Goal: Task Accomplishment & Management: Manage account settings

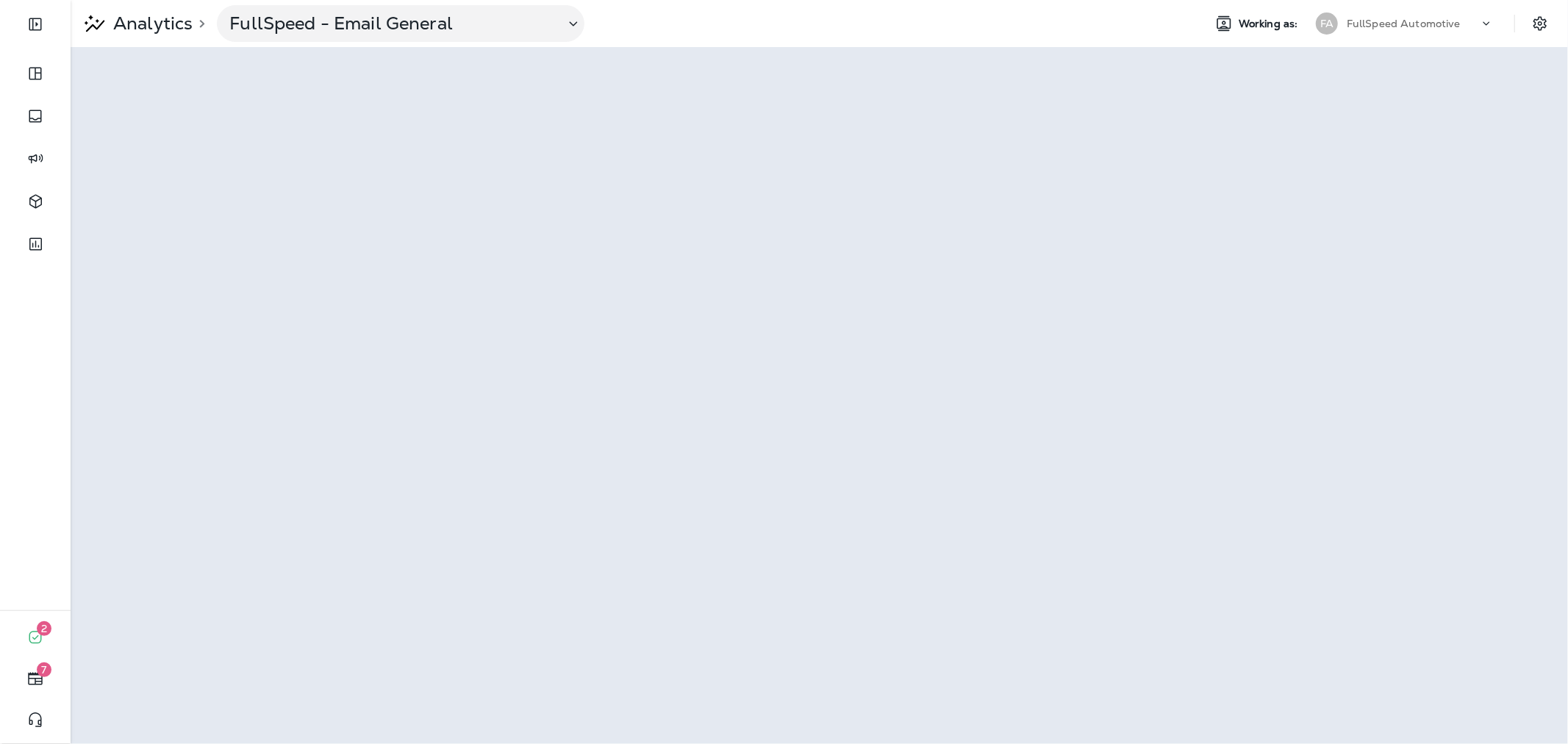
click at [1343, 20] on div "FA" at bounding box center [1326, 23] width 40 height 22
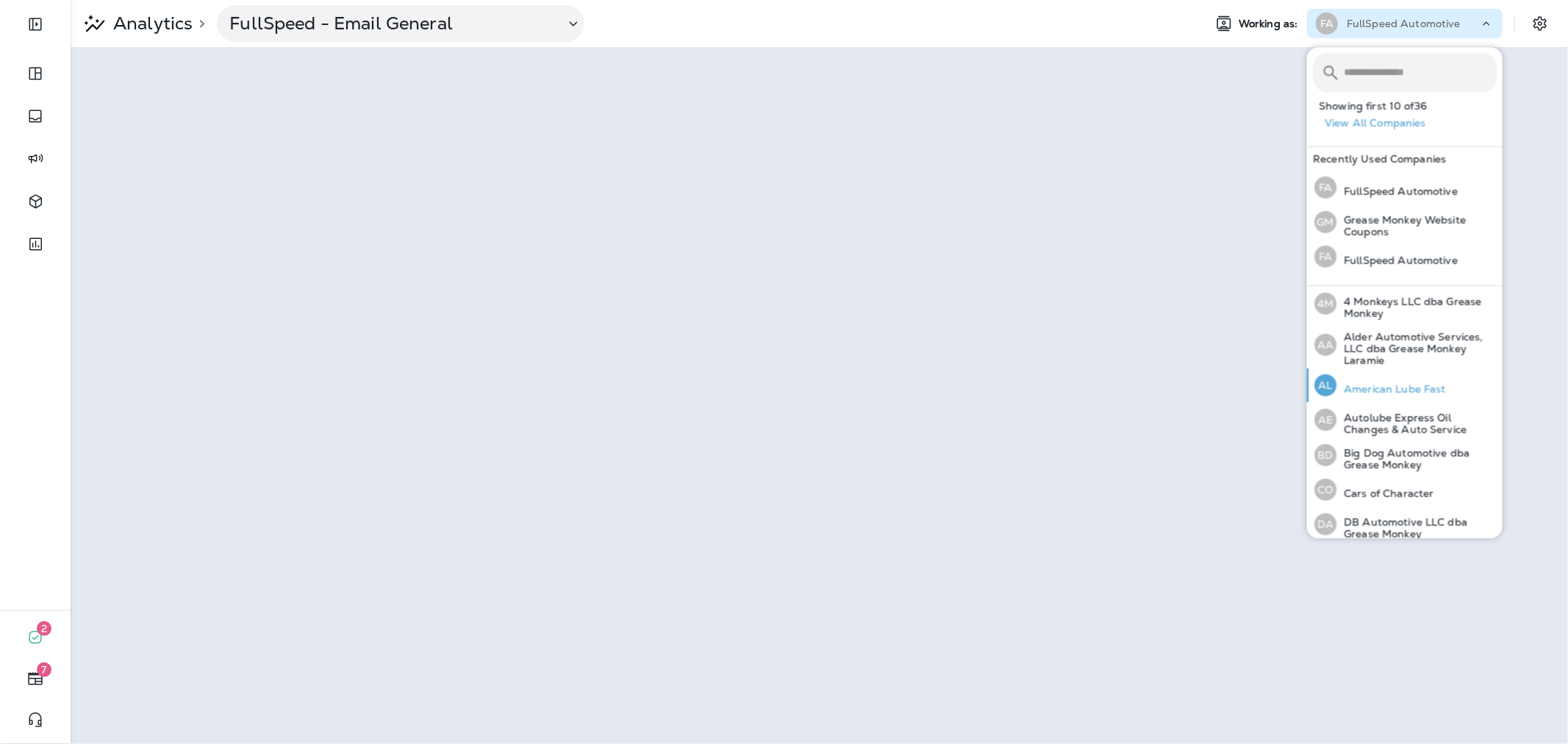
click at [1398, 392] on p "American Lube Fast" at bounding box center [1391, 389] width 110 height 12
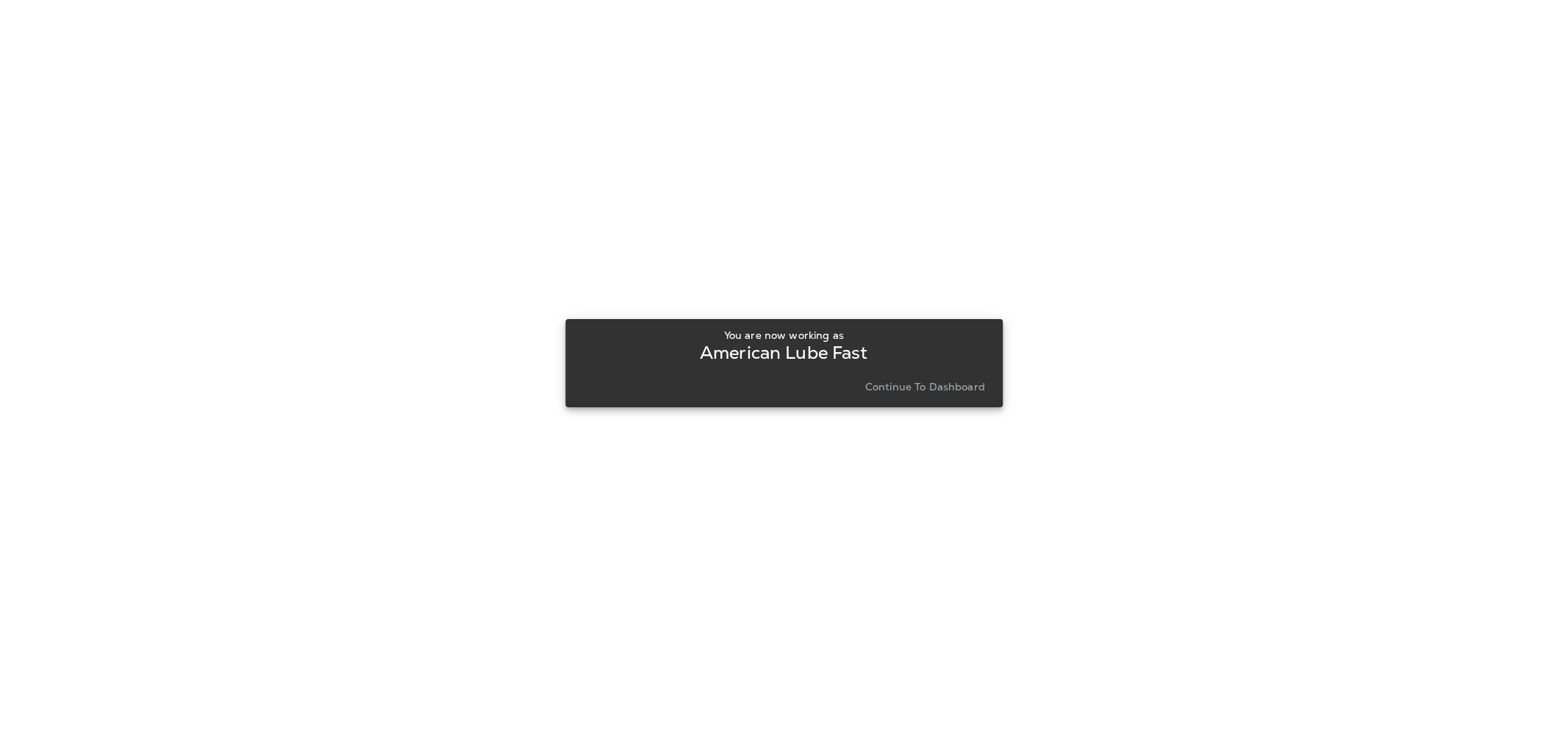
click at [935, 392] on button "Continue to Dashboard" at bounding box center [924, 386] width 131 height 20
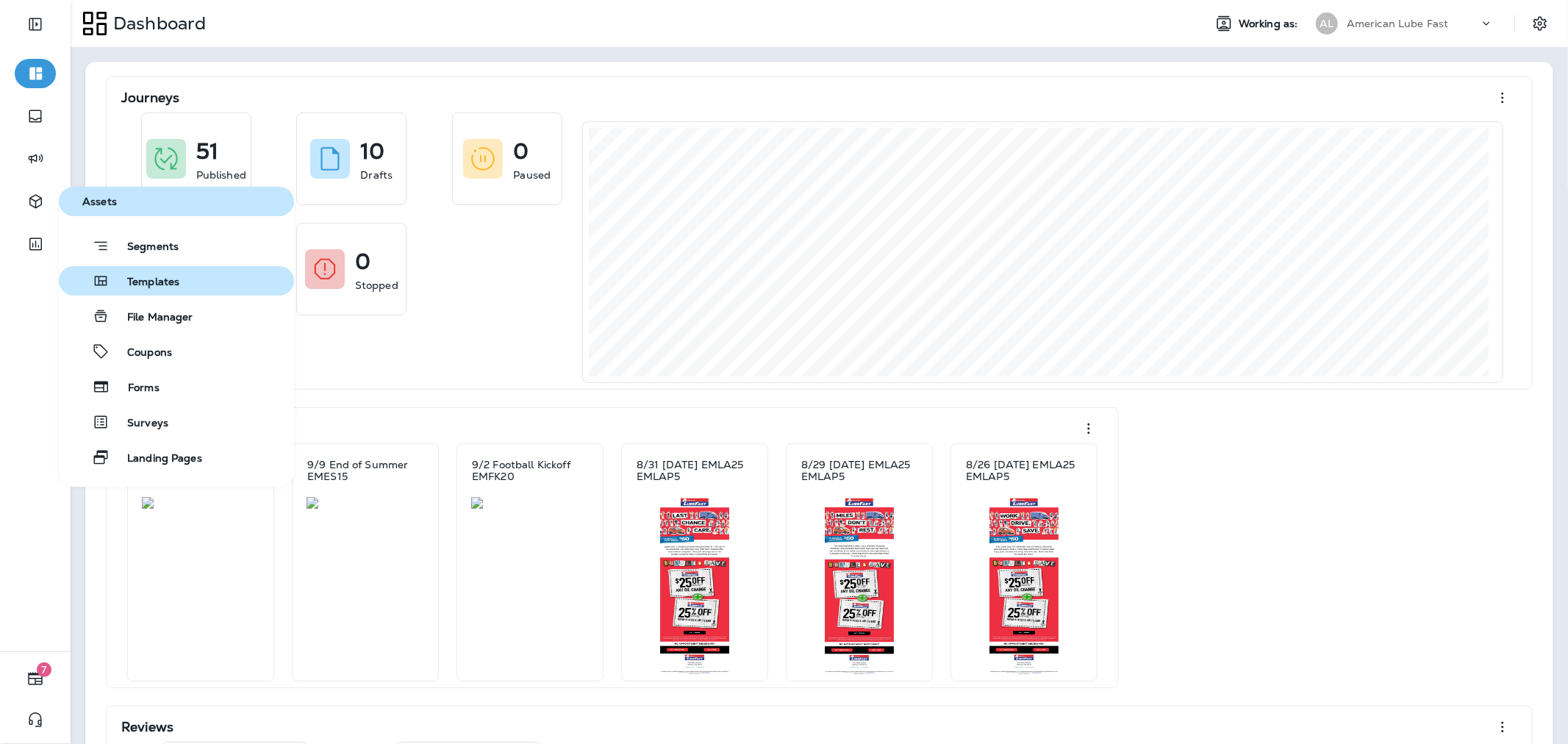
click at [180, 268] on button "Templates" at bounding box center [176, 281] width 236 height 30
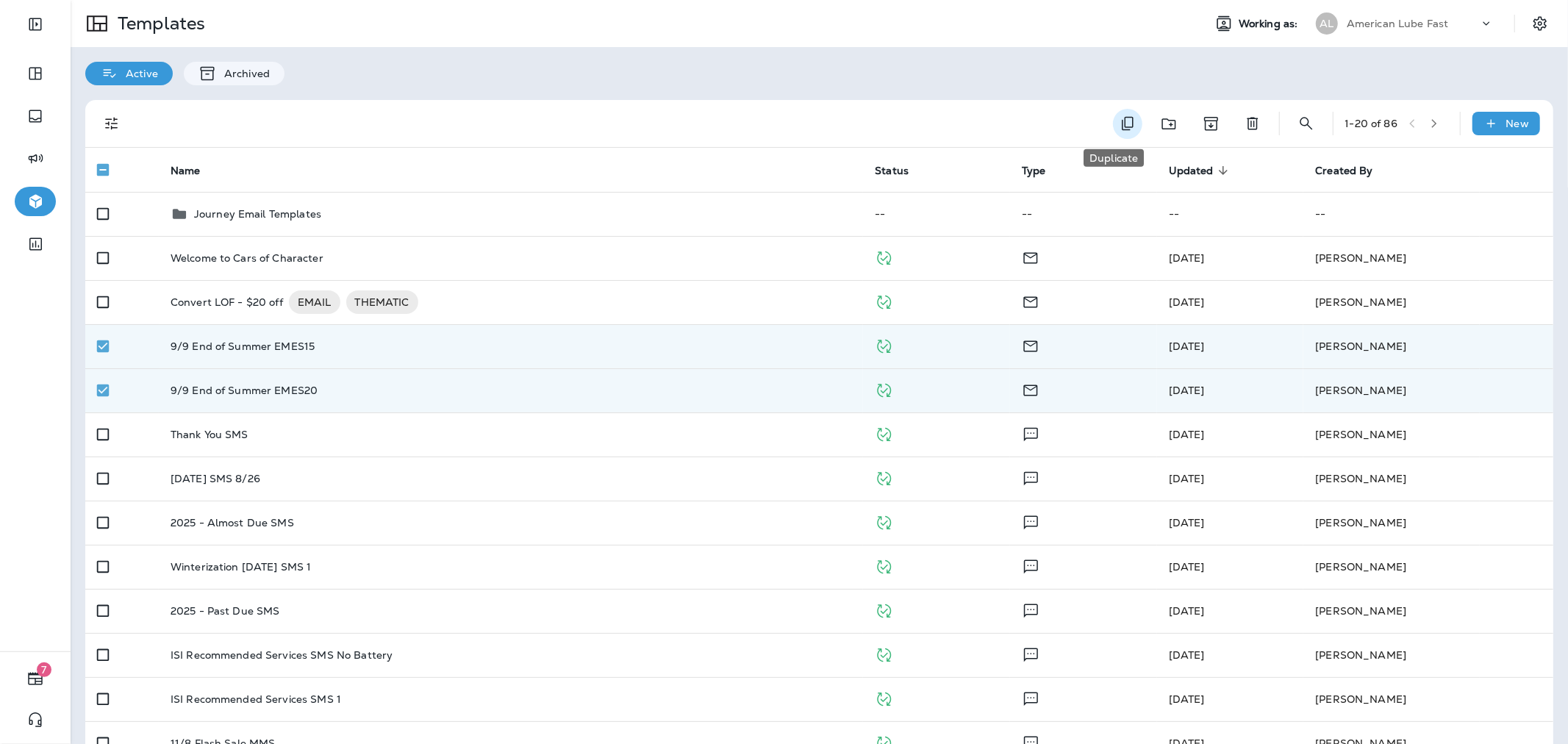
click at [1123, 115] on button "Duplicate" at bounding box center [1127, 124] width 30 height 30
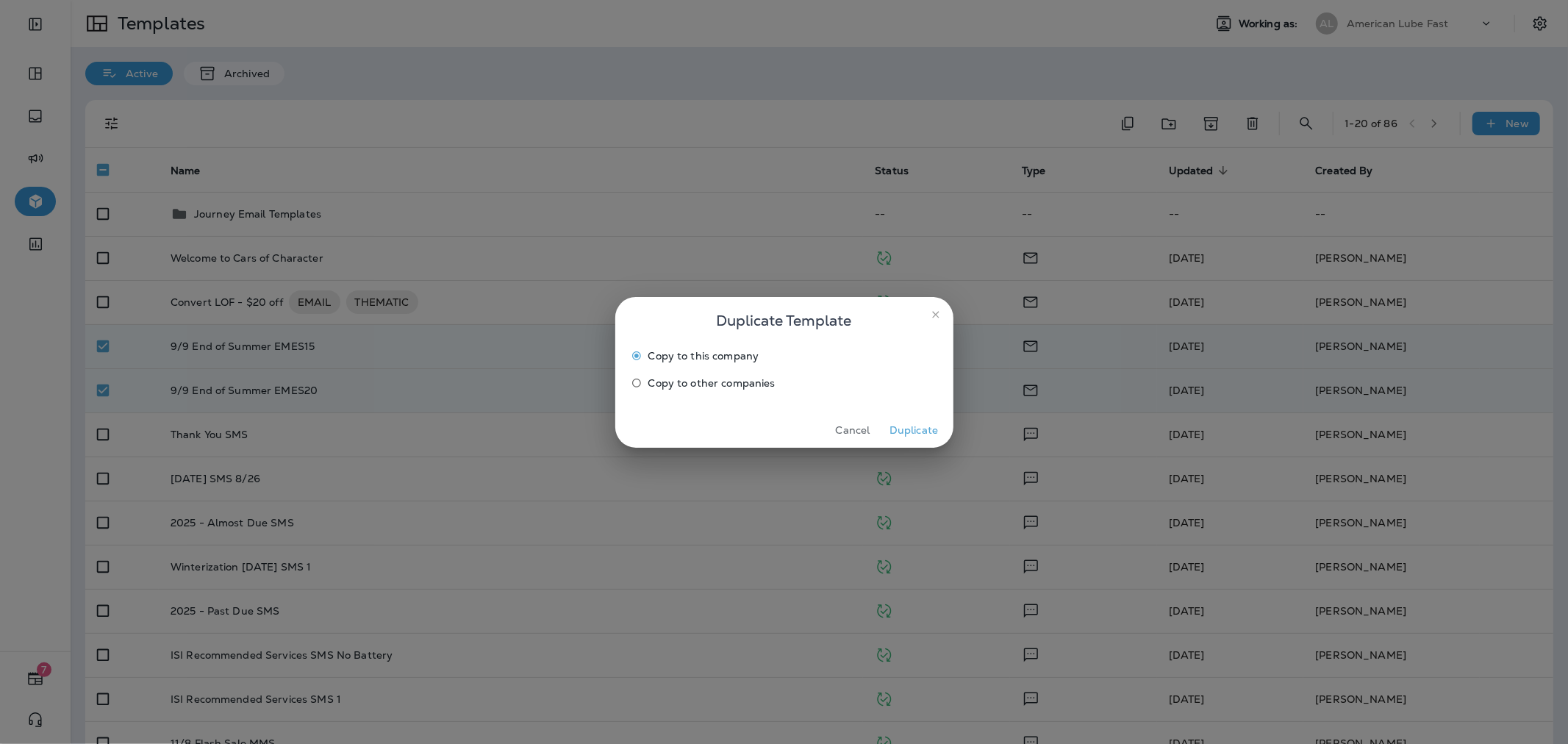
click at [927, 423] on button "Duplicate" at bounding box center [913, 430] width 55 height 23
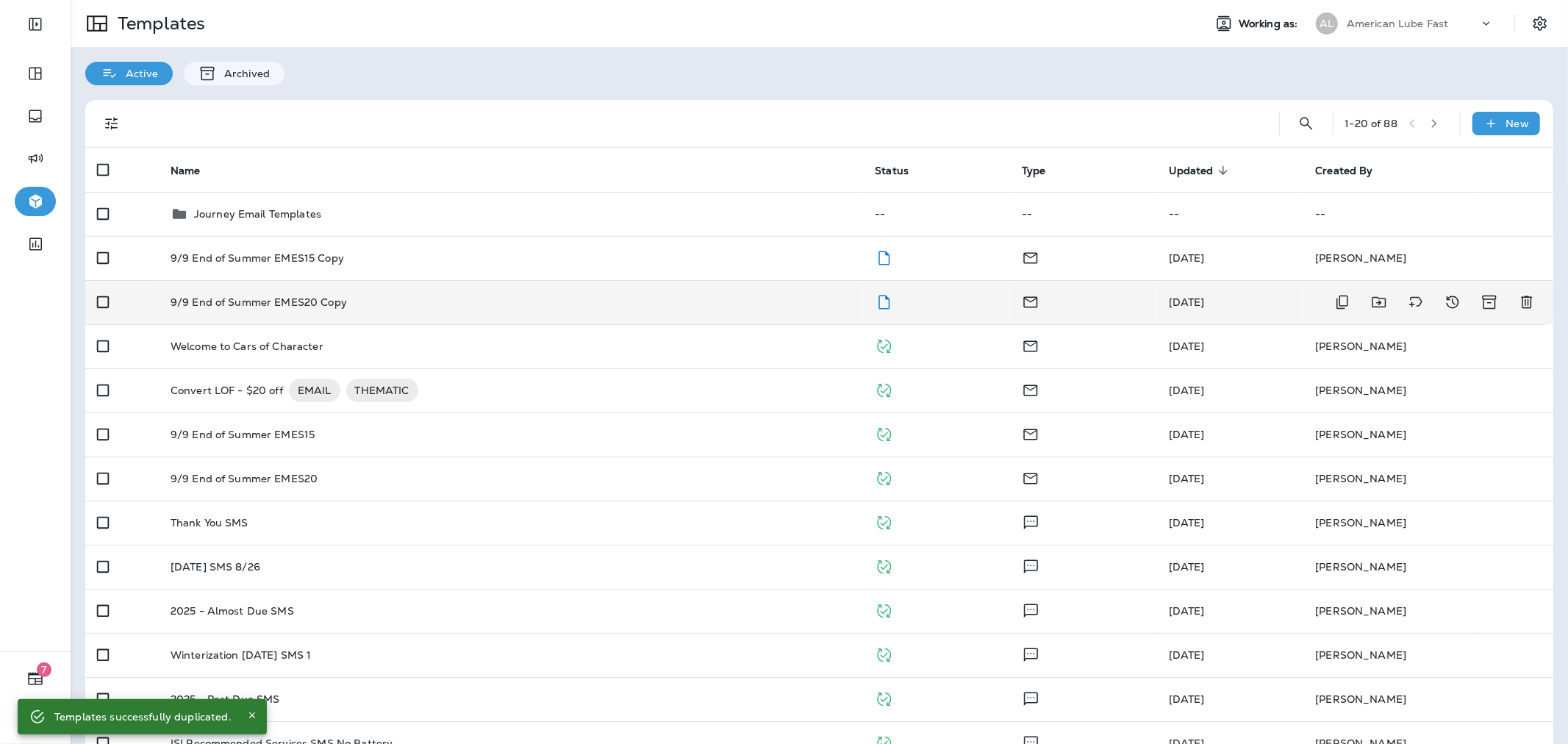
click at [340, 302] on p "9/9 End of Summer EMES20 Copy" at bounding box center [258, 302] width 176 height 12
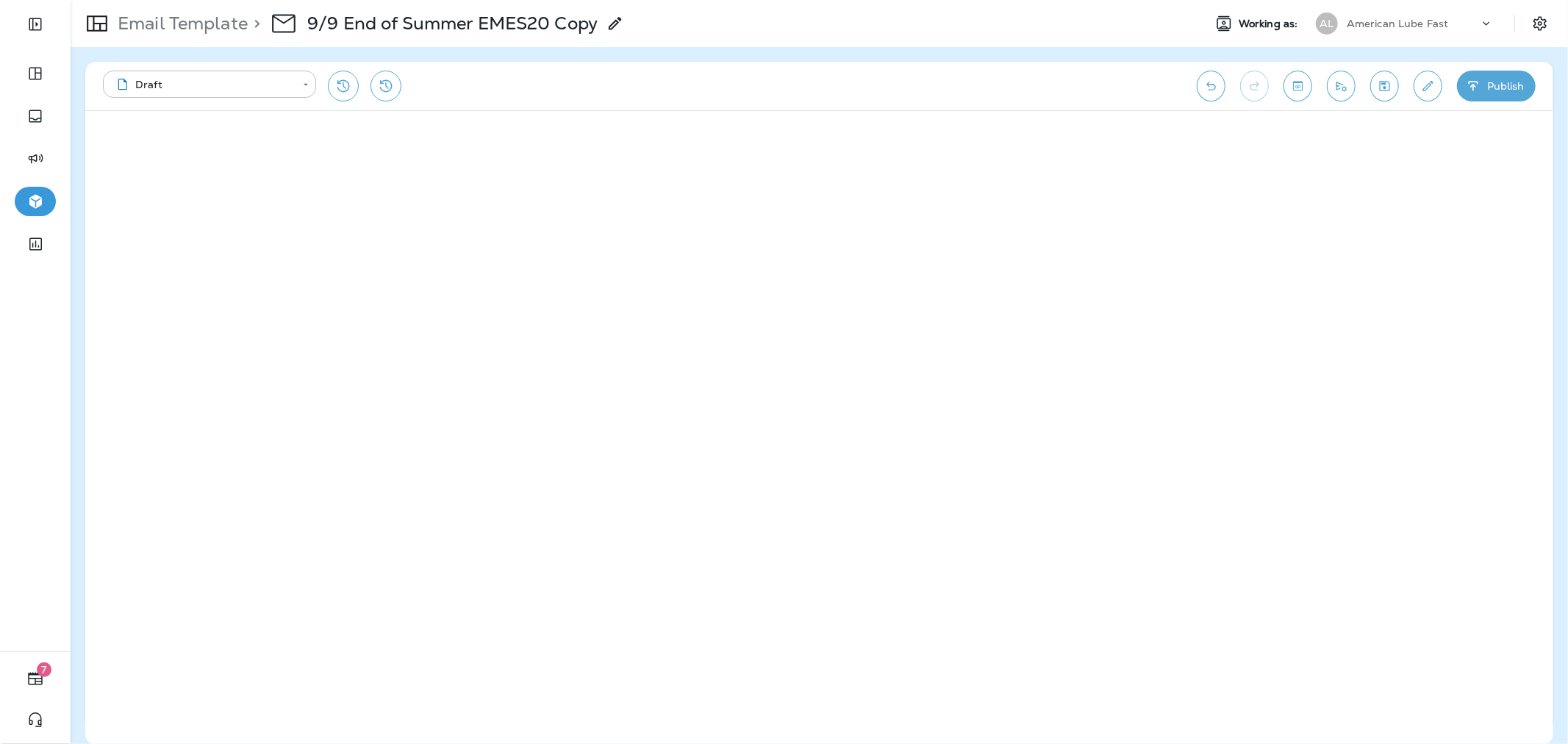
click at [616, 25] on icon at bounding box center [615, 23] width 18 height 18
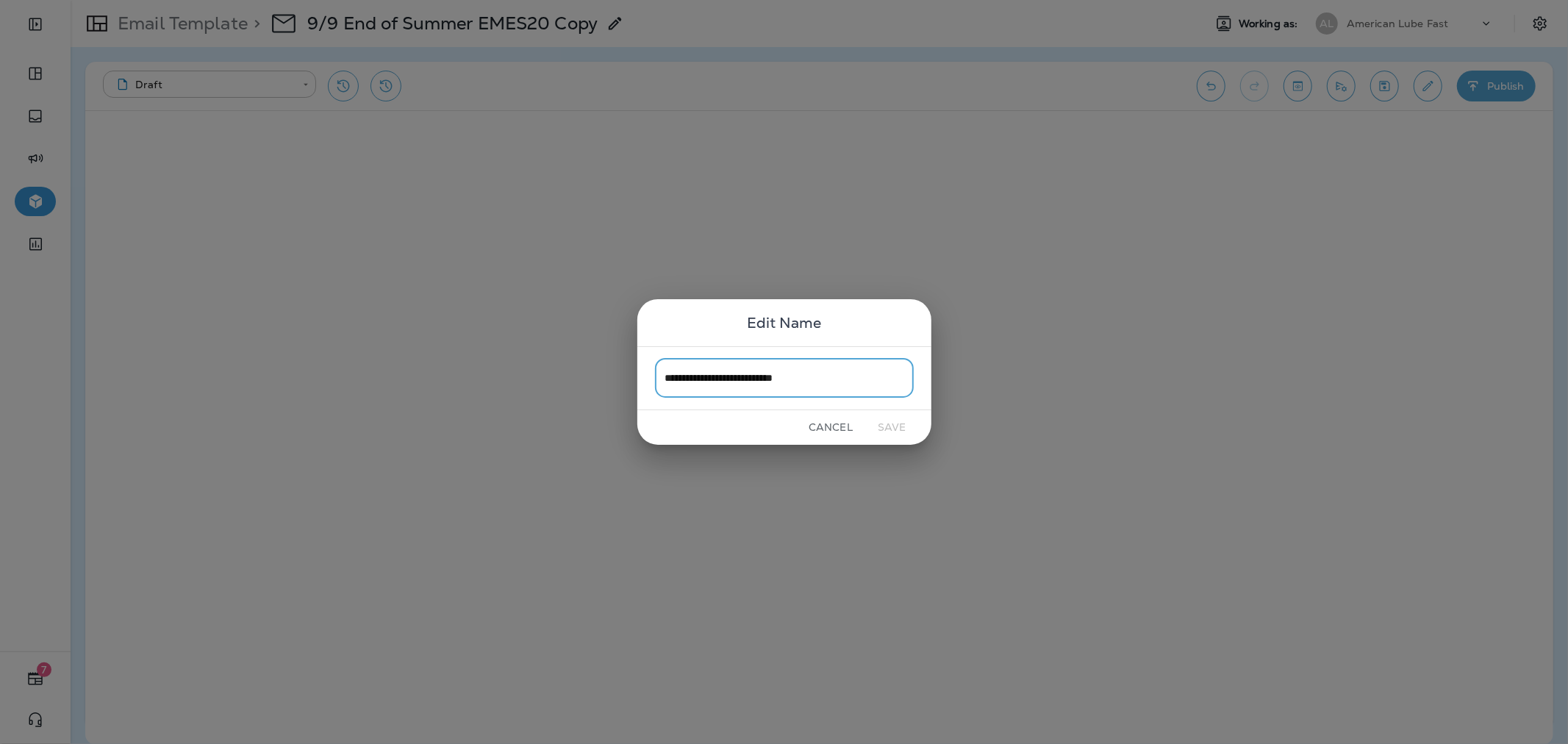
click at [847, 379] on input "**********" at bounding box center [784, 378] width 259 height 39
drag, startPoint x: 850, startPoint y: 376, endPoint x: 836, endPoint y: 376, distance: 14.0
click at [849, 376] on input "**********" at bounding box center [784, 378] width 259 height 39
click at [832, 376] on input "**********" at bounding box center [784, 378] width 259 height 39
drag, startPoint x: 842, startPoint y: 377, endPoint x: 809, endPoint y: 388, distance: 34.8
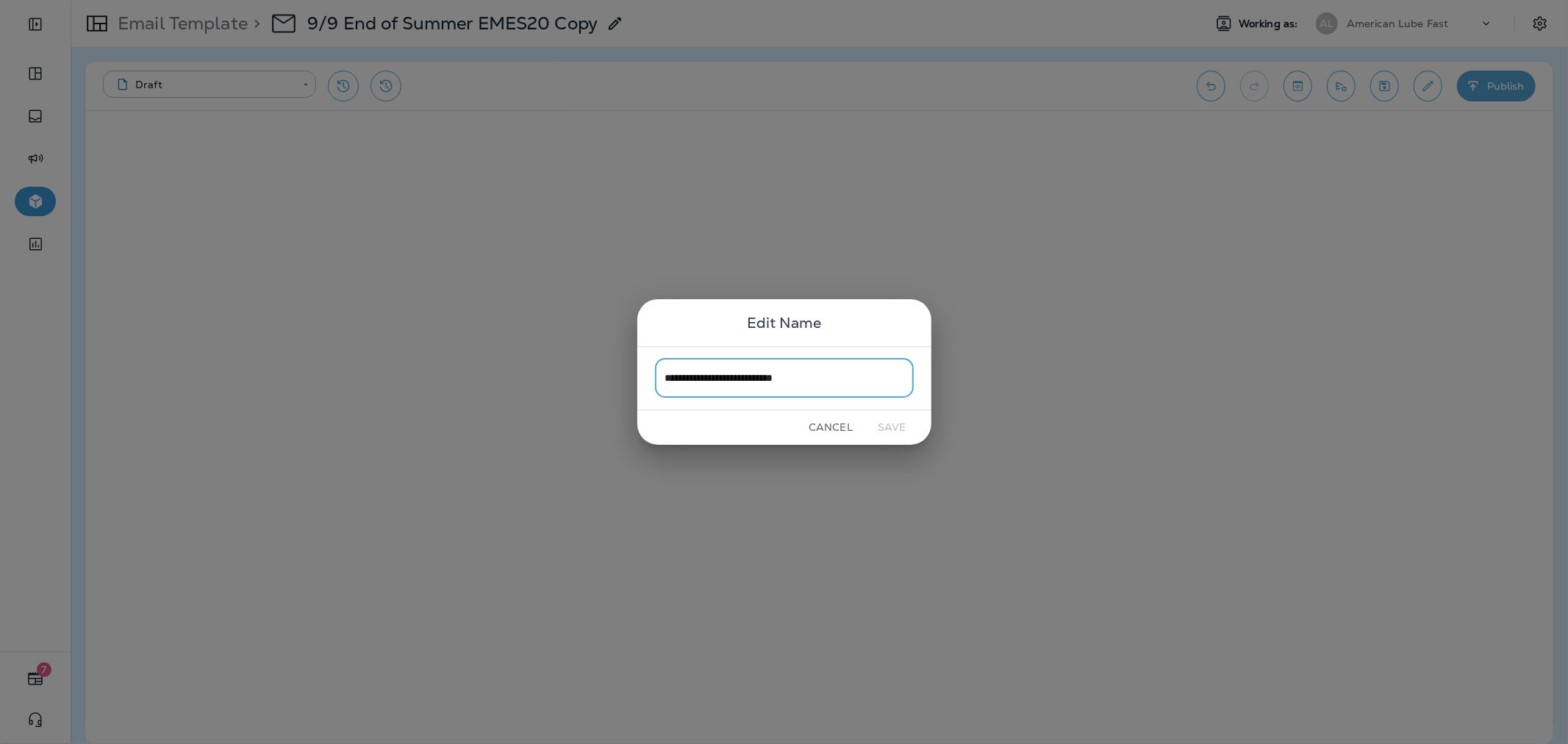
click at [809, 388] on input "**********" at bounding box center [784, 378] width 259 height 39
click at [681, 379] on input "**********" at bounding box center [784, 378] width 259 height 39
type input "**********"
click at [899, 428] on button "Save" at bounding box center [892, 427] width 55 height 23
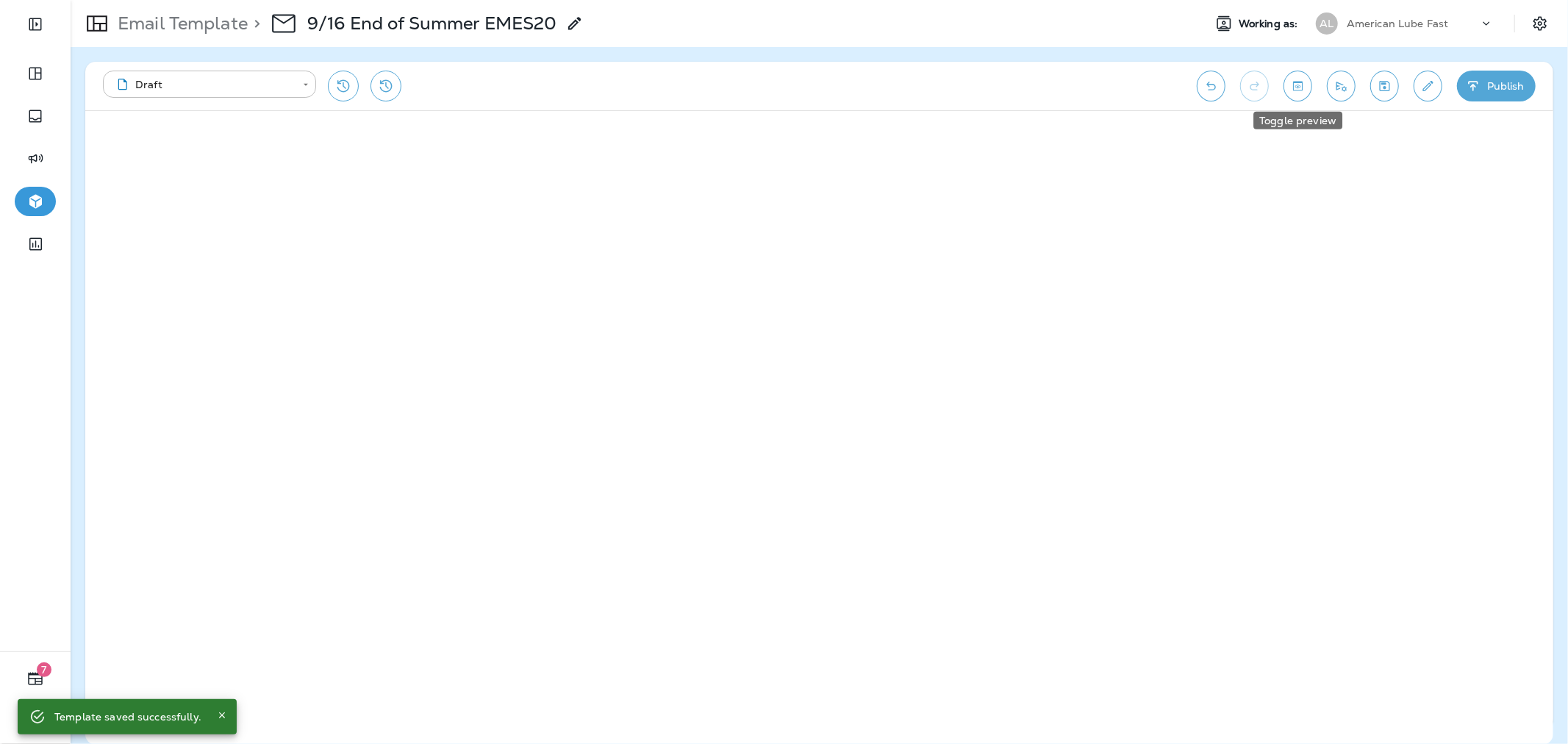
click at [1294, 89] on icon "Toggle preview" at bounding box center [1297, 86] width 16 height 15
click at [136, 138] on button "Exit Preview" at bounding box center [145, 134] width 102 height 29
click at [1351, 87] on button "Send test email" at bounding box center [1341, 86] width 29 height 31
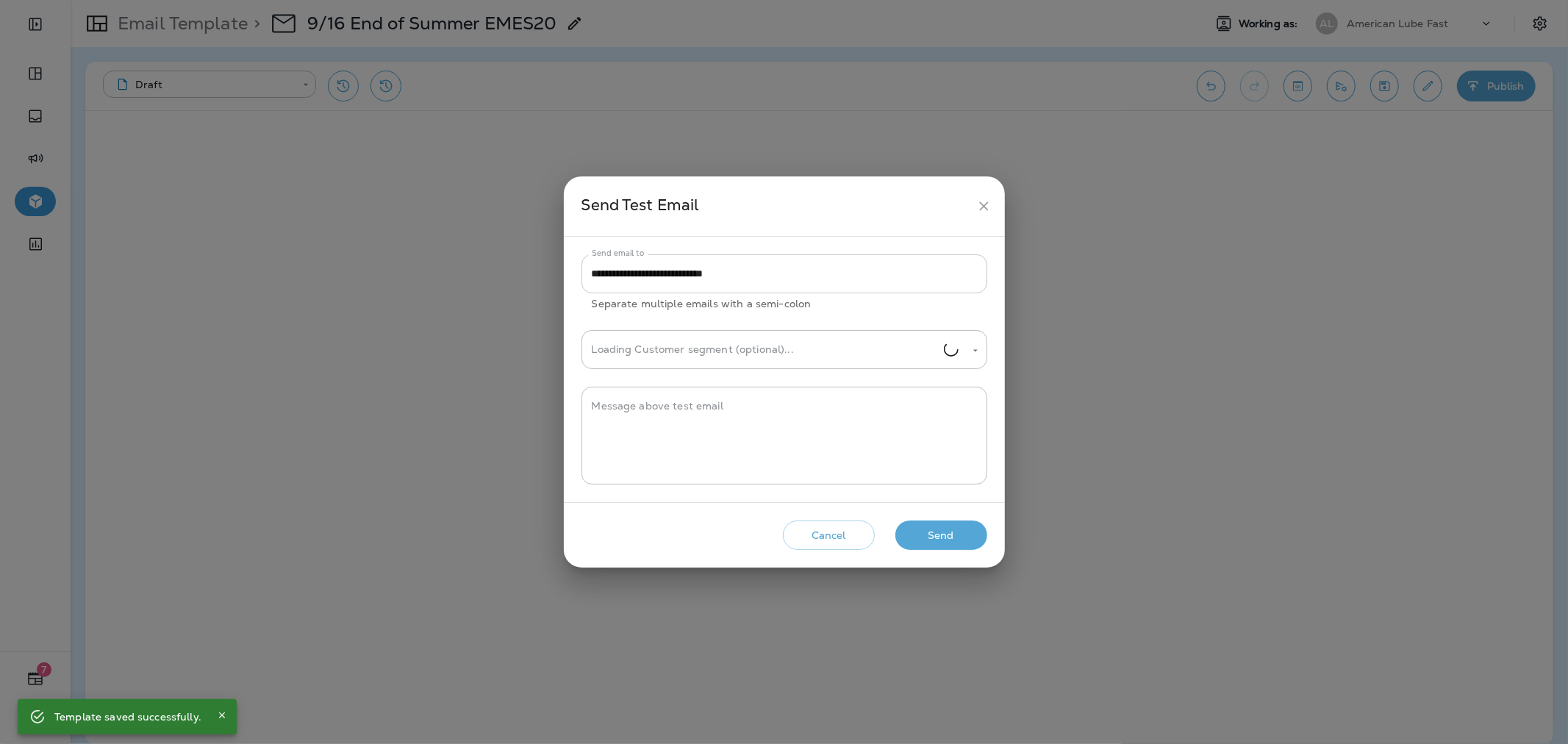
click at [772, 267] on input "**********" at bounding box center [784, 274] width 406 height 39
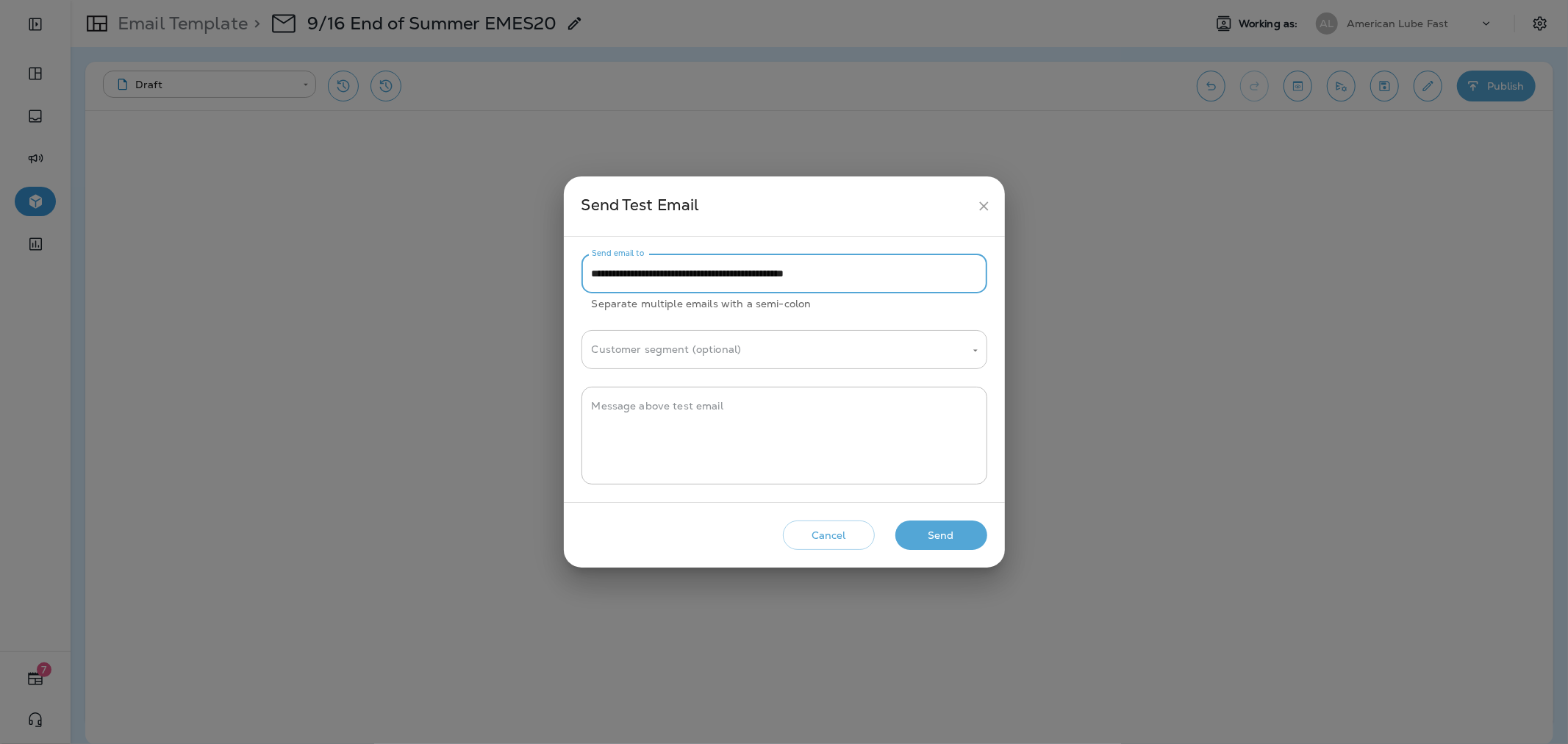
type input "**********"
click at [805, 341] on input "Customer segment (optional)" at bounding box center [773, 349] width 371 height 26
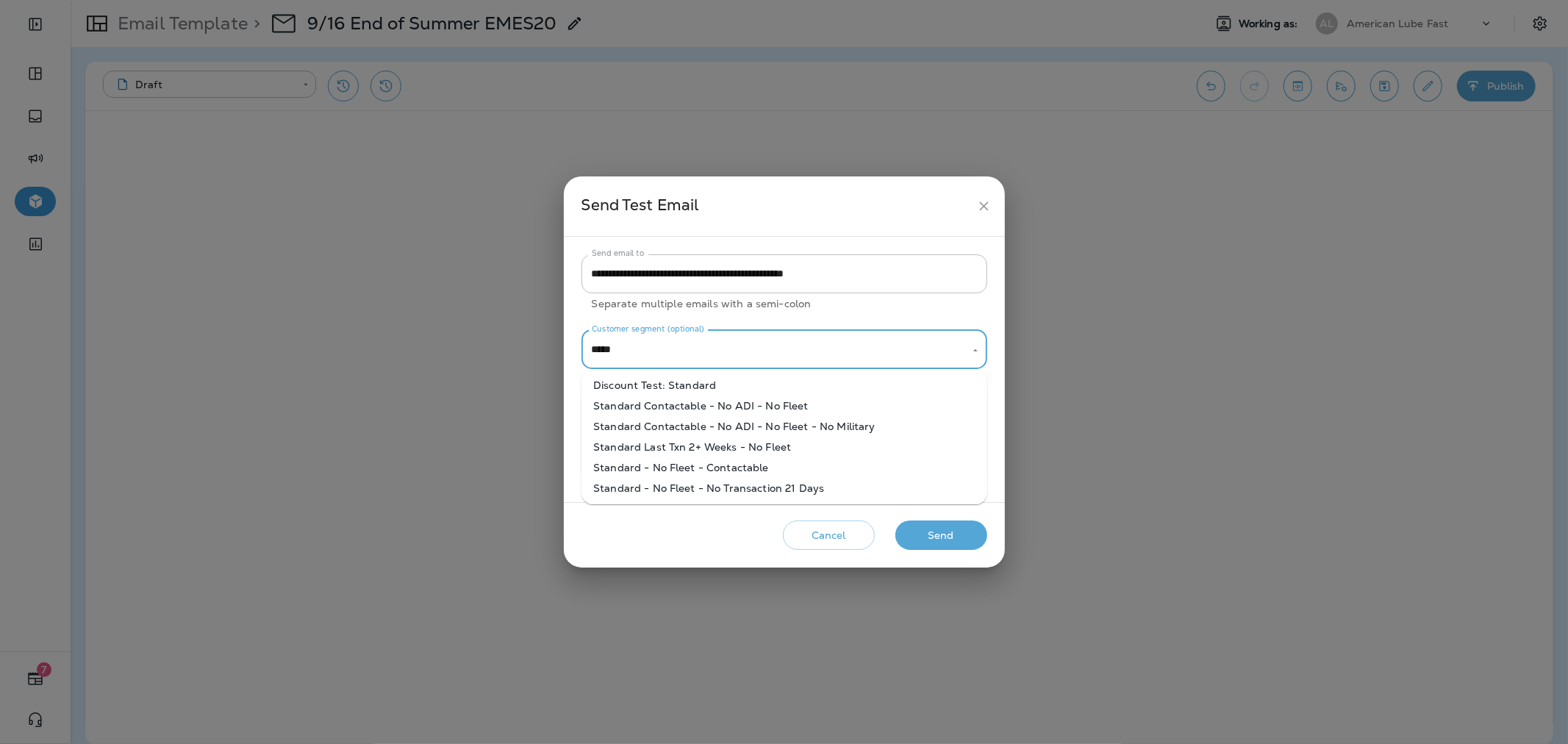
click at [765, 377] on li "Discount Test: Standard" at bounding box center [784, 385] width 406 height 20
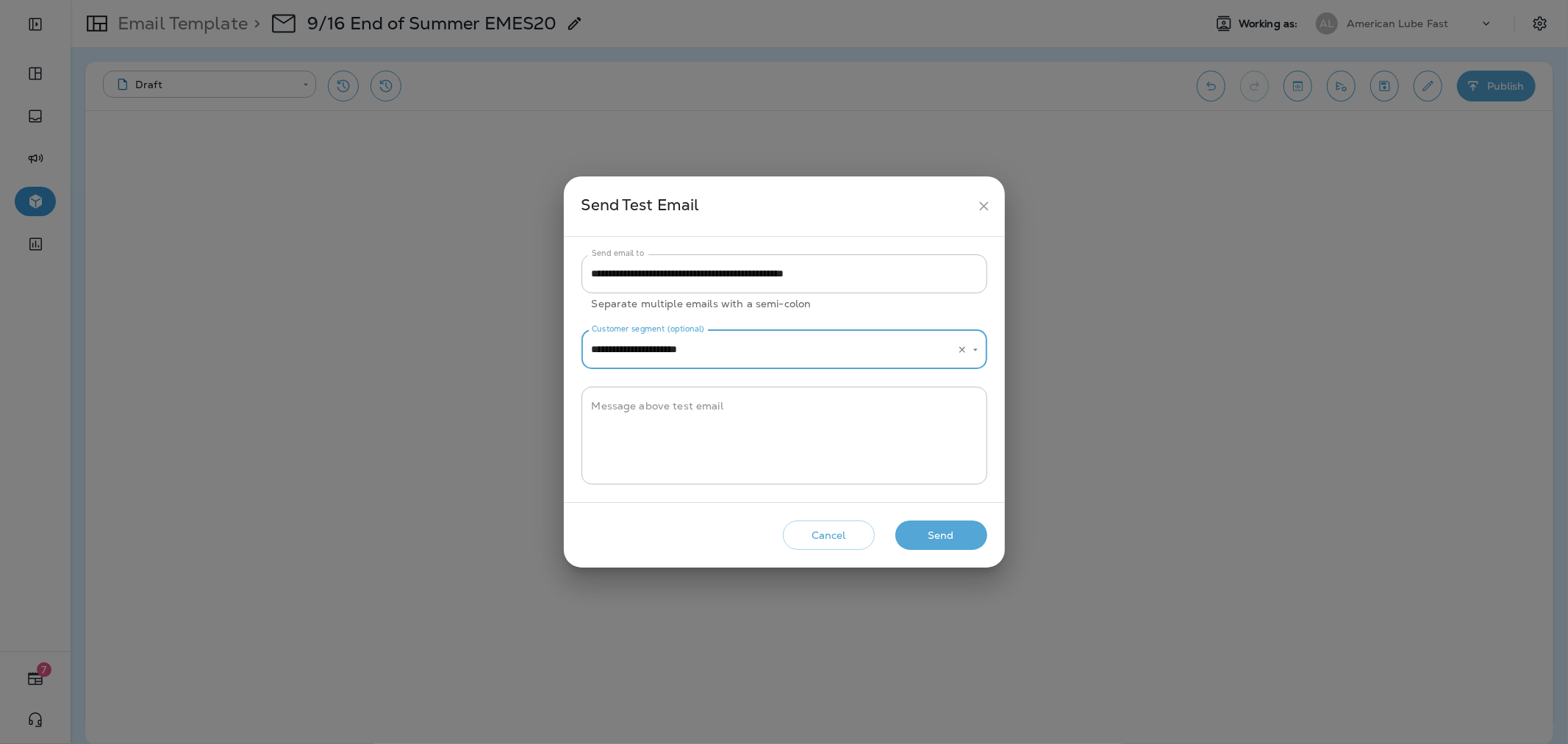
type input "**********"
click at [958, 532] on button "Send" at bounding box center [941, 535] width 92 height 30
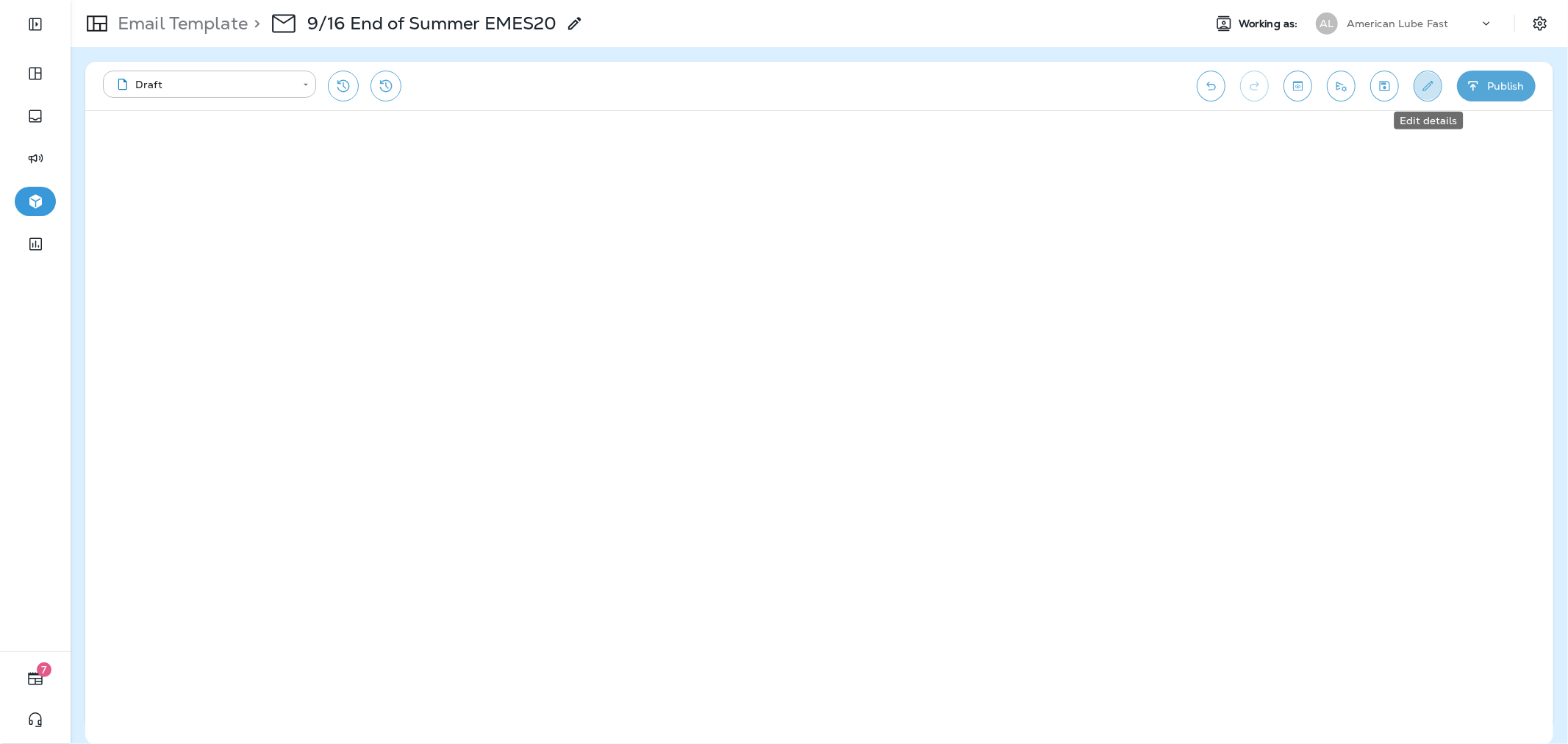
click at [1423, 79] on icon "Edit details" at bounding box center [1428, 86] width 16 height 15
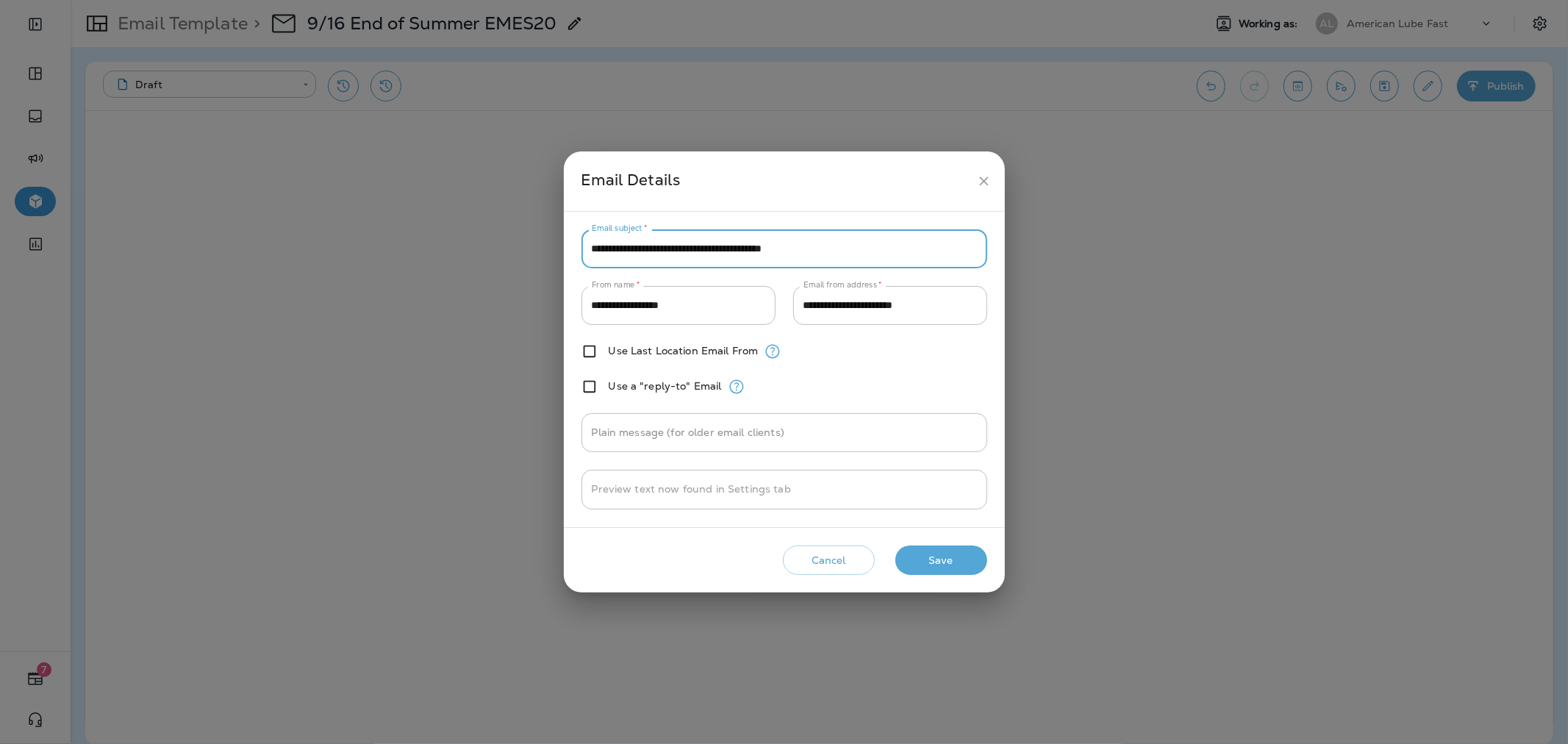
drag, startPoint x: 843, startPoint y: 246, endPoint x: 503, endPoint y: 252, distance: 340.1
click at [503, 252] on div "**********" at bounding box center [784, 372] width 1568 height 744
type input "**********"
click at [973, 560] on button "Save" at bounding box center [941, 561] width 92 height 30
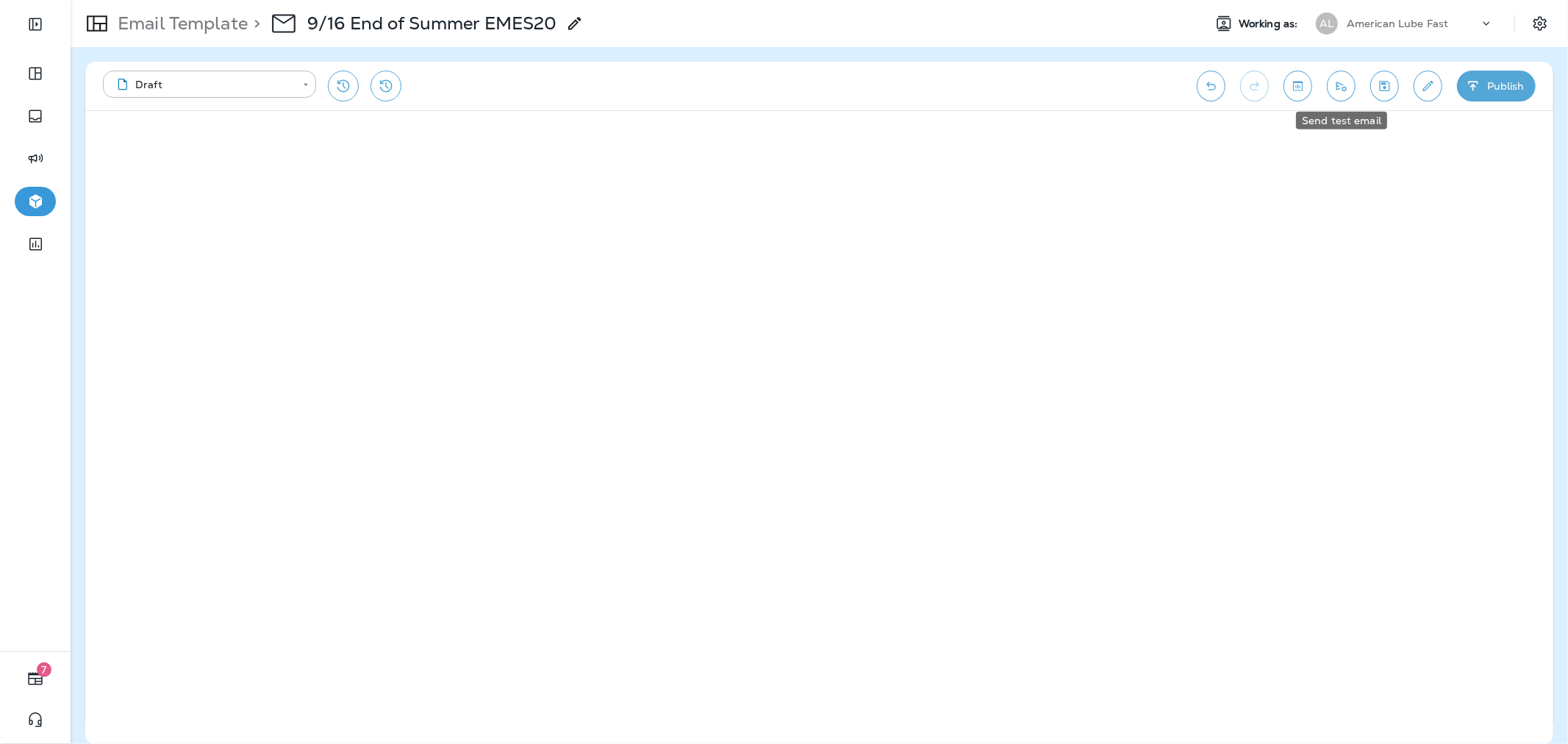
click at [1336, 89] on icon "Send test email" at bounding box center [1341, 86] width 10 height 9
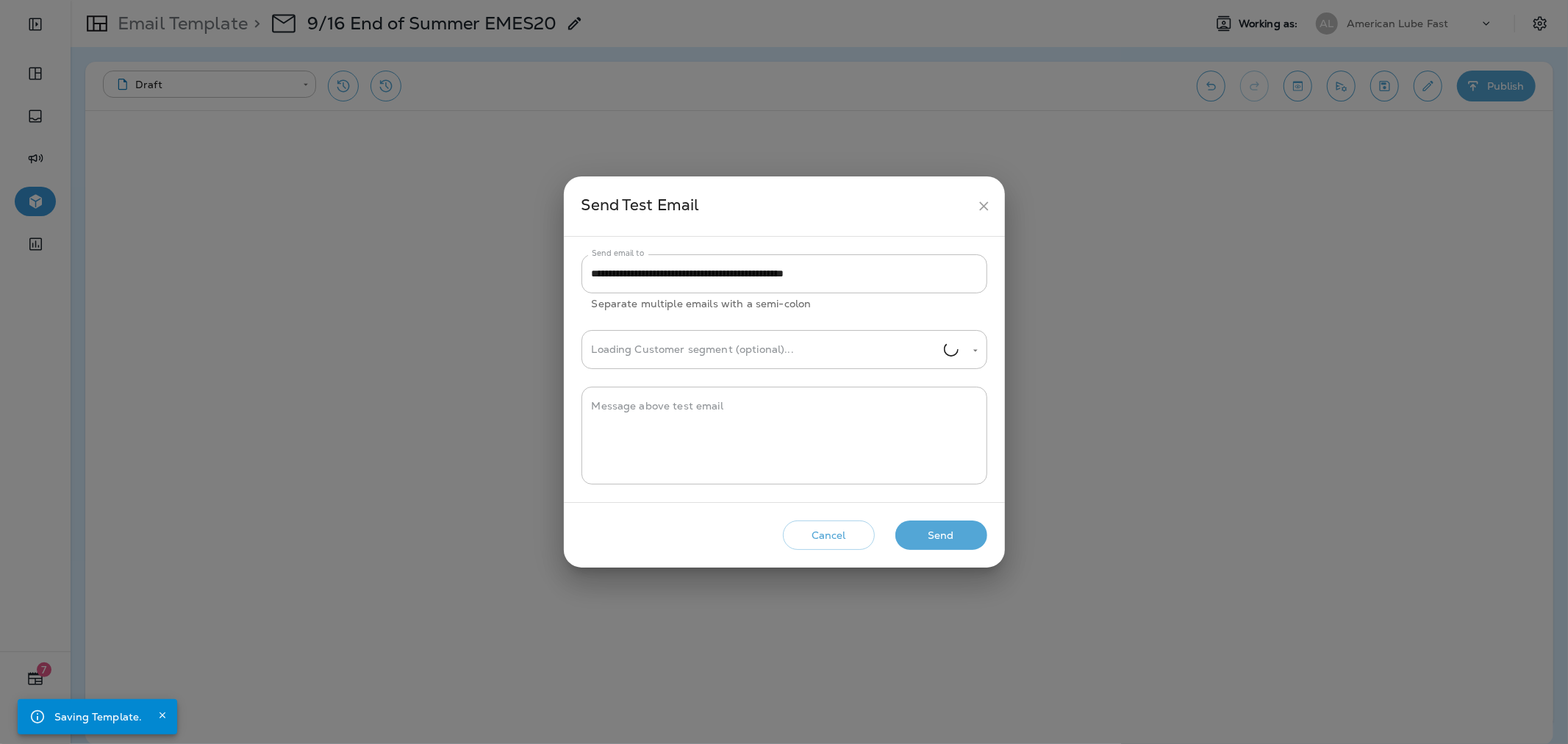
type input "**********"
click at [954, 526] on button "Send" at bounding box center [941, 535] width 92 height 30
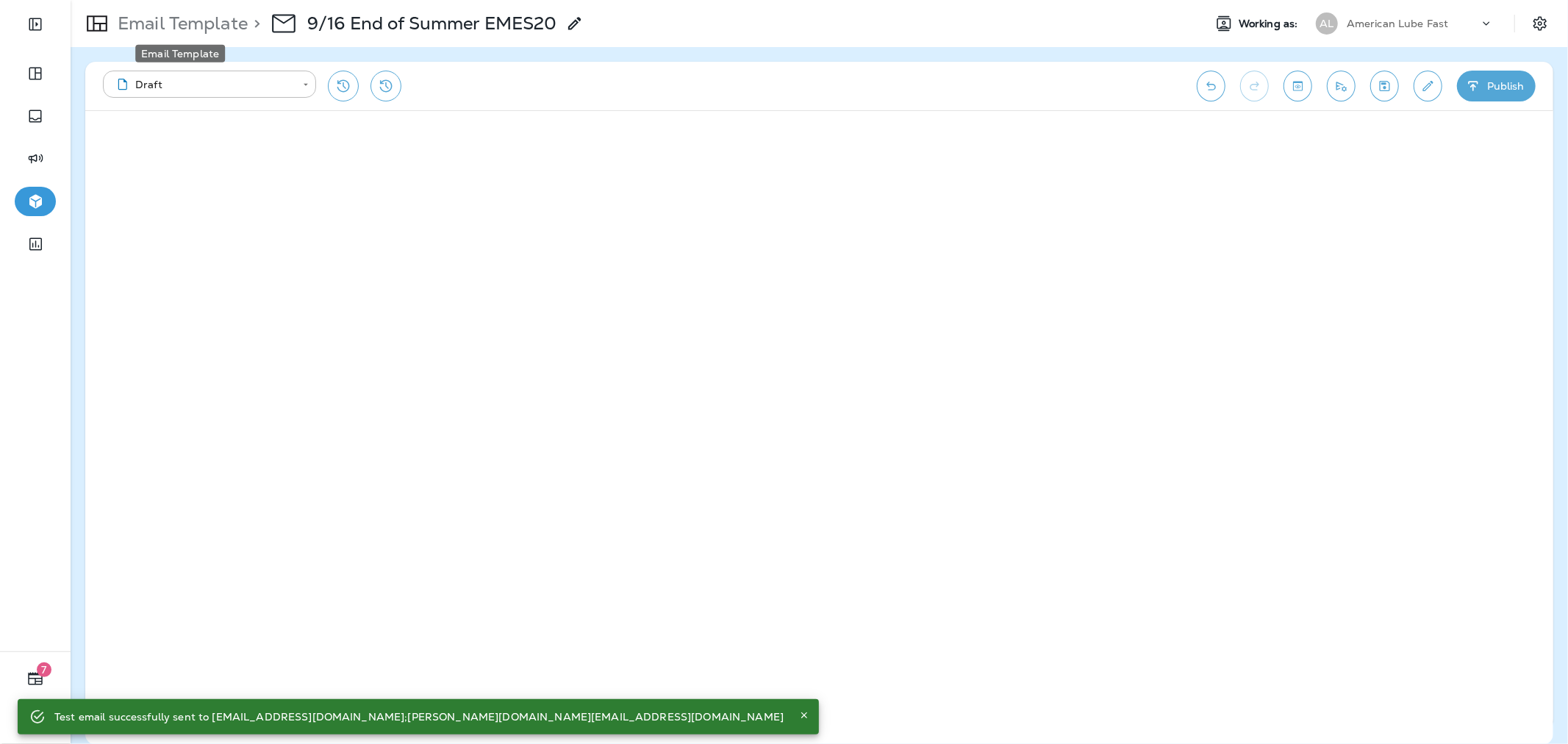
click at [226, 25] on p "Email Template" at bounding box center [180, 23] width 136 height 22
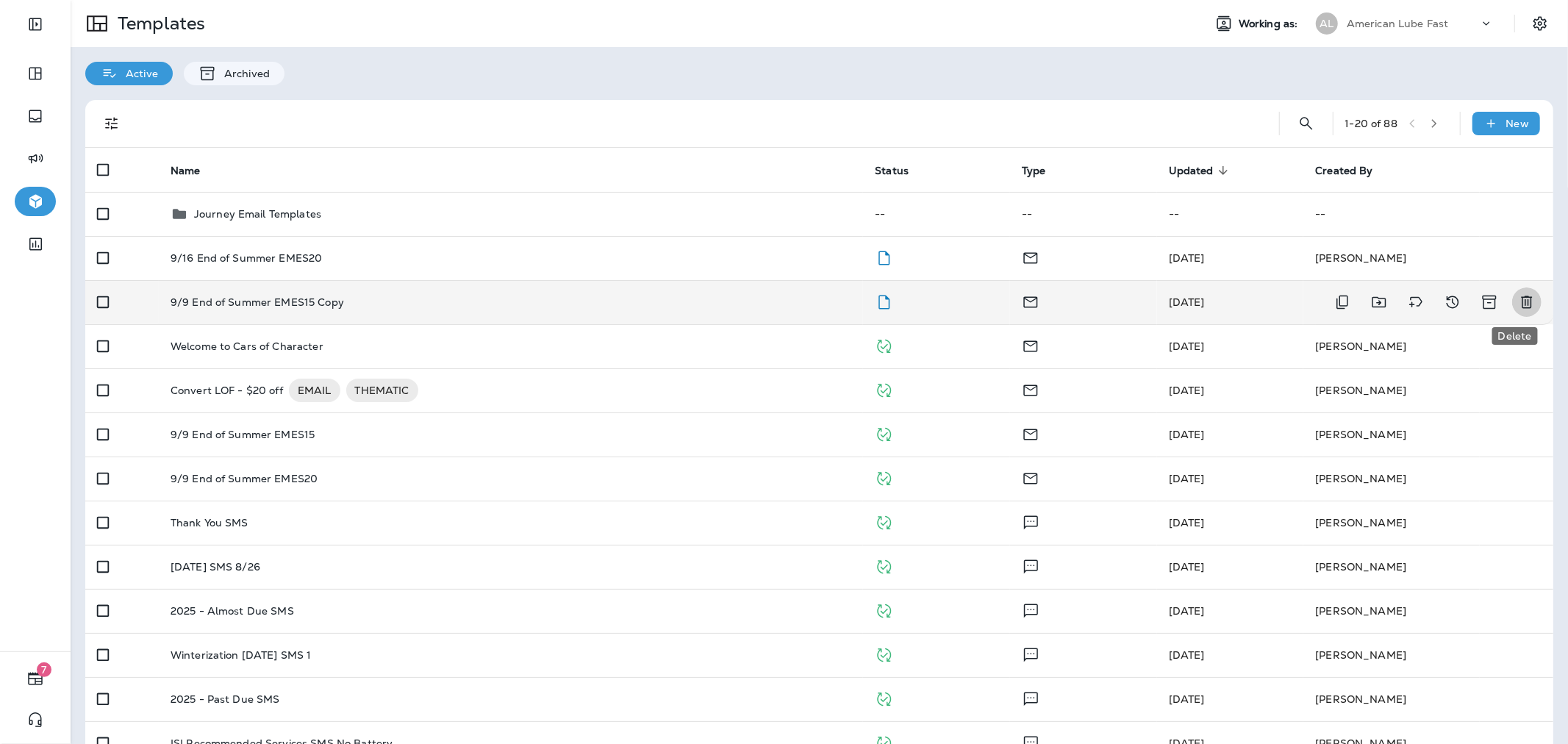
click at [1519, 299] on icon "Delete" at bounding box center [1526, 302] width 18 height 18
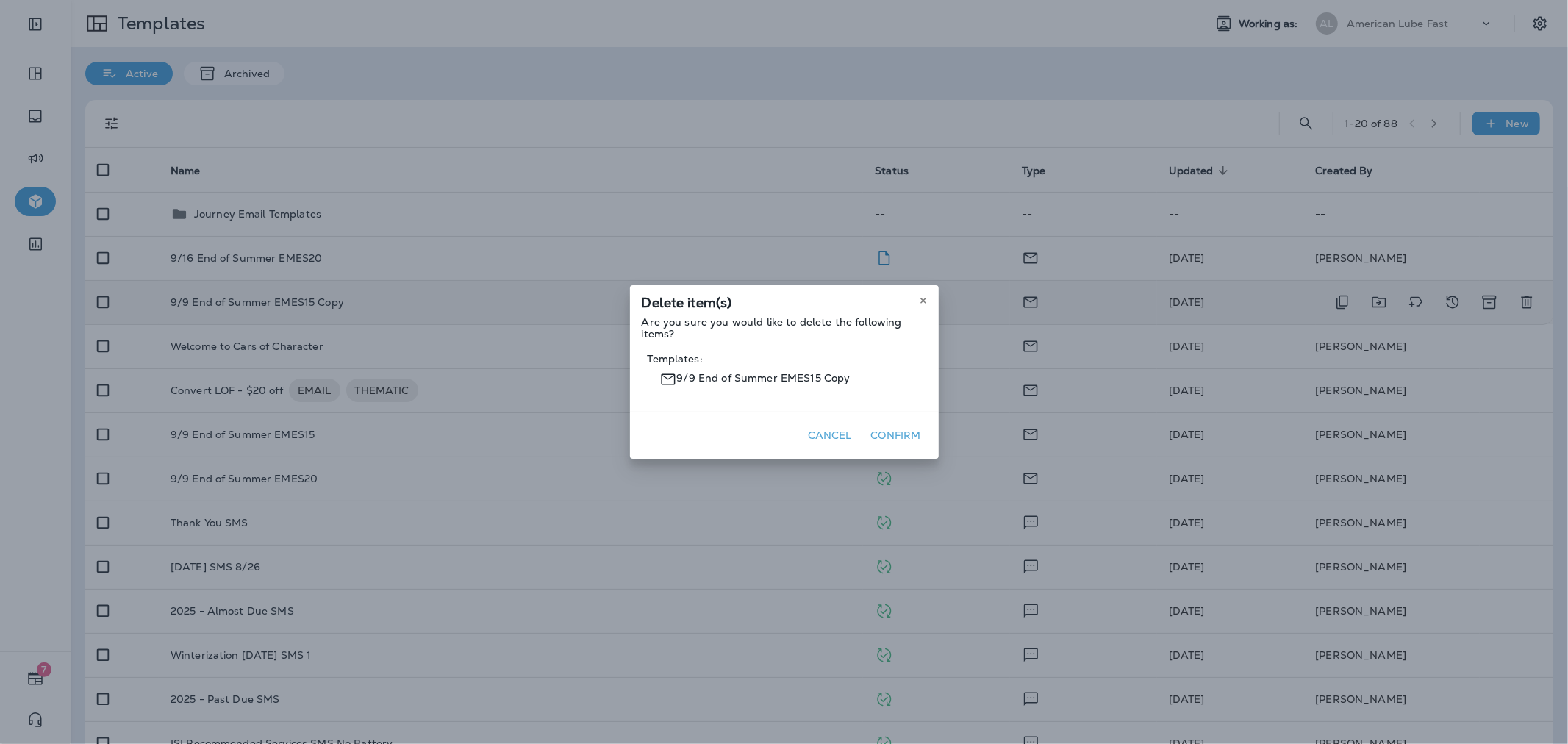
click at [896, 431] on button "Confirm" at bounding box center [896, 435] width 61 height 23
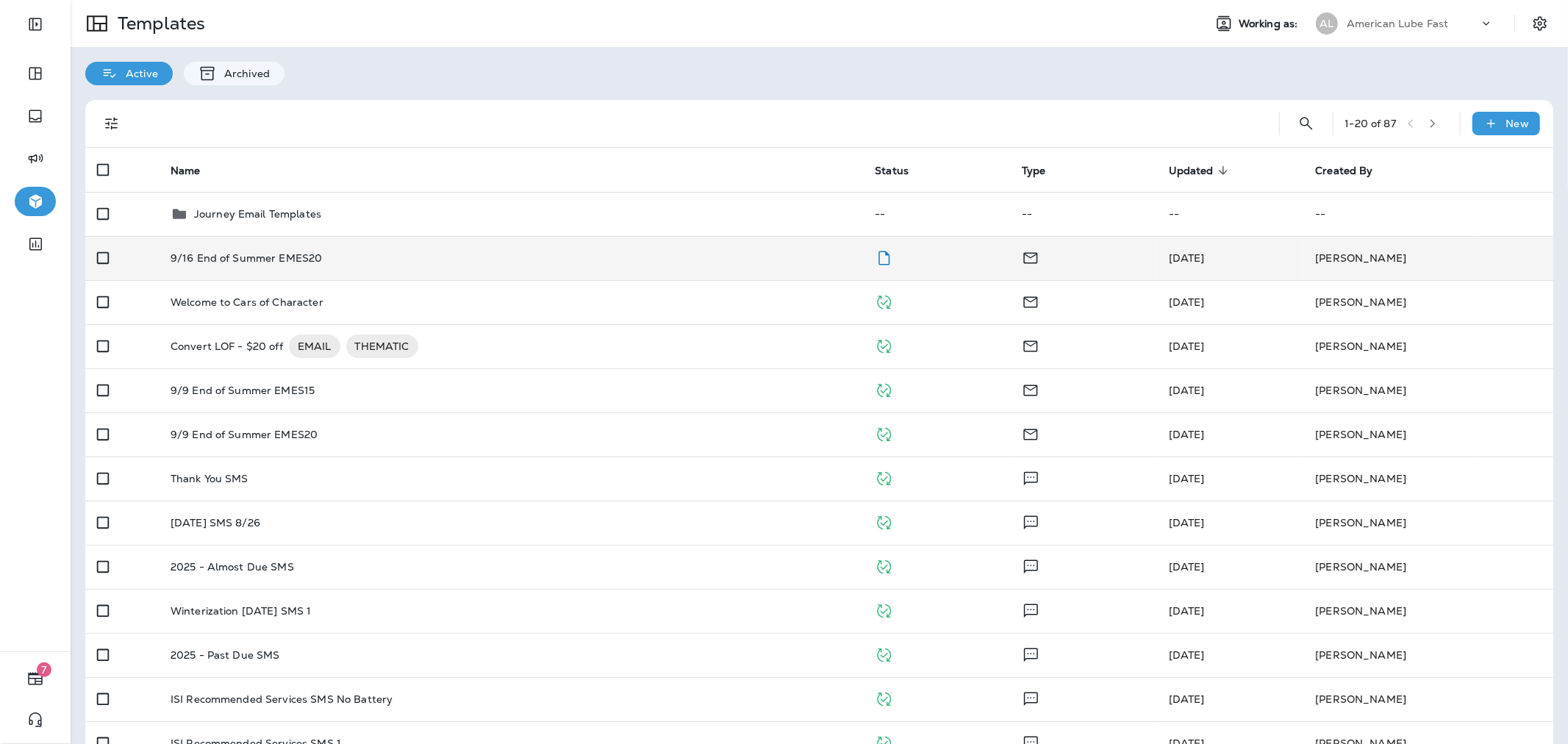
click at [714, 263] on div "9/16 End of Summer EMES20" at bounding box center [511, 257] width 681 height 12
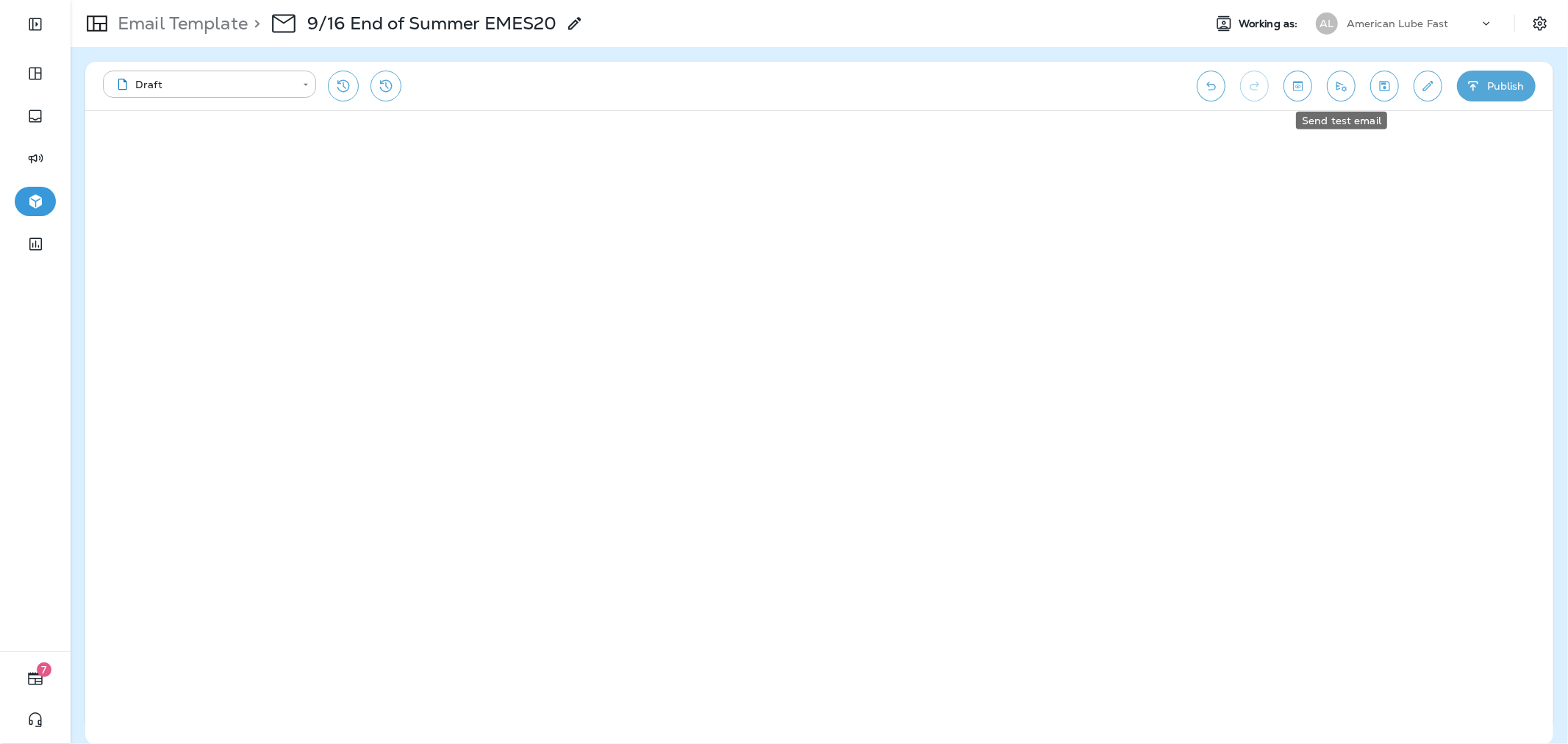
click at [1353, 85] on button "Send test email" at bounding box center [1341, 86] width 29 height 31
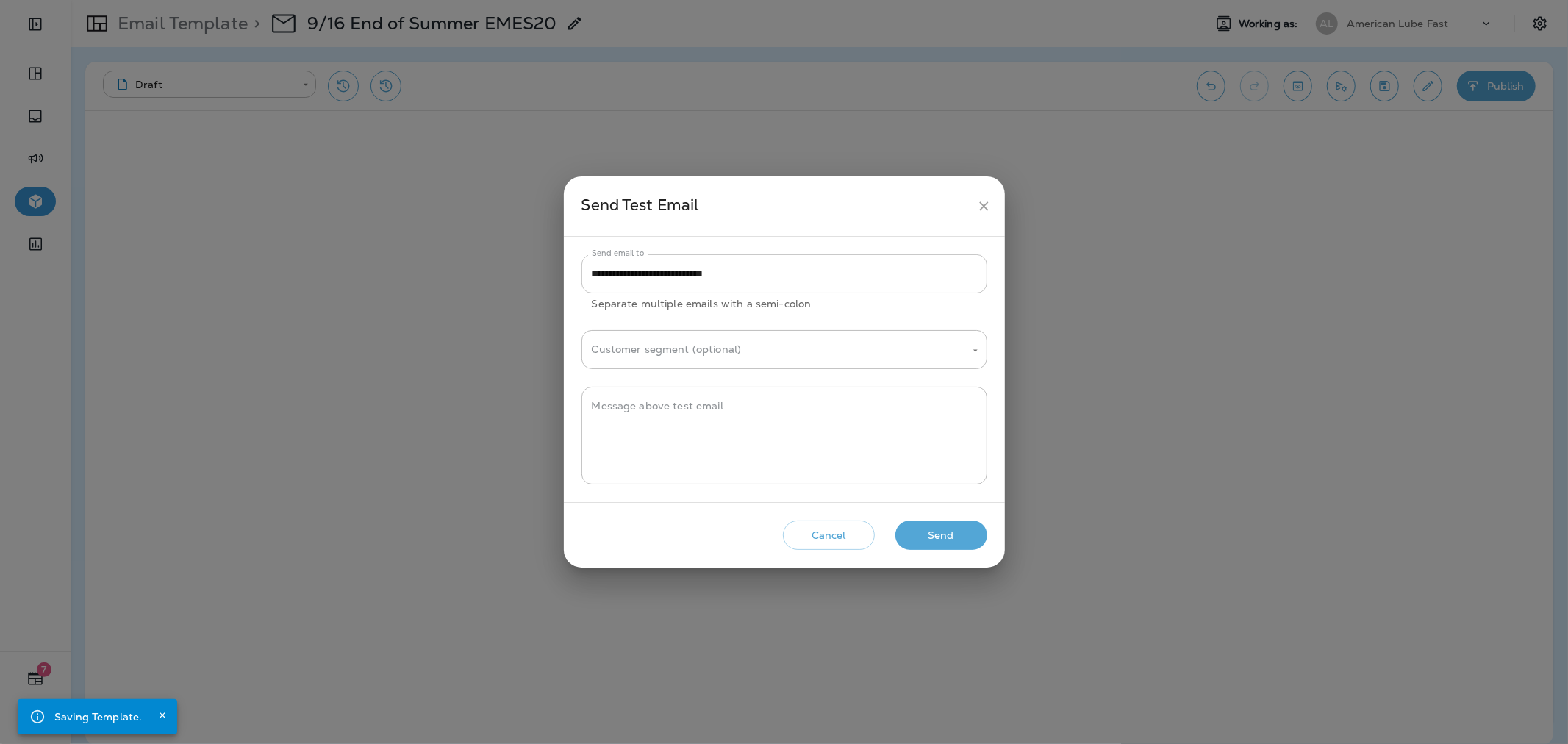
click at [857, 276] on input "**********" at bounding box center [784, 274] width 406 height 39
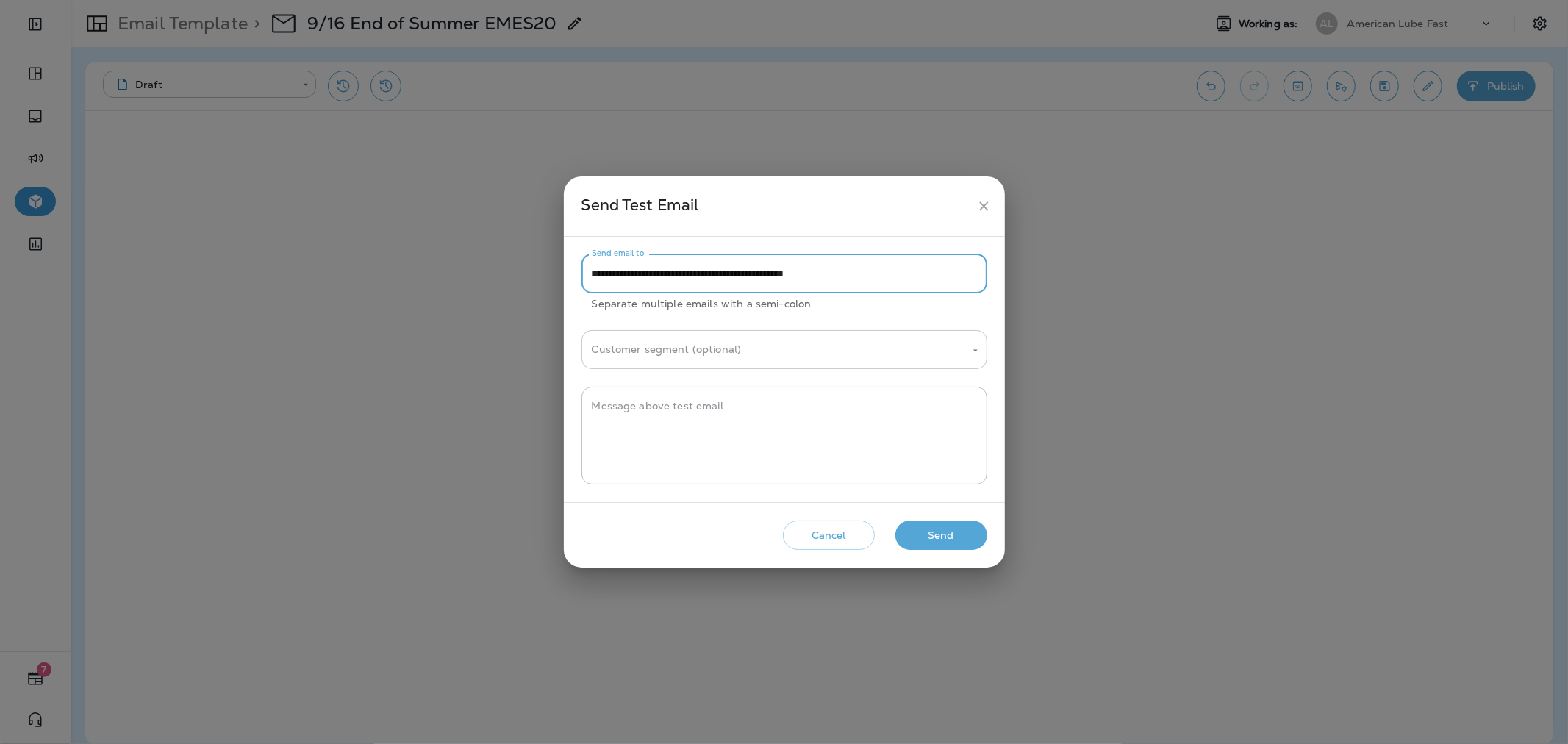
type input "**********"
click at [815, 340] on input "Customer segment (optional)" at bounding box center [773, 349] width 371 height 26
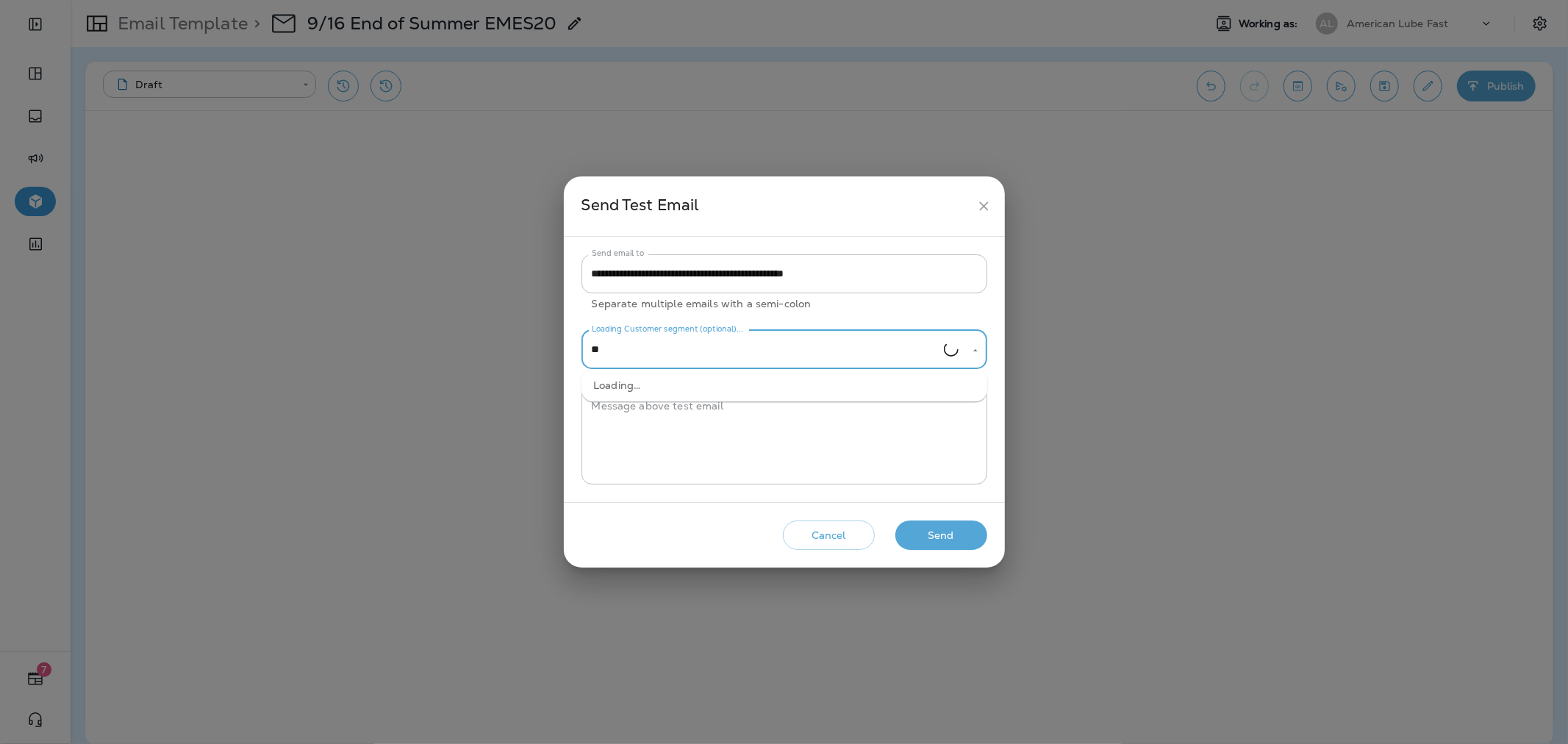
type input "*"
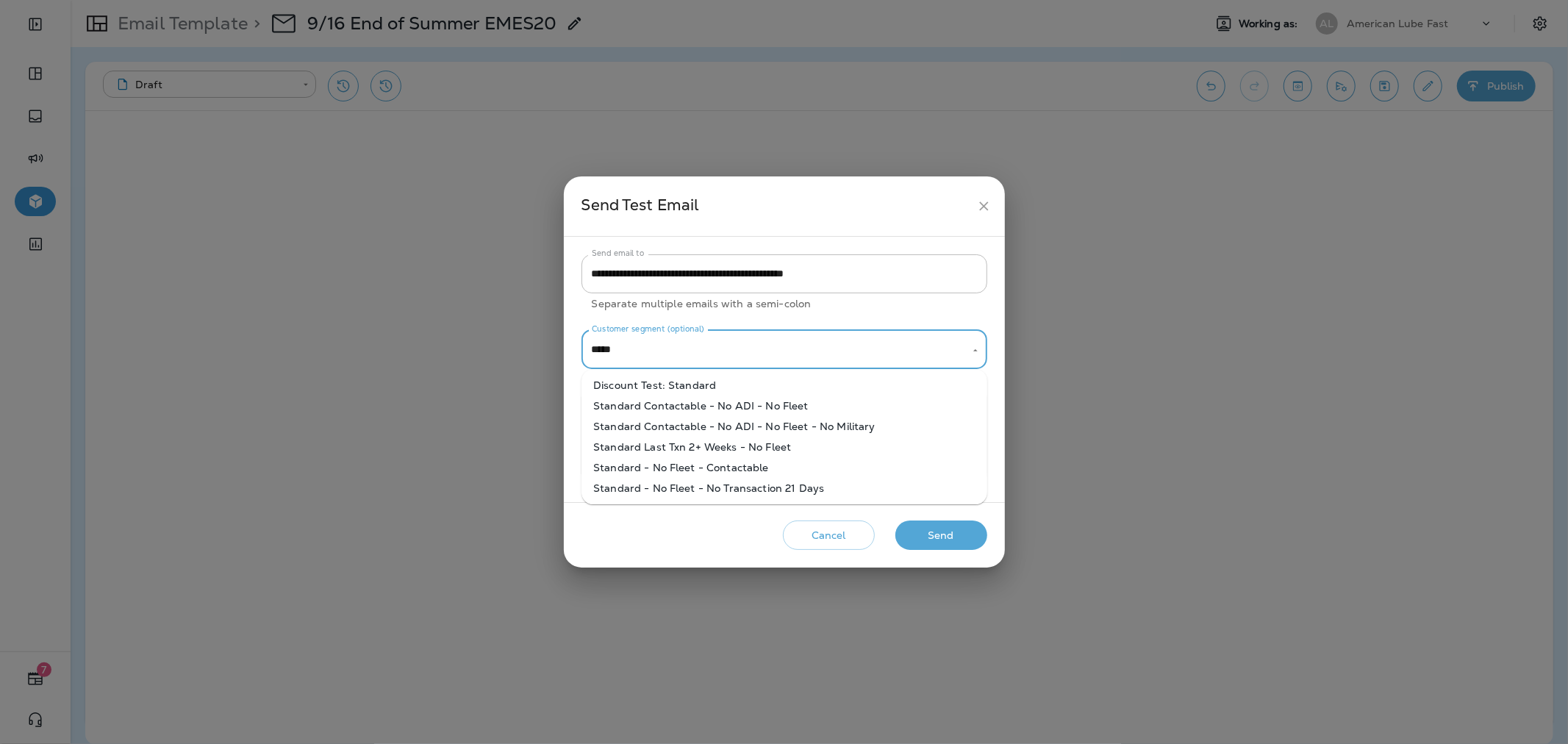
click at [725, 380] on li "Discount Test: Standard" at bounding box center [784, 385] width 406 height 20
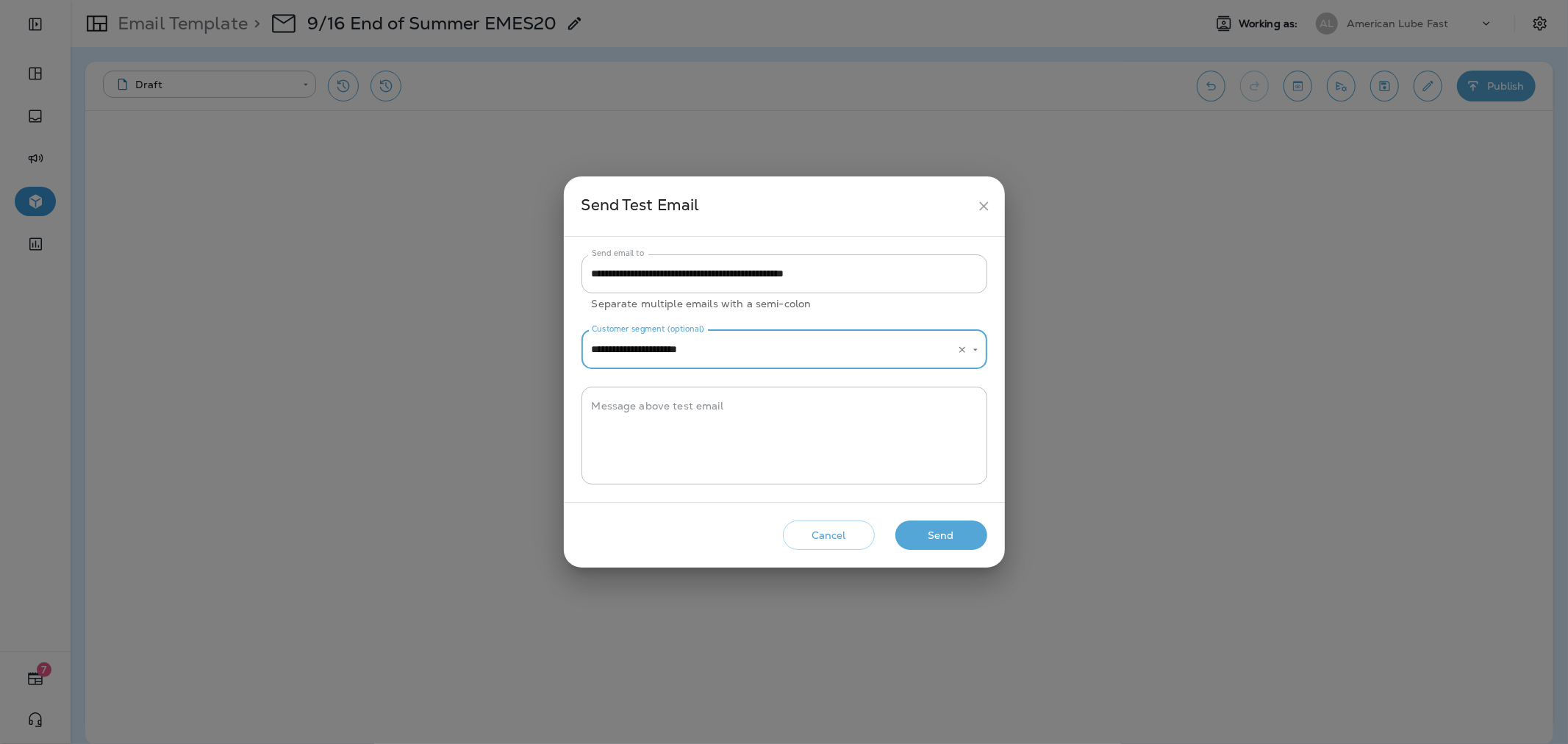
type input "**********"
click at [941, 540] on button "Send" at bounding box center [941, 535] width 92 height 30
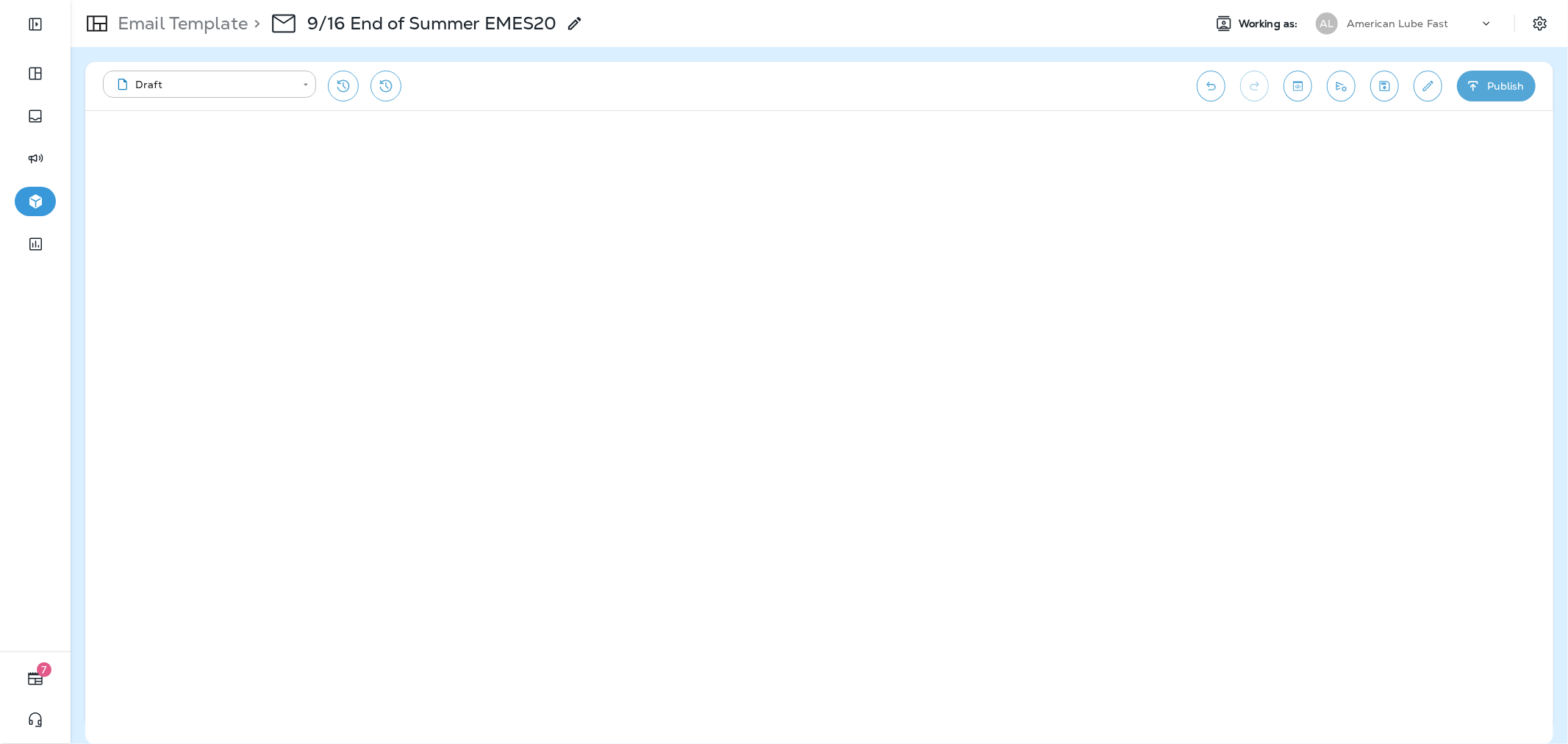
click at [1495, 89] on button "Publish" at bounding box center [1496, 86] width 79 height 31
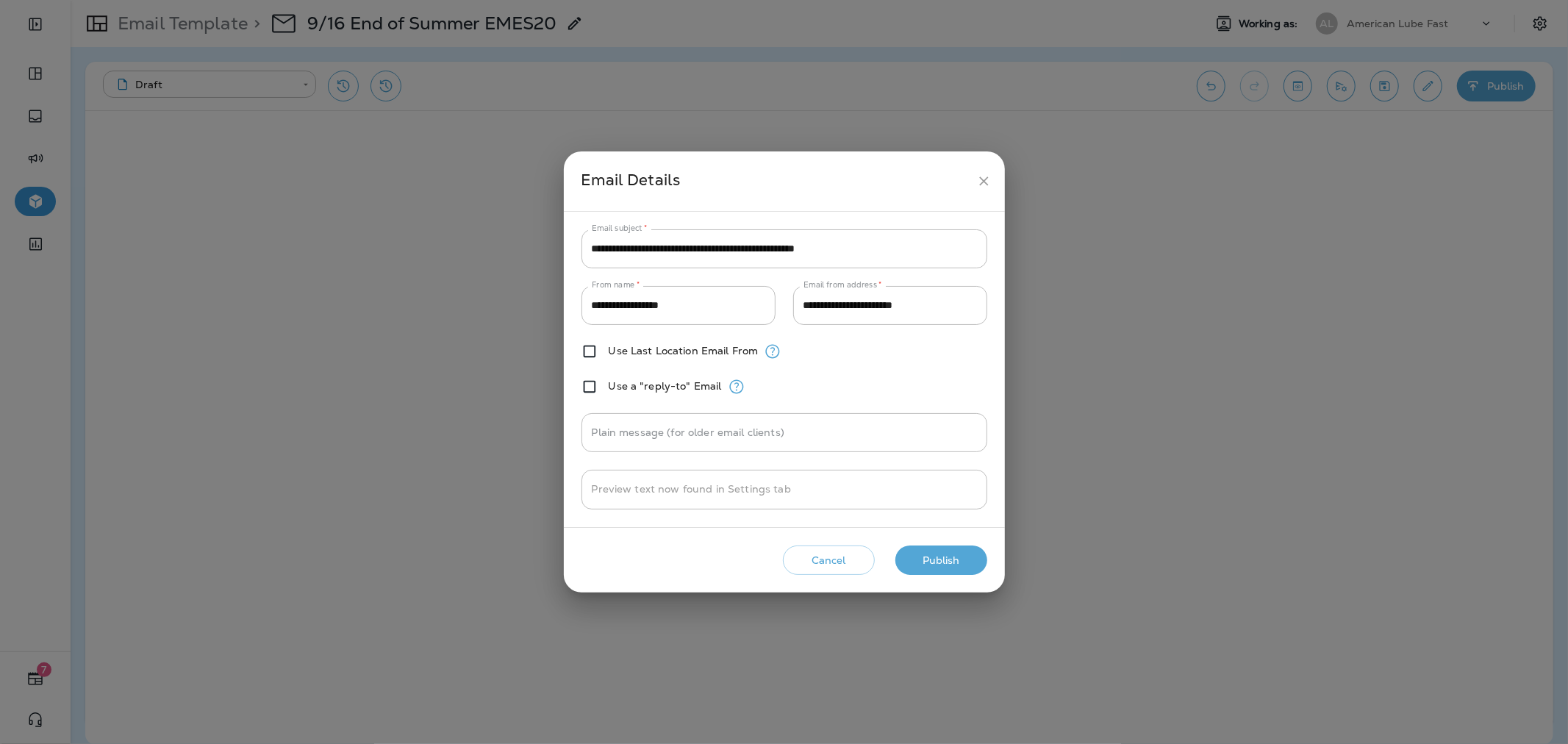
click at [849, 552] on button "Cancel" at bounding box center [829, 561] width 92 height 30
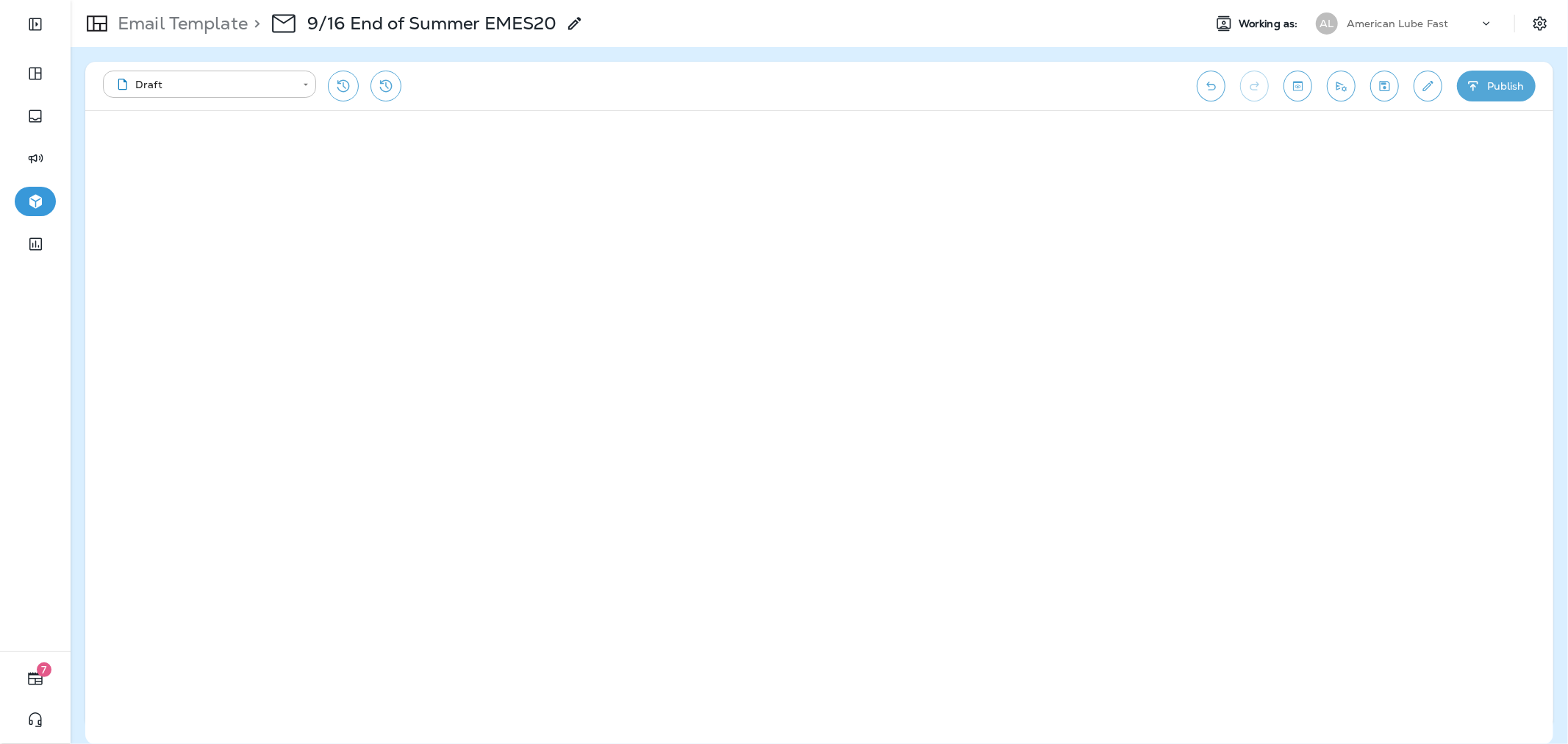
click at [1481, 93] on button "Publish" at bounding box center [1496, 86] width 79 height 31
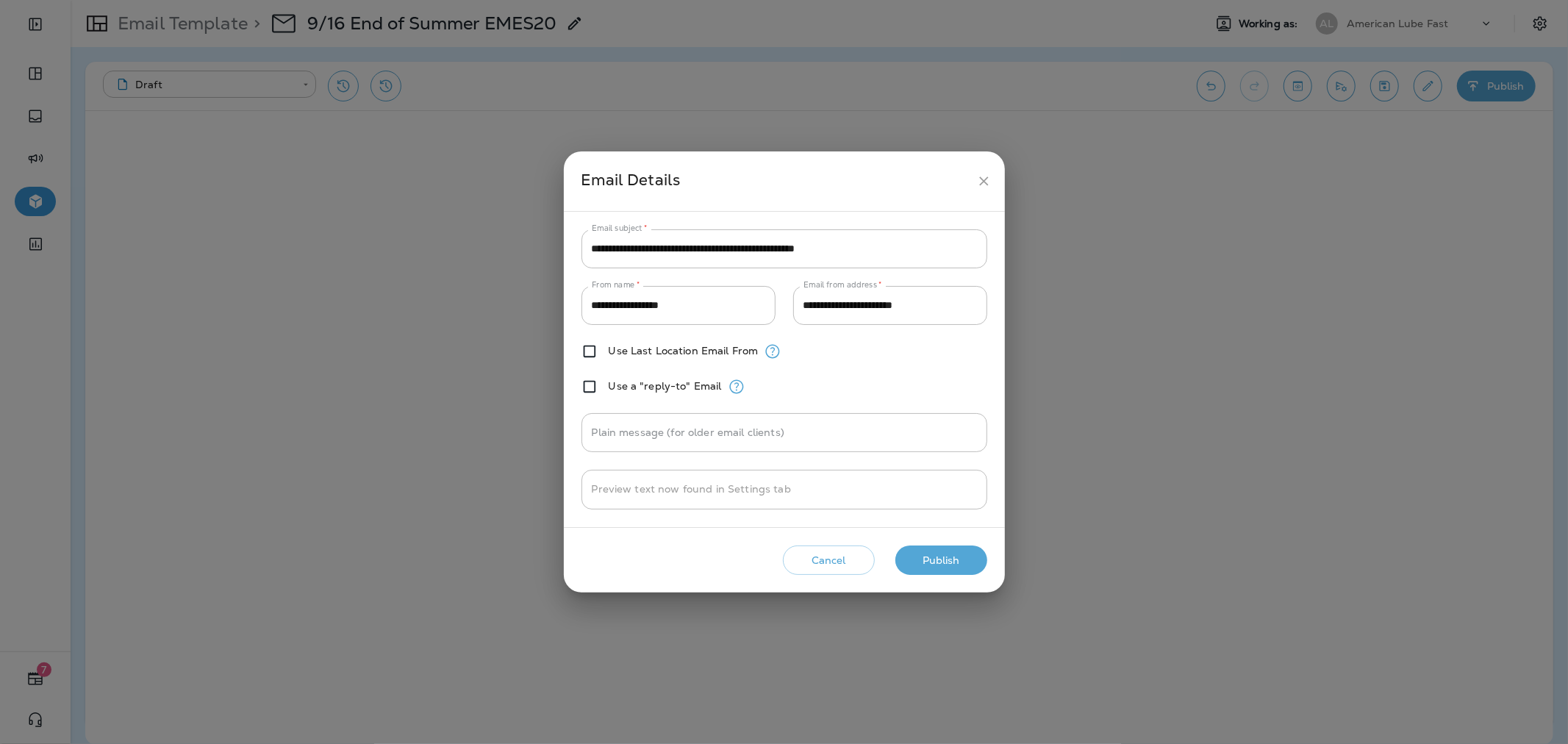
click at [941, 554] on button "Publish" at bounding box center [941, 561] width 92 height 30
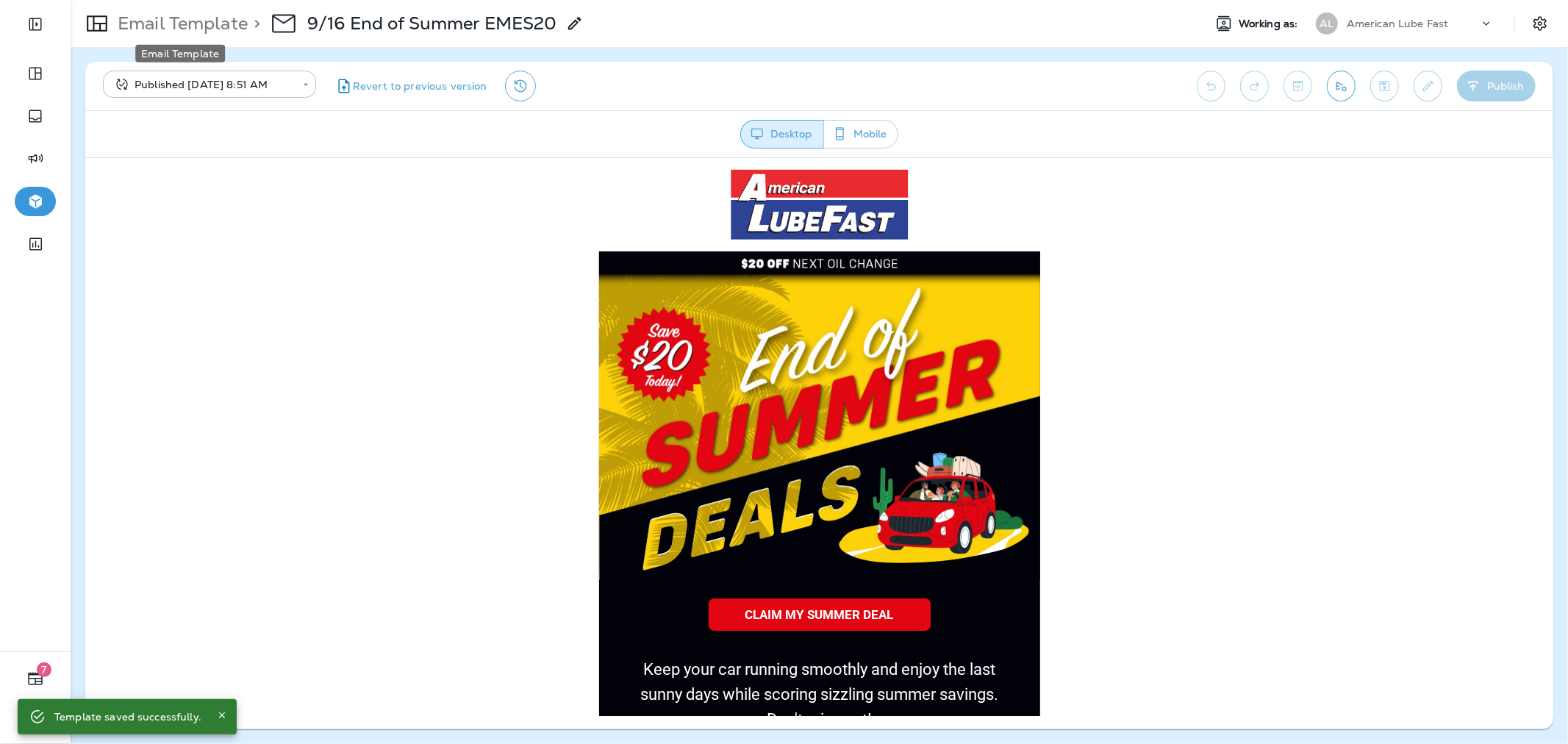
click at [203, 23] on p "Email Template" at bounding box center [180, 23] width 136 height 22
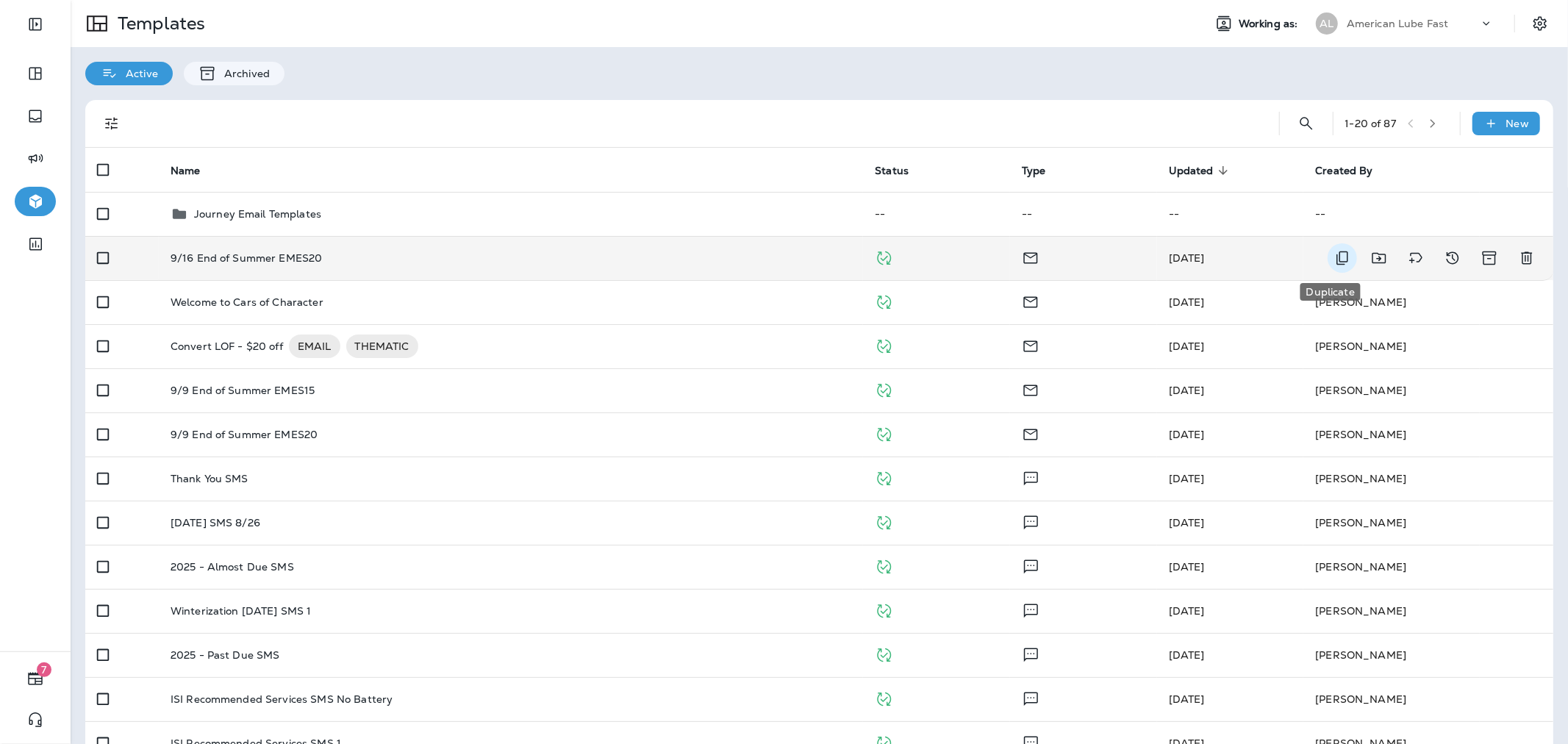
click at [1333, 263] on icon "Duplicate" at bounding box center [1342, 258] width 18 height 18
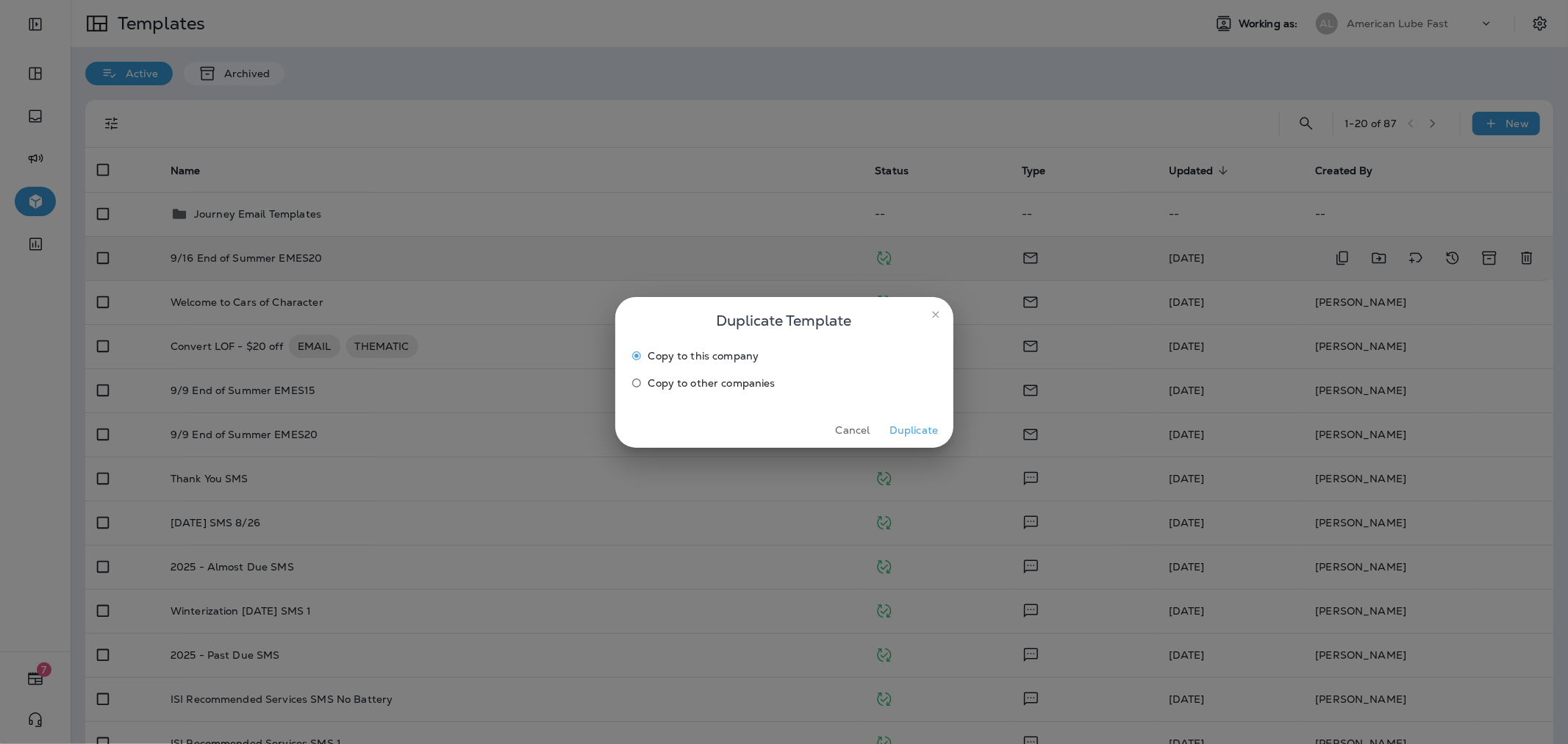
click at [927, 428] on button "Duplicate" at bounding box center [913, 430] width 55 height 23
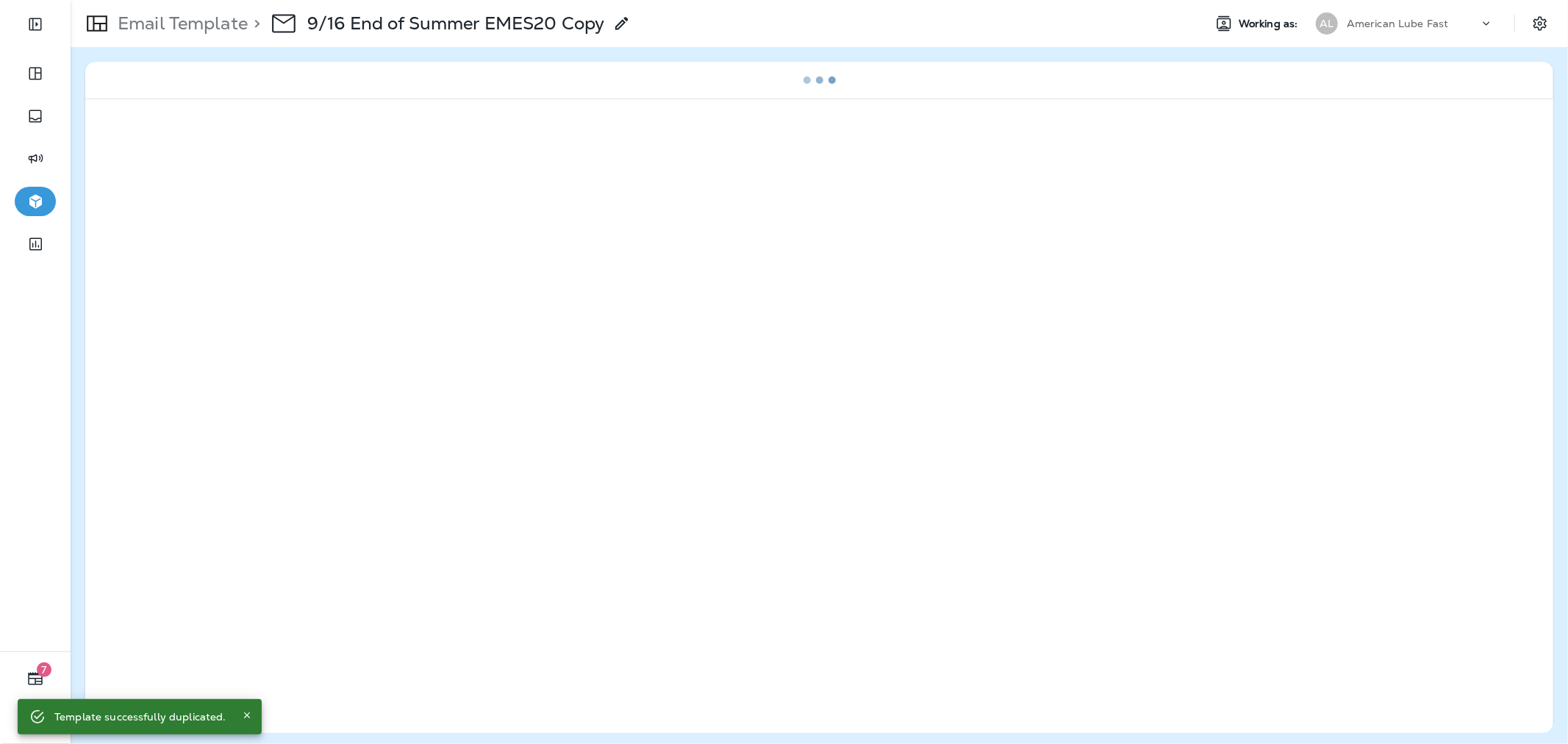
click at [629, 26] on icon at bounding box center [622, 23] width 18 height 18
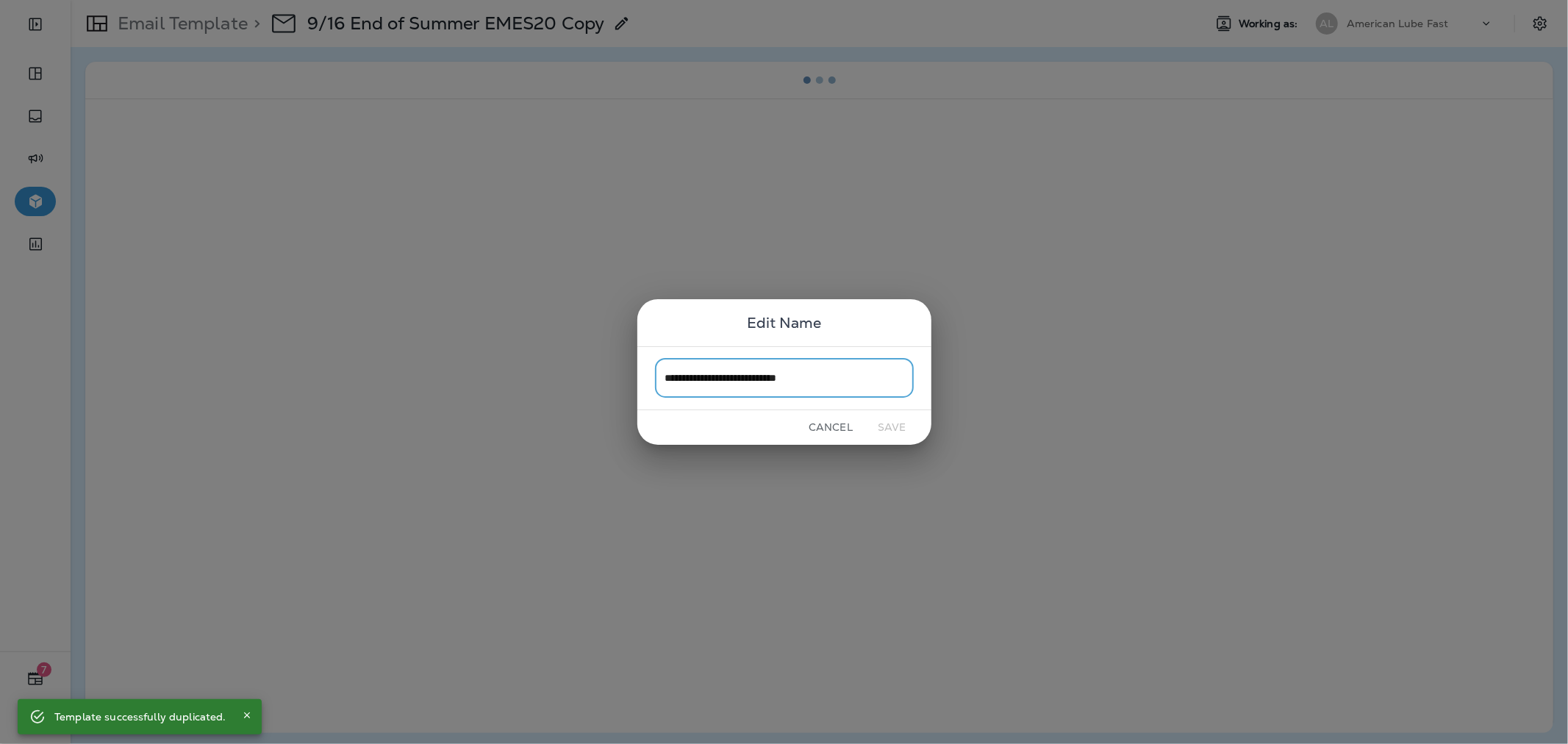
click at [834, 373] on input "**********" at bounding box center [784, 378] width 259 height 39
click at [848, 380] on input "**********" at bounding box center [784, 378] width 259 height 39
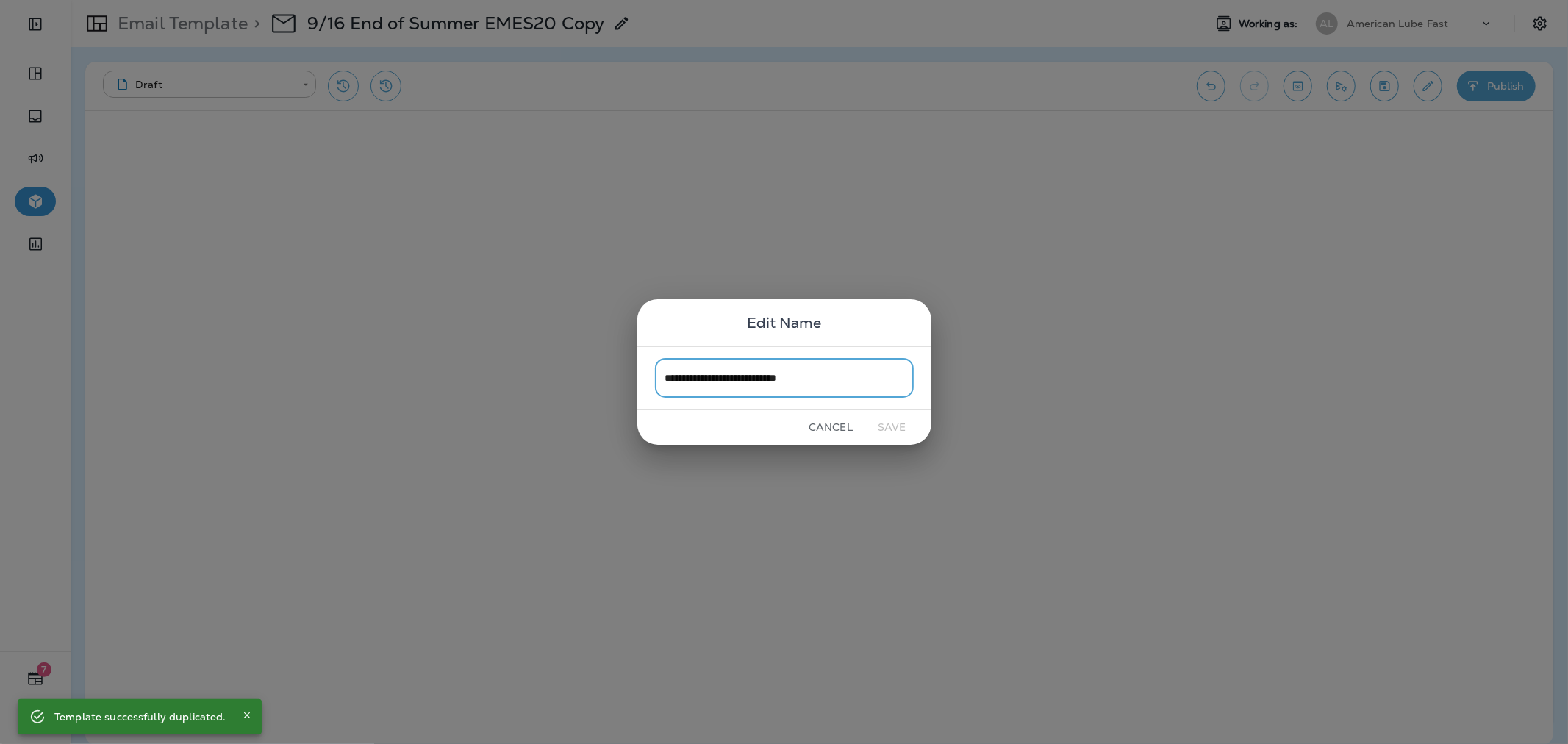
drag, startPoint x: 845, startPoint y: 380, endPoint x: 797, endPoint y: 384, distance: 48.2
click at [797, 384] on input "**********" at bounding box center [784, 378] width 259 height 39
type input "**********"
click at [898, 424] on button "Save" at bounding box center [892, 427] width 55 height 23
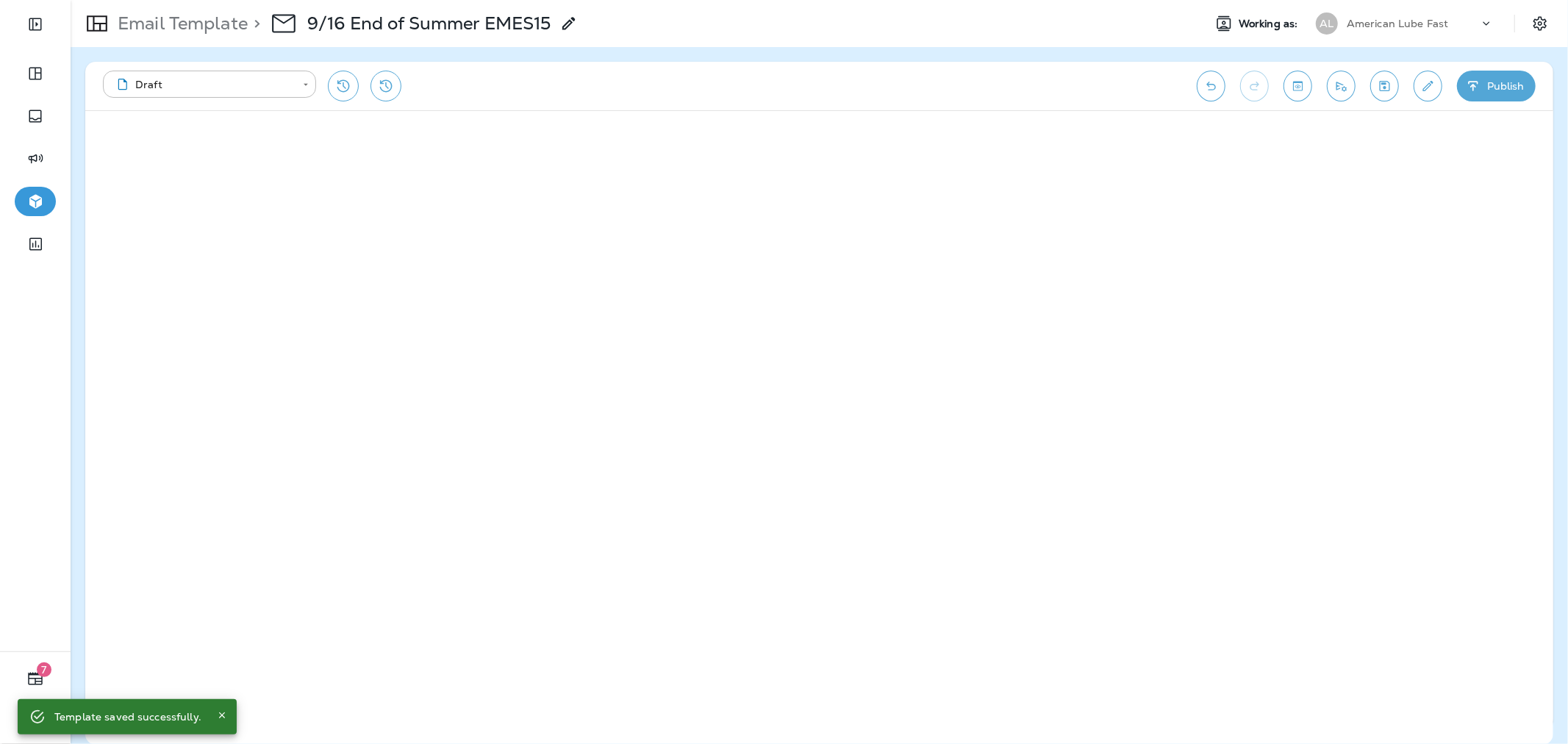
click at [1317, 81] on div "**********" at bounding box center [819, 86] width 1468 height 48
click at [1304, 81] on button "Toggle preview" at bounding box center [1297, 86] width 29 height 31
click at [156, 149] on div "Exit Preview Desktop Mobile Preview with Customer Data ​" at bounding box center [819, 134] width 1468 height 47
click at [155, 135] on button "Exit Preview" at bounding box center [145, 134] width 102 height 29
click at [1434, 82] on icon "Edit details" at bounding box center [1428, 86] width 16 height 15
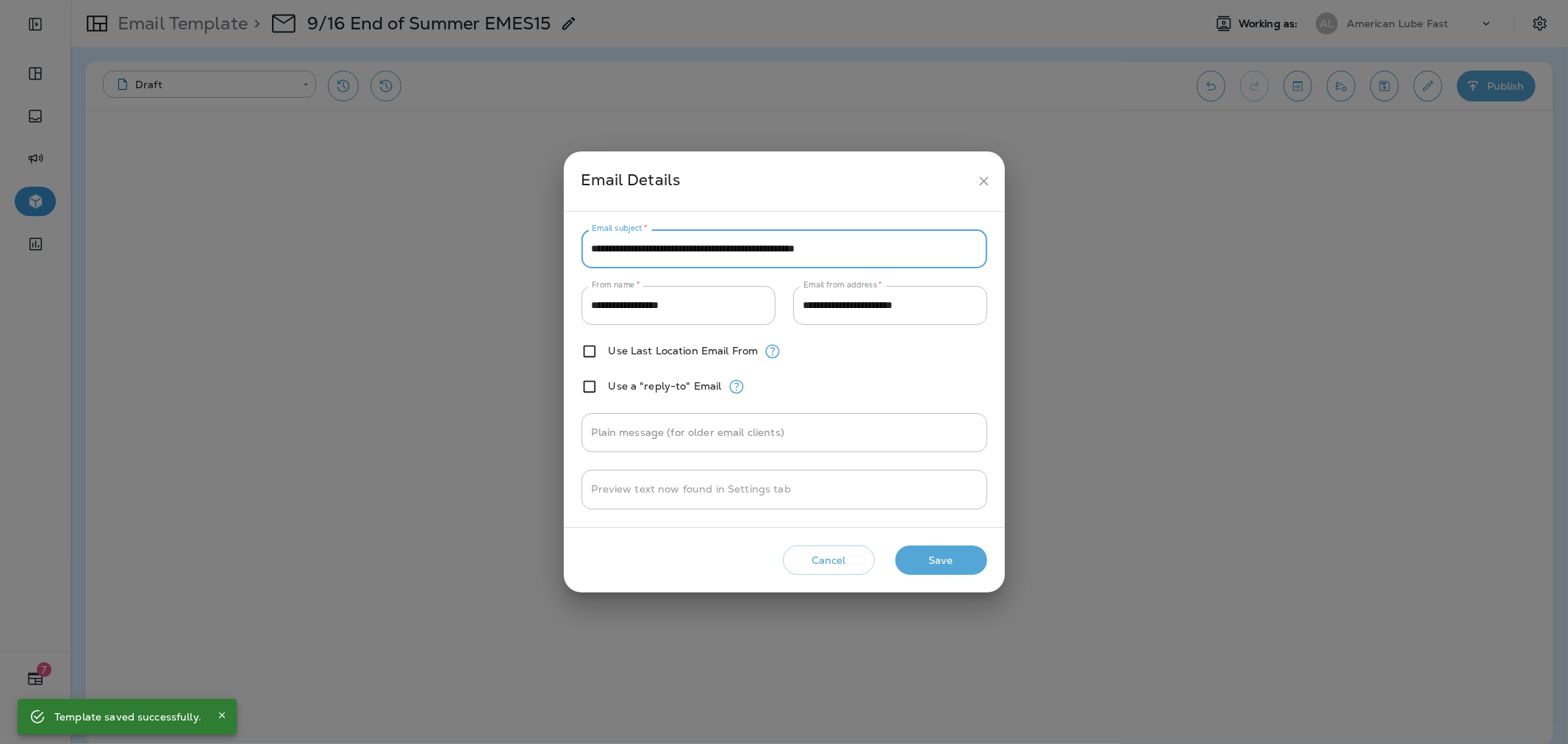
click at [788, 248] on input "**********" at bounding box center [784, 249] width 406 height 39
type input "**********"
click at [937, 557] on button "Save" at bounding box center [941, 561] width 92 height 30
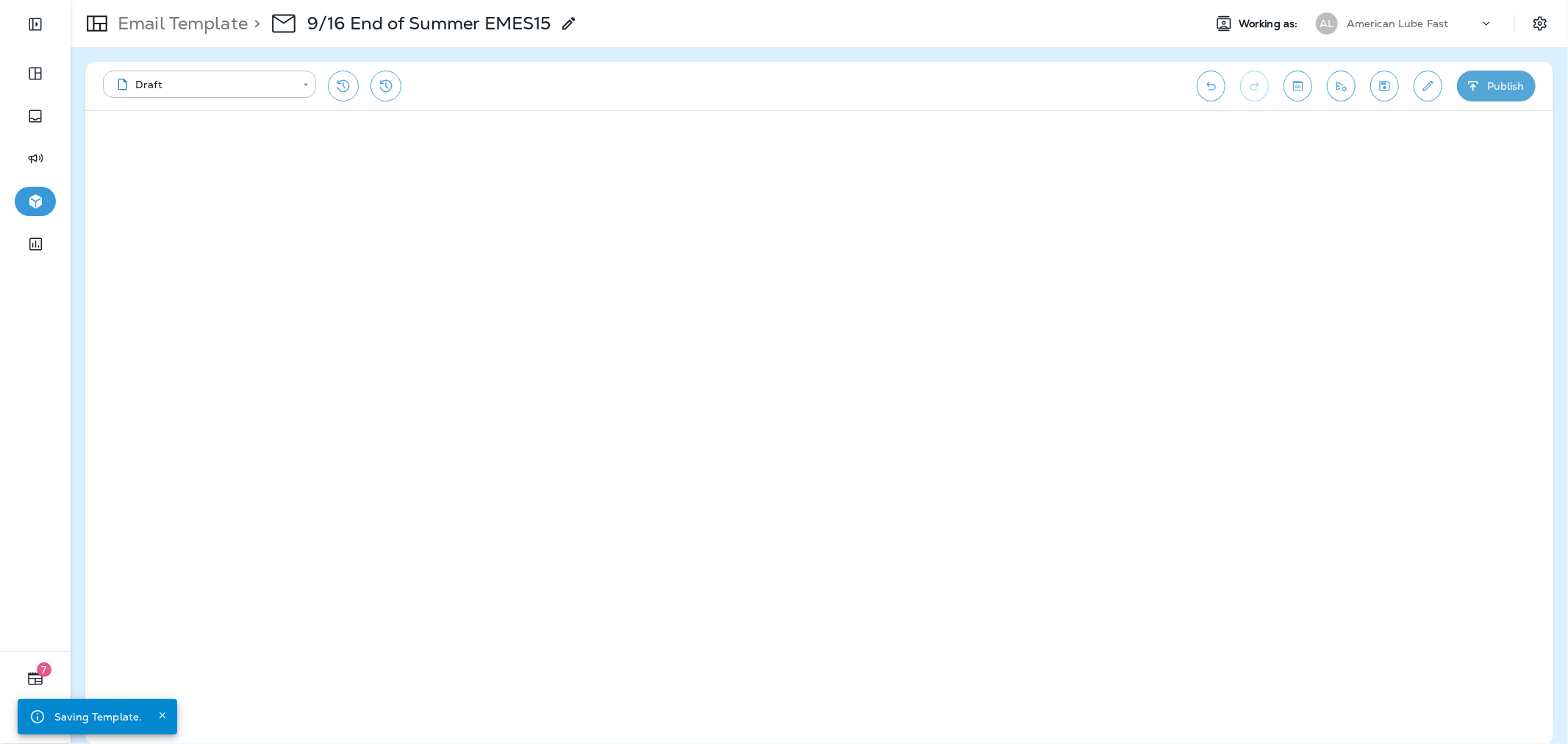
click at [1493, 99] on button "Publish" at bounding box center [1496, 86] width 79 height 31
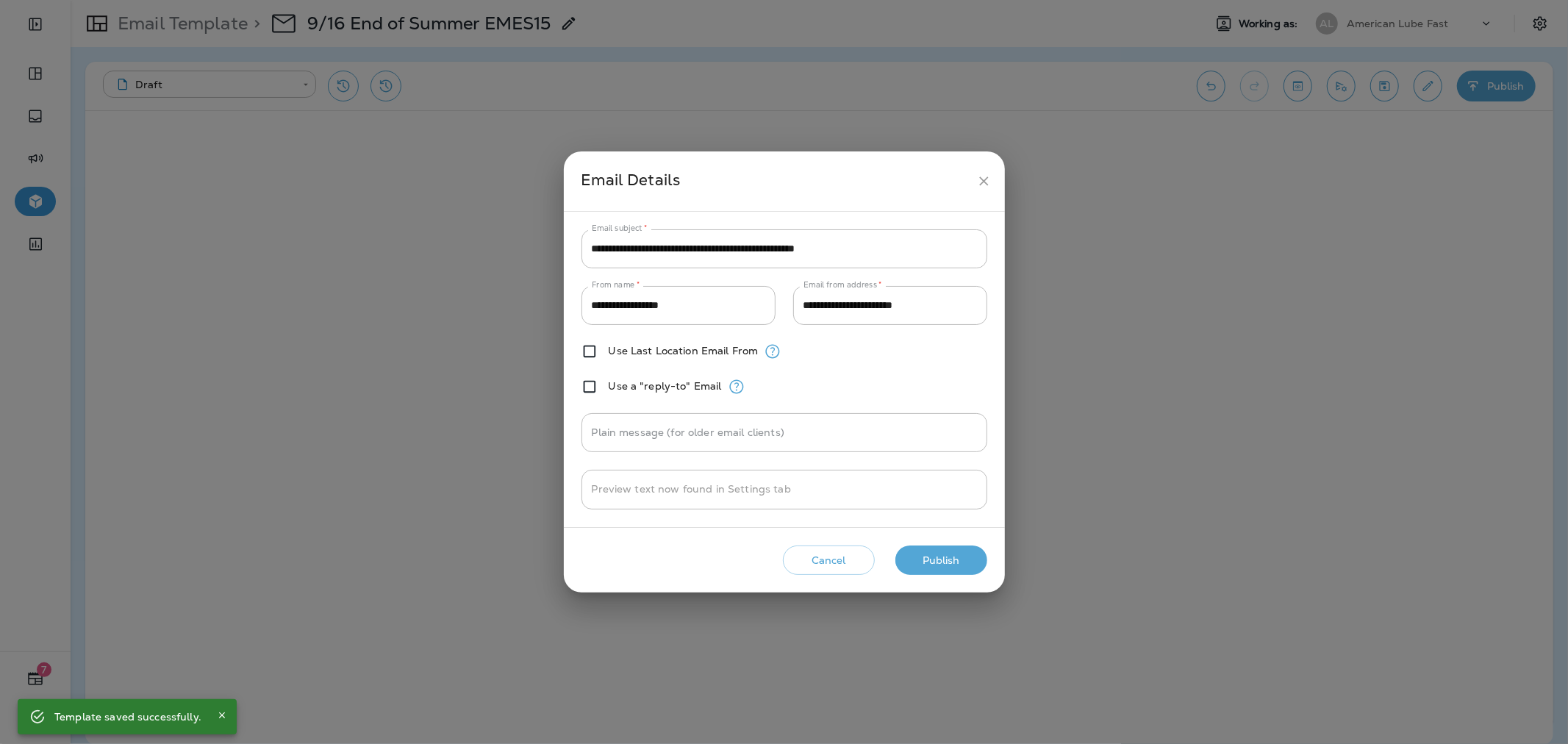
click at [944, 561] on button "Publish" at bounding box center [941, 561] width 92 height 30
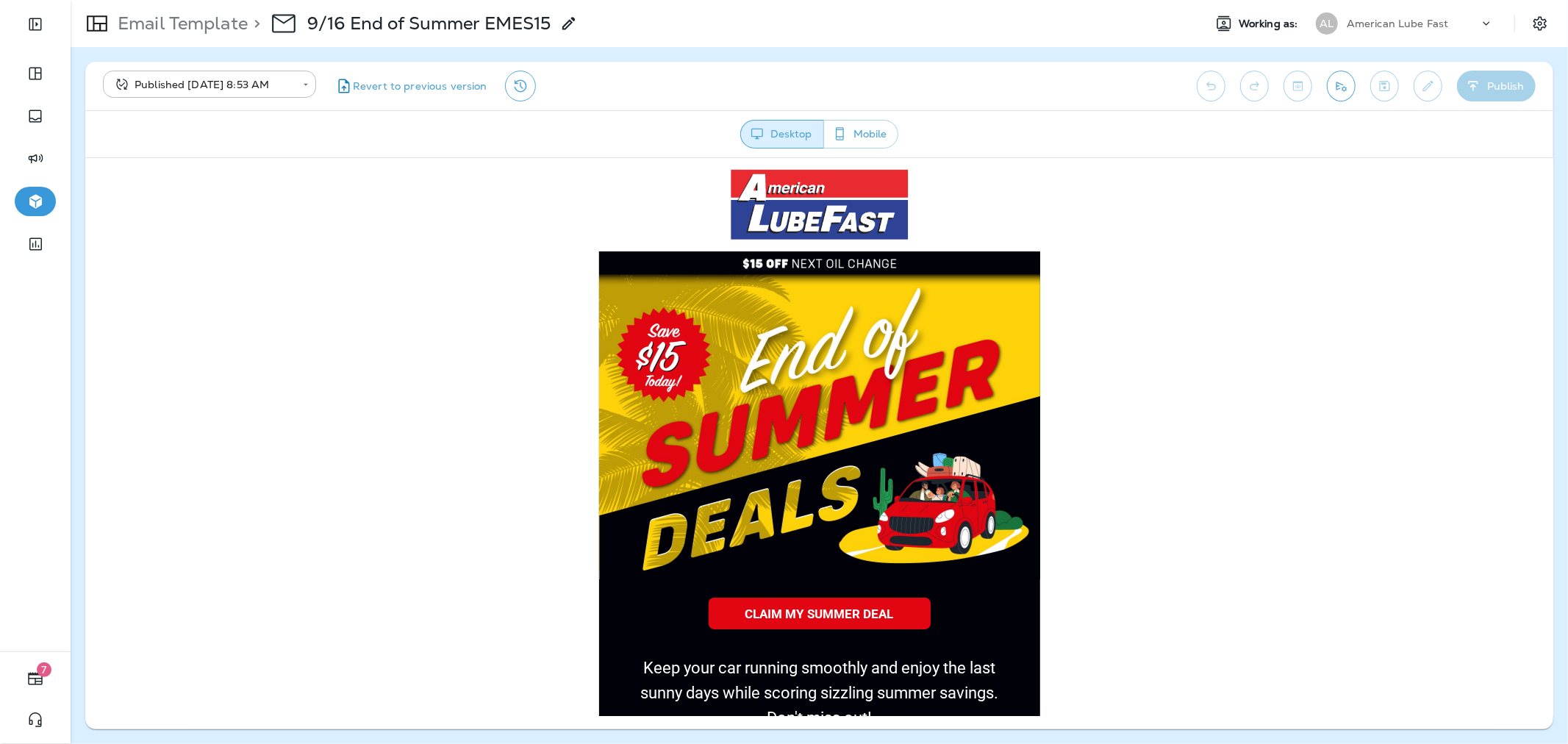
click at [180, 24] on p "Email Template" at bounding box center [180, 23] width 136 height 22
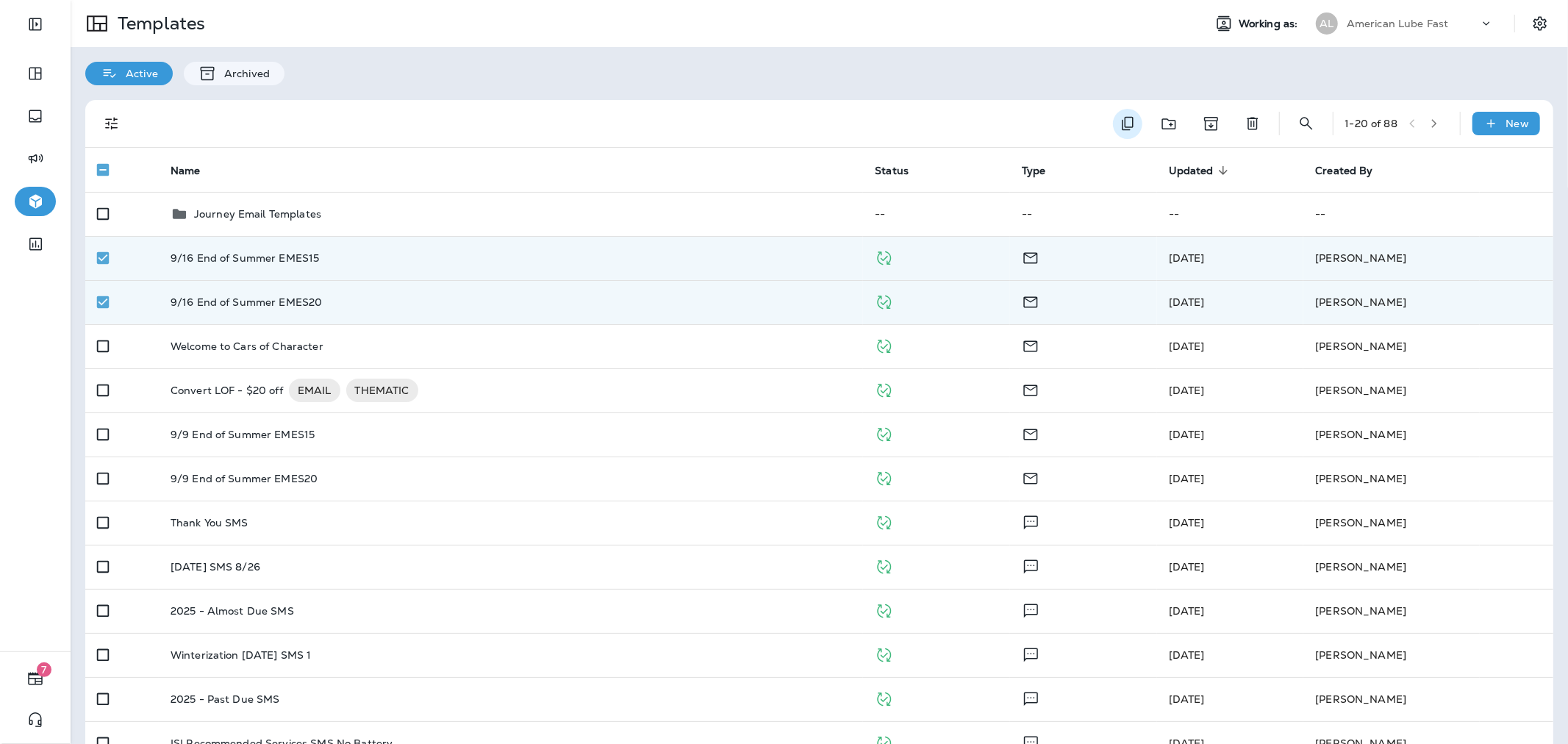
click at [1122, 119] on icon "Duplicate" at bounding box center [1127, 124] width 12 height 14
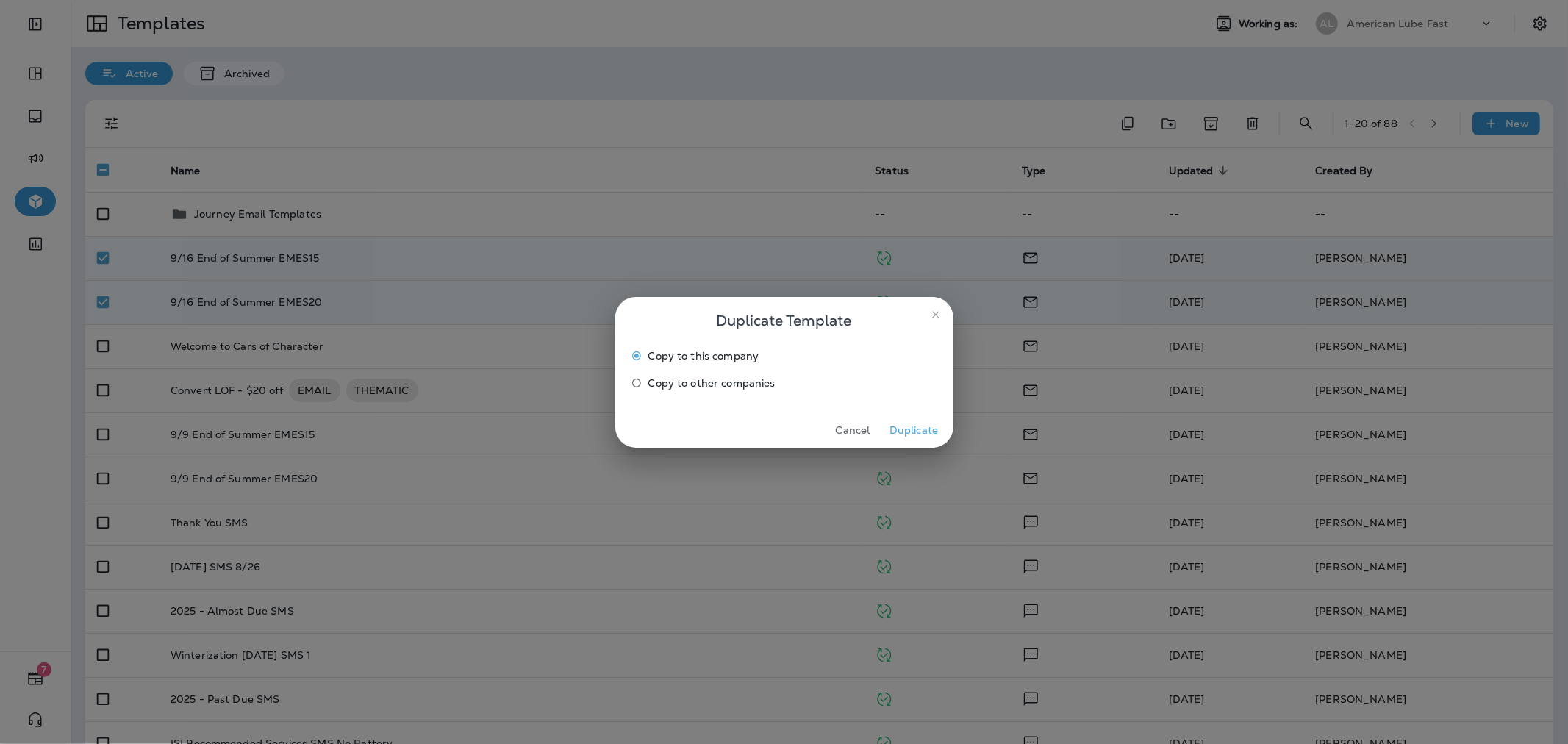
click at [737, 379] on span "Copy to other companies" at bounding box center [712, 382] width 127 height 12
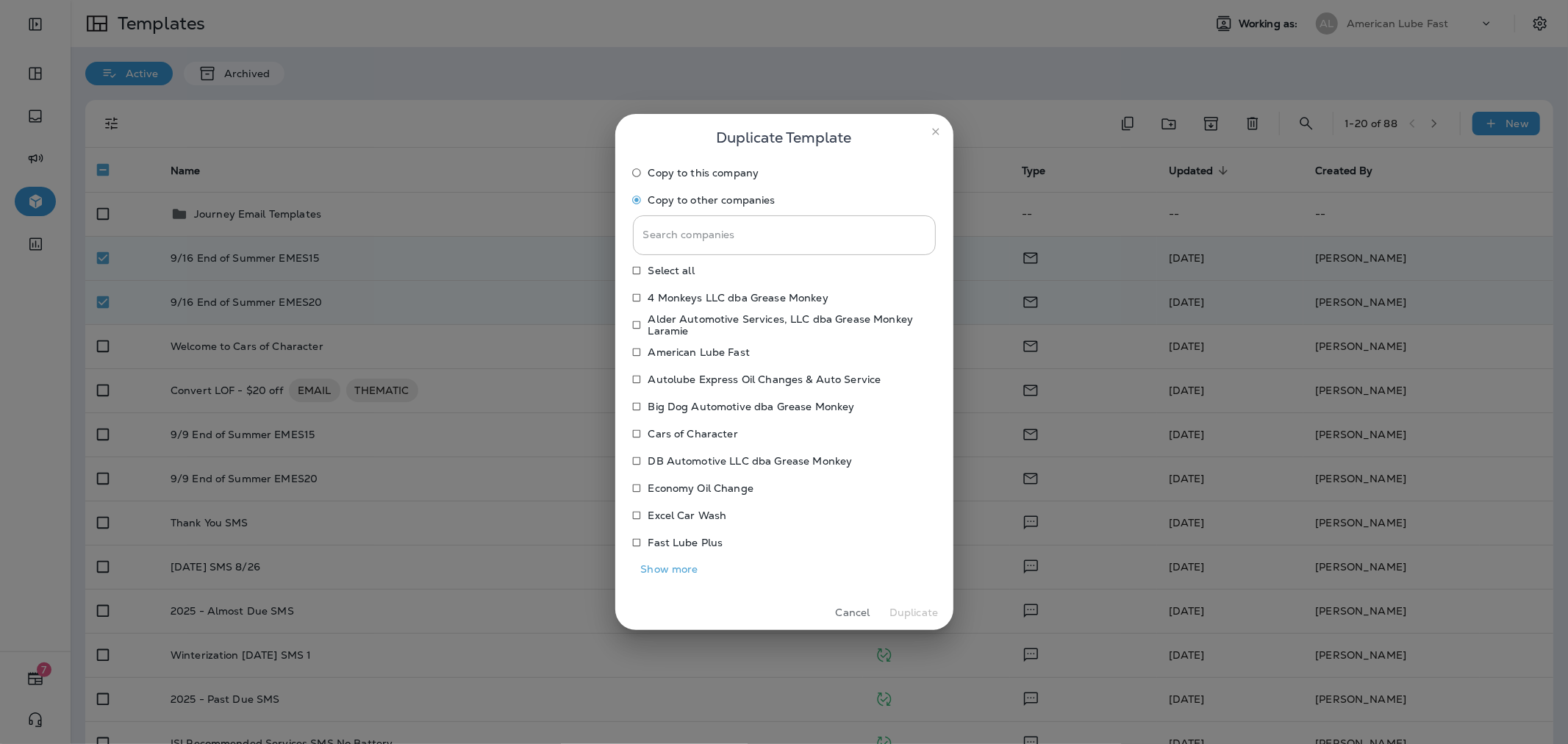
click at [681, 564] on button "Show more" at bounding box center [669, 569] width 74 height 23
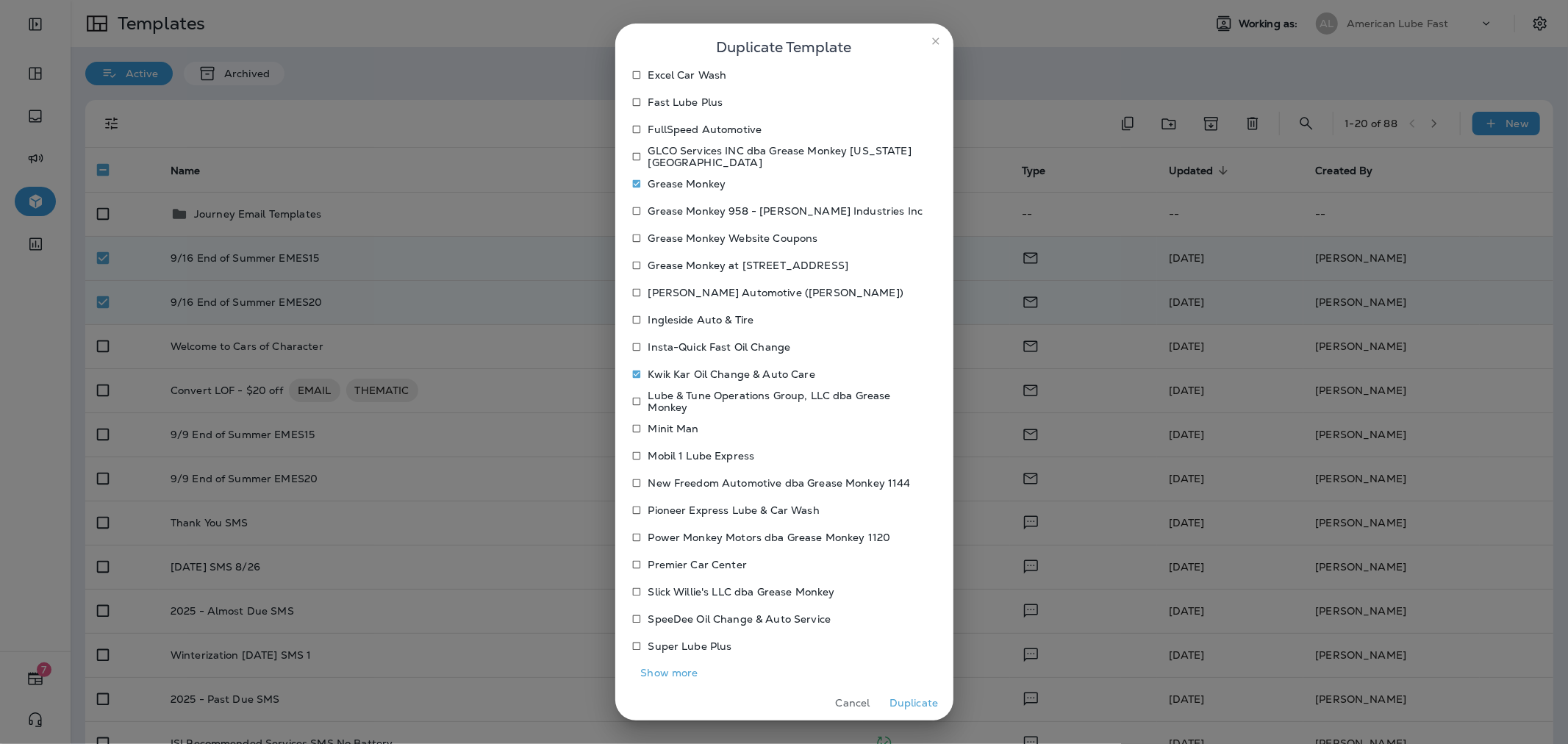
scroll to position [362, 0]
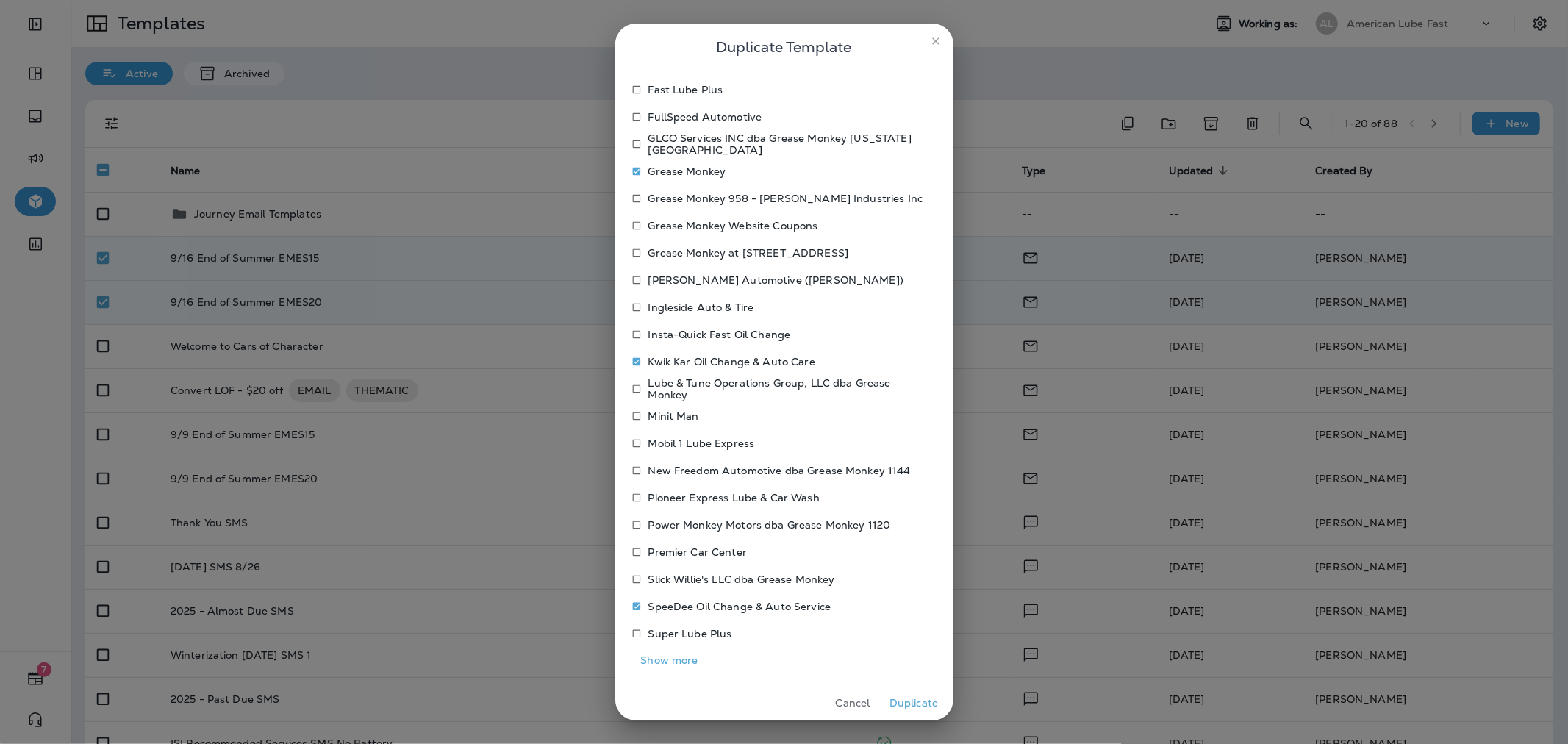
click at [908, 697] on button "Duplicate" at bounding box center [913, 703] width 55 height 23
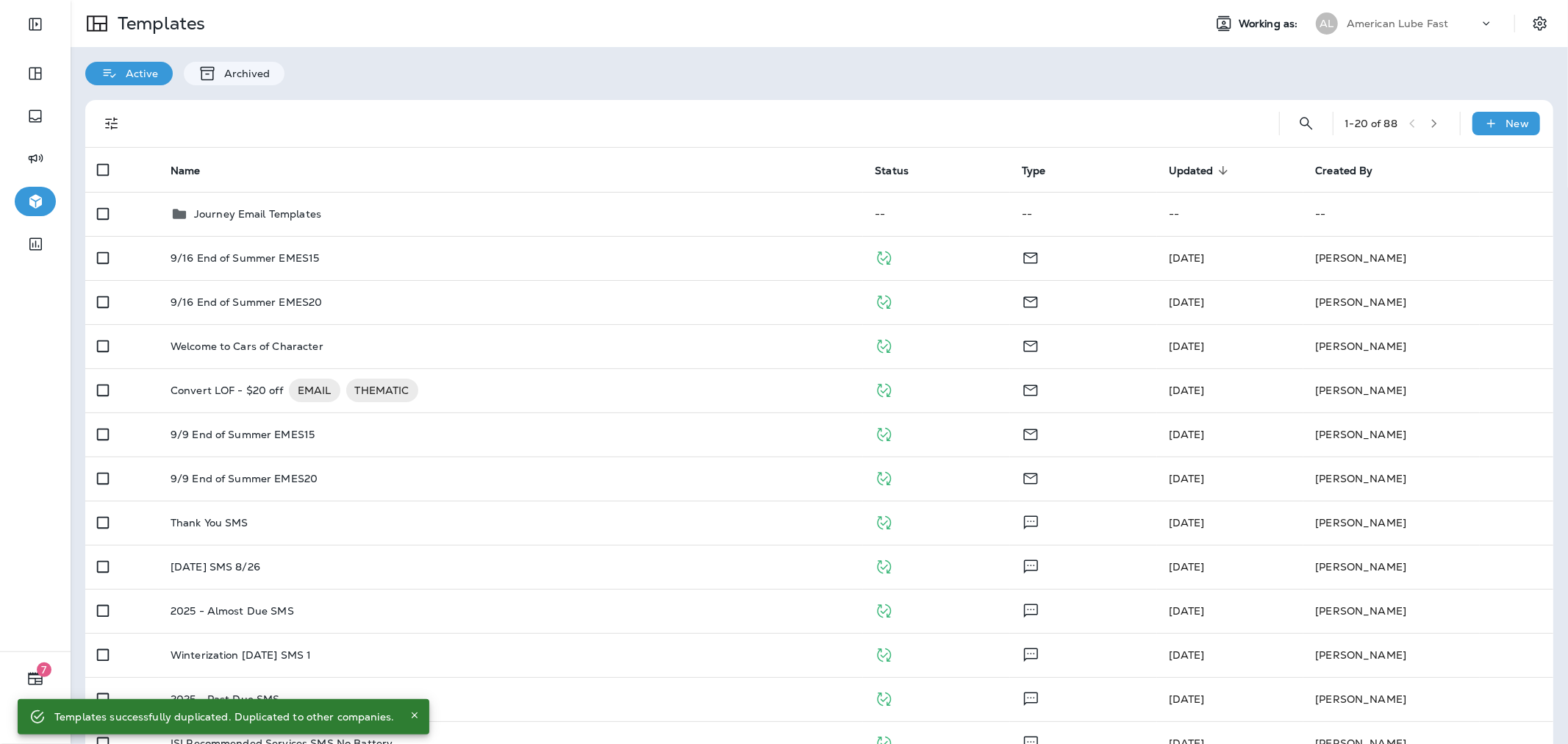
click at [1350, 30] on div "American Lube Fast" at bounding box center [1413, 23] width 132 height 22
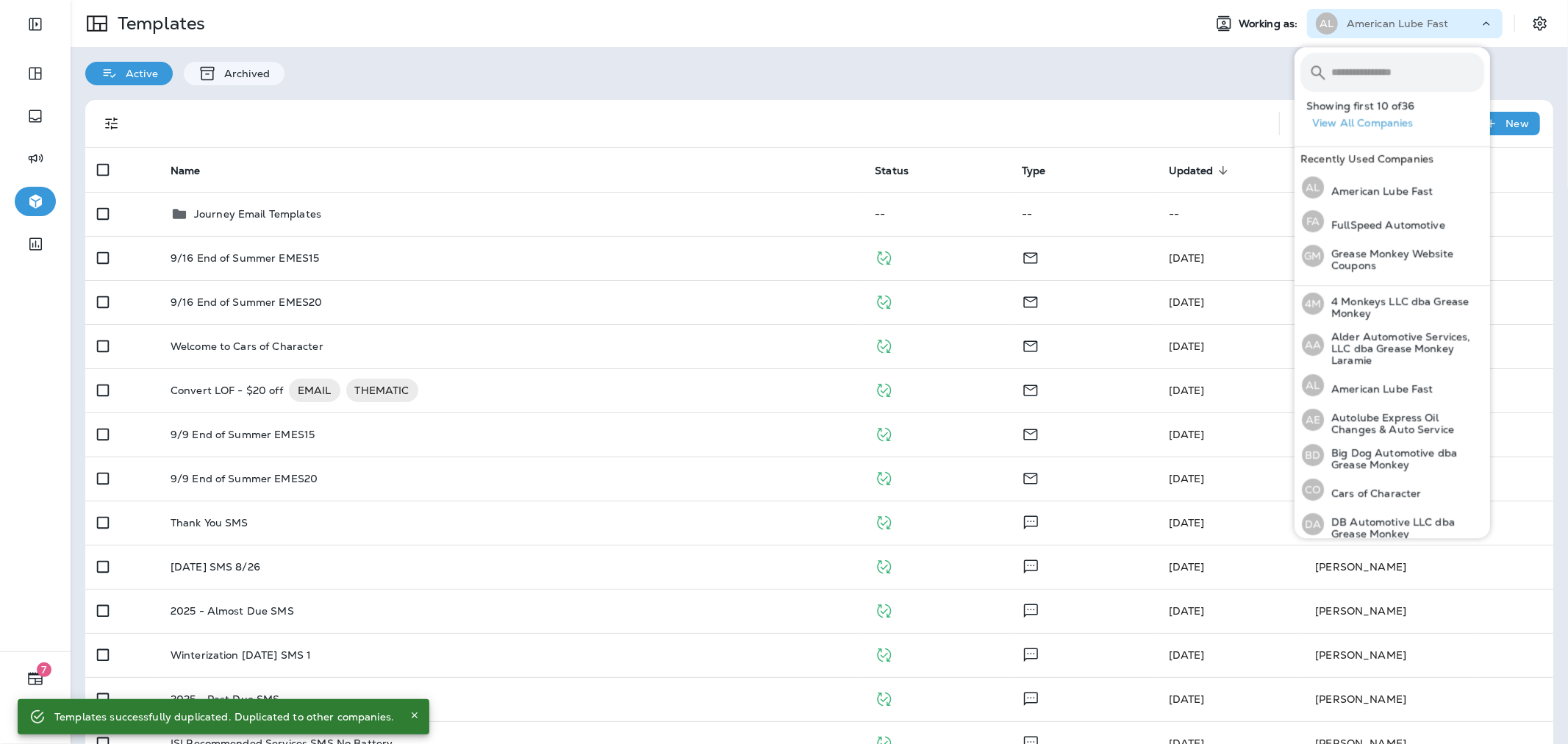
click at [1366, 78] on input "text" at bounding box center [1407, 72] width 153 height 39
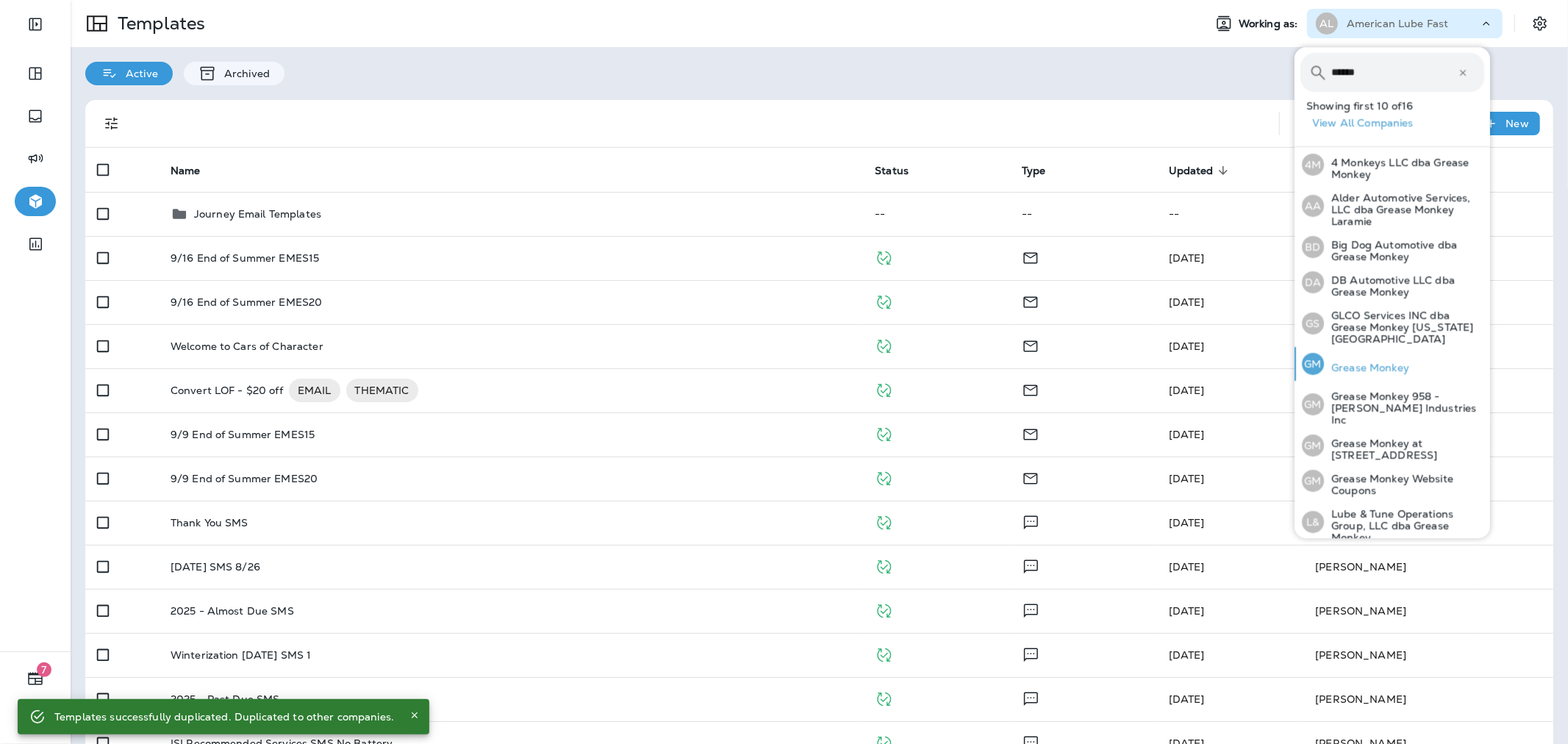
type input "******"
click at [1399, 347] on div "GM Grease Monkey" at bounding box center [1355, 363] width 119 height 33
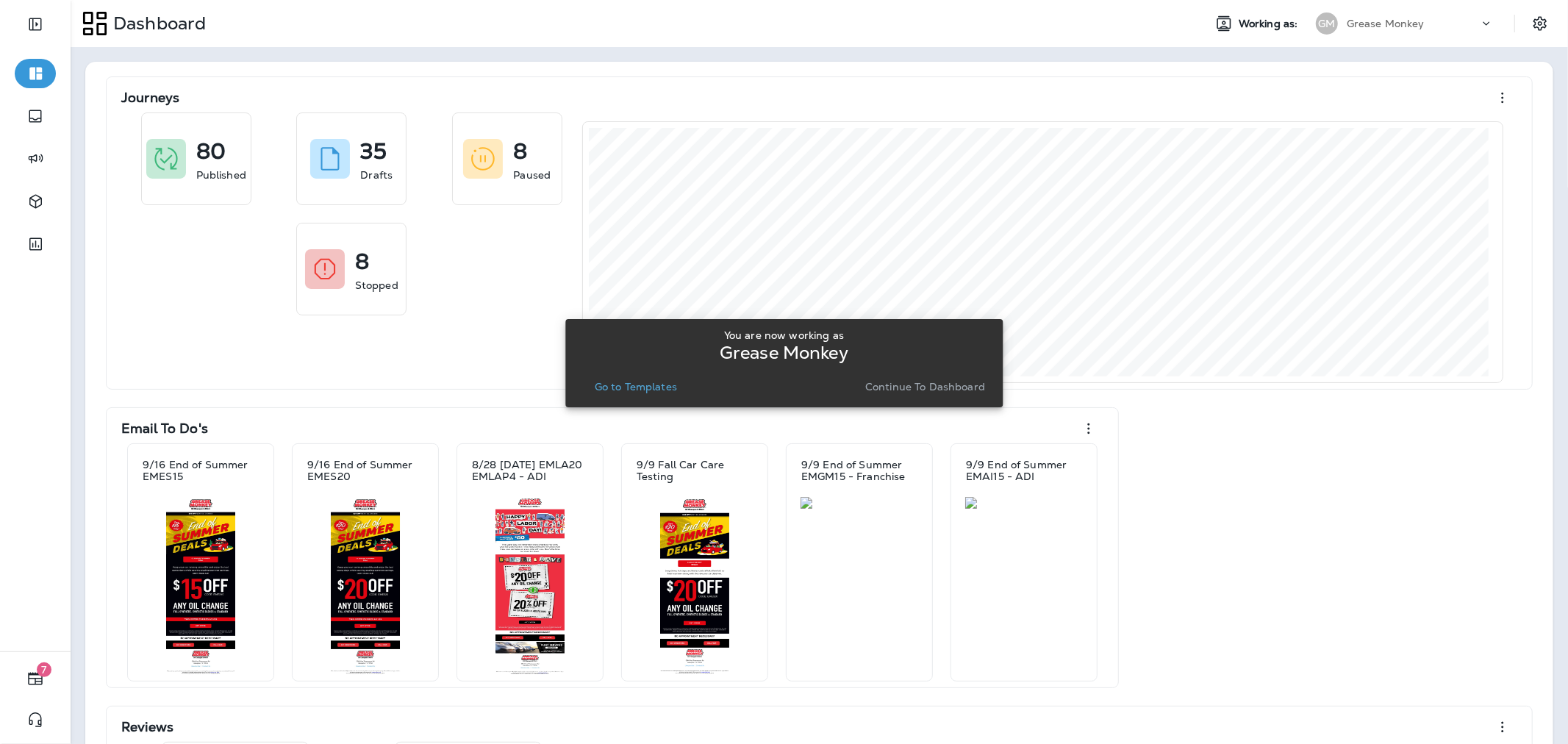
click at [627, 384] on p "Go to Templates" at bounding box center [636, 386] width 82 height 12
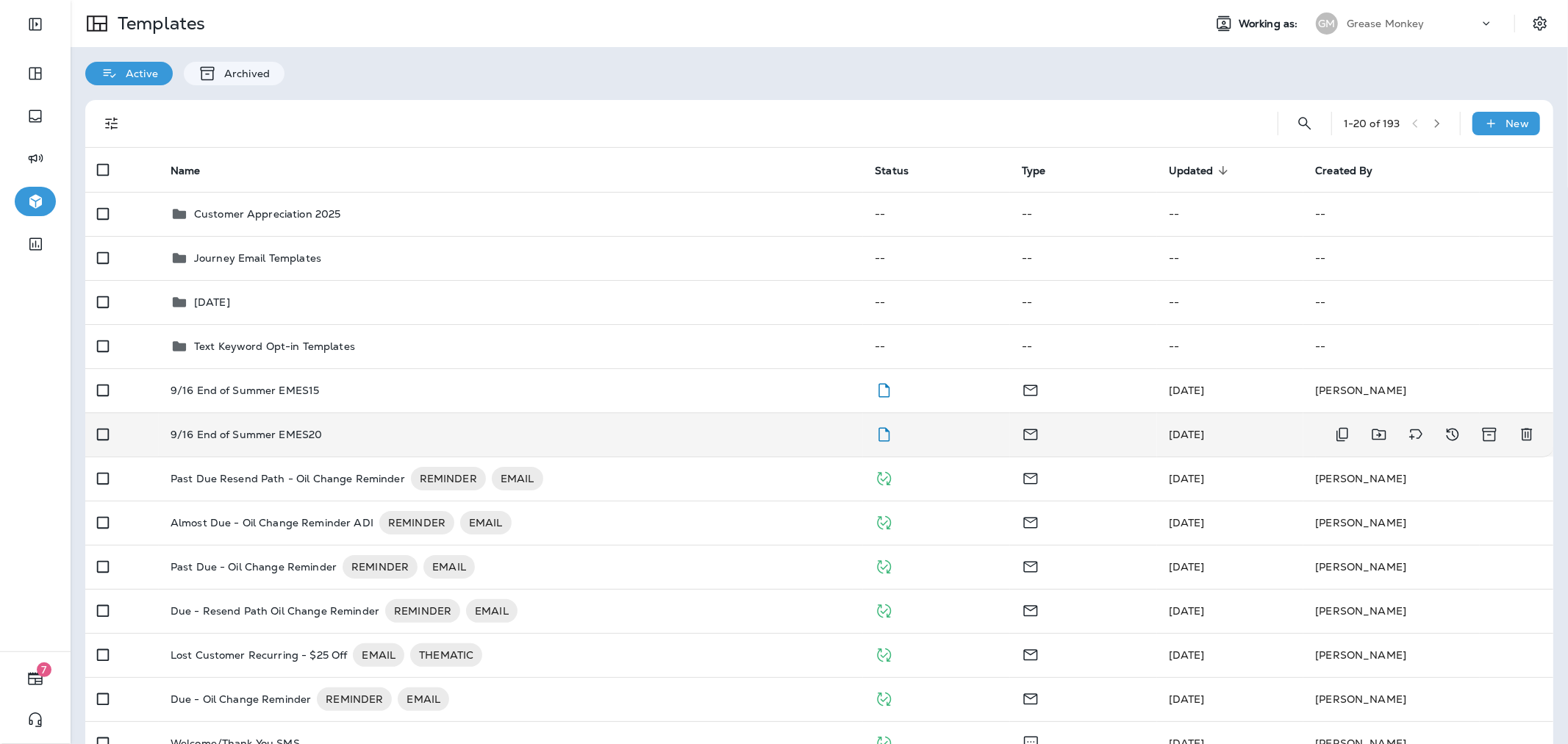
click at [658, 428] on div "9/16 End of Summer EMES20" at bounding box center [511, 434] width 681 height 12
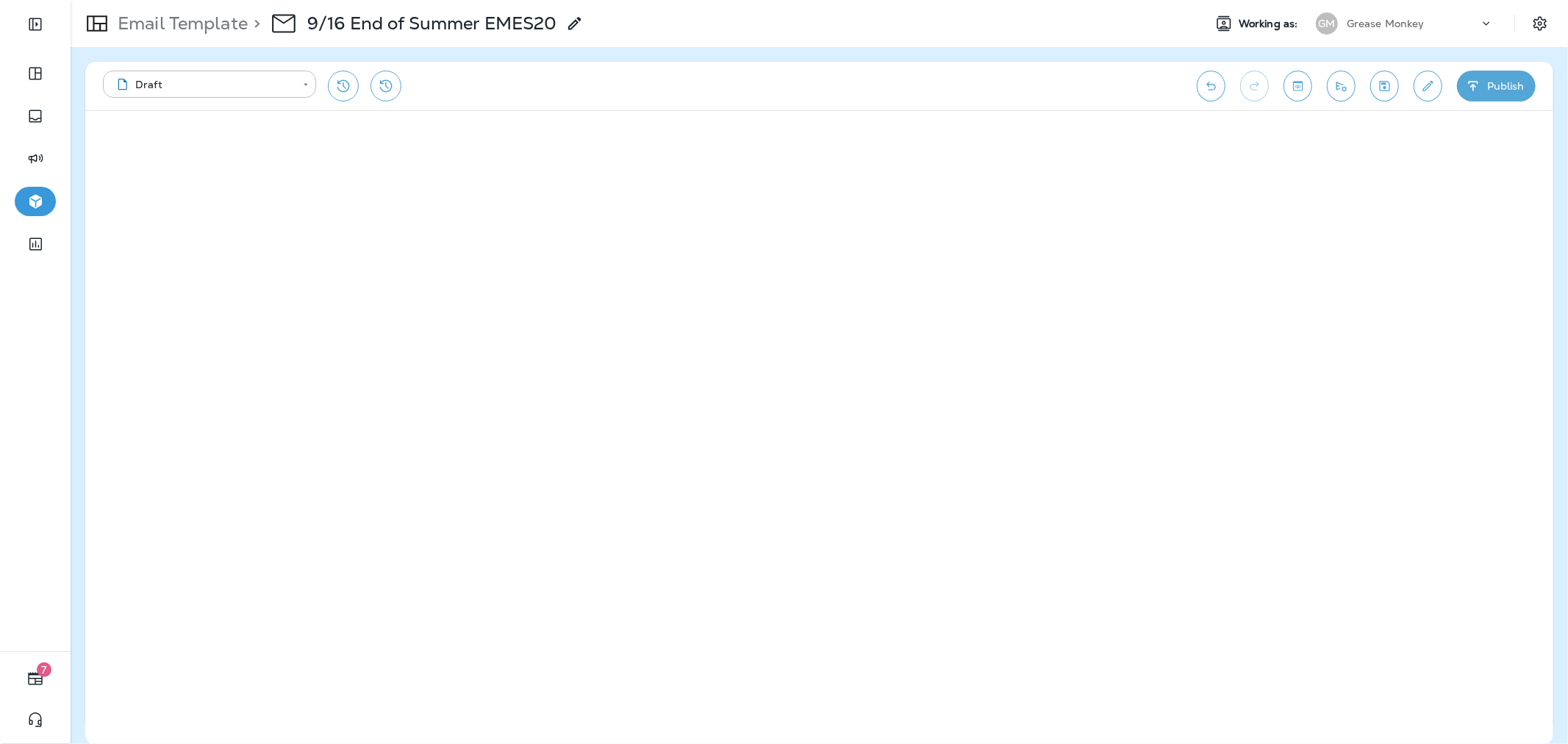
click at [1407, 91] on div "**********" at bounding box center [819, 86] width 1468 height 48
click at [1416, 87] on button "Edit details" at bounding box center [1427, 86] width 29 height 31
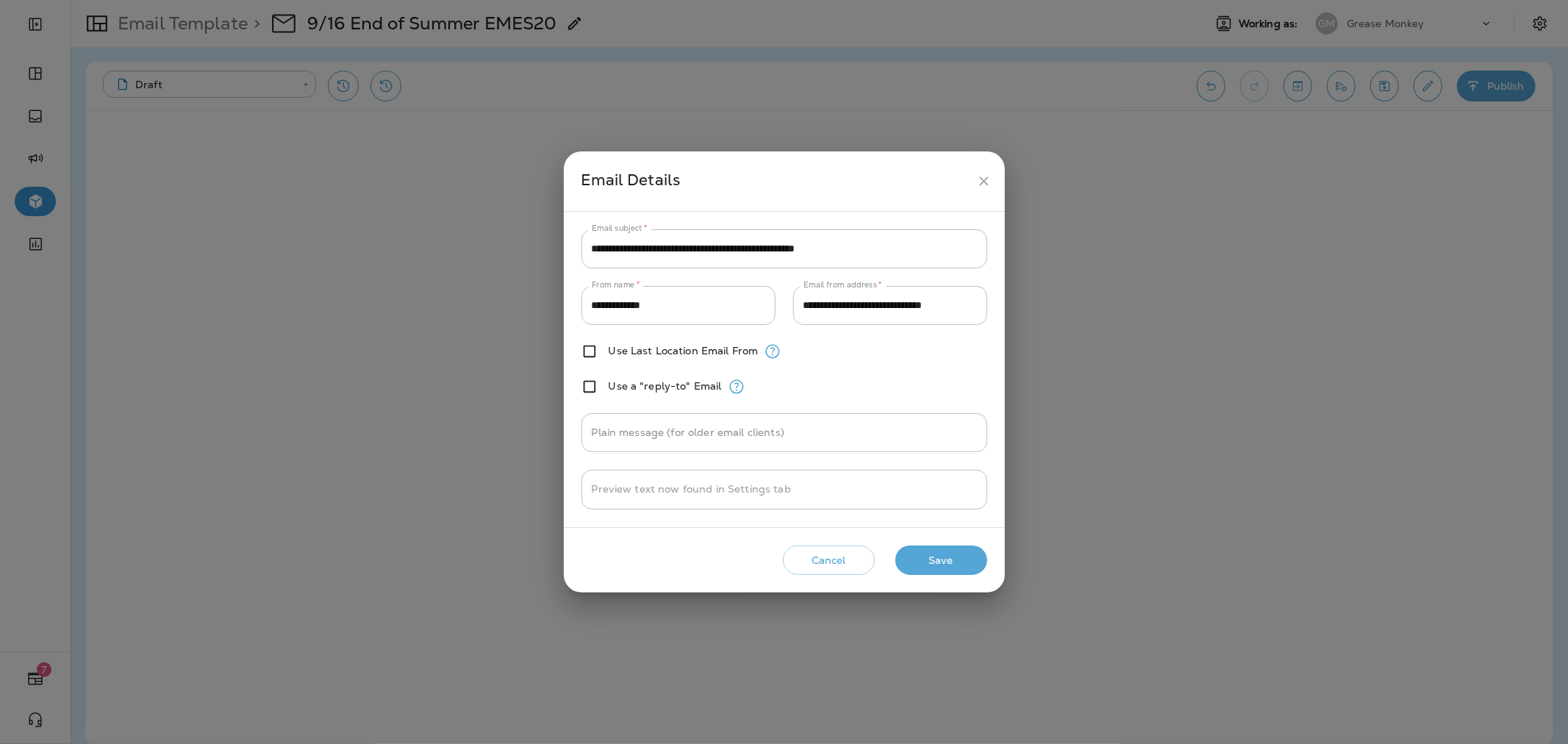
click at [970, 562] on button "Save" at bounding box center [941, 561] width 92 height 30
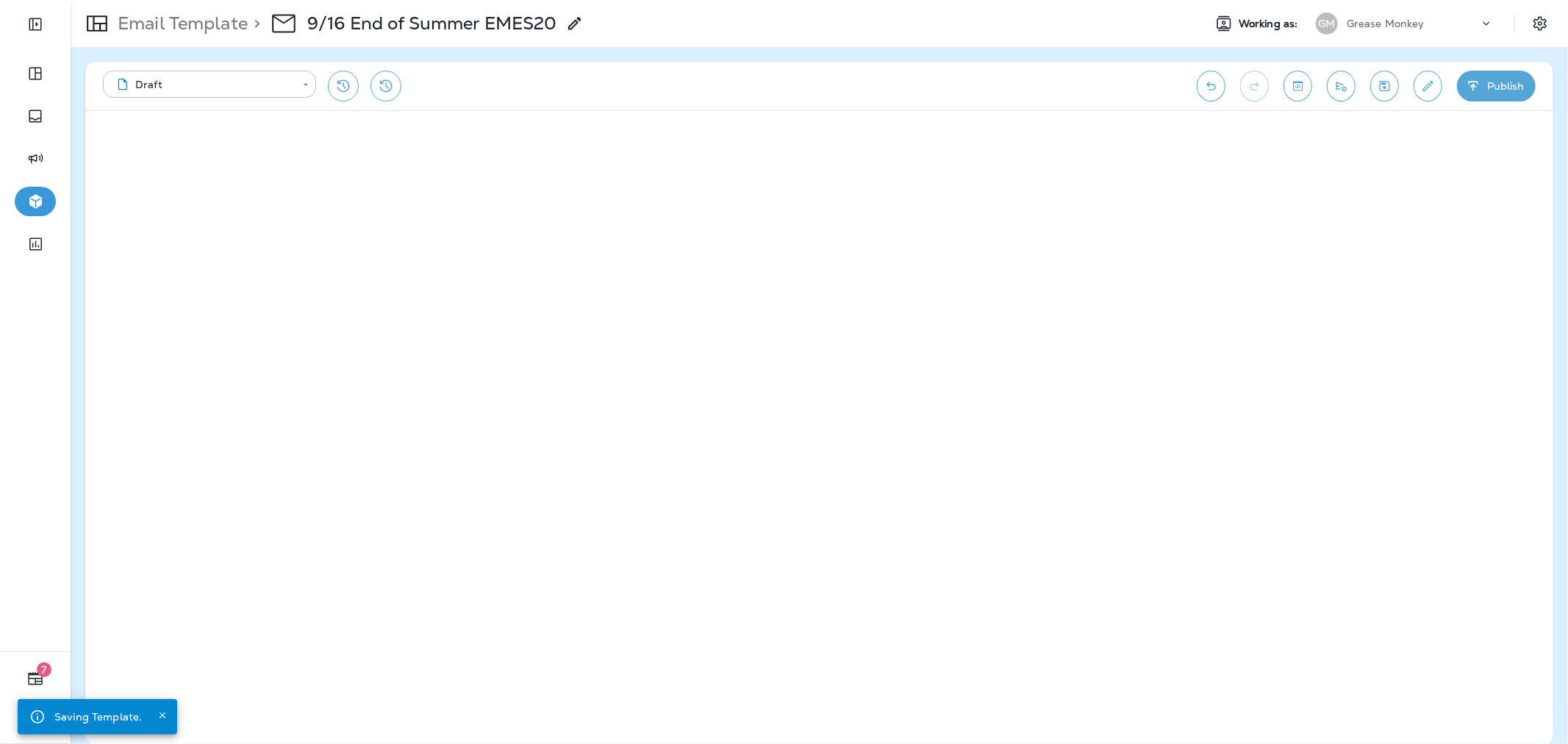
click at [1471, 79] on icon "button" at bounding box center [1473, 86] width 16 height 15
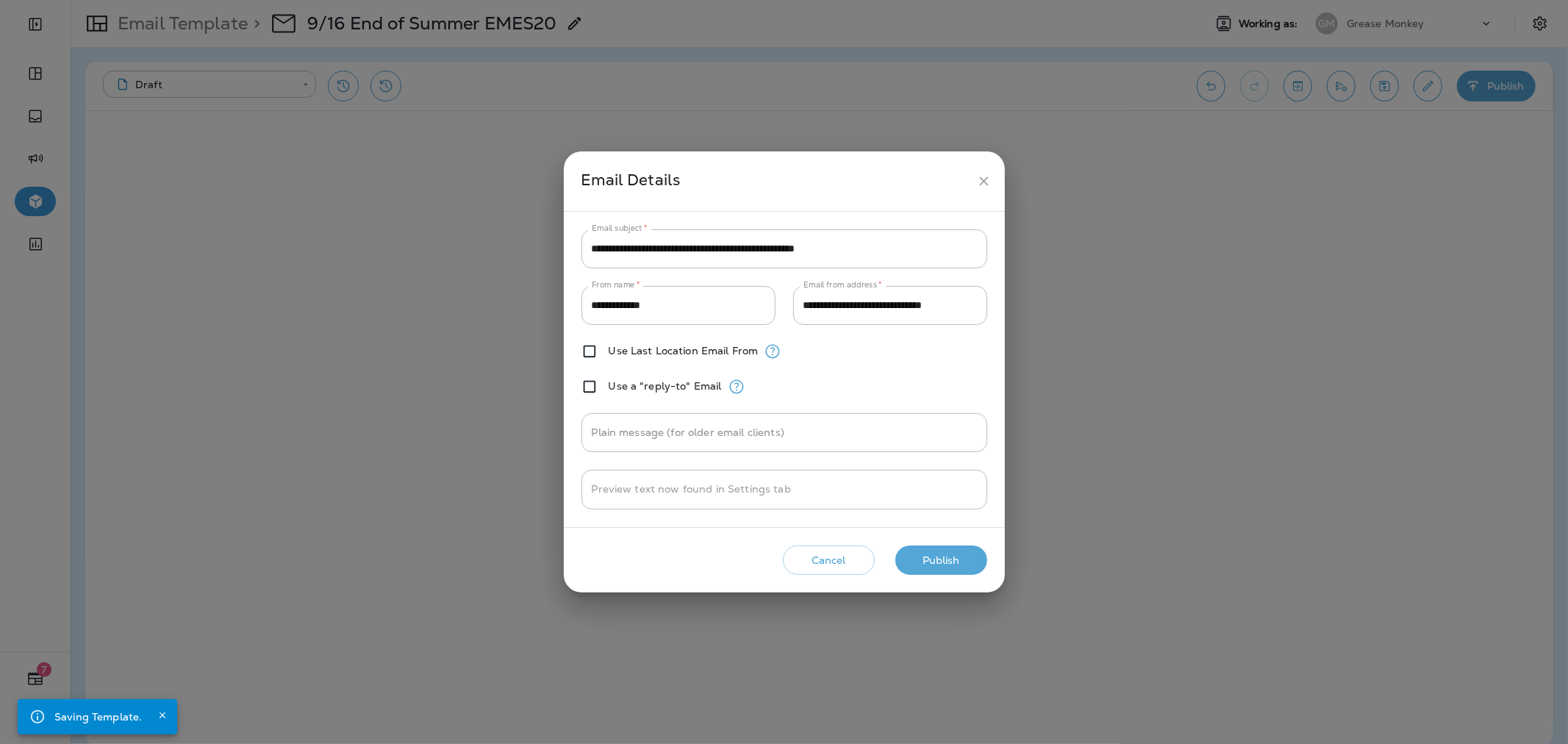
click at [916, 569] on button "Publish" at bounding box center [941, 561] width 92 height 30
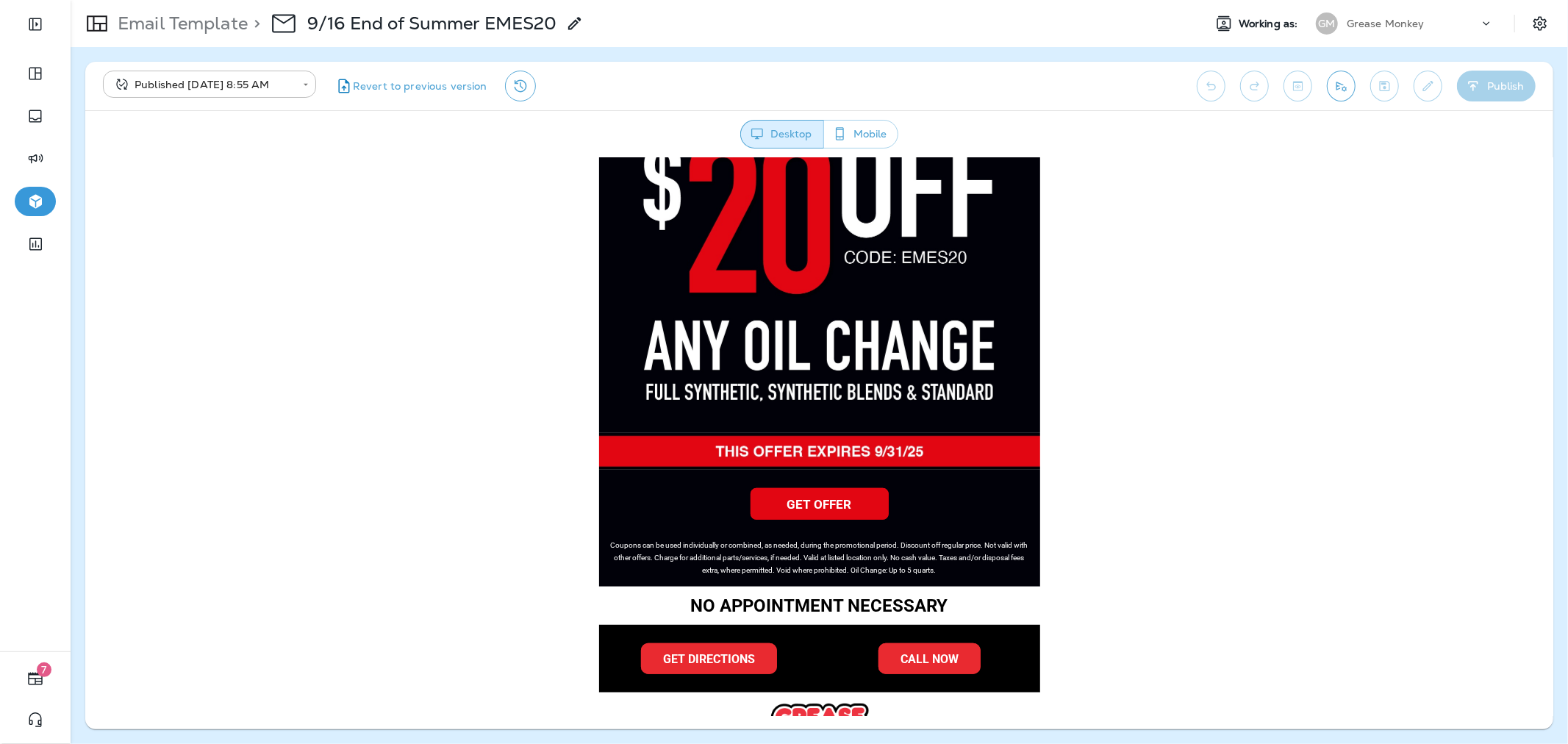
scroll to position [782, 0]
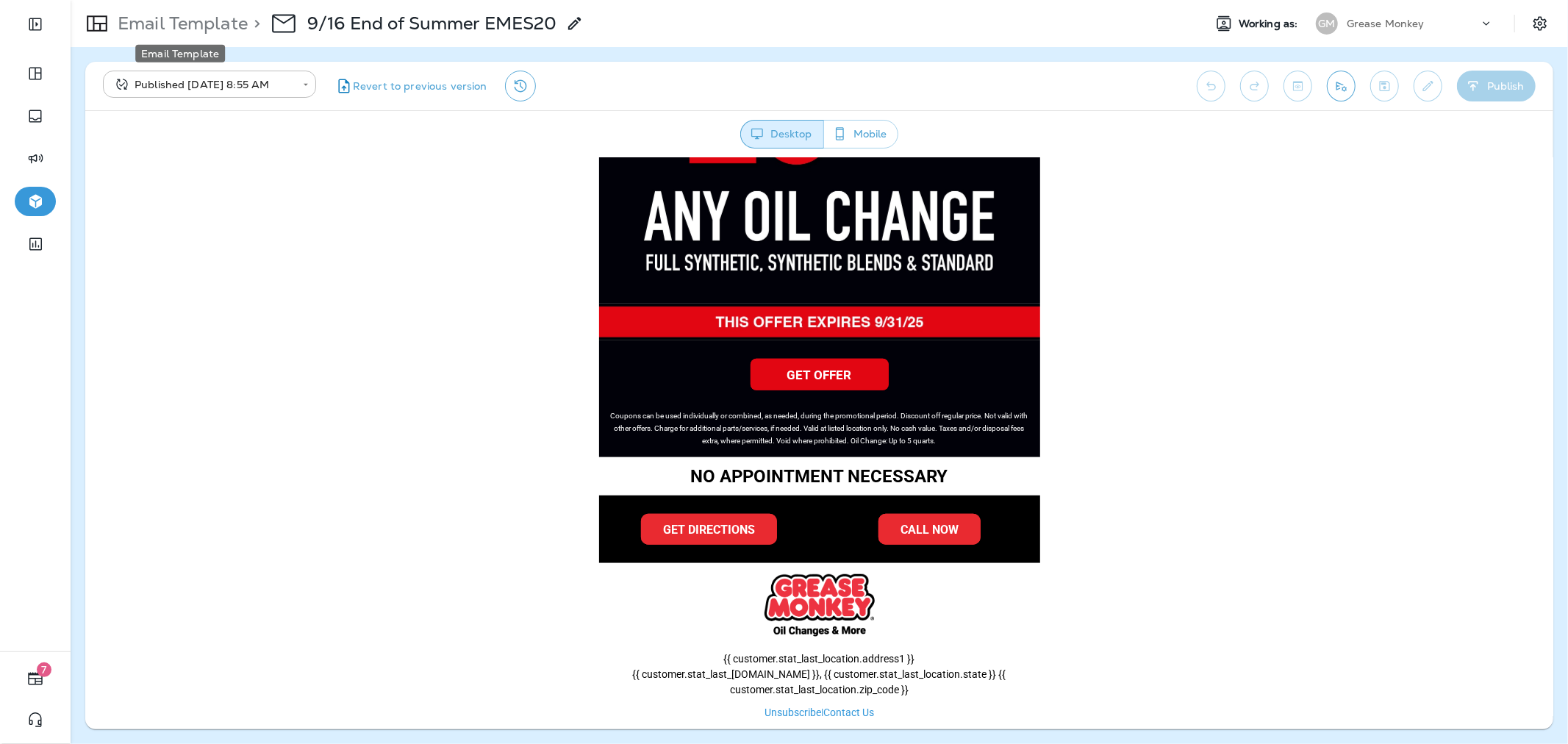
click at [181, 16] on p "Email Template" at bounding box center [180, 23] width 136 height 22
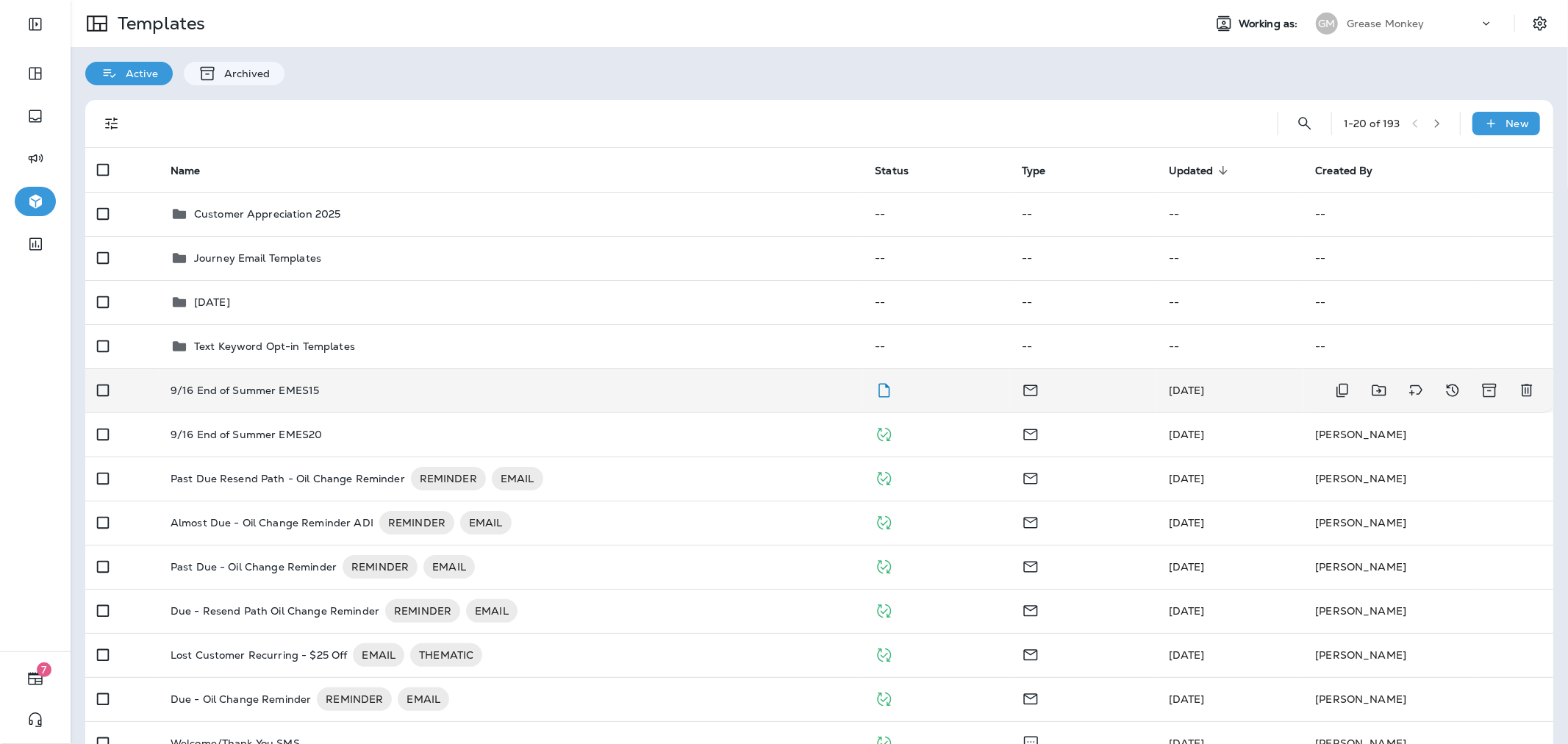
click at [568, 395] on div "9/16 End of Summer EMES15" at bounding box center [511, 389] width 681 height 12
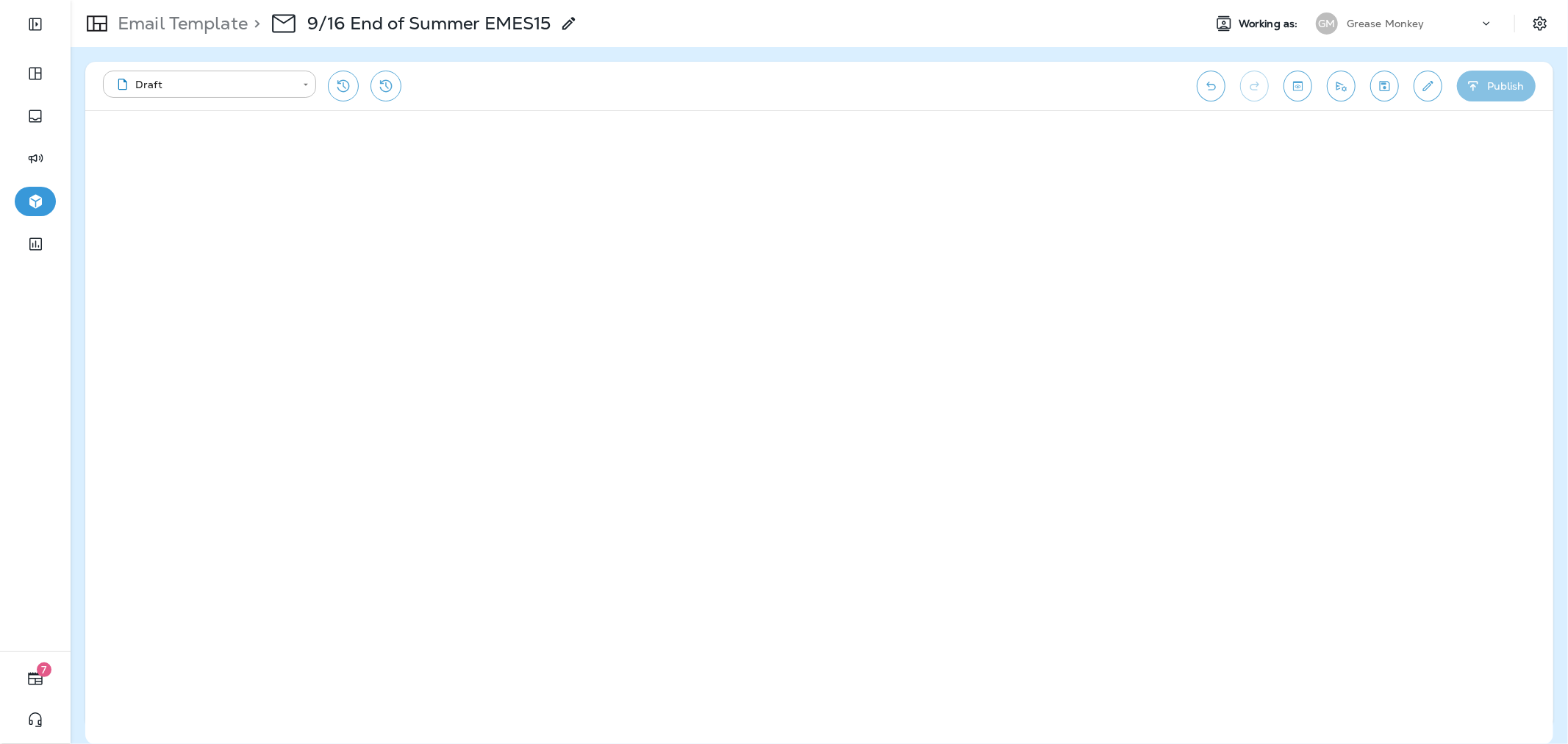
click at [1501, 72] on button "Publish" at bounding box center [1496, 86] width 79 height 31
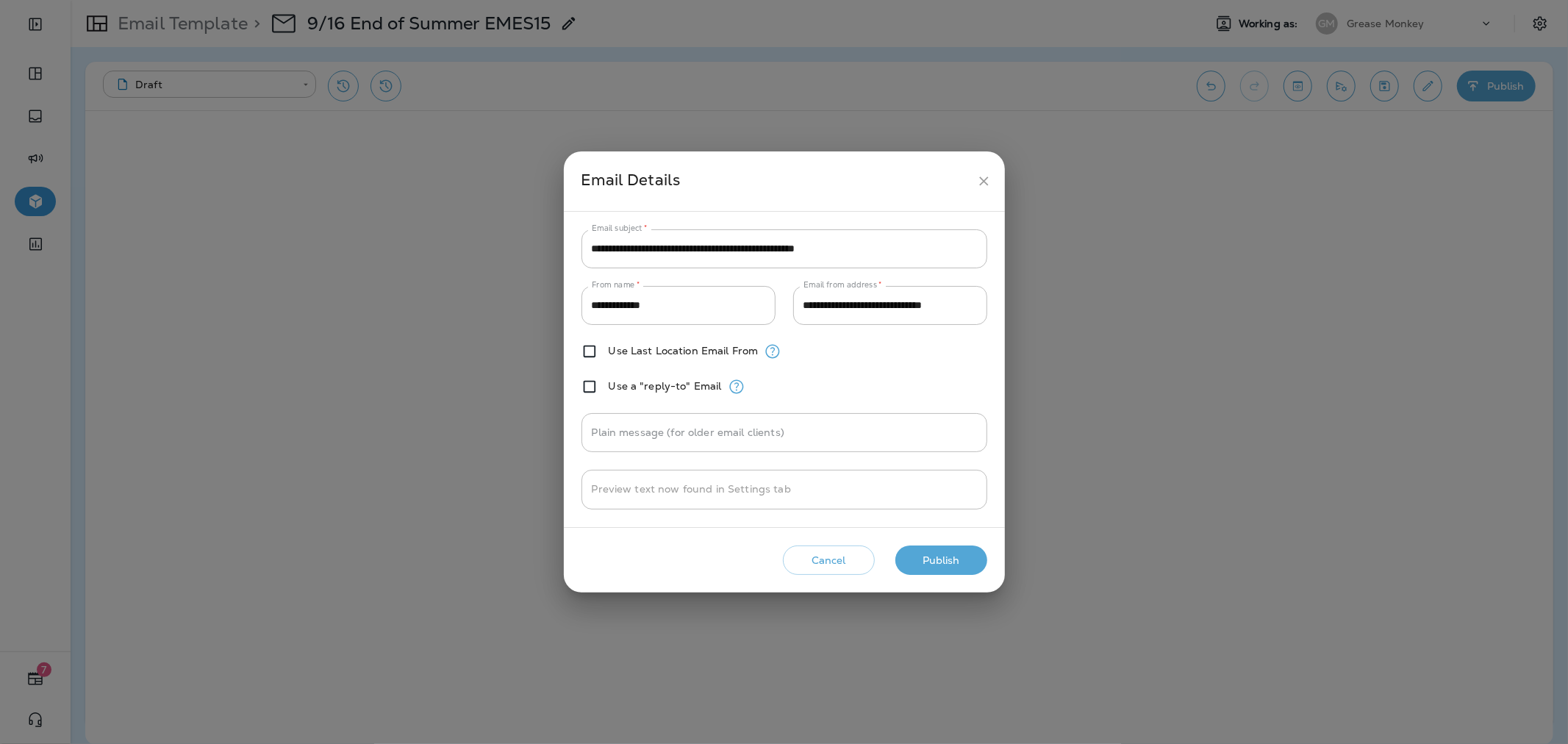
click at [936, 563] on button "Publish" at bounding box center [941, 561] width 92 height 30
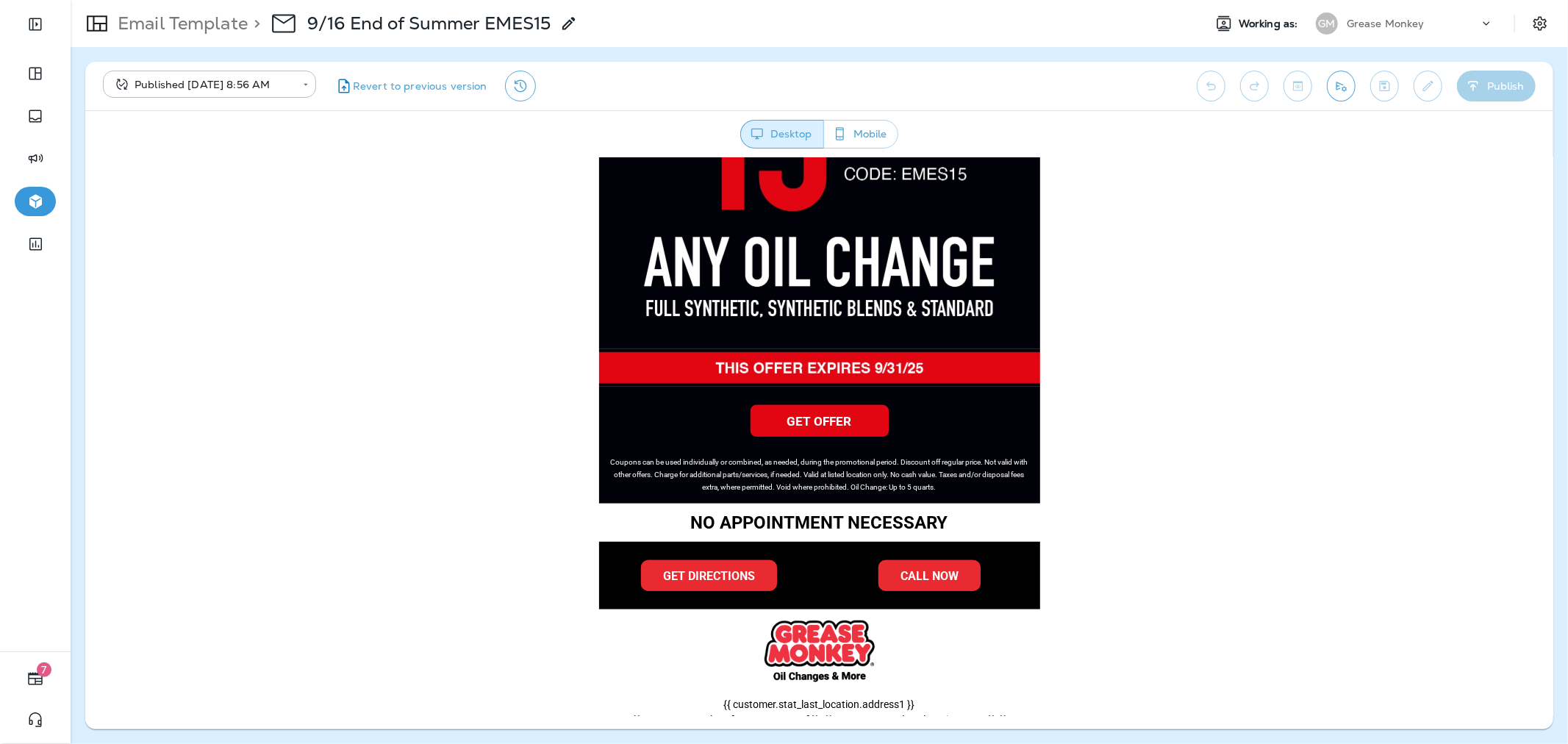
scroll to position [781, 0]
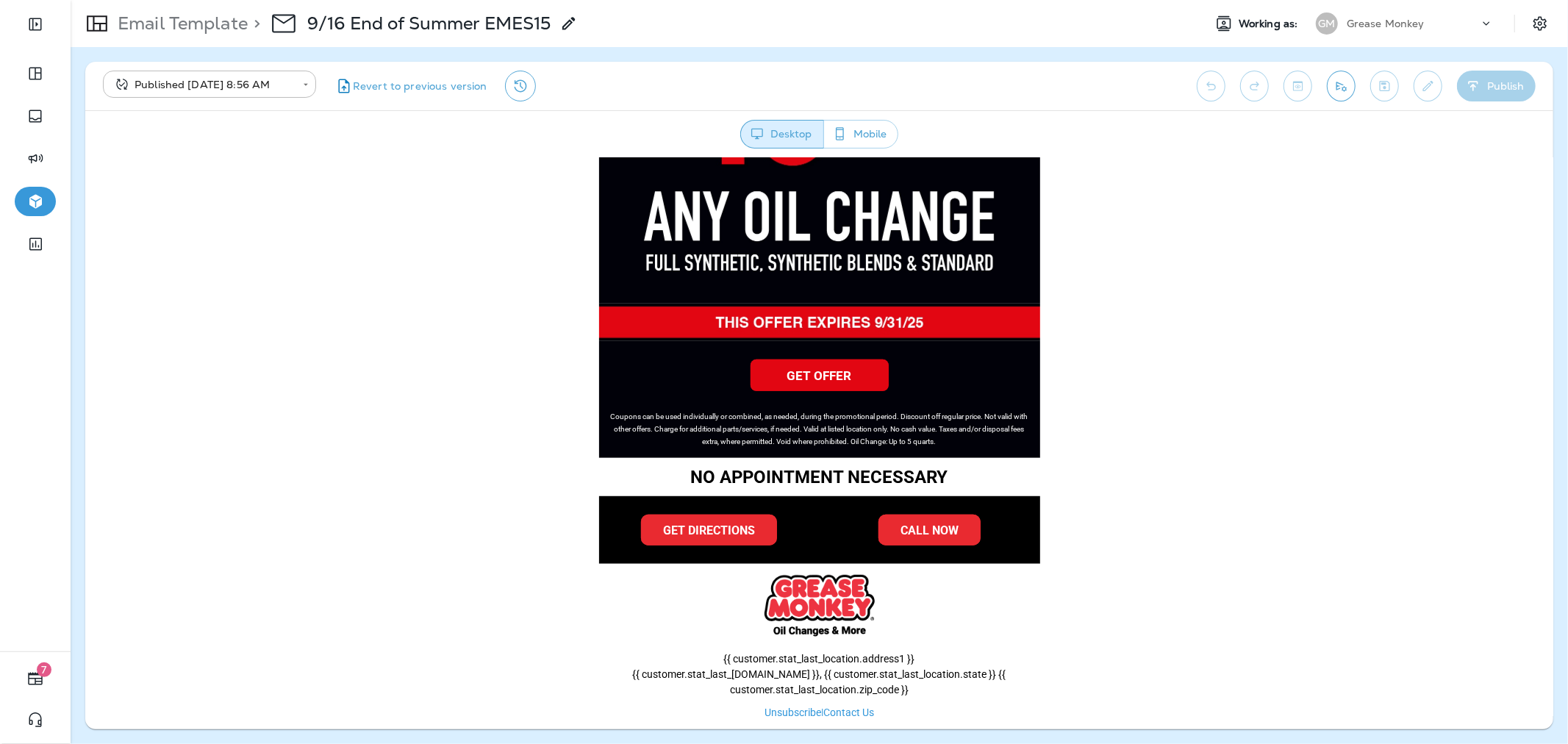
click at [899, 314] on img at bounding box center [819, 322] width 441 height 37
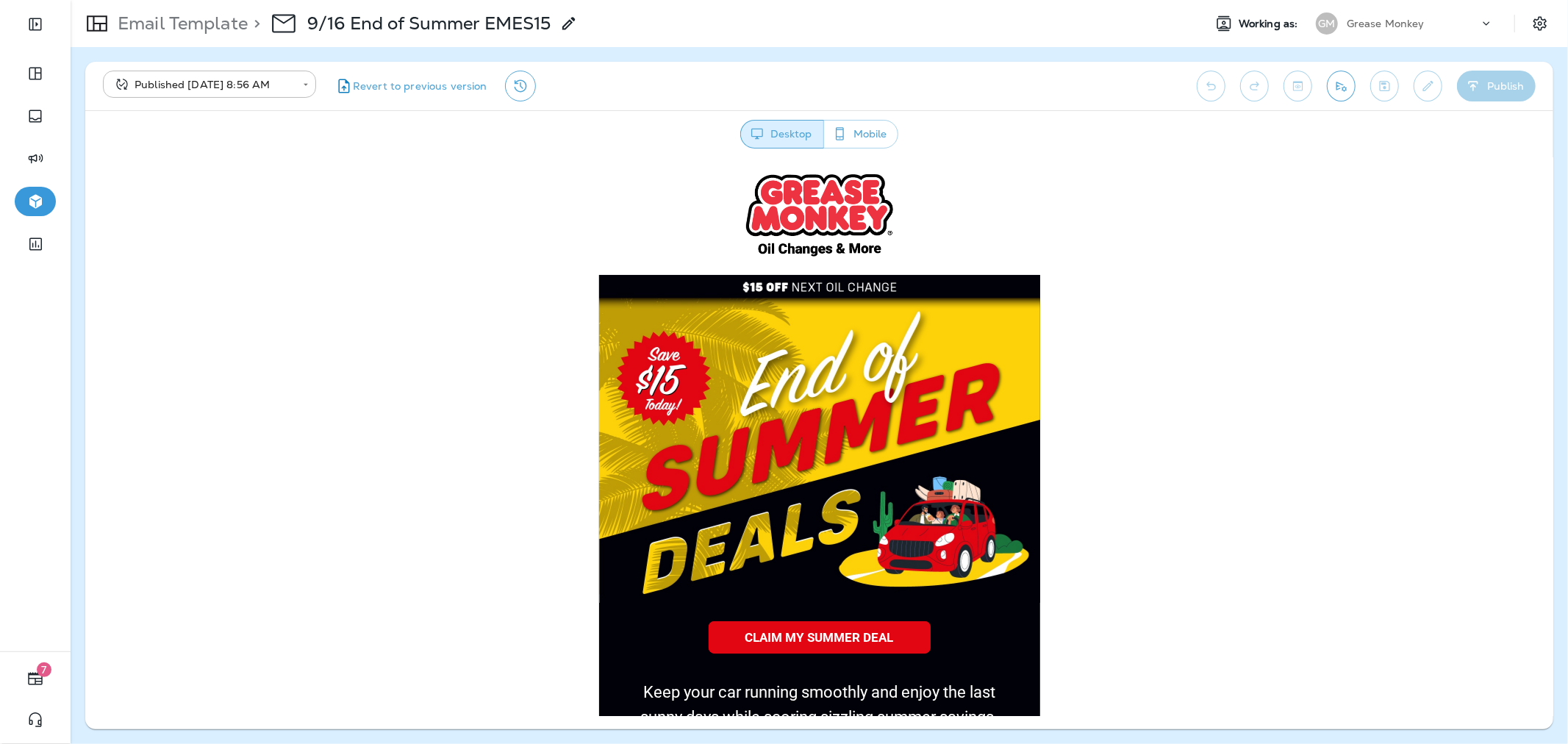
scroll to position [0, 0]
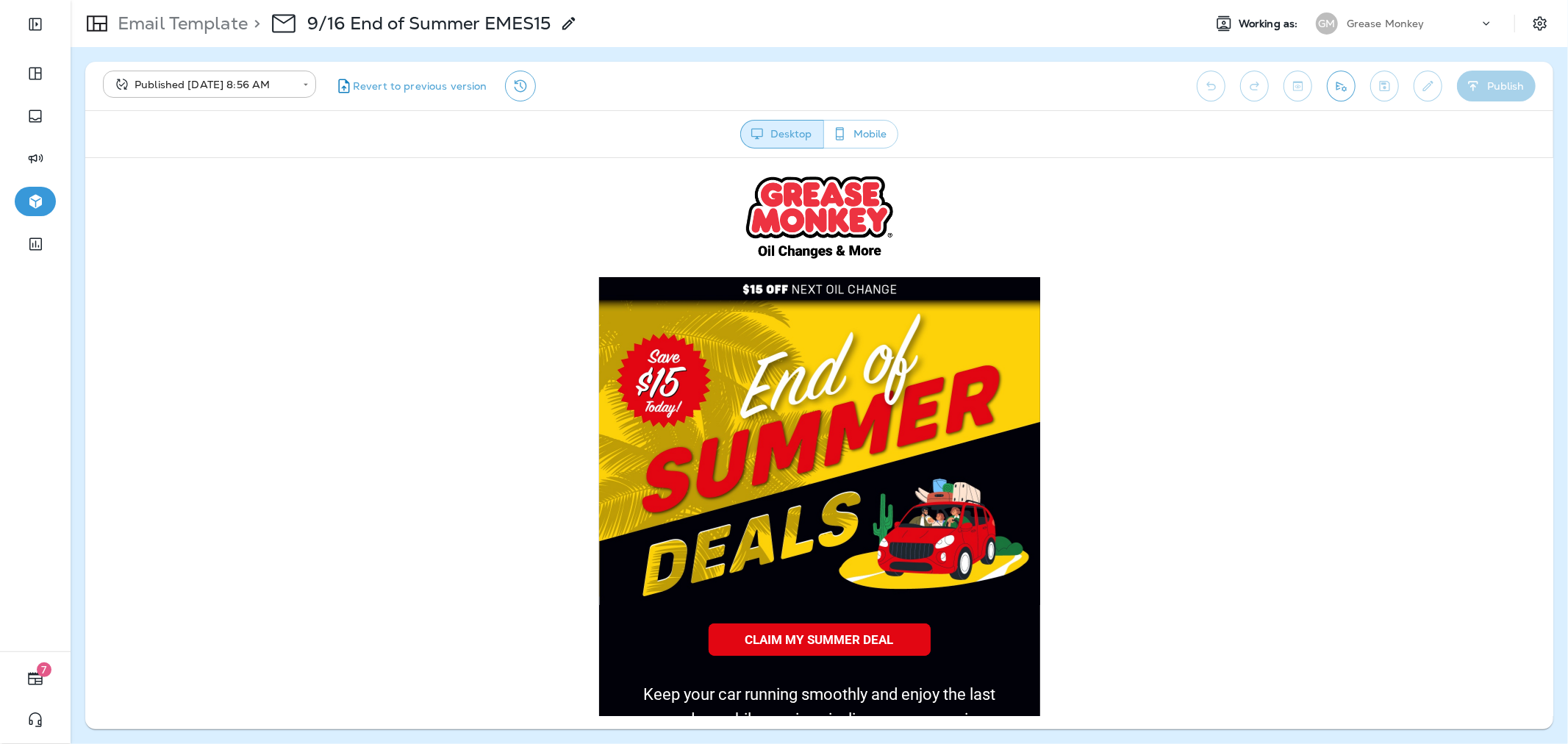
click at [219, 30] on p "Email Template" at bounding box center [180, 23] width 136 height 22
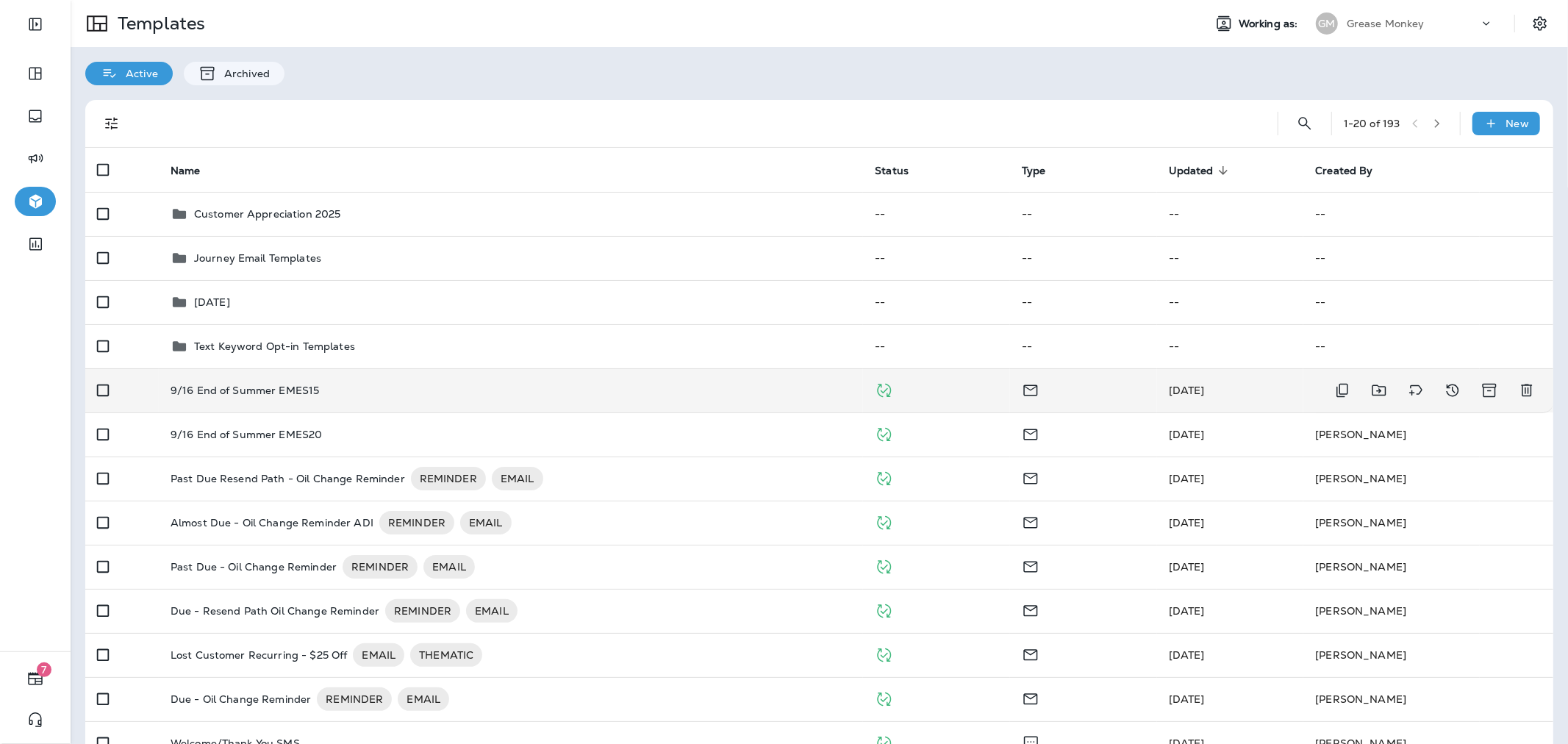
click at [481, 384] on div "9/16 End of Summer EMES15" at bounding box center [511, 389] width 681 height 12
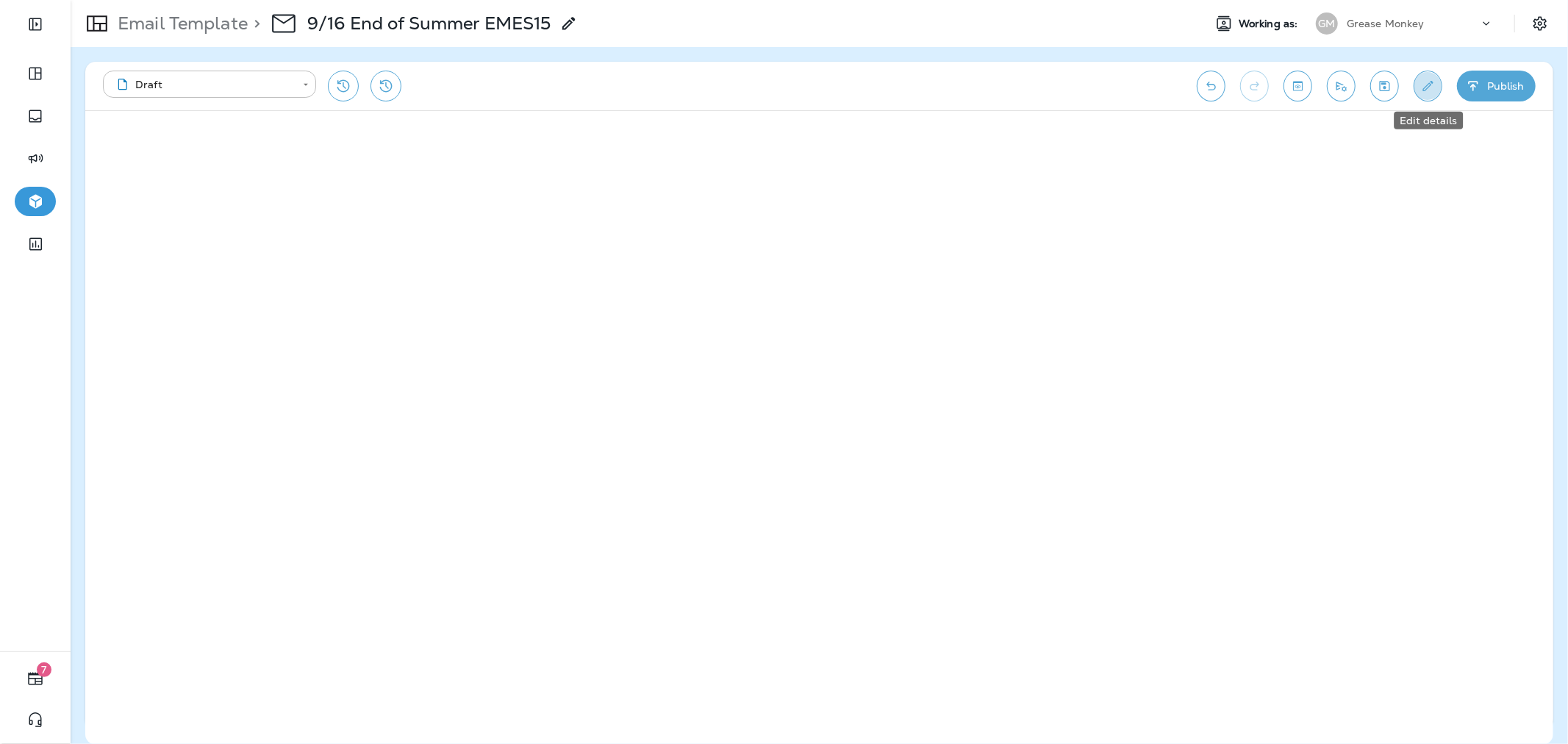
click at [1427, 79] on icon "Edit details" at bounding box center [1428, 86] width 16 height 15
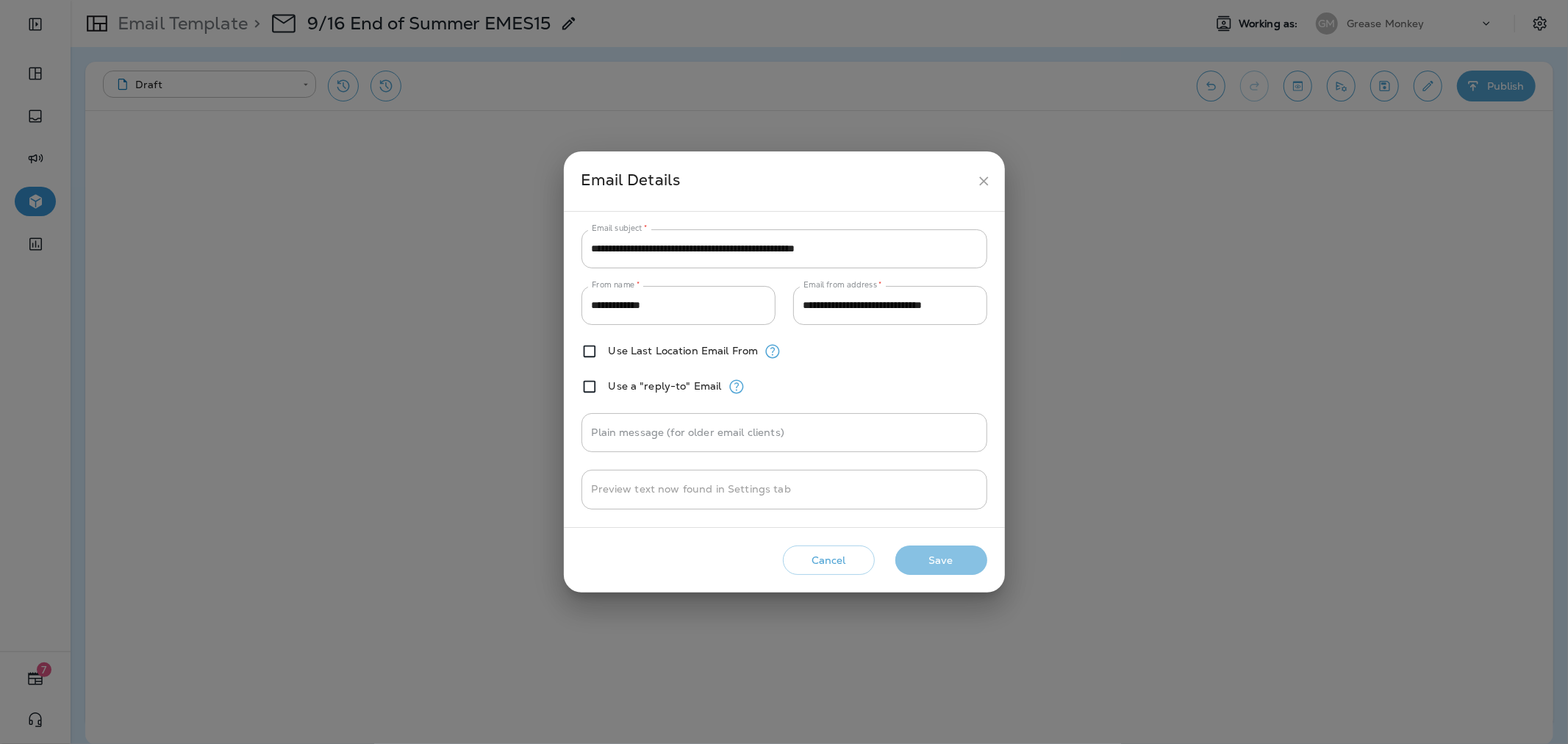
click at [944, 557] on button "Save" at bounding box center [941, 561] width 92 height 30
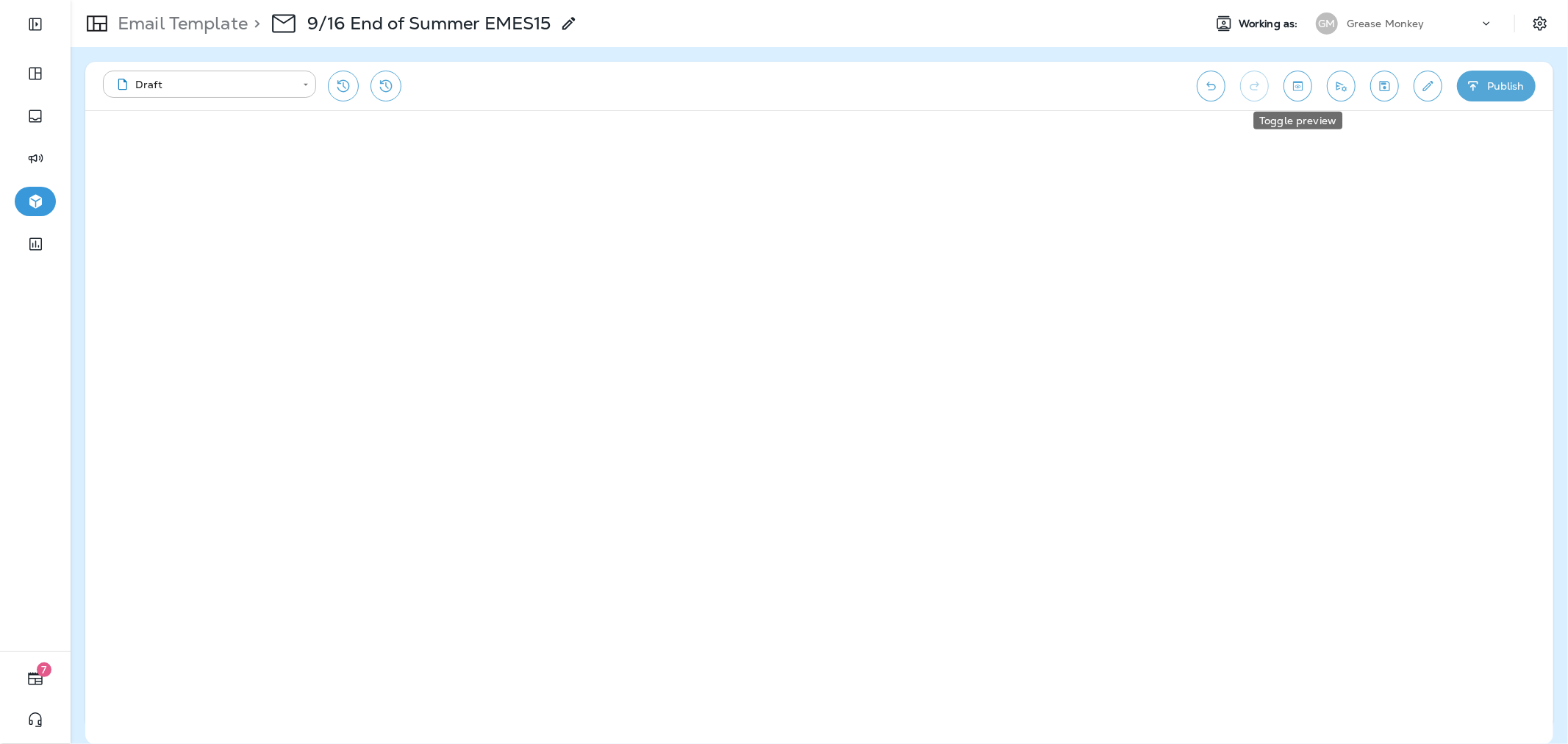
click at [1299, 74] on button "Toggle preview" at bounding box center [1297, 86] width 29 height 31
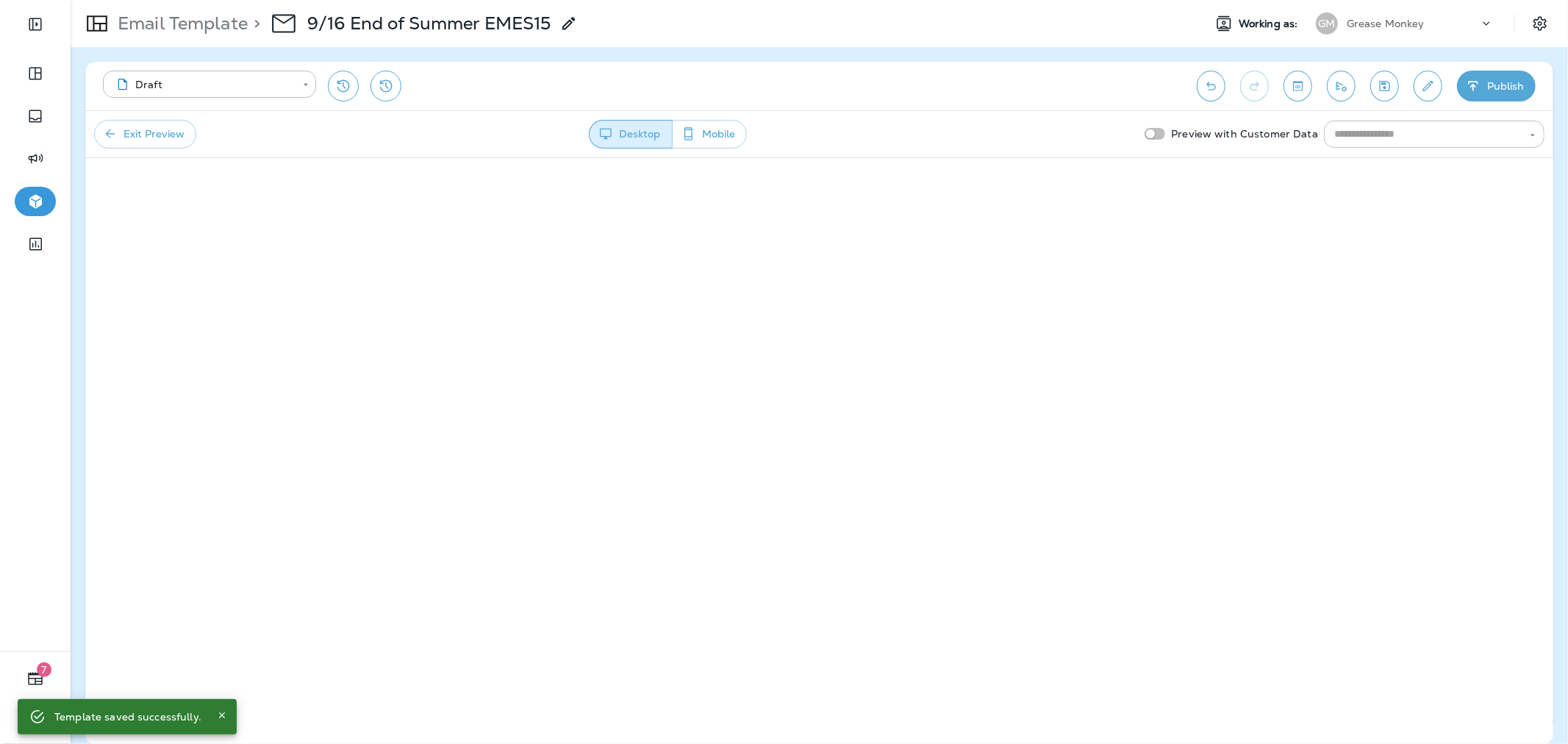
click at [1505, 107] on div "**********" at bounding box center [819, 86] width 1468 height 48
click at [1490, 103] on div "**********" at bounding box center [819, 86] width 1468 height 48
click at [1489, 85] on button "Publish" at bounding box center [1496, 86] width 79 height 31
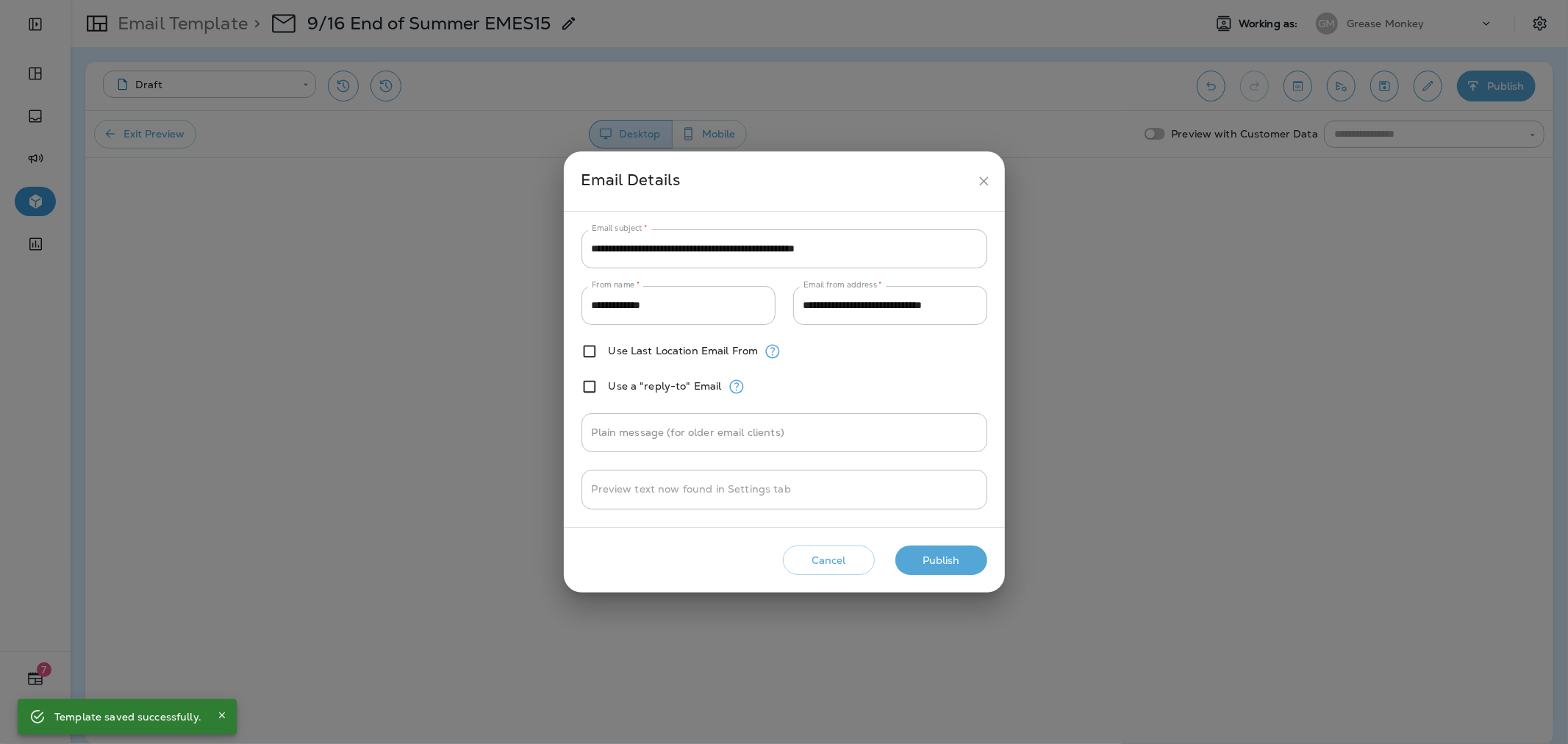
drag, startPoint x: 972, startPoint y: 561, endPoint x: 996, endPoint y: 585, distance: 33.9
click at [971, 561] on button "Publish" at bounding box center [941, 561] width 92 height 30
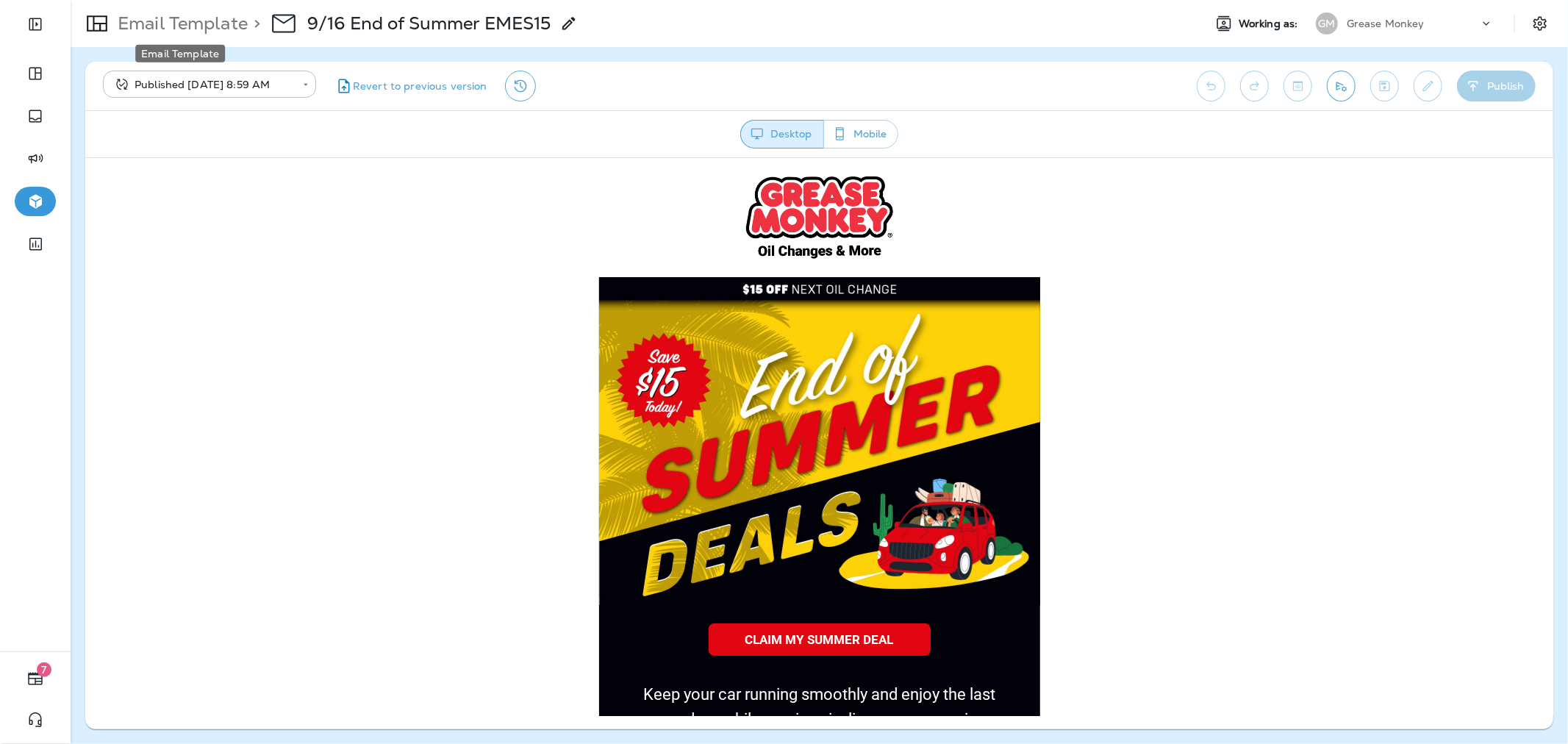
click at [236, 23] on p "Email Template" at bounding box center [180, 23] width 136 height 22
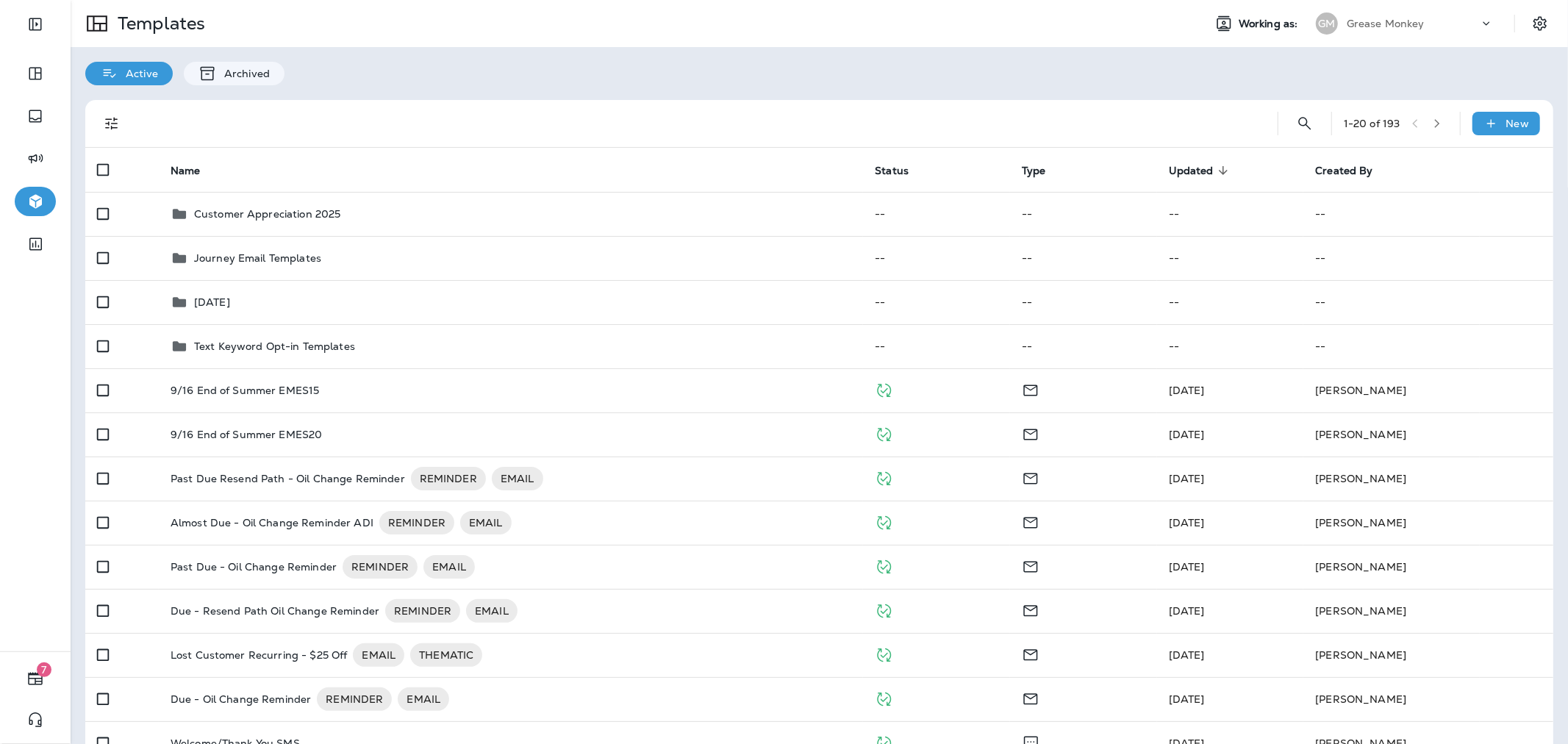
click at [1355, 23] on p "Grease Monkey" at bounding box center [1385, 23] width 78 height 12
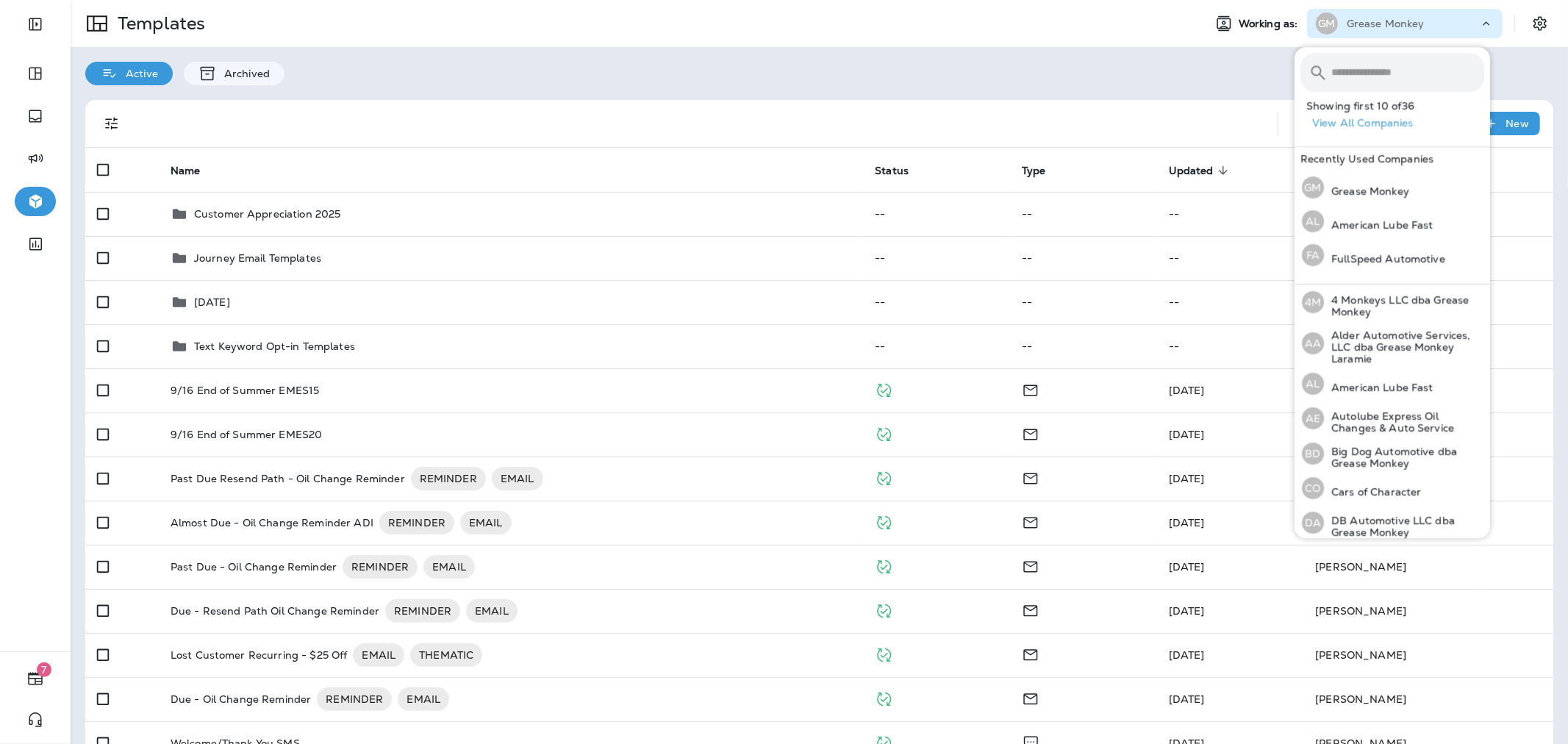
click at [1368, 72] on input "text" at bounding box center [1407, 72] width 153 height 39
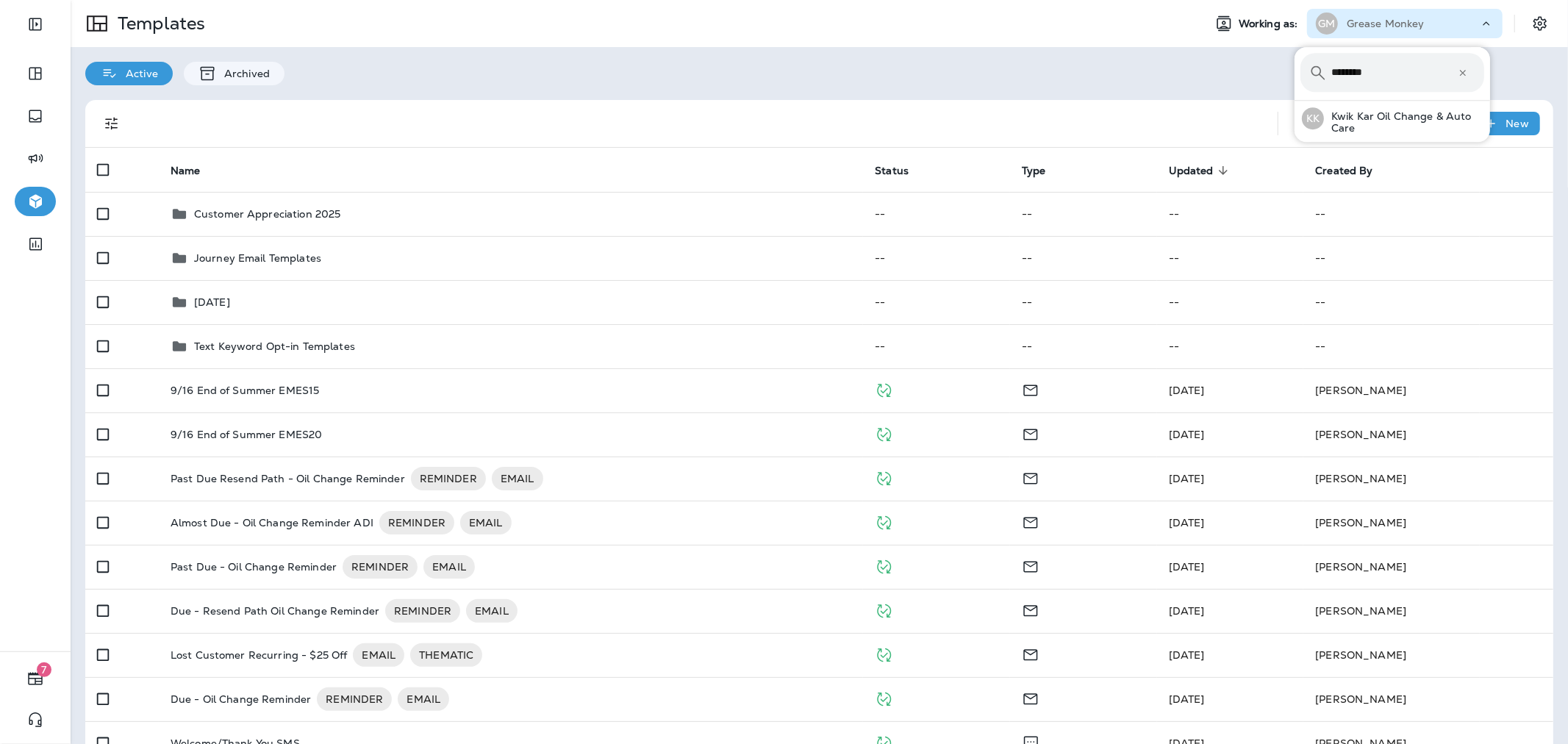
type input "********"
click at [1371, 141] on div "1 - 20 of 193 New" at bounding box center [822, 124] width 1450 height 47
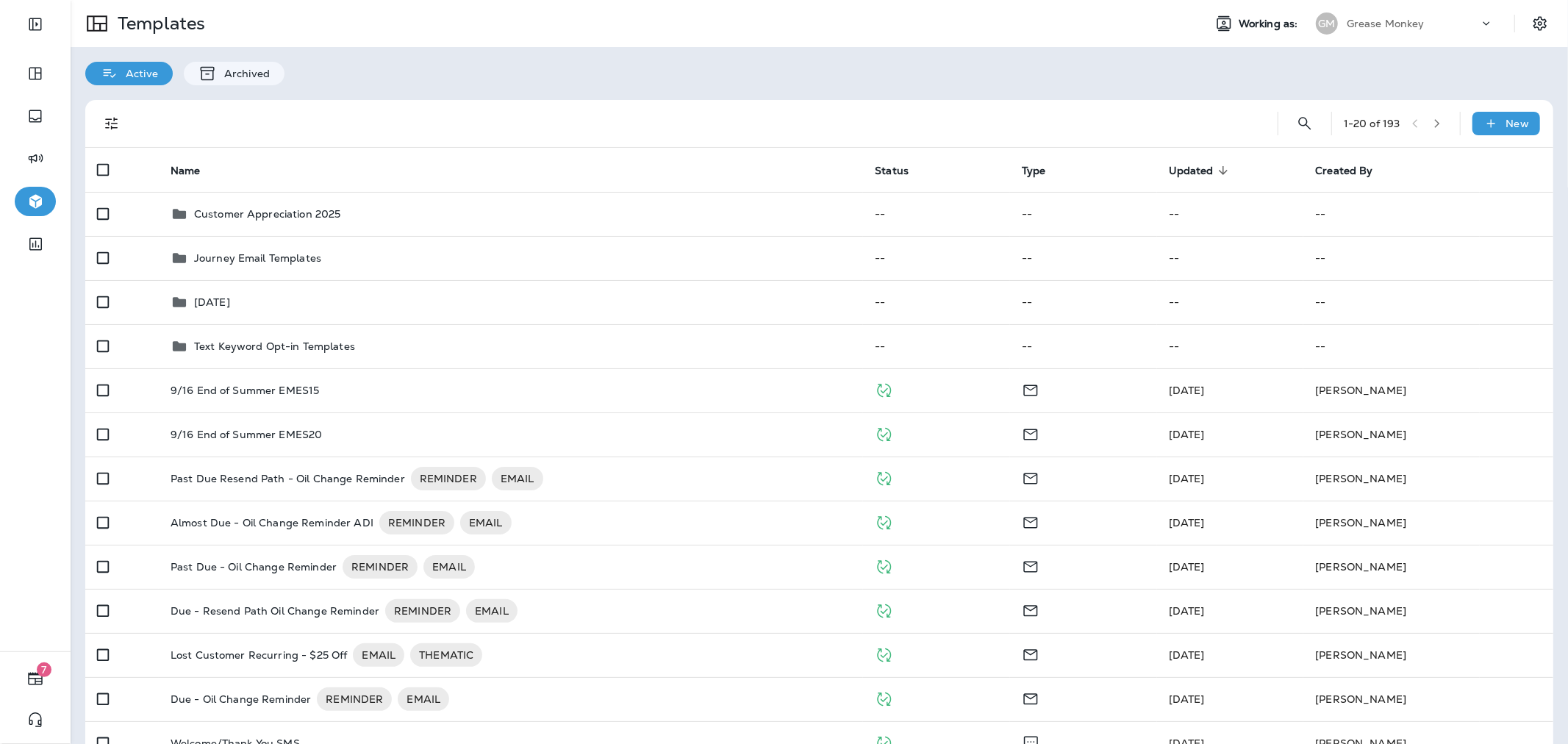
click at [1398, 25] on p "Grease Monkey" at bounding box center [1385, 23] width 78 height 12
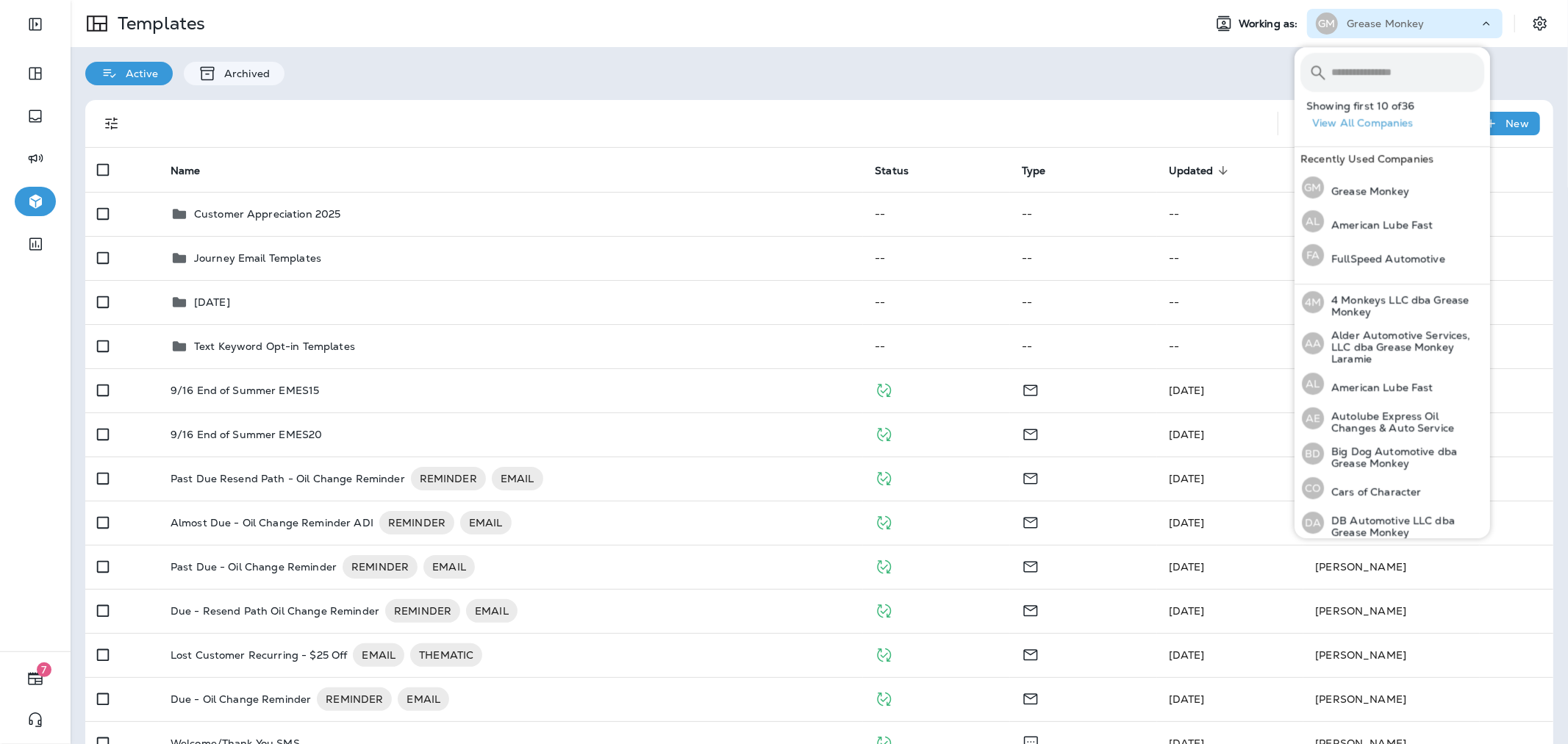
click at [1393, 64] on input "text" at bounding box center [1407, 72] width 153 height 39
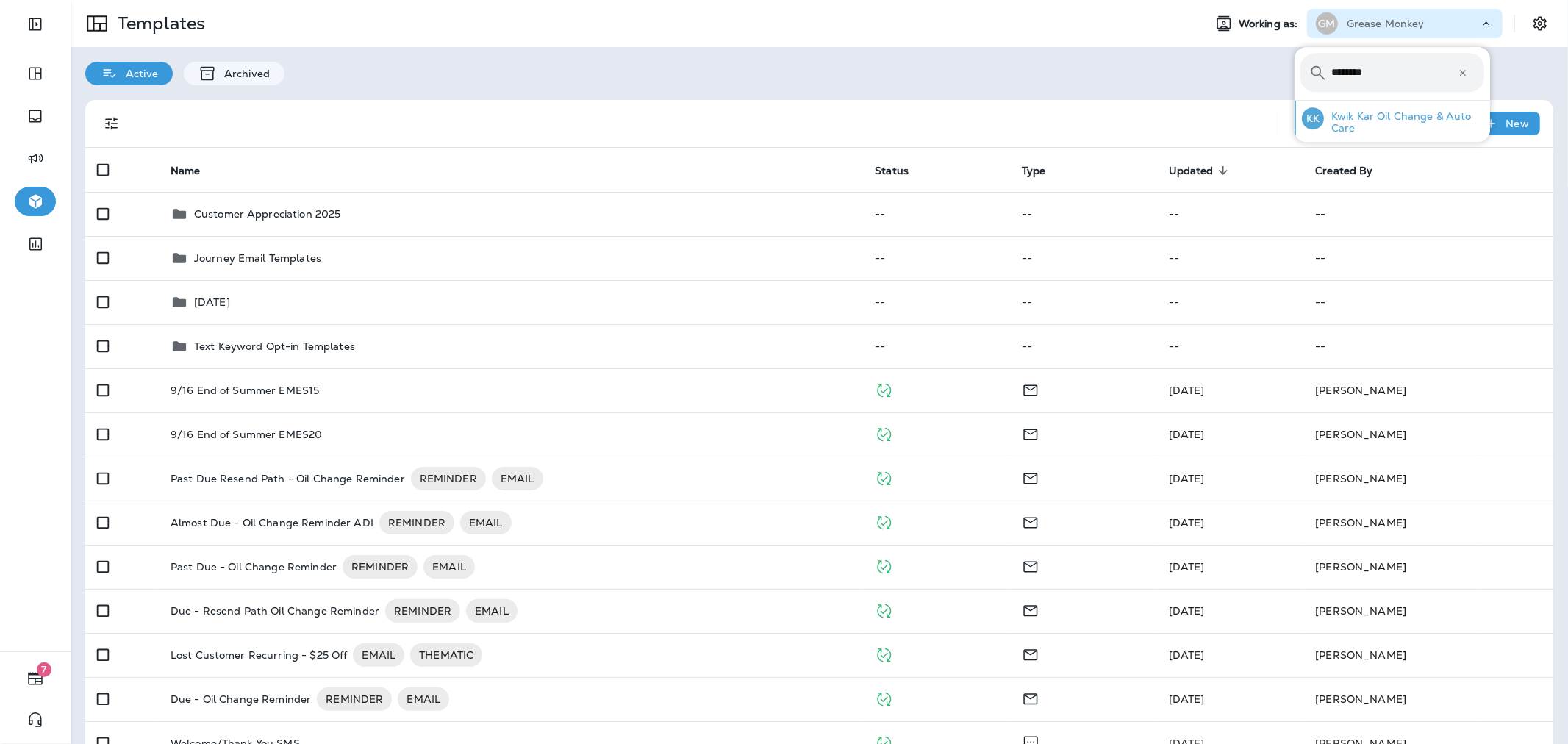
type input "********"
click at [1402, 123] on p "Kwik Kar Oil Change & Auto Care" at bounding box center [1404, 122] width 160 height 23
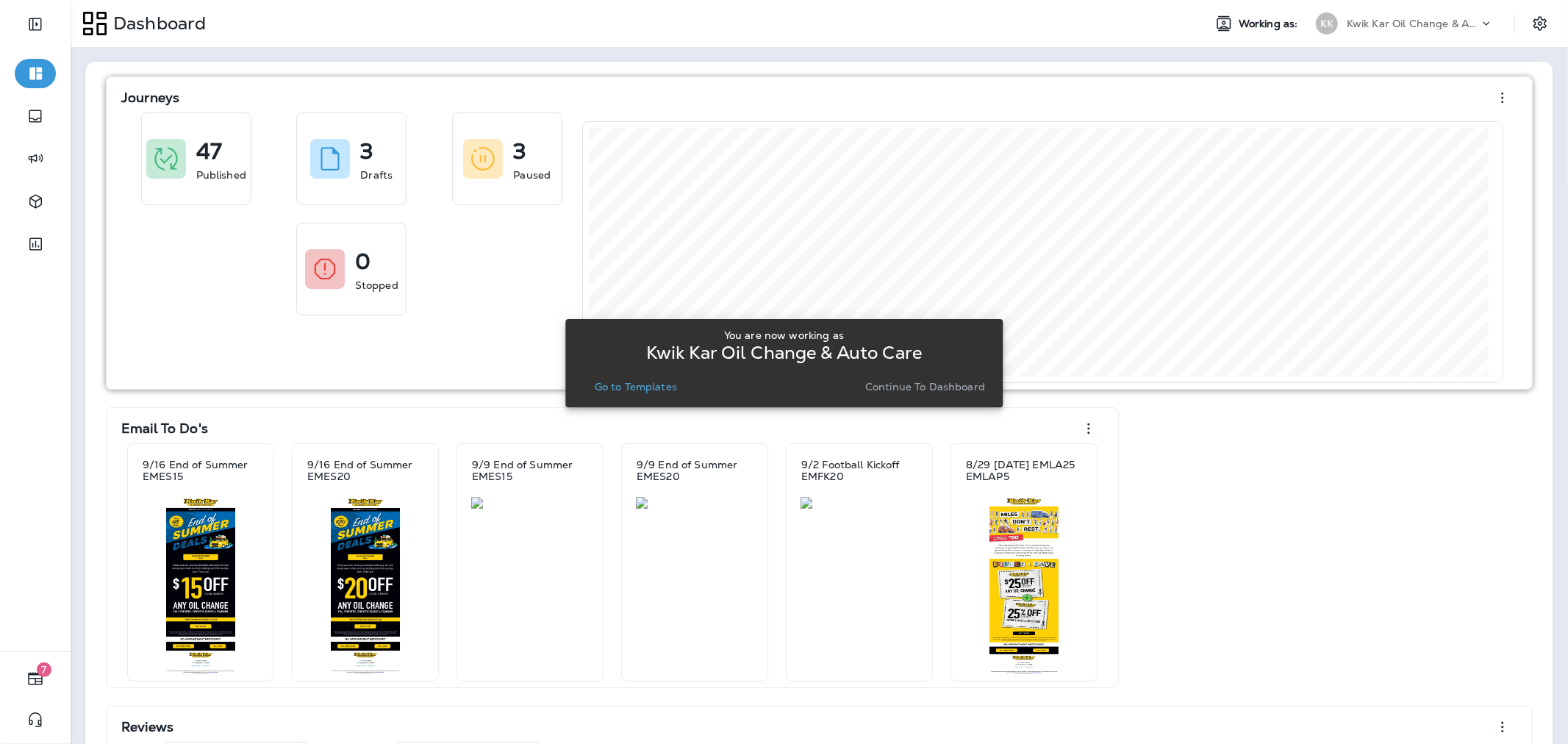
click at [904, 387] on p "Continue to Dashboard" at bounding box center [925, 386] width 120 height 12
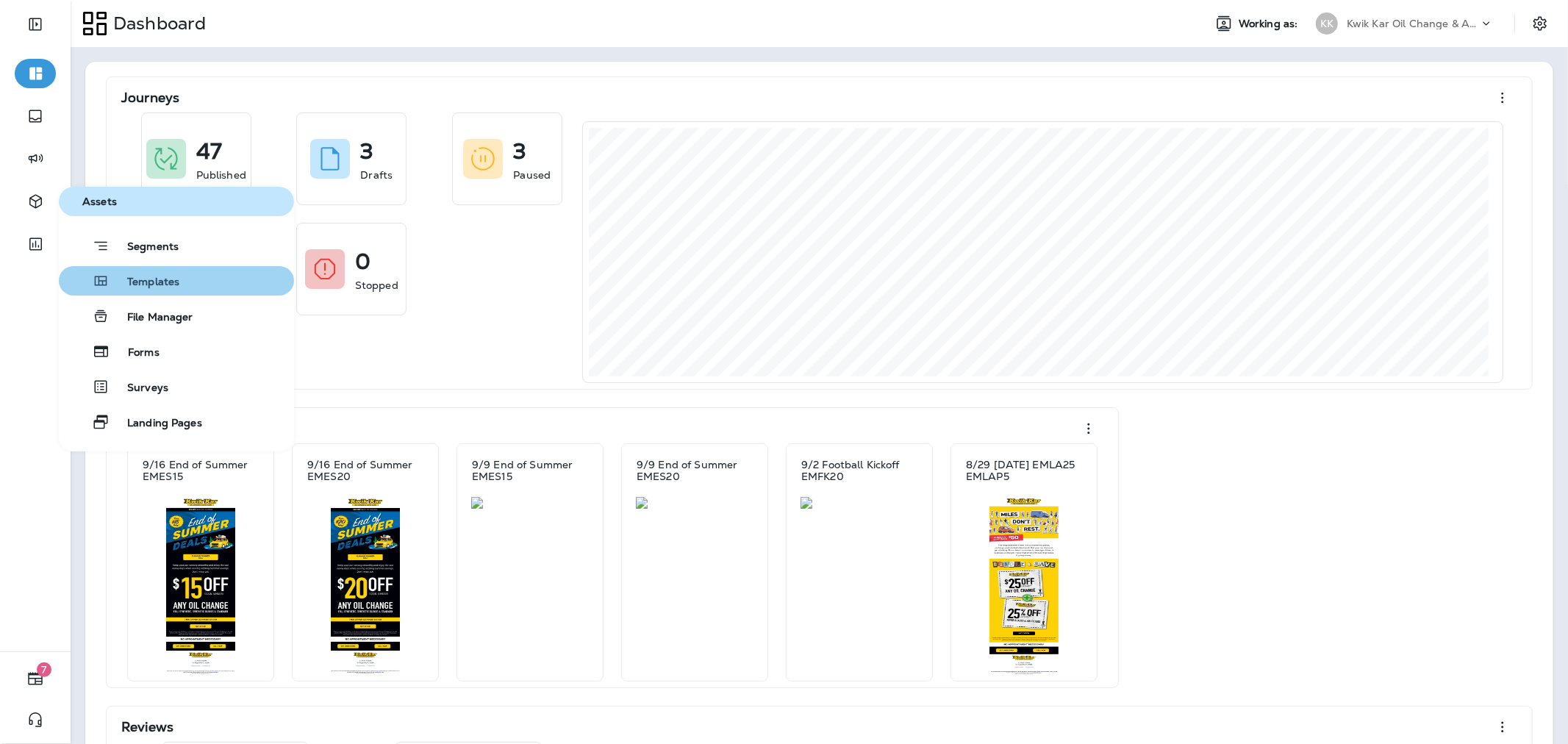
click at [188, 277] on button "Templates" at bounding box center [176, 281] width 236 height 30
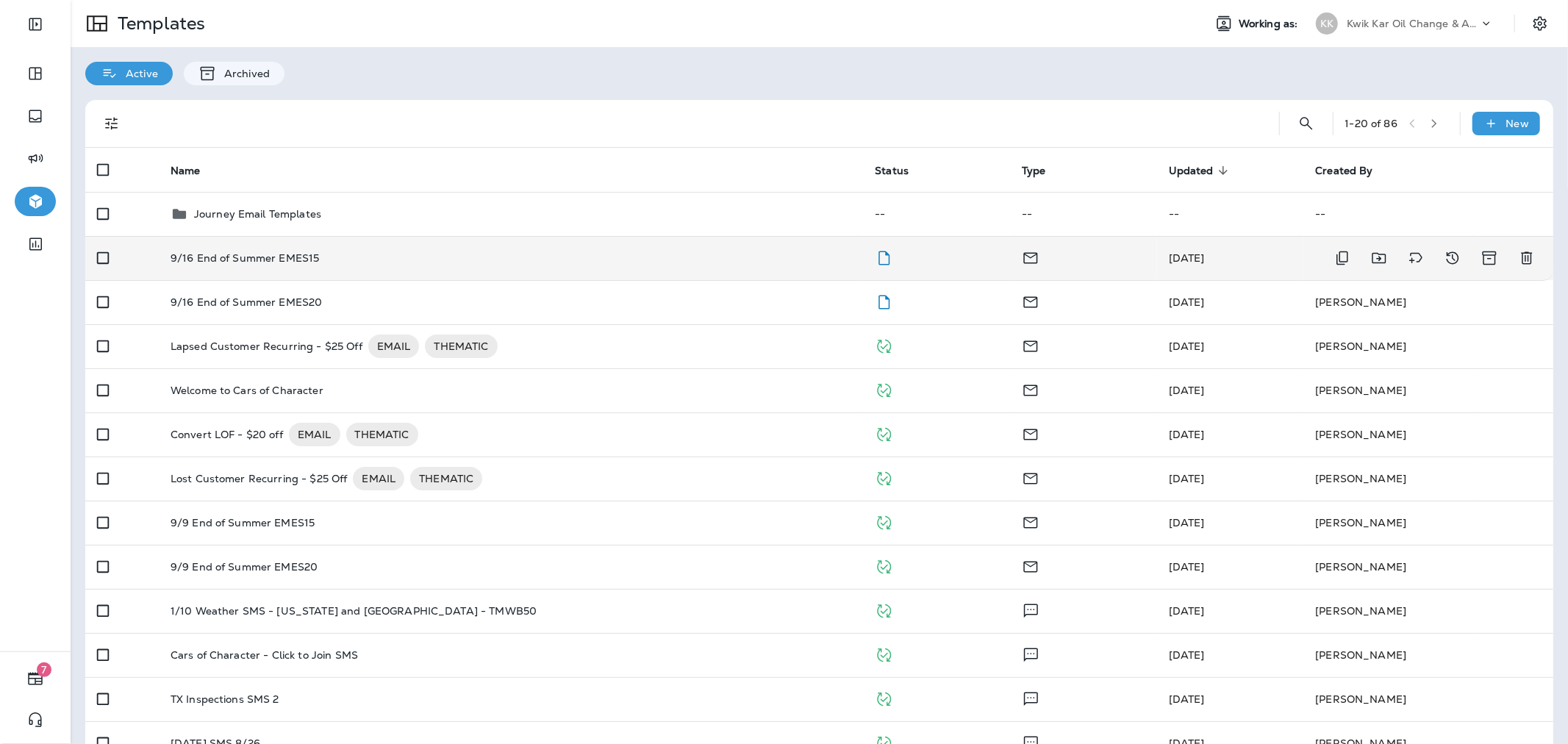
click at [387, 258] on div "9/16 End of Summer EMES15" at bounding box center [511, 257] width 681 height 12
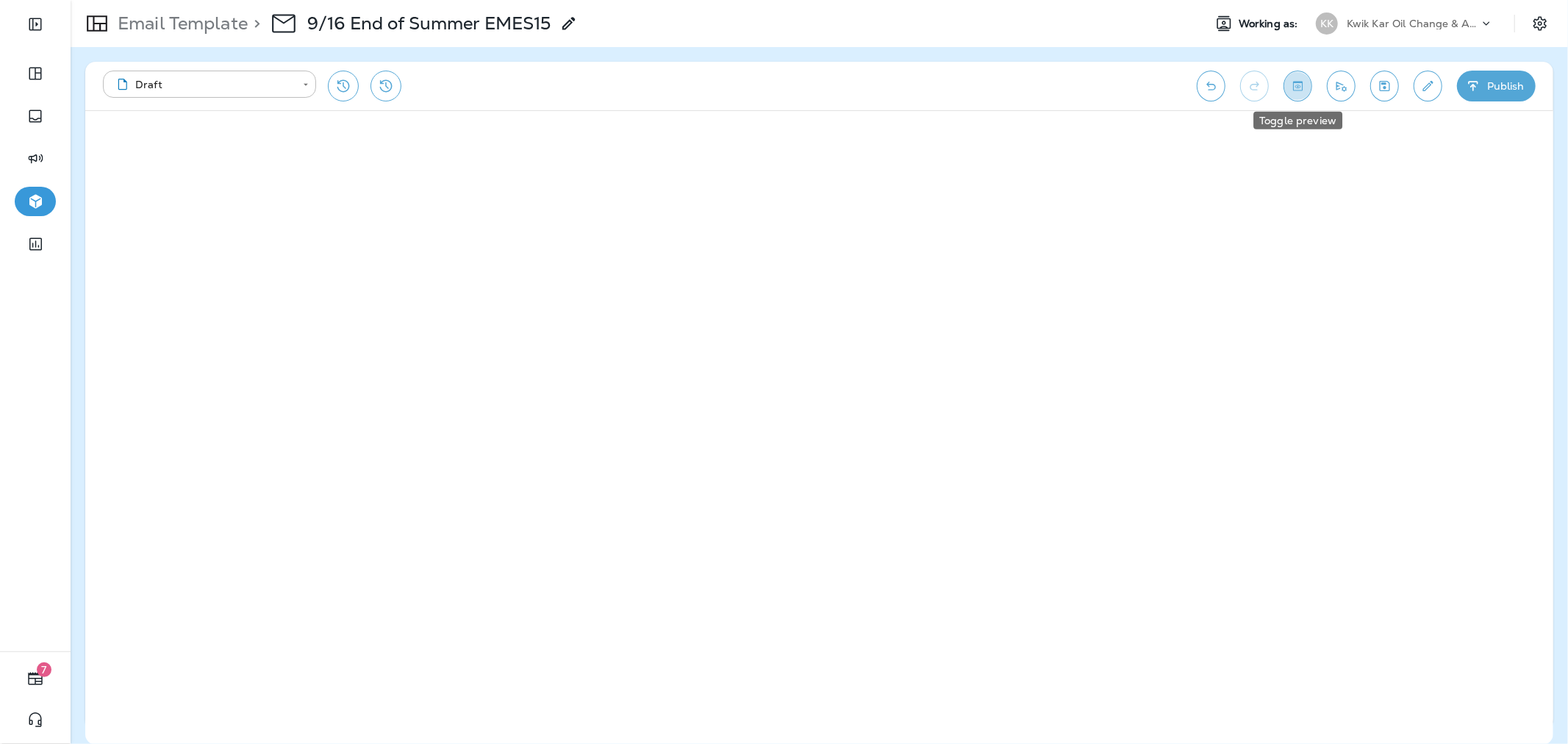
click at [1301, 84] on icon "Toggle preview" at bounding box center [1297, 86] width 16 height 15
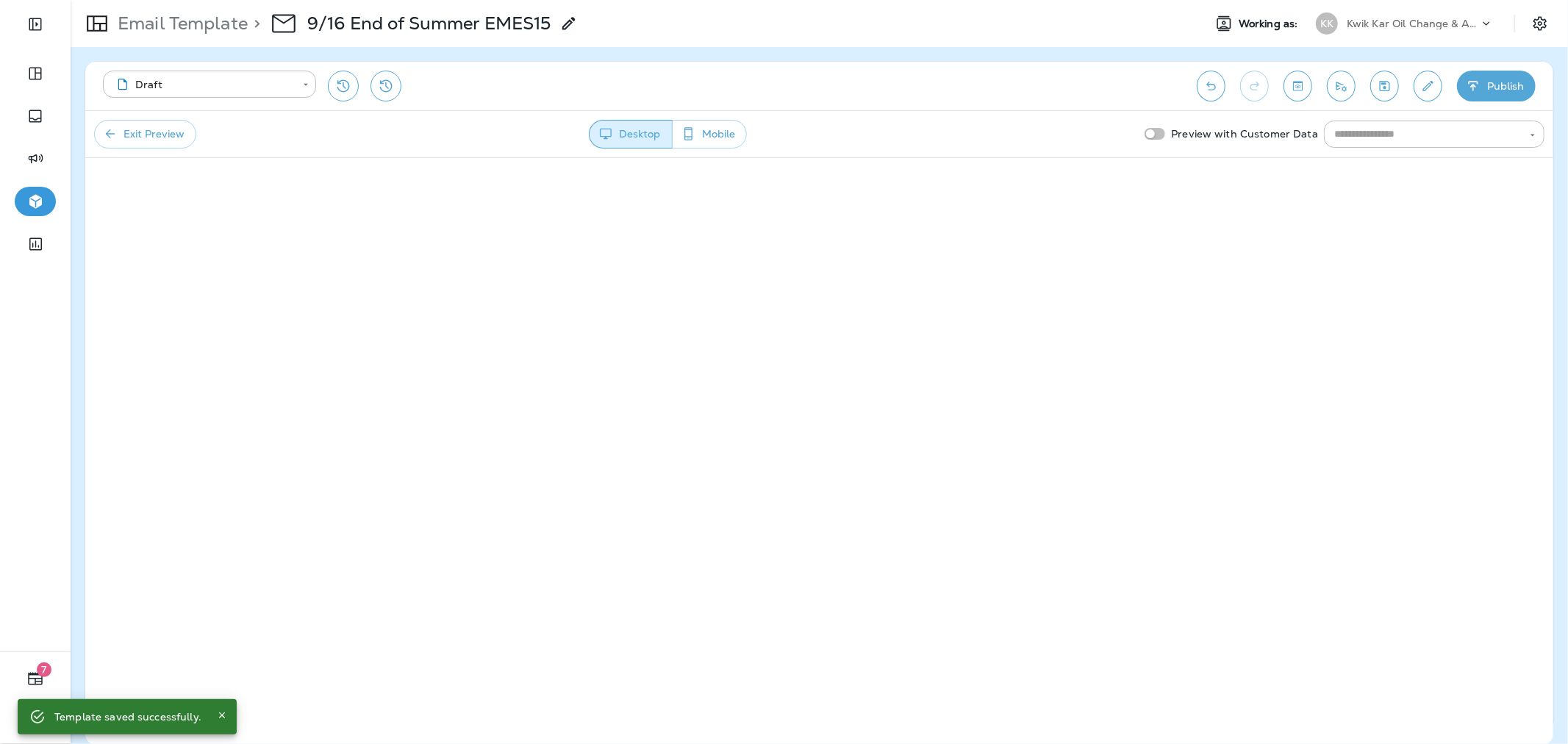
click at [1505, 85] on button "Publish" at bounding box center [1496, 86] width 79 height 31
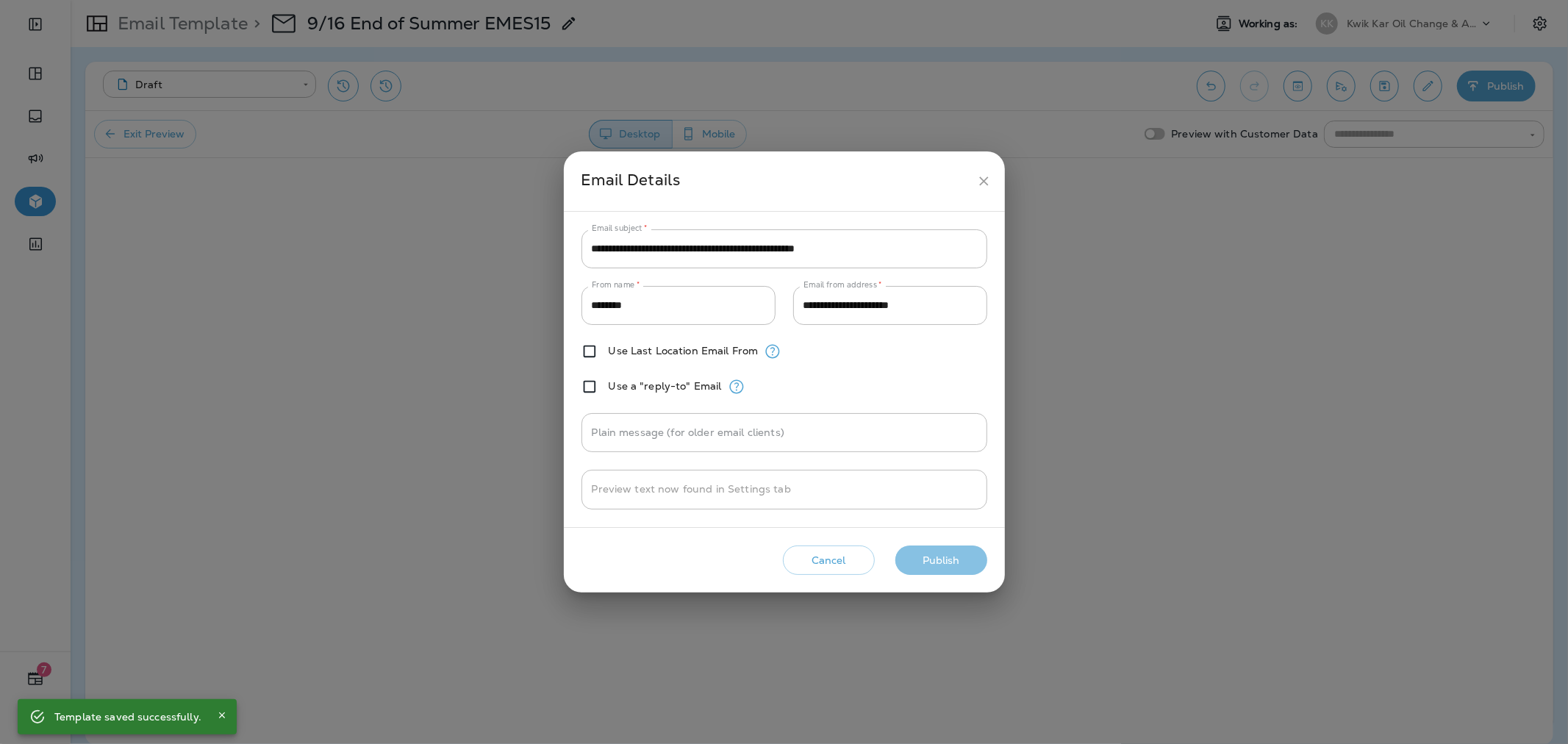
click at [954, 551] on button "Publish" at bounding box center [941, 561] width 92 height 30
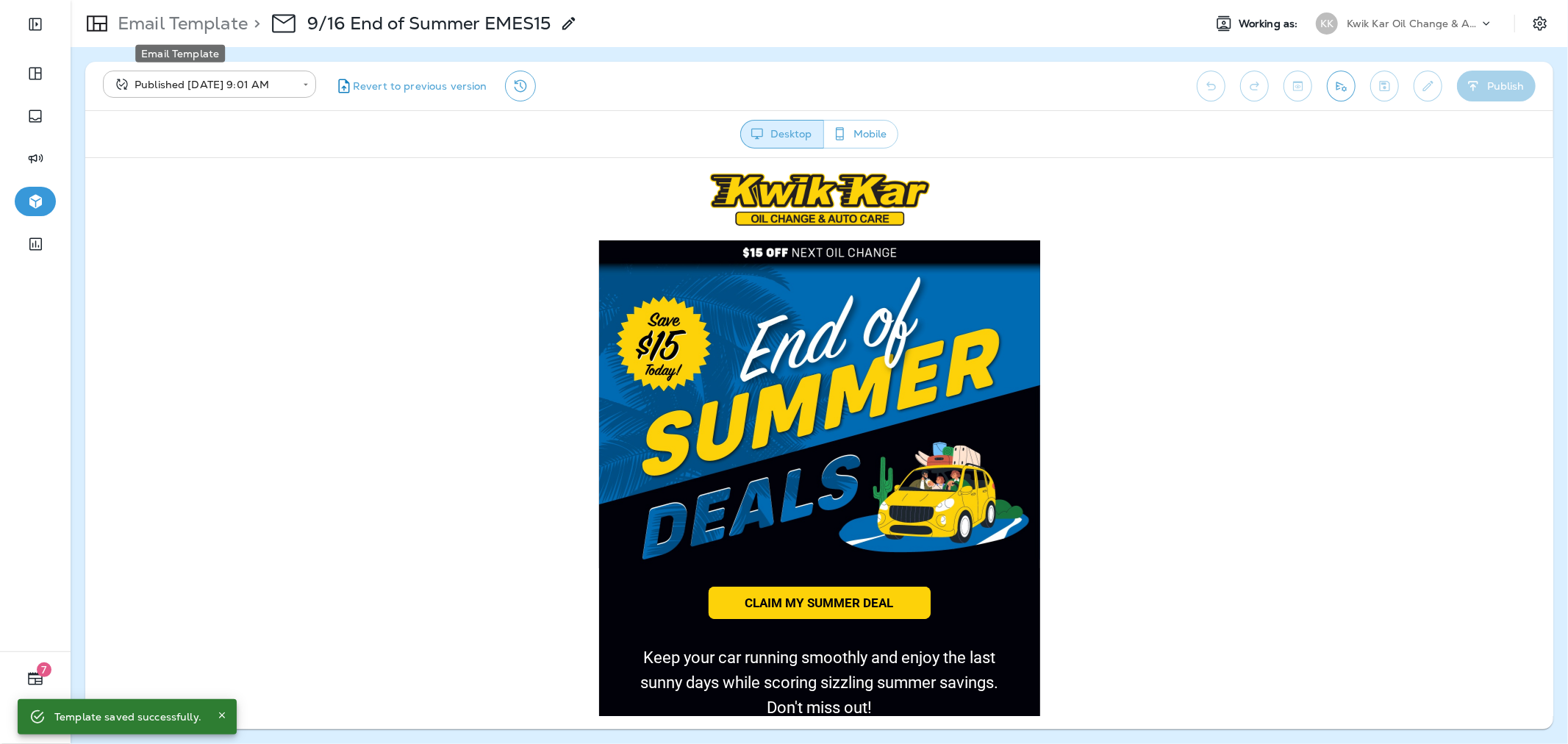
click at [218, 27] on p "Email Template" at bounding box center [180, 23] width 136 height 22
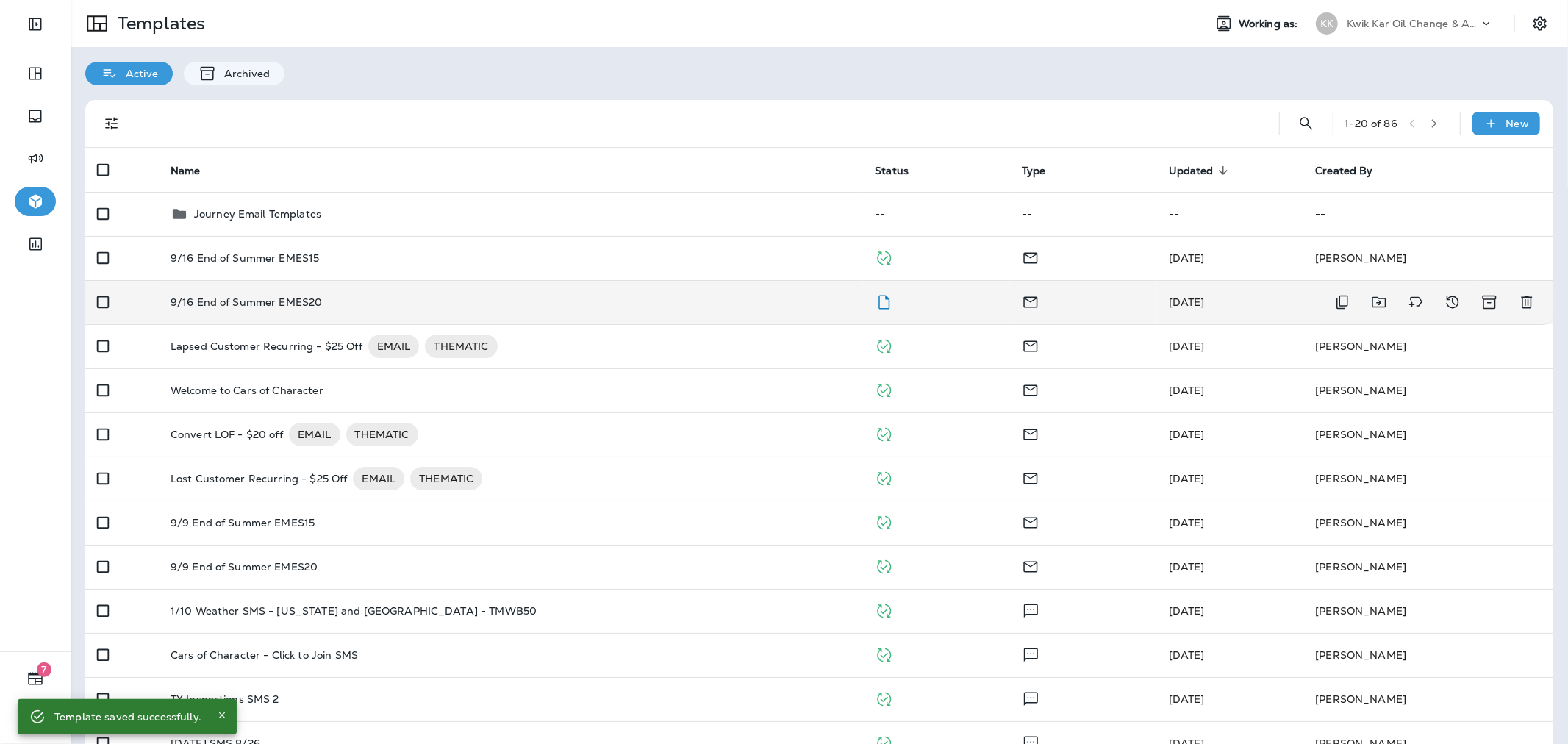
click at [400, 296] on div "9/16 End of Summer EMES20" at bounding box center [511, 302] width 681 height 12
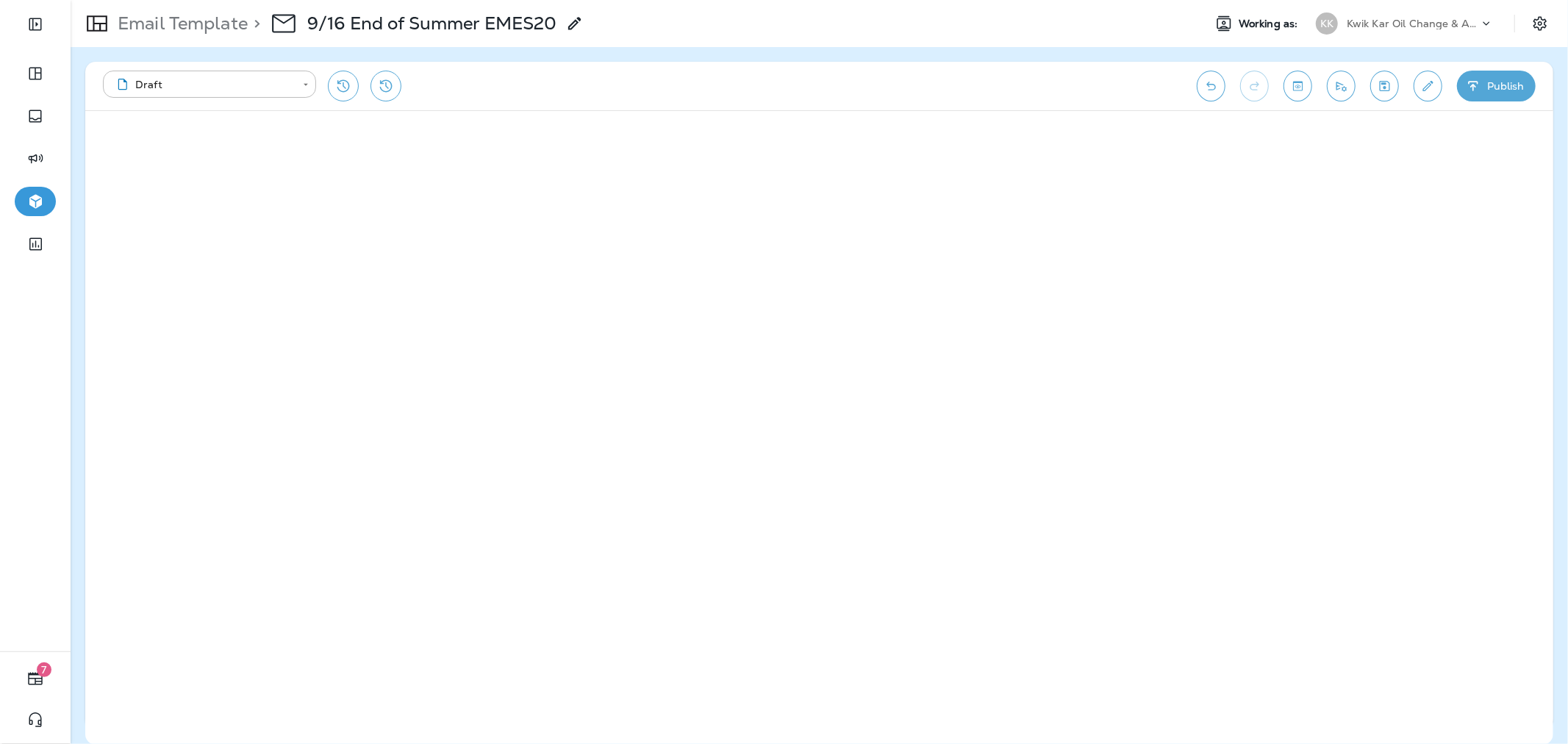
click at [1507, 85] on button "Publish" at bounding box center [1496, 86] width 79 height 31
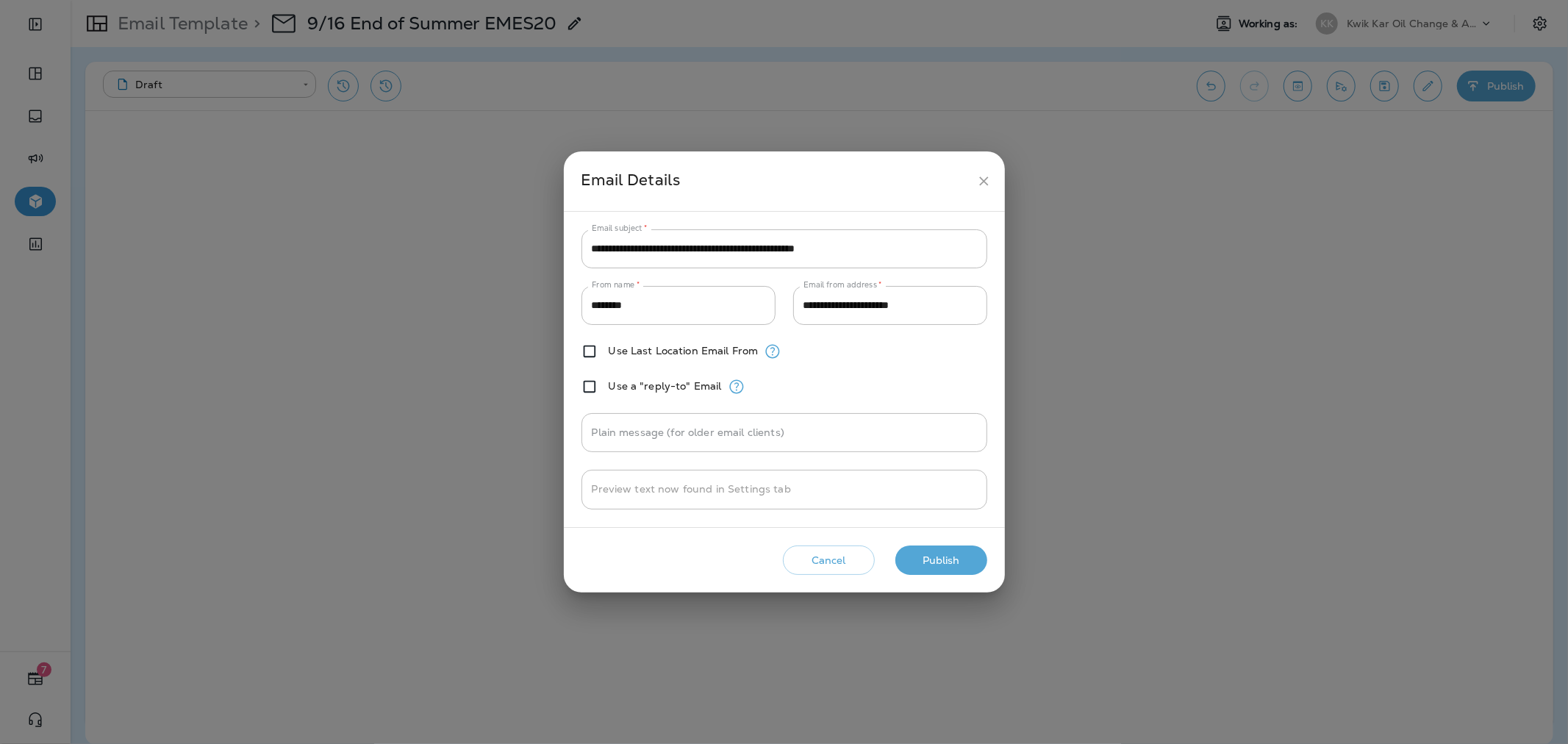
click at [951, 557] on button "Publish" at bounding box center [941, 561] width 92 height 30
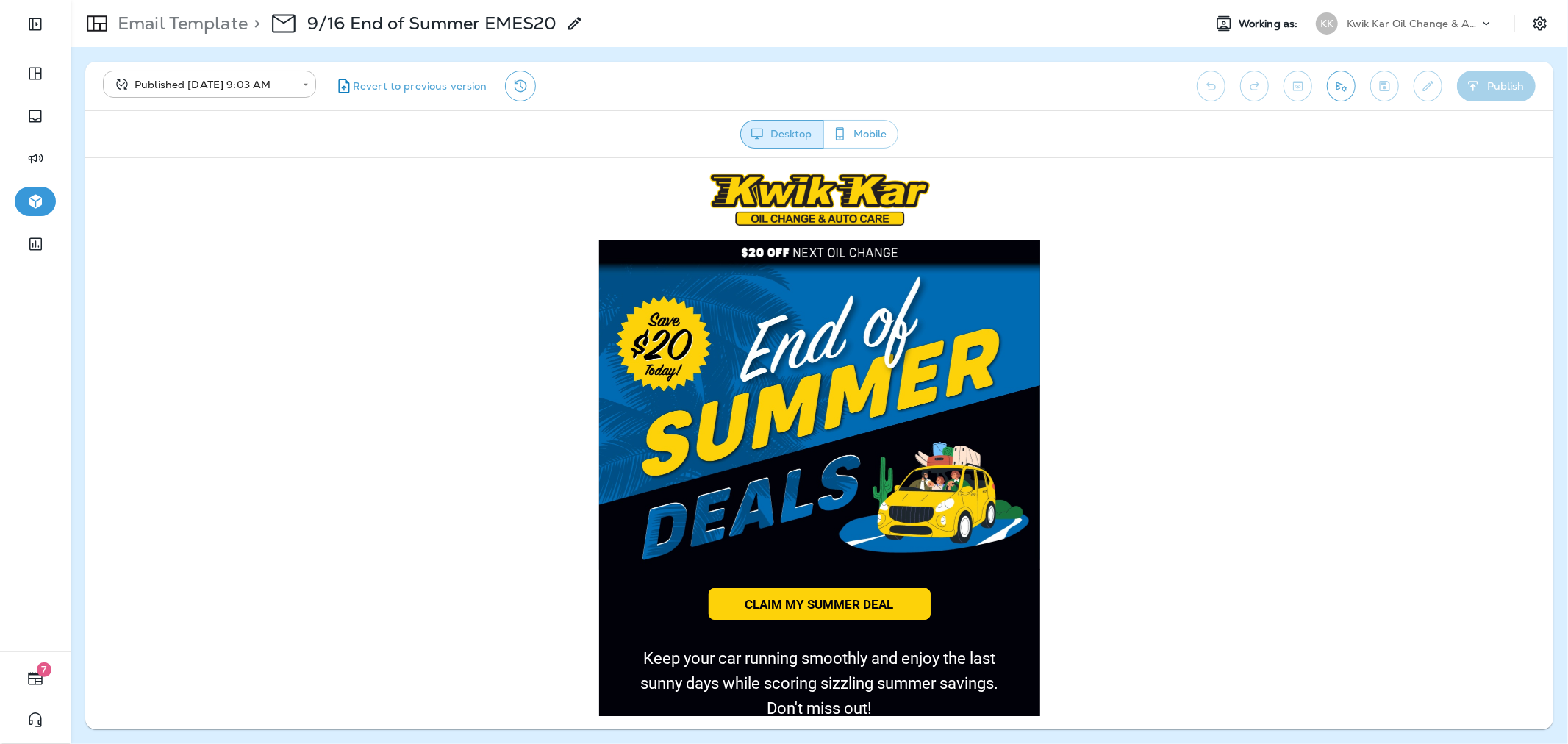
click at [120, 32] on p "Email Template" at bounding box center [180, 23] width 136 height 22
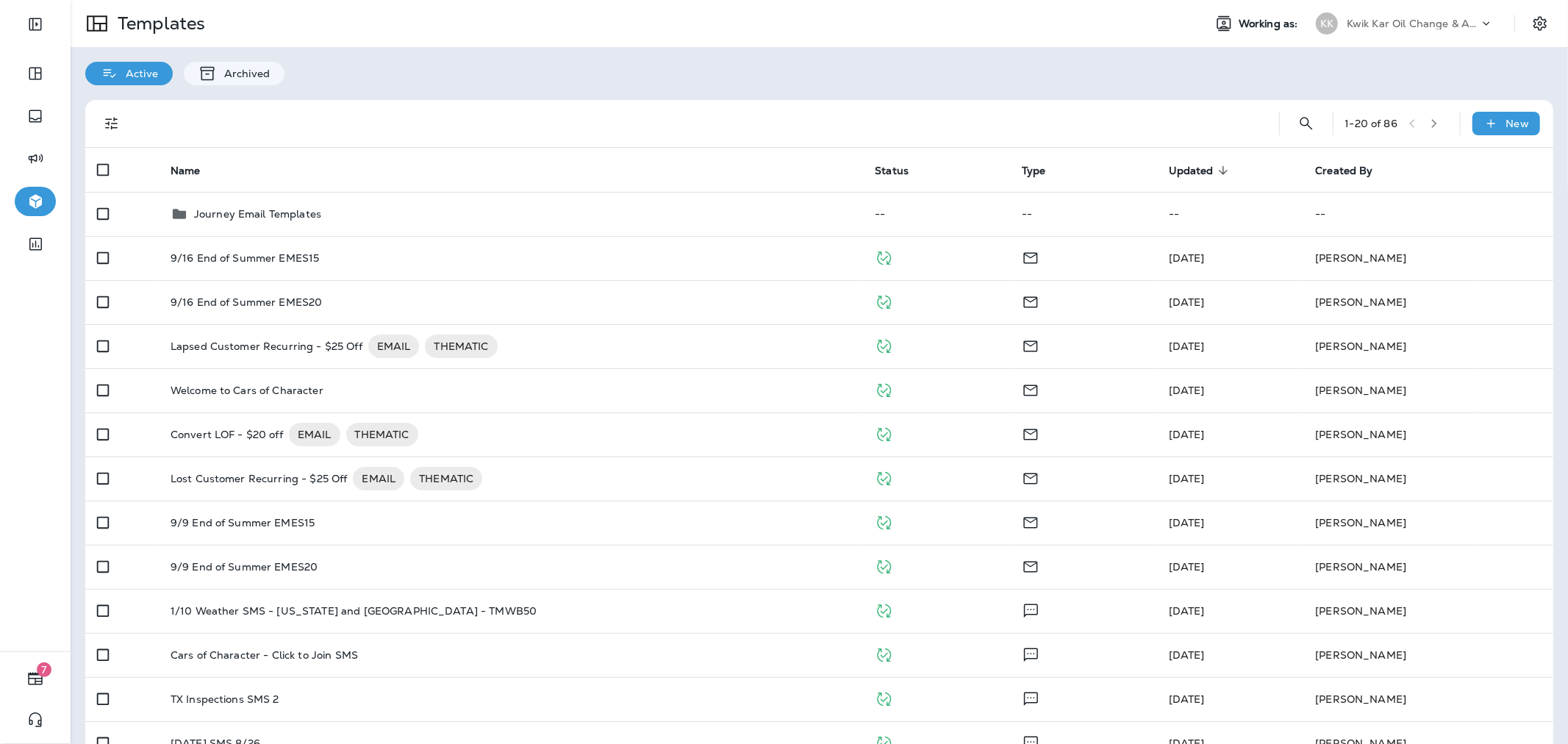
click at [1409, 19] on p "Kwik Kar Oil Change & Auto Care" at bounding box center [1413, 23] width 132 height 12
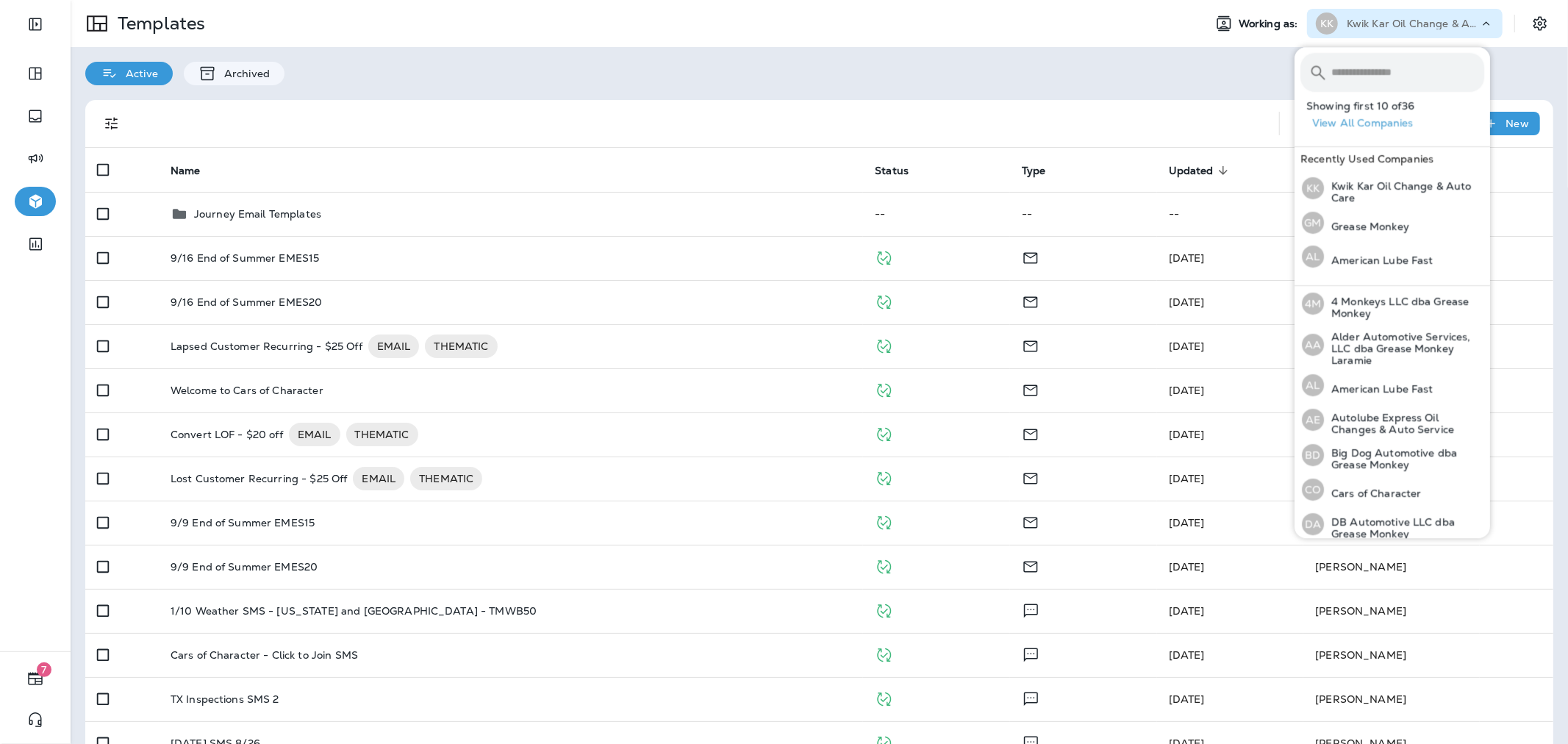
click at [1388, 59] on input "text" at bounding box center [1407, 72] width 153 height 39
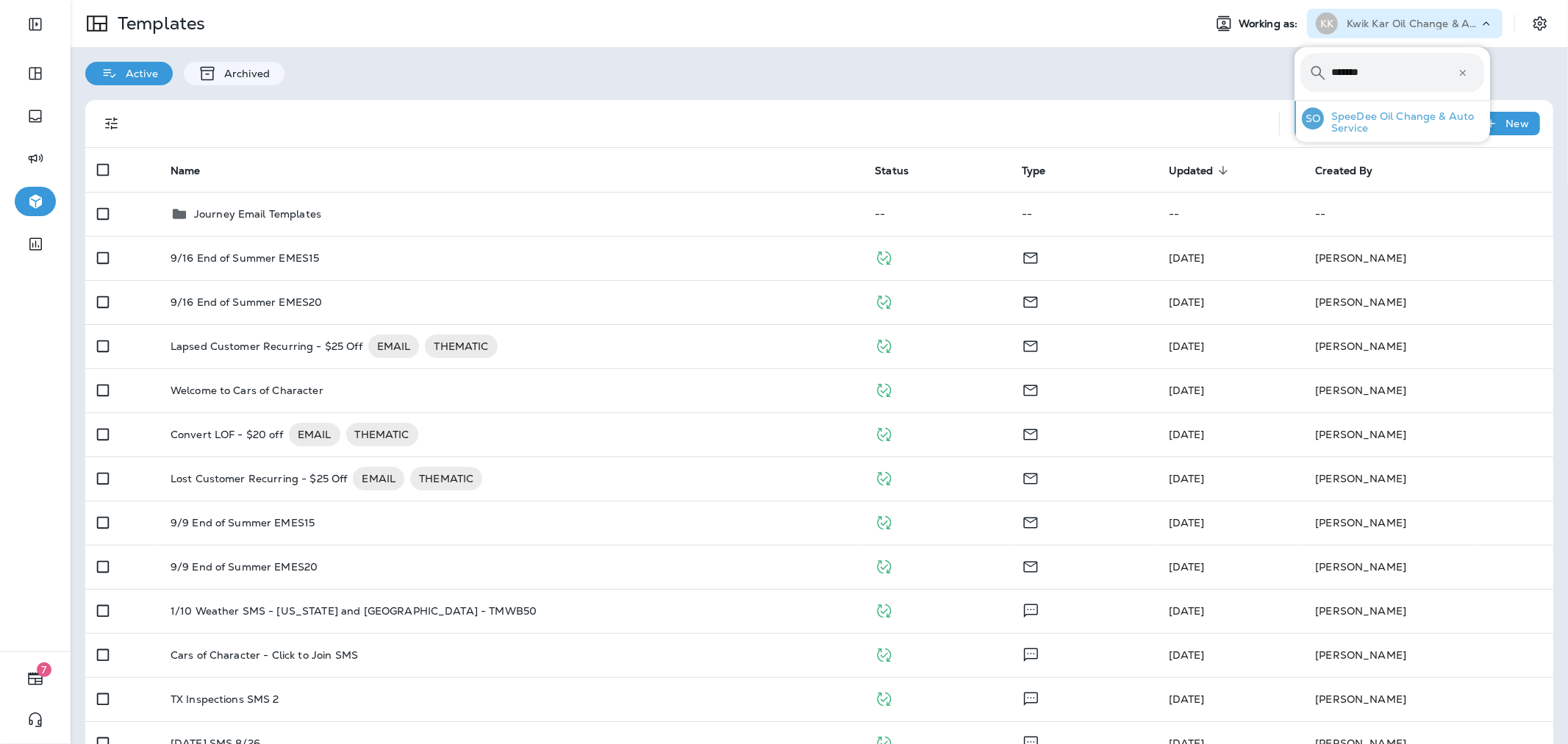
type input "*******"
click at [1373, 112] on p "SpeeDee Oil Change & Auto Service" at bounding box center [1404, 122] width 160 height 23
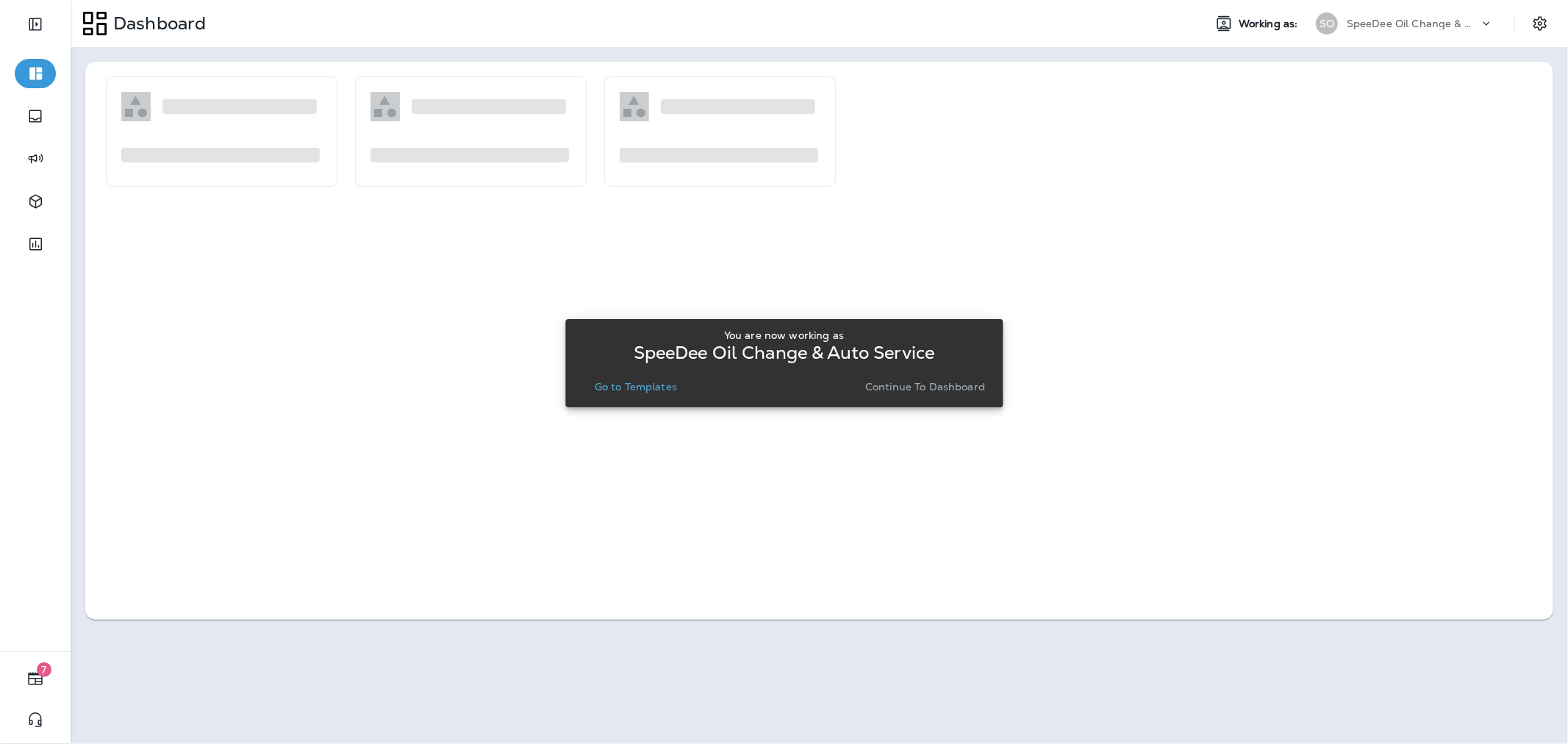
click at [655, 384] on p "Go to Templates" at bounding box center [636, 386] width 82 height 12
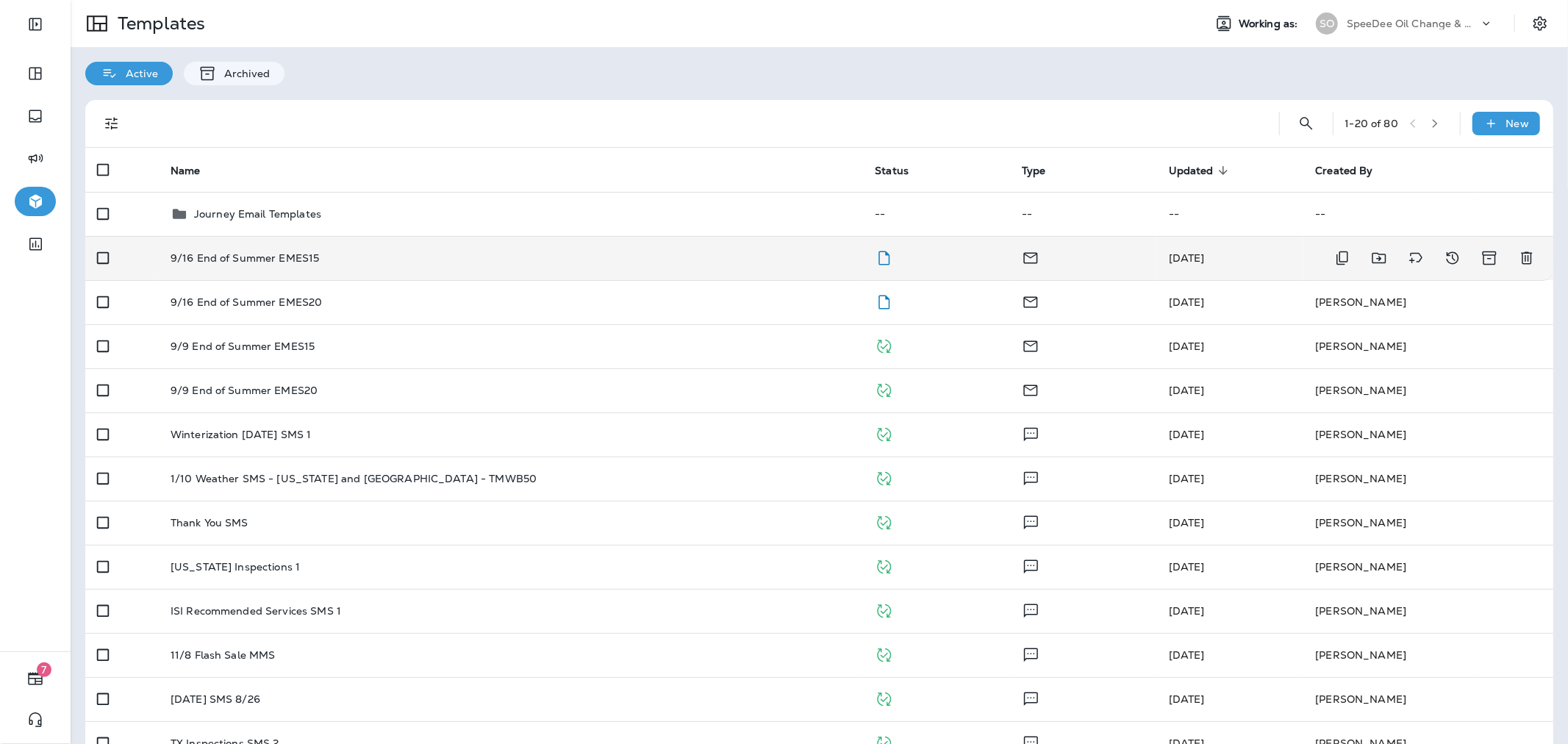
click at [715, 259] on div "9/16 End of Summer EMES15" at bounding box center [511, 257] width 681 height 12
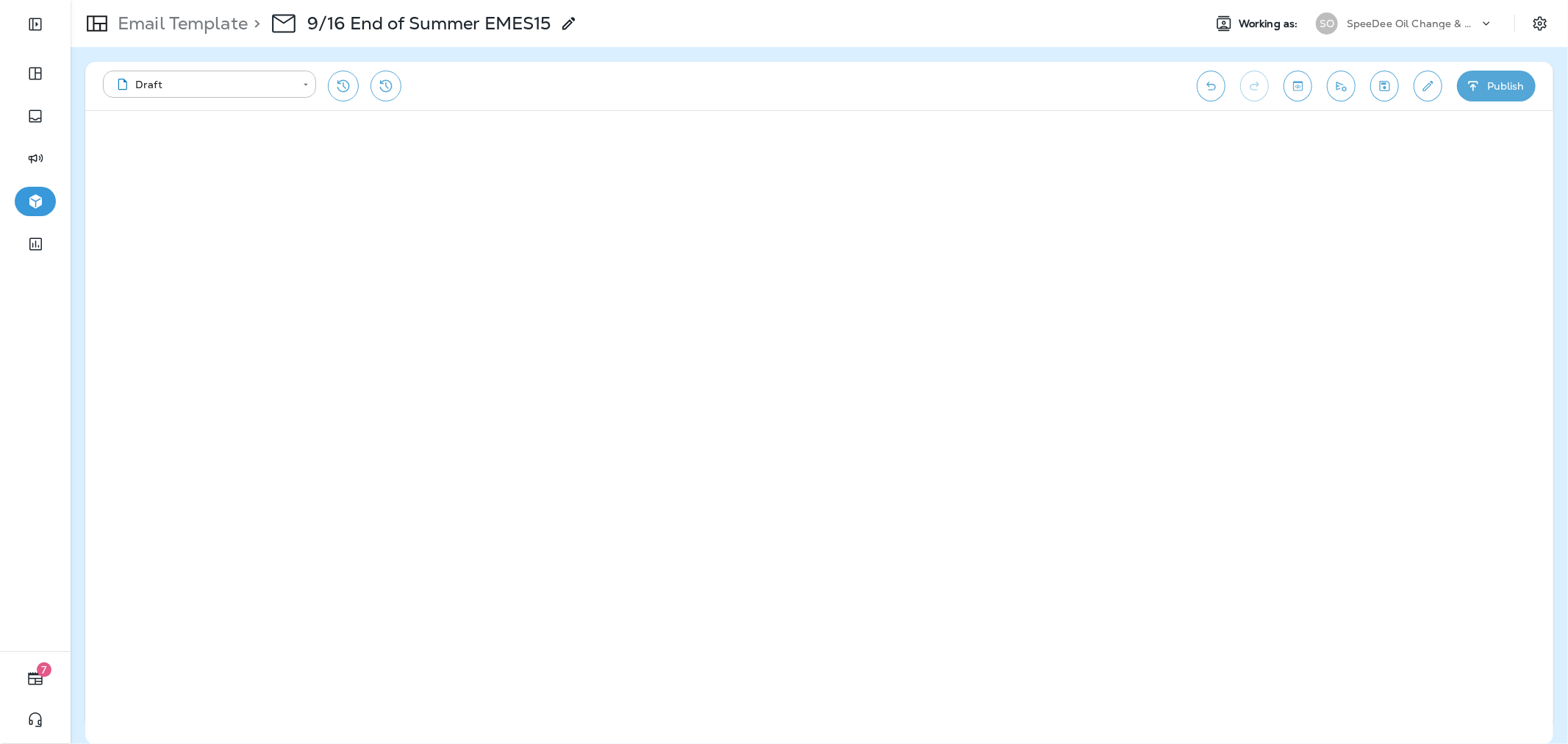
click at [1489, 74] on button "Publish" at bounding box center [1496, 86] width 79 height 31
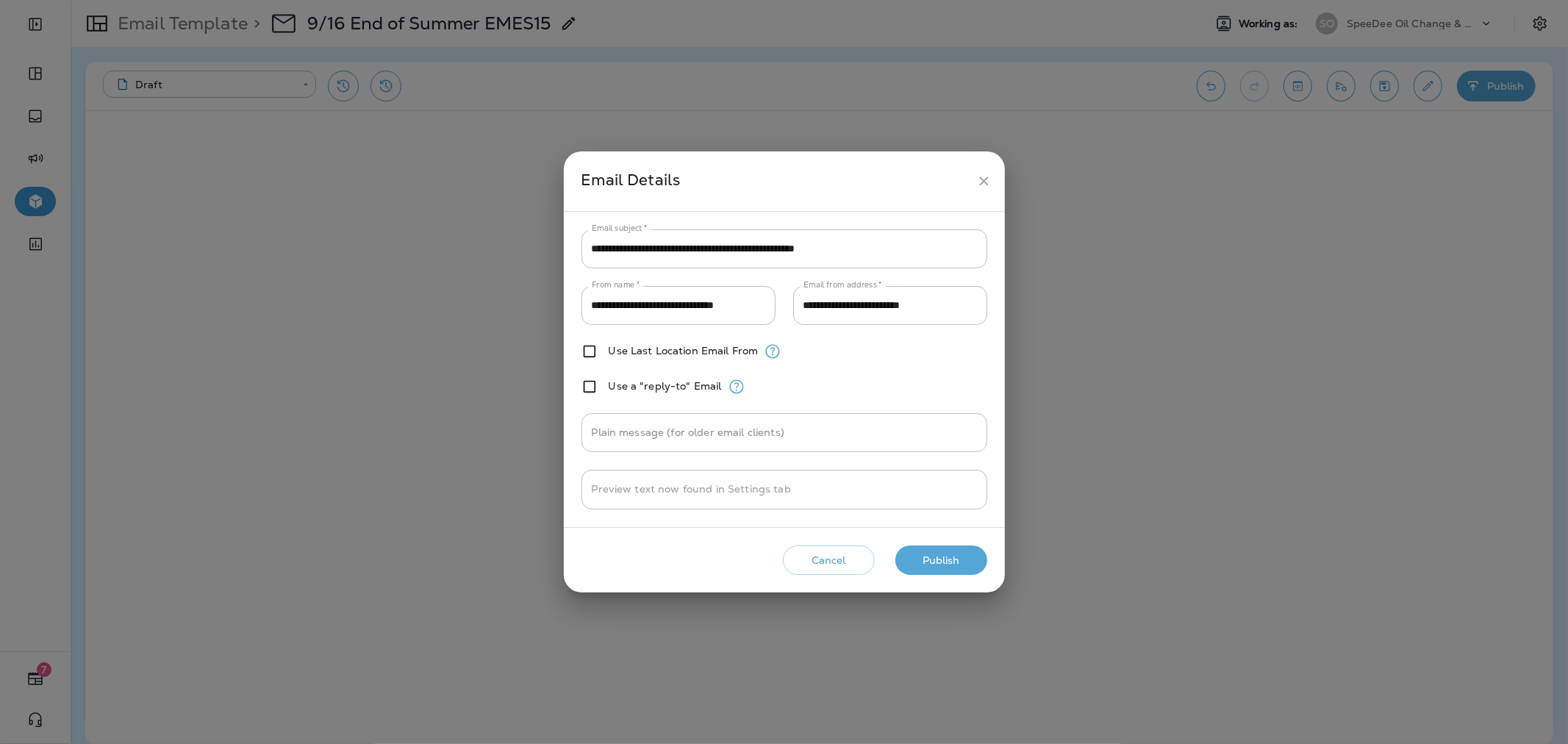
click at [931, 560] on button "Publish" at bounding box center [941, 561] width 92 height 30
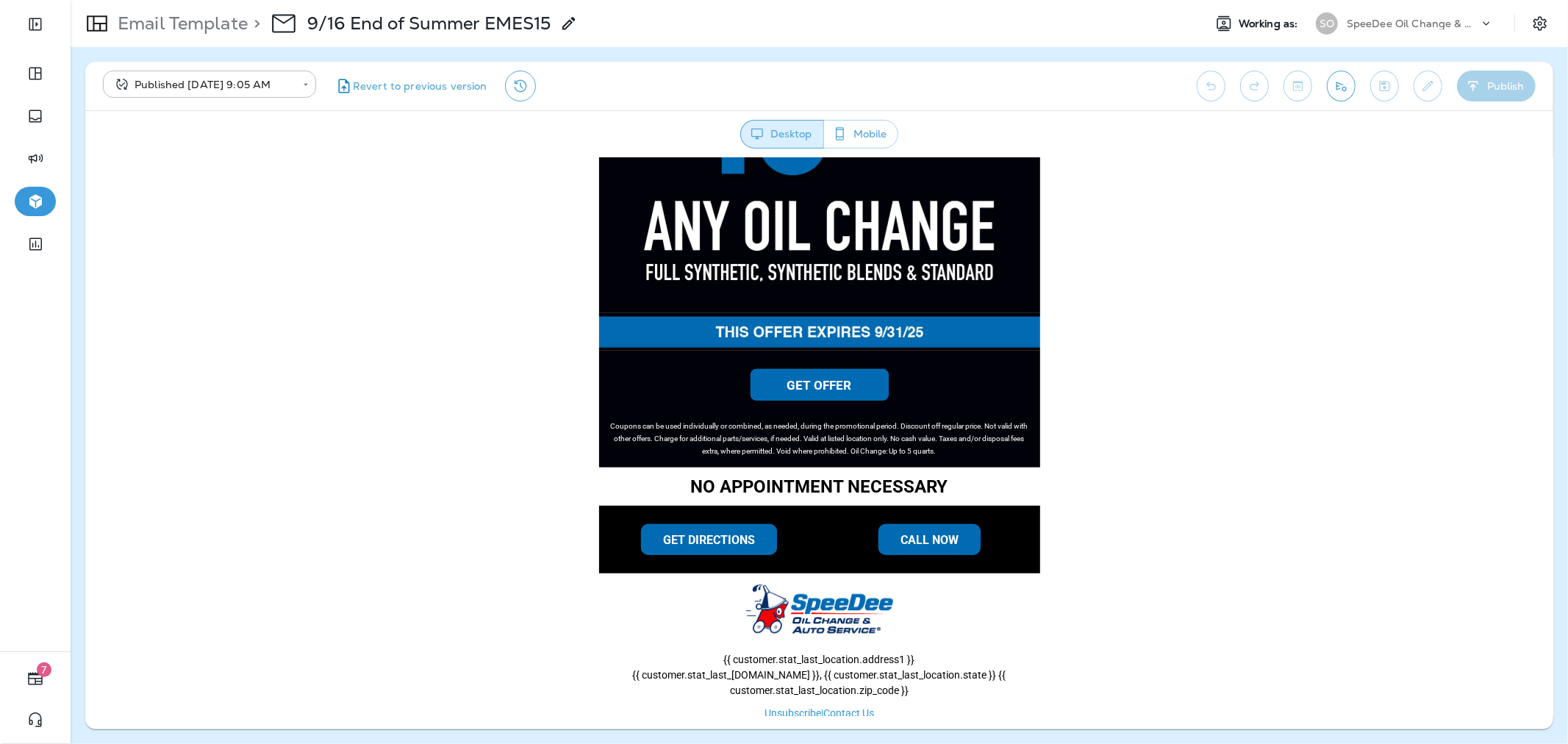
scroll to position [753, 0]
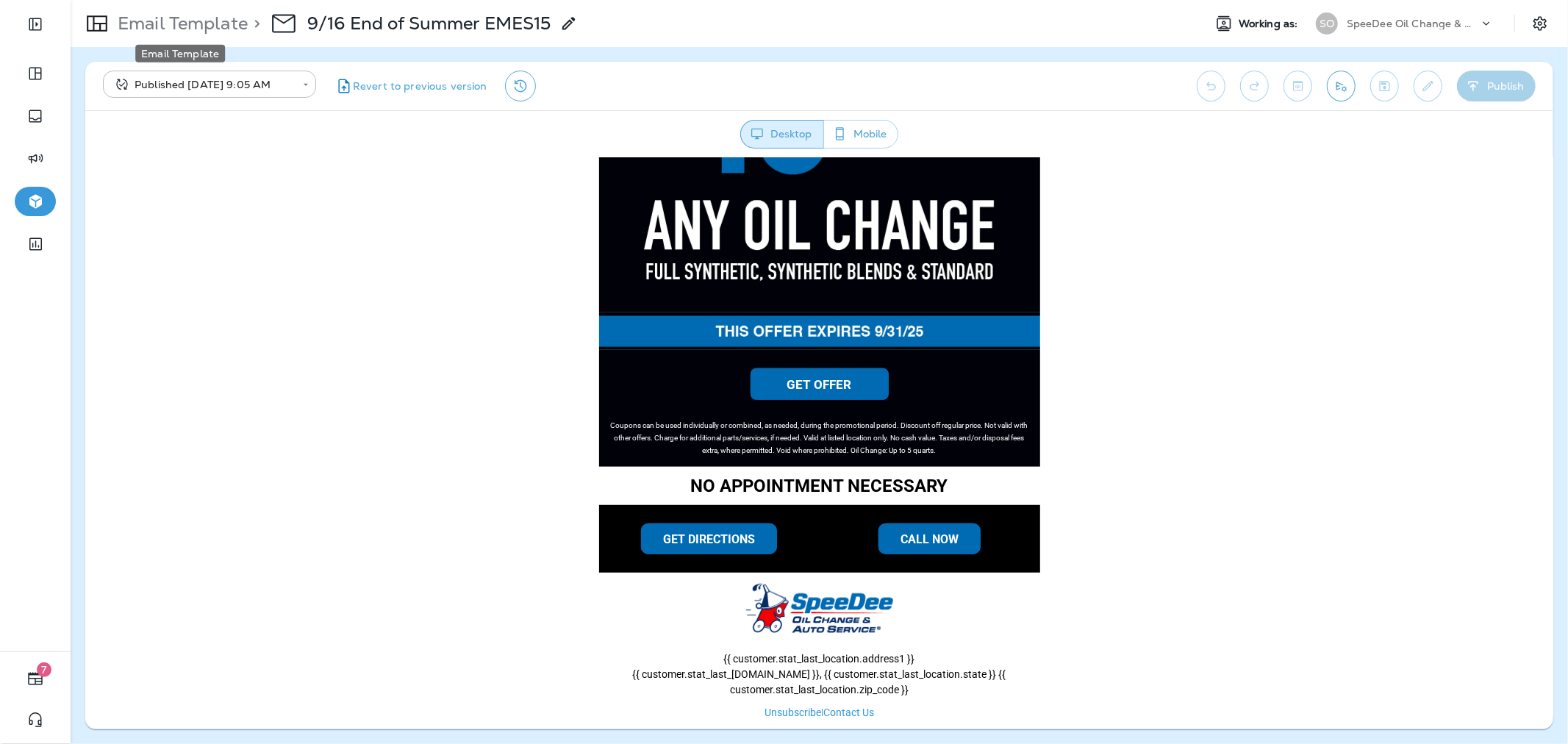
click at [197, 24] on p "Email Template" at bounding box center [180, 23] width 136 height 22
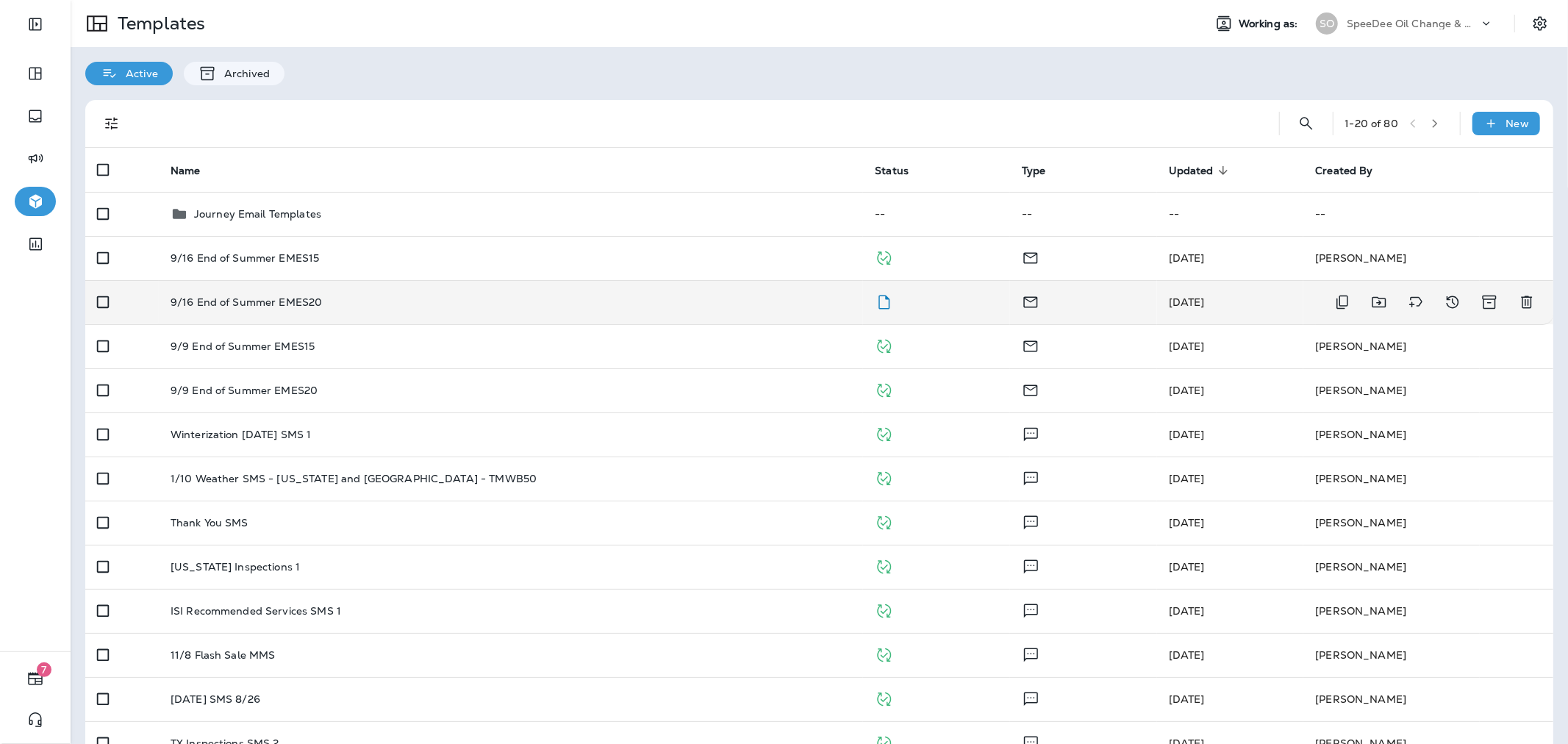
click at [502, 303] on div "9/16 End of Summer EMES20" at bounding box center [511, 302] width 681 height 12
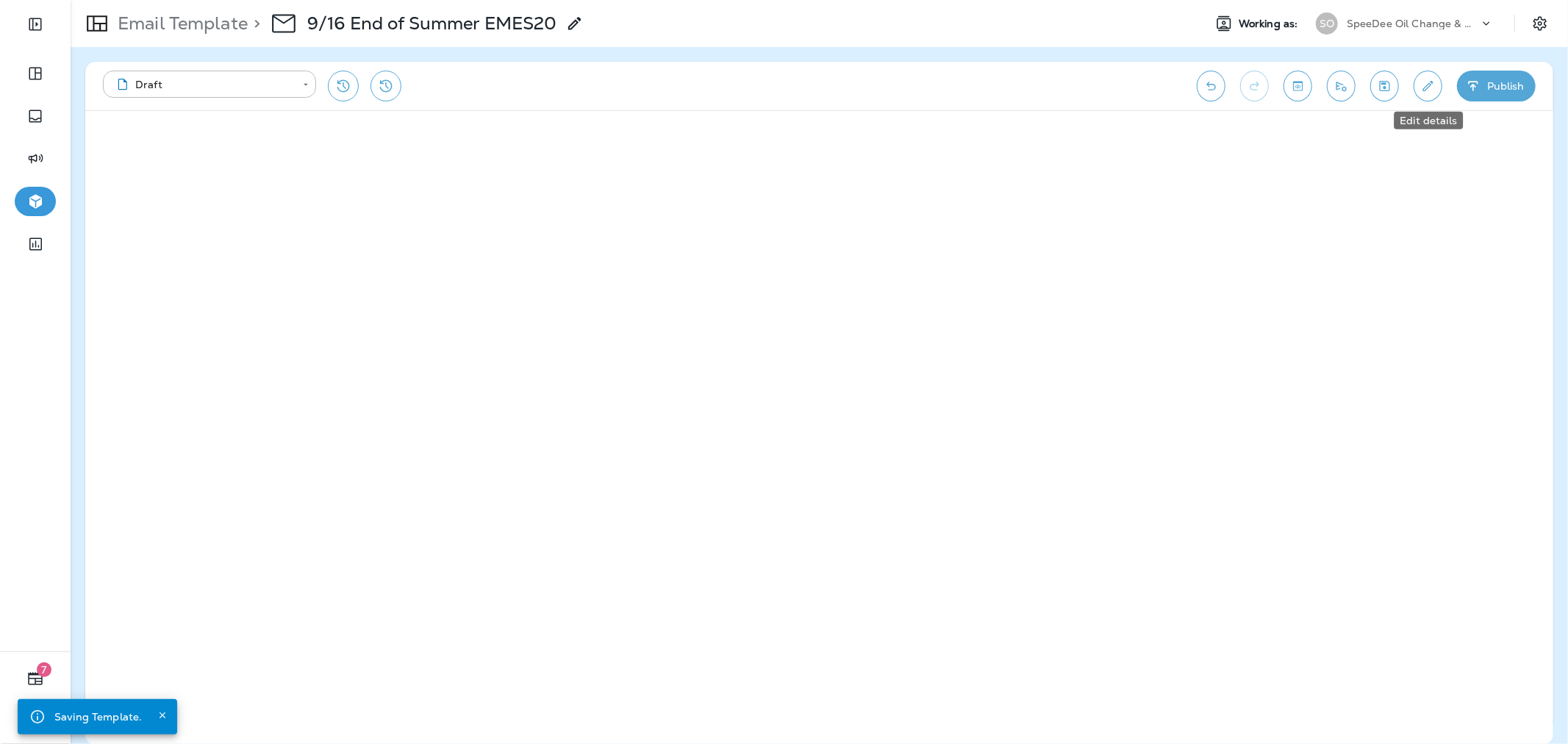
click at [1435, 94] on button "Edit details" at bounding box center [1427, 86] width 29 height 31
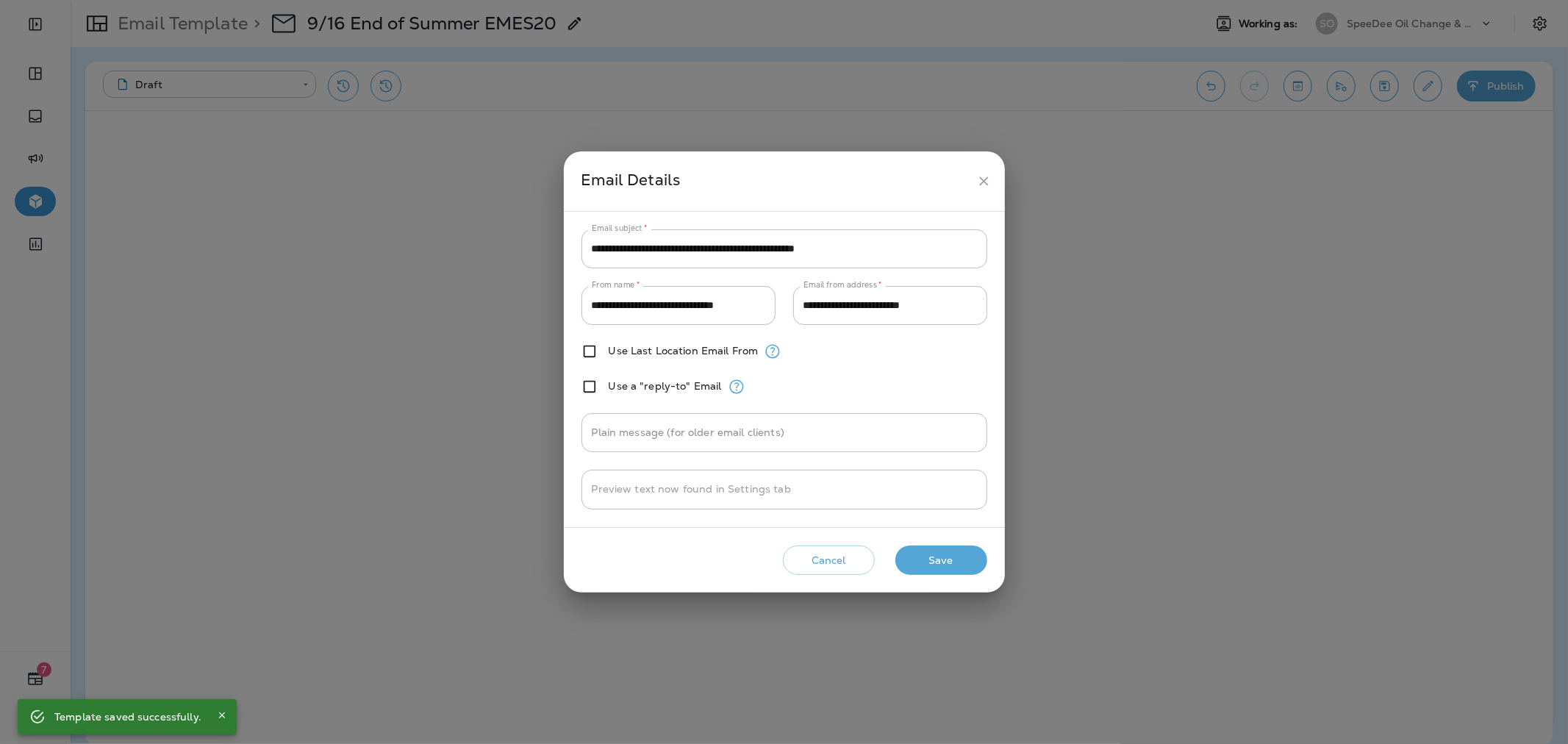
click at [990, 179] on icon "close" at bounding box center [984, 181] width 16 height 16
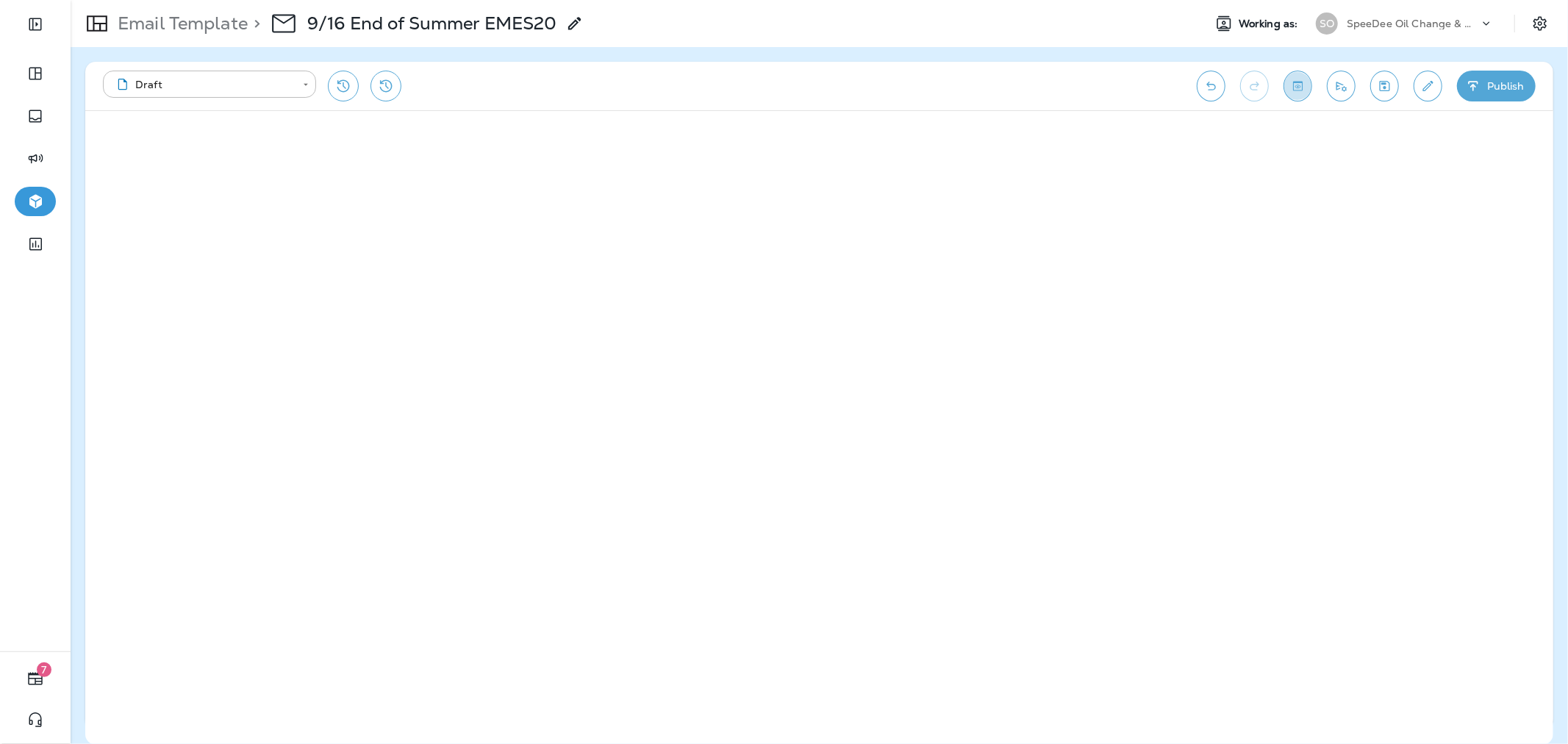
click at [1287, 91] on button "Toggle preview" at bounding box center [1297, 86] width 29 height 31
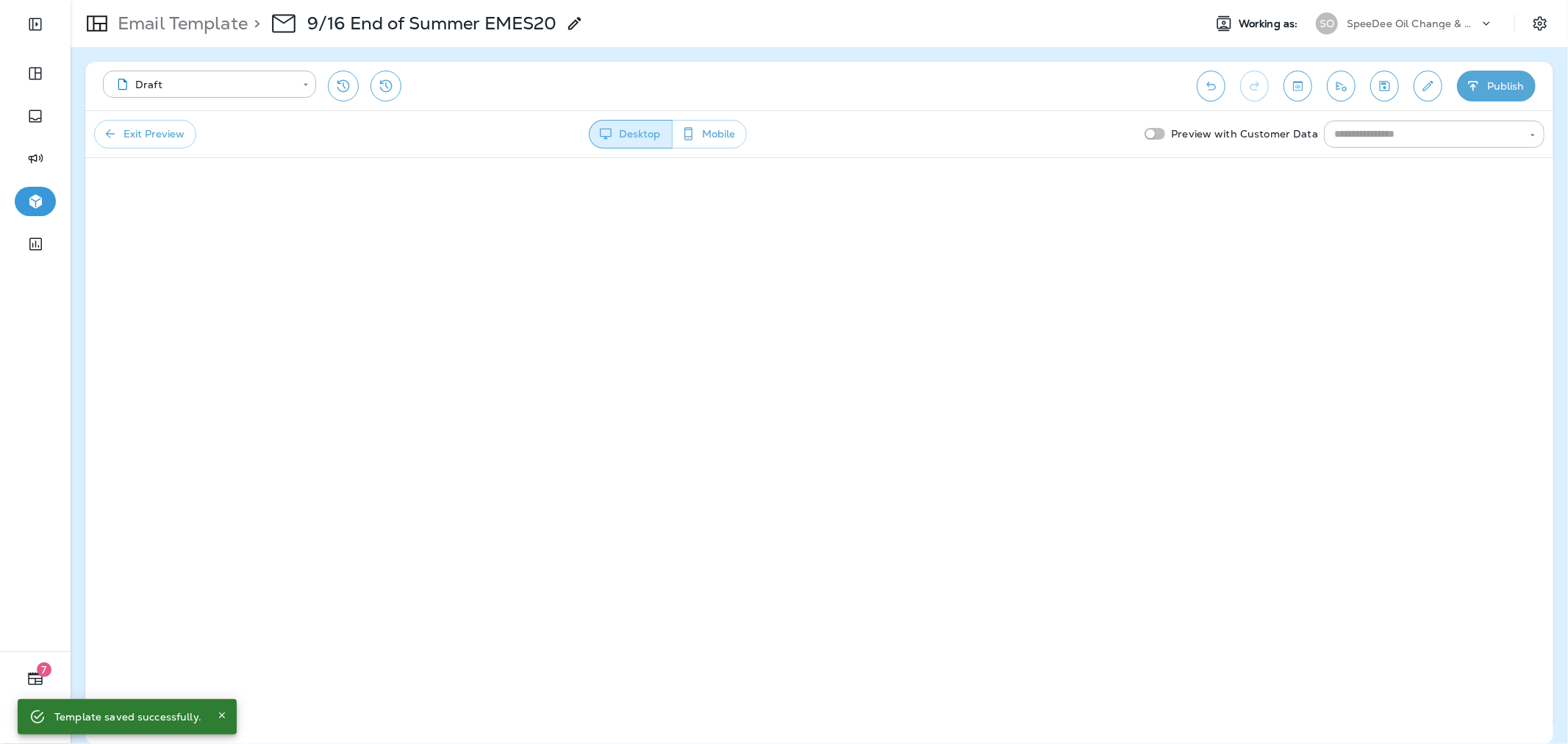
click at [1489, 82] on button "Publish" at bounding box center [1496, 86] width 79 height 31
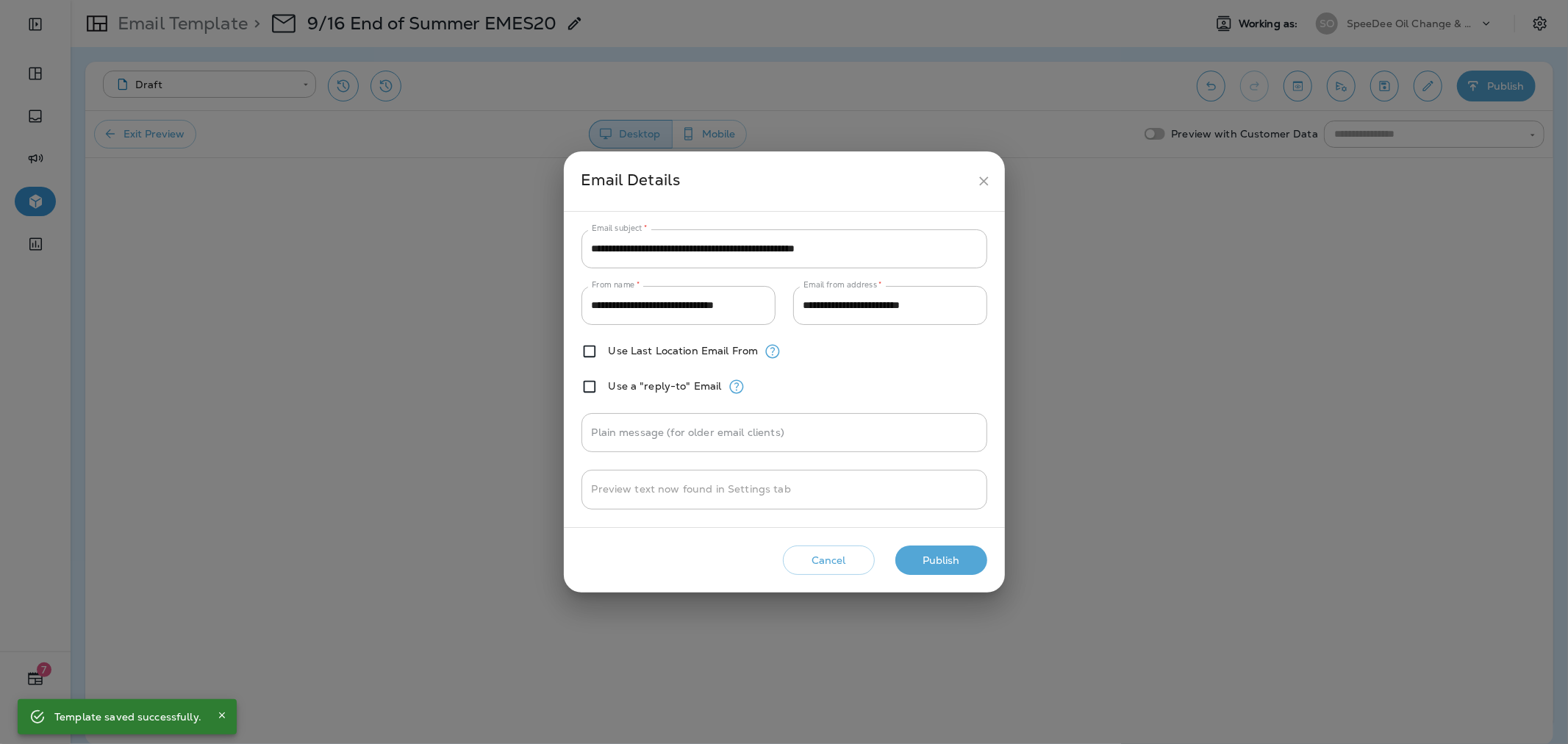
click at [966, 561] on button "Publish" at bounding box center [941, 561] width 92 height 30
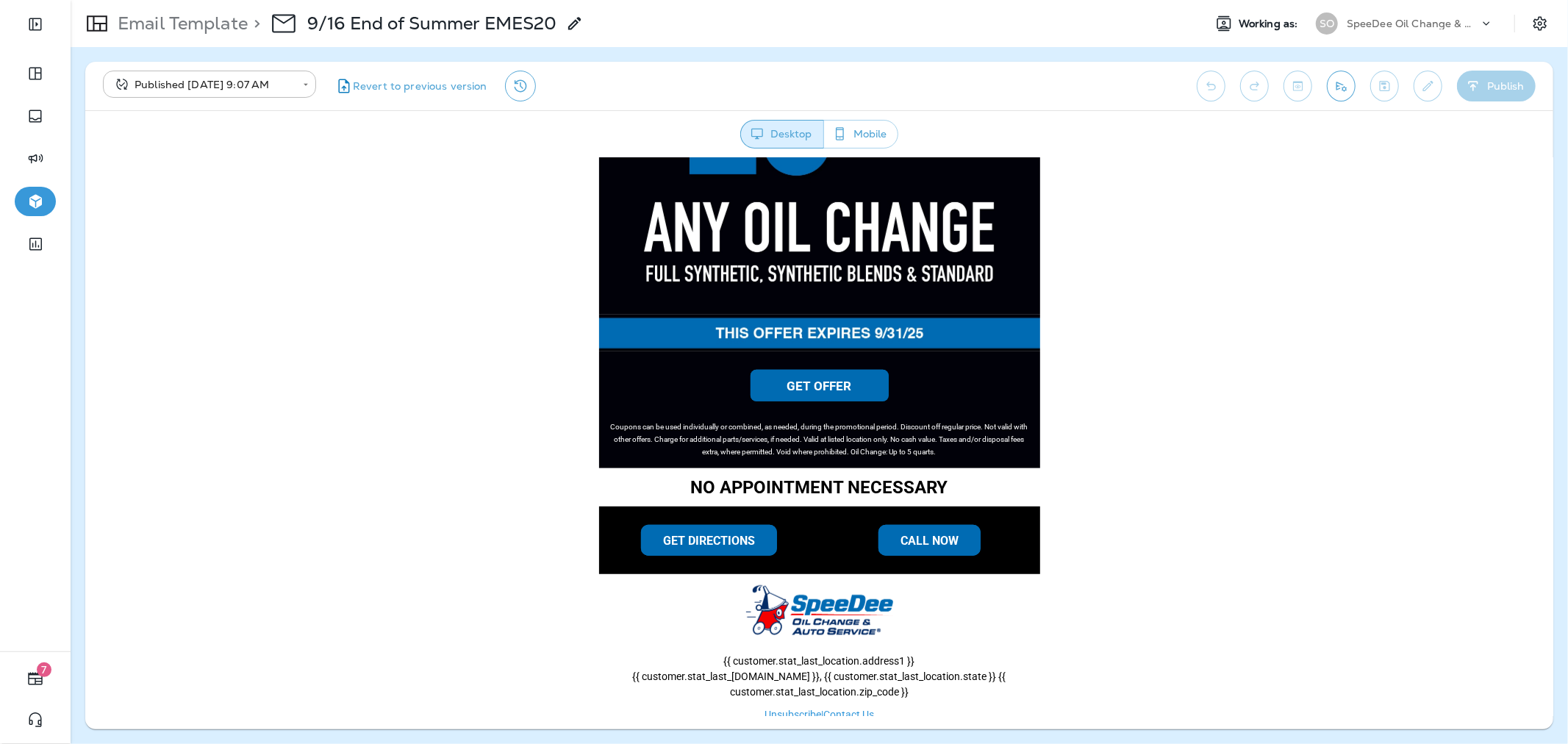
scroll to position [754, 0]
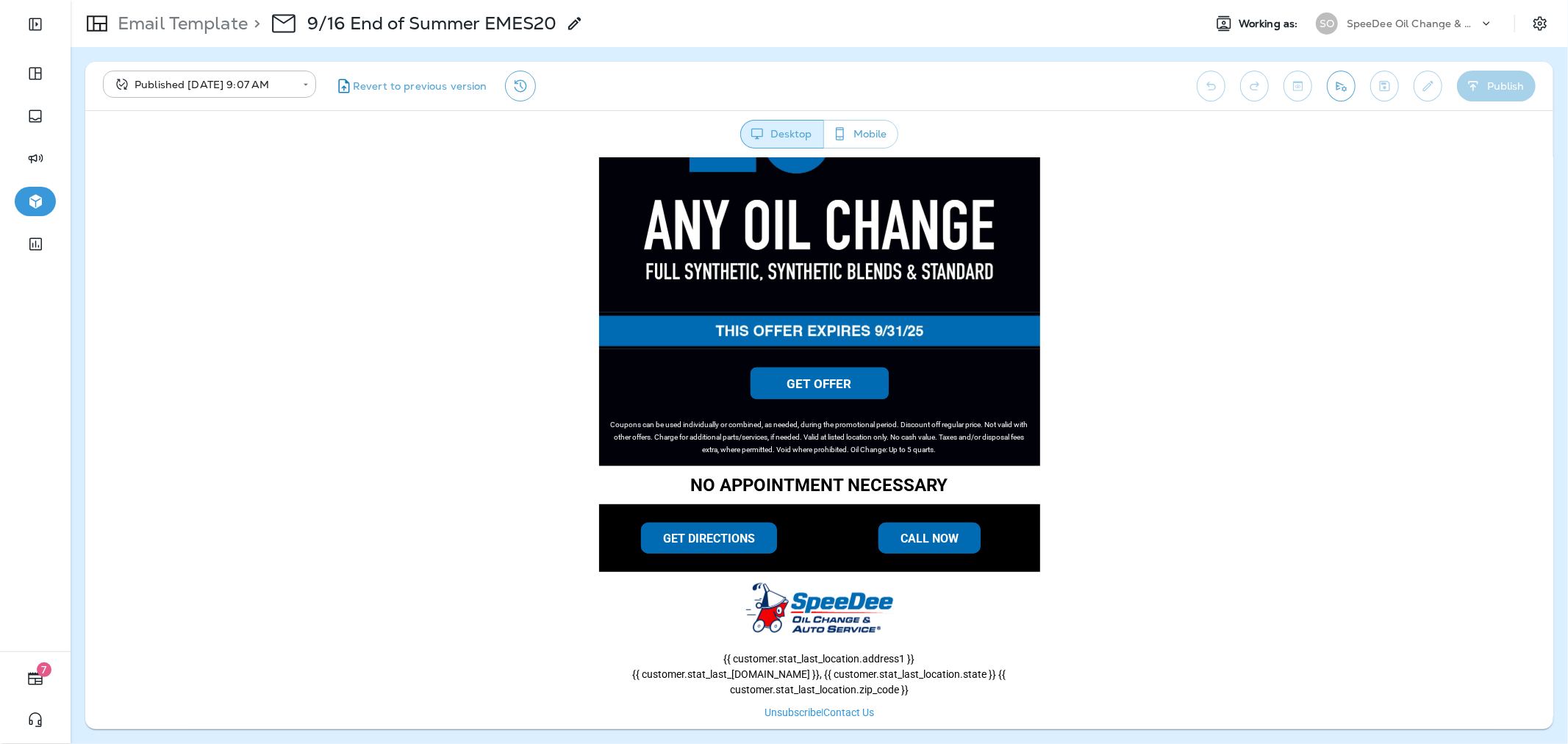
click at [204, 26] on p "Email Template" at bounding box center [180, 23] width 136 height 22
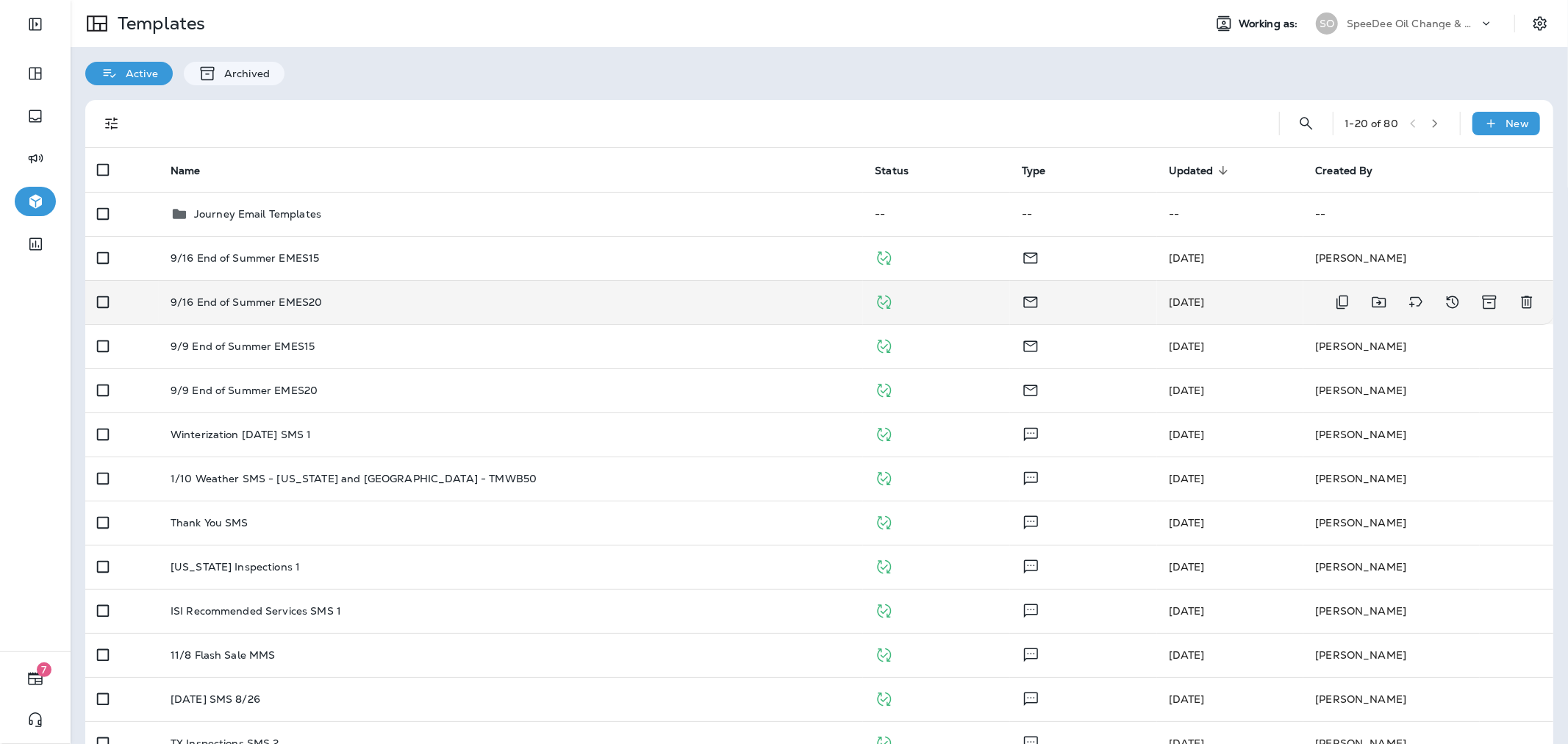
click at [567, 290] on td "9/16 End of Summer EMES20" at bounding box center [511, 302] width 705 height 44
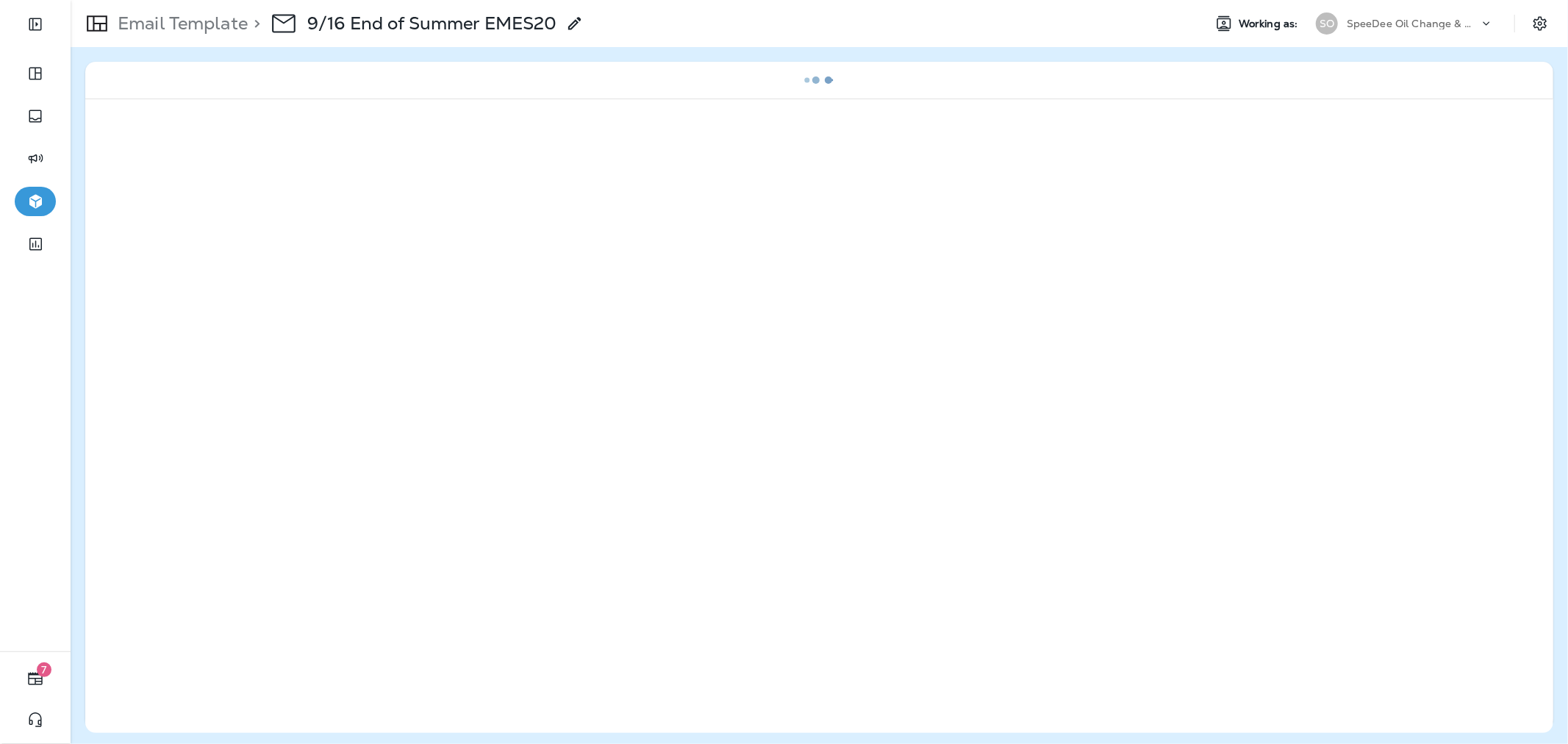
click at [189, 27] on p "Email Template" at bounding box center [180, 23] width 136 height 22
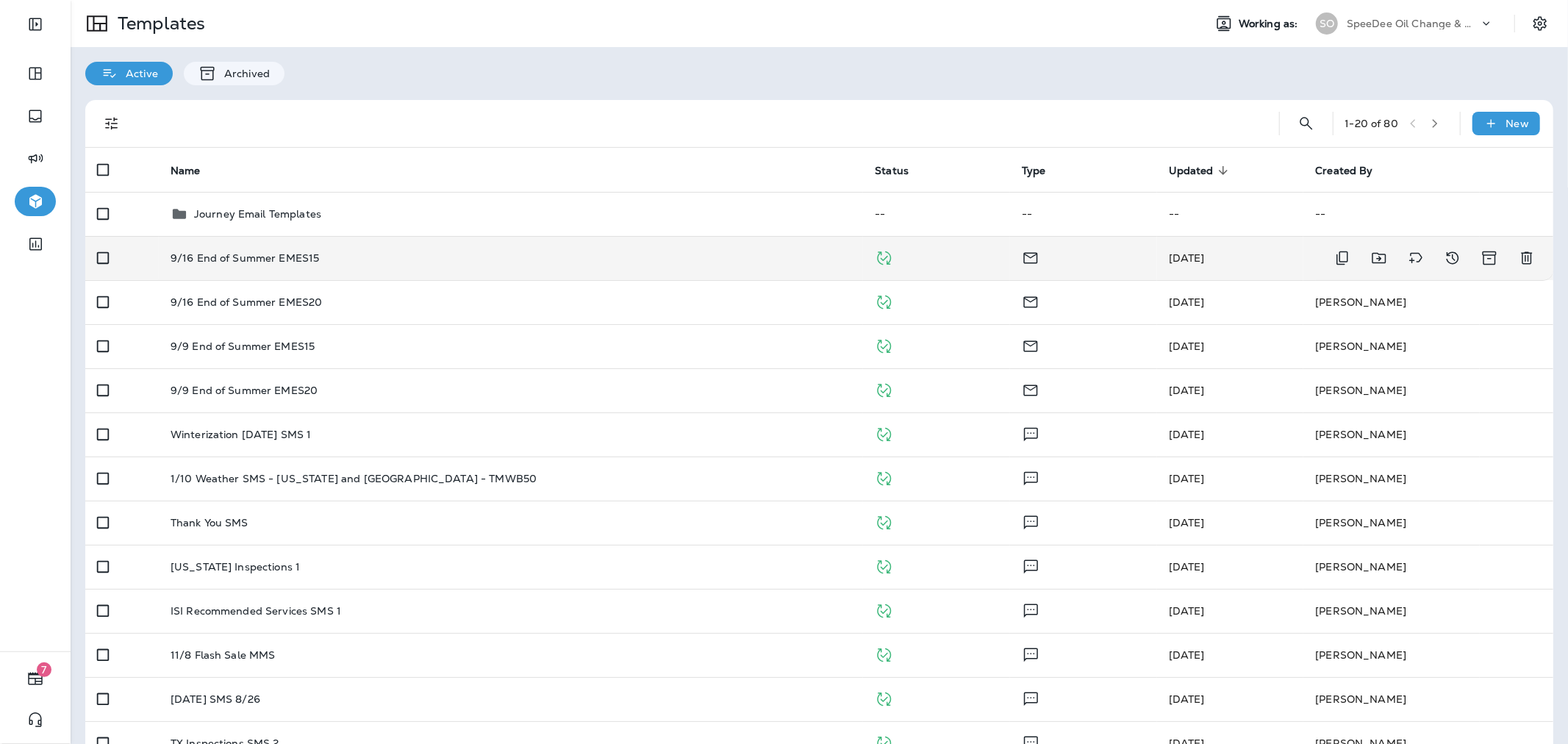
click at [354, 252] on div "9/16 End of Summer EMES15" at bounding box center [511, 257] width 681 height 12
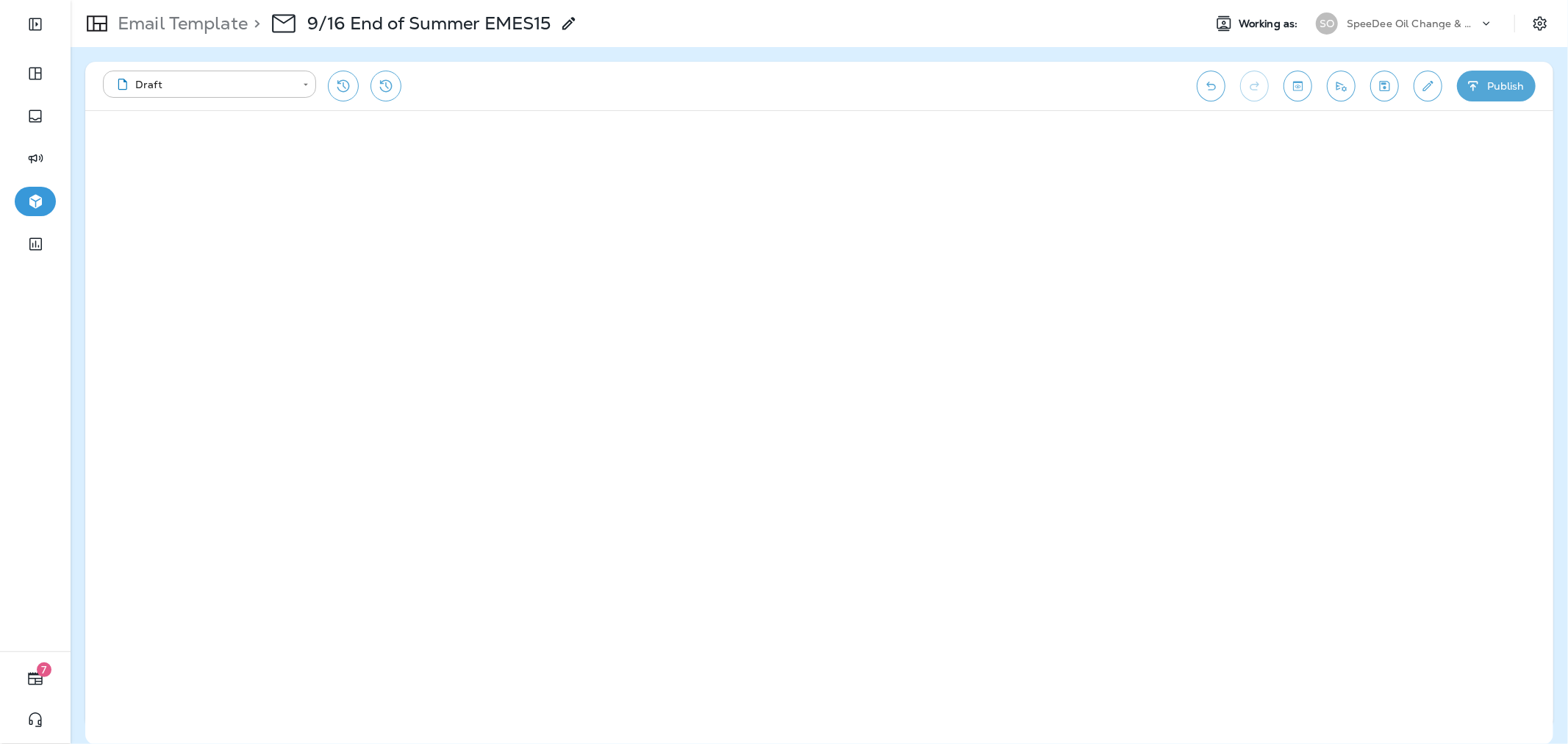
click at [1494, 79] on button "Publish" at bounding box center [1496, 86] width 79 height 31
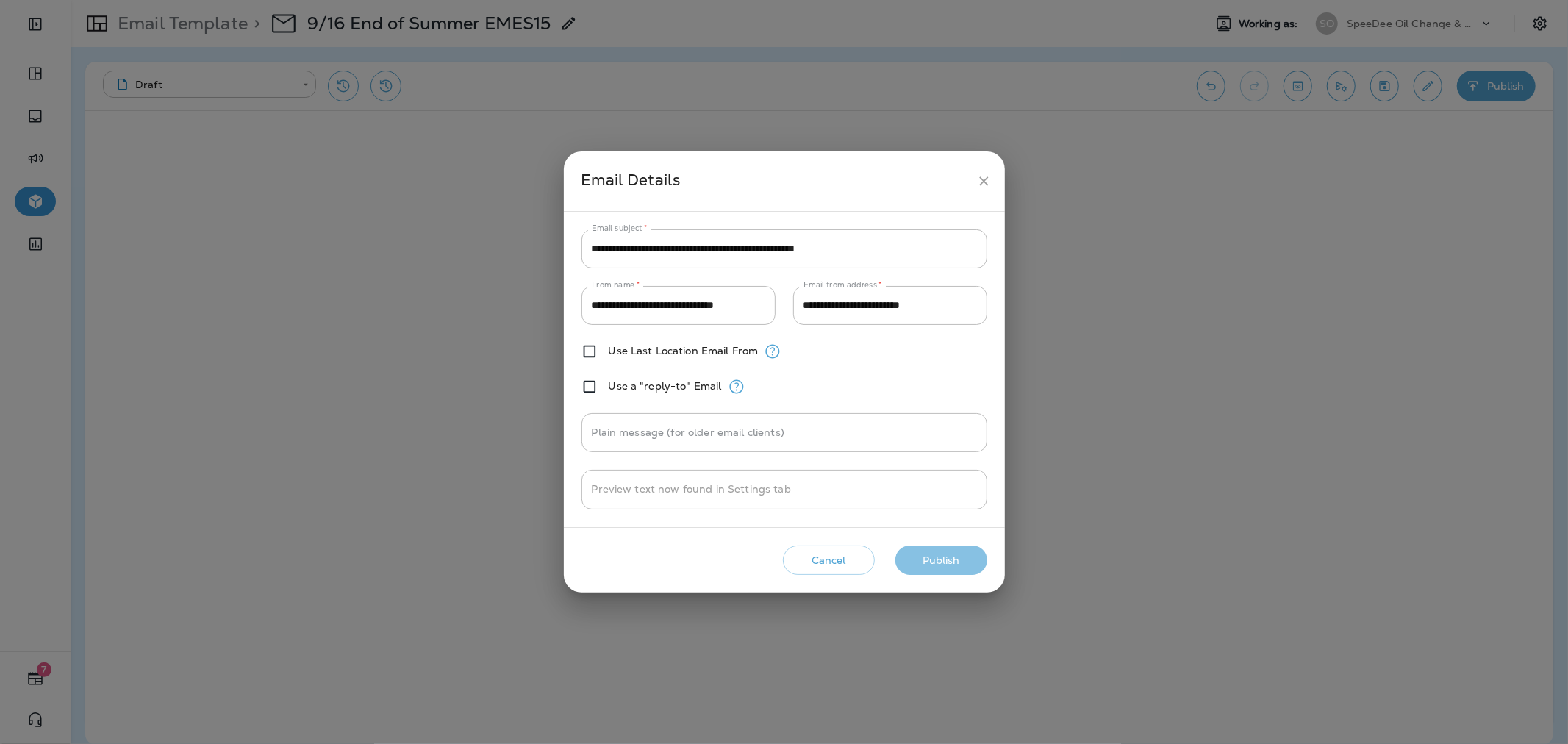
drag, startPoint x: 951, startPoint y: 557, endPoint x: 1169, endPoint y: 540, distance: 218.7
click at [951, 557] on button "Publish" at bounding box center [941, 561] width 92 height 30
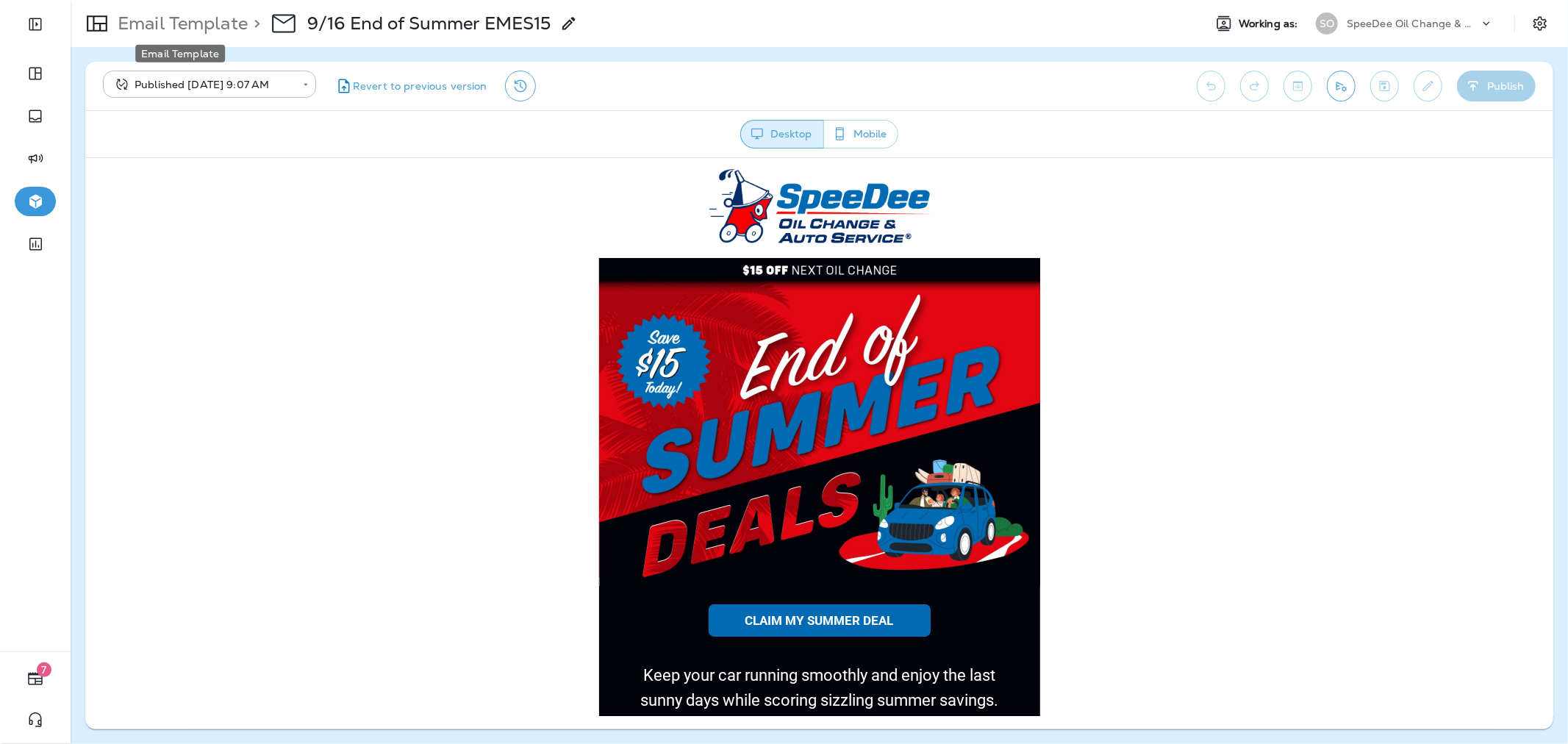
click at [174, 25] on p "Email Template" at bounding box center [180, 23] width 136 height 22
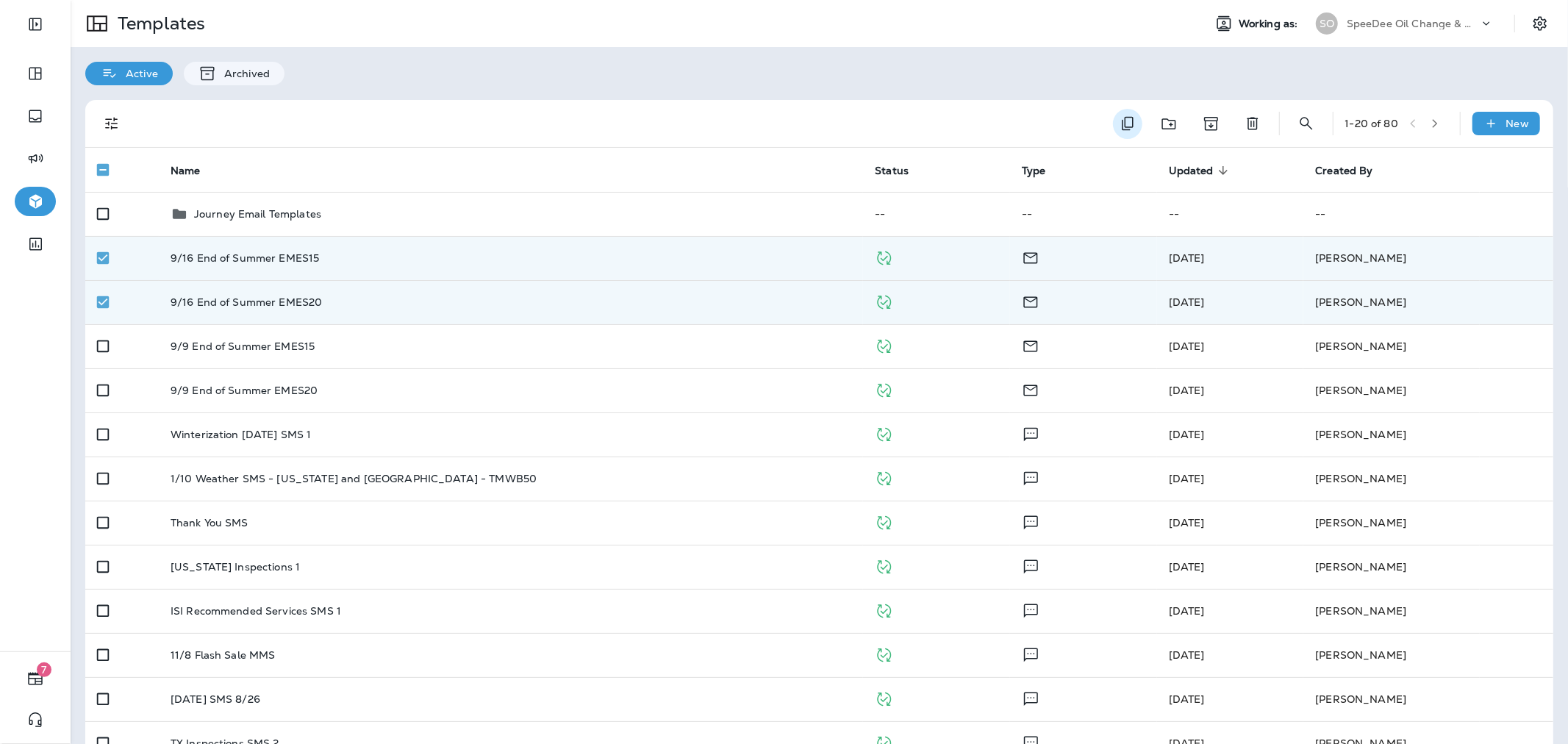
click at [1119, 127] on icon "Duplicate" at bounding box center [1127, 123] width 18 height 18
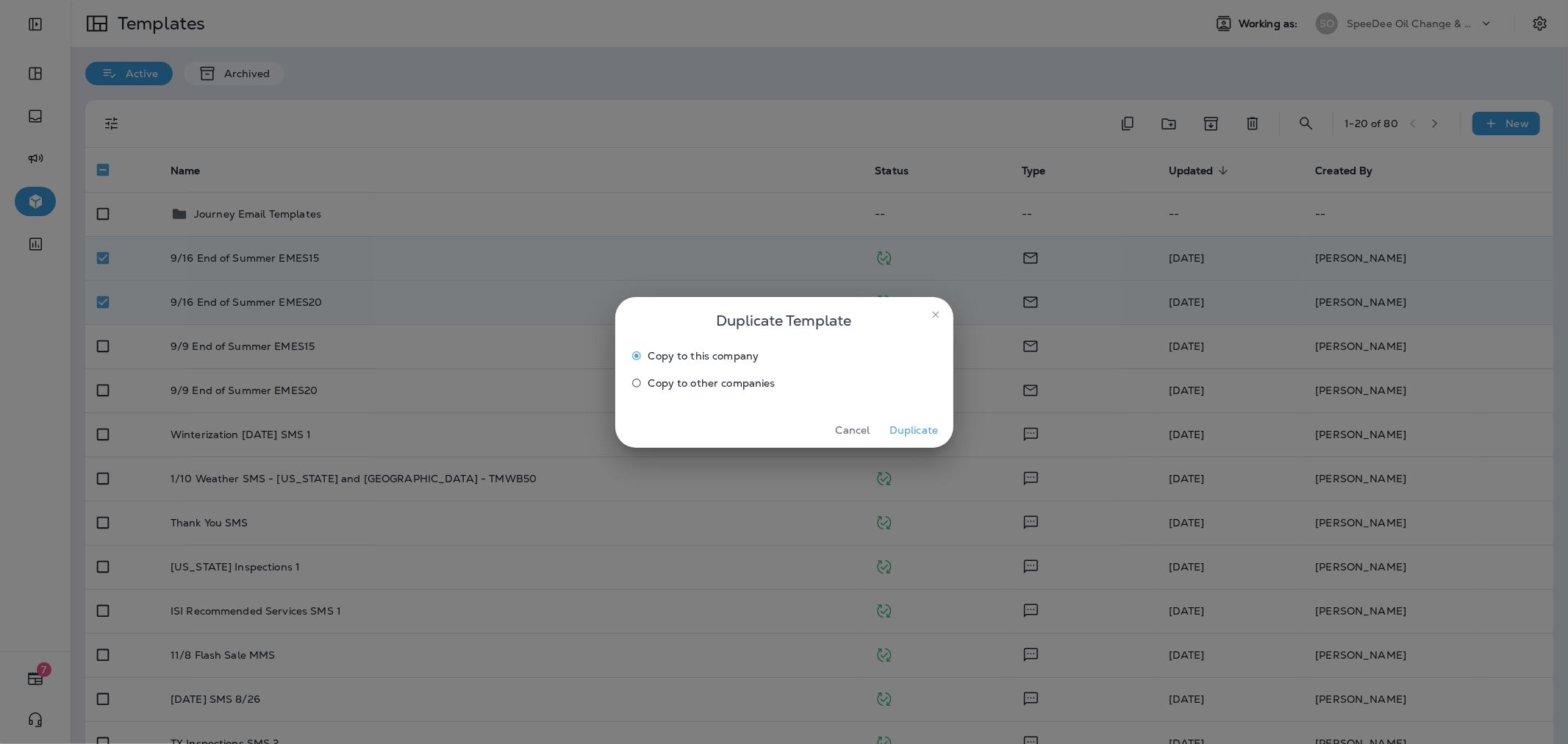
click at [752, 389] on label "Copy to other companies" at bounding box center [774, 382] width 299 height 23
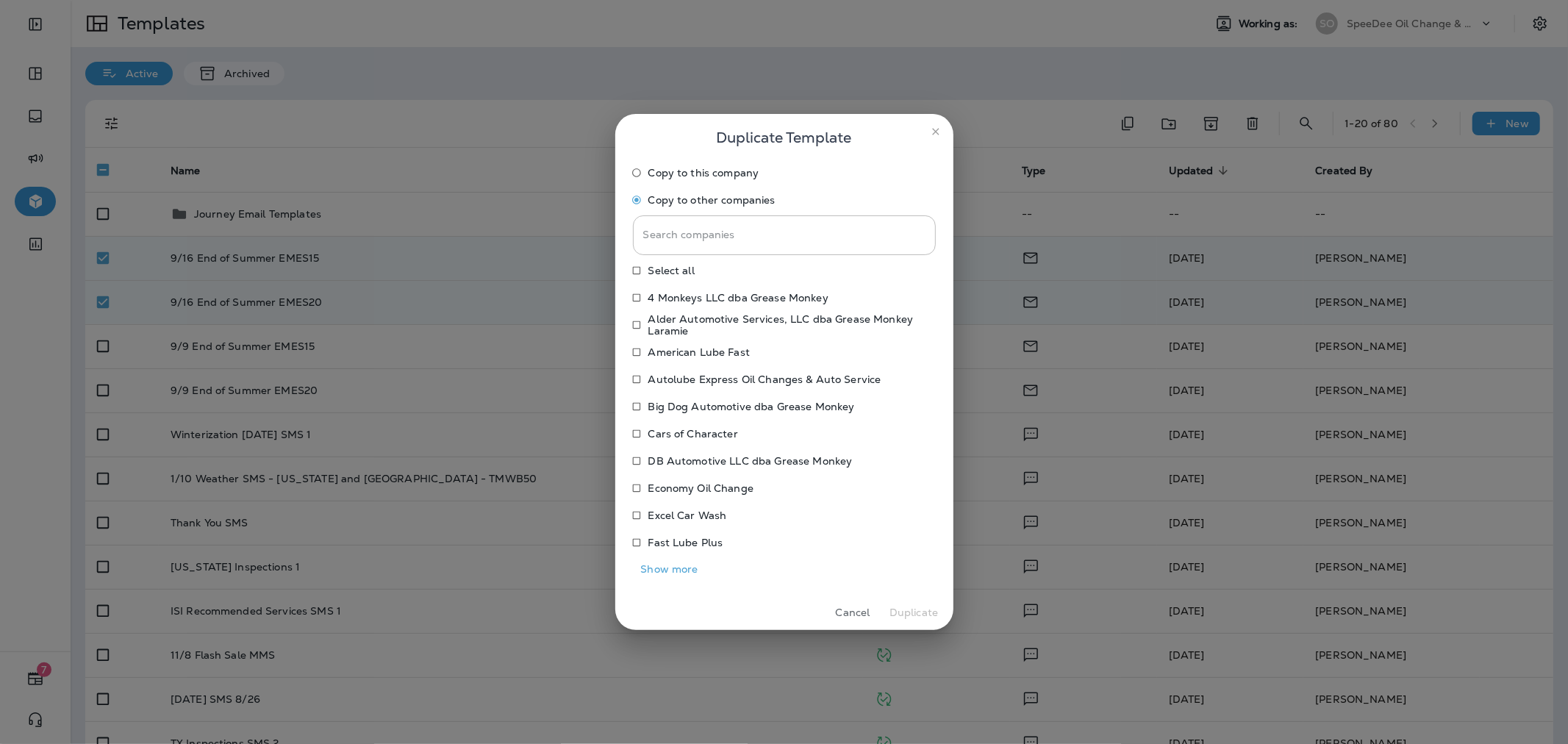
click at [692, 569] on button "Show more" at bounding box center [669, 569] width 74 height 23
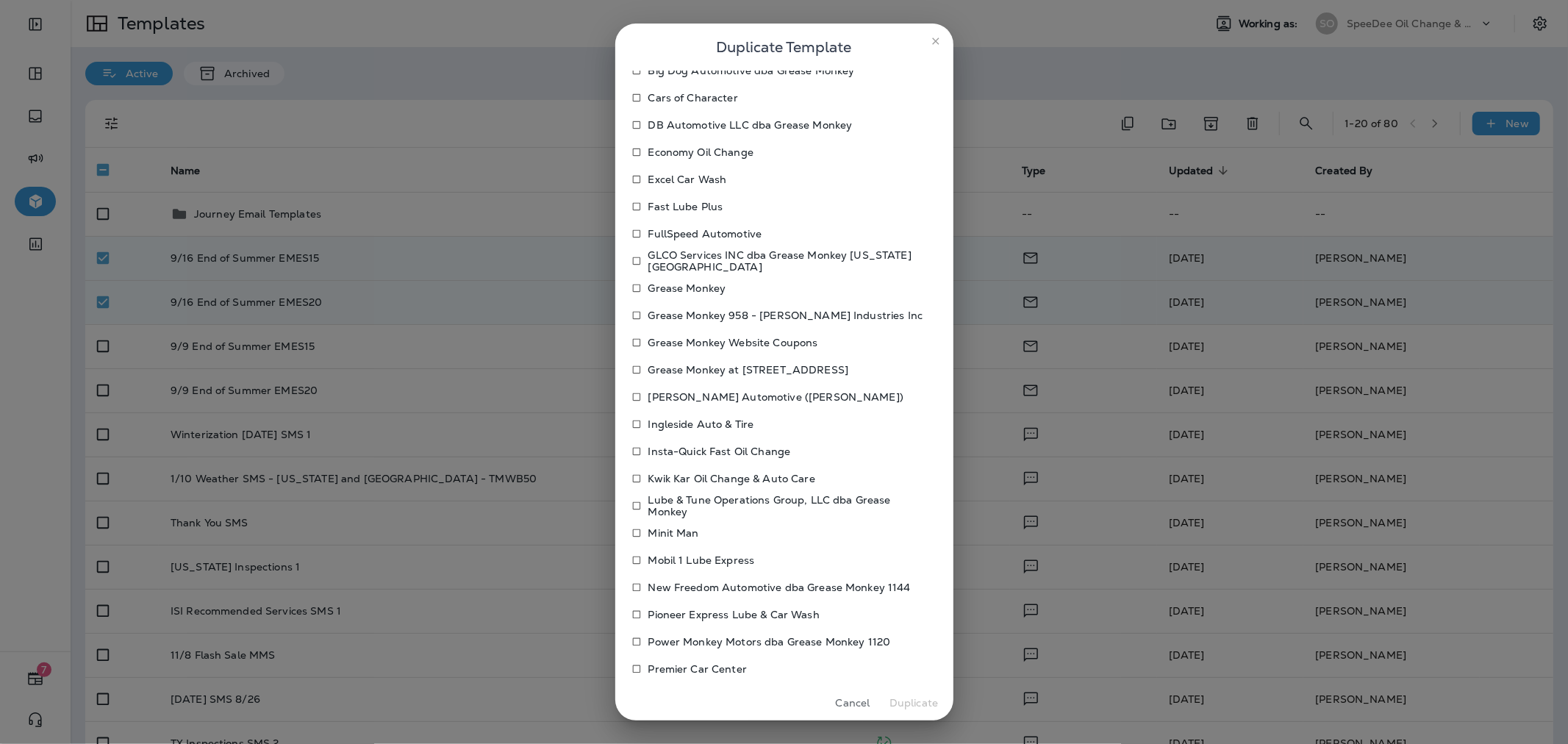
scroll to position [163, 0]
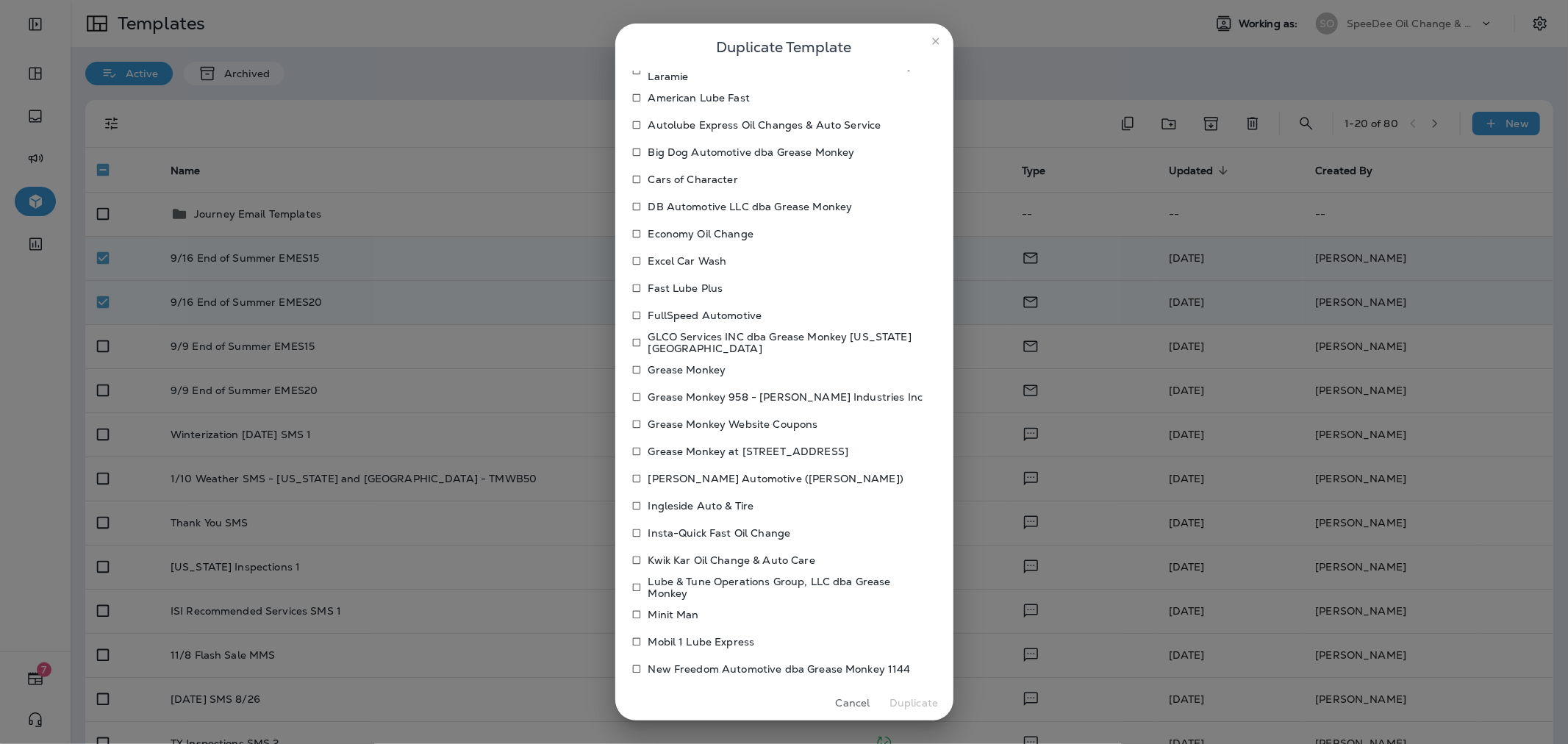
click at [670, 475] on p "[PERSON_NAME] Automotive ([PERSON_NAME])" at bounding box center [776, 478] width 256 height 12
click at [667, 501] on p "Ingleside Auto & Tire" at bounding box center [701, 505] width 106 height 12
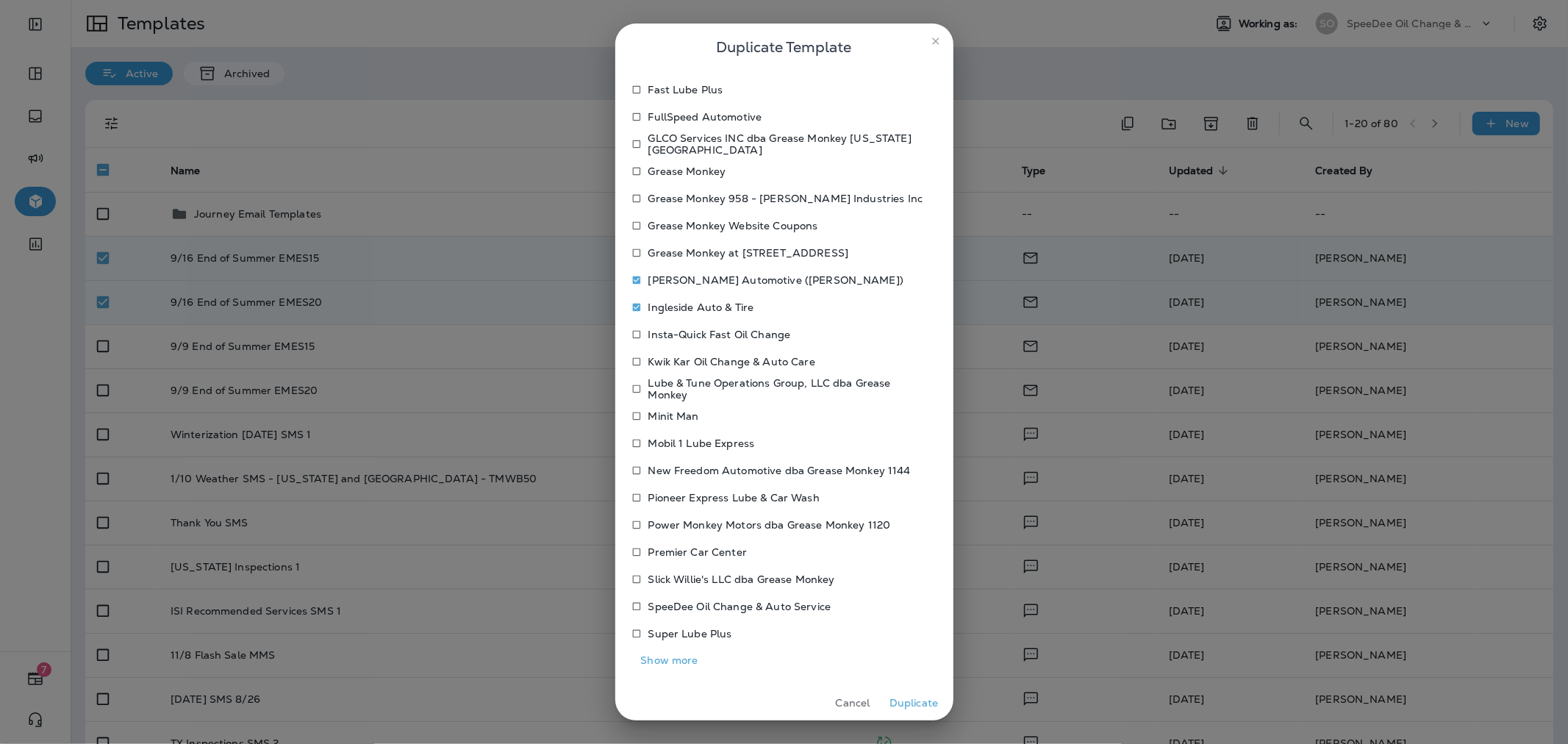
click at [667, 665] on button "Show more" at bounding box center [669, 660] width 74 height 23
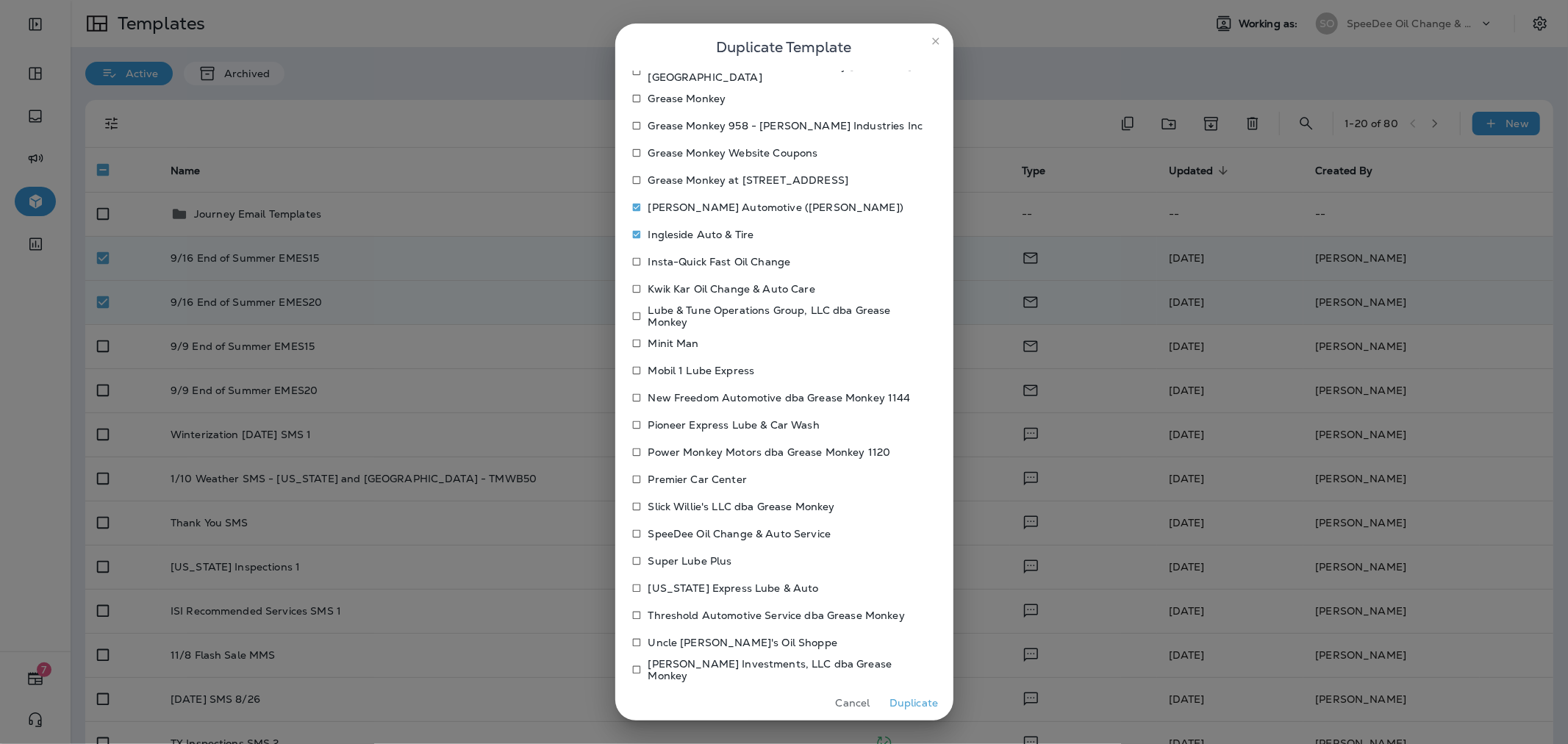
scroll to position [501, 0]
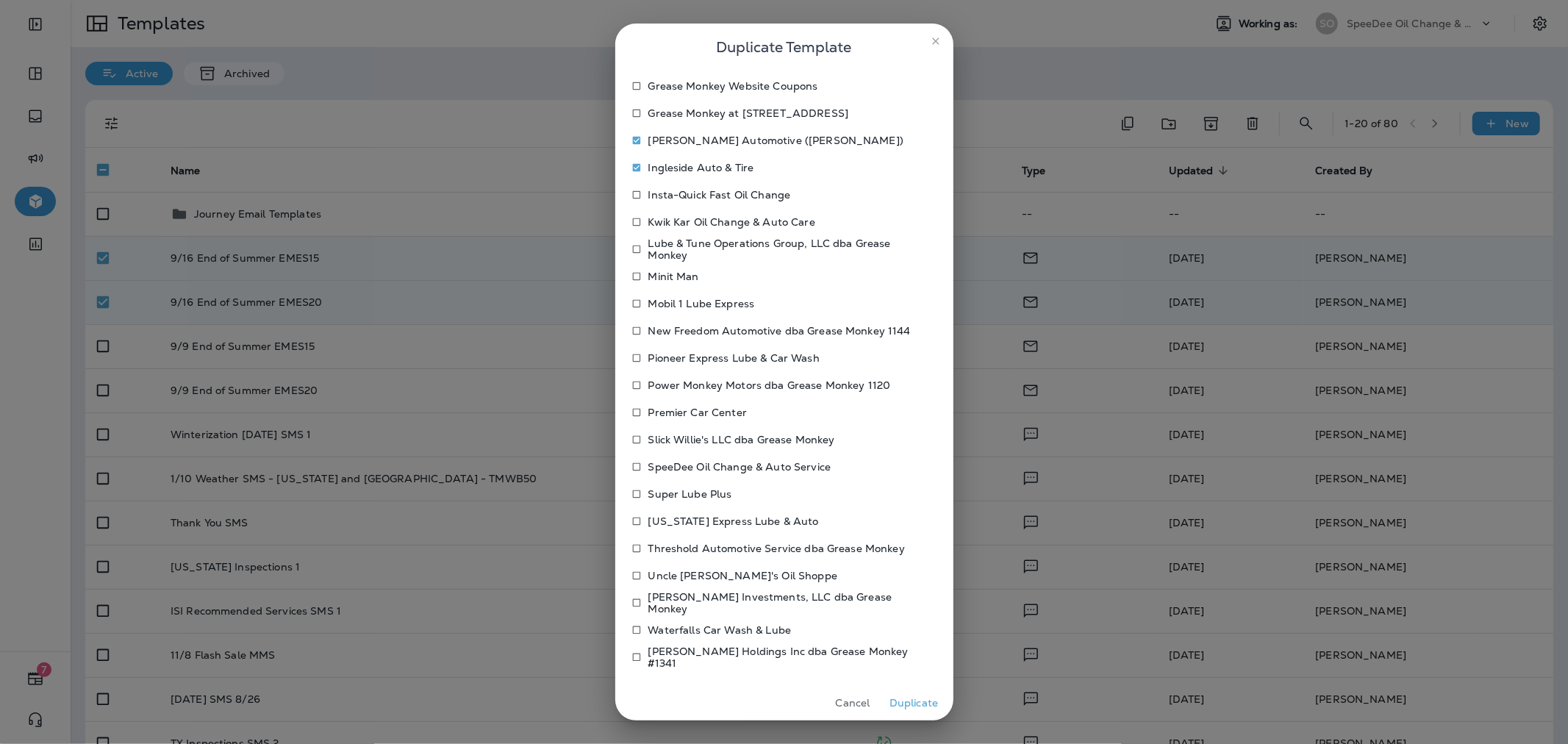
click at [665, 627] on p "Waterfalls Car Wash & Lube" at bounding box center [720, 630] width 143 height 12
click at [929, 704] on button "Duplicate" at bounding box center [913, 703] width 55 height 23
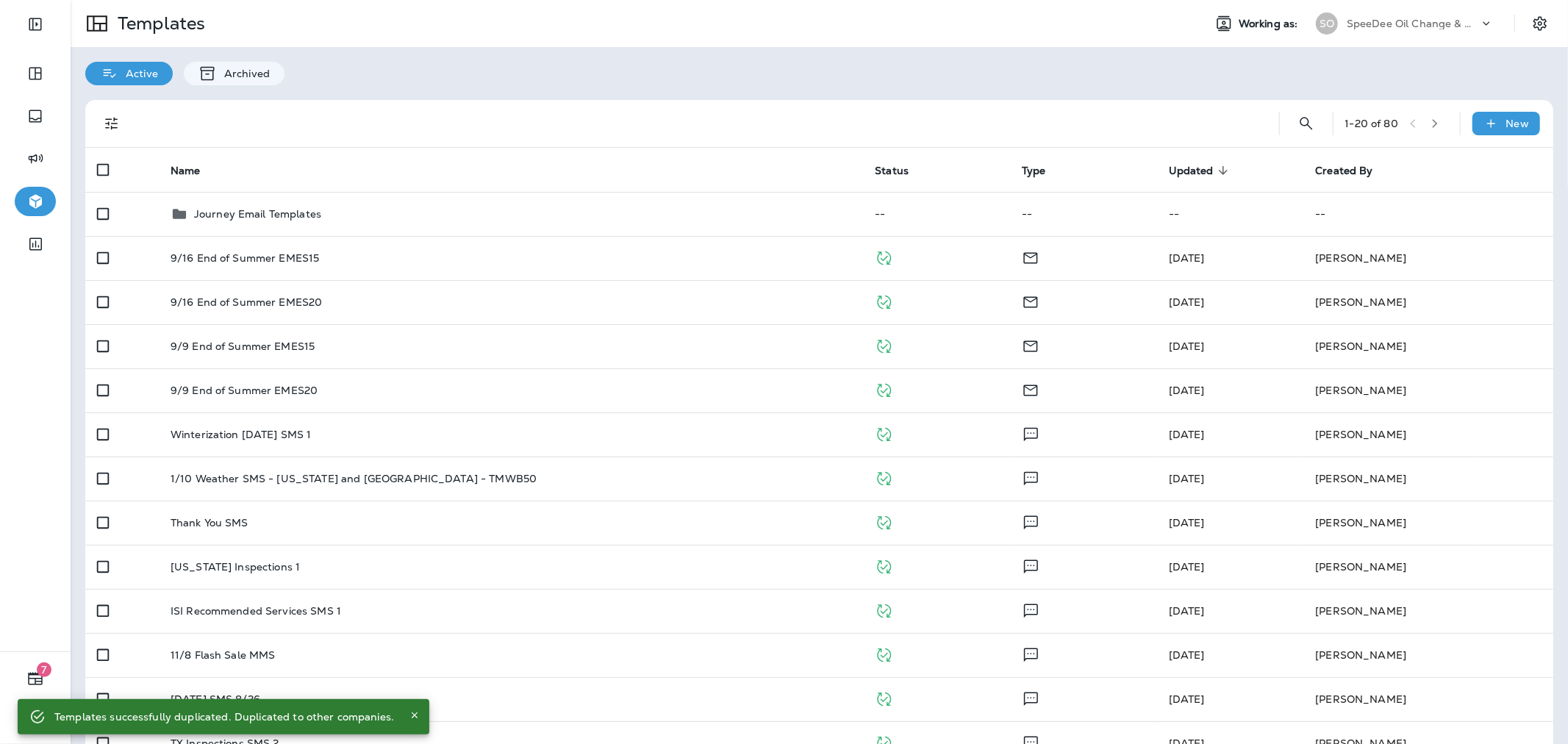
click at [1399, 28] on p "SpeeDee Oil Change & Auto Service" at bounding box center [1413, 23] width 132 height 12
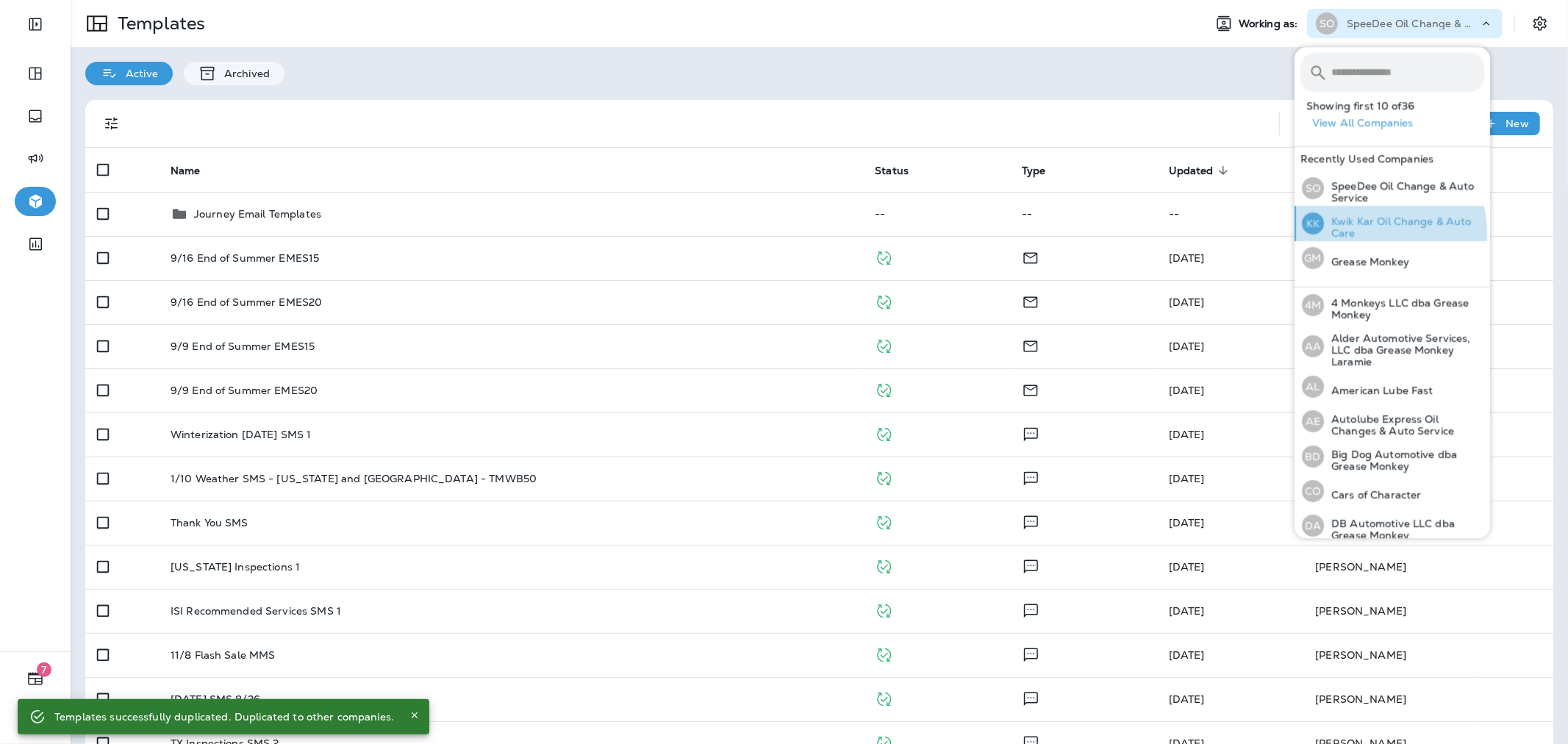
click at [1371, 233] on p "Kwik Kar Oil Change & Auto Care" at bounding box center [1404, 227] width 160 height 23
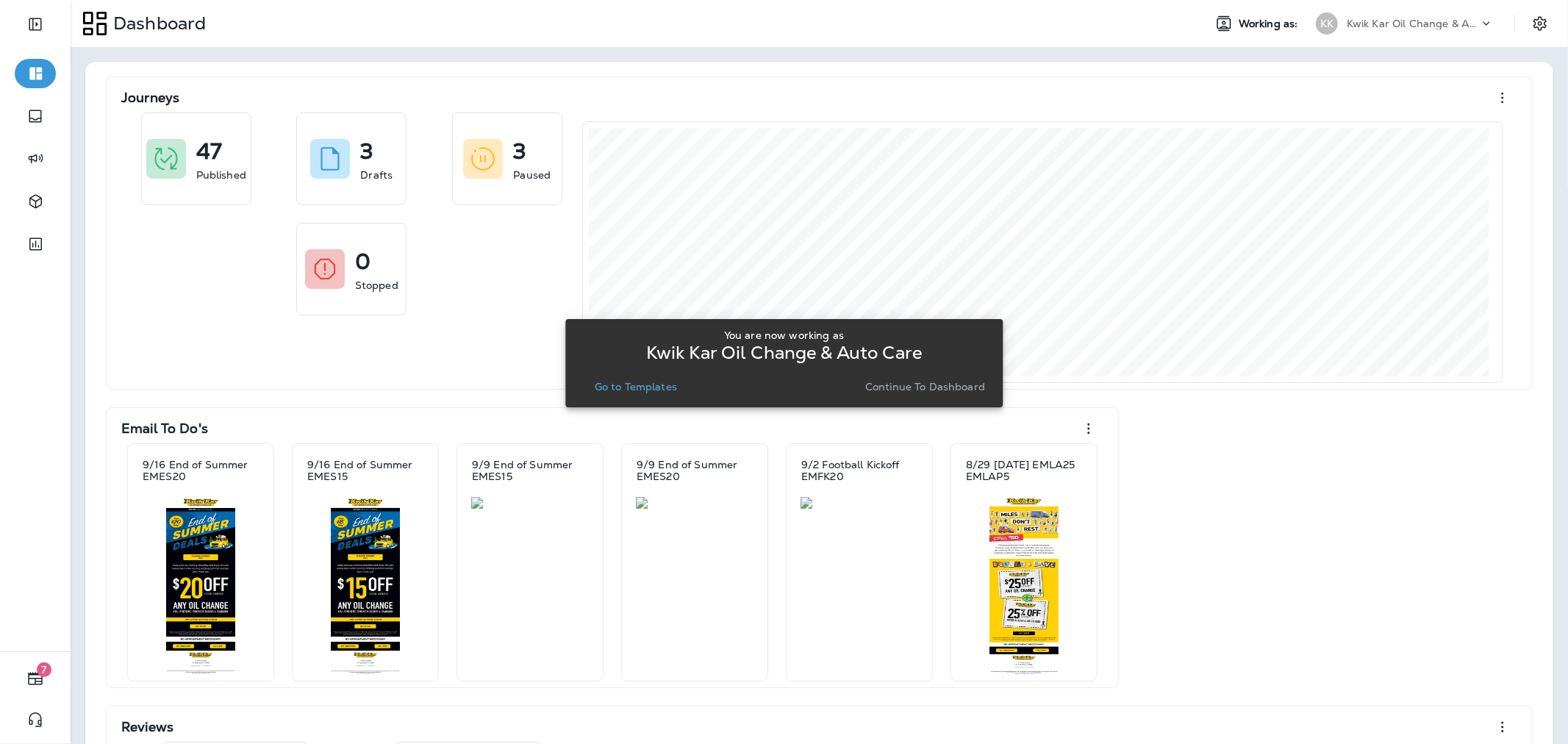
click at [662, 388] on p "Go to Templates" at bounding box center [636, 386] width 82 height 12
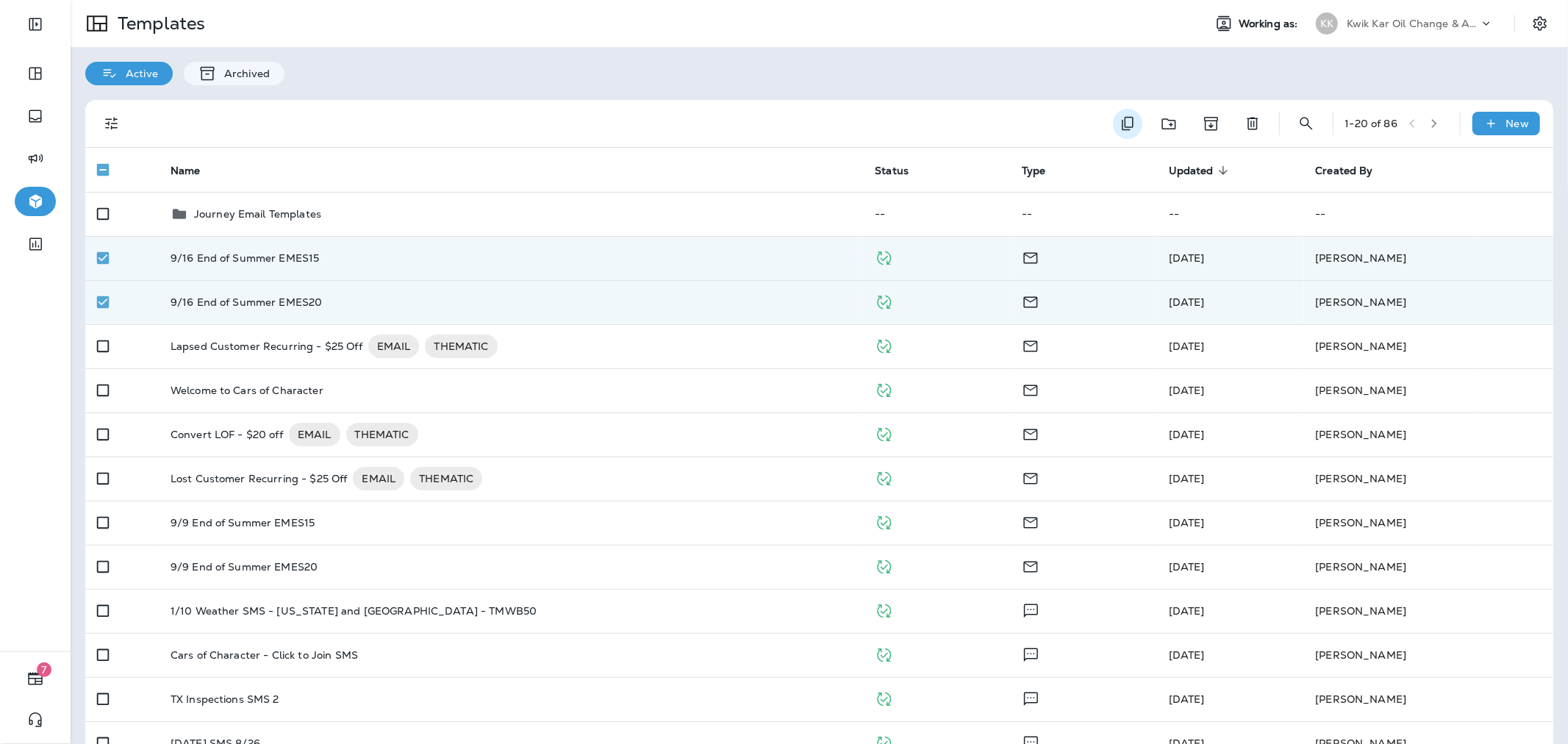
click at [1112, 122] on button "Duplicate" at bounding box center [1127, 124] width 30 height 30
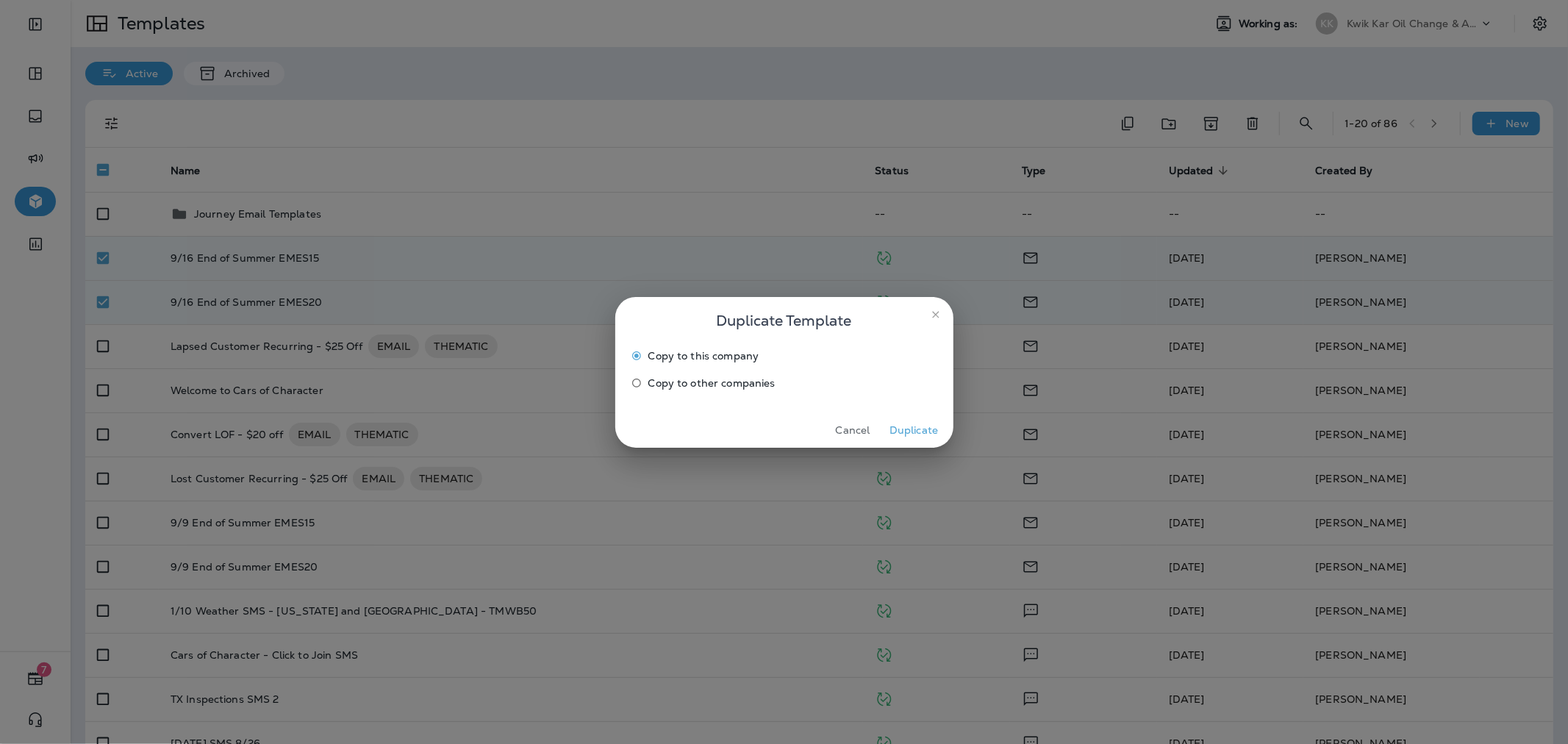
click at [731, 384] on span "Copy to other companies" at bounding box center [712, 382] width 127 height 12
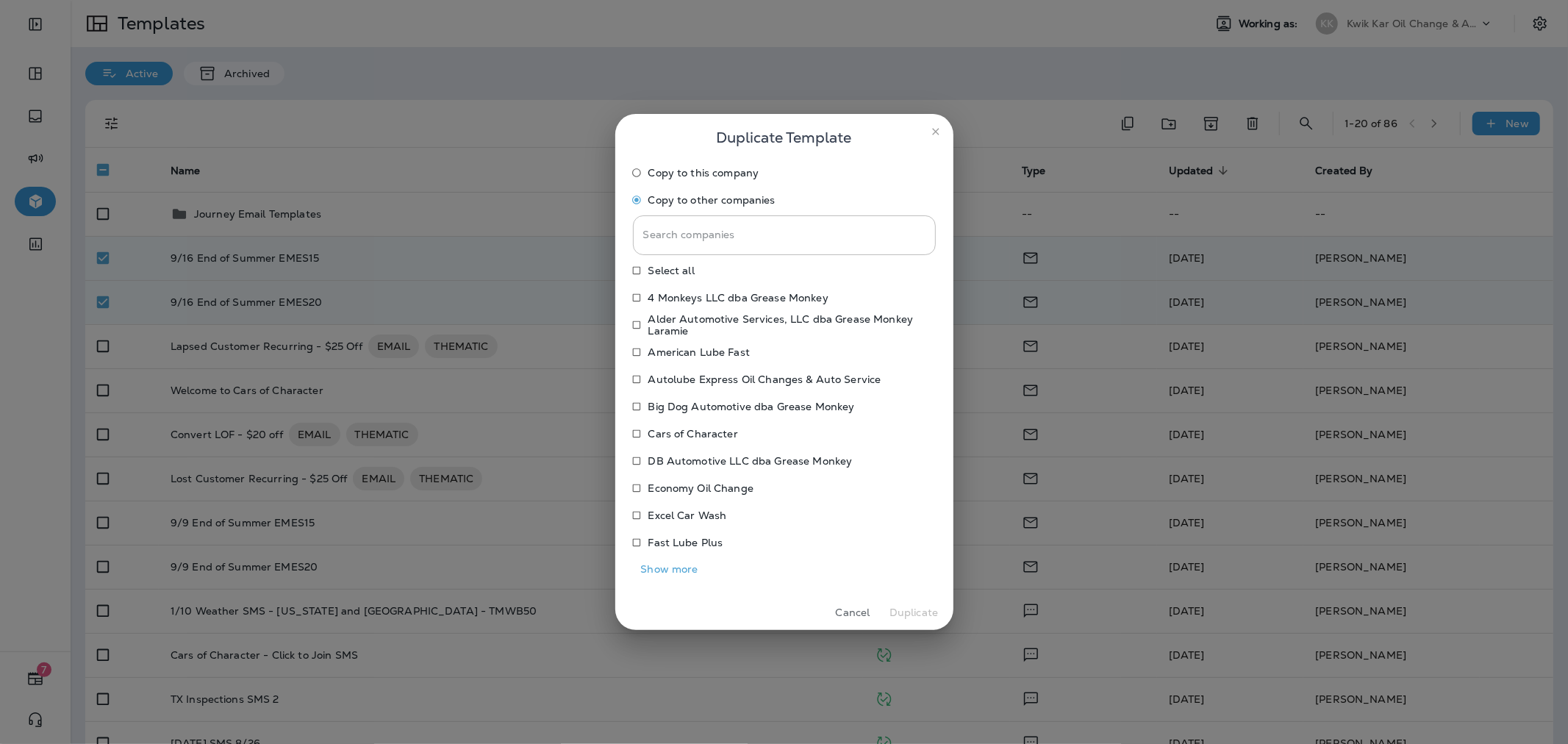
click at [672, 571] on button "Show more" at bounding box center [669, 569] width 74 height 23
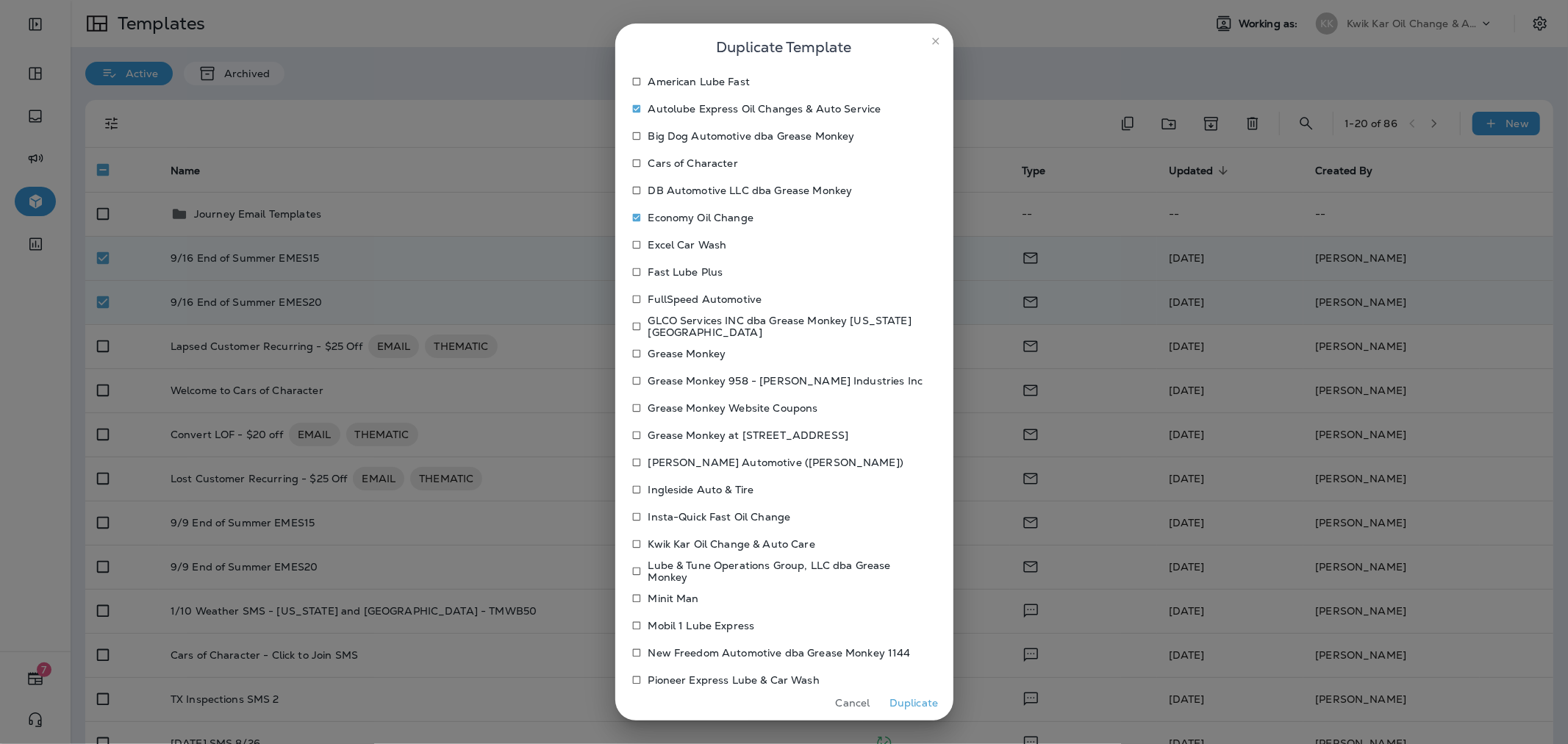
scroll to position [362, 0]
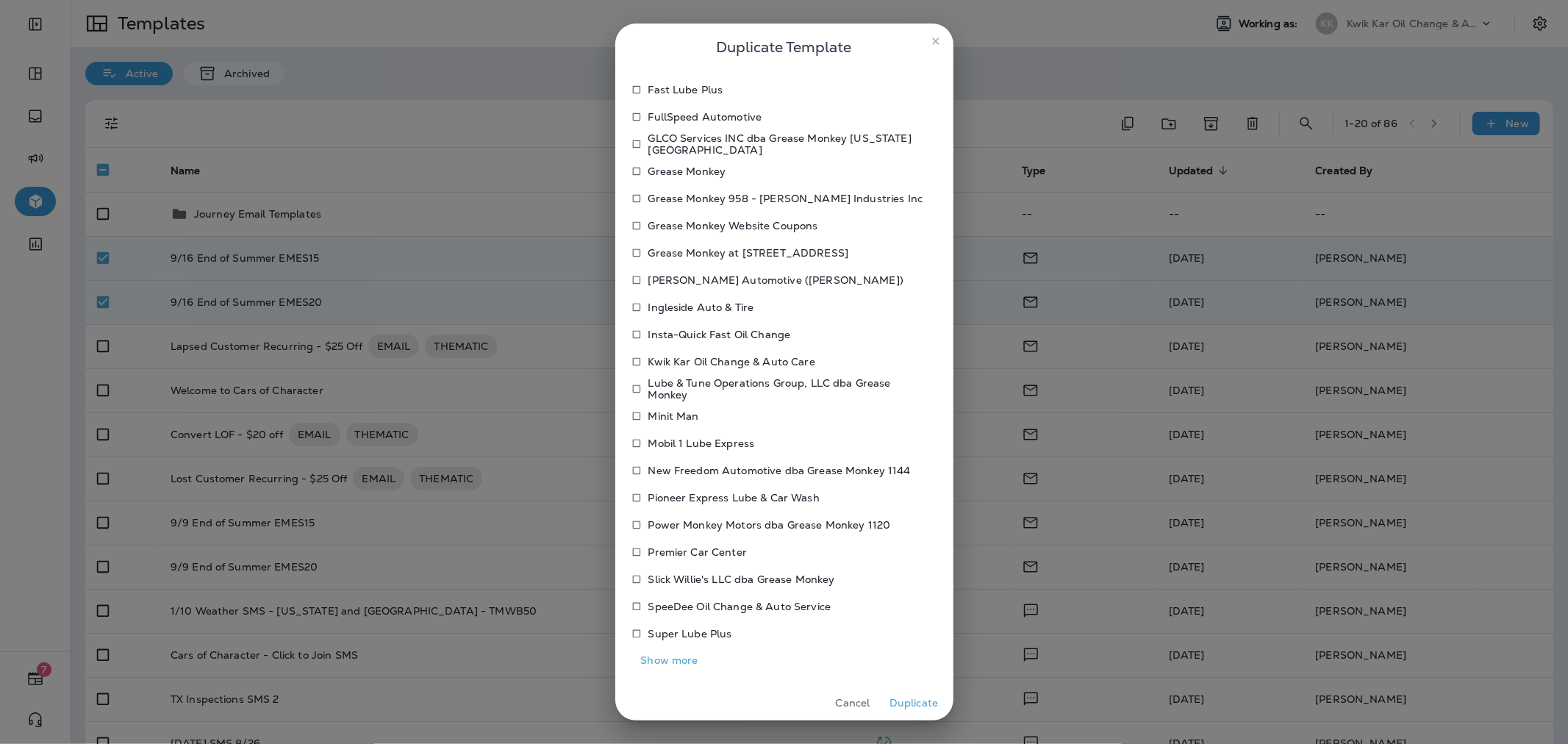
click at [669, 667] on button "Show more" at bounding box center [669, 660] width 74 height 23
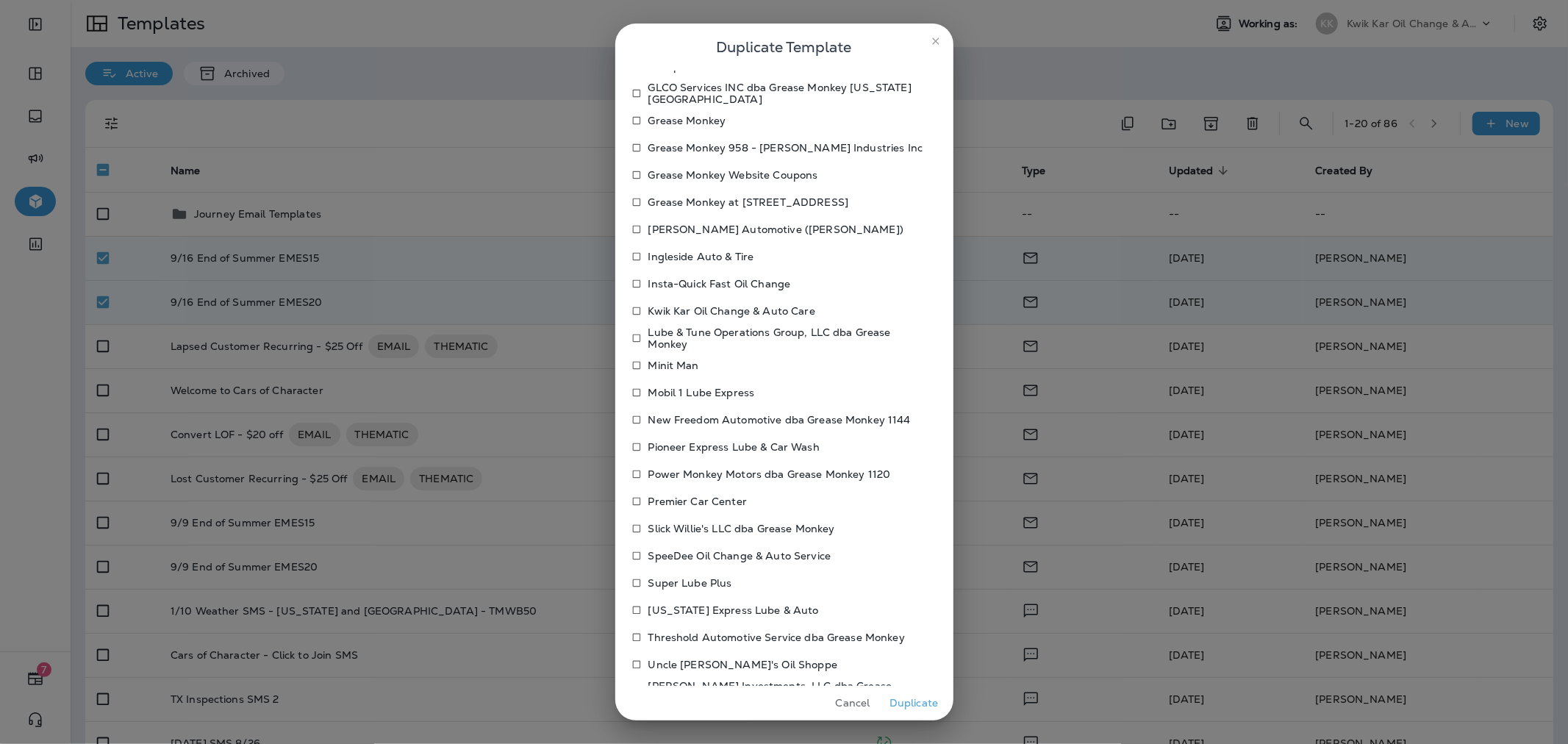
scroll to position [501, 0]
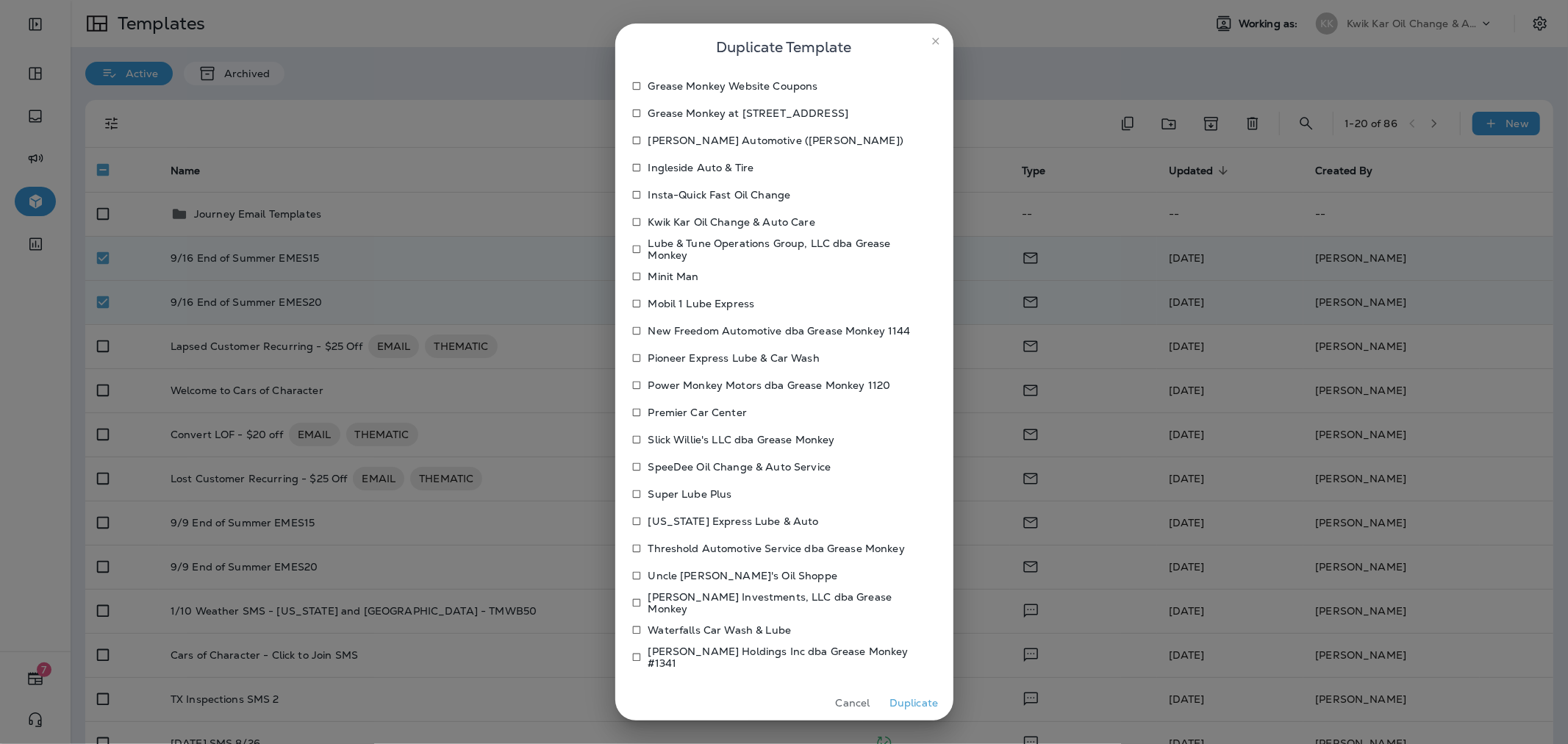
click at [689, 575] on p "Uncle [PERSON_NAME]'s Oil Shoppe" at bounding box center [742, 575] width 189 height 12
click at [924, 709] on button "Duplicate" at bounding box center [913, 703] width 55 height 23
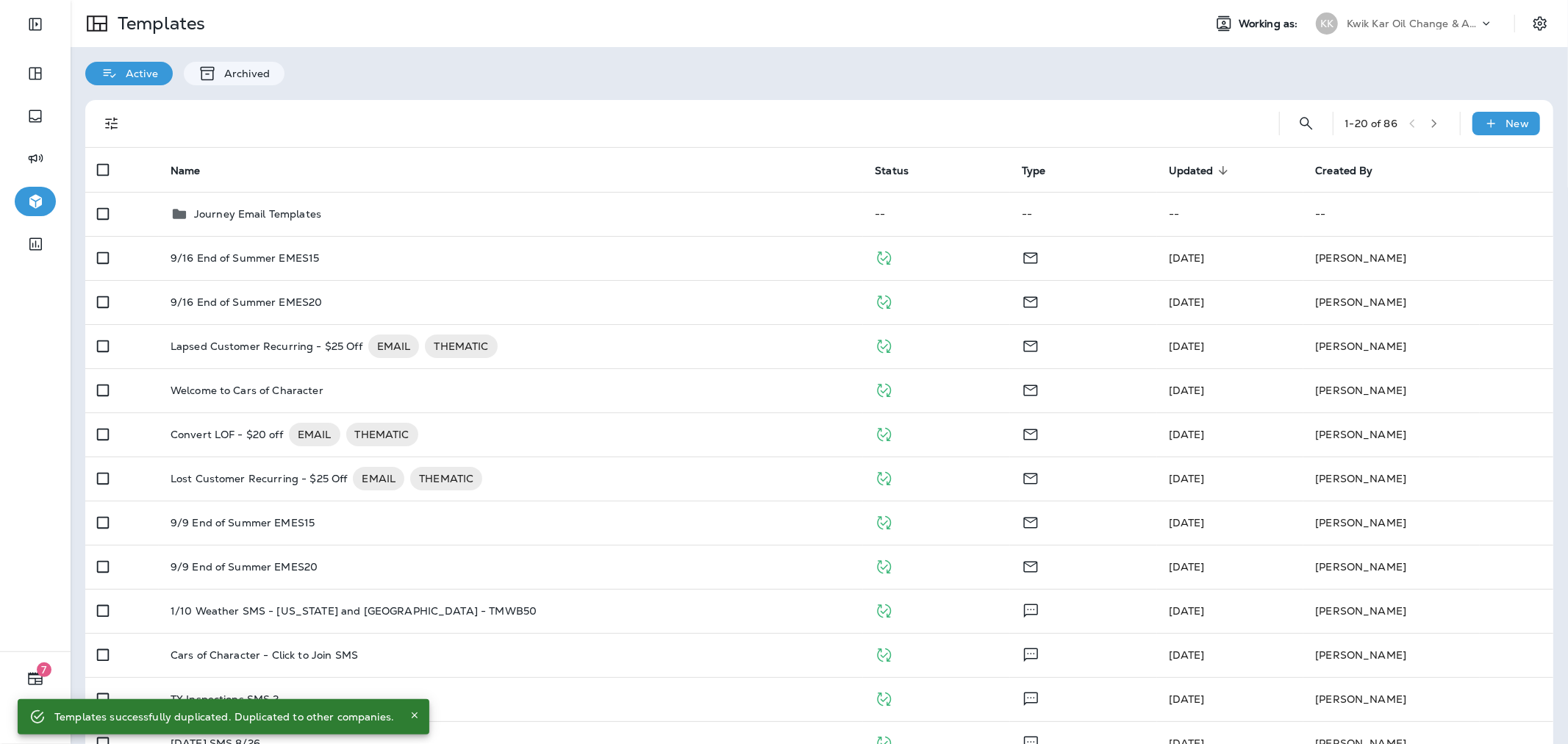
click at [1376, 16] on div "Kwik Kar Oil Change & Auto Care" at bounding box center [1413, 23] width 132 height 22
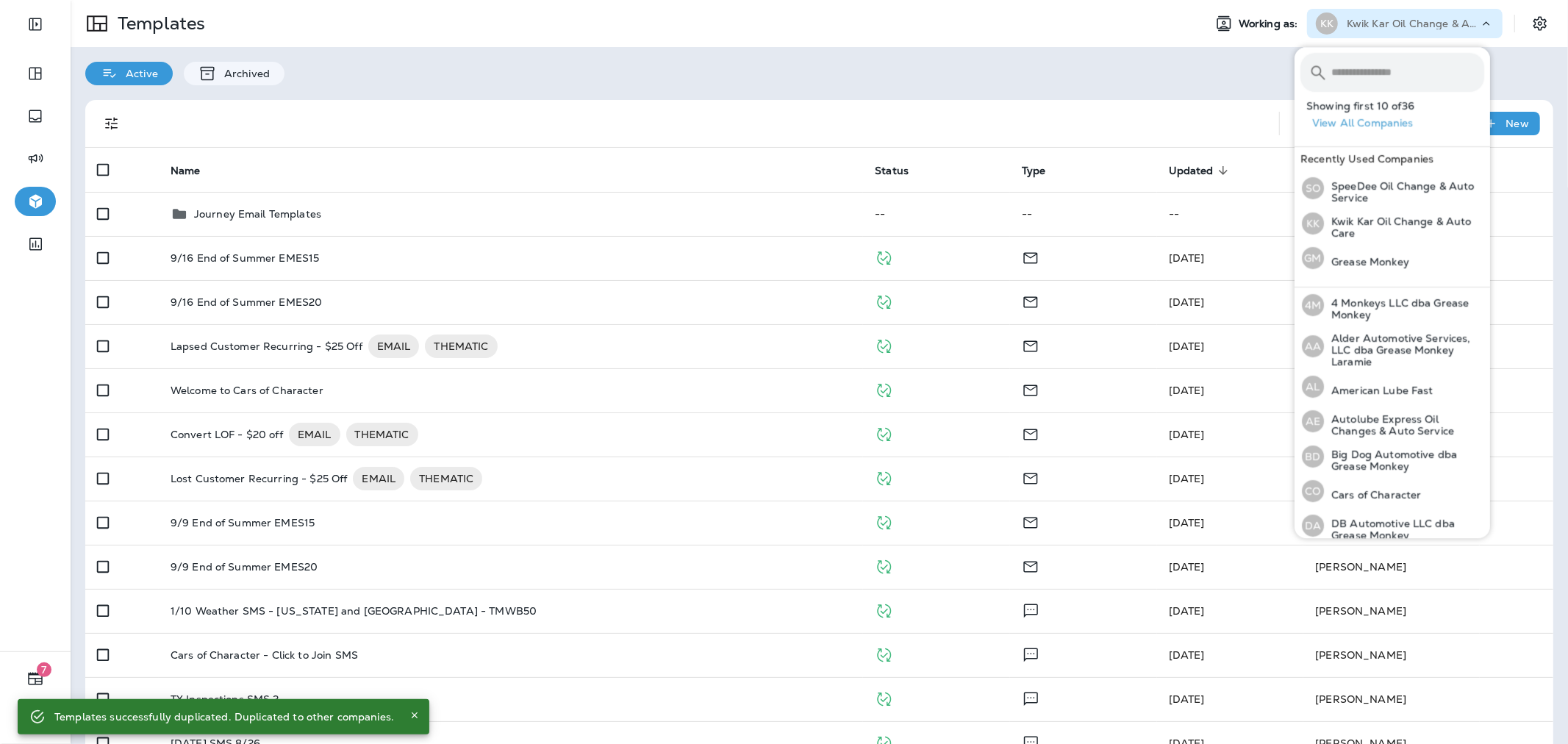
click at [1382, 61] on input "text" at bounding box center [1407, 72] width 153 height 39
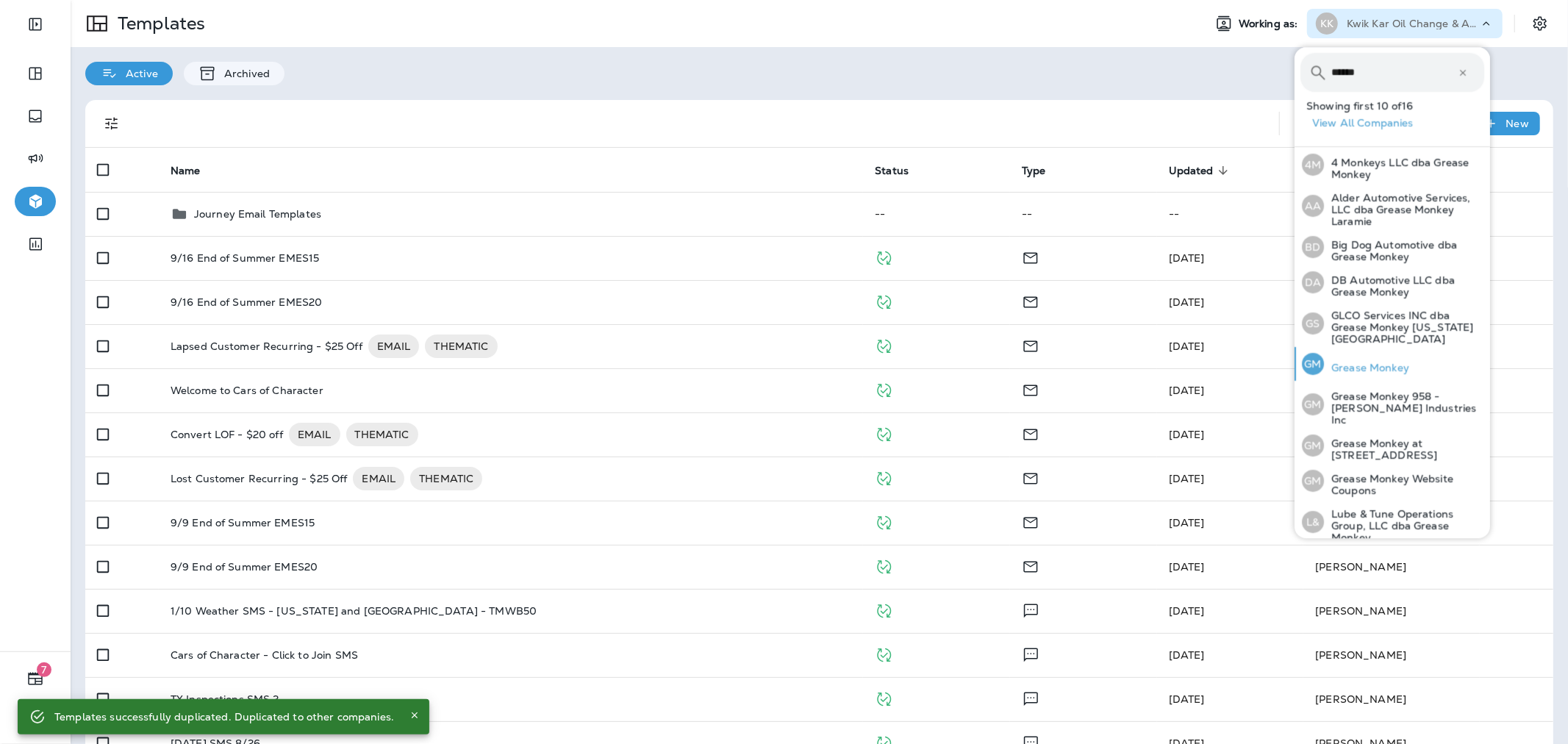
type input "******"
click at [1377, 362] on p "Grease Monkey" at bounding box center [1367, 367] width 86 height 12
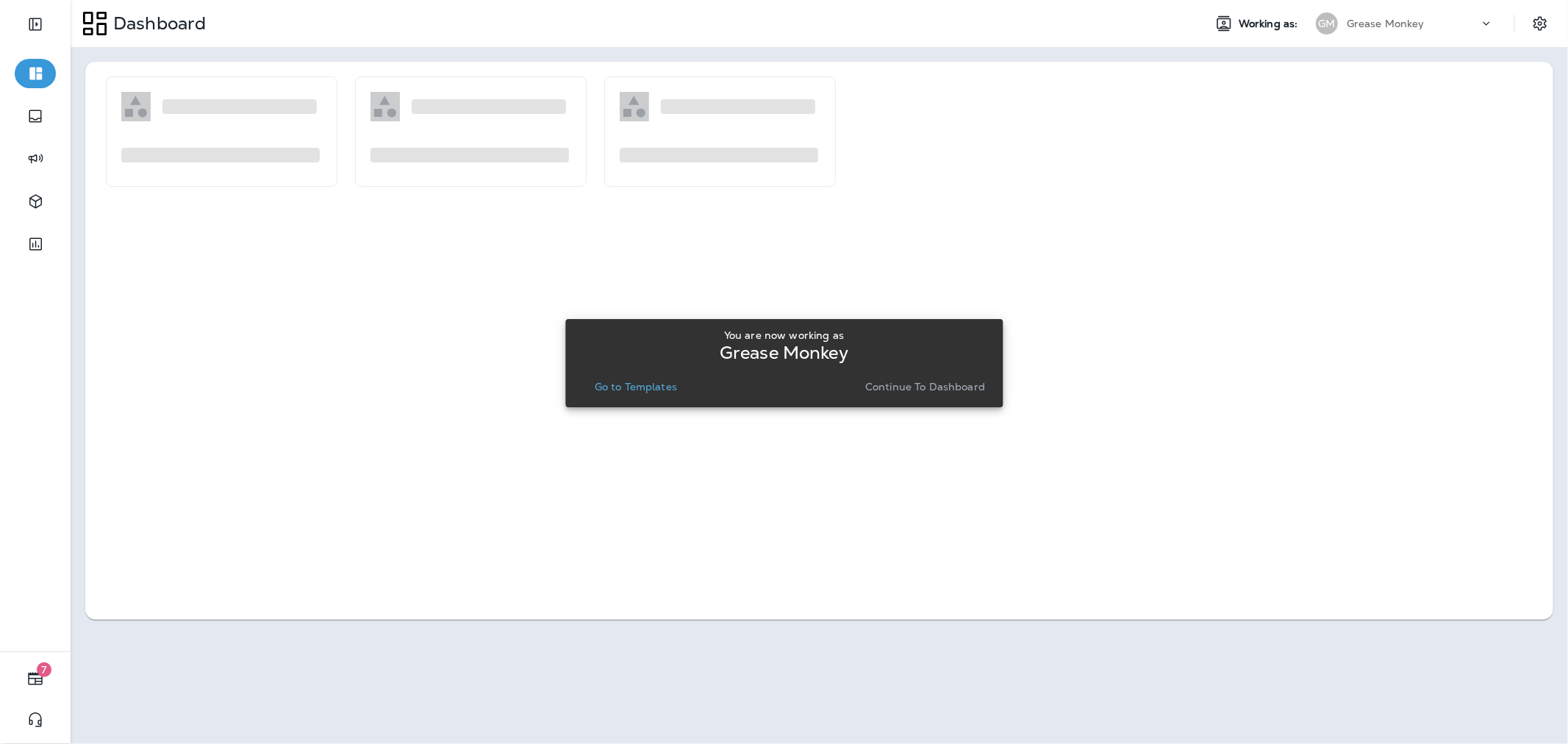
click at [642, 384] on p "Go to Templates" at bounding box center [636, 386] width 82 height 12
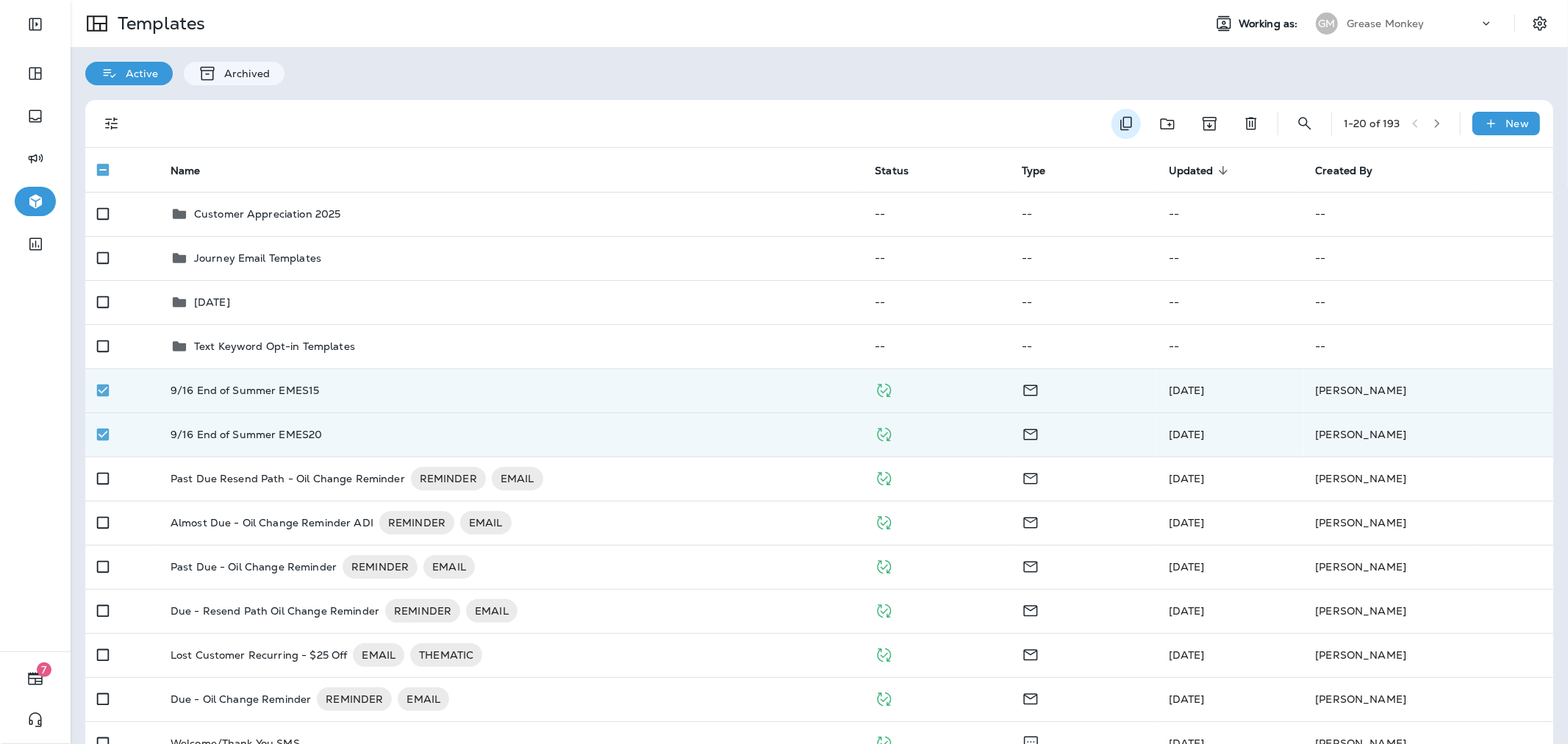
click at [1117, 122] on icon "Duplicate" at bounding box center [1126, 123] width 18 height 18
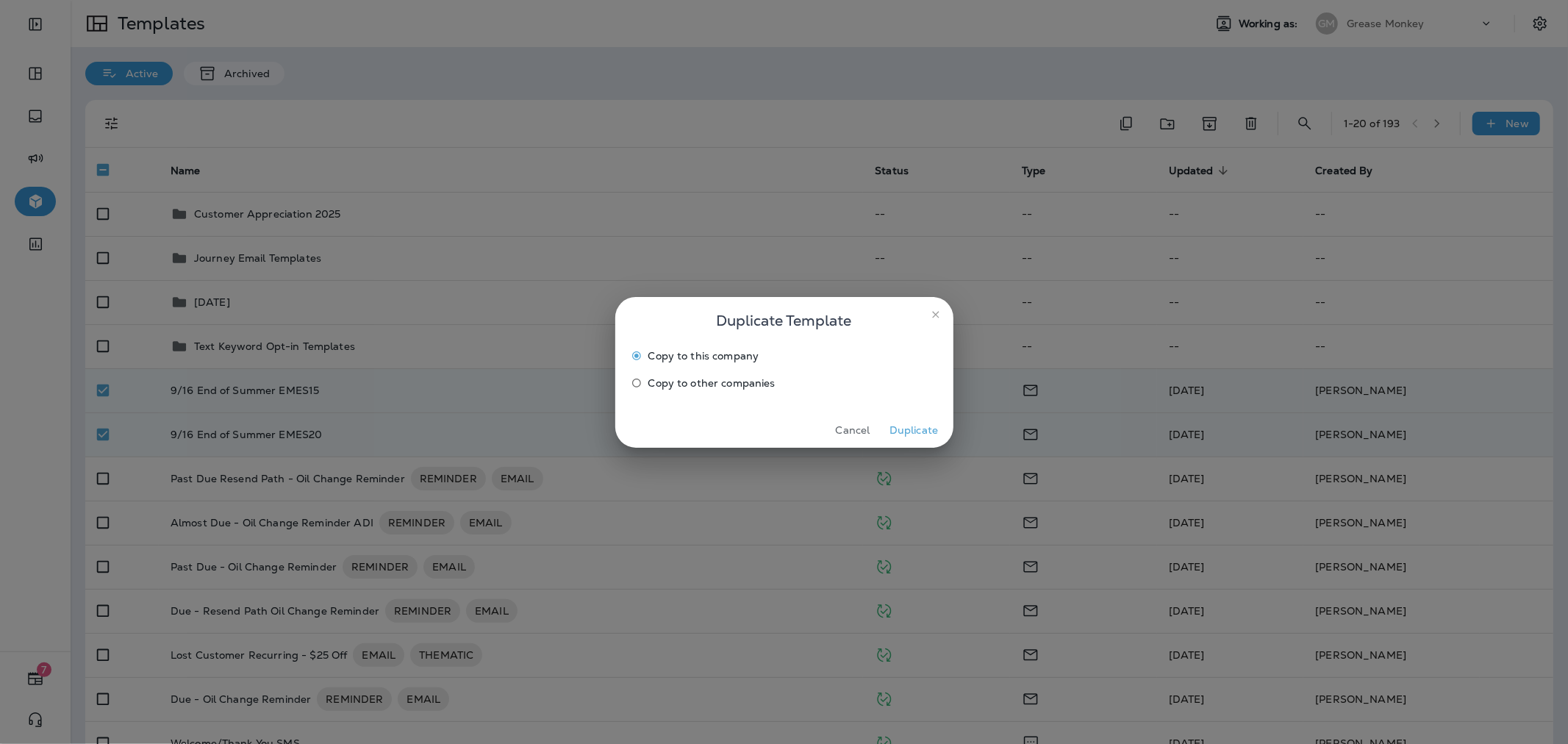
click at [742, 383] on span "Copy to other companies" at bounding box center [712, 382] width 127 height 12
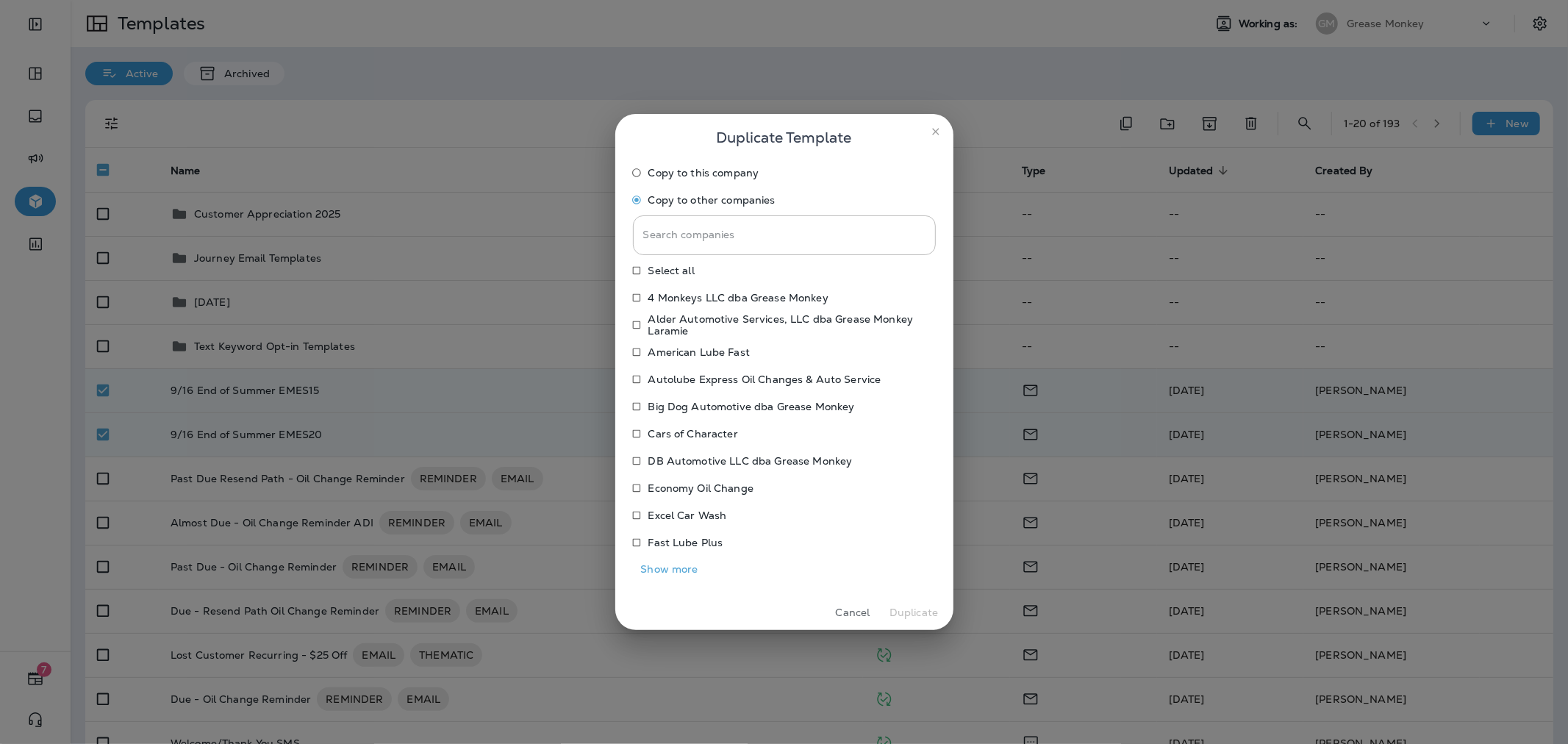
click at [674, 569] on button "Show more" at bounding box center [669, 569] width 74 height 23
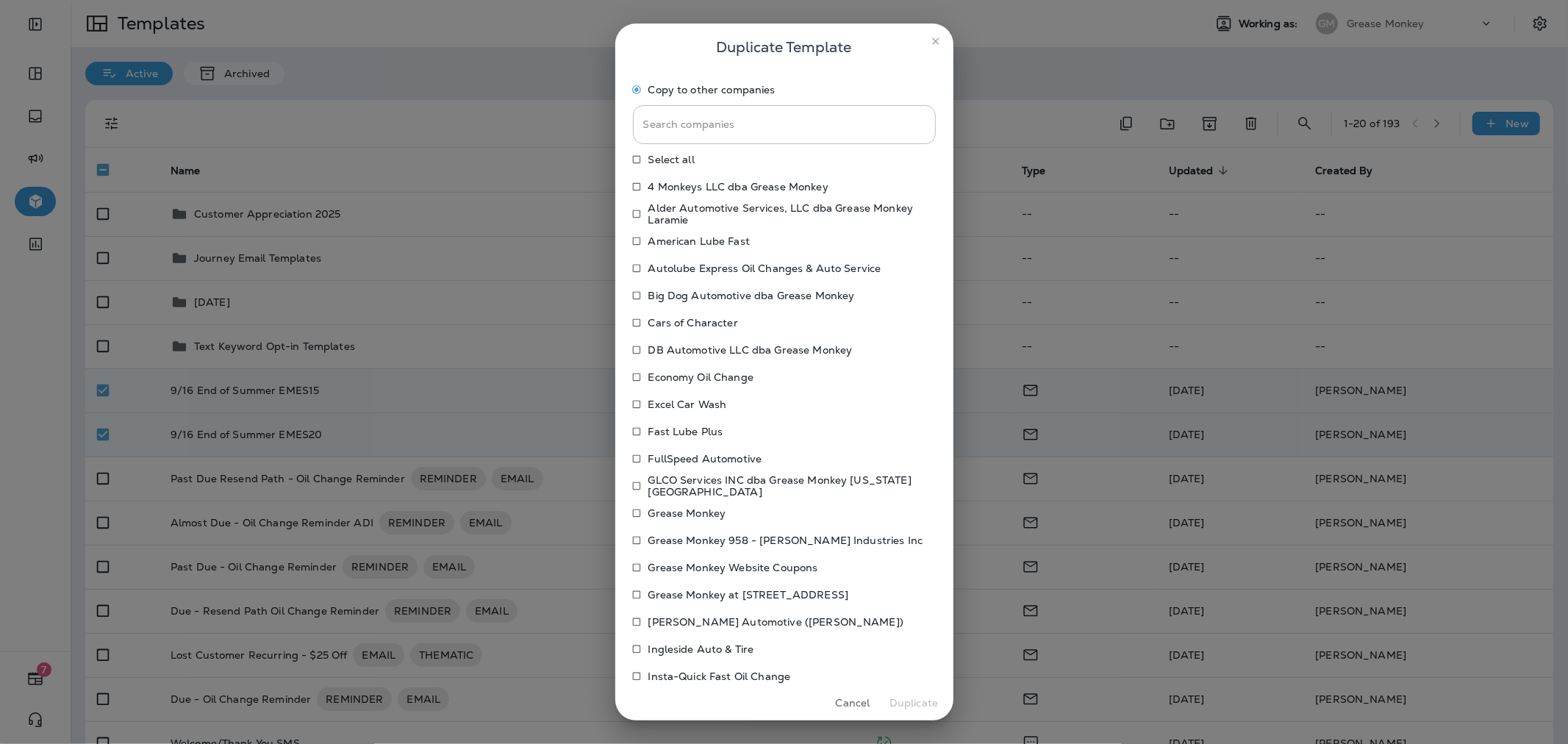
scroll to position [82, 0]
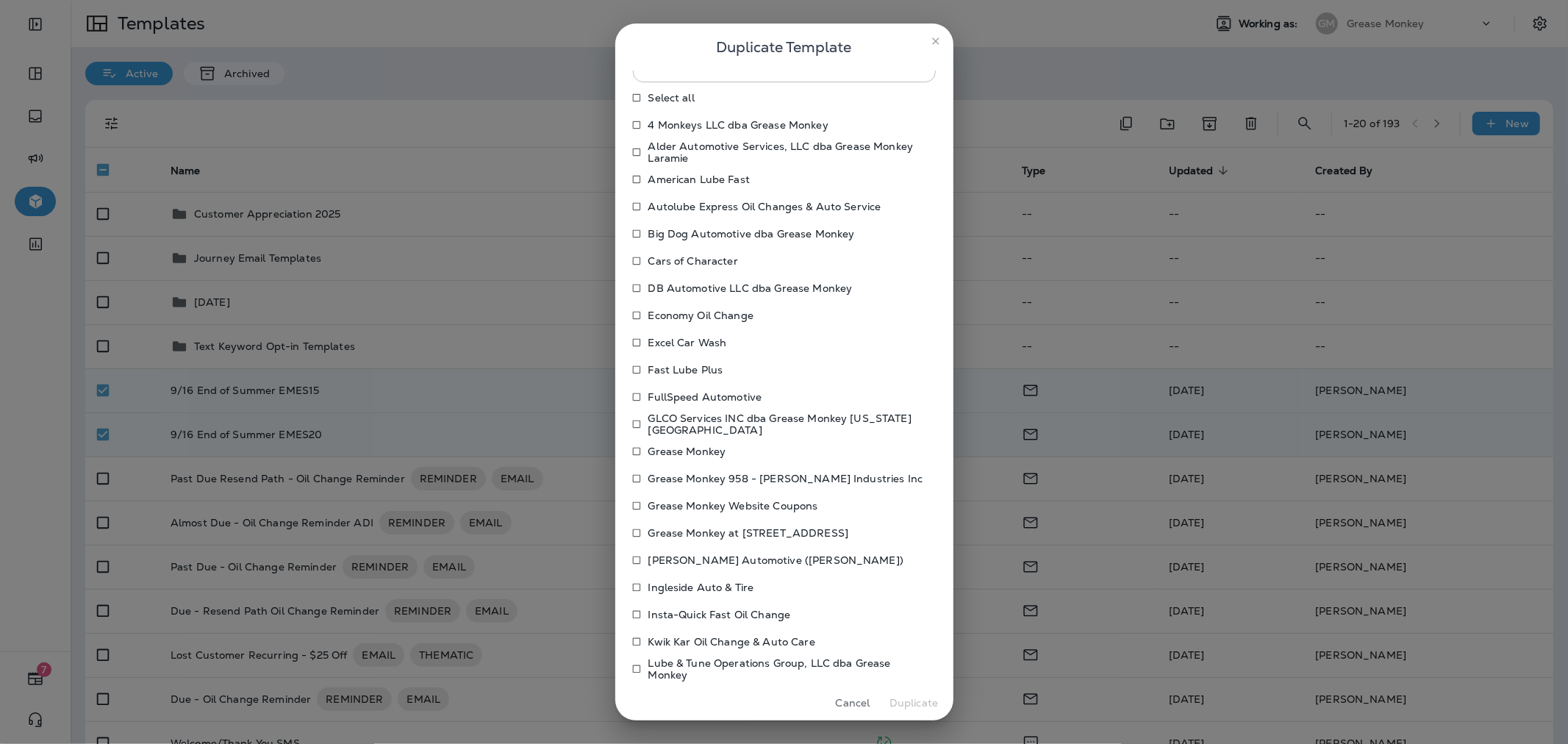
click at [693, 371] on p "Fast Lube Plus" at bounding box center [686, 369] width 75 height 12
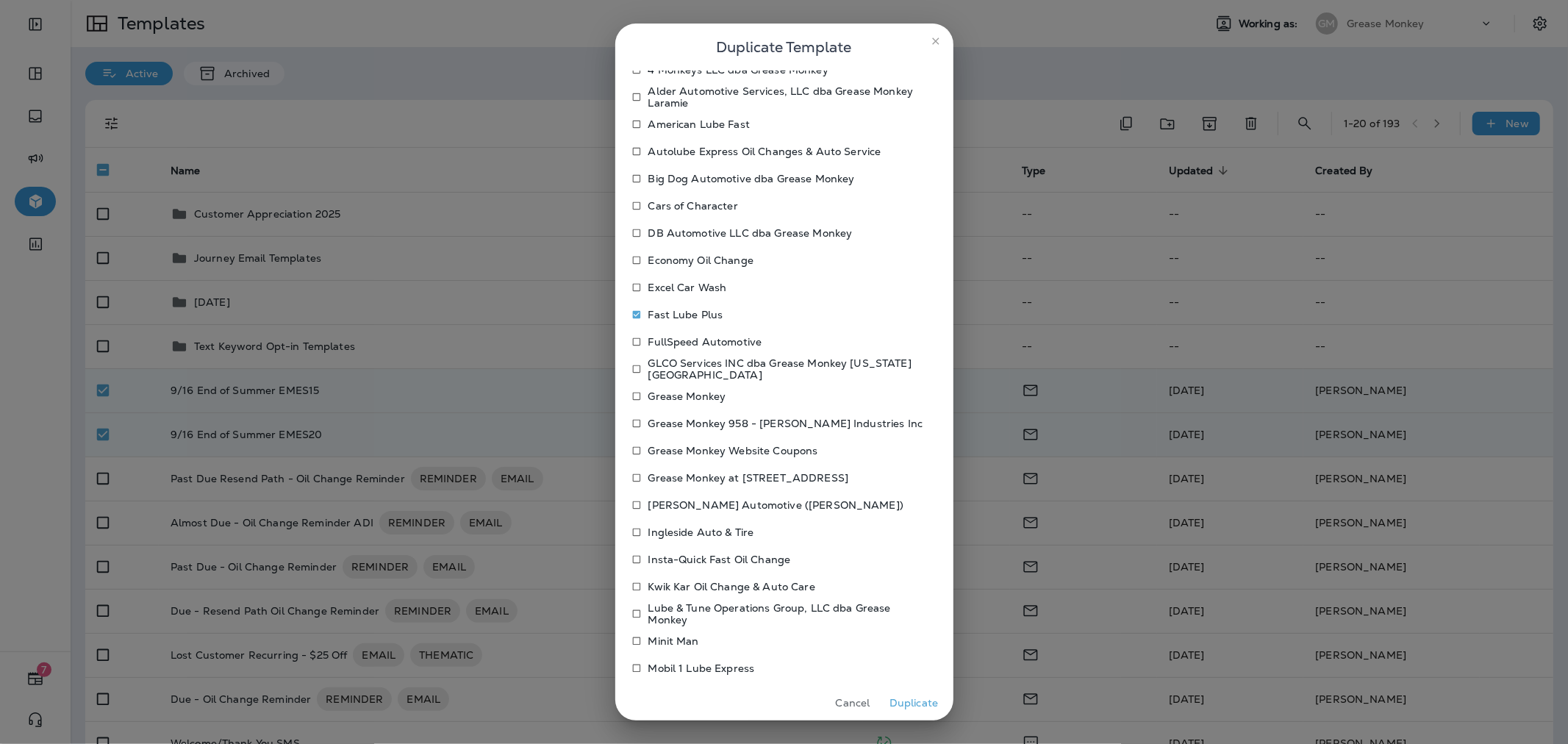
scroll to position [163, 0]
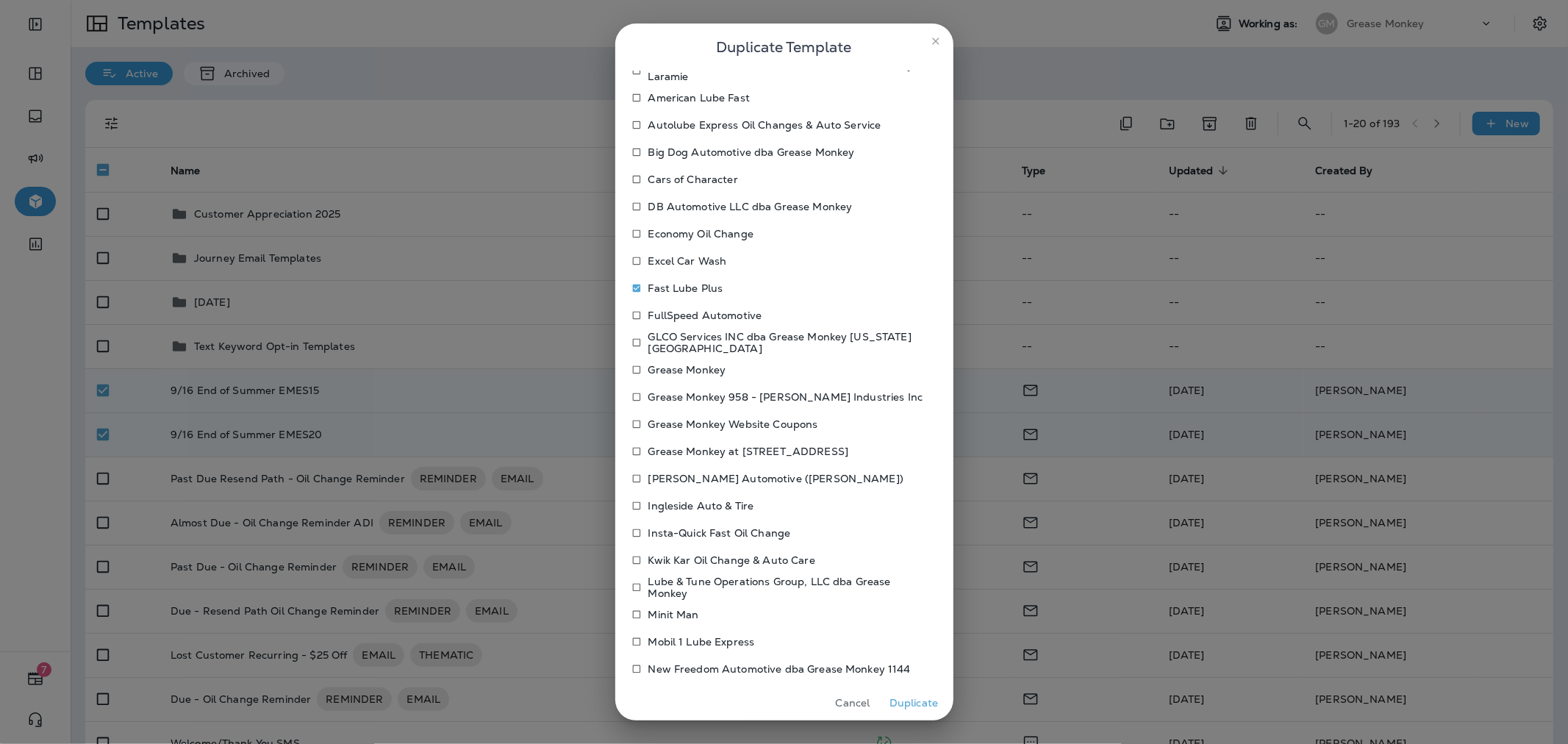
click at [718, 529] on p "Insta-Quick Fast Oil Change" at bounding box center [719, 533] width 142 height 12
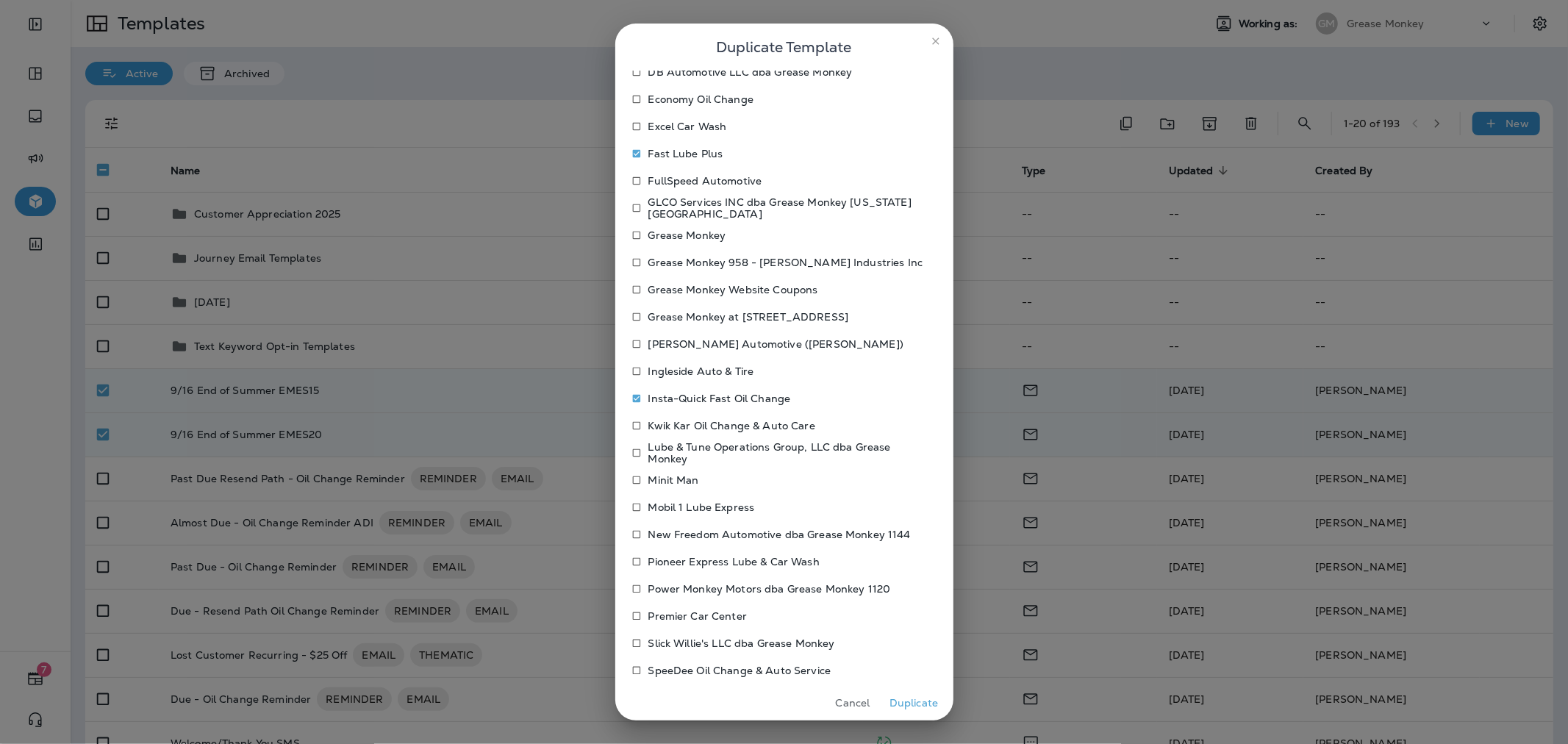
scroll to position [327, 0]
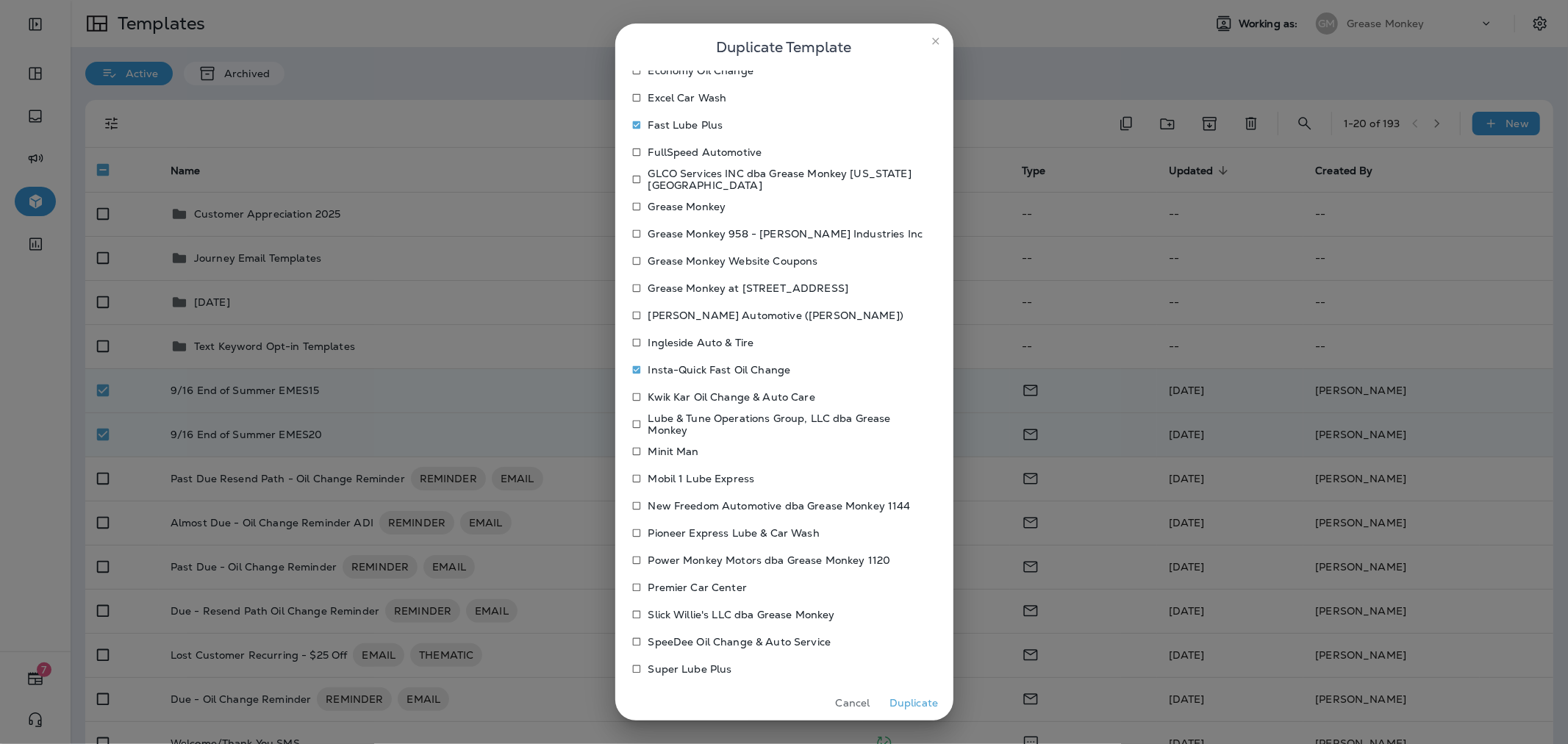
click at [680, 450] on p "Minit Man" at bounding box center [673, 451] width 51 height 12
click at [678, 475] on p "Mobil 1 Lube Express" at bounding box center [701, 478] width 107 height 12
click at [679, 527] on p "Pioneer Express Lube & Car Wash" at bounding box center [734, 533] width 171 height 12
click at [680, 584] on p "Premier Car Center" at bounding box center [698, 587] width 100 height 12
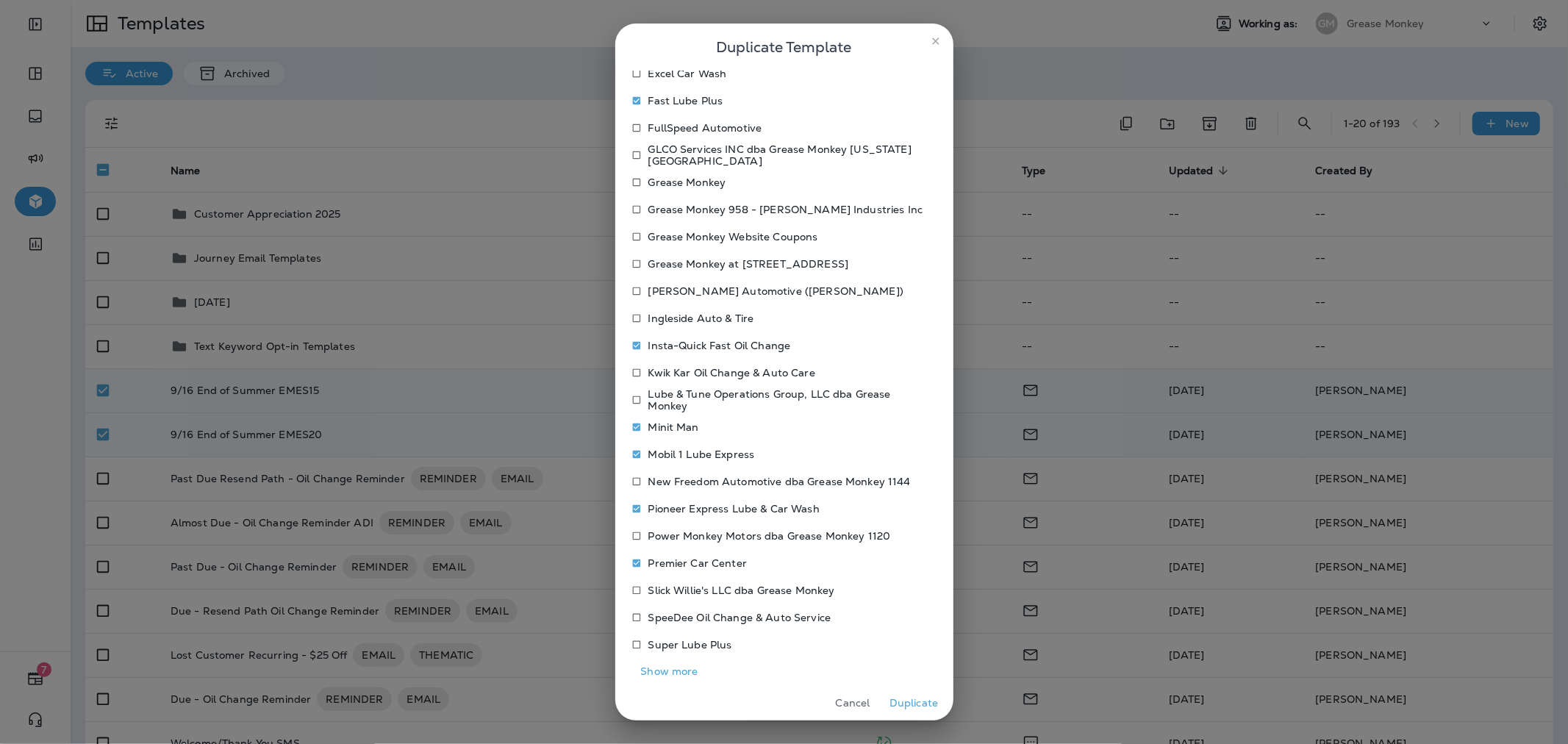
scroll to position [362, 0]
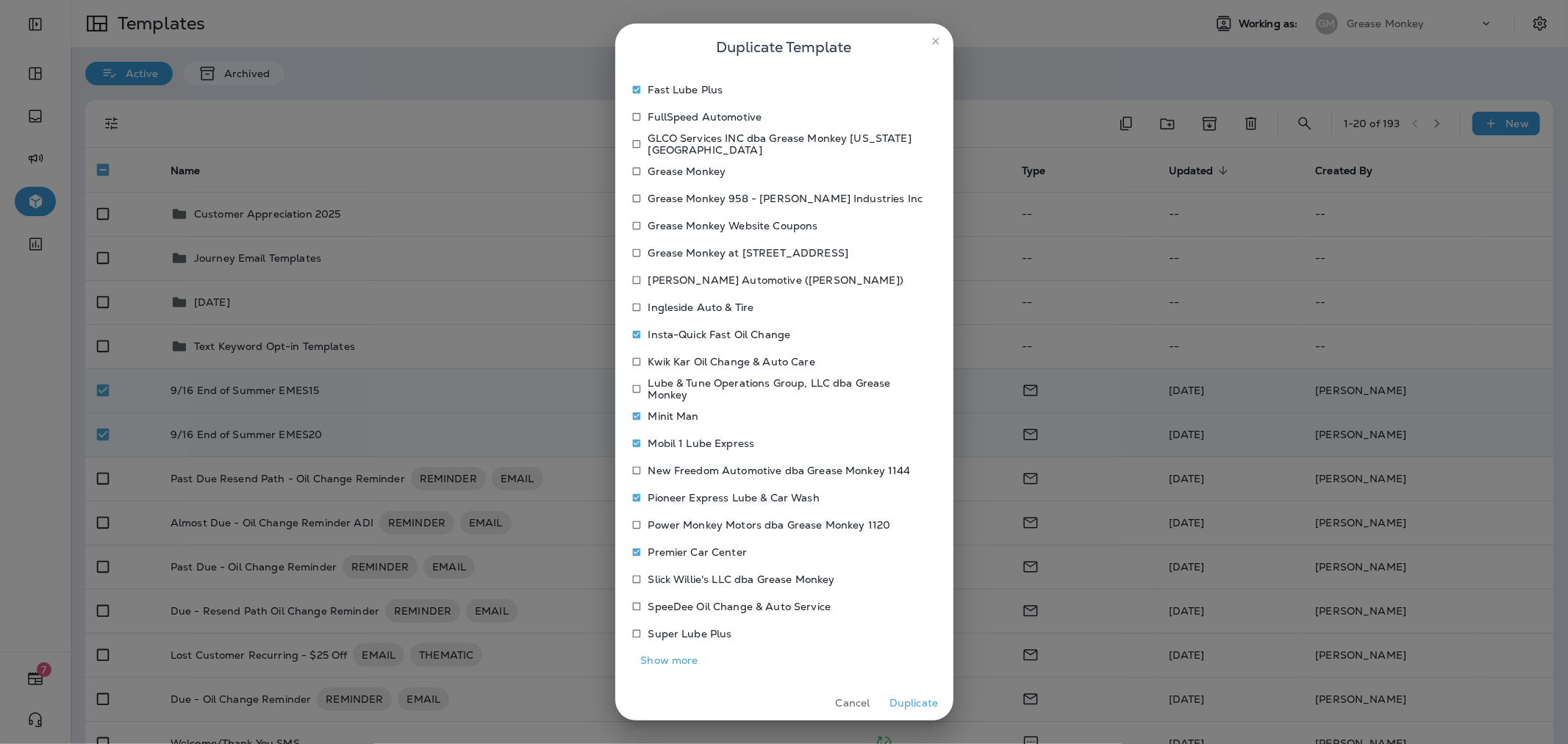
click at [693, 630] on p "Super Lube Plus" at bounding box center [690, 633] width 84 height 12
click at [687, 662] on button "Show more" at bounding box center [669, 660] width 74 height 23
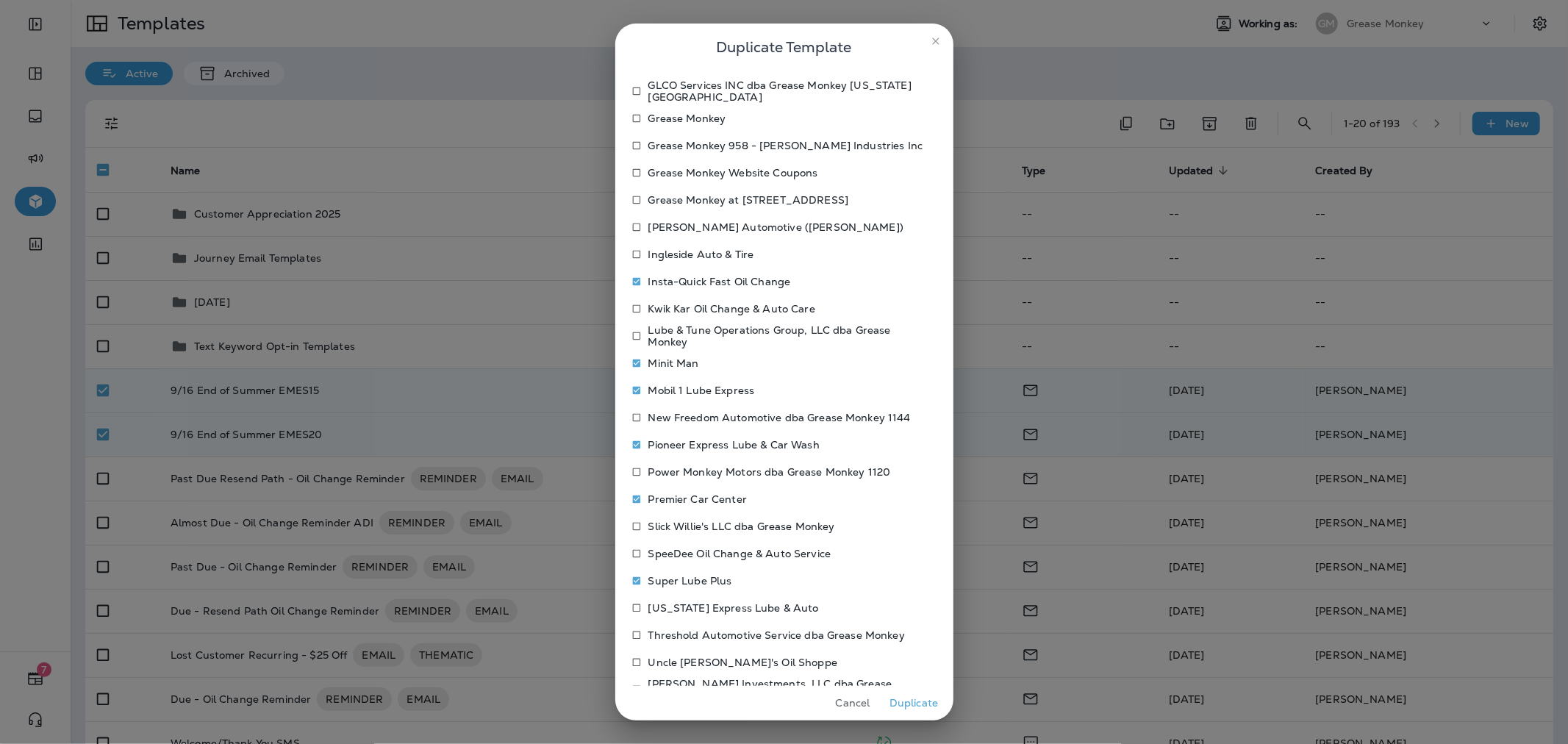
scroll to position [443, 0]
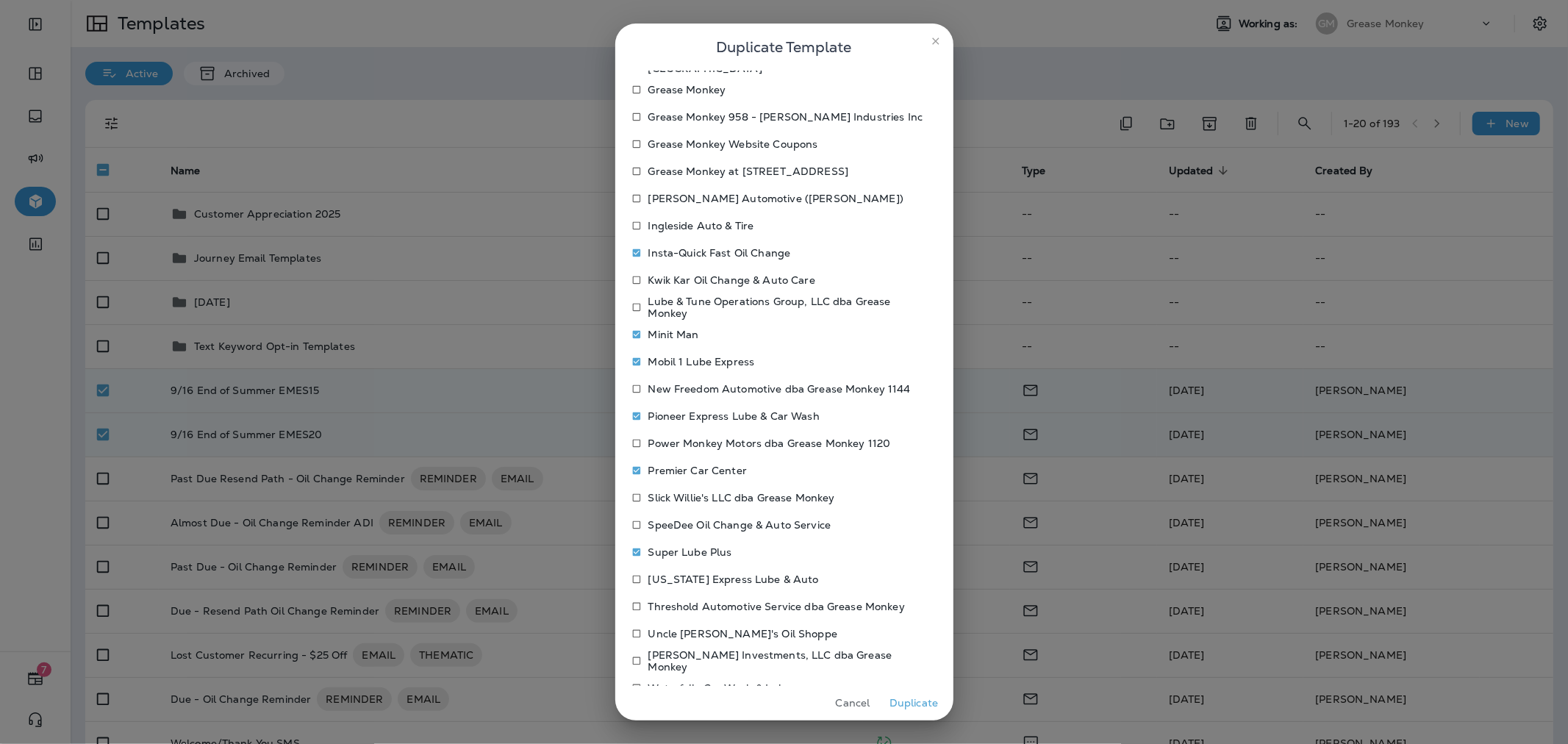
click at [738, 582] on p "[US_STATE] Express Lube & Auto" at bounding box center [733, 578] width 170 height 12
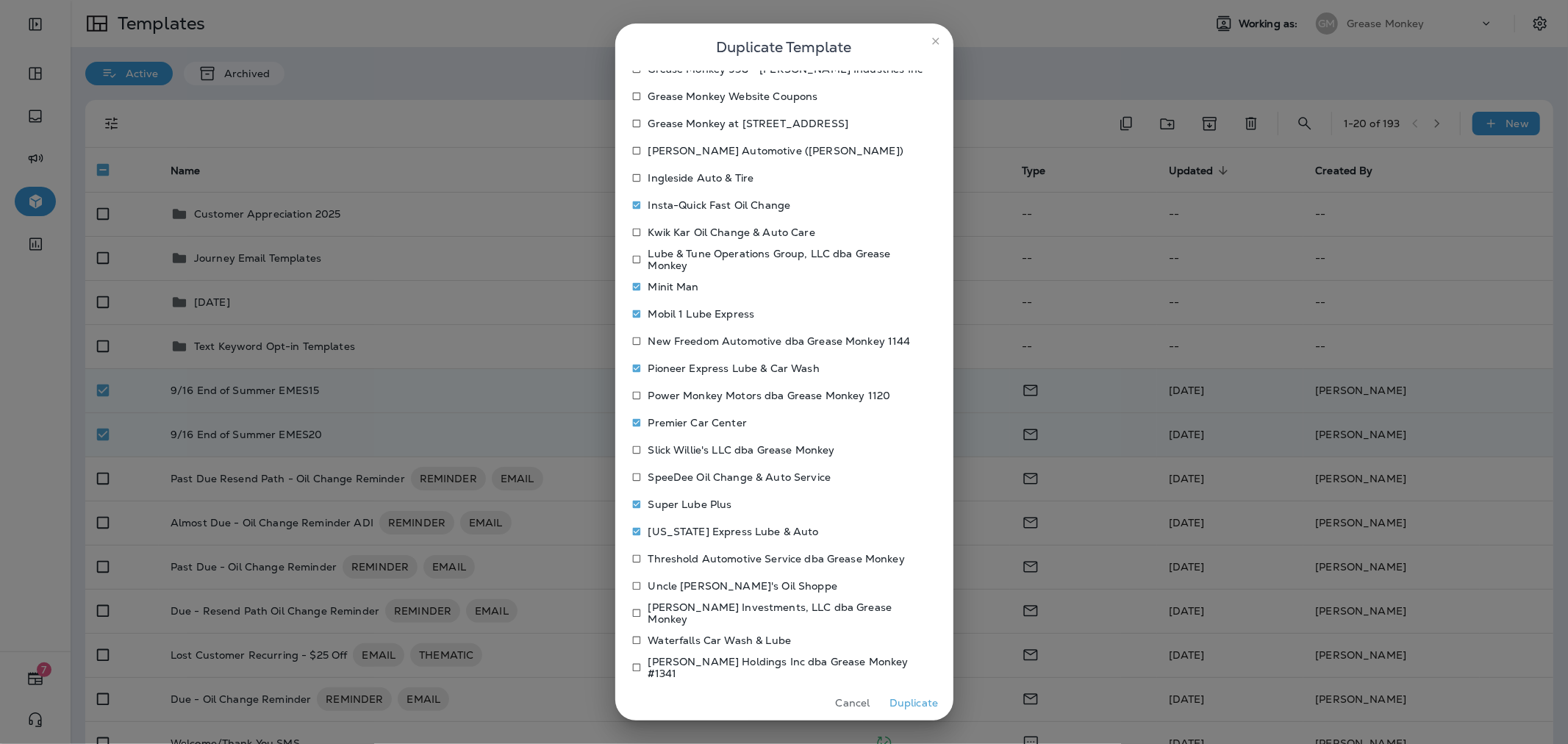
scroll to position [501, 0]
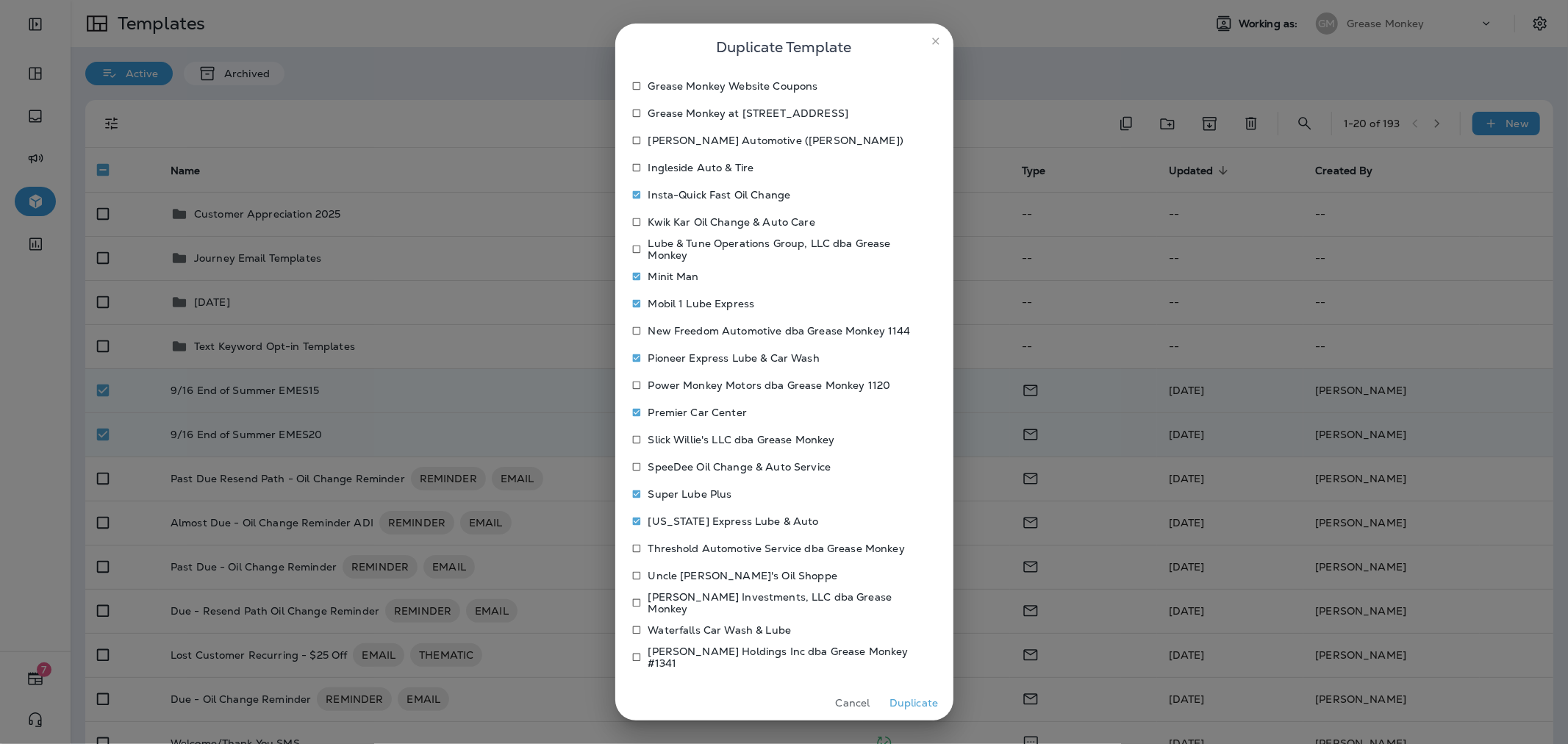
click at [920, 701] on button "Duplicate" at bounding box center [913, 703] width 55 height 23
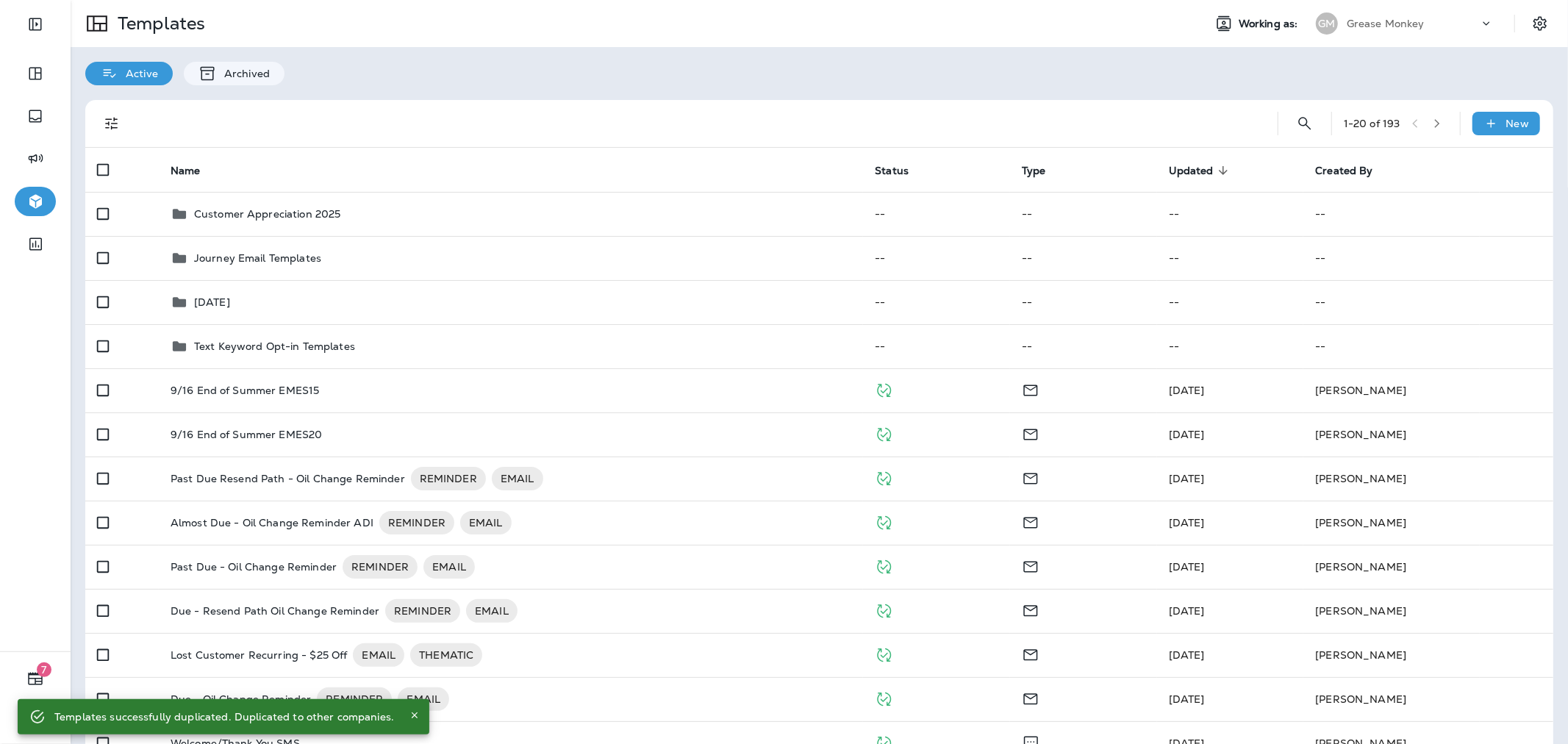
click at [1398, 12] on div "Grease Monkey" at bounding box center [1413, 23] width 132 height 22
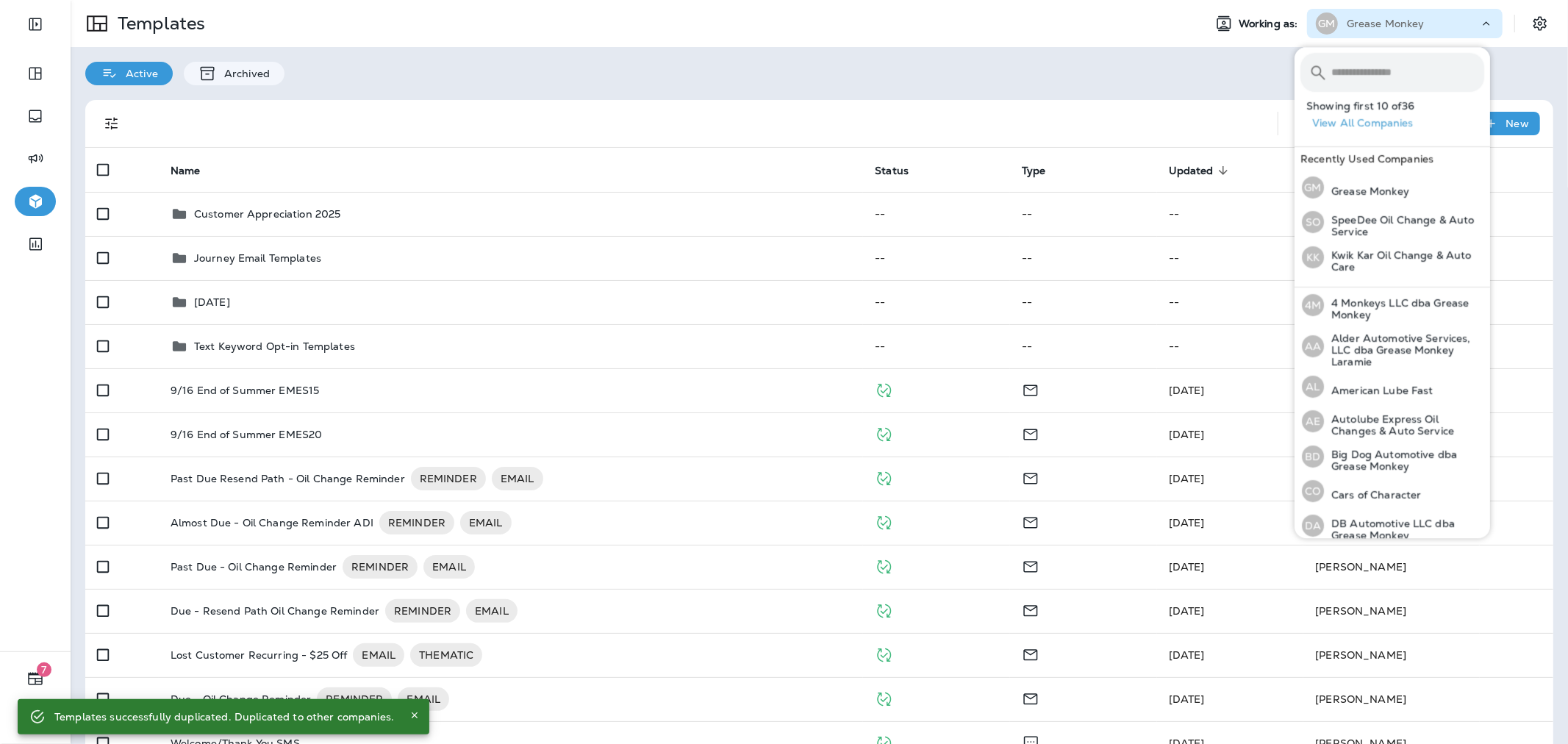
click at [1382, 63] on input "text" at bounding box center [1407, 72] width 153 height 39
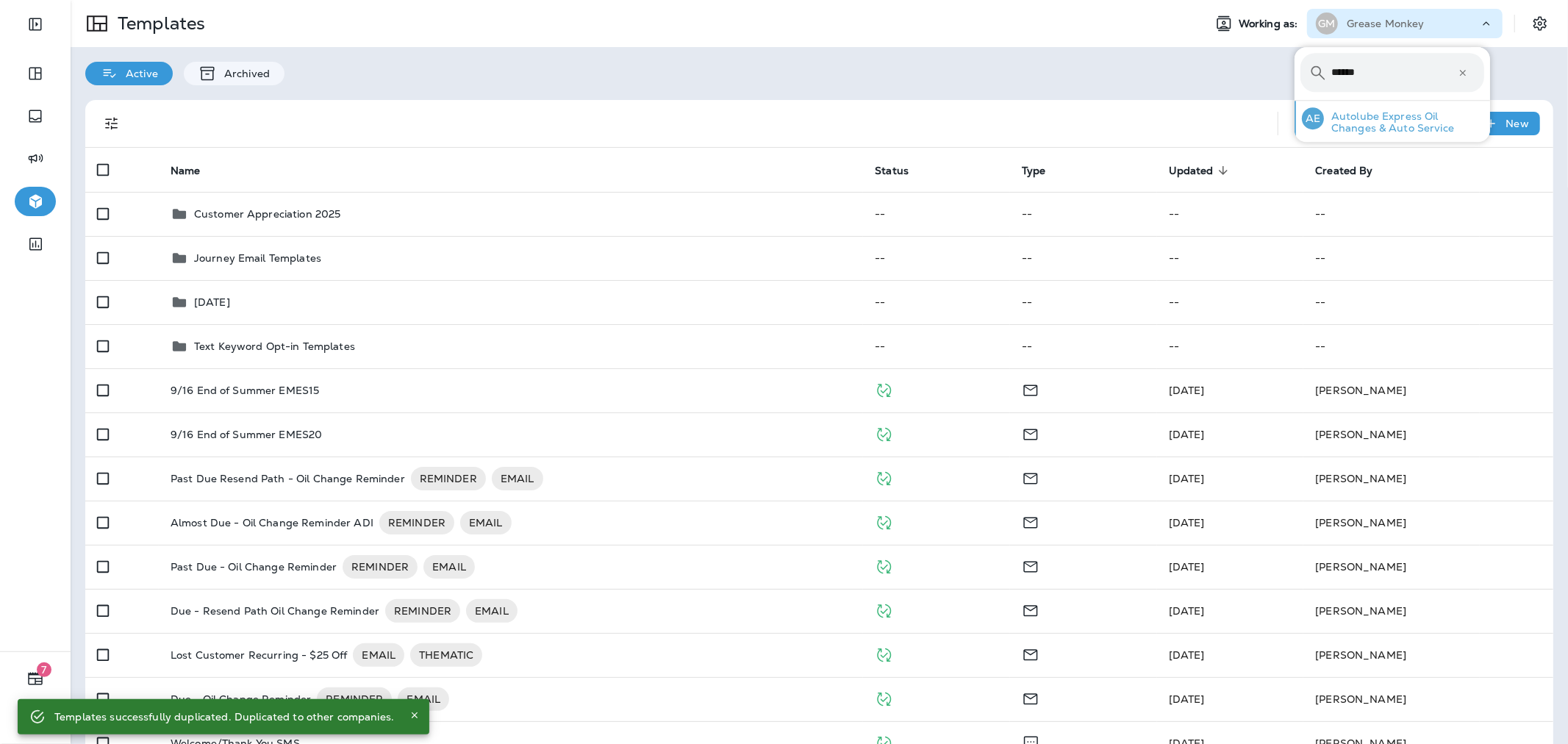
type input "******"
click at [1389, 123] on p "Autolube Express Oil Changes & Auto Service" at bounding box center [1404, 122] width 160 height 23
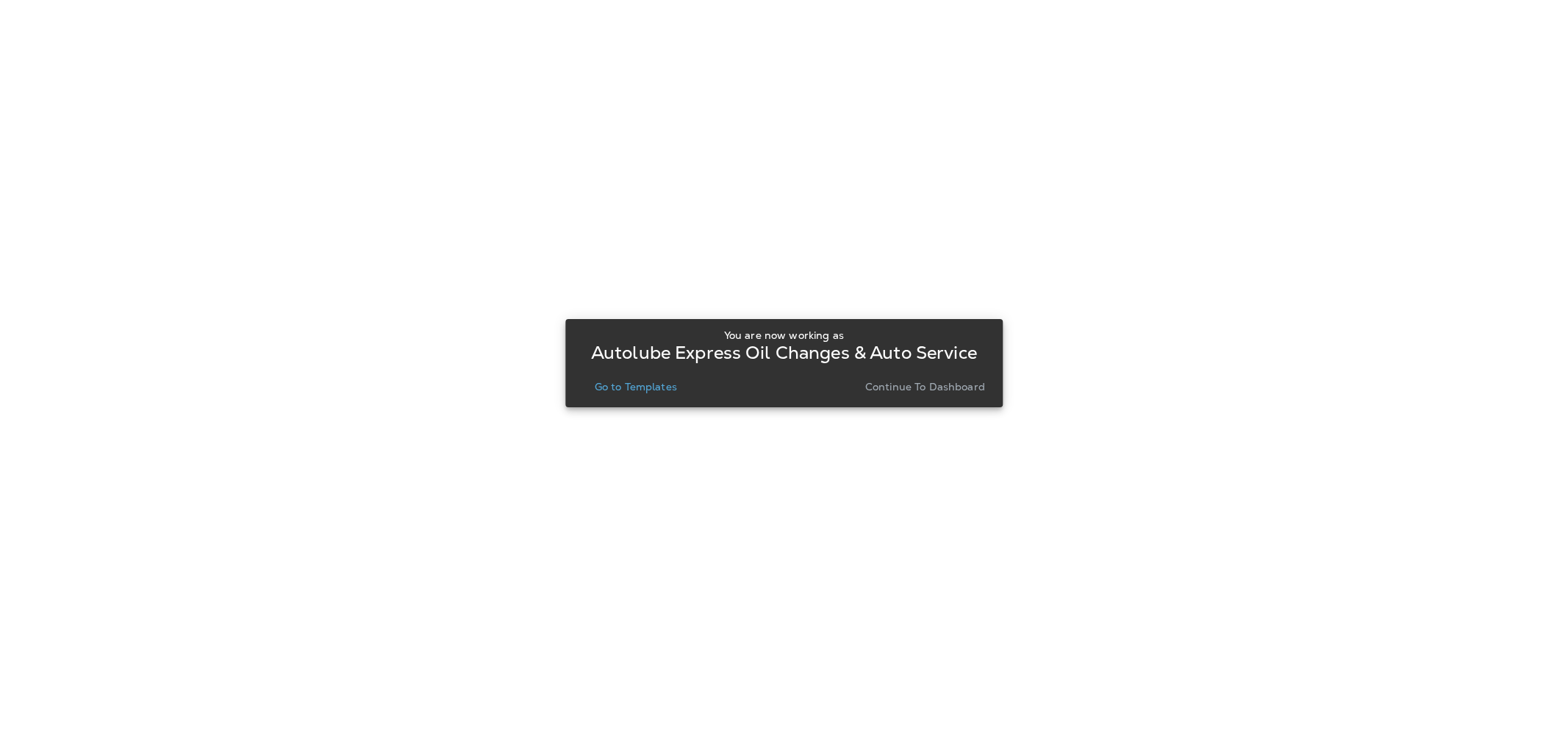
click at [620, 381] on p "Go to Templates" at bounding box center [636, 386] width 82 height 12
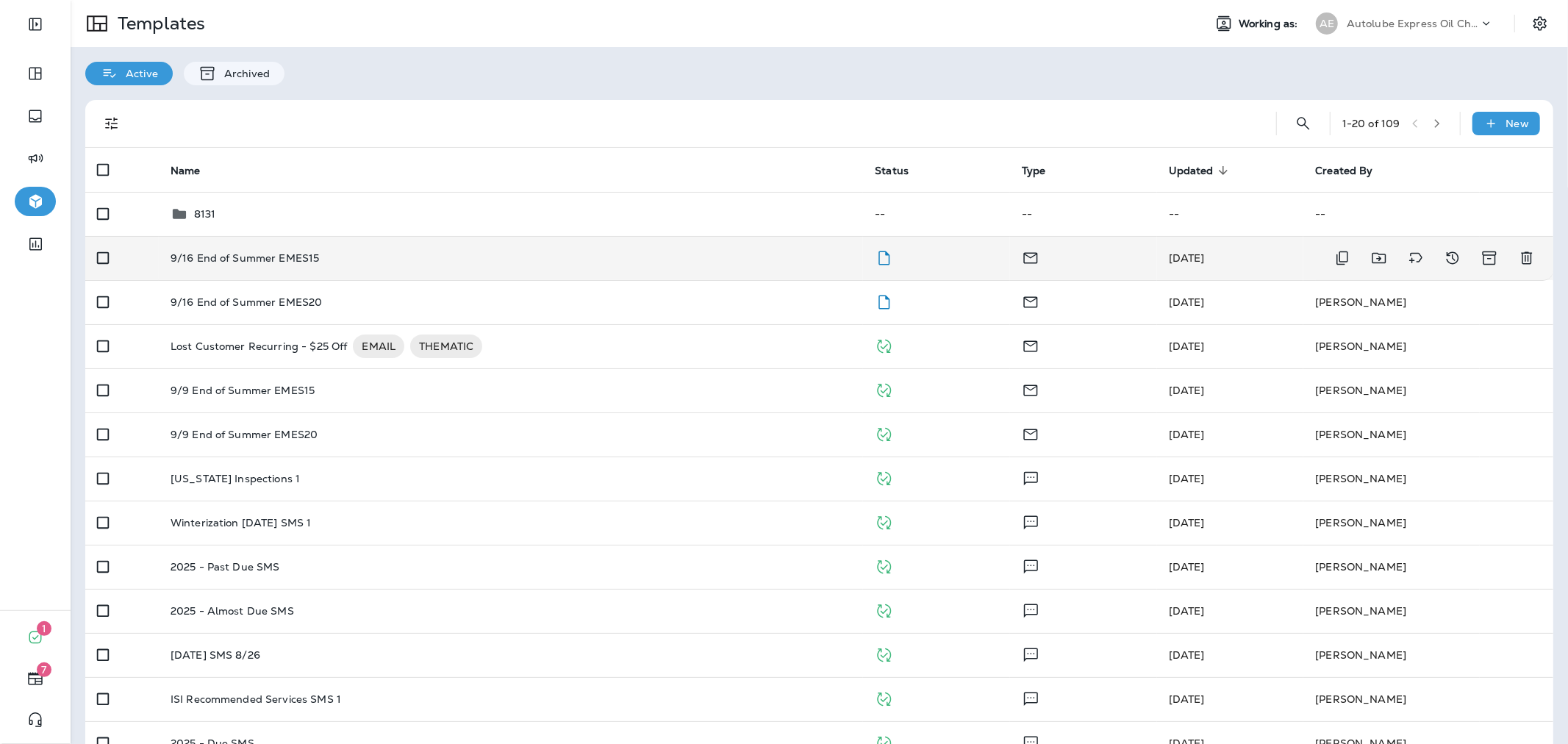
click at [678, 259] on div "9/16 End of Summer EMES15" at bounding box center [511, 257] width 681 height 12
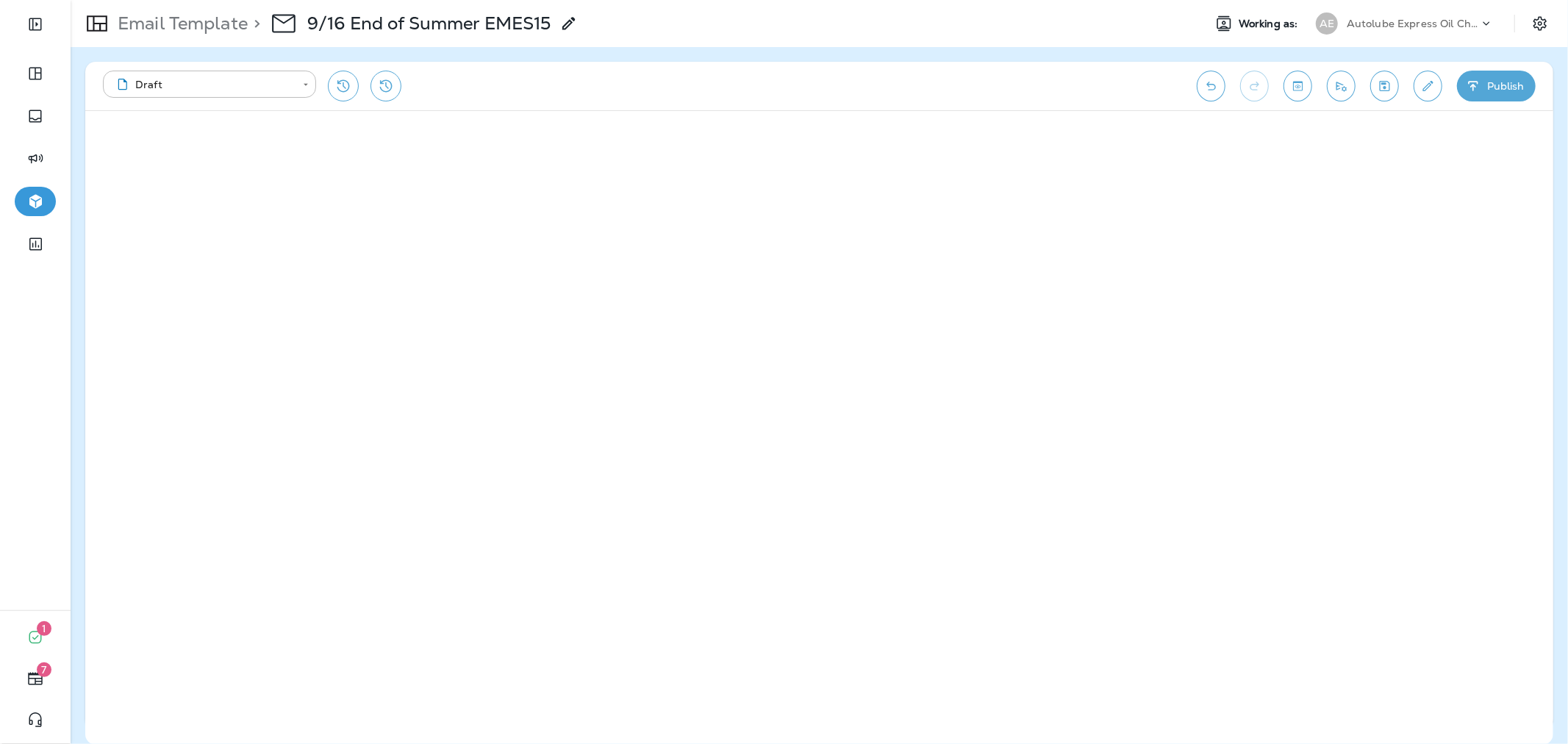
click at [1489, 77] on button "Publish" at bounding box center [1496, 86] width 79 height 31
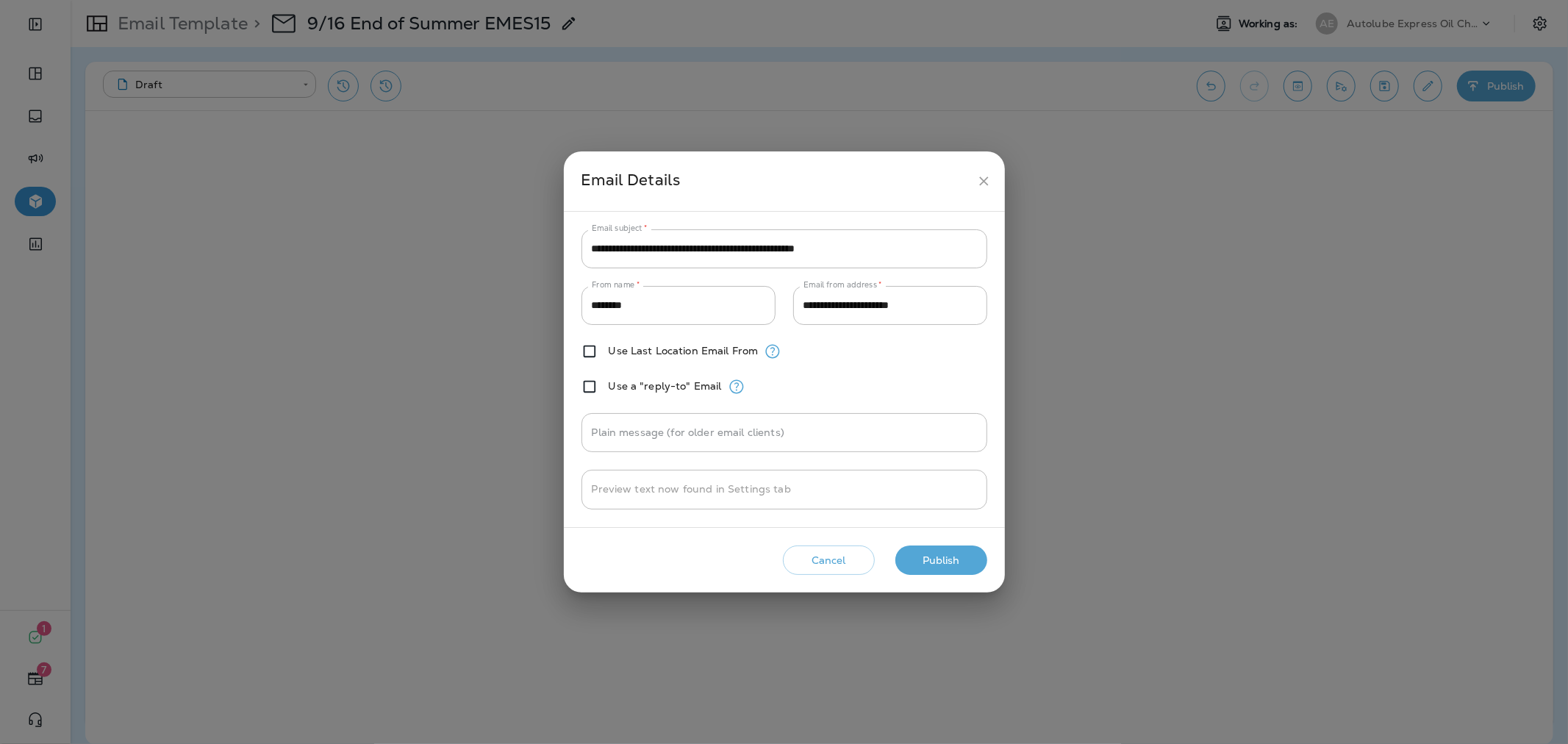
click at [961, 556] on button "Publish" at bounding box center [941, 561] width 92 height 30
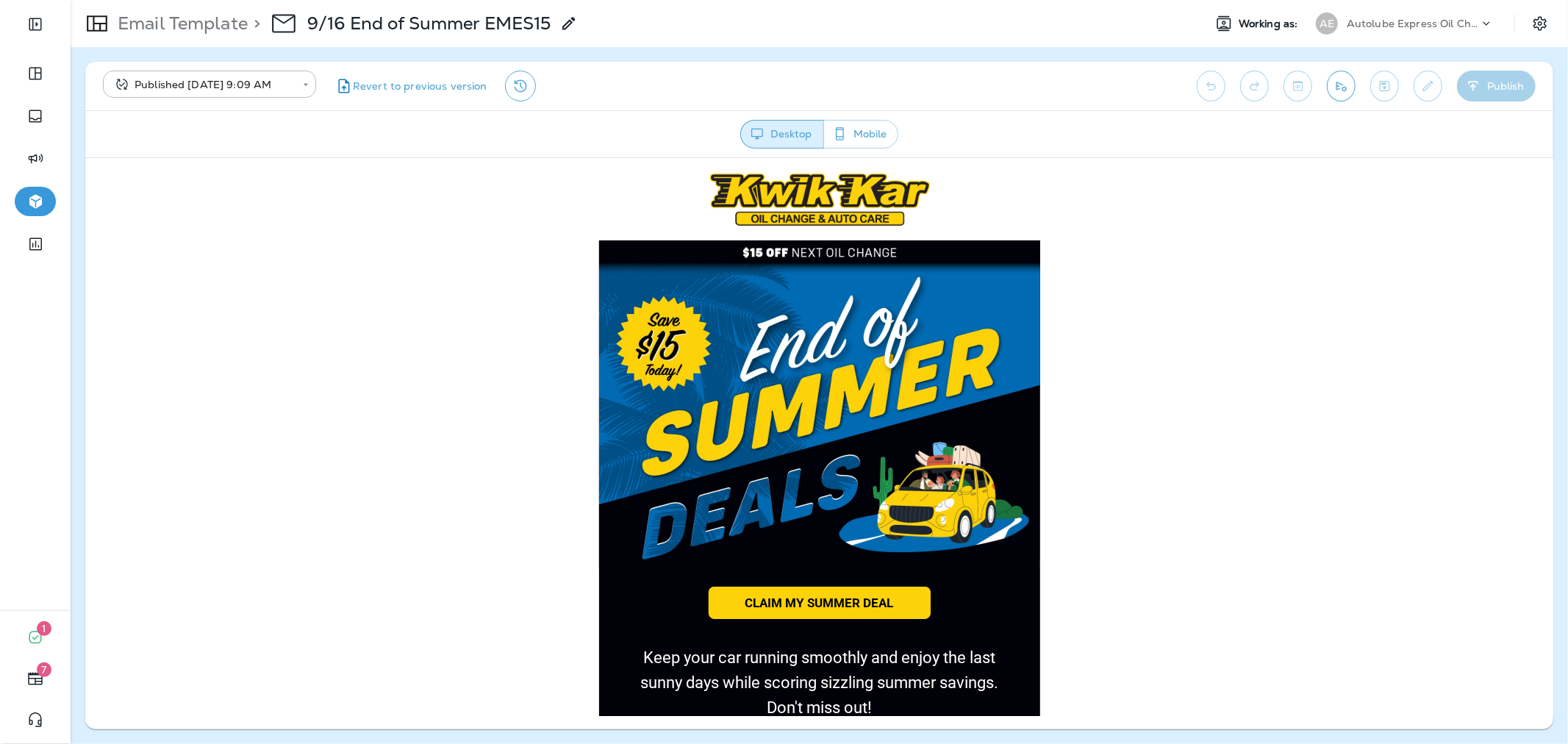
click at [215, 24] on p "Email Template" at bounding box center [180, 23] width 136 height 22
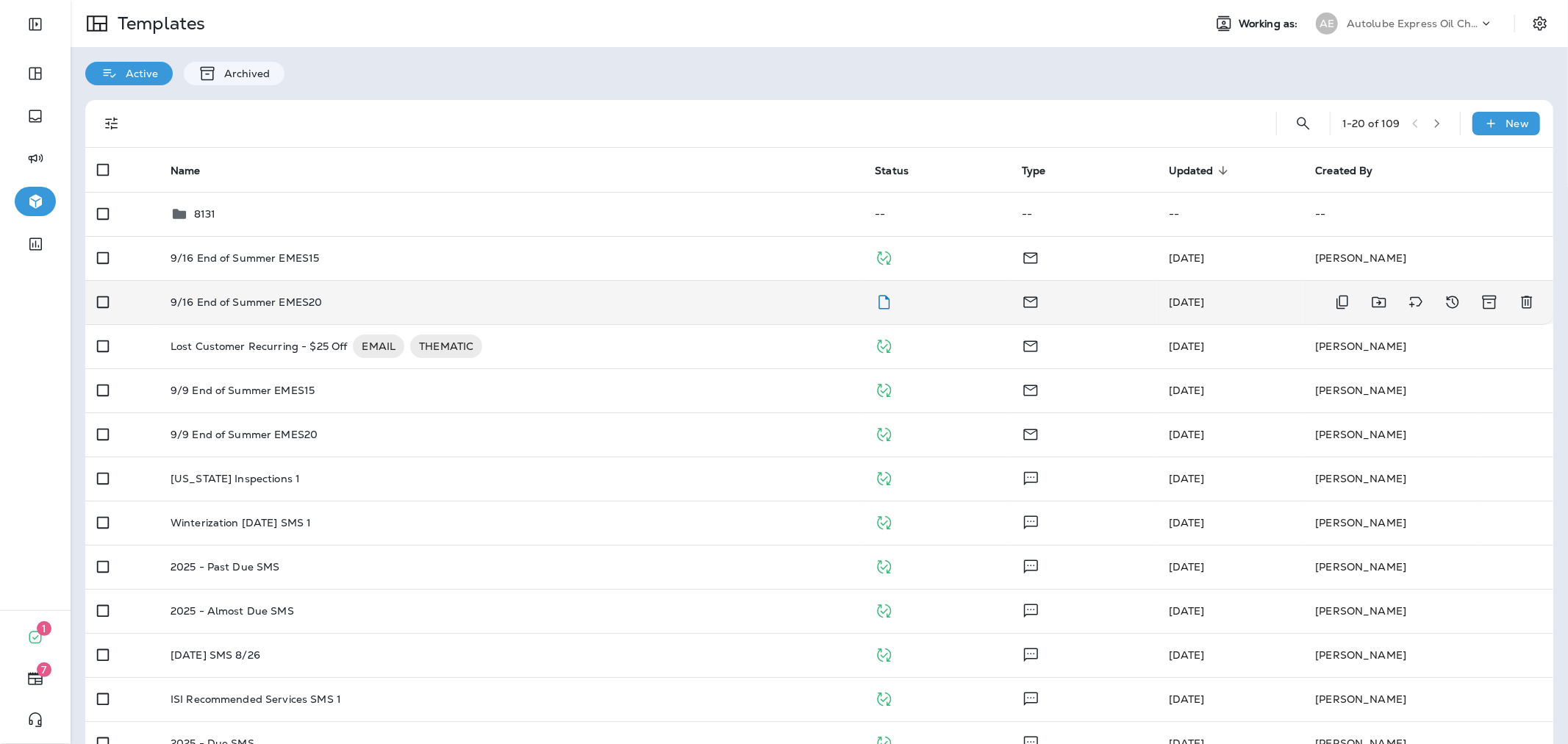
click at [666, 296] on div "9/16 End of Summer EMES20" at bounding box center [511, 302] width 681 height 12
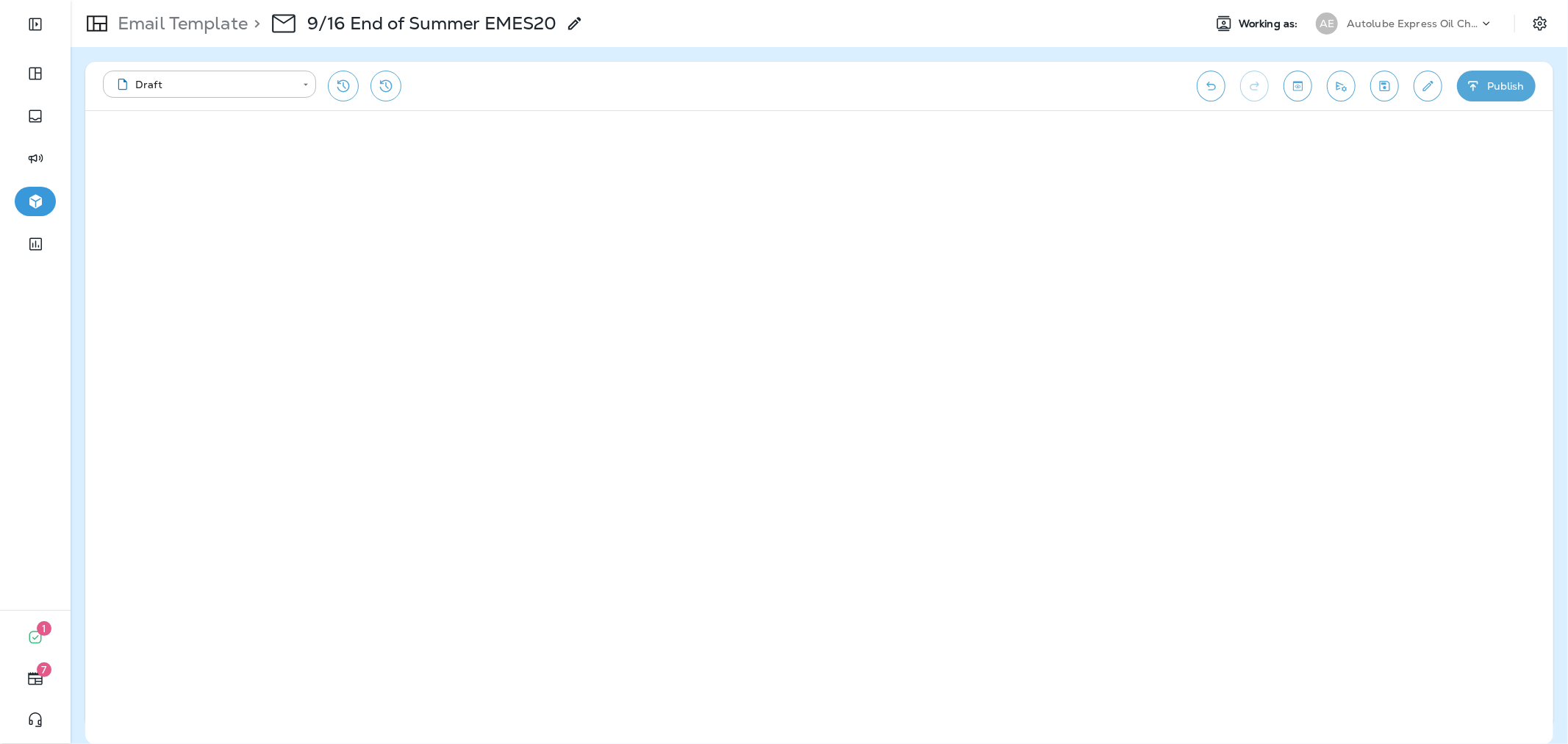
click at [1467, 92] on icon "button" at bounding box center [1473, 86] width 16 height 15
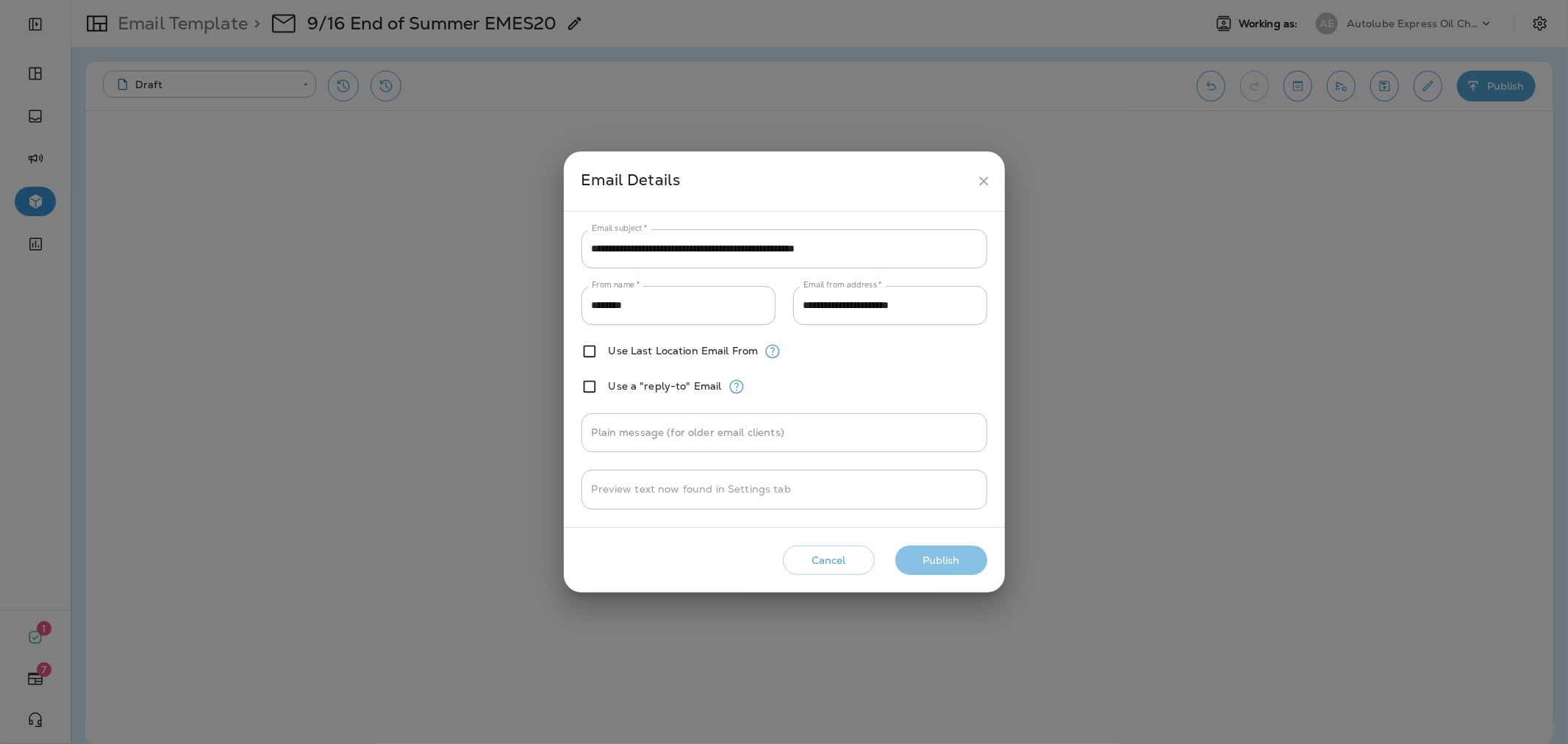
click at [921, 560] on button "Publish" at bounding box center [941, 561] width 92 height 30
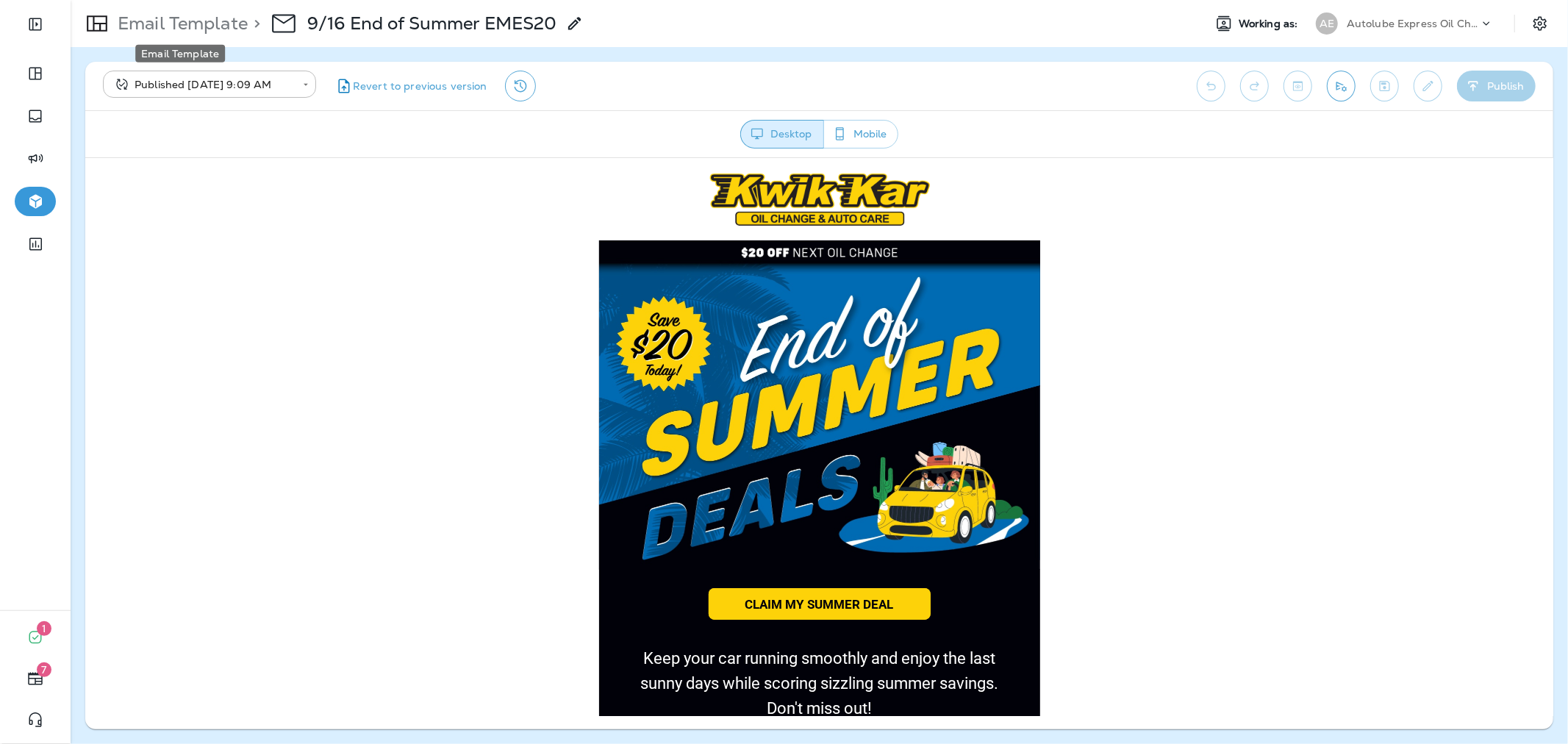
click at [210, 19] on p "Email Template" at bounding box center [180, 23] width 136 height 22
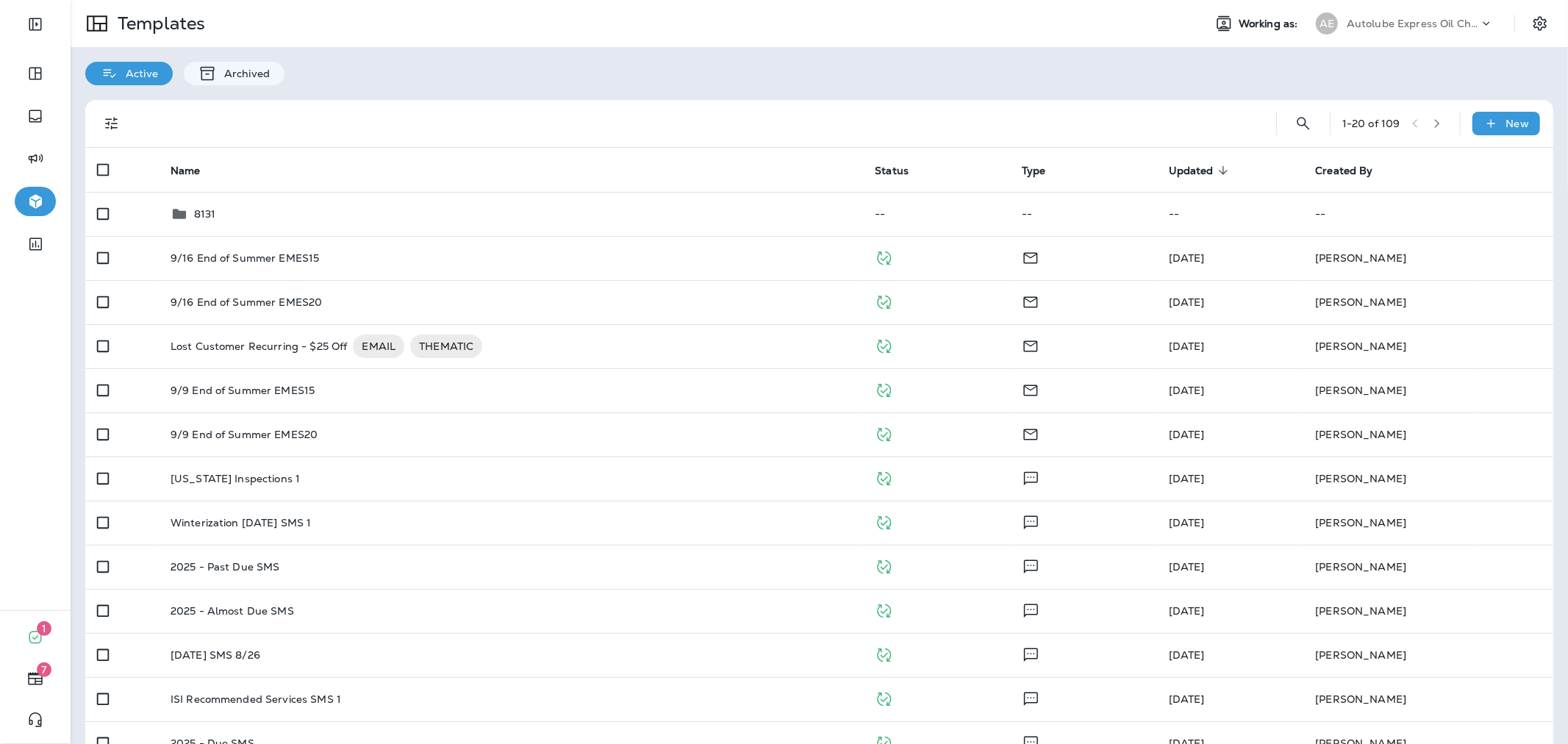
click at [1397, 31] on div "Autolube Express Oil Changes & Auto Service" at bounding box center [1413, 23] width 132 height 22
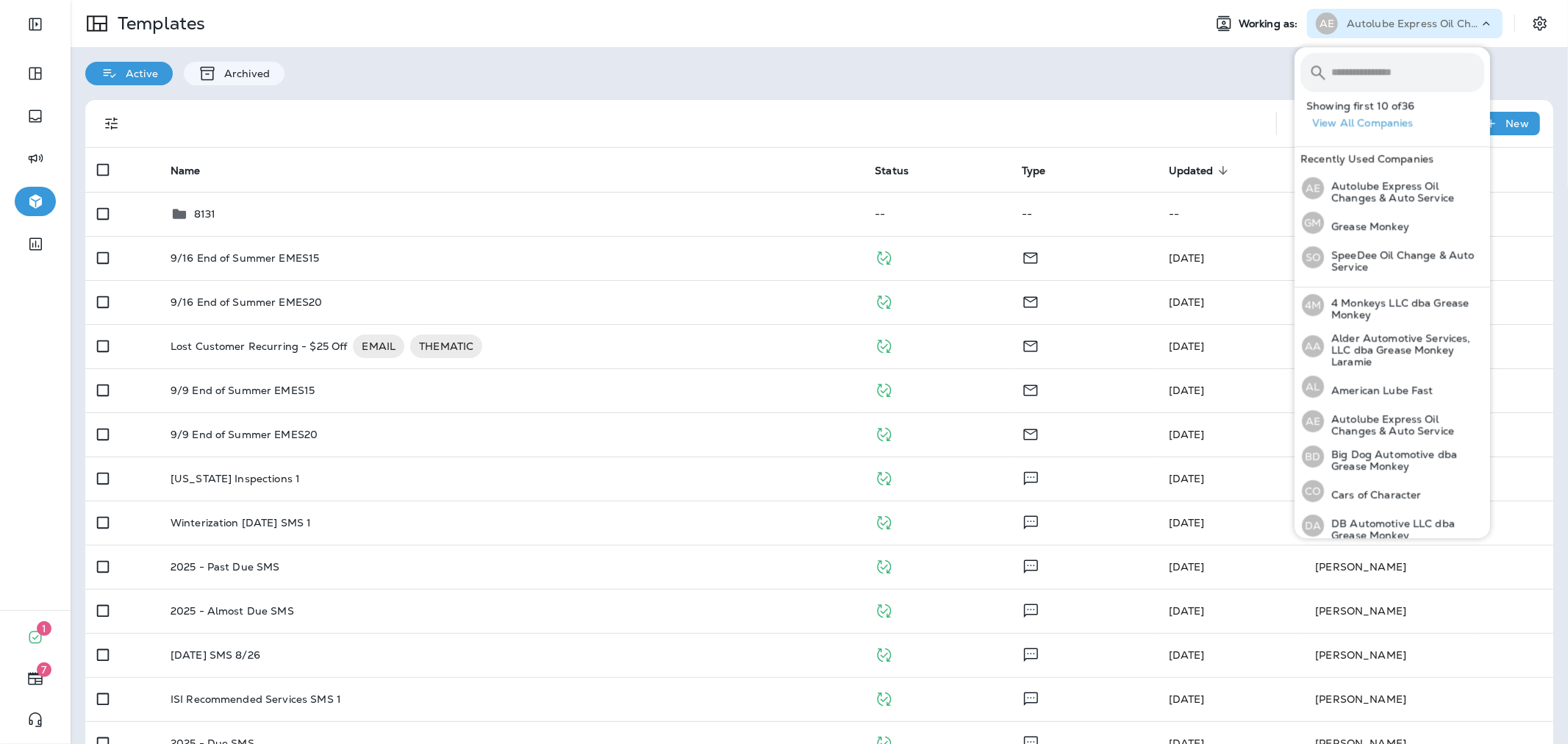
click at [1373, 89] on input "text" at bounding box center [1407, 72] width 153 height 39
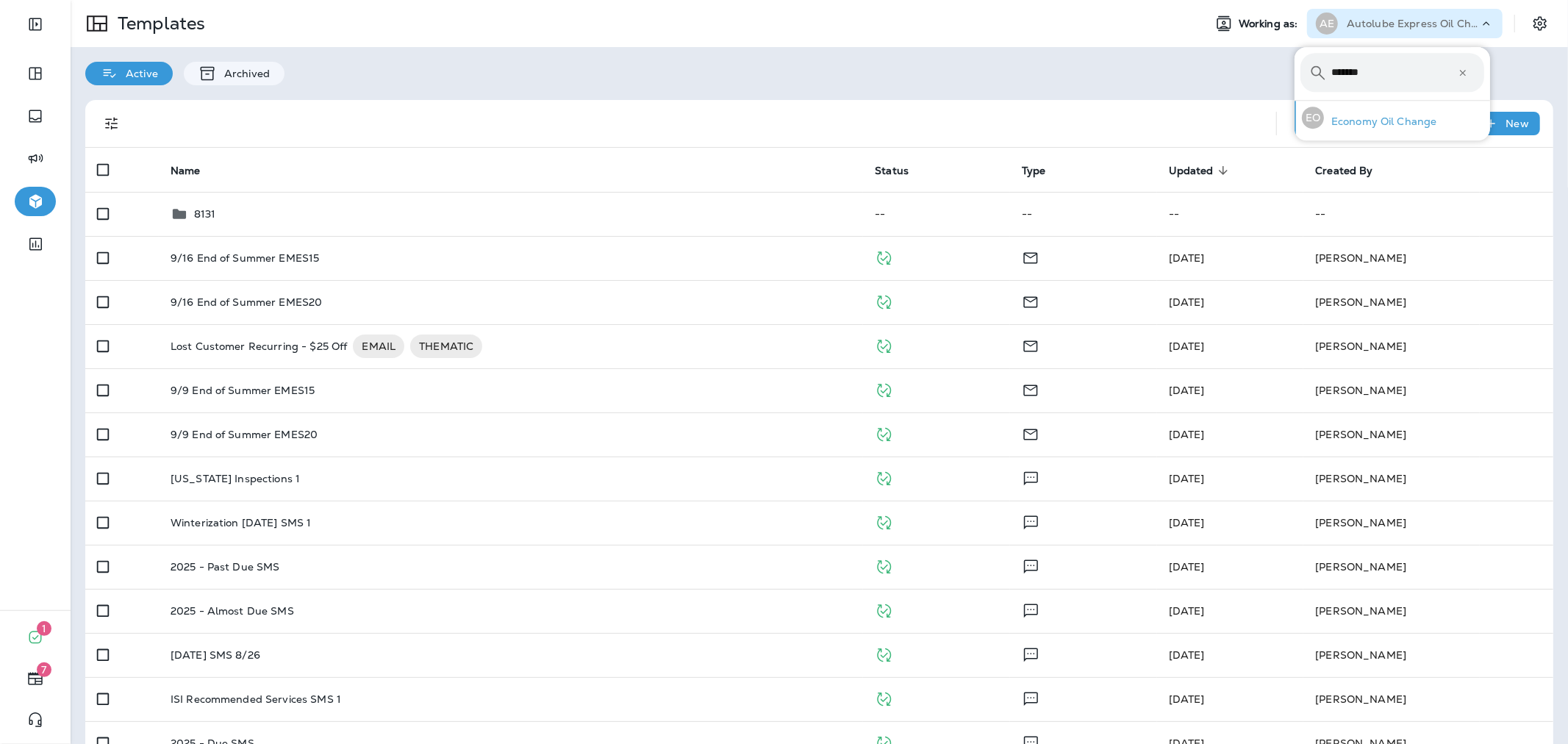
type input "*******"
click at [1390, 118] on p "Economy Oil Change" at bounding box center [1381, 121] width 113 height 12
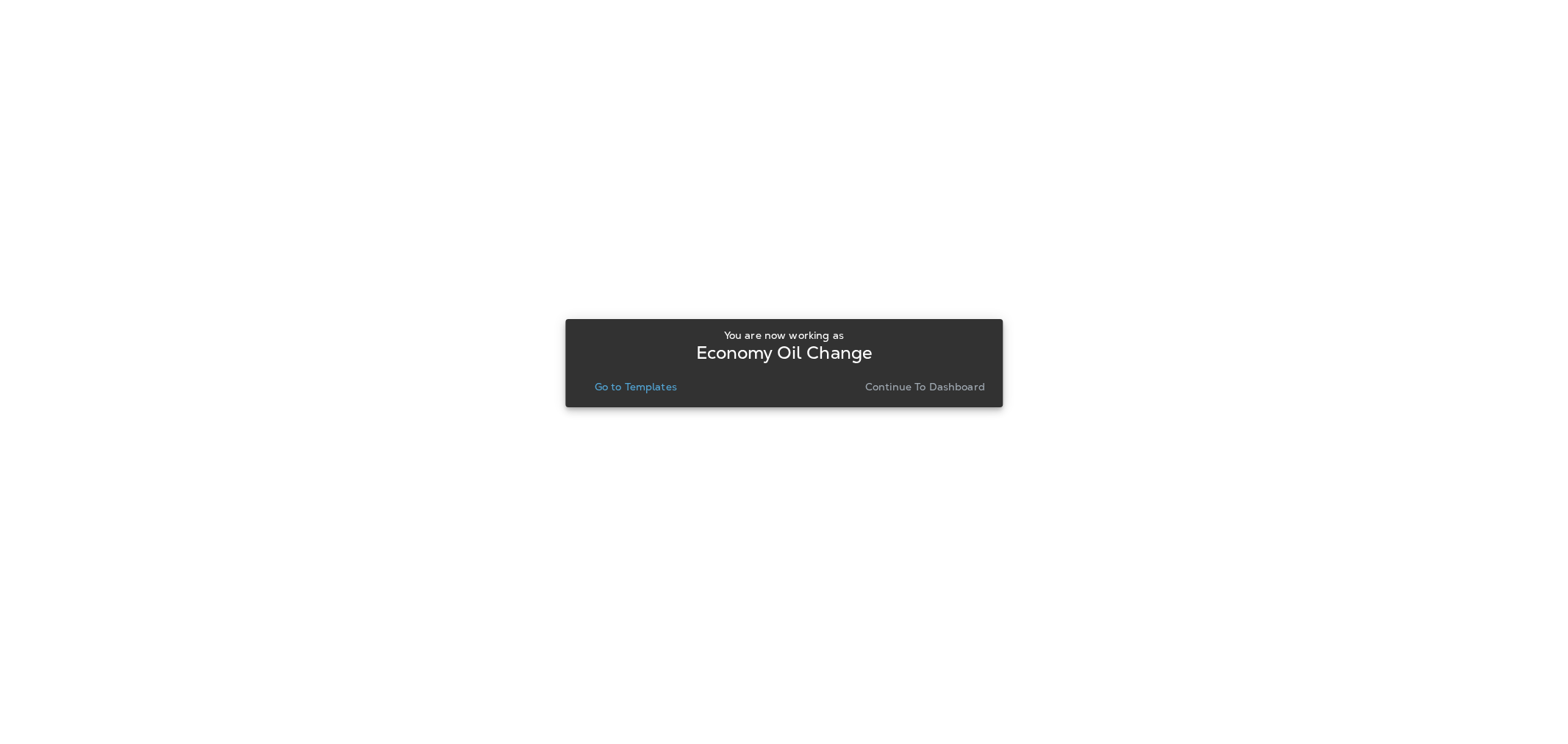
click at [615, 381] on p "Go to Templates" at bounding box center [636, 386] width 82 height 12
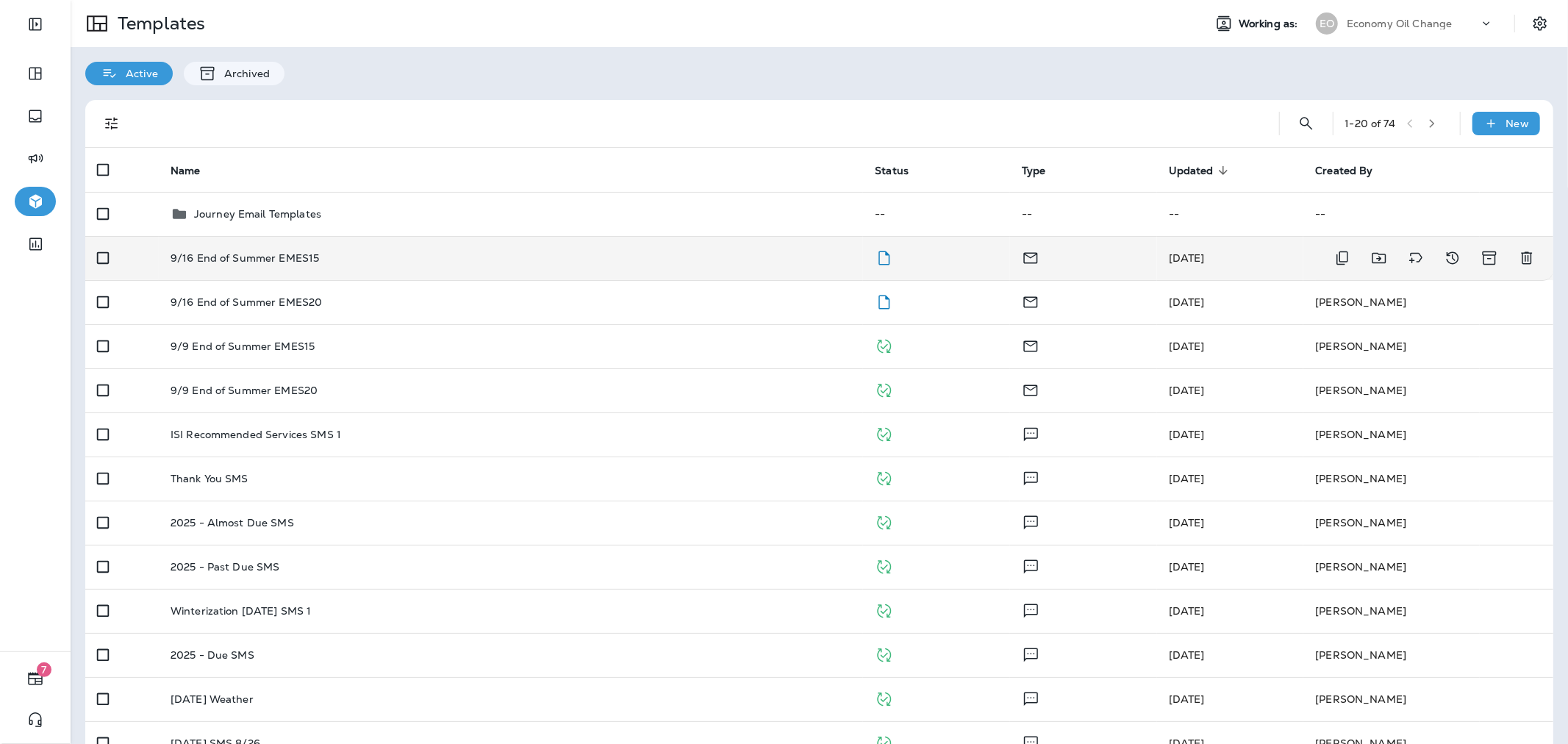
click at [568, 263] on td "9/16 End of Summer EMES15" at bounding box center [511, 257] width 705 height 44
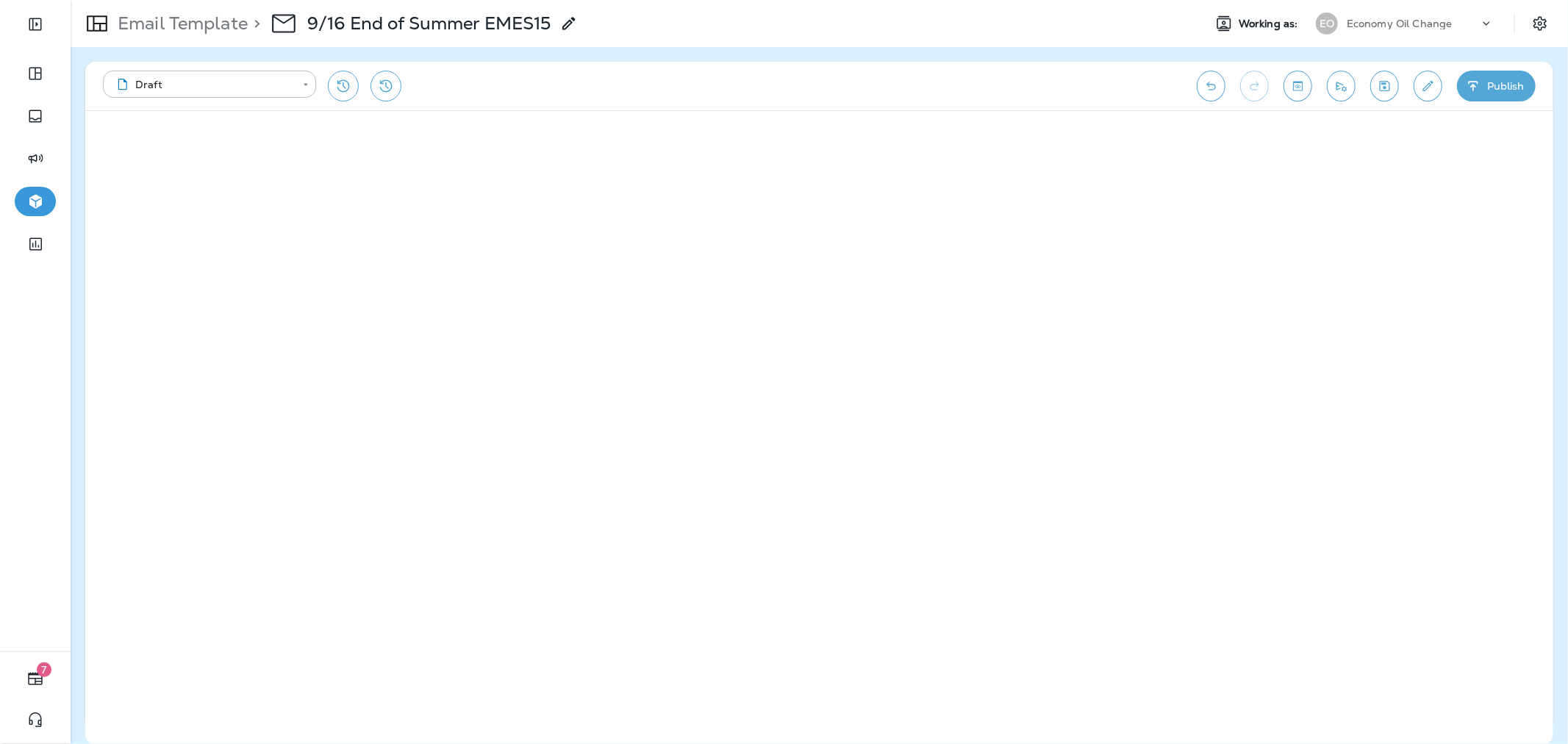
click at [1468, 96] on button "Publish" at bounding box center [1496, 86] width 79 height 31
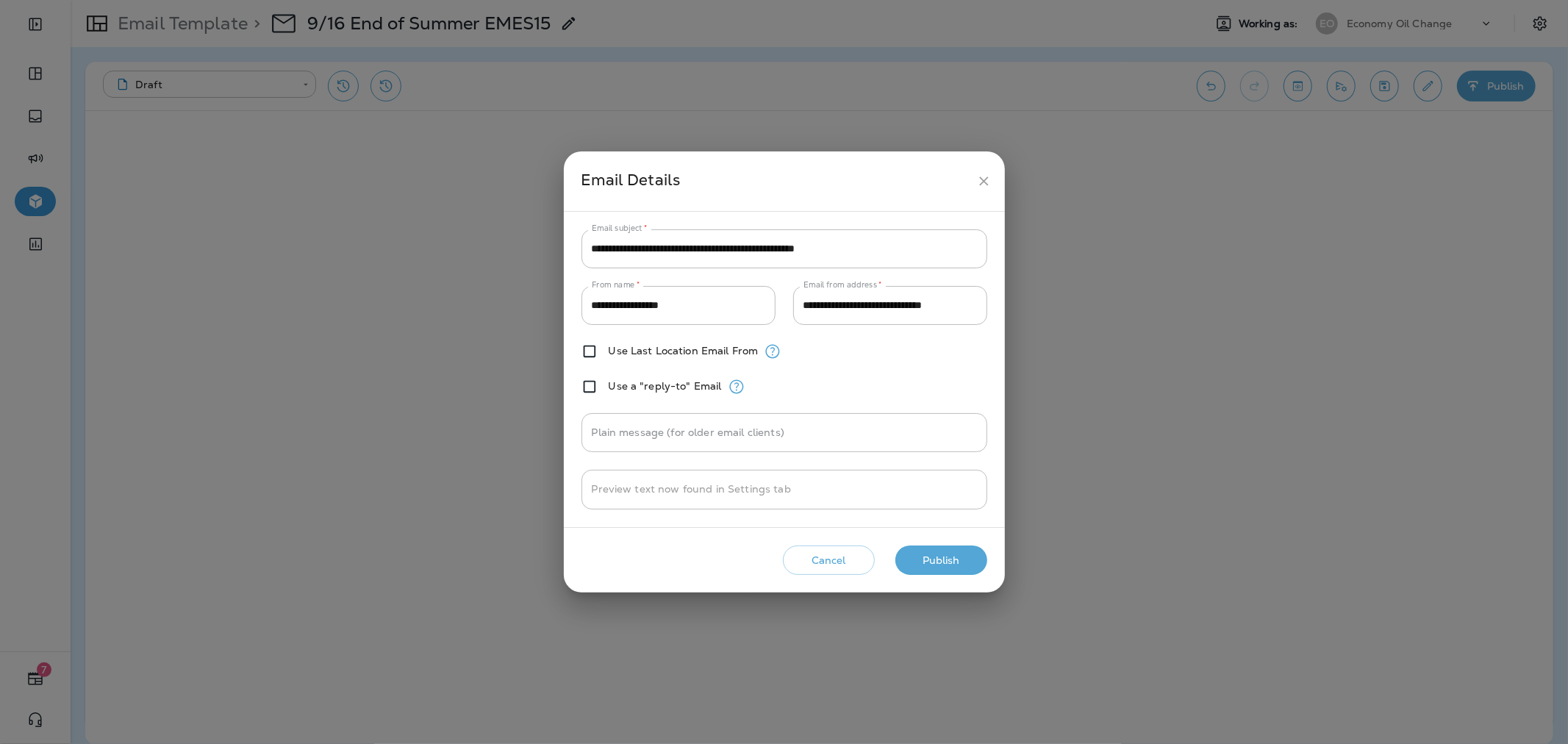
click at [952, 549] on button "Publish" at bounding box center [941, 561] width 92 height 30
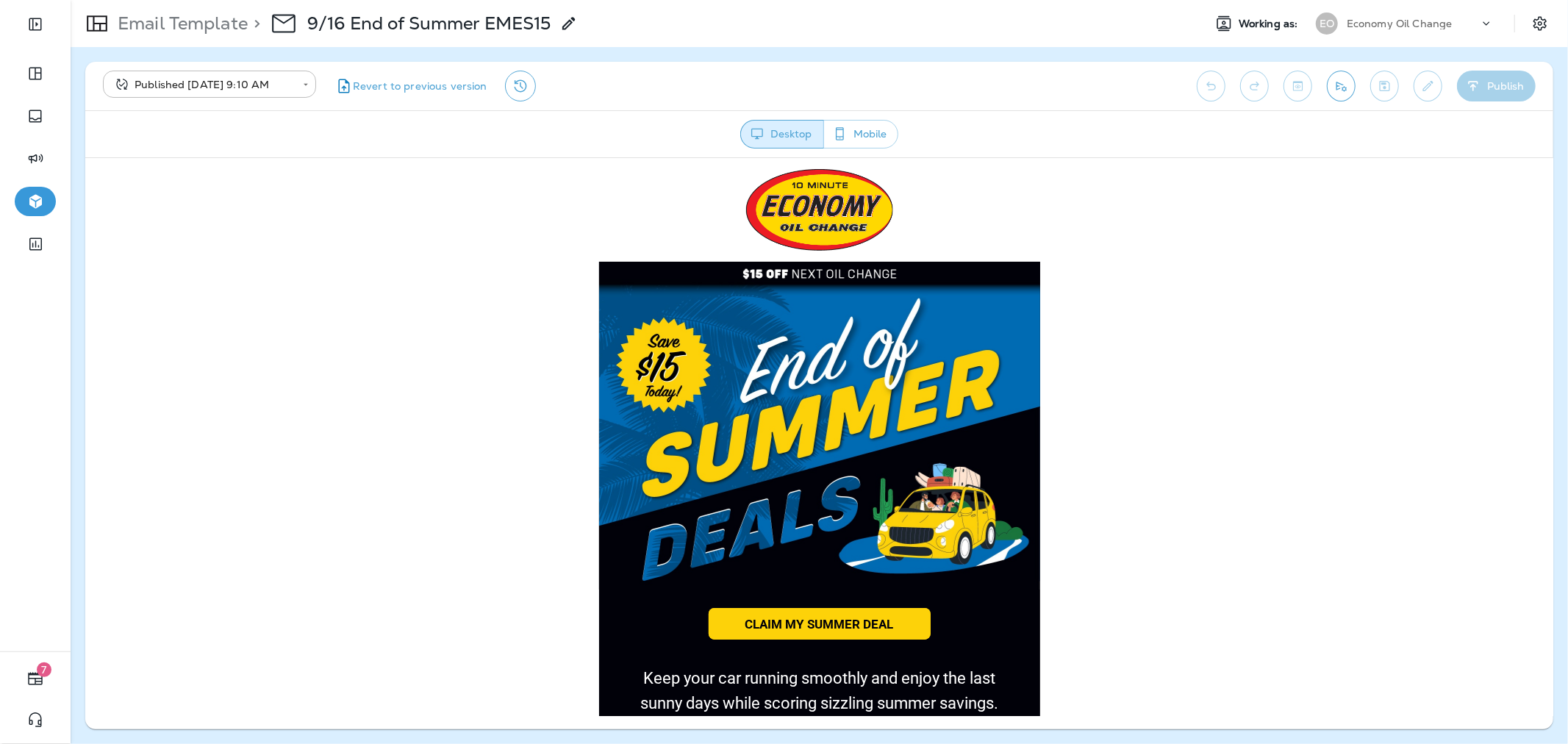
click at [214, 27] on p "Email Template" at bounding box center [180, 23] width 136 height 22
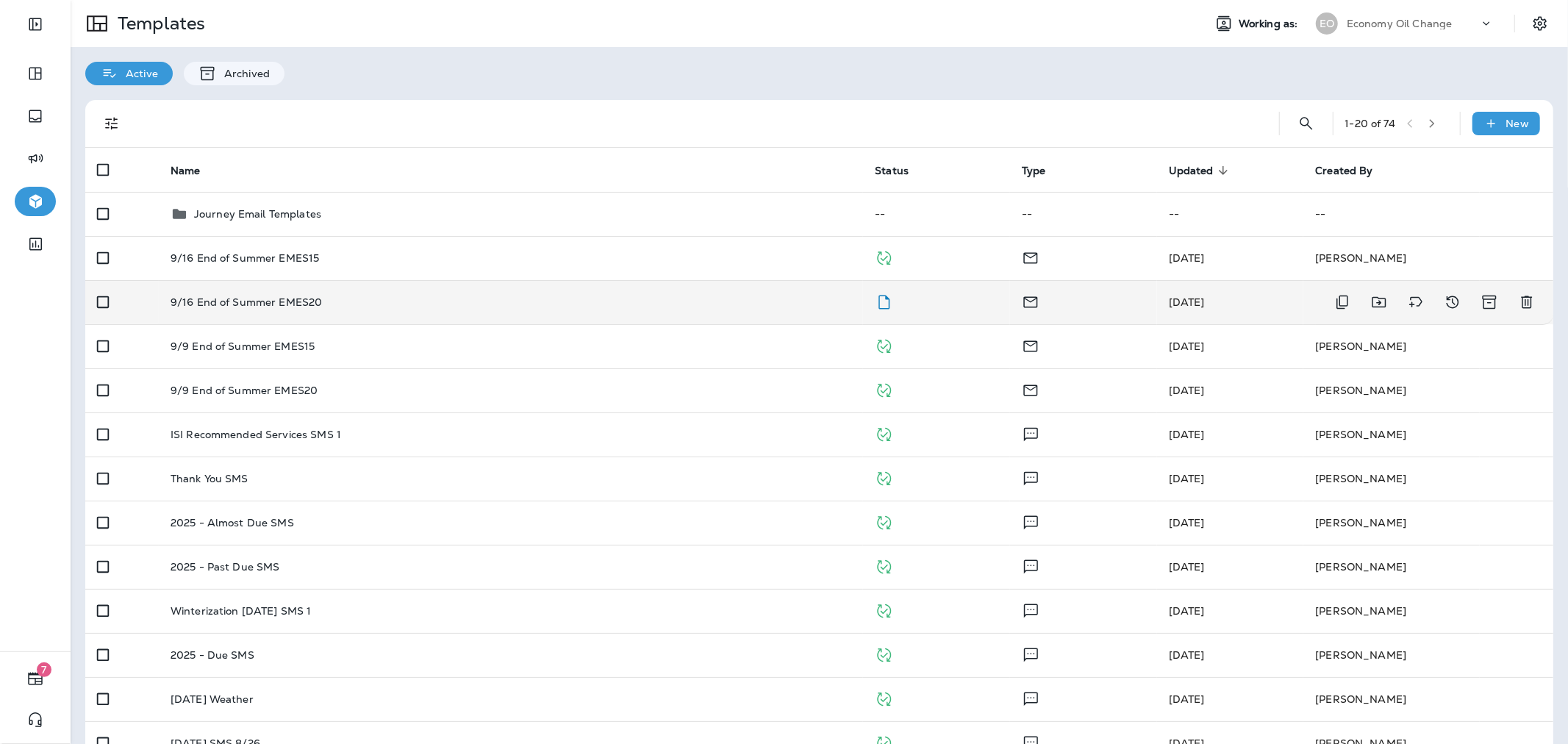
click at [611, 296] on div "9/16 End of Summer EMES20" at bounding box center [511, 302] width 681 height 12
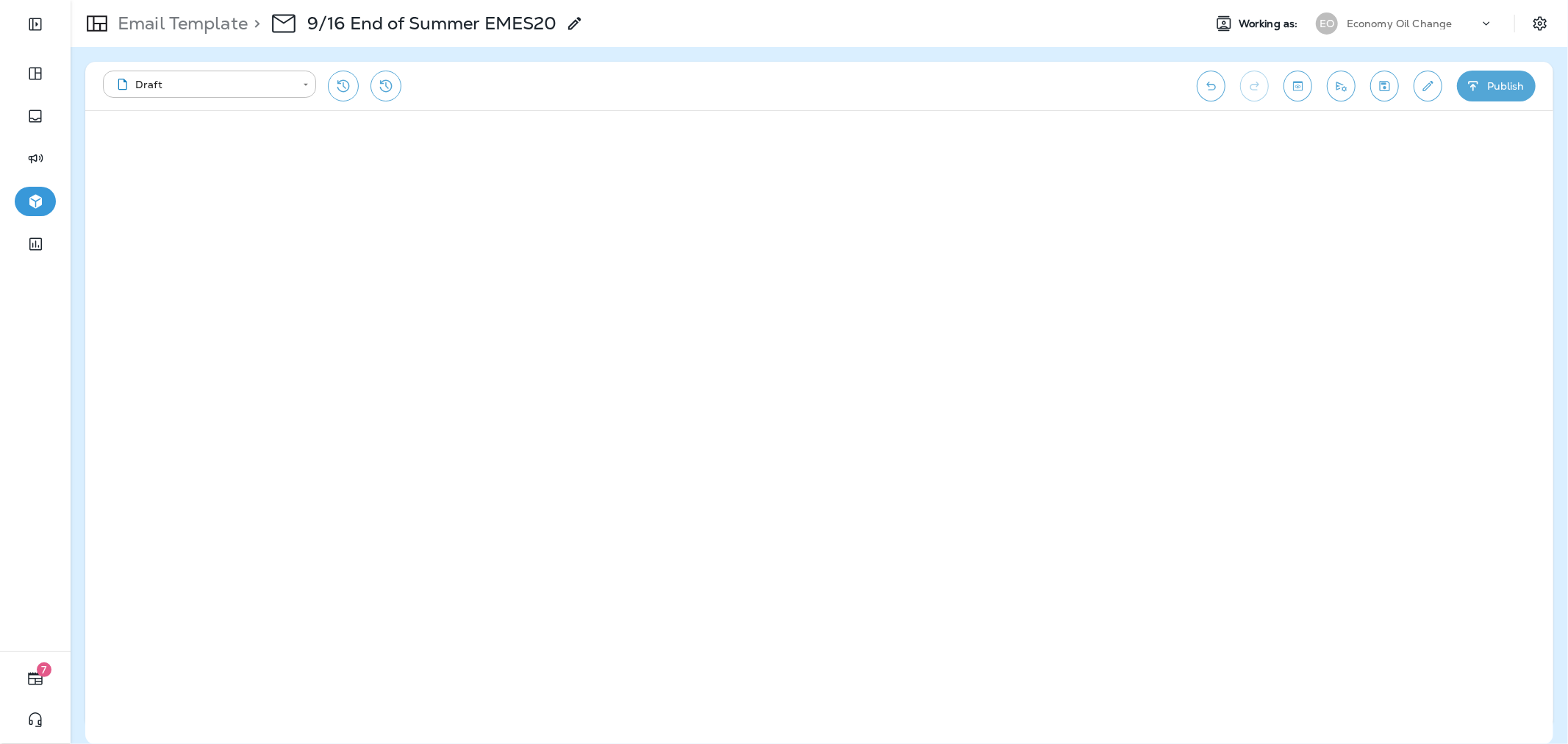
click at [1505, 94] on button "Publish" at bounding box center [1496, 86] width 79 height 31
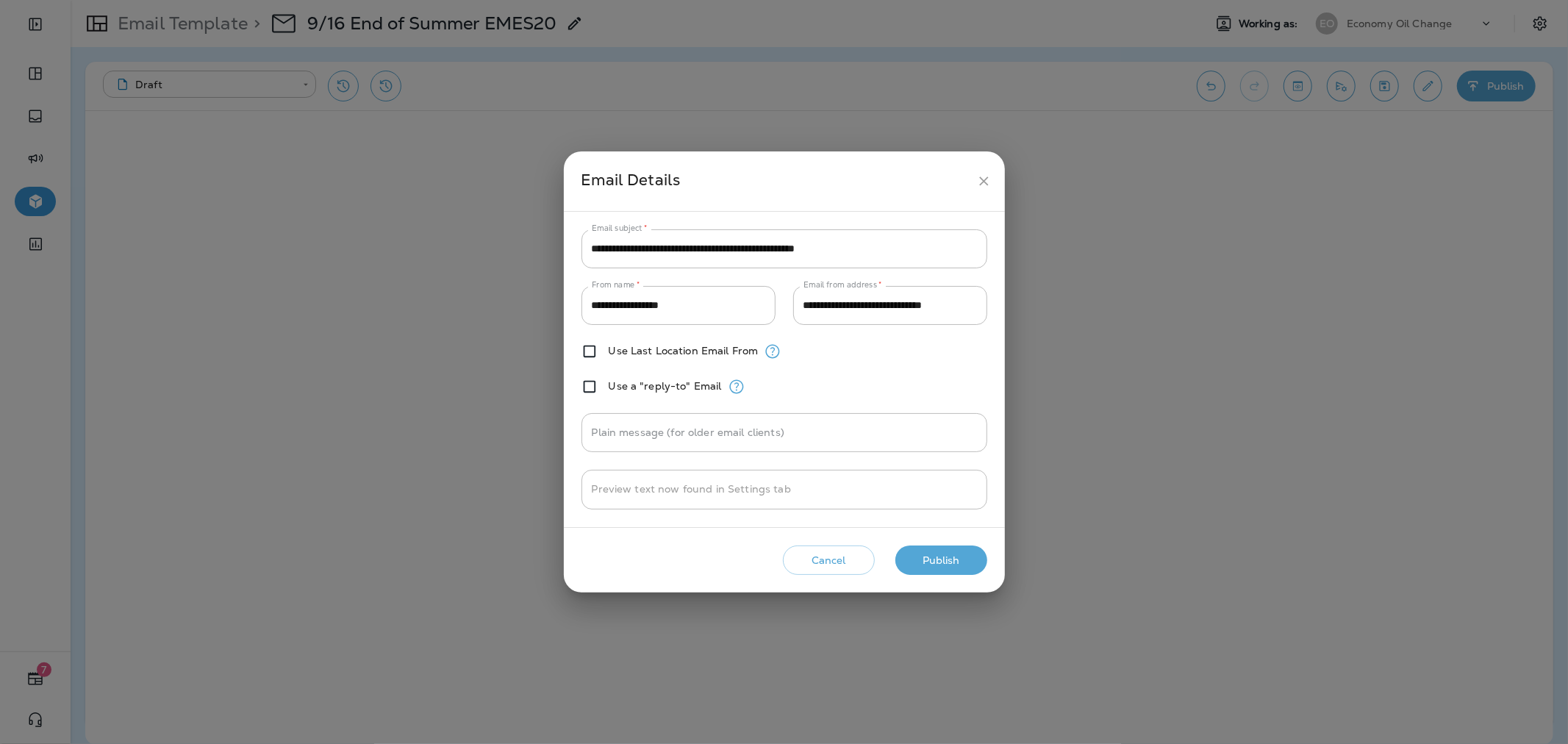
click at [935, 562] on button "Publish" at bounding box center [941, 561] width 92 height 30
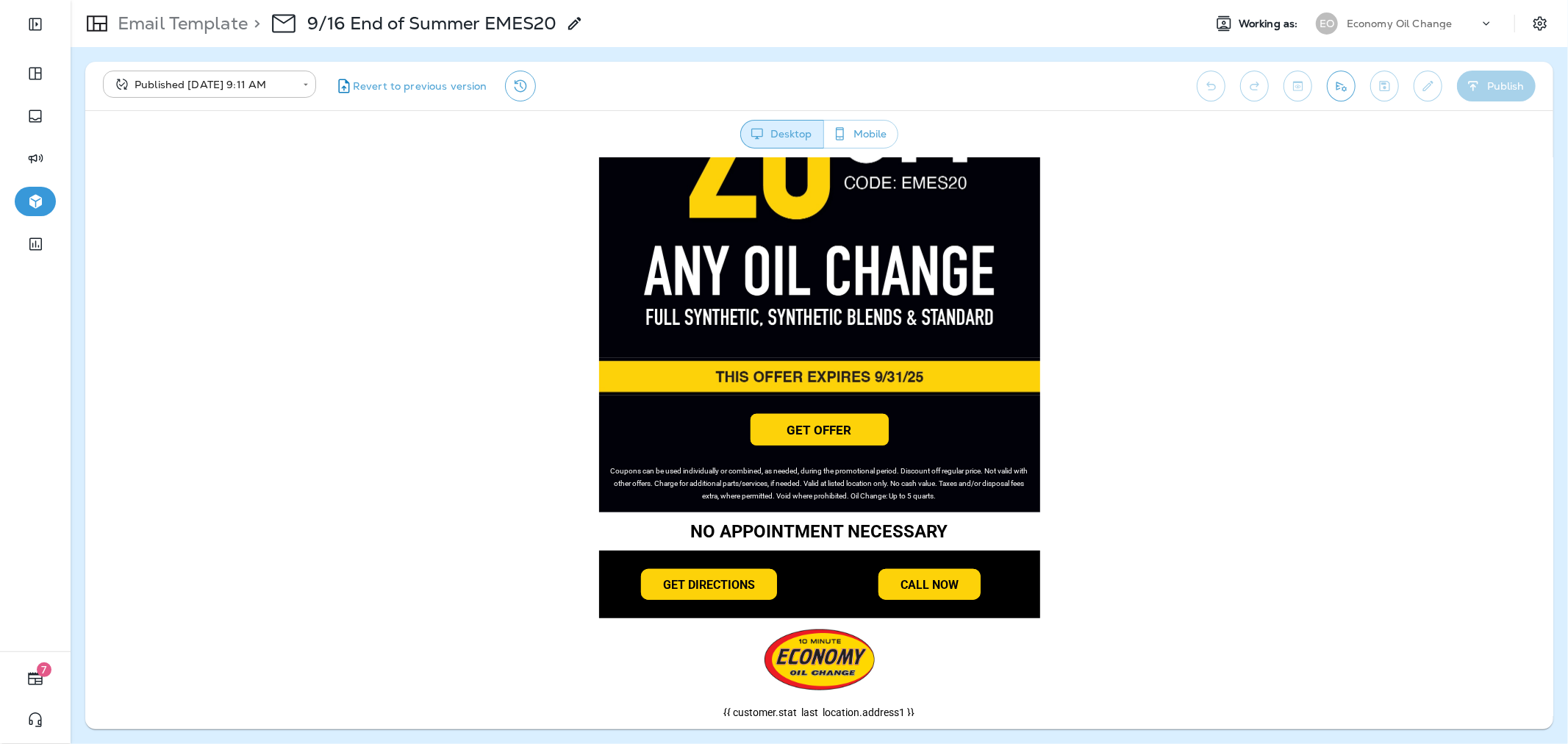
scroll to position [765, 0]
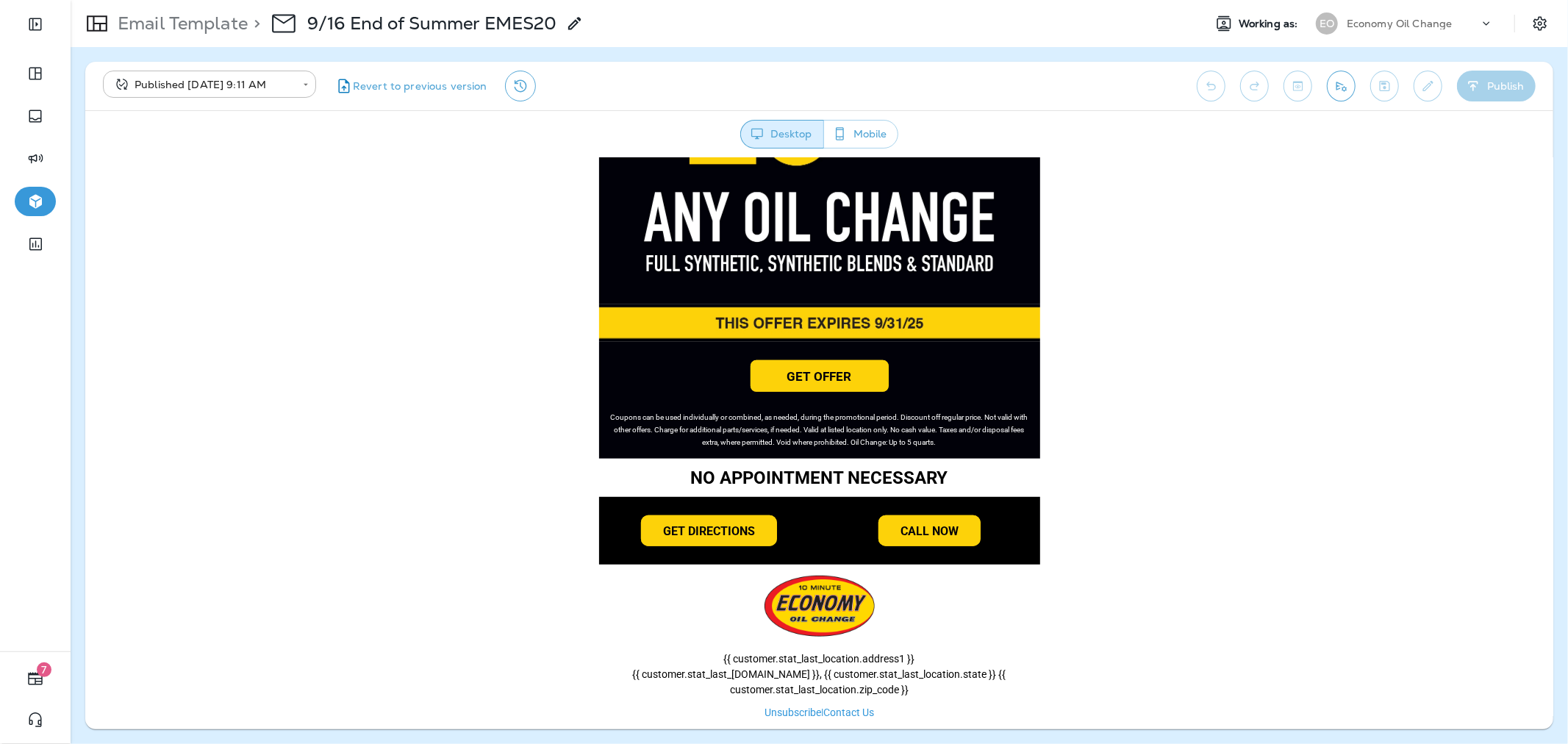
click at [185, 30] on p "Email Template" at bounding box center [180, 23] width 136 height 22
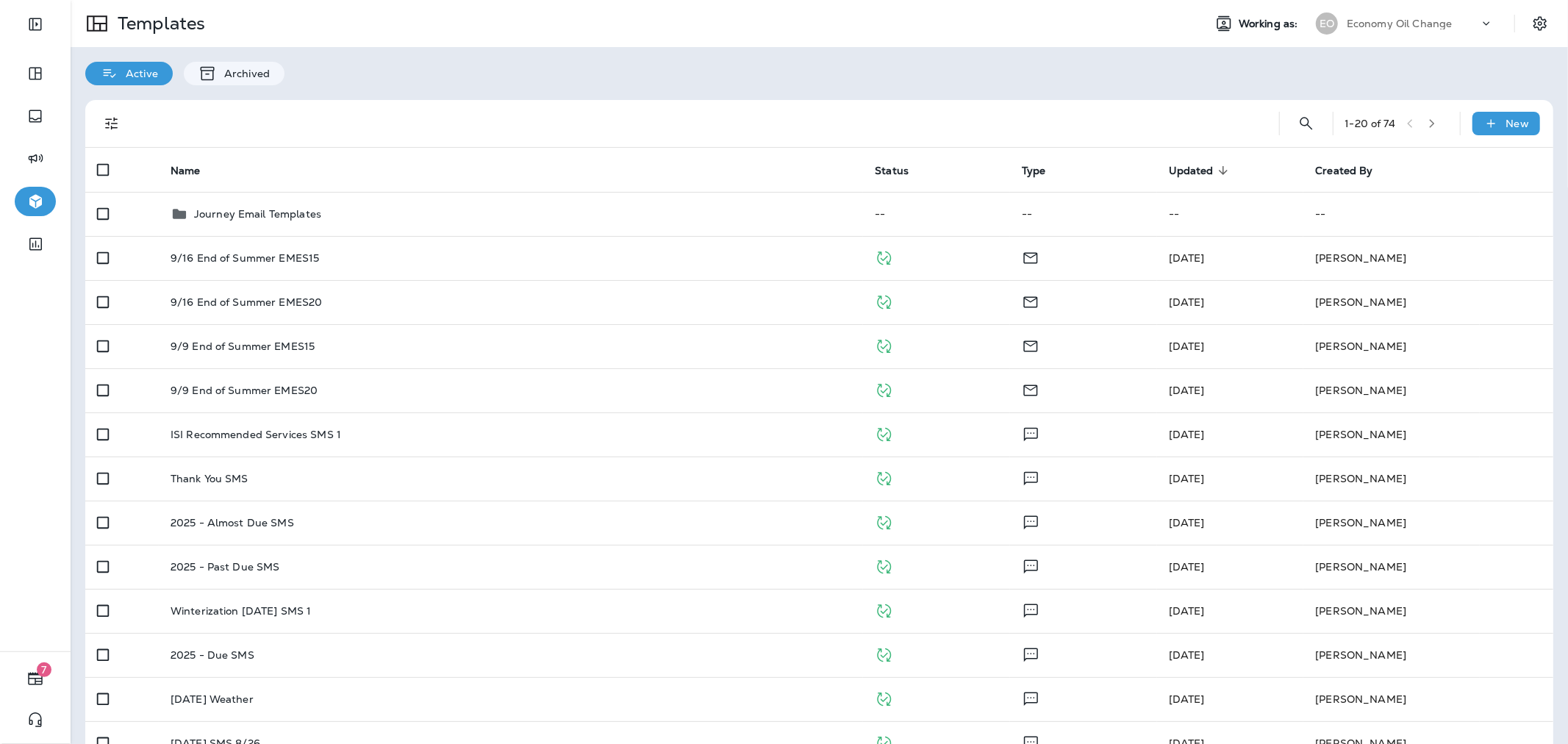
click at [1417, 20] on p "Economy Oil Change" at bounding box center [1399, 23] width 106 height 12
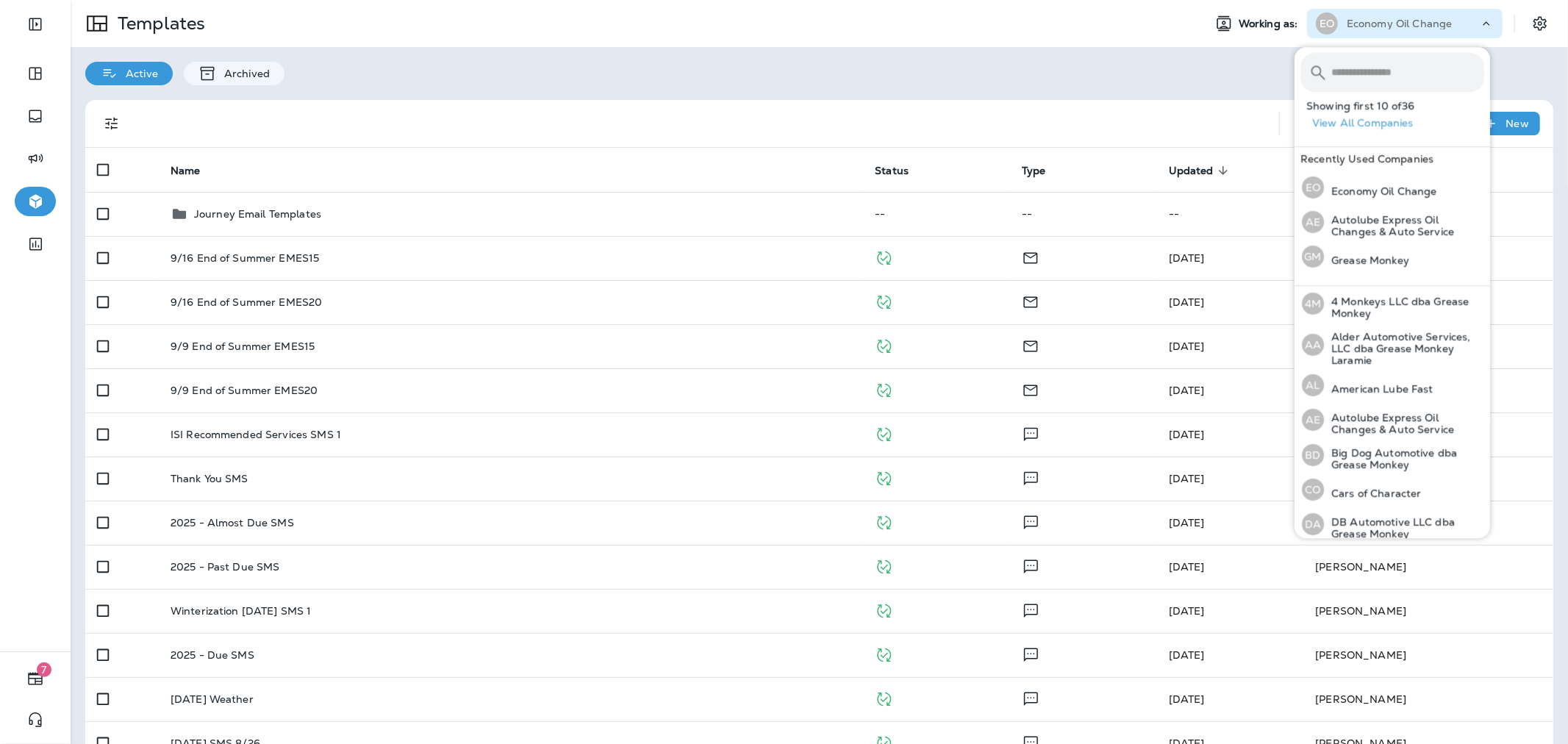
click at [1392, 79] on input "text" at bounding box center [1407, 72] width 153 height 39
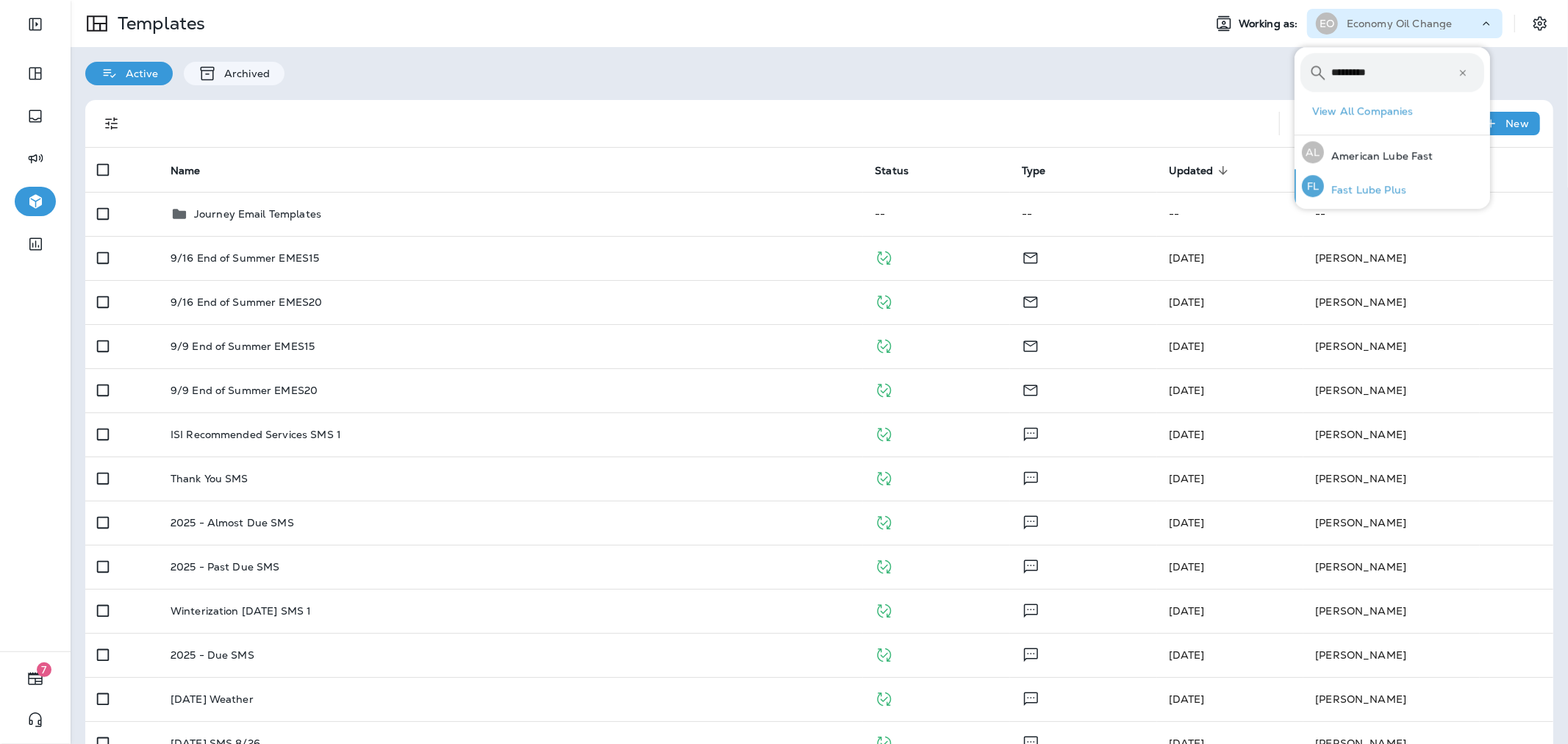
type input "*********"
click at [1384, 188] on p "Fast Lube Plus" at bounding box center [1365, 189] width 82 height 12
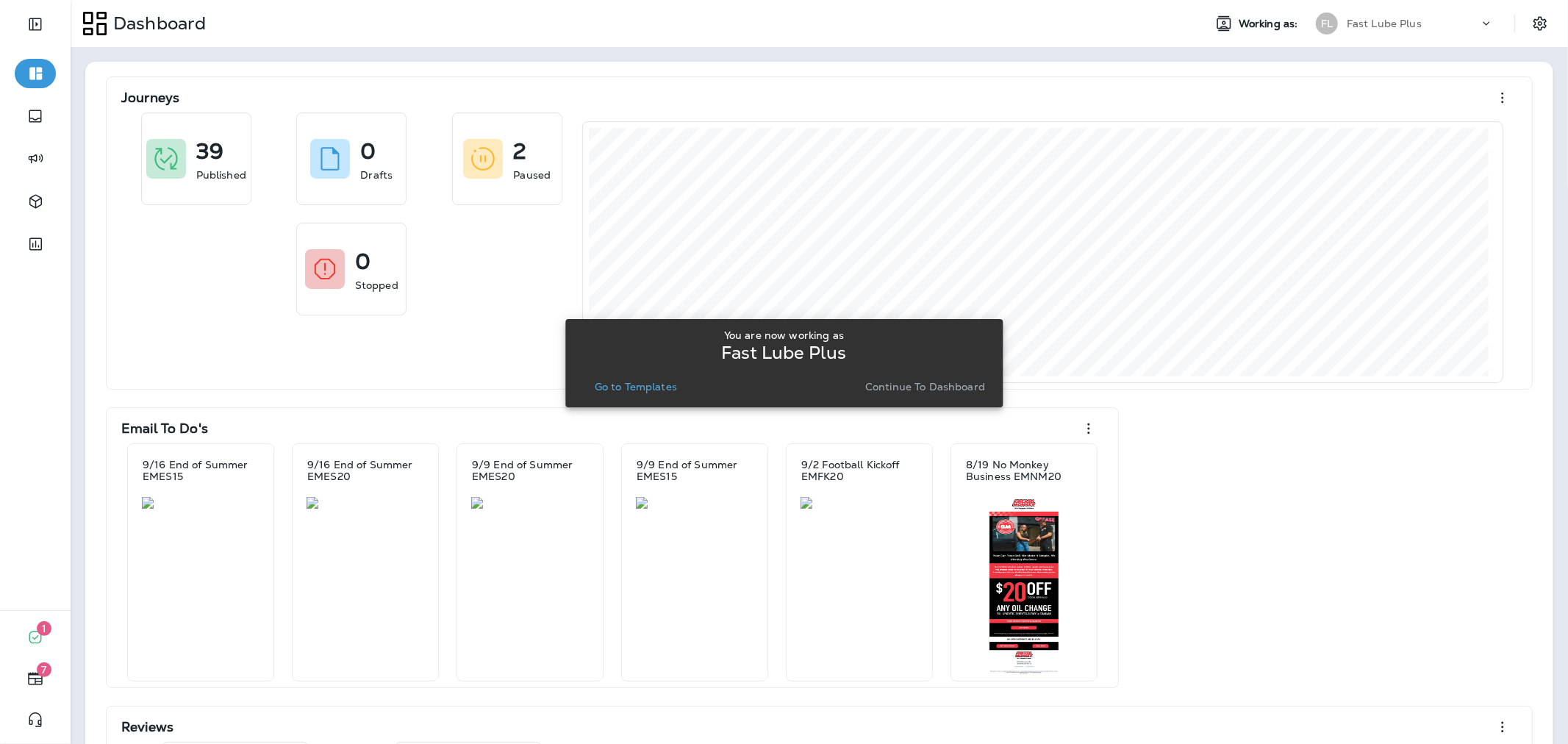
click at [614, 379] on button "Go to Templates" at bounding box center [635, 386] width 94 height 20
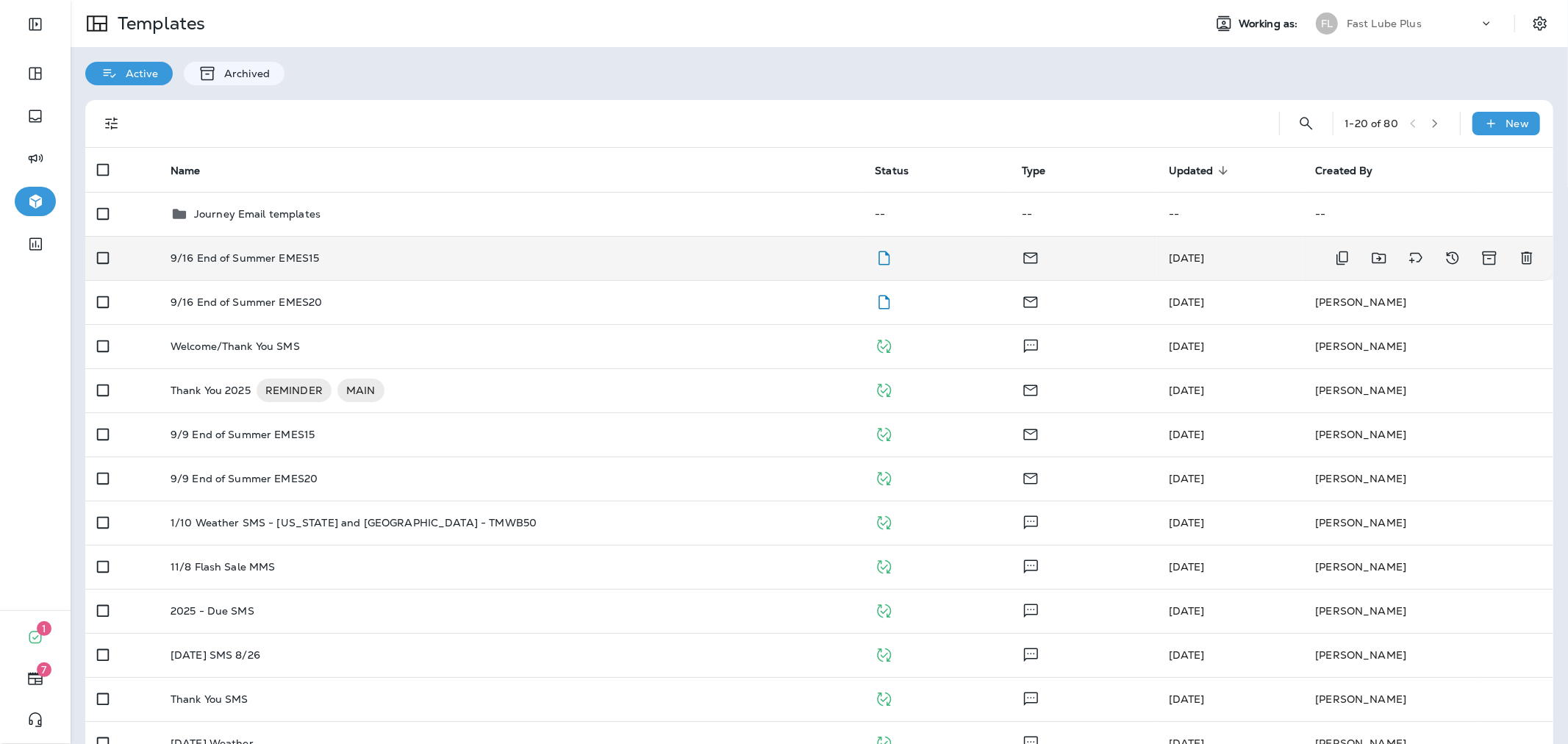
click at [645, 249] on td "9/16 End of Summer EMES15" at bounding box center [511, 257] width 705 height 44
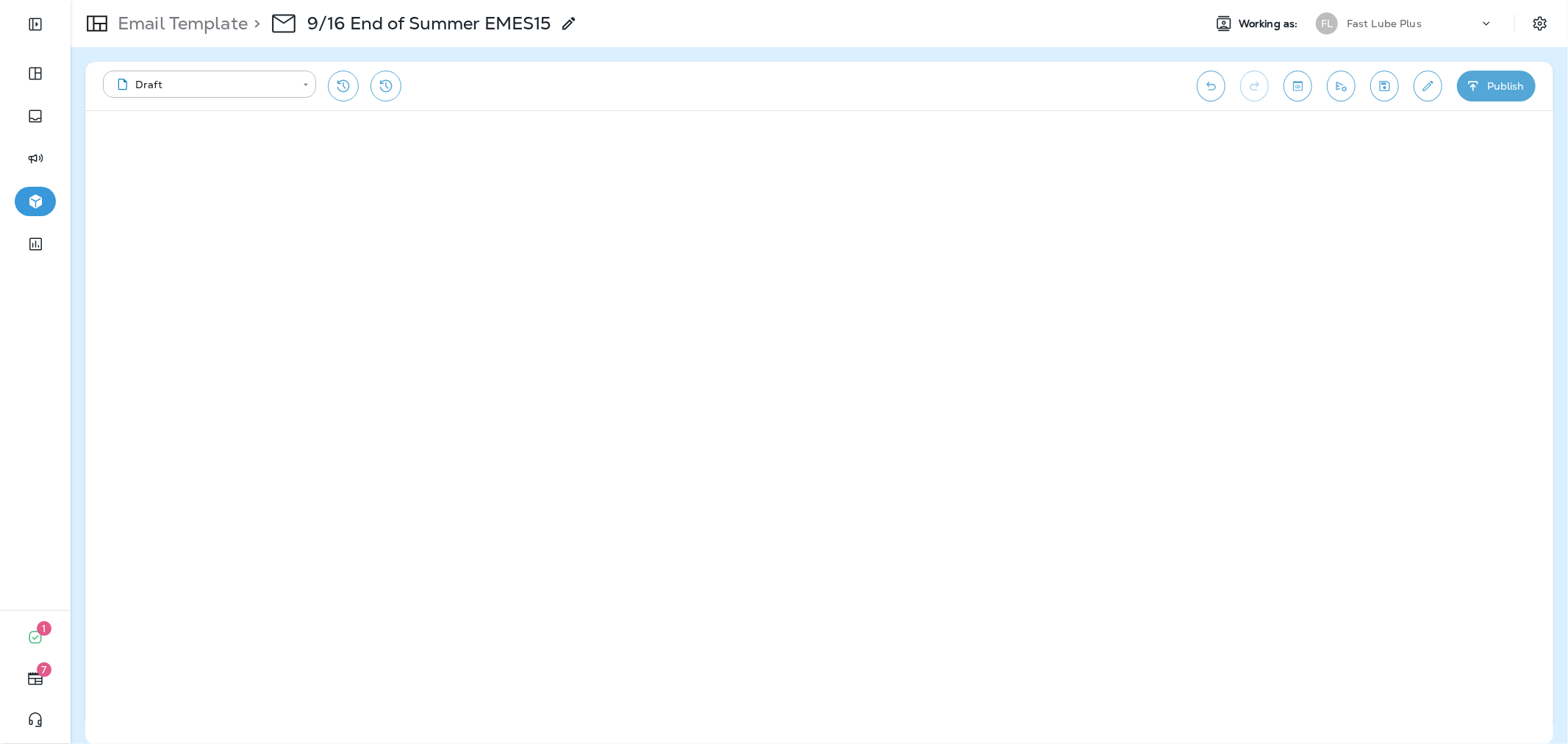
click at [1488, 82] on button "Publish" at bounding box center [1496, 86] width 79 height 31
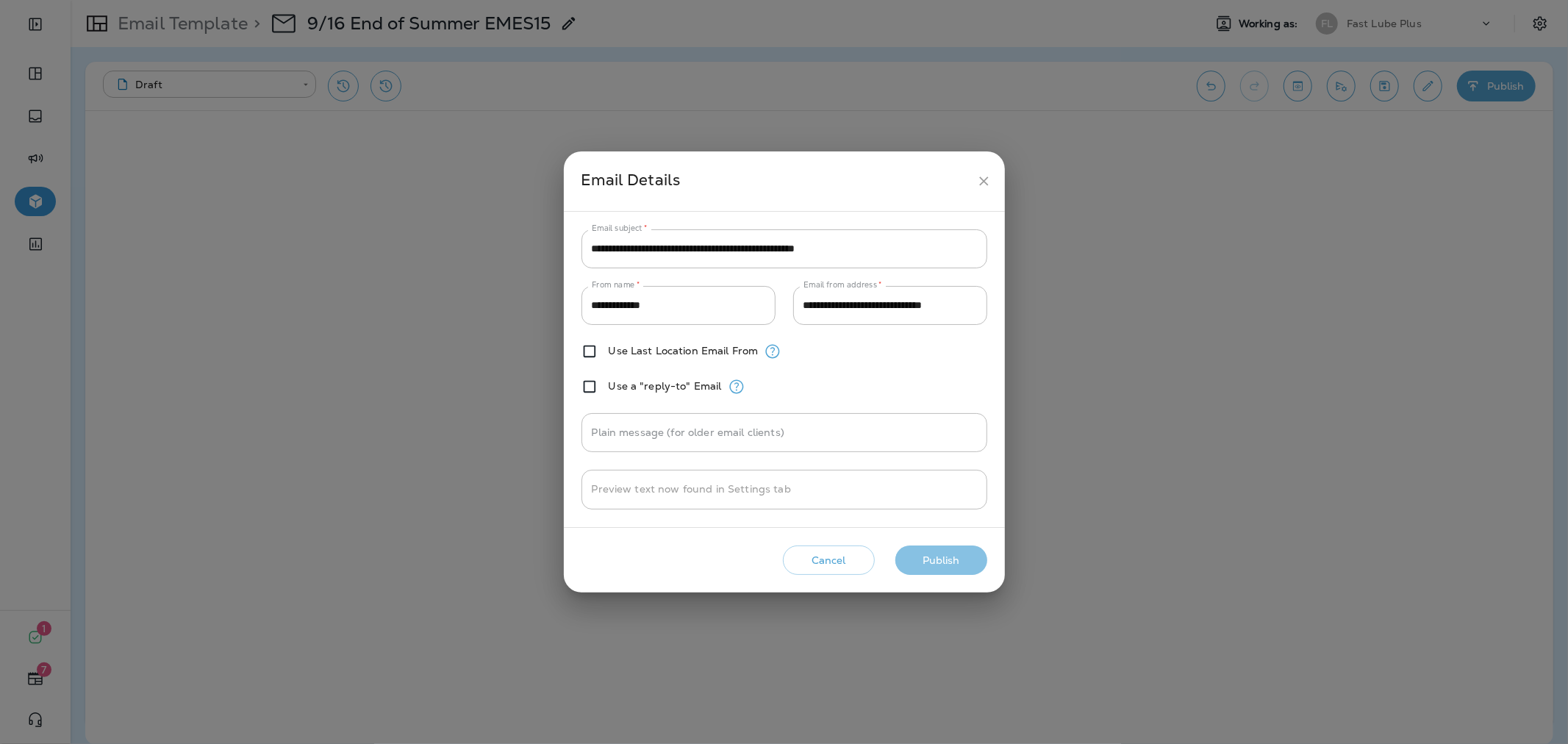
click at [968, 551] on button "Publish" at bounding box center [941, 561] width 92 height 30
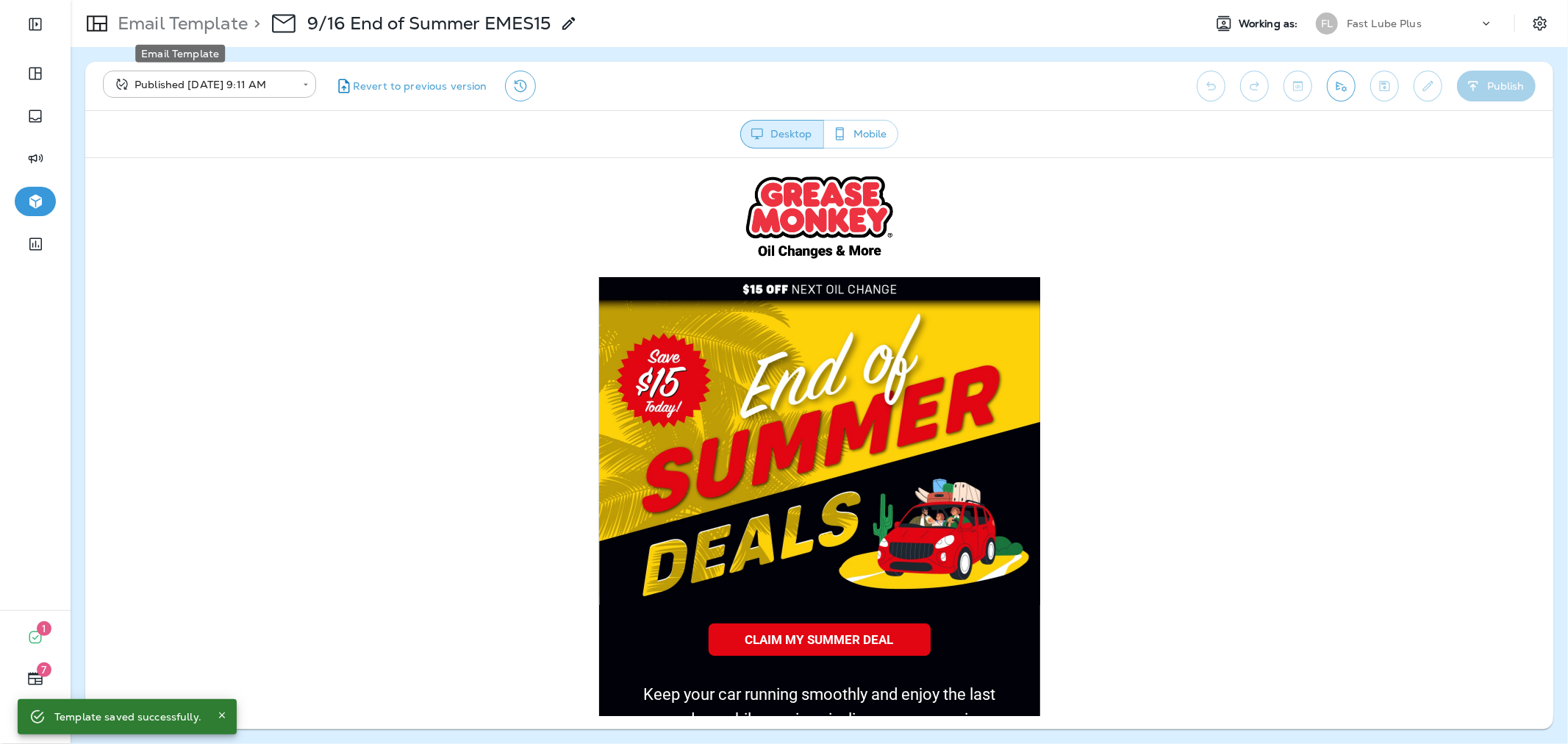
click at [213, 25] on p "Email Template" at bounding box center [180, 23] width 136 height 22
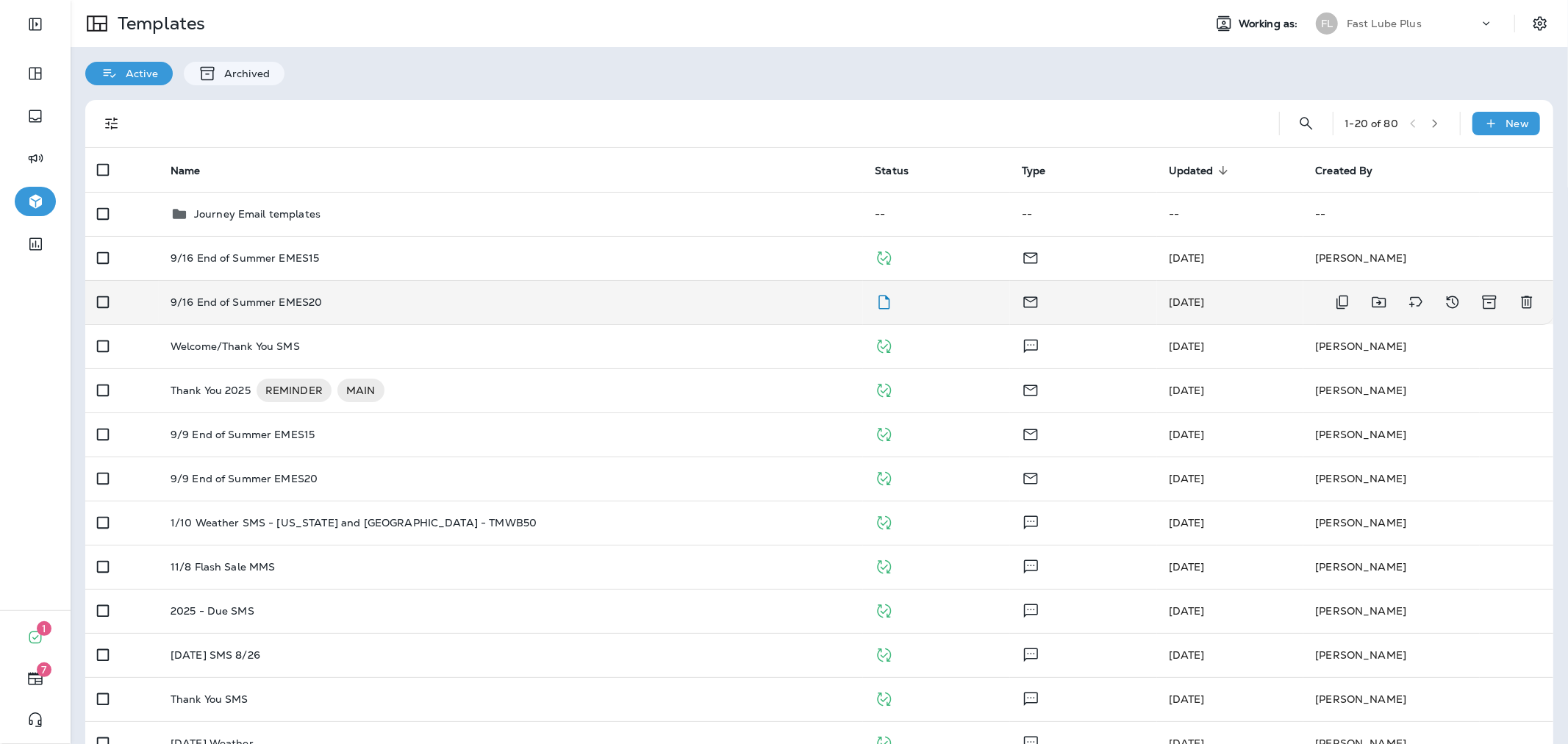
click at [447, 296] on div "9/16 End of Summer EMES20" at bounding box center [511, 302] width 681 height 12
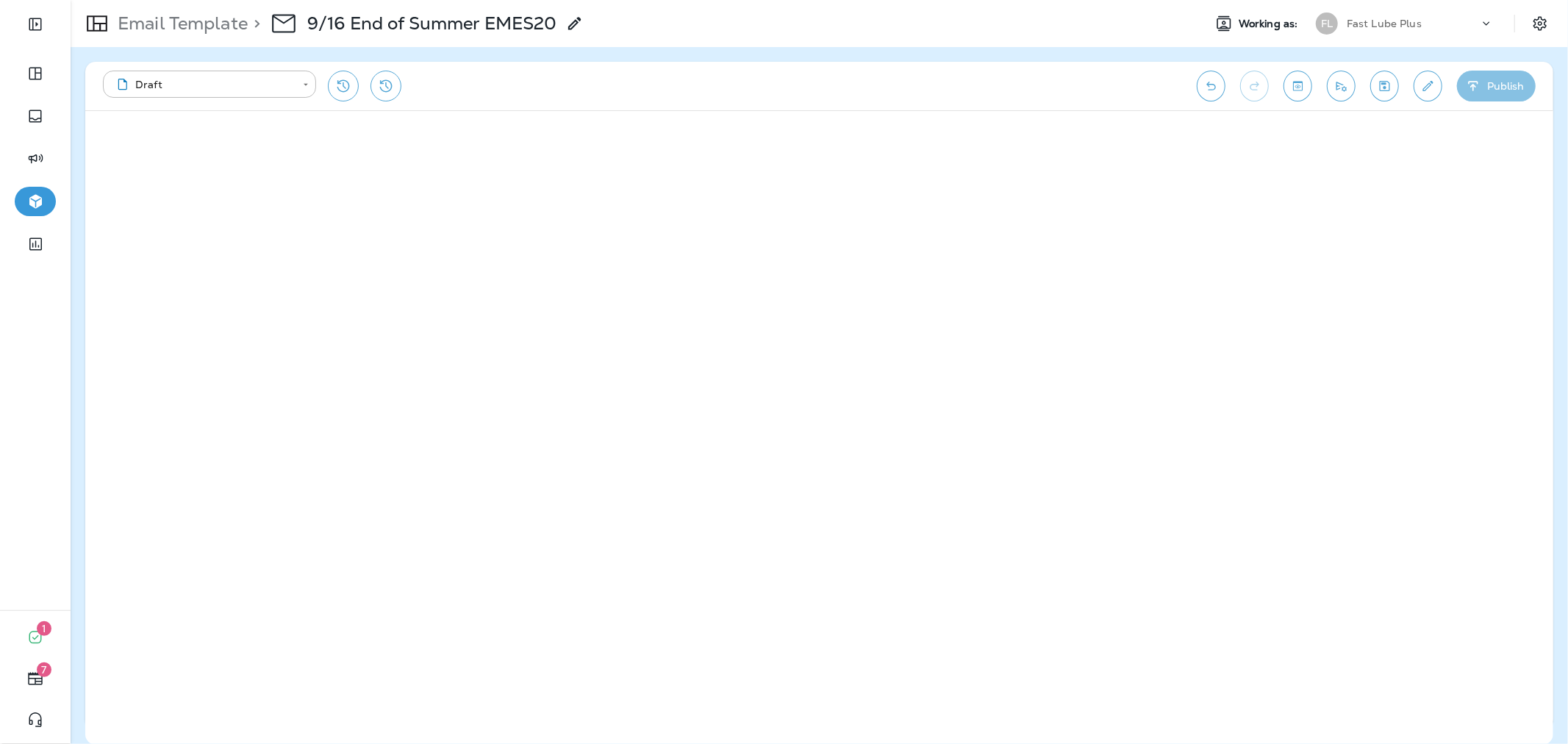
click at [1489, 84] on button "Publish" at bounding box center [1496, 86] width 79 height 31
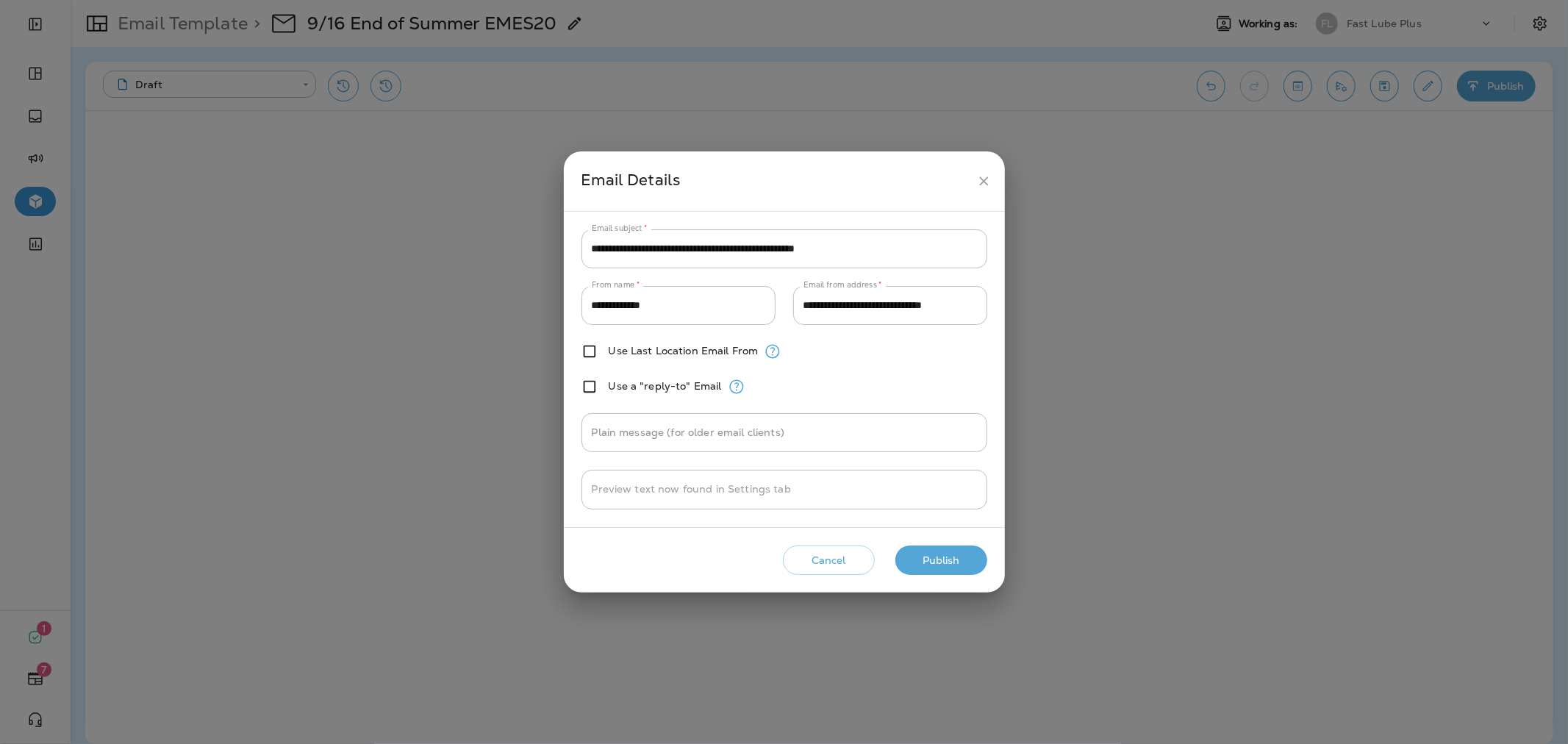
click at [974, 553] on button "Publish" at bounding box center [941, 561] width 92 height 30
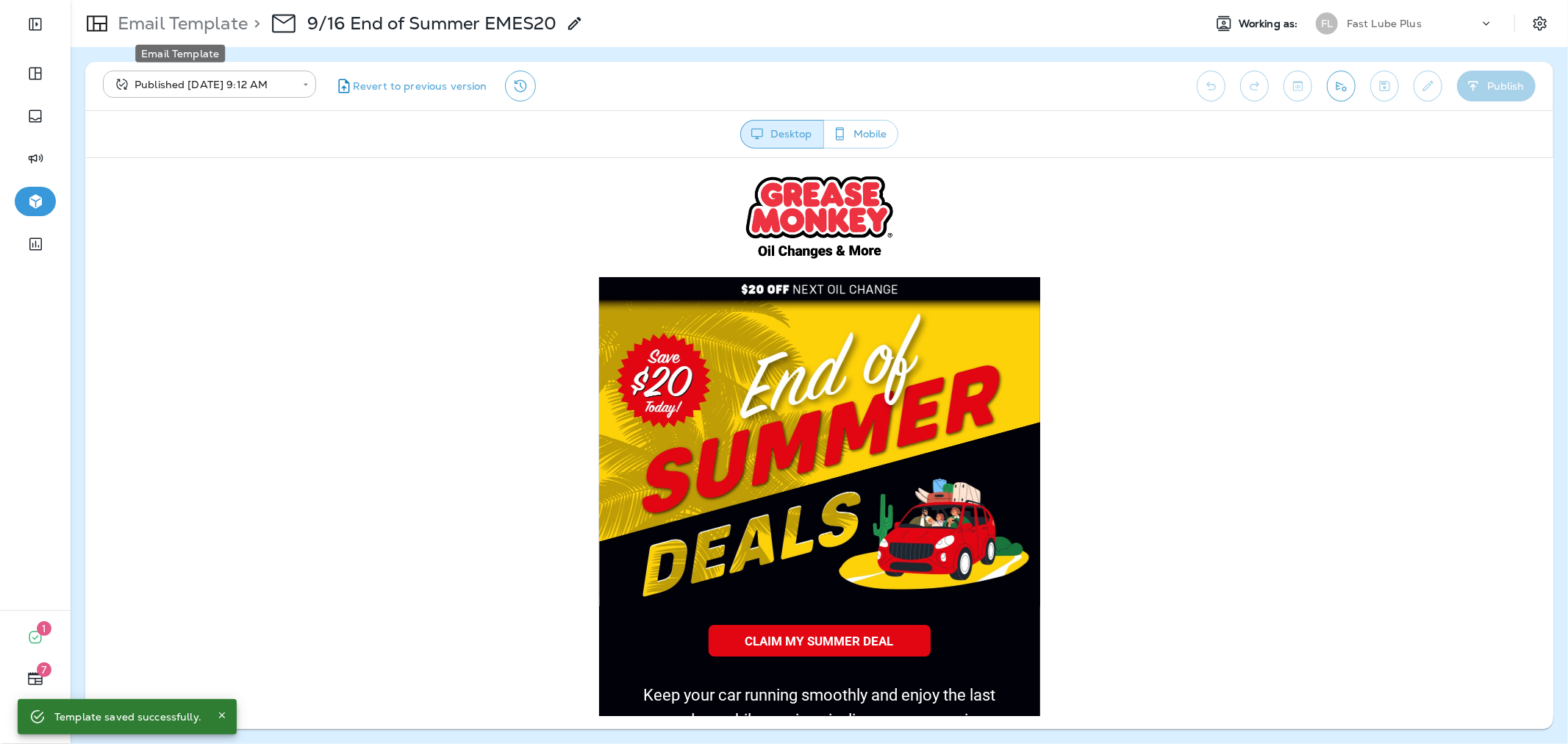
click at [165, 17] on p "Email Template" at bounding box center [180, 23] width 136 height 22
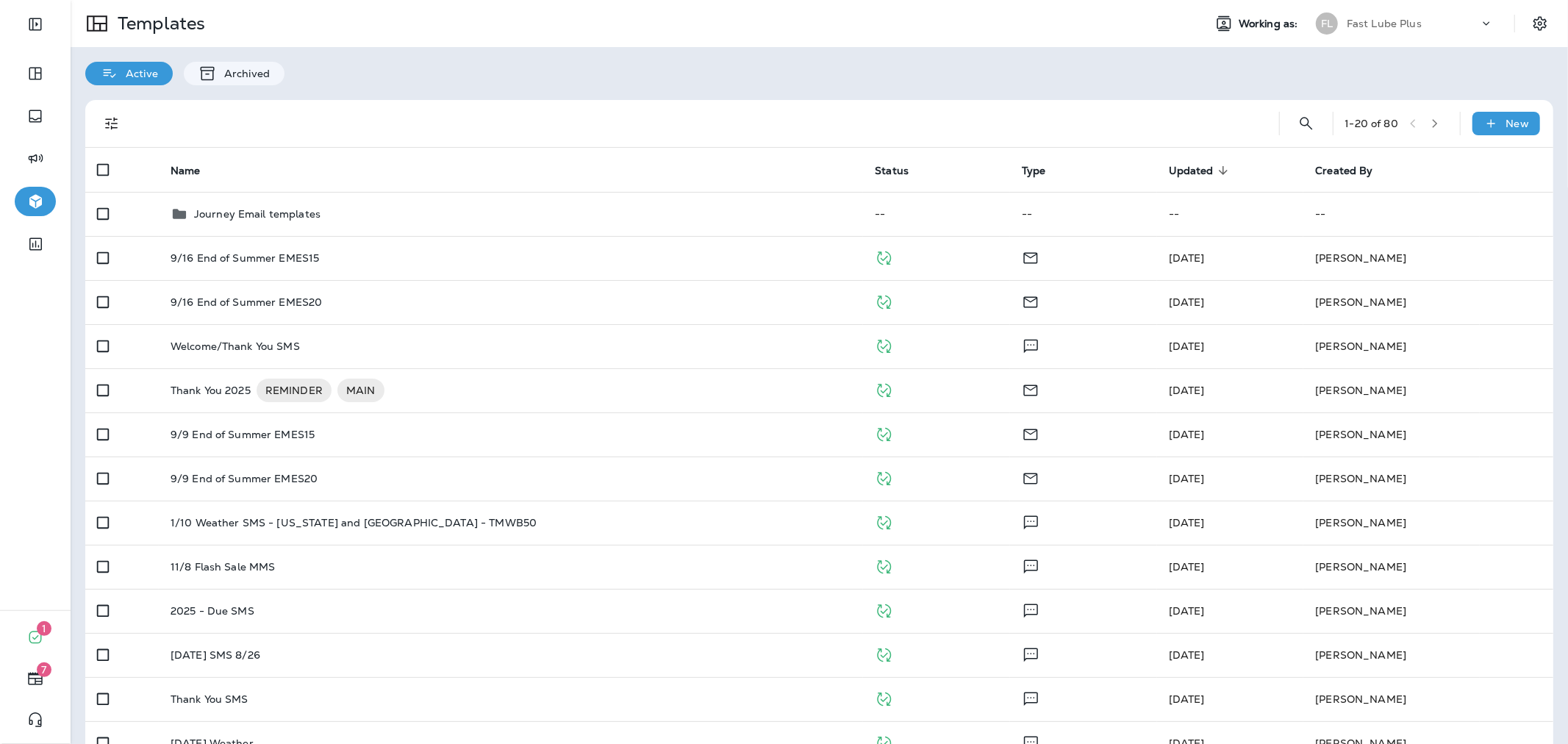
click at [1357, 26] on p "Fast Lube Plus" at bounding box center [1384, 23] width 75 height 12
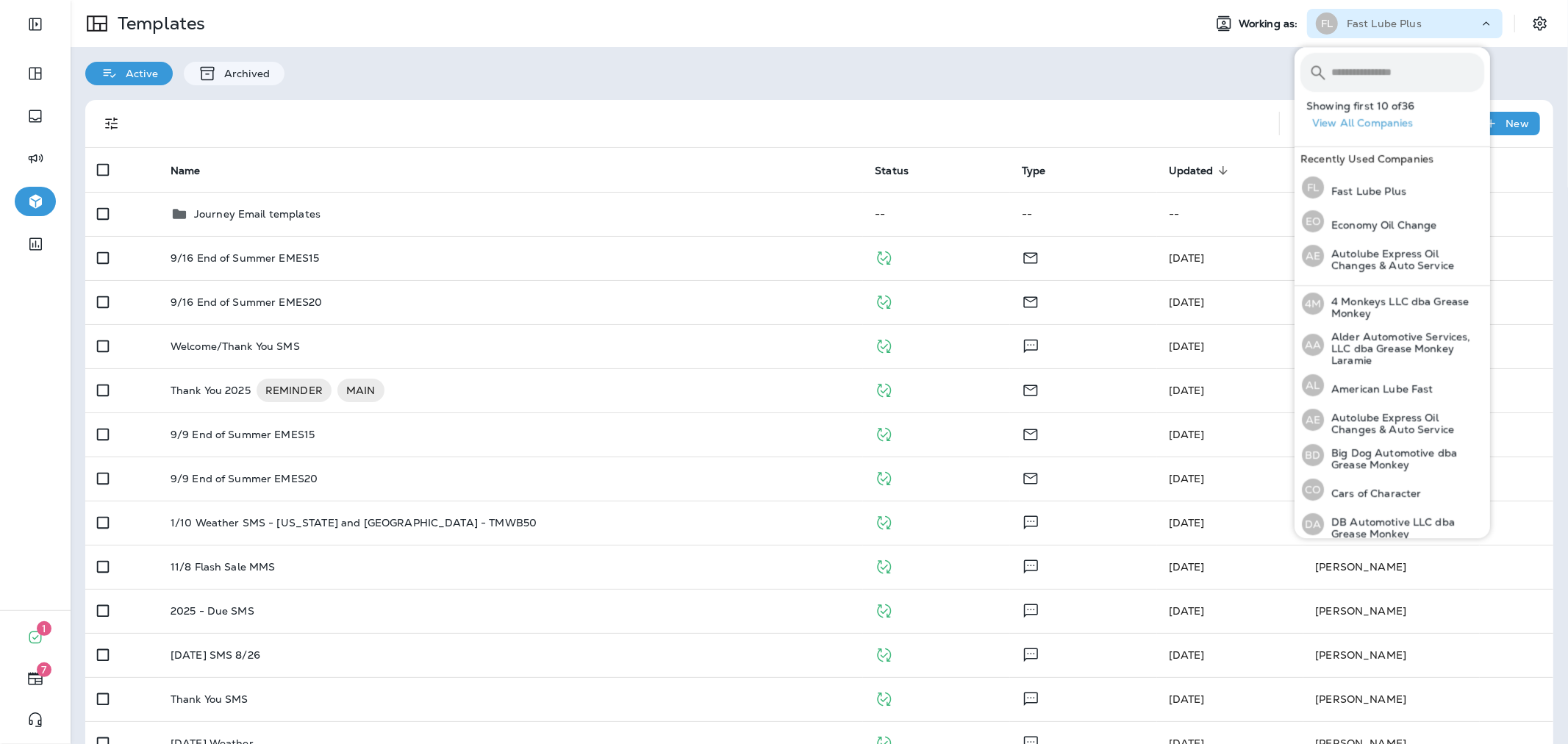
click at [1364, 69] on input "text" at bounding box center [1407, 72] width 153 height 39
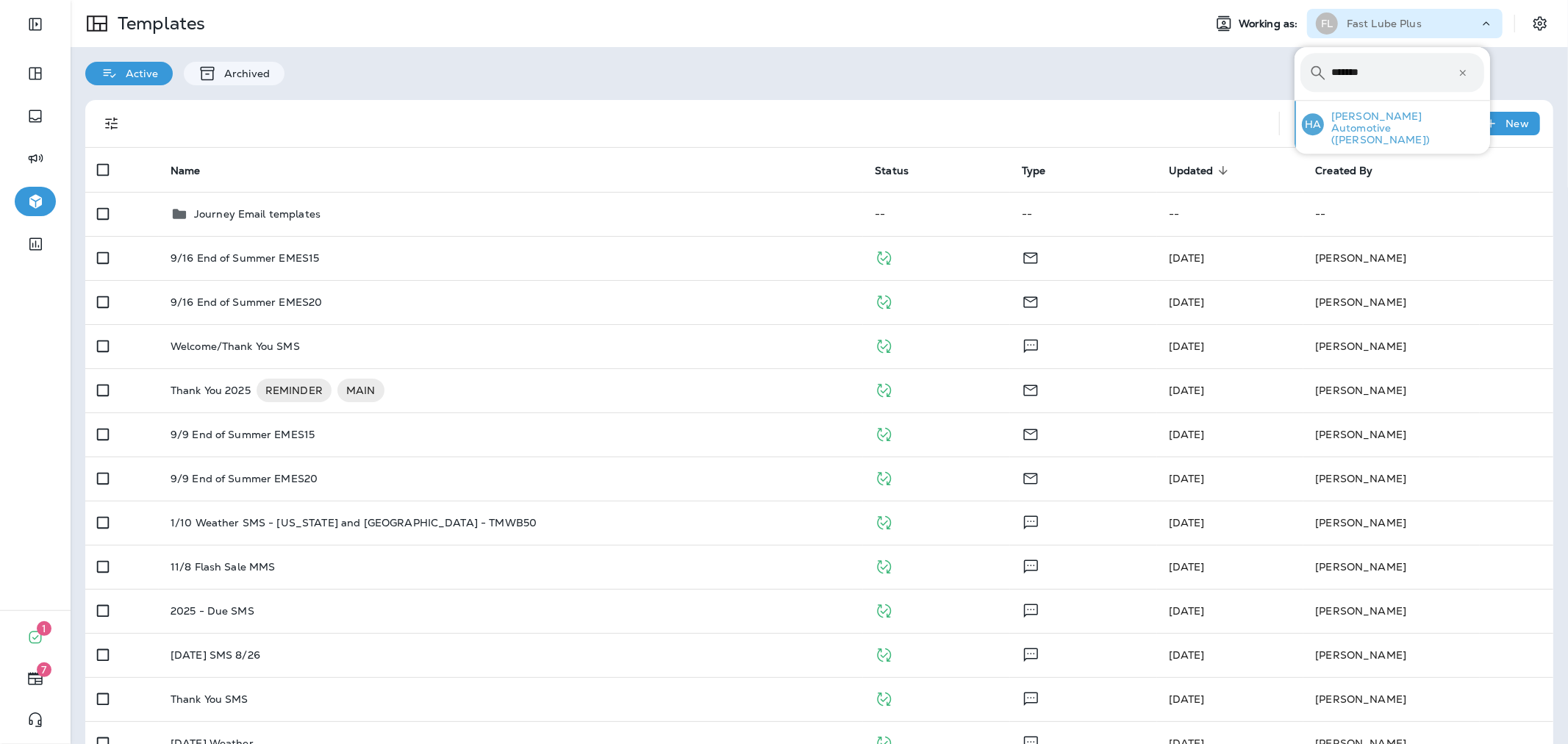
type input "*******"
click at [1375, 122] on p "[PERSON_NAME] Automotive ([PERSON_NAME])" at bounding box center [1404, 127] width 160 height 35
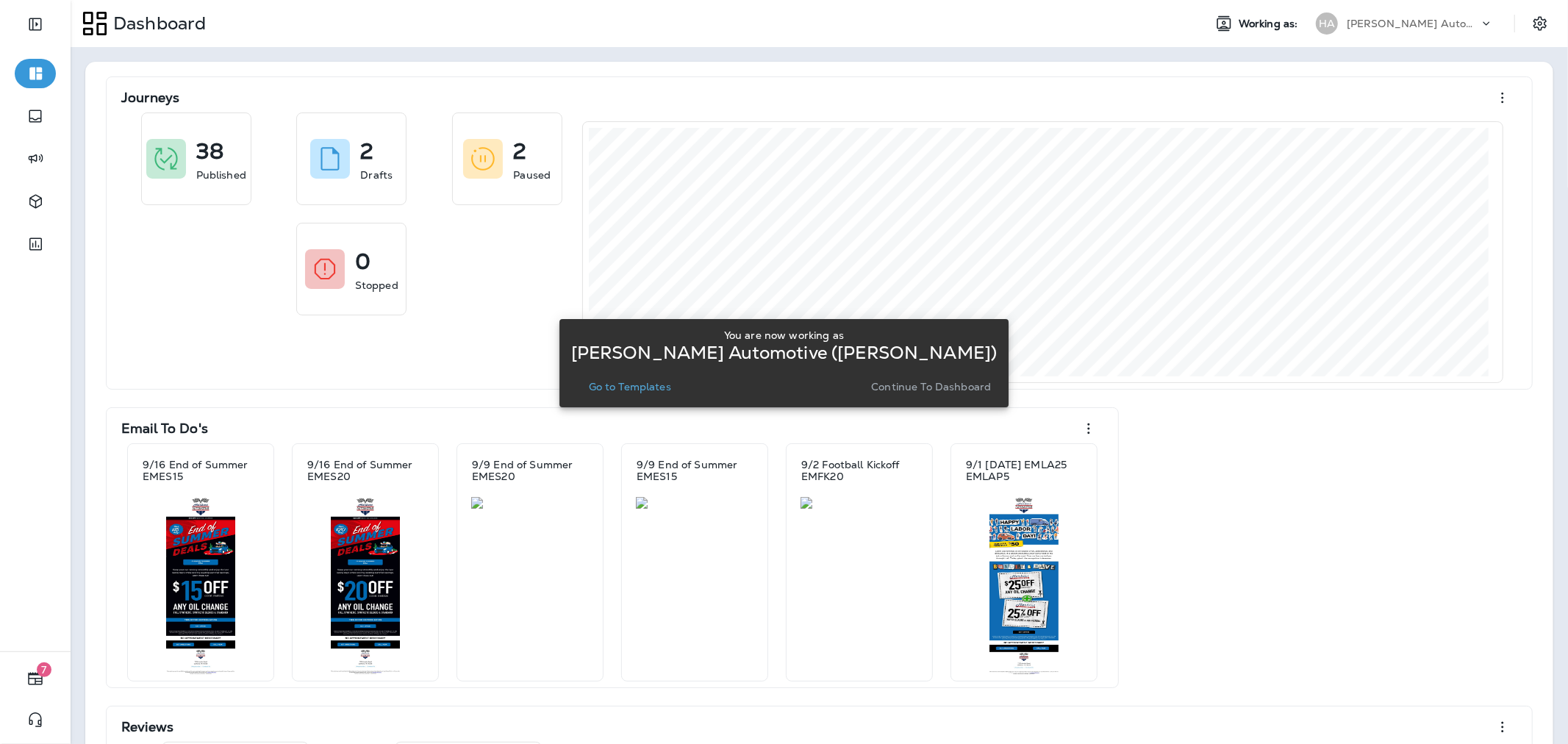
click at [651, 393] on button "Go to Templates" at bounding box center [630, 386] width 94 height 20
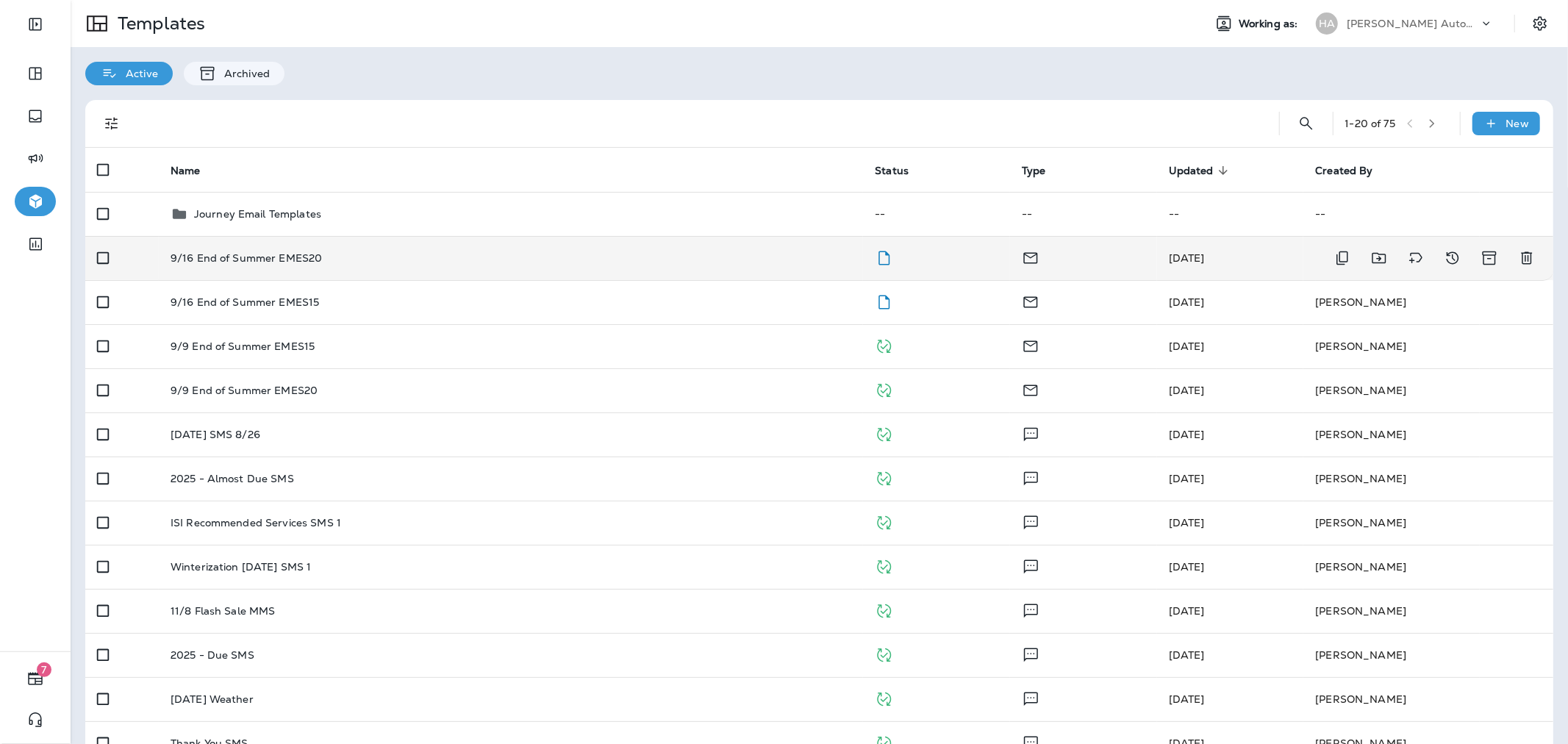
click at [637, 252] on div "9/16 End of Summer EMES20" at bounding box center [511, 257] width 681 height 12
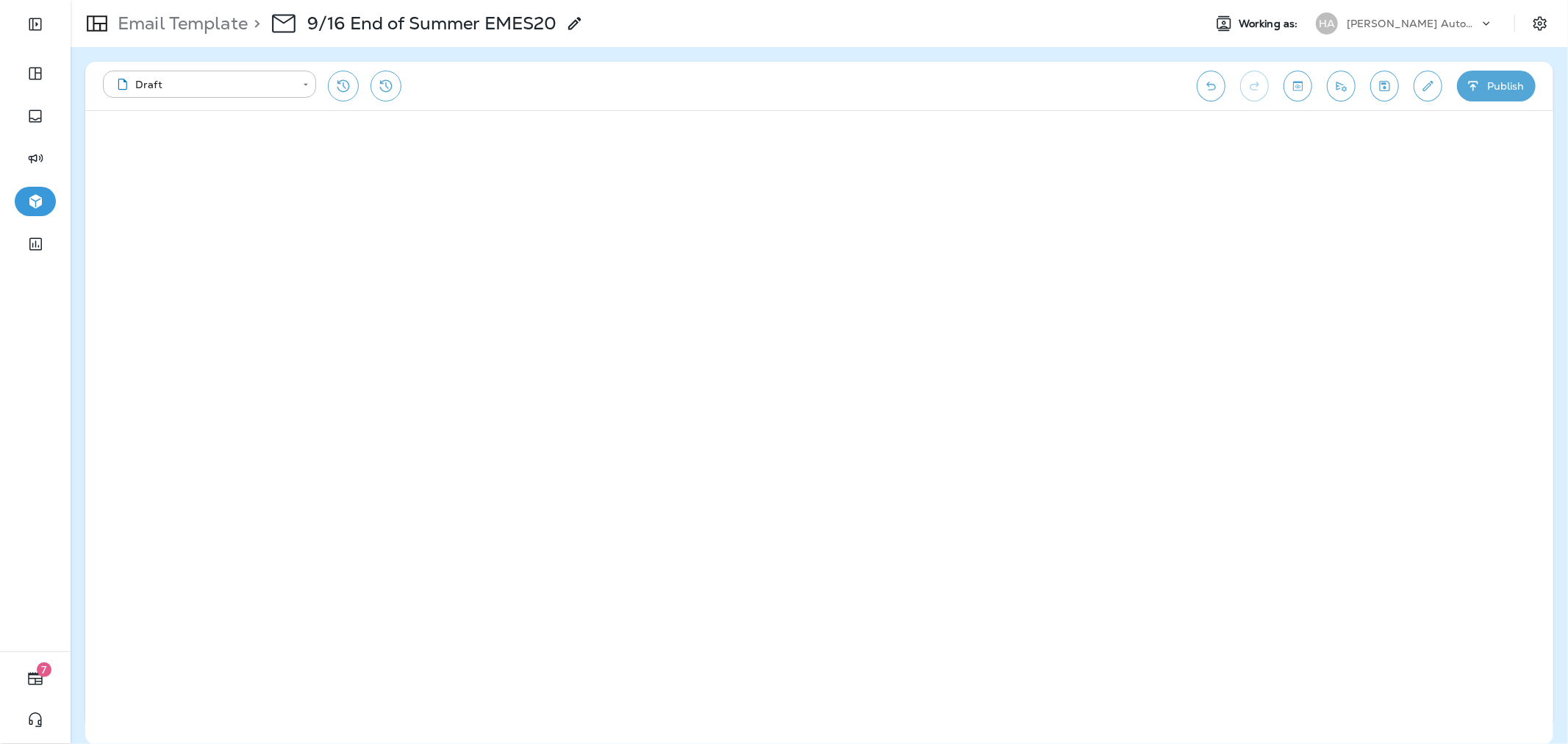
click at [1495, 90] on button "Publish" at bounding box center [1496, 86] width 79 height 31
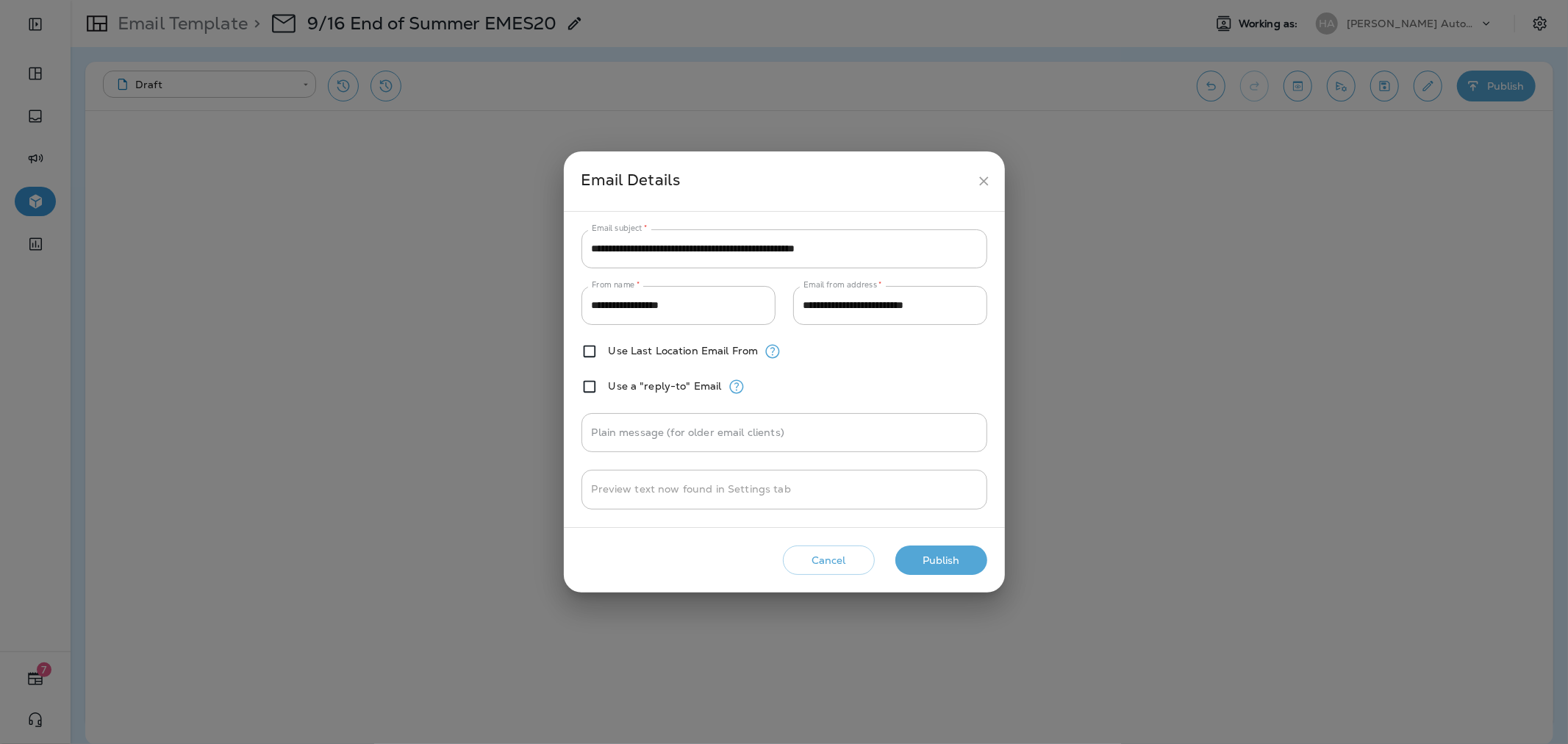
click at [936, 548] on button "Publish" at bounding box center [941, 561] width 92 height 30
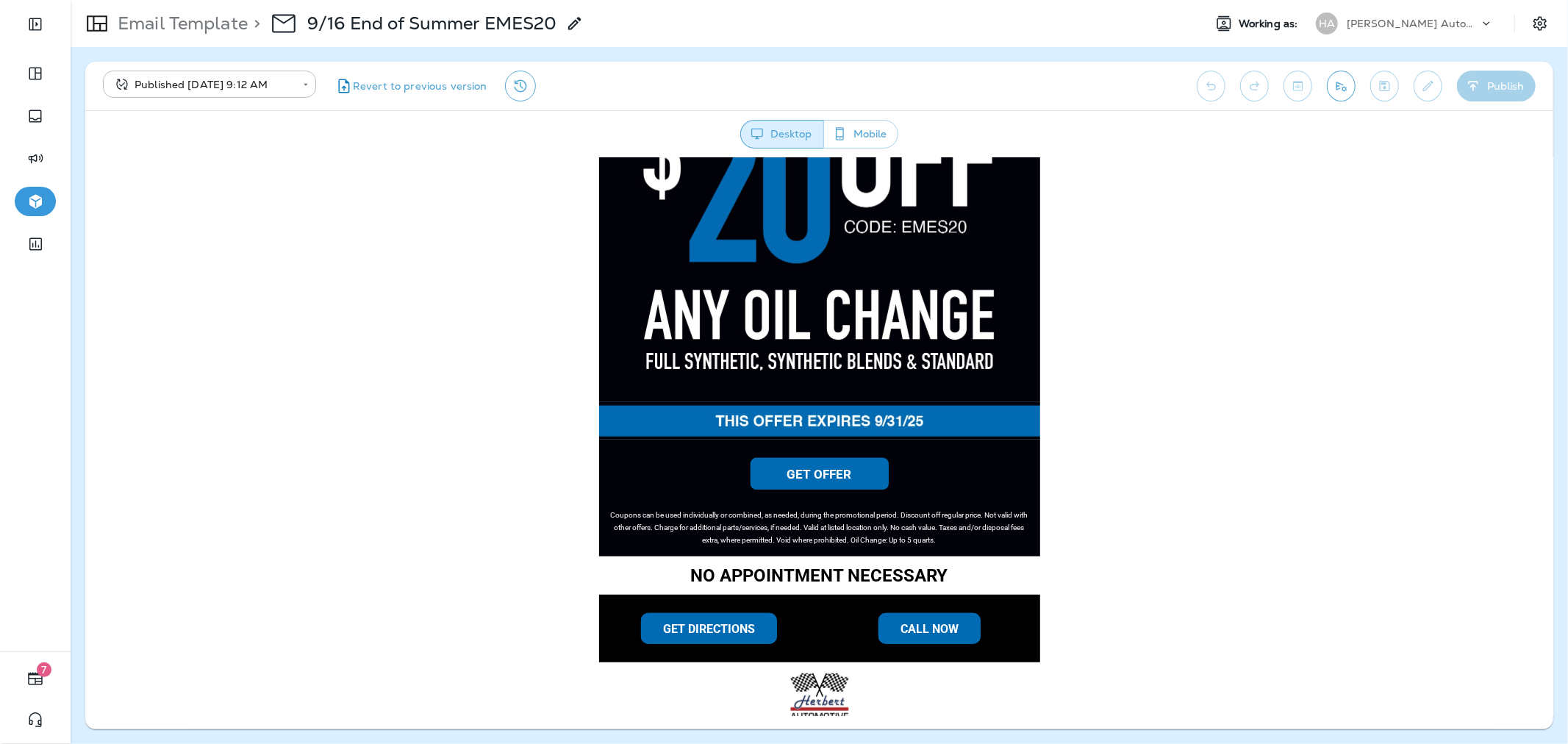
scroll to position [834, 0]
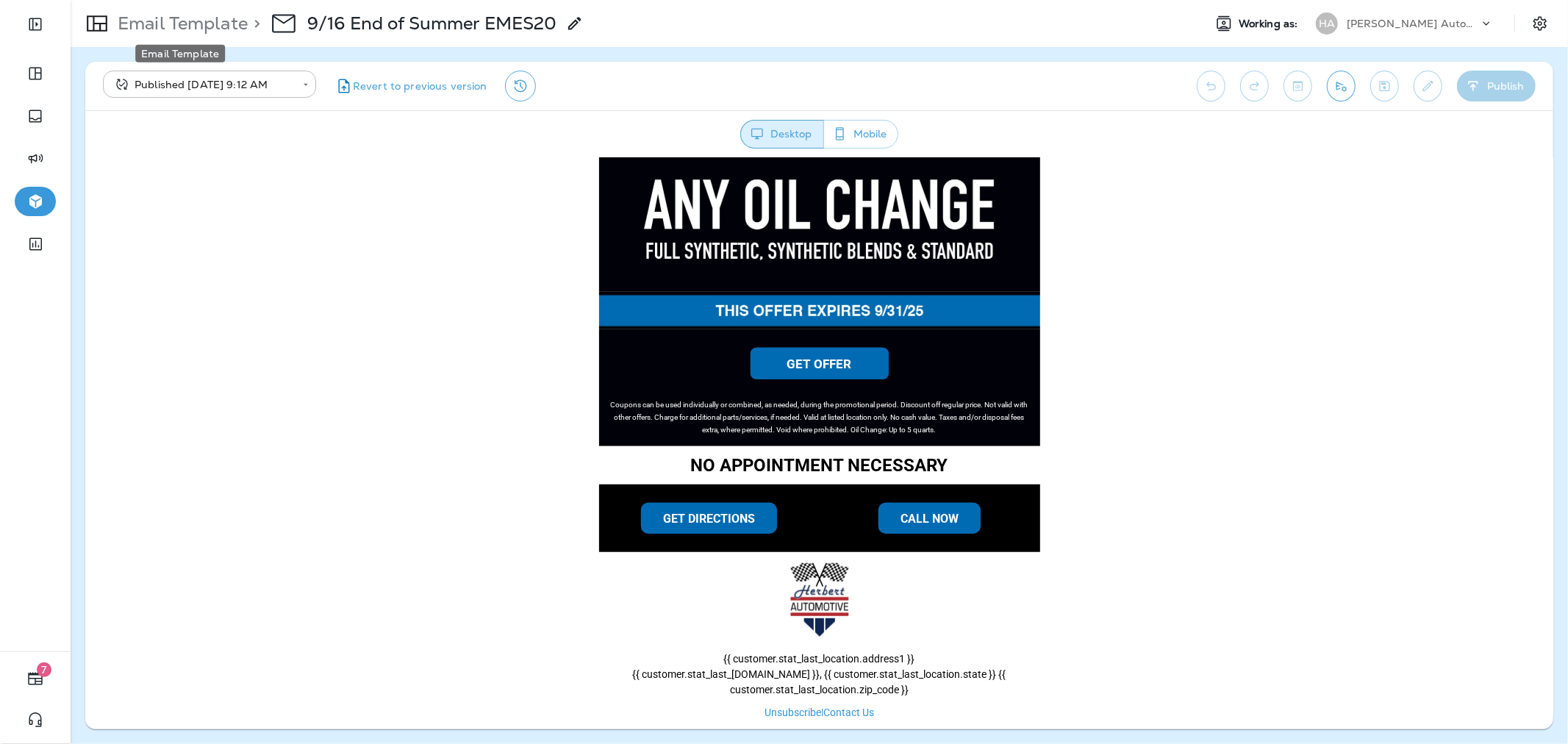
click at [197, 19] on p "Email Template" at bounding box center [180, 23] width 136 height 22
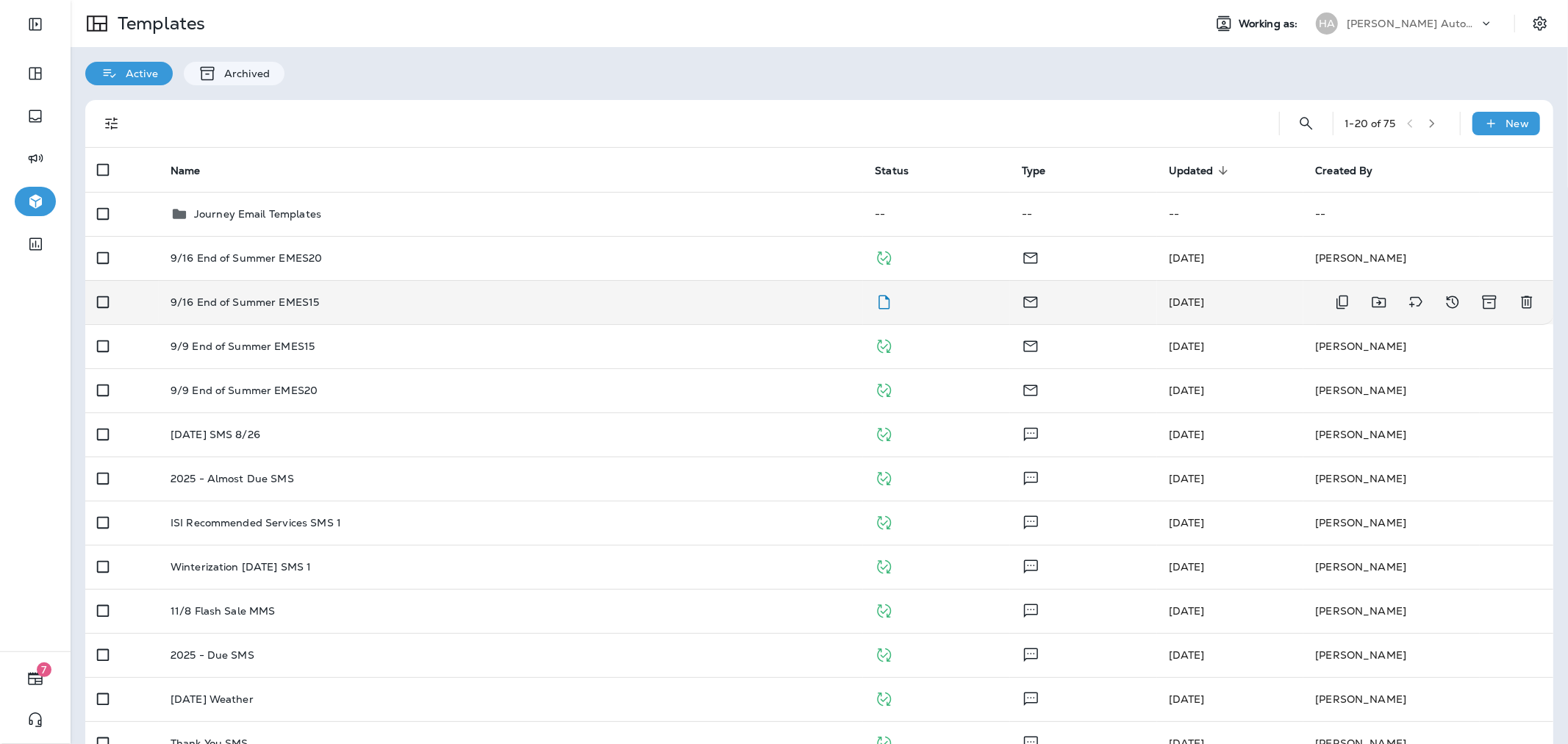
click at [547, 297] on div "9/16 End of Summer EMES15" at bounding box center [511, 302] width 681 height 12
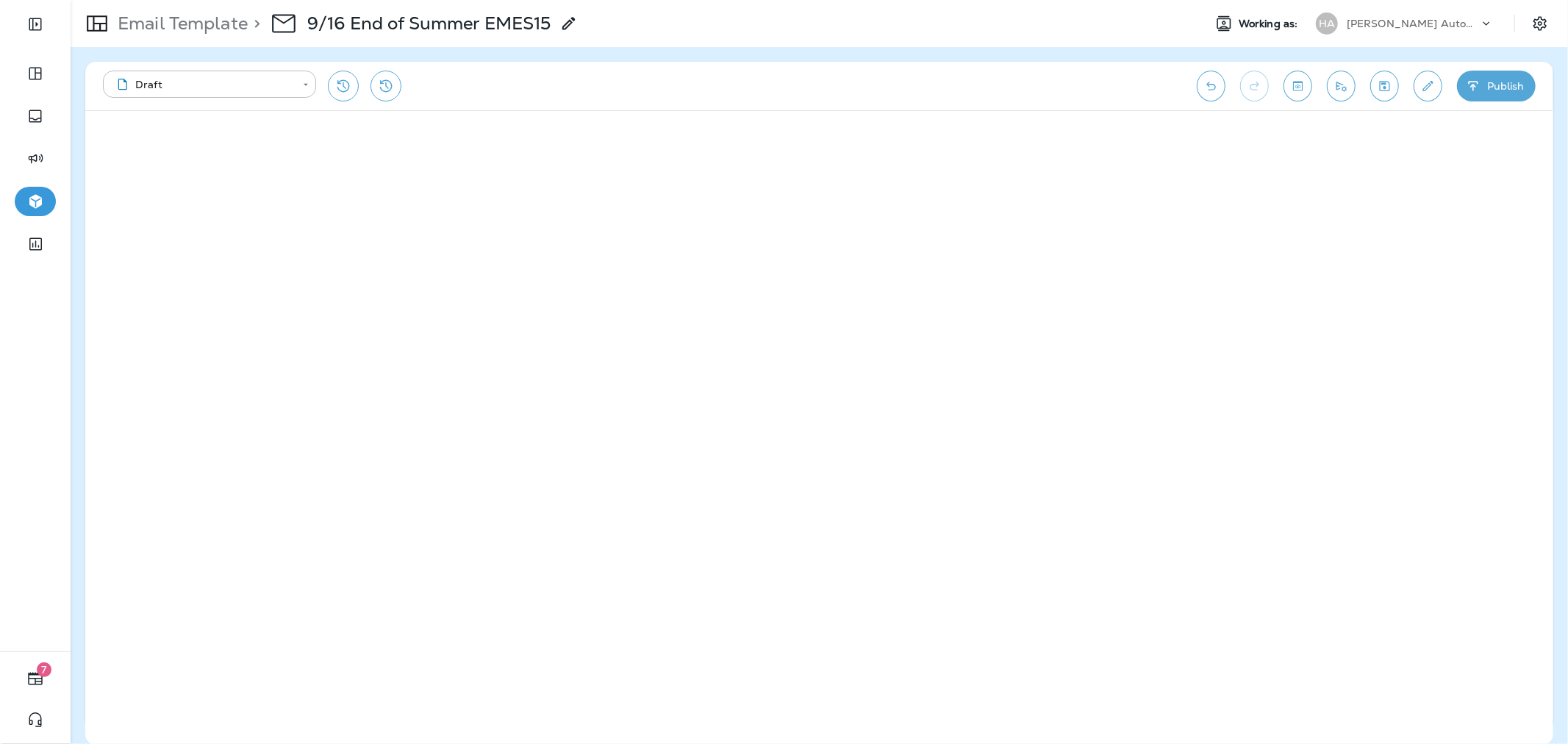
click at [1514, 79] on button "Publish" at bounding box center [1496, 86] width 79 height 31
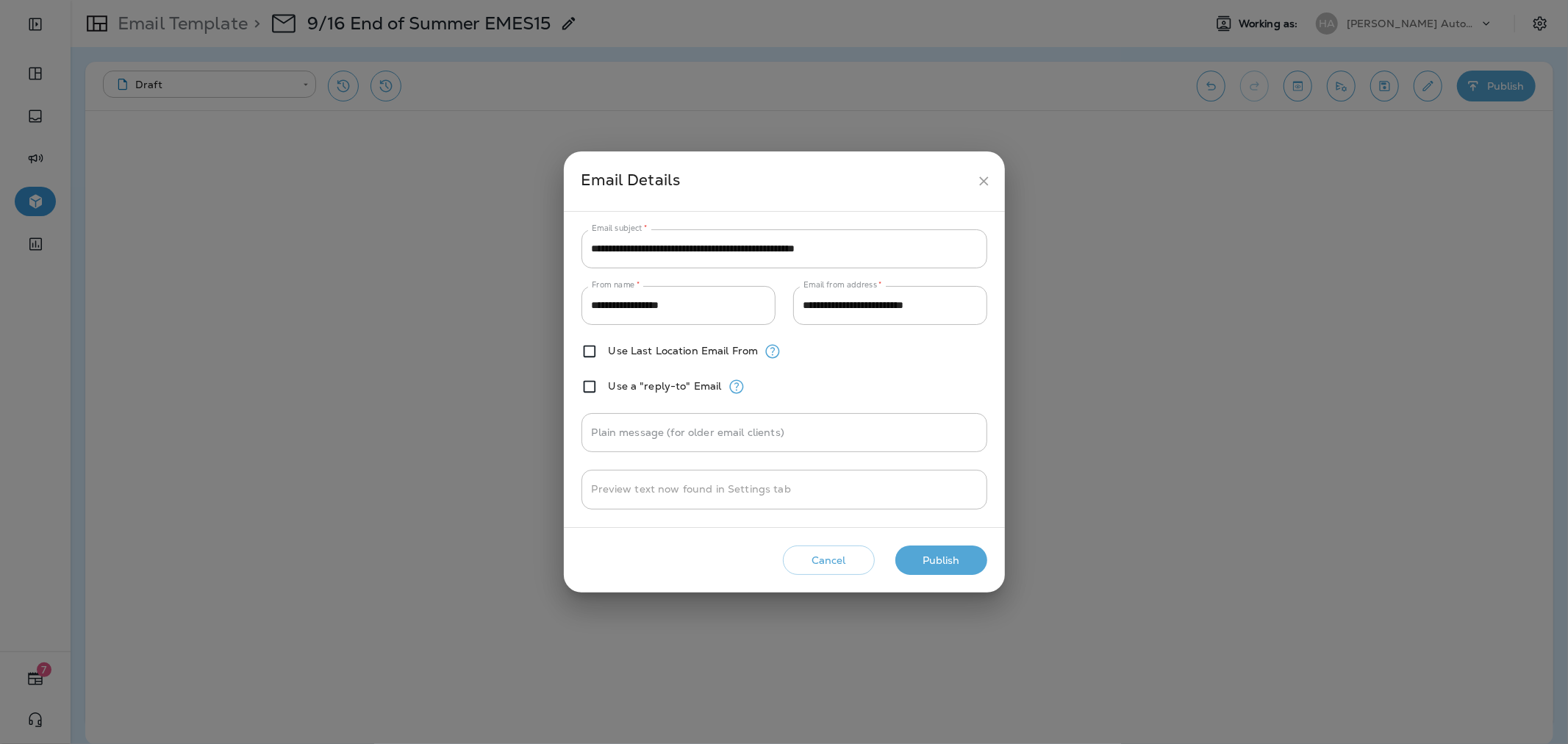
click at [950, 548] on button "Publish" at bounding box center [941, 561] width 92 height 30
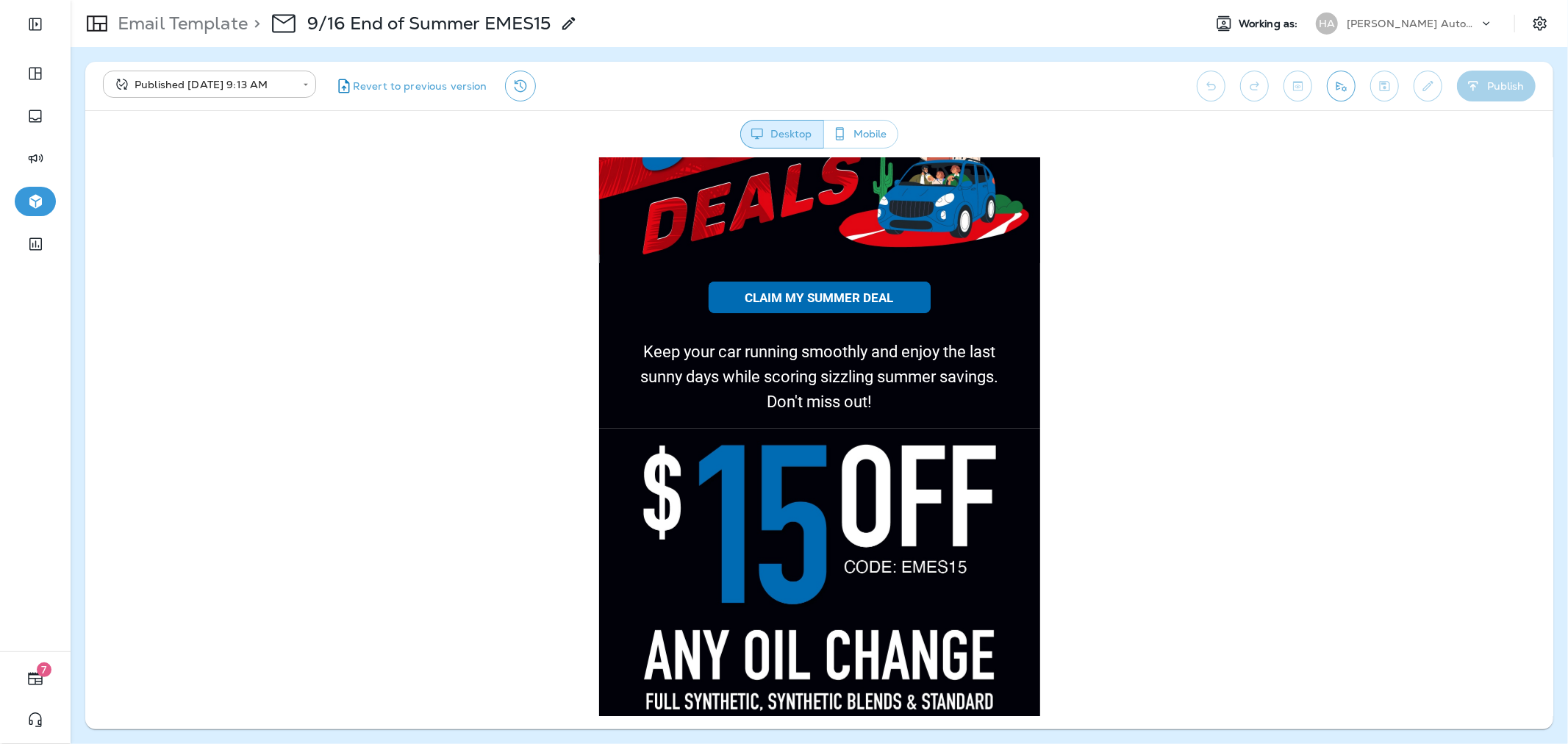
scroll to position [833, 0]
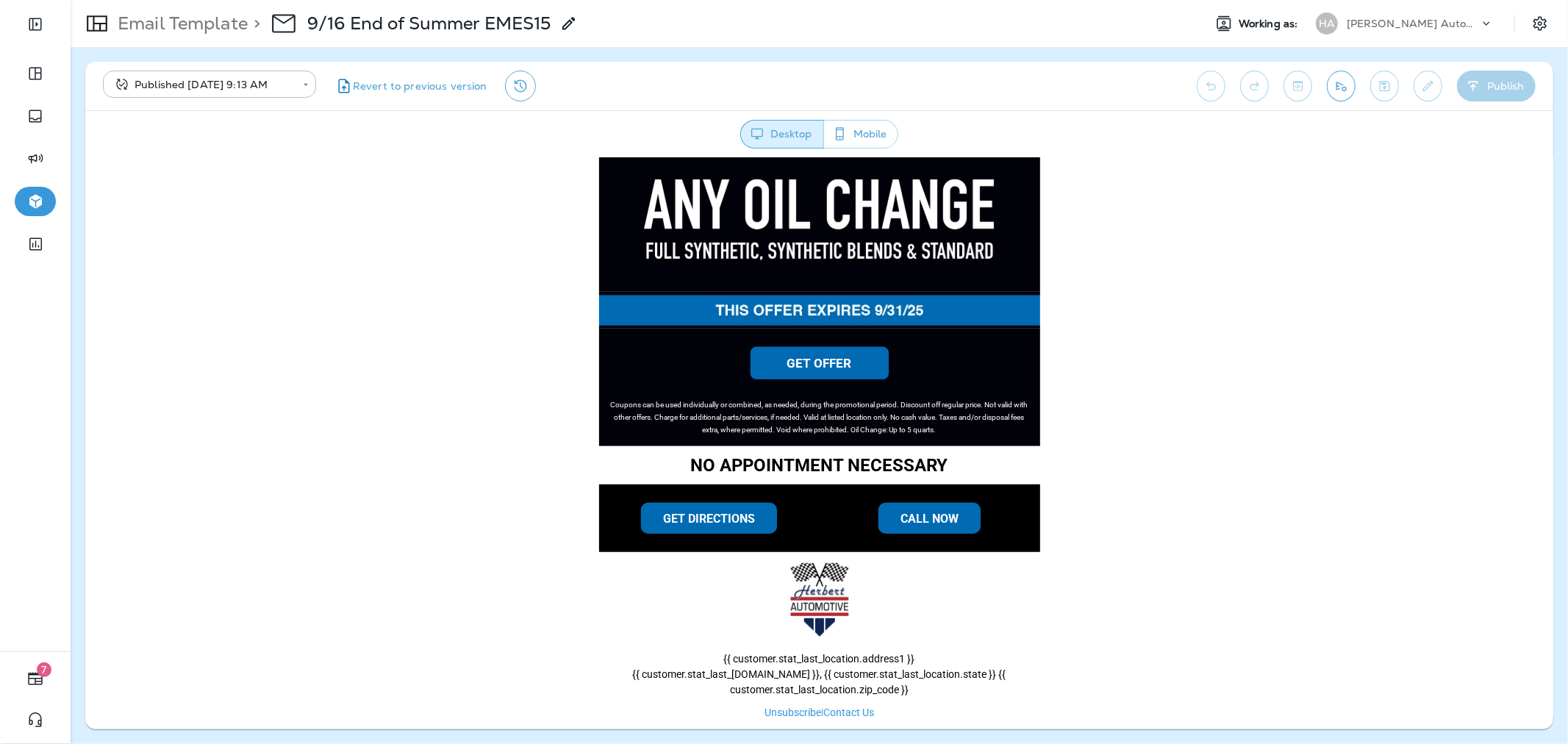
click at [175, 23] on p "Email Template" at bounding box center [180, 23] width 136 height 22
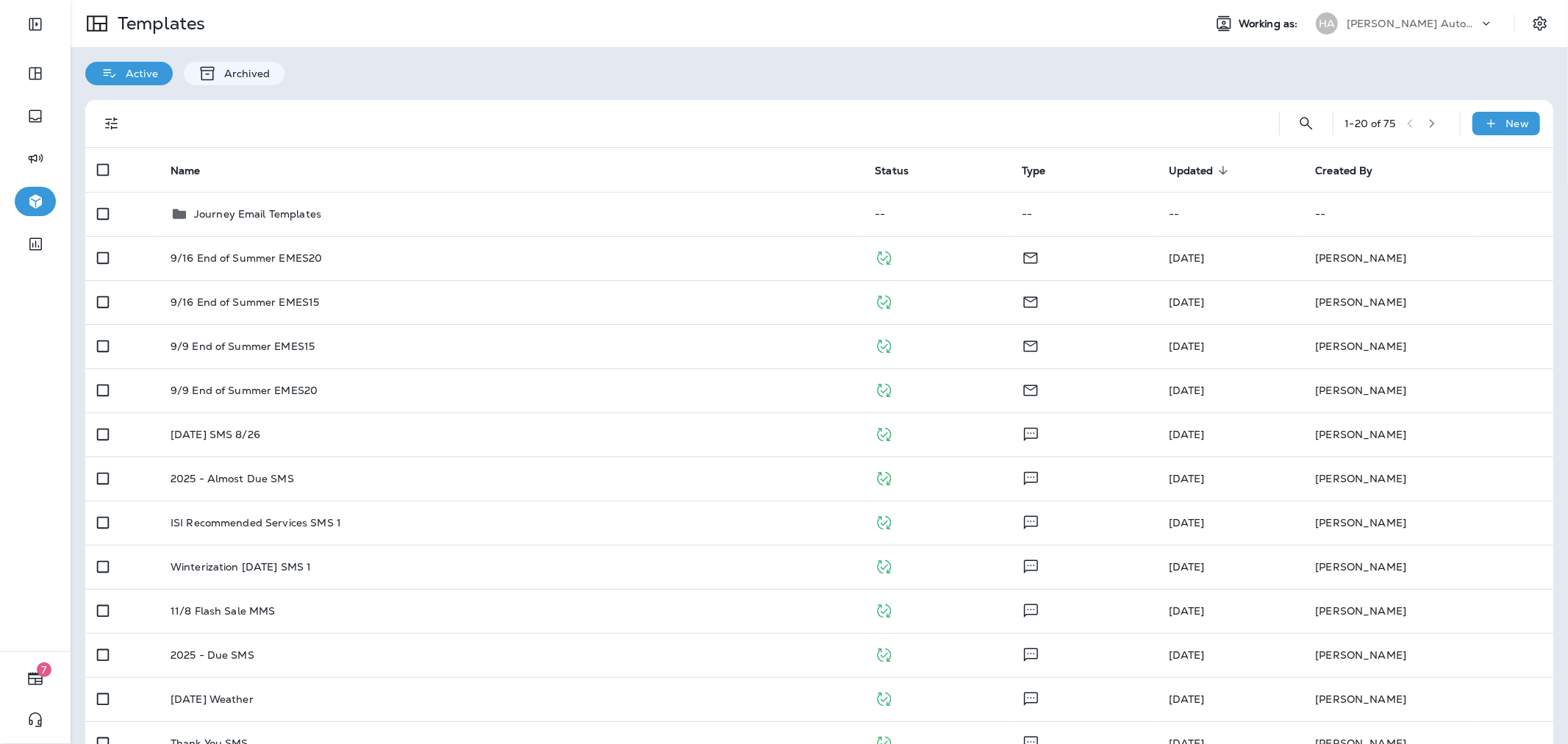
click at [1420, 22] on p "[PERSON_NAME] Automotive ([PERSON_NAME])" at bounding box center [1413, 23] width 132 height 12
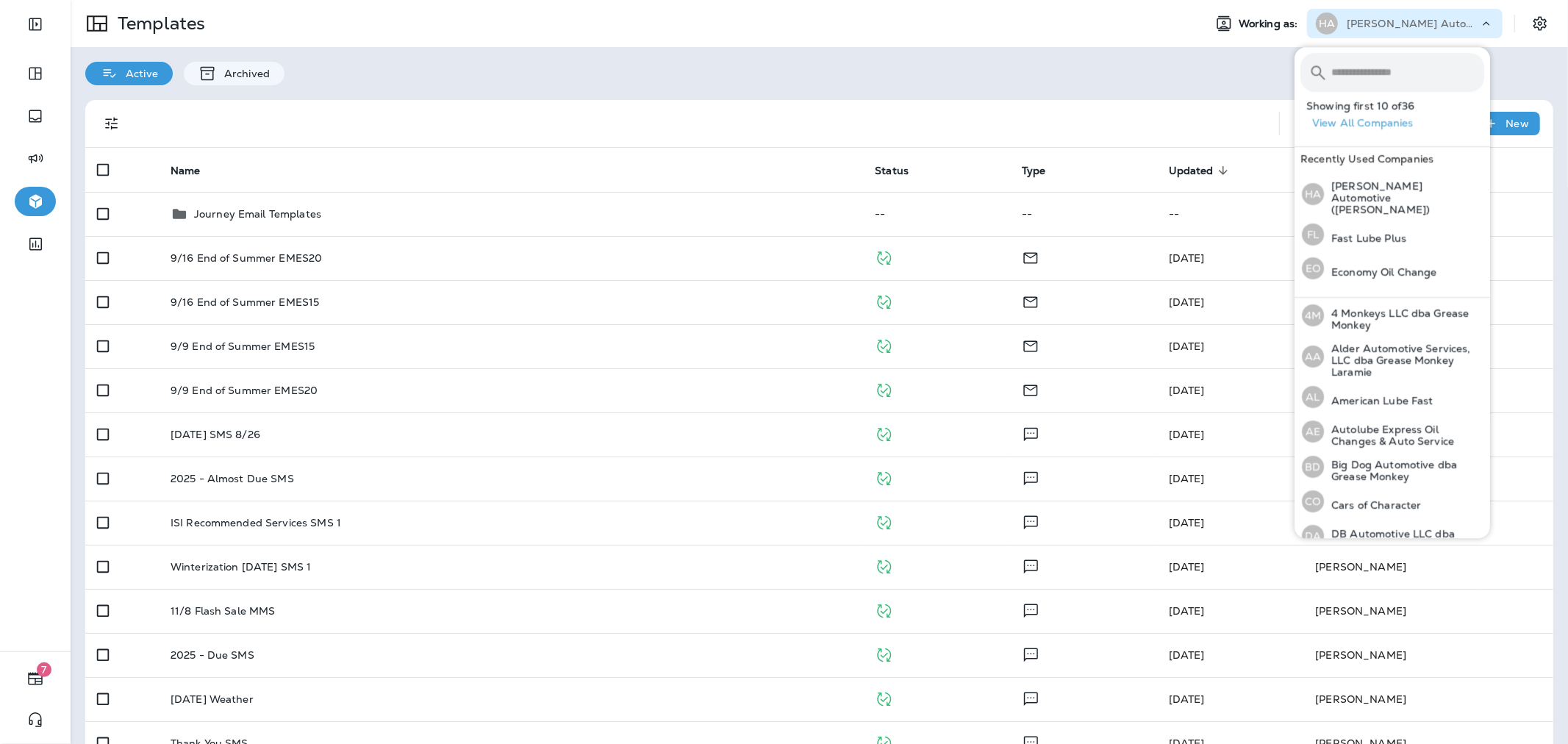
click at [1396, 68] on input "text" at bounding box center [1407, 72] width 153 height 39
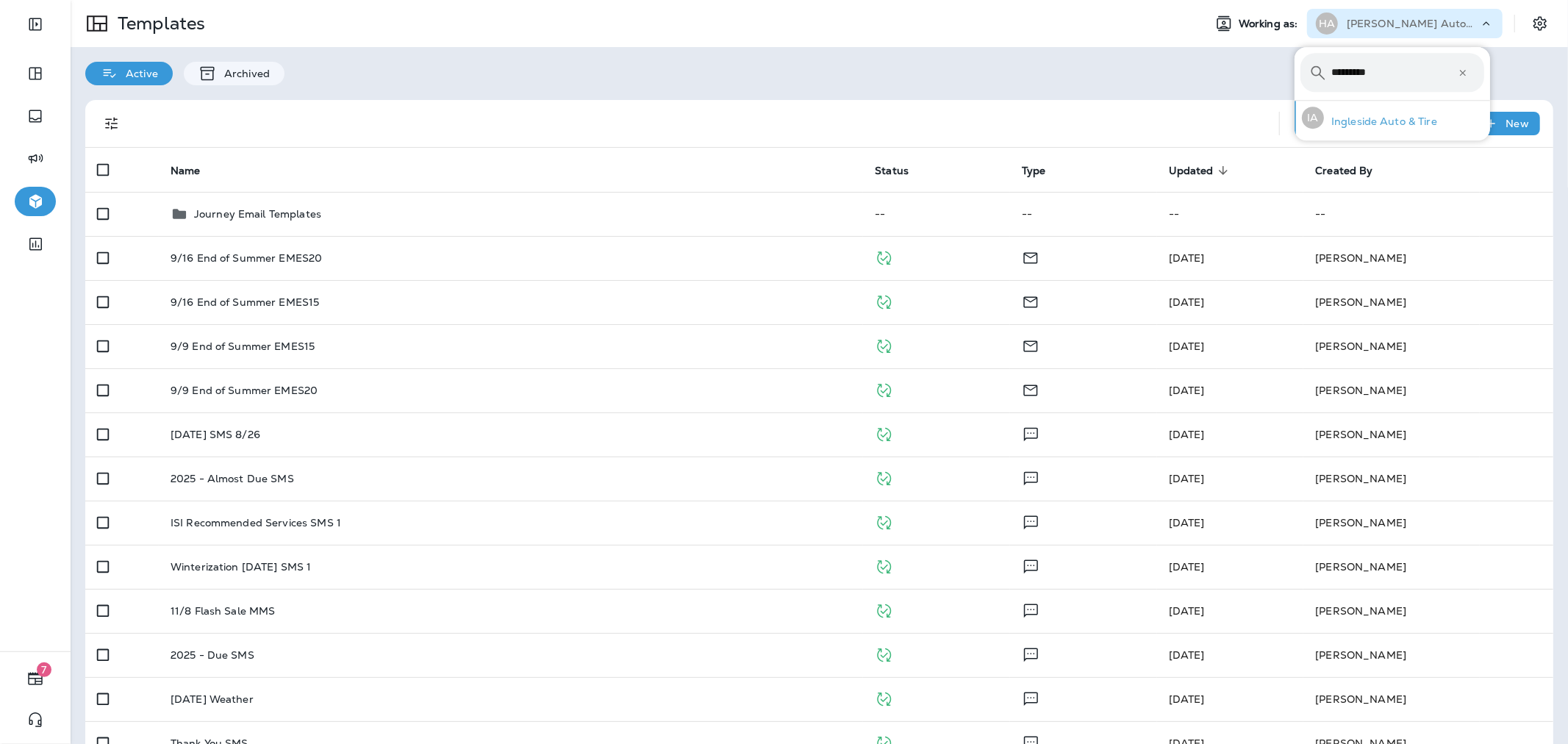
type input "*********"
click at [1402, 109] on div "IA Ingleside Auto & Tire" at bounding box center [1369, 117] width 147 height 33
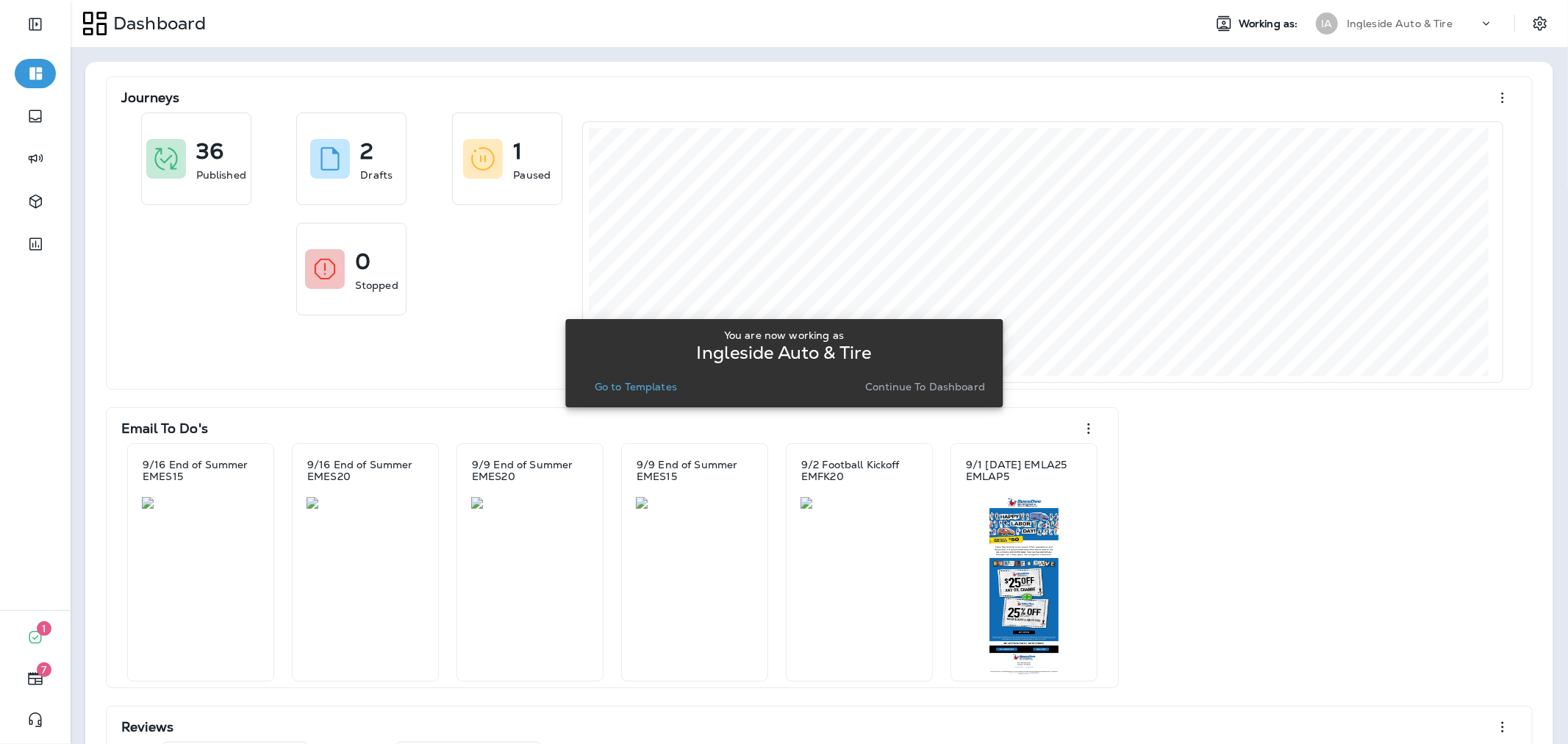
click at [666, 386] on p "Go to Templates" at bounding box center [636, 386] width 82 height 12
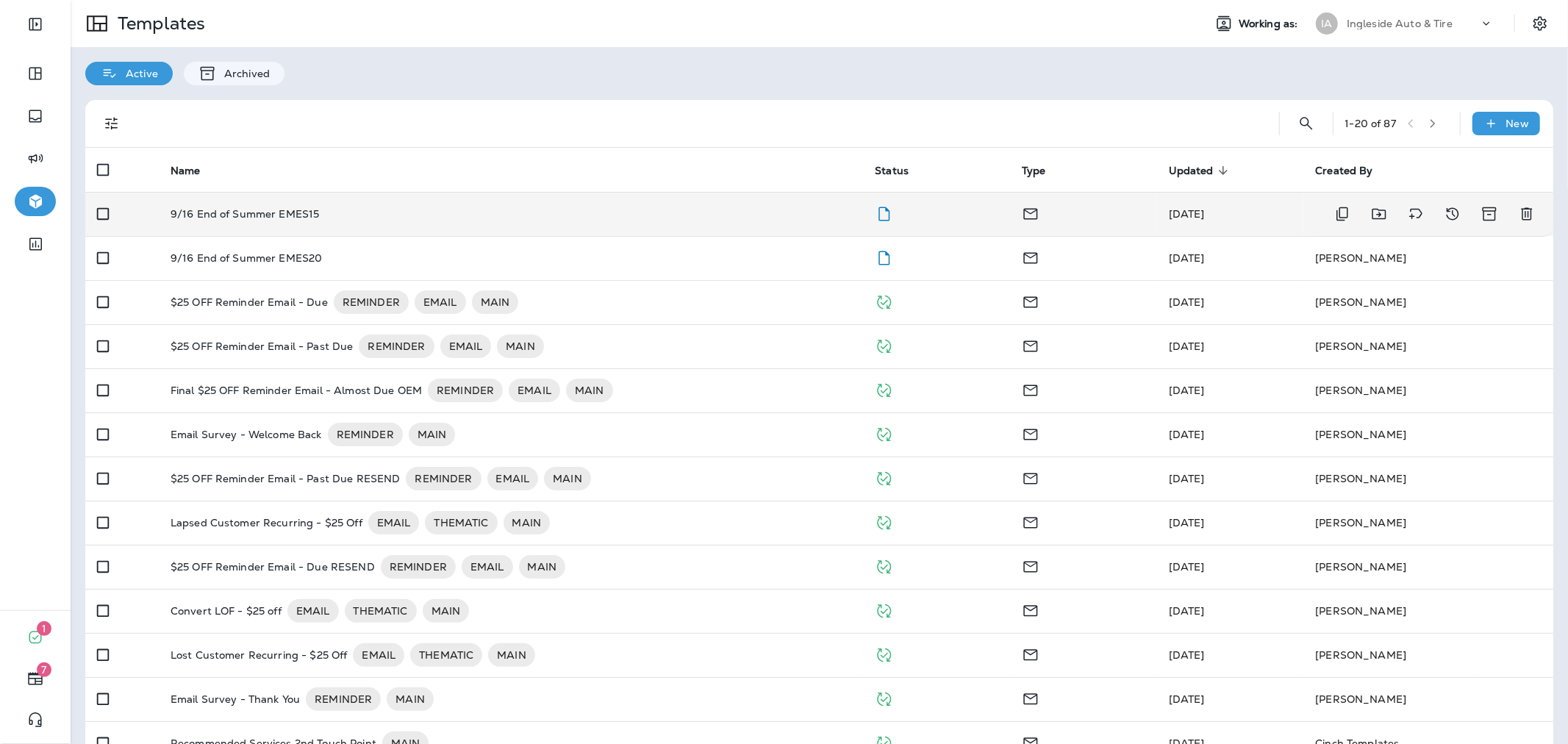
click at [746, 214] on div "9/16 End of Summer EMES15" at bounding box center [511, 214] width 681 height 12
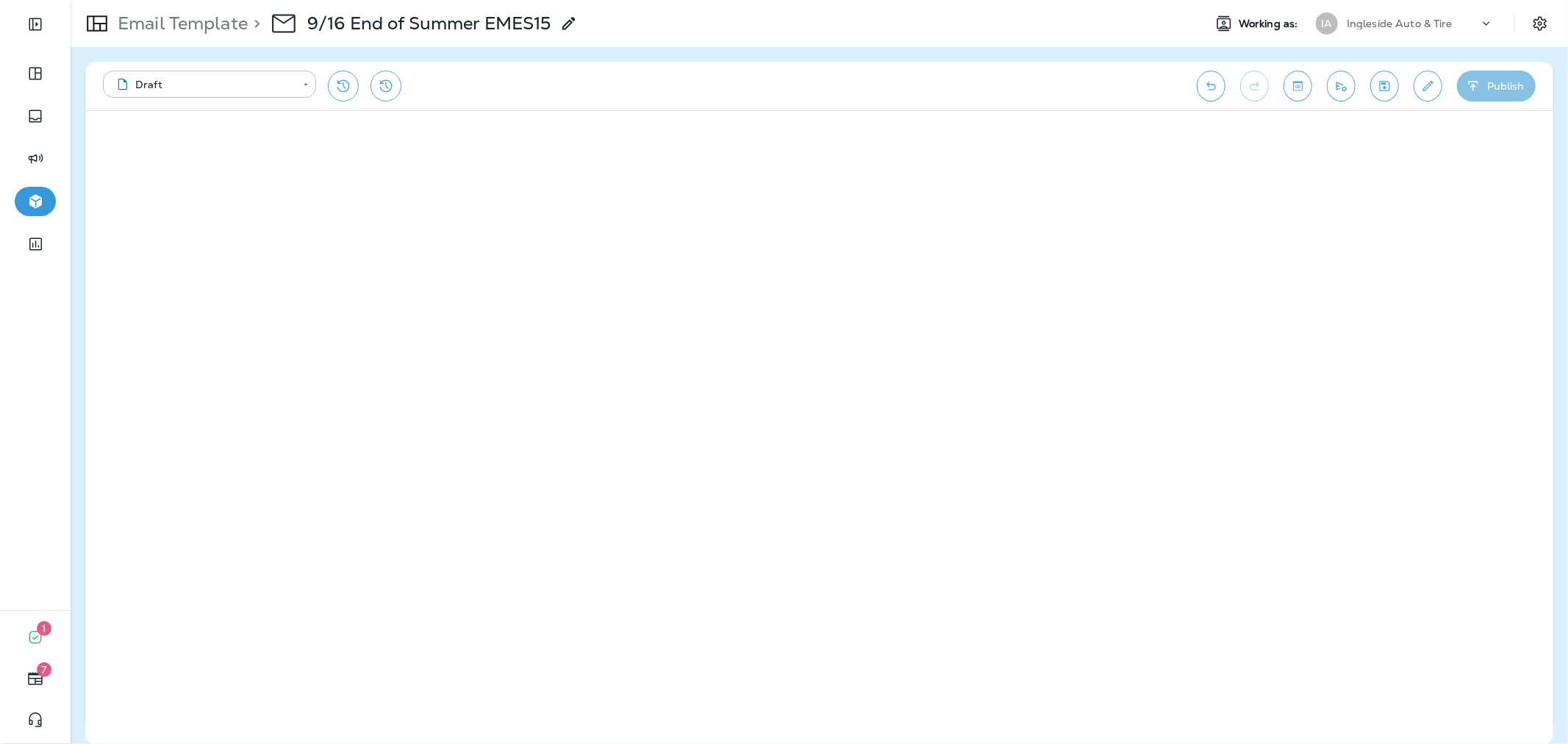
click at [1489, 93] on button "Publish" at bounding box center [1496, 86] width 79 height 31
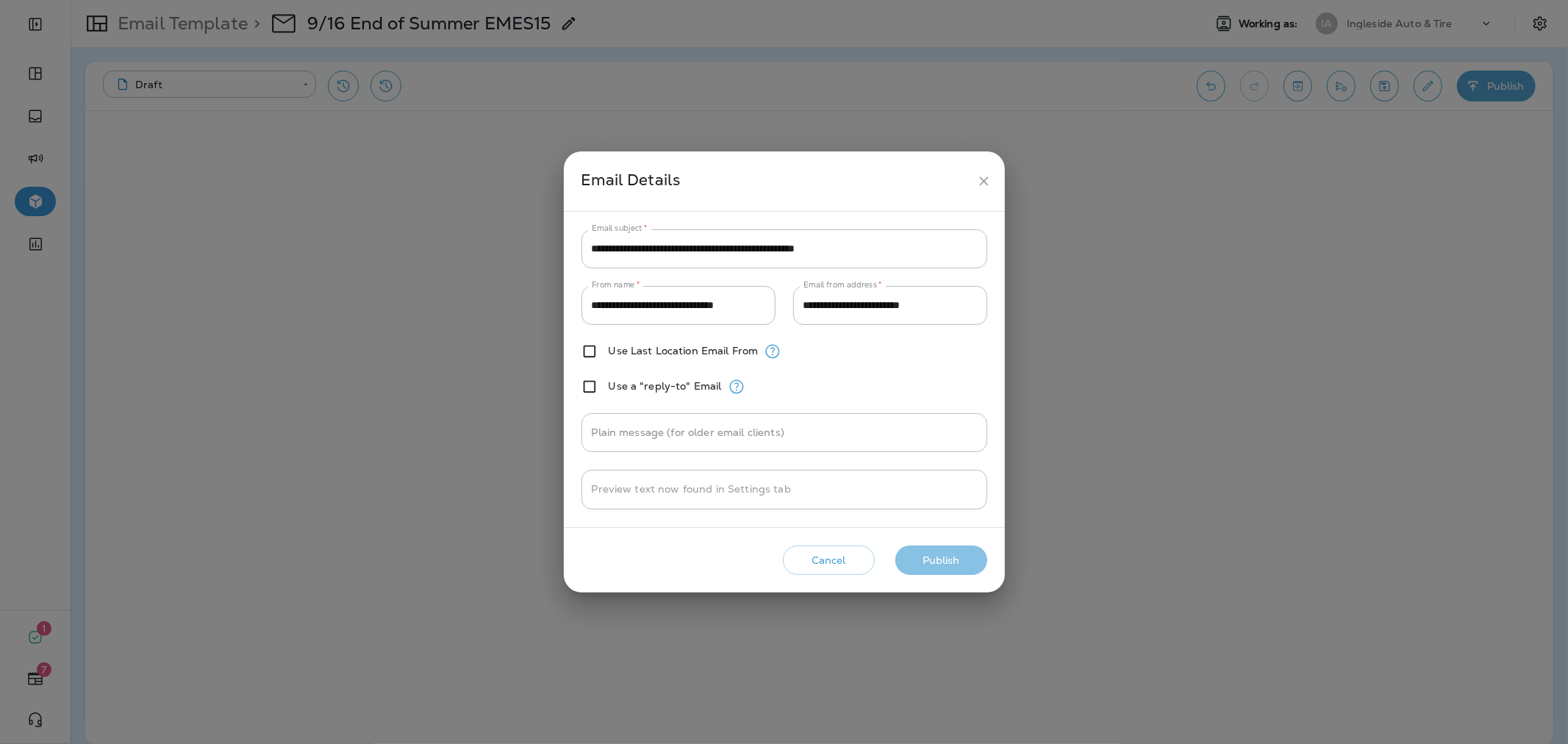
click at [932, 570] on button "Publish" at bounding box center [941, 561] width 92 height 30
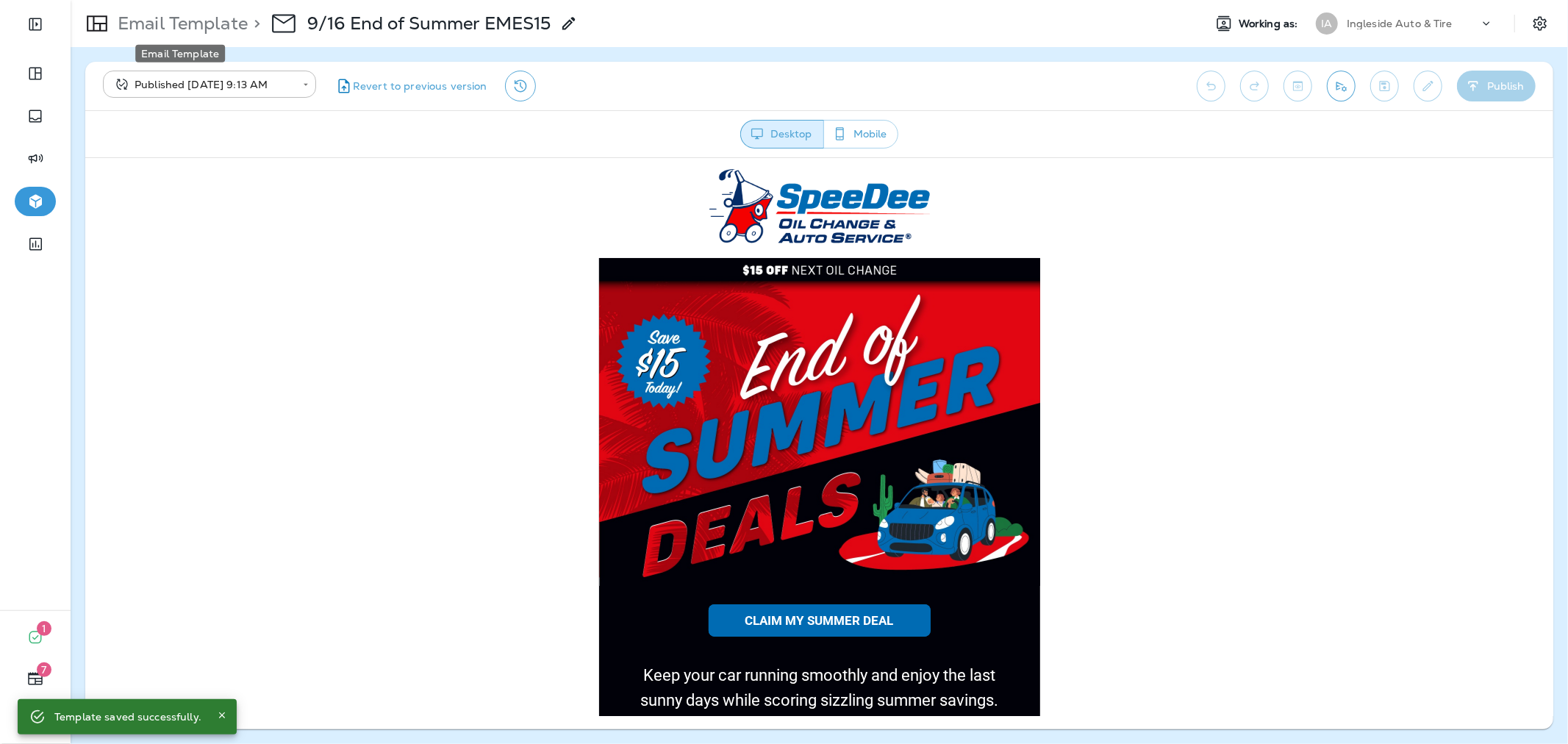
click at [182, 27] on p "Email Template" at bounding box center [180, 23] width 136 height 22
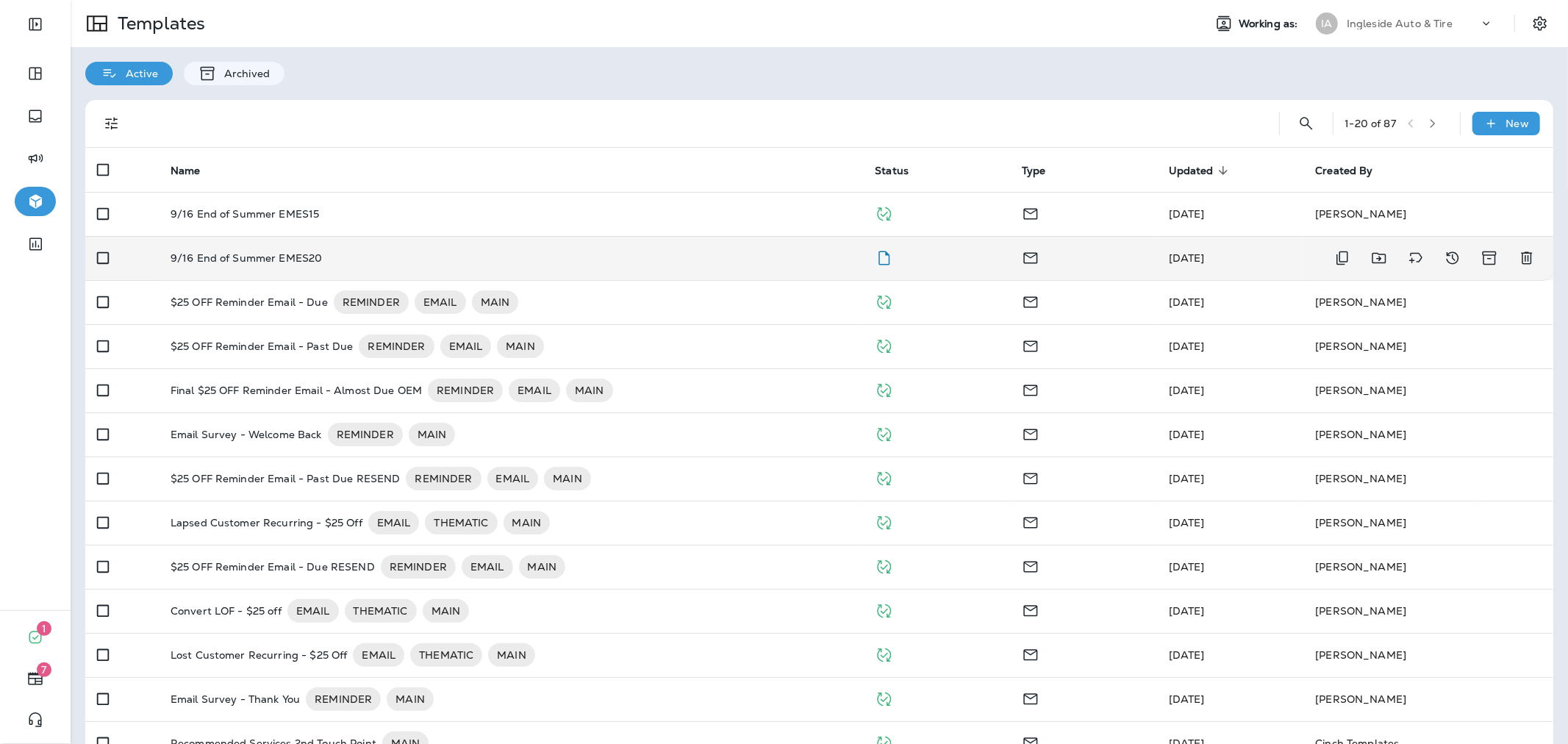
click at [772, 263] on div "9/16 End of Summer EMES20" at bounding box center [511, 257] width 681 height 12
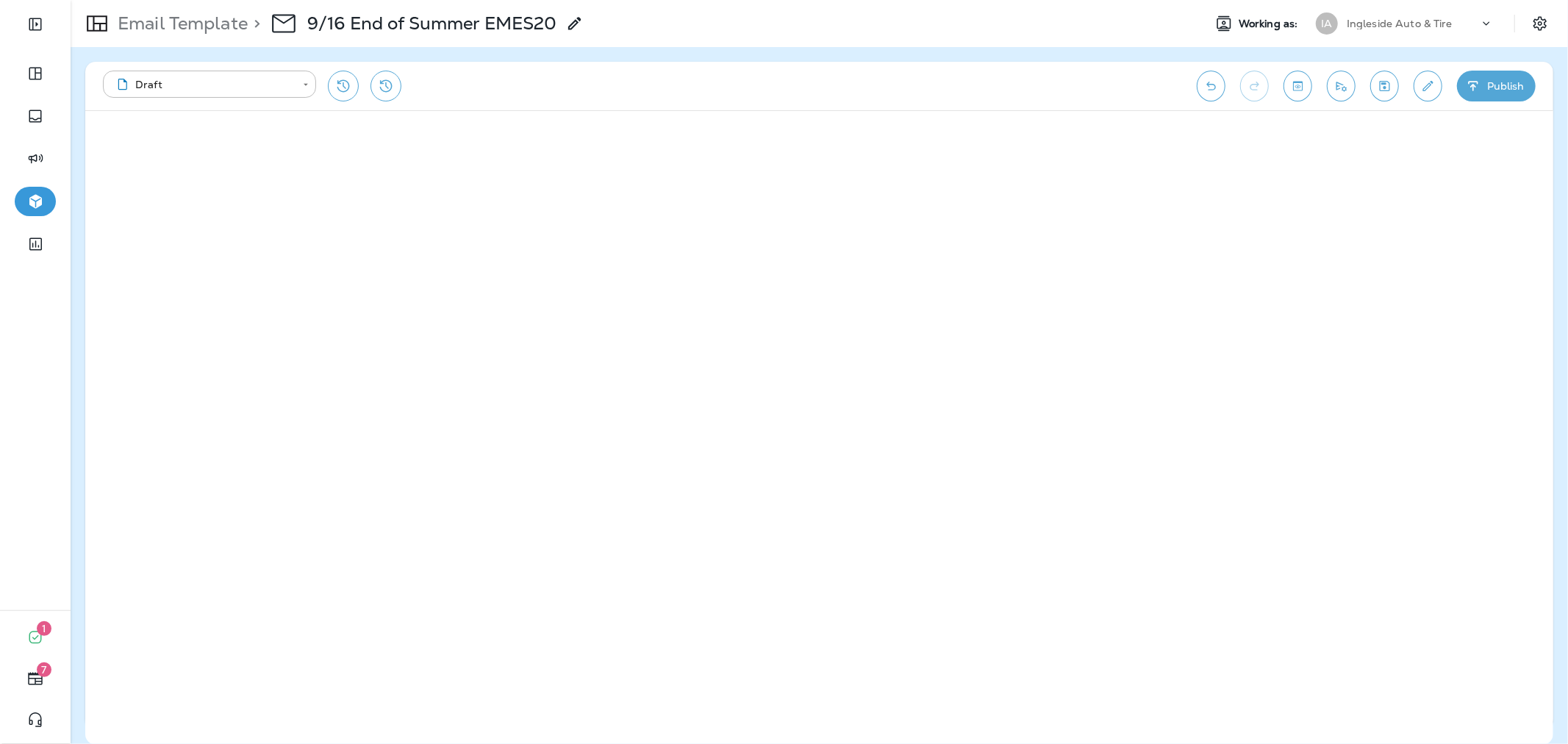
click at [1493, 89] on button "Publish" at bounding box center [1496, 86] width 79 height 31
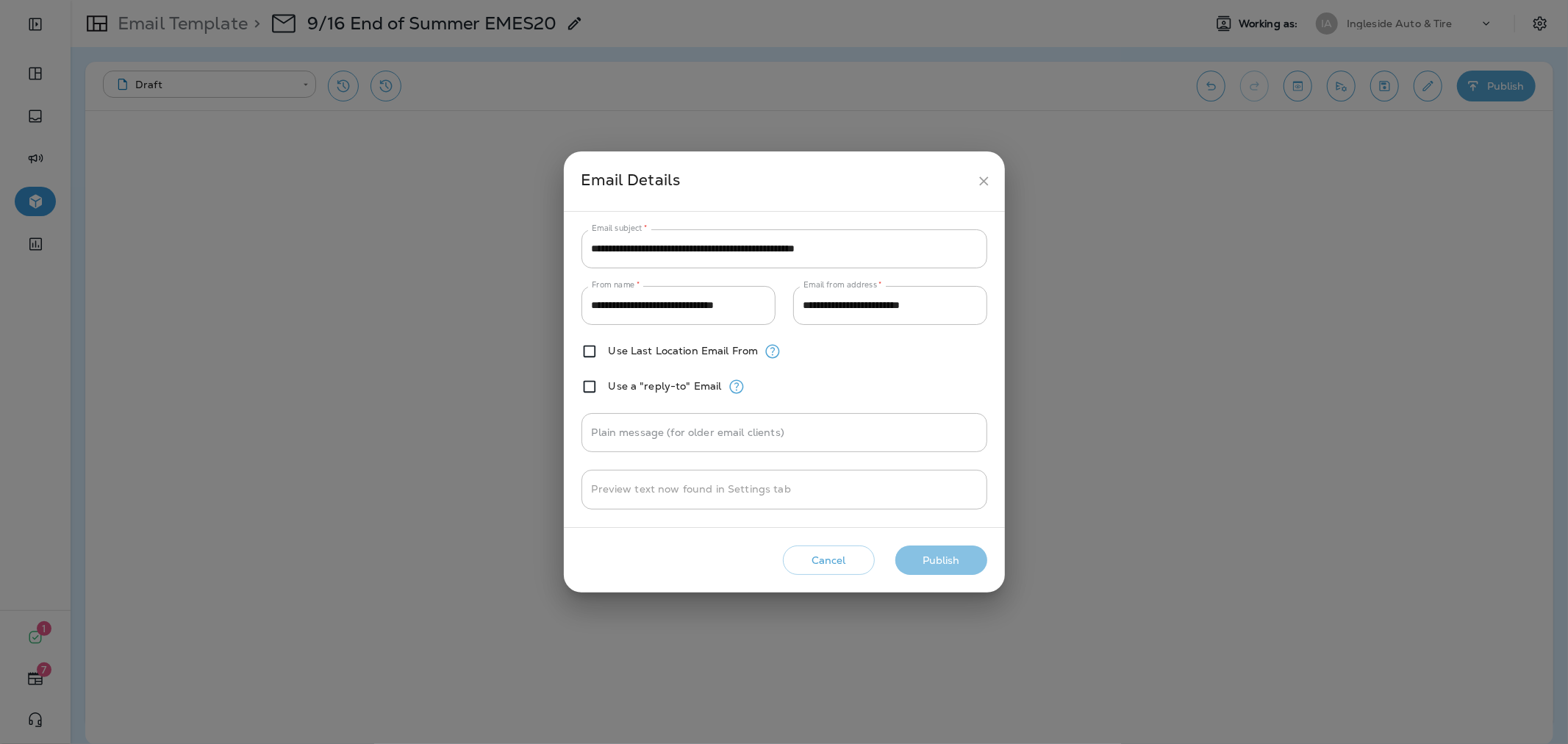
click at [941, 553] on button "Publish" at bounding box center [941, 561] width 92 height 30
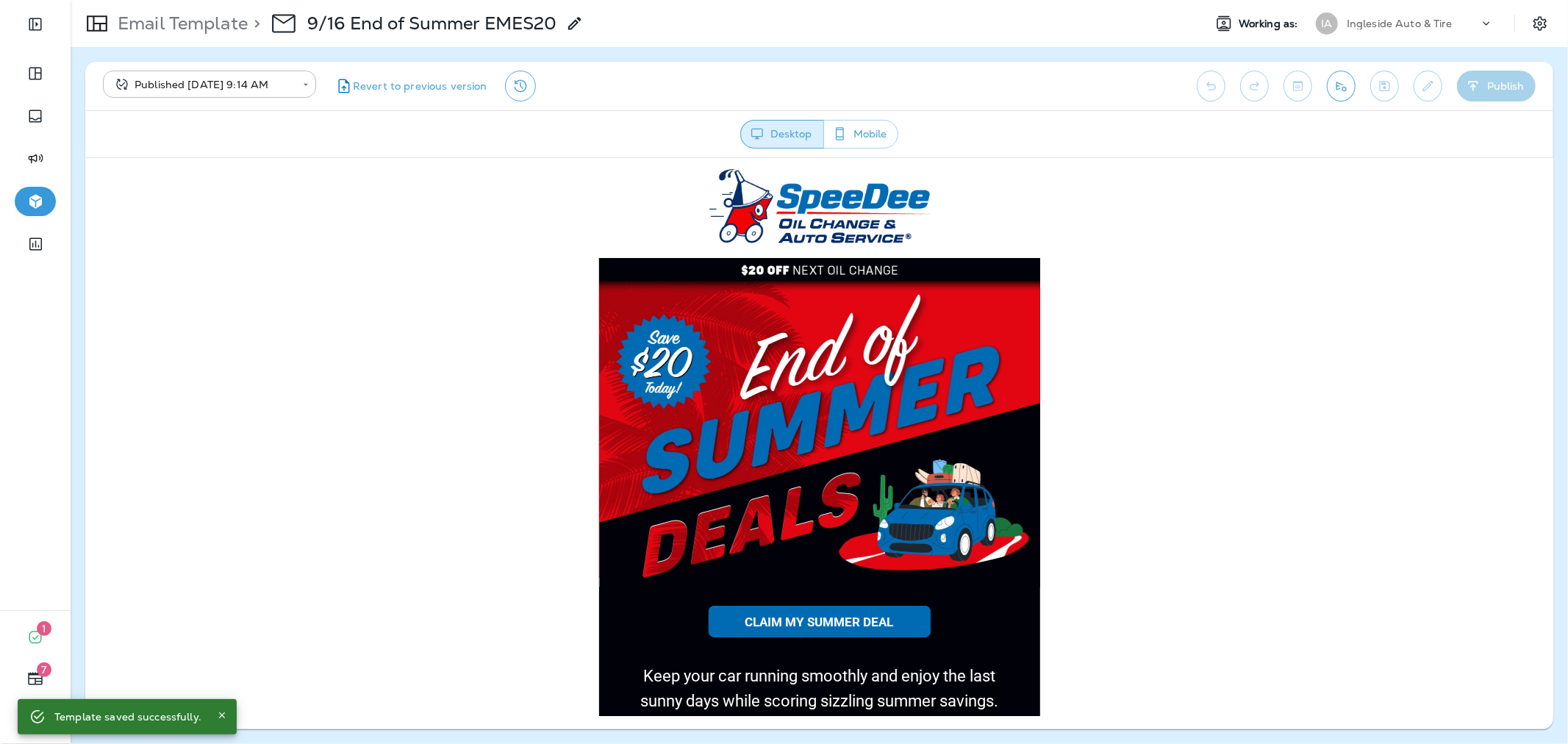
drag, startPoint x: 1380, startPoint y: 19, endPoint x: 1383, endPoint y: 32, distance: 13.3
click at [1380, 19] on p "Ingleside Auto & Tire" at bounding box center [1399, 23] width 106 height 12
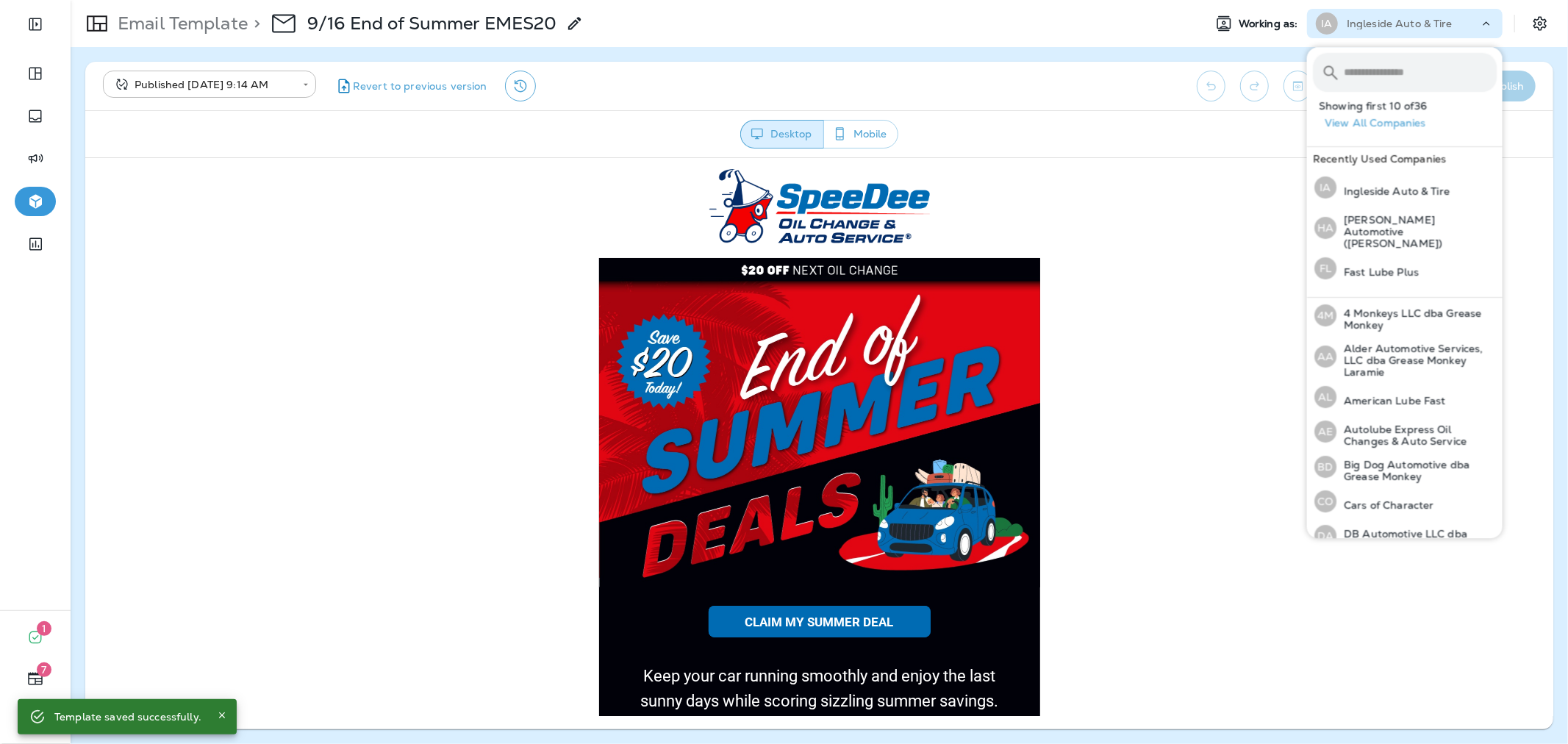
click at [1387, 66] on input "text" at bounding box center [1420, 72] width 153 height 39
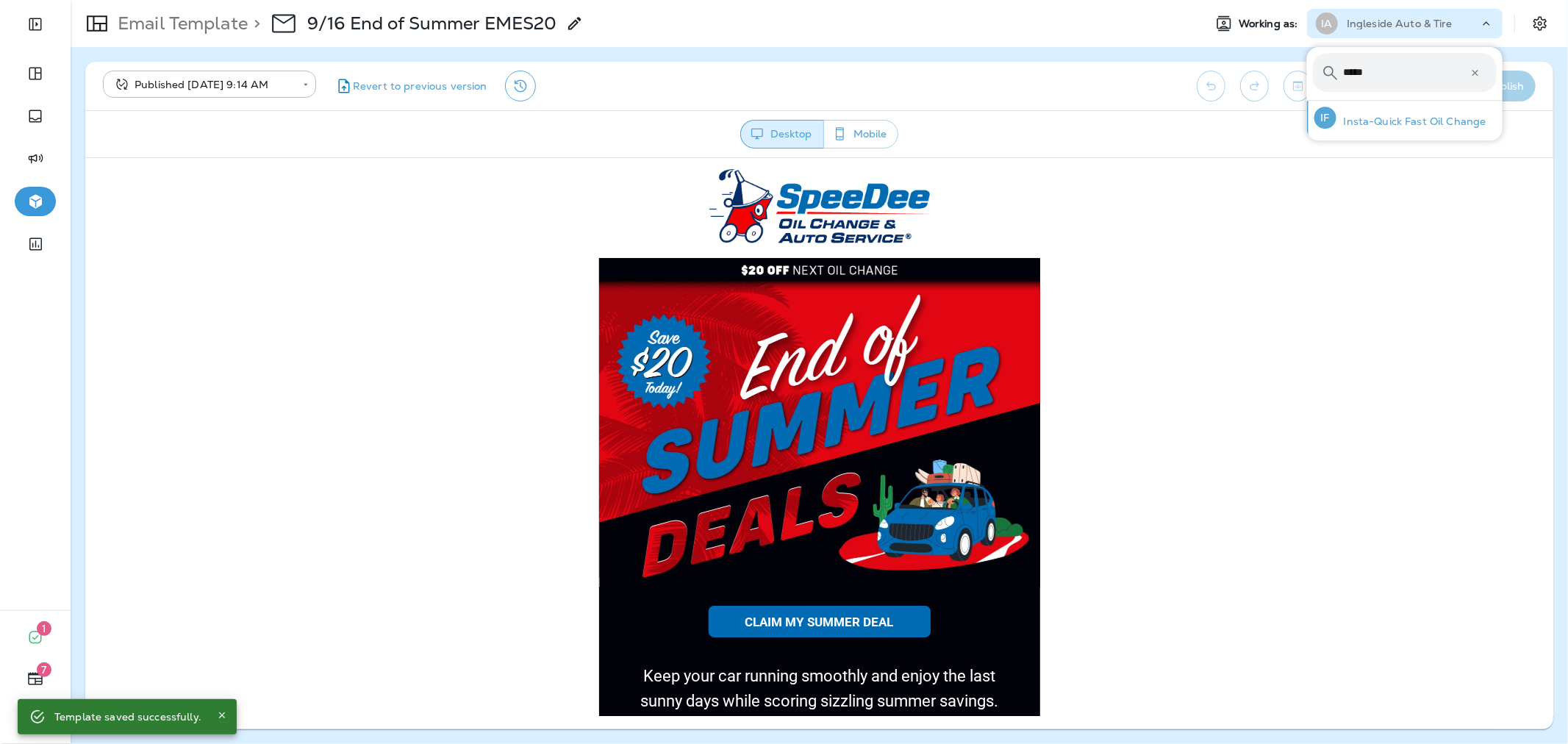
type input "*****"
click at [1385, 114] on div "IF Insta-Quick Fast Oil Change" at bounding box center [1400, 117] width 183 height 33
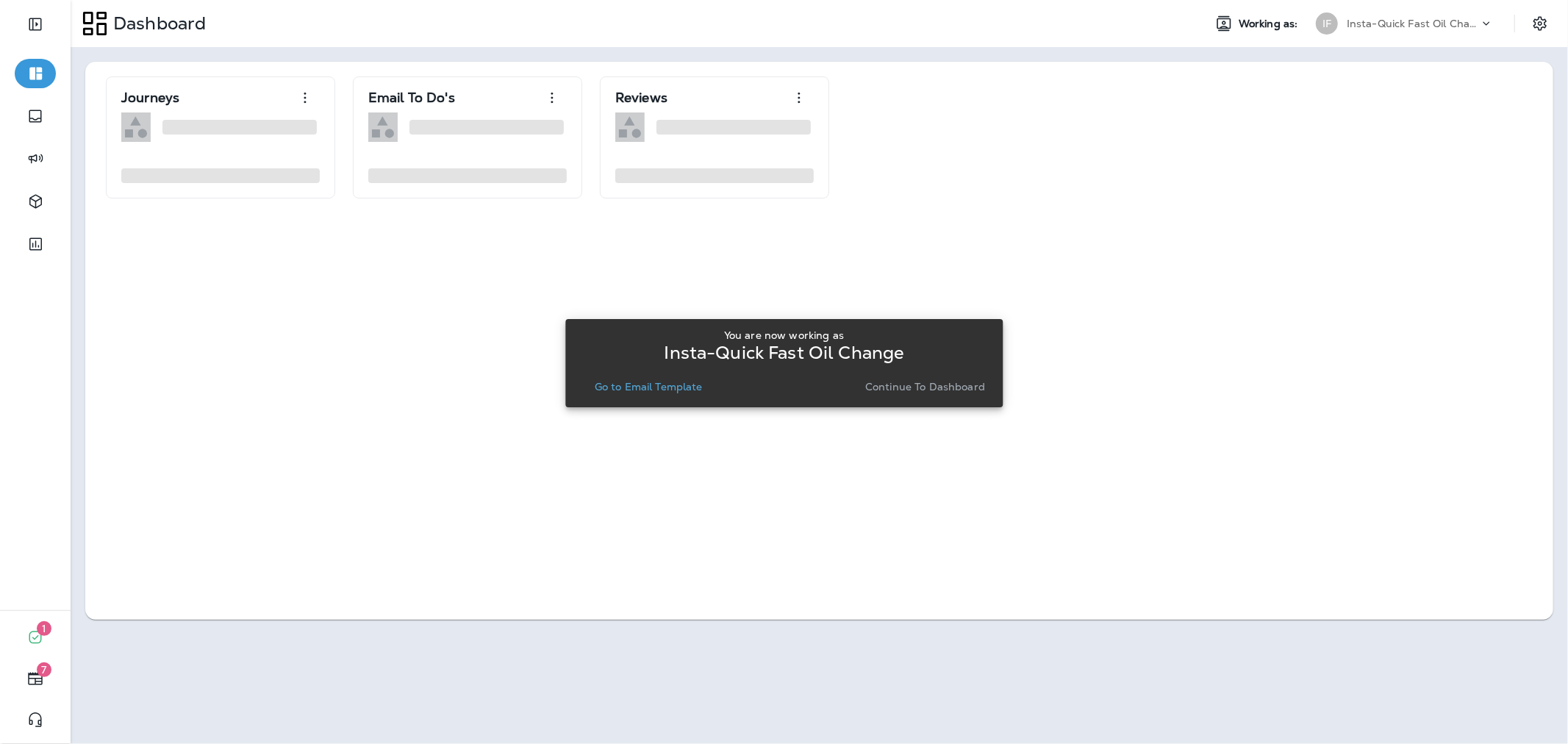
click at [675, 386] on p "Go to Email Template" at bounding box center [648, 386] width 108 height 12
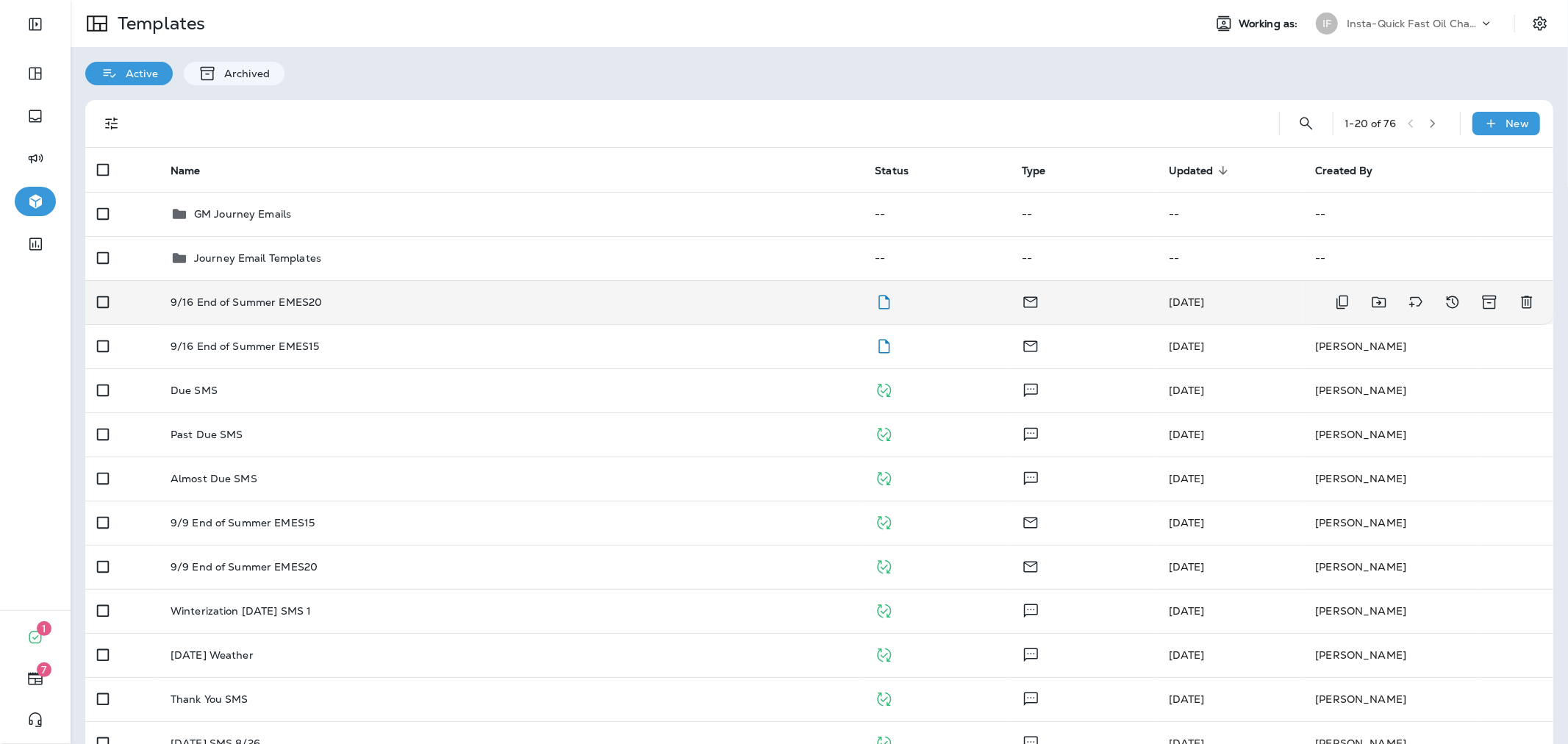
click at [662, 304] on div "9/16 End of Summer EMES20" at bounding box center [511, 302] width 681 height 12
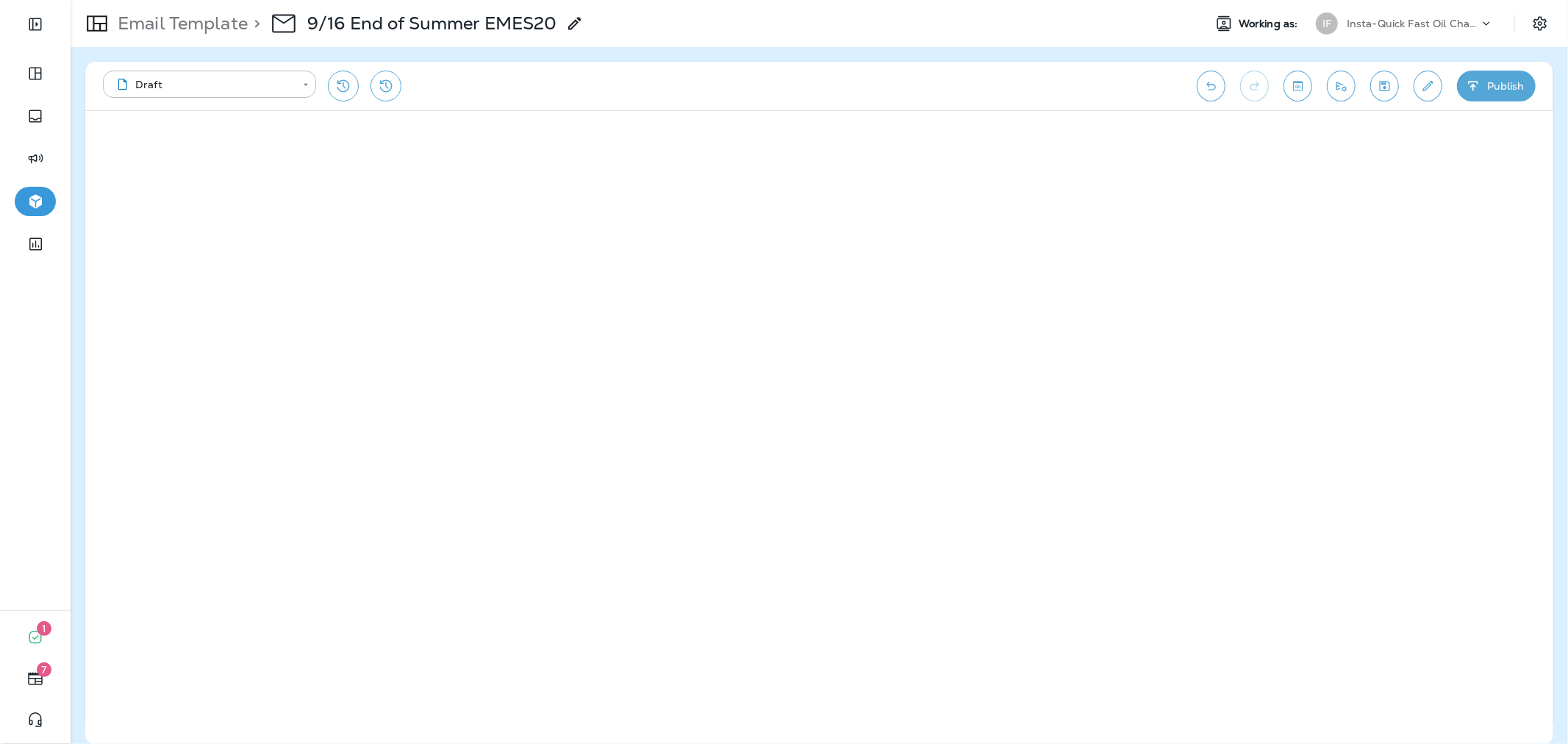
click at [1463, 87] on button "Publish" at bounding box center [1496, 86] width 79 height 31
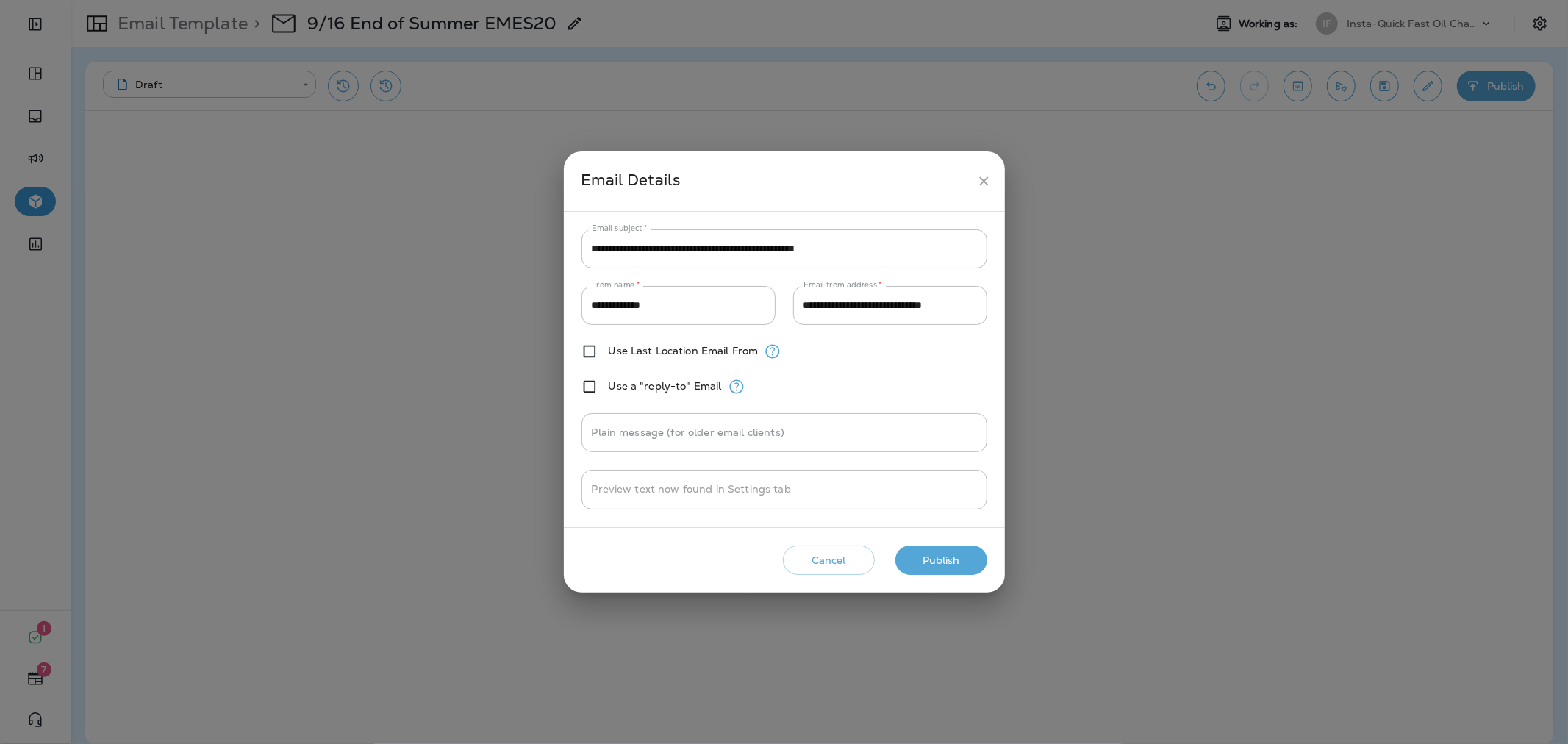
click at [971, 552] on button "Publish" at bounding box center [941, 561] width 92 height 30
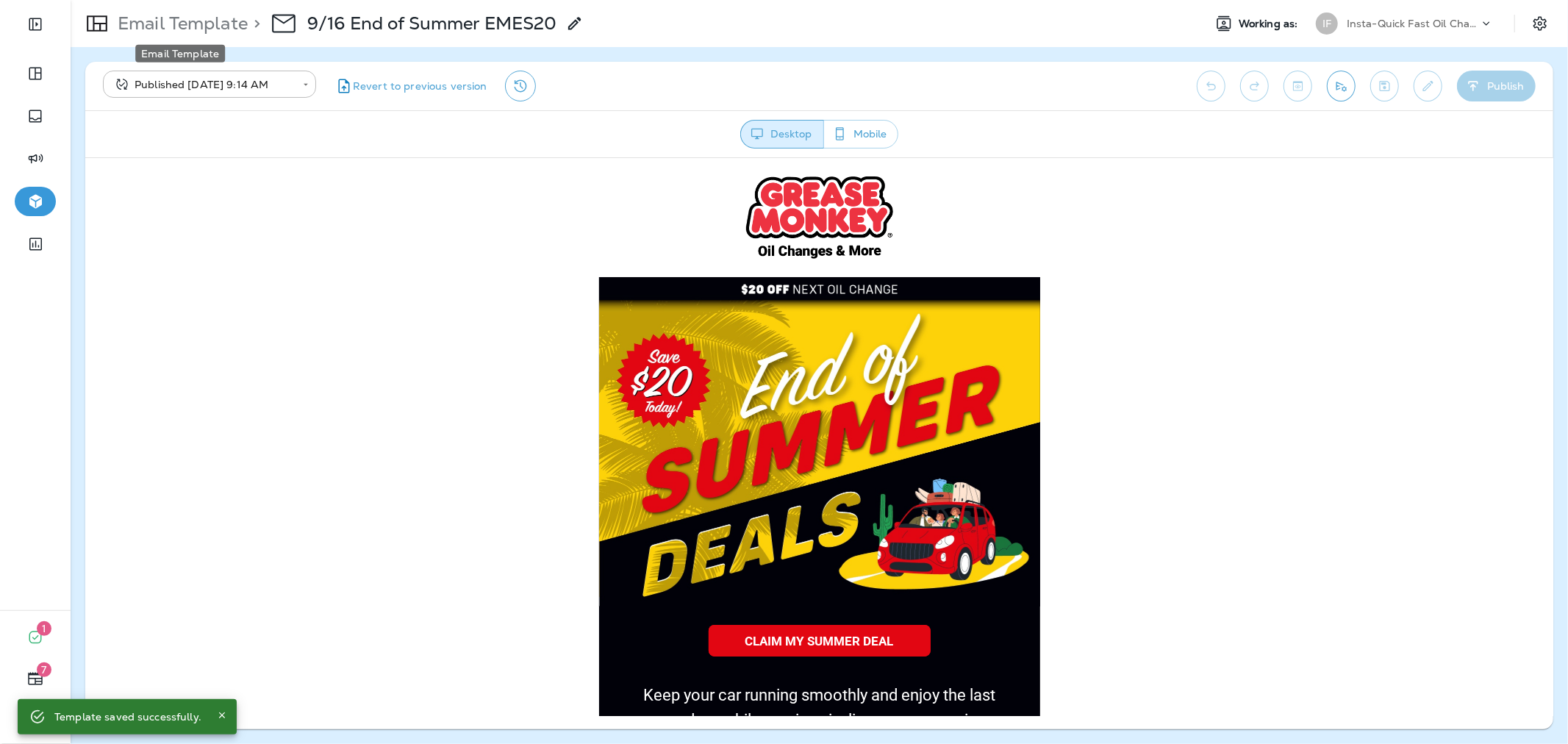
click at [200, 18] on p "Email Template" at bounding box center [180, 23] width 136 height 22
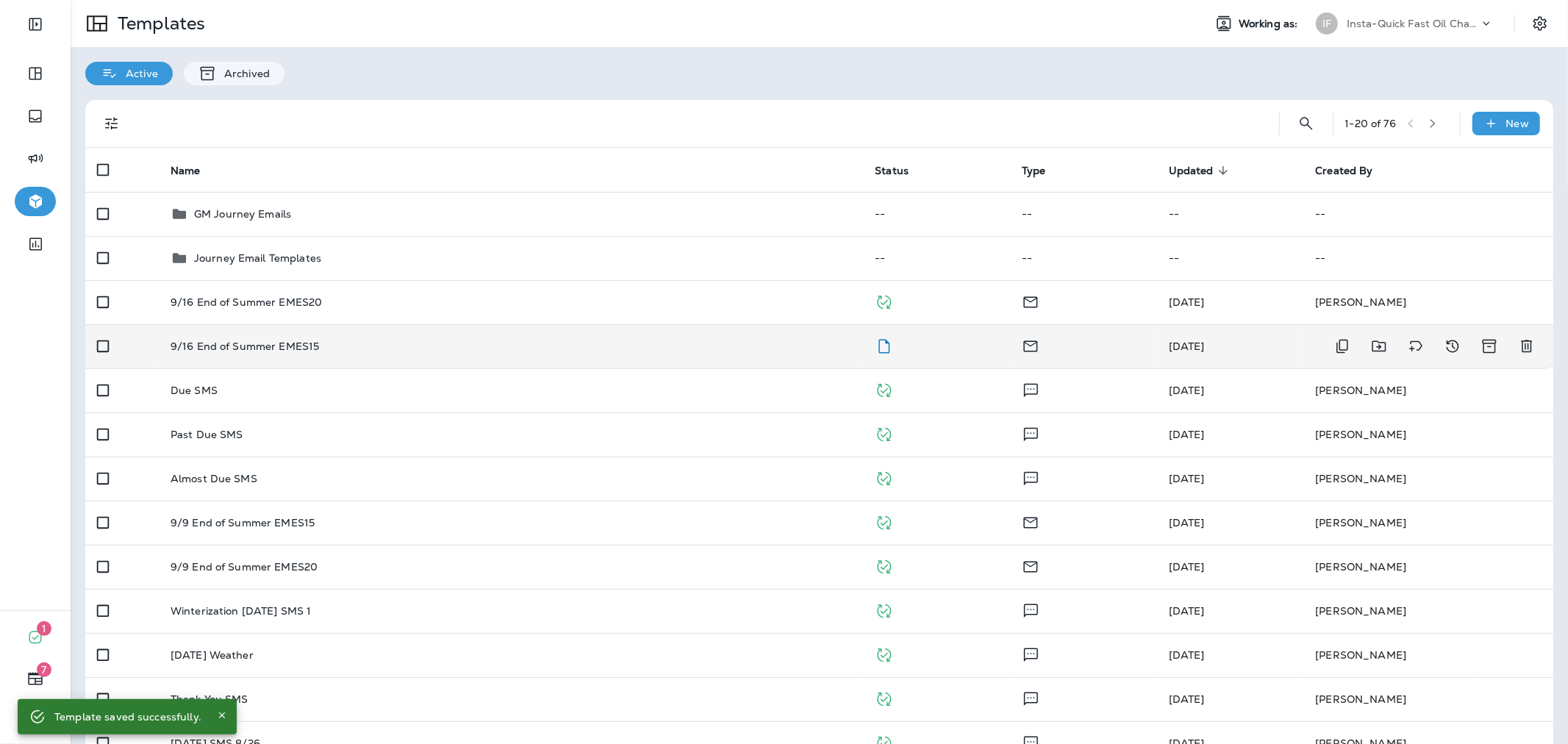
click at [707, 344] on div "9/16 End of Summer EMES15" at bounding box center [511, 346] width 681 height 12
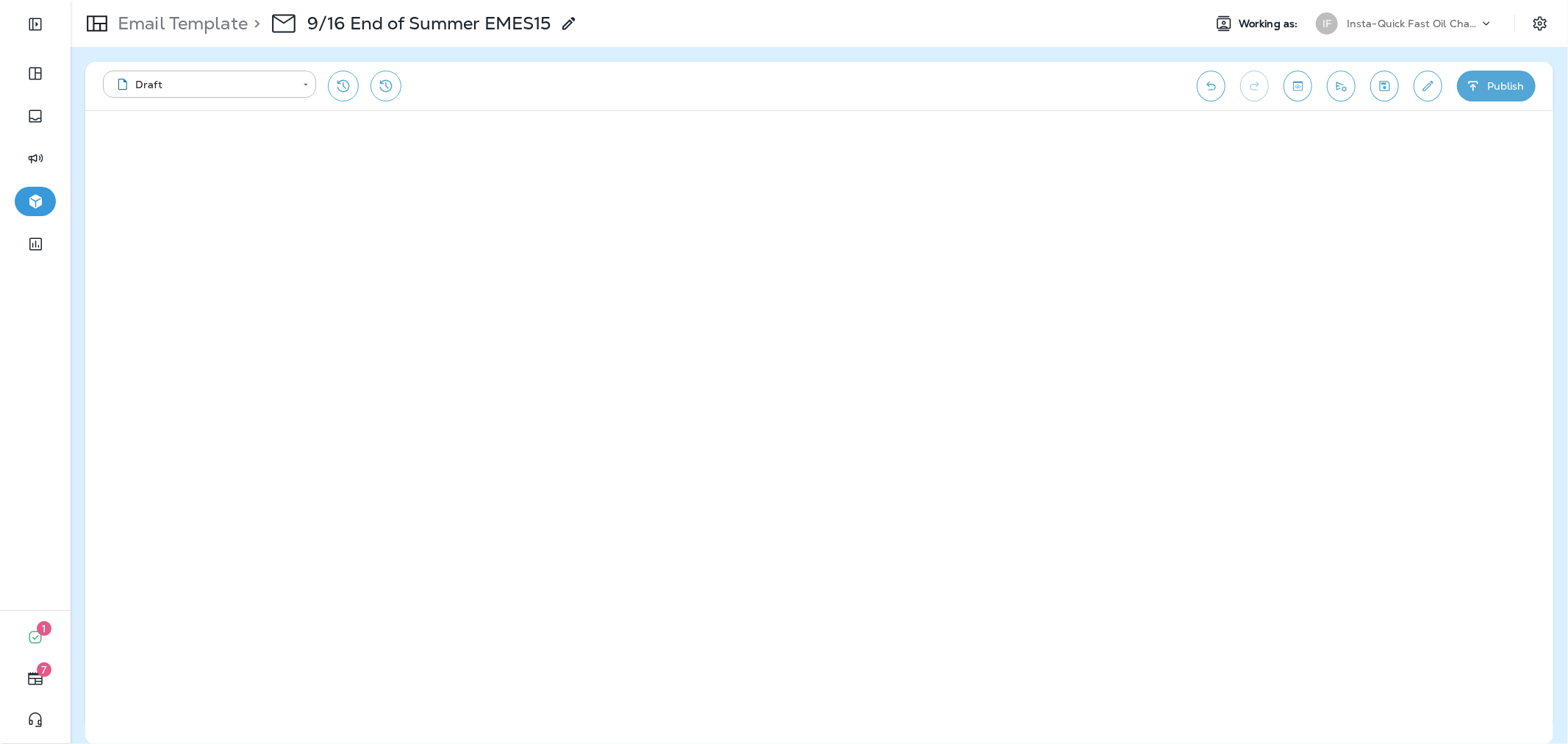
click at [1503, 93] on button "Publish" at bounding box center [1496, 86] width 79 height 31
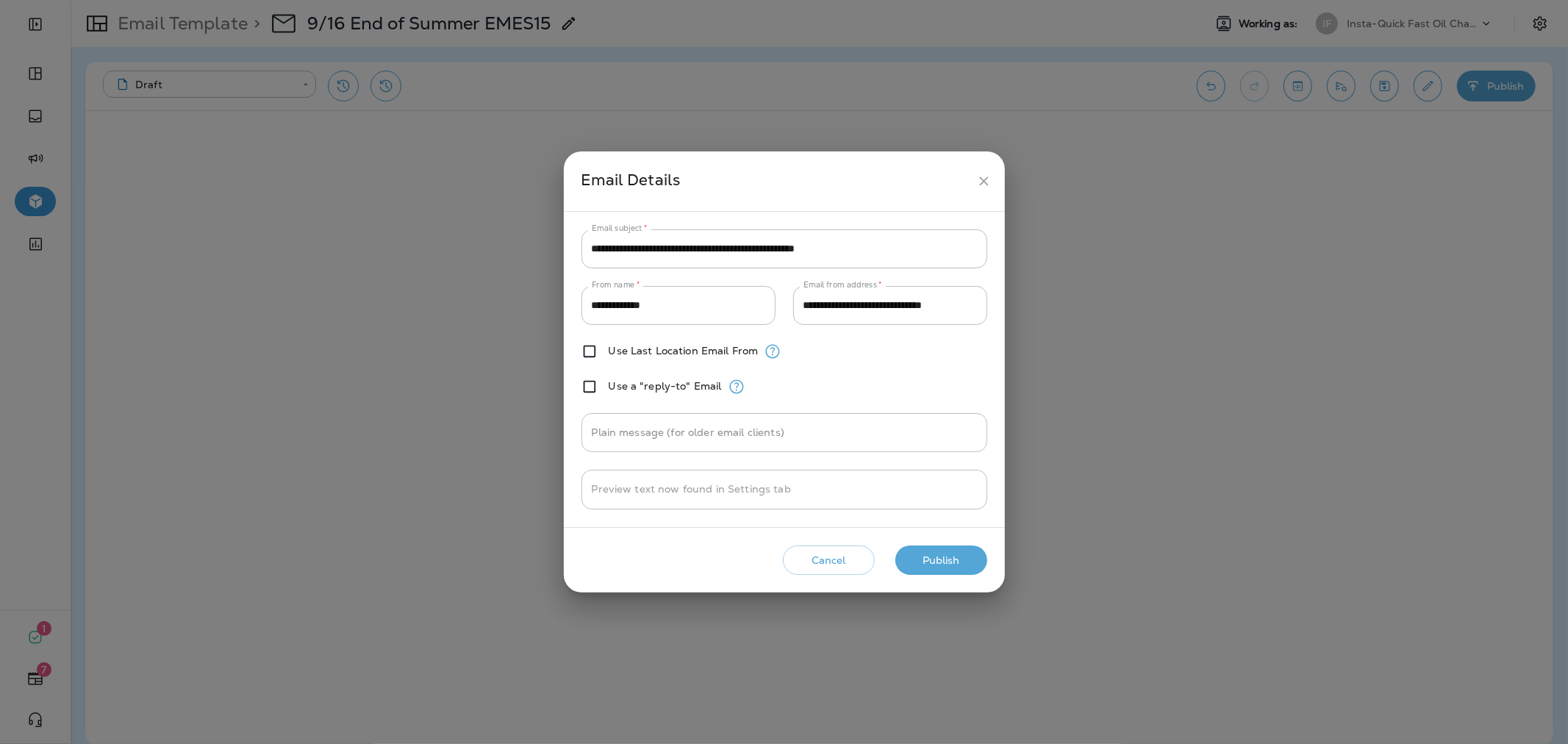
click at [954, 555] on button "Publish" at bounding box center [941, 561] width 92 height 30
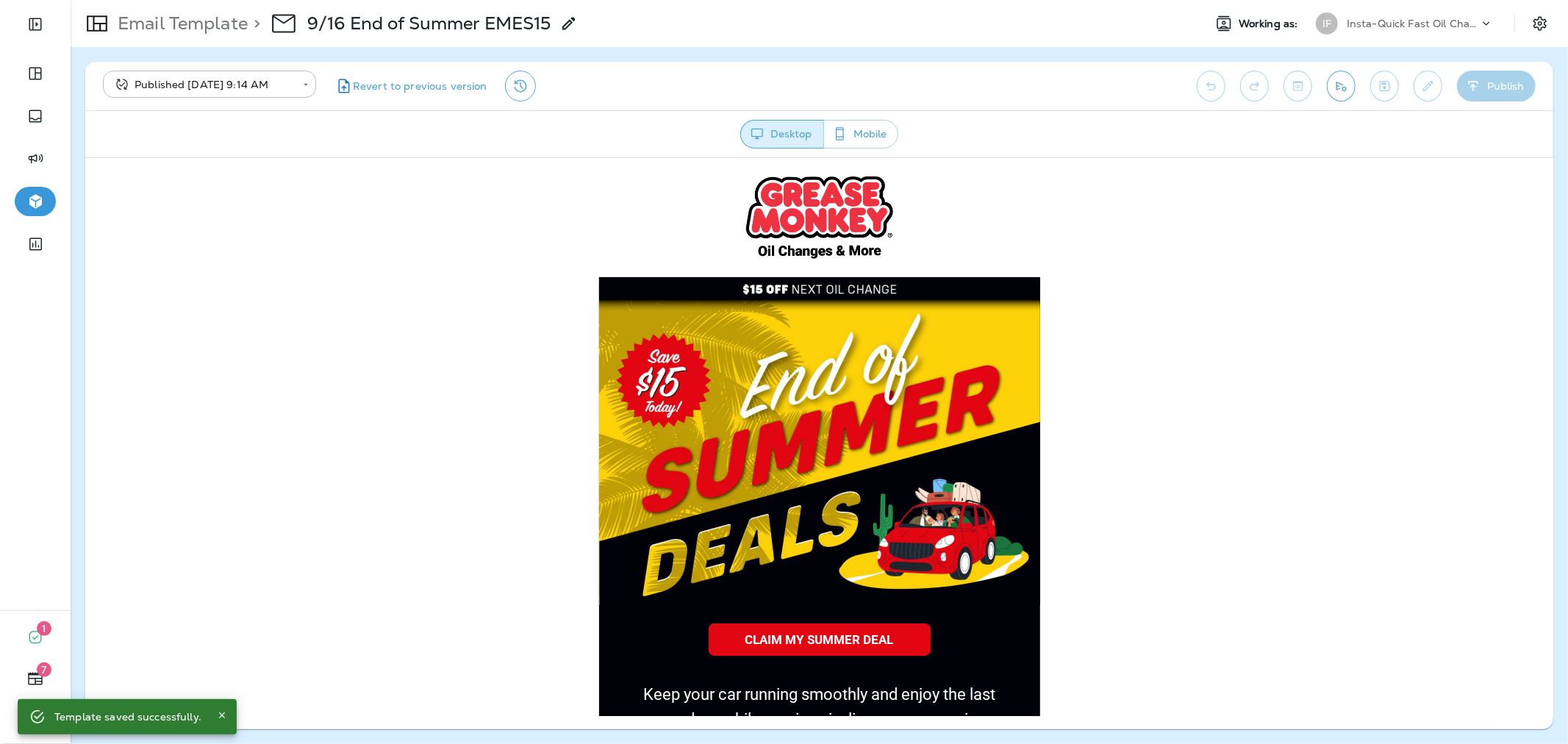
drag, startPoint x: 1402, startPoint y: 19, endPoint x: 1402, endPoint y: 37, distance: 18.0
click at [1402, 19] on p "Insta-Quick Fast Oil Change" at bounding box center [1413, 23] width 132 height 12
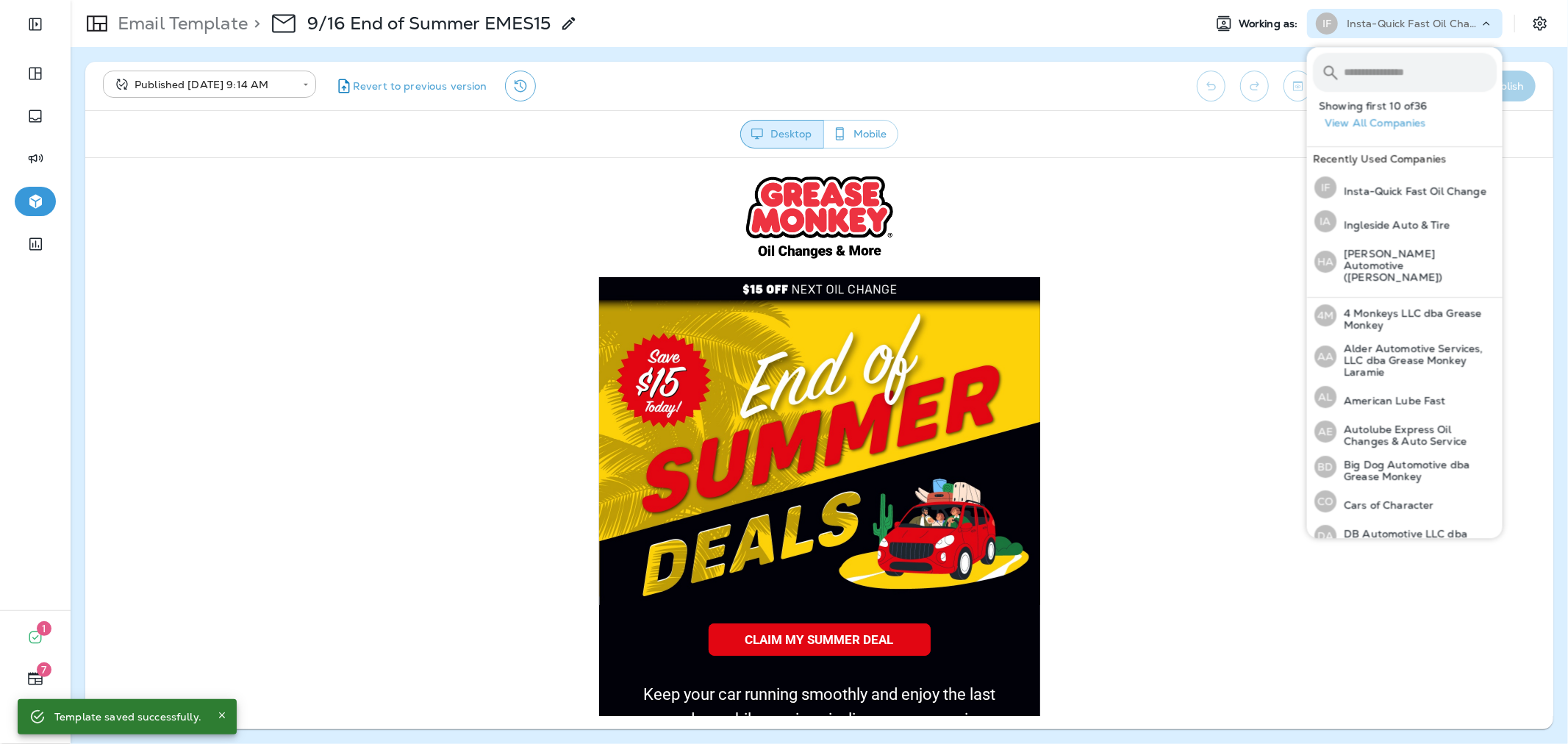
click at [1395, 86] on input "text" at bounding box center [1420, 72] width 153 height 39
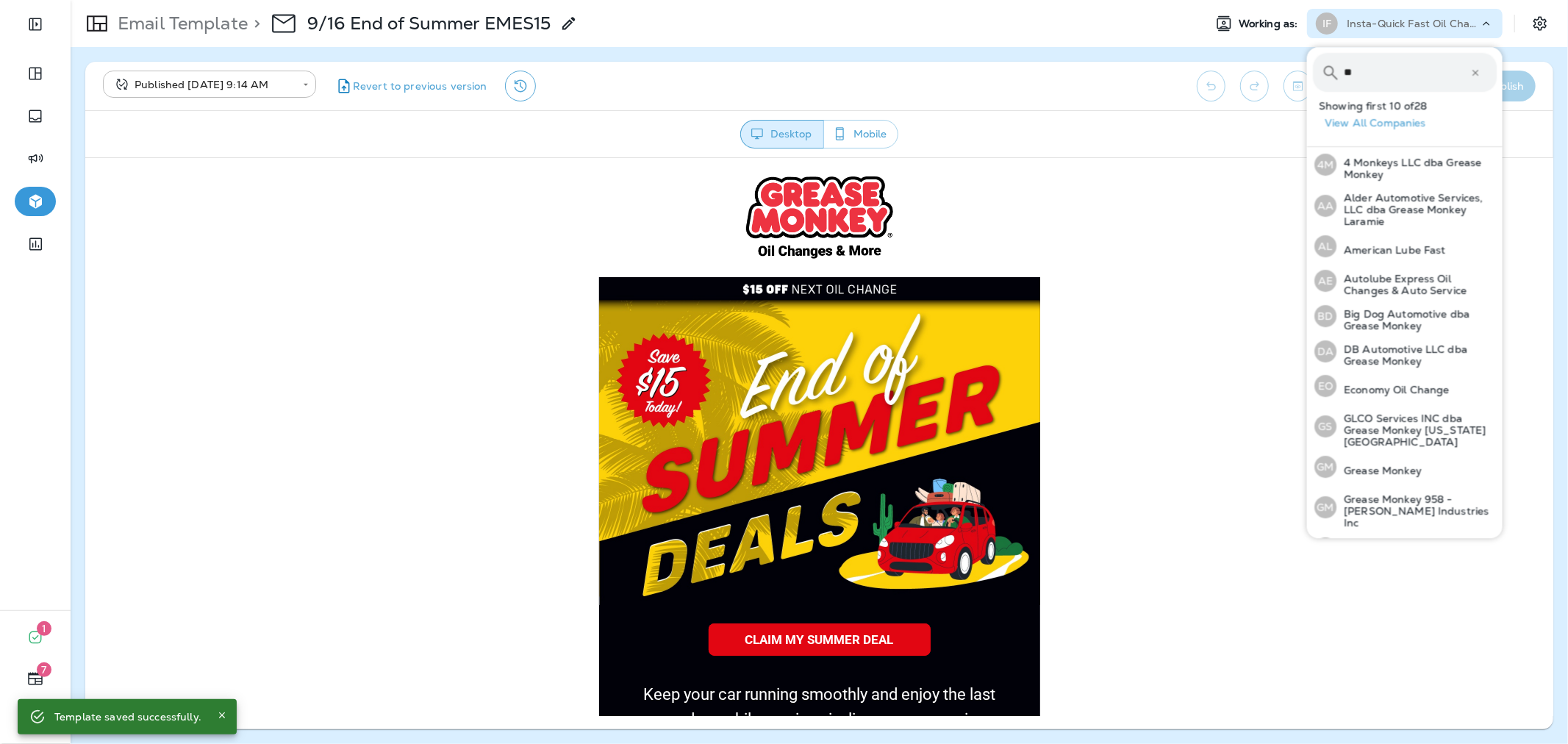
type input "*"
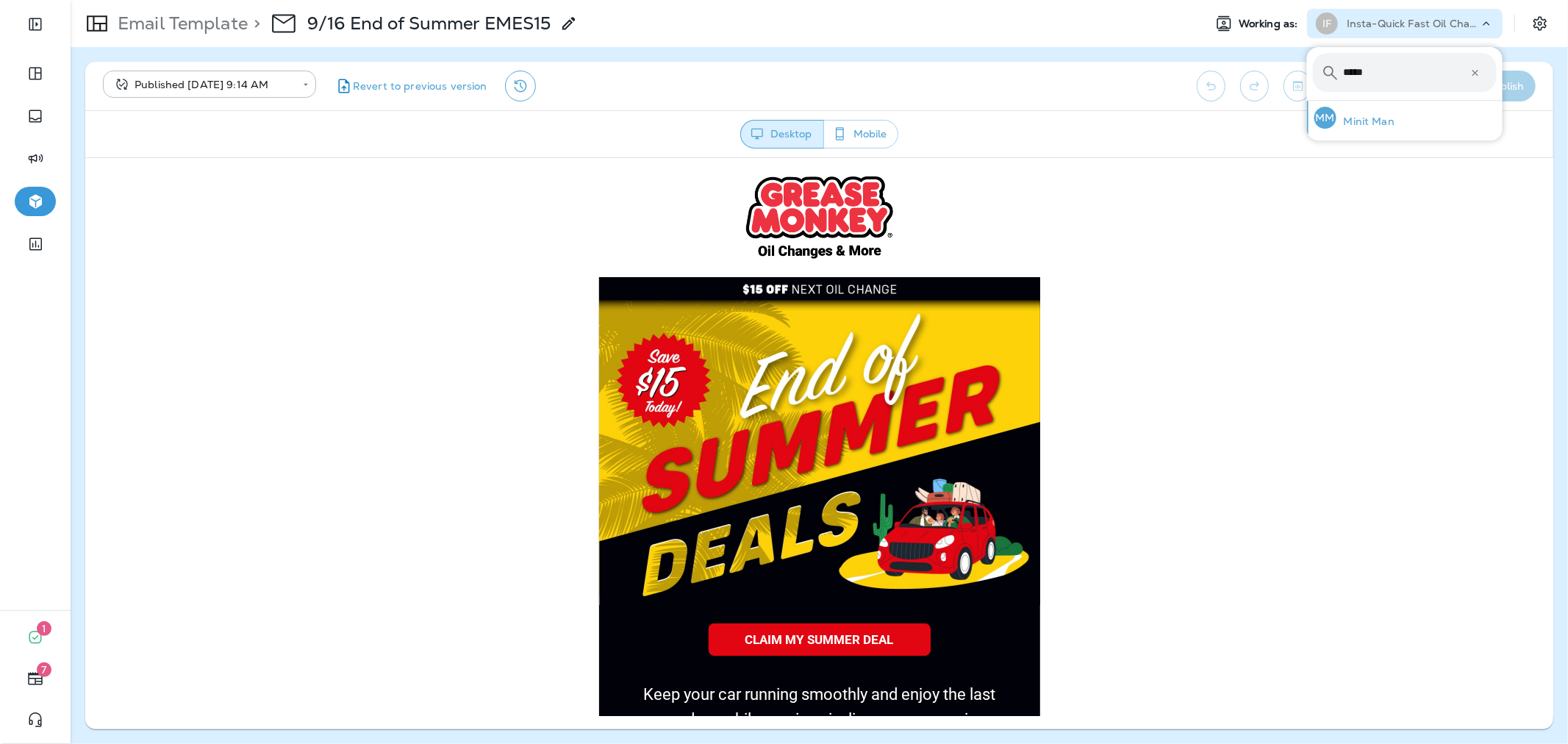
type input "*****"
click at [1393, 128] on div "MM Minit Man" at bounding box center [1354, 117] width 92 height 33
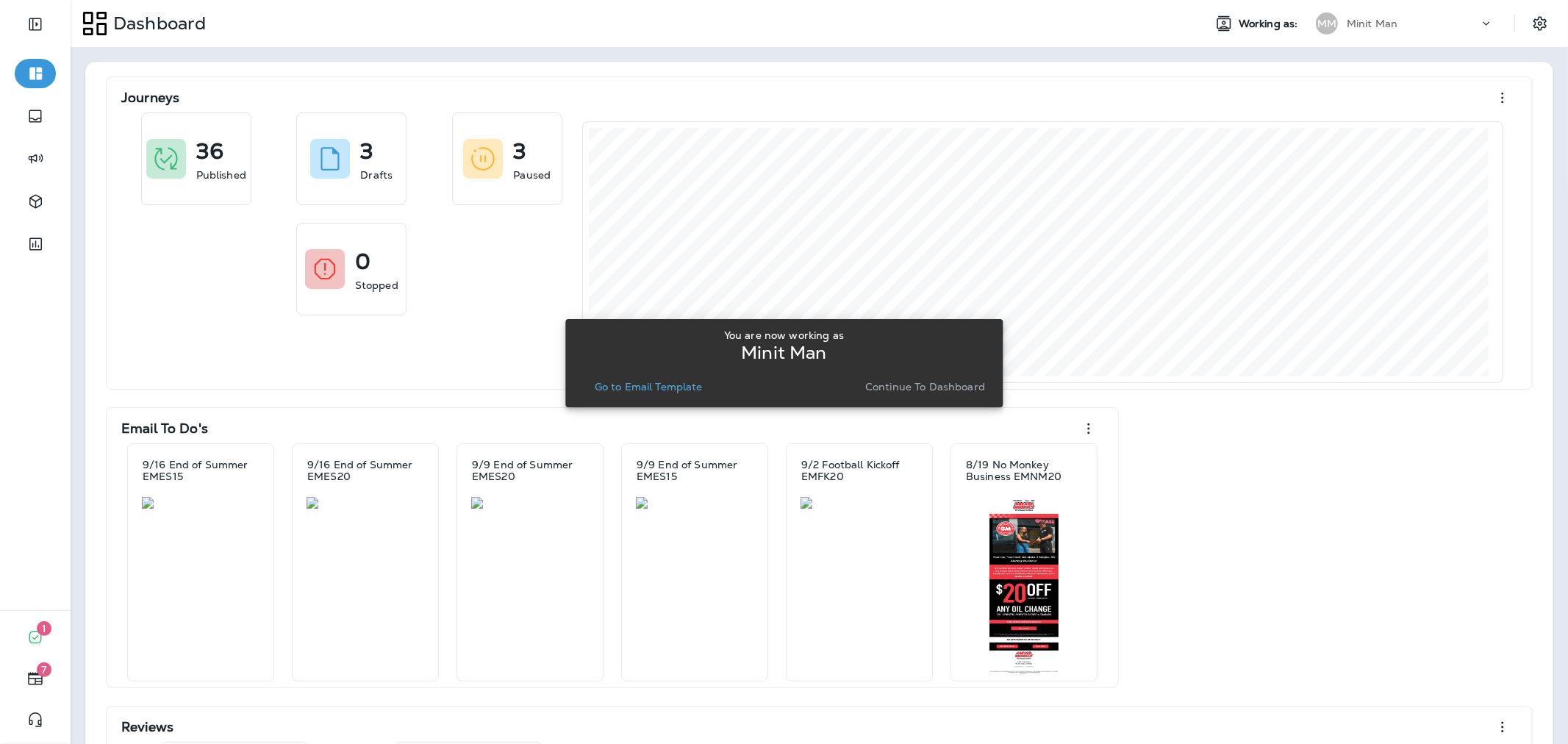
click at [679, 389] on p "Go to Email Template" at bounding box center [648, 386] width 108 height 12
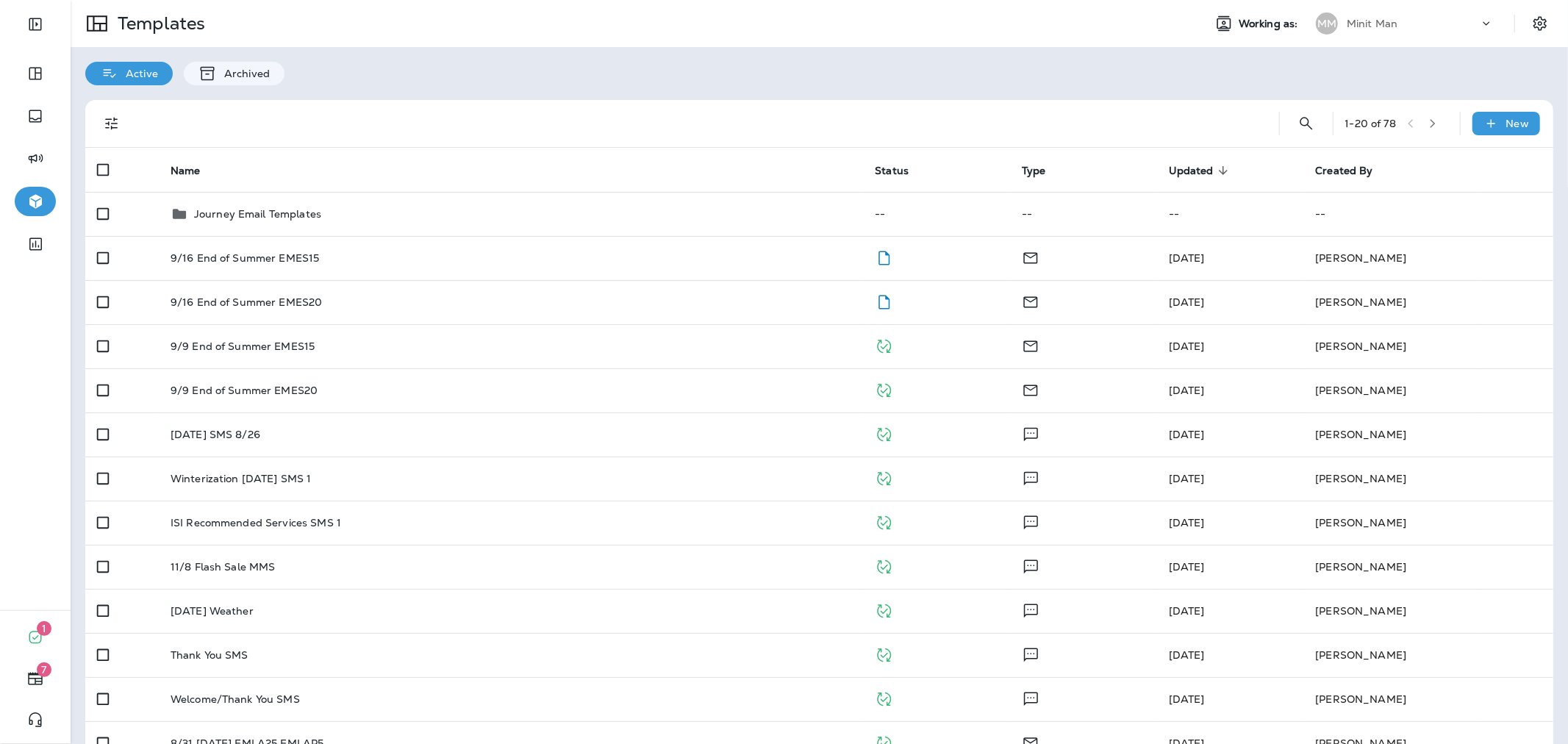
click at [757, 132] on div at bounding box center [697, 124] width 1117 height 47
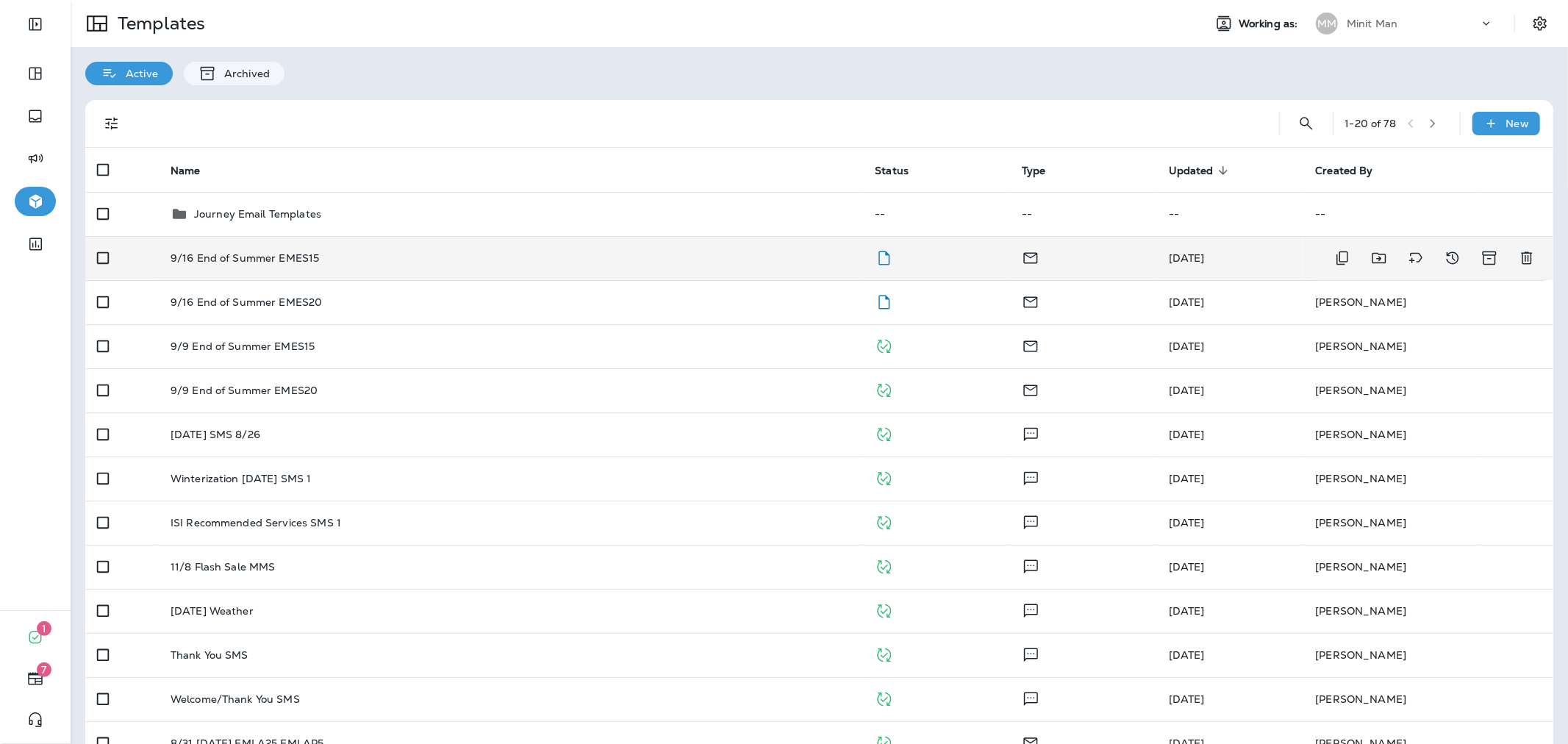
click at [826, 262] on div "9/16 End of Summer EMES15" at bounding box center [511, 257] width 681 height 12
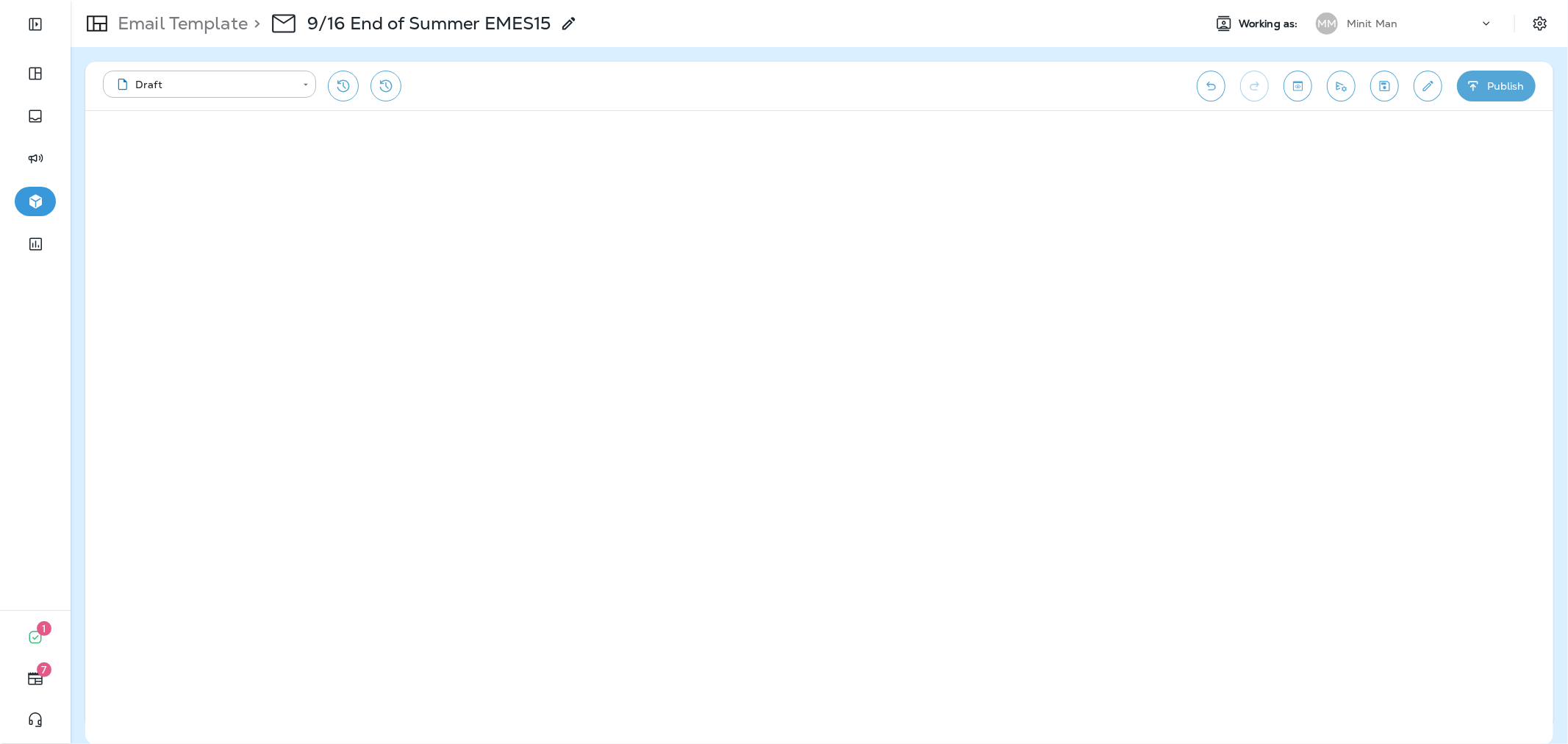
click at [1515, 82] on button "Publish" at bounding box center [1496, 86] width 79 height 31
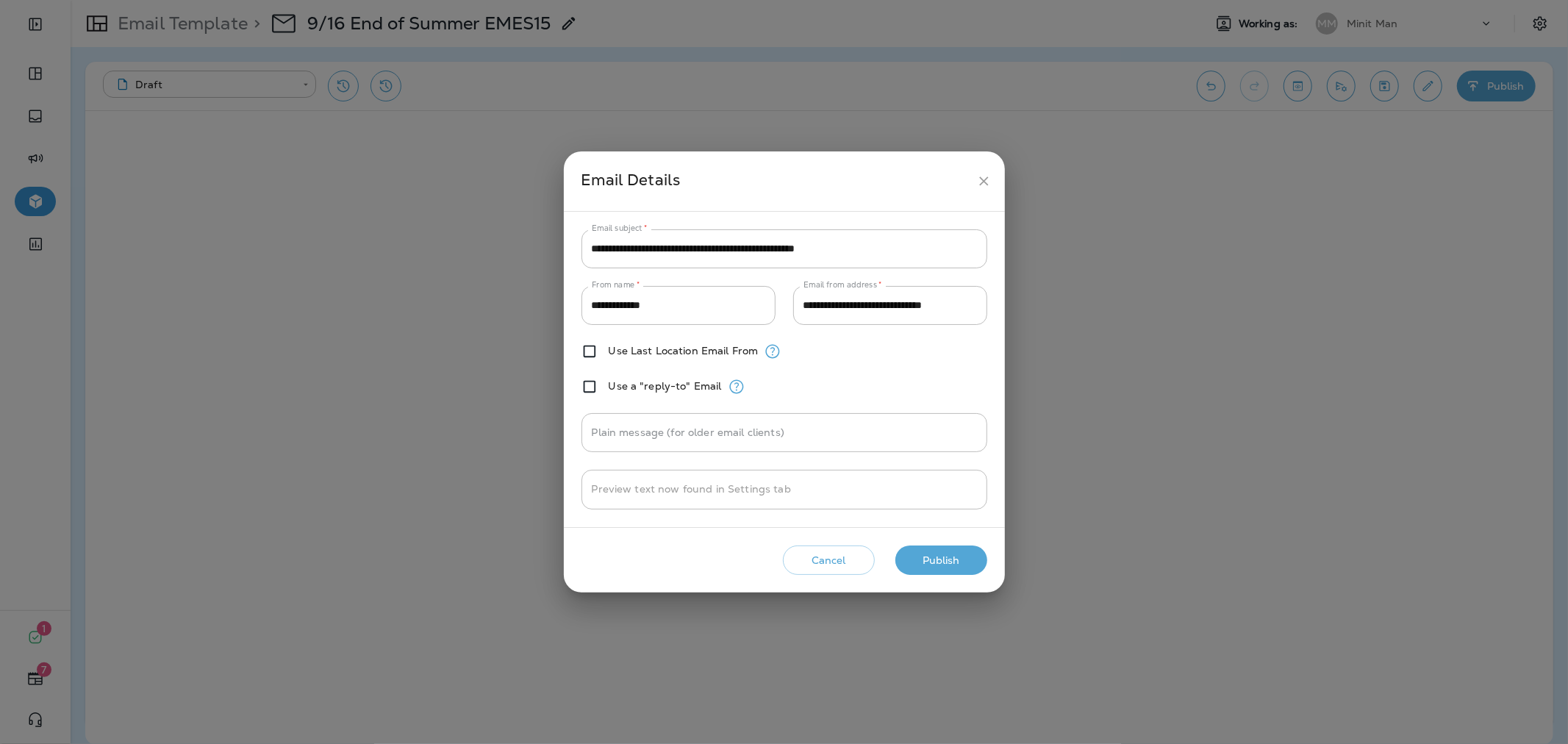
click at [951, 560] on button "Publish" at bounding box center [941, 561] width 92 height 30
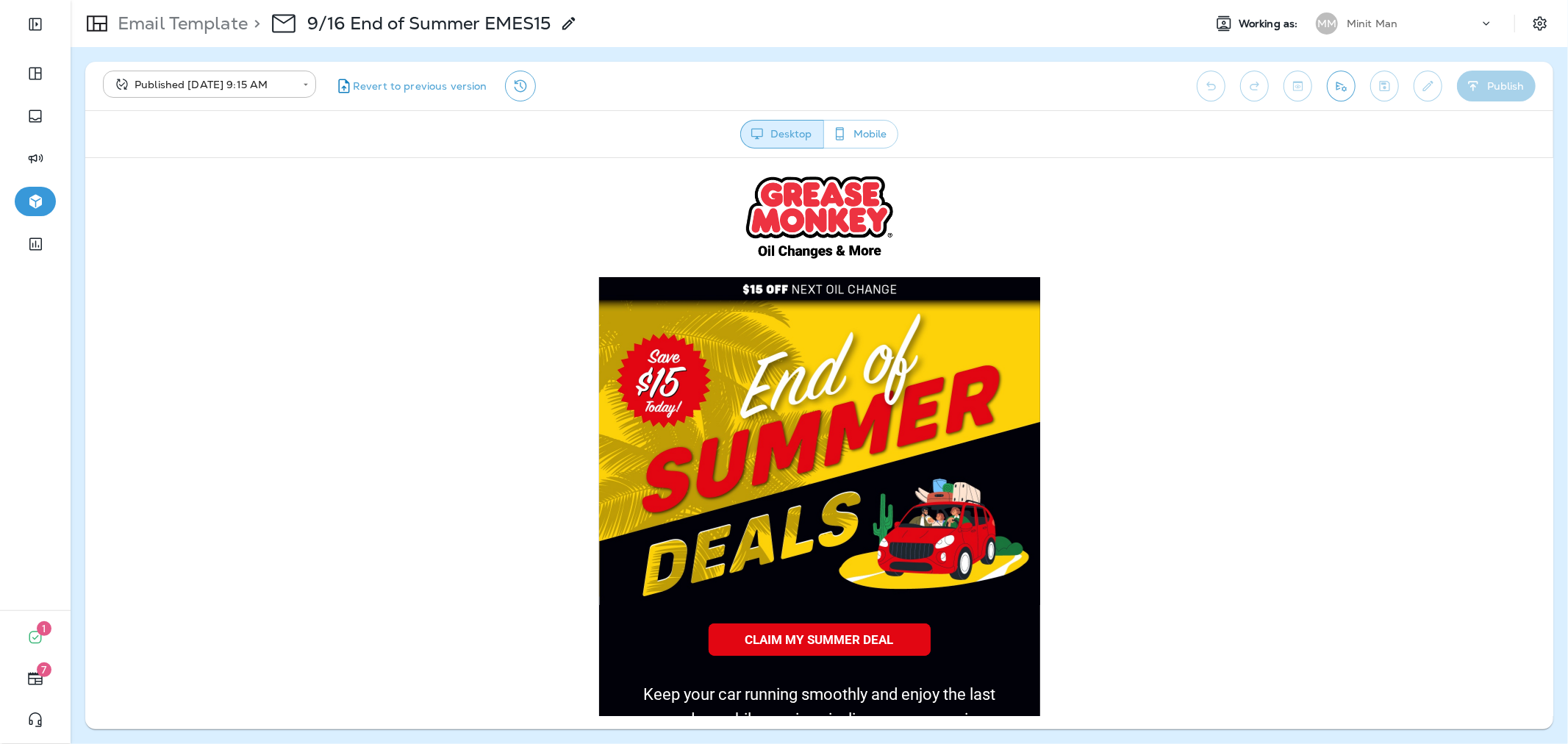
click at [219, 33] on p "Email Template" at bounding box center [180, 23] width 136 height 22
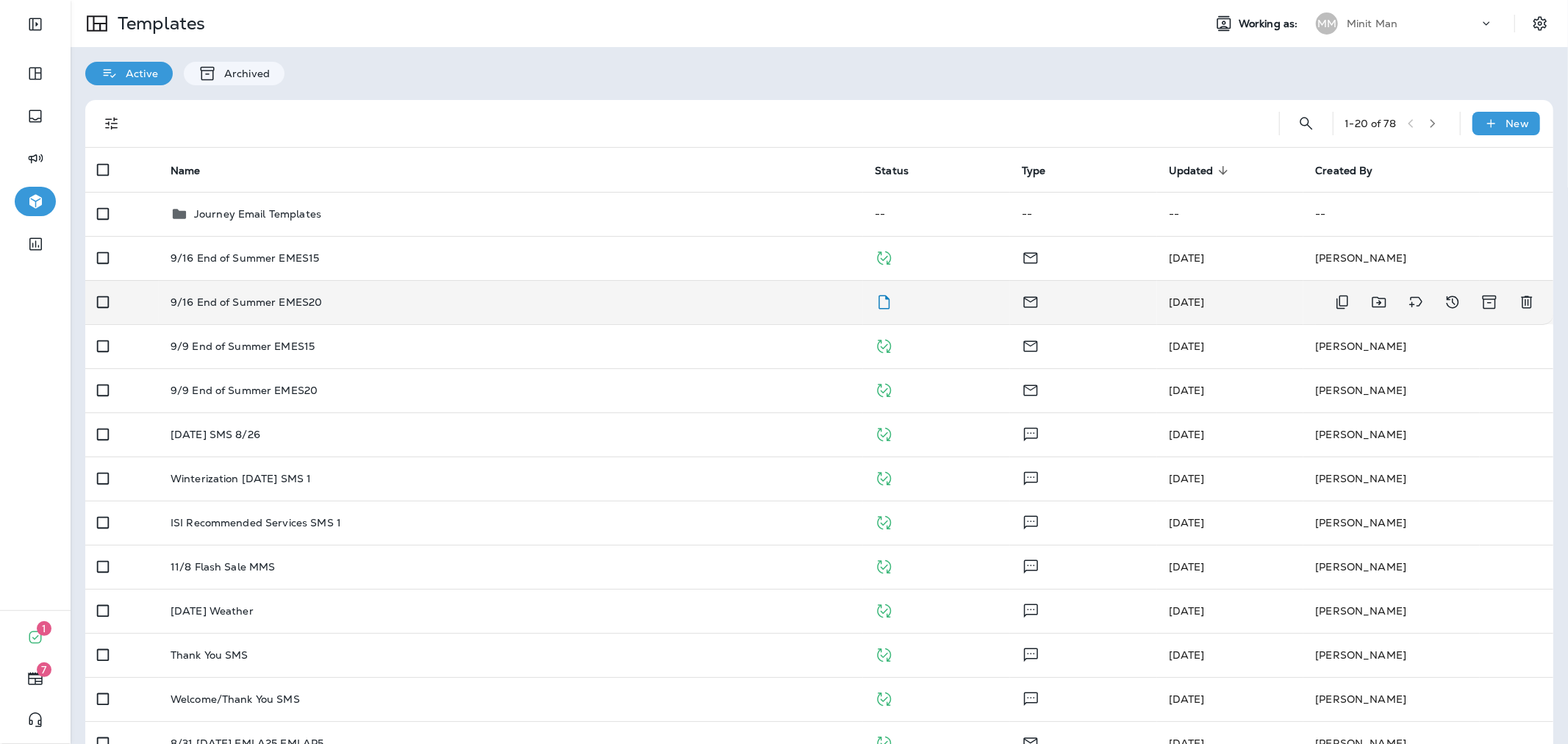
click at [450, 302] on div "9/16 End of Summer EMES20" at bounding box center [511, 302] width 681 height 12
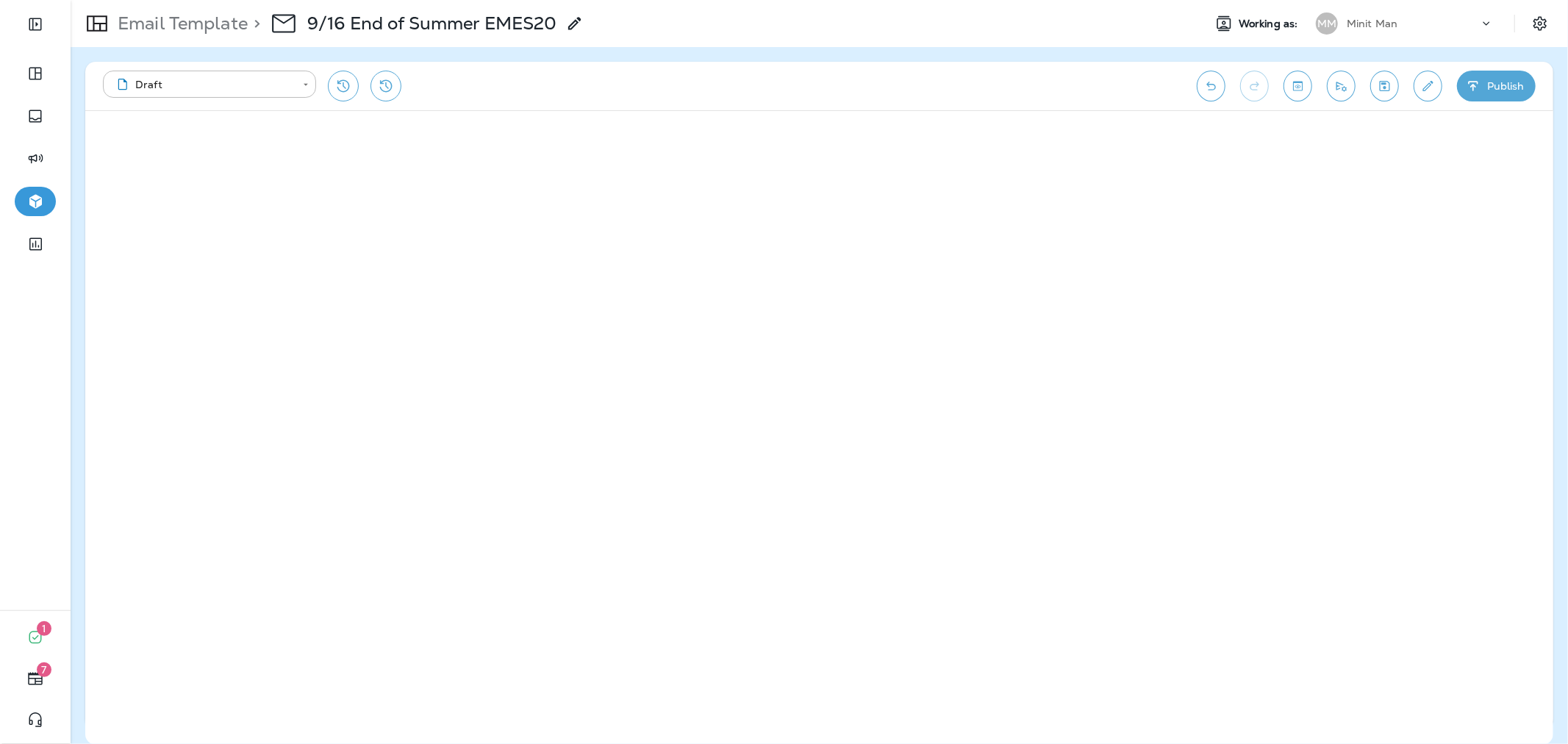
click at [1486, 94] on button "Publish" at bounding box center [1496, 86] width 79 height 31
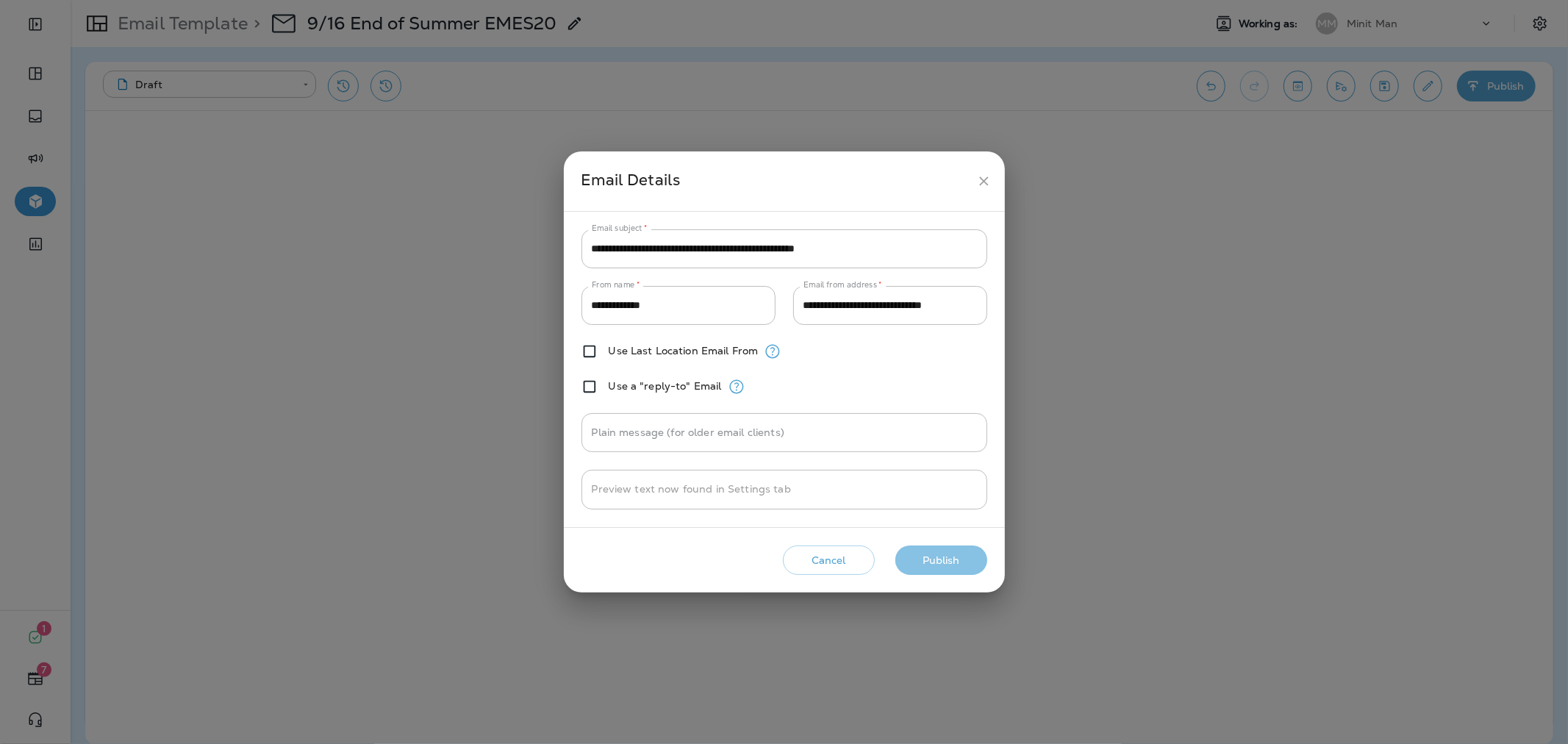
click at [949, 555] on button "Publish" at bounding box center [941, 561] width 92 height 30
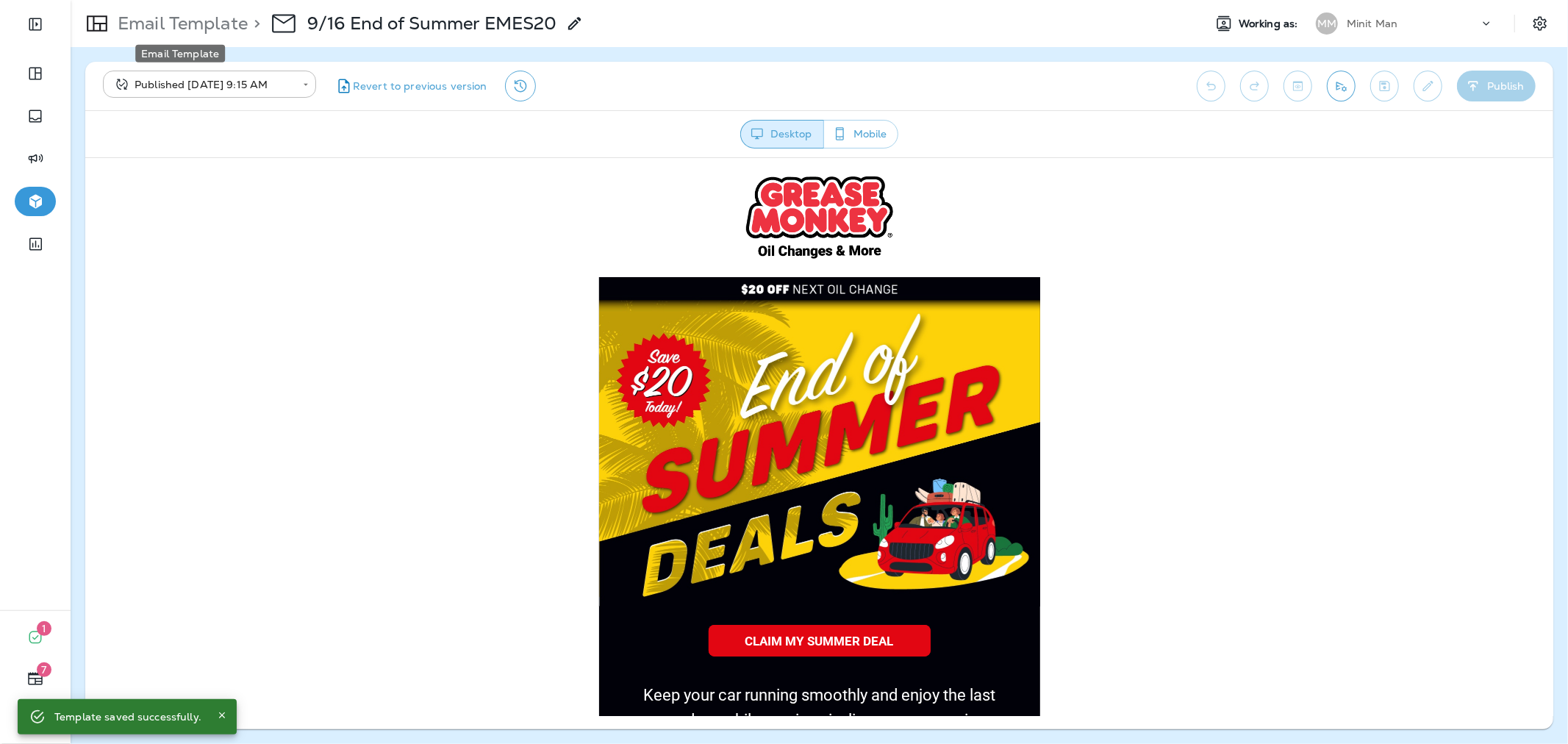
click at [221, 16] on p "Email Template" at bounding box center [180, 23] width 136 height 22
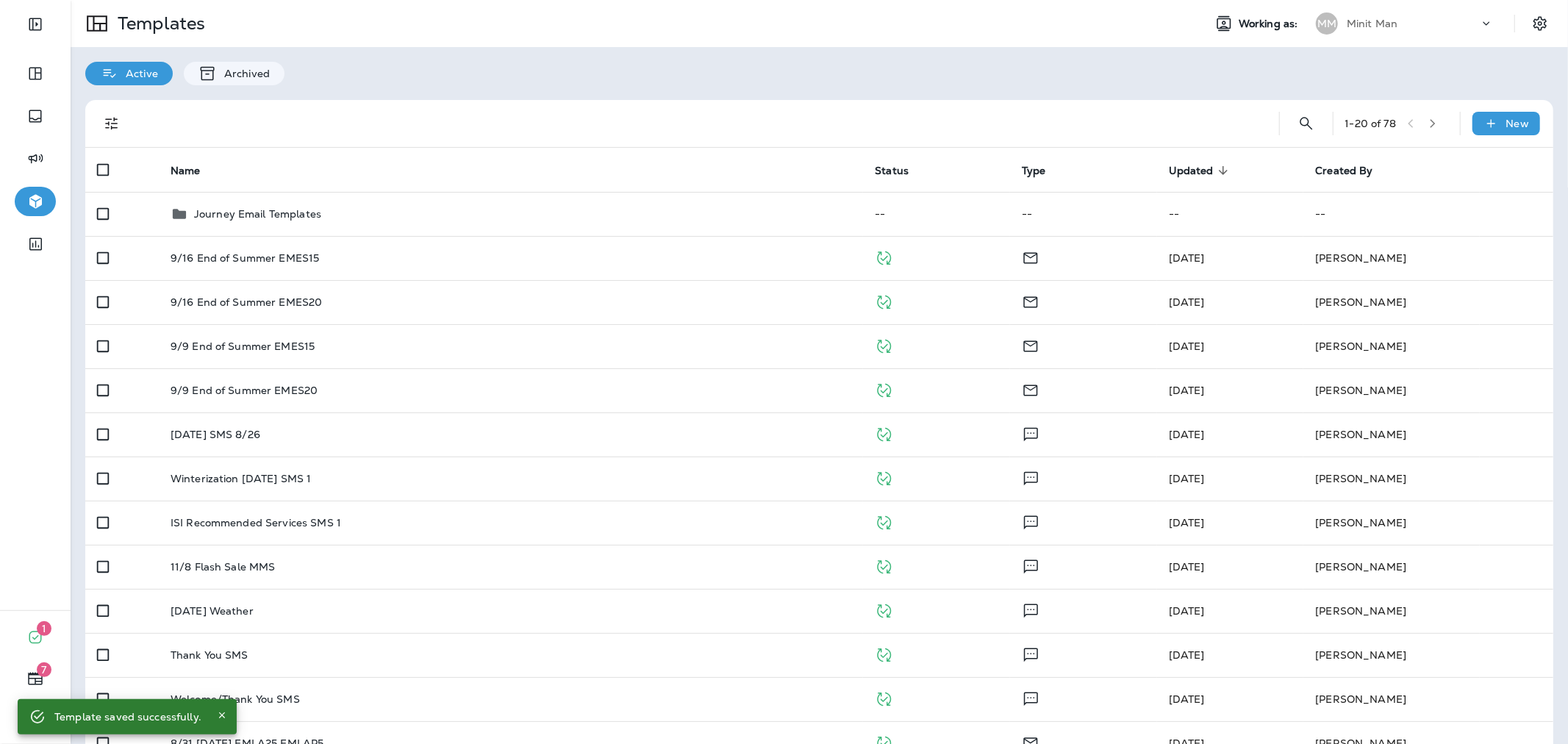
click at [1392, 18] on div "Minit Man" at bounding box center [1413, 23] width 132 height 22
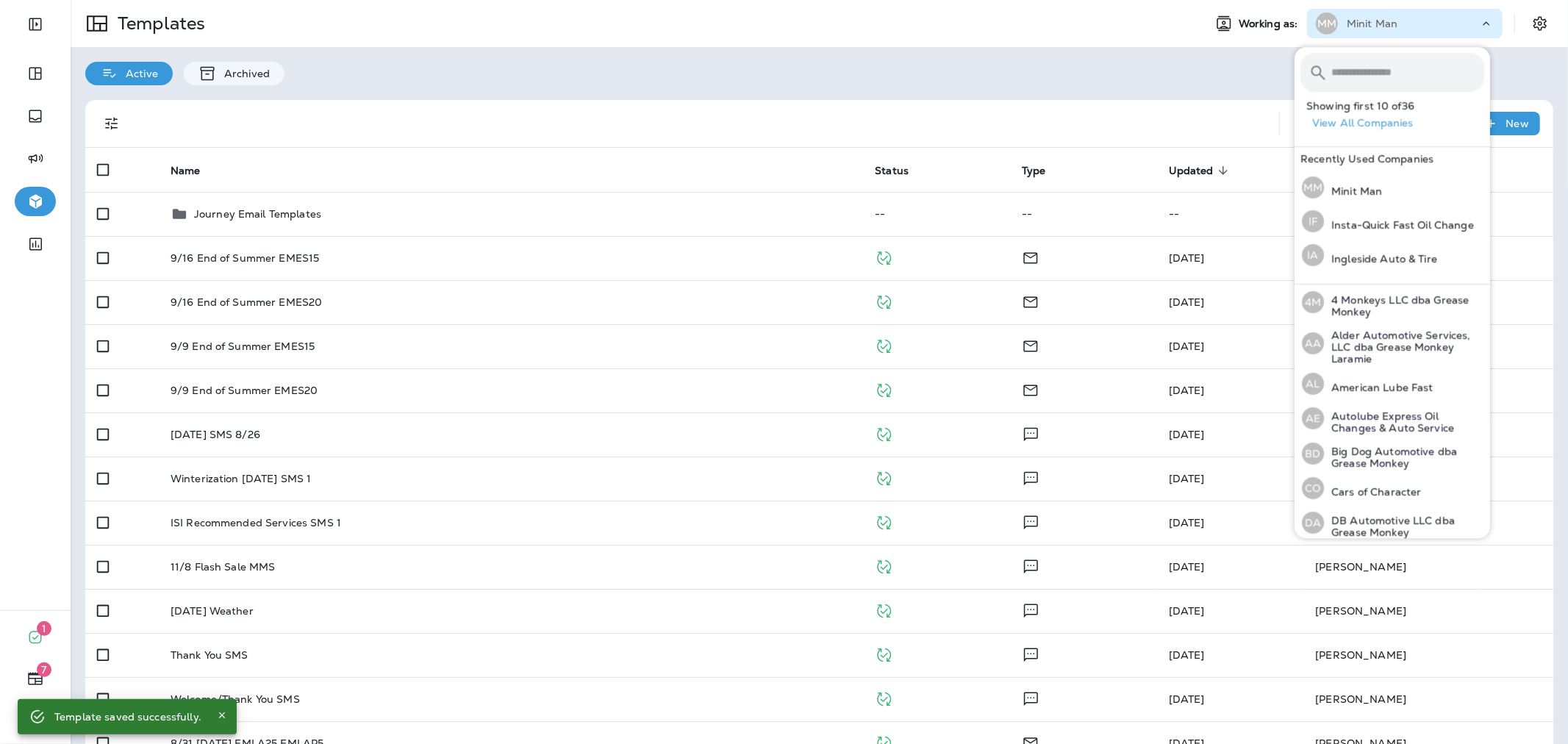
click at [1383, 72] on input "text" at bounding box center [1407, 72] width 153 height 39
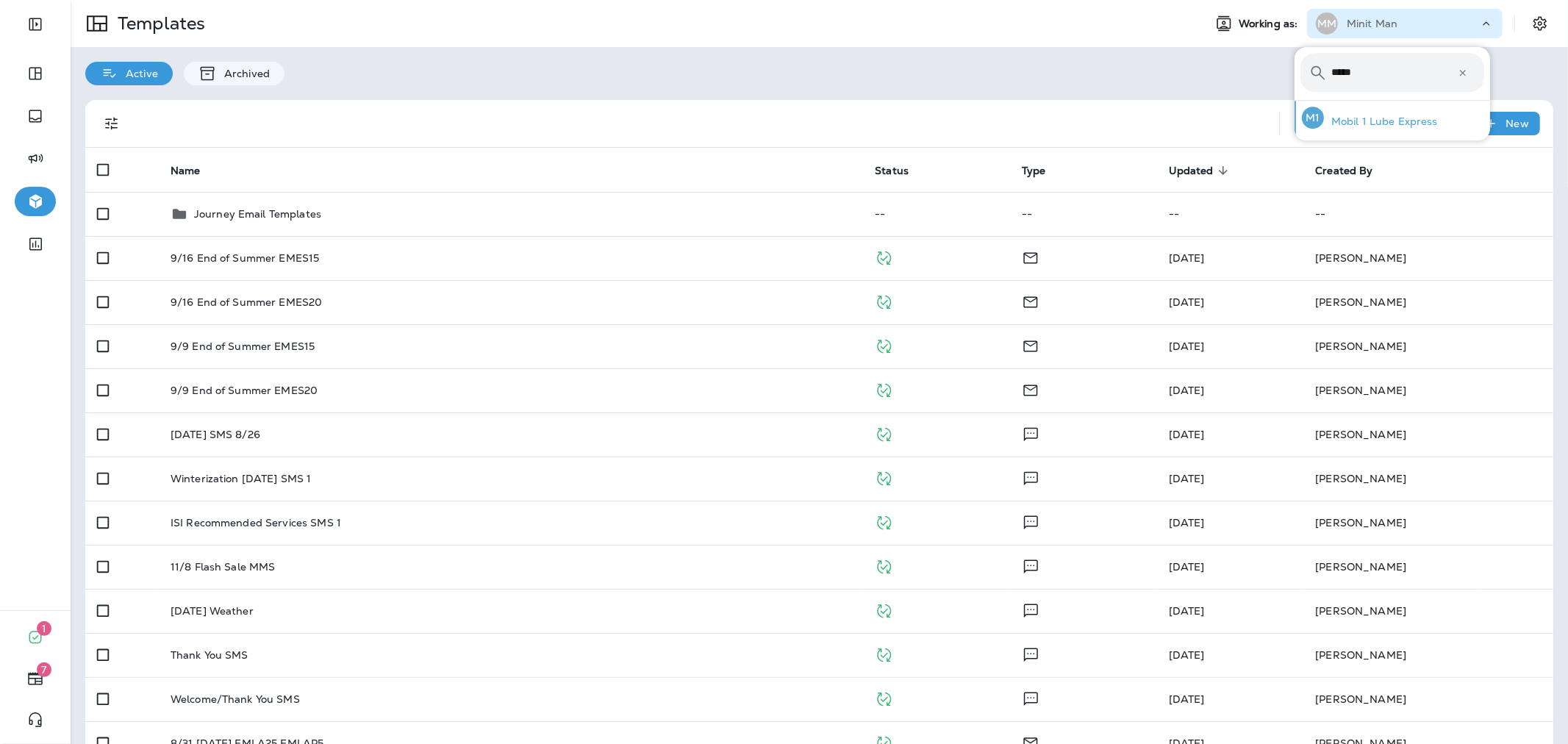
type input "*****"
click at [1374, 127] on p "Mobil 1 Lube Express" at bounding box center [1381, 121] width 114 height 12
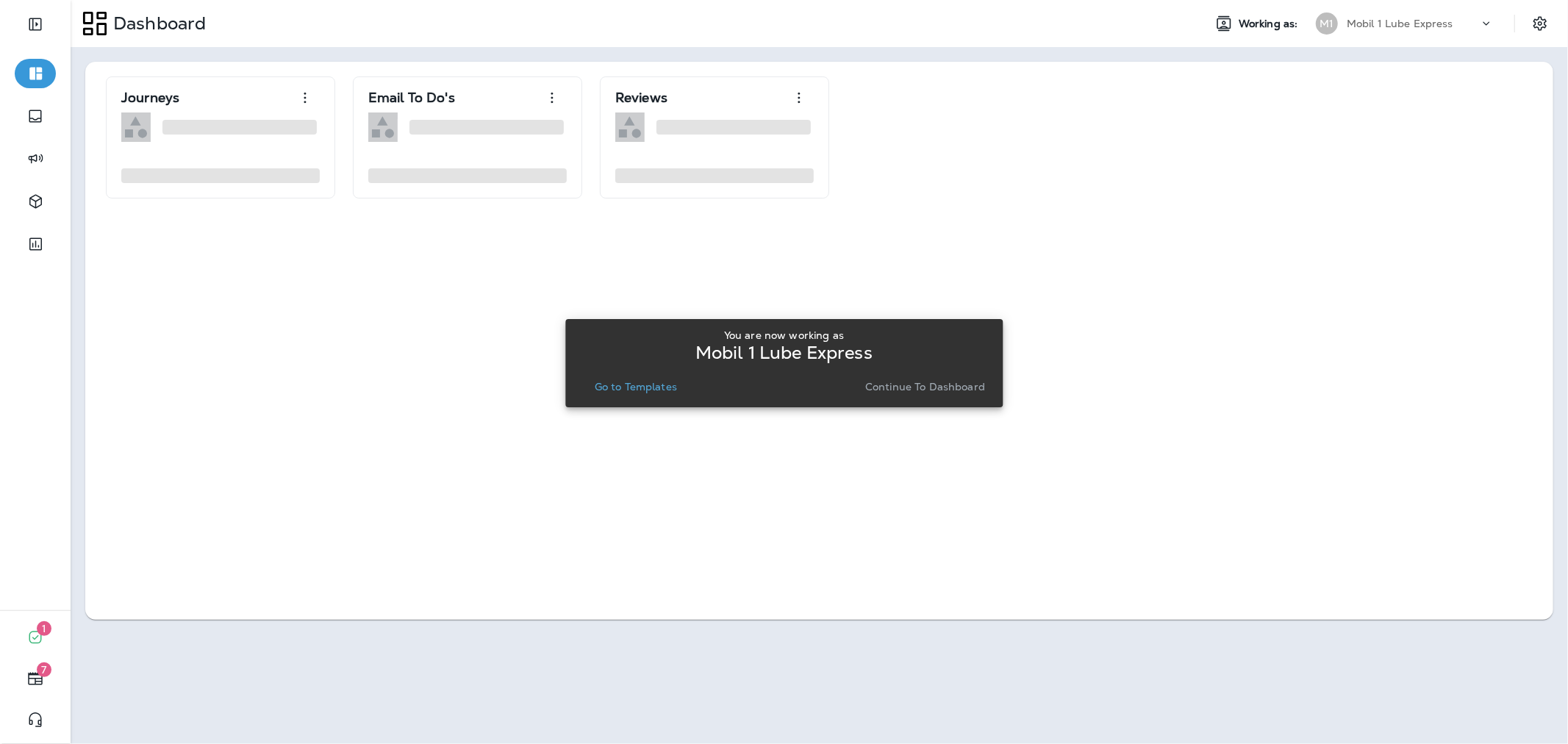
click at [627, 381] on p "Go to Templates" at bounding box center [636, 386] width 82 height 12
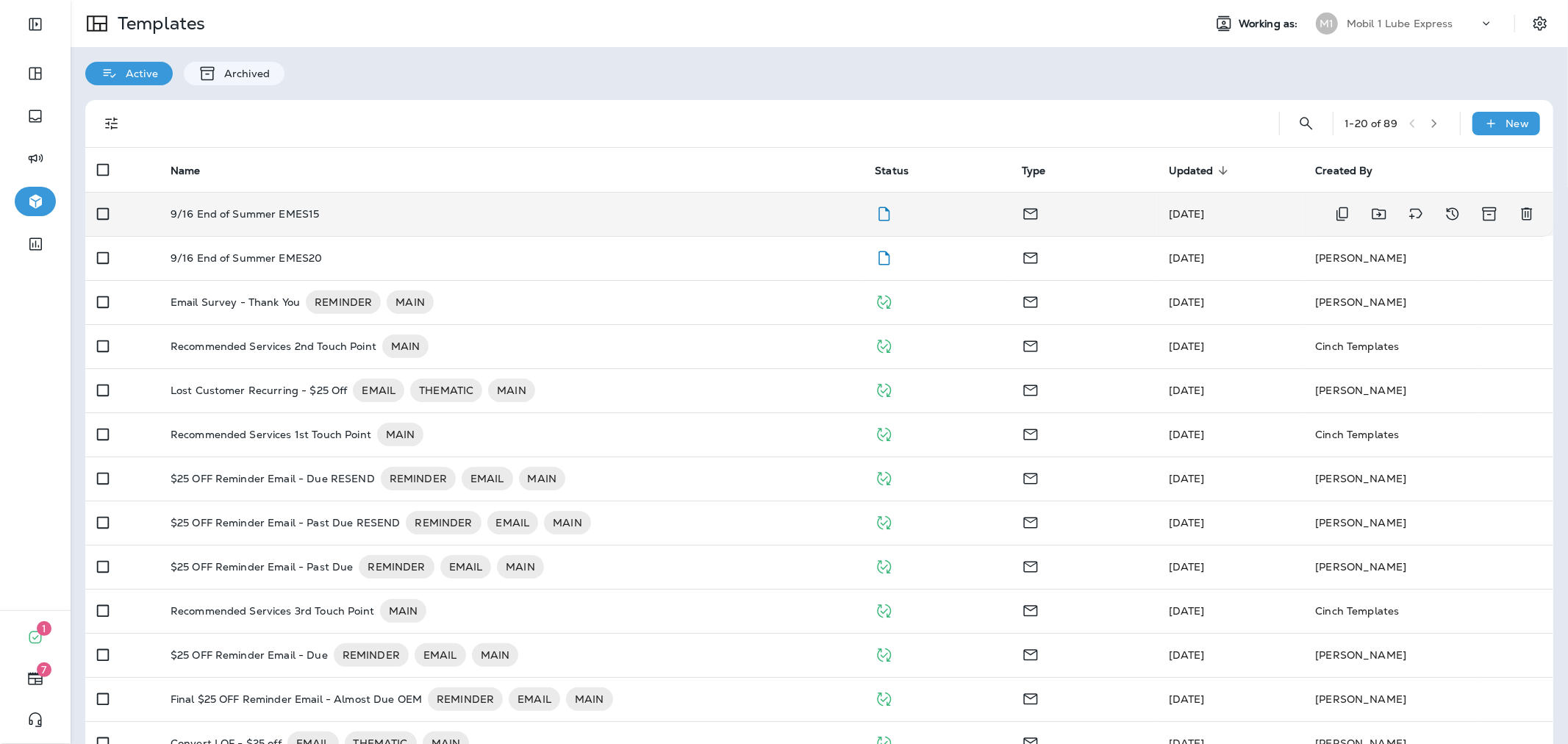
click at [529, 213] on div "9/16 End of Summer EMES15" at bounding box center [511, 214] width 681 height 12
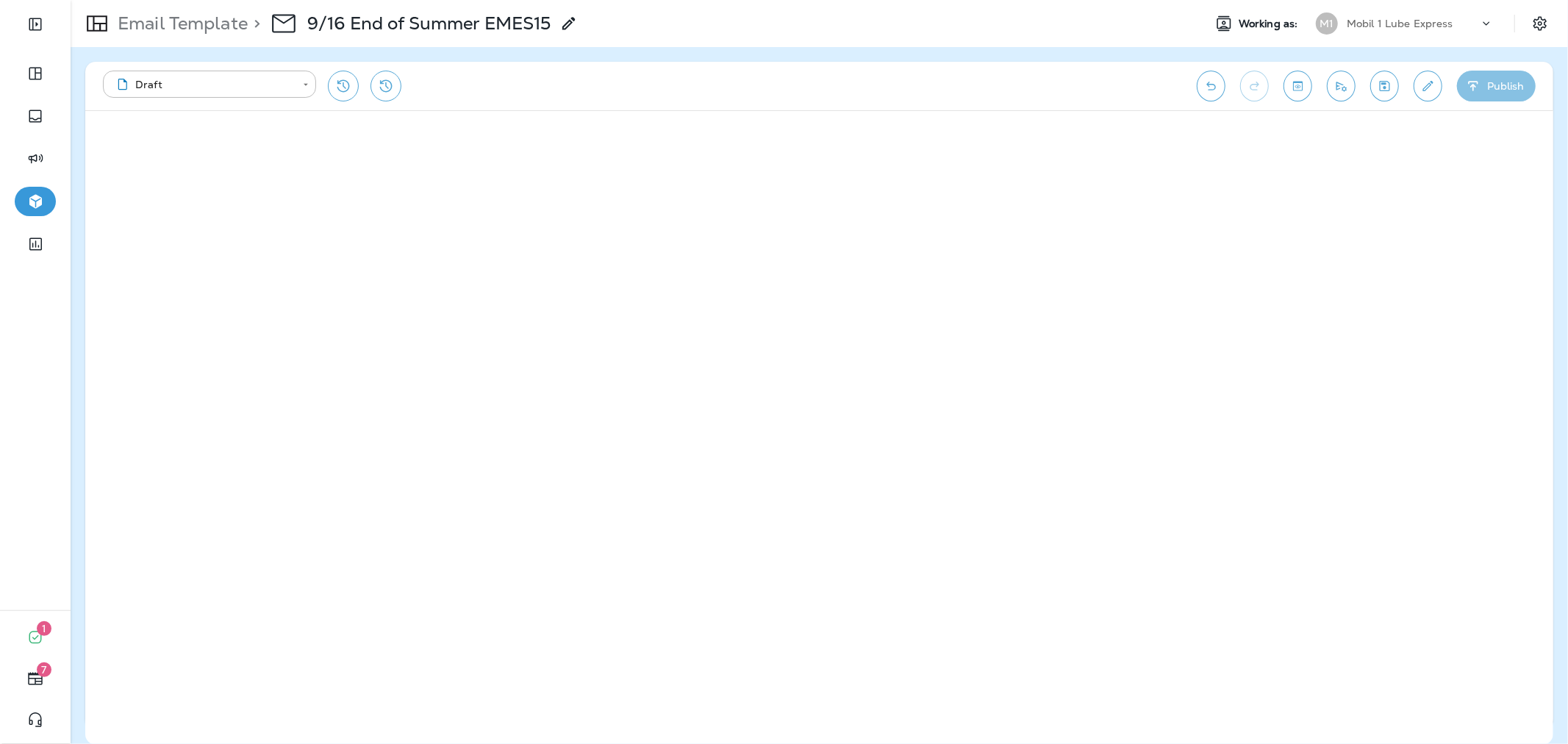
click at [1502, 93] on button "Publish" at bounding box center [1496, 86] width 79 height 31
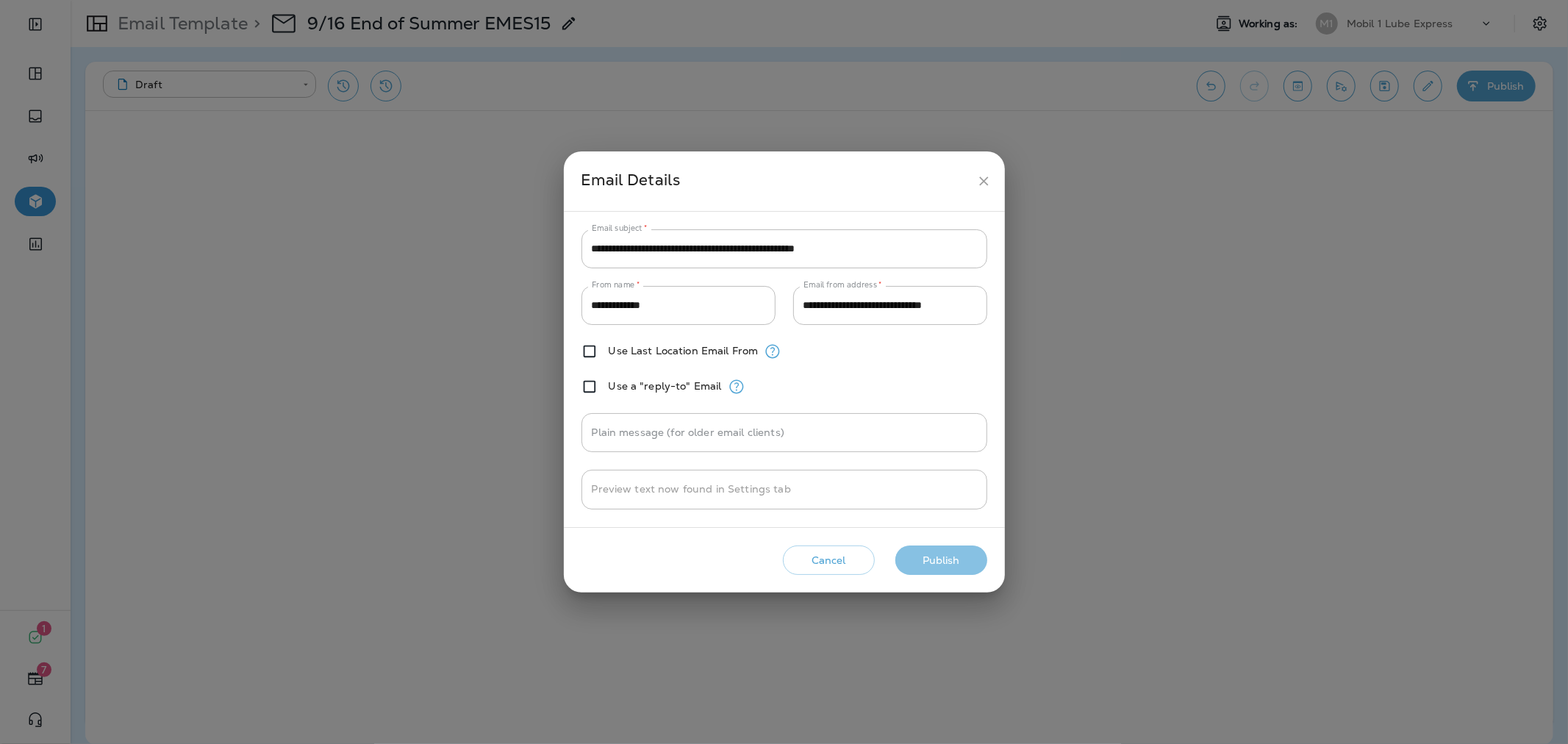
click at [937, 560] on button "Publish" at bounding box center [941, 561] width 92 height 30
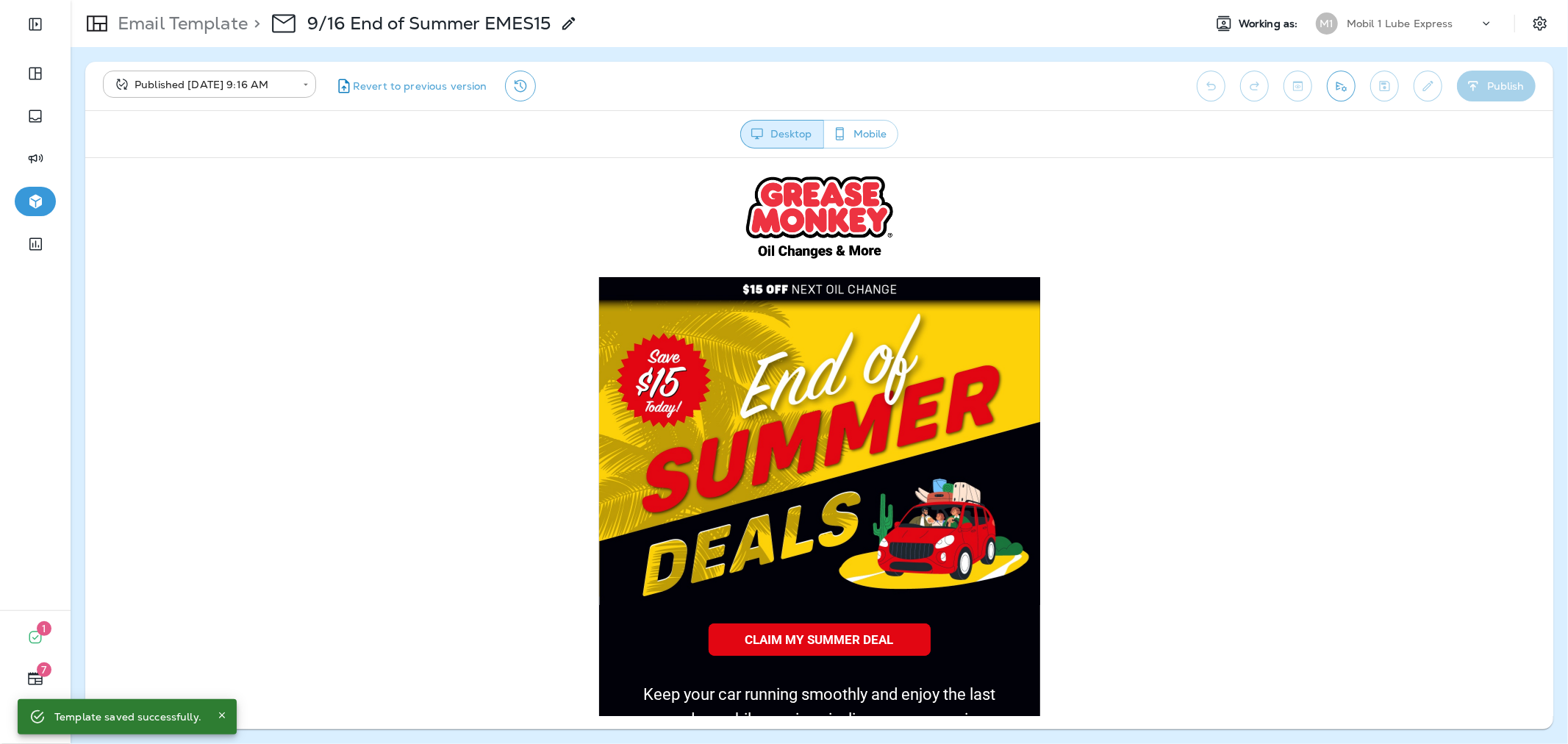
click at [184, 7] on div "Email Template > 9/16 End of Summer EMES15" at bounding box center [324, 23] width 507 height 41
click at [184, 13] on p "Email Template" at bounding box center [180, 23] width 136 height 22
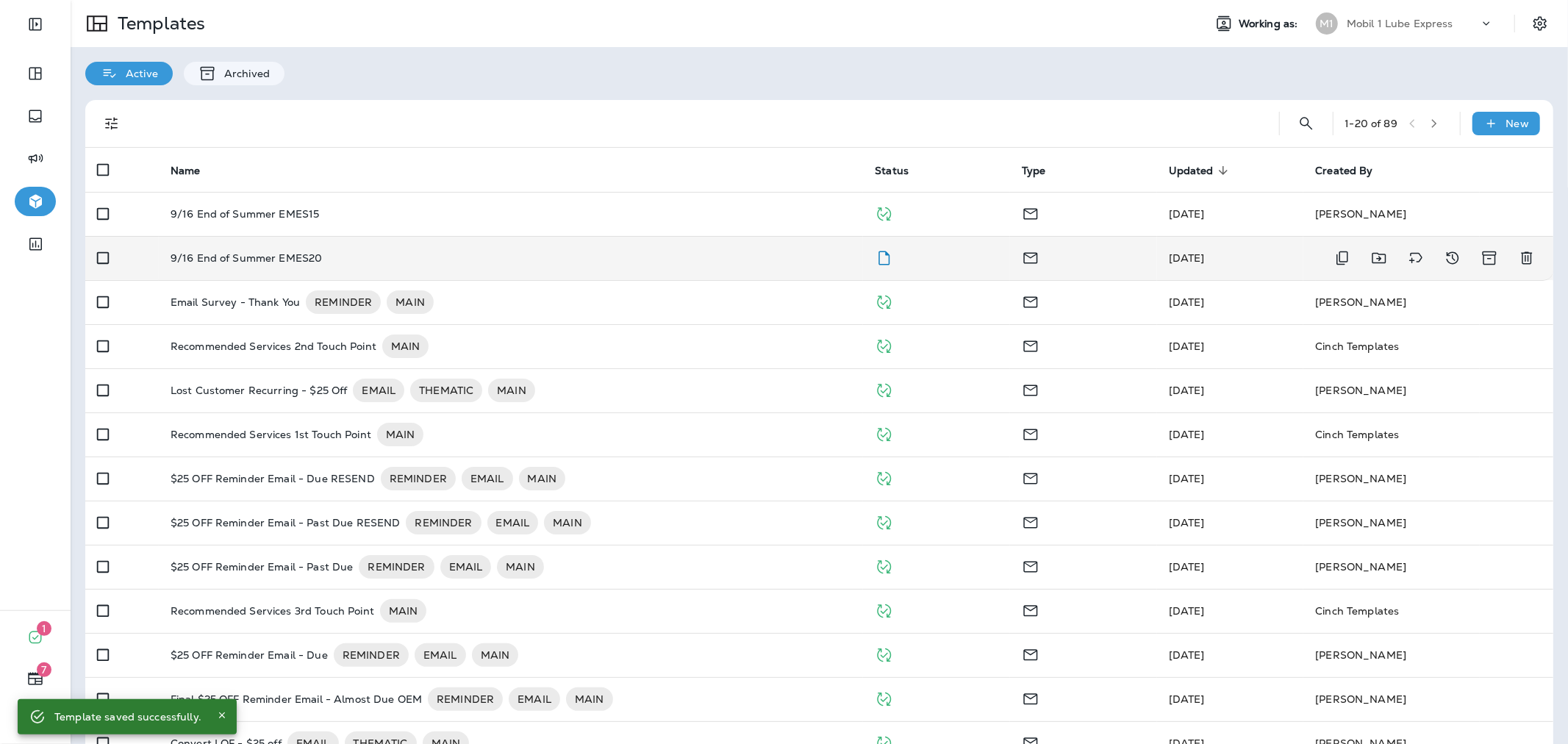
click at [756, 252] on div "9/16 End of Summer EMES20" at bounding box center [511, 257] width 681 height 12
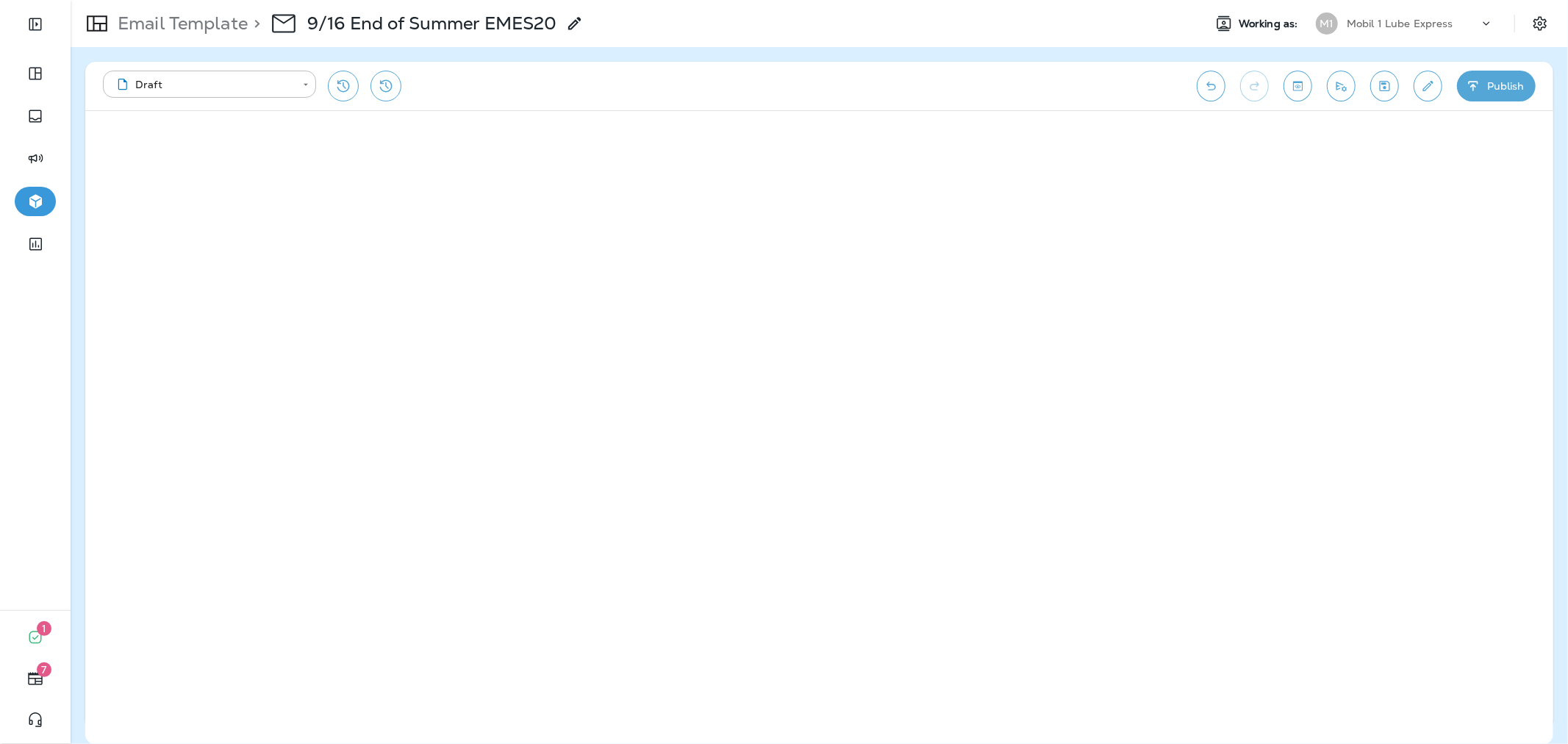
click at [1498, 79] on button "Publish" at bounding box center [1496, 86] width 79 height 31
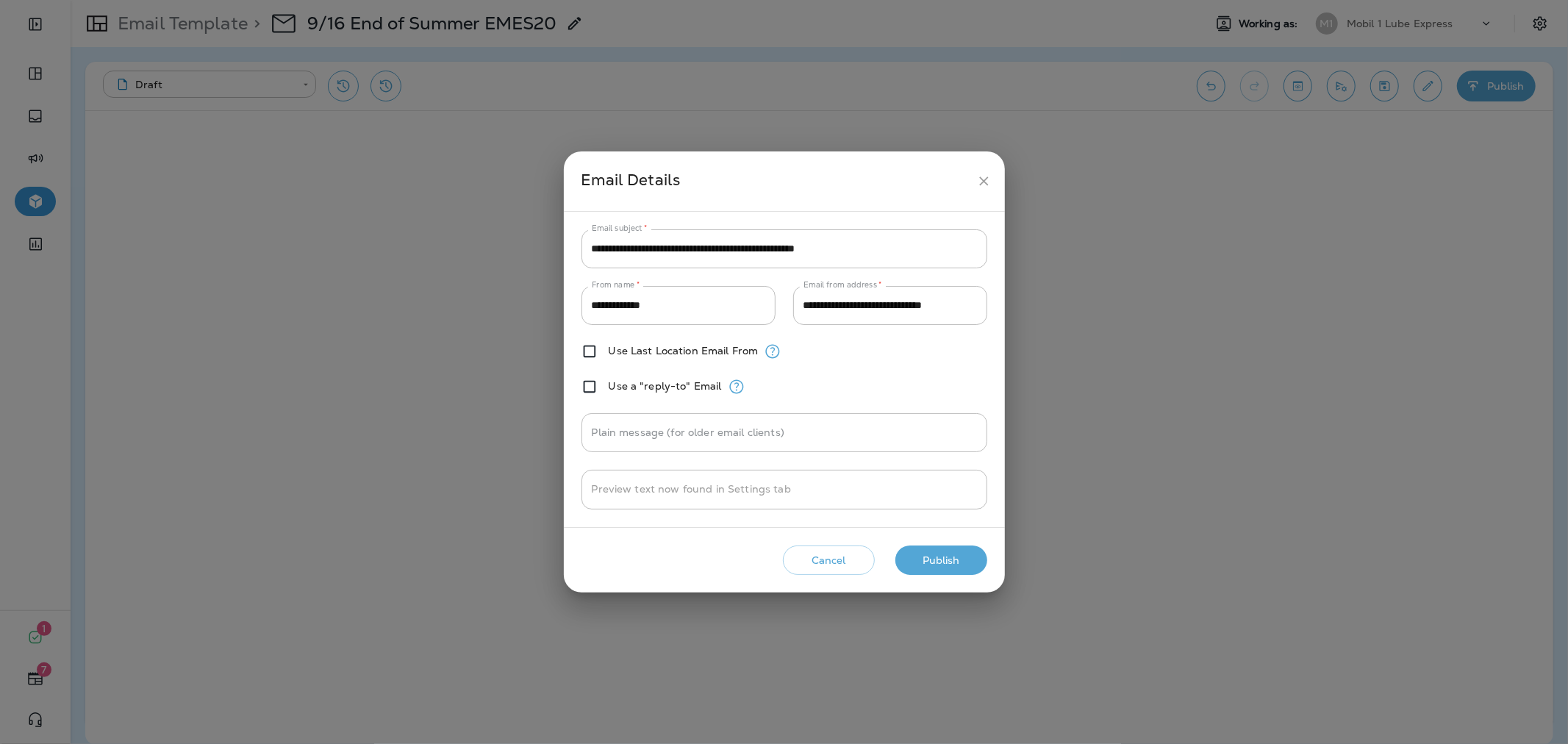
click at [942, 556] on button "Publish" at bounding box center [941, 561] width 92 height 30
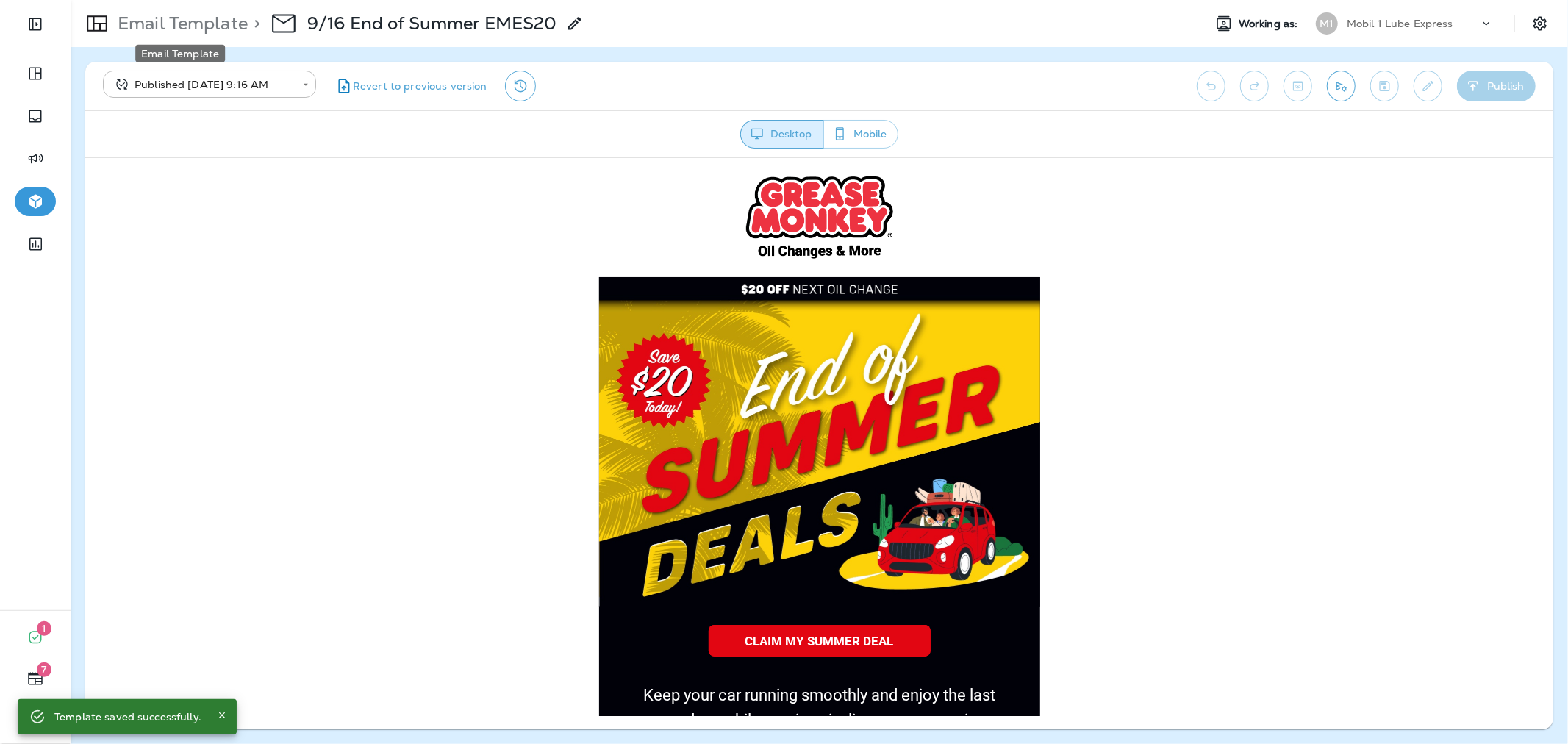
click at [216, 23] on p "Email Template" at bounding box center [180, 23] width 136 height 22
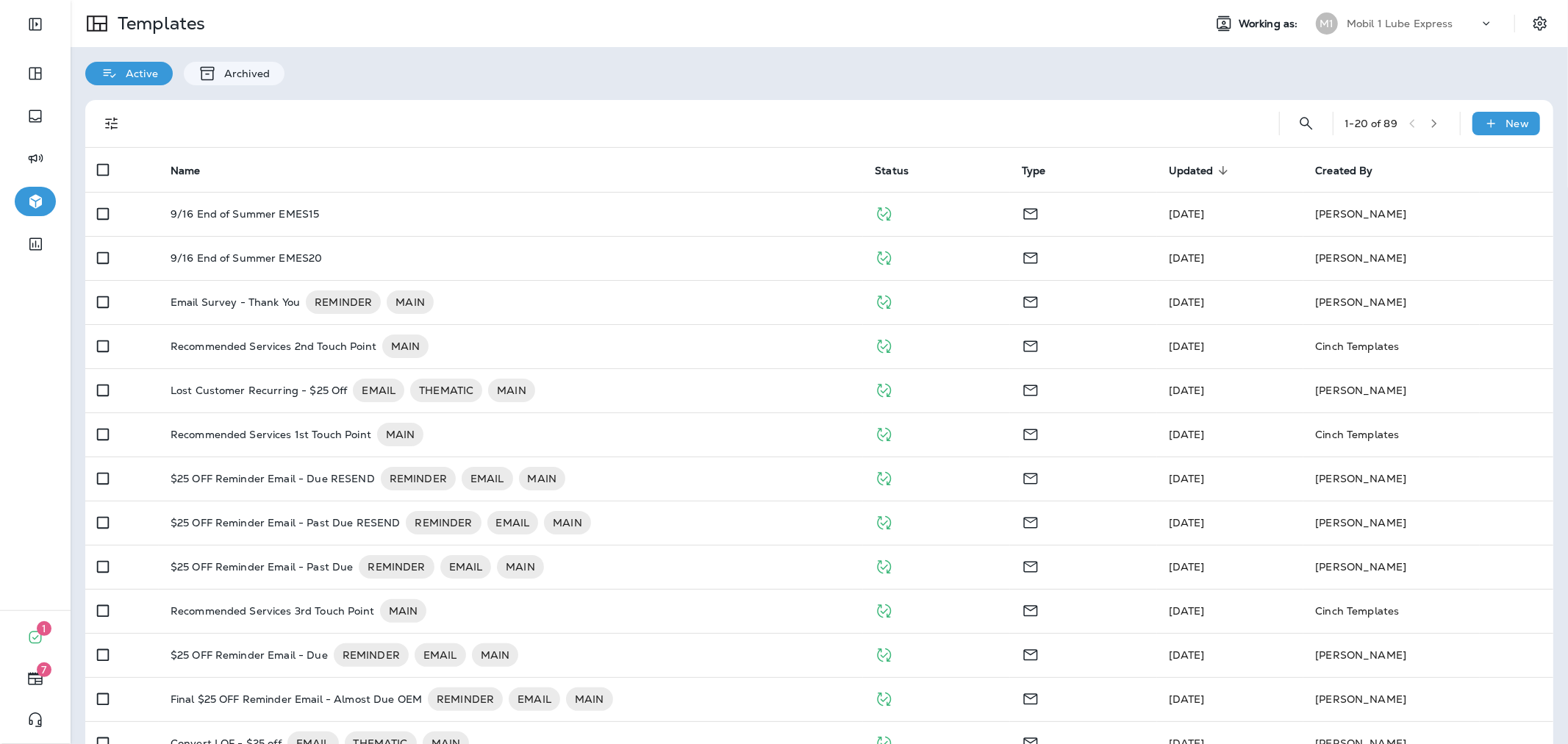
click at [1406, 20] on p "Mobil 1 Lube Express" at bounding box center [1399, 23] width 107 height 12
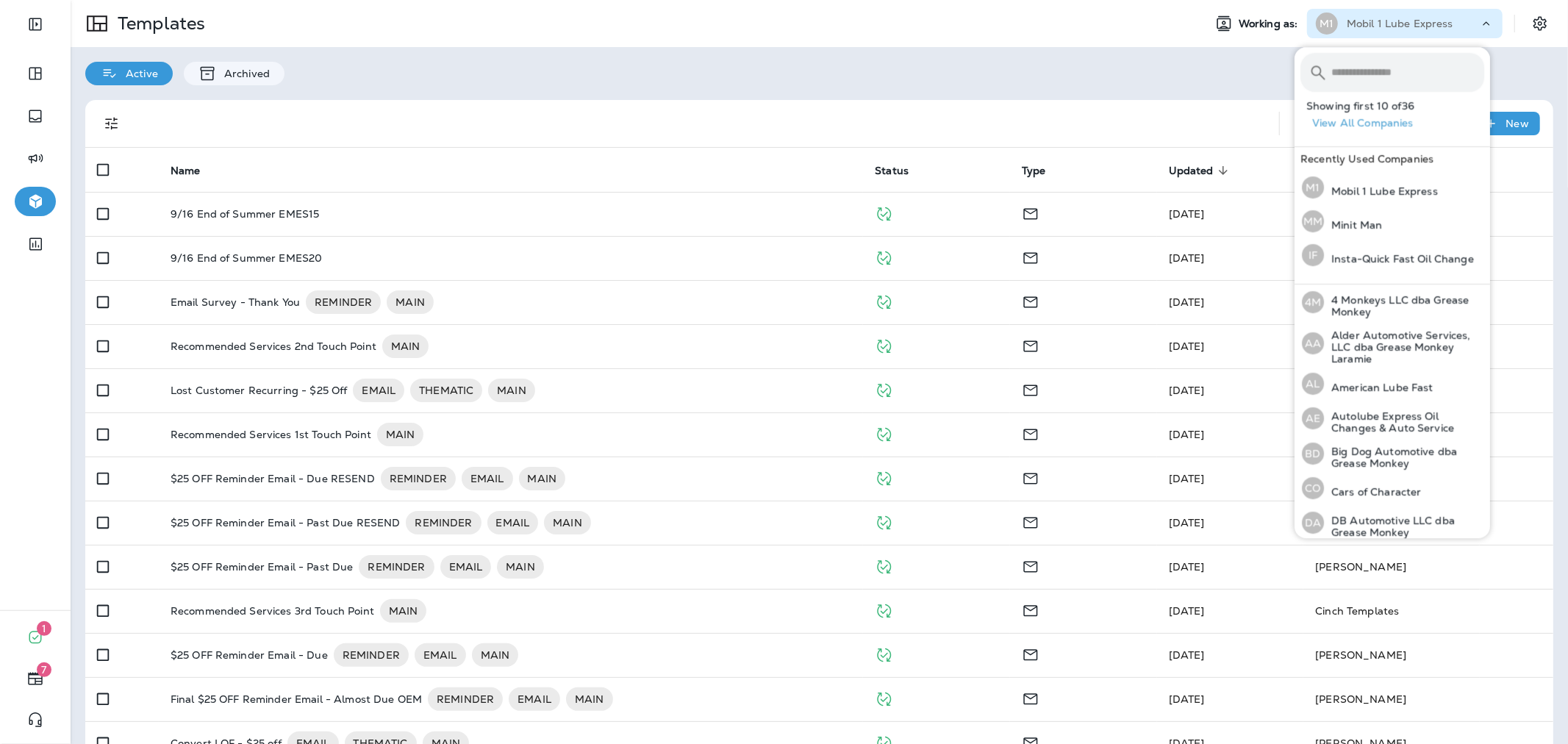
click at [1381, 67] on input "text" at bounding box center [1407, 72] width 153 height 39
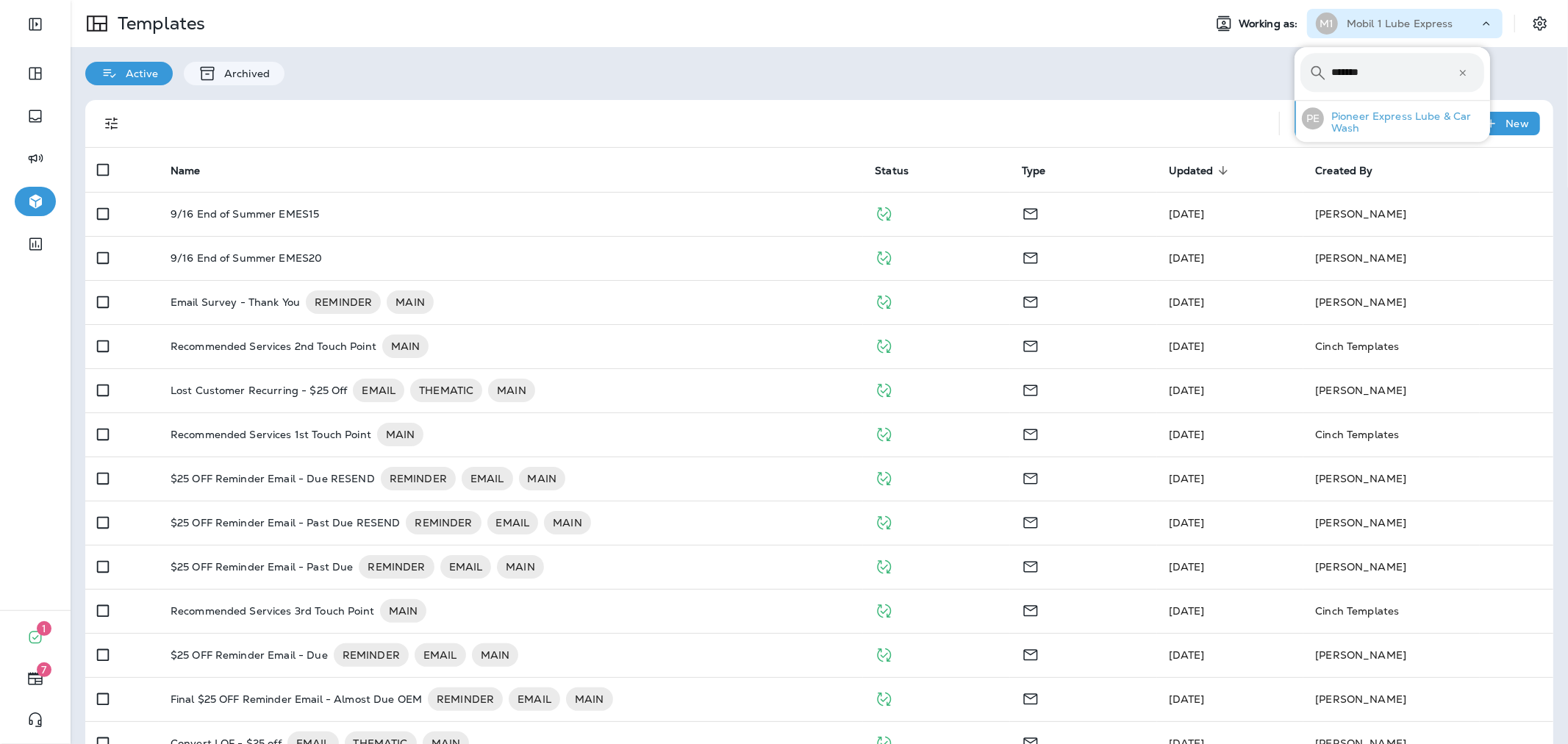
type input "*******"
click at [1369, 112] on p "Pioneer Express Lube & Car Wash" at bounding box center [1404, 122] width 160 height 23
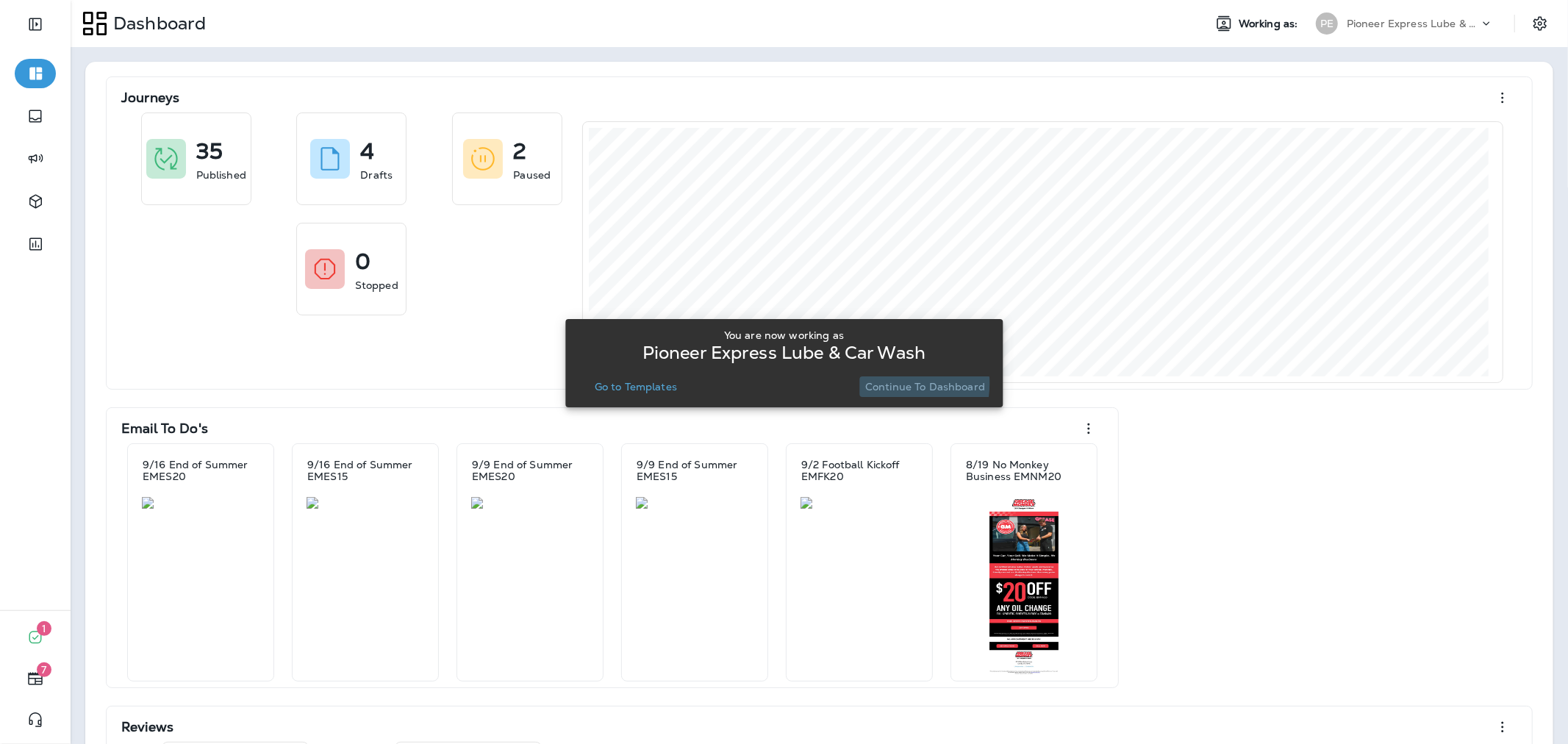
click at [883, 383] on p "Continue to Dashboard" at bounding box center [925, 386] width 120 height 12
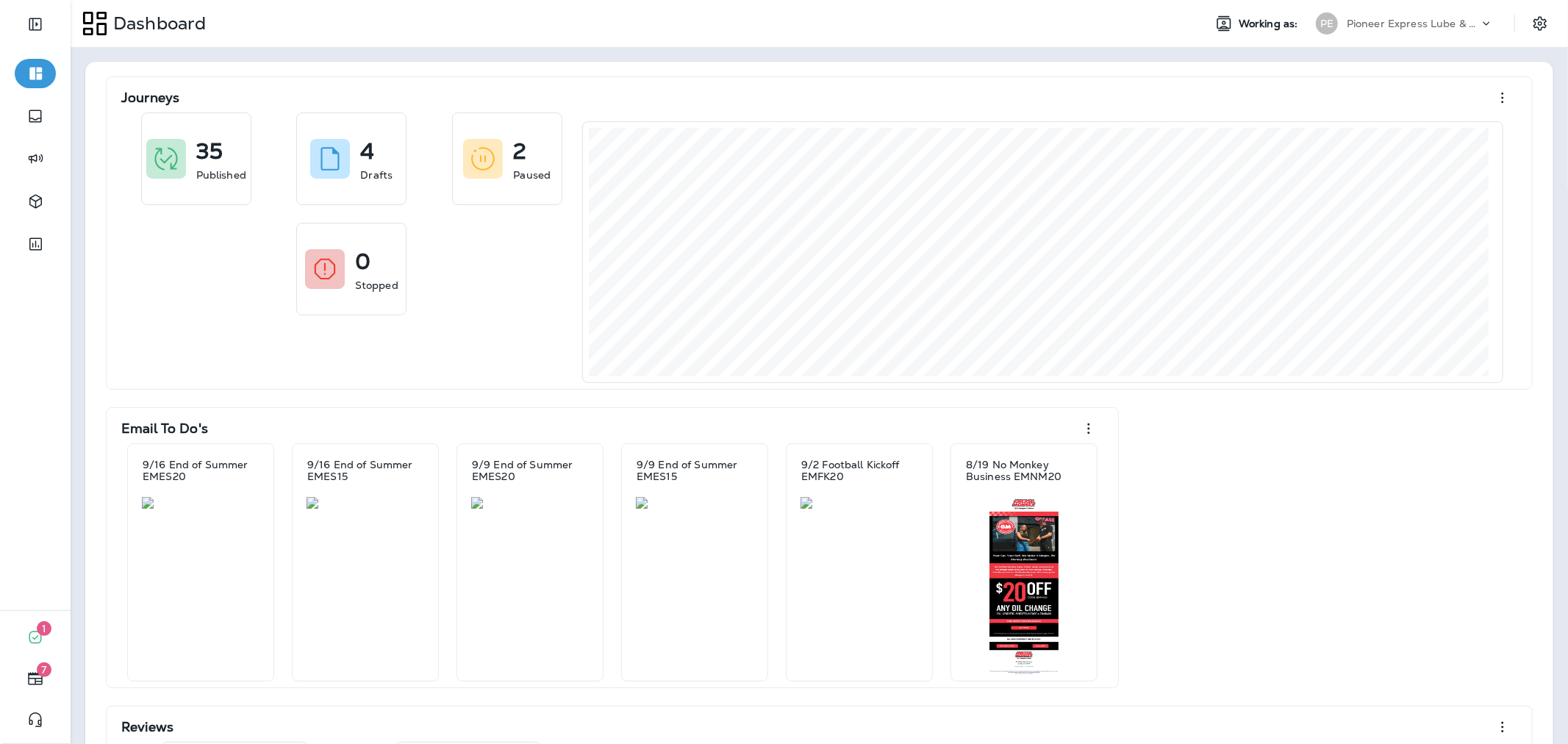
click at [1449, 23] on p "Pioneer Express Lube & Car Wash" at bounding box center [1413, 23] width 132 height 12
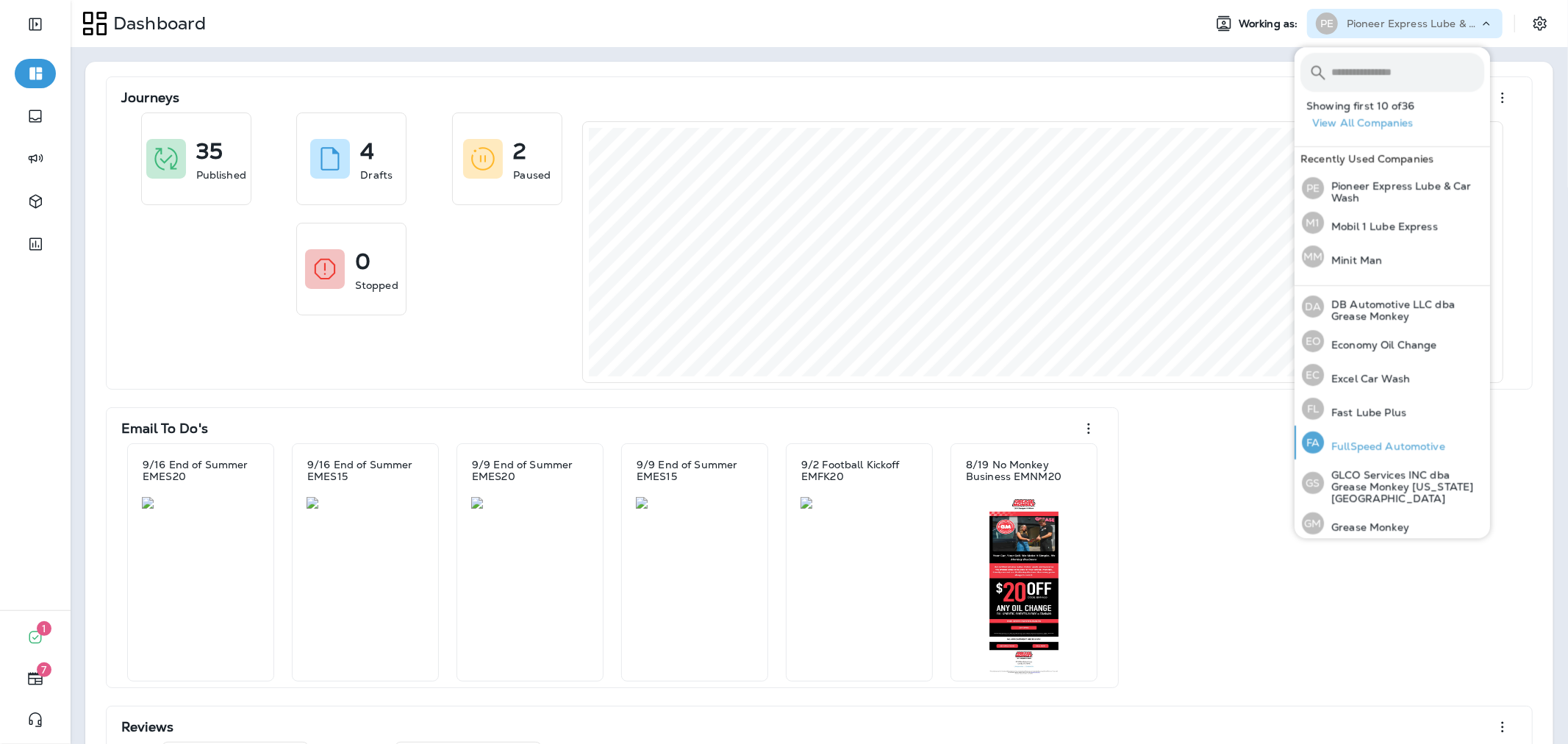
scroll to position [245, 0]
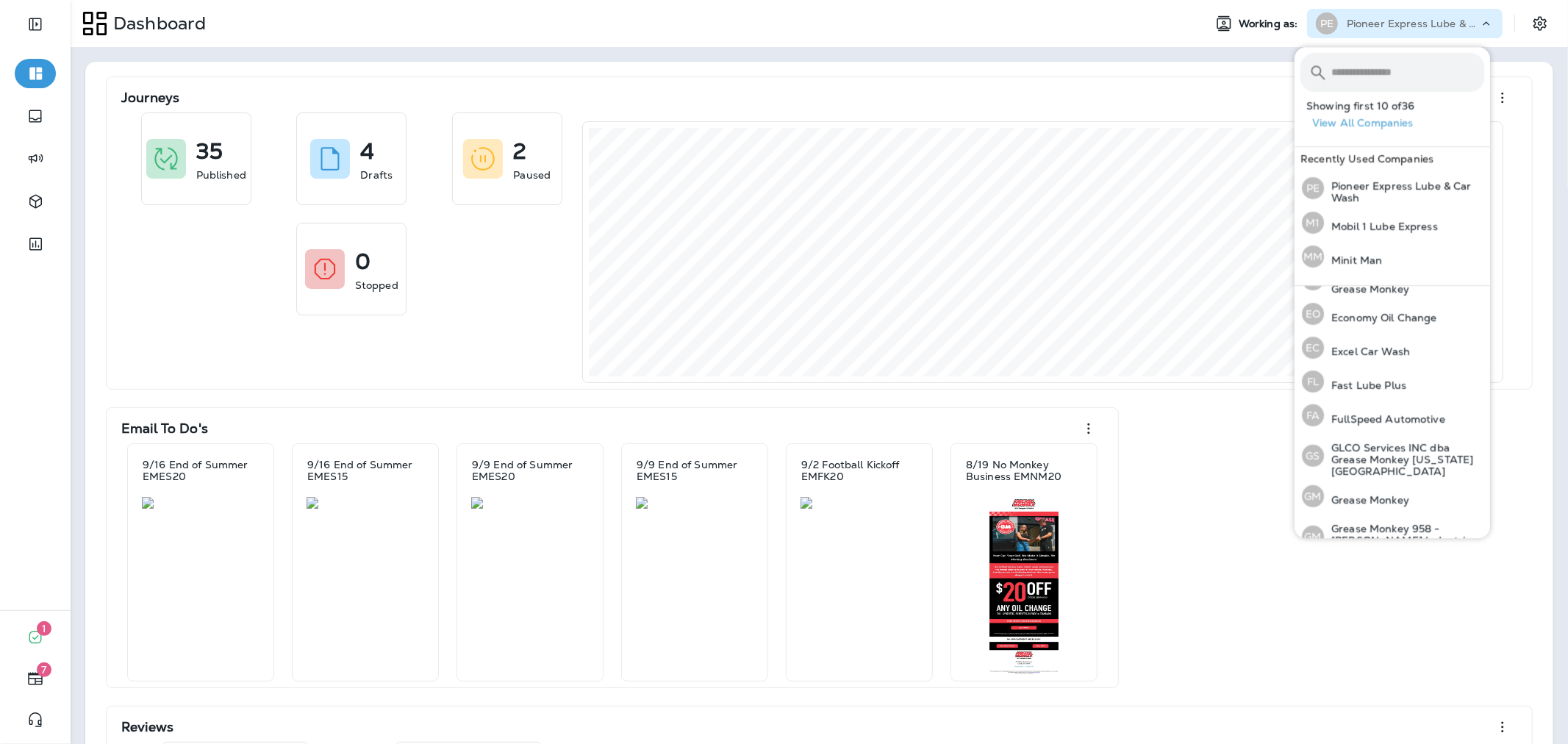
drag, startPoint x: 1070, startPoint y: 59, endPoint x: 971, endPoint y: 61, distance: 99.0
click at [1070, 59] on div "Journeys 35 Published 4 Drafts 2 Paused 0 Stopped Email To Do's 9/16 End of Sum…" at bounding box center [819, 548] width 1497 height 1001
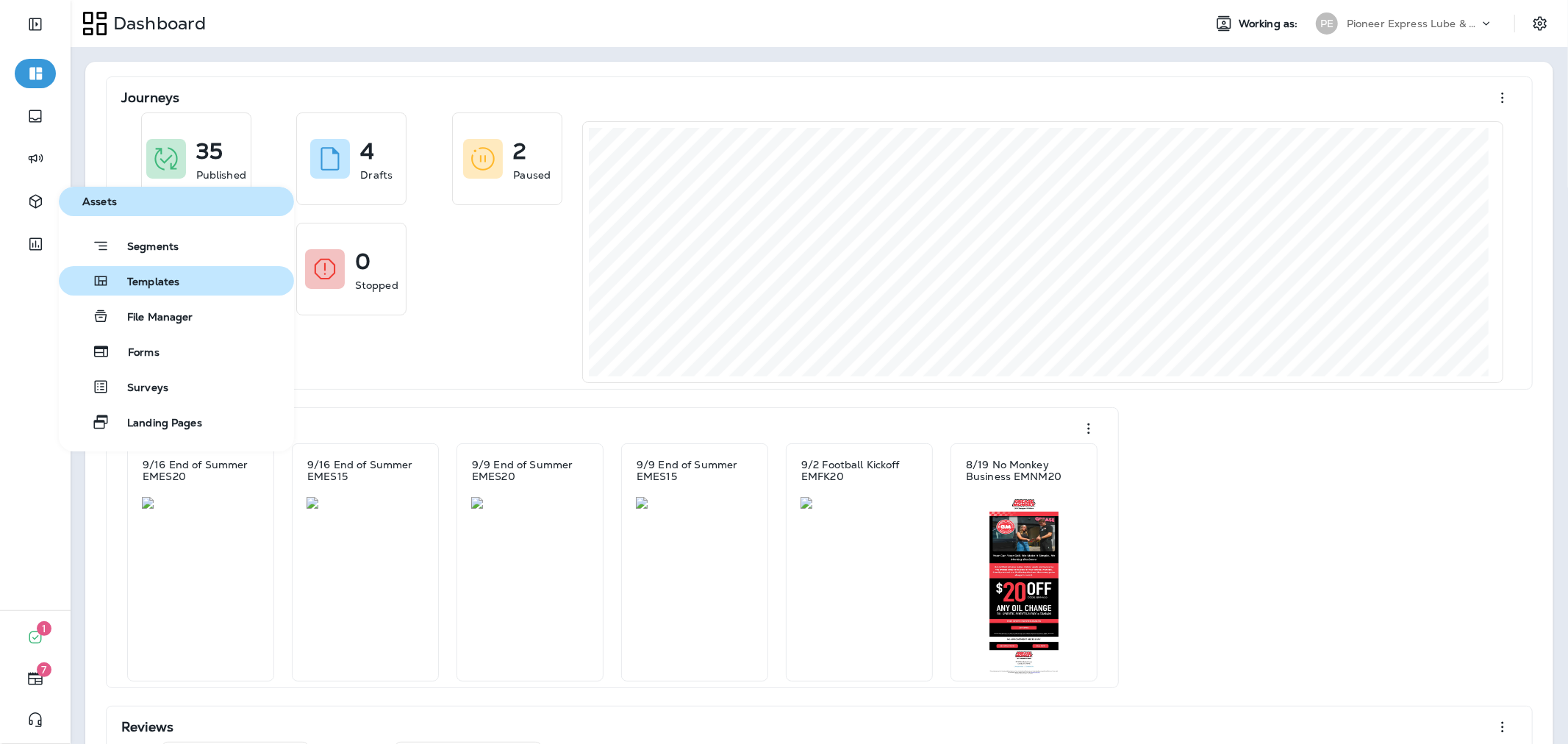
click at [127, 274] on div "Templates" at bounding box center [121, 281] width 114 height 18
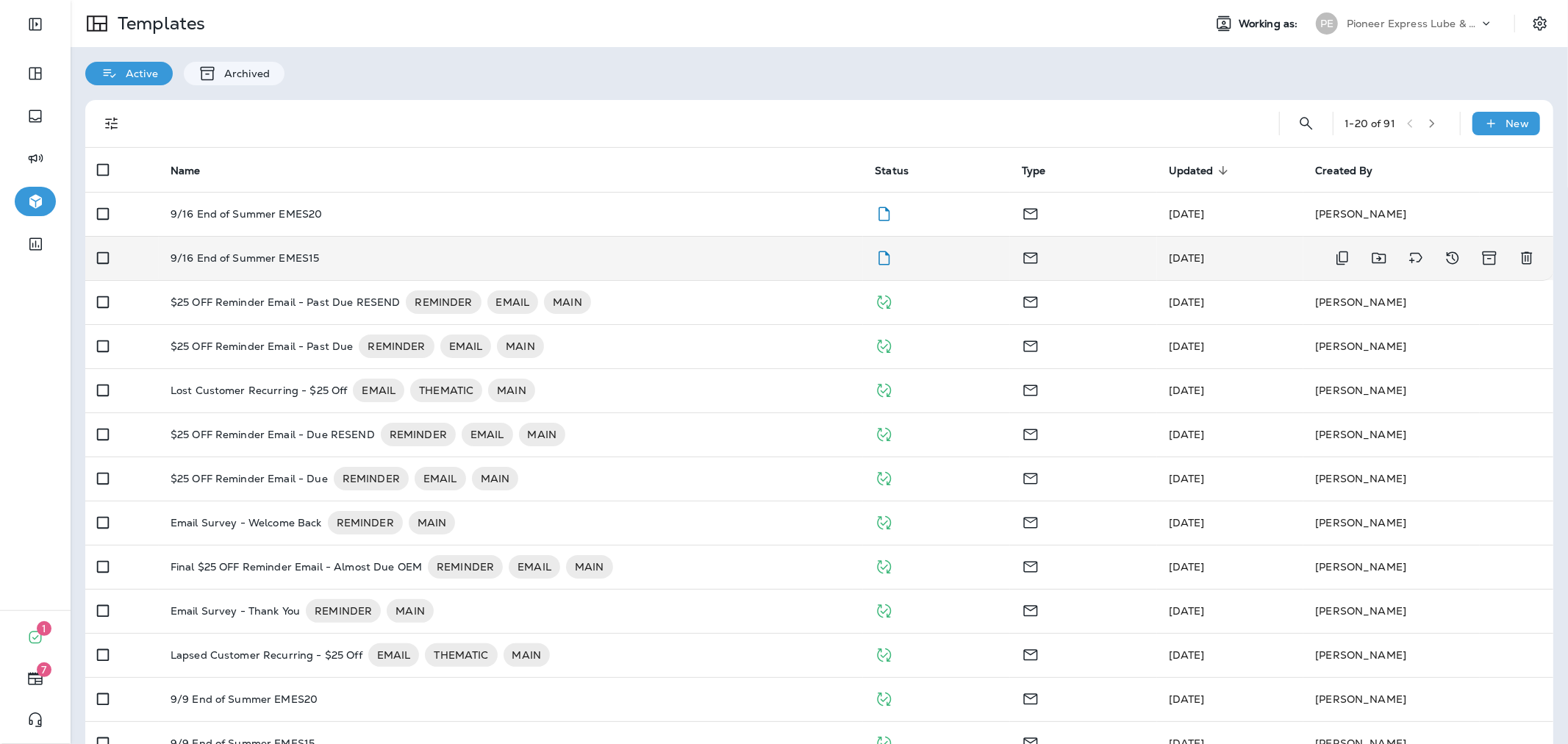
click at [754, 252] on div "9/16 End of Summer EMES15" at bounding box center [511, 257] width 681 height 12
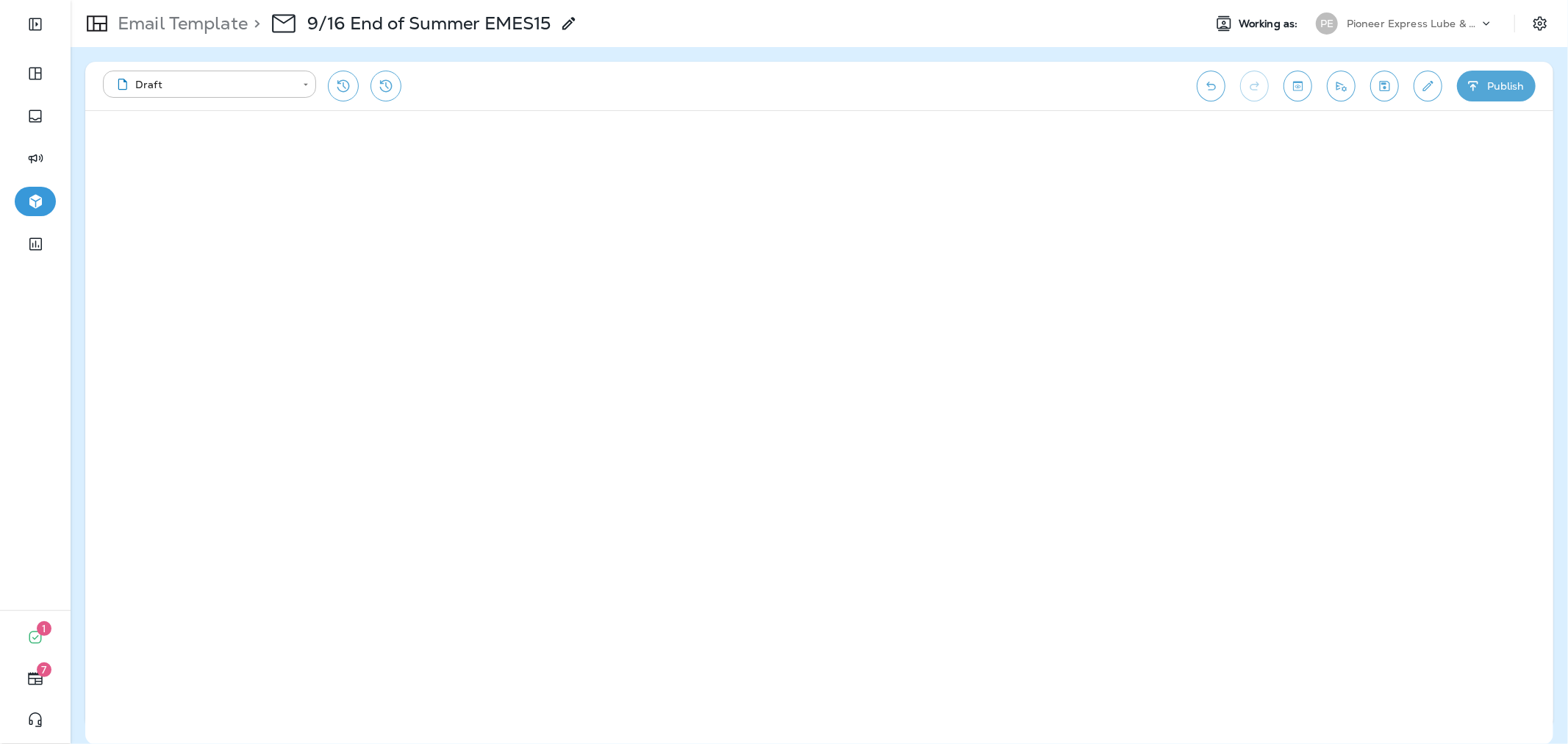
click at [1525, 90] on button "Publish" at bounding box center [1496, 86] width 79 height 31
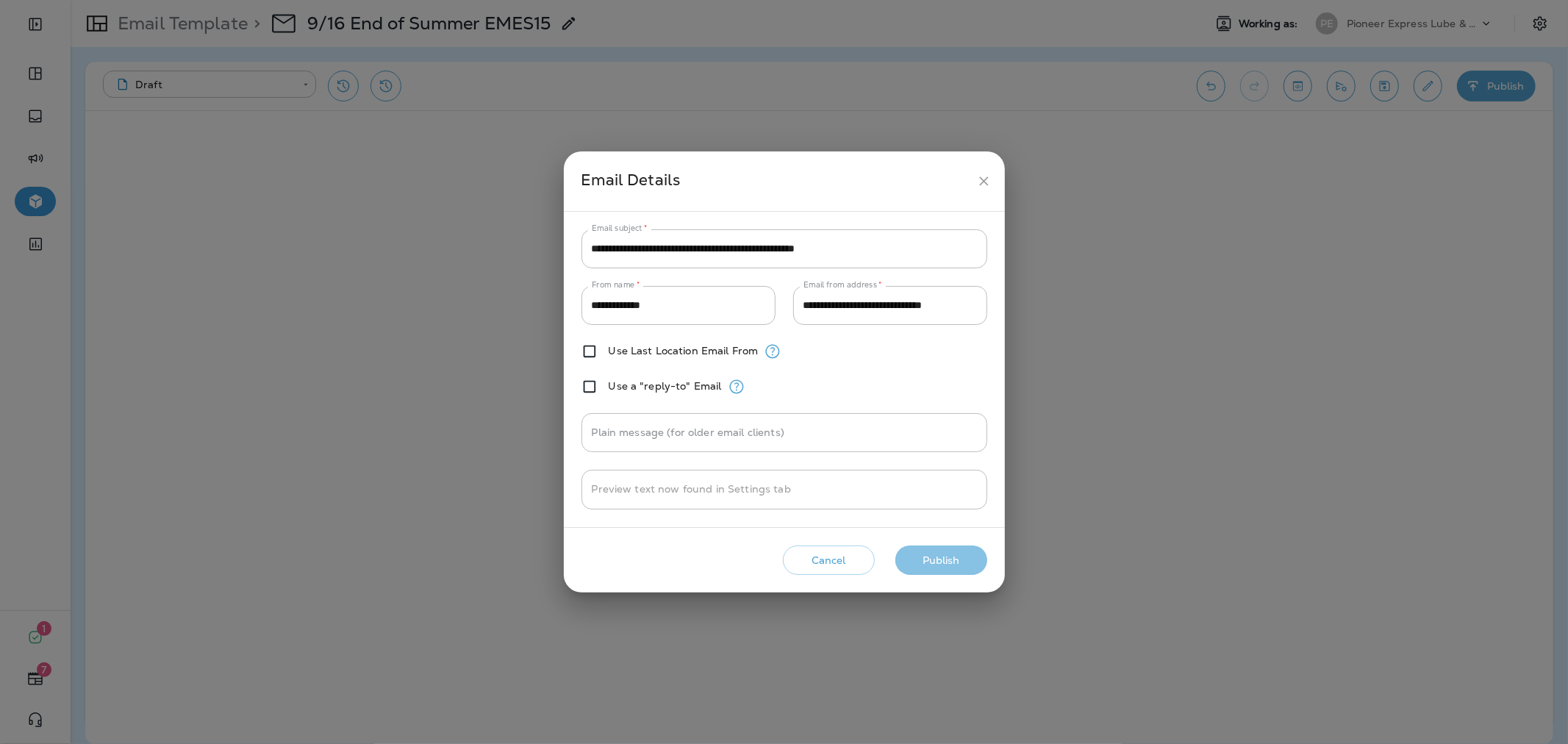
click at [961, 574] on button "Publish" at bounding box center [941, 561] width 92 height 30
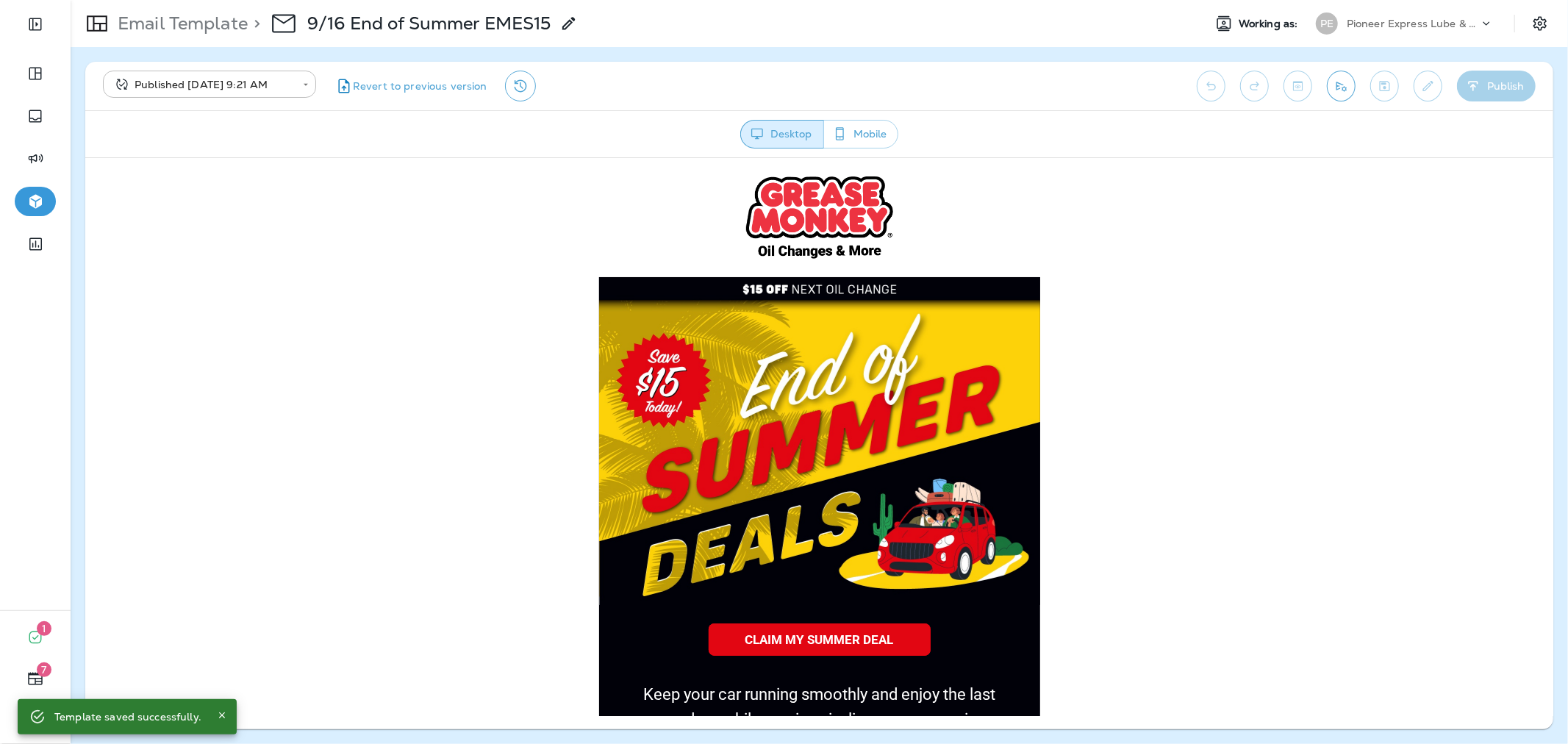
click at [222, 30] on p "Email Template" at bounding box center [180, 23] width 136 height 22
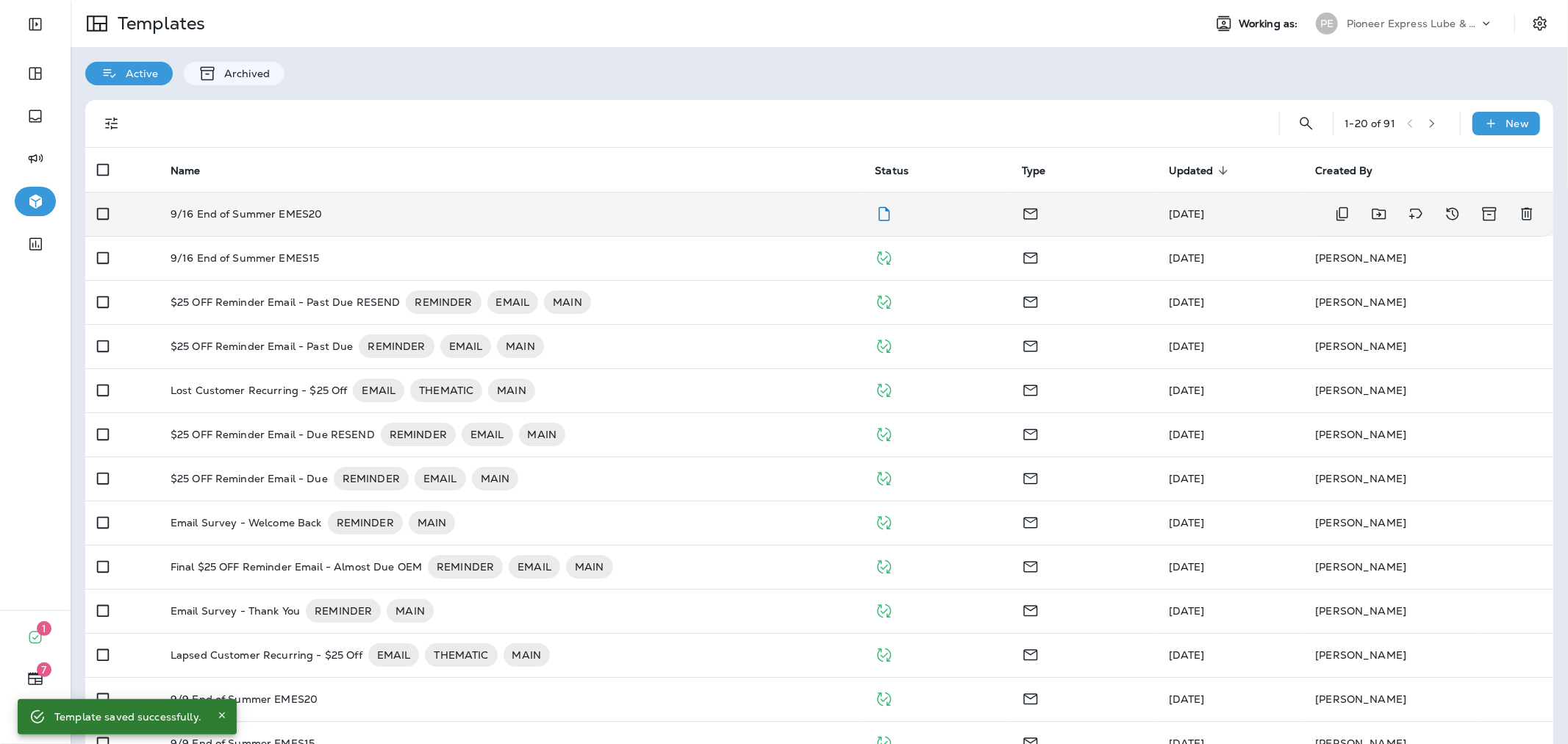
click at [691, 207] on td "9/16 End of Summer EMES20" at bounding box center [511, 214] width 705 height 44
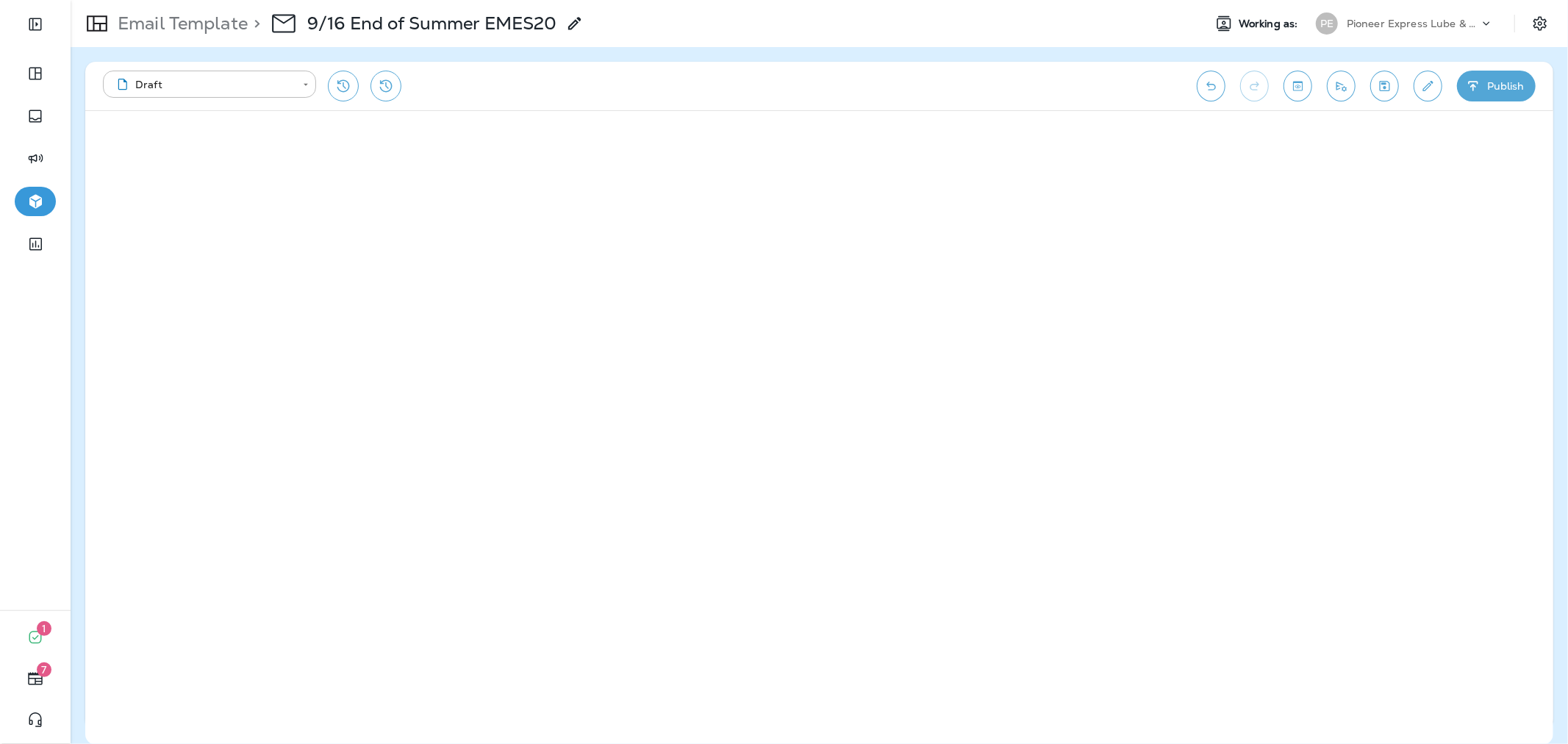
click at [1512, 72] on button "Publish" at bounding box center [1496, 86] width 79 height 31
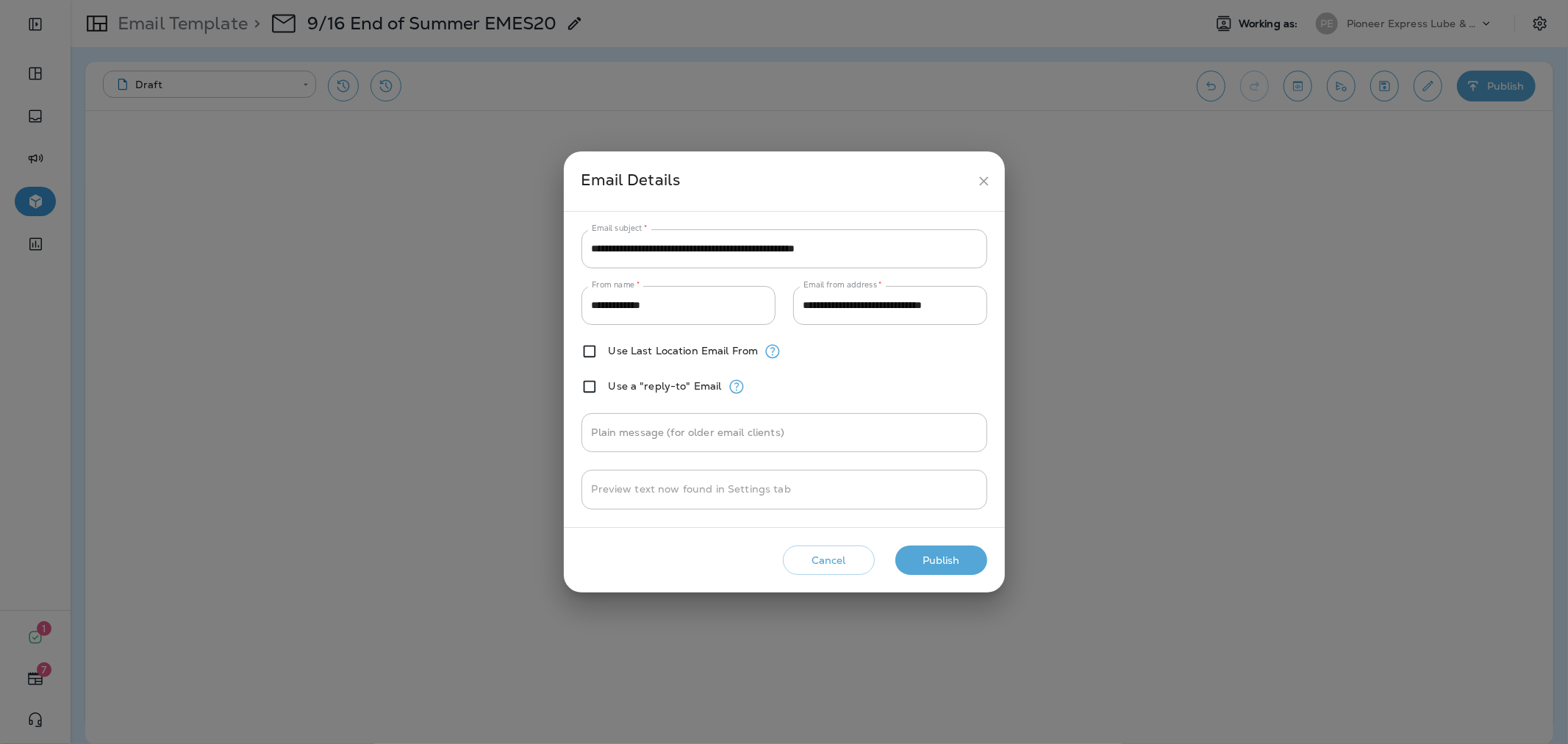
click at [938, 564] on button "Publish" at bounding box center [941, 561] width 92 height 30
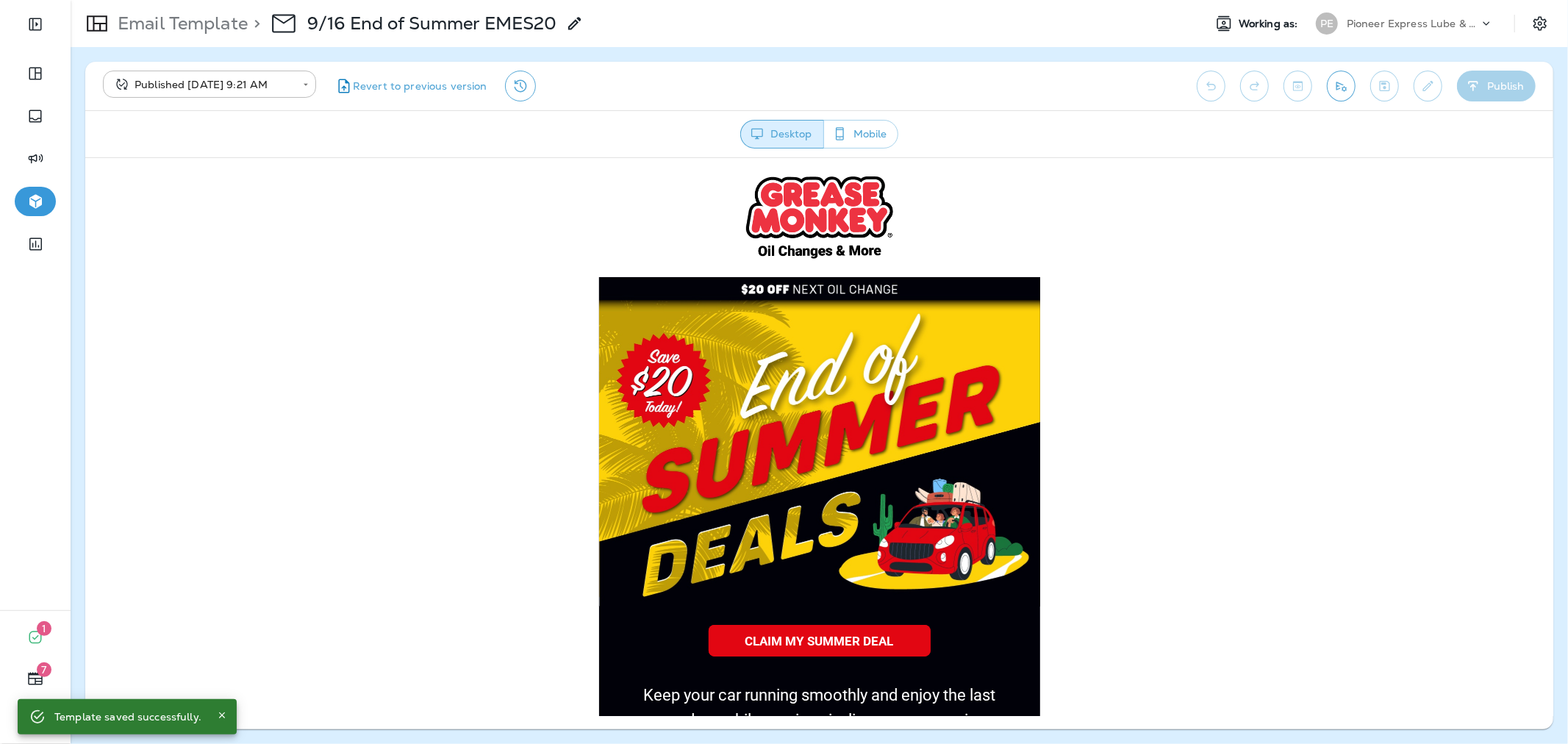
click at [1369, 30] on div "Pioneer Express Lube & Car Wash" at bounding box center [1413, 23] width 132 height 22
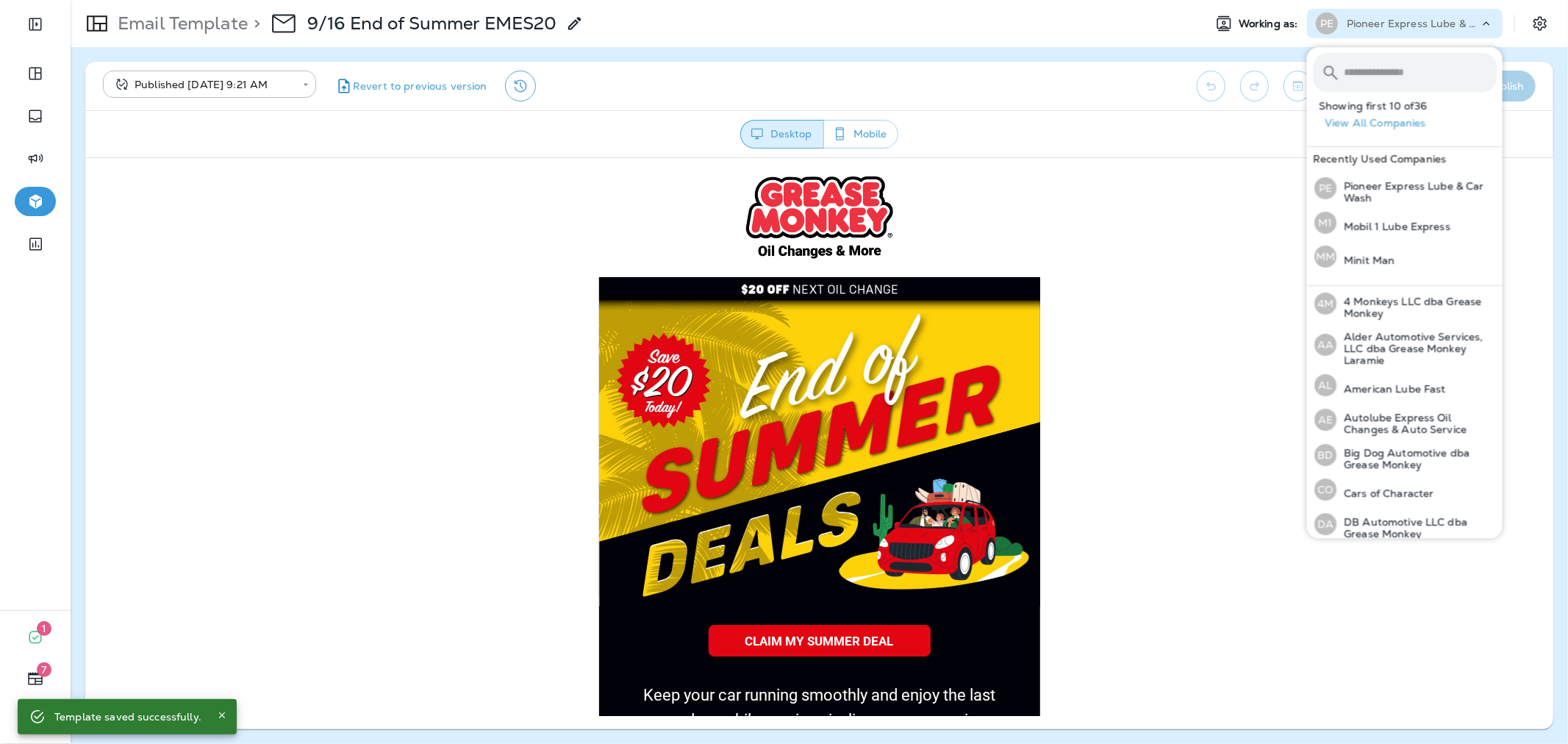
drag, startPoint x: 1369, startPoint y: 33, endPoint x: 1370, endPoint y: 69, distance: 36.0
click at [1370, 69] on input "text" at bounding box center [1420, 72] width 153 height 39
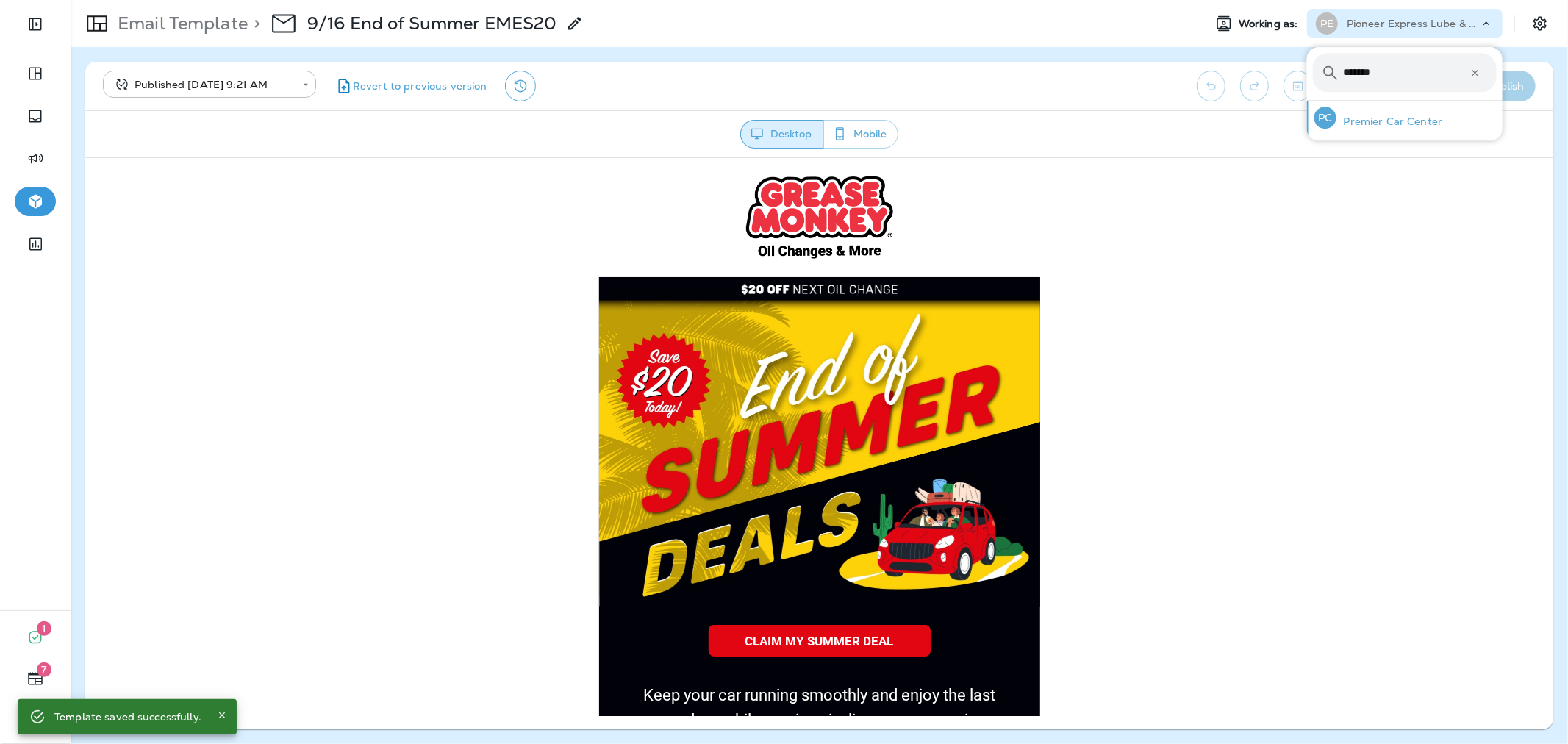
type input "*******"
click at [1340, 134] on div "PC Premier Car Center" at bounding box center [1378, 117] width 141 height 33
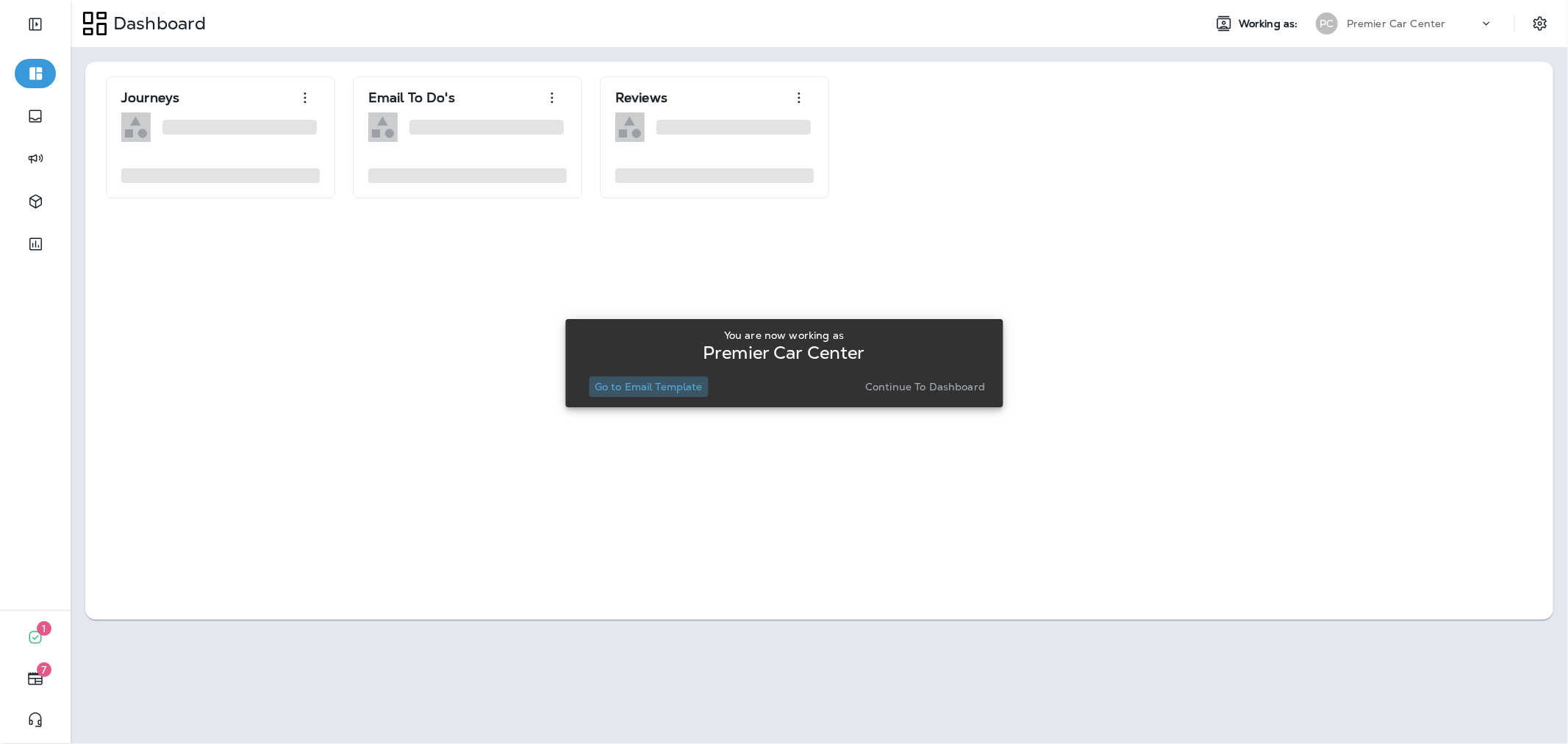
click at [695, 381] on p "Go to Email Template" at bounding box center [648, 386] width 108 height 12
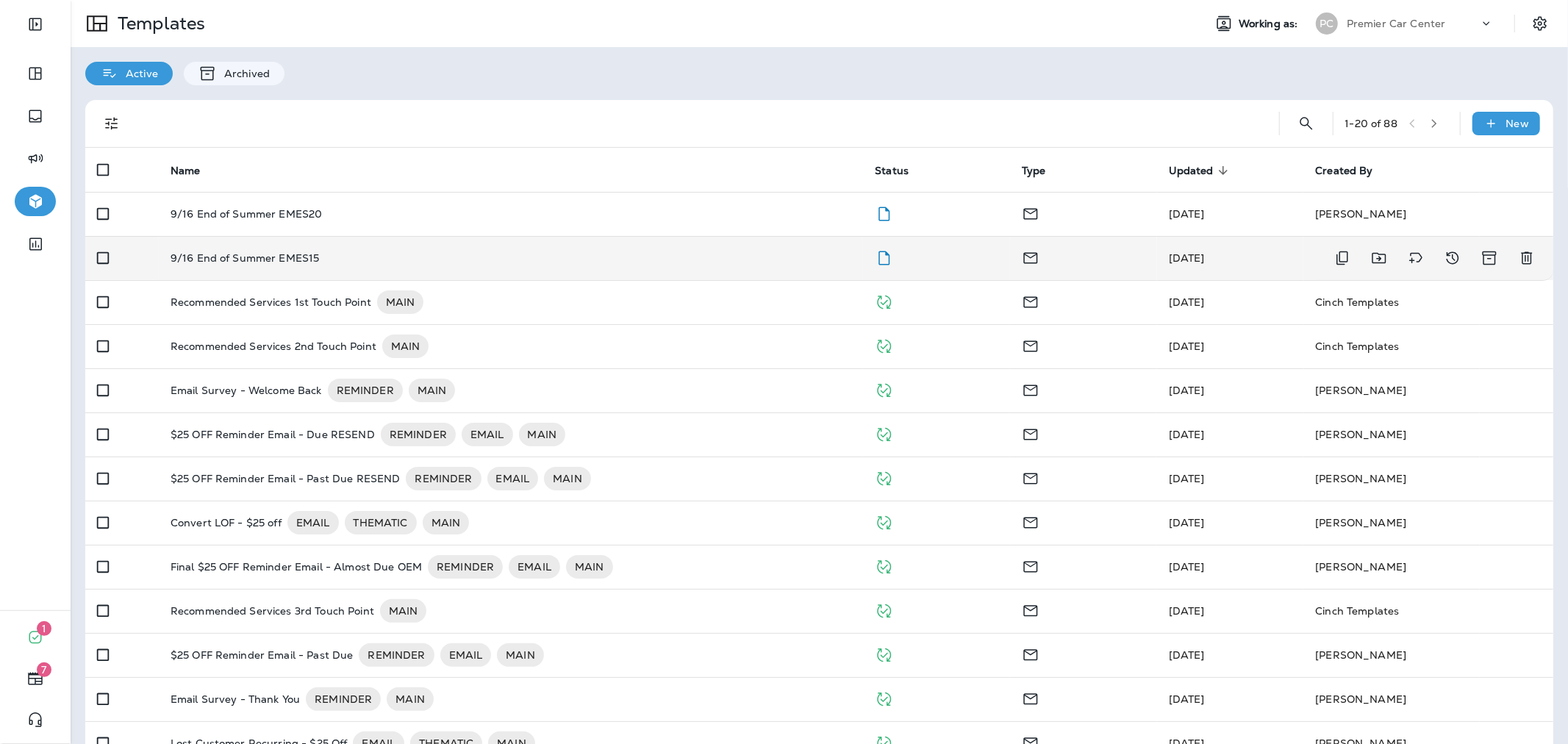
click at [667, 262] on div "9/16 End of Summer EMES15" at bounding box center [511, 257] width 681 height 12
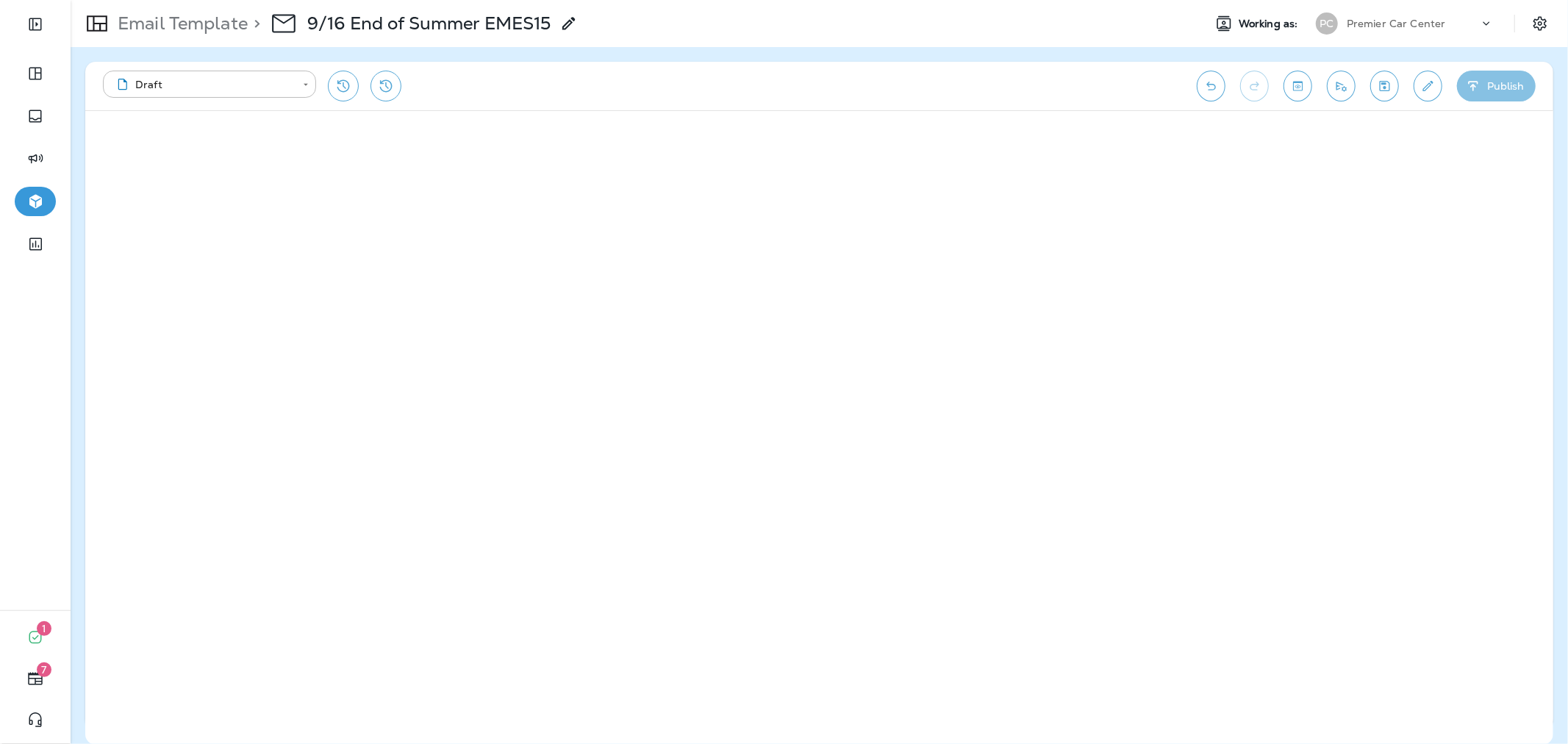
click at [1483, 83] on button "Publish" at bounding box center [1496, 86] width 79 height 31
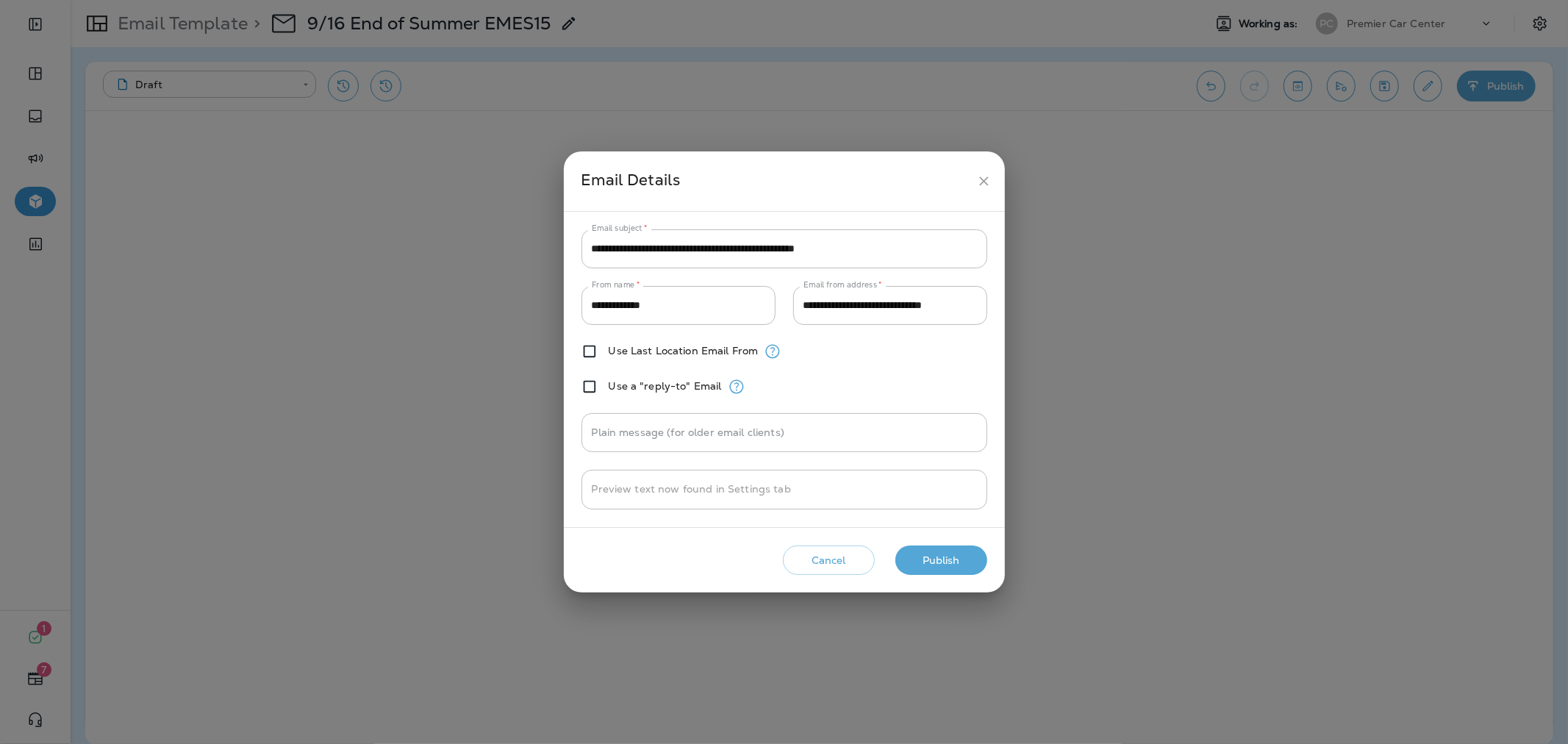
click at [915, 563] on button "Publish" at bounding box center [941, 561] width 92 height 30
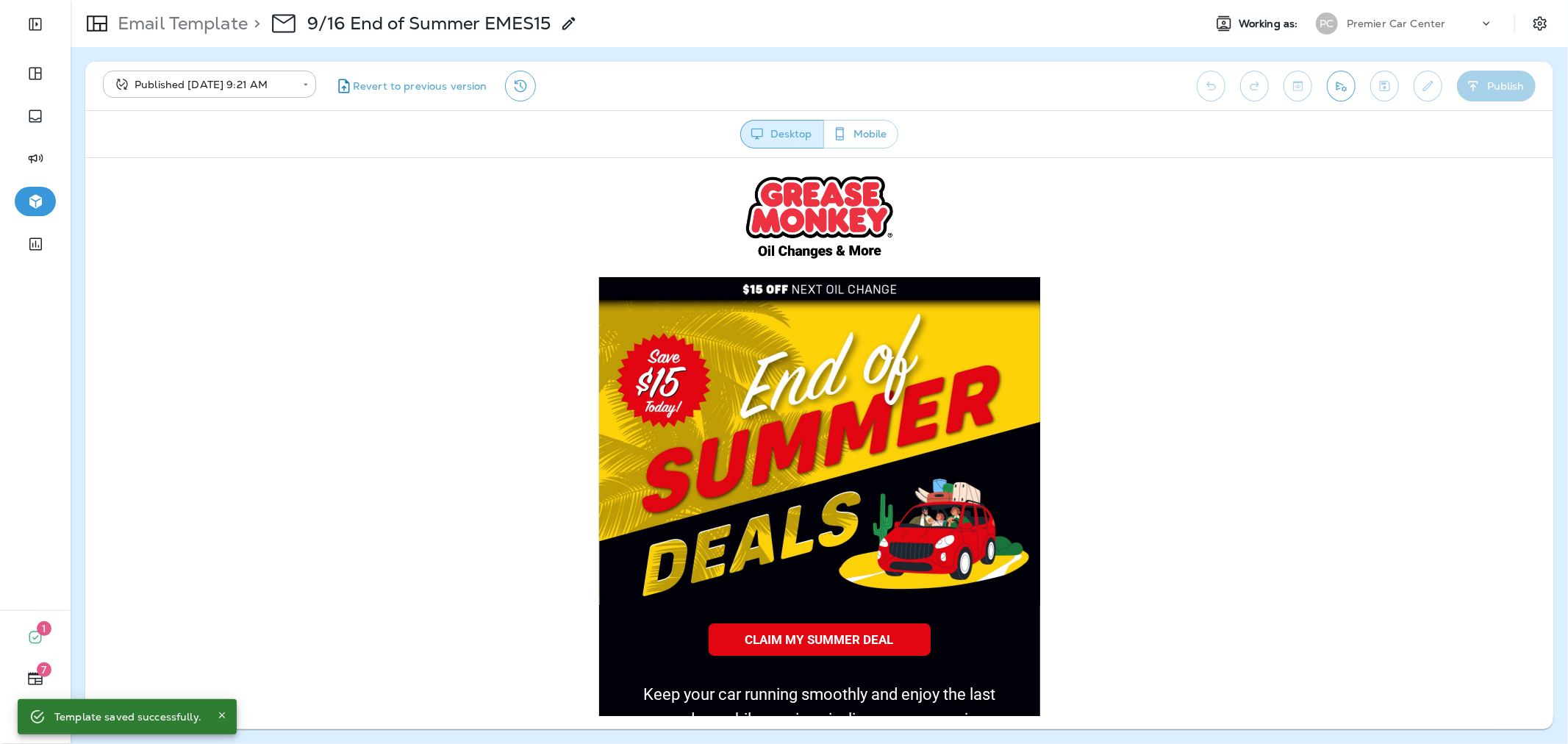
click at [1004, 54] on div "**********" at bounding box center [819, 396] width 1497 height 697
click at [211, 24] on p "Email Template" at bounding box center [180, 23] width 136 height 22
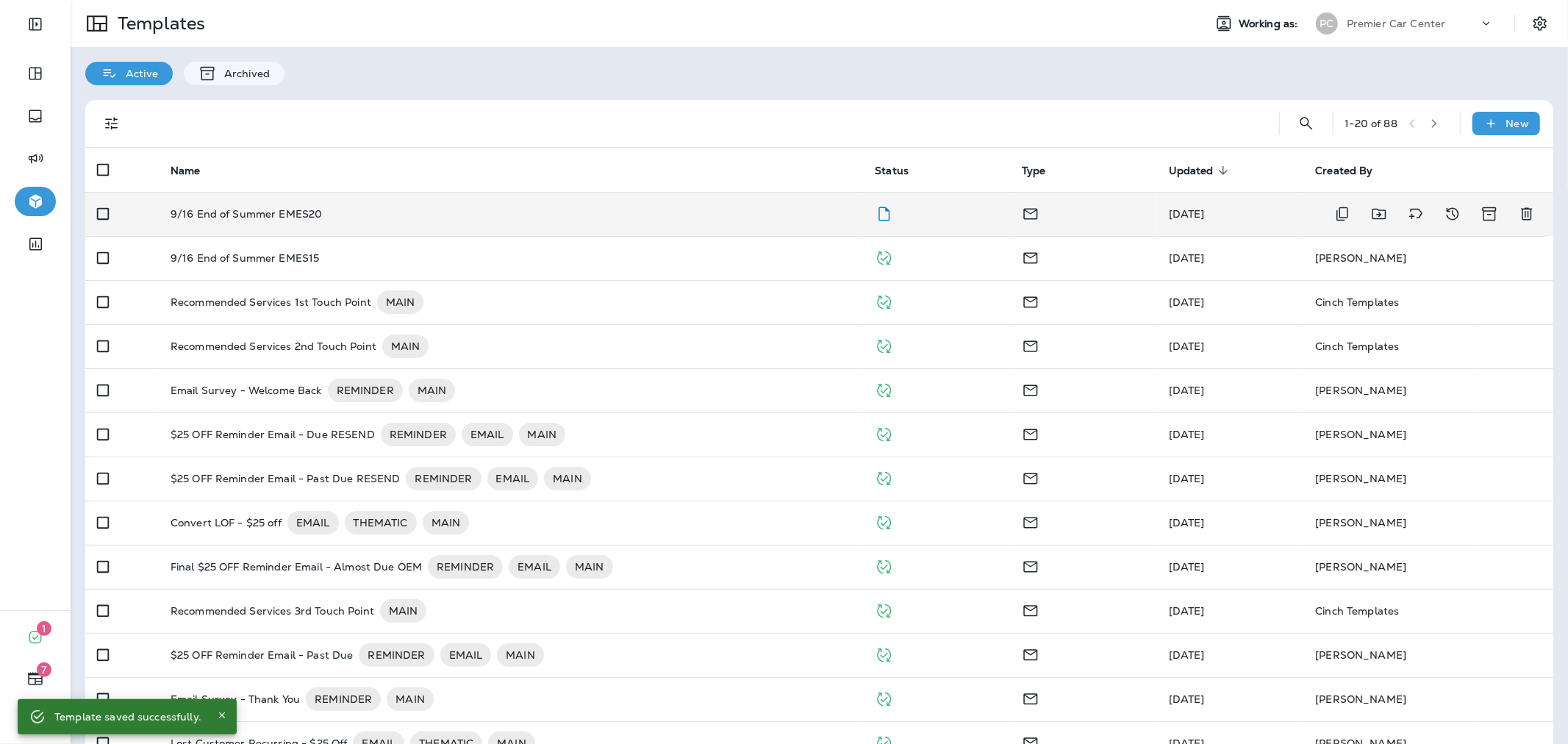
click at [623, 208] on div "9/16 End of Summer EMES20" at bounding box center [511, 214] width 681 height 12
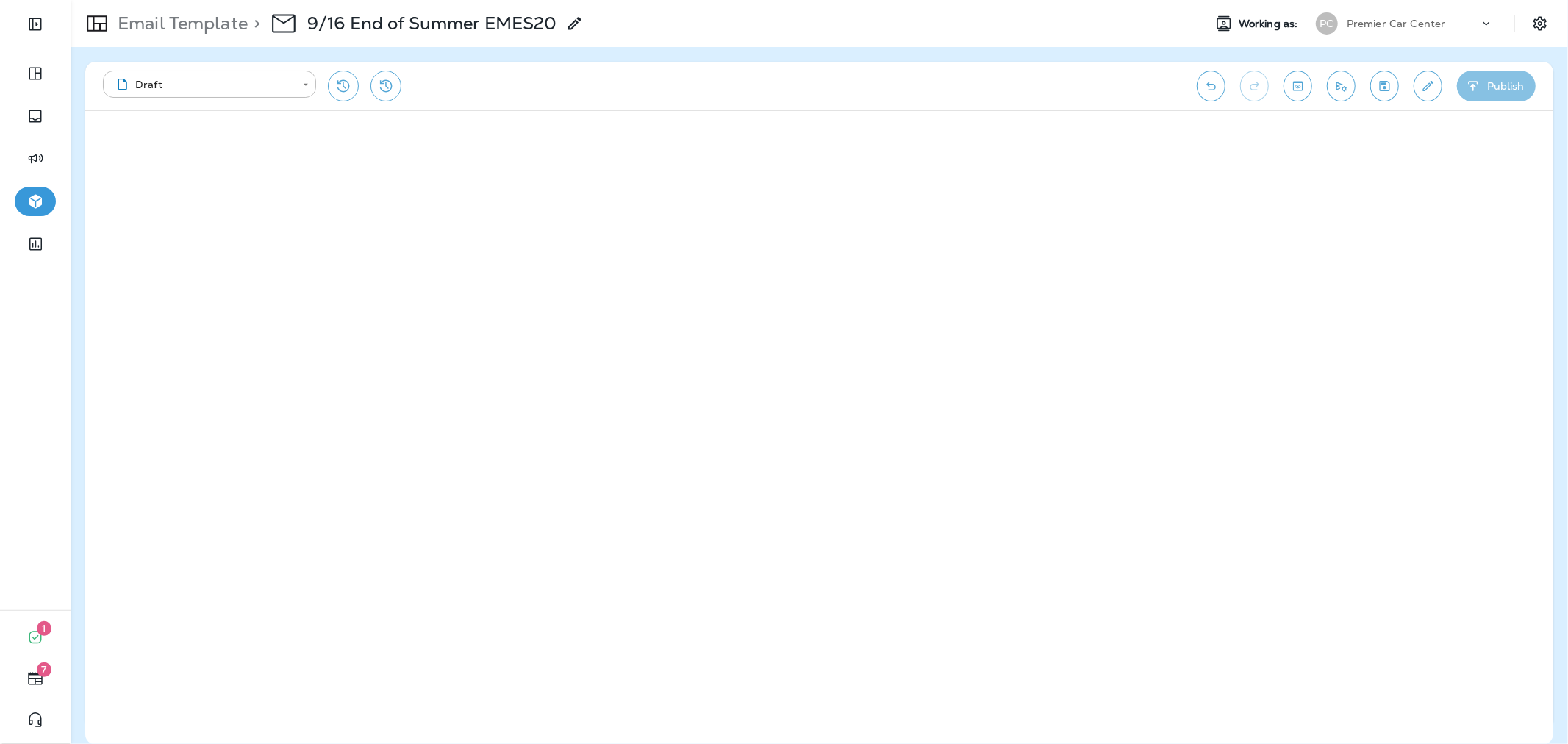
click at [1472, 82] on icon "button" at bounding box center [1473, 86] width 16 height 15
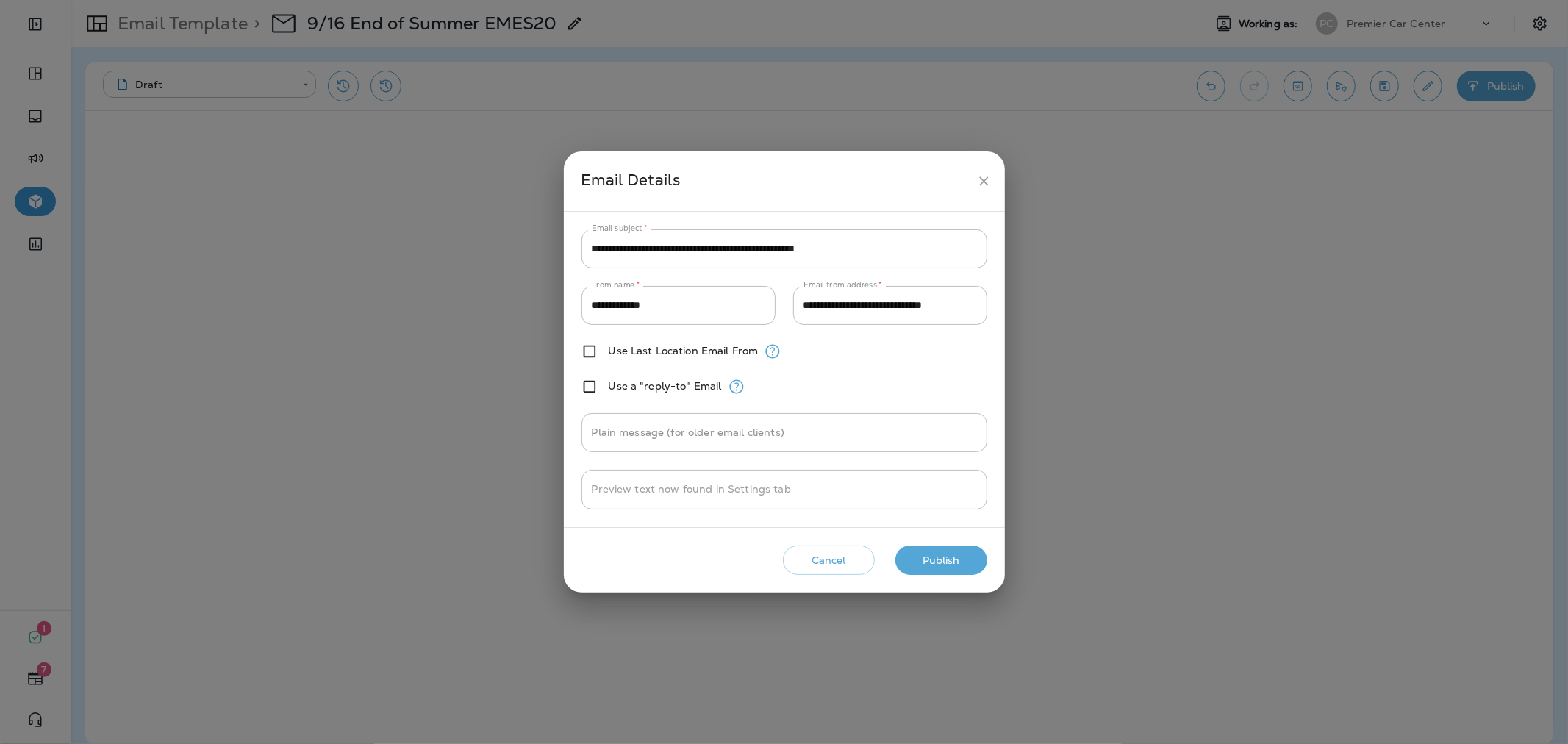
click at [936, 555] on button "Publish" at bounding box center [941, 561] width 92 height 30
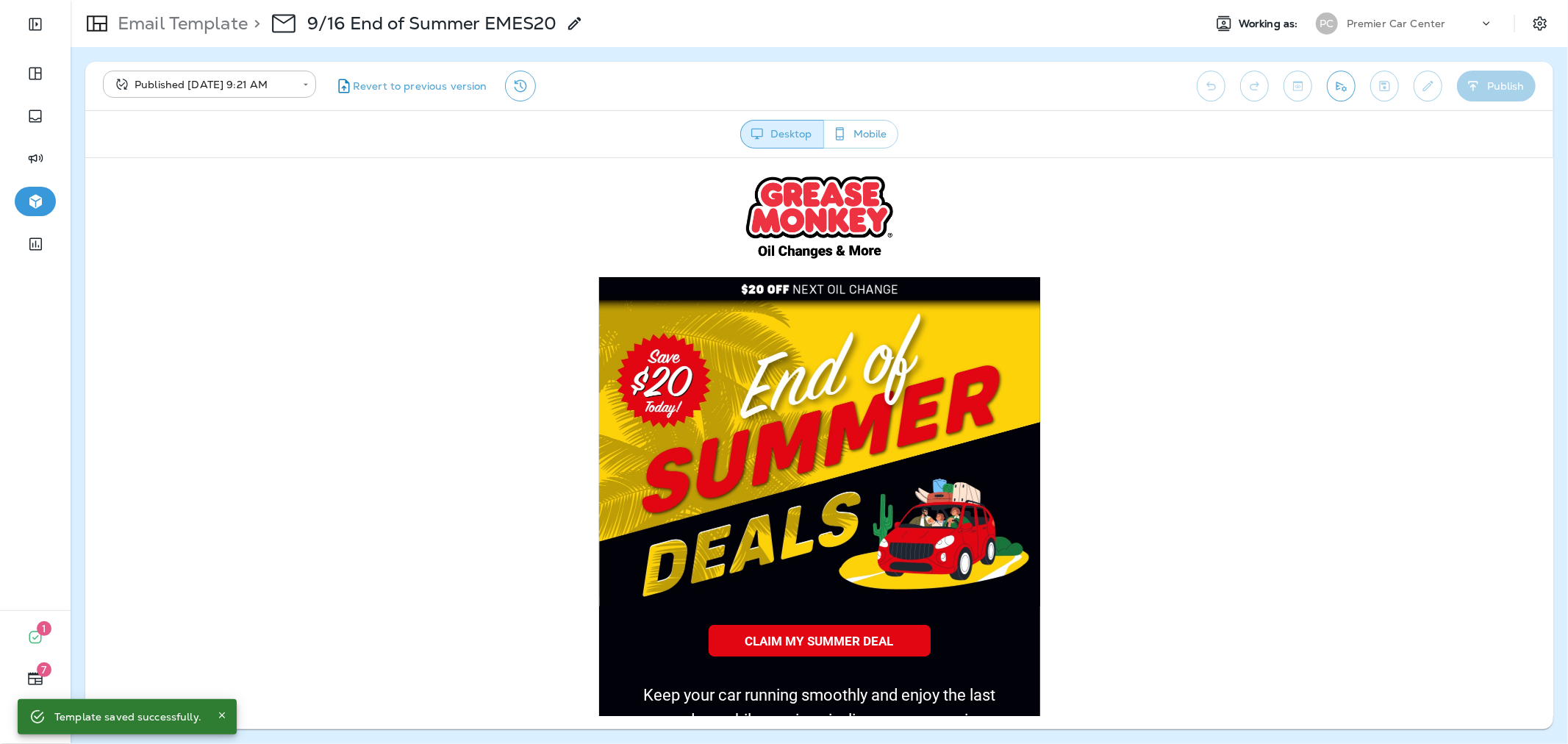
click at [1356, 24] on p "Premier Car Center" at bounding box center [1396, 23] width 100 height 12
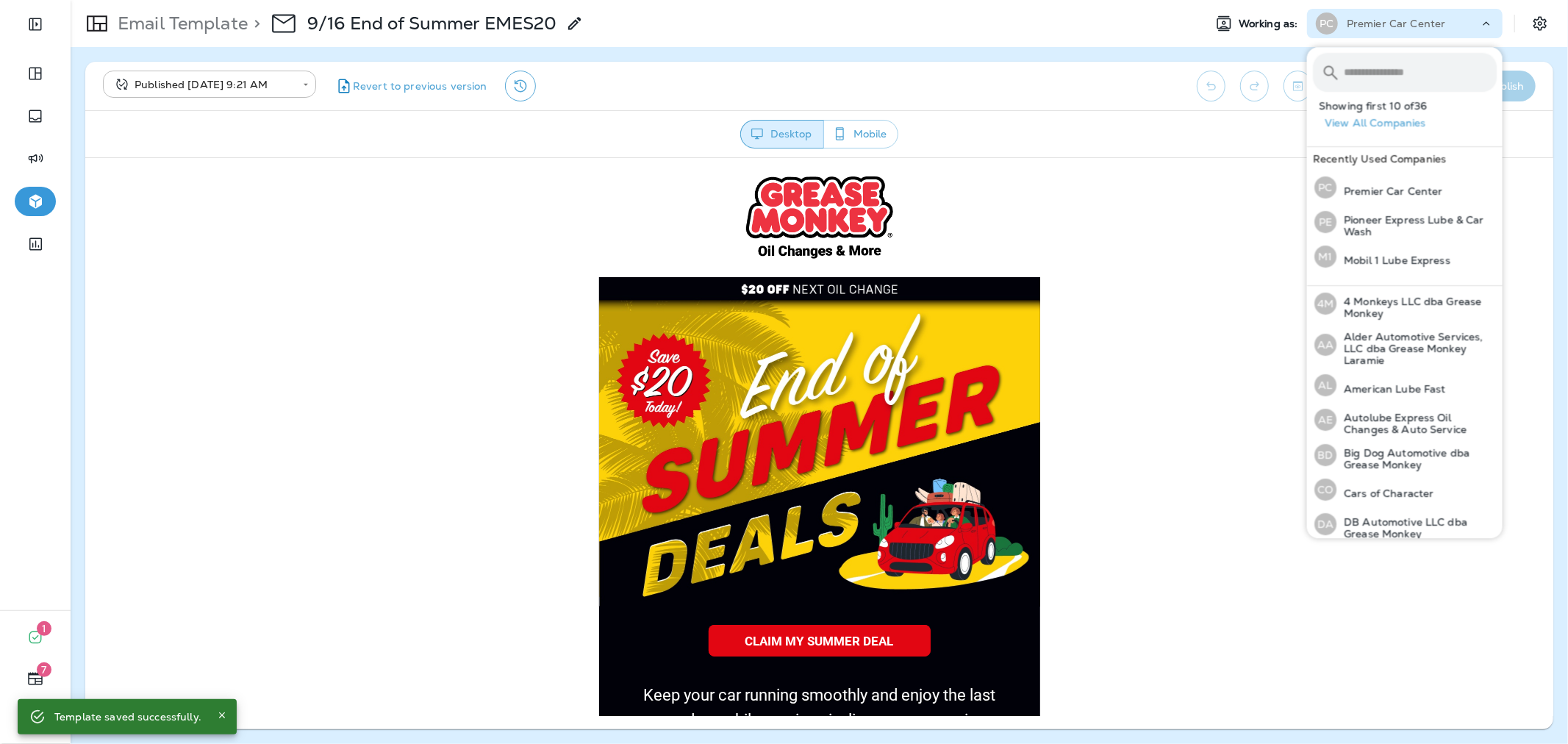
click at [1351, 78] on input "text" at bounding box center [1420, 72] width 153 height 39
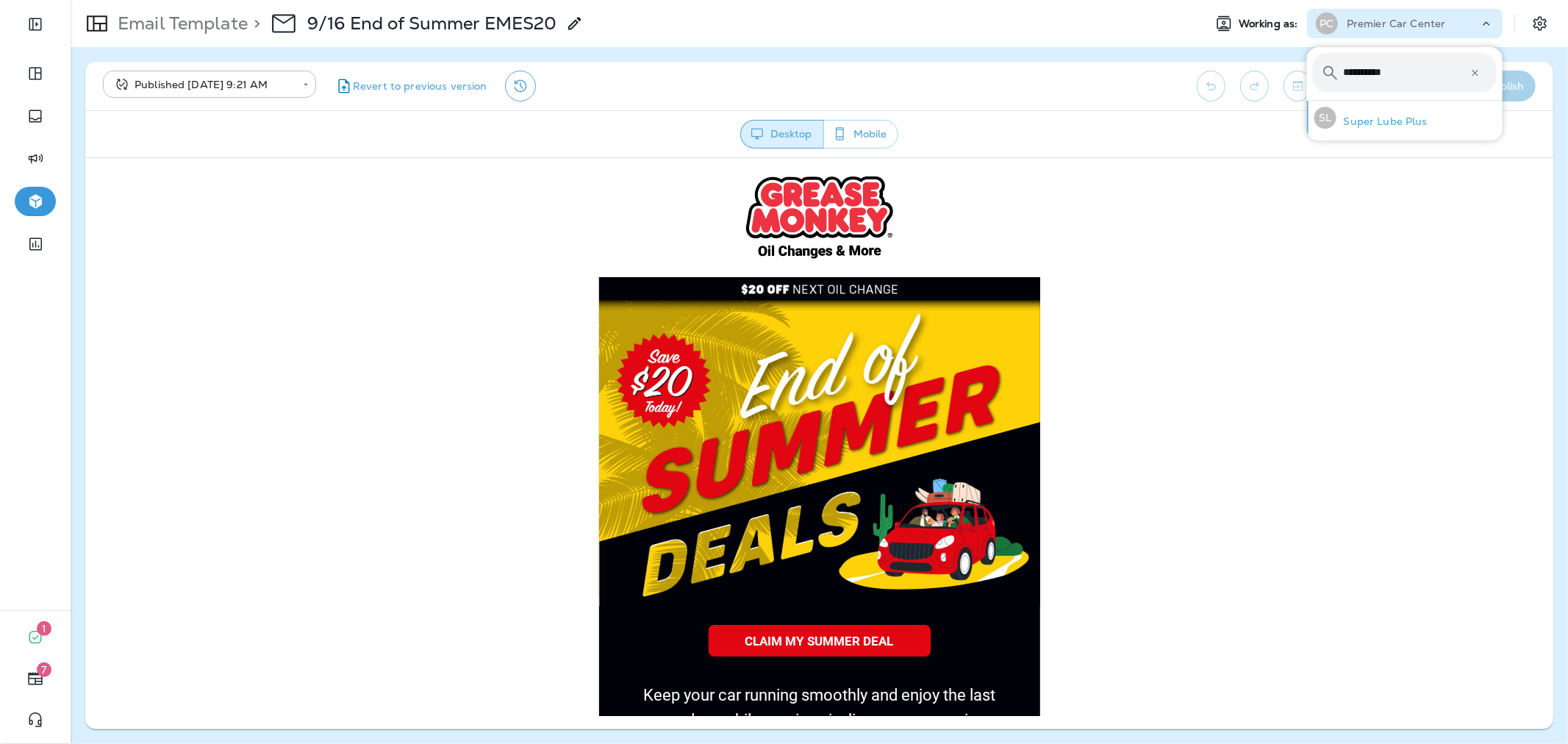
type input "**********"
click at [1349, 114] on div "SL Super Lube Plus" at bounding box center [1371, 117] width 125 height 33
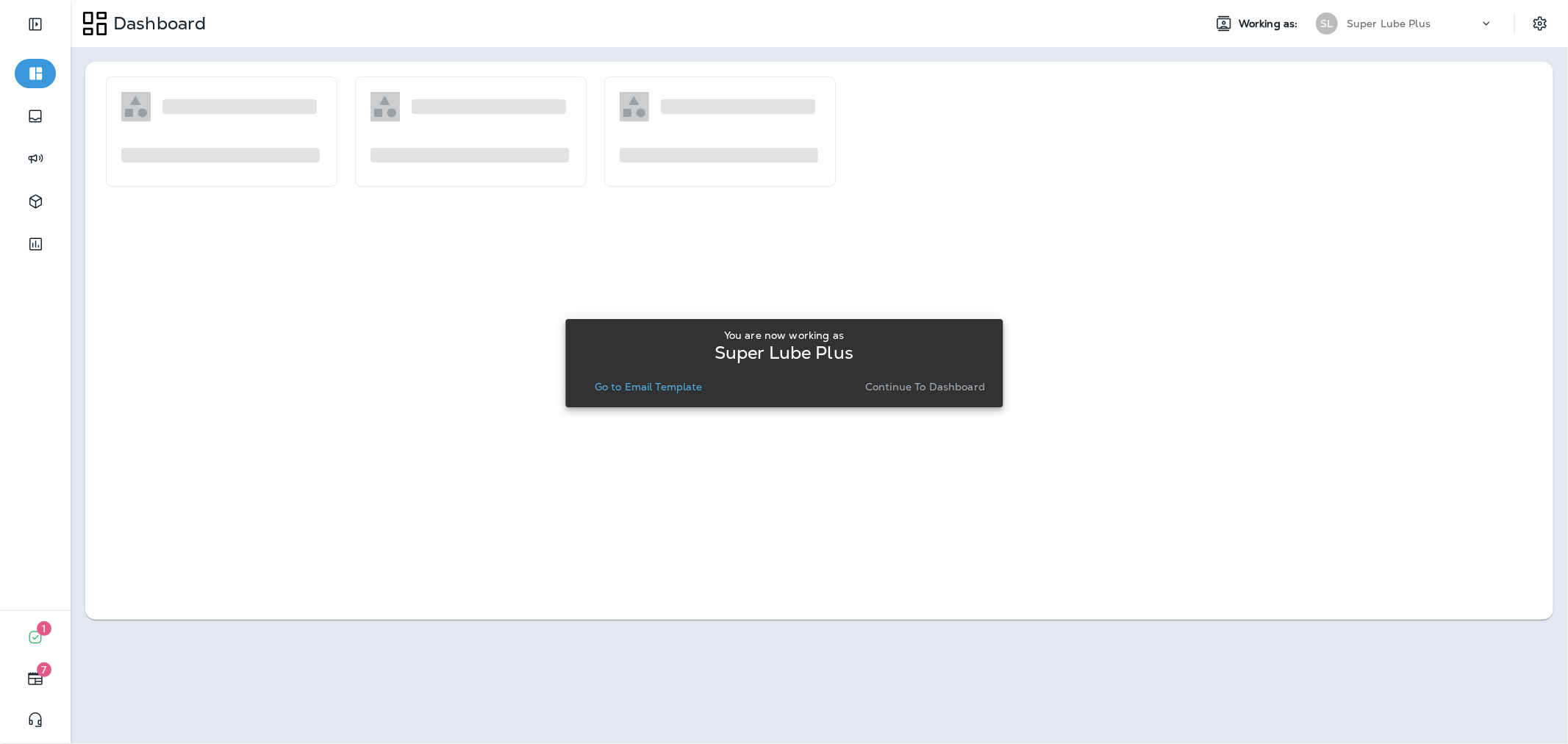
click at [649, 385] on p "Go to Email Template" at bounding box center [648, 386] width 108 height 12
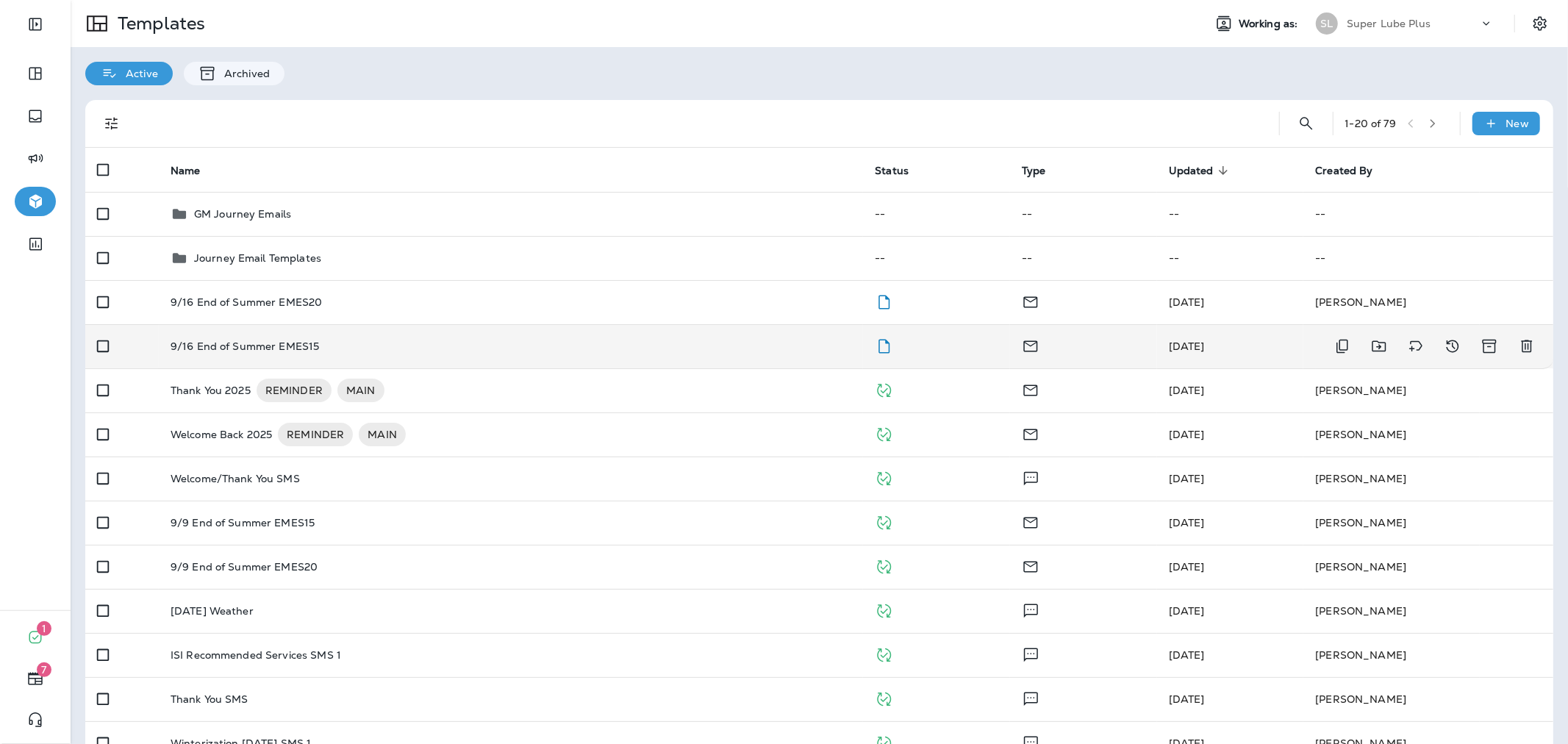
click at [710, 349] on div "9/16 End of Summer EMES15" at bounding box center [511, 346] width 681 height 12
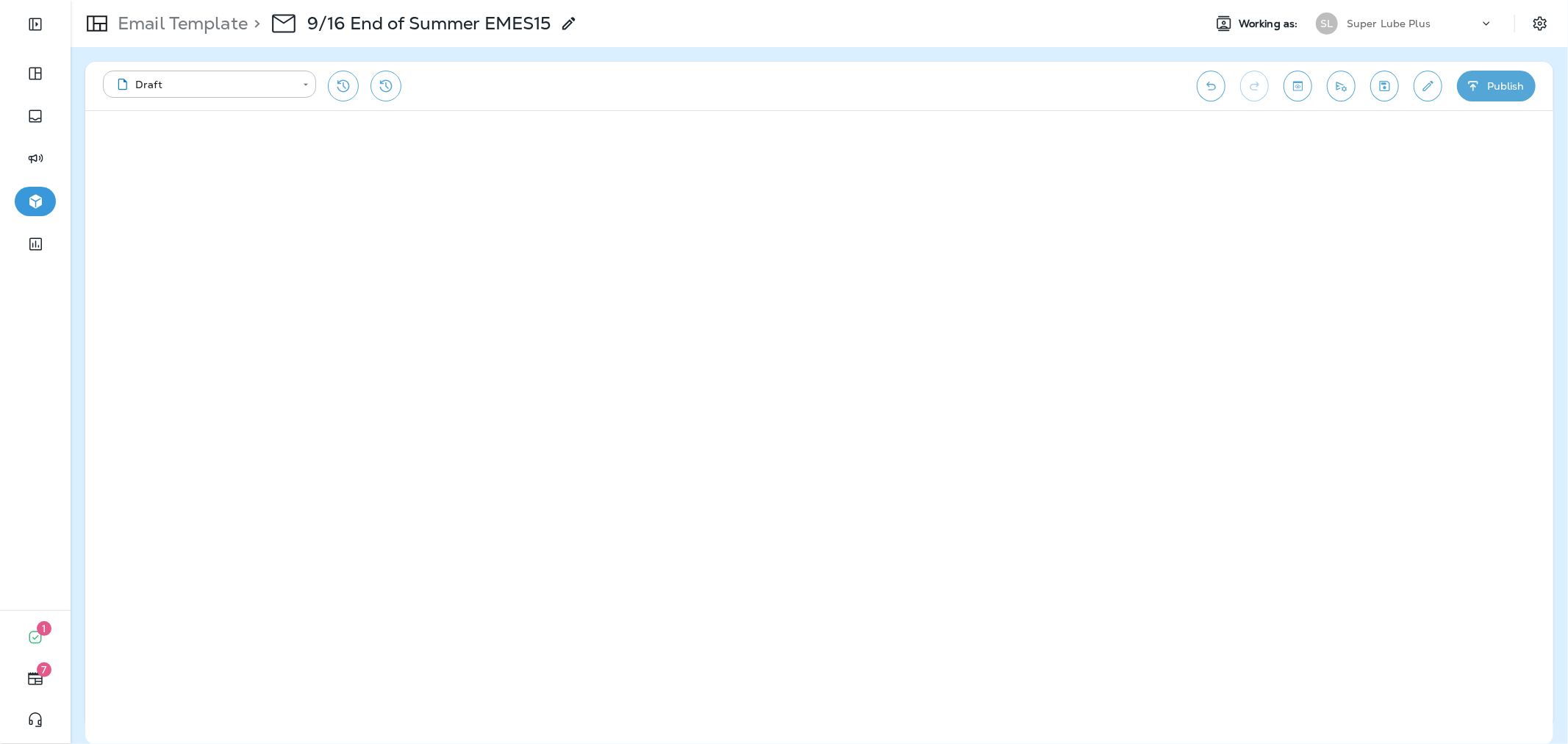
click at [1473, 96] on button "Publish" at bounding box center [1496, 86] width 79 height 31
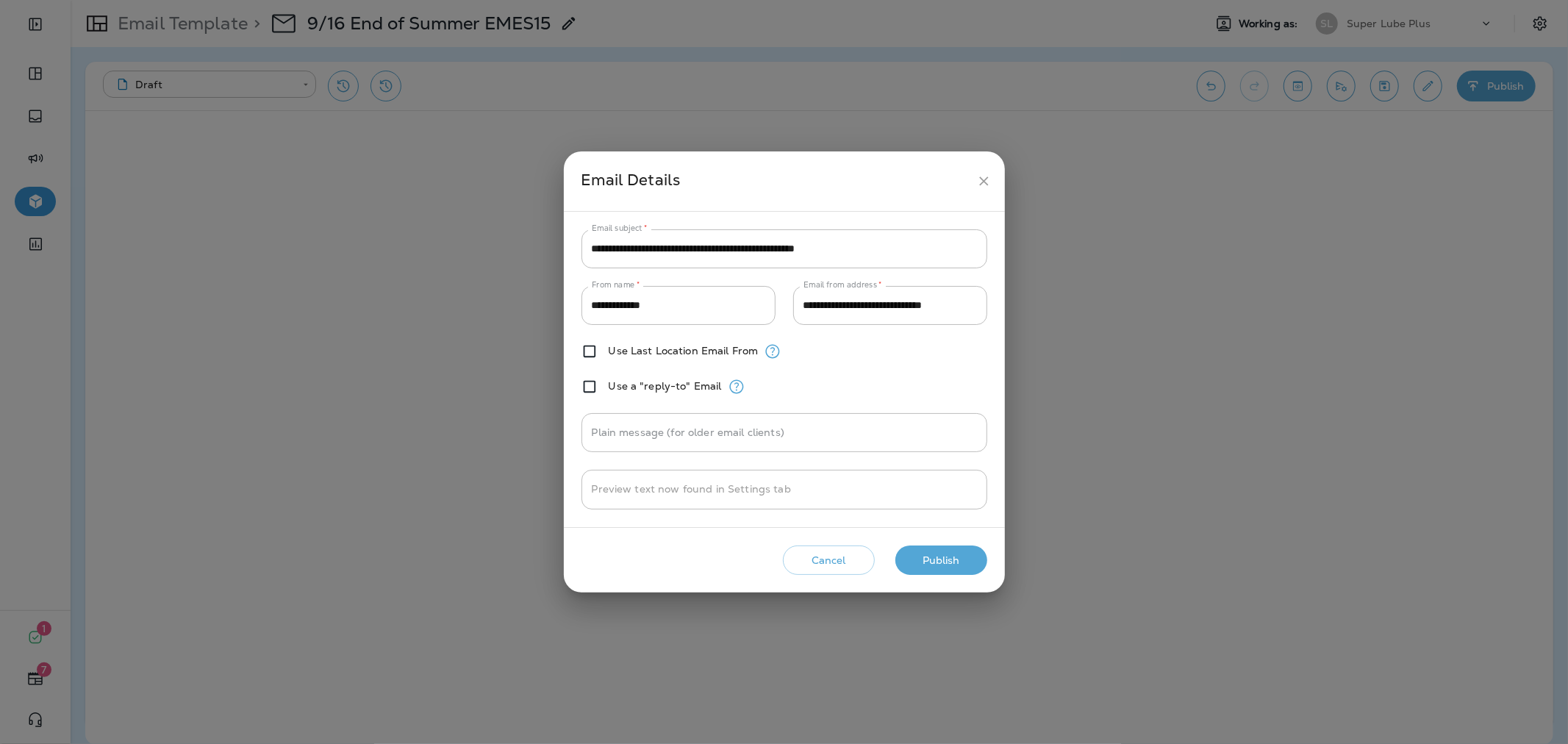
click at [961, 567] on button "Publish" at bounding box center [941, 561] width 92 height 30
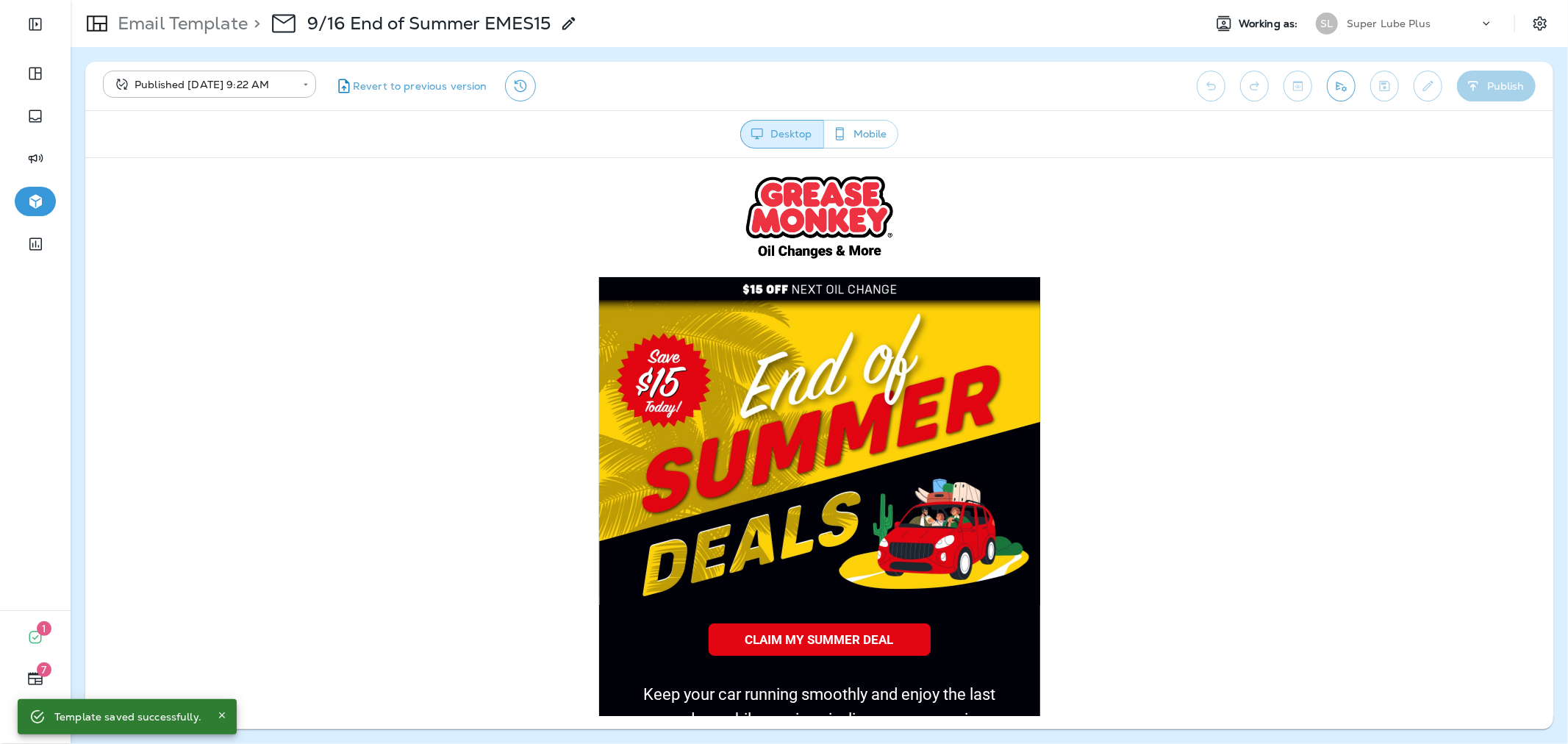
click at [636, 25] on div "Email Template > 9/16 End of Summer EMES15" at bounding box center [631, 23] width 1121 height 41
click at [218, 22] on p "Email Template" at bounding box center [180, 23] width 136 height 22
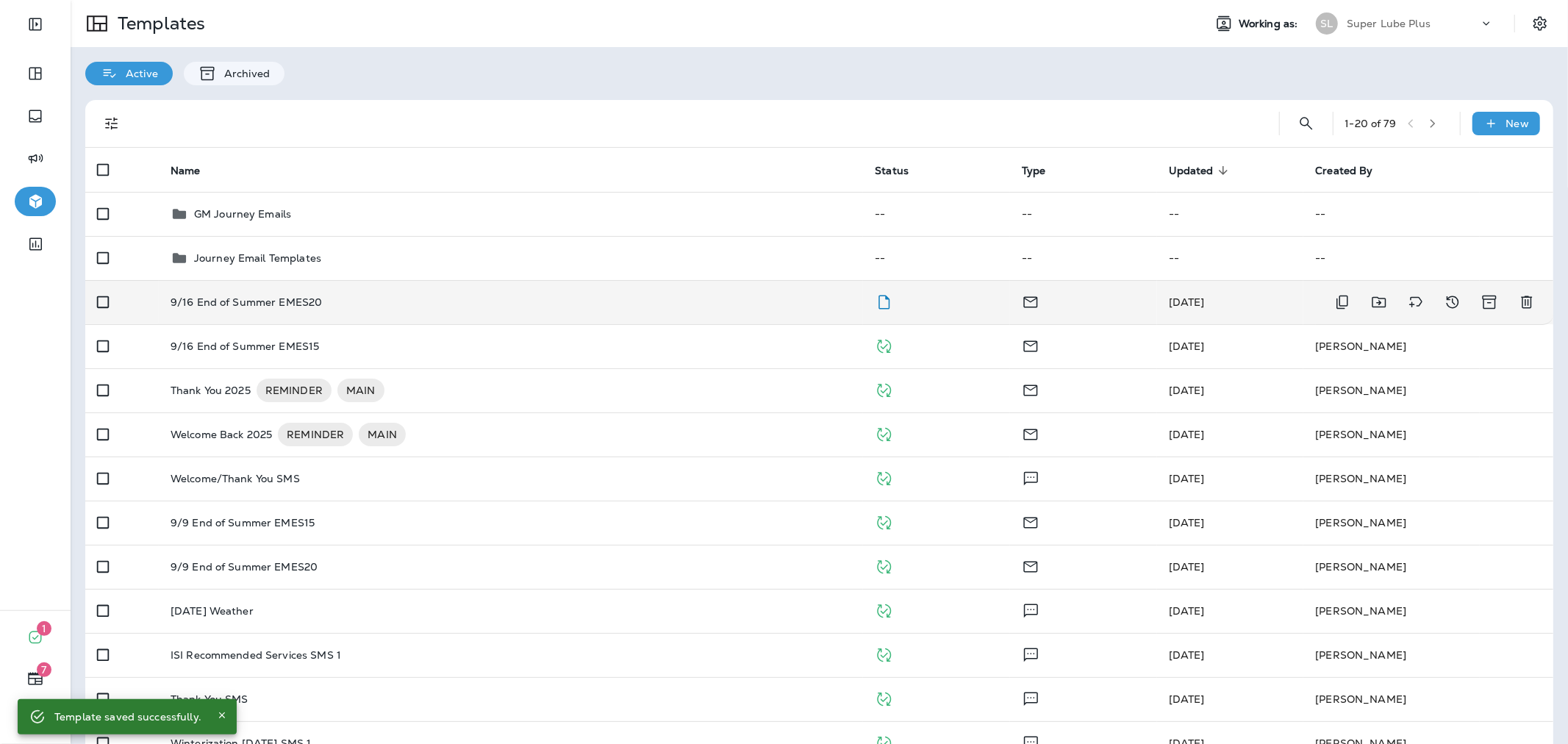
click at [517, 305] on div "9/16 End of Summer EMES20" at bounding box center [511, 302] width 681 height 12
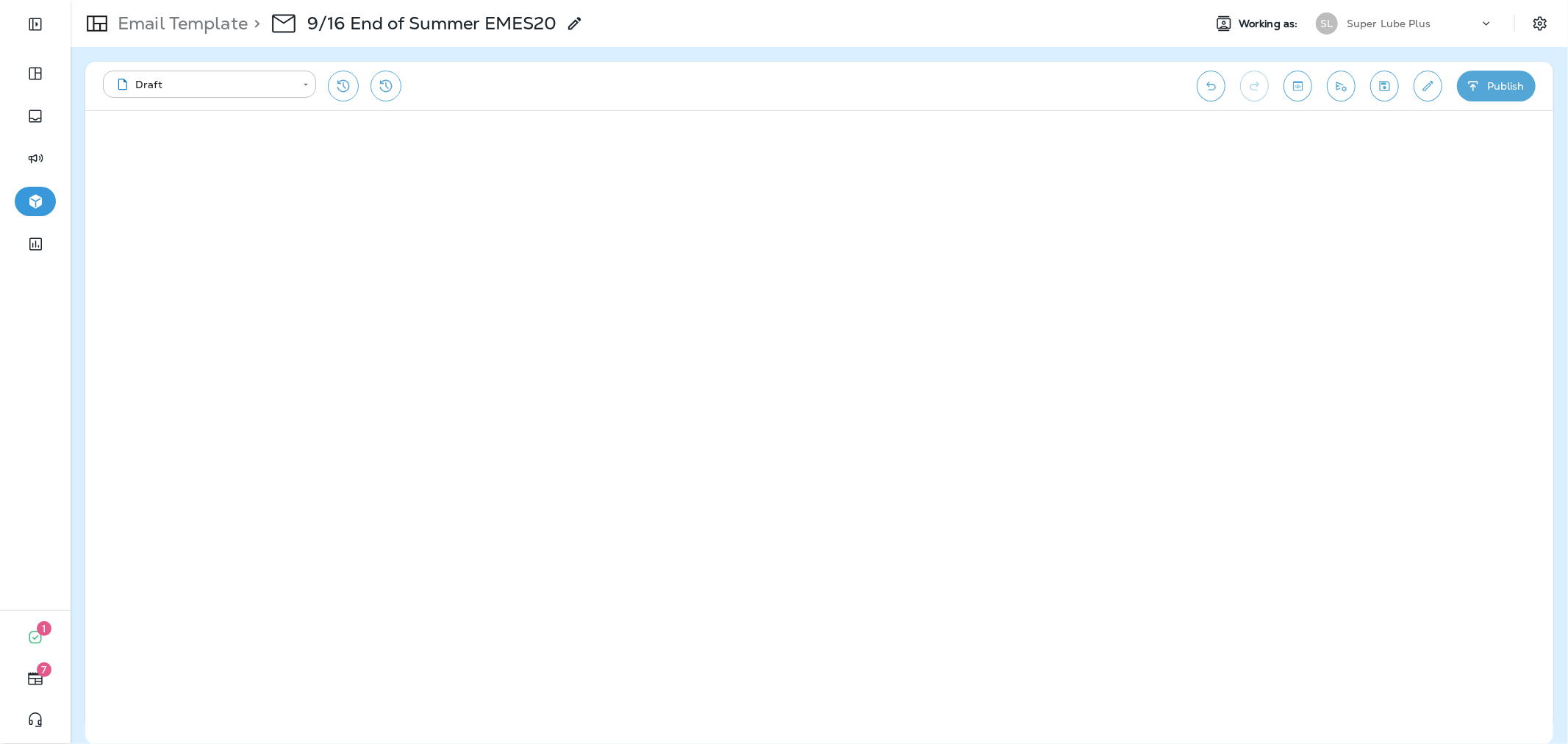
click at [1489, 87] on button "Publish" at bounding box center [1496, 86] width 79 height 31
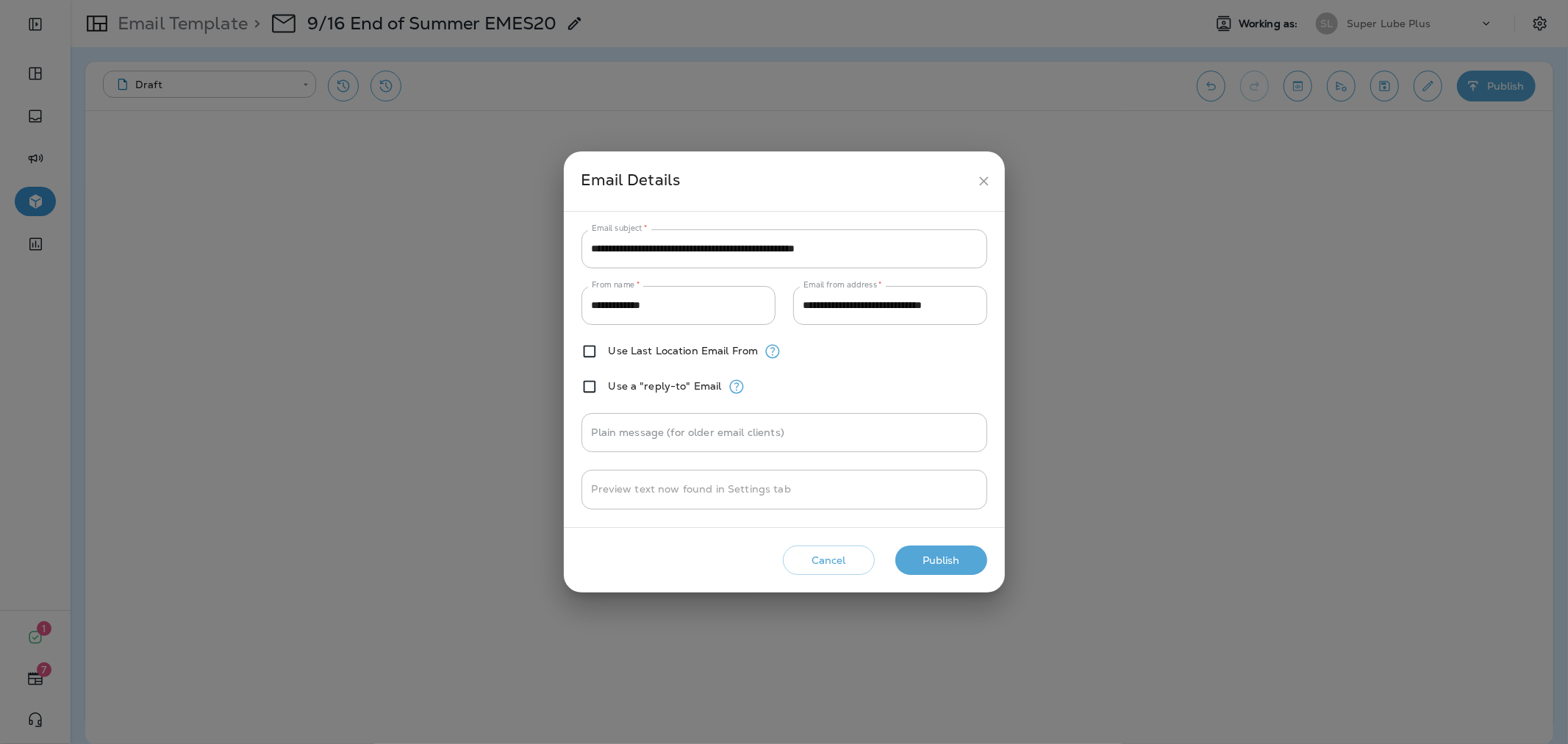
click at [945, 563] on button "Publish" at bounding box center [941, 561] width 92 height 30
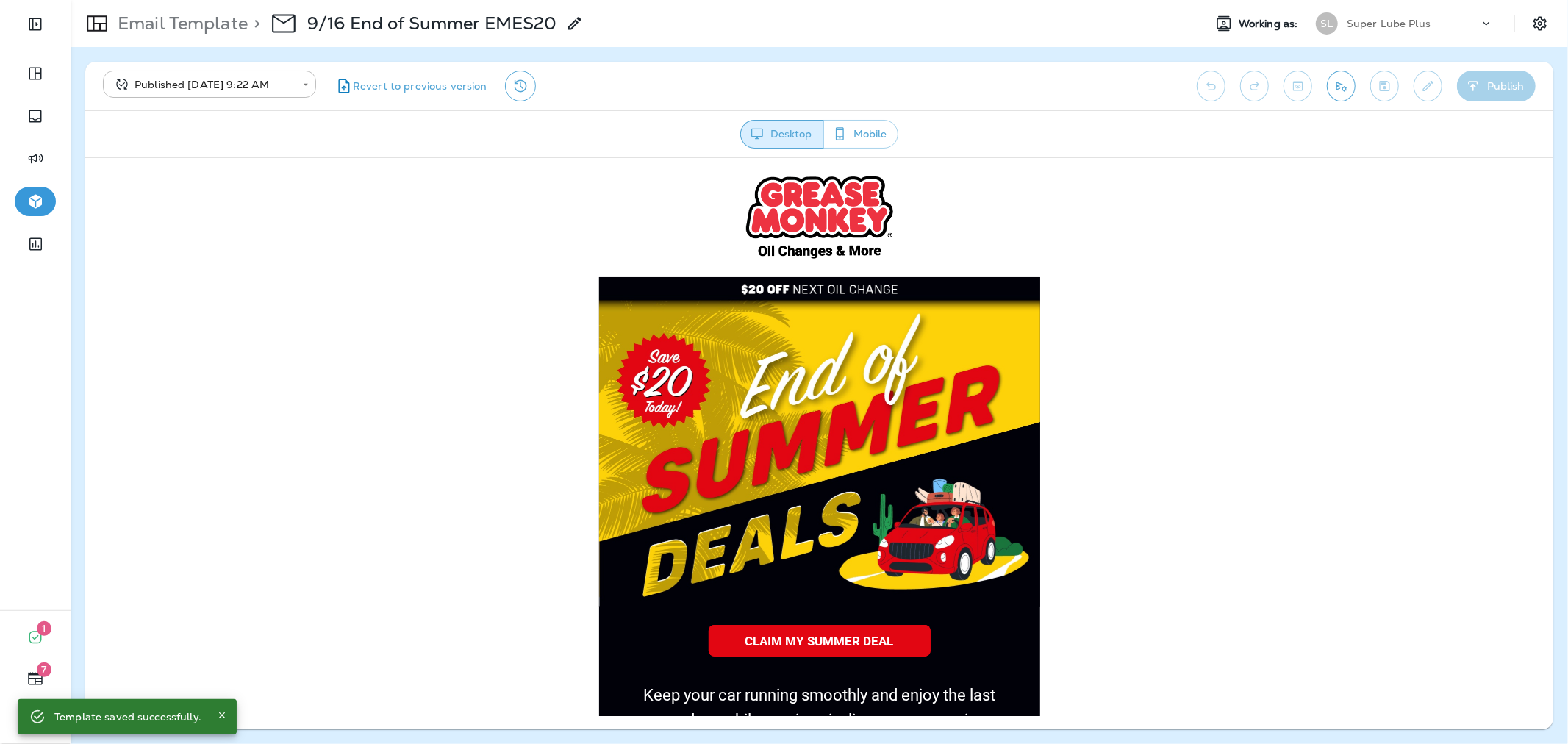
click at [1399, 22] on p "Super Lube Plus" at bounding box center [1388, 23] width 84 height 12
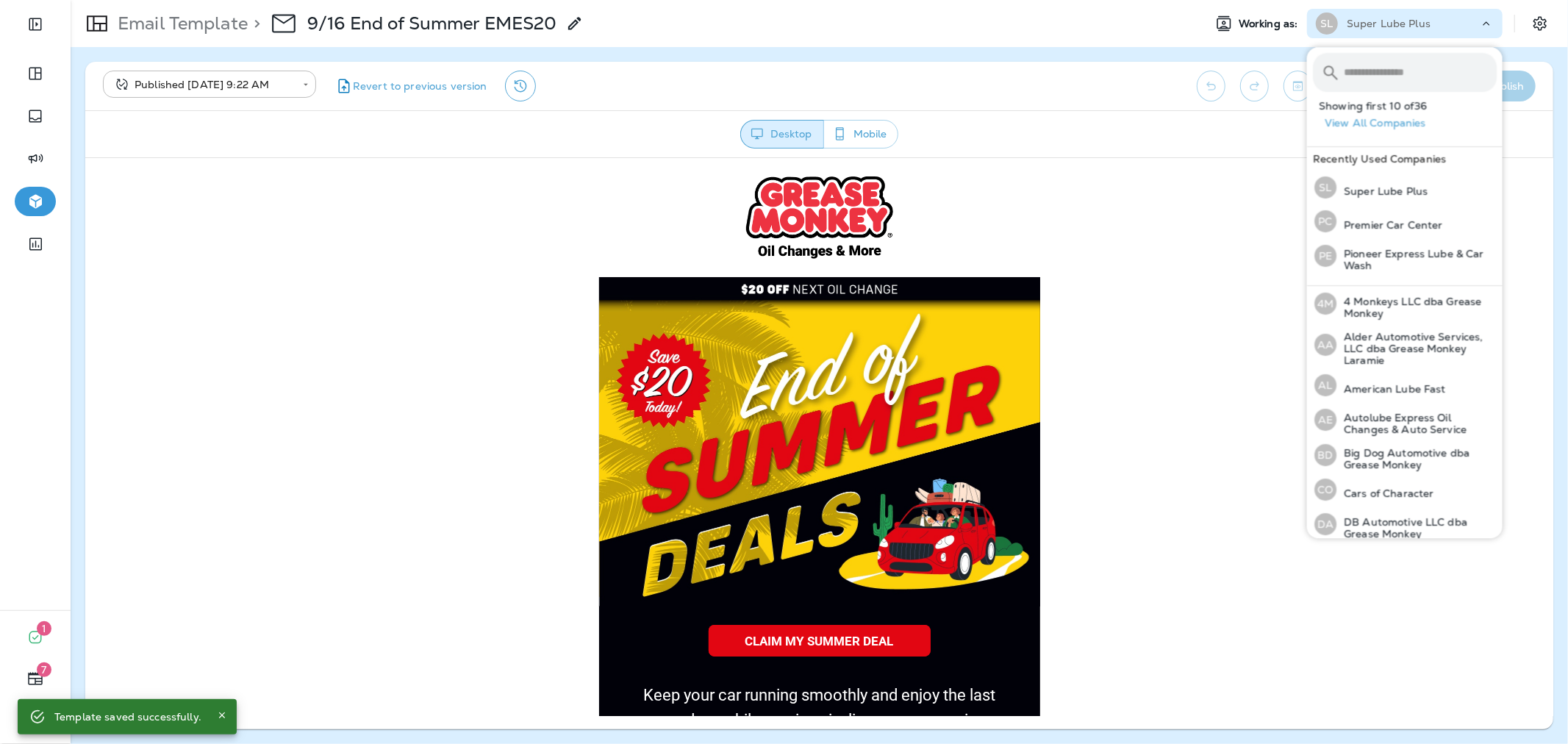
click at [1389, 63] on input "text" at bounding box center [1420, 72] width 153 height 39
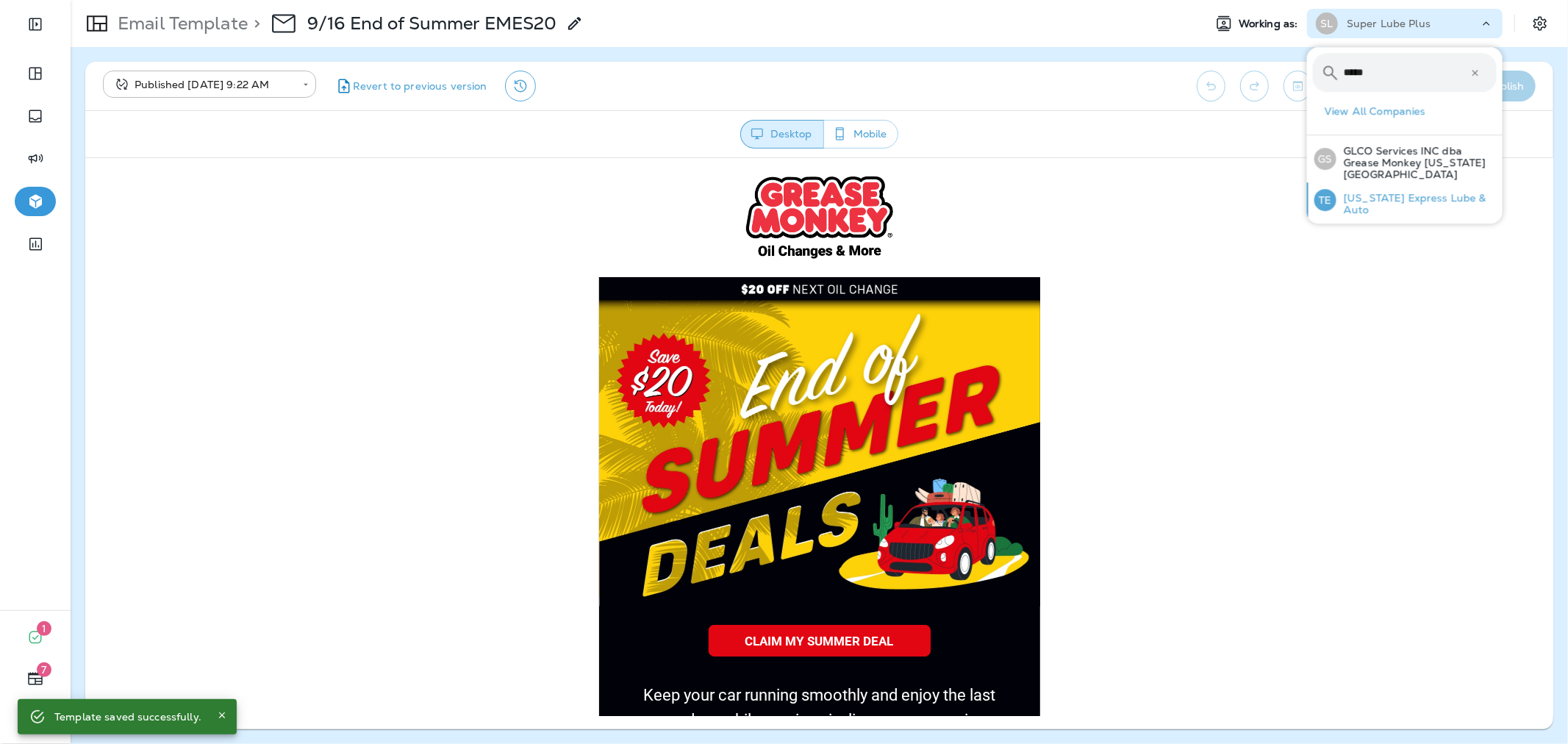
type input "*****"
click at [1379, 192] on p "[US_STATE] Express Lube & Auto" at bounding box center [1416, 204] width 160 height 23
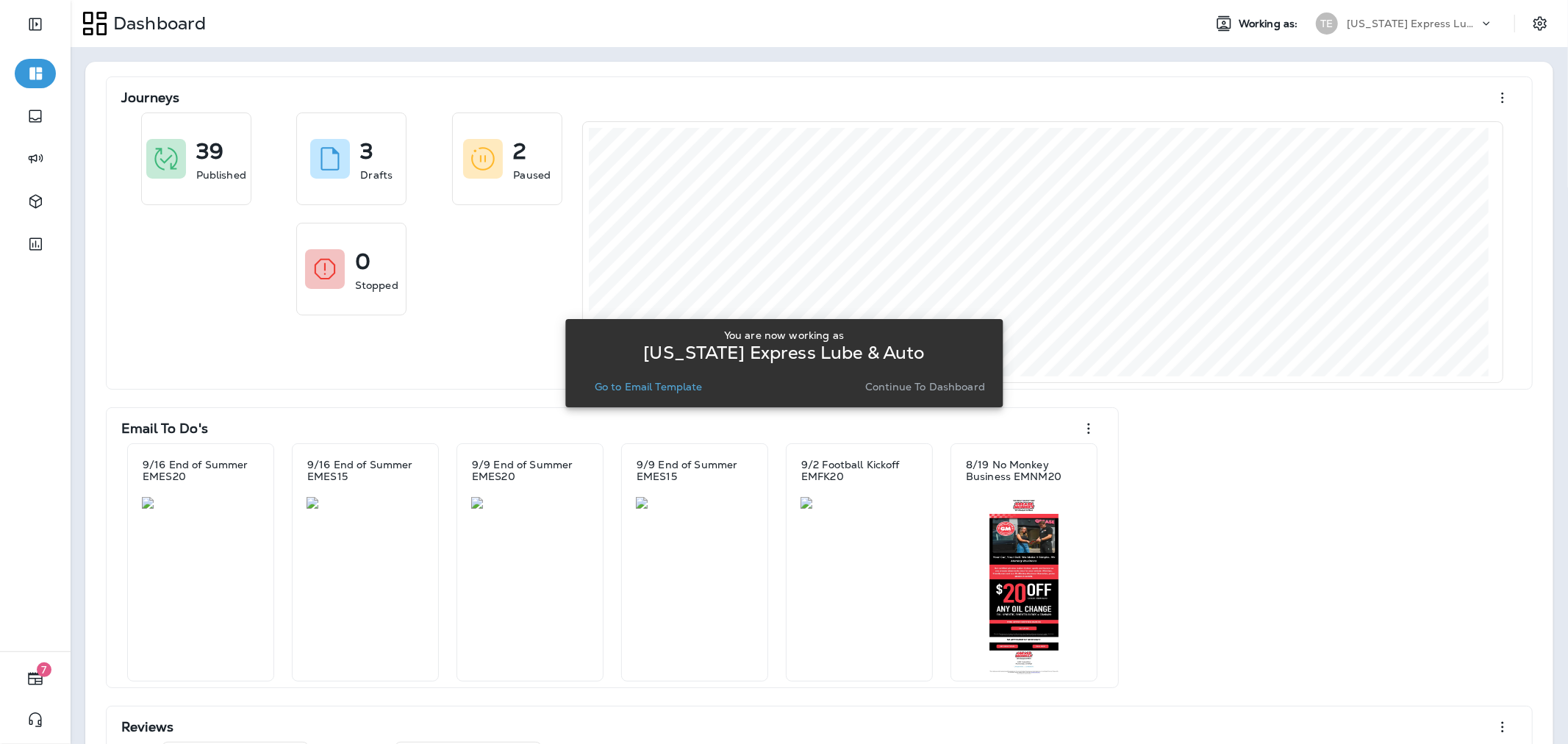
click at [673, 392] on p "Go to Email Template" at bounding box center [648, 386] width 108 height 12
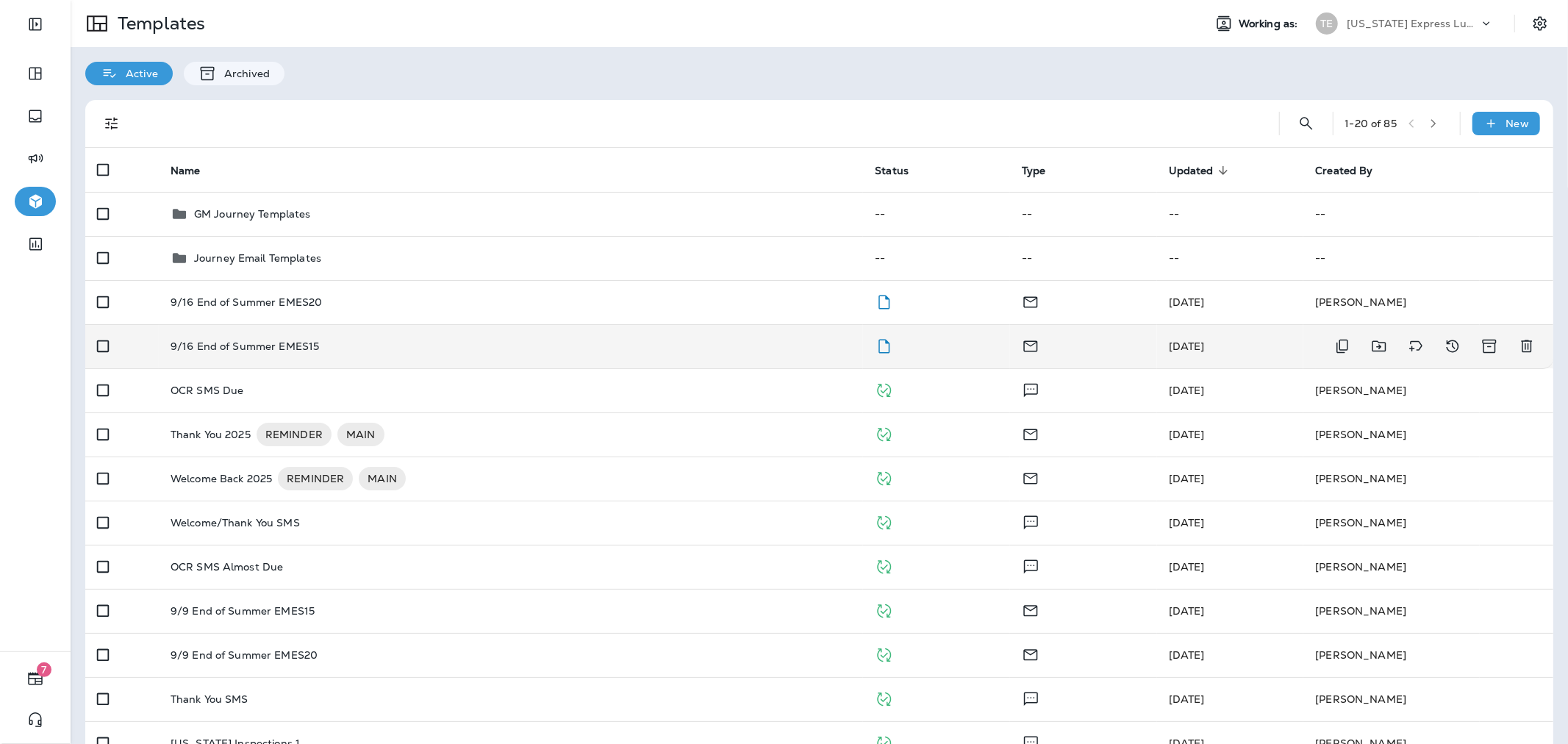
click at [700, 344] on div "9/16 End of Summer EMES15" at bounding box center [511, 346] width 681 height 12
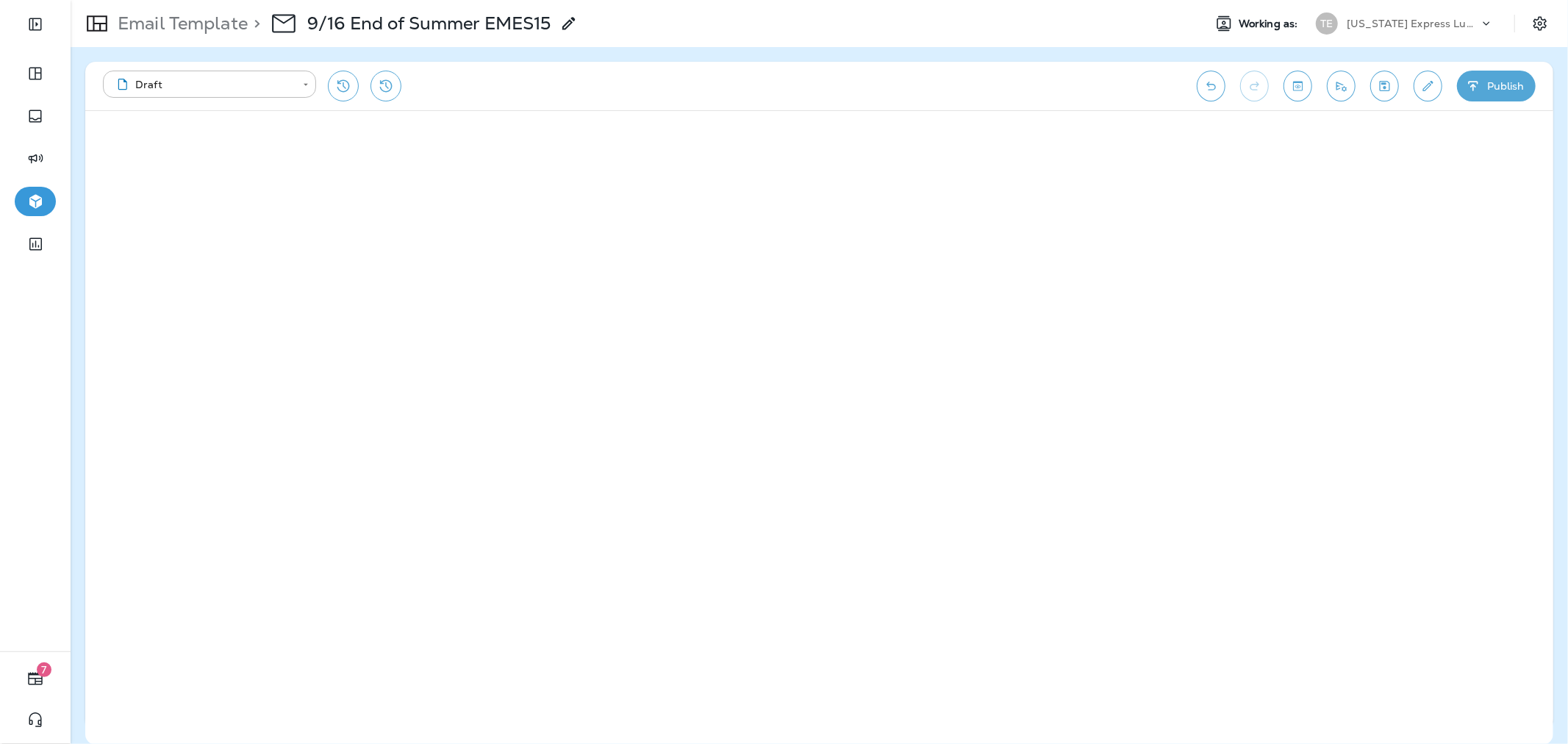
click at [1479, 91] on icon "button" at bounding box center [1473, 86] width 16 height 15
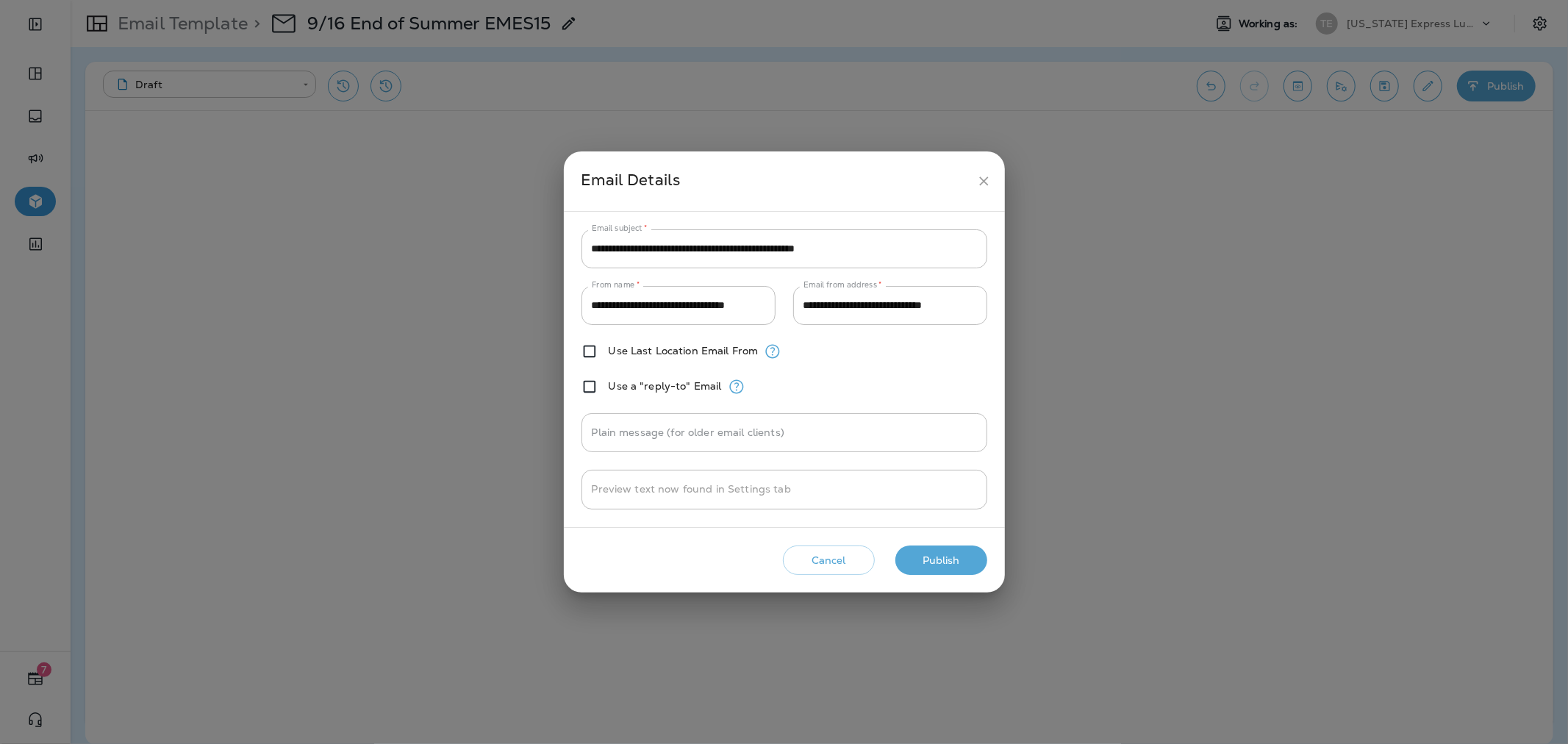
drag, startPoint x: 937, startPoint y: 560, endPoint x: 950, endPoint y: 560, distance: 13.0
click at [937, 560] on button "Publish" at bounding box center [941, 561] width 92 height 30
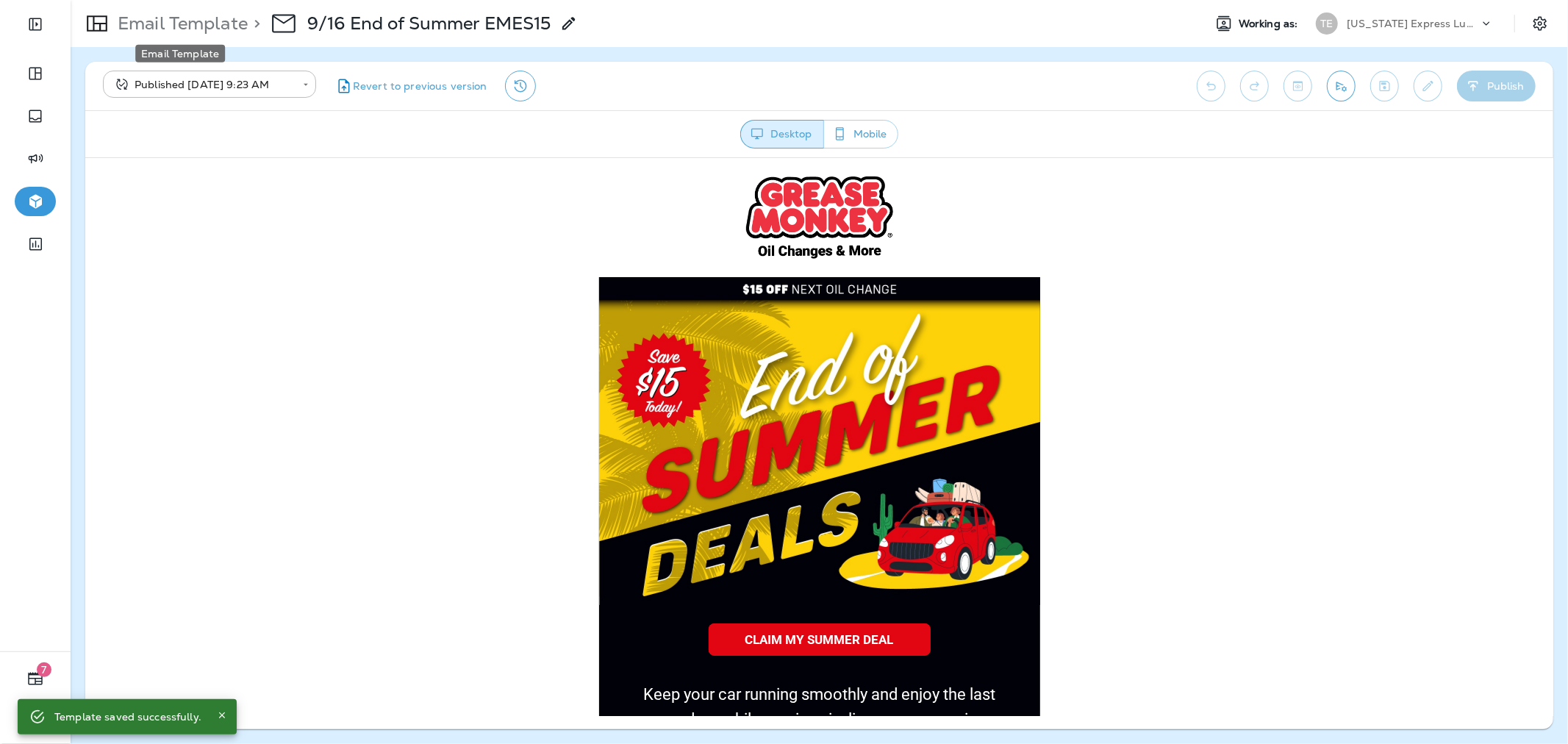
click at [188, 16] on p "Email Template" at bounding box center [180, 23] width 136 height 22
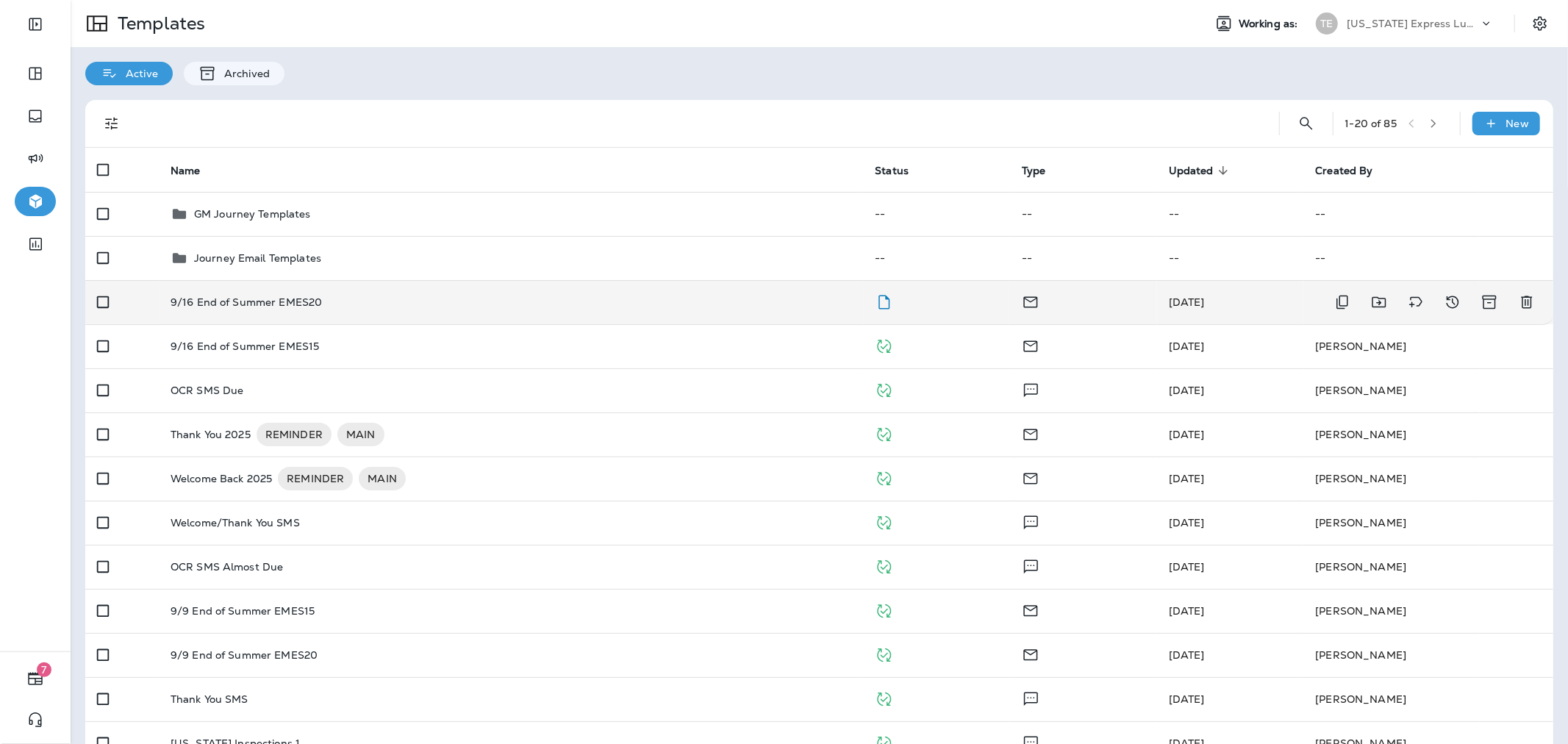
click at [553, 303] on div "9/16 End of Summer EMES20" at bounding box center [511, 302] width 681 height 12
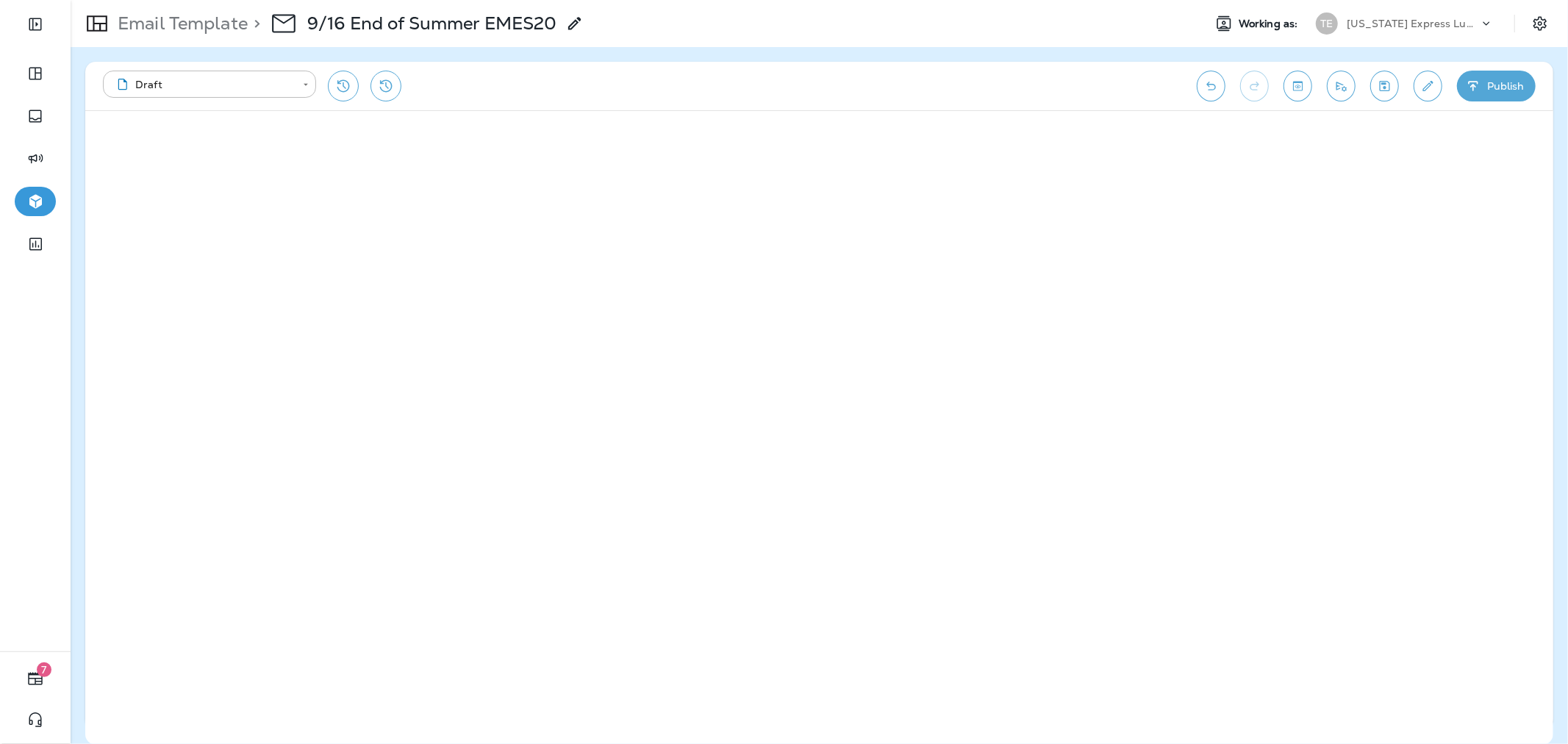
click at [1505, 78] on button "Publish" at bounding box center [1496, 86] width 79 height 31
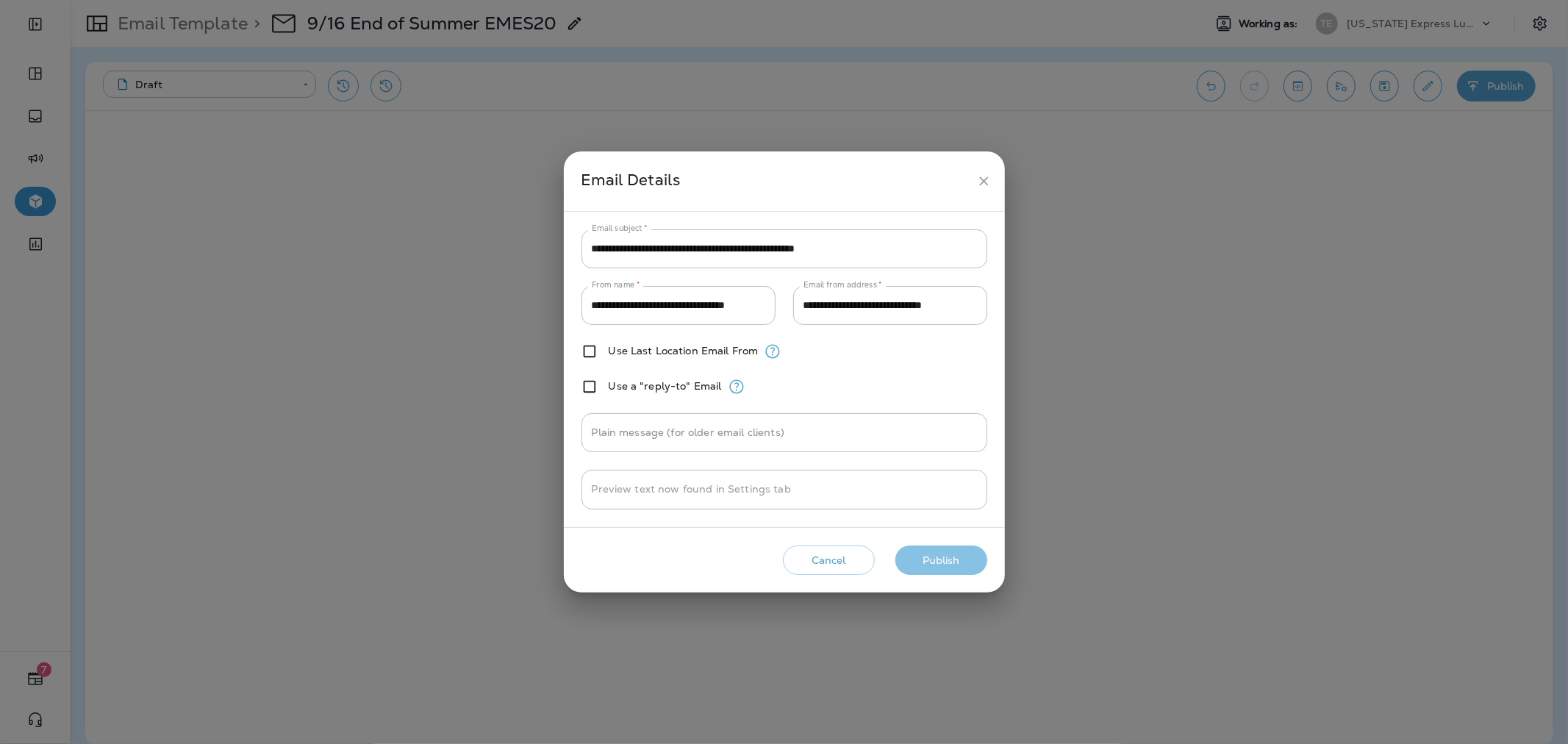
click at [930, 561] on button "Publish" at bounding box center [941, 561] width 92 height 30
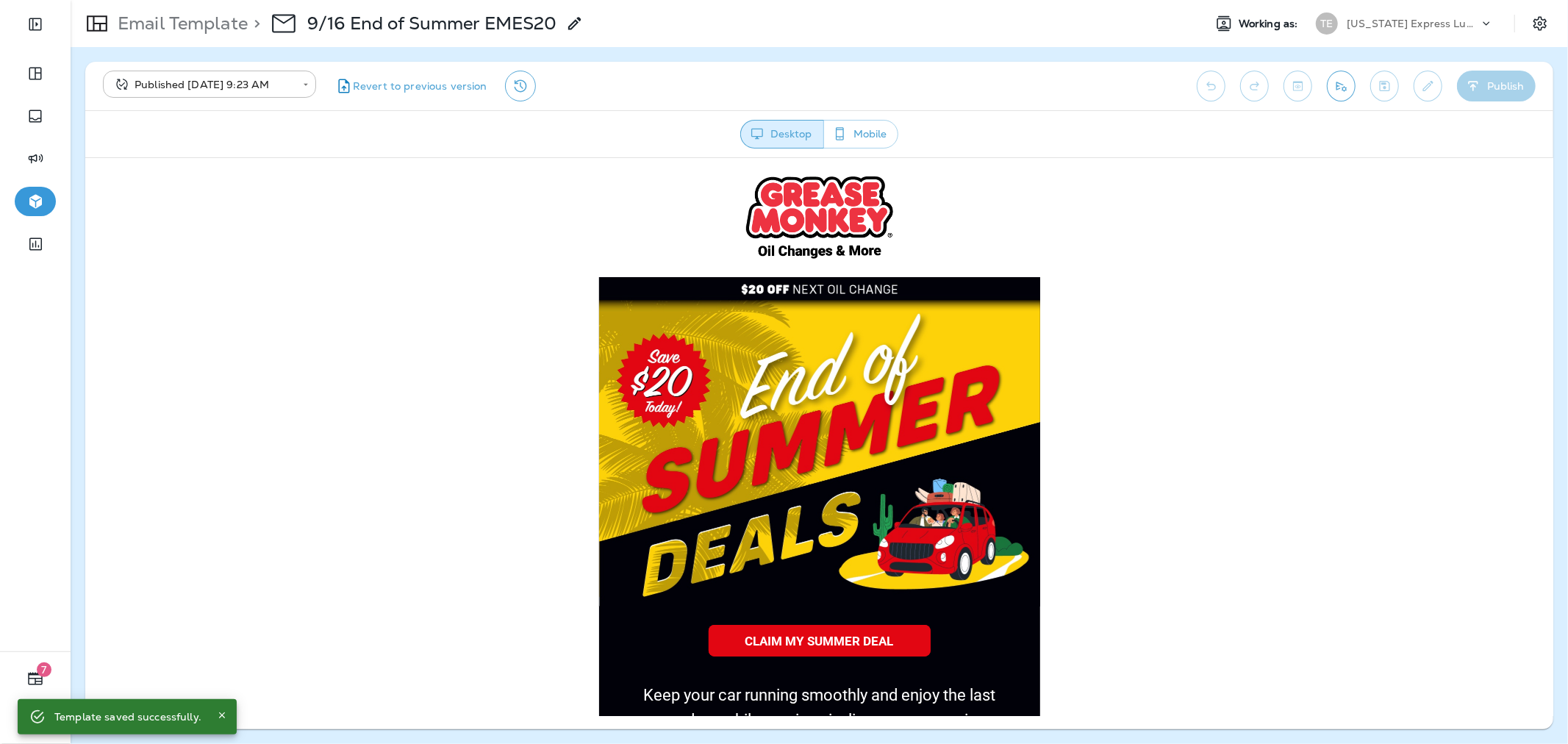
click at [167, 22] on p "Email Template" at bounding box center [180, 23] width 136 height 22
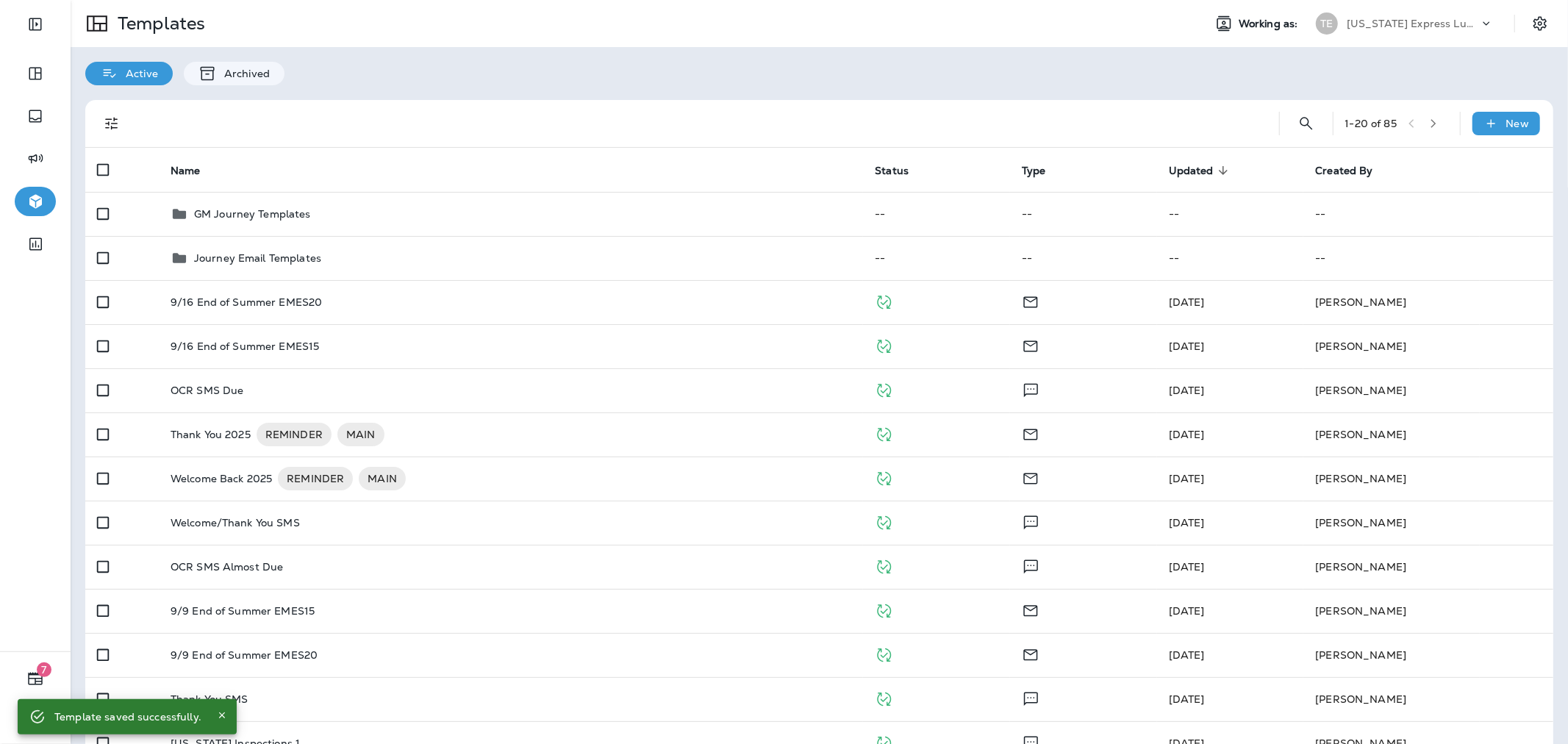
drag, startPoint x: 1377, startPoint y: 10, endPoint x: 1377, endPoint y: 30, distance: 20.0
click at [1378, 10] on div "TE [US_STATE] Express Lube & Auto" at bounding box center [1404, 23] width 195 height 30
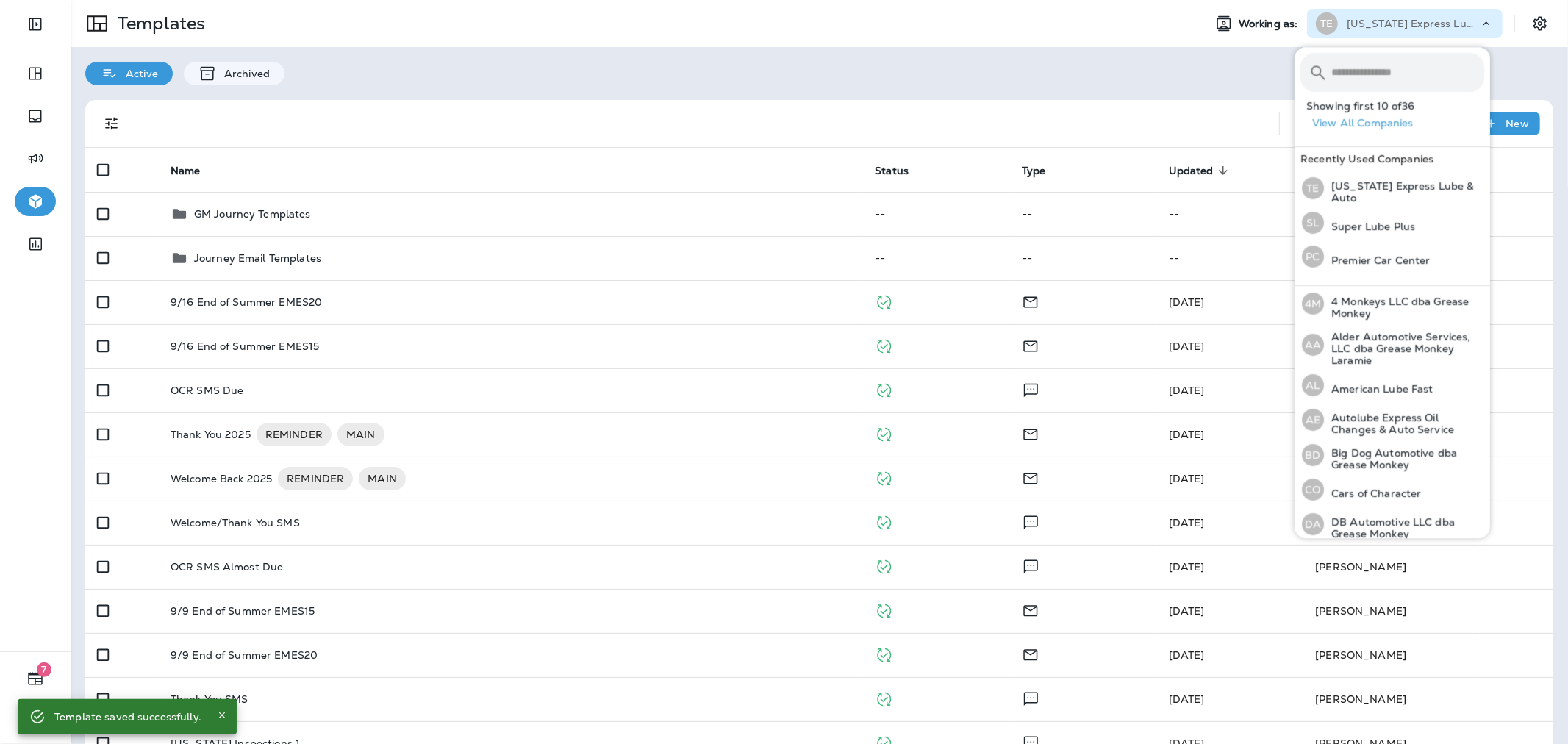
click at [1377, 61] on input "text" at bounding box center [1407, 72] width 153 height 39
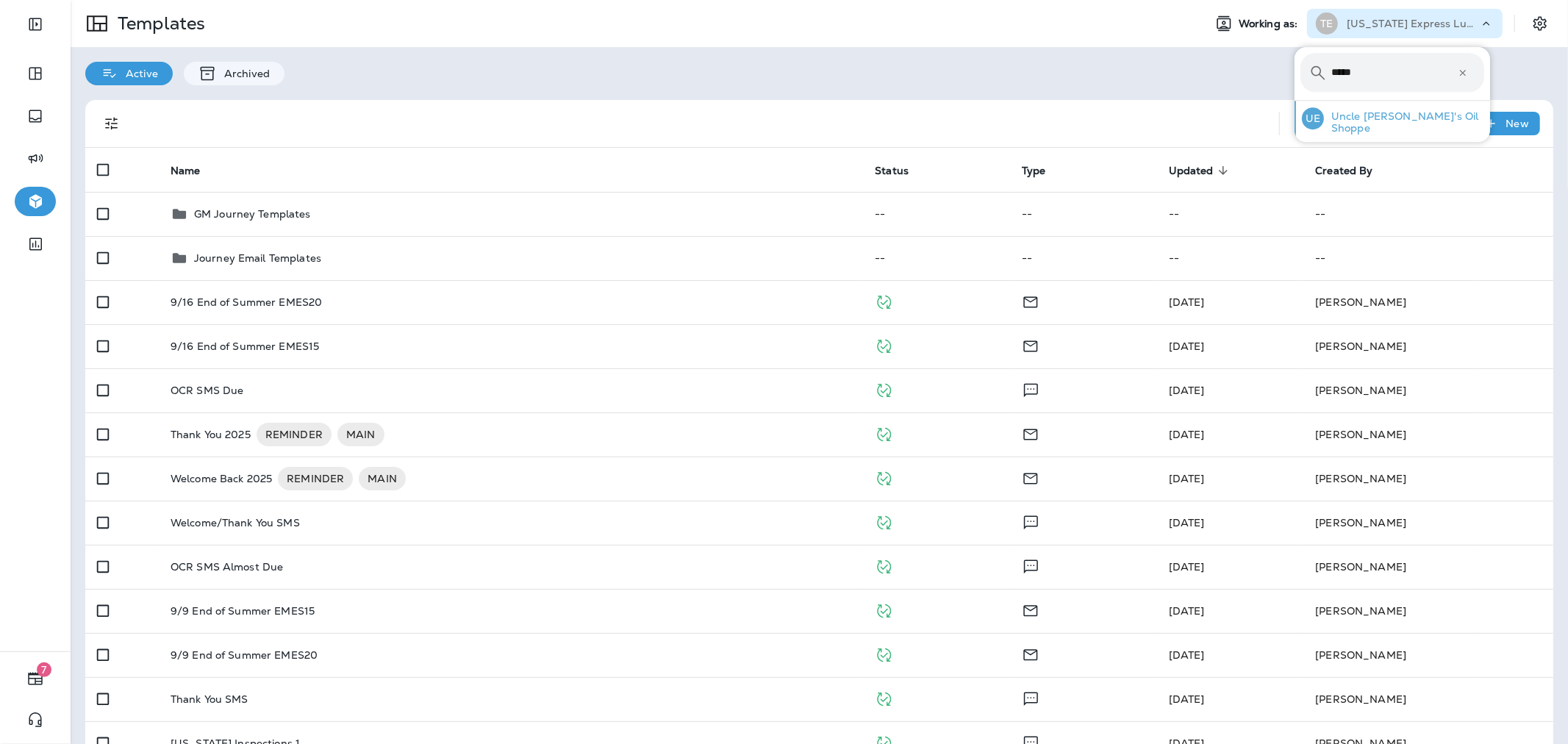
type input "*****"
click at [1376, 115] on p "Uncle [PERSON_NAME]'s Oil Shoppe" at bounding box center [1404, 122] width 160 height 23
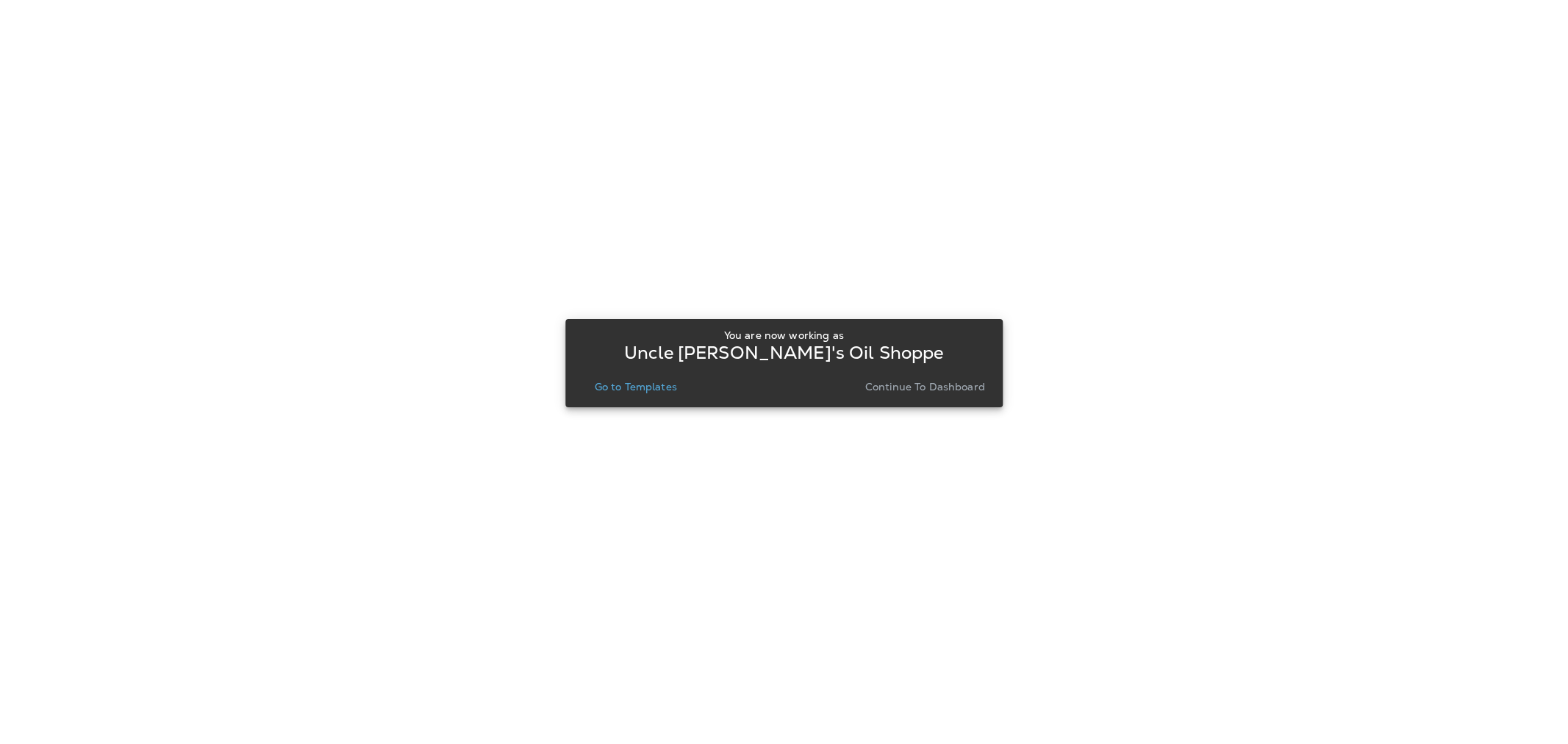
click at [636, 381] on p "Go to Templates" at bounding box center [636, 386] width 82 height 12
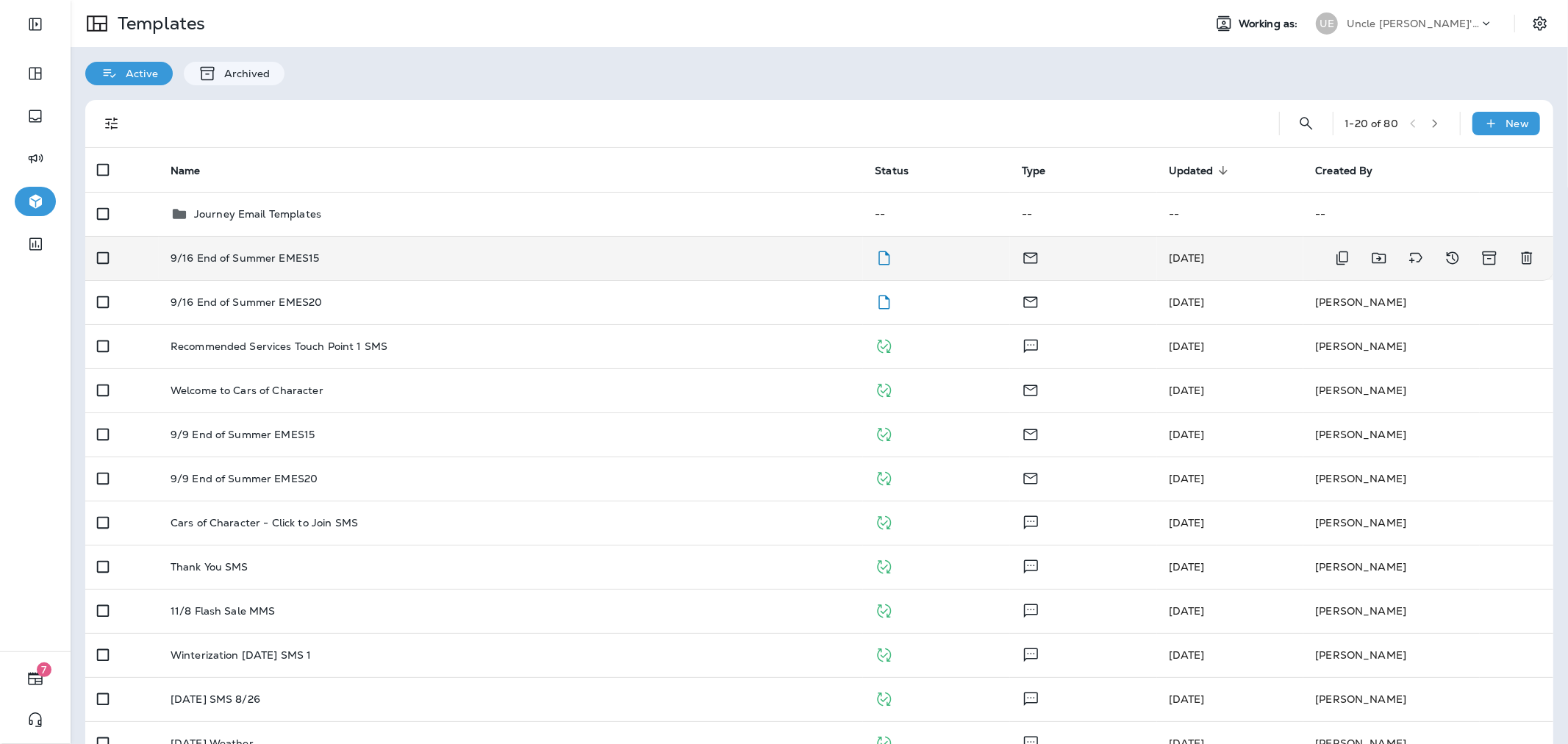
click at [787, 262] on div "9/16 End of Summer EMES15" at bounding box center [511, 257] width 681 height 12
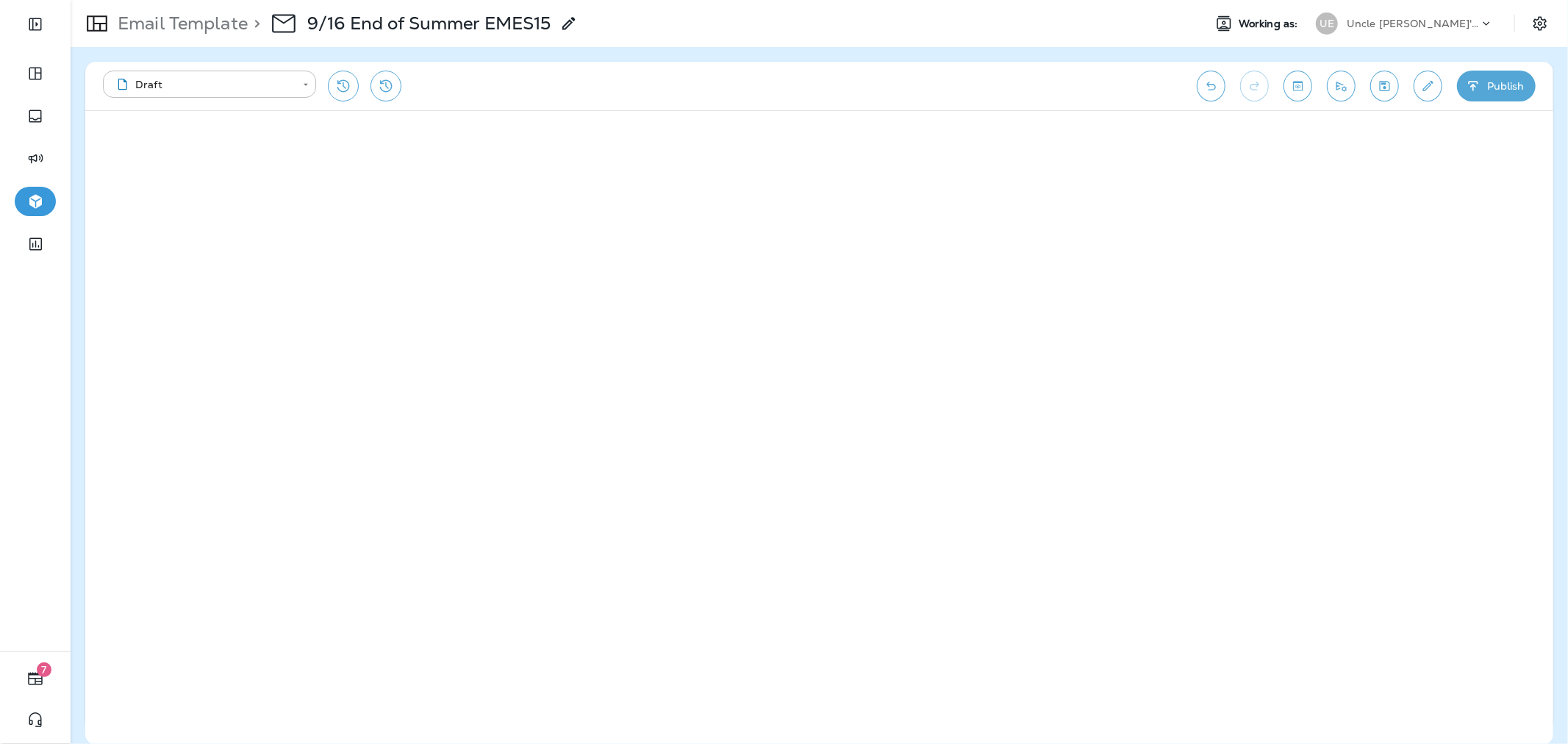
click at [1479, 93] on icon "button" at bounding box center [1473, 86] width 16 height 15
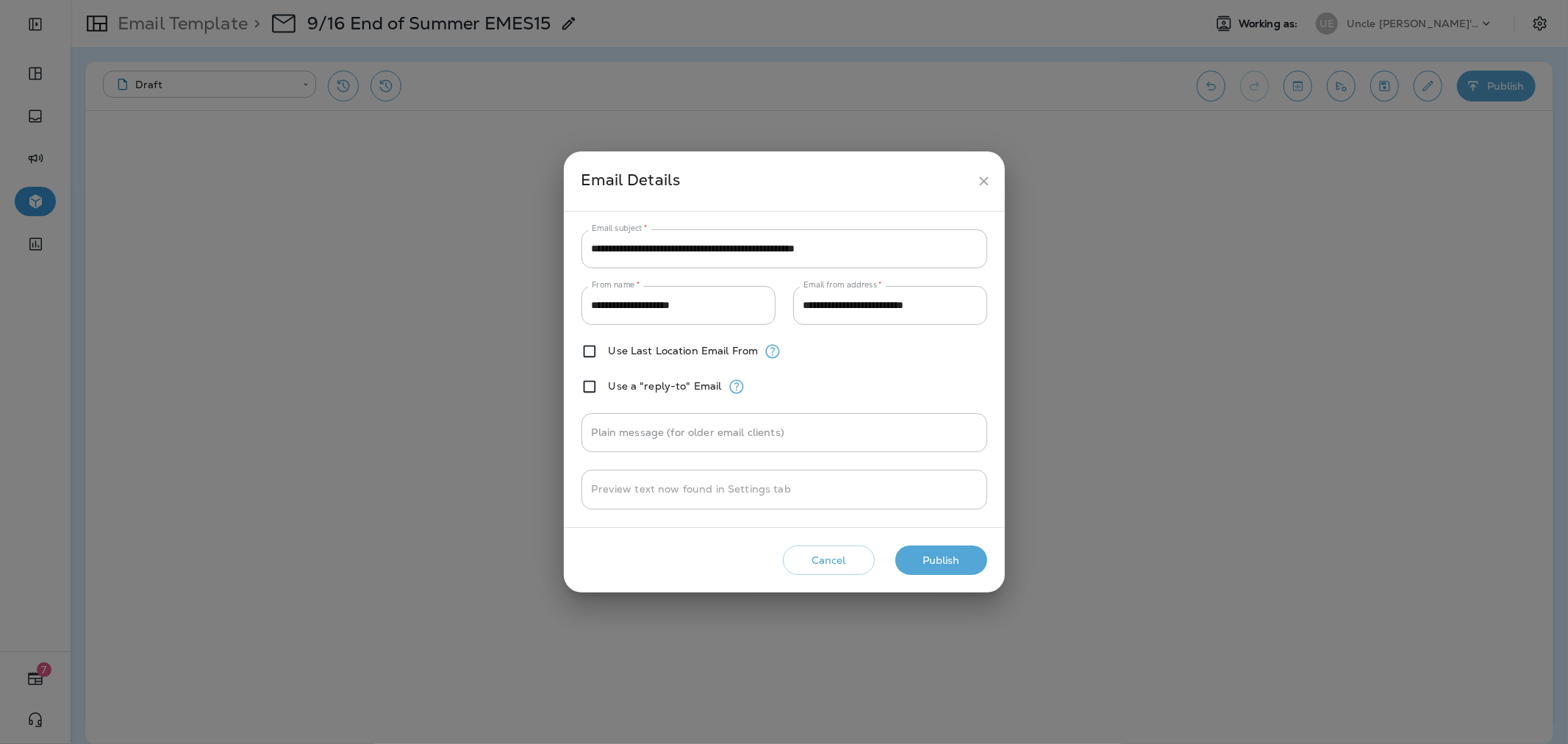
click at [965, 568] on button "Publish" at bounding box center [941, 561] width 92 height 30
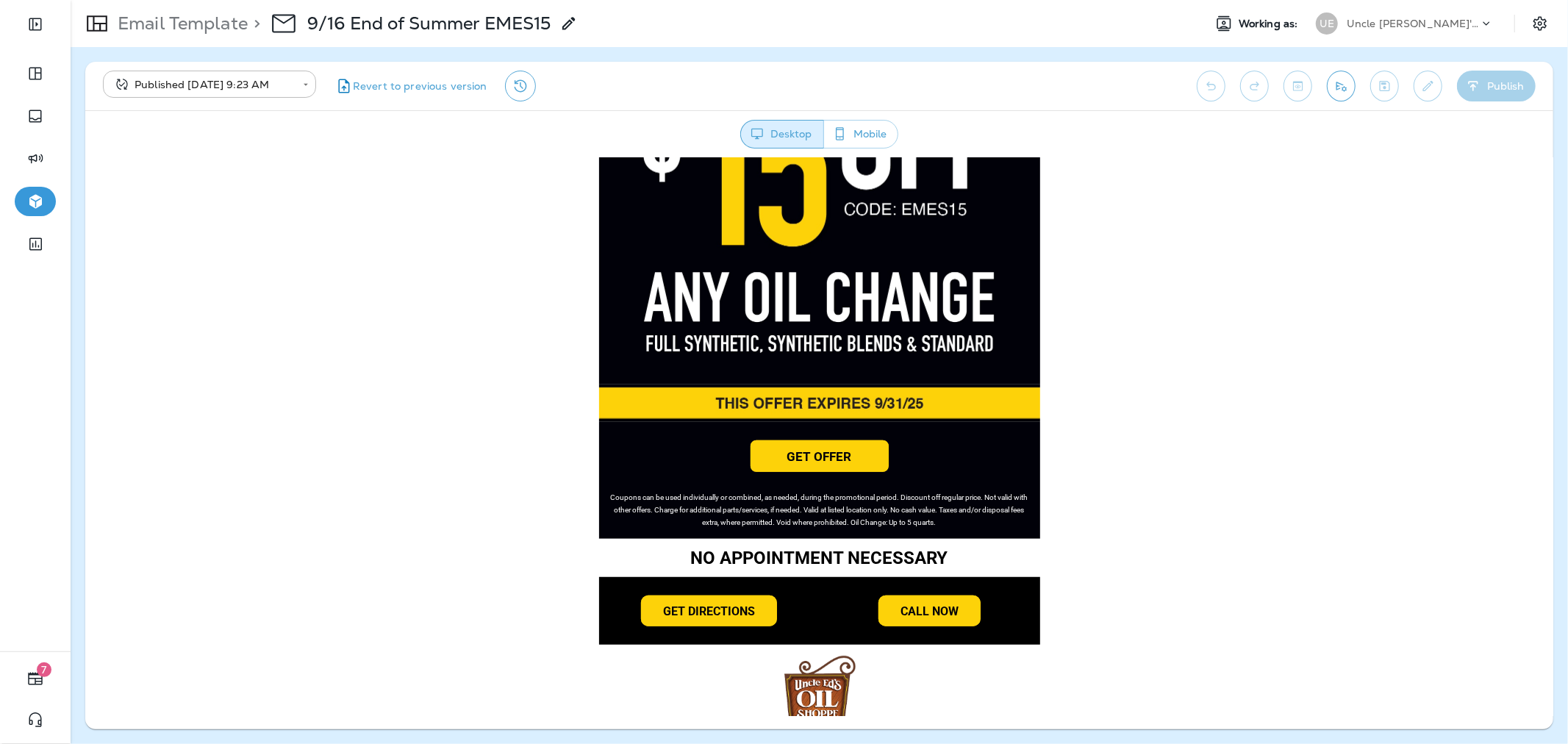
scroll to position [894, 0]
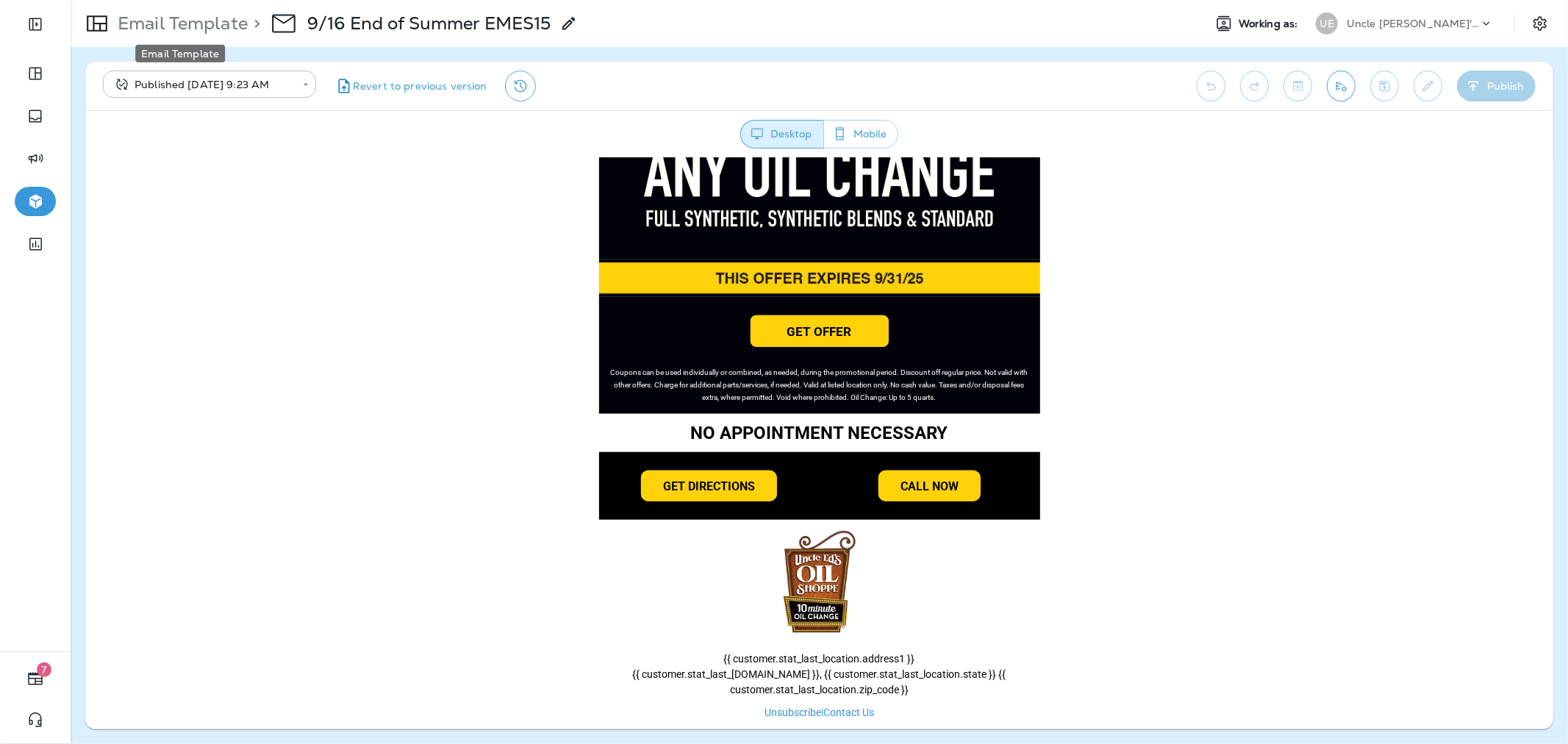
click at [236, 23] on p "Email Template" at bounding box center [180, 23] width 136 height 22
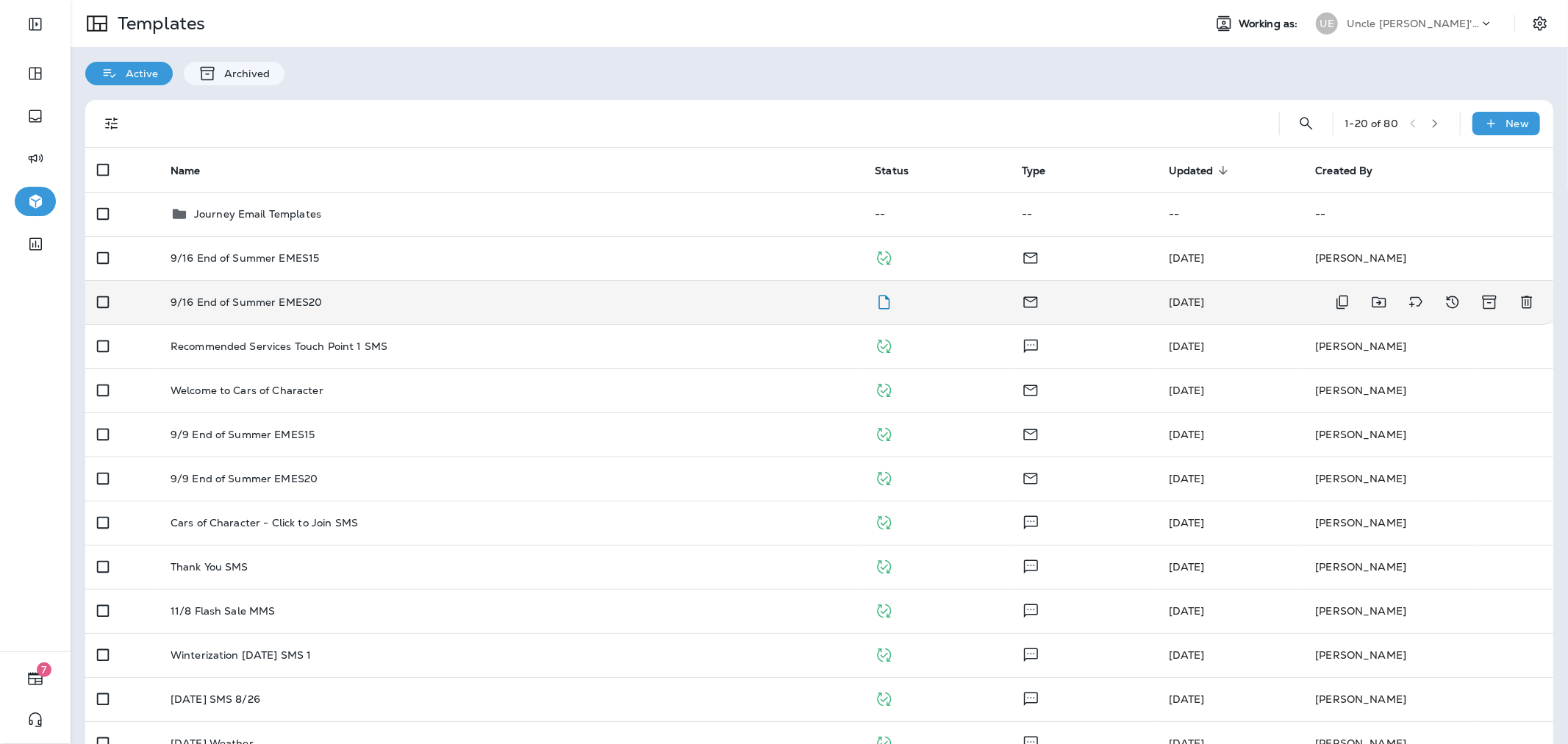
click at [805, 303] on div "9/16 End of Summer EMES20" at bounding box center [511, 302] width 681 height 12
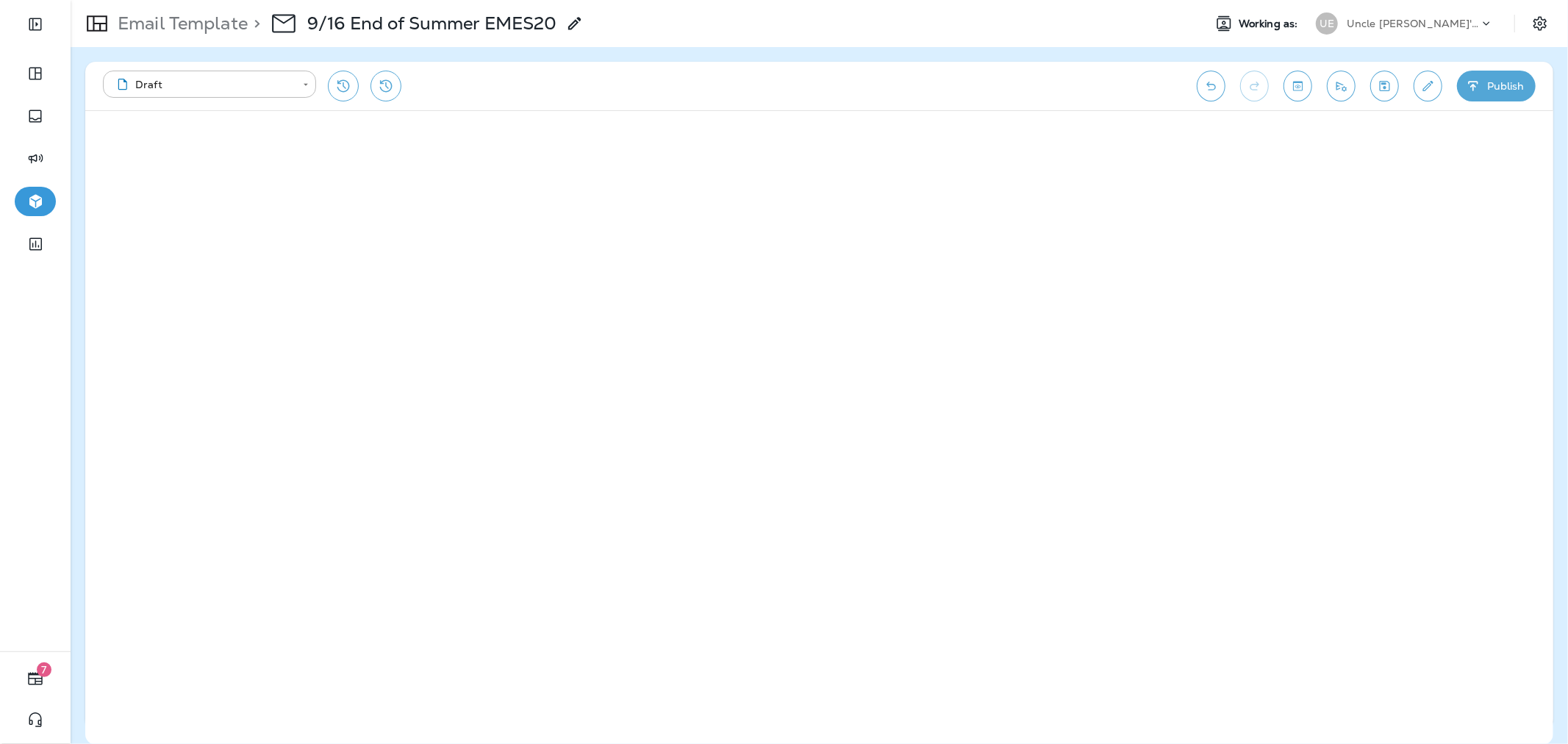
click at [1489, 86] on button "Publish" at bounding box center [1496, 86] width 79 height 31
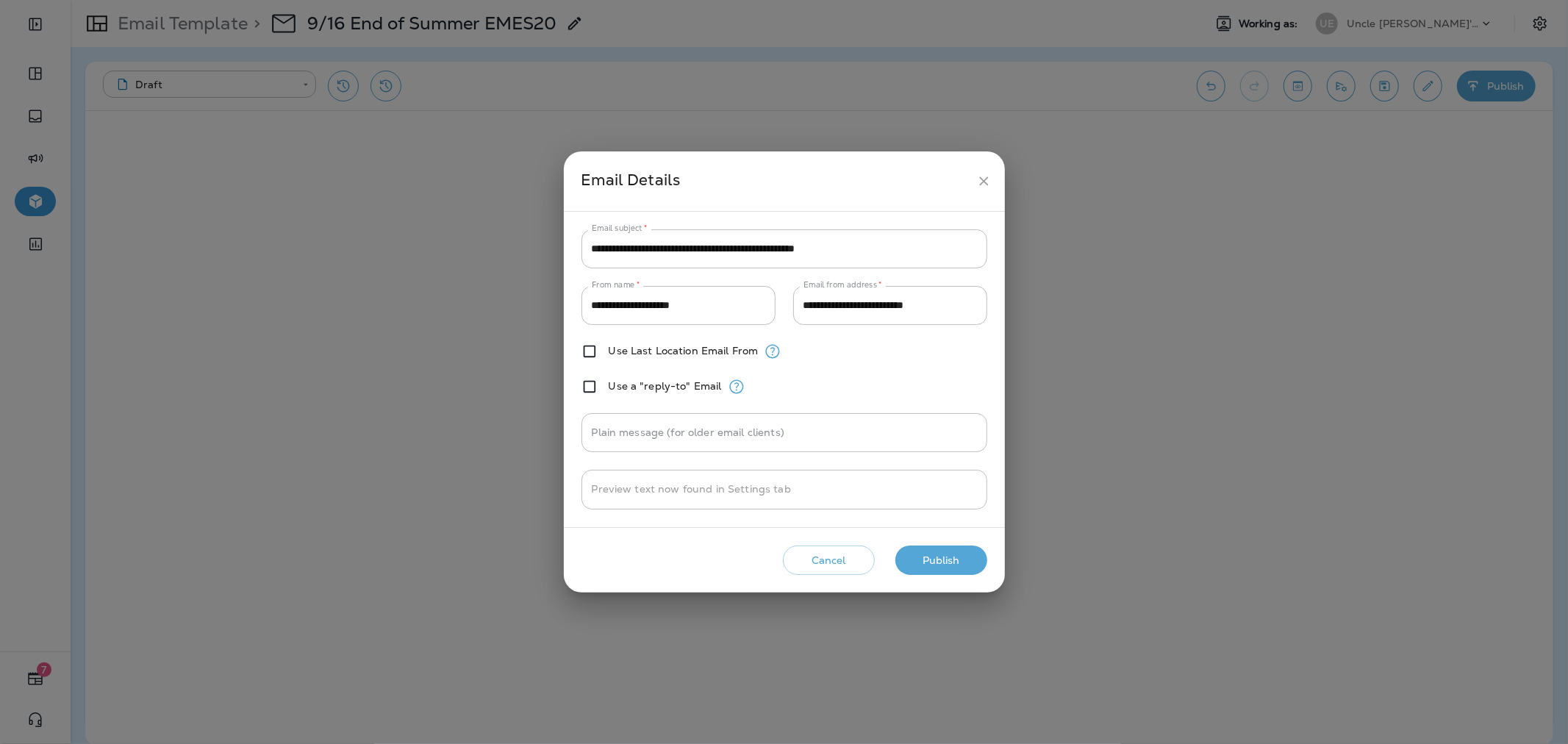
click at [946, 557] on button "Publish" at bounding box center [941, 561] width 92 height 30
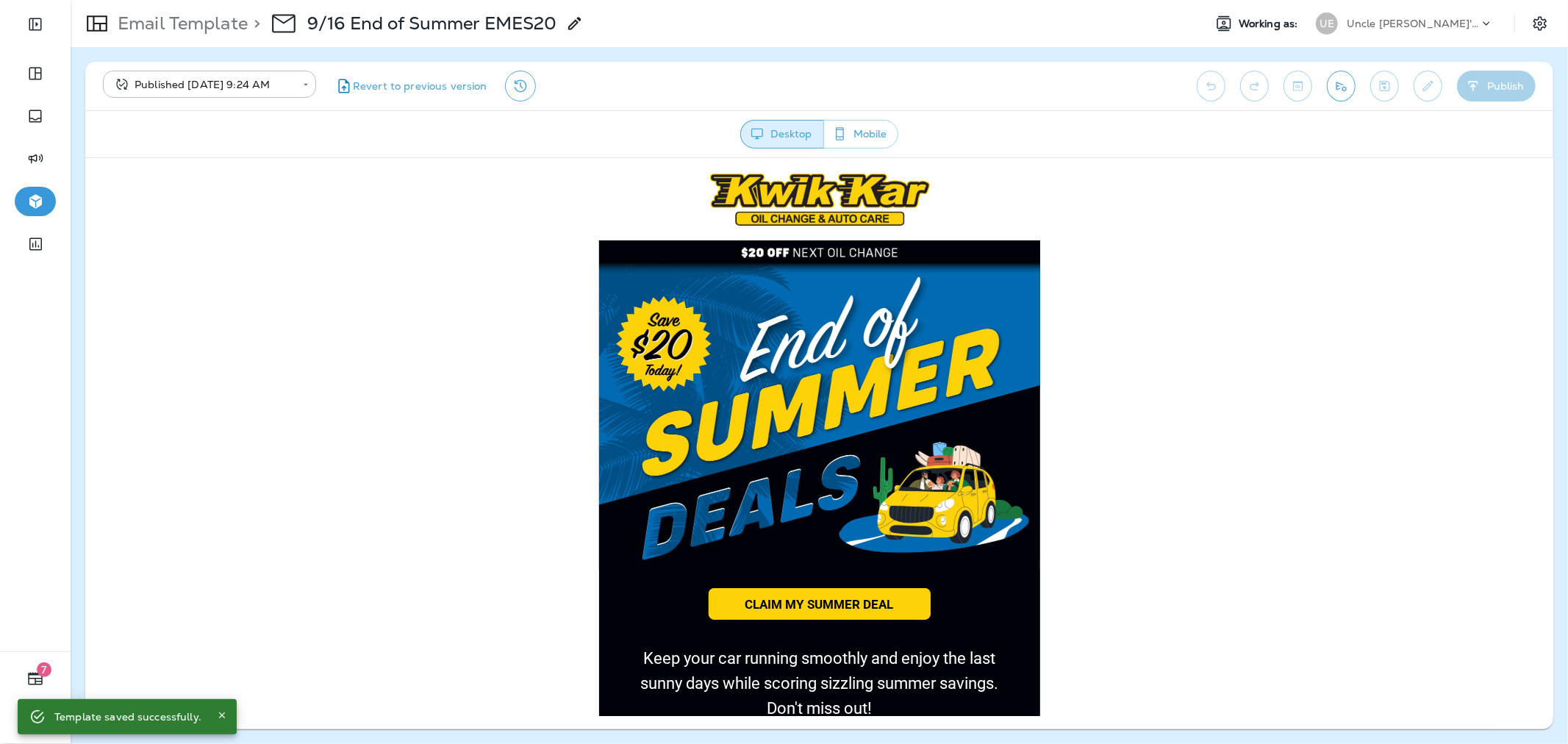
click at [1357, 37] on div "UE Uncle [PERSON_NAME]'s Oil Shoppe" at bounding box center [1404, 23] width 195 height 30
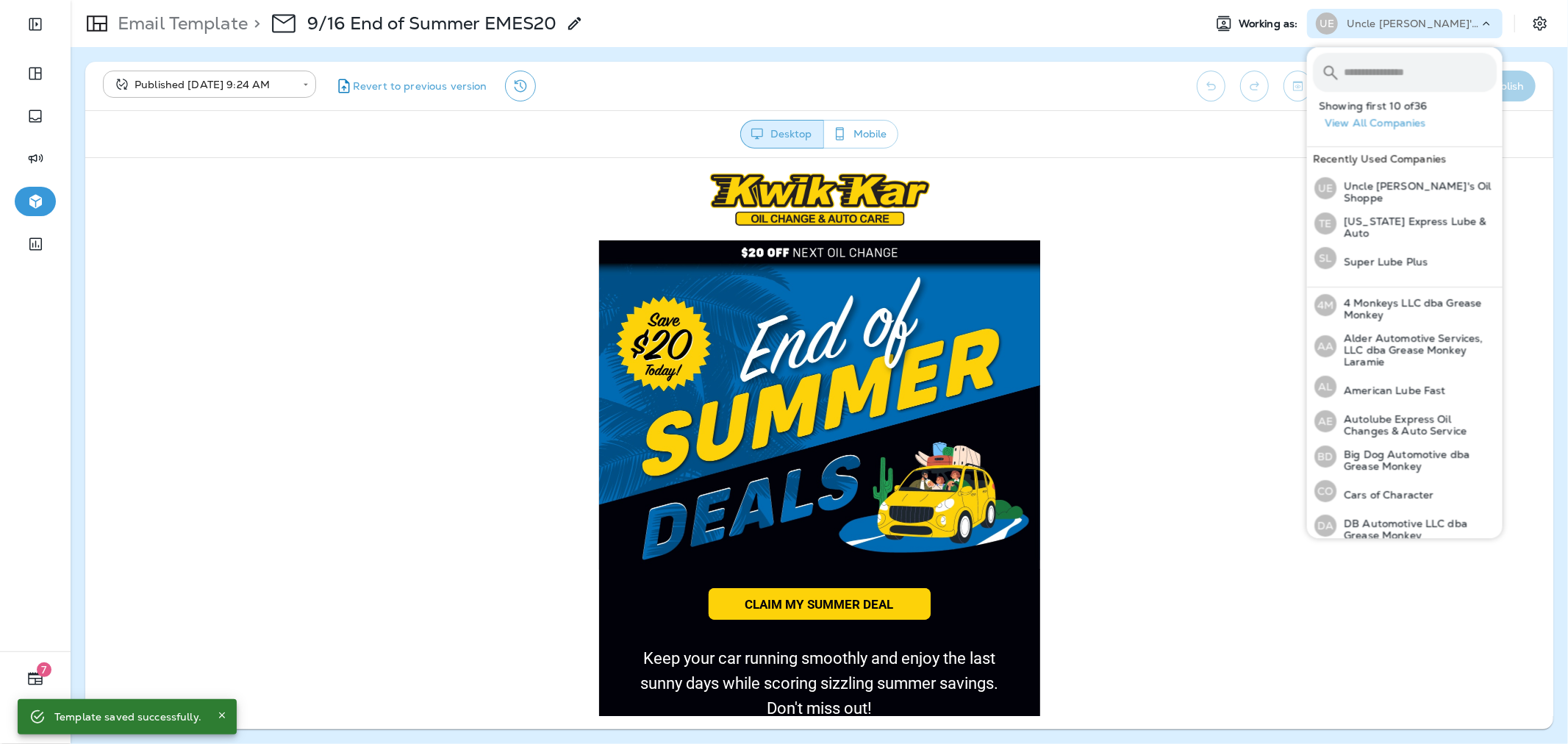
click at [1367, 72] on input "text" at bounding box center [1420, 72] width 153 height 39
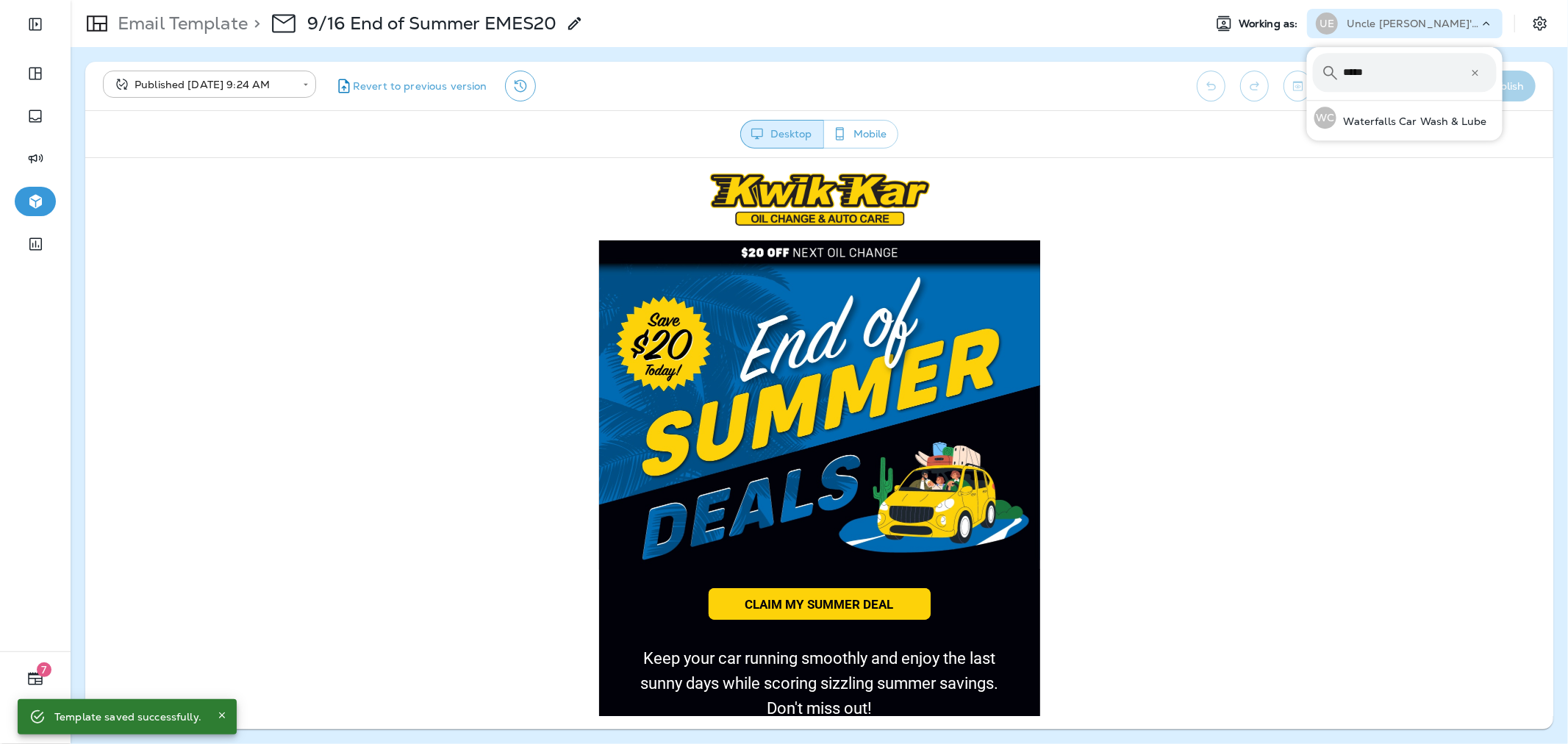
type input "******"
click at [1385, 130] on div "WC Waterfalls Car Wash & Lube" at bounding box center [1400, 117] width 184 height 33
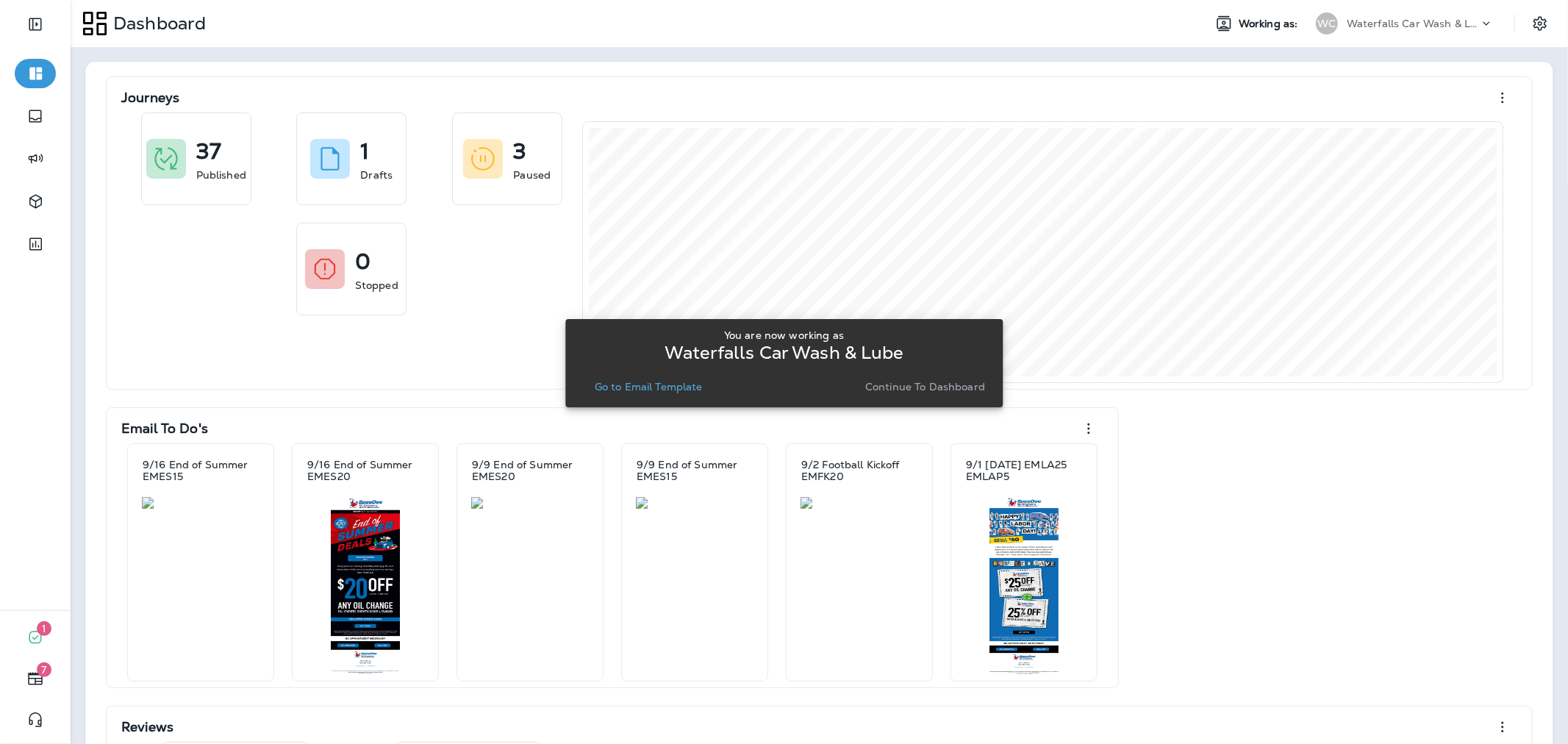
click at [662, 389] on p "Go to Email Template" at bounding box center [648, 386] width 108 height 12
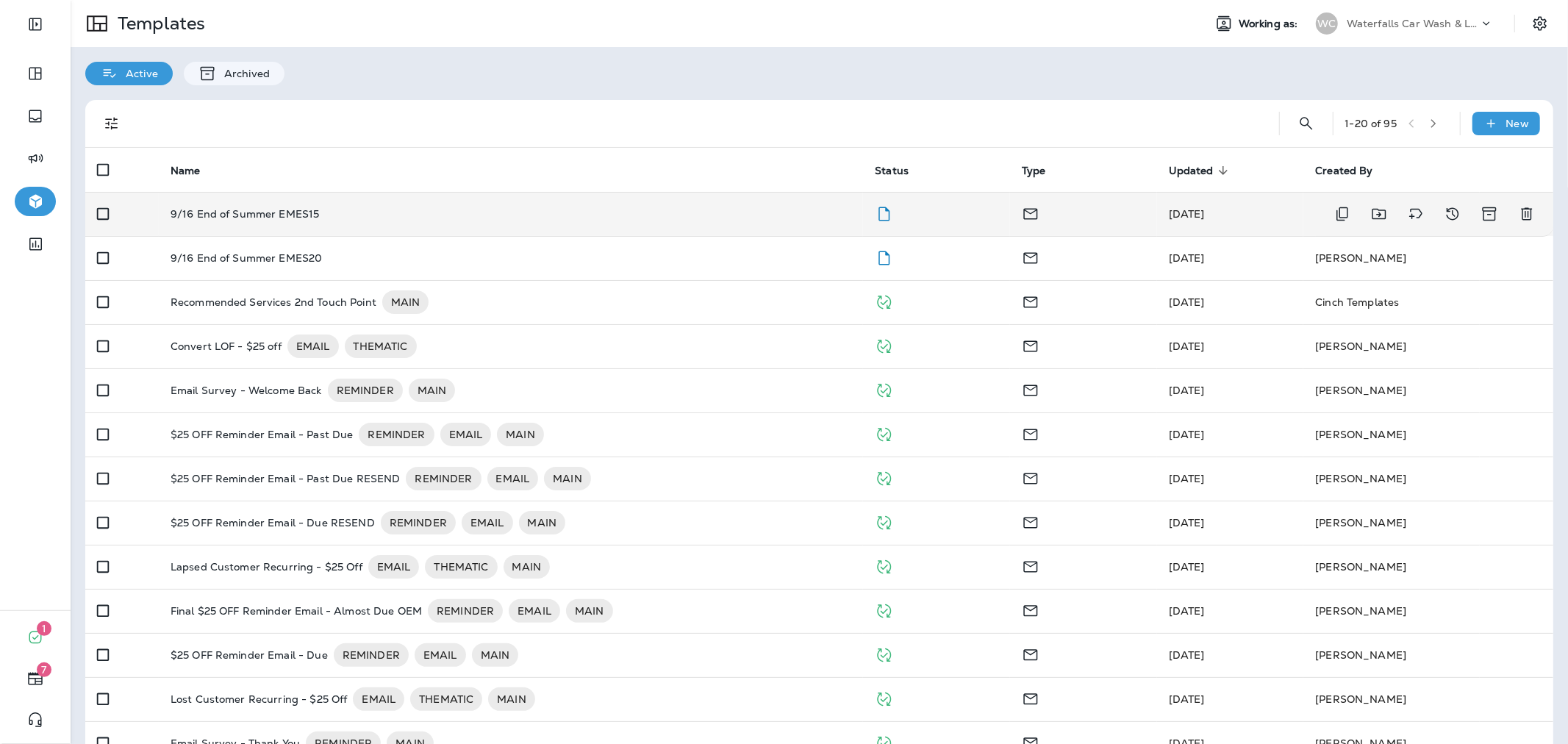
click at [571, 219] on td "9/16 End of Summer EMES15" at bounding box center [511, 214] width 705 height 44
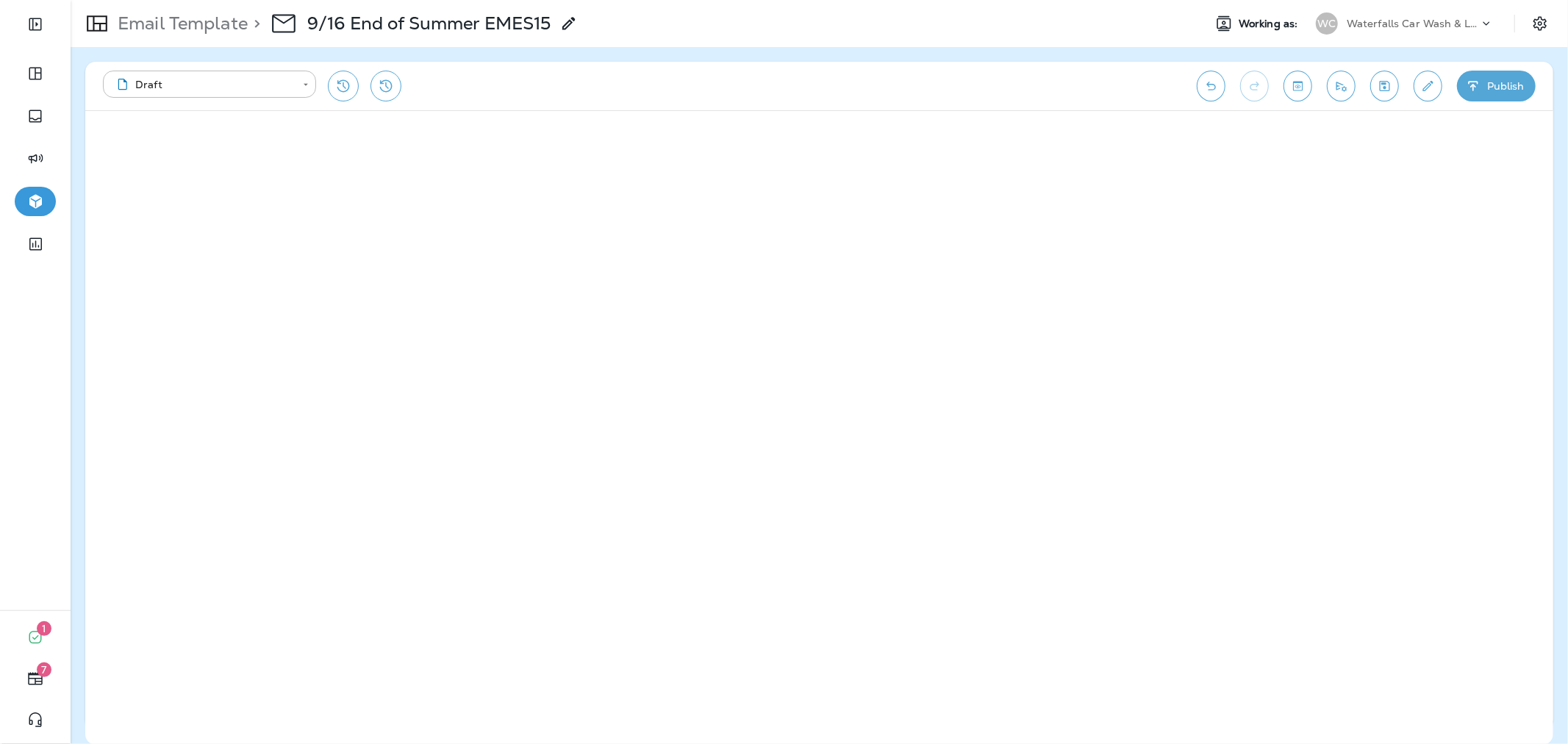
click at [1510, 86] on button "Publish" at bounding box center [1496, 86] width 79 height 31
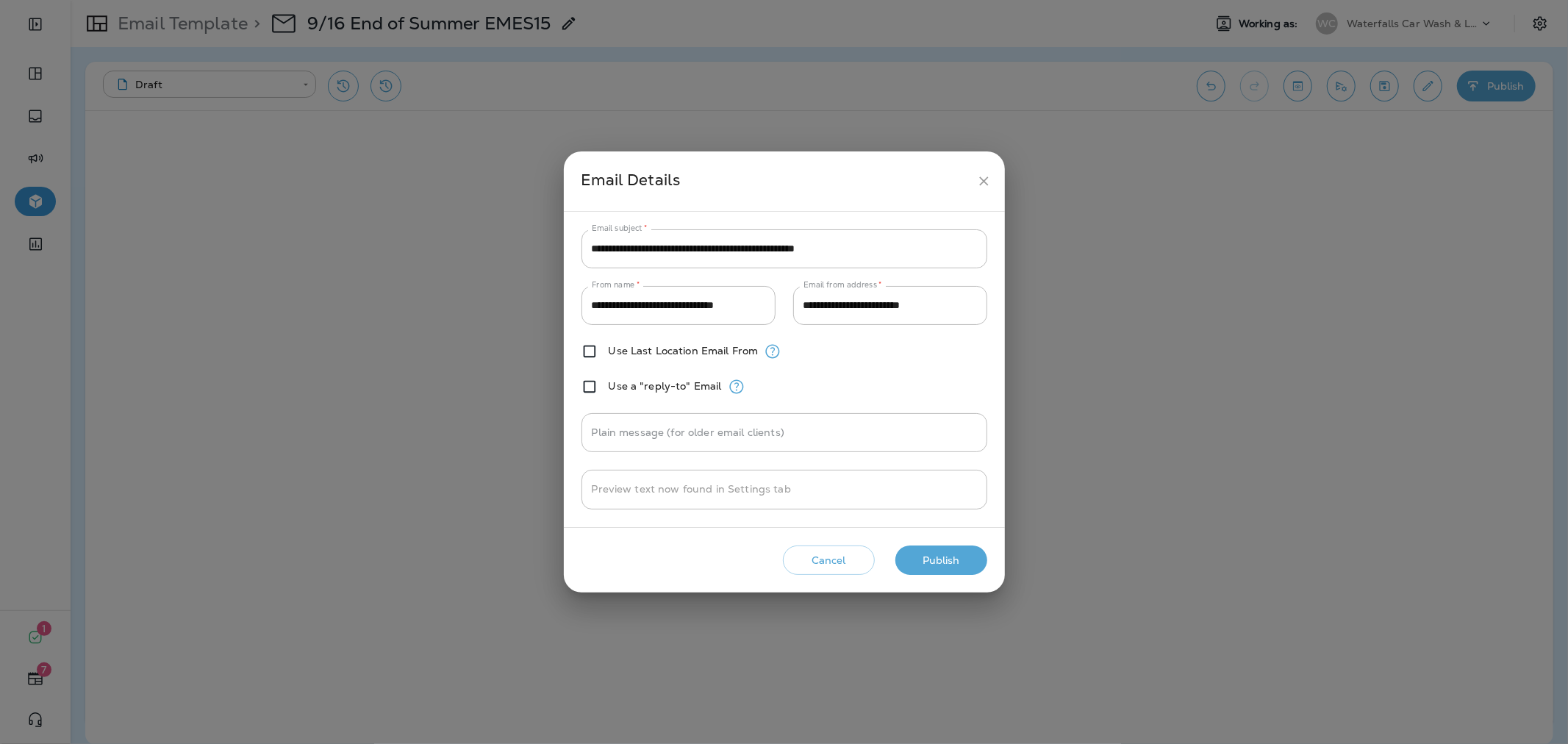
click at [935, 561] on button "Publish" at bounding box center [941, 561] width 92 height 30
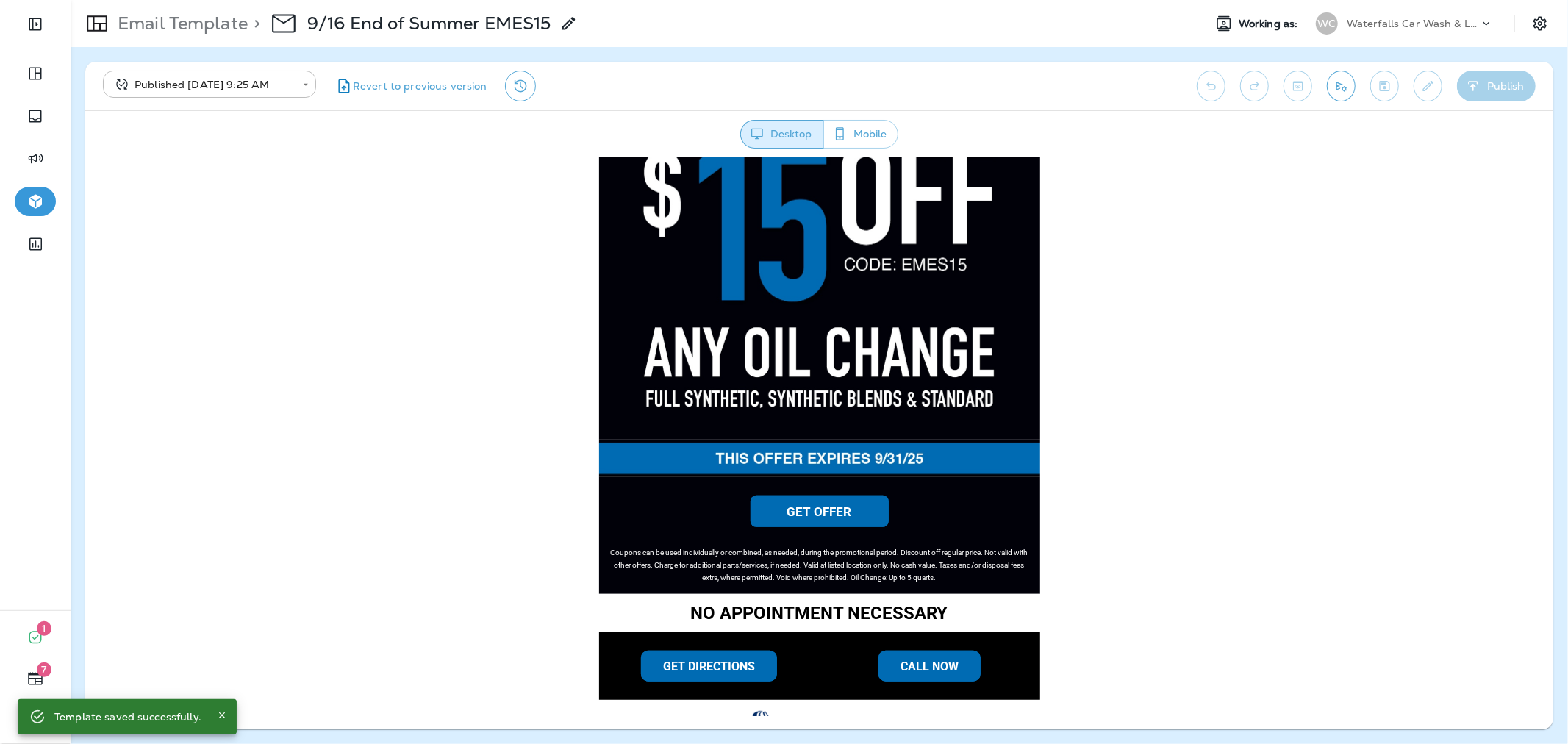
scroll to position [735, 0]
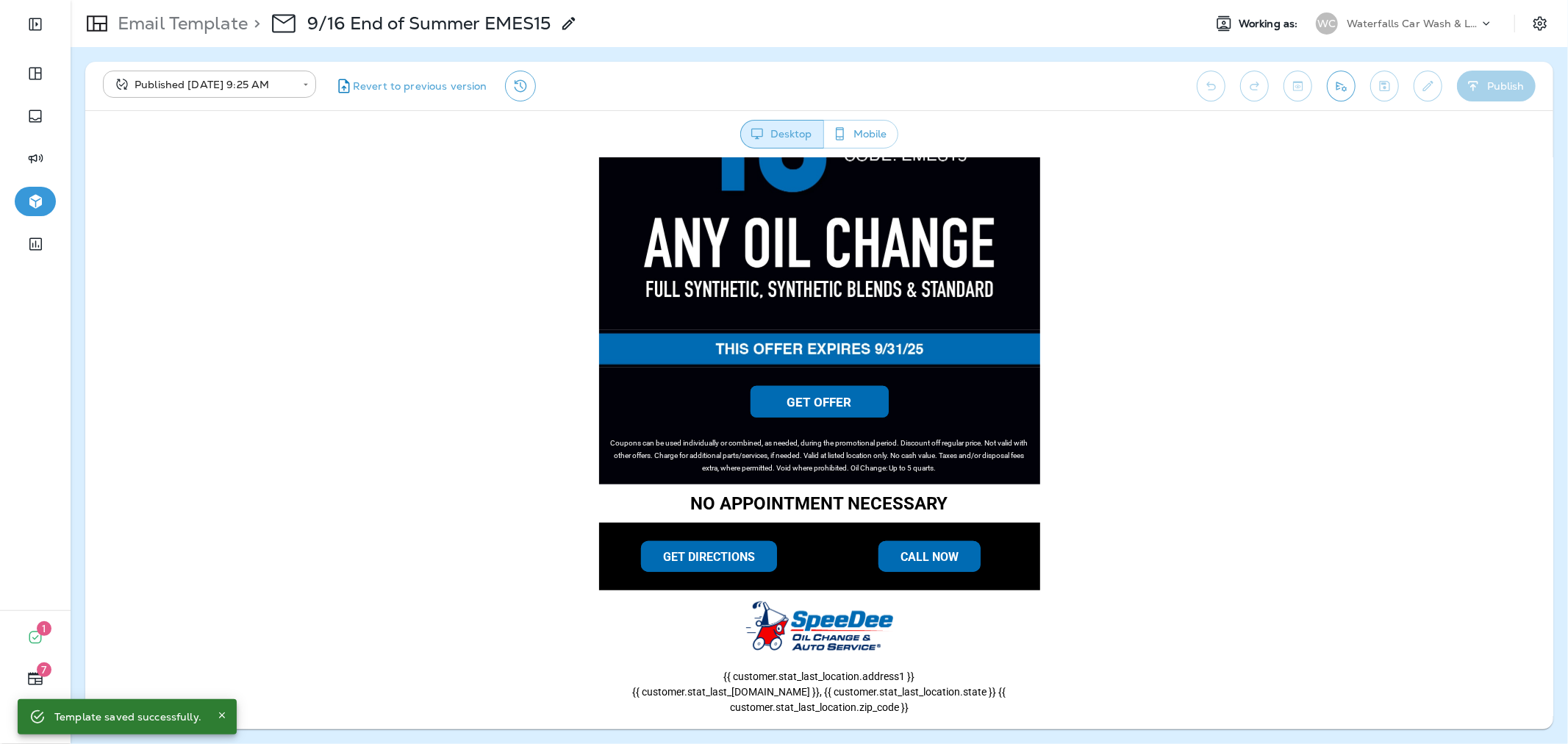
click at [1171, 366] on div "|" at bounding box center [819, 82] width 1468 height 1319
click at [1357, 4] on div "Email Template > 9/16 End of Summer EMES15 Working as: WC Waterfalls Car Wash &…" at bounding box center [819, 23] width 1497 height 47
click at [1357, 19] on p "Waterfalls Car Wash & Lube" at bounding box center [1413, 23] width 132 height 12
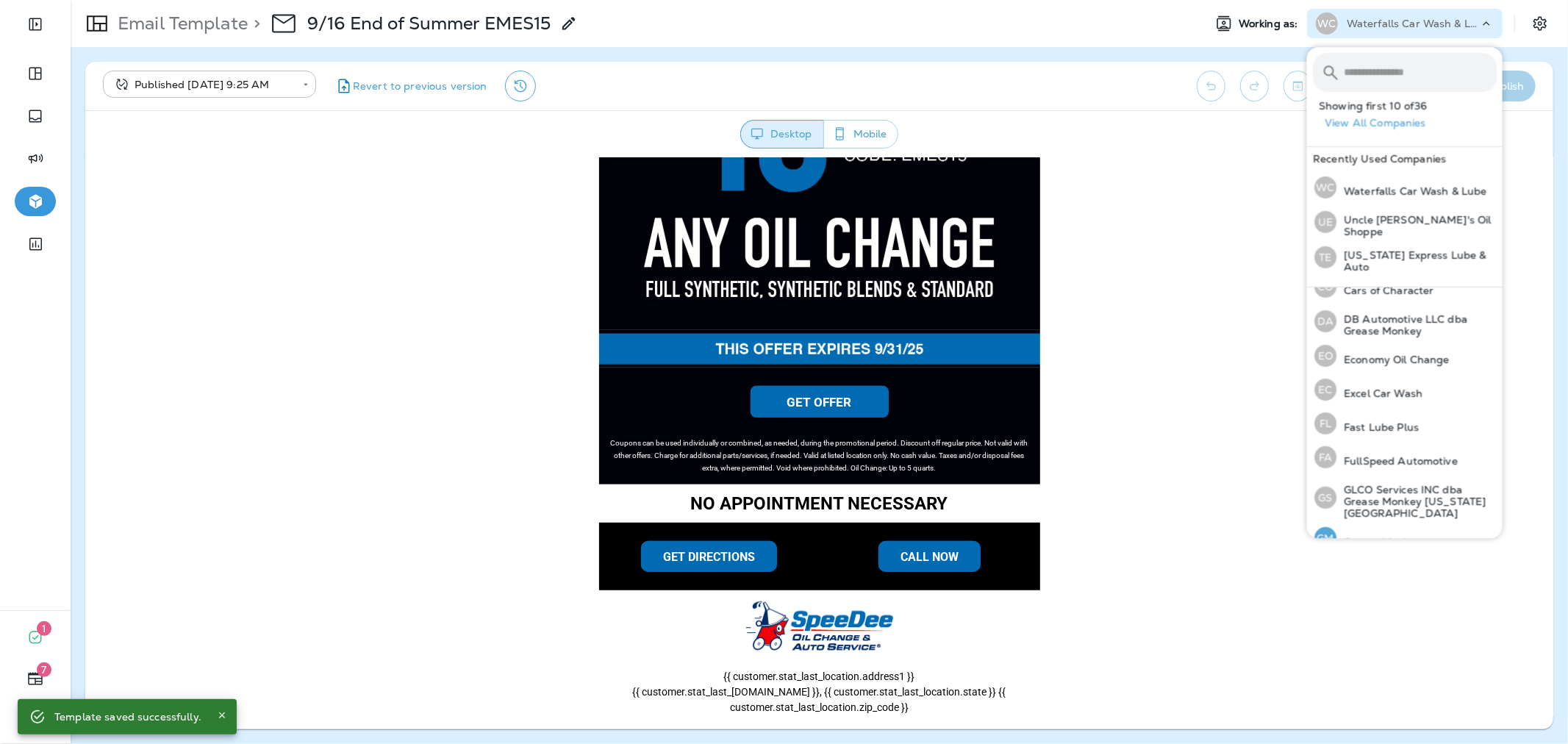
scroll to position [327, 0]
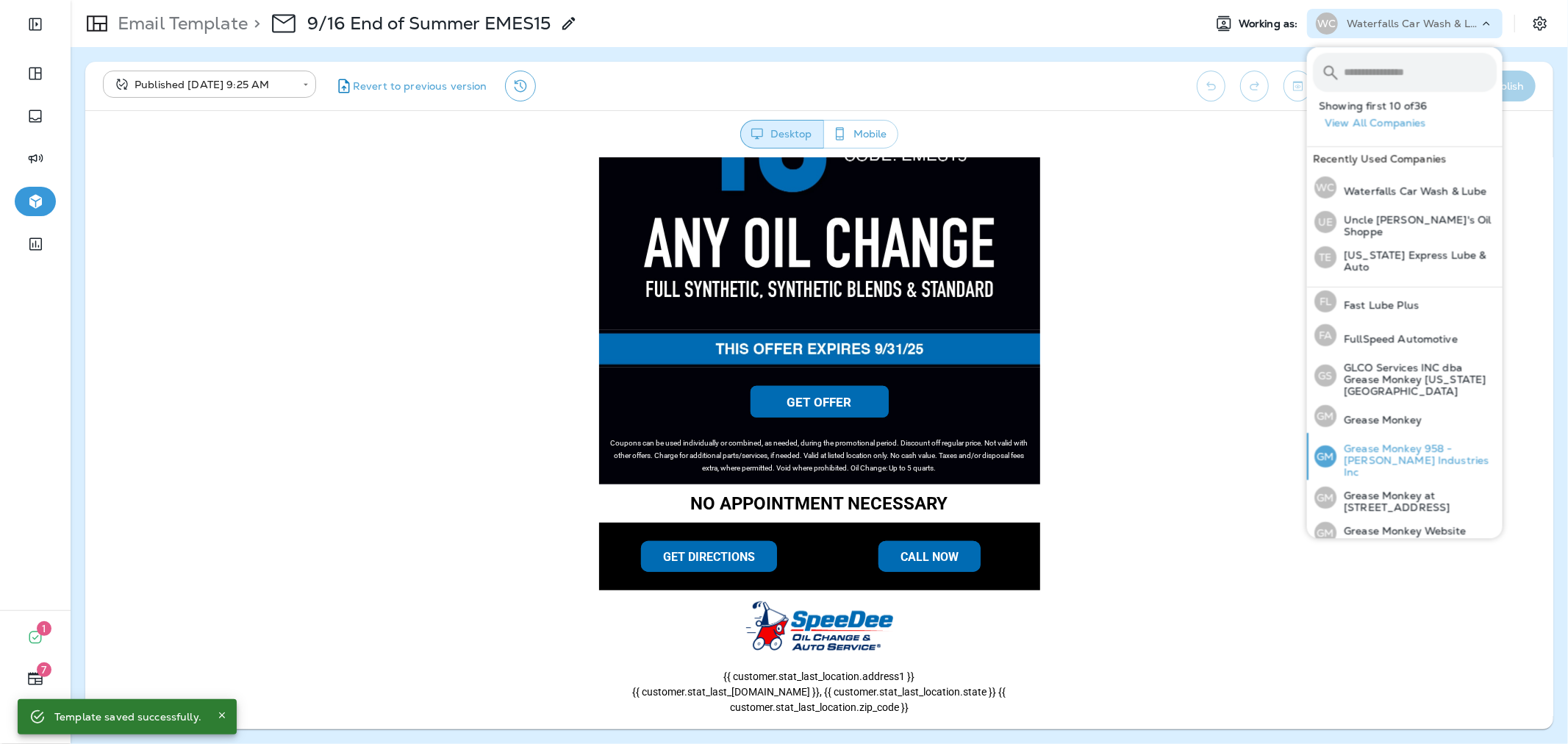
click at [1378, 433] on div "GM Grease Monkey 958 - Pate Industries Inc" at bounding box center [1406, 456] width 194 height 47
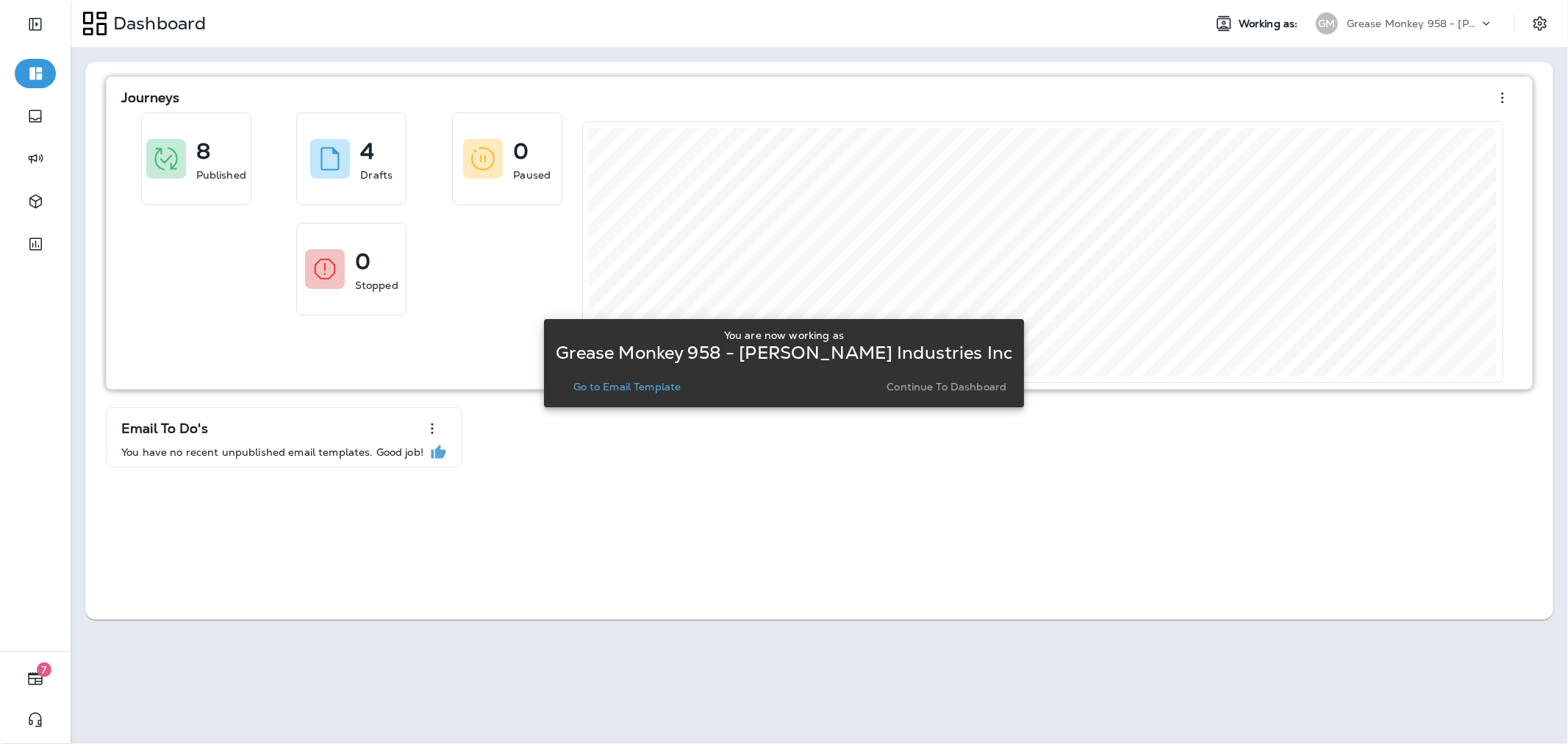
click at [926, 381] on p "Continue to Dashboard" at bounding box center [946, 386] width 120 height 12
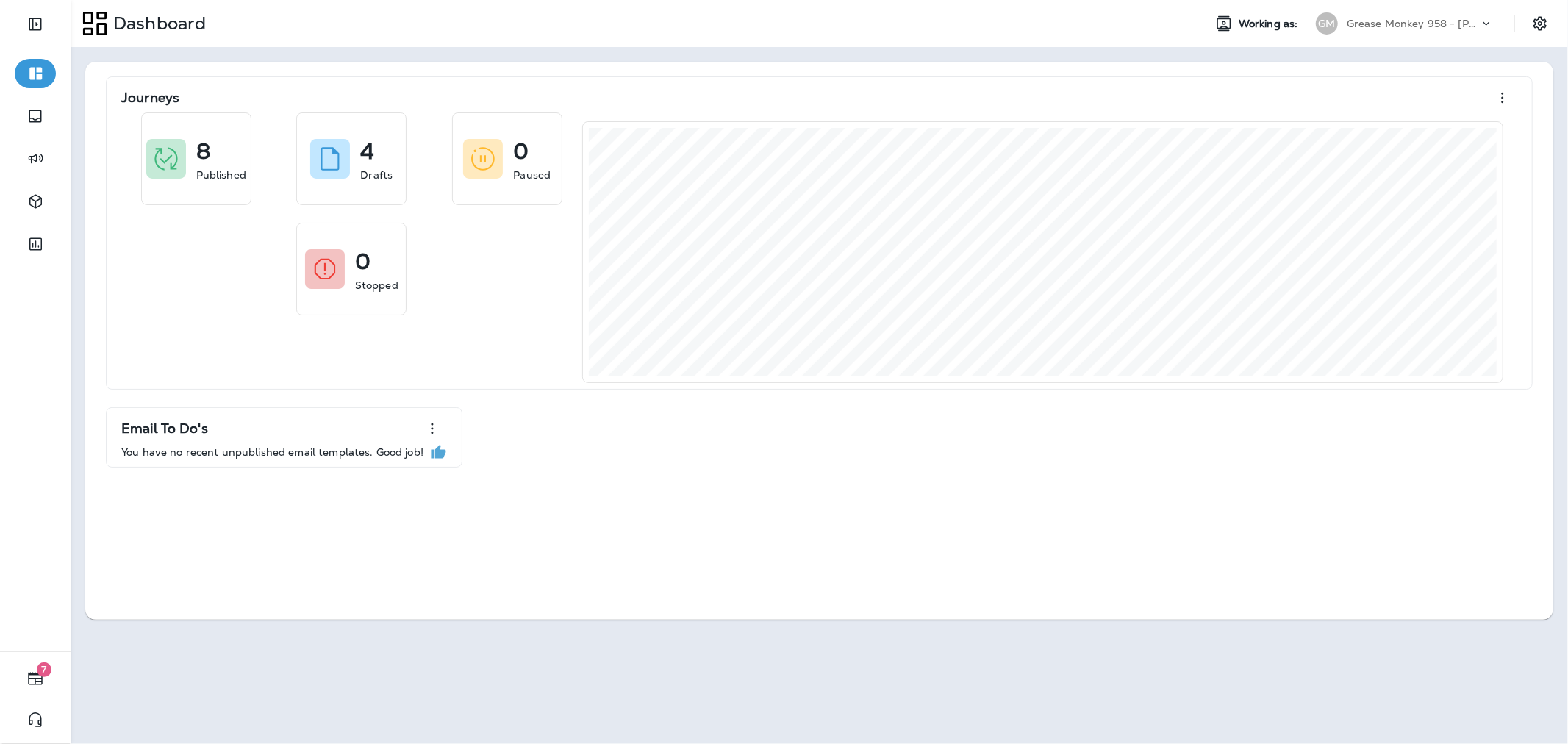
click at [1461, 19] on p "Grease Monkey 958 - [PERSON_NAME] Industries Inc" at bounding box center [1413, 23] width 132 height 12
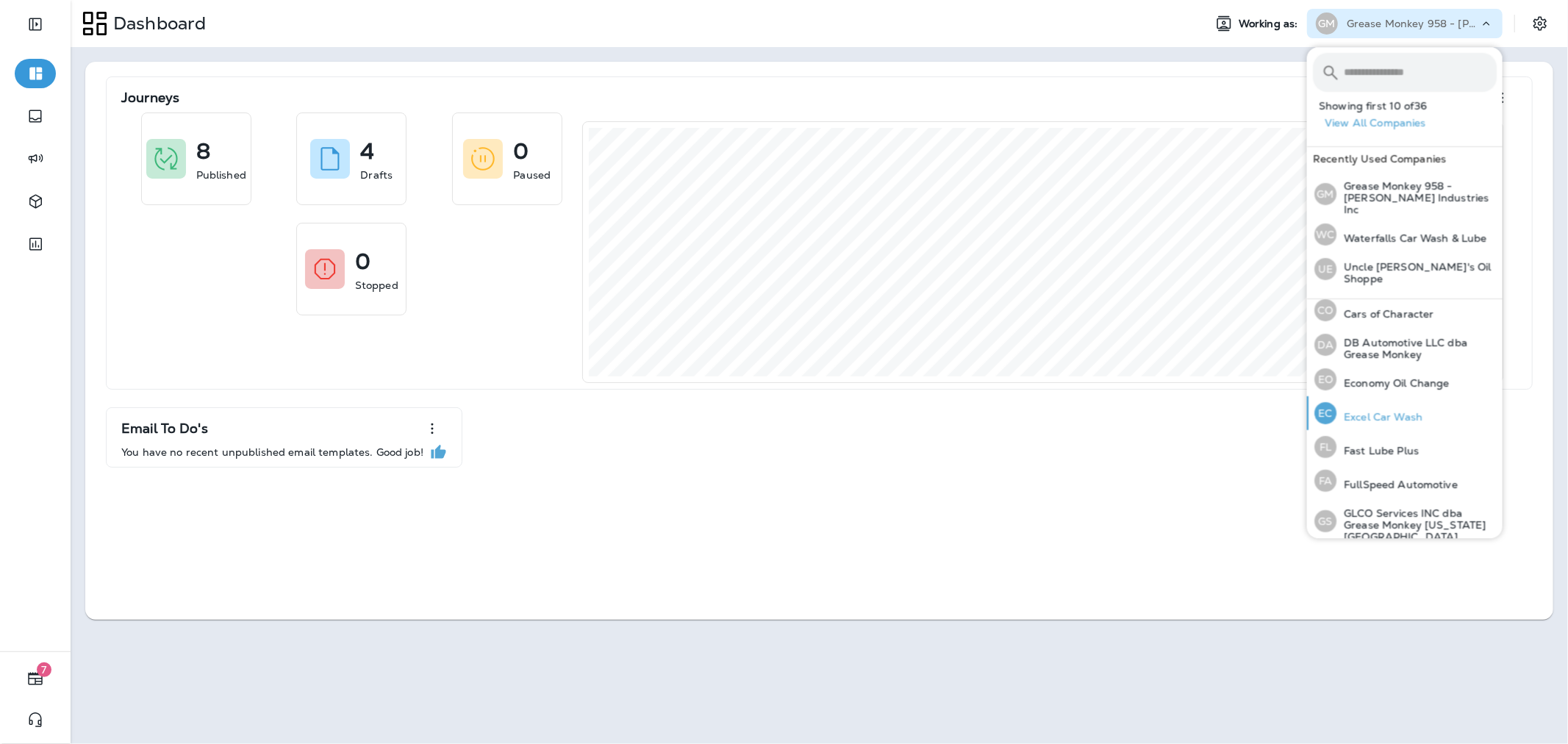
scroll to position [245, 0]
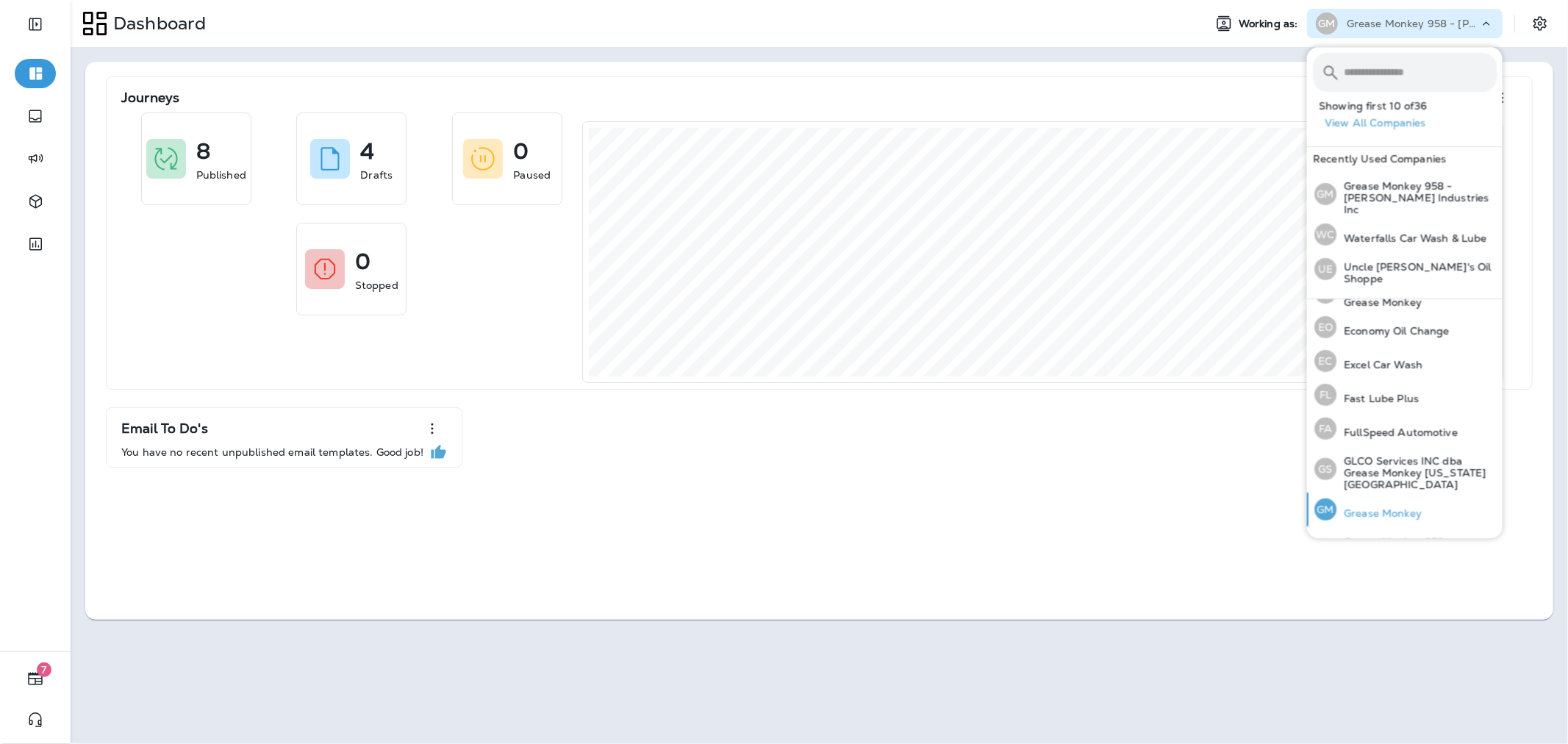
click at [1382, 492] on div "GM Grease Monkey" at bounding box center [1367, 508] width 119 height 33
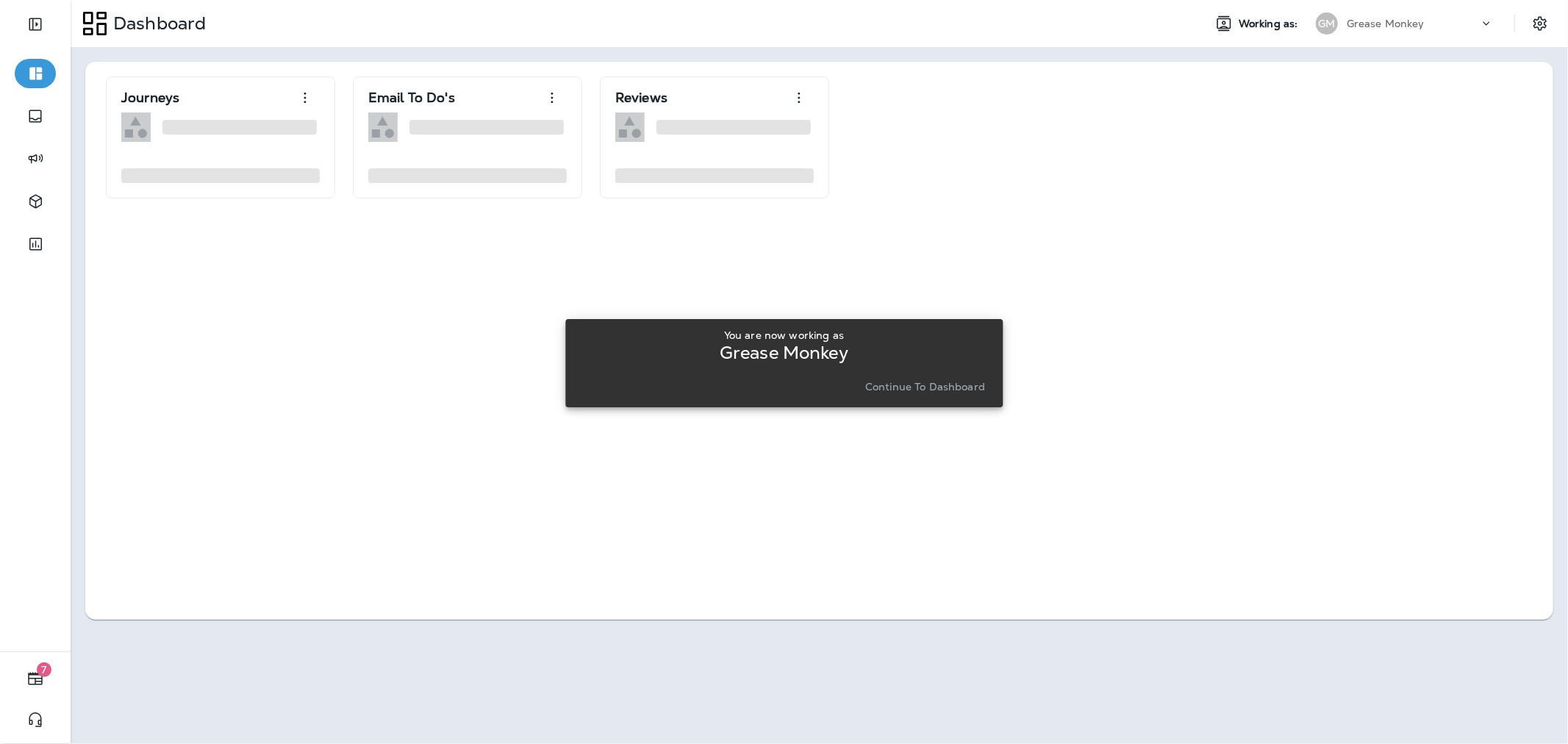
click at [964, 381] on p "Continue to Dashboard" at bounding box center [925, 386] width 120 height 12
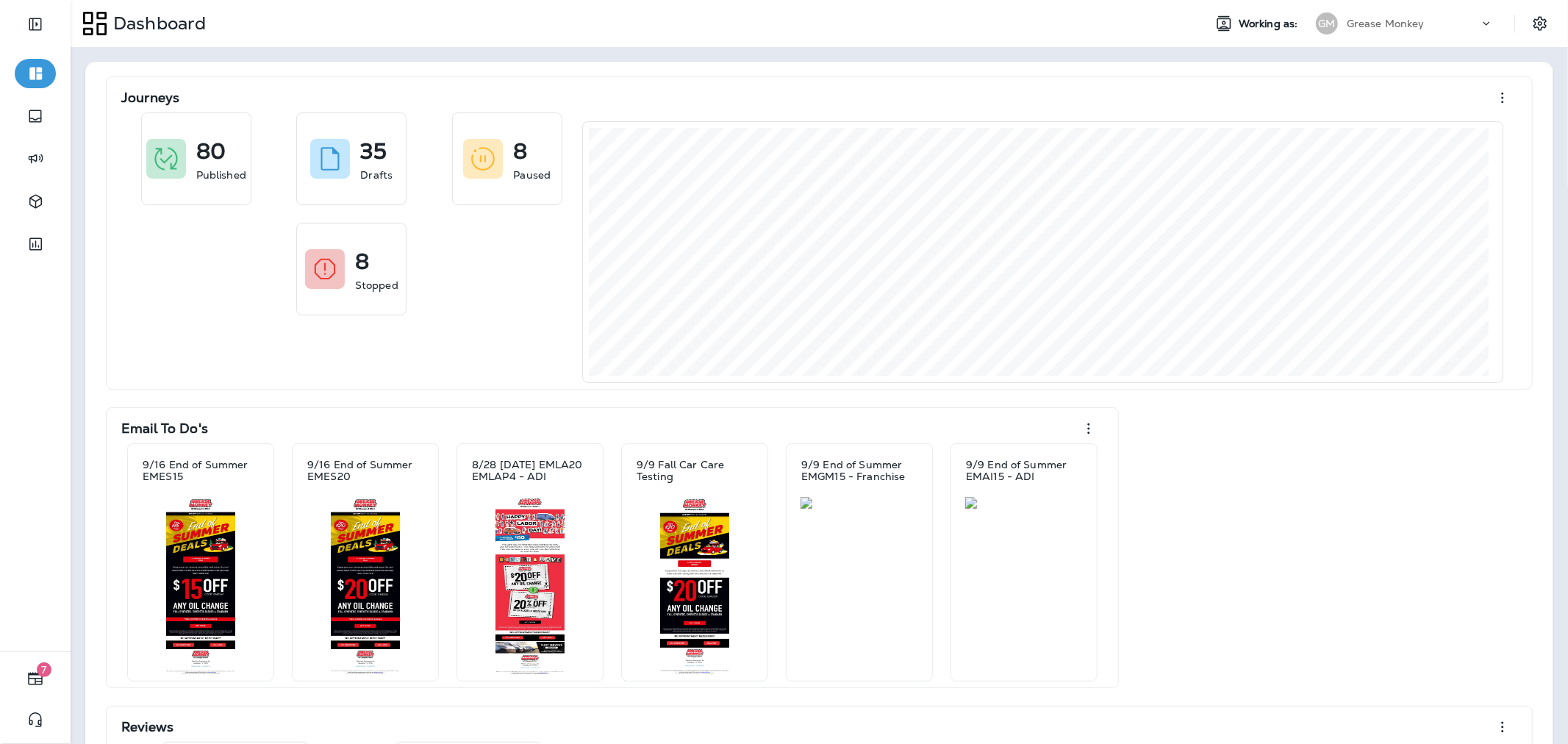
click at [74, 128] on div "Journeys 80 Published 35 Drafts 8 Paused 8 Stopped Email To Do's 9/16 End of Su…" at bounding box center [819, 548] width 1497 height 1001
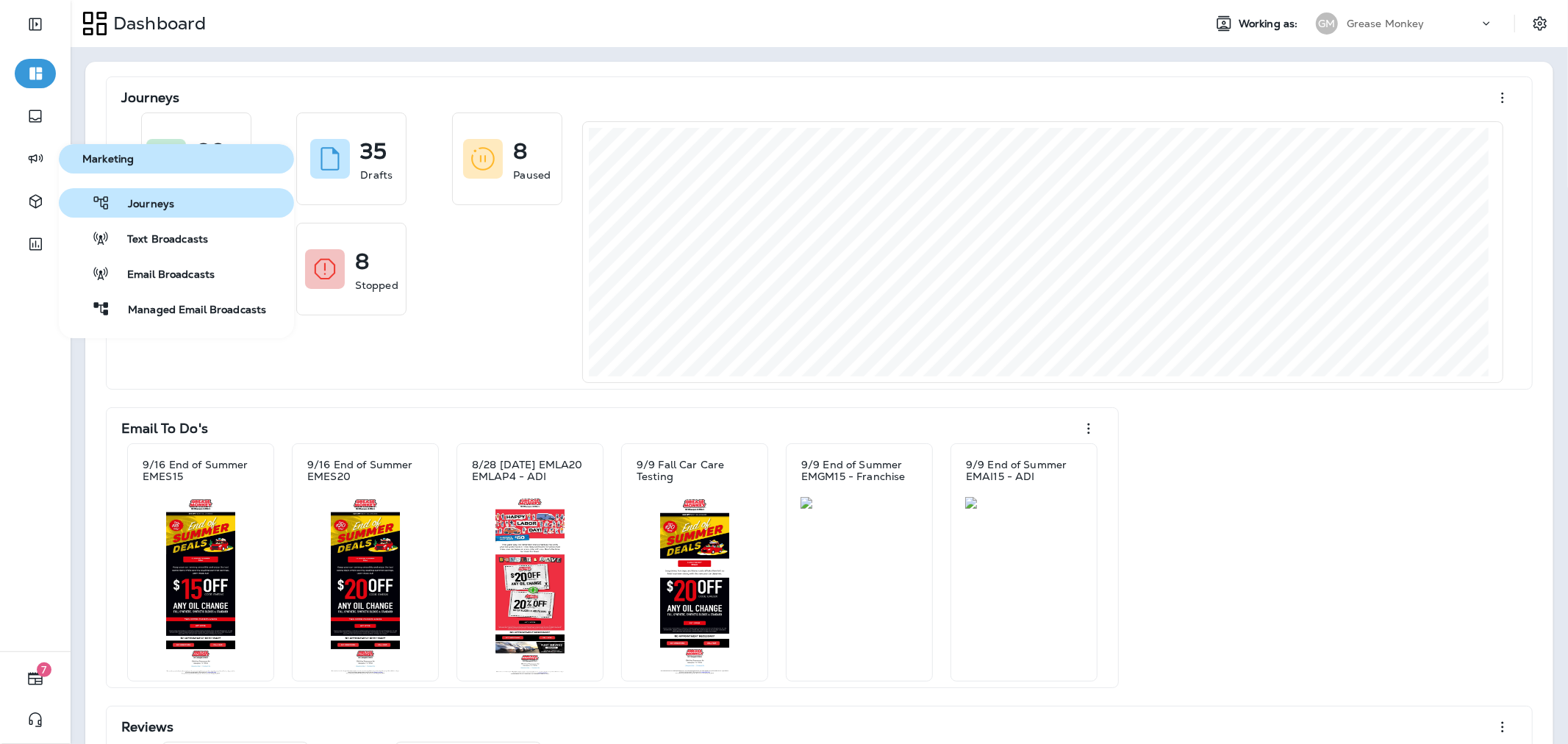
click at [138, 206] on span "Journeys" at bounding box center [142, 204] width 64 height 14
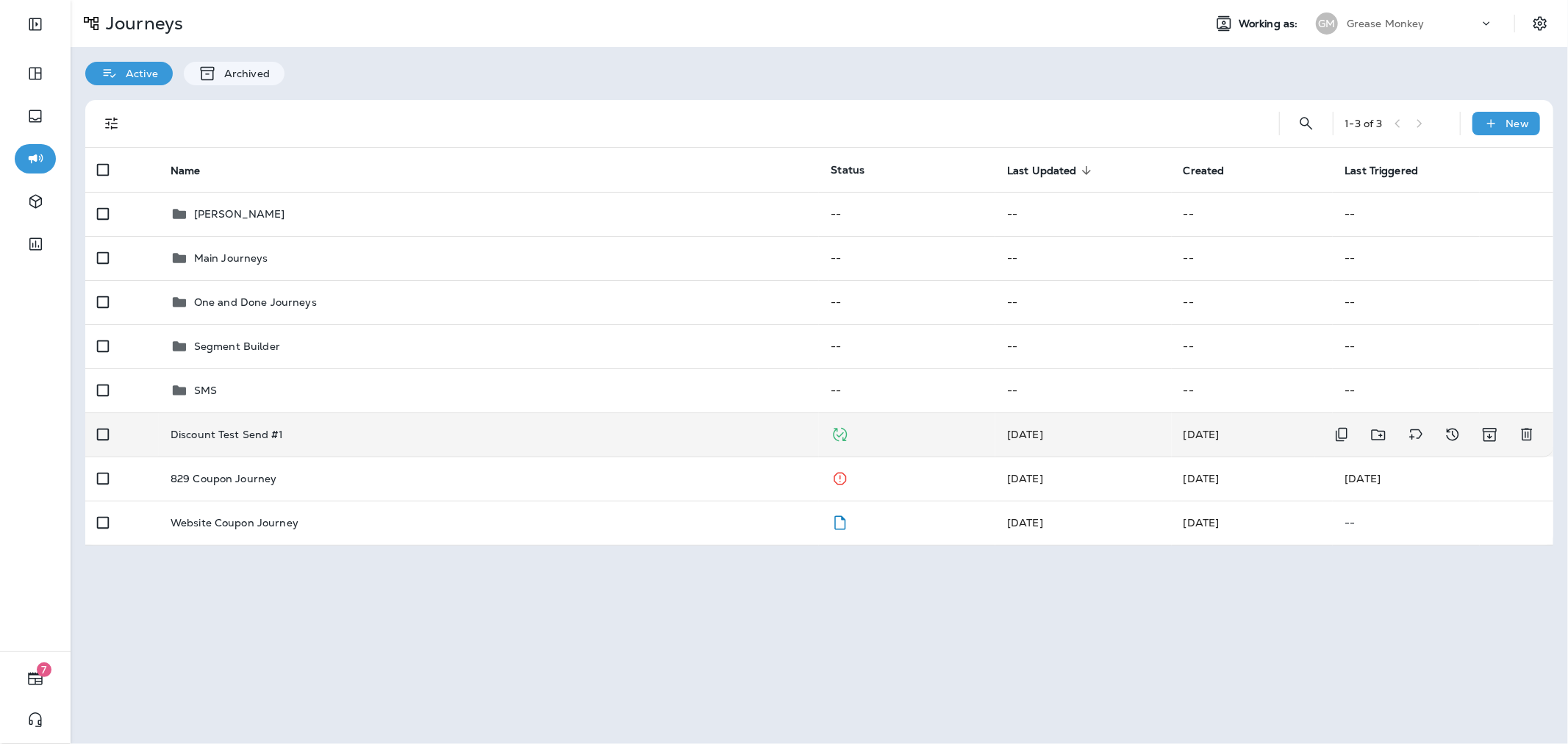
click at [656, 427] on td "Discount Test Send #1" at bounding box center [489, 434] width 661 height 44
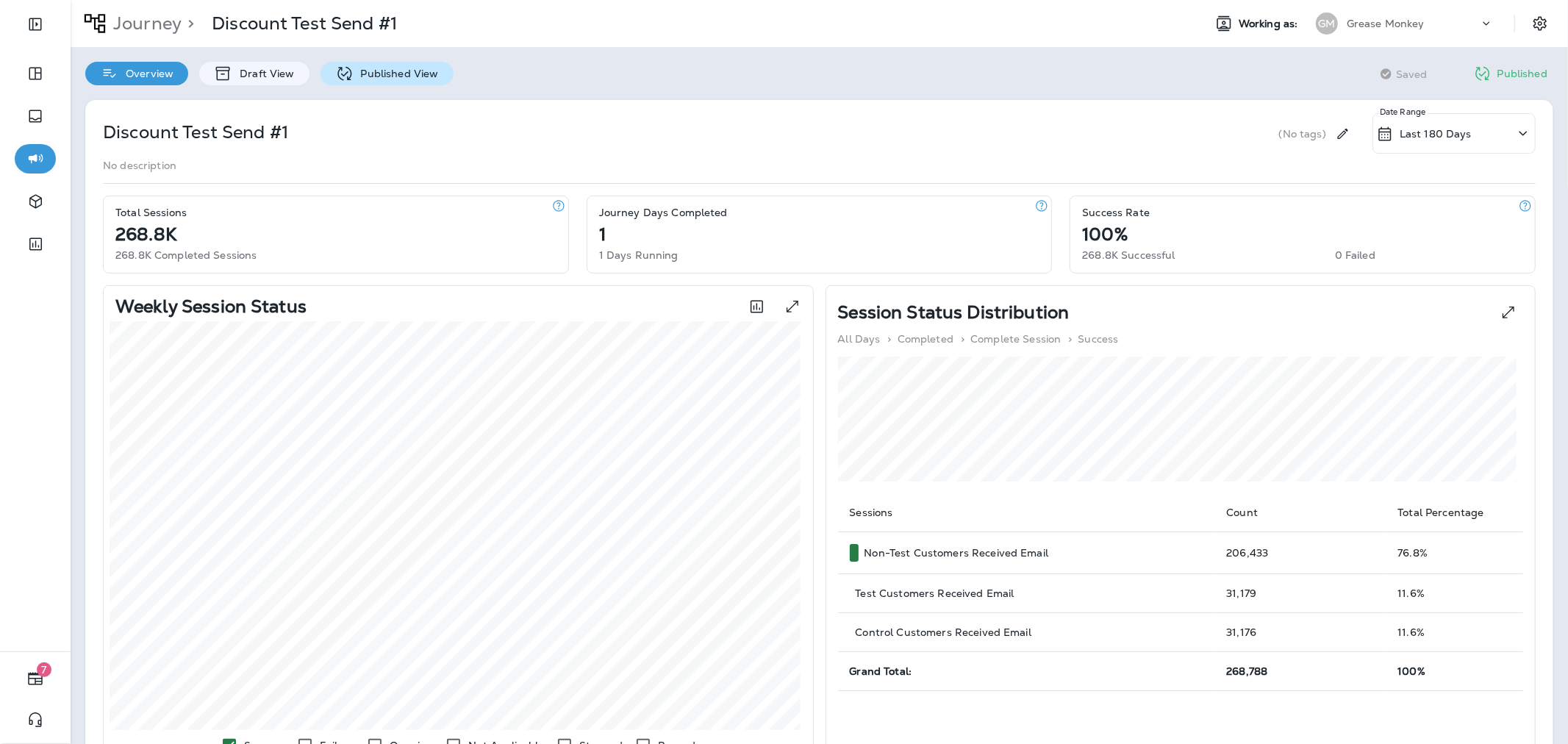
click at [386, 77] on p "Published View" at bounding box center [396, 73] width 86 height 12
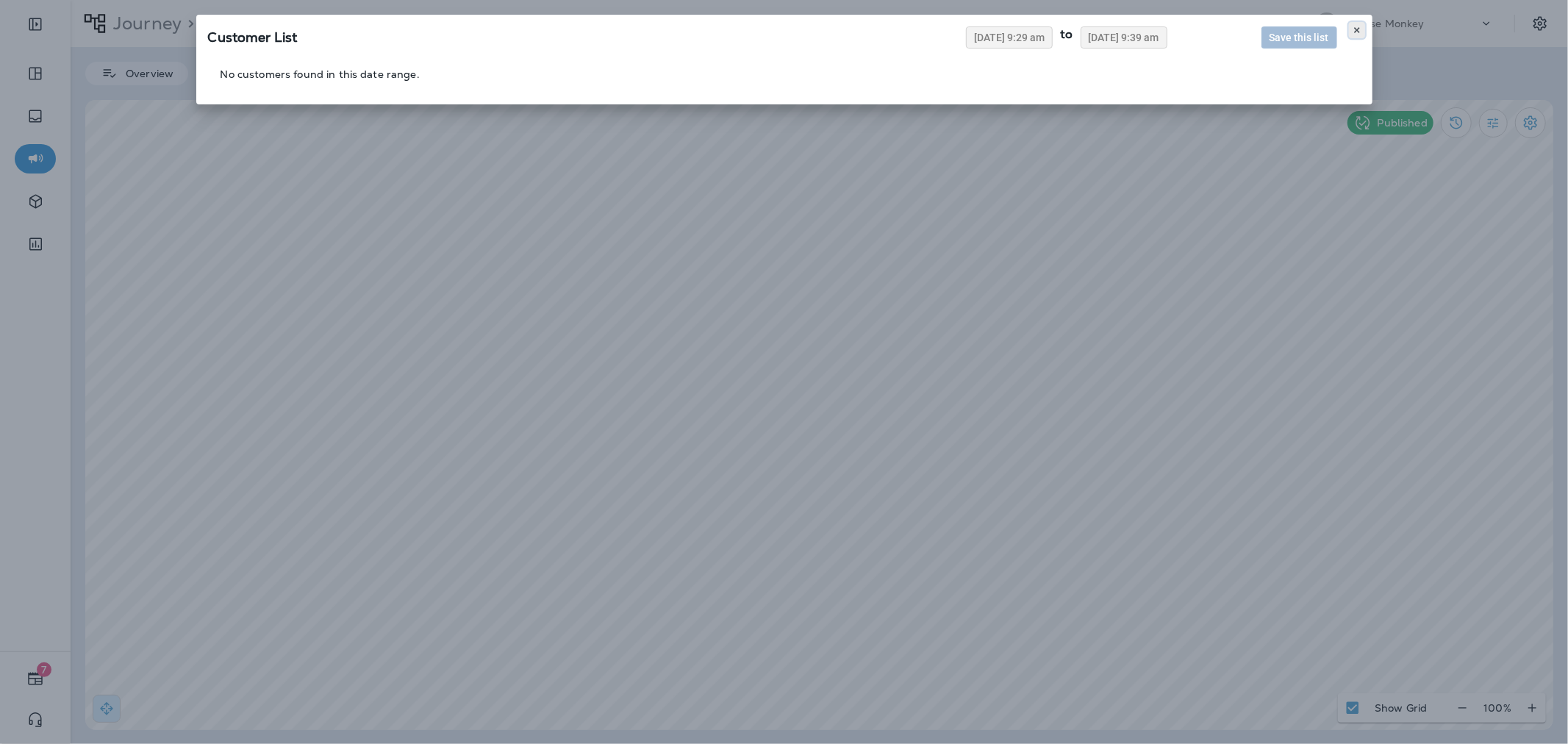
click at [1354, 26] on icon at bounding box center [1357, 30] width 9 height 9
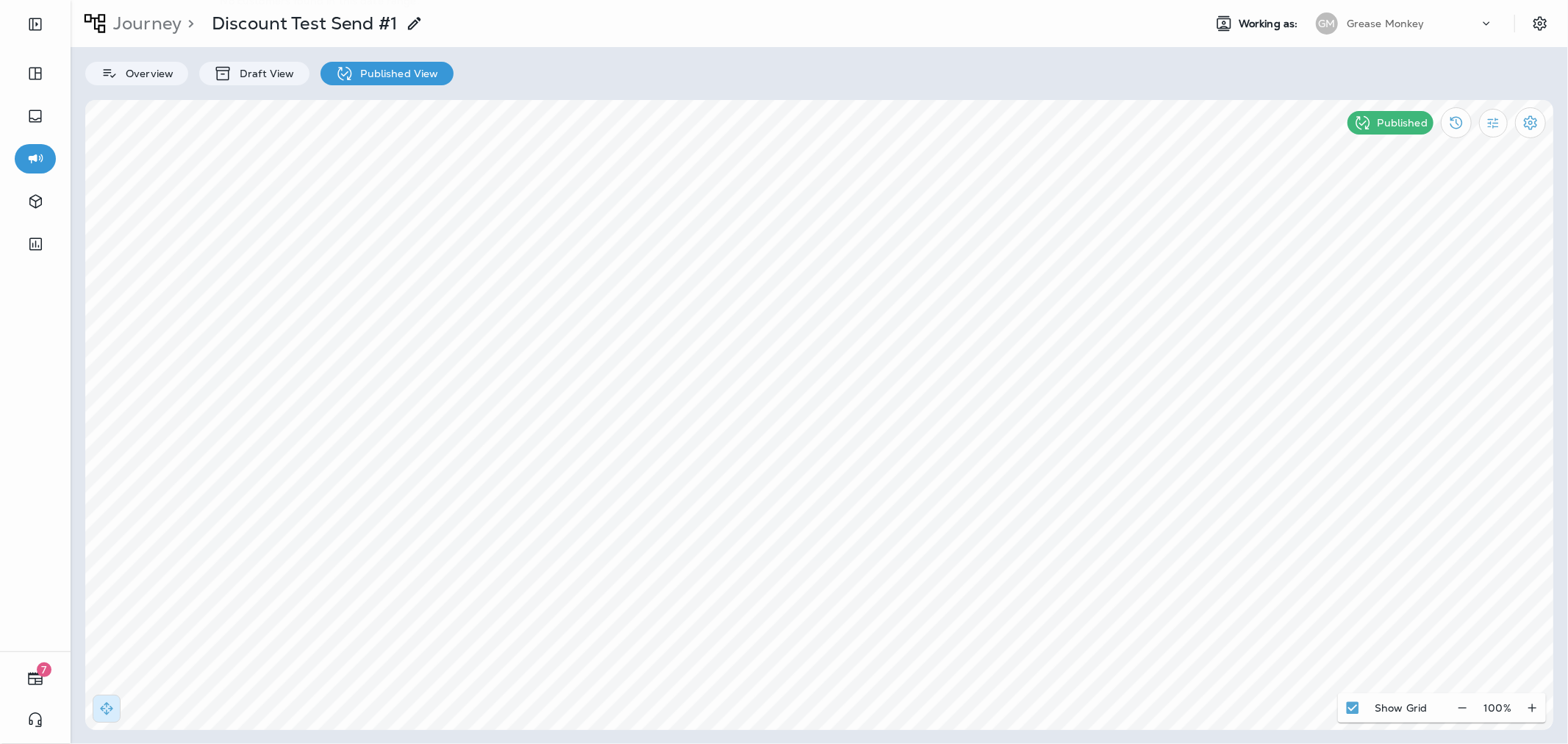
click at [265, 365] on div at bounding box center [784, 372] width 1568 height 744
type input "**********"
click at [599, 316] on icon at bounding box center [601, 313] width 9 height 9
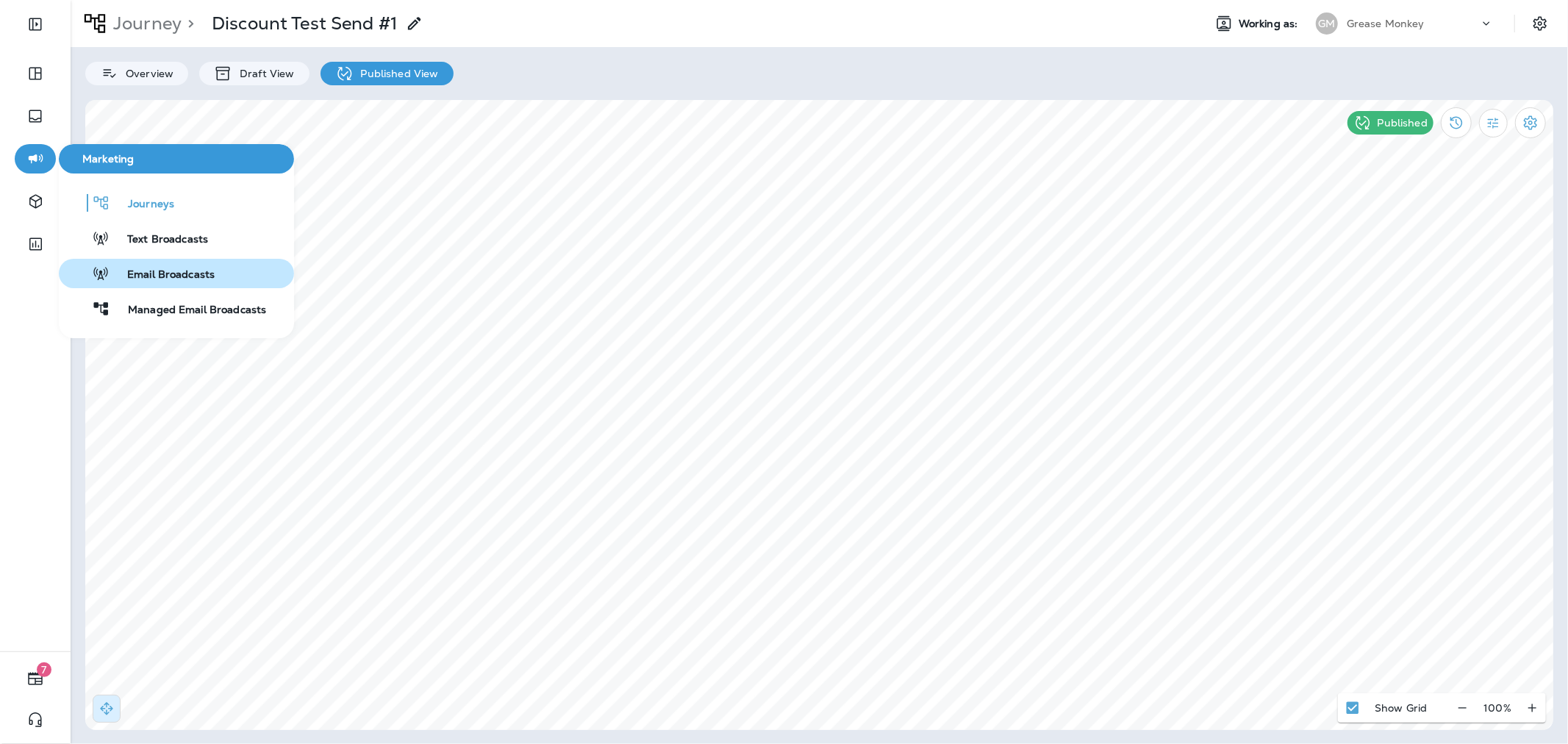
click at [152, 265] on div "Email Broadcasts" at bounding box center [139, 273] width 150 height 18
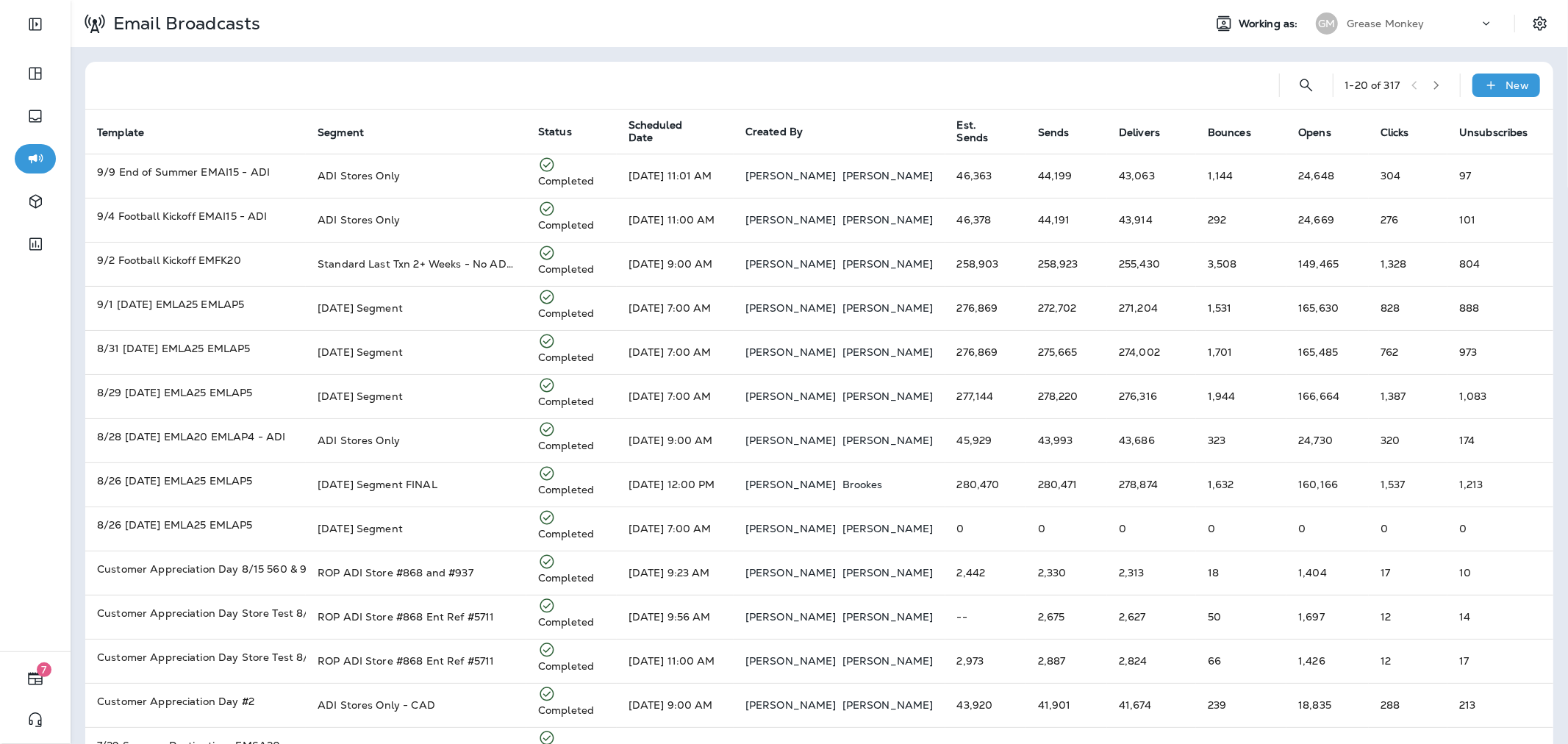
click at [1018, 60] on div "1 - 20 of 317 New Template Segment Status Scheduled Date Created By Est. Sends …" at bounding box center [819, 550] width 1497 height 1004
click at [760, 44] on div "Email Broadcasts Working as: GM Grease Monkey" at bounding box center [819, 23] width 1497 height 47
click at [1392, 30] on div "Grease Monkey" at bounding box center [1413, 23] width 132 height 22
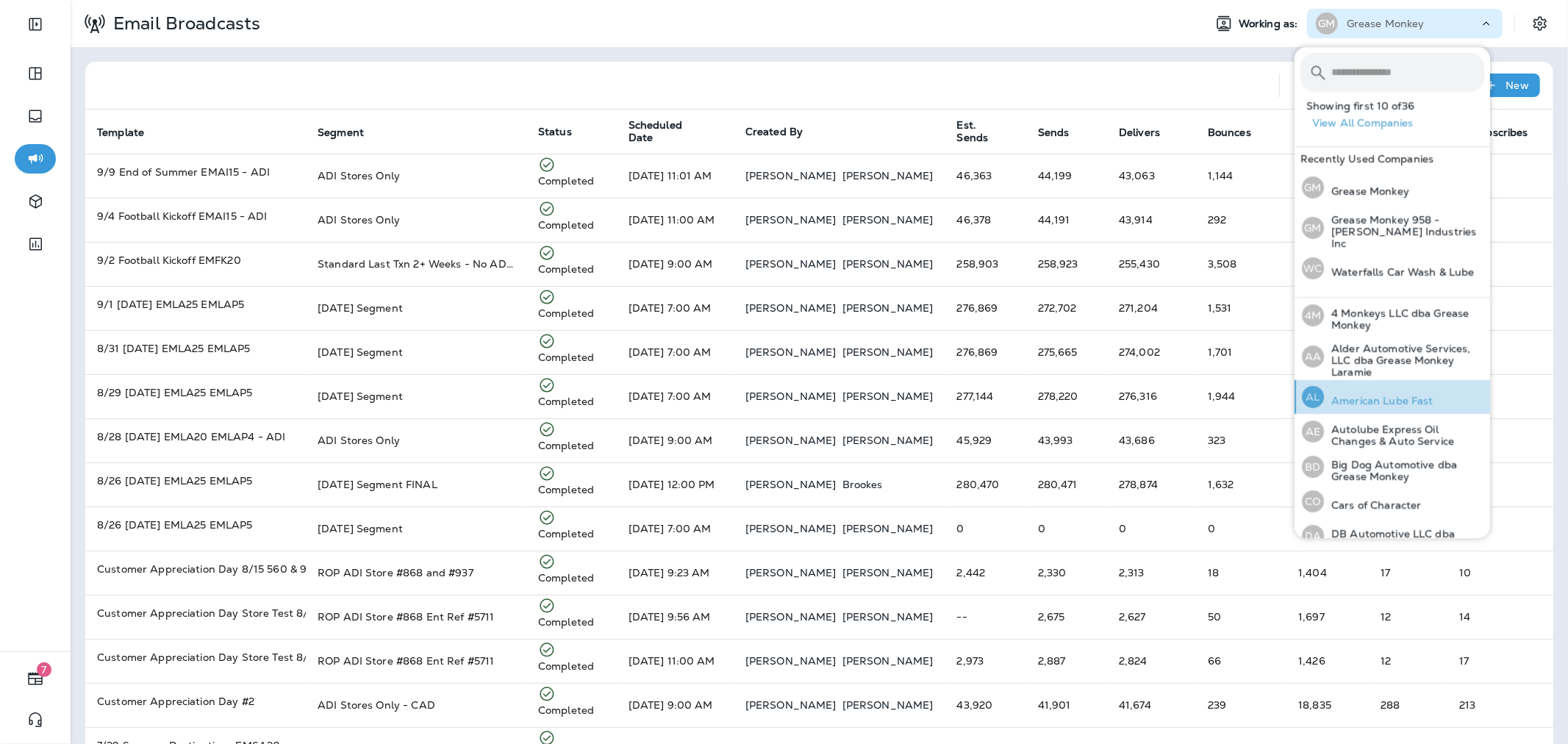
click at [1426, 395] on p "American Lube Fast" at bounding box center [1378, 400] width 110 height 12
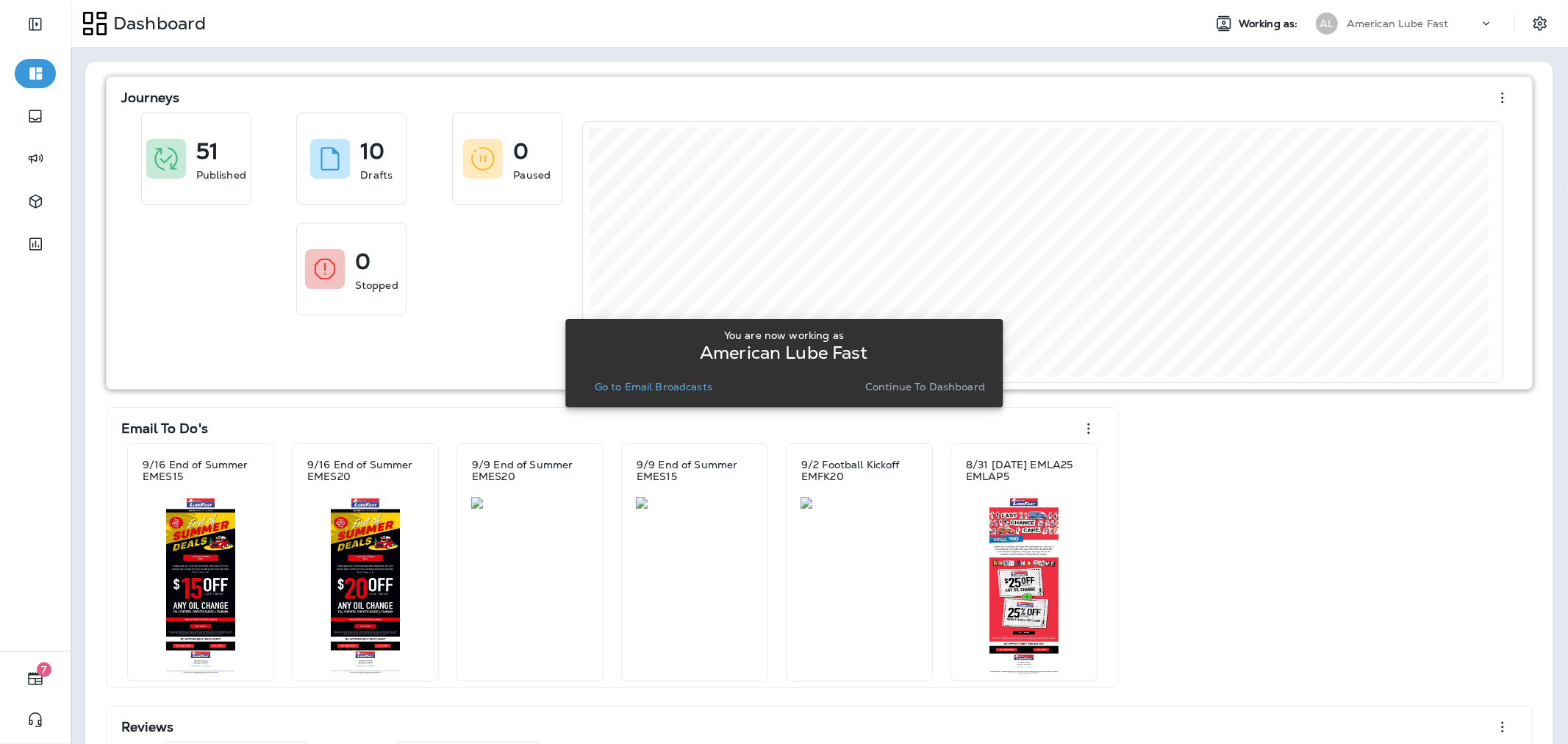
click at [883, 387] on p "Continue to Dashboard" at bounding box center [925, 386] width 120 height 12
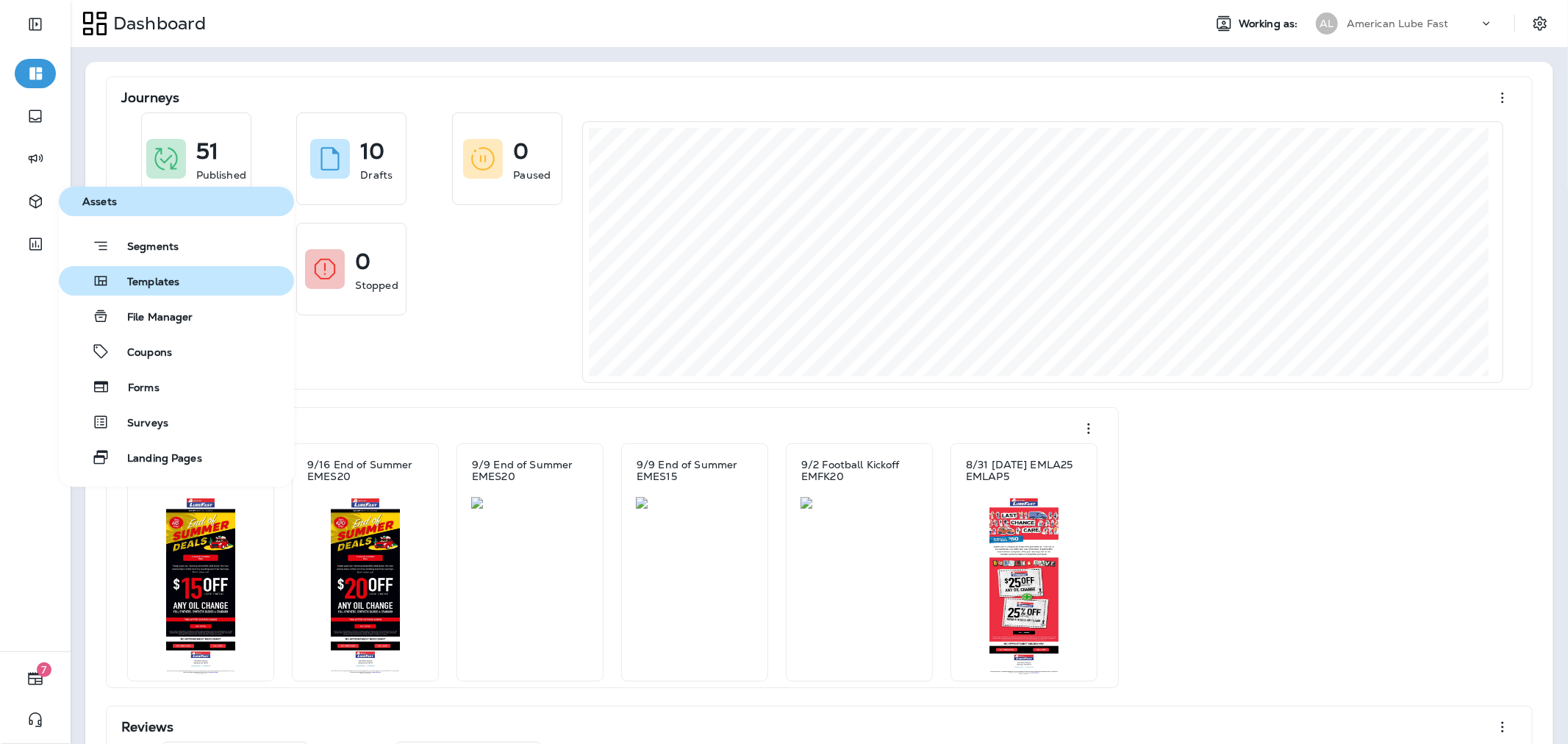
click at [152, 276] on span "Templates" at bounding box center [145, 283] width 70 height 14
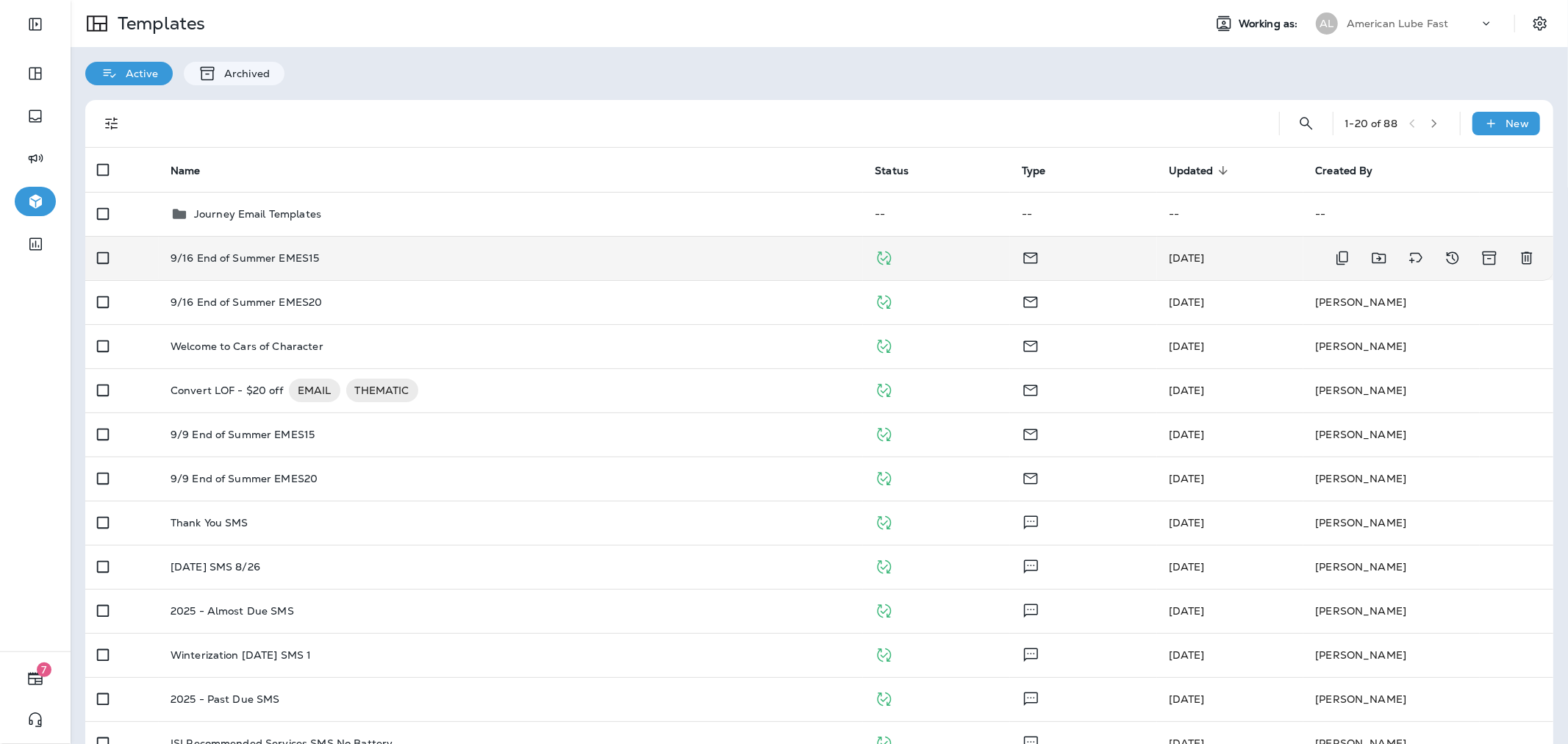
click at [369, 263] on div "9/16 End of Summer EMES15" at bounding box center [511, 257] width 681 height 12
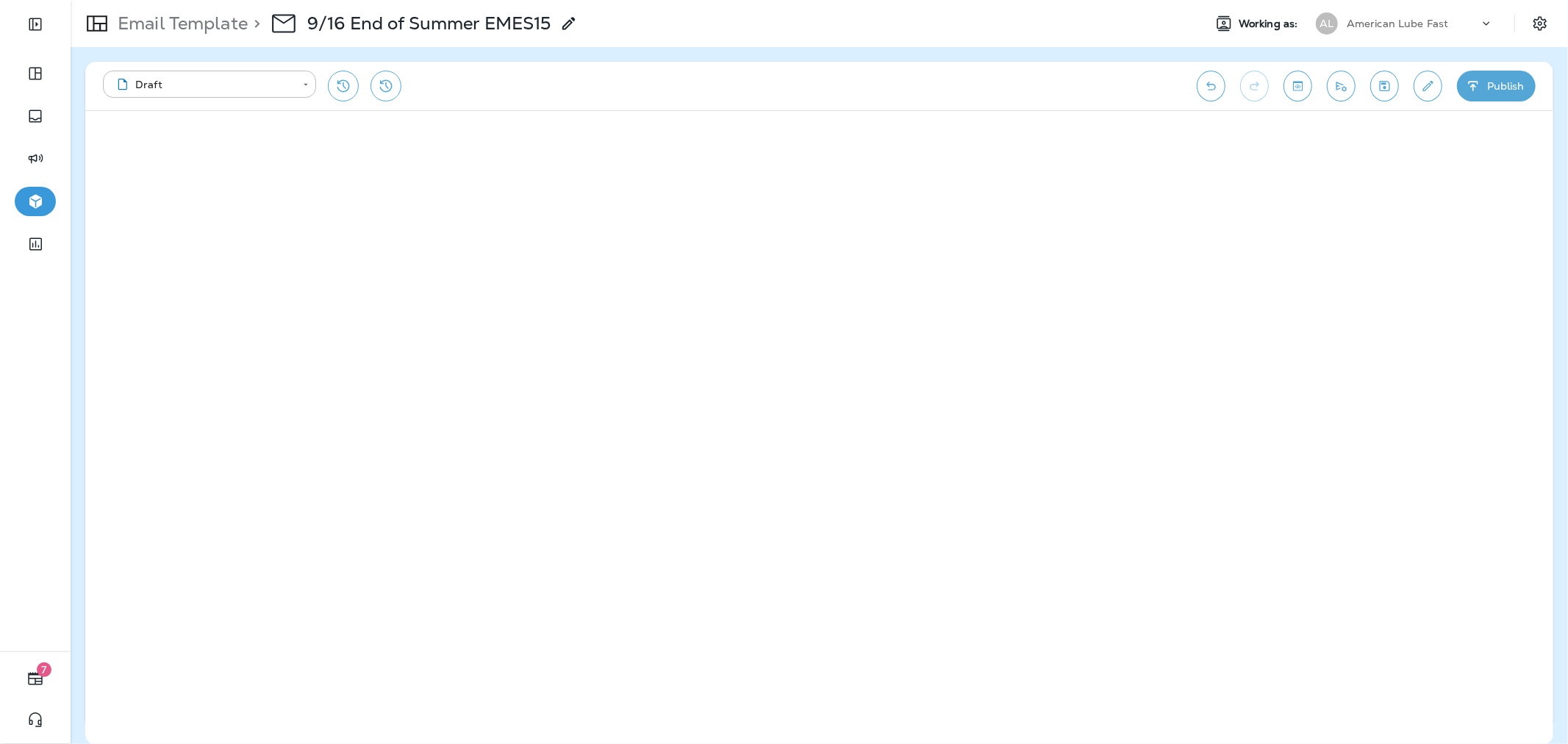
click at [1500, 89] on button "Publish" at bounding box center [1496, 86] width 79 height 31
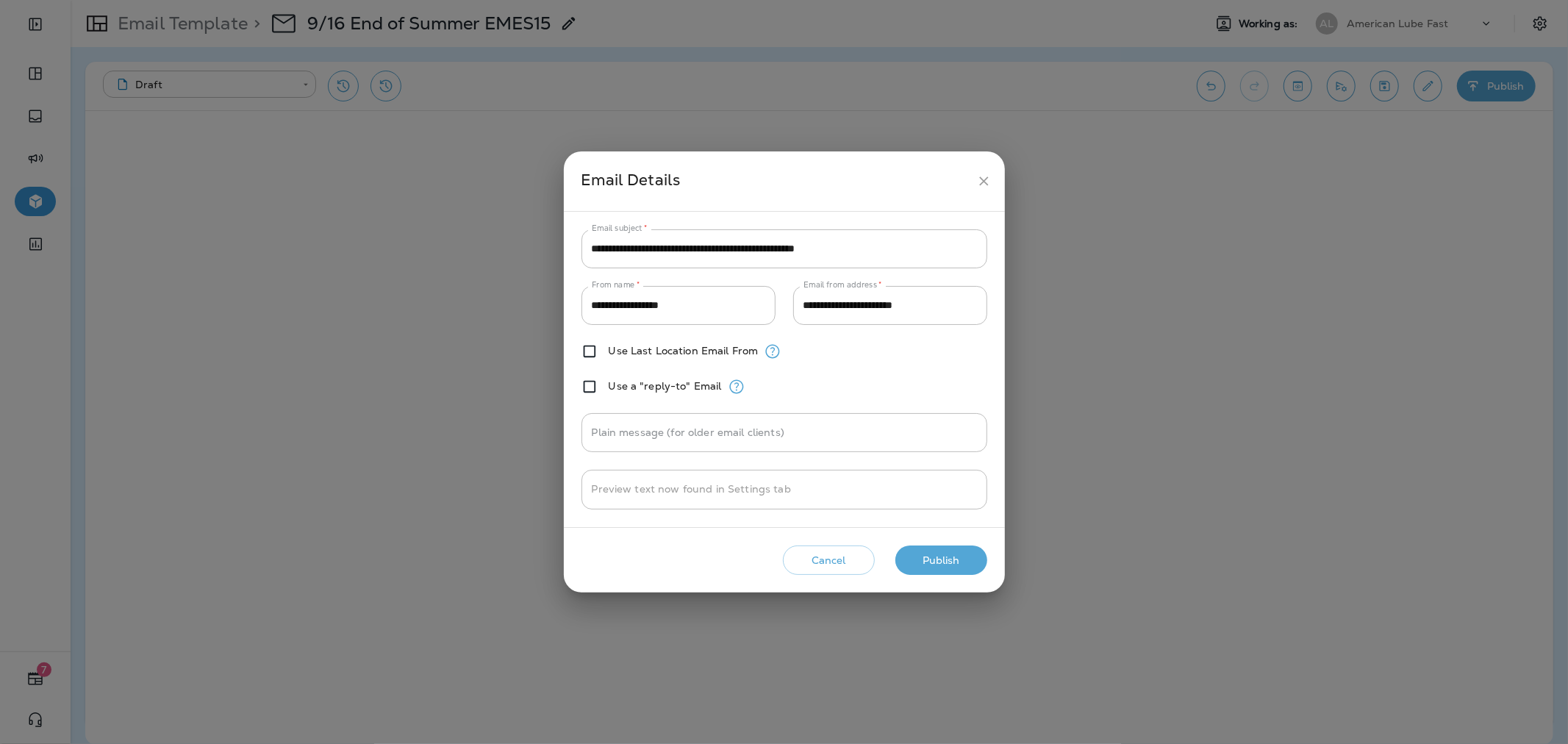
click at [942, 553] on button "Publish" at bounding box center [941, 561] width 92 height 30
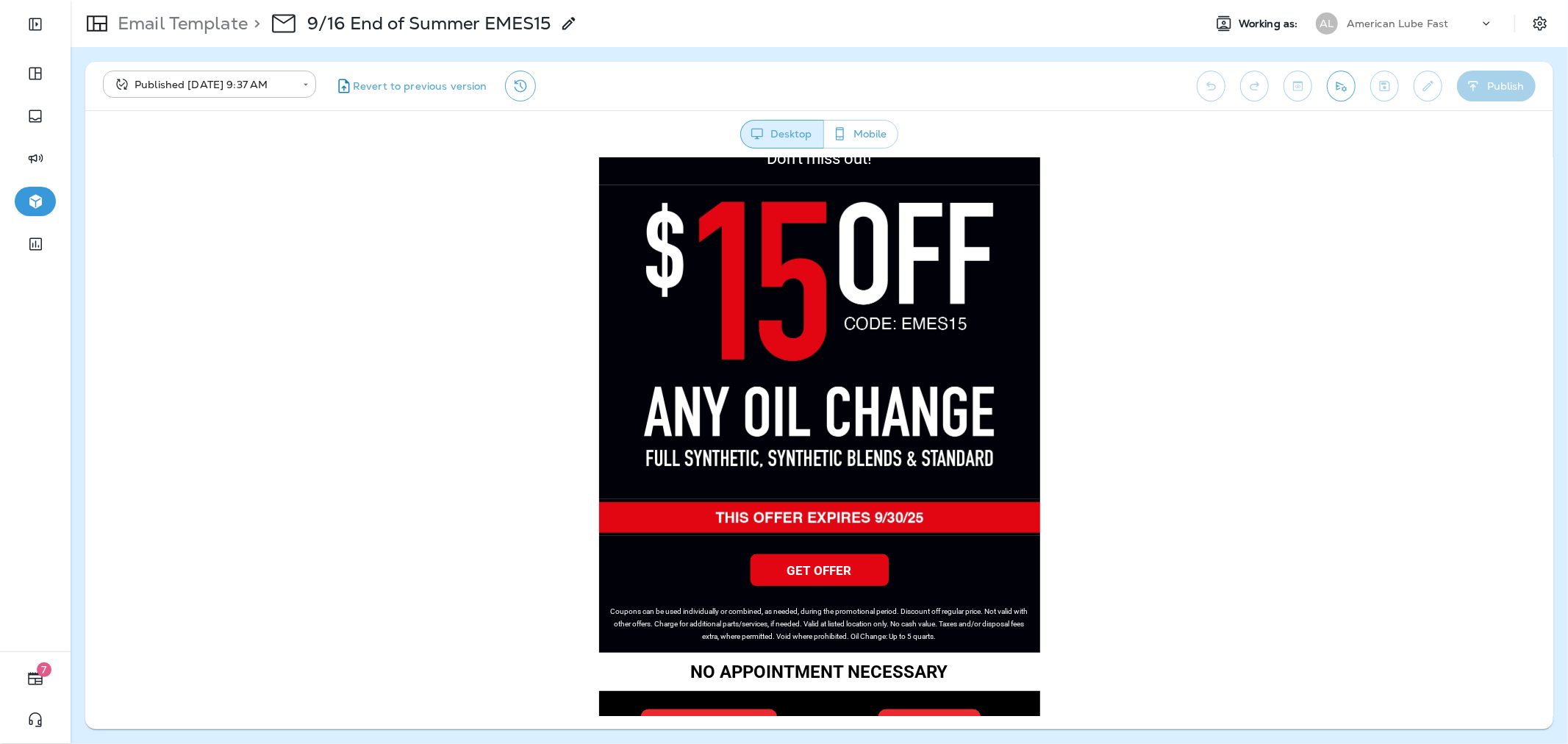
scroll to position [653, 0]
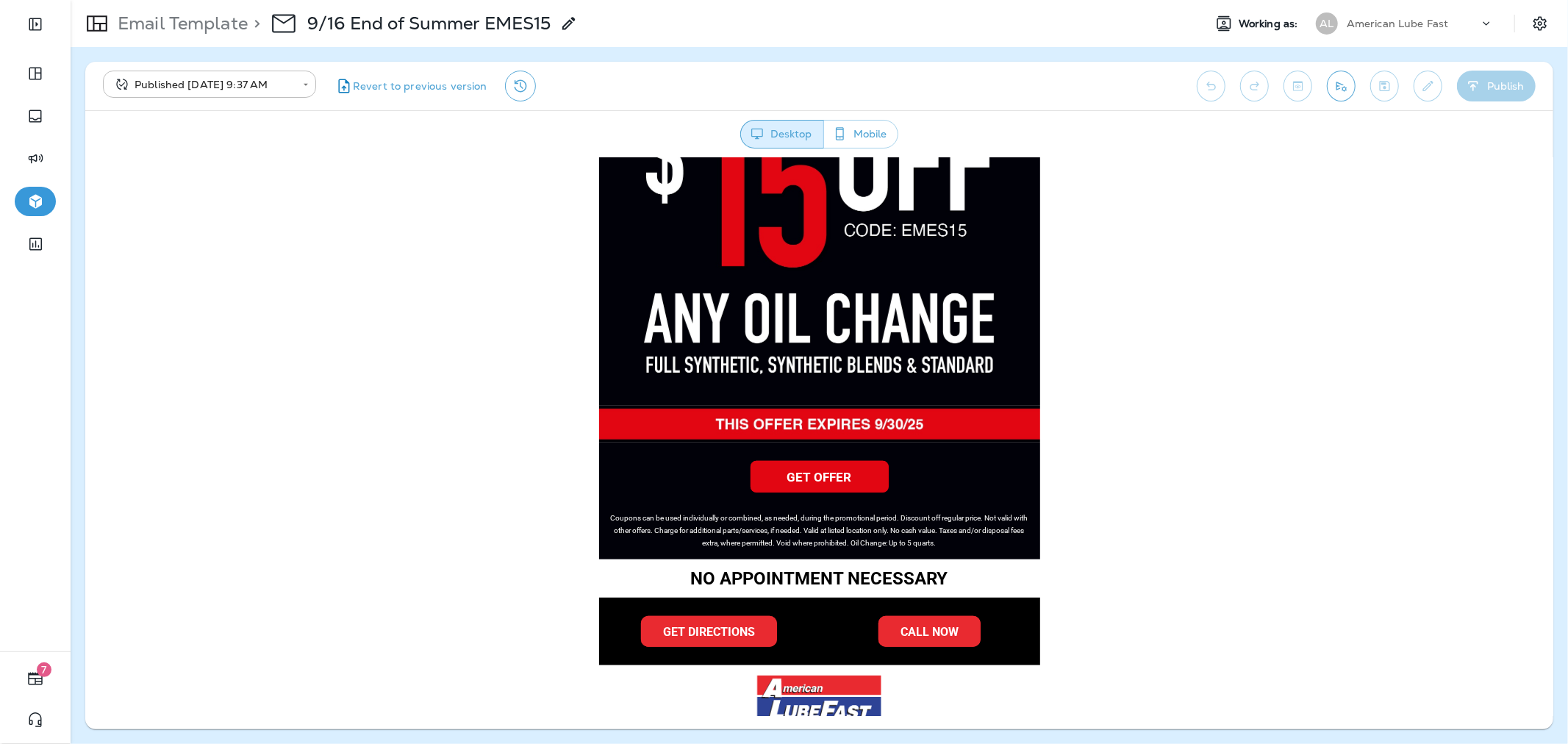
click at [196, 23] on p "Email Template" at bounding box center [180, 23] width 136 height 22
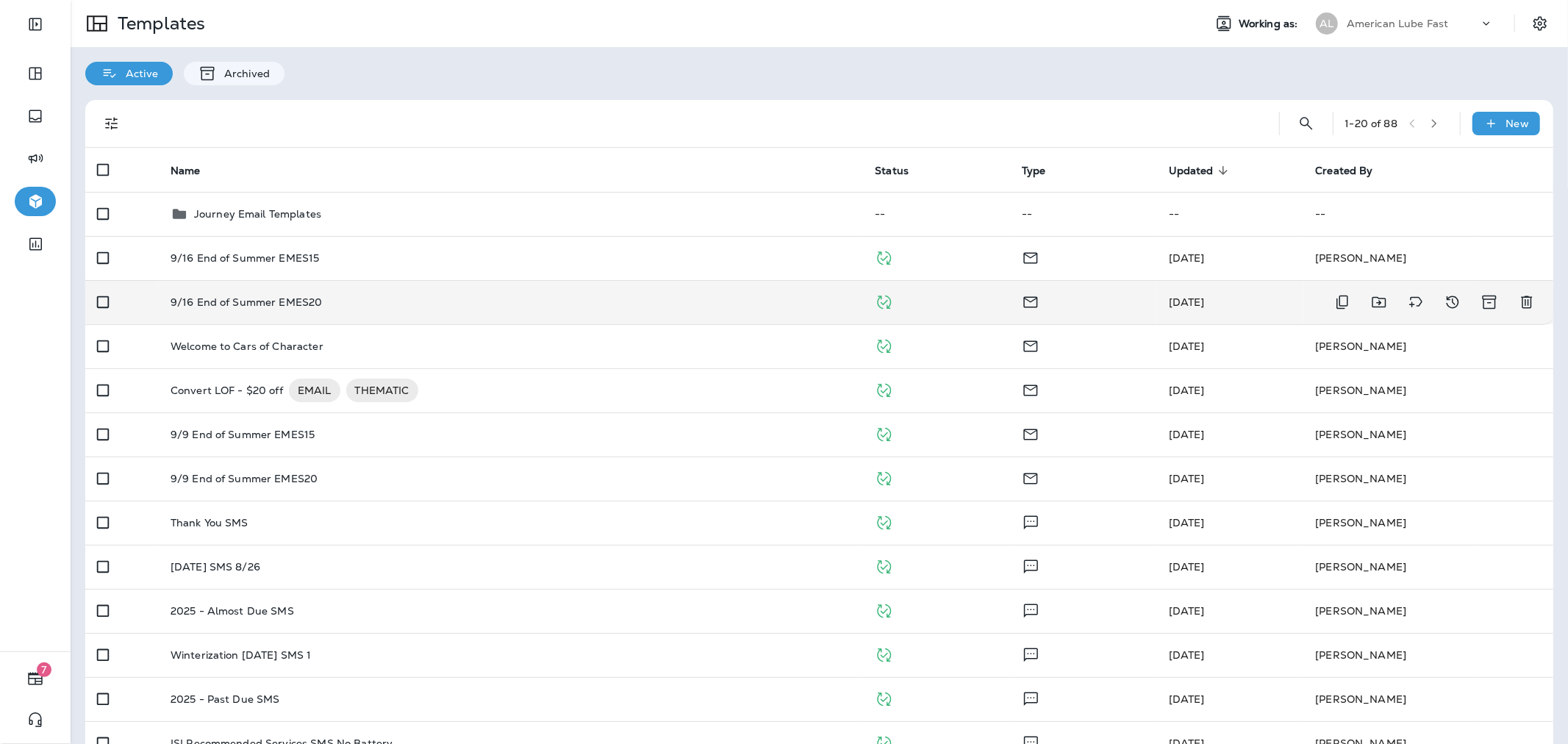
click at [625, 288] on td "9/16 End of Summer EMES20" at bounding box center [511, 302] width 705 height 44
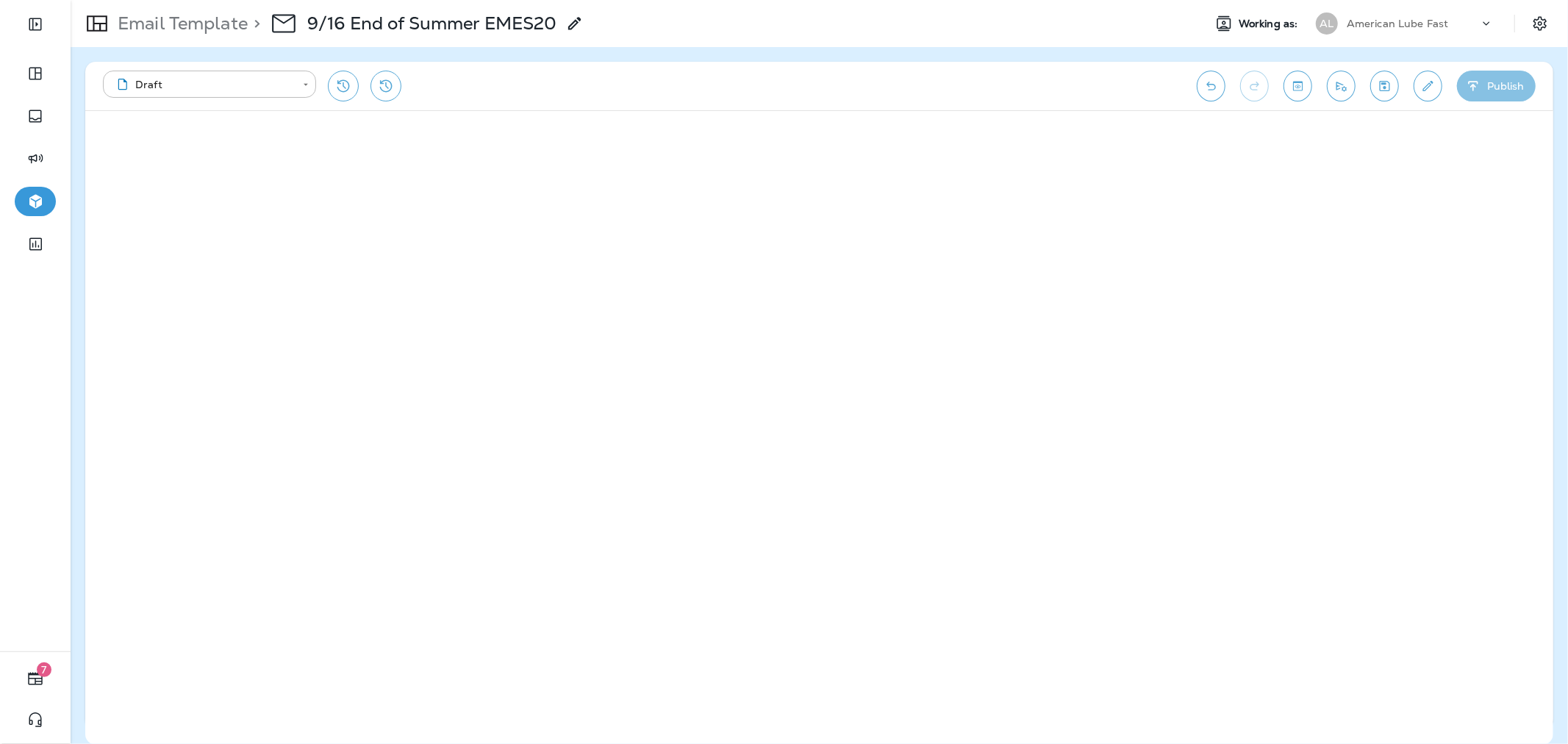
click at [1481, 75] on button "Publish" at bounding box center [1496, 86] width 79 height 31
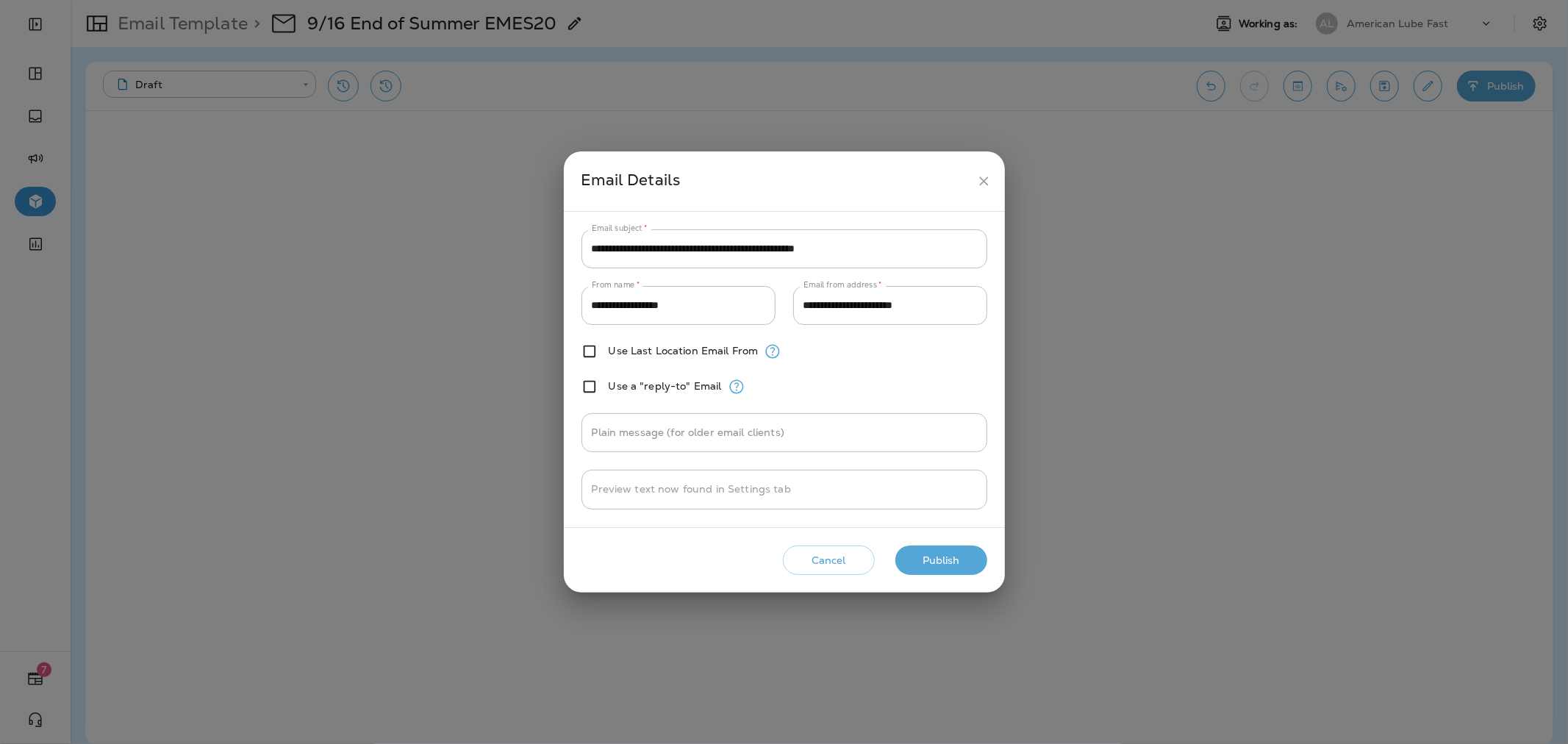
click at [958, 567] on button "Publish" at bounding box center [941, 561] width 92 height 30
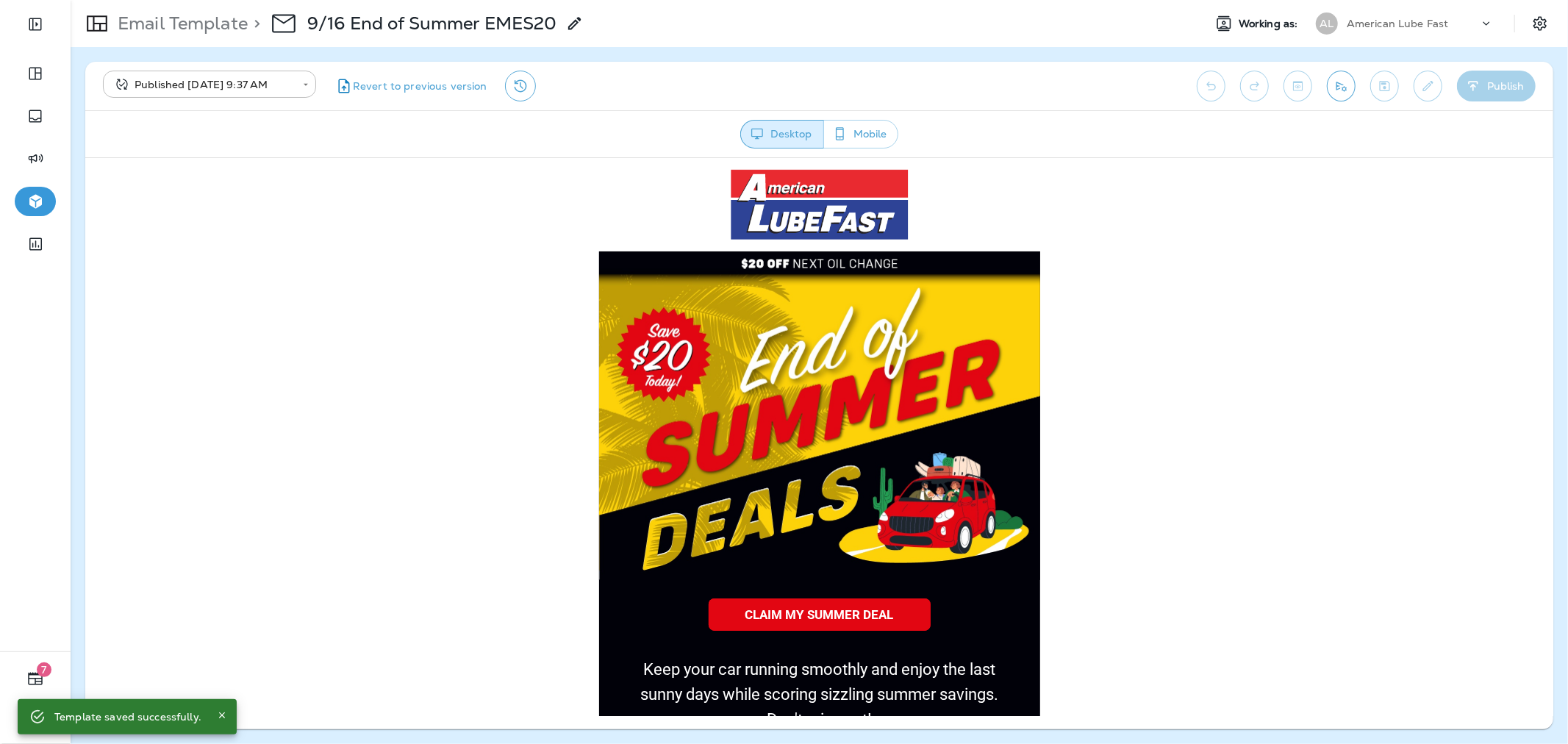
click at [1358, 26] on p "American Lube Fast" at bounding box center [1397, 23] width 102 height 12
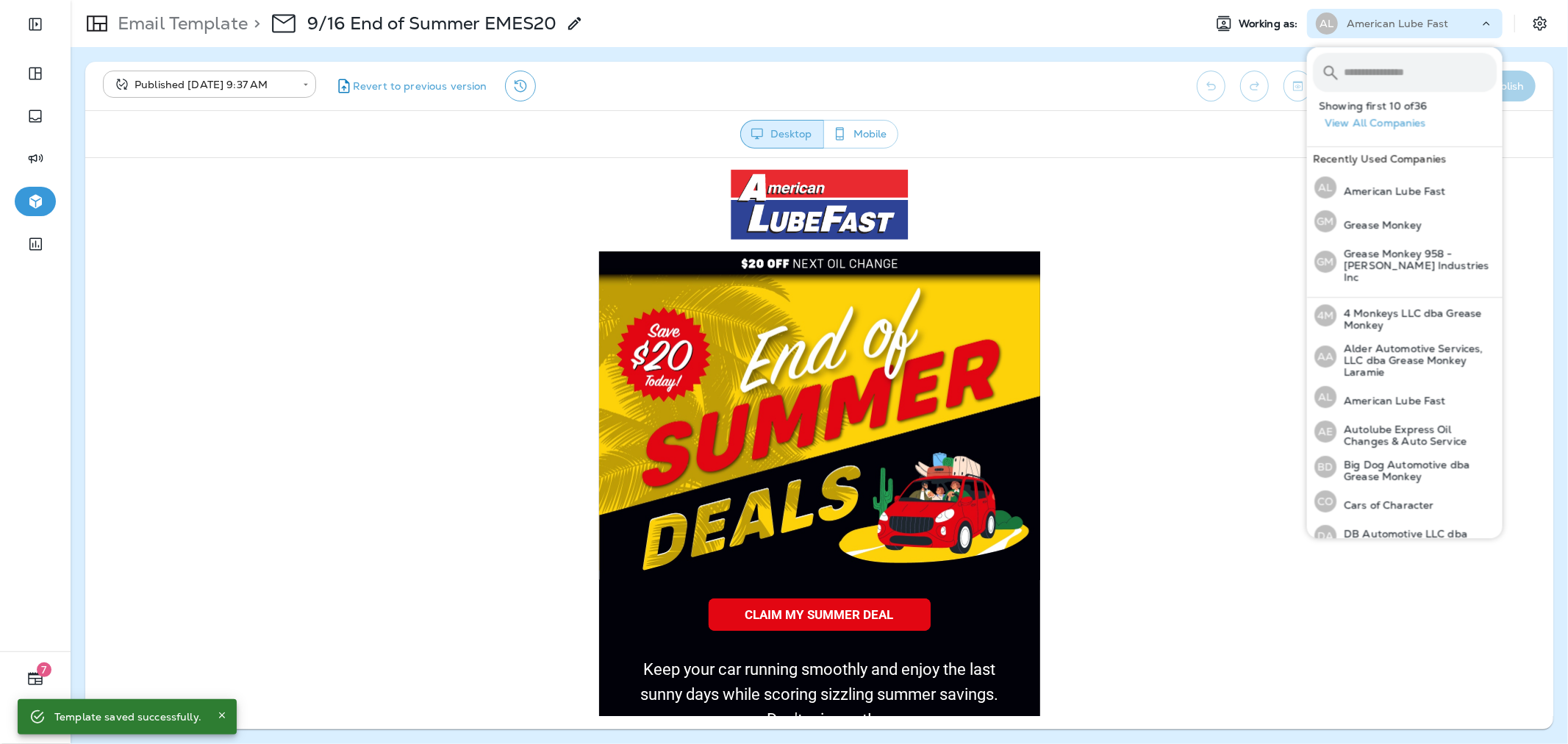
click at [1364, 74] on input "text" at bounding box center [1420, 72] width 153 height 39
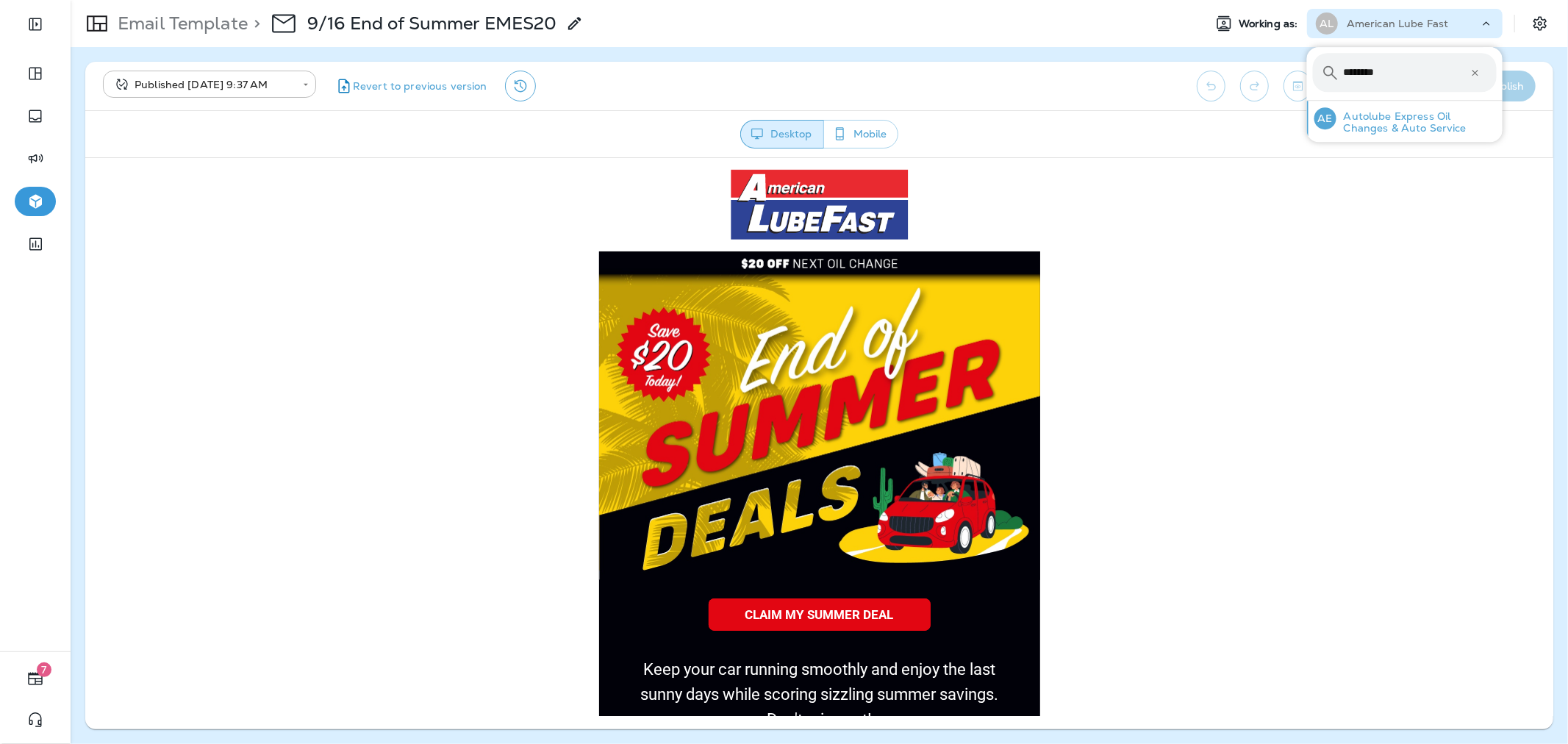
type input "********"
click at [1368, 104] on div "AE Autolube Express Oil Changes & Auto Service" at bounding box center [1406, 118] width 194 height 35
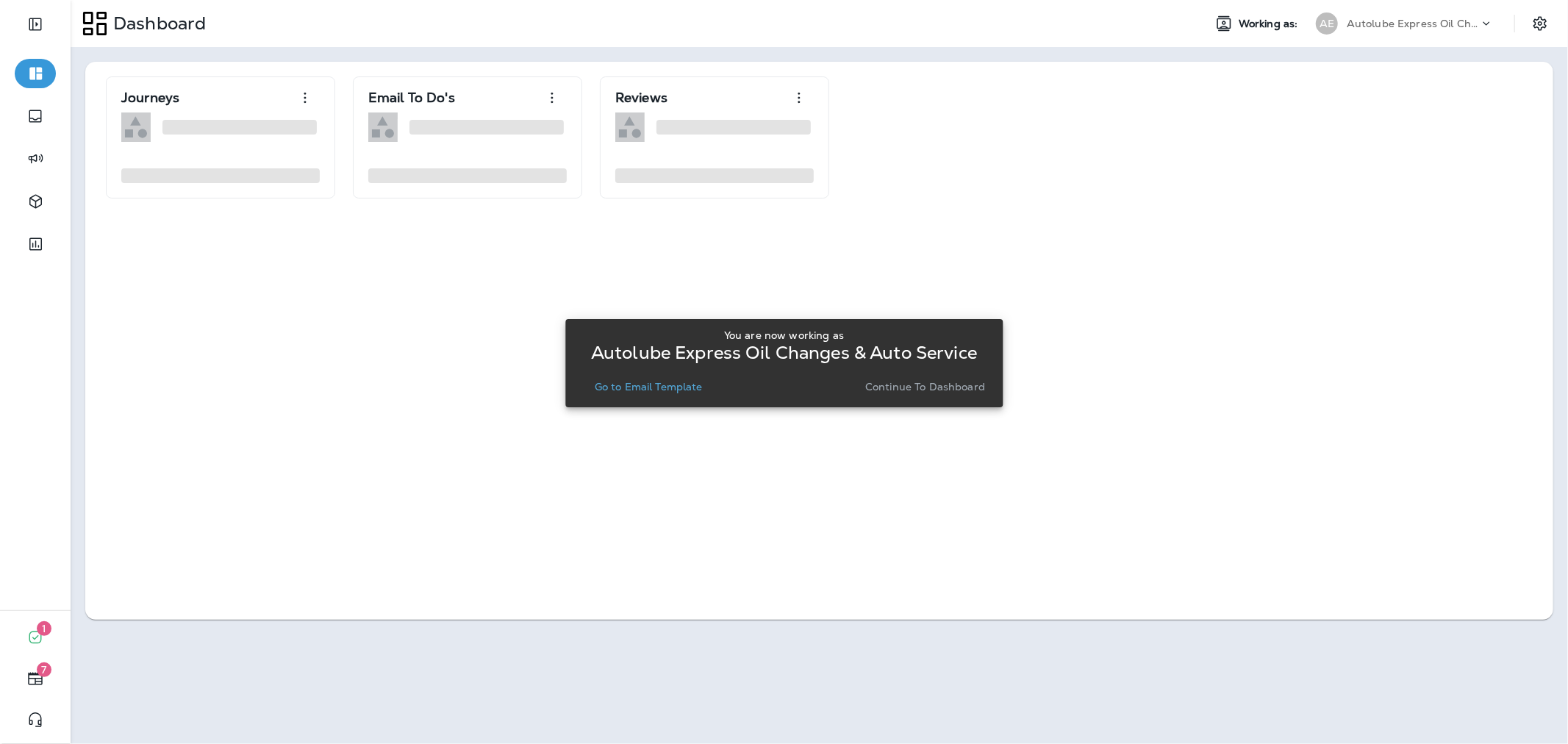
click at [648, 384] on p "Go to Email Template" at bounding box center [648, 386] width 108 height 12
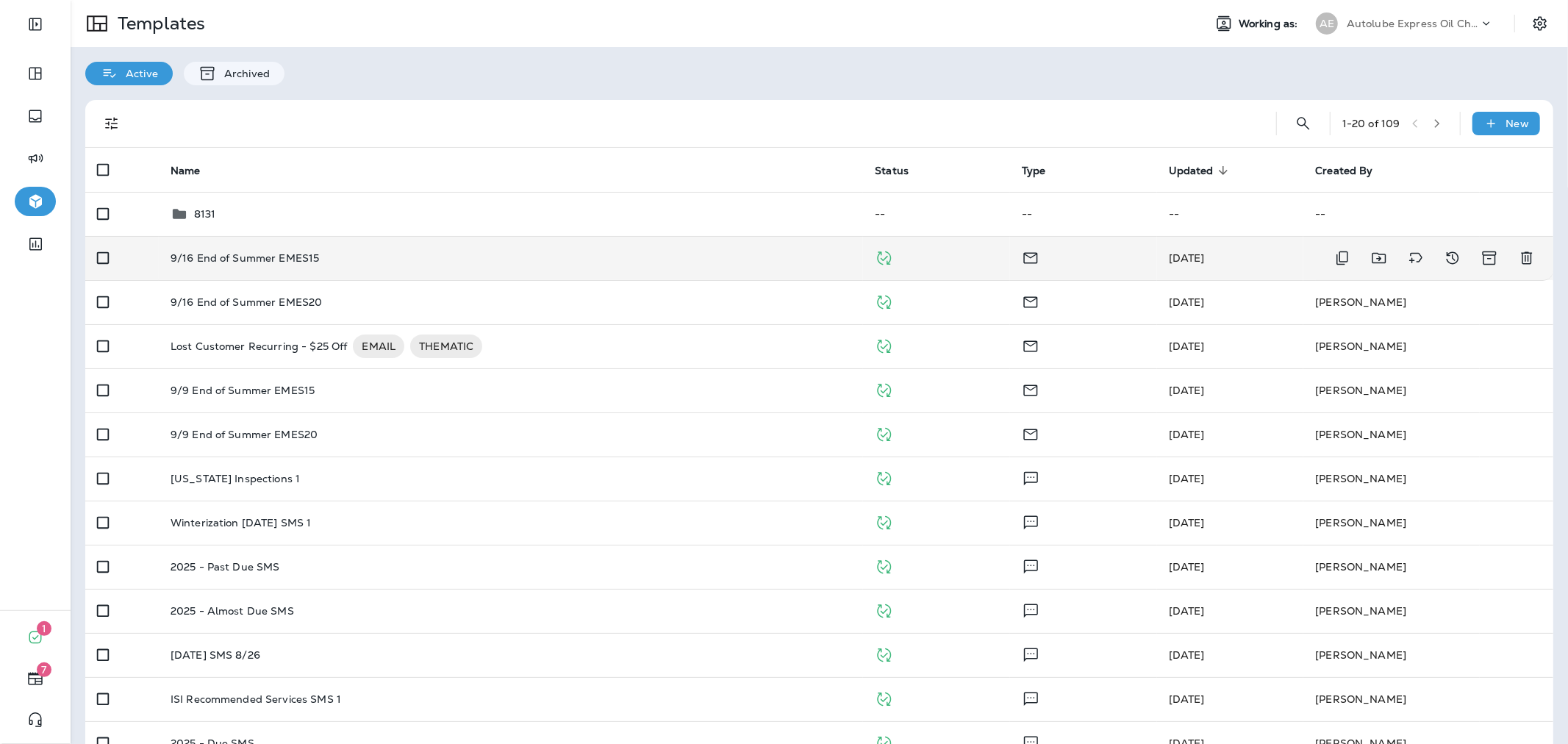
click at [766, 256] on div "9/16 End of Summer EMES15" at bounding box center [511, 257] width 681 height 12
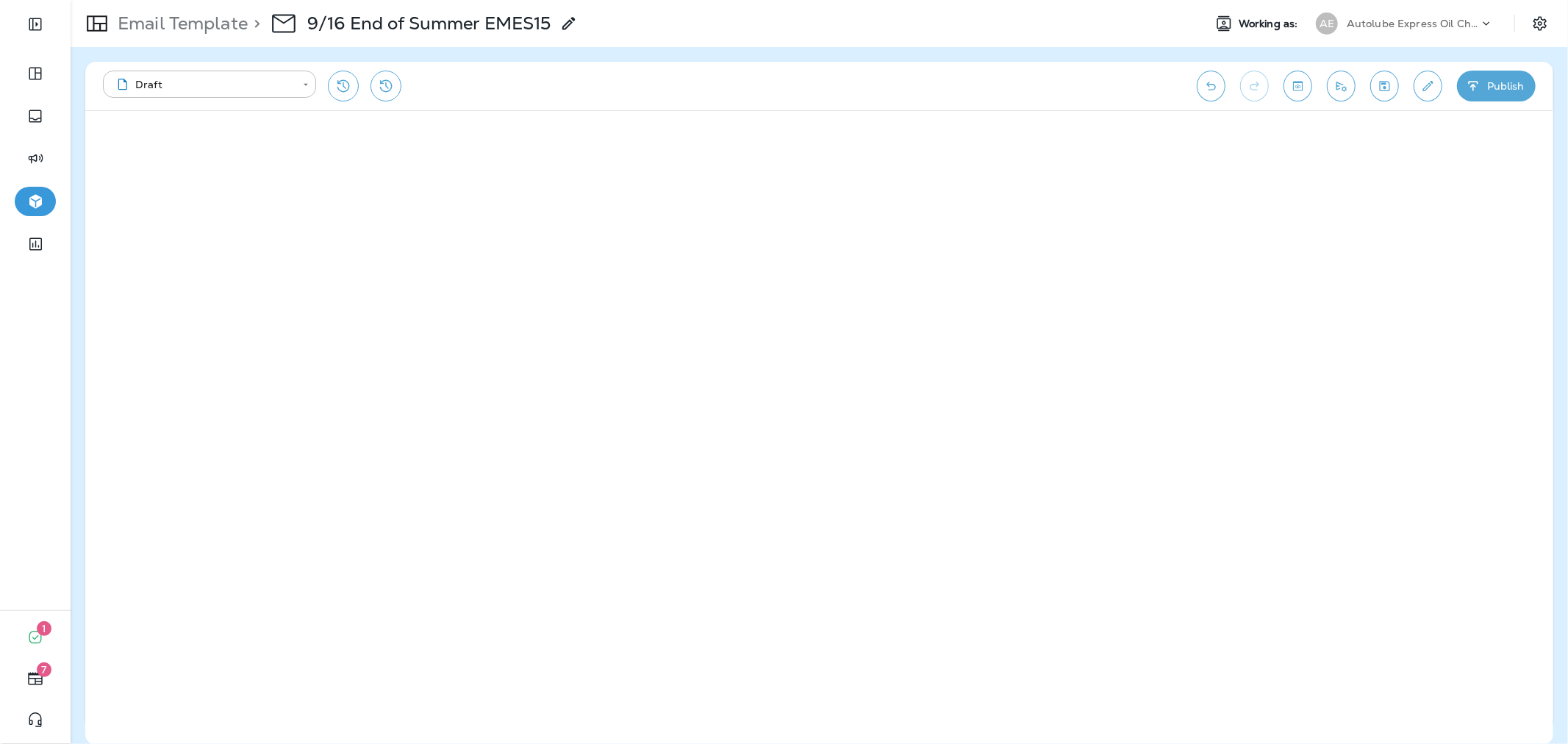
click at [1503, 90] on button "Publish" at bounding box center [1496, 86] width 79 height 31
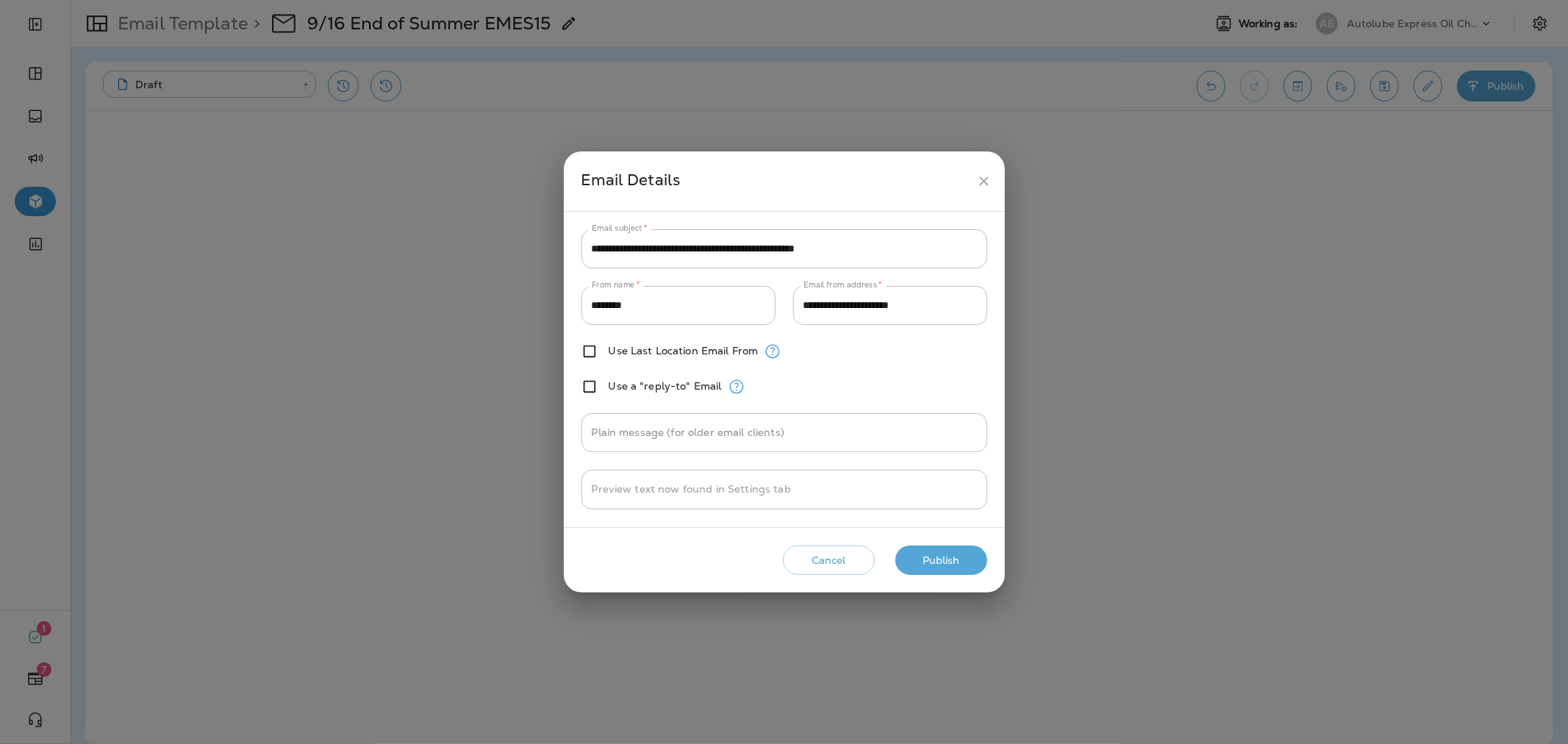
click at [924, 568] on button "Publish" at bounding box center [941, 561] width 92 height 30
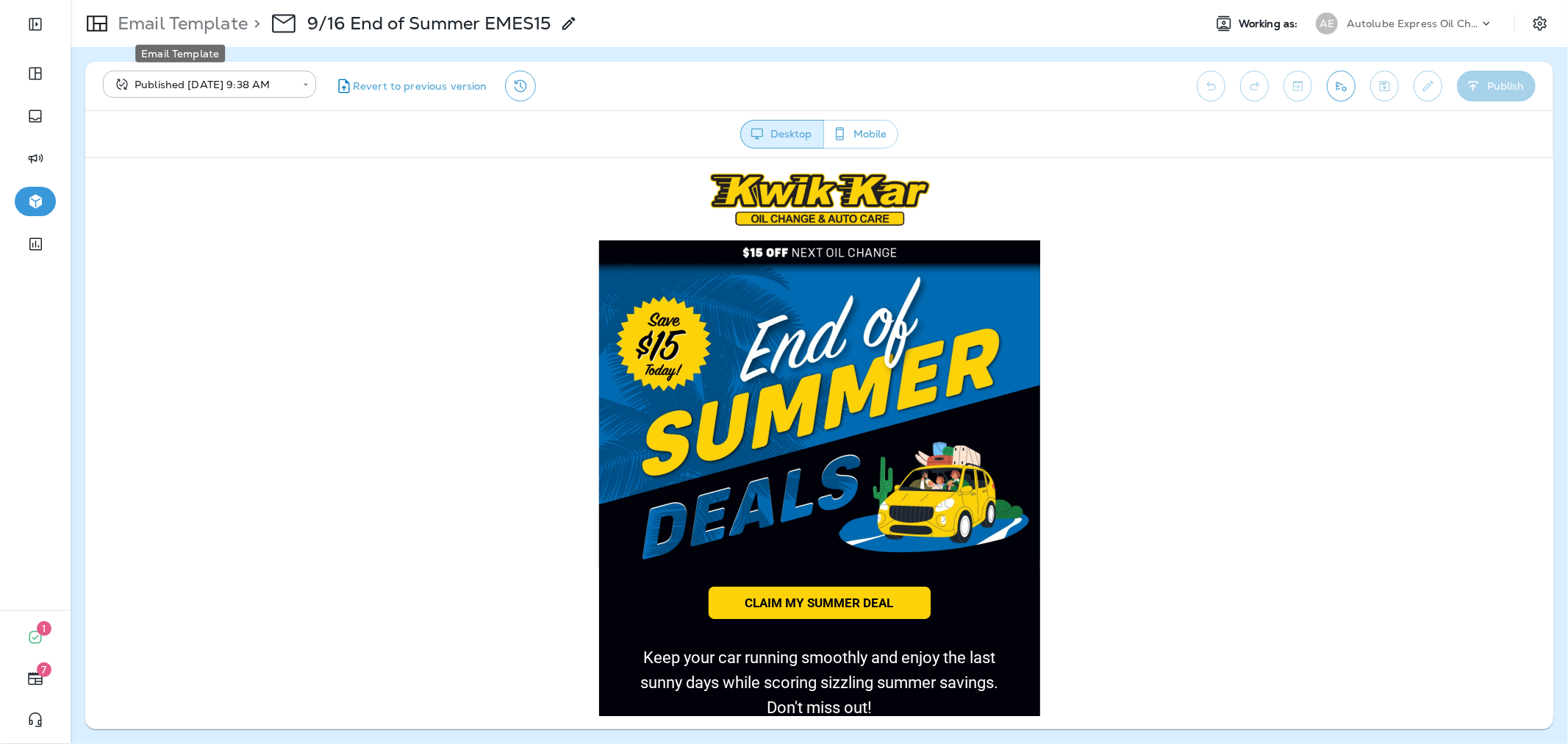
click at [229, 30] on p "Email Template" at bounding box center [180, 23] width 136 height 22
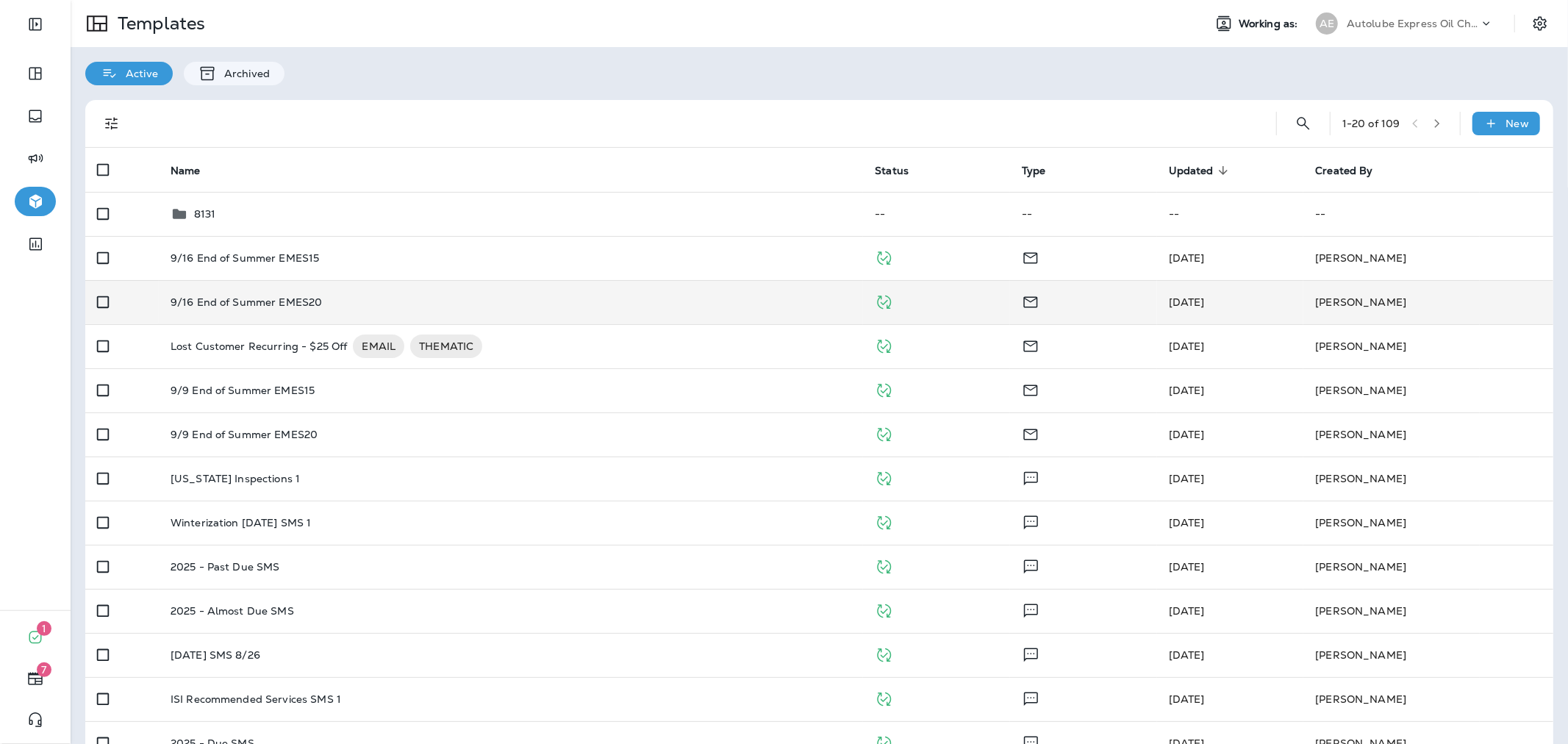
click at [706, 306] on div "9/16 End of Summer EMES20" at bounding box center [511, 302] width 681 height 12
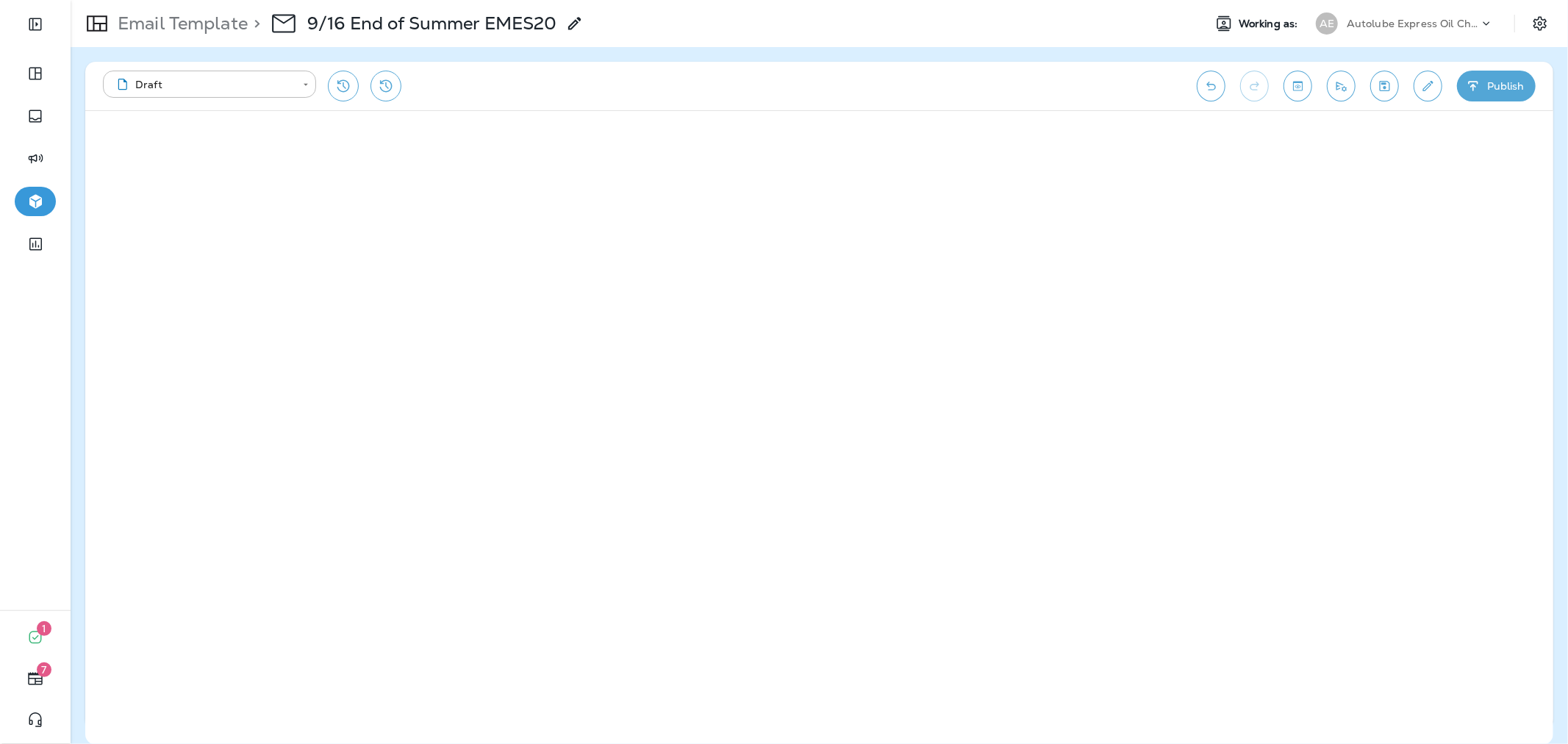
click at [1505, 86] on button "Publish" at bounding box center [1496, 86] width 79 height 31
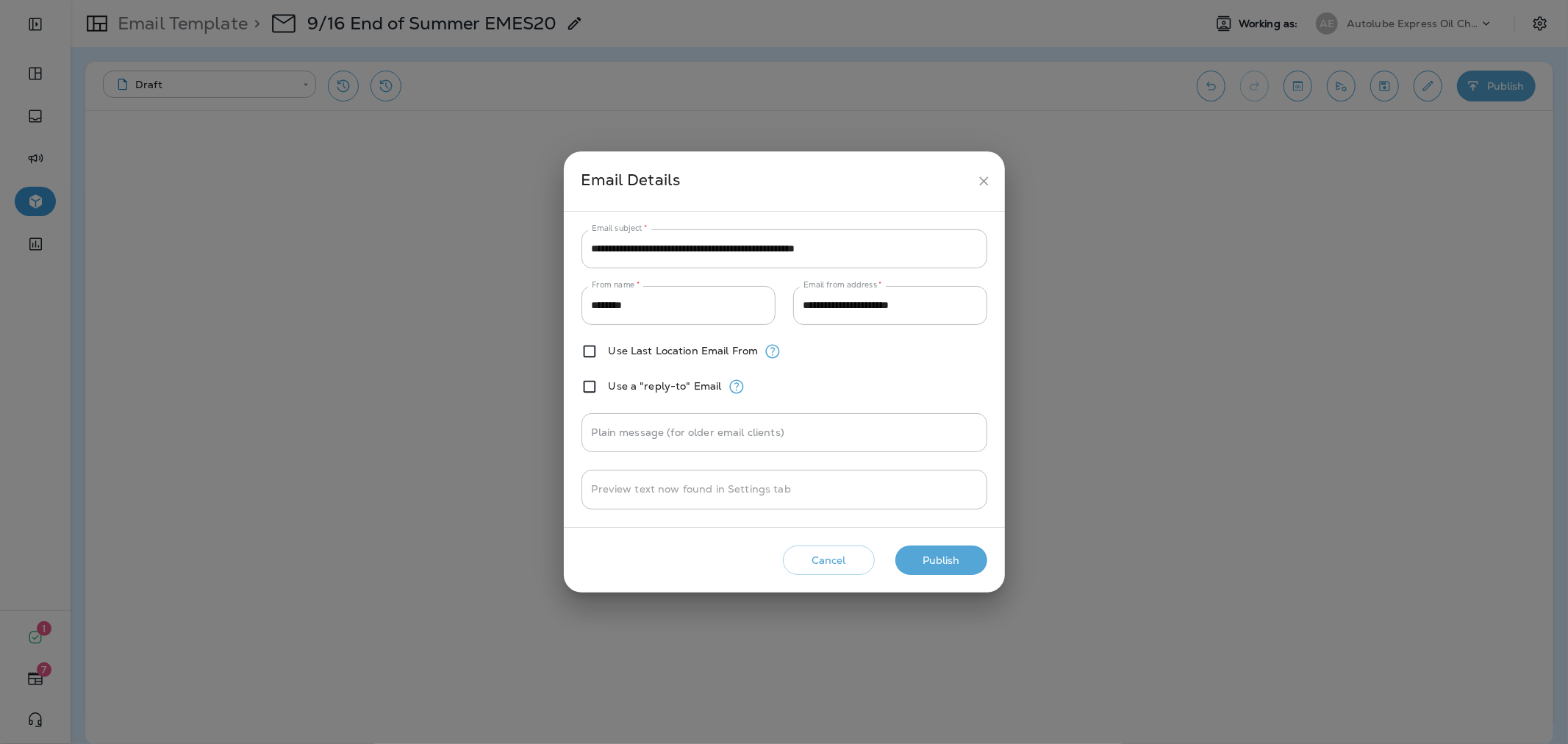
click at [947, 549] on button "Publish" at bounding box center [941, 561] width 92 height 30
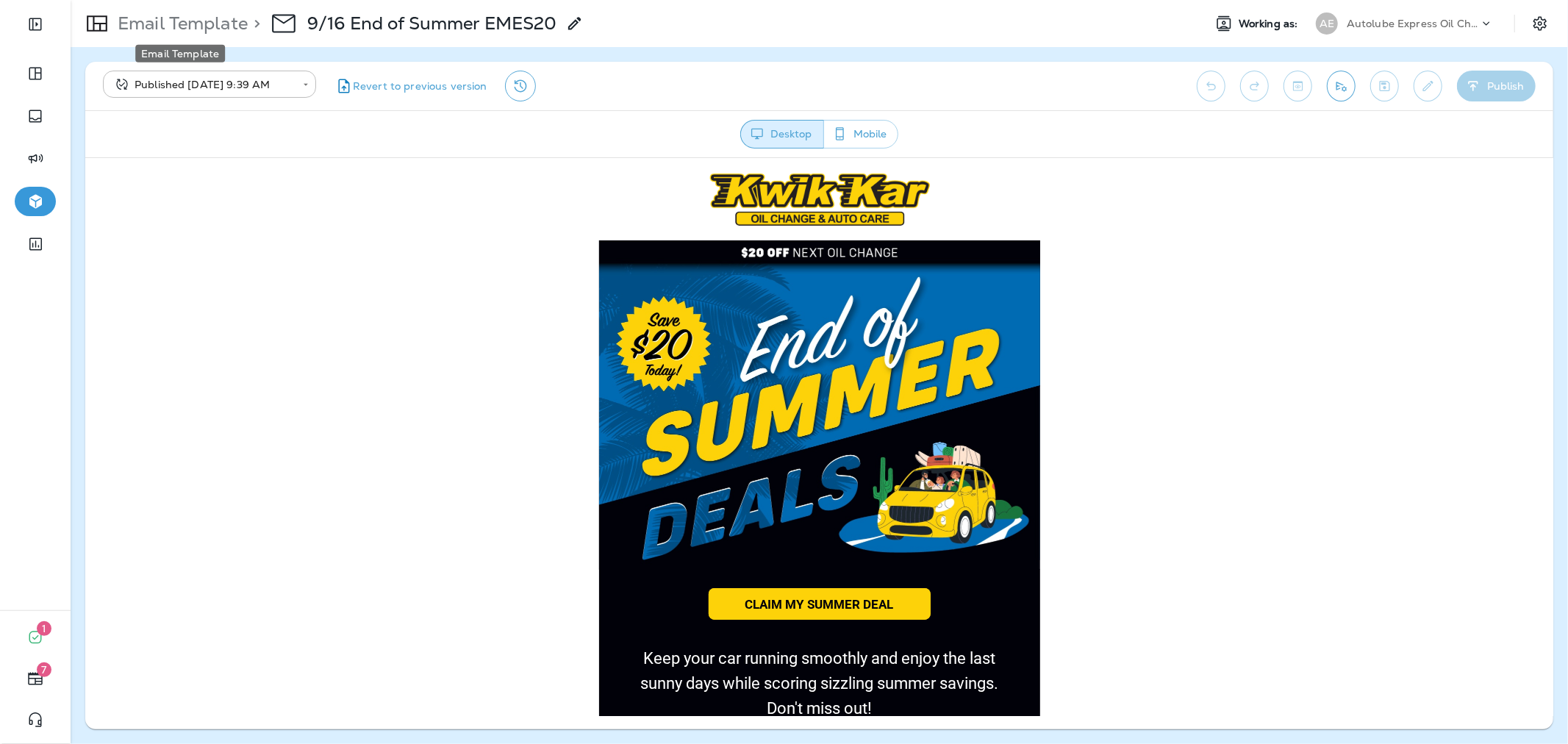
click at [173, 23] on p "Email Template" at bounding box center [180, 23] width 136 height 22
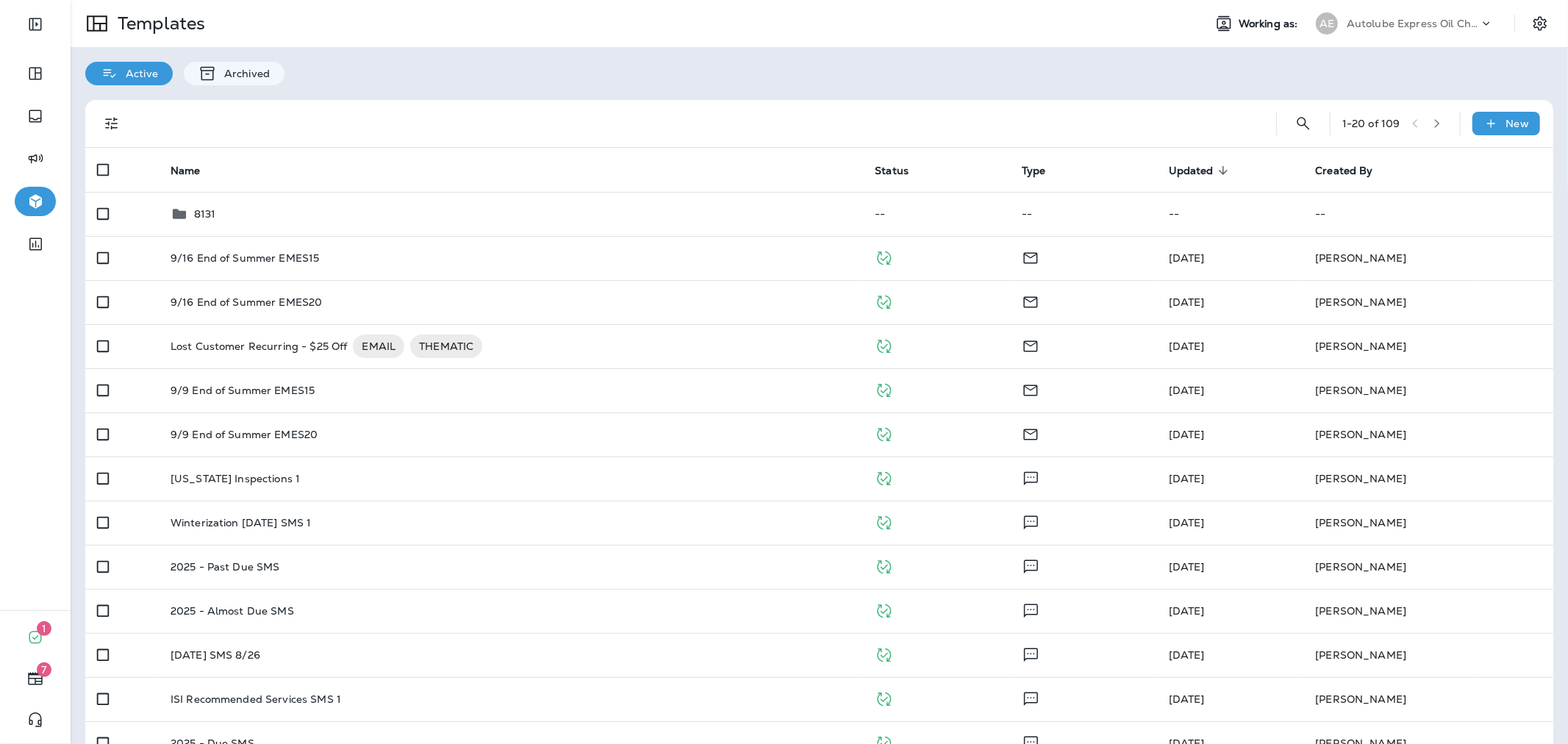
click at [1328, 17] on div "AE" at bounding box center [1326, 23] width 40 height 22
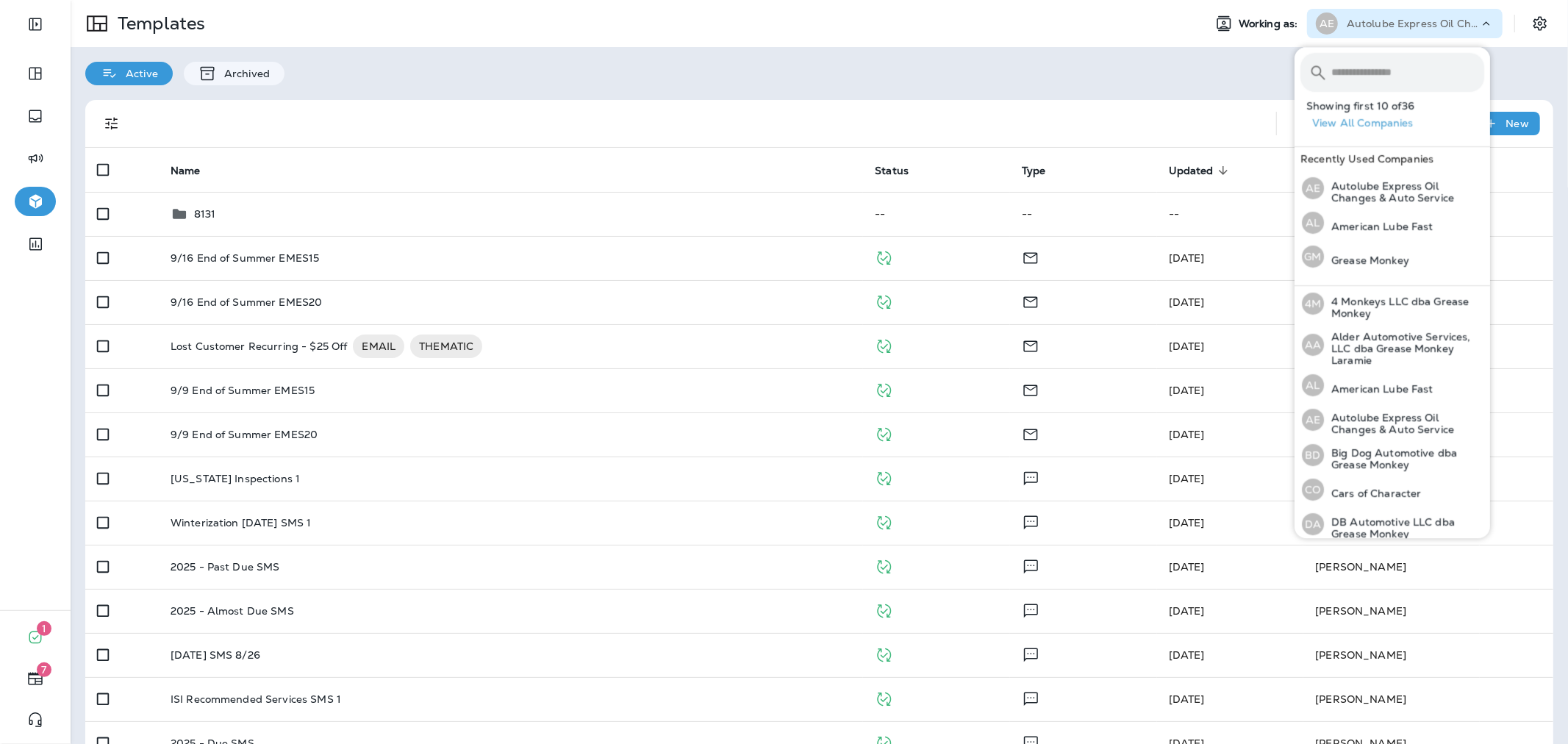
click at [1351, 82] on input "text" at bounding box center [1407, 72] width 153 height 39
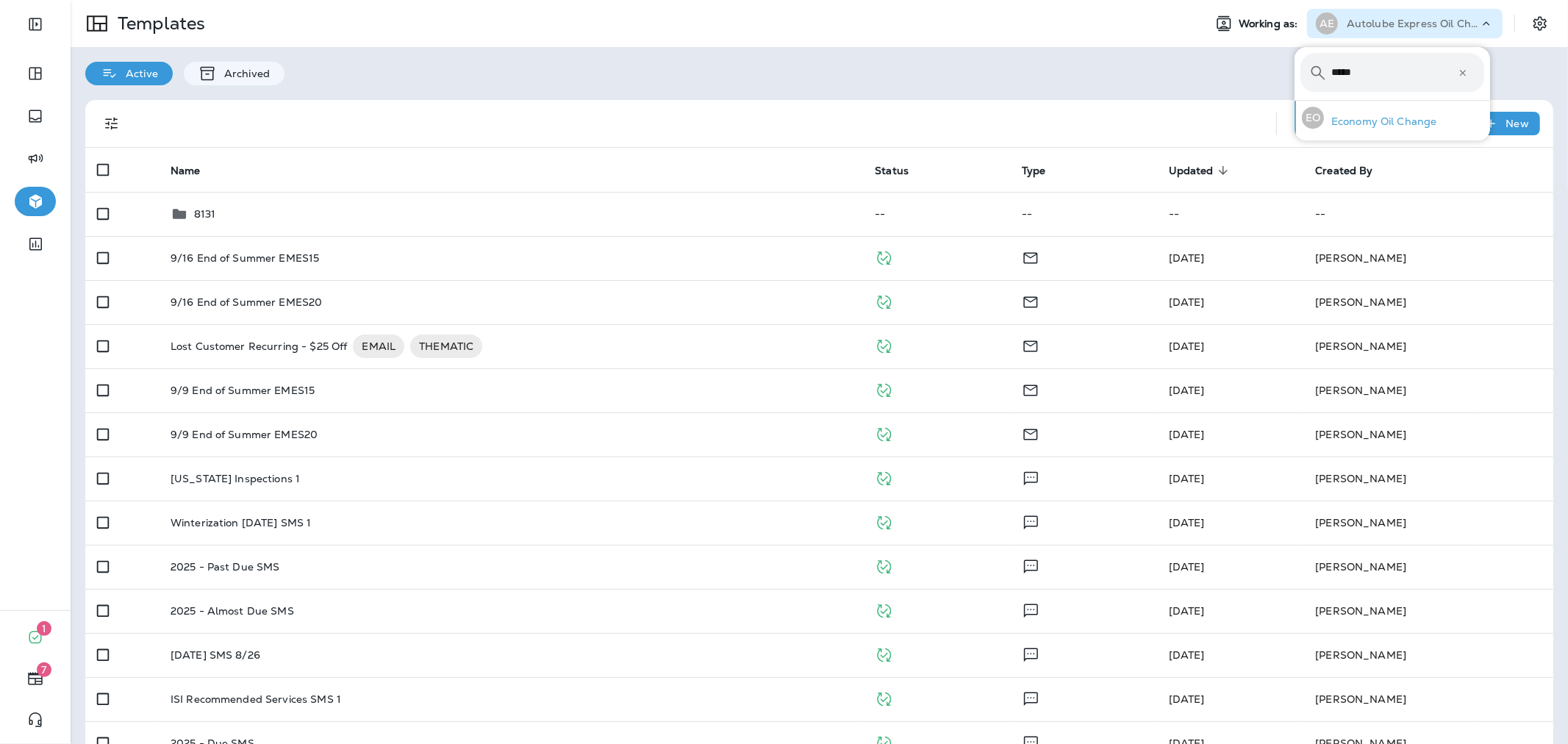
type input "*****"
click at [1345, 115] on p "Economy Oil Change" at bounding box center [1381, 121] width 113 height 12
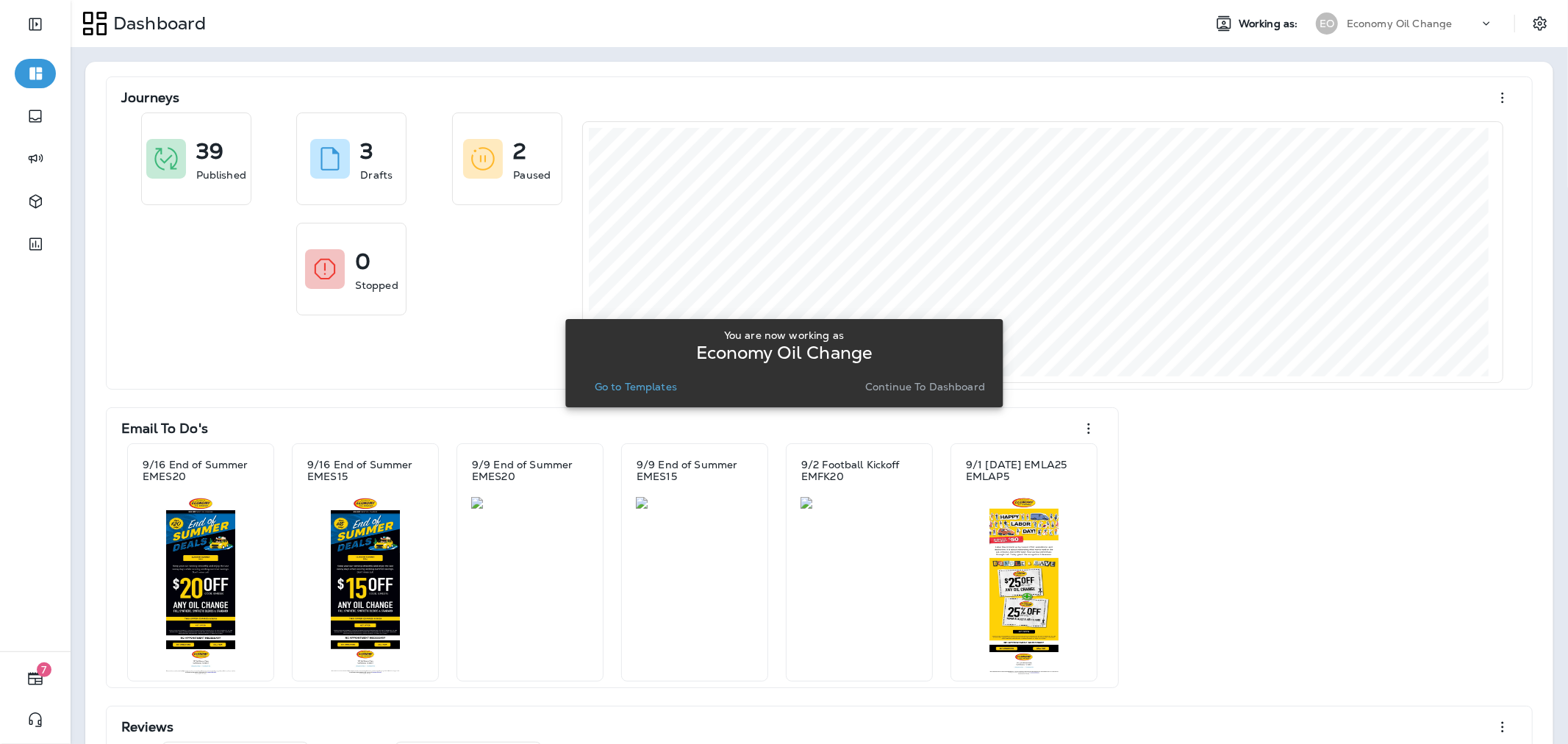
click at [660, 384] on p "Go to Templates" at bounding box center [636, 386] width 82 height 12
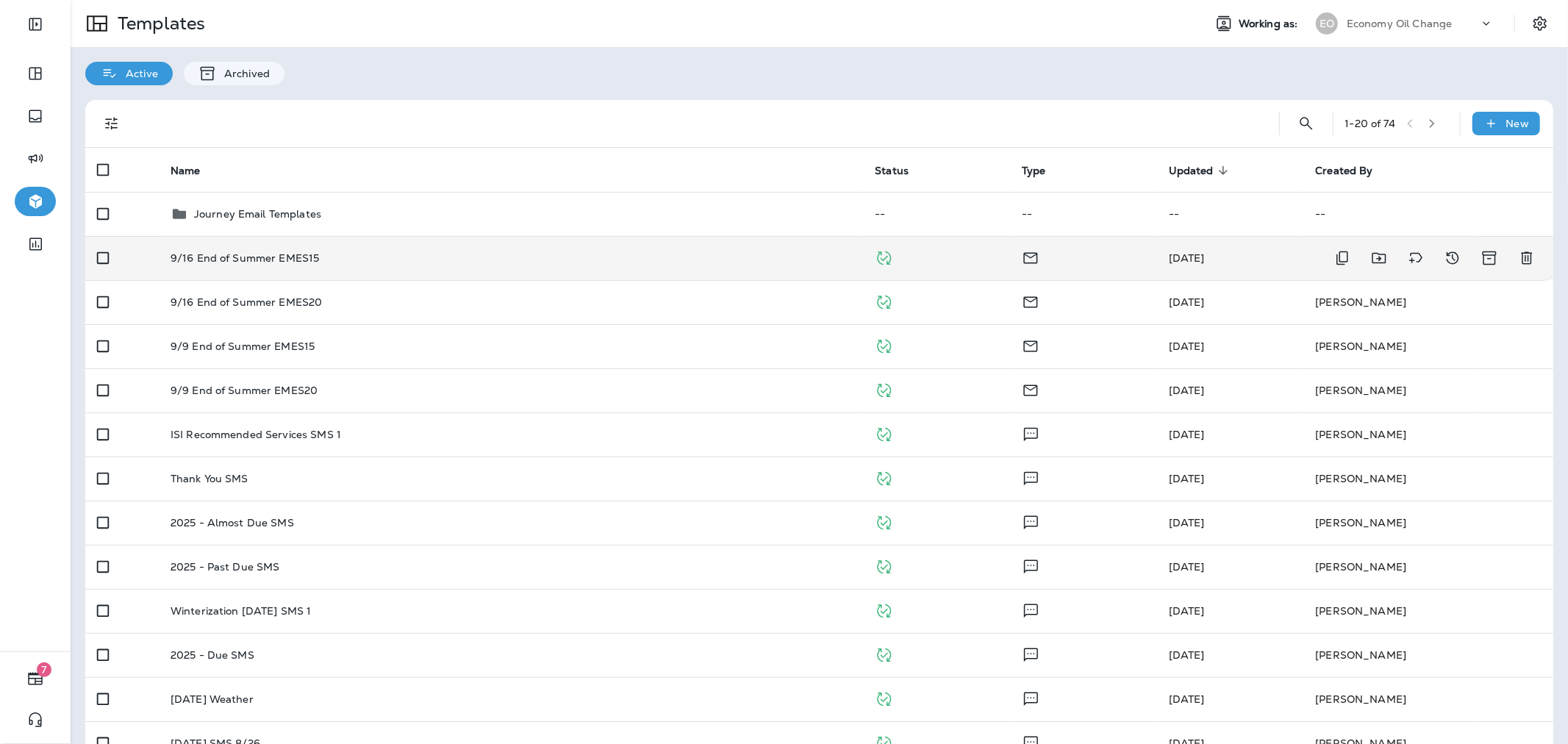
click at [361, 260] on div "9/16 End of Summer EMES15" at bounding box center [511, 257] width 681 height 12
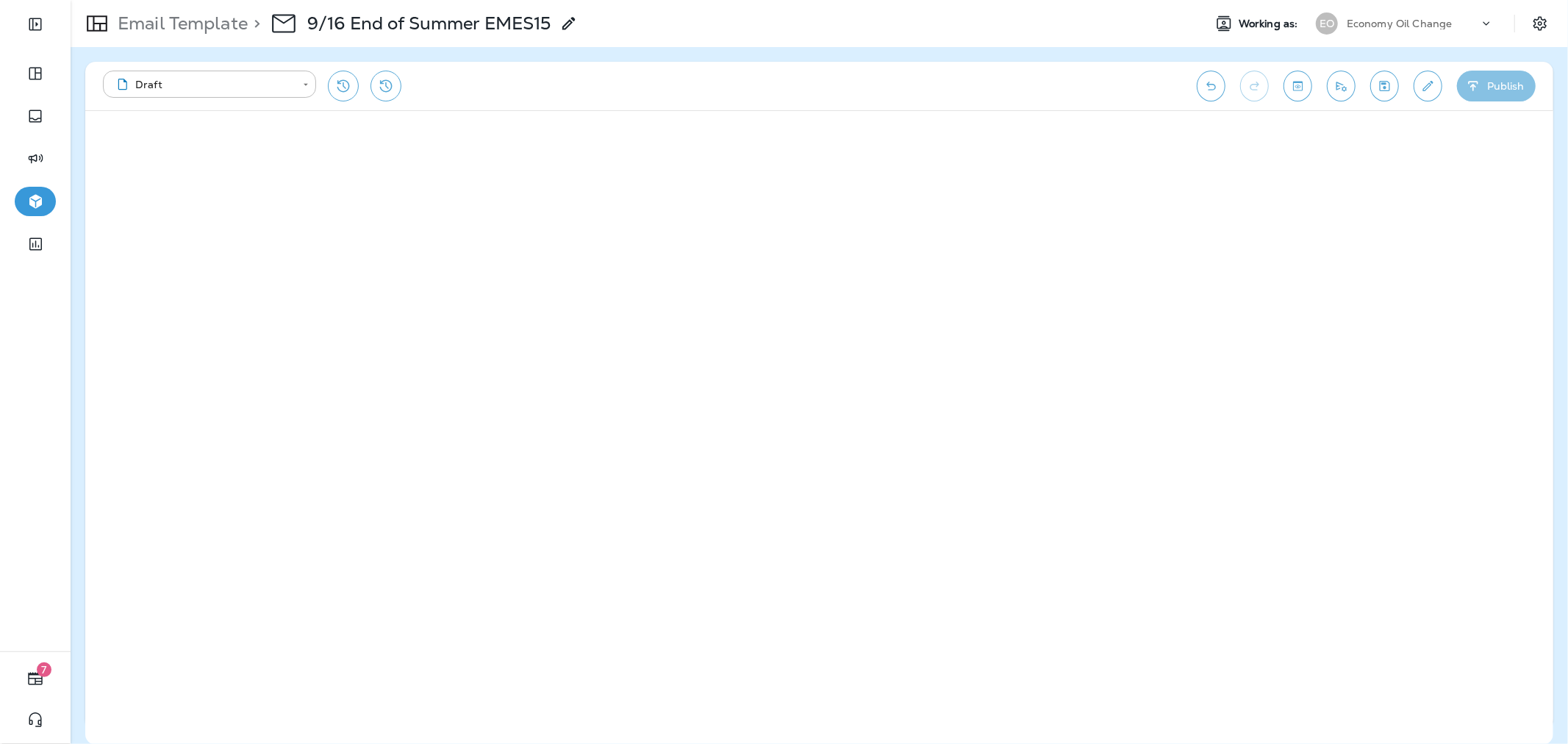
click at [1478, 93] on icon "button" at bounding box center [1473, 86] width 16 height 15
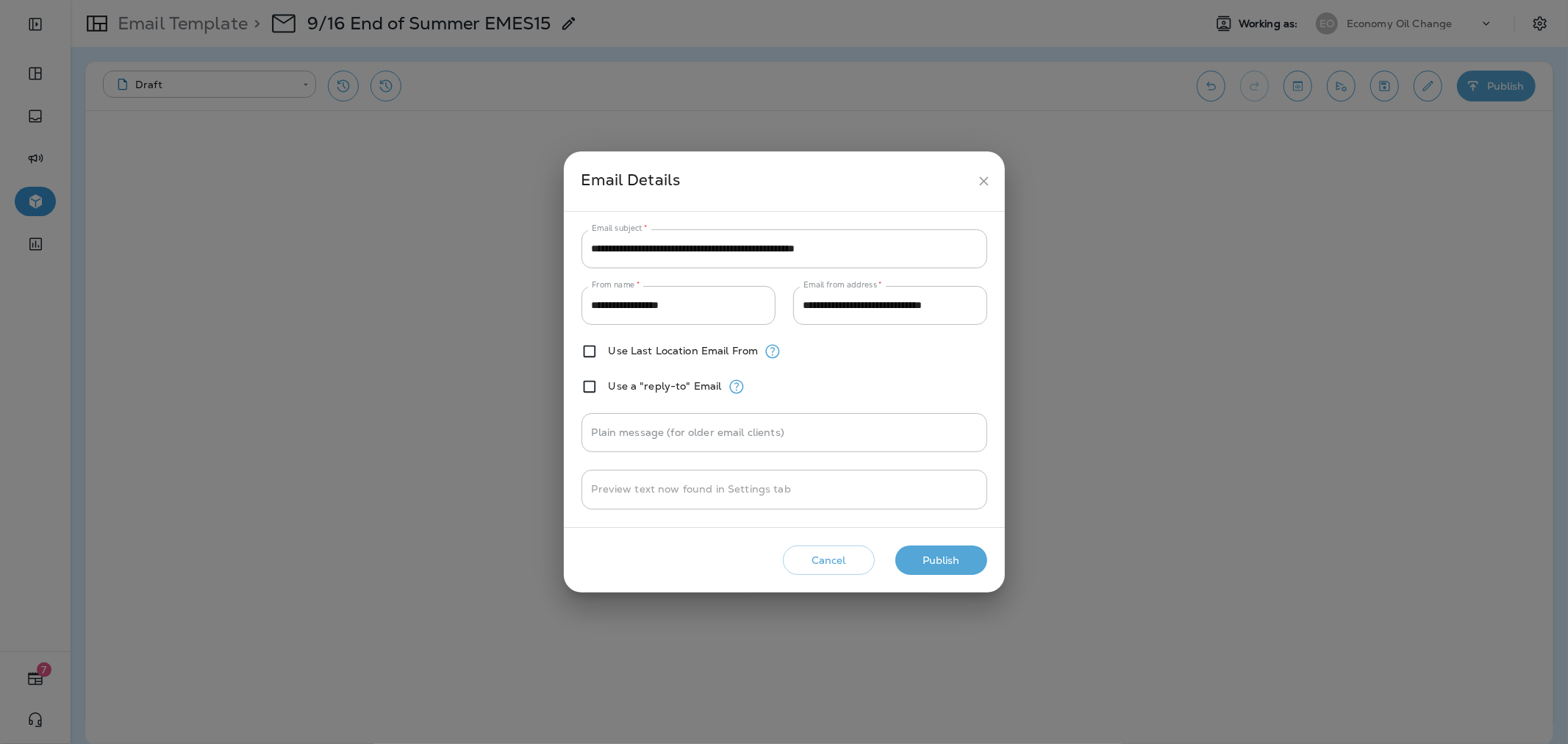
click at [941, 564] on button "Publish" at bounding box center [941, 561] width 92 height 30
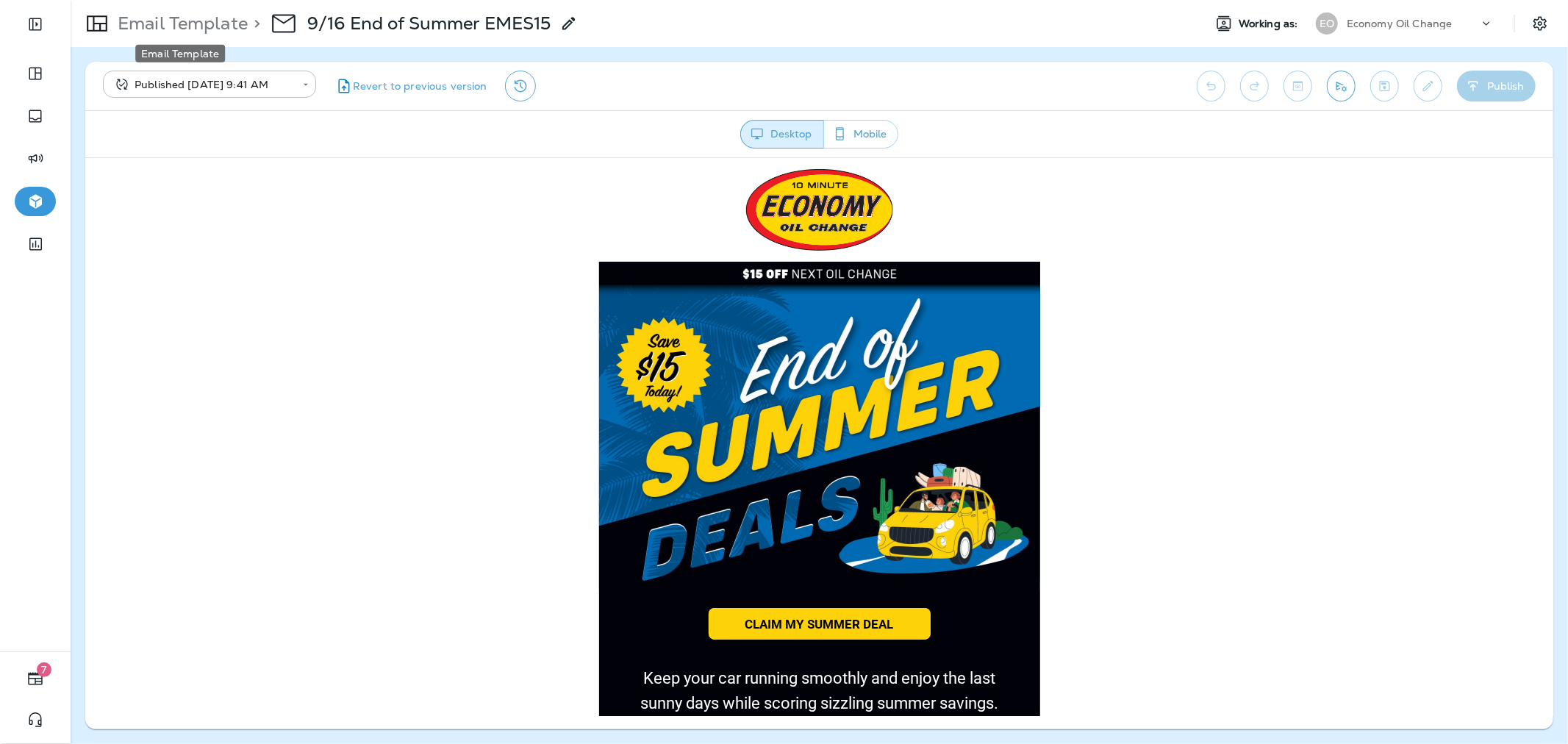
click at [234, 33] on p "Email Template" at bounding box center [180, 23] width 136 height 22
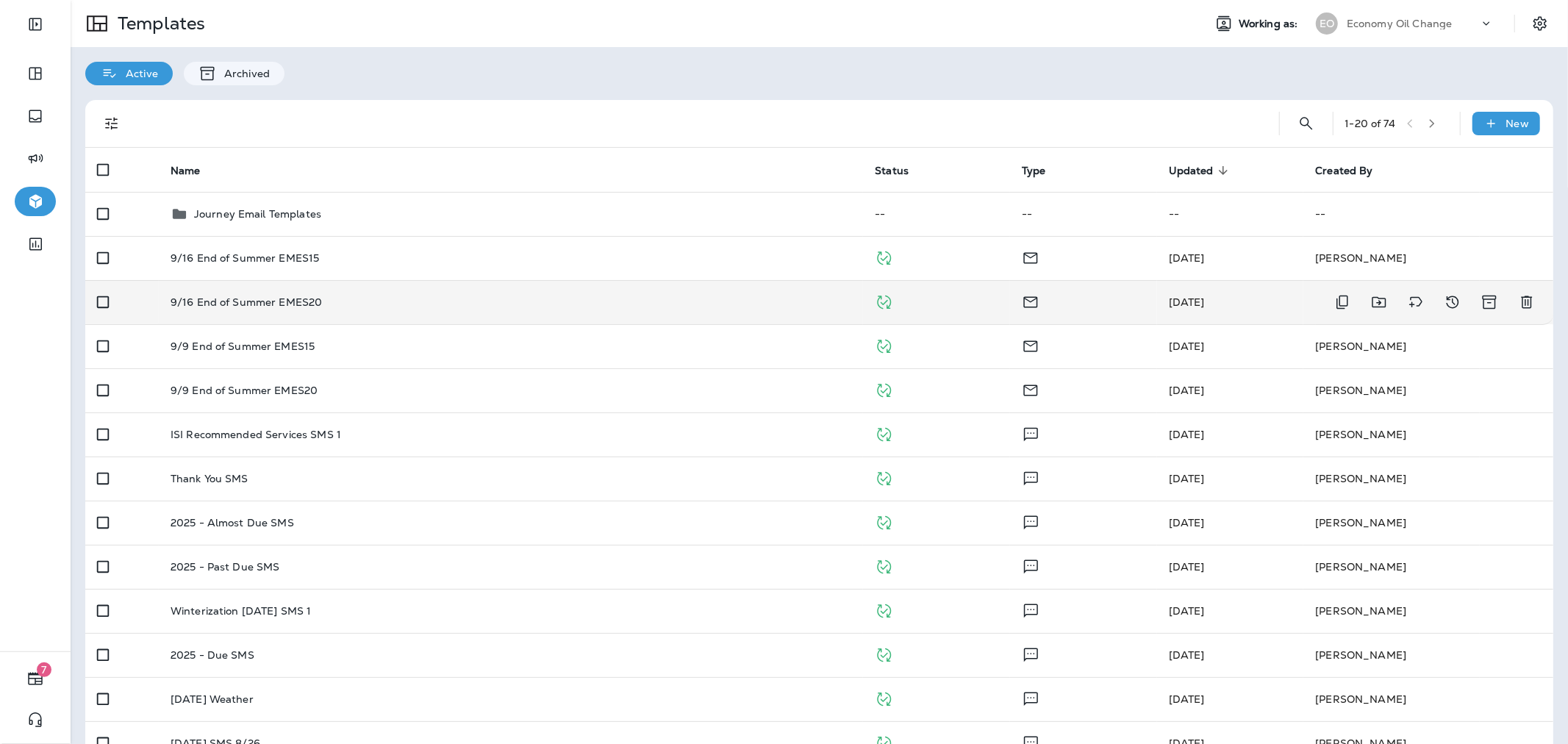
click at [355, 297] on div "9/16 End of Summer EMES20" at bounding box center [511, 302] width 681 height 12
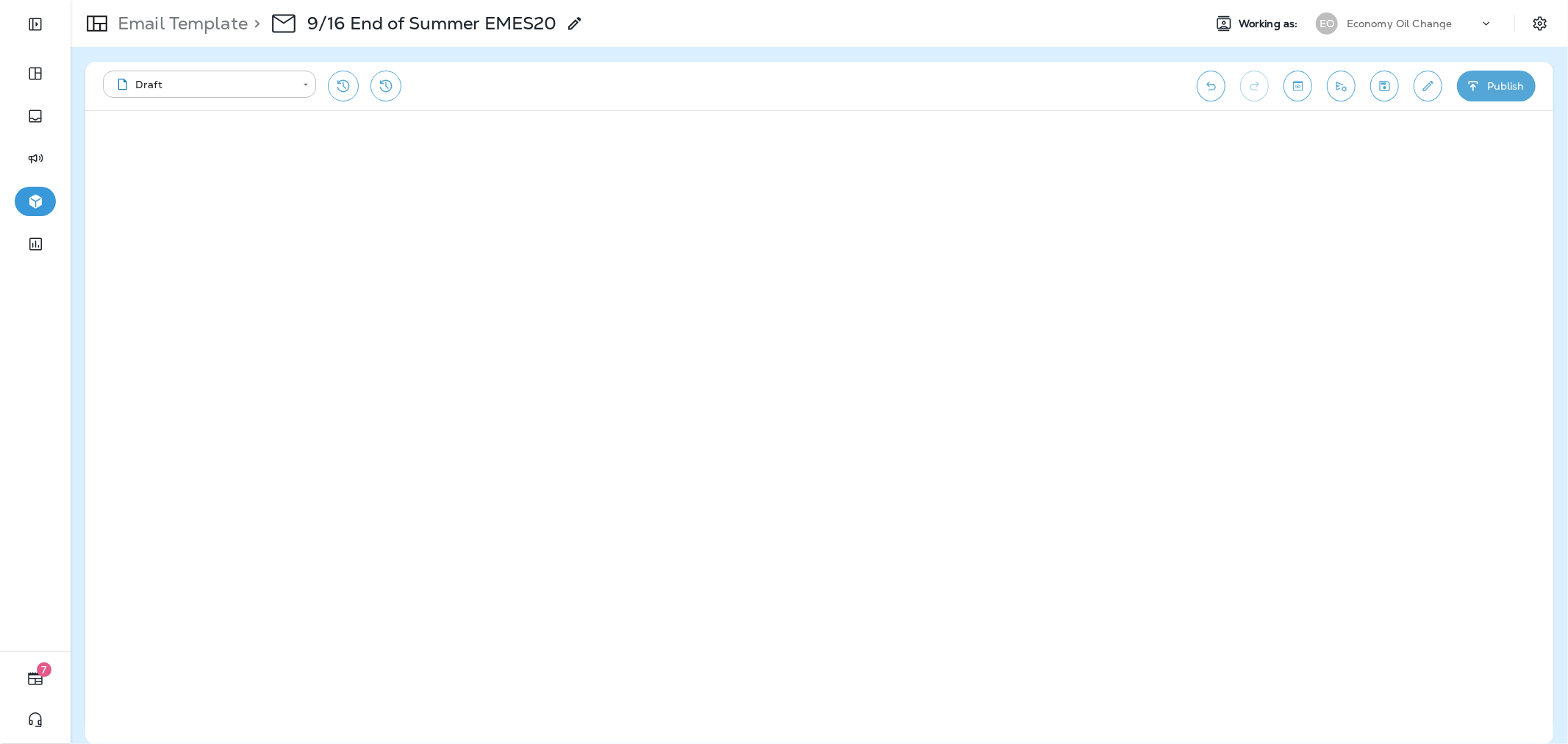
click at [1496, 98] on button "Publish" at bounding box center [1496, 86] width 79 height 31
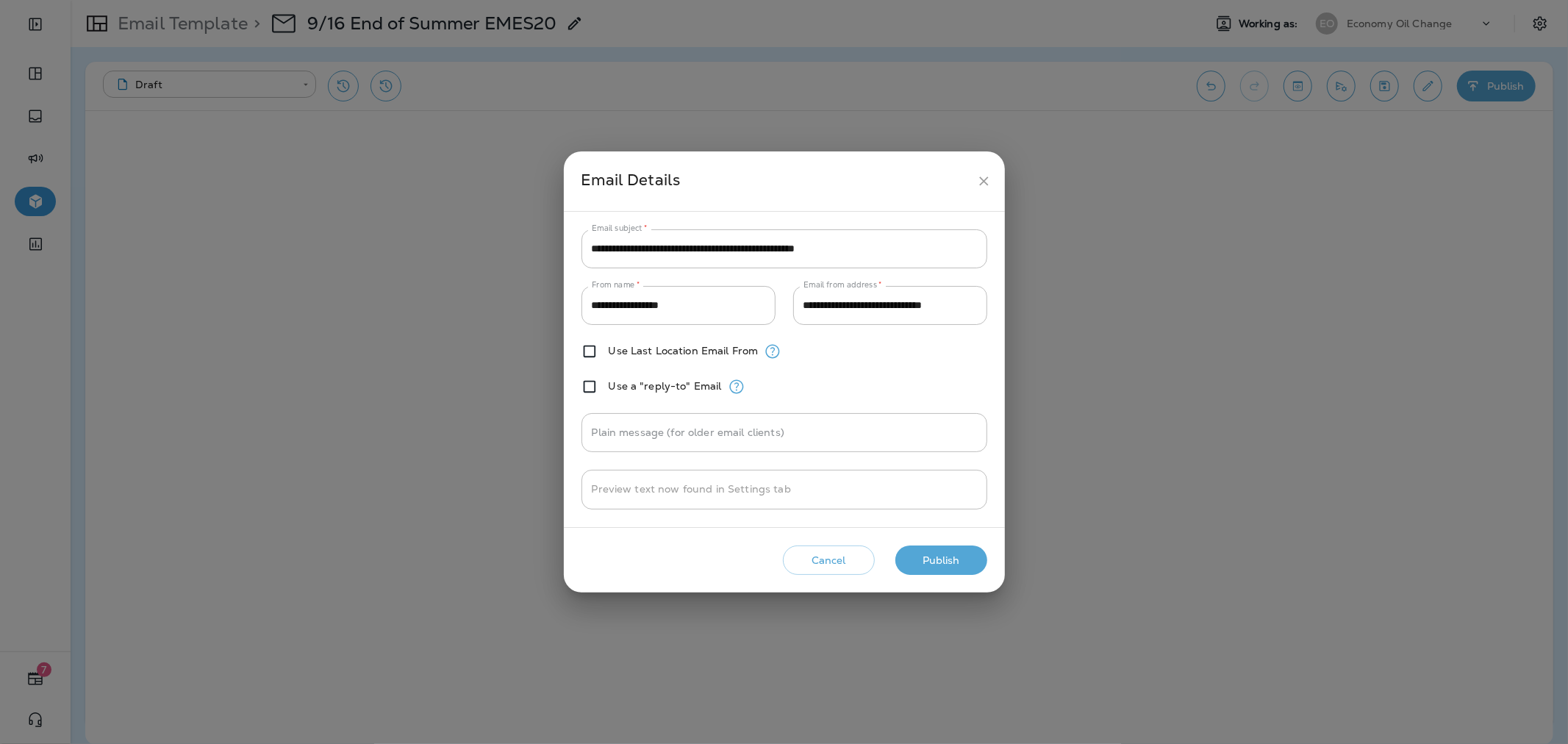
click at [909, 555] on button "Publish" at bounding box center [941, 561] width 92 height 30
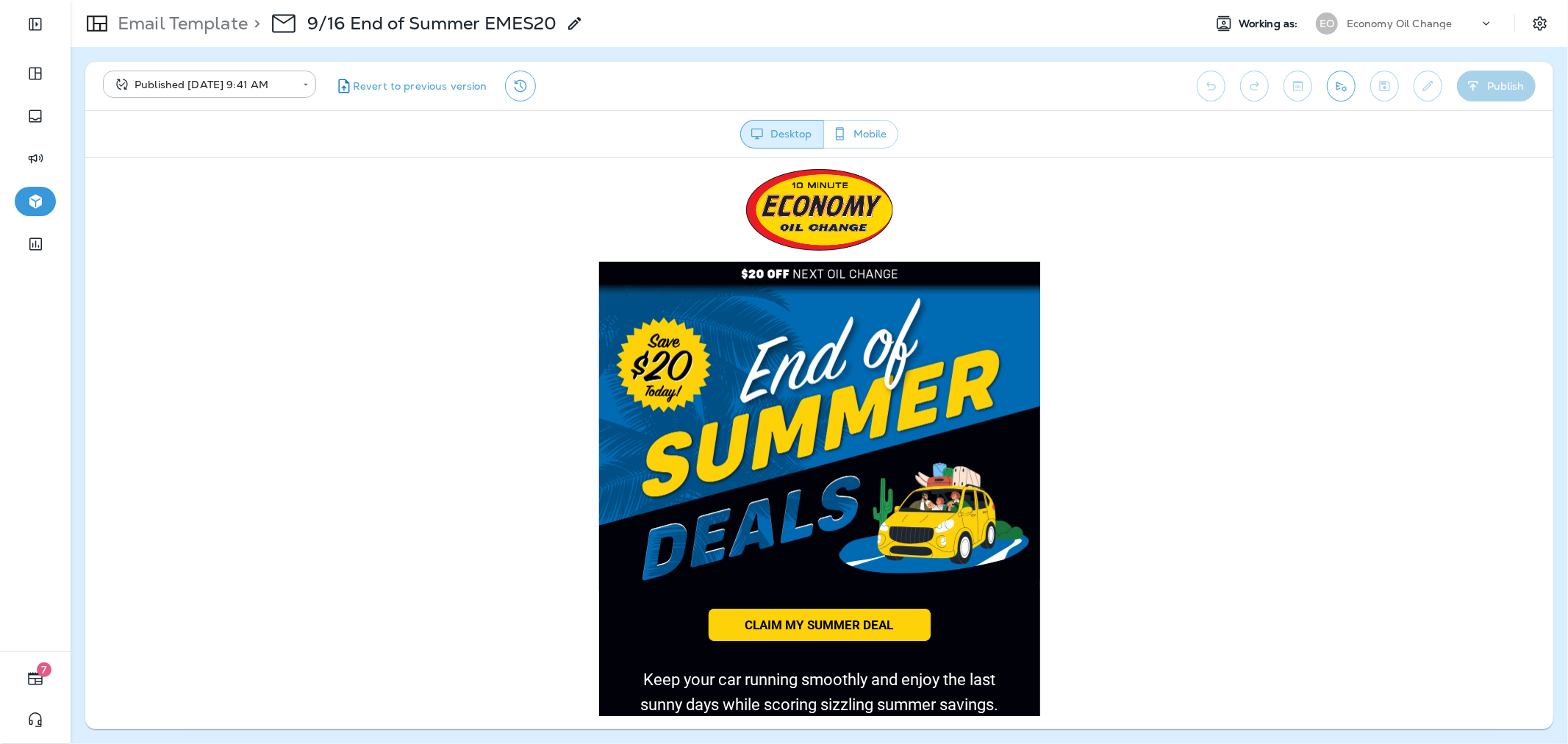
click at [1444, 28] on p "Economy Oil Change" at bounding box center [1399, 23] width 106 height 12
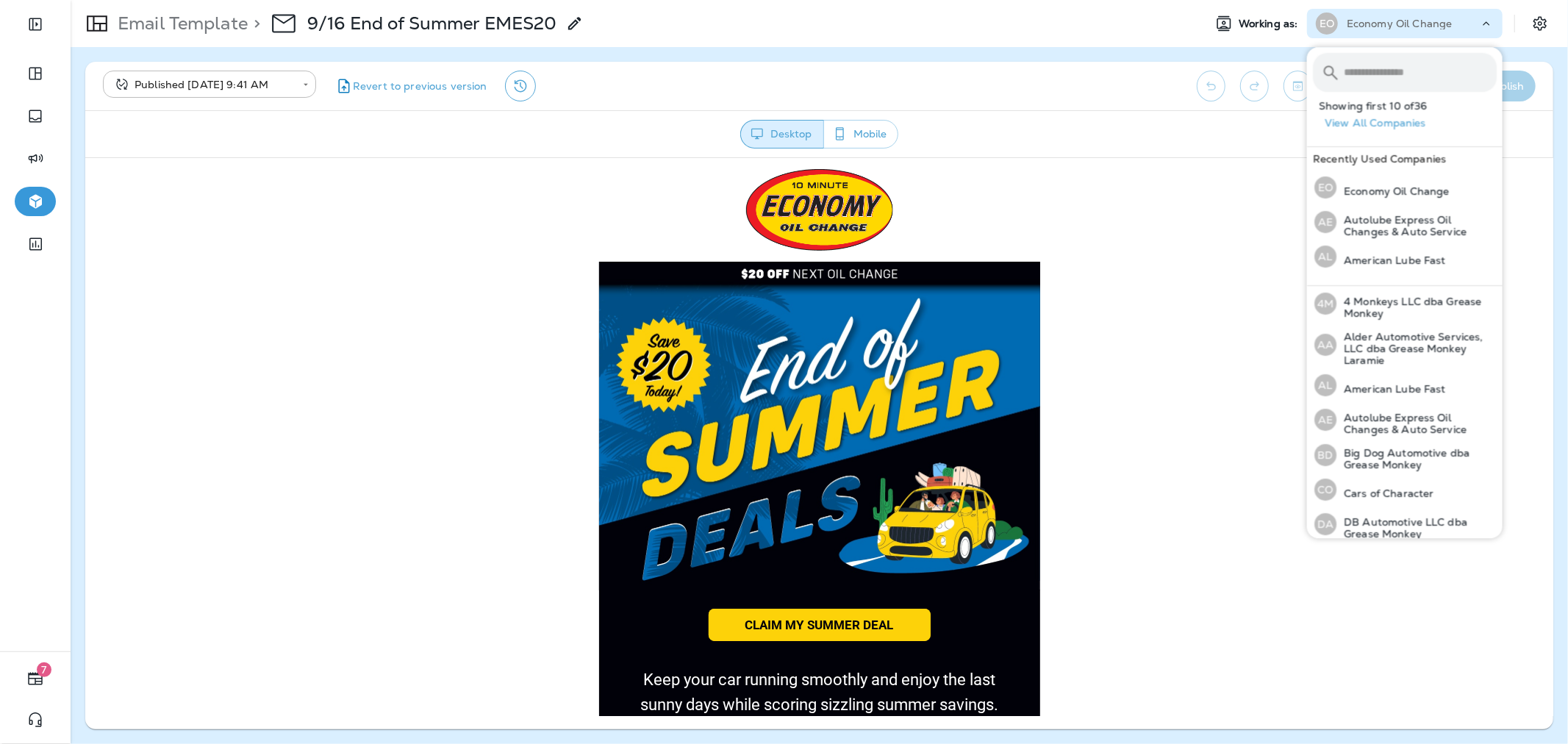
click at [1416, 69] on input "text" at bounding box center [1420, 72] width 153 height 39
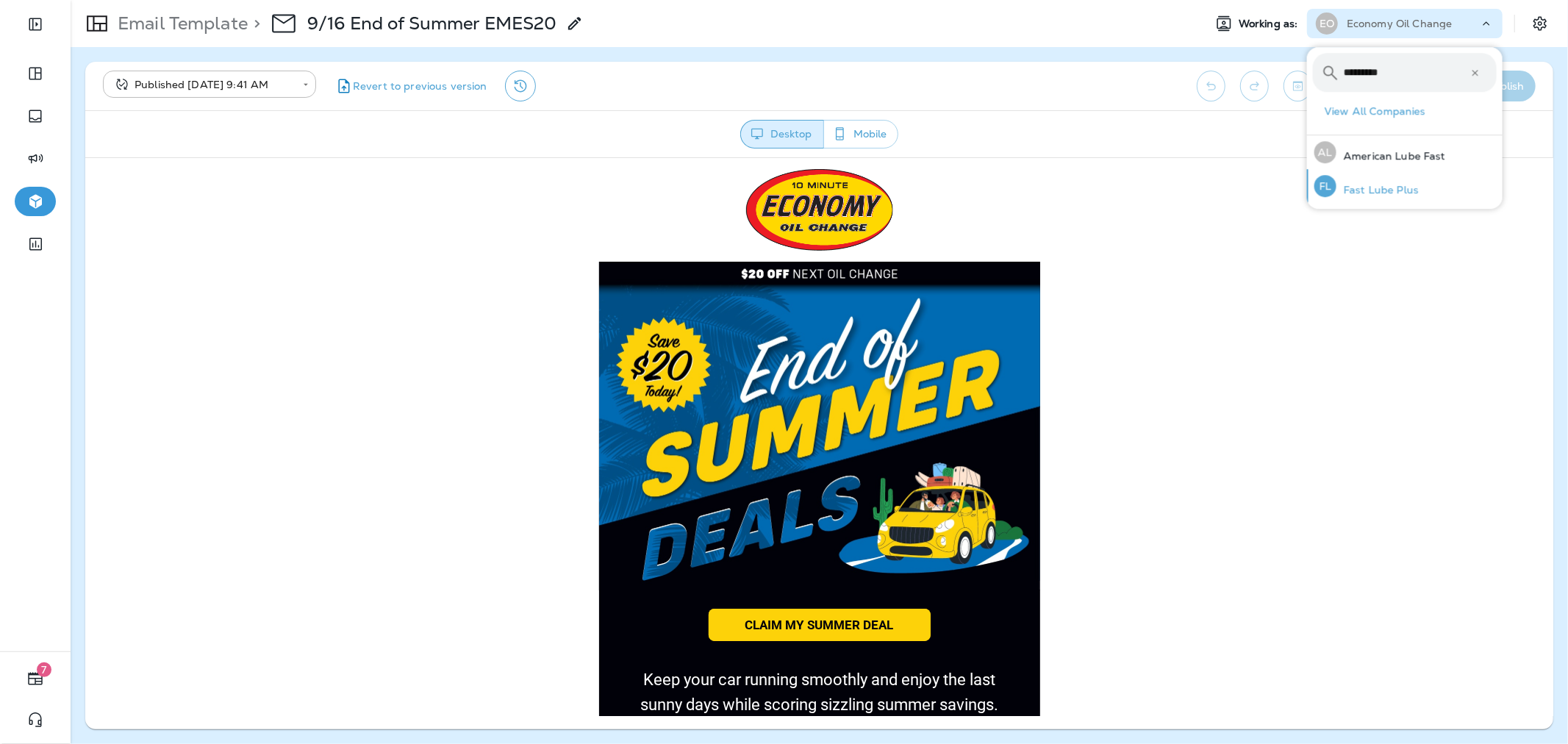
type input "*********"
click at [1404, 193] on p "Fast Lube Plus" at bounding box center [1378, 189] width 82 height 12
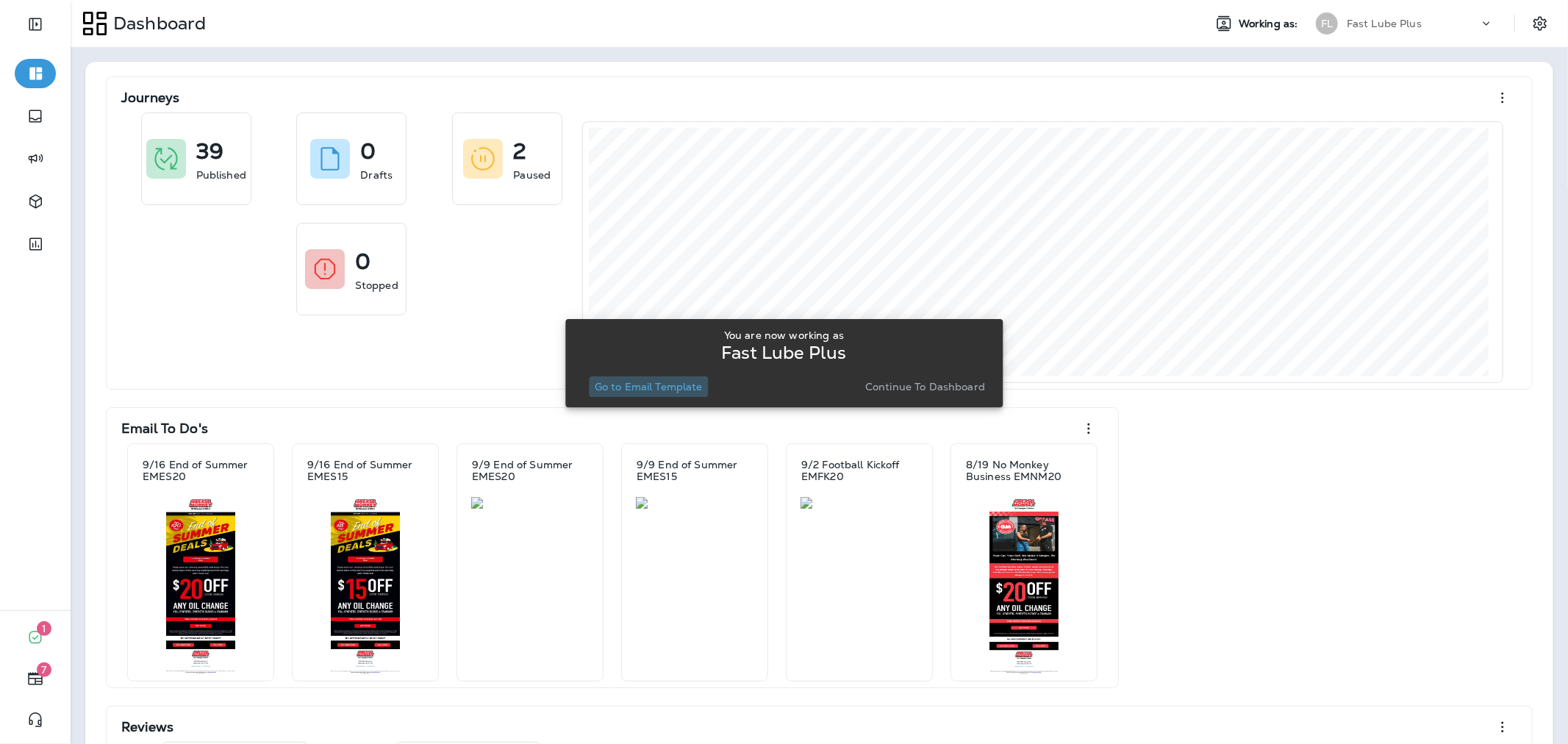
click at [659, 386] on p "Go to Email Template" at bounding box center [648, 386] width 108 height 12
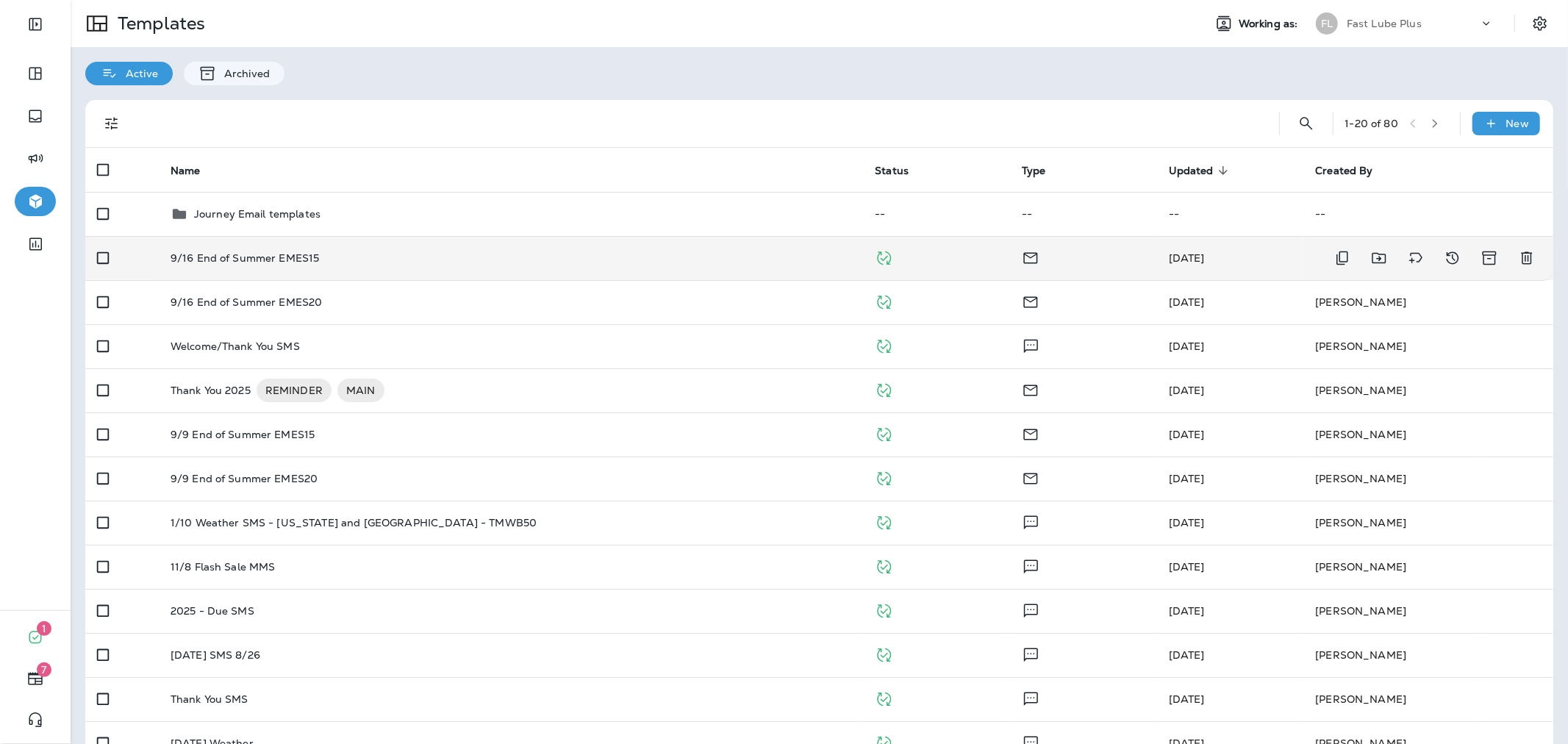
click at [704, 267] on td "9/16 End of Summer EMES15" at bounding box center [511, 257] width 705 height 44
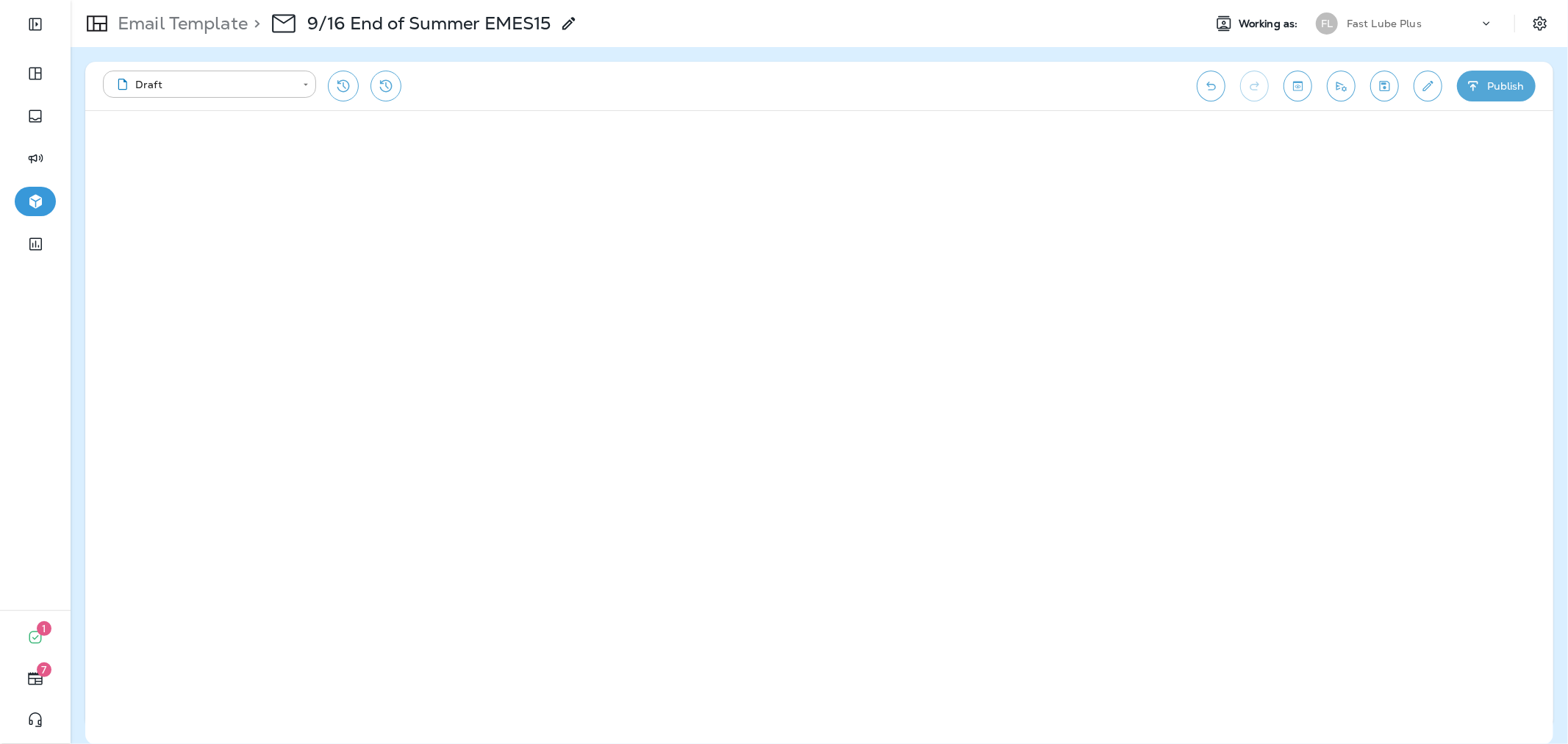
click at [1481, 79] on button "Publish" at bounding box center [1496, 86] width 79 height 31
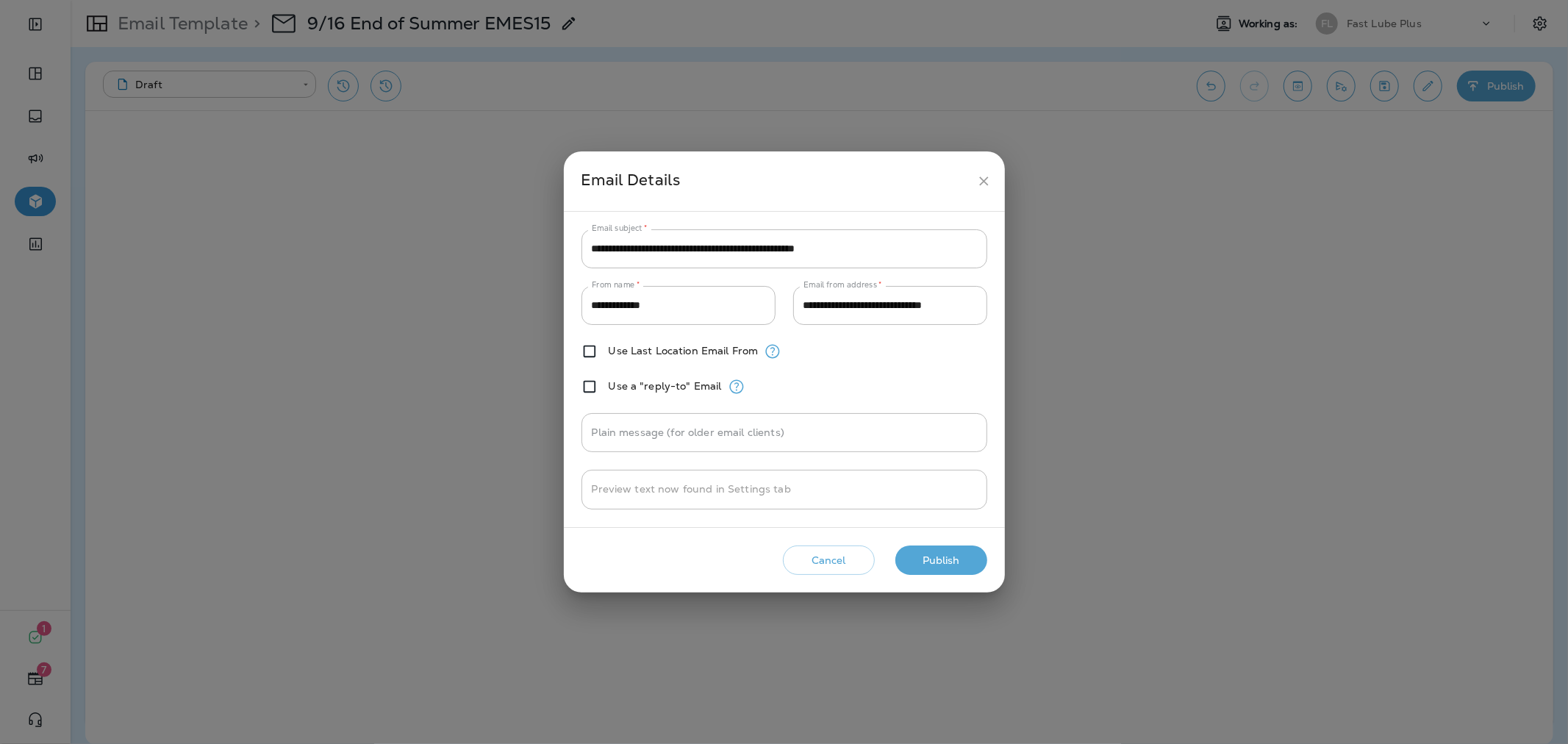
click at [955, 540] on div "Cancel Publish" at bounding box center [784, 561] width 417 height 42
click at [975, 566] on button "Publish" at bounding box center [941, 561] width 92 height 30
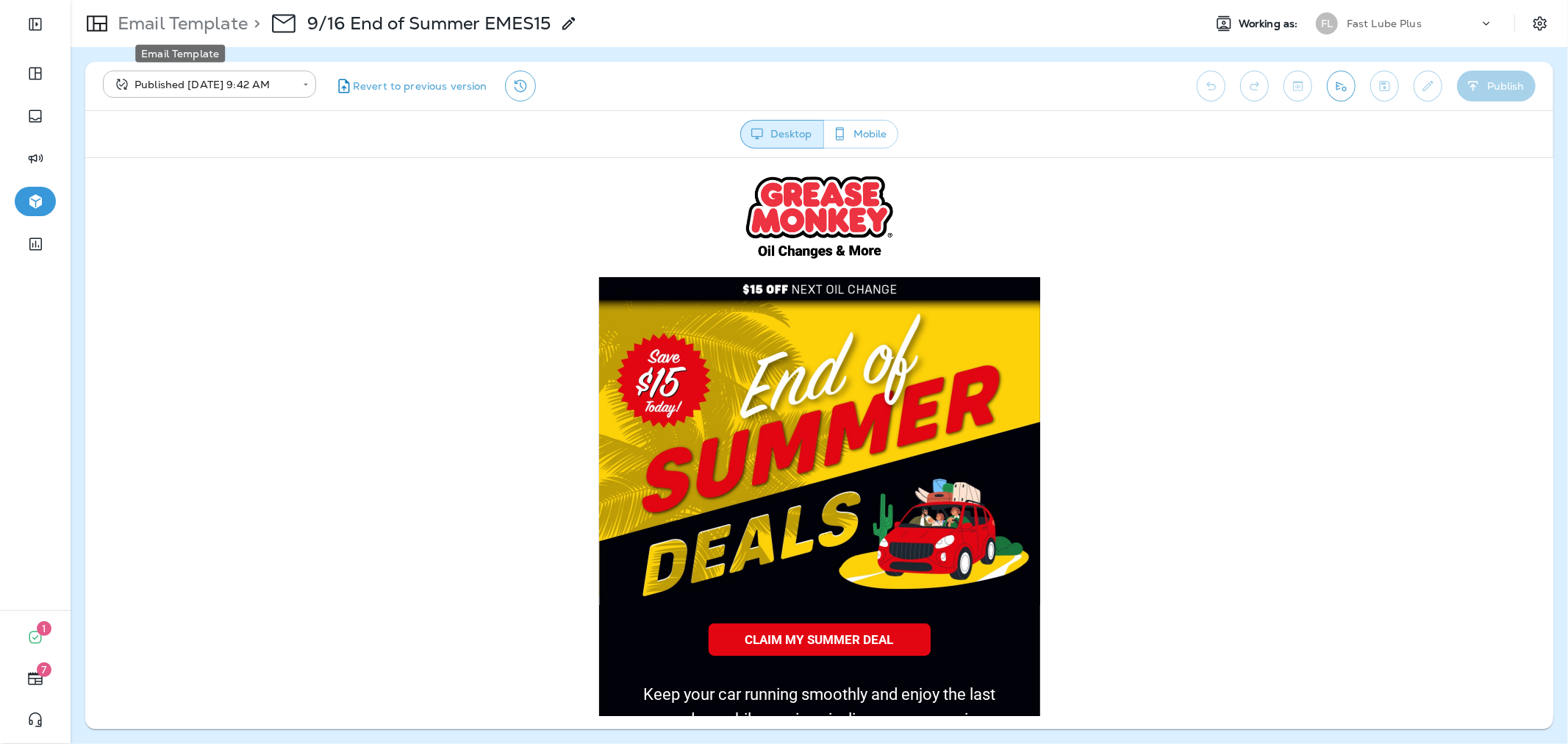
click at [229, 31] on p "Email Template" at bounding box center [180, 23] width 136 height 22
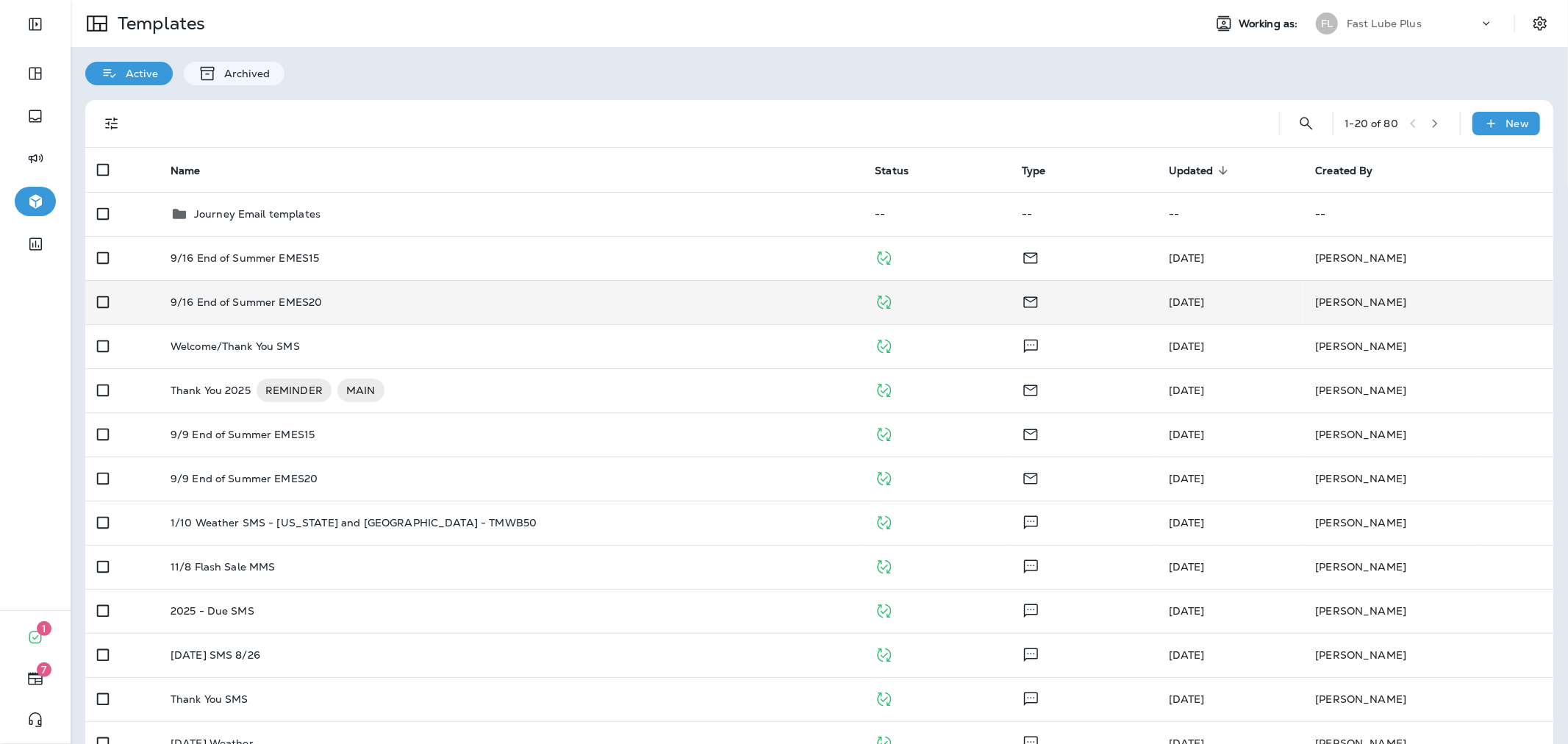
click at [446, 306] on div "9/16 End of Summer EMES20" at bounding box center [511, 302] width 681 height 12
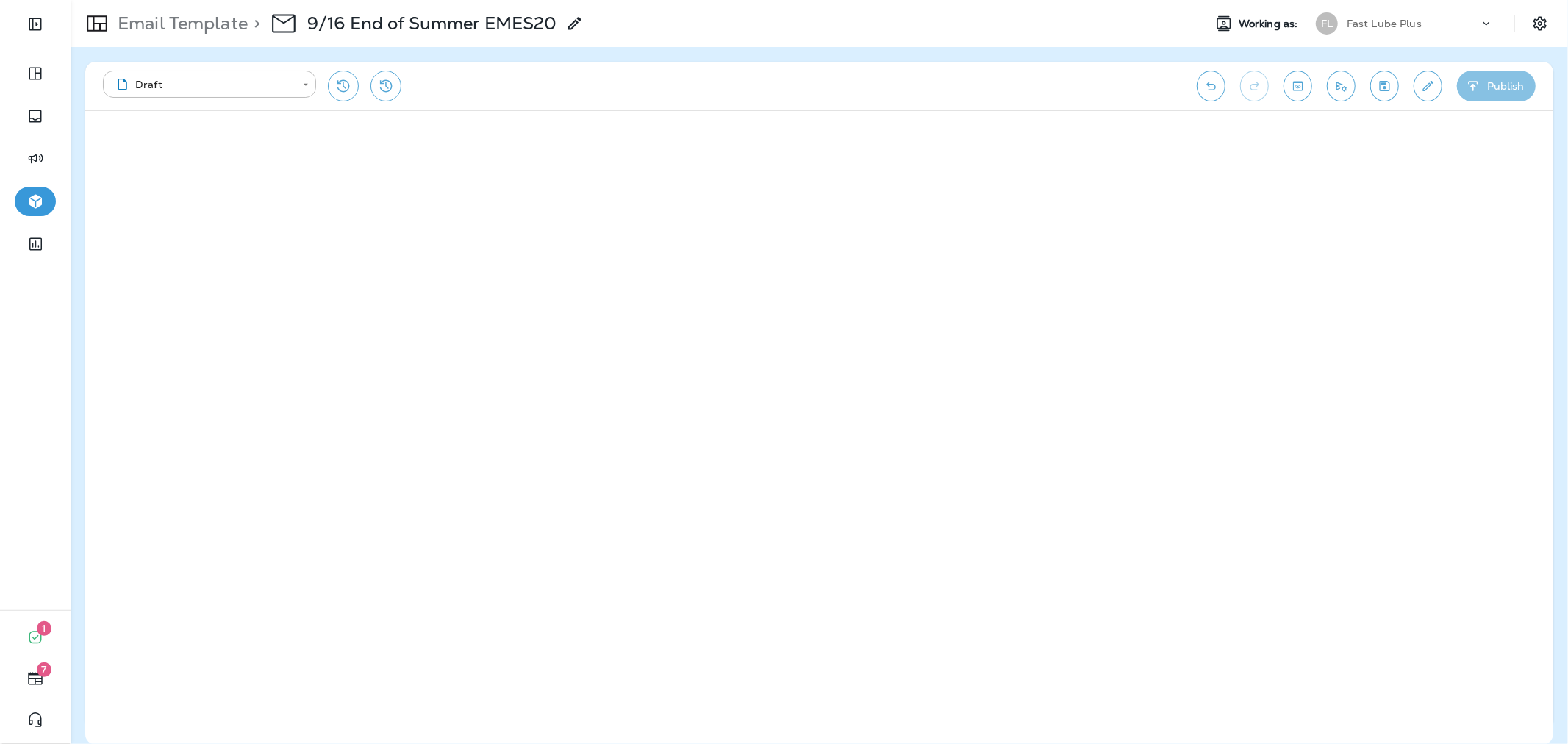
click at [1500, 86] on button "Publish" at bounding box center [1496, 86] width 79 height 31
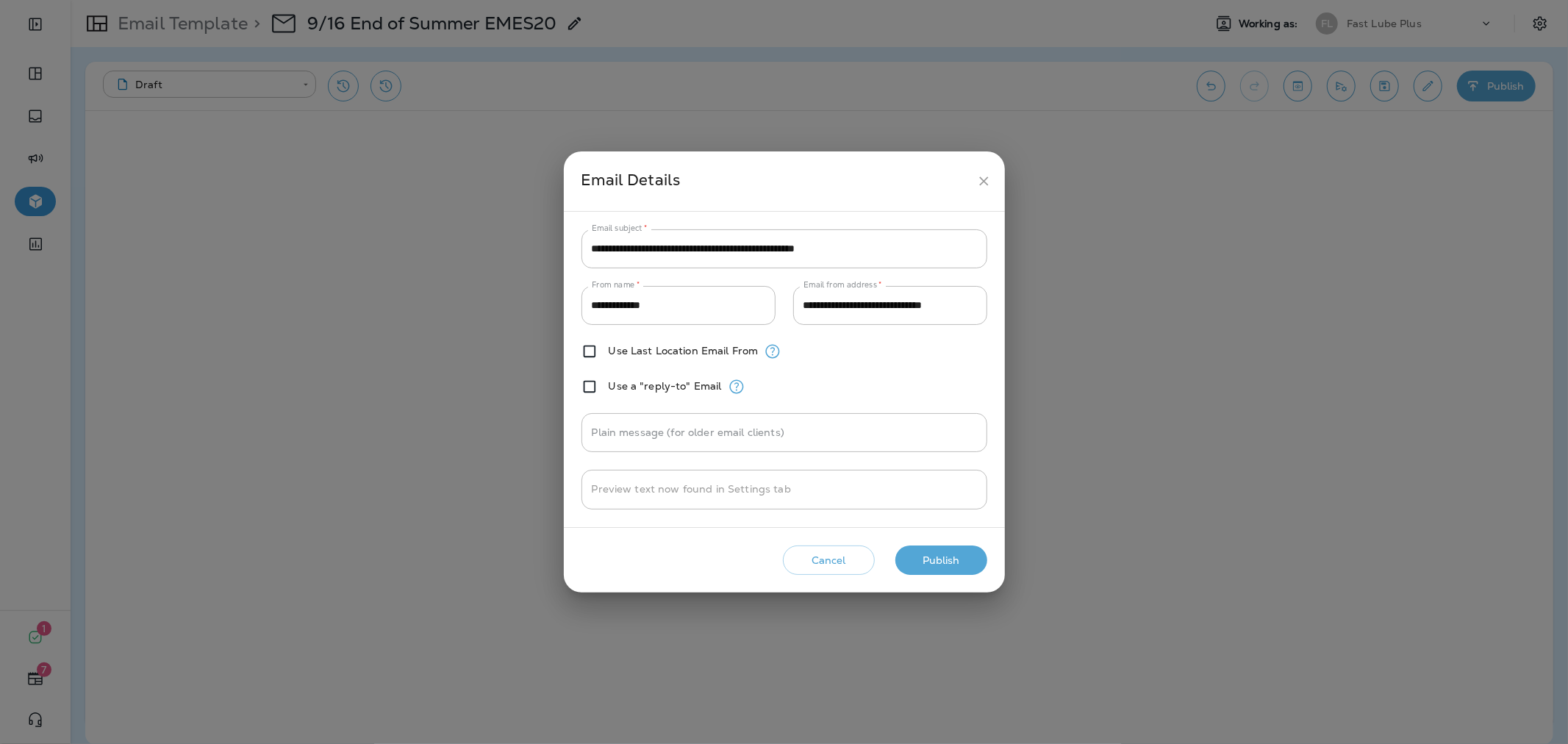
click at [936, 547] on button "Publish" at bounding box center [941, 561] width 92 height 30
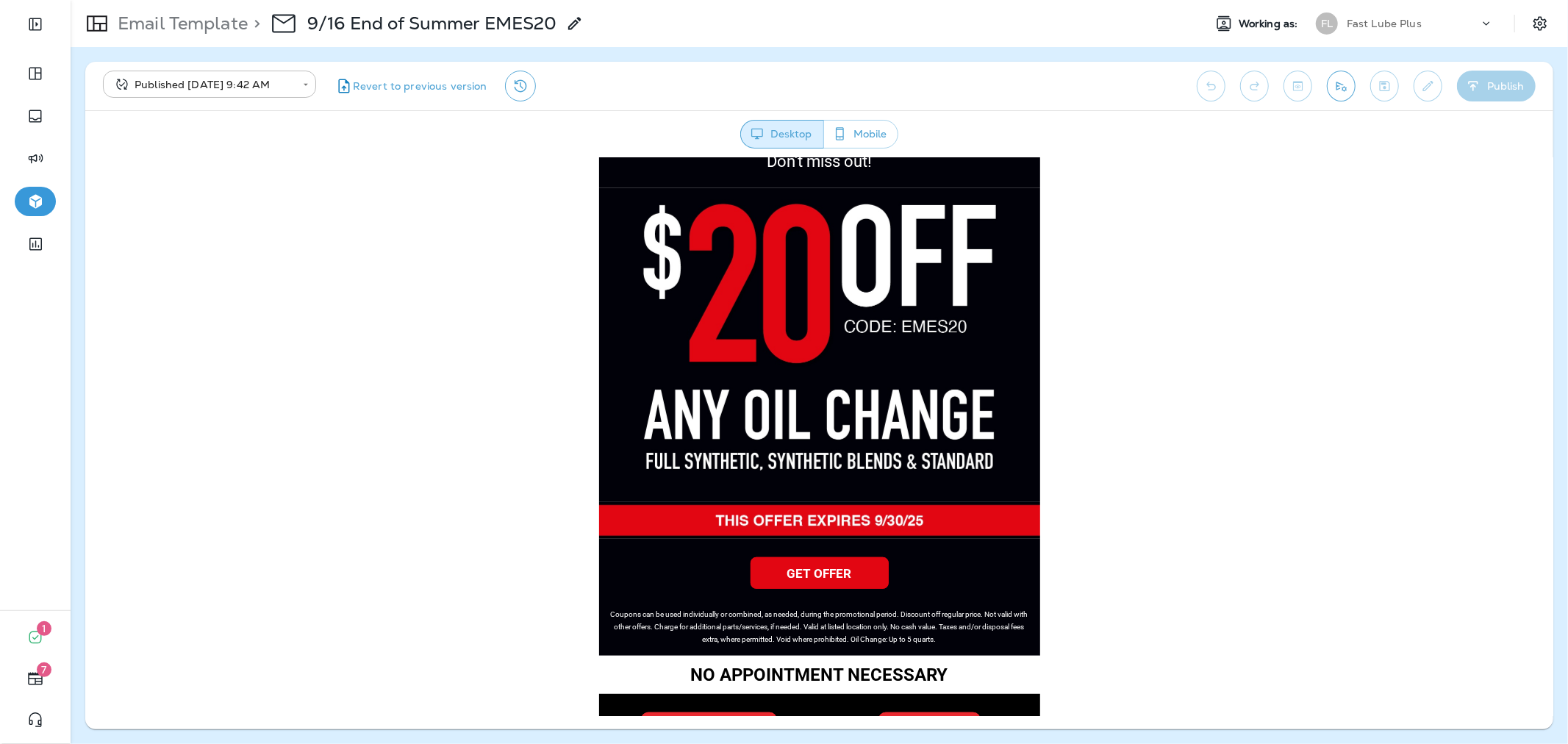
scroll to position [782, 0]
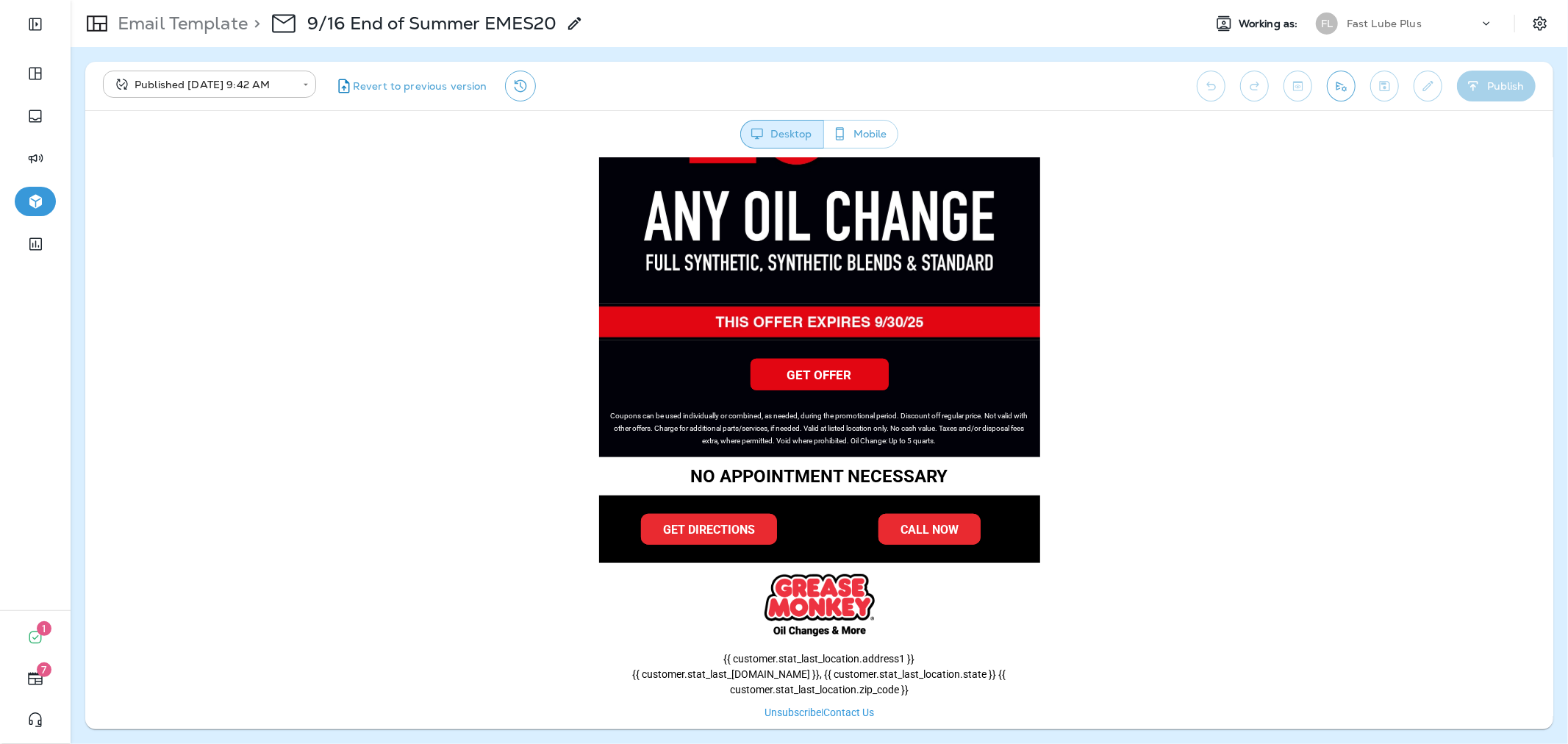
click at [1363, 20] on p "Fast Lube Plus" at bounding box center [1384, 23] width 75 height 12
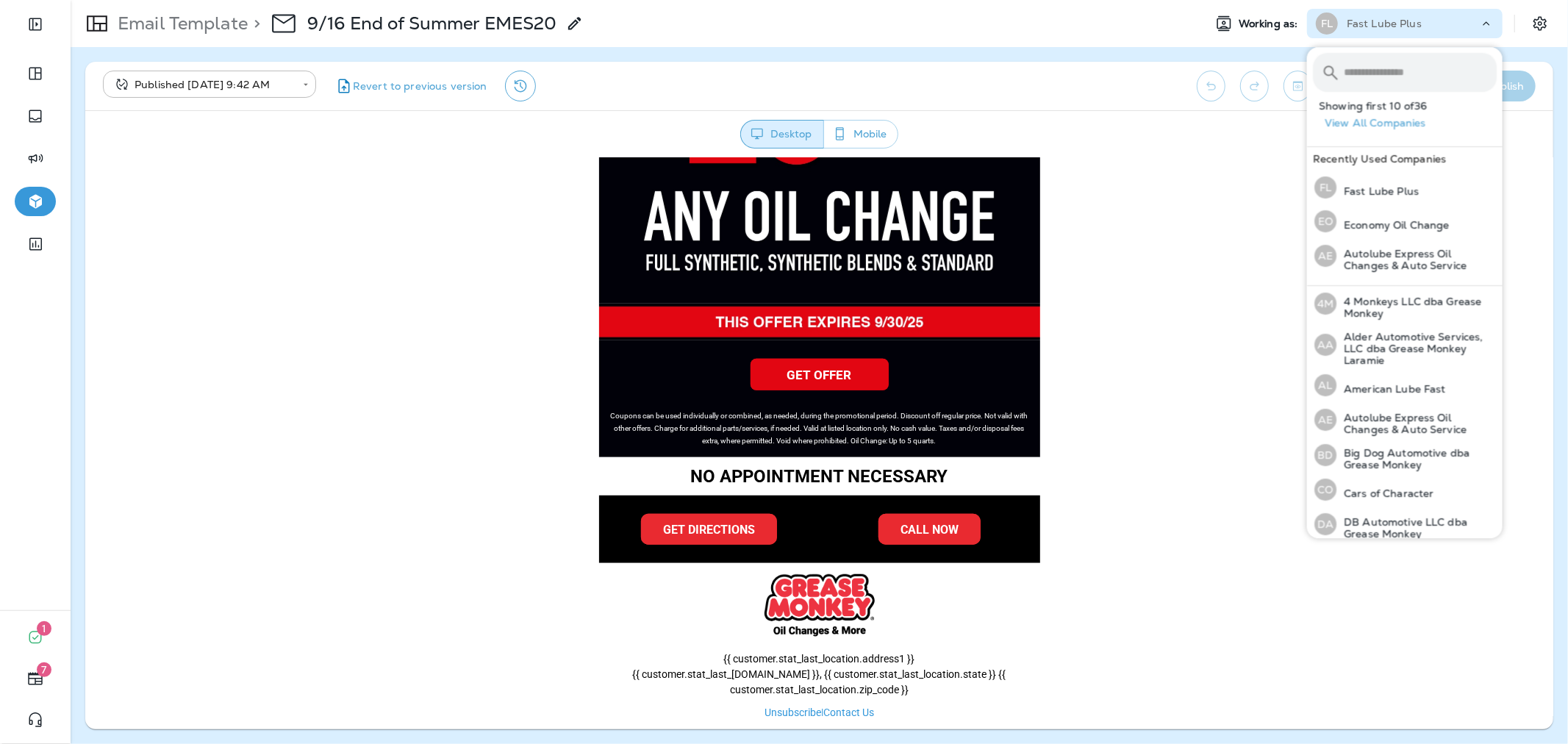
click at [1375, 68] on input "text" at bounding box center [1420, 72] width 153 height 39
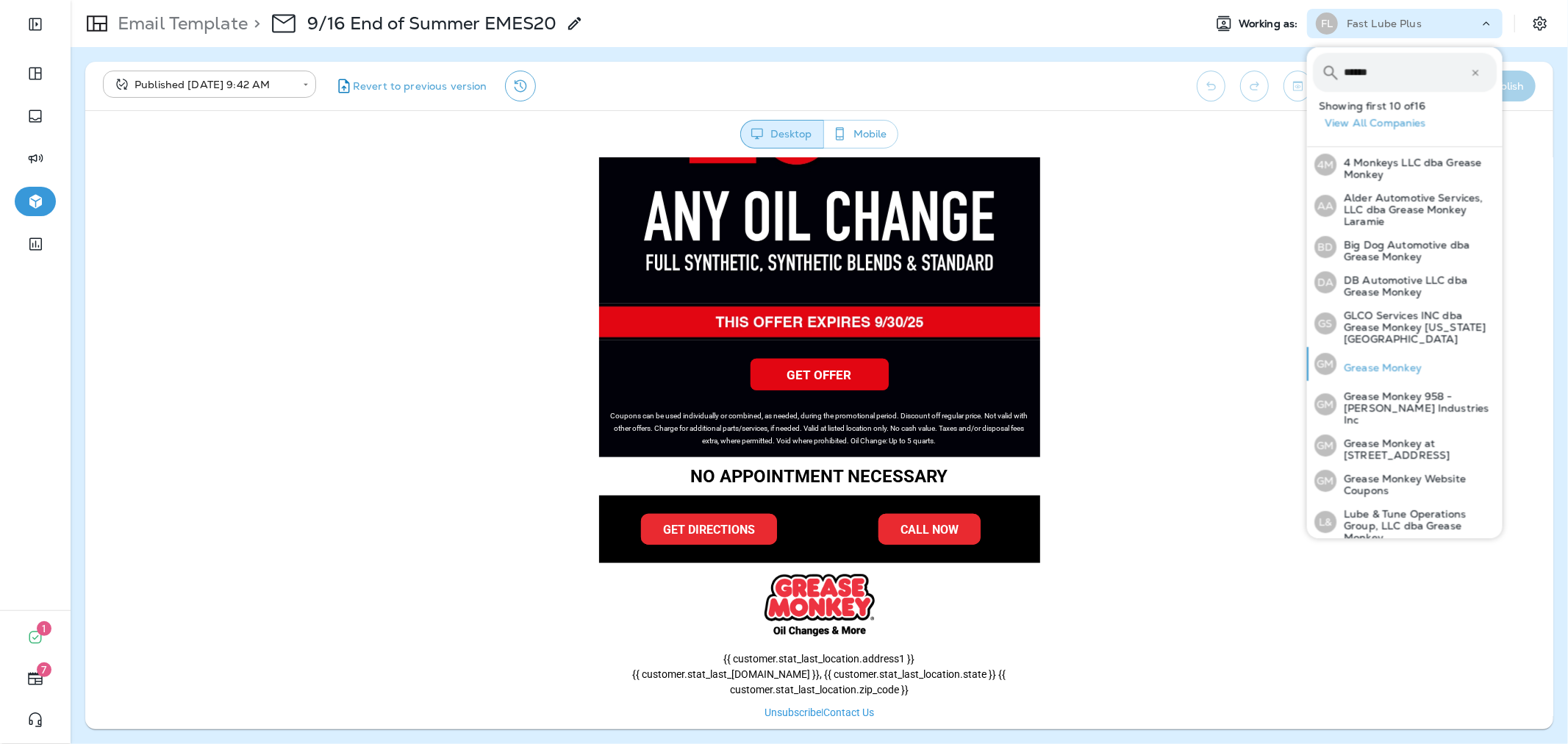
type input "******"
click at [1407, 362] on p "Grease Monkey" at bounding box center [1379, 367] width 86 height 12
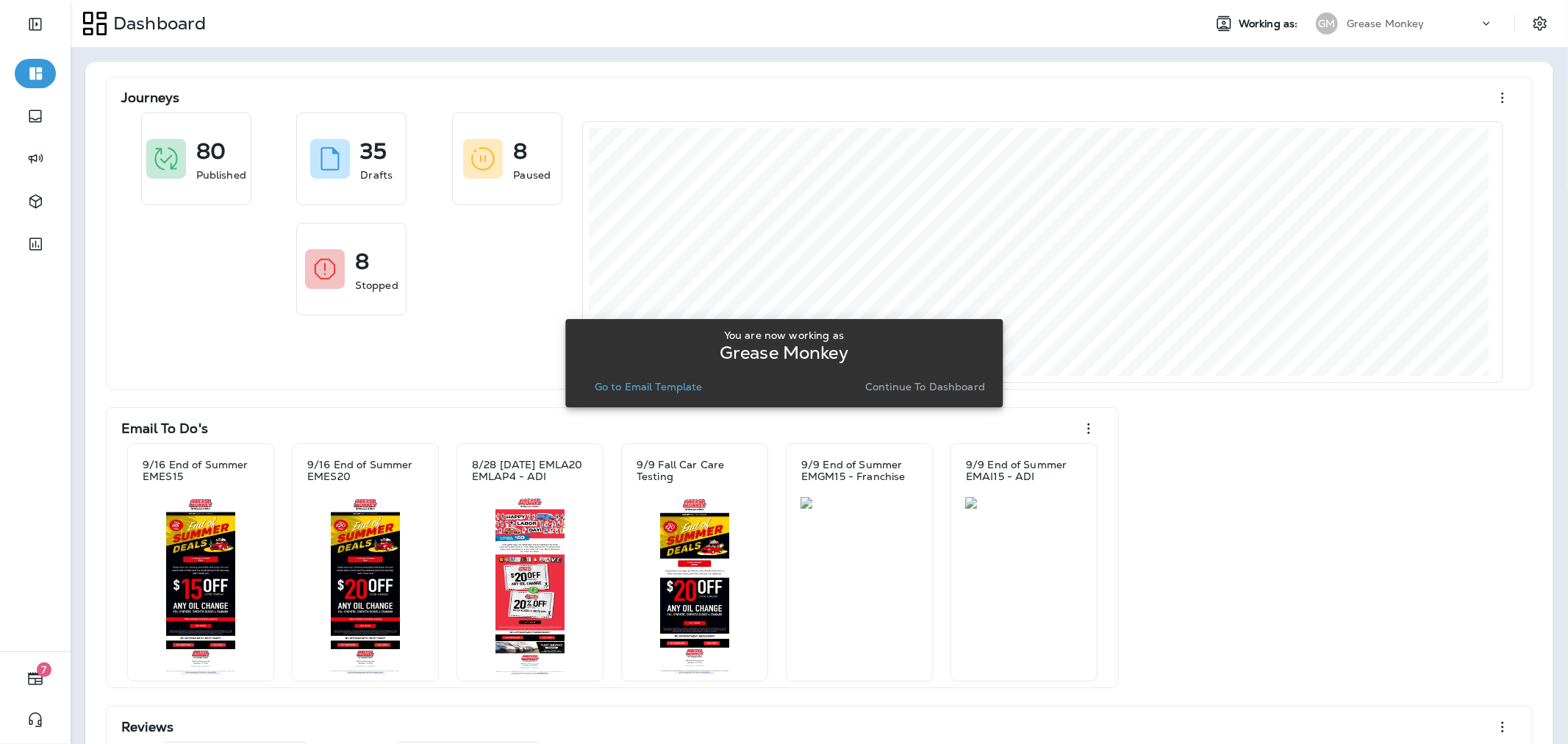
click at [660, 386] on p "Go to Email Template" at bounding box center [648, 386] width 108 height 12
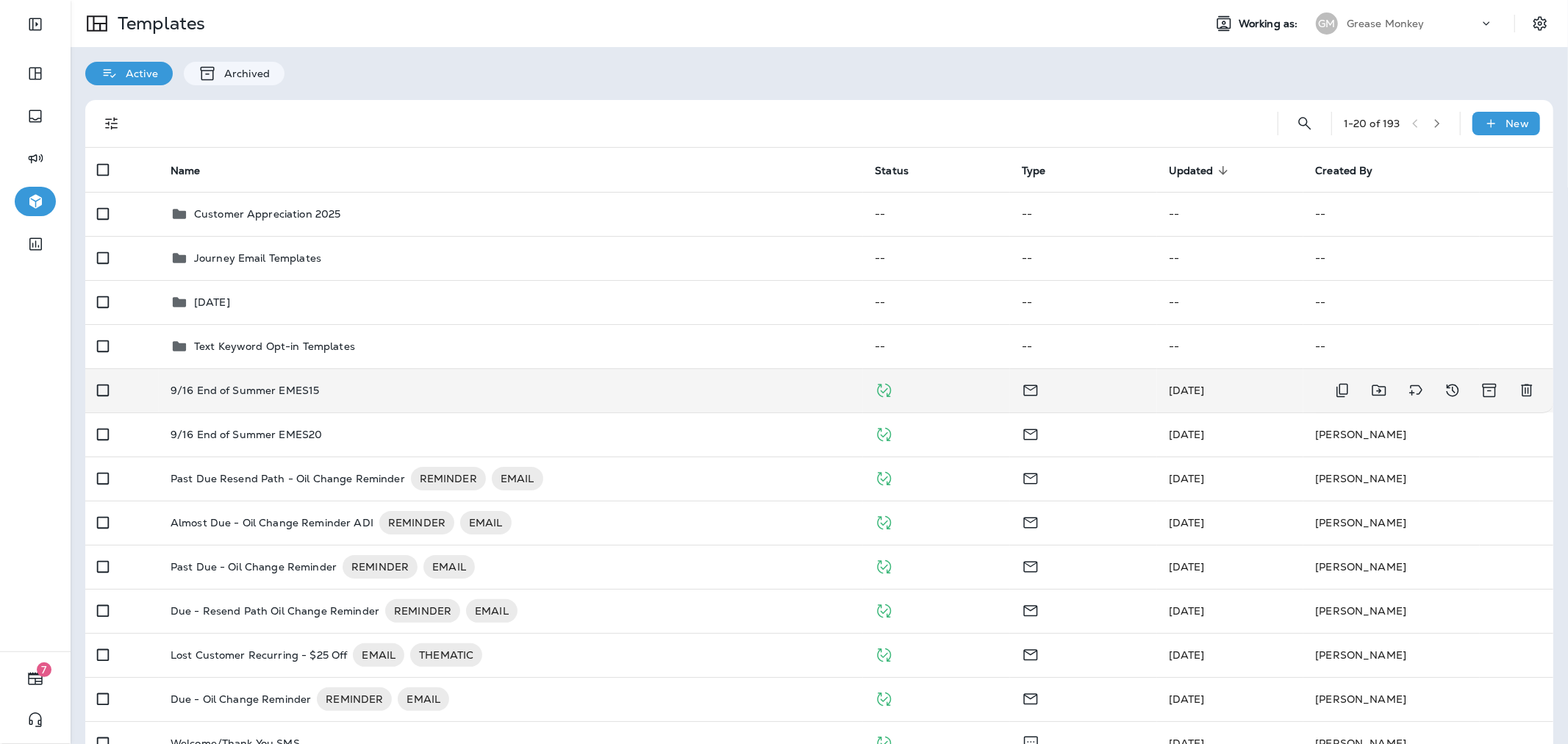
click at [622, 385] on div "9/16 End of Summer EMES15" at bounding box center [511, 389] width 681 height 12
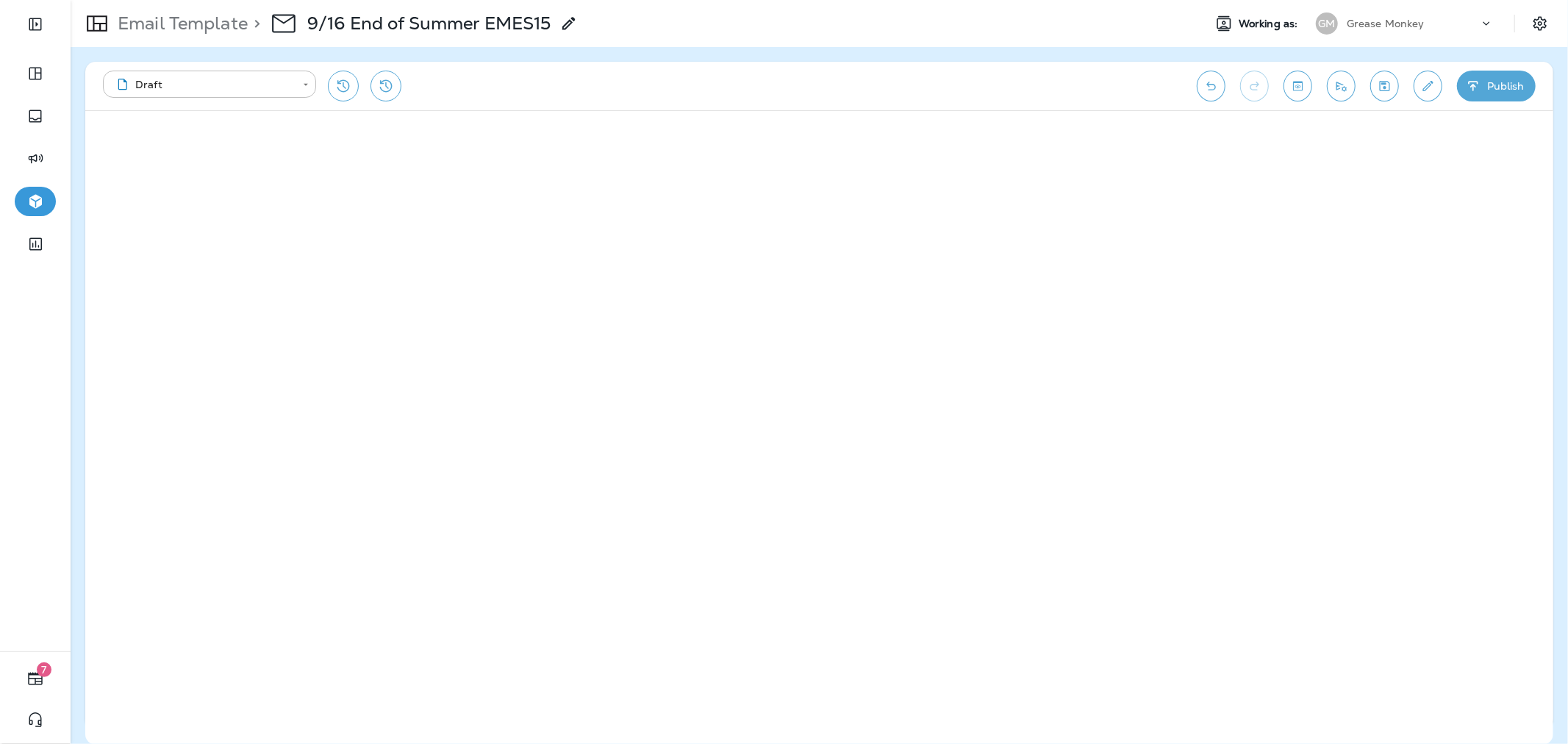
click at [1493, 92] on button "Publish" at bounding box center [1496, 86] width 79 height 31
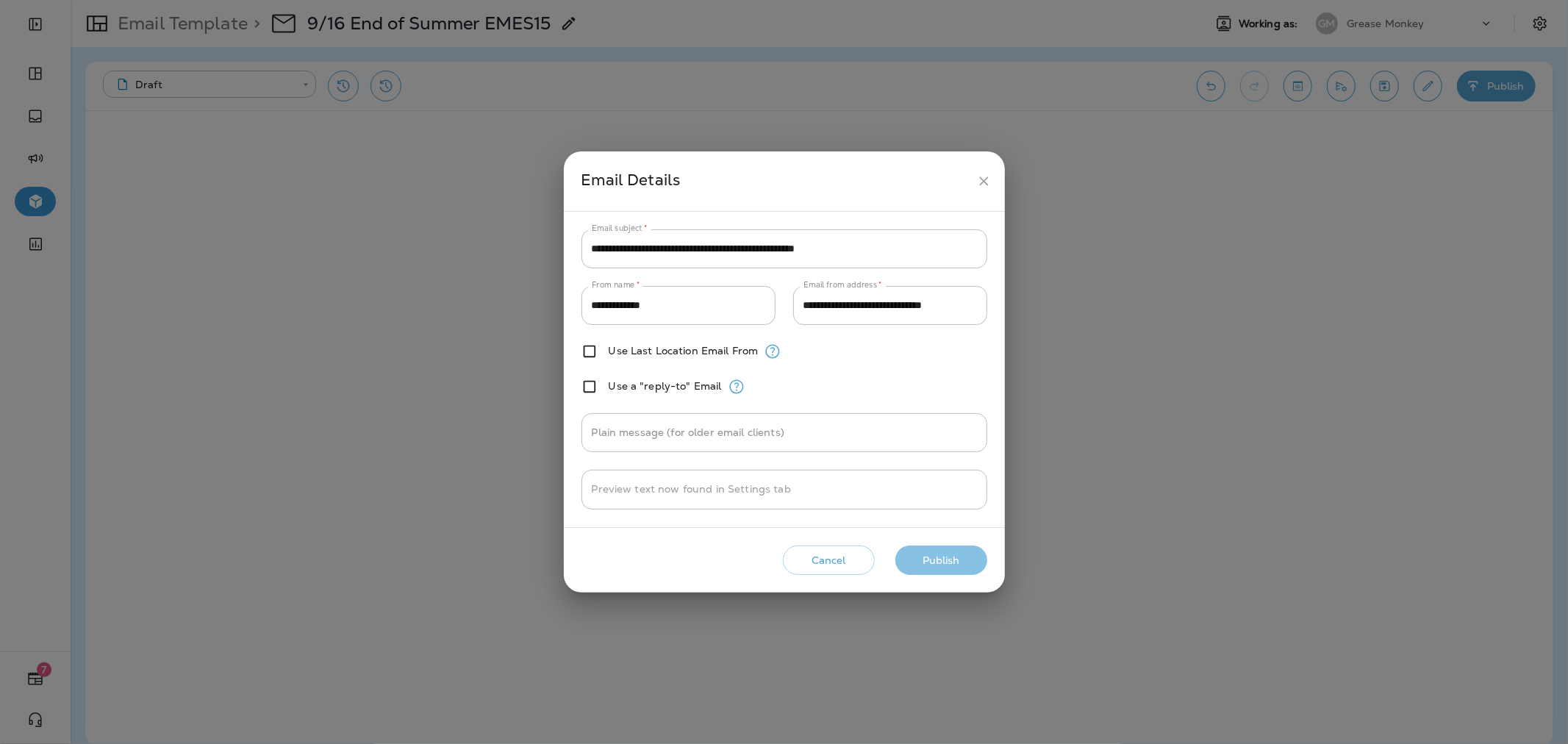
click at [950, 564] on button "Publish" at bounding box center [941, 561] width 92 height 30
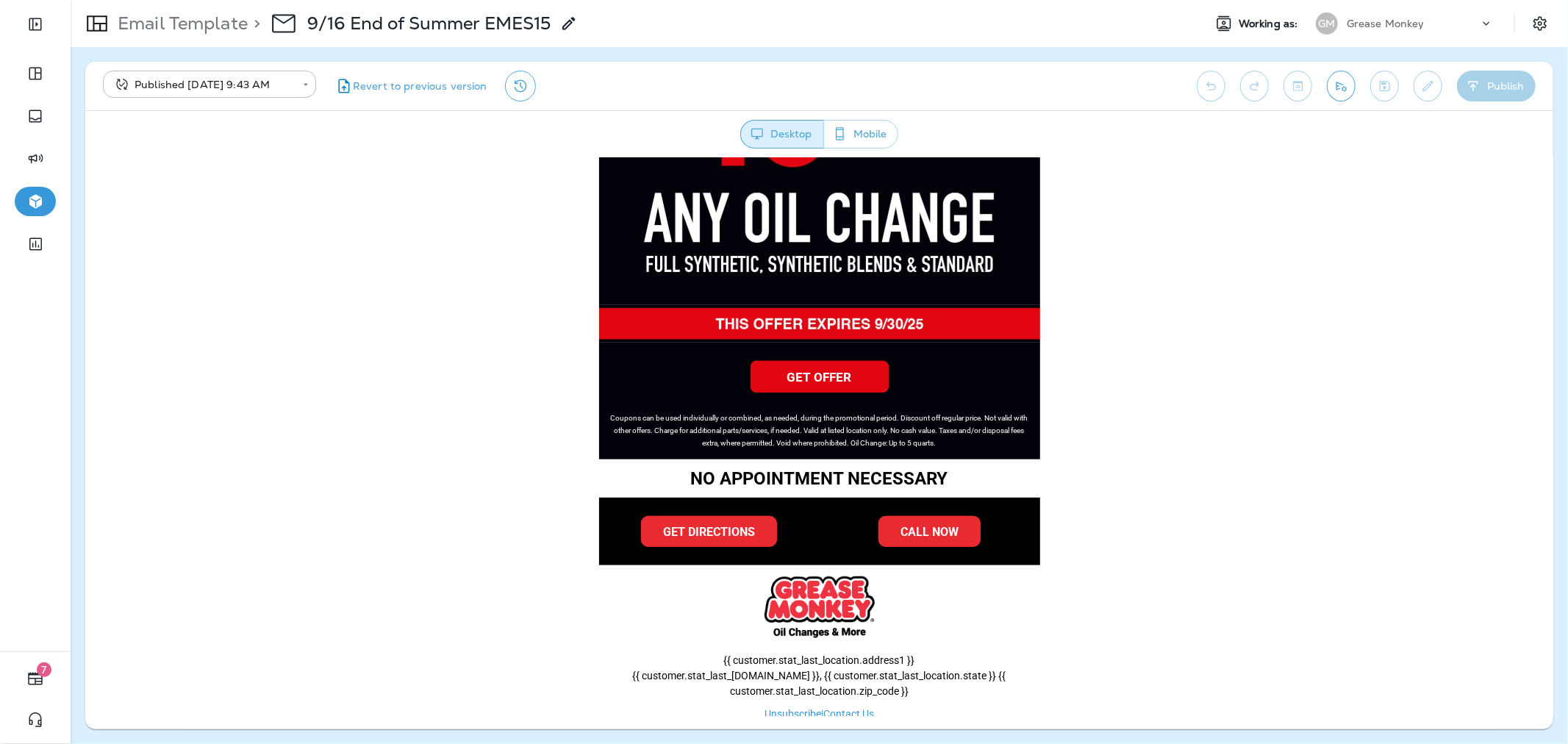
scroll to position [781, 0]
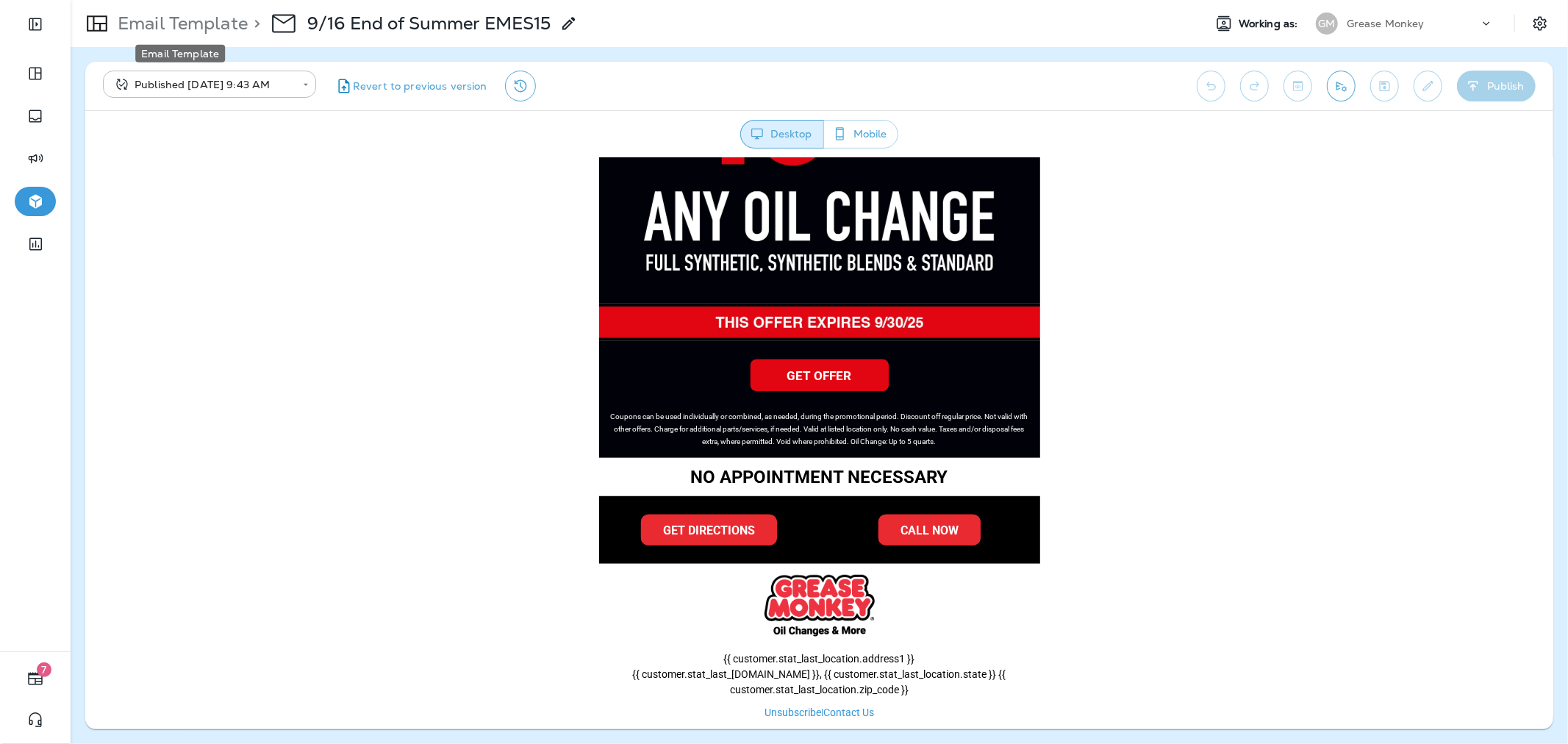
click at [182, 20] on p "Email Template" at bounding box center [180, 23] width 136 height 22
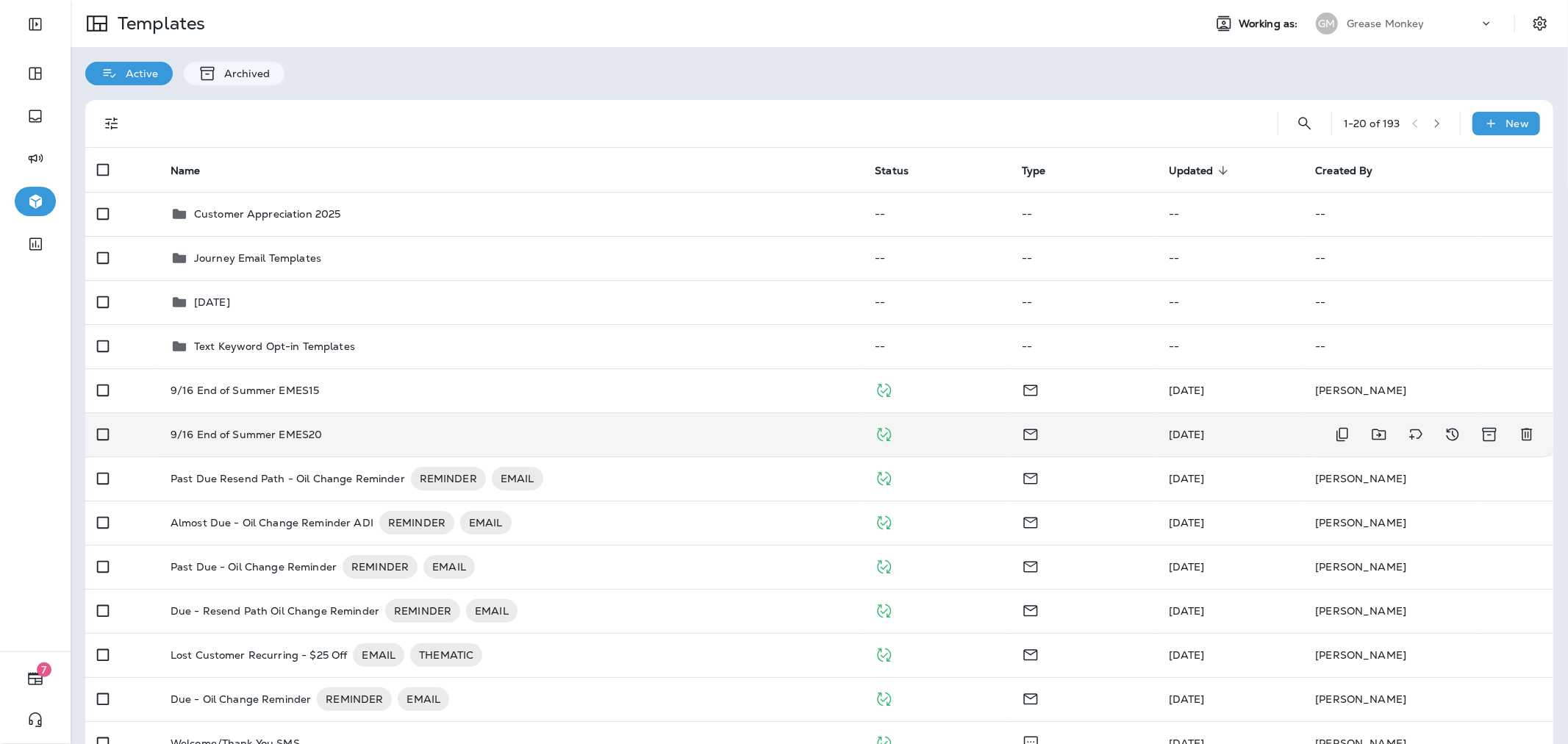
click at [439, 429] on div "9/16 End of Summer EMES20" at bounding box center [511, 434] width 681 height 12
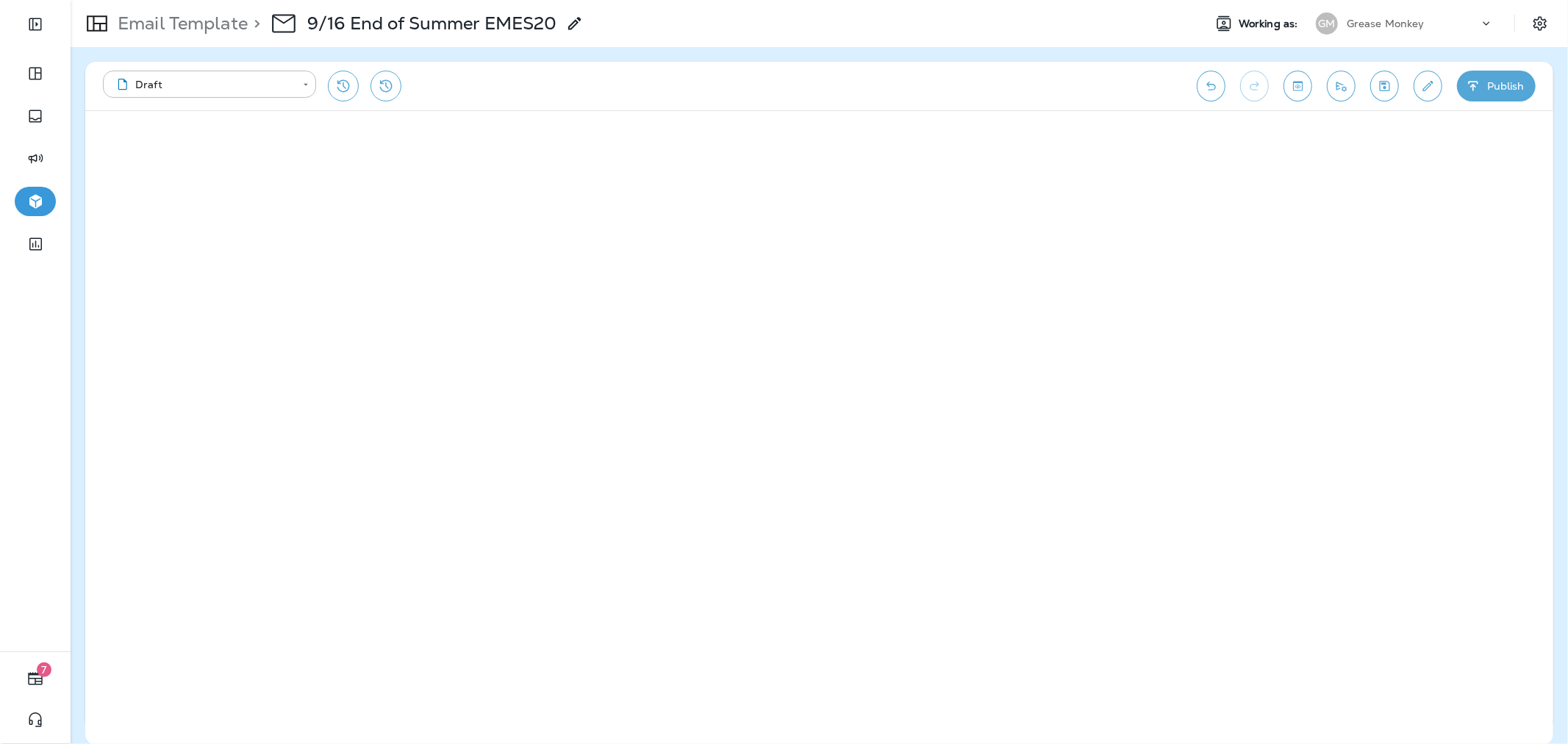
click at [1498, 91] on button "Publish" at bounding box center [1496, 86] width 79 height 31
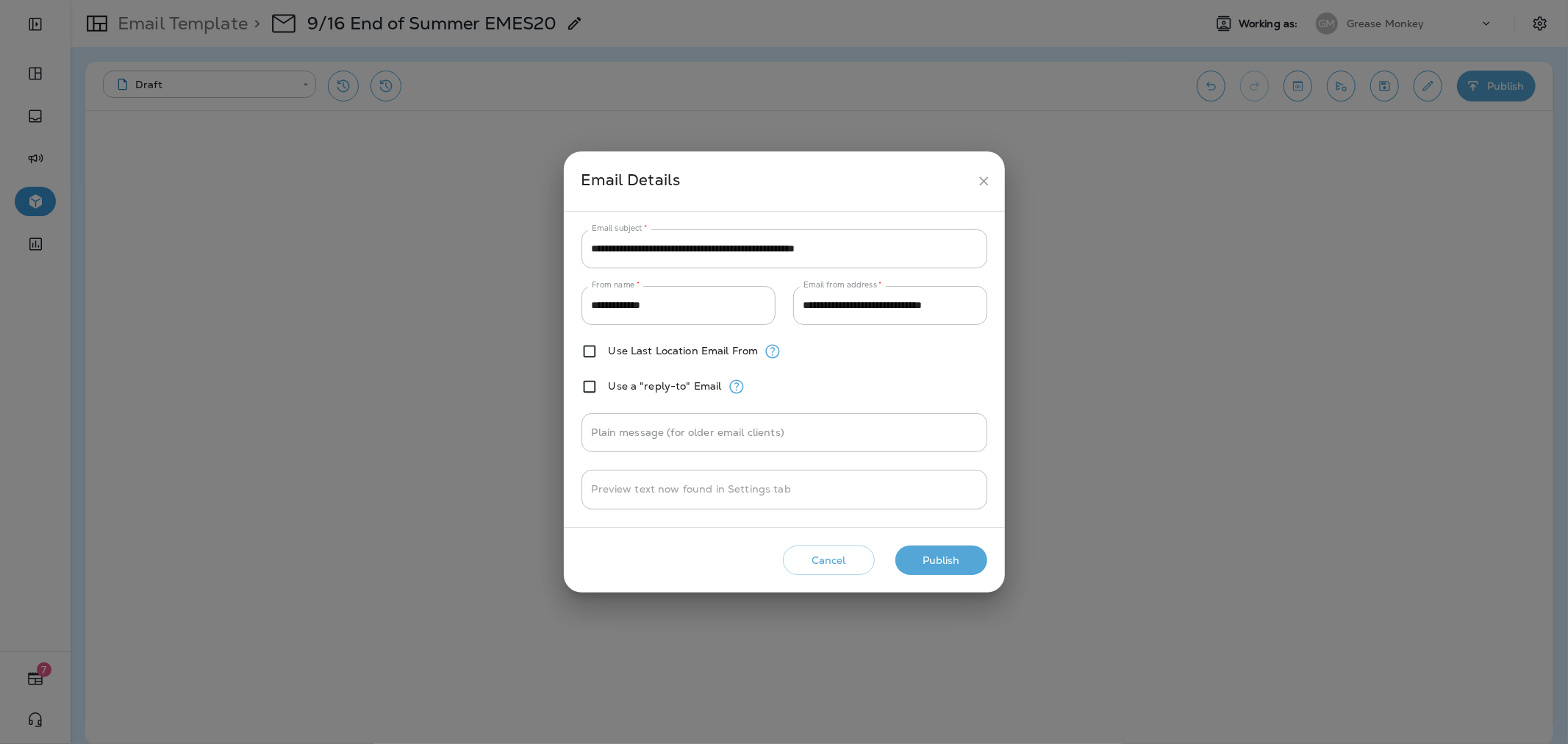
click at [932, 556] on button "Publish" at bounding box center [941, 561] width 92 height 30
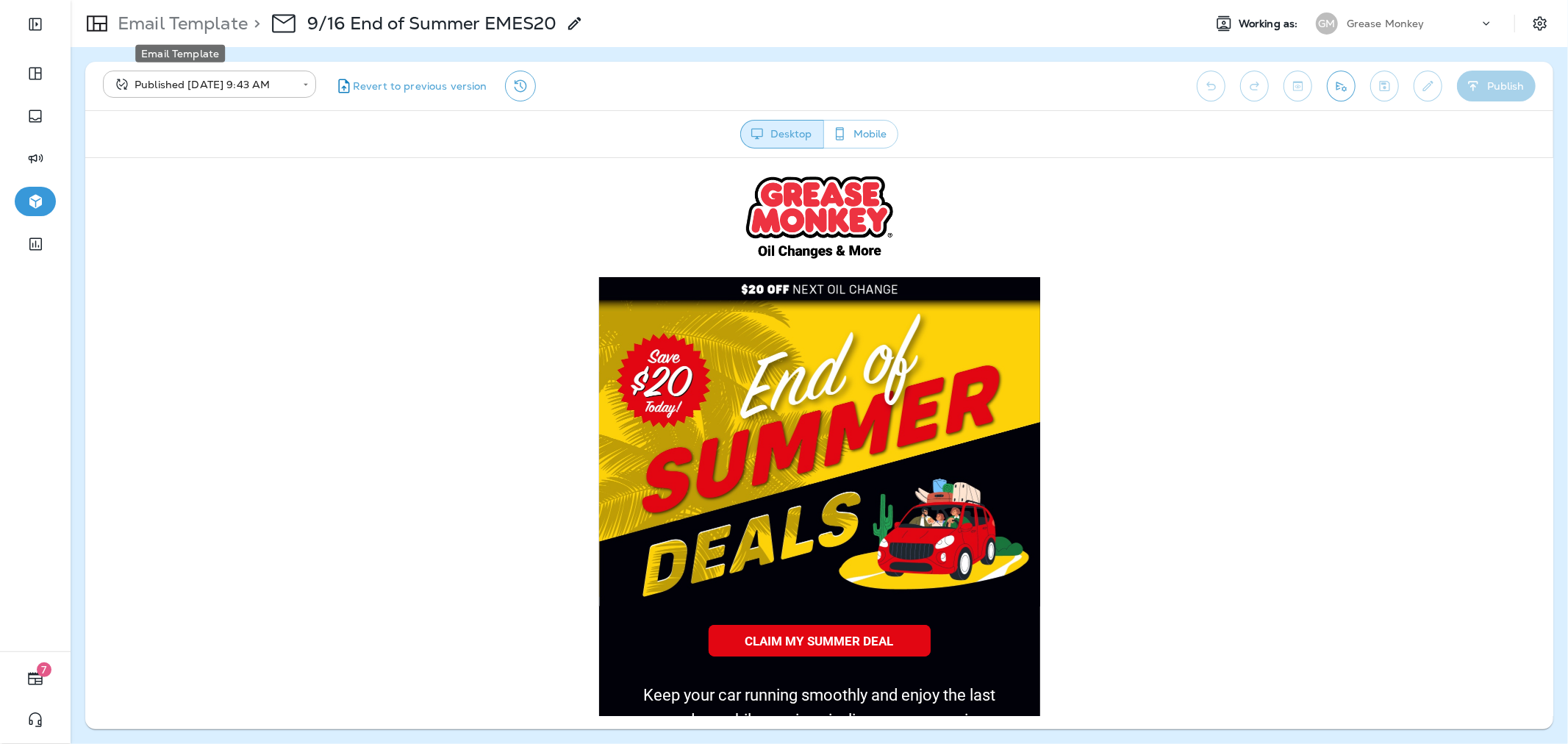
click at [182, 18] on p "Email Template" at bounding box center [180, 23] width 136 height 22
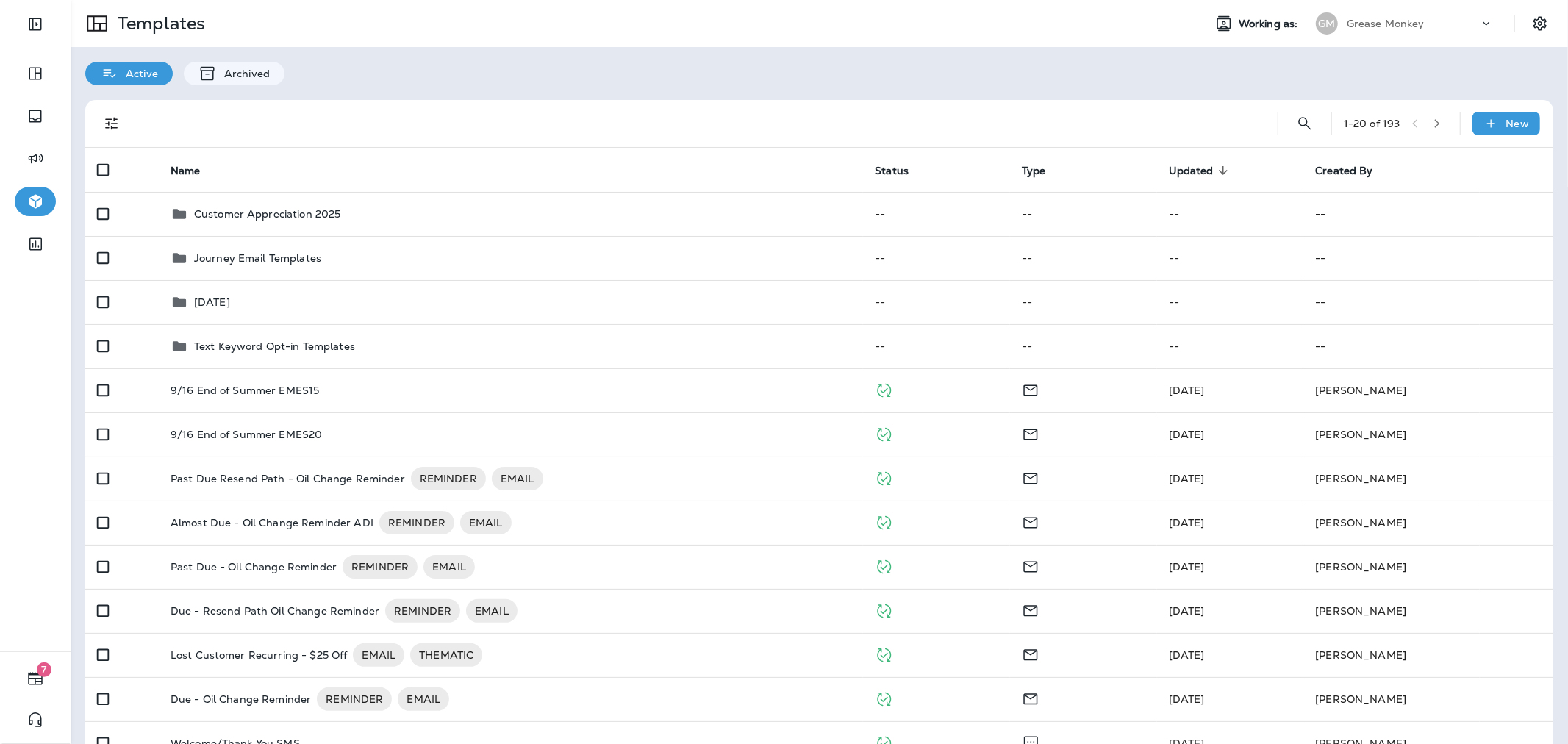
click at [1388, 31] on div "Grease Monkey" at bounding box center [1413, 23] width 132 height 22
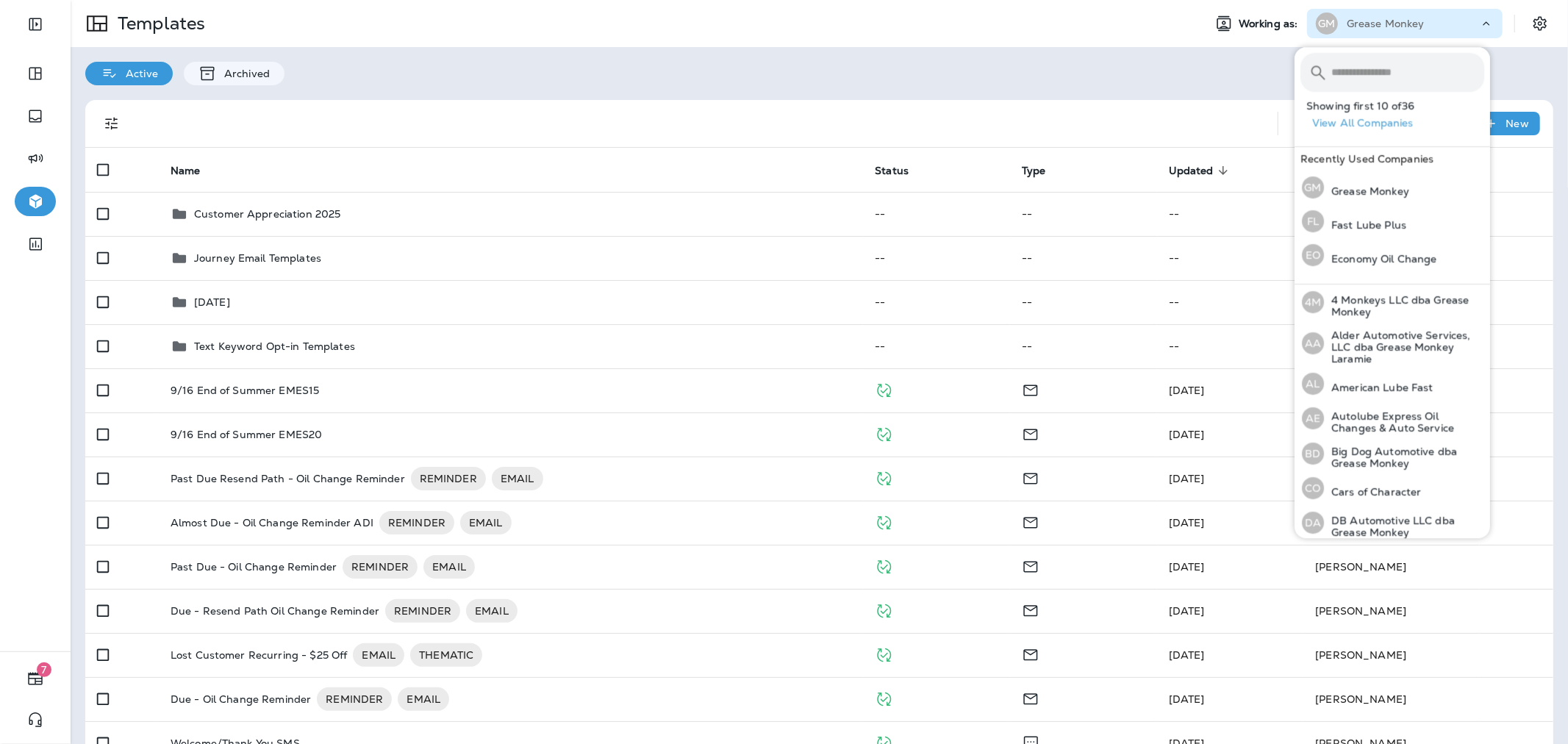
click at [1395, 65] on input "text" at bounding box center [1407, 72] width 153 height 39
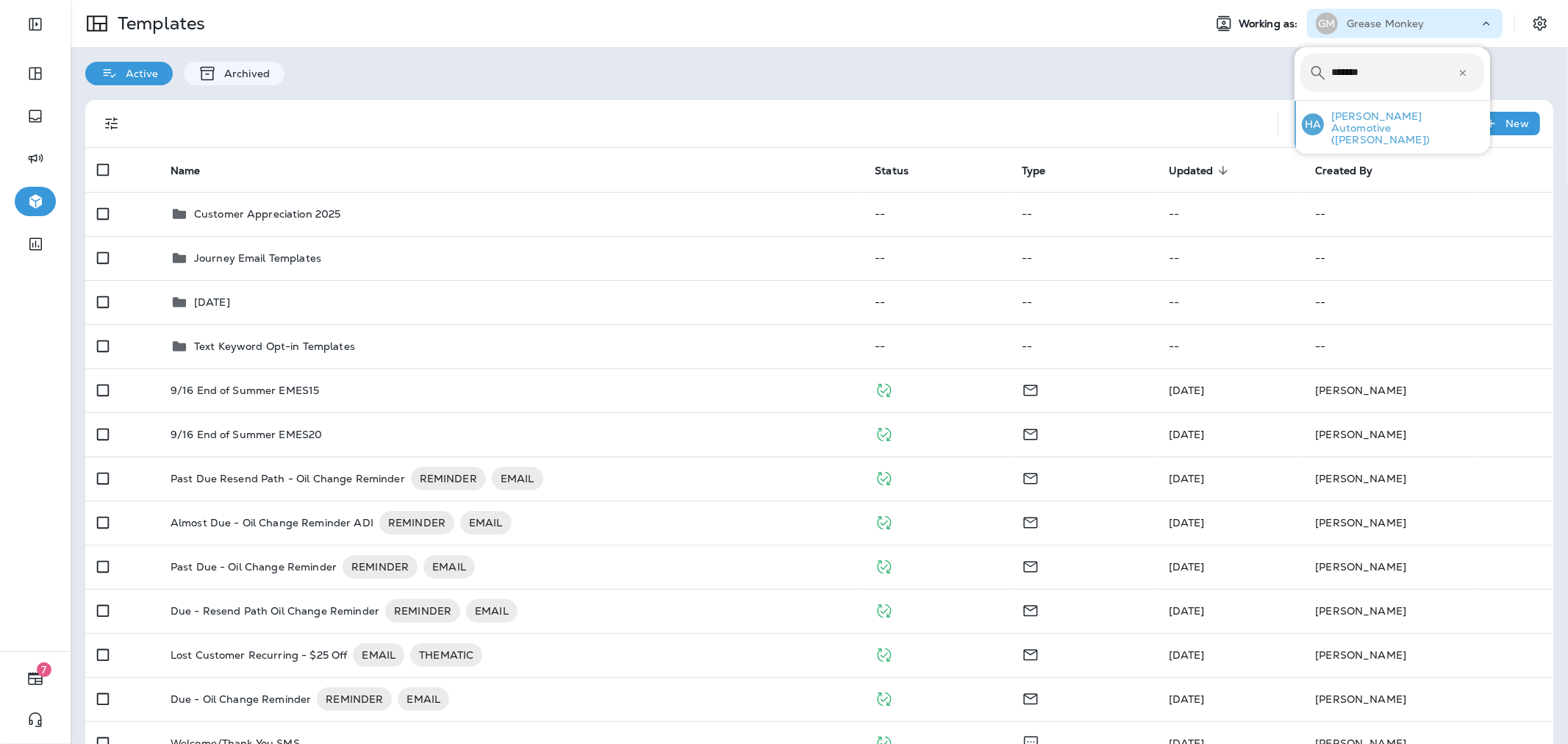
type input "*******"
click at [1413, 119] on p "[PERSON_NAME] Automotive ([PERSON_NAME])" at bounding box center [1404, 127] width 160 height 35
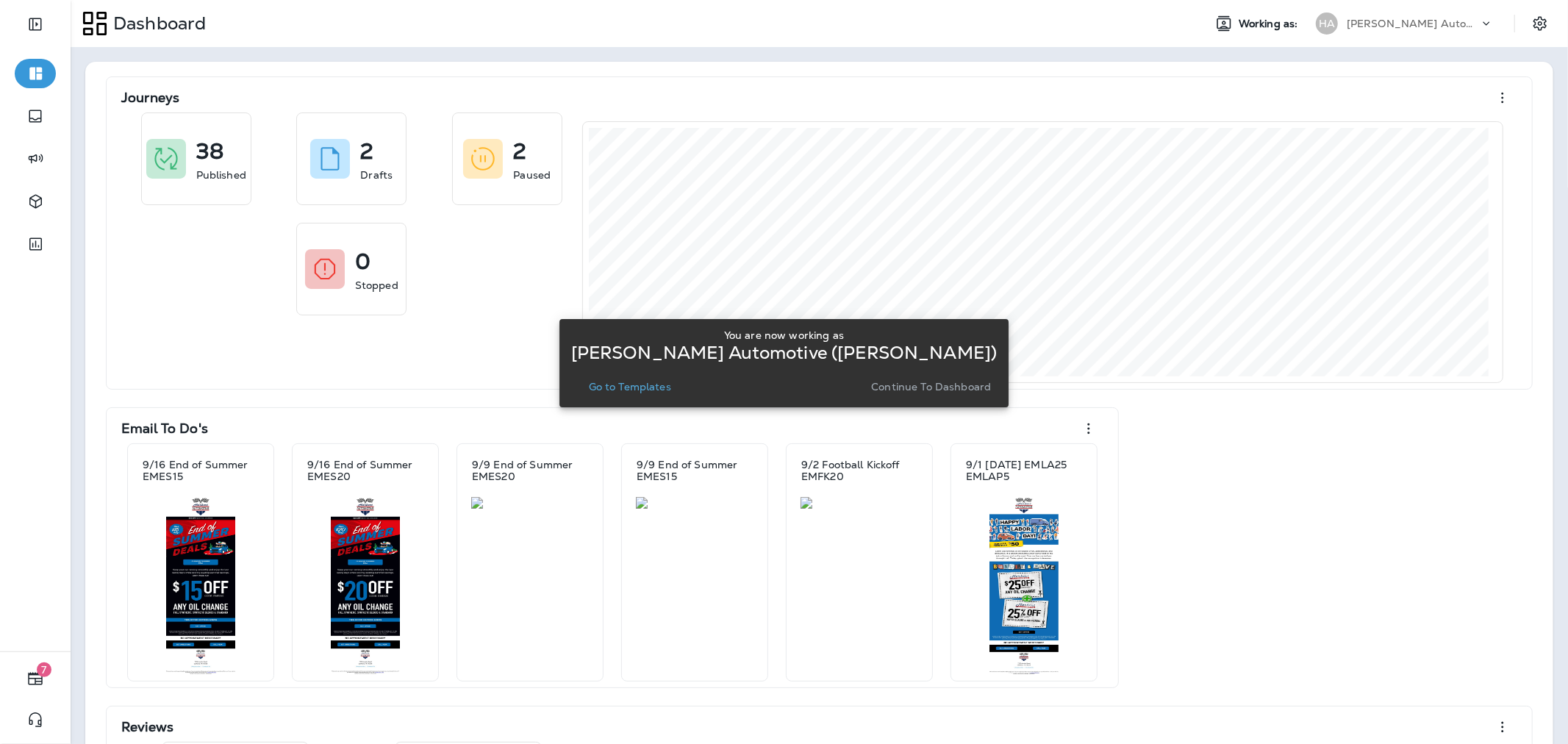
click at [671, 387] on p "Go to Templates" at bounding box center [630, 386] width 82 height 12
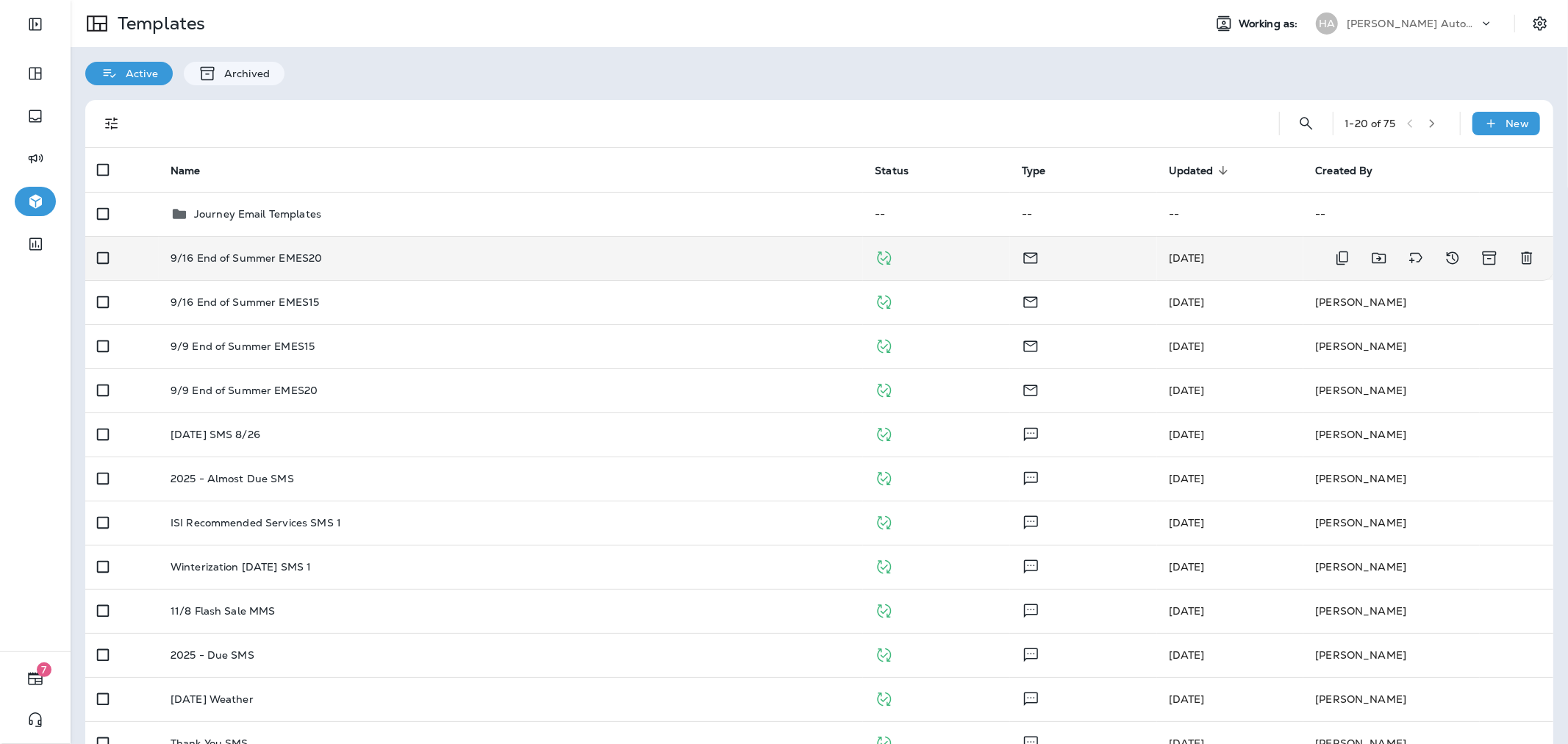
click at [768, 262] on div "9/16 End of Summer EMES20" at bounding box center [511, 257] width 681 height 12
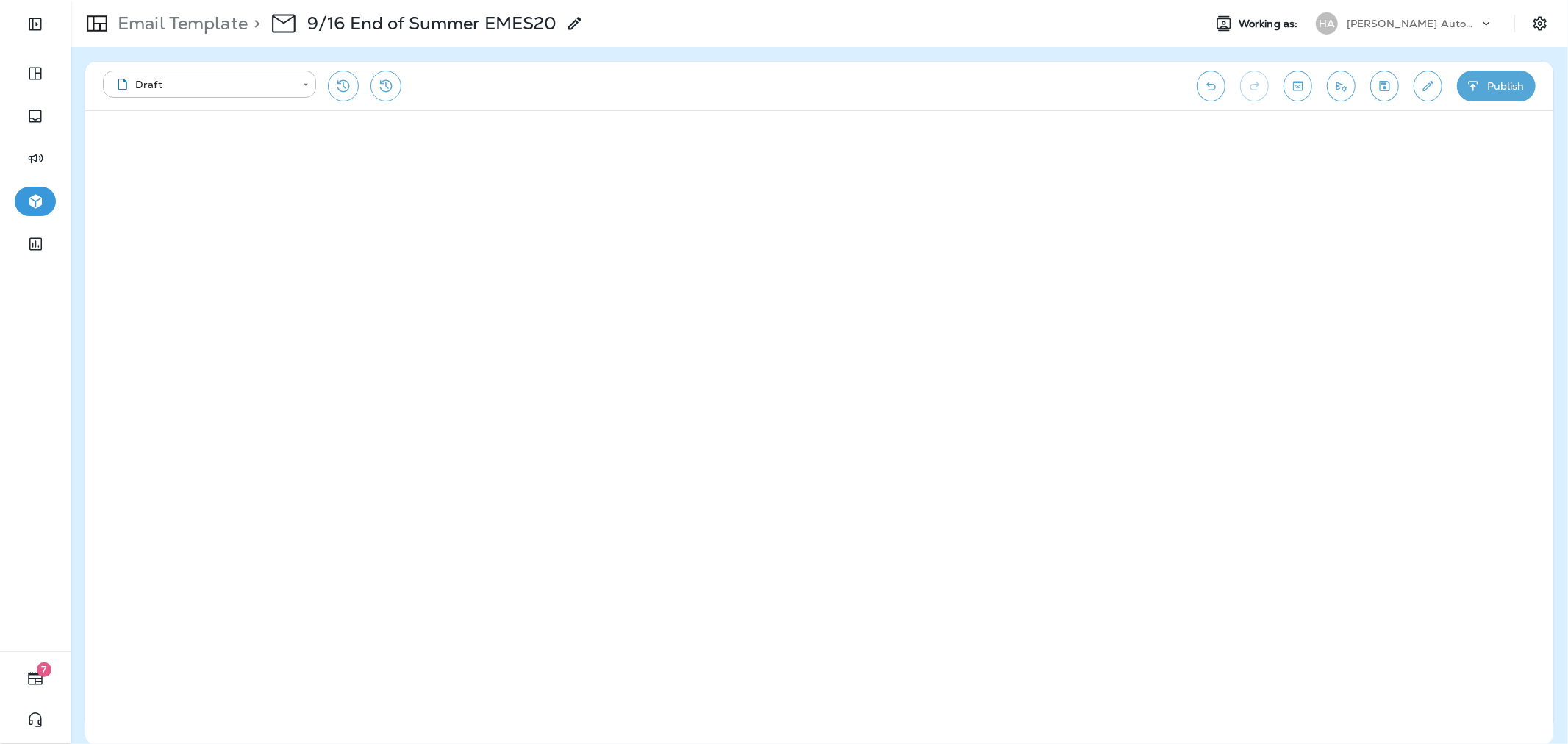
click at [1495, 96] on button "Publish" at bounding box center [1496, 86] width 79 height 31
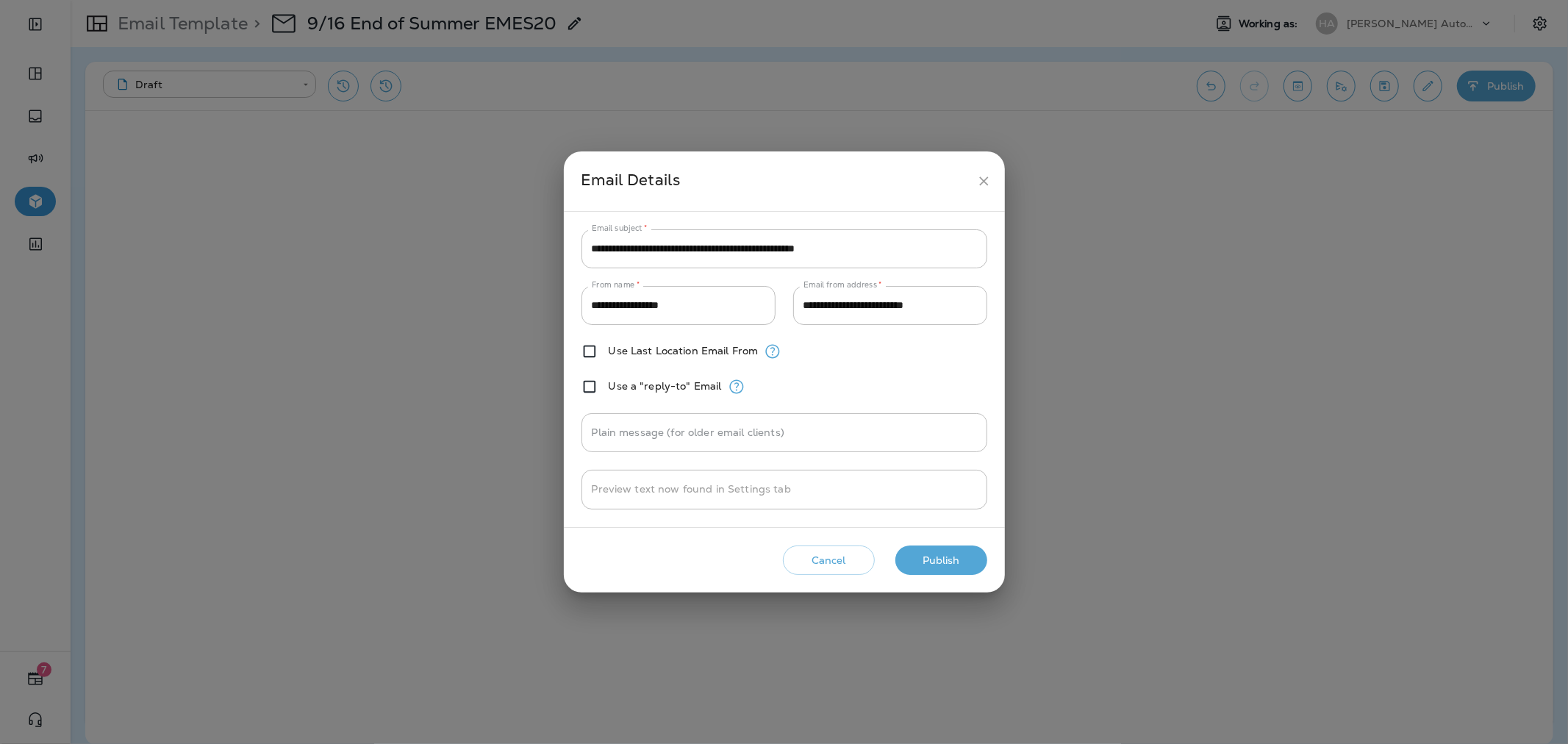
click at [917, 557] on button "Publish" at bounding box center [941, 561] width 92 height 30
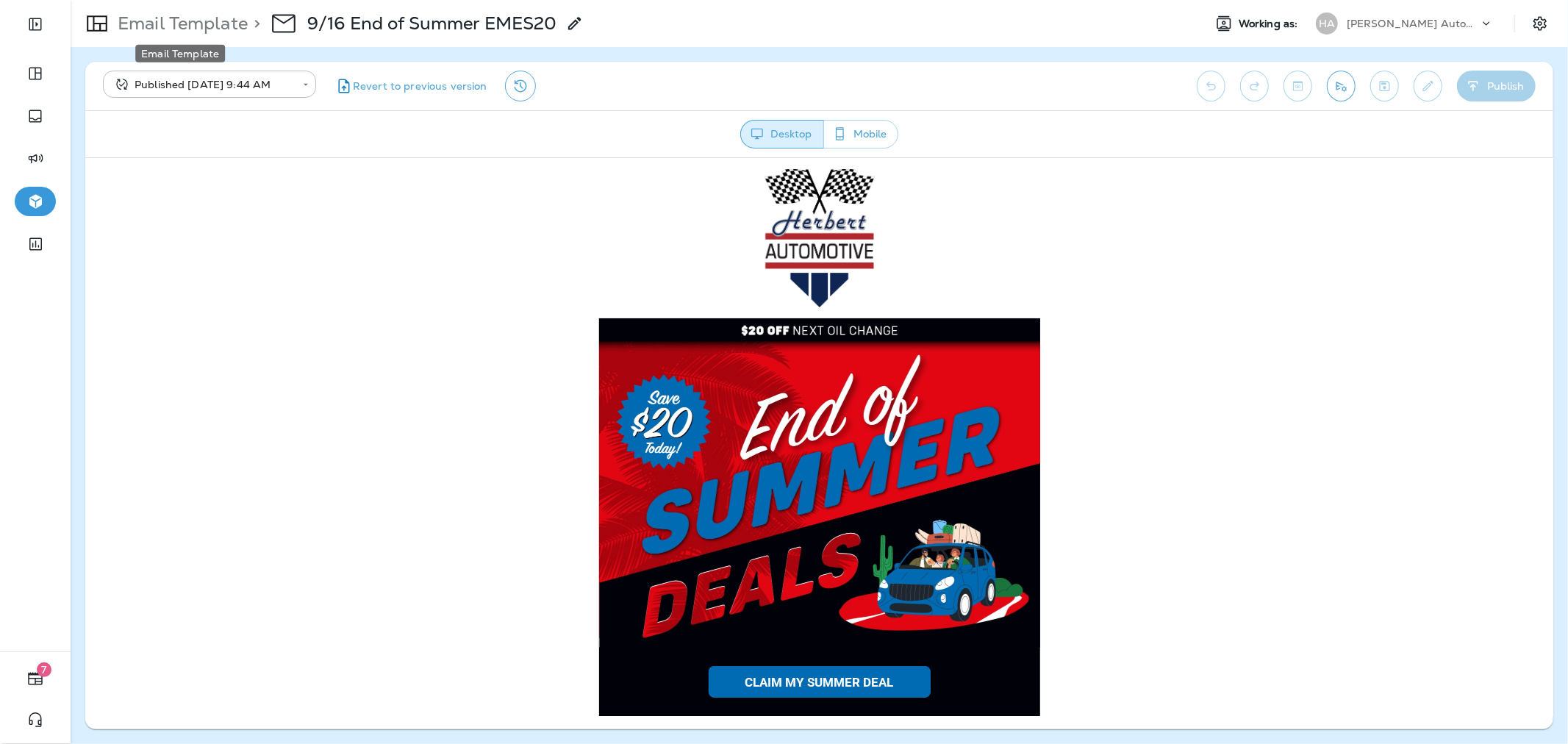
click at [222, 20] on p "Email Template" at bounding box center [180, 23] width 136 height 22
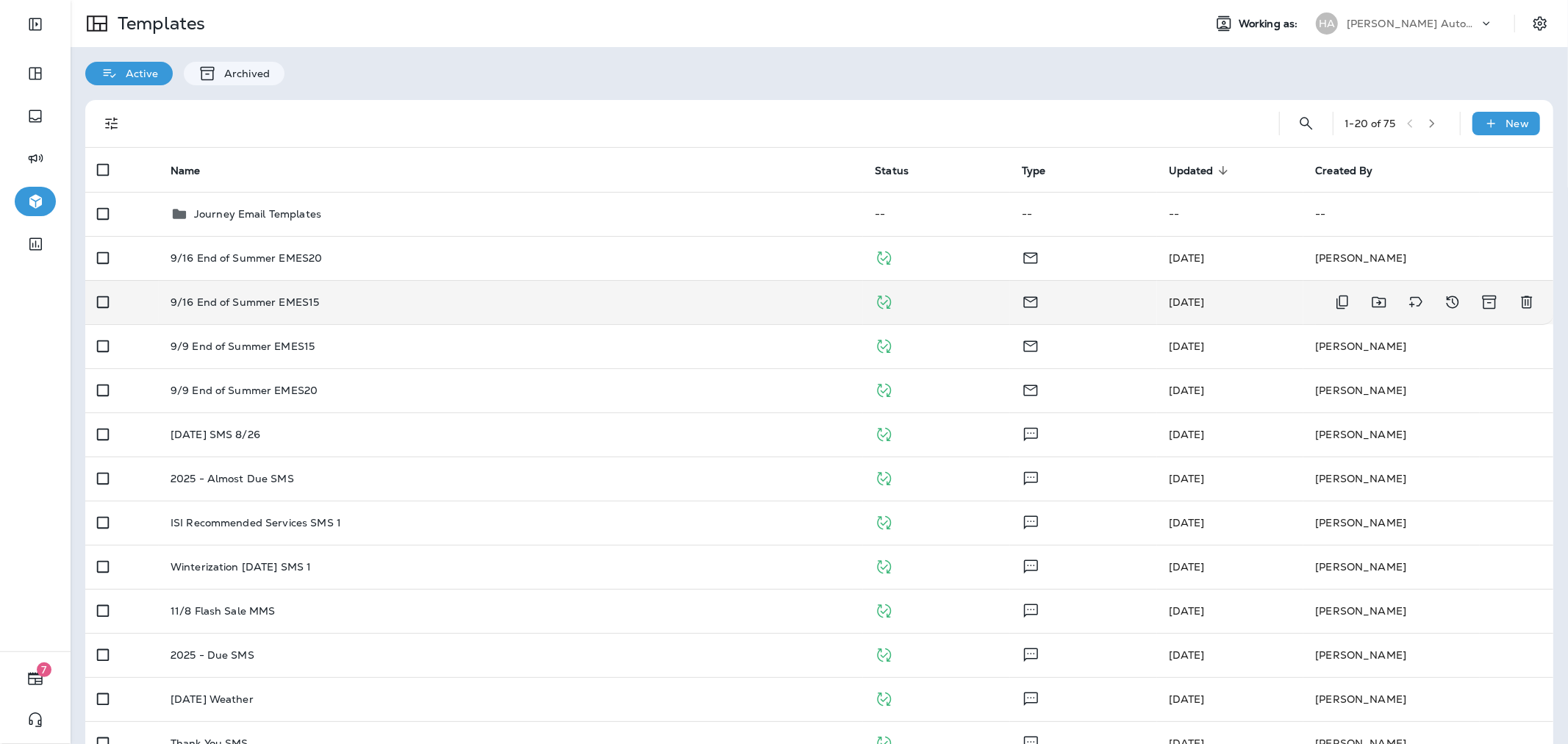
click at [690, 296] on div "9/16 End of Summer EMES15" at bounding box center [511, 302] width 681 height 12
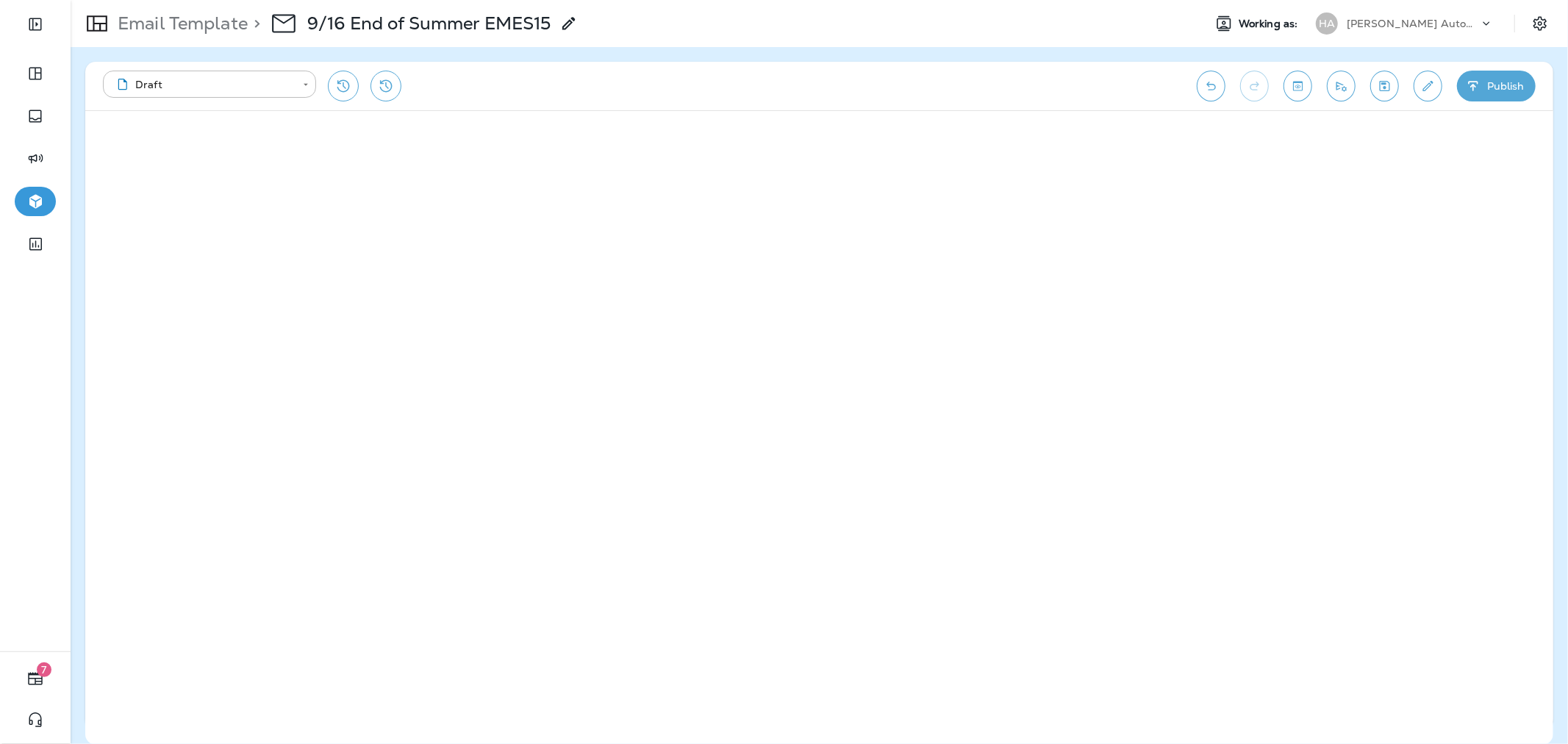
click at [1472, 84] on icon "button" at bounding box center [1473, 86] width 16 height 15
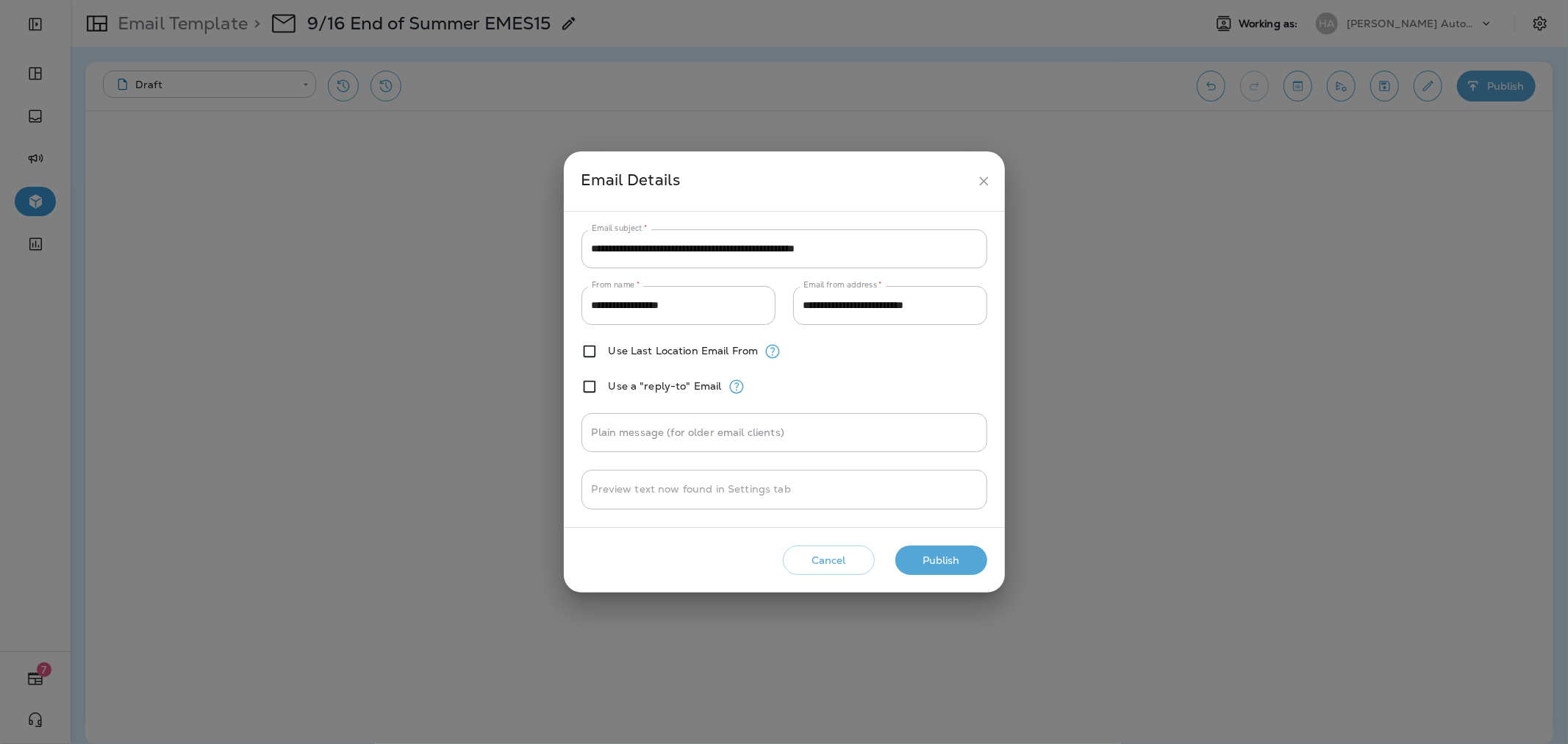
click at [939, 560] on button "Publish" at bounding box center [941, 561] width 92 height 30
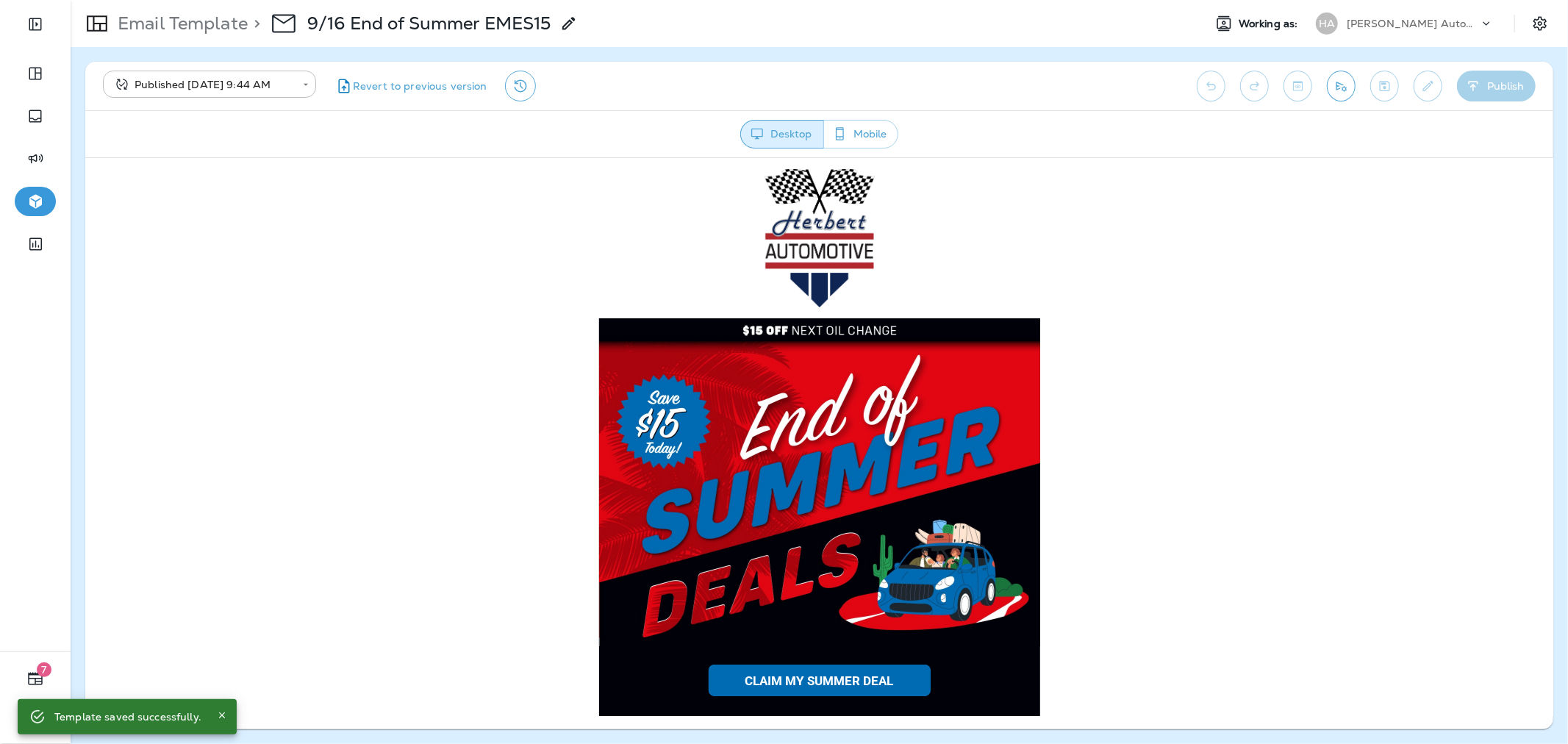
click at [1397, 30] on div "[PERSON_NAME] Automotive ([PERSON_NAME])" at bounding box center [1413, 23] width 132 height 22
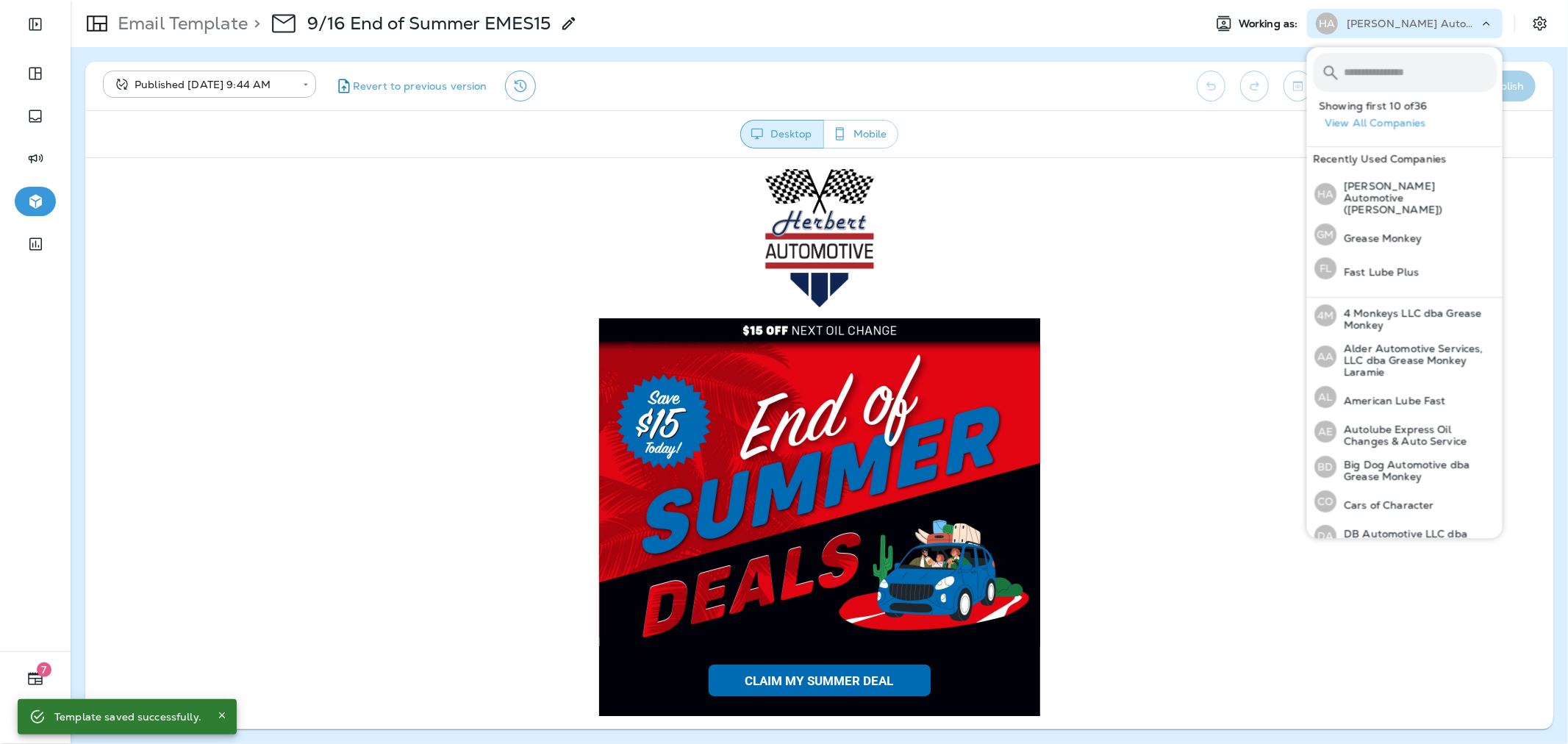
click at [1384, 83] on input "text" at bounding box center [1420, 72] width 153 height 39
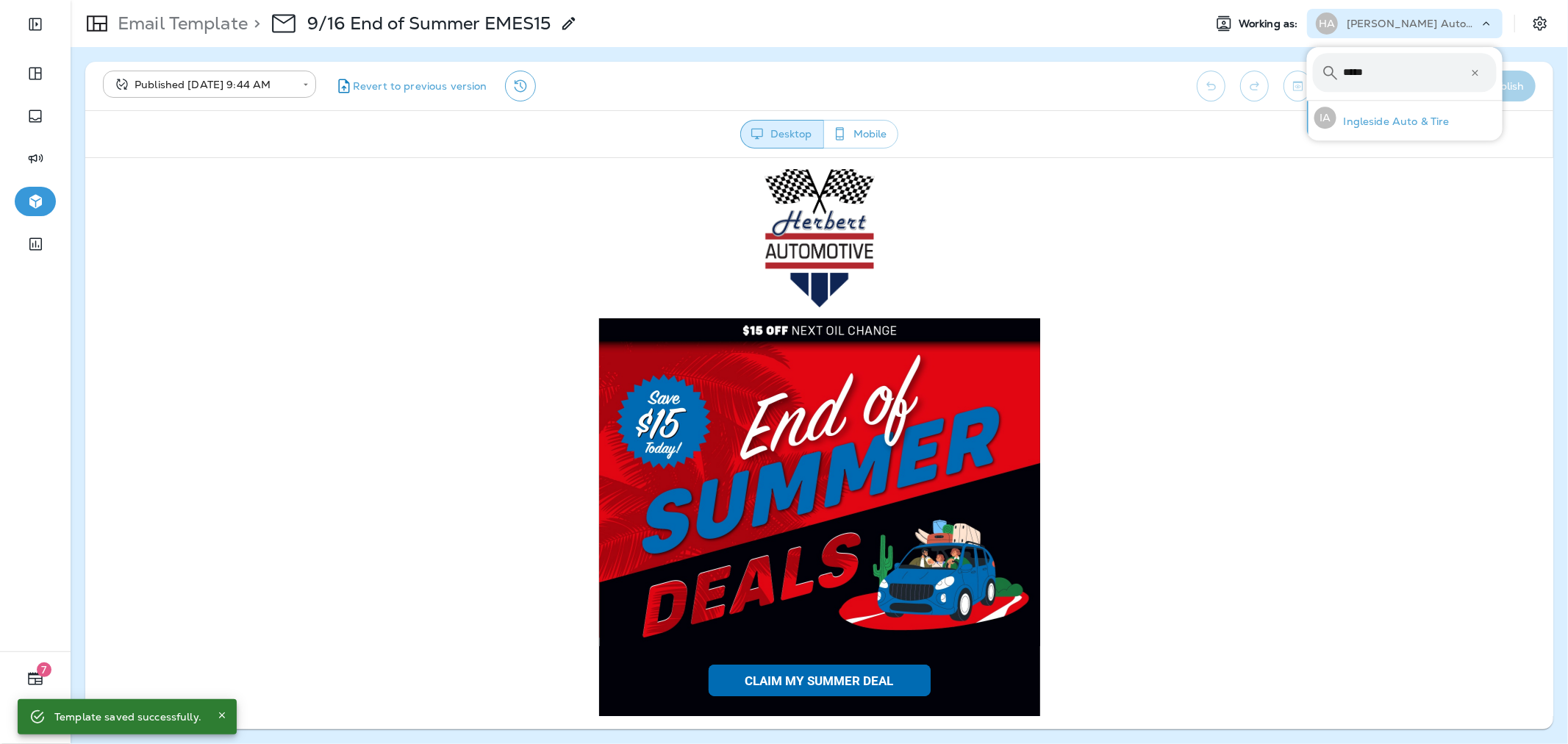
type input "*****"
click at [1399, 105] on div "IA Ingleside Auto & Tire" at bounding box center [1381, 117] width 147 height 33
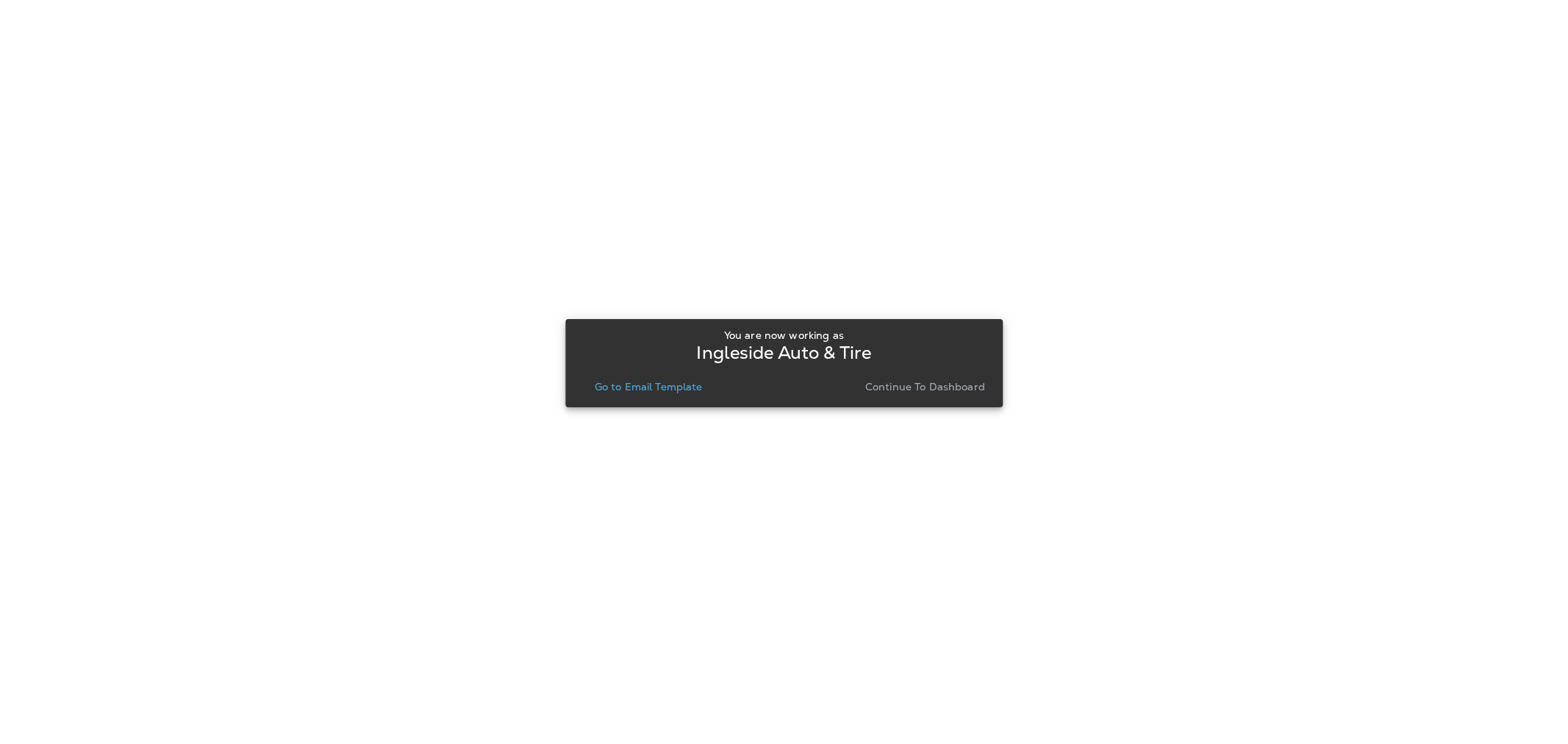
click at [672, 372] on div "You are now working as Ingleside Auto & Tire Go to Email Template Continue to D…" at bounding box center [784, 363] width 414 height 68
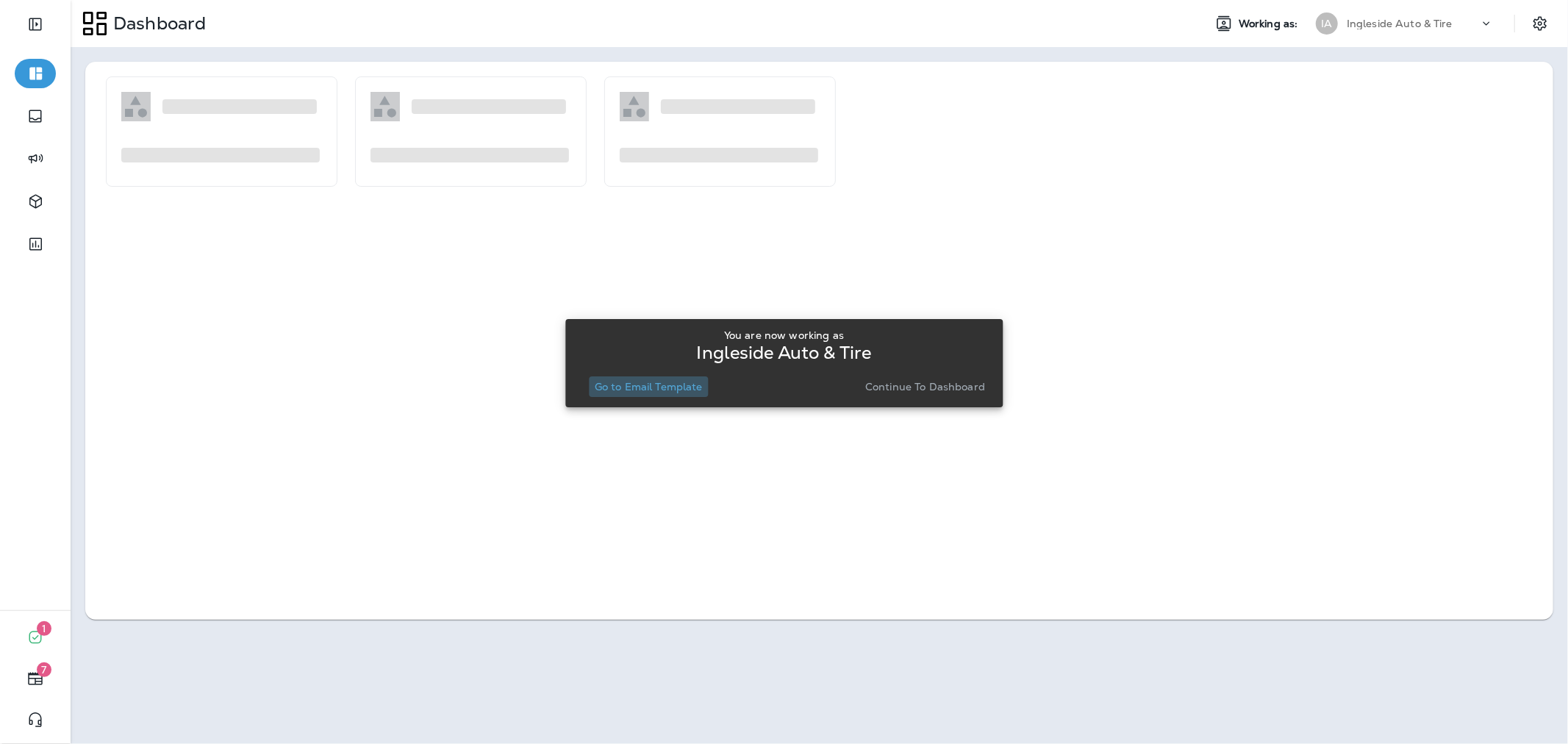
click at [637, 376] on button "Go to Email Template" at bounding box center [648, 386] width 120 height 20
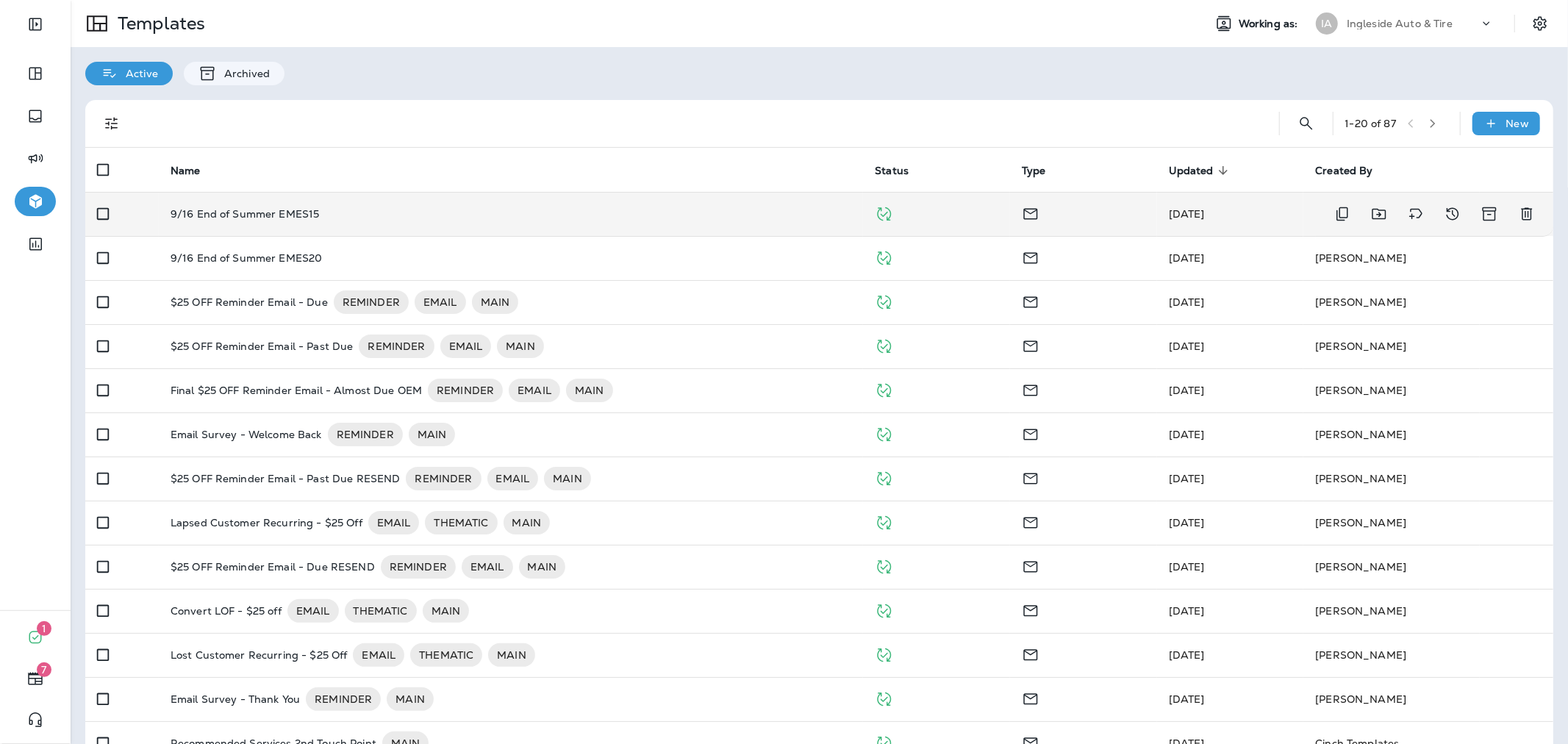
click at [363, 221] on td "9/16 End of Summer EMES15" at bounding box center [511, 214] width 705 height 44
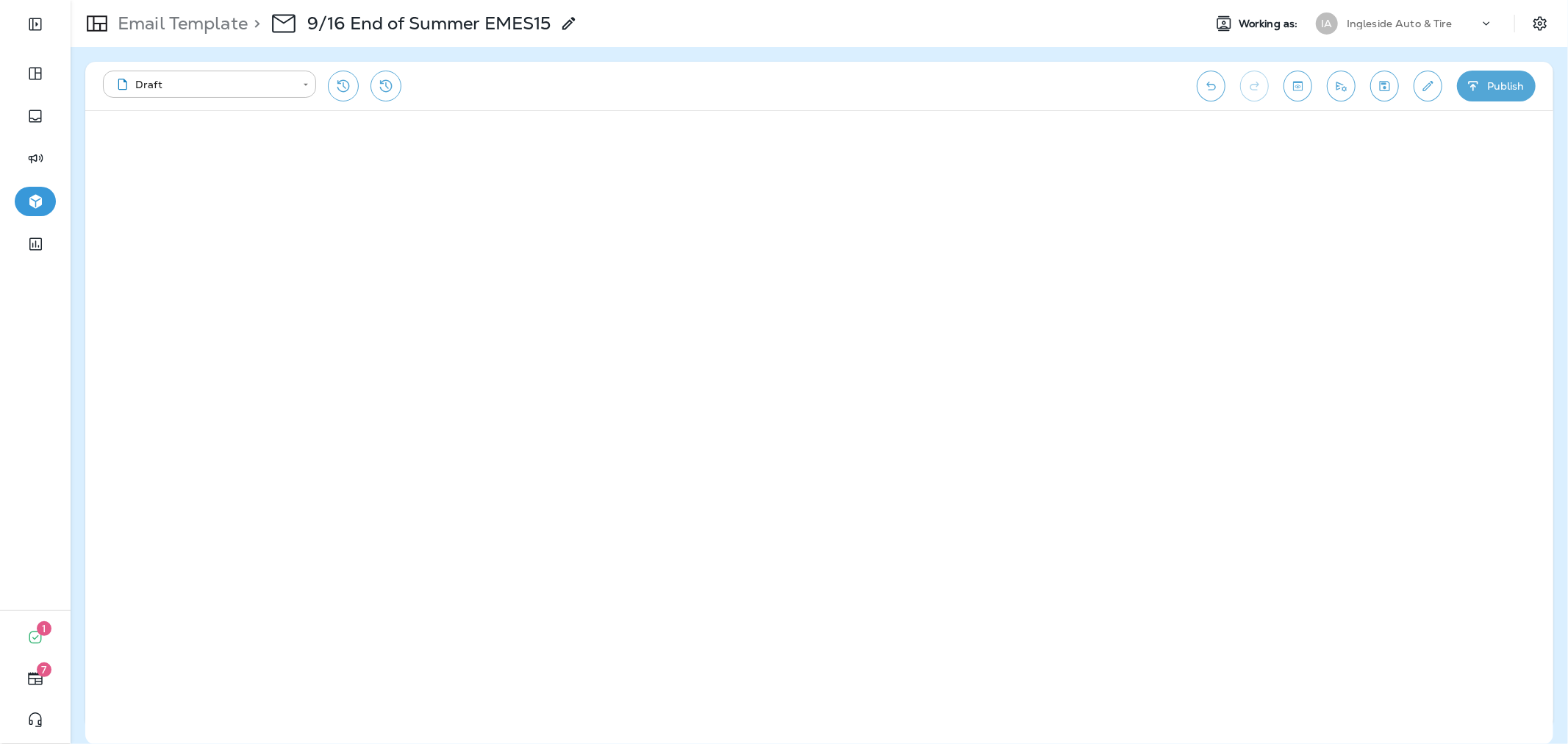
click at [1490, 93] on button "Publish" at bounding box center [1496, 86] width 79 height 31
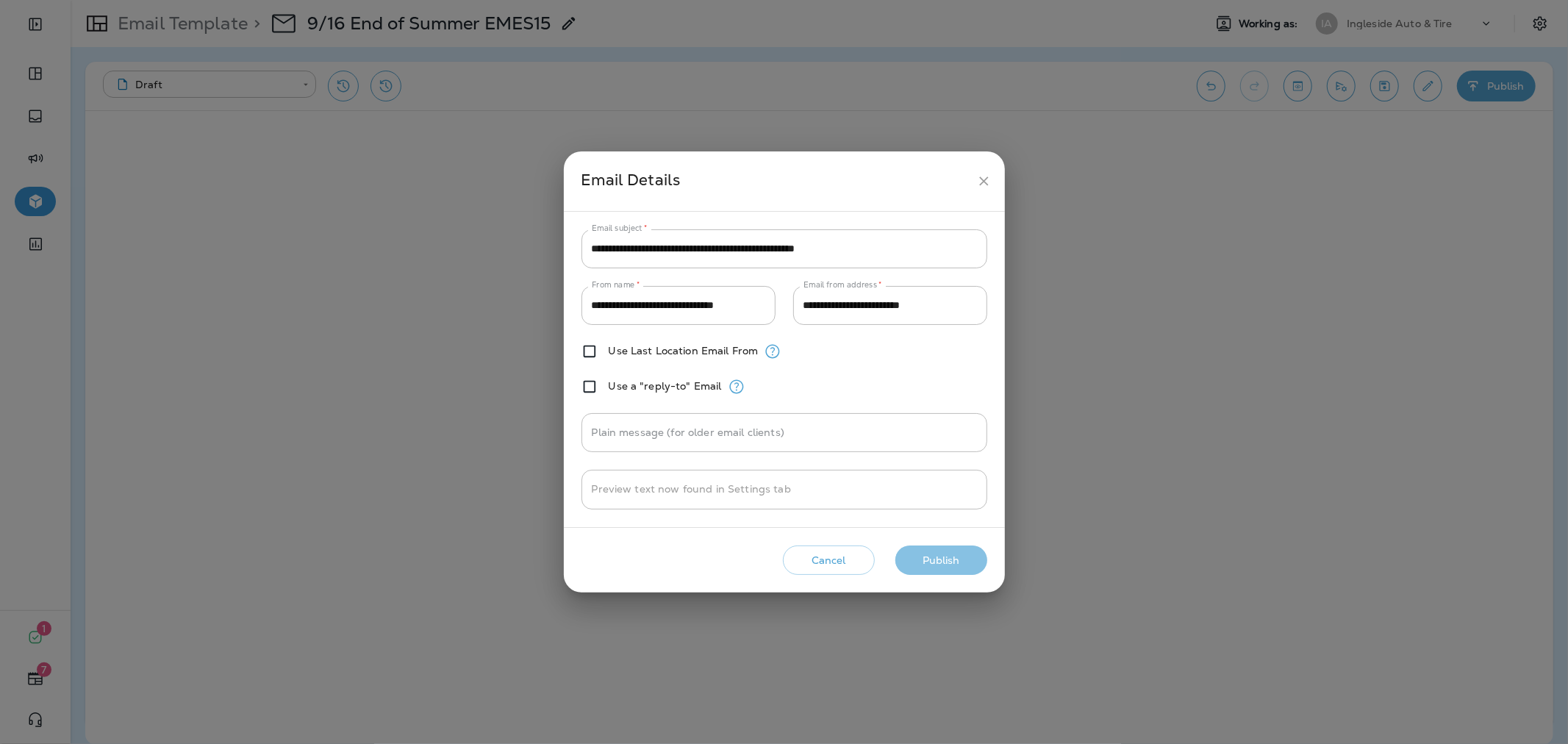
click at [907, 563] on button "Publish" at bounding box center [941, 561] width 92 height 30
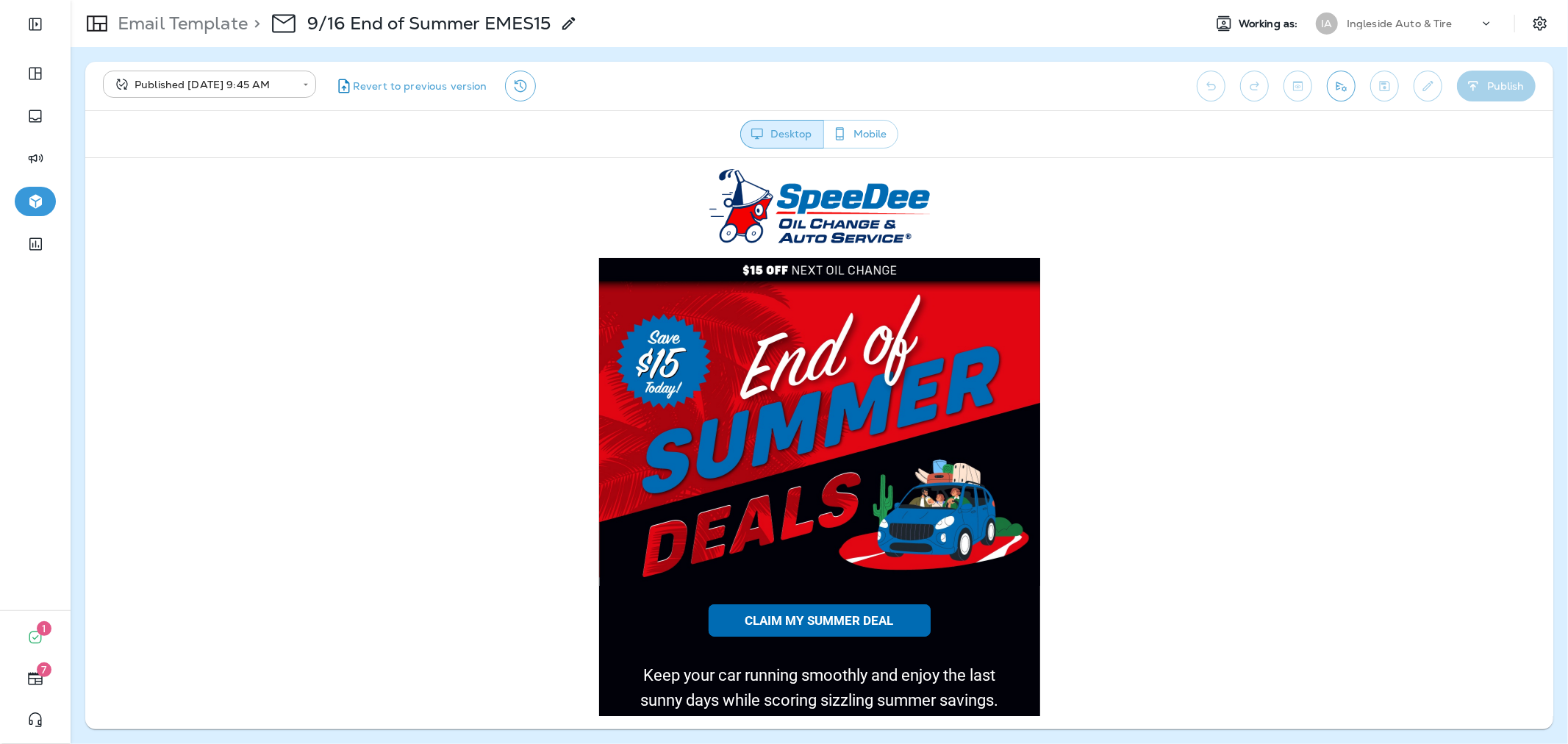
click at [187, 20] on p "Email Template" at bounding box center [180, 23] width 136 height 22
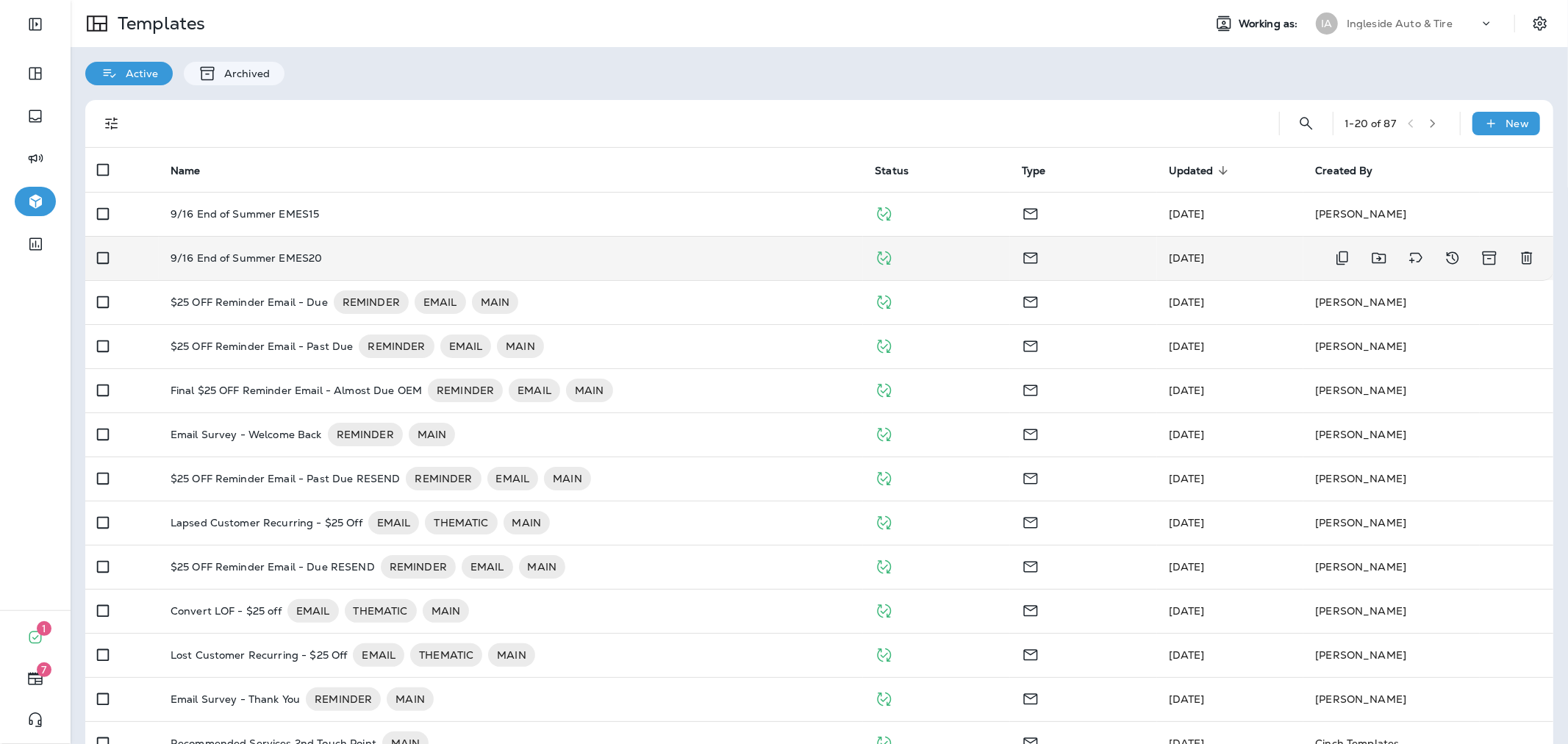
click at [601, 260] on div "9/16 End of Summer EMES20" at bounding box center [511, 257] width 681 height 12
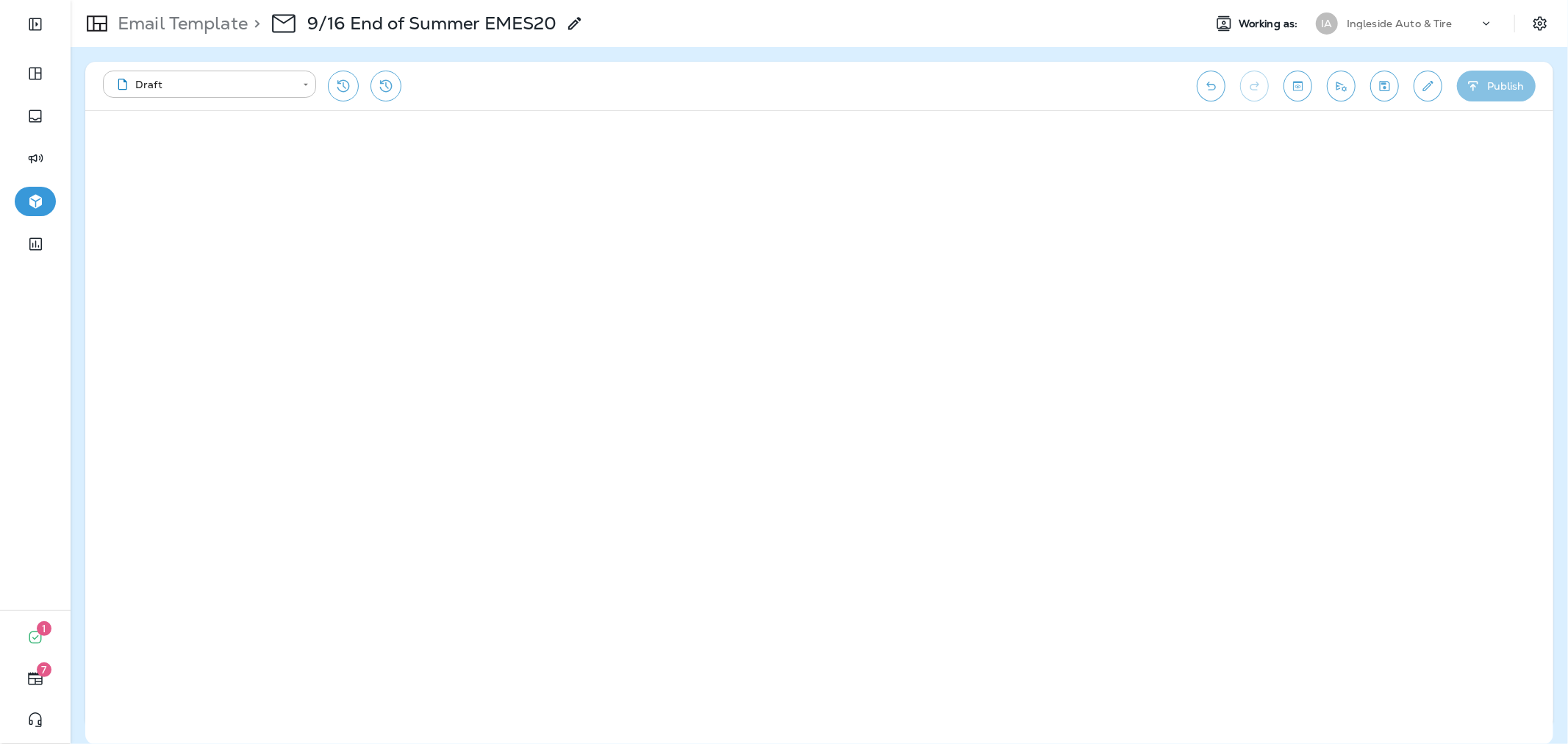
click at [1503, 82] on button "Publish" at bounding box center [1496, 86] width 79 height 31
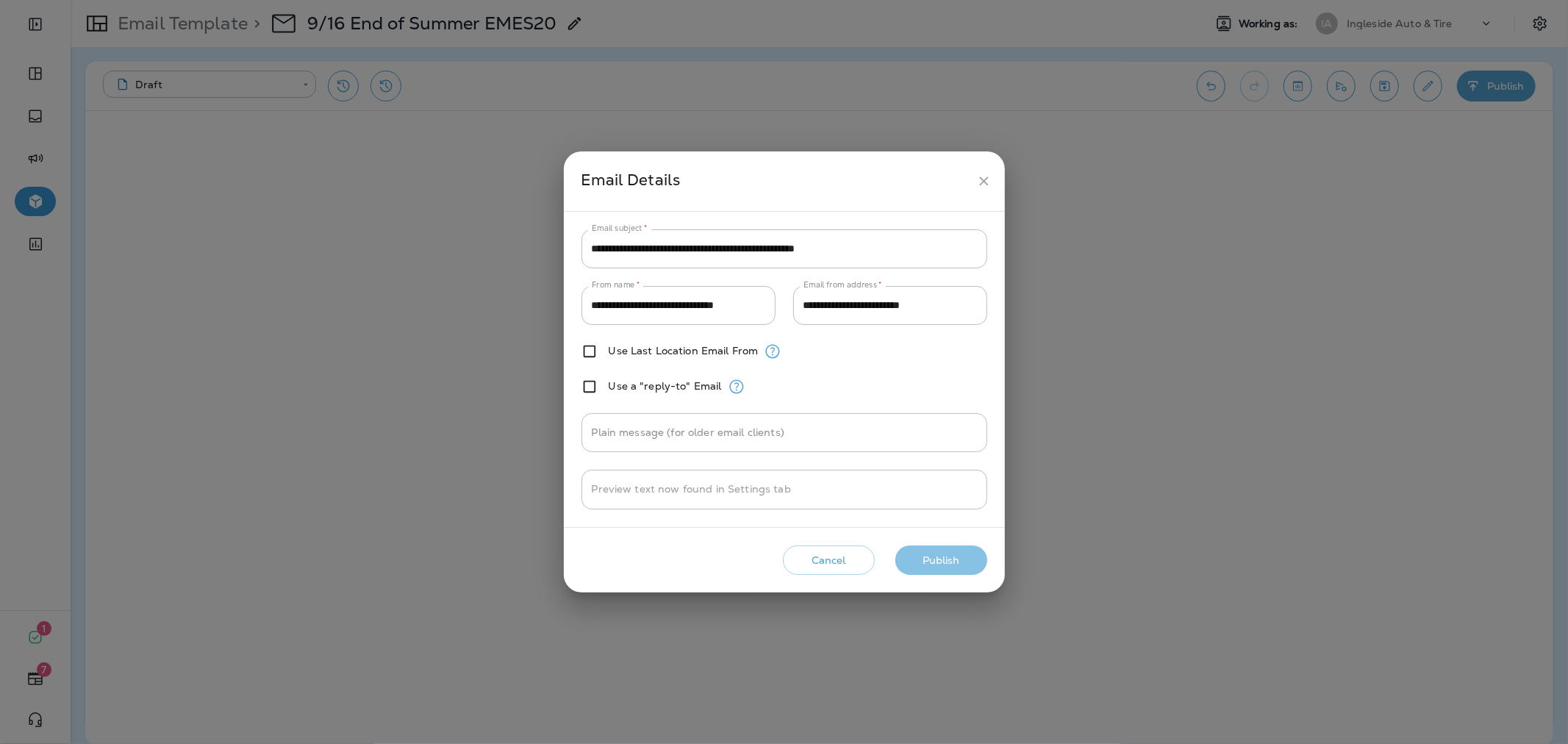
click at [952, 560] on button "Publish" at bounding box center [941, 561] width 92 height 30
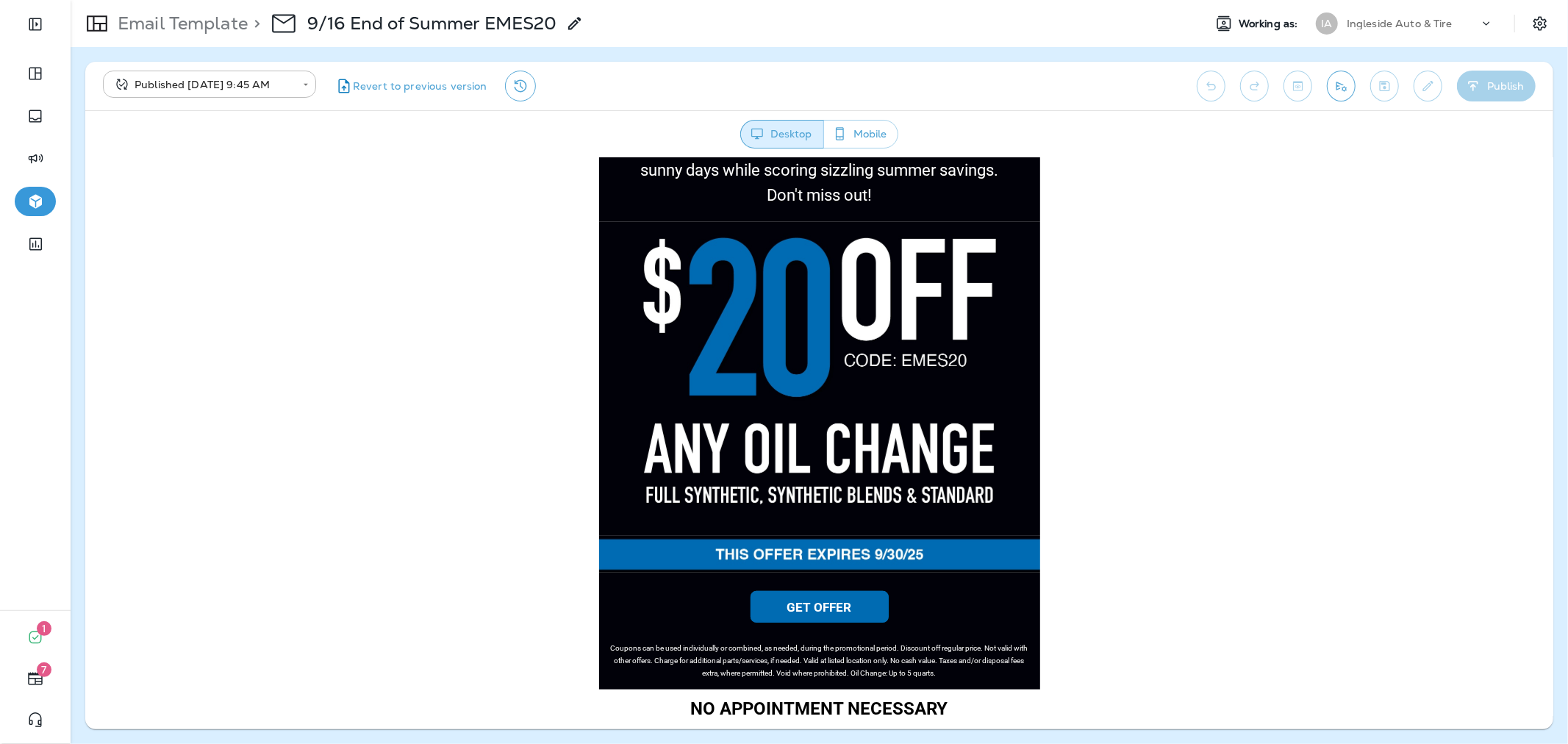
scroll to position [653, 0]
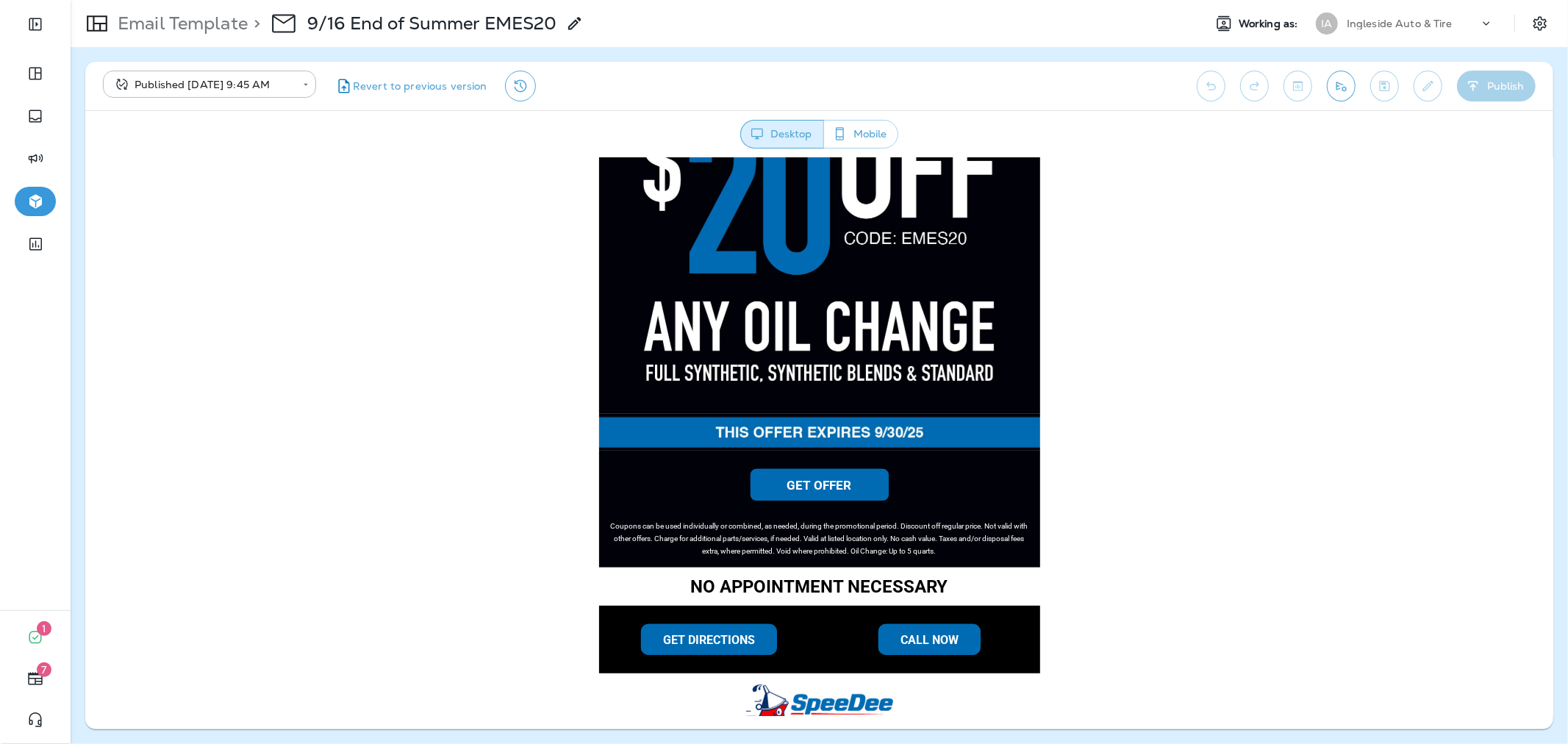
click at [1366, 45] on div "Email Template > 9/16 End of Summer EMES20 Working as: IA Ingleside Auto & Tire" at bounding box center [819, 23] width 1497 height 47
click at [1371, 32] on div "Ingleside Auto & Tire" at bounding box center [1413, 23] width 132 height 22
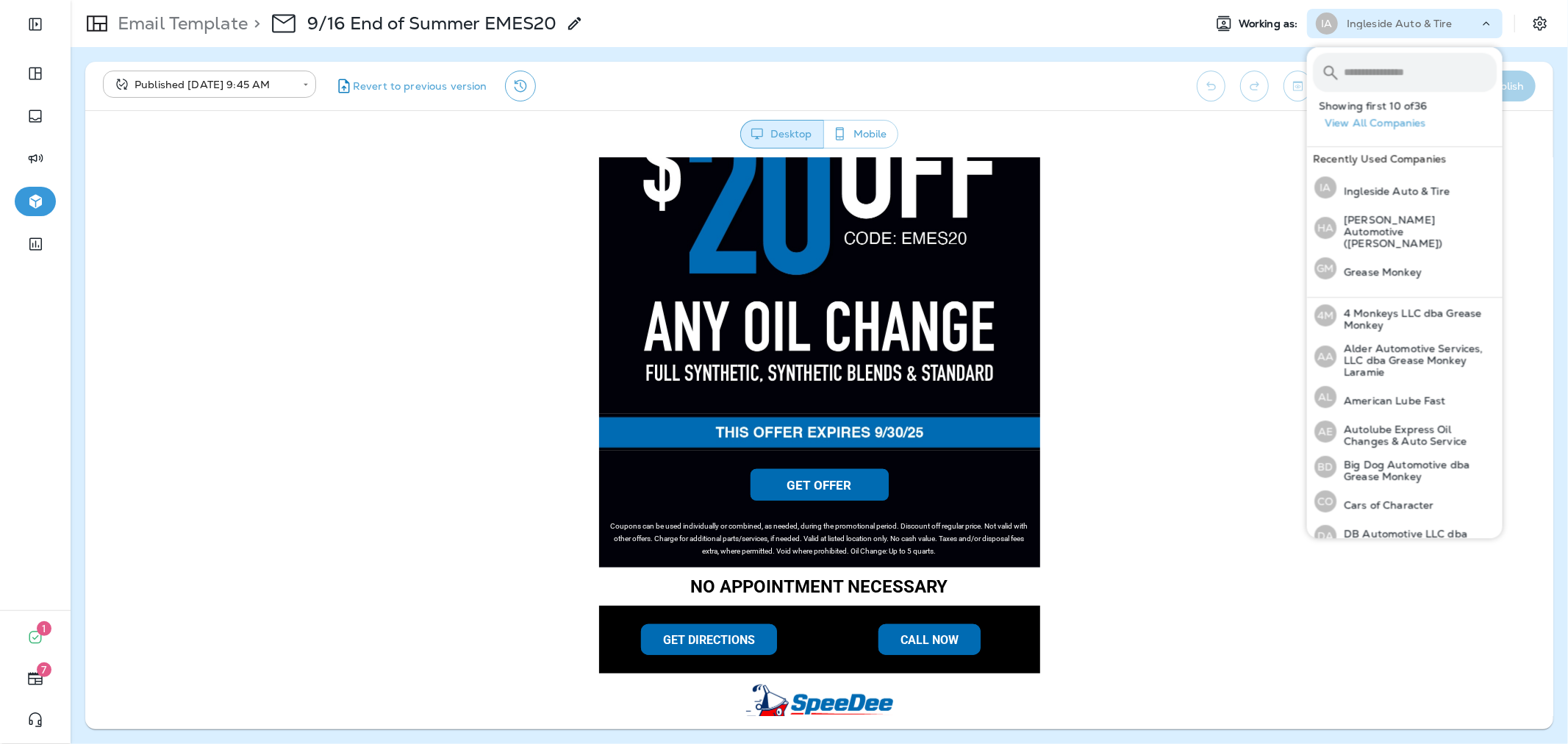
click at [1366, 77] on input "text" at bounding box center [1420, 72] width 153 height 39
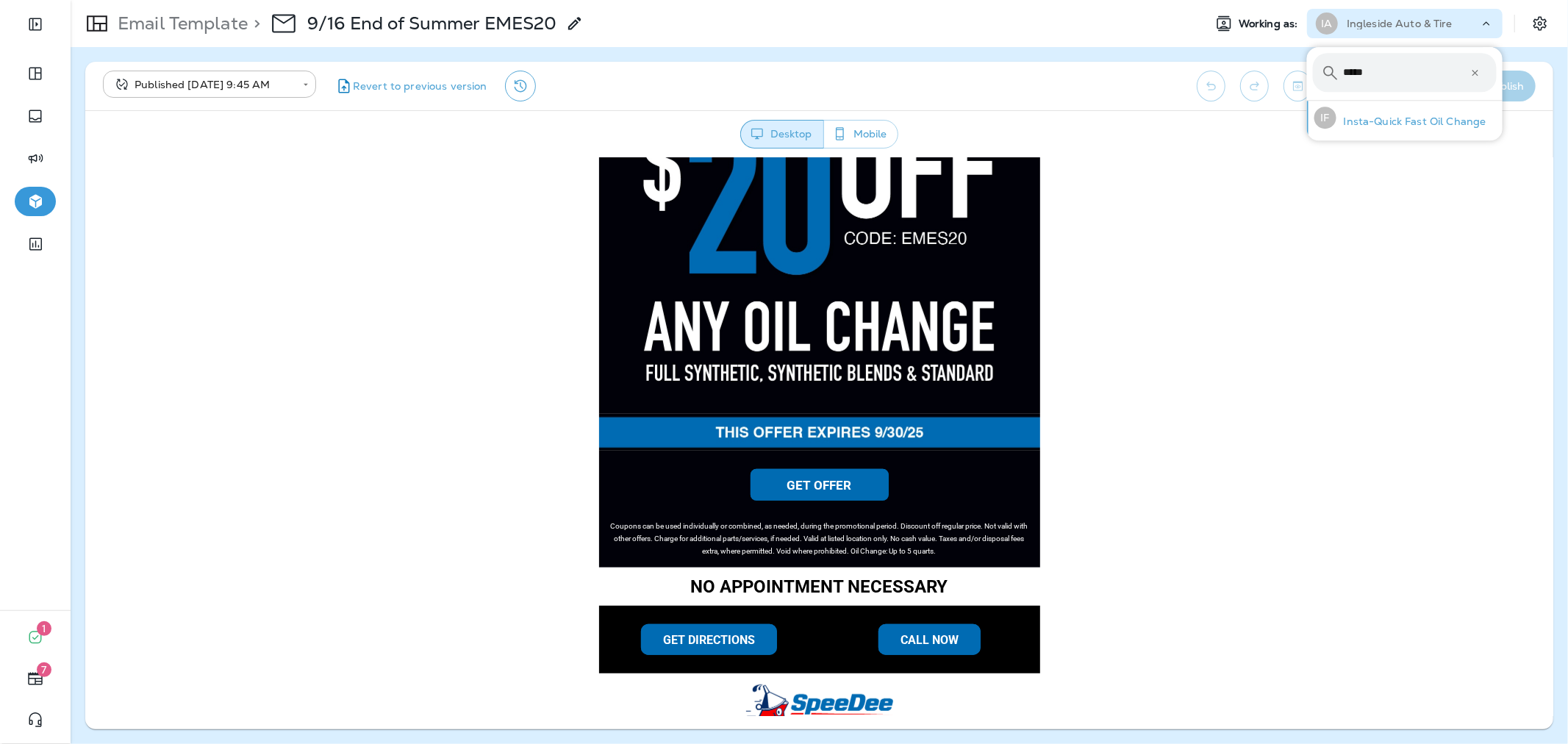
type input "*****"
click at [1379, 127] on p "Insta-Quick Fast Oil Change" at bounding box center [1411, 121] width 150 height 12
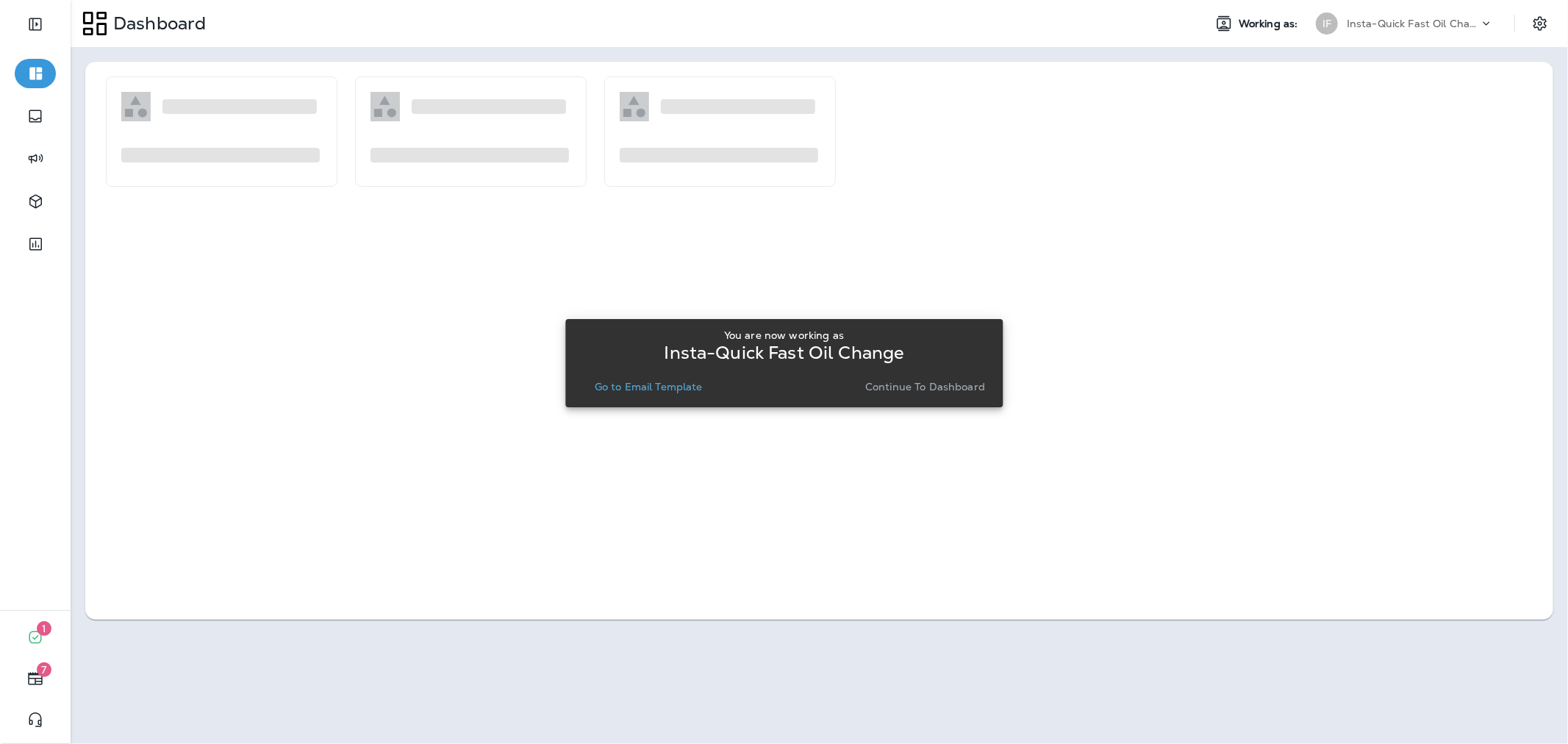
click at [623, 357] on div "Insta-Quick Fast Oil Change" at bounding box center [784, 352] width 414 height 12
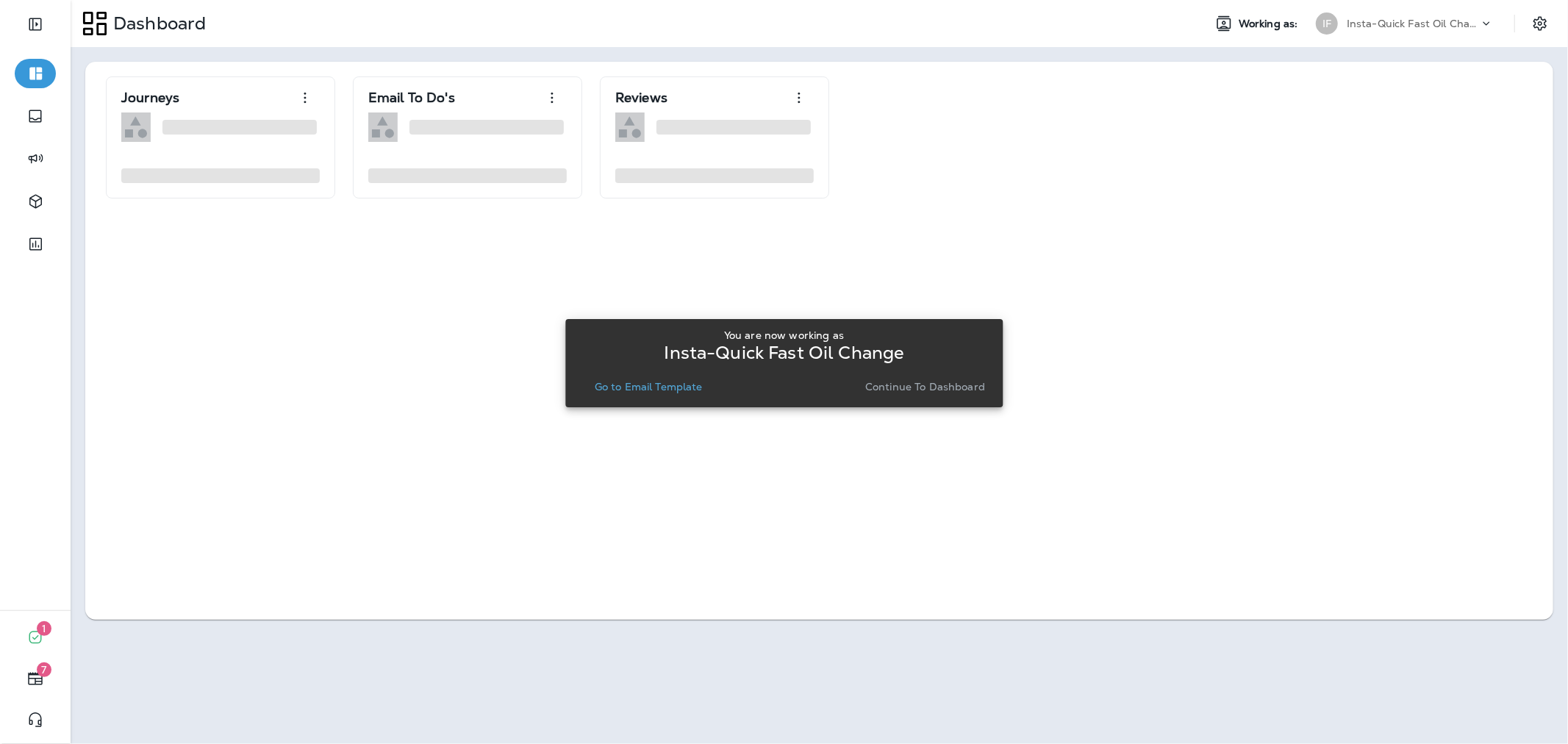
click at [627, 381] on p "Go to Email Template" at bounding box center [648, 386] width 108 height 12
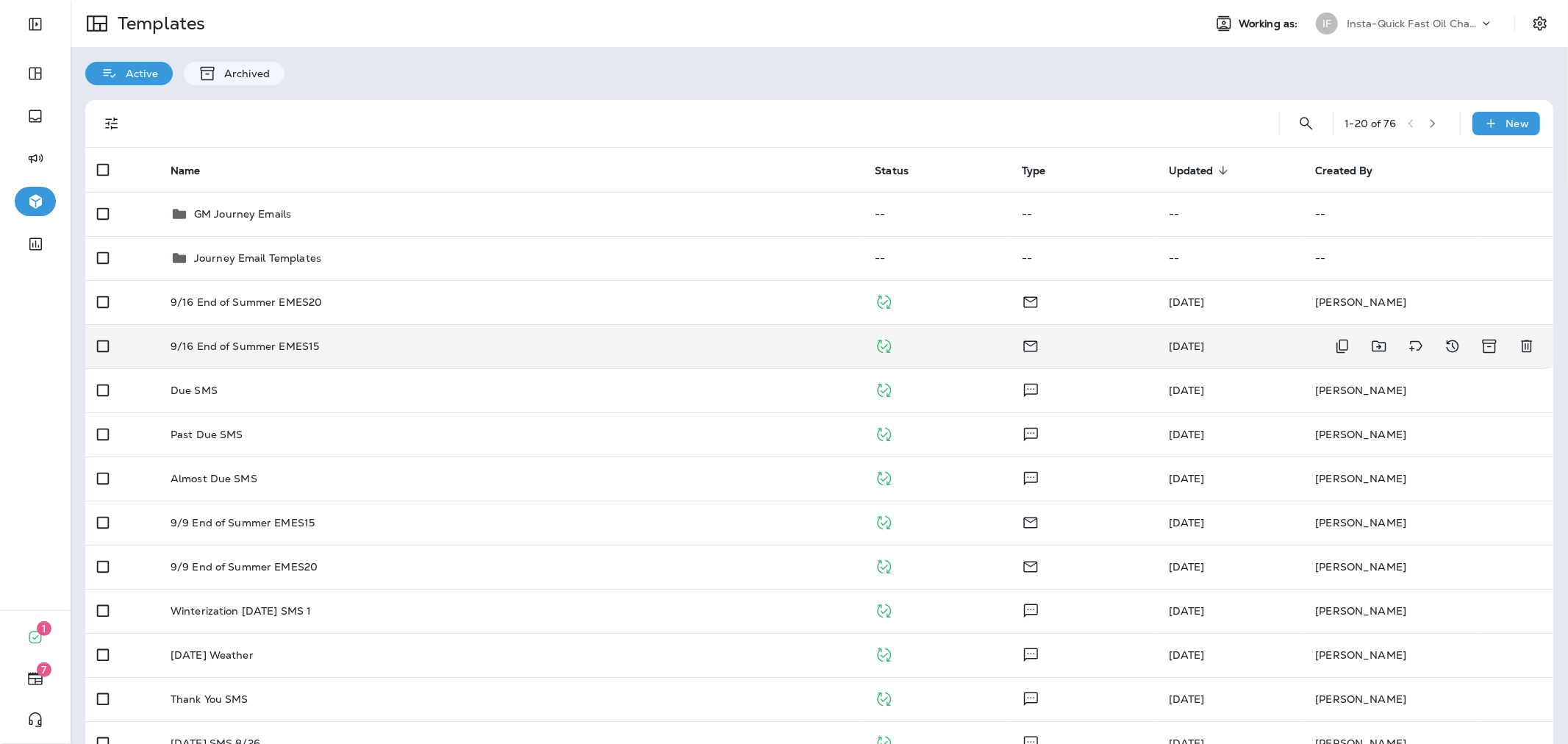
click at [633, 341] on div "9/16 End of Summer EMES15" at bounding box center [511, 346] width 681 height 12
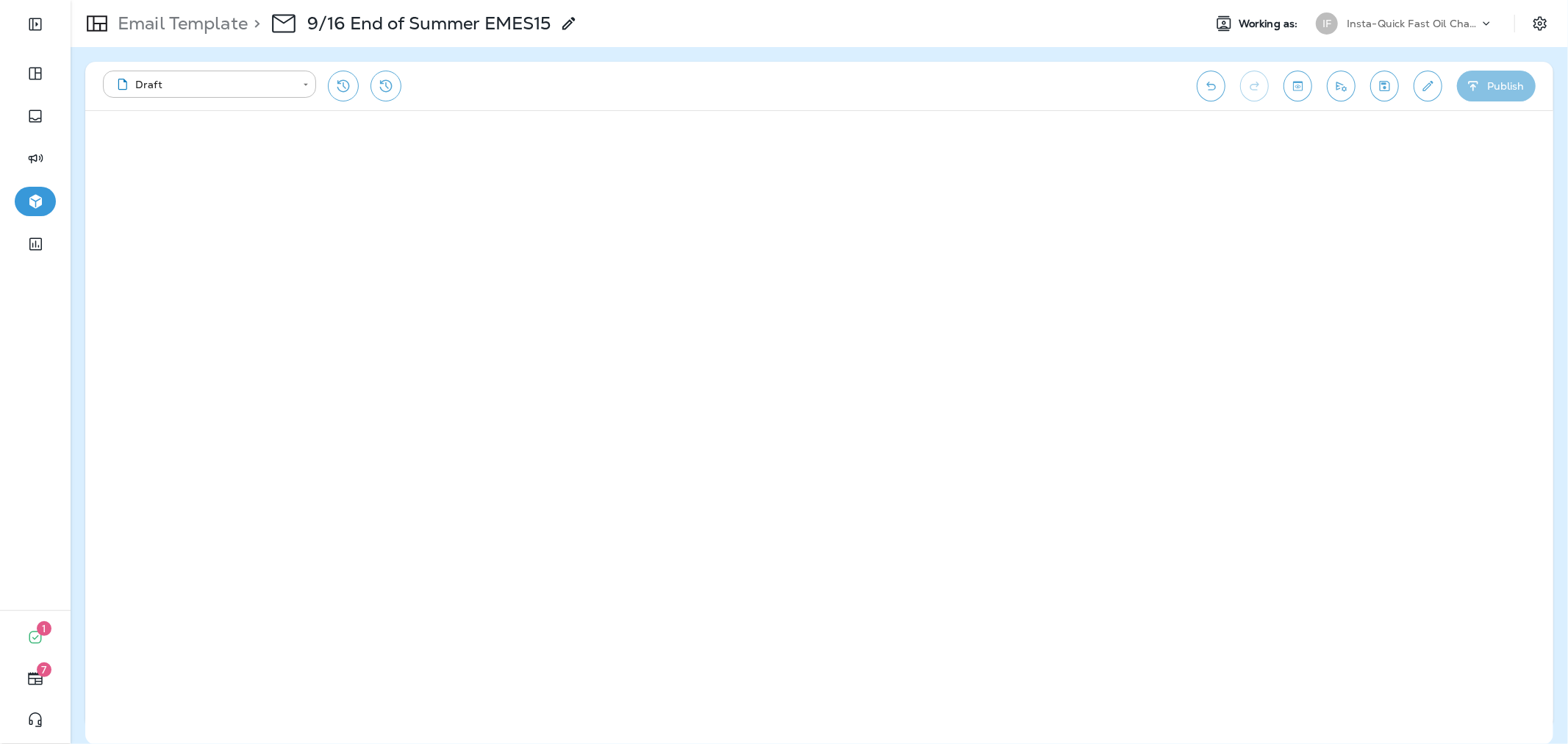
click at [1501, 88] on button "Publish" at bounding box center [1496, 86] width 79 height 31
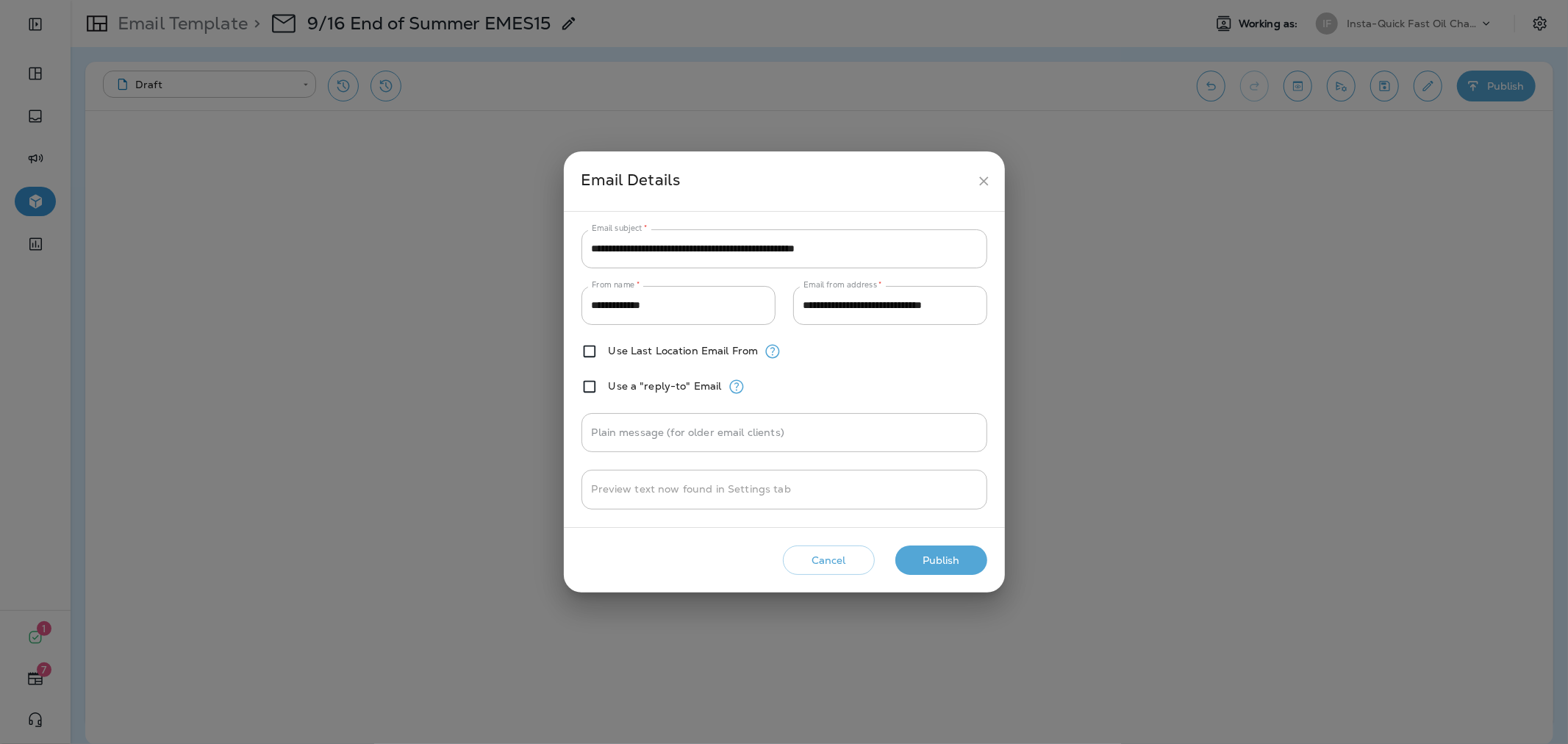
click at [934, 554] on button "Publish" at bounding box center [941, 561] width 92 height 30
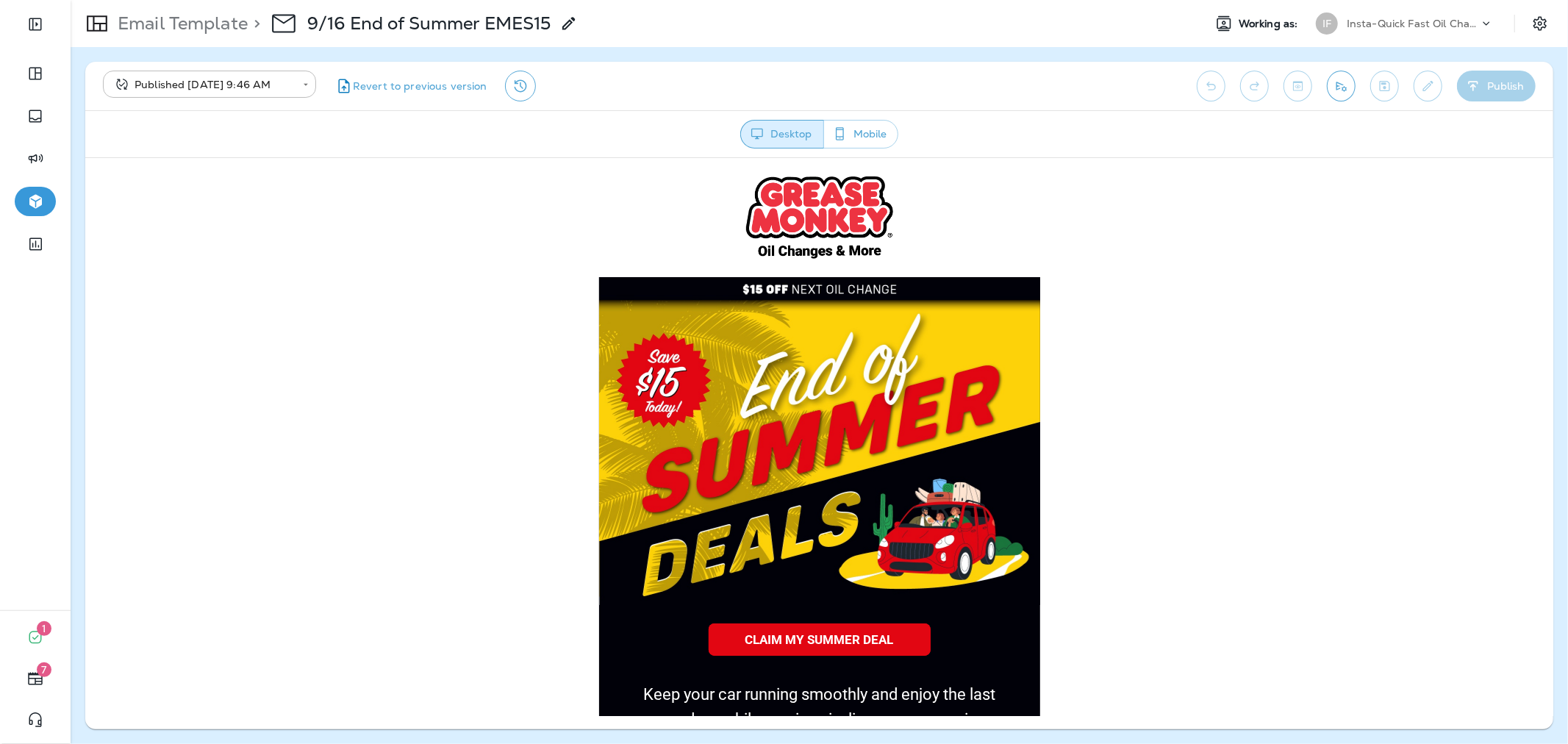
click at [209, 9] on div "Email Template > 9/16 End of Summer EMES15" at bounding box center [324, 23] width 507 height 41
click at [213, 20] on p "Email Template" at bounding box center [180, 23] width 136 height 22
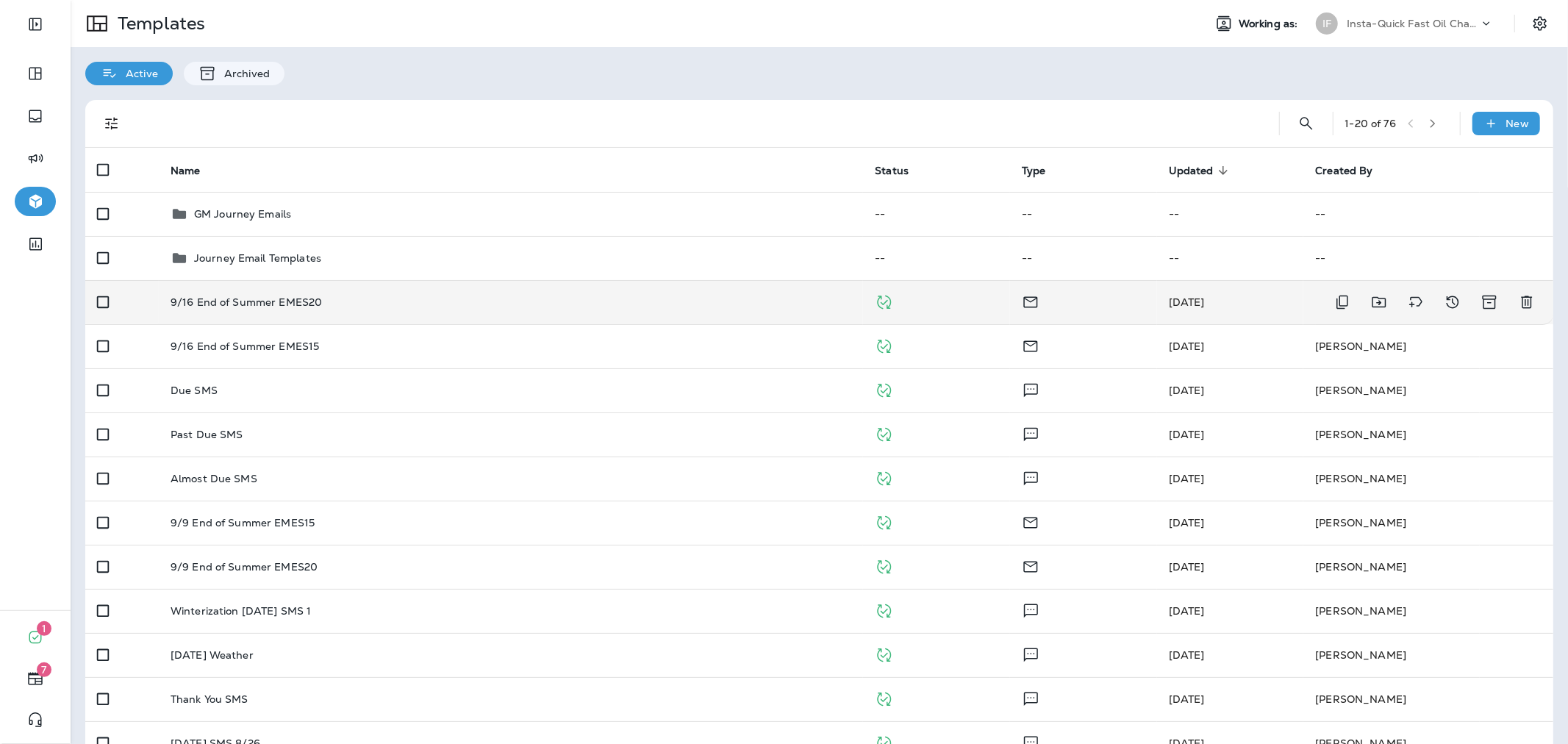
click at [461, 299] on div "9/16 End of Summer EMES20" at bounding box center [511, 302] width 681 height 12
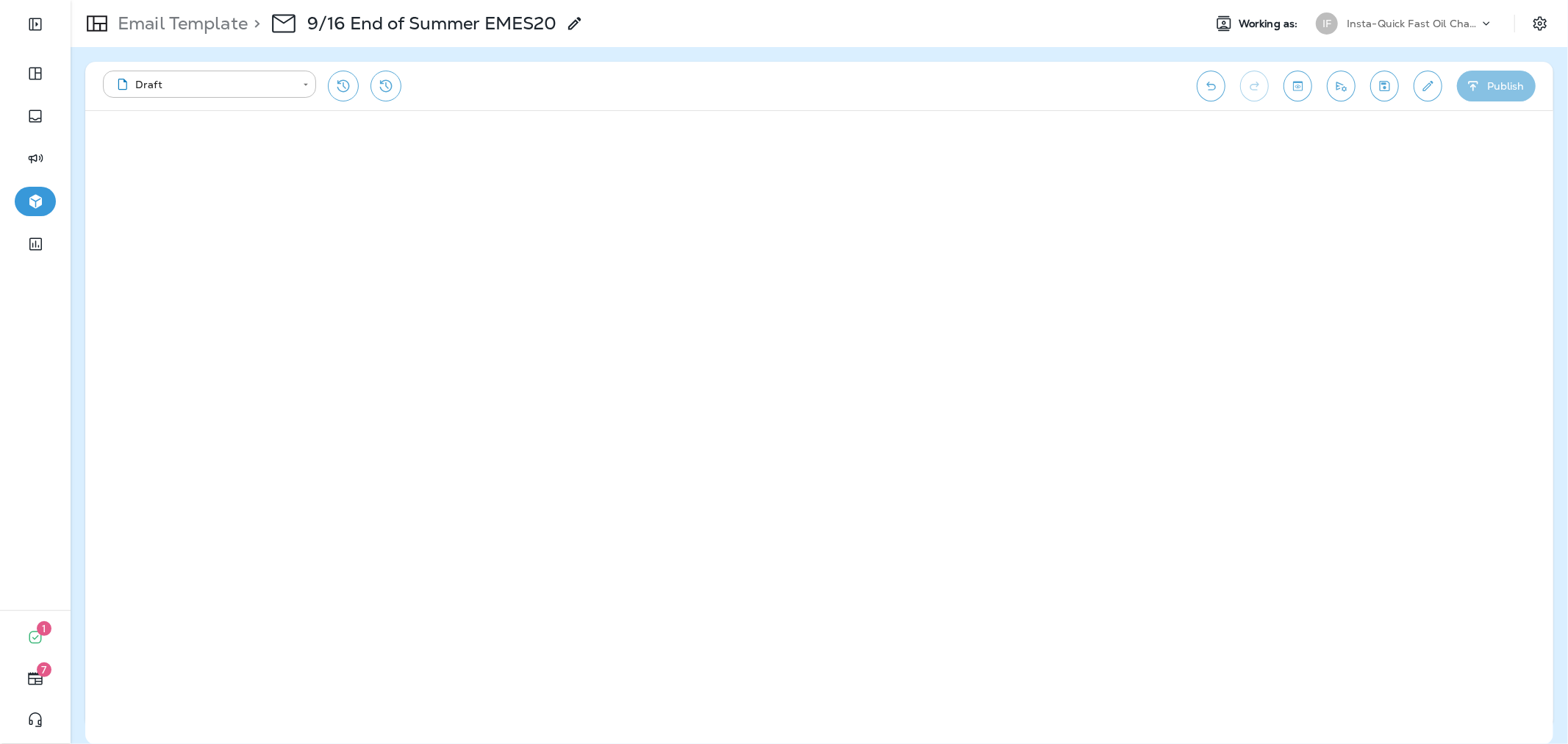
click at [1479, 79] on icon "button" at bounding box center [1473, 86] width 16 height 15
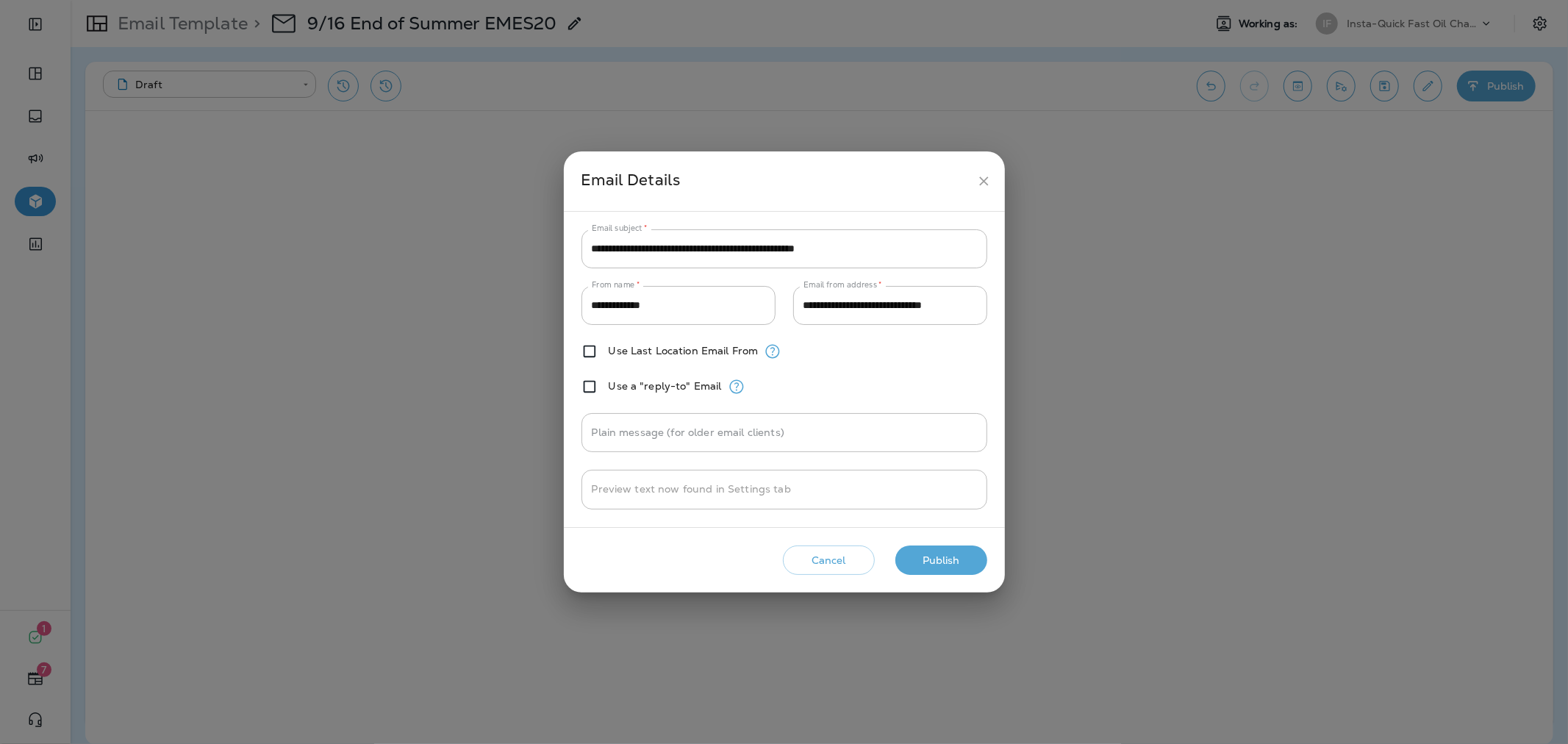
click at [934, 559] on button "Publish" at bounding box center [941, 561] width 92 height 30
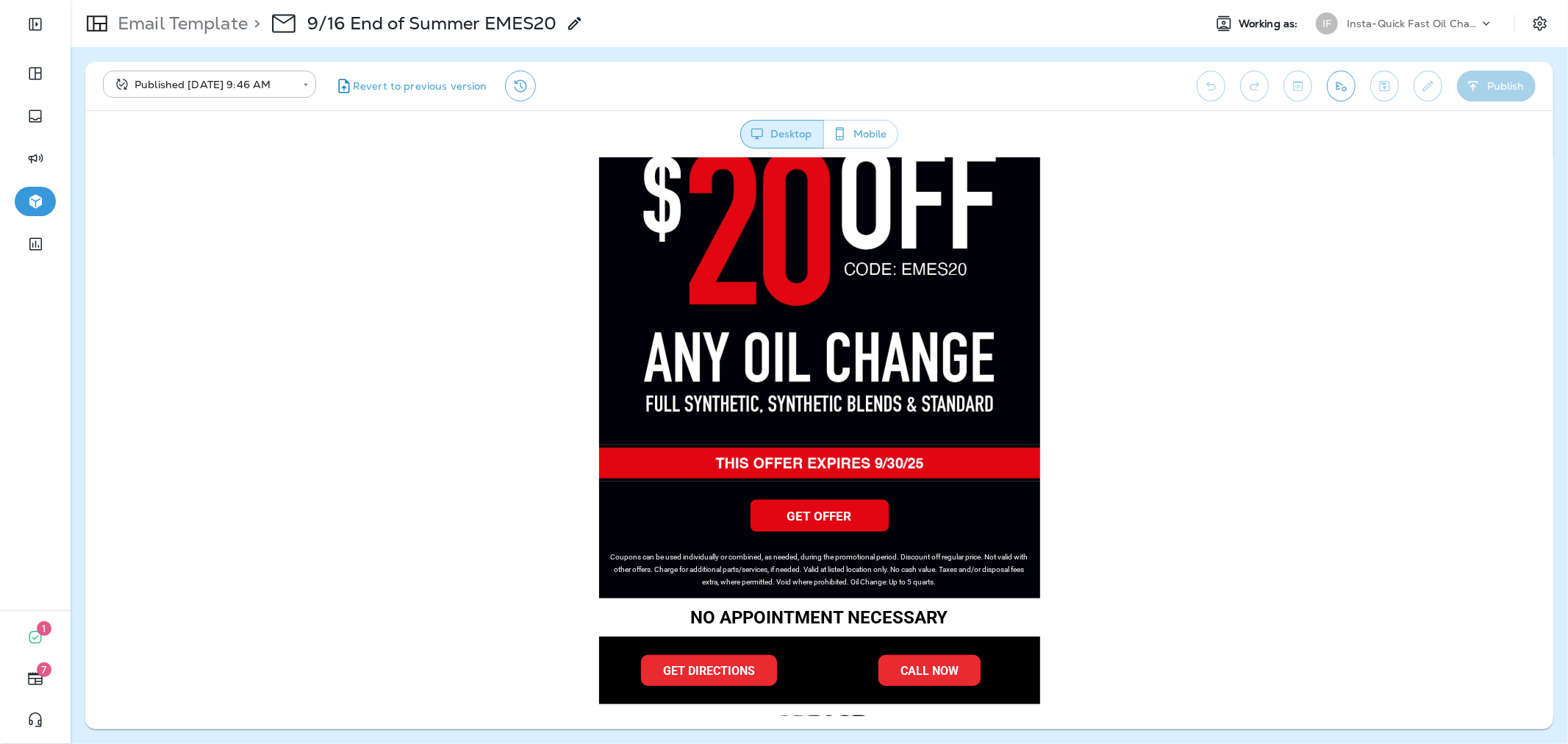
scroll to position [782, 0]
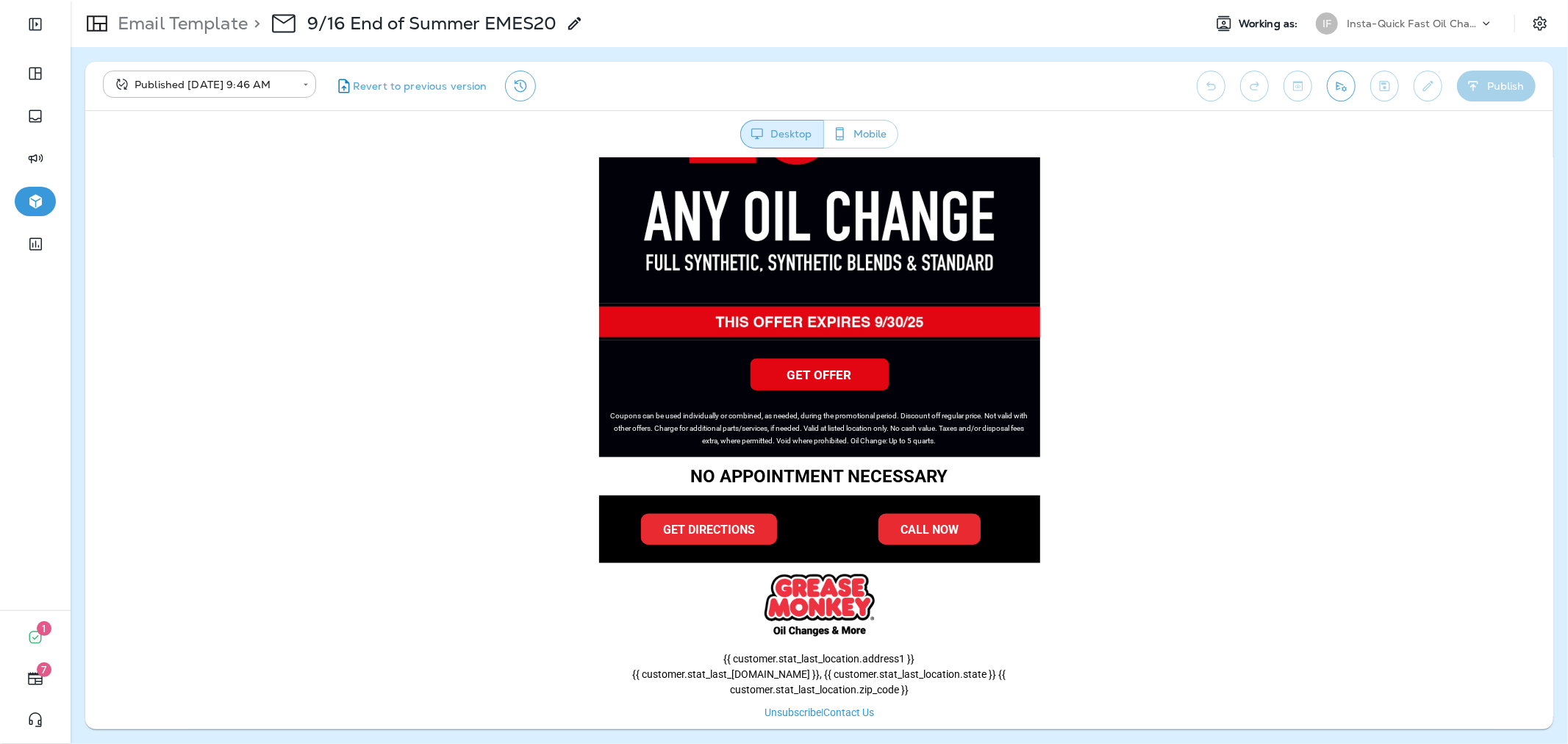
click at [155, 26] on p "Email Template" at bounding box center [180, 23] width 136 height 22
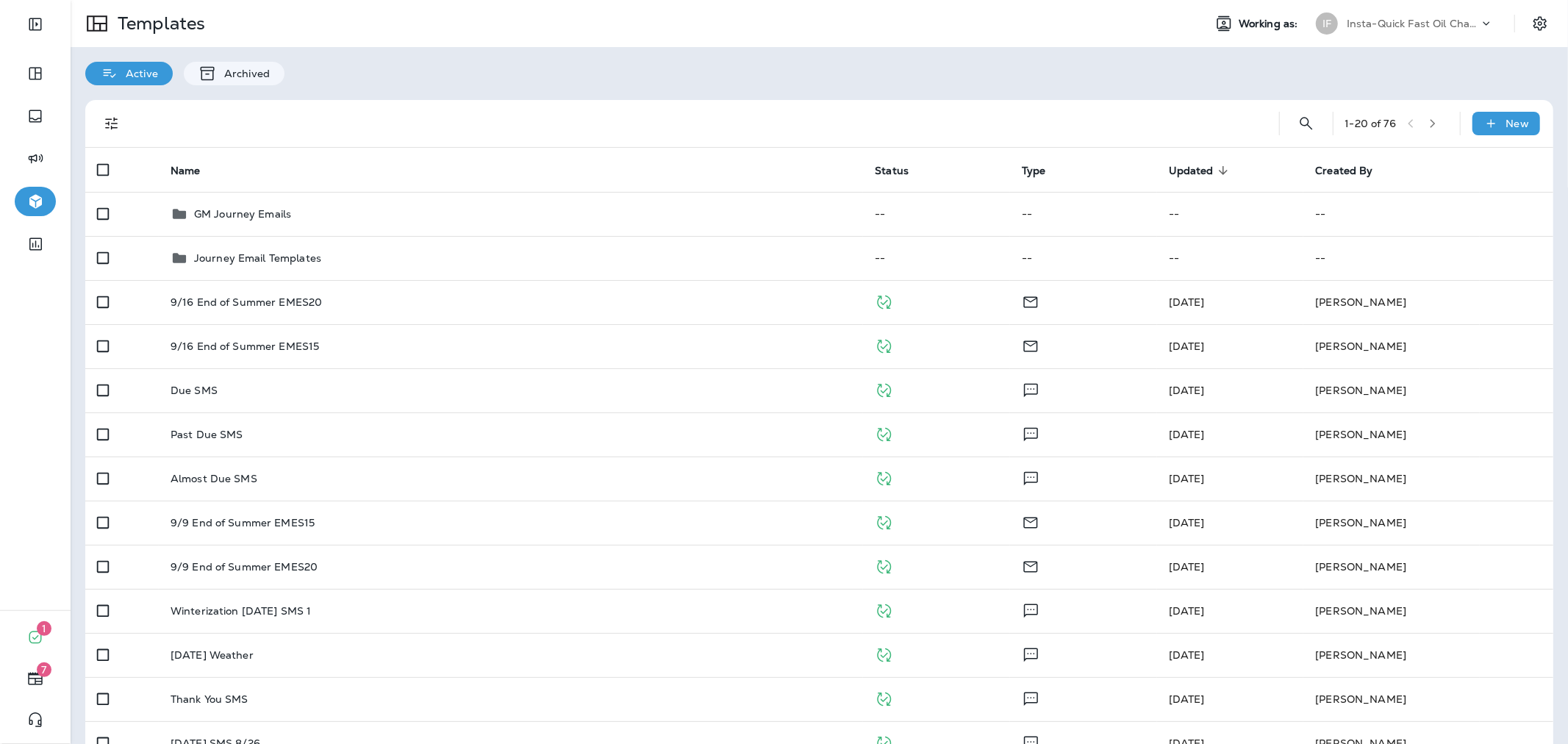
click at [1399, 31] on div "Insta-Quick Fast Oil Change" at bounding box center [1413, 23] width 132 height 22
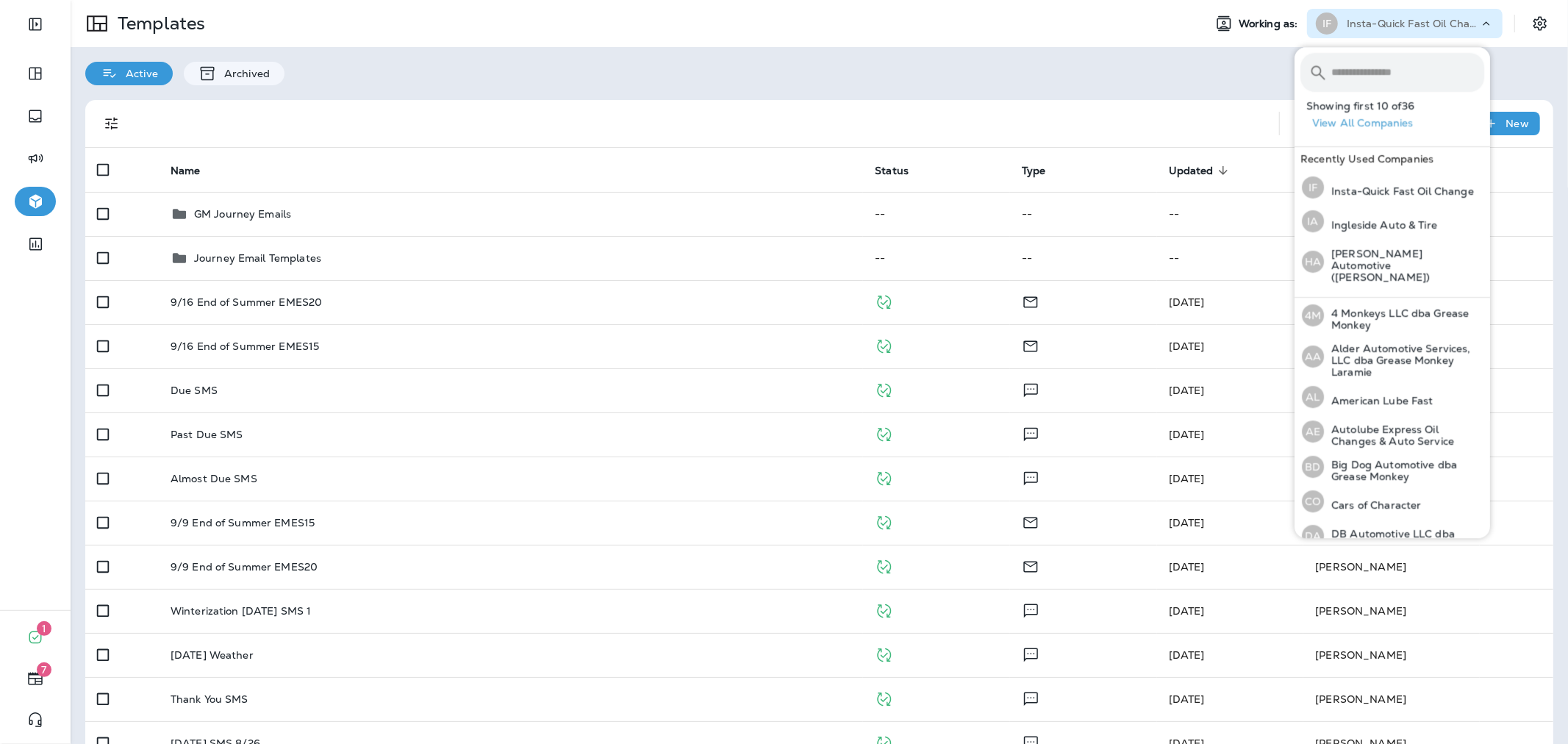
click at [1393, 72] on input "text" at bounding box center [1407, 72] width 153 height 39
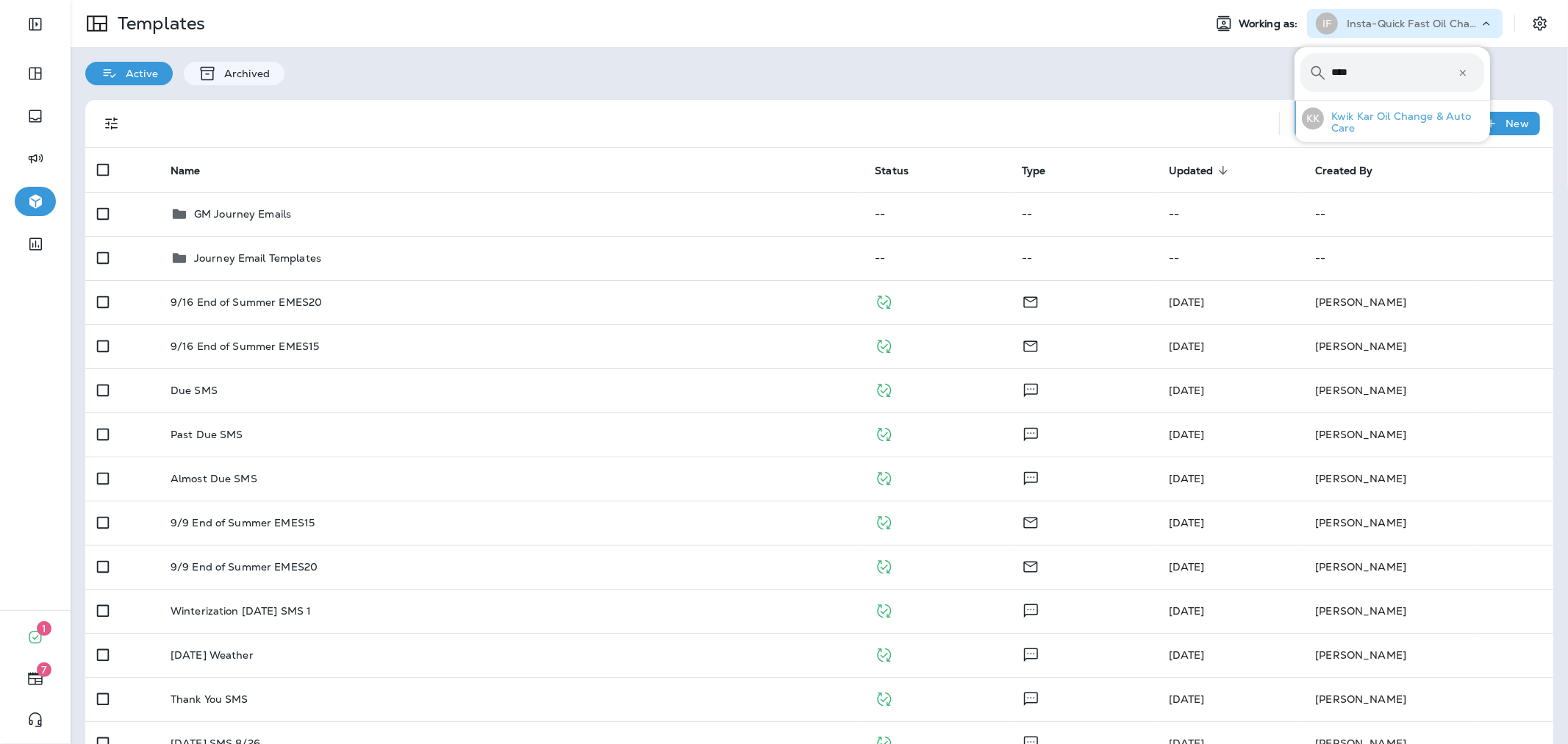
type input "****"
click at [1380, 120] on p "Kwik Kar Oil Change & Auto Care" at bounding box center [1404, 122] width 160 height 23
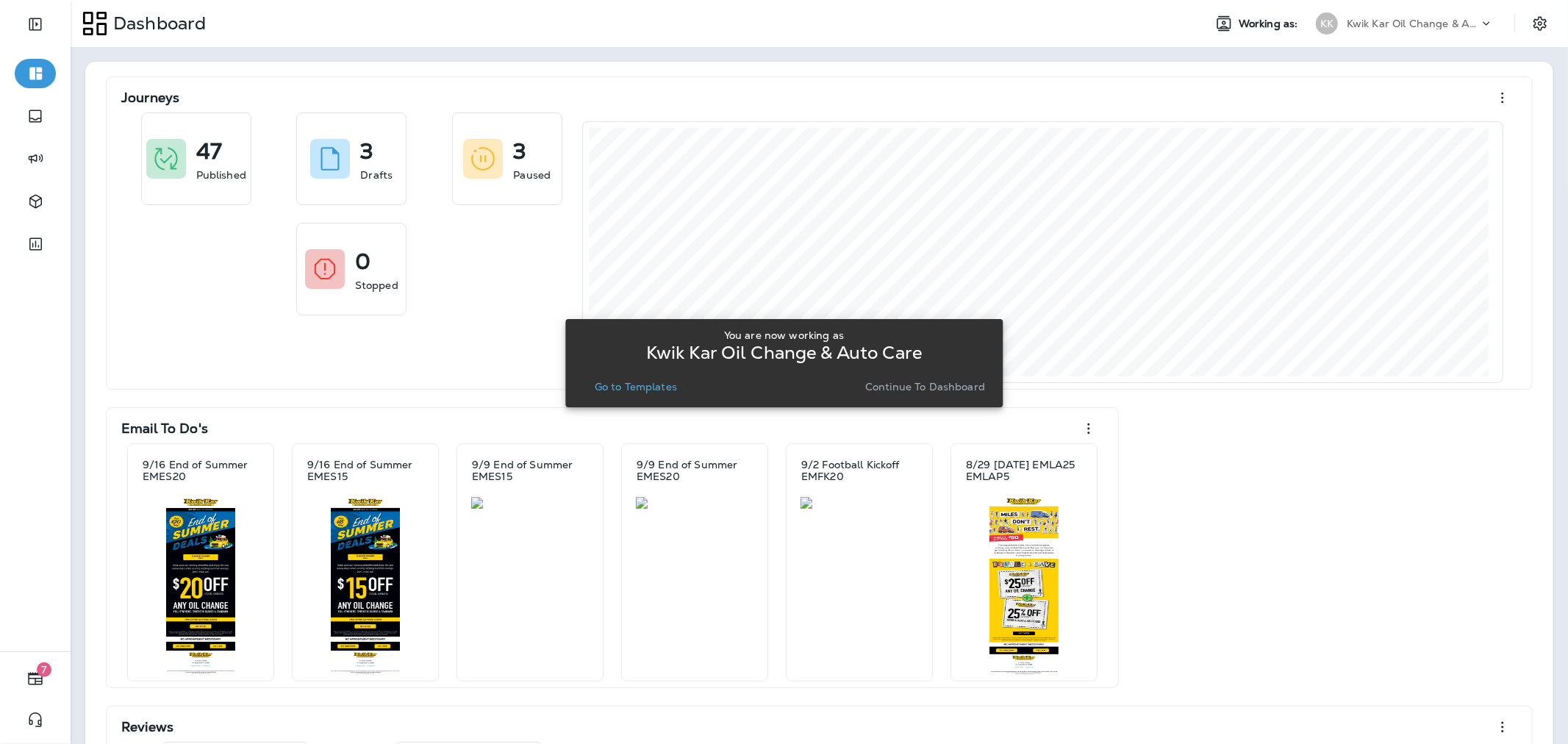
click at [637, 384] on p "Go to Templates" at bounding box center [636, 386] width 82 height 12
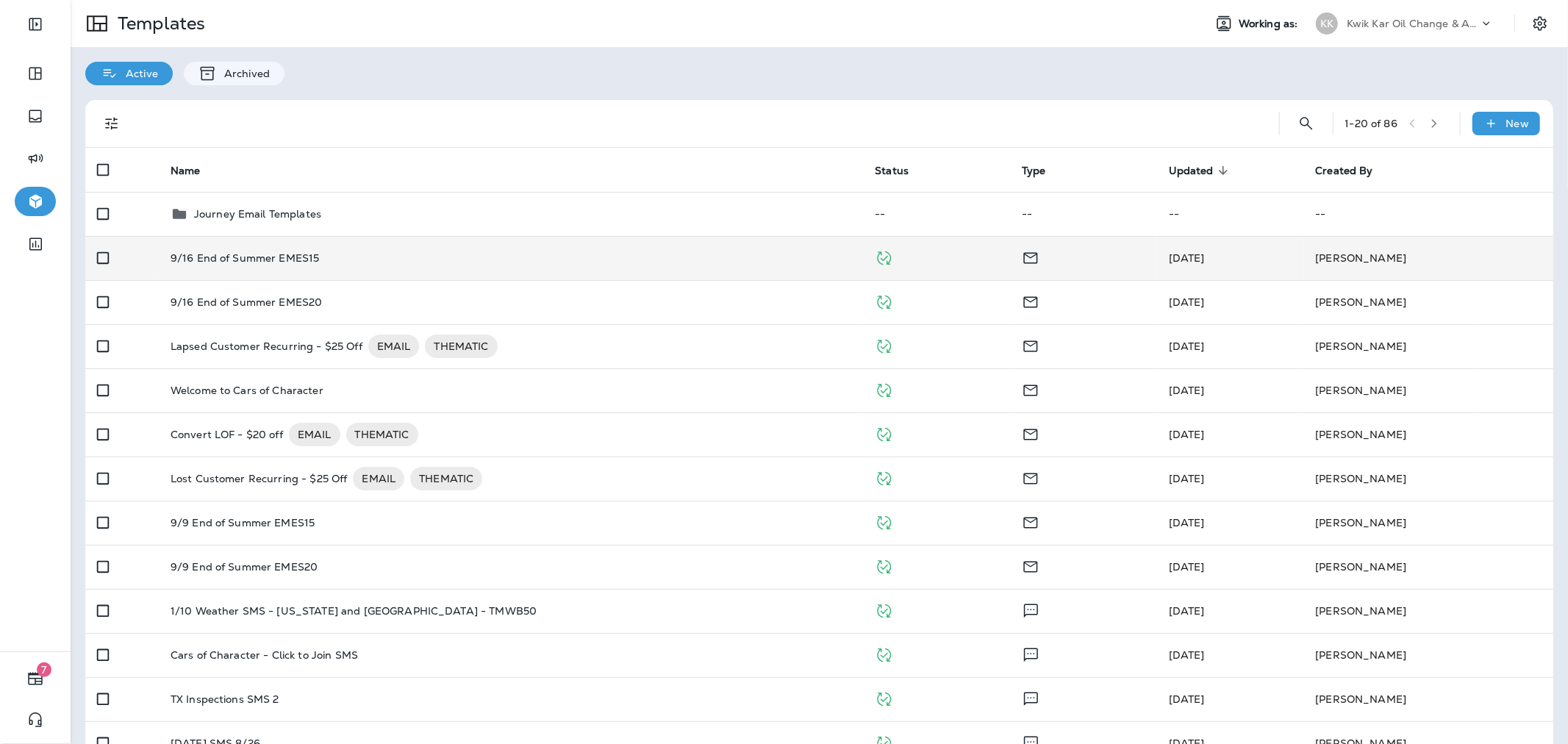
click at [792, 261] on div "9/16 End of Summer EMES15" at bounding box center [511, 257] width 681 height 12
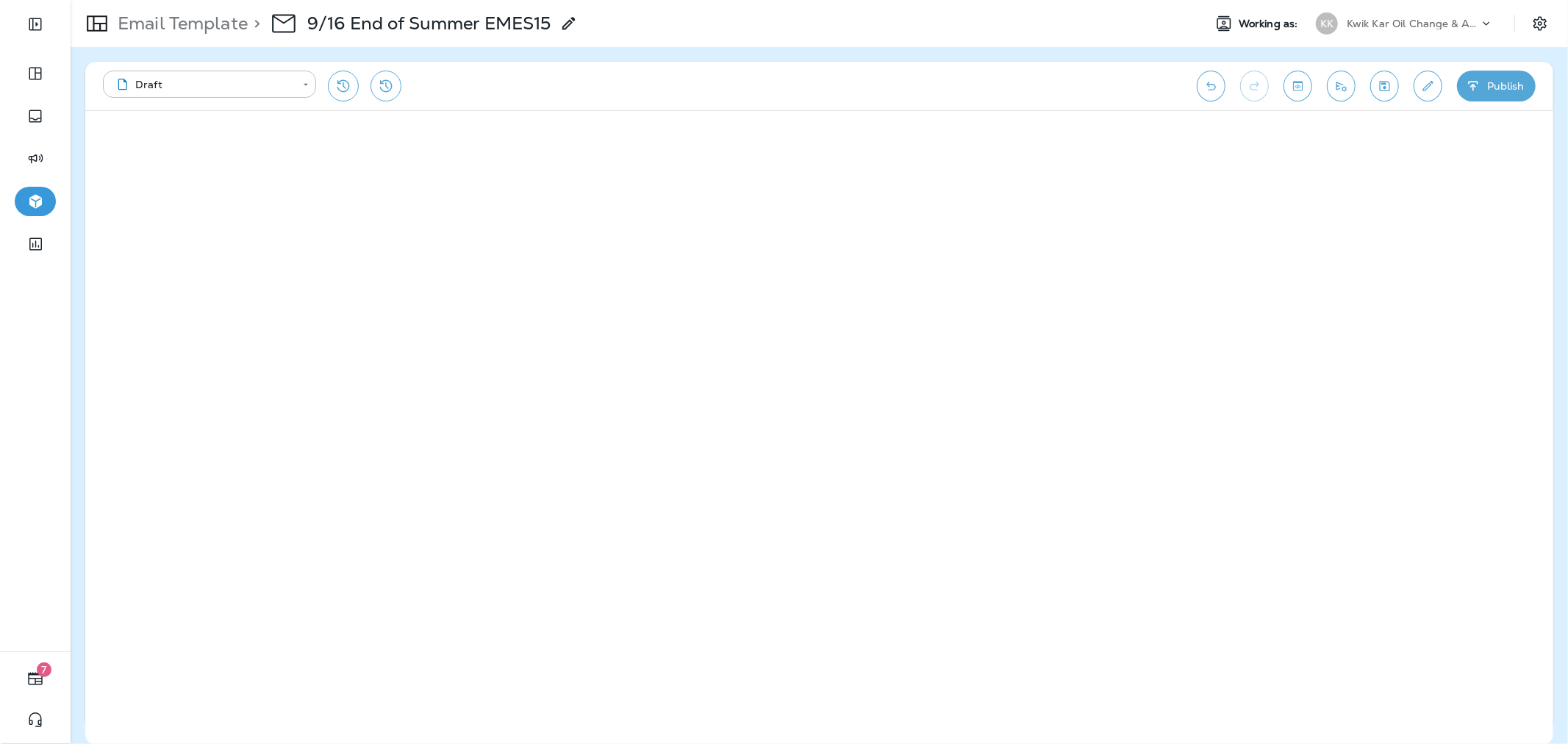
click at [1486, 84] on button "Publish" at bounding box center [1496, 86] width 79 height 31
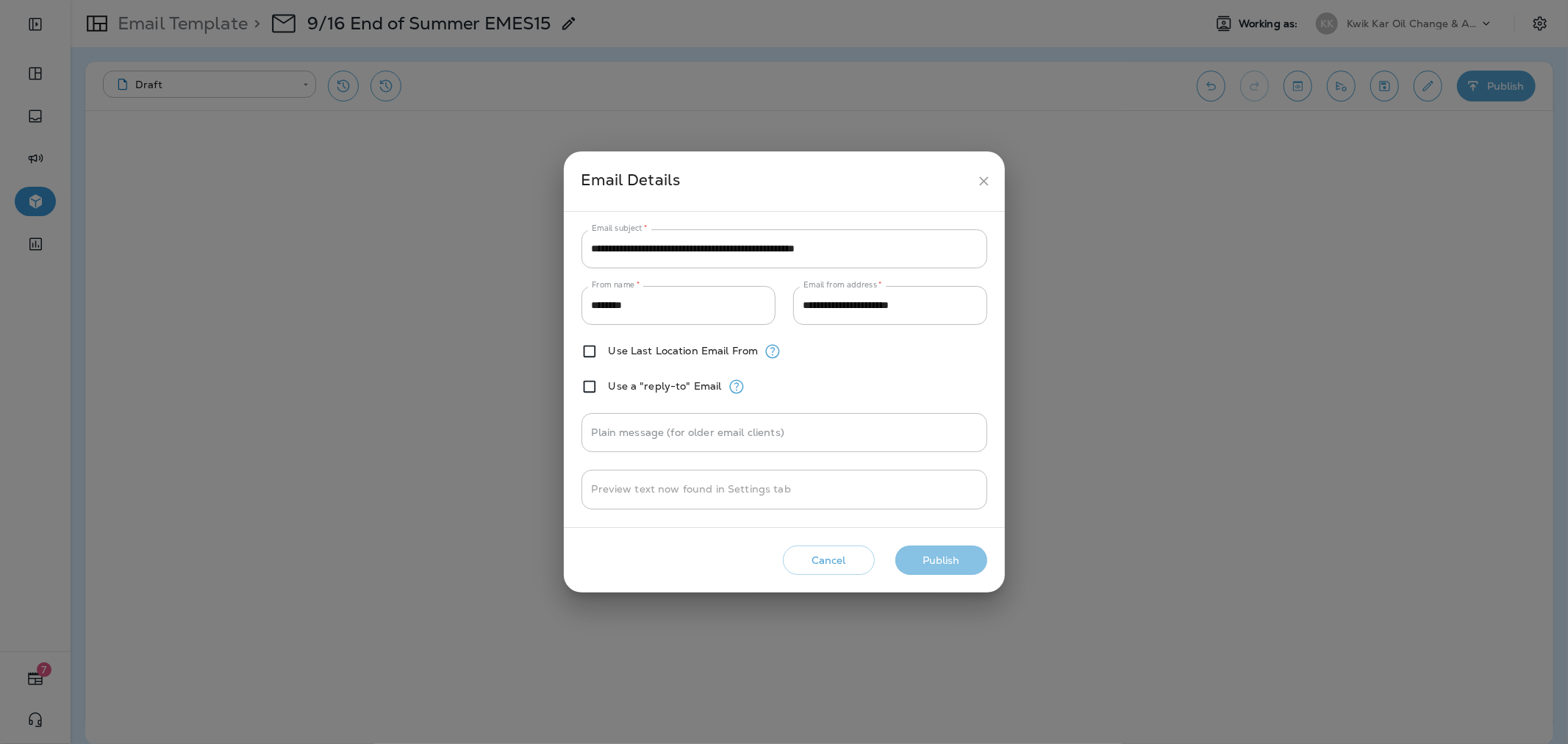
click at [931, 563] on button "Publish" at bounding box center [941, 561] width 92 height 30
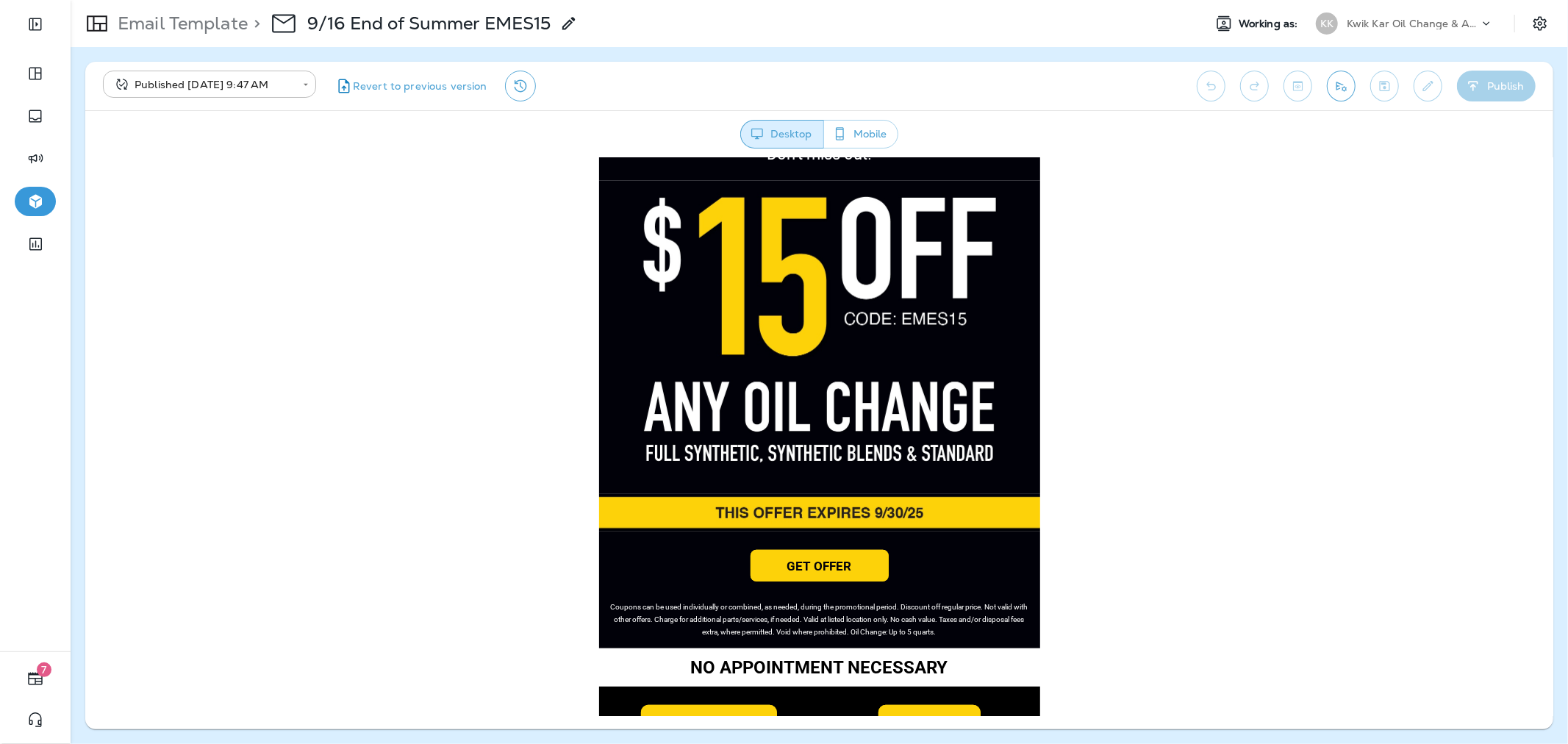
scroll to position [725, 0]
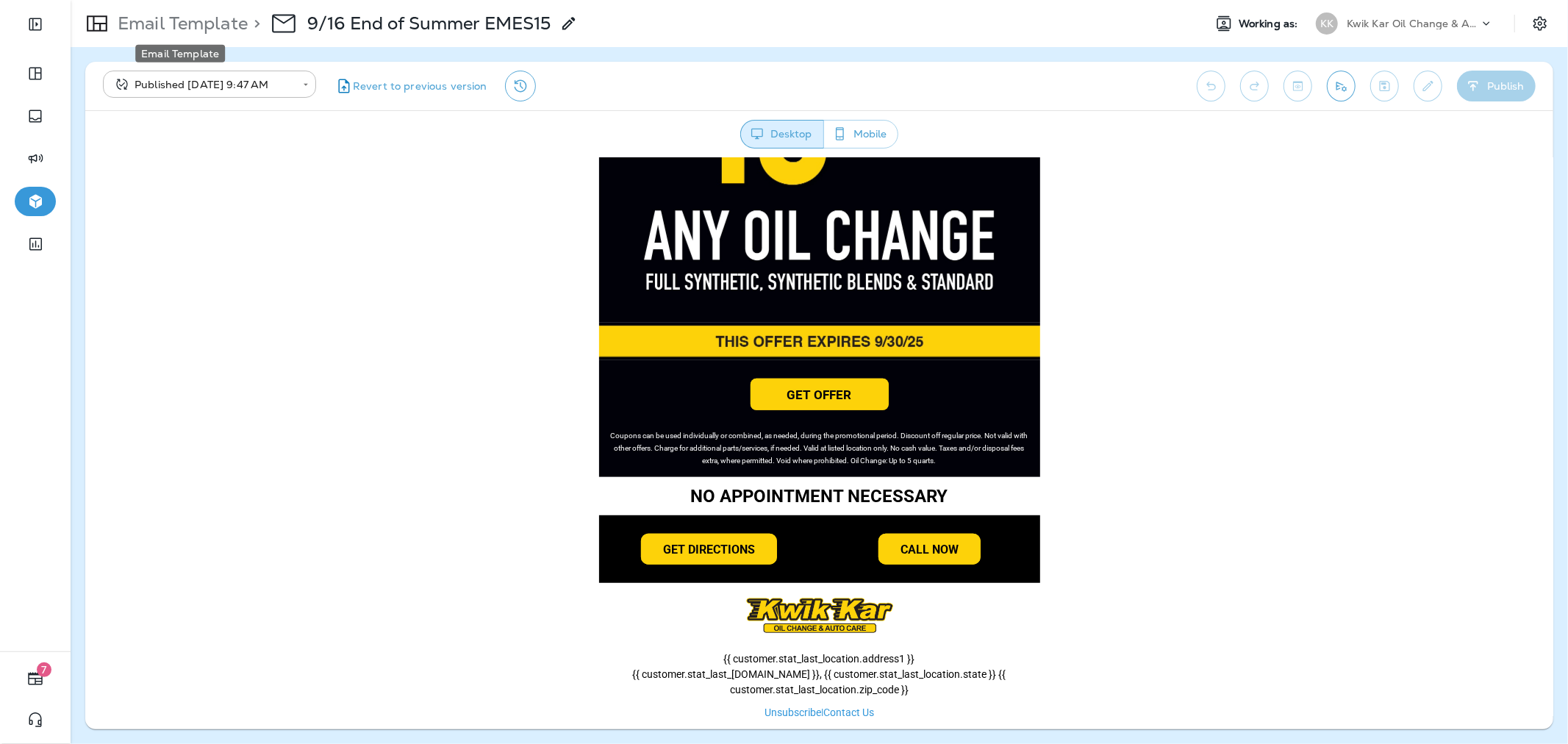
click at [236, 26] on p "Email Template" at bounding box center [180, 23] width 136 height 22
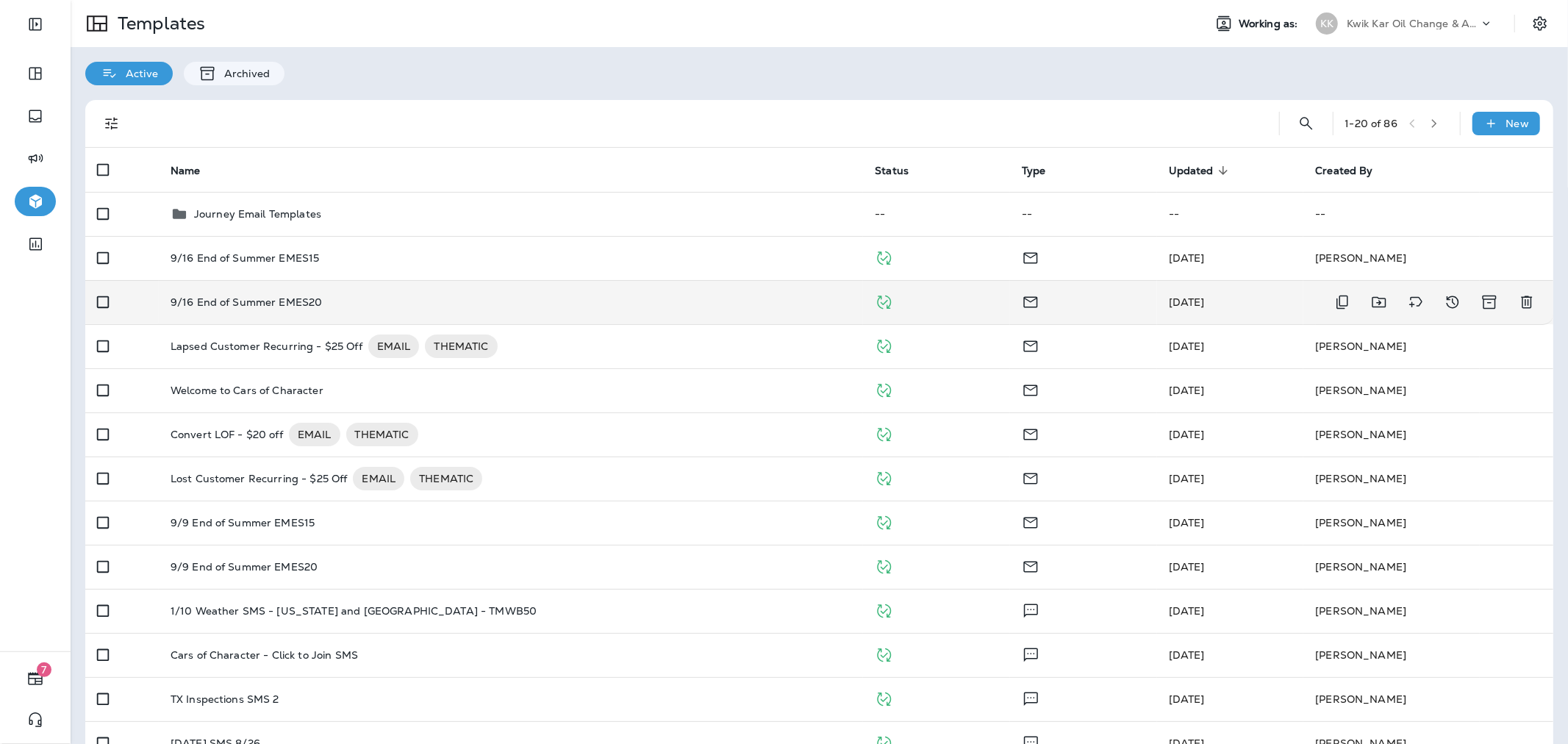
click at [407, 303] on div "9/16 End of Summer EMES20" at bounding box center [511, 302] width 681 height 12
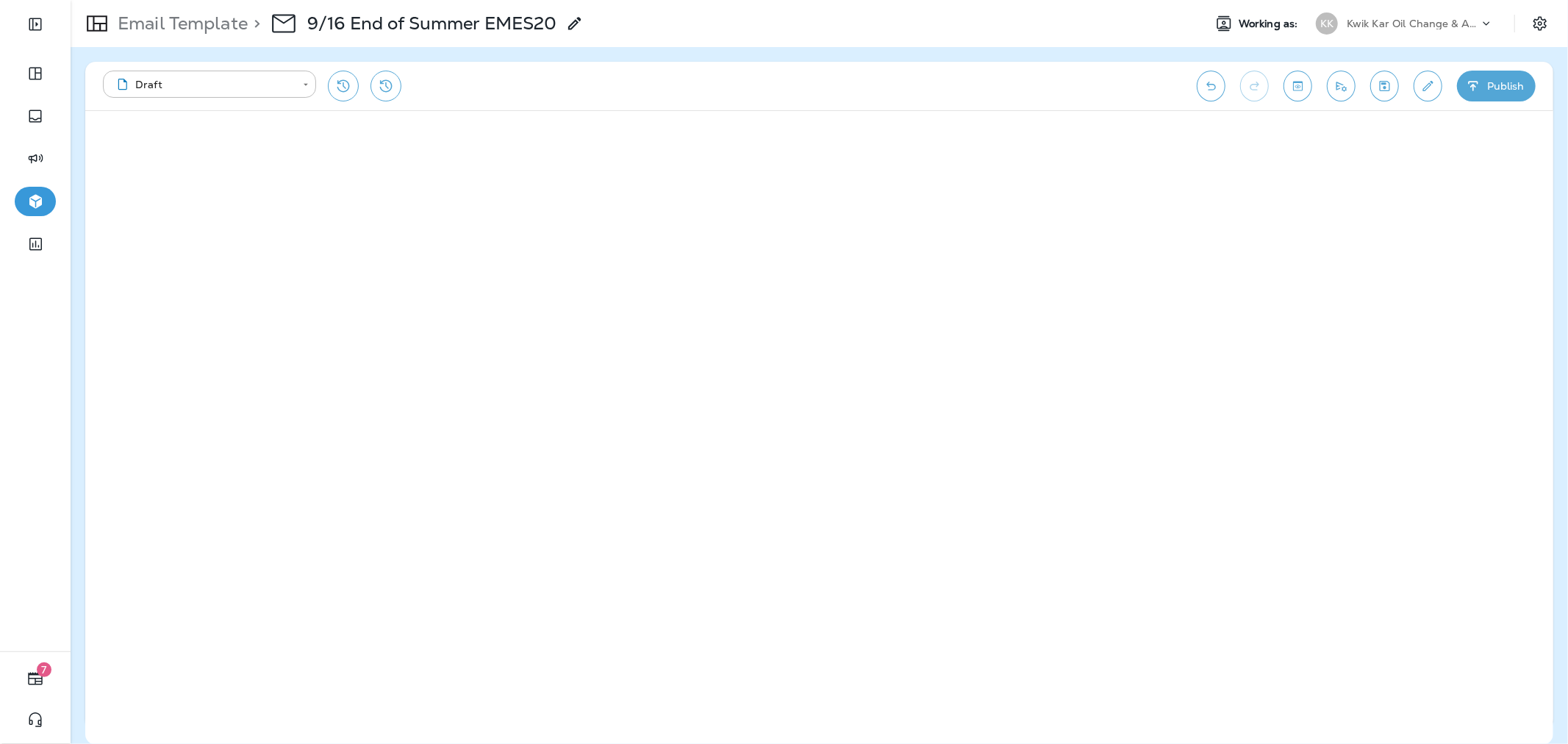
click at [1504, 89] on button "Publish" at bounding box center [1496, 86] width 79 height 31
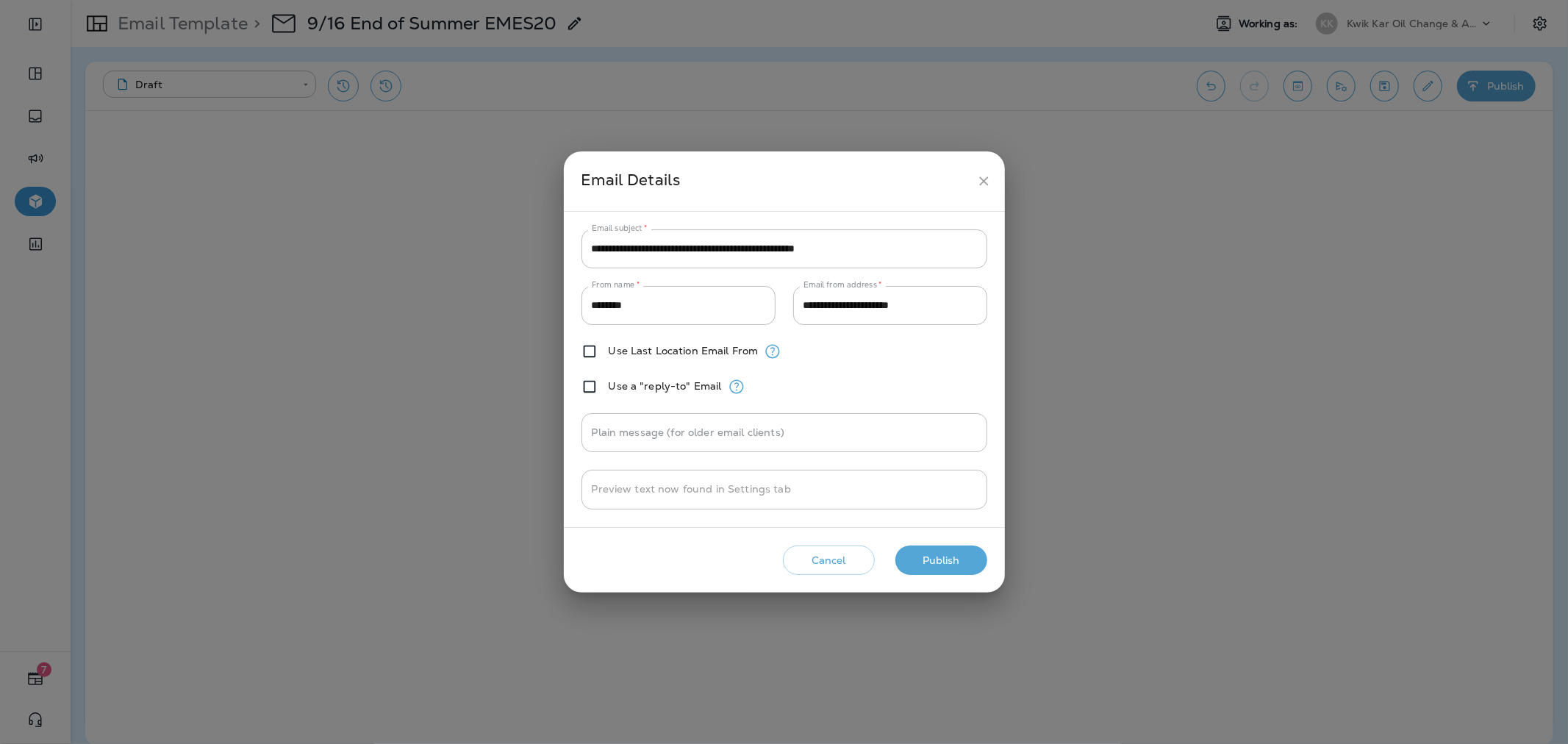
click at [941, 562] on button "Publish" at bounding box center [941, 561] width 92 height 30
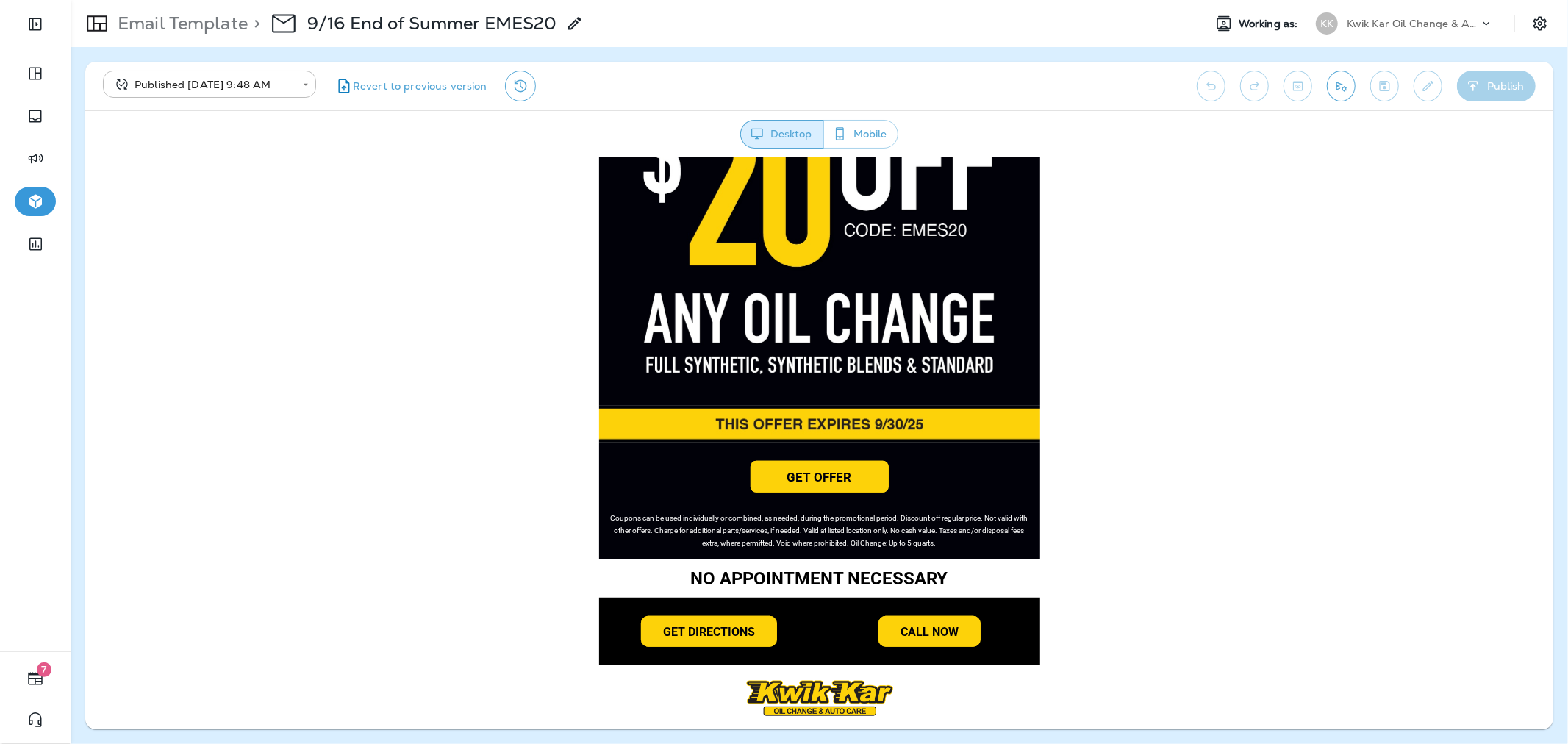
scroll to position [725, 0]
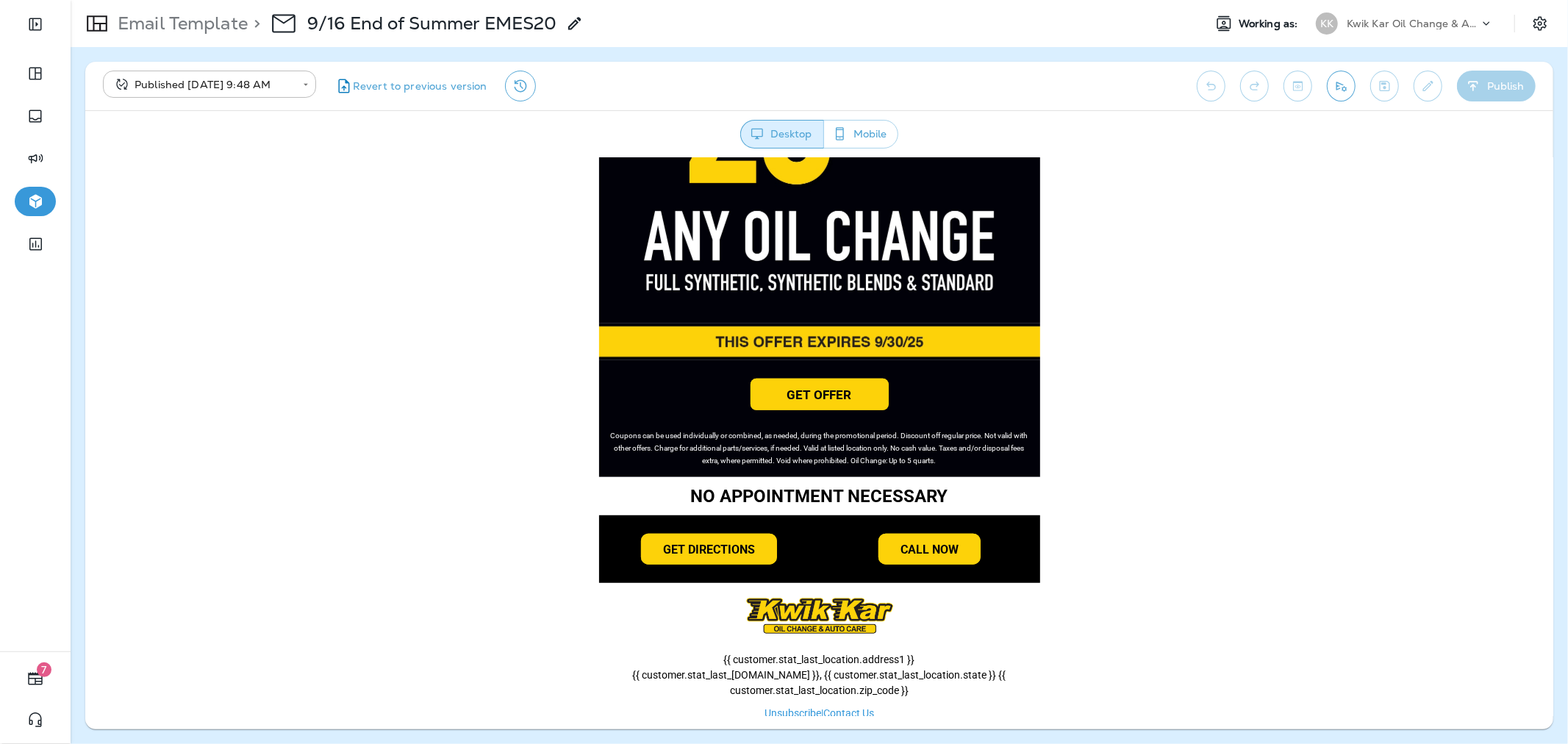
click at [1385, 34] on div "KK Kwik Kar Oil Change & Auto Care" at bounding box center [1404, 23] width 195 height 30
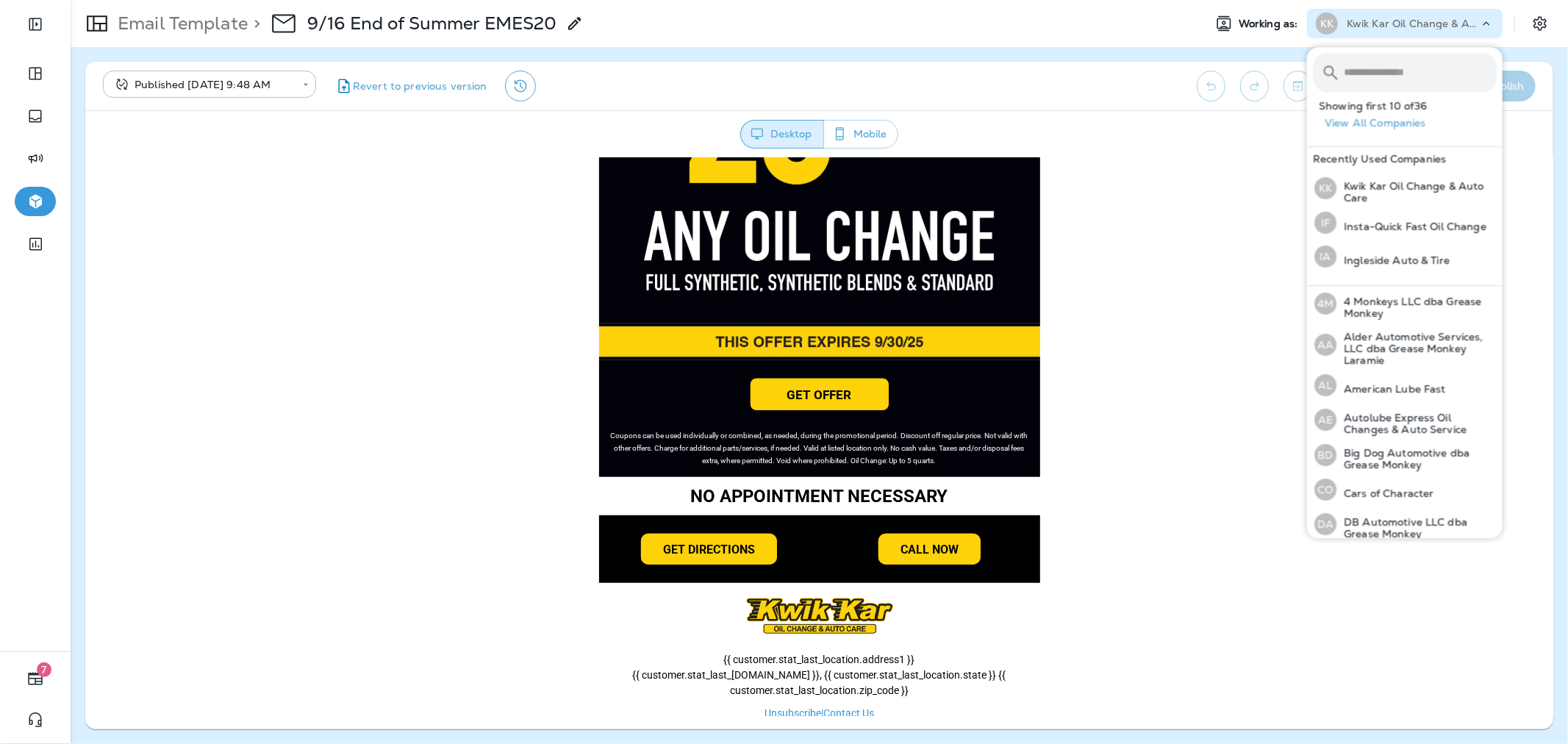
click at [1388, 68] on input "text" at bounding box center [1420, 72] width 153 height 39
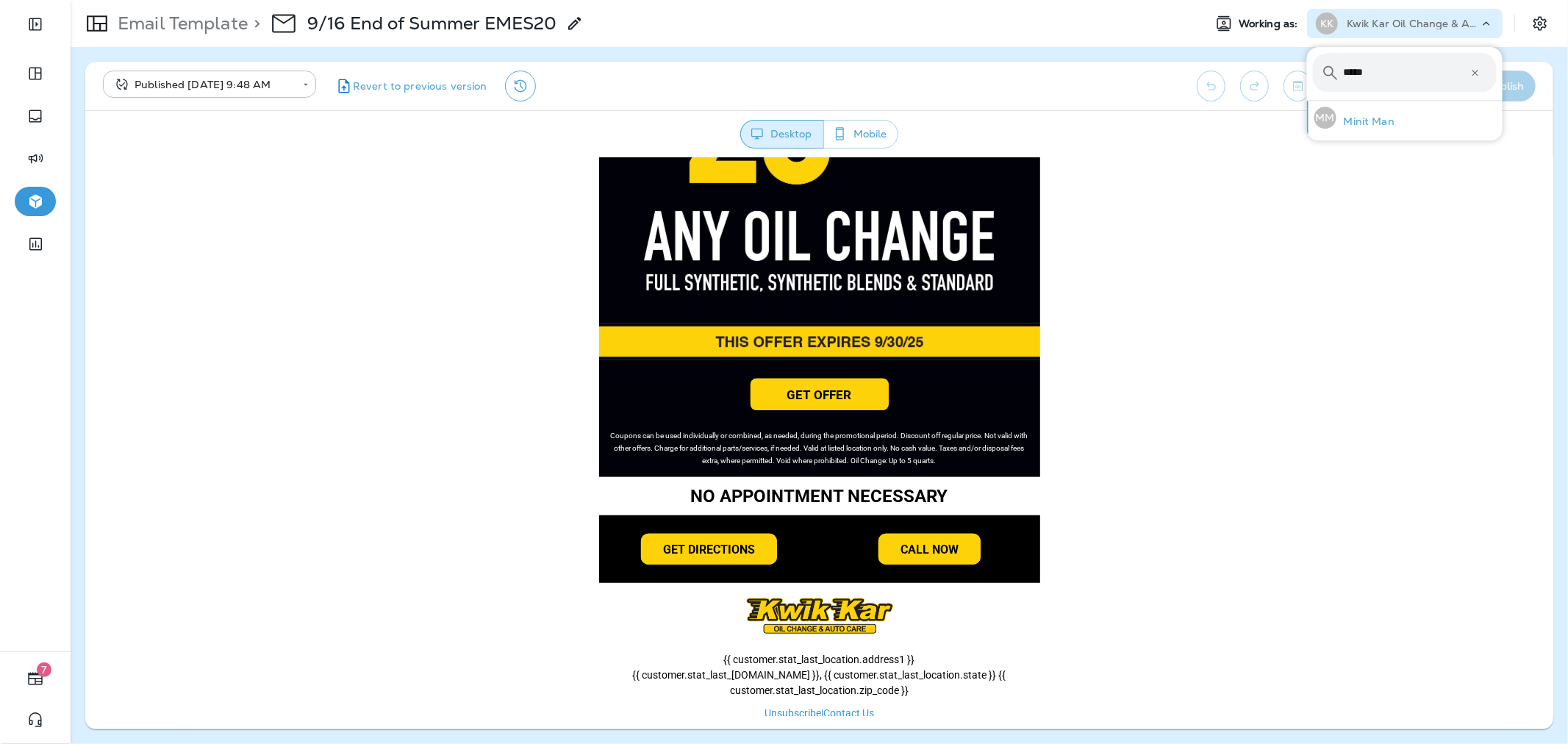
type input "*****"
click at [1384, 117] on p "Minit Man" at bounding box center [1365, 121] width 58 height 12
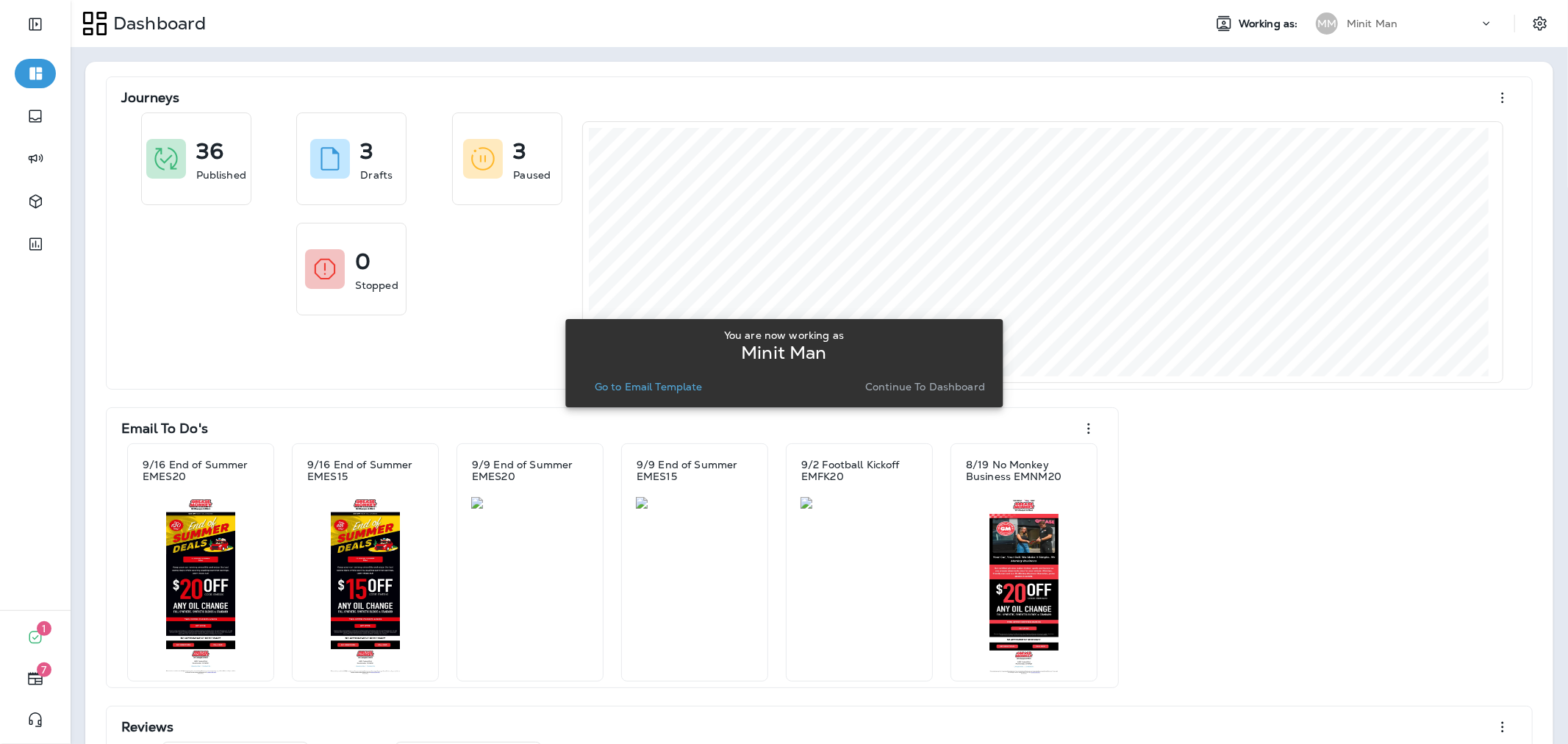
click at [901, 390] on p "Continue to Dashboard" at bounding box center [925, 386] width 120 height 12
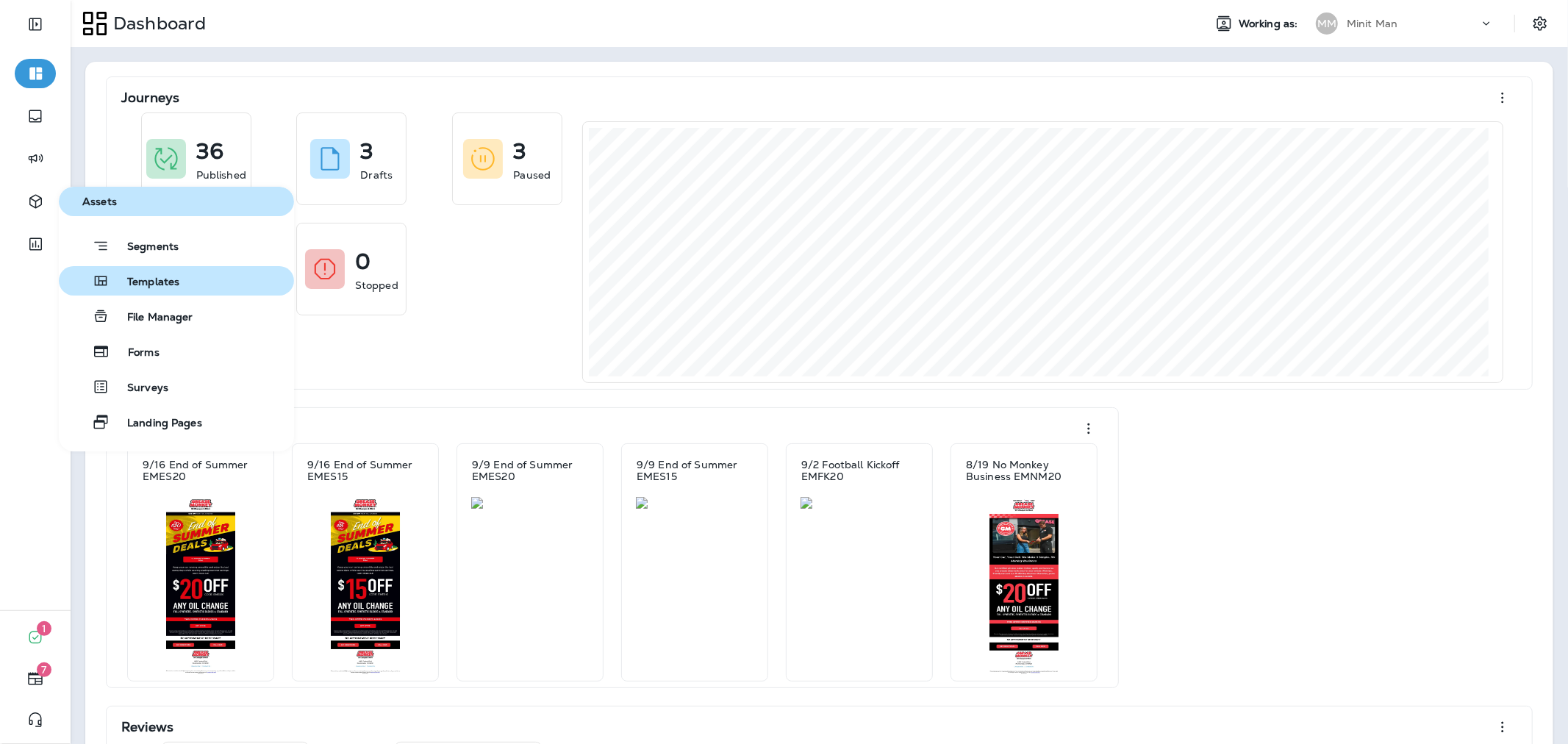
click at [149, 276] on span "Templates" at bounding box center [145, 283] width 70 height 14
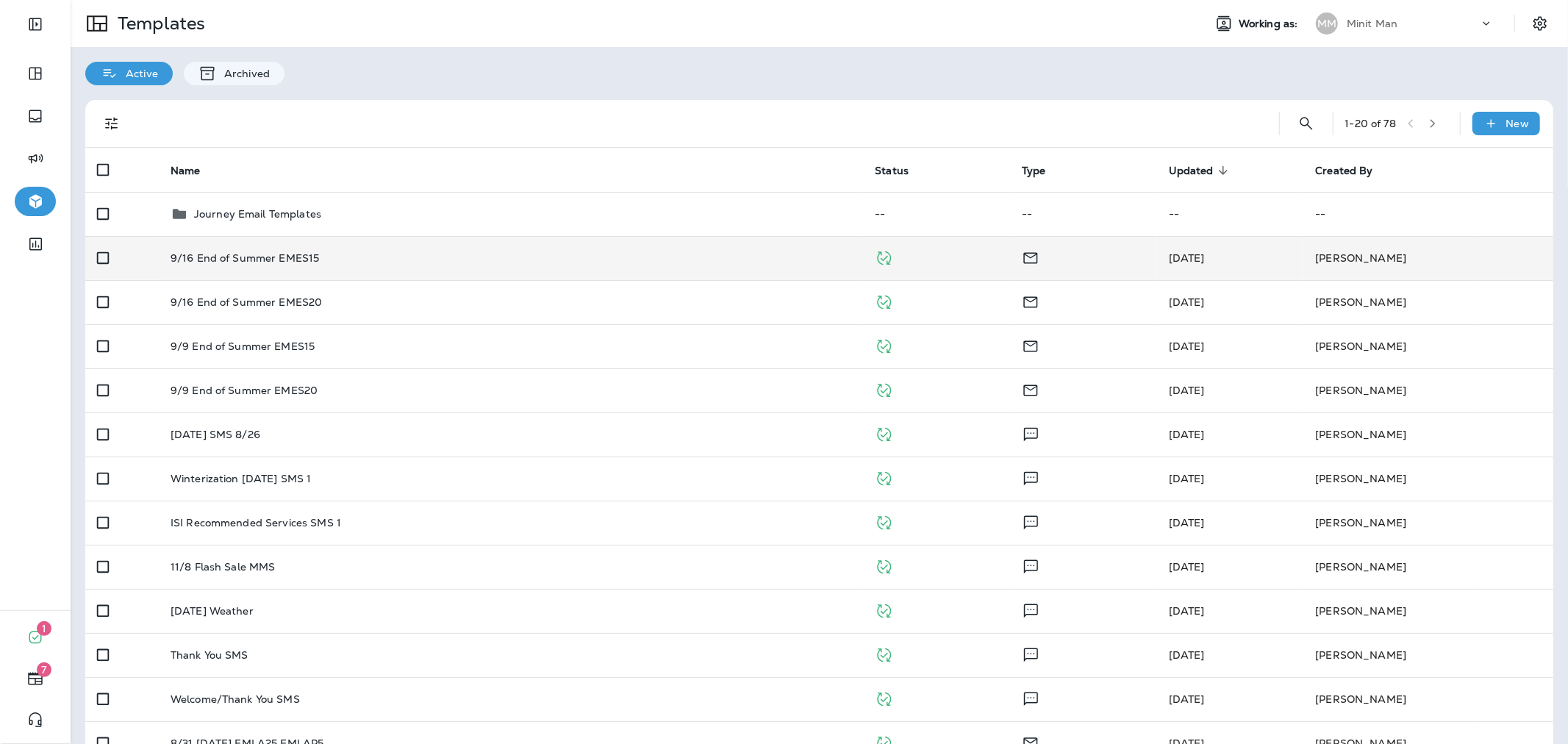
click at [669, 262] on div "9/16 End of Summer EMES15" at bounding box center [511, 257] width 681 height 12
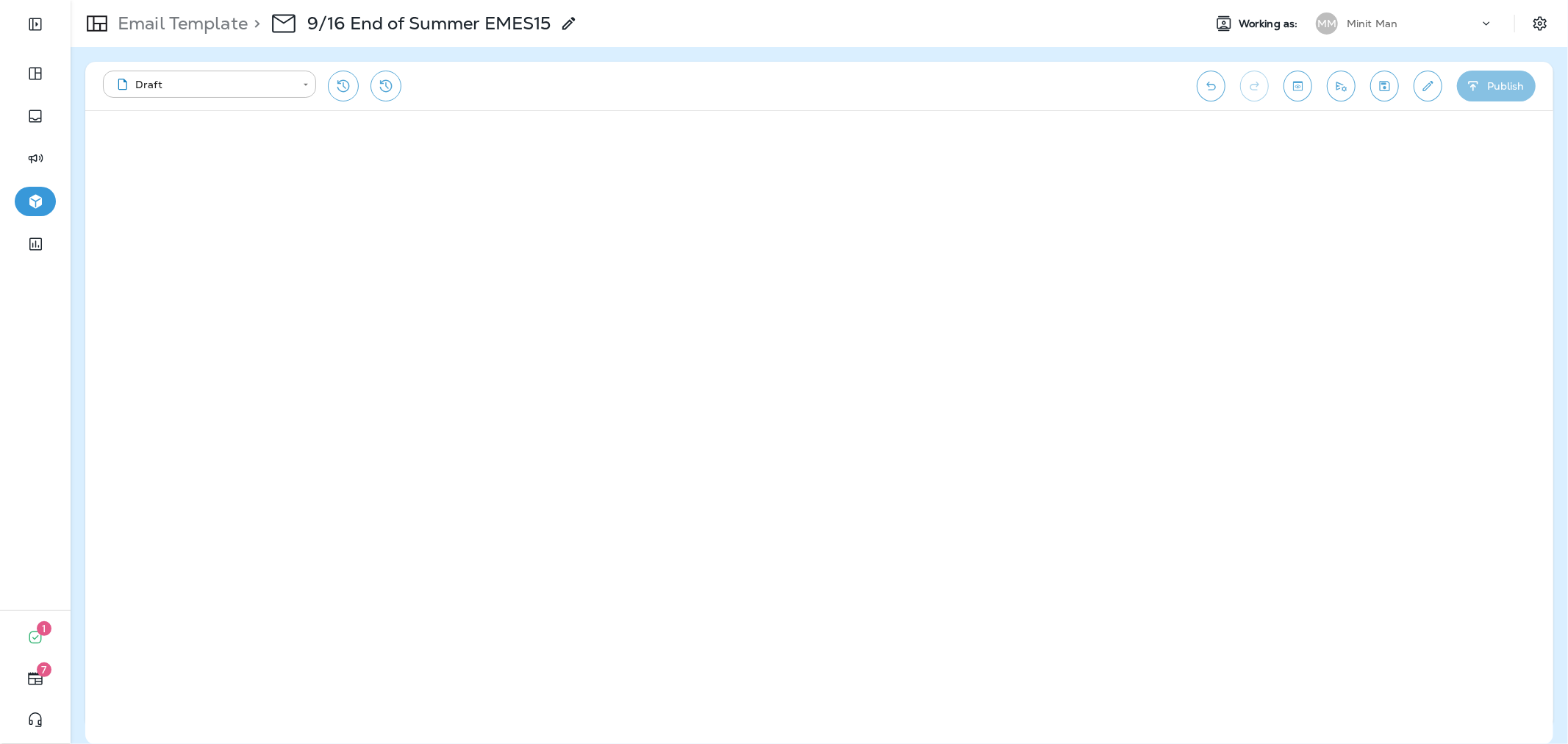
click at [1500, 92] on button "Publish" at bounding box center [1496, 86] width 79 height 31
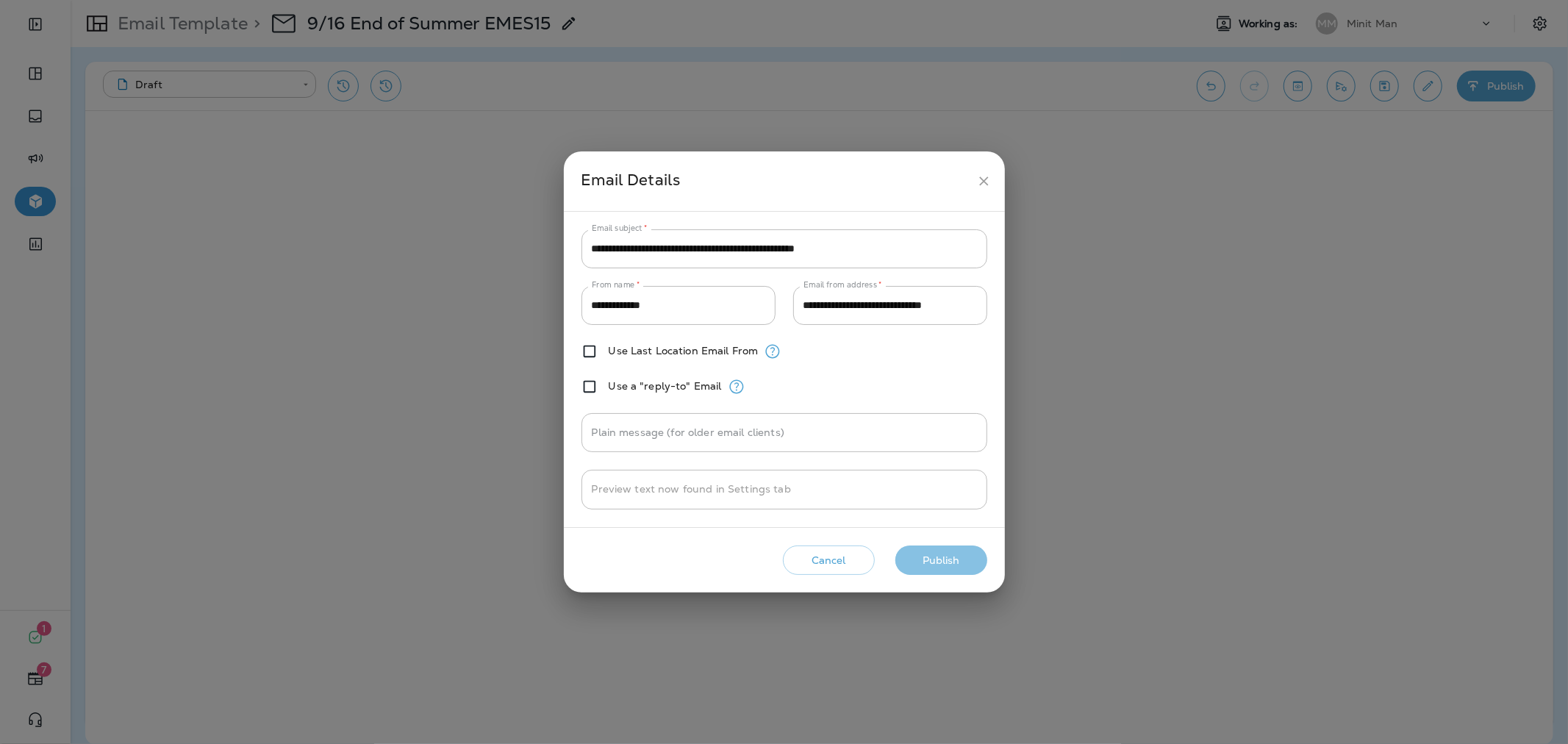
click at [927, 560] on button "Publish" at bounding box center [941, 561] width 92 height 30
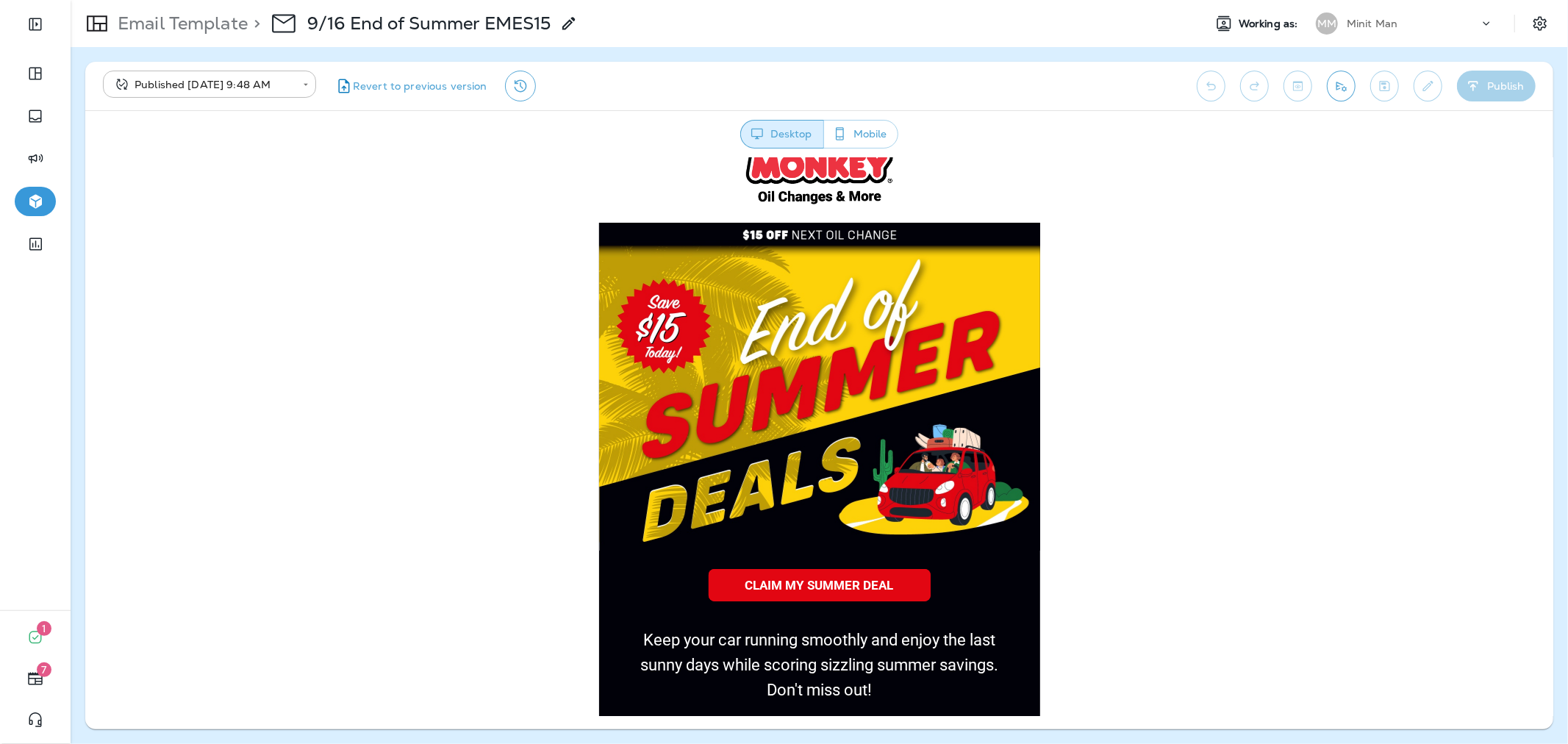
scroll to position [82, 0]
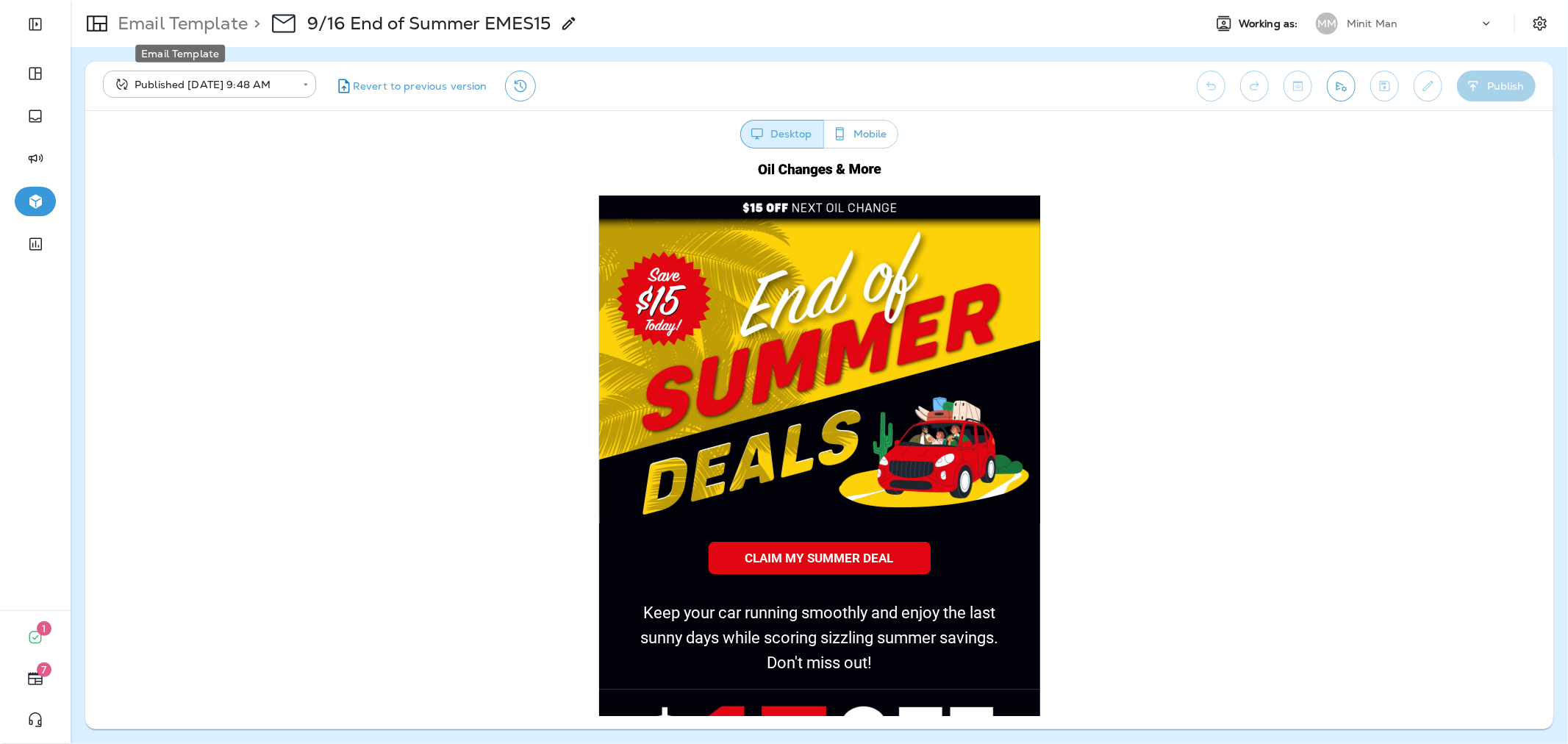
click at [183, 20] on p "Email Template" at bounding box center [180, 23] width 136 height 22
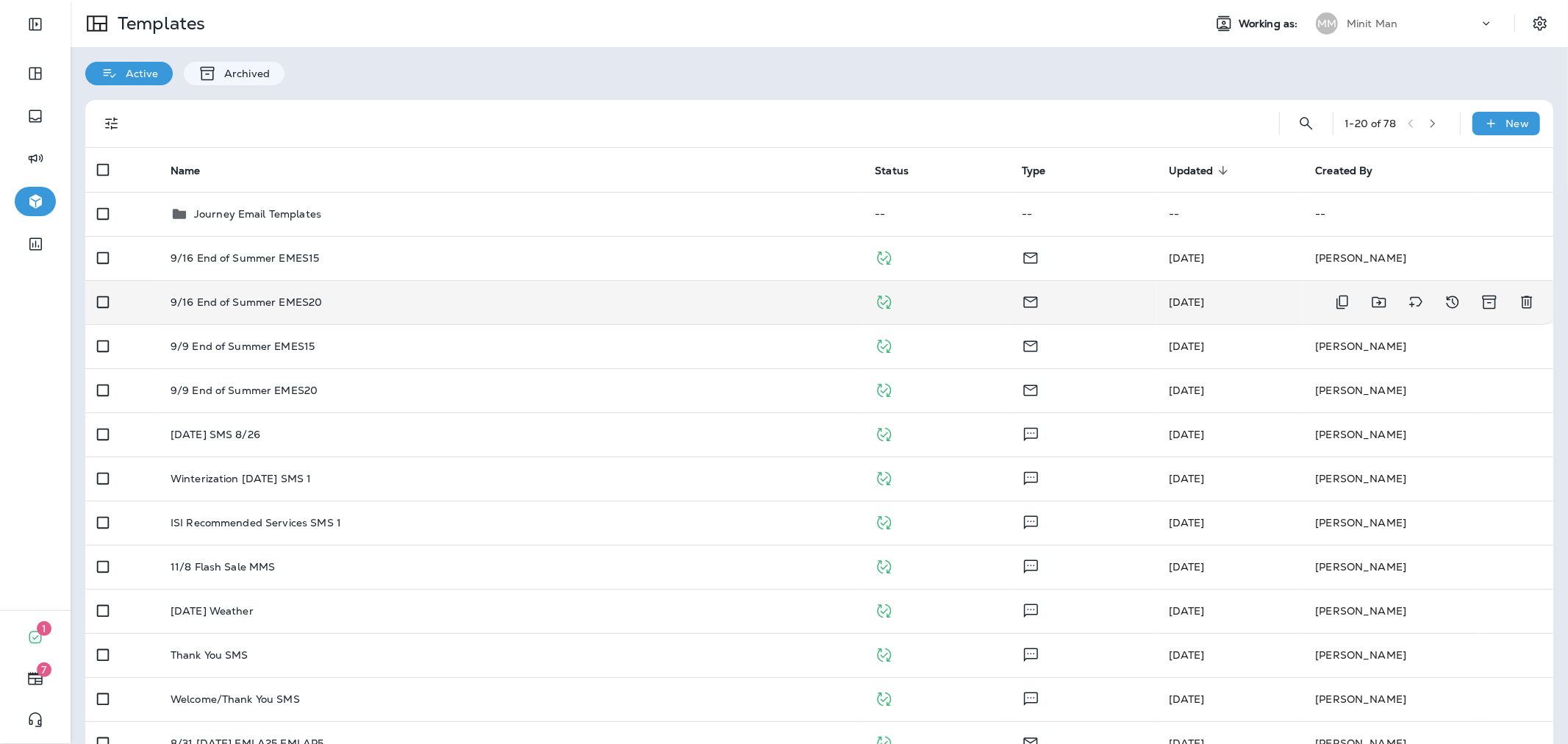
click at [343, 303] on div "9/16 End of Summer EMES20" at bounding box center [511, 302] width 681 height 12
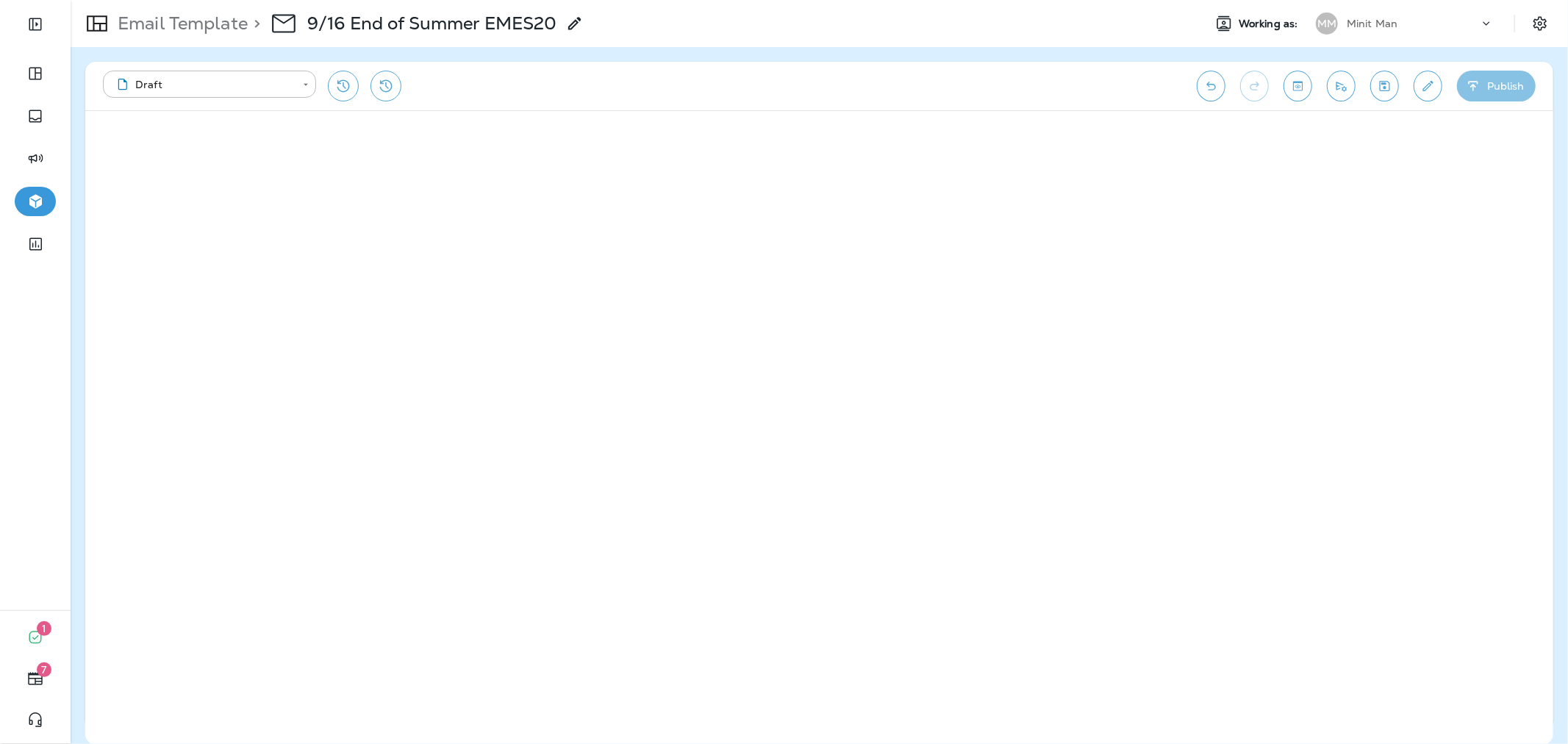
click at [1489, 89] on button "Publish" at bounding box center [1496, 86] width 79 height 31
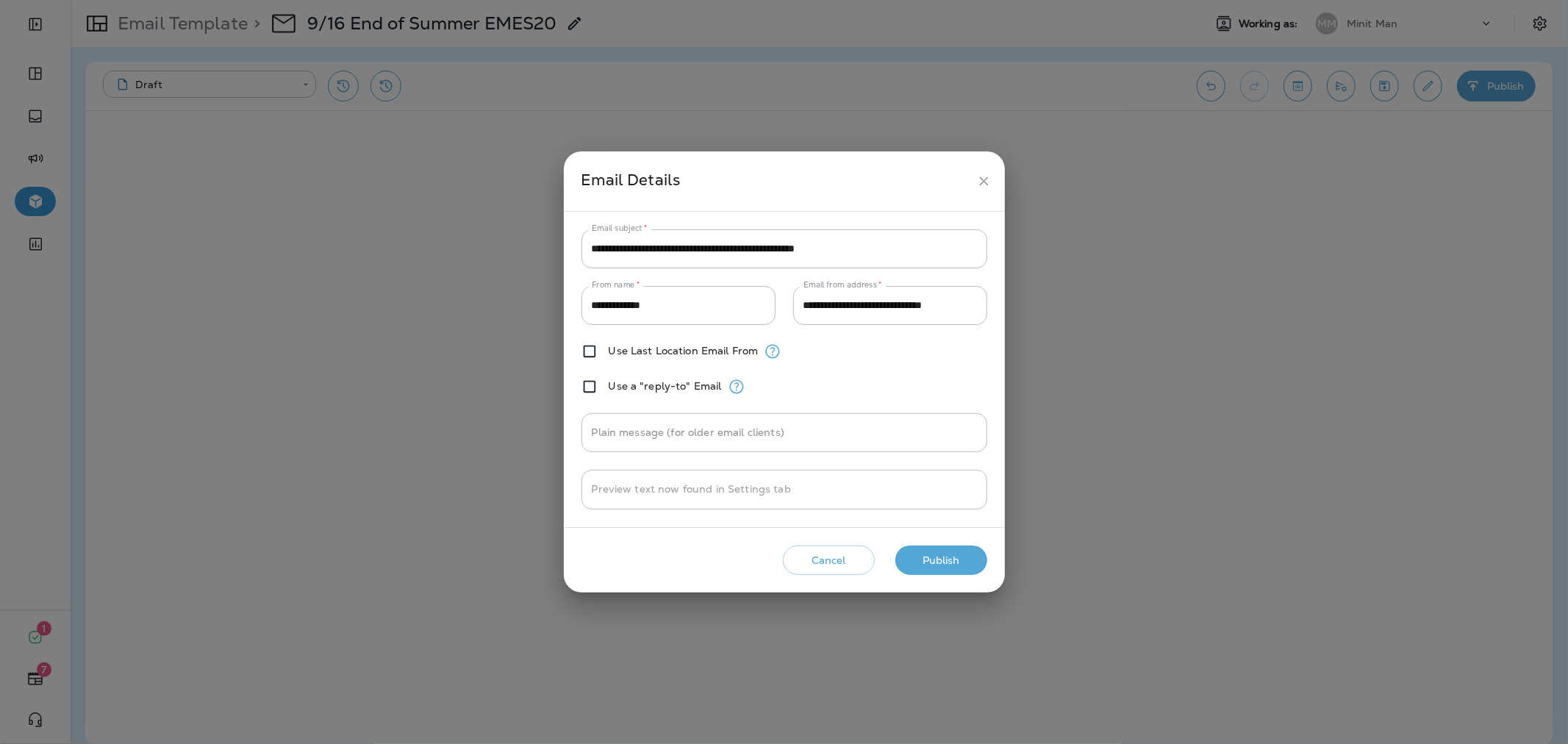
click at [920, 557] on button "Publish" at bounding box center [941, 561] width 92 height 30
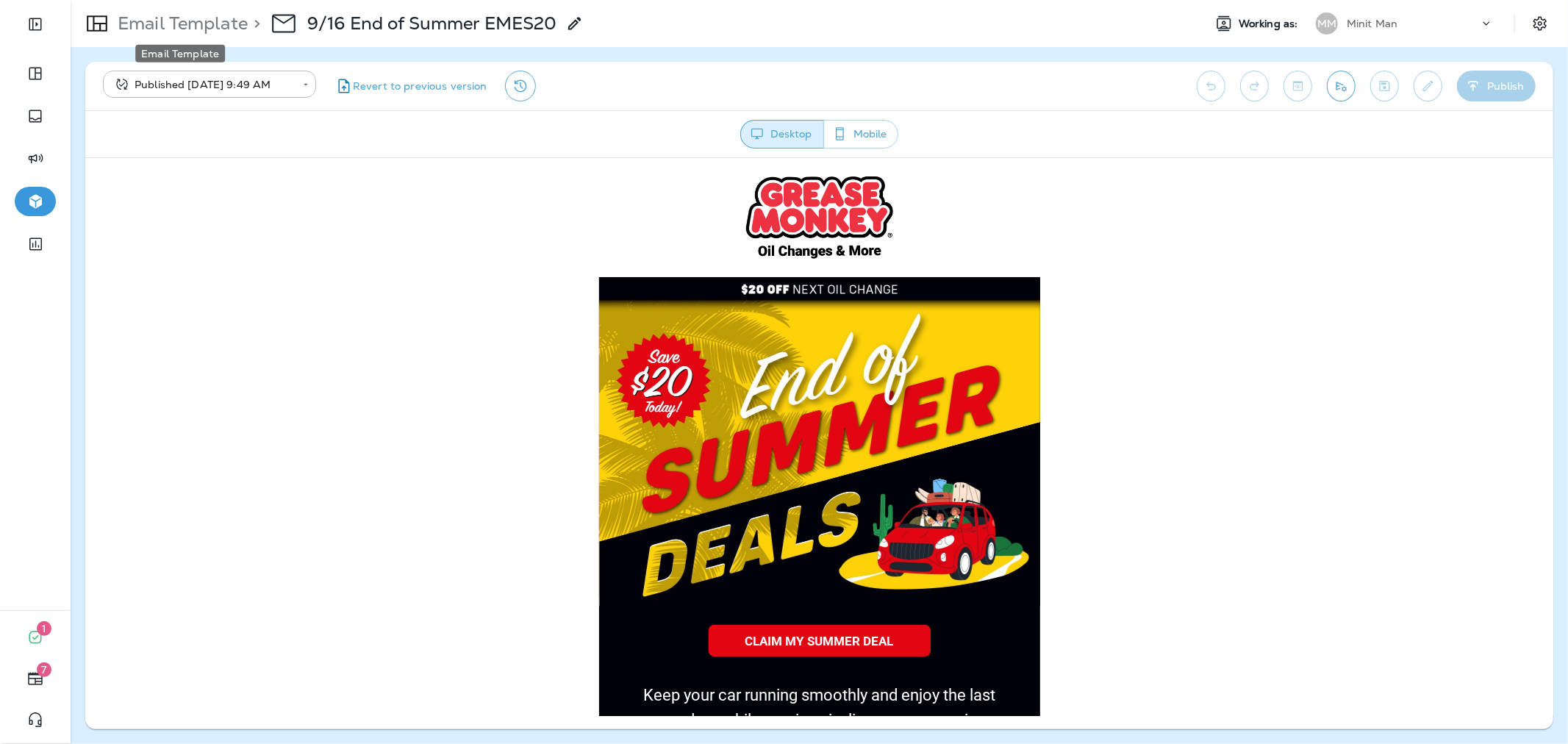
click at [182, 26] on p "Email Template" at bounding box center [180, 23] width 136 height 22
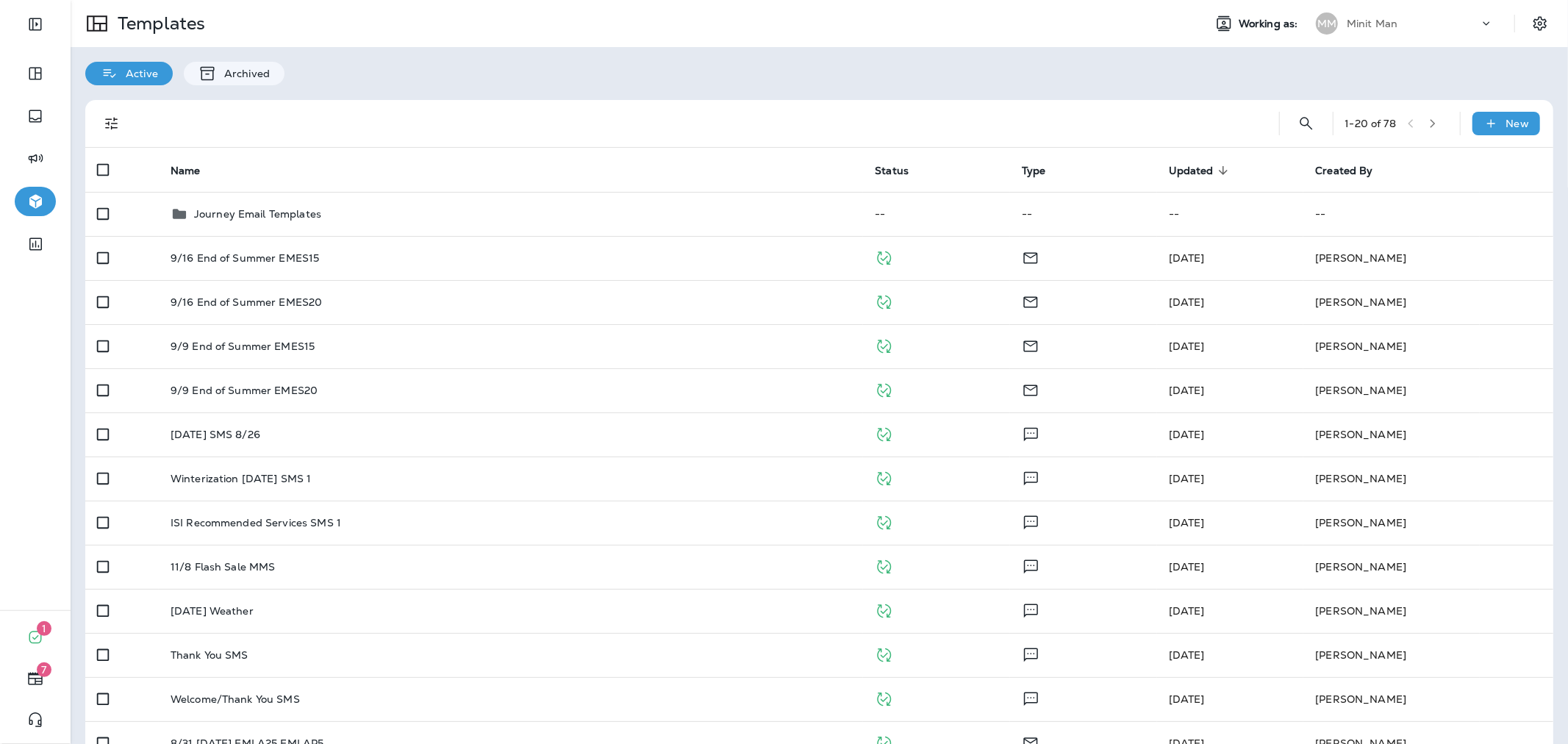
drag, startPoint x: 1334, startPoint y: 23, endPoint x: 1342, endPoint y: 37, distance: 16.1
click at [1346, 23] on p "Minit Man" at bounding box center [1371, 23] width 51 height 12
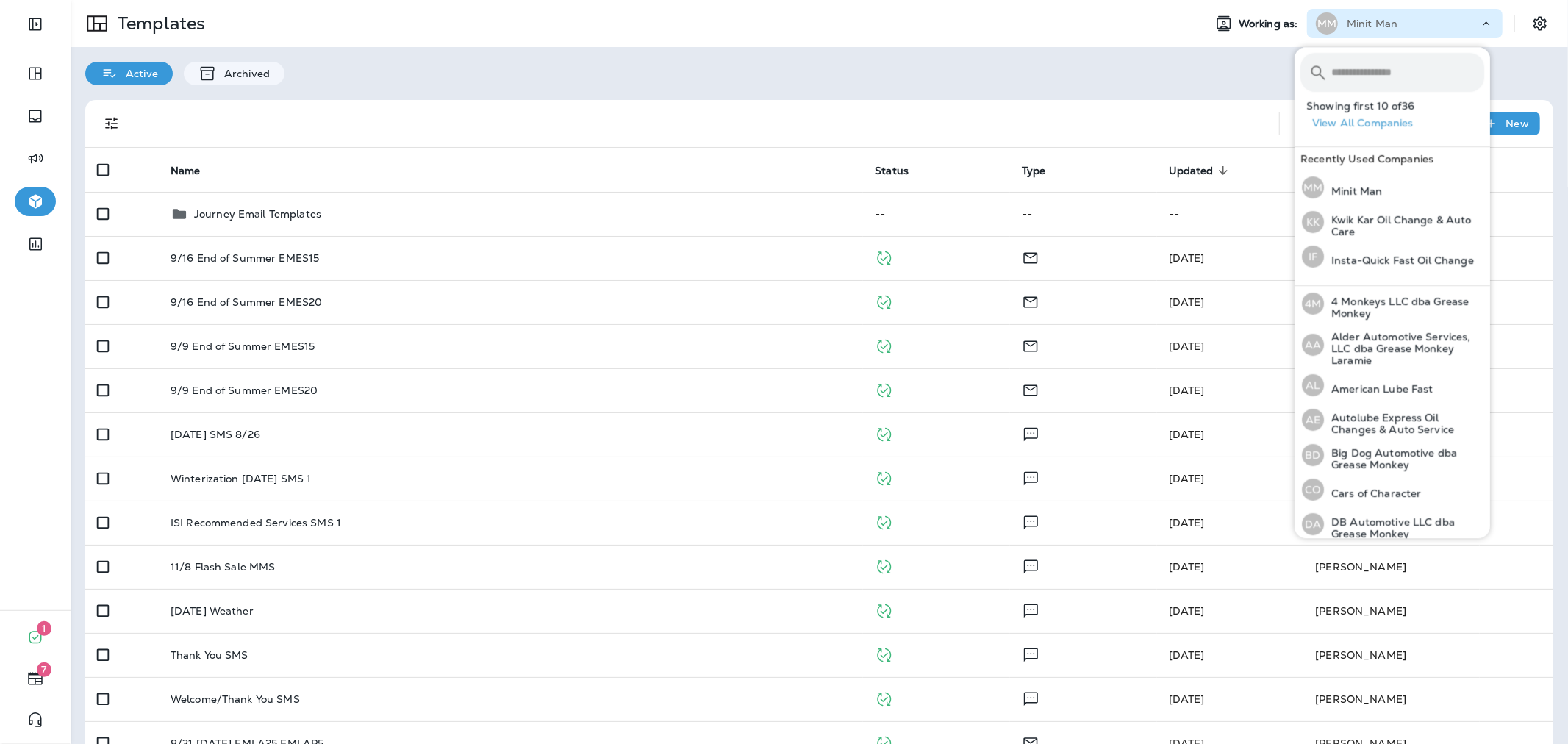
click at [1354, 66] on input "text" at bounding box center [1407, 72] width 153 height 39
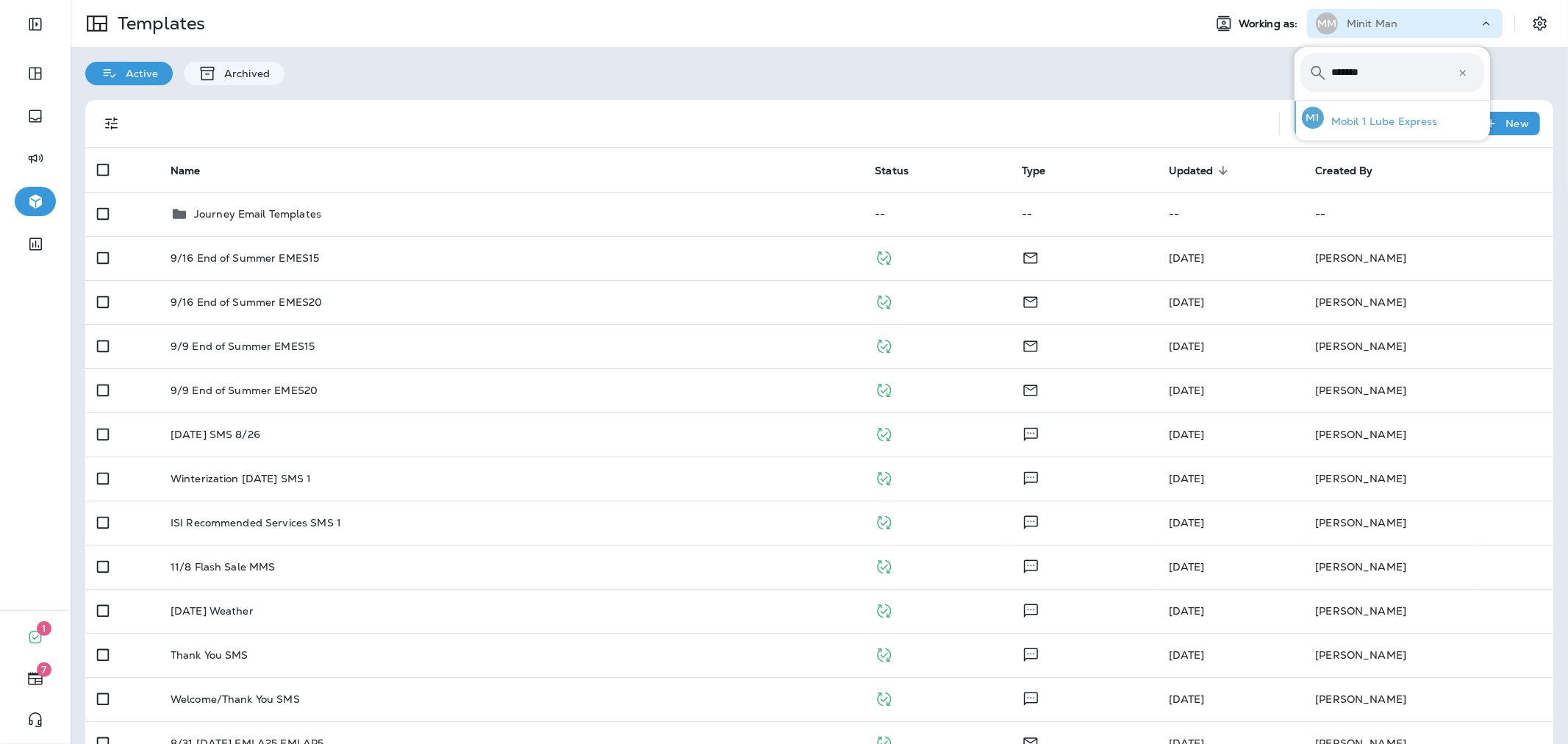
type input "*******"
click at [1355, 112] on div "M1 Mobil 1 Lube Express" at bounding box center [1370, 117] width 148 height 33
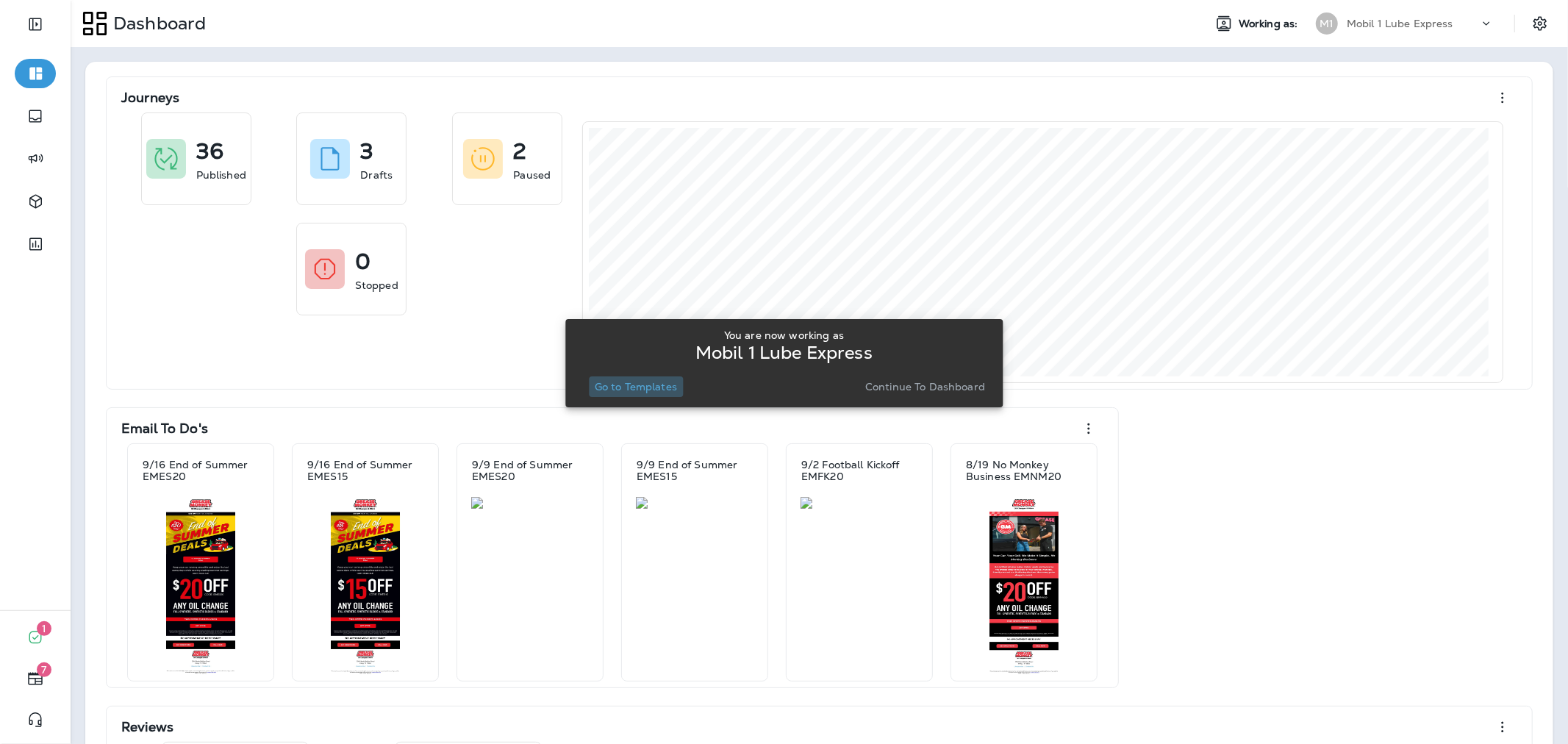
click at [645, 388] on p "Go to Templates" at bounding box center [636, 386] width 82 height 12
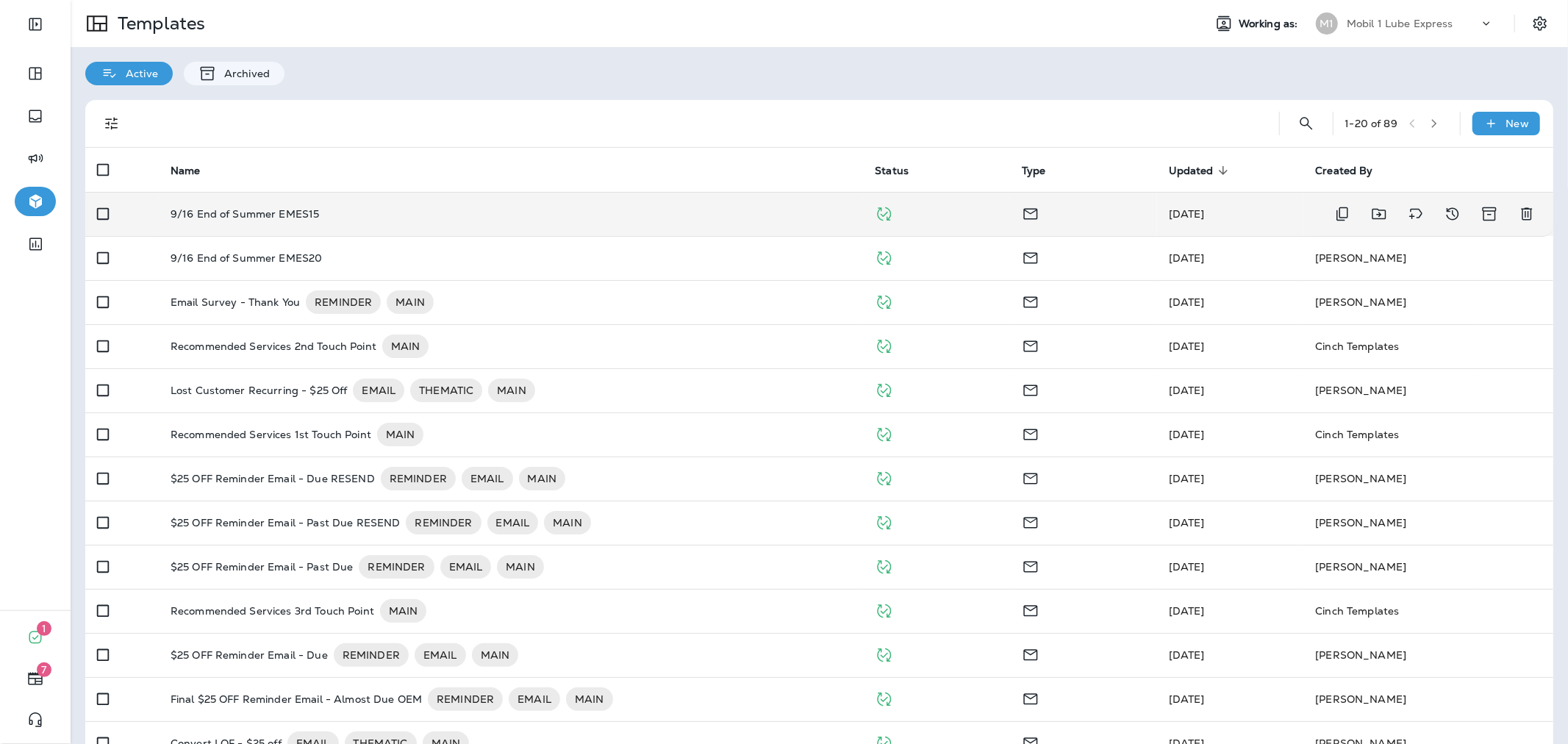
click at [637, 209] on div "9/16 End of Summer EMES15" at bounding box center [511, 214] width 681 height 12
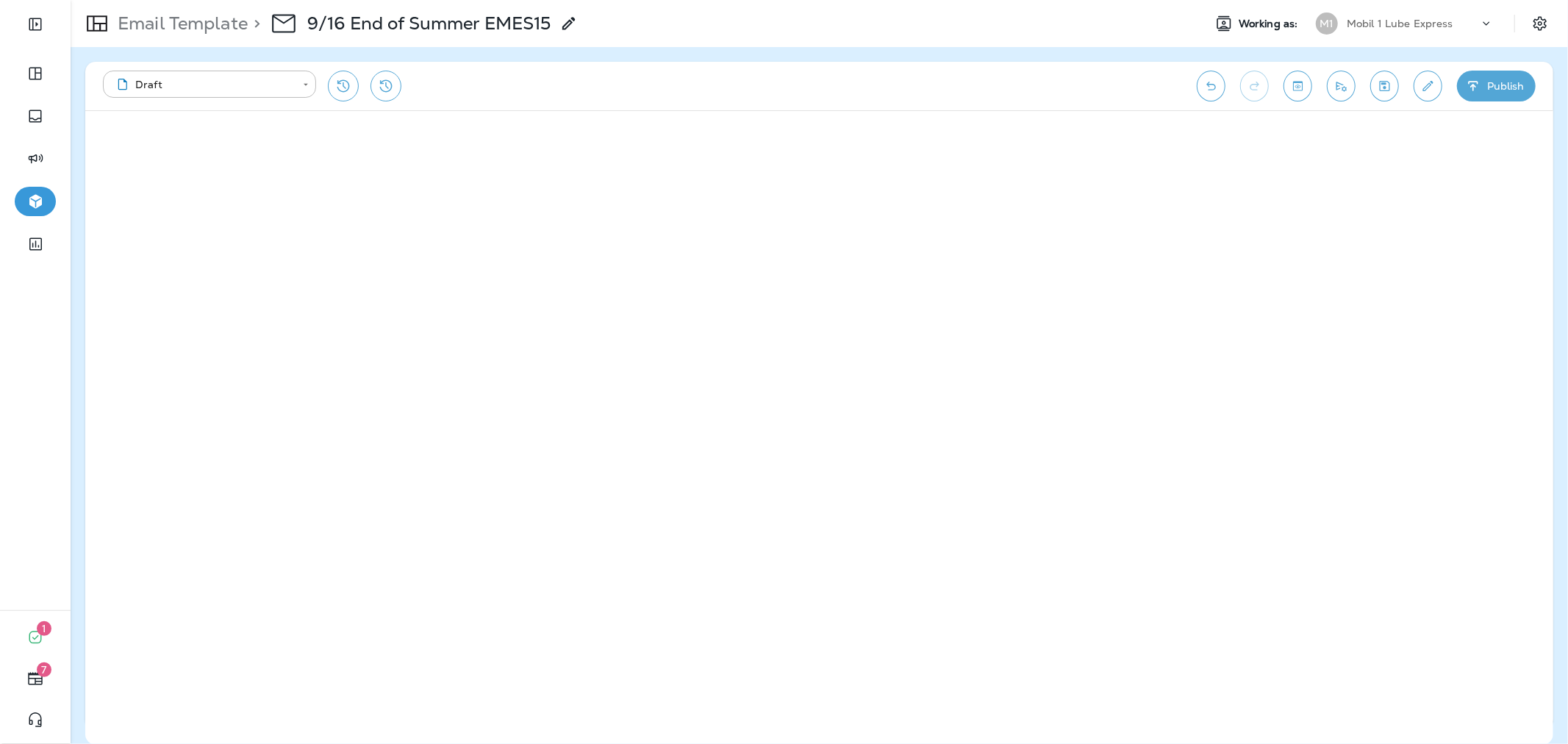
click at [1502, 91] on button "Publish" at bounding box center [1496, 86] width 79 height 31
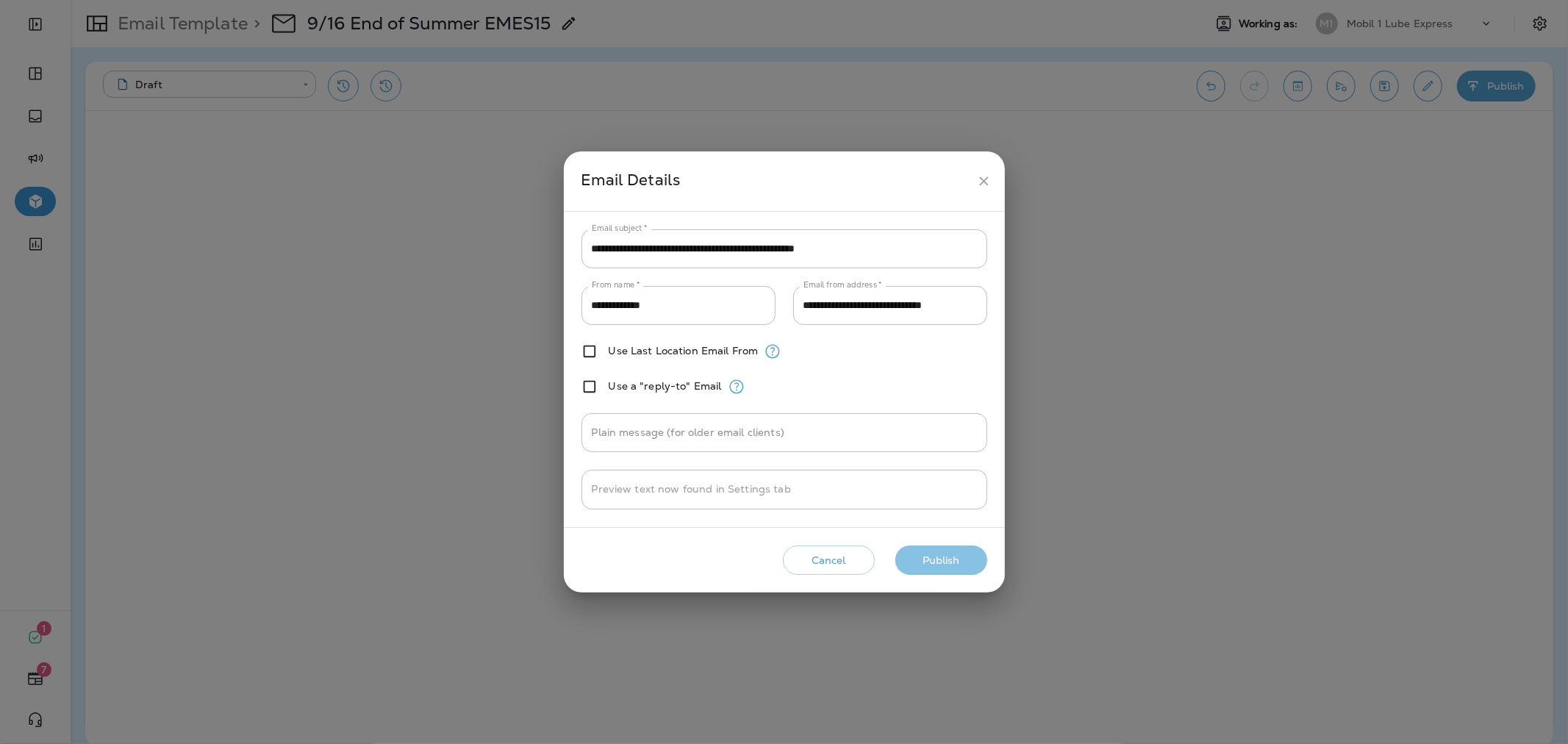
click at [954, 568] on button "Publish" at bounding box center [941, 561] width 92 height 30
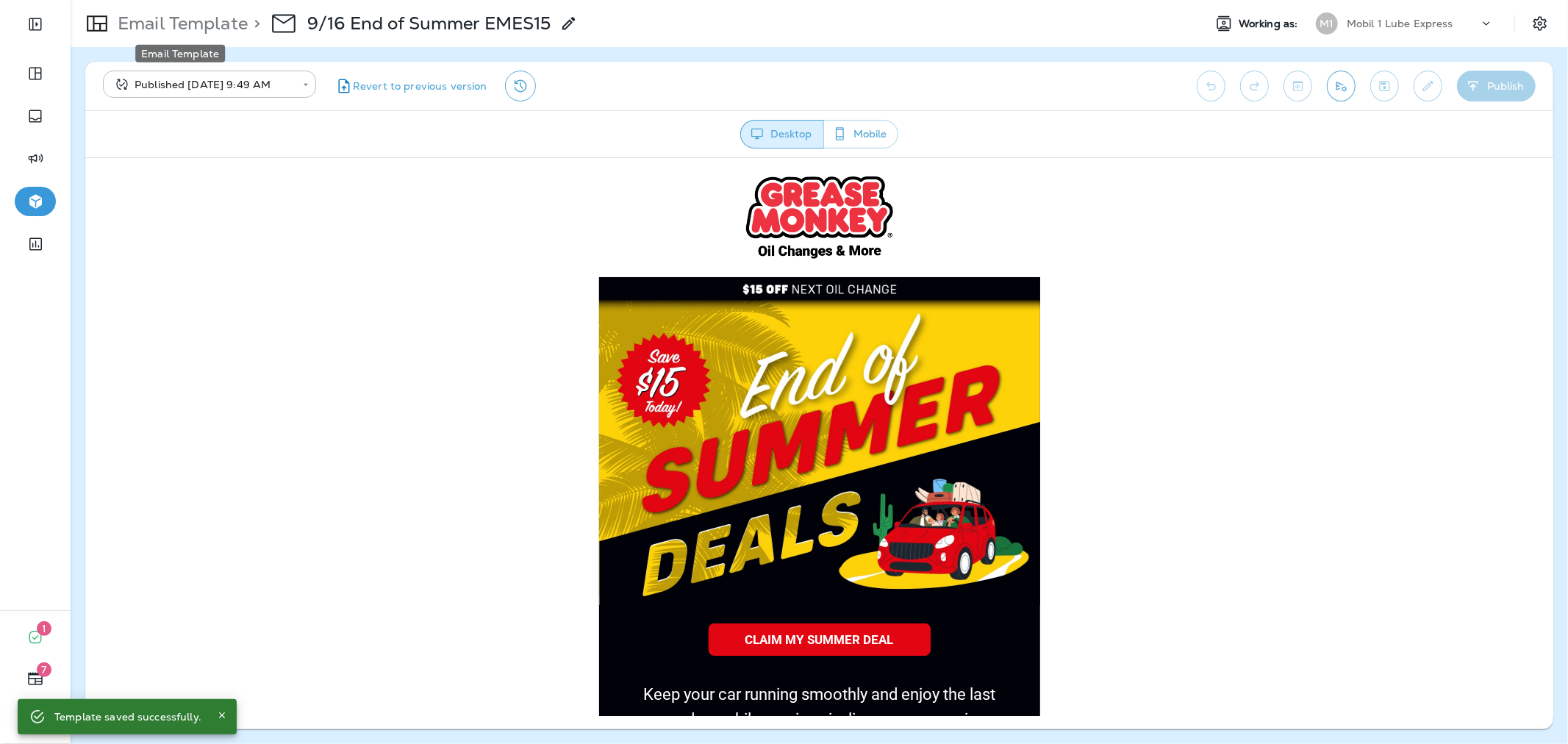
click at [210, 17] on p "Email Template" at bounding box center [180, 23] width 136 height 22
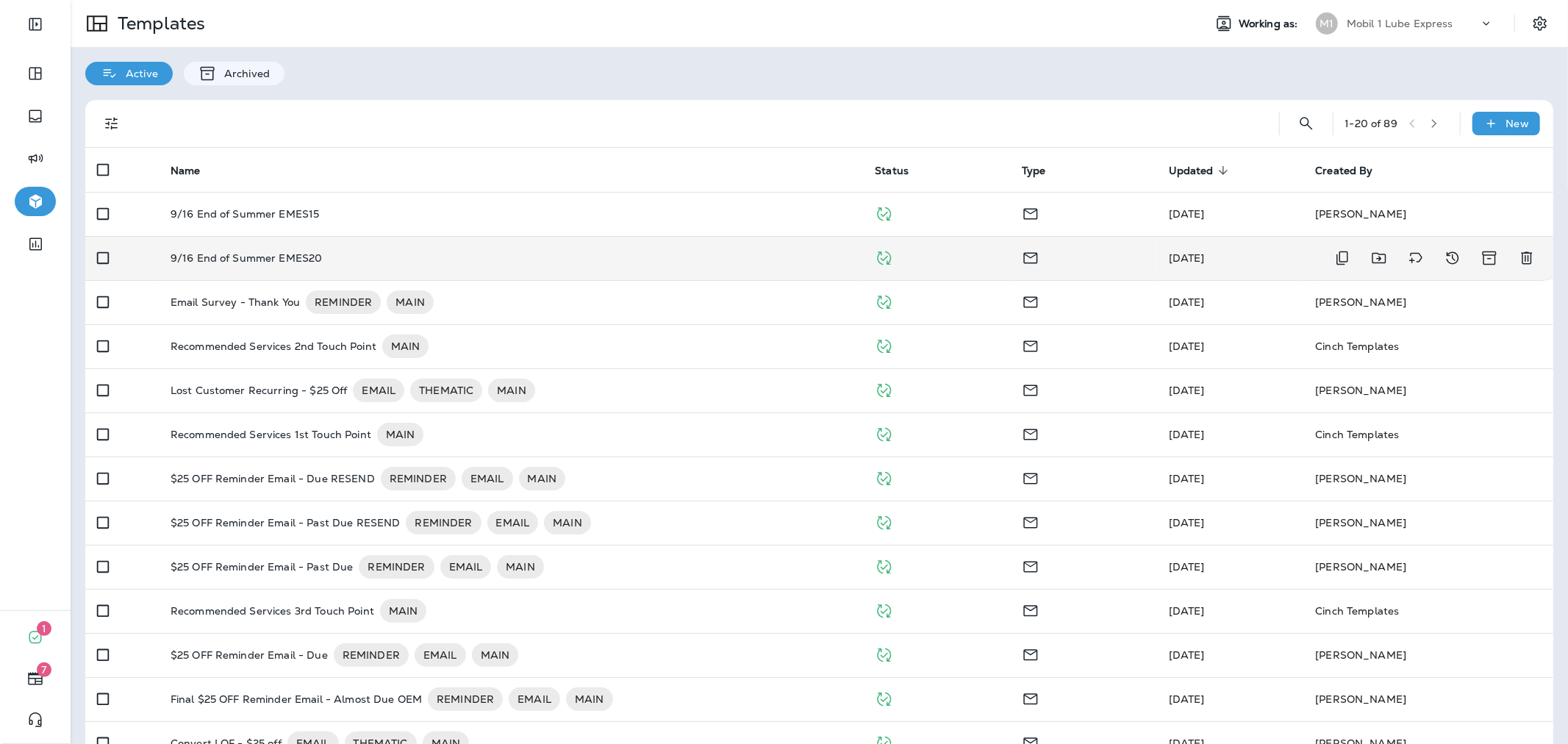
click at [386, 257] on div "9/16 End of Summer EMES20" at bounding box center [511, 257] width 681 height 12
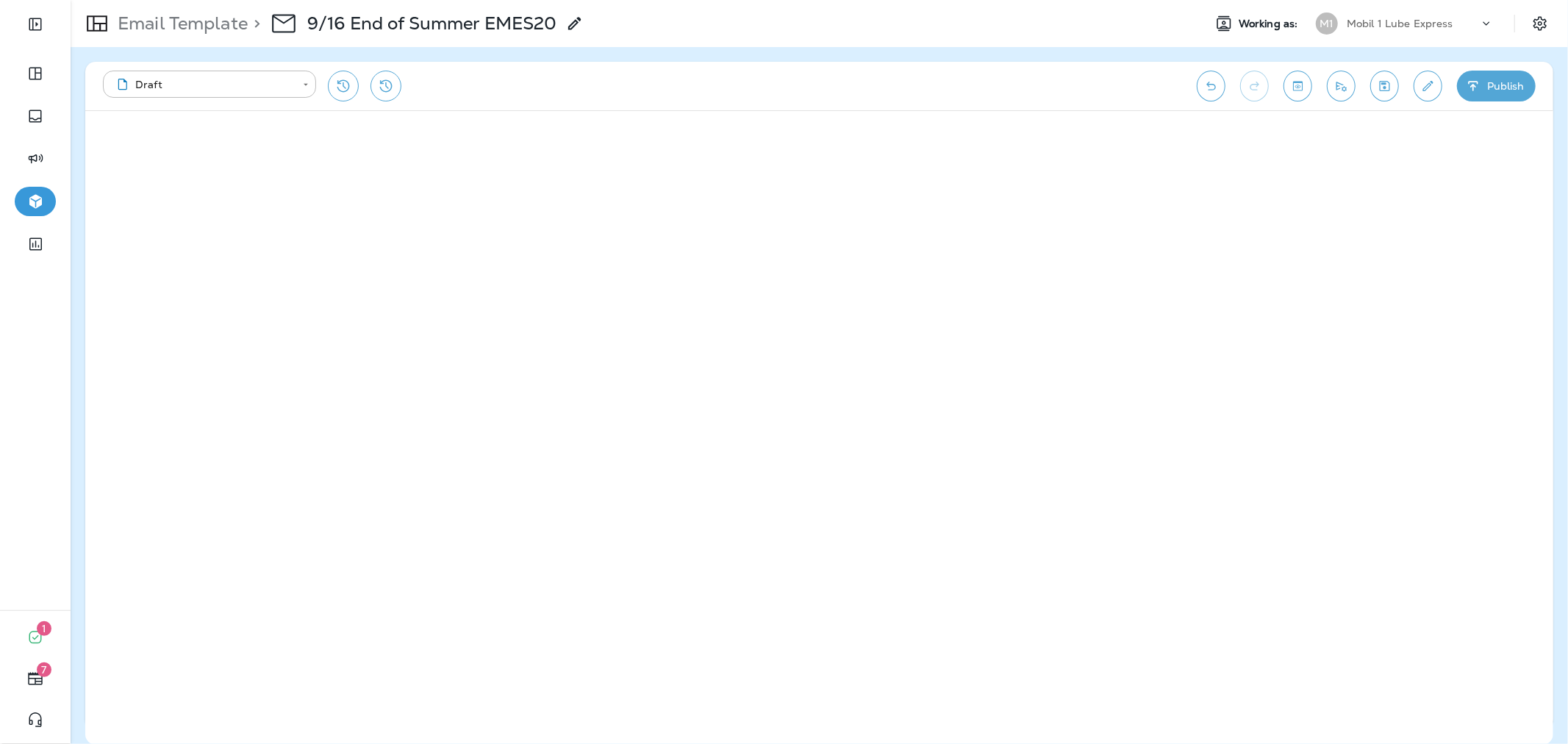
click at [1482, 99] on button "Publish" at bounding box center [1496, 86] width 79 height 31
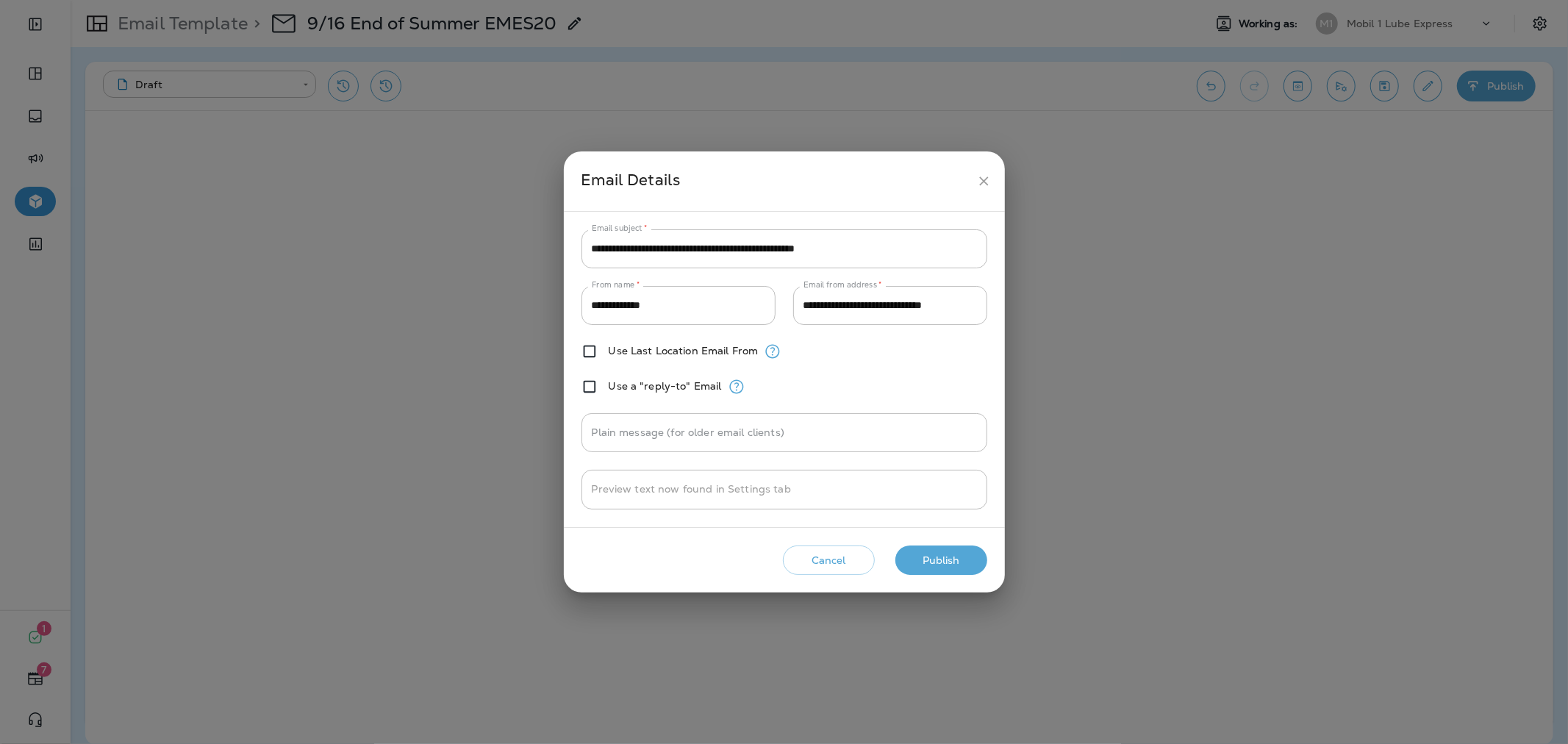
click at [972, 547] on button "Publish" at bounding box center [941, 561] width 92 height 30
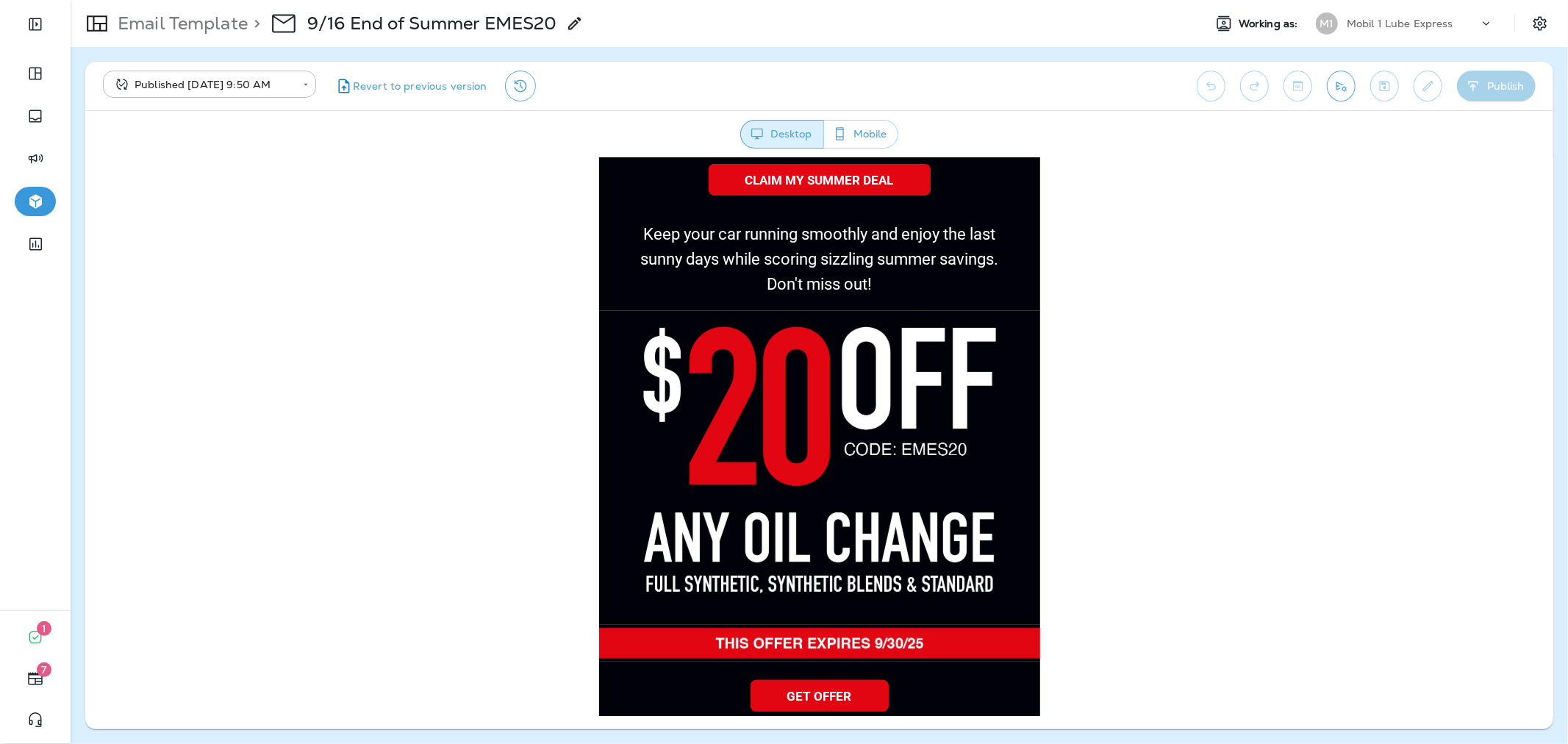
scroll to position [490, 0]
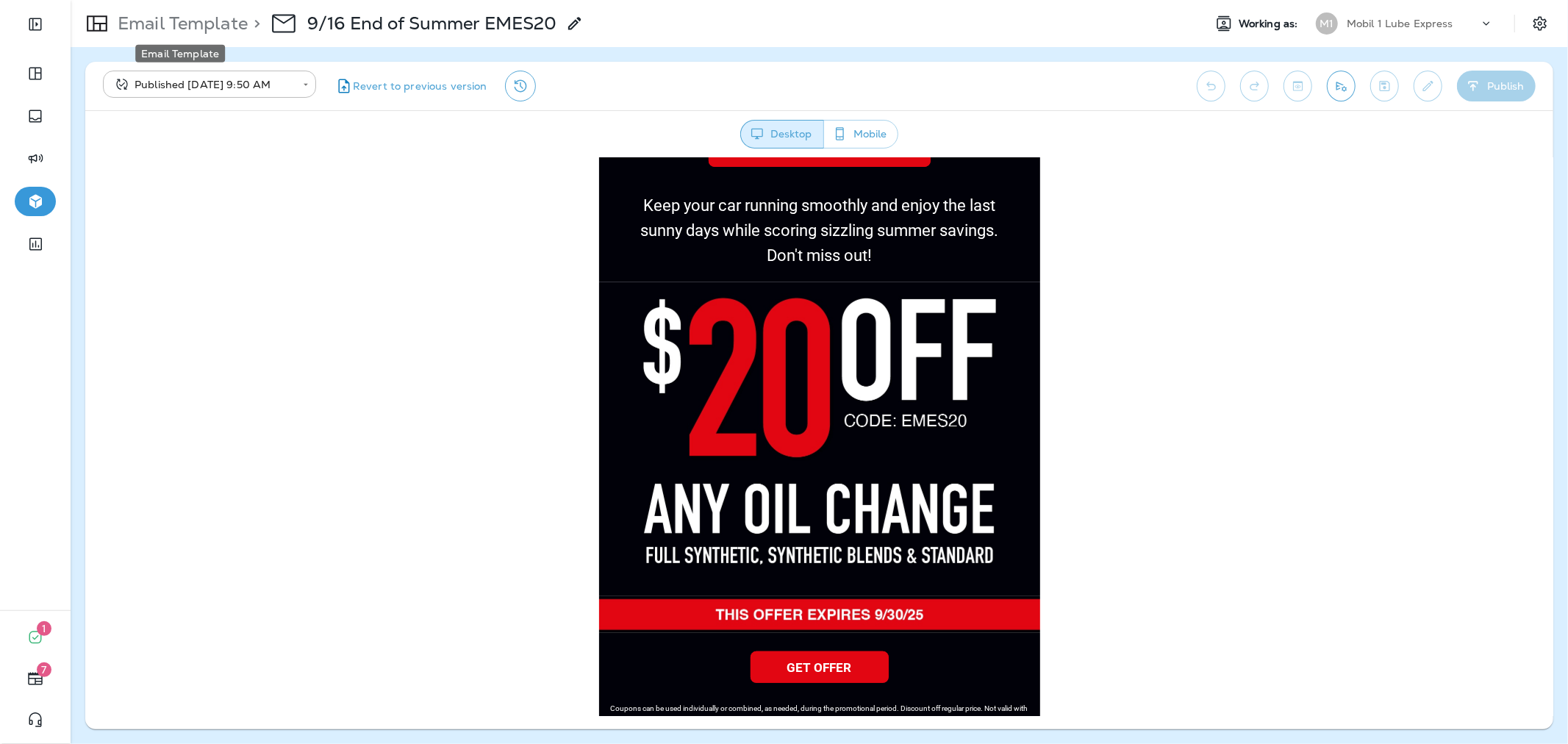
click at [214, 17] on p "Email Template" at bounding box center [180, 23] width 136 height 22
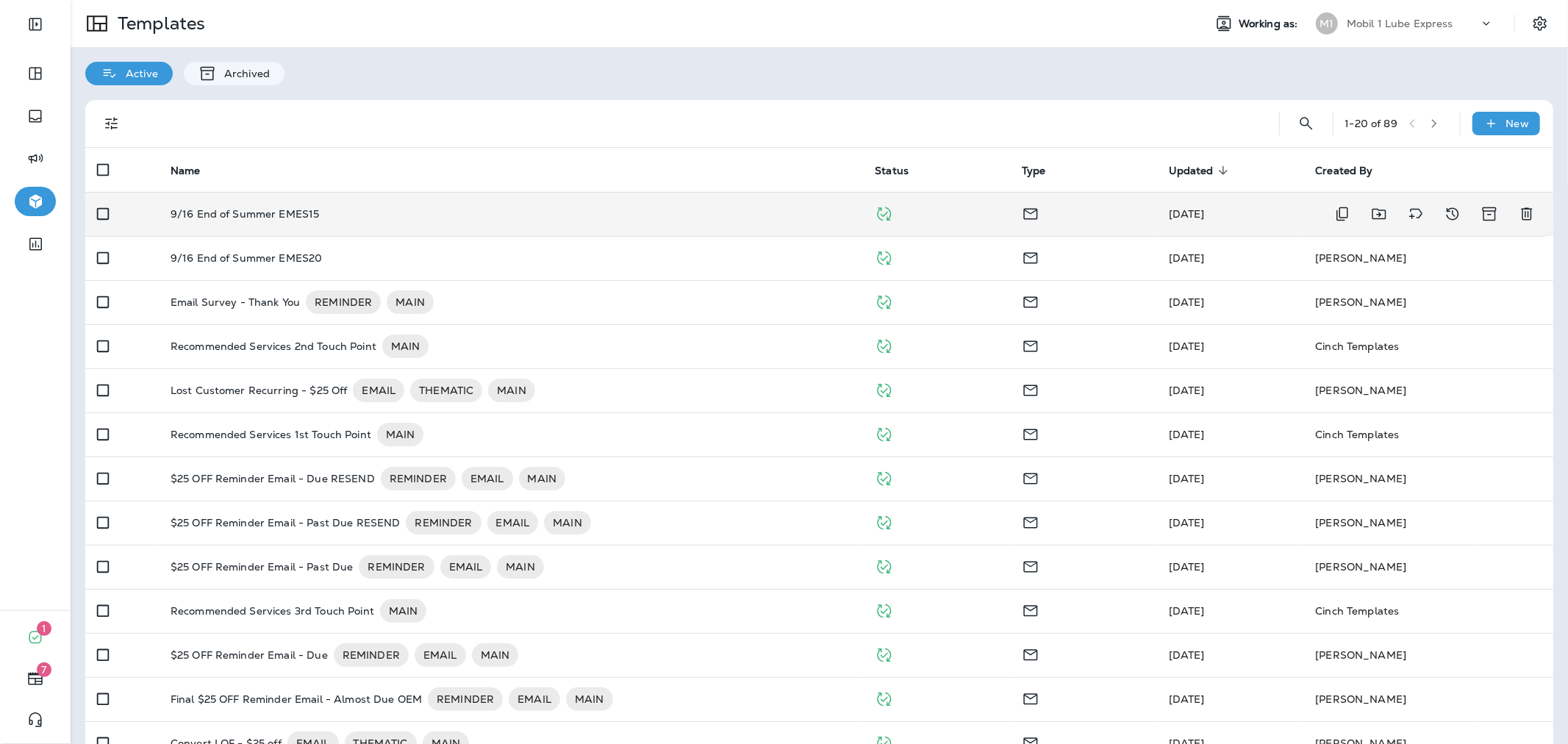
click at [588, 216] on div "9/16 End of Summer EMES15" at bounding box center [511, 214] width 681 height 12
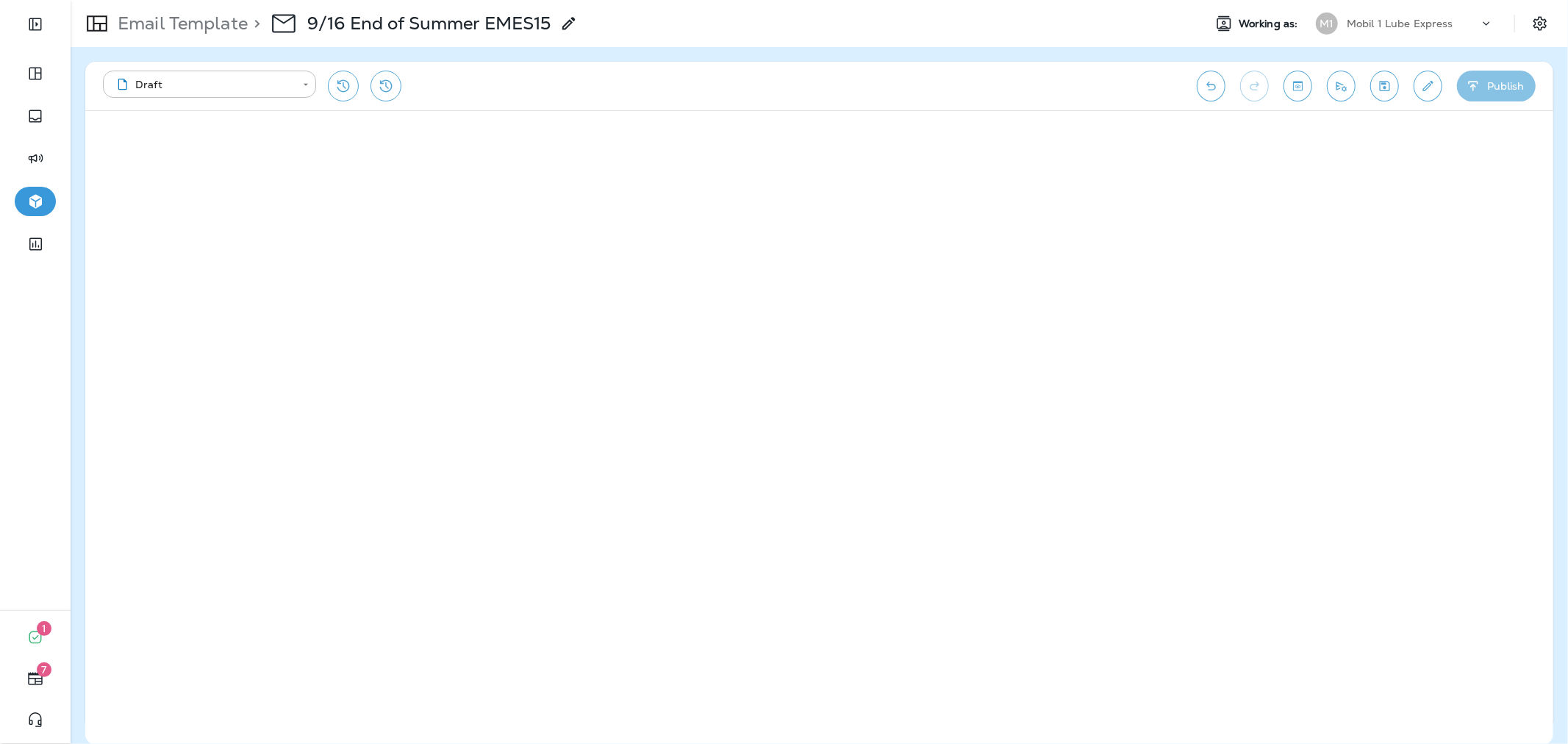
click at [1524, 72] on button "Publish" at bounding box center [1496, 86] width 79 height 31
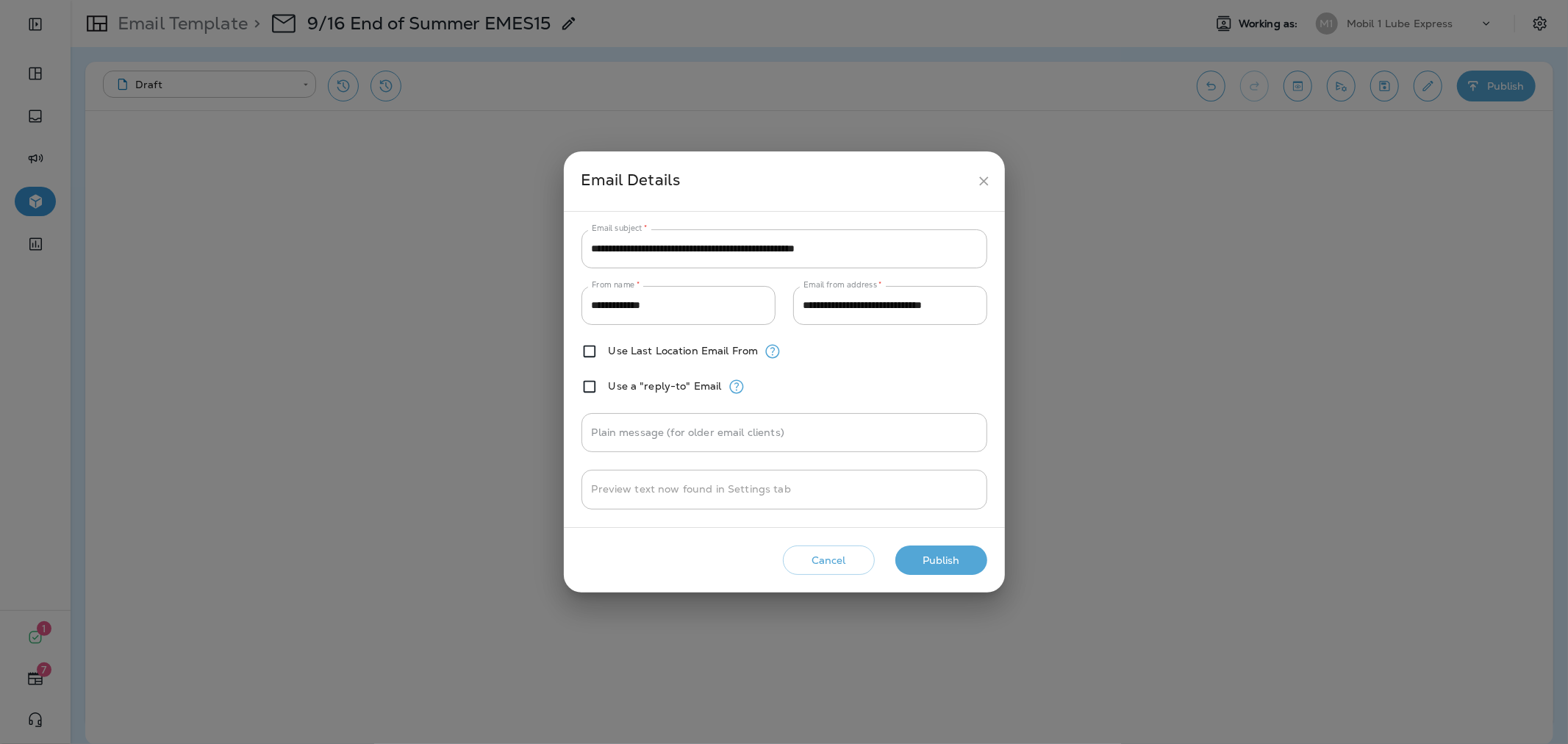
click at [954, 553] on button "Publish" at bounding box center [941, 561] width 92 height 30
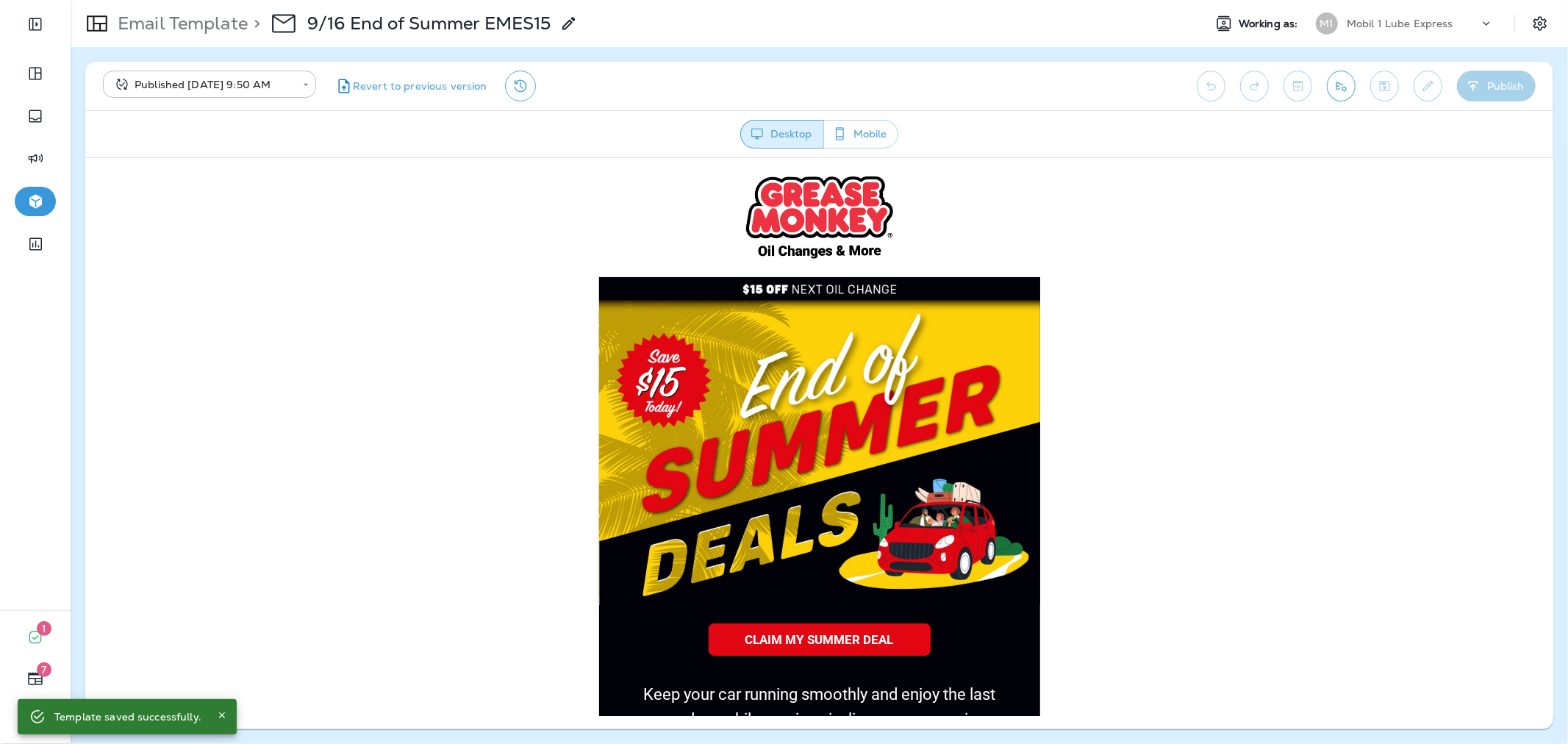
click at [1422, 13] on div "Mobil 1 Lube Express" at bounding box center [1413, 23] width 132 height 22
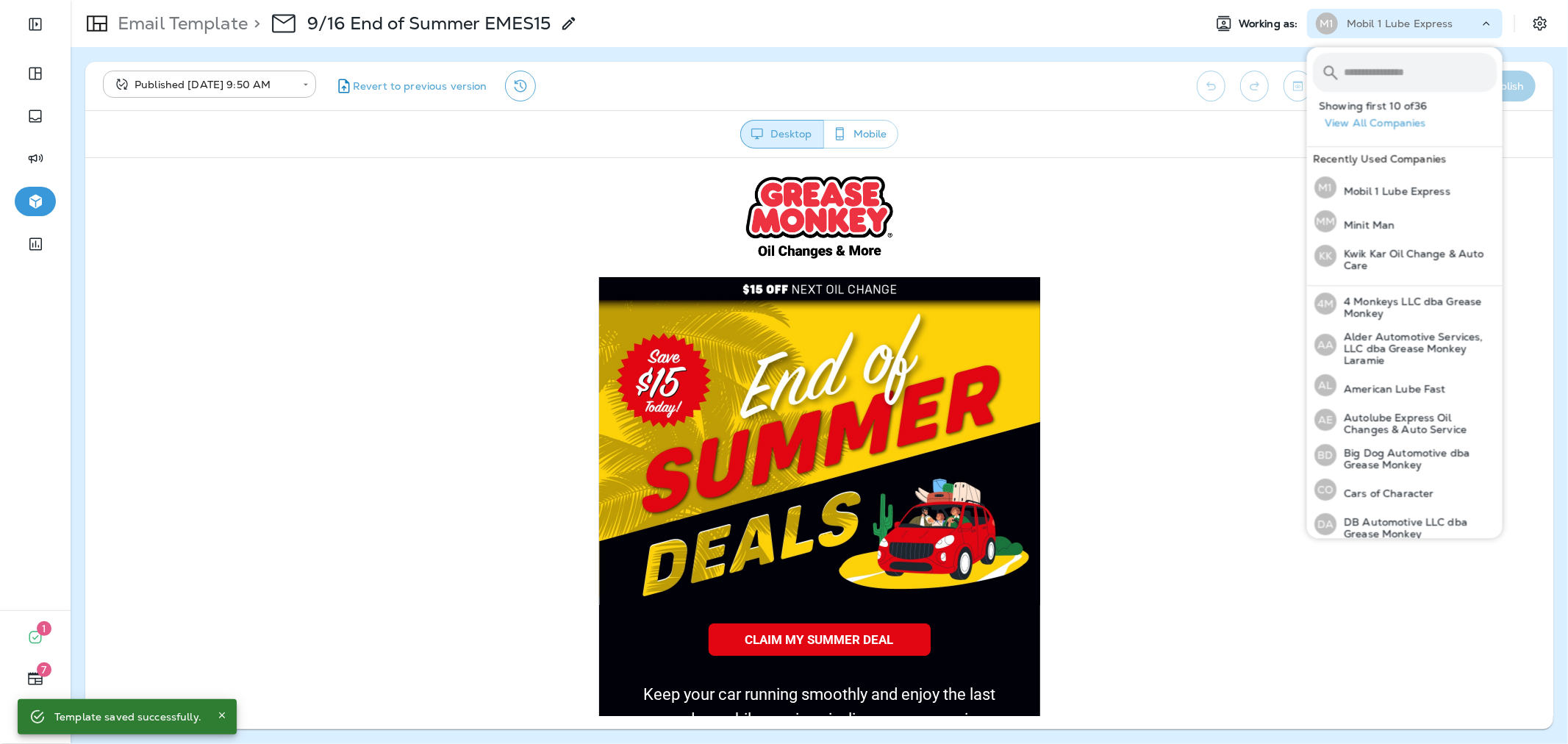
click at [1402, 62] on input "text" at bounding box center [1420, 72] width 153 height 39
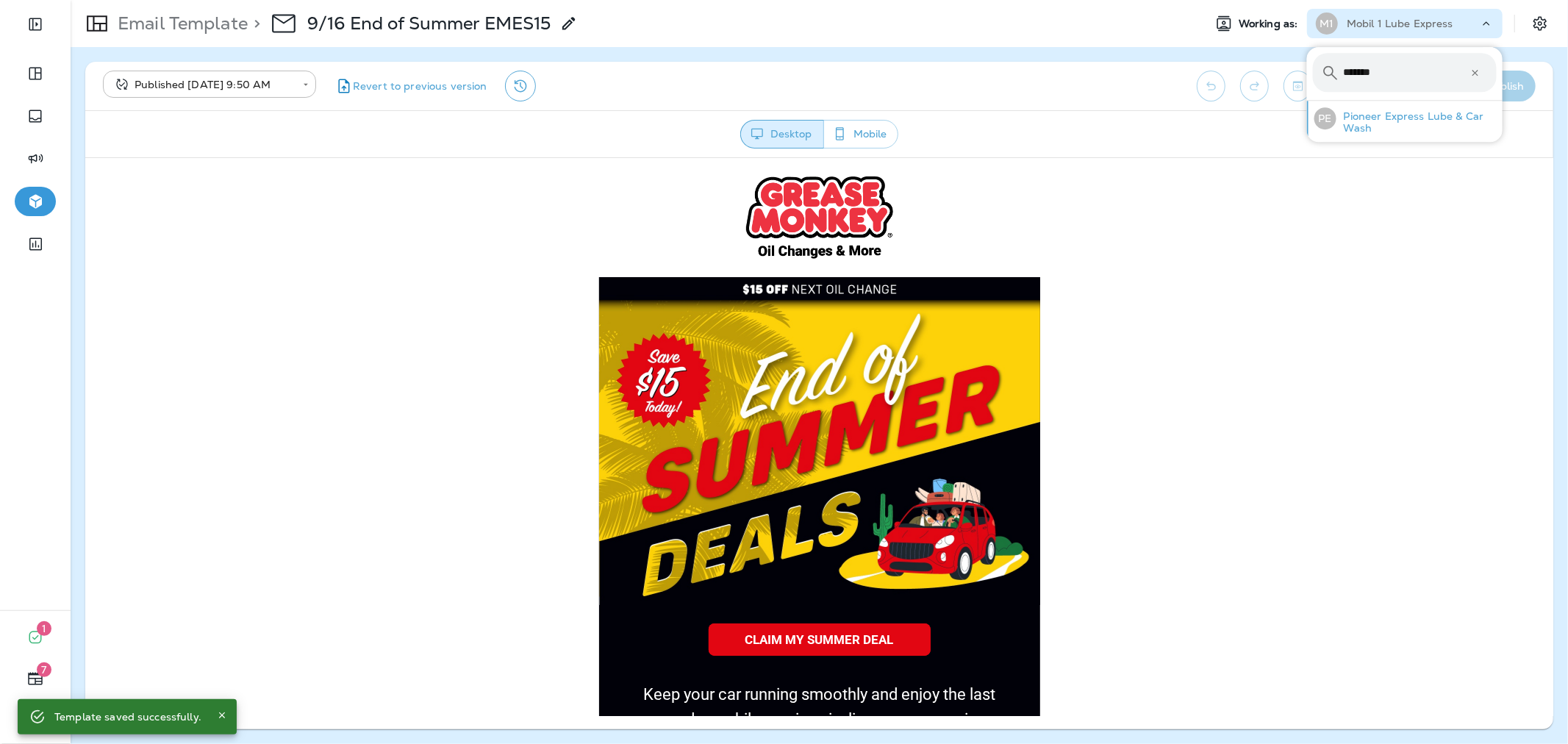
type input "*******"
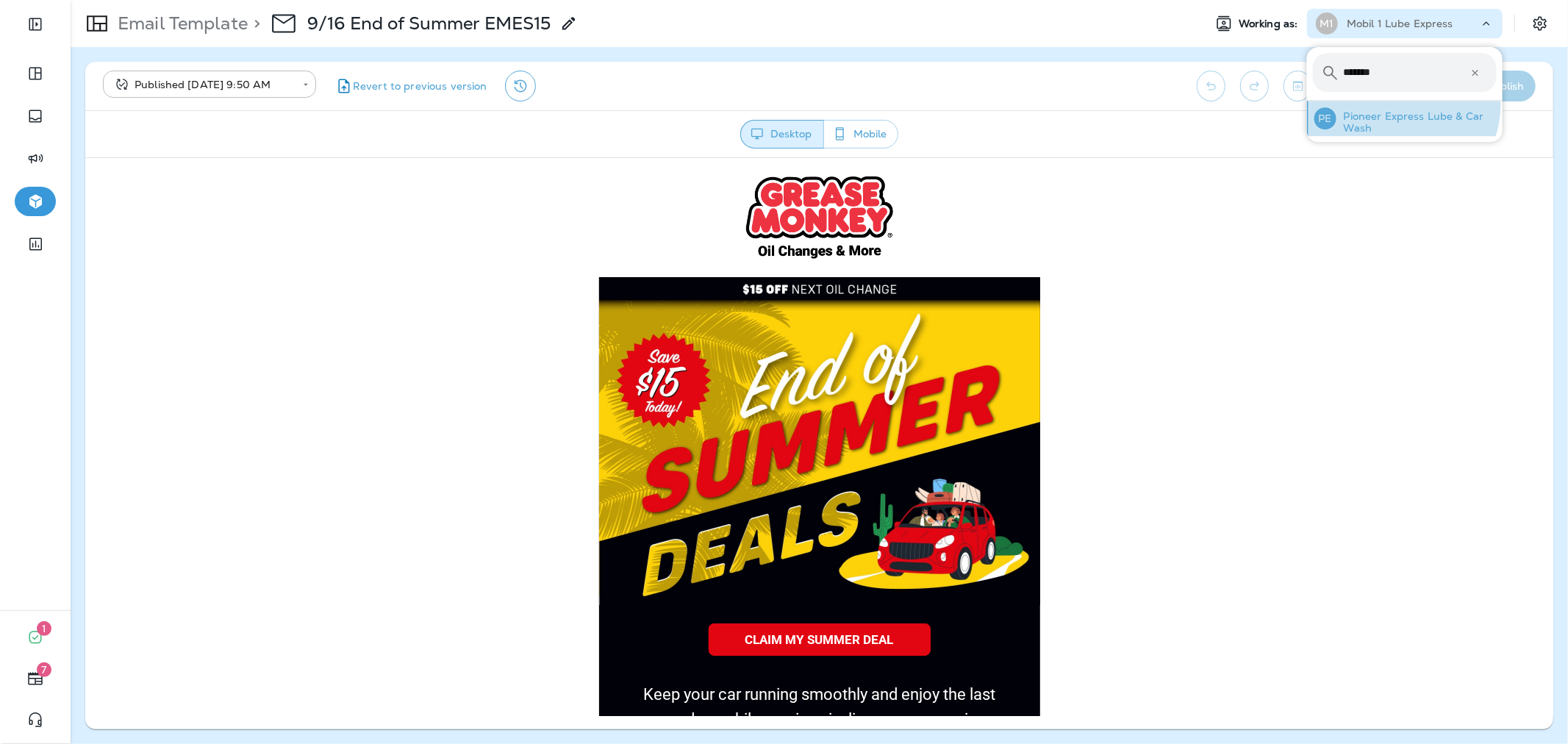
click at [1399, 104] on div "PE Pioneer Express Lube & Car Wash" at bounding box center [1406, 118] width 194 height 35
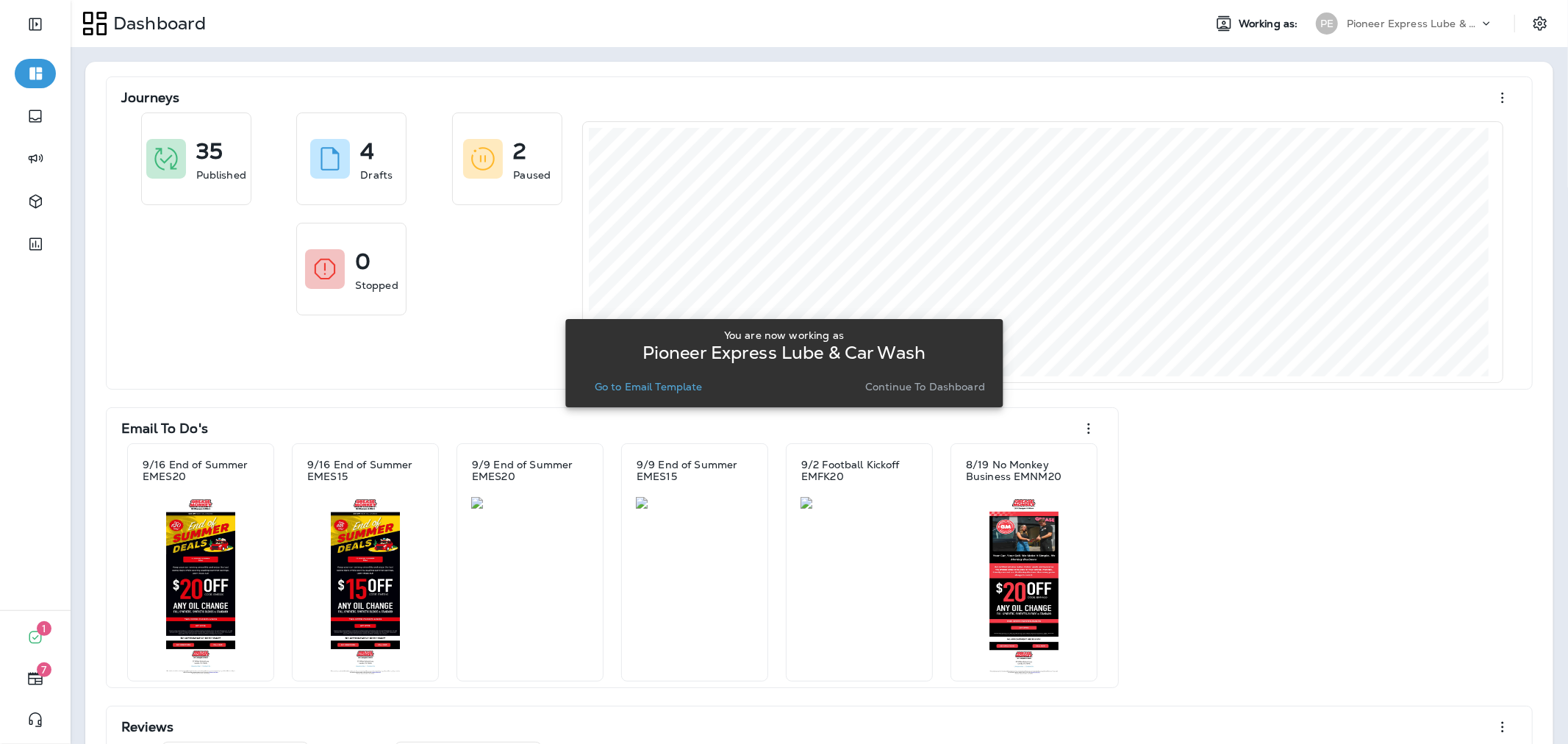
click at [687, 395] on button "Go to Email Template" at bounding box center [648, 386] width 120 height 20
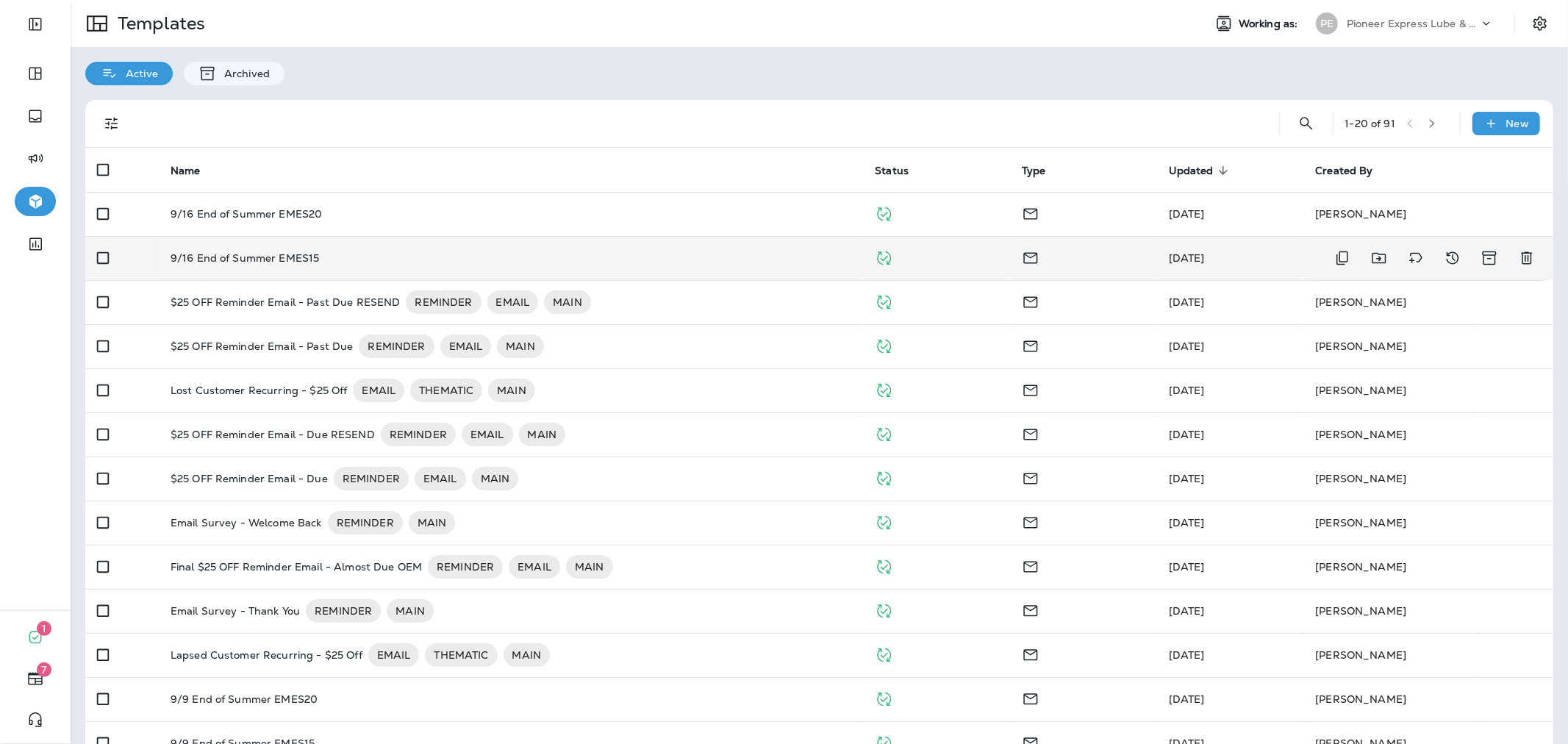
click at [689, 246] on td "9/16 End of Summer EMES15" at bounding box center [511, 257] width 705 height 44
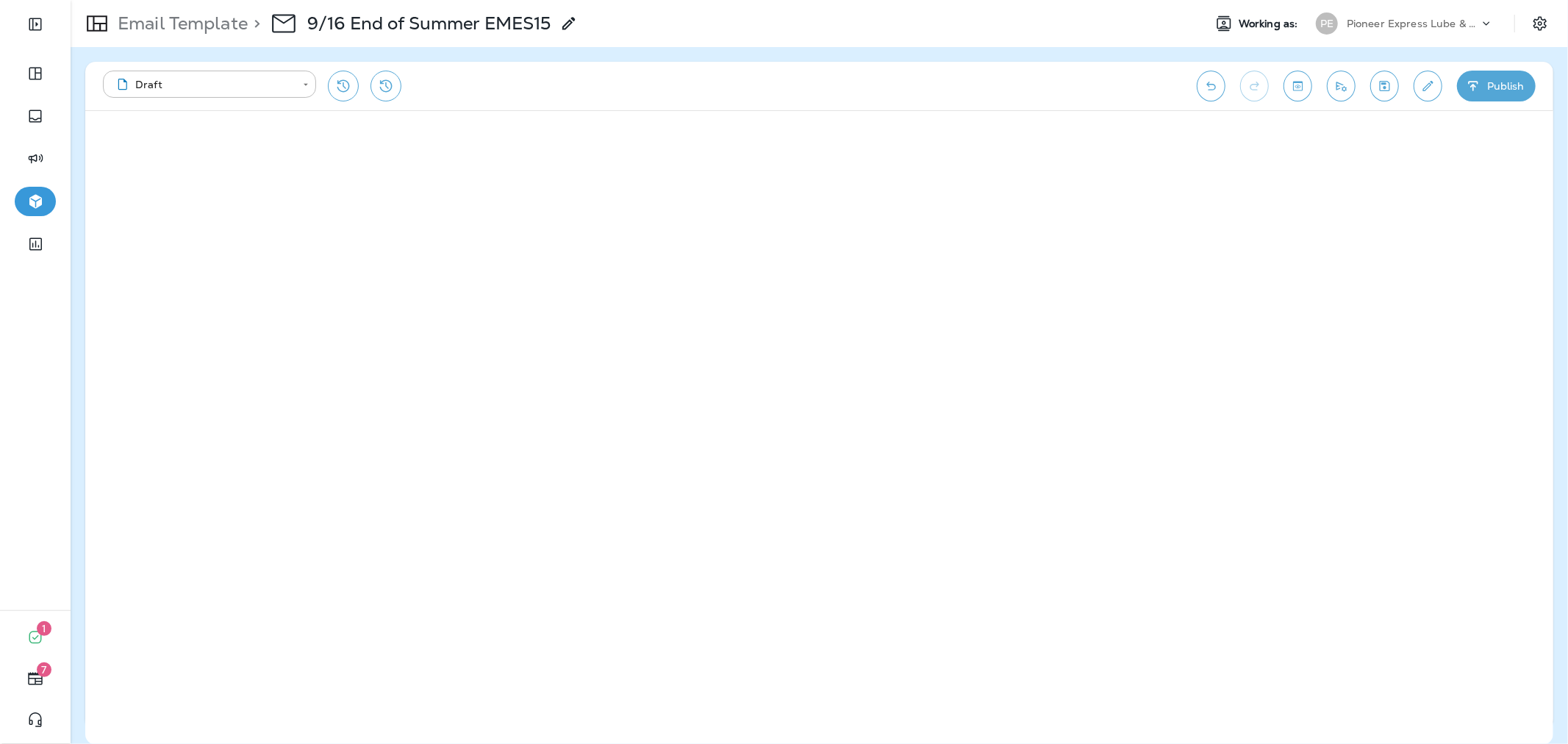
click at [1510, 88] on button "Publish" at bounding box center [1496, 86] width 79 height 31
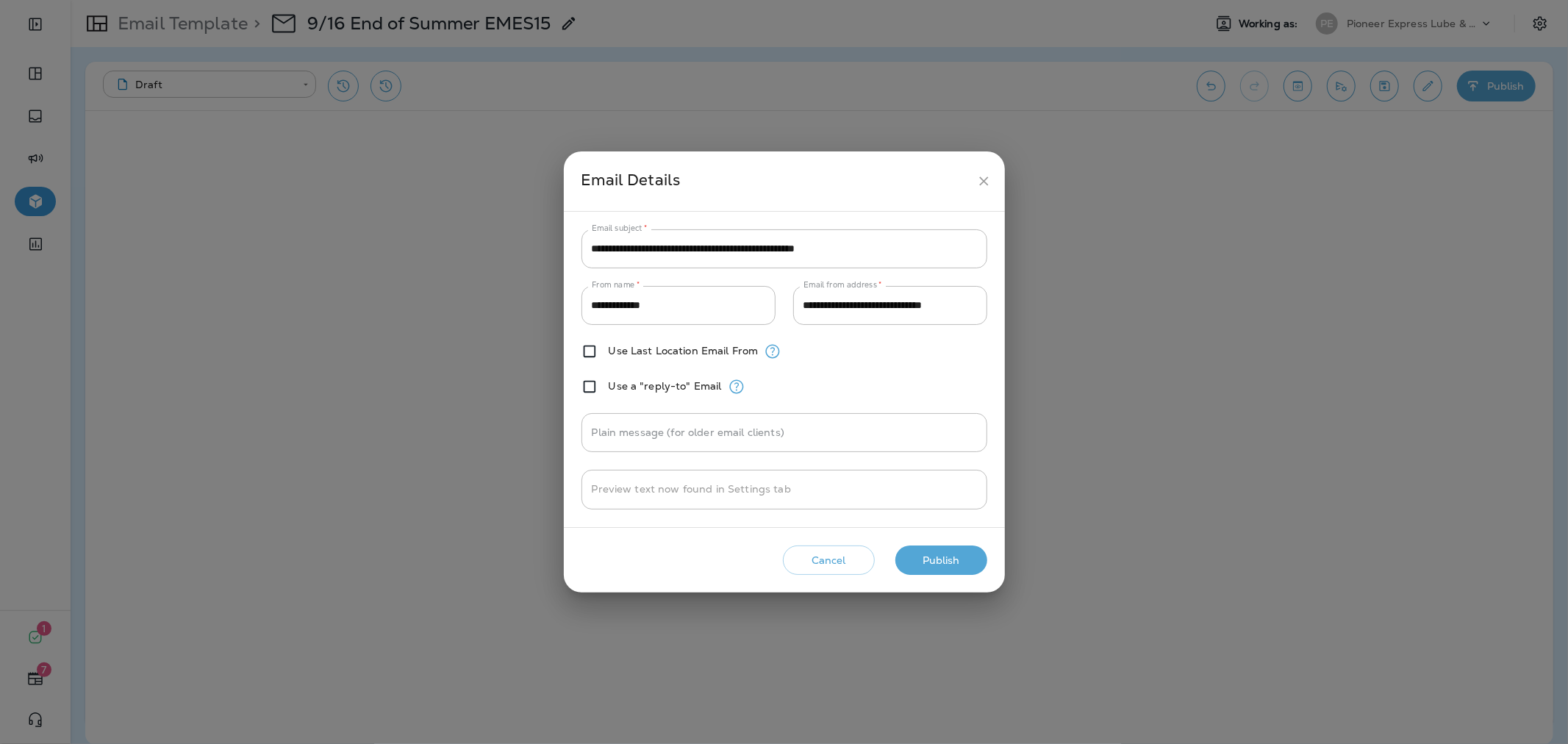
click at [921, 543] on div "Cancel Publish" at bounding box center [784, 561] width 417 height 42
click at [939, 560] on button "Publish" at bounding box center [941, 561] width 92 height 30
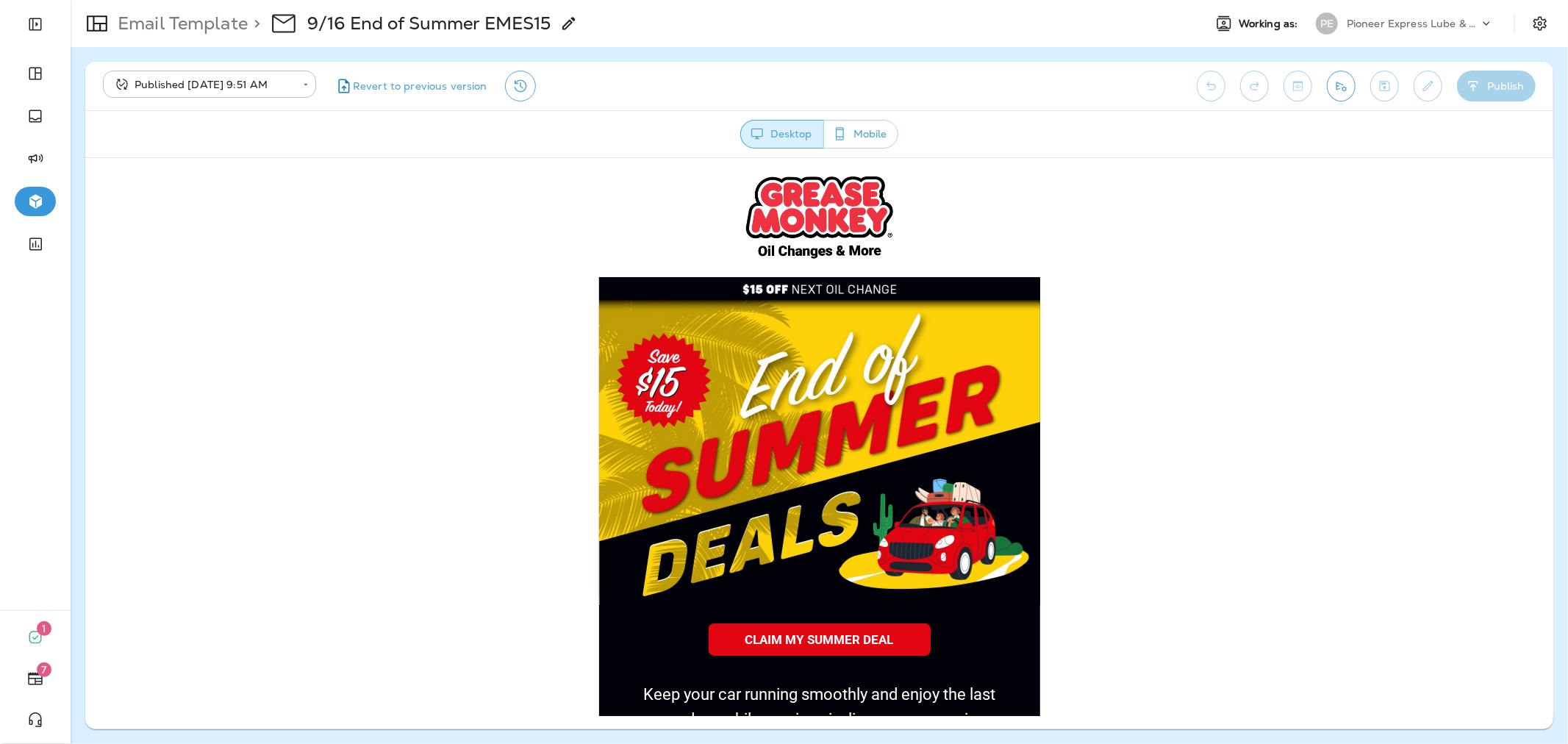
click at [199, 23] on p "Email Template" at bounding box center [180, 23] width 136 height 22
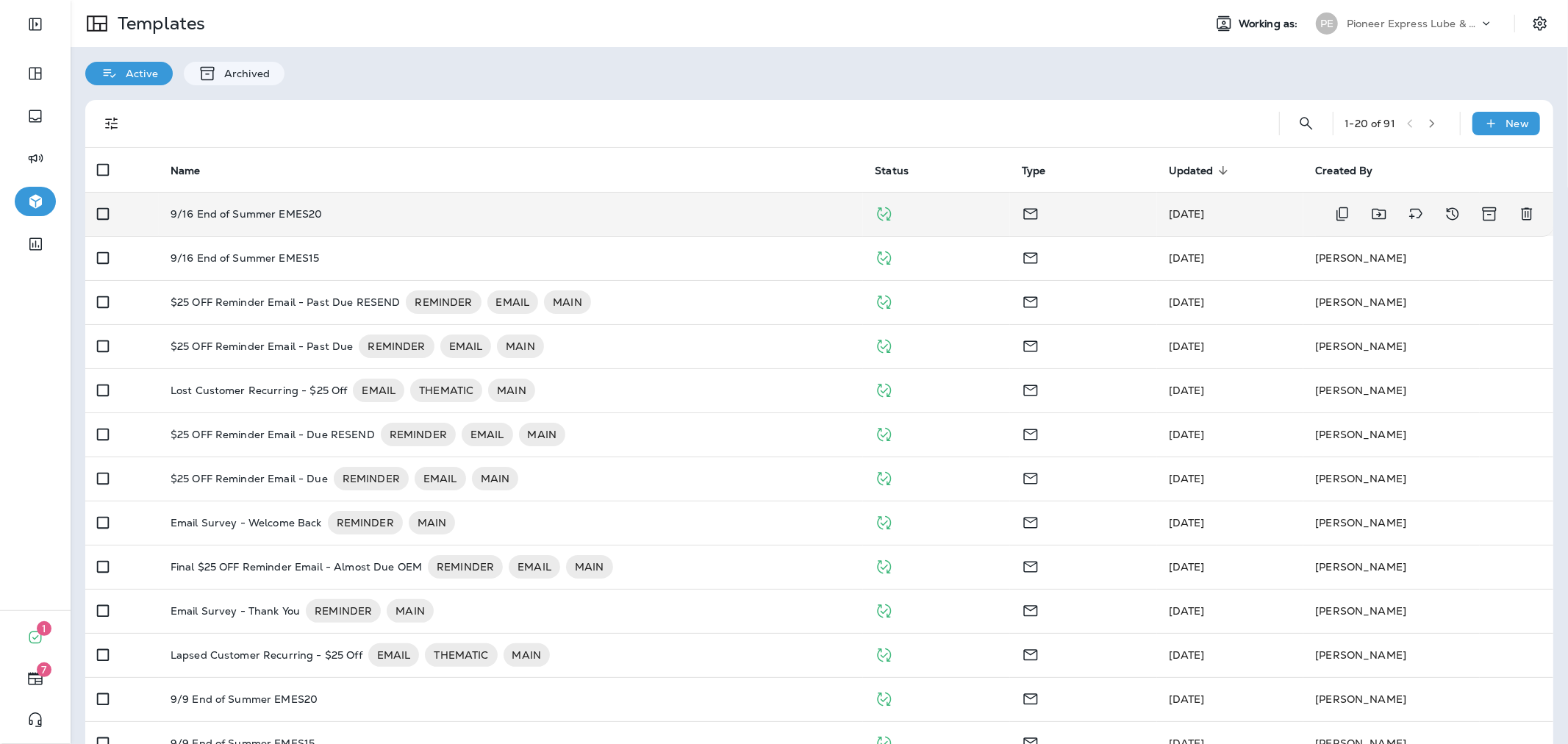
click at [494, 204] on td "9/16 End of Summer EMES20" at bounding box center [511, 214] width 705 height 44
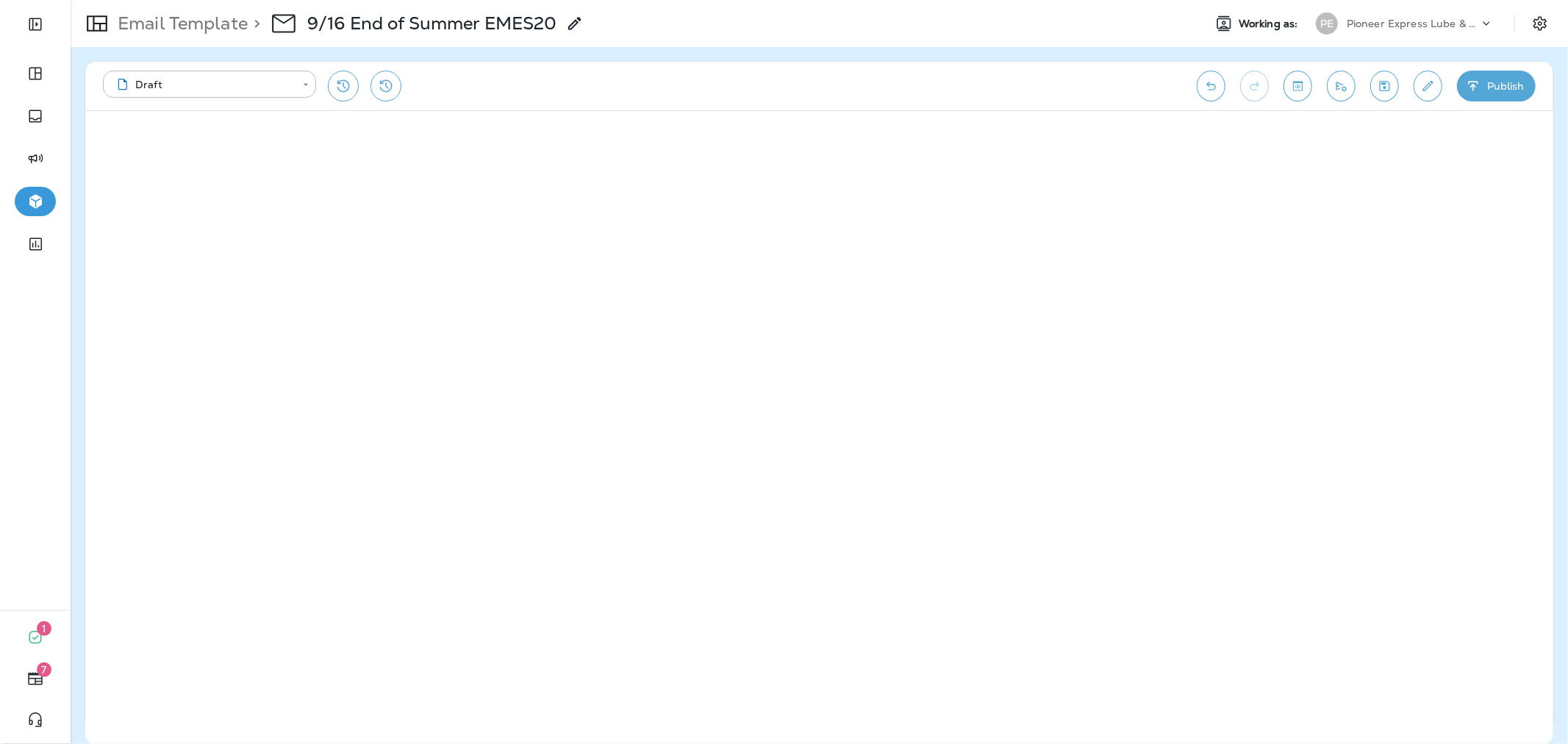
click at [1481, 87] on button "Publish" at bounding box center [1496, 86] width 79 height 31
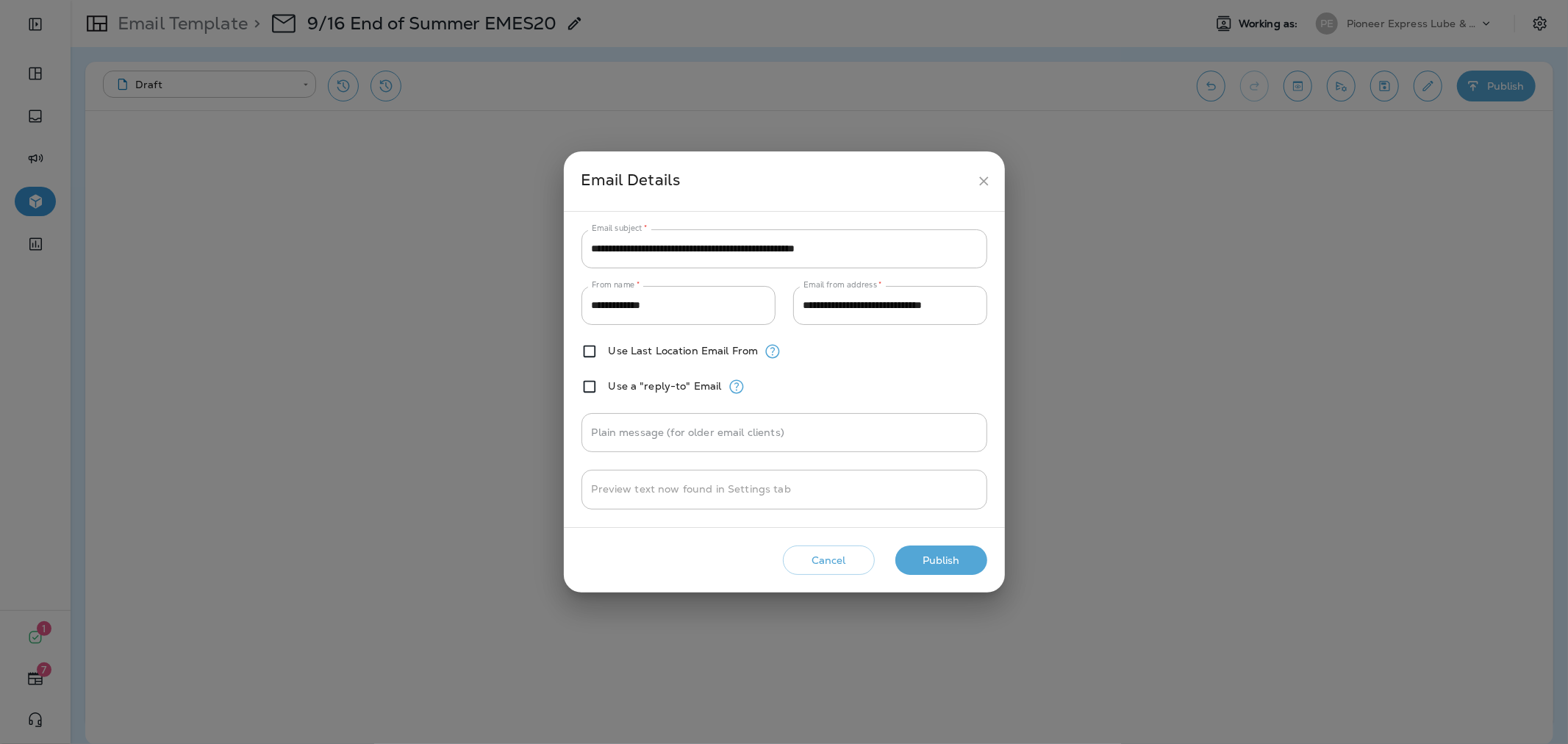
click at [920, 547] on button "Publish" at bounding box center [941, 561] width 92 height 30
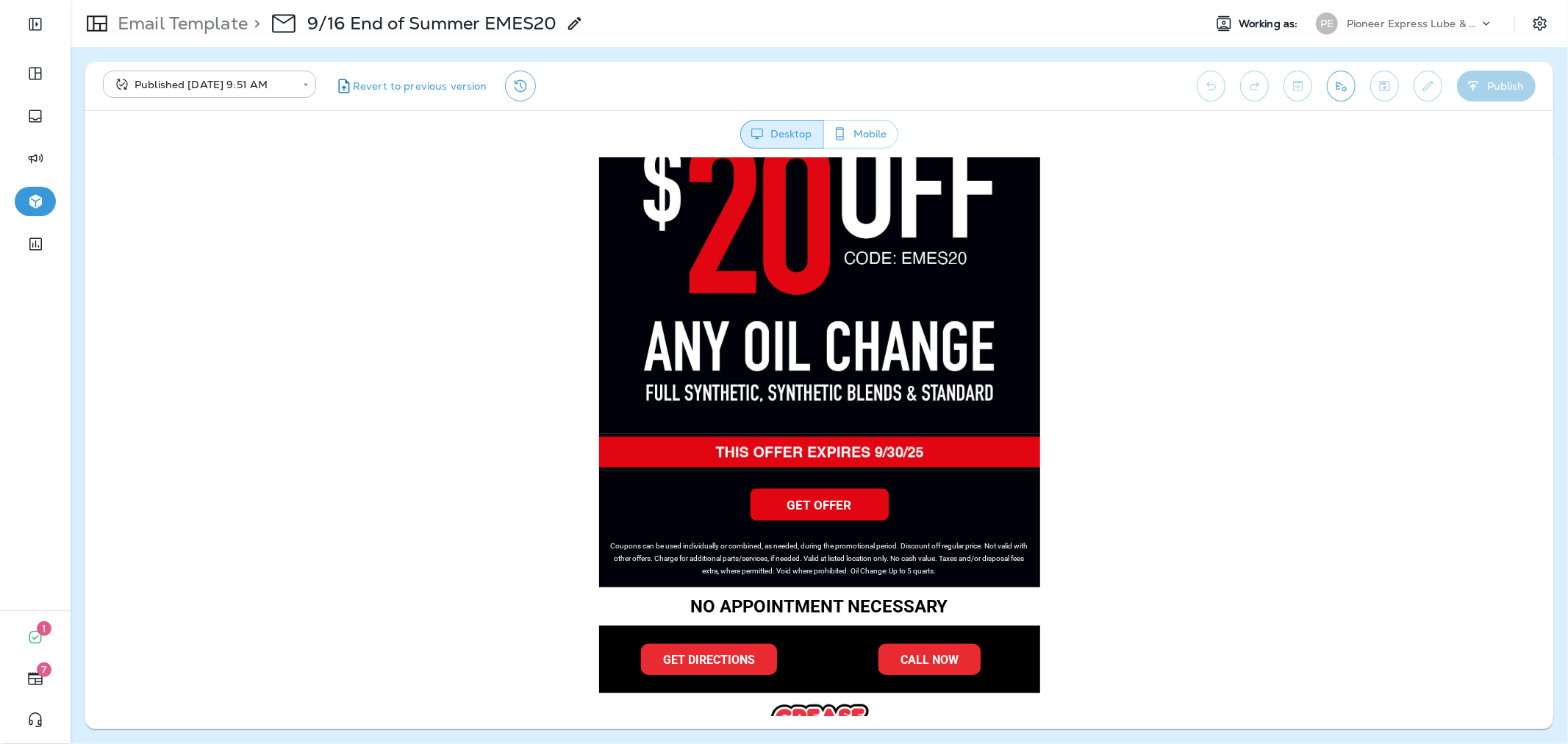
scroll to position [653, 0]
click at [1393, 22] on p "Pioneer Express Lube & Car Wash" at bounding box center [1413, 23] width 132 height 12
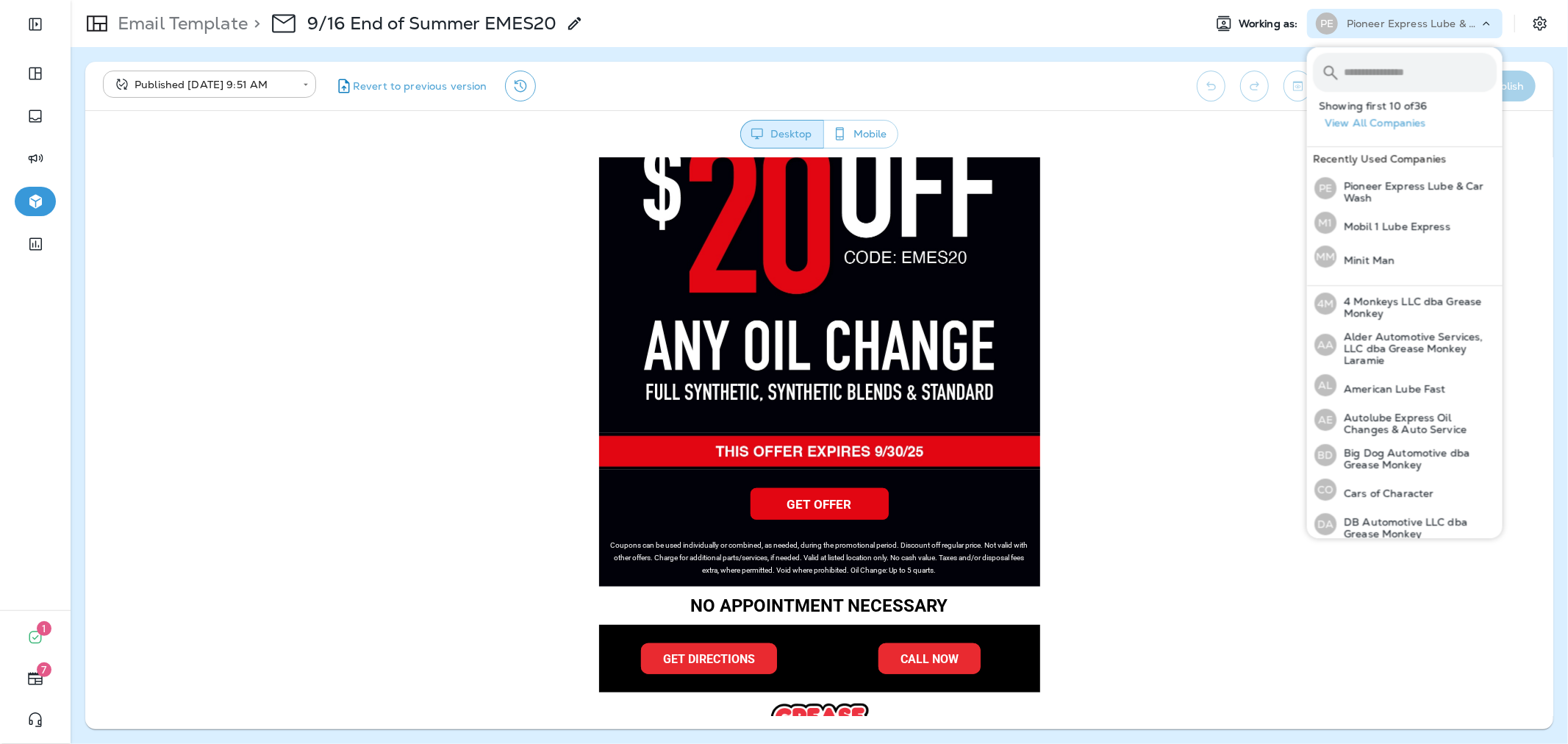
click at [1399, 58] on input "text" at bounding box center [1420, 72] width 153 height 39
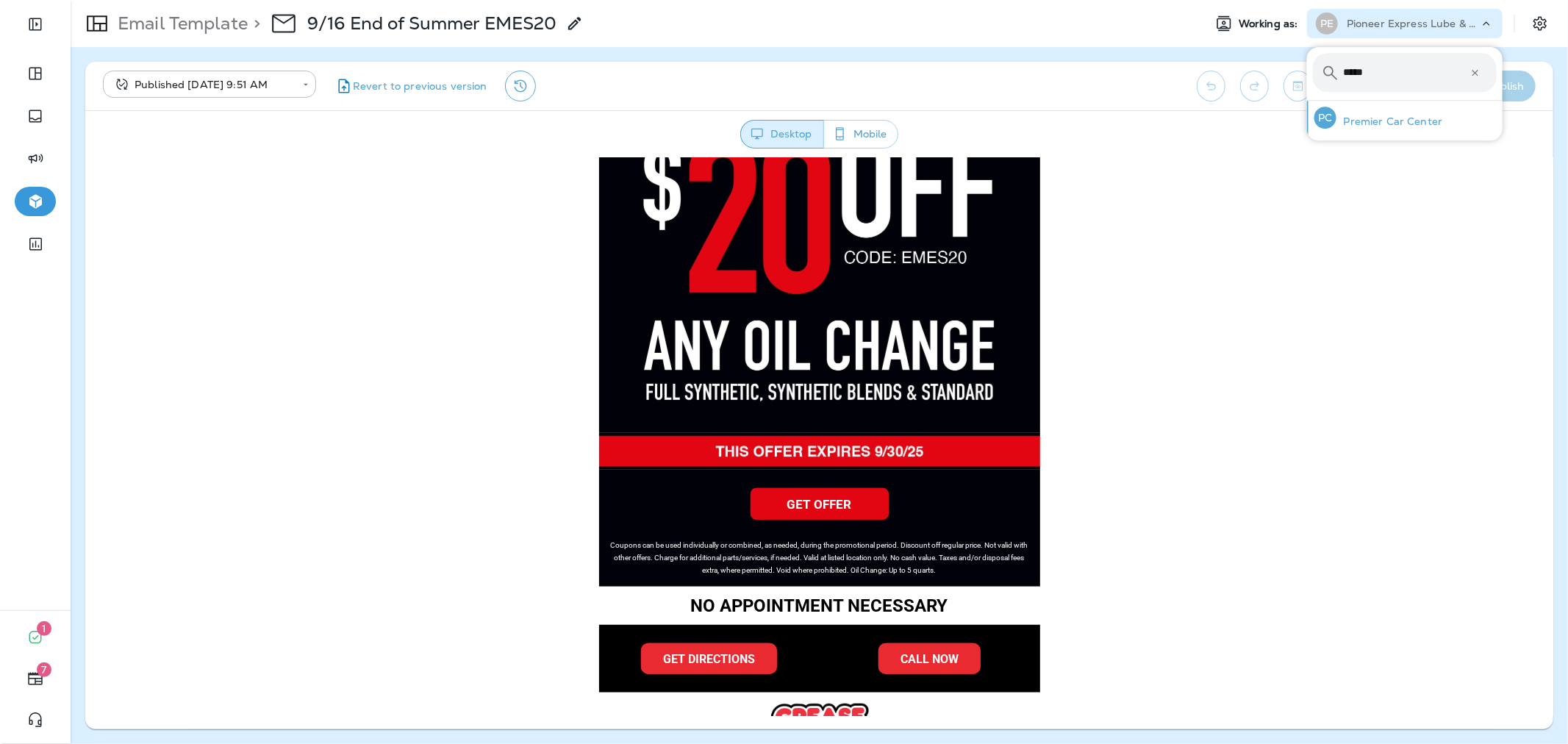
type input "*****"
click at [1391, 105] on div "PC Premier Car Center" at bounding box center [1378, 117] width 141 height 33
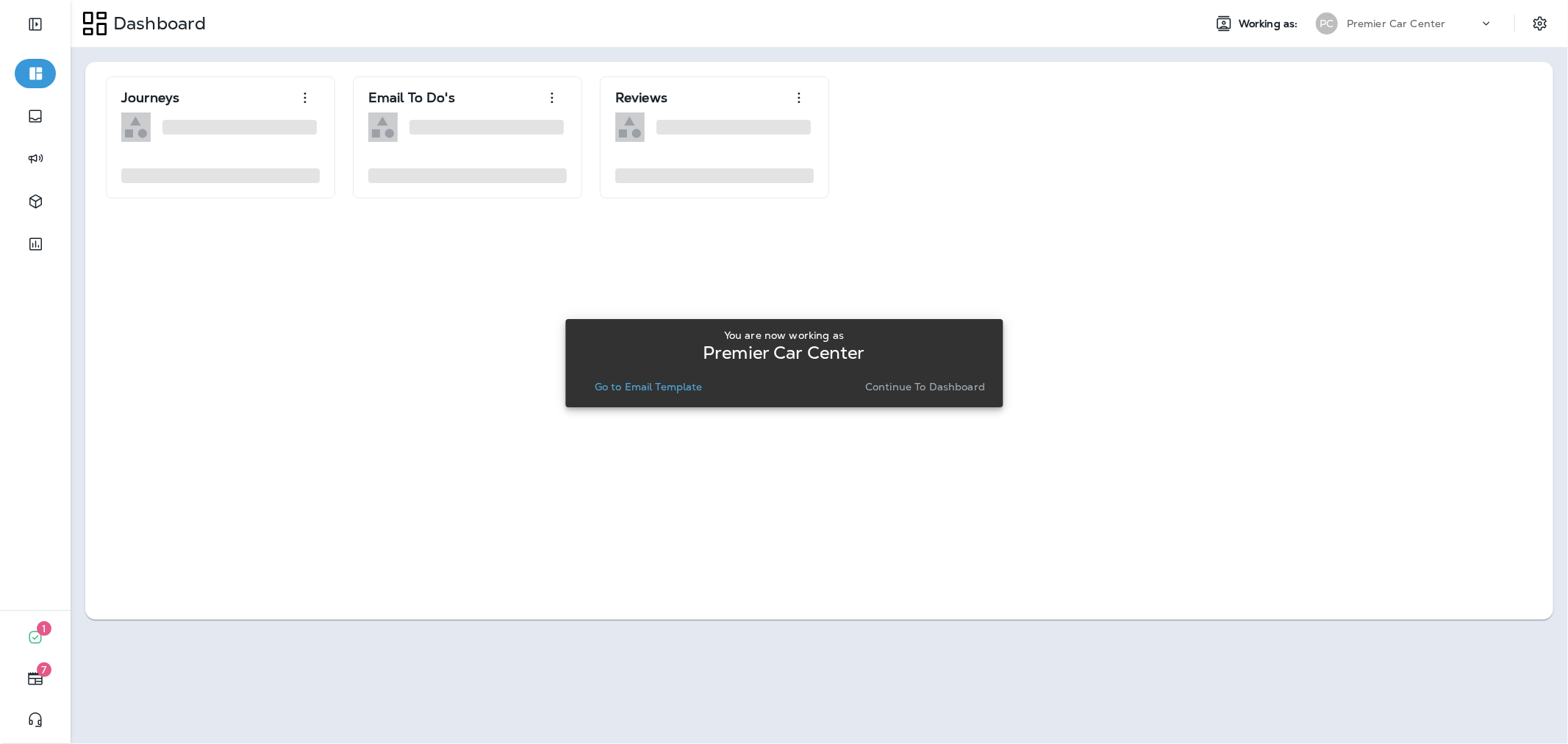
click at [669, 384] on p "Go to Email Template" at bounding box center [648, 386] width 108 height 12
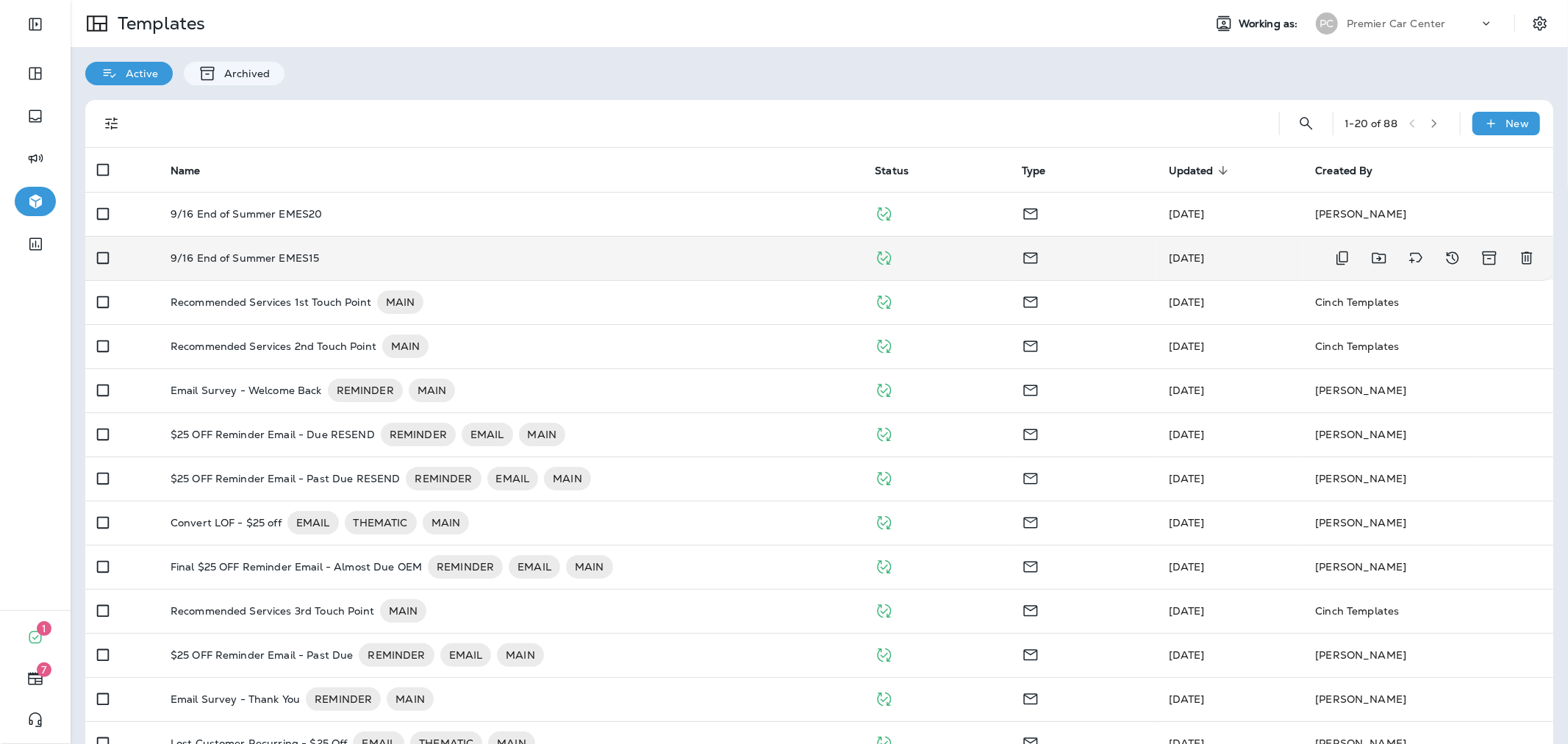
click at [615, 256] on div "9/16 End of Summer EMES15" at bounding box center [511, 257] width 681 height 12
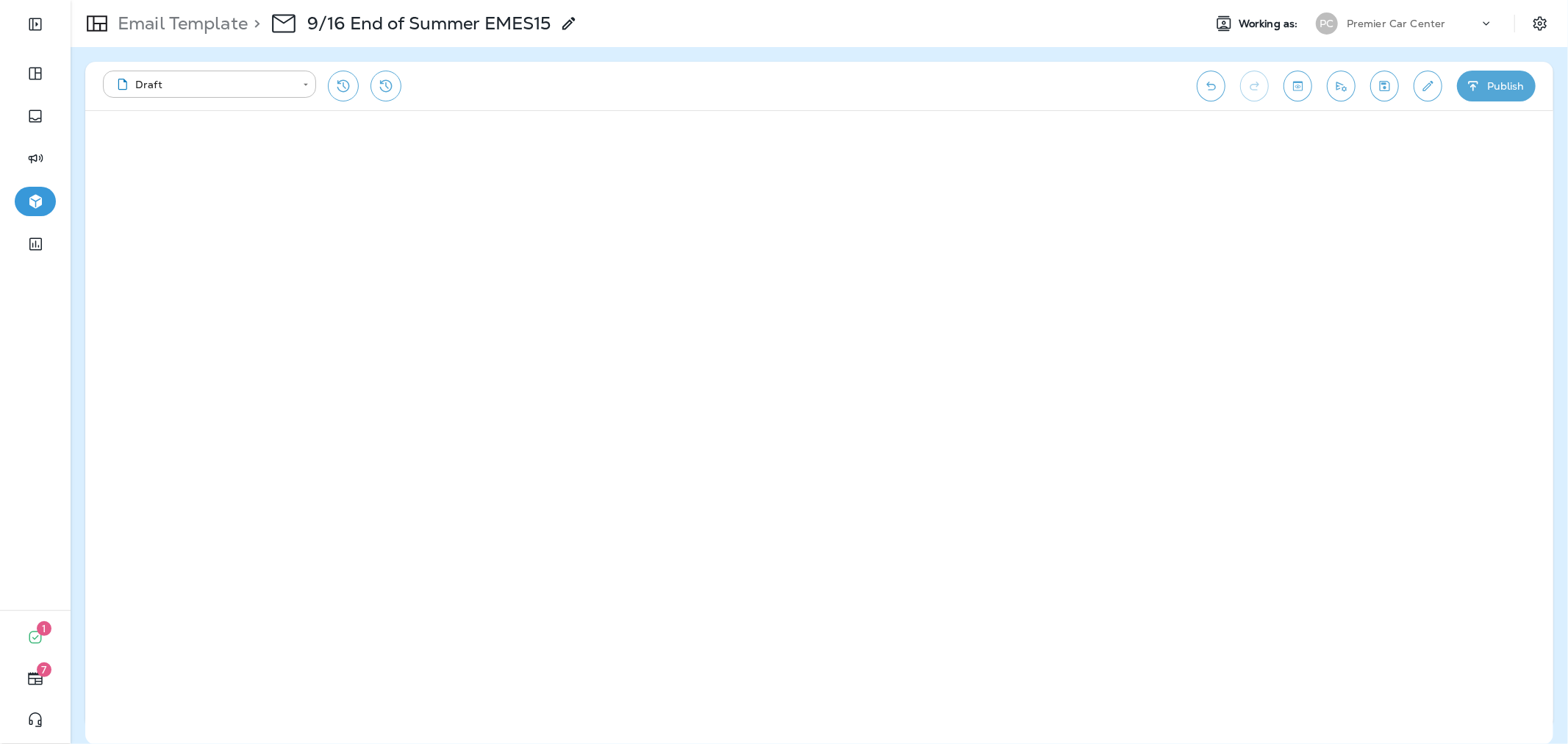
click at [1466, 88] on icon "button" at bounding box center [1473, 86] width 16 height 15
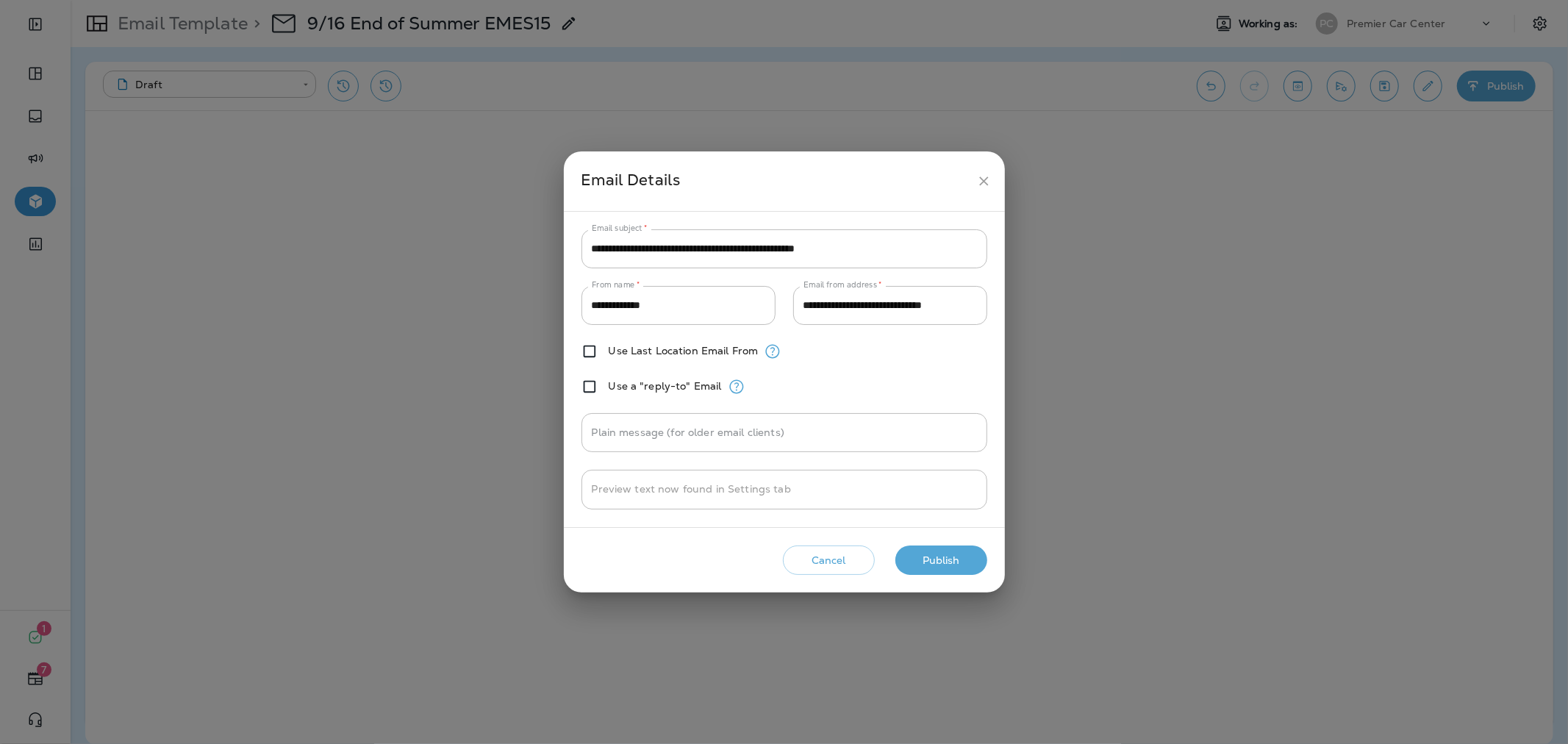
click at [938, 556] on button "Publish" at bounding box center [941, 561] width 92 height 30
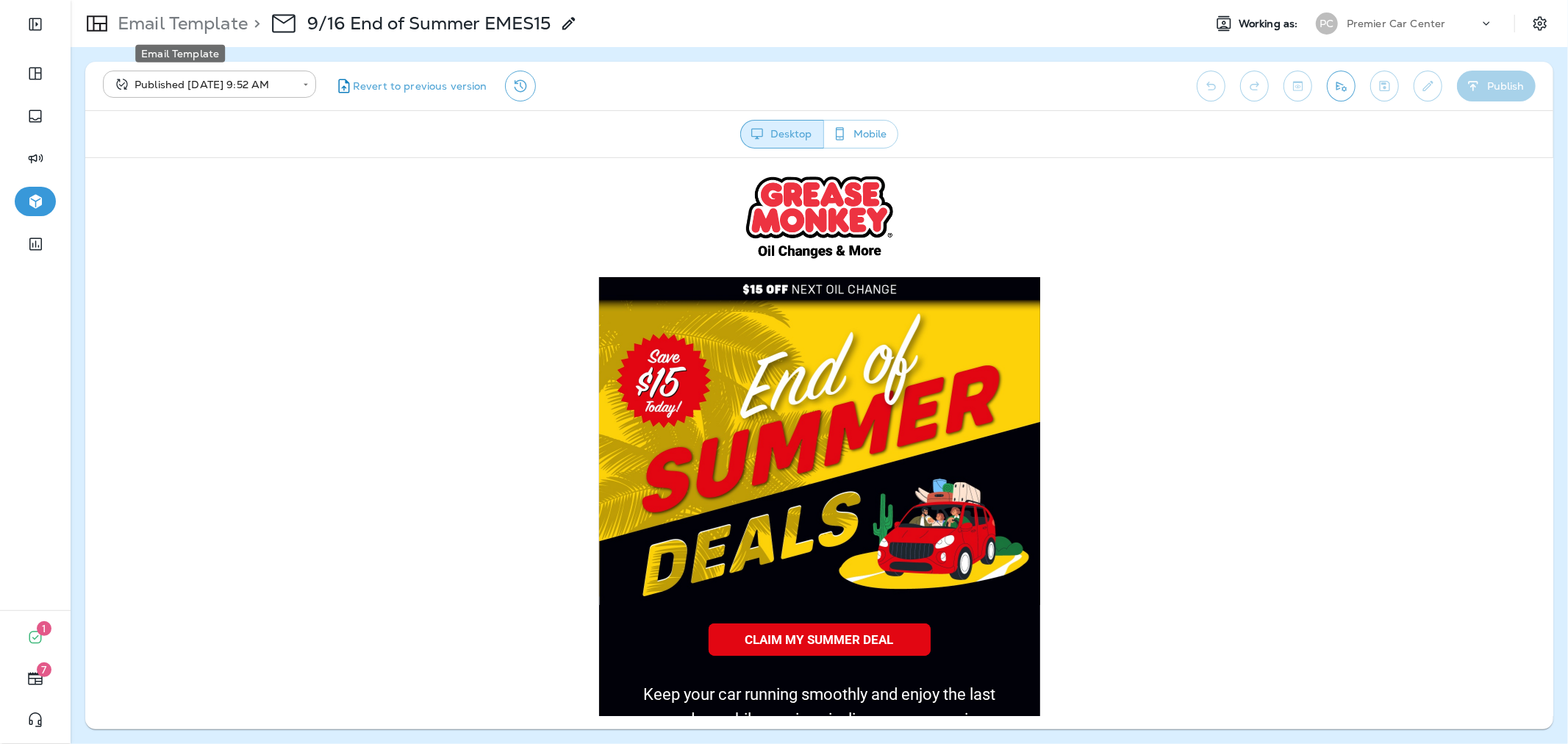
click at [202, 17] on p "Email Template" at bounding box center [180, 23] width 136 height 22
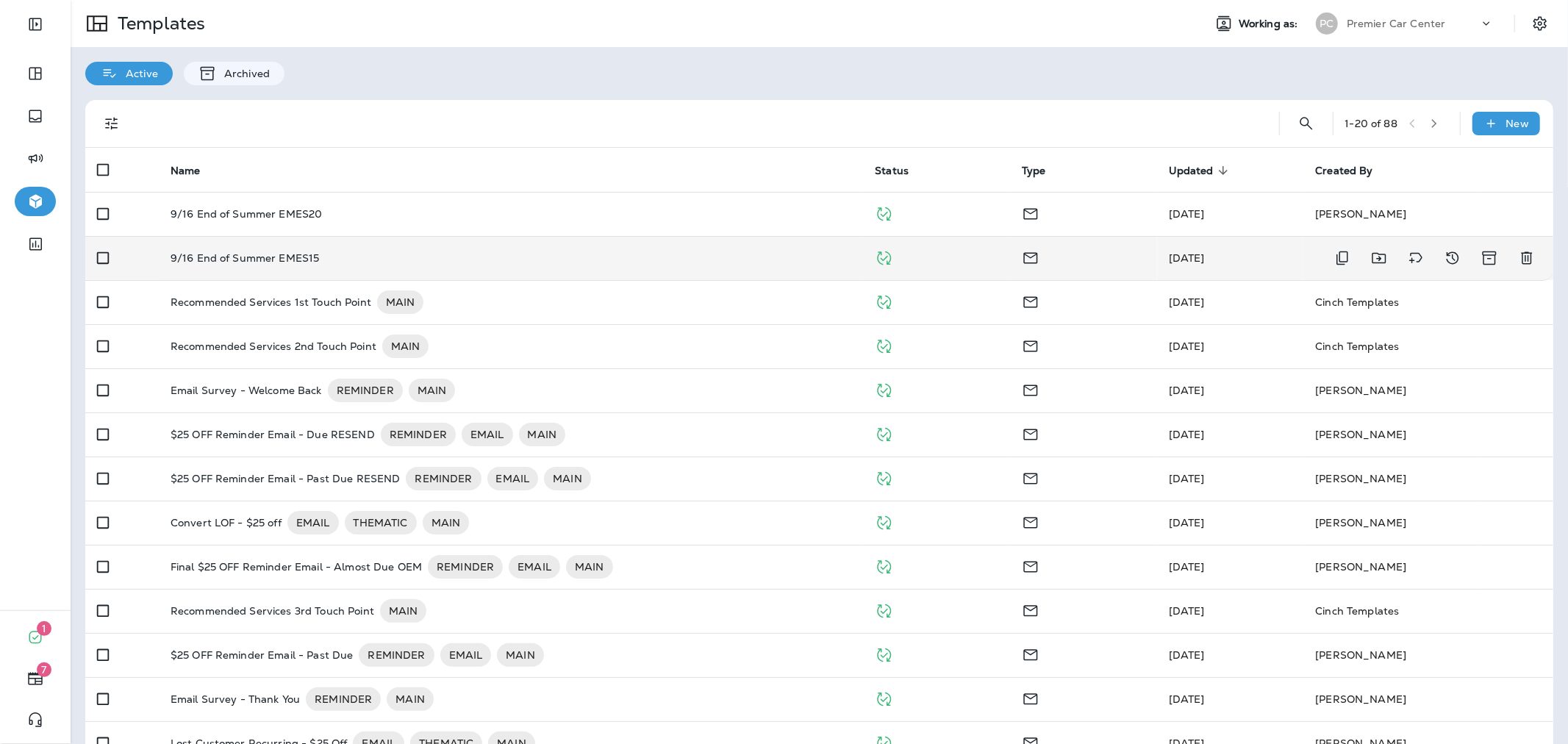
click at [512, 260] on div "9/16 End of Summer EMES15" at bounding box center [511, 257] width 681 height 12
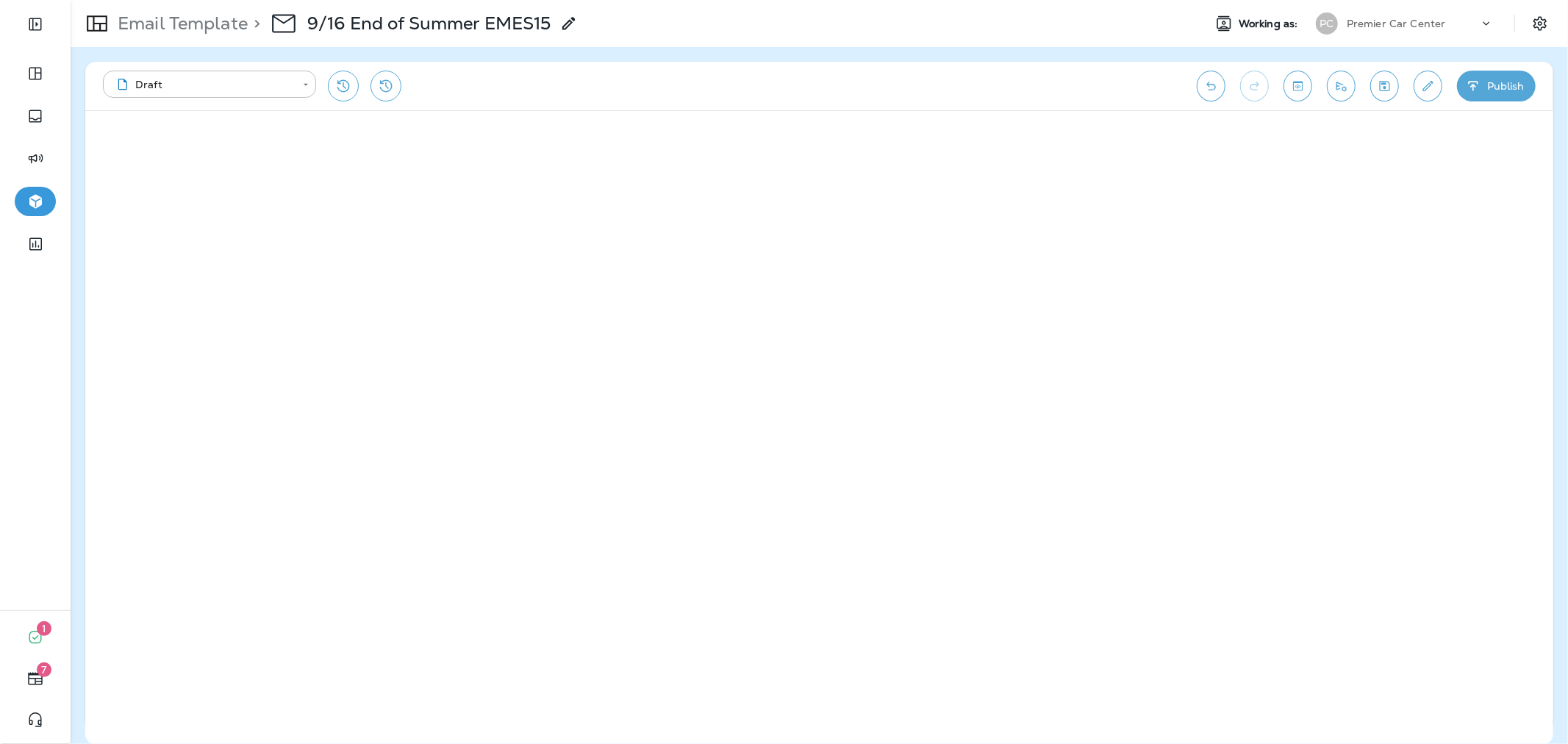
click at [169, 30] on p "Email Template" at bounding box center [180, 23] width 136 height 22
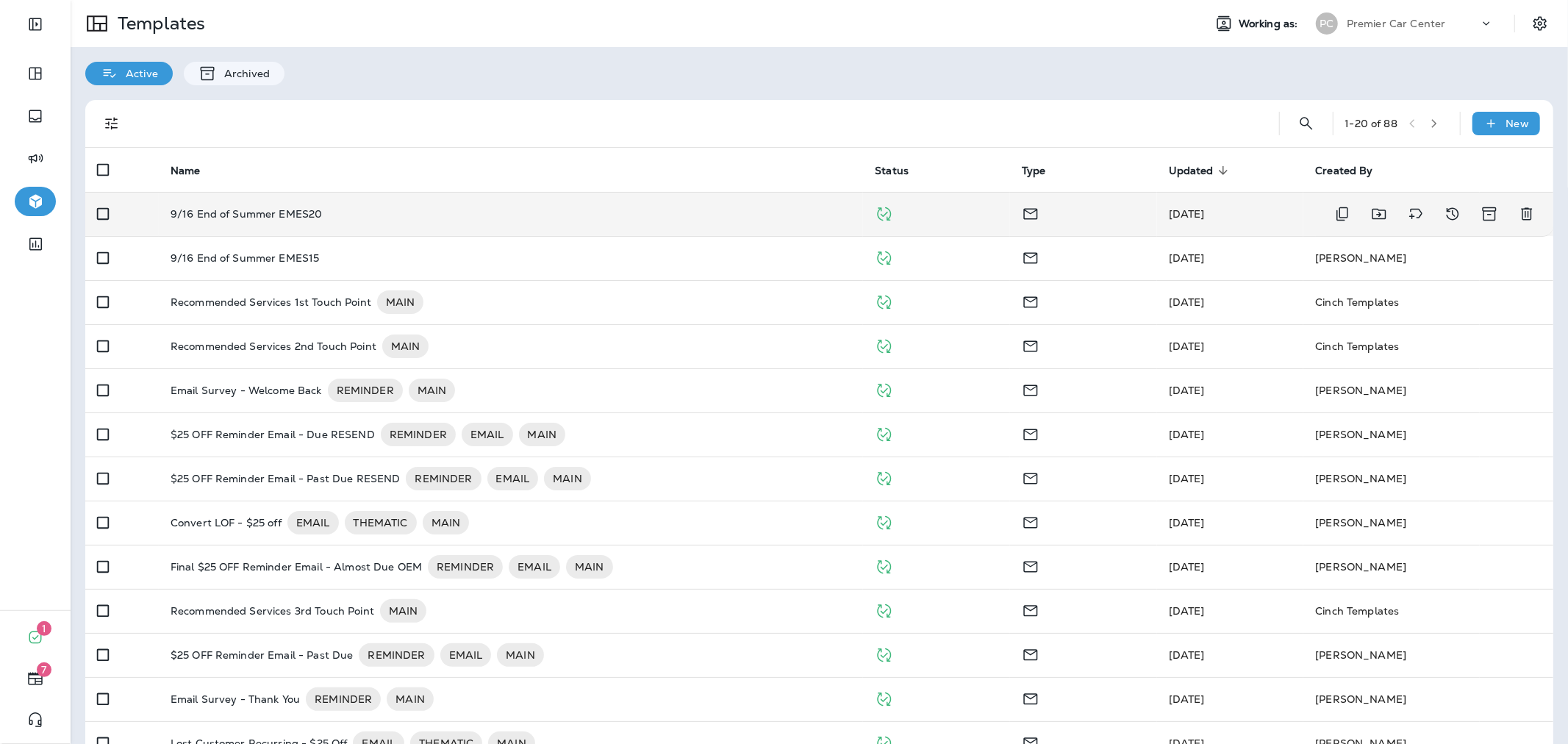
click at [345, 215] on div "9/16 End of Summer EMES20" at bounding box center [511, 214] width 681 height 12
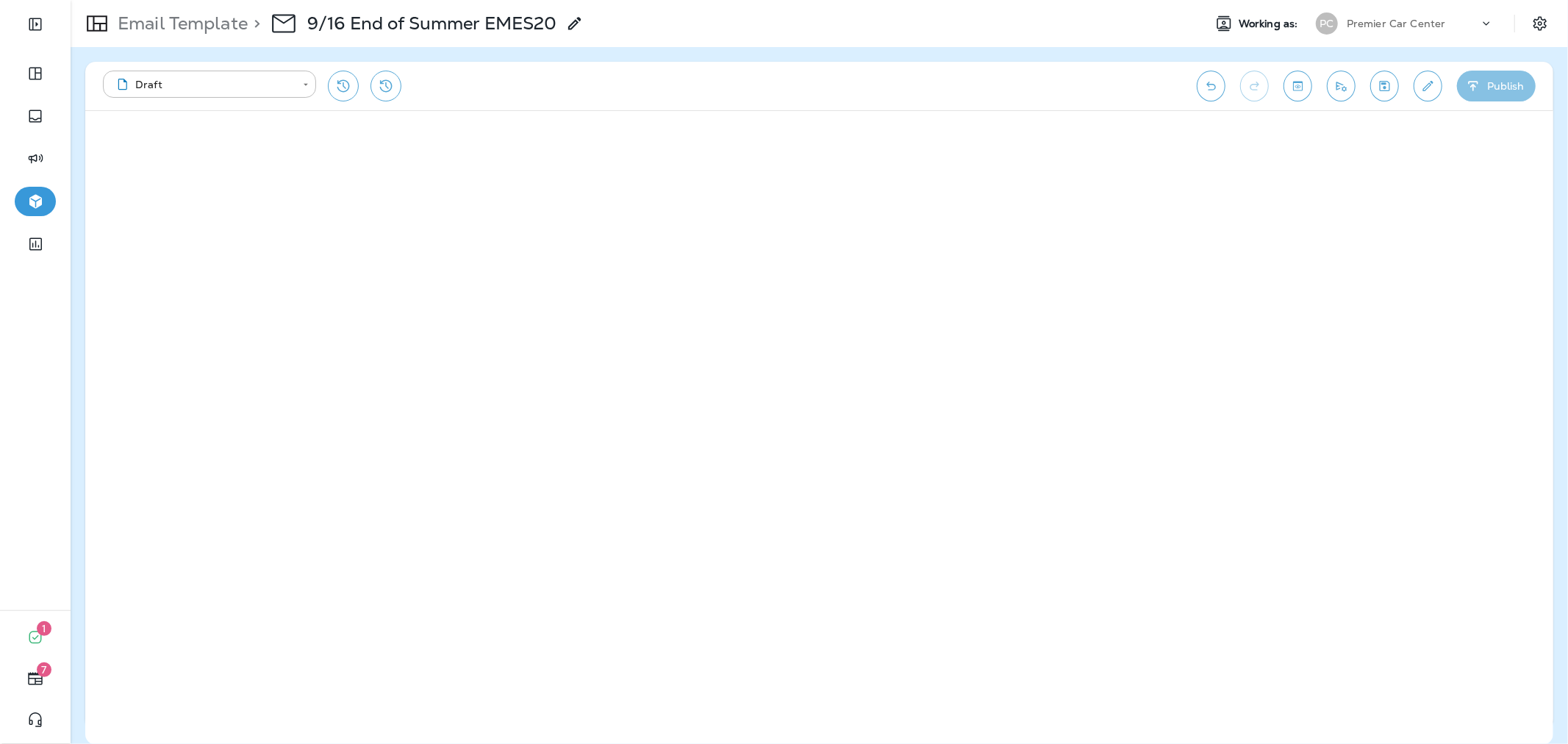
click at [1489, 82] on button "Publish" at bounding box center [1496, 86] width 79 height 31
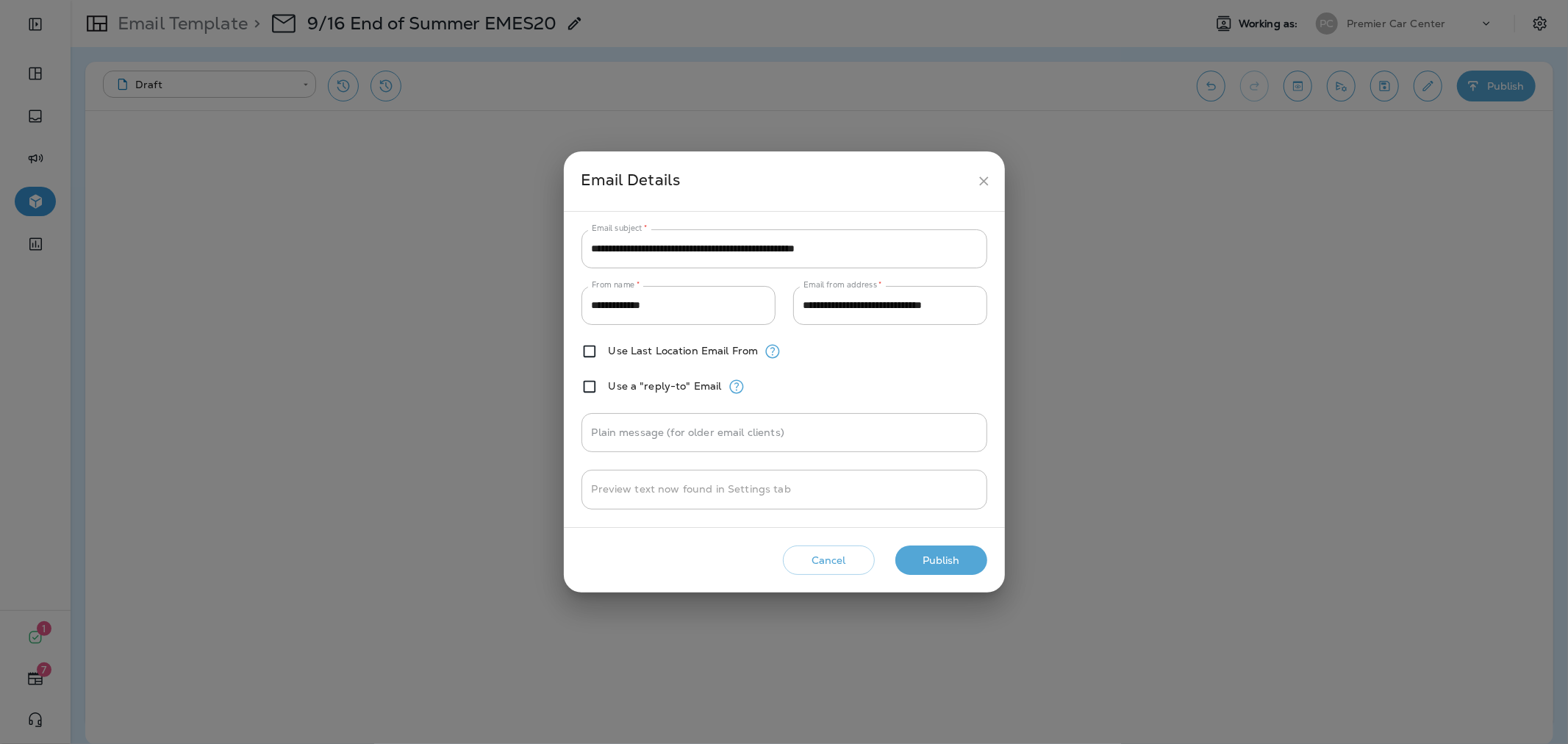
click at [928, 557] on button "Publish" at bounding box center [941, 561] width 92 height 30
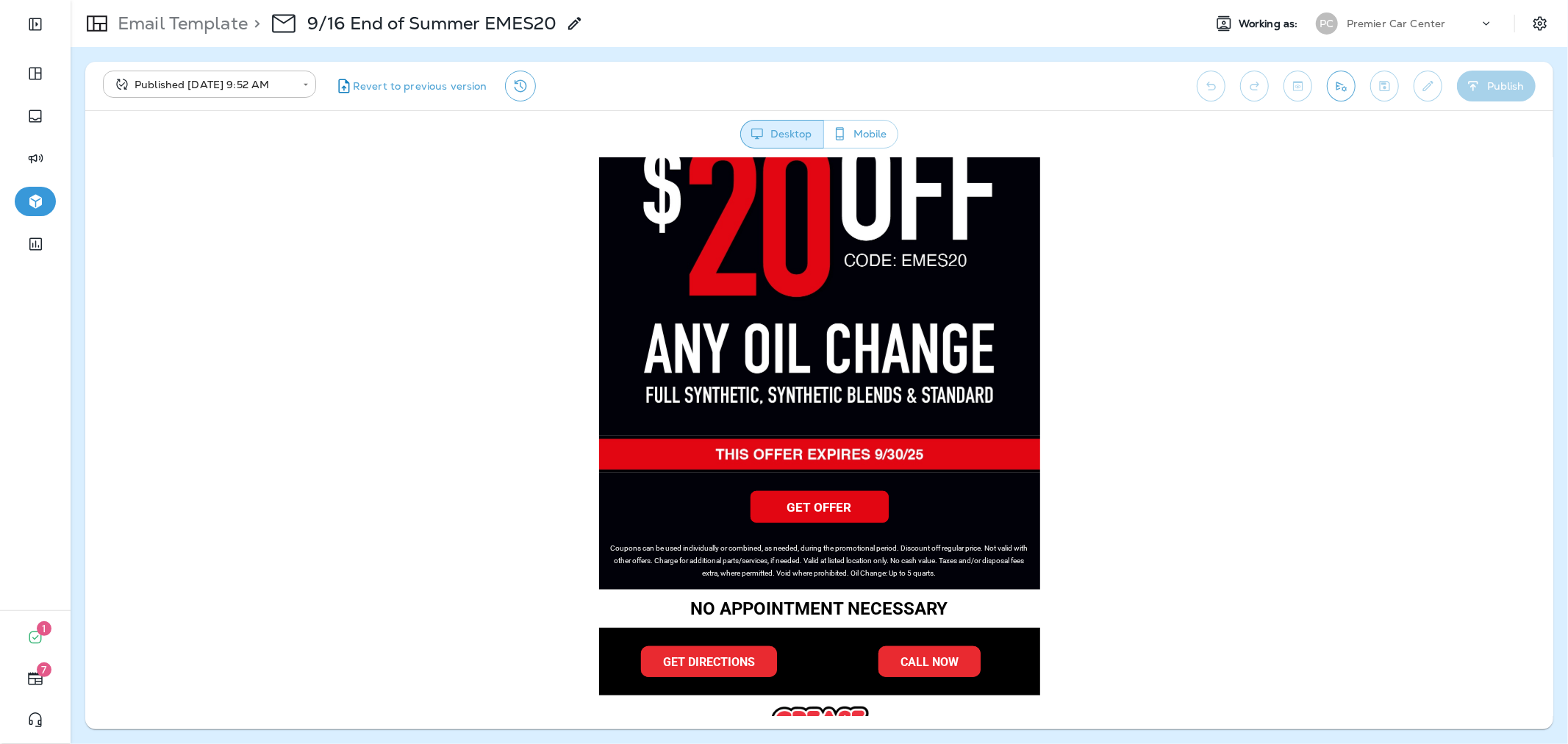
scroll to position [782, 0]
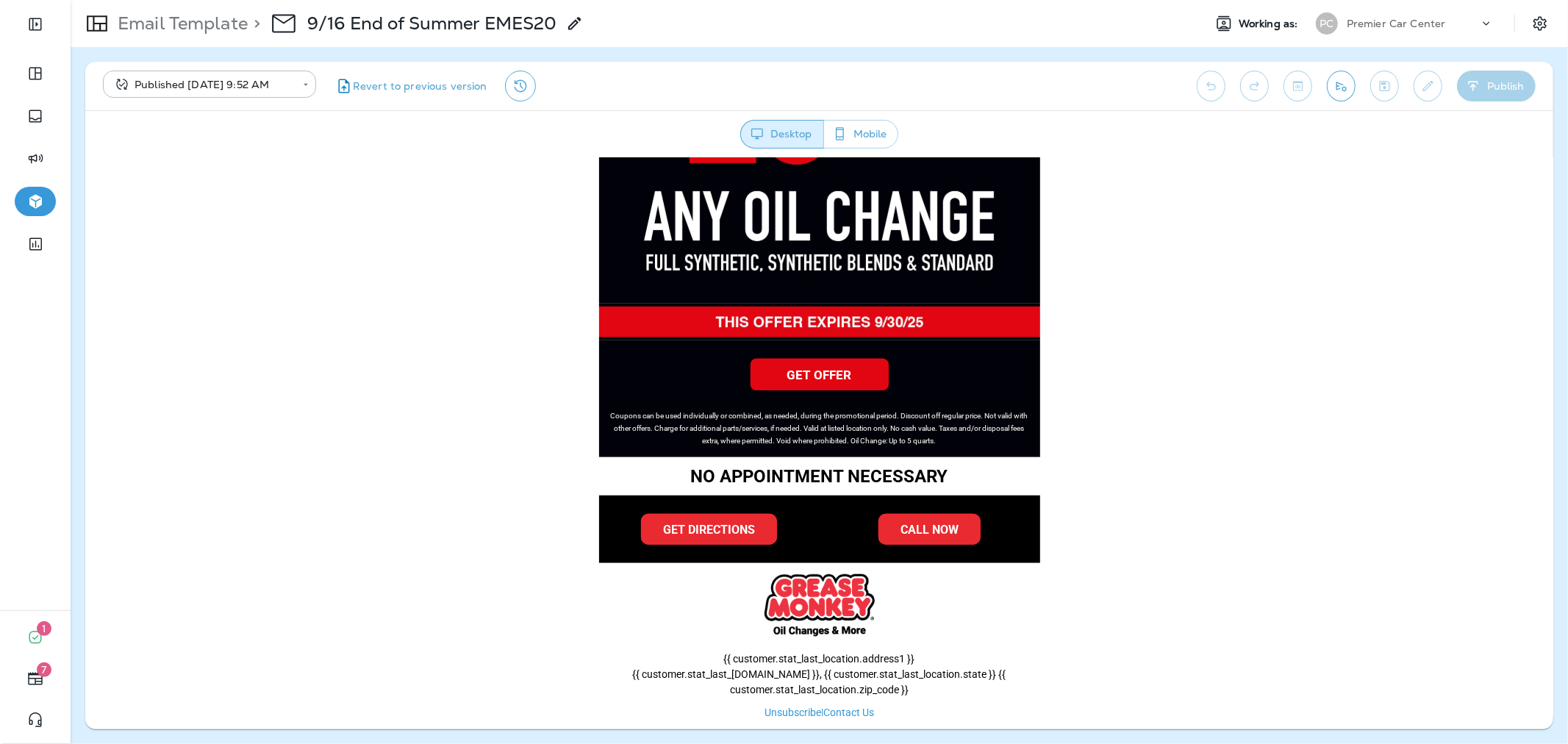
click at [1413, 30] on div "Premier Car Center" at bounding box center [1413, 23] width 132 height 22
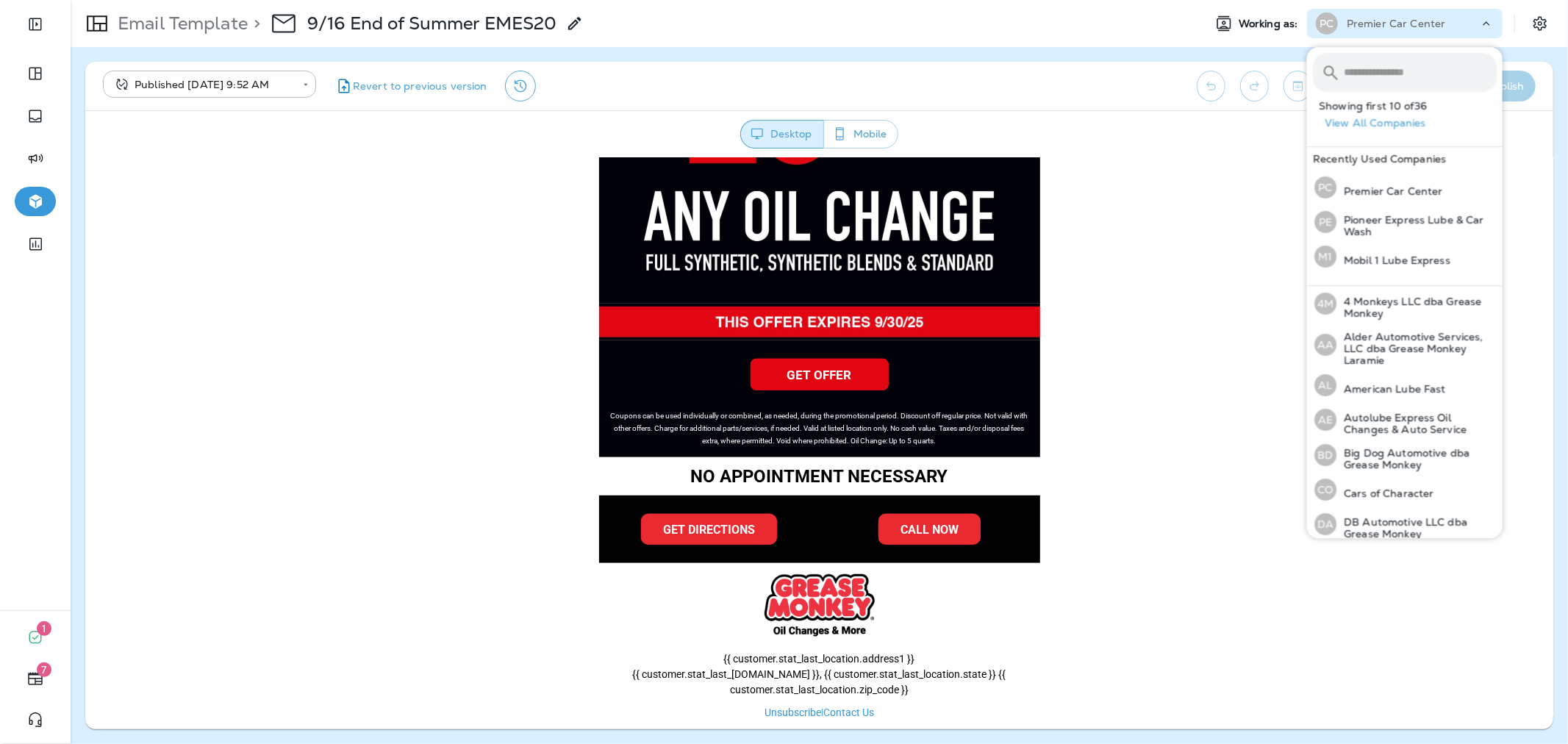
click at [1389, 70] on input "text" at bounding box center [1420, 72] width 153 height 39
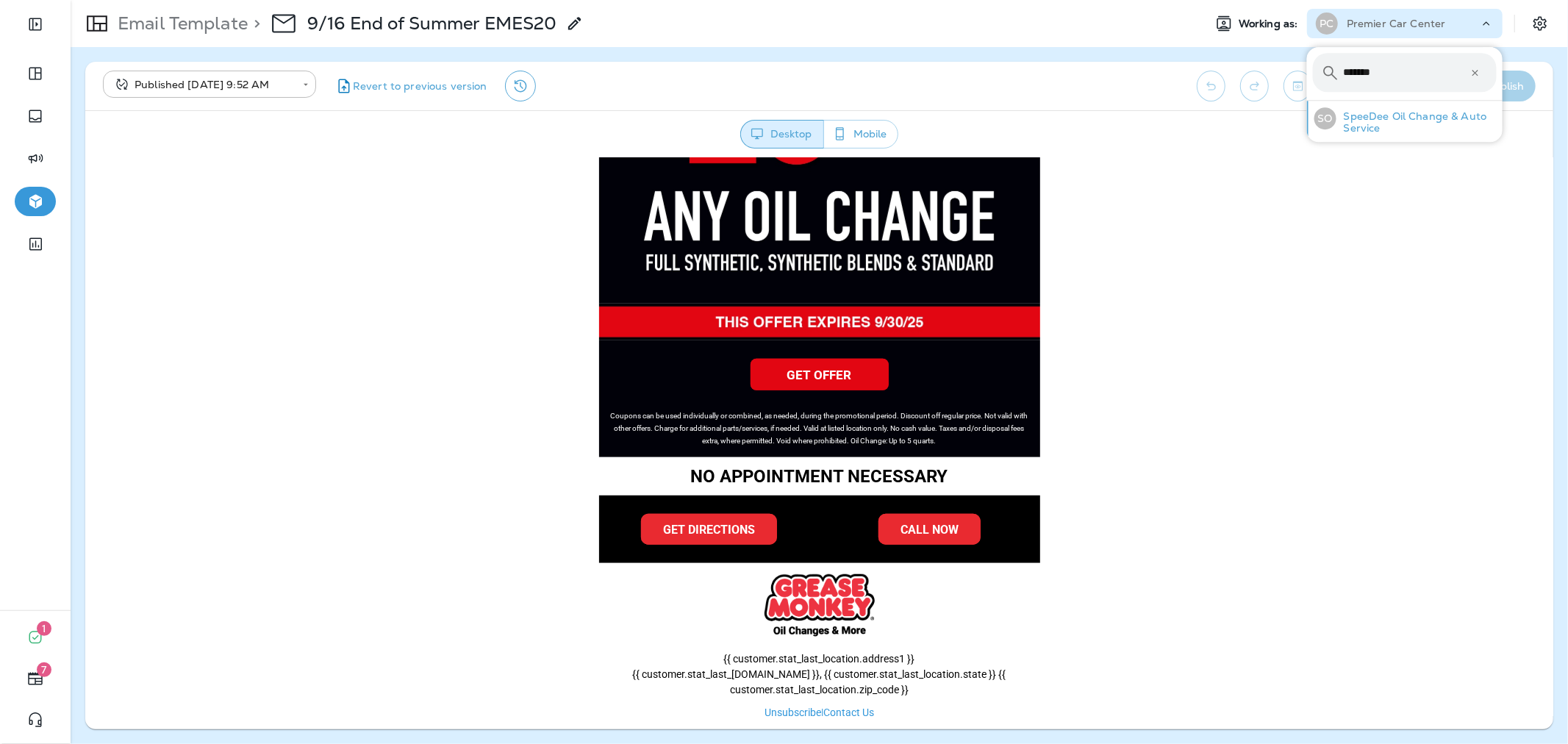
type input "*******"
click at [1377, 110] on p "SpeeDee Oil Change & Auto Service" at bounding box center [1416, 122] width 160 height 23
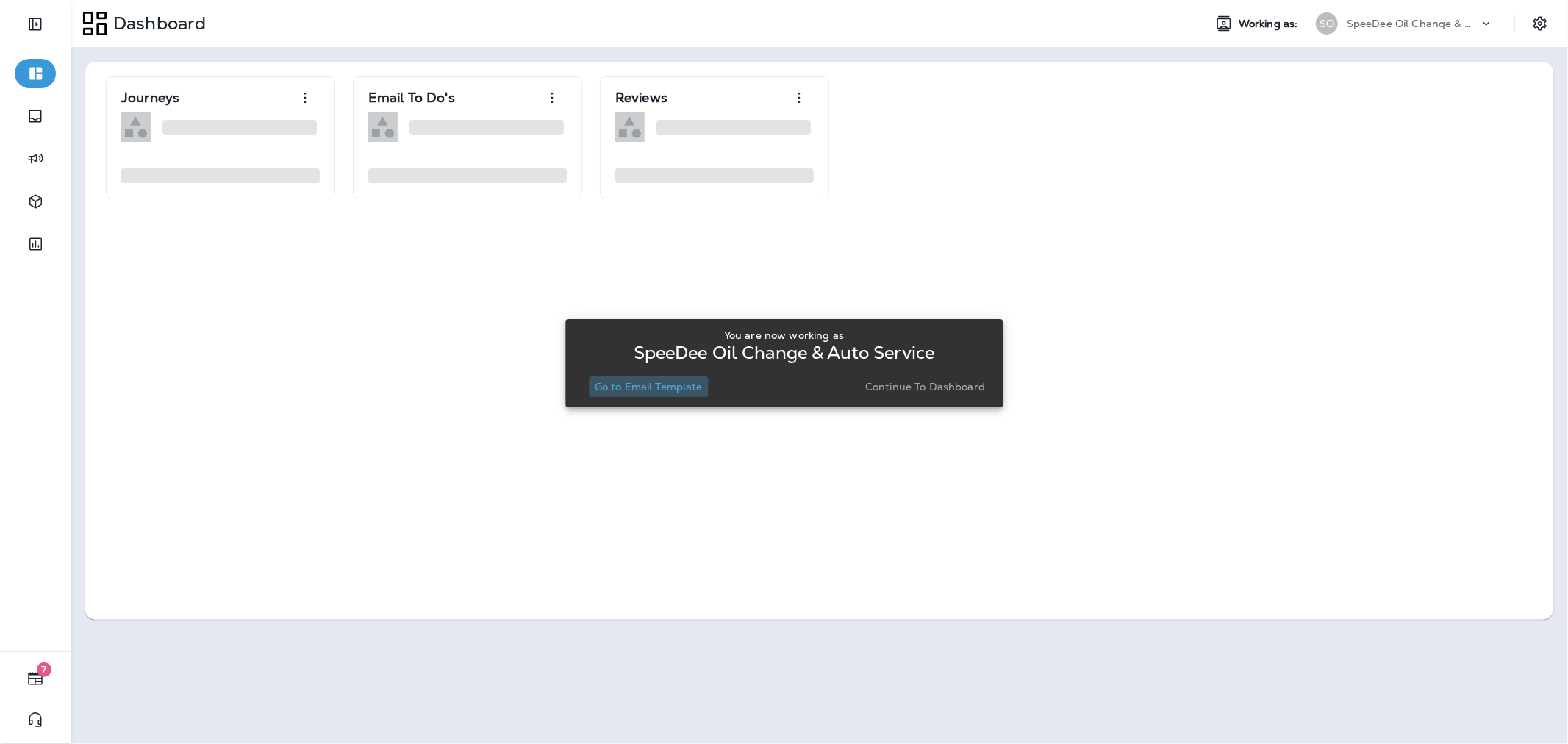
click at [675, 381] on p "Go to Email Template" at bounding box center [648, 386] width 108 height 12
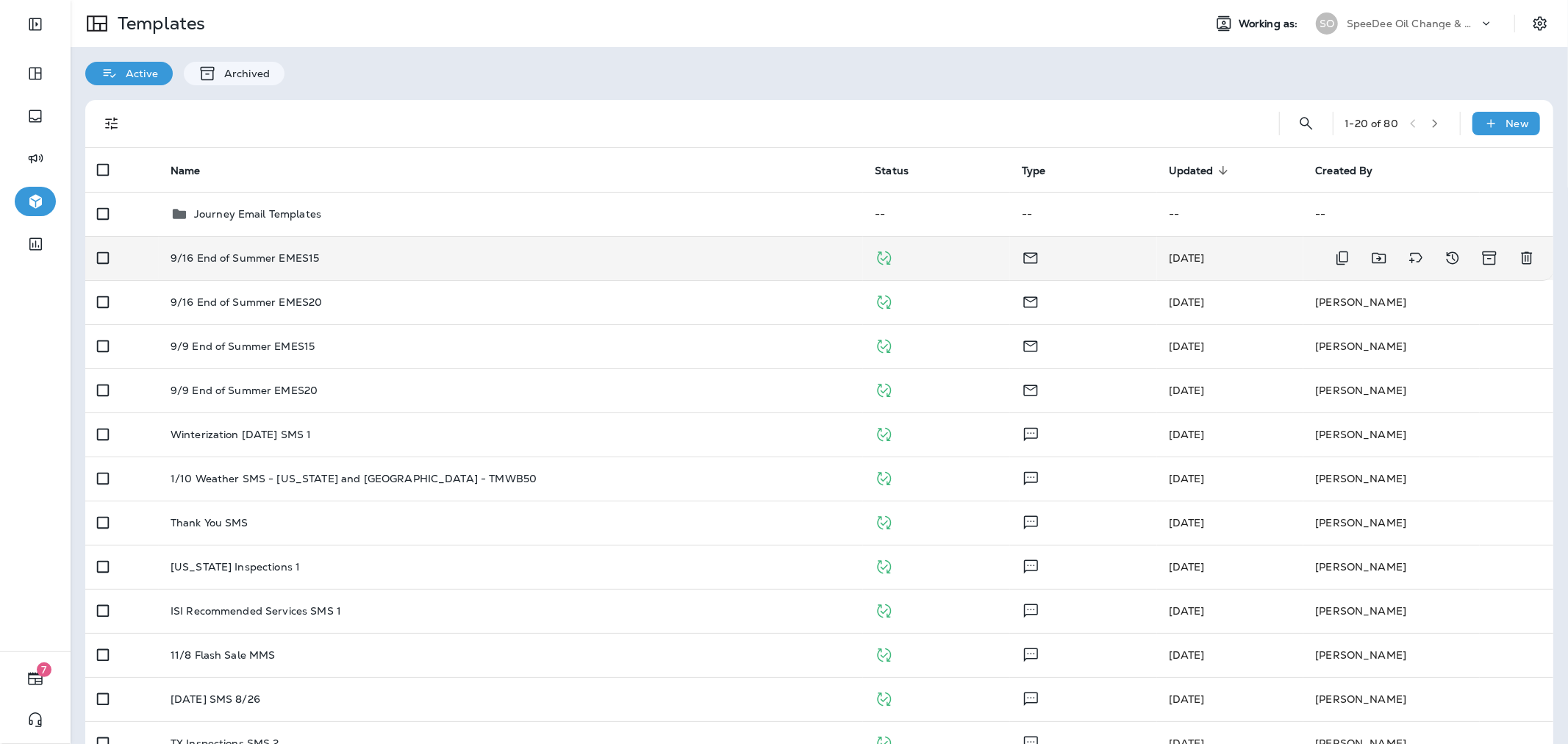
click at [628, 259] on div "9/16 End of Summer EMES15" at bounding box center [511, 257] width 681 height 12
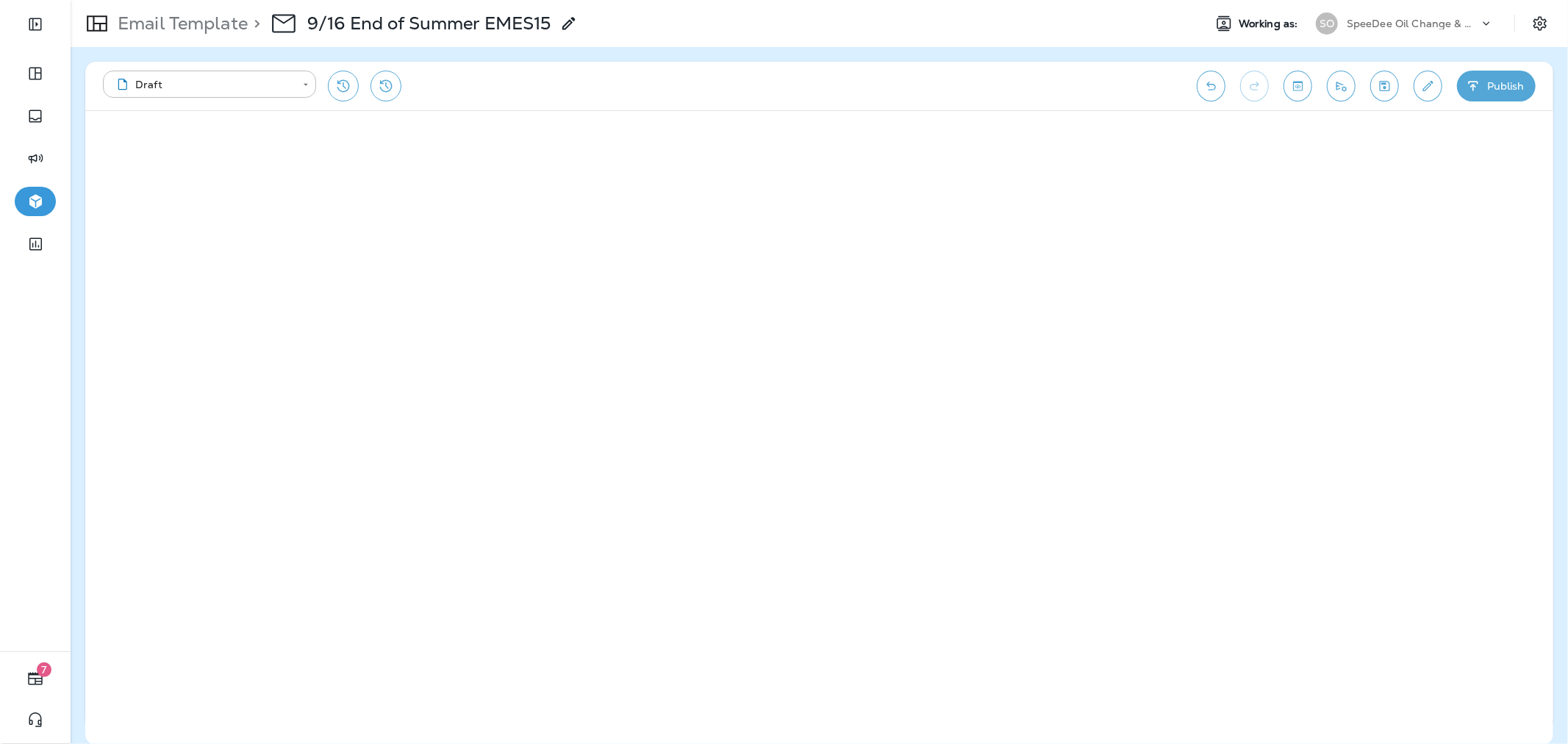
click at [1461, 85] on button "Publish" at bounding box center [1496, 86] width 79 height 31
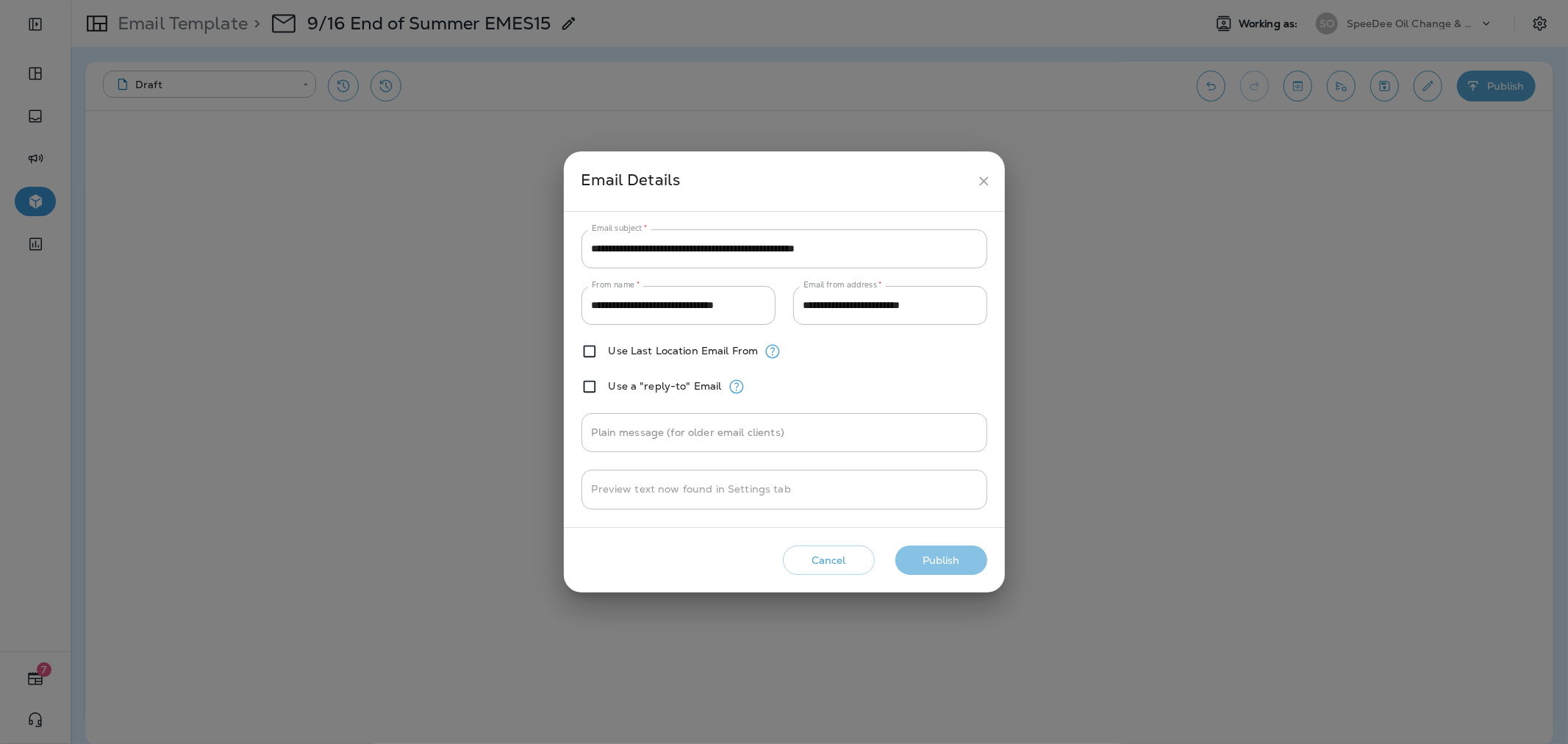
click at [934, 557] on button "Publish" at bounding box center [941, 561] width 92 height 30
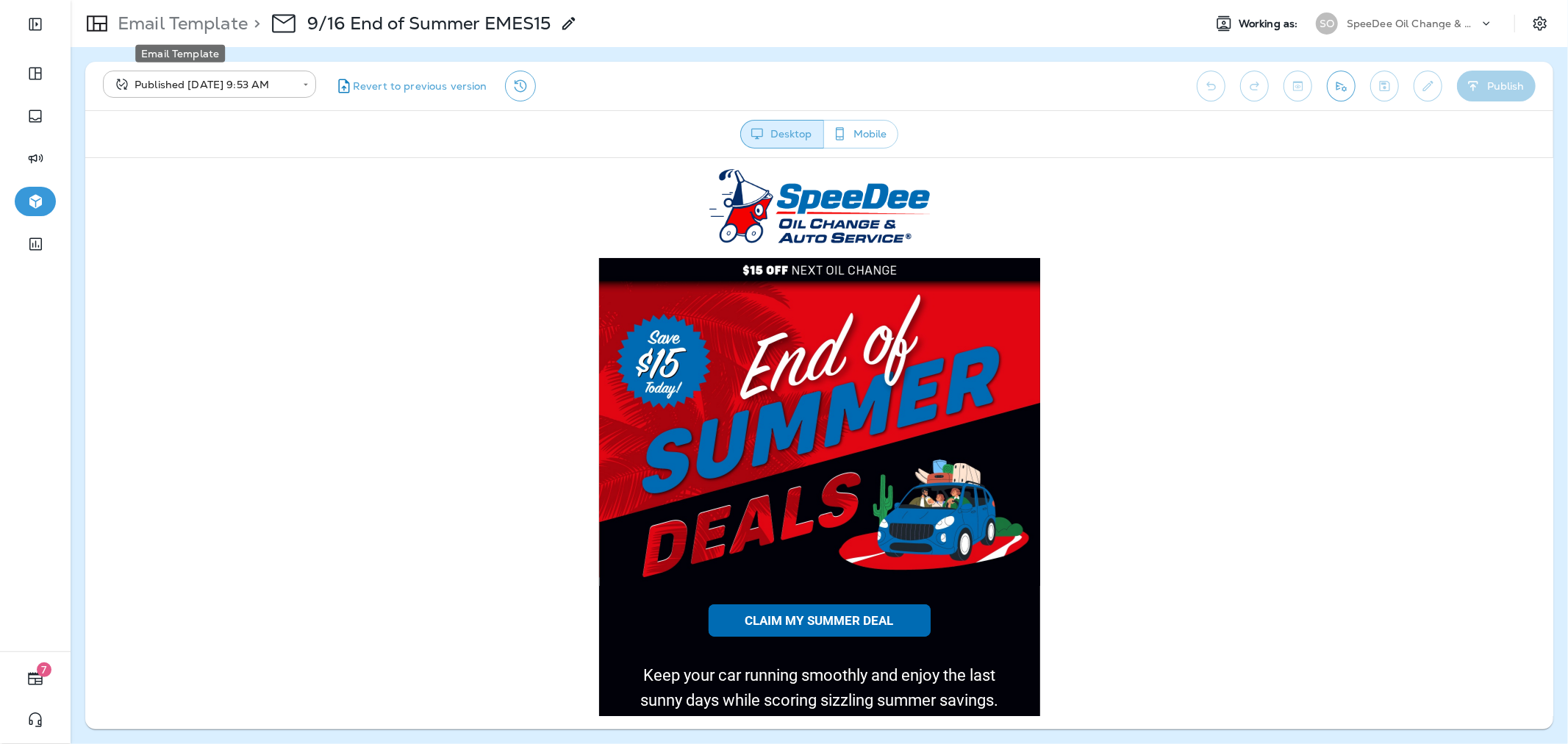
click at [169, 27] on p "Email Template" at bounding box center [180, 23] width 136 height 22
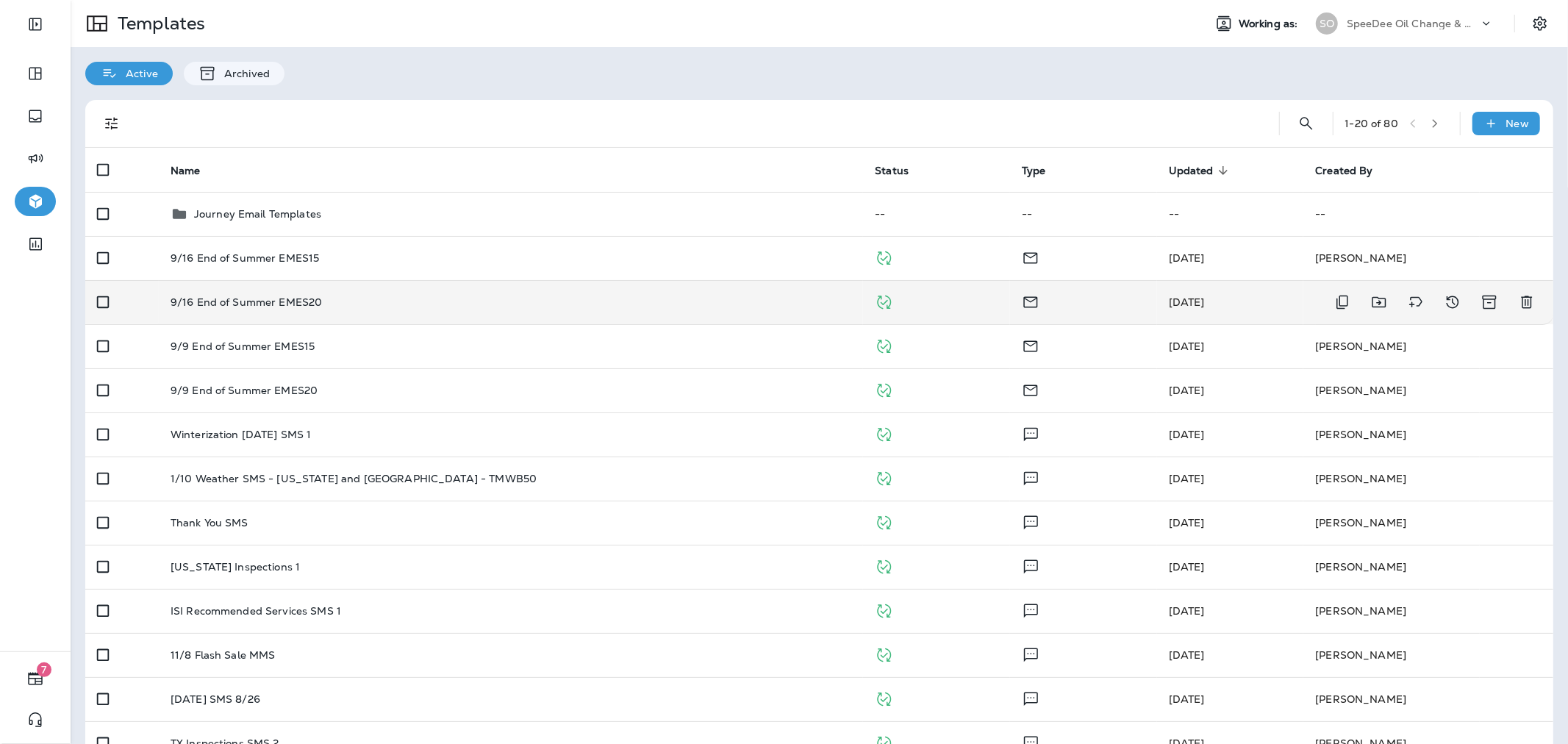
click at [462, 298] on div "9/16 End of Summer EMES20" at bounding box center [511, 302] width 681 height 12
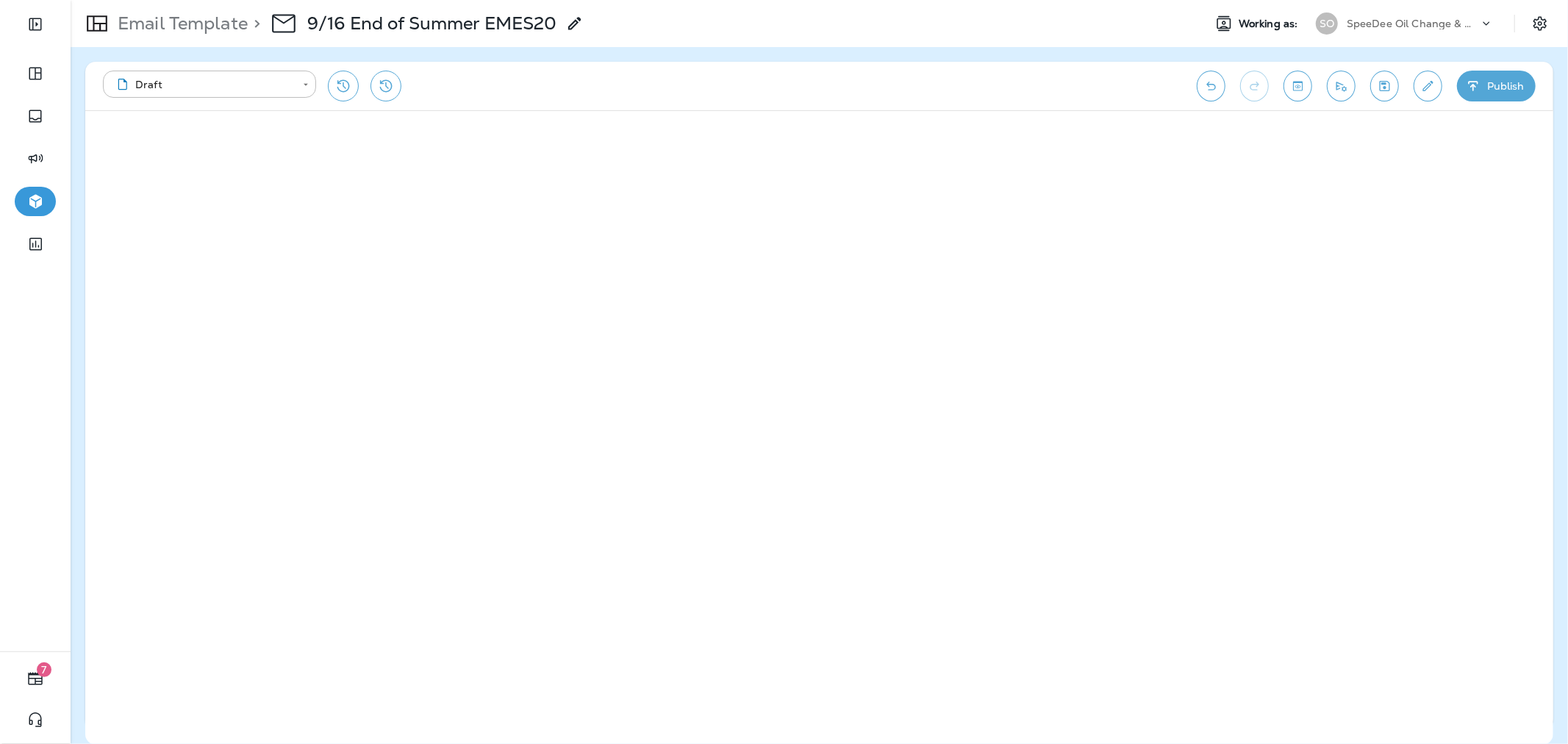
click at [1489, 89] on button "Publish" at bounding box center [1496, 86] width 79 height 31
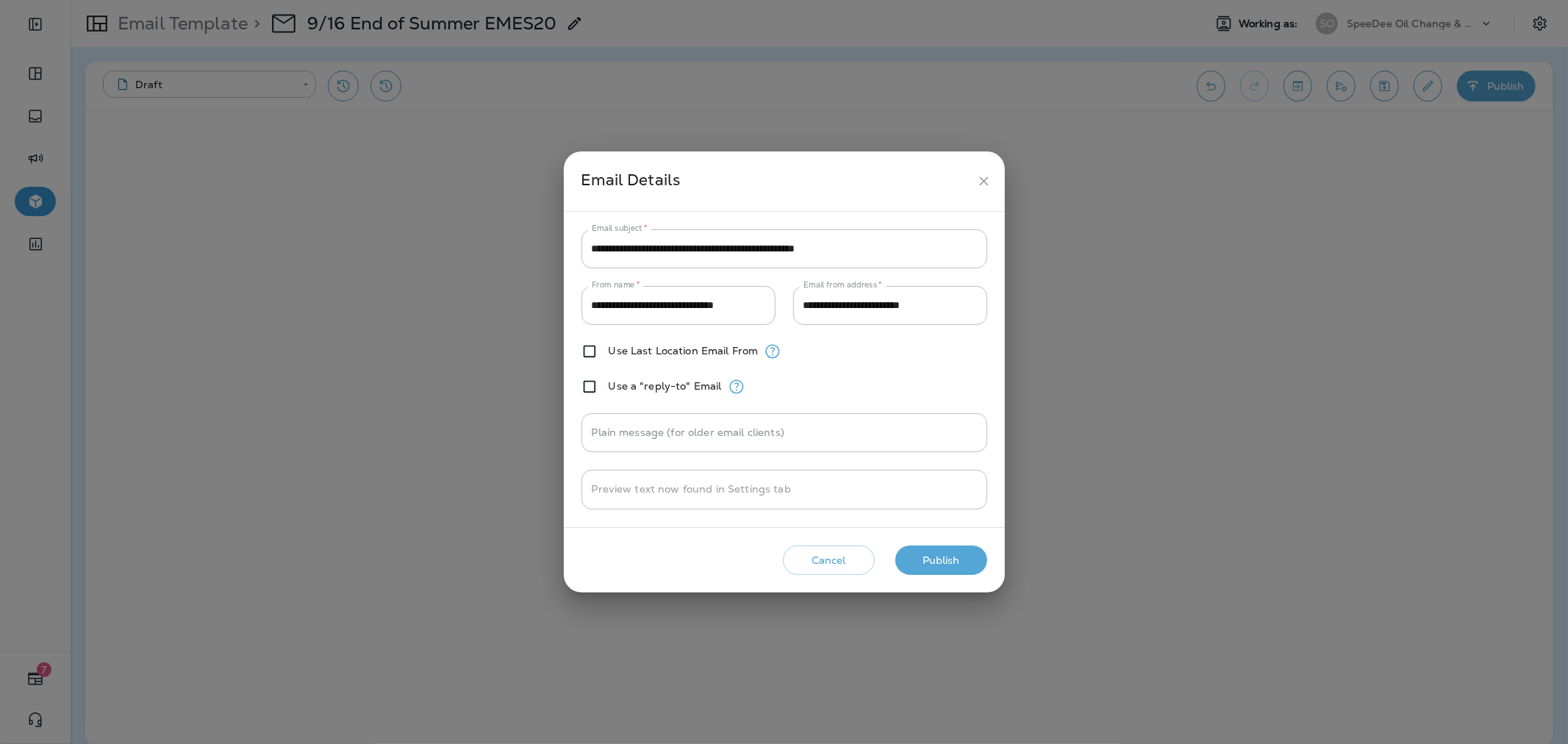
click at [958, 564] on button "Publish" at bounding box center [941, 561] width 92 height 30
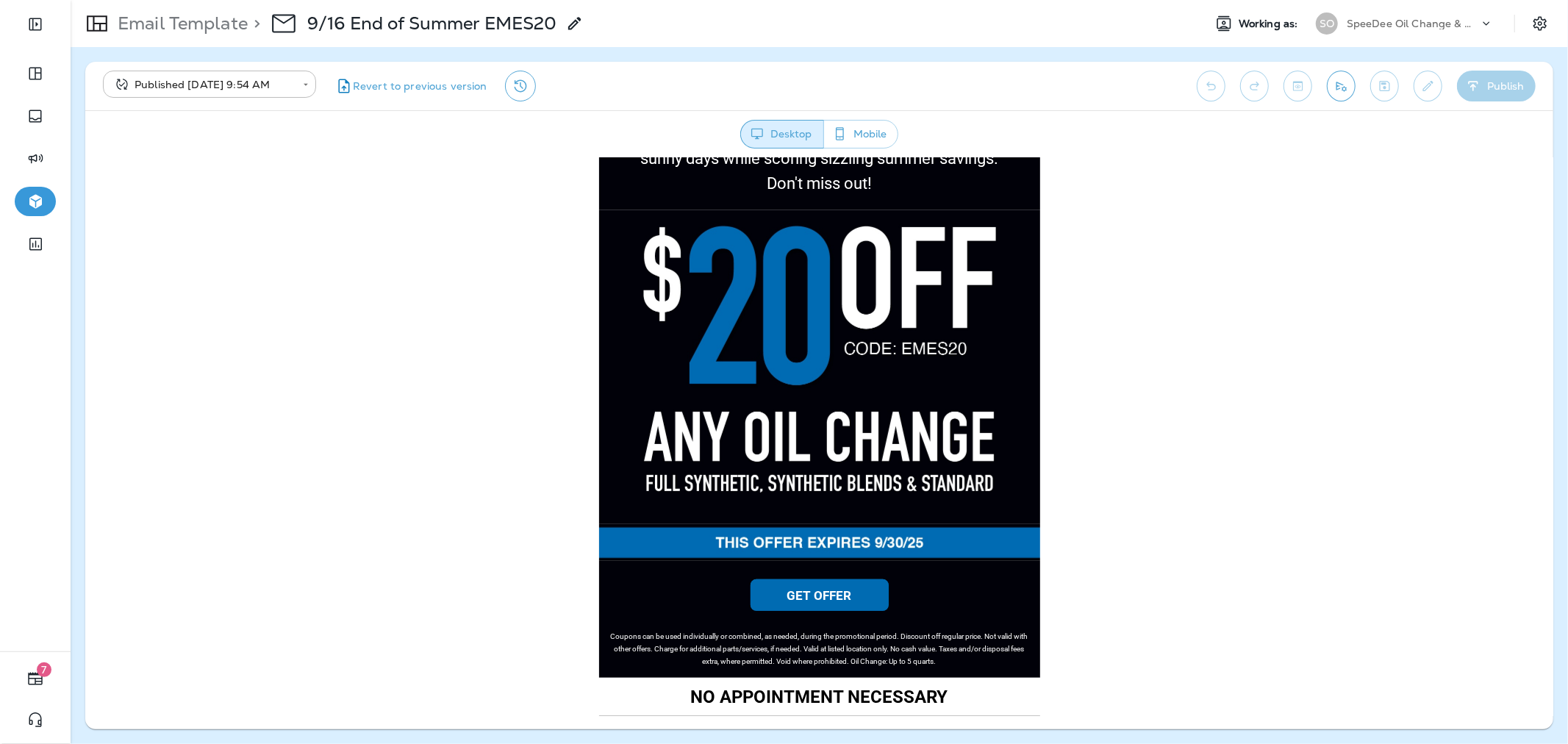
scroll to position [571, 0]
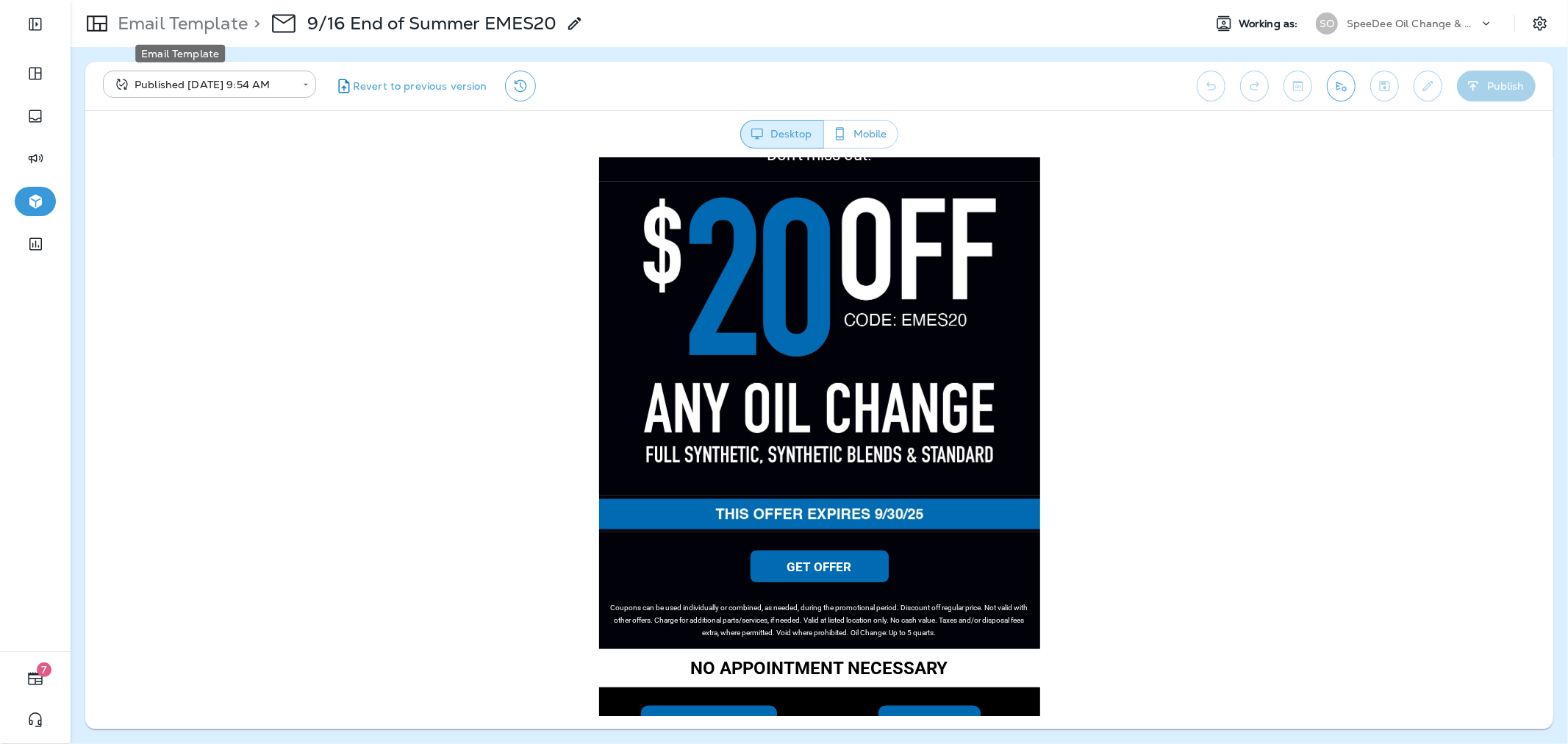
click at [201, 28] on p "Email Template" at bounding box center [180, 23] width 136 height 22
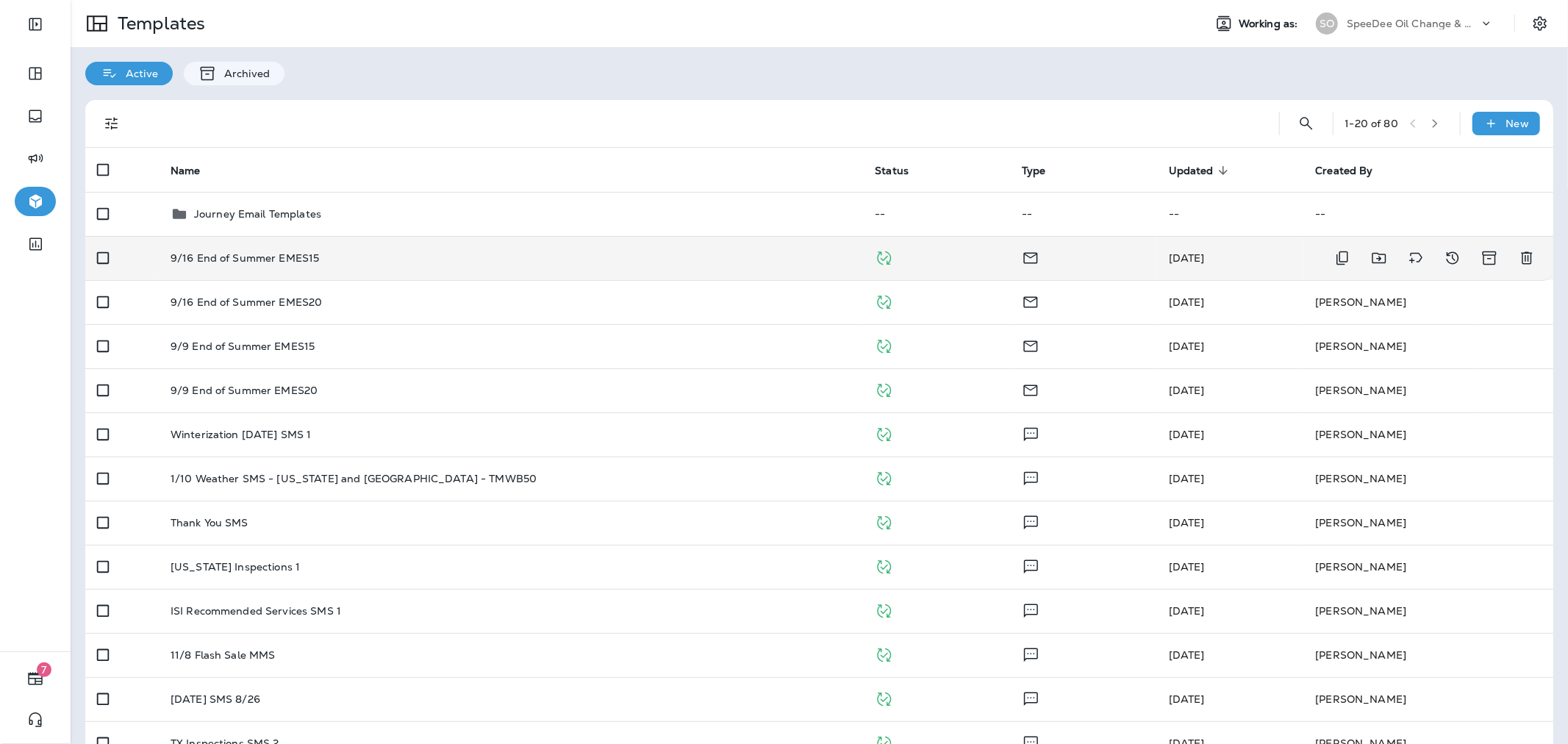
click at [340, 255] on div "9/16 End of Summer EMES15" at bounding box center [511, 257] width 681 height 12
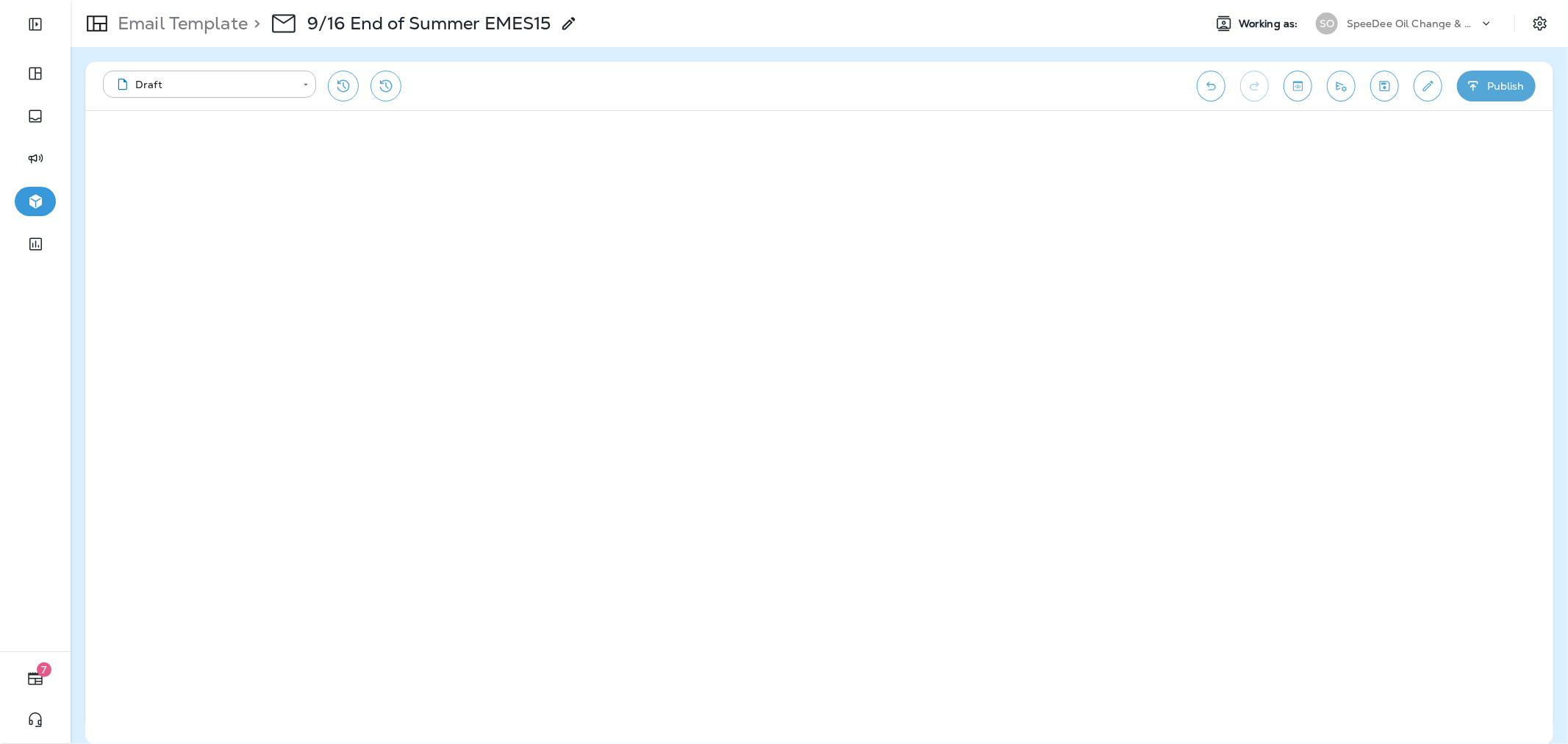
click at [216, 20] on p "Email Template" at bounding box center [180, 23] width 136 height 22
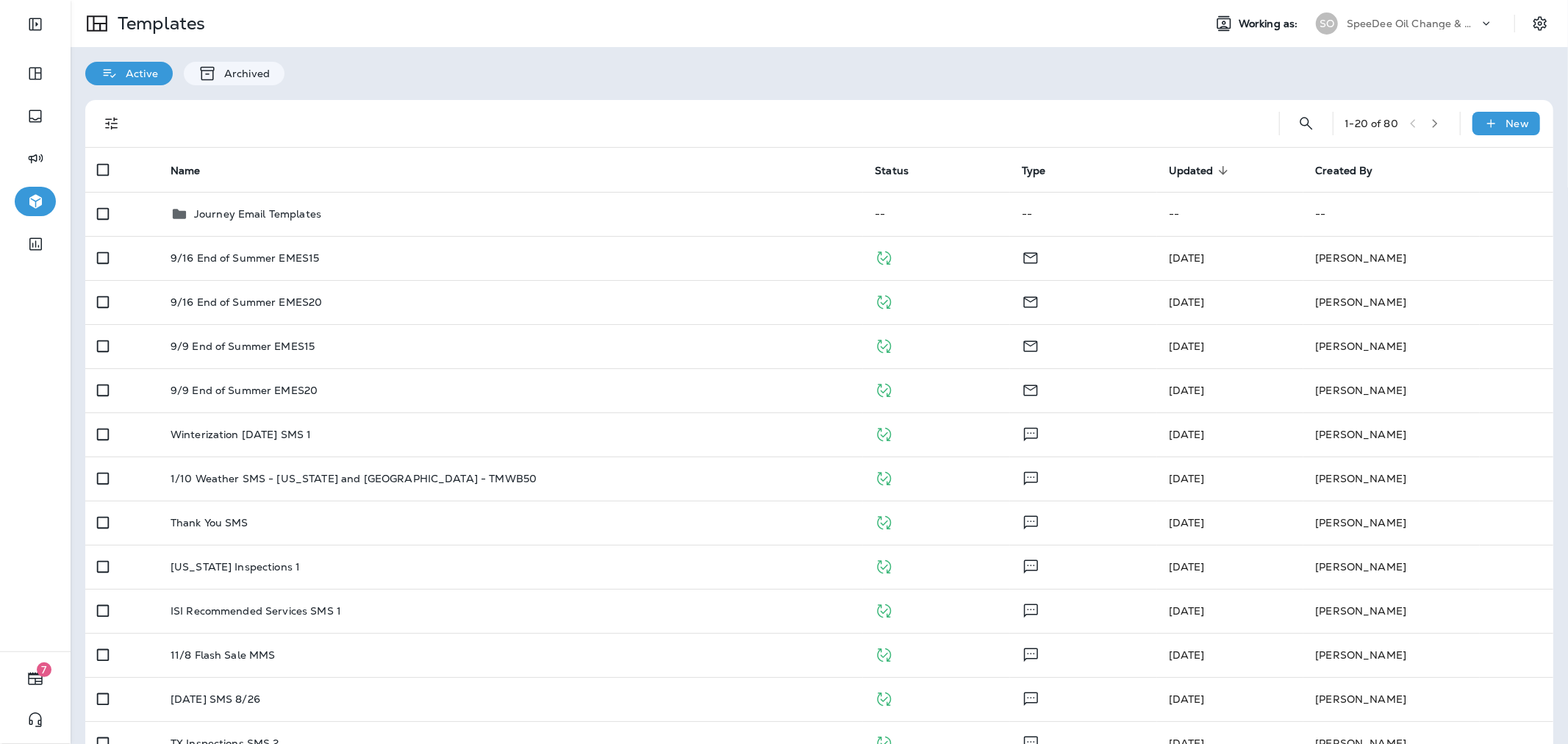
click at [1367, 31] on div "SpeeDee Oil Change & Auto Service" at bounding box center [1413, 23] width 132 height 22
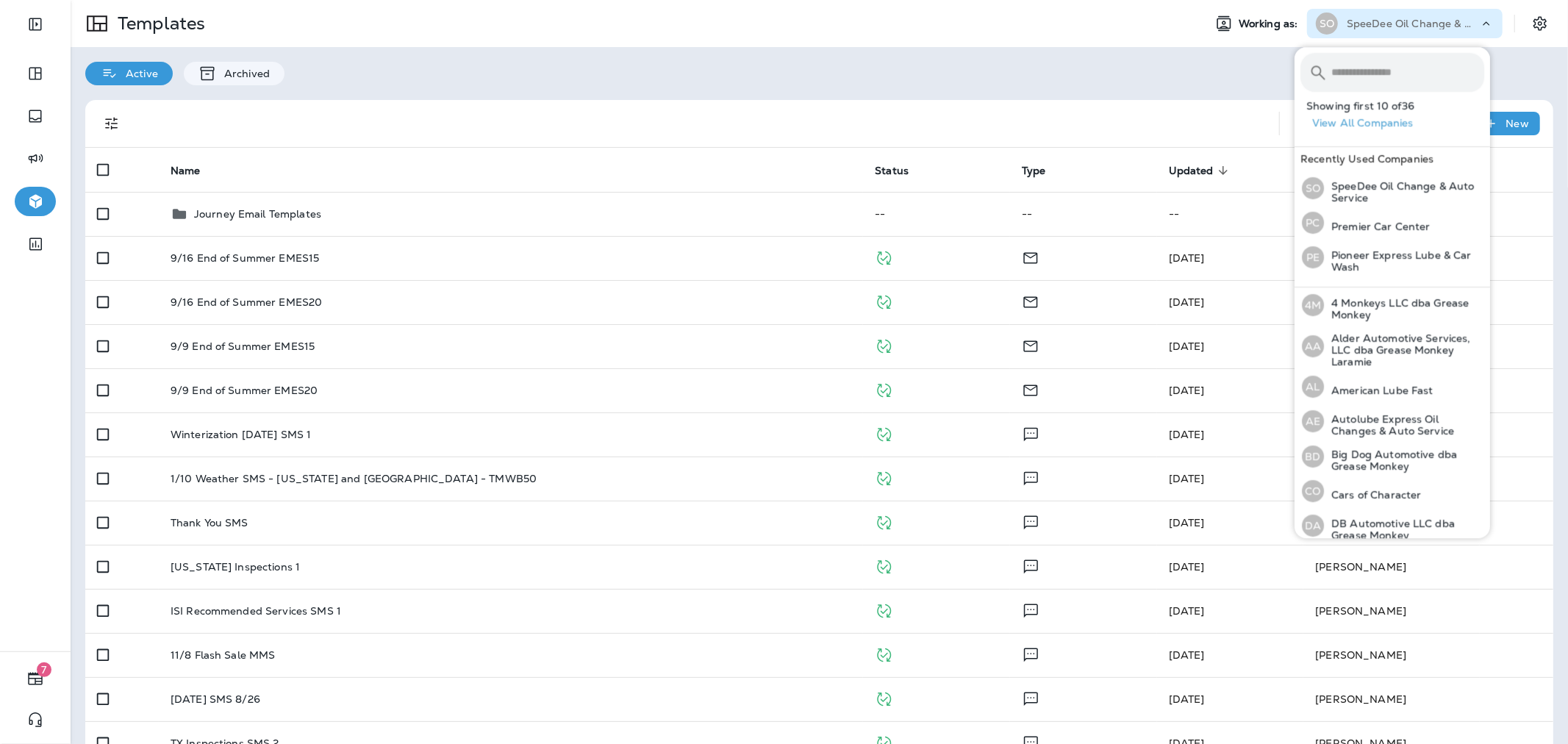
click at [1366, 72] on input "text" at bounding box center [1407, 72] width 153 height 39
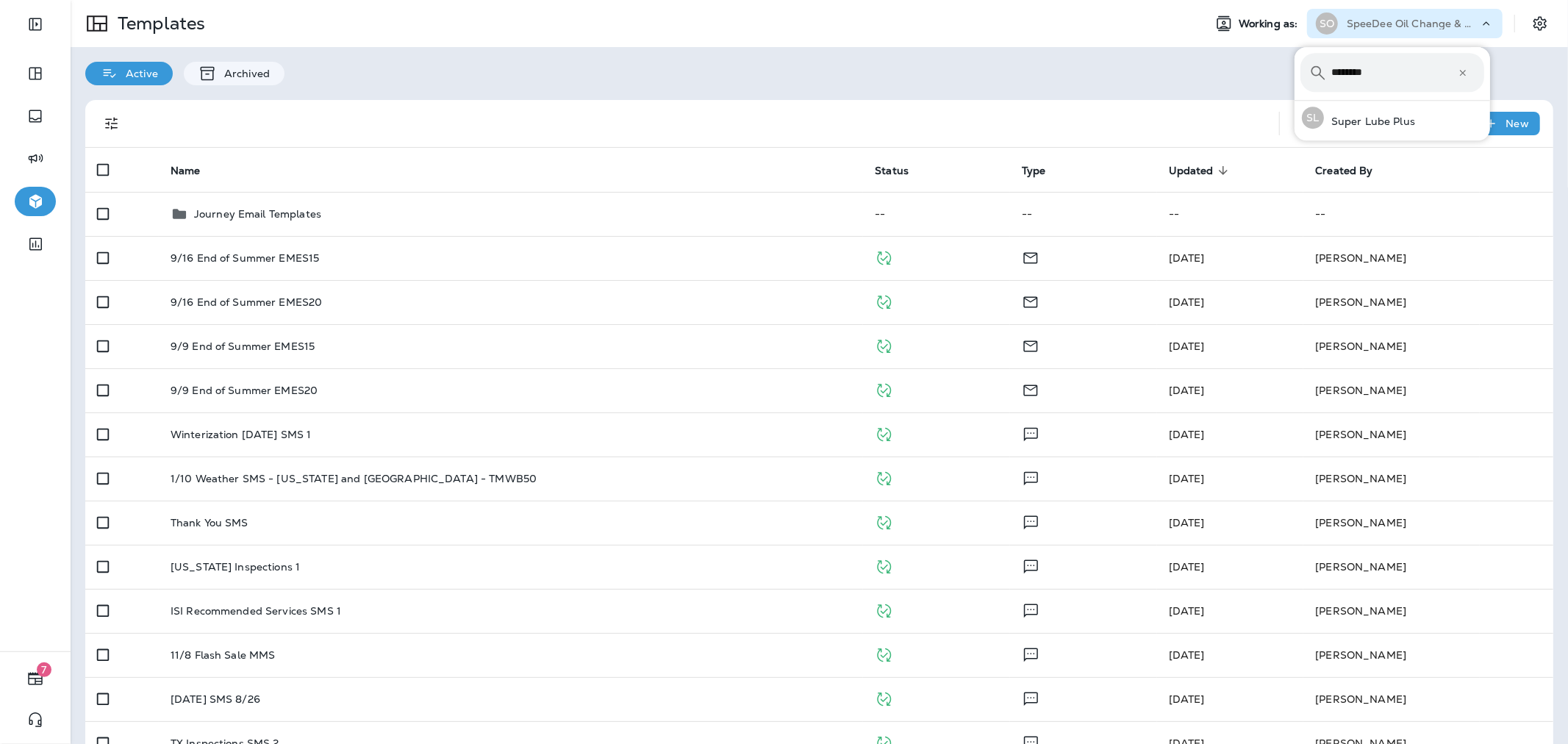
type input "*********"
click at [1371, 121] on p "Super Lube Plus" at bounding box center [1369, 121] width 91 height 12
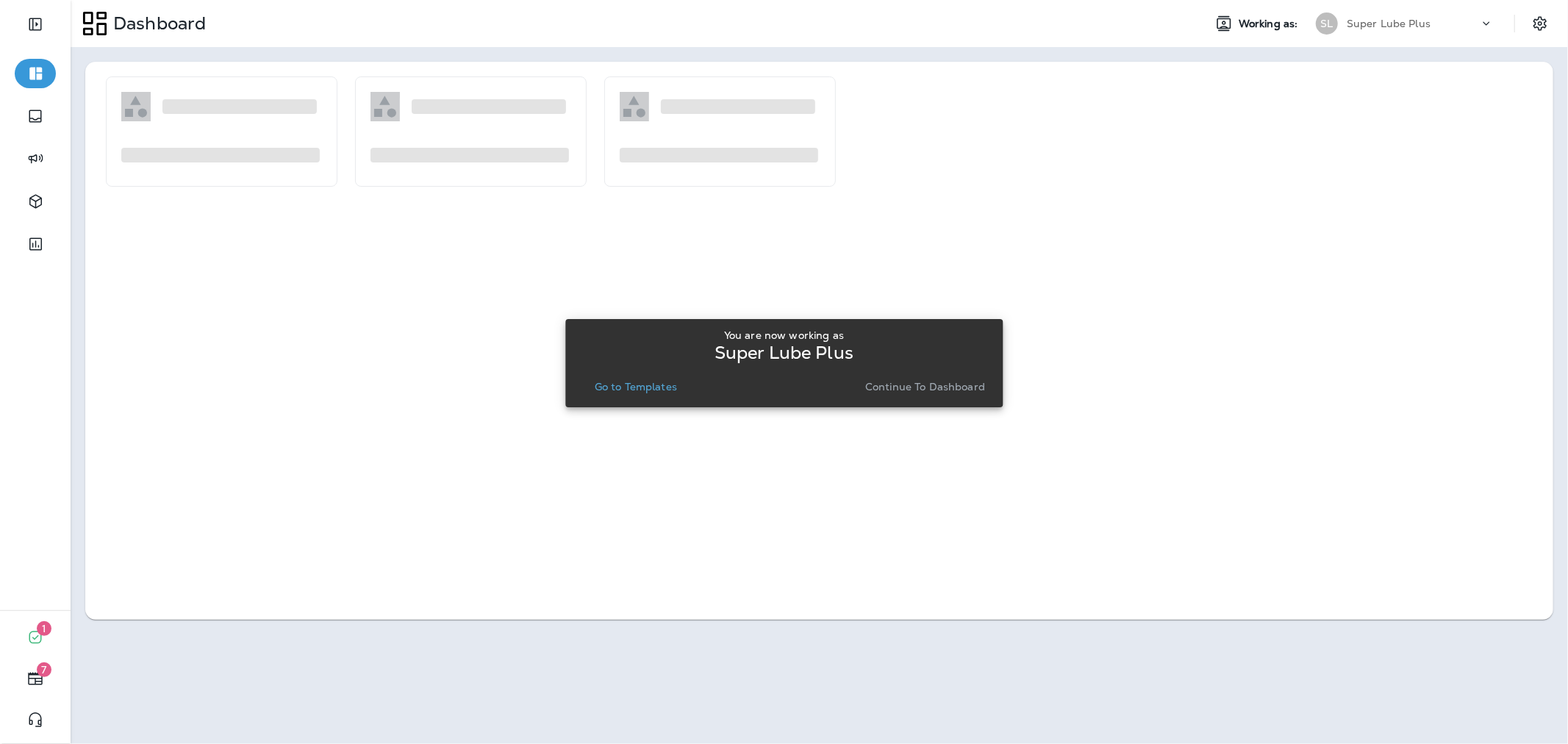
click at [644, 386] on p "Go to Templates" at bounding box center [636, 386] width 82 height 12
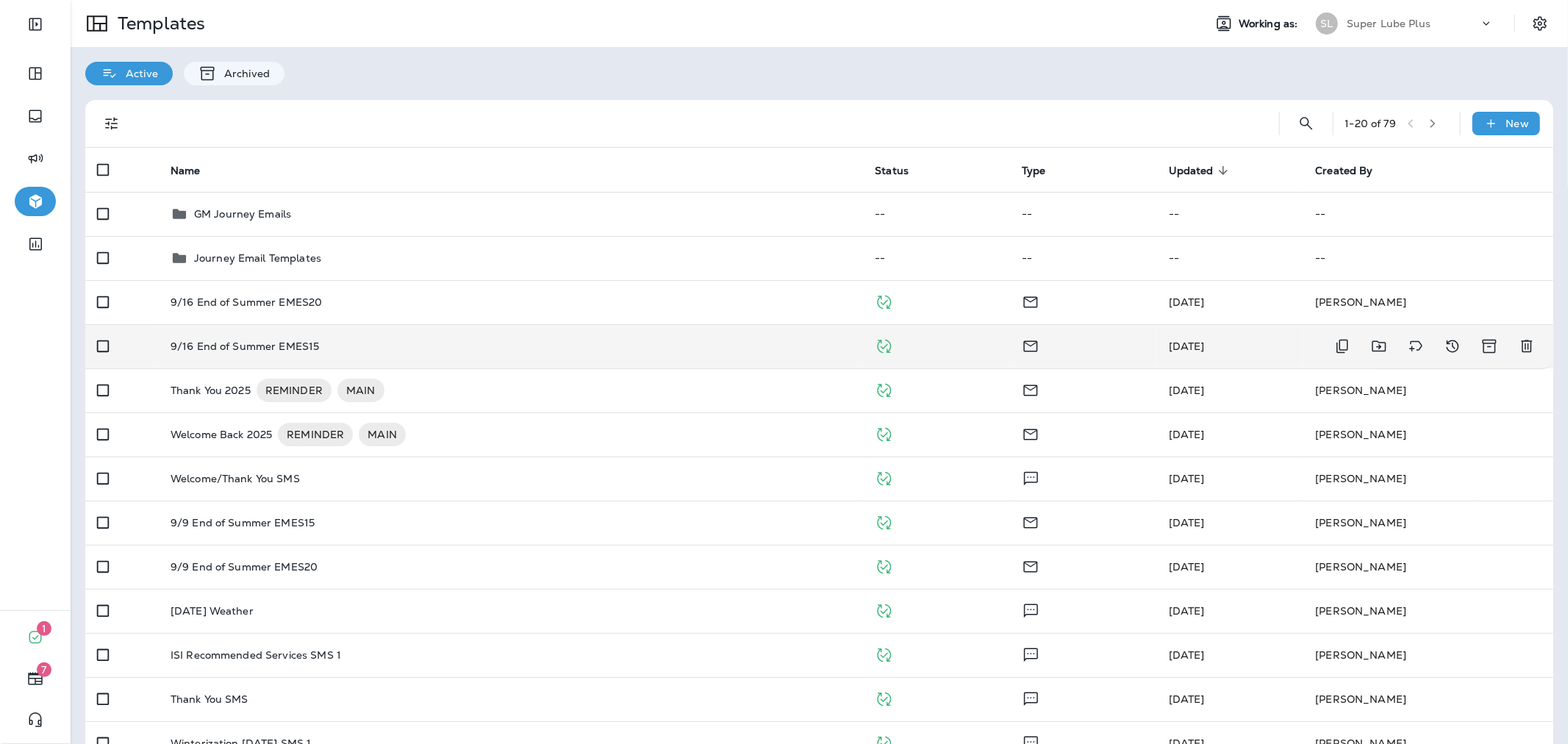
click at [701, 351] on div "9/16 End of Summer EMES15" at bounding box center [511, 346] width 681 height 12
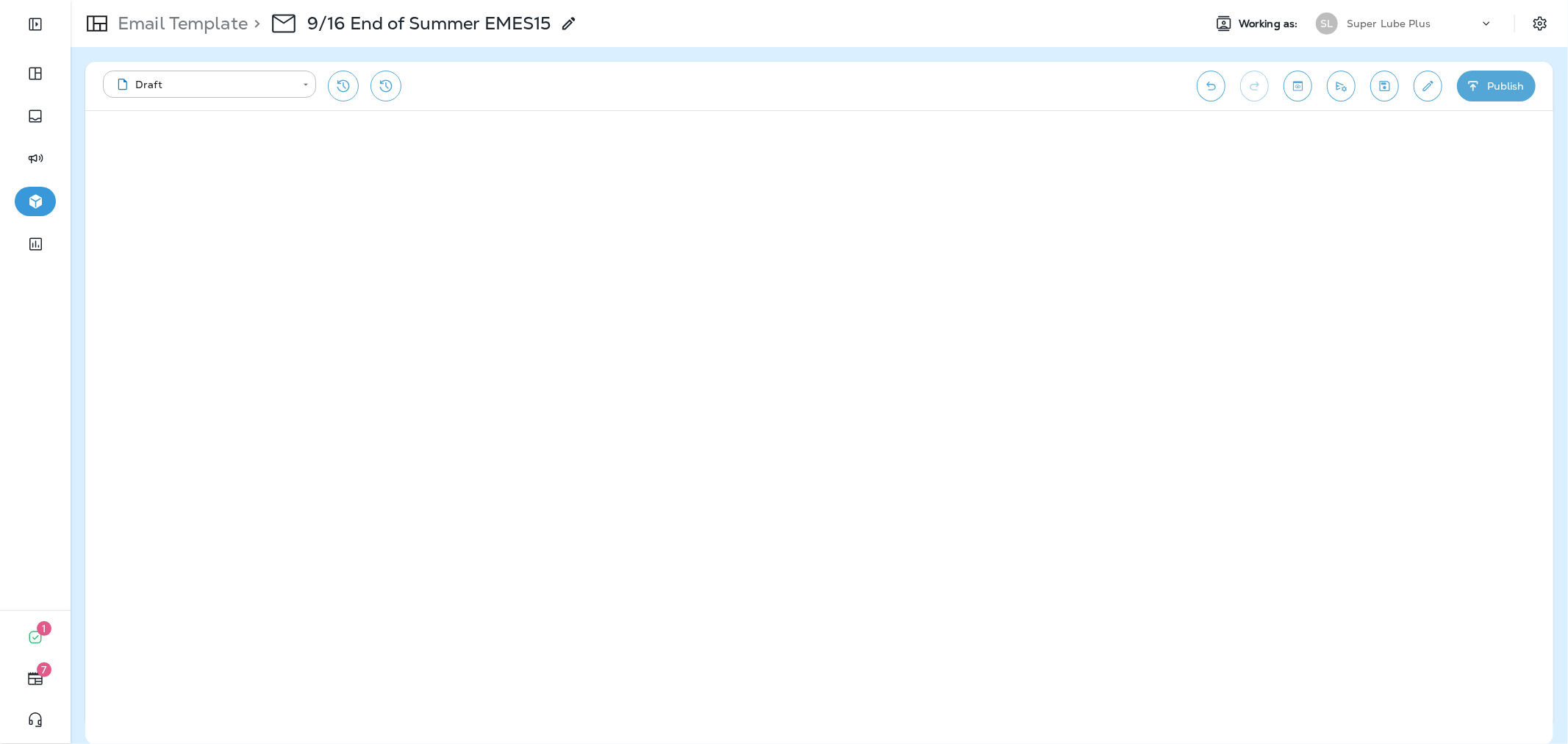
click at [1482, 92] on button "Publish" at bounding box center [1496, 86] width 79 height 31
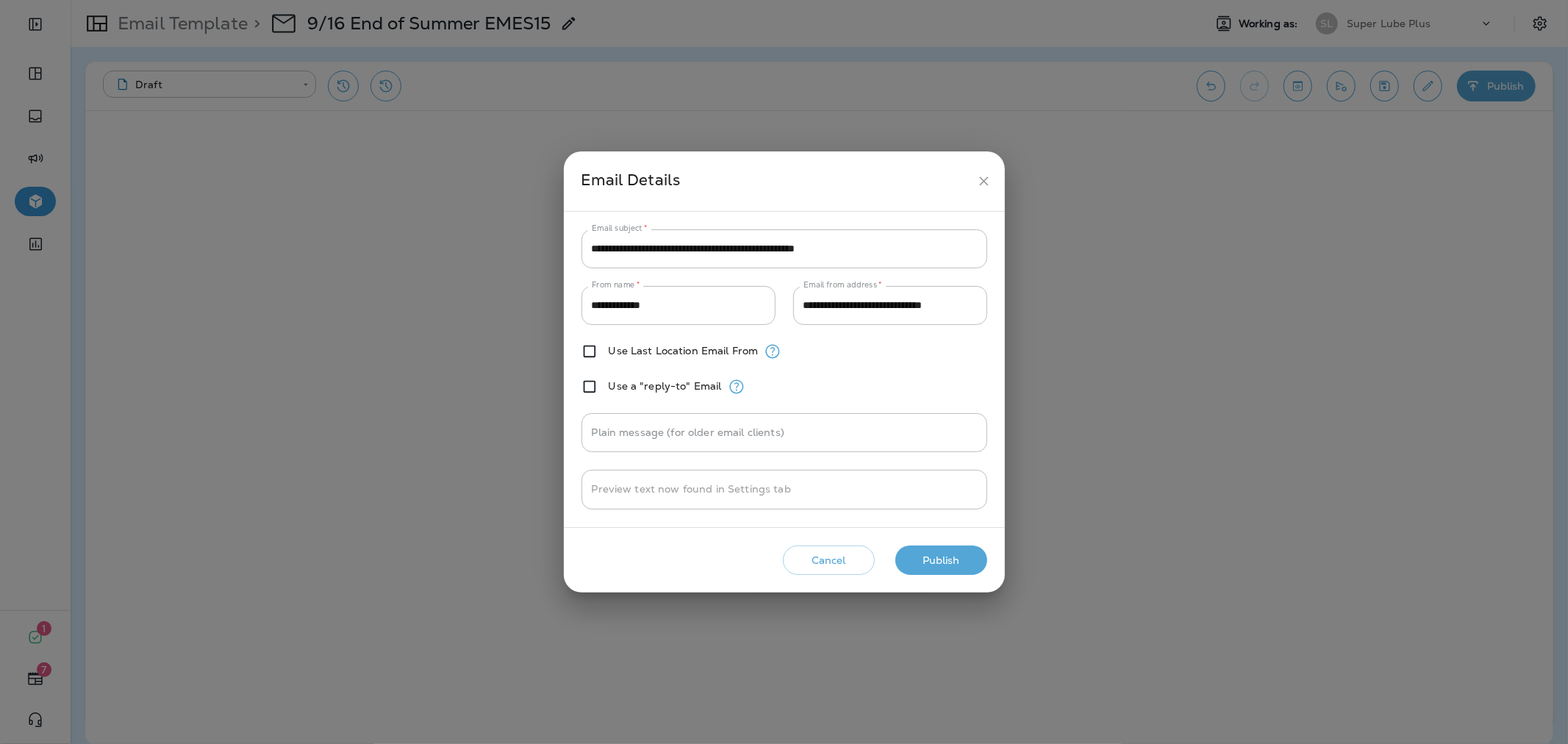
click at [936, 571] on button "Publish" at bounding box center [941, 561] width 92 height 30
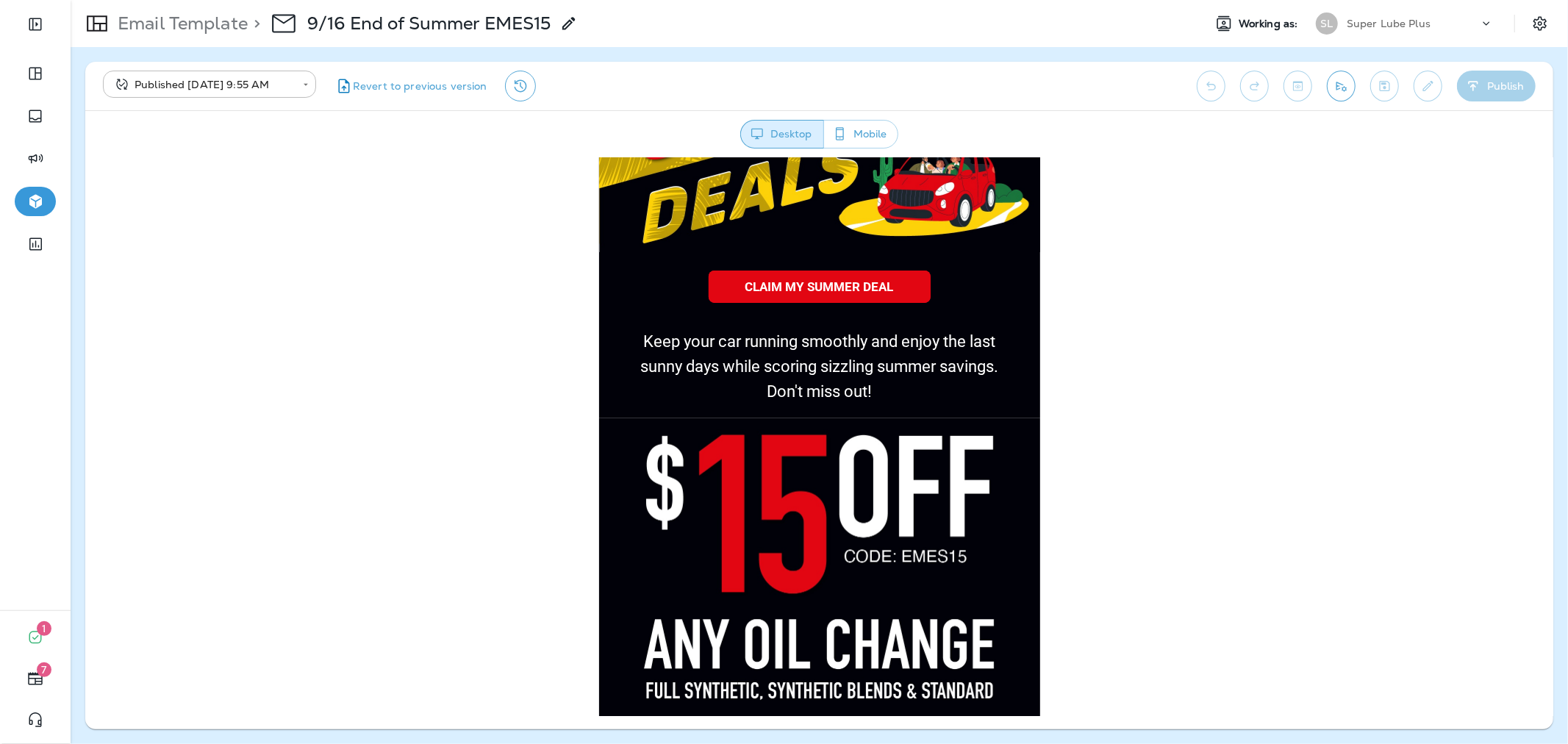
scroll to position [245, 0]
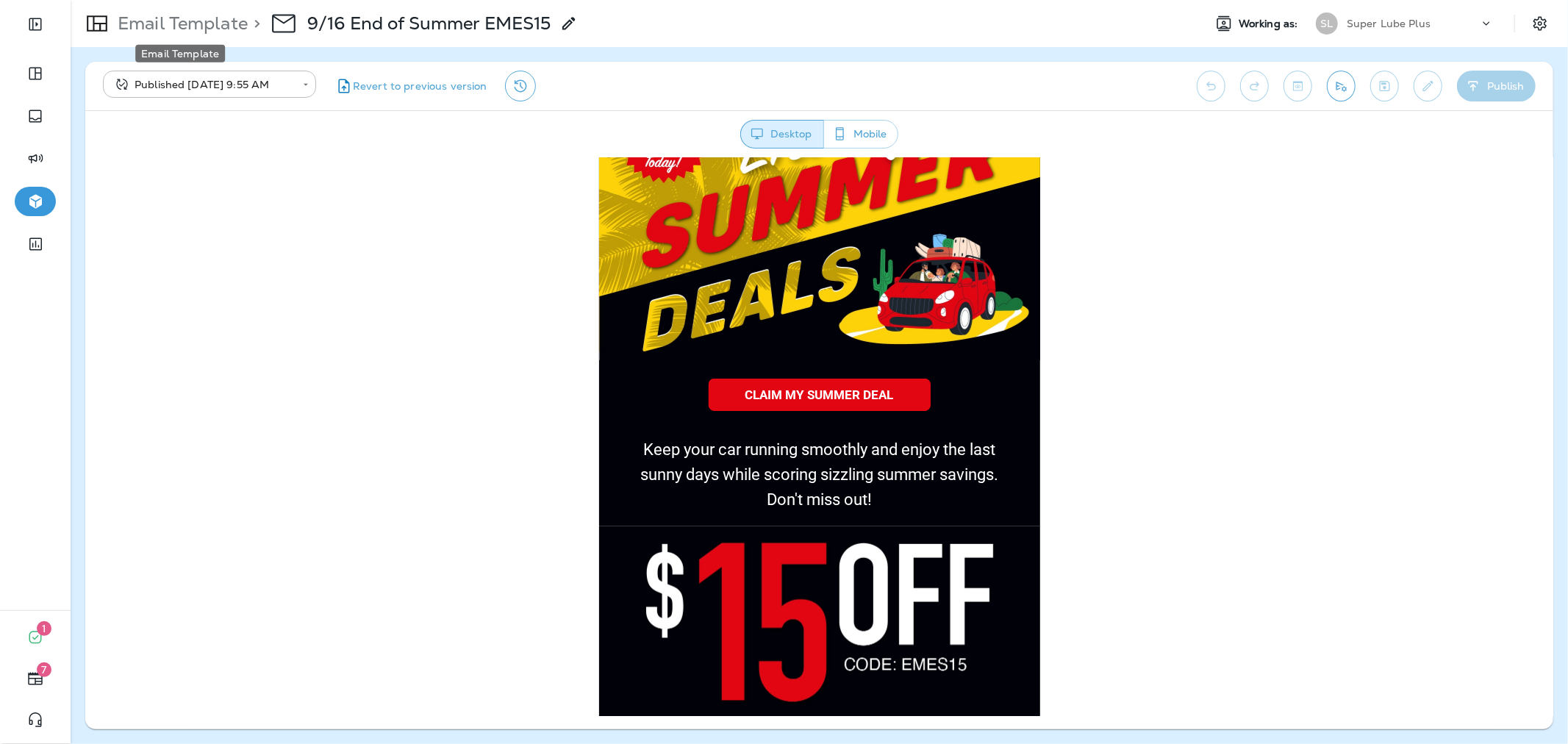
click at [218, 24] on p "Email Template" at bounding box center [180, 23] width 136 height 22
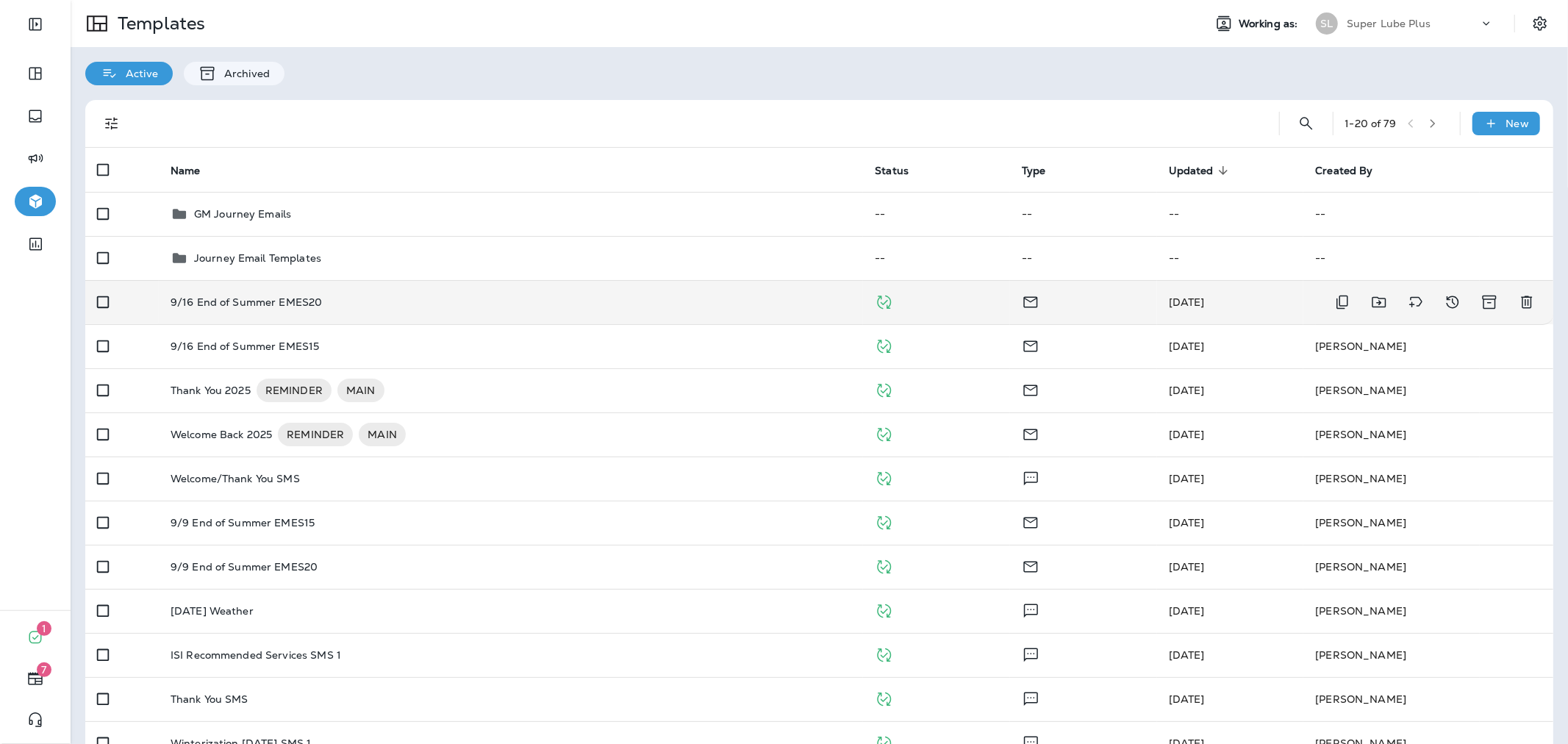
click at [386, 310] on td "9/16 End of Summer EMES20" at bounding box center [511, 302] width 705 height 44
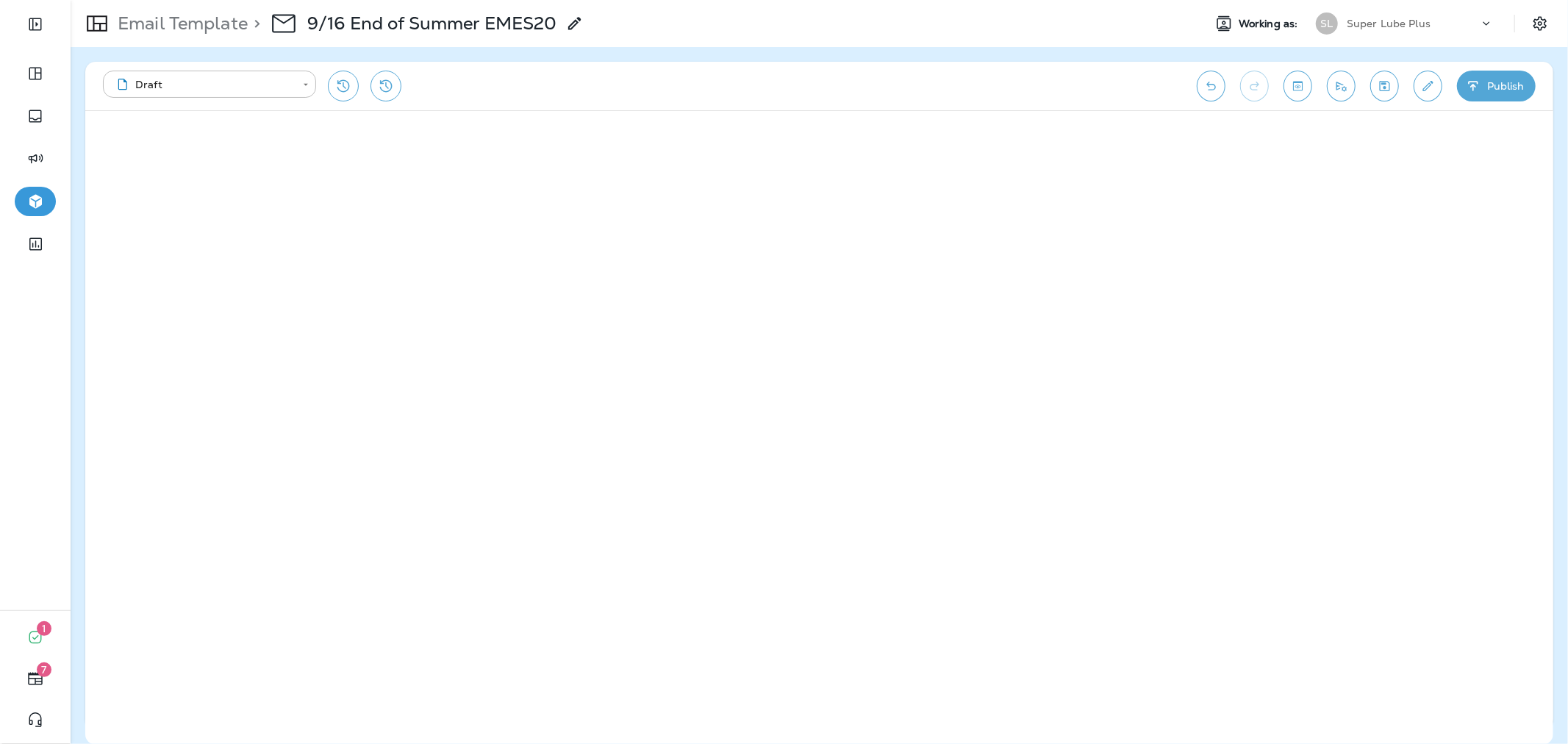
click at [1476, 87] on icon "button" at bounding box center [1473, 86] width 16 height 15
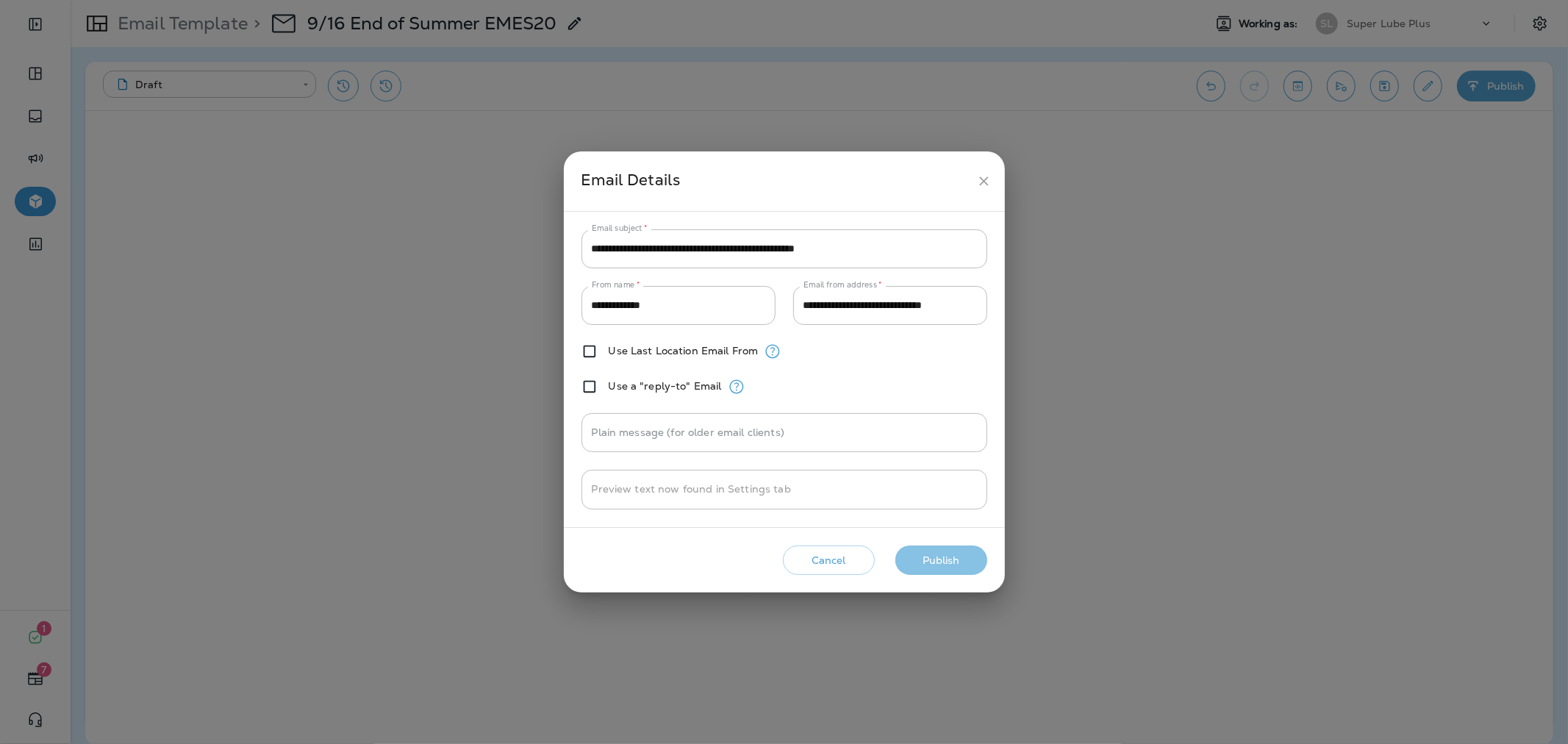
click at [934, 557] on button "Publish" at bounding box center [941, 561] width 92 height 30
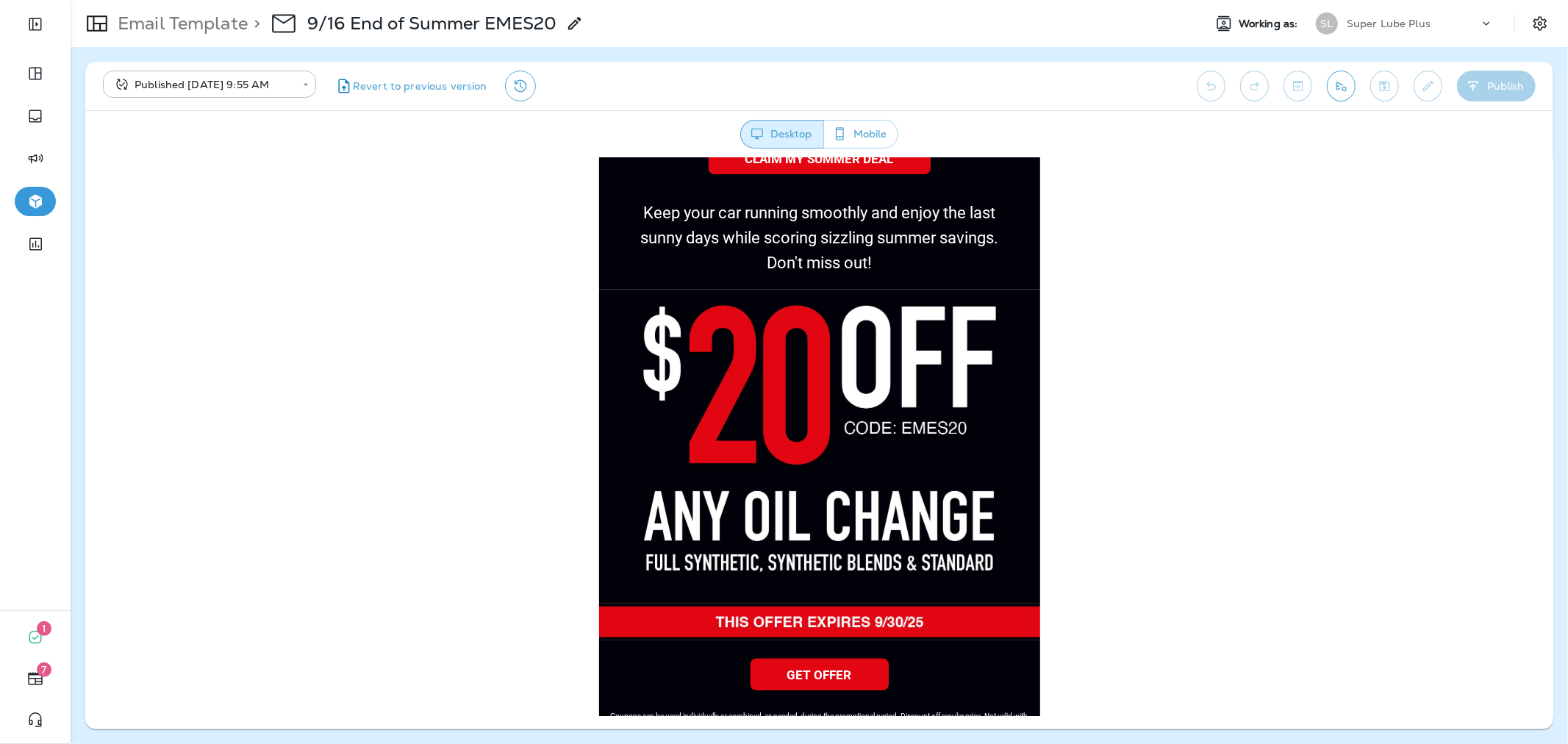
scroll to position [490, 0]
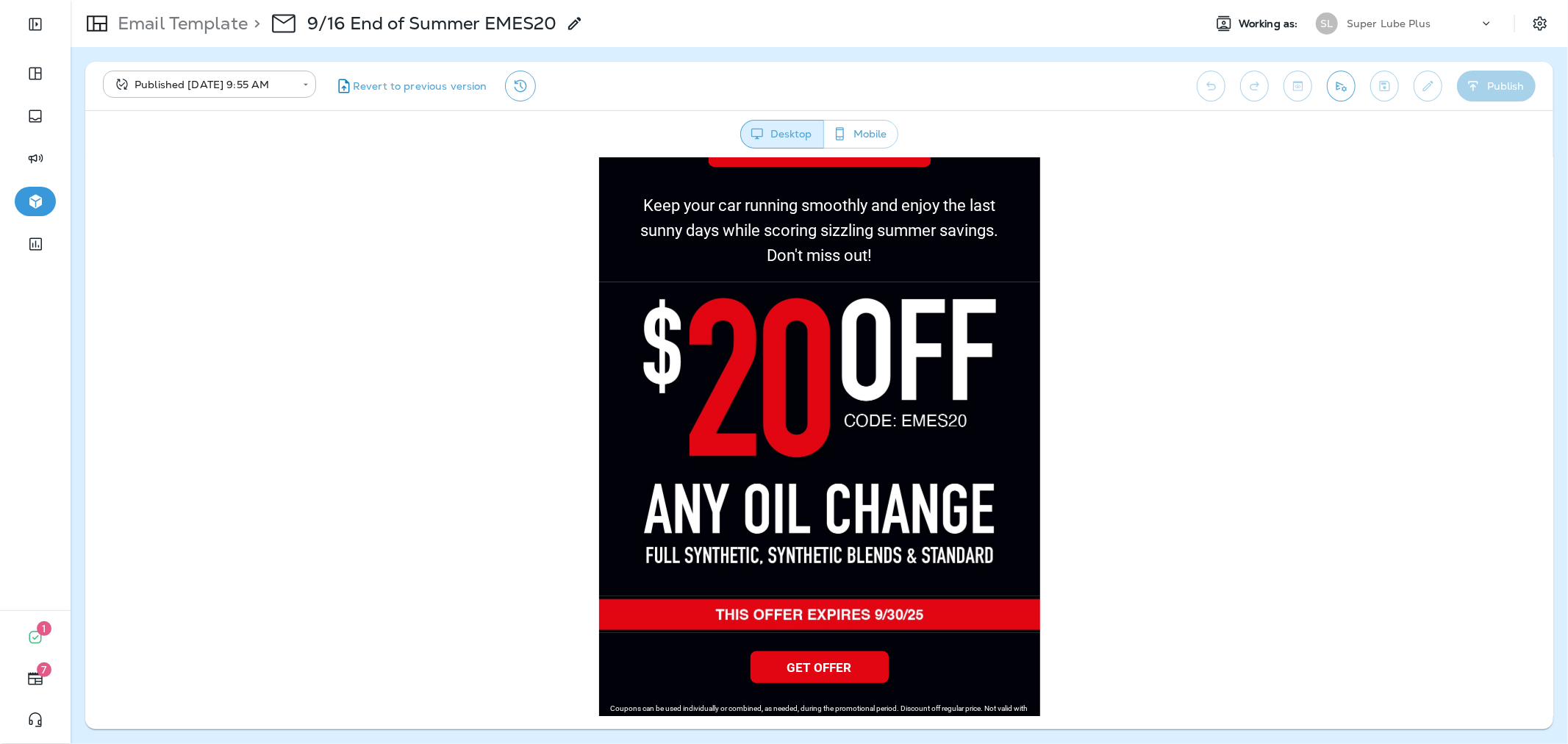
drag, startPoint x: 1427, startPoint y: 18, endPoint x: 1416, endPoint y: 37, distance: 22.0
click at [1427, 19] on p "Super Lube Plus" at bounding box center [1388, 23] width 84 height 12
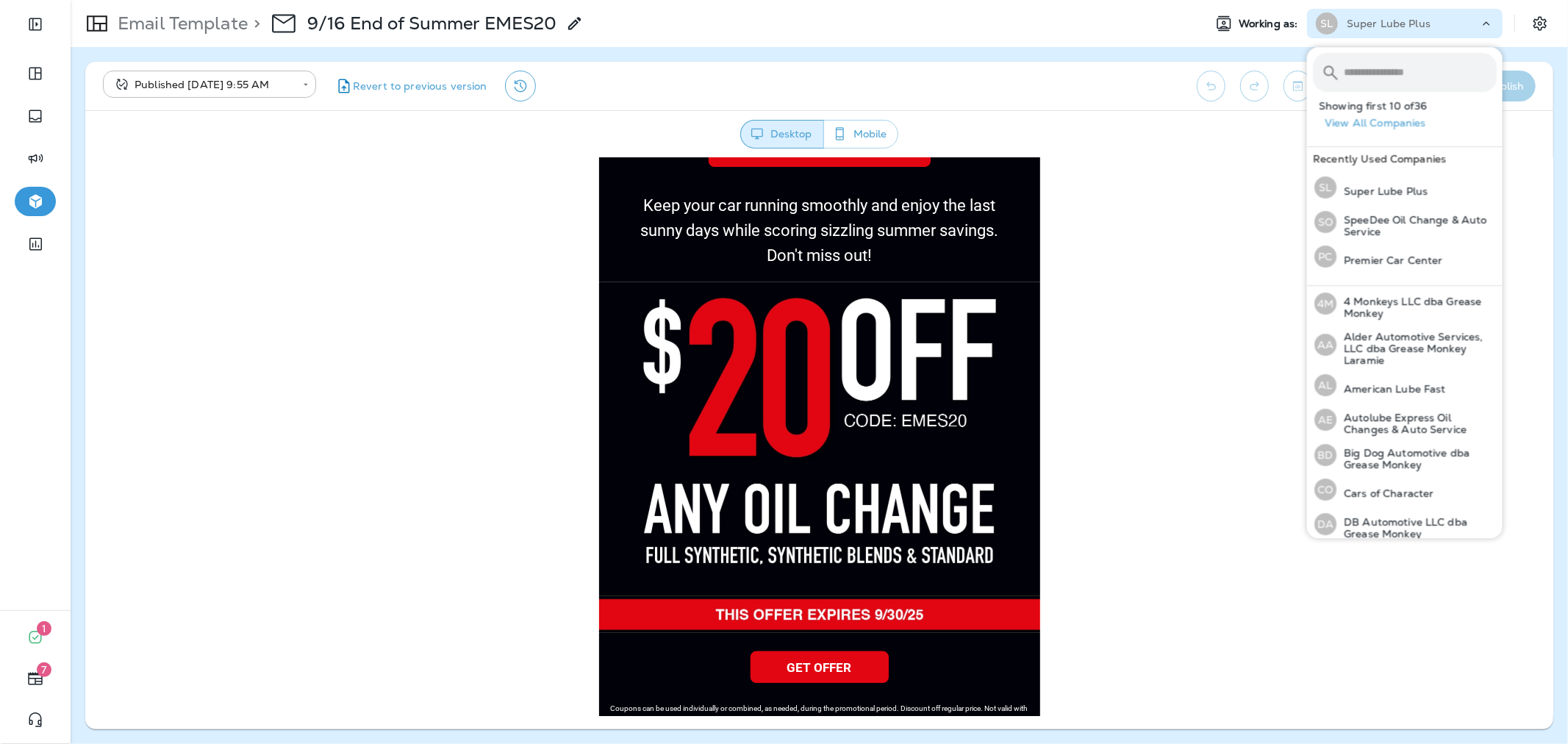
click at [1402, 61] on input "text" at bounding box center [1420, 72] width 153 height 39
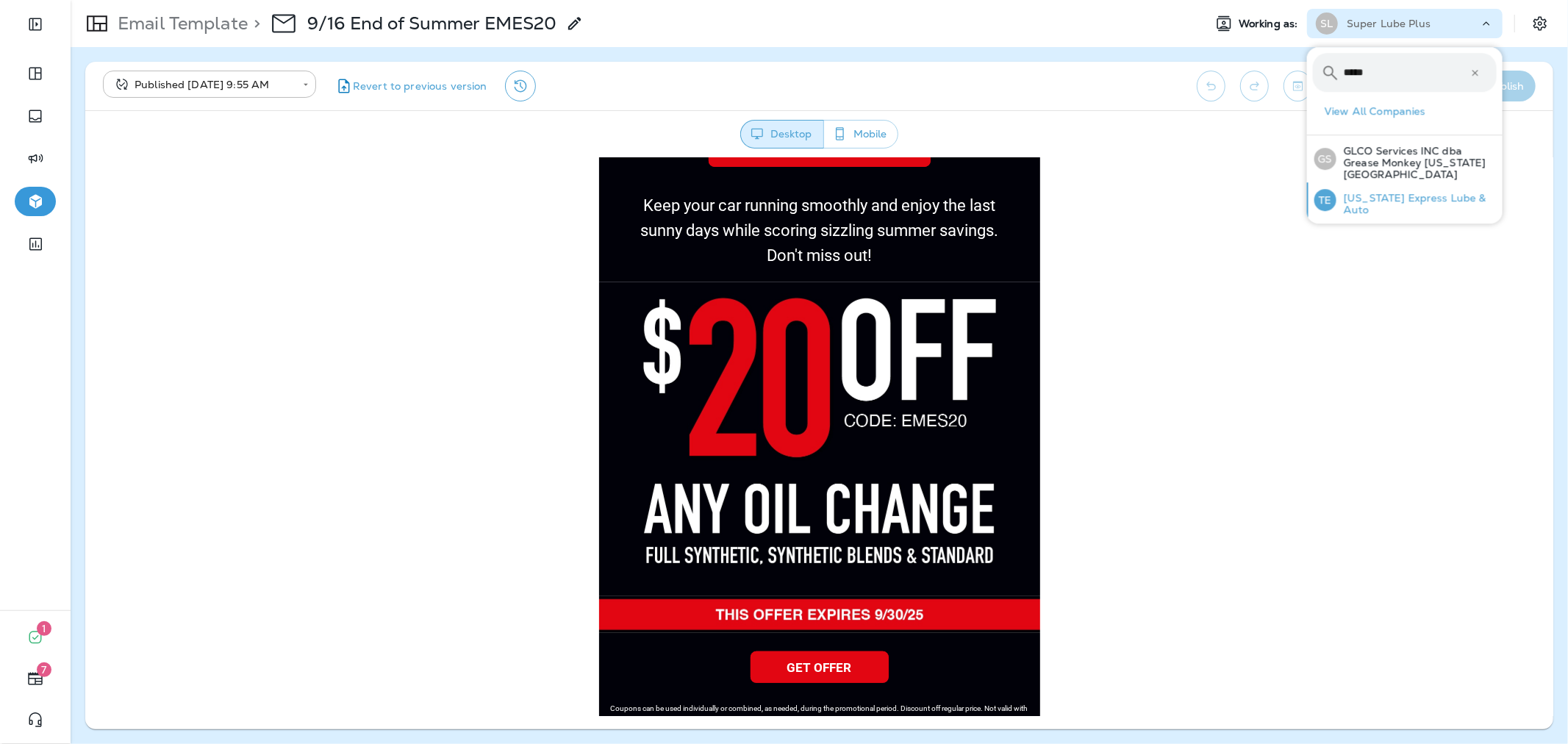
type input "*****"
click at [1395, 192] on p "[US_STATE] Express Lube & Auto" at bounding box center [1416, 204] width 160 height 23
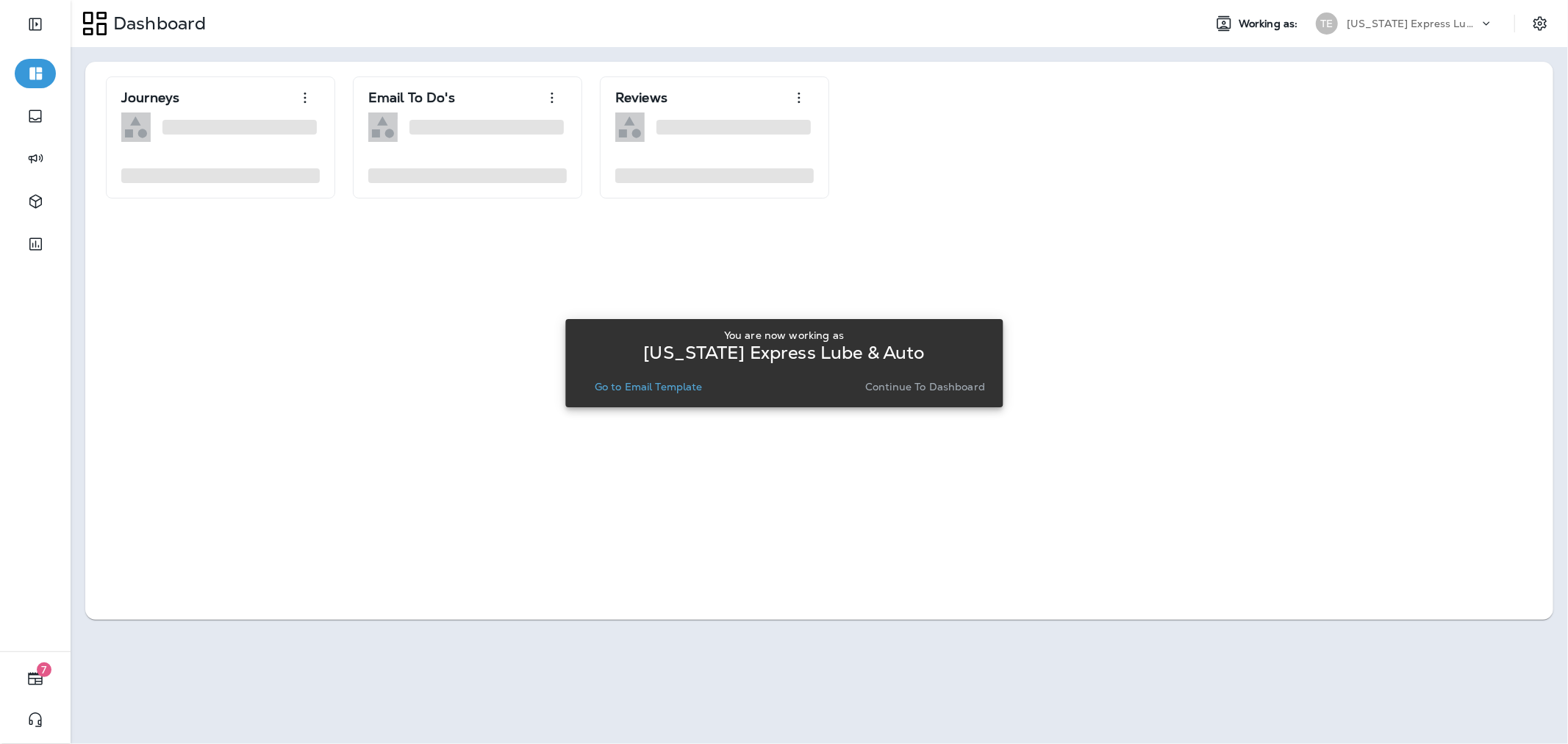
click at [662, 382] on p "Go to Email Template" at bounding box center [648, 386] width 108 height 12
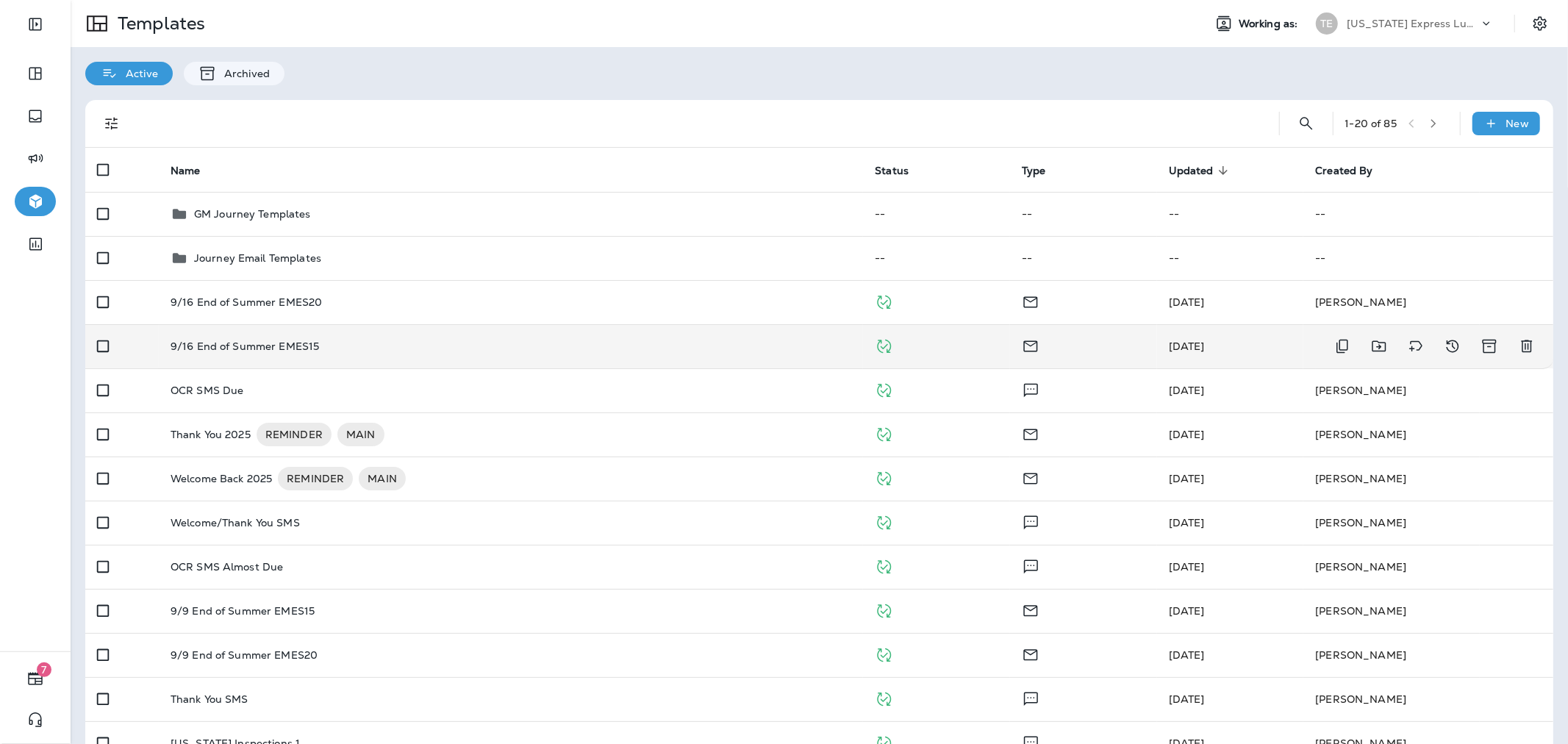
click at [698, 344] on div "9/16 End of Summer EMES15" at bounding box center [511, 346] width 681 height 12
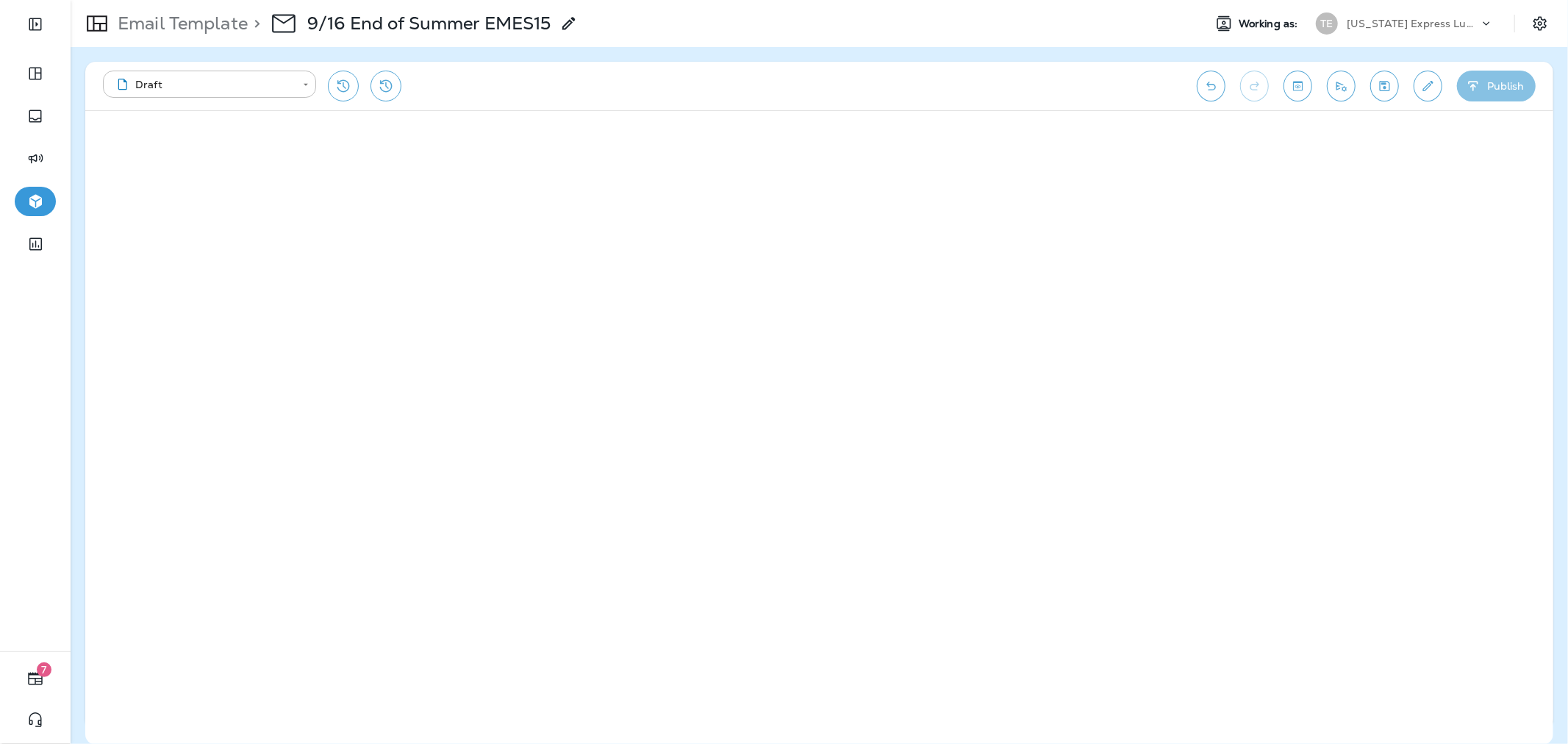
click at [1489, 89] on button "Publish" at bounding box center [1496, 86] width 79 height 31
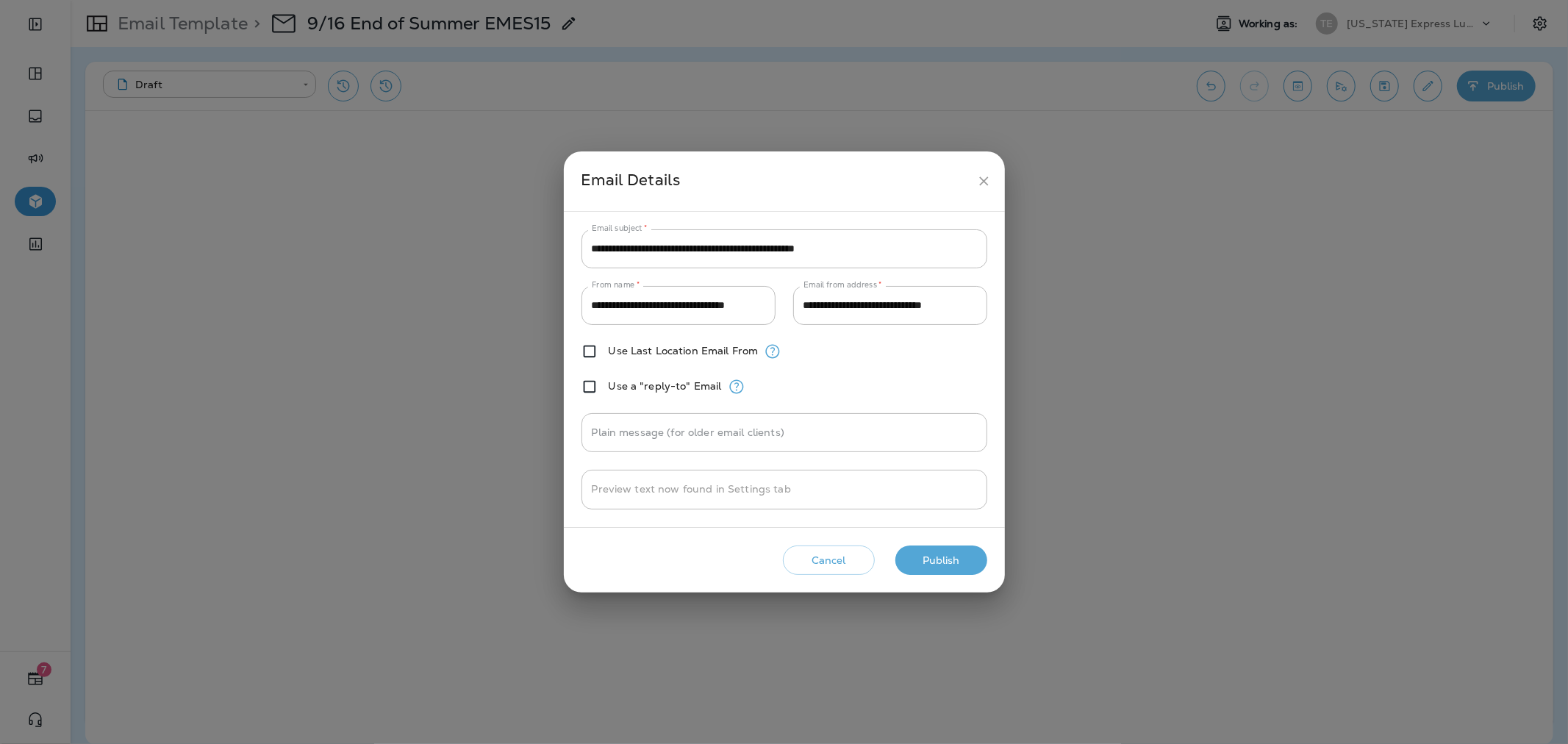
click at [961, 554] on button "Publish" at bounding box center [941, 561] width 92 height 30
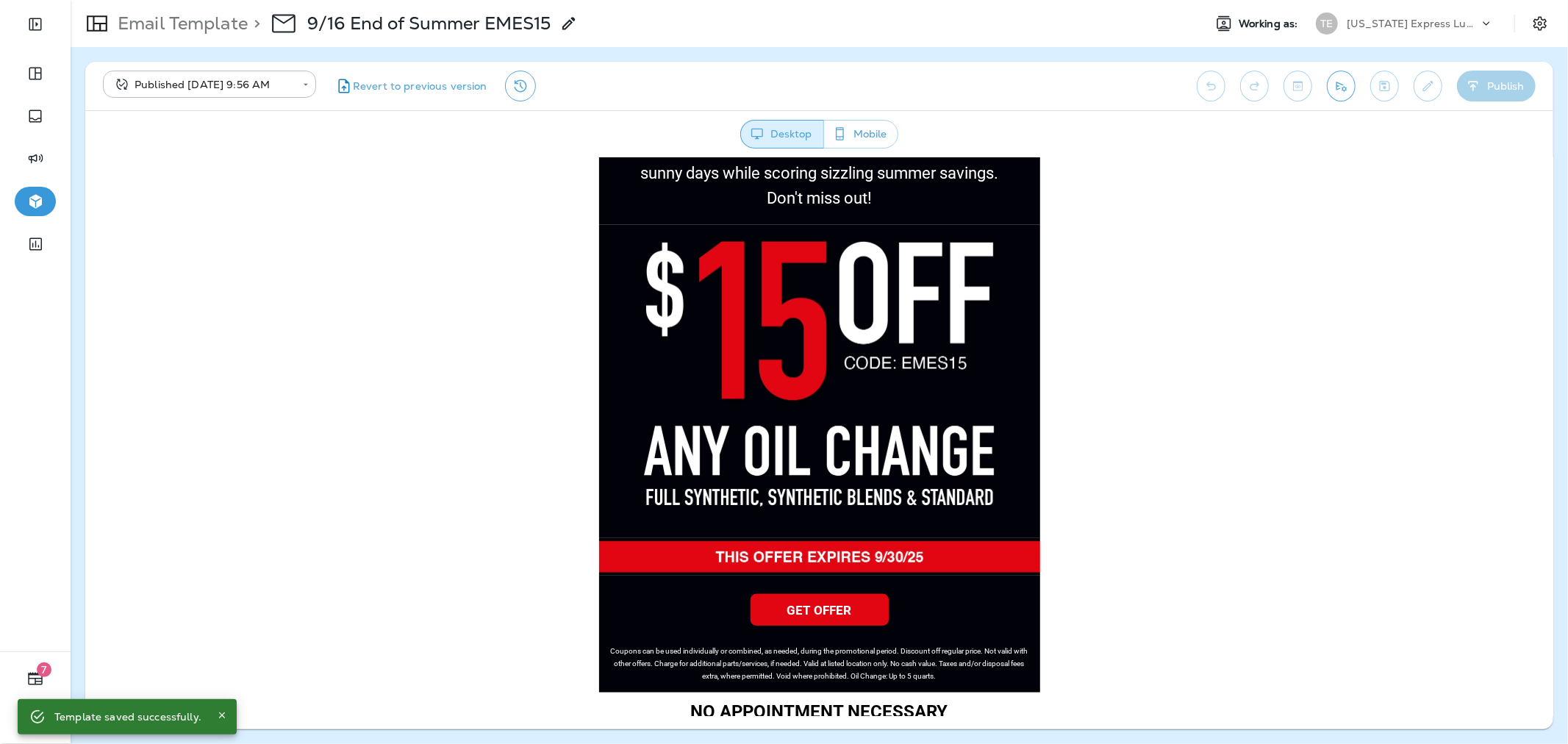
scroll to position [653, 0]
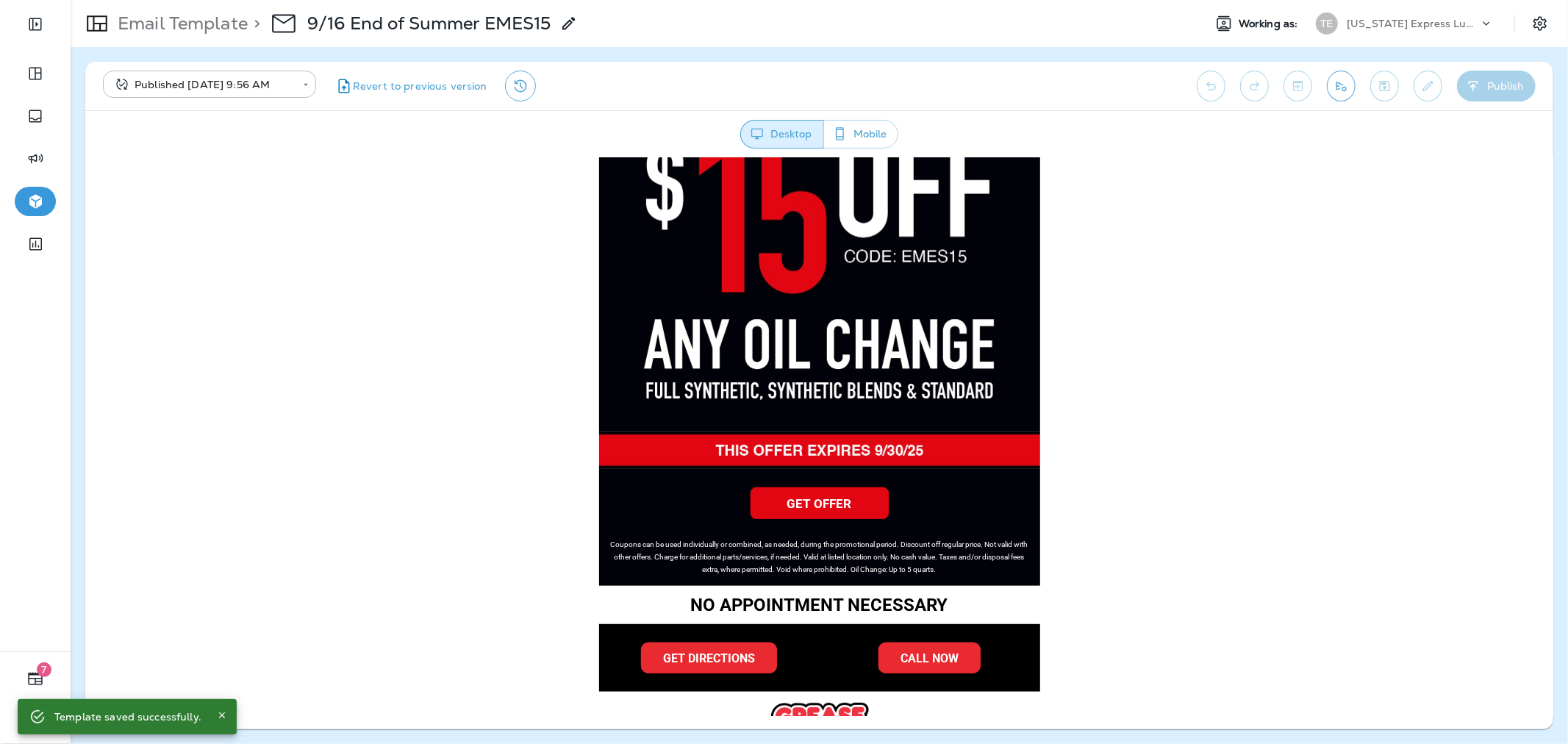
click at [238, 12] on p "Email Template" at bounding box center [180, 23] width 136 height 22
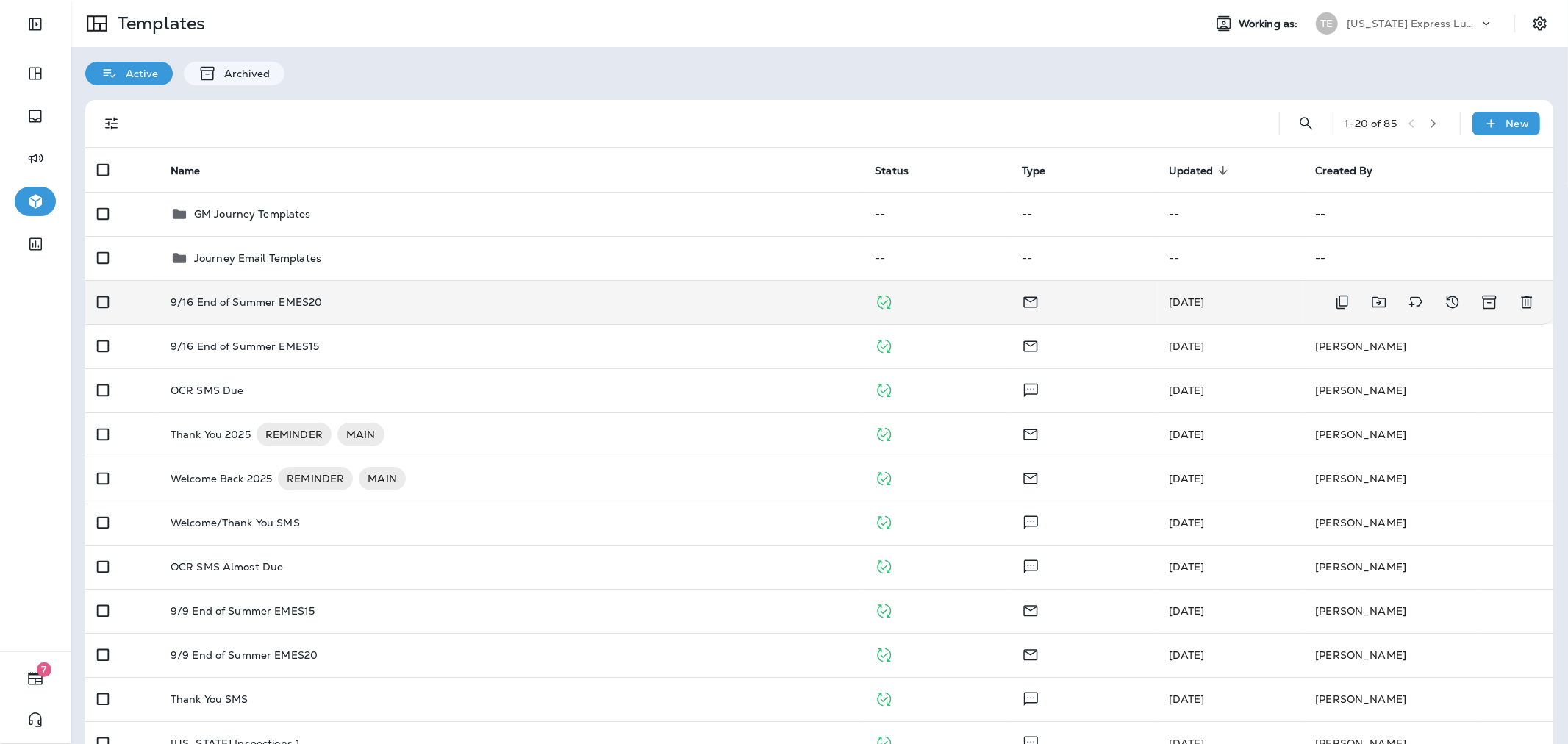
click at [617, 304] on div "9/16 End of Summer EMES20" at bounding box center [511, 302] width 681 height 12
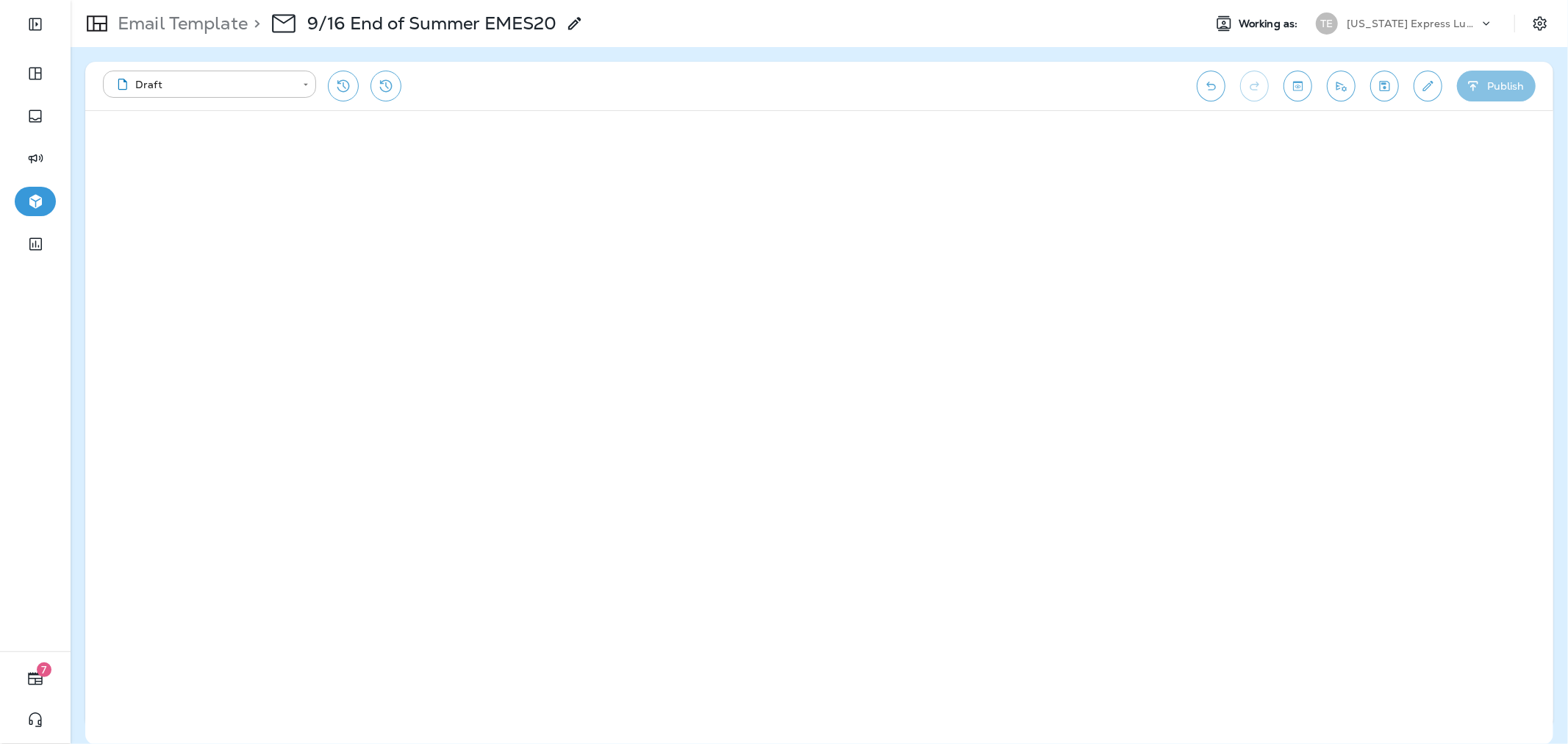
click at [1496, 98] on button "Publish" at bounding box center [1496, 86] width 79 height 31
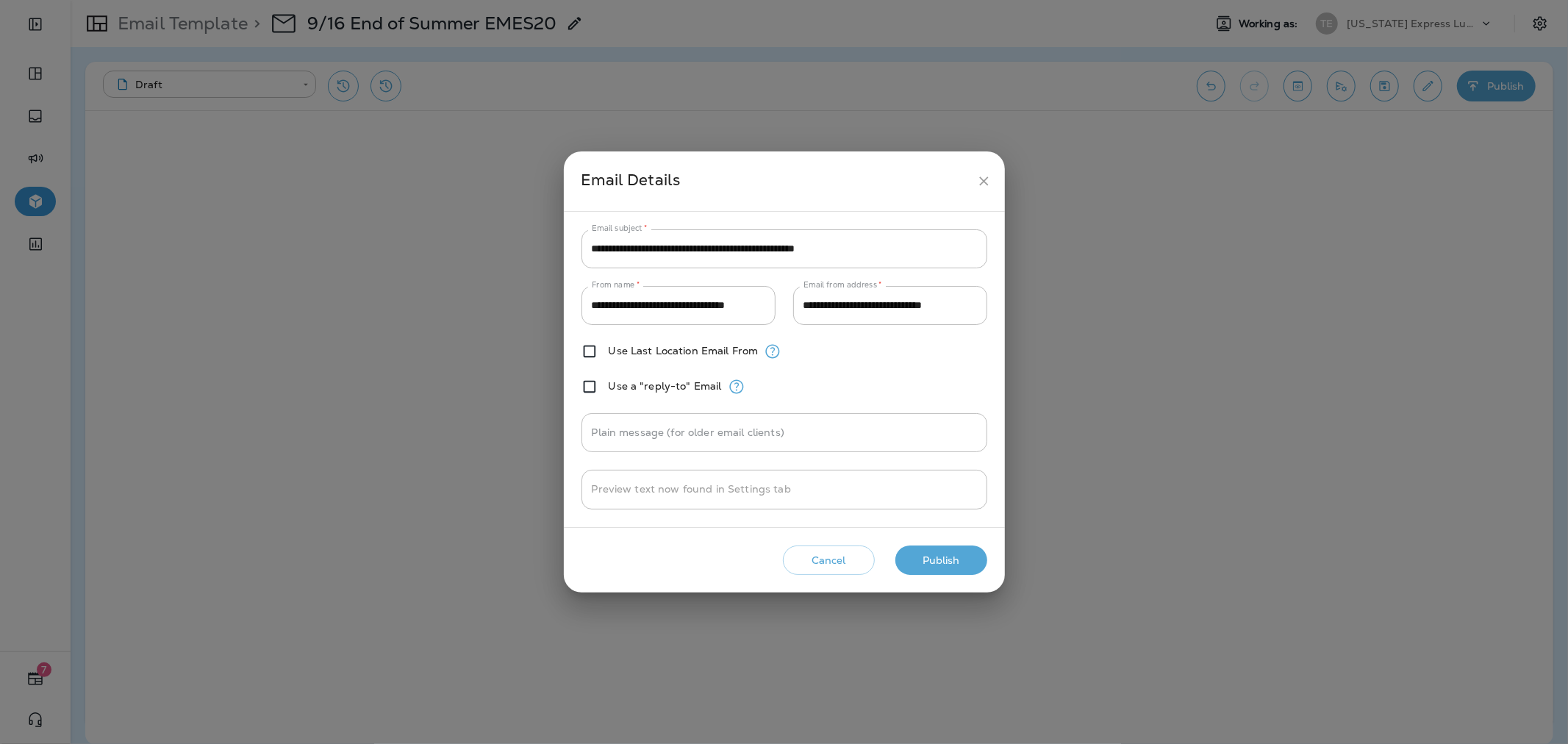
click at [958, 548] on button "Publish" at bounding box center [941, 561] width 92 height 30
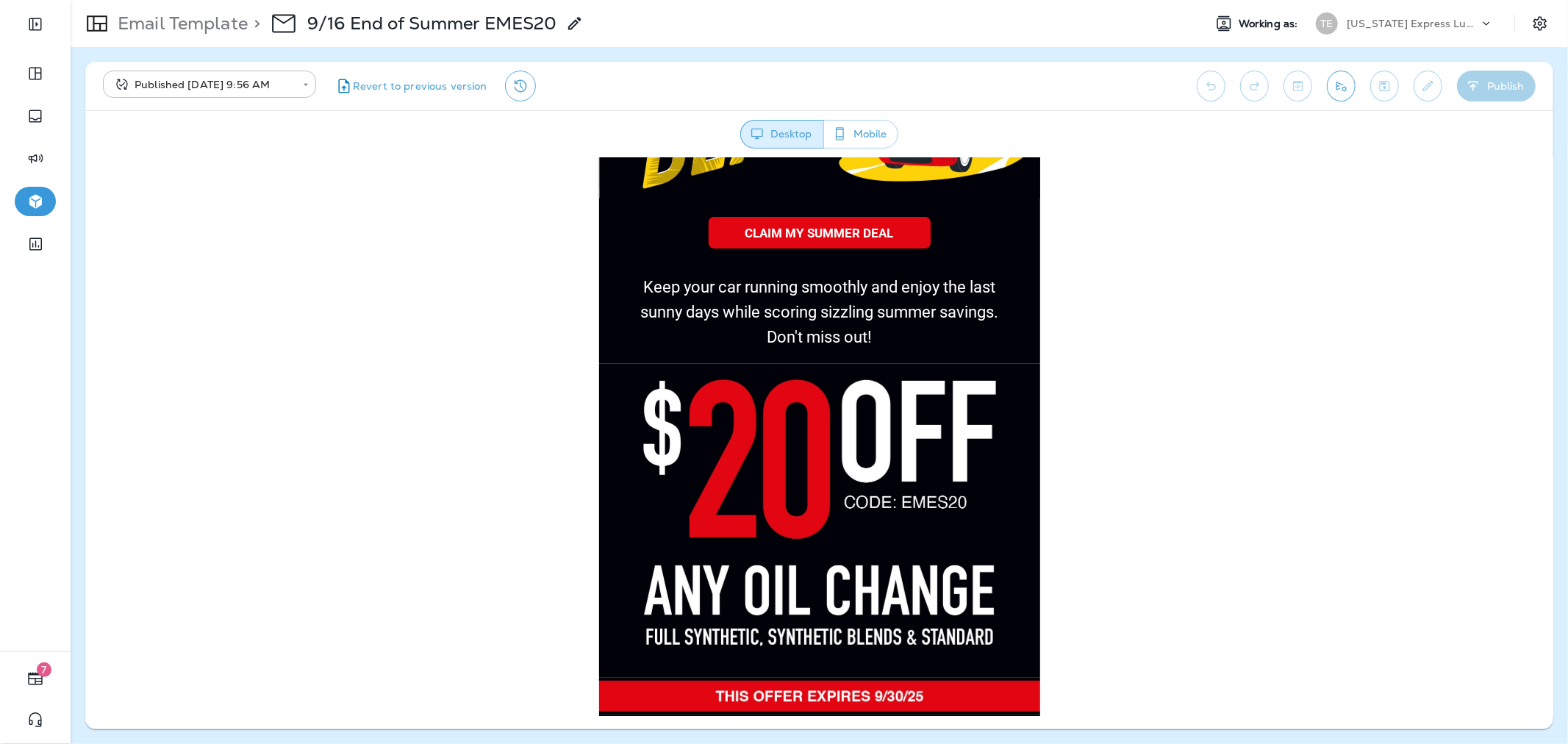
scroll to position [735, 0]
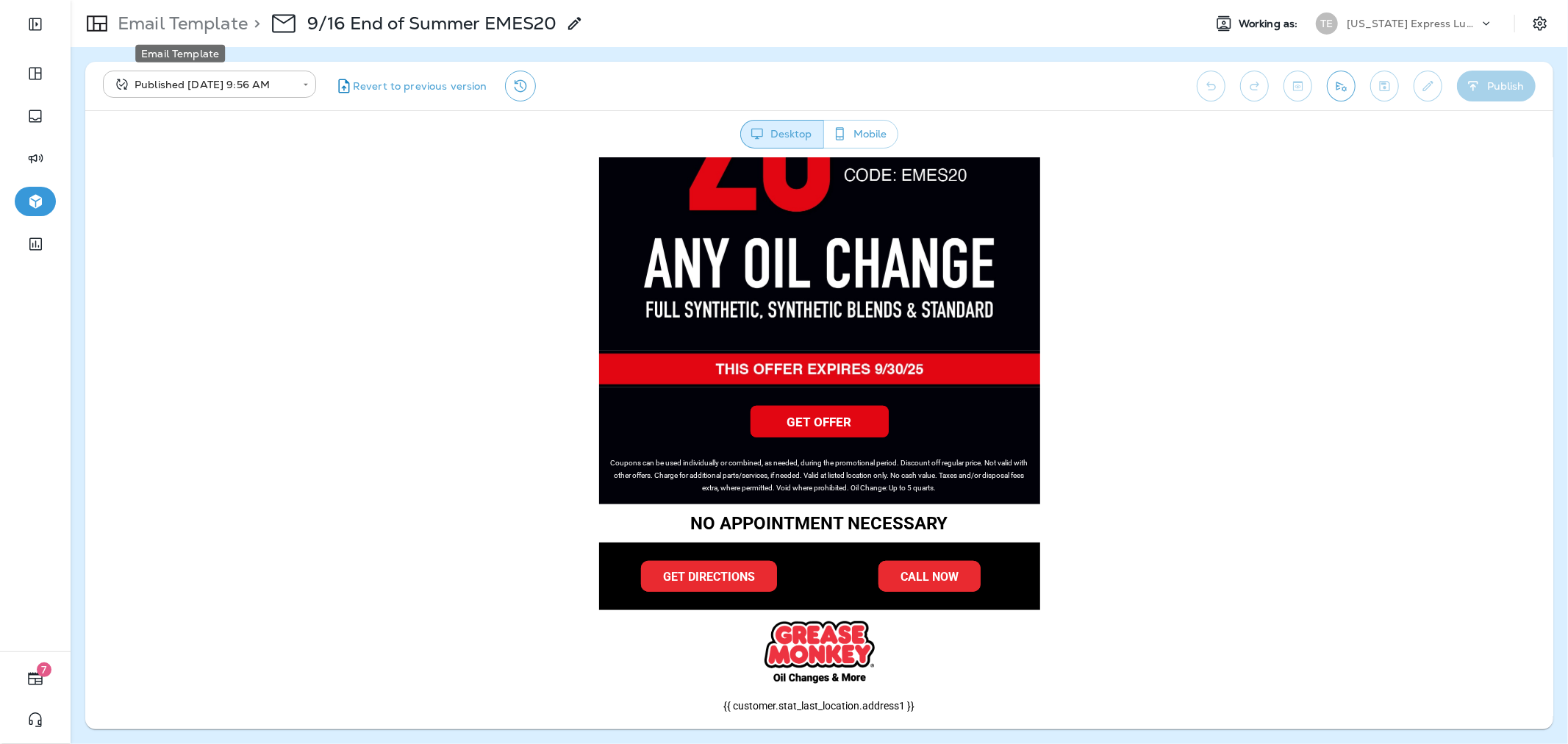
click at [156, 15] on p "Email Template" at bounding box center [180, 23] width 136 height 22
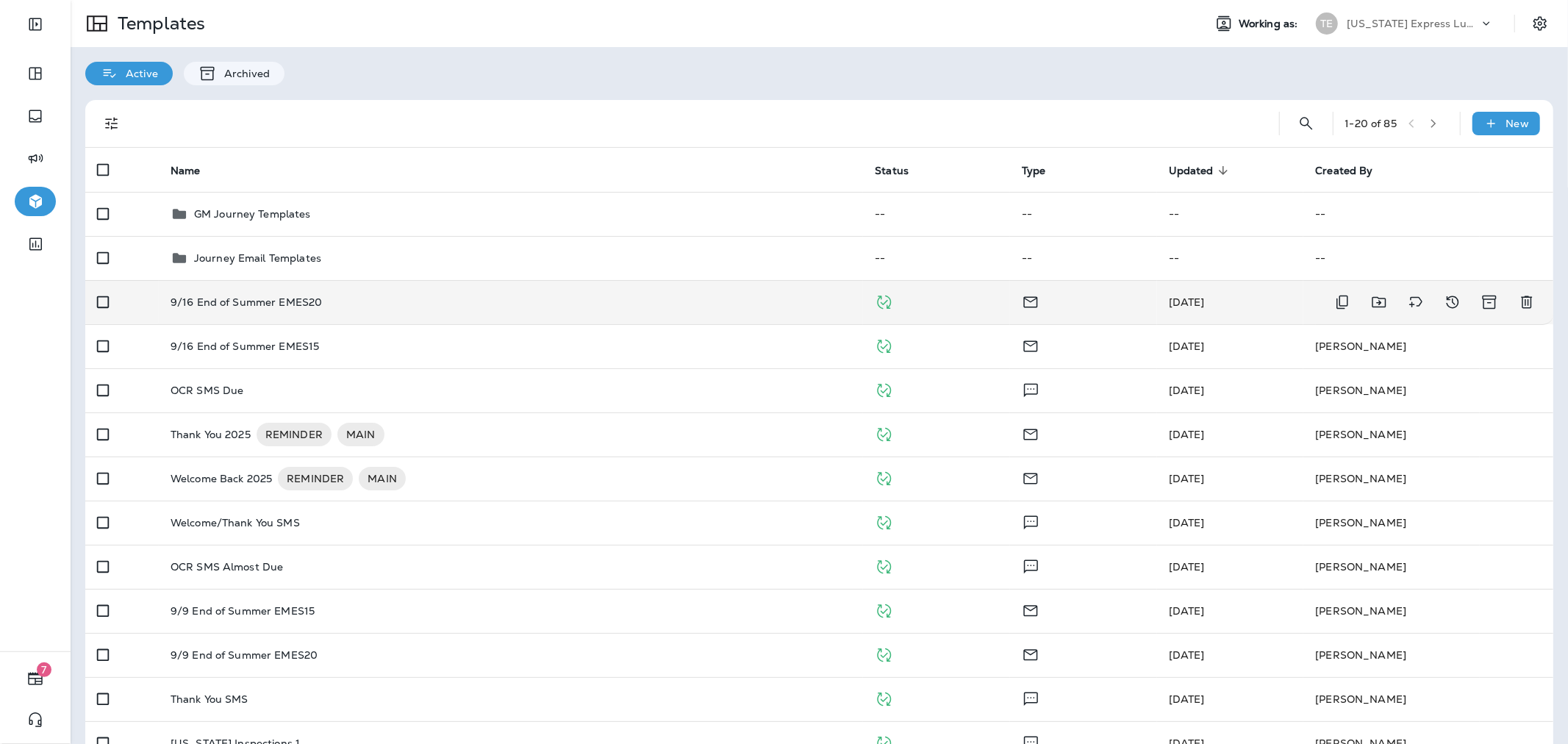
click at [424, 302] on div "9/16 End of Summer EMES20" at bounding box center [511, 302] width 681 height 12
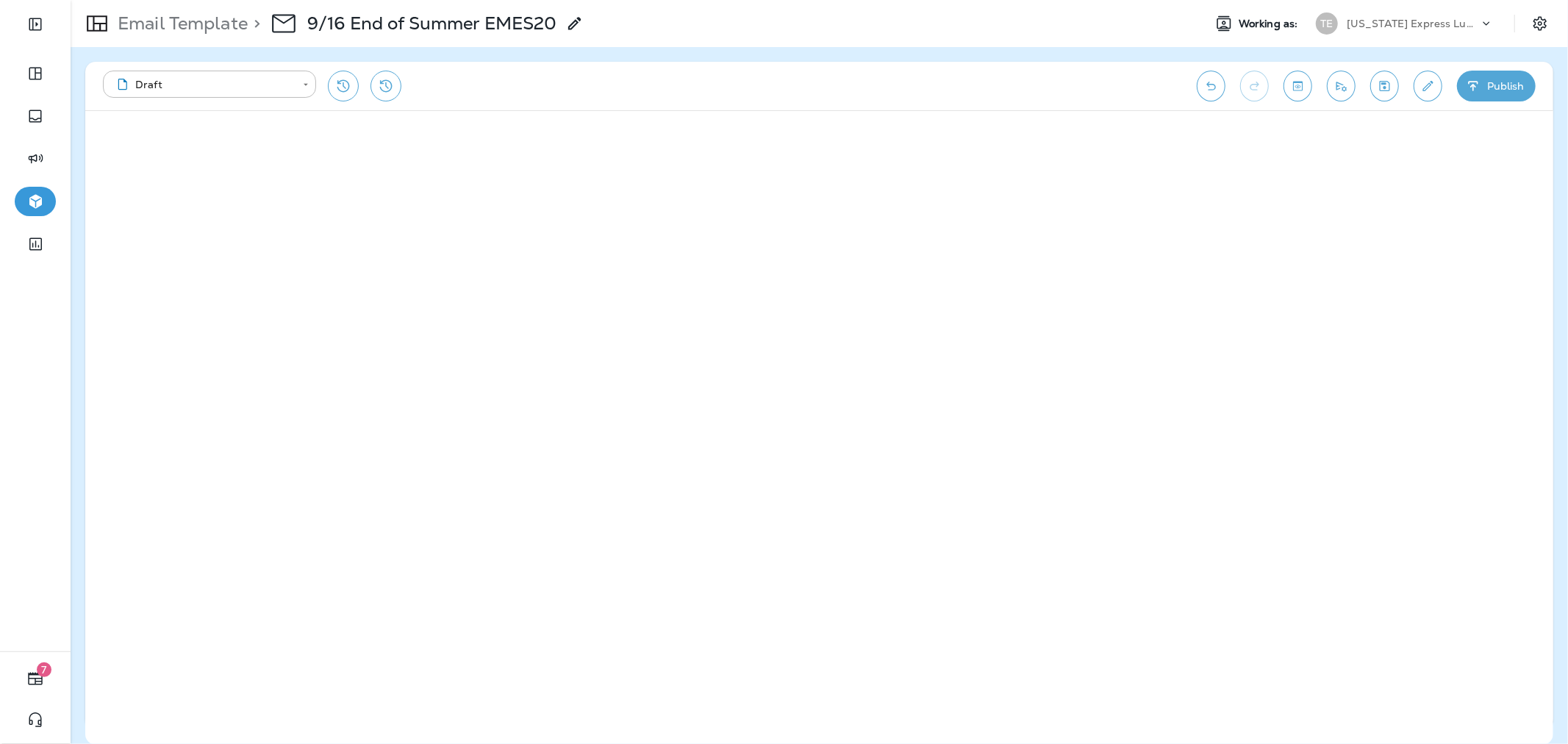
click at [1507, 81] on button "Publish" at bounding box center [1496, 86] width 79 height 31
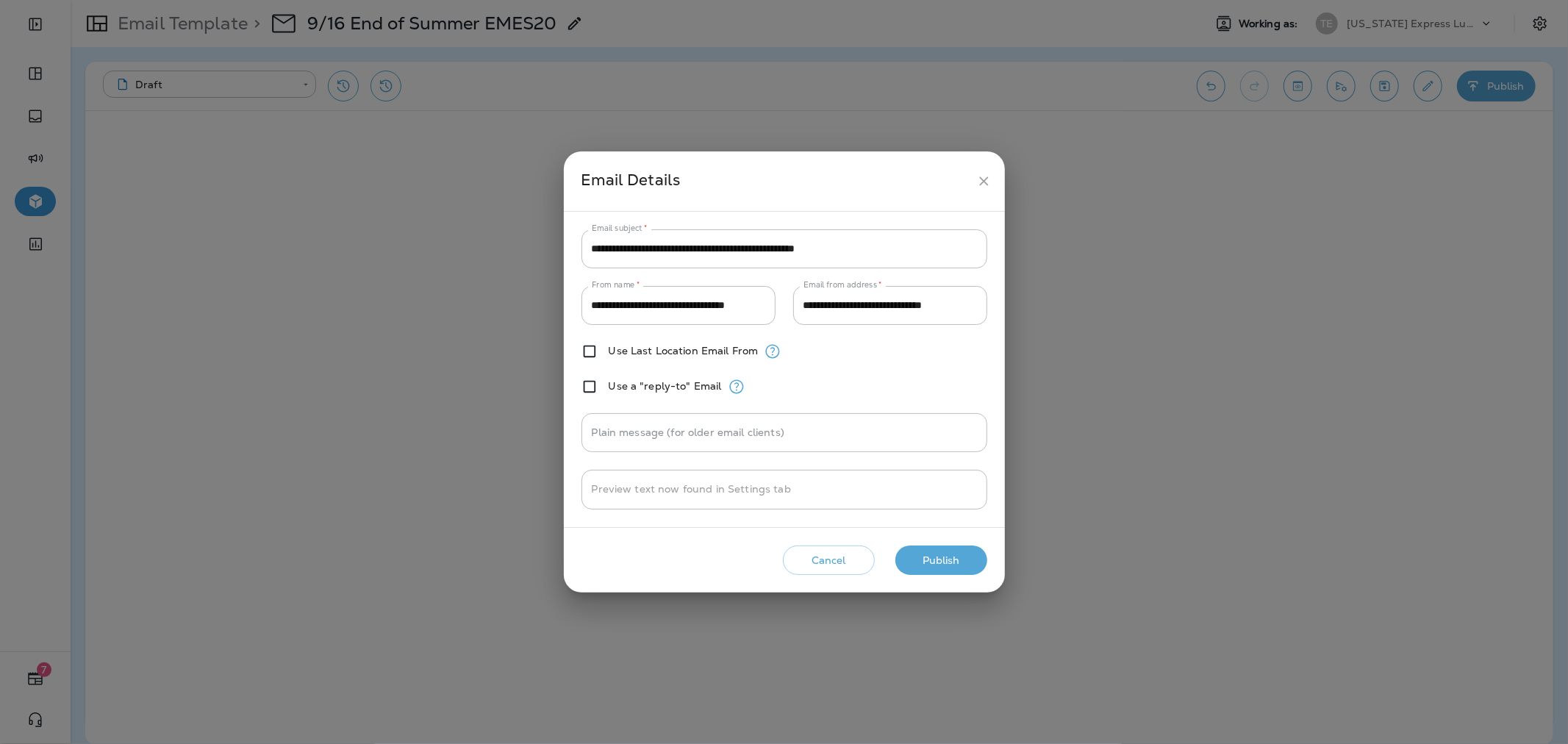
click at [916, 540] on div "Cancel Publish" at bounding box center [784, 561] width 417 height 42
click at [920, 549] on button "Publish" at bounding box center [941, 561] width 92 height 30
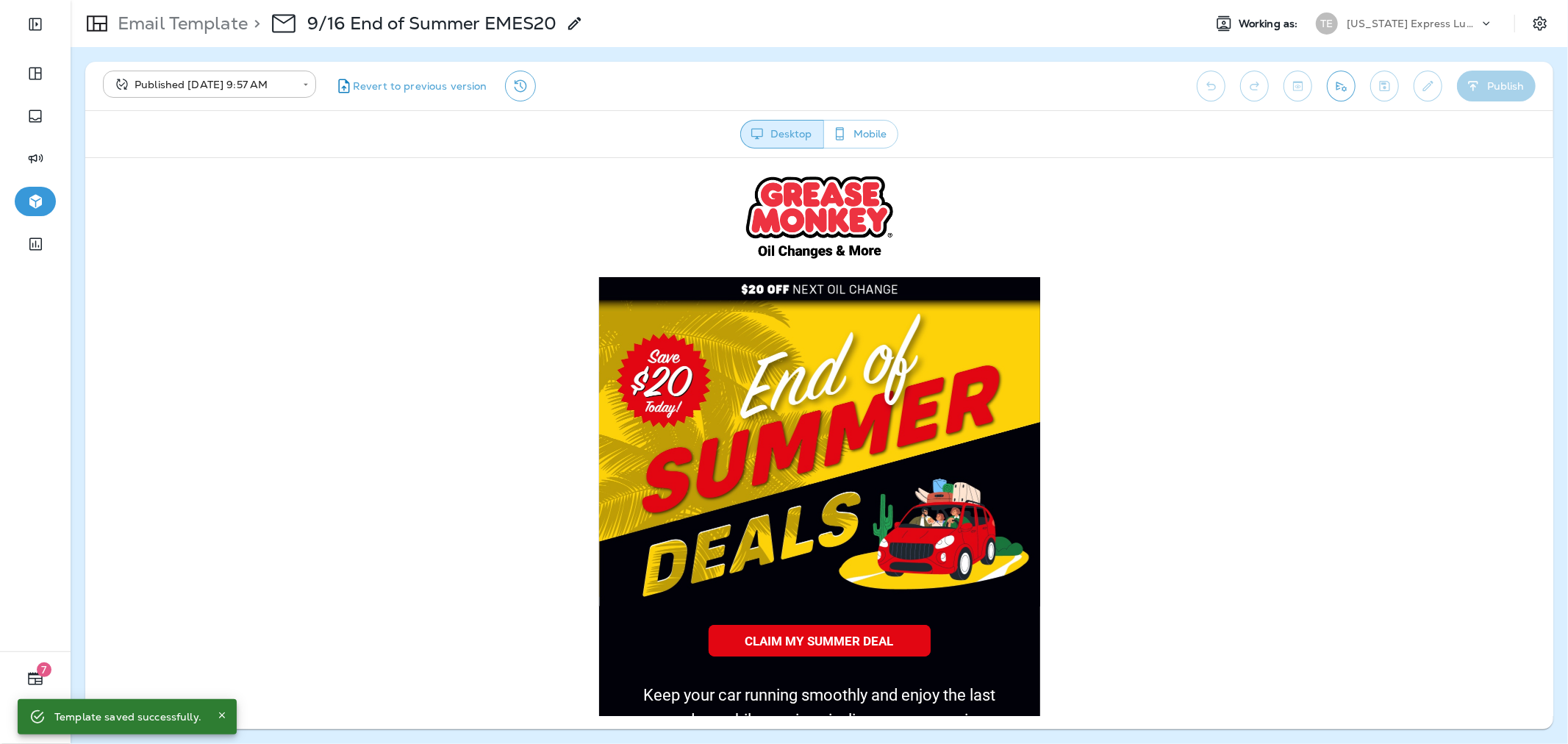
click at [173, 25] on p "Email Template" at bounding box center [180, 23] width 136 height 22
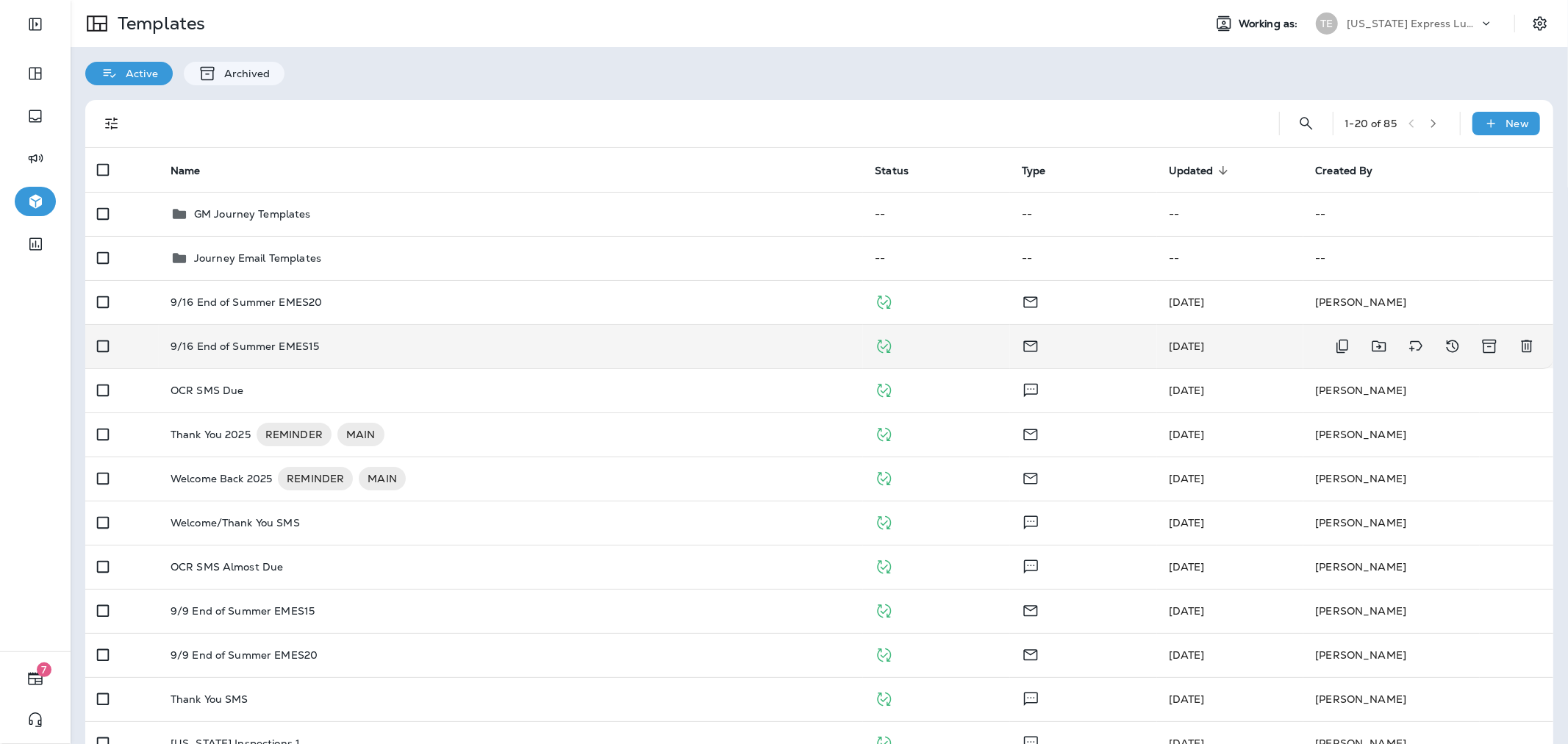
click at [407, 350] on div "9/16 End of Summer EMES15" at bounding box center [511, 346] width 681 height 12
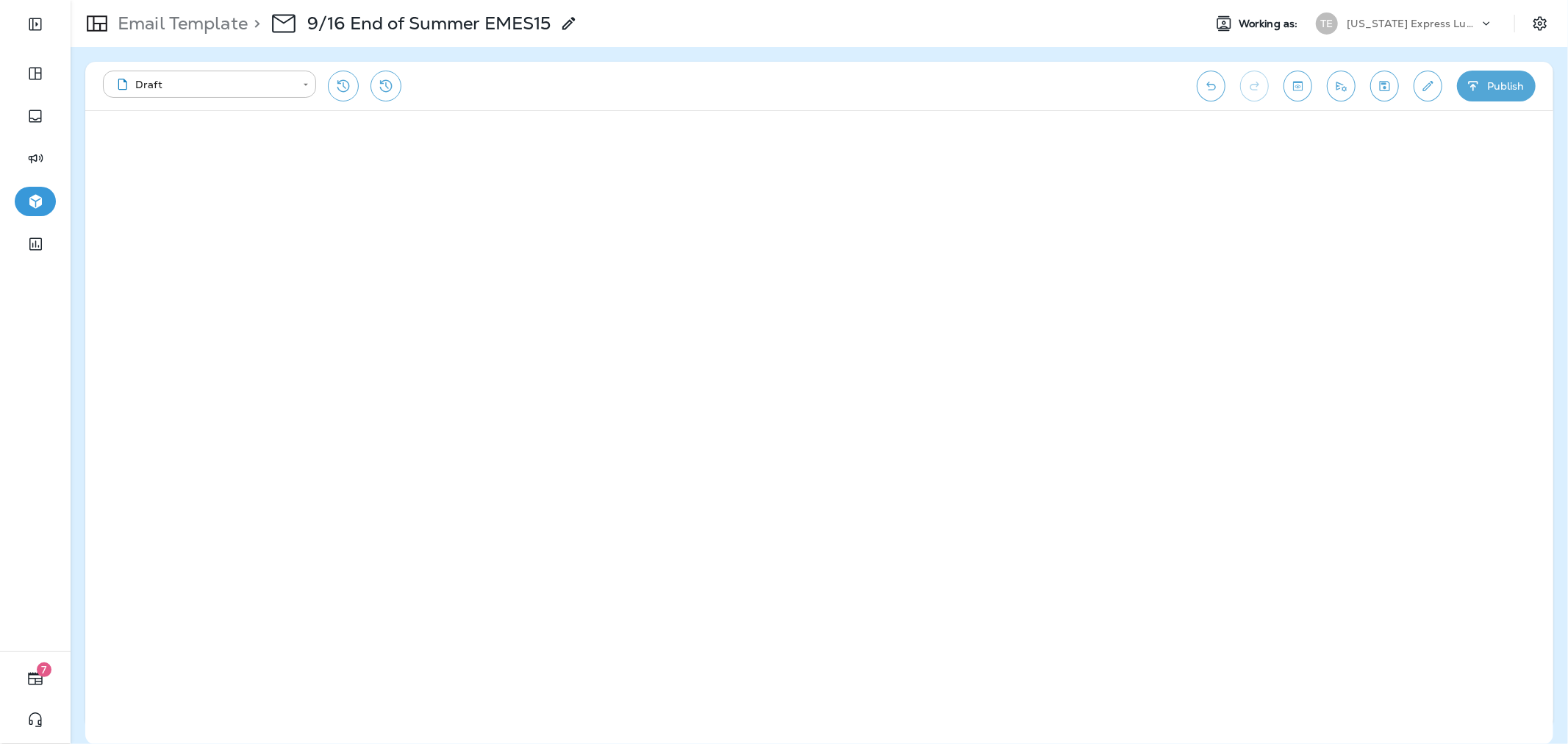
click at [1514, 78] on button "Publish" at bounding box center [1496, 86] width 79 height 31
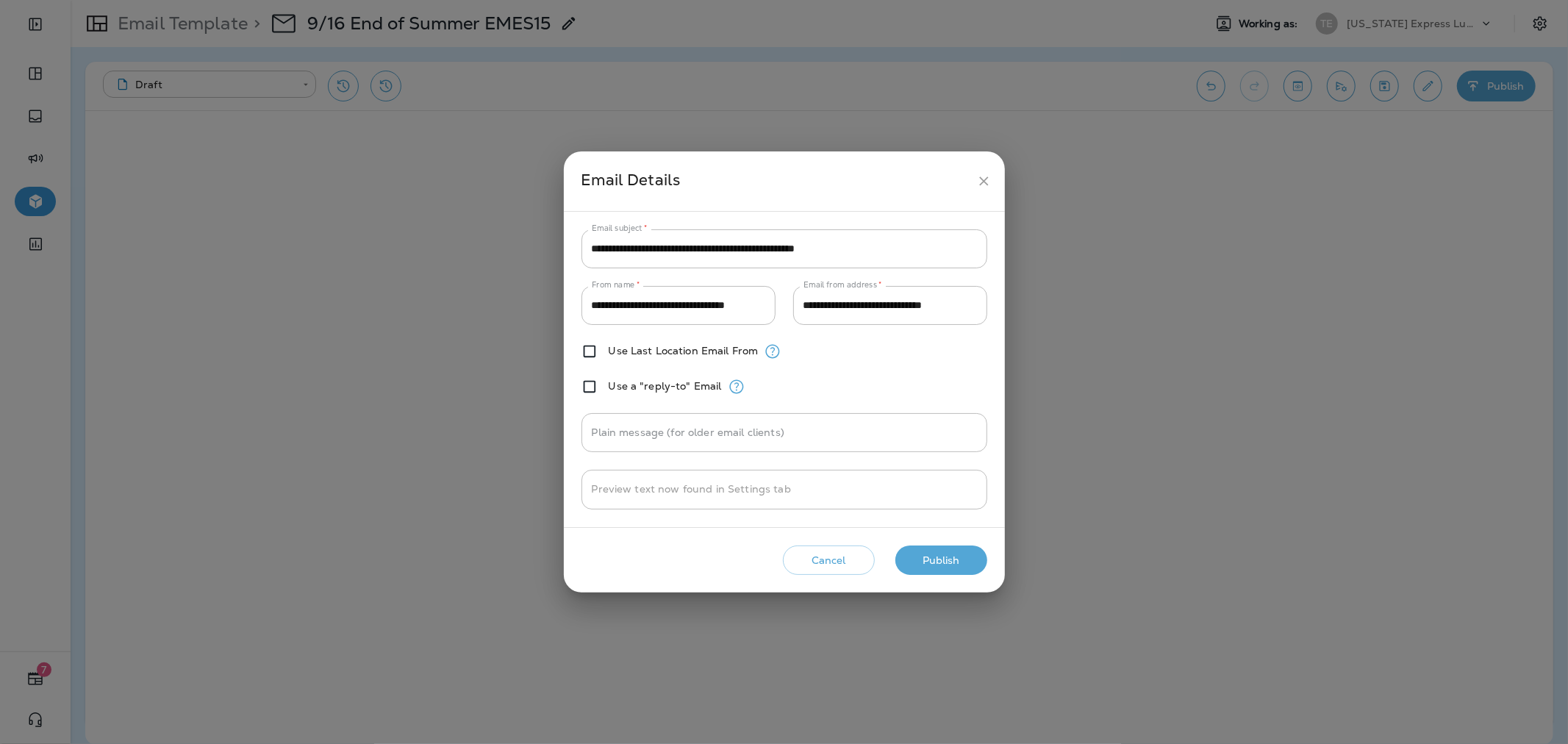
click at [950, 552] on button "Publish" at bounding box center [941, 561] width 92 height 30
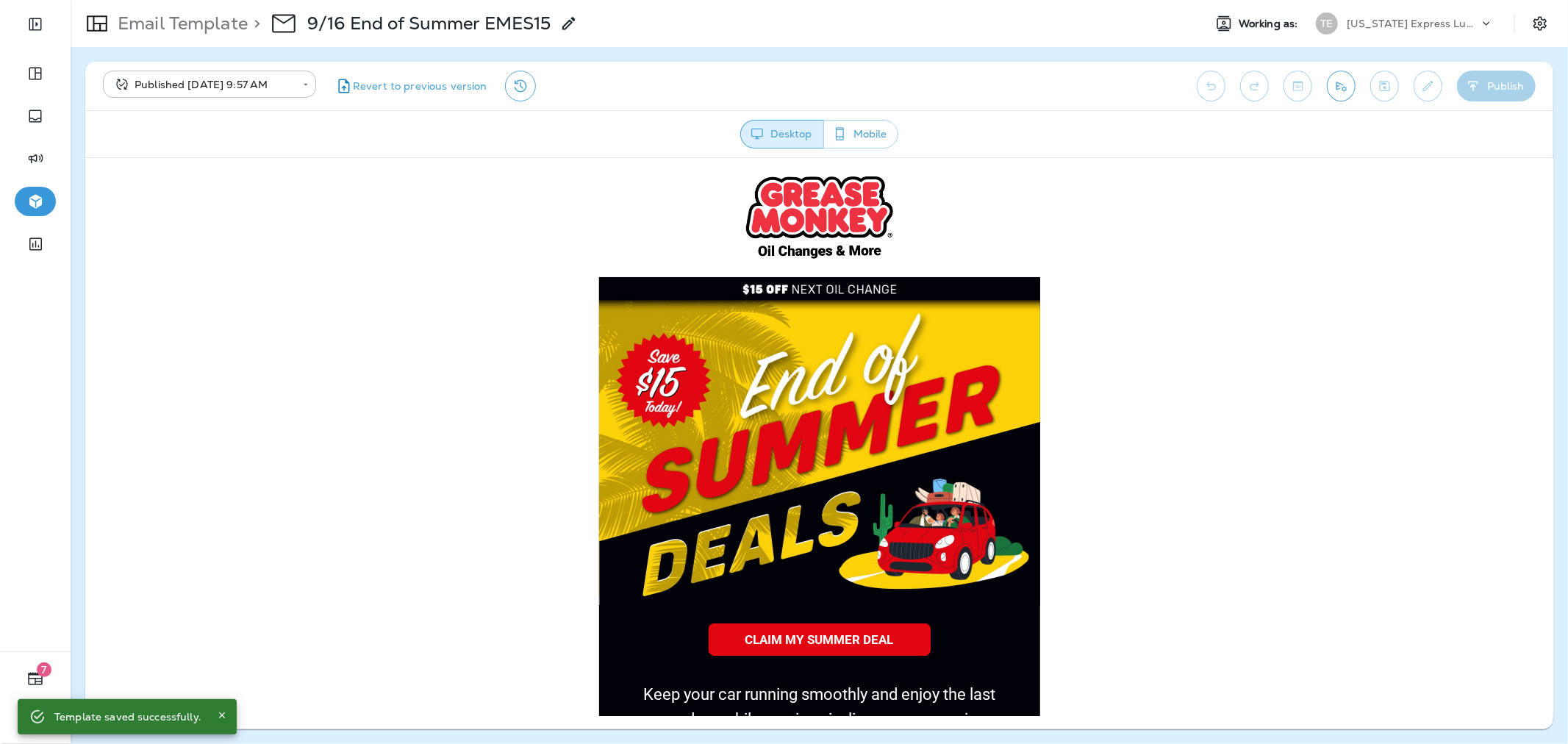
click at [1375, 30] on div "[US_STATE] Express Lube & Auto" at bounding box center [1413, 23] width 132 height 22
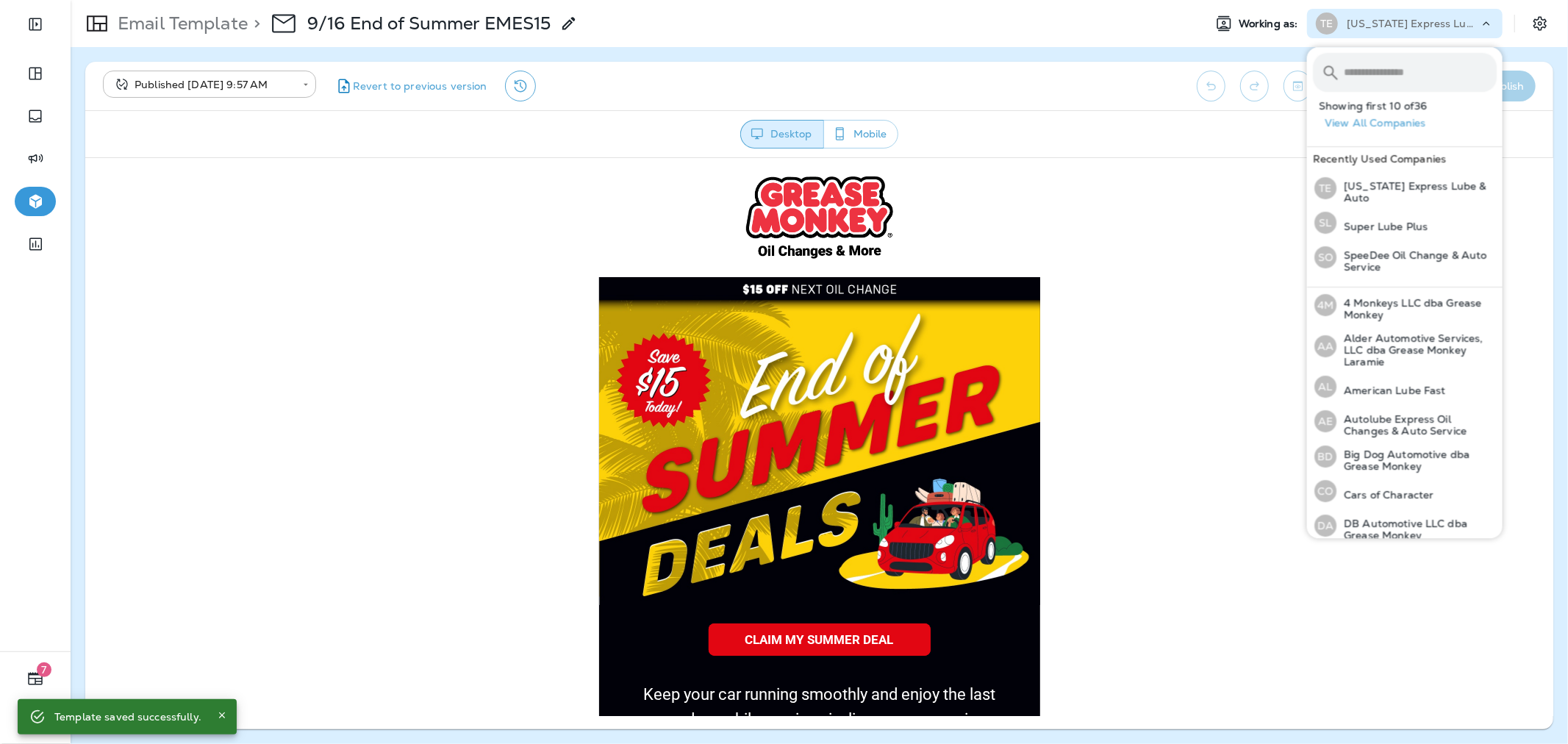
click at [1382, 57] on input "text" at bounding box center [1420, 72] width 153 height 39
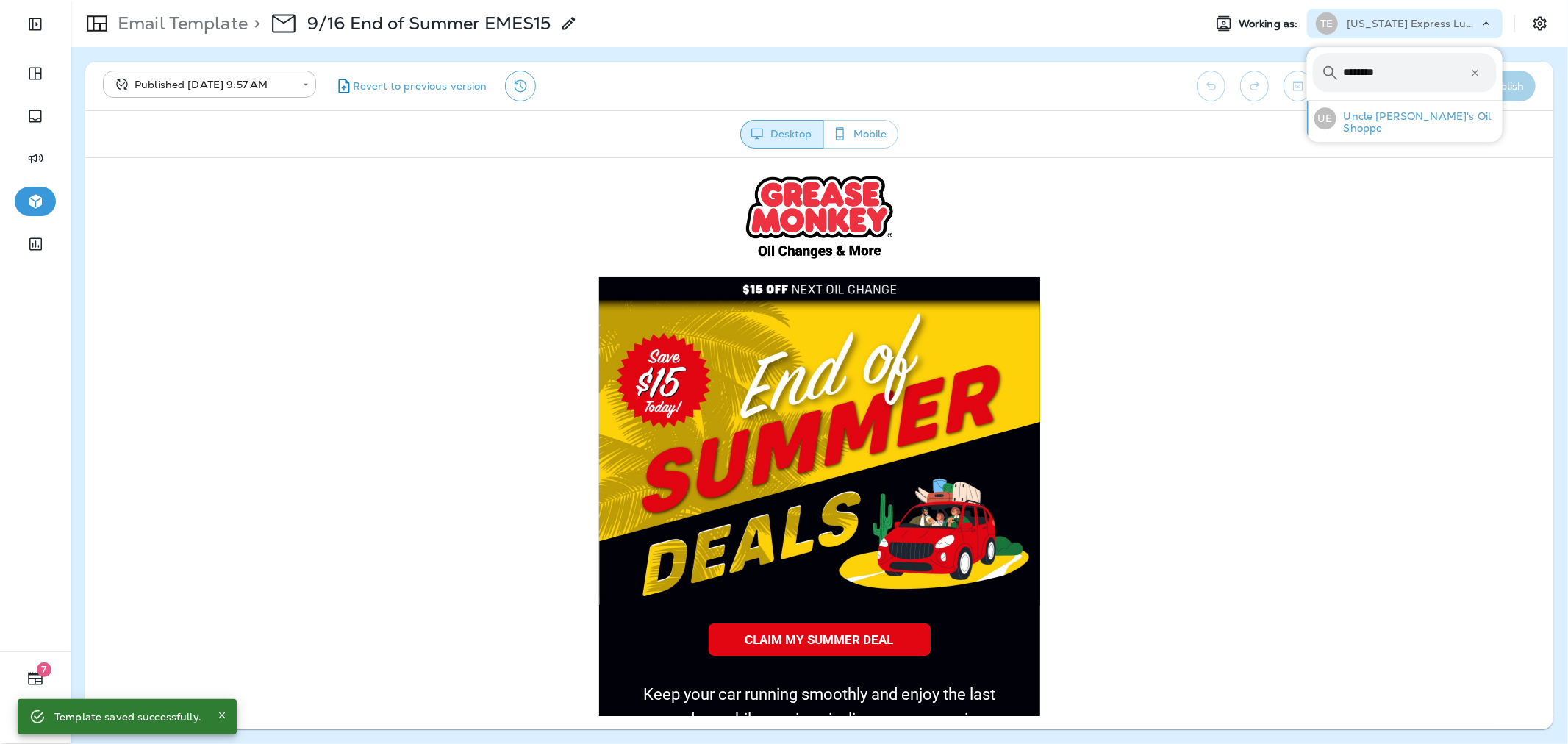
type input "********"
click at [1395, 116] on p "Uncle [PERSON_NAME]'s Oil Shoppe" at bounding box center [1416, 122] width 160 height 23
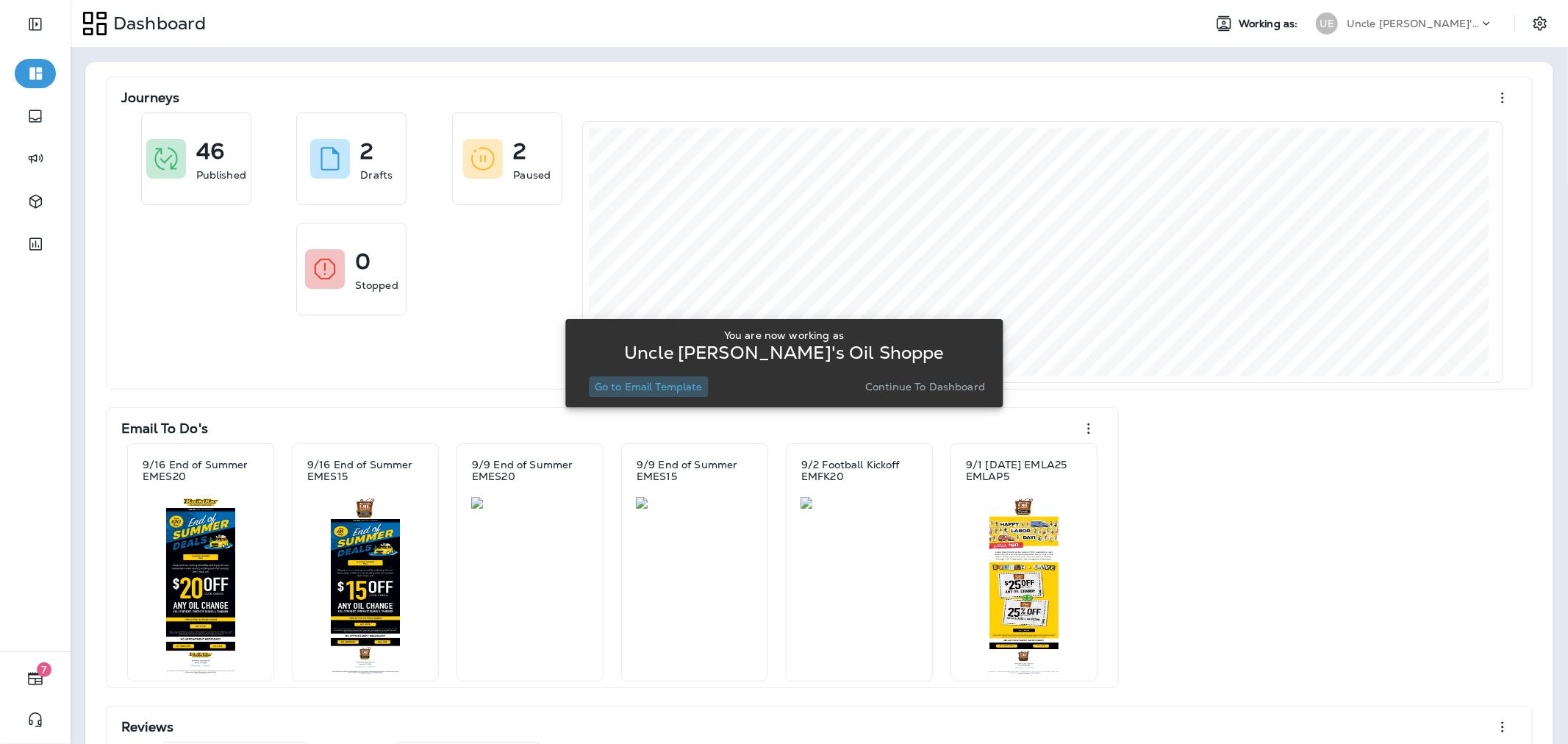
click at [683, 385] on p "Go to Email Template" at bounding box center [648, 386] width 108 height 12
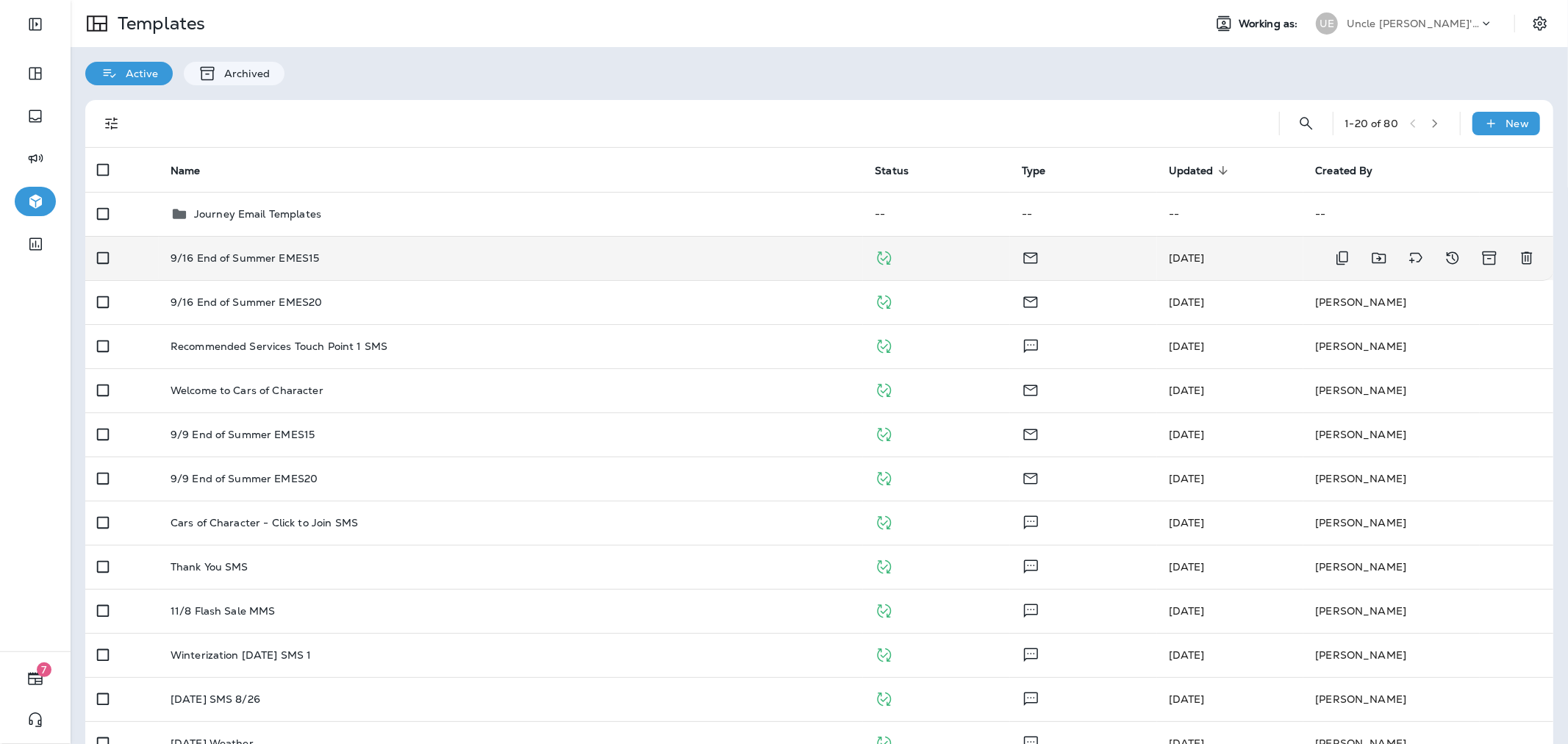
click at [741, 253] on div "9/16 End of Summer EMES15" at bounding box center [511, 257] width 681 height 12
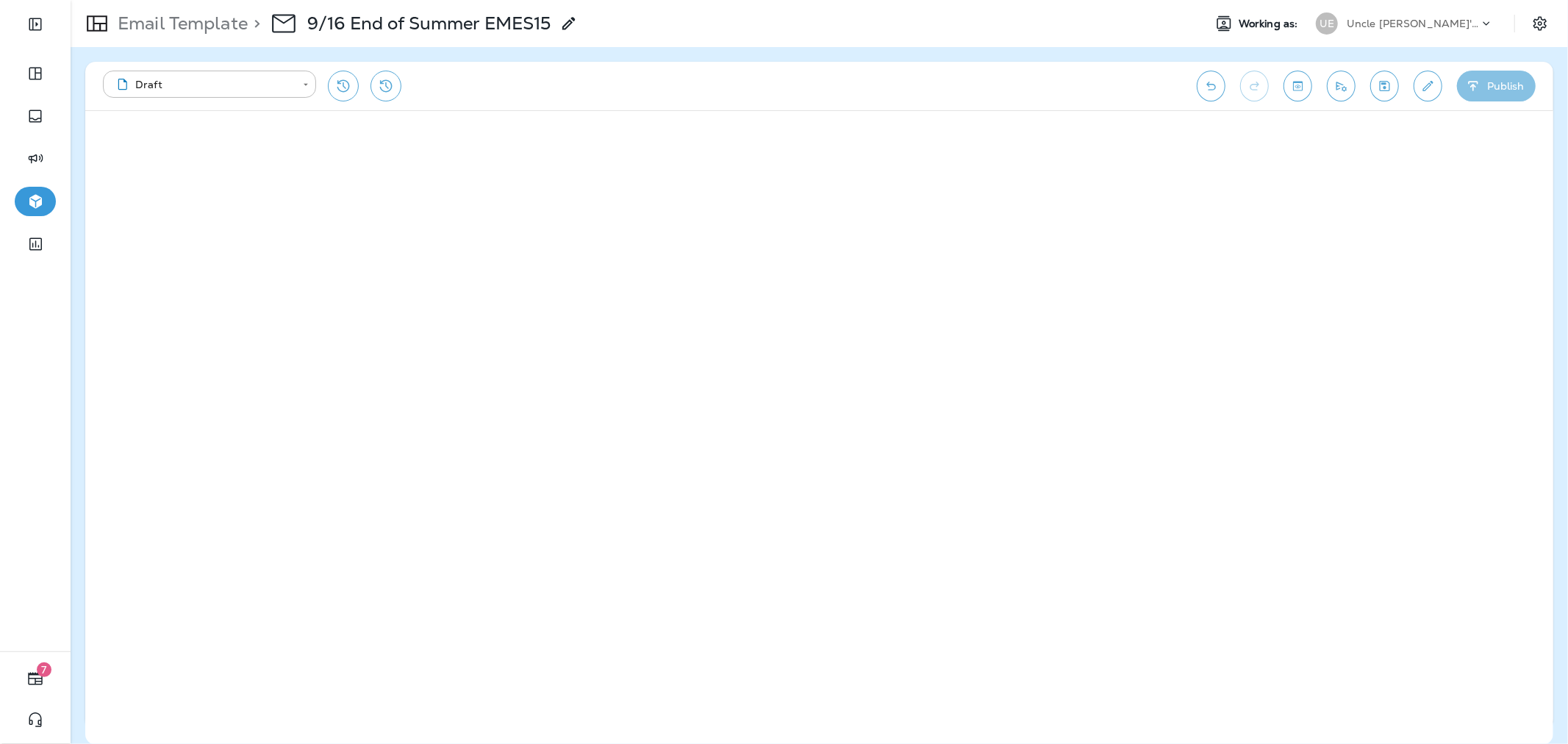
click at [1486, 92] on button "Publish" at bounding box center [1496, 86] width 79 height 31
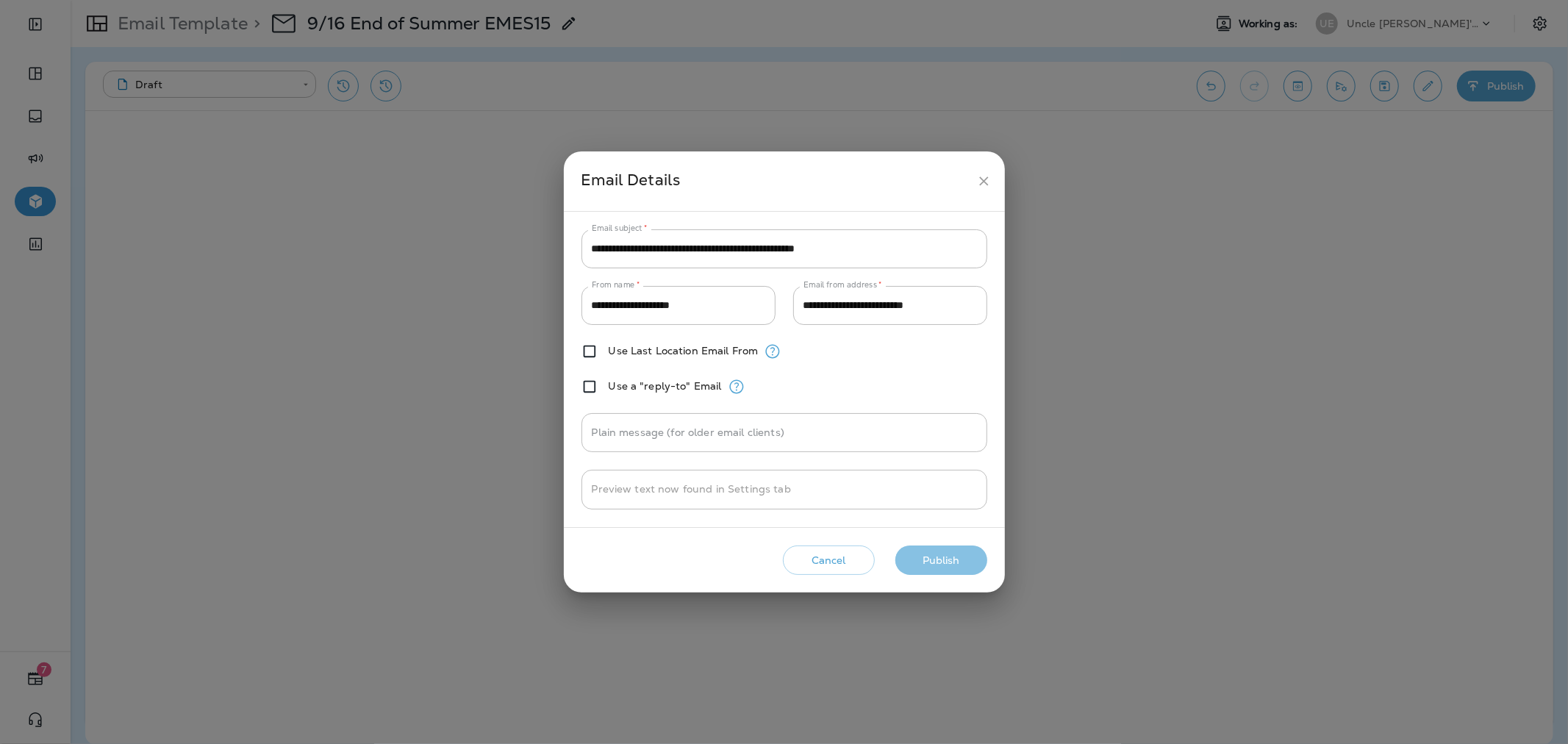
click at [931, 560] on button "Publish" at bounding box center [941, 561] width 92 height 30
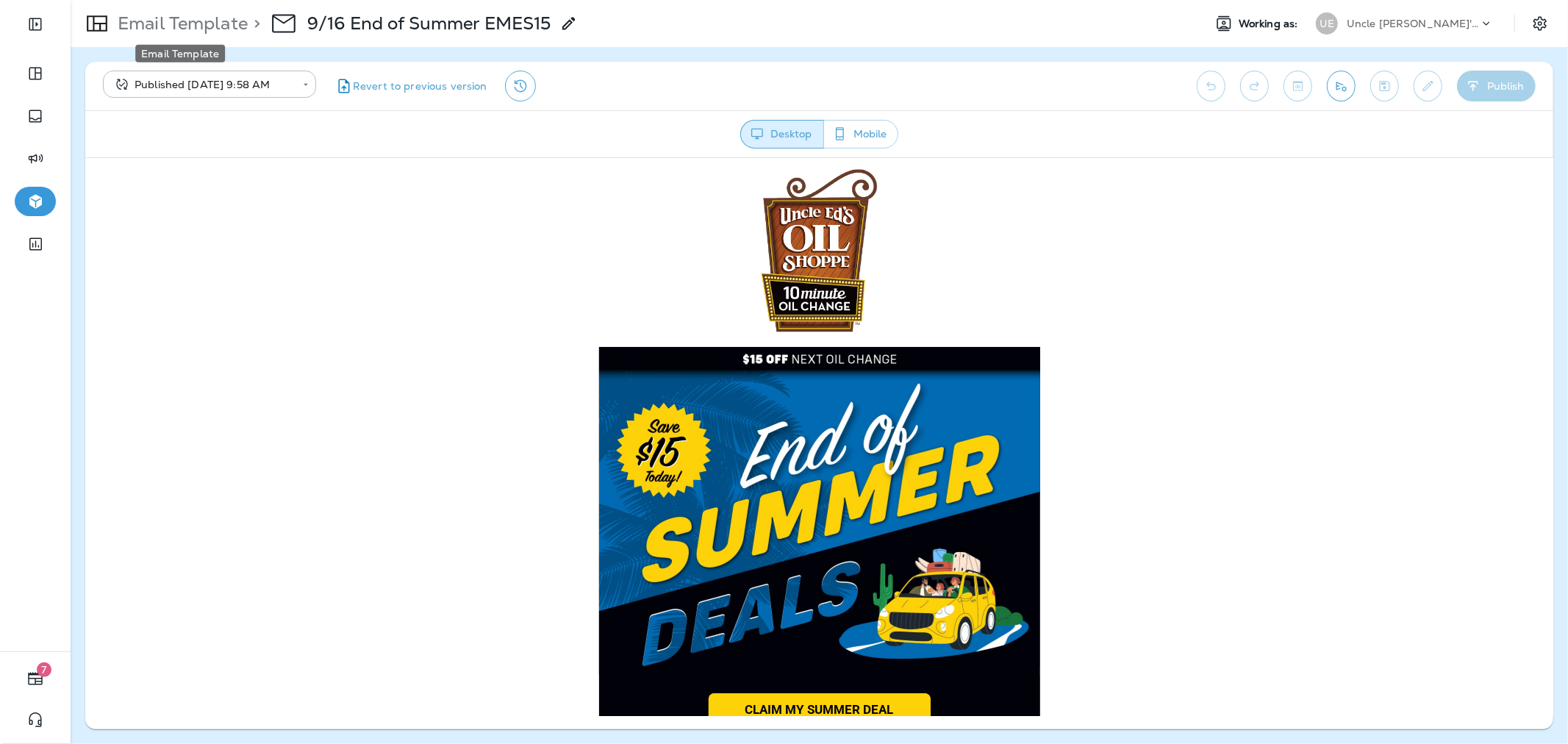
click at [169, 23] on p "Email Template" at bounding box center [180, 23] width 136 height 22
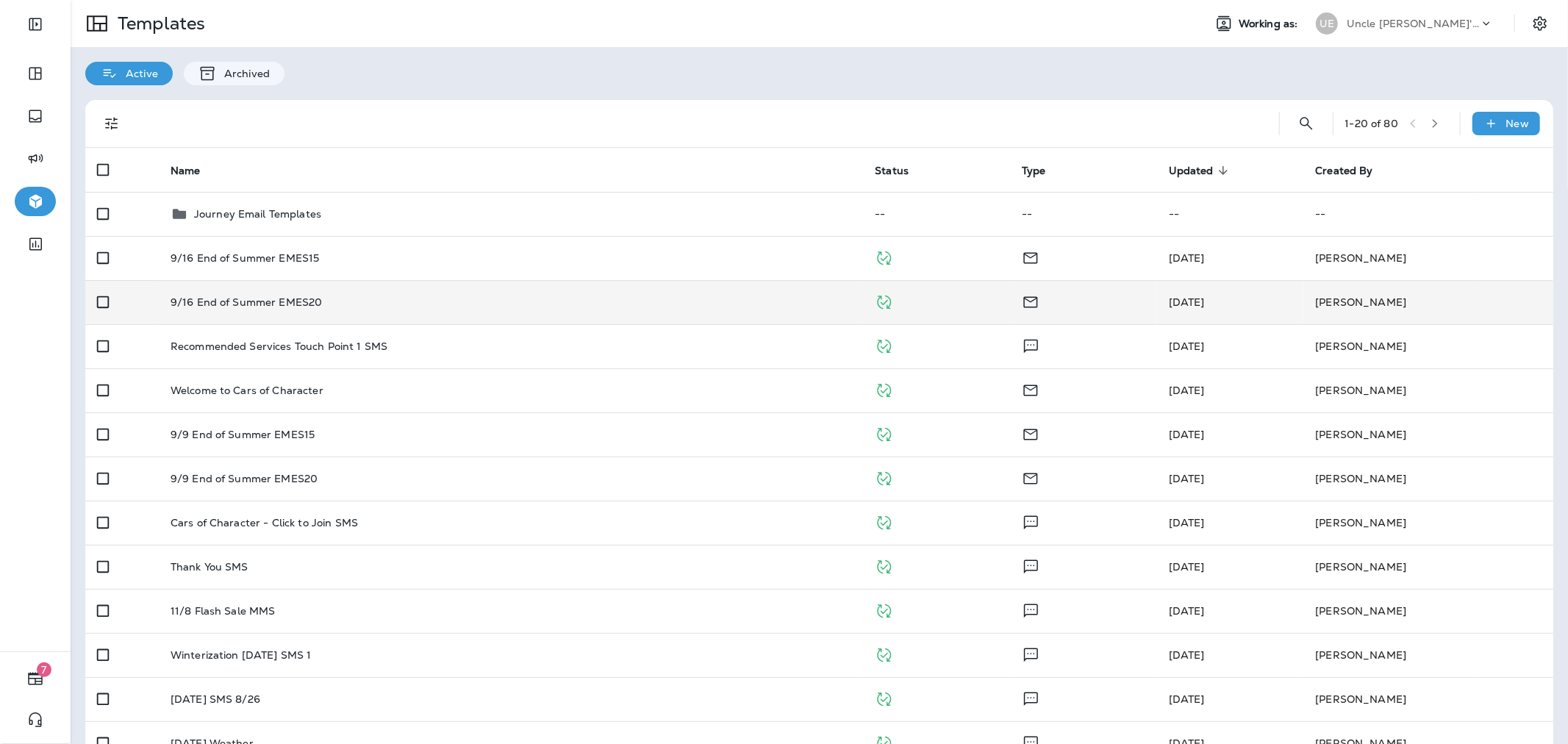
click at [451, 299] on div "9/16 End of Summer EMES20" at bounding box center [511, 302] width 681 height 12
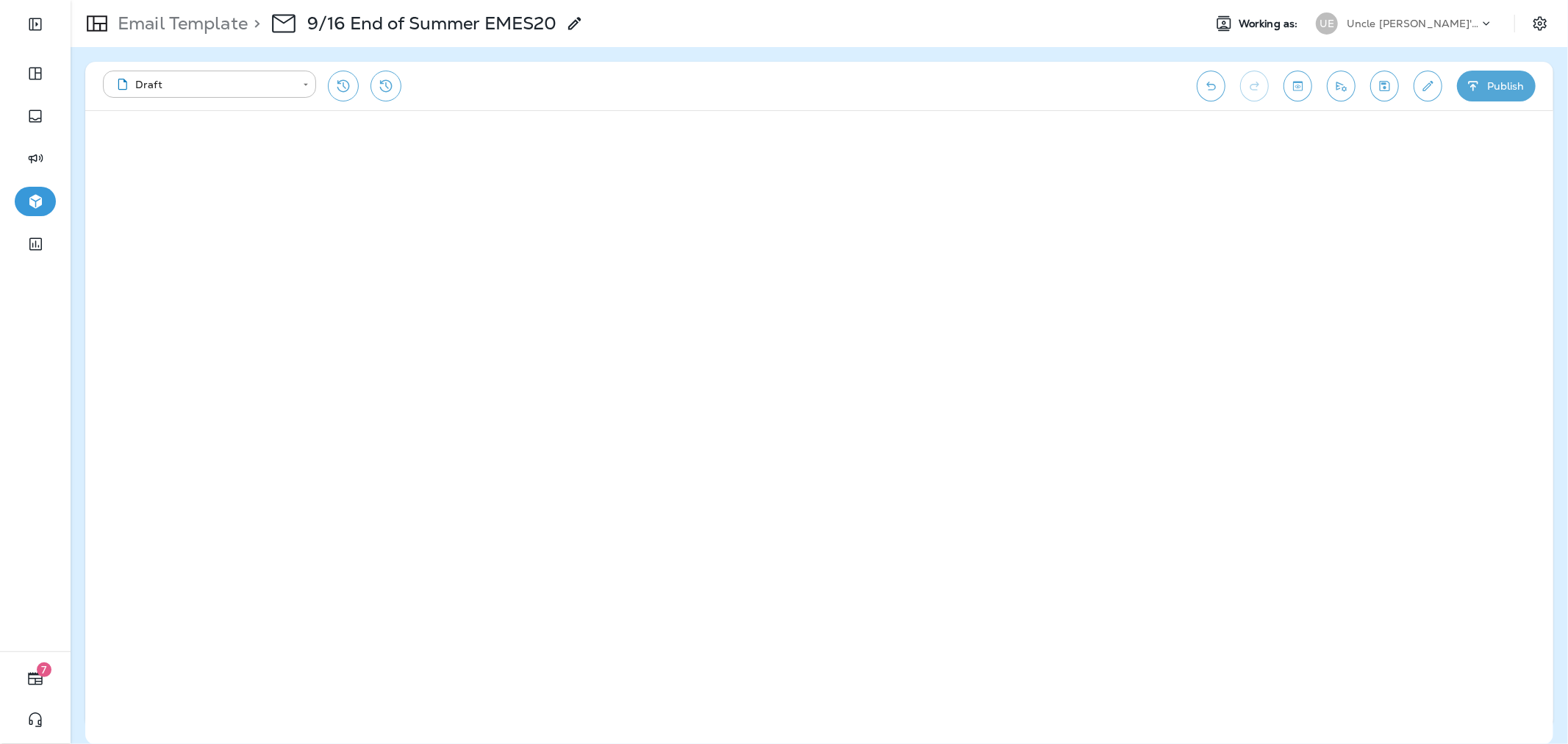
click at [1481, 76] on button "Publish" at bounding box center [1496, 86] width 79 height 31
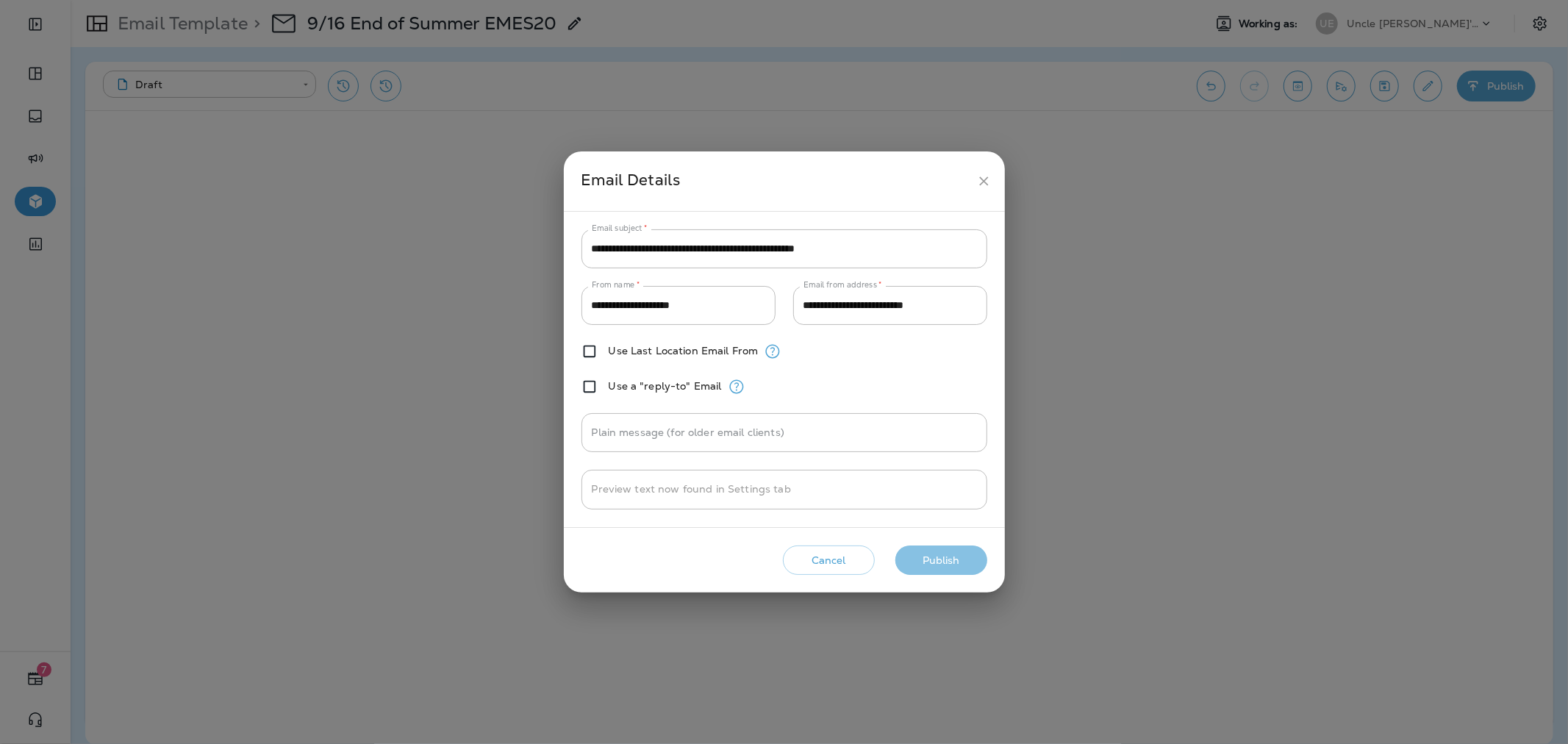
click at [952, 556] on button "Publish" at bounding box center [941, 561] width 92 height 30
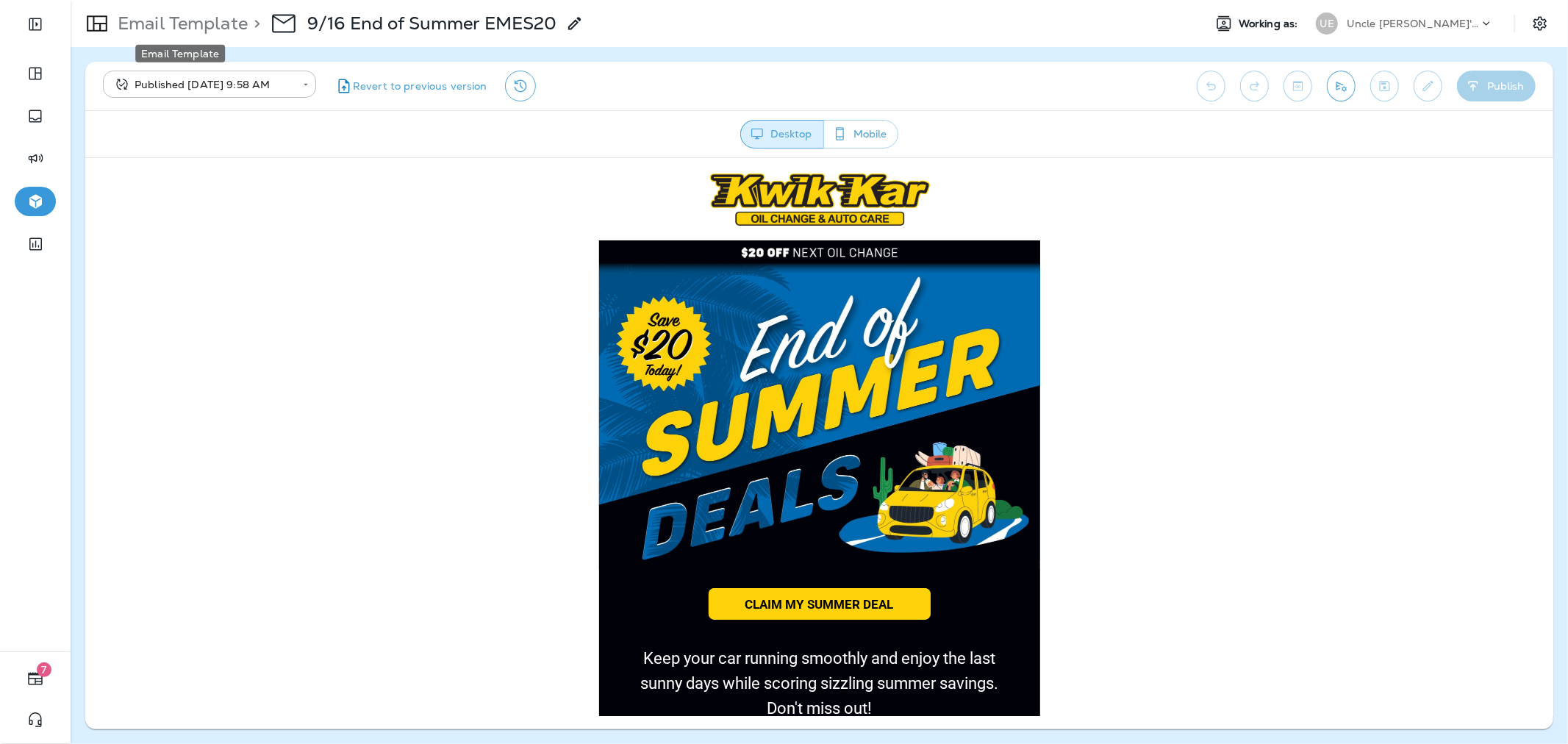
click at [204, 13] on p "Email Template" at bounding box center [180, 23] width 136 height 22
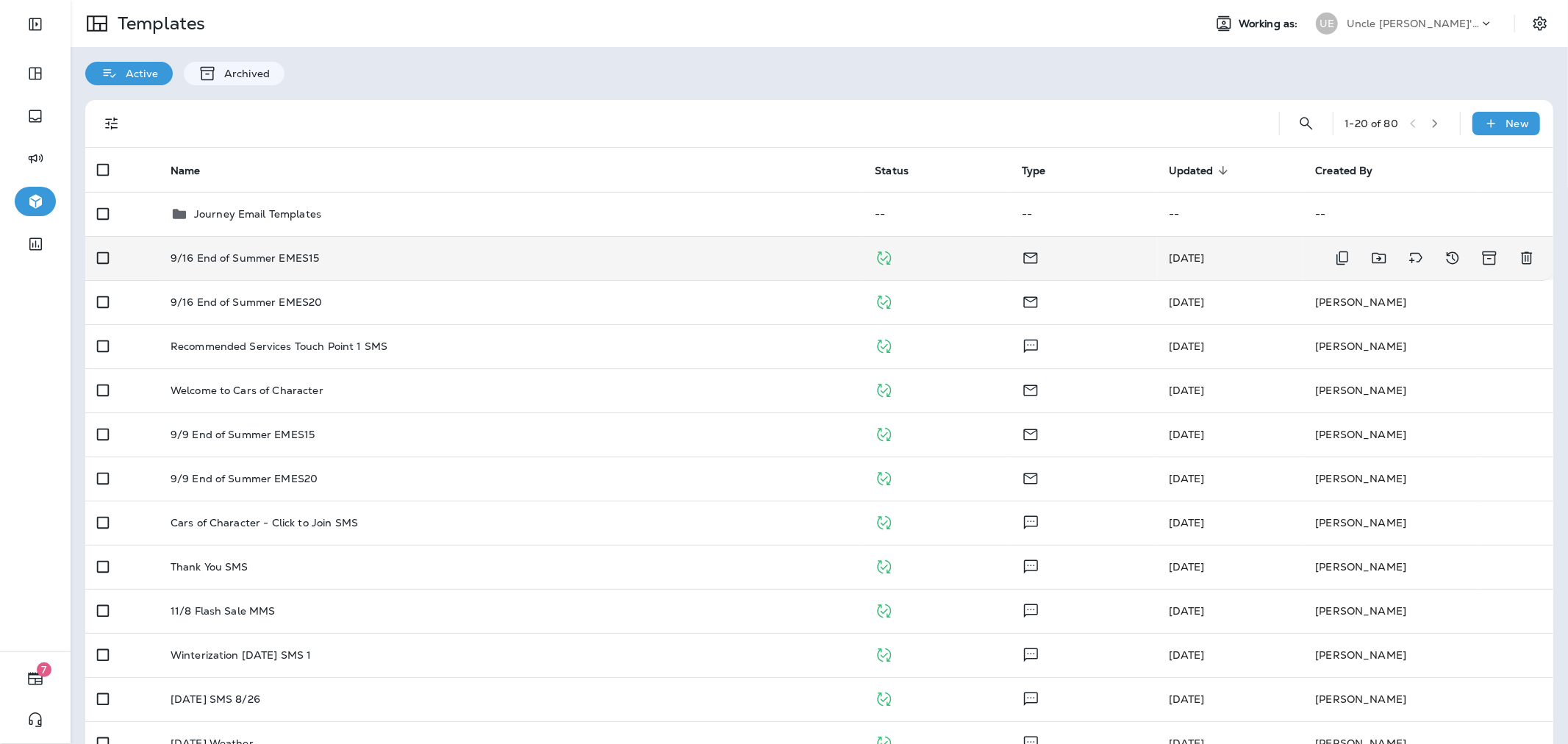
click at [416, 267] on td "9/16 End of Summer EMES15" at bounding box center [511, 257] width 705 height 44
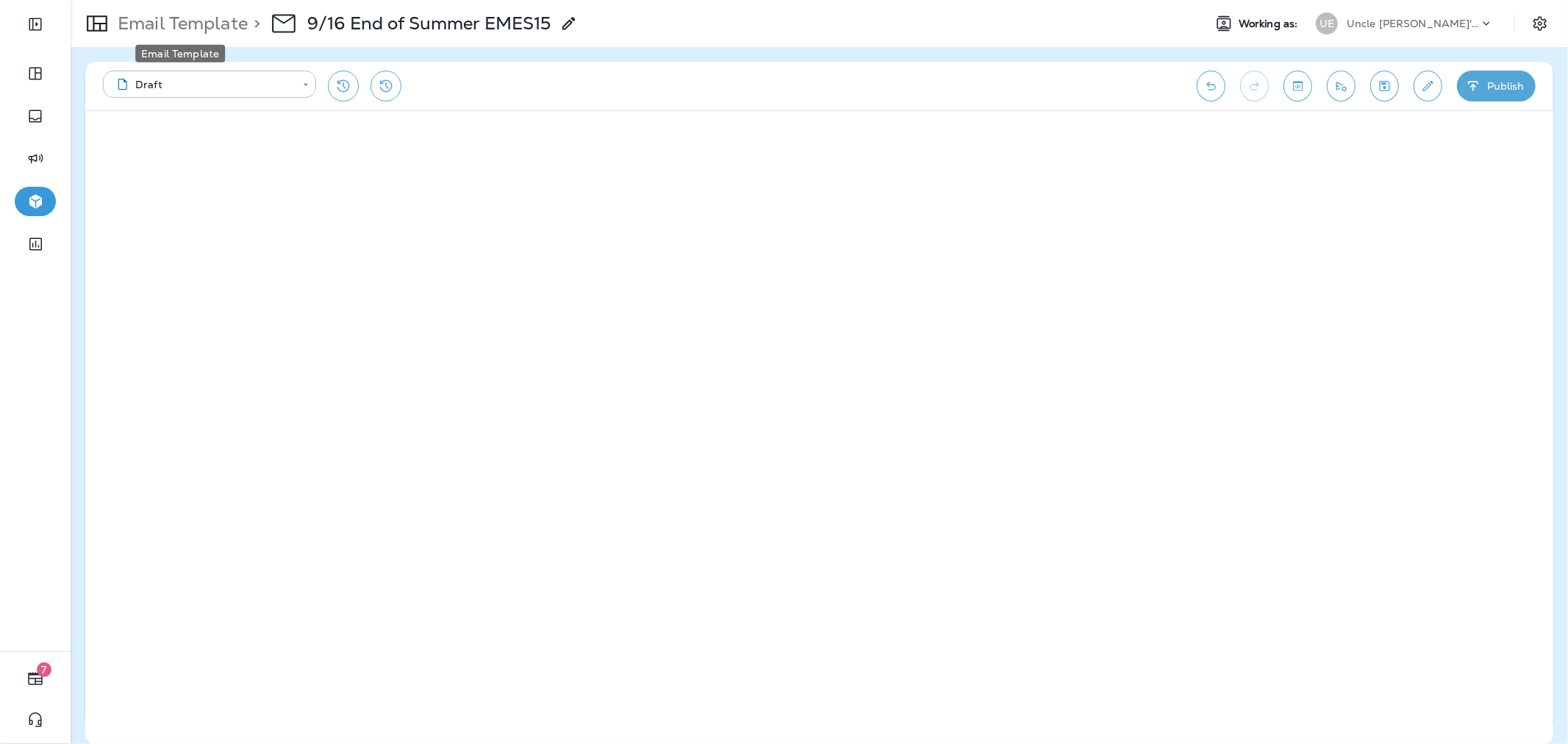
click at [142, 20] on p "Email Template" at bounding box center [180, 23] width 136 height 22
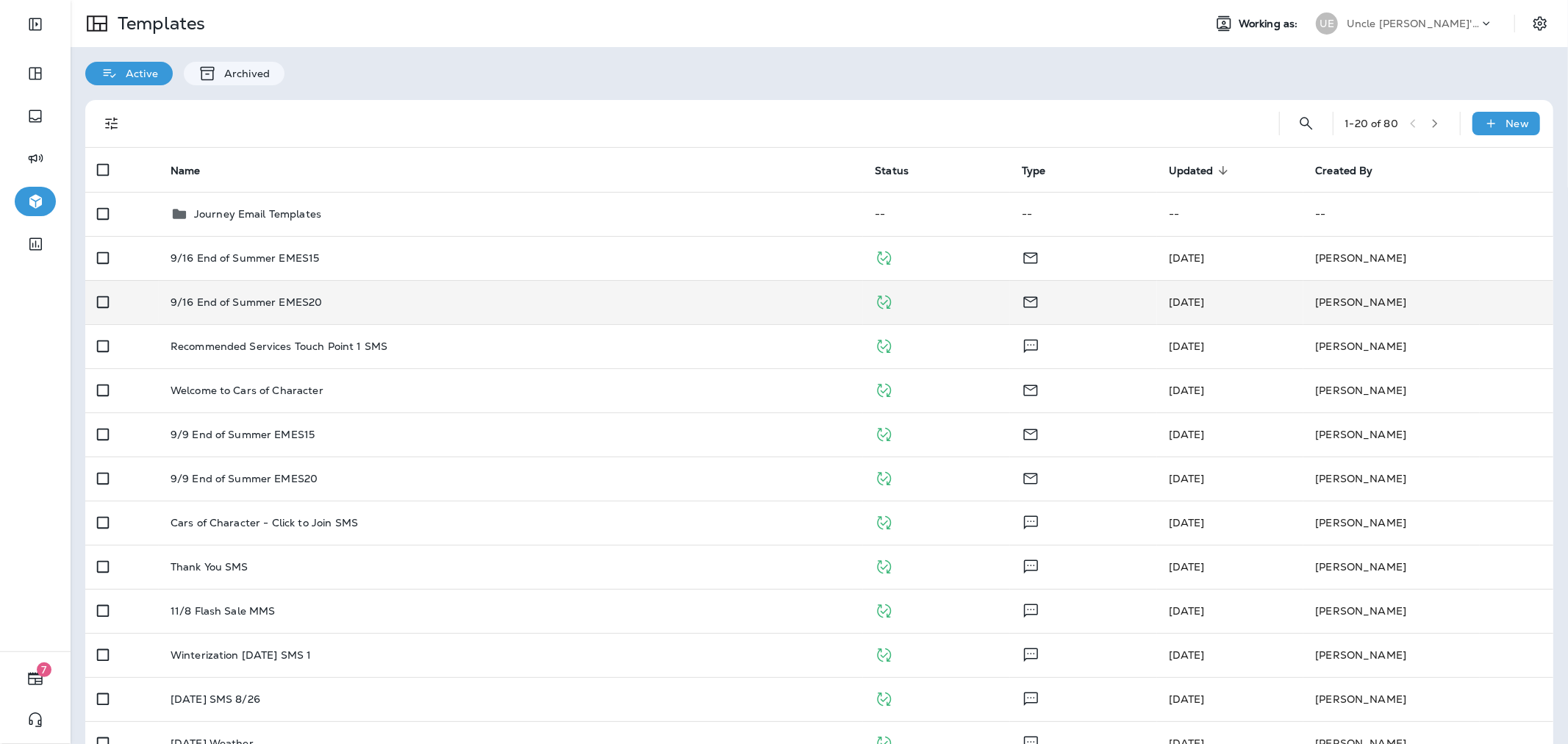
click at [342, 306] on div "9/16 End of Summer EMES20" at bounding box center [511, 302] width 681 height 12
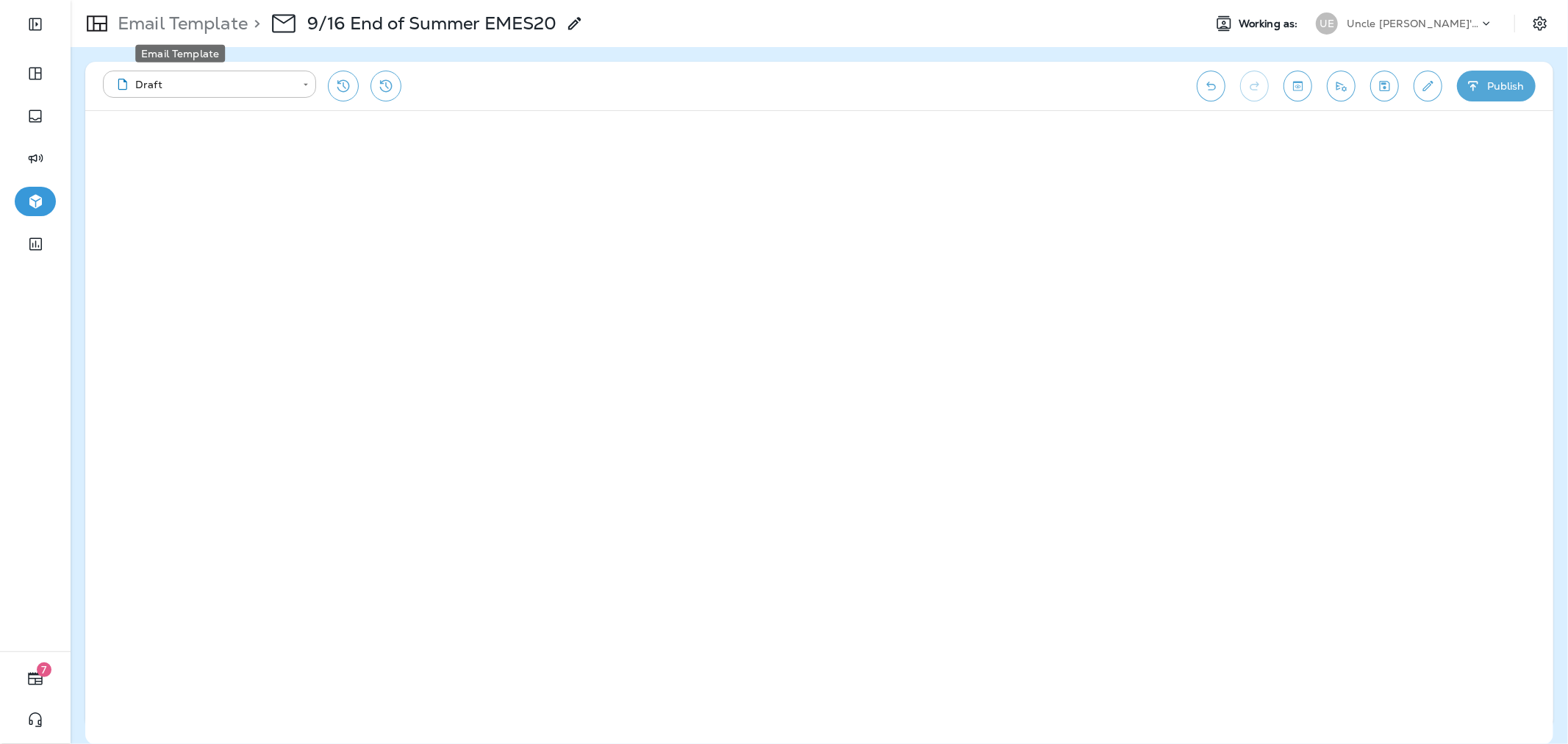
click at [187, 32] on p "Email Template" at bounding box center [180, 23] width 136 height 22
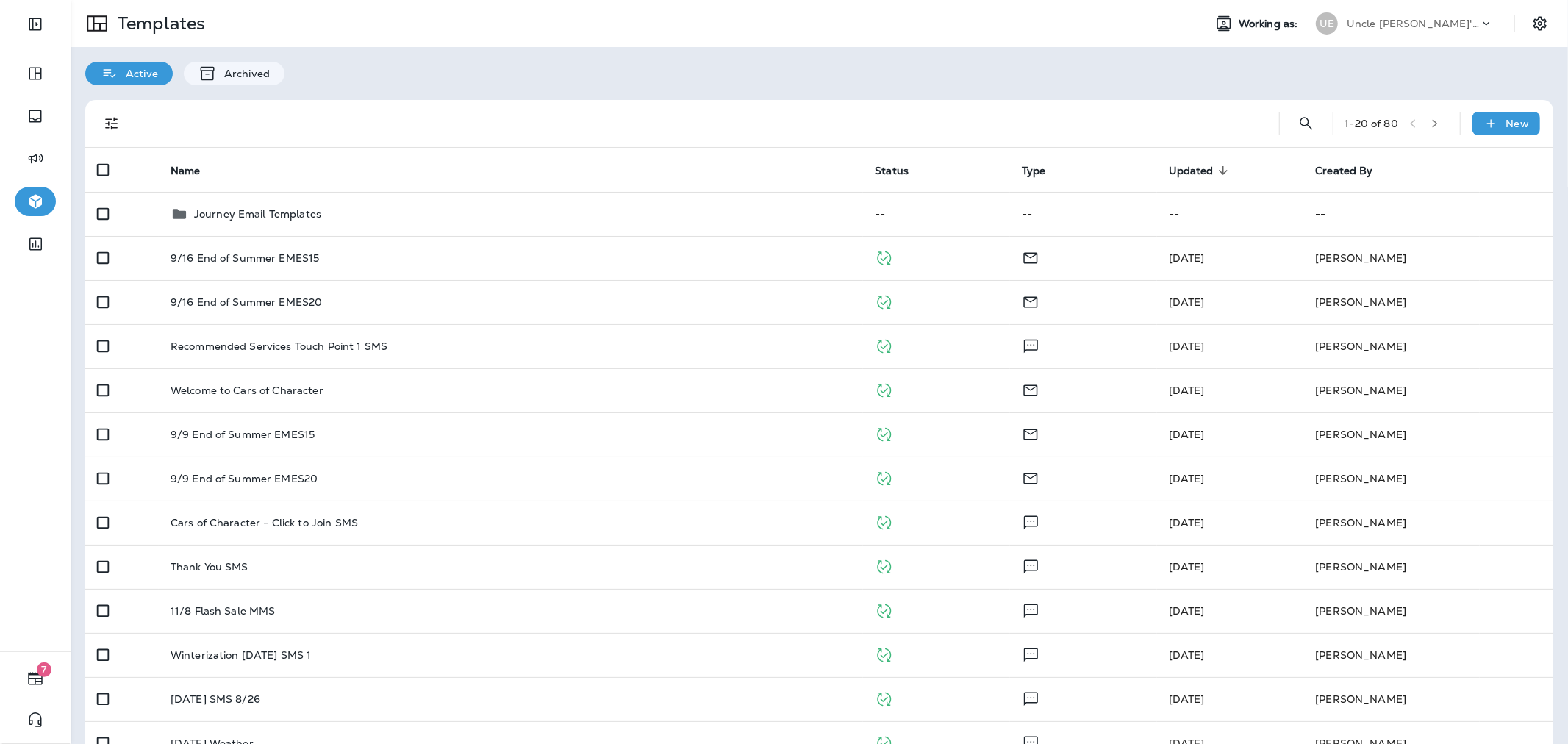
click at [1346, 20] on p "Uncle [PERSON_NAME]'s Oil Shoppe" at bounding box center [1413, 23] width 132 height 12
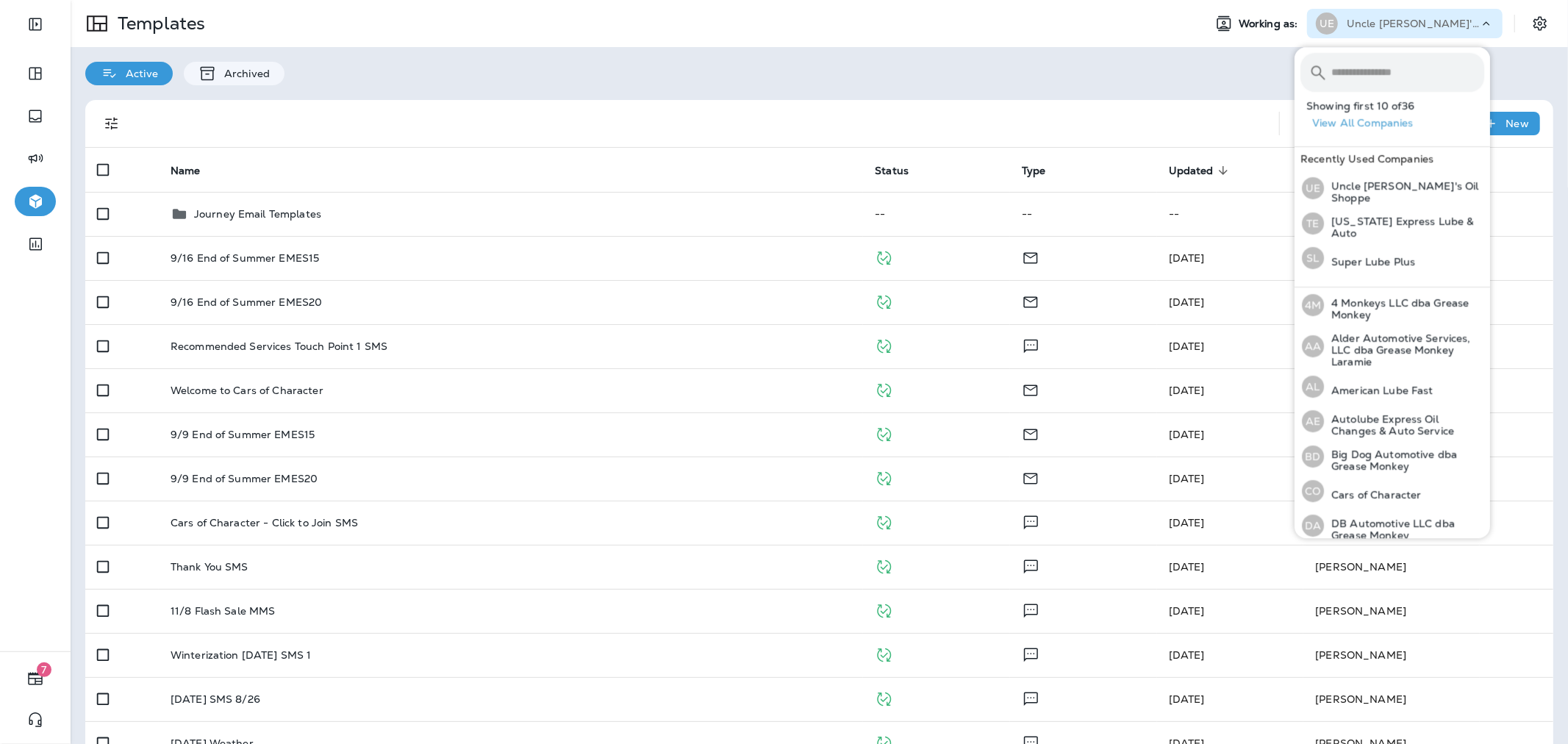
click at [1362, 72] on input "text" at bounding box center [1407, 72] width 153 height 39
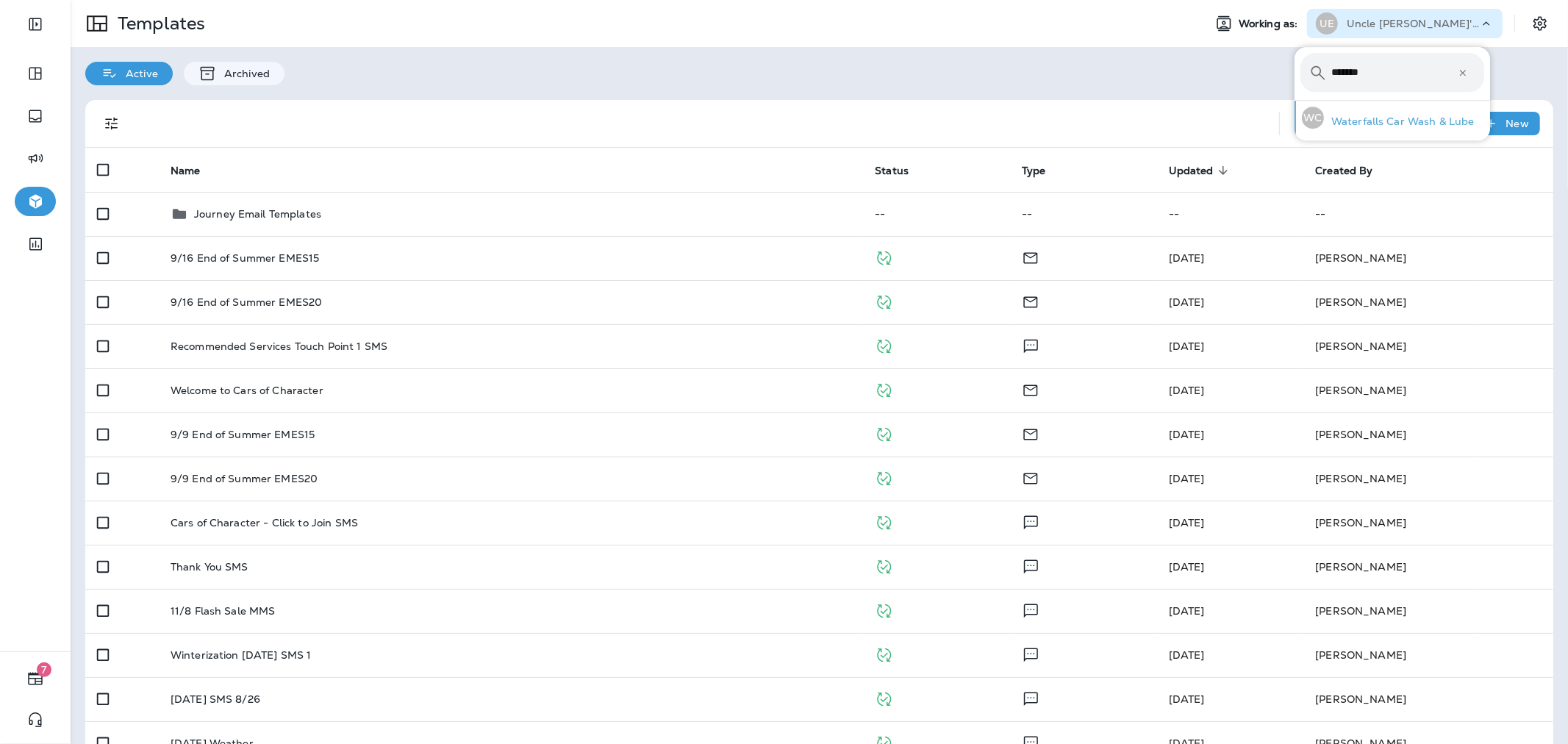
type input "*******"
click at [1369, 107] on div "WC Waterfalls Car Wash & Lube" at bounding box center [1388, 117] width 184 height 33
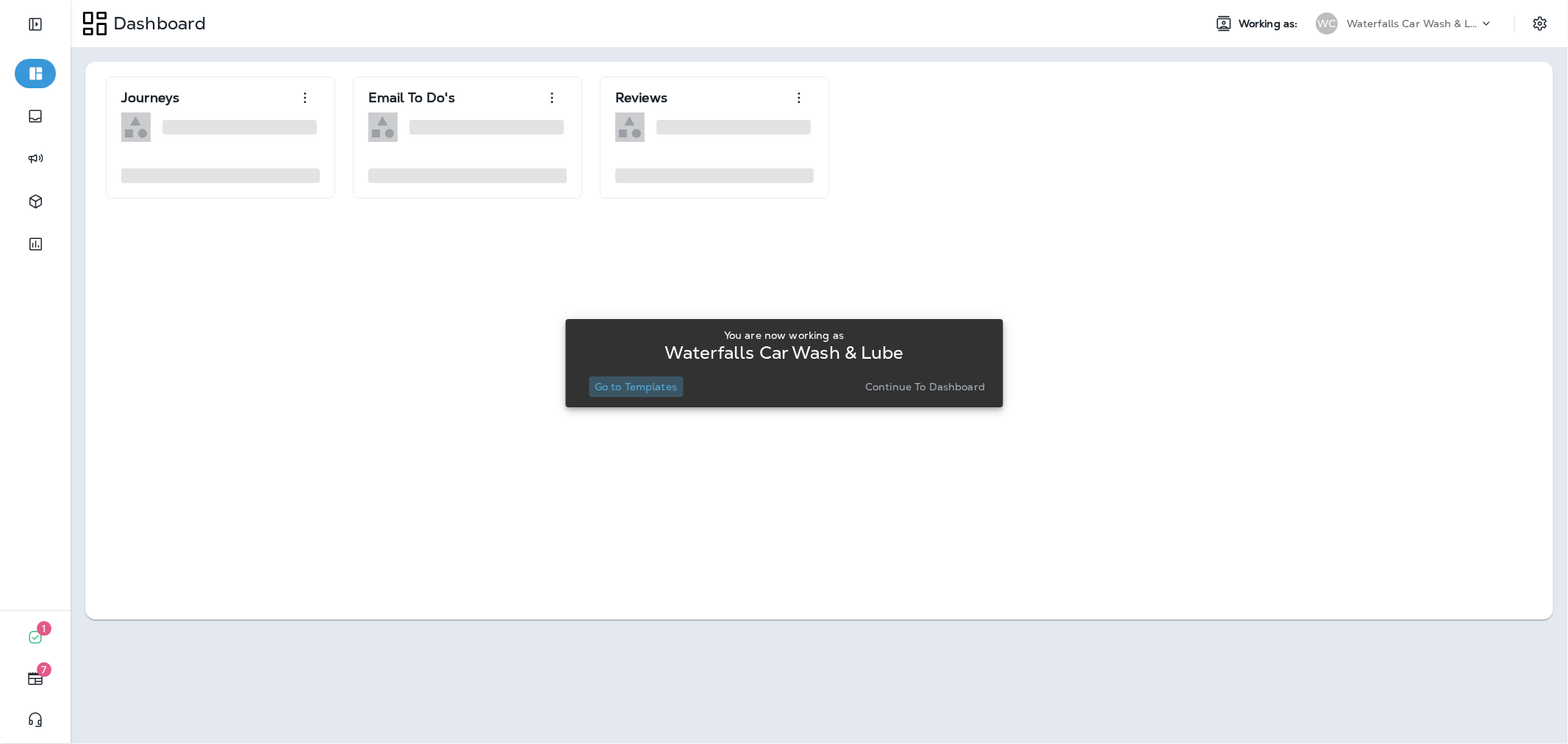
click at [643, 390] on p "Go to Templates" at bounding box center [636, 386] width 82 height 12
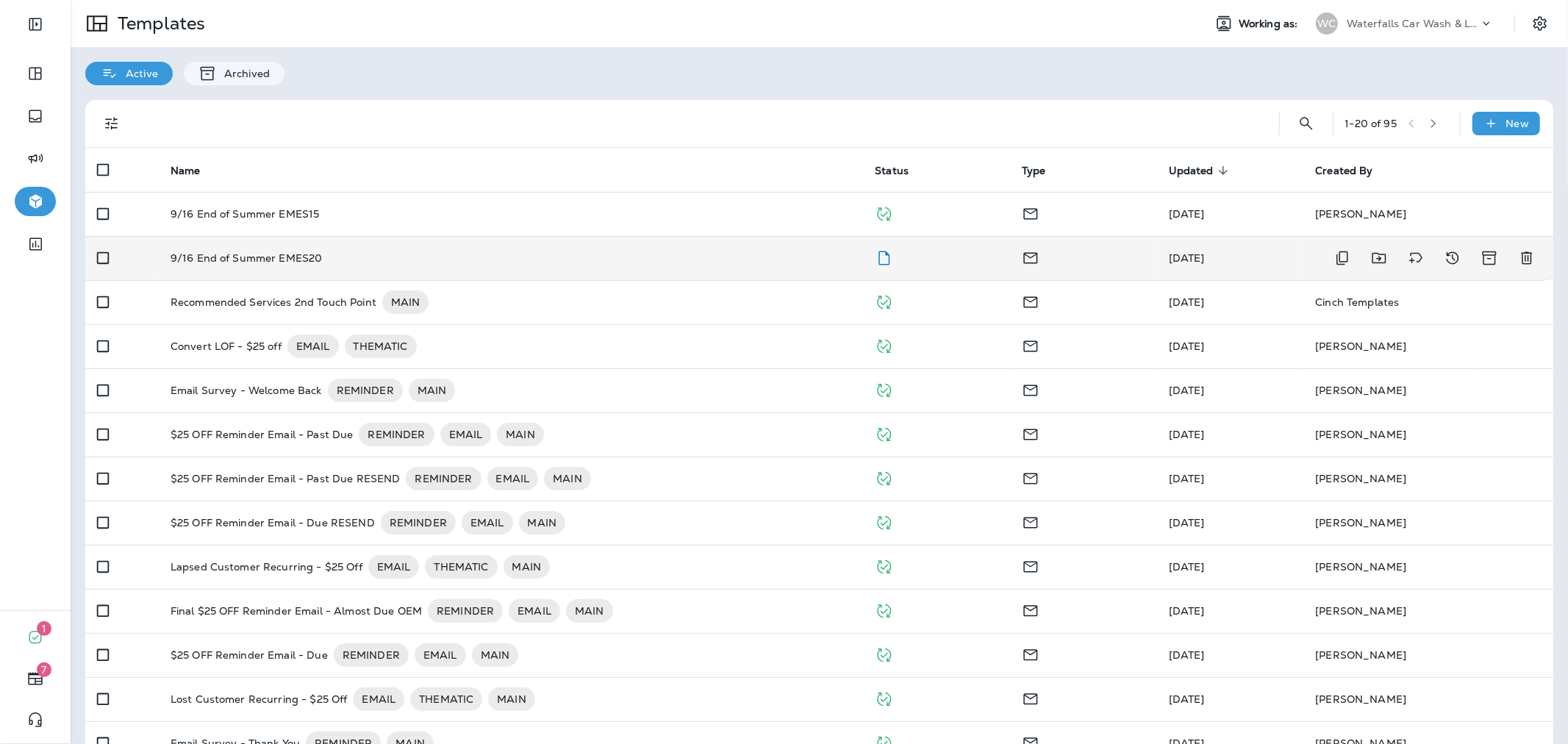
click at [746, 253] on div "9/16 End of Summer EMES20" at bounding box center [511, 257] width 681 height 12
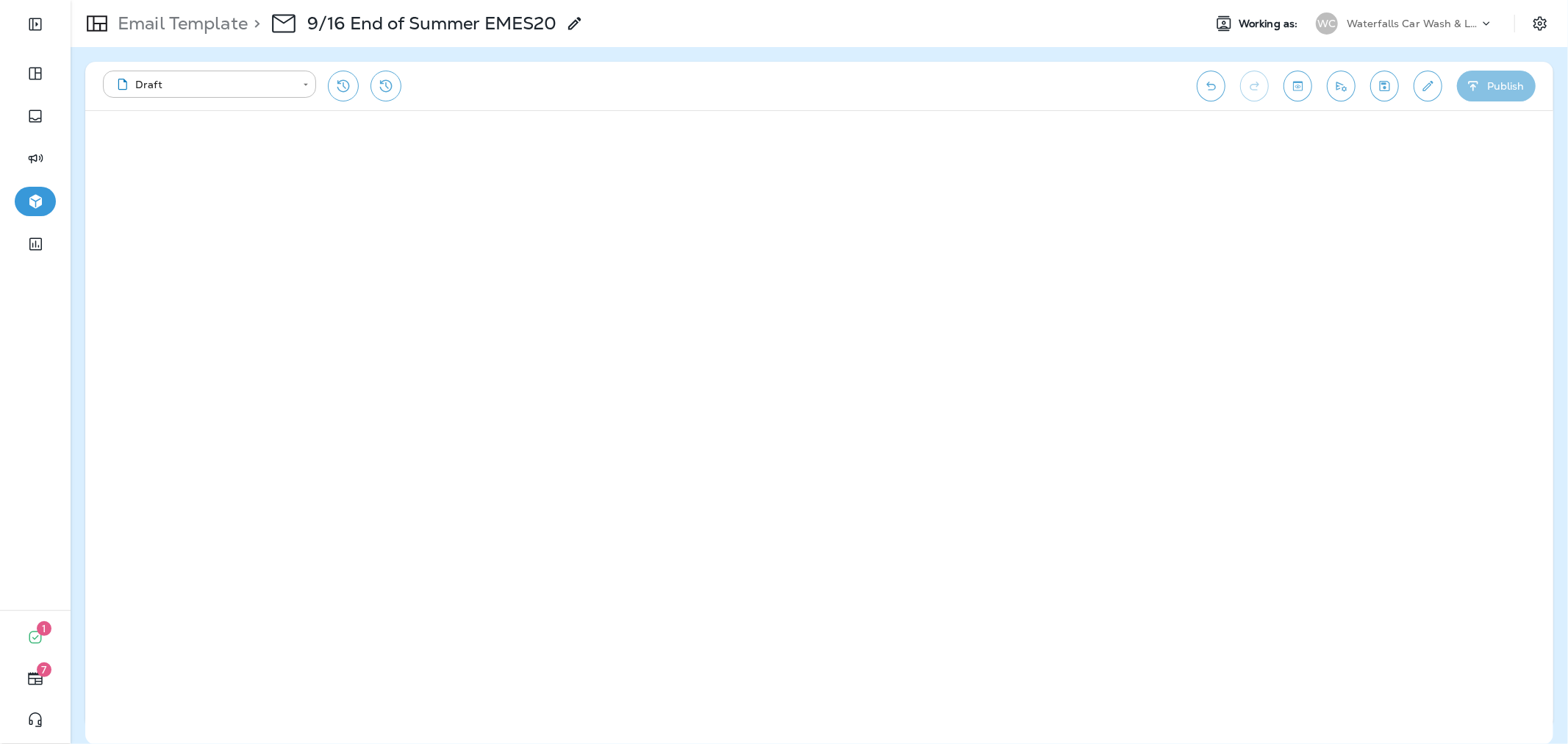
click at [1500, 87] on button "Publish" at bounding box center [1496, 86] width 79 height 31
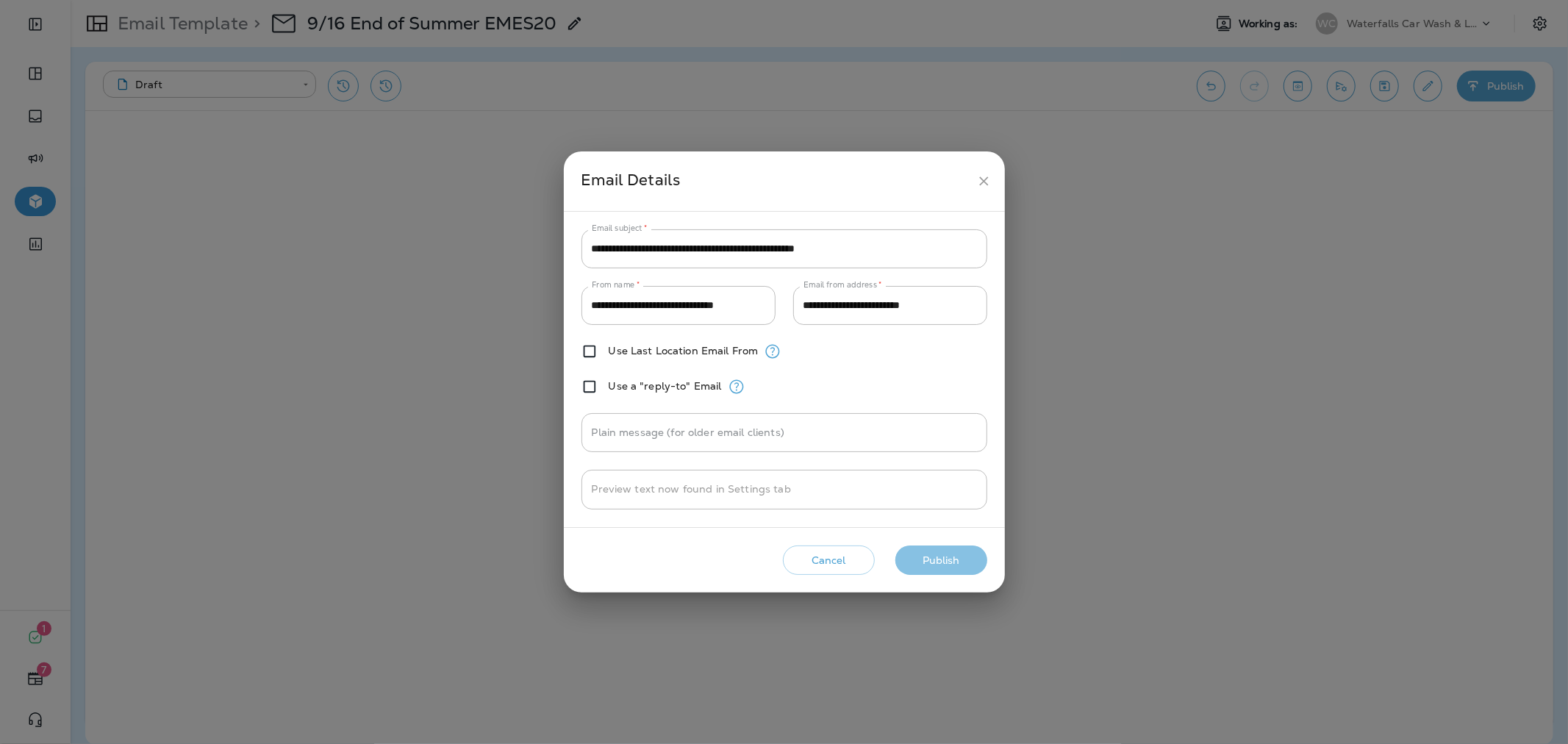
click at [935, 557] on button "Publish" at bounding box center [941, 561] width 92 height 30
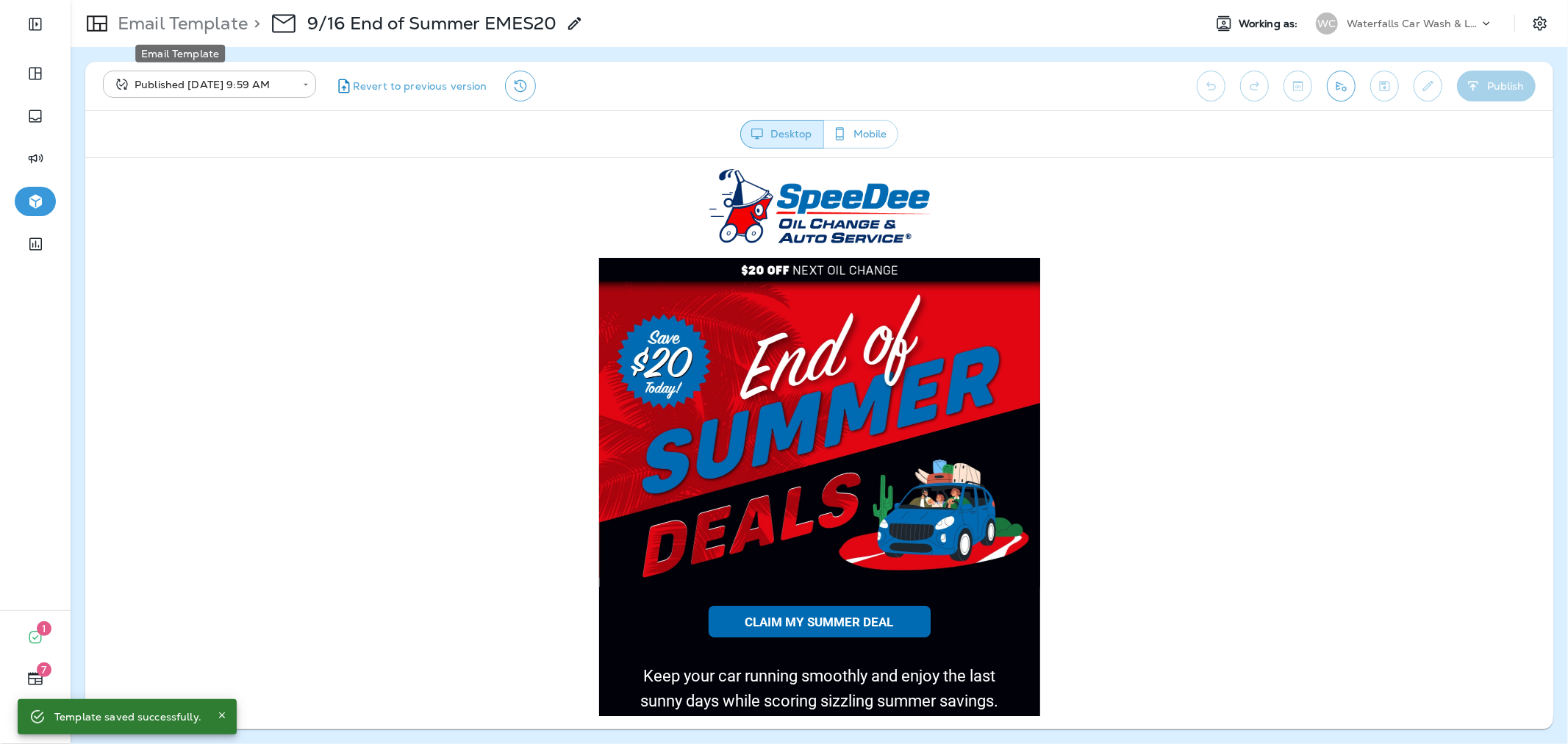
click at [219, 27] on p "Email Template" at bounding box center [180, 23] width 136 height 22
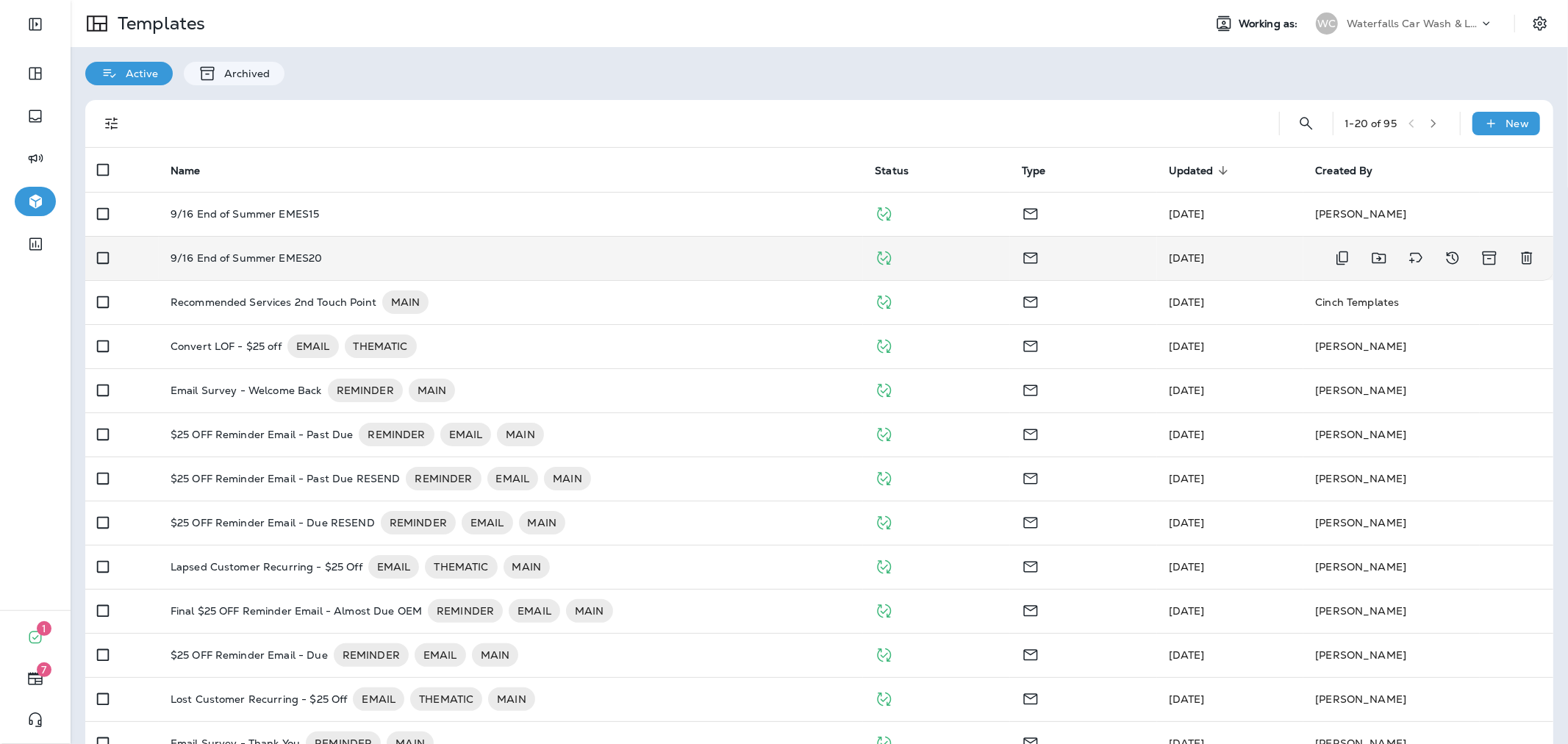
click at [424, 252] on div "9/16 End of Summer EMES20" at bounding box center [511, 257] width 681 height 12
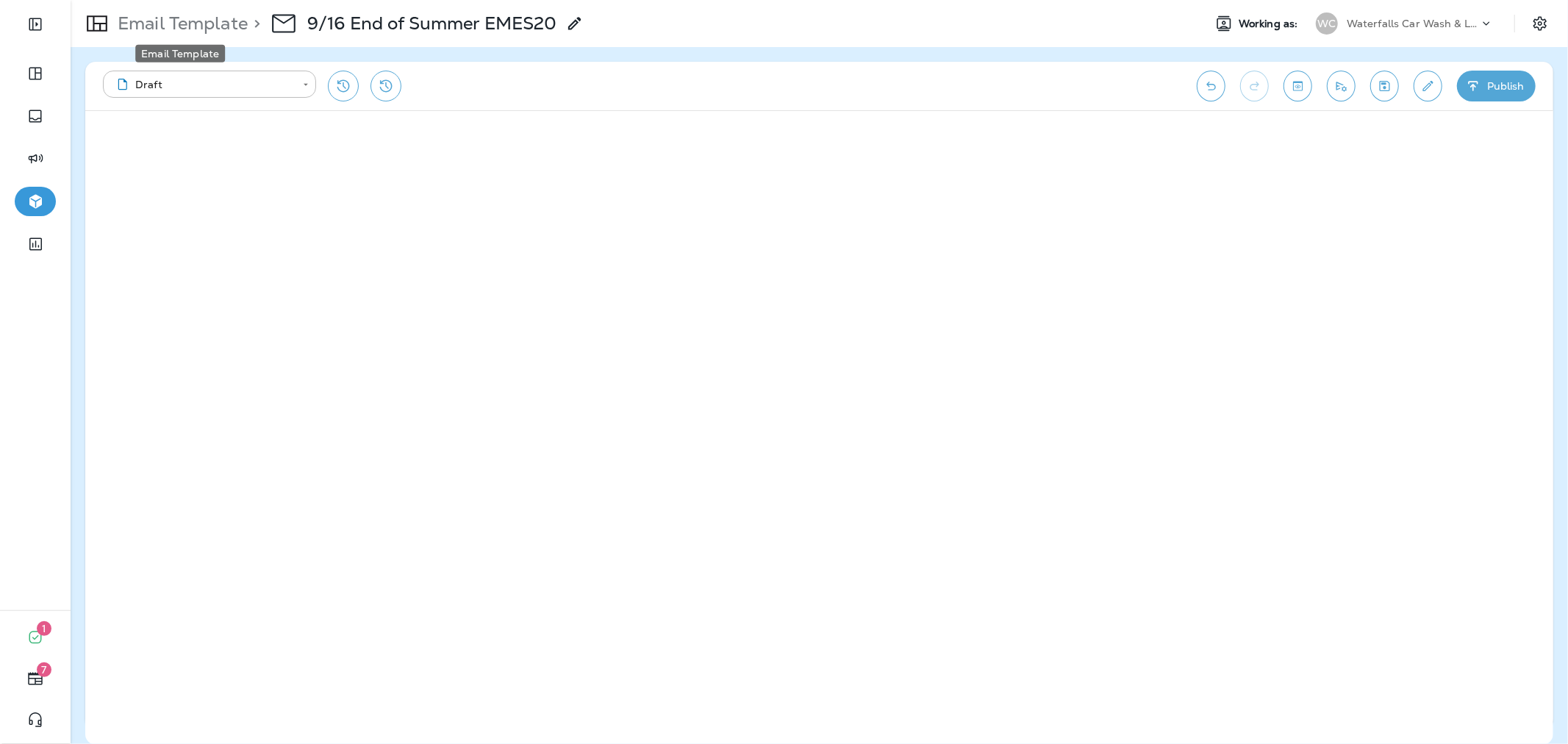
click at [200, 30] on p "Email Template" at bounding box center [180, 23] width 136 height 22
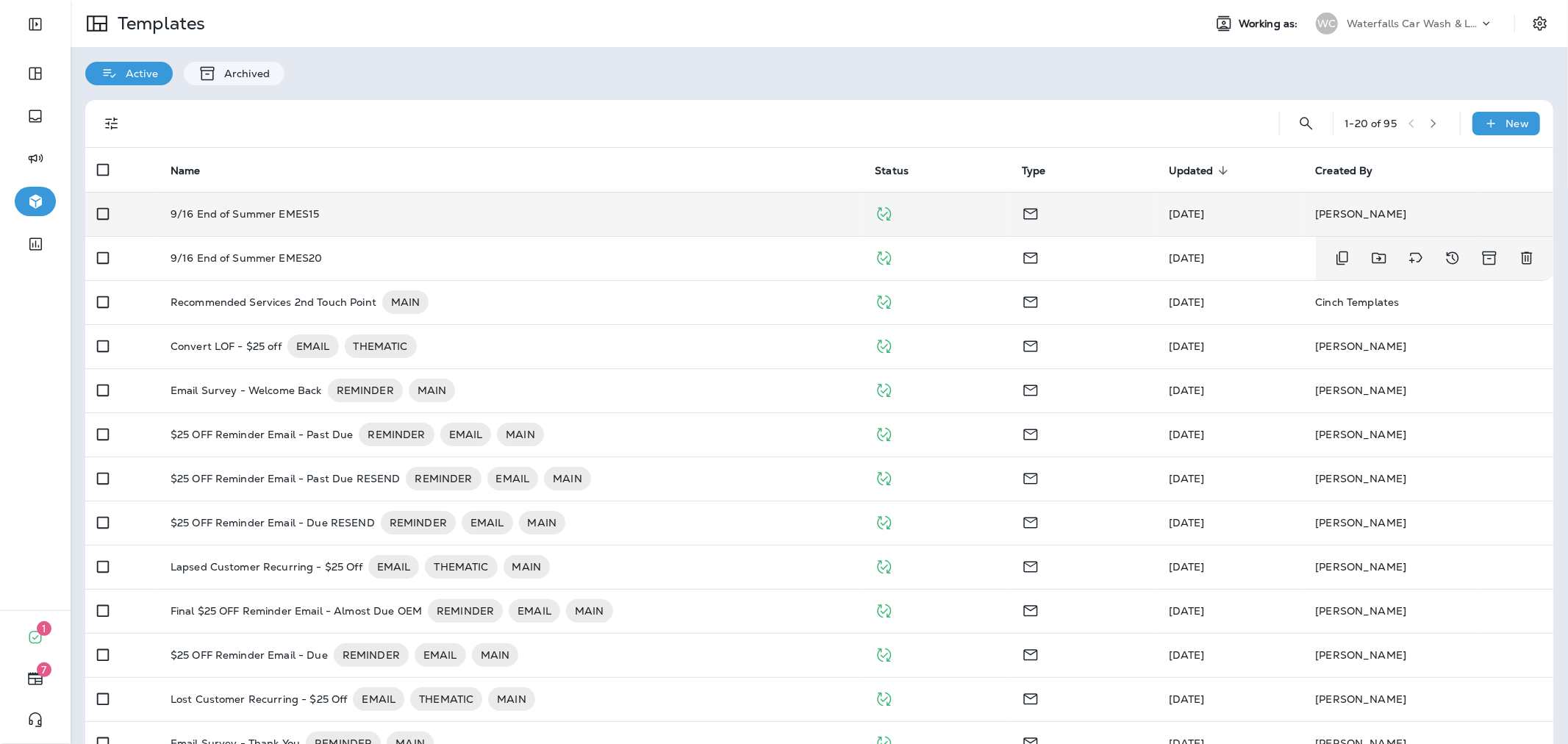
click at [313, 223] on td "9/16 End of Summer EMES15" at bounding box center [511, 214] width 705 height 44
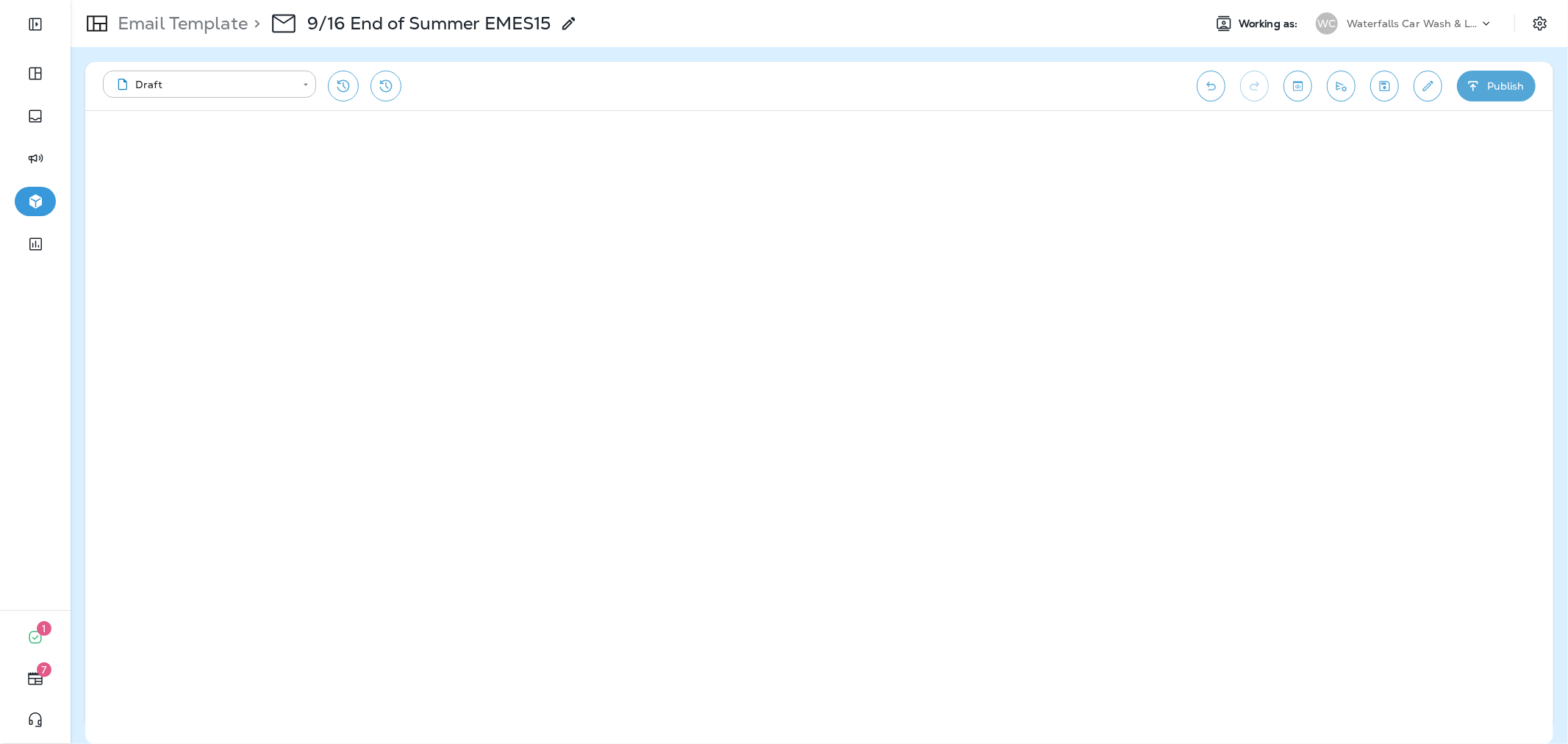
click at [1483, 90] on button "Publish" at bounding box center [1496, 86] width 79 height 31
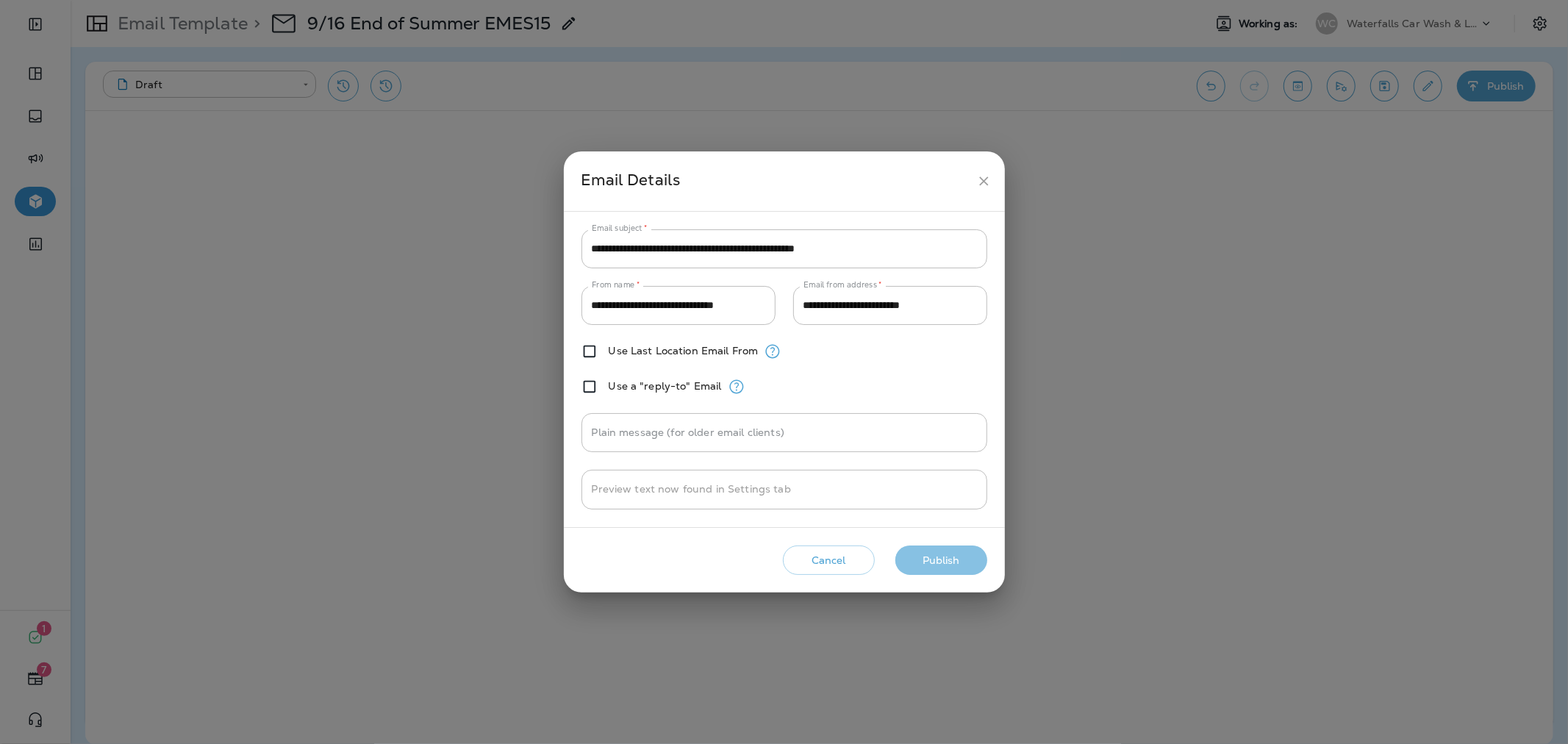
click at [948, 548] on button "Publish" at bounding box center [941, 561] width 92 height 30
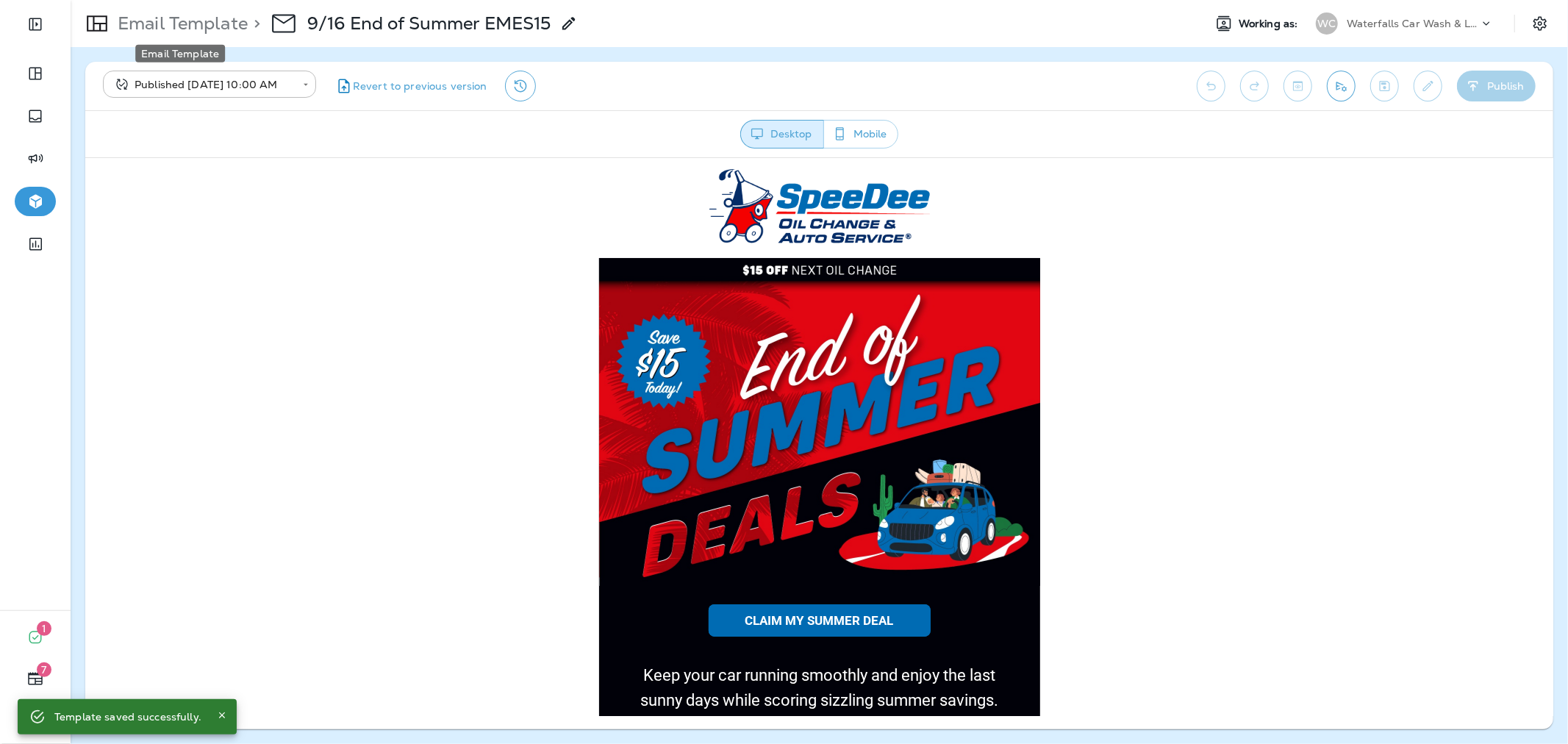
click at [143, 24] on p "Email Template" at bounding box center [180, 23] width 136 height 22
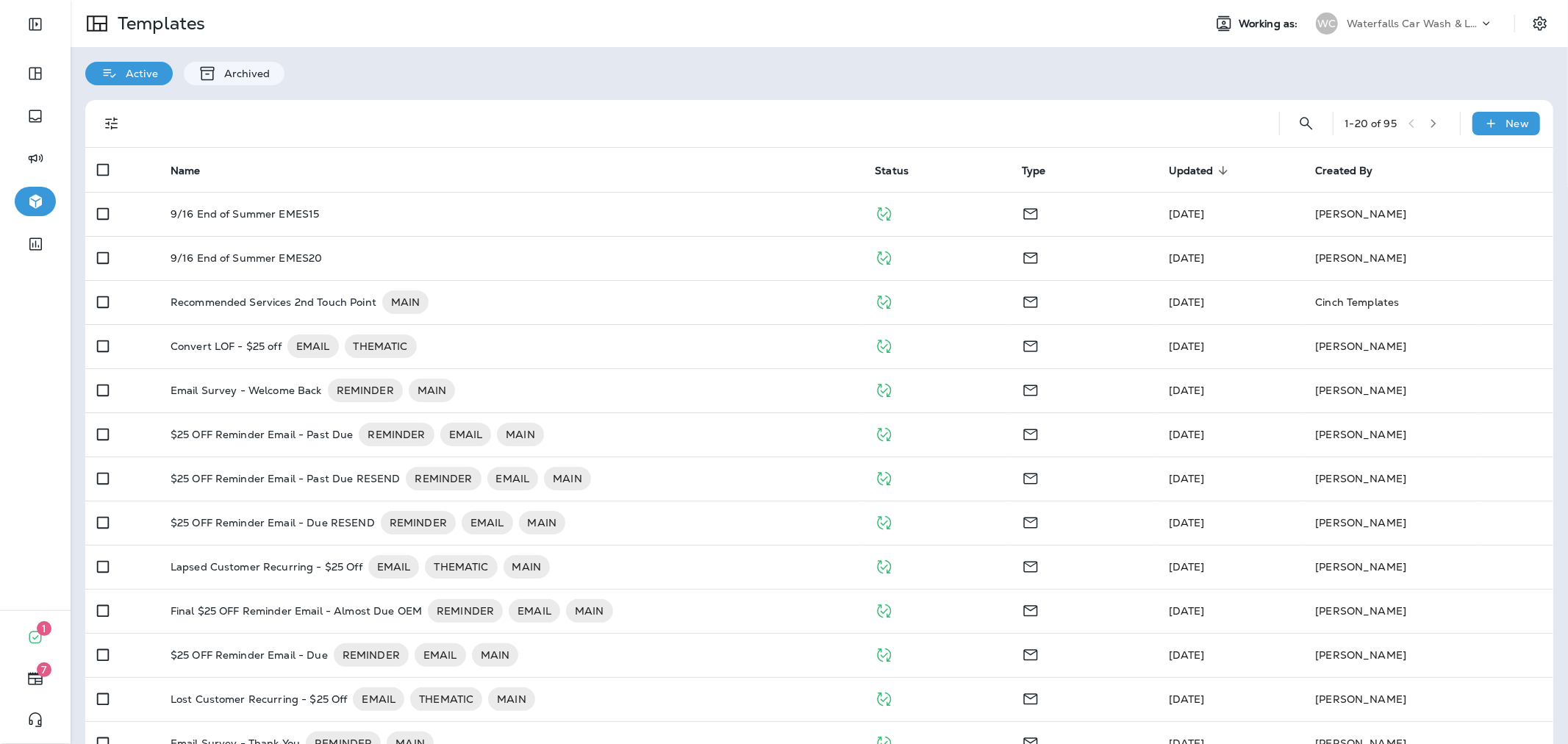
click at [1391, 23] on p "Waterfalls Car Wash & Lube" at bounding box center [1413, 23] width 132 height 12
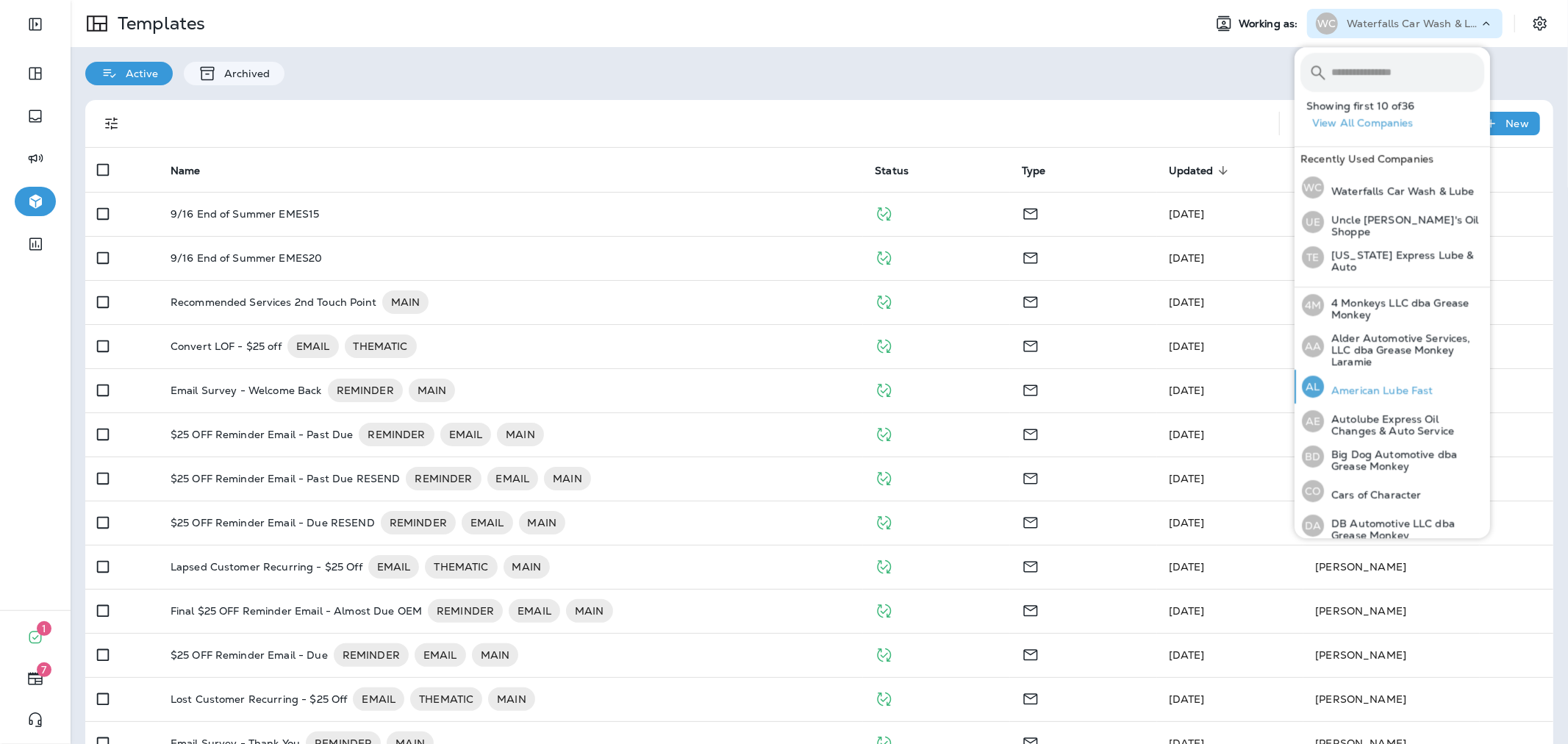
click at [1397, 386] on p "American Lube Fast" at bounding box center [1378, 389] width 110 height 12
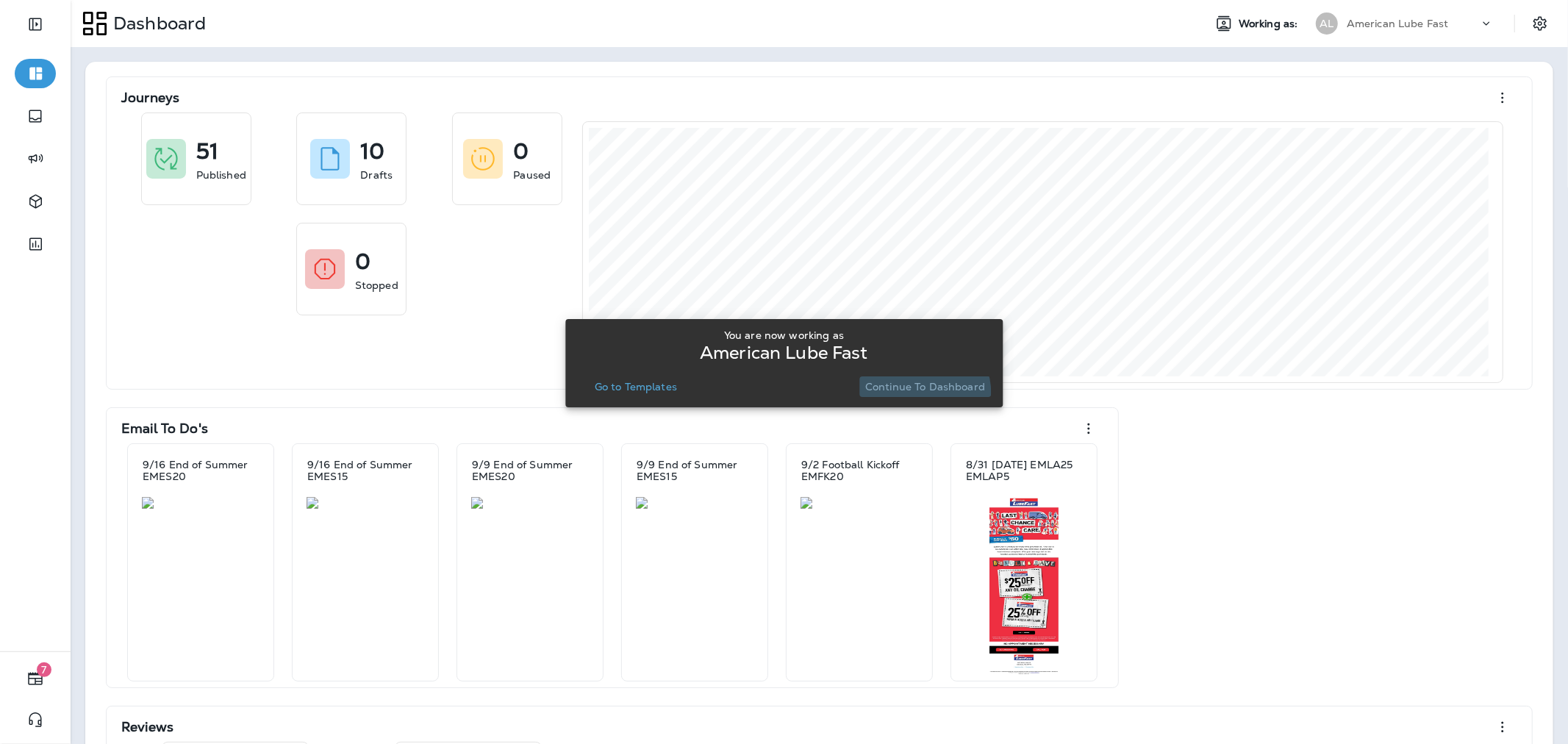
click at [924, 393] on button "Continue to Dashboard" at bounding box center [924, 386] width 131 height 20
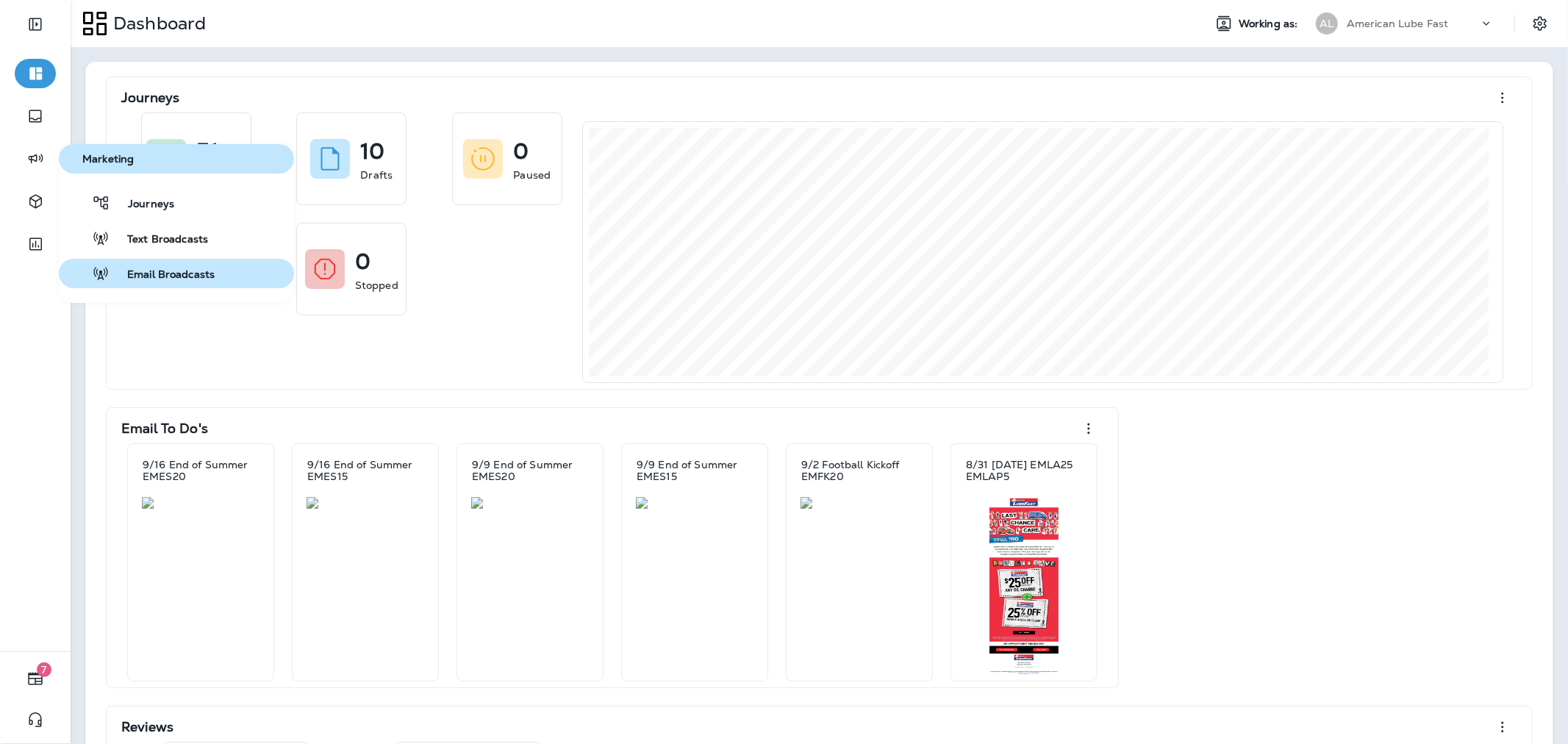
click at [174, 272] on span "Email Broadcasts" at bounding box center [162, 275] width 105 height 14
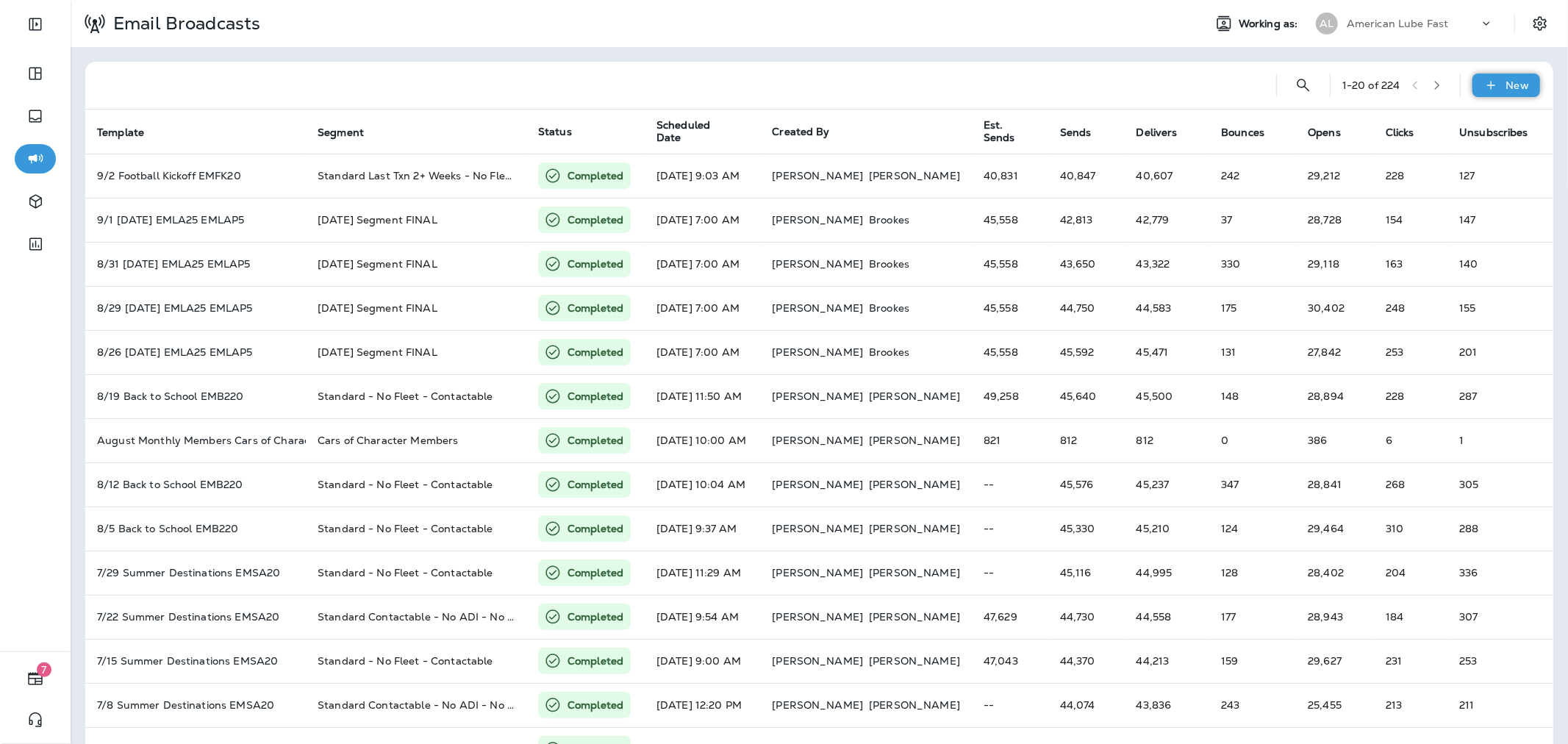
click at [1503, 96] on div "New" at bounding box center [1506, 86] width 68 height 23
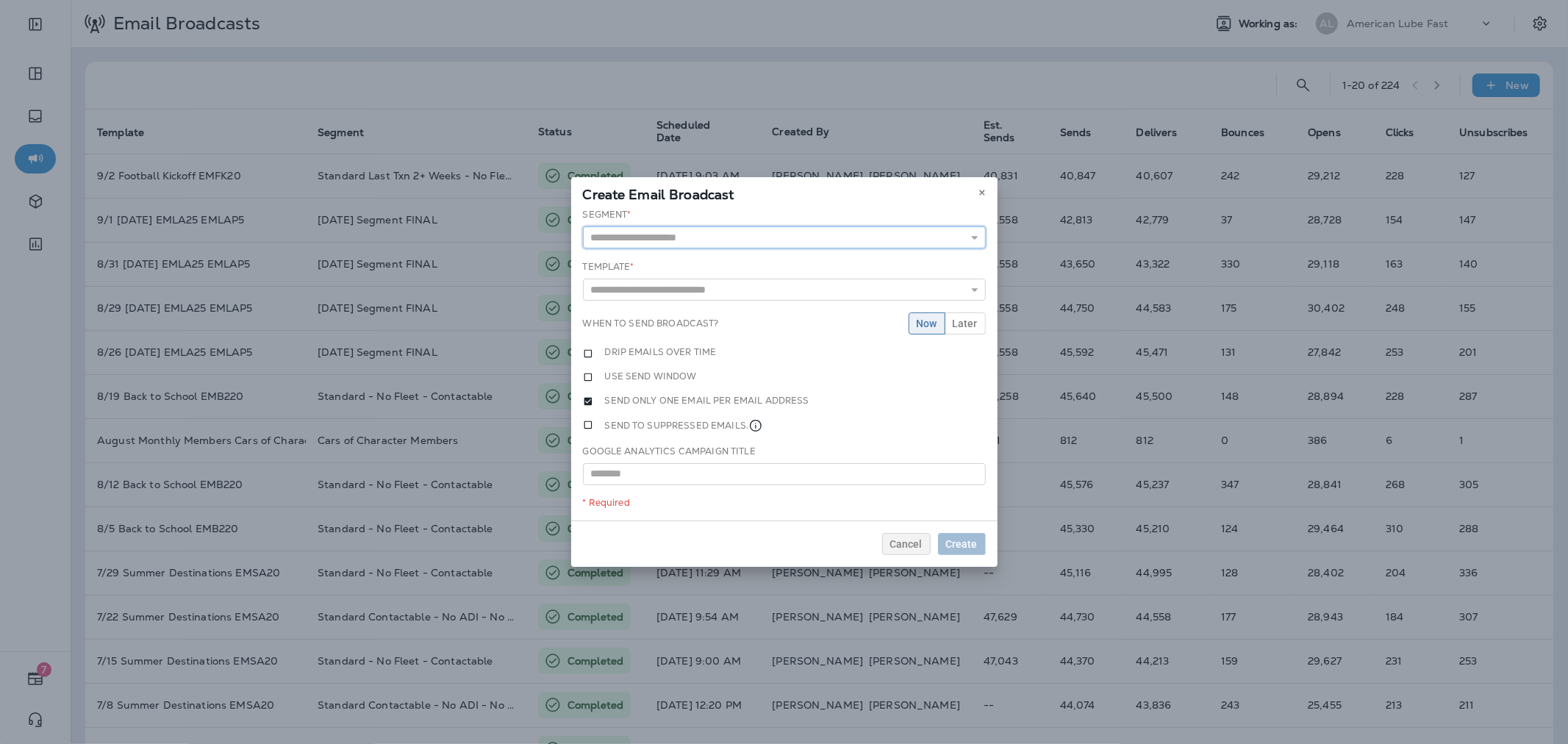
click at [869, 234] on input "text" at bounding box center [784, 237] width 403 height 22
type input "********"
click at [978, 188] on icon at bounding box center [981, 192] width 9 height 9
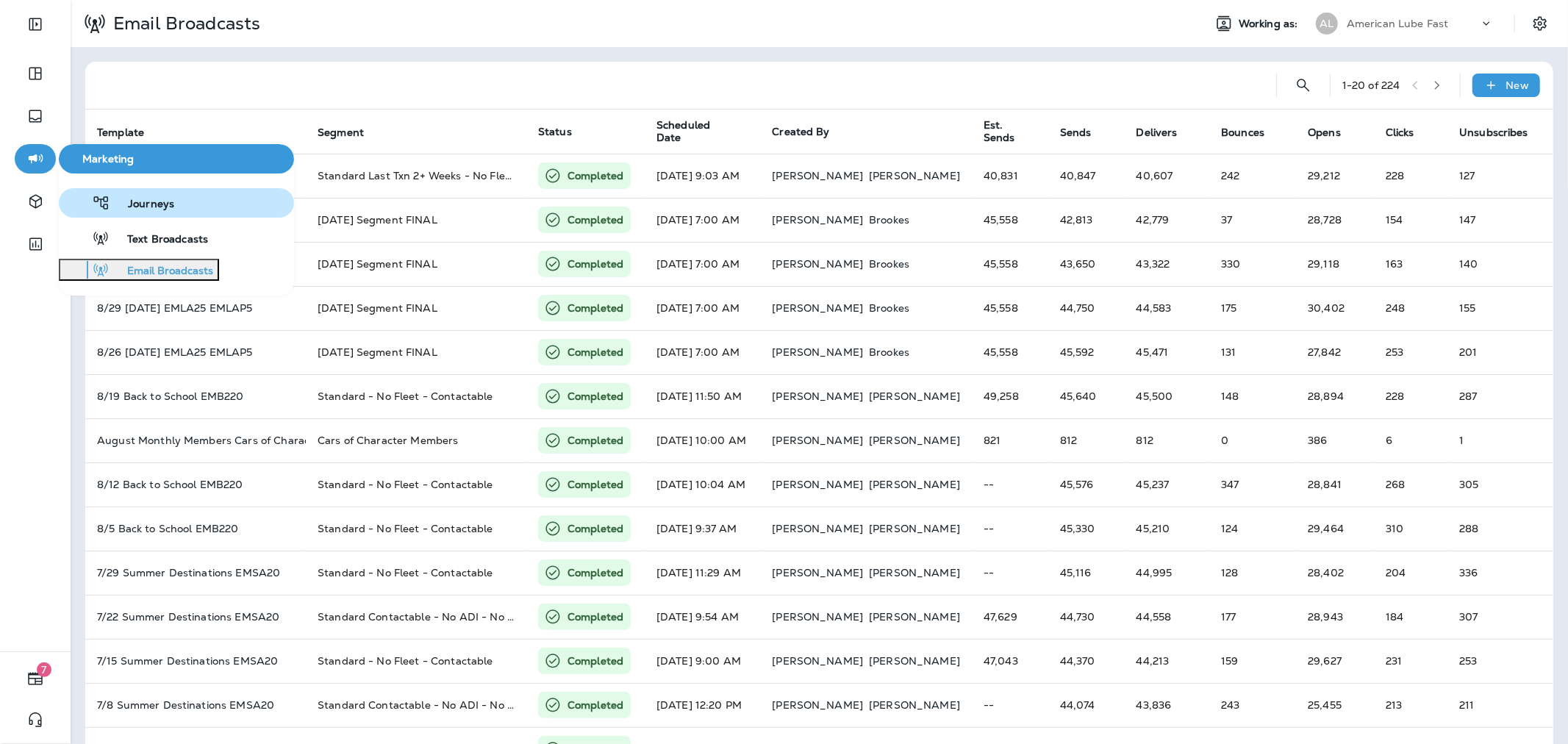
click at [129, 202] on span "Journeys" at bounding box center [142, 204] width 64 height 14
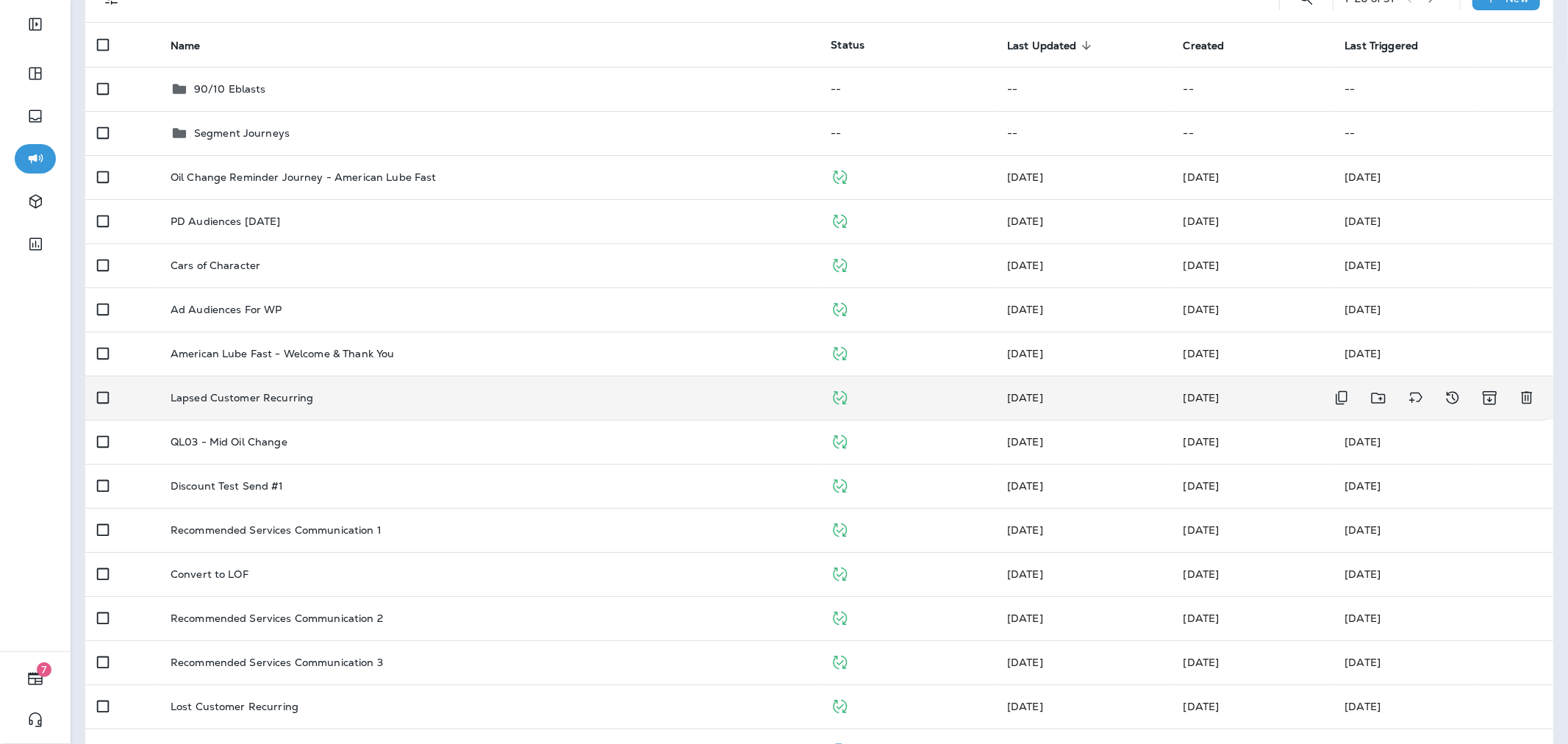
scroll to position [163, 0]
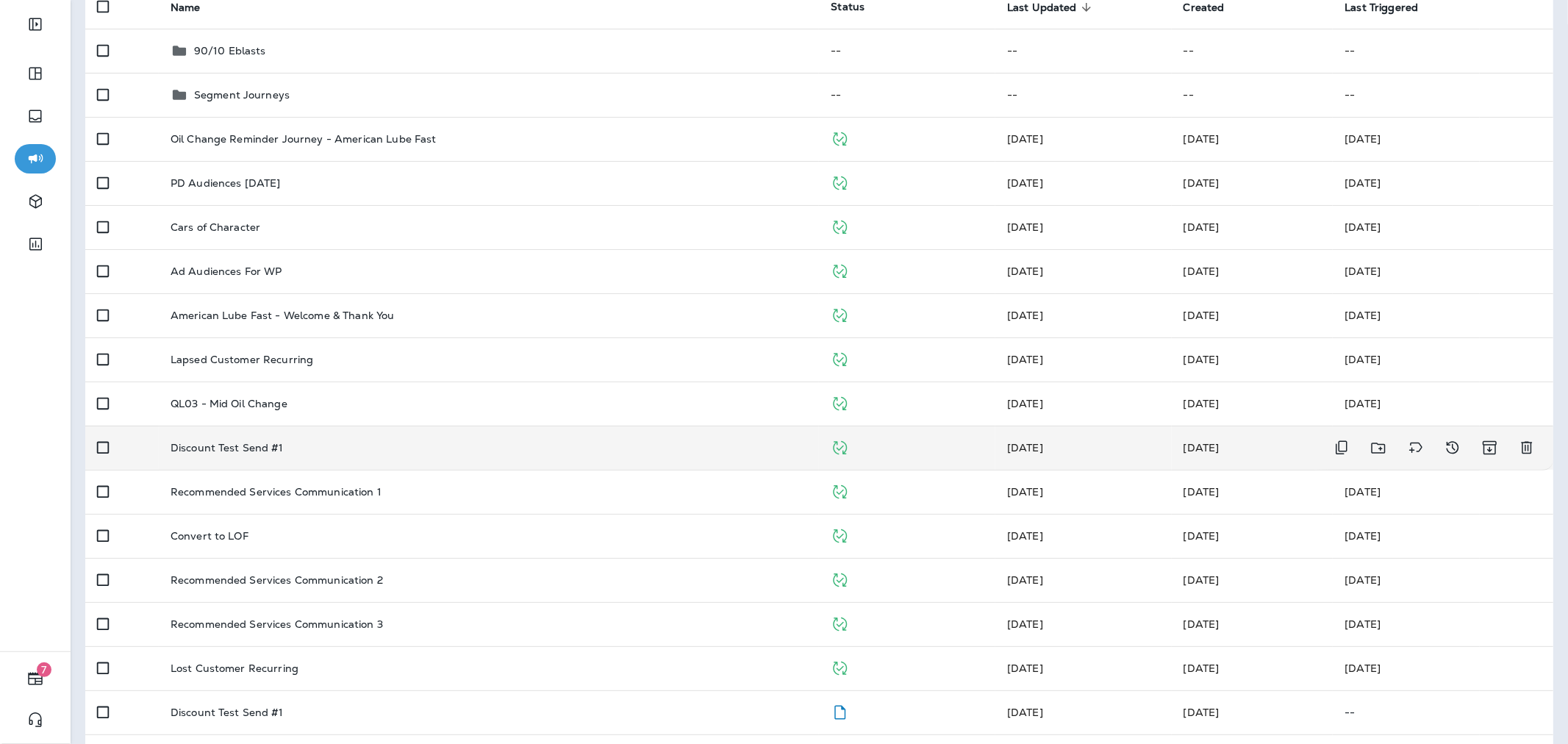
click at [459, 446] on div "Discount Test Send #1" at bounding box center [489, 447] width 637 height 12
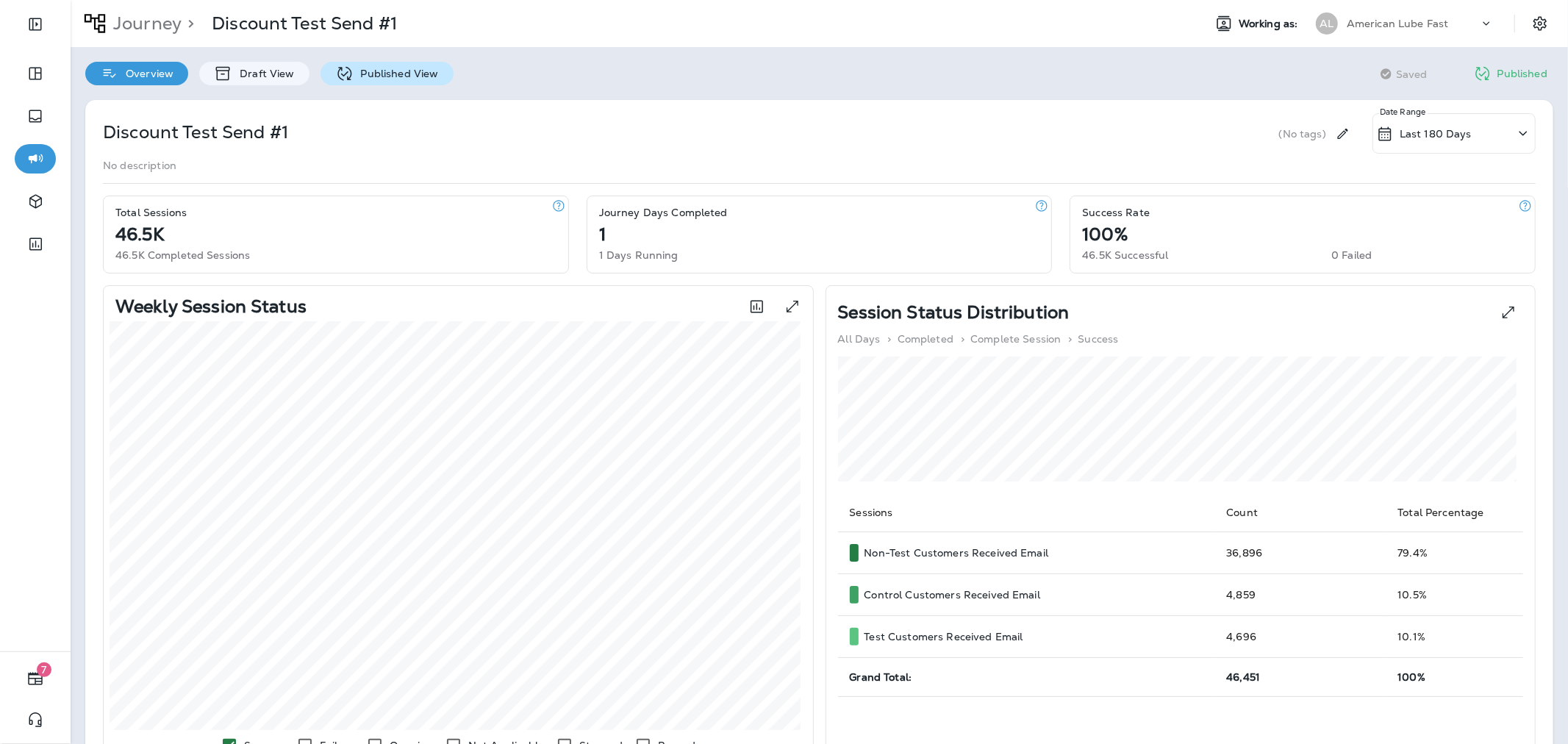
click at [384, 77] on p "Published View" at bounding box center [396, 73] width 86 height 12
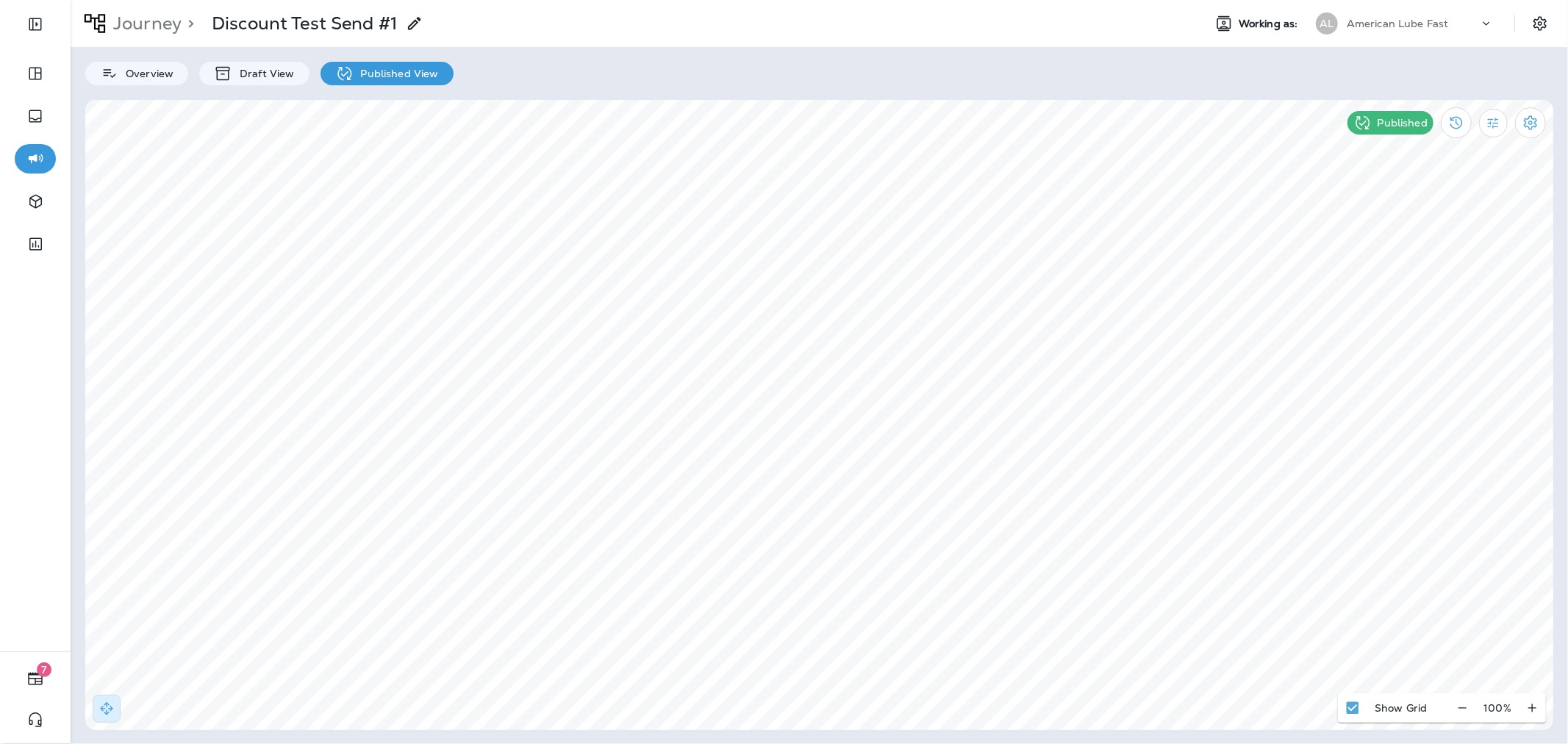
click at [1406, 11] on div "AL American Lube Fast" at bounding box center [1404, 23] width 195 height 30
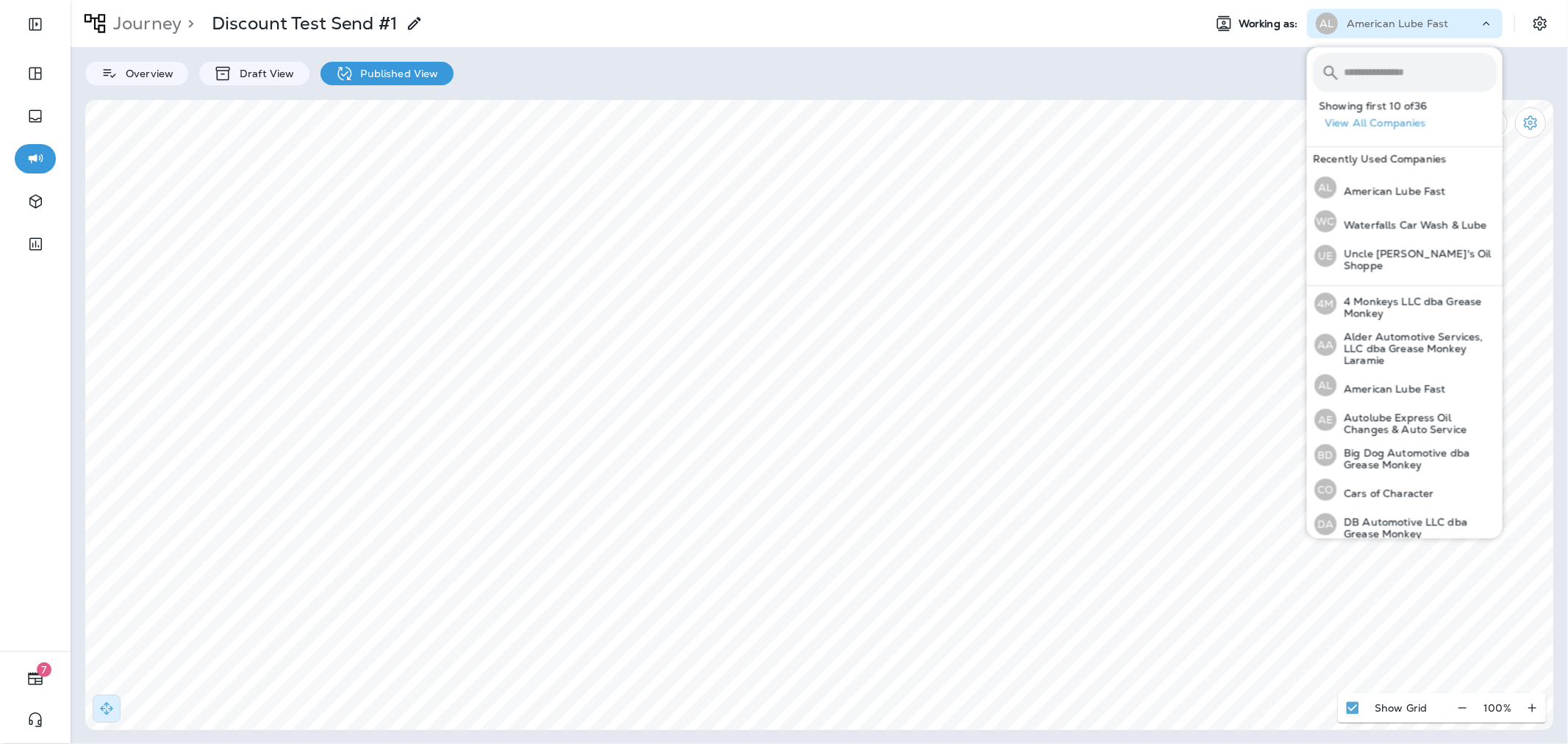
click at [1407, 56] on input "text" at bounding box center [1420, 72] width 153 height 39
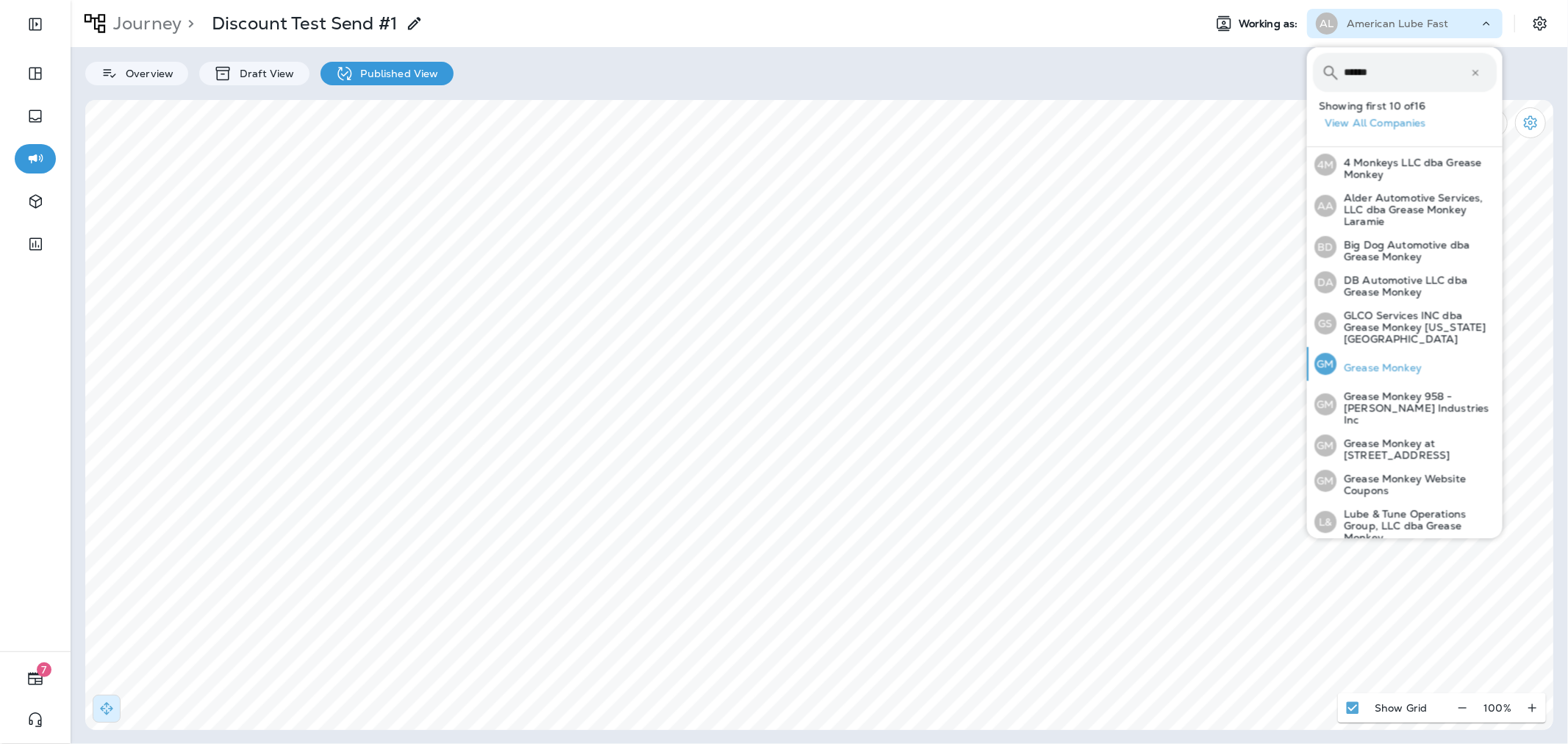
type input "******"
click at [1373, 362] on p "Grease Monkey" at bounding box center [1379, 367] width 86 height 12
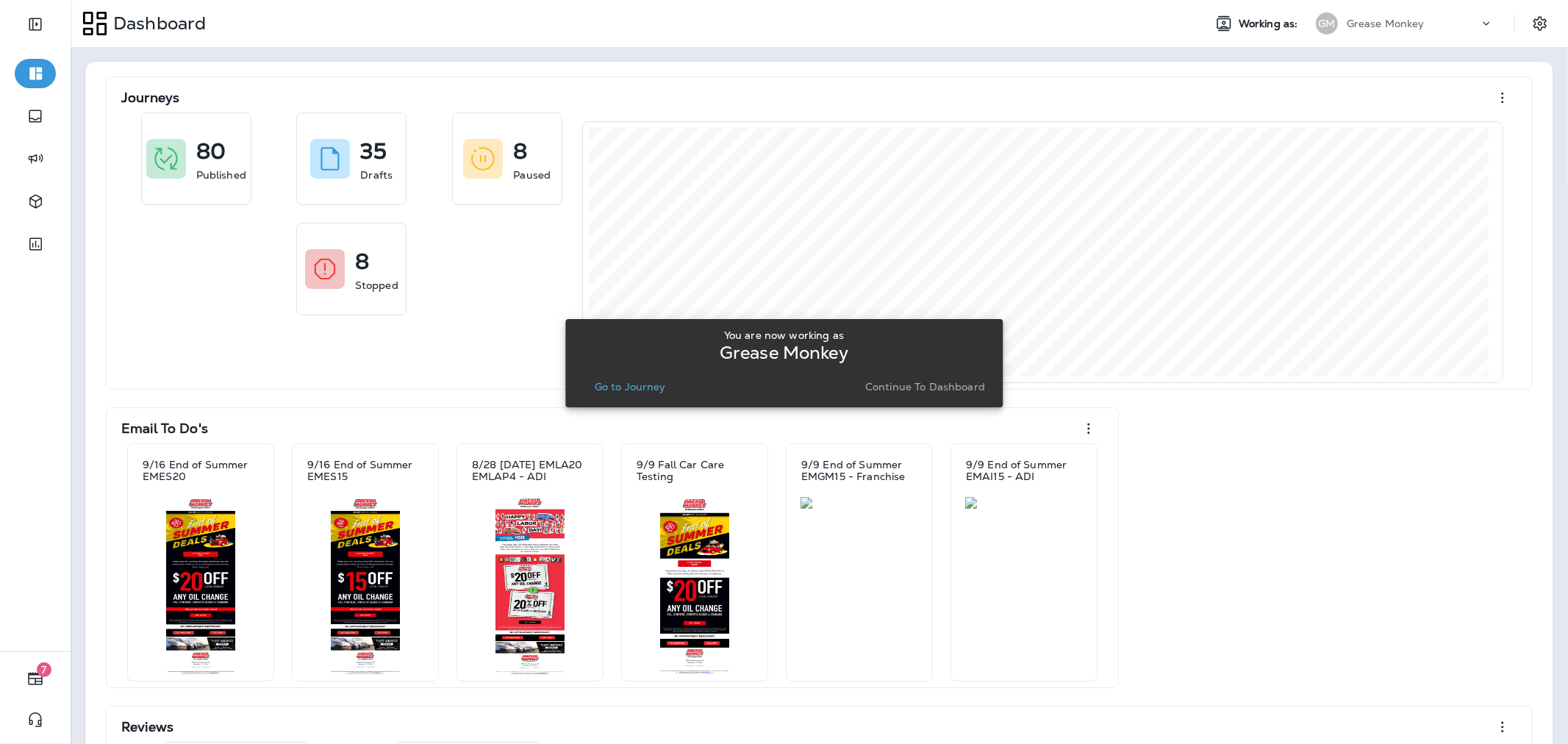
click at [651, 387] on p "Go to Journey" at bounding box center [630, 386] width 72 height 12
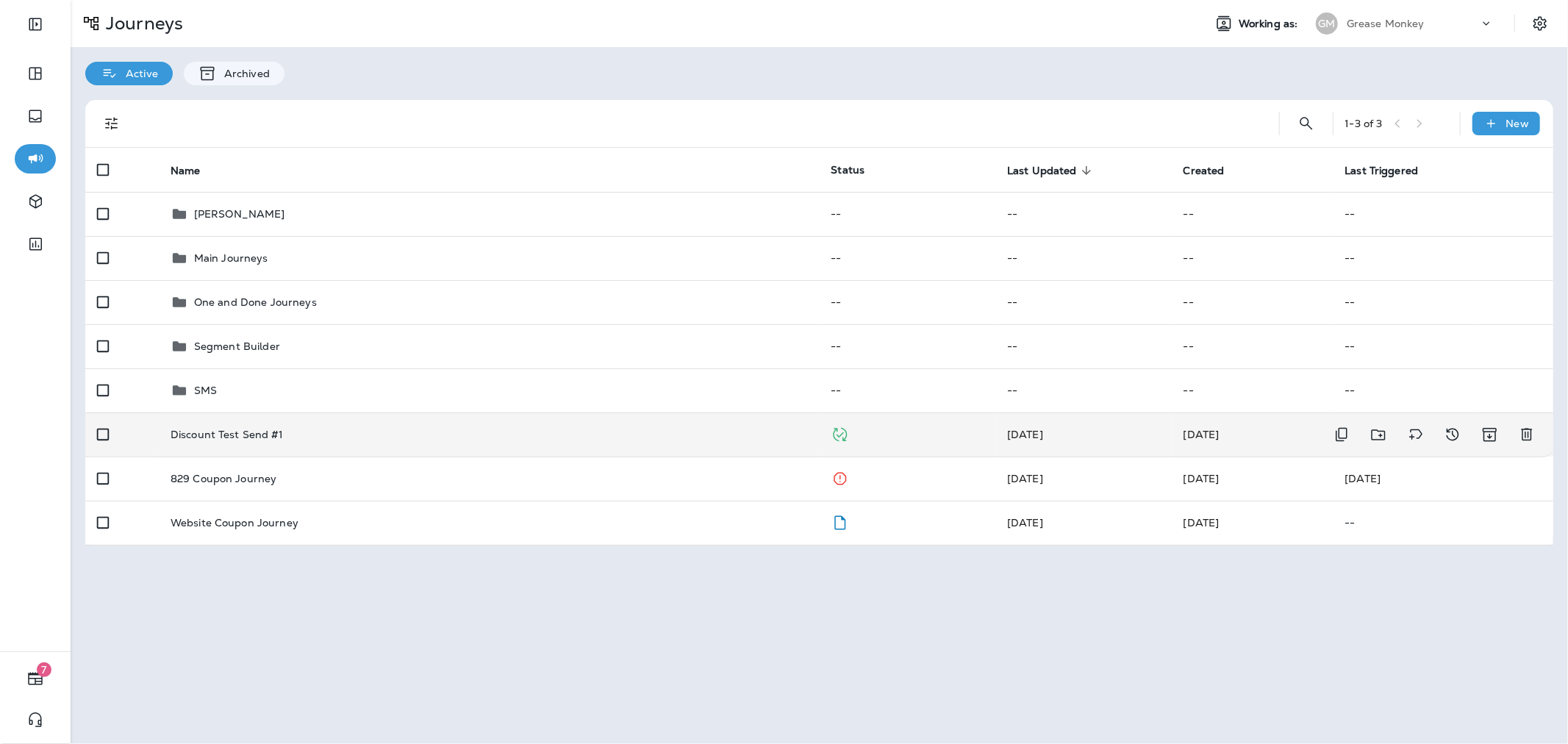
click at [447, 434] on div "Discount Test Send #1" at bounding box center [489, 434] width 637 height 12
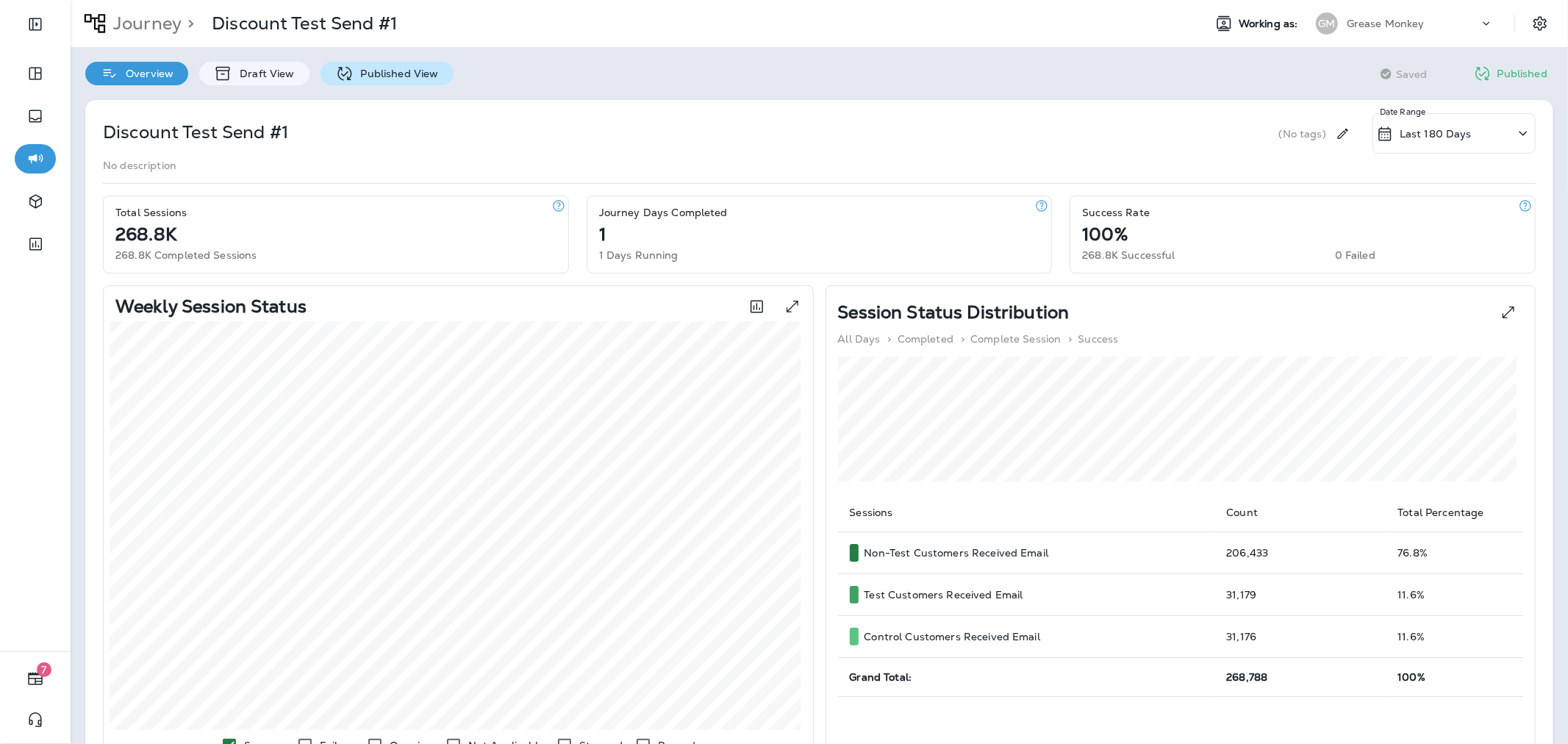
click at [414, 82] on div "Published View" at bounding box center [386, 73] width 133 height 23
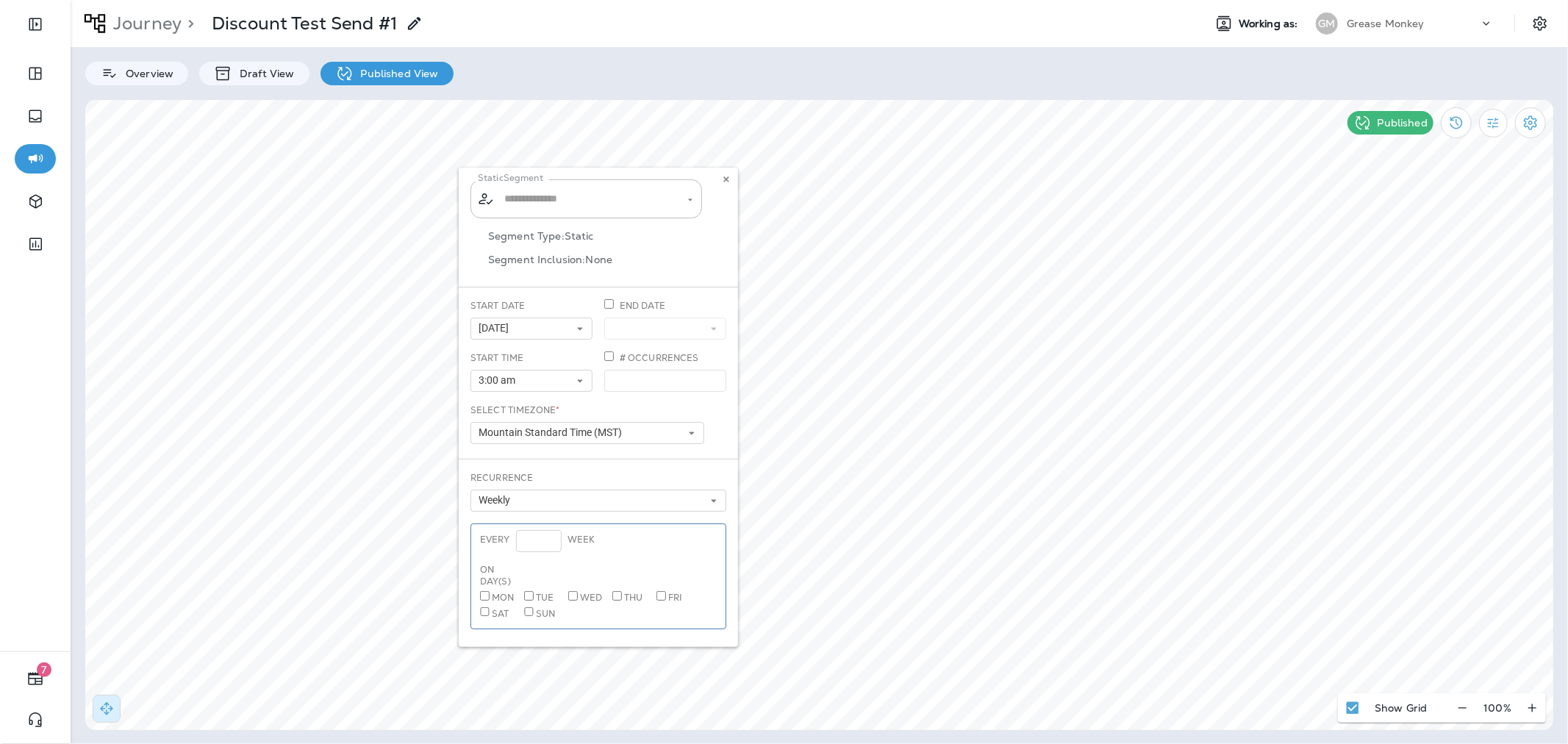
type input "**********"
click at [721, 181] on button at bounding box center [726, 179] width 16 height 16
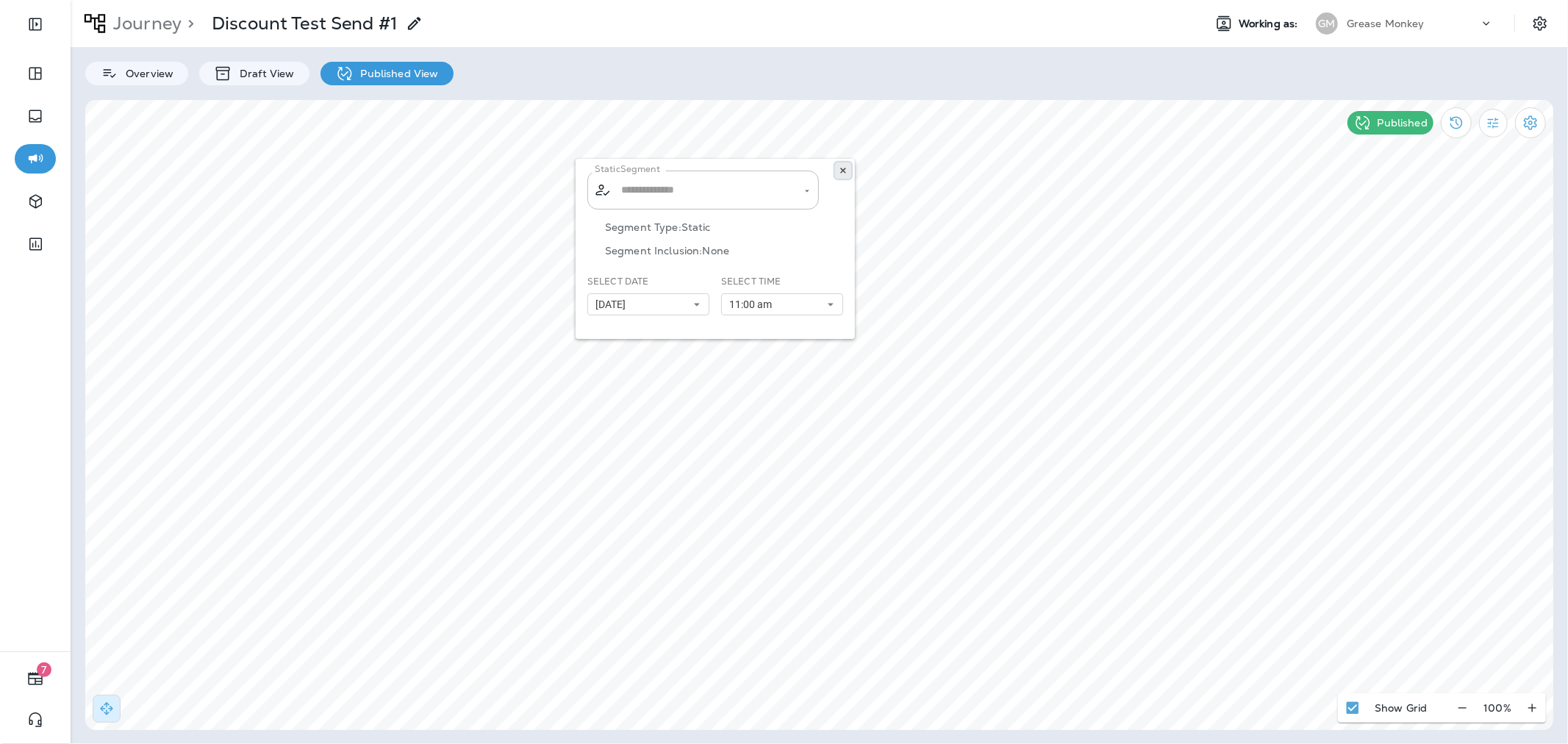
click at [842, 165] on button at bounding box center [843, 170] width 16 height 16
type input "**********"
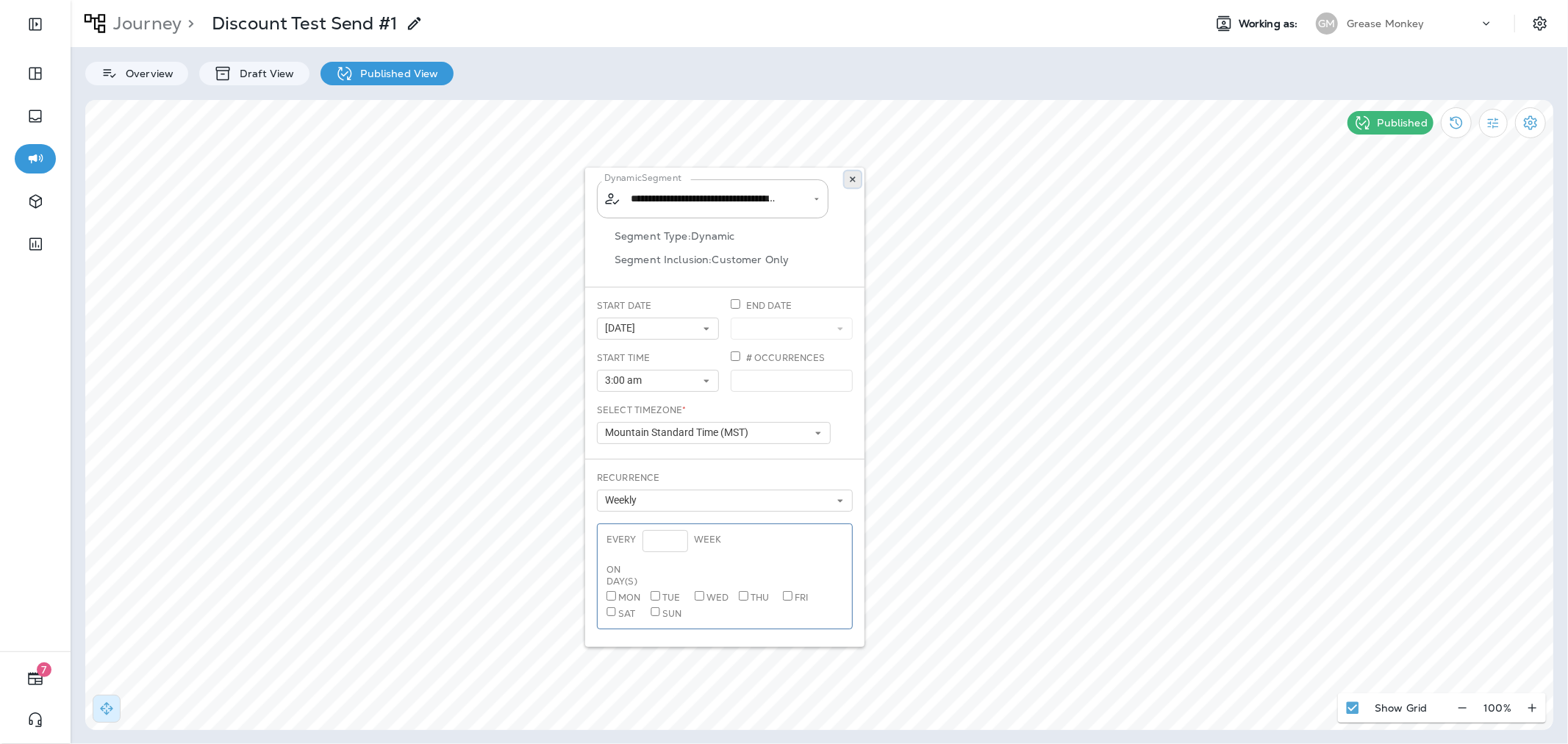
click at [849, 179] on icon at bounding box center [852, 179] width 9 height 9
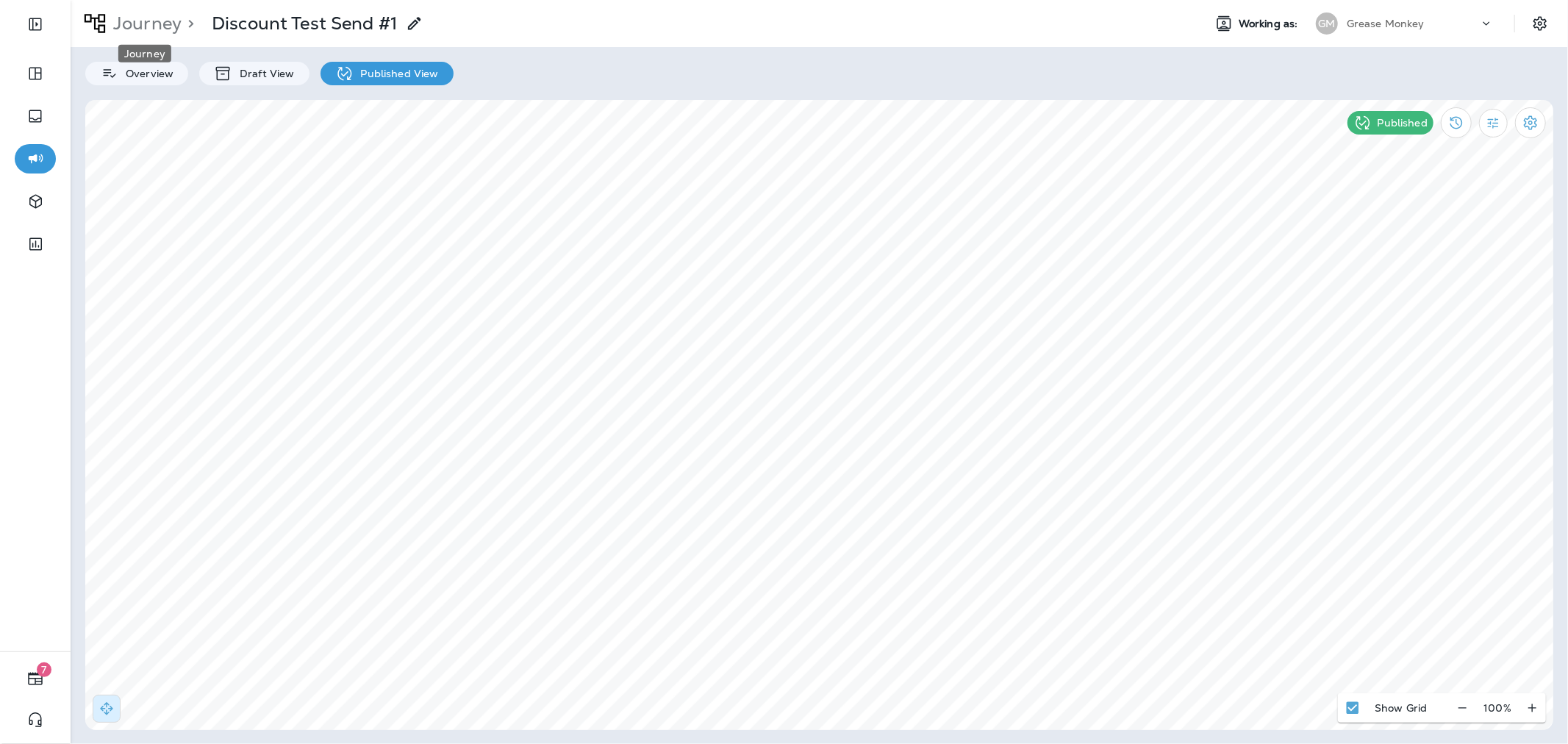
click at [138, 25] on p "Journey" at bounding box center [144, 23] width 74 height 22
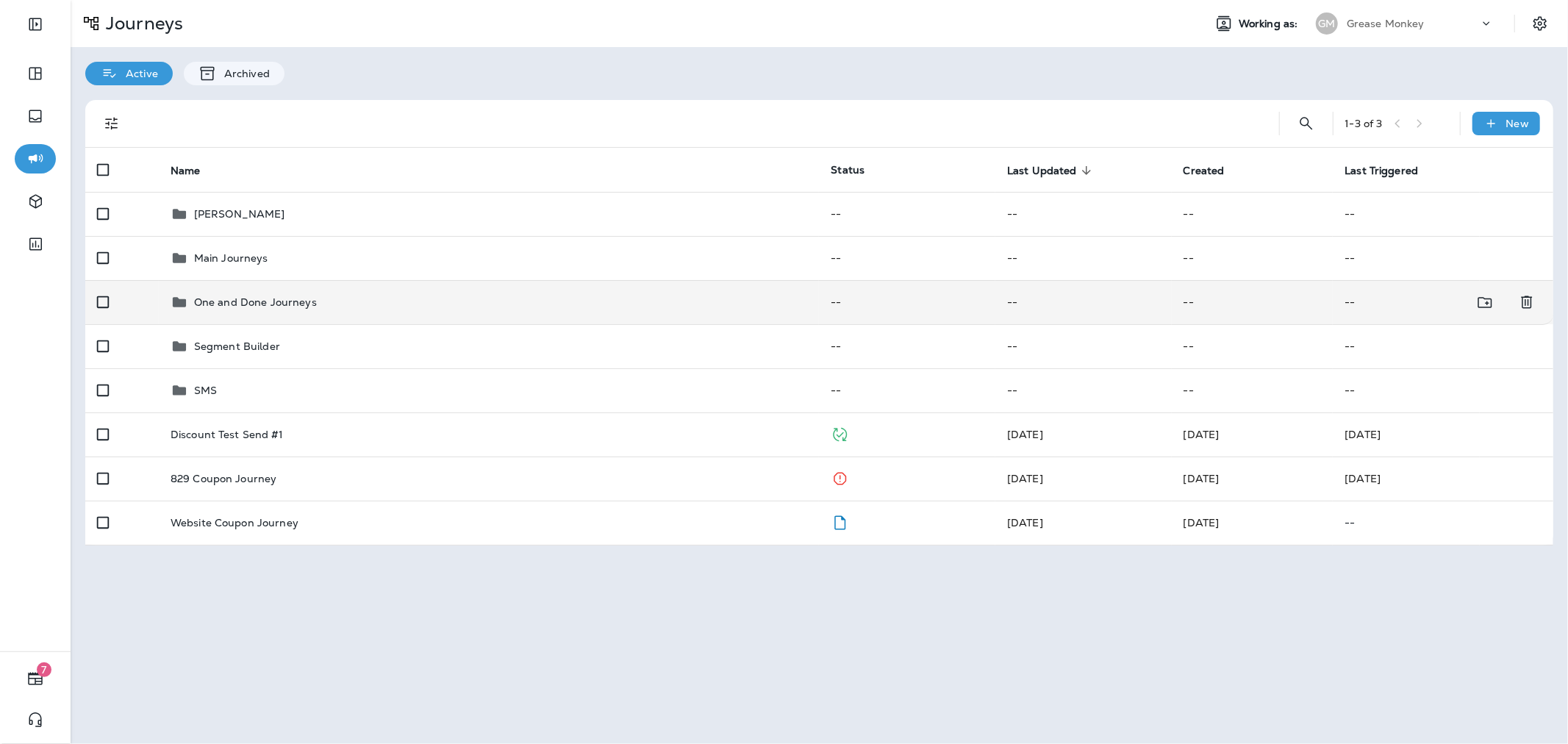
click at [372, 307] on div "One and Done Journeys" at bounding box center [489, 302] width 637 height 18
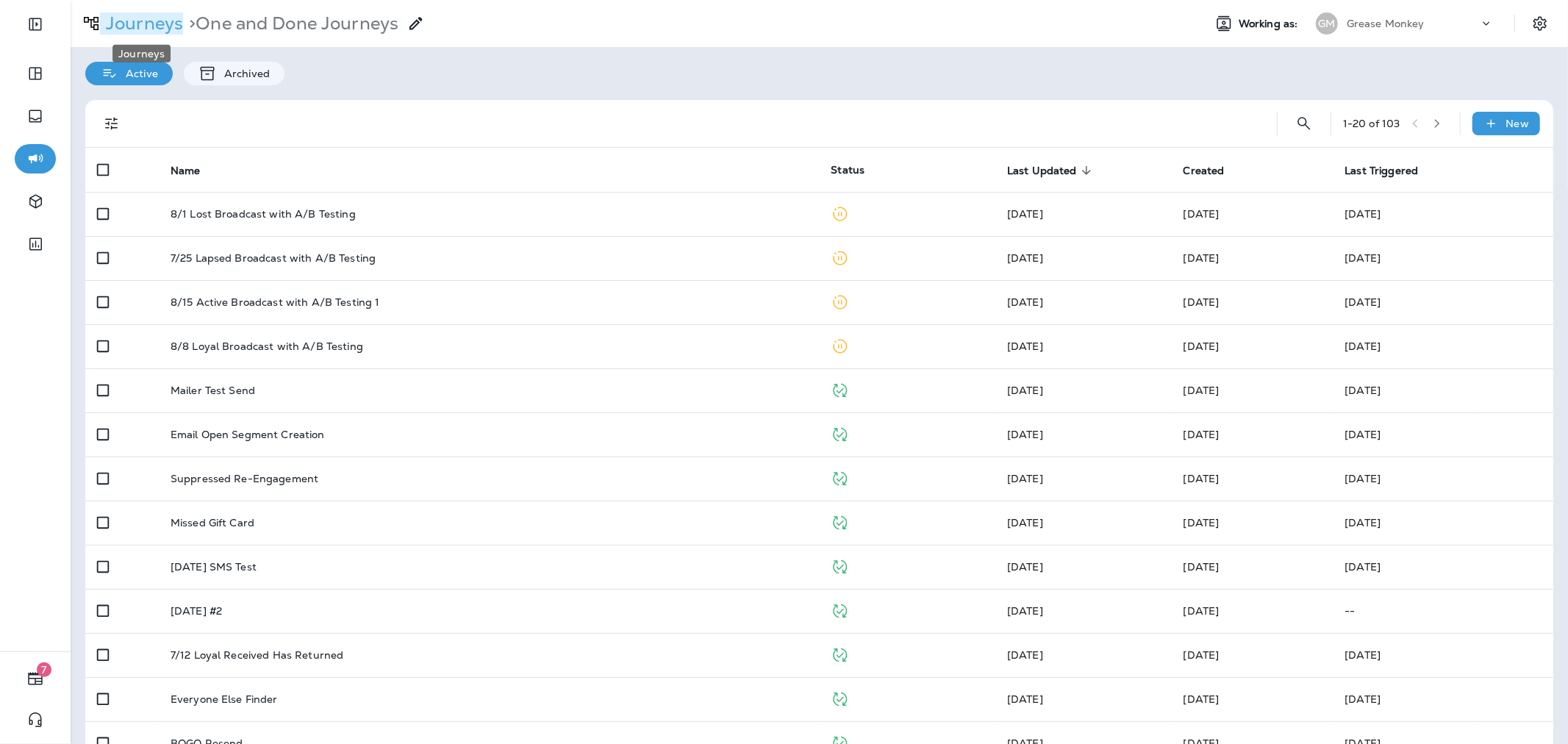
click at [148, 23] on p "Journeys" at bounding box center [141, 23] width 83 height 22
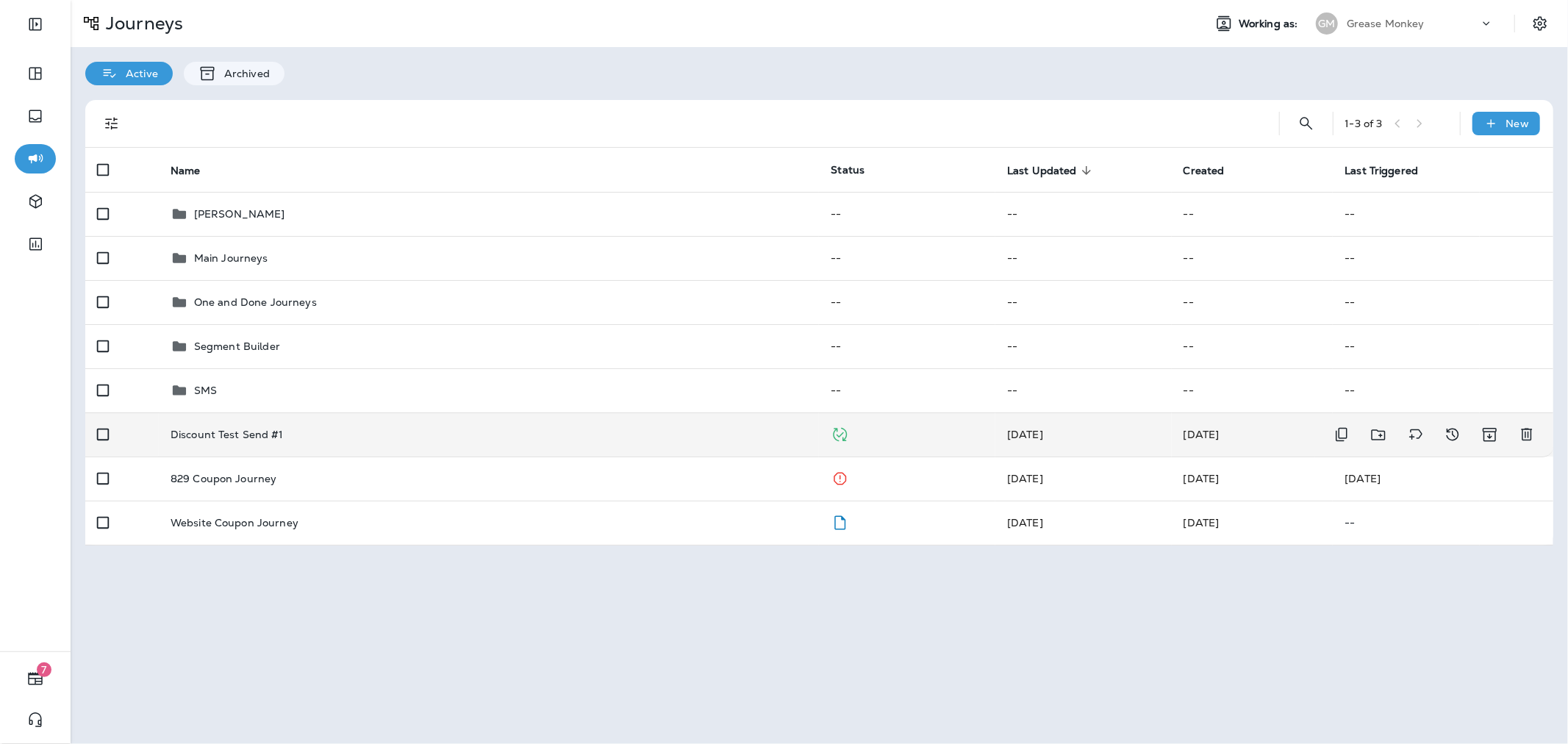
click at [266, 429] on p "Discount Test Send #1" at bounding box center [226, 434] width 113 height 12
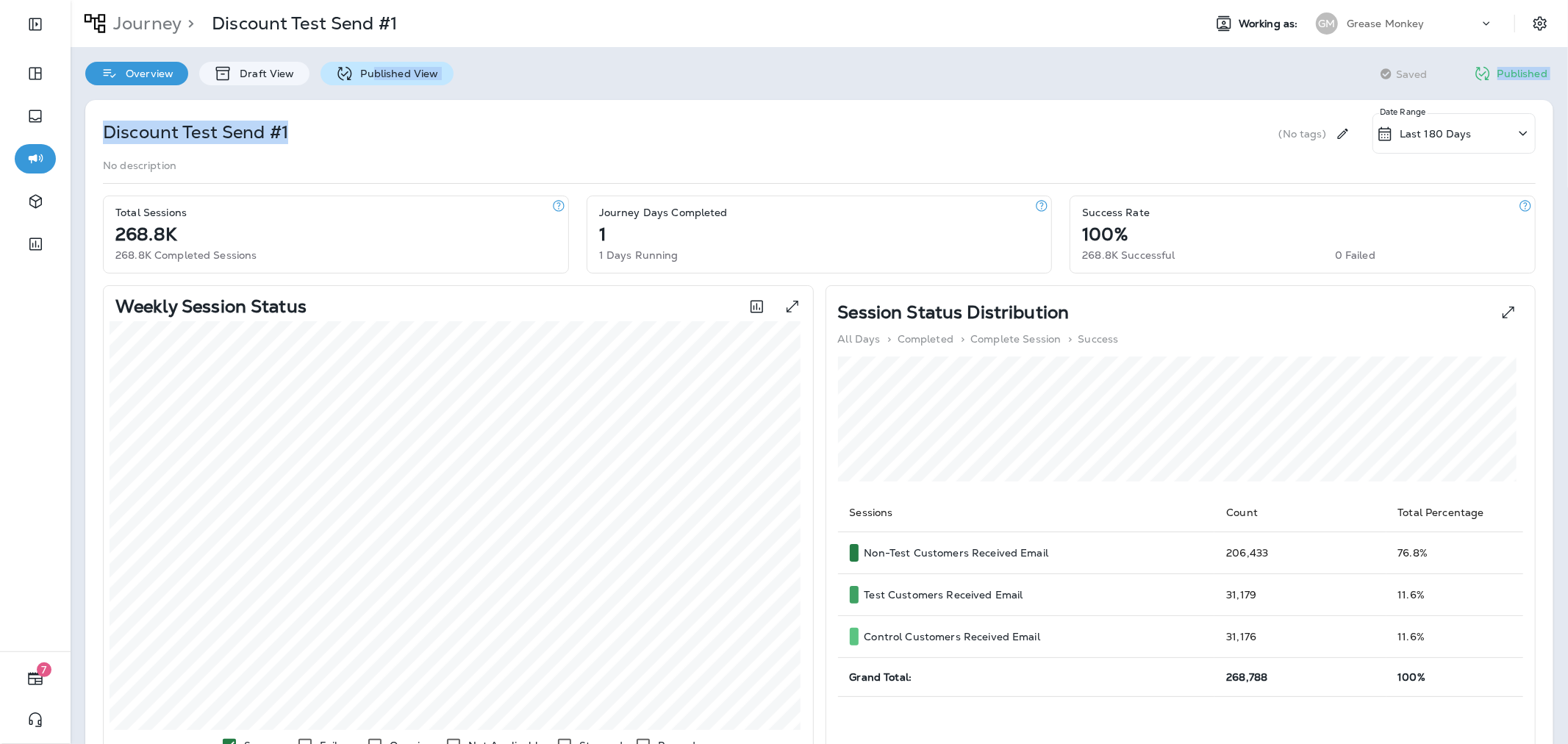
click at [371, 84] on div "Journey > Discount Test Send #1 Working as: GM Grease Monkey Overview Draft Vie…" at bounding box center [819, 372] width 1497 height 744
click at [373, 77] on p "Published View" at bounding box center [396, 73] width 86 height 12
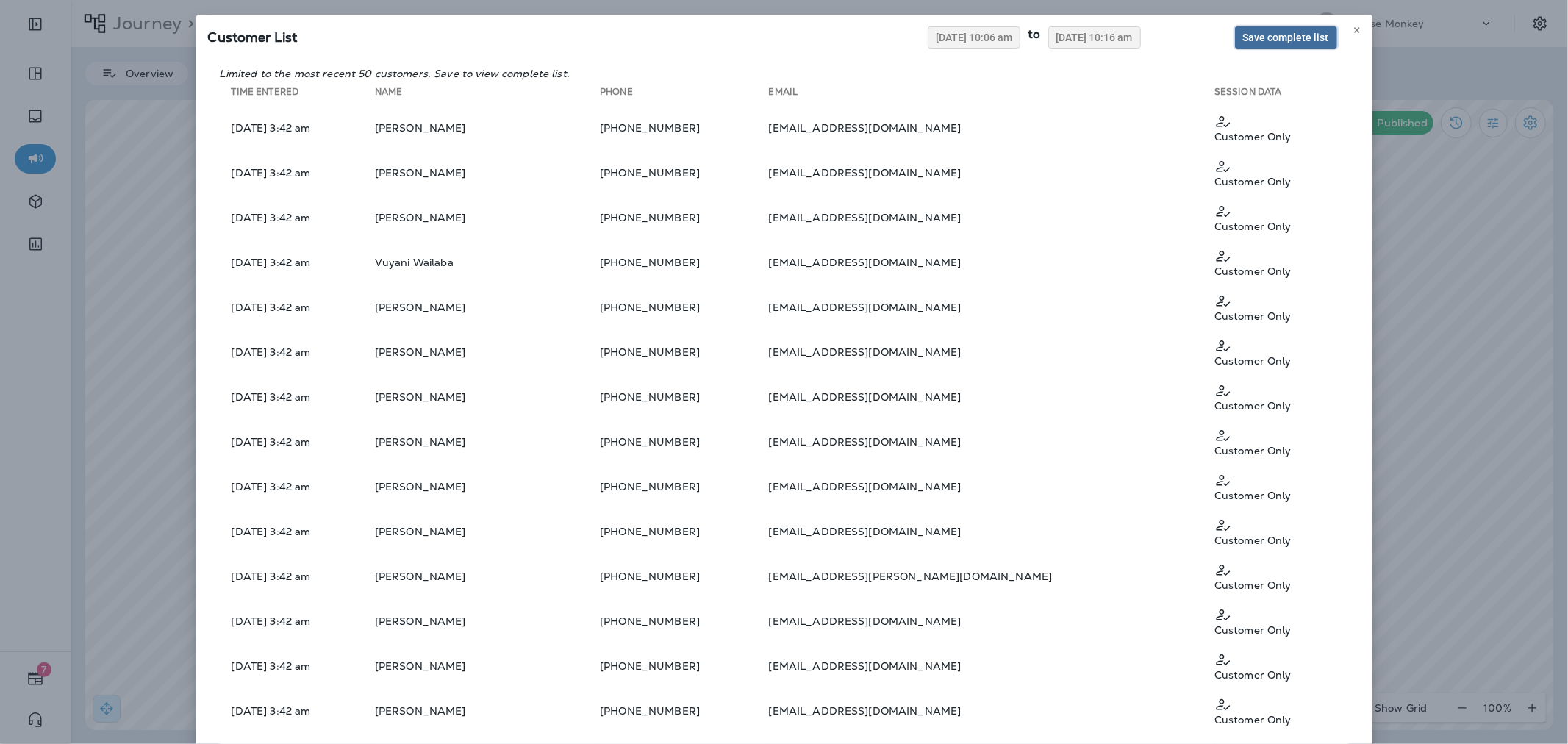
click at [1294, 35] on span "Save complete list" at bounding box center [1286, 37] width 86 height 10
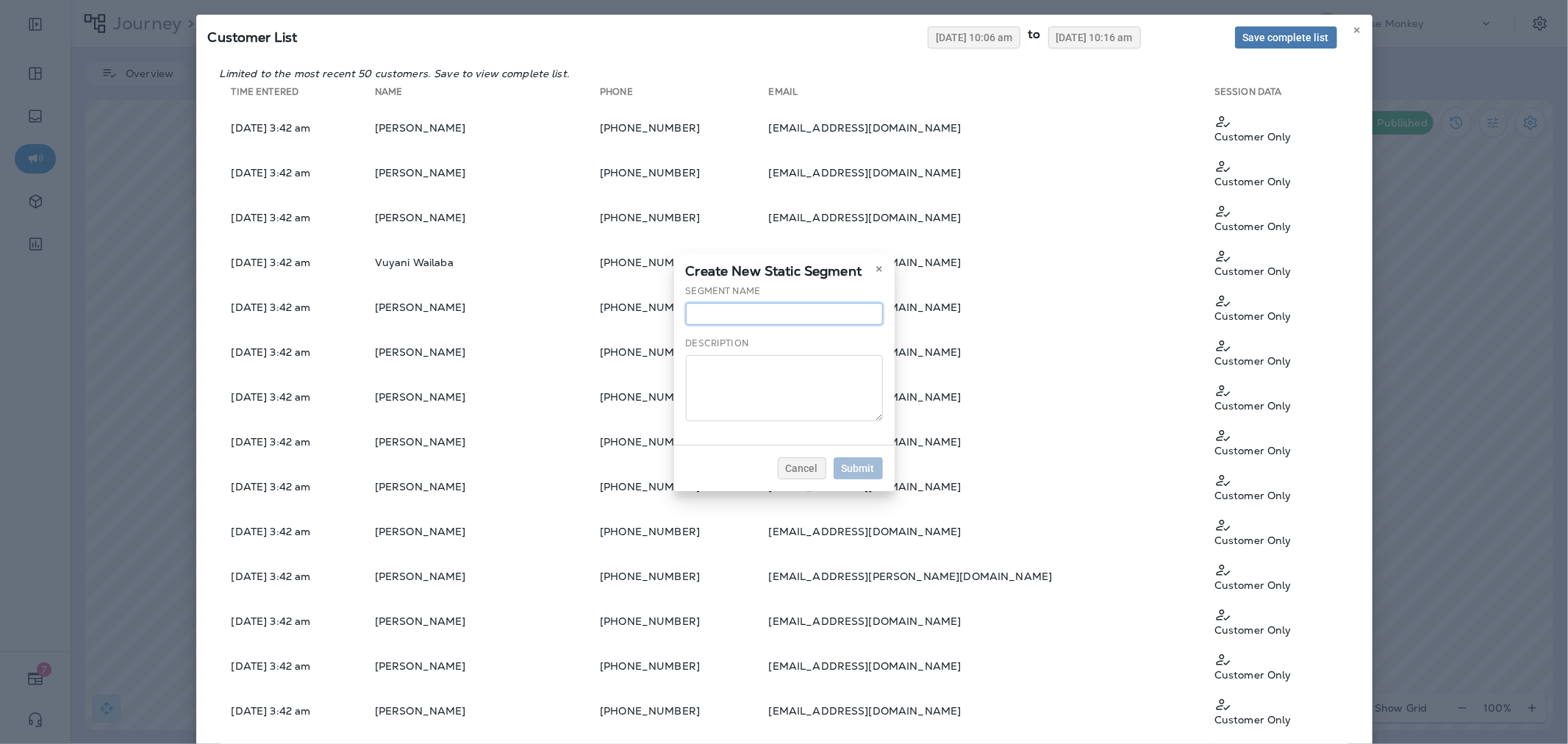
click at [742, 313] on input "text" at bounding box center [784, 314] width 197 height 22
click at [816, 324] on input "**********" at bounding box center [784, 314] width 197 height 22
click at [815, 316] on input "**********" at bounding box center [784, 314] width 197 height 22
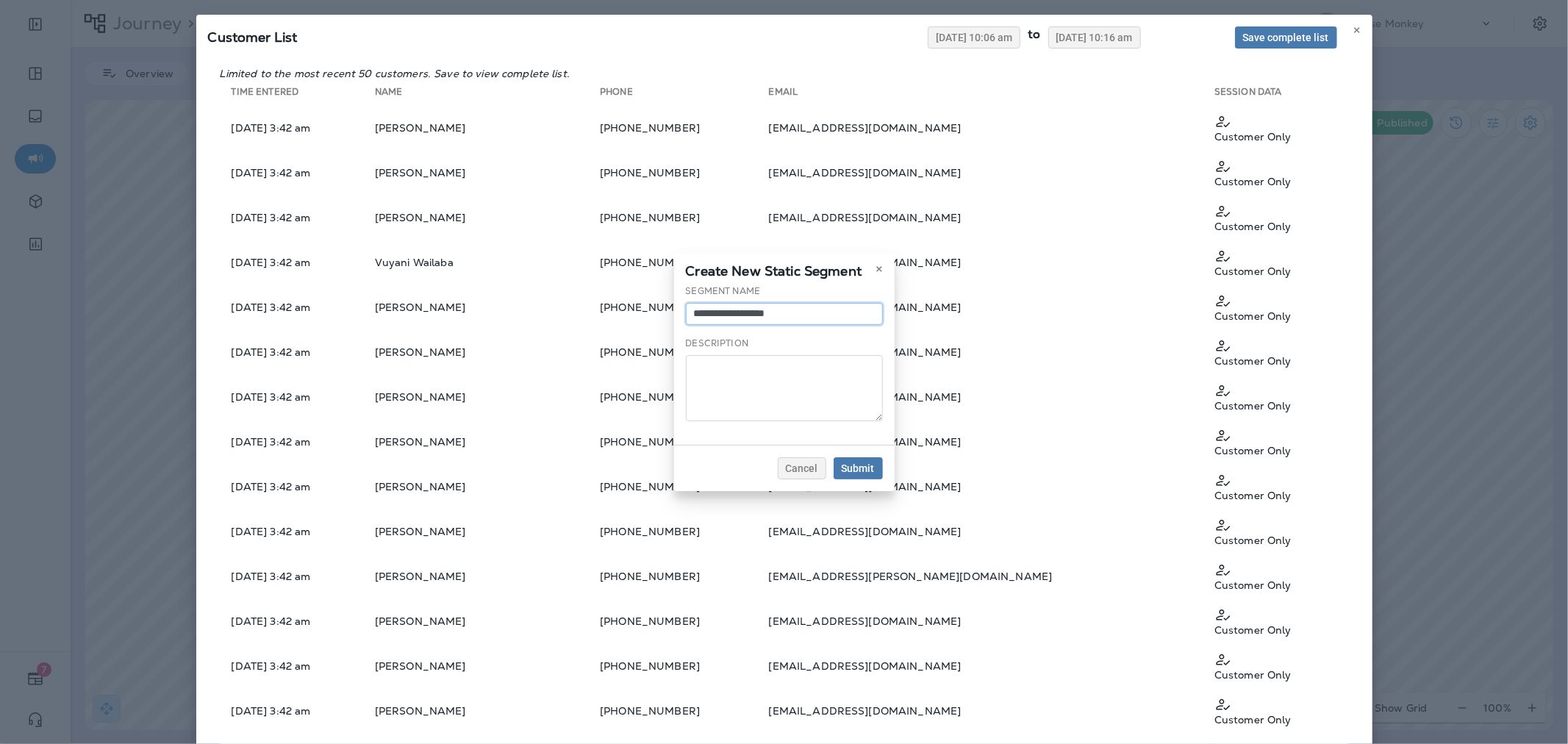
type input "**********"
click at [750, 379] on textarea at bounding box center [784, 388] width 197 height 66
paste textarea "**********"
type textarea "**********"
click at [860, 466] on span "Submit" at bounding box center [858, 468] width 33 height 10
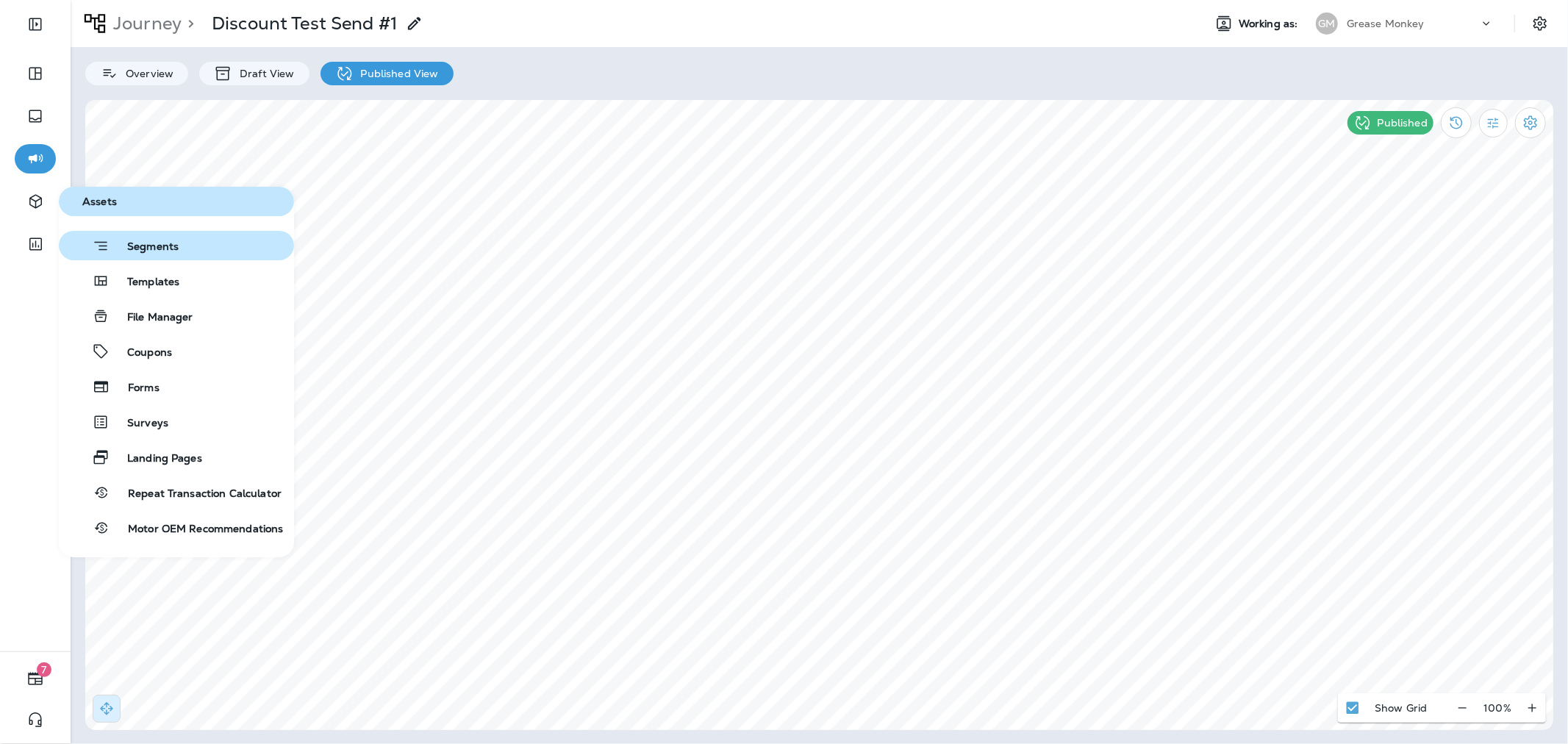
click at [171, 243] on span "Segments" at bounding box center [144, 247] width 69 height 15
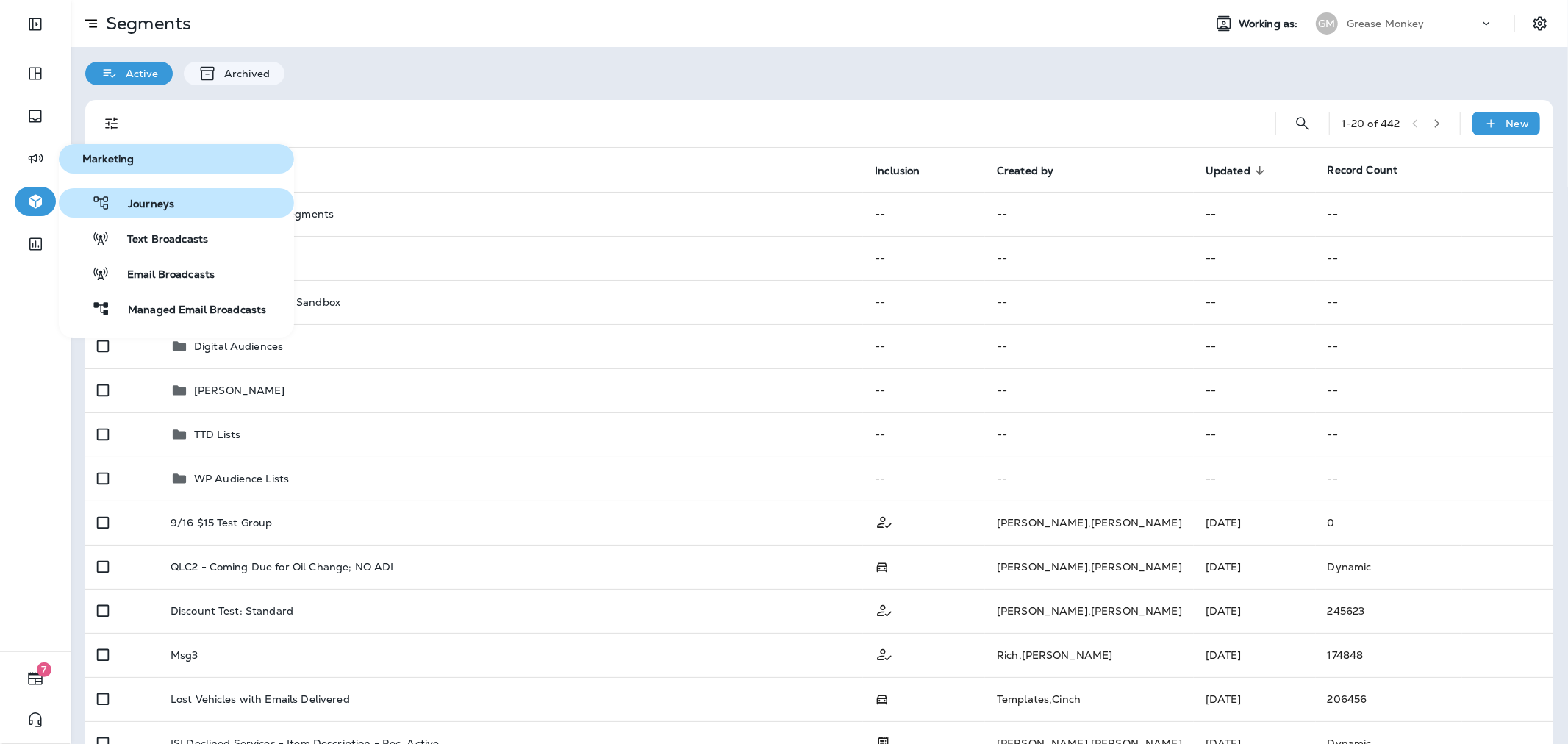
click at [168, 206] on span "Journeys" at bounding box center [142, 204] width 64 height 14
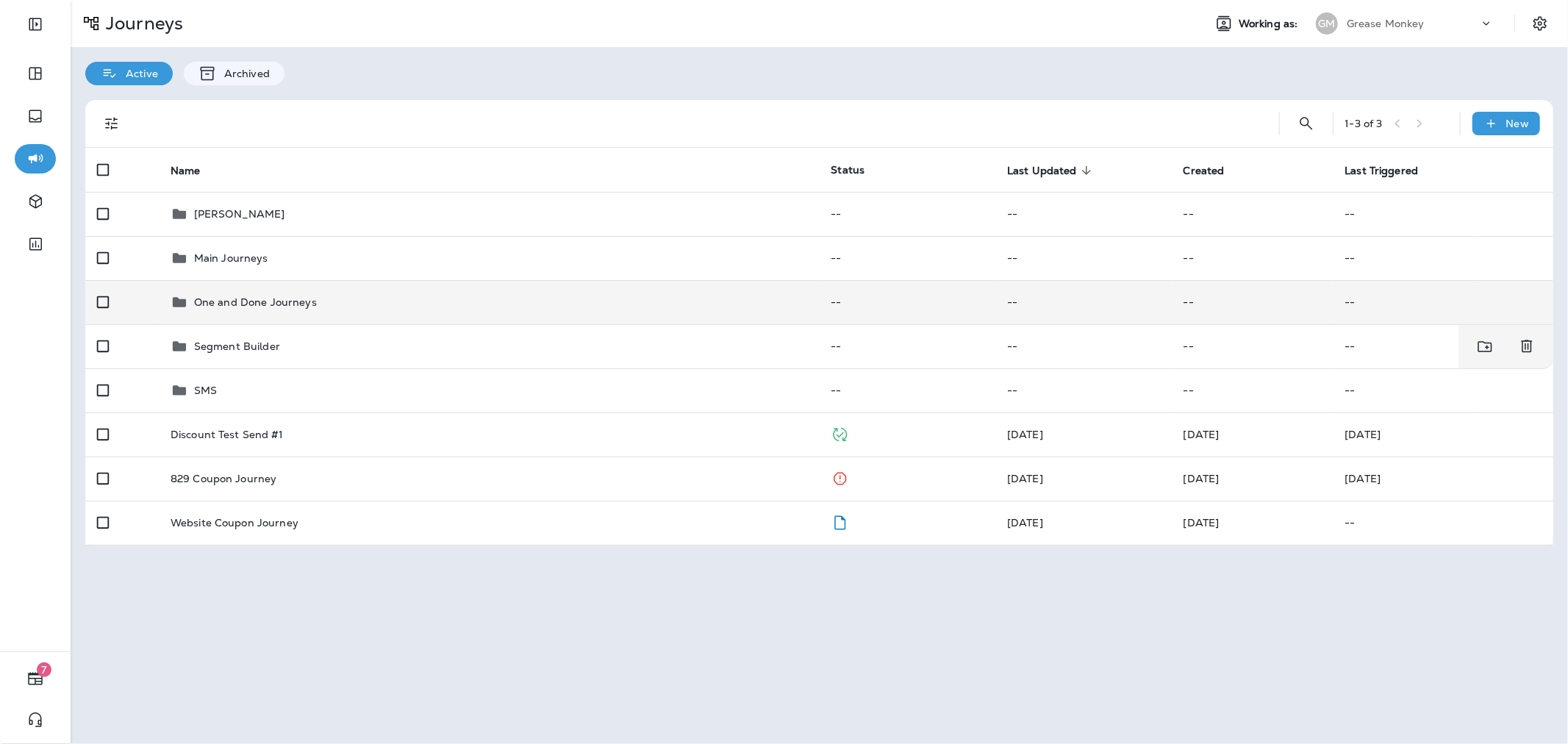
click at [295, 312] on td "One and Done Journeys" at bounding box center [489, 302] width 661 height 44
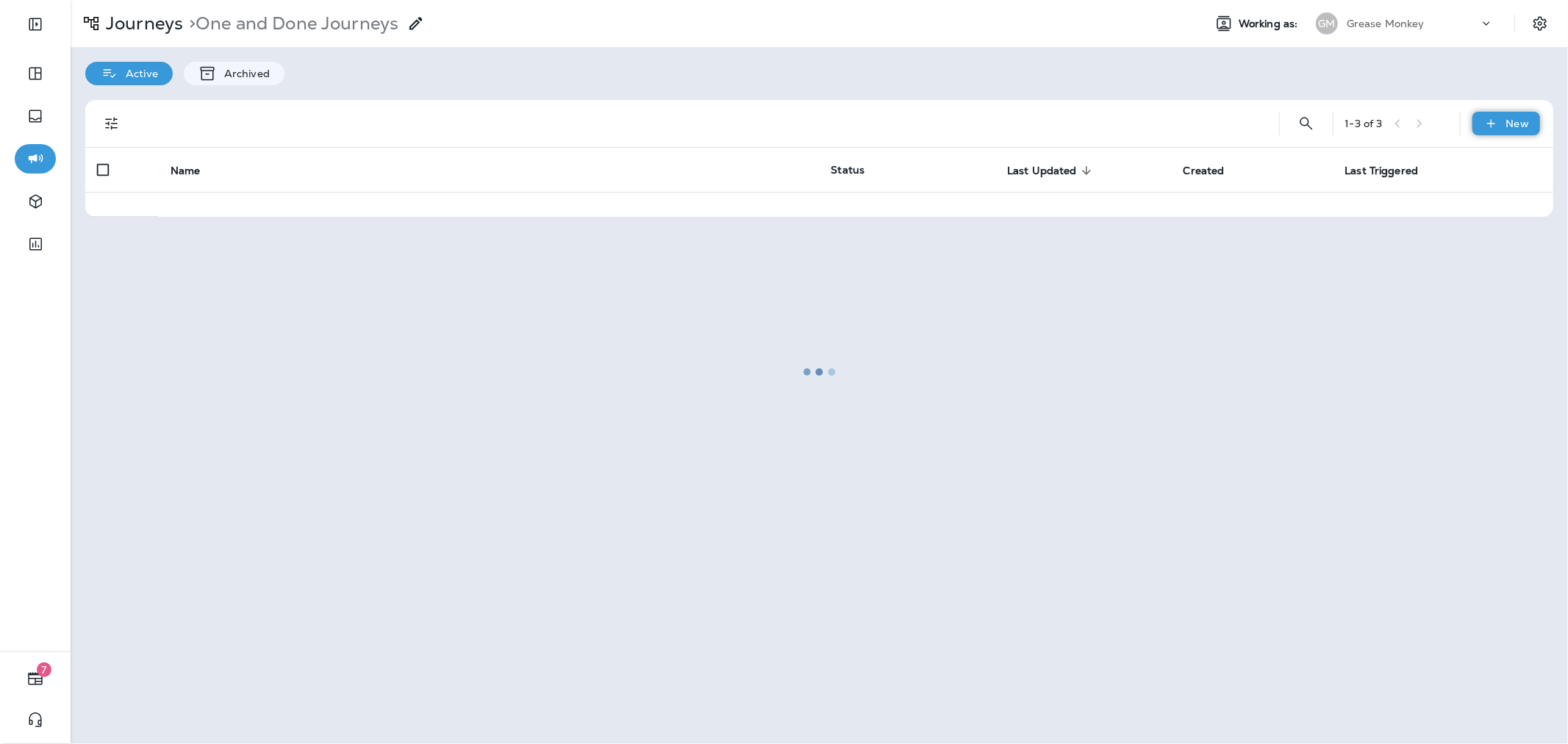
click at [1508, 127] on p "New" at bounding box center [1517, 123] width 23 height 12
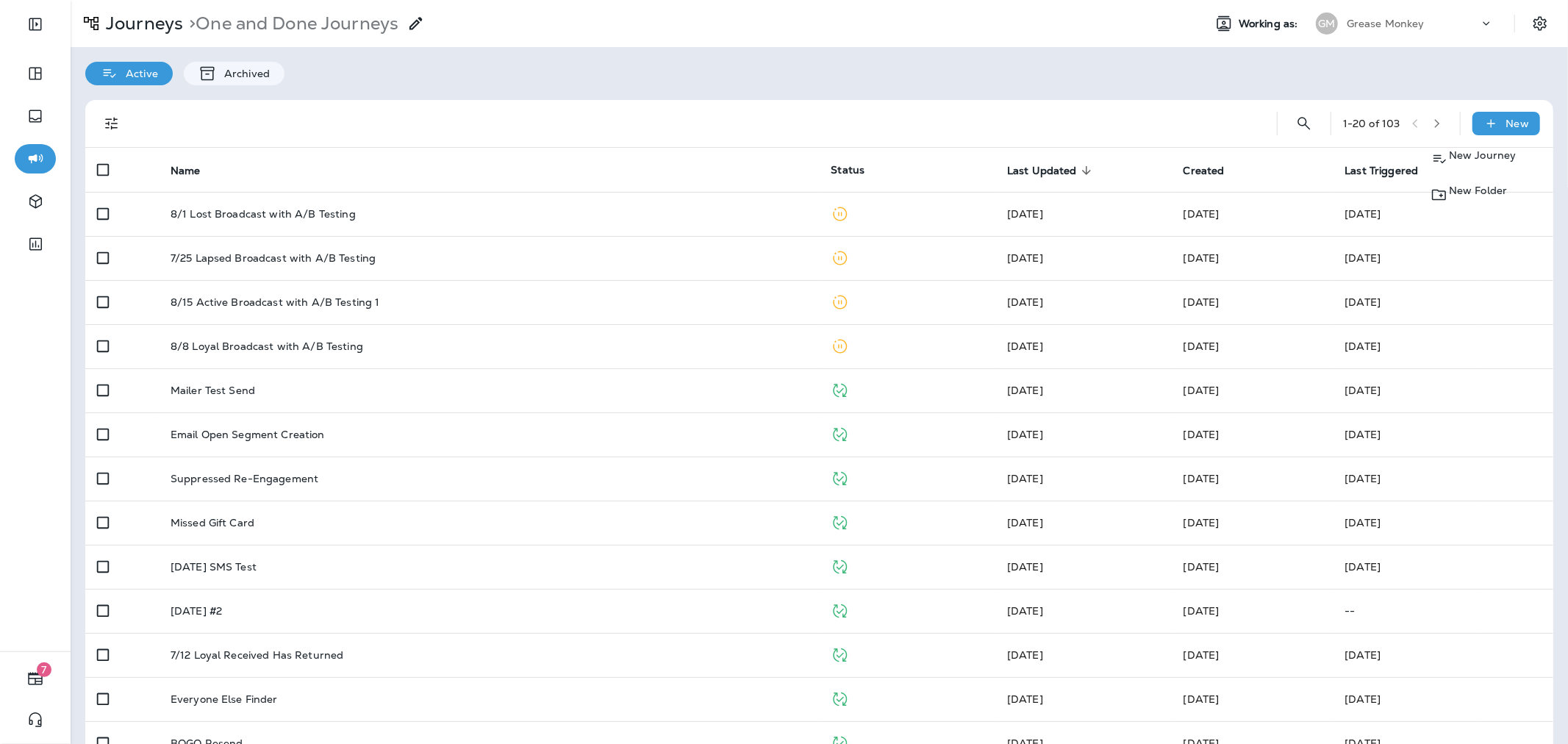
click at [1472, 159] on p "New Journey" at bounding box center [1482, 155] width 68 height 14
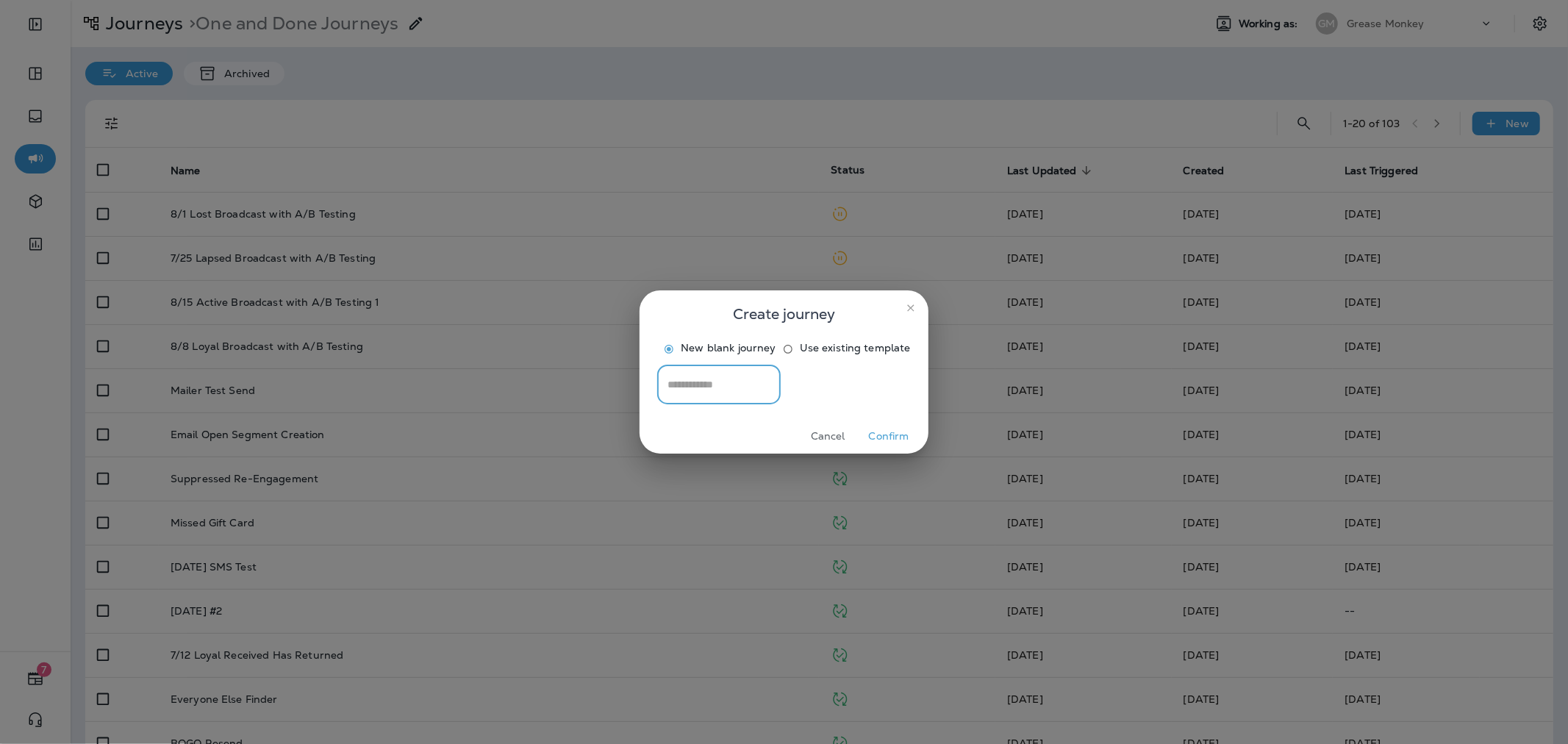
click at [781, 403] on input "text" at bounding box center [718, 384] width 124 height 39
type input "**********"
click at [878, 448] on button "Confirm" at bounding box center [889, 435] width 55 height 23
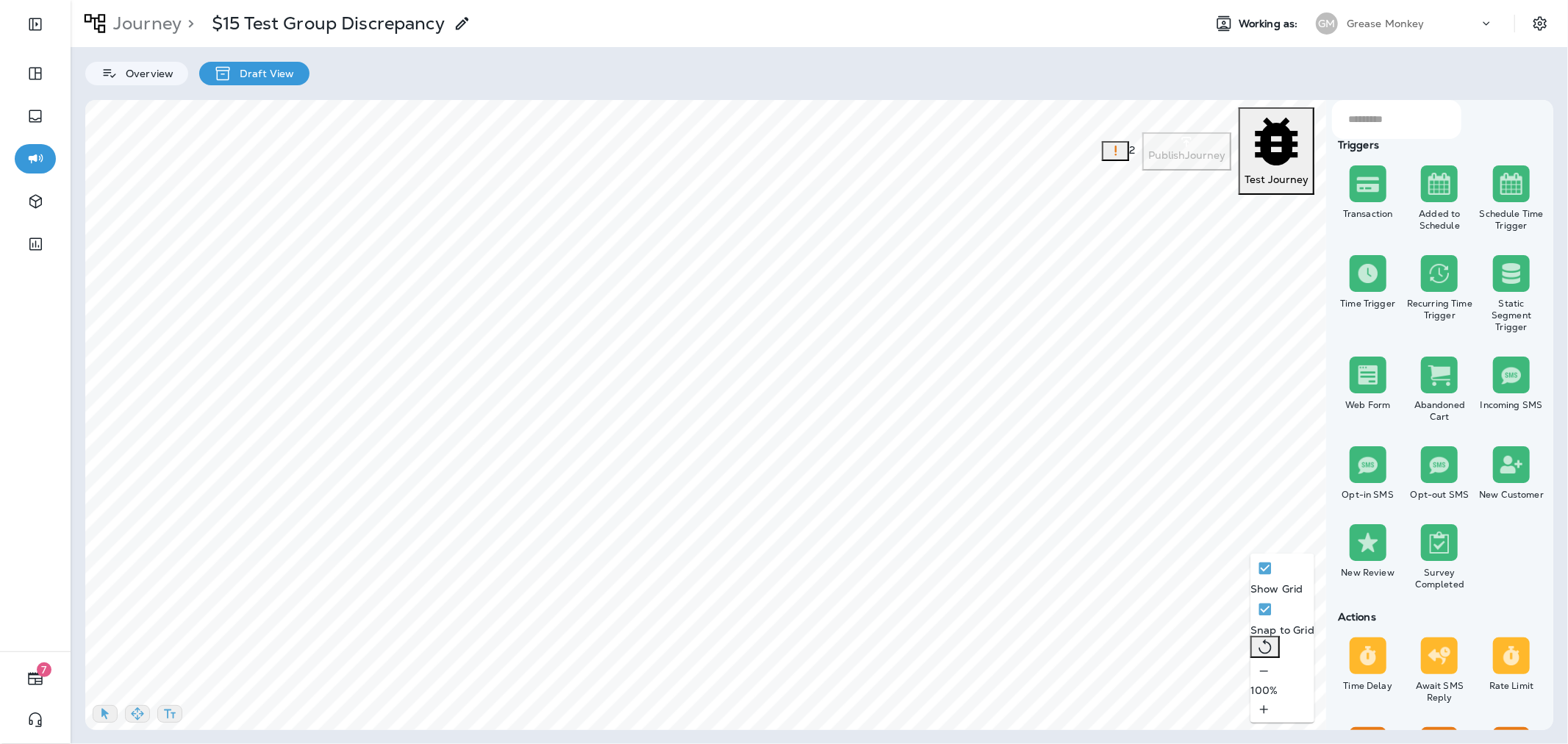
scroll to position [613, 0]
click at [684, 410] on span "Apply" at bounding box center [690, 409] width 26 height 10
click at [554, 358] on label "No" at bounding box center [620, 356] width 182 height 12
click at [680, 409] on span "Apply" at bounding box center [690, 409] width 26 height 10
click at [721, 267] on select "**********" at bounding box center [804, 270] width 256 height 22
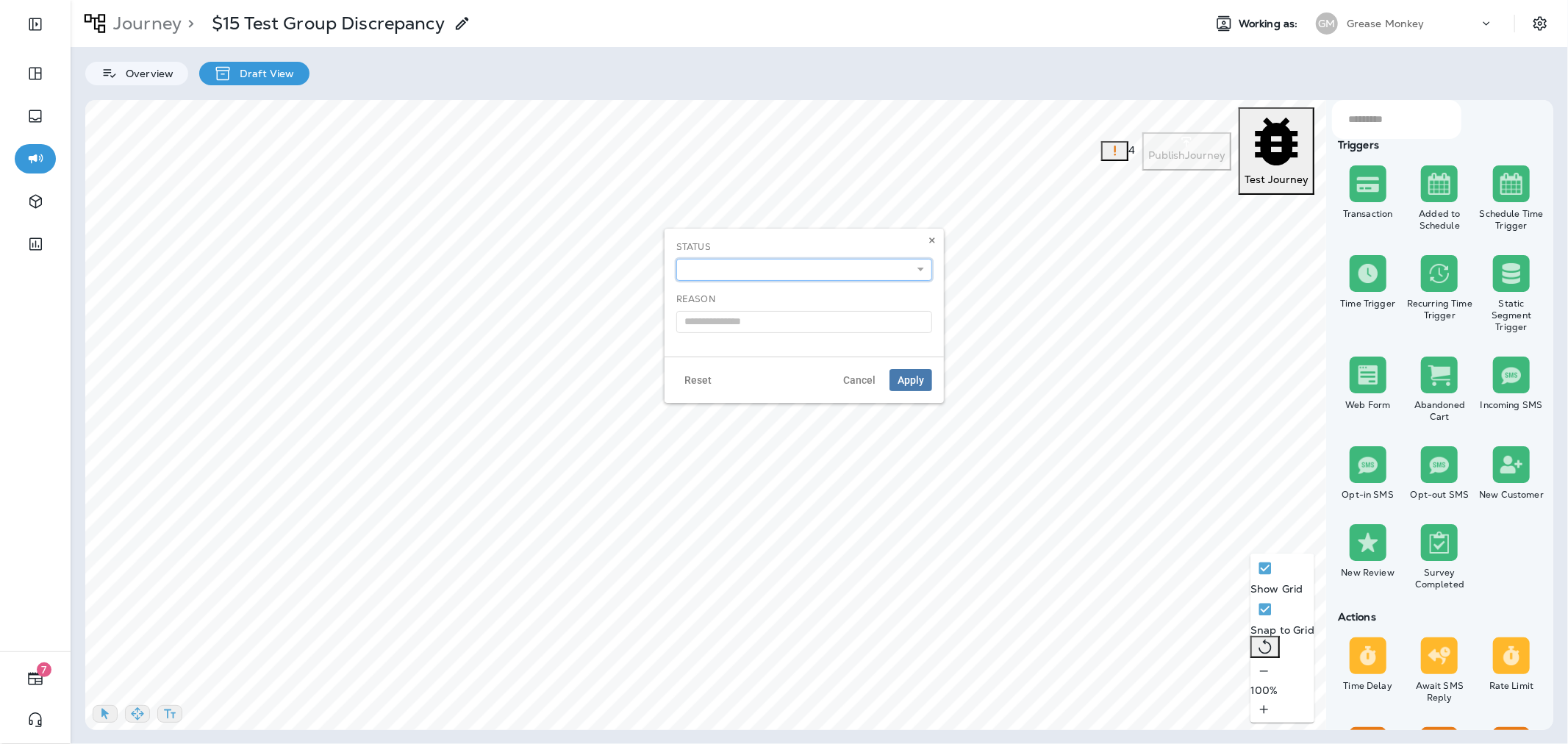
select select "**********"
click at [676, 259] on select "**********" at bounding box center [804, 270] width 256 height 22
click at [766, 326] on input "text" at bounding box center [804, 322] width 256 height 22
type input "**********"
click at [913, 371] on button "Apply" at bounding box center [910, 380] width 43 height 22
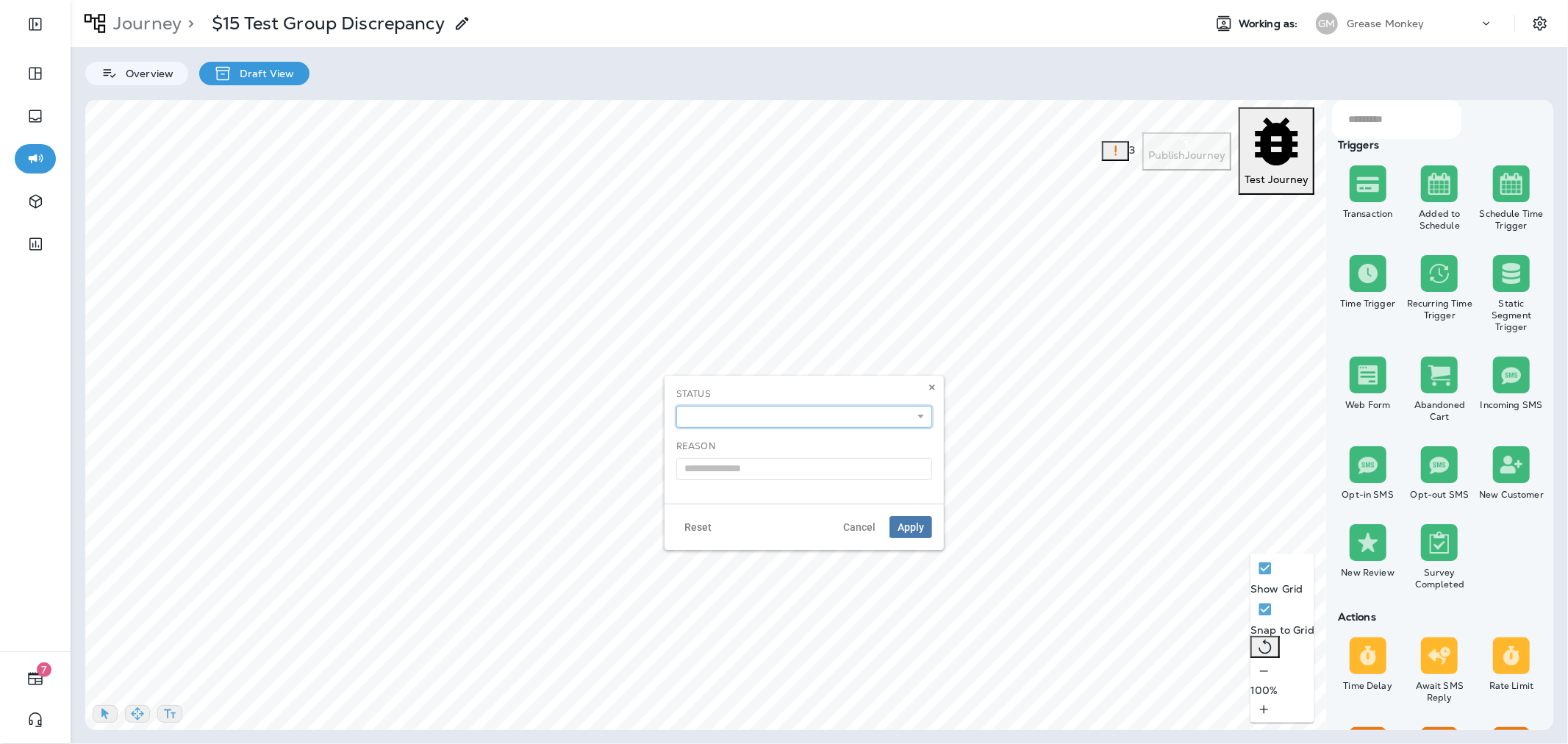
click at [749, 414] on select "**********" at bounding box center [804, 417] width 256 height 22
select select "**********"
click at [676, 406] on select "**********" at bounding box center [804, 417] width 256 height 22
click at [757, 466] on input "text" at bounding box center [804, 469] width 256 height 22
type input "**********"
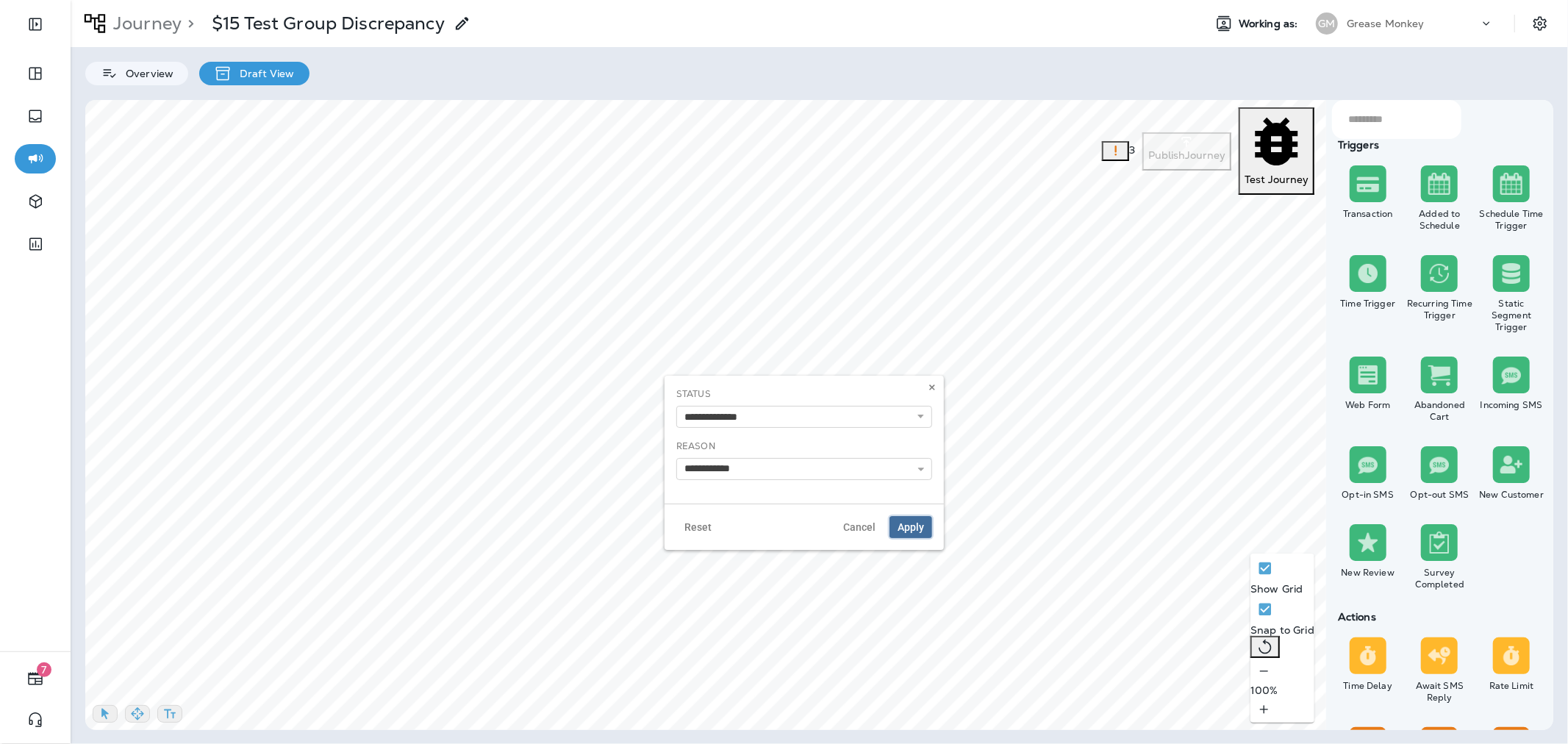
click at [911, 530] on span "Apply" at bounding box center [910, 526] width 26 height 10
click at [681, 344] on input "text" at bounding box center [646, 333] width 173 height 26
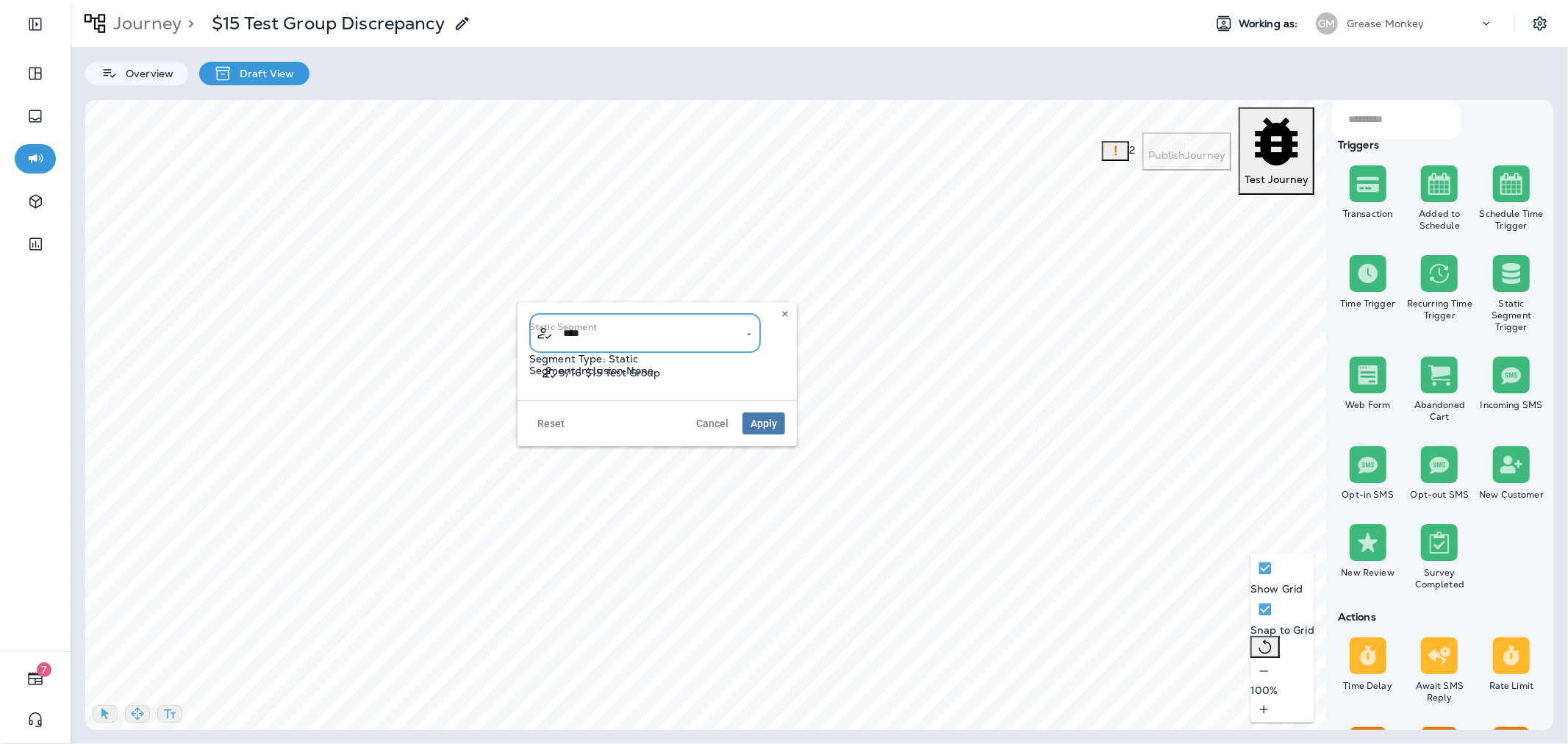
click at [667, 375] on li "9/16 $15 Test Group" at bounding box center [645, 372] width 232 height 27
type input "**********"
click at [770, 428] on span "Apply" at bounding box center [763, 423] width 26 height 10
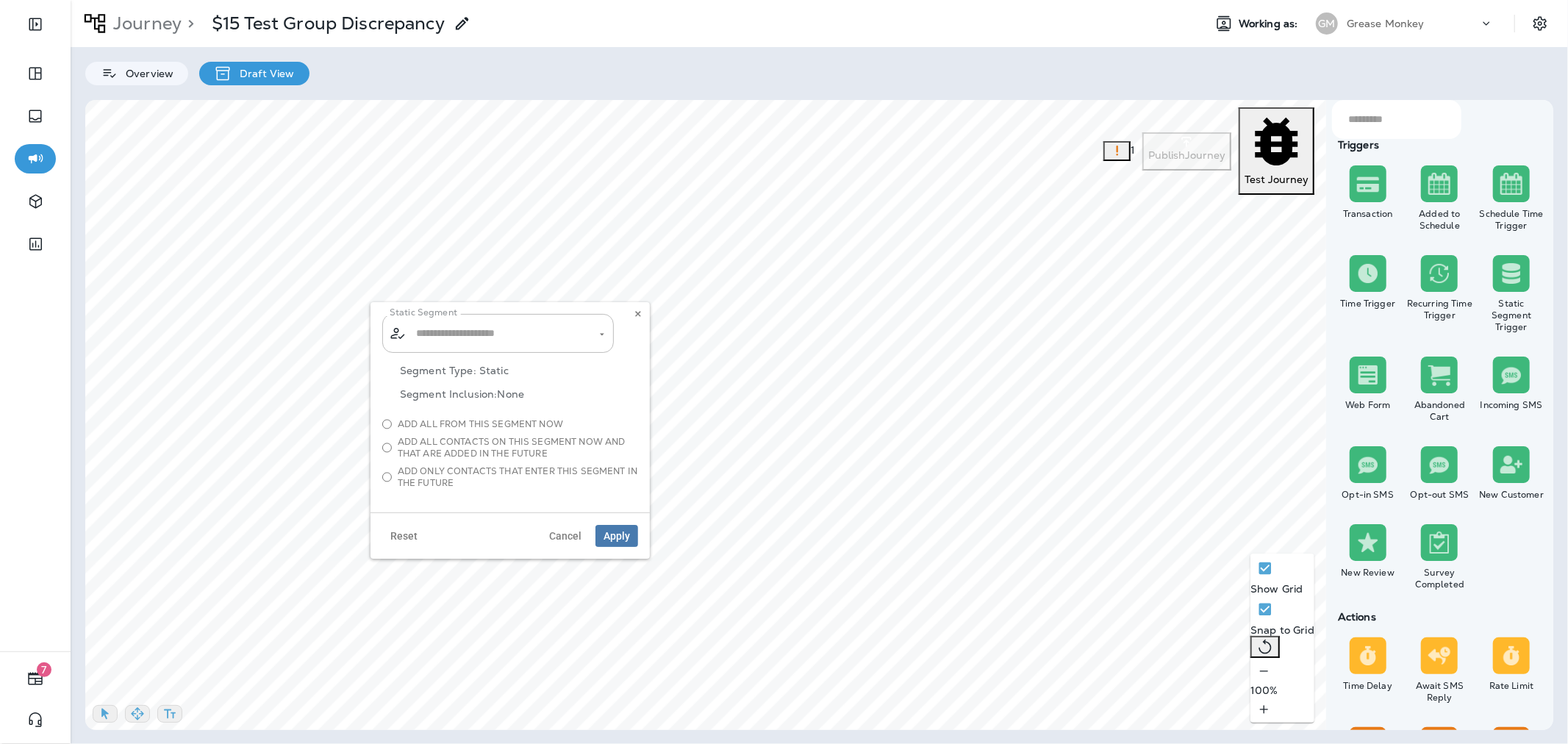
click at [492, 421] on span "Add all from this segment now" at bounding box center [480, 424] width 166 height 12
click at [545, 334] on input "text" at bounding box center [498, 333] width 173 height 26
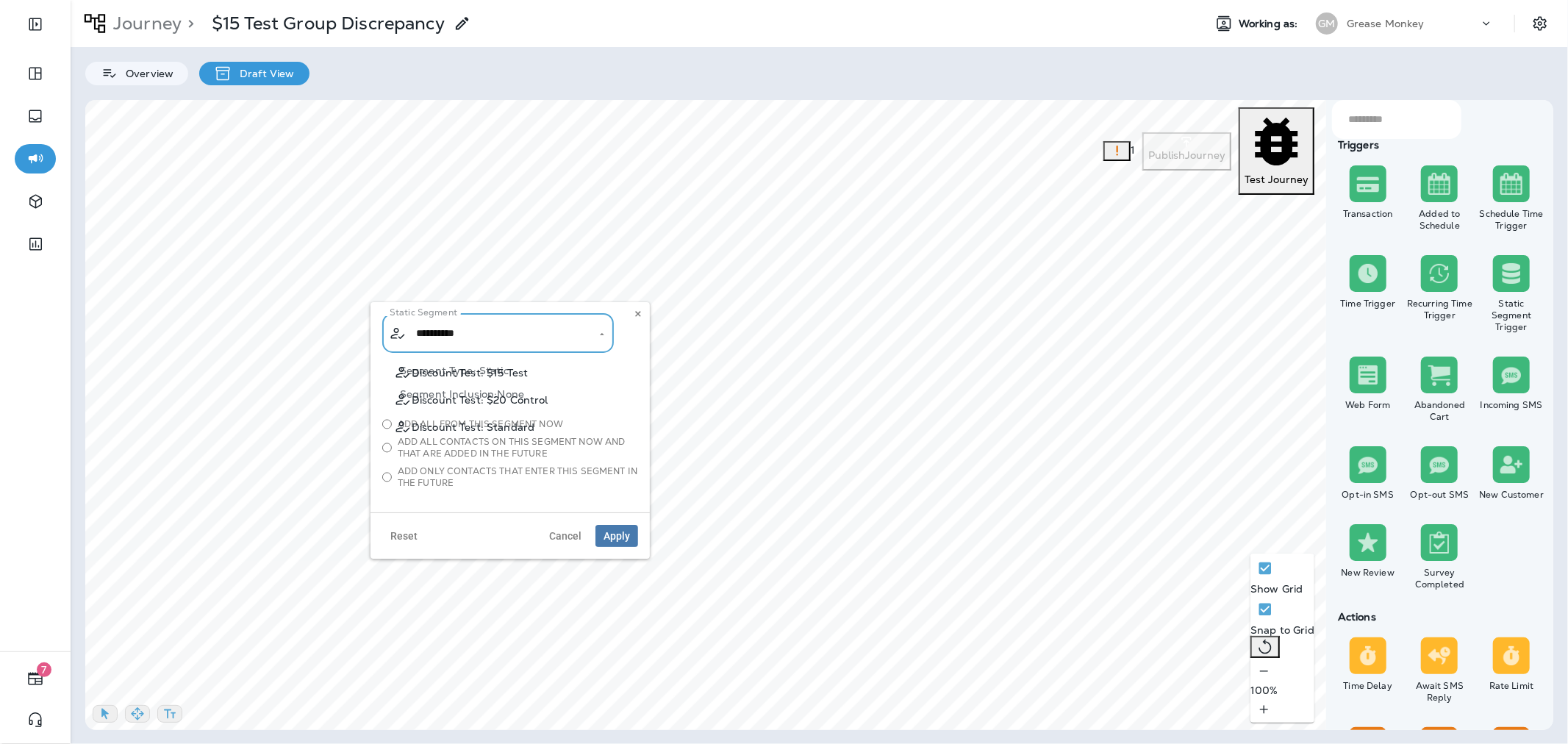
click at [535, 366] on li "Discount Test: $15 Test" at bounding box center [498, 372] width 232 height 27
type input "**********"
click at [622, 538] on span "Apply" at bounding box center [616, 536] width 26 height 10
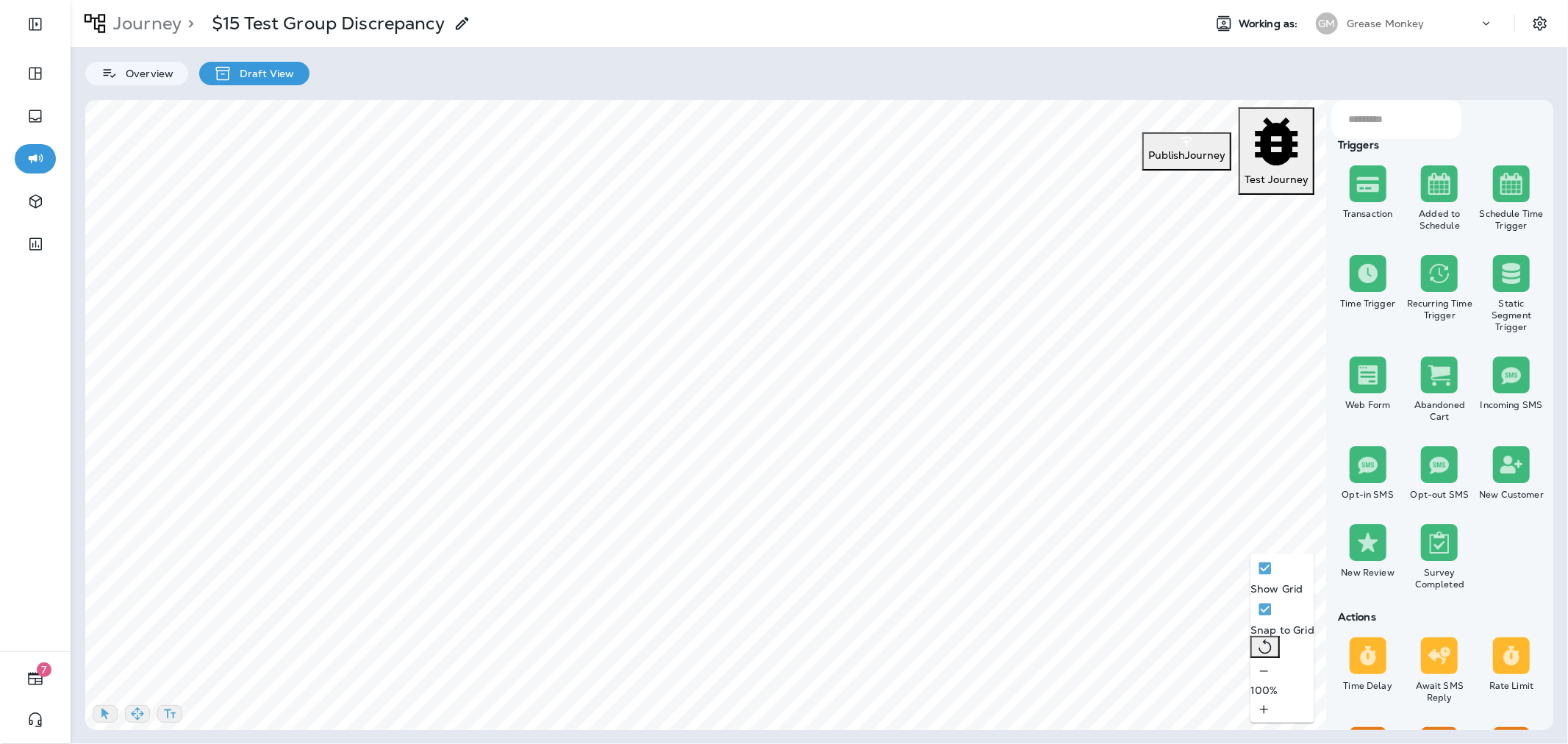
click at [1149, 149] on p "Publish Journey" at bounding box center [1186, 155] width 77 height 12
click at [44, 350] on p "Publish" at bounding box center [25, 344] width 37 height 12
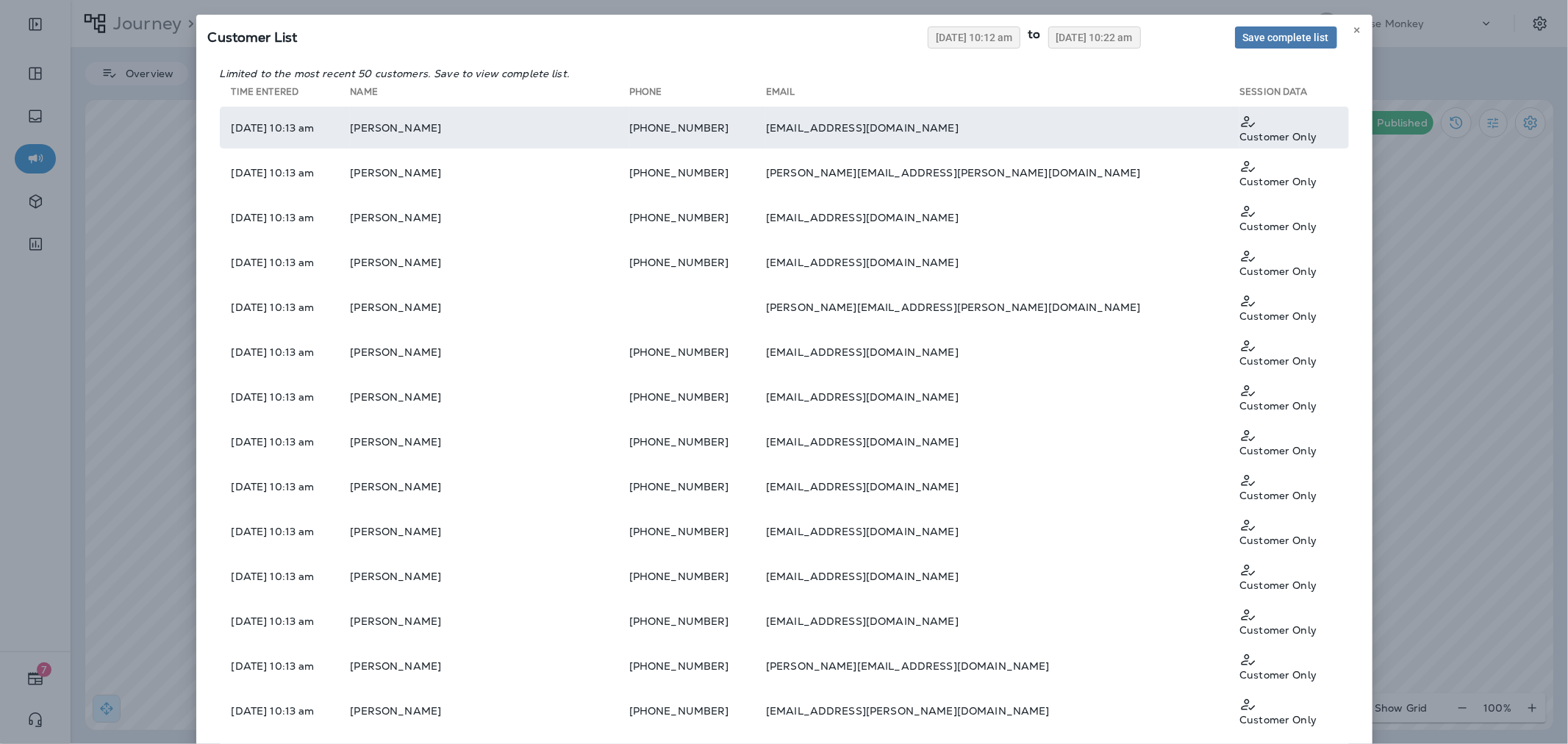
click at [533, 124] on td "Cherie Steele" at bounding box center [489, 127] width 278 height 42
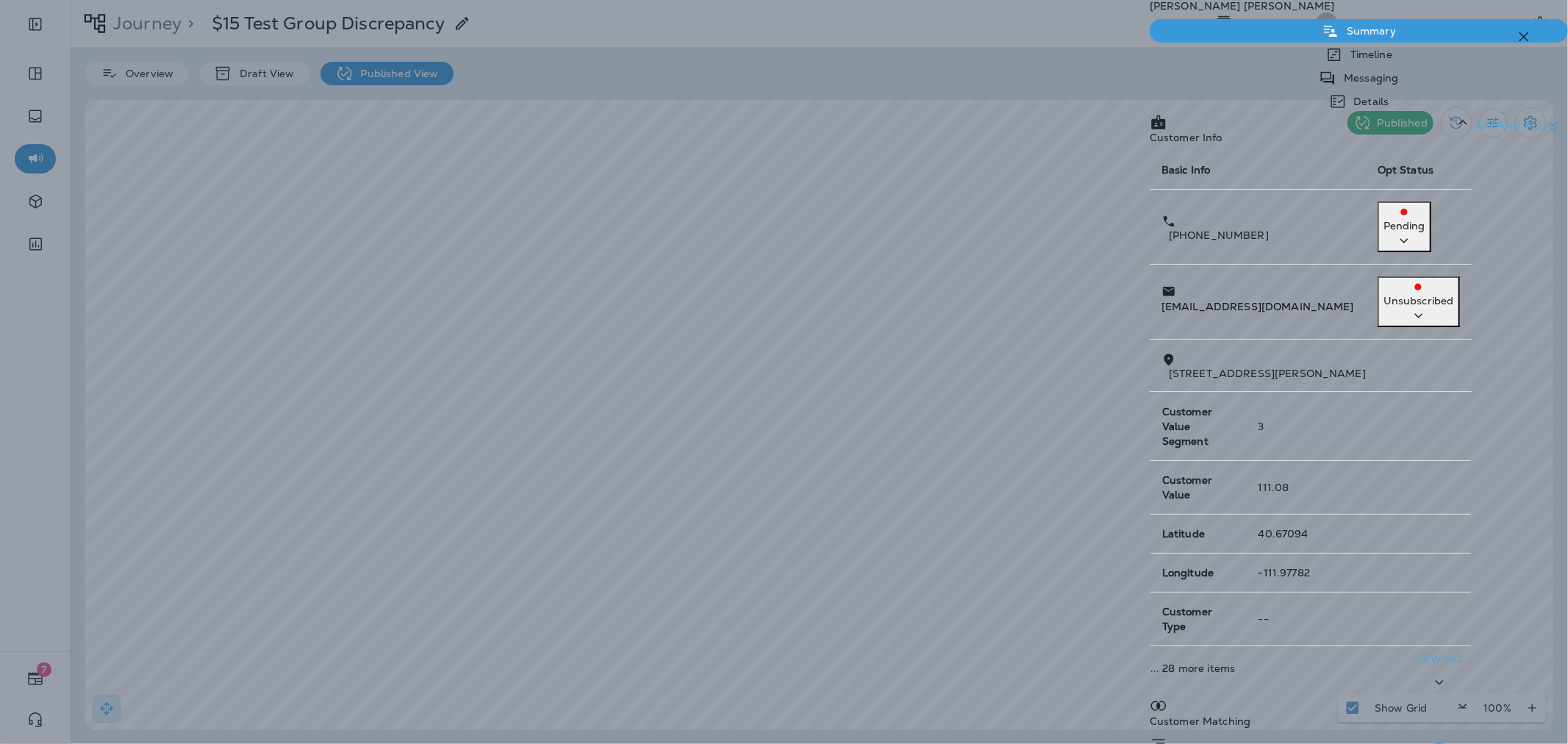
click at [1522, 37] on icon "button" at bounding box center [1524, 37] width 18 height 18
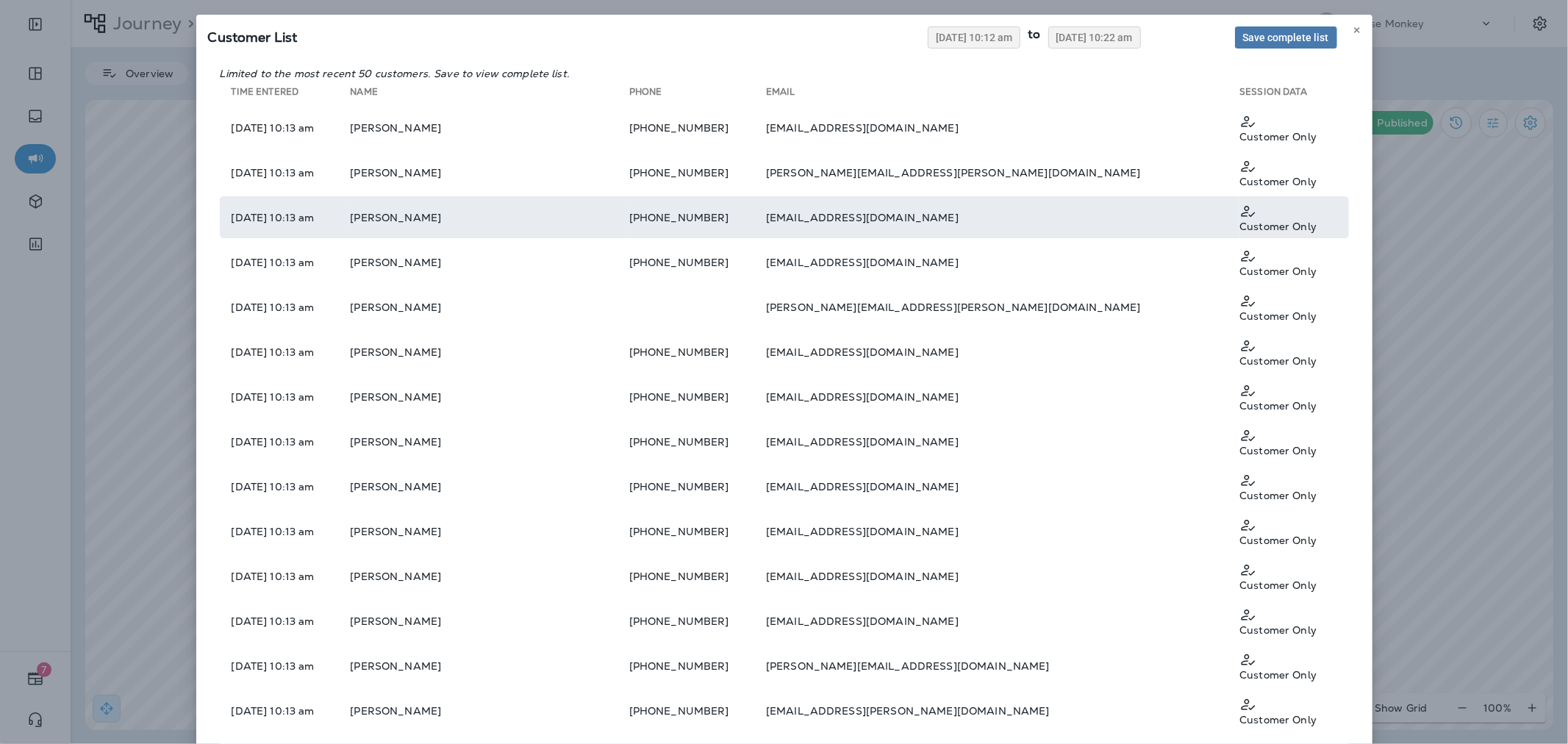
click at [545, 196] on td "Susan Looney" at bounding box center [489, 217] width 278 height 42
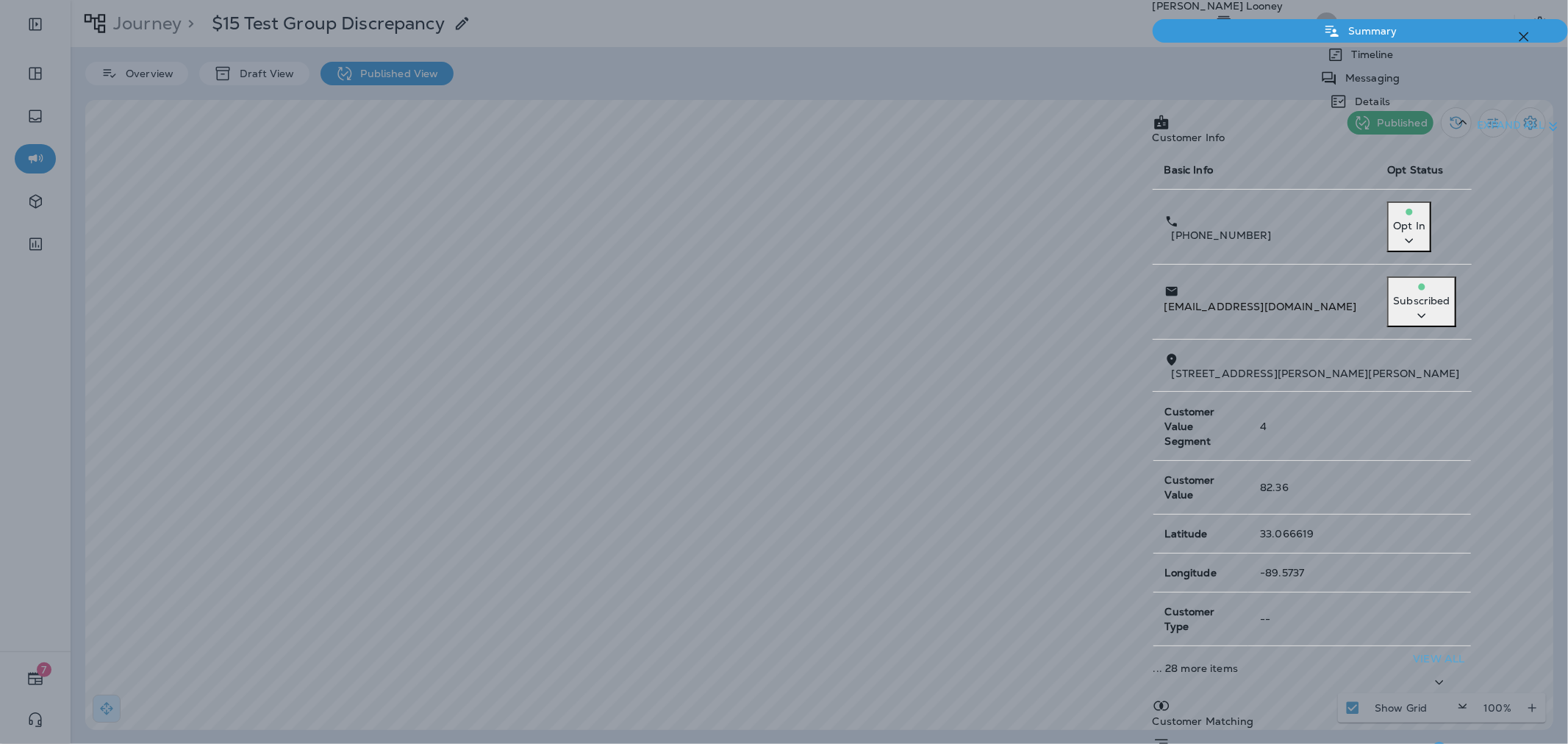
click at [1390, 96] on p "Details" at bounding box center [1368, 101] width 43 height 12
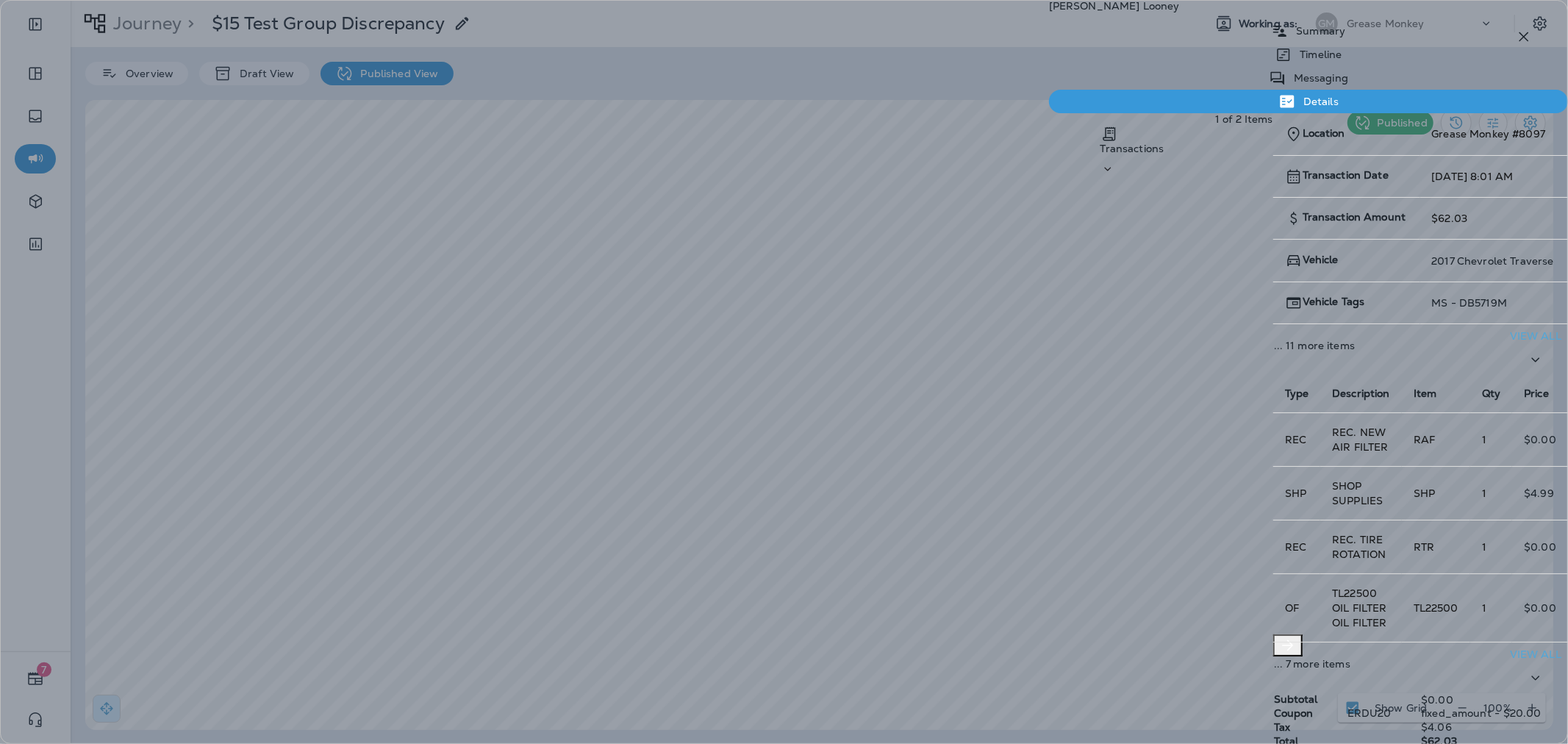
drag, startPoint x: 1320, startPoint y: 236, endPoint x: 1357, endPoint y: 236, distance: 37.0
click at [1420, 197] on td "09/12/25 8:01 AM" at bounding box center [1494, 176] width 148 height 42
drag, startPoint x: 1525, startPoint y: 37, endPoint x: 955, endPoint y: 229, distance: 601.5
click at [1525, 37] on icon "button" at bounding box center [1524, 37] width 18 height 18
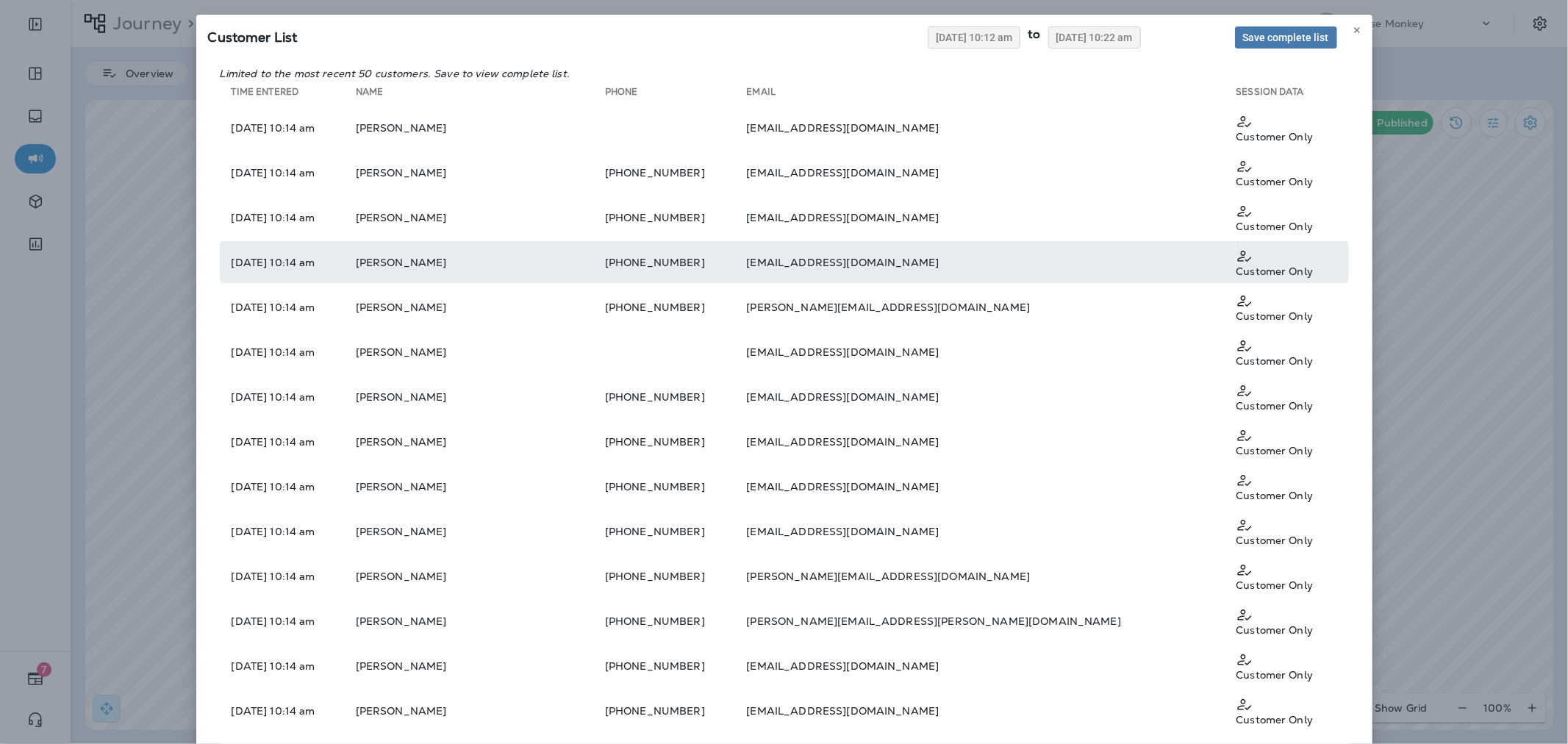
click at [542, 241] on td "Mercedes Kelley" at bounding box center [480, 262] width 250 height 42
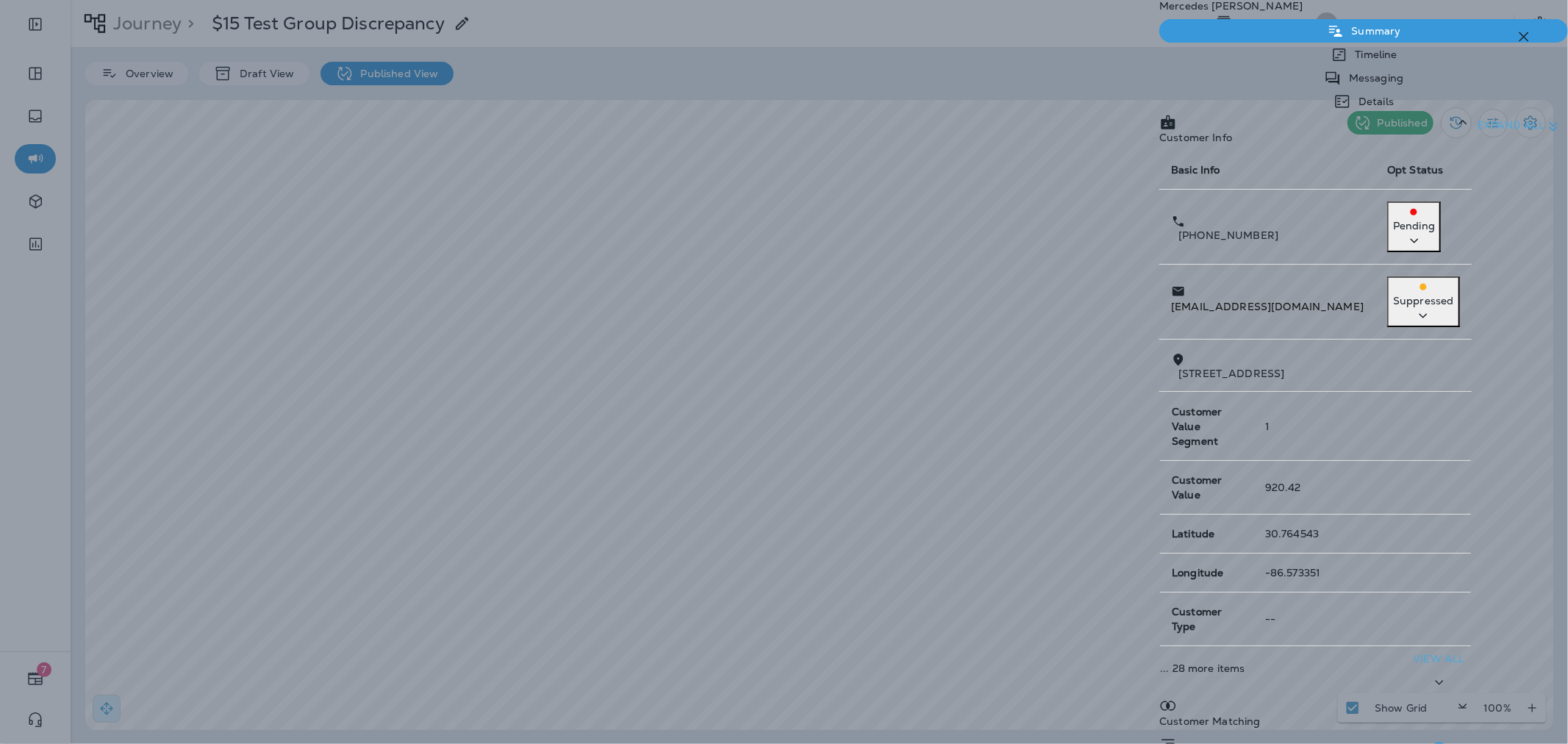
click at [1517, 37] on icon "button" at bounding box center [1524, 37] width 18 height 18
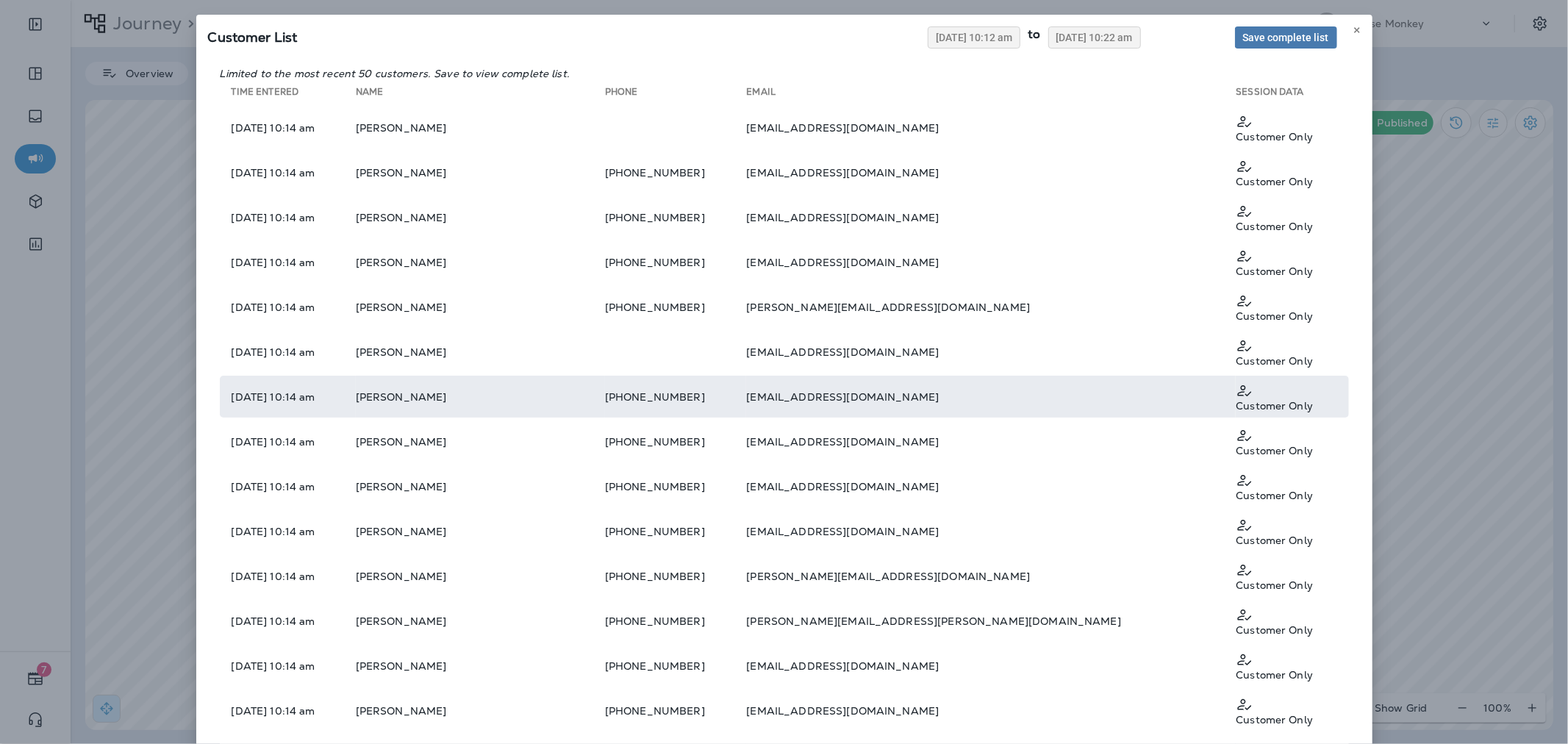
click at [899, 375] on td "dhallman1982@yahoo.com" at bounding box center [991, 396] width 490 height 42
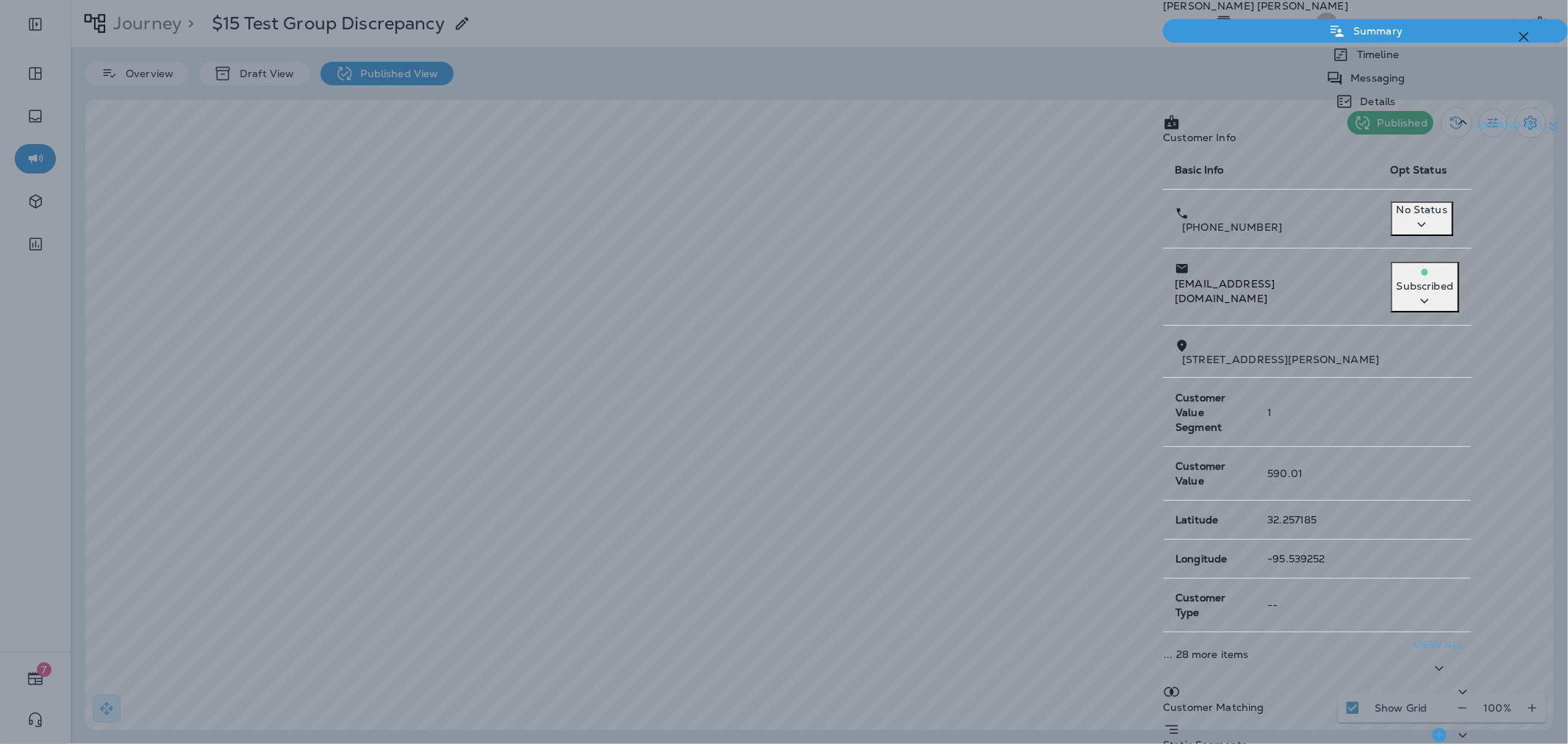
click at [1395, 96] on p "Details" at bounding box center [1374, 101] width 43 height 12
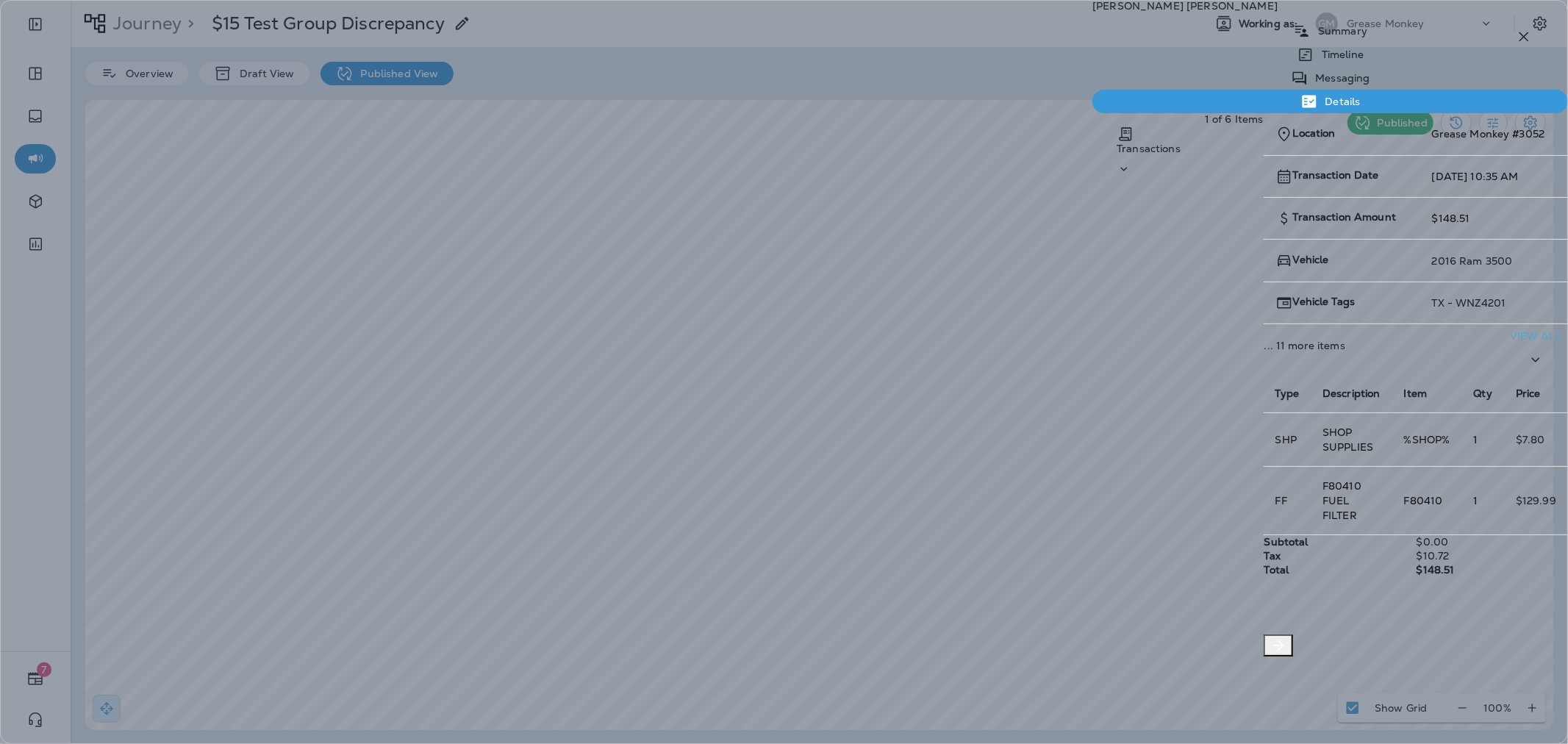
click at [1530, 30] on icon "button" at bounding box center [1524, 37] width 18 height 18
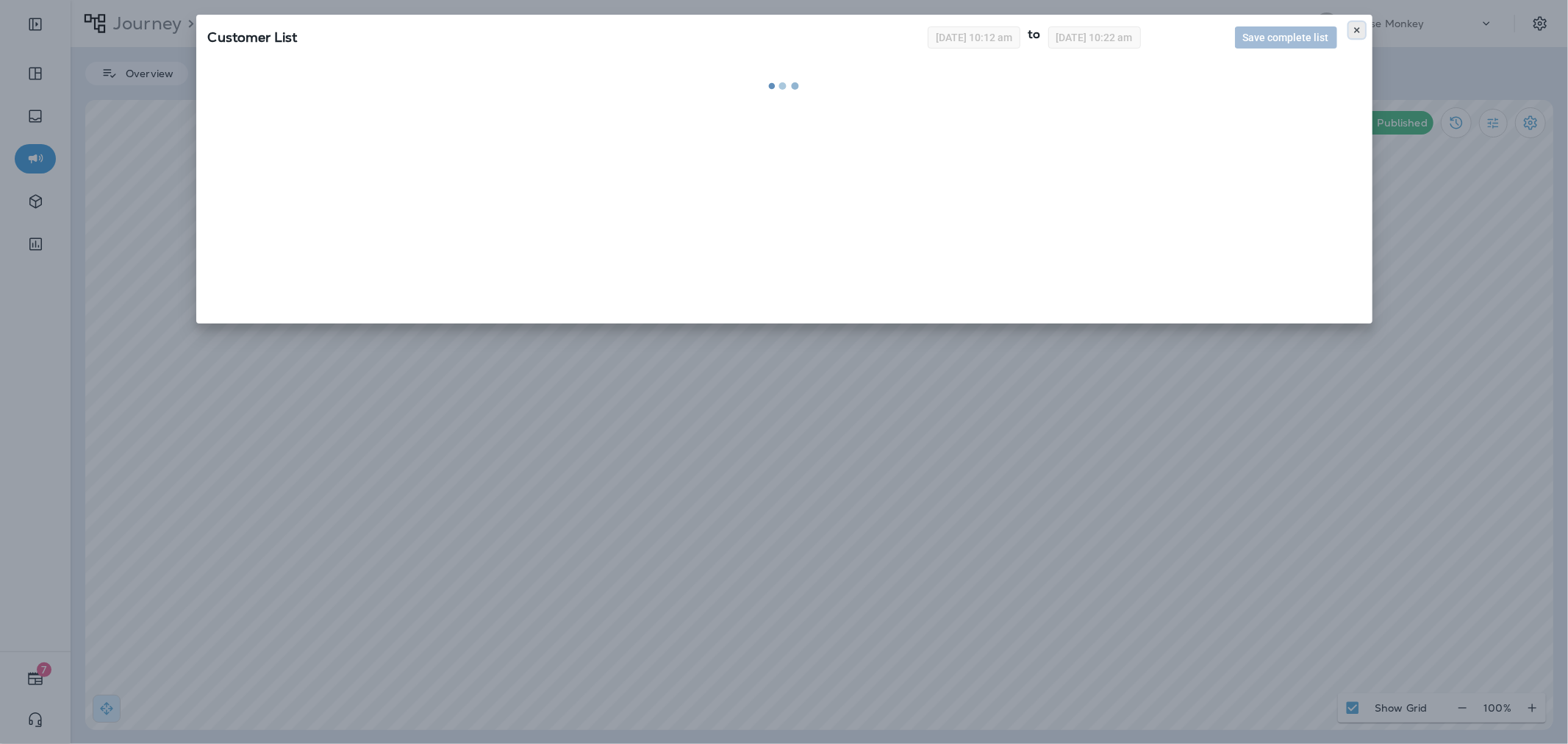
click at [1353, 31] on icon at bounding box center [1357, 30] width 9 height 9
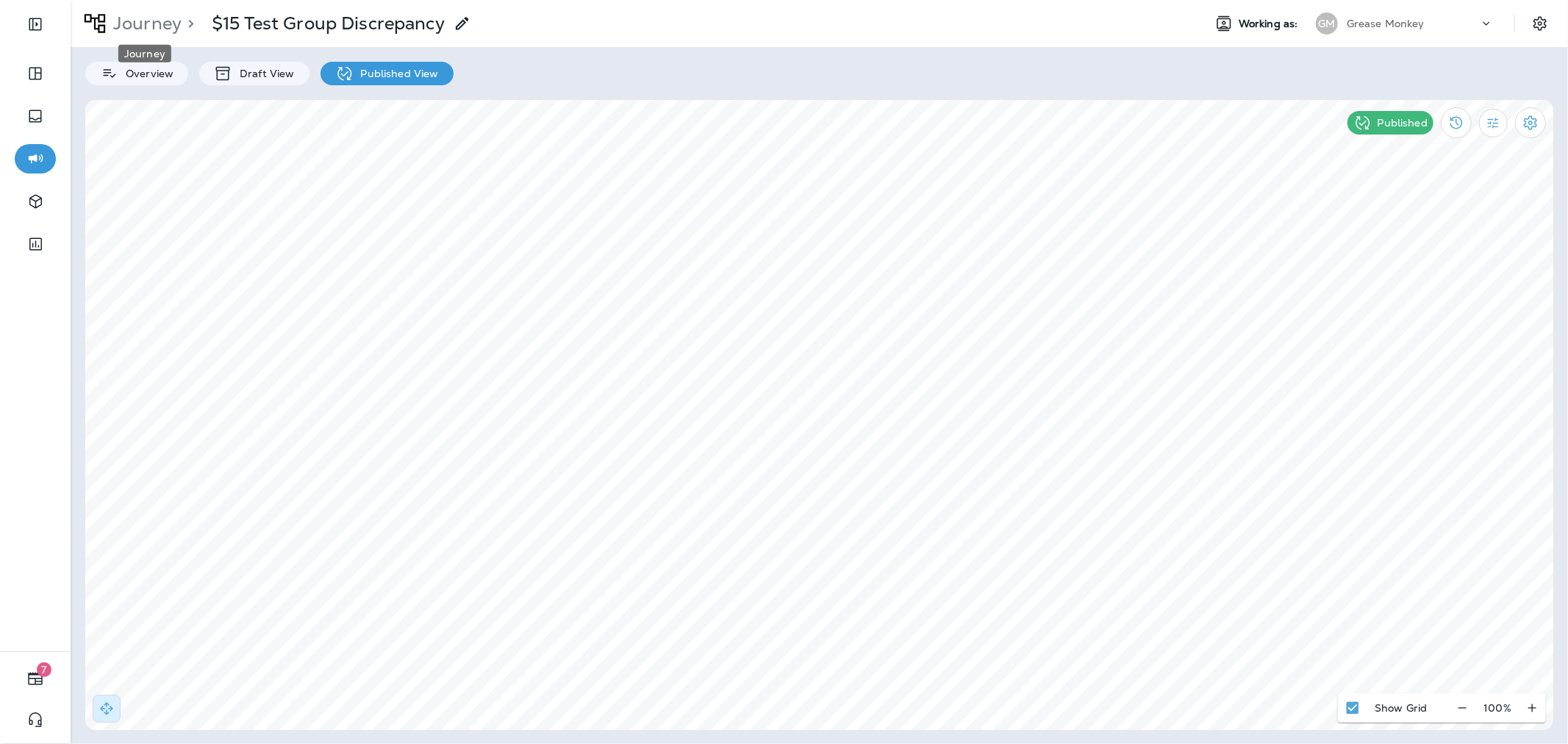
click at [155, 23] on p "Journey" at bounding box center [144, 23] width 74 height 22
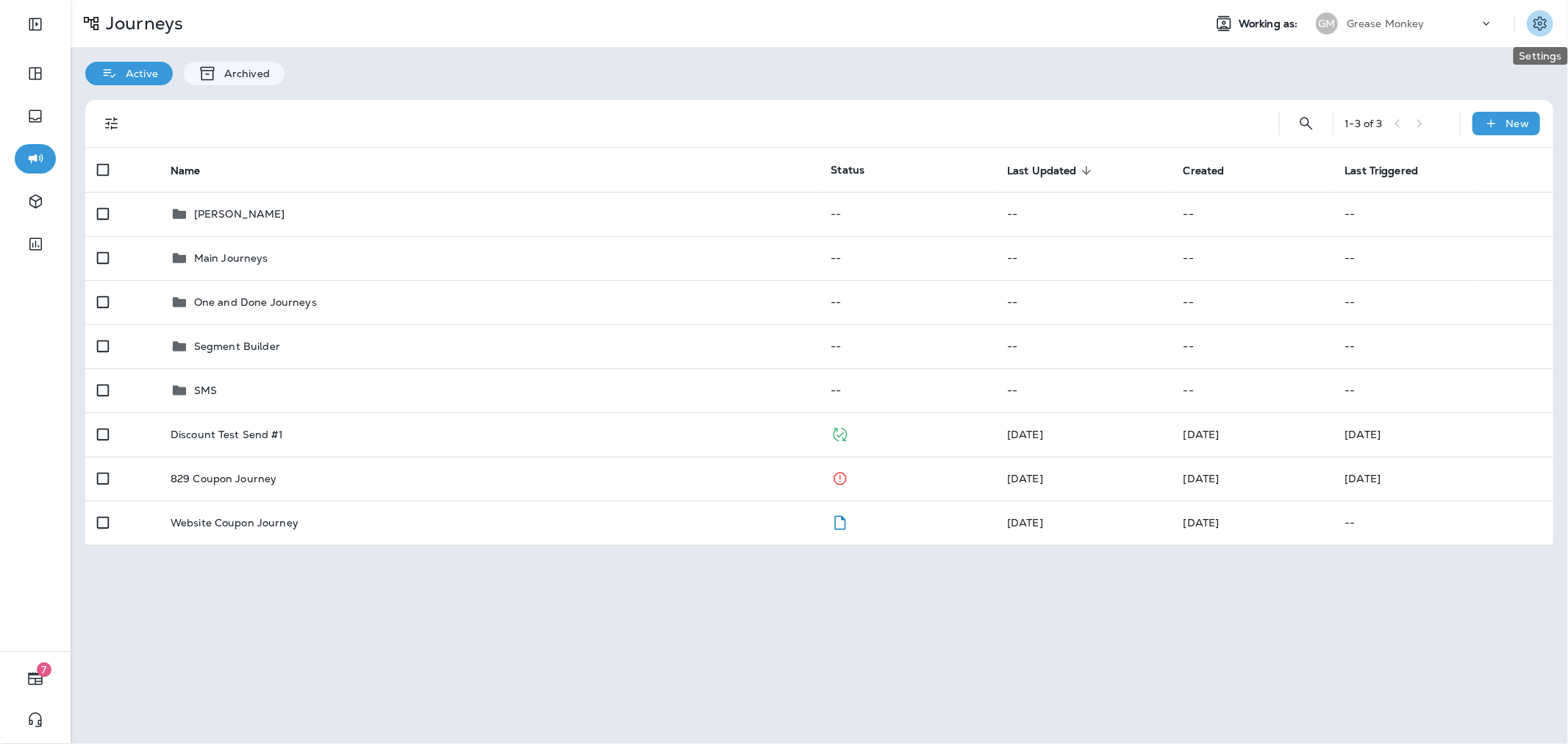
click at [1539, 19] on icon "Settings" at bounding box center [1539, 23] width 18 height 18
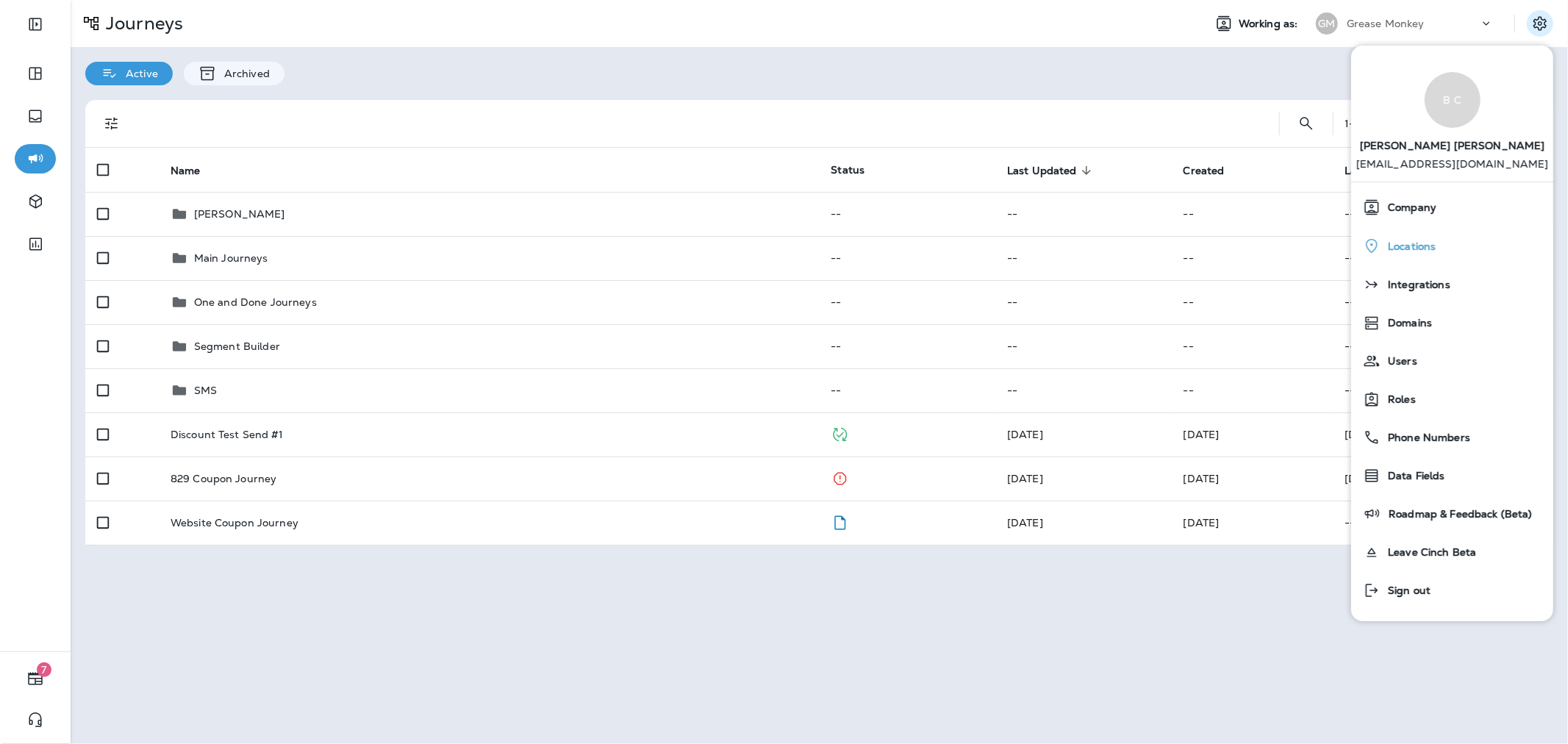
click at [1431, 246] on span "Locations" at bounding box center [1408, 246] width 55 height 12
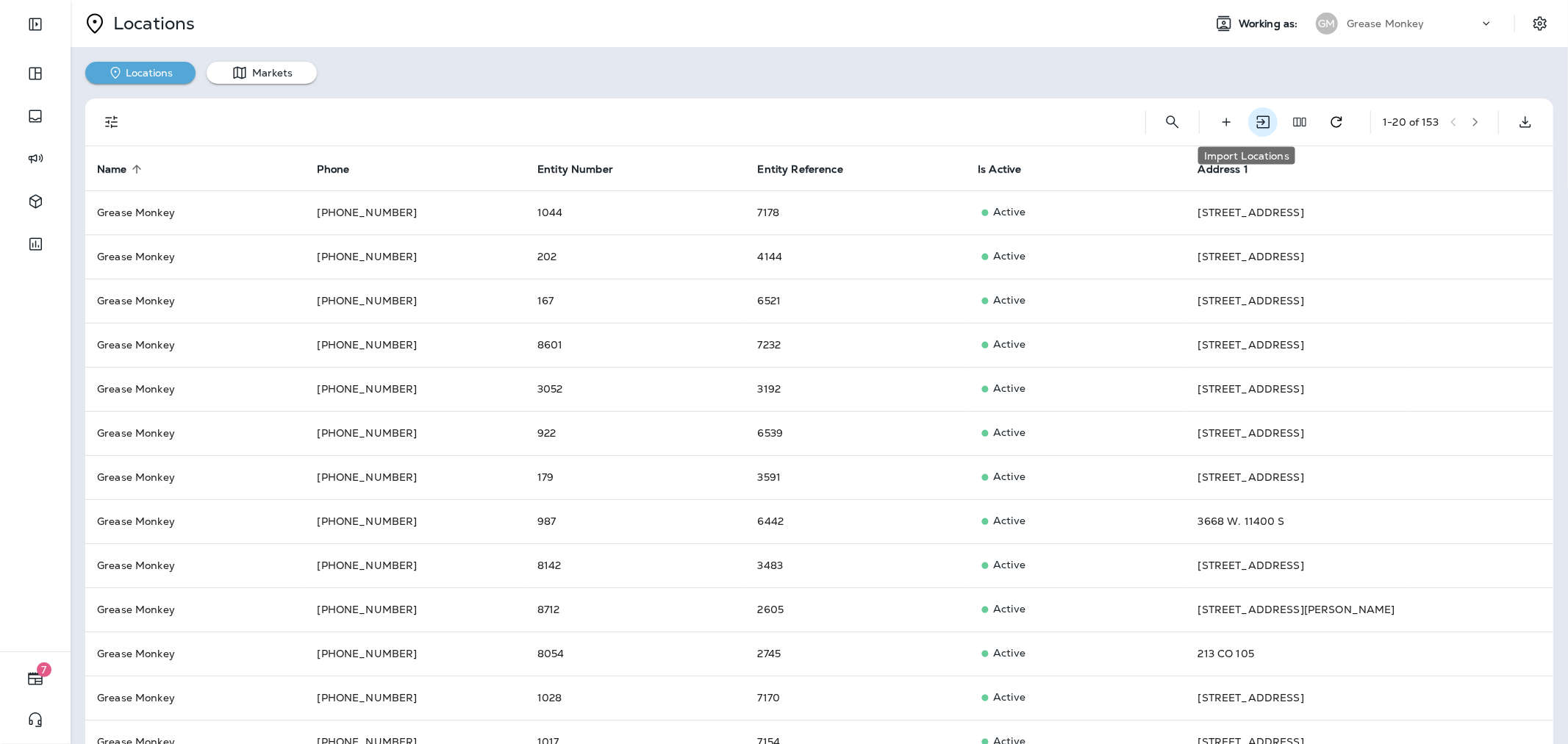
click at [1255, 120] on button "Import Locations" at bounding box center [1262, 122] width 30 height 30
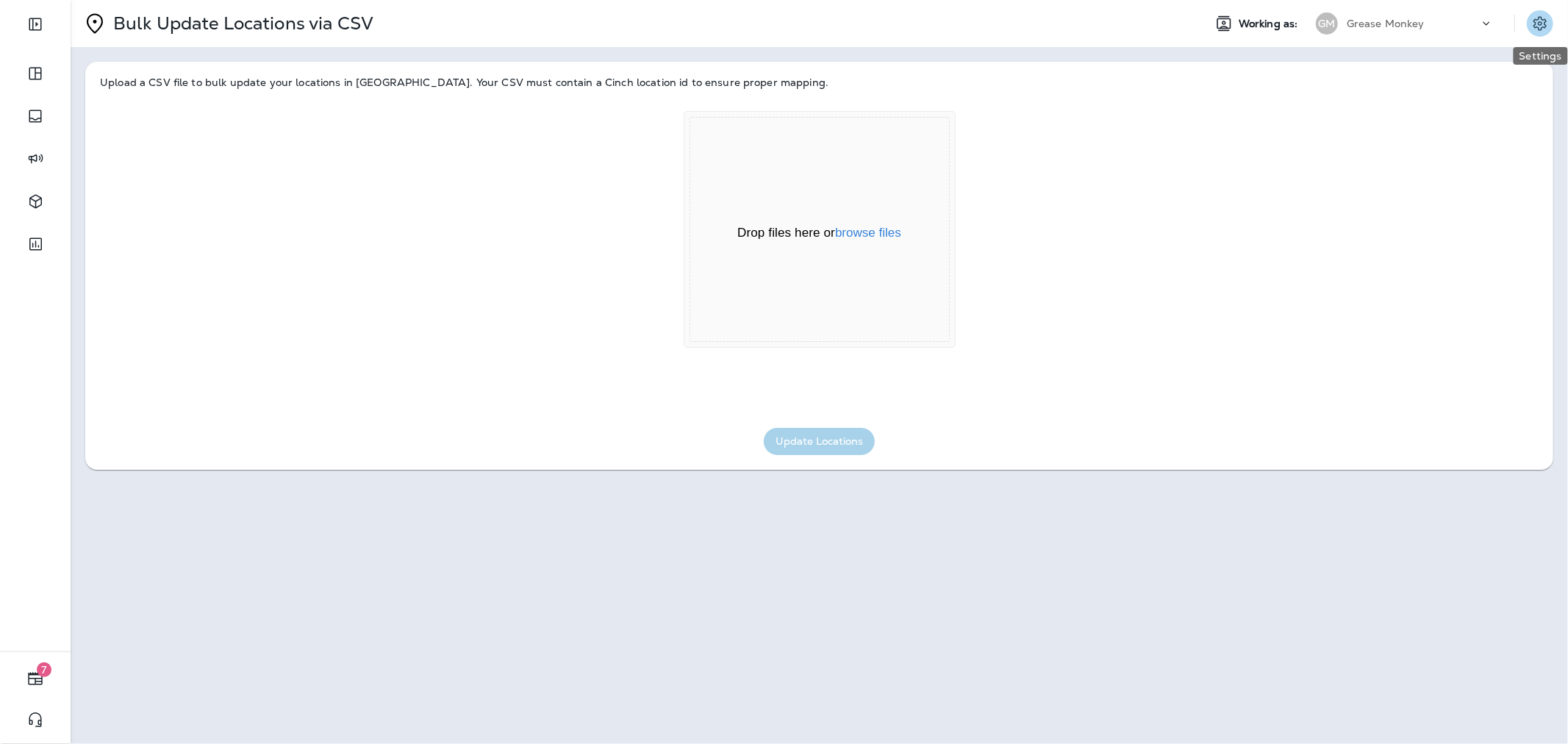
click at [1528, 26] on button "Settings" at bounding box center [1540, 23] width 26 height 26
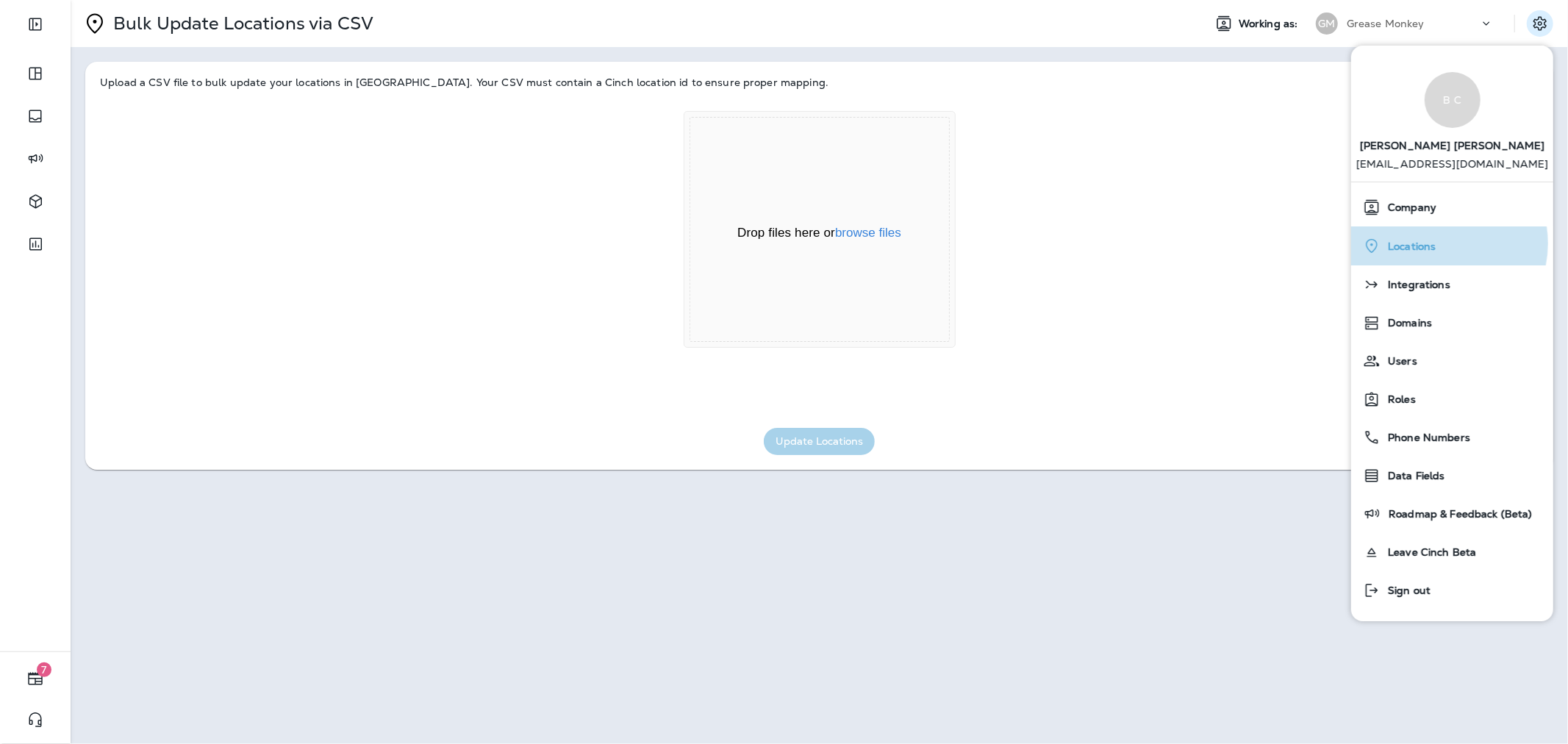
click at [1436, 243] on div "Locations" at bounding box center [1451, 246] width 190 height 30
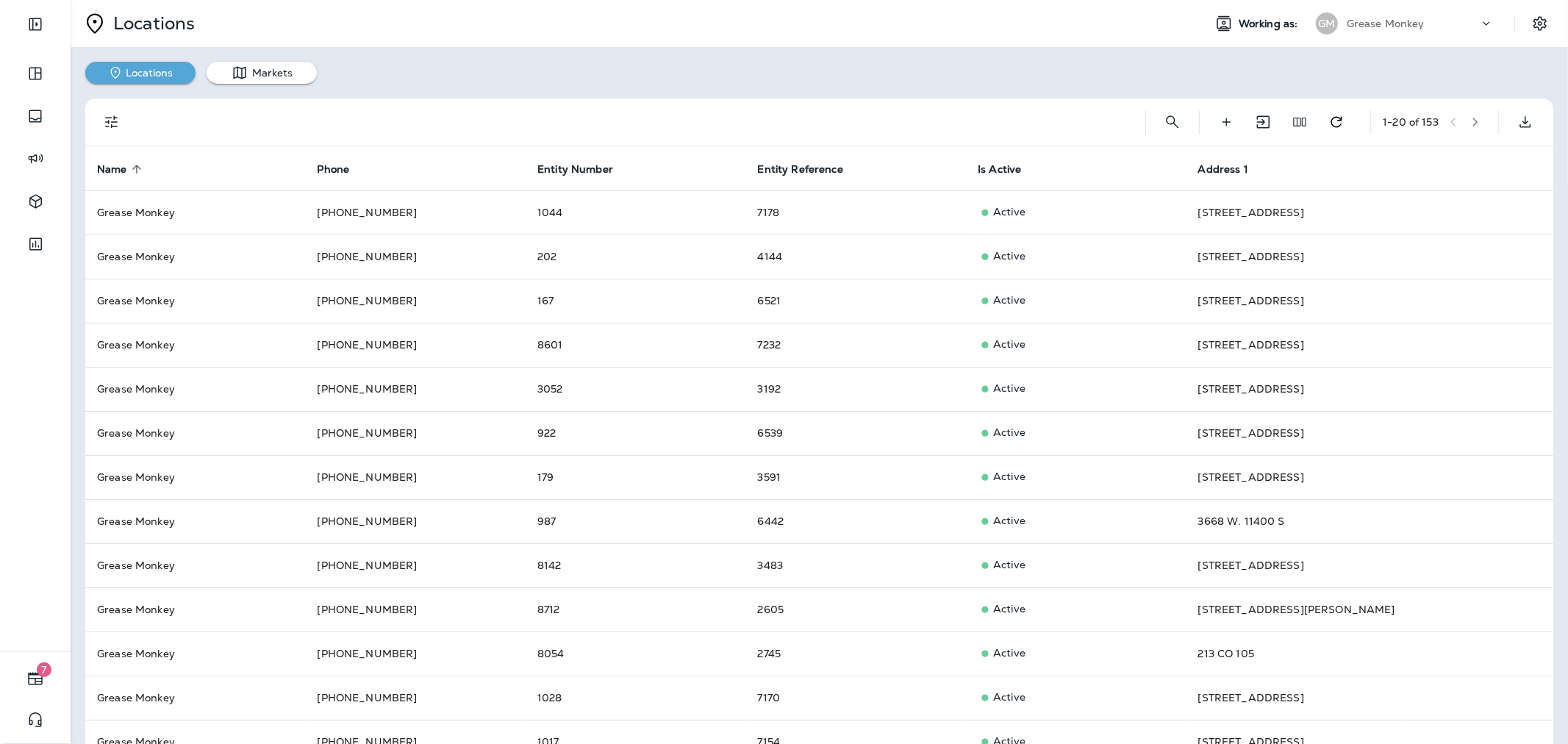
click at [1420, 27] on div "Grease Monkey" at bounding box center [1413, 23] width 132 height 22
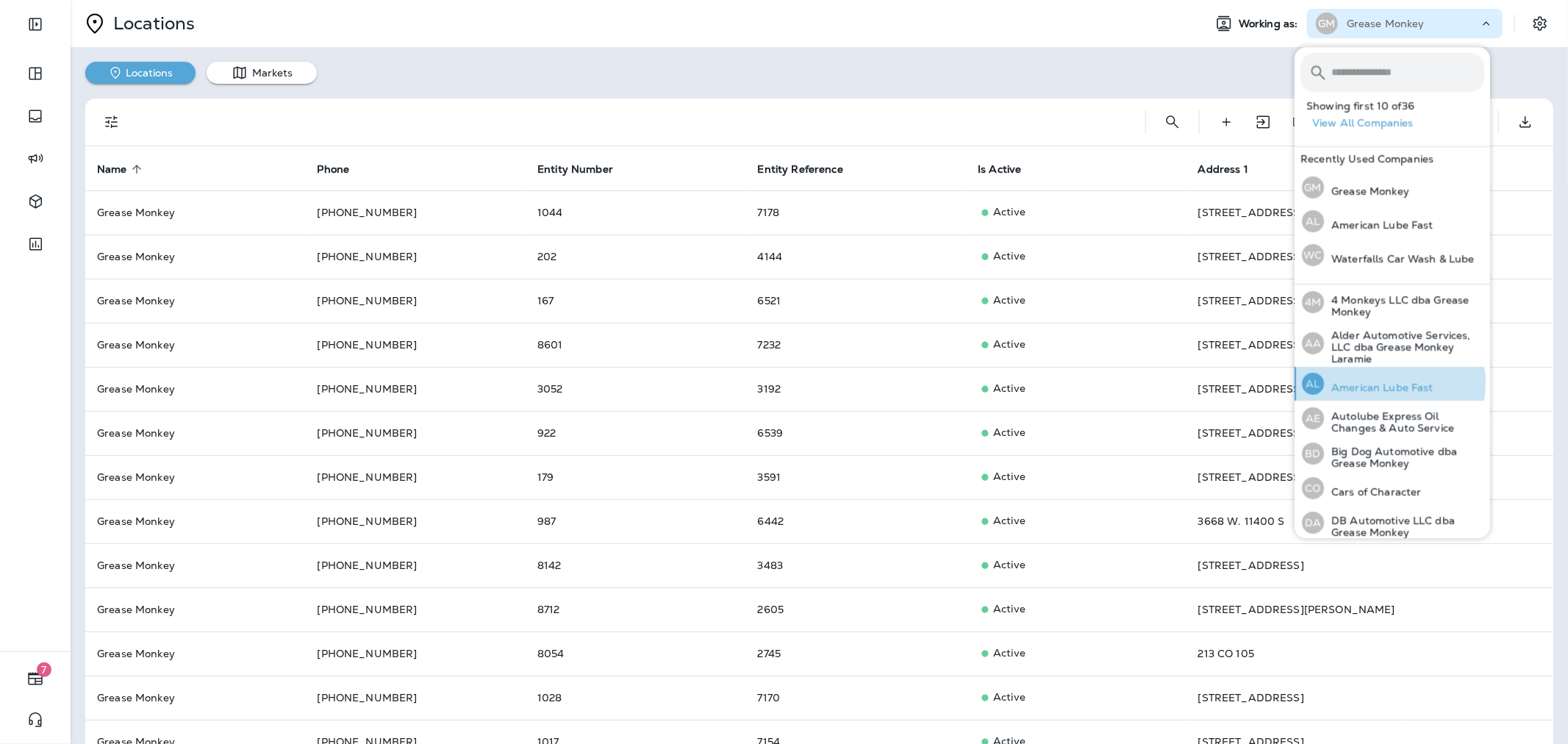
click at [1386, 382] on p "American Lube Fast" at bounding box center [1378, 387] width 110 height 12
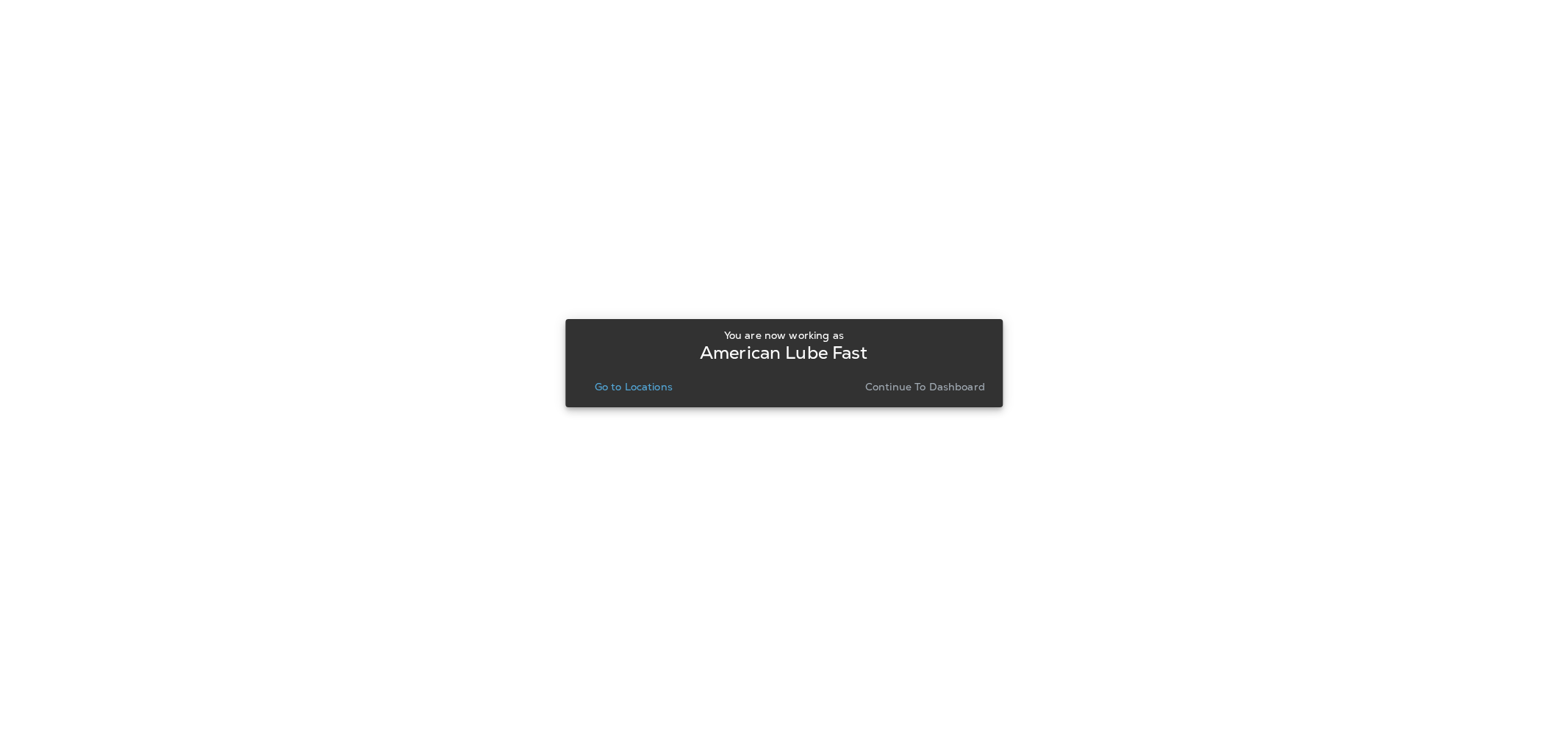
click at [932, 393] on button "Continue to Dashboard" at bounding box center [924, 386] width 131 height 20
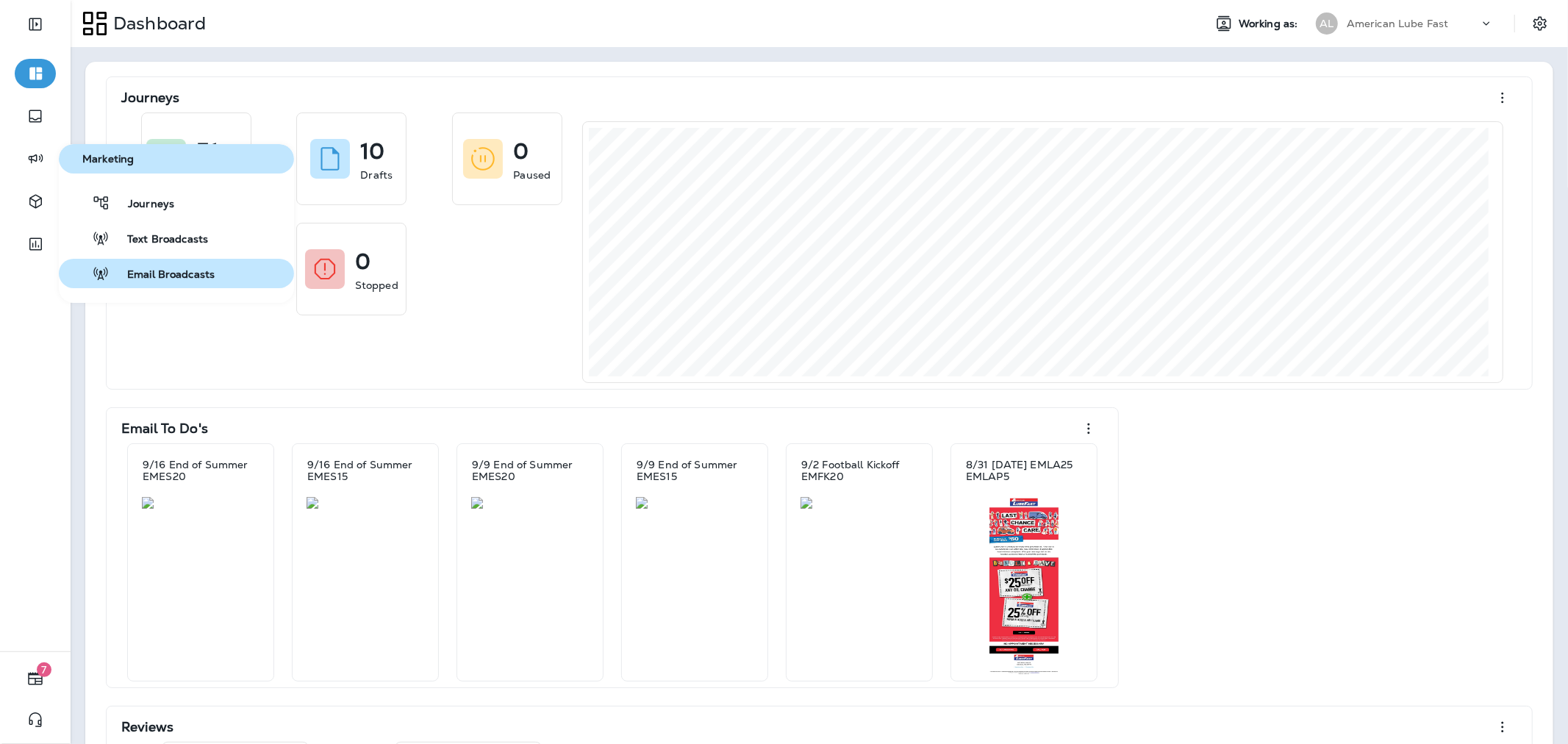
click at [152, 273] on span "Email Broadcasts" at bounding box center [162, 275] width 105 height 14
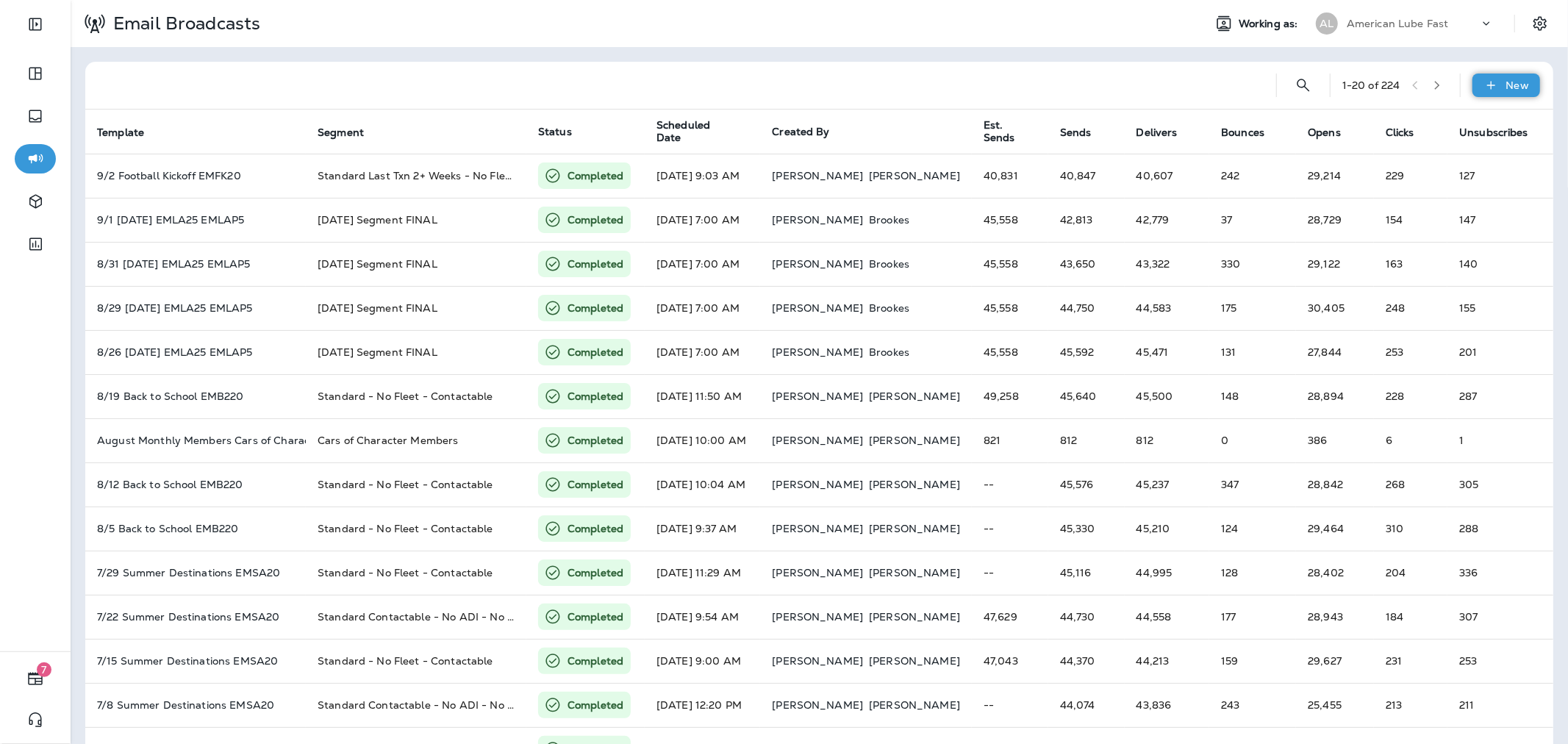
click at [1502, 75] on div "New" at bounding box center [1506, 86] width 68 height 23
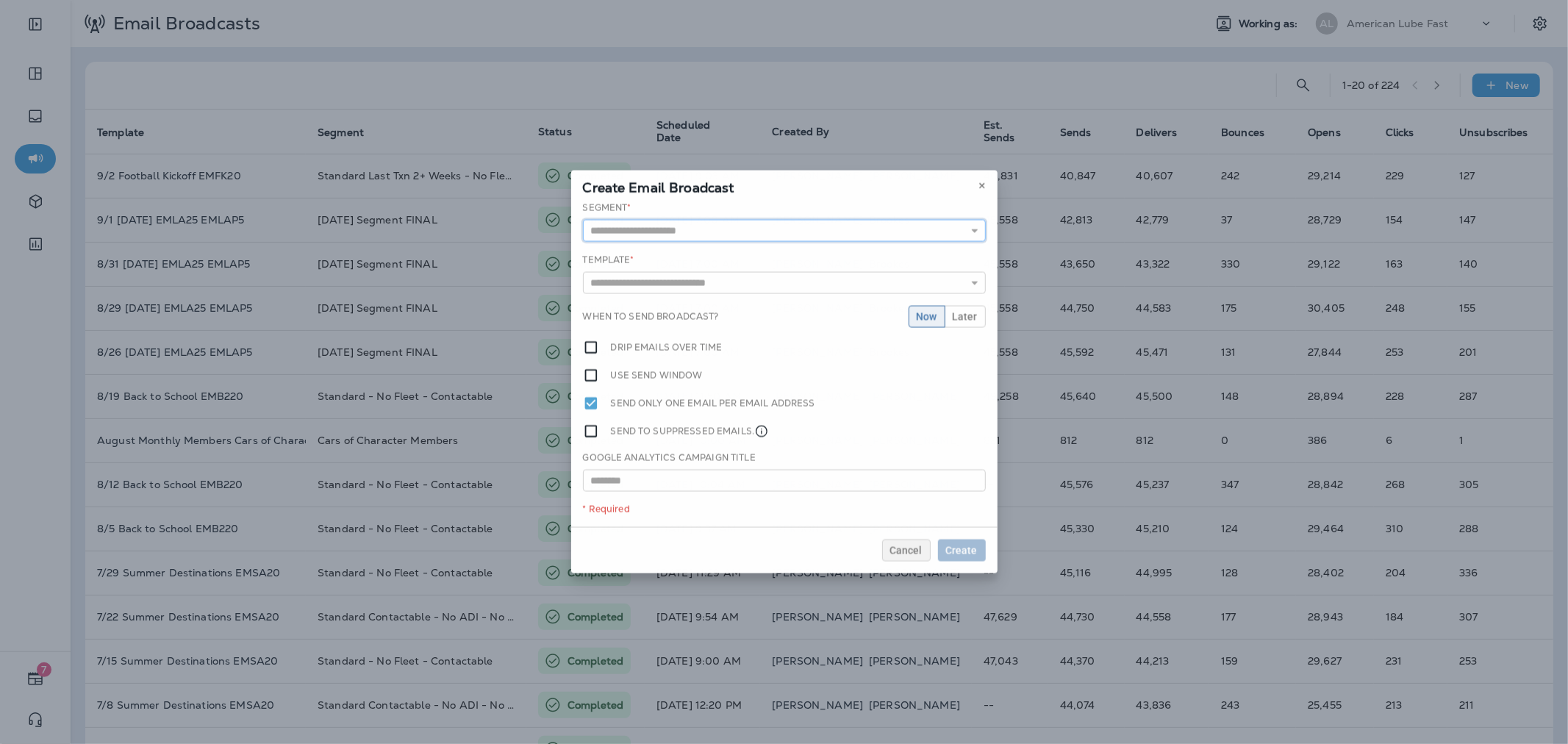
click at [753, 239] on input "text" at bounding box center [784, 231] width 403 height 22
type input "**********"
click at [700, 291] on div "**********" at bounding box center [784, 364] width 426 height 326
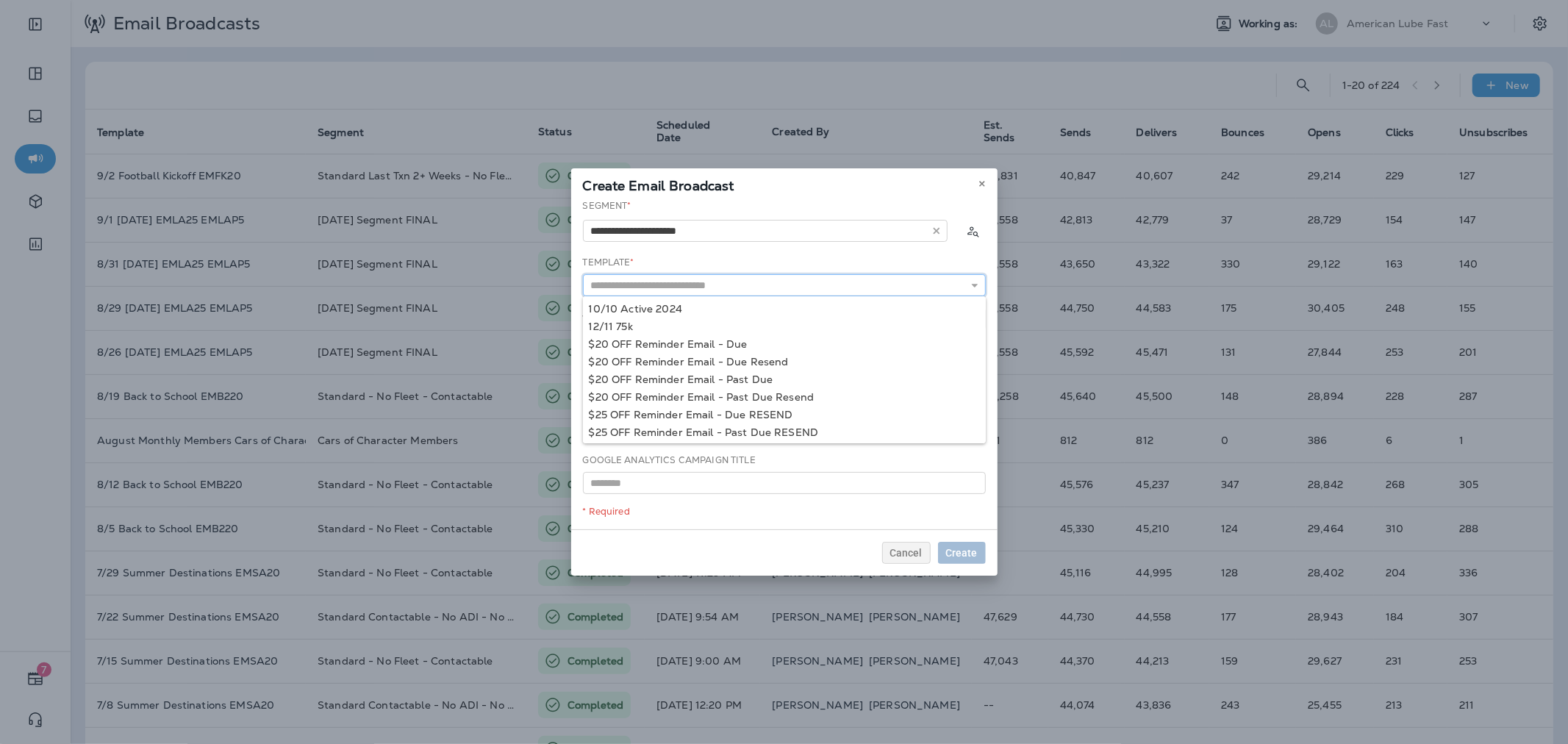
click at [707, 281] on input "text" at bounding box center [784, 285] width 403 height 22
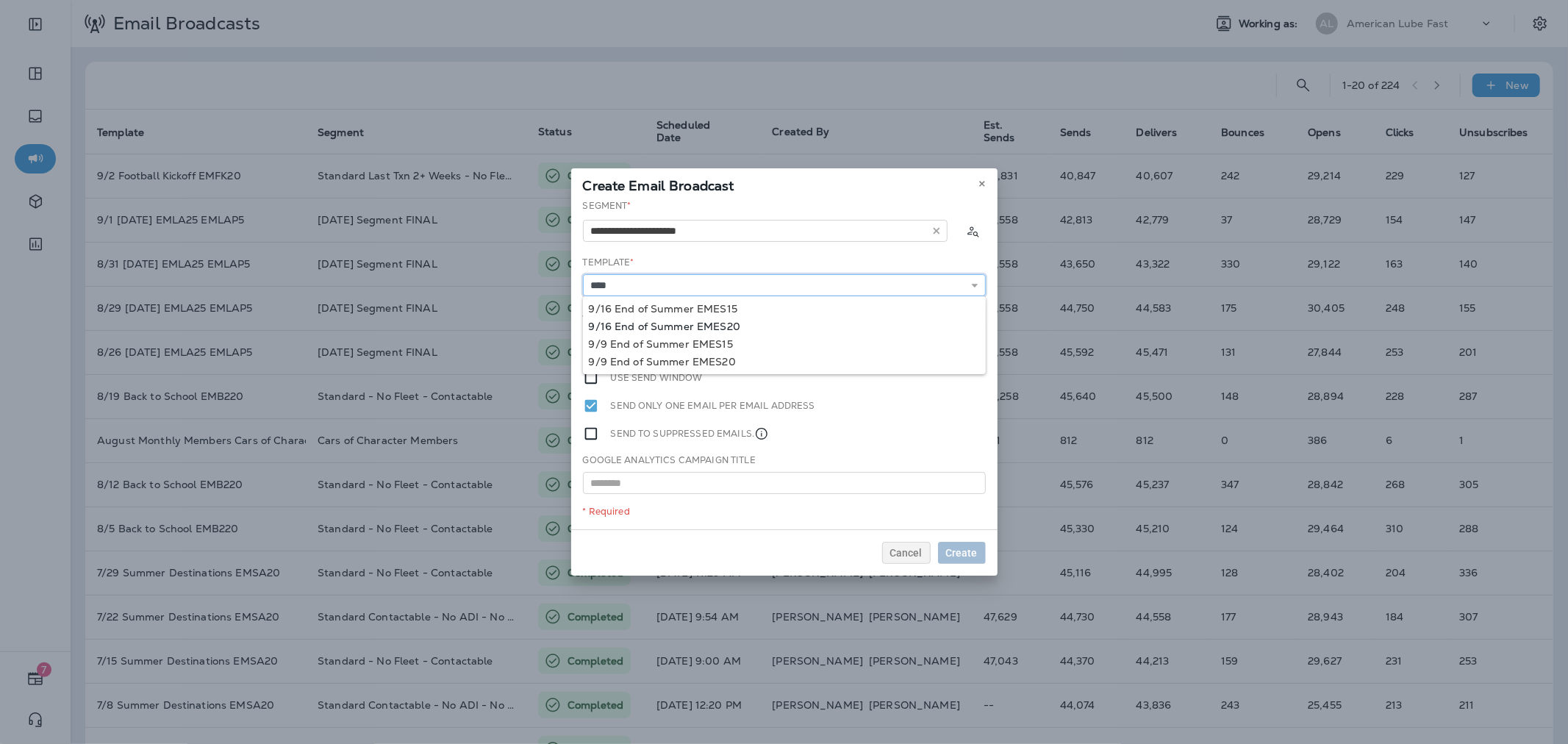
type input "**********"
click at [726, 327] on div "**********" at bounding box center [784, 364] width 426 height 330
click at [966, 318] on span "Later" at bounding box center [965, 319] width 25 height 10
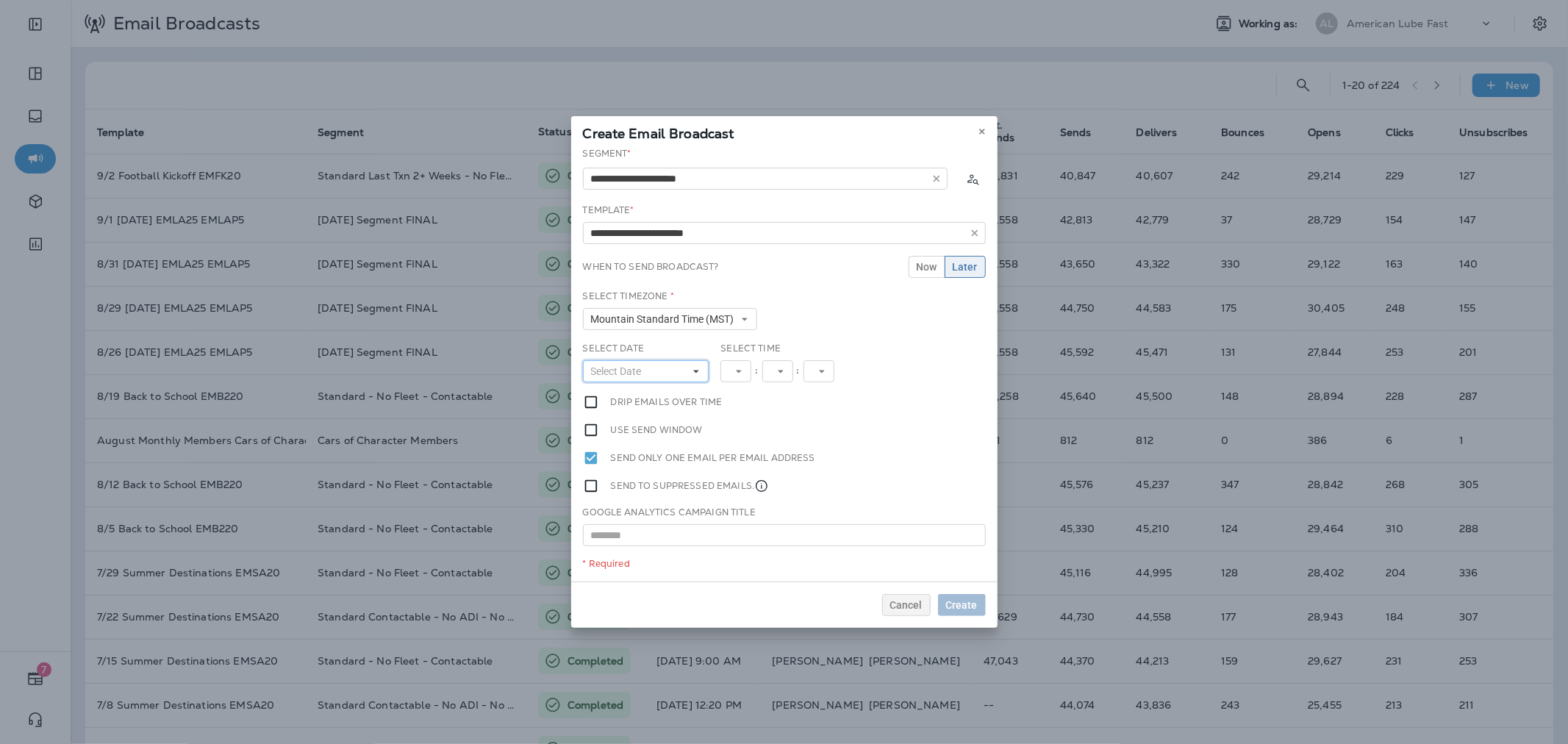
click at [655, 365] on button "Select Date" at bounding box center [646, 371] width 127 height 22
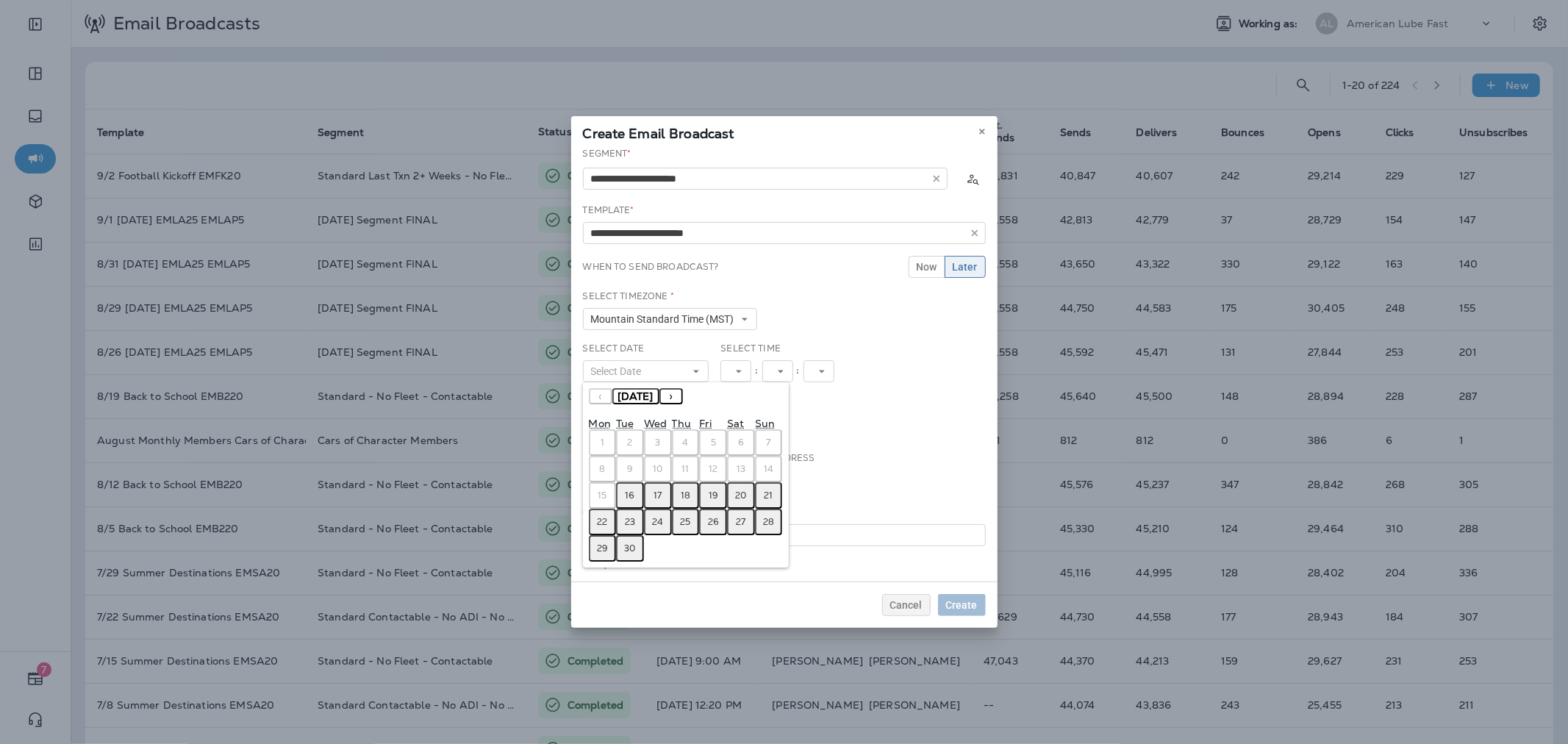
click at [633, 490] on abbr "16" at bounding box center [630, 495] width 9 height 12
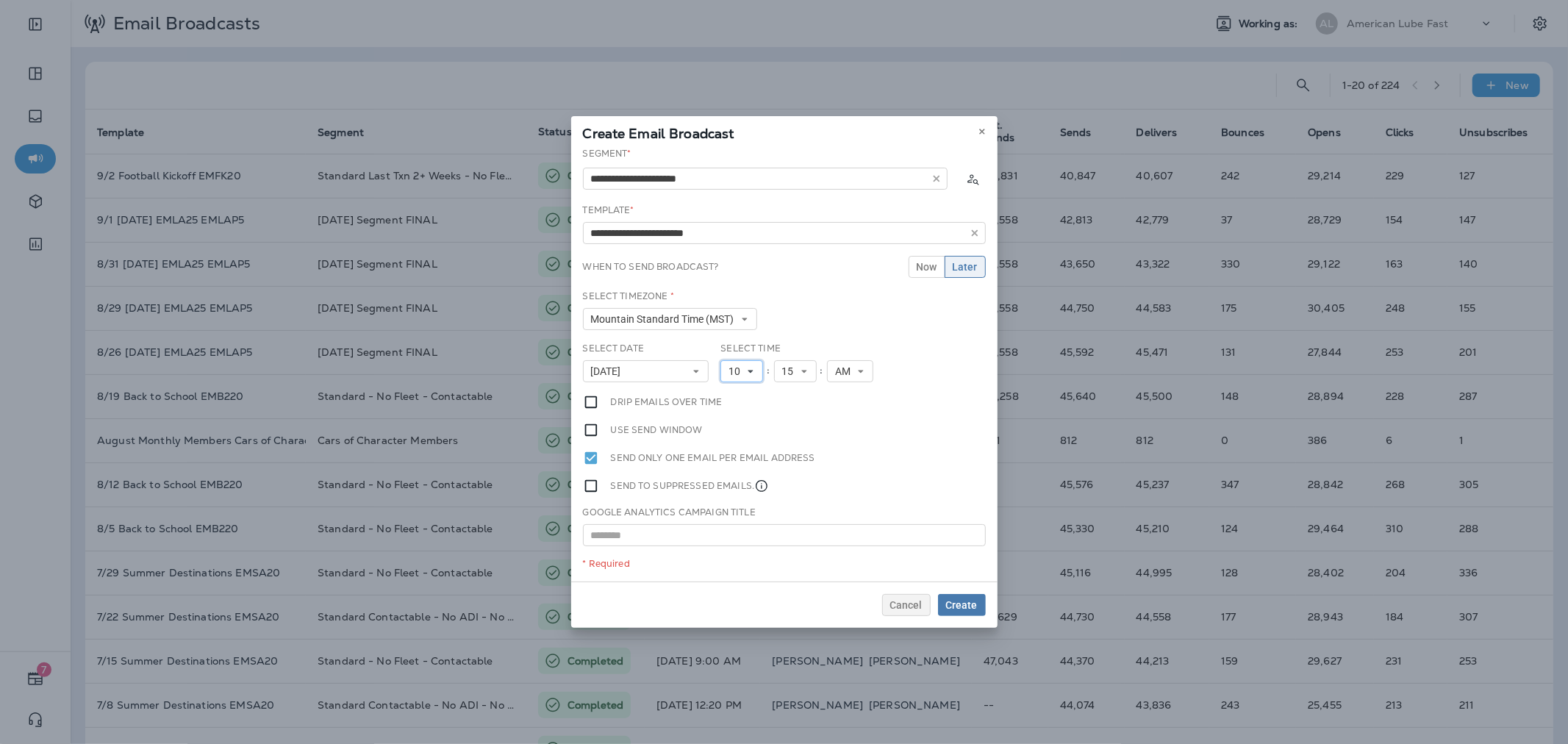
click at [741, 365] on span "10" at bounding box center [737, 372] width 18 height 12
click at [732, 569] on link "11" at bounding box center [742, 571] width 43 height 18
click at [802, 375] on button "15" at bounding box center [795, 371] width 43 height 22
click at [787, 510] on link "30" at bounding box center [795, 515] width 43 height 18
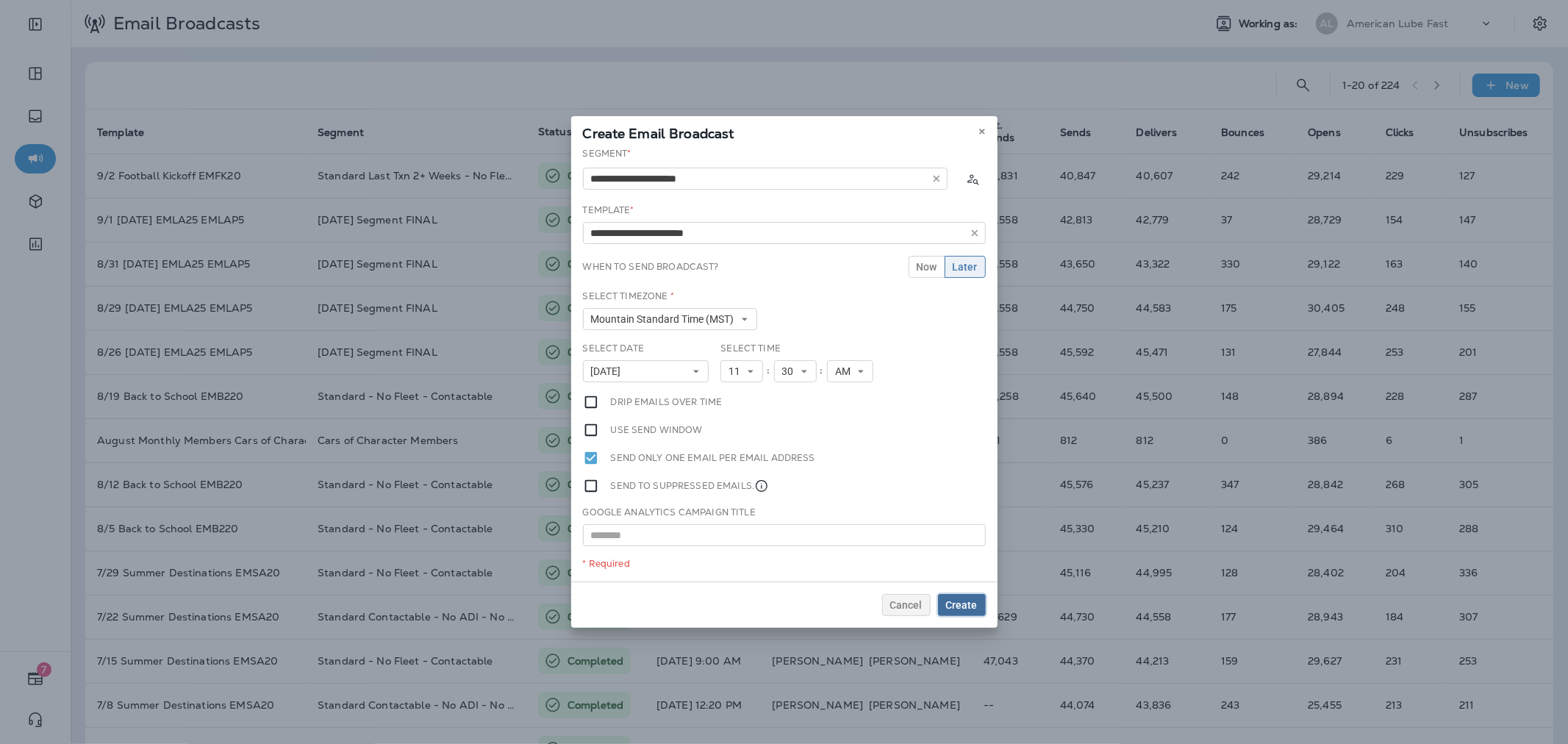
click at [960, 600] on span "Create" at bounding box center [962, 605] width 32 height 10
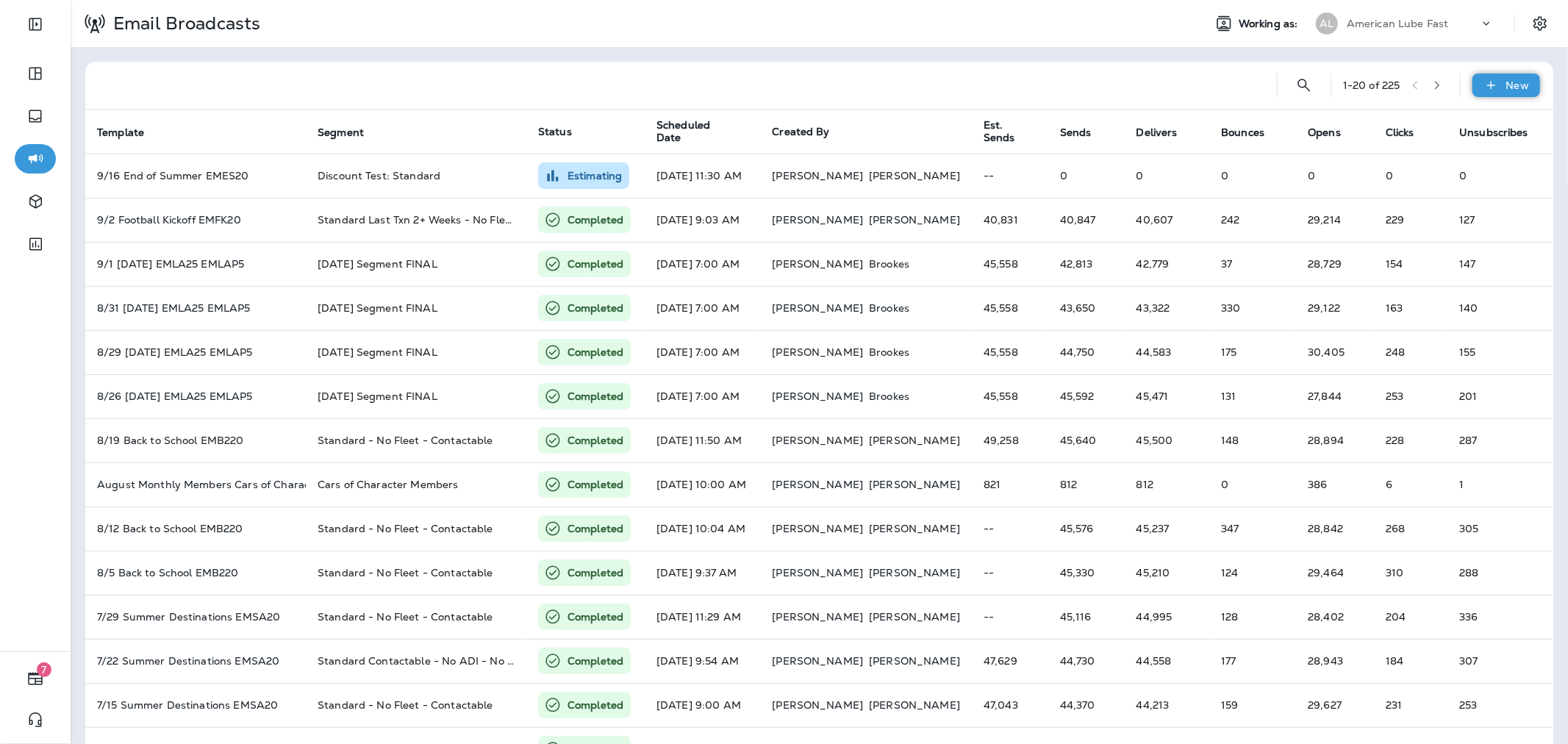
click at [1488, 92] on div "New" at bounding box center [1506, 86] width 68 height 23
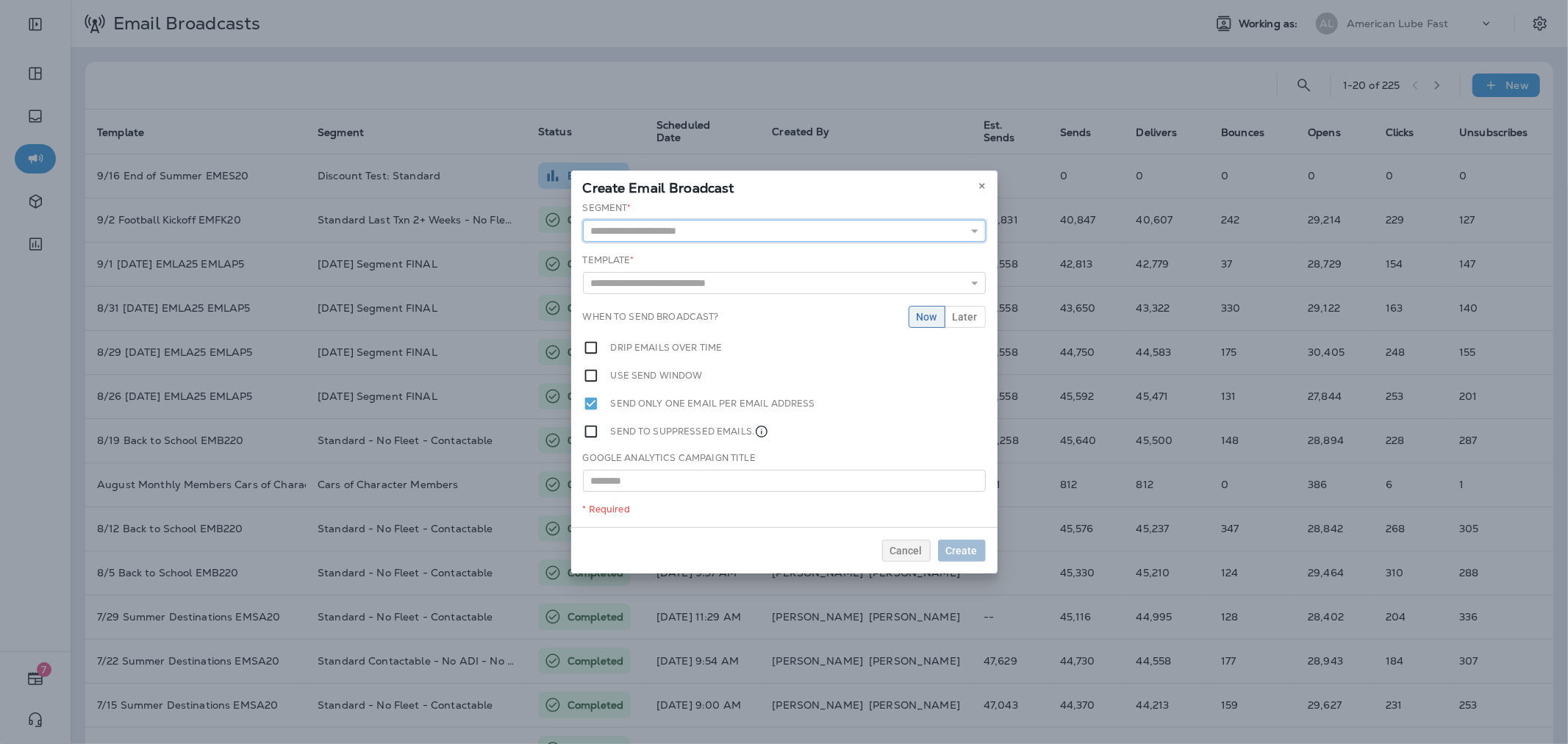
click at [792, 230] on input "text" at bounding box center [784, 231] width 403 height 22
type input "**********"
click at [692, 255] on div "**********" at bounding box center [784, 364] width 426 height 326
click at [717, 282] on input "text" at bounding box center [784, 285] width 403 height 22
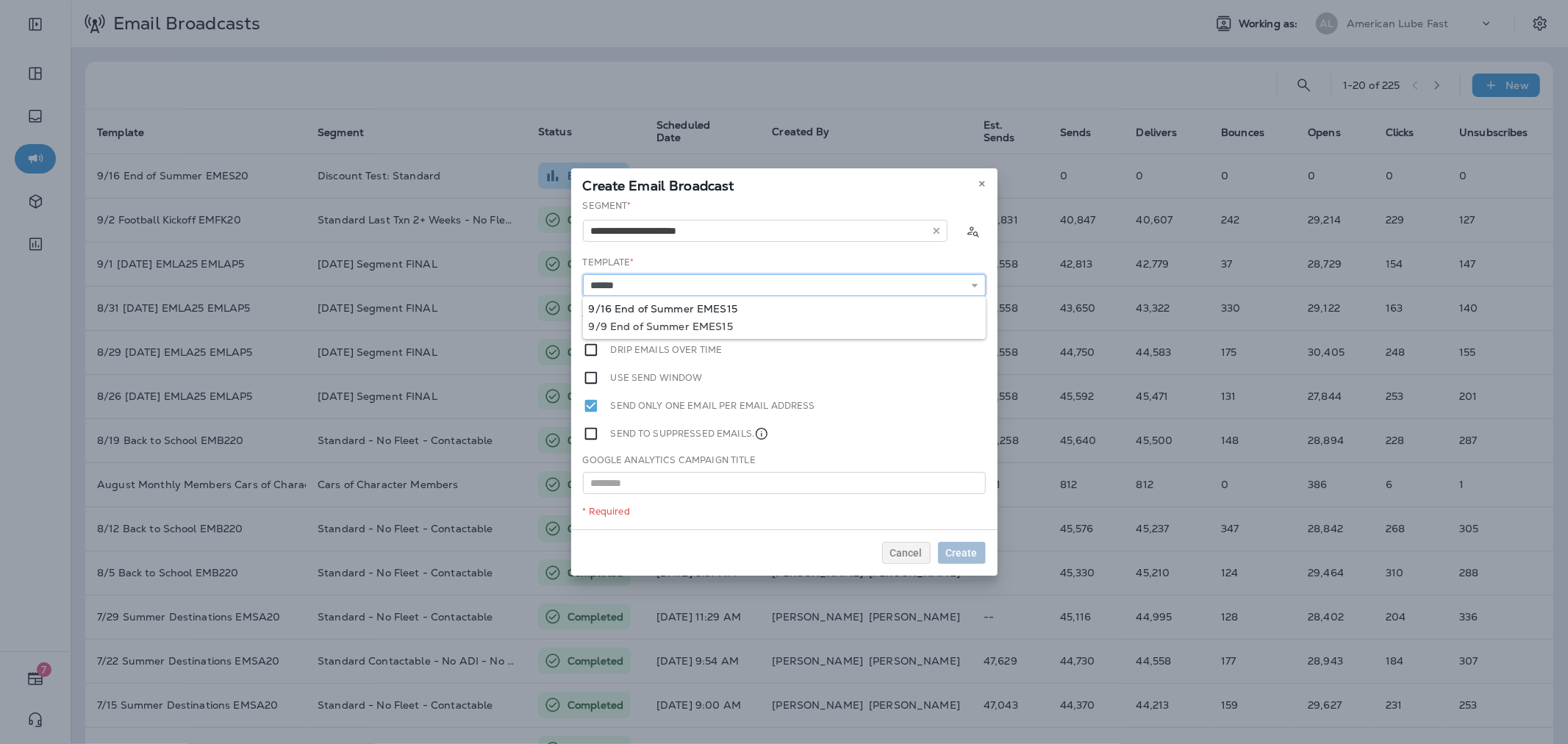
type input "**********"
click at [691, 306] on div "**********" at bounding box center [784, 364] width 426 height 330
click at [970, 317] on span "Later" at bounding box center [965, 319] width 25 height 10
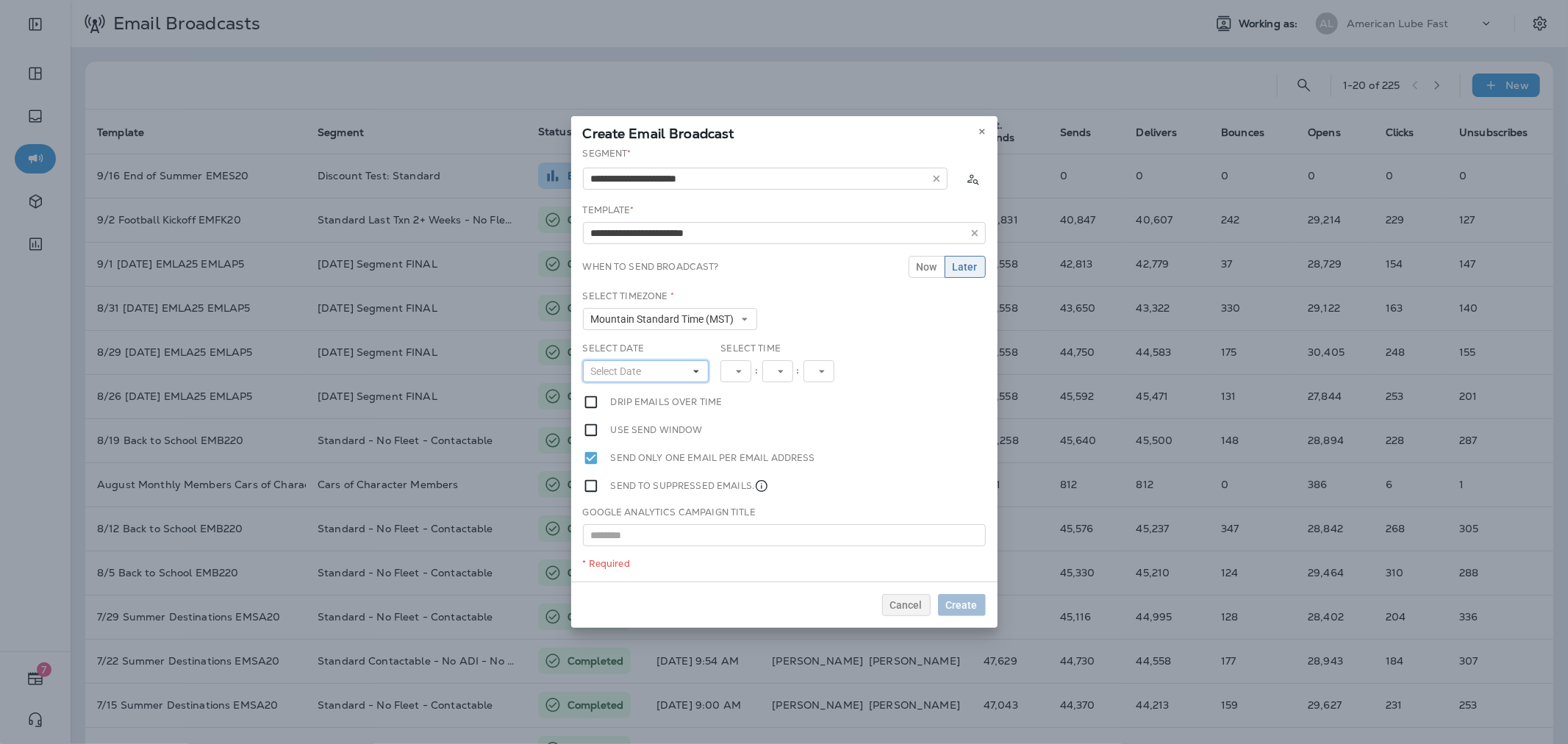
click at [652, 368] on button "Select Date" at bounding box center [646, 371] width 127 height 22
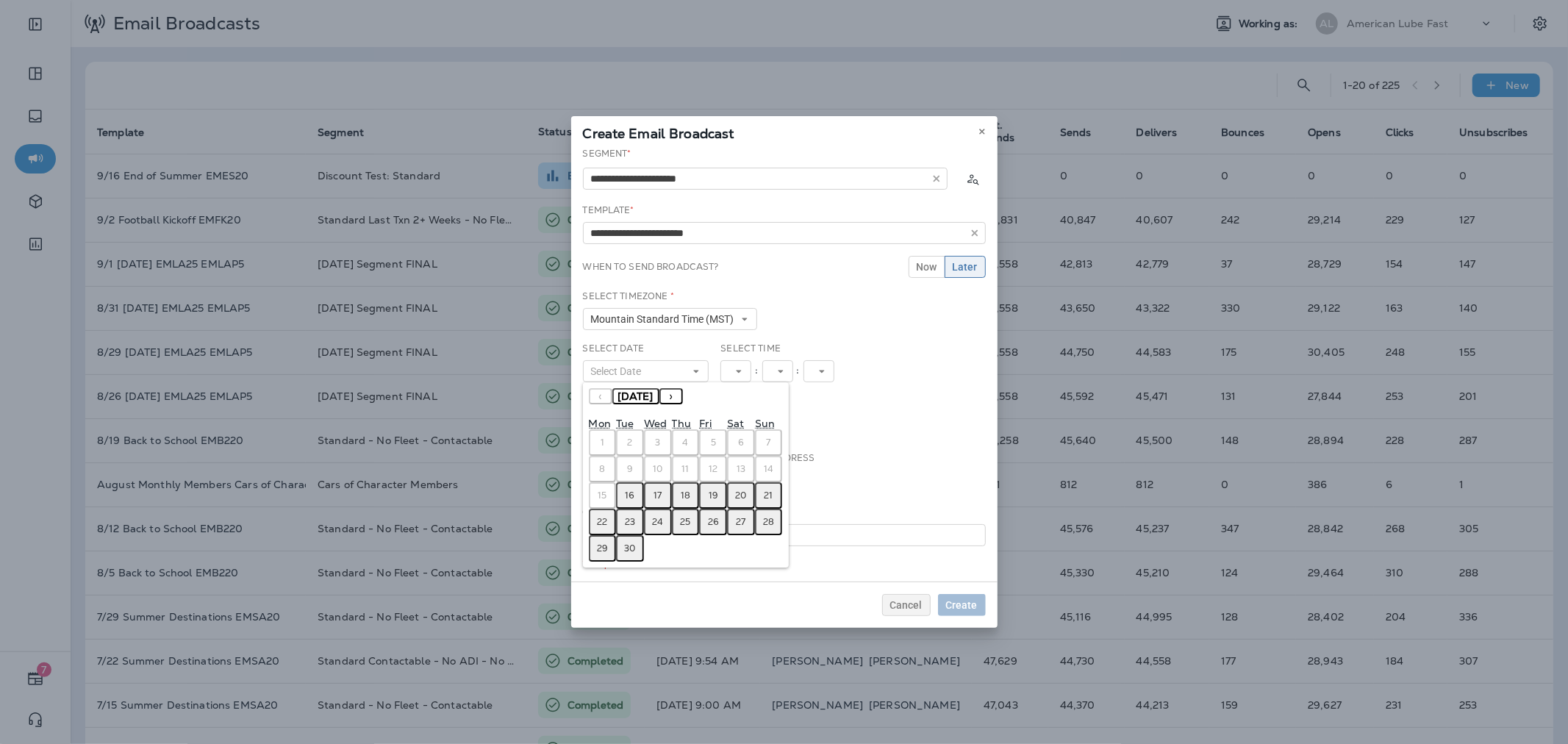
click at [626, 492] on abbr "16" at bounding box center [630, 495] width 9 height 12
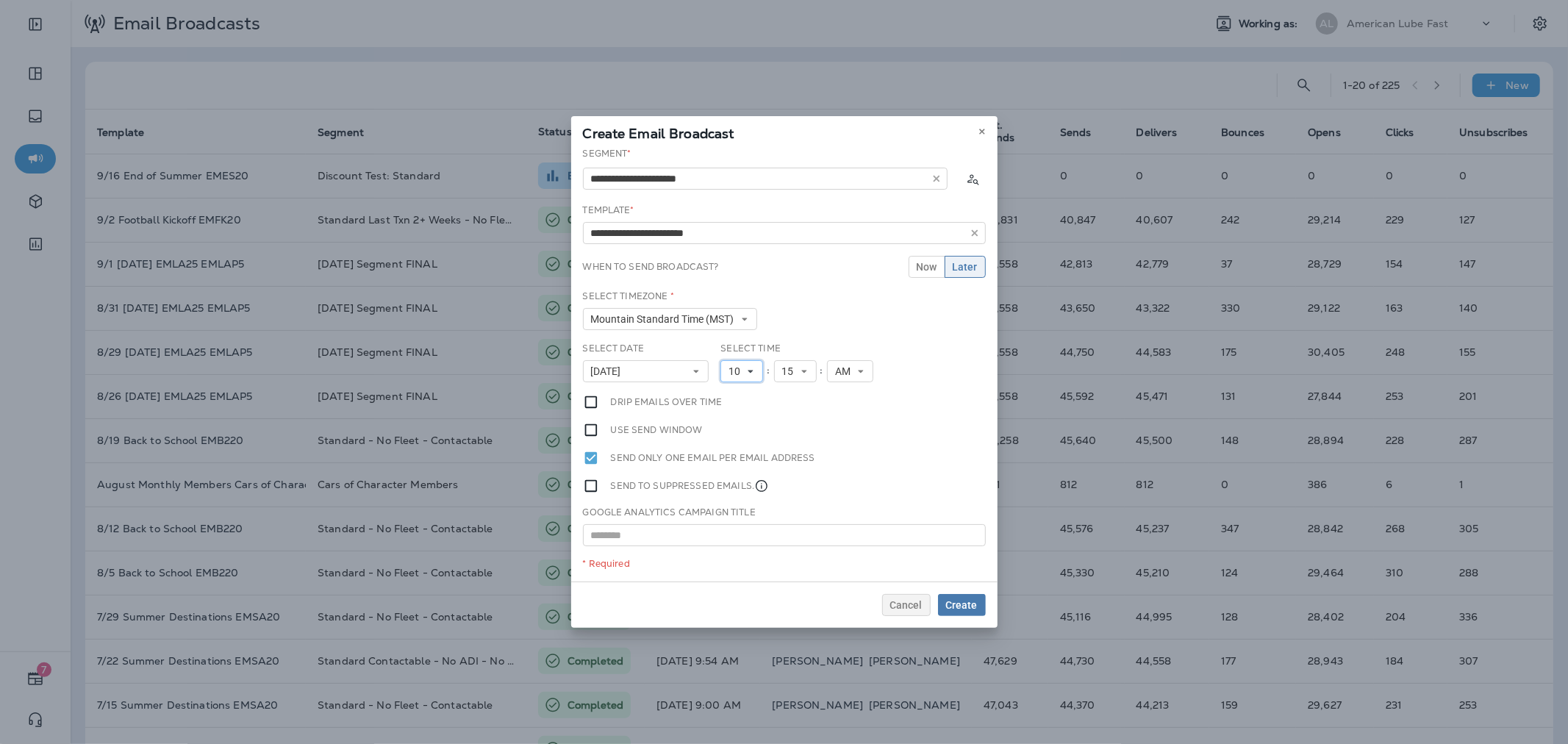
click at [740, 368] on span "10" at bounding box center [737, 372] width 18 height 12
click at [724, 564] on link "11" at bounding box center [742, 571] width 43 height 18
click at [787, 375] on span "15" at bounding box center [791, 372] width 18 height 12
click at [789, 512] on link "30" at bounding box center [795, 515] width 43 height 18
click at [969, 603] on span "Create" at bounding box center [962, 605] width 32 height 10
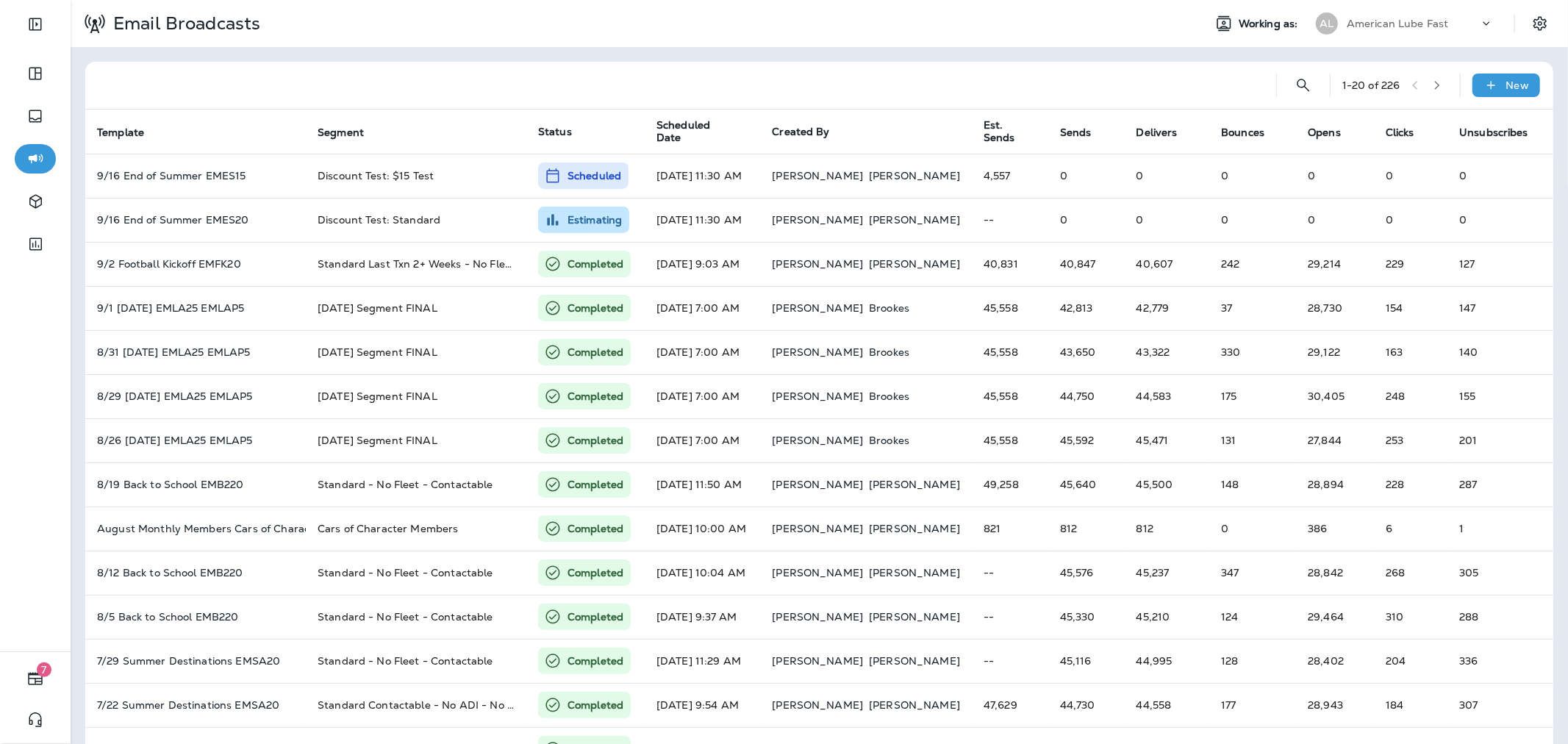
click at [1378, 31] on div "American Lube Fast" at bounding box center [1413, 23] width 132 height 22
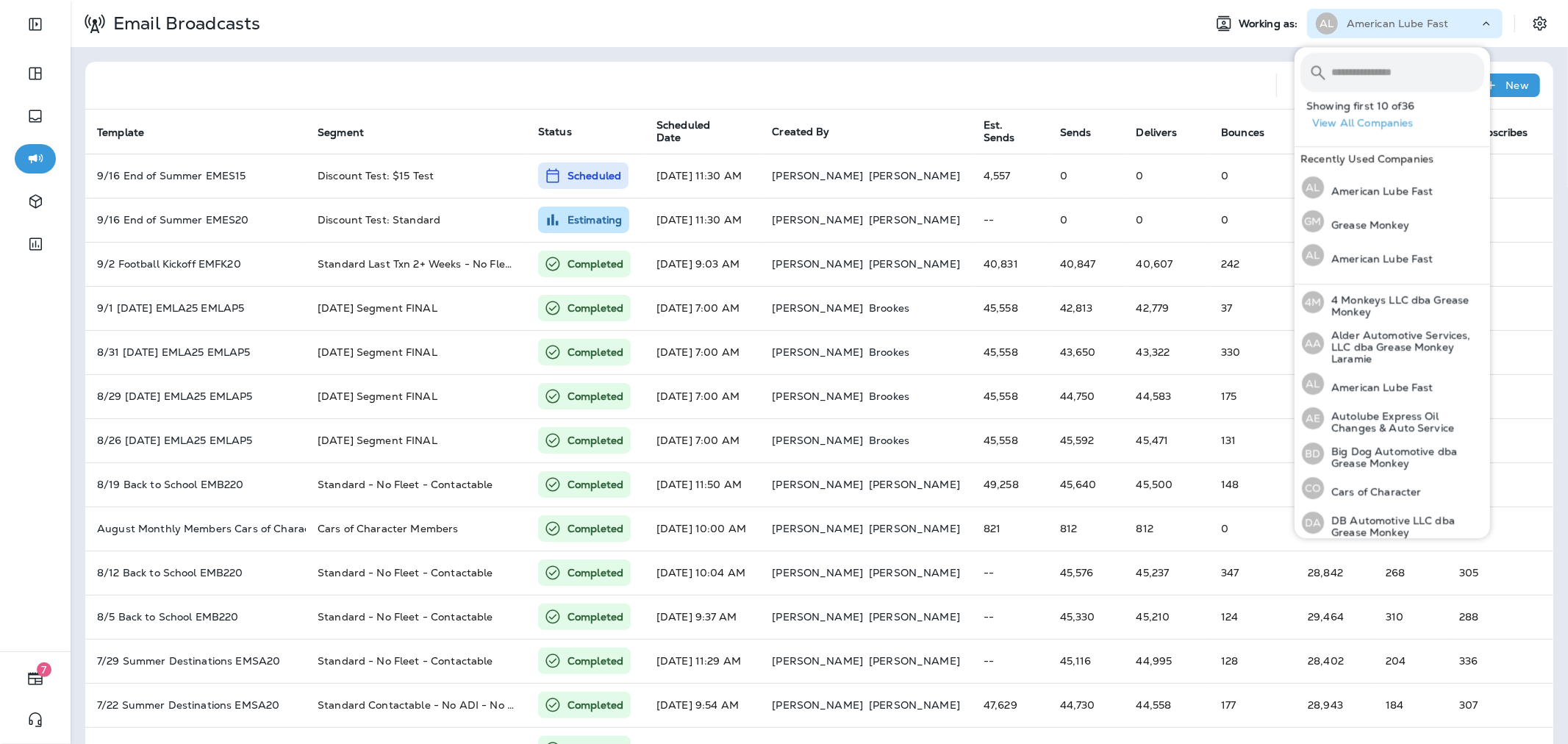
click at [1371, 56] on input "text" at bounding box center [1407, 72] width 153 height 39
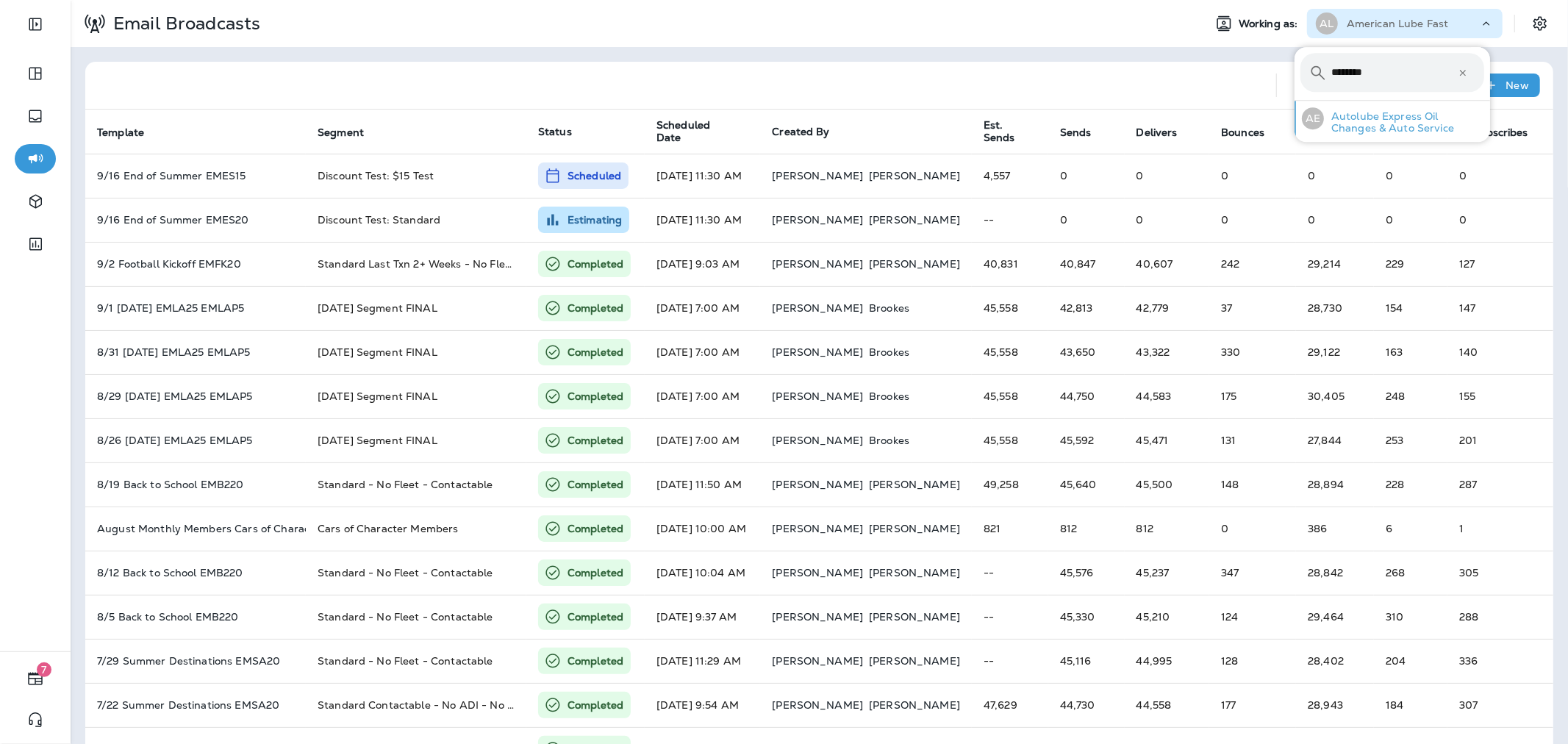
type input "********"
click at [1370, 117] on p "Autolube Express Oil Changes & Auto Service" at bounding box center [1404, 122] width 160 height 23
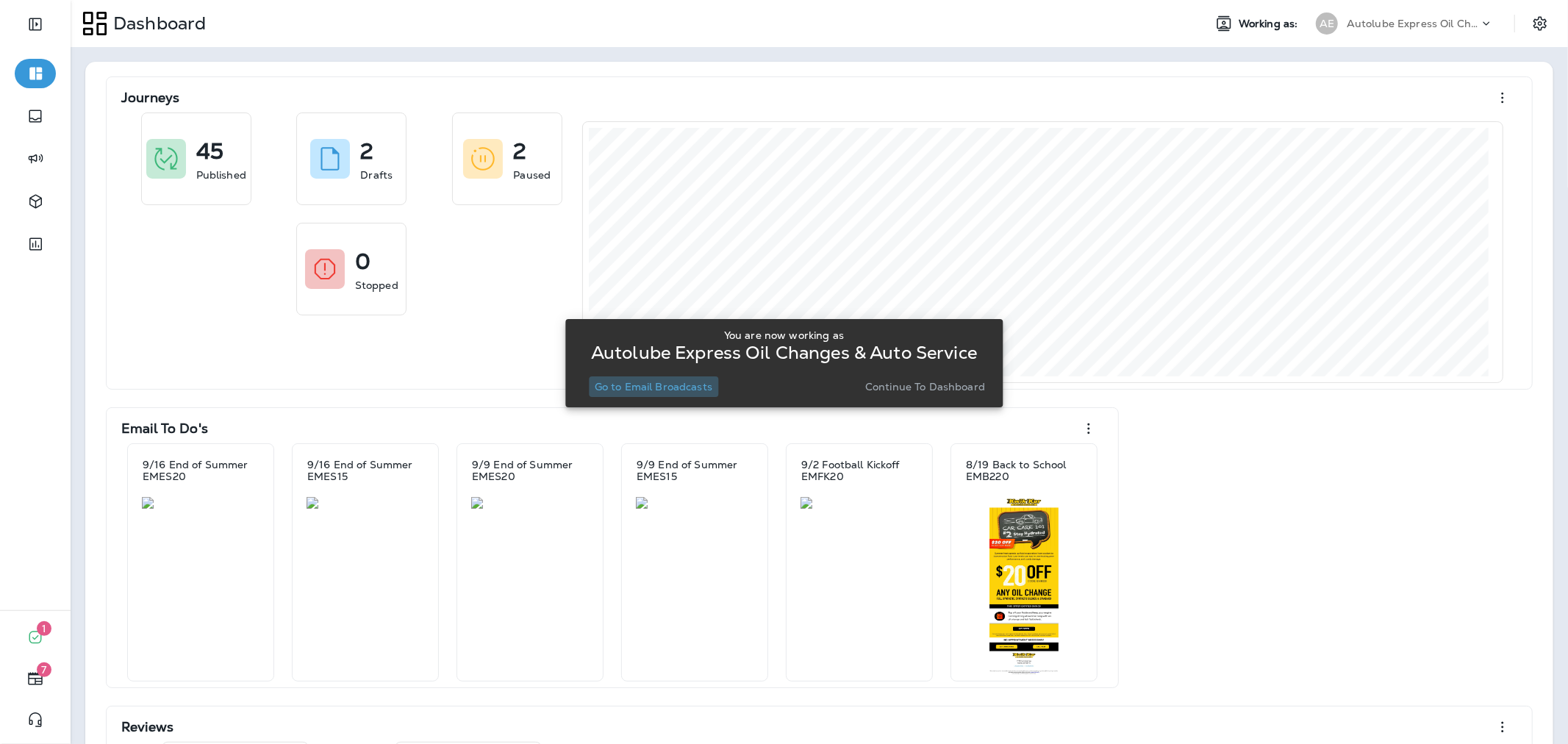
click at [694, 384] on p "Go to Email Broadcasts" at bounding box center [653, 386] width 117 height 12
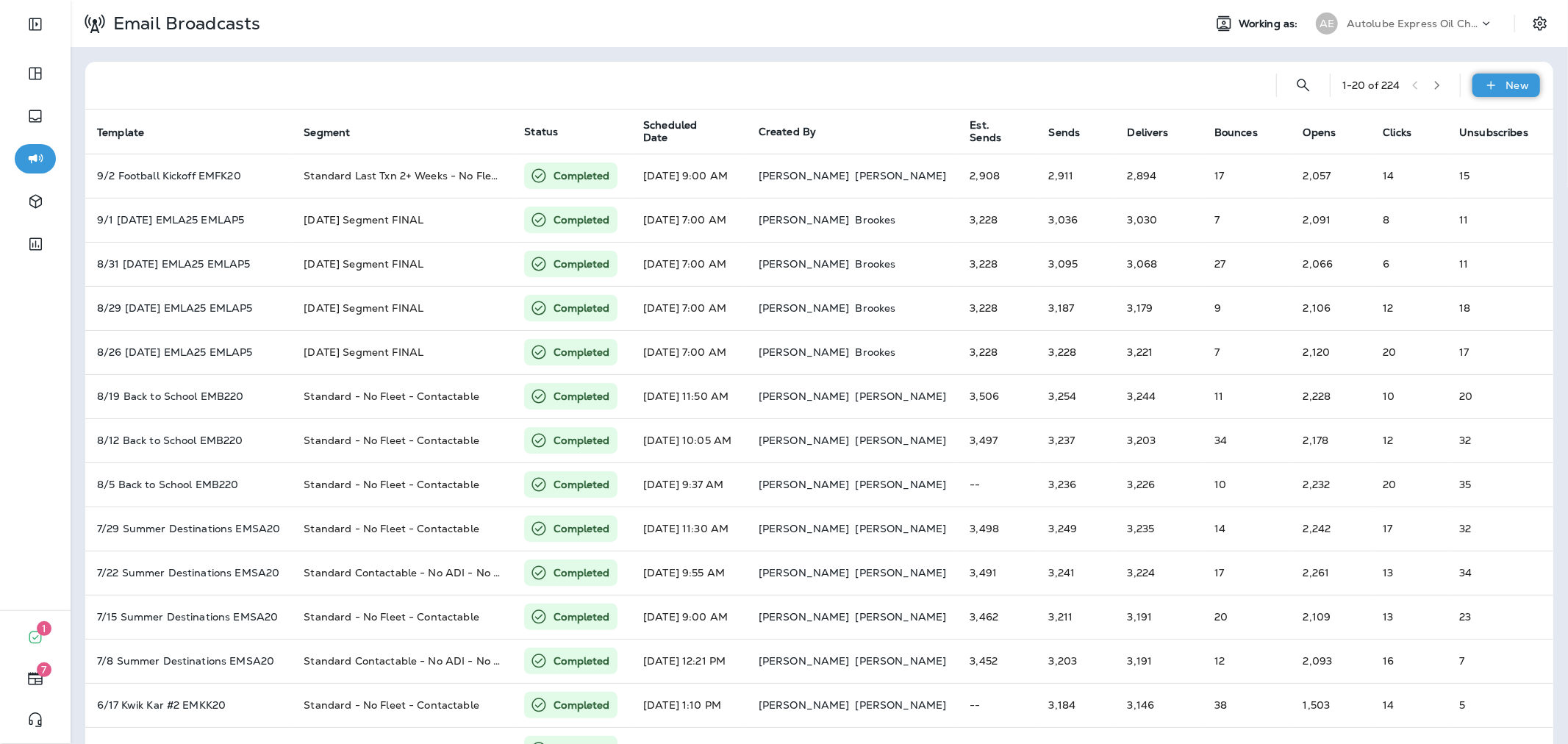
click at [1472, 87] on div "New" at bounding box center [1506, 86] width 68 height 23
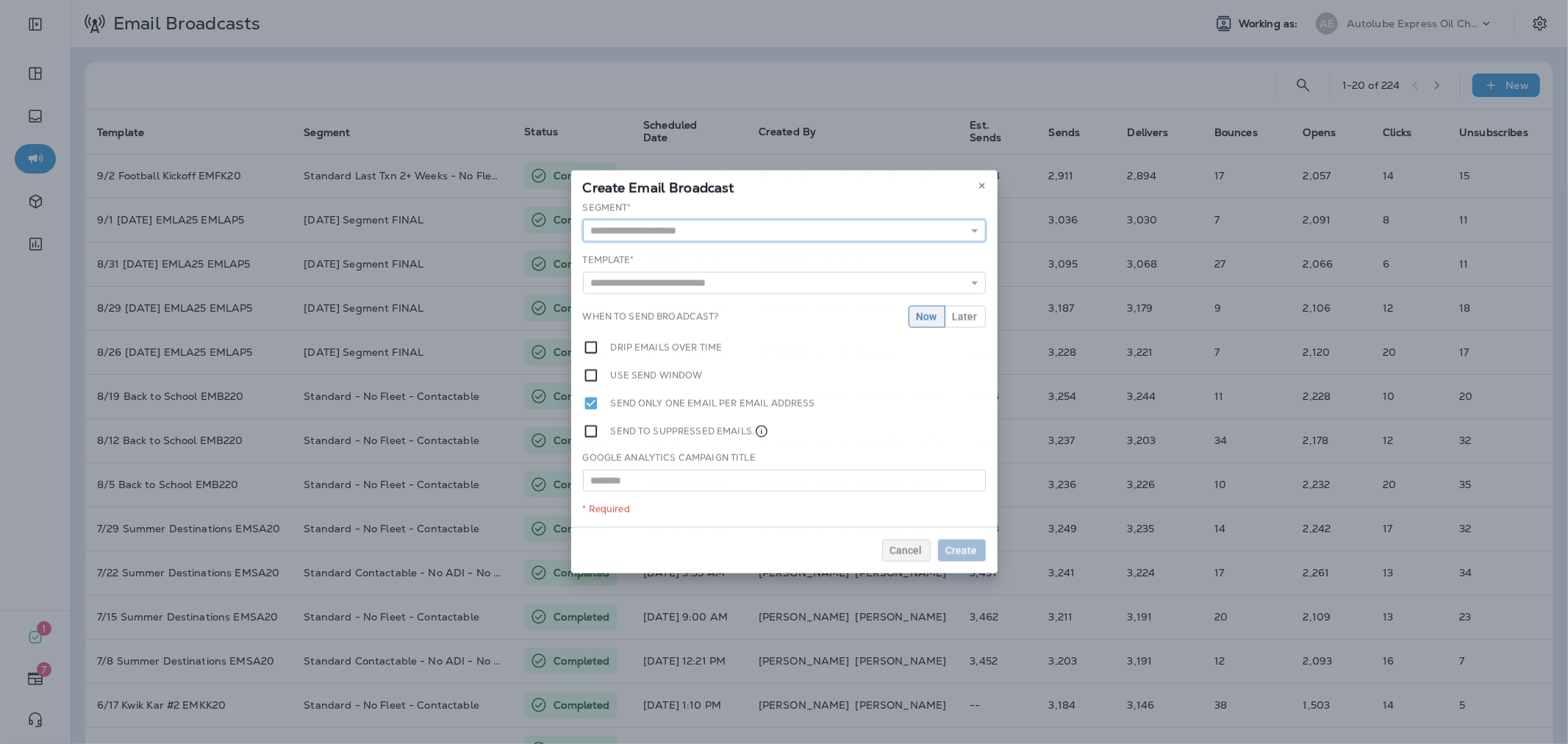
click at [877, 236] on input "text" at bounding box center [784, 231] width 403 height 22
type input "**********"
click at [693, 289] on div "**********" at bounding box center [784, 364] width 426 height 326
click at [704, 282] on input "text" at bounding box center [784, 285] width 403 height 22
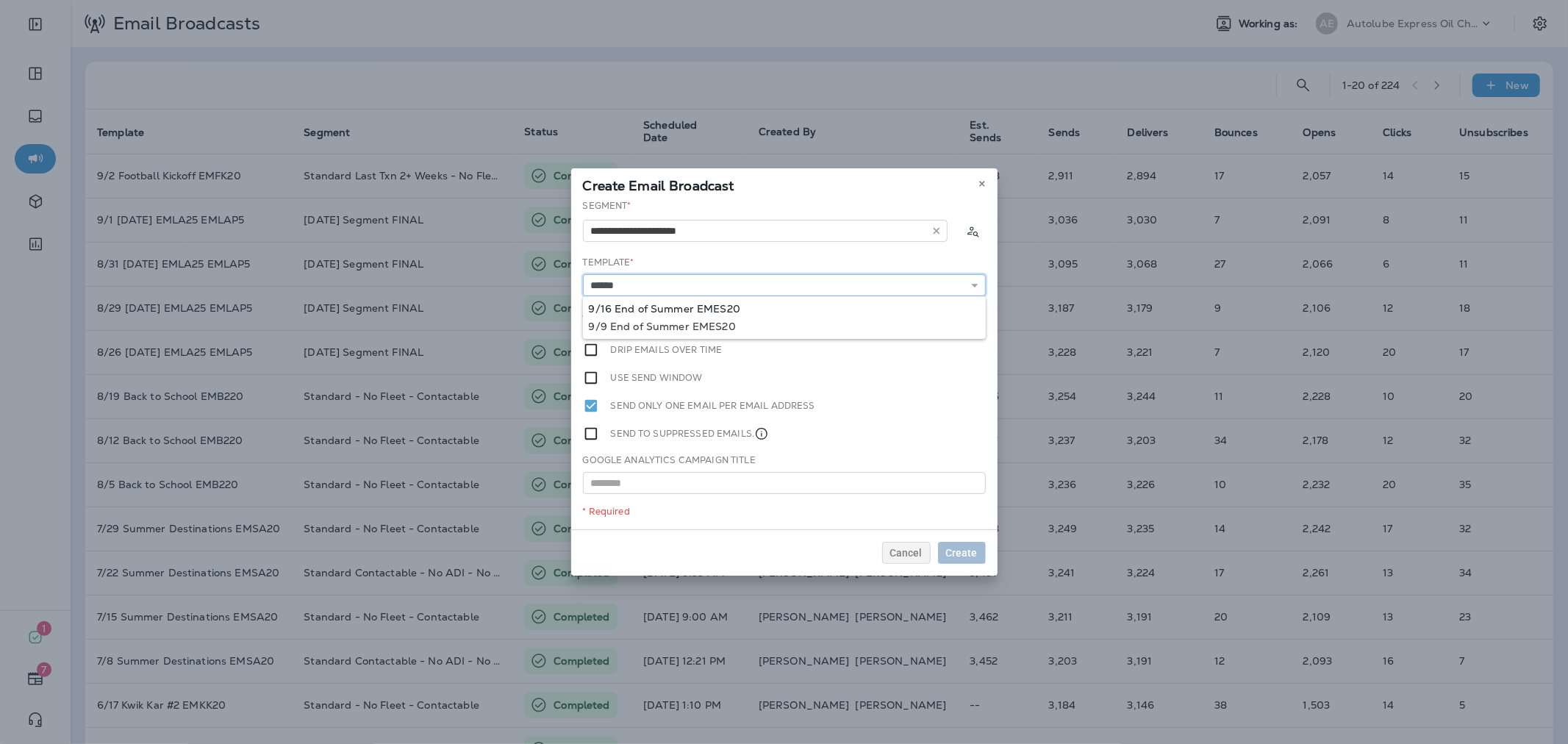
type input "**********"
click at [709, 304] on div "**********" at bounding box center [784, 364] width 426 height 330
click at [968, 309] on button "Later" at bounding box center [965, 319] width 41 height 22
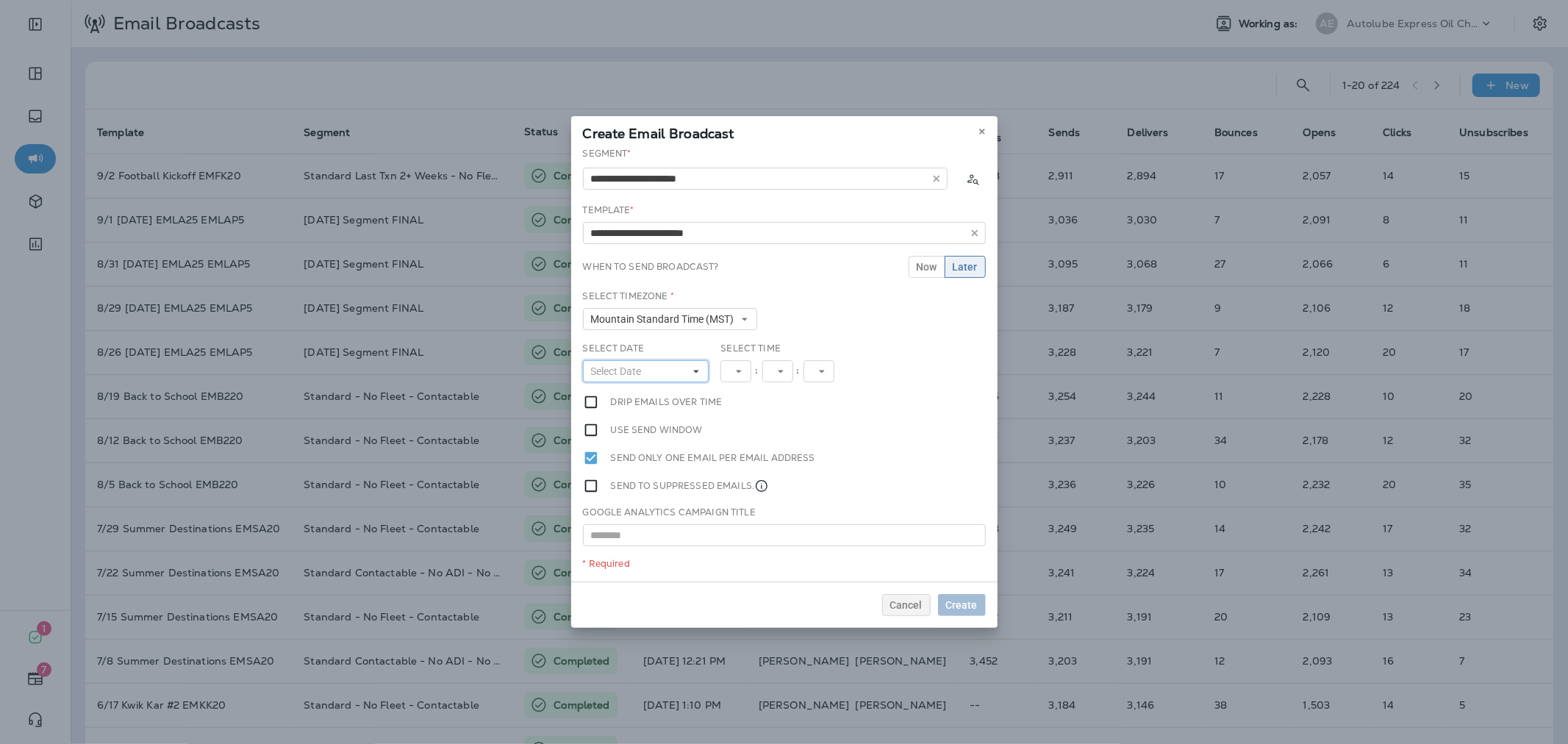
click at [637, 370] on span "Select Date" at bounding box center [619, 372] width 57 height 12
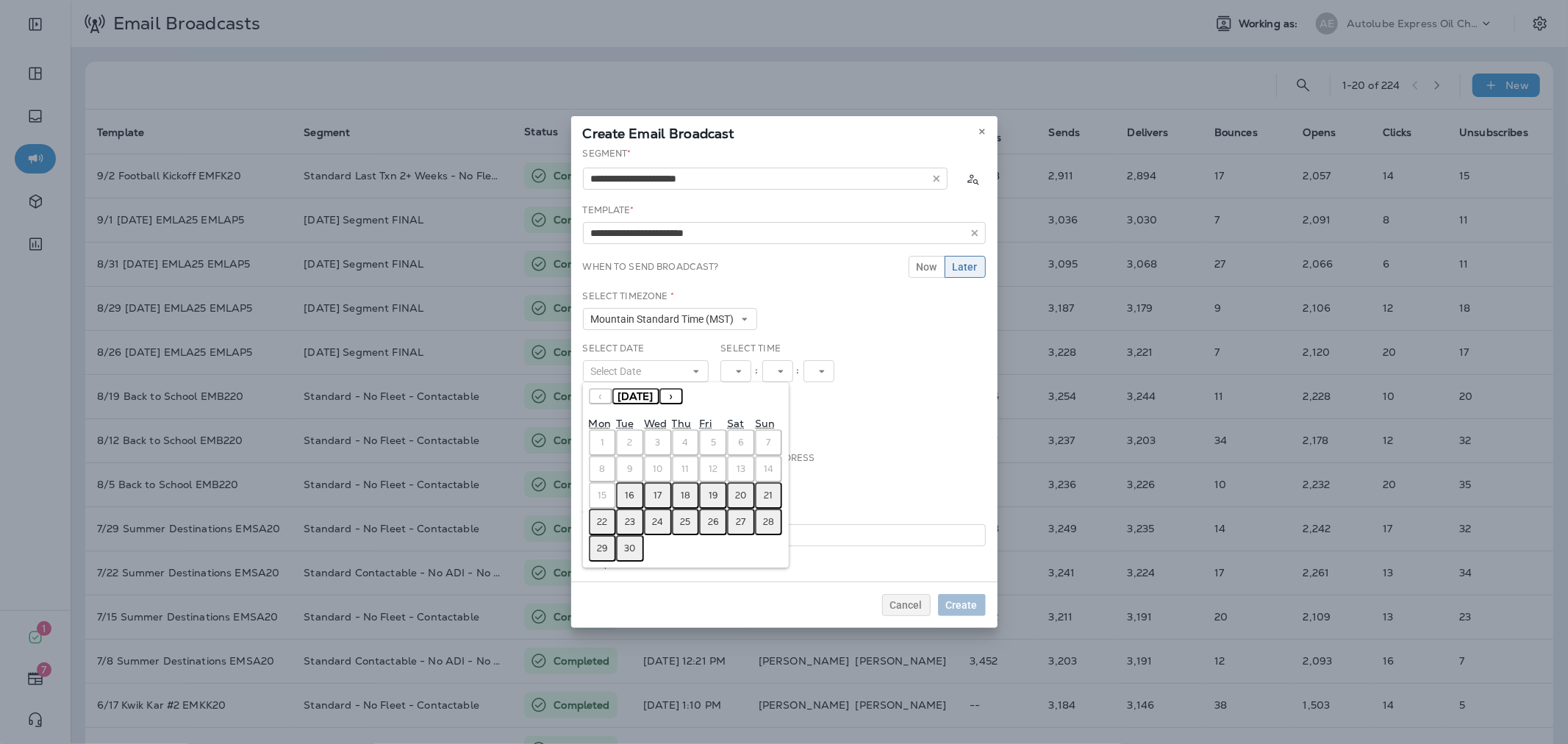
click at [629, 490] on abbr "16" at bounding box center [630, 495] width 9 height 12
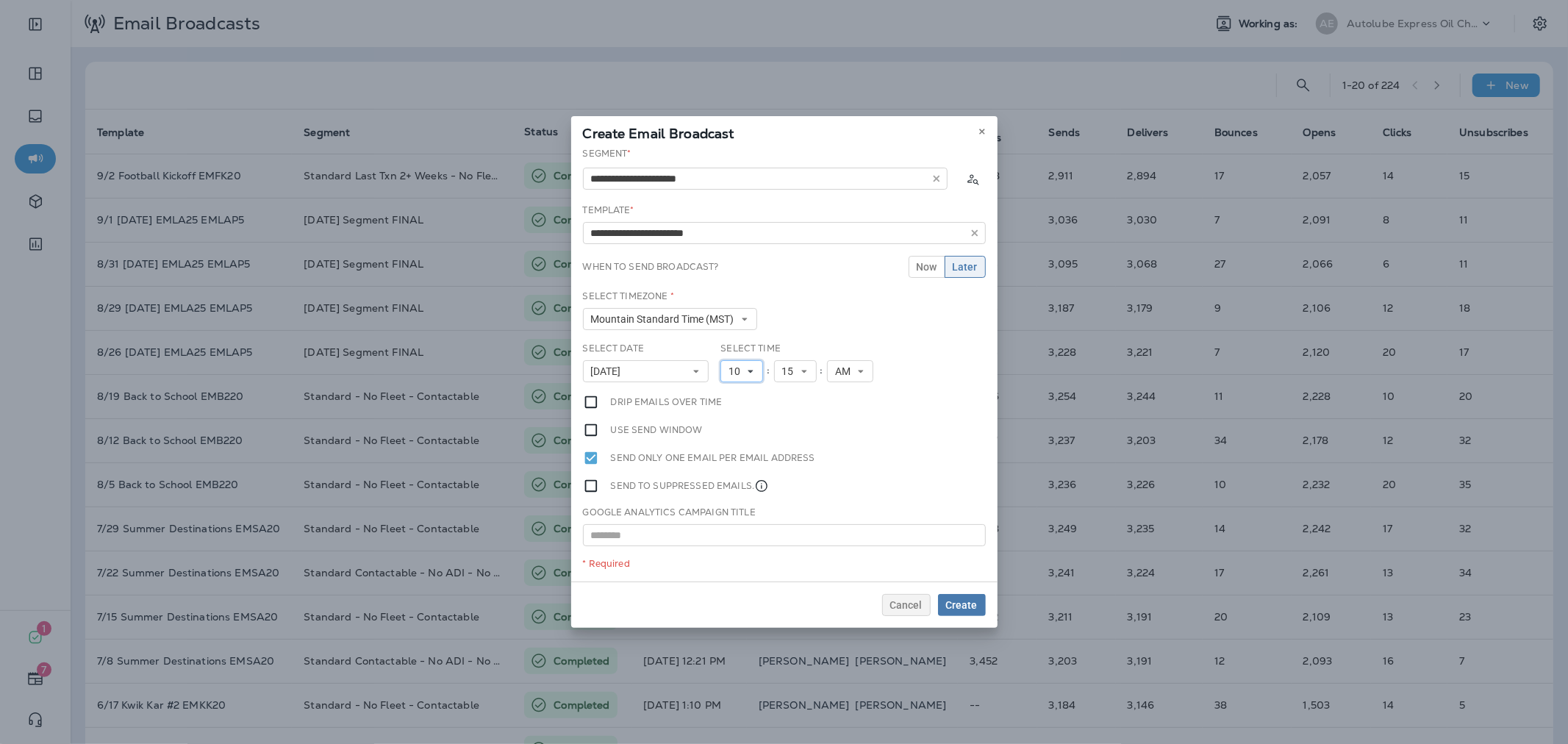
click at [747, 368] on icon at bounding box center [750, 371] width 9 height 9
click at [733, 554] on link "11" at bounding box center [742, 558] width 43 height 18
click at [798, 375] on span "15" at bounding box center [791, 372] width 18 height 12
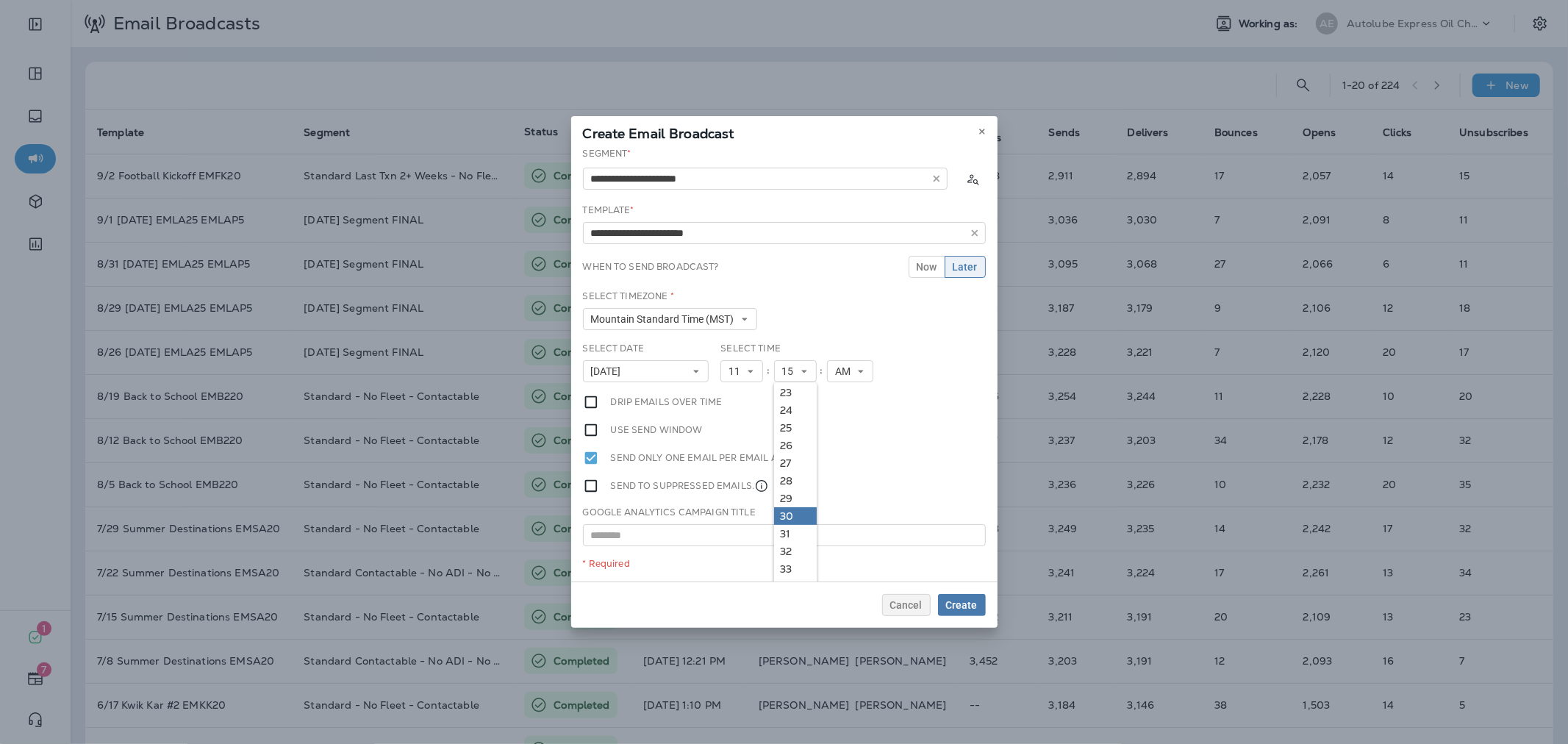
click at [787, 512] on link "30" at bounding box center [795, 515] width 43 height 18
click at [973, 603] on span "Create" at bounding box center [962, 605] width 32 height 10
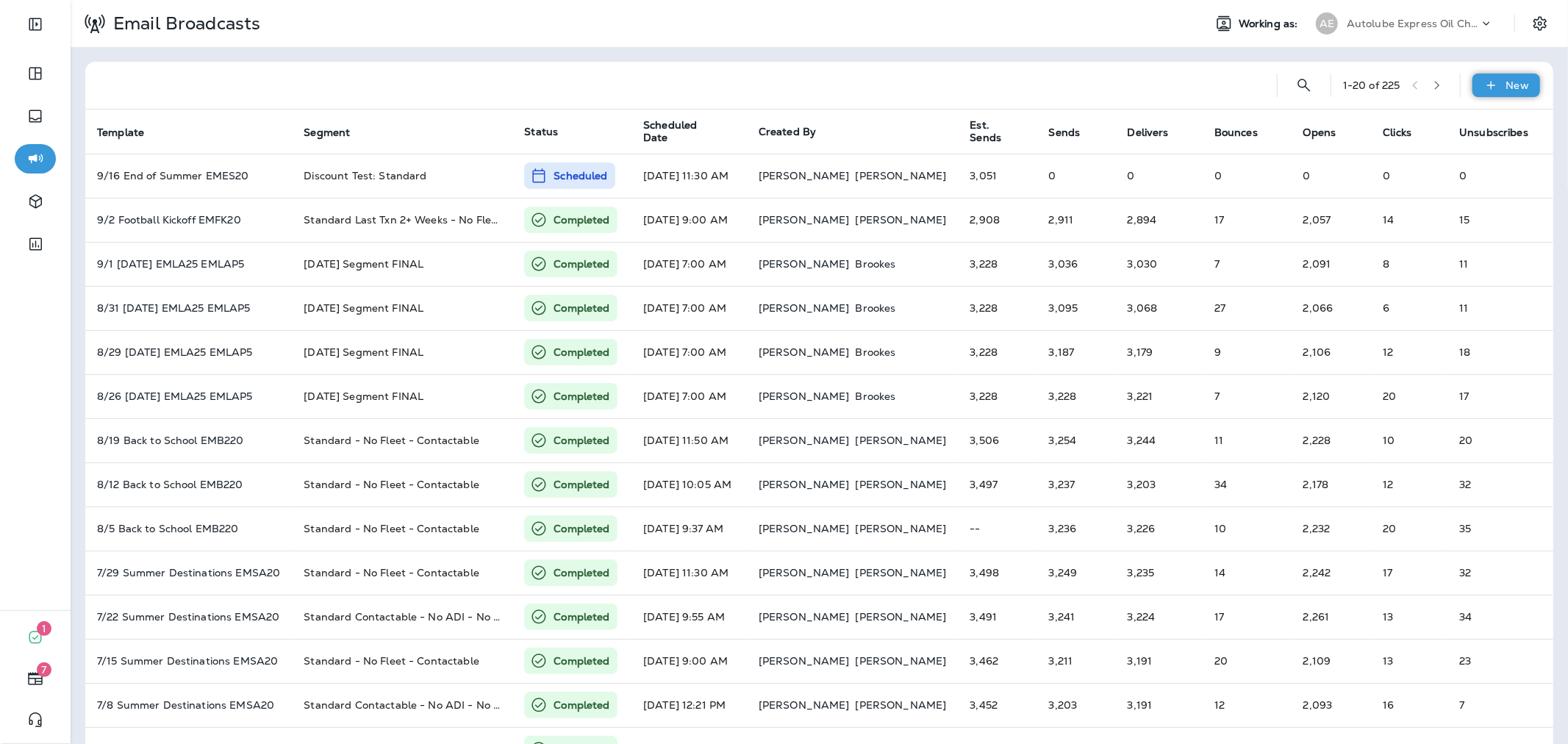
click at [1493, 88] on div "New" at bounding box center [1506, 86] width 68 height 23
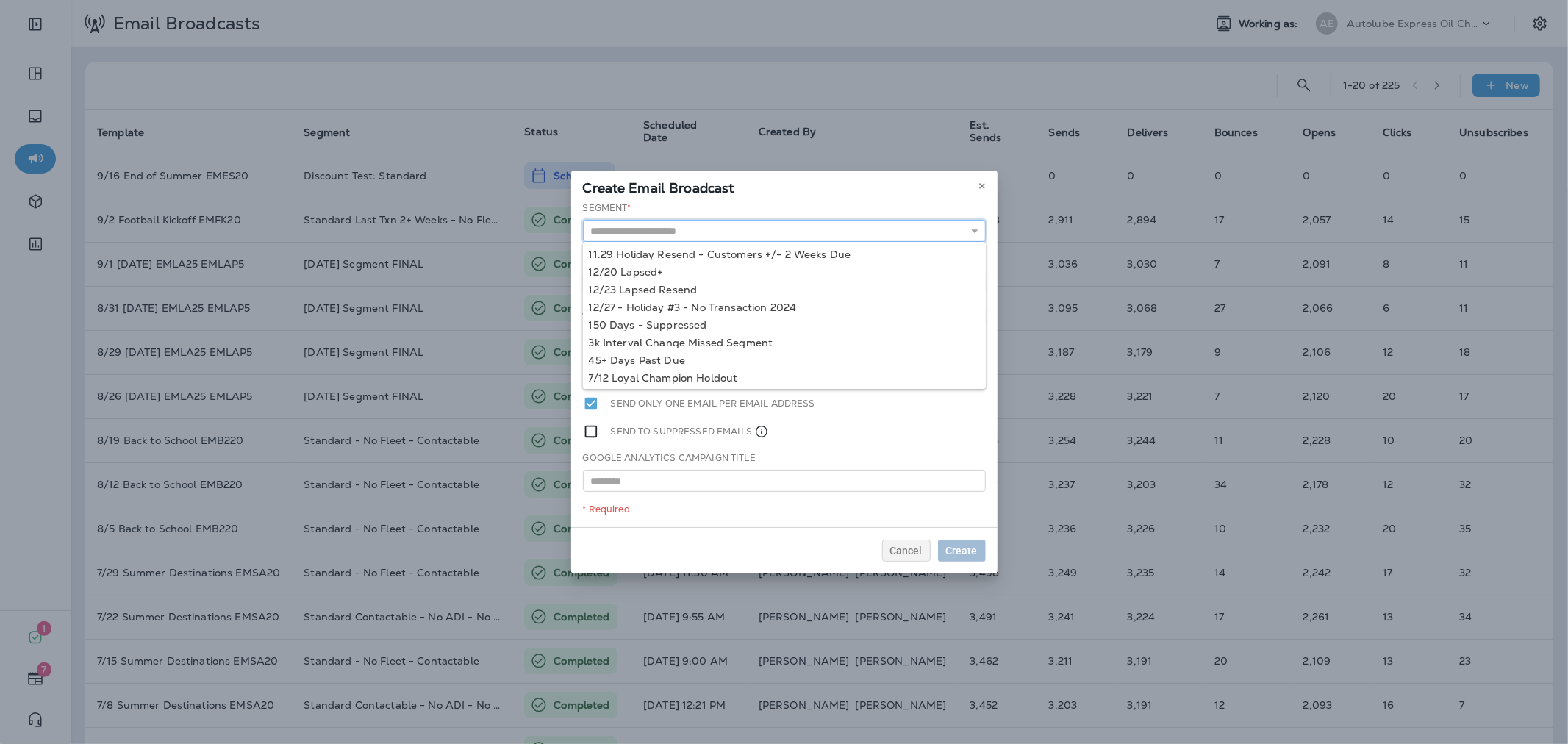
click at [873, 222] on input "text" at bounding box center [784, 231] width 403 height 22
type input "**********"
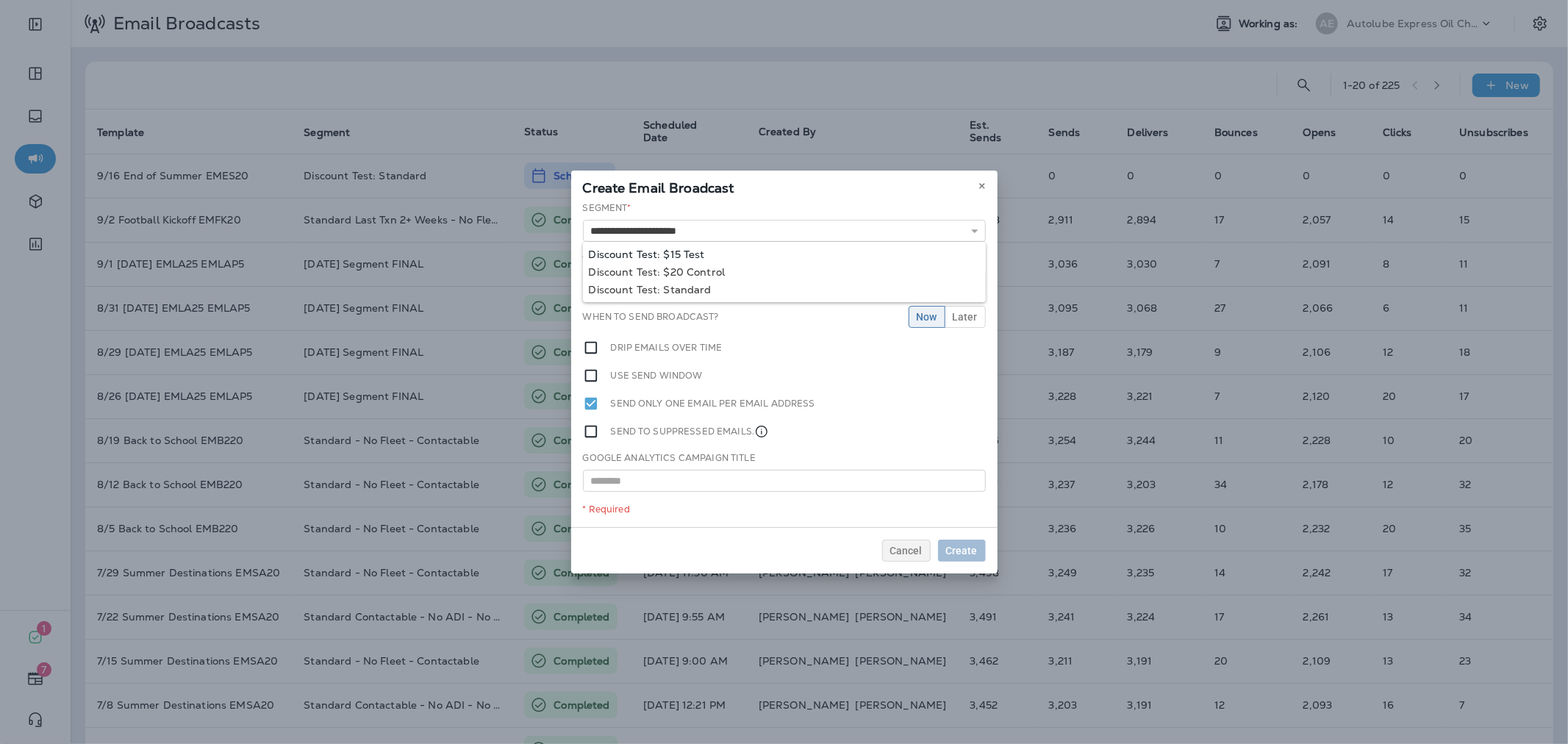
click at [700, 253] on div "**********" at bounding box center [784, 364] width 426 height 326
click at [726, 280] on input "text" at bounding box center [784, 285] width 403 height 22
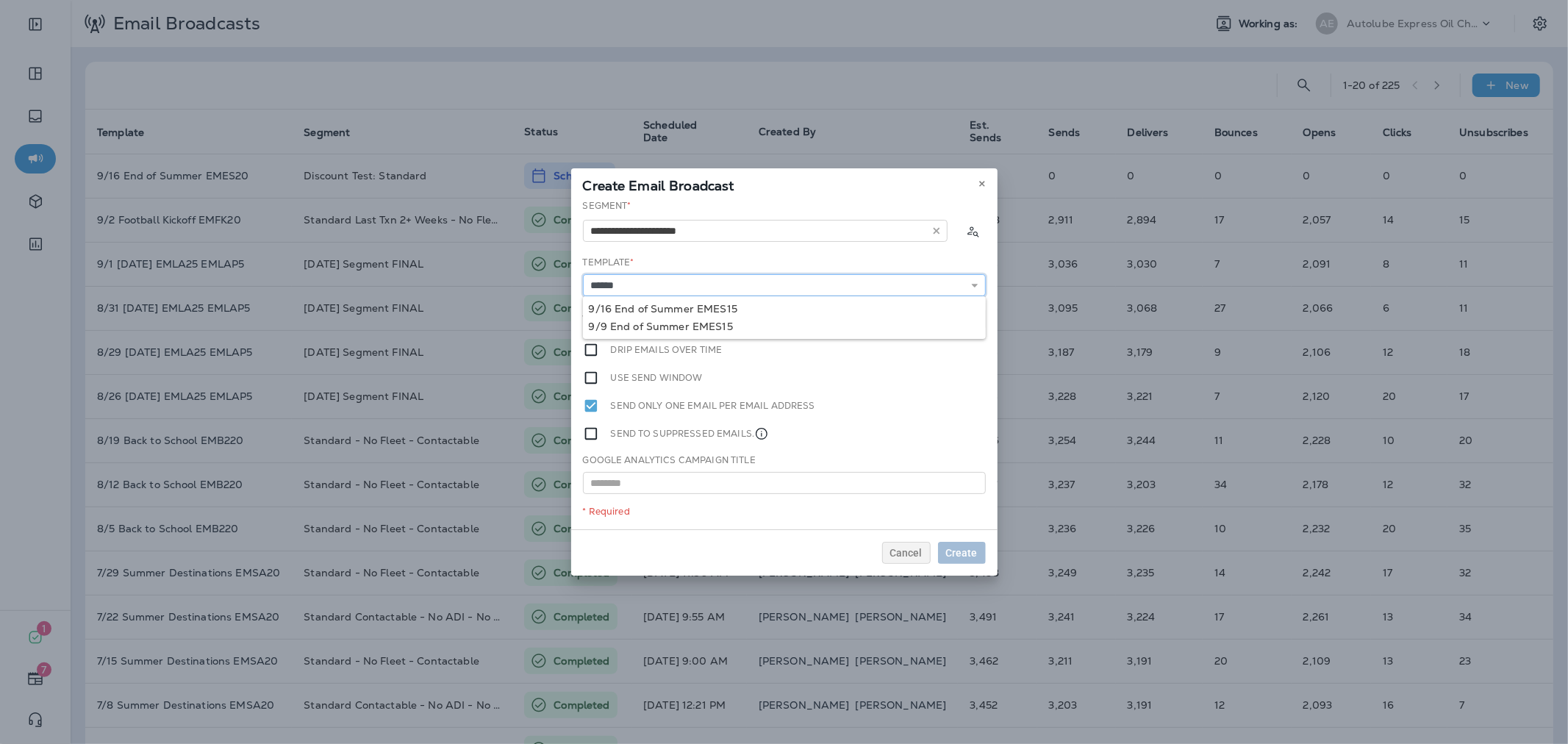
type input "**********"
click at [723, 303] on div "**********" at bounding box center [784, 364] width 426 height 330
click at [967, 326] on button "Later" at bounding box center [965, 319] width 41 height 22
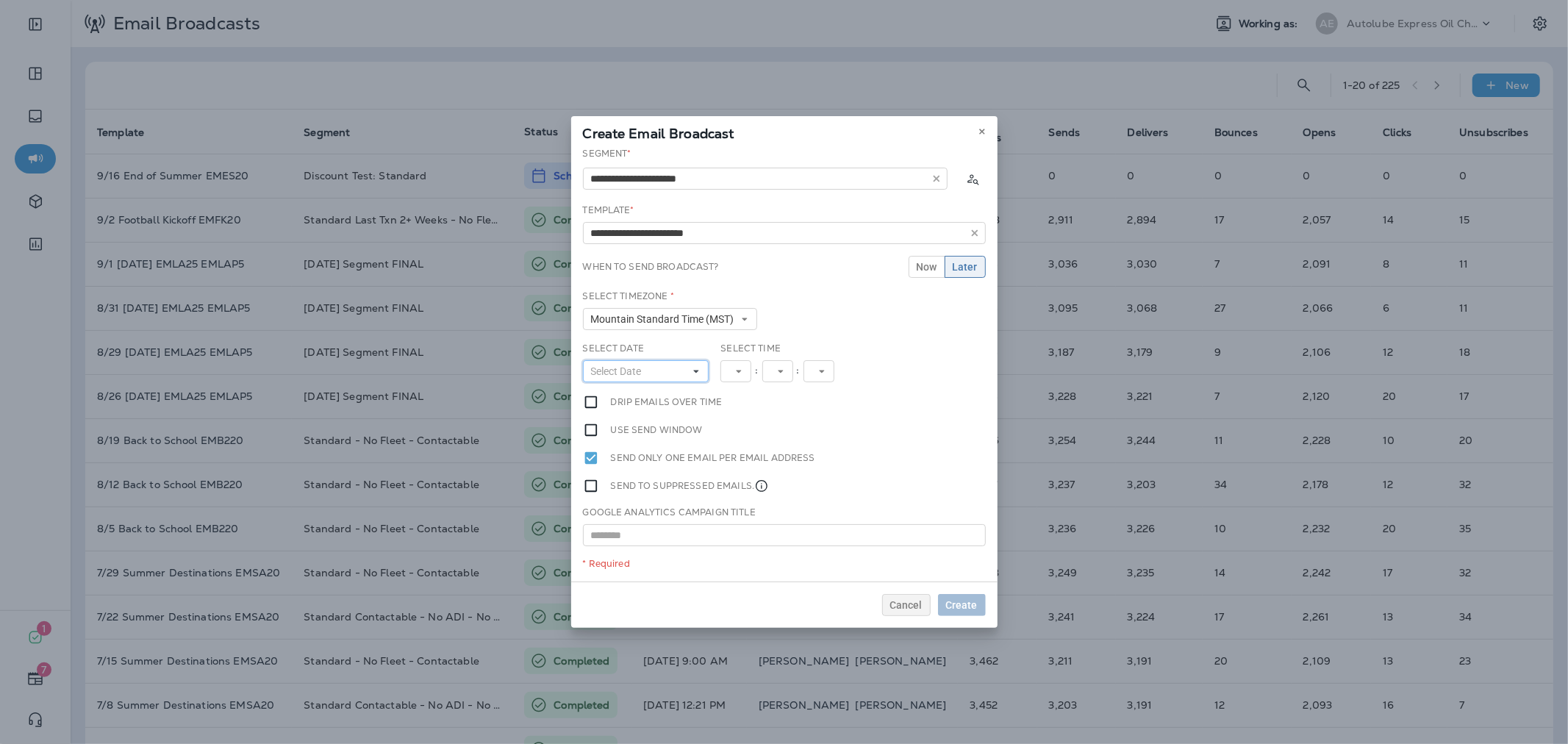
click at [675, 375] on button "Select Date" at bounding box center [646, 371] width 127 height 22
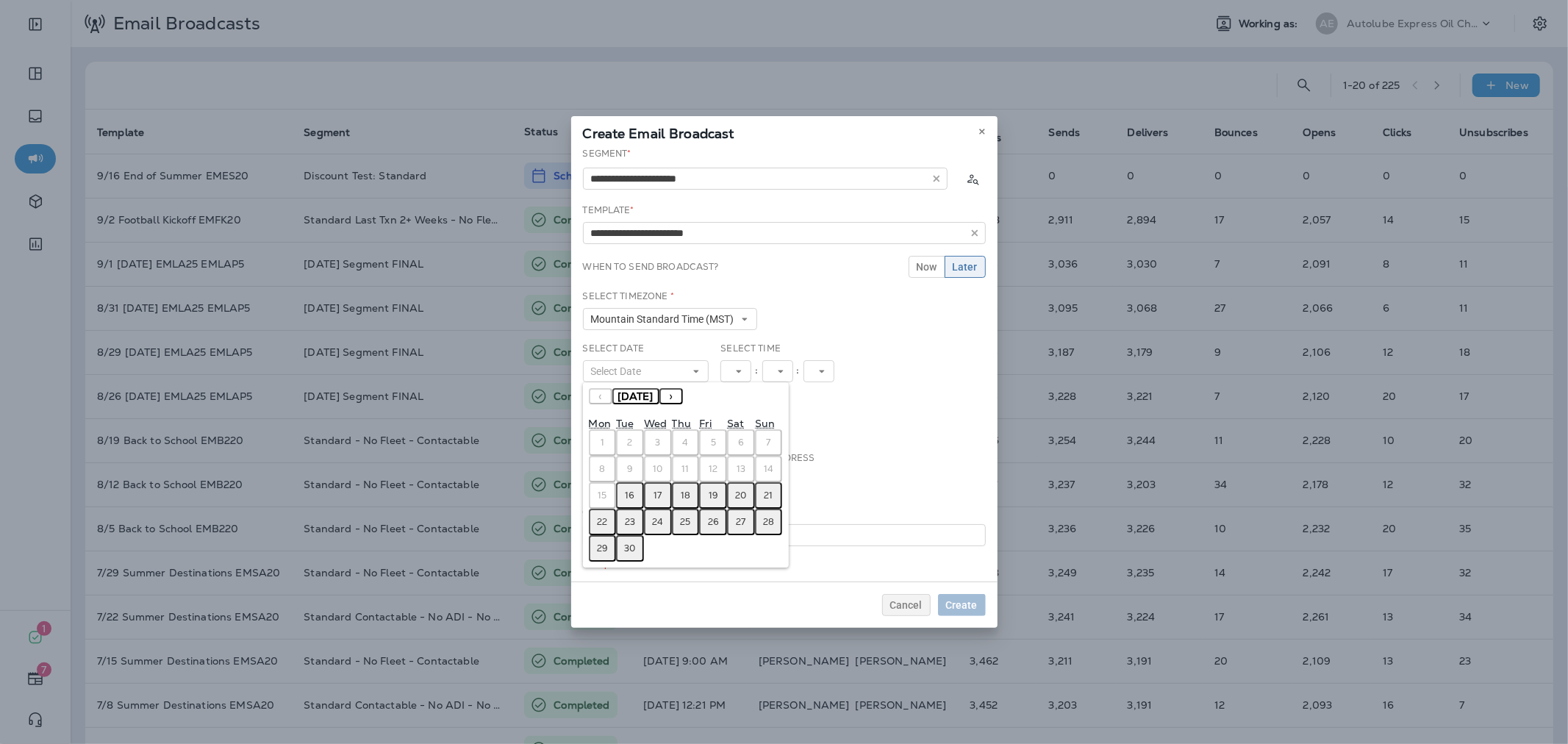
click at [630, 490] on abbr "16" at bounding box center [630, 495] width 9 height 12
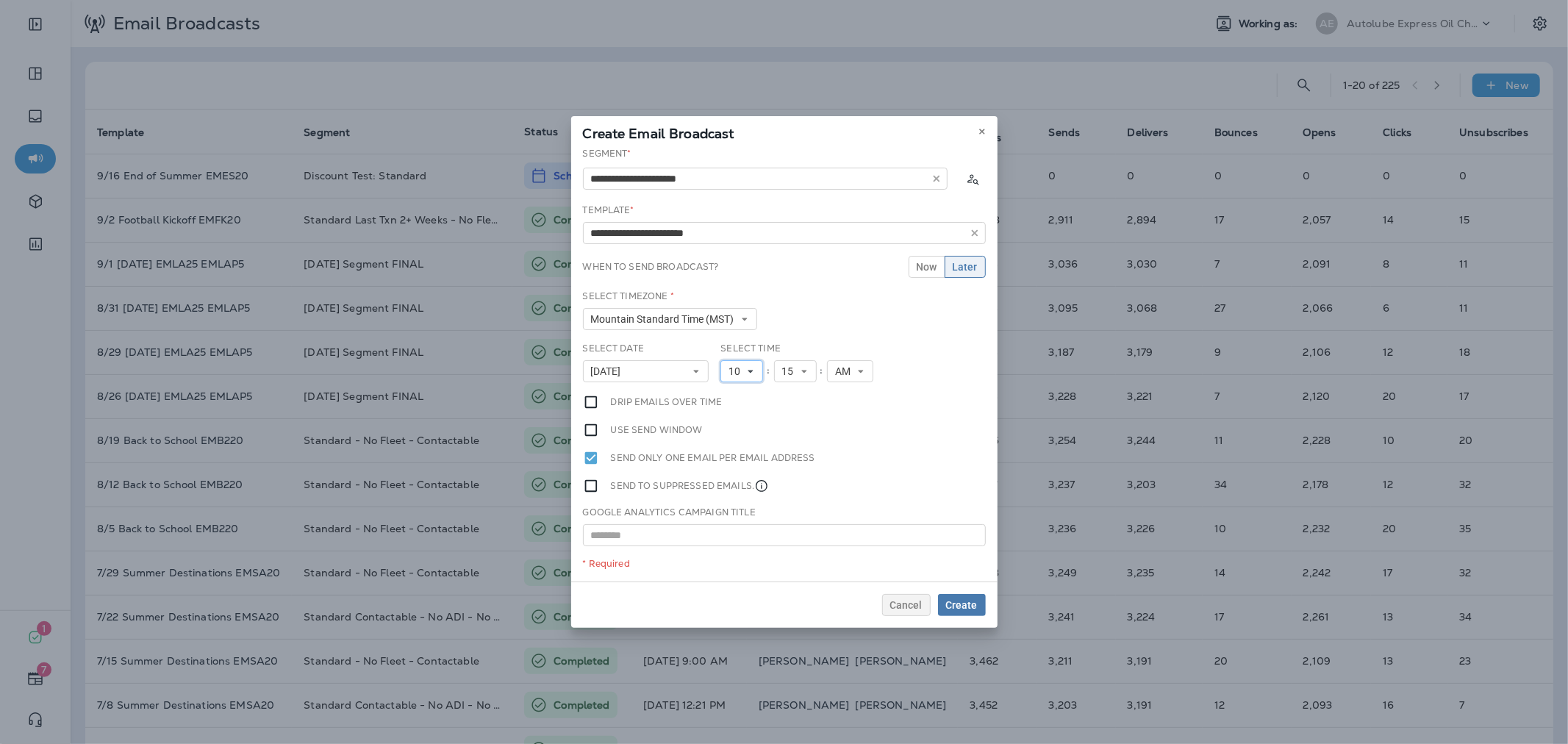
click at [747, 367] on icon at bounding box center [750, 371] width 9 height 9
click at [729, 569] on link "11" at bounding box center [742, 571] width 43 height 18
click at [791, 370] on span "15" at bounding box center [791, 372] width 18 height 12
click at [791, 516] on link "30" at bounding box center [795, 515] width 43 height 18
click at [959, 600] on span "Create" at bounding box center [962, 605] width 32 height 10
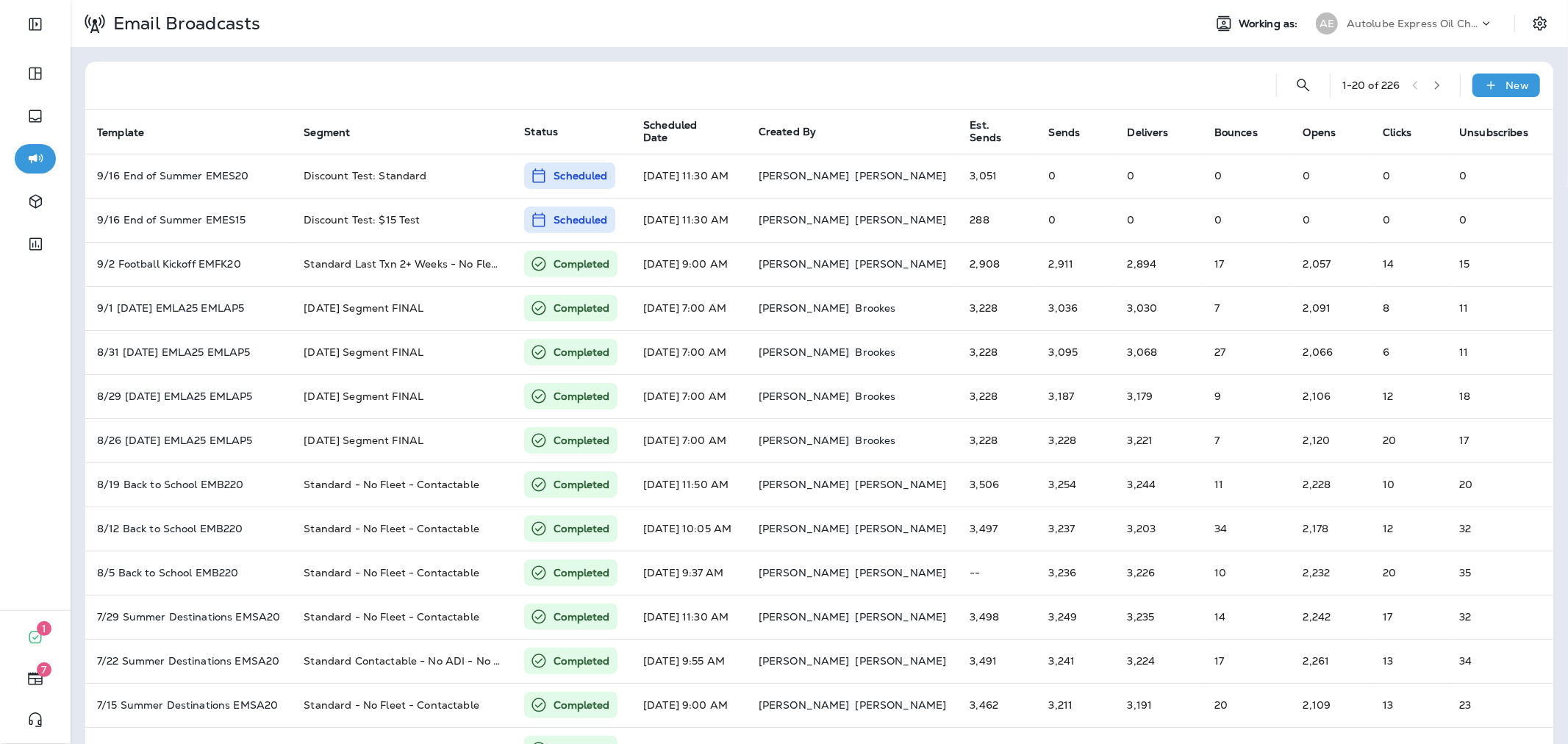
click at [1378, 22] on p "Autolube Express Oil Changes & Auto Service" at bounding box center [1413, 23] width 132 height 12
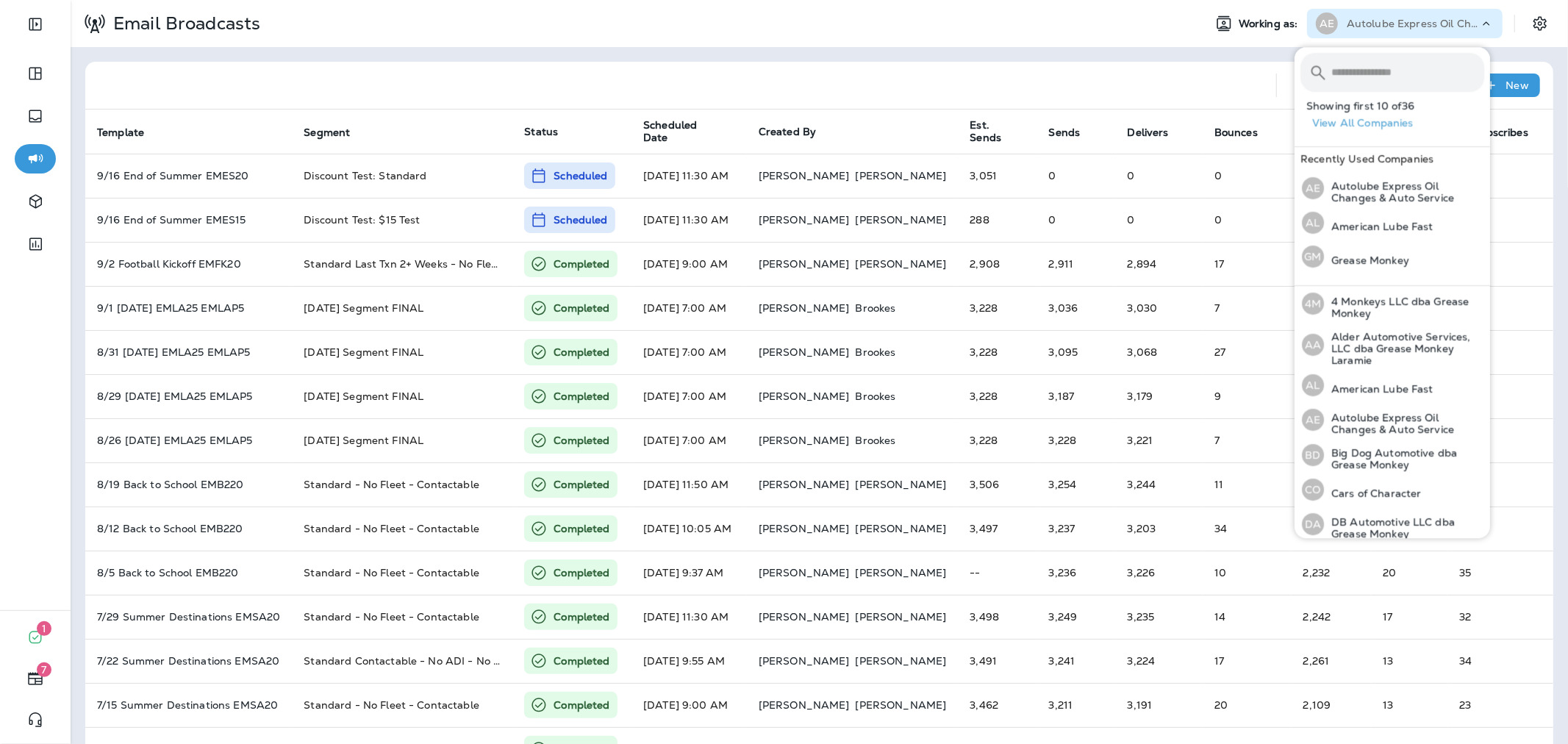
click at [1370, 65] on input "text" at bounding box center [1407, 72] width 153 height 39
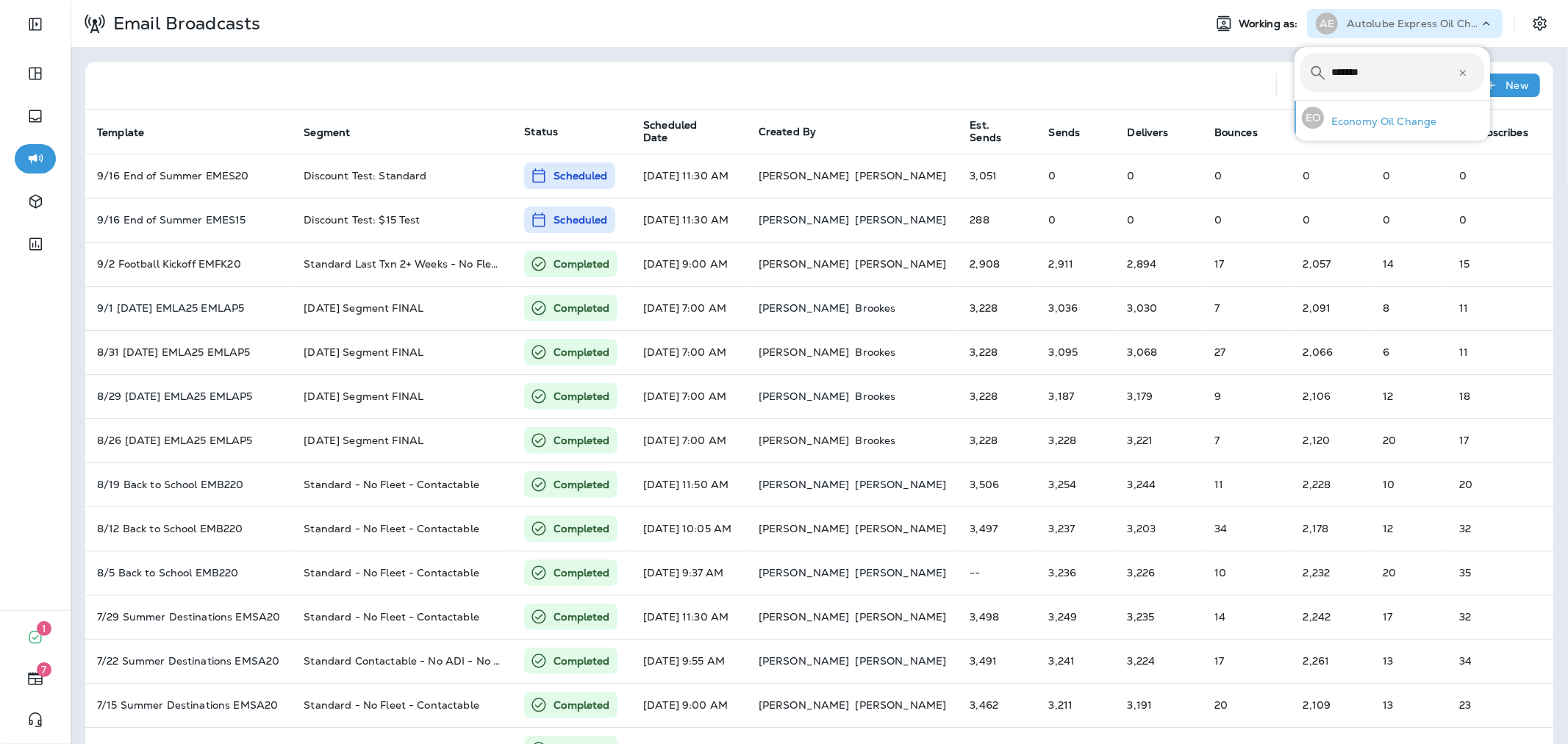
type input "*******"
click at [1380, 110] on div "EO Economy Oil Change" at bounding box center [1369, 117] width 147 height 33
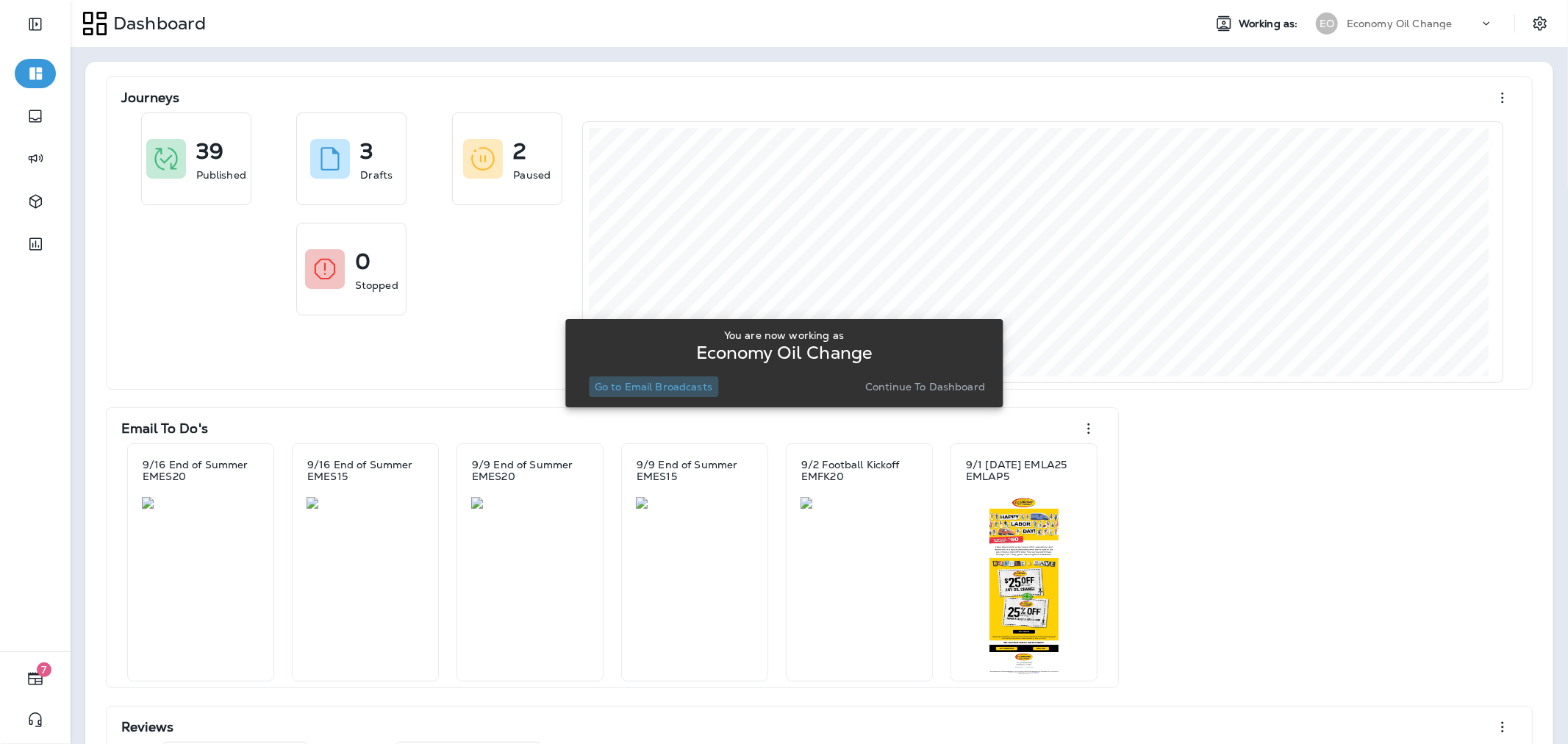
click at [695, 387] on p "Go to Email Broadcasts" at bounding box center [653, 386] width 117 height 12
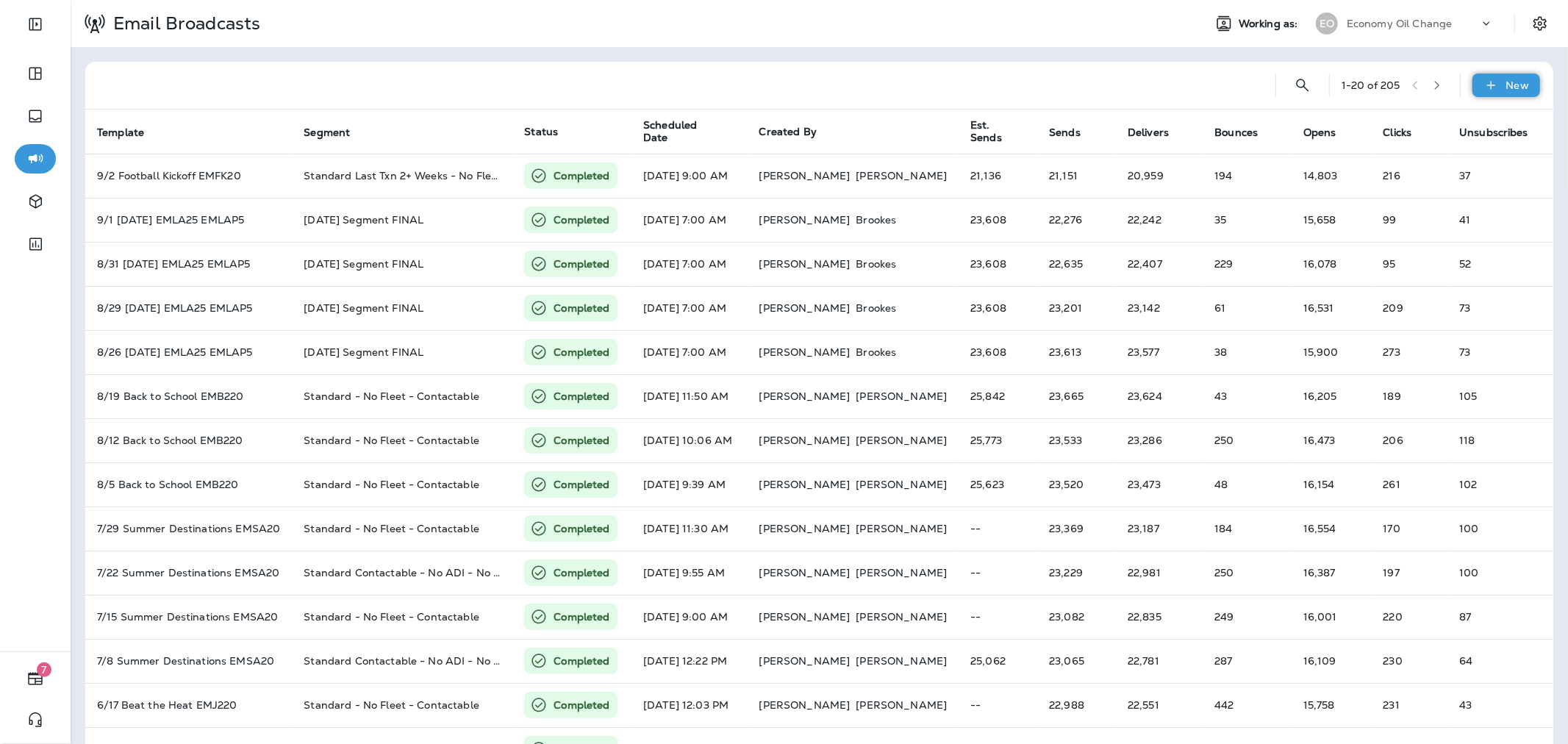
click at [1493, 75] on div "New" at bounding box center [1506, 86] width 68 height 23
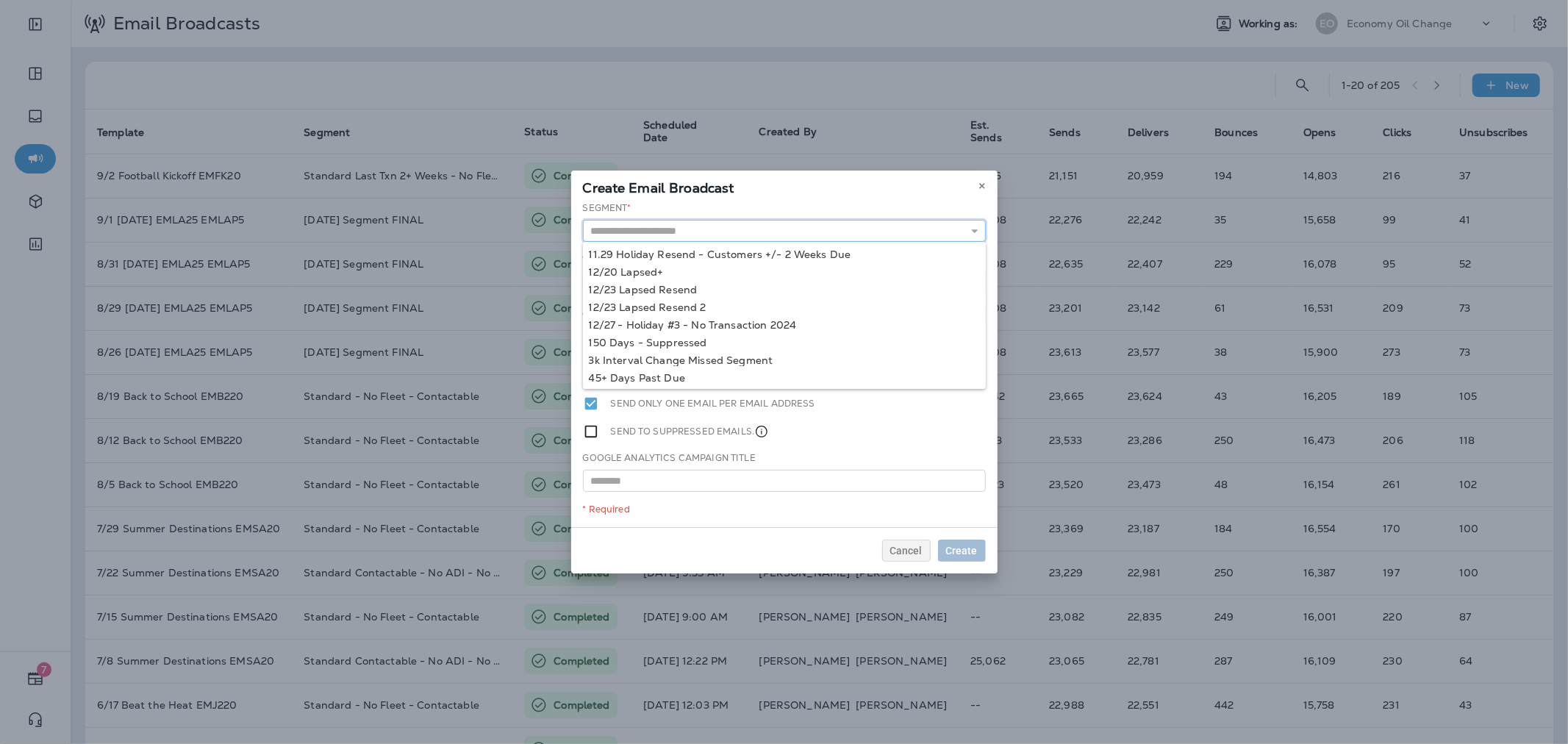
click at [781, 223] on input "text" at bounding box center [784, 231] width 403 height 22
type input "**********"
click at [685, 290] on div "**********" at bounding box center [784, 364] width 426 height 326
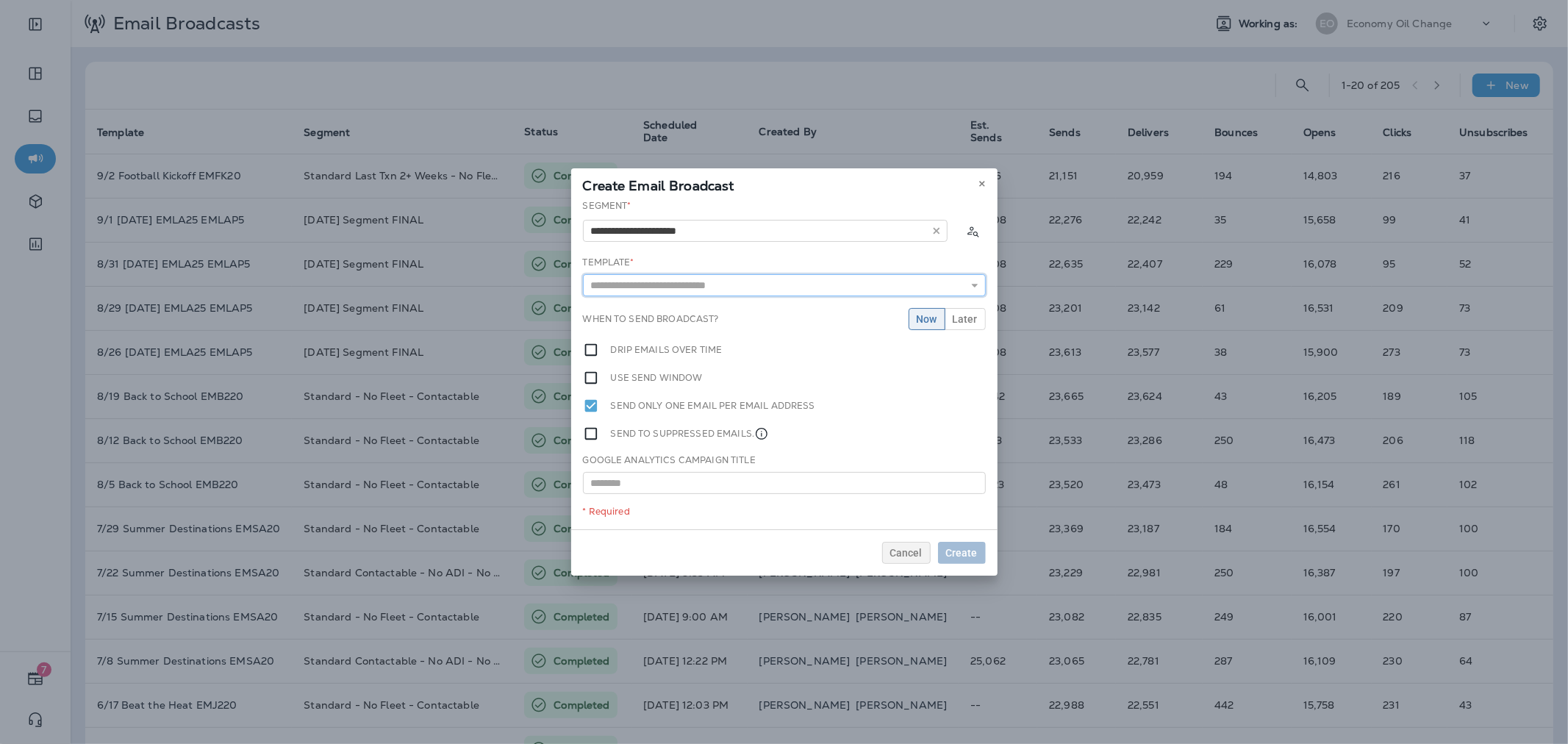
click at [725, 294] on input "text" at bounding box center [784, 285] width 403 height 22
type input "**********"
click at [702, 305] on div "**********" at bounding box center [784, 364] width 426 height 330
click at [985, 316] on button "Later" at bounding box center [965, 319] width 41 height 22
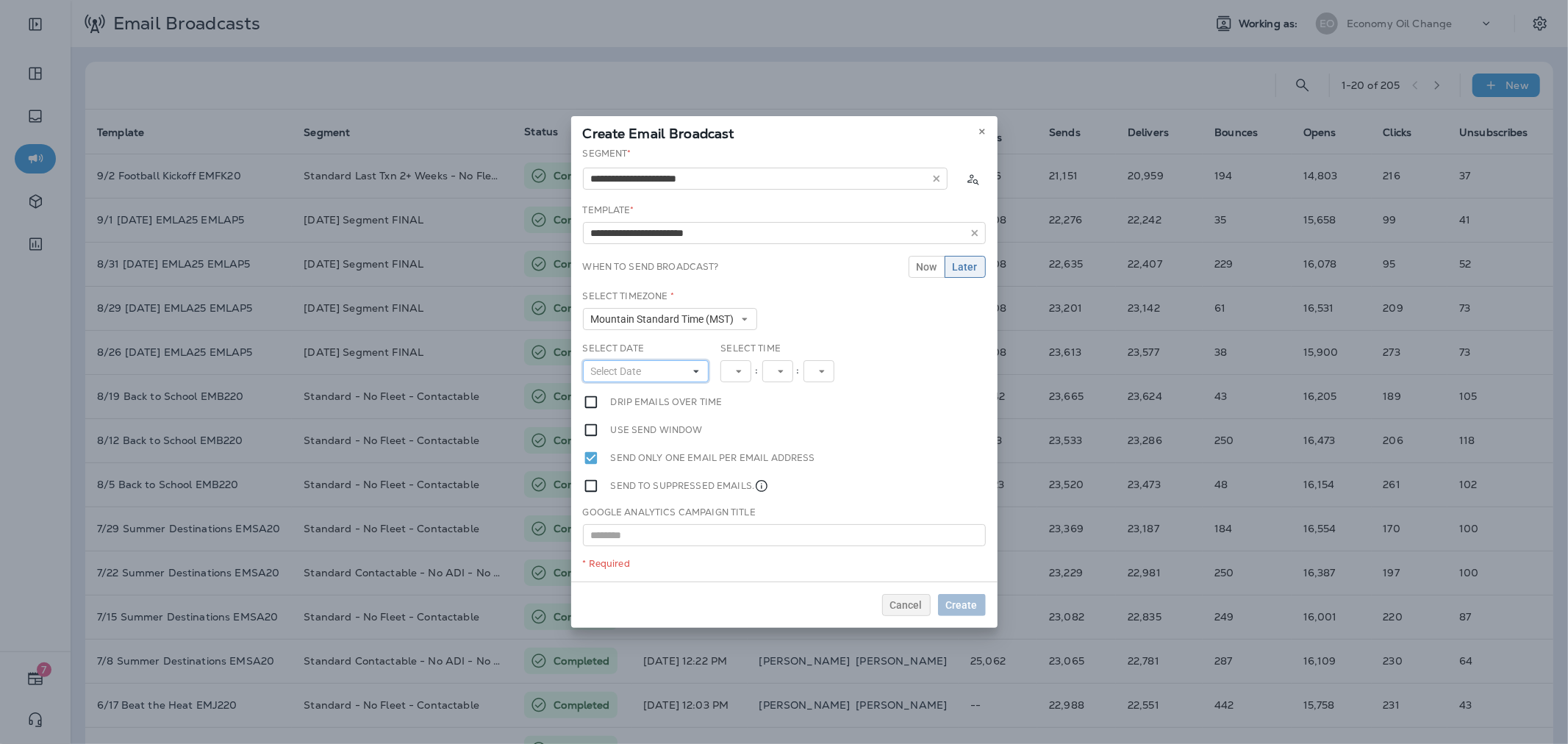
click at [696, 369] on icon at bounding box center [696, 371] width 9 height 9
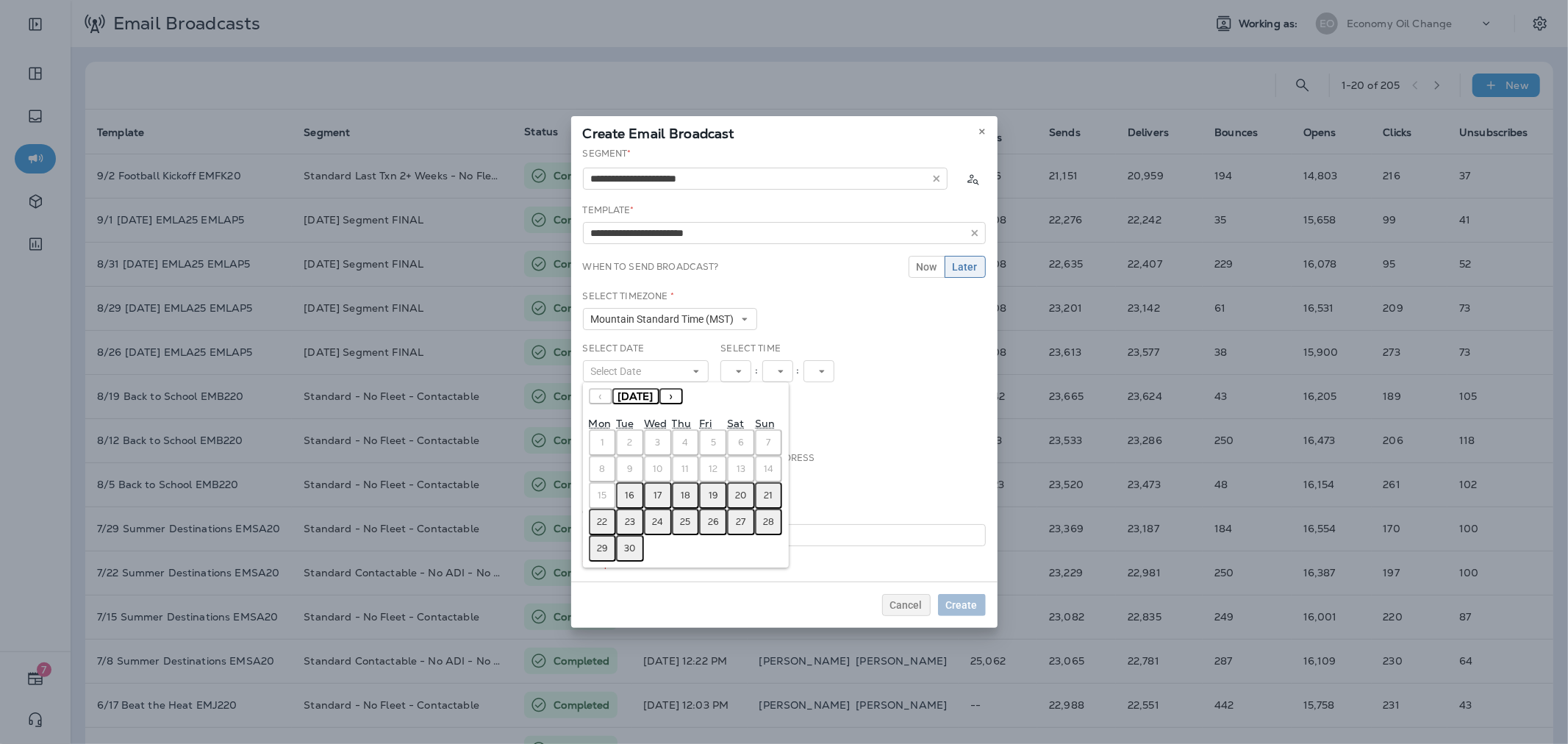
click at [637, 488] on button "16" at bounding box center [630, 495] width 28 height 26
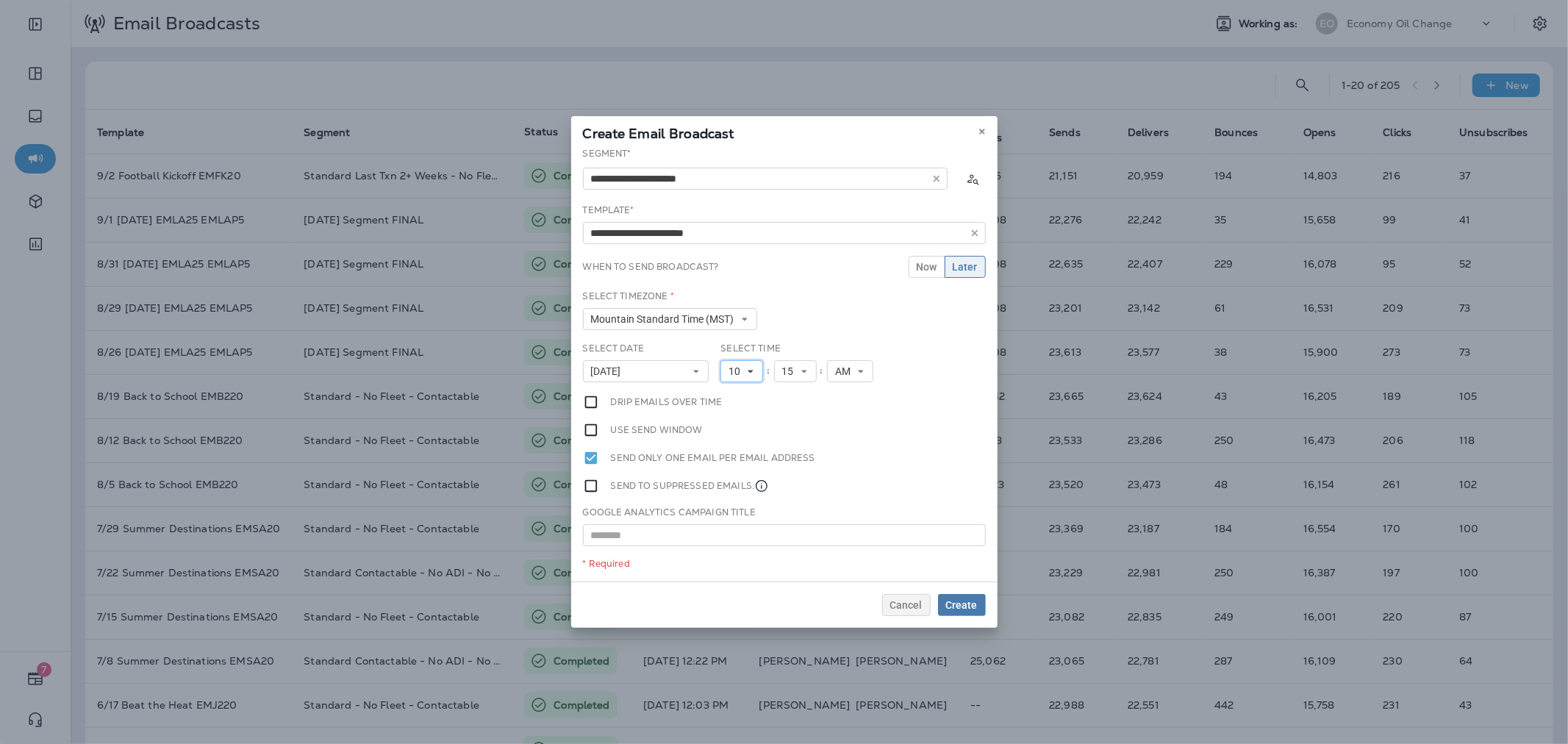
click at [748, 371] on icon at bounding box center [750, 371] width 9 height 9
click at [726, 567] on link "11" at bounding box center [742, 571] width 43 height 18
click at [957, 606] on span "Create" at bounding box center [962, 605] width 32 height 10
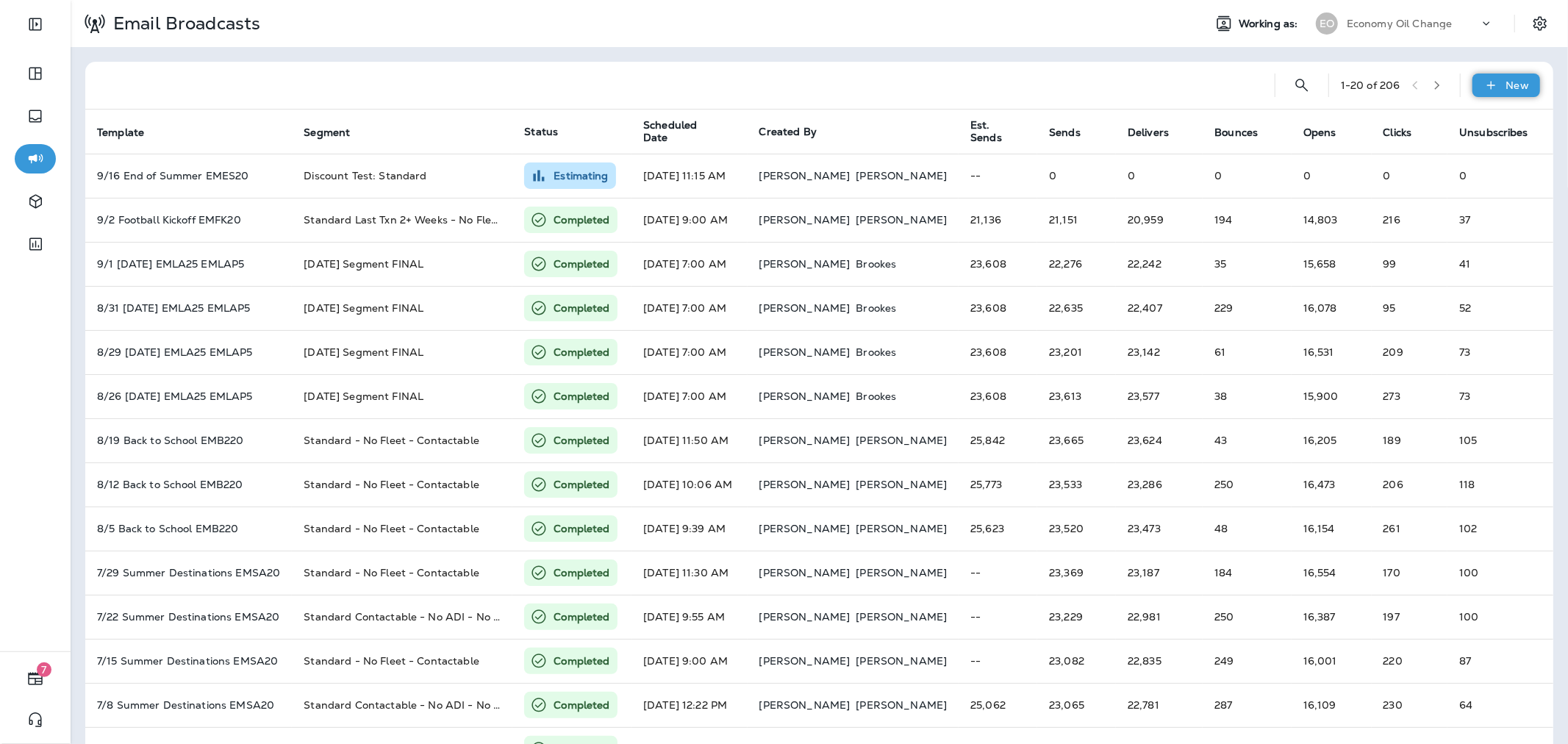
click at [1472, 86] on div "New" at bounding box center [1506, 86] width 68 height 23
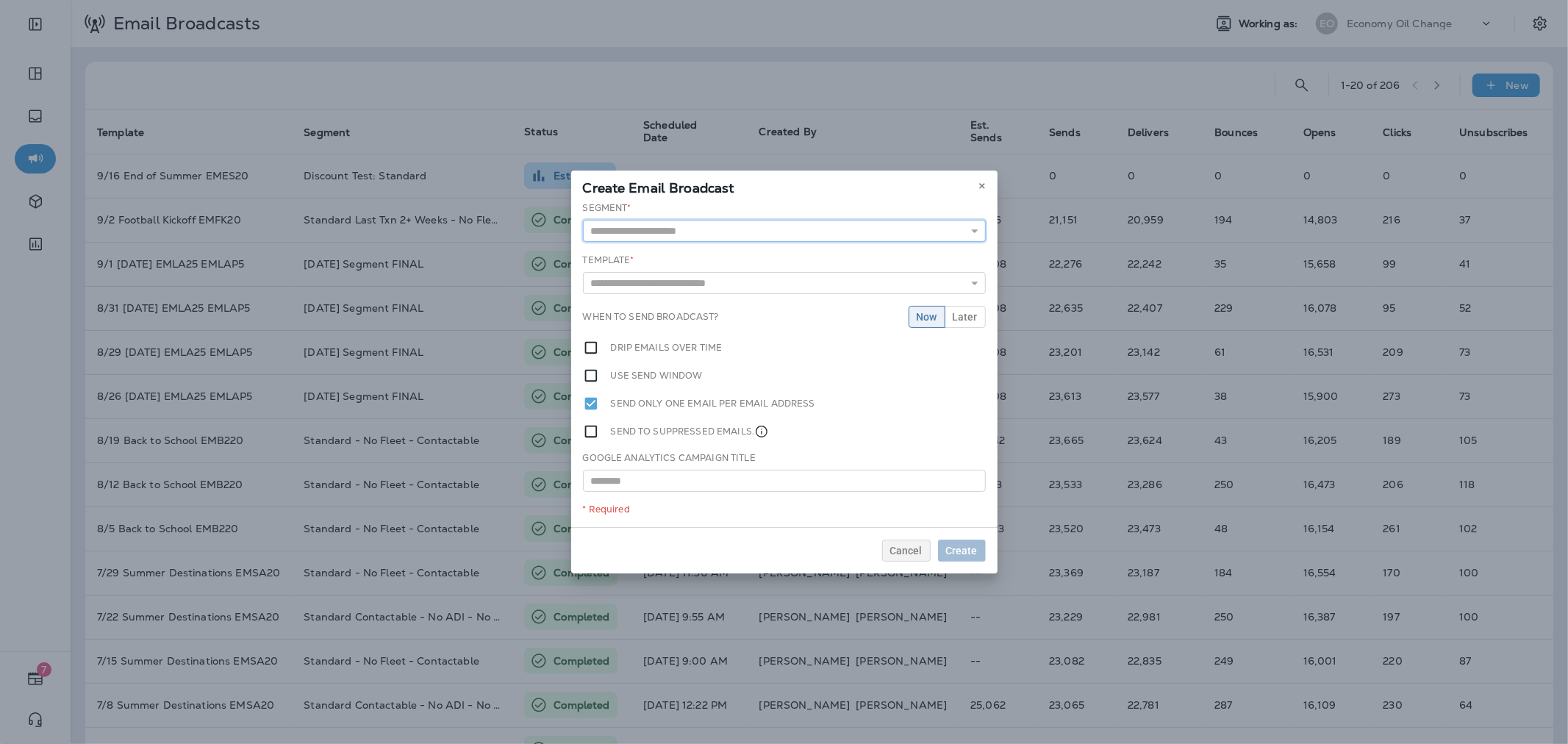
click at [854, 222] on input "text" at bounding box center [784, 231] width 403 height 22
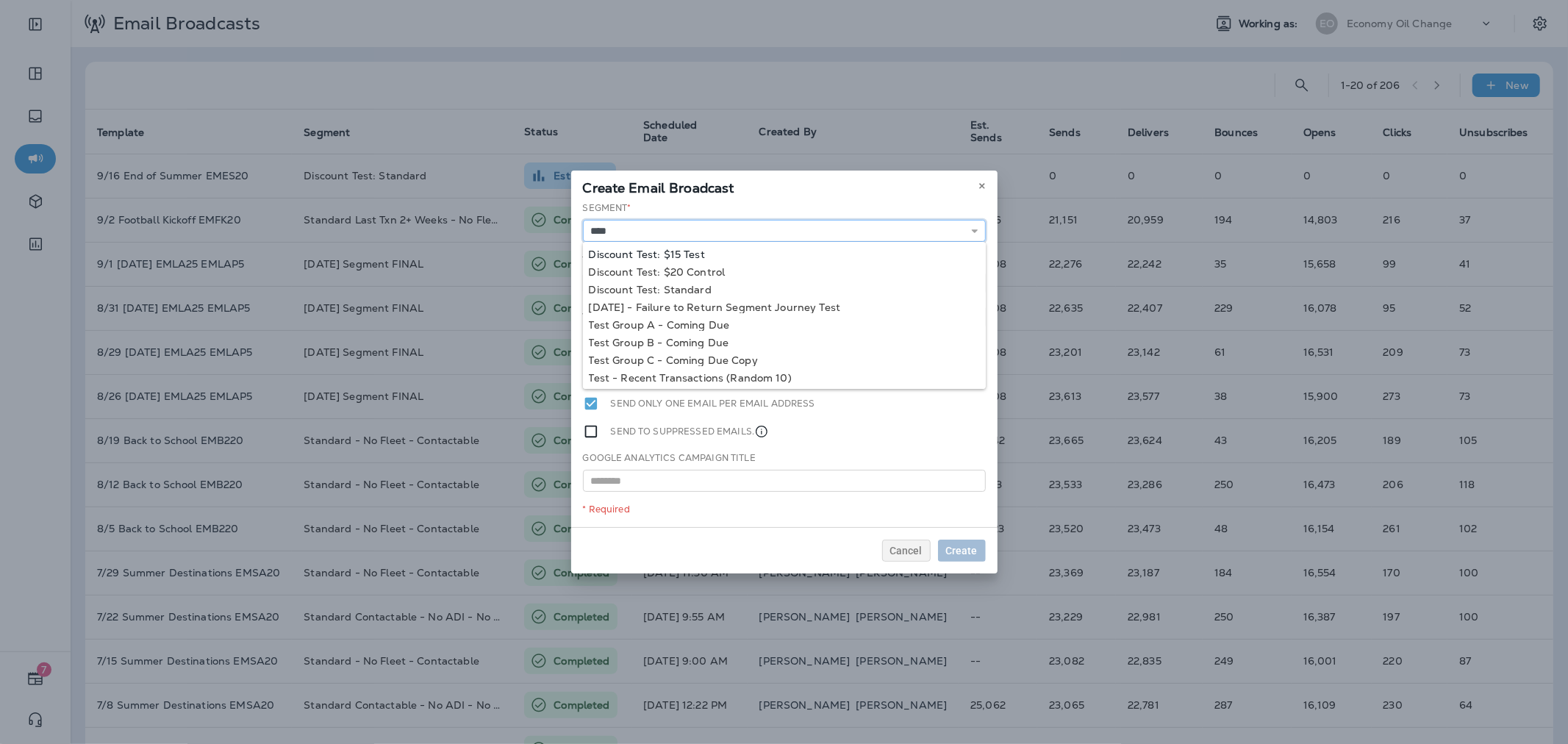
type input "**********"
click at [708, 255] on div "**********" at bounding box center [784, 364] width 426 height 326
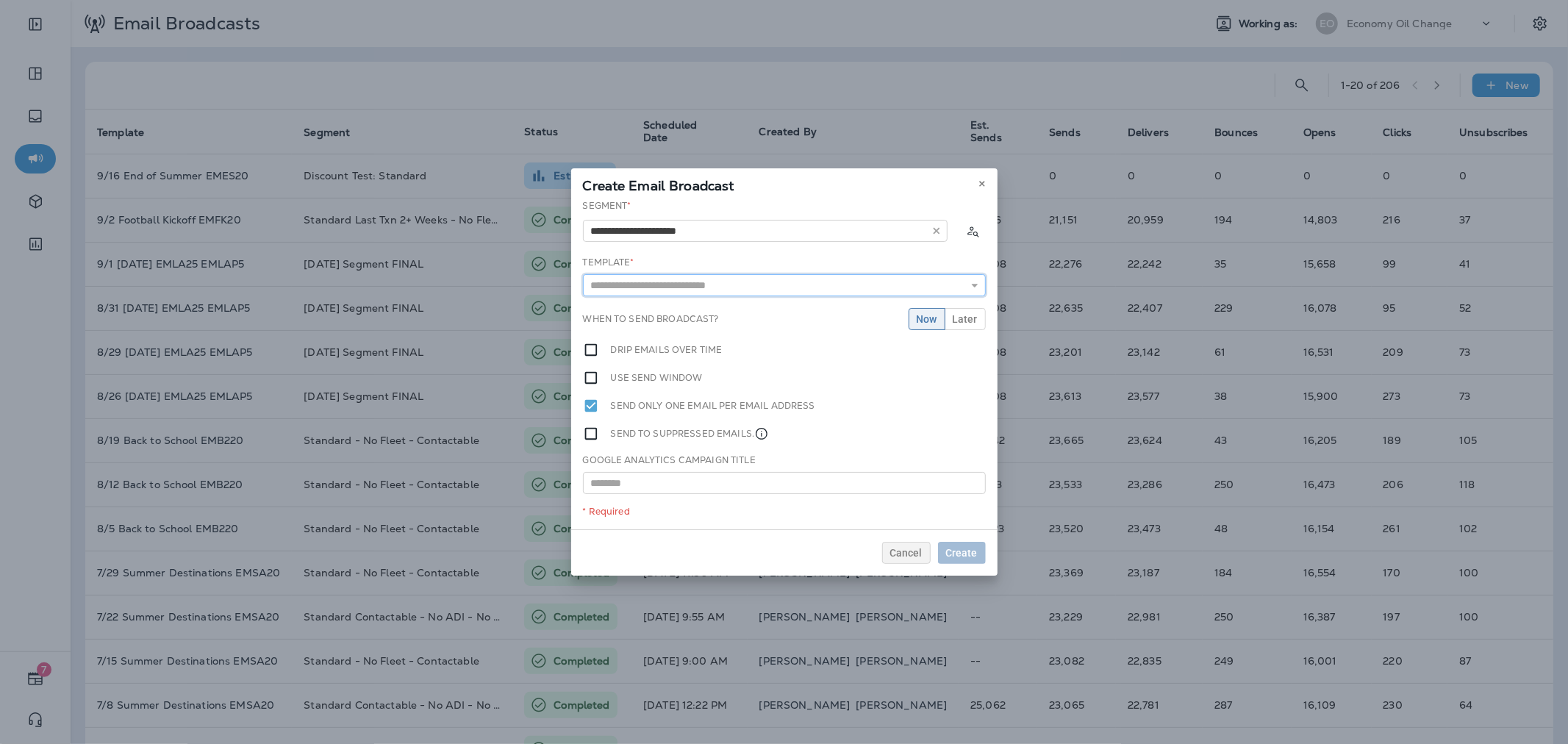
click at [718, 288] on input "text" at bounding box center [784, 285] width 403 height 22
type input "**********"
click at [721, 305] on div "**********" at bounding box center [784, 364] width 426 height 330
click at [962, 316] on span "Later" at bounding box center [965, 319] width 25 height 10
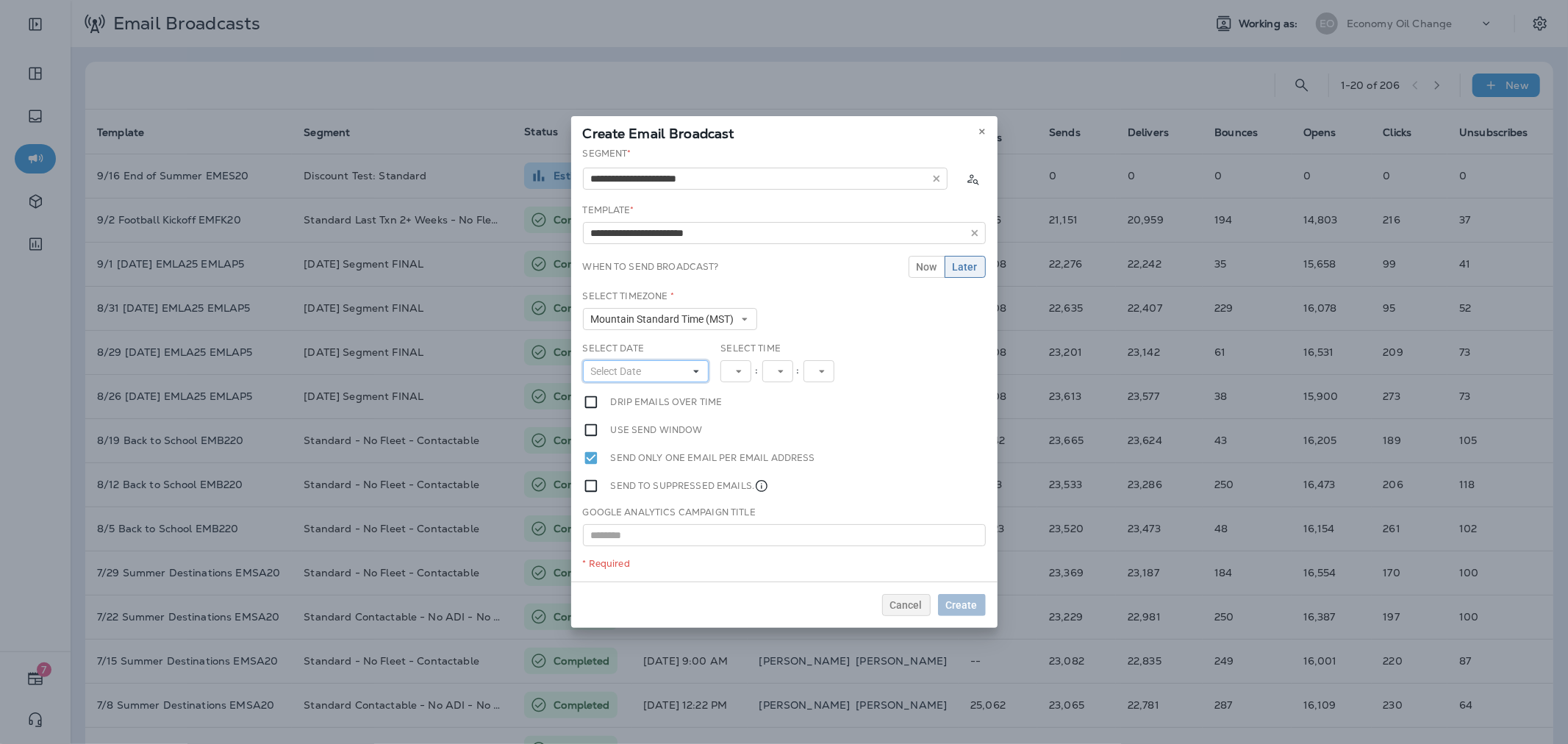
click at [630, 373] on span "Select Date" at bounding box center [619, 372] width 57 height 12
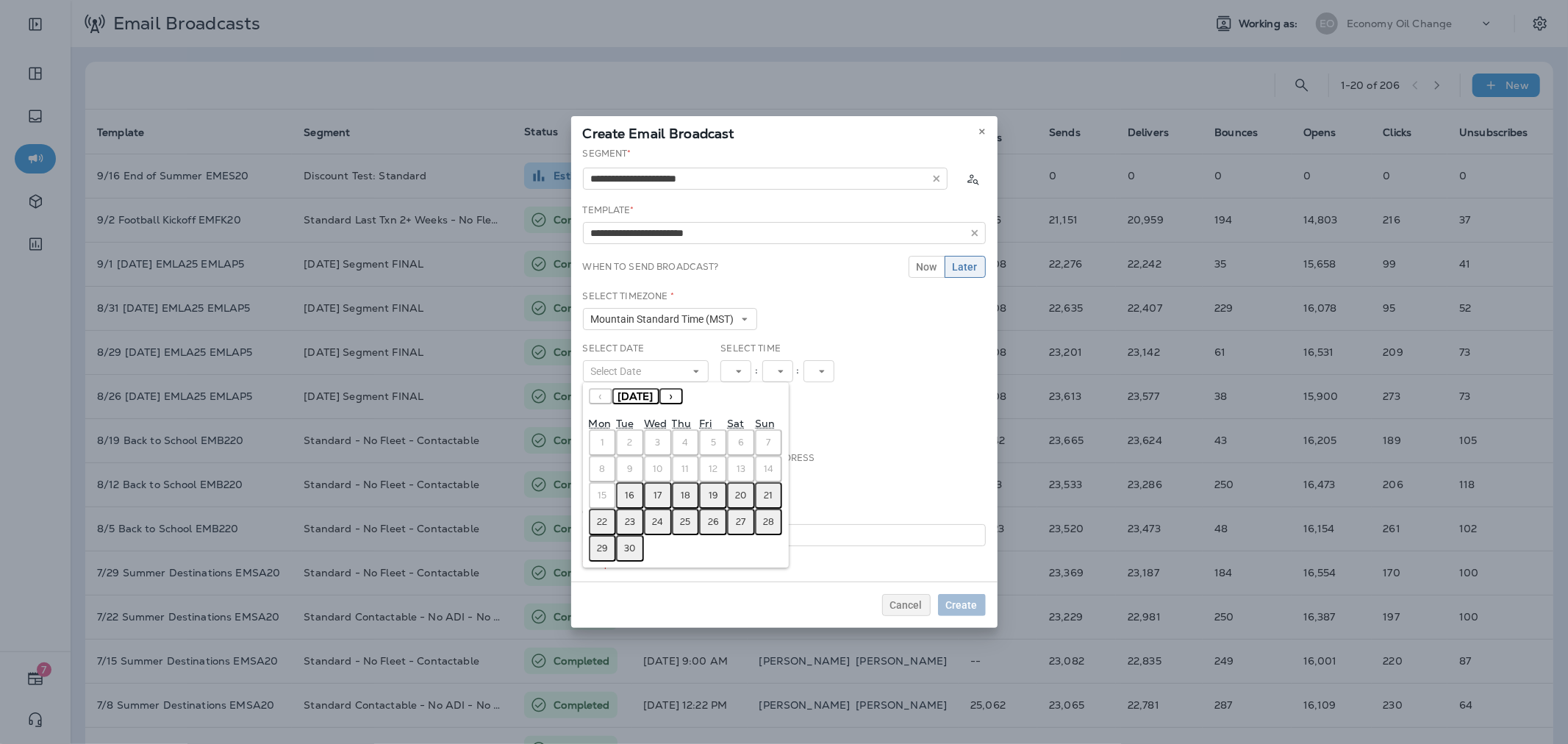
click at [630, 496] on abbr "16" at bounding box center [630, 495] width 9 height 12
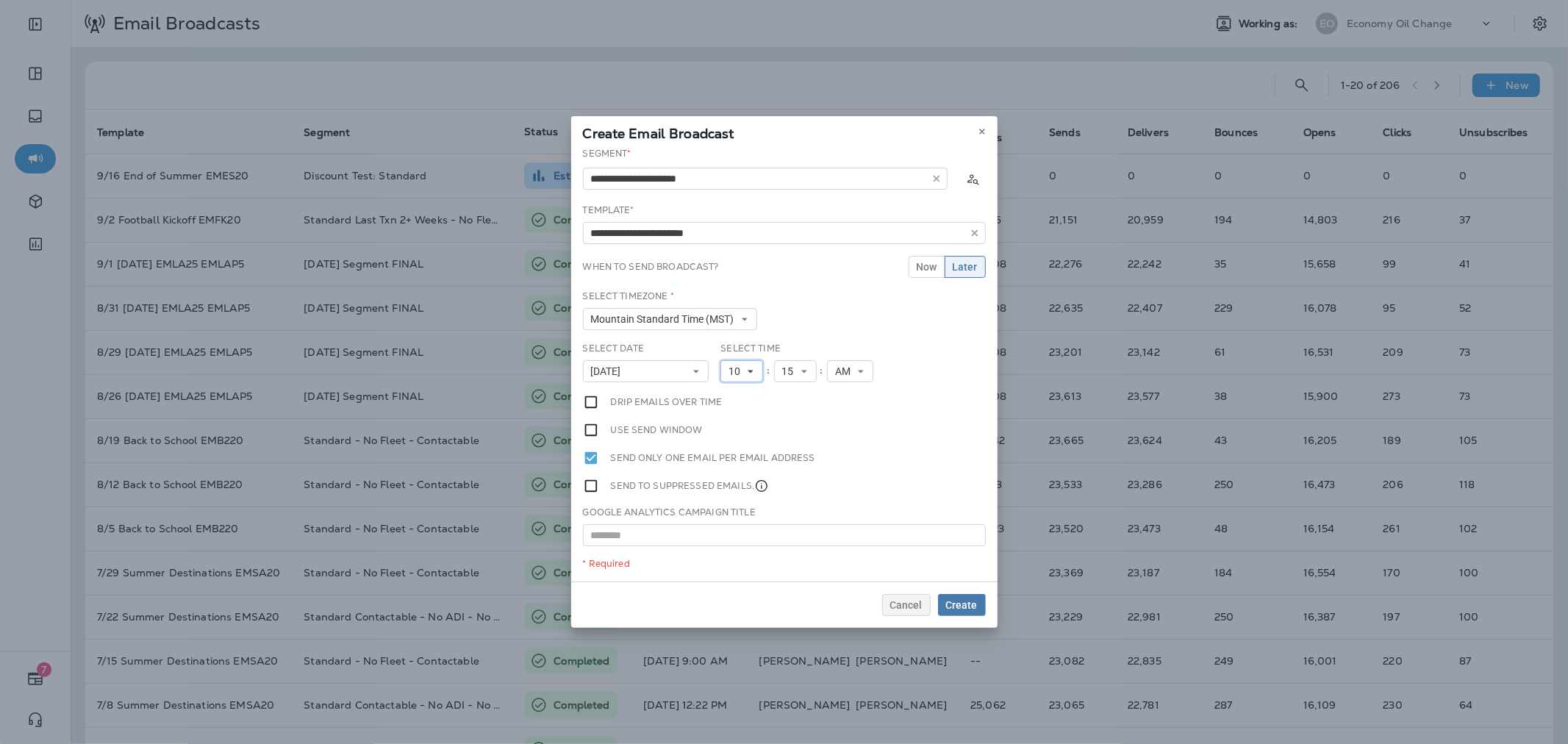
click at [741, 375] on span "10" at bounding box center [737, 372] width 18 height 12
click at [725, 568] on link "11" at bounding box center [742, 571] width 43 height 18
click at [945, 609] on button "Create" at bounding box center [961, 605] width 47 height 22
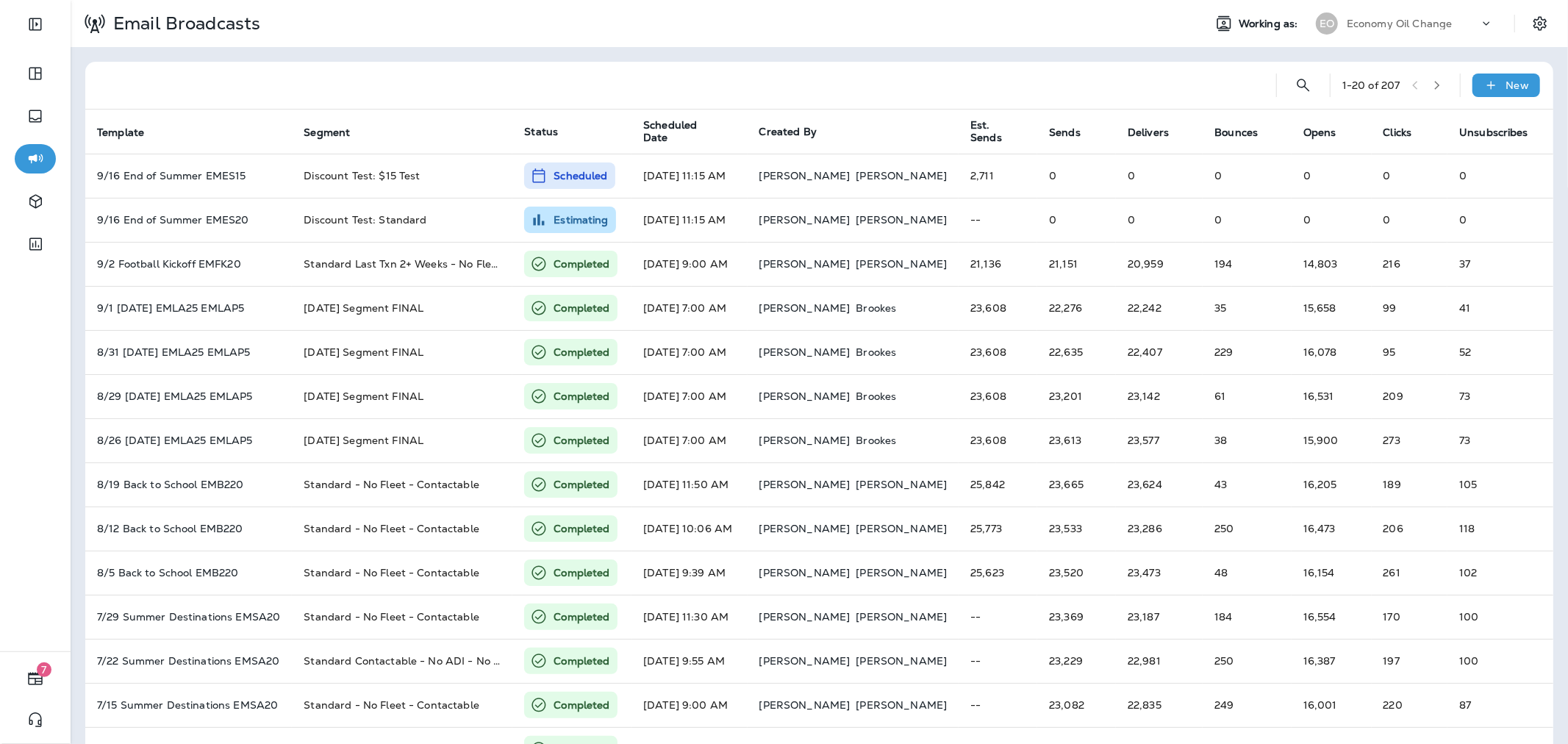
click at [1355, 40] on div "Email Broadcasts Working as: EO Economy Oil Change" at bounding box center [819, 23] width 1497 height 47
click at [1357, 31] on div "Economy Oil Change" at bounding box center [1413, 23] width 132 height 22
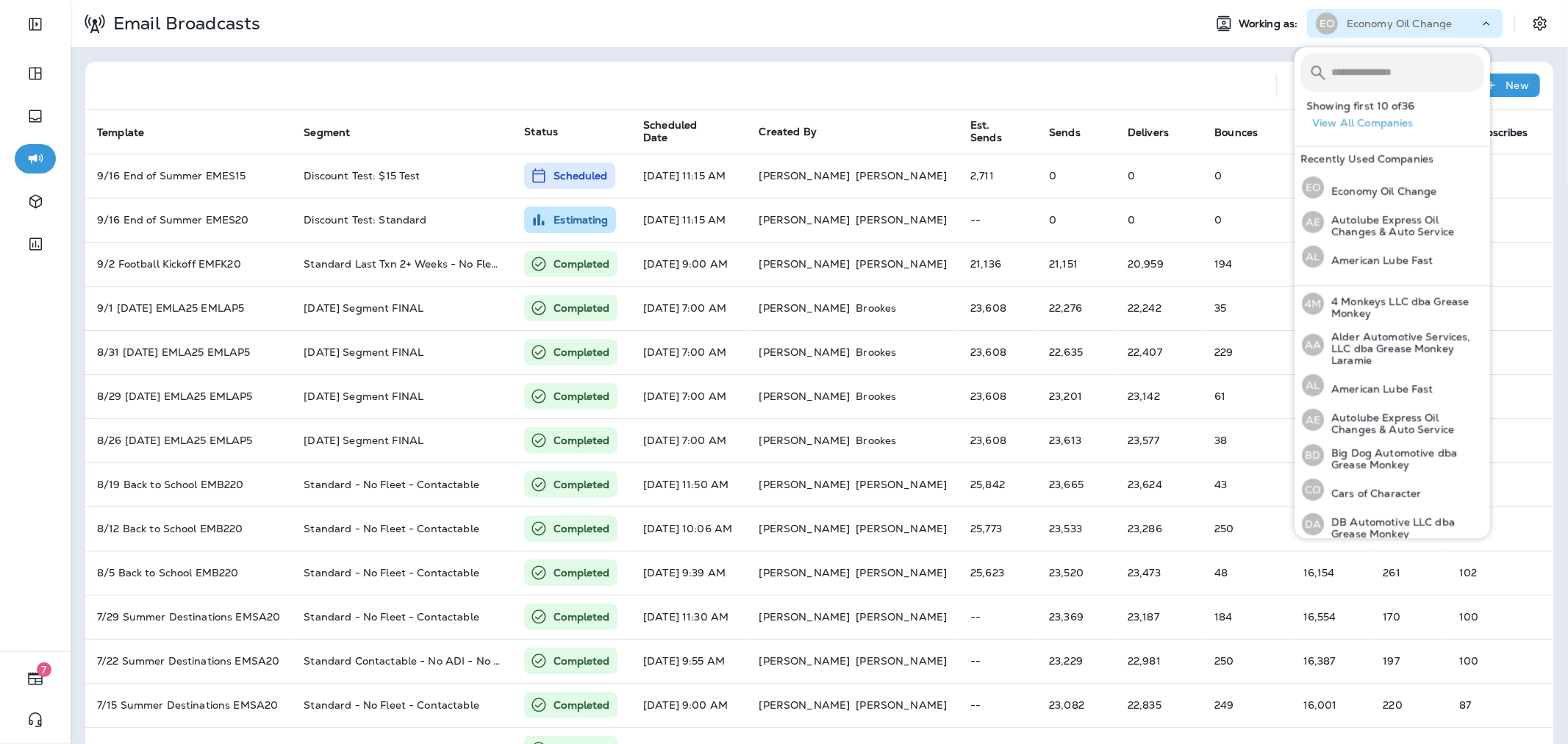
click at [1357, 67] on input "text" at bounding box center [1407, 72] width 153 height 39
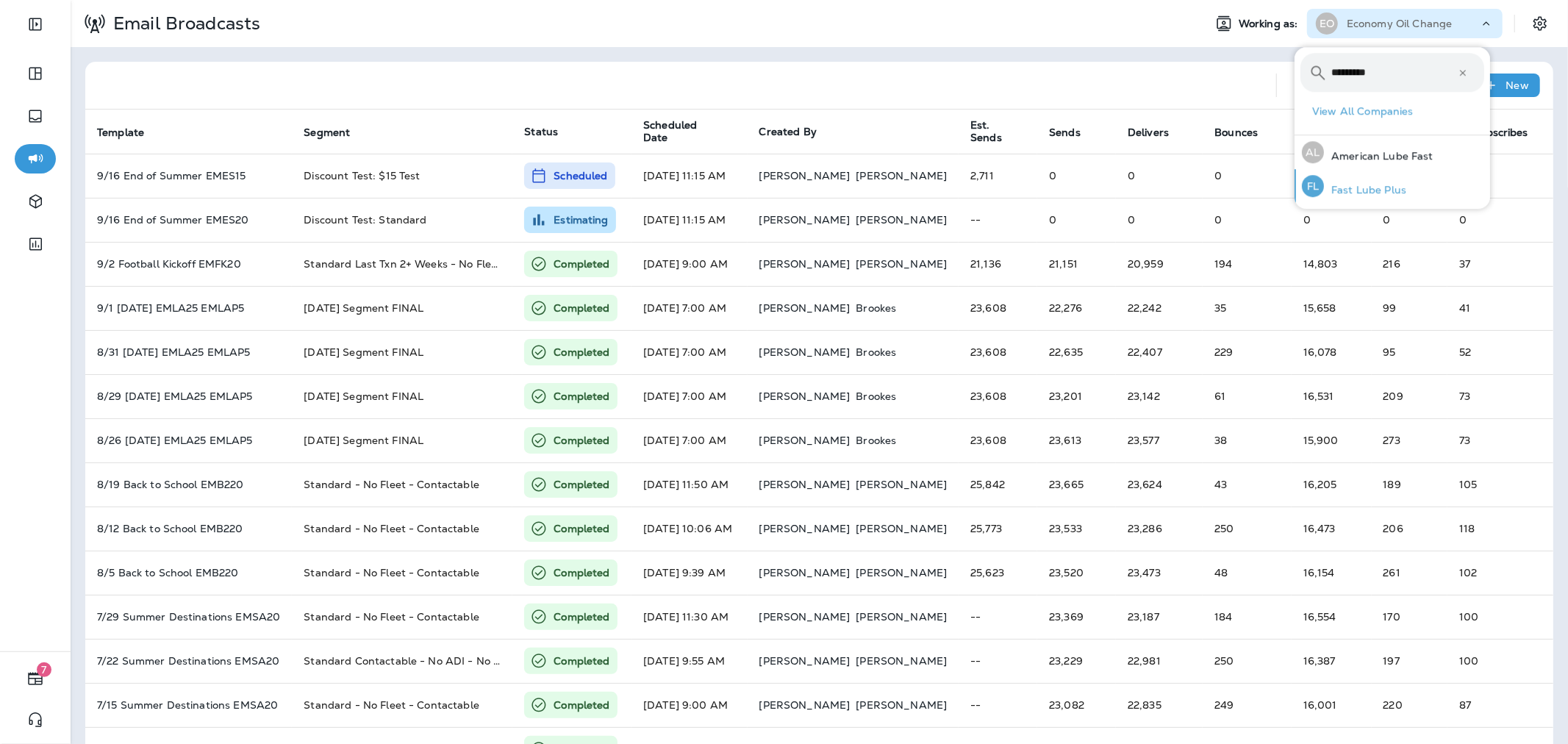
type input "*********"
click at [1385, 191] on p "Fast Lube Plus" at bounding box center [1365, 189] width 82 height 12
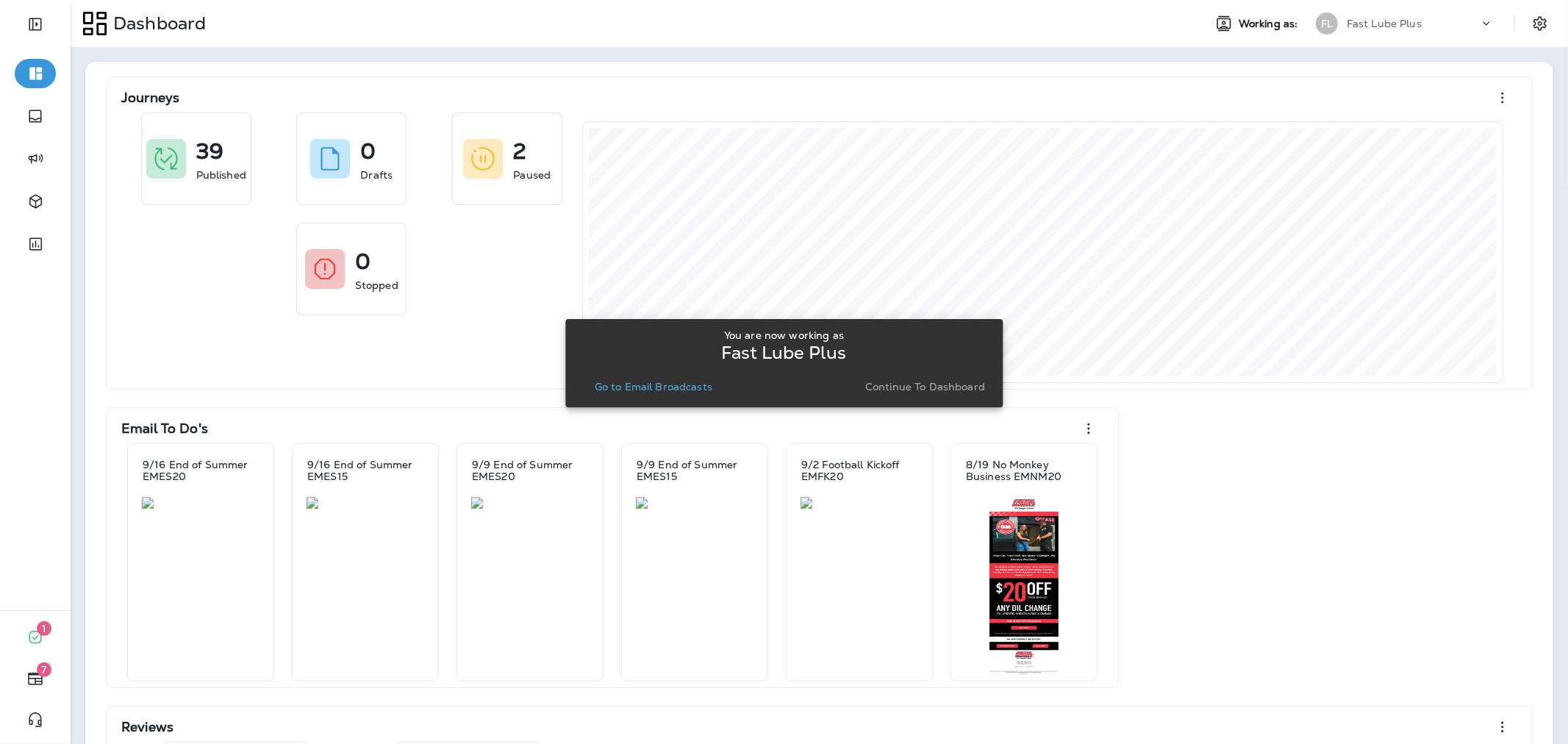
click at [689, 385] on p "Go to Email Broadcasts" at bounding box center [653, 386] width 117 height 12
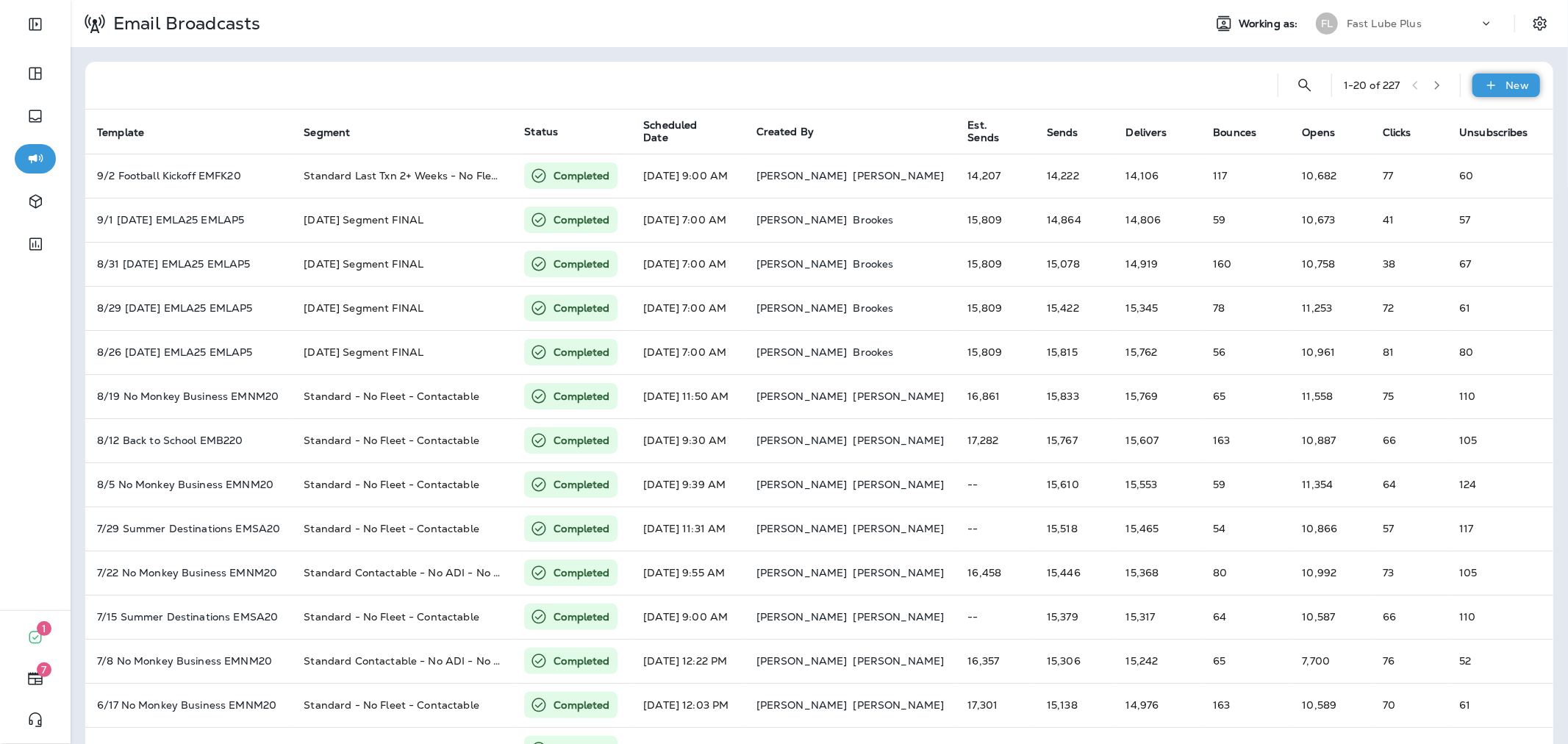
click at [1485, 79] on icon at bounding box center [1491, 85] width 16 height 15
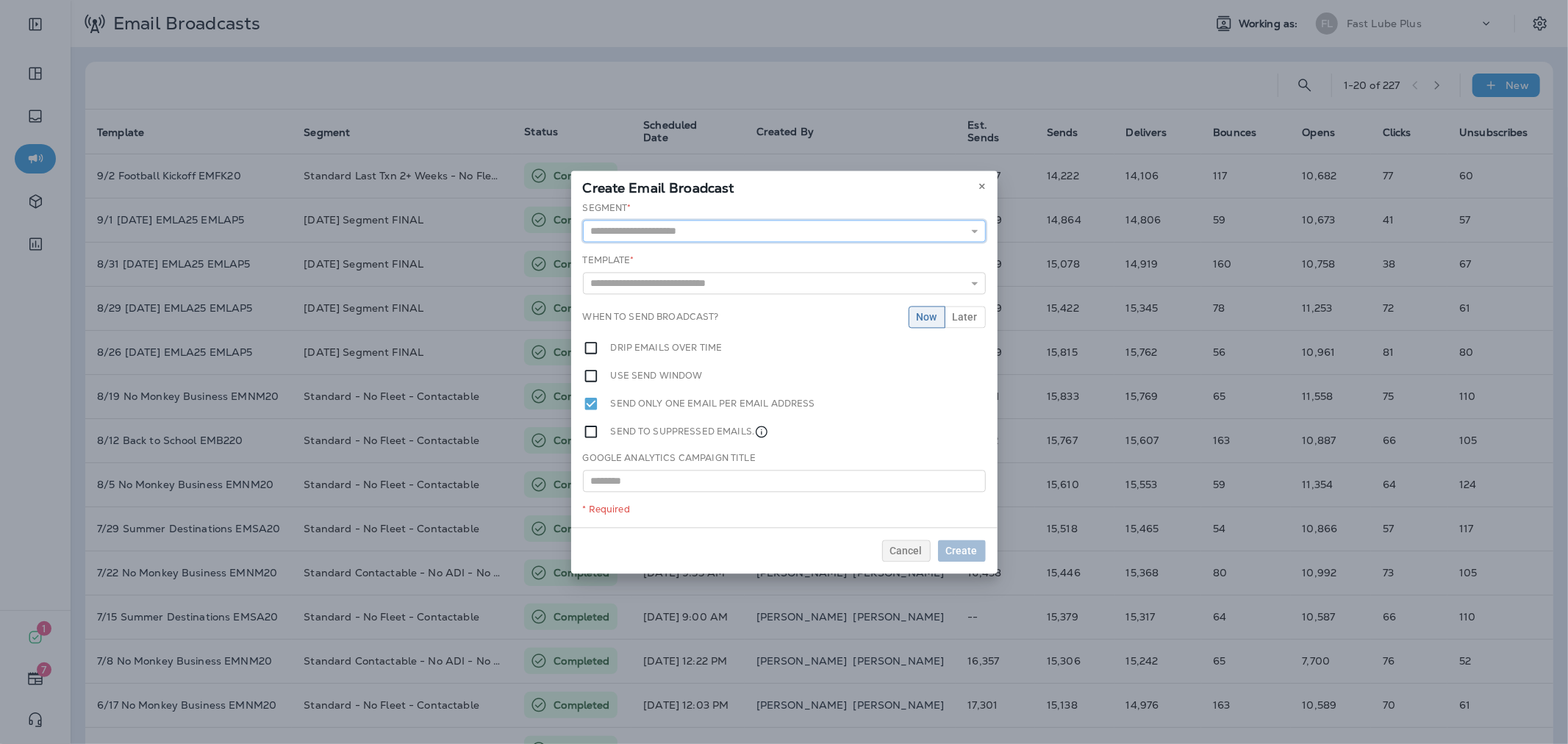
click at [823, 236] on input "text" at bounding box center [784, 231] width 403 height 22
type input "**********"
click at [704, 271] on div "**********" at bounding box center [784, 364] width 426 height 330
click at [760, 215] on div "**********" at bounding box center [784, 222] width 403 height 45
click at [934, 231] on icon "button" at bounding box center [936, 230] width 10 height 10
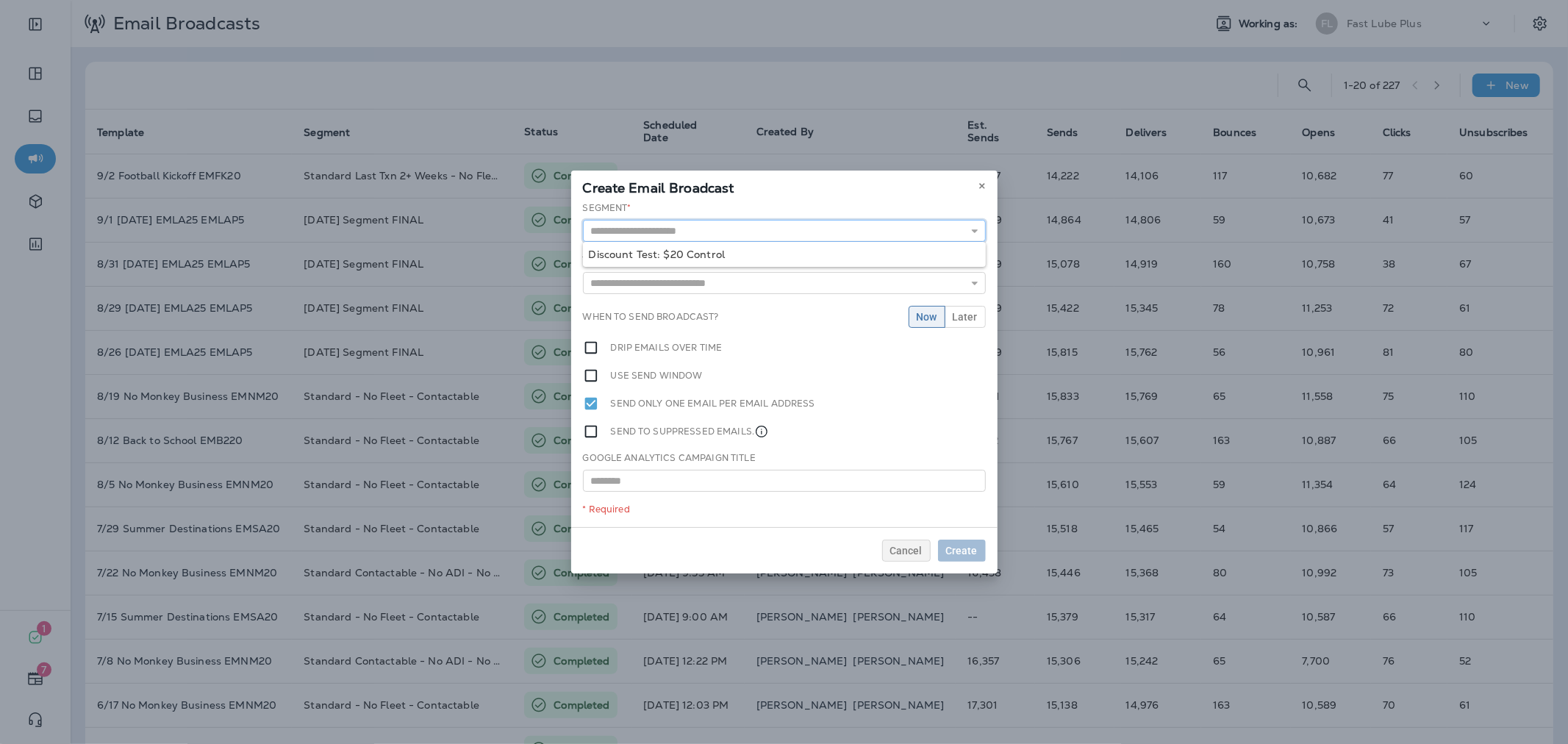
click at [825, 233] on input "text" at bounding box center [784, 231] width 403 height 22
click at [701, 299] on div "Segment * ******** Discount Test: $15 Test Discount Test: $20 Control Discount …" at bounding box center [784, 364] width 426 height 326
click at [708, 237] on input "********" at bounding box center [784, 231] width 403 height 22
type input "**********"
click at [693, 289] on div "**********" at bounding box center [784, 364] width 426 height 326
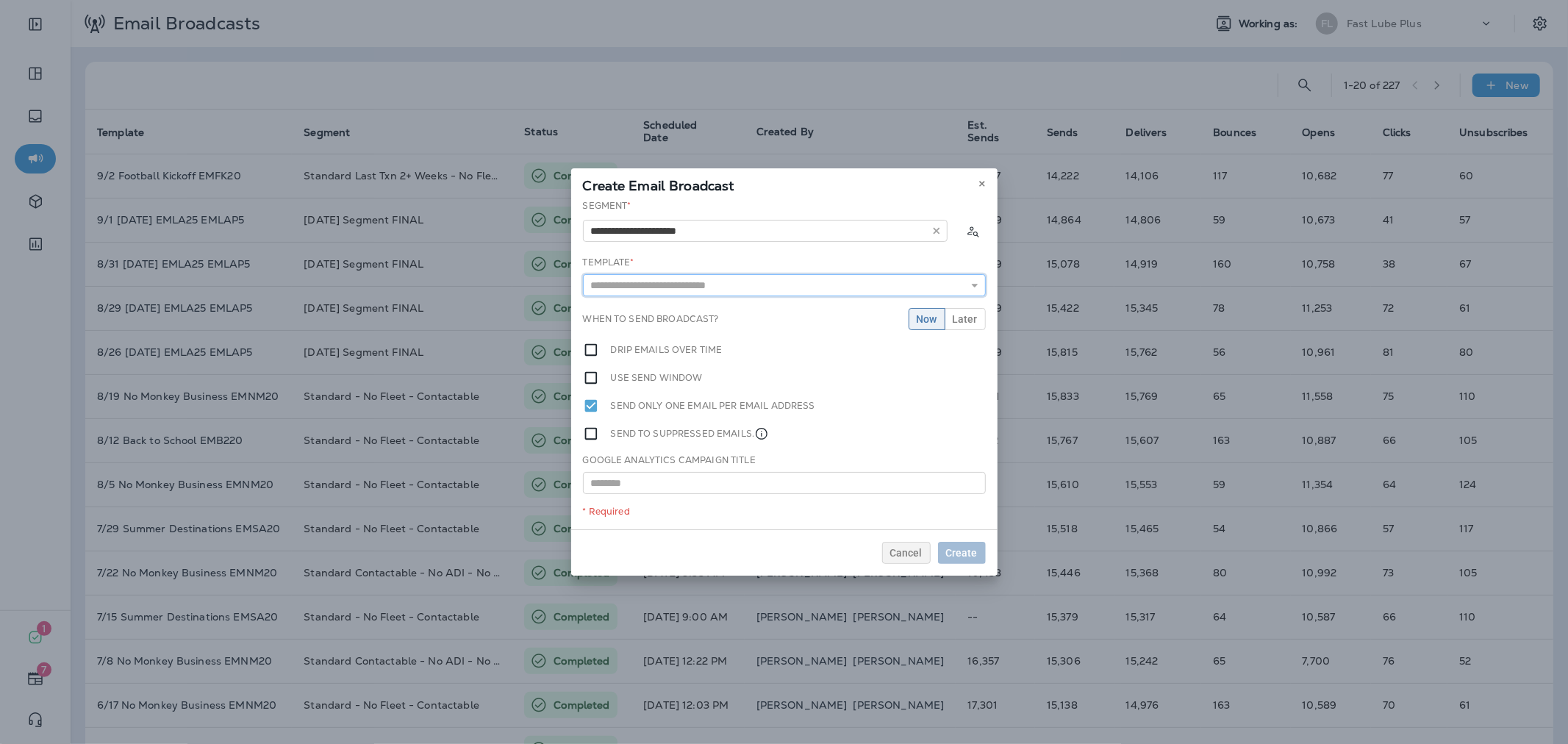
click at [704, 281] on input "text" at bounding box center [784, 285] width 403 height 22
type input "**********"
click at [714, 307] on div "**********" at bounding box center [784, 364] width 426 height 330
click at [951, 308] on button "Later" at bounding box center [965, 319] width 41 height 22
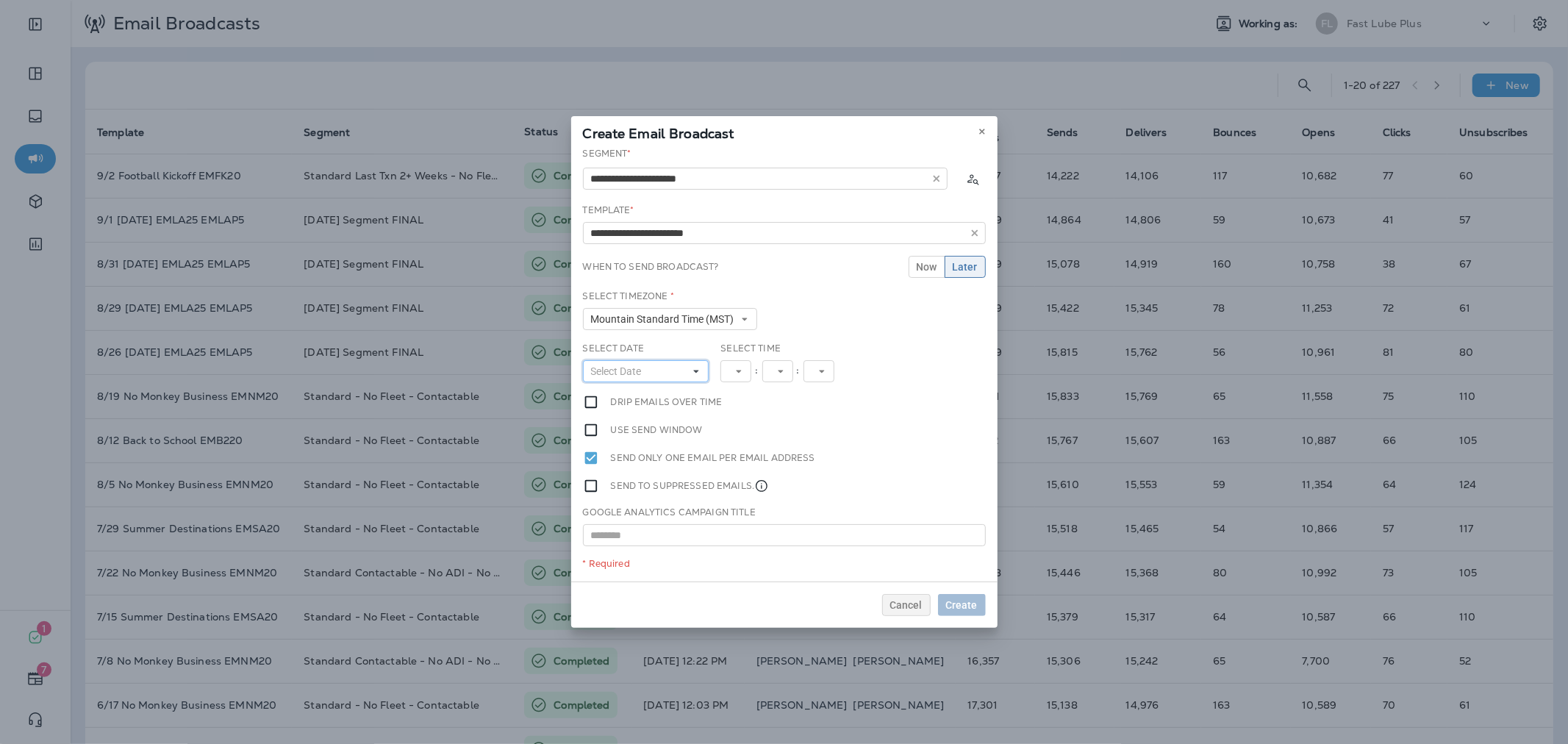
click at [660, 369] on button "Select Date" at bounding box center [646, 371] width 127 height 22
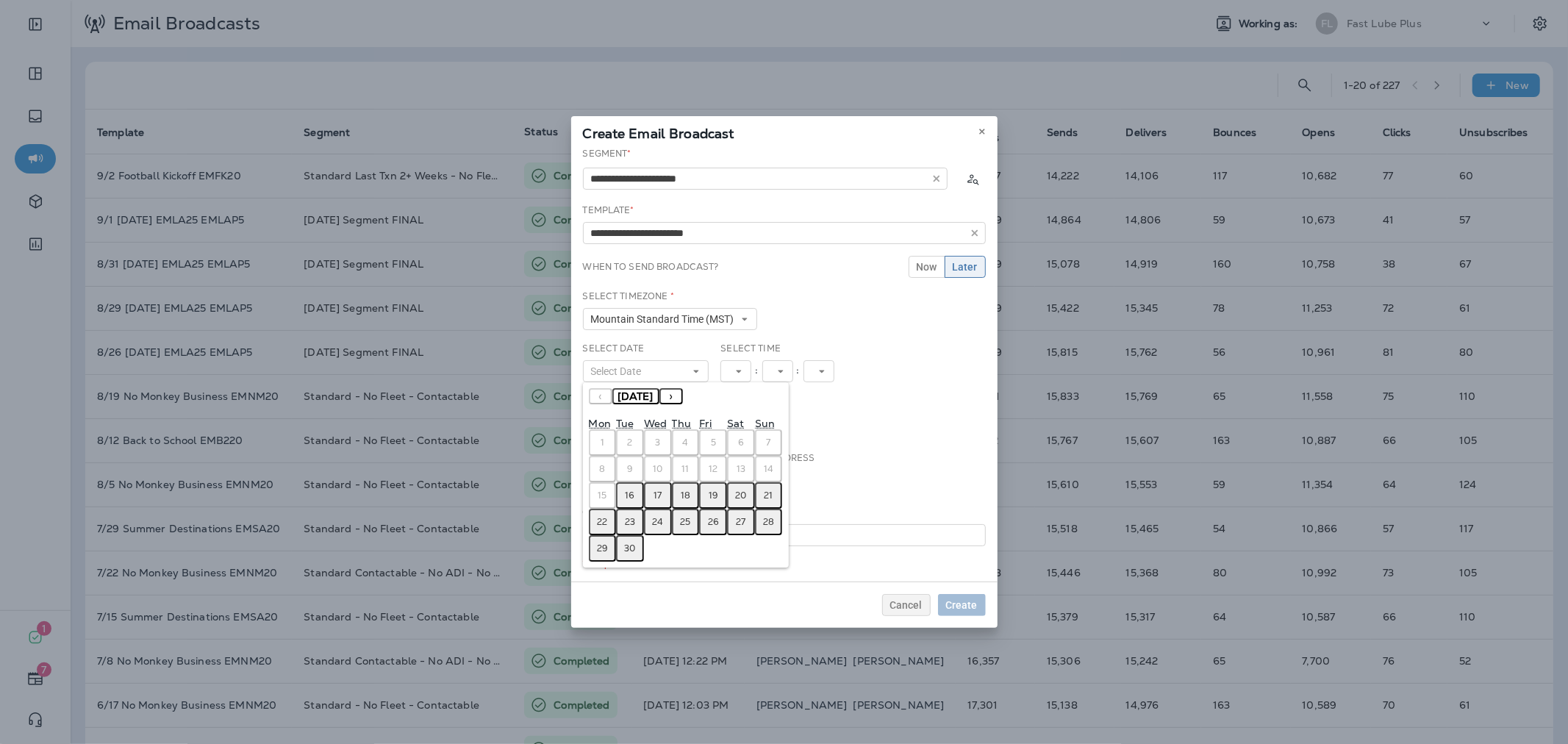
click at [633, 492] on abbr "16" at bounding box center [630, 495] width 9 height 12
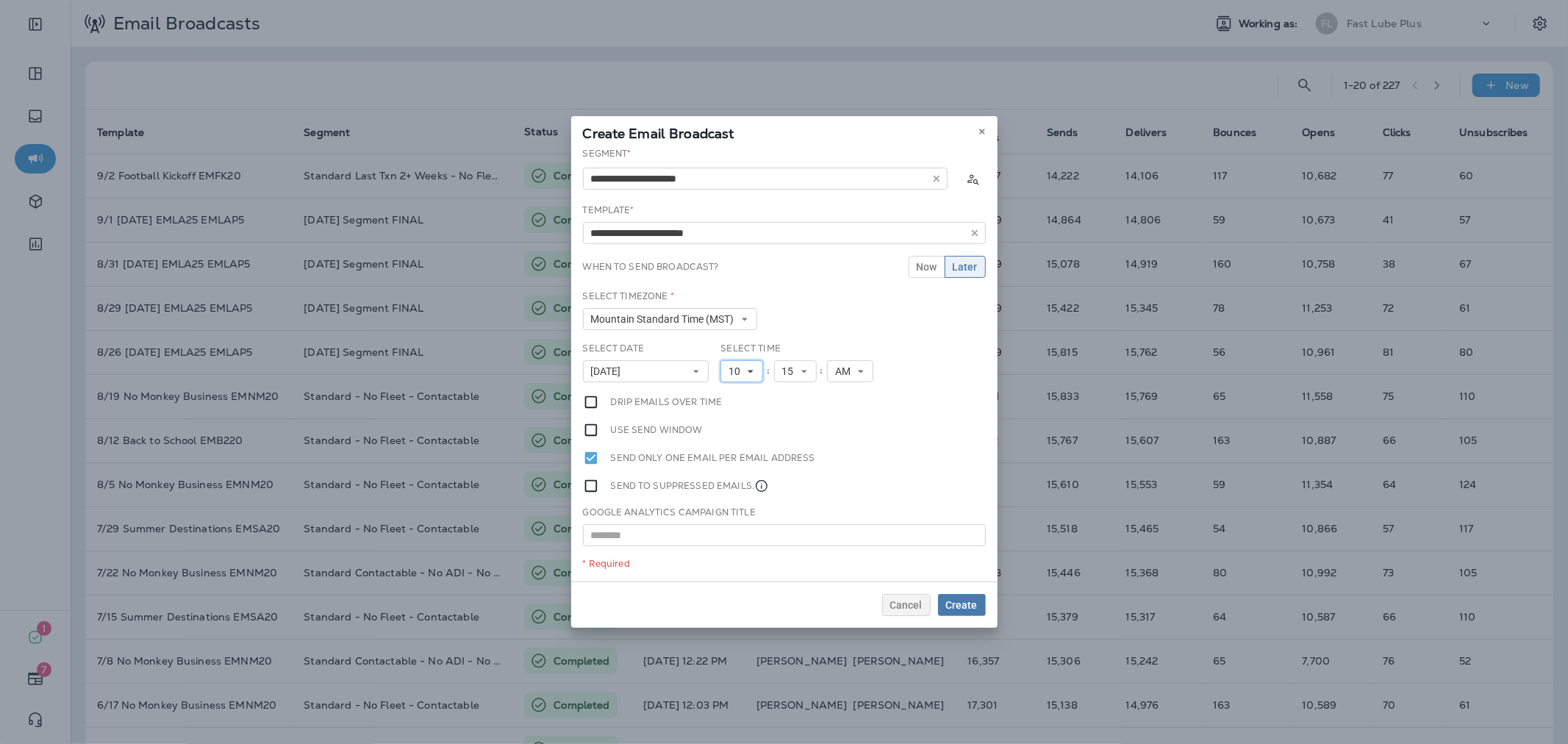
drag, startPoint x: 752, startPoint y: 372, endPoint x: 752, endPoint y: 392, distance: 20.0
click at [751, 372] on icon at bounding box center [750, 371] width 9 height 9
click at [734, 568] on link "11" at bounding box center [742, 571] width 43 height 18
click at [961, 596] on button "Create" at bounding box center [961, 605] width 47 height 22
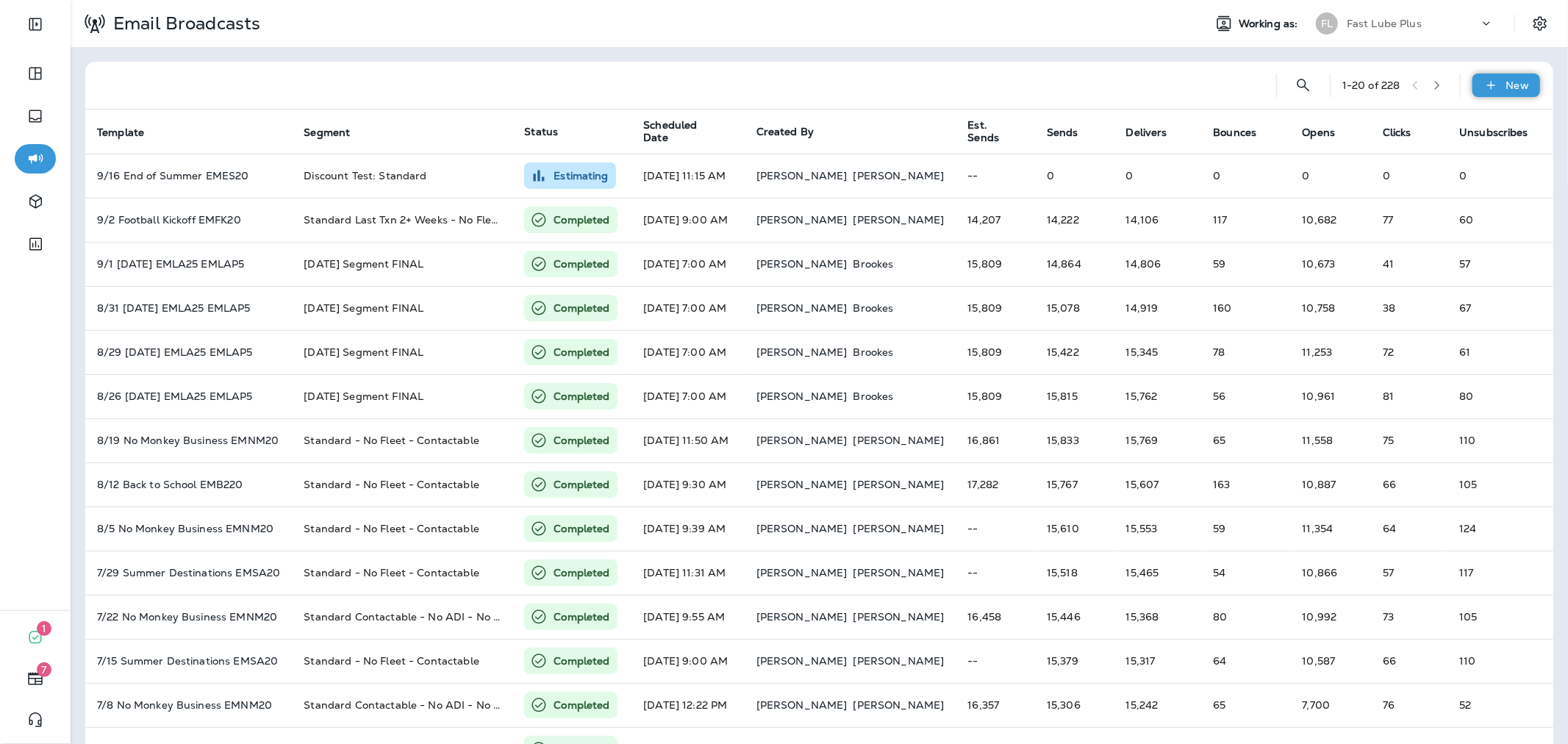
click at [1506, 79] on p "New" at bounding box center [1517, 85] width 23 height 12
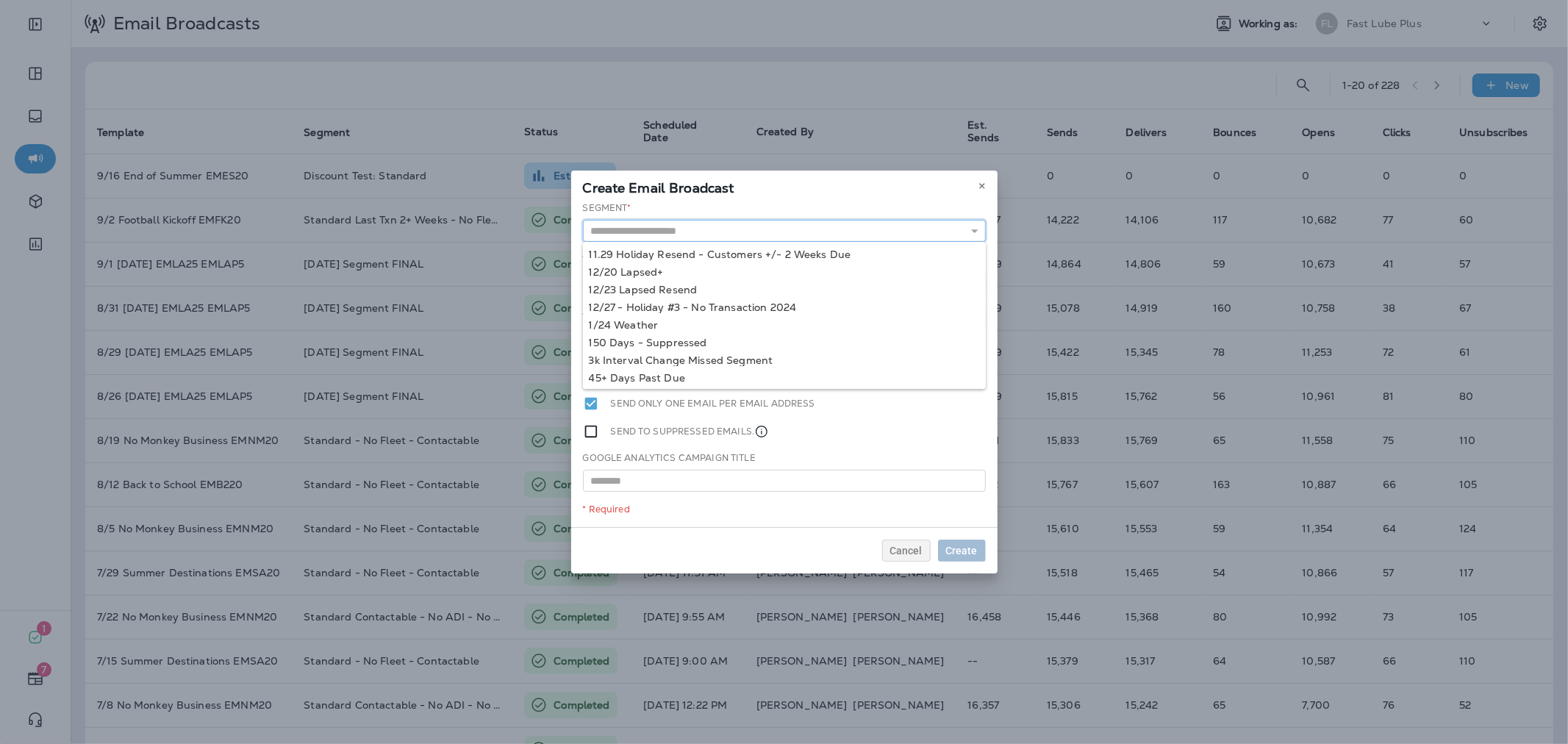
click at [881, 237] on input "text" at bounding box center [784, 231] width 403 height 22
type input "**********"
click at [694, 254] on div "**********" at bounding box center [784, 364] width 426 height 326
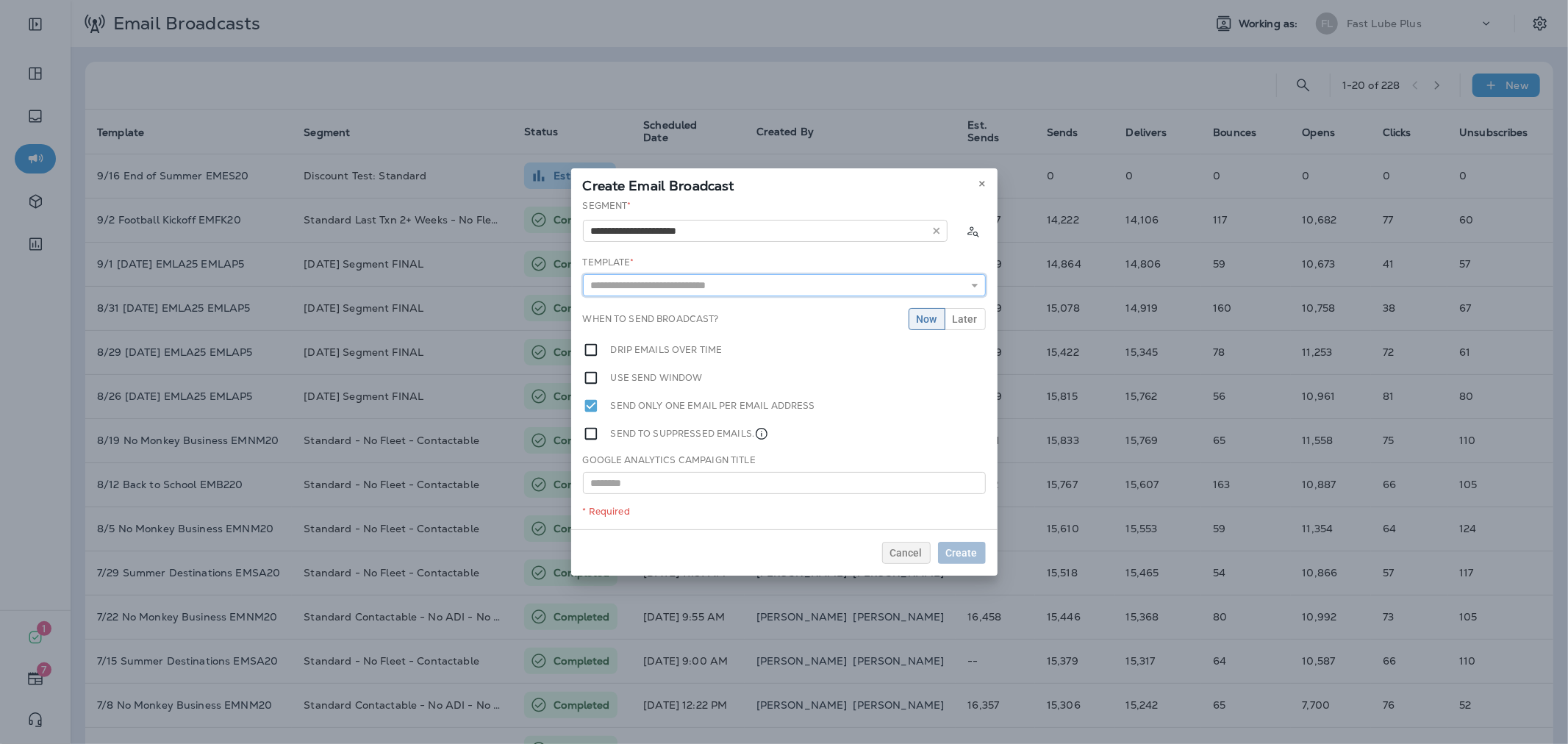
click at [689, 290] on input "text" at bounding box center [784, 285] width 403 height 22
type input "**********"
click at [706, 309] on div "**********" at bounding box center [784, 364] width 426 height 330
click at [962, 320] on span "Later" at bounding box center [965, 319] width 25 height 10
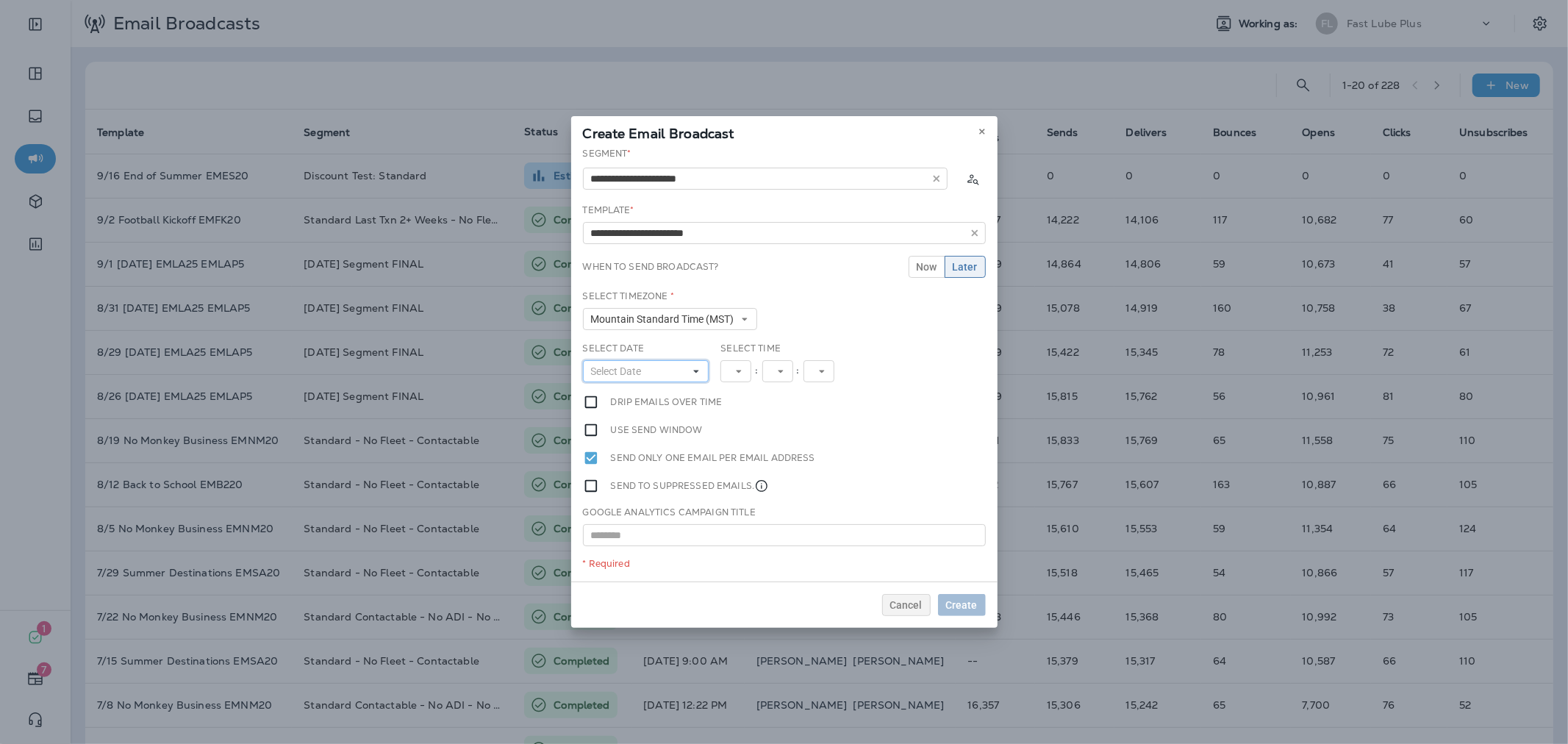
click at [678, 369] on button "Select Date" at bounding box center [646, 371] width 127 height 22
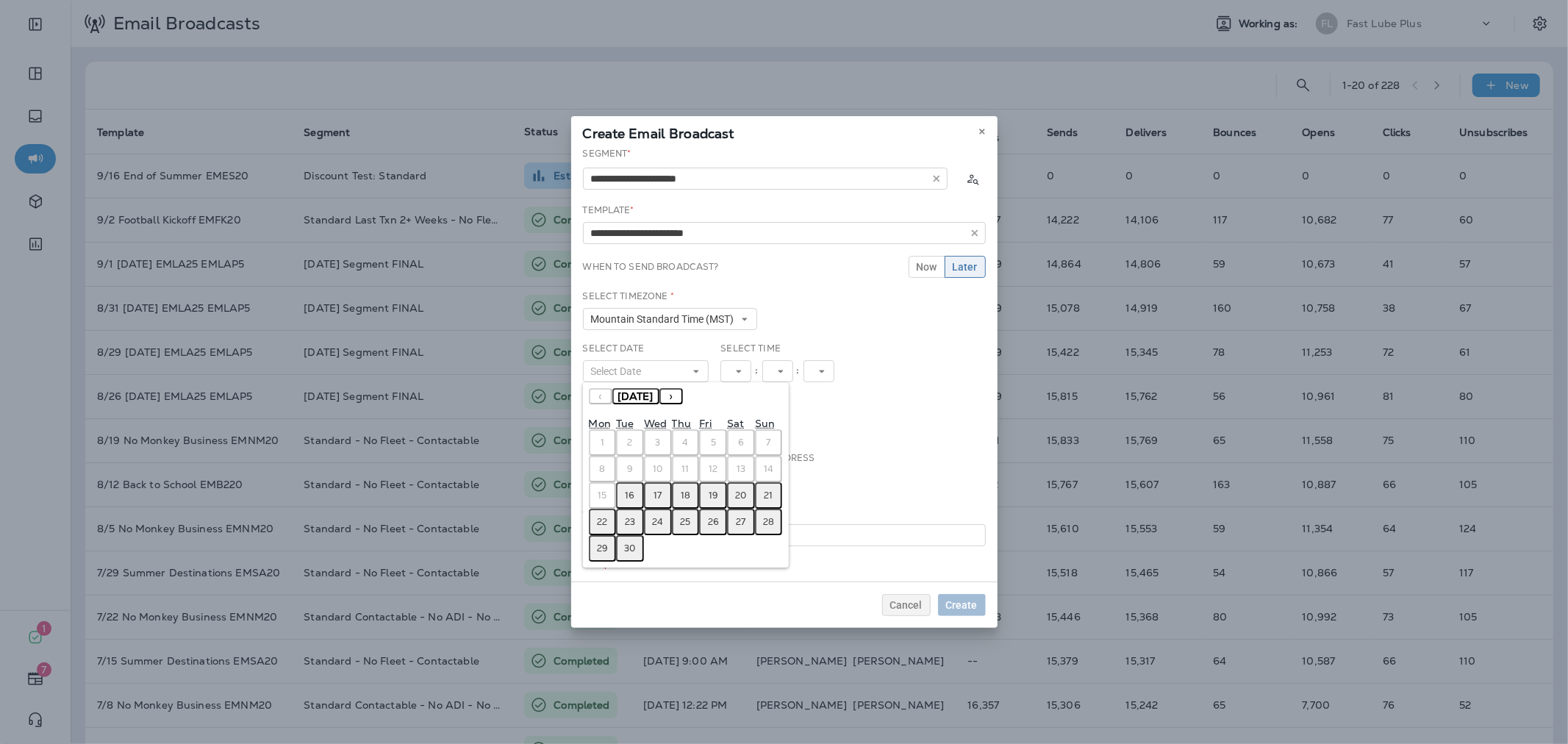
drag, startPoint x: 630, startPoint y: 496, endPoint x: 637, endPoint y: 492, distance: 8.1
click at [630, 496] on abbr "16" at bounding box center [630, 495] width 9 height 12
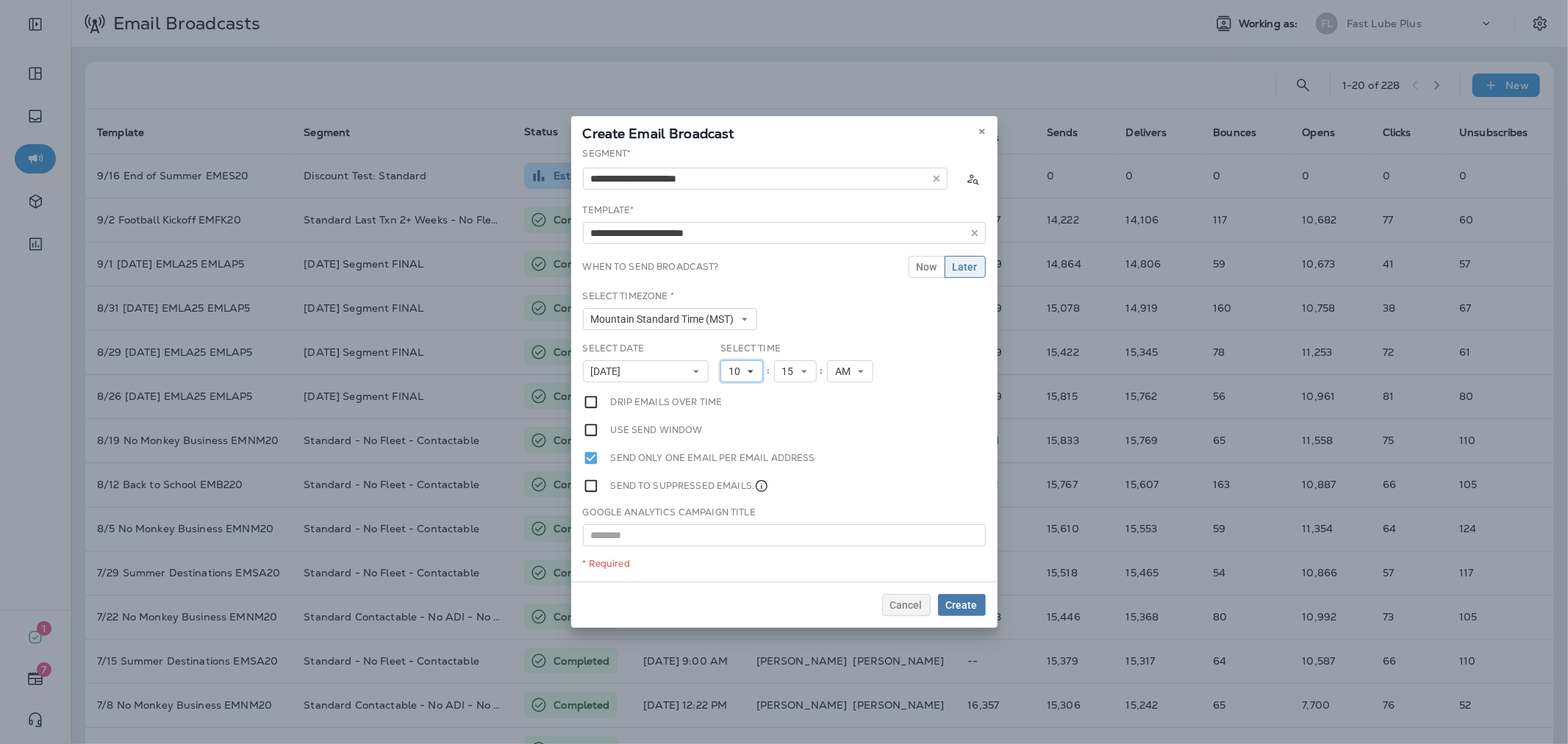
click at [742, 365] on span "10" at bounding box center [737, 372] width 18 height 12
click at [736, 568] on link "11" at bounding box center [742, 571] width 43 height 18
click at [969, 600] on span "Create" at bounding box center [962, 605] width 32 height 10
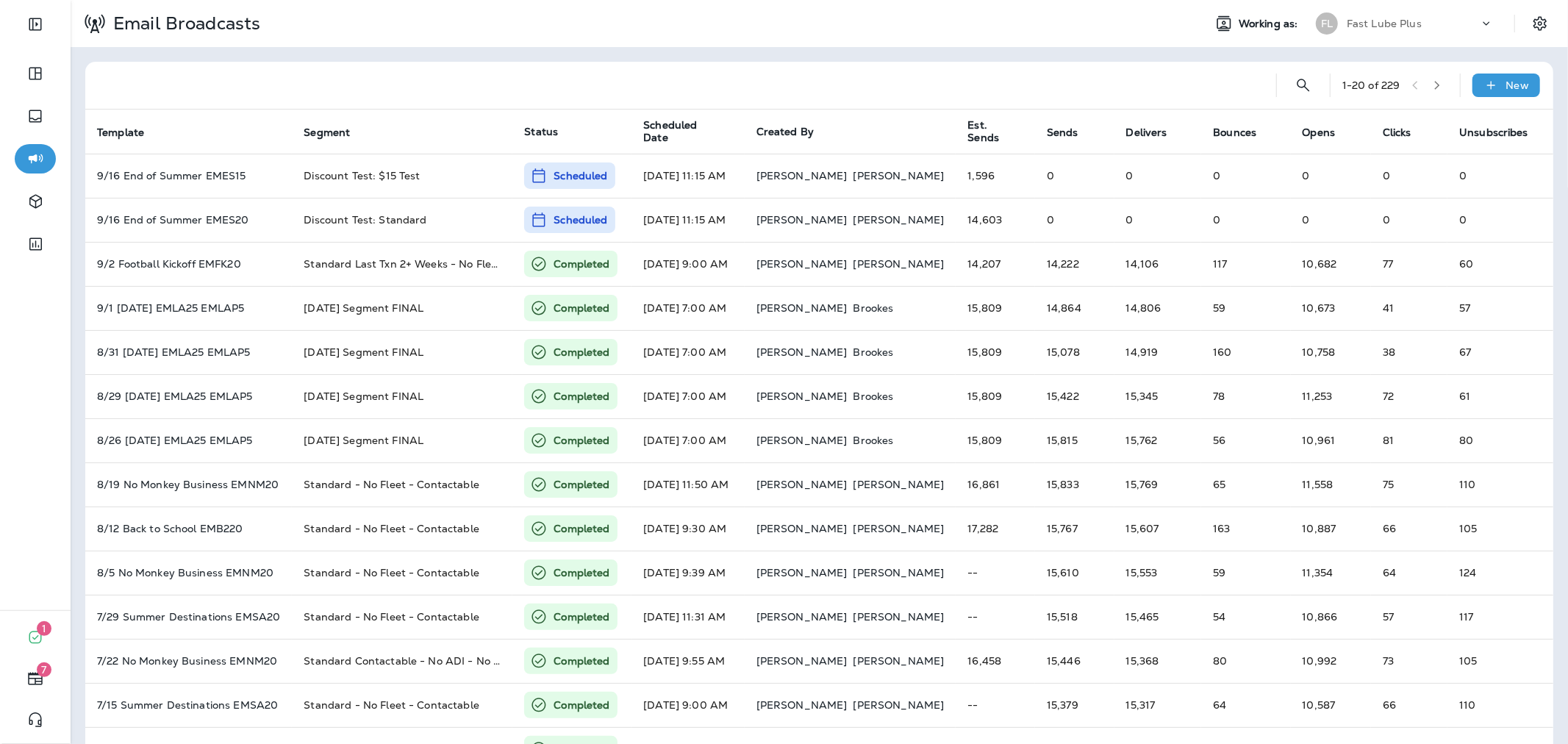
click at [1408, 30] on div "Fast Lube Plus" at bounding box center [1413, 23] width 132 height 22
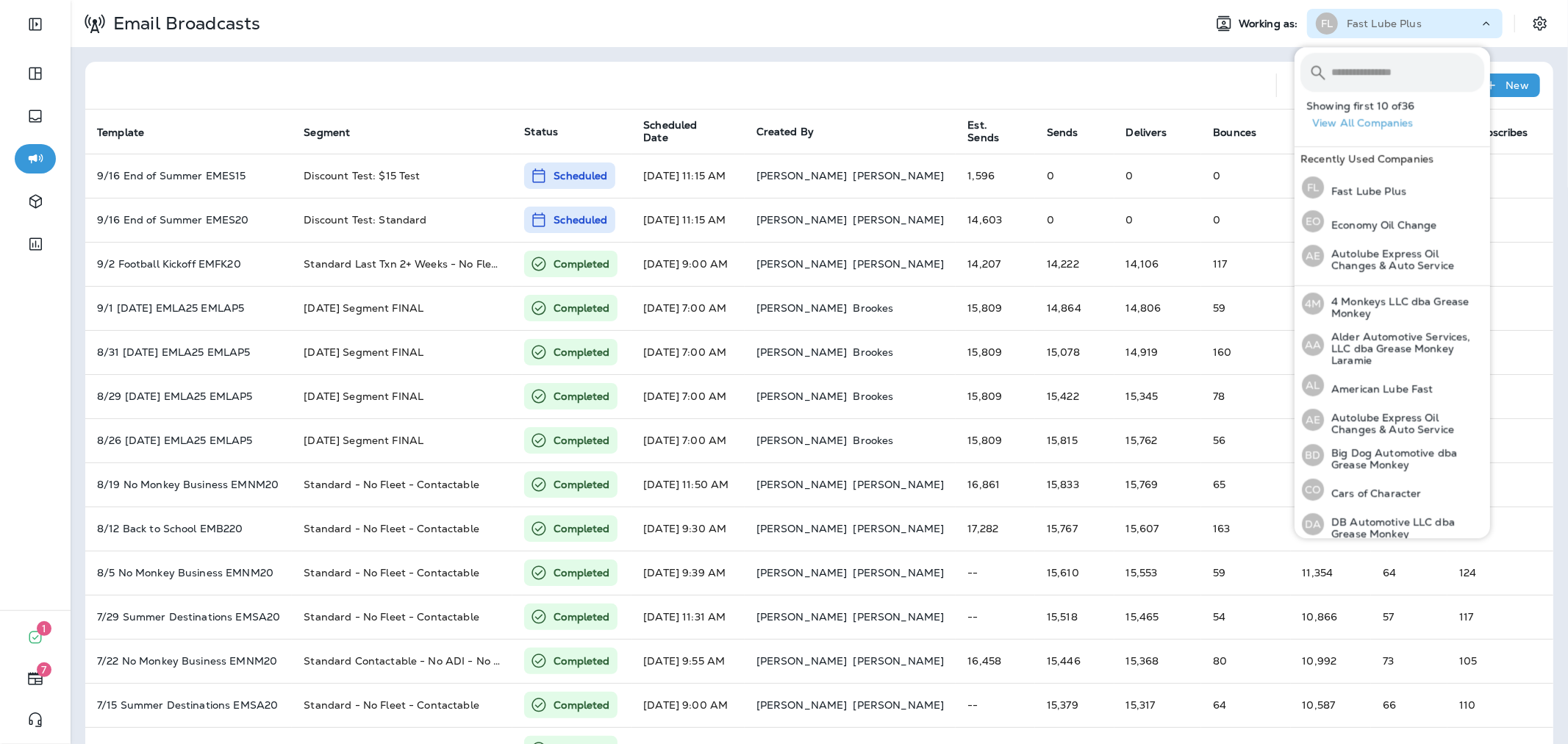
click at [1380, 75] on input "text" at bounding box center [1407, 72] width 153 height 39
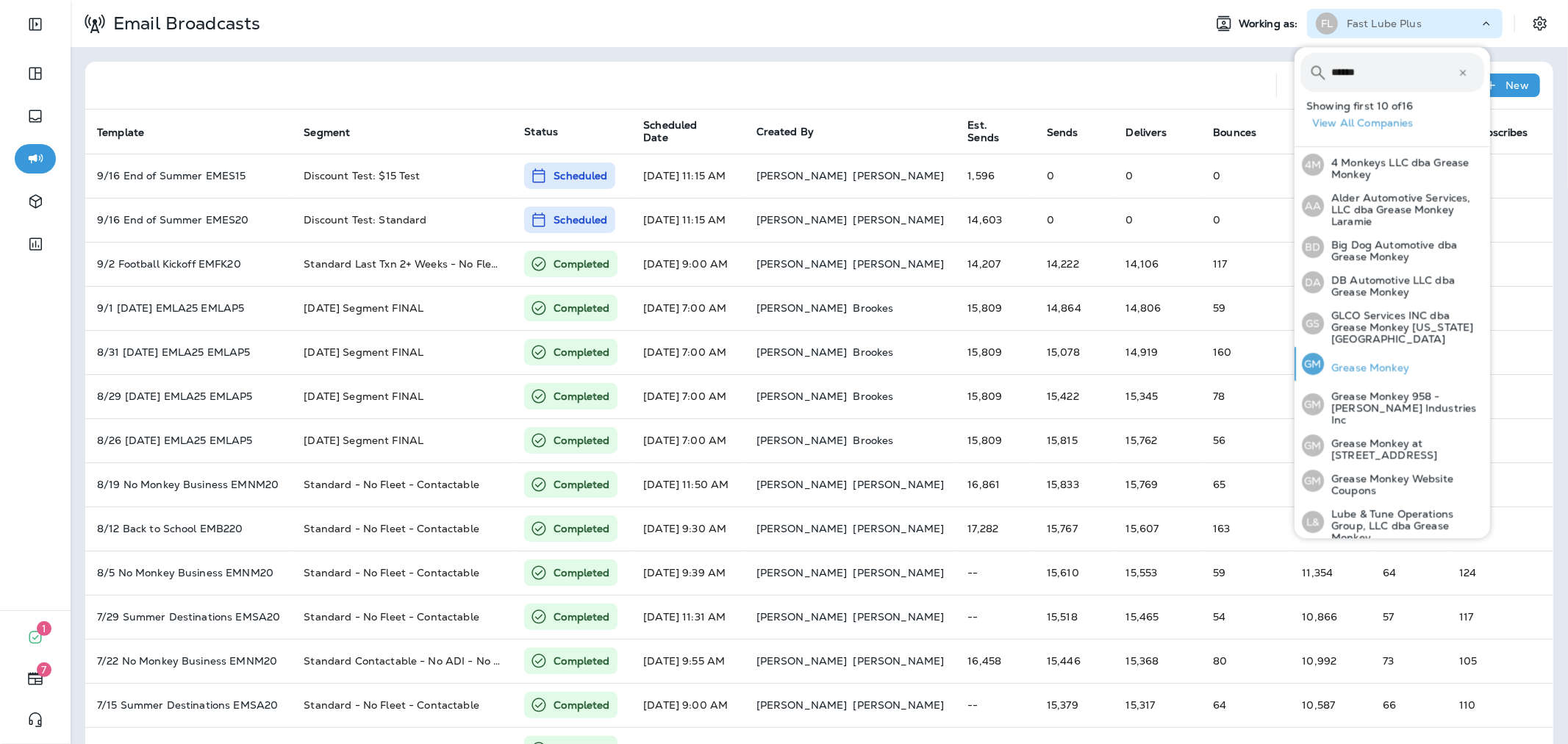
type input "******"
click at [1398, 347] on div "GM Grease Monkey" at bounding box center [1355, 363] width 119 height 33
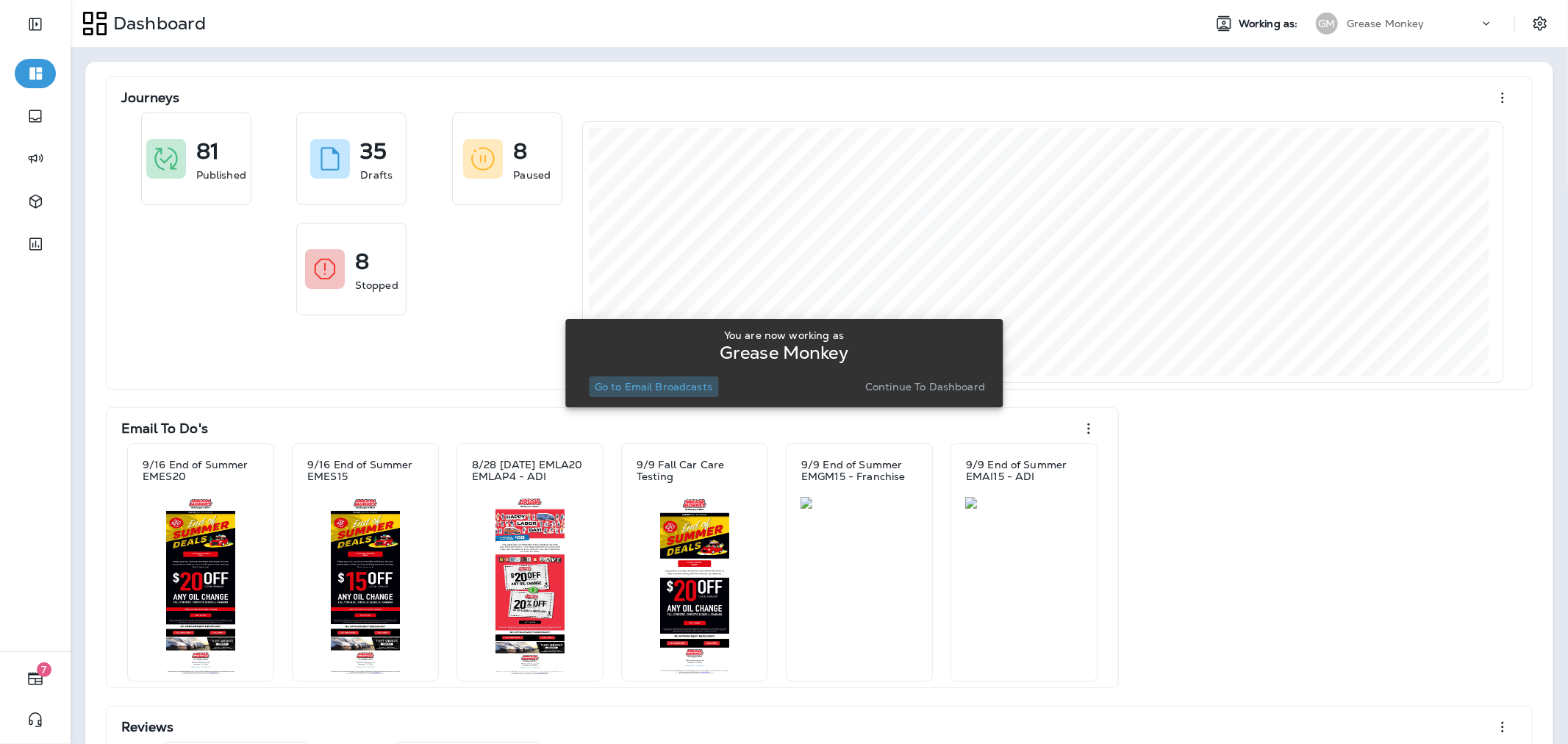
click at [688, 389] on p "Go to Email Broadcasts" at bounding box center [653, 386] width 117 height 12
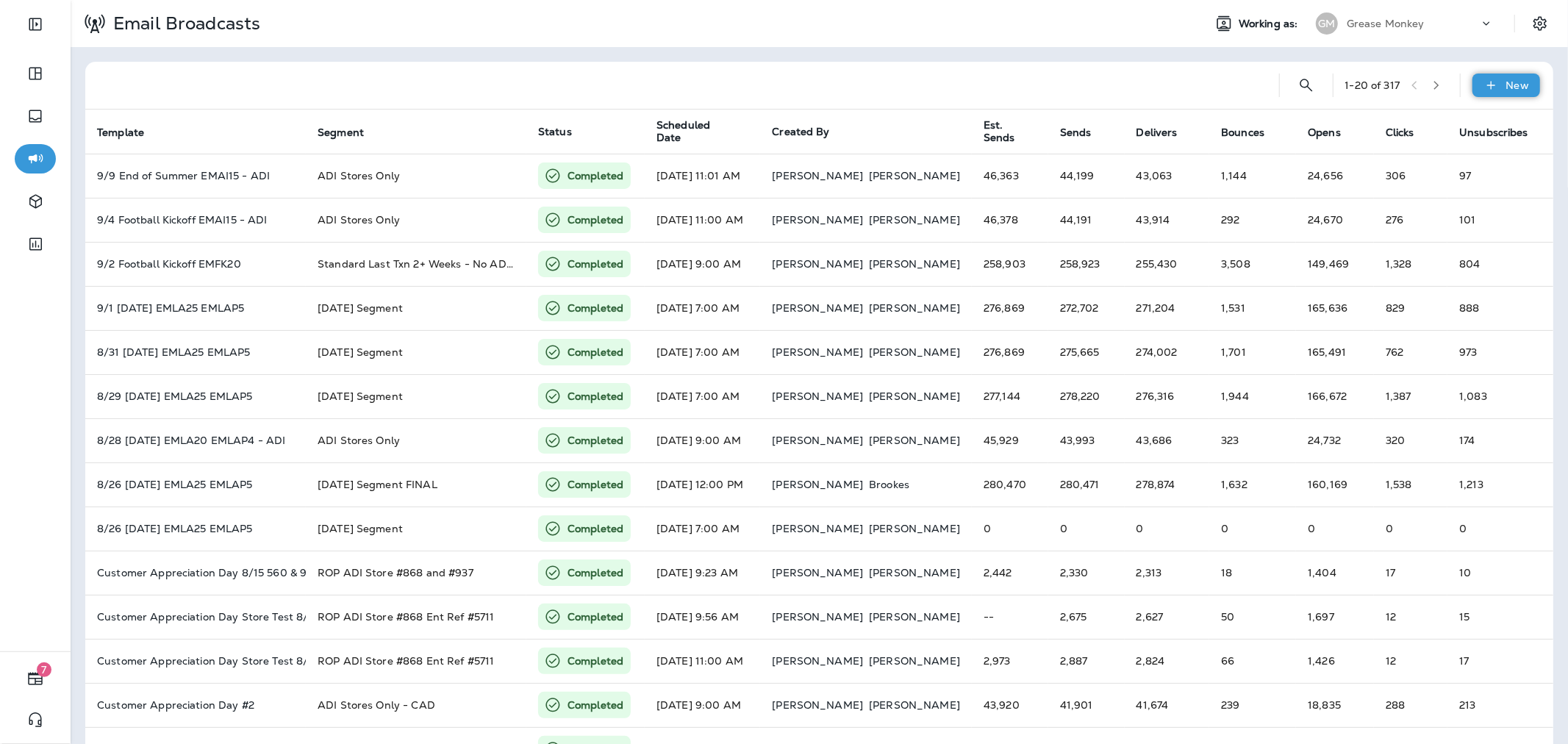
click at [1489, 82] on div "New" at bounding box center [1506, 86] width 68 height 23
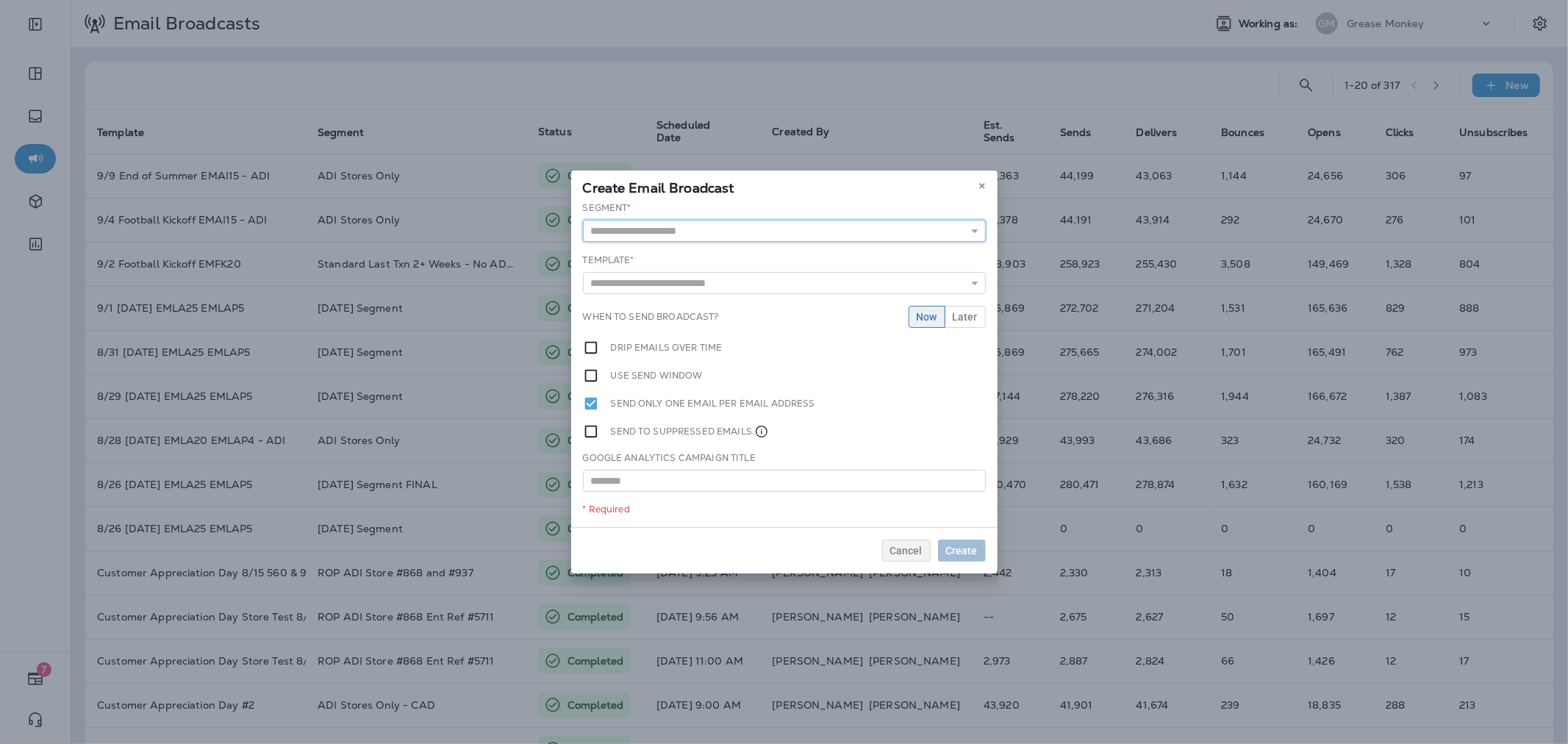
click at [861, 228] on input "text" at bounding box center [784, 231] width 403 height 22
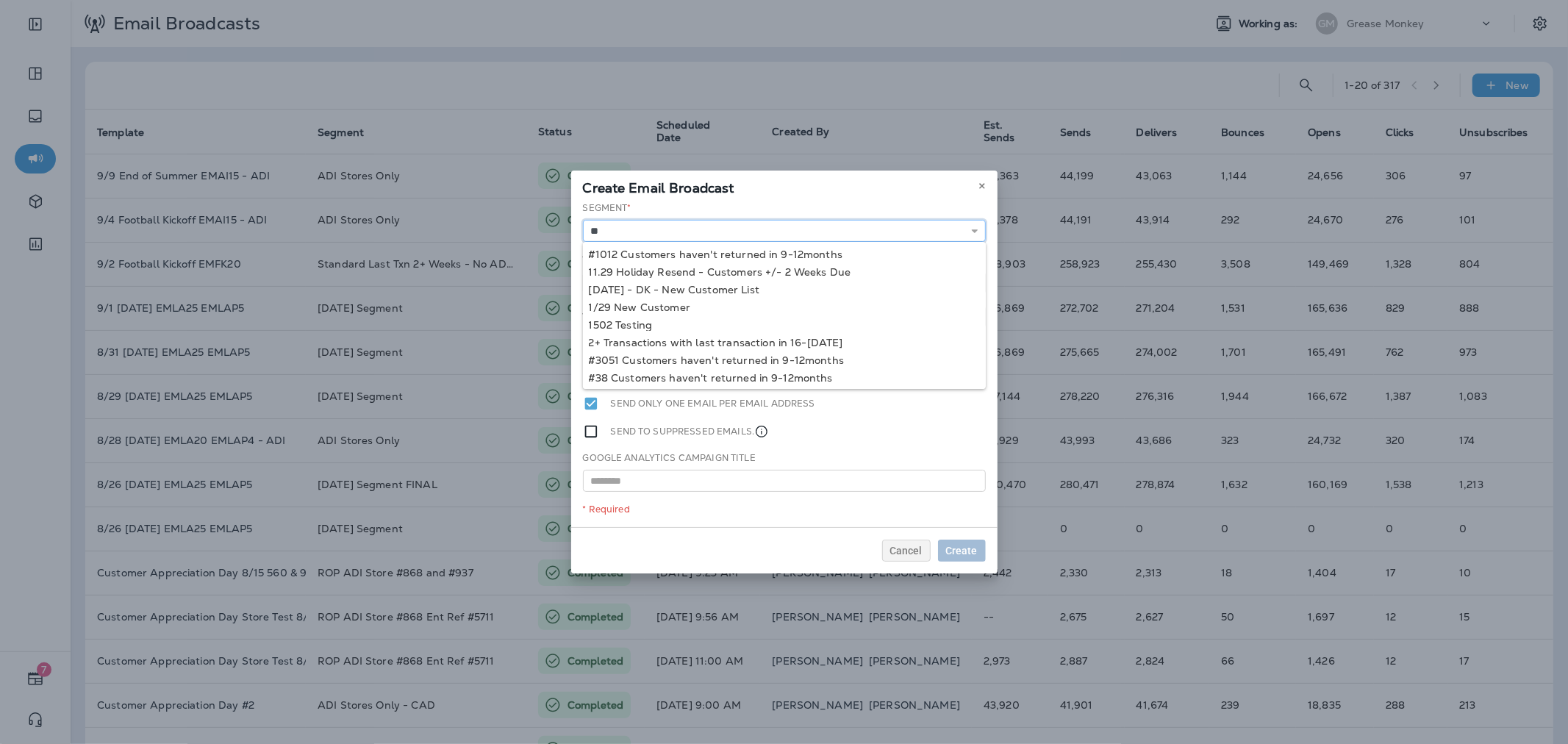
type input "*"
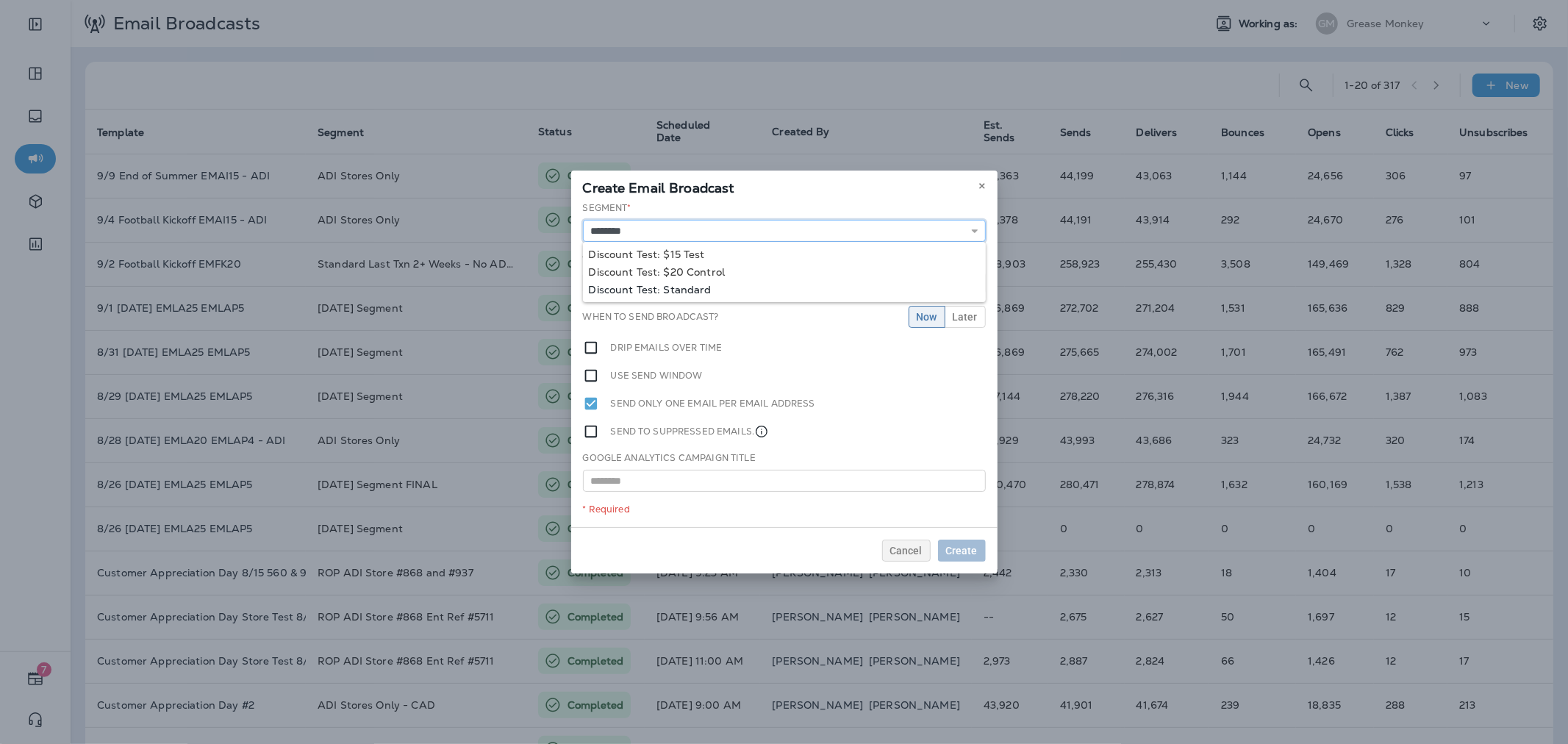
type input "**********"
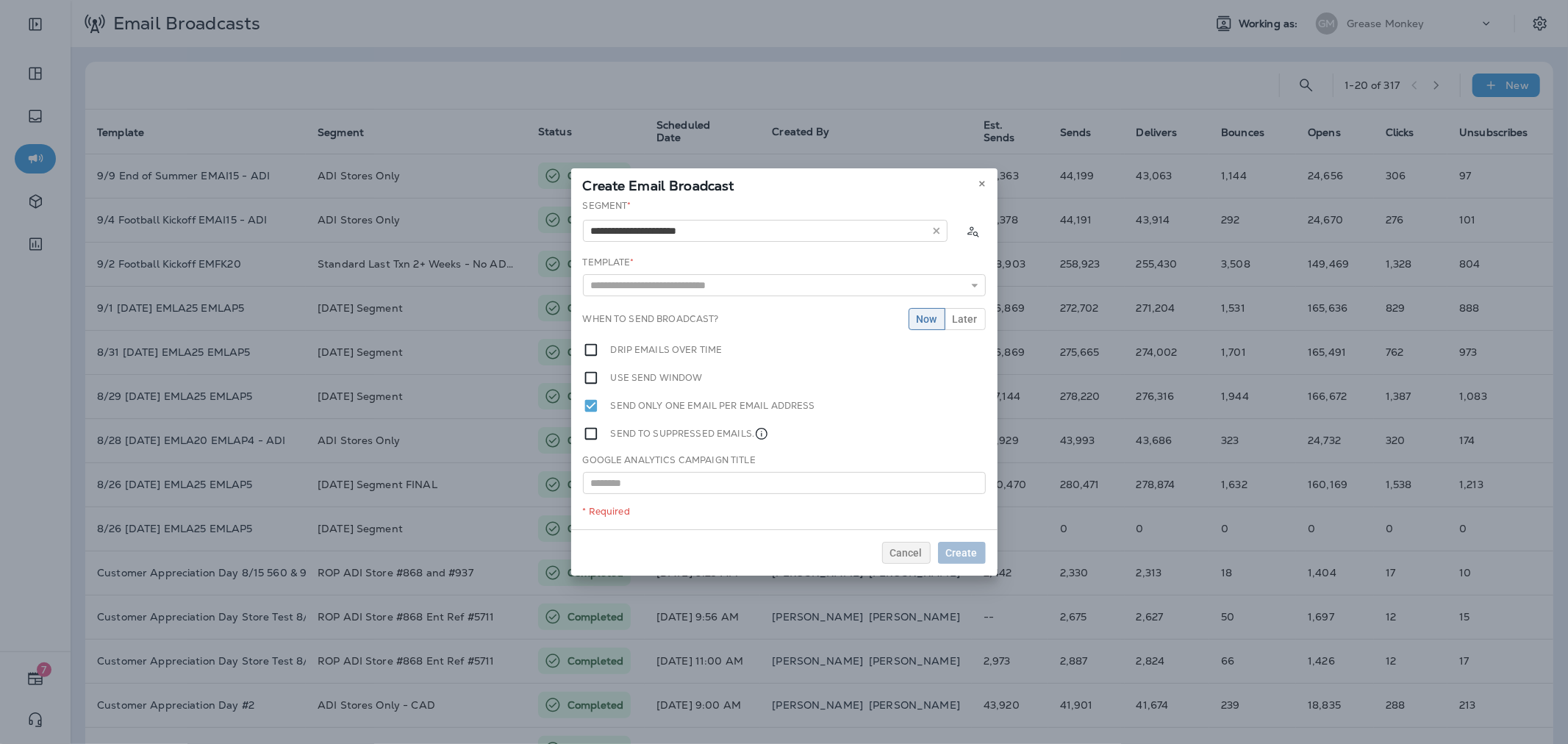
click at [691, 290] on div "**********" at bounding box center [784, 364] width 426 height 330
drag, startPoint x: 696, startPoint y: 285, endPoint x: 708, endPoint y: 289, distance: 12.6
click at [697, 285] on input "text" at bounding box center [784, 285] width 403 height 22
type input "**********"
click at [721, 307] on div "**********" at bounding box center [784, 364] width 426 height 330
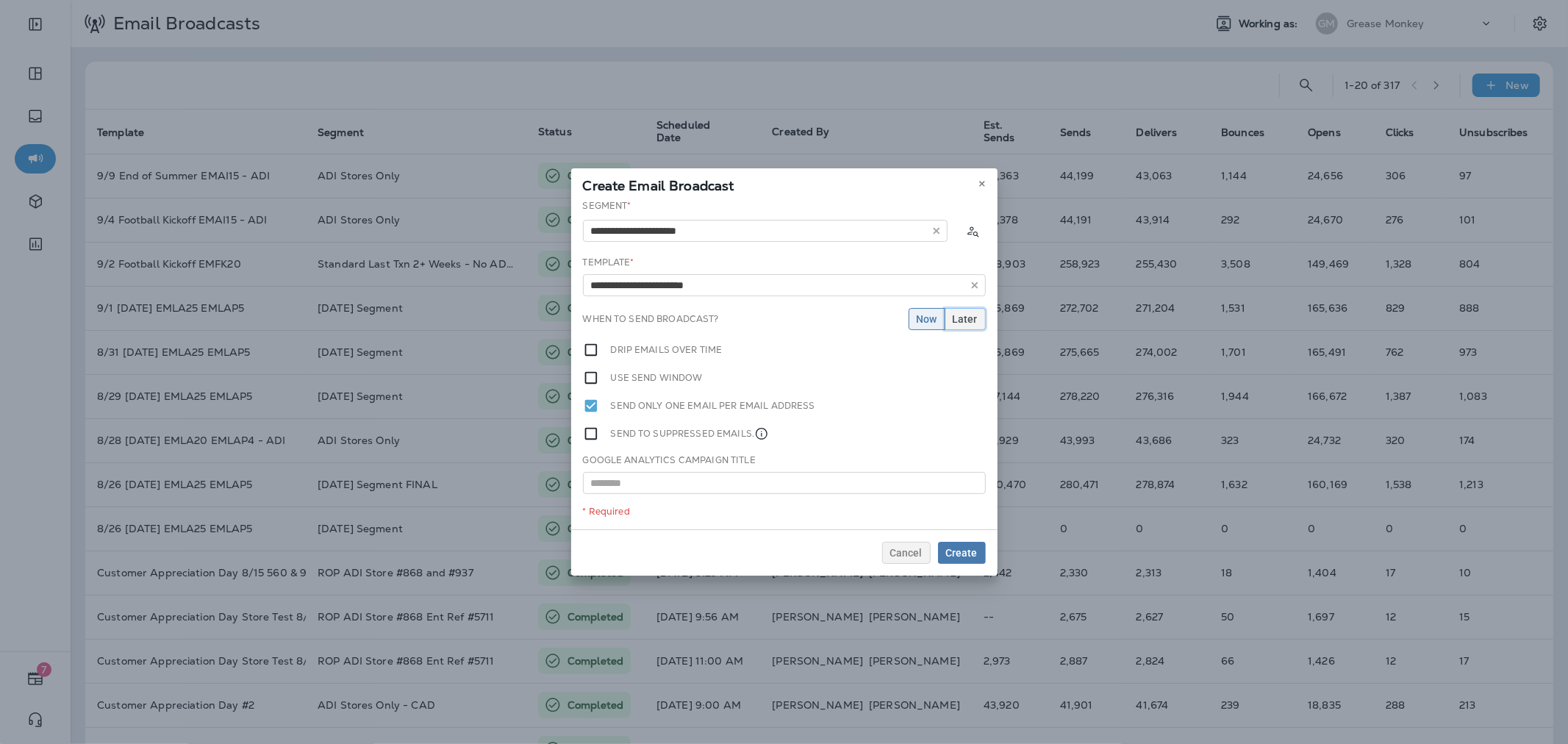
click at [955, 323] on span "Later" at bounding box center [965, 319] width 25 height 10
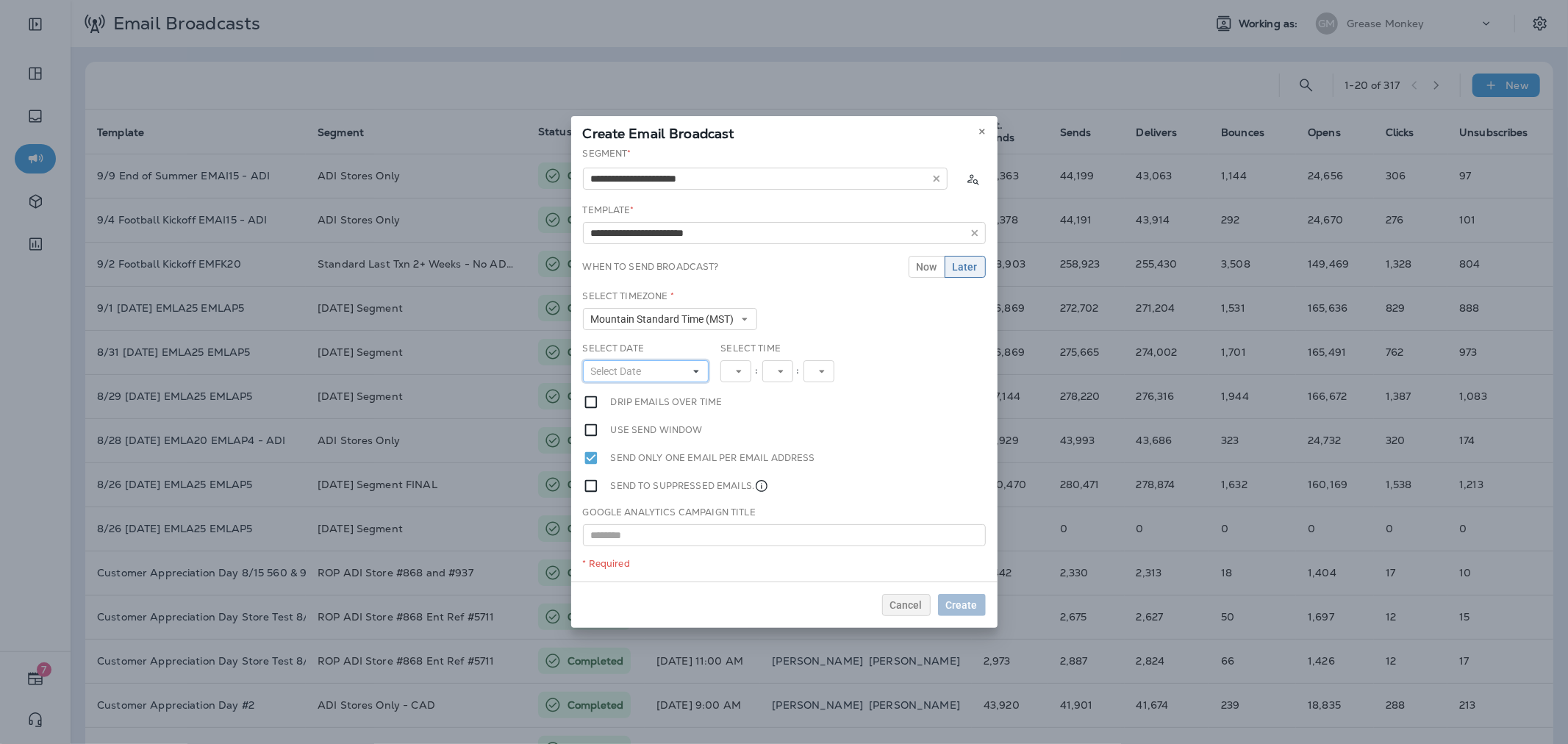
click at [686, 370] on button "Select Date" at bounding box center [646, 371] width 127 height 22
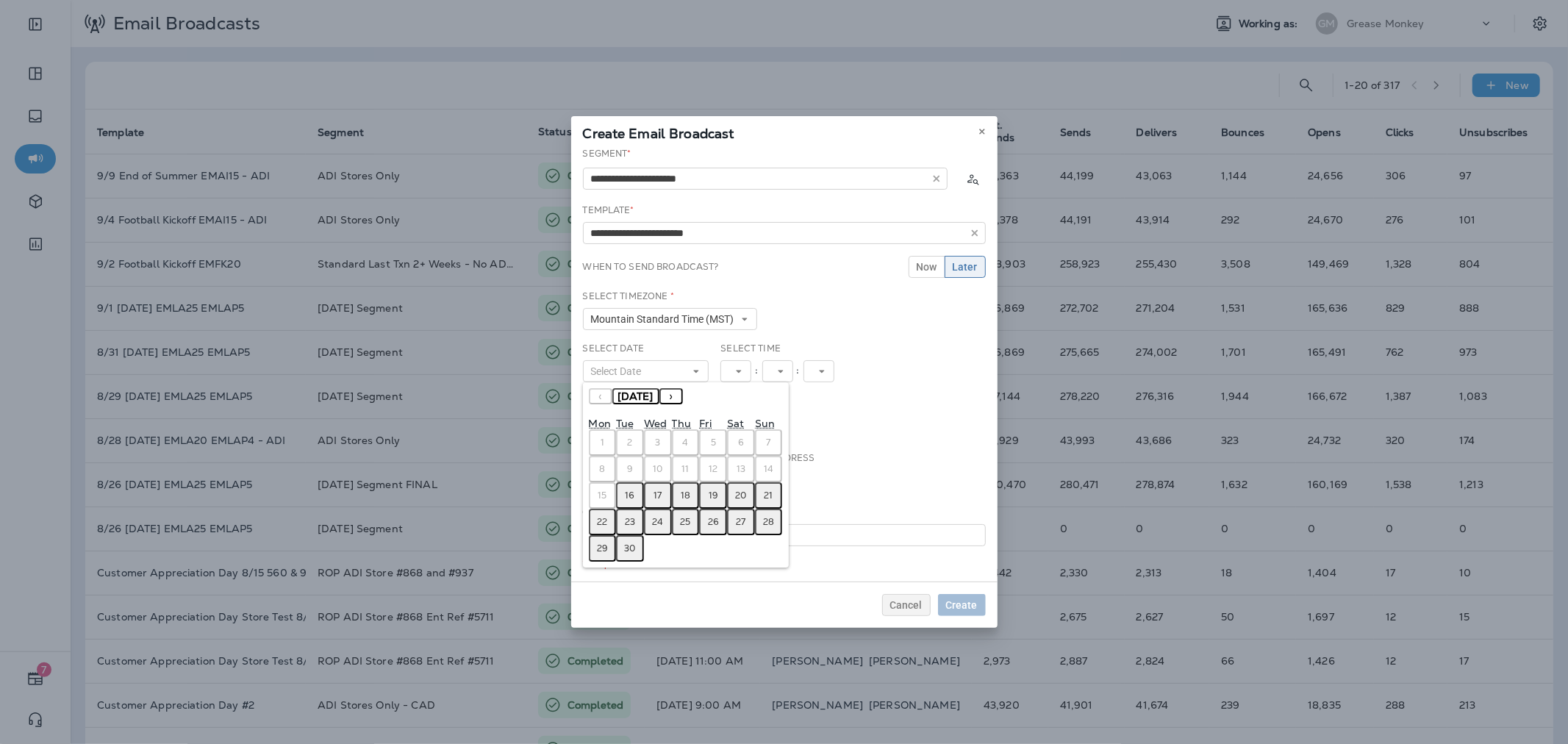
click at [634, 490] on abbr "16" at bounding box center [630, 495] width 9 height 12
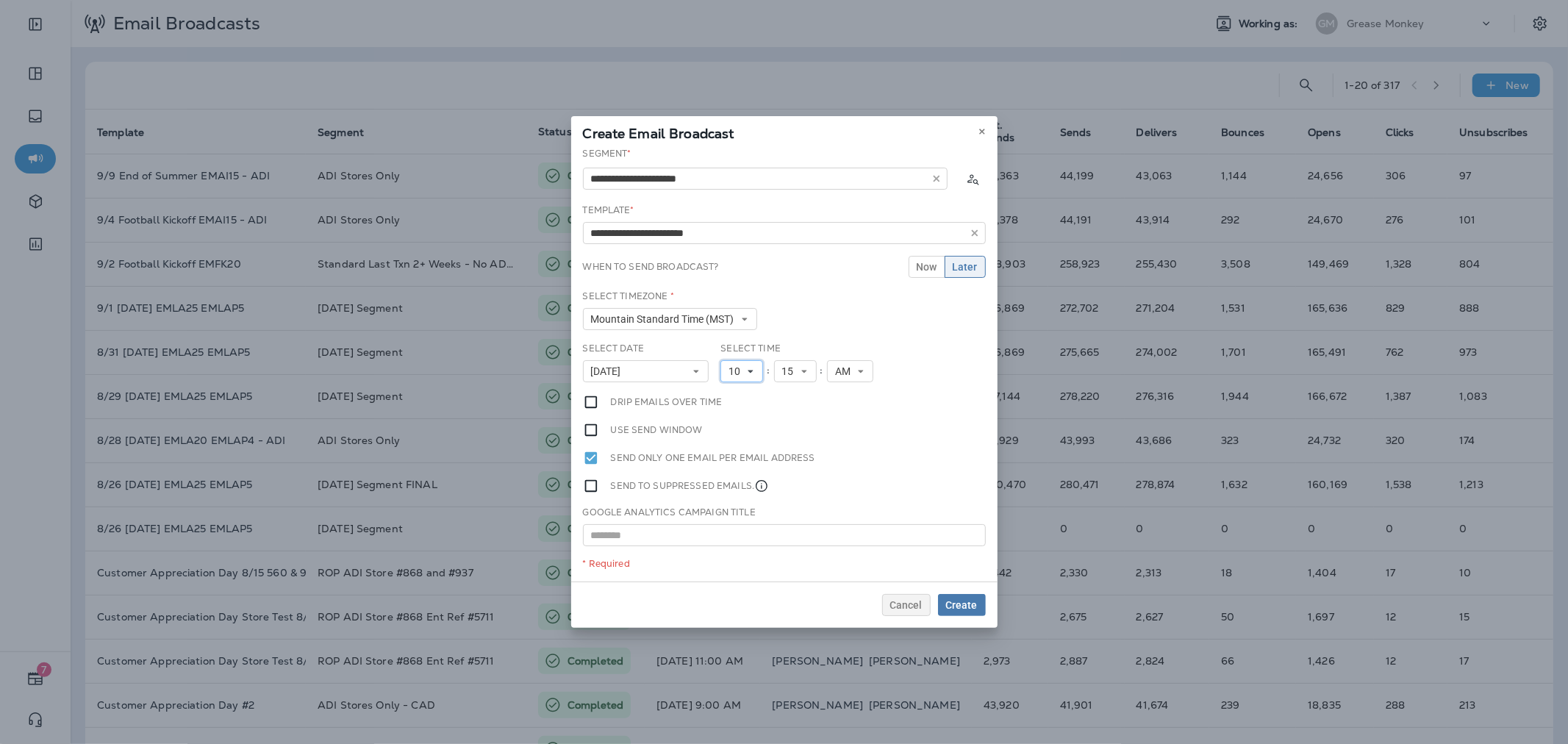
click at [738, 362] on button "10" at bounding box center [742, 371] width 43 height 22
click at [734, 568] on link "11" at bounding box center [742, 571] width 43 height 18
click at [959, 606] on span "Create" at bounding box center [962, 605] width 32 height 10
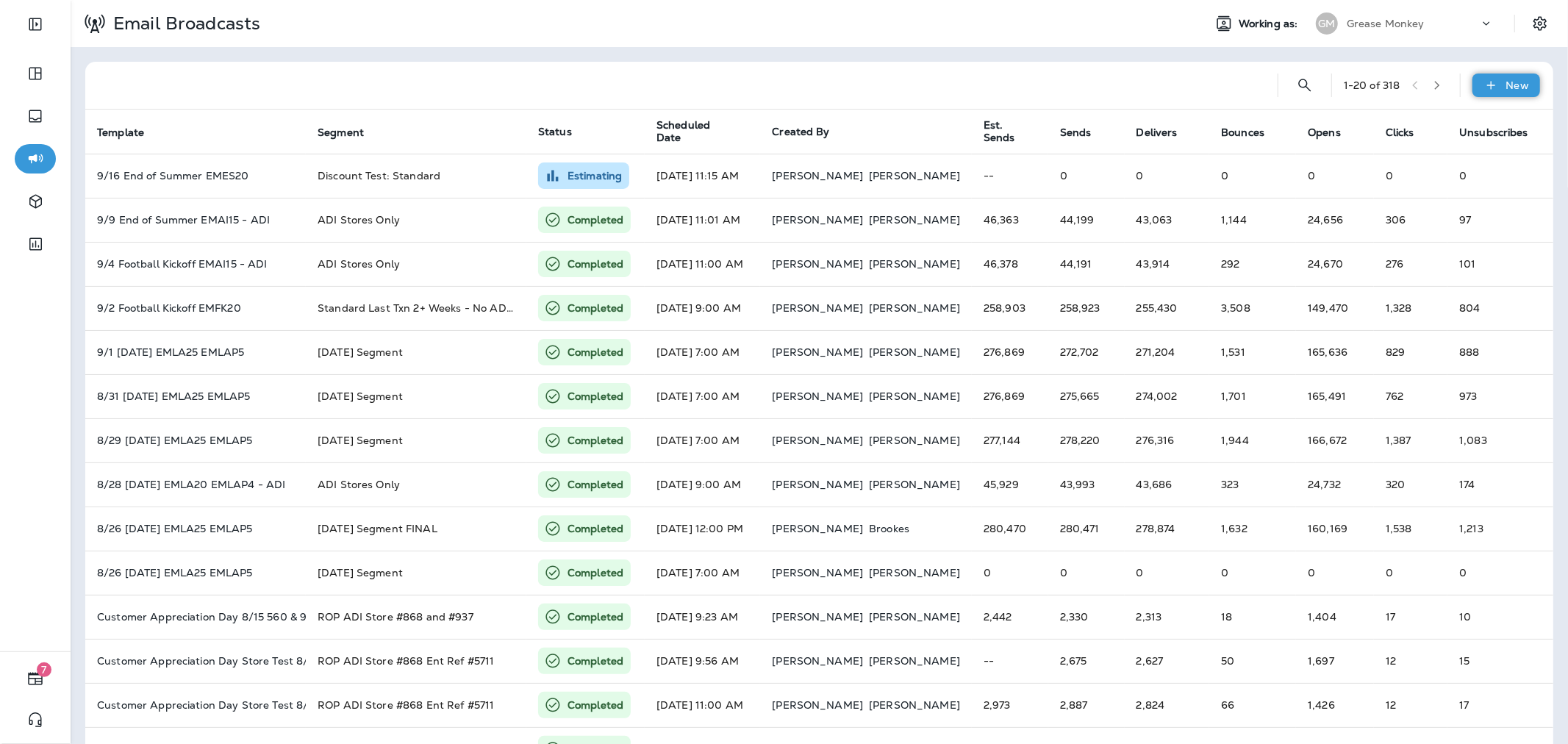
click at [1483, 86] on icon at bounding box center [1491, 85] width 16 height 15
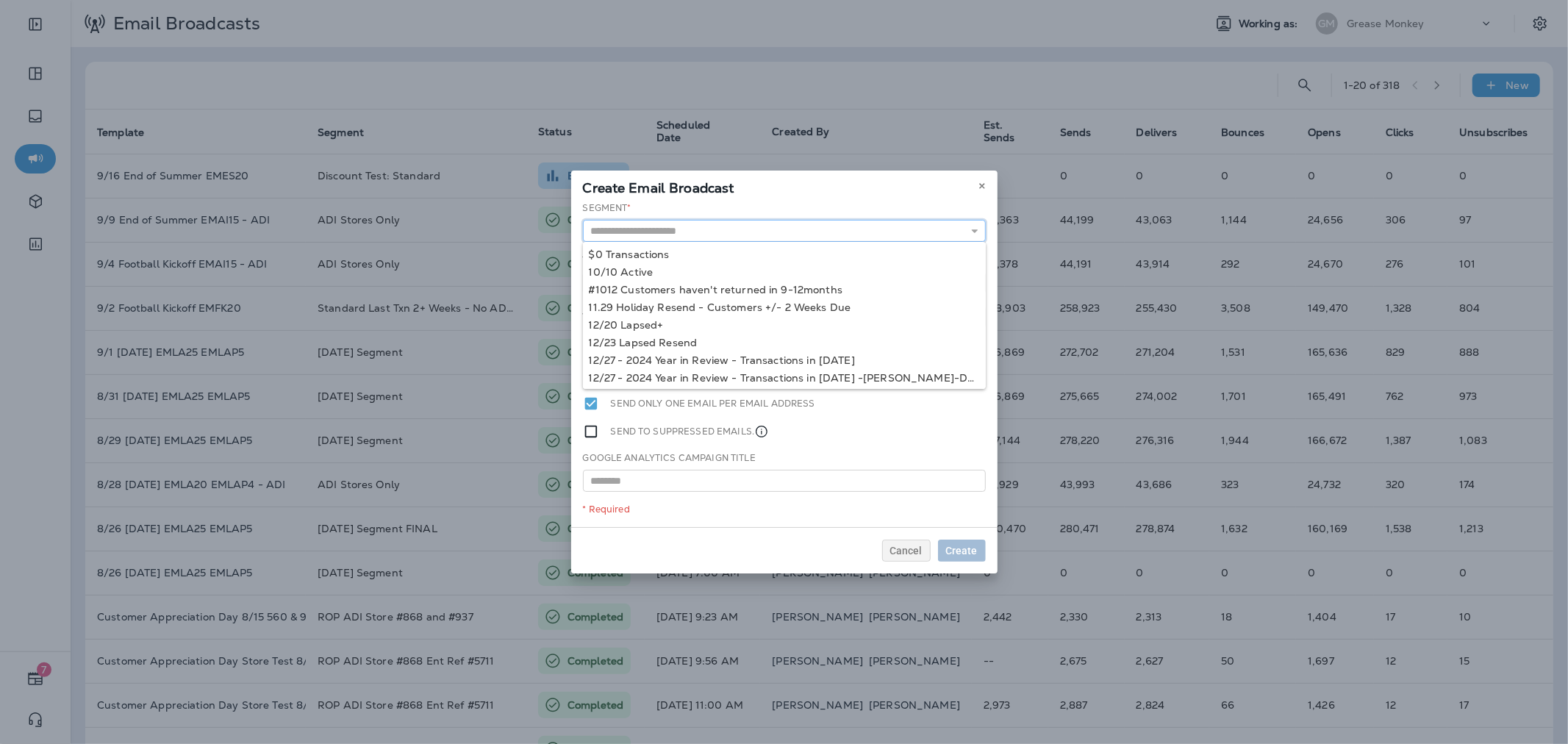
click at [878, 232] on input "text" at bounding box center [784, 231] width 403 height 22
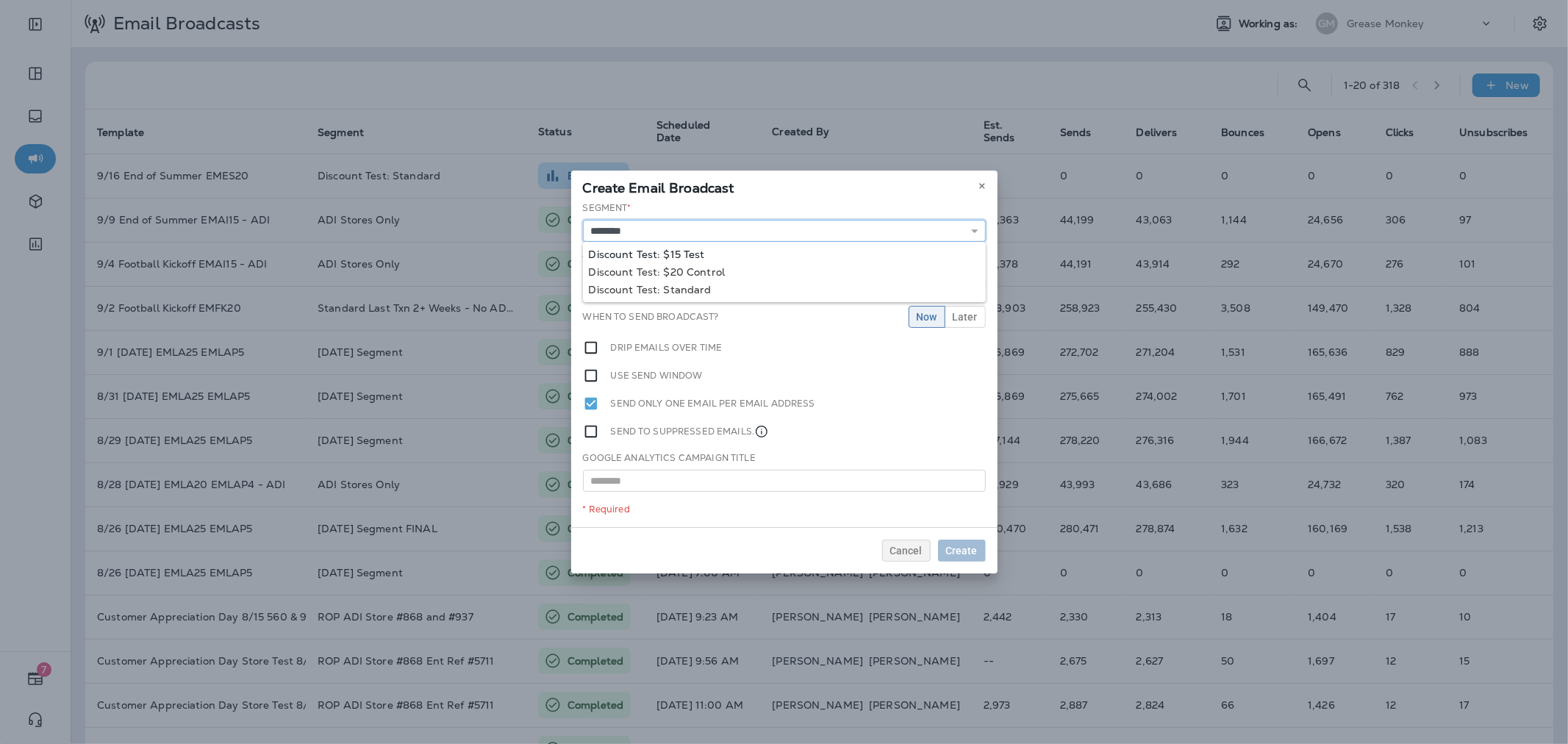
type input "**********"
click at [698, 250] on div "**********" at bounding box center [784, 364] width 426 height 326
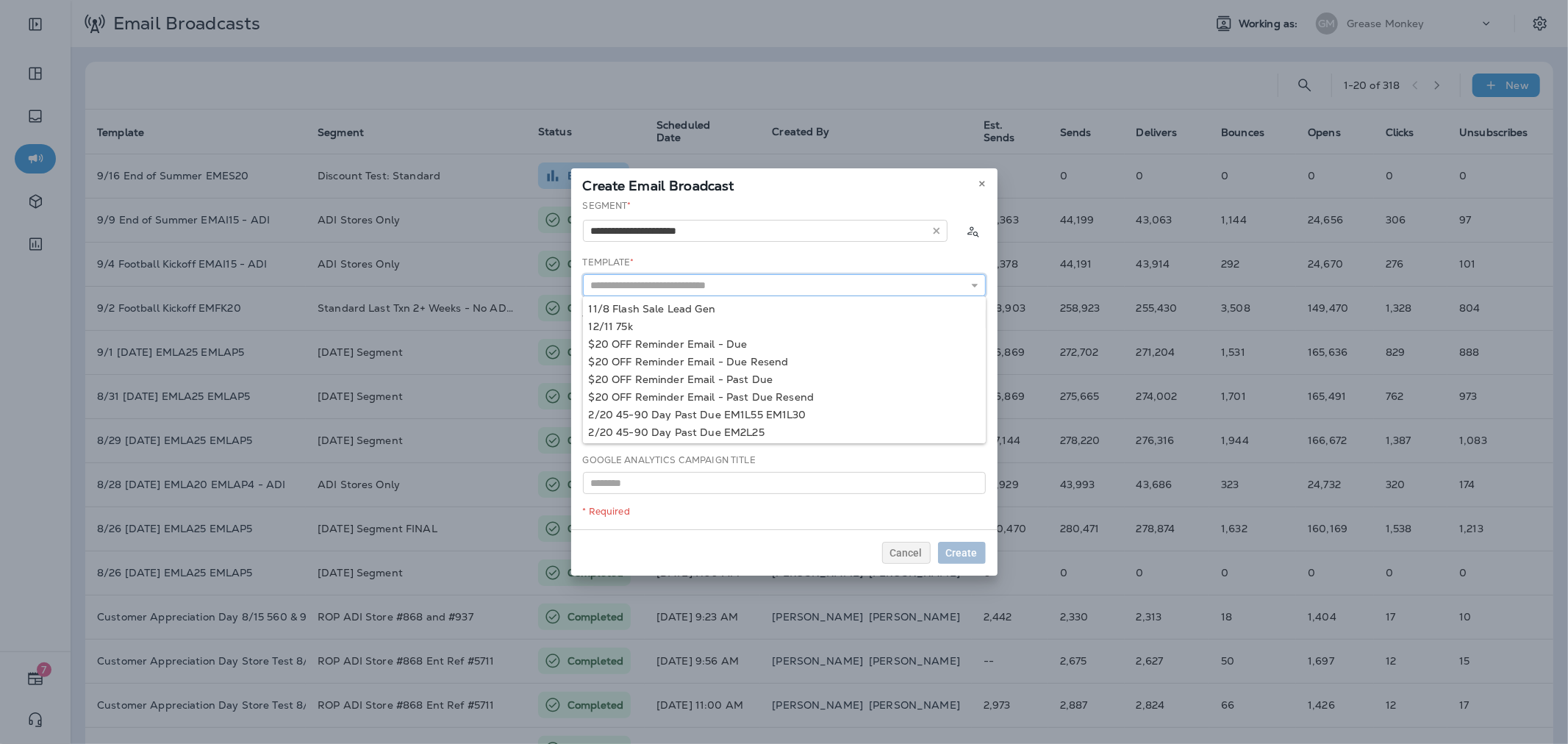
click at [707, 291] on input "text" at bounding box center [784, 285] width 403 height 22
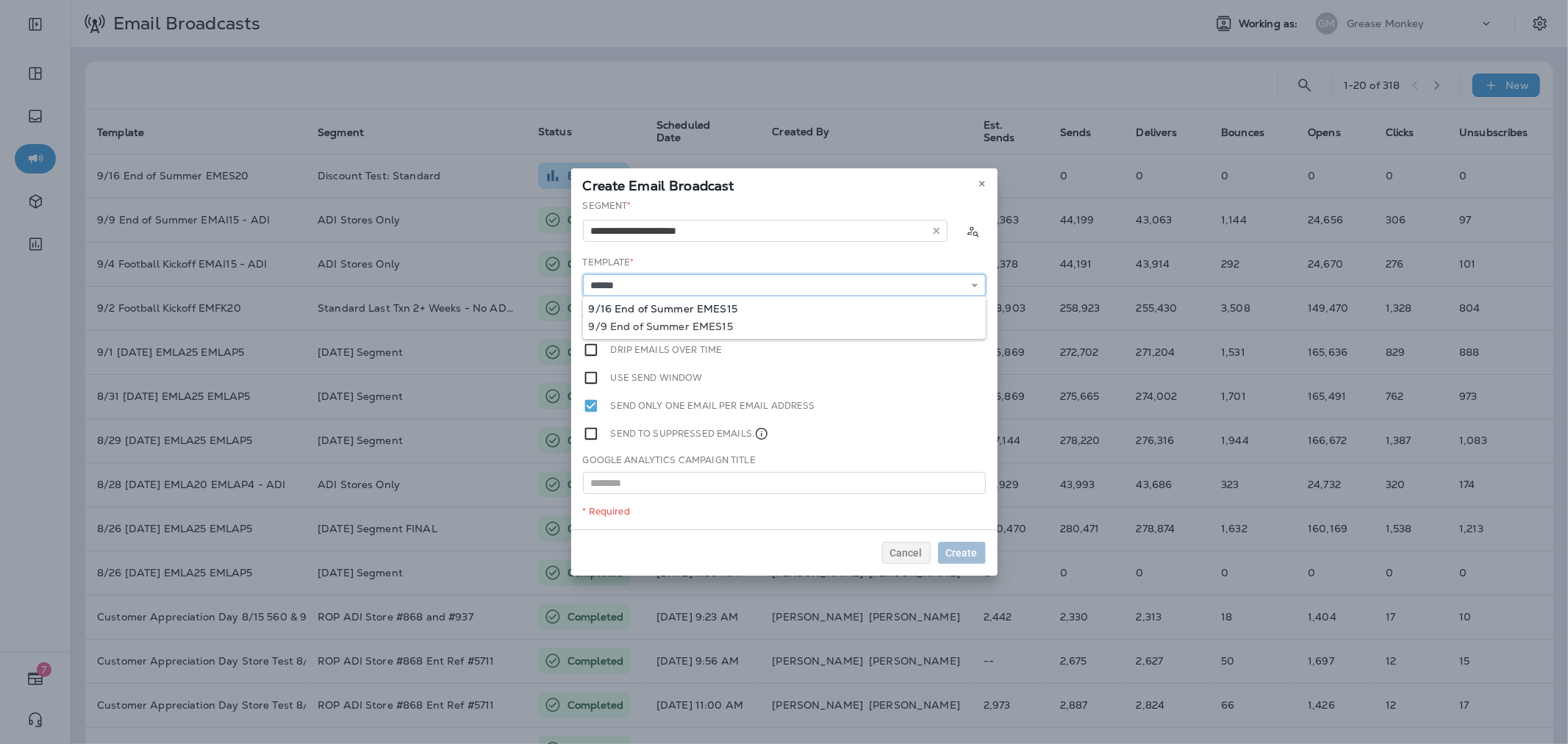
type input "**********"
click at [707, 300] on div "**********" at bounding box center [784, 364] width 426 height 330
click at [974, 317] on span "Later" at bounding box center [965, 319] width 25 height 10
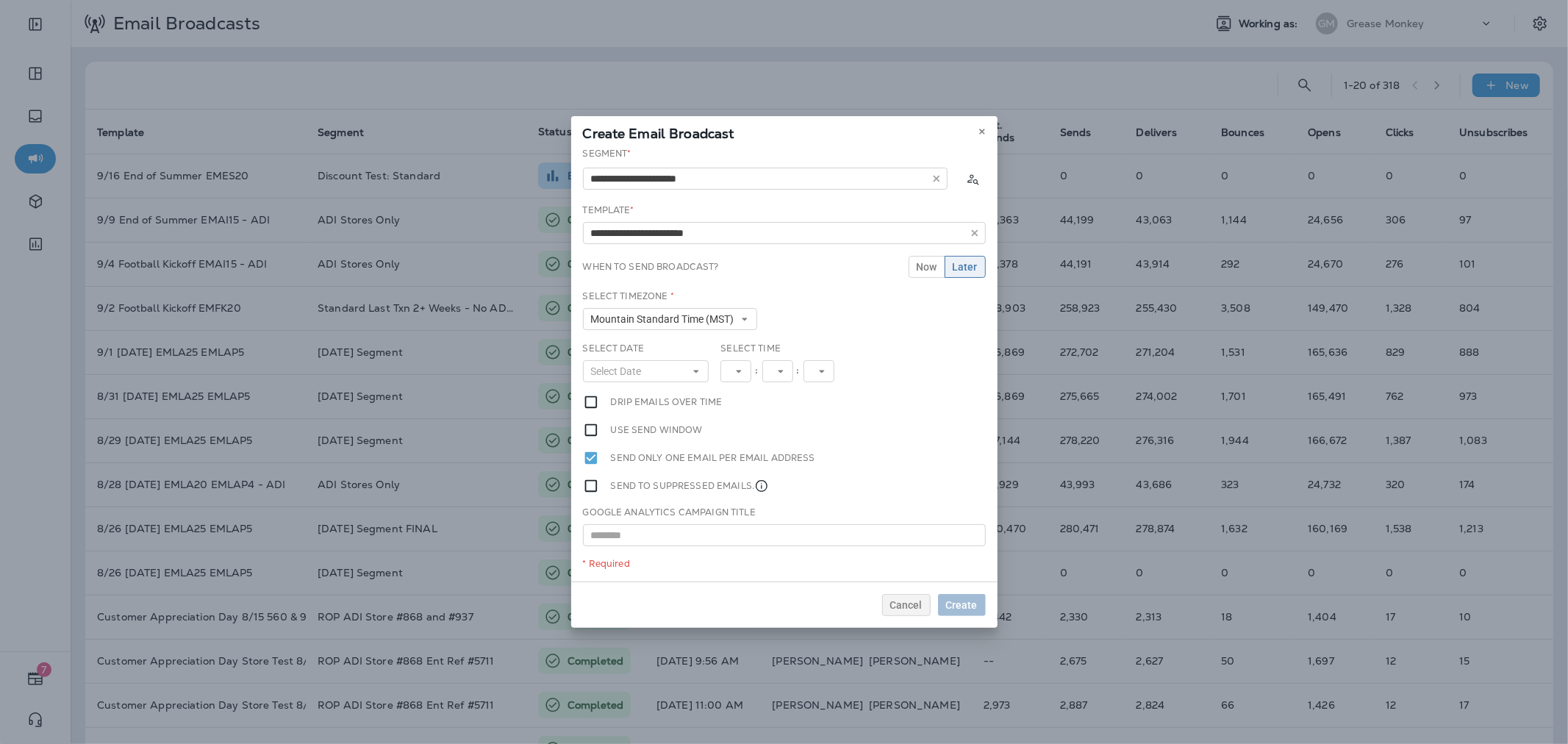
click at [679, 381] on div "Select Date Select Date « ‹ [DATE] › » Mon Tue Wed Thu Fri Sat Sun 1 2 3 4 5 6 …" at bounding box center [646, 368] width 138 height 52
click at [680, 372] on button "Select Date" at bounding box center [646, 371] width 127 height 22
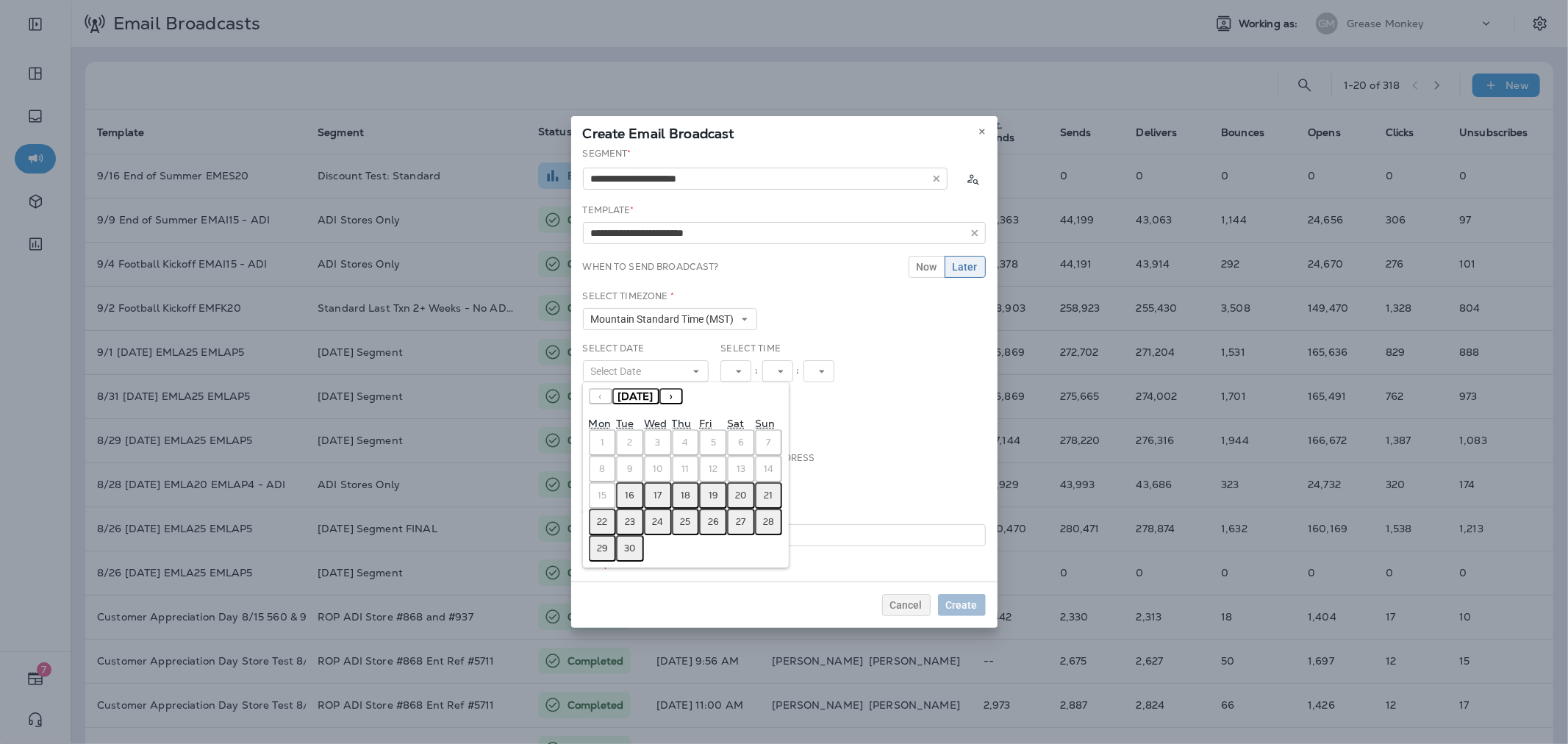
drag, startPoint x: 630, startPoint y: 491, endPoint x: 684, endPoint y: 449, distance: 68.4
click at [630, 490] on abbr "16" at bounding box center [630, 495] width 9 height 12
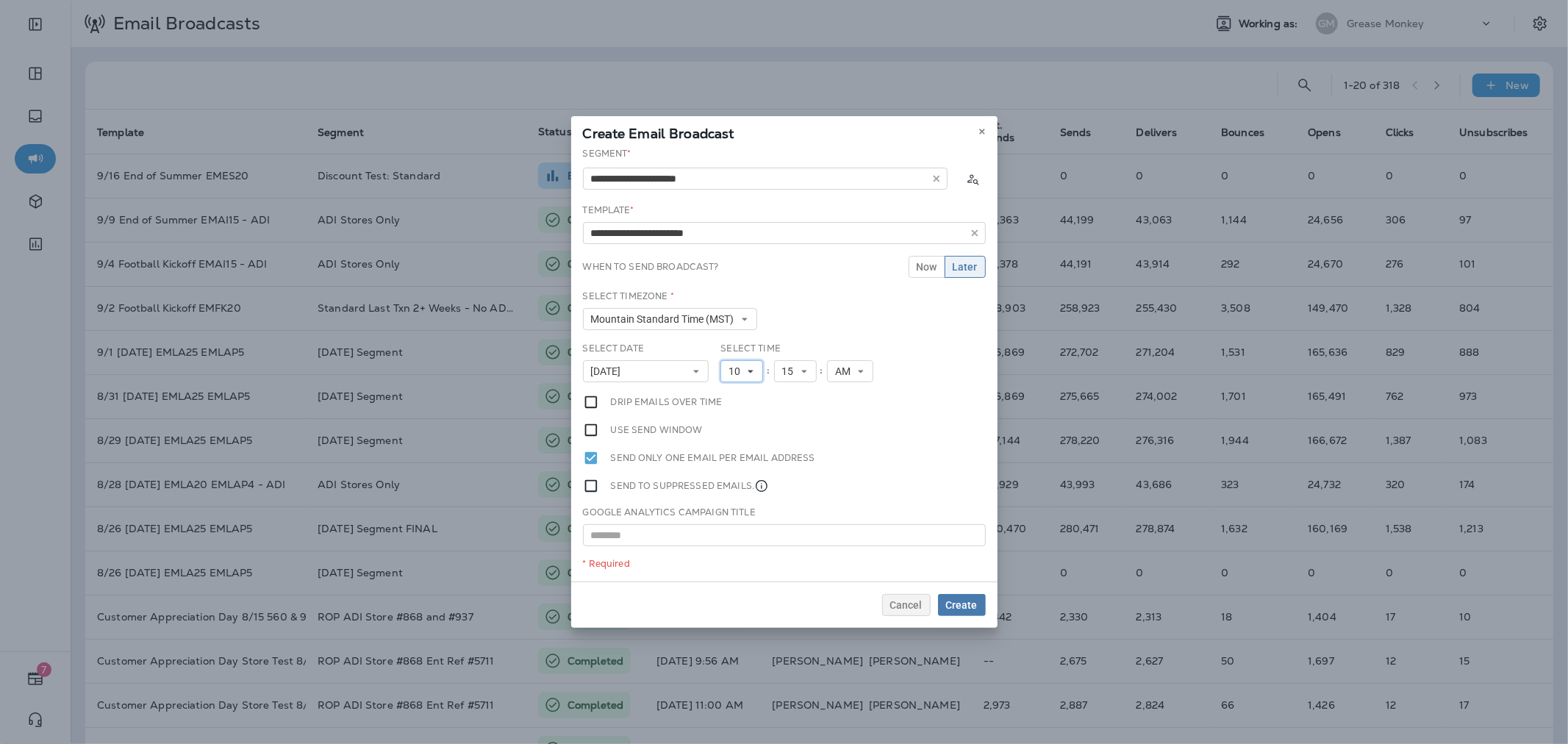
drag, startPoint x: 751, startPoint y: 373, endPoint x: 751, endPoint y: 402, distance: 29.0
click at [751, 372] on icon at bounding box center [750, 371] width 9 height 9
click at [732, 567] on link "11" at bounding box center [742, 571] width 43 height 18
click at [970, 601] on span "Create" at bounding box center [962, 605] width 32 height 10
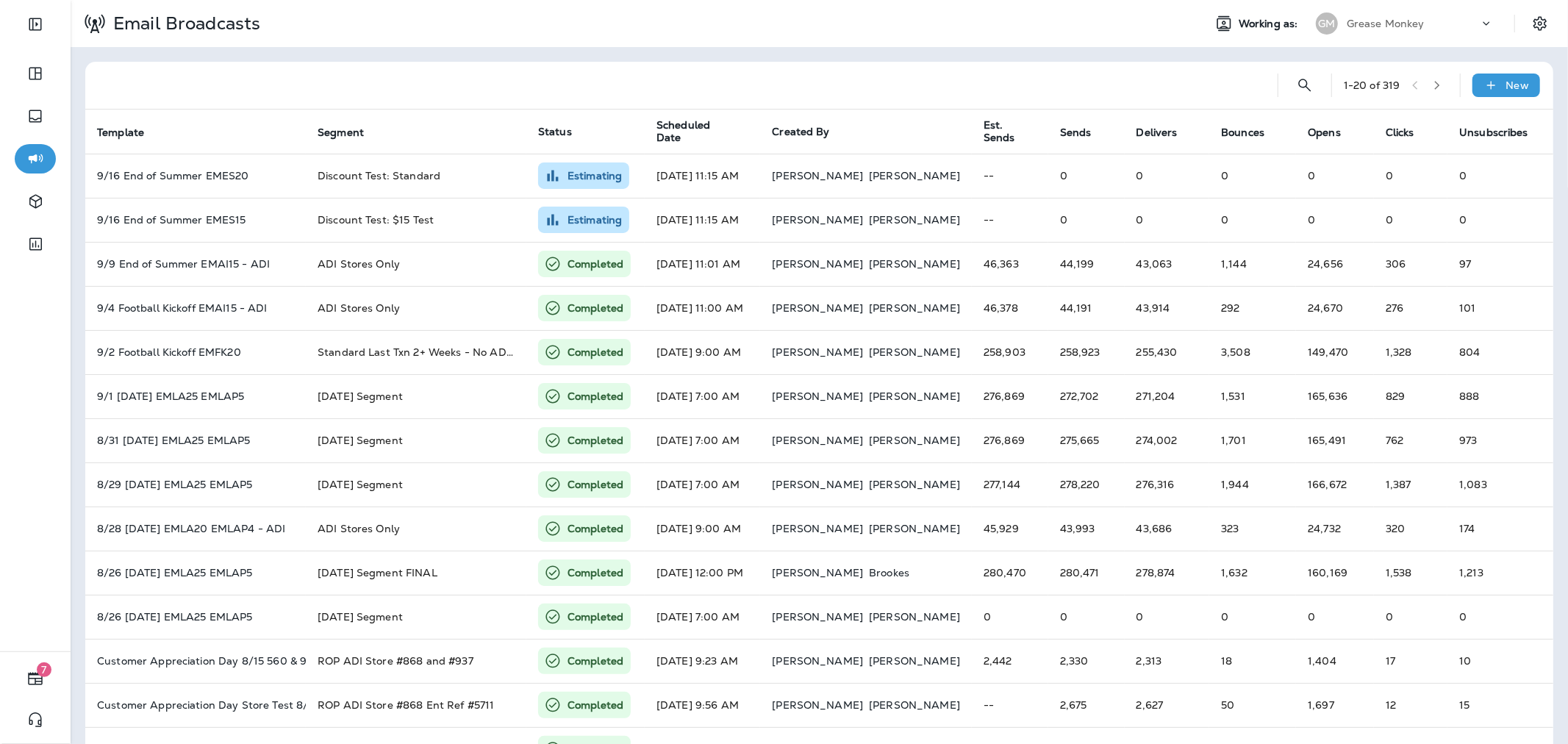
drag, startPoint x: 1371, startPoint y: 18, endPoint x: 1372, endPoint y: 28, distance: 10.0
click at [1371, 18] on p "Grease Monkey" at bounding box center [1385, 23] width 78 height 12
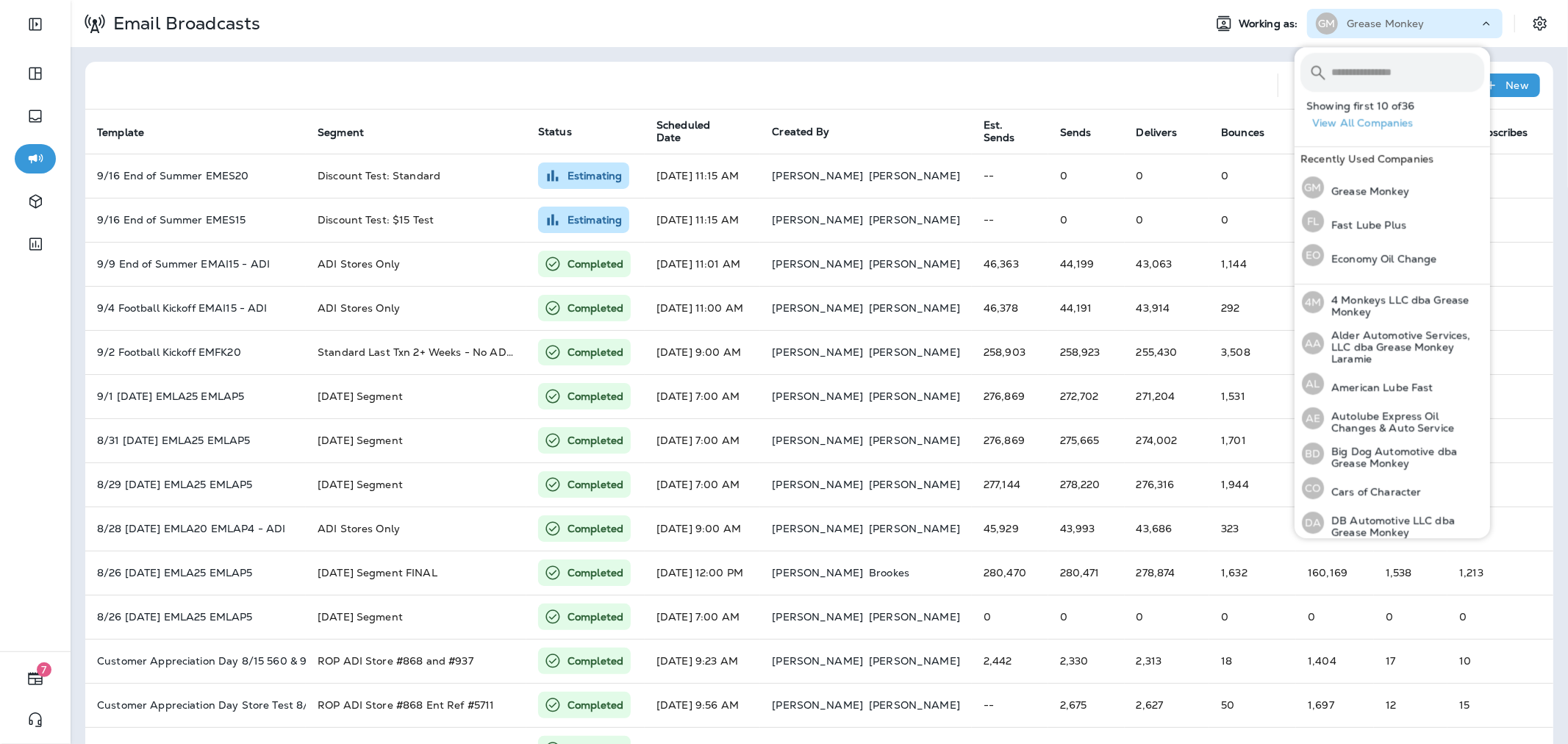
click at [1380, 61] on input "text" at bounding box center [1407, 72] width 153 height 39
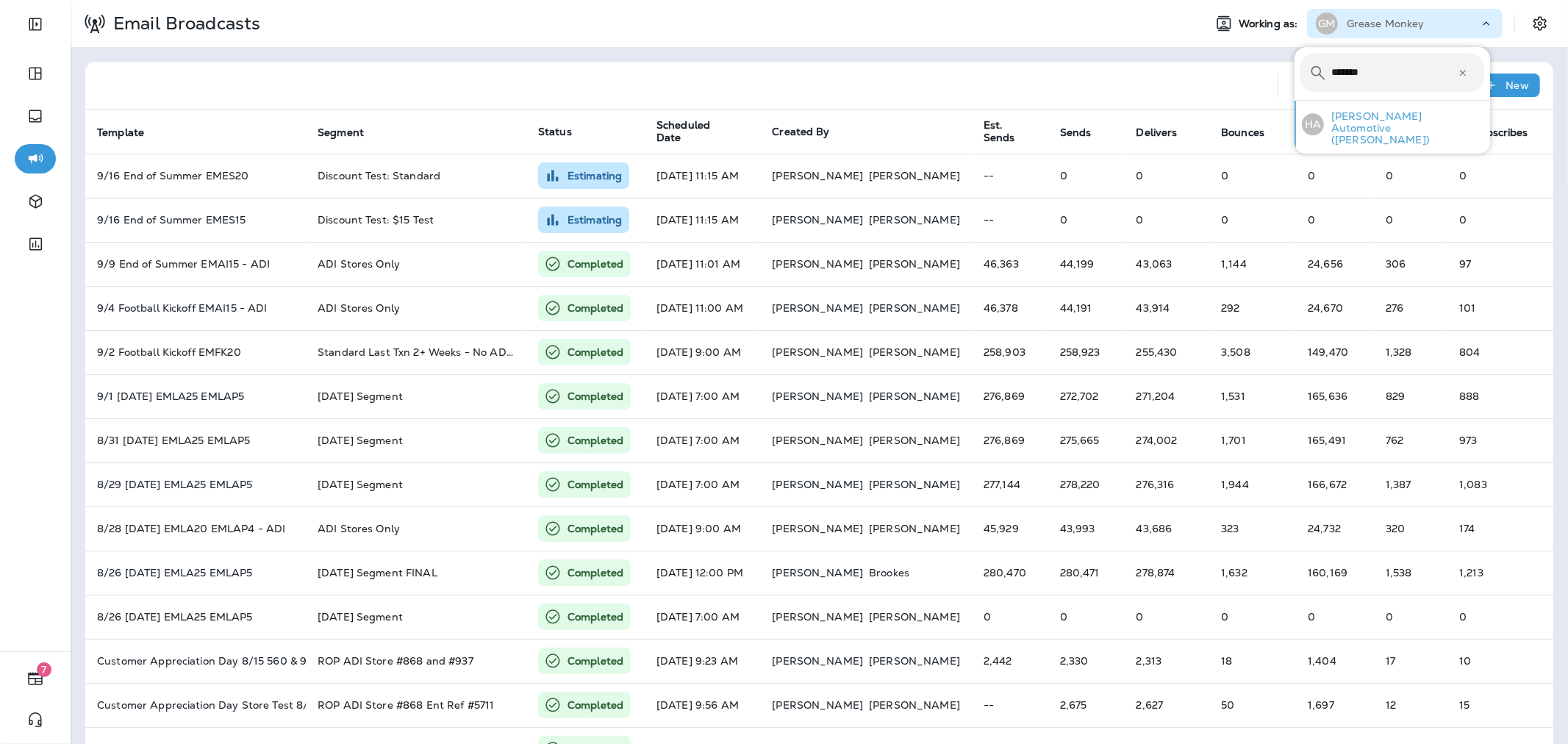
type input "*******"
click at [1388, 114] on p "[PERSON_NAME] Automotive ([PERSON_NAME])" at bounding box center [1404, 127] width 160 height 35
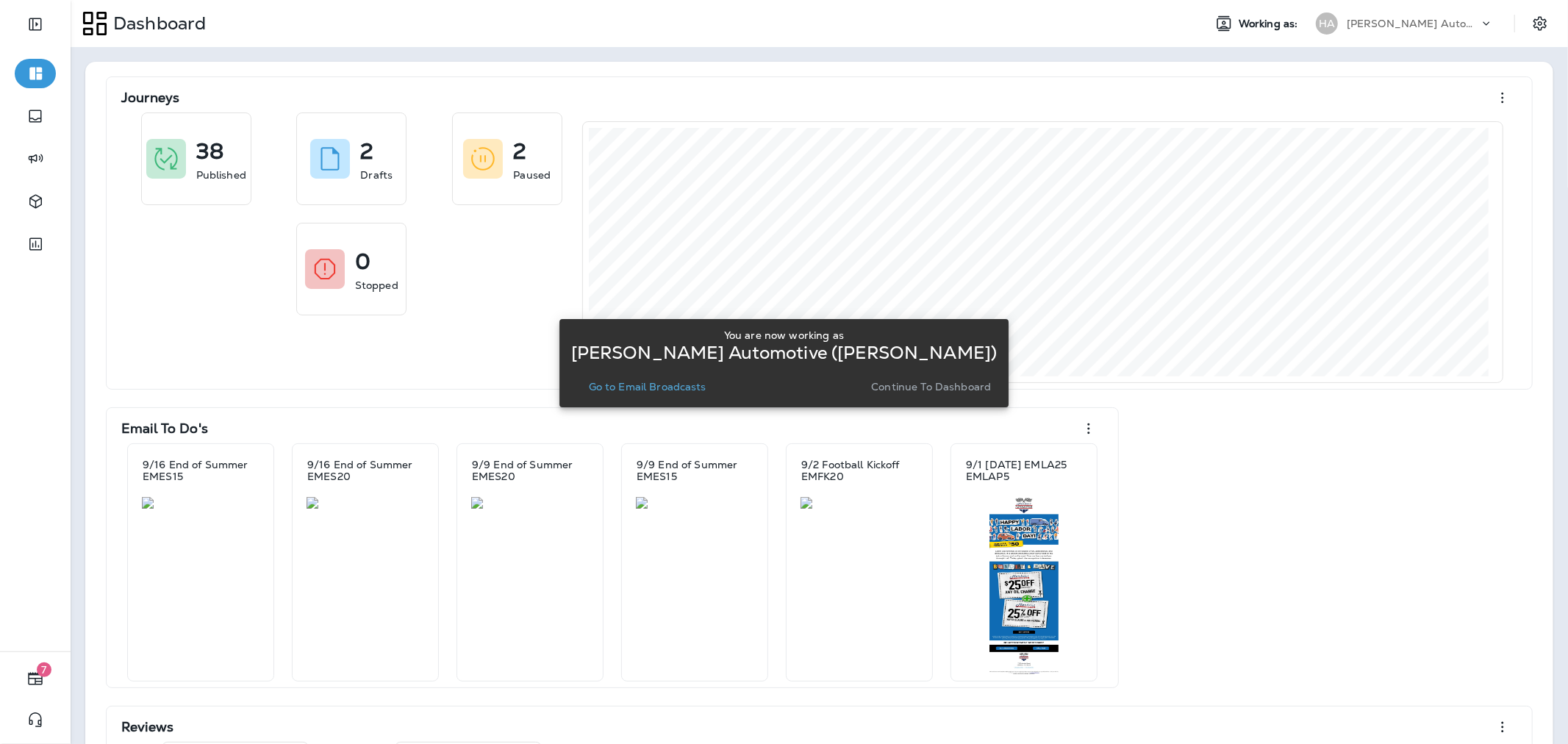
click at [693, 383] on p "Go to Email Broadcasts" at bounding box center [647, 386] width 117 height 12
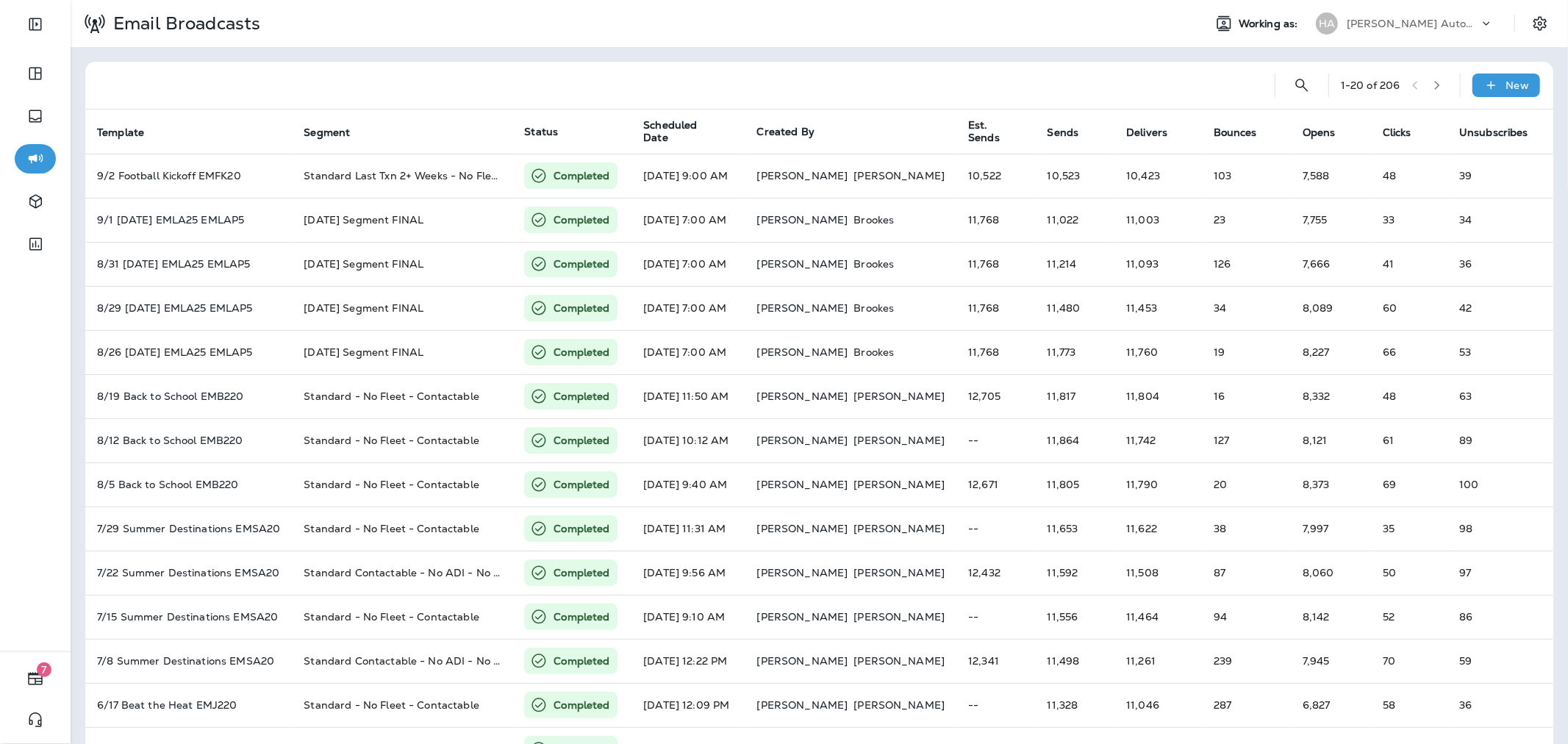
click at [1452, 86] on div "1 - 20 of 206 New" at bounding box center [822, 85] width 1450 height 47
click at [1483, 89] on icon at bounding box center [1491, 85] width 16 height 15
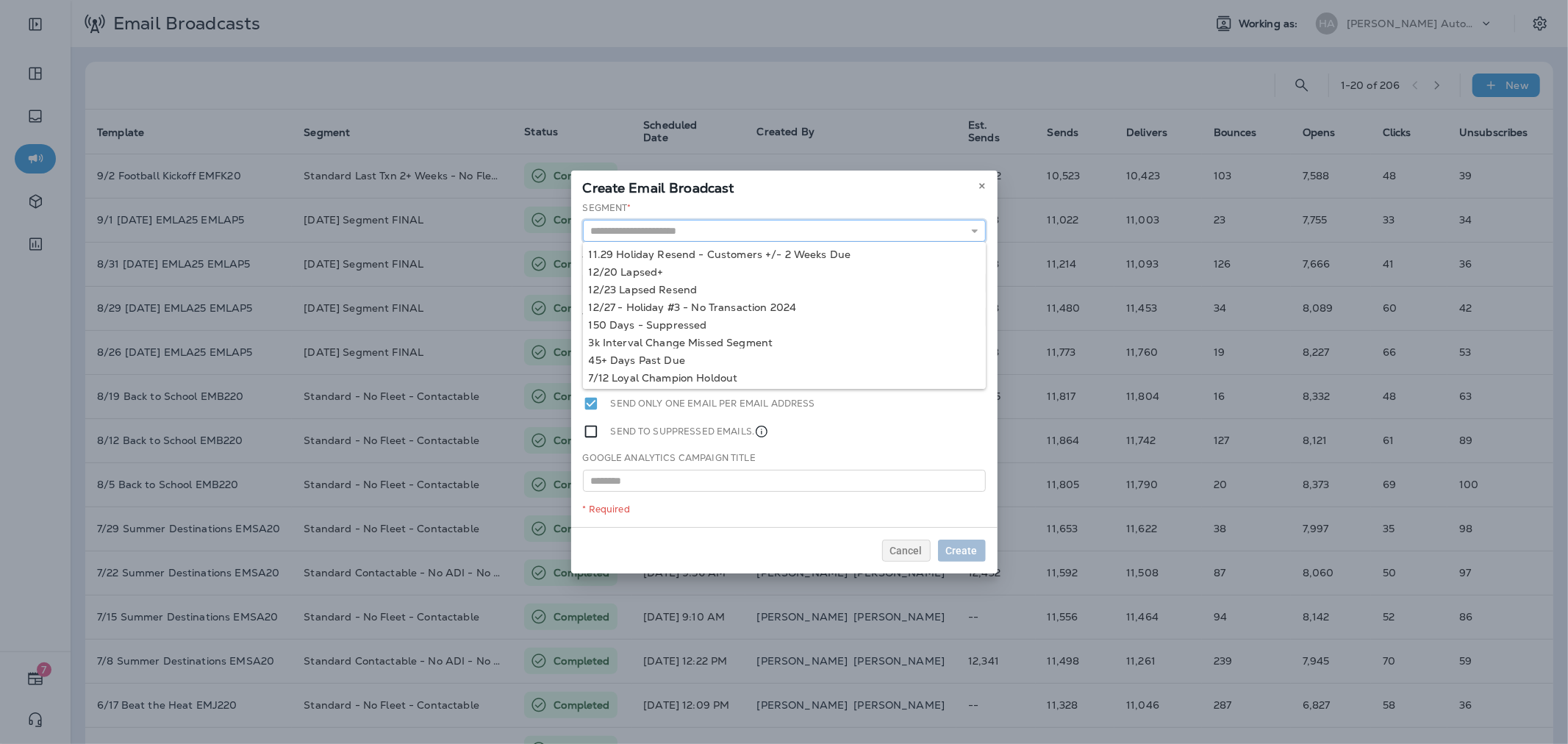
click at [865, 239] on input "text" at bounding box center [784, 231] width 403 height 22
type input "**********"
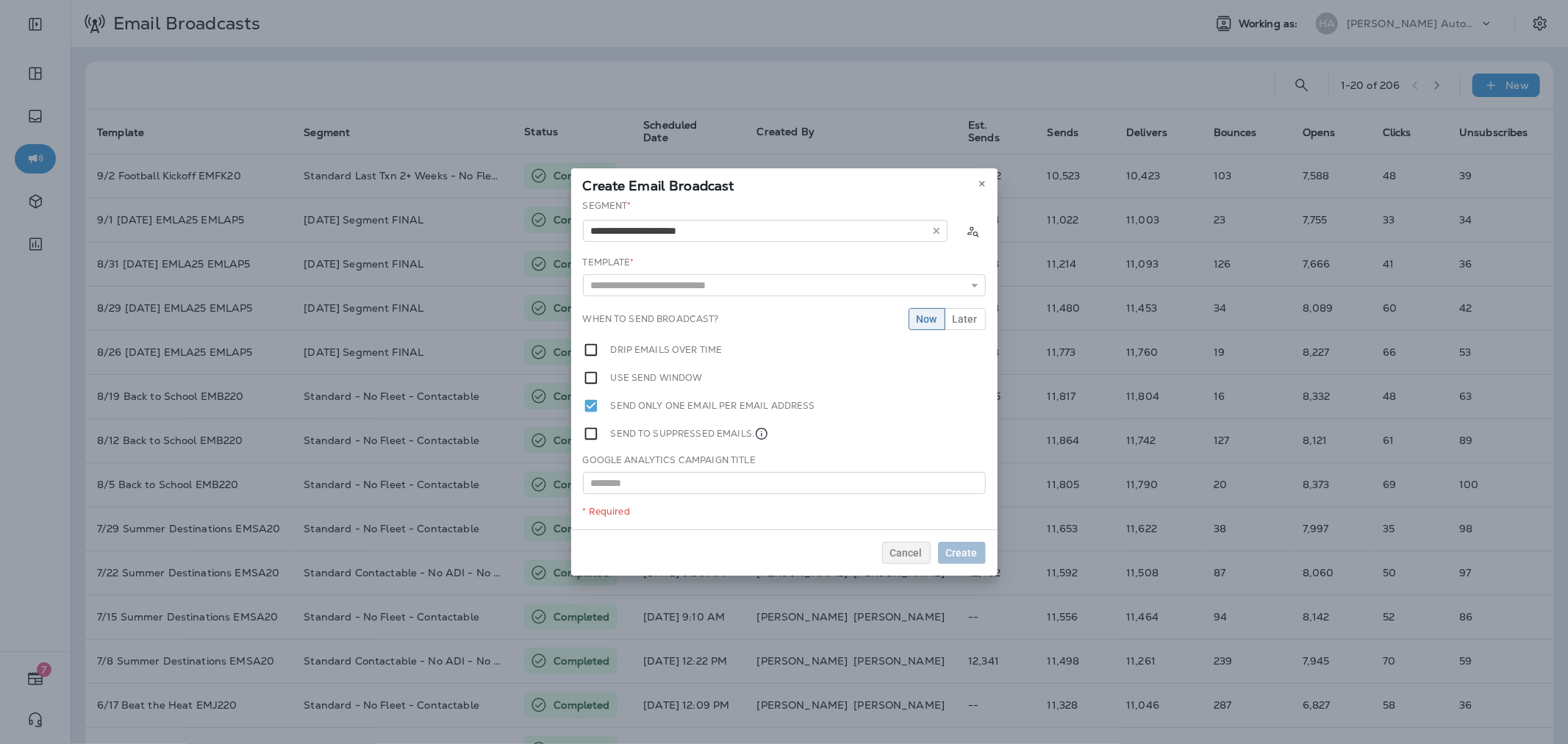
click at [708, 292] on div "**********" at bounding box center [784, 364] width 426 height 330
click at [711, 288] on input "text" at bounding box center [784, 285] width 403 height 22
type input "**********"
click at [715, 302] on div "**********" at bounding box center [784, 364] width 426 height 330
click at [965, 326] on button "Later" at bounding box center [965, 319] width 41 height 22
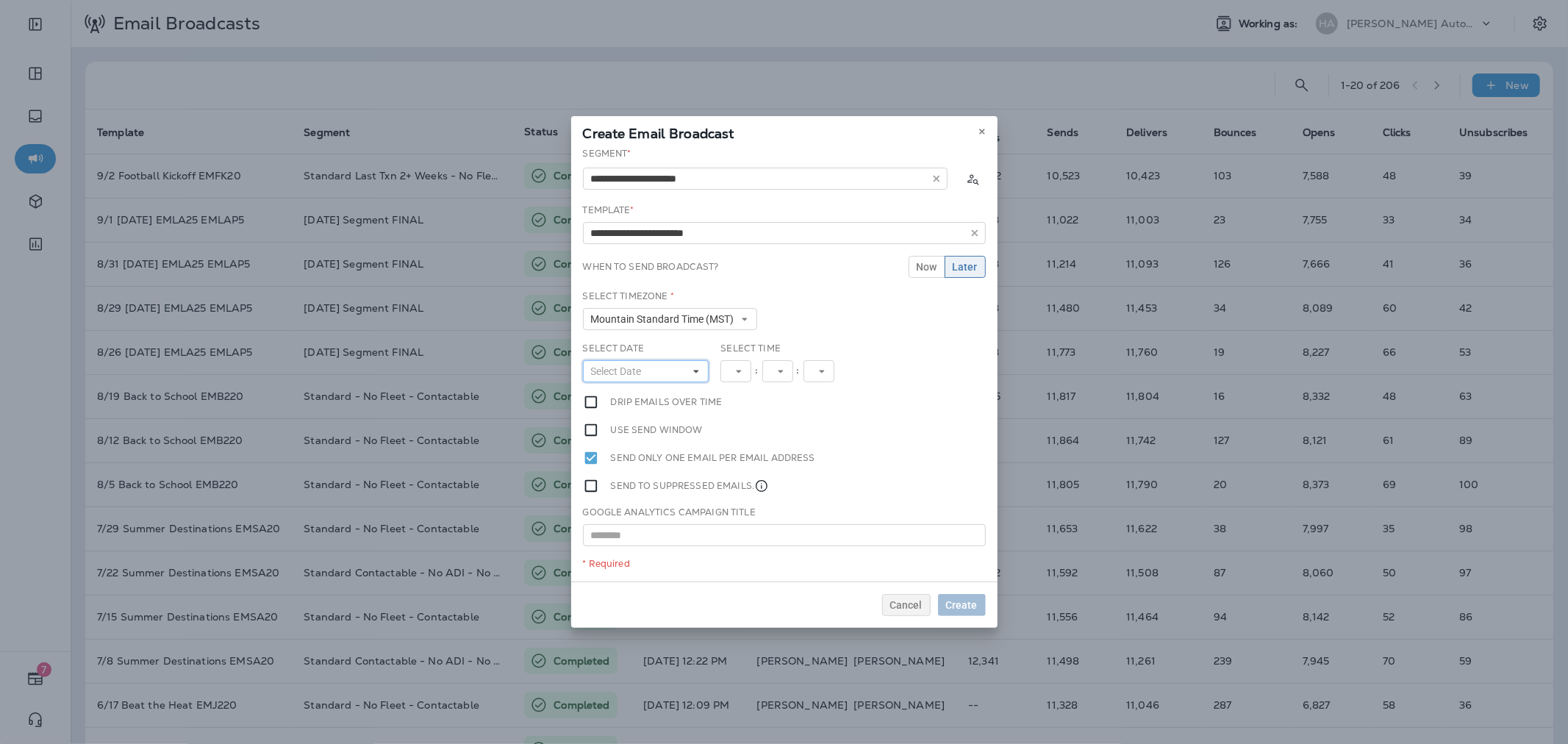
click at [672, 366] on button "Select Date" at bounding box center [646, 371] width 127 height 22
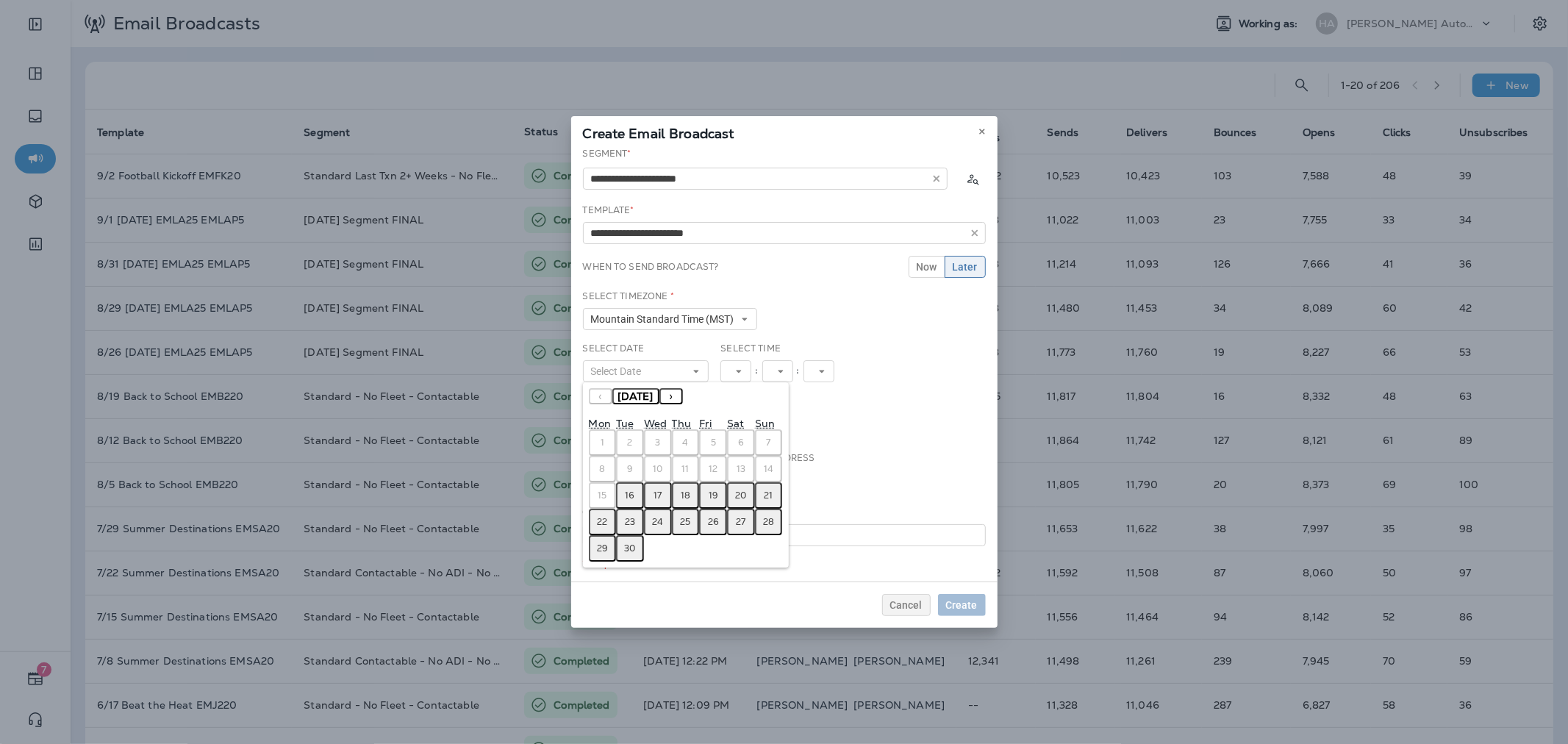
click at [636, 487] on button "16" at bounding box center [630, 495] width 28 height 26
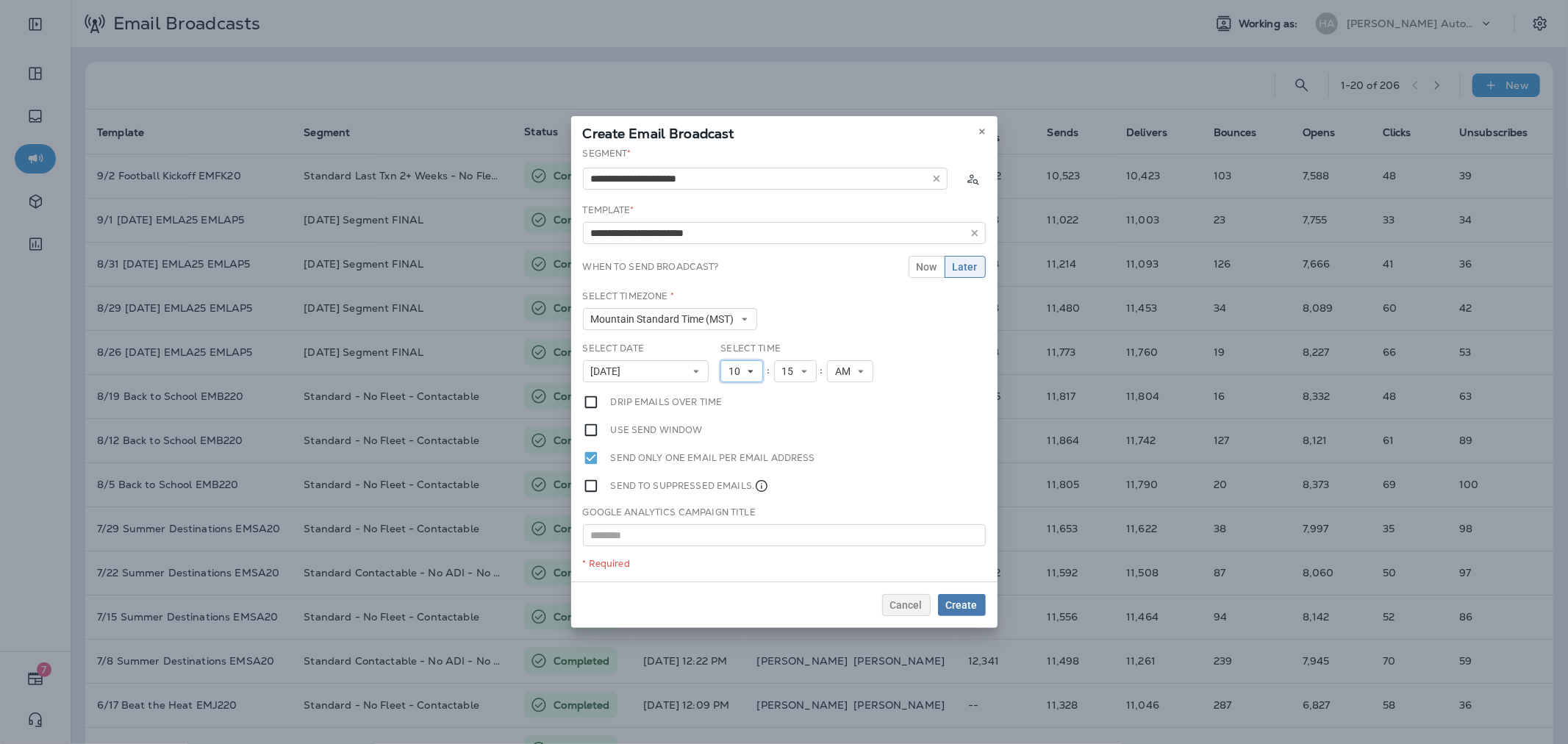
click at [756, 372] on button "10" at bounding box center [742, 371] width 43 height 22
click at [728, 571] on link "11" at bounding box center [742, 571] width 43 height 18
click at [957, 612] on button "Create" at bounding box center [961, 605] width 47 height 22
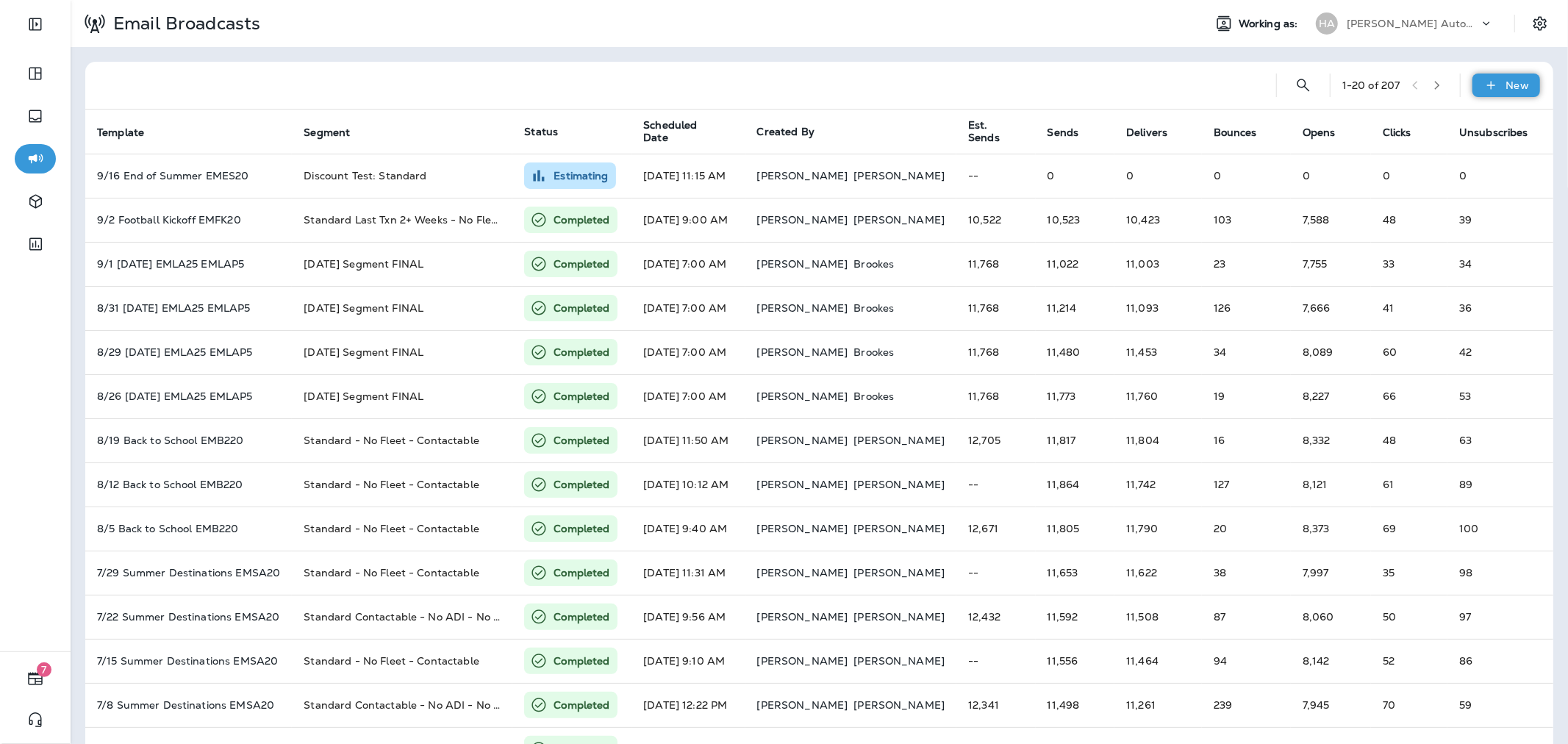
click at [1472, 87] on div "New" at bounding box center [1506, 86] width 68 height 23
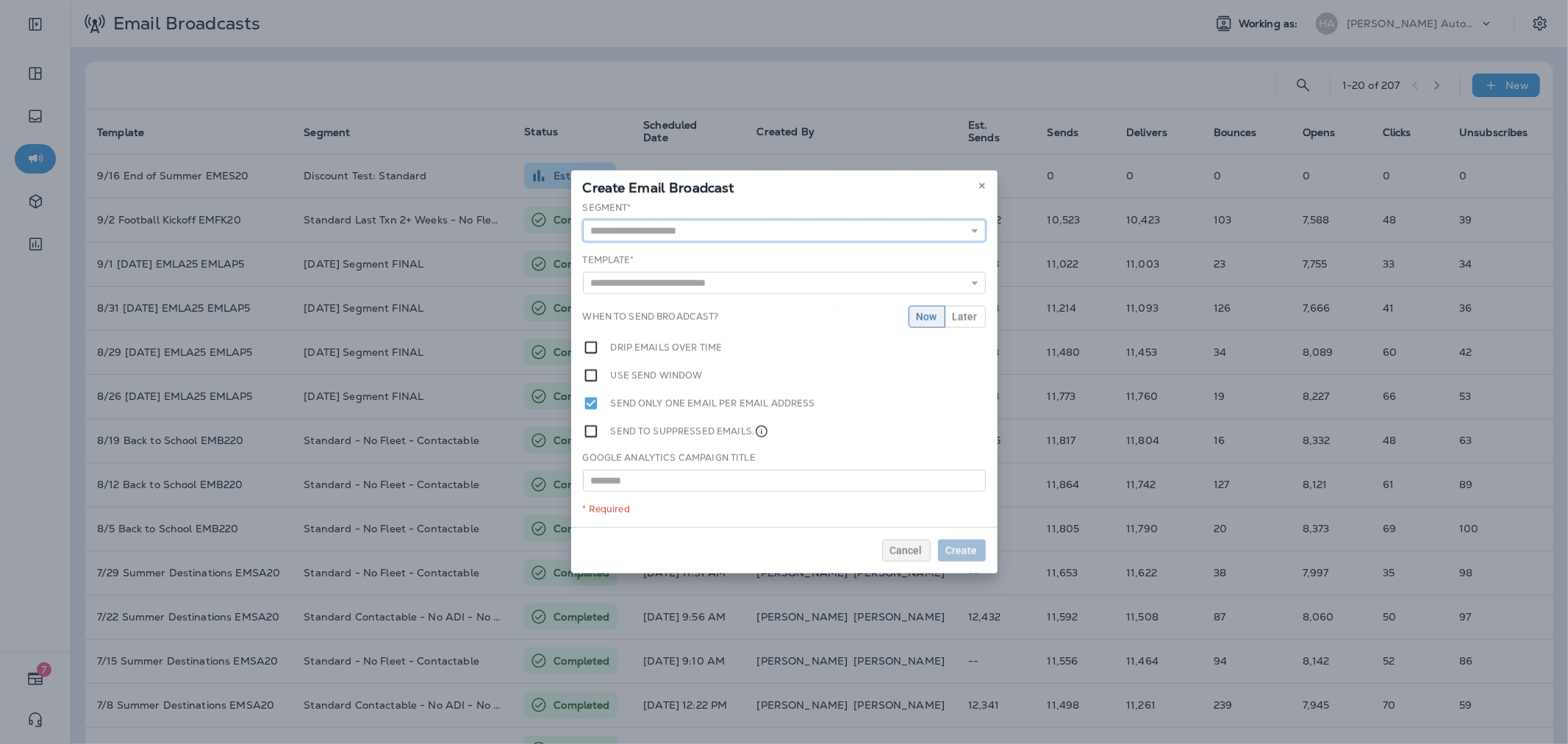
click at [735, 236] on input "text" at bounding box center [784, 231] width 403 height 22
type input "**********"
click at [693, 248] on div "**********" at bounding box center [784, 364] width 426 height 326
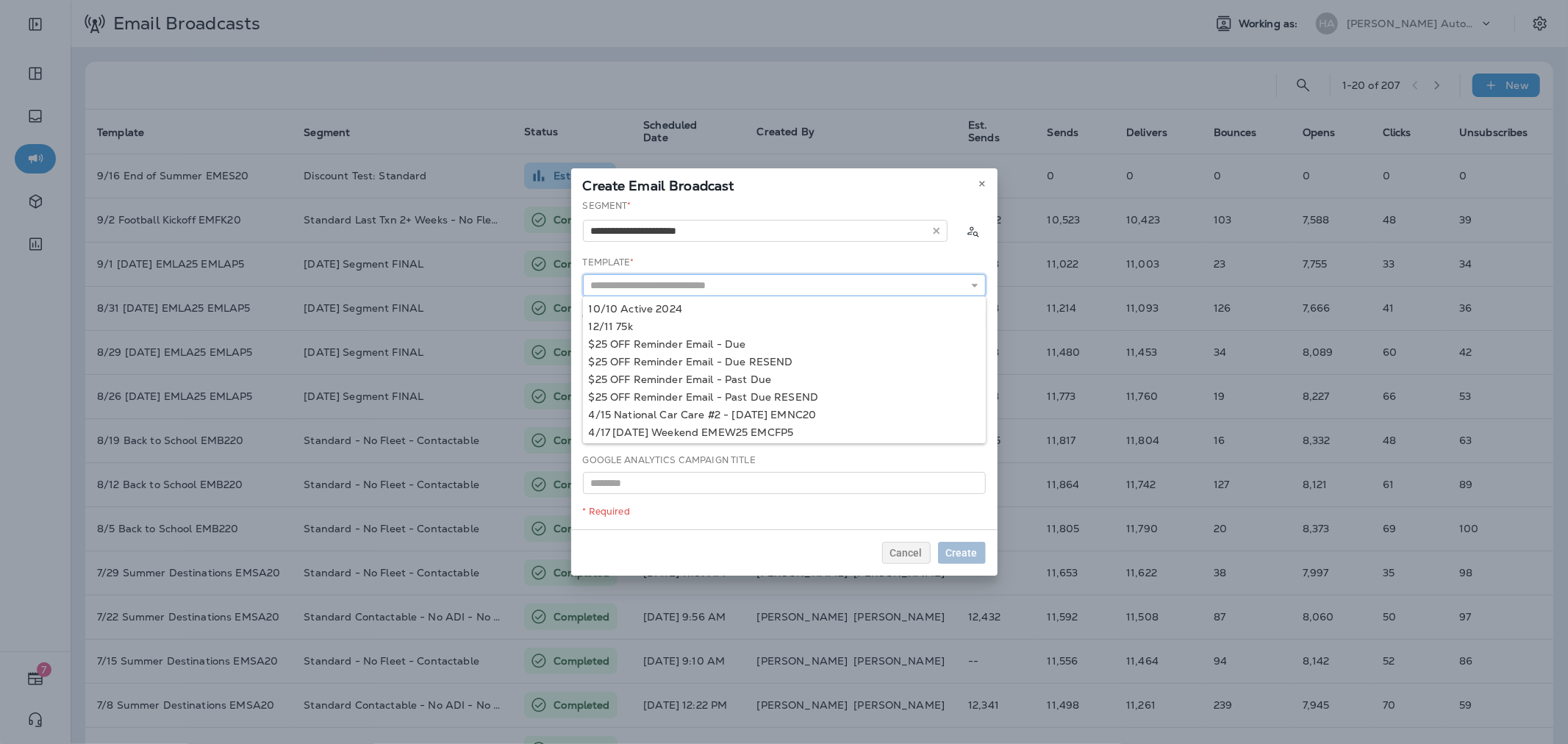
click at [702, 280] on input "text" at bounding box center [784, 285] width 403 height 22
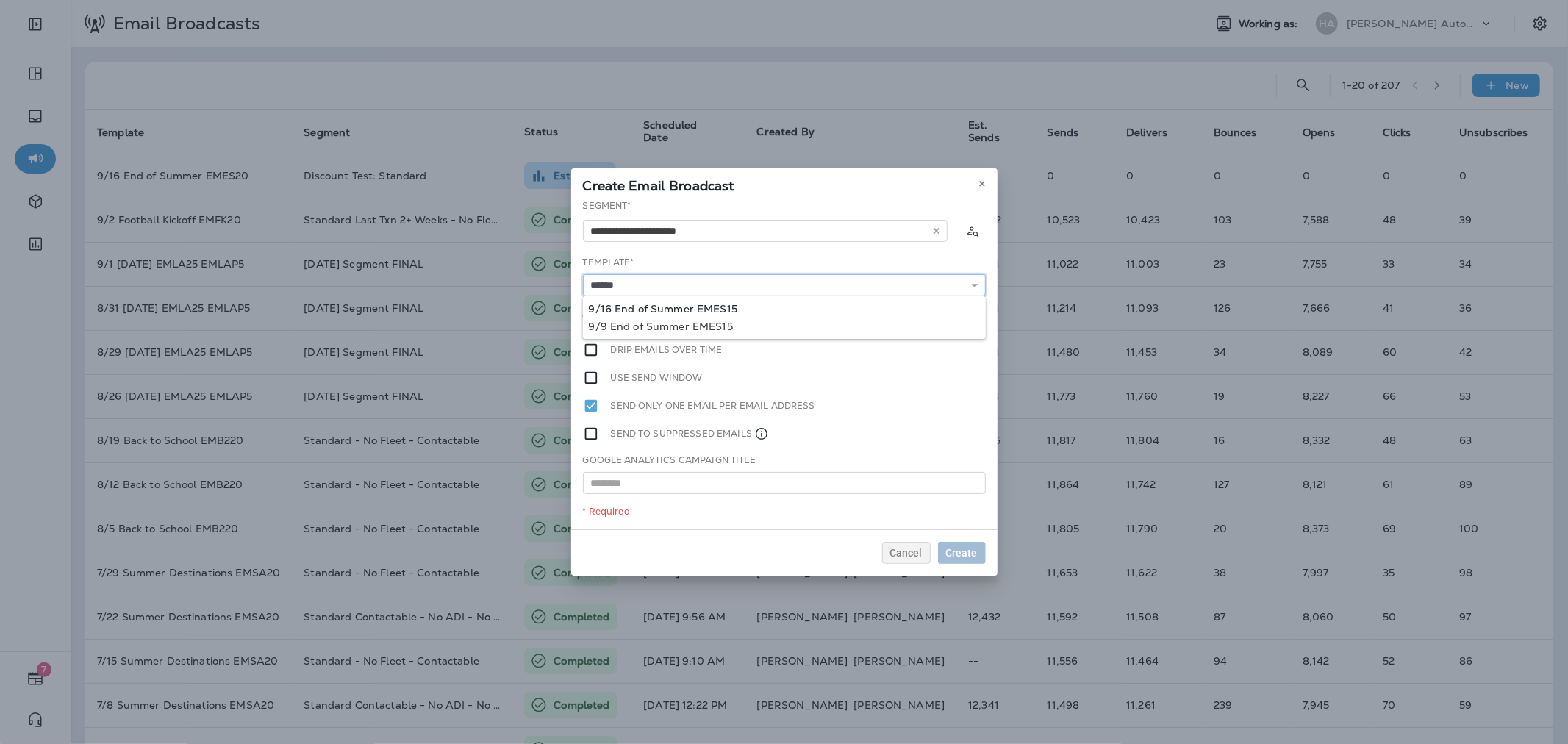
type input "**********"
click at [700, 303] on div "**********" at bounding box center [784, 364] width 426 height 330
click at [973, 322] on span "Later" at bounding box center [965, 319] width 25 height 10
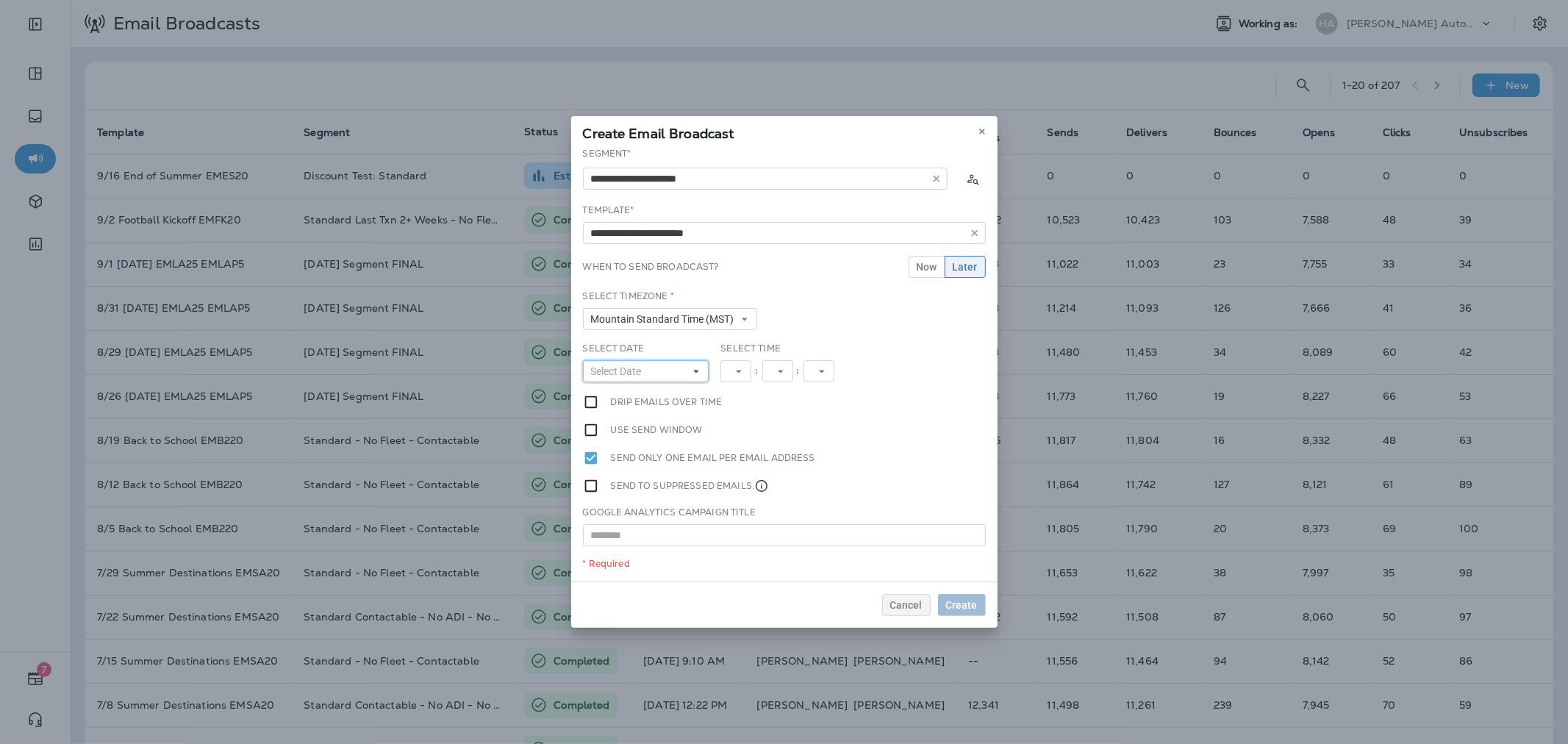
click at [672, 371] on button "Select Date" at bounding box center [646, 371] width 127 height 22
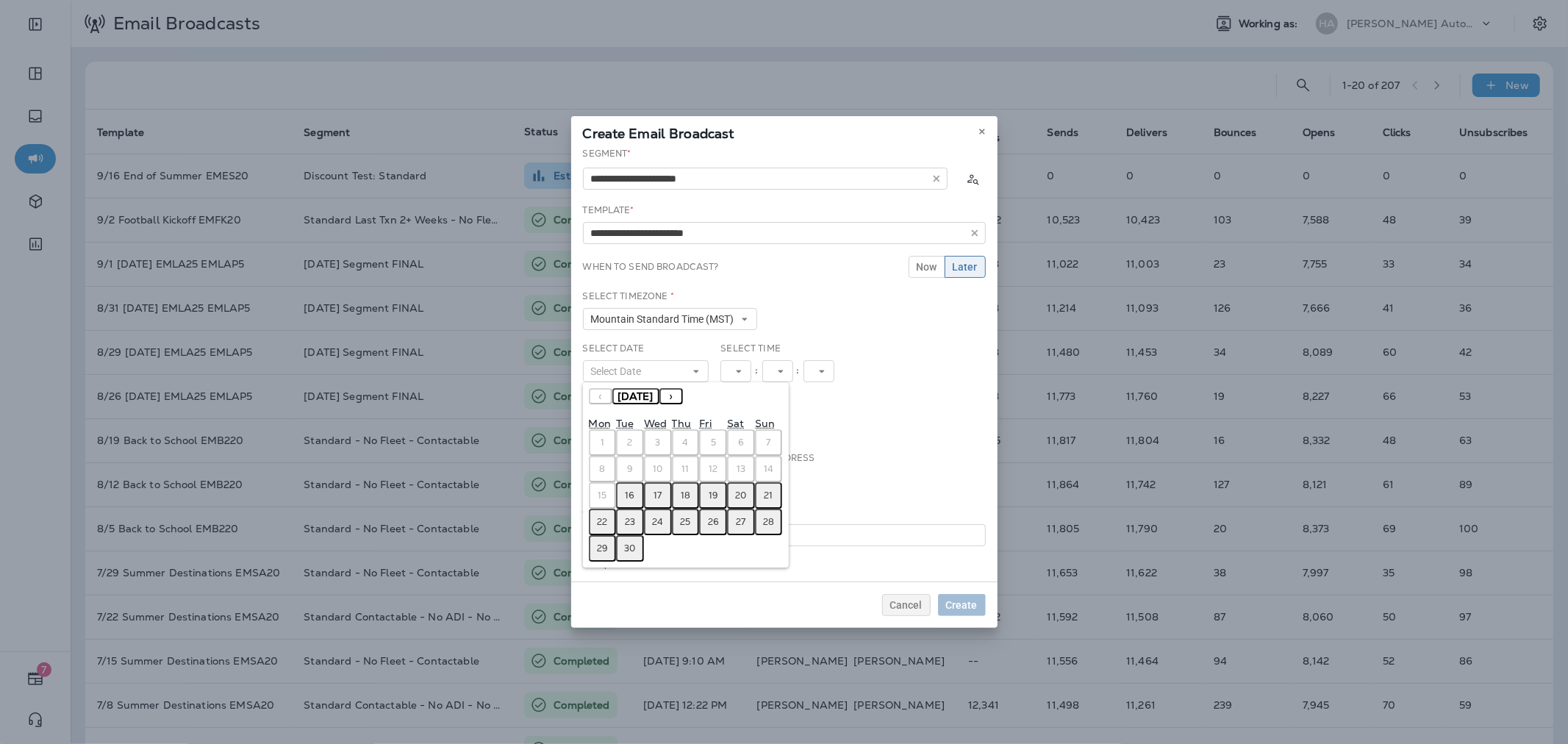
click at [634, 491] on abbr "16" at bounding box center [630, 495] width 9 height 12
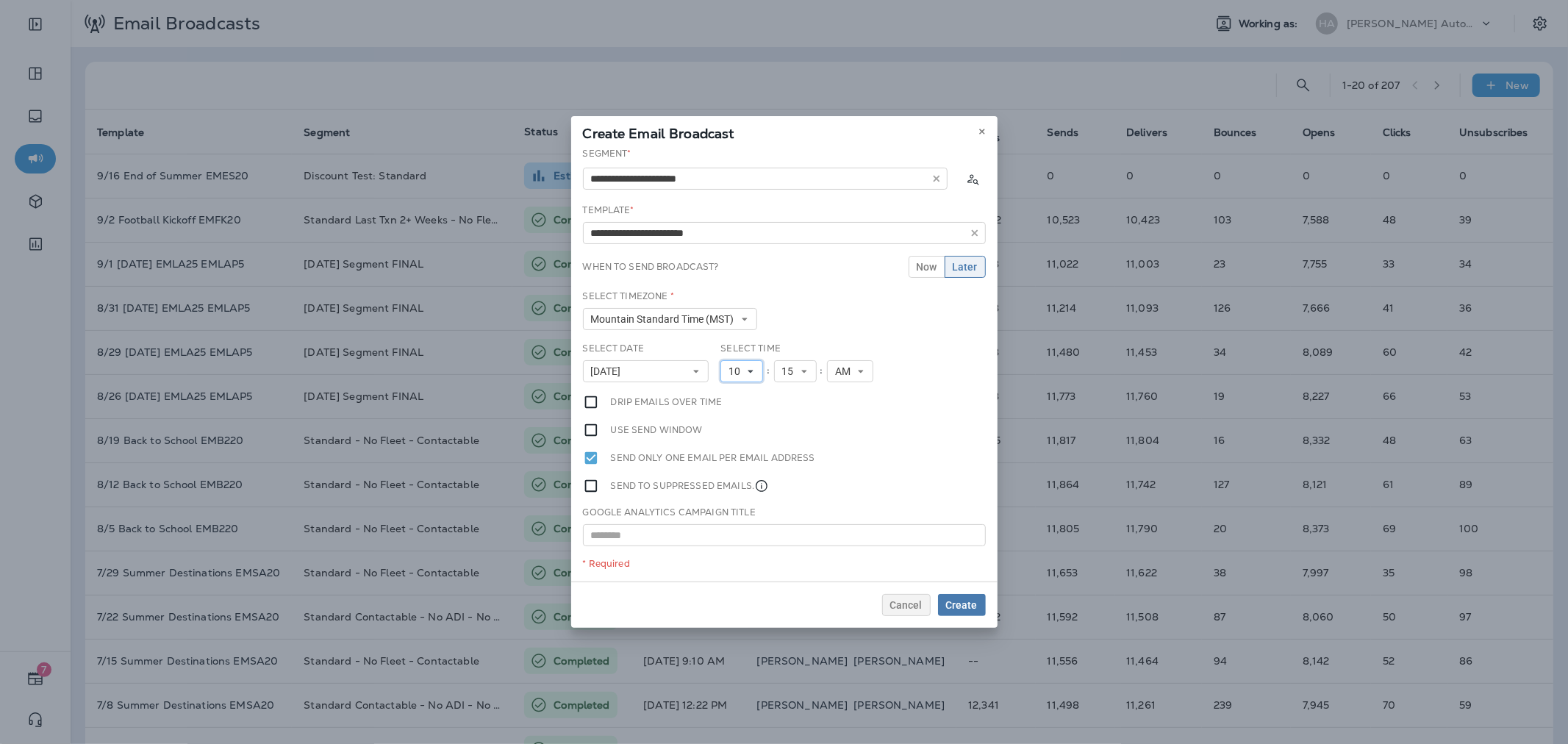
click at [750, 369] on icon at bounding box center [750, 371] width 9 height 9
click at [728, 568] on link "11" at bounding box center [742, 571] width 43 height 18
click at [966, 603] on span "Create" at bounding box center [962, 605] width 32 height 10
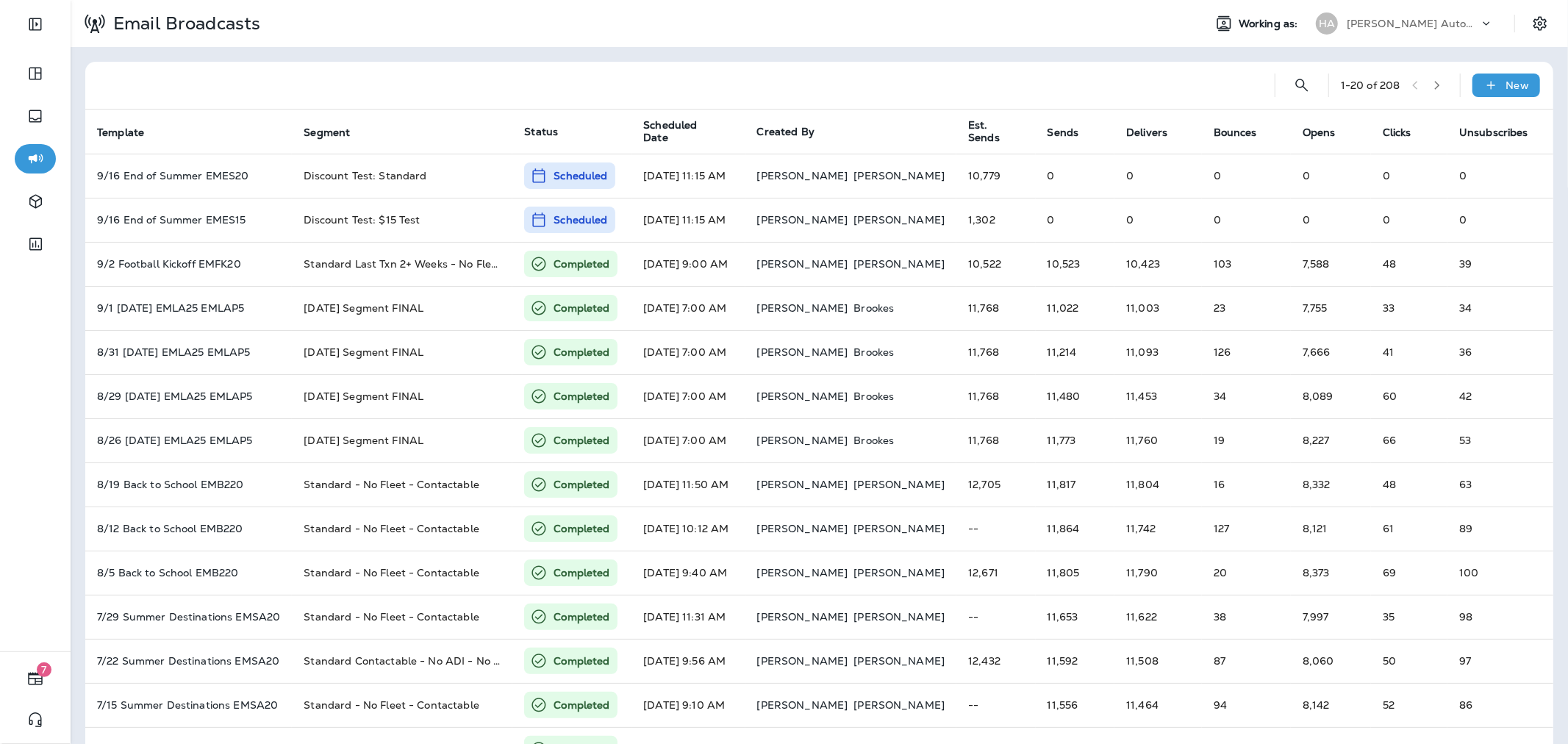
drag, startPoint x: 1358, startPoint y: 9, endPoint x: 1360, endPoint y: 20, distance: 11.2
click at [1358, 9] on div "[PERSON_NAME] Automotive ([PERSON_NAME])" at bounding box center [1404, 23] width 195 height 30
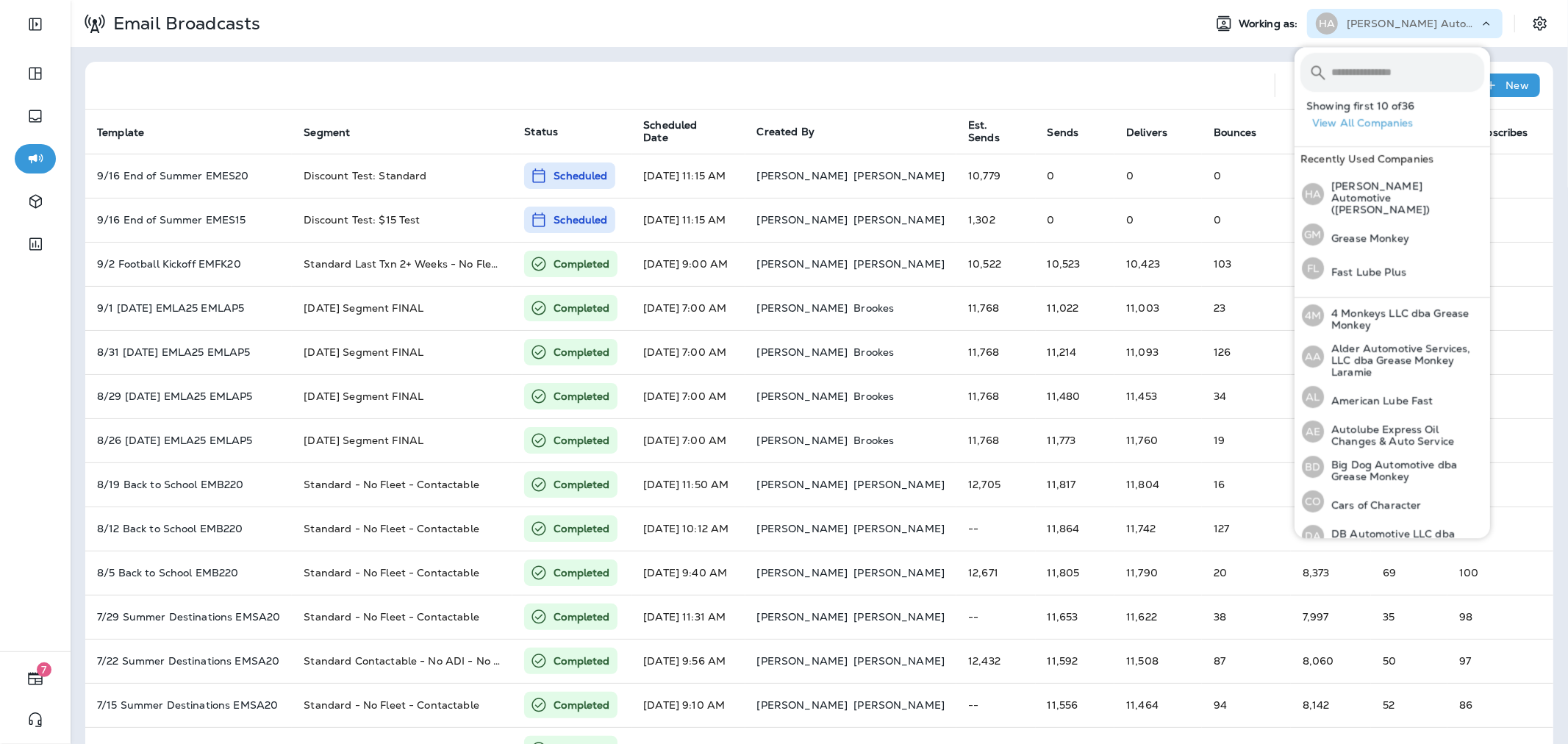
click at [1368, 67] on input "text" at bounding box center [1407, 72] width 153 height 39
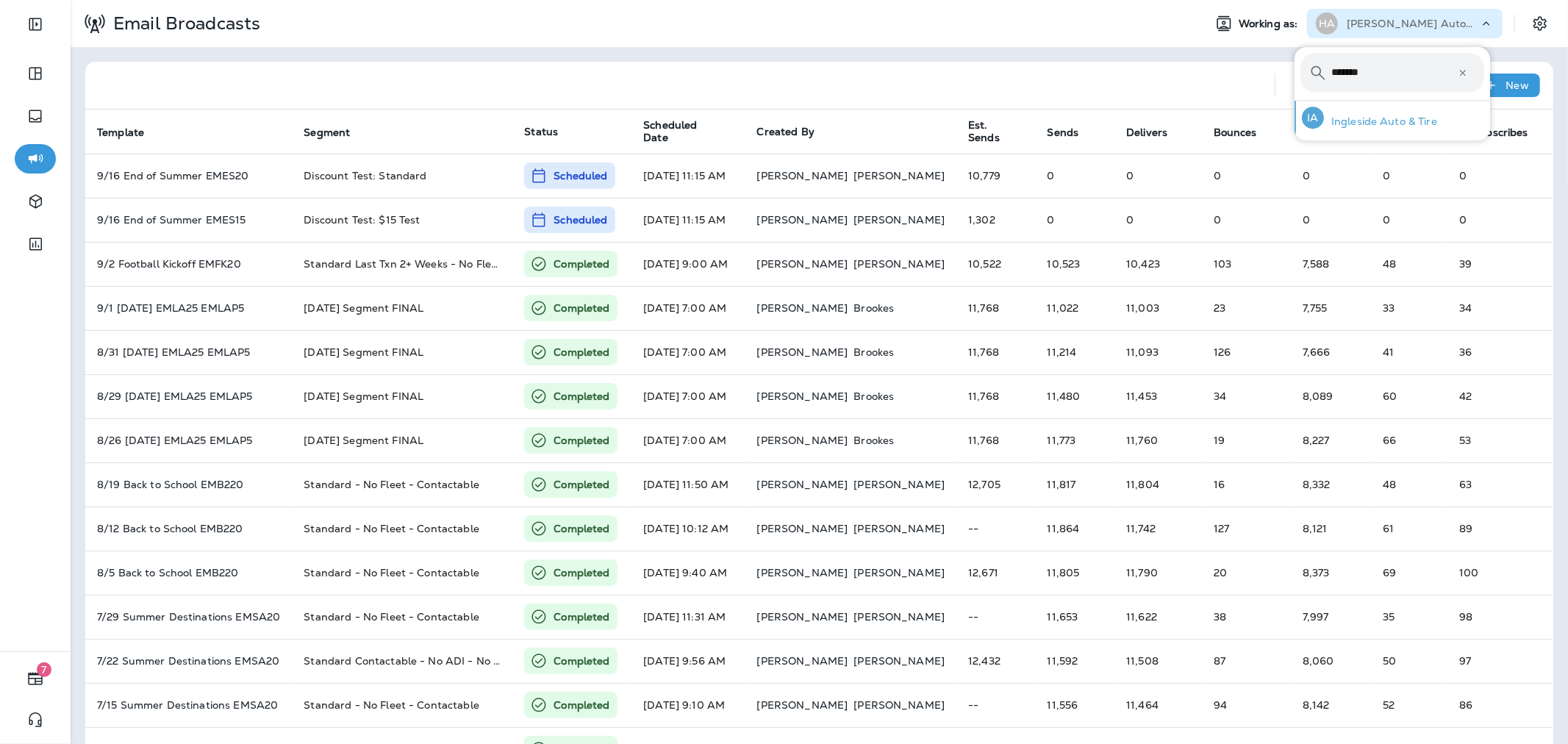
type input "*******"
click at [1382, 124] on p "Ingleside Auto & Tire" at bounding box center [1381, 121] width 113 height 12
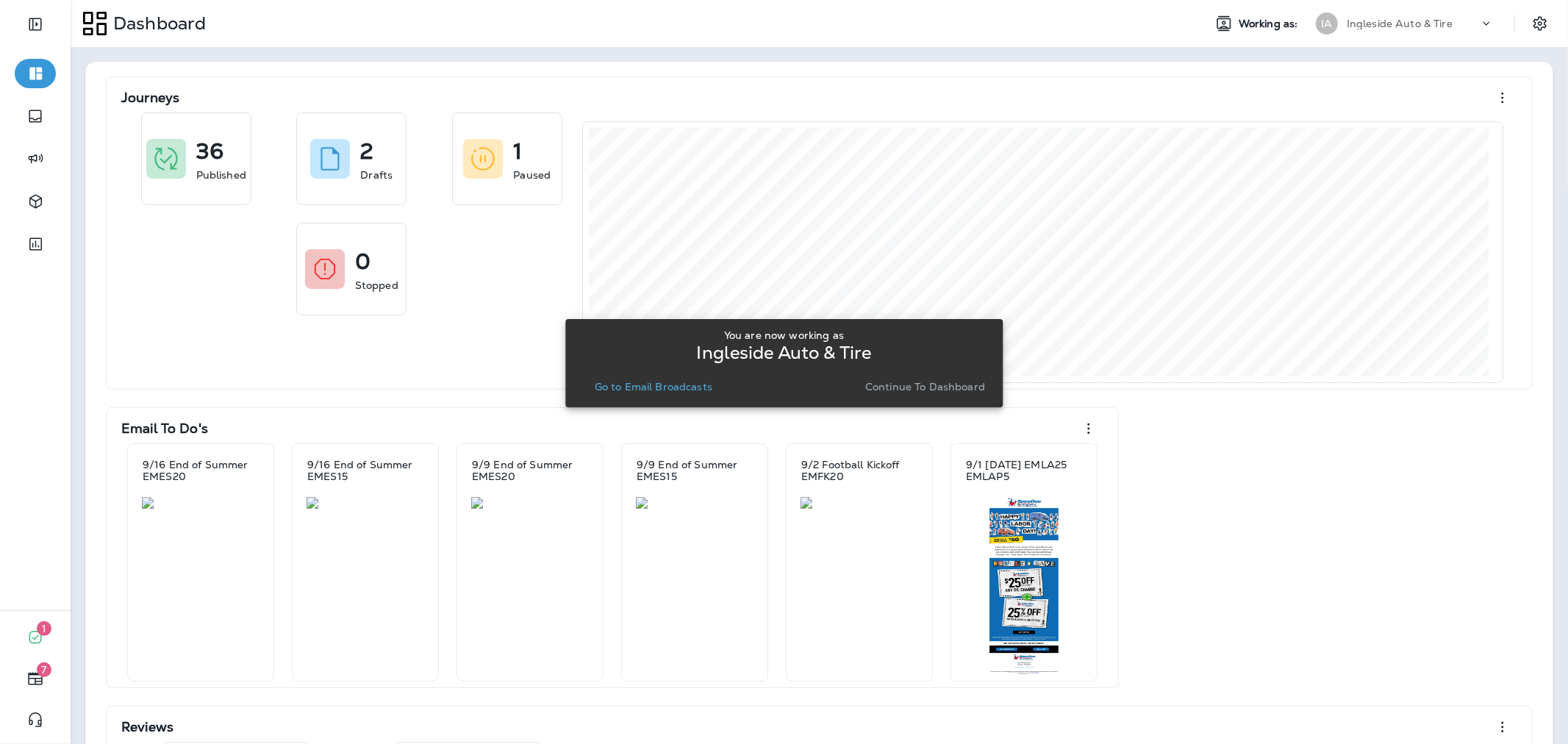
click at [669, 390] on p "Go to Email Broadcasts" at bounding box center [653, 386] width 117 height 12
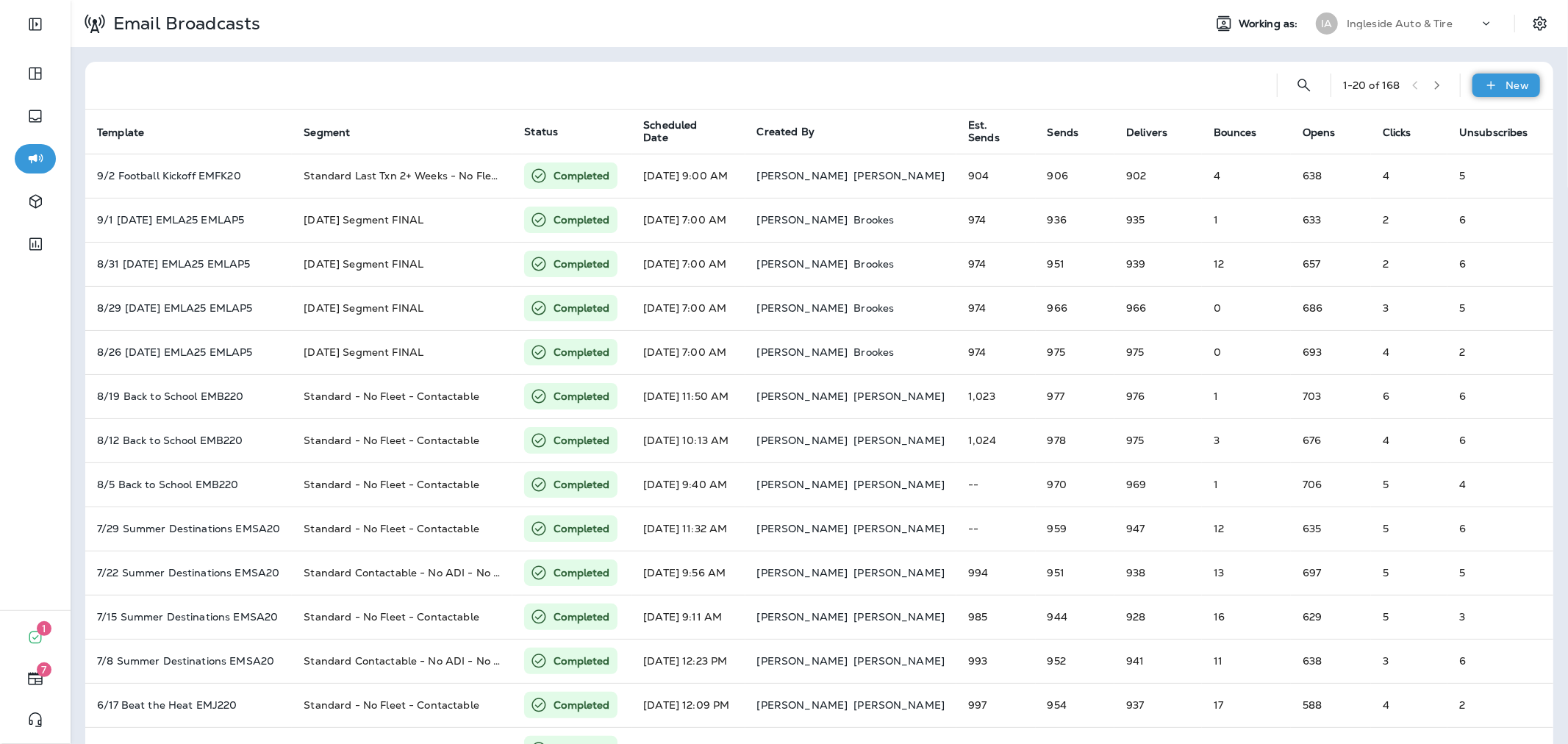
click at [1506, 86] on p "New" at bounding box center [1517, 85] width 23 height 12
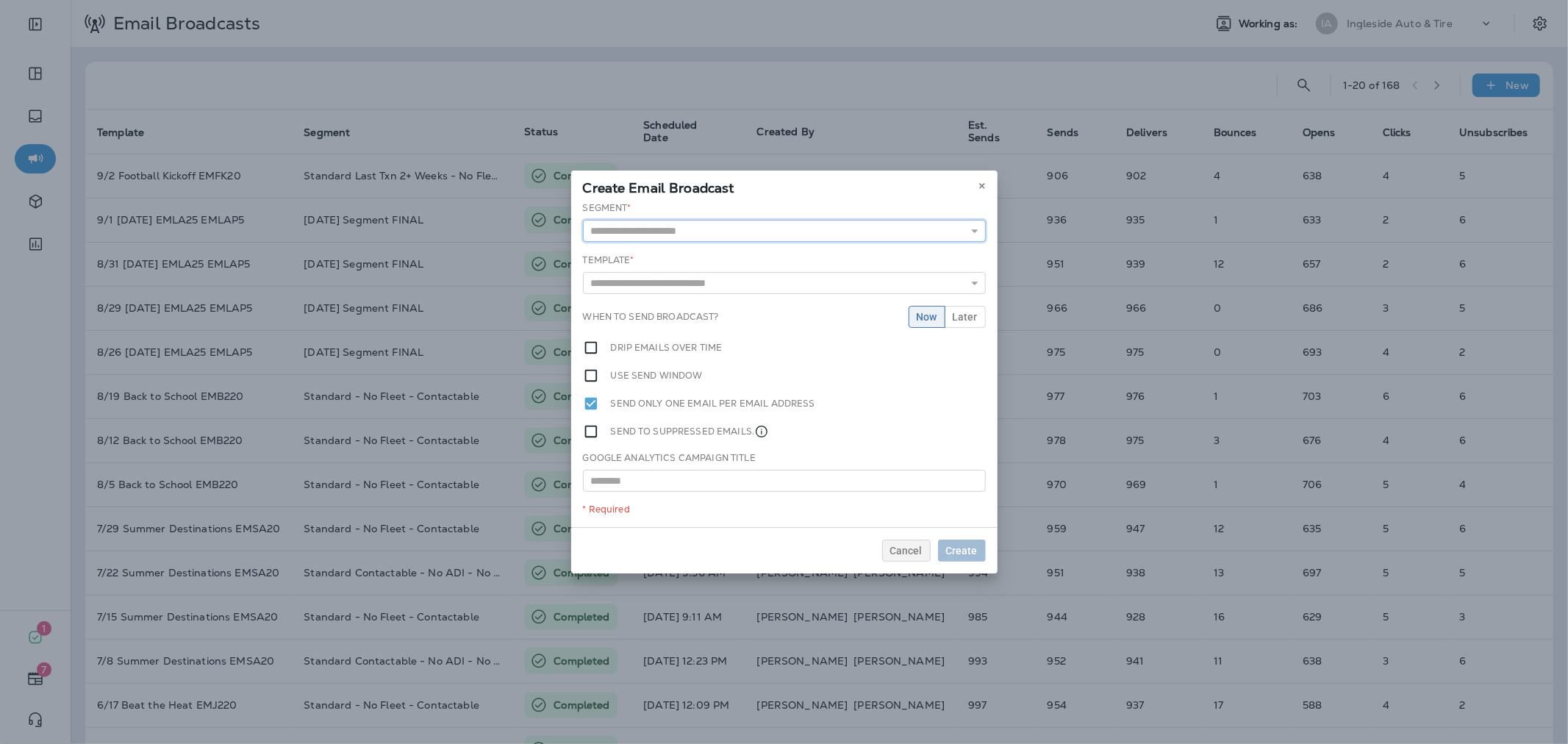
click at [875, 224] on input "text" at bounding box center [784, 231] width 403 height 22
type input "**********"
click at [679, 295] on div "**********" at bounding box center [784, 364] width 426 height 326
click at [683, 281] on input "text" at bounding box center [784, 285] width 403 height 22
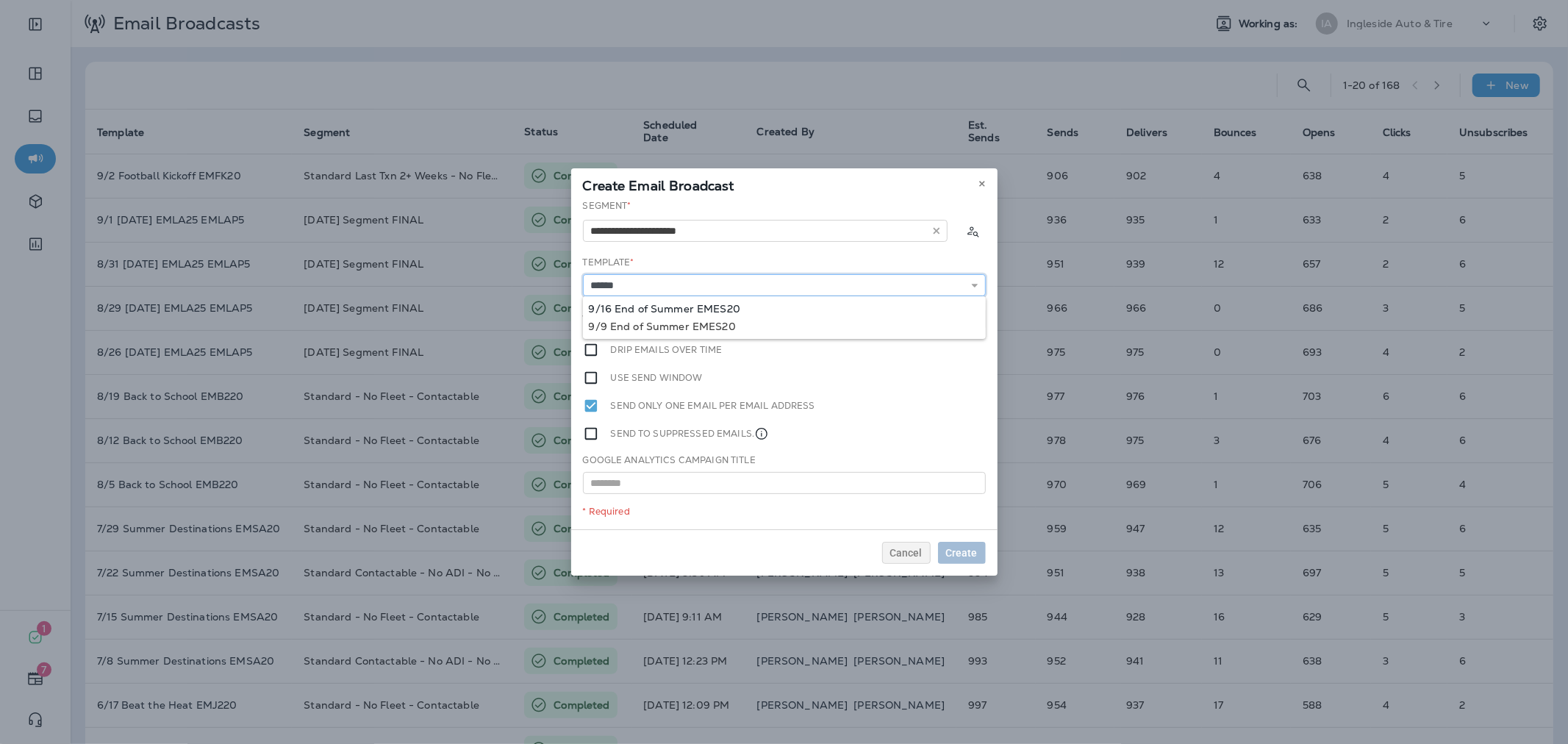
type input "**********"
click at [692, 305] on div "**********" at bounding box center [784, 364] width 426 height 330
click at [964, 322] on span "Later" at bounding box center [965, 319] width 25 height 10
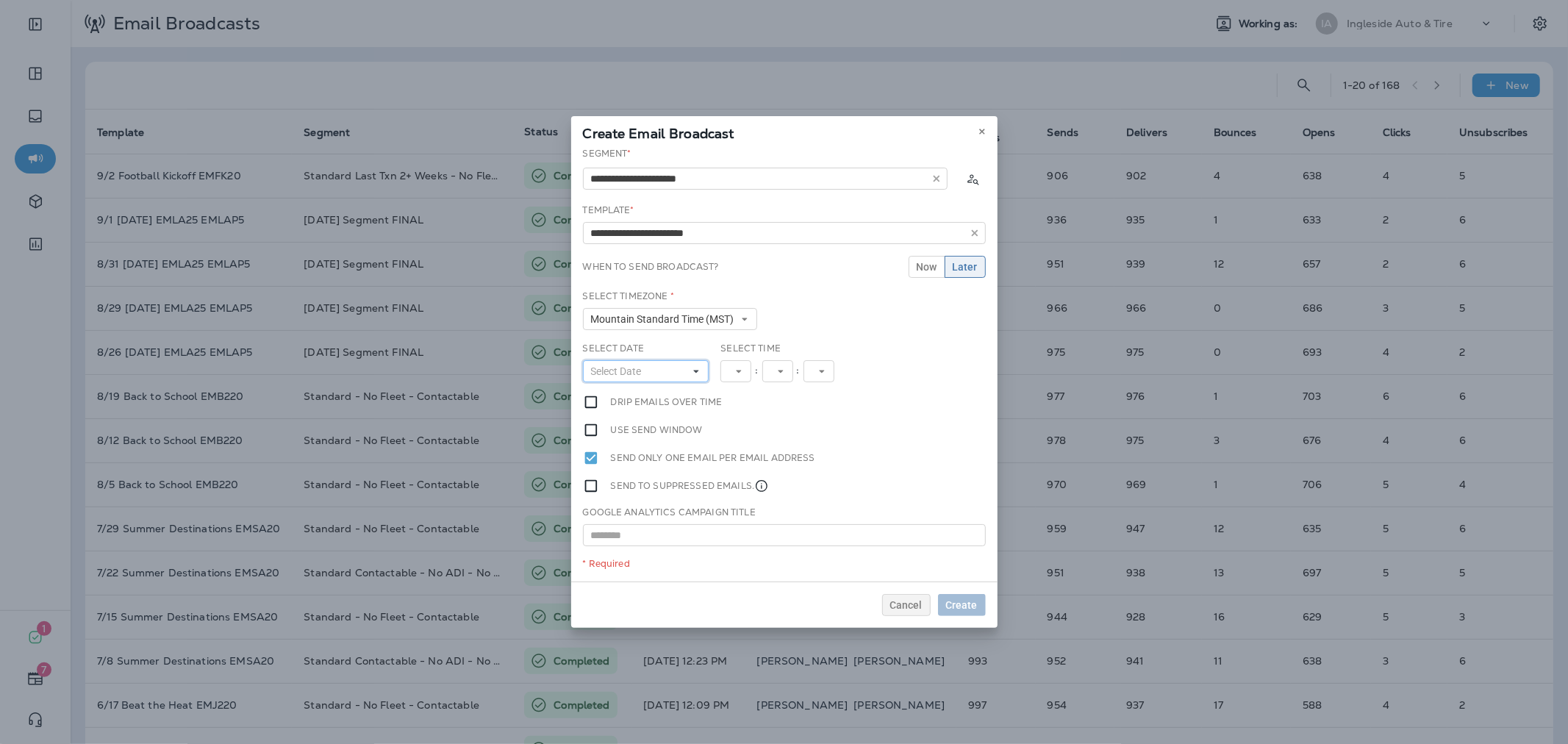
click at [665, 364] on button "Select Date" at bounding box center [646, 371] width 127 height 22
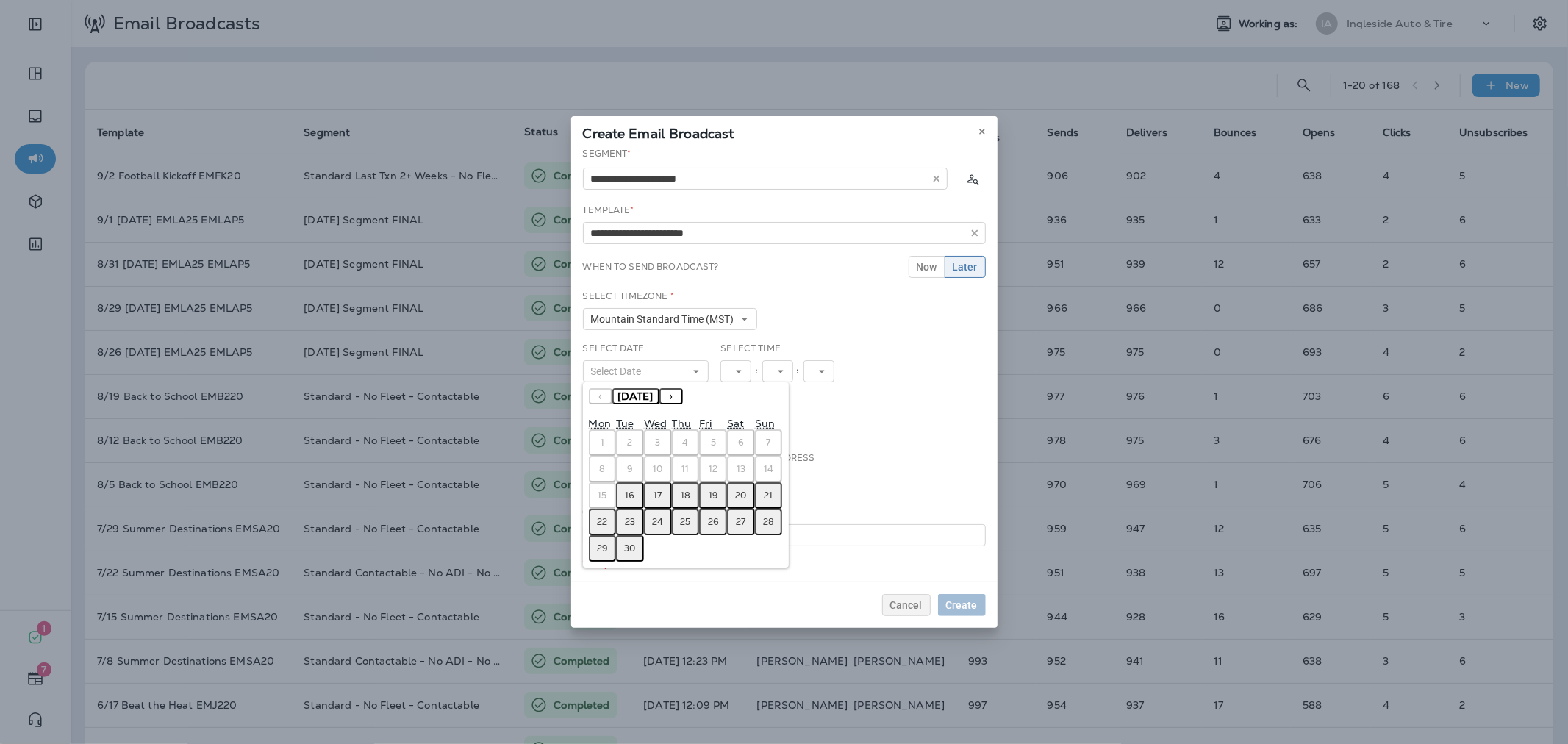
click at [632, 491] on abbr "16" at bounding box center [630, 495] width 9 height 12
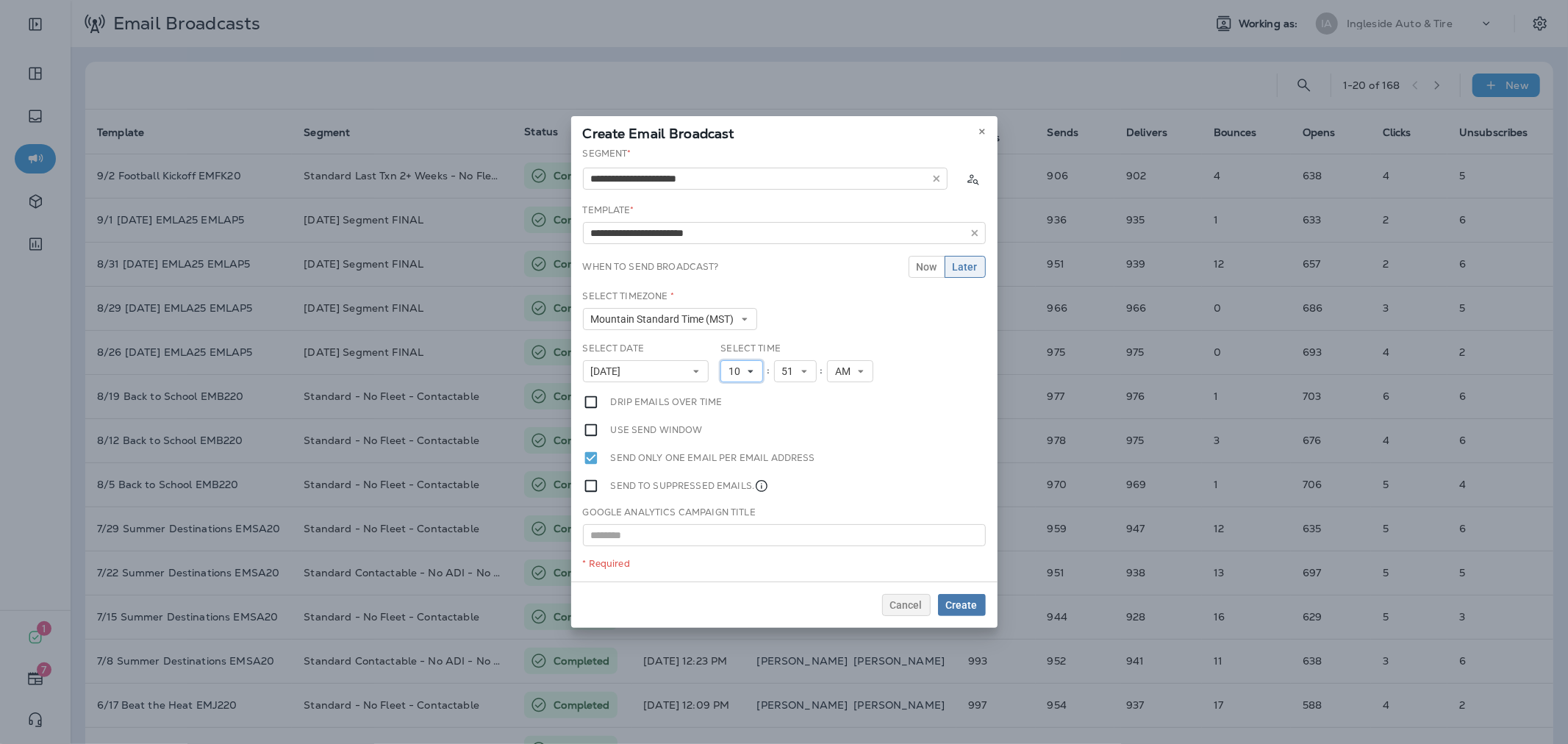
drag, startPoint x: 751, startPoint y: 362, endPoint x: 748, endPoint y: 414, distance: 52.1
click at [750, 362] on button "10" at bounding box center [742, 371] width 43 height 22
click at [729, 567] on link "11" at bounding box center [742, 571] width 43 height 18
click at [794, 372] on span "51" at bounding box center [791, 372] width 18 height 12
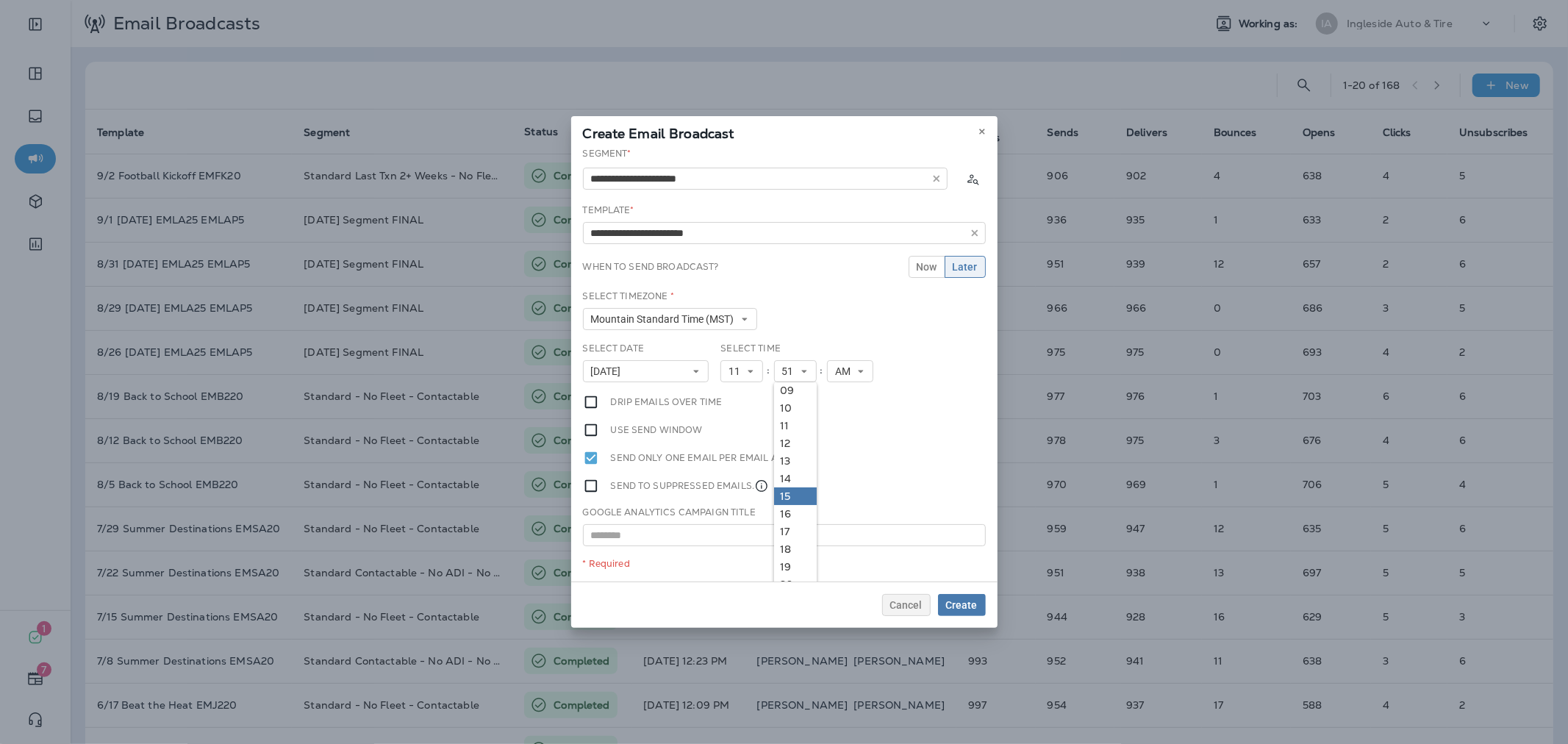
click at [788, 495] on link "15" at bounding box center [795, 496] width 43 height 18
click at [955, 600] on span "Create" at bounding box center [962, 605] width 32 height 10
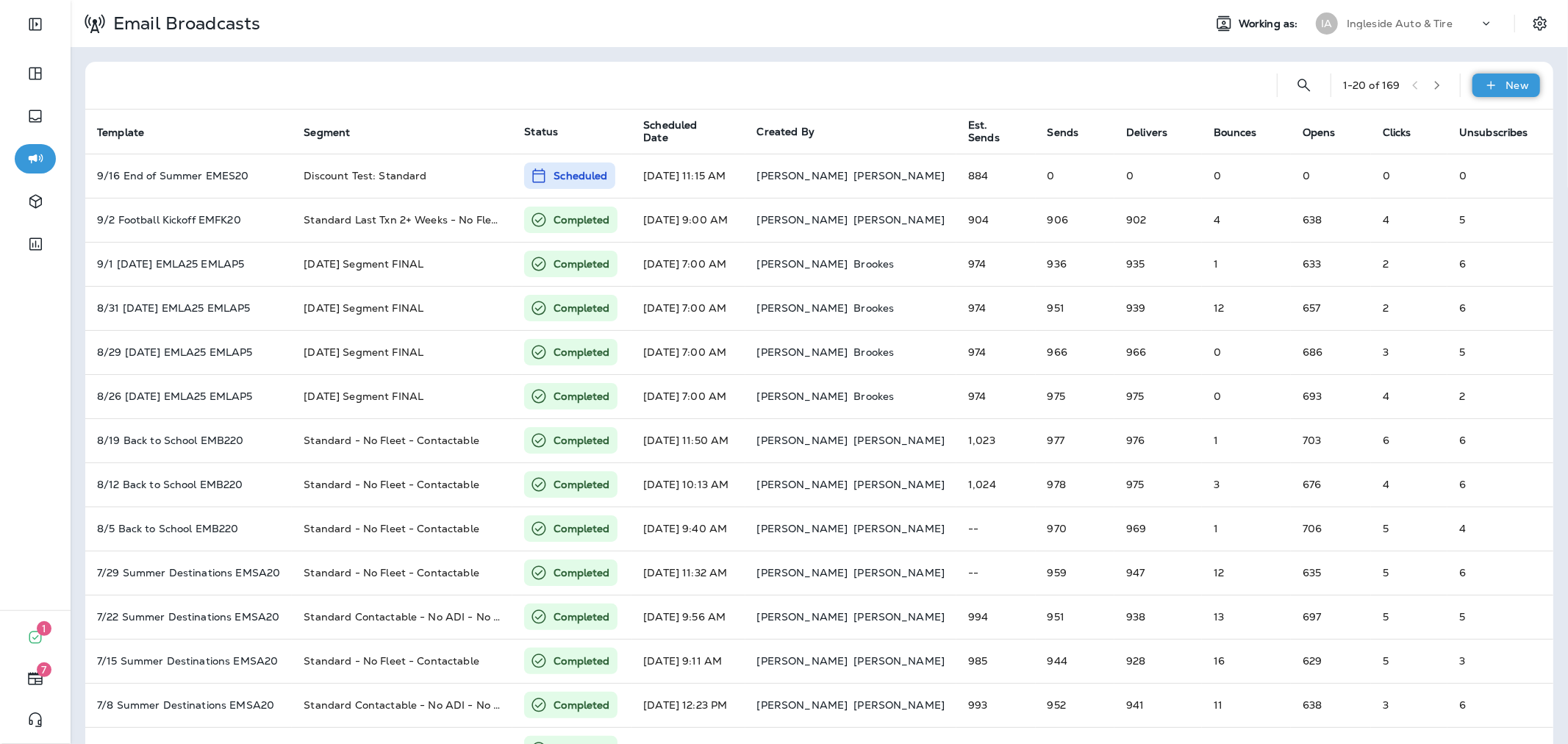
click at [1490, 89] on div "New" at bounding box center [1506, 86] width 68 height 23
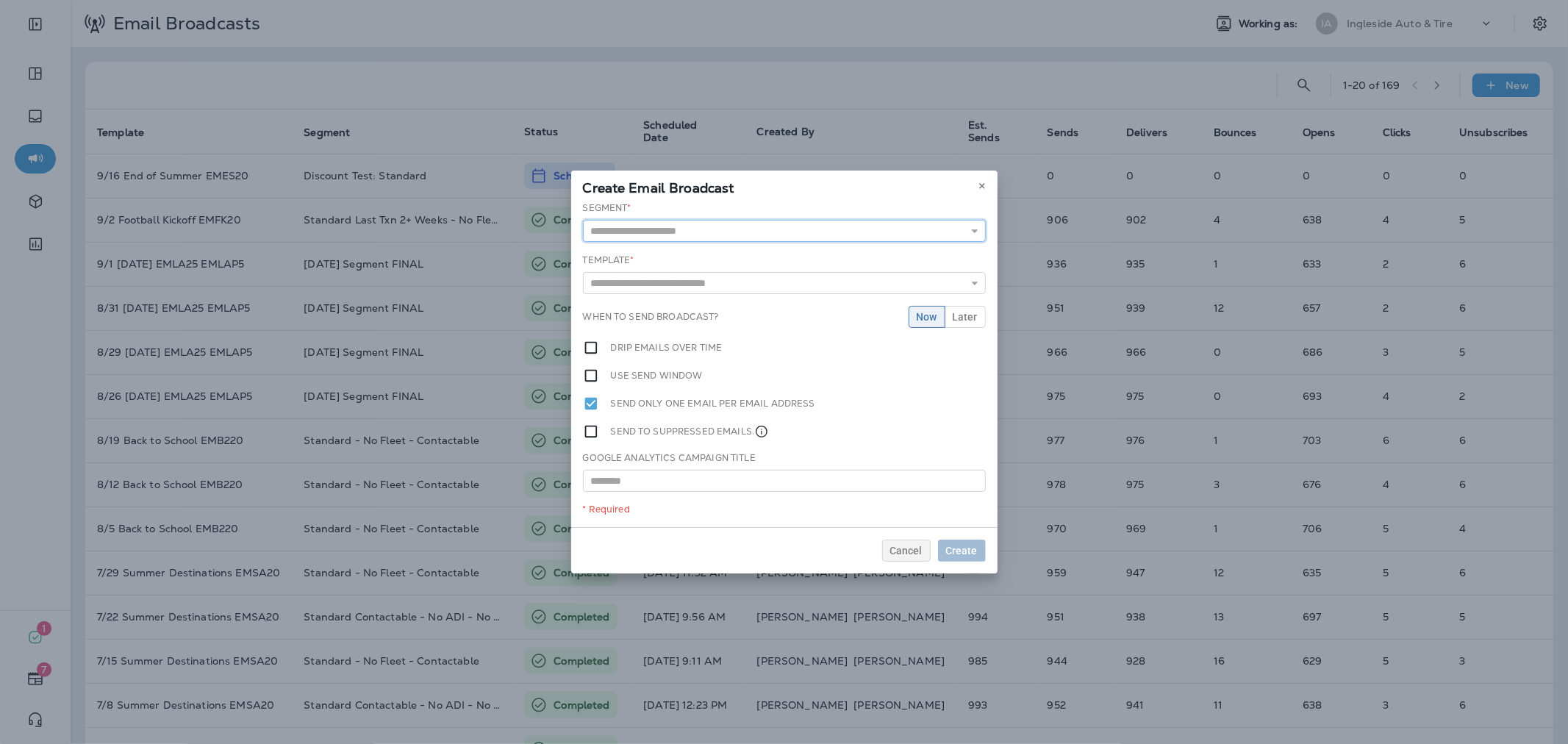
click at [719, 234] on input "text" at bounding box center [784, 231] width 403 height 22
type input "**********"
click at [704, 258] on div "**********" at bounding box center [784, 364] width 426 height 326
click at [696, 282] on input "text" at bounding box center [784, 285] width 403 height 22
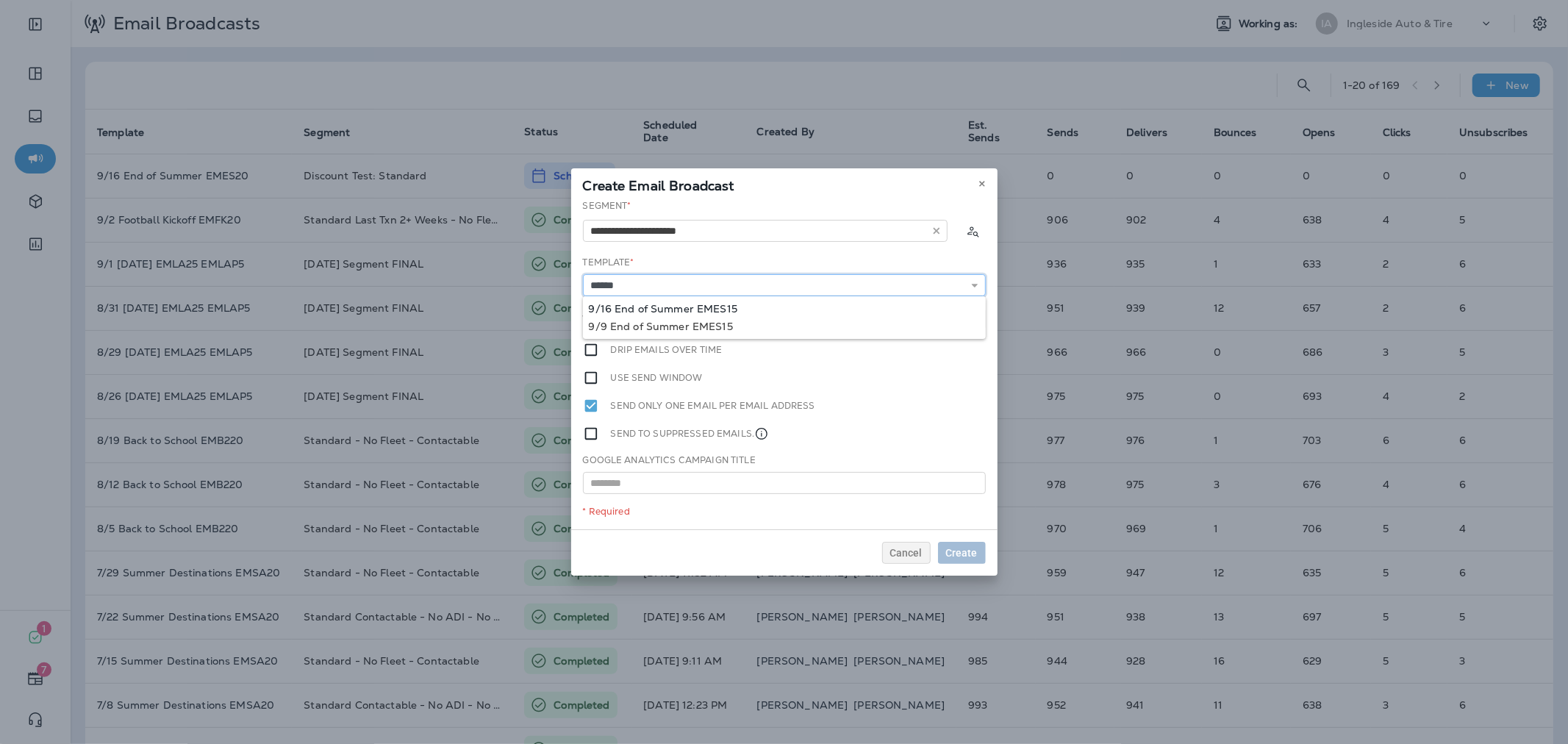
type input "**********"
click at [698, 306] on div "**********" at bounding box center [784, 364] width 426 height 330
click at [974, 318] on span "Later" at bounding box center [965, 319] width 25 height 10
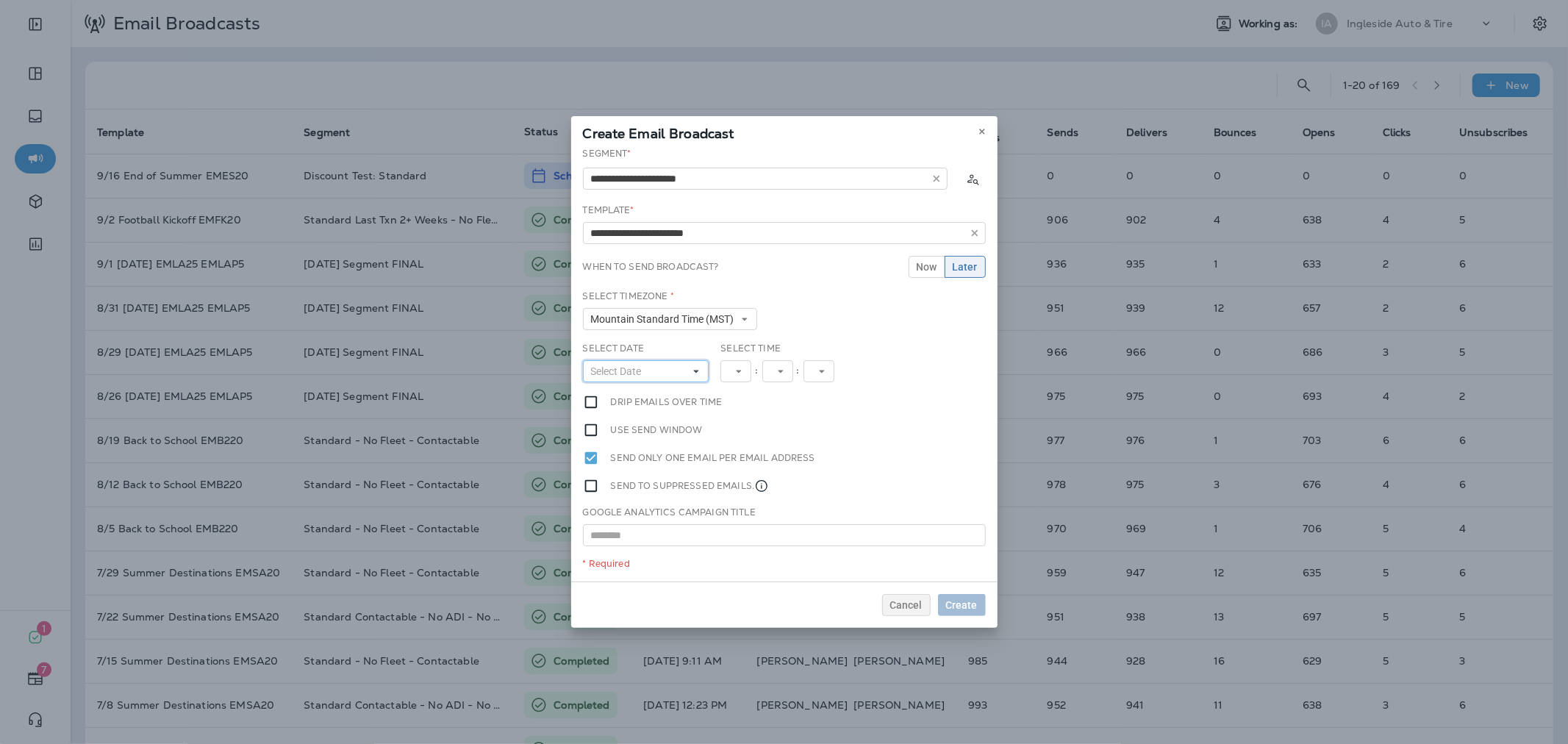
click at [642, 370] on span "Select Date" at bounding box center [619, 372] width 57 height 12
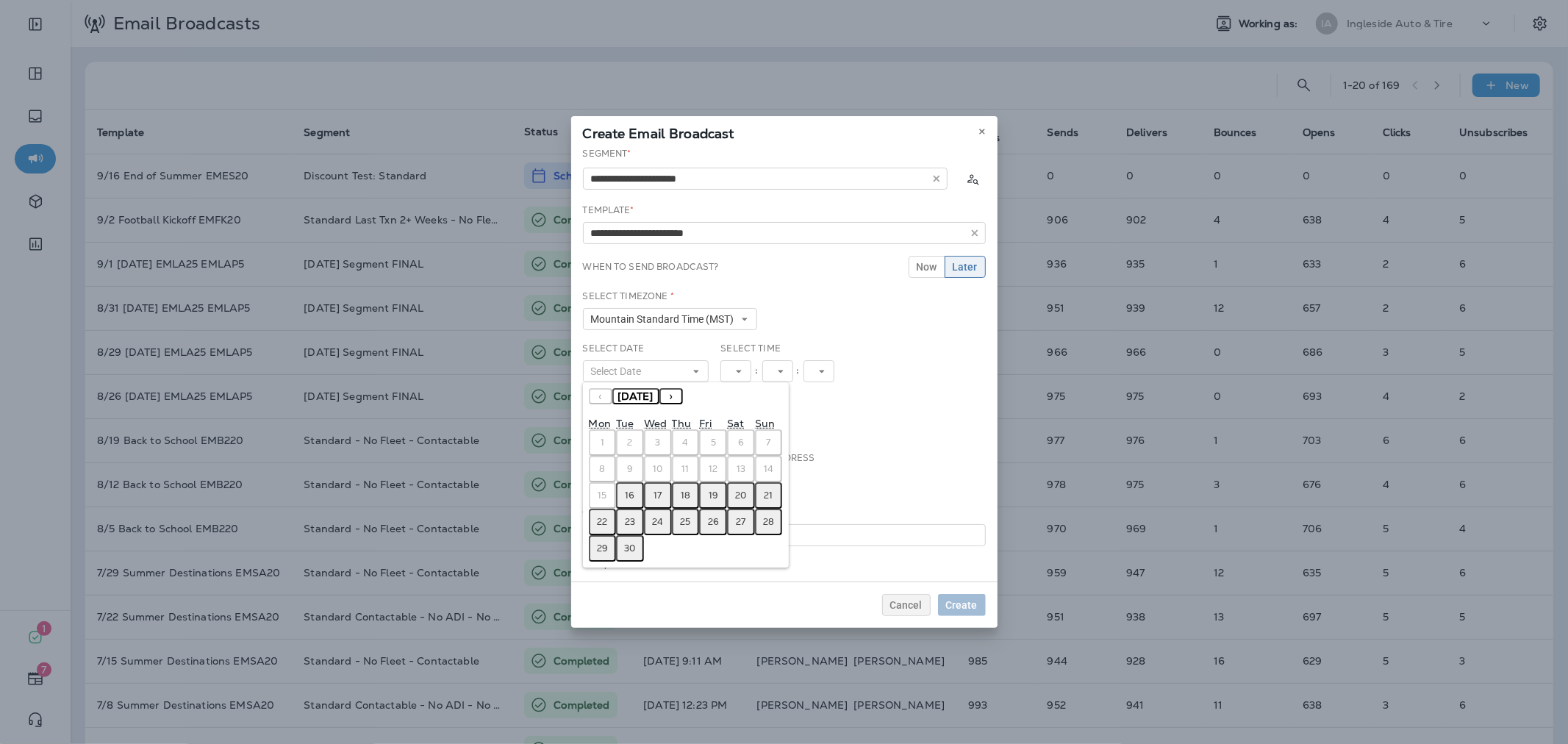
click at [632, 492] on abbr "16" at bounding box center [630, 495] width 9 height 12
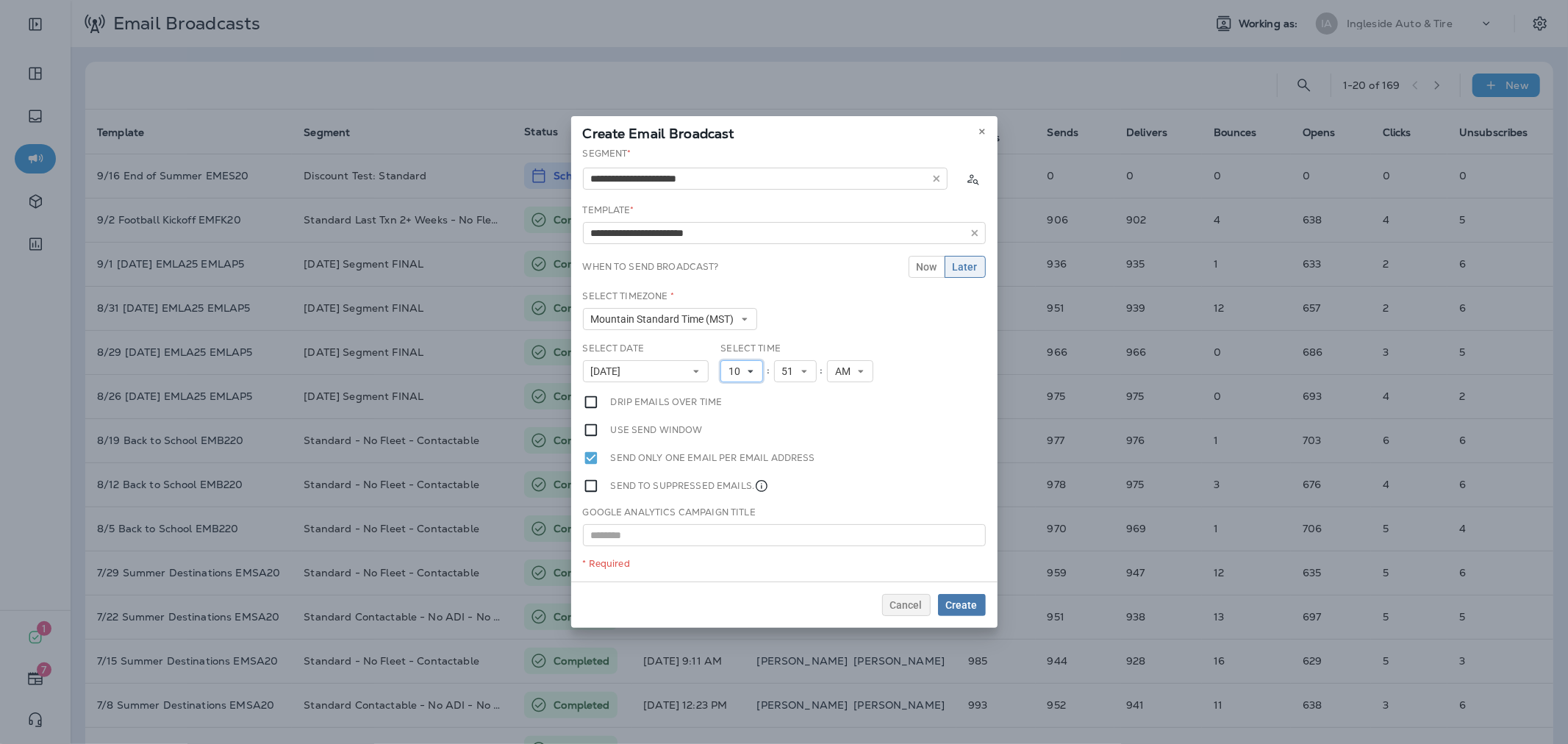
click at [748, 372] on icon at bounding box center [750, 371] width 9 height 9
click at [731, 557] on link "11" at bounding box center [742, 564] width 43 height 18
click at [963, 603] on span "Create" at bounding box center [962, 605] width 32 height 10
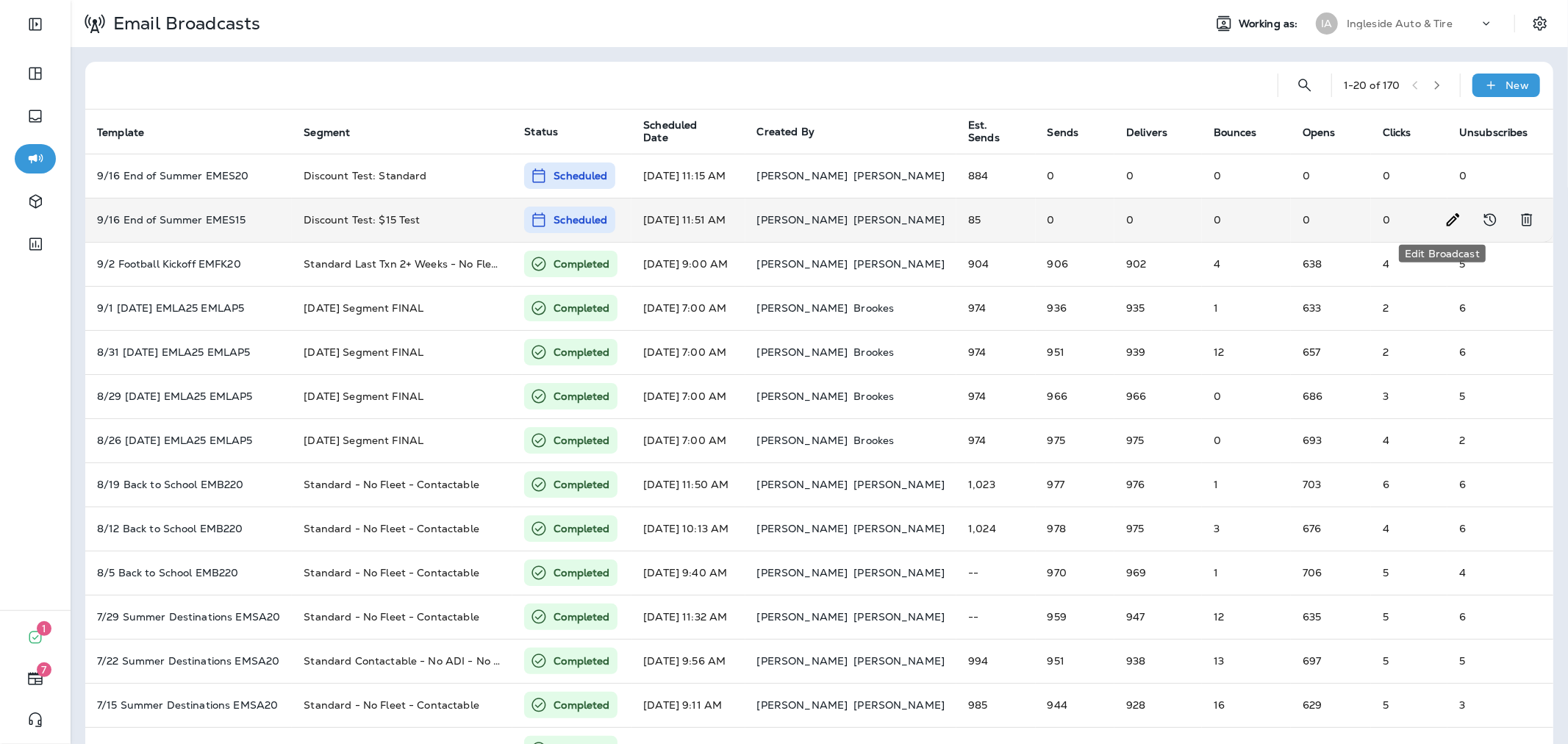
click at [1447, 222] on use "Edit Broadcast" at bounding box center [1453, 219] width 12 height 12
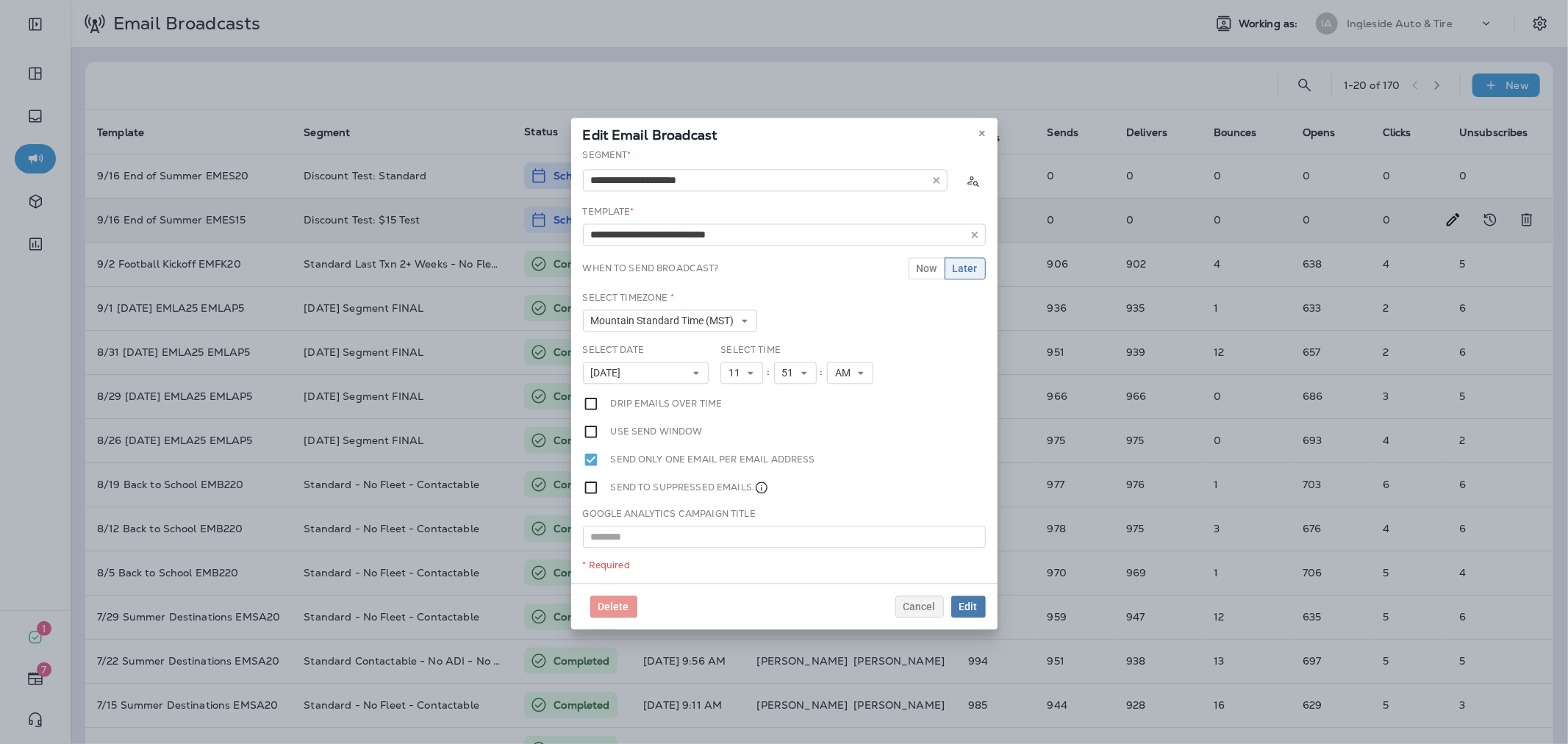
type input "**********"
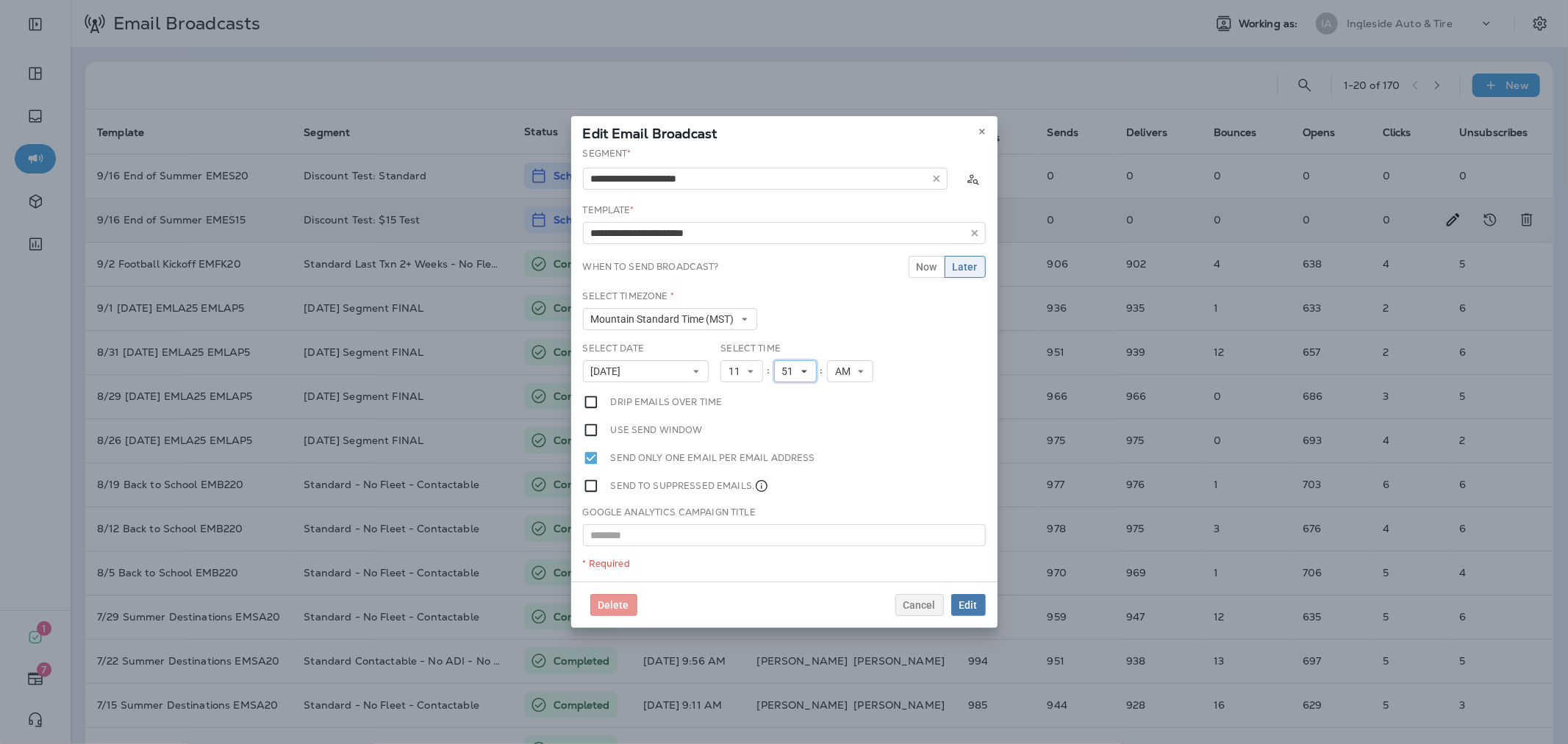
click at [795, 370] on span "51" at bounding box center [791, 372] width 18 height 12
click at [787, 494] on link "15" at bounding box center [795, 496] width 43 height 18
click at [976, 600] on span "Edit" at bounding box center [969, 605] width 19 height 10
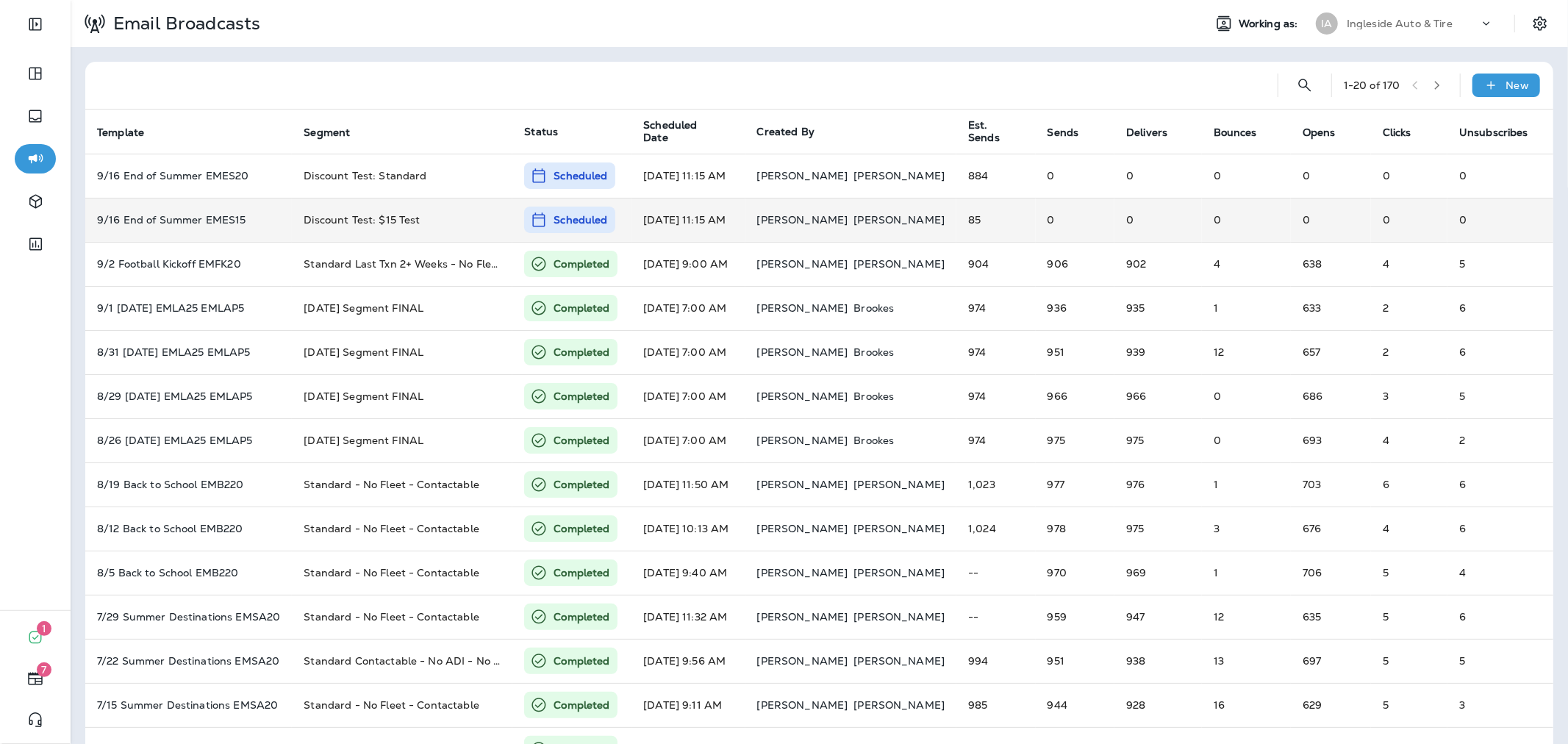
drag, startPoint x: 1372, startPoint y: 39, endPoint x: 1378, endPoint y: 24, distance: 16.2
click at [1372, 39] on div "Email Broadcasts Working as: IA Ingleside Auto & Tire" at bounding box center [819, 23] width 1497 height 47
click at [1379, 18] on p "Ingleside Auto & Tire" at bounding box center [1399, 23] width 106 height 12
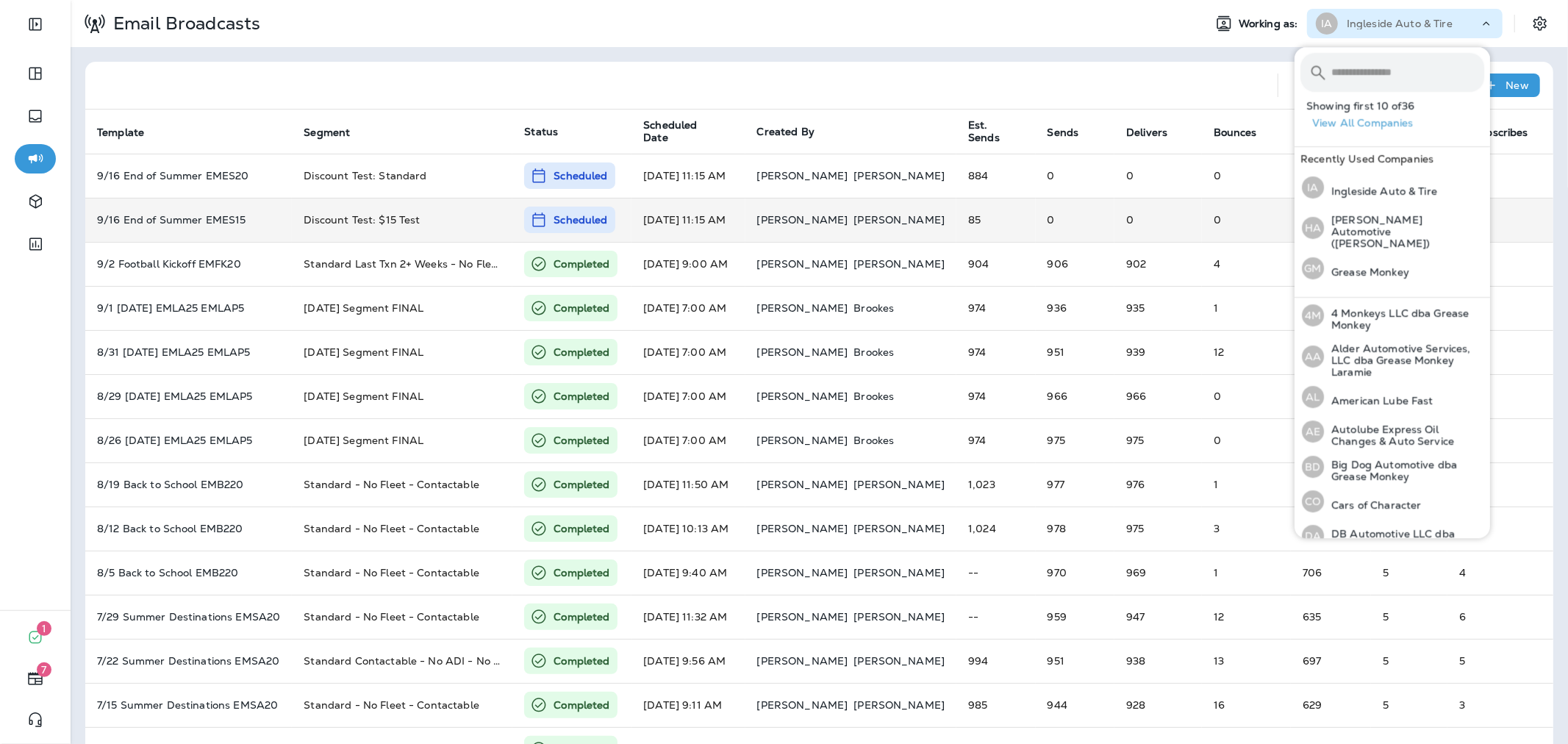
click at [1381, 75] on input "text" at bounding box center [1407, 72] width 153 height 39
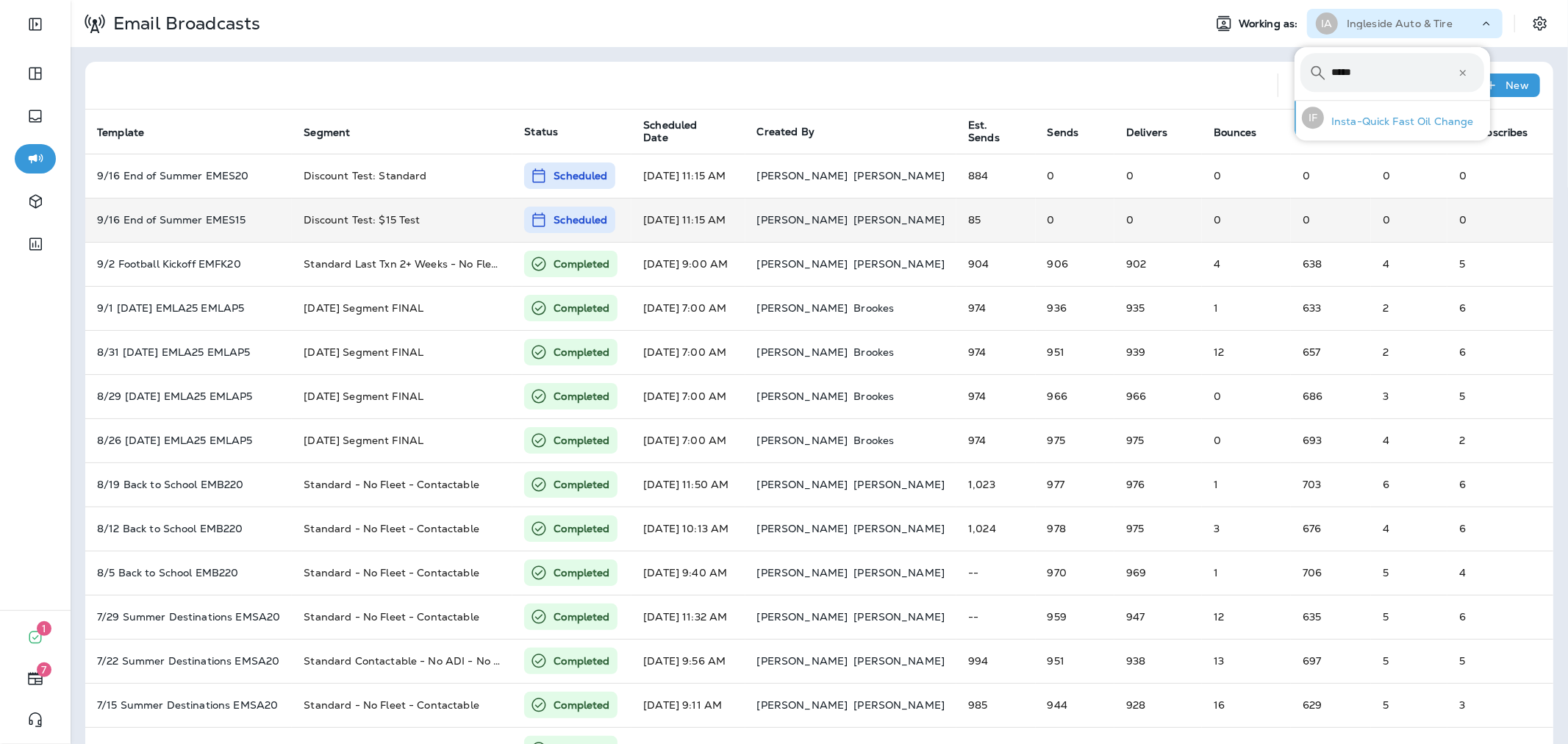
type input "*****"
click at [1366, 107] on div "IF Insta-Quick Fast Oil Change" at bounding box center [1388, 117] width 183 height 33
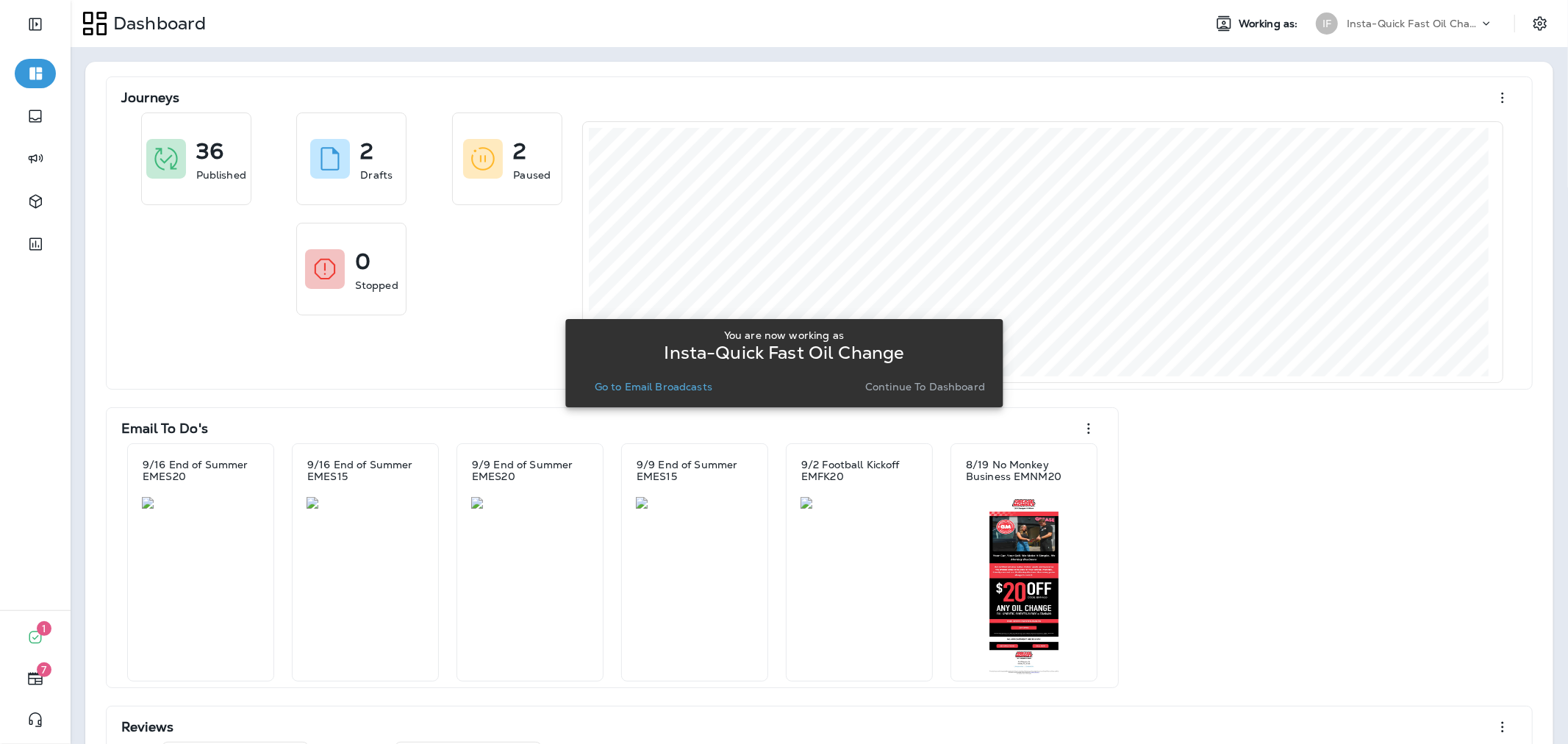
click at [904, 390] on p "Continue to Dashboard" at bounding box center [925, 386] width 120 height 12
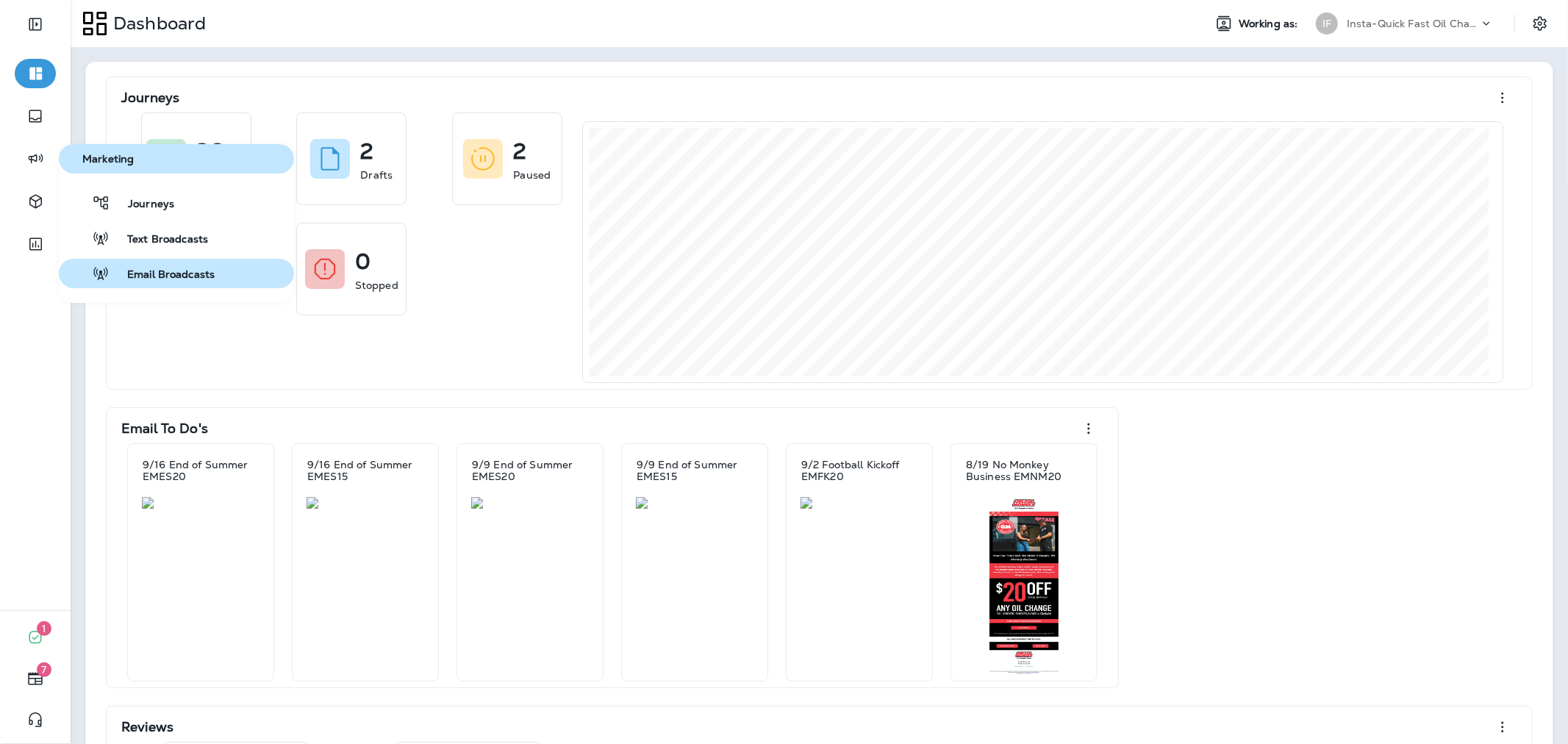
click at [145, 274] on span "Email Broadcasts" at bounding box center [162, 275] width 105 height 14
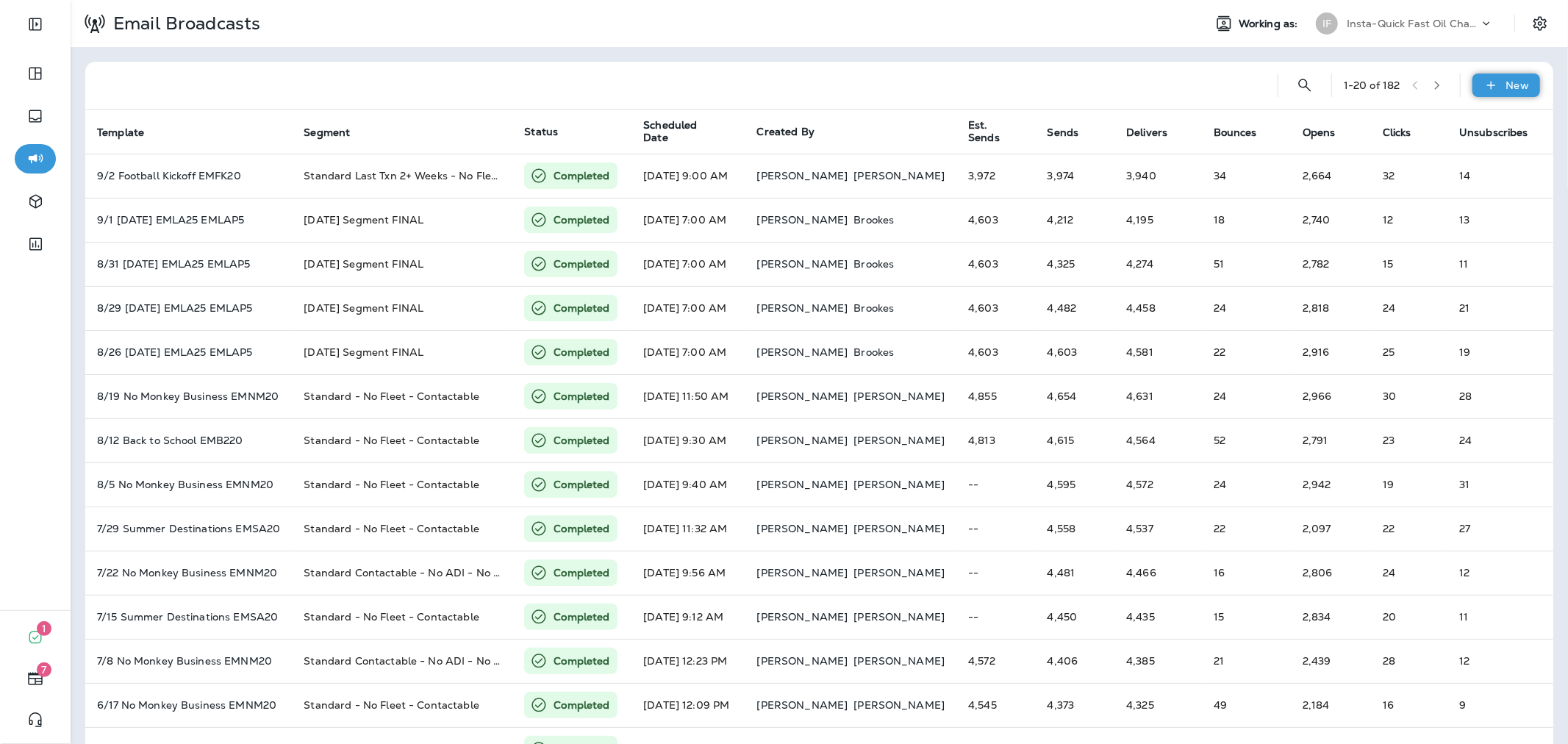
click at [1483, 91] on icon at bounding box center [1491, 85] width 16 height 15
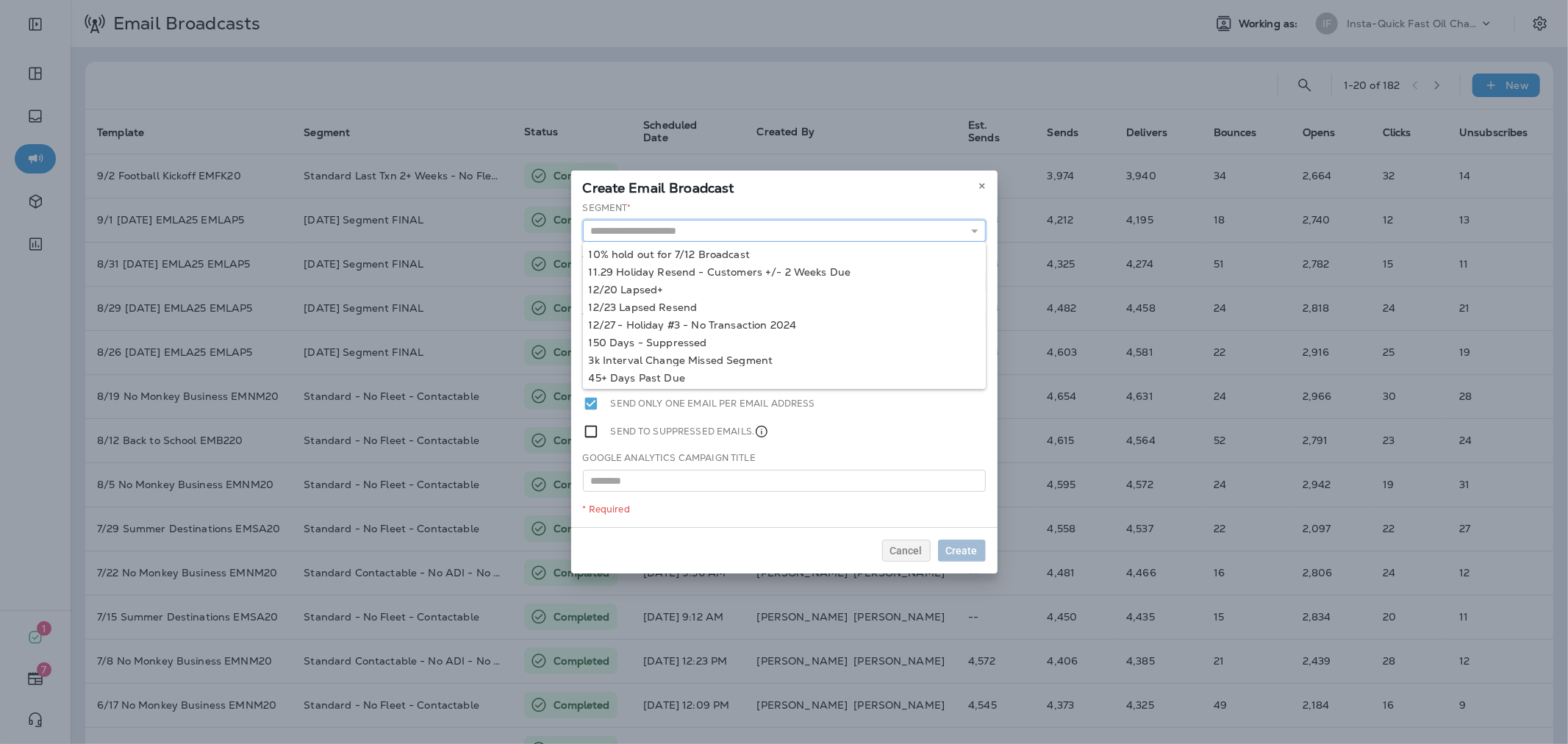
click at [865, 231] on input "text" at bounding box center [784, 231] width 403 height 22
type input "**********"
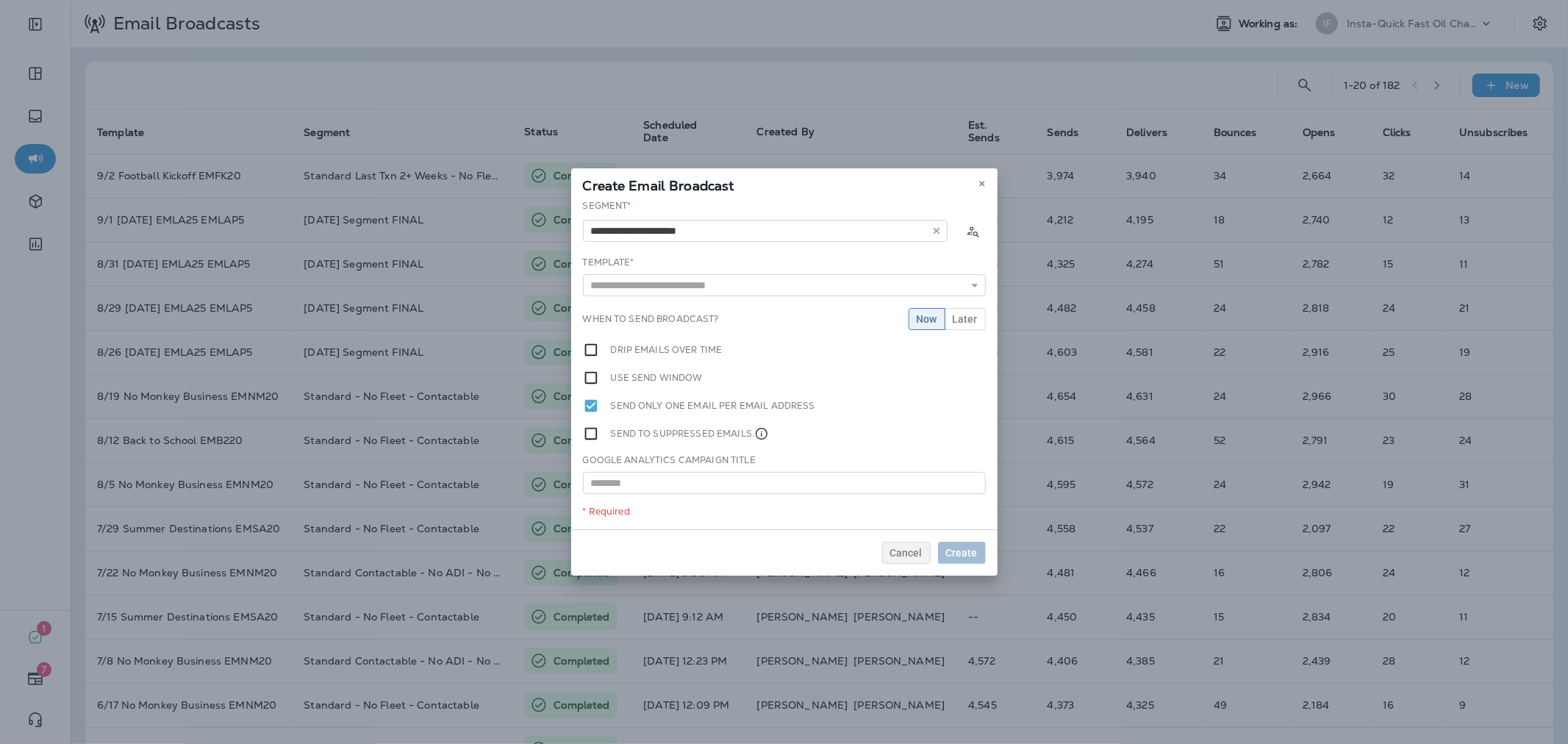
click at [683, 292] on div "**********" at bounding box center [784, 364] width 426 height 330
click at [689, 284] on input "text" at bounding box center [784, 285] width 403 height 22
type input "*"
type input "**********"
click at [708, 302] on div "**********" at bounding box center [784, 364] width 426 height 330
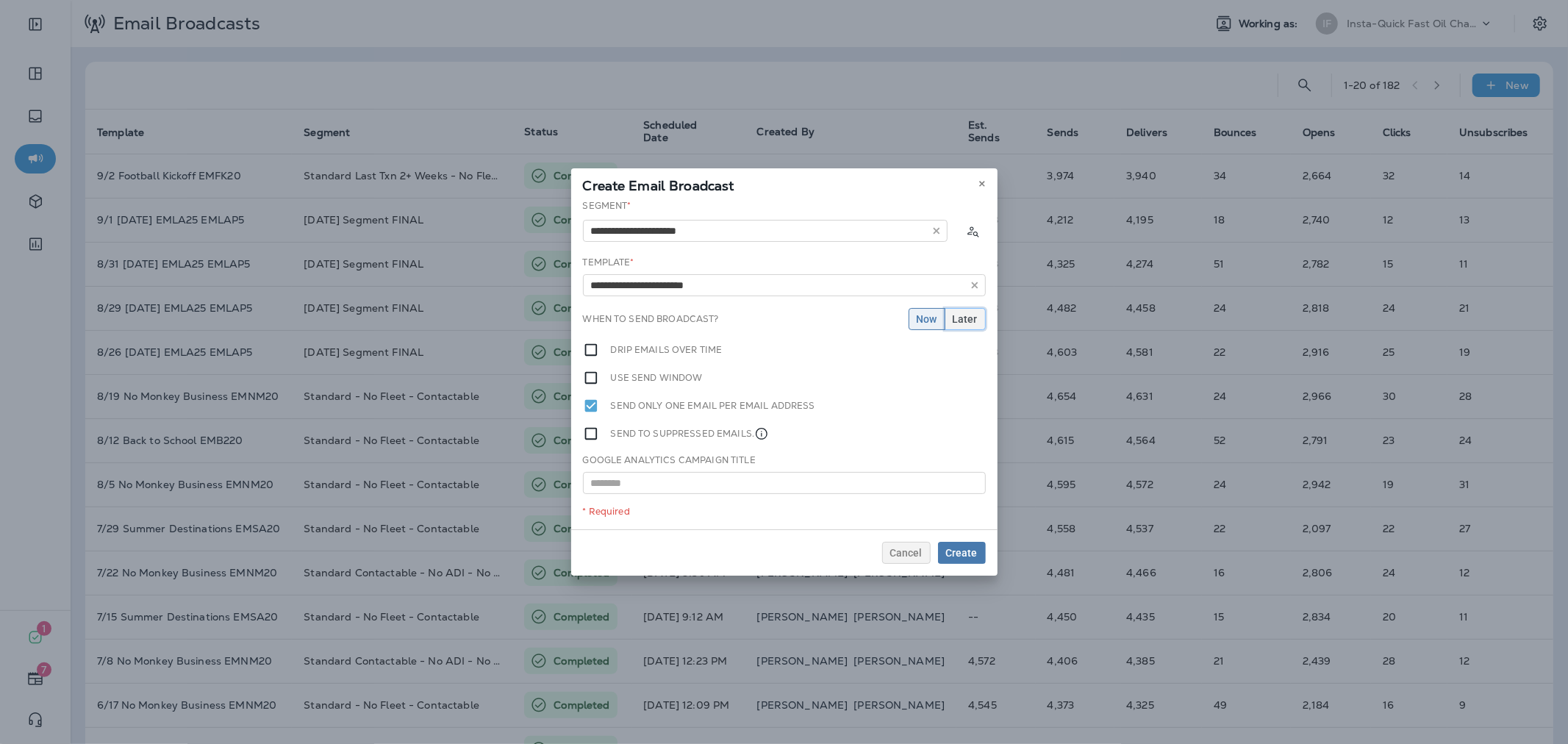
click at [959, 314] on span "Later" at bounding box center [965, 319] width 25 height 10
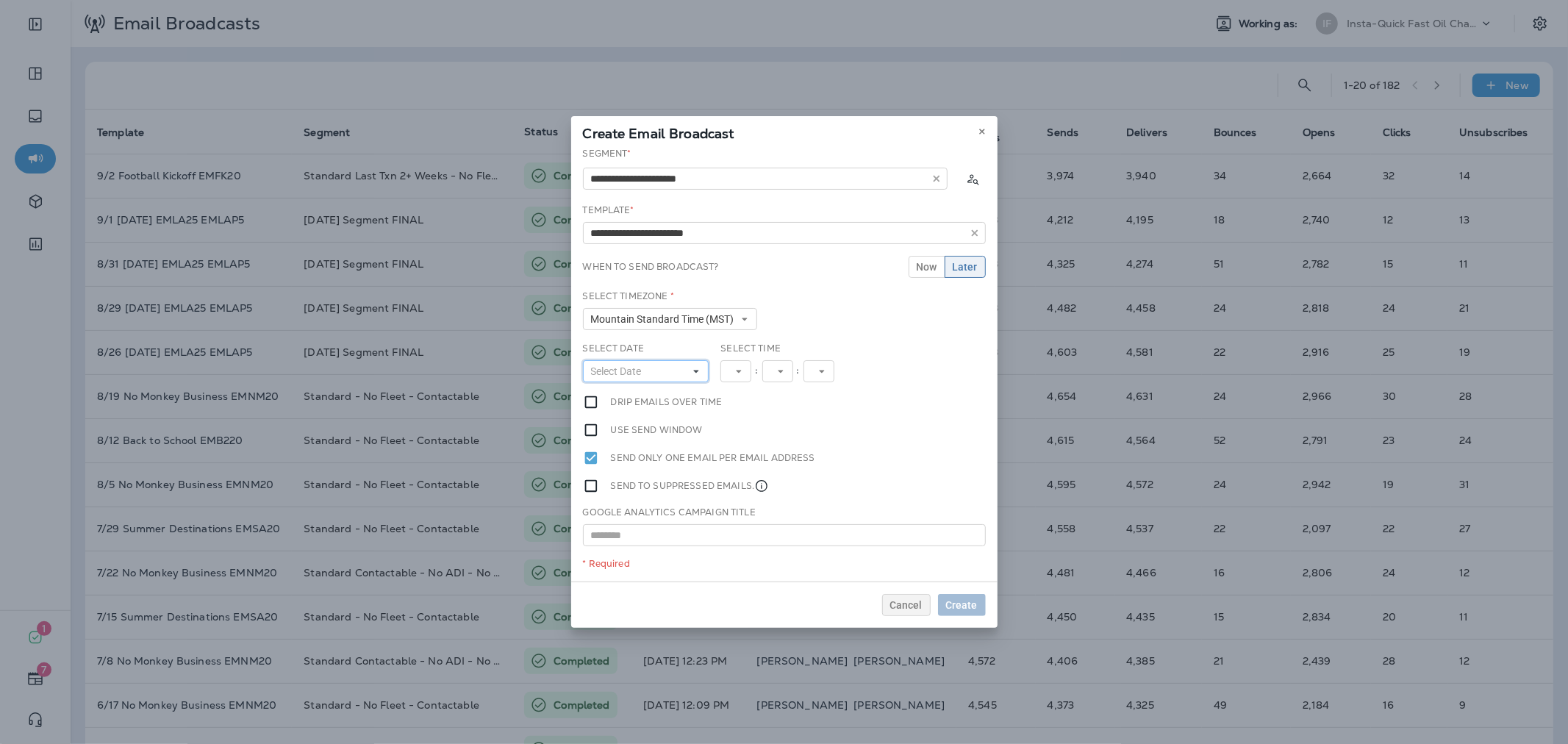
click at [671, 365] on button "Select Date" at bounding box center [646, 371] width 127 height 22
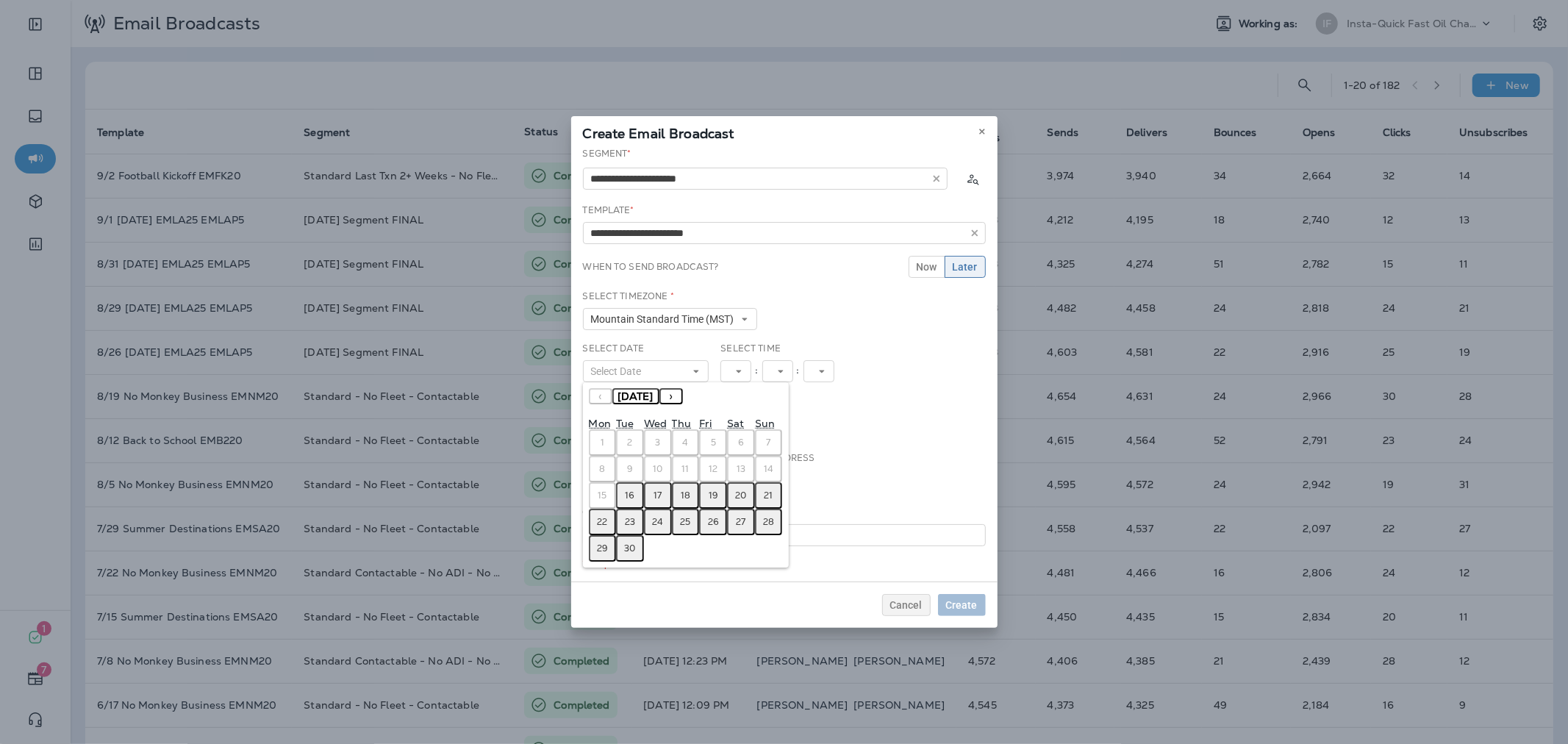
click at [633, 490] on abbr "16" at bounding box center [630, 495] width 9 height 12
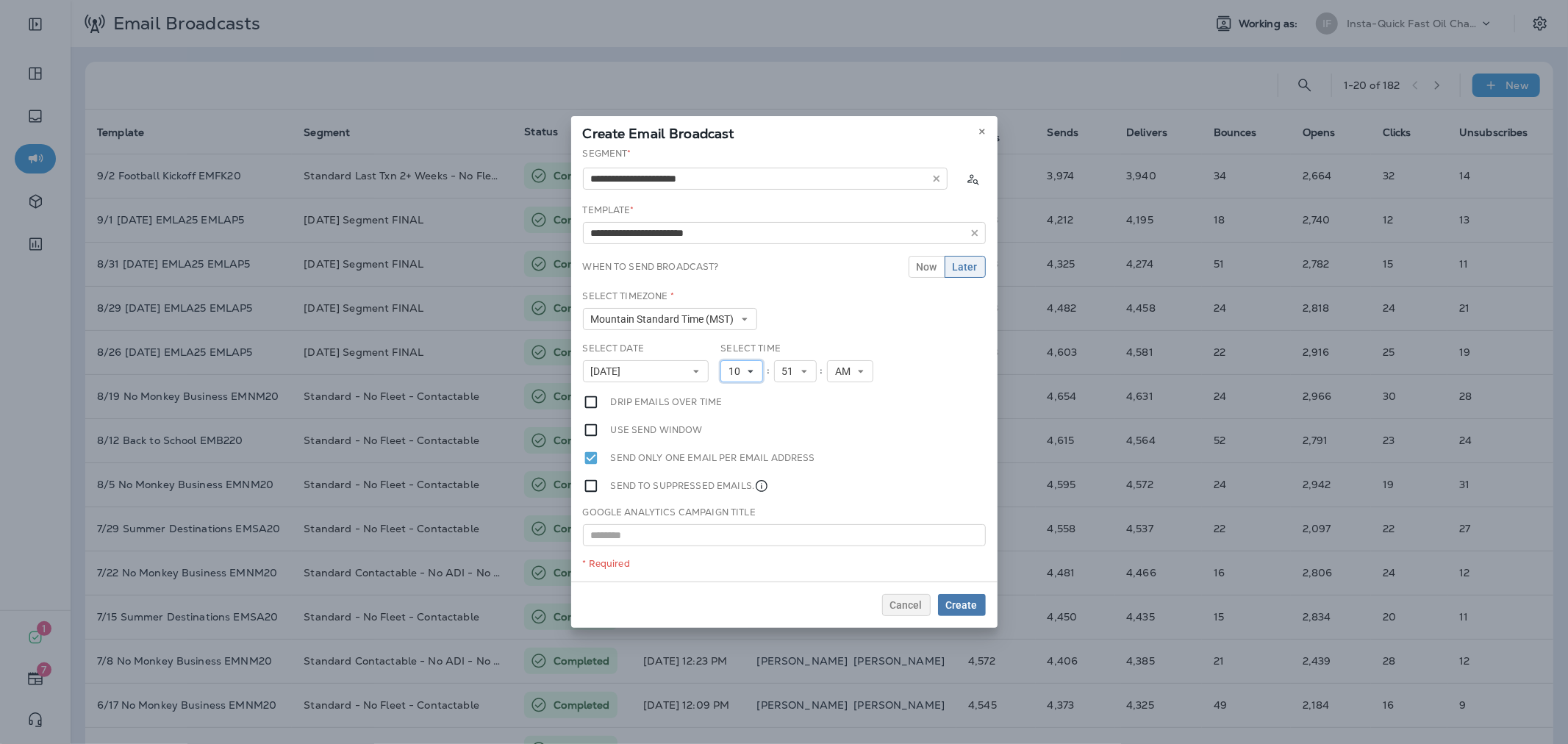
click at [745, 371] on span "10" at bounding box center [737, 372] width 18 height 12
click at [733, 570] on link "11" at bounding box center [742, 571] width 43 height 18
click at [945, 596] on button "Create" at bounding box center [961, 605] width 47 height 22
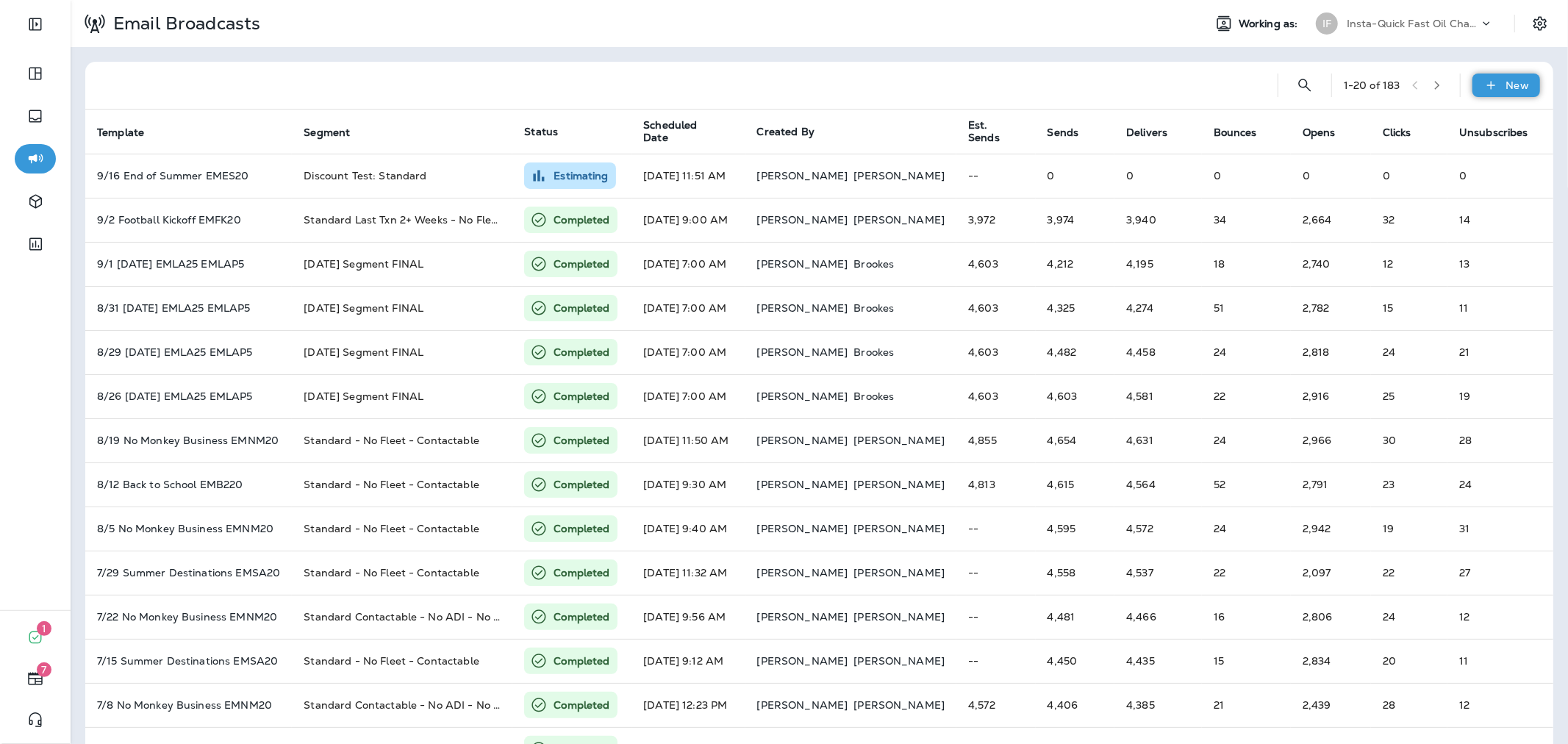
click at [1506, 88] on p "New" at bounding box center [1517, 85] width 23 height 12
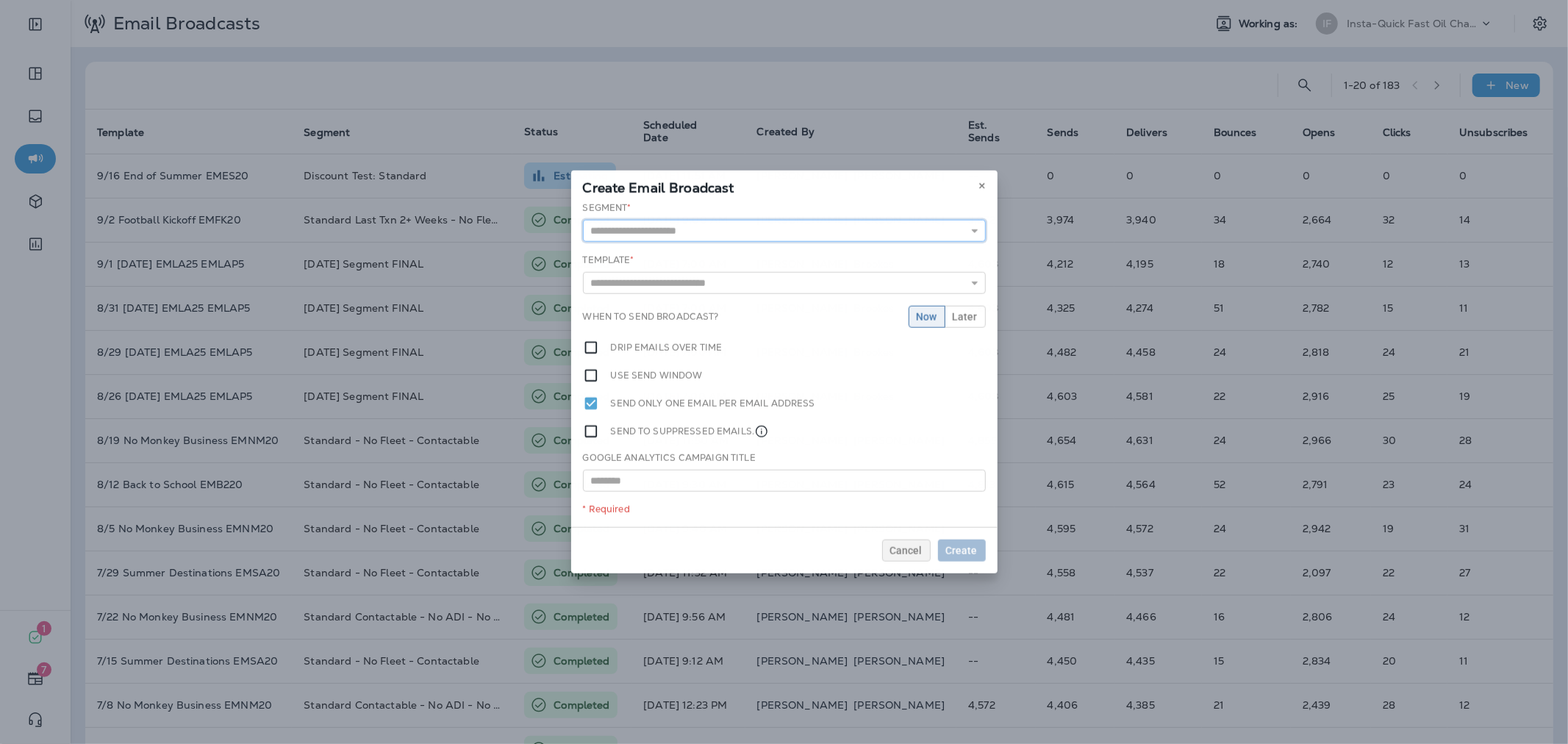
click at [920, 222] on input "text" at bounding box center [784, 231] width 403 height 22
type input "**********"
click at [672, 253] on div "**********" at bounding box center [784, 364] width 426 height 326
click at [677, 281] on input "text" at bounding box center [784, 285] width 403 height 22
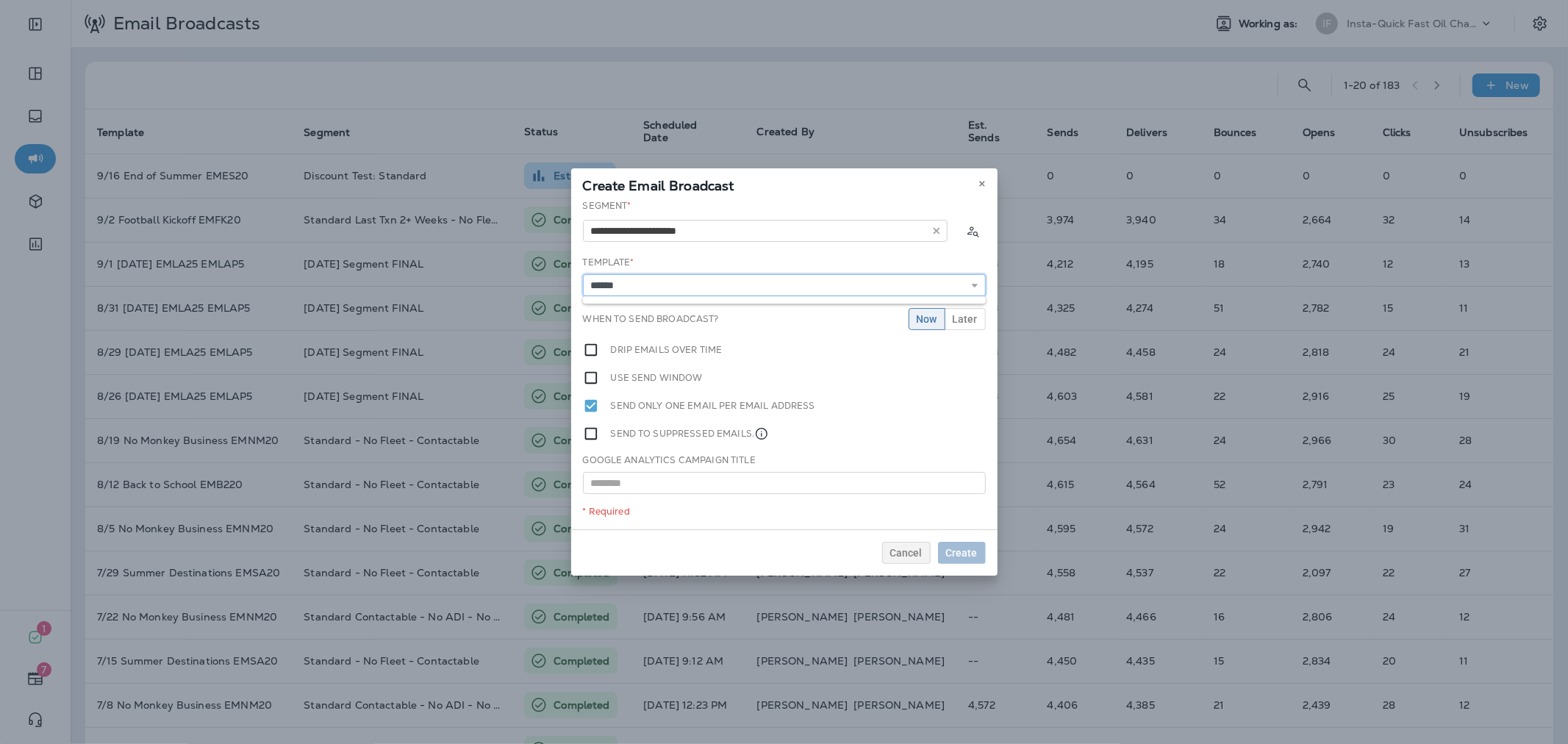
click at [617, 285] on input "******" at bounding box center [784, 285] width 403 height 22
type input "**********"
click at [702, 307] on div "**********" at bounding box center [784, 364] width 426 height 330
click at [971, 320] on span "Later" at bounding box center [965, 319] width 25 height 10
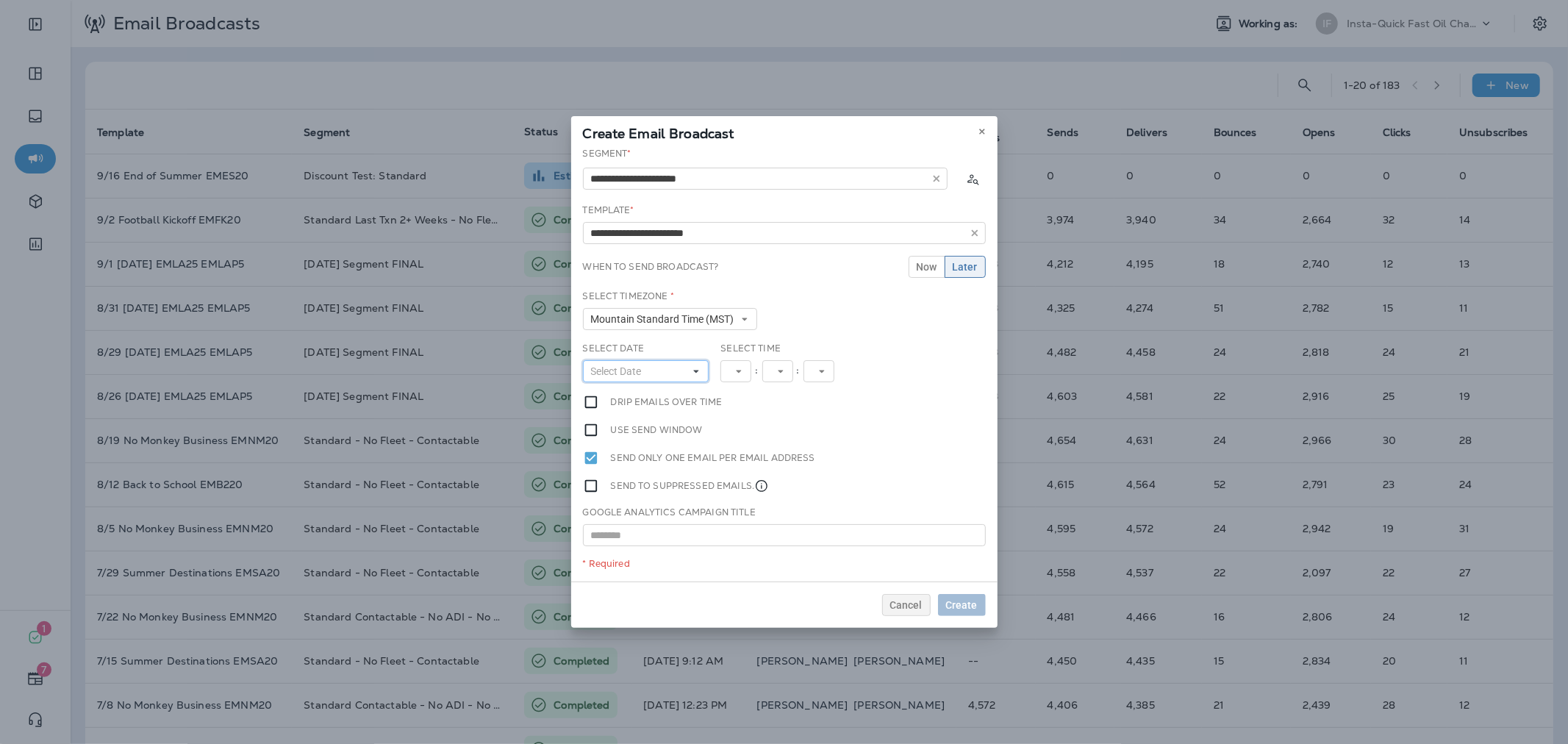
click at [664, 372] on button "Select Date" at bounding box center [646, 371] width 127 height 22
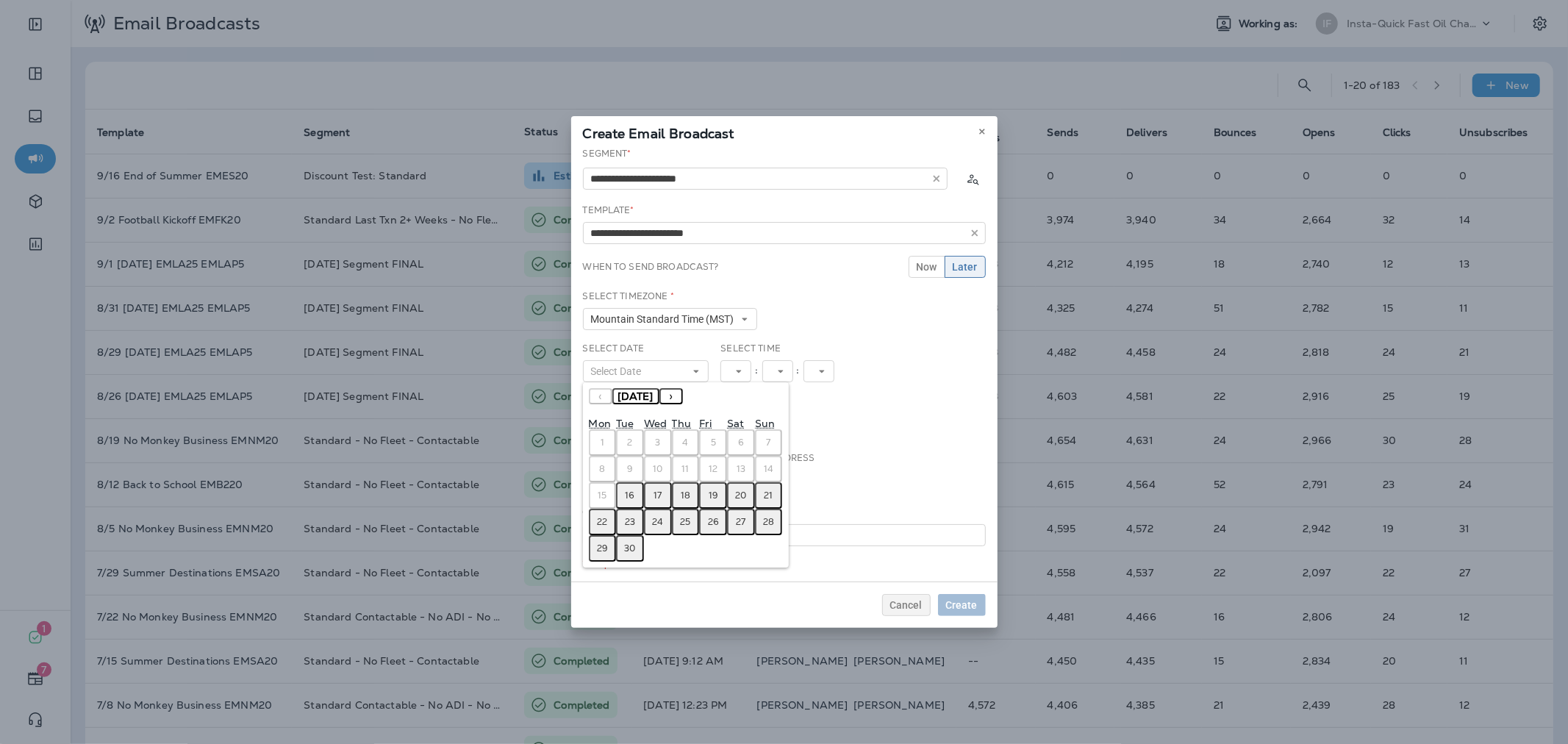
drag, startPoint x: 632, startPoint y: 491, endPoint x: 641, endPoint y: 486, distance: 10.3
click at [633, 491] on abbr "16" at bounding box center [630, 495] width 9 height 12
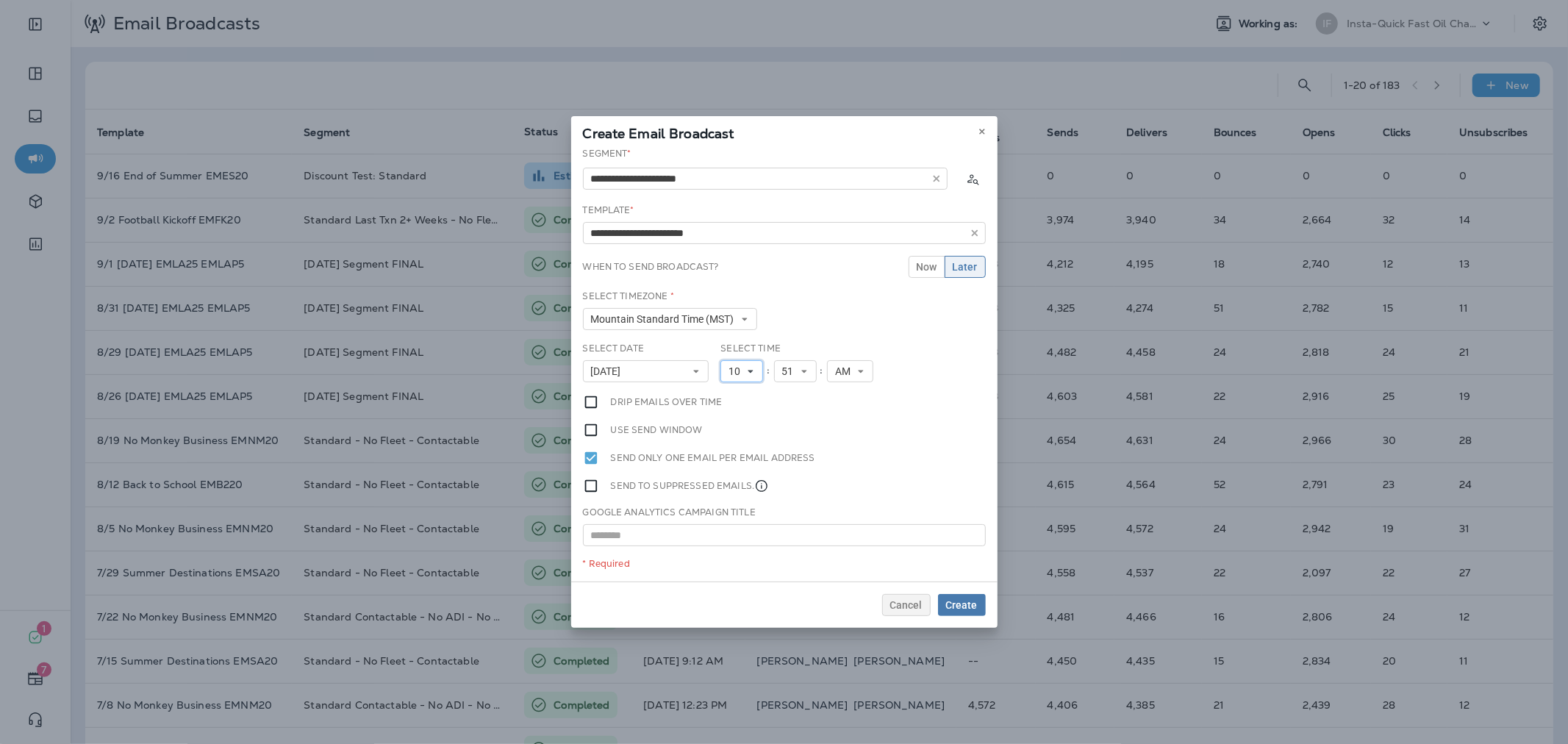
click at [750, 371] on use at bounding box center [750, 372] width 5 height 3
click at [729, 566] on link "11" at bounding box center [742, 571] width 43 height 18
click at [973, 604] on span "Create" at bounding box center [962, 605] width 32 height 10
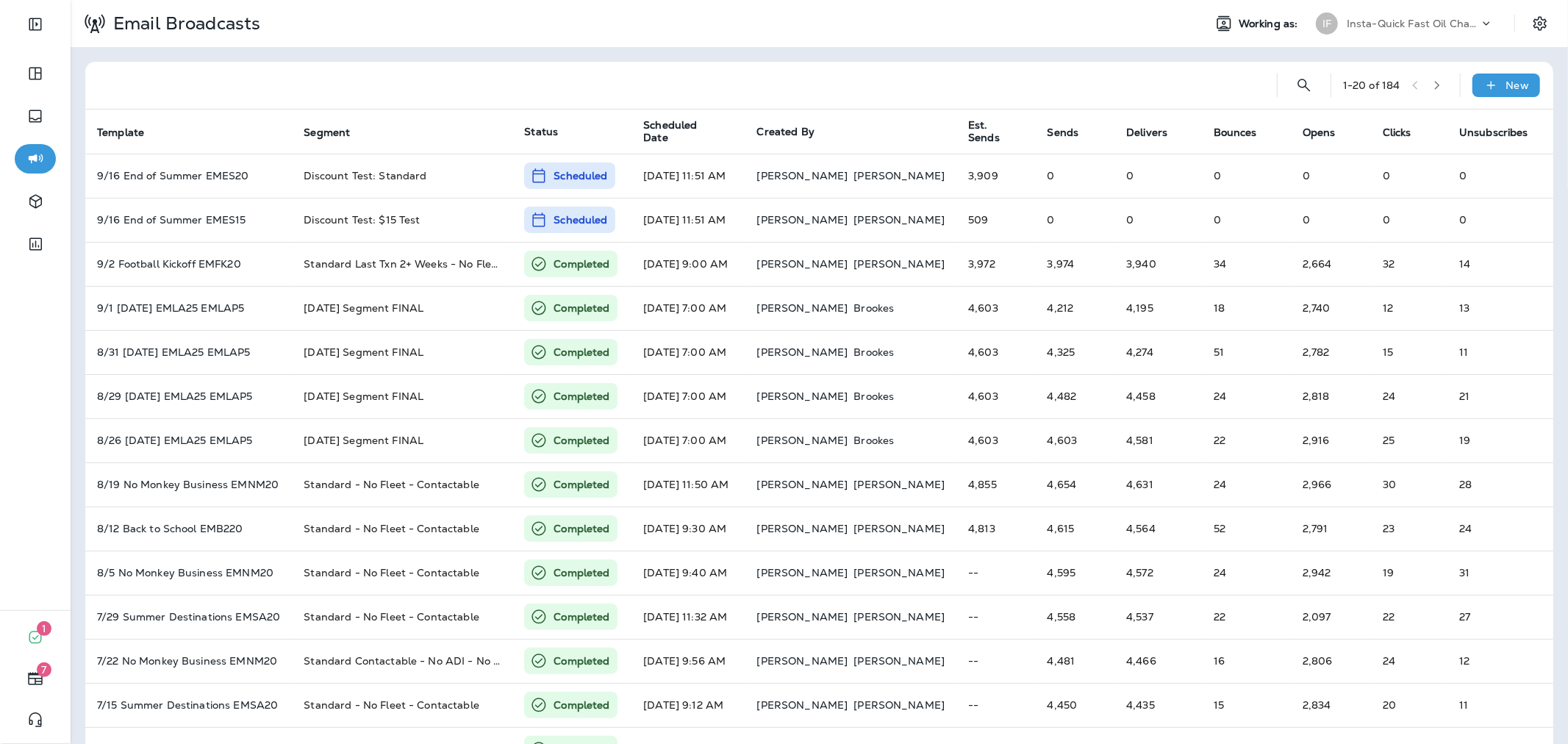
click at [1381, 26] on p "Insta-Quick Fast Oil Change" at bounding box center [1413, 23] width 132 height 12
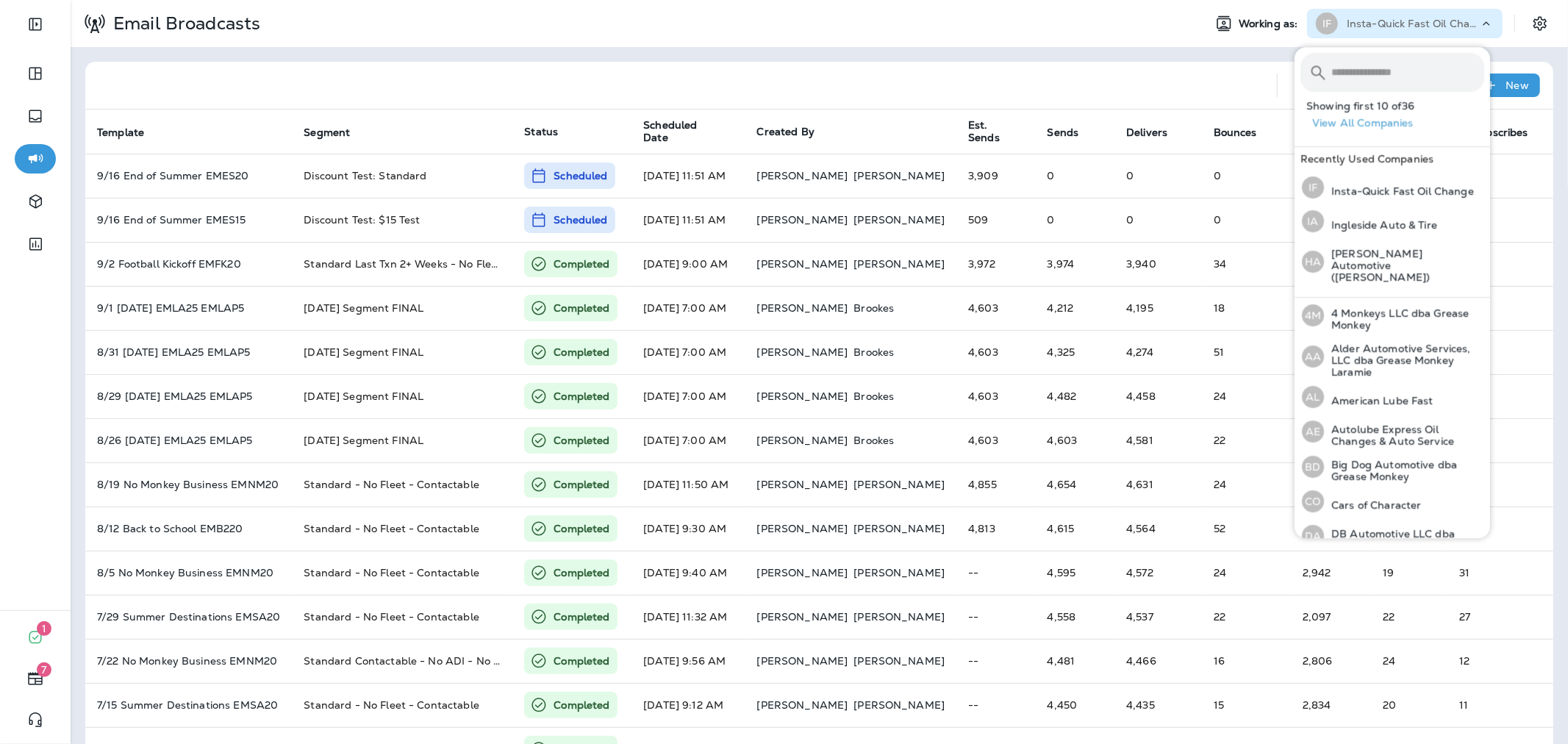
click at [1381, 63] on input "text" at bounding box center [1407, 72] width 153 height 39
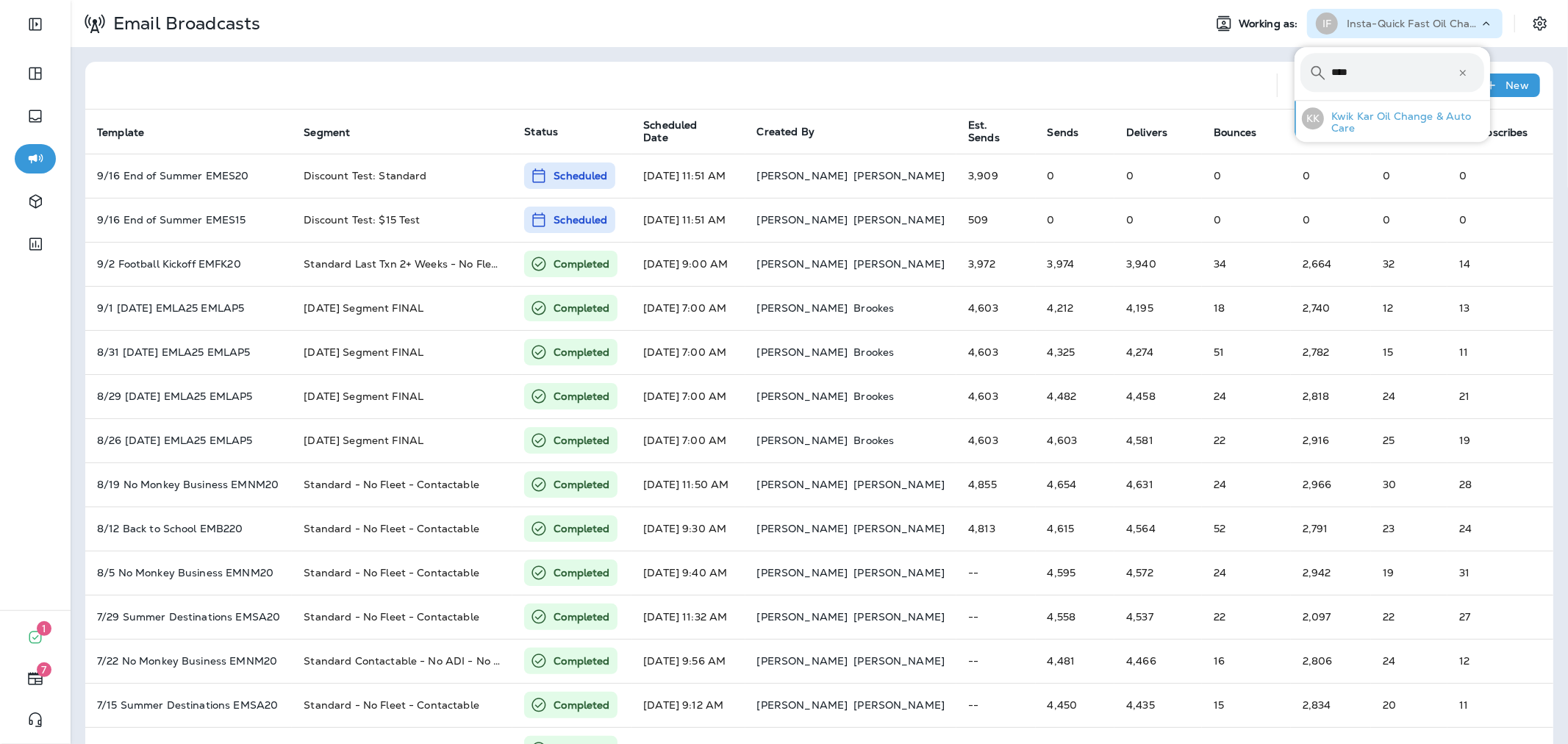
type input "****"
click at [1378, 116] on p "Kwik Kar Oil Change & Auto Care" at bounding box center [1404, 122] width 160 height 23
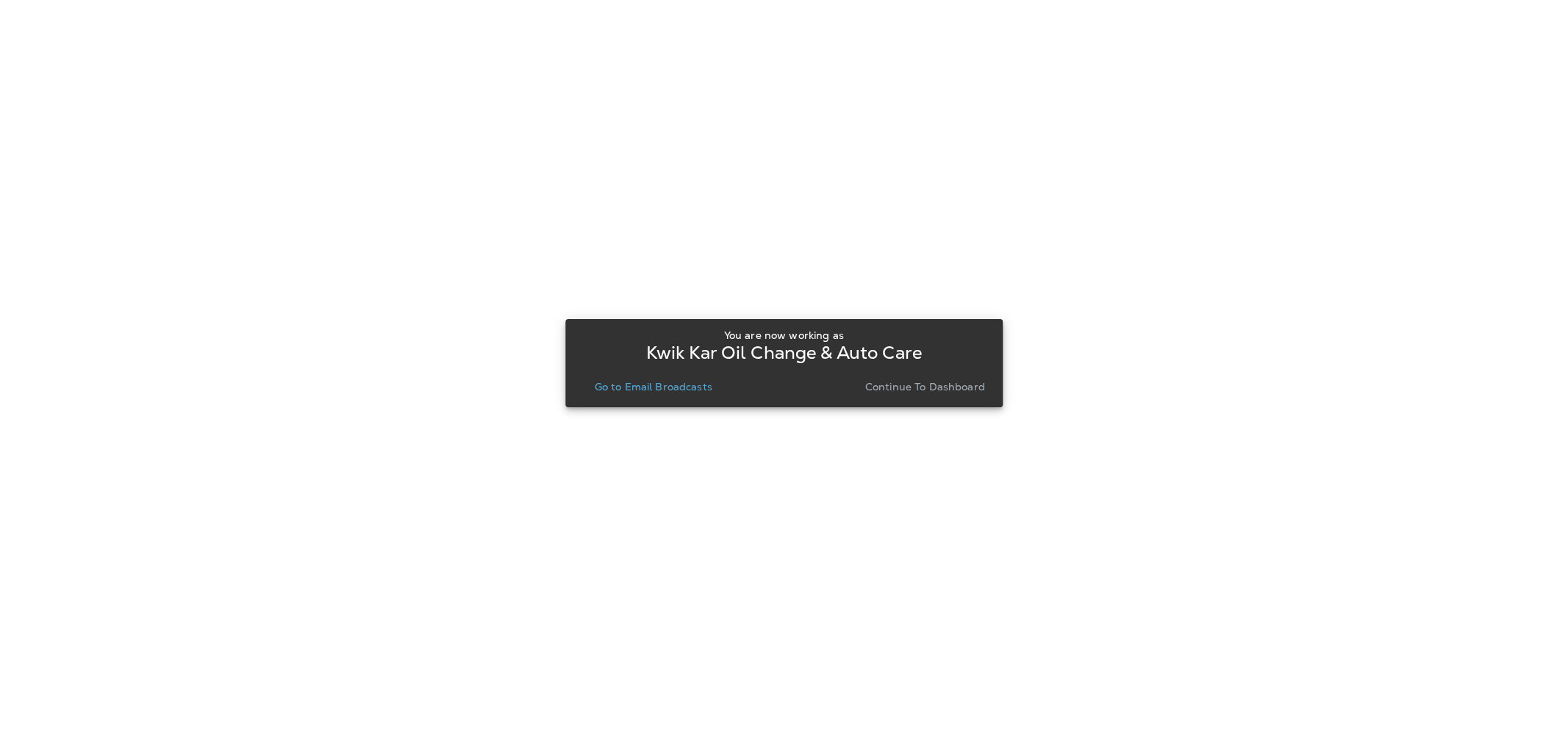
click at [692, 371] on div "You are now working as Kwik Kar Oil Change & Auto Care Go to Email Broadcasts C…" at bounding box center [784, 363] width 414 height 68
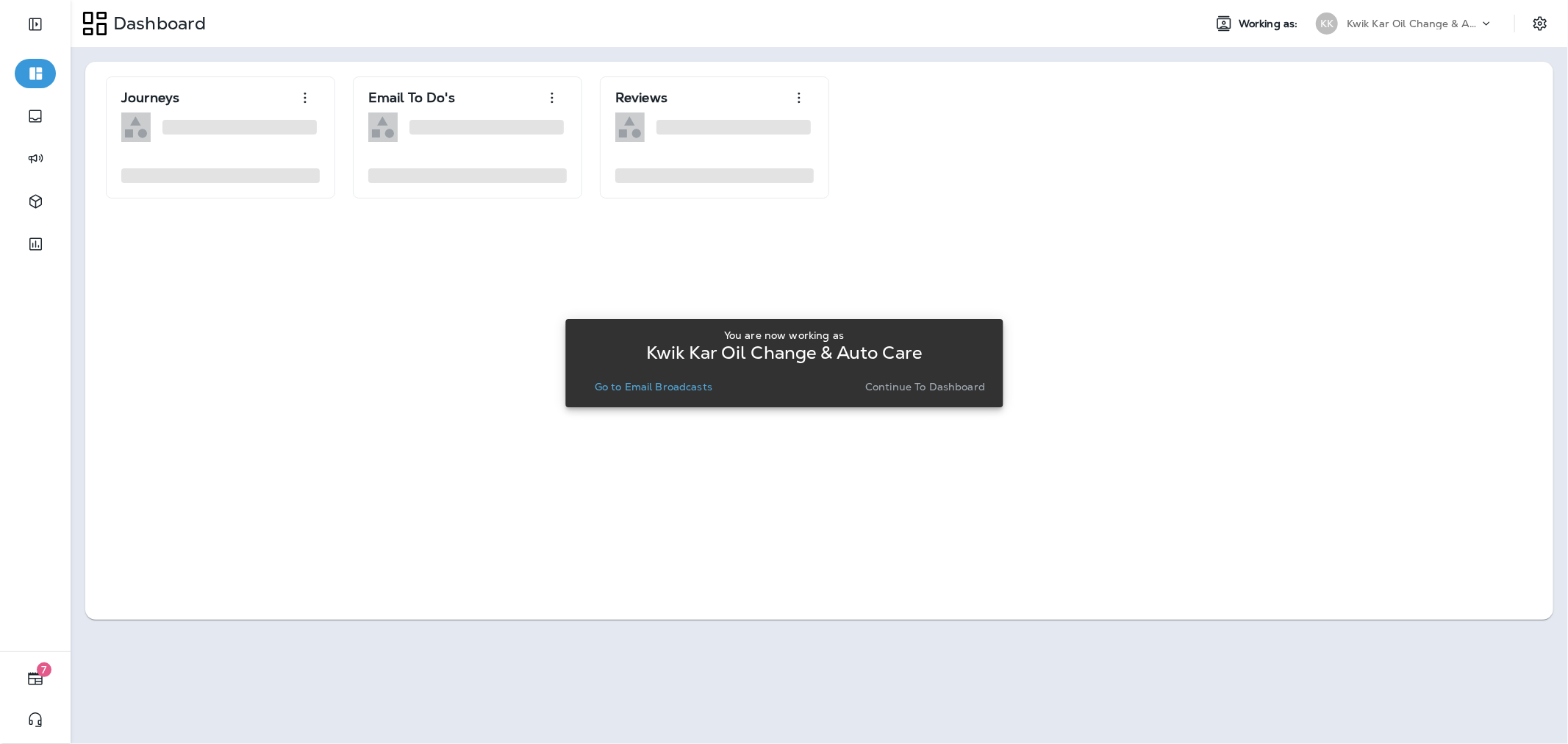
click at [693, 379] on button "Go to Email Broadcasts" at bounding box center [653, 386] width 129 height 20
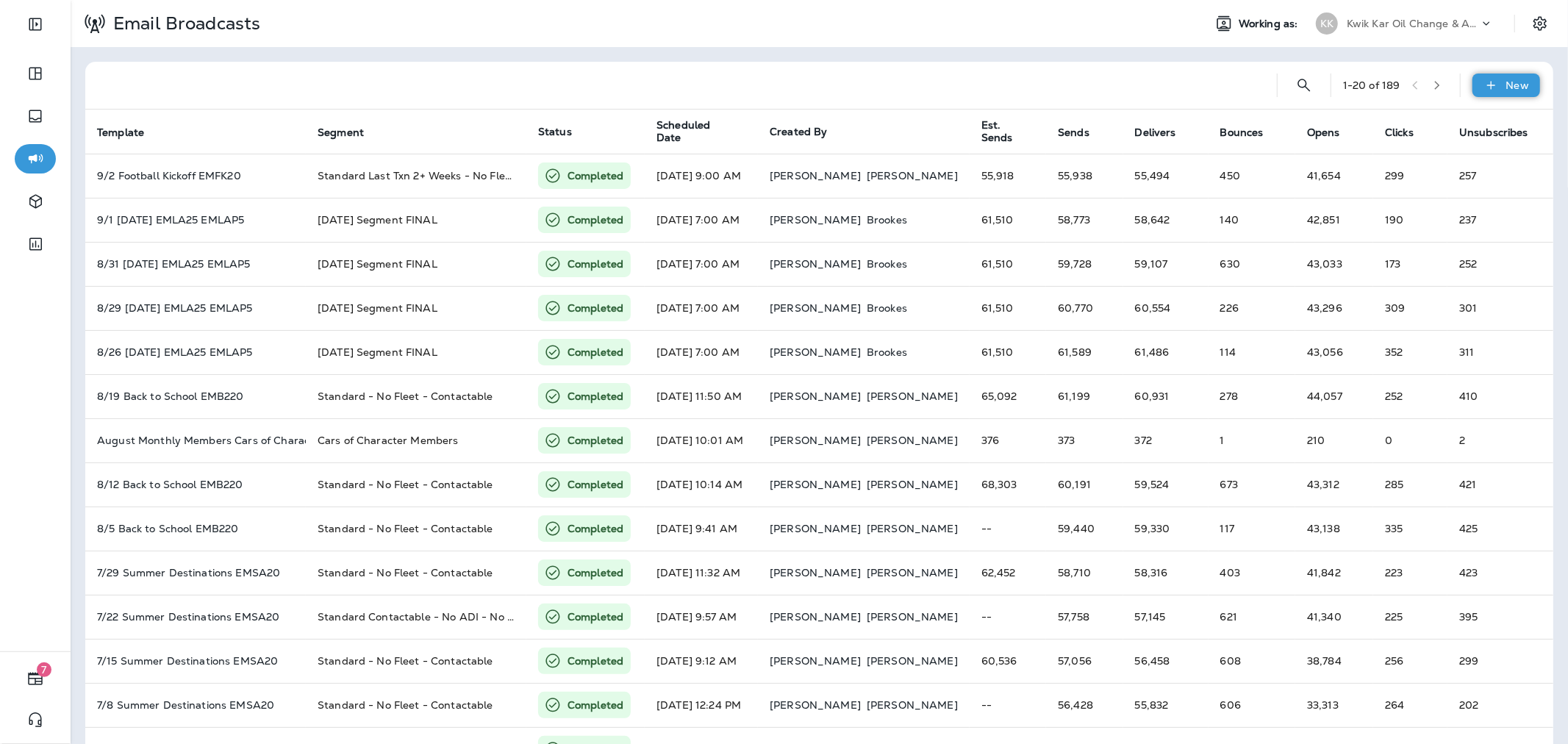
click at [1483, 92] on icon at bounding box center [1491, 85] width 16 height 15
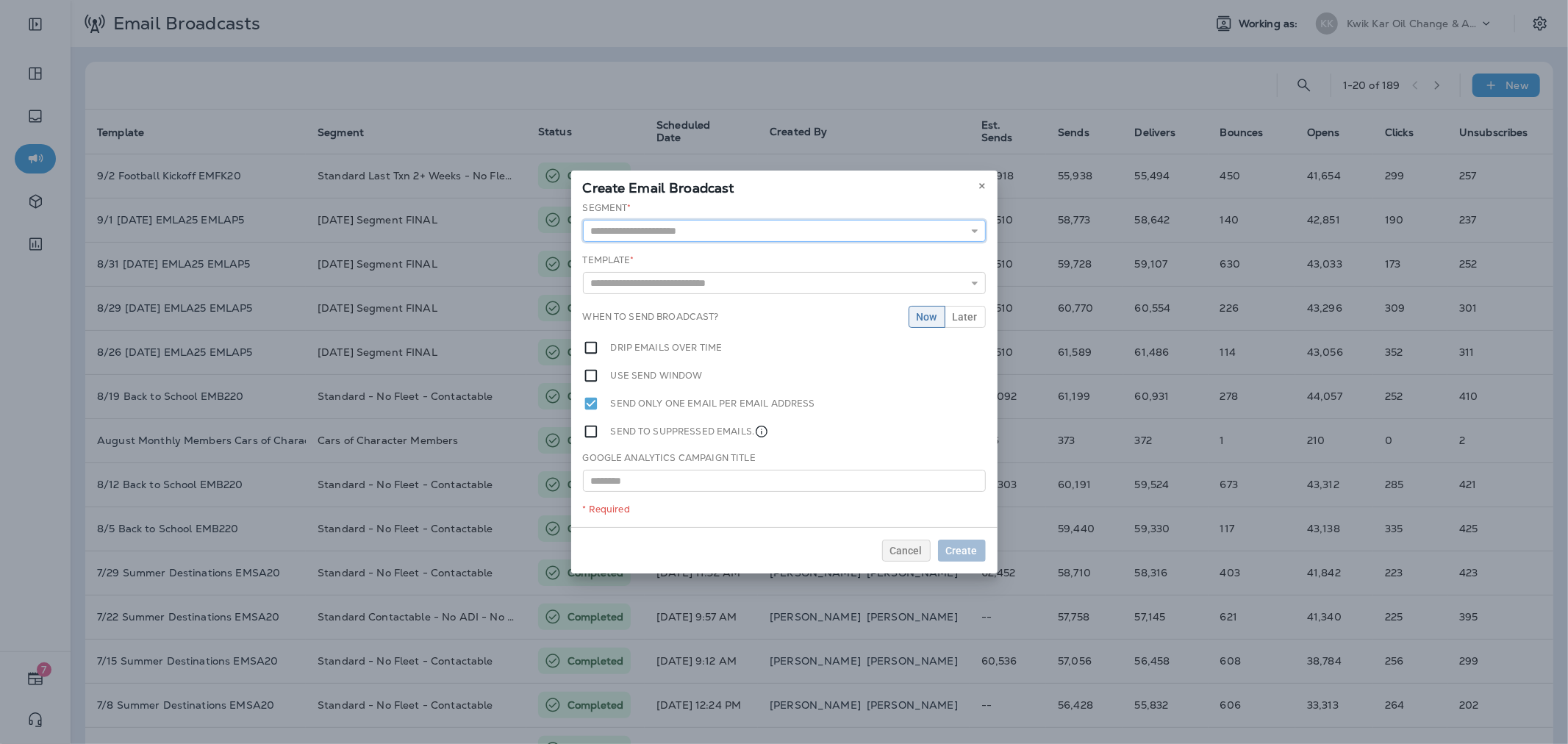
click at [760, 230] on input "text" at bounding box center [784, 231] width 403 height 22
type input "**********"
click at [694, 291] on div "**********" at bounding box center [784, 364] width 426 height 326
click at [697, 273] on div "Template * 10/10 Active 2024 12/11 75k $20 OFF Reminder Email - Due $20 OFF Rem…" at bounding box center [784, 276] width 403 height 40
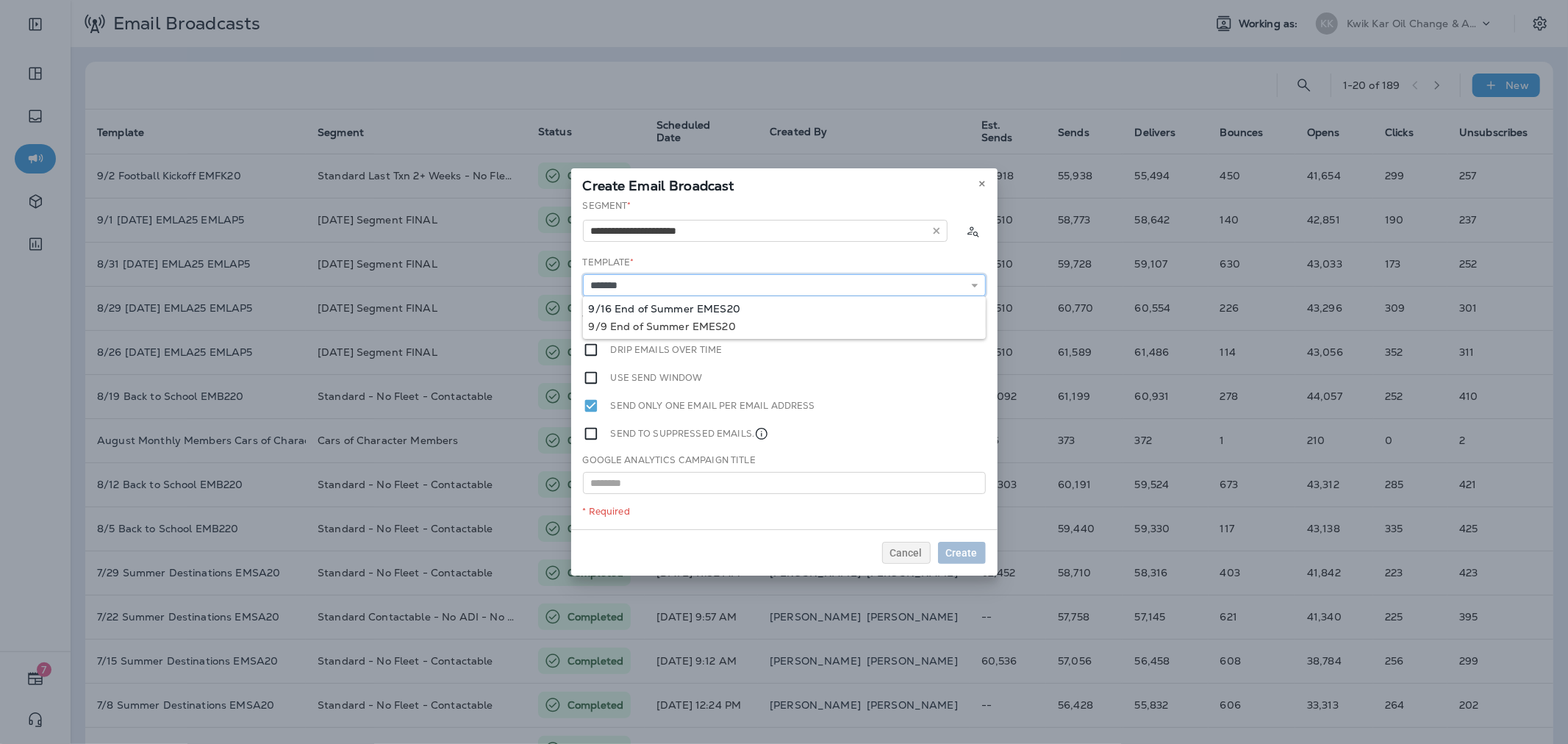
type input "**********"
click at [746, 304] on div "**********" at bounding box center [784, 364] width 426 height 330
click at [970, 319] on span "Later" at bounding box center [965, 319] width 25 height 10
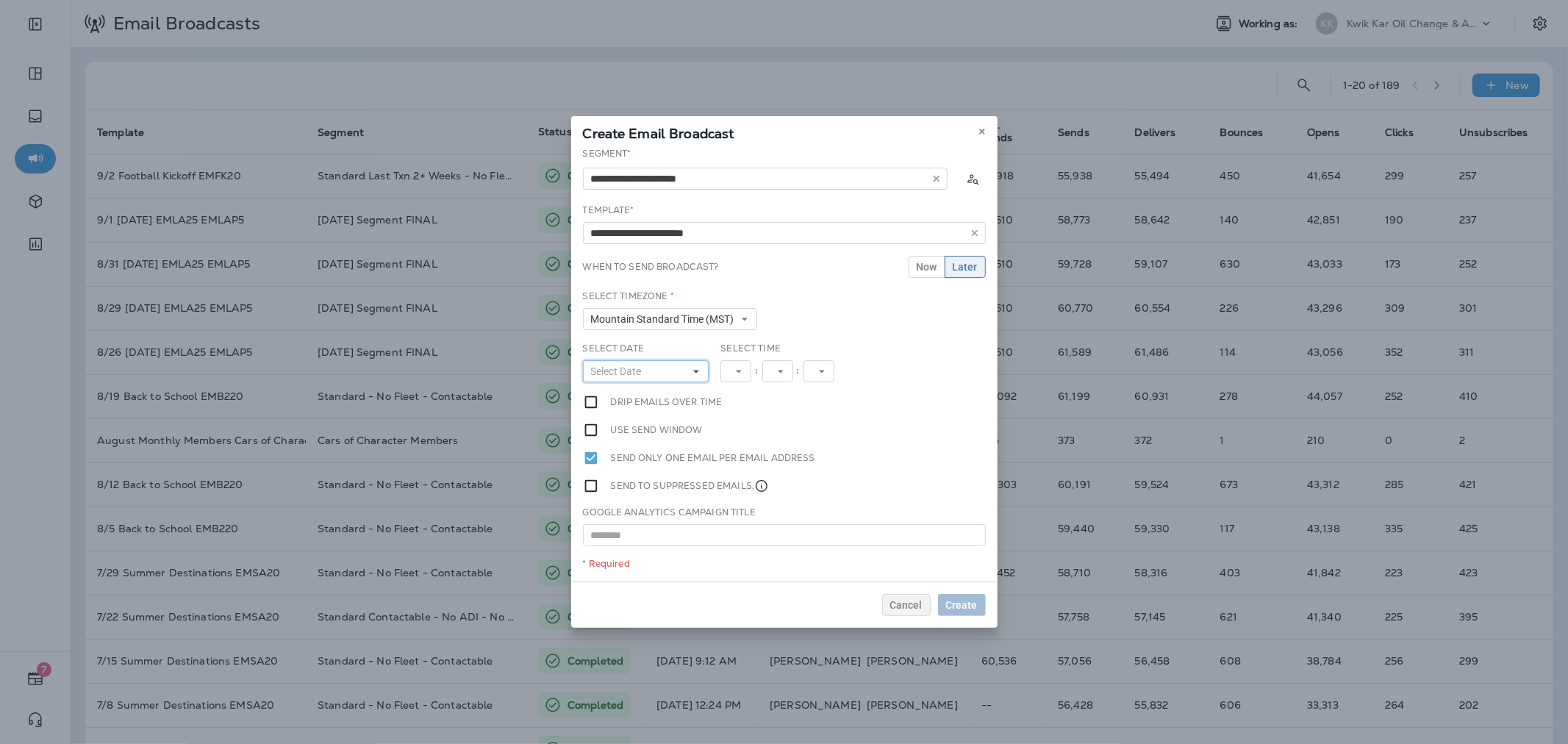
click at [679, 371] on button "Select Date" at bounding box center [646, 371] width 127 height 22
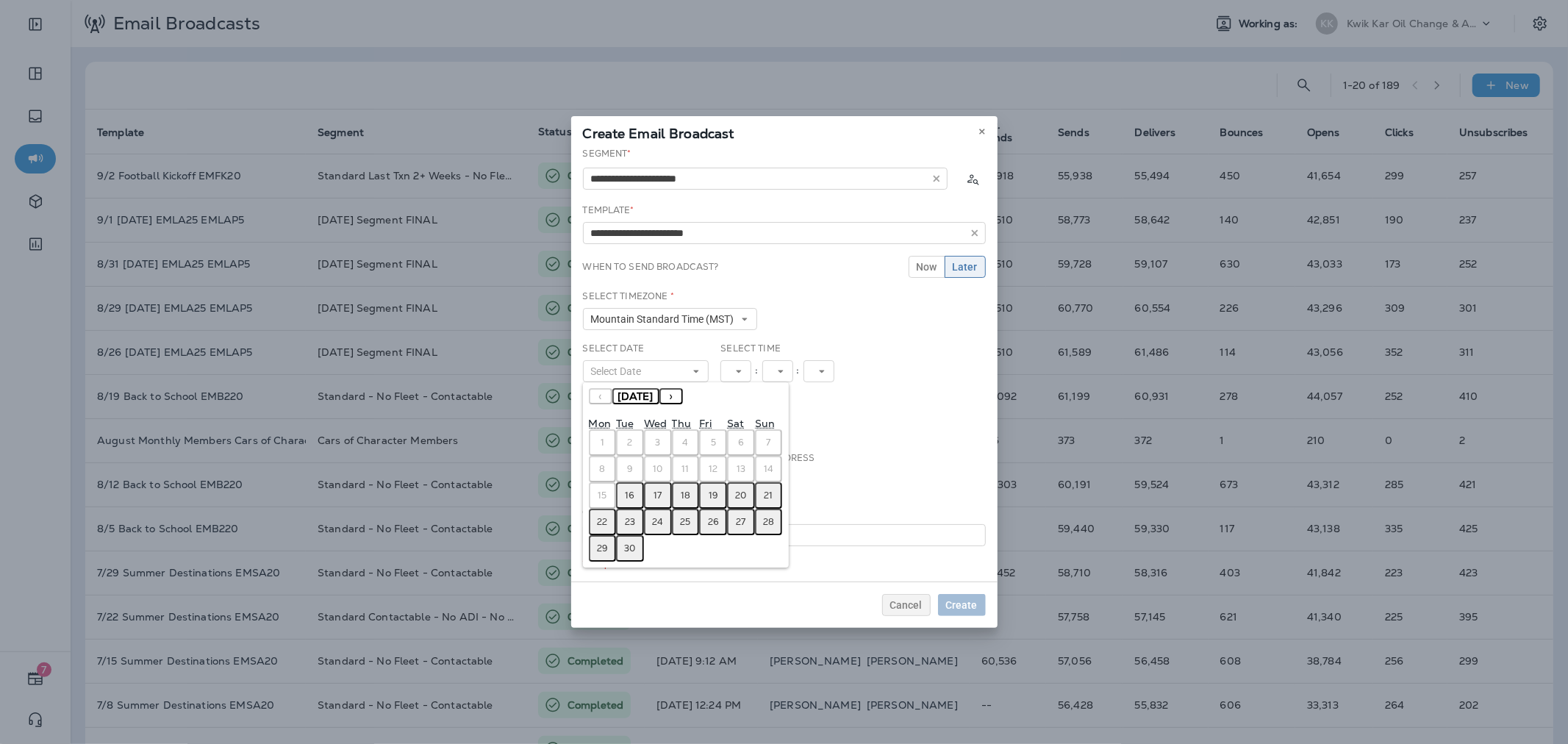
click at [628, 491] on abbr "16" at bounding box center [630, 495] width 9 height 12
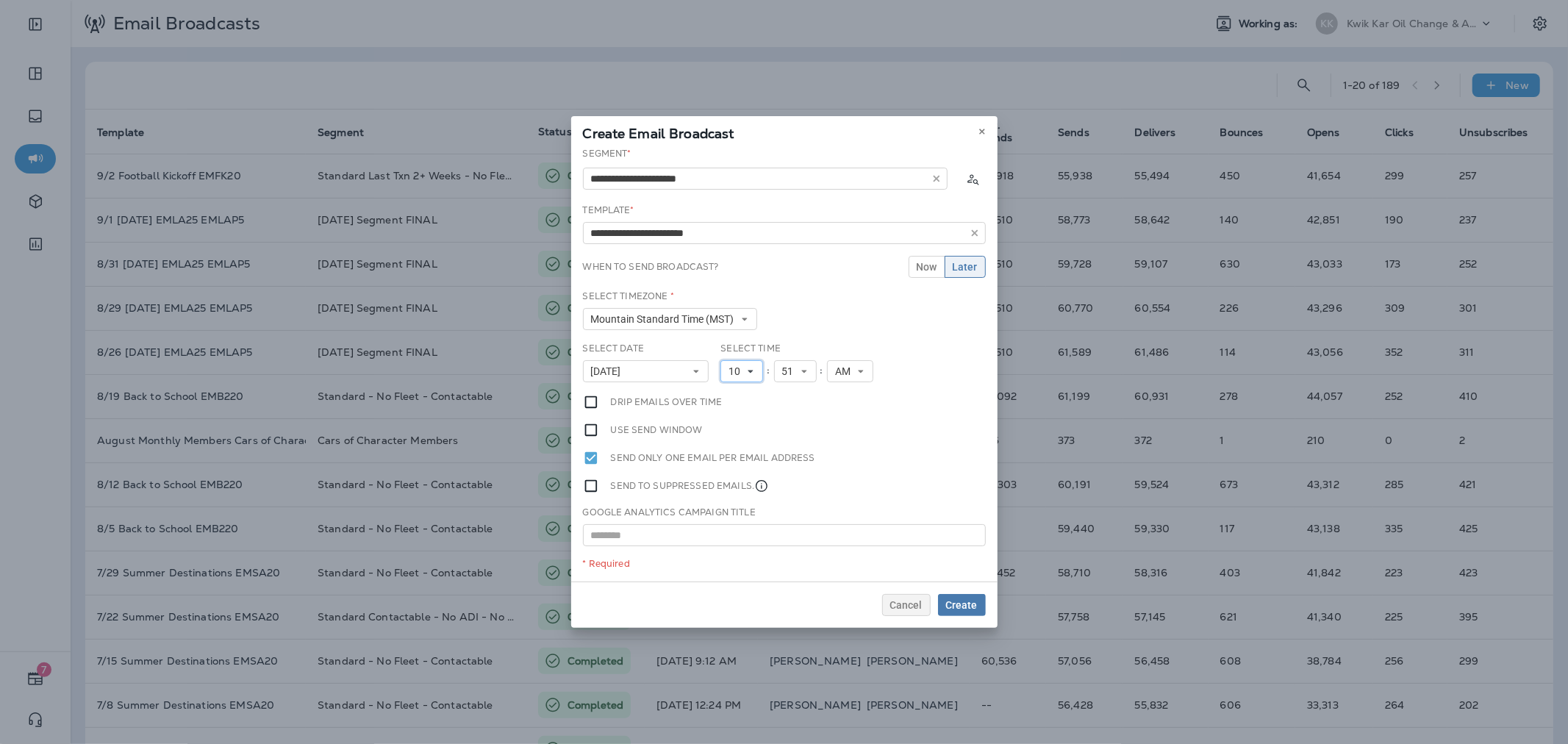
click at [728, 369] on button "10" at bounding box center [742, 371] width 43 height 22
click at [726, 568] on link "11" at bounding box center [742, 571] width 43 height 18
click at [972, 604] on span "Create" at bounding box center [962, 605] width 32 height 10
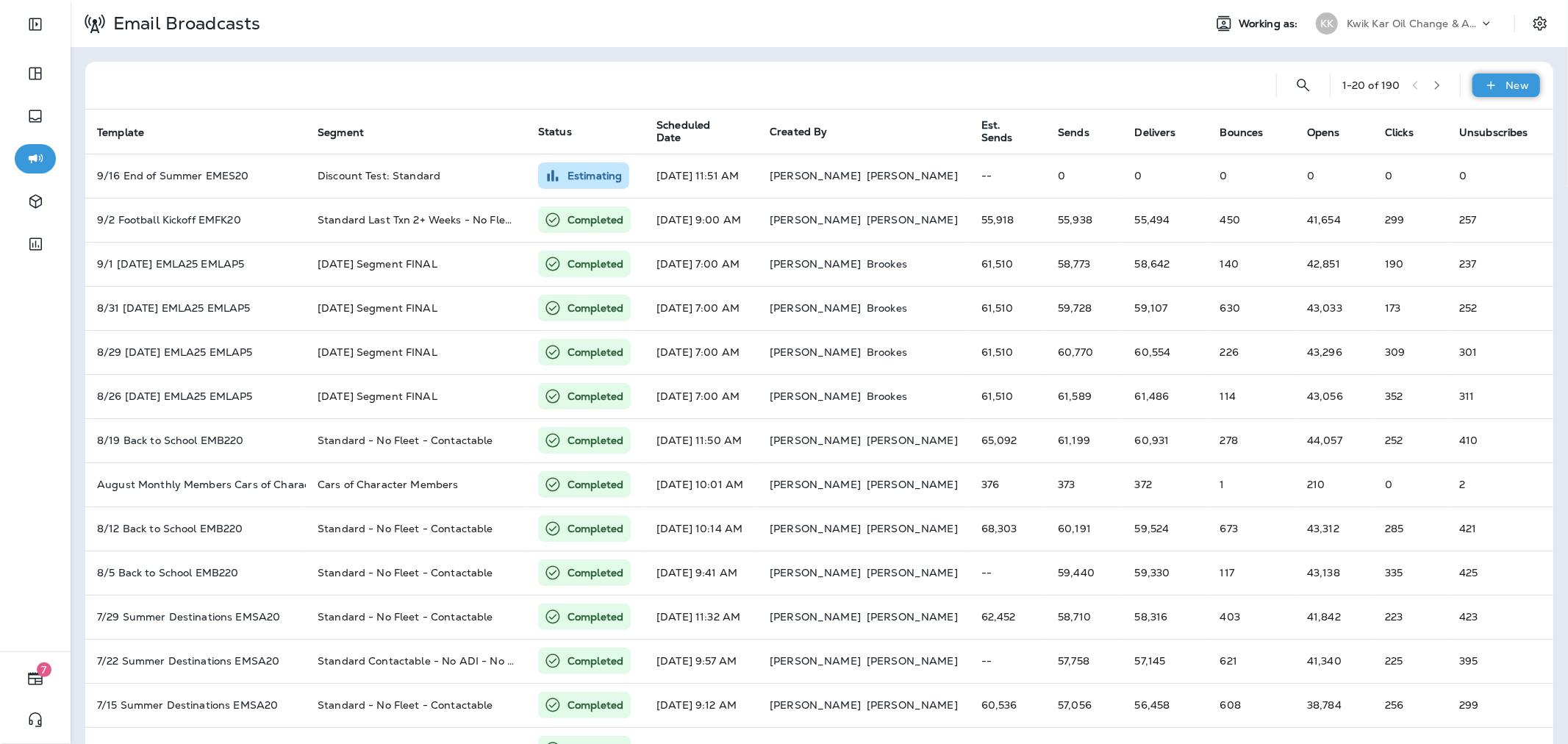
click at [1506, 79] on p "New" at bounding box center [1517, 85] width 23 height 12
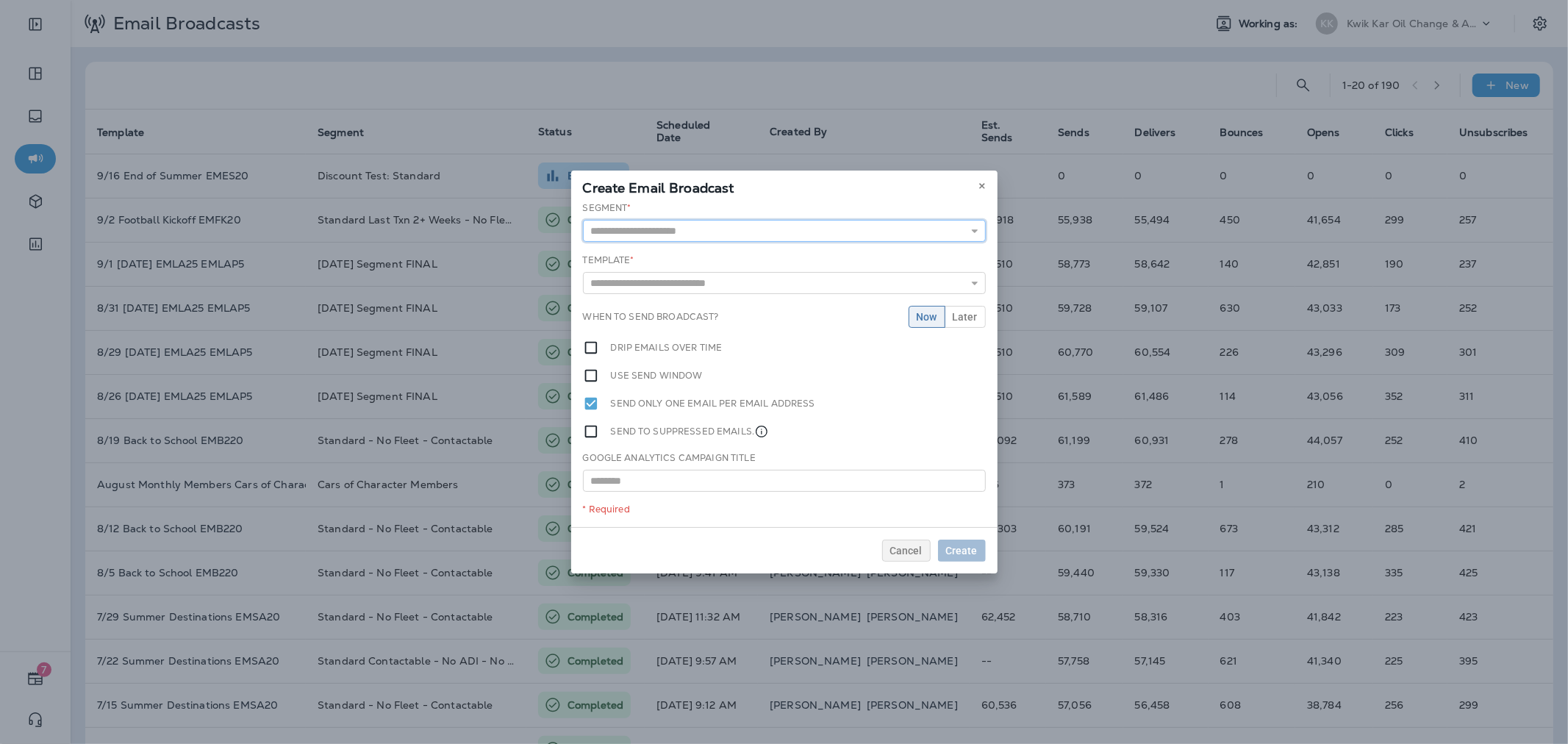
click at [825, 232] on input "text" at bounding box center [784, 231] width 403 height 22
type input "**********"
click at [689, 252] on div "**********" at bounding box center [784, 364] width 426 height 326
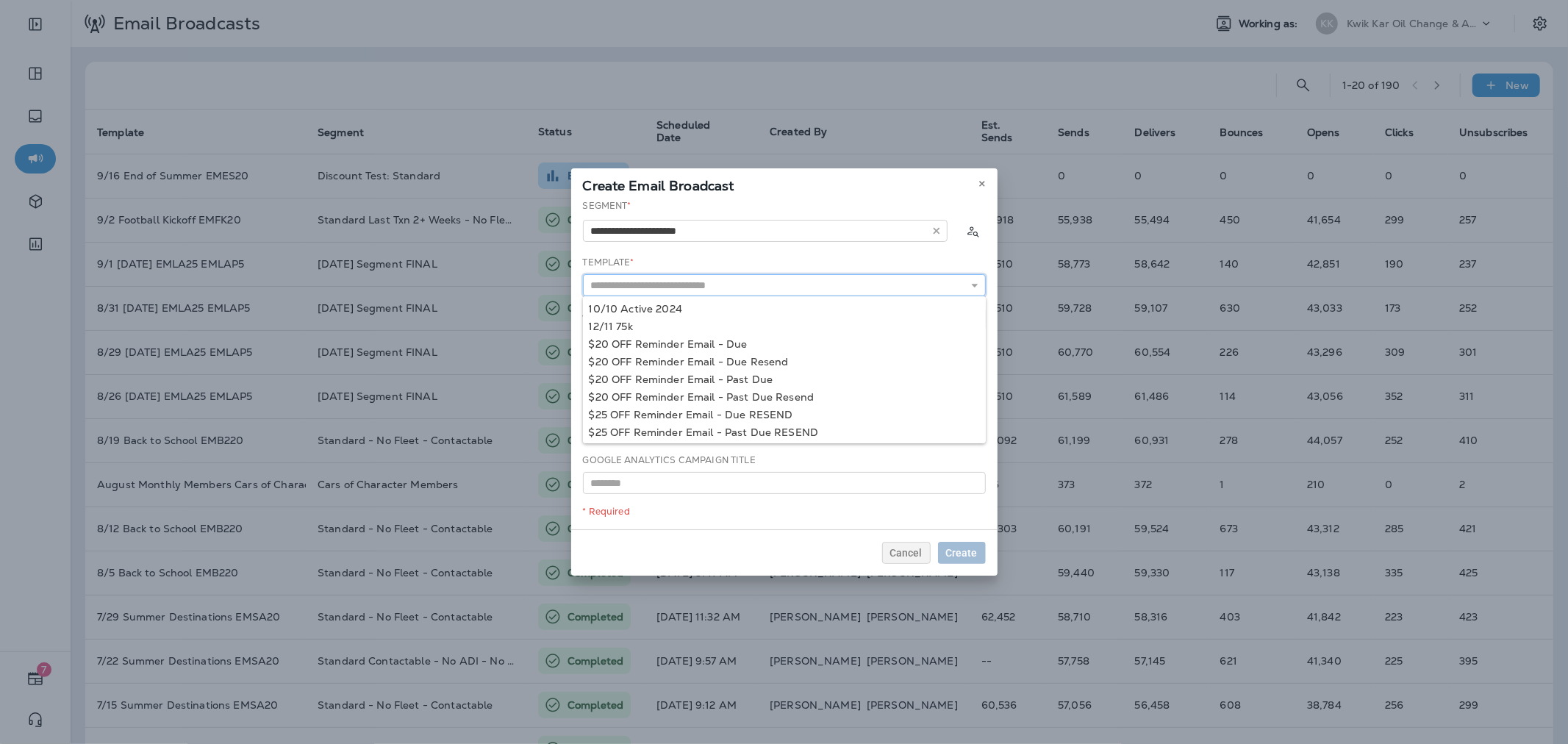
click at [763, 290] on input "text" at bounding box center [784, 285] width 403 height 22
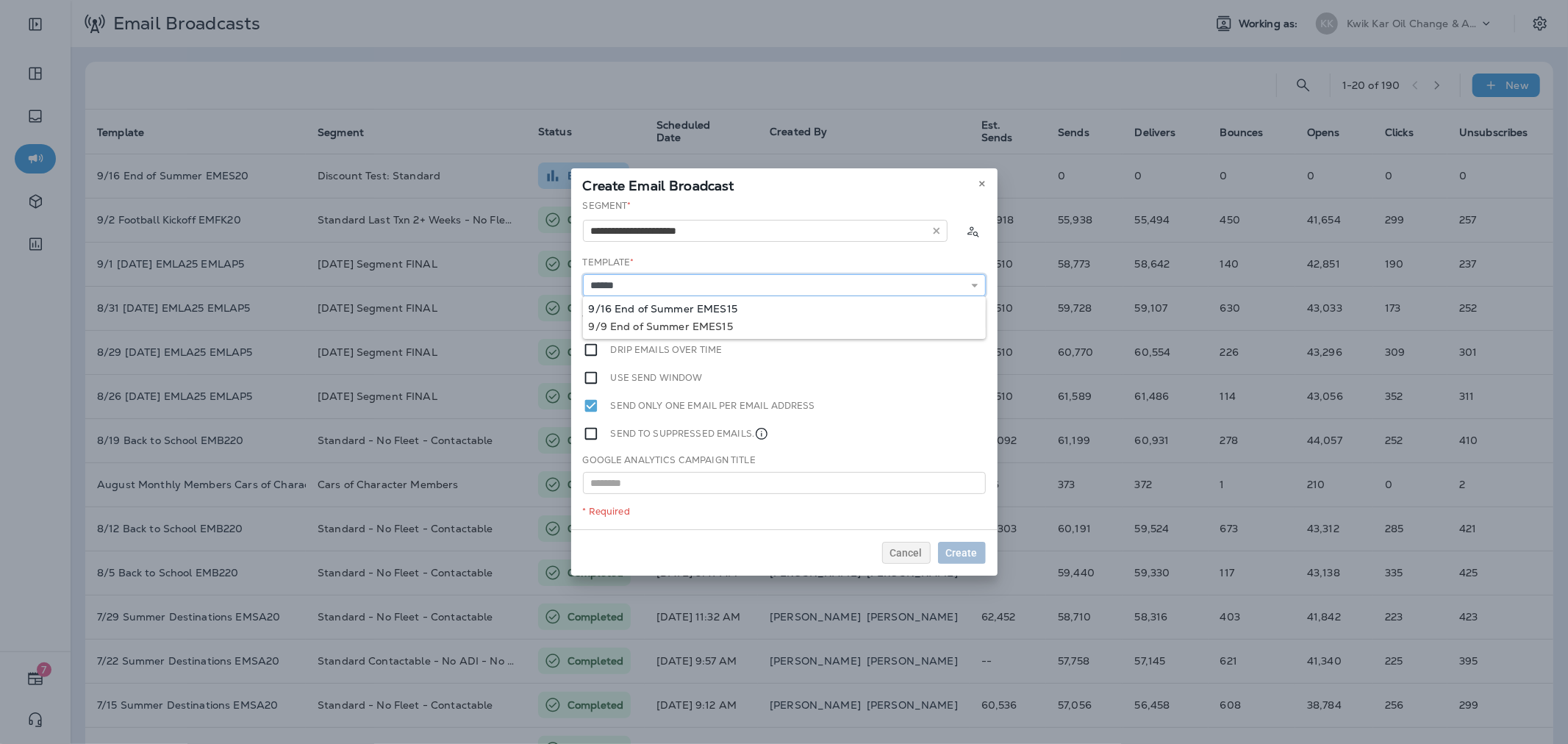
type input "**********"
click at [700, 306] on div "**********" at bounding box center [784, 364] width 426 height 330
click at [972, 322] on span "Later" at bounding box center [965, 319] width 25 height 10
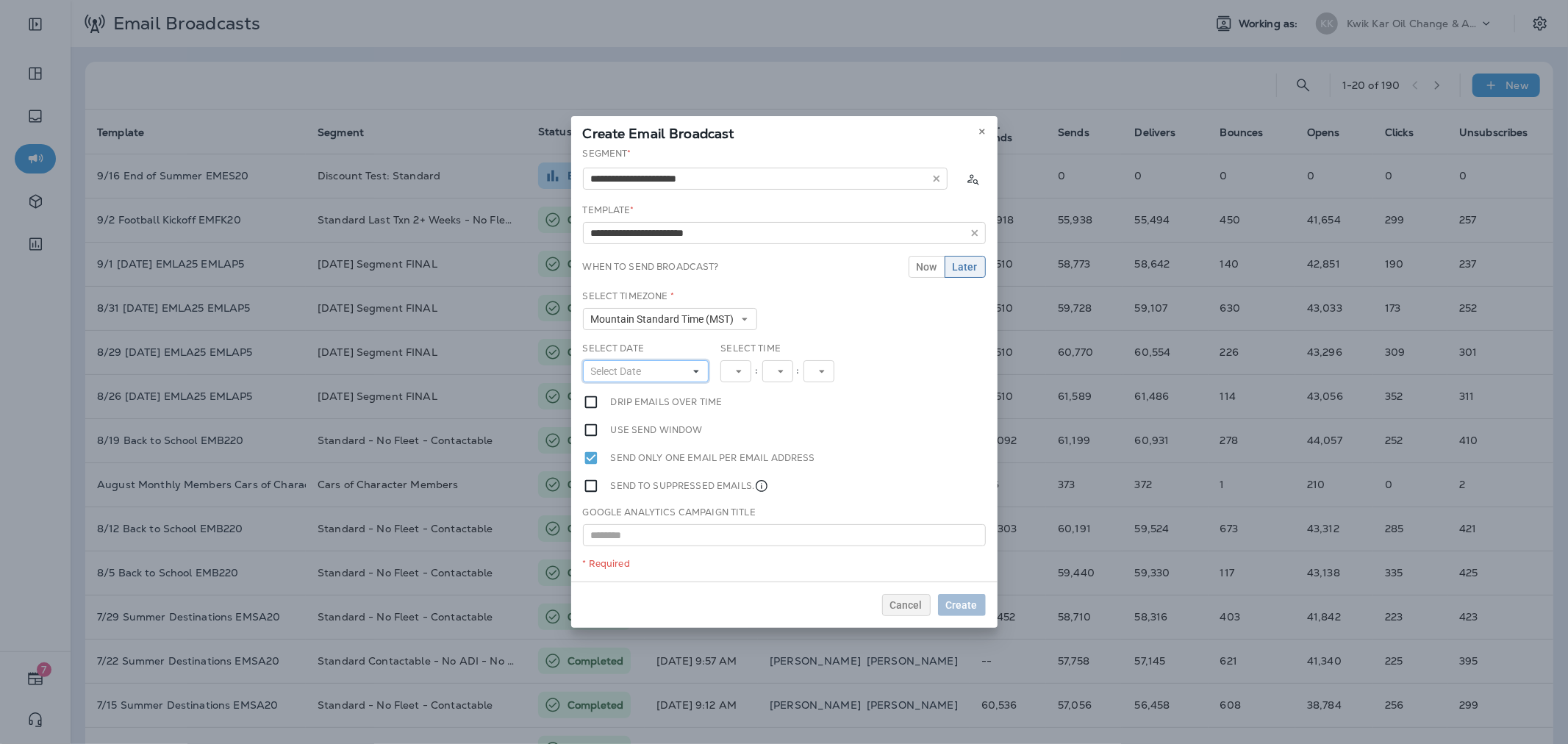
click at [688, 370] on button "Select Date" at bounding box center [646, 371] width 127 height 22
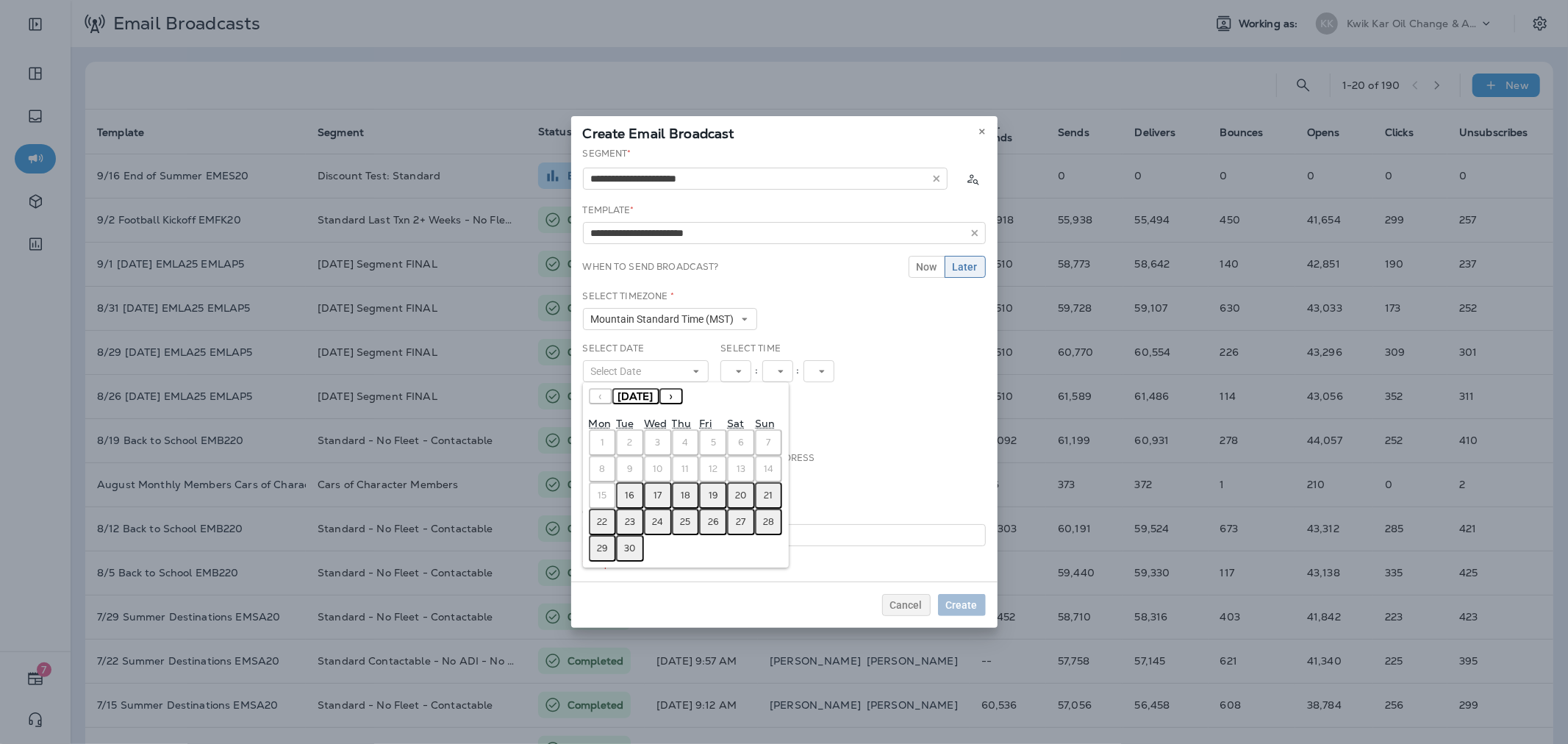
click at [629, 491] on abbr "16" at bounding box center [630, 495] width 9 height 12
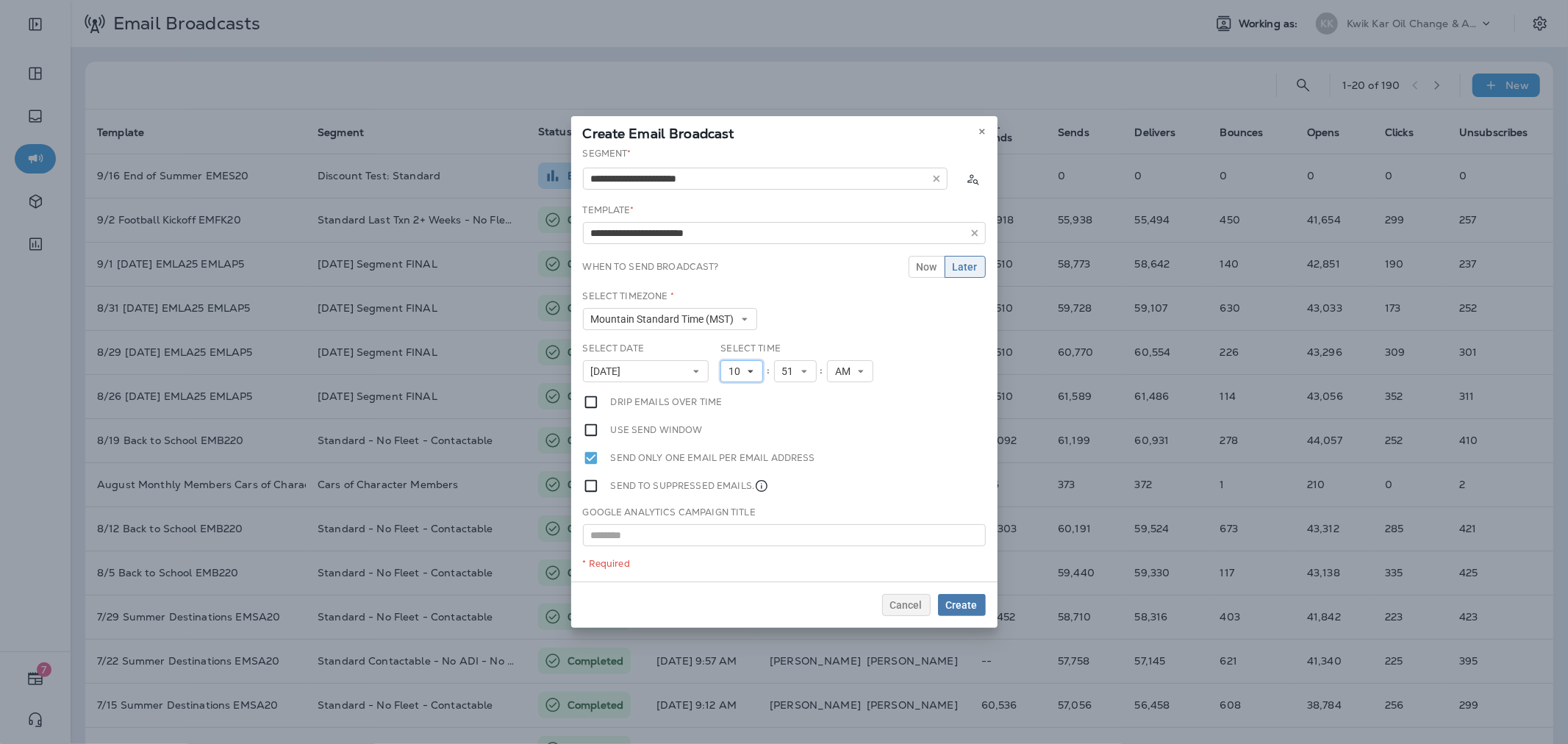
click at [736, 375] on span "10" at bounding box center [737, 372] width 18 height 12
click at [734, 566] on link "11" at bounding box center [742, 571] width 43 height 18
click at [971, 601] on span "Create" at bounding box center [962, 605] width 32 height 10
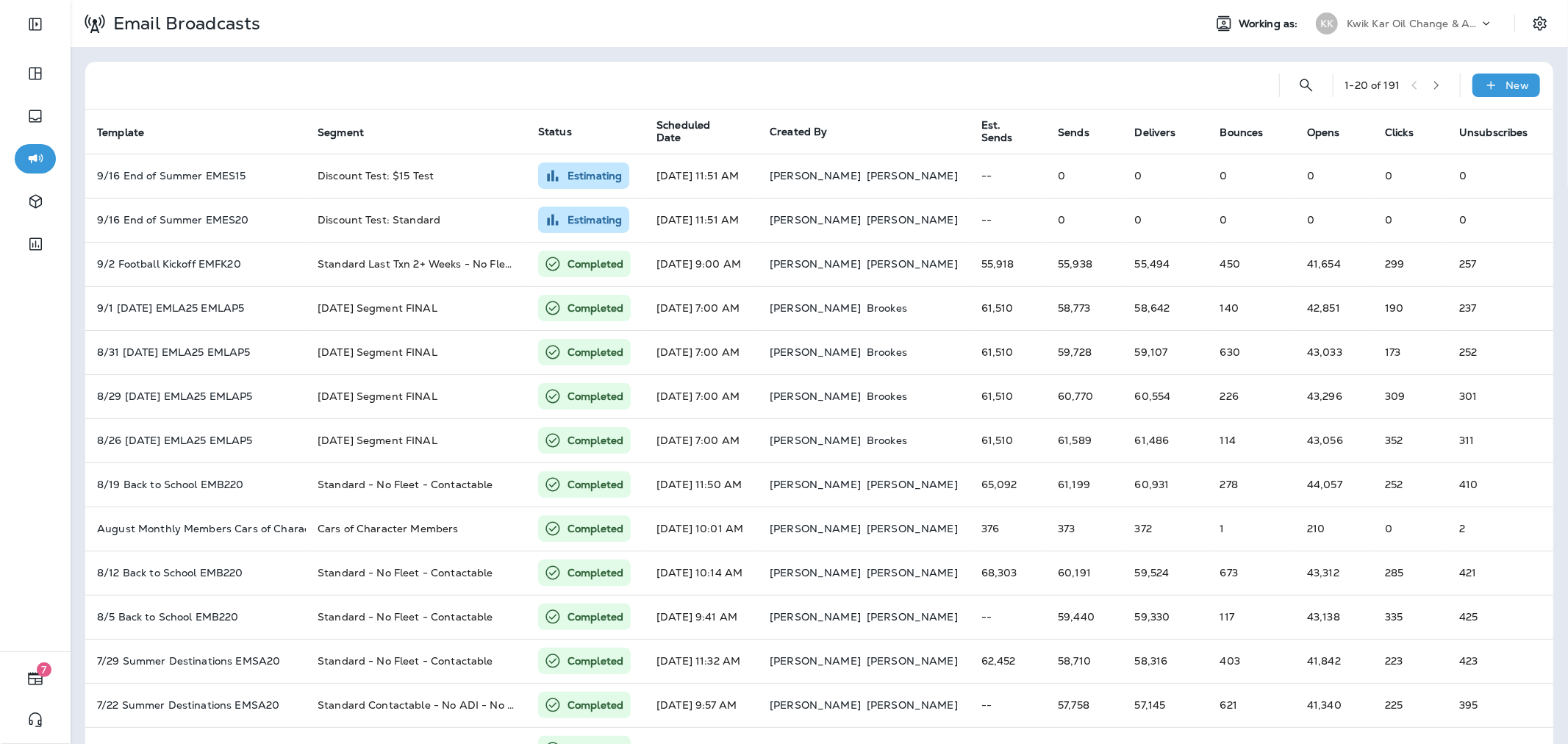
click at [1399, 27] on p "Kwik Kar Oil Change & Auto Care" at bounding box center [1413, 23] width 132 height 12
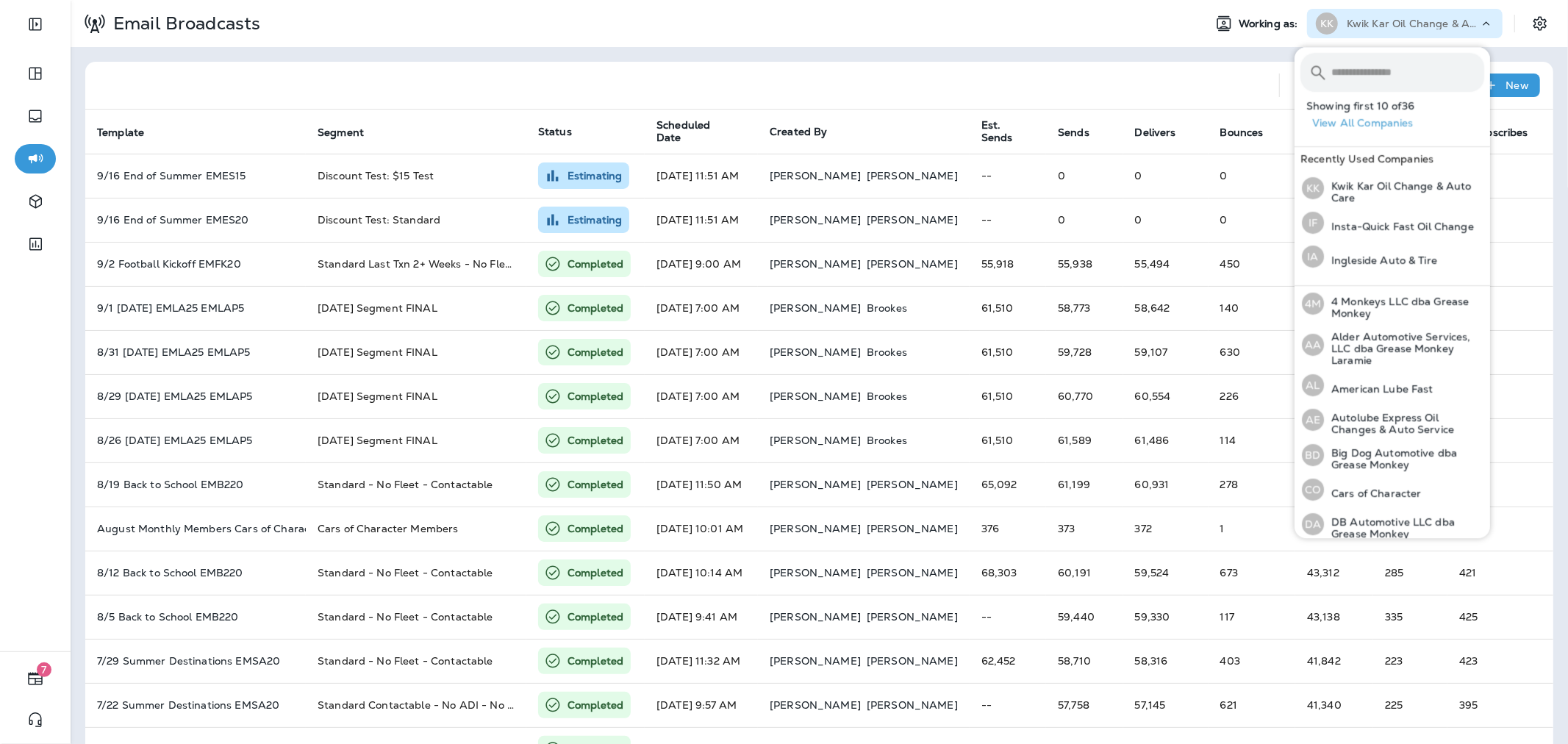
click at [1379, 75] on input "text" at bounding box center [1407, 72] width 153 height 39
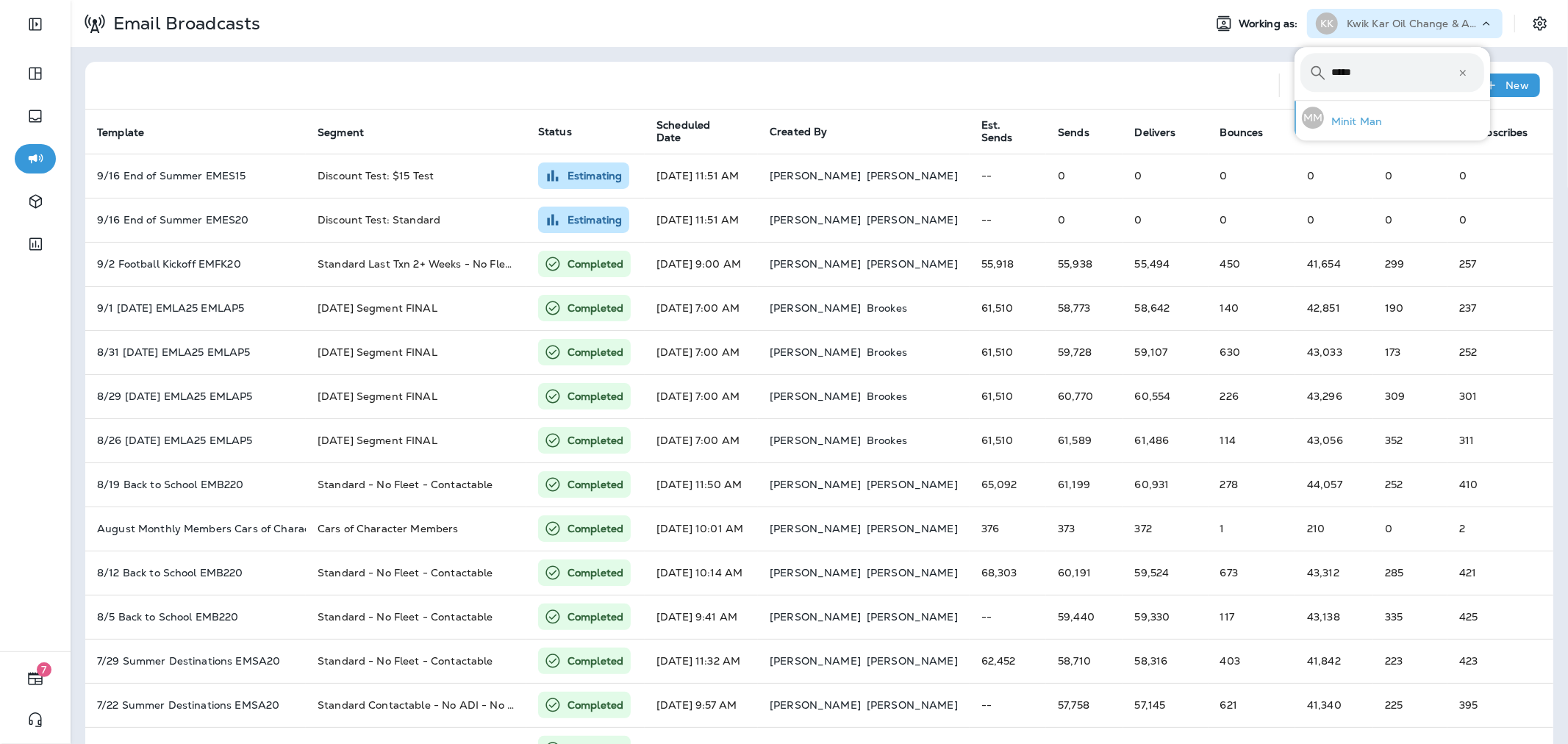
type input "*****"
click at [1382, 114] on div "MM Minit Man" at bounding box center [1342, 117] width 92 height 33
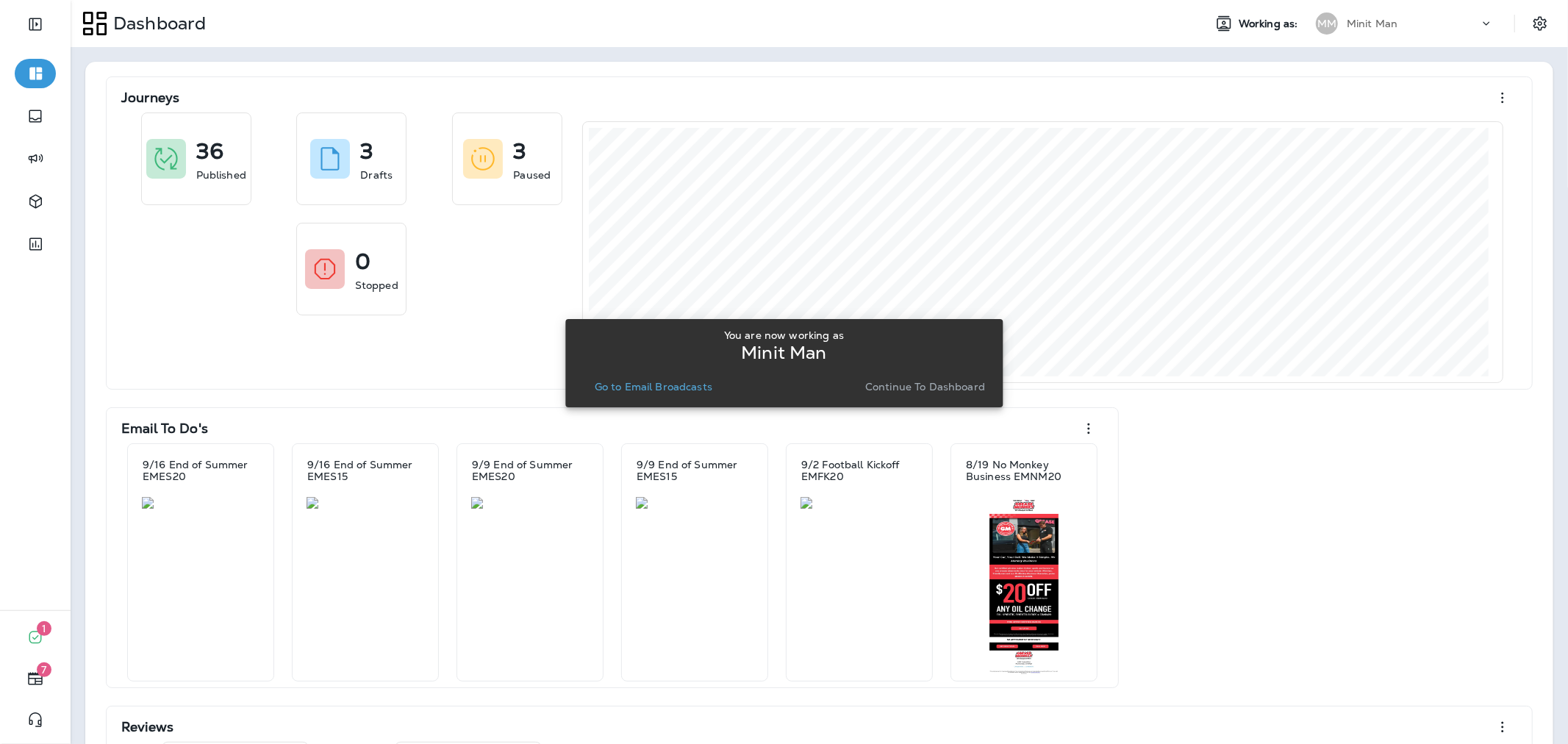
click at [683, 384] on p "Go to Email Broadcasts" at bounding box center [653, 386] width 117 height 12
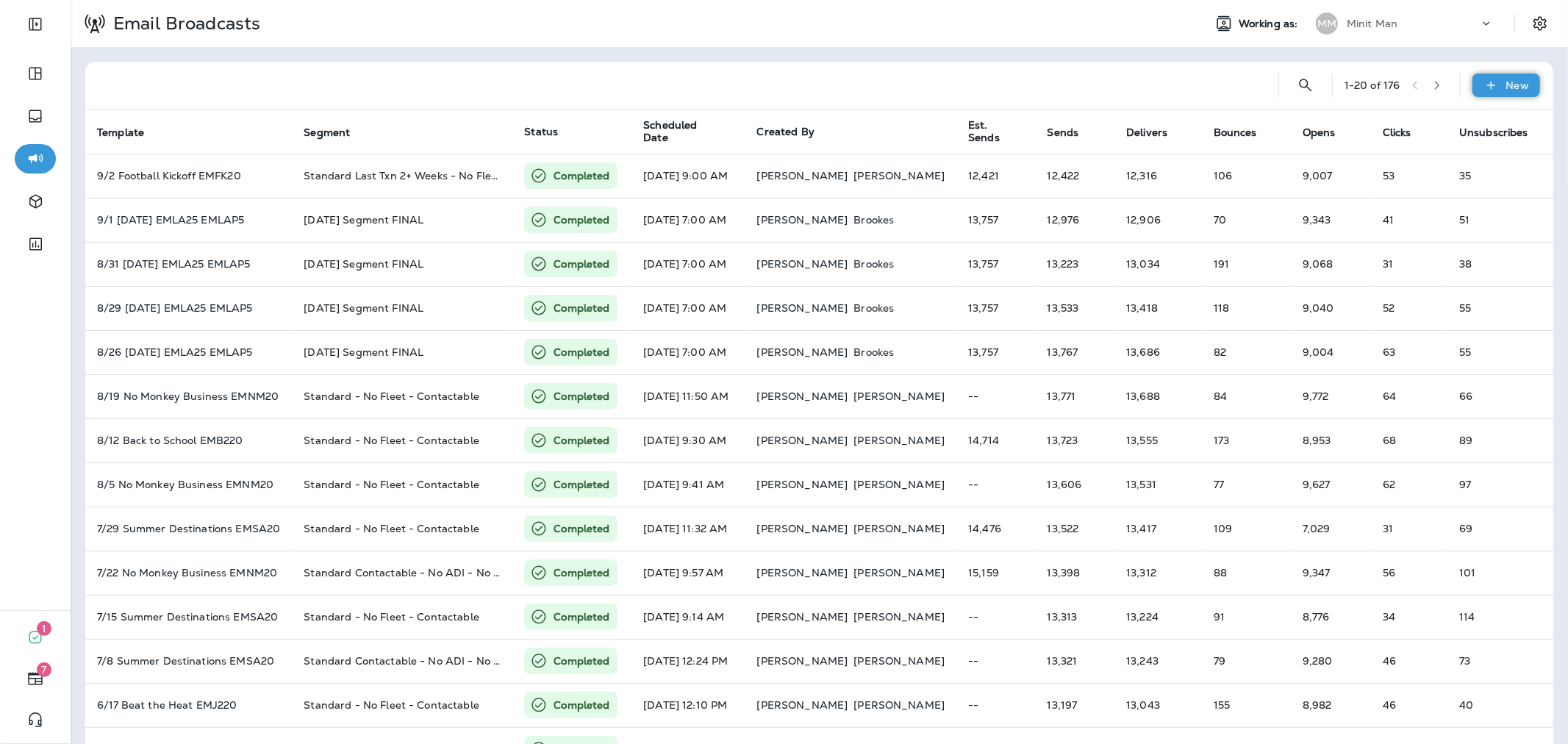
click at [1489, 83] on div "New" at bounding box center [1506, 86] width 68 height 23
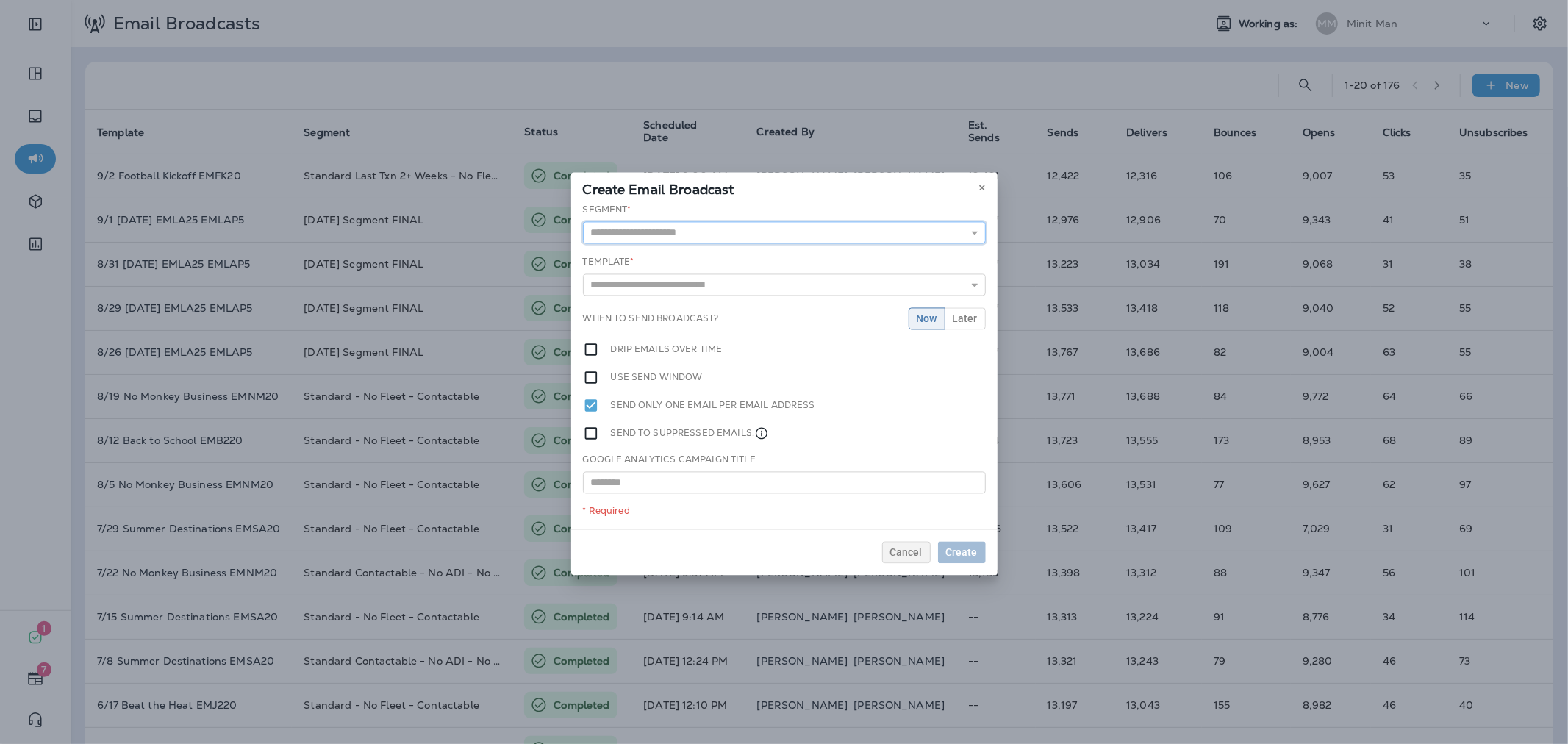
click at [746, 236] on input "text" at bounding box center [784, 232] width 403 height 22
type input "**********"
click at [702, 292] on div "**********" at bounding box center [784, 364] width 426 height 330
click at [704, 282] on input "text" at bounding box center [784, 285] width 403 height 22
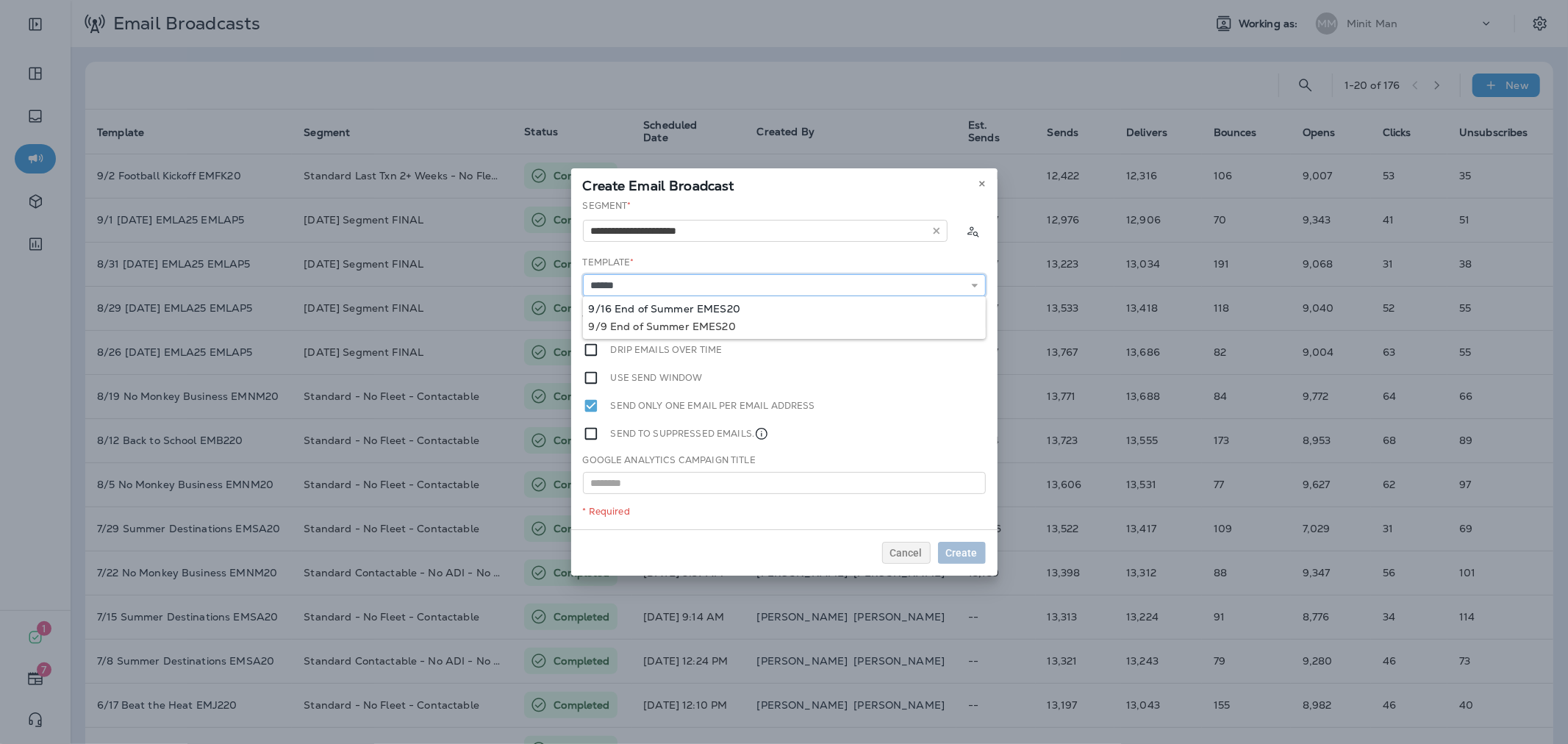
type input "**********"
click at [704, 306] on div "**********" at bounding box center [784, 364] width 426 height 330
click at [948, 320] on button "Later" at bounding box center [965, 319] width 41 height 22
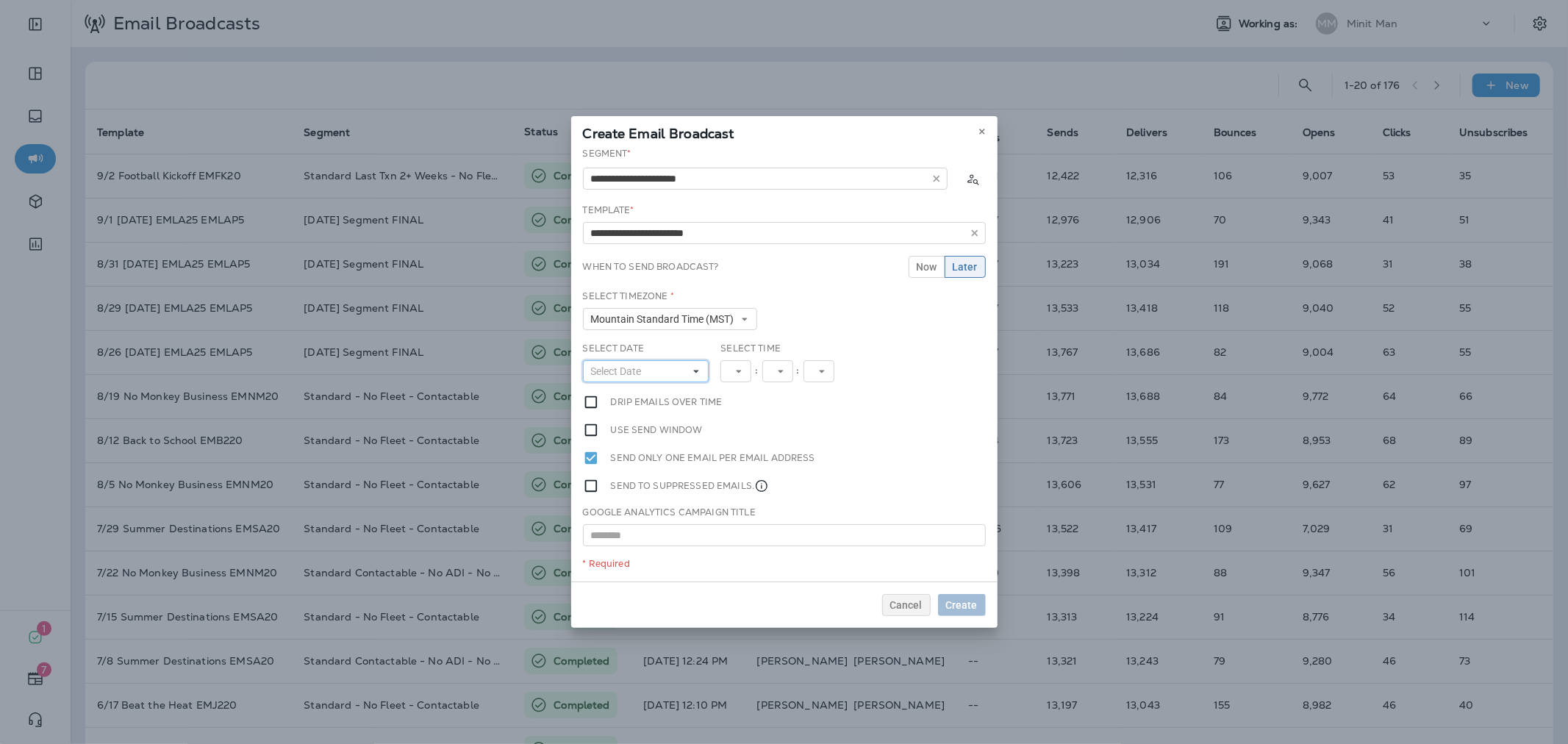
click at [672, 366] on button "Select Date" at bounding box center [646, 371] width 127 height 22
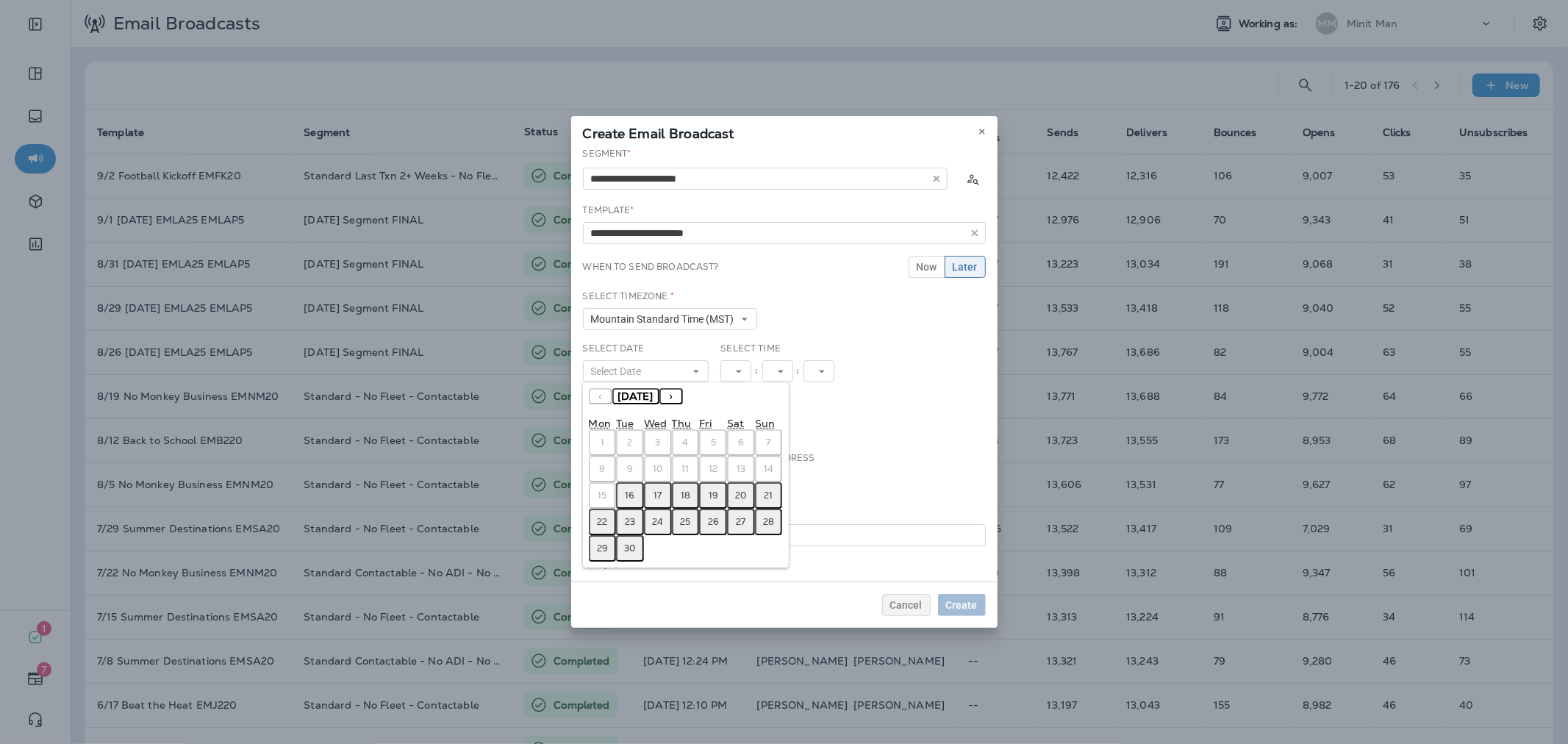
click at [634, 490] on abbr "16" at bounding box center [630, 495] width 9 height 12
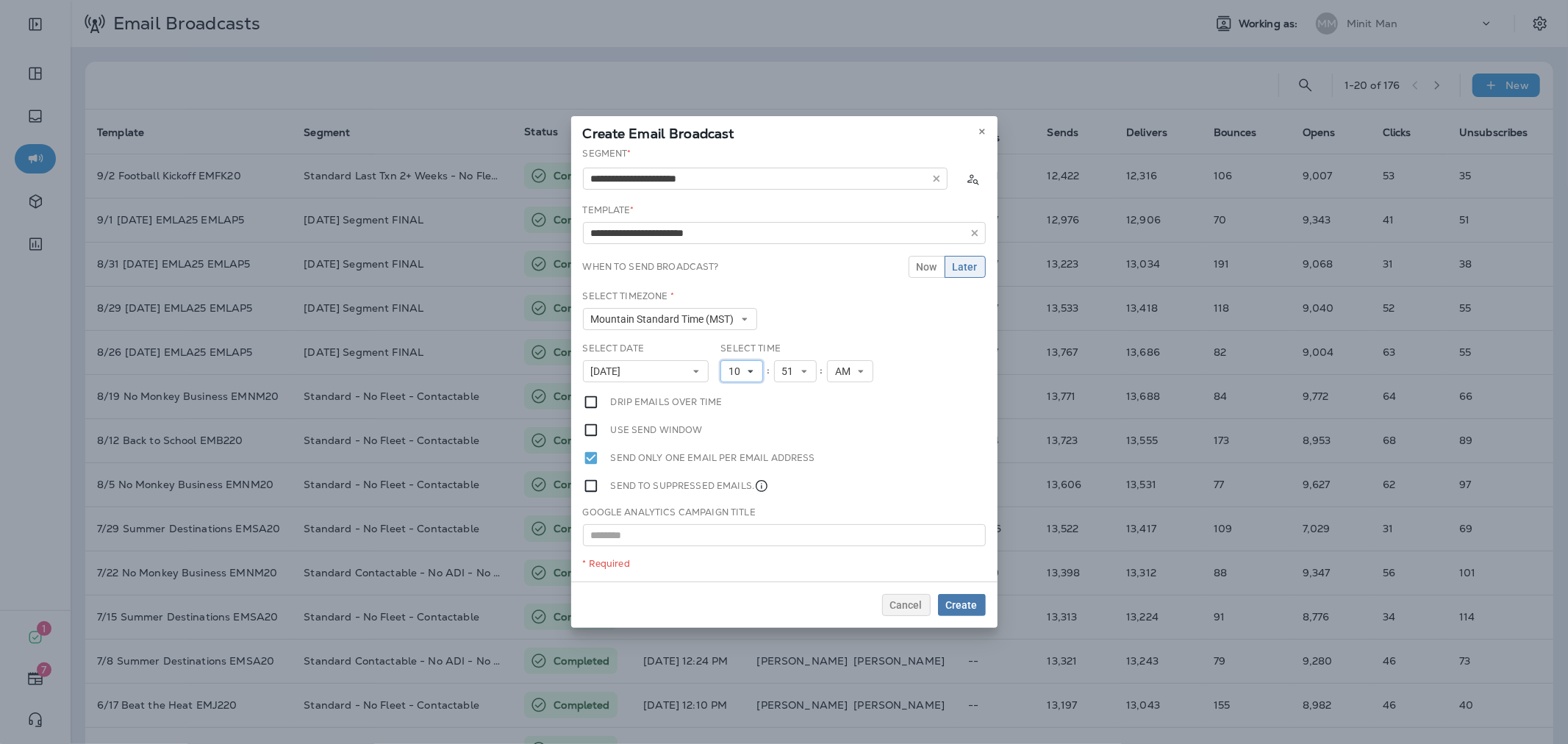
drag, startPoint x: 728, startPoint y: 376, endPoint x: 733, endPoint y: 403, distance: 27.5
click at [729, 376] on button "10" at bounding box center [742, 371] width 43 height 22
click at [729, 564] on link "11" at bounding box center [742, 571] width 43 height 18
click at [953, 604] on span "Create" at bounding box center [962, 605] width 32 height 10
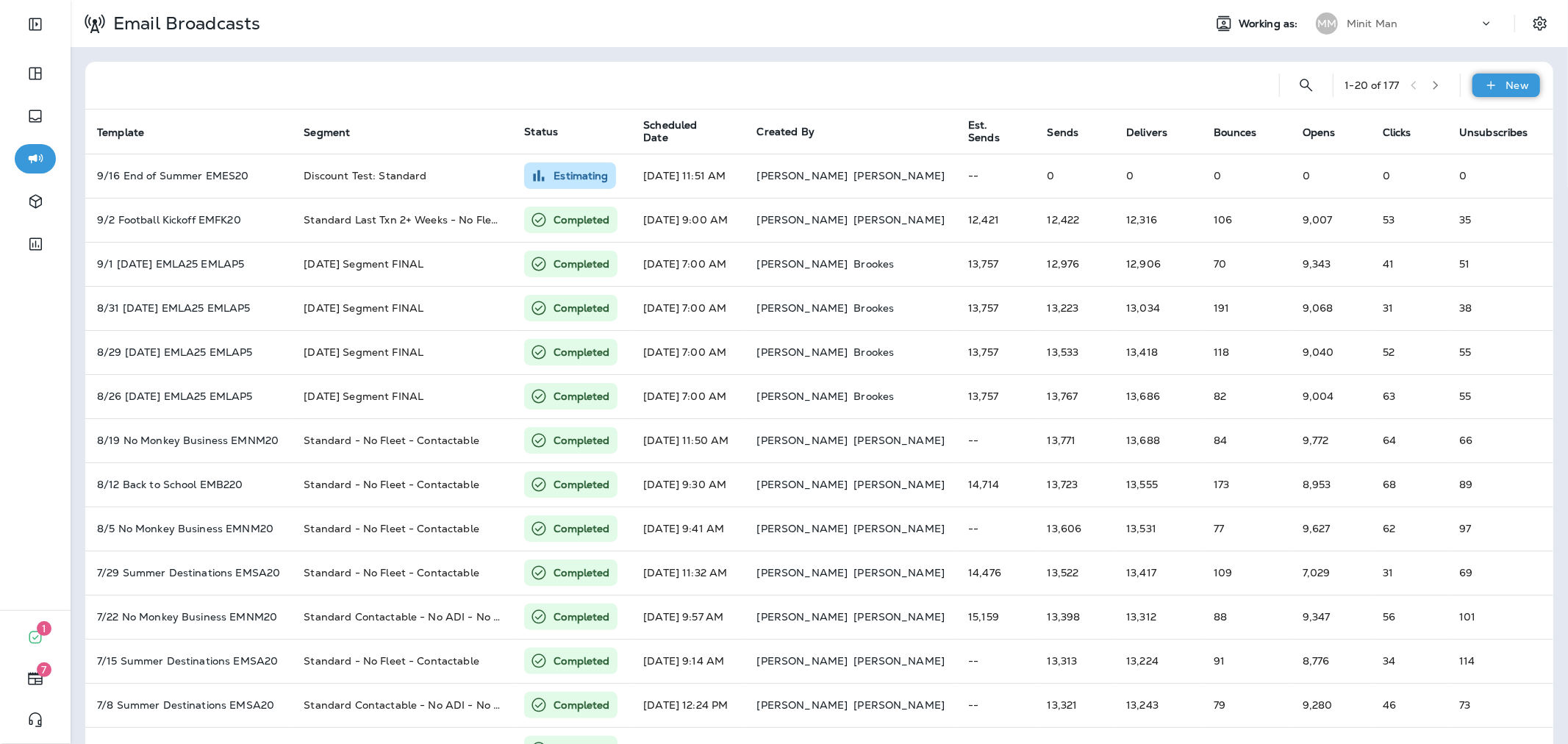
click at [1490, 84] on div "New" at bounding box center [1506, 86] width 68 height 23
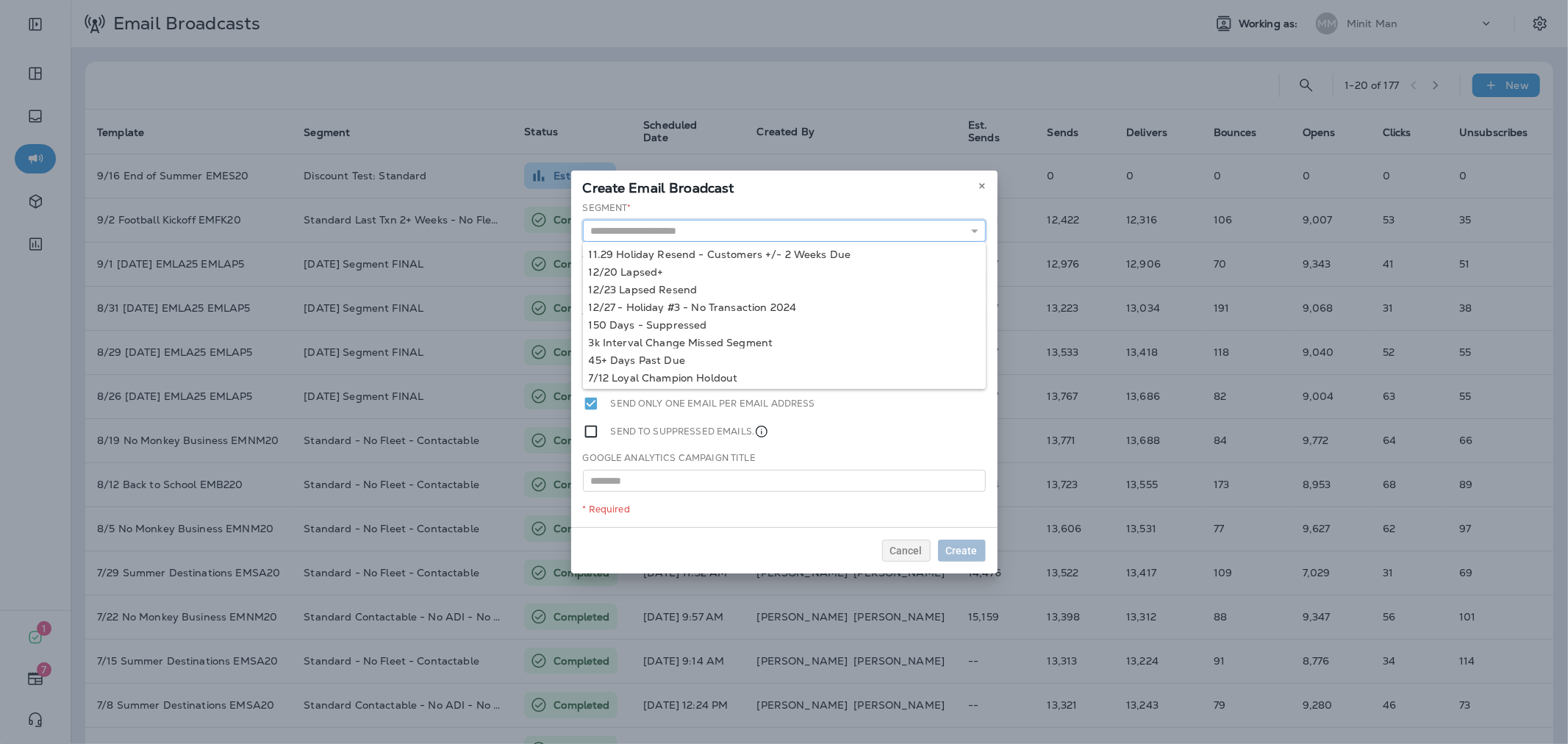
click at [916, 224] on input "text" at bounding box center [784, 231] width 403 height 22
type input "**********"
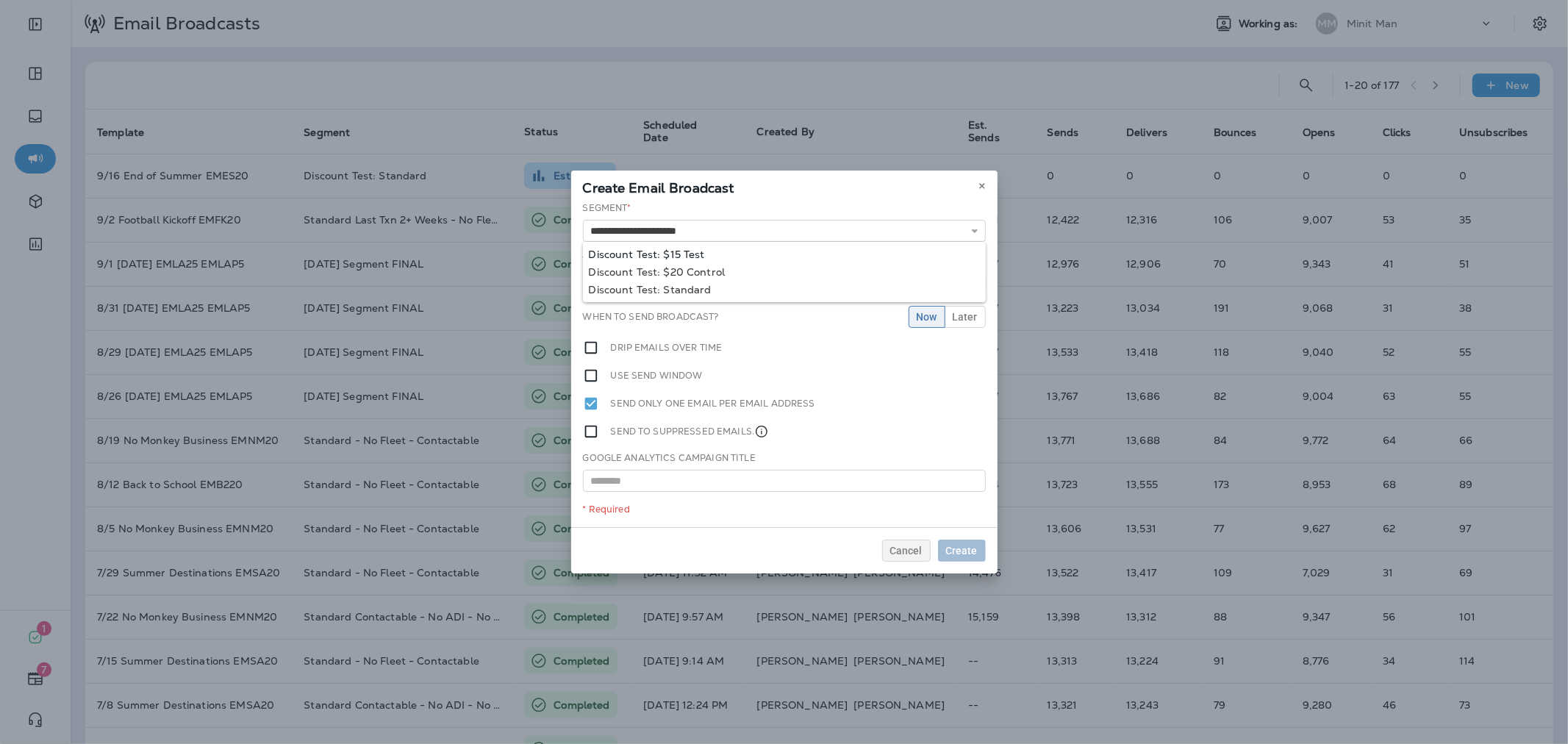
click at [709, 256] on div "**********" at bounding box center [784, 364] width 426 height 326
click at [718, 285] on input "text" at bounding box center [784, 285] width 403 height 22
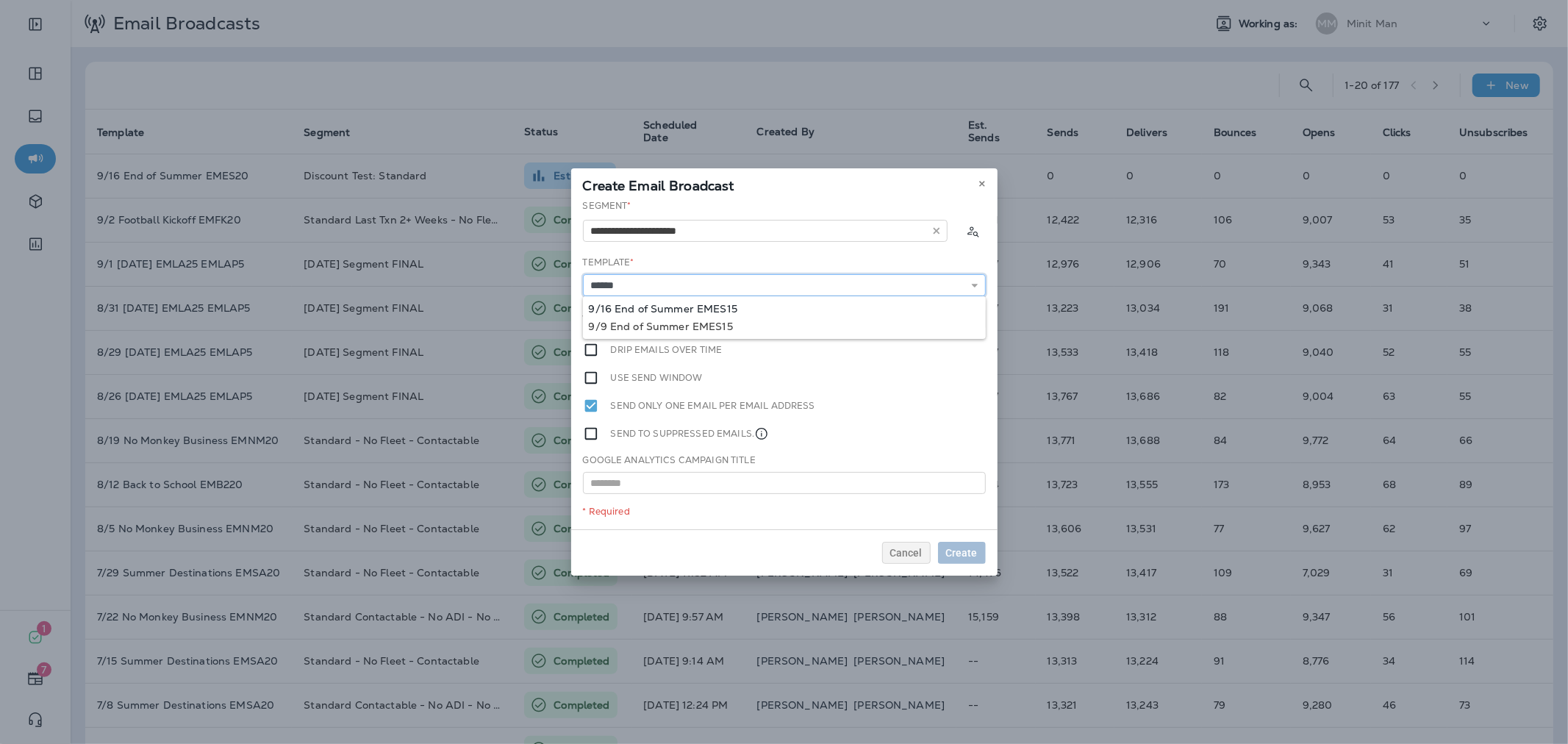
type input "**********"
click at [728, 306] on div "**********" at bounding box center [784, 364] width 426 height 330
click at [963, 320] on span "Later" at bounding box center [965, 319] width 25 height 10
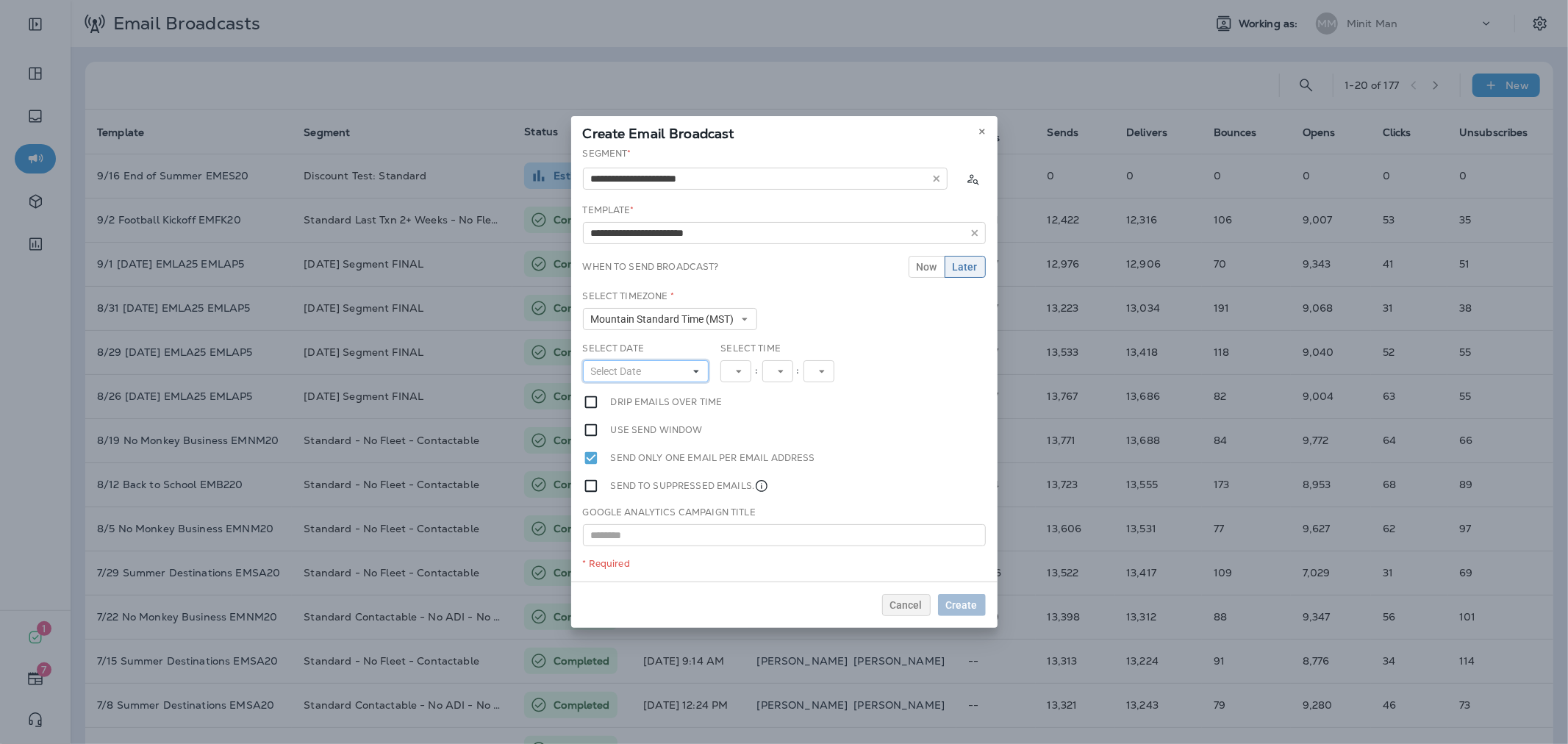
click at [653, 366] on button "Select Date" at bounding box center [646, 371] width 127 height 22
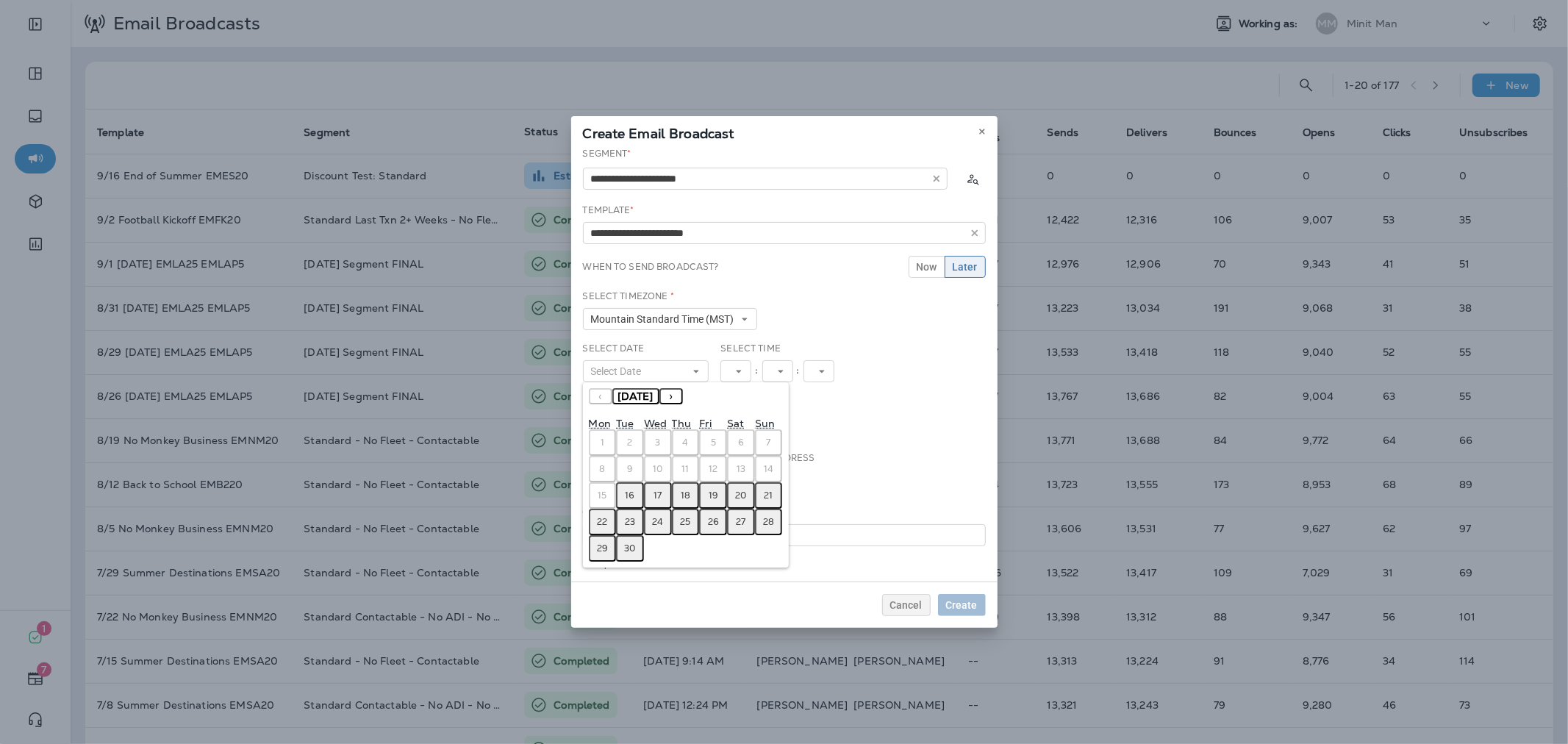
click at [635, 489] on button "16" at bounding box center [630, 495] width 28 height 26
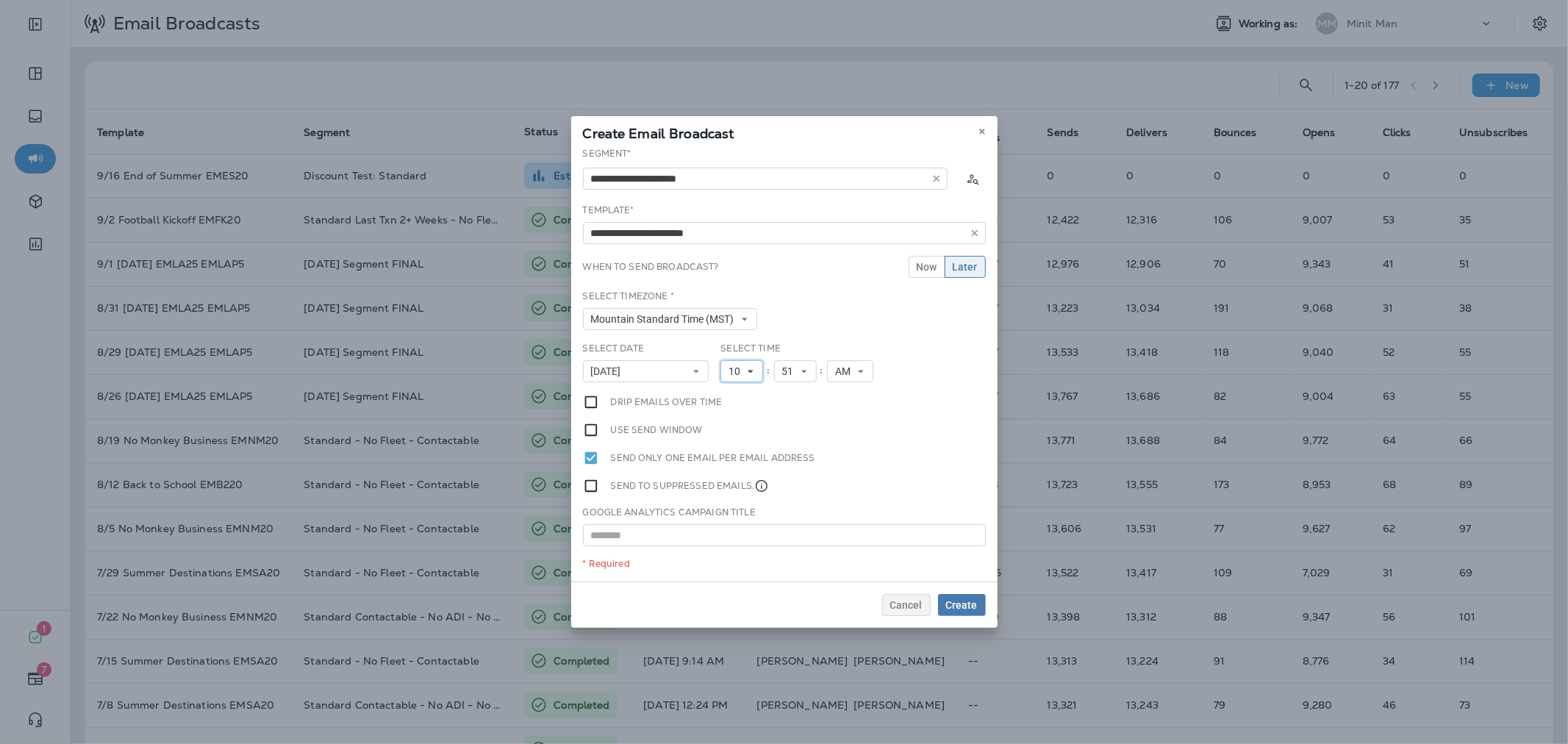
click at [757, 375] on button "10" at bounding box center [742, 371] width 43 height 22
click at [731, 564] on link "11" at bounding box center [742, 571] width 43 height 18
click at [967, 605] on span "Create" at bounding box center [962, 605] width 32 height 10
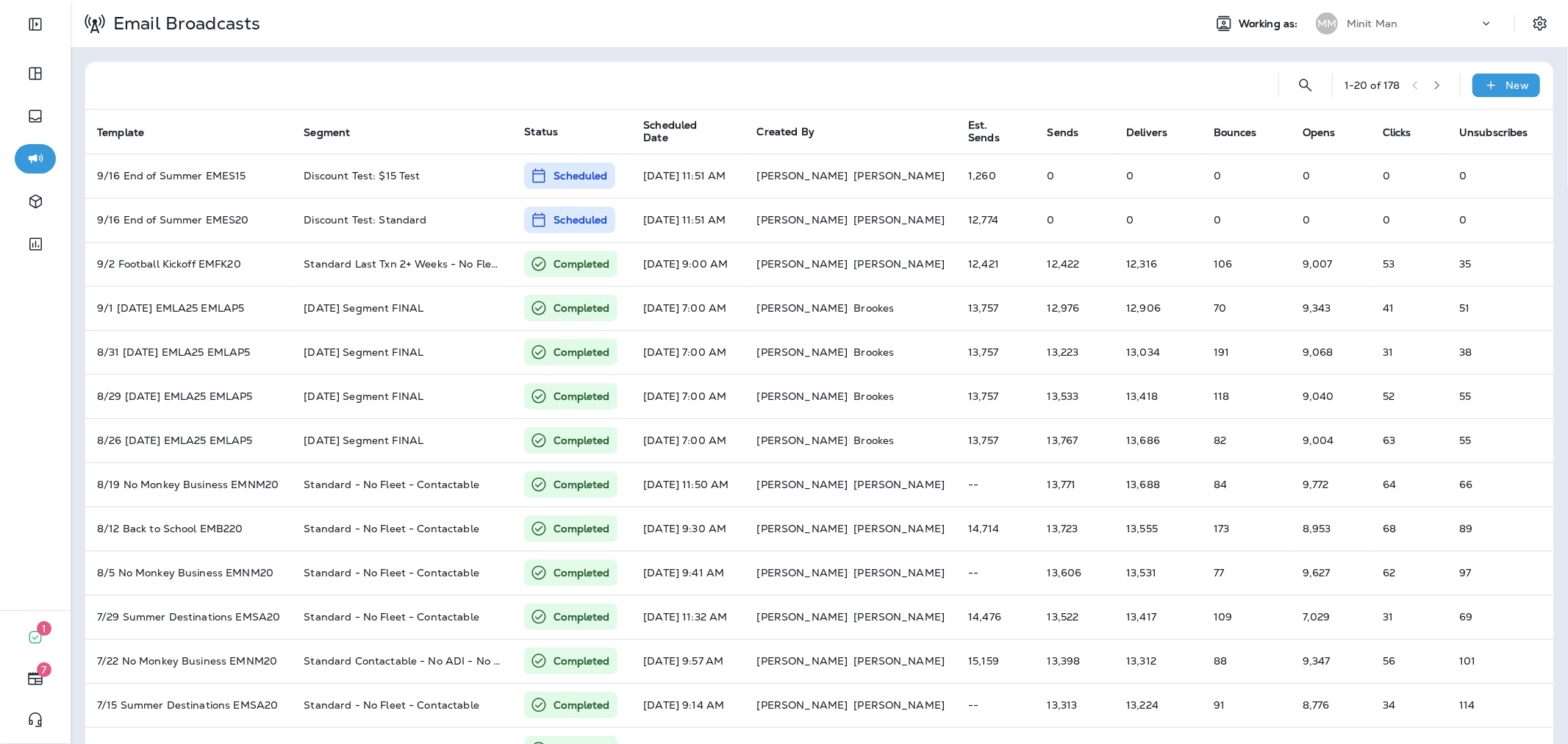
click at [1375, 15] on div "Minit Man" at bounding box center [1413, 23] width 132 height 22
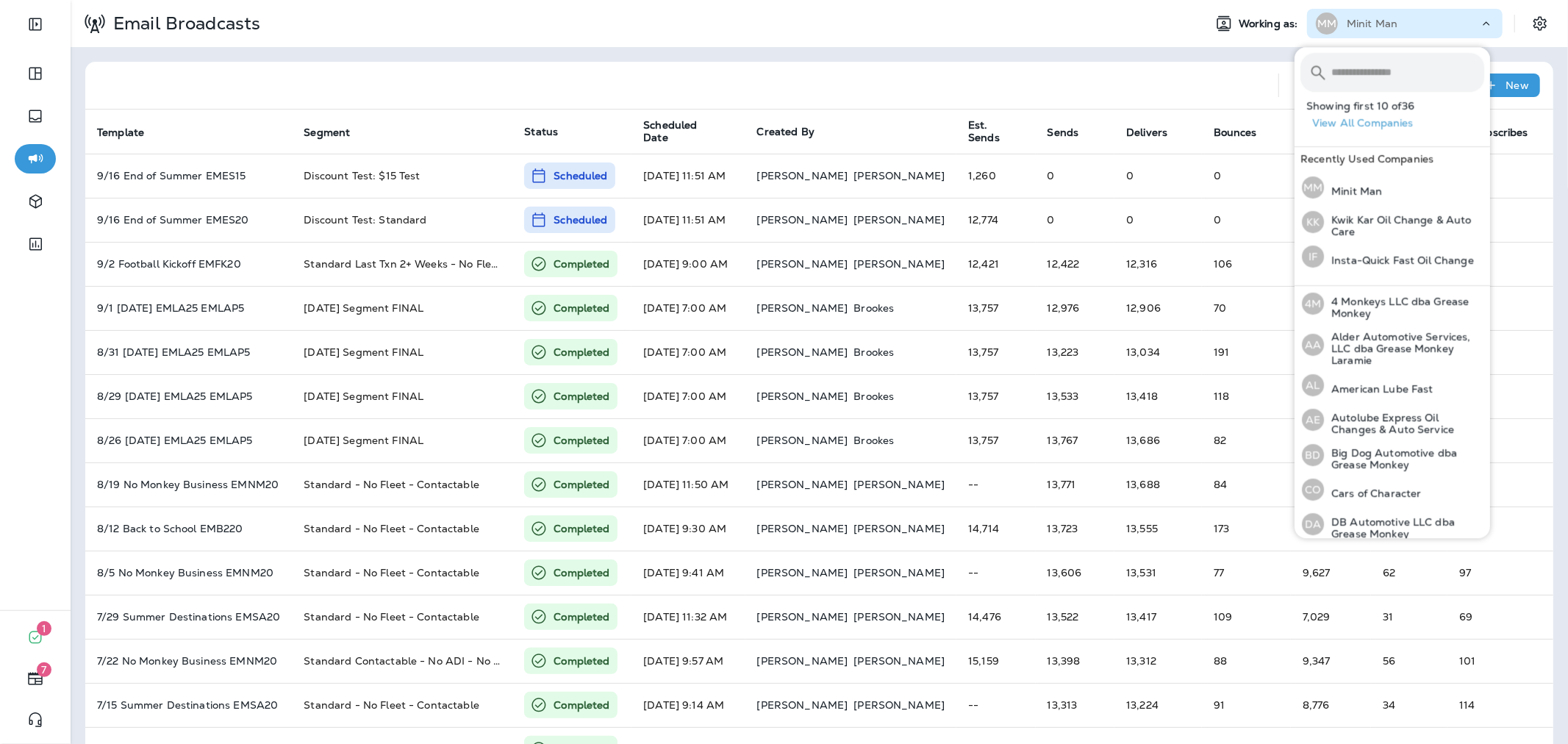
click at [1375, 61] on input "text" at bounding box center [1407, 72] width 153 height 39
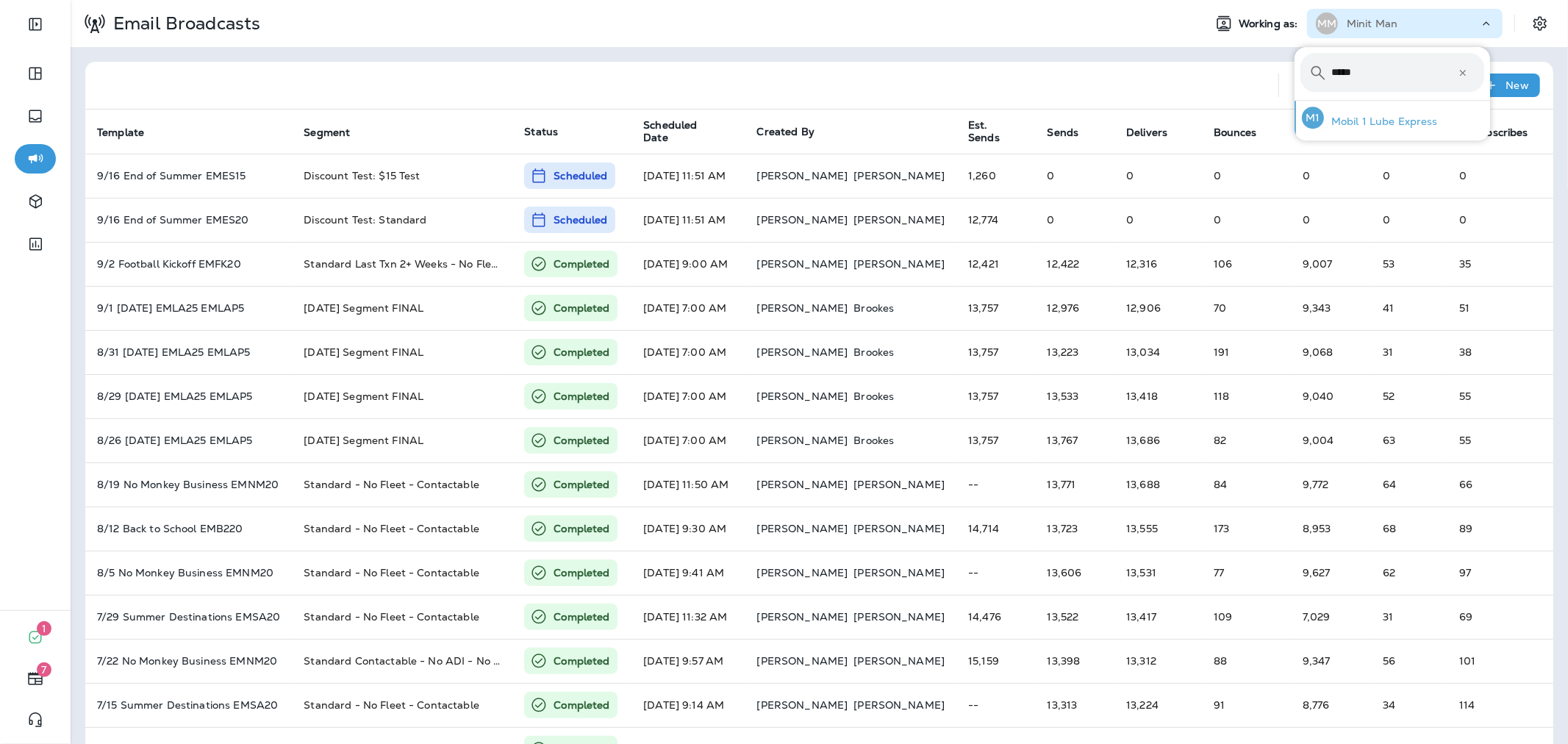
type input "*****"
click at [1405, 108] on div "M1 Mobil 1 Lube Express" at bounding box center [1370, 117] width 148 height 33
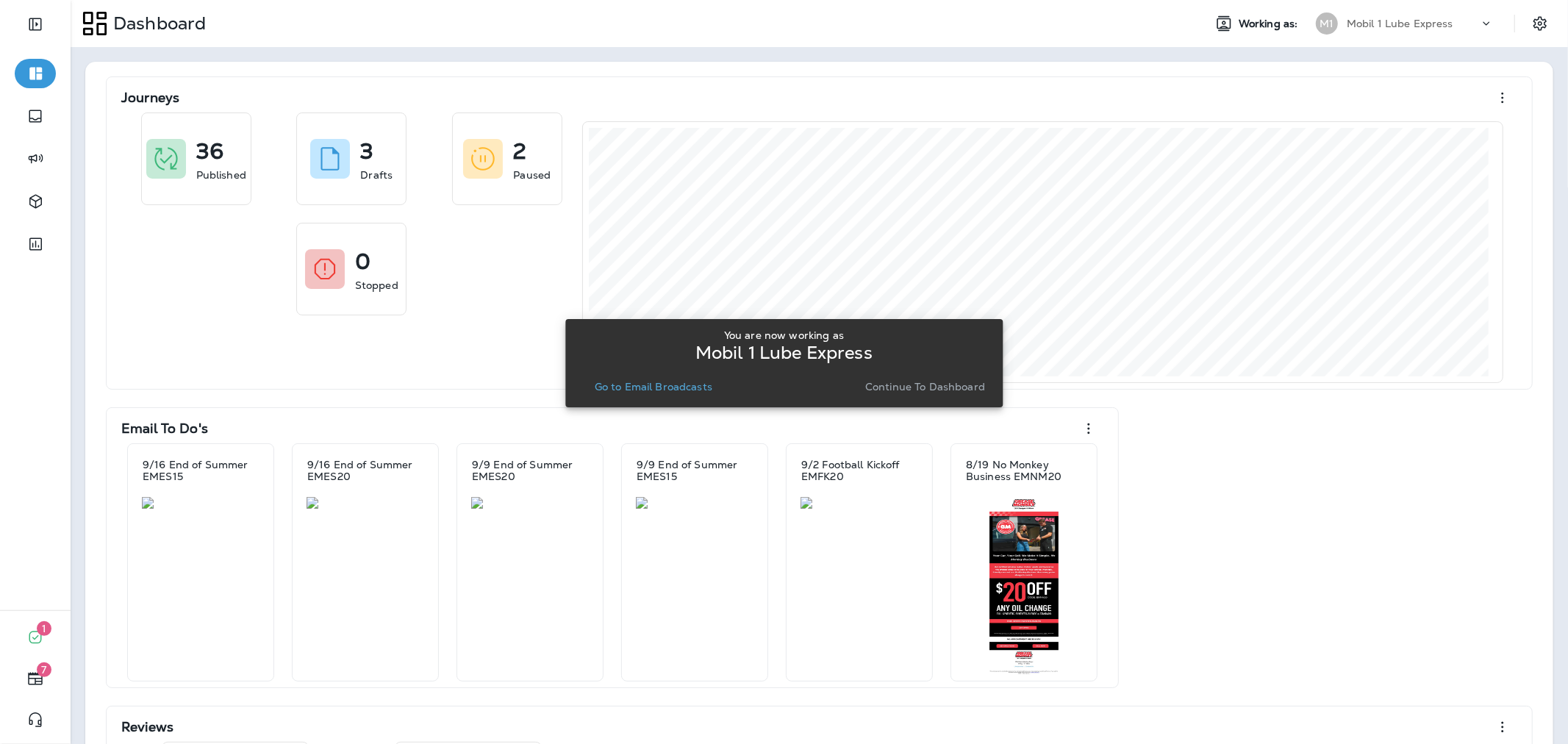
click at [636, 390] on p "Go to Email Broadcasts" at bounding box center [653, 386] width 117 height 12
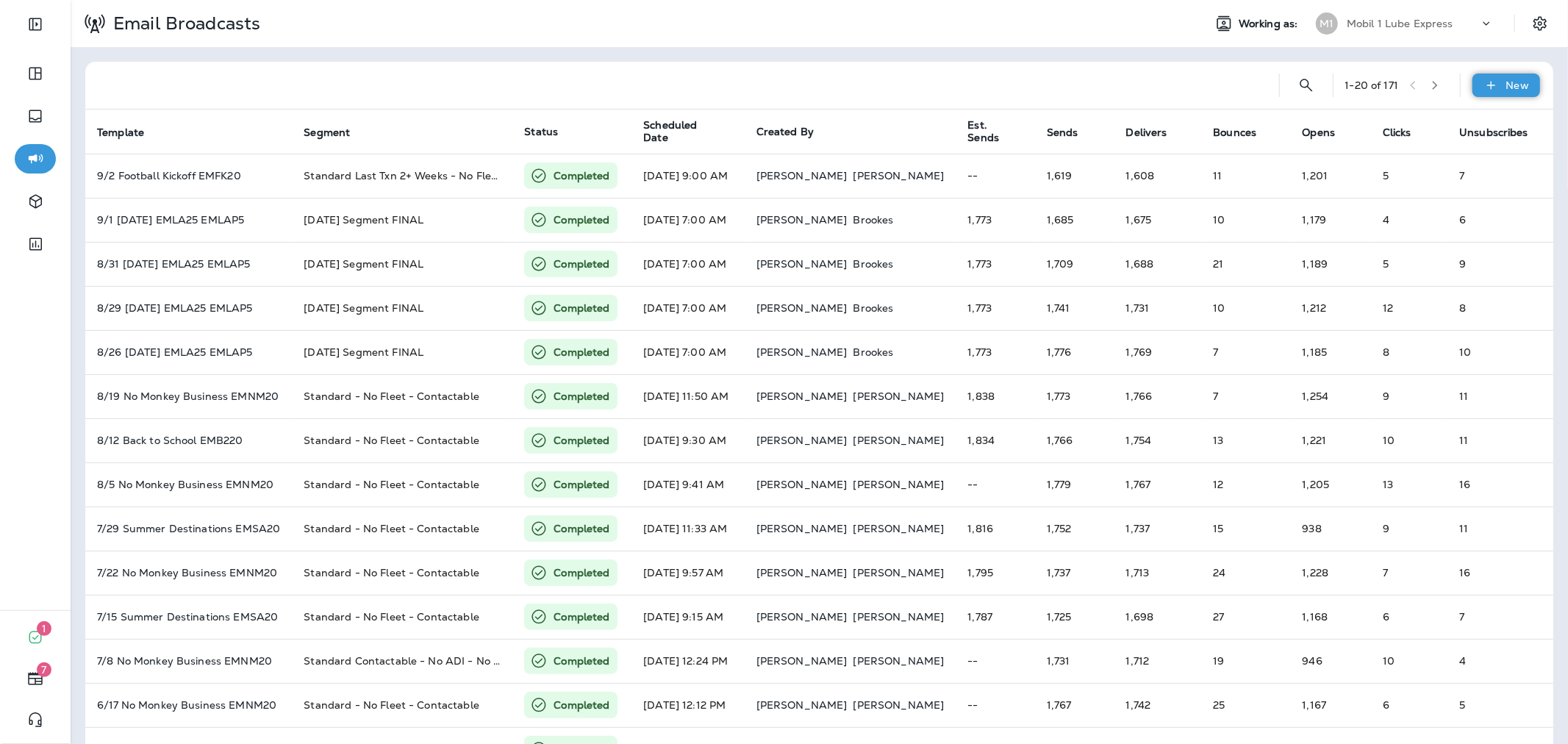
click at [1516, 88] on p "New" at bounding box center [1517, 85] width 23 height 12
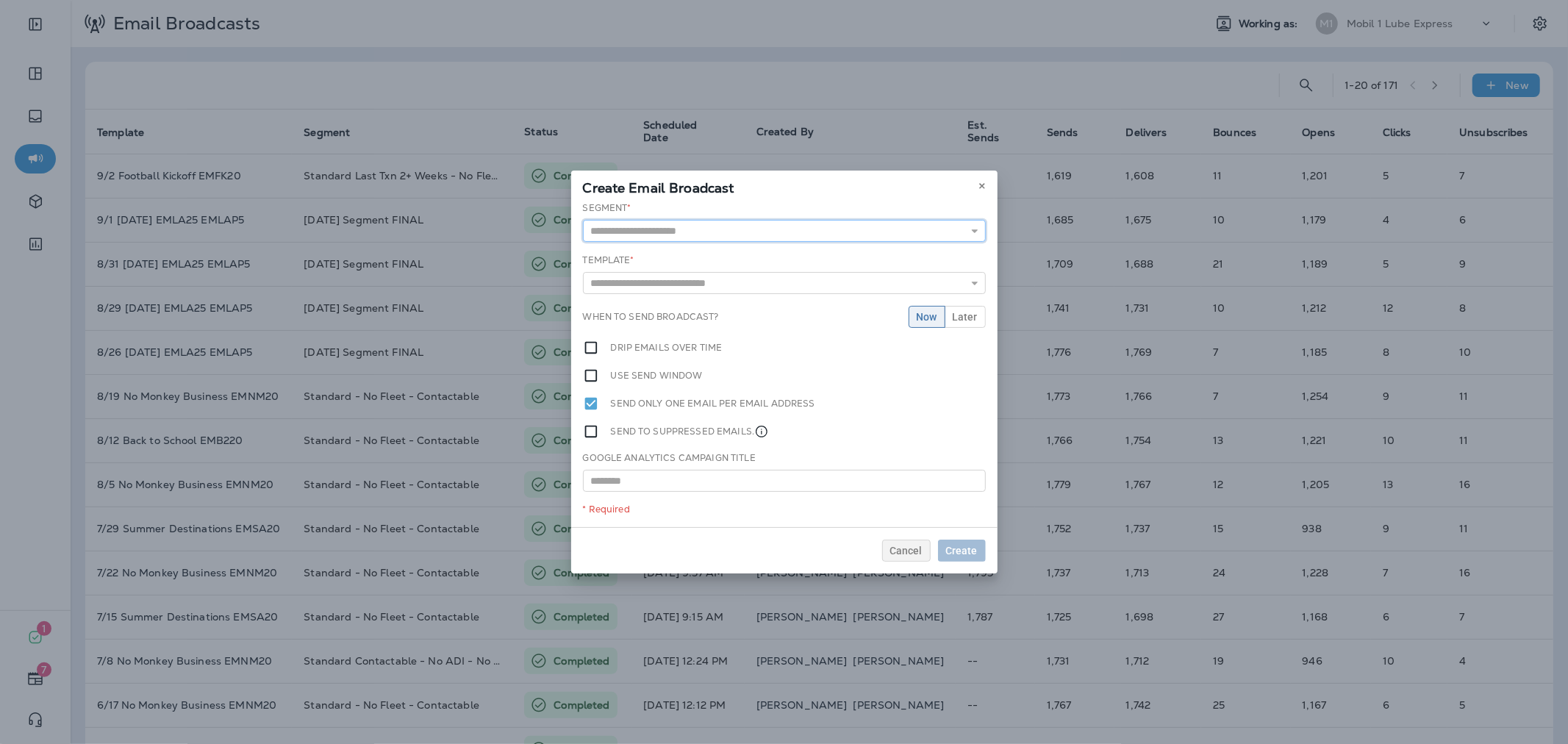
click at [796, 238] on input "text" at bounding box center [784, 231] width 403 height 22
type input "**********"
click at [716, 285] on div "**********" at bounding box center [784, 364] width 426 height 330
click at [716, 285] on input "text" at bounding box center [784, 285] width 403 height 22
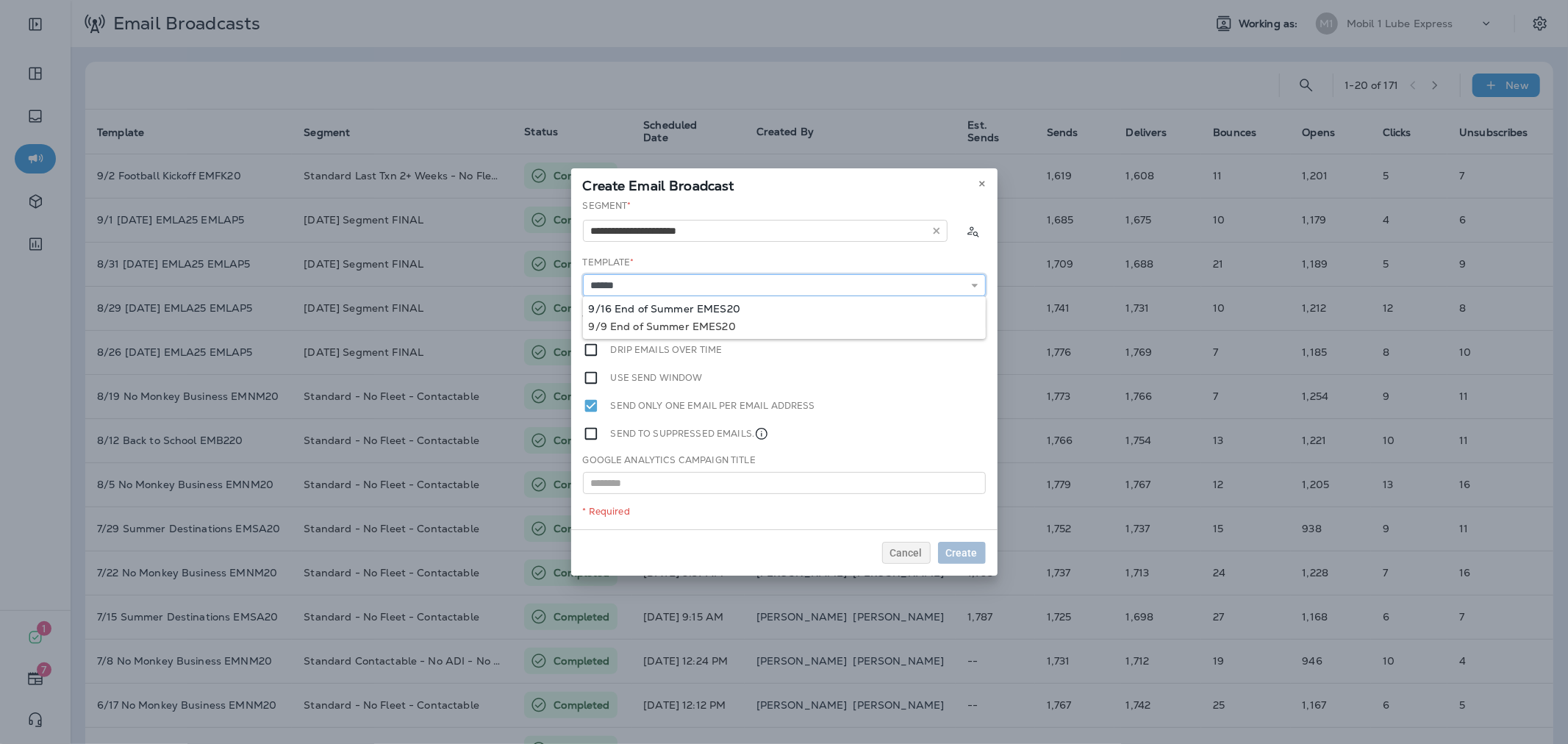
type input "**********"
click at [721, 302] on div "**********" at bounding box center [784, 364] width 426 height 330
click at [960, 320] on span "Later" at bounding box center [965, 319] width 25 height 10
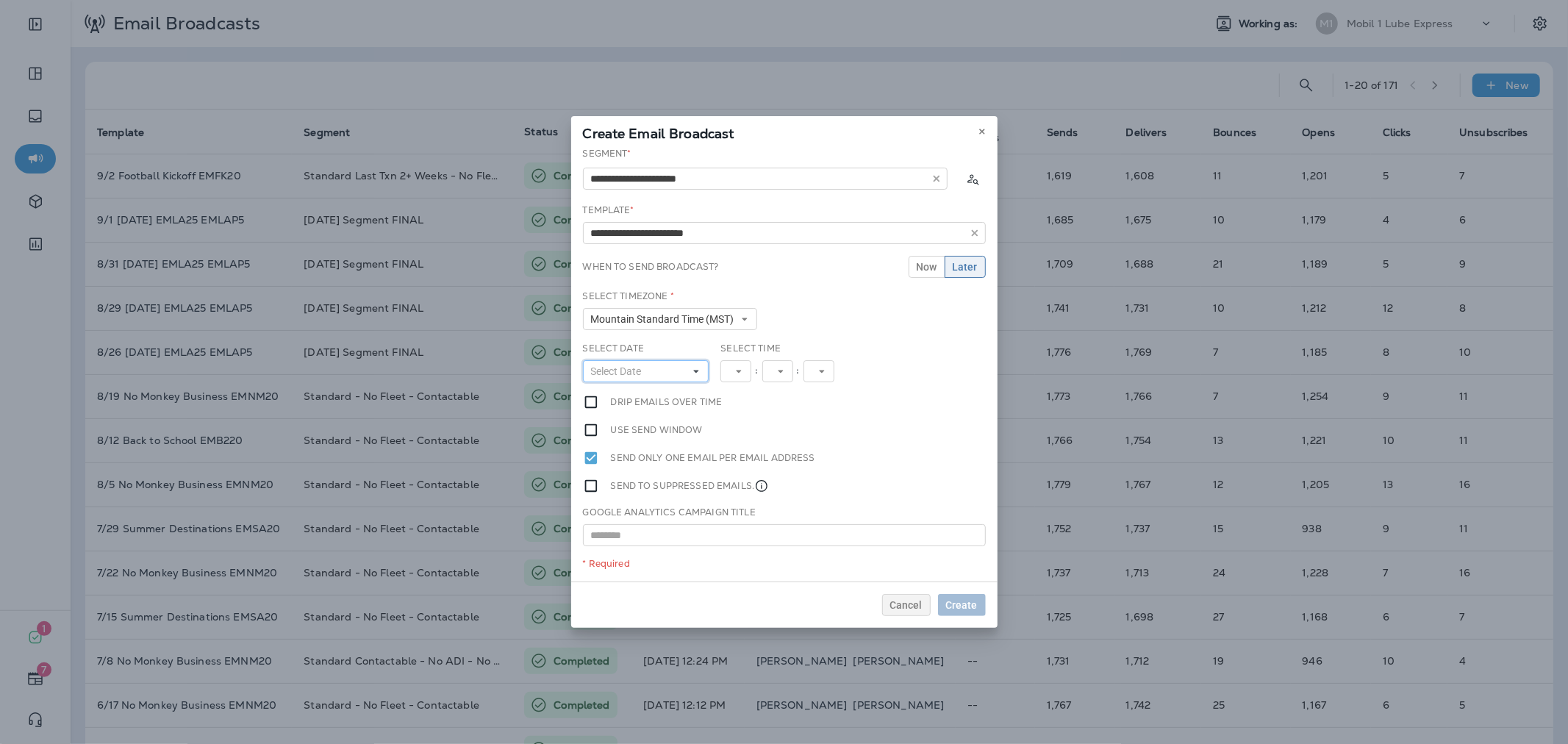
click at [675, 368] on button "Select Date" at bounding box center [646, 371] width 127 height 22
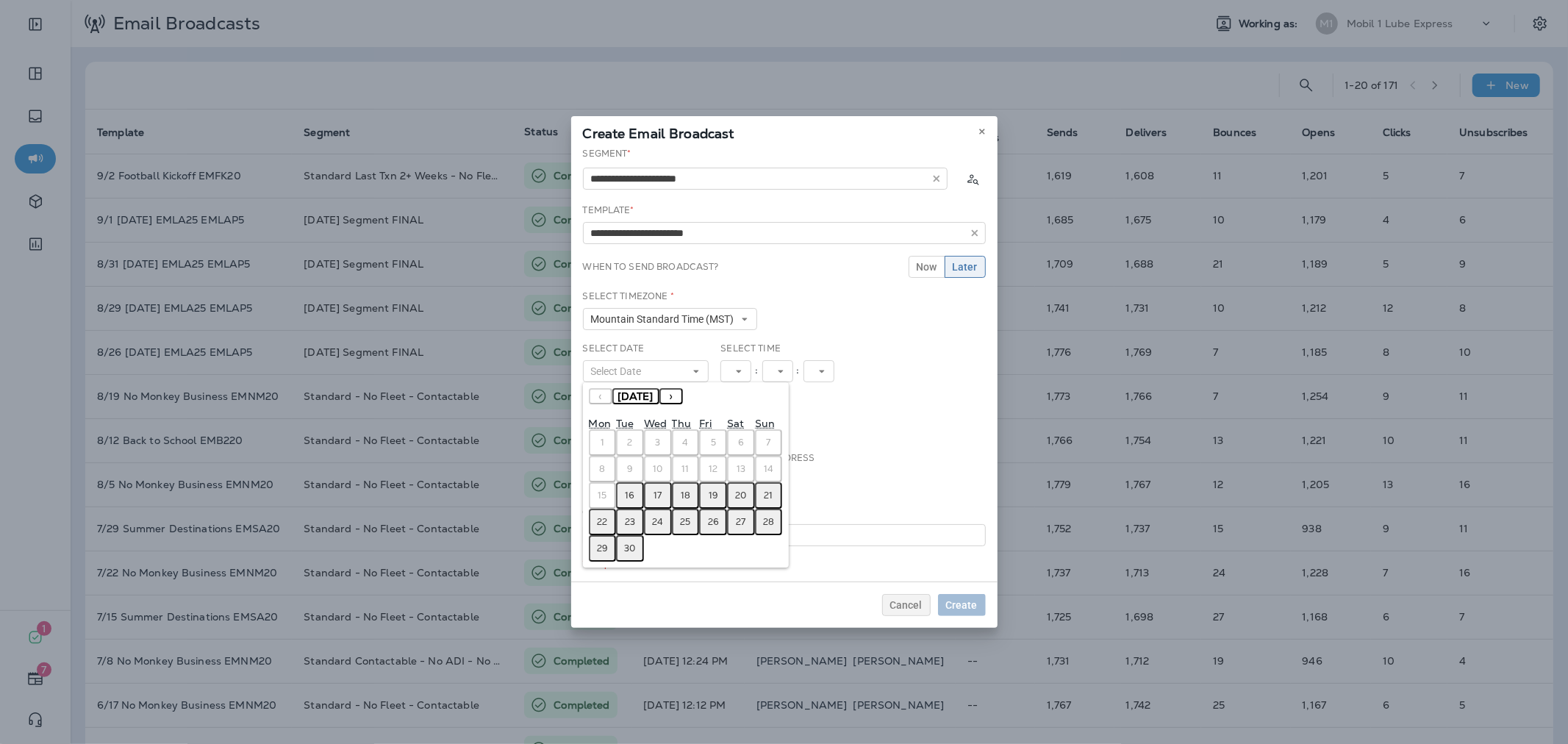
click at [635, 492] on button "16" at bounding box center [630, 495] width 28 height 26
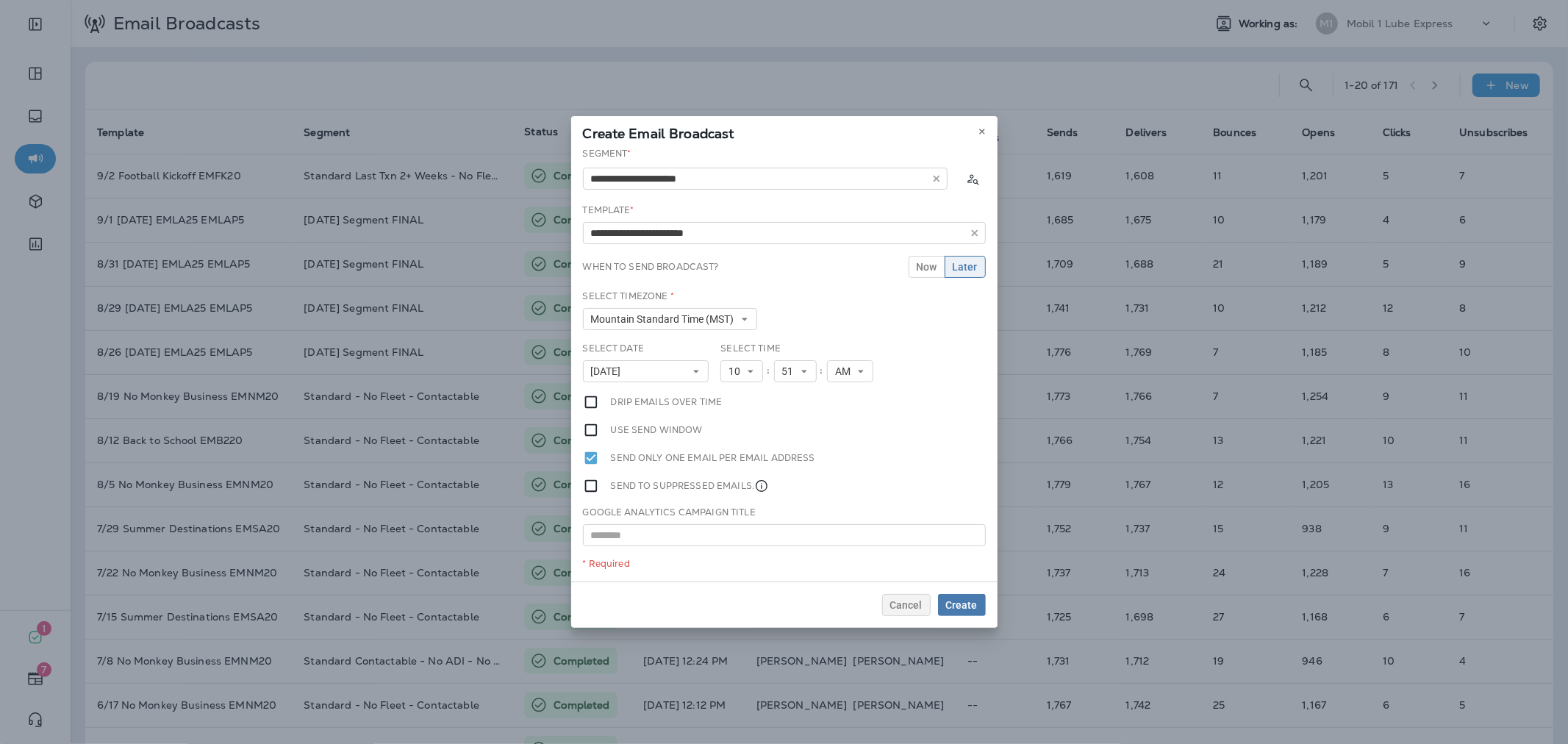
click at [749, 356] on div "Select Time 10 1 2 3 4 5 6 7 8 9 10 11 12 : 51 00 01 02 03 04 05 06 07 08 09 10…" at bounding box center [798, 362] width 155 height 40
drag, startPoint x: 749, startPoint y: 365, endPoint x: 750, endPoint y: 375, distance: 10.0
click at [749, 367] on icon at bounding box center [750, 371] width 9 height 9
click at [735, 564] on link "11" at bounding box center [742, 571] width 43 height 18
click at [966, 603] on span "Create" at bounding box center [962, 605] width 32 height 10
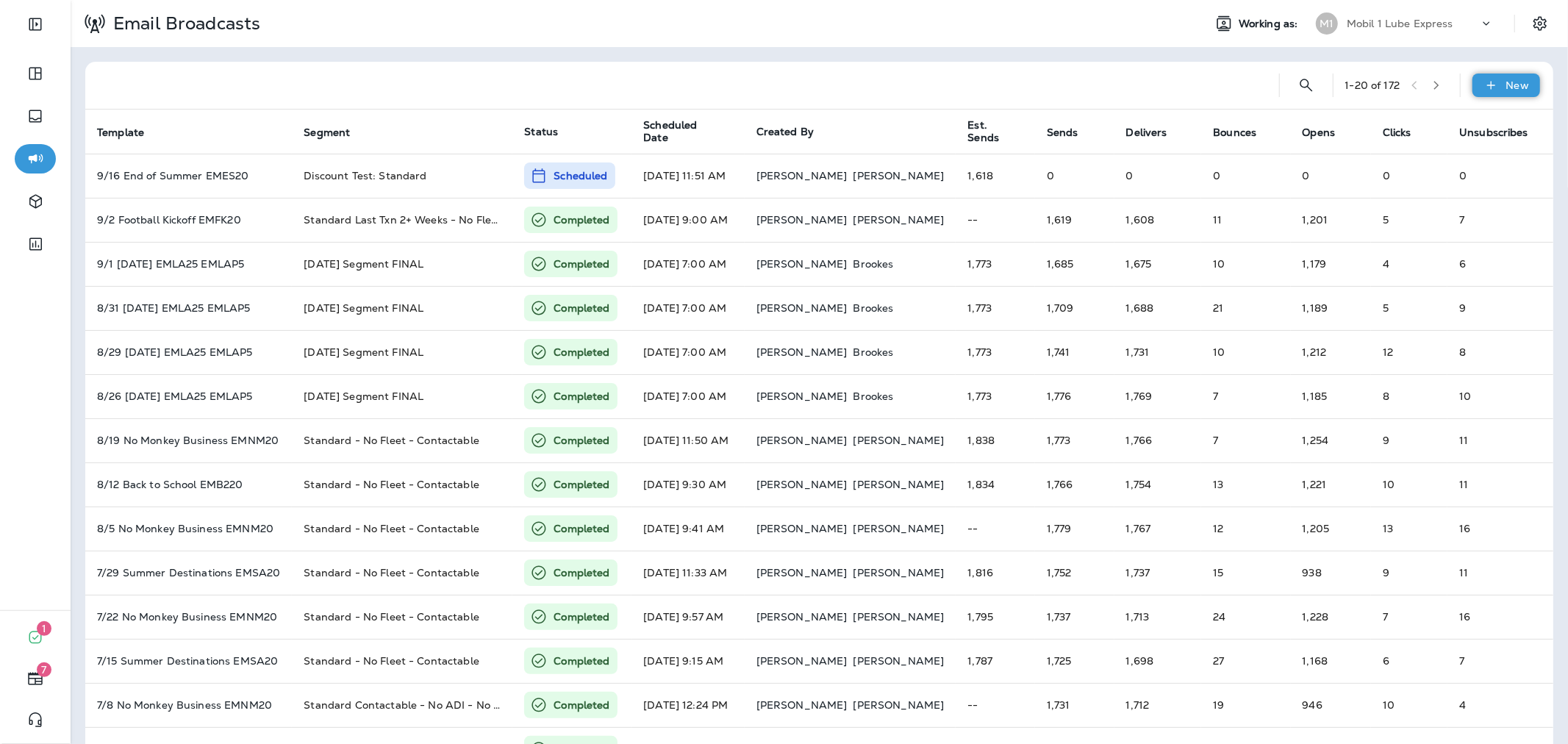
click at [1493, 87] on div "New" at bounding box center [1506, 86] width 68 height 23
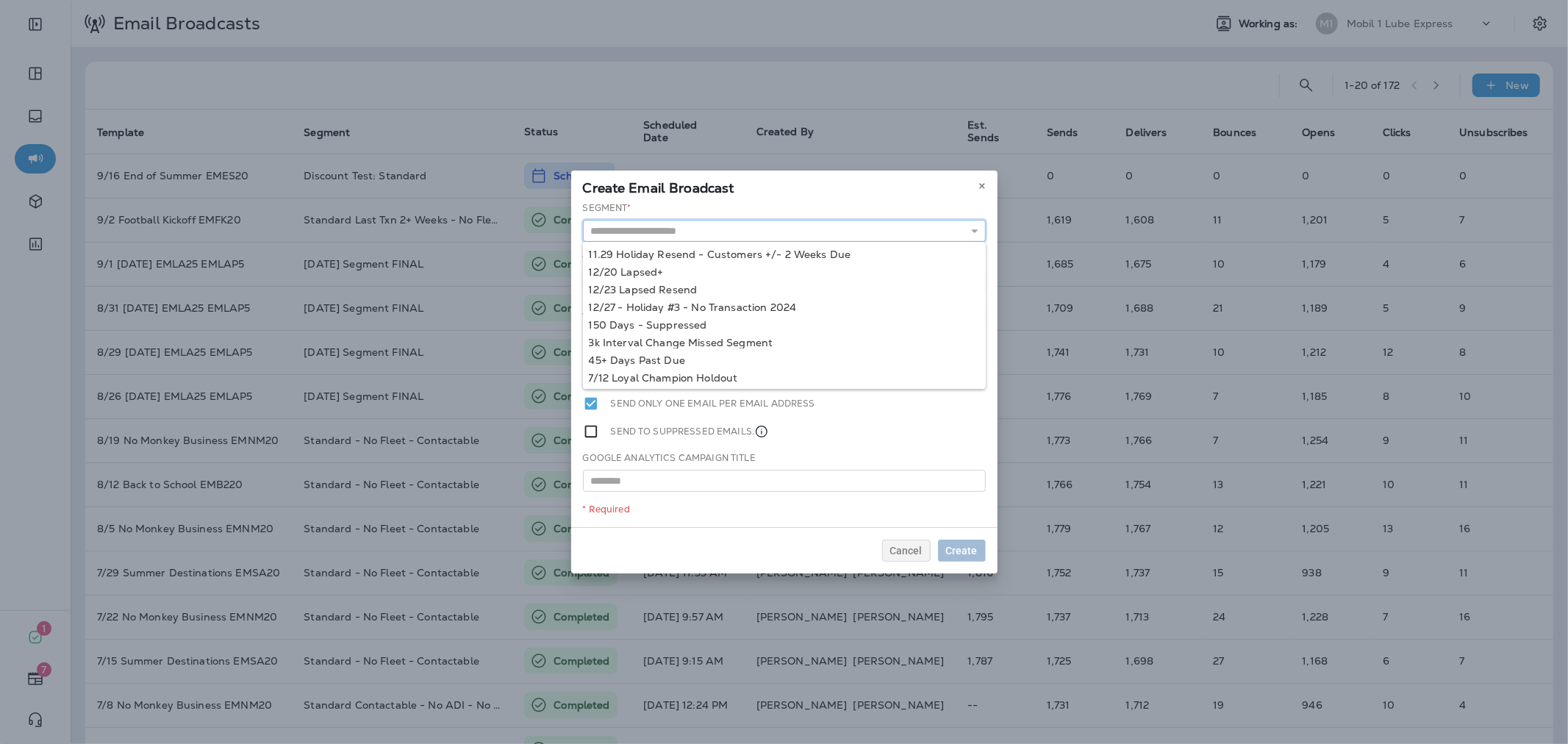
click at [885, 224] on input "text" at bounding box center [784, 231] width 403 height 22
type input "**********"
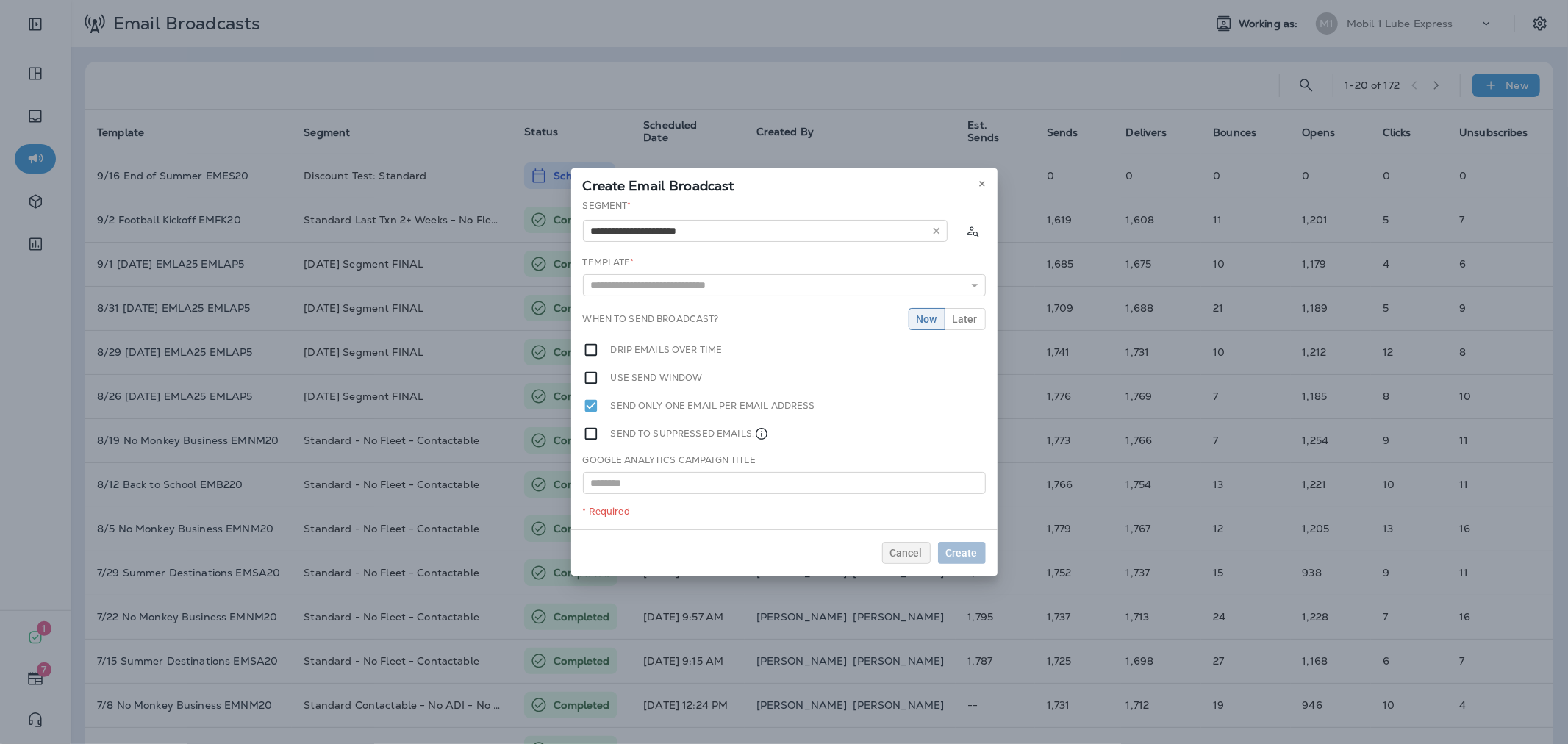
click at [694, 256] on div "**********" at bounding box center [784, 364] width 426 height 330
click at [699, 287] on input "text" at bounding box center [784, 285] width 403 height 22
type input "**********"
click at [707, 303] on div "**********" at bounding box center [784, 364] width 426 height 330
click at [964, 323] on span "Later" at bounding box center [965, 319] width 25 height 10
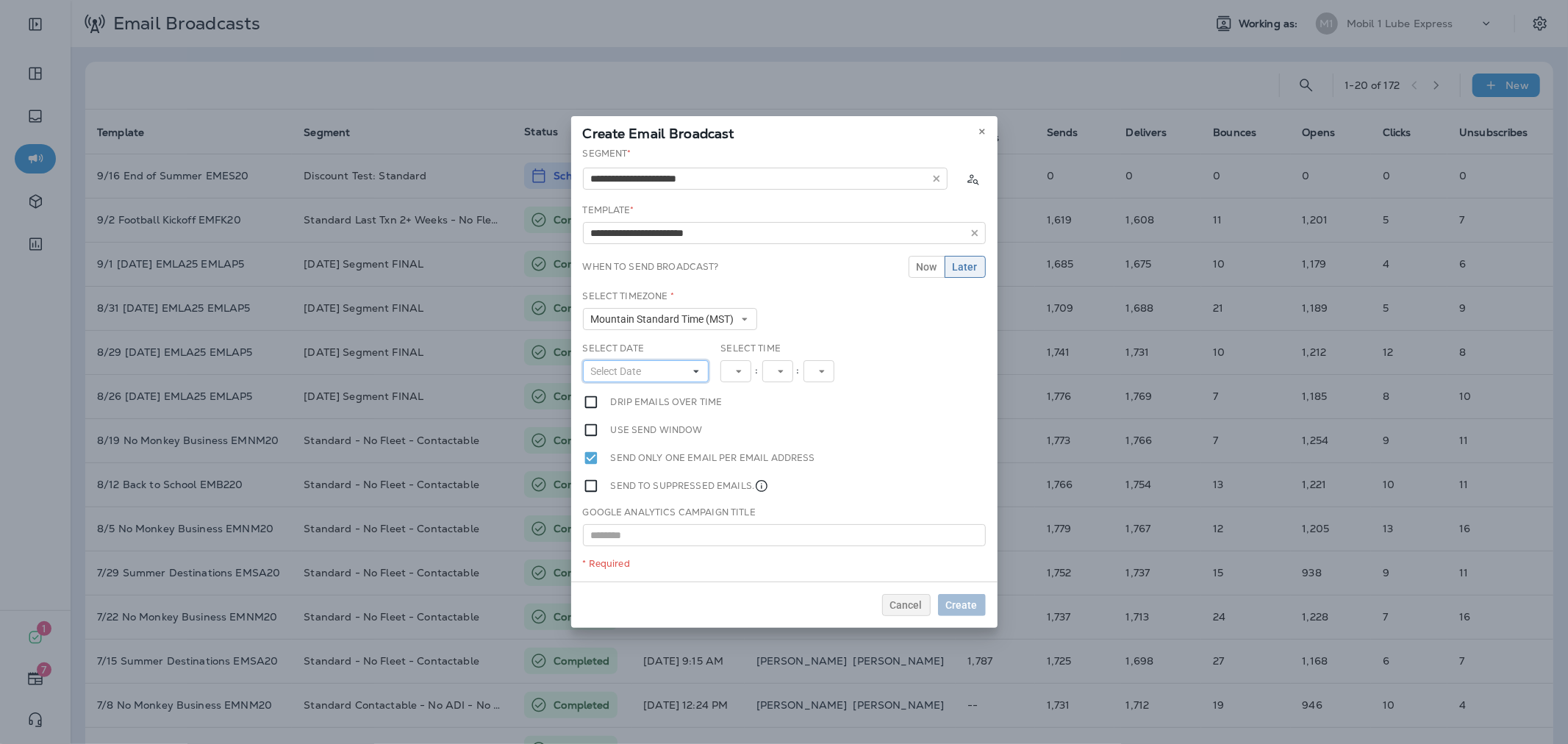
click at [654, 373] on button "Select Date" at bounding box center [646, 371] width 127 height 22
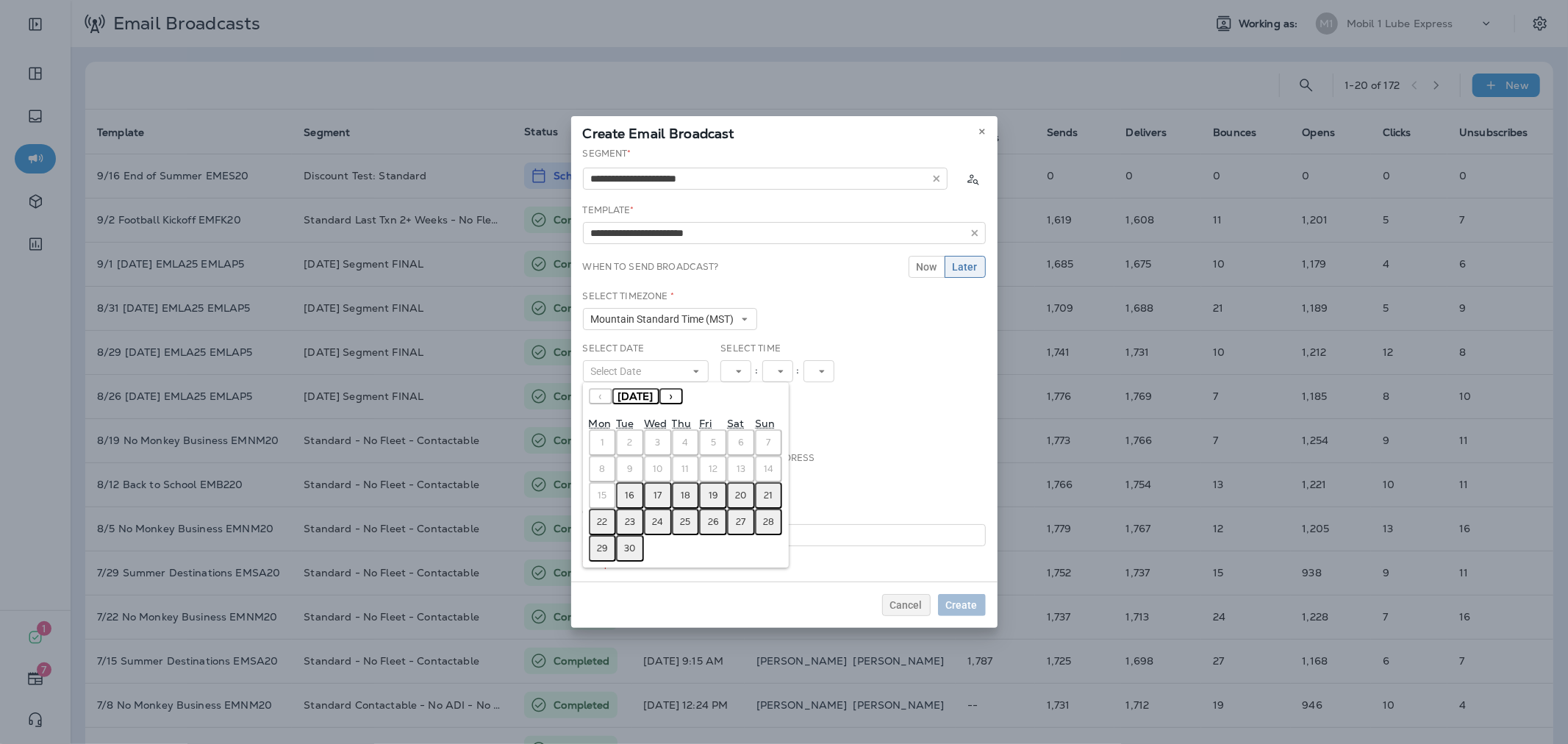
click at [630, 490] on abbr "16" at bounding box center [630, 495] width 9 height 12
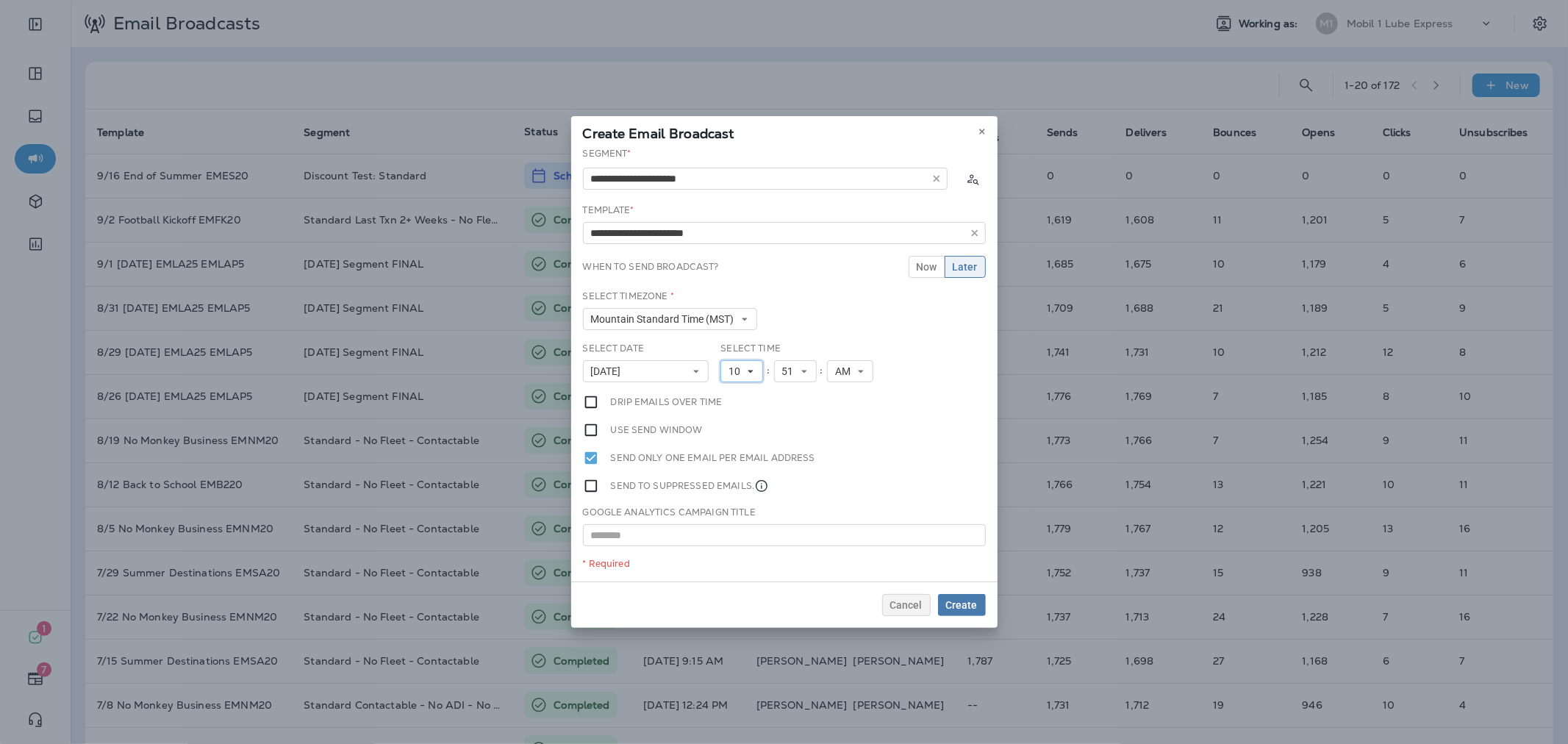
click at [740, 372] on span "10" at bounding box center [737, 372] width 18 height 12
click at [735, 570] on link "11" at bounding box center [742, 571] width 43 height 18
click at [956, 600] on span "Create" at bounding box center [962, 605] width 32 height 10
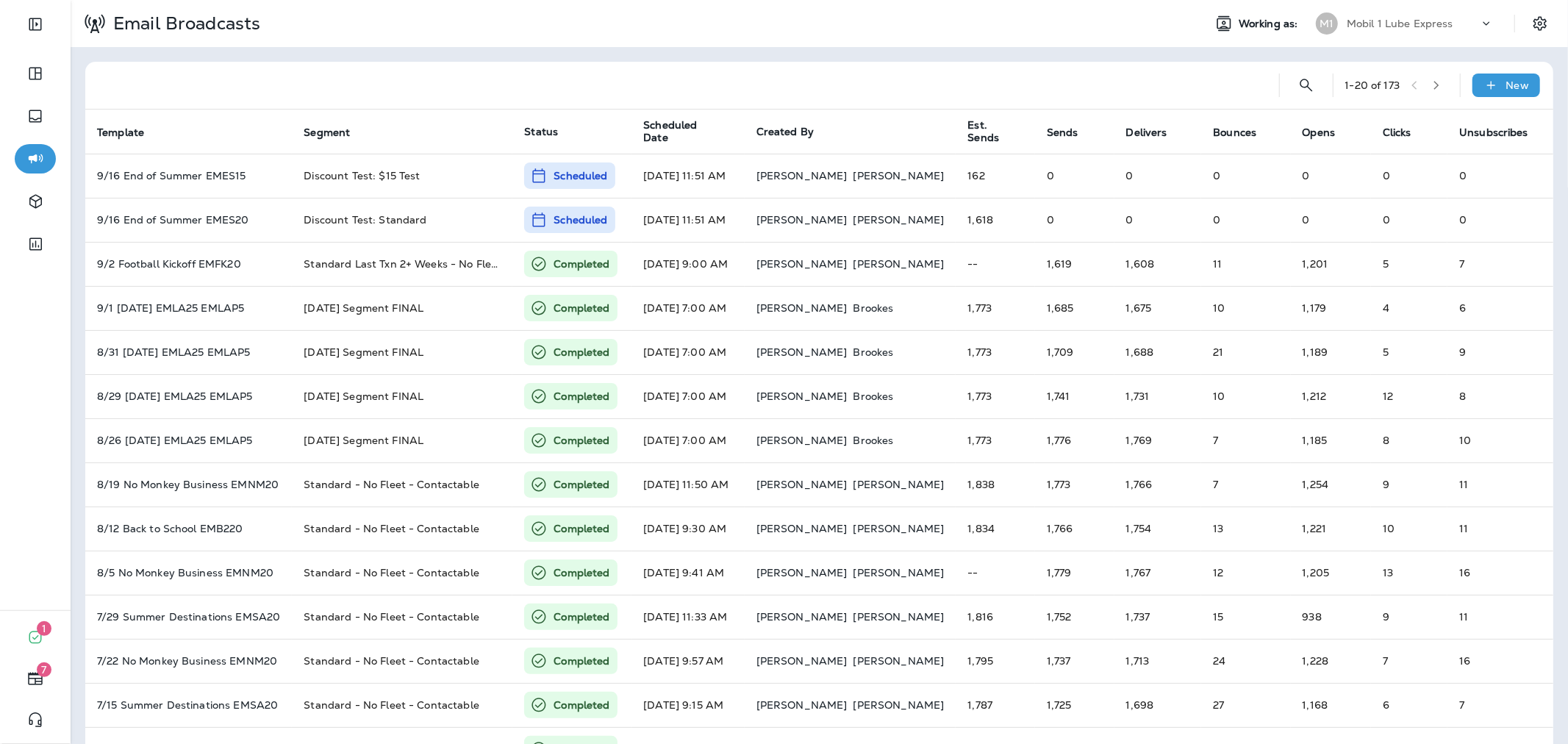
click at [1360, 16] on div "Mobil 1 Lube Express" at bounding box center [1413, 23] width 132 height 22
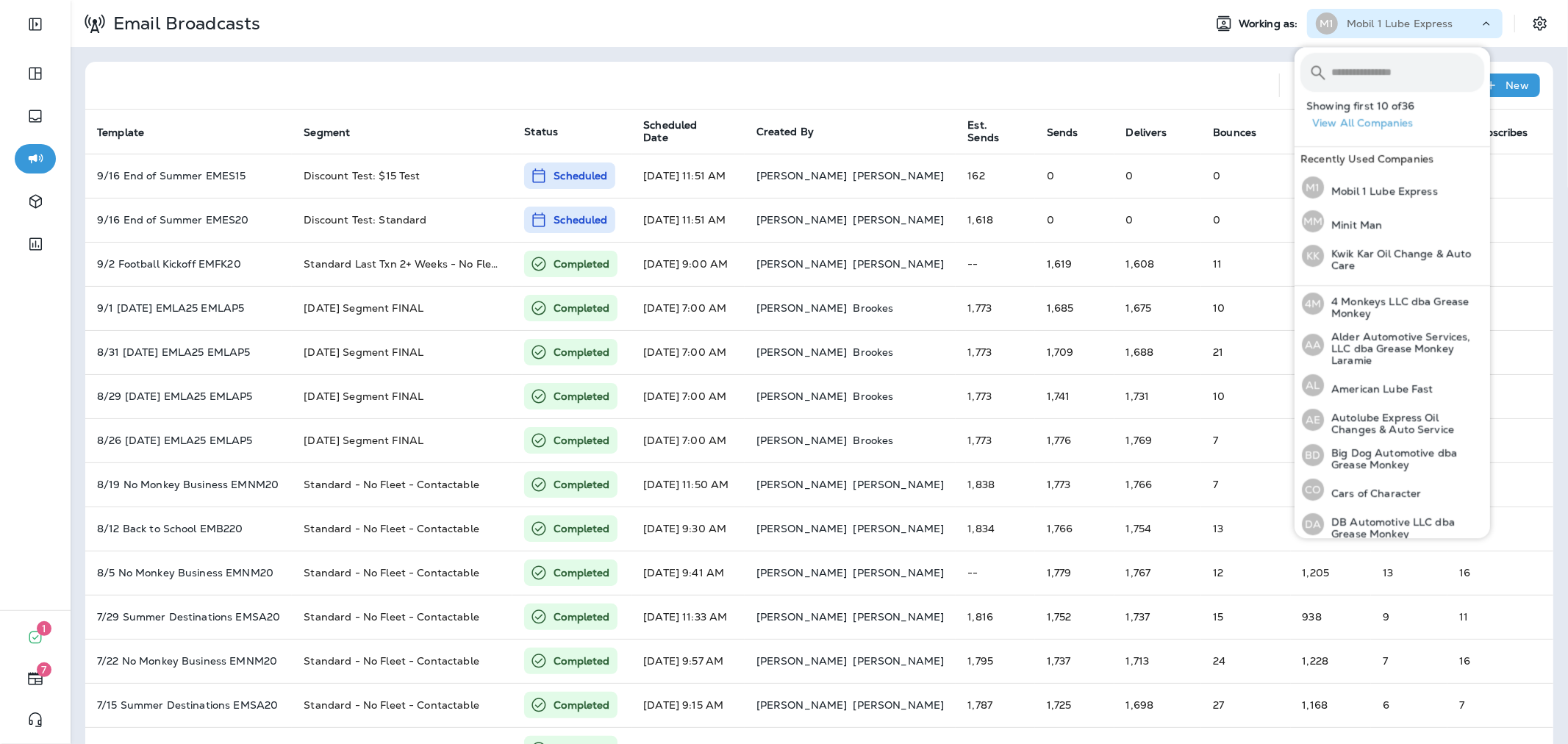
click at [1370, 69] on input "text" at bounding box center [1407, 72] width 153 height 39
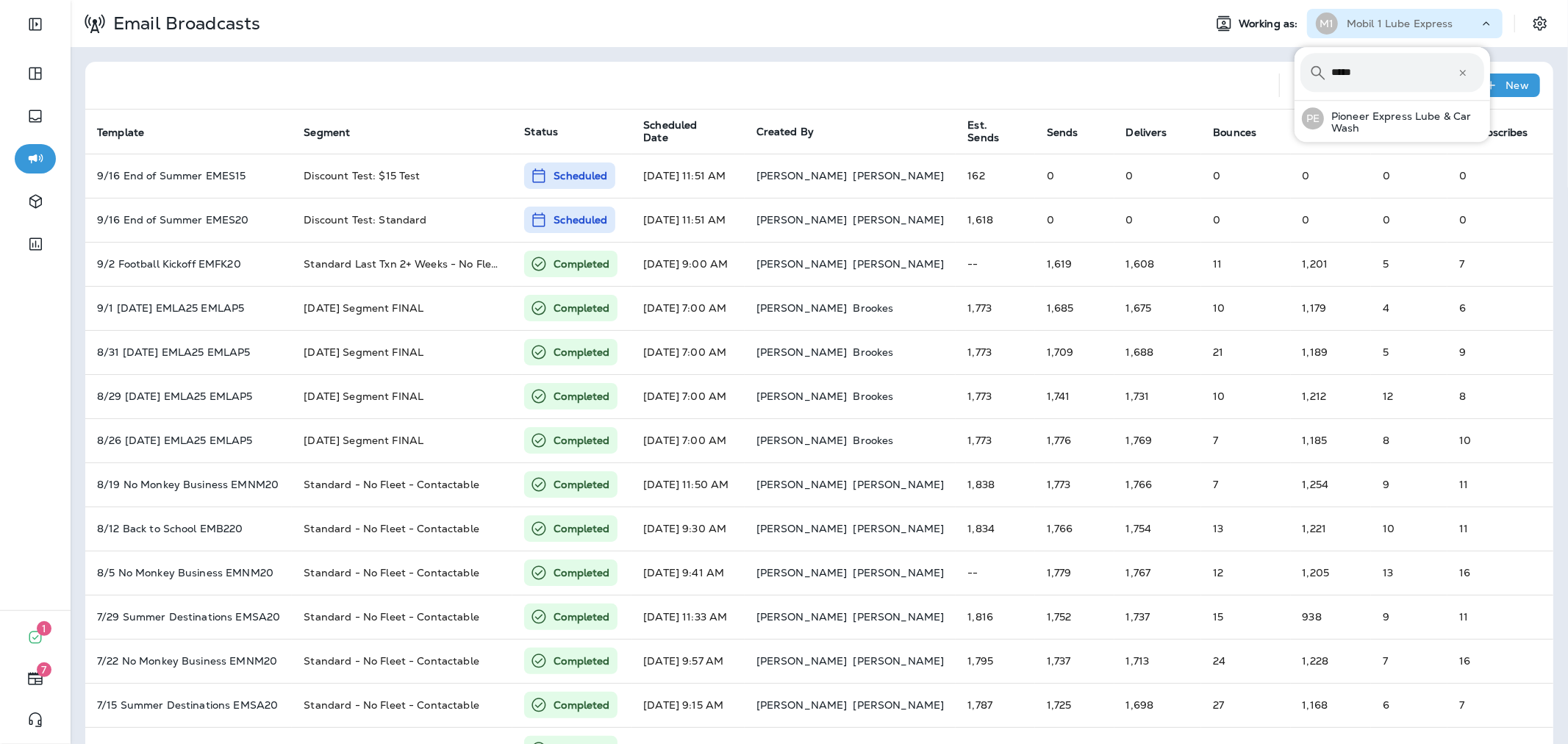
type input "******"
click at [1377, 120] on p "Pioneer Express Lube & Car Wash" at bounding box center [1404, 122] width 160 height 23
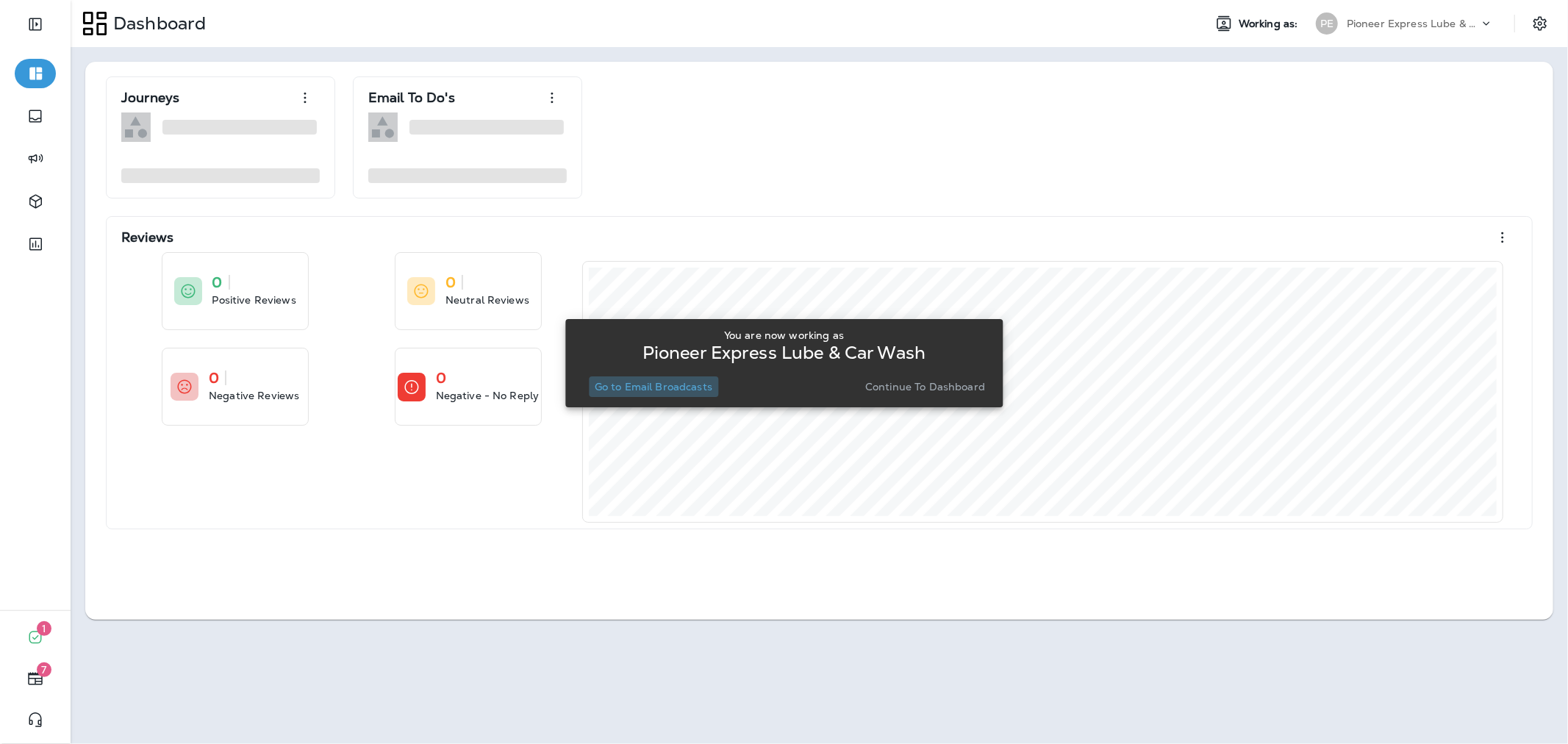
click at [689, 389] on p "Go to Email Broadcasts" at bounding box center [653, 386] width 117 height 12
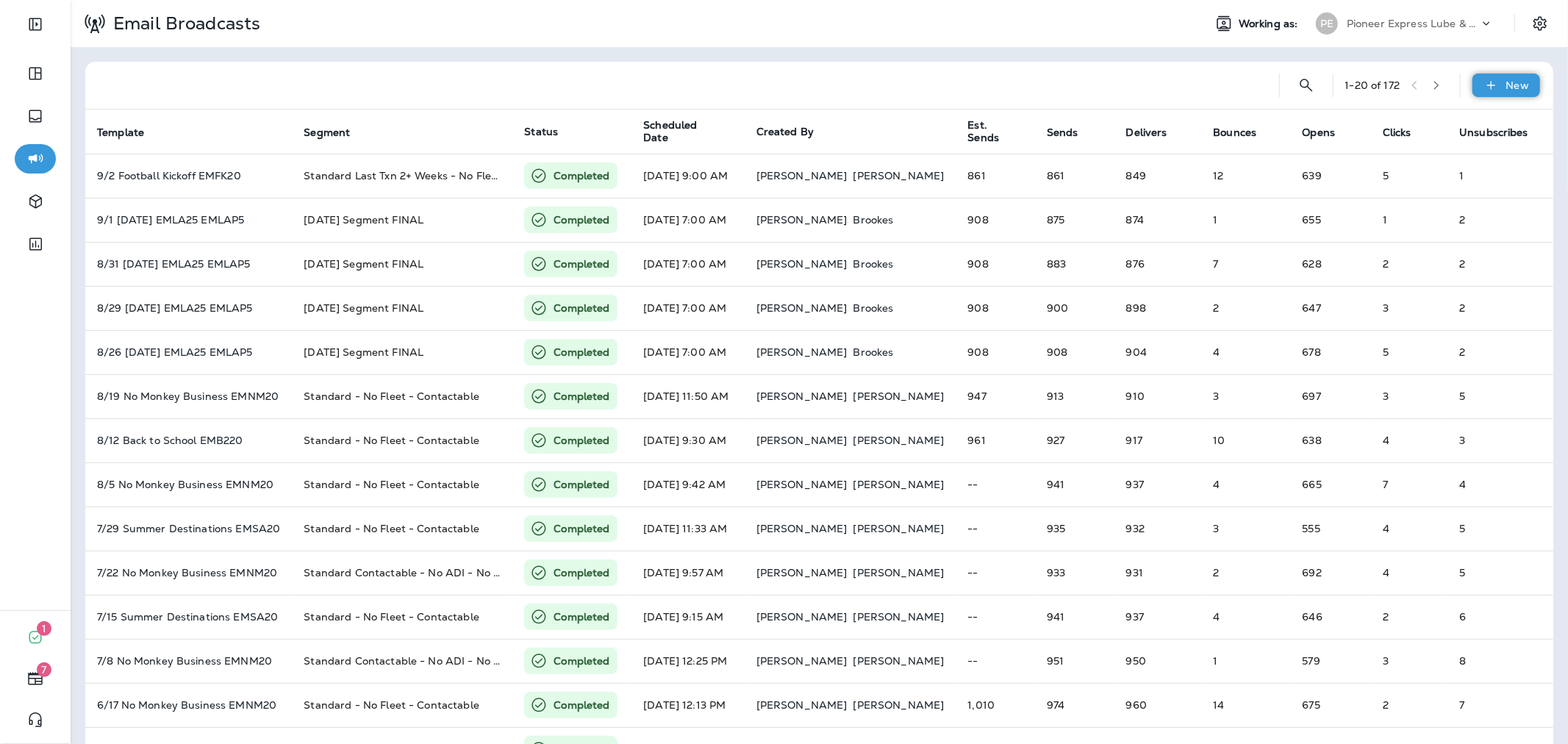
click at [1510, 79] on p "New" at bounding box center [1517, 85] width 23 height 12
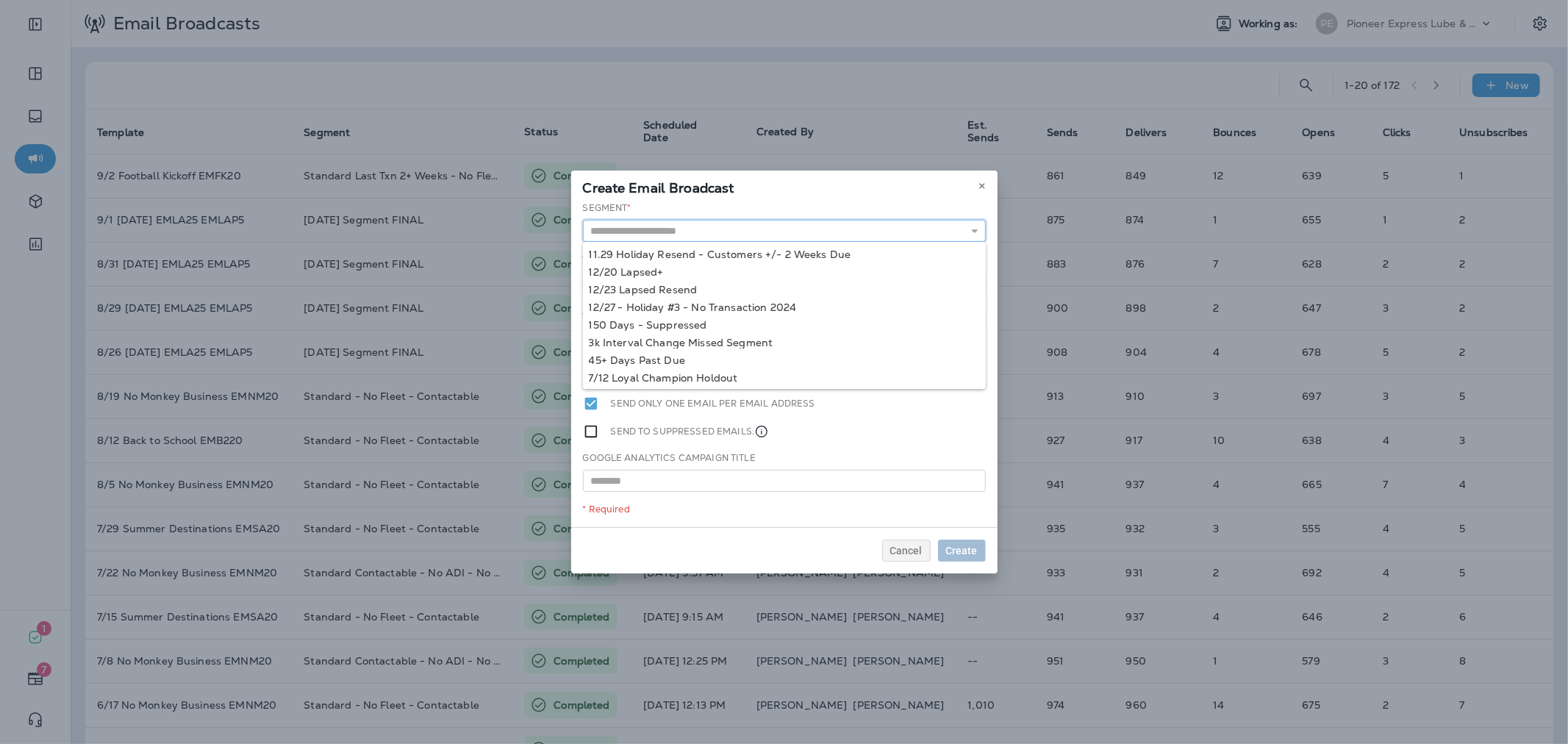
click at [777, 237] on input "text" at bounding box center [784, 231] width 403 height 22
type input "**********"
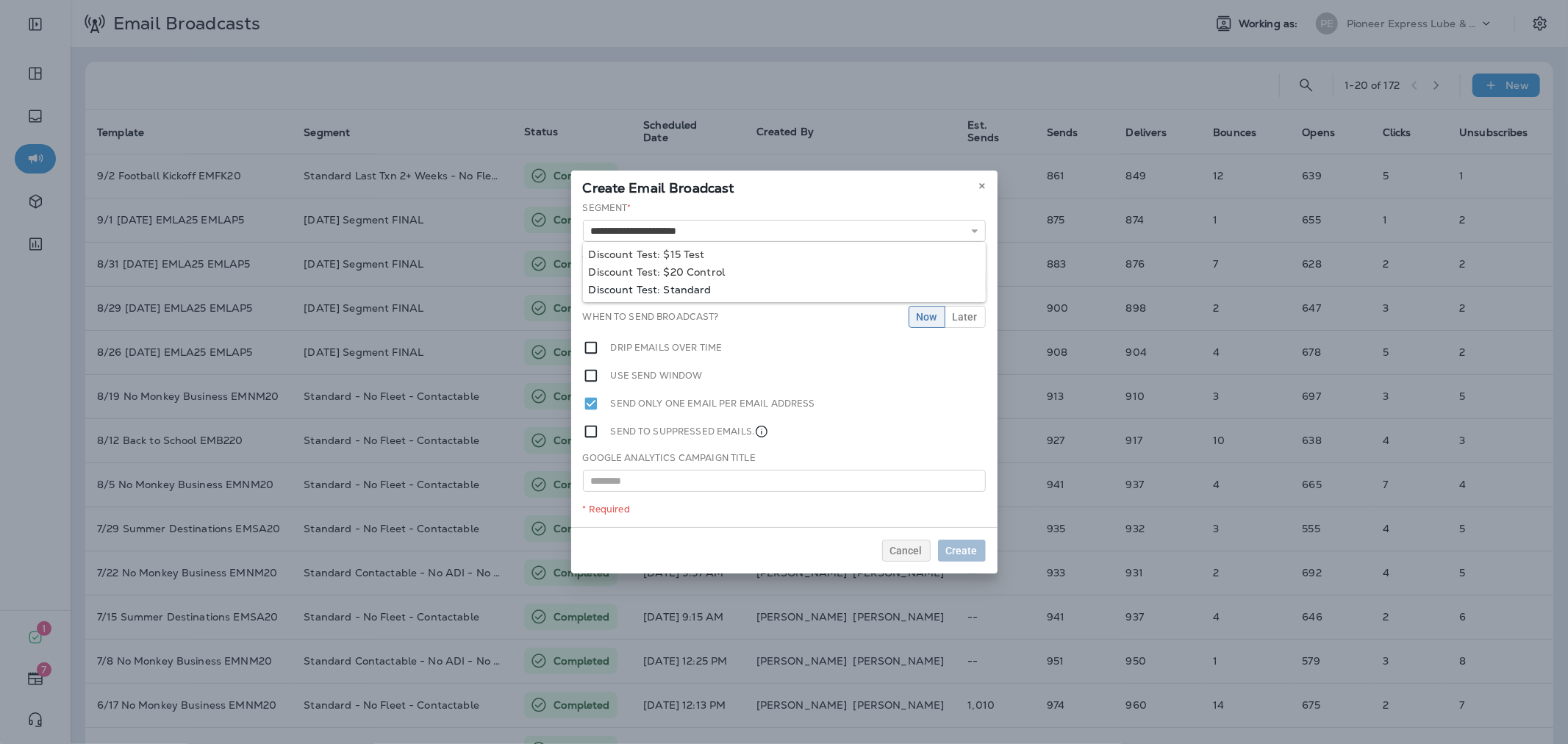
click at [692, 288] on div "**********" at bounding box center [784, 364] width 426 height 326
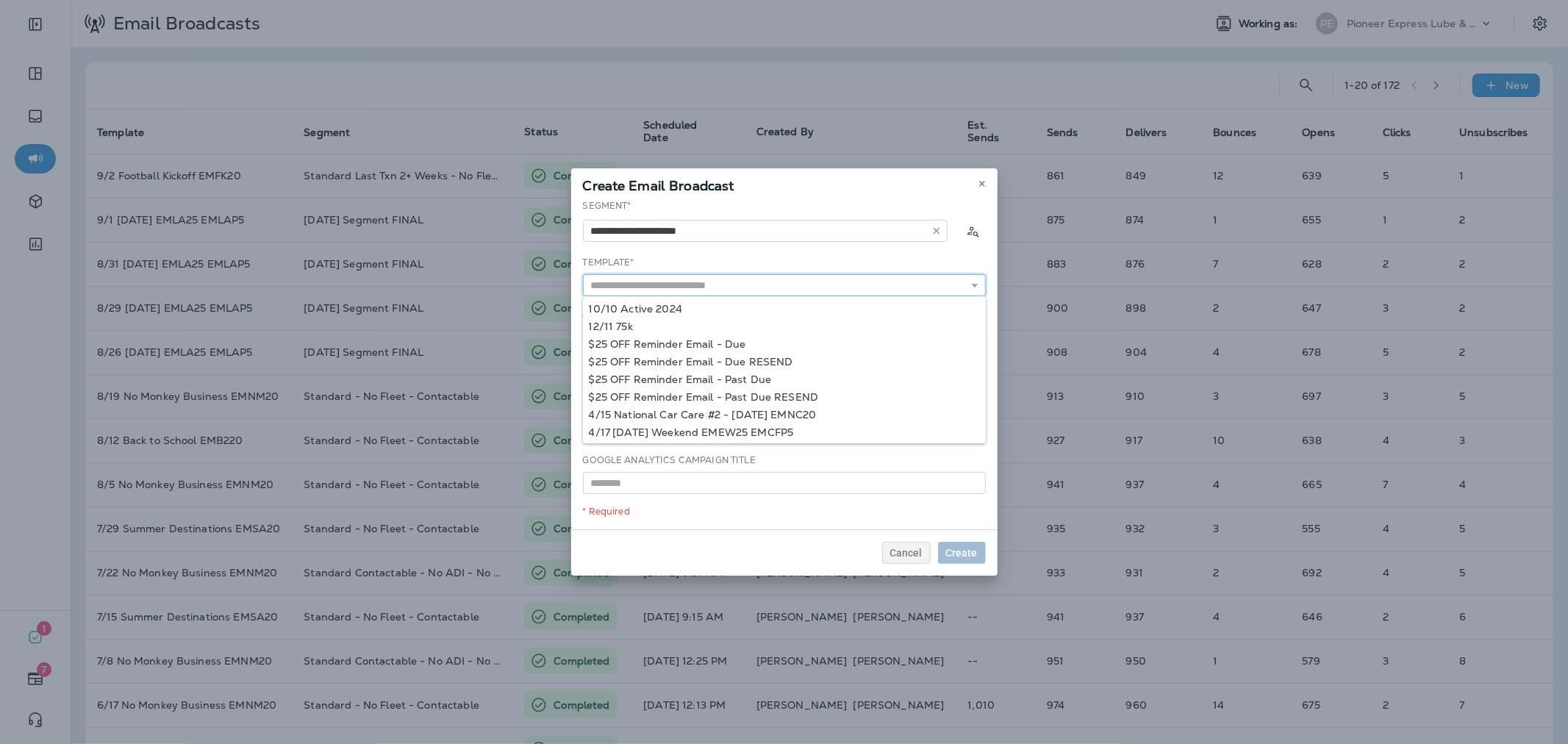
click at [693, 282] on input "text" at bounding box center [784, 285] width 403 height 22
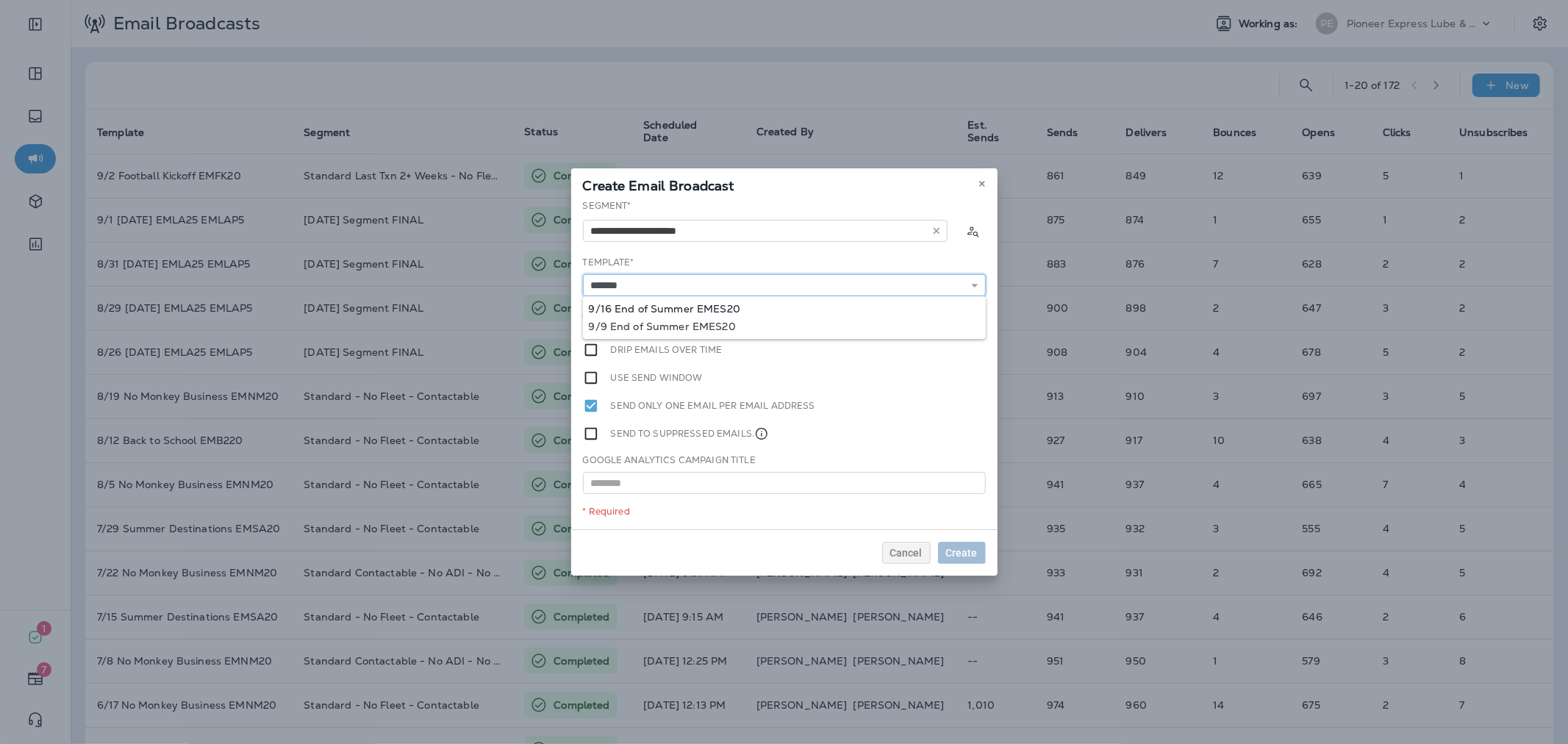
type input "**********"
click at [721, 304] on div "**********" at bounding box center [784, 364] width 426 height 330
click at [973, 326] on button "Later" at bounding box center [965, 319] width 41 height 22
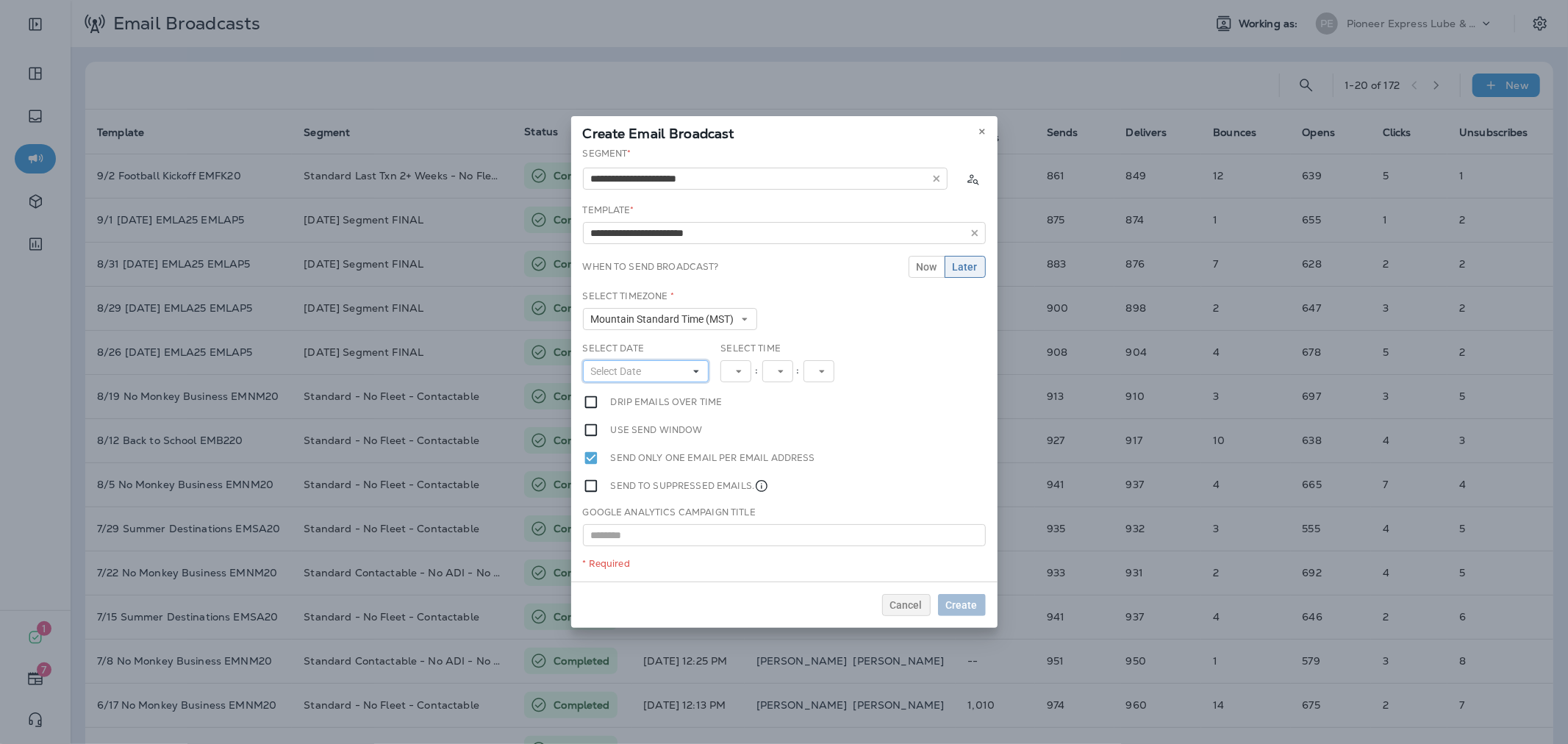
click at [695, 371] on use at bounding box center [697, 372] width 5 height 3
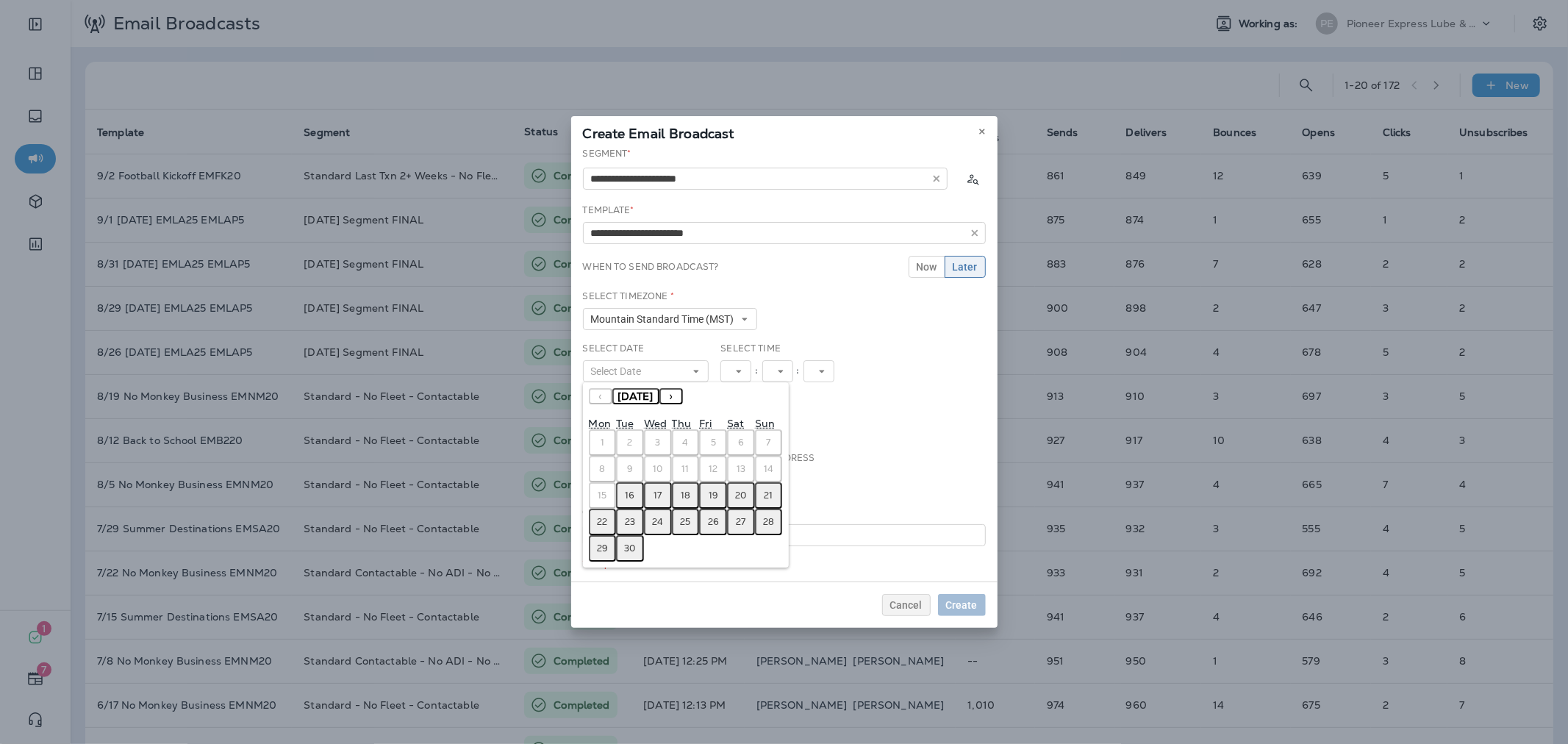
click at [634, 490] on abbr "16" at bounding box center [630, 495] width 9 height 12
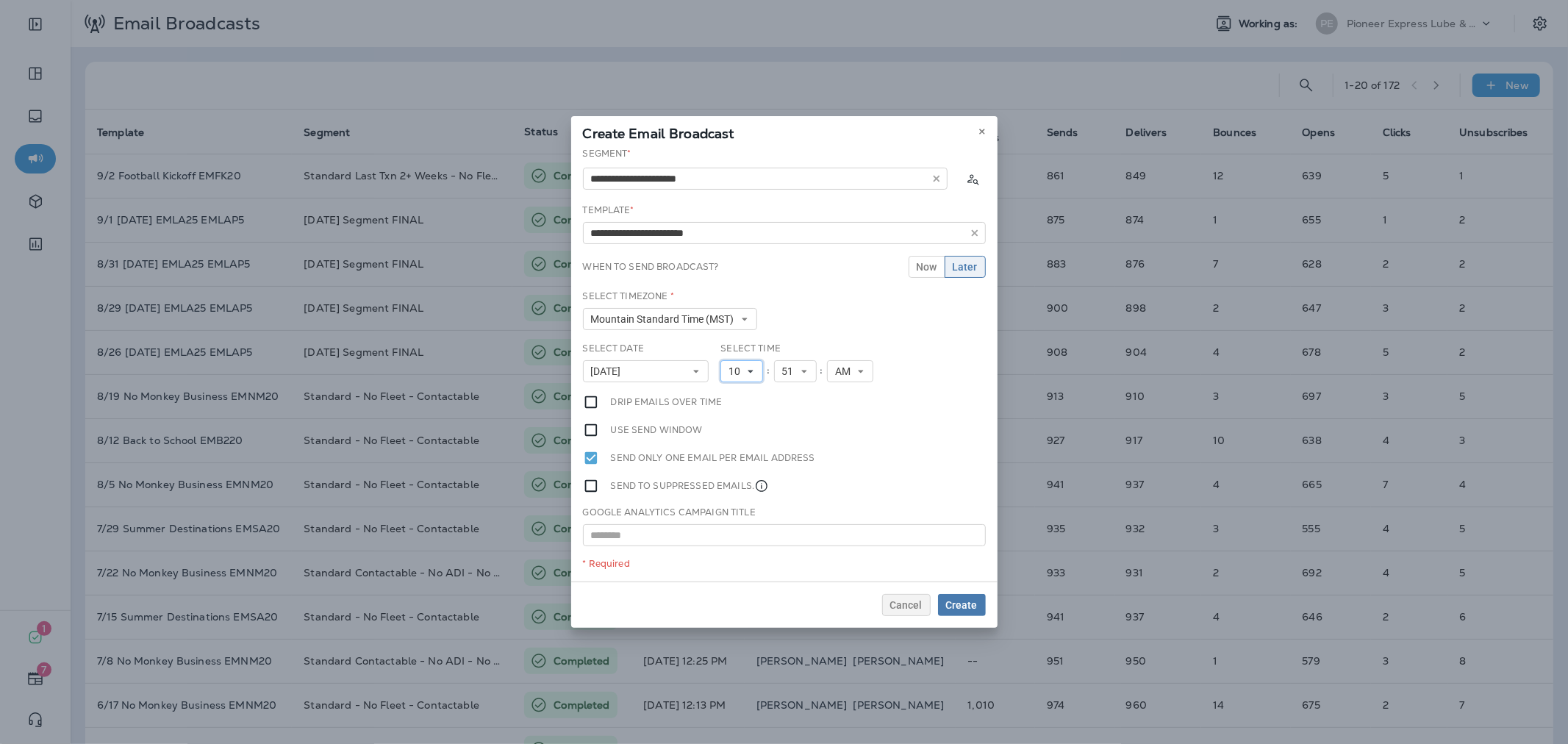
click at [757, 370] on button "10" at bounding box center [742, 371] width 43 height 22
click at [722, 564] on link "11" at bounding box center [742, 571] width 43 height 18
click at [973, 611] on button "Create" at bounding box center [961, 605] width 47 height 22
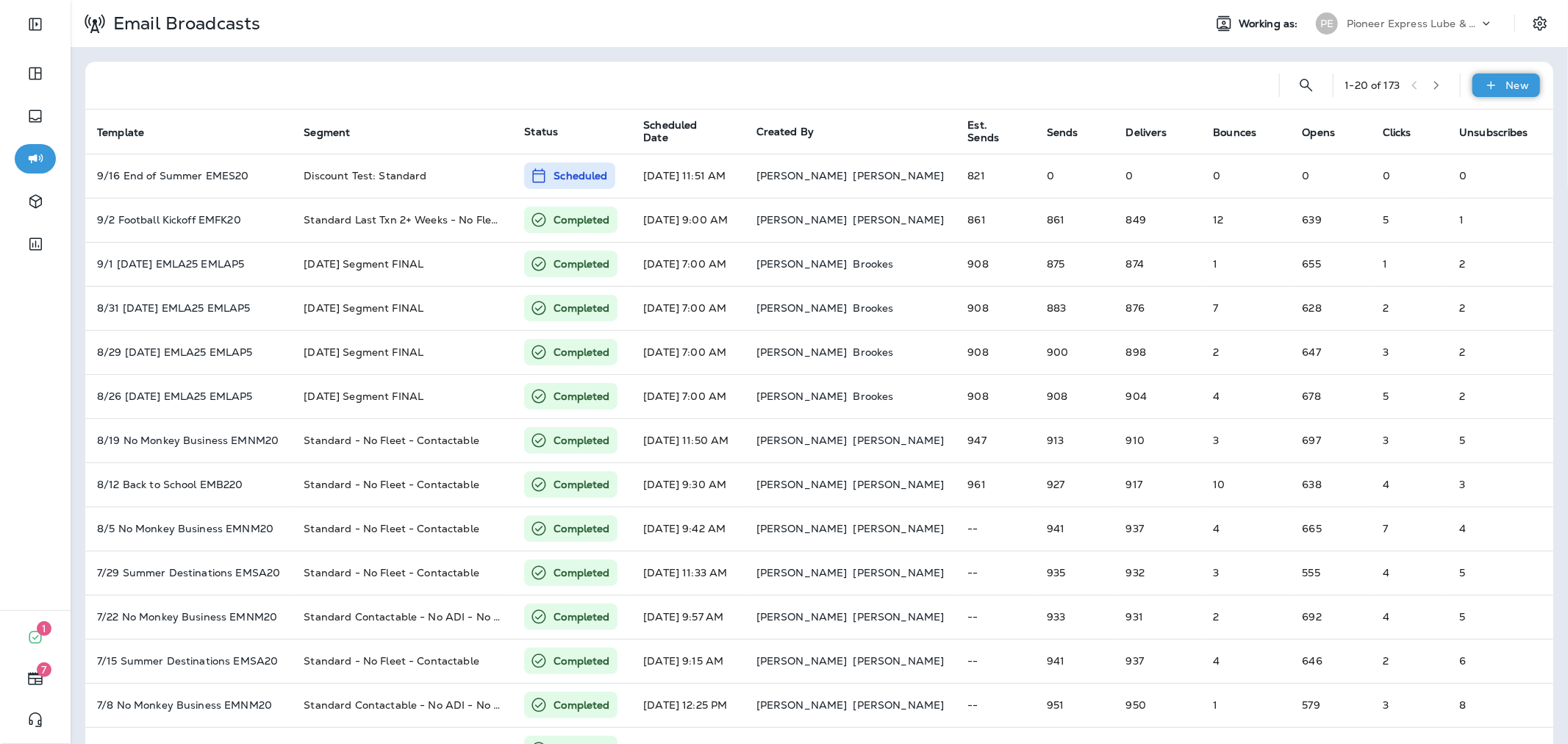
click at [1506, 81] on p "New" at bounding box center [1517, 85] width 23 height 12
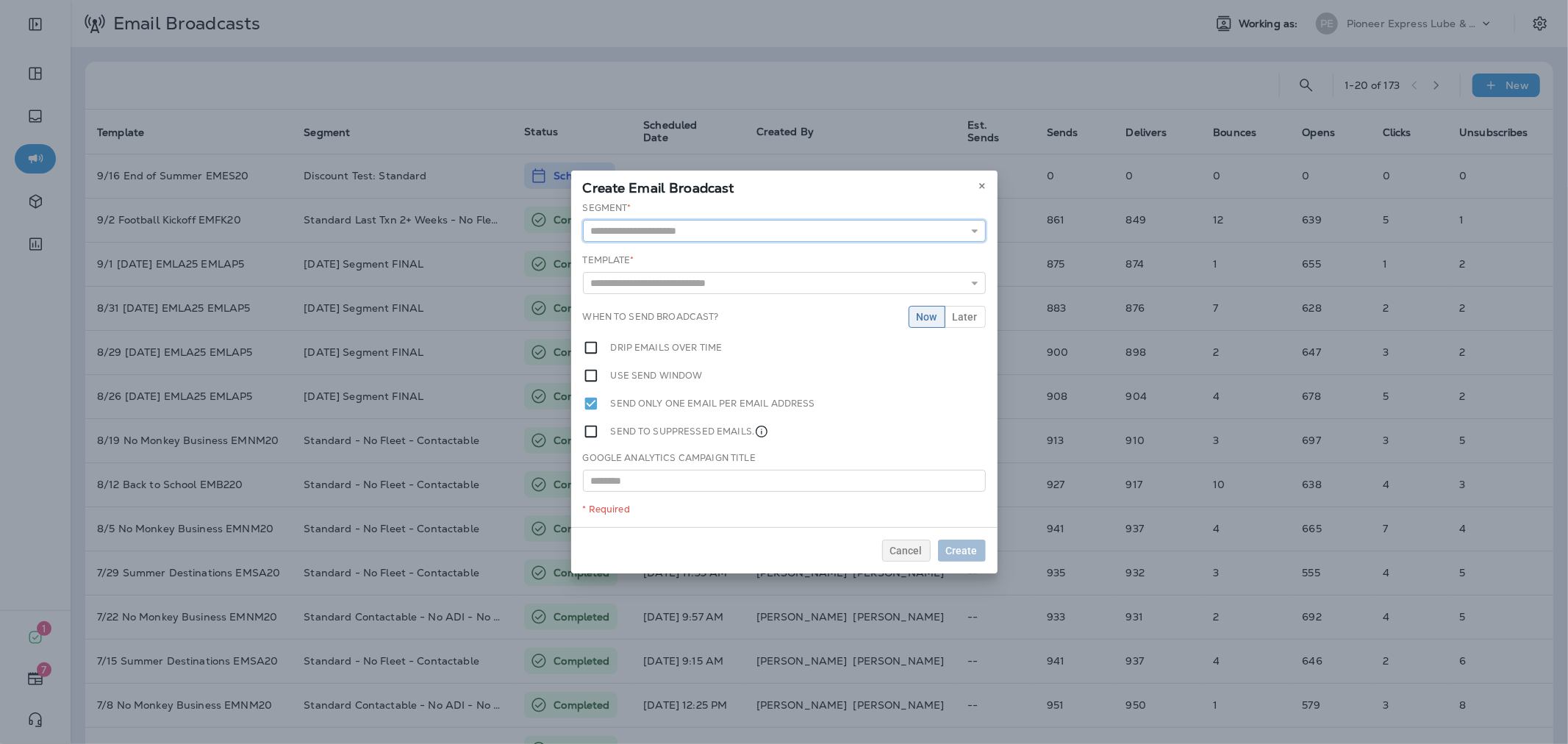
click at [869, 229] on input "text" at bounding box center [784, 231] width 403 height 22
type input "**********"
click at [697, 252] on div "**********" at bounding box center [784, 364] width 426 height 330
click at [696, 280] on input "text" at bounding box center [784, 285] width 403 height 22
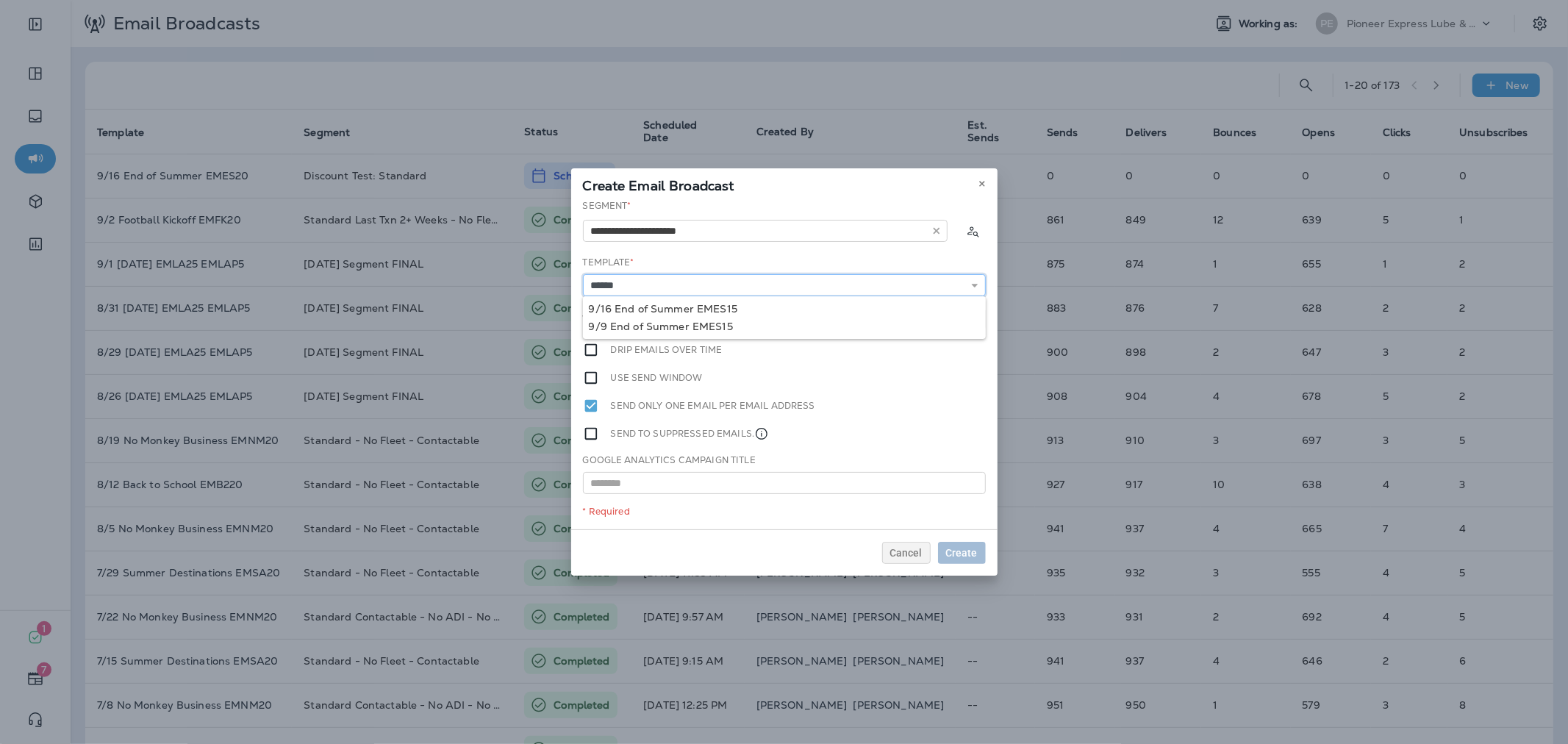
type input "**********"
click at [710, 304] on div "**********" at bounding box center [784, 364] width 426 height 330
click at [967, 321] on span "Later" at bounding box center [965, 319] width 25 height 10
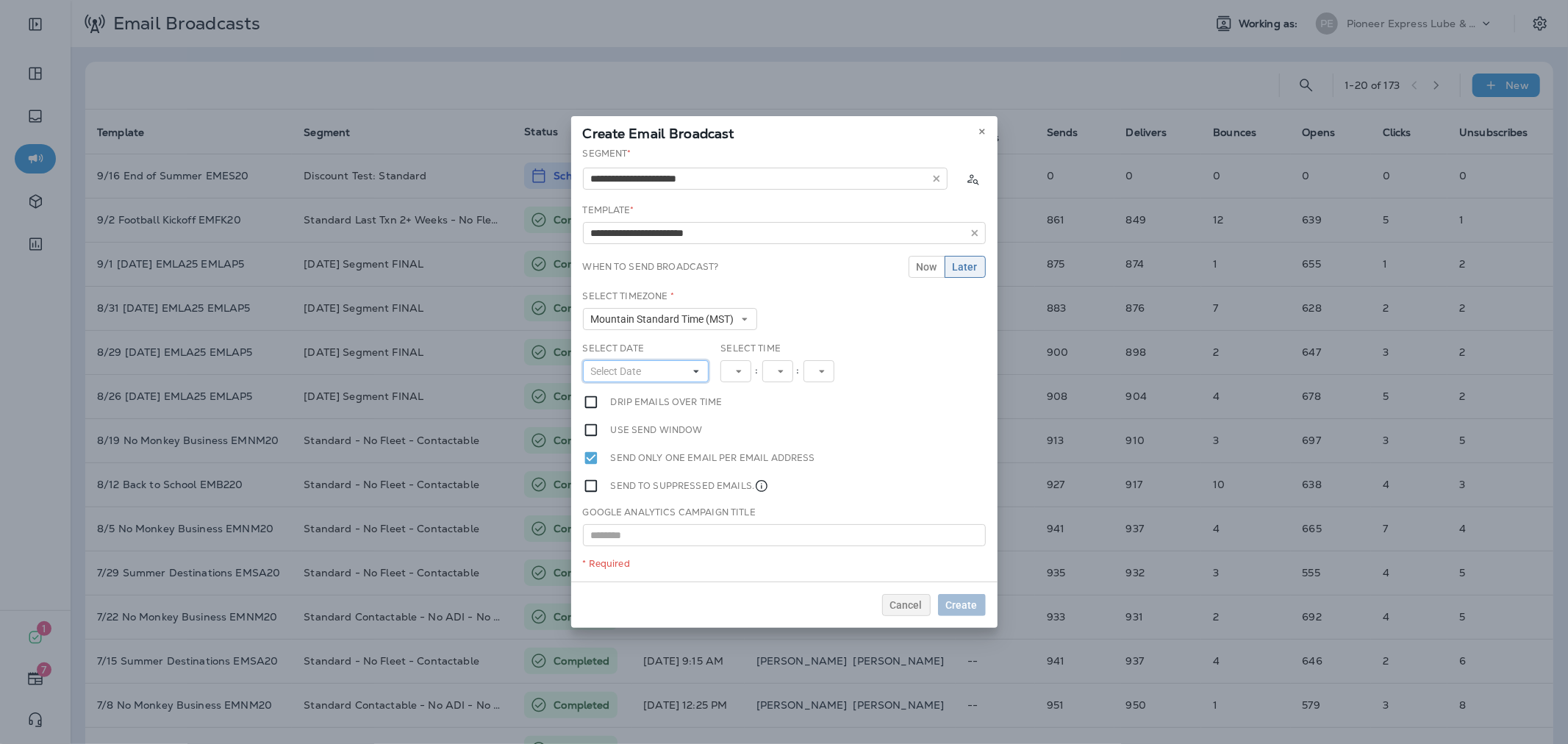
click at [651, 372] on button "Select Date" at bounding box center [646, 371] width 127 height 22
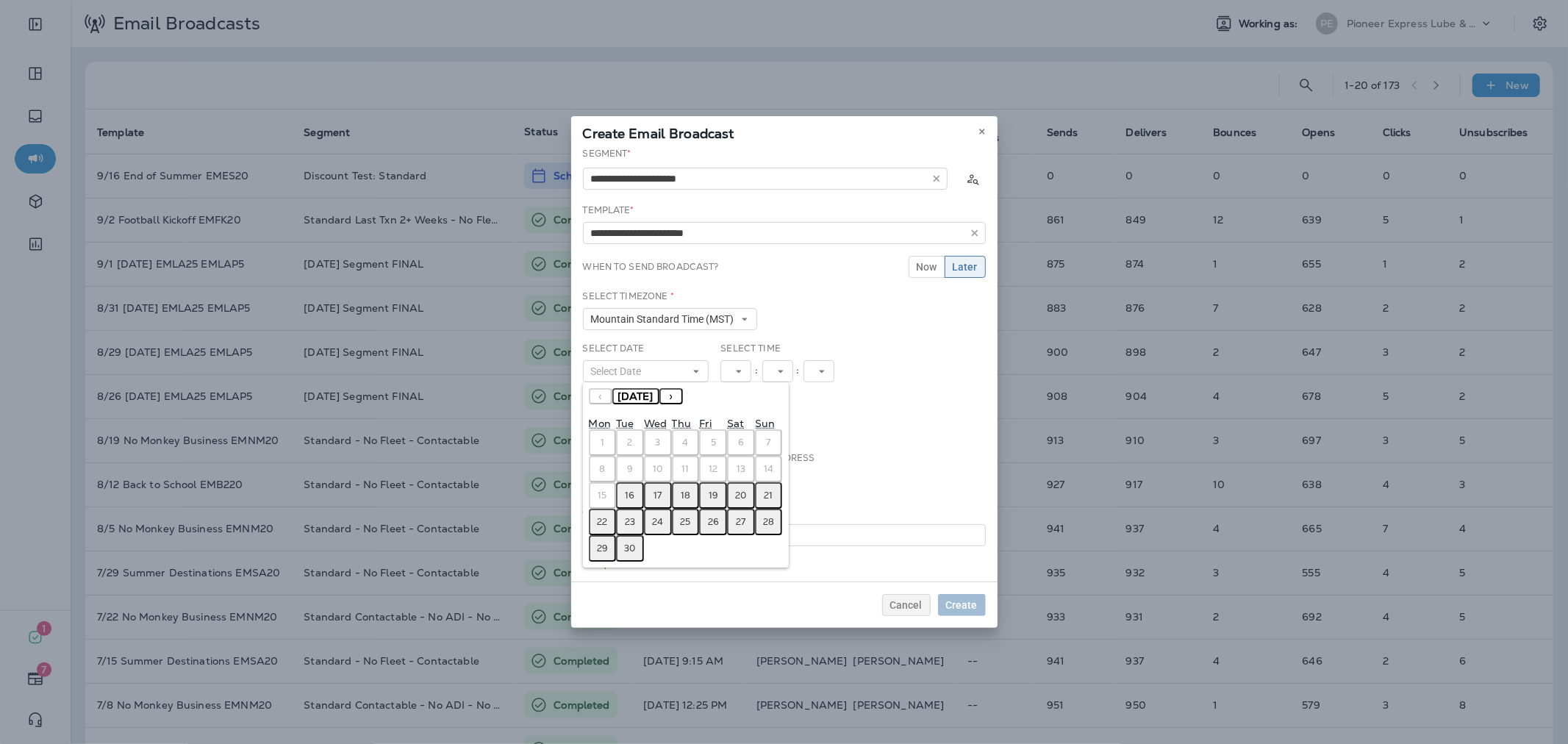
click at [630, 491] on abbr "16" at bounding box center [630, 495] width 9 height 12
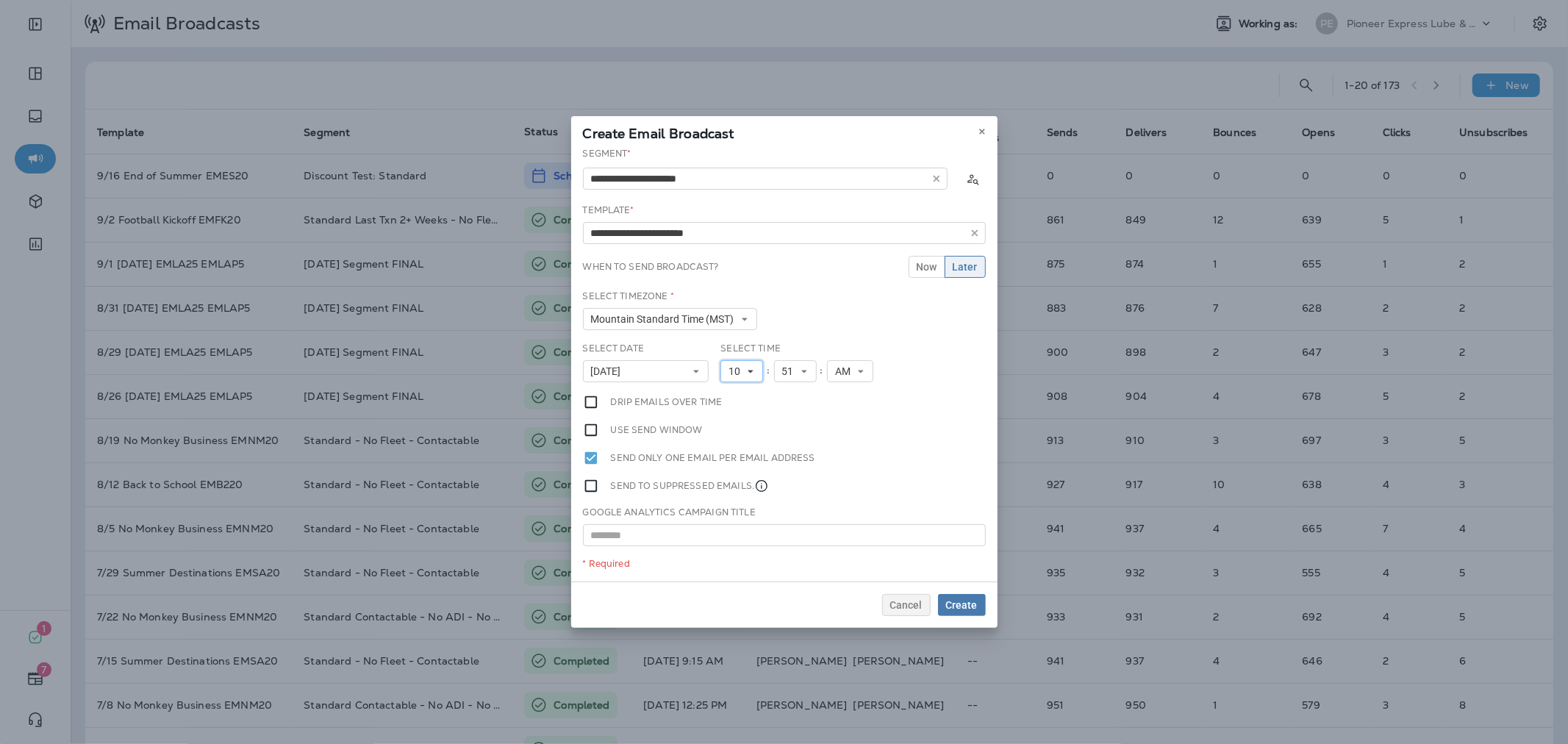
click at [740, 376] on button "10" at bounding box center [742, 371] width 43 height 22
click at [735, 567] on link "11" at bounding box center [742, 571] width 43 height 18
click at [950, 600] on span "Create" at bounding box center [962, 605] width 32 height 10
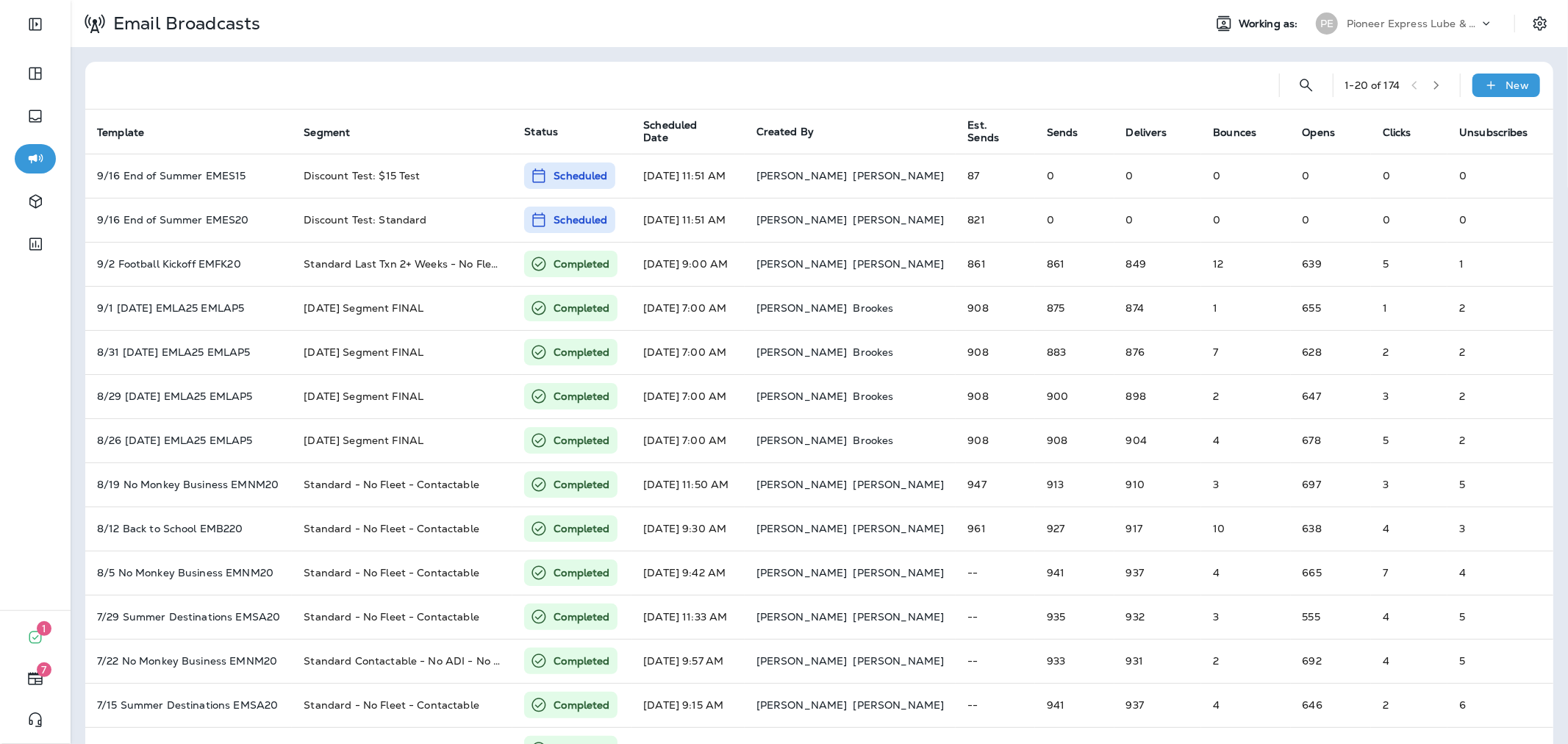
click at [1369, 26] on p "Pioneer Express Lube & Car Wash" at bounding box center [1413, 23] width 132 height 12
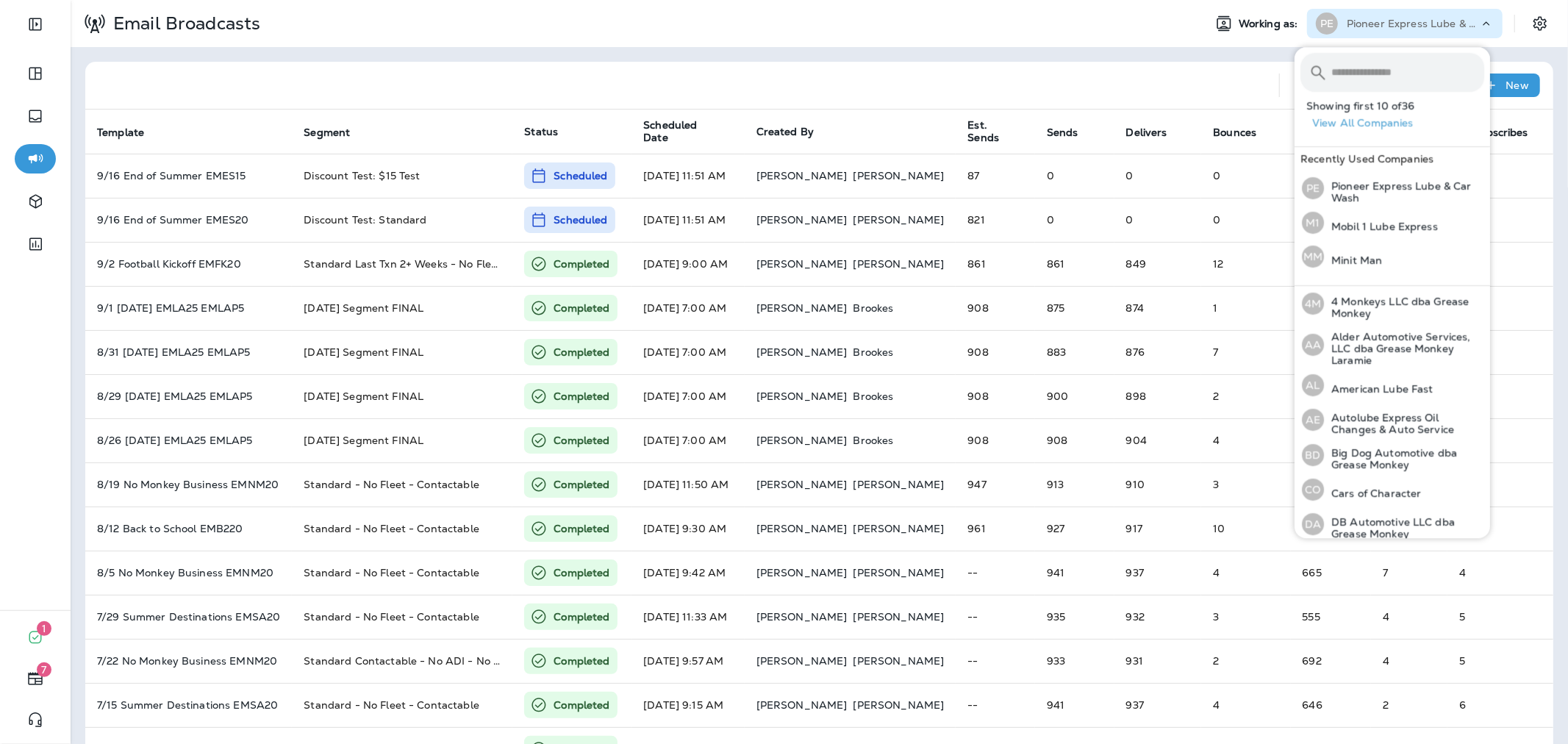
click at [1371, 79] on input "text" at bounding box center [1407, 72] width 153 height 39
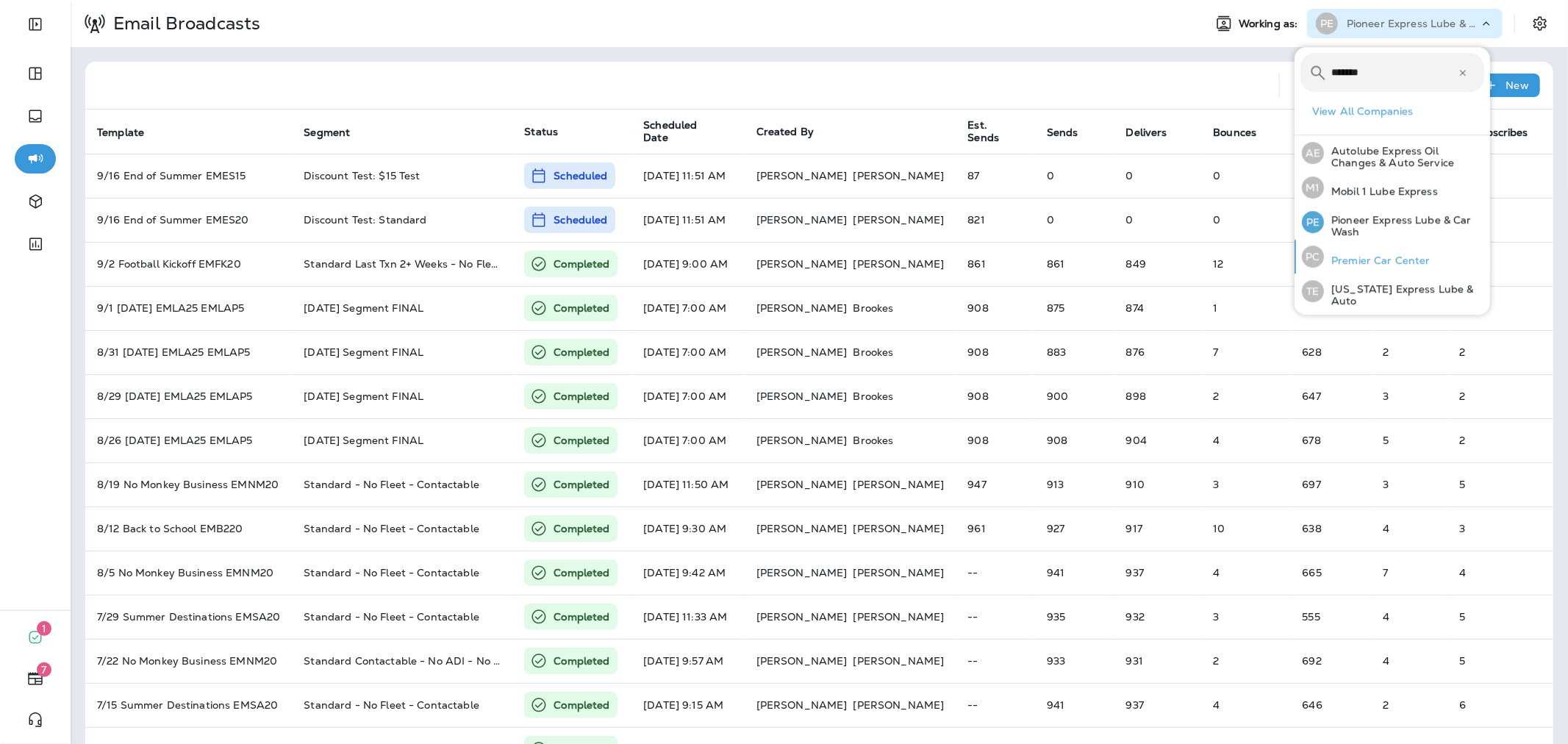
type input "*******"
click at [1386, 259] on p "Premier Car Center" at bounding box center [1377, 260] width 107 height 12
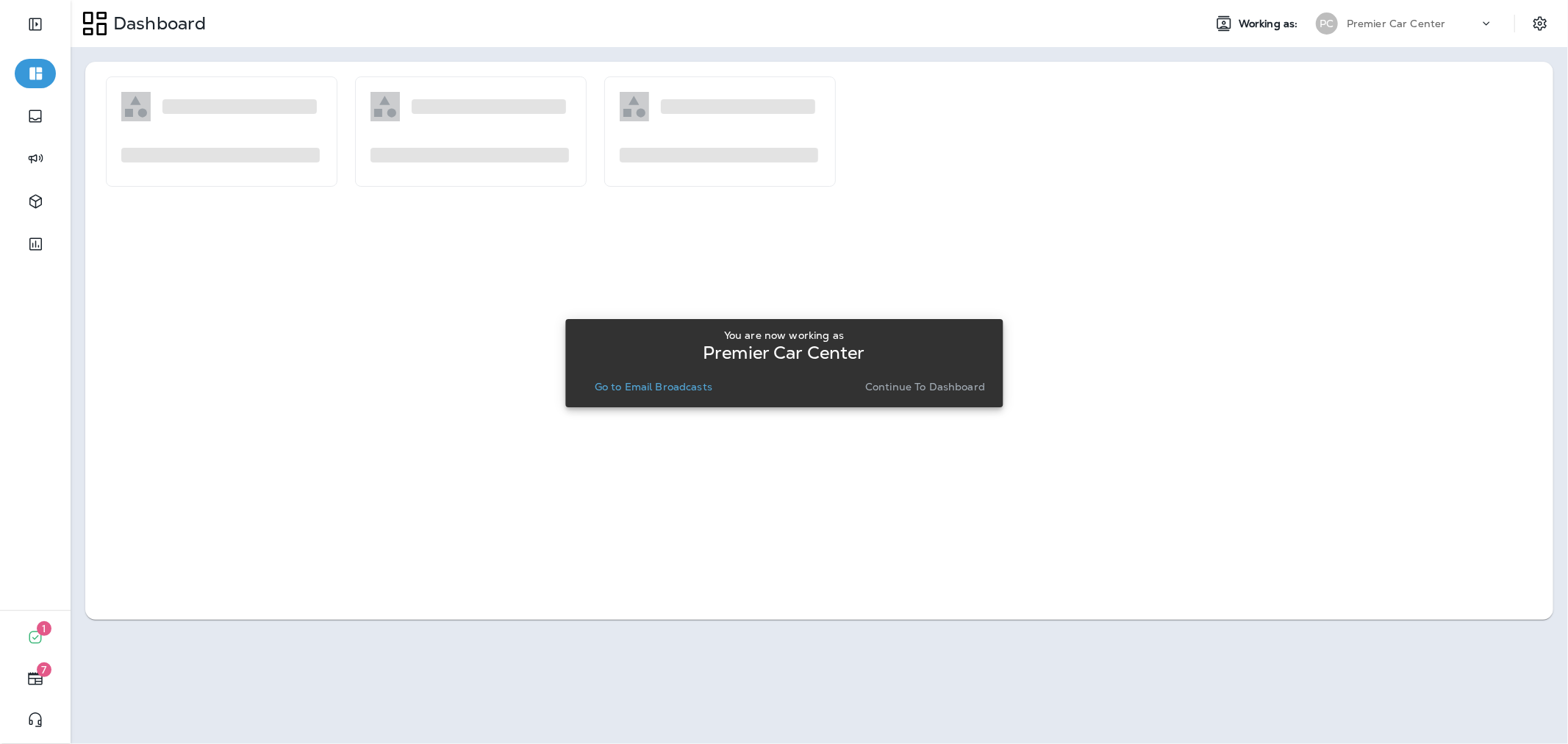
click at [659, 383] on p "Go to Email Broadcasts" at bounding box center [653, 386] width 117 height 12
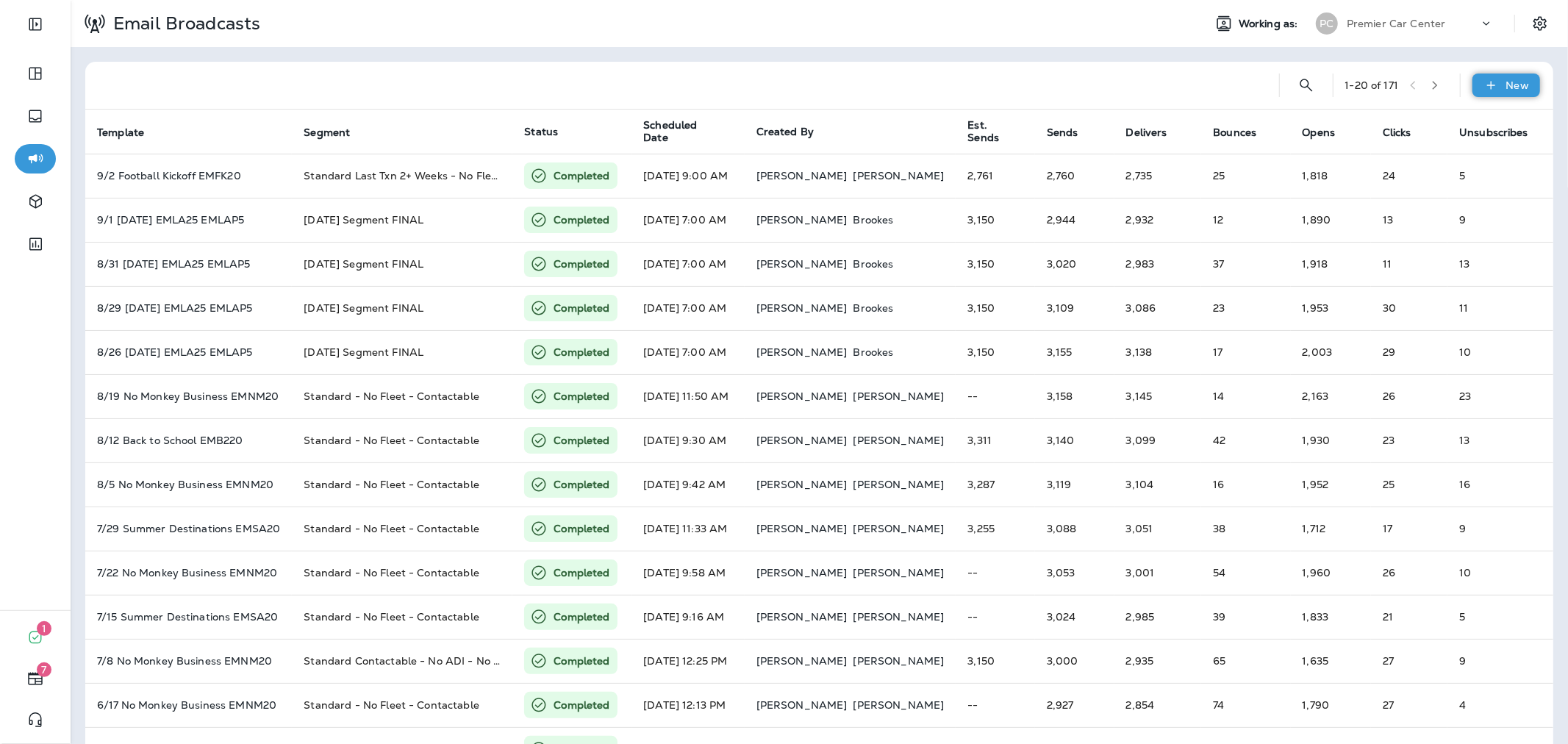
click at [1483, 82] on icon at bounding box center [1491, 85] width 16 height 15
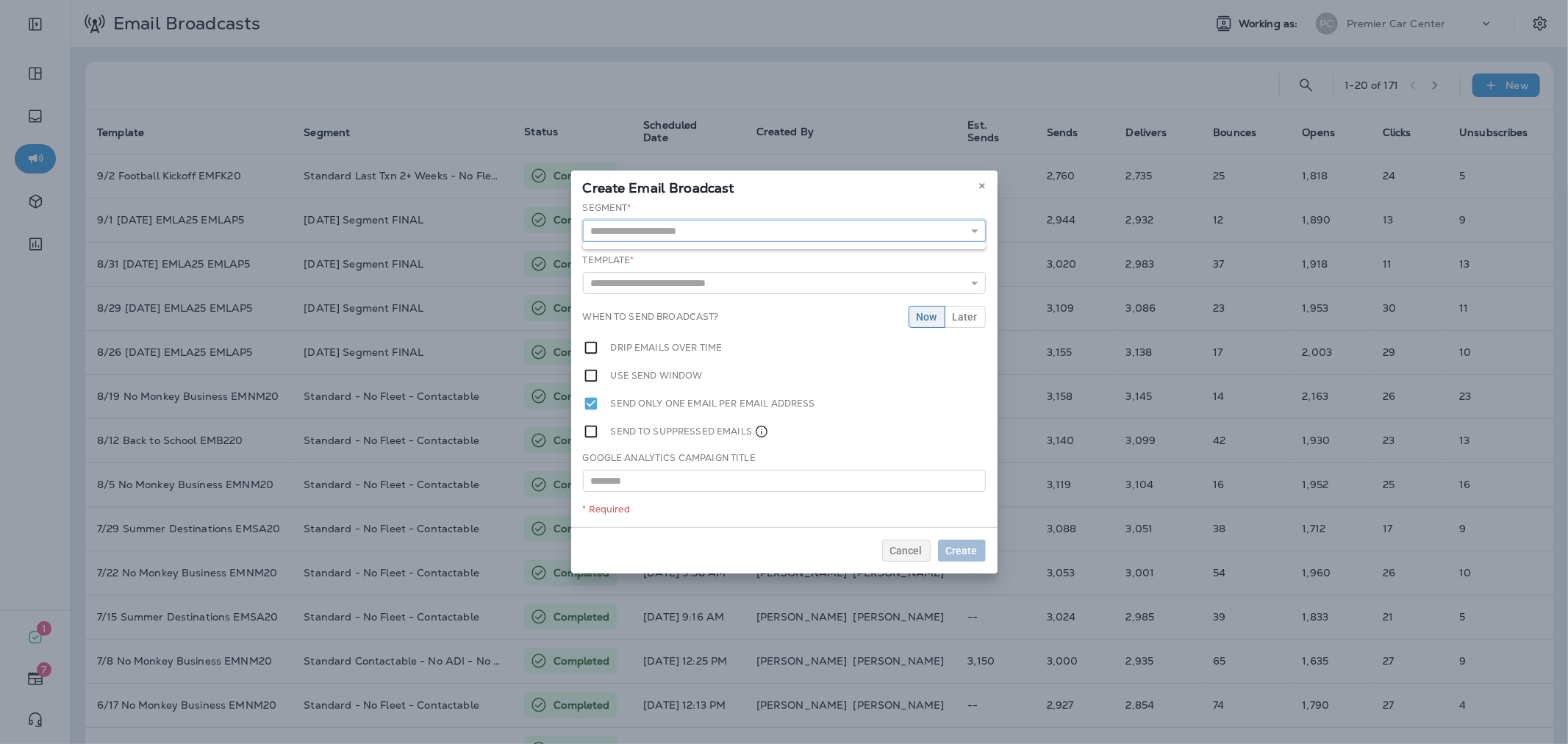
click at [818, 230] on input "text" at bounding box center [784, 231] width 403 height 22
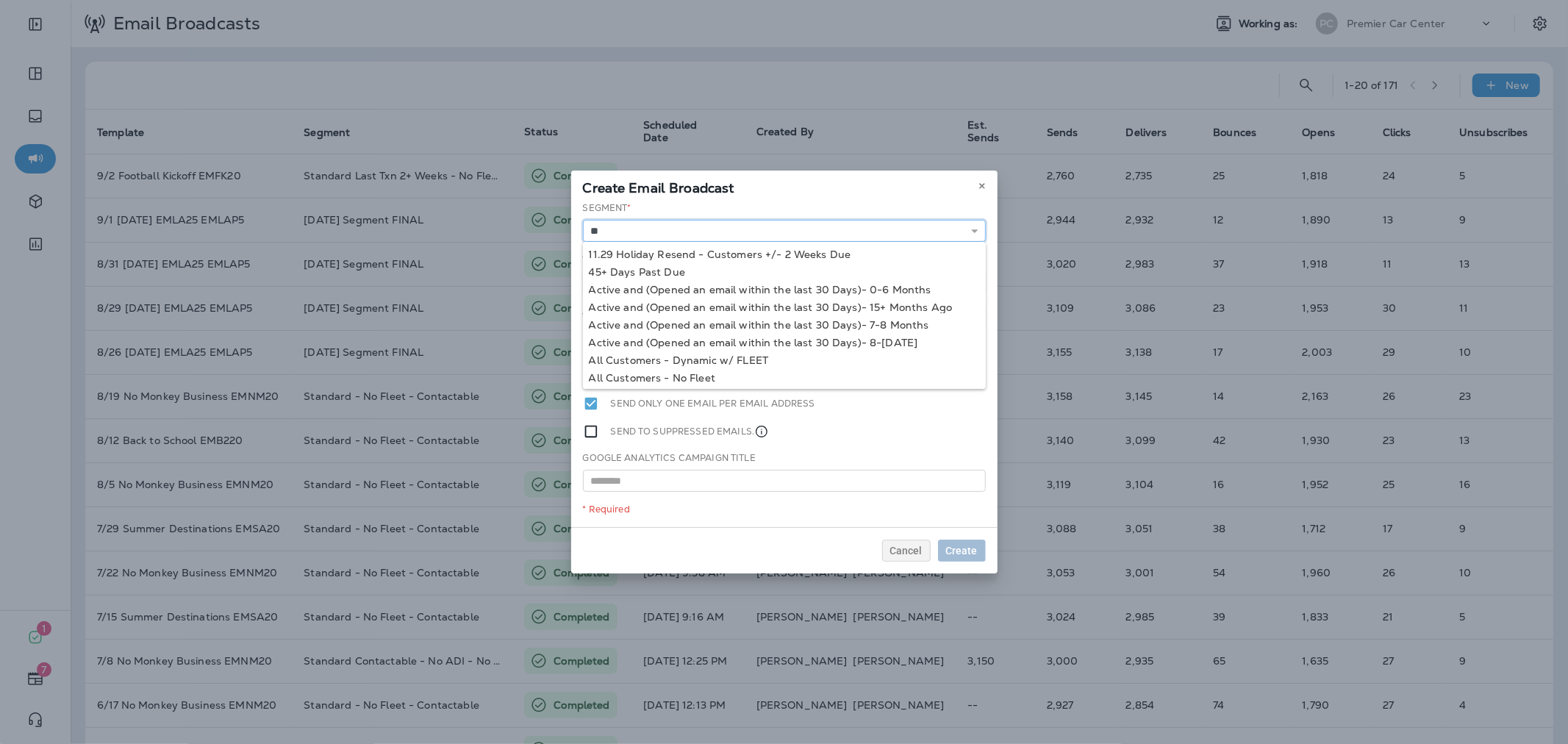
type input "*"
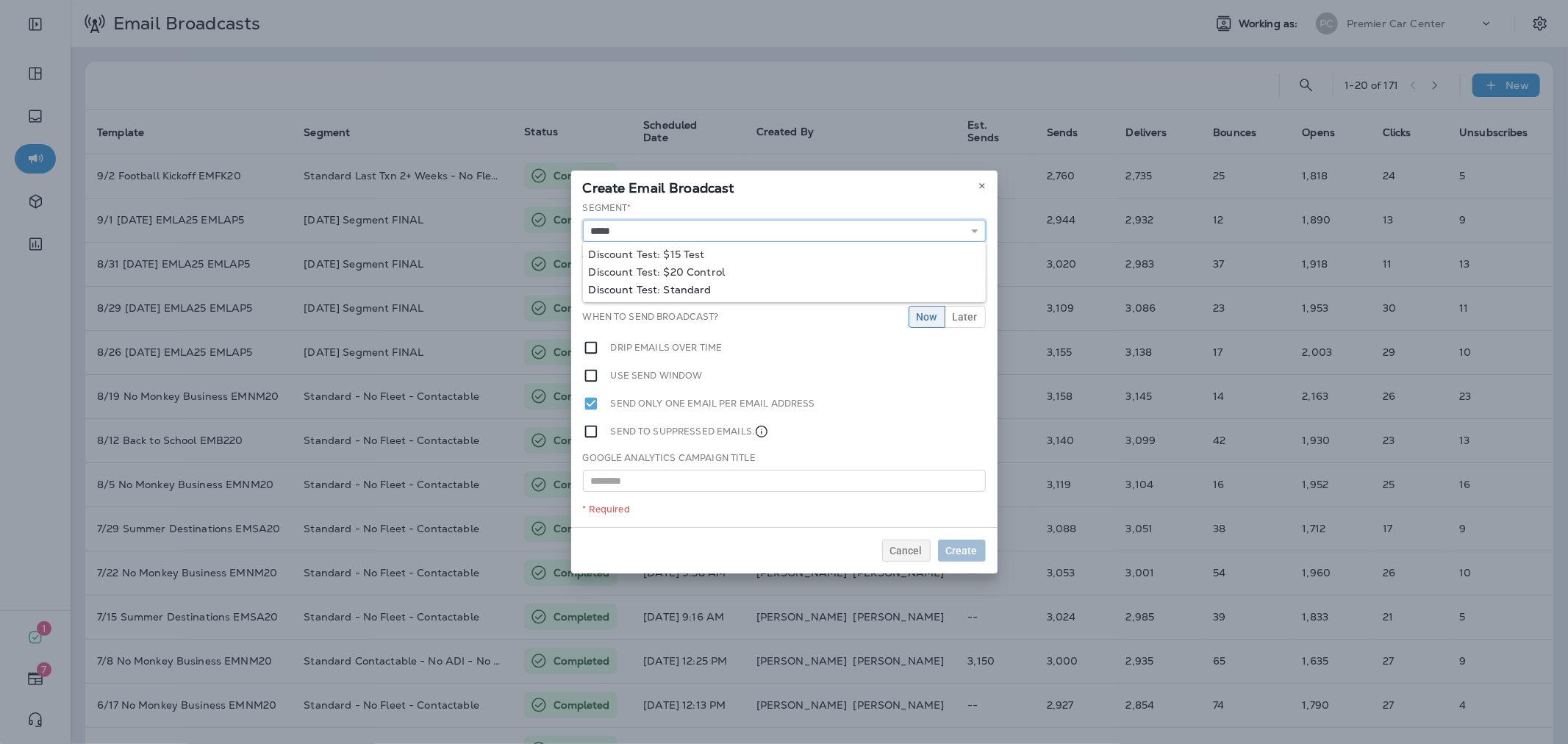
type input "**********"
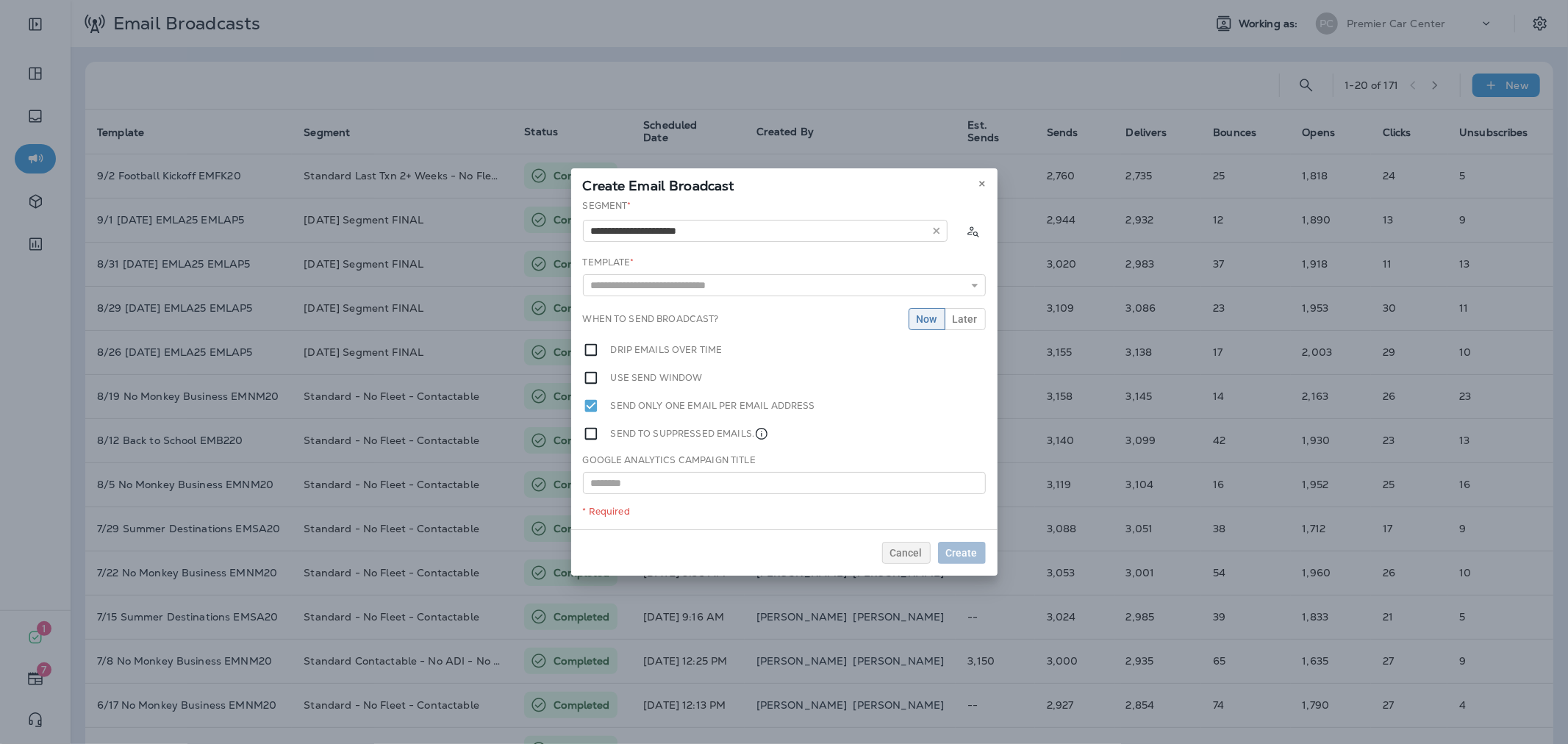
click at [669, 290] on div "**********" at bounding box center [784, 364] width 426 height 330
click at [774, 289] on input "text" at bounding box center [784, 285] width 403 height 22
type input "**********"
click at [717, 306] on div "**********" at bounding box center [784, 364] width 426 height 330
click at [980, 320] on button "Later" at bounding box center [965, 319] width 41 height 22
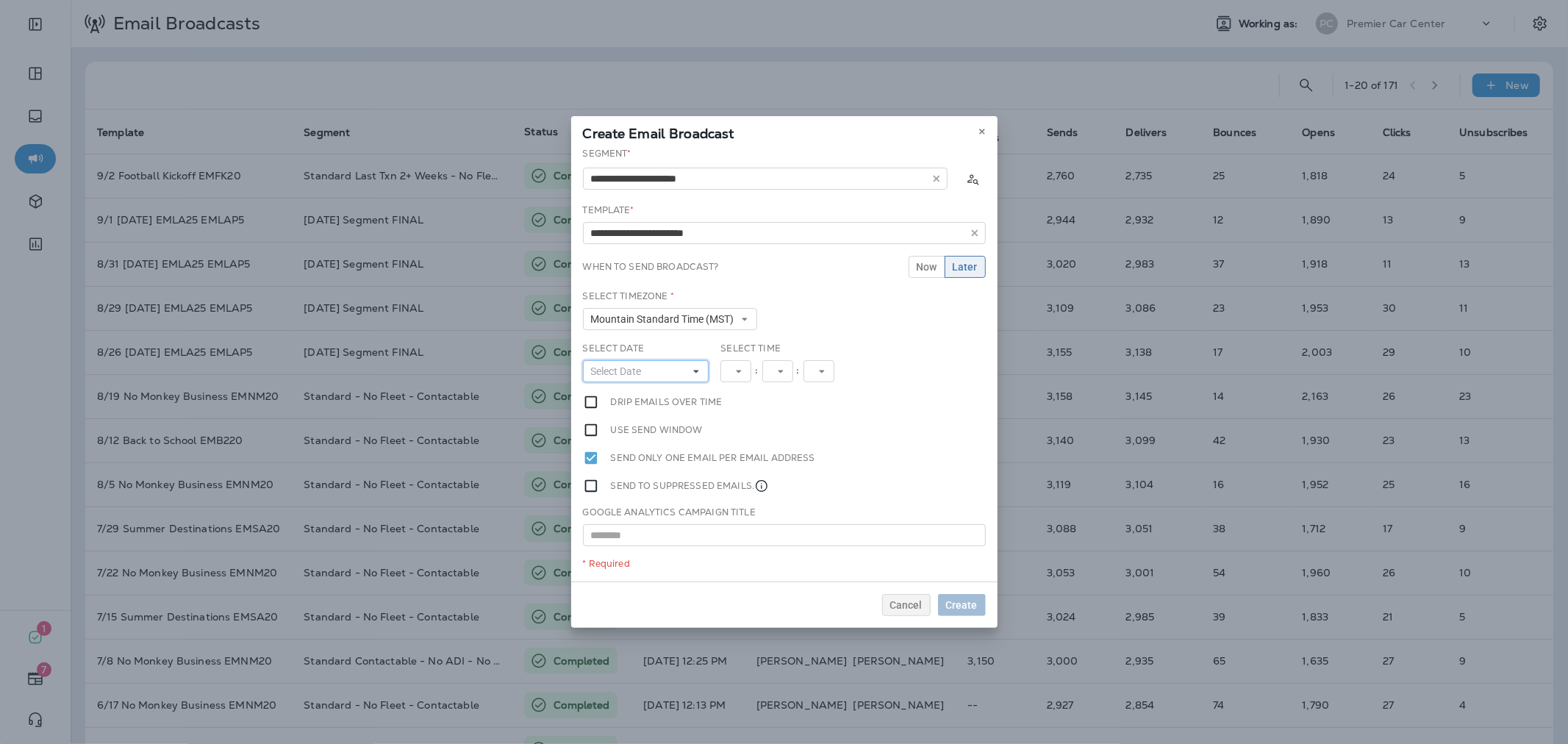
click at [680, 368] on button "Select Date" at bounding box center [646, 371] width 127 height 22
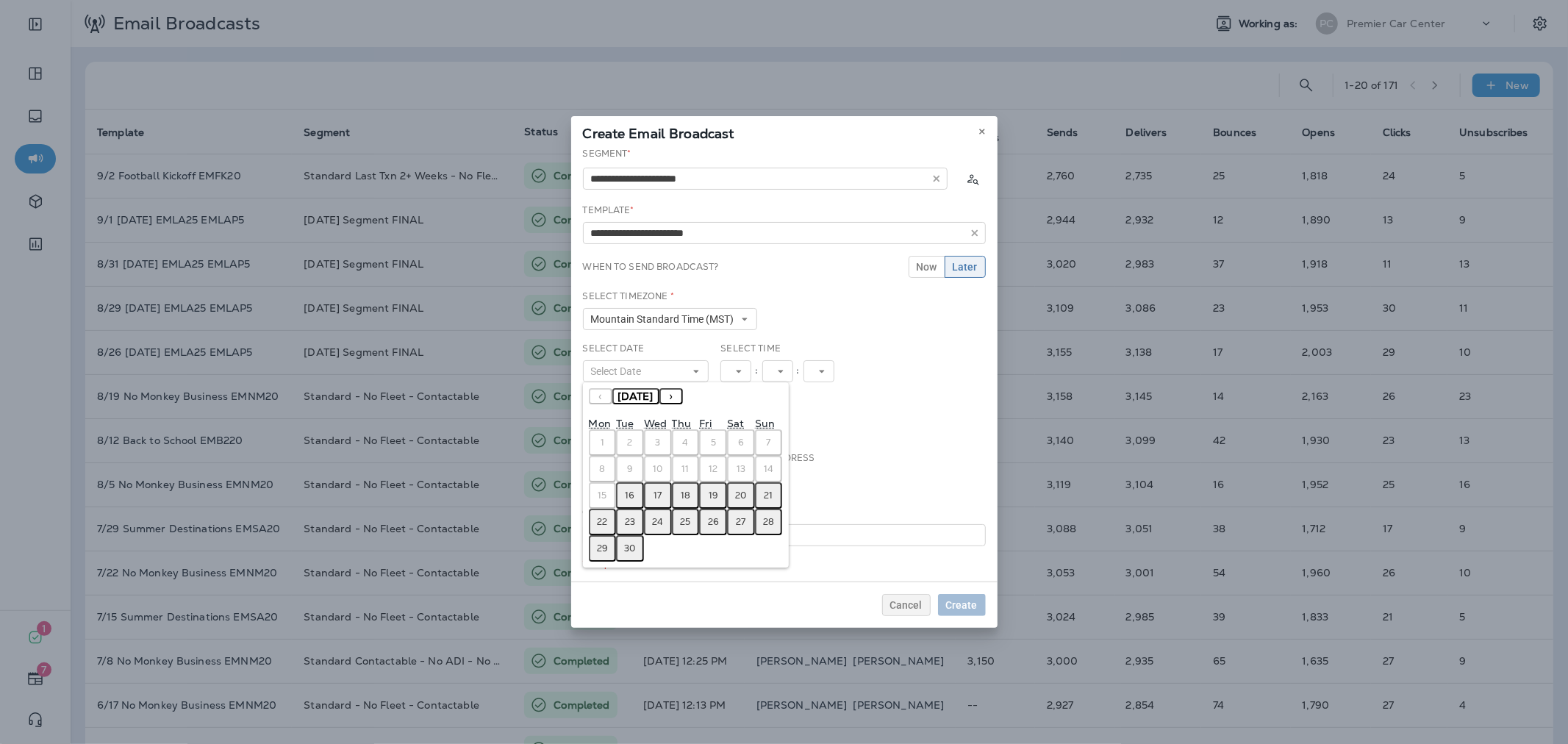
click at [629, 494] on abbr "16" at bounding box center [630, 495] width 9 height 12
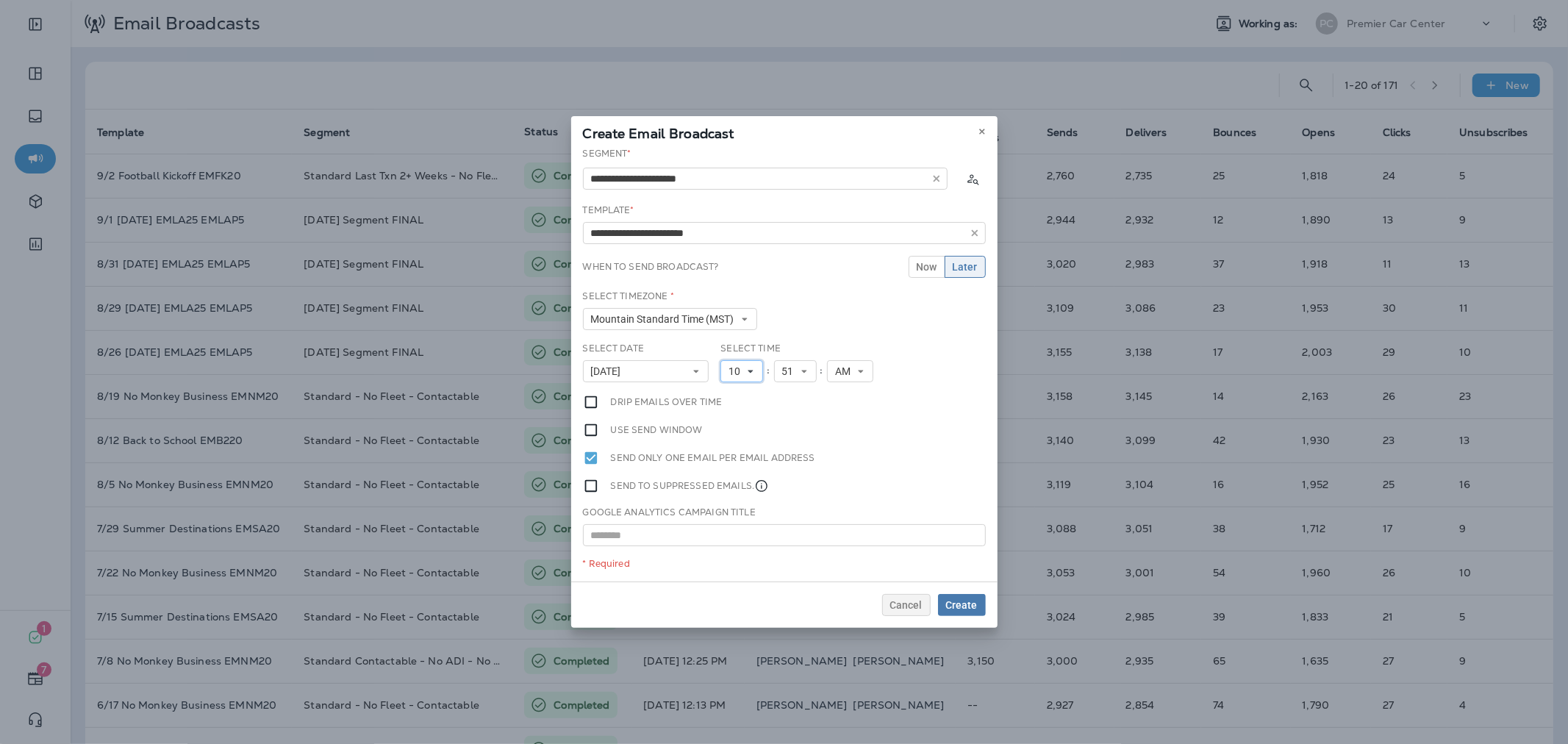
click at [738, 370] on span "10" at bounding box center [737, 372] width 18 height 12
click at [737, 564] on link "11" at bounding box center [742, 571] width 43 height 18
click at [951, 606] on span "Create" at bounding box center [962, 605] width 32 height 10
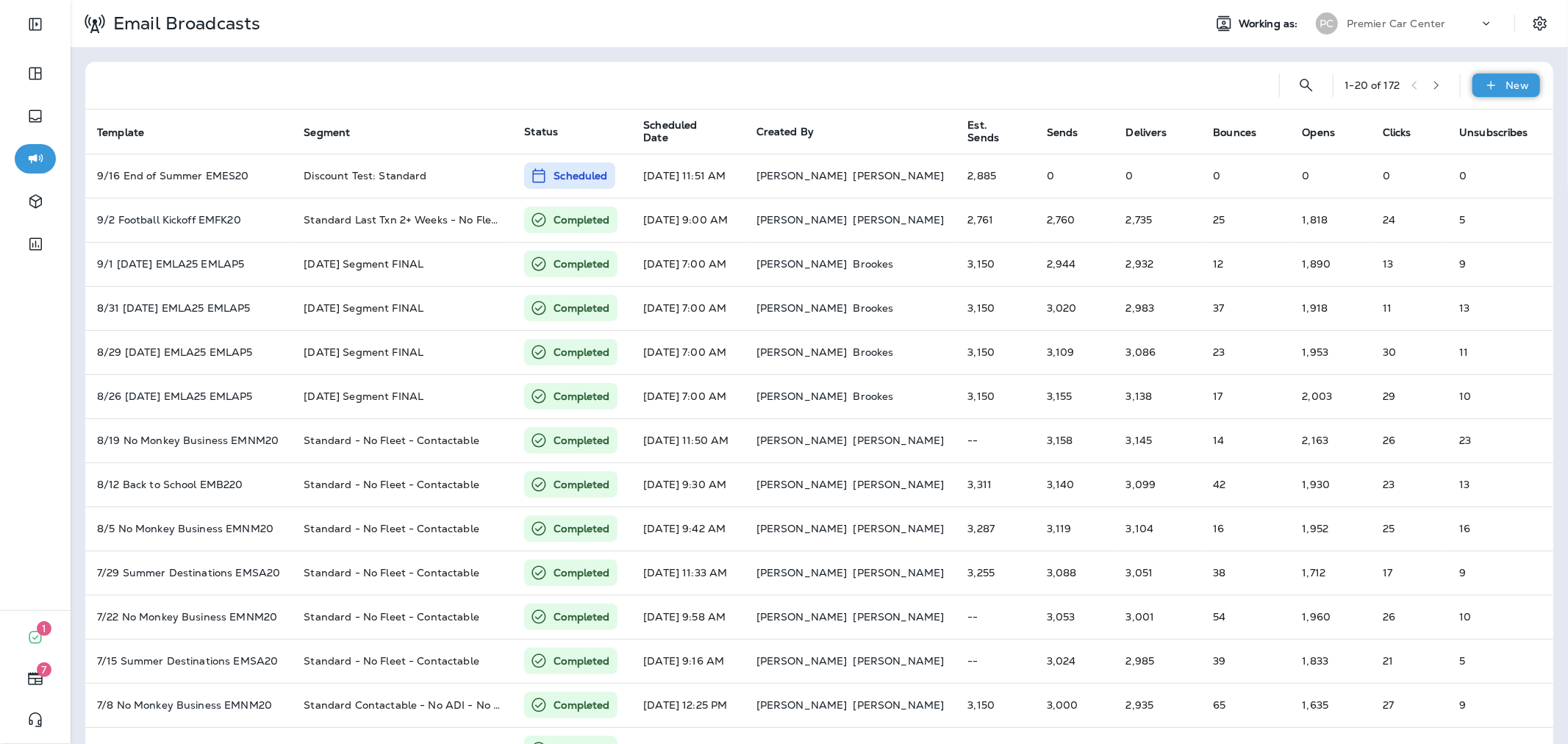
click at [1506, 85] on p "New" at bounding box center [1517, 85] width 23 height 12
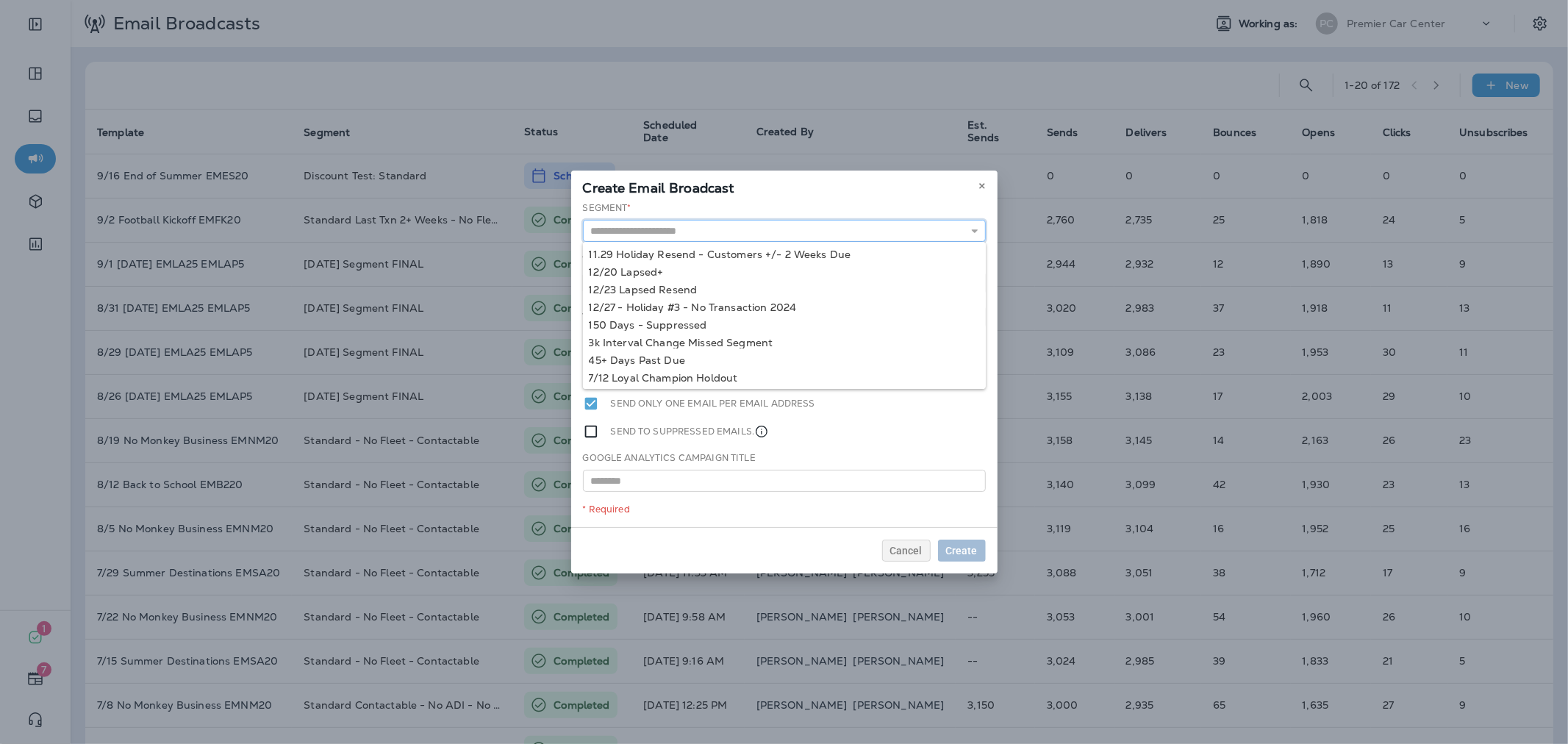
click at [843, 236] on input "text" at bounding box center [784, 231] width 403 height 22
type input "**********"
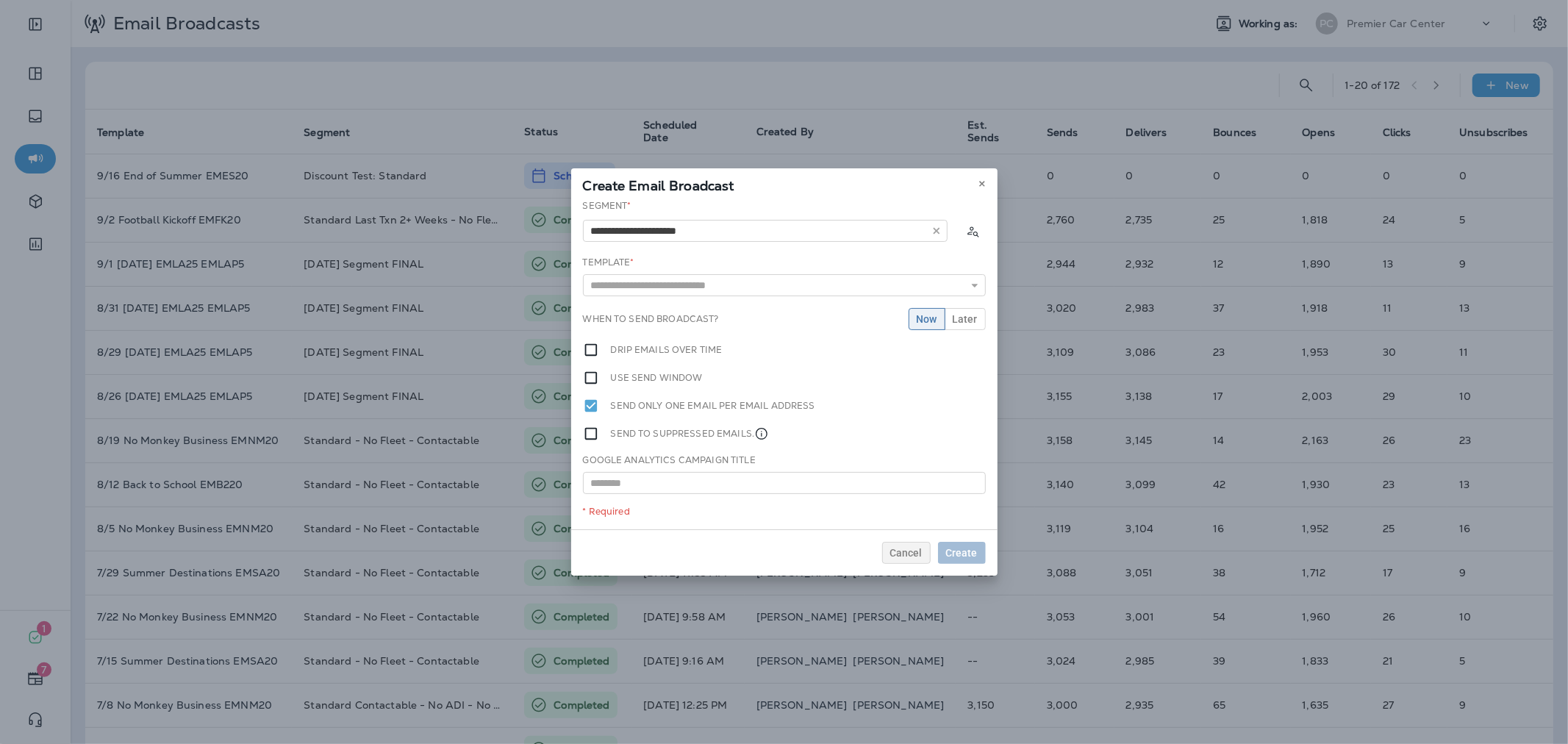
click at [710, 254] on div "**********" at bounding box center [784, 364] width 426 height 330
click at [698, 281] on input "text" at bounding box center [784, 285] width 403 height 22
type input "**********"
click at [713, 309] on div "**********" at bounding box center [784, 364] width 426 height 330
click at [966, 316] on span "Later" at bounding box center [965, 319] width 25 height 10
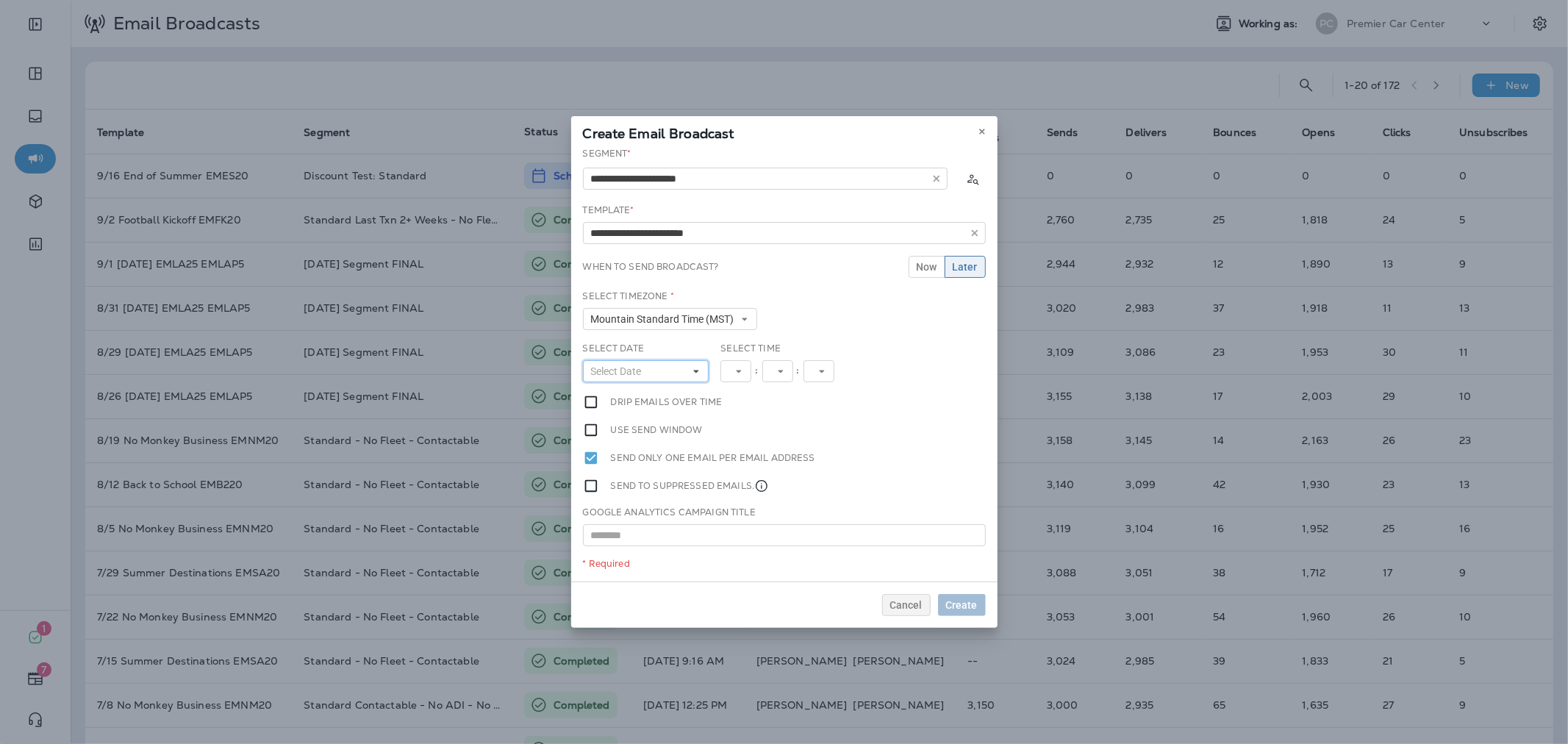
click at [681, 375] on button "Select Date" at bounding box center [646, 371] width 127 height 22
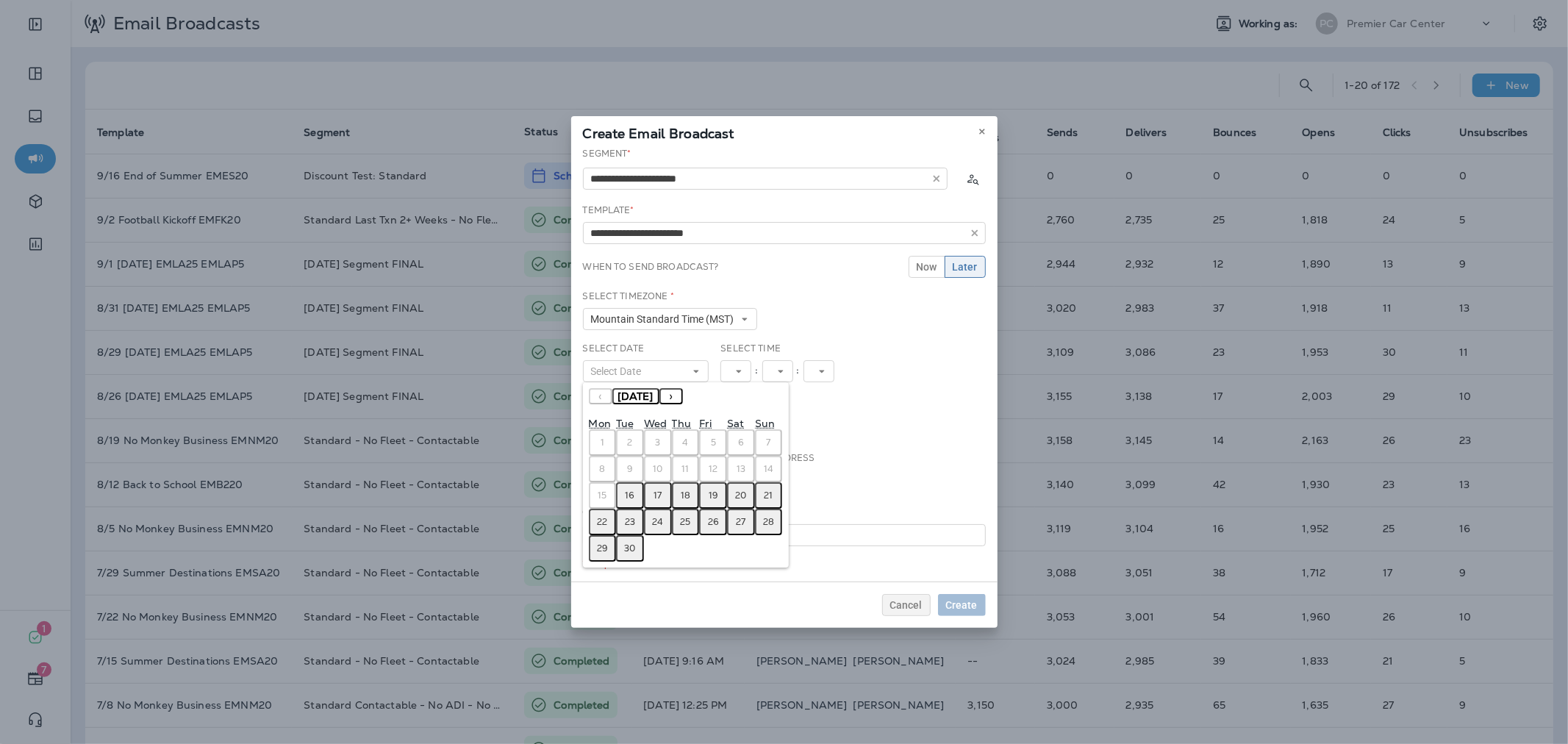
click at [627, 495] on abbr "16" at bounding box center [630, 495] width 9 height 12
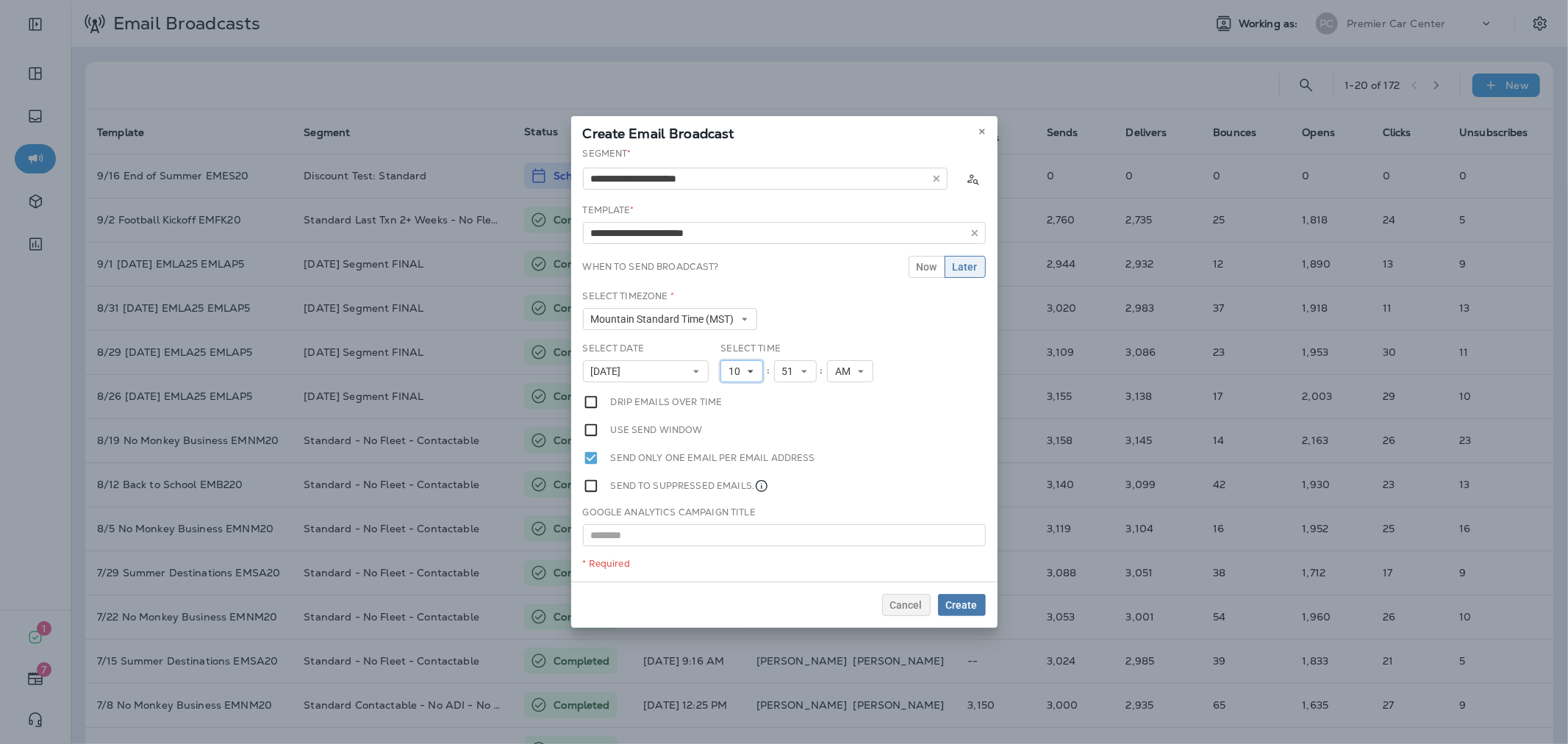
click at [748, 367] on icon at bounding box center [750, 371] width 9 height 9
click at [725, 575] on link "11" at bounding box center [742, 571] width 43 height 18
click at [977, 618] on div "Cancel Create" at bounding box center [784, 605] width 426 height 47
click at [961, 594] on button "Create" at bounding box center [961, 605] width 47 height 22
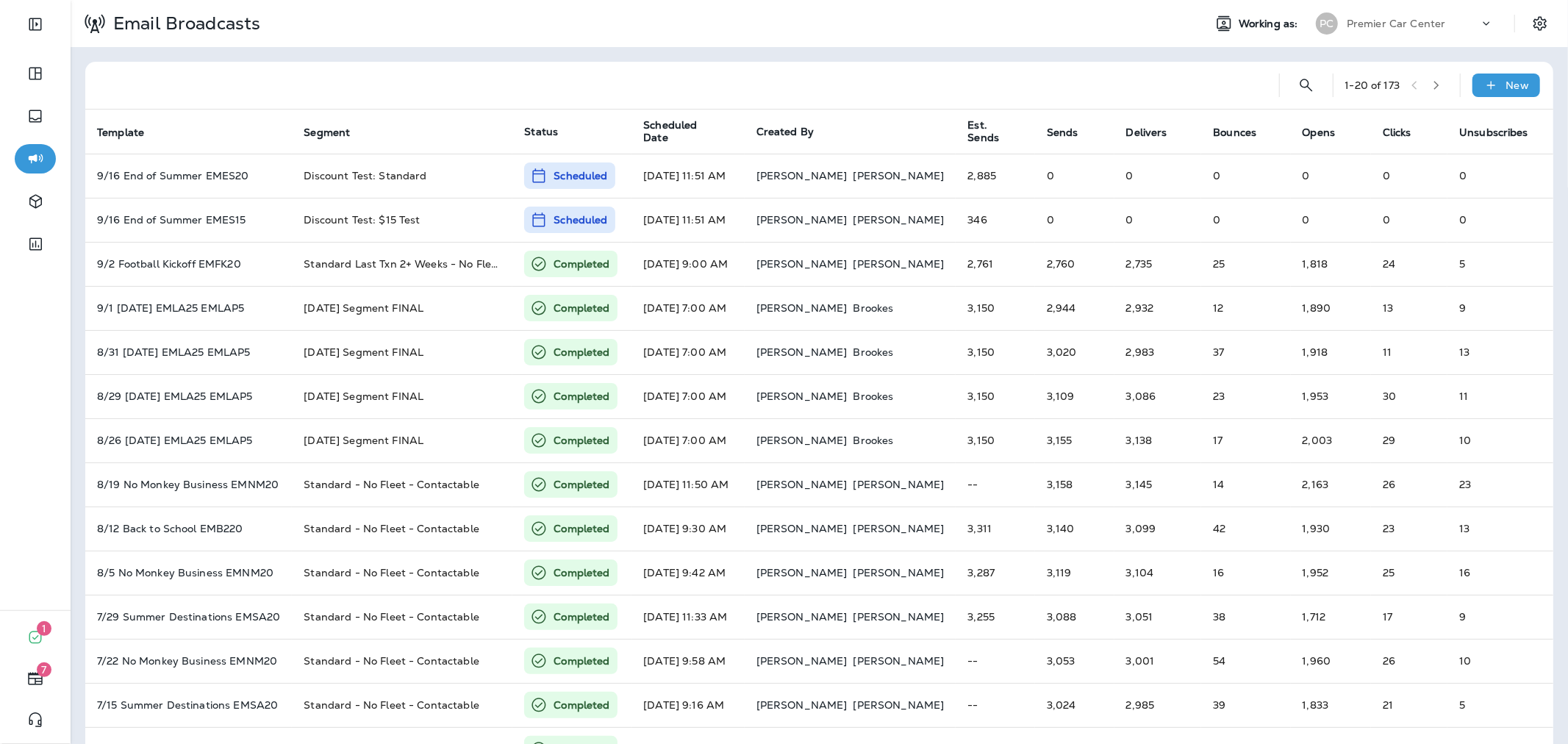
click at [1401, 12] on div "Premier Car Center" at bounding box center [1413, 23] width 132 height 22
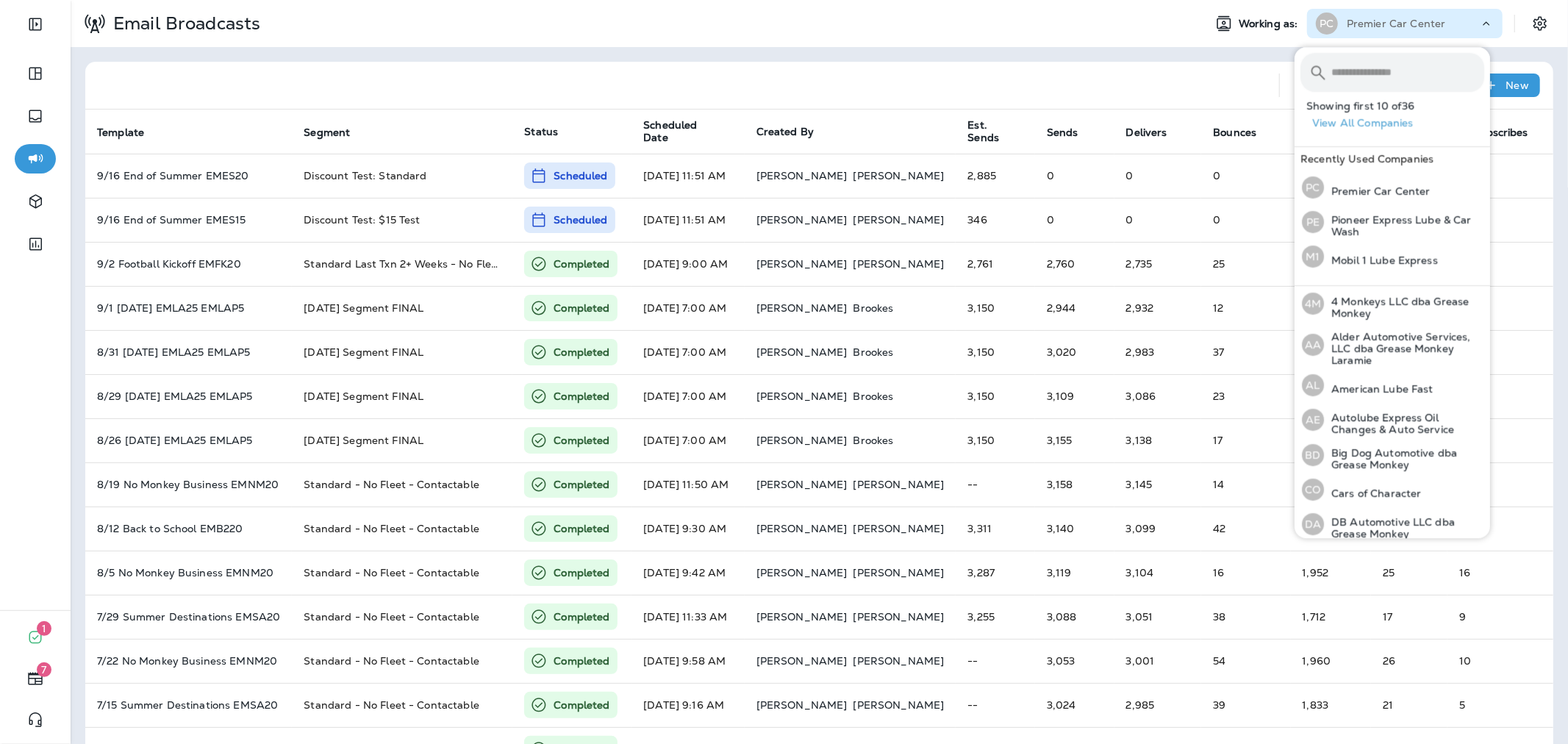
click at [1394, 71] on input "text" at bounding box center [1407, 72] width 153 height 39
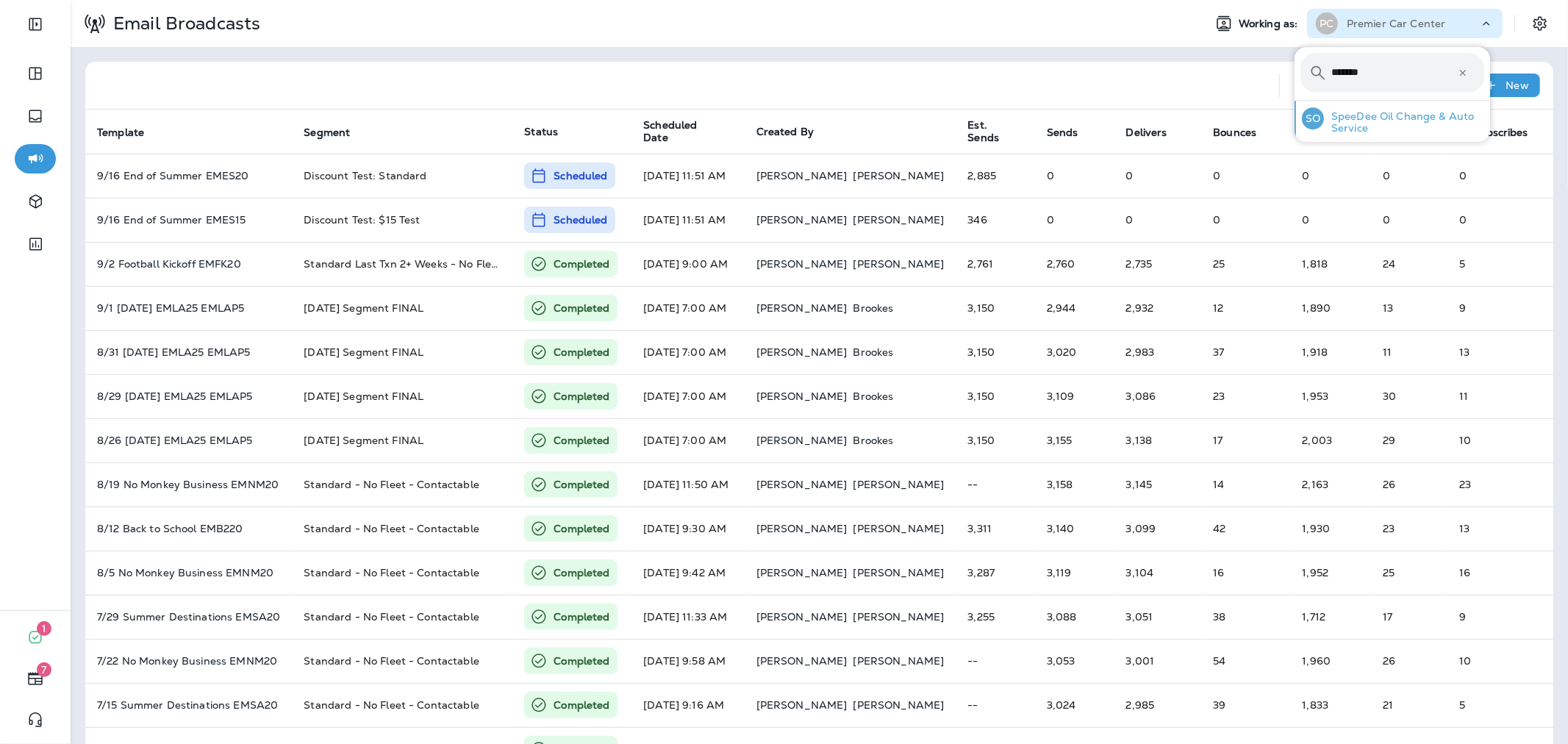
type input "*******"
click at [1398, 127] on p "SpeeDee Oil Change & Auto Service" at bounding box center [1404, 122] width 160 height 23
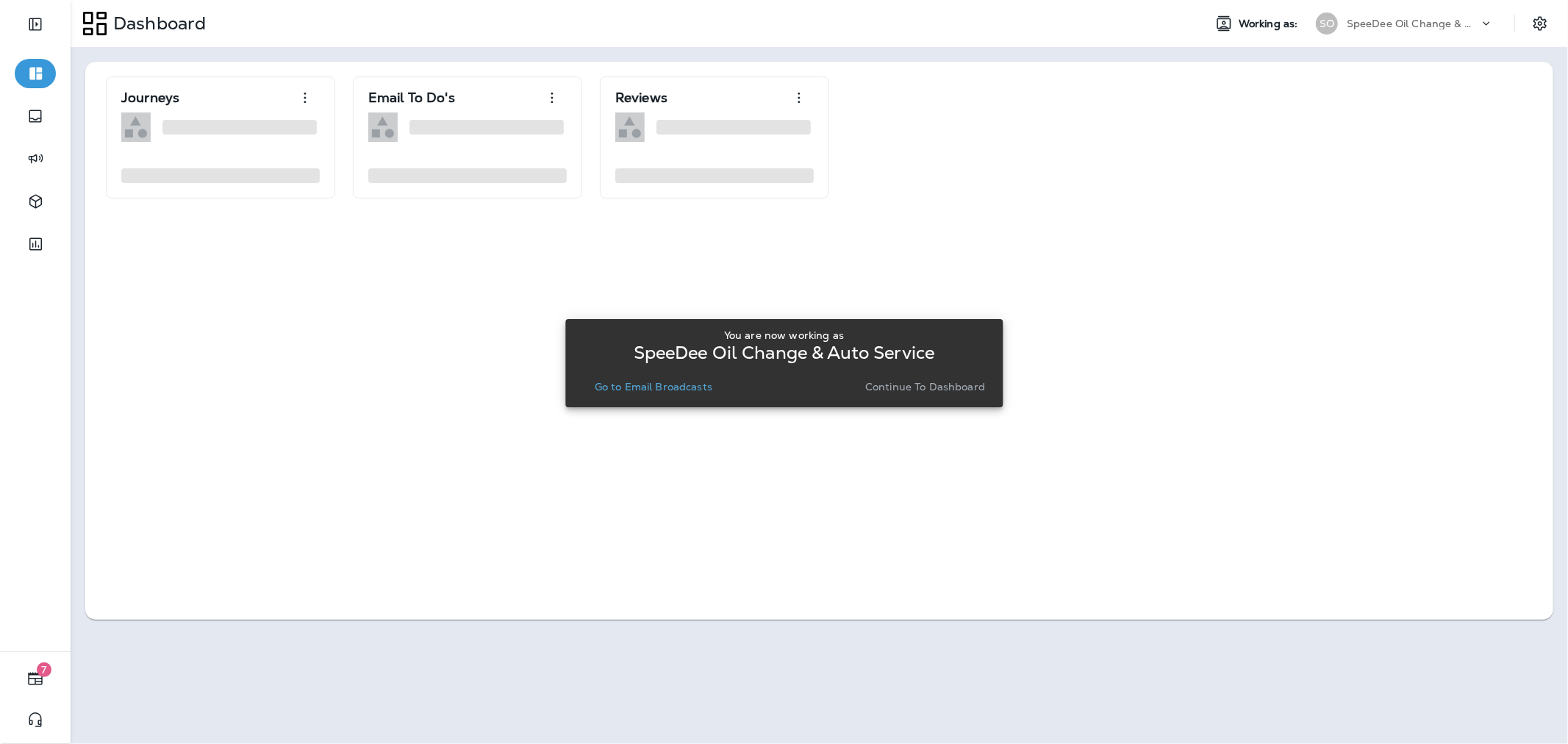
click at [676, 381] on p "Go to Email Broadcasts" at bounding box center [653, 386] width 117 height 12
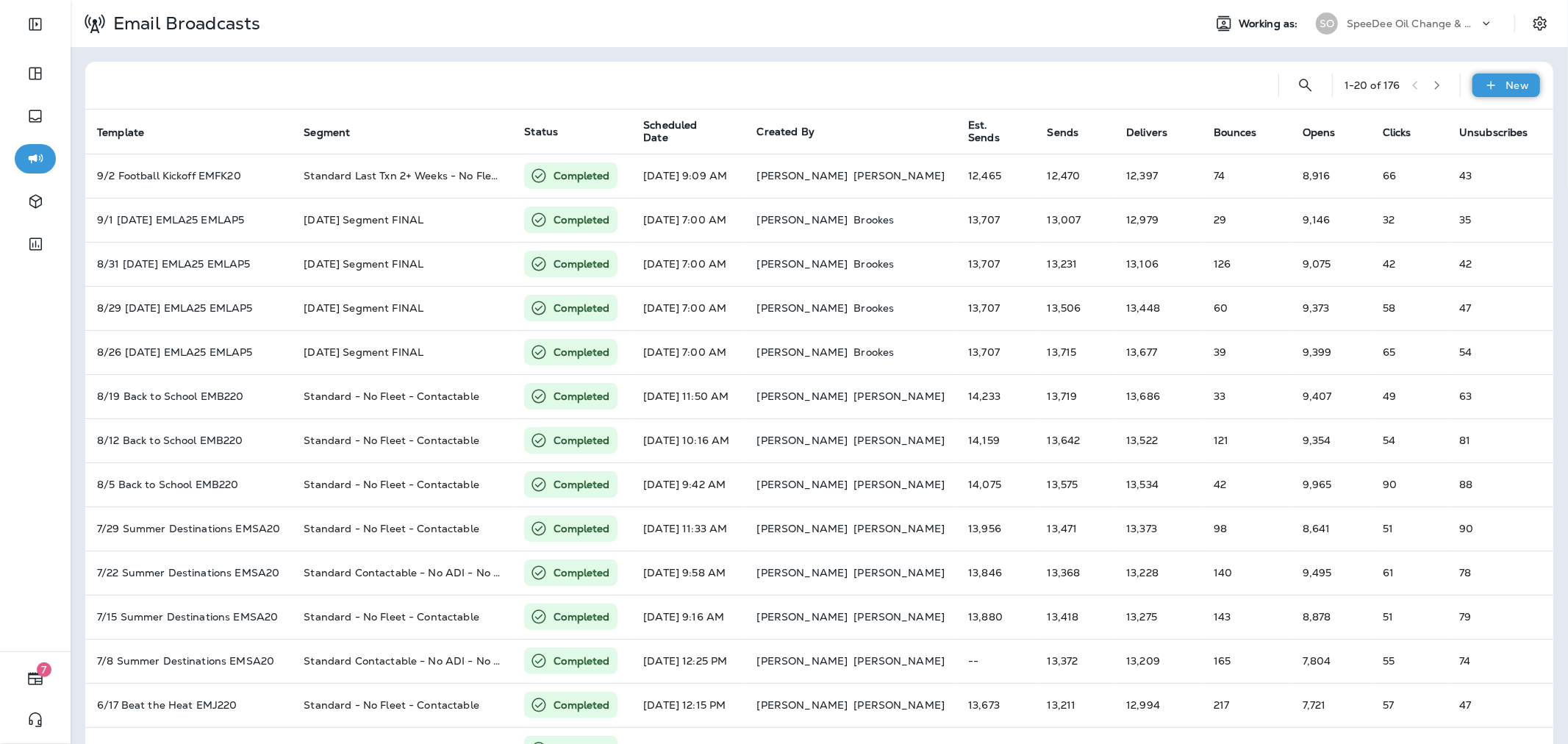
click at [1515, 83] on p "New" at bounding box center [1517, 85] width 23 height 12
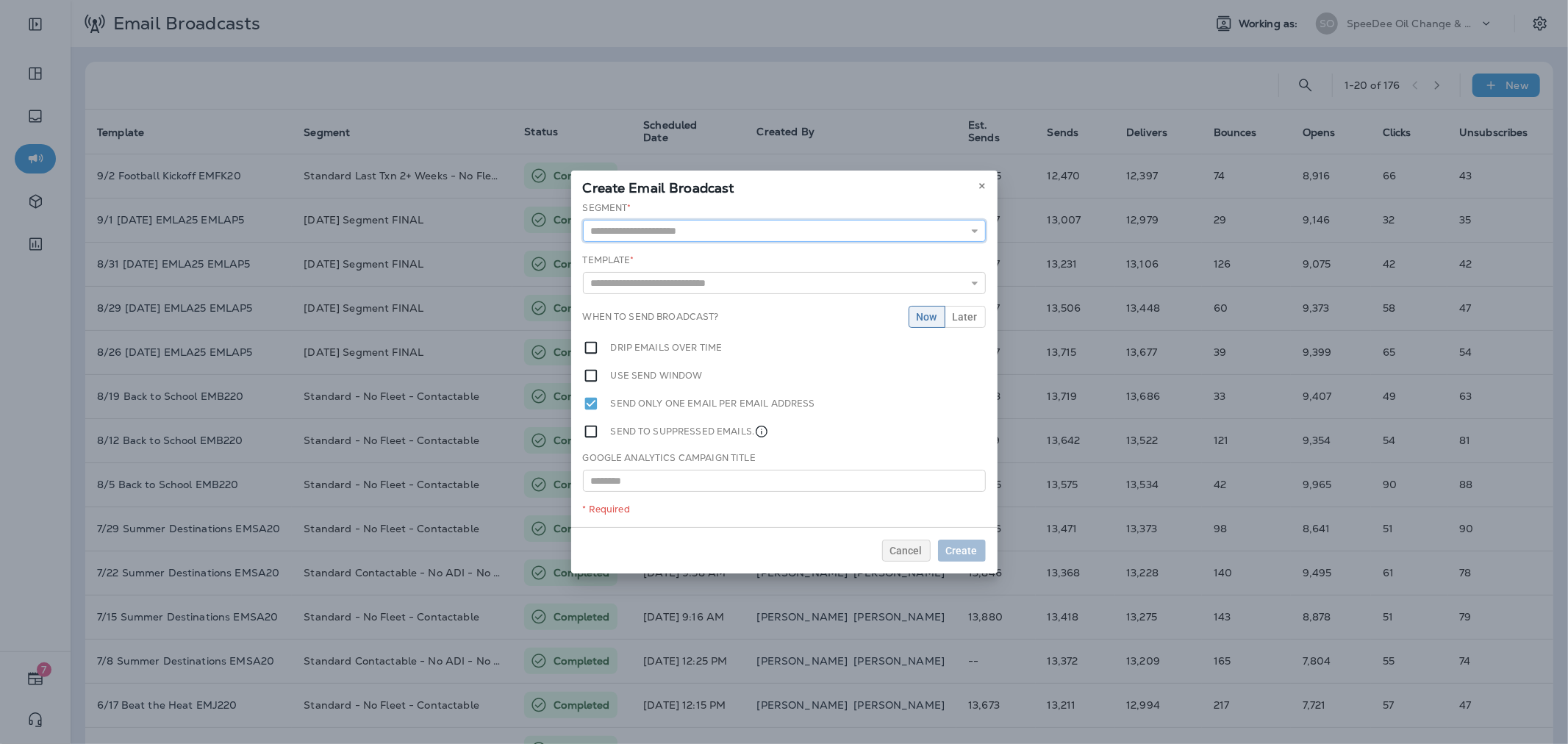
click at [788, 237] on input "text" at bounding box center [784, 231] width 403 height 22
type input "**********"
click at [681, 288] on div "**********" at bounding box center [784, 364] width 426 height 330
click at [688, 277] on input "text" at bounding box center [784, 285] width 403 height 22
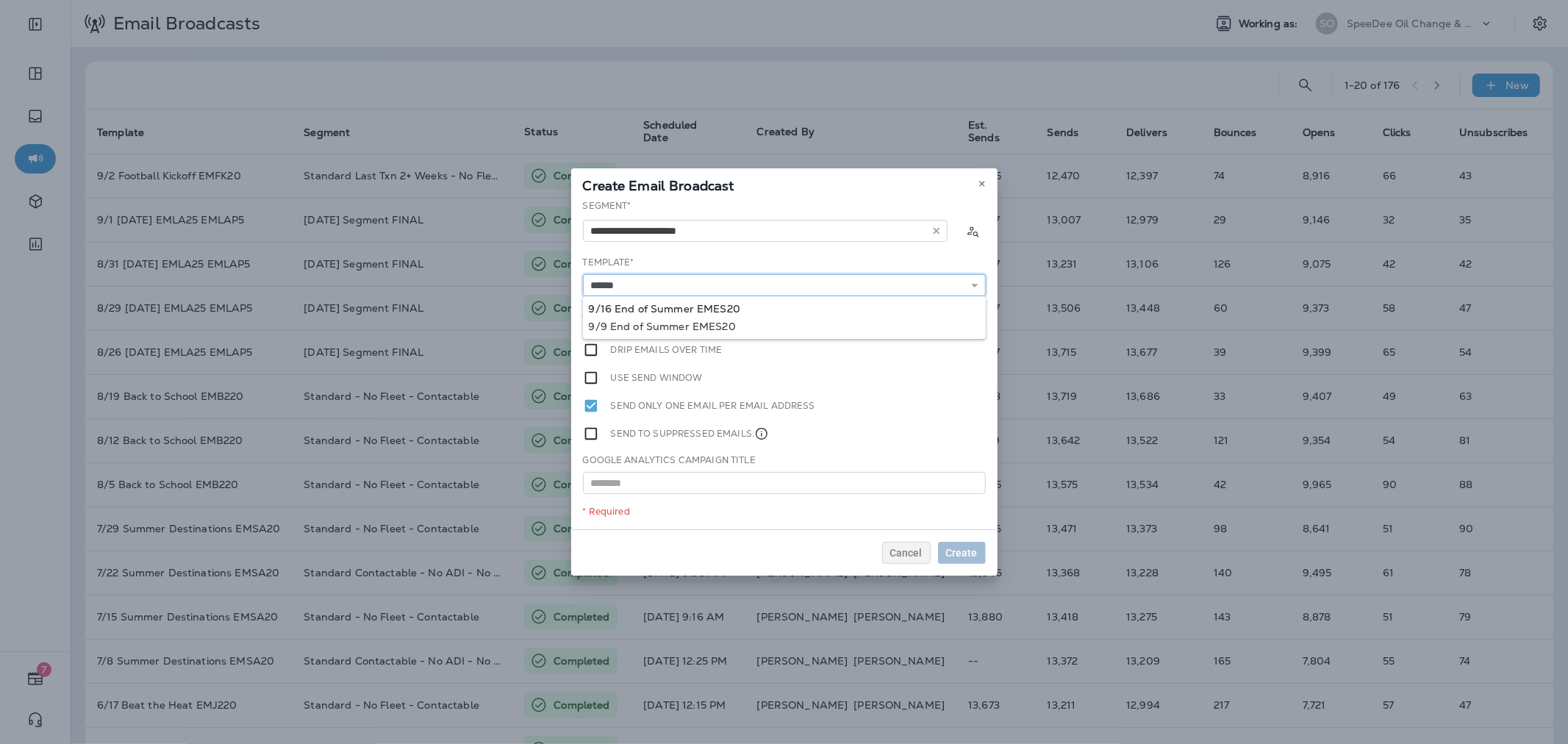
type input "**********"
click at [714, 304] on div "**********" at bounding box center [784, 364] width 426 height 330
click at [958, 314] on span "Later" at bounding box center [965, 319] width 25 height 10
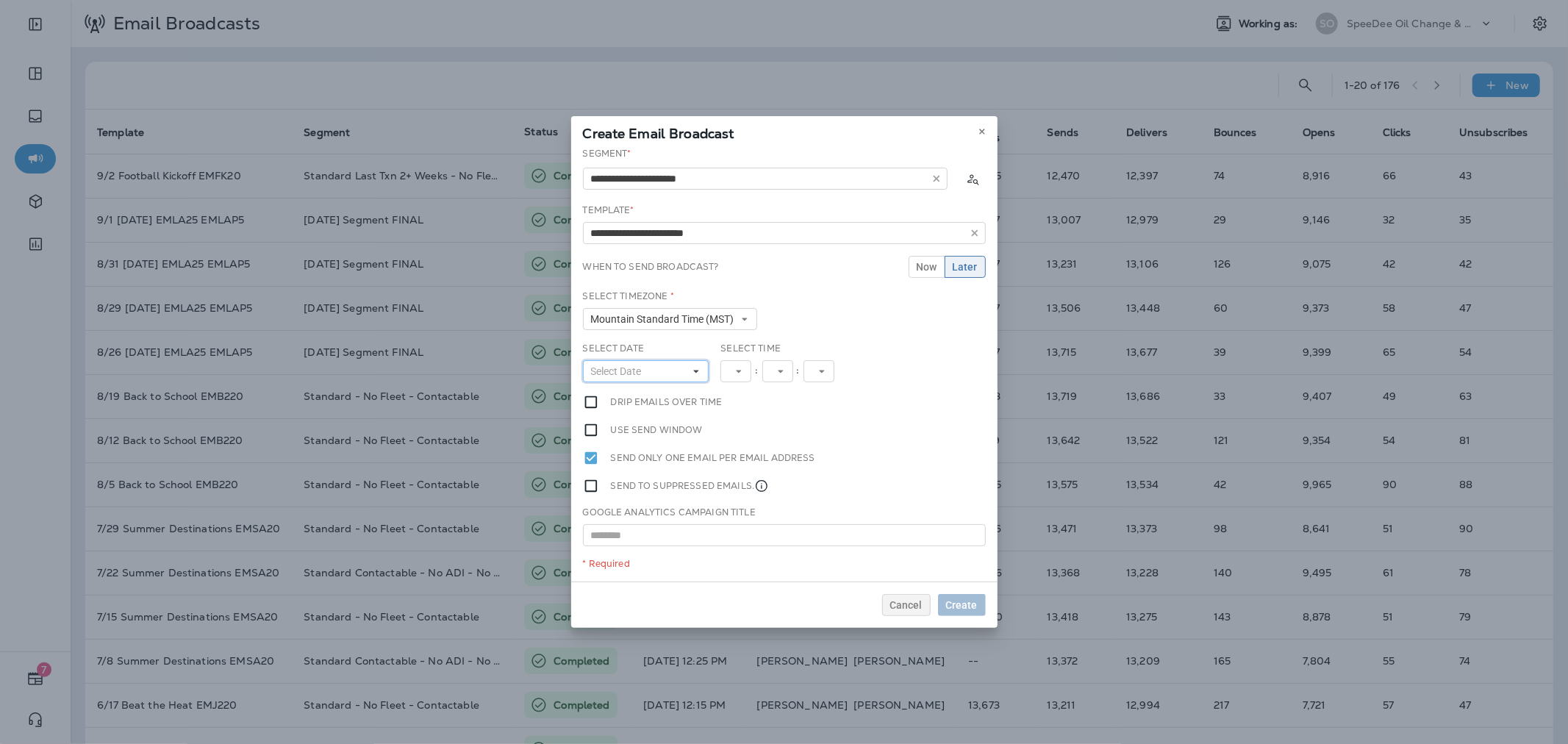
click at [620, 373] on span "Select Date" at bounding box center [619, 372] width 57 height 12
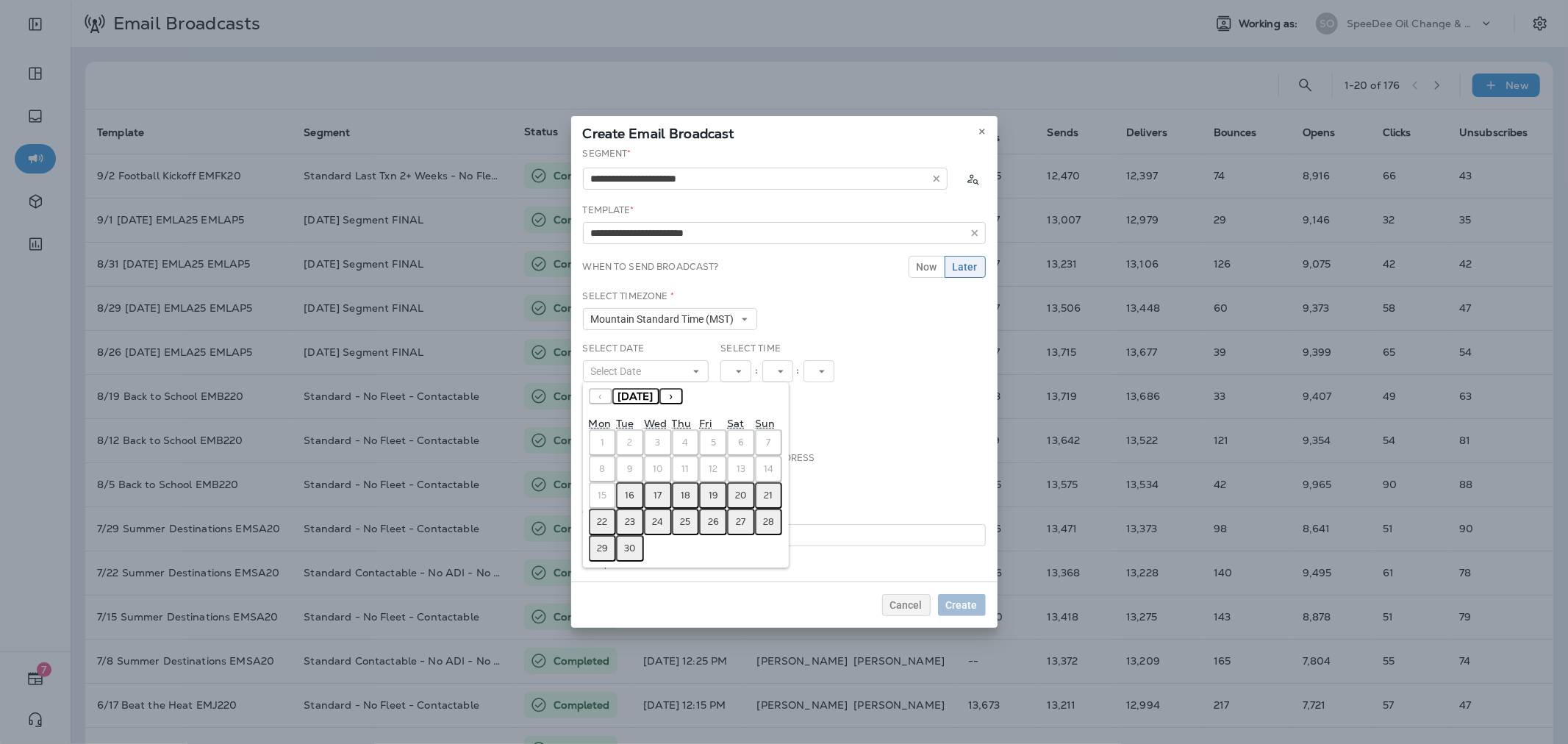
click at [630, 490] on abbr "16" at bounding box center [630, 495] width 9 height 12
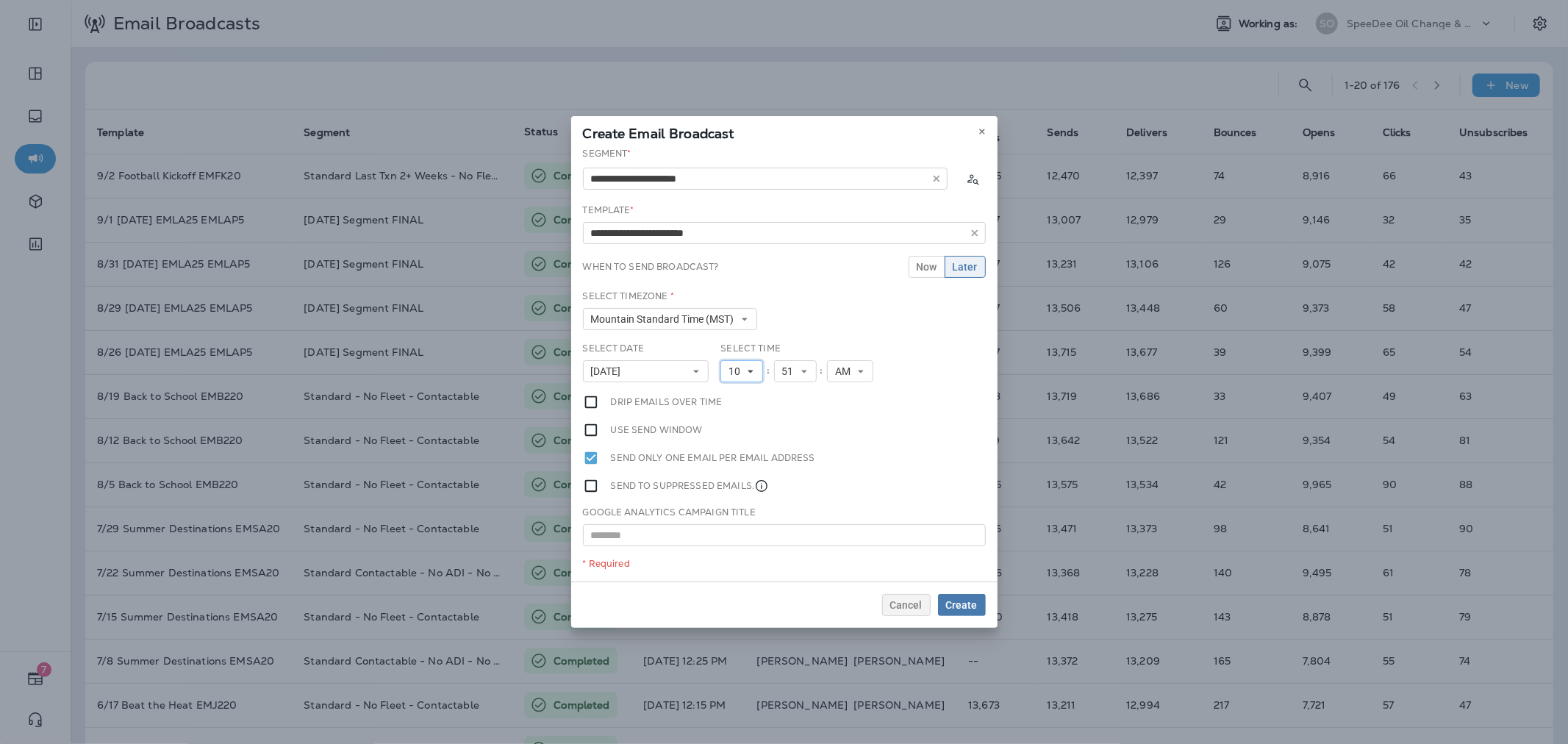
click at [759, 375] on button "10" at bounding box center [742, 371] width 43 height 22
click at [734, 568] on link "11" at bounding box center [742, 571] width 43 height 18
click at [979, 601] on button "Create" at bounding box center [961, 605] width 47 height 22
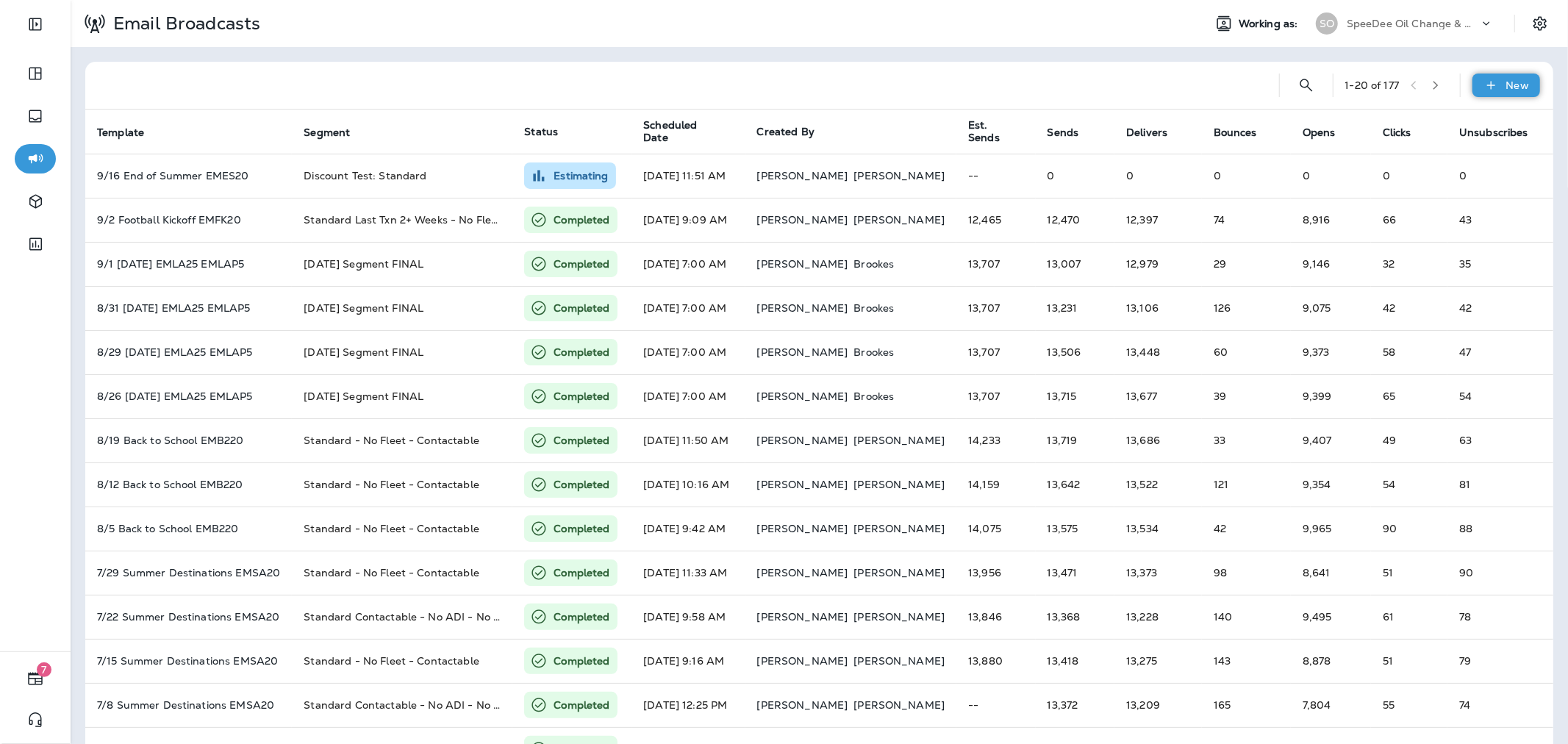
click at [1472, 89] on div "New" at bounding box center [1506, 86] width 68 height 23
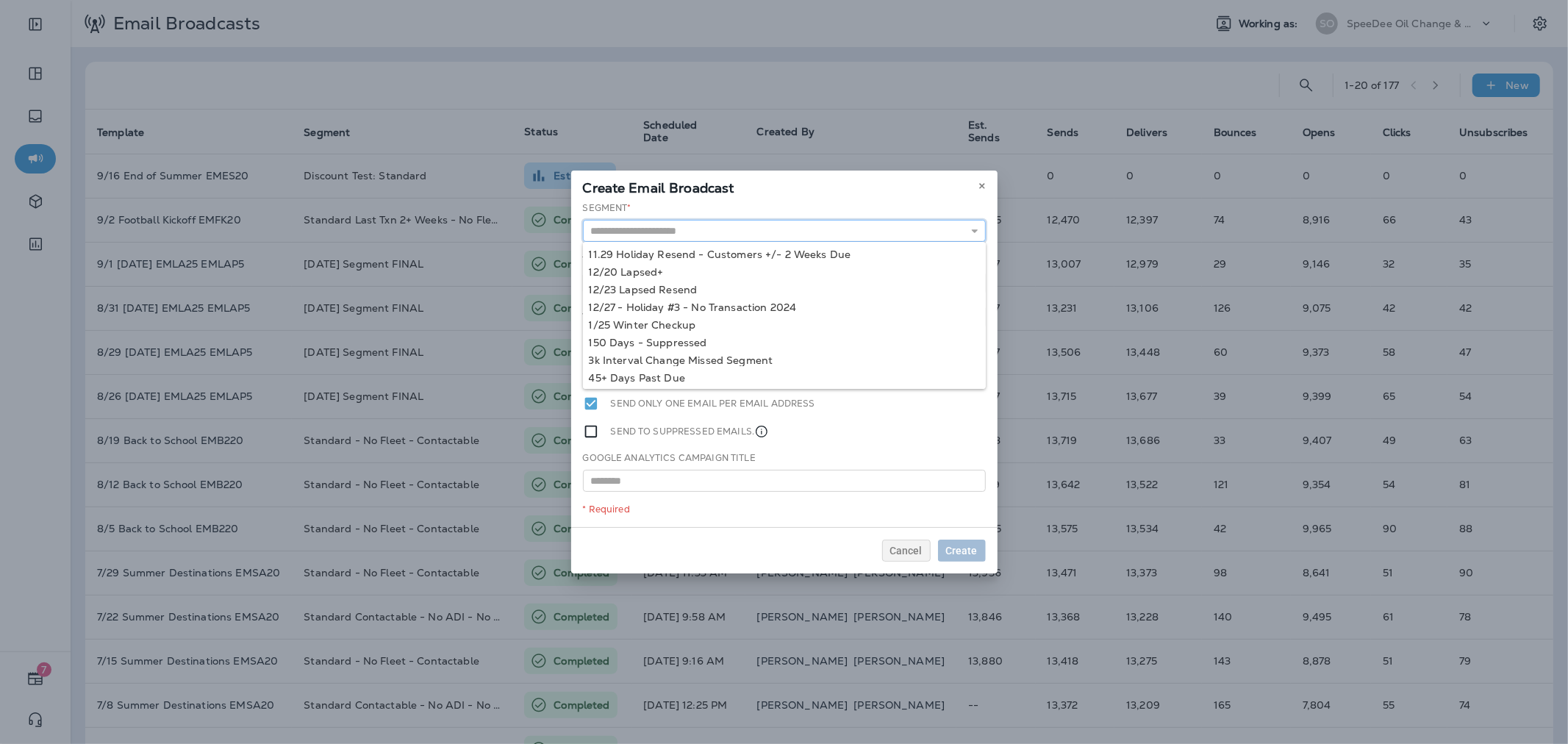
click at [804, 234] on input "text" at bounding box center [784, 231] width 403 height 22
type input "**********"
click at [709, 250] on div "**********" at bounding box center [784, 364] width 426 height 326
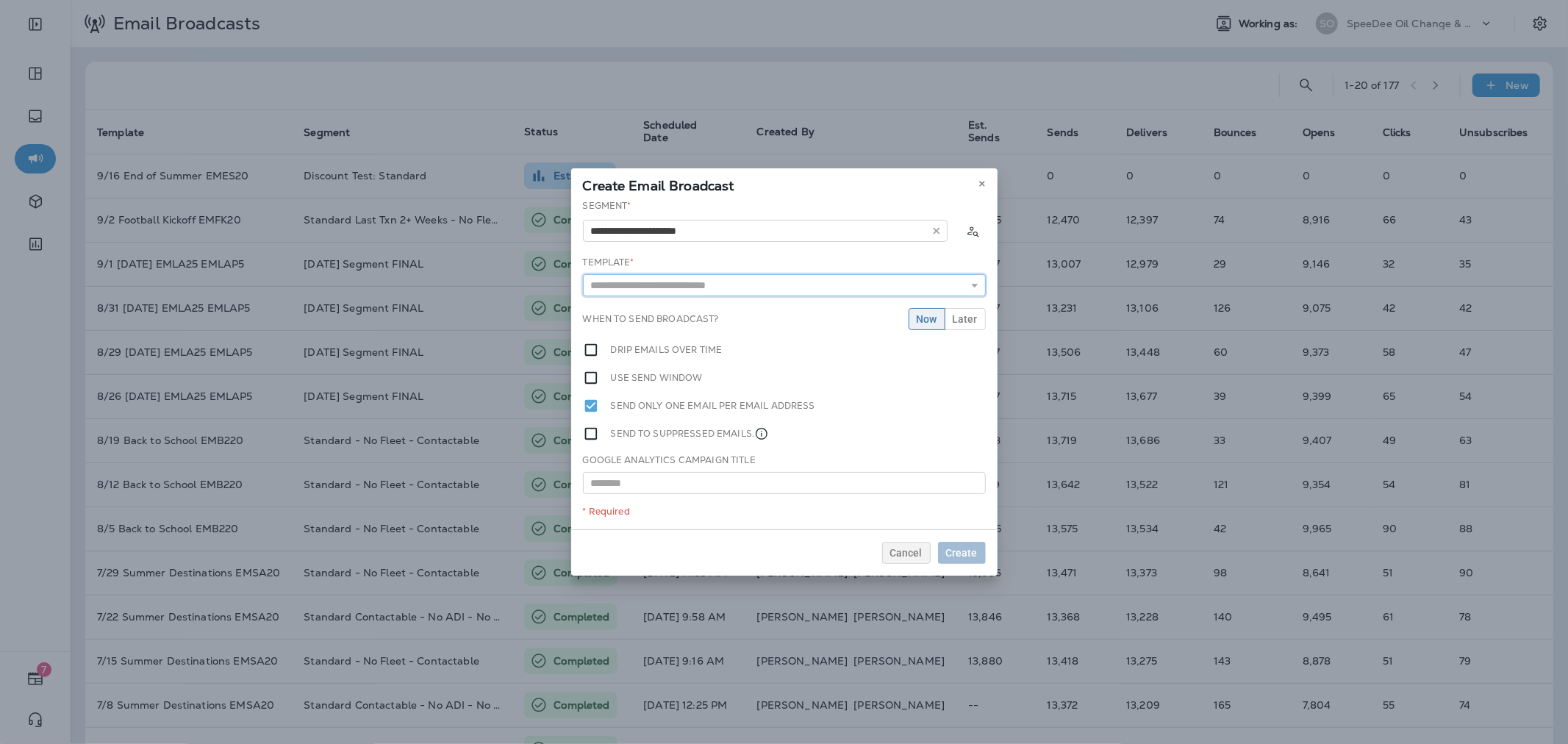
click at [704, 281] on input "text" at bounding box center [784, 285] width 403 height 22
type input "**********"
click at [707, 303] on div "**********" at bounding box center [784, 364] width 426 height 330
click at [959, 320] on span "Later" at bounding box center [965, 319] width 25 height 10
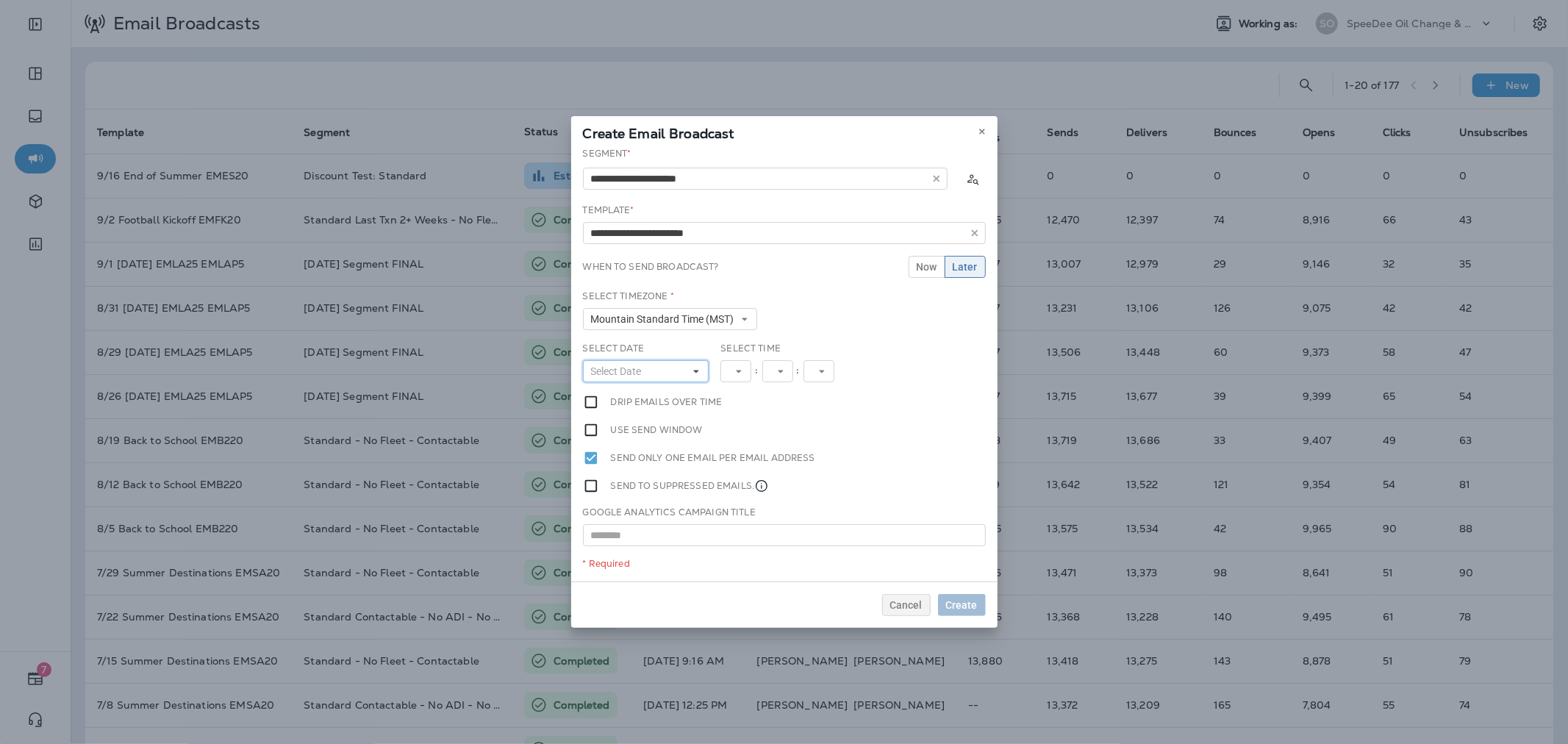
click at [671, 366] on button "Select Date" at bounding box center [646, 371] width 127 height 22
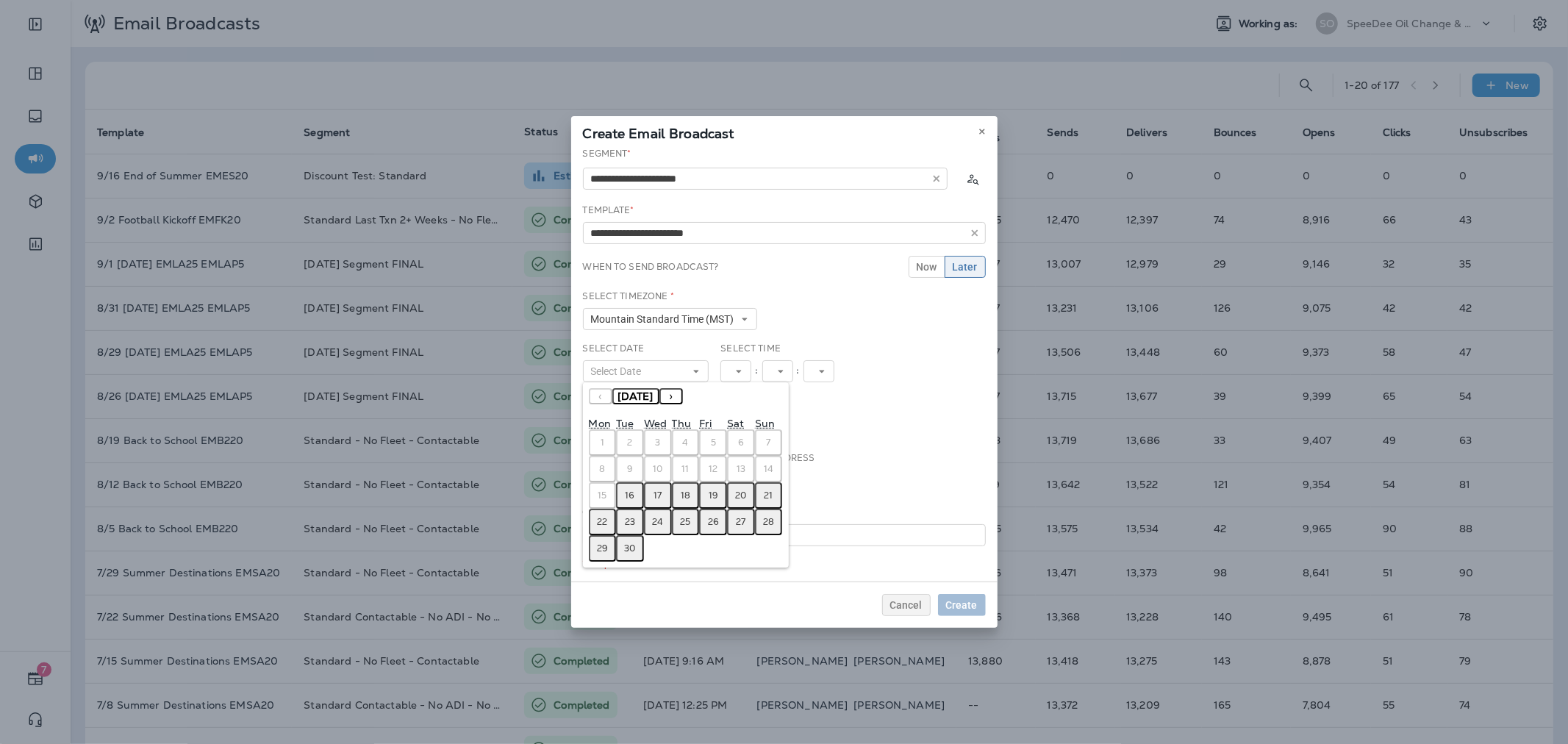
click at [634, 490] on abbr "16" at bounding box center [630, 495] width 9 height 12
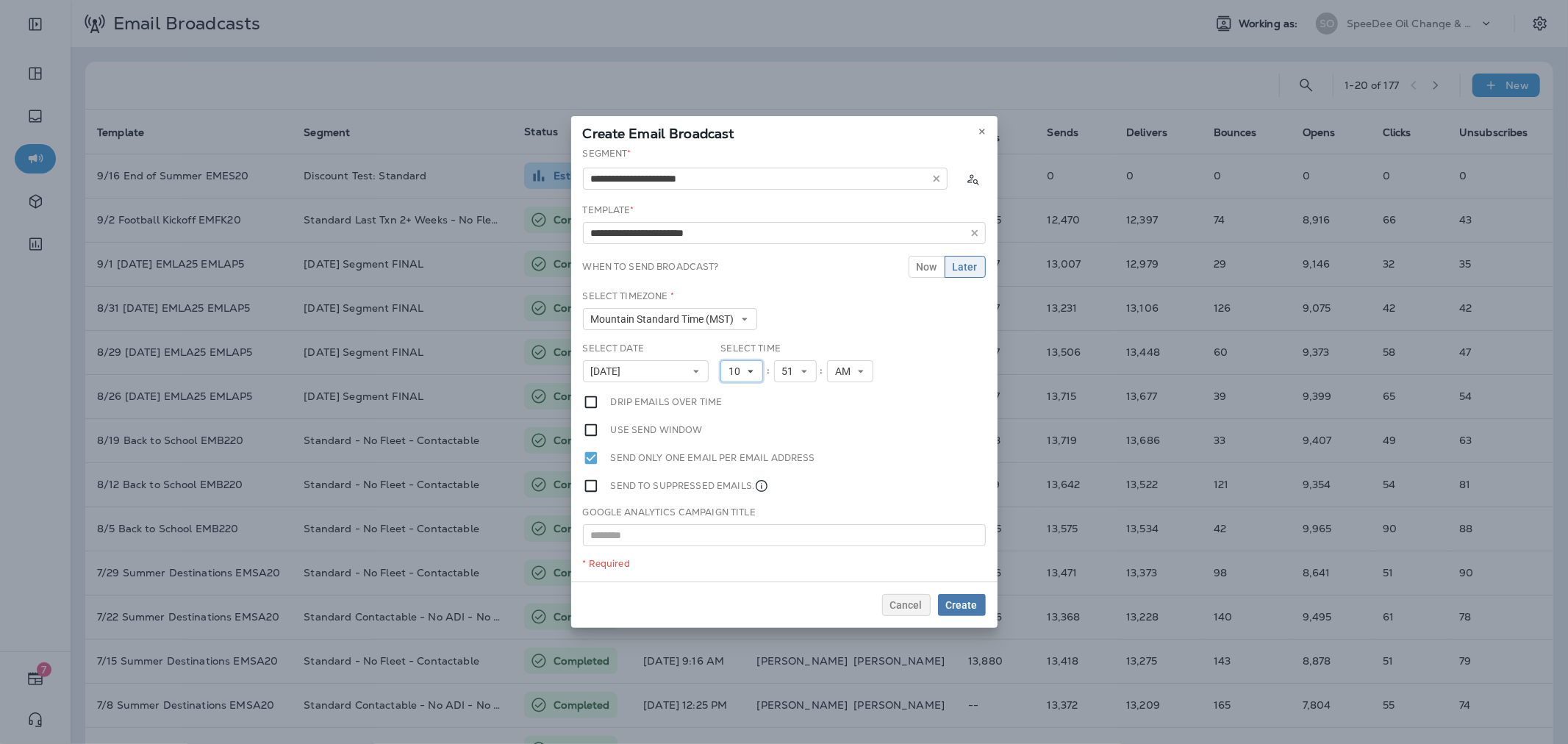
click at [741, 365] on span "10" at bounding box center [737, 372] width 18 height 12
click at [732, 564] on link "11" at bounding box center [742, 571] width 43 height 18
click at [934, 588] on div "Cancel Create" at bounding box center [784, 605] width 426 height 47
click at [948, 600] on span "Create" at bounding box center [962, 605] width 32 height 10
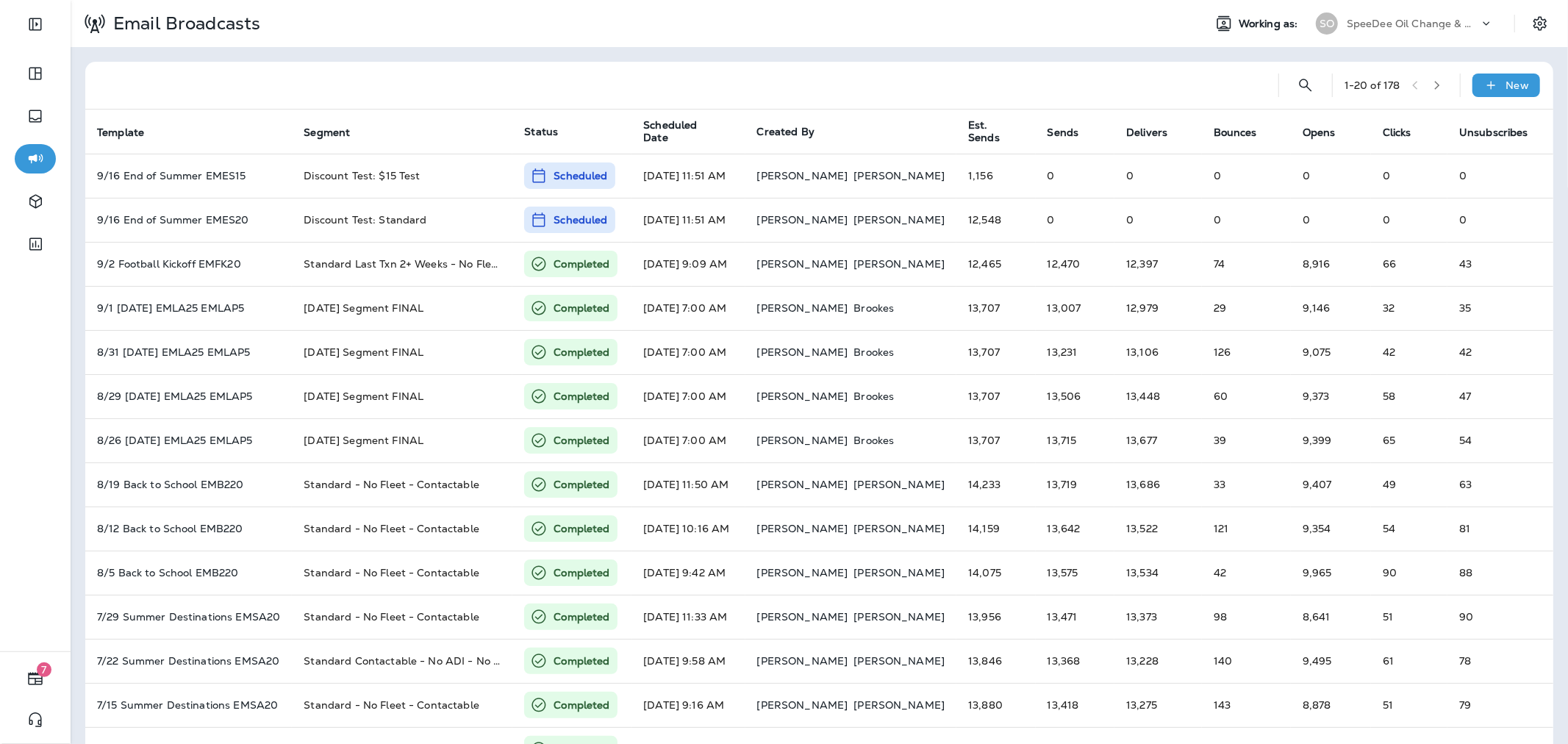
drag, startPoint x: 1427, startPoint y: 20, endPoint x: 1423, endPoint y: 37, distance: 17.5
click at [1427, 20] on p "SpeeDee Oil Change & Auto Service" at bounding box center [1413, 23] width 132 height 12
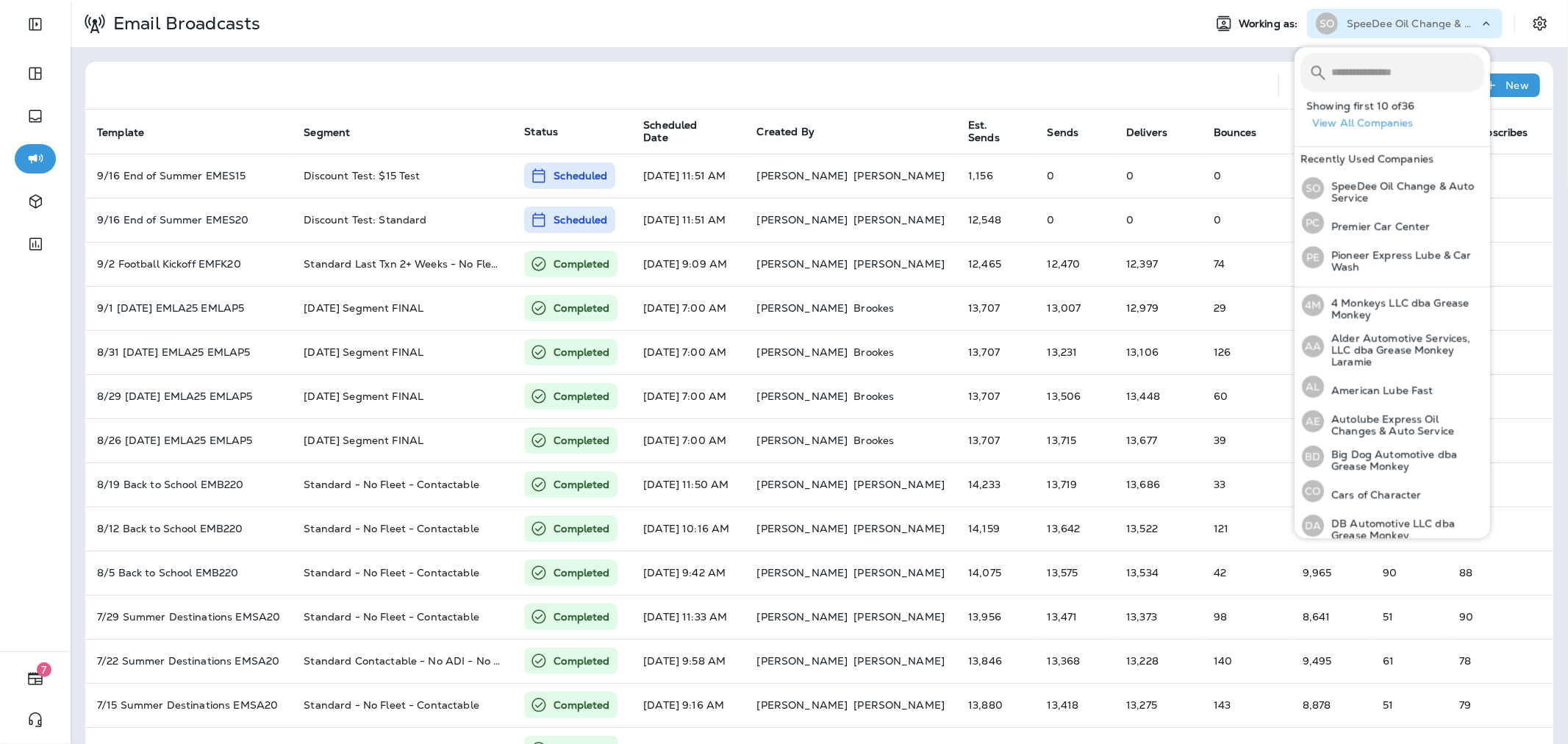
click at [1408, 62] on input "text" at bounding box center [1407, 72] width 153 height 39
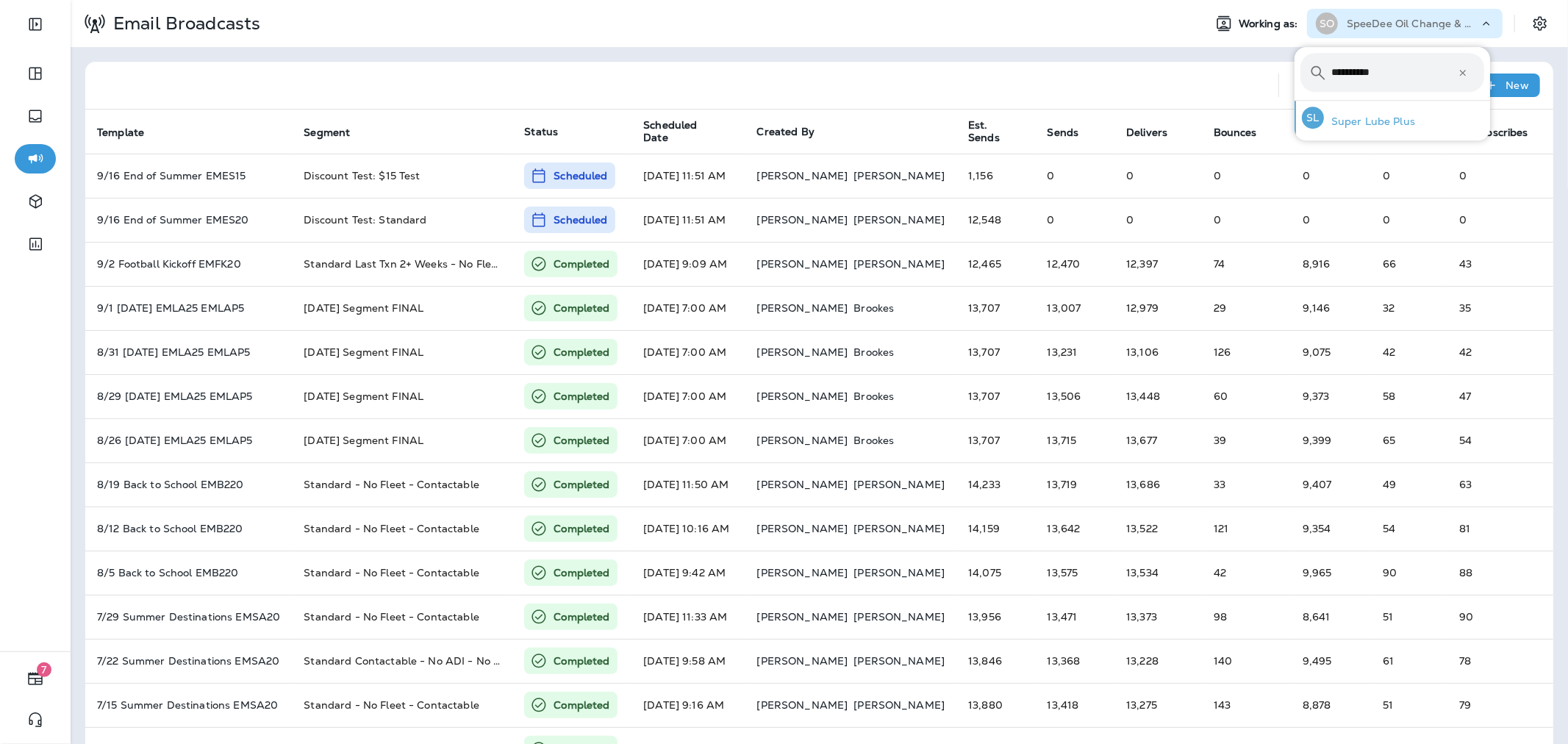
type input "**********"
click at [1393, 109] on div "SL Super Lube Plus" at bounding box center [1358, 117] width 125 height 33
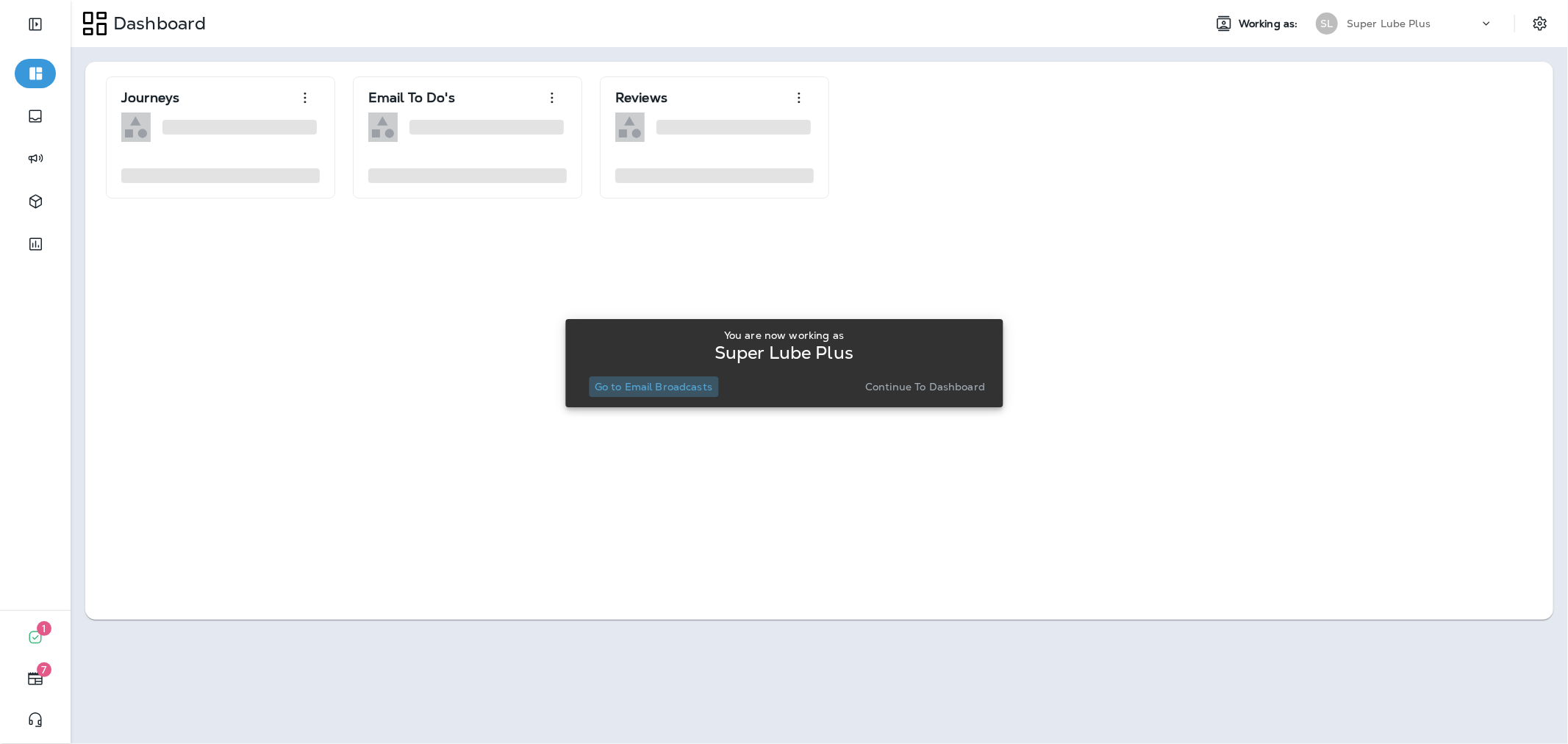
click at [678, 384] on p "Go to Email Broadcasts" at bounding box center [653, 386] width 117 height 12
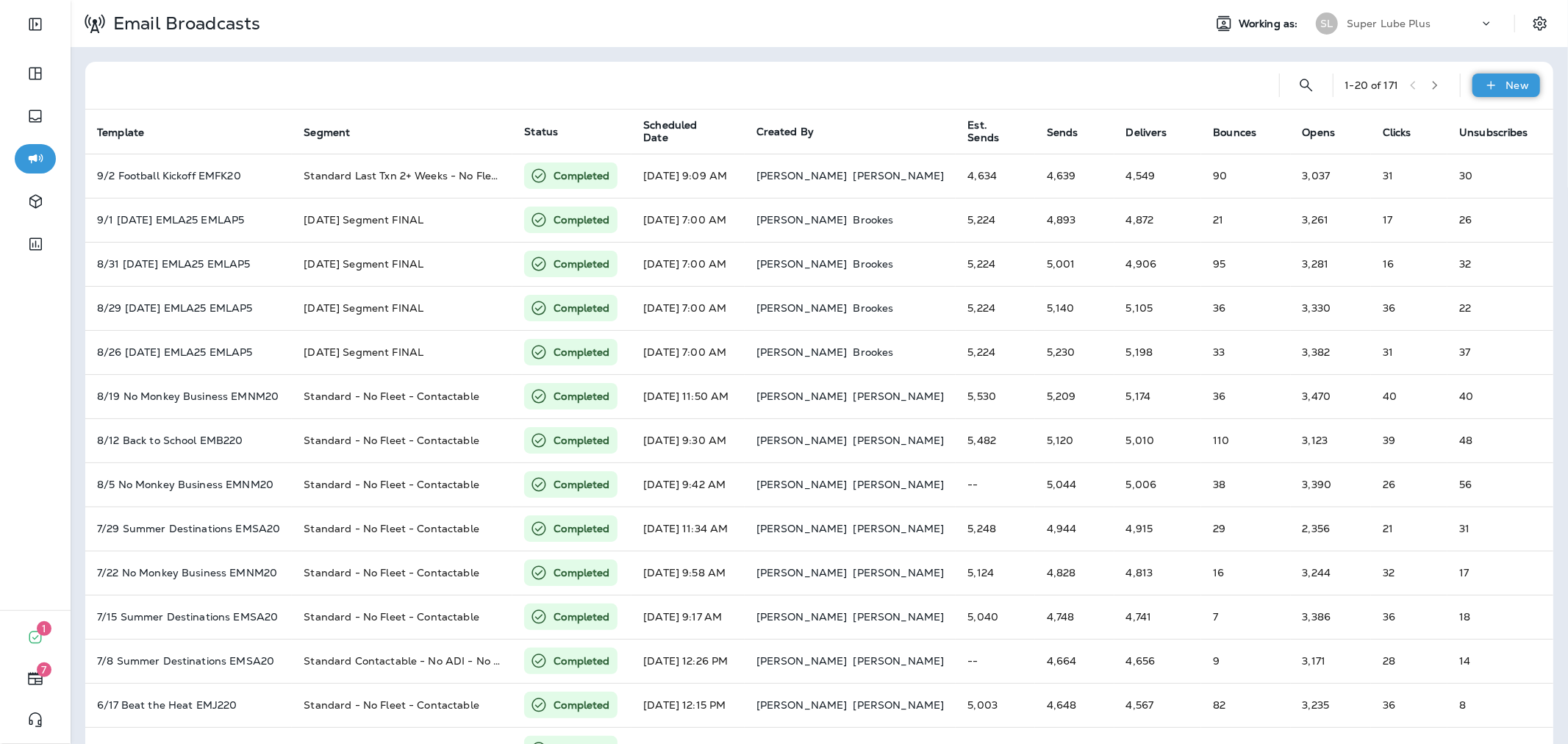
click at [1506, 83] on p "New" at bounding box center [1517, 85] width 23 height 12
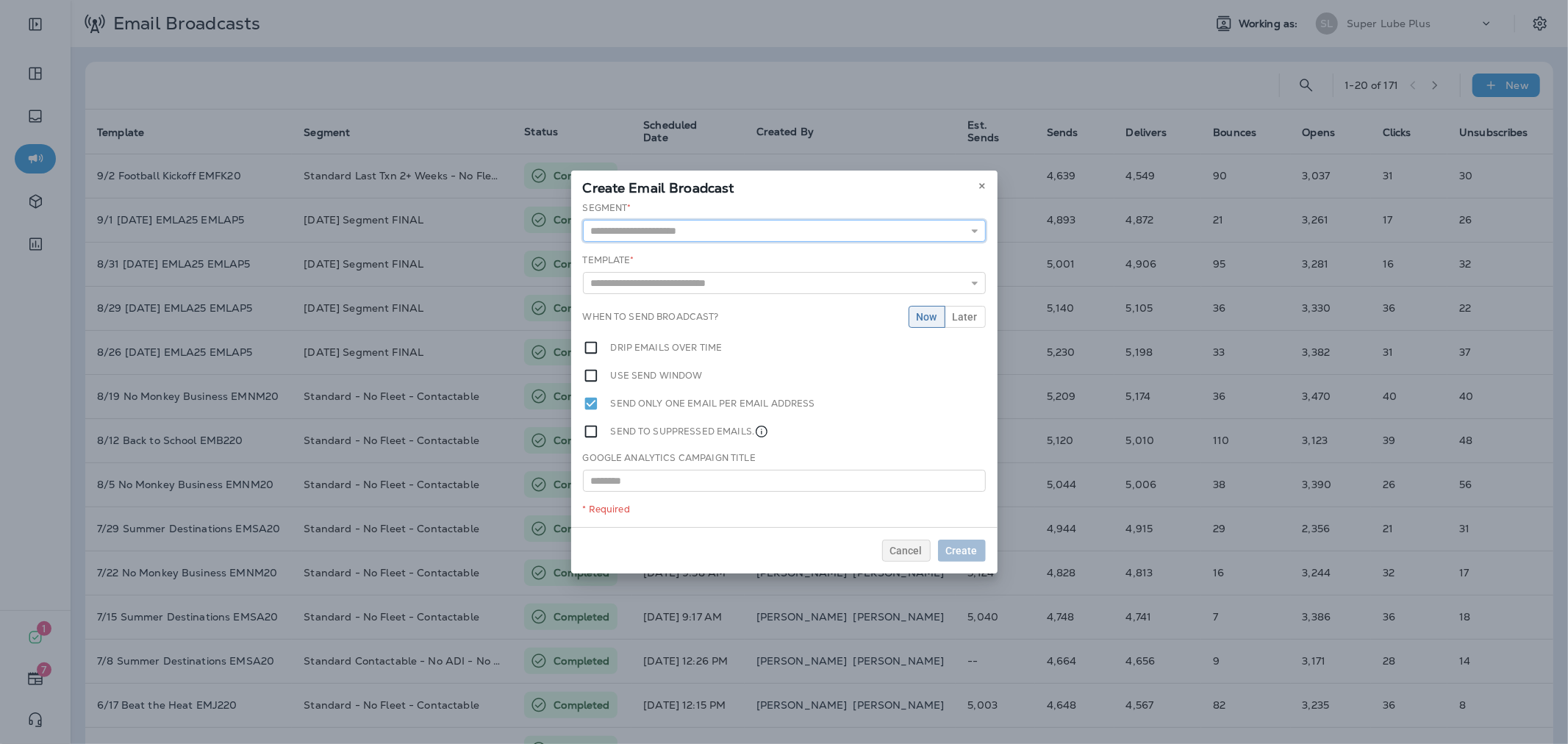
click at [627, 232] on input "text" at bounding box center [784, 231] width 403 height 22
type input "**********"
click at [674, 290] on div "**********" at bounding box center [784, 364] width 426 height 326
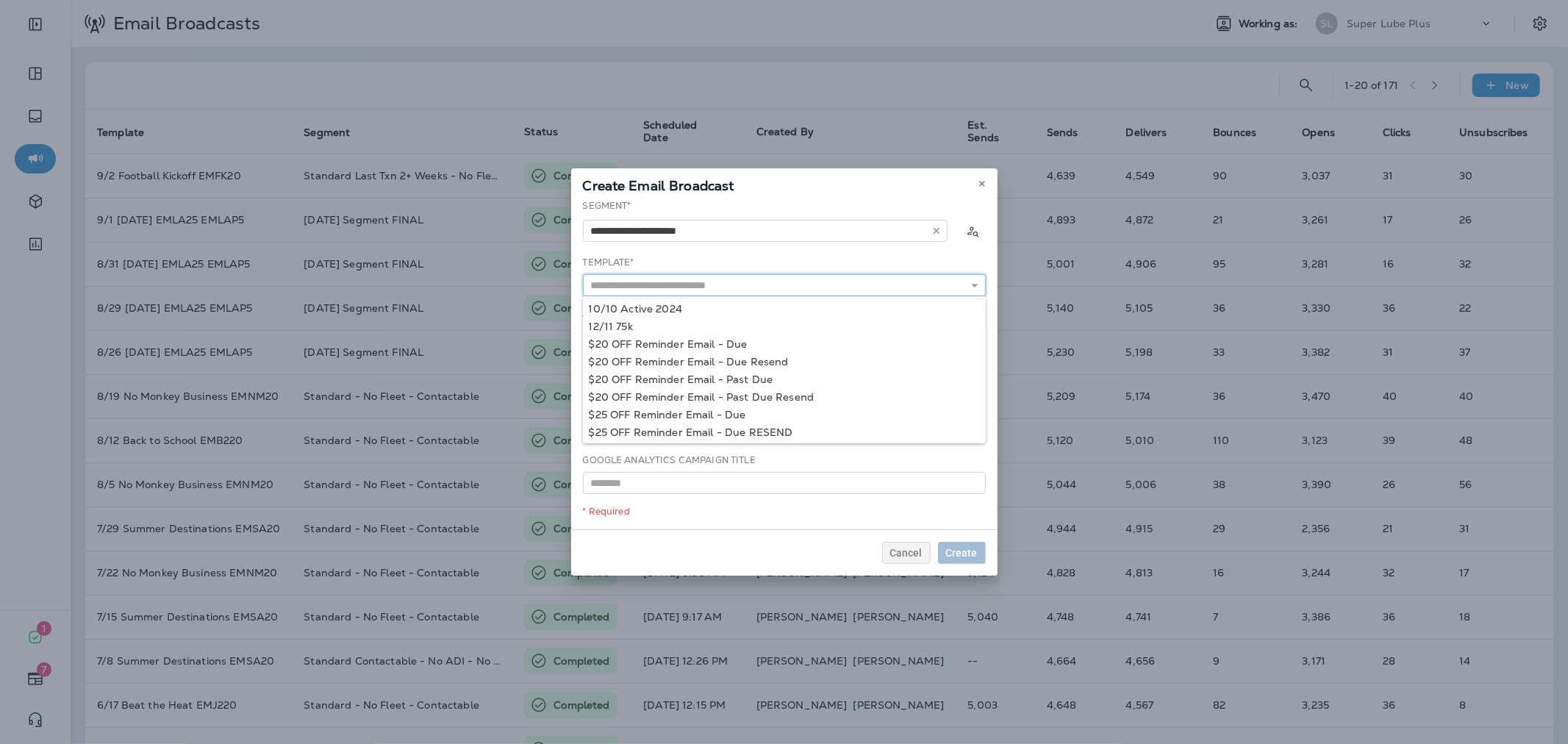
click at [669, 282] on input "text" at bounding box center [784, 285] width 403 height 22
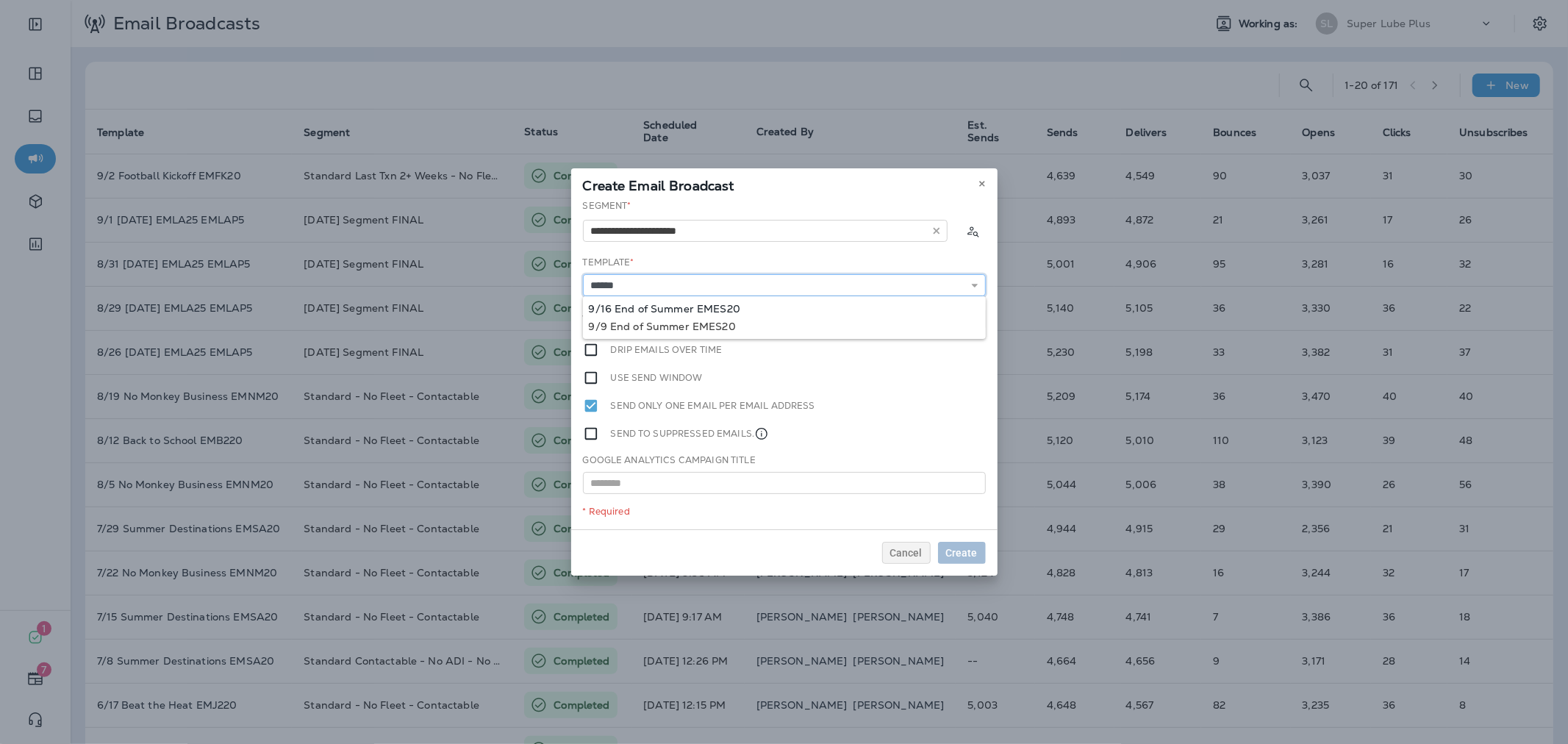
type input "**********"
click at [684, 303] on div "**********" at bounding box center [784, 364] width 426 height 330
click at [964, 320] on span "Later" at bounding box center [965, 319] width 25 height 10
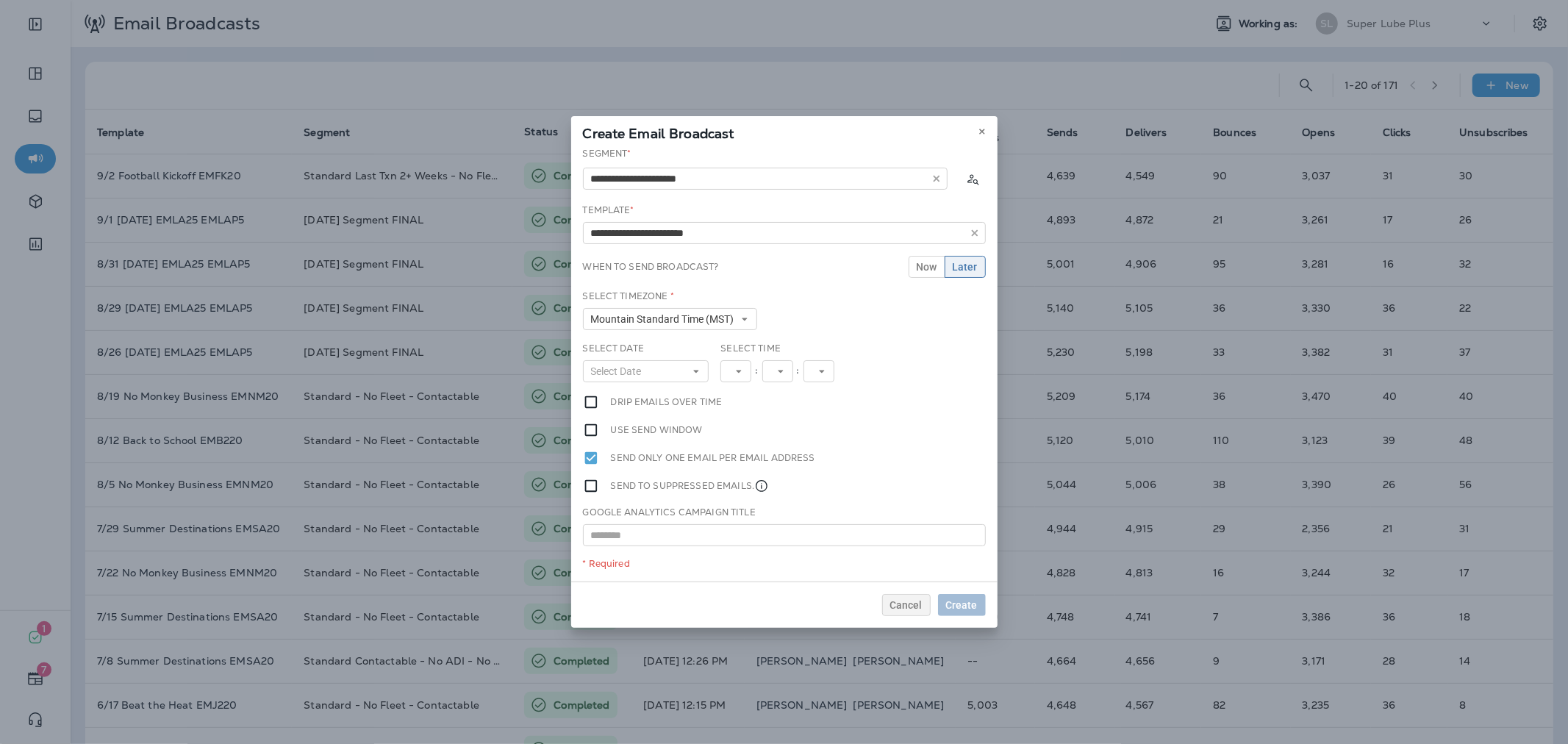
click at [627, 353] on label "Select Date" at bounding box center [613, 348] width 61 height 12
click at [677, 358] on div "Select Date Select Date « ‹ [DATE] › » Mon Tue Wed Thu Fri Sat Sun 1 2 3 4 5 6 …" at bounding box center [646, 362] width 127 height 40
click at [677, 366] on button "Select Date" at bounding box center [646, 371] width 127 height 22
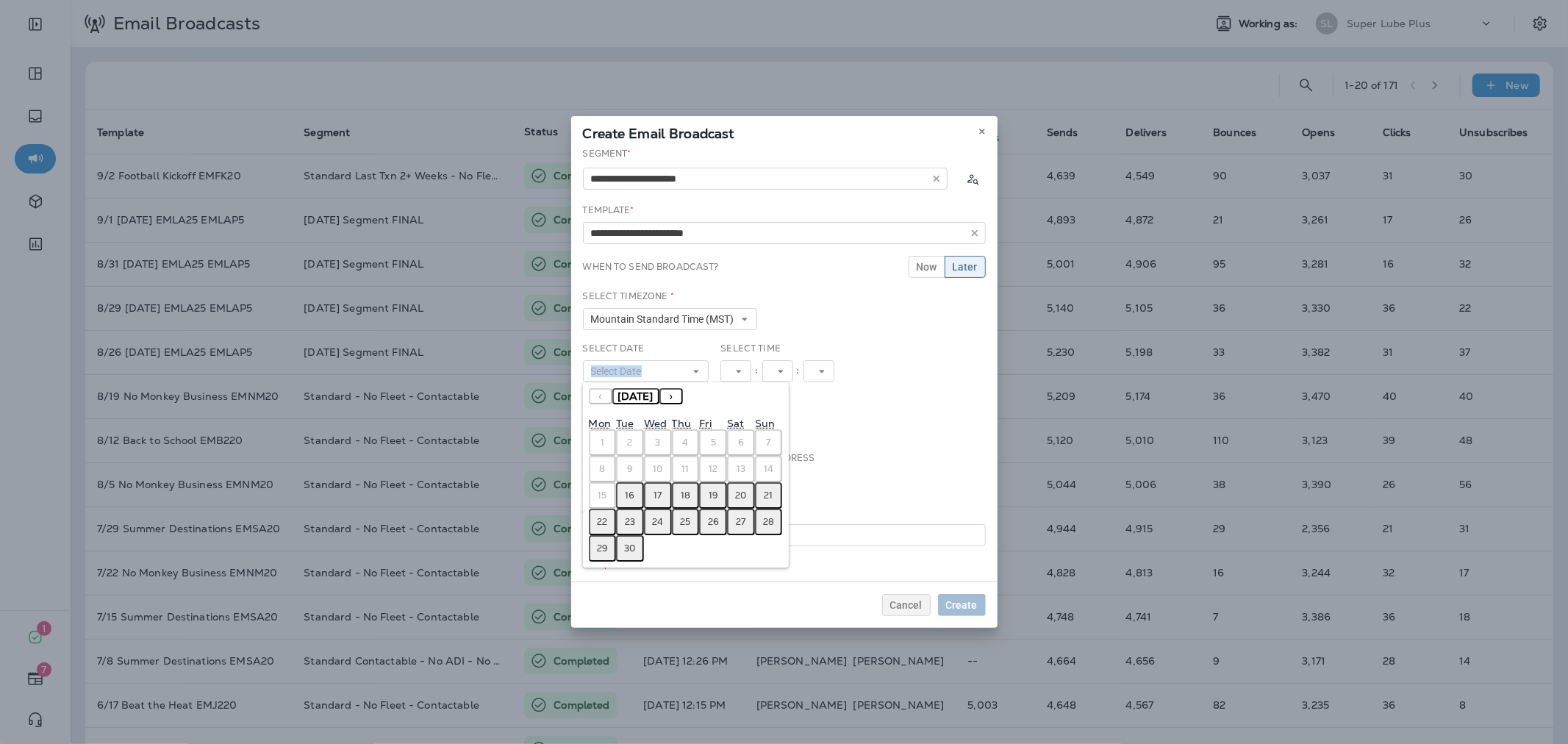
click at [630, 490] on abbr "16" at bounding box center [630, 495] width 9 height 12
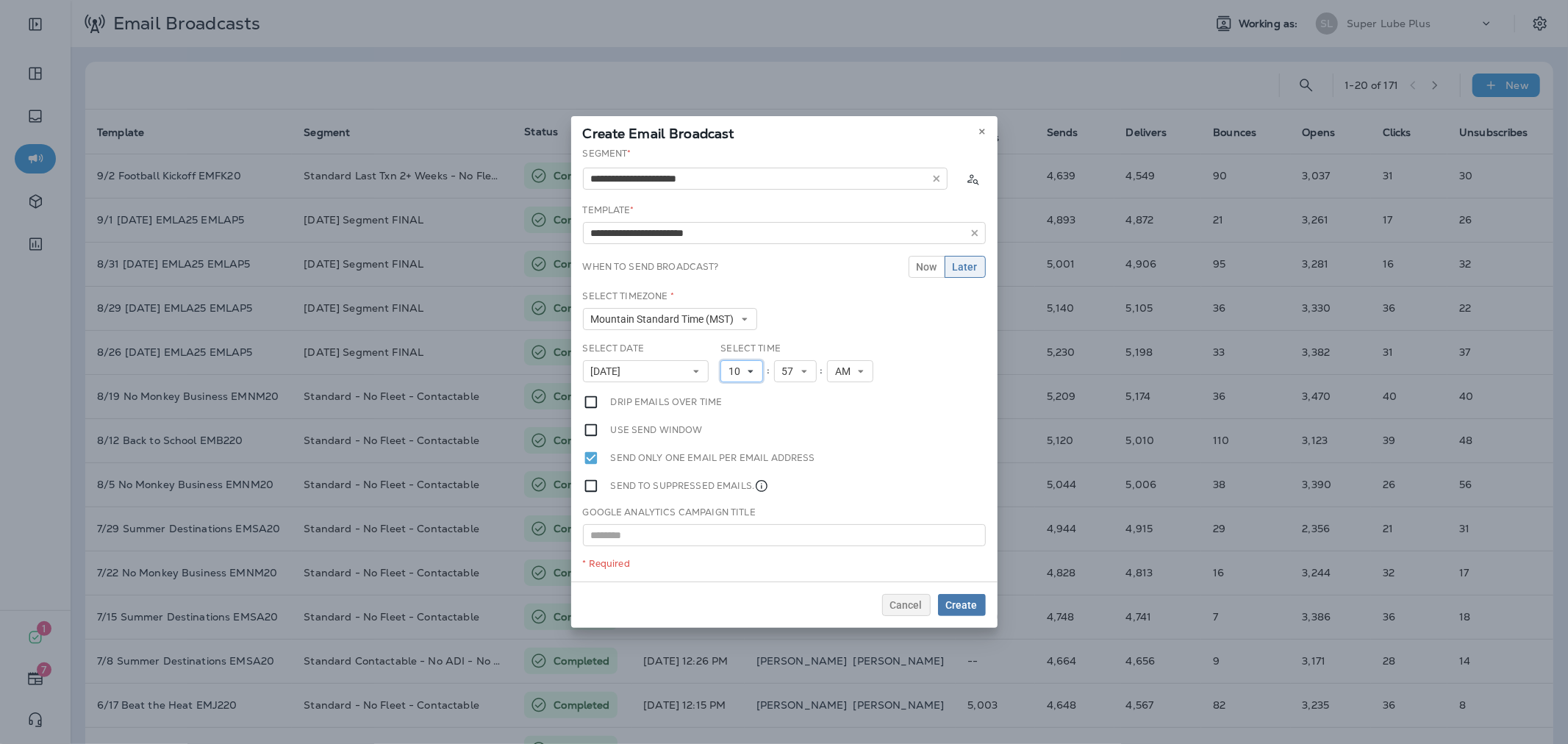
click at [750, 373] on button "10" at bounding box center [742, 371] width 43 height 22
click at [731, 564] on link "11" at bounding box center [742, 571] width 43 height 18
click at [972, 601] on span "Create" at bounding box center [962, 605] width 32 height 10
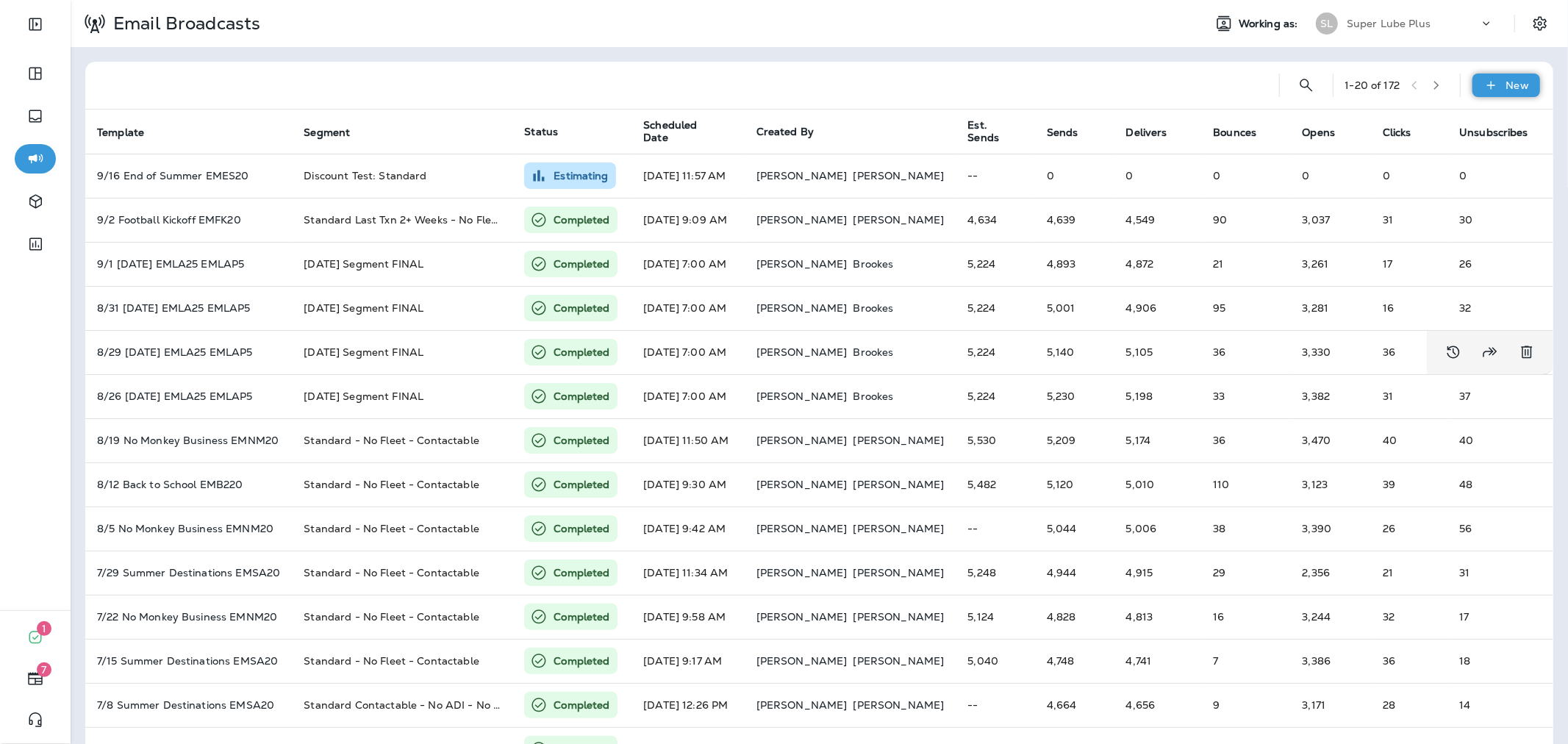
click at [1481, 96] on div "New" at bounding box center [1506, 86] width 68 height 23
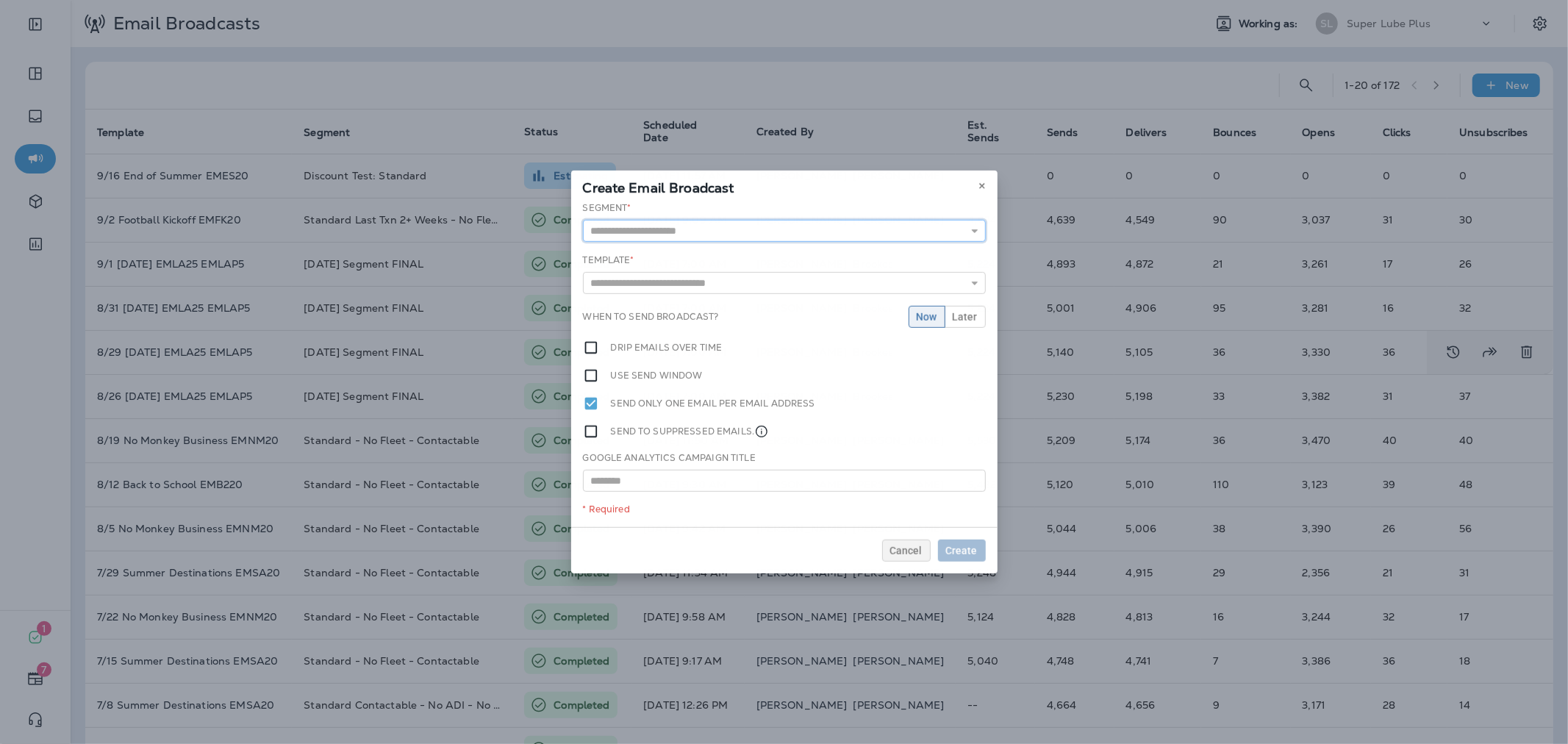
click at [861, 226] on input "text" at bounding box center [784, 231] width 403 height 22
type input "**********"
click at [692, 254] on div "**********" at bounding box center [784, 364] width 426 height 326
click at [689, 288] on input "text" at bounding box center [784, 285] width 403 height 22
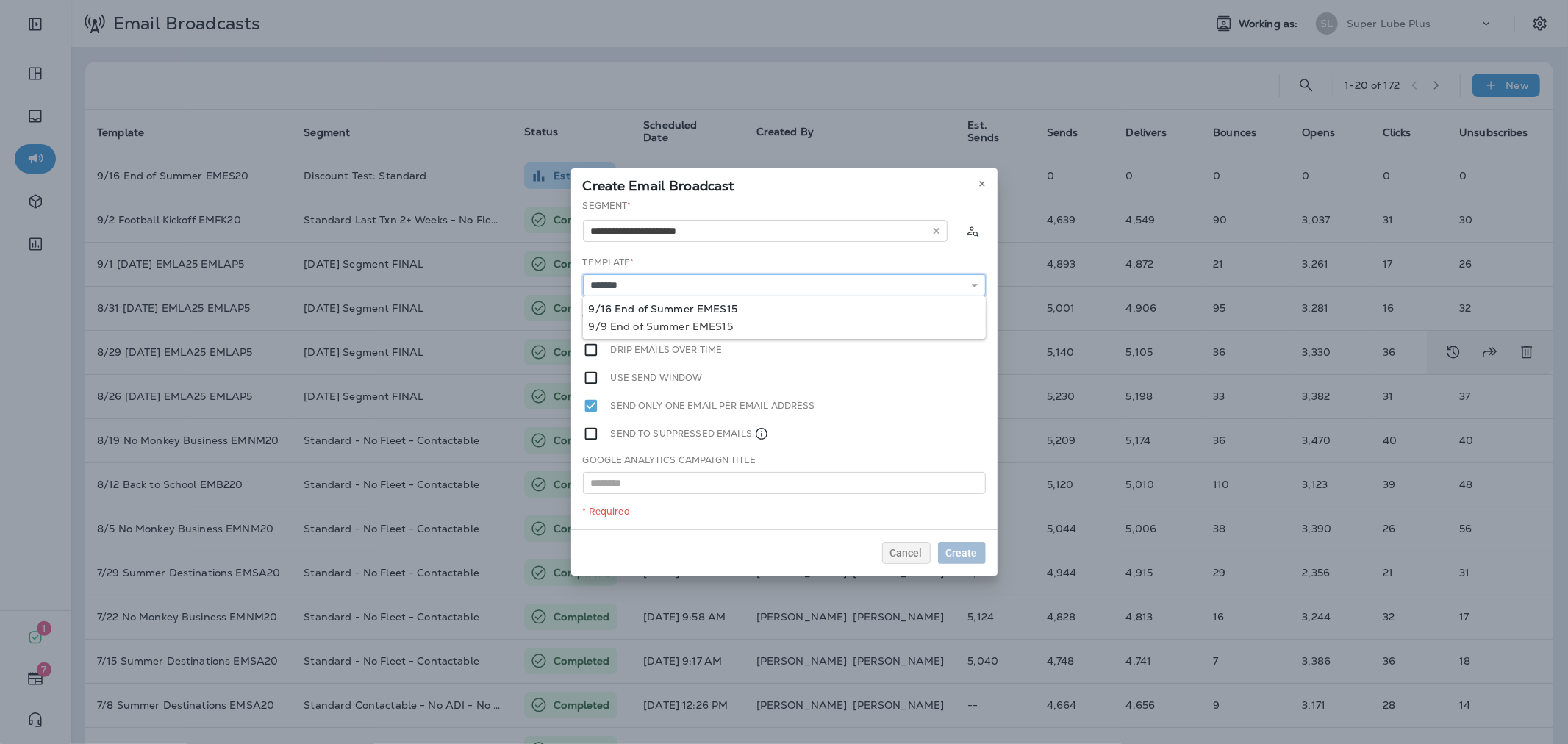
type input "**********"
click at [707, 307] on div "**********" at bounding box center [784, 364] width 426 height 330
click at [974, 320] on span "Later" at bounding box center [965, 319] width 25 height 10
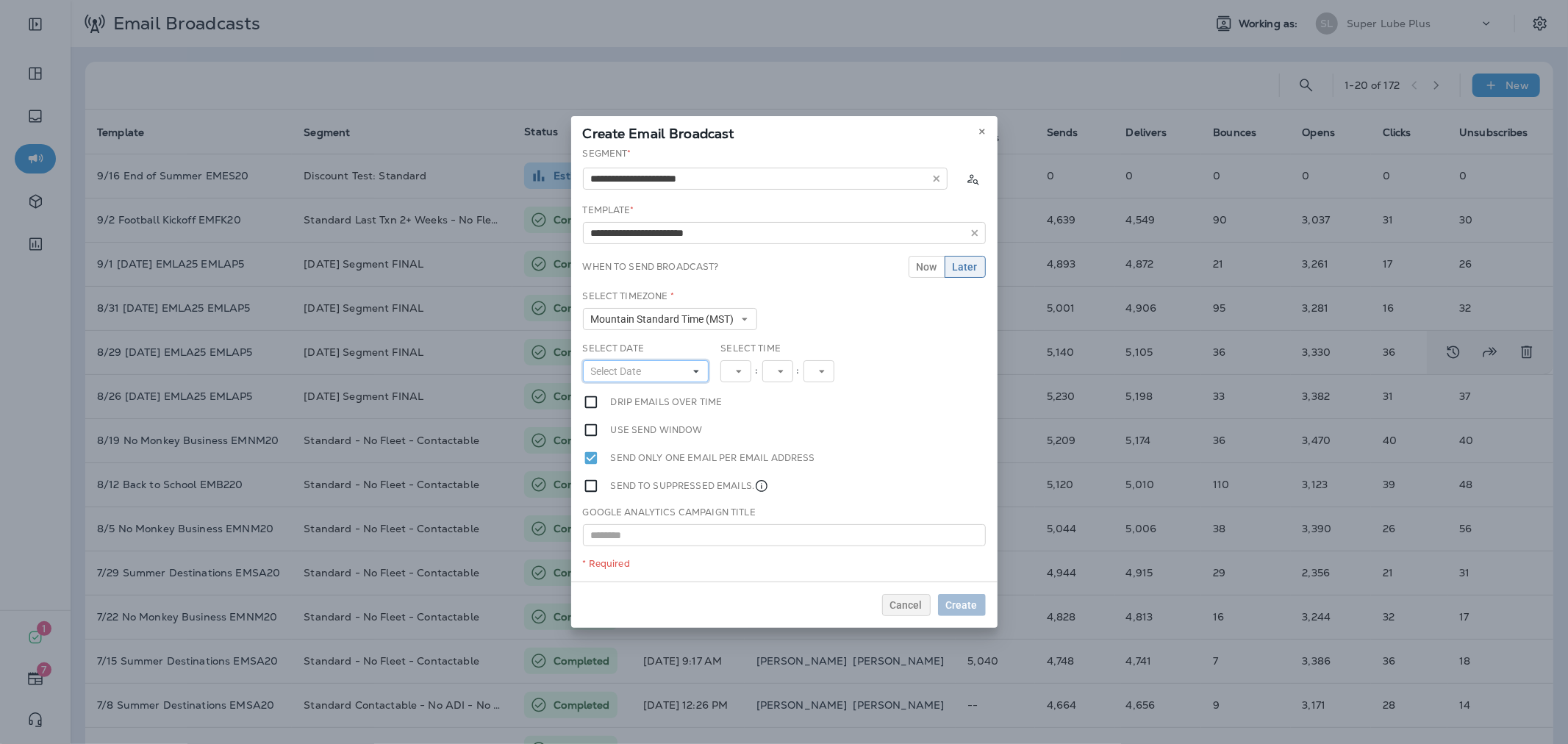
click at [658, 377] on button "Select Date" at bounding box center [646, 371] width 127 height 22
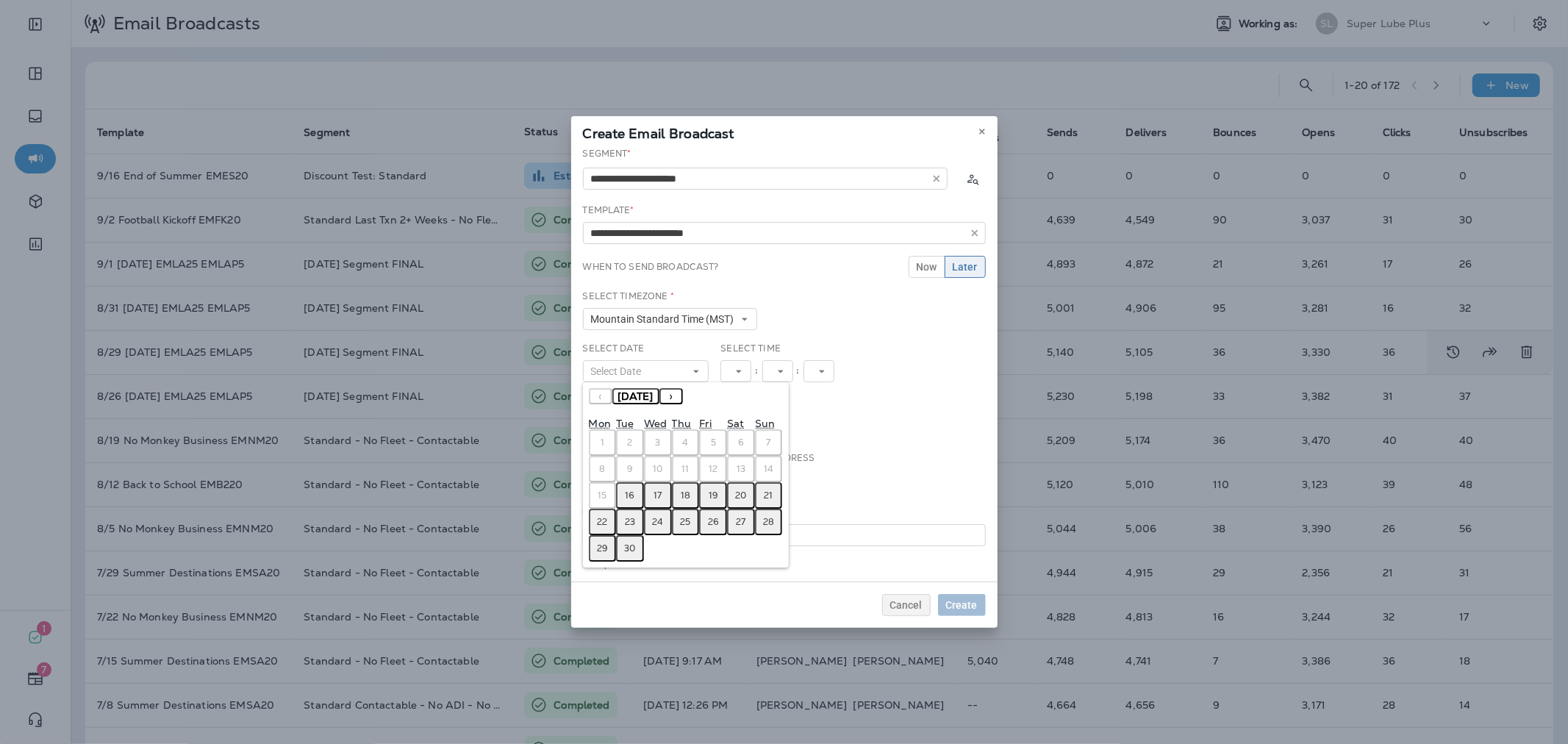
click at [634, 494] on abbr "16" at bounding box center [630, 495] width 9 height 12
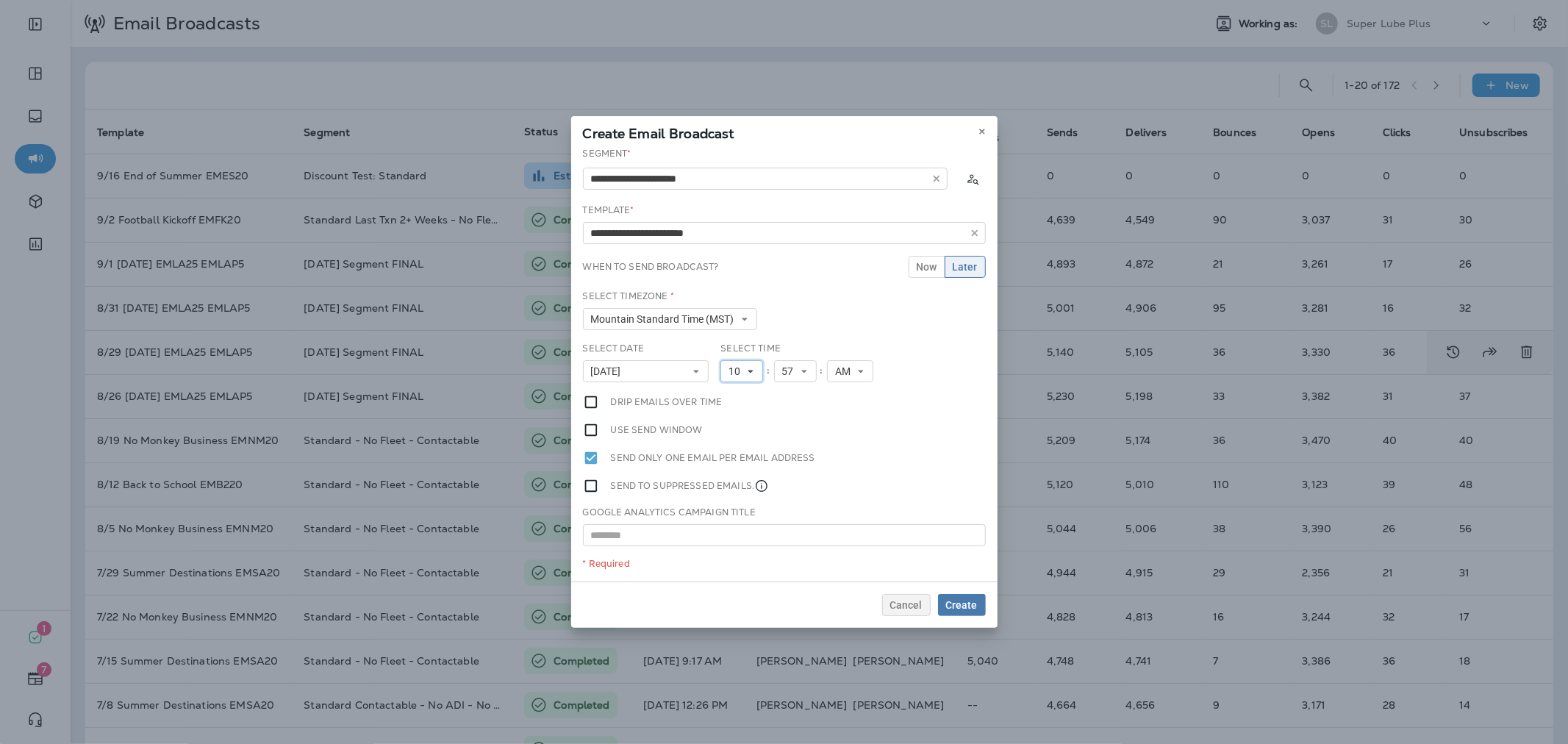
click at [721, 371] on button "10" at bounding box center [742, 371] width 43 height 22
click at [732, 582] on div "Cancel Create" at bounding box center [784, 605] width 426 height 47
click at [731, 371] on span "10" at bounding box center [737, 372] width 18 height 12
click at [731, 568] on link "11" at bounding box center [742, 571] width 43 height 18
click at [961, 608] on button "Create" at bounding box center [961, 605] width 47 height 22
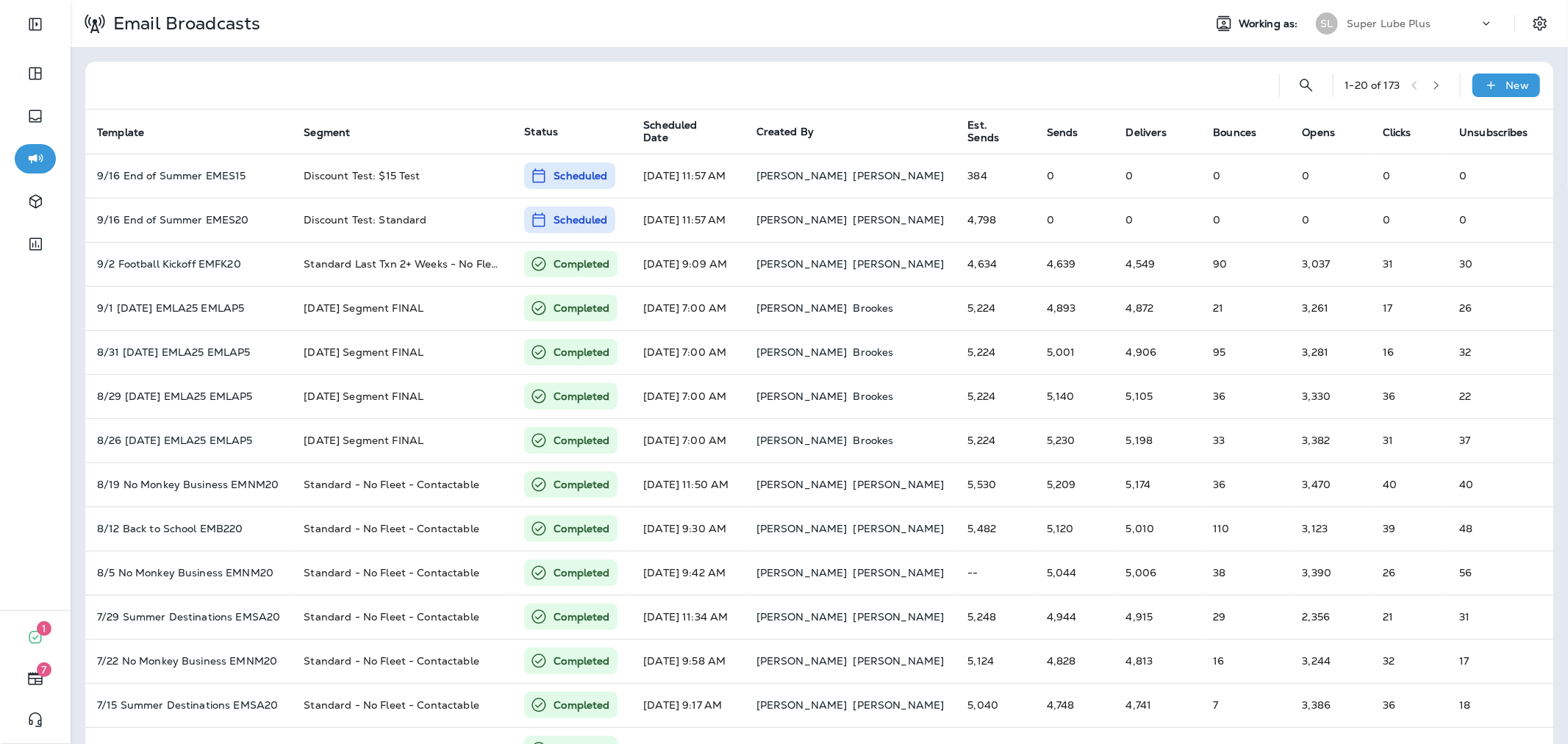
drag, startPoint x: 1353, startPoint y: 15, endPoint x: 1356, endPoint y: 33, distance: 18.2
click at [1355, 15] on div "Super Lube Plus" at bounding box center [1413, 23] width 132 height 22
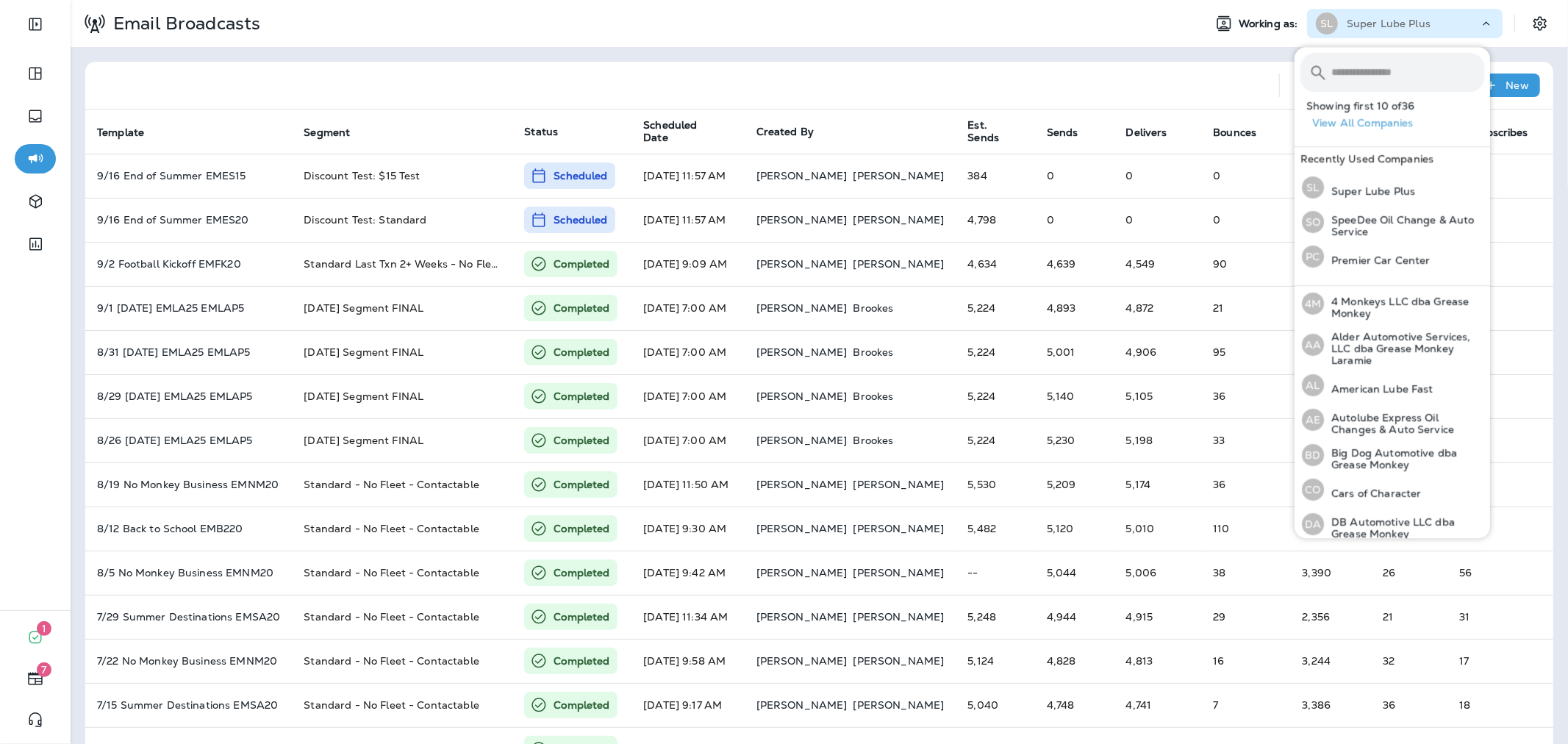
click at [1361, 72] on input "text" at bounding box center [1407, 72] width 153 height 39
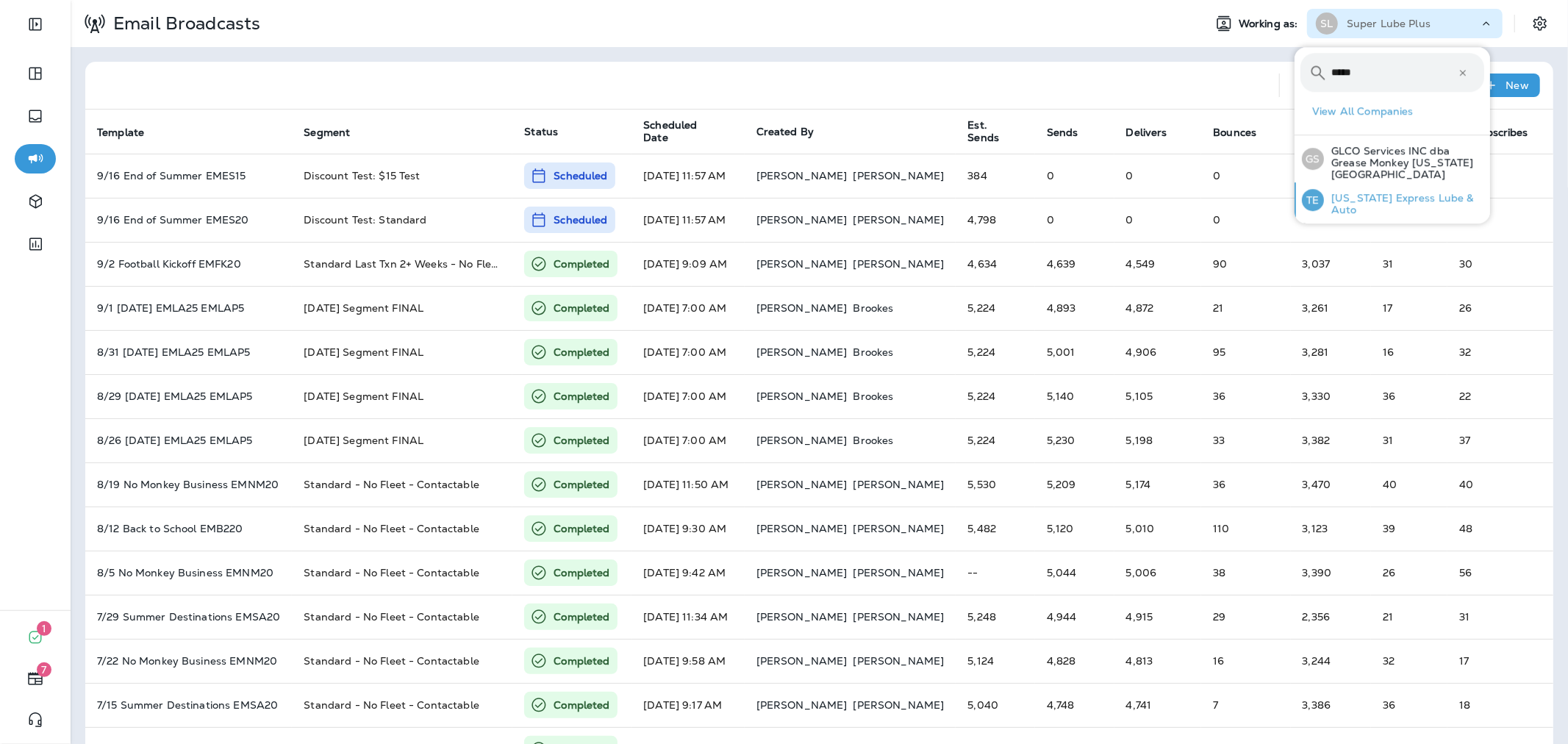
type input "*****"
click at [1371, 192] on p "[US_STATE] Express Lube & Auto" at bounding box center [1404, 204] width 160 height 23
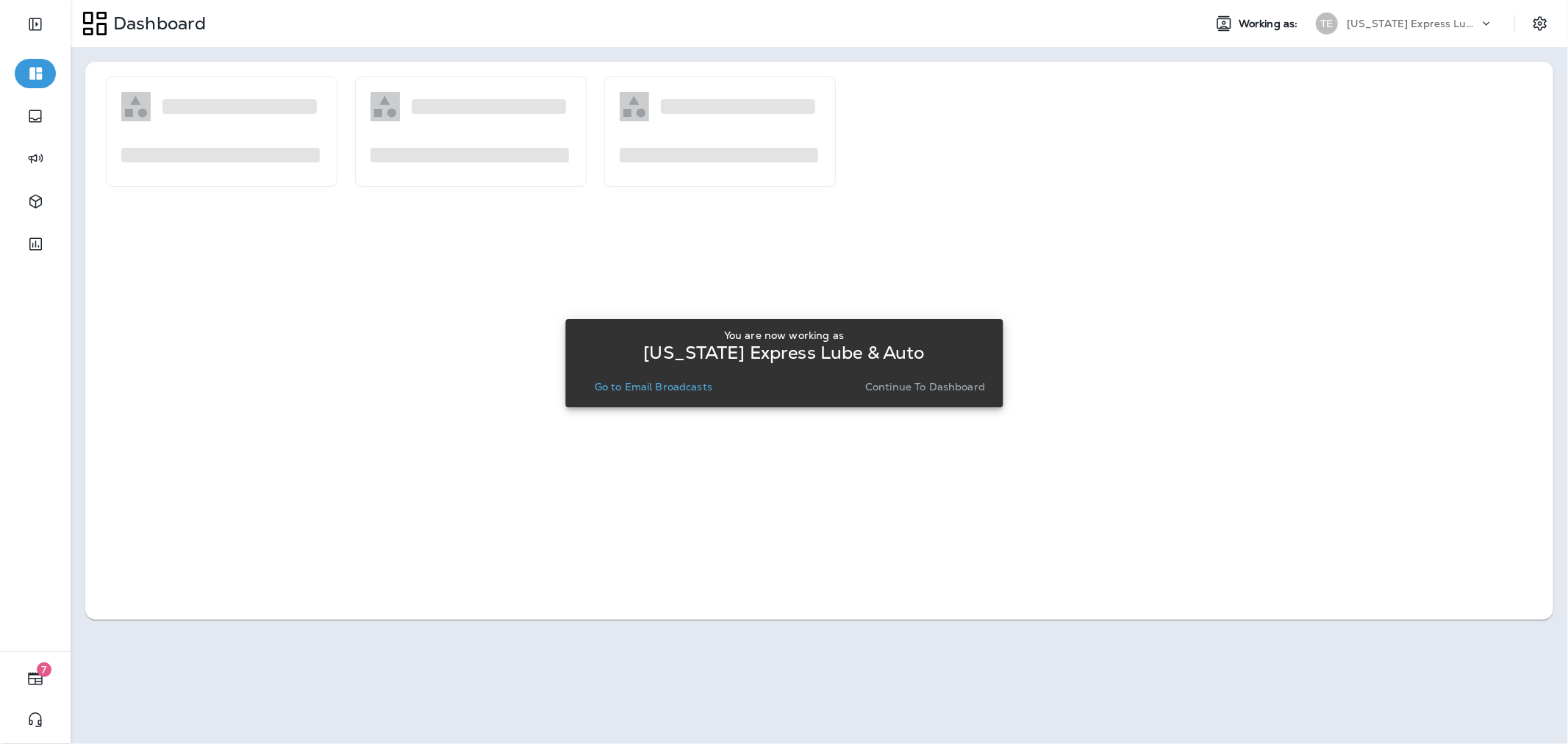
click at [685, 402] on div "You are now working as [US_STATE] Express Lube & Auto Go to Email Broadcasts Co…" at bounding box center [784, 363] width 414 height 79
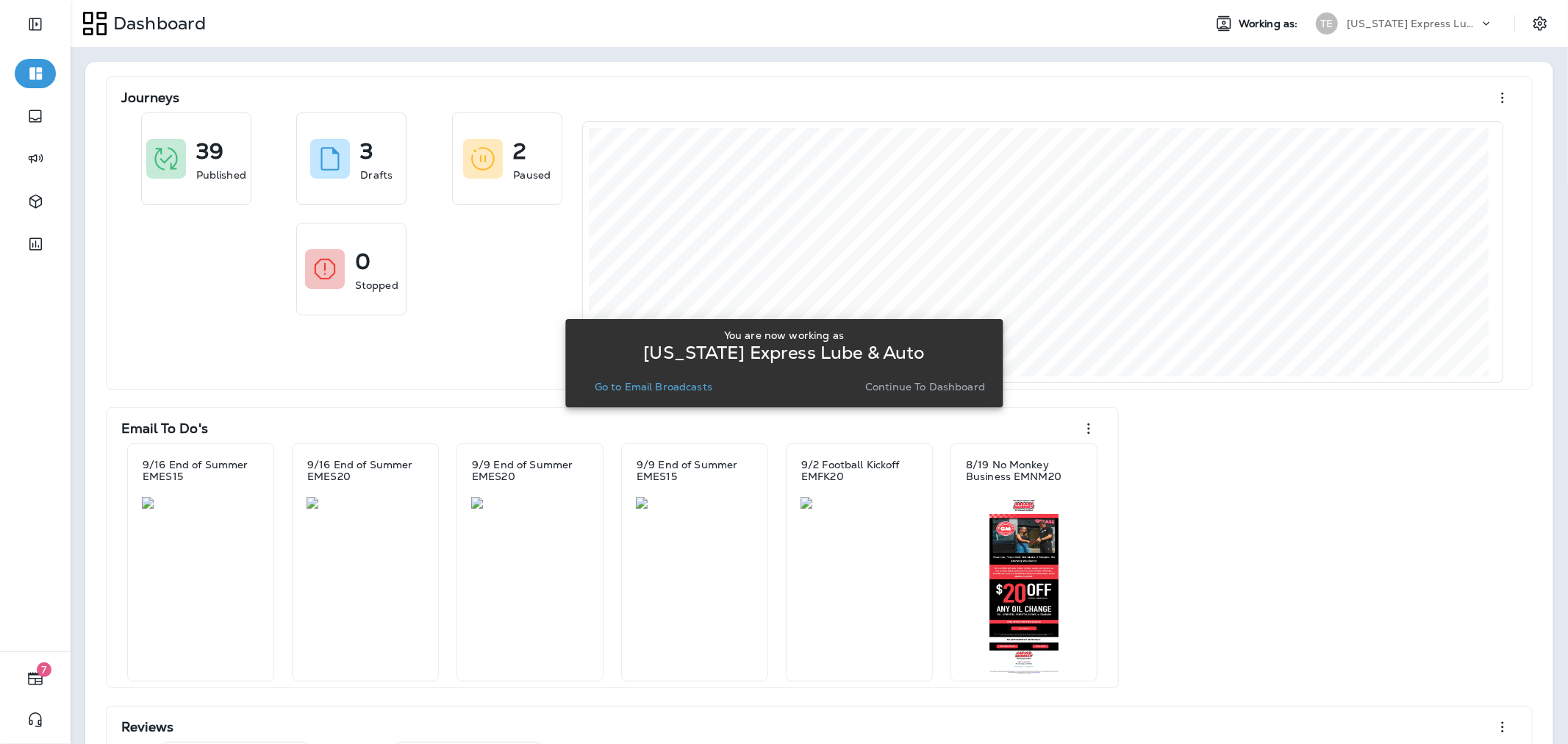
click at [699, 382] on p "Go to Email Broadcasts" at bounding box center [653, 386] width 117 height 12
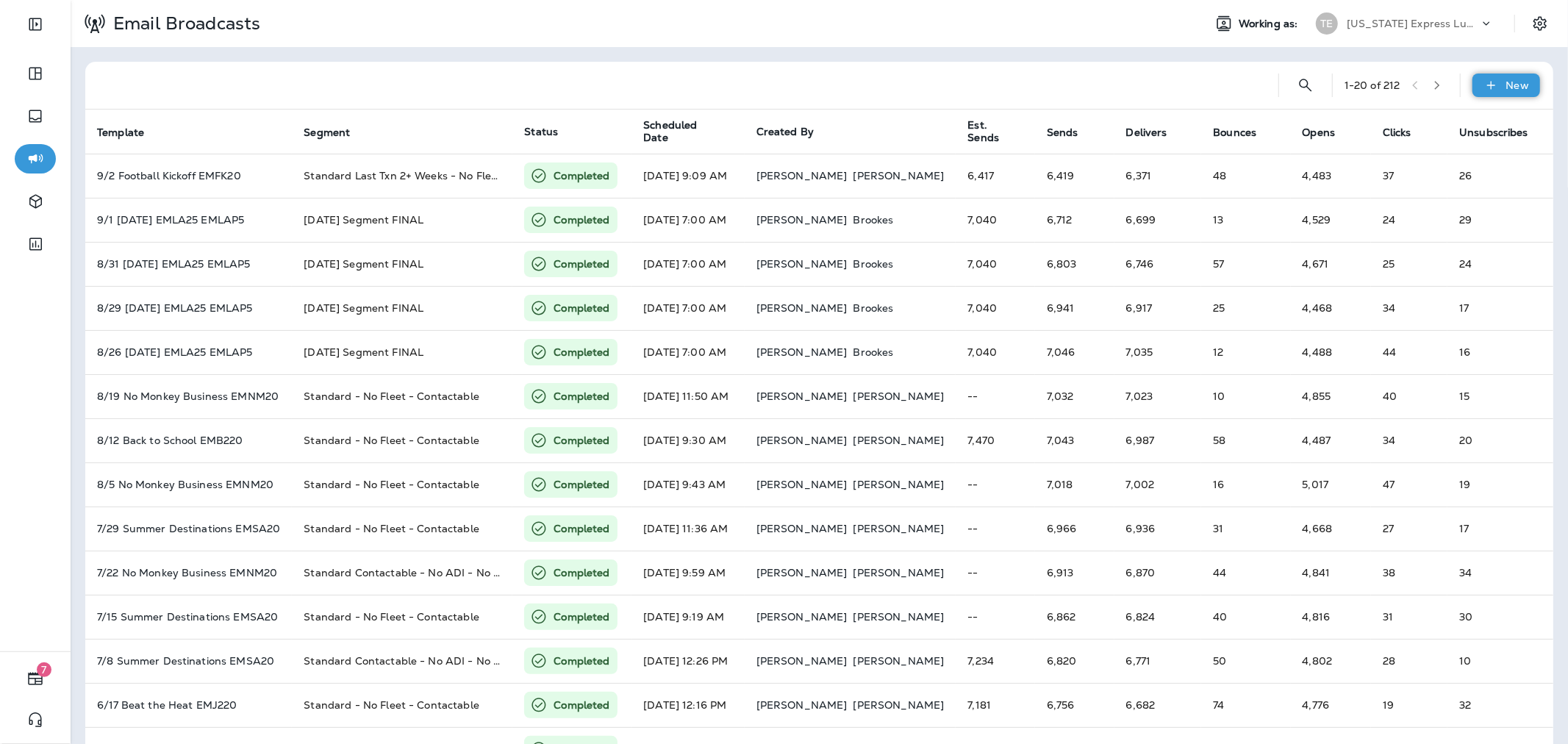
click at [1506, 81] on p "New" at bounding box center [1517, 85] width 23 height 12
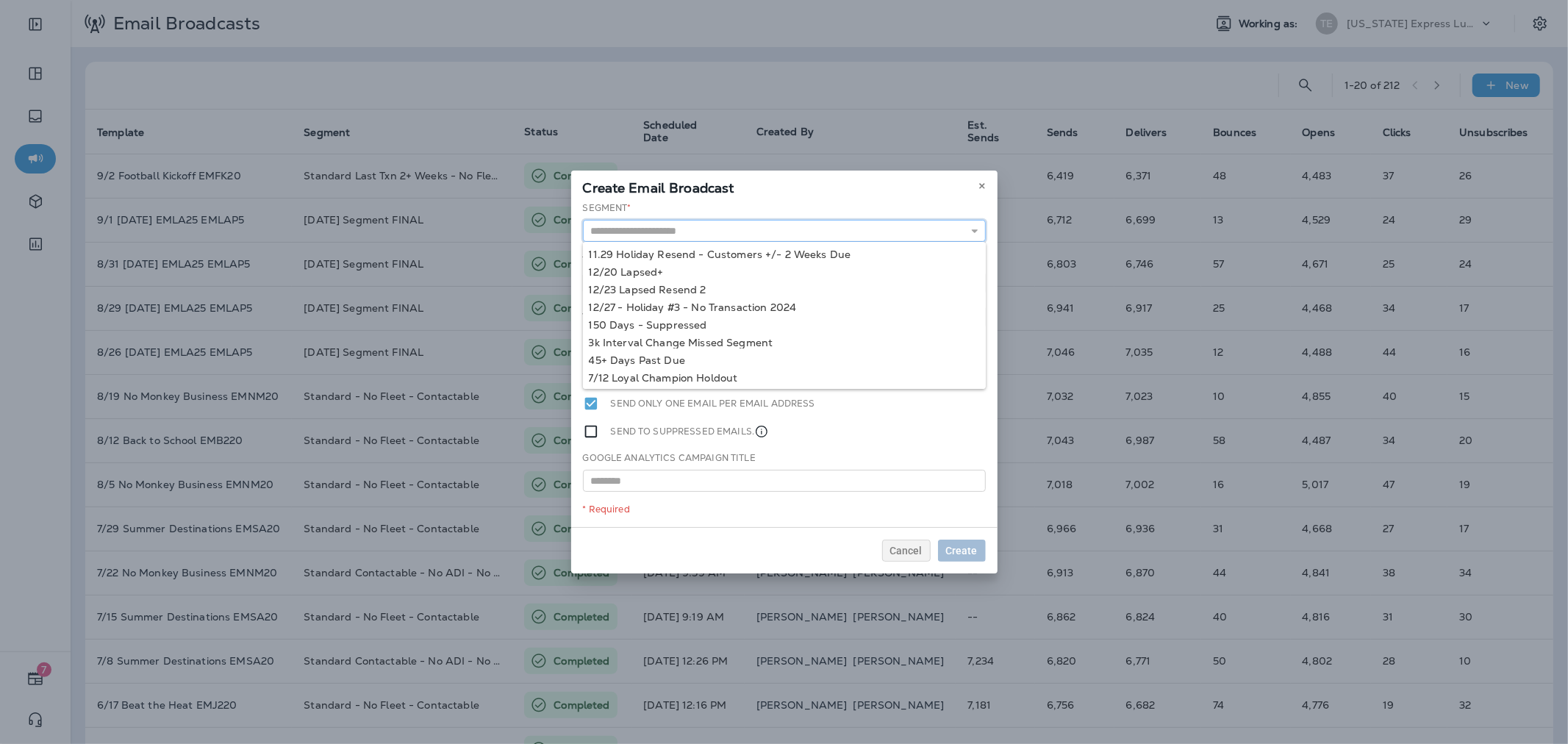
click at [809, 229] on input "text" at bounding box center [784, 231] width 403 height 22
type input "**********"
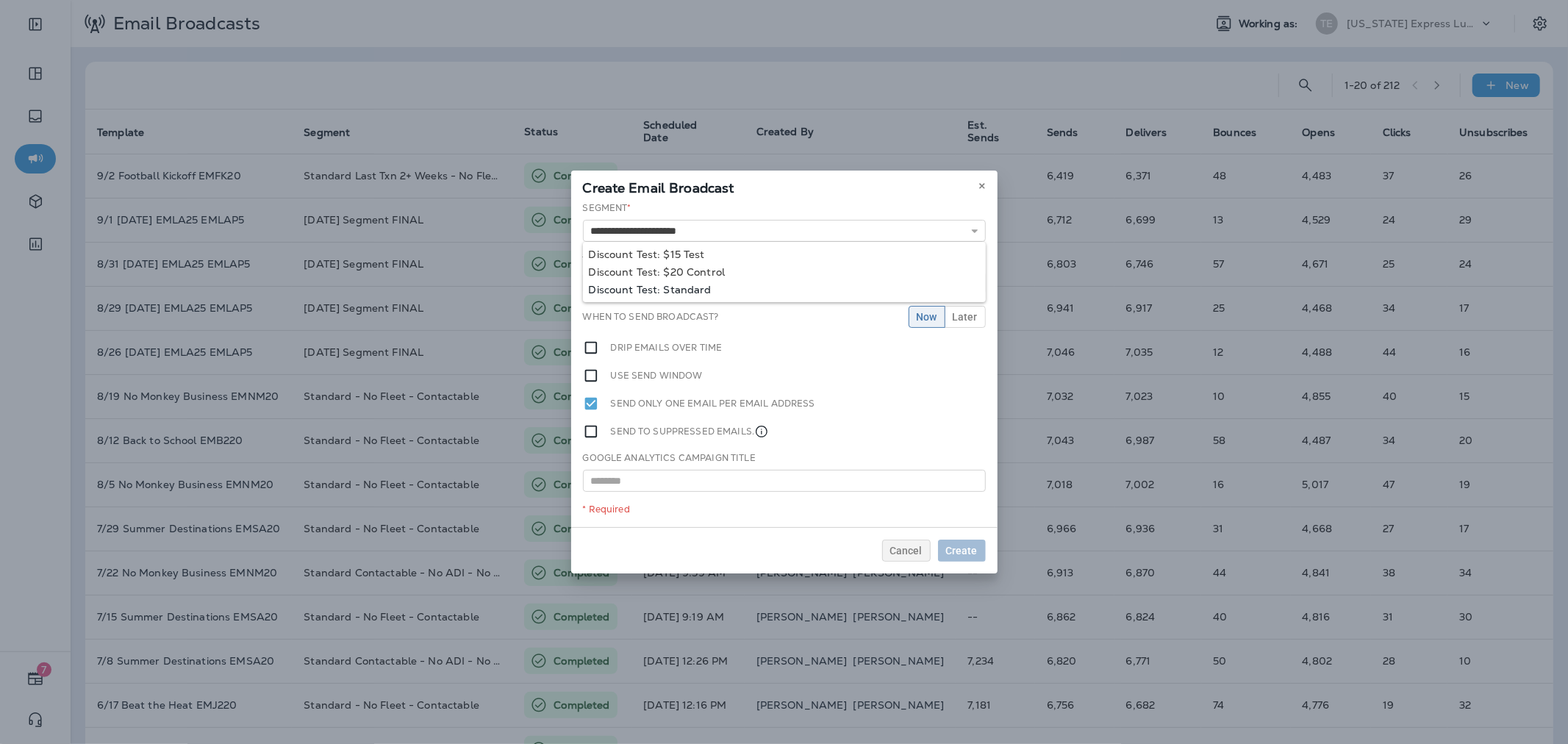
click at [694, 290] on div "**********" at bounding box center [784, 364] width 426 height 326
click at [688, 280] on input "text" at bounding box center [784, 285] width 403 height 22
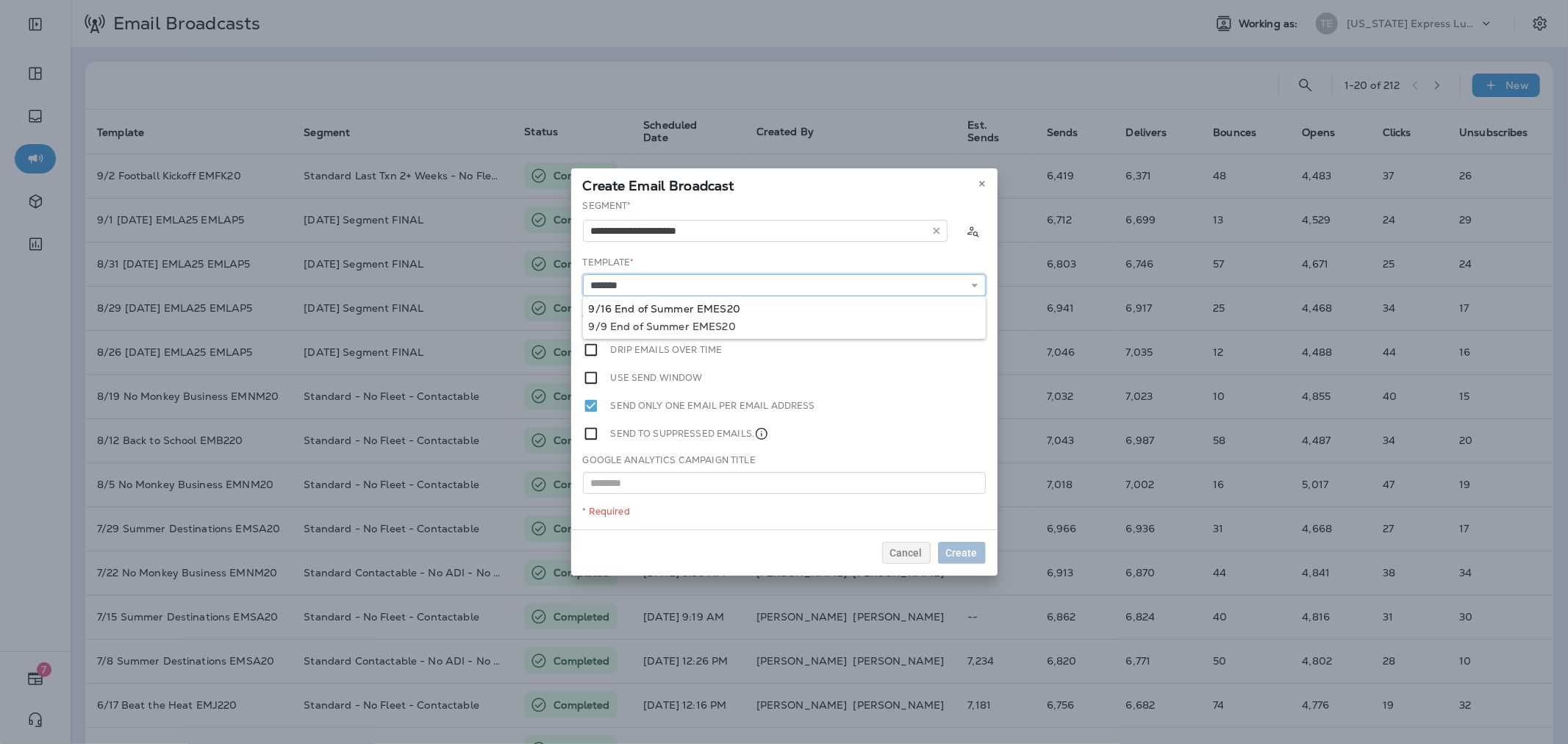
type input "**********"
click at [689, 306] on div "**********" at bounding box center [784, 364] width 426 height 330
click at [954, 324] on button "Later" at bounding box center [965, 319] width 41 height 22
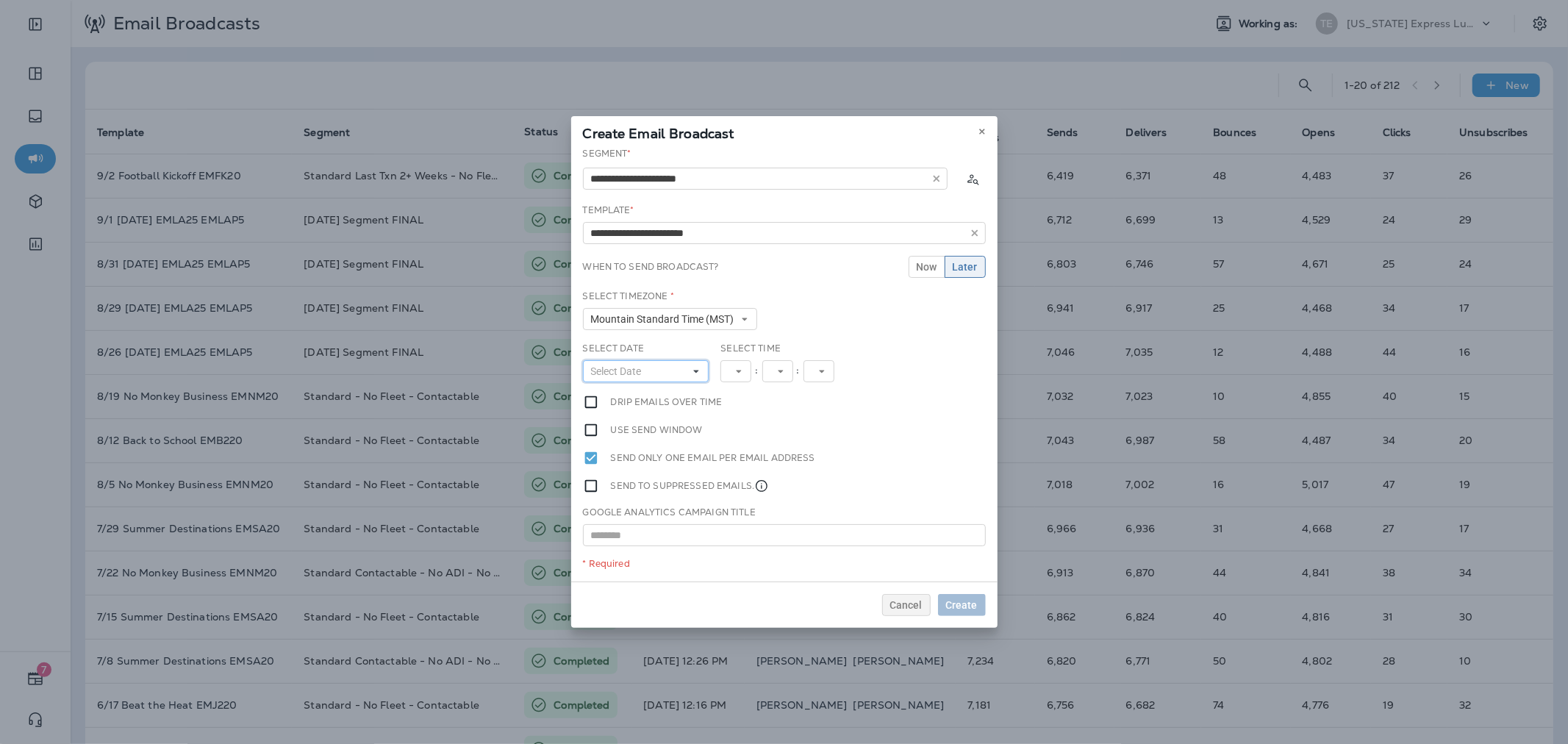
click at [674, 372] on button "Select Date" at bounding box center [646, 371] width 127 height 22
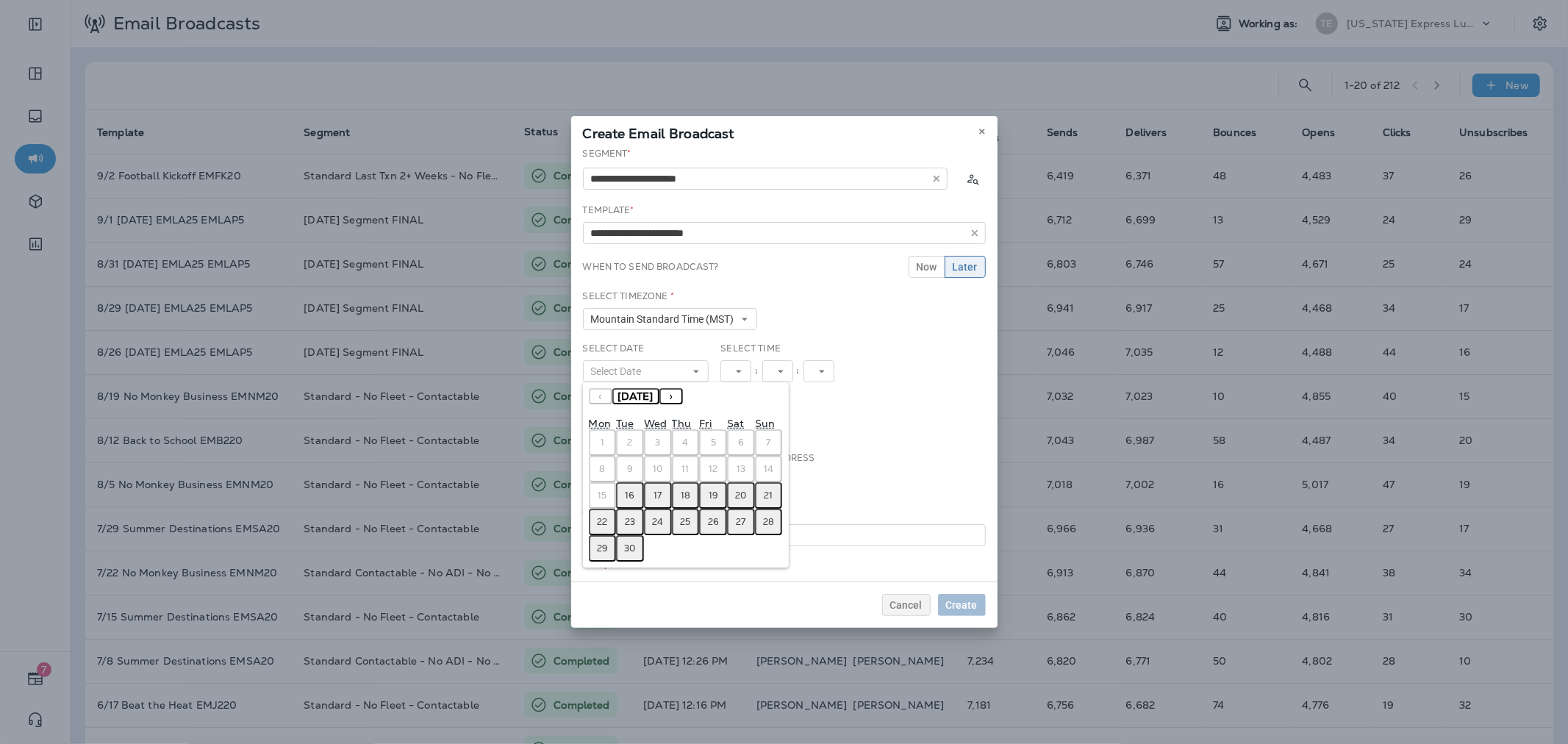
click at [634, 490] on abbr "16" at bounding box center [630, 495] width 9 height 12
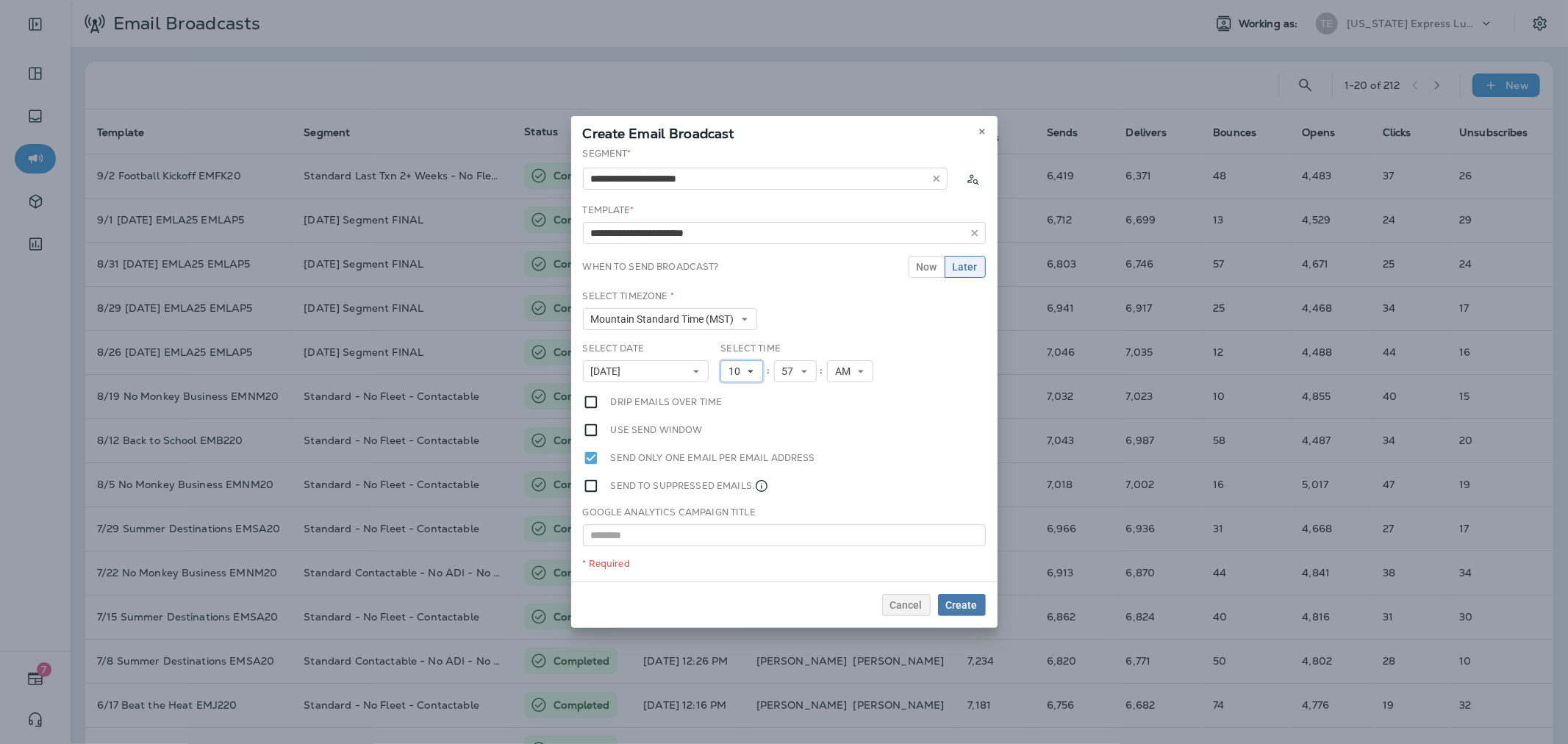
click at [756, 372] on button "10" at bounding box center [742, 371] width 43 height 22
click at [732, 568] on link "11" at bounding box center [742, 571] width 43 height 18
click at [955, 606] on span "Create" at bounding box center [962, 605] width 32 height 10
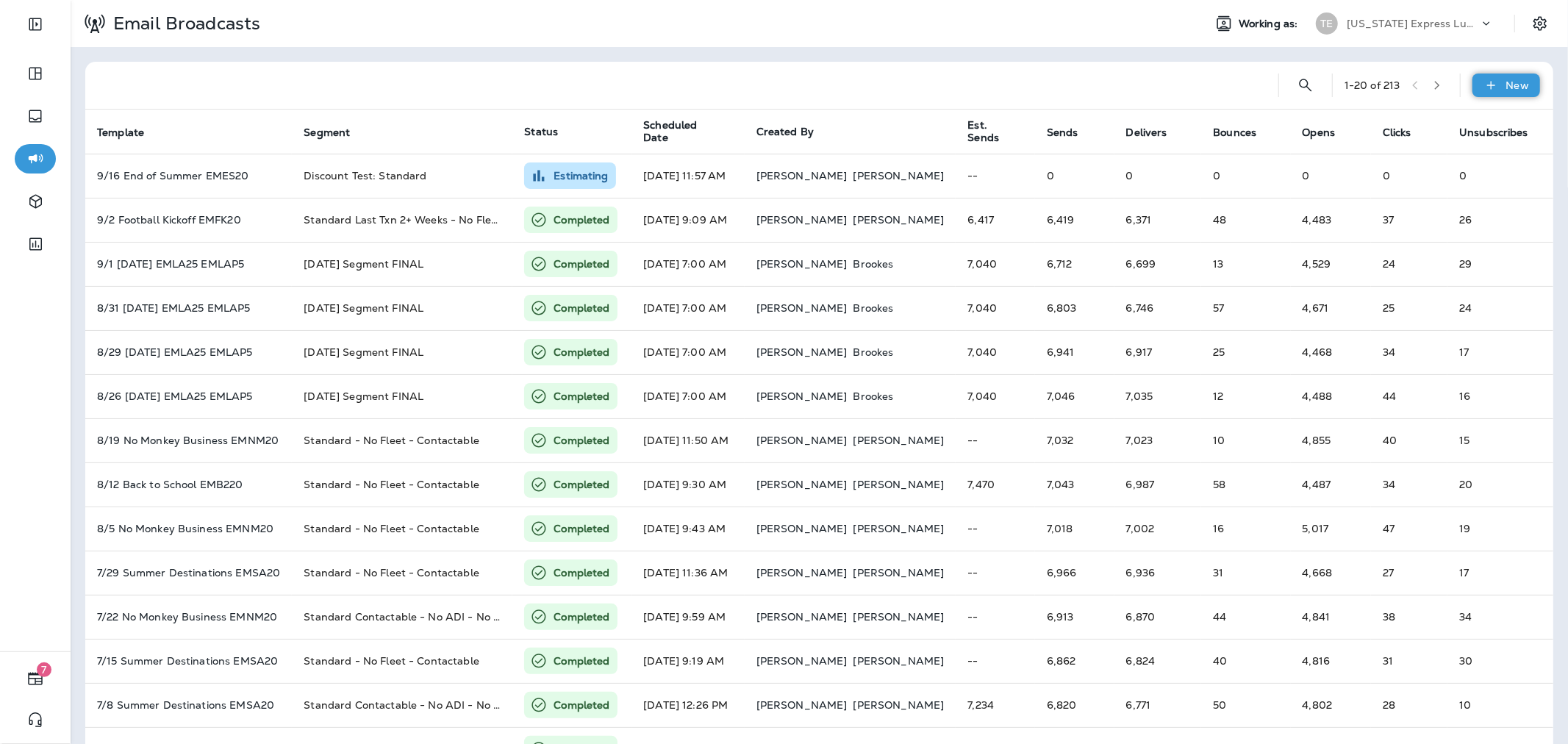
click at [1492, 92] on div "New" at bounding box center [1506, 86] width 68 height 23
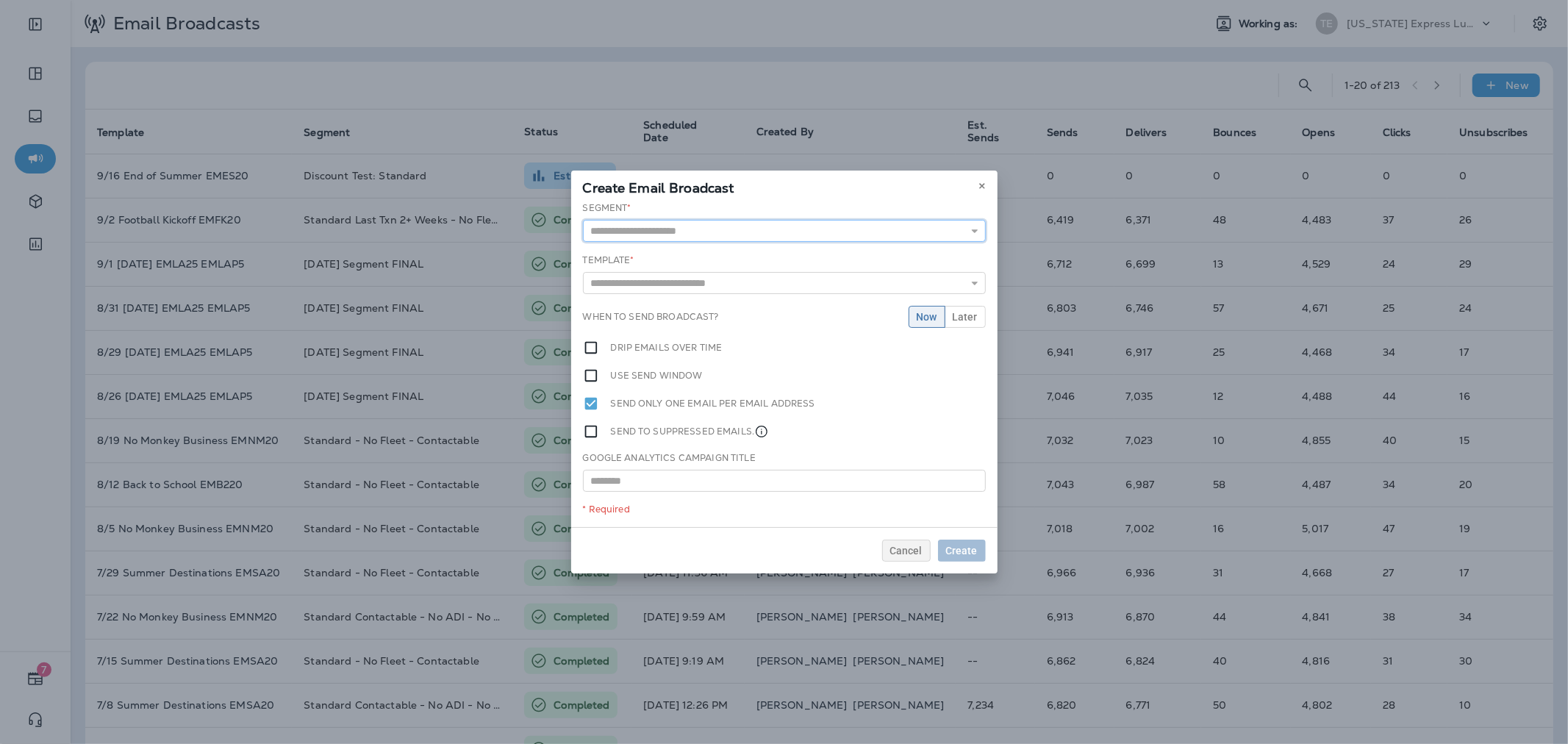
click at [832, 231] on input "text" at bounding box center [784, 231] width 403 height 22
type input "**********"
click at [689, 253] on div "**********" at bounding box center [784, 364] width 426 height 326
click at [687, 281] on input "text" at bounding box center [784, 285] width 403 height 22
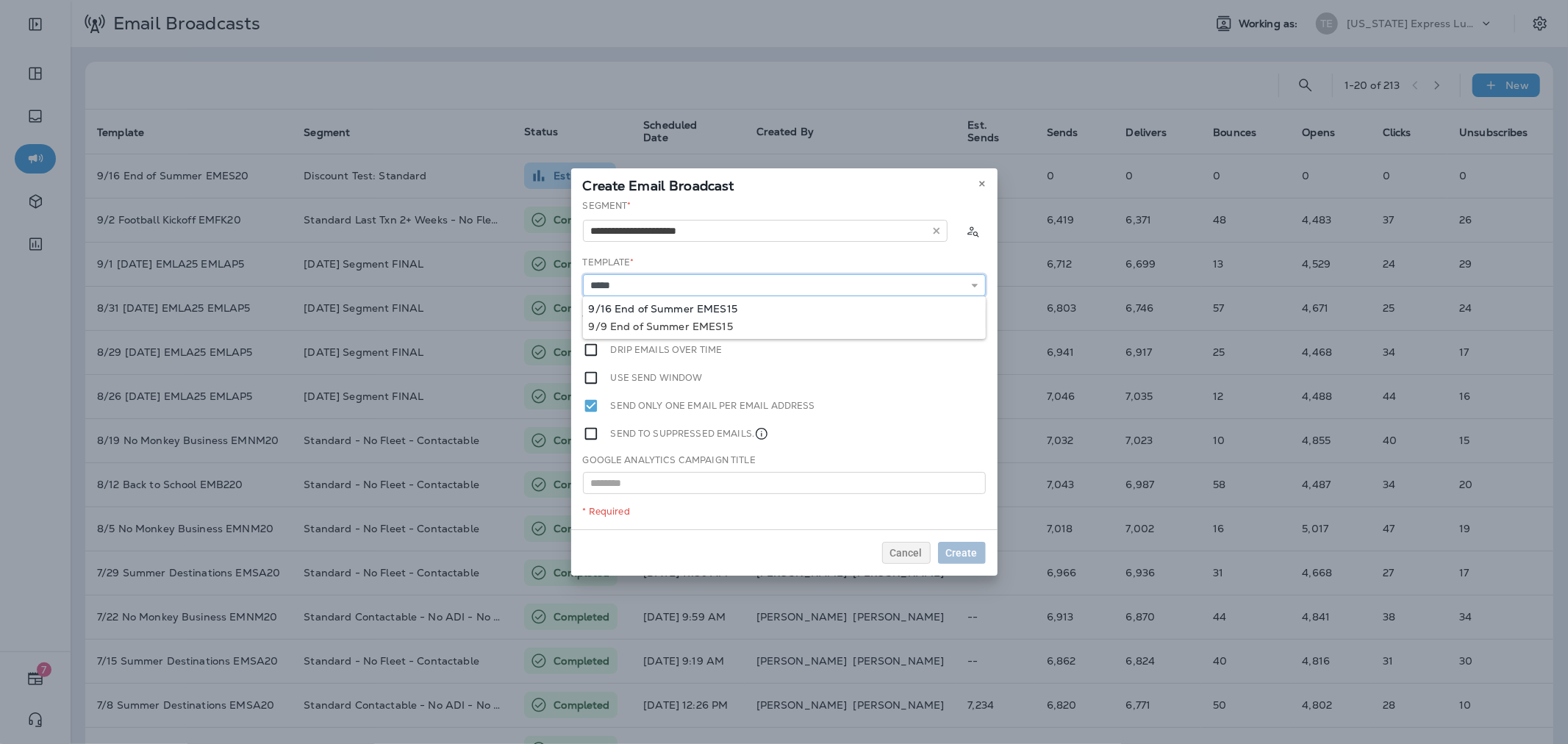
type input "**********"
click at [704, 307] on div "**********" at bounding box center [784, 364] width 426 height 330
click at [971, 321] on span "Later" at bounding box center [965, 319] width 25 height 10
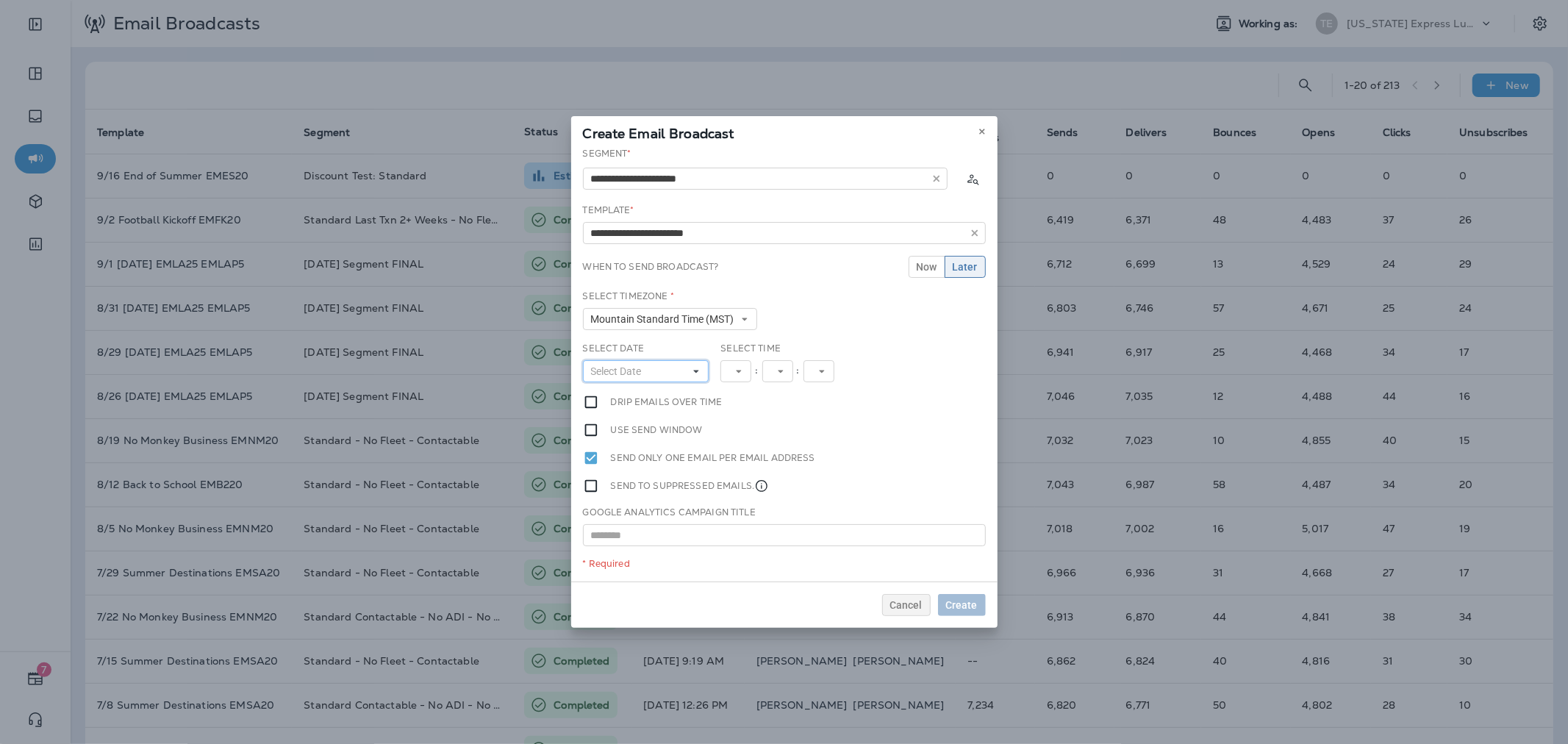
click at [657, 370] on button "Select Date" at bounding box center [646, 371] width 127 height 22
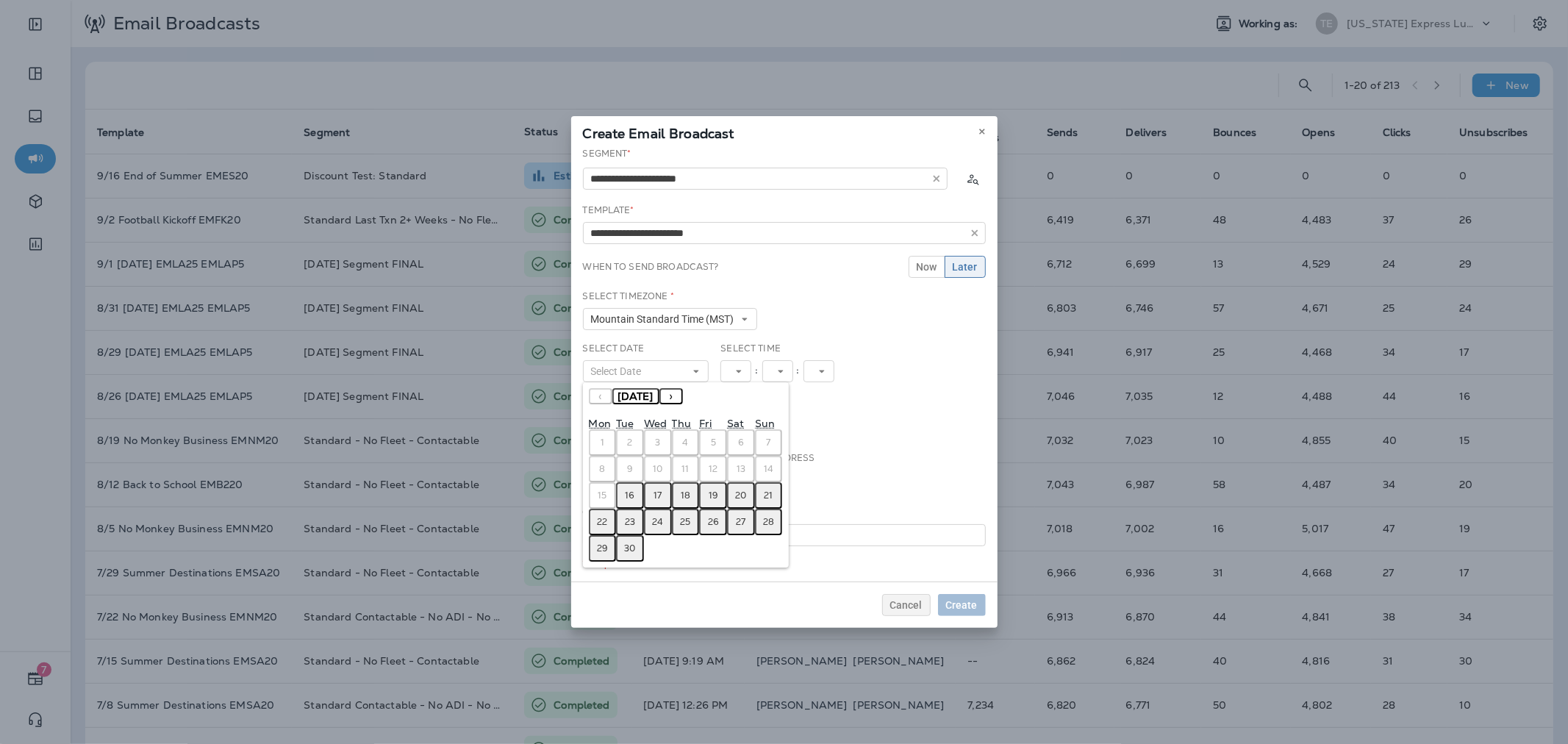
click at [634, 491] on abbr "16" at bounding box center [630, 495] width 9 height 12
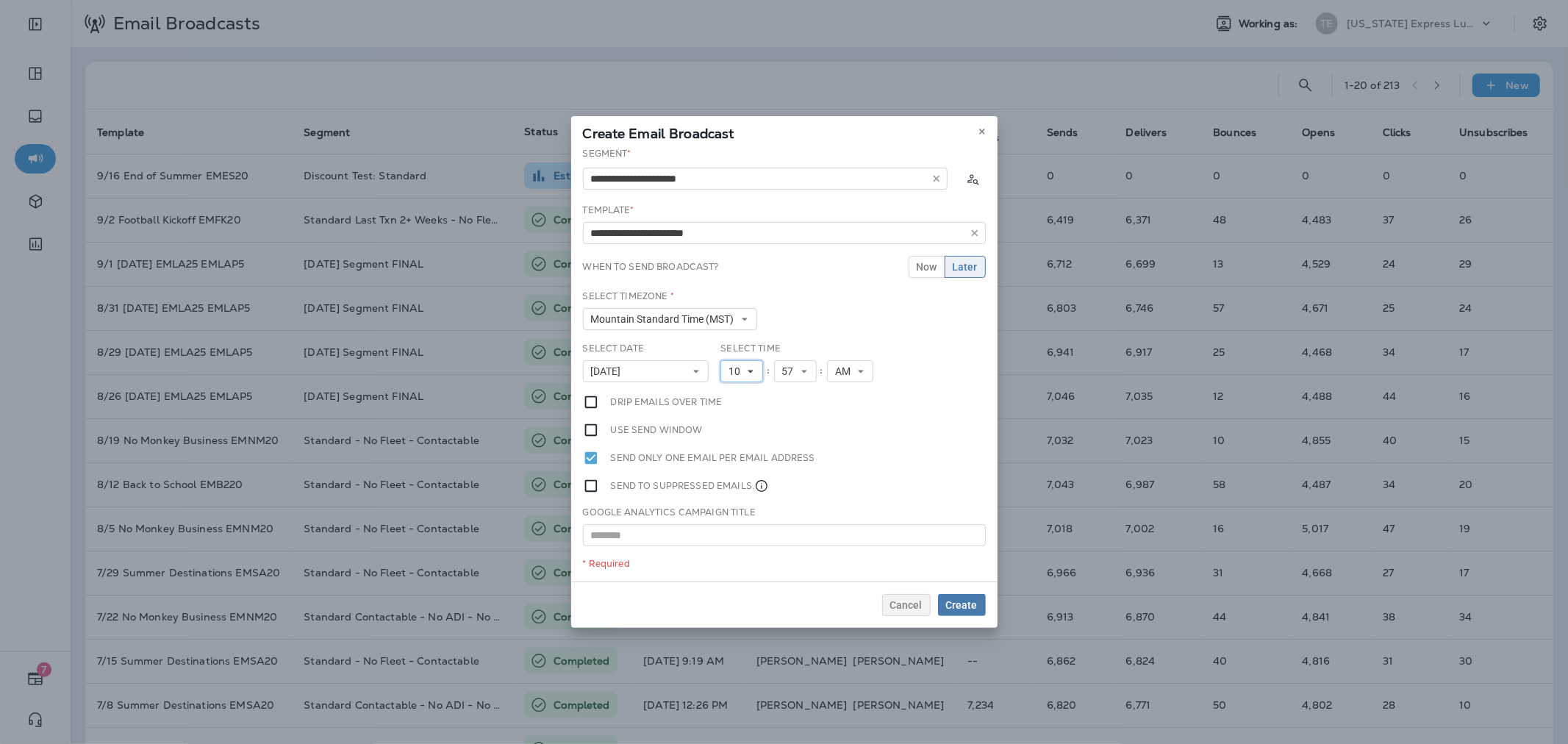
click at [751, 371] on icon at bounding box center [750, 371] width 9 height 9
click at [730, 567] on link "11" at bounding box center [742, 571] width 43 height 18
click at [976, 600] on span "Create" at bounding box center [962, 605] width 32 height 10
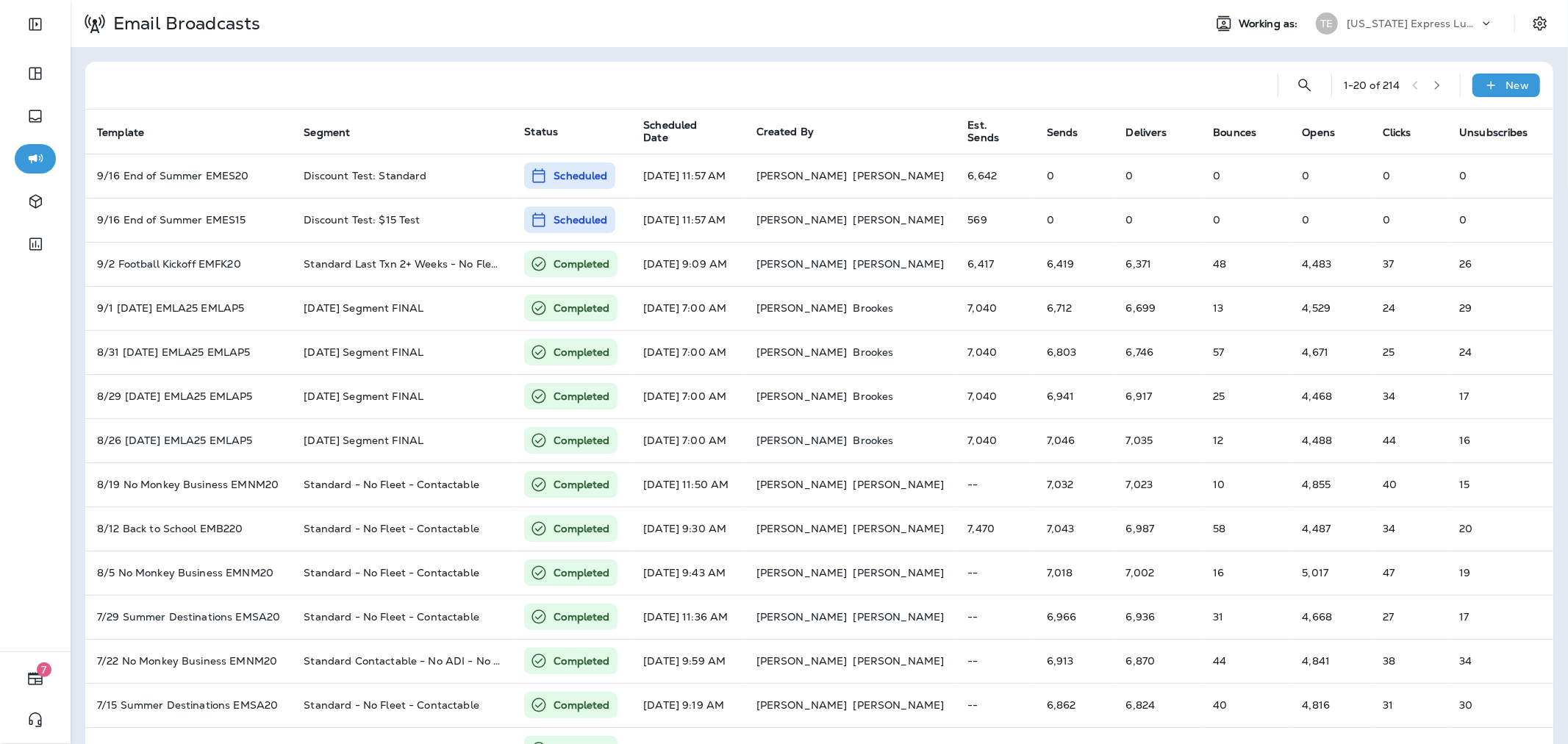
click at [1361, 35] on div "TE [US_STATE] Express Lube & Auto" at bounding box center [1404, 23] width 195 height 30
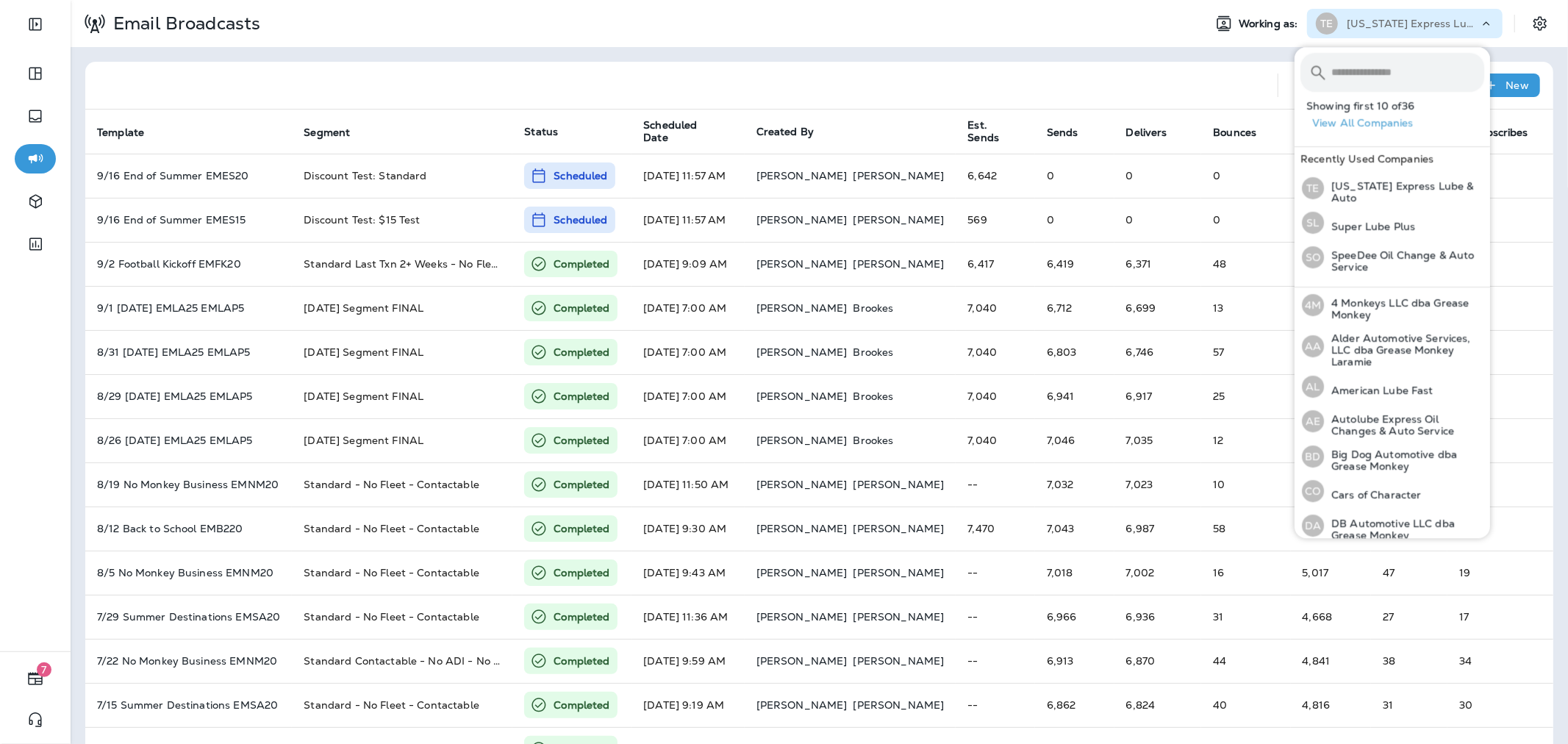
click at [1357, 67] on input "text" at bounding box center [1407, 72] width 153 height 39
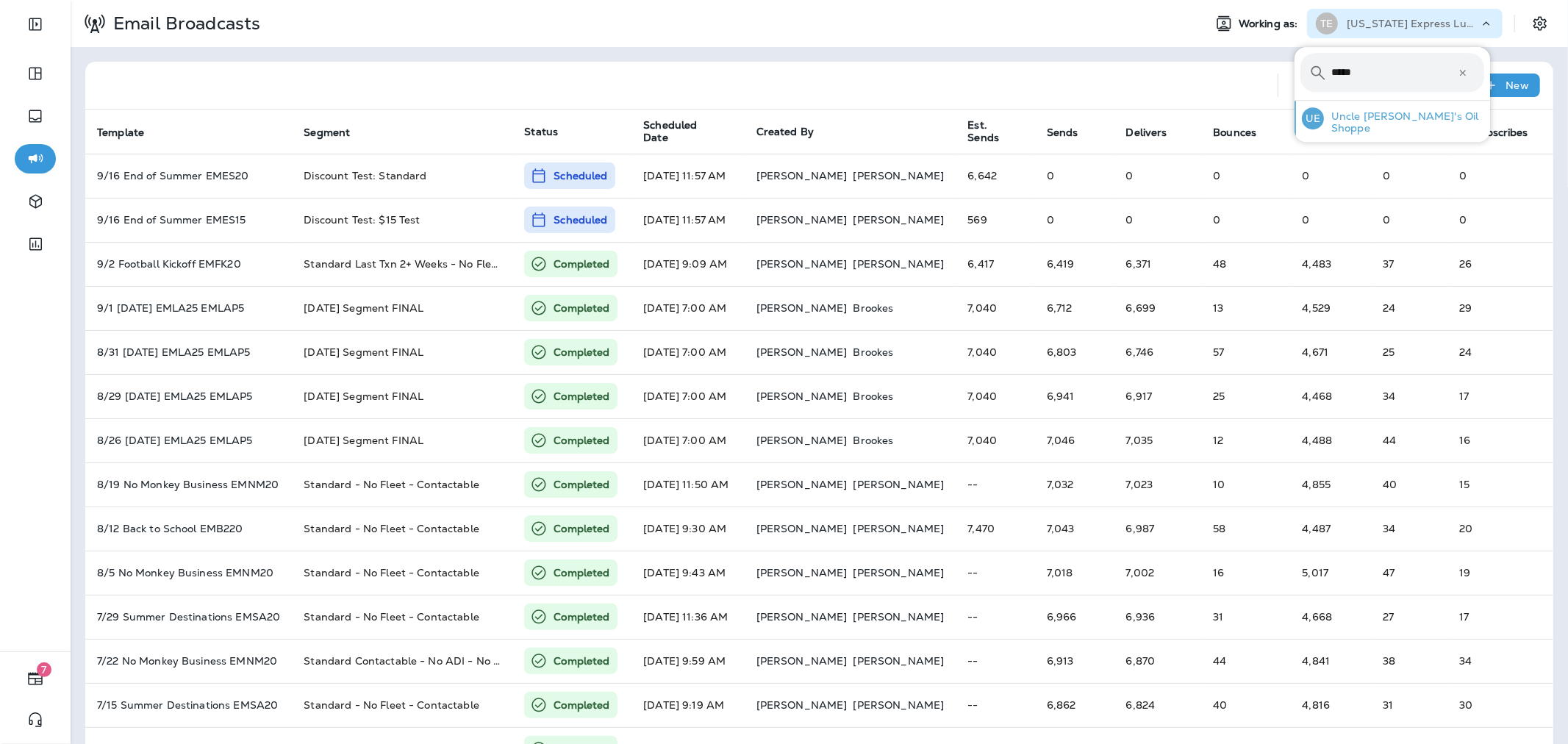
type input "*****"
click at [1406, 114] on p "Uncle [PERSON_NAME]'s Oil Shoppe" at bounding box center [1404, 122] width 160 height 23
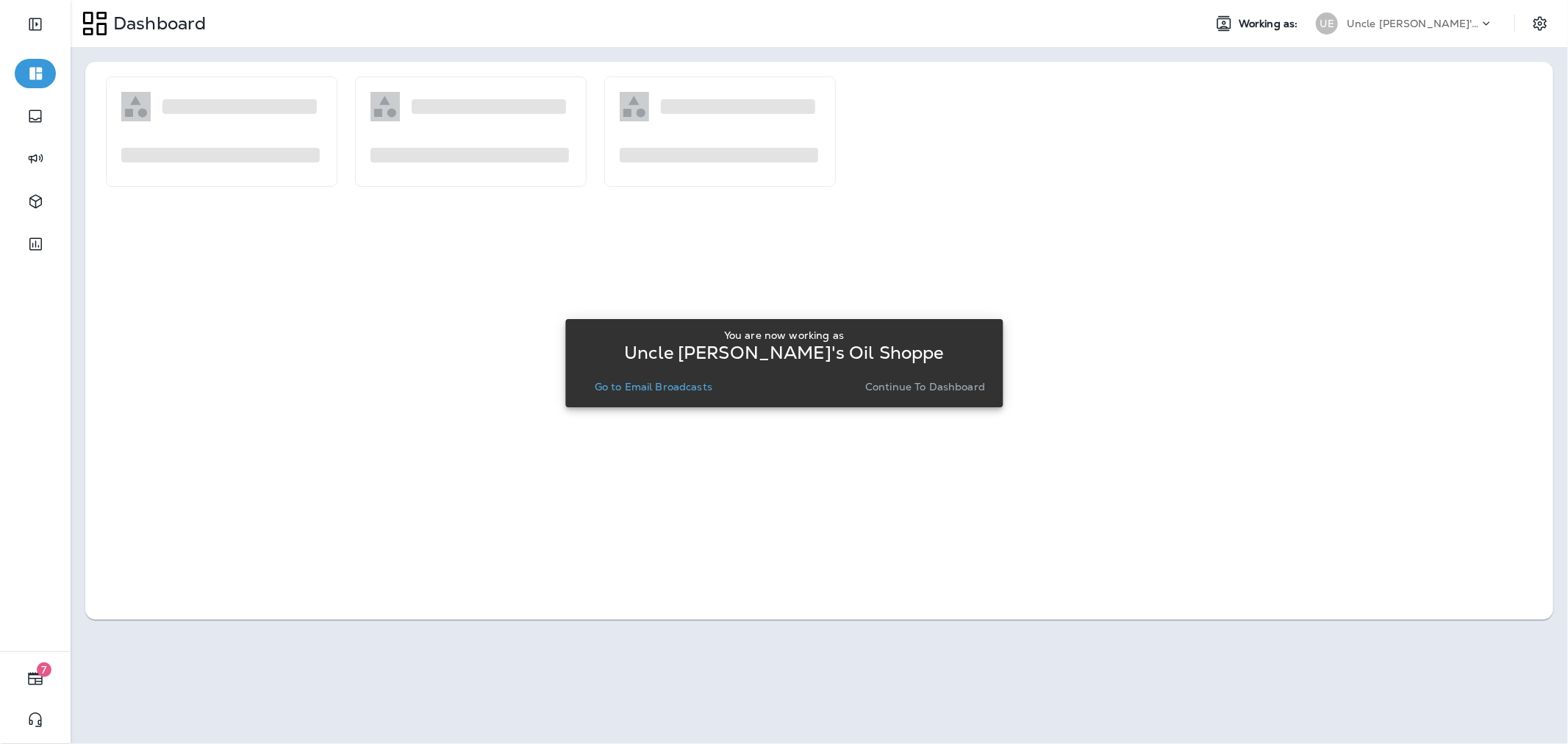
click at [679, 386] on p "Go to Email Broadcasts" at bounding box center [653, 386] width 117 height 12
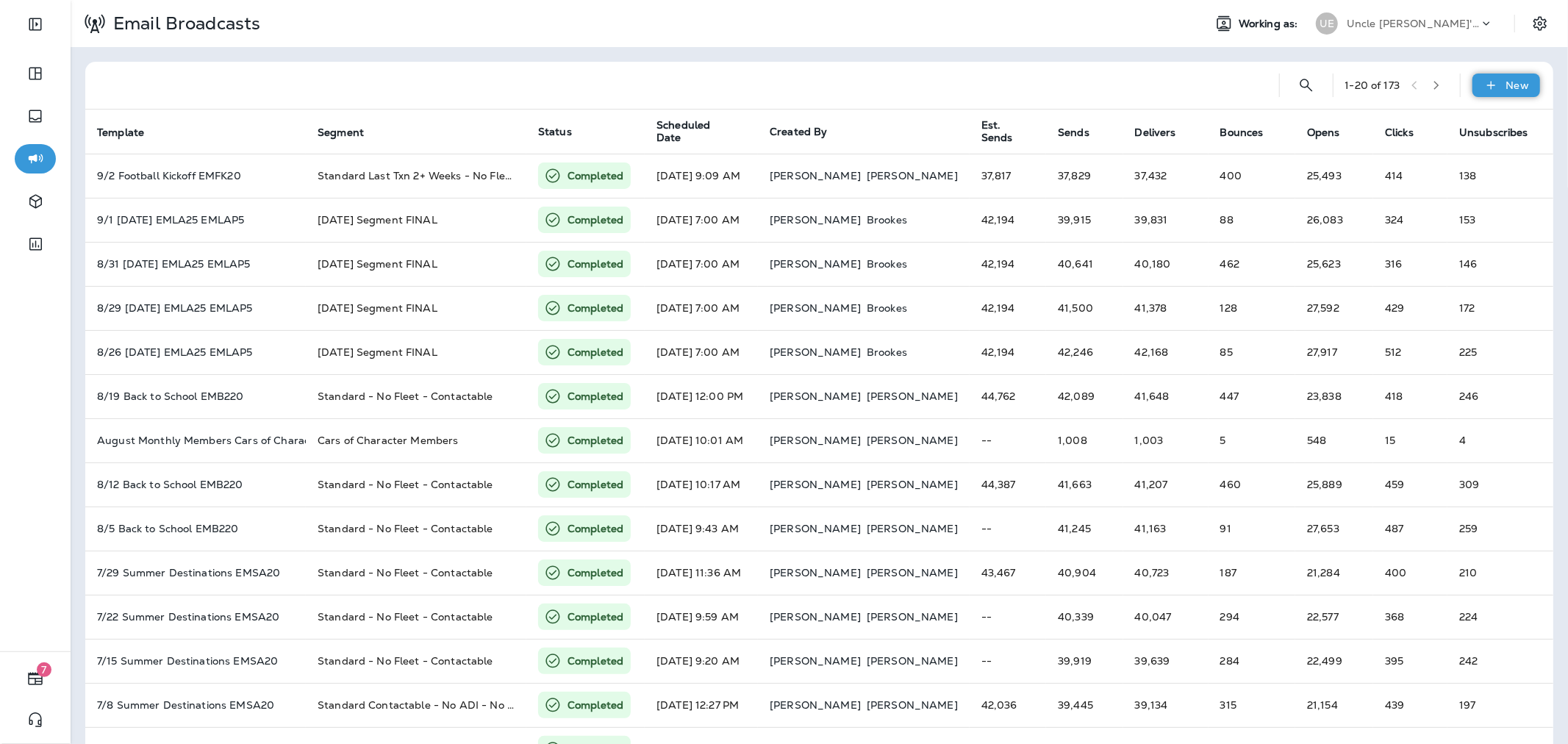
click at [1472, 96] on div "New" at bounding box center [1506, 86] width 68 height 23
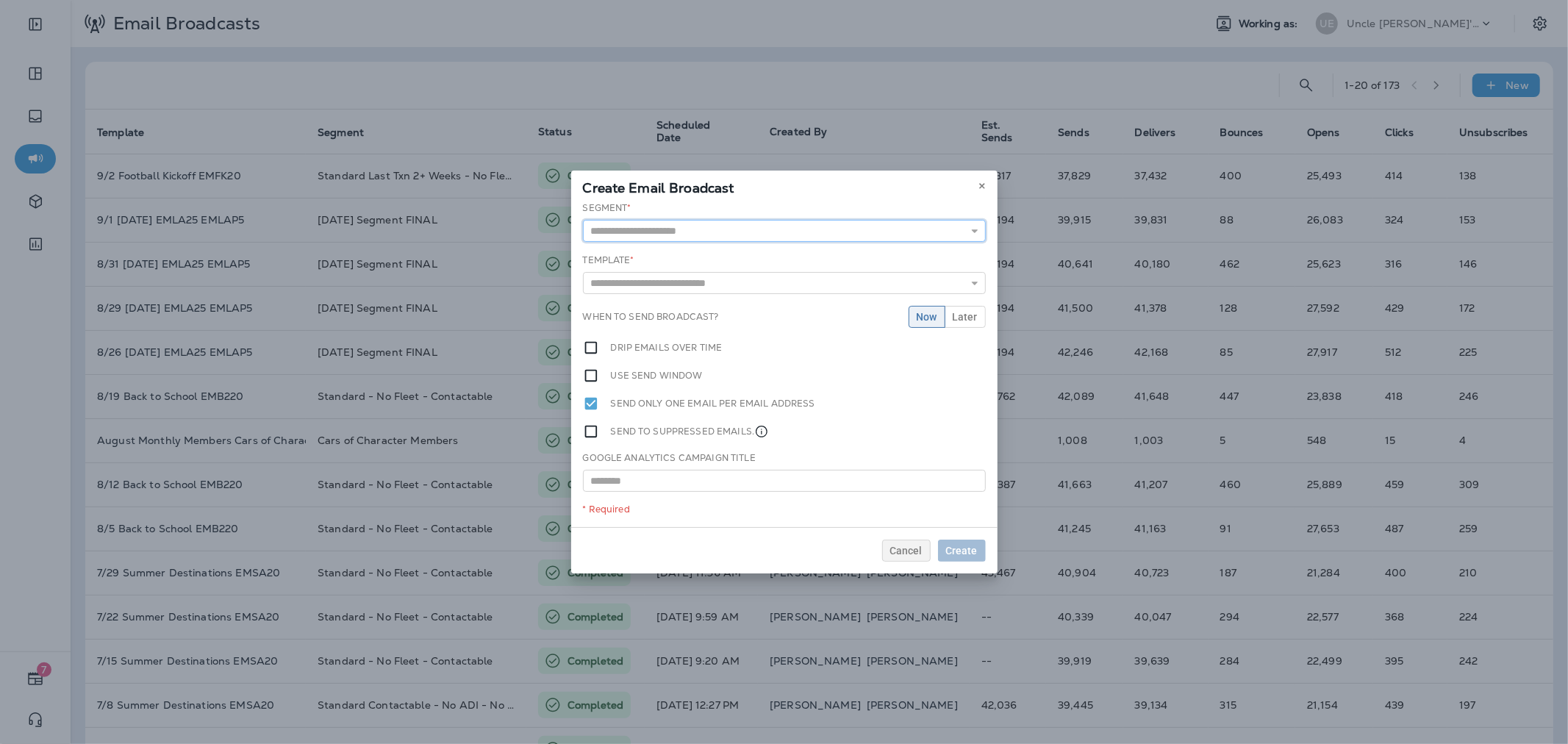
click at [805, 231] on input "text" at bounding box center [784, 231] width 403 height 22
type input "**********"
click at [689, 290] on div "**********" at bounding box center [784, 364] width 426 height 326
click at [741, 294] on input "text" at bounding box center [784, 285] width 403 height 22
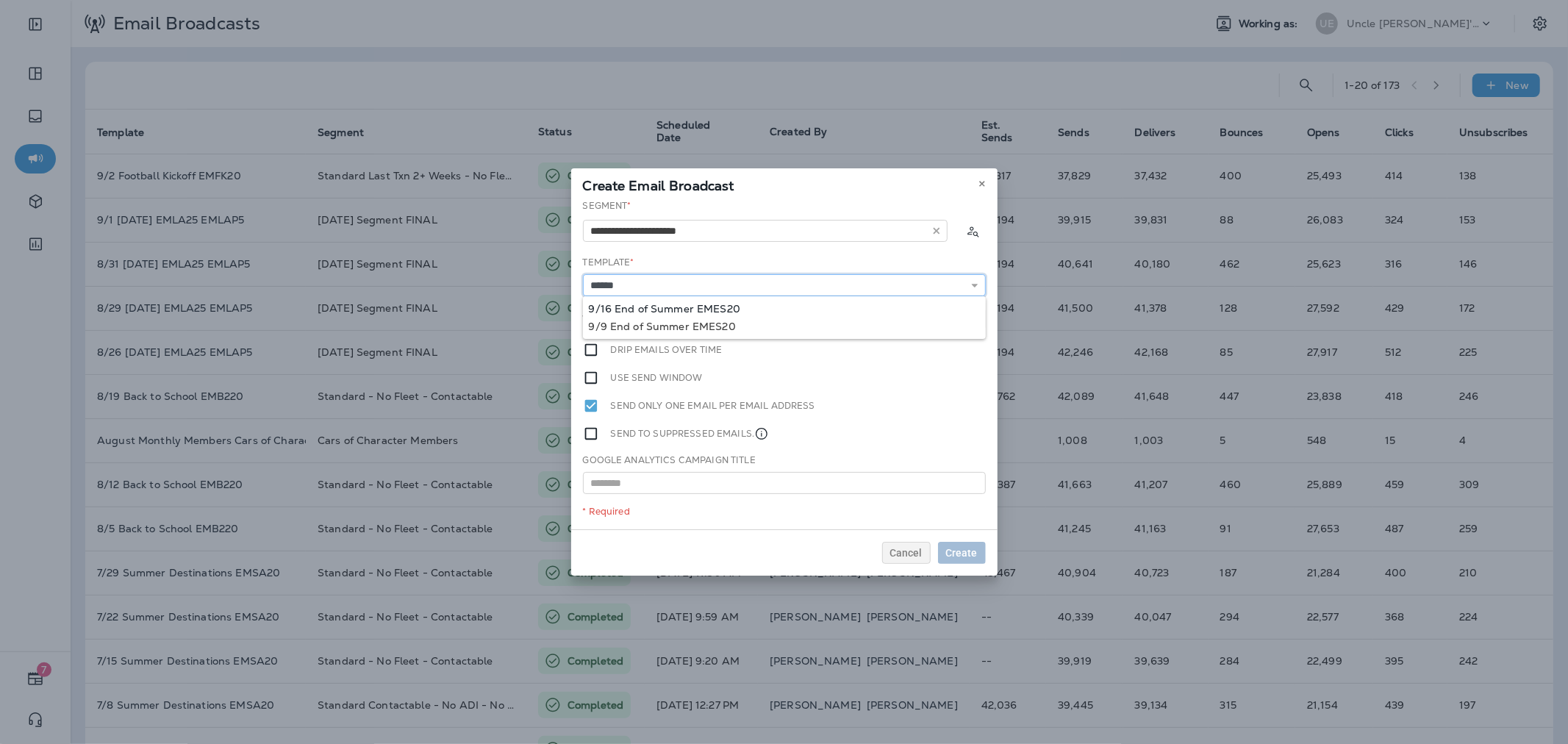
type input "**********"
click at [739, 299] on div "**********" at bounding box center [784, 364] width 426 height 330
click at [963, 314] on span "Later" at bounding box center [965, 319] width 25 height 10
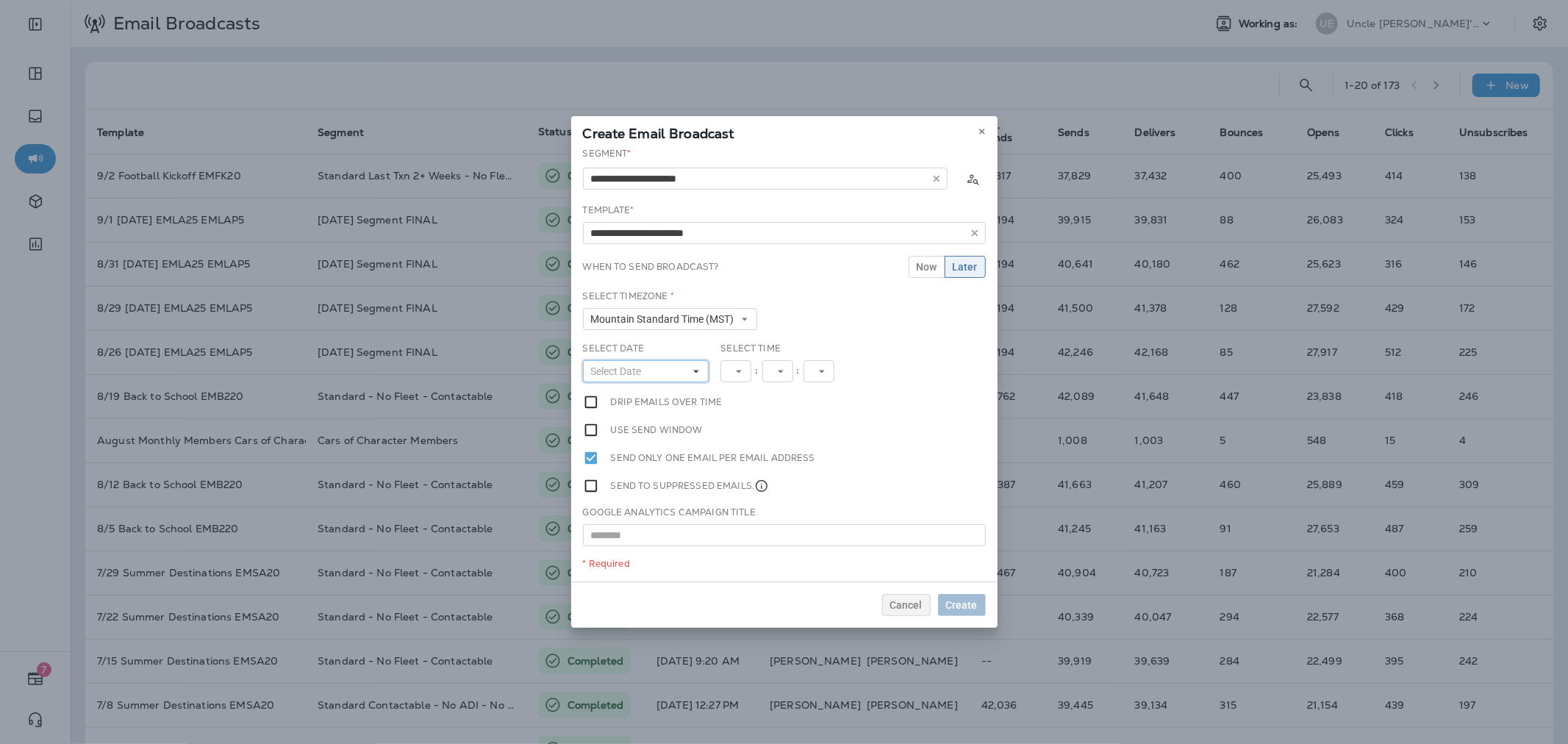
click at [692, 370] on icon at bounding box center [696, 371] width 9 height 9
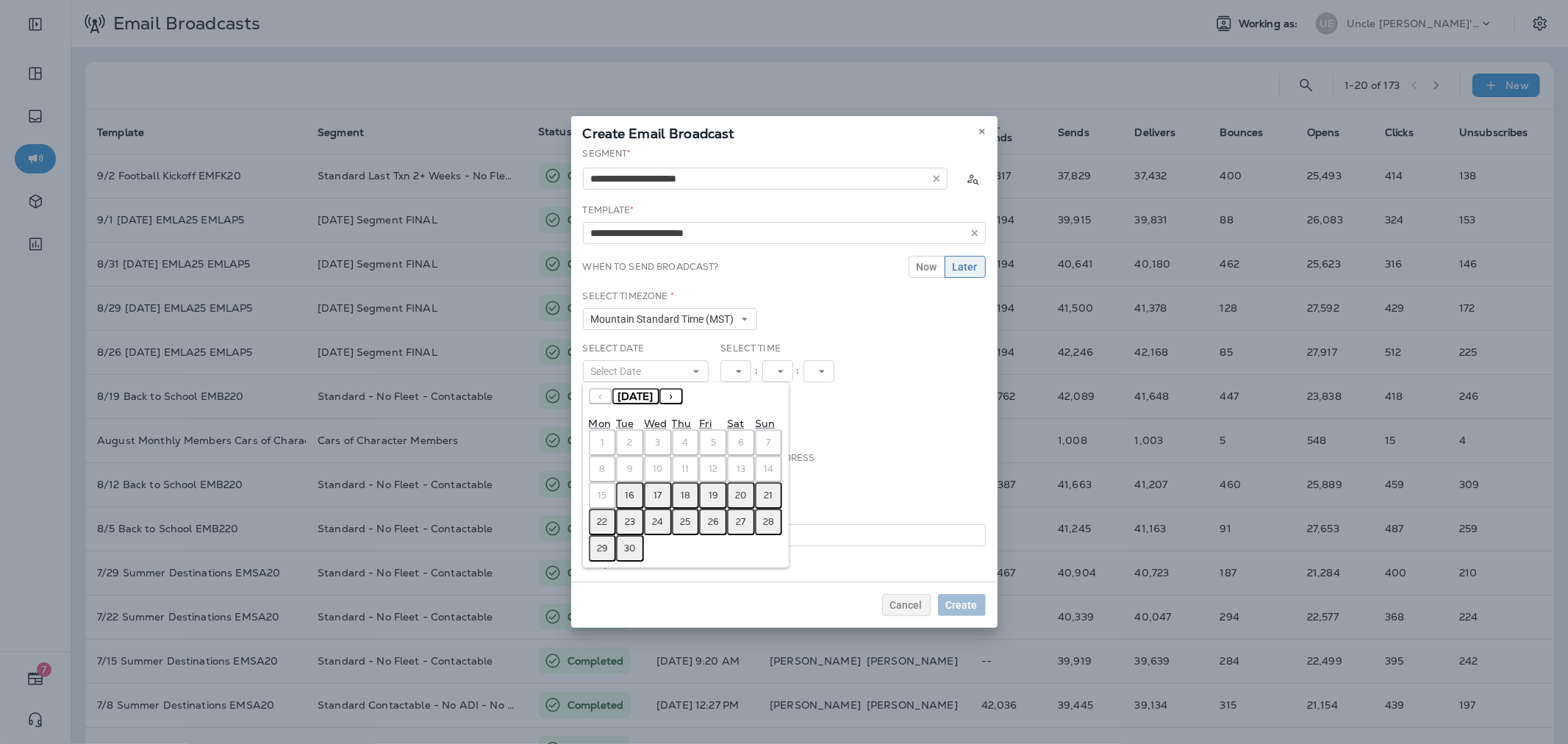
click at [634, 497] on button "16" at bounding box center [630, 495] width 28 height 26
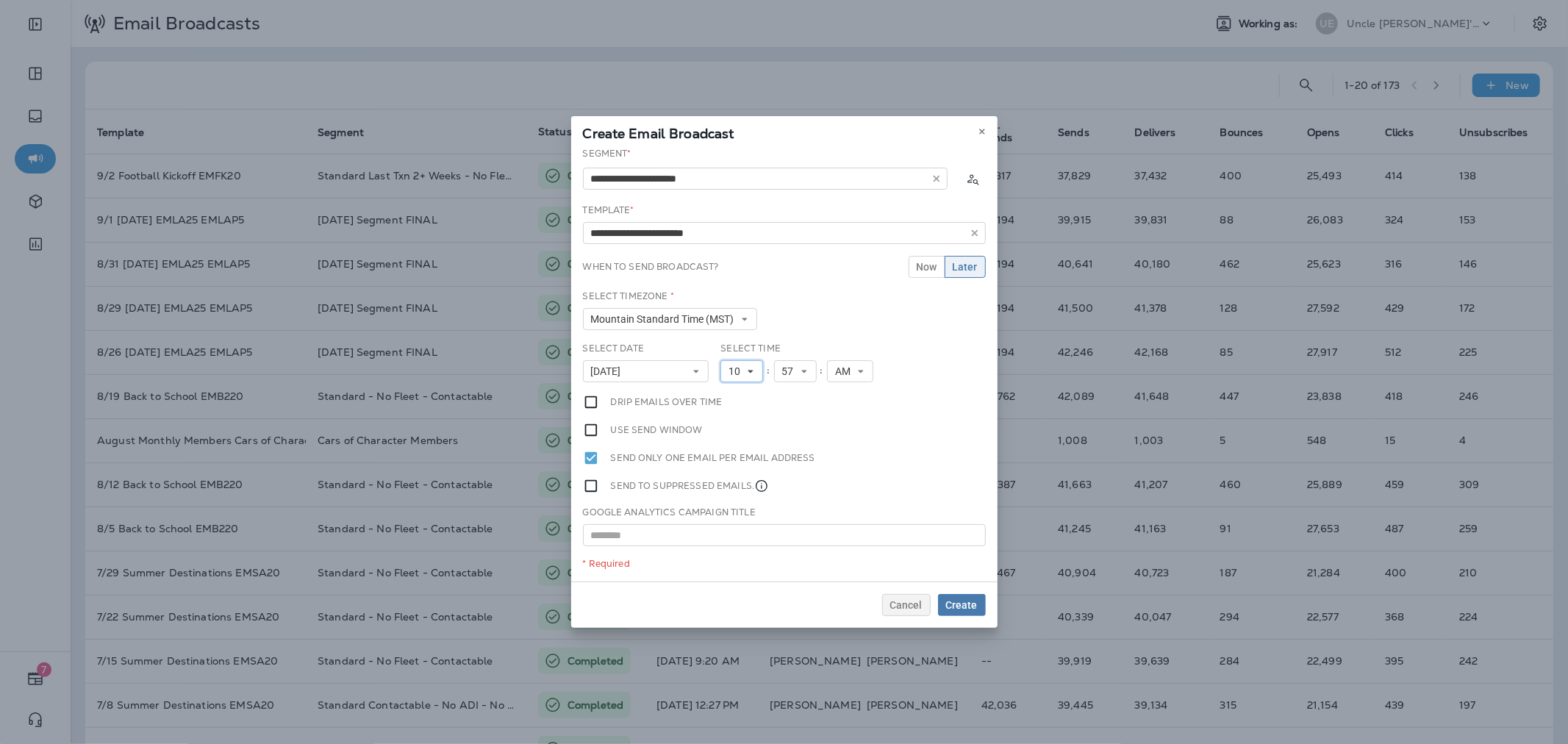
click at [749, 372] on icon at bounding box center [750, 371] width 9 height 9
click at [733, 566] on link "11" at bounding box center [742, 571] width 43 height 18
click at [957, 596] on button "Create" at bounding box center [961, 605] width 47 height 22
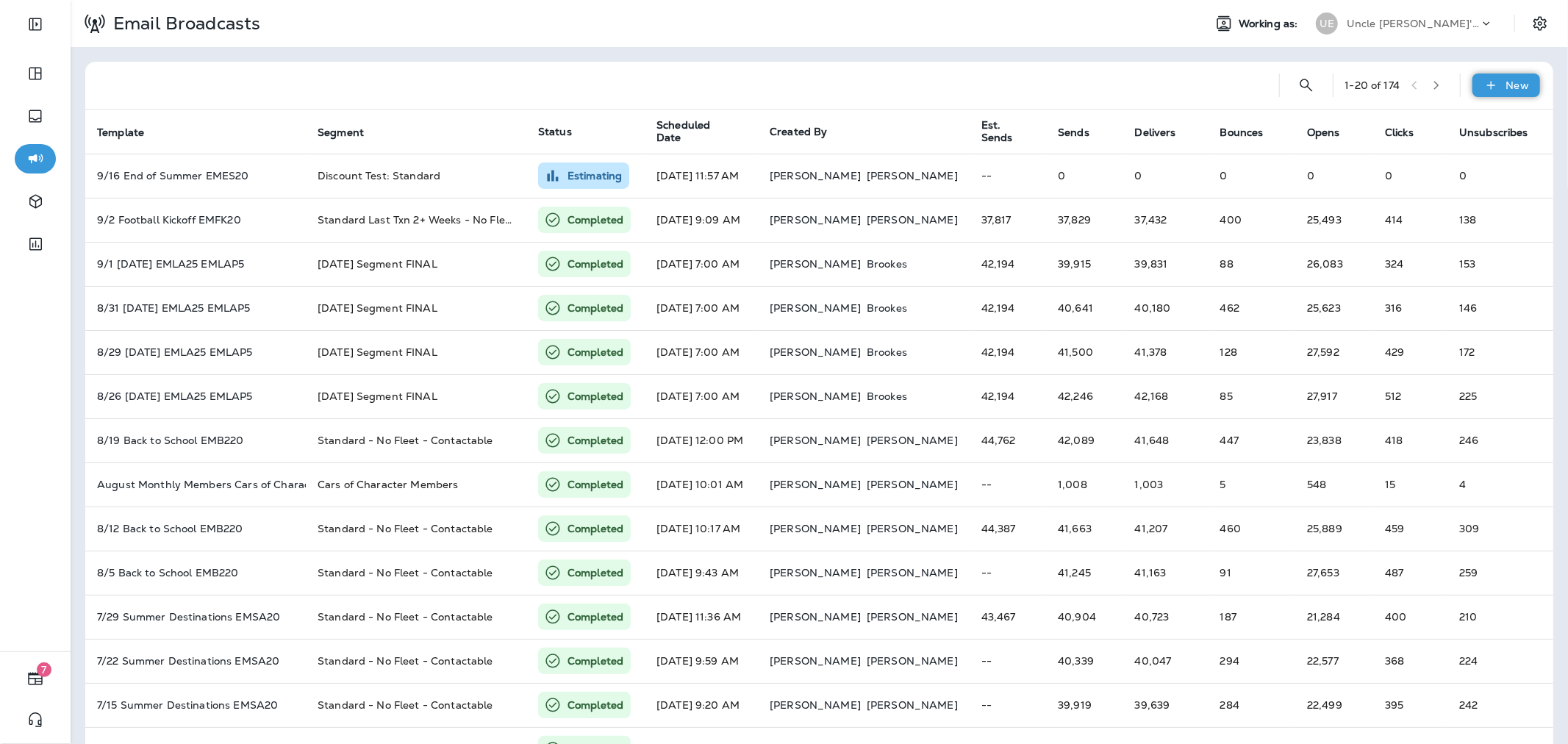
click at [1489, 85] on div "New" at bounding box center [1506, 86] width 68 height 23
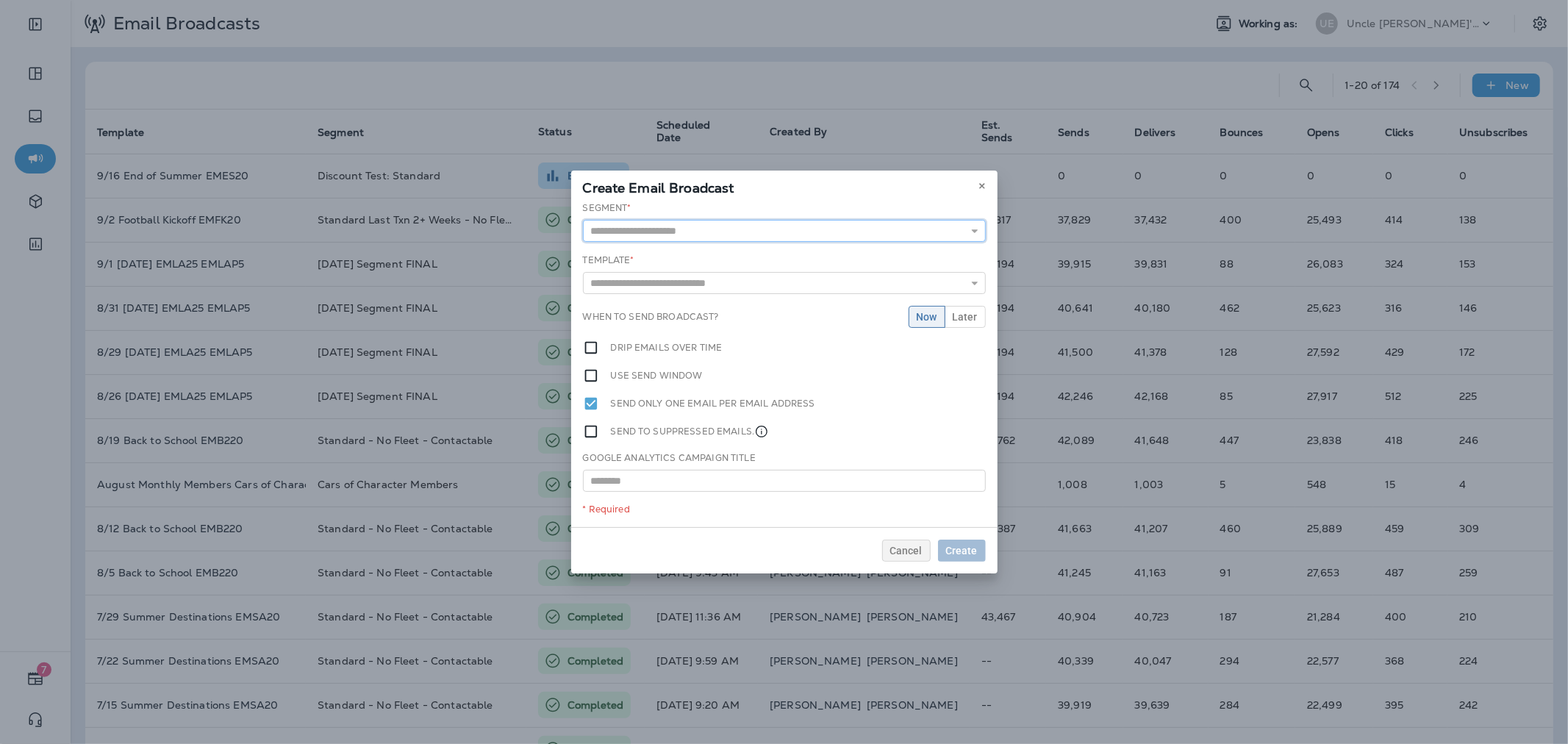
click at [869, 232] on input "text" at bounding box center [784, 231] width 403 height 22
type input "**********"
click at [700, 254] on div "**********" at bounding box center [784, 364] width 426 height 330
click at [698, 285] on input "text" at bounding box center [784, 285] width 403 height 22
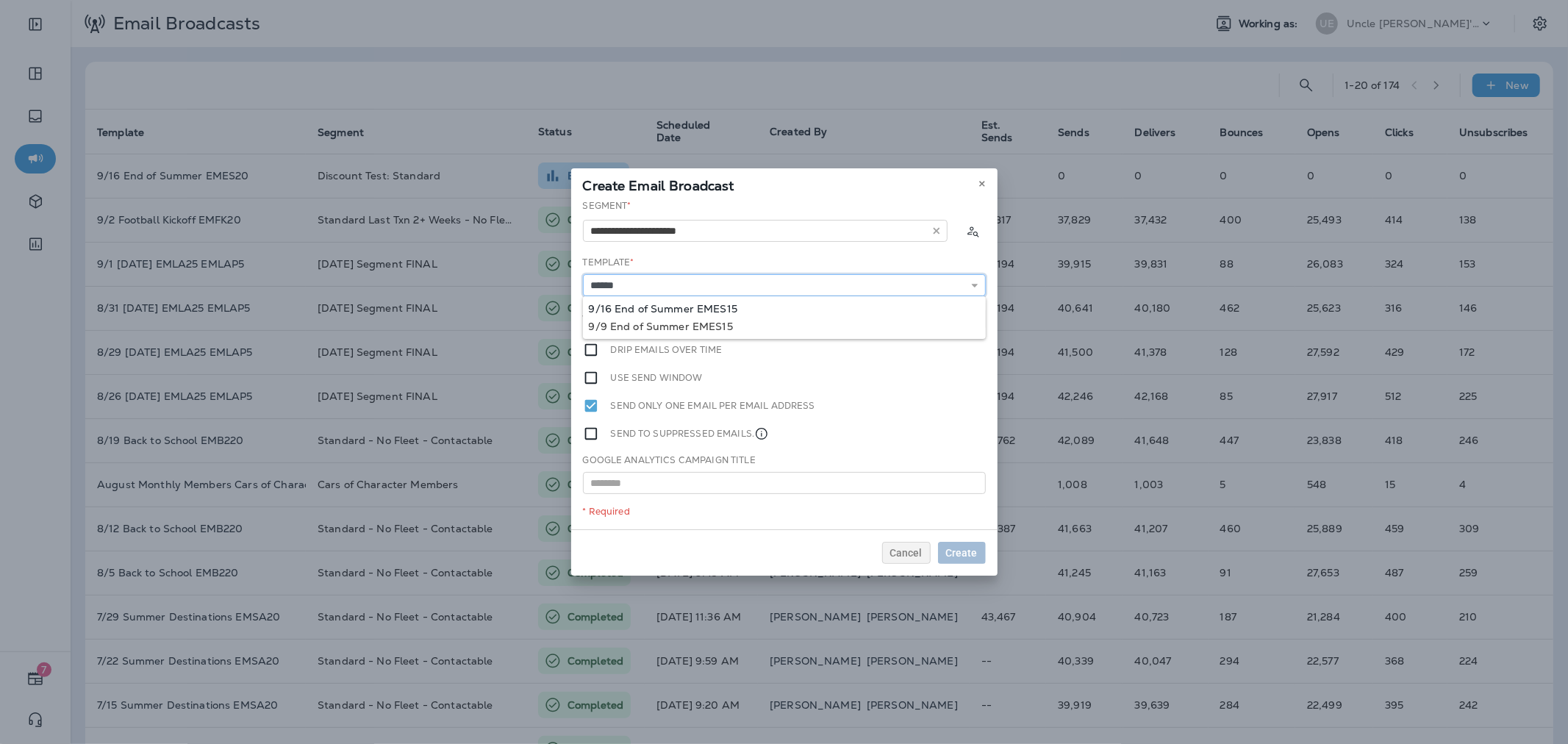
type input "**********"
click at [701, 306] on div "**********" at bounding box center [784, 364] width 426 height 330
click at [967, 321] on span "Later" at bounding box center [965, 319] width 25 height 10
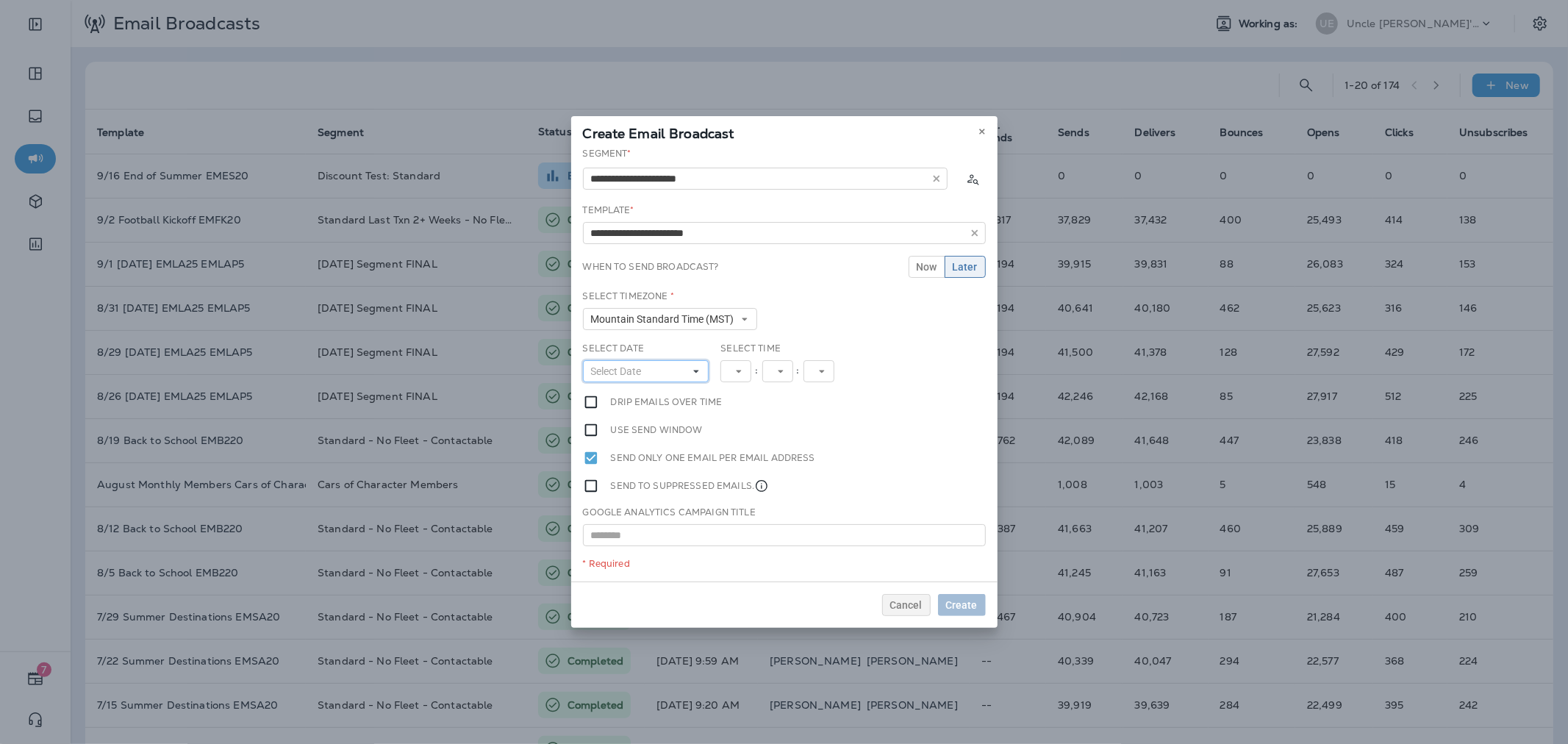
drag, startPoint x: 675, startPoint y: 378, endPoint x: 638, endPoint y: 419, distance: 55.2
click at [673, 378] on button "Select Date" at bounding box center [646, 371] width 127 height 22
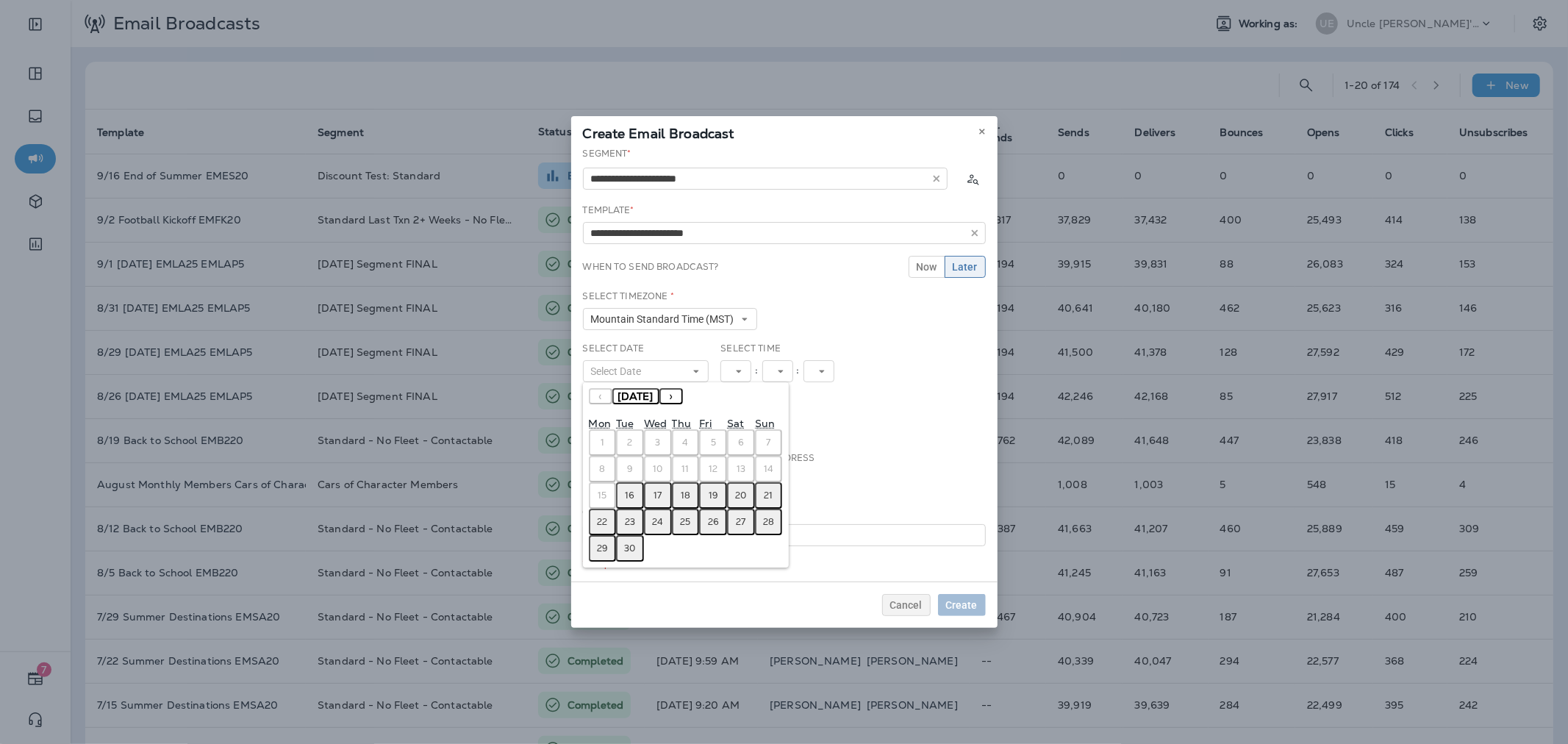
click at [630, 490] on abbr "16" at bounding box center [630, 495] width 9 height 12
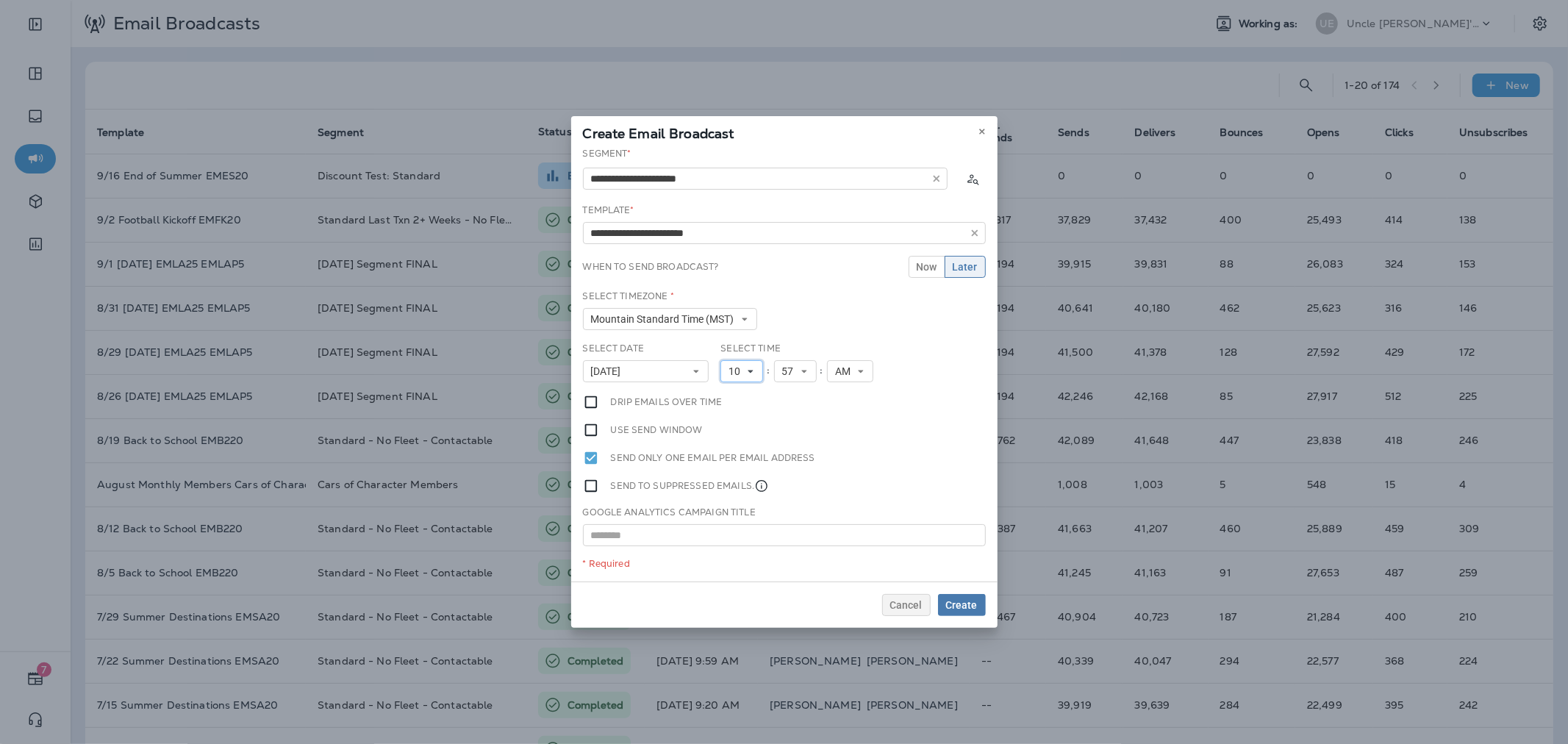
click at [735, 372] on span "10" at bounding box center [737, 372] width 18 height 12
click at [736, 567] on link "11" at bounding box center [742, 571] width 43 height 18
click at [967, 605] on span "Create" at bounding box center [962, 605] width 32 height 10
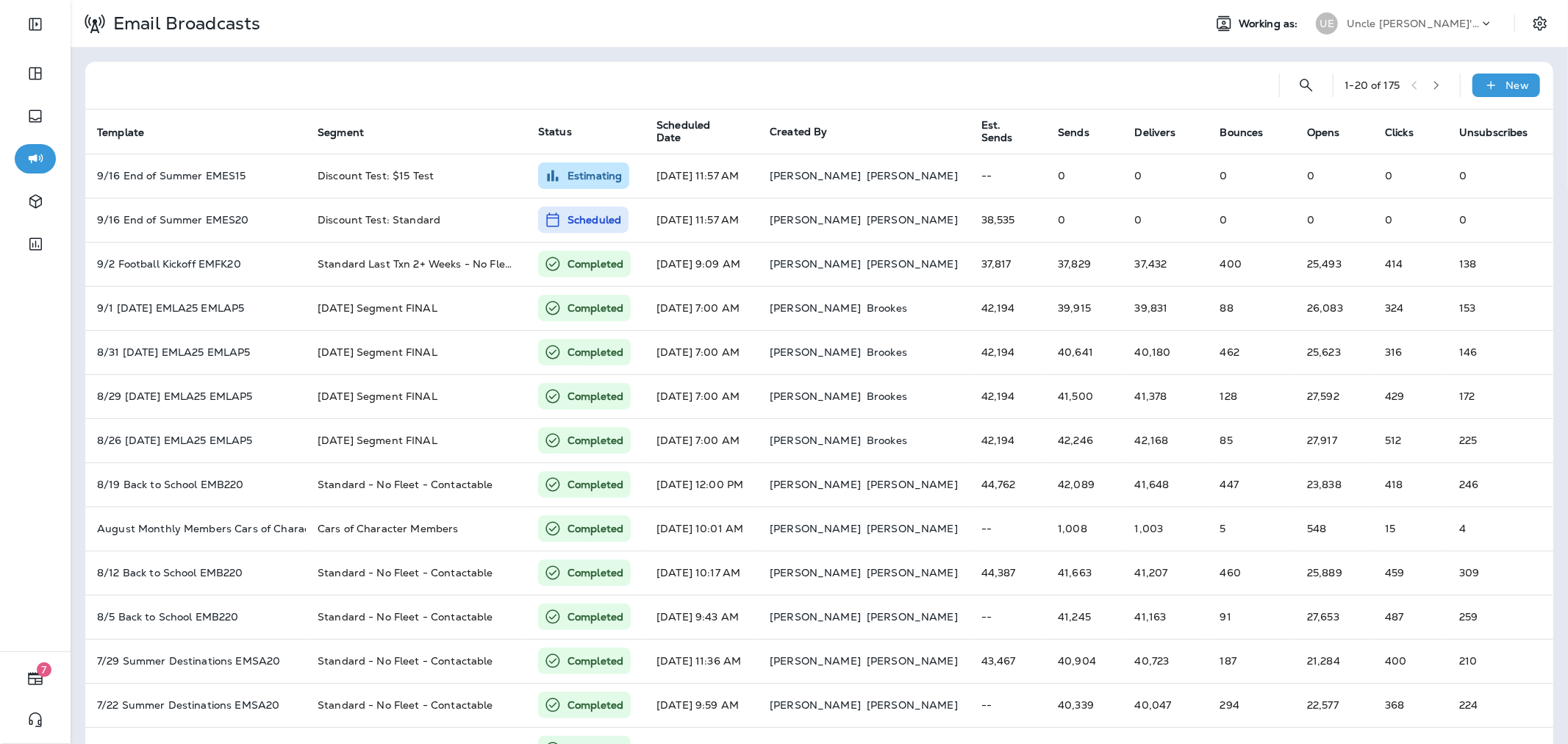
drag, startPoint x: 1399, startPoint y: 27, endPoint x: 1399, endPoint y: 37, distance: 10.0
click at [1399, 27] on p "Uncle [PERSON_NAME]'s Oil Shoppe" at bounding box center [1413, 23] width 132 height 12
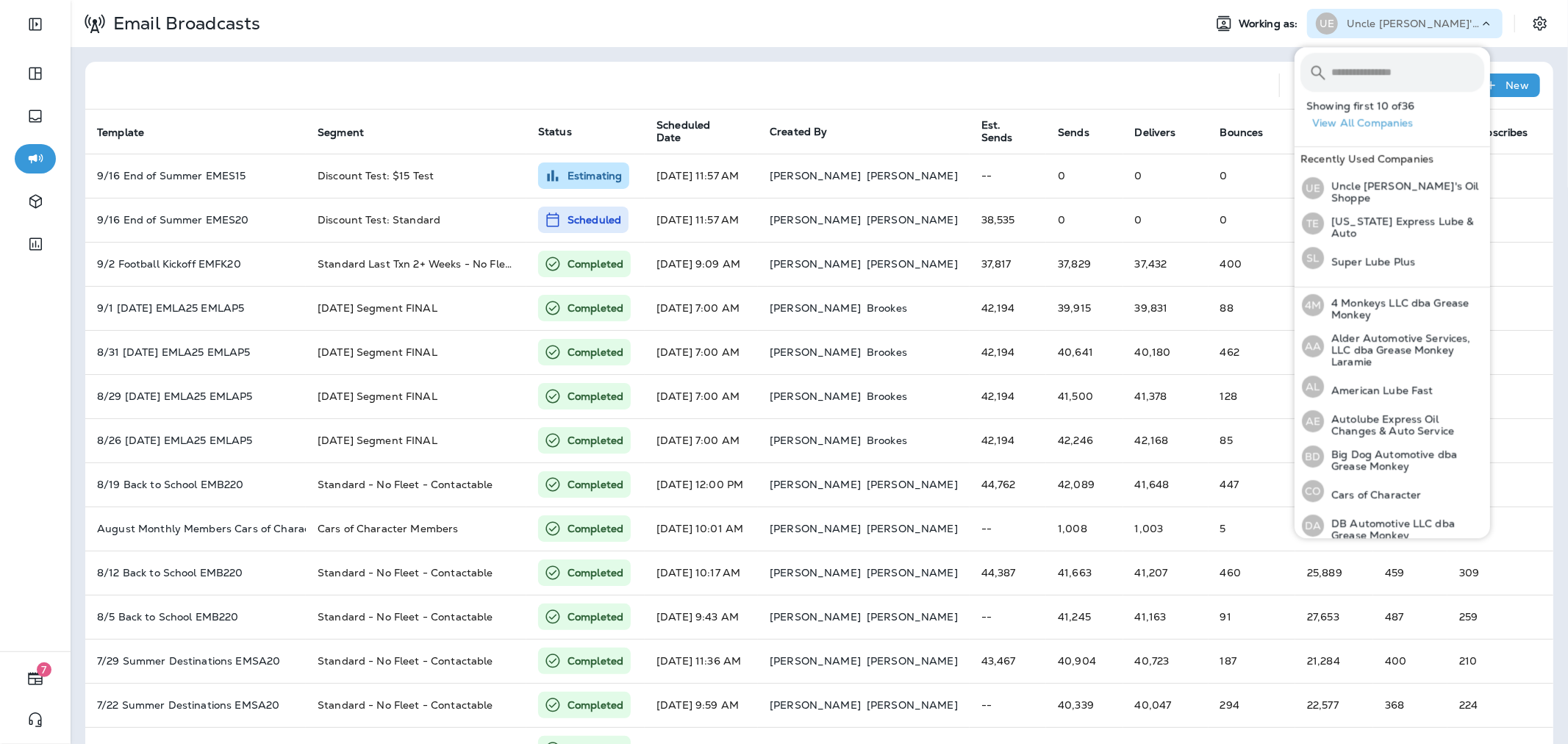
drag, startPoint x: 1399, startPoint y: 37, endPoint x: 1393, endPoint y: 74, distance: 37.5
click at [1393, 74] on input "text" at bounding box center [1407, 72] width 153 height 39
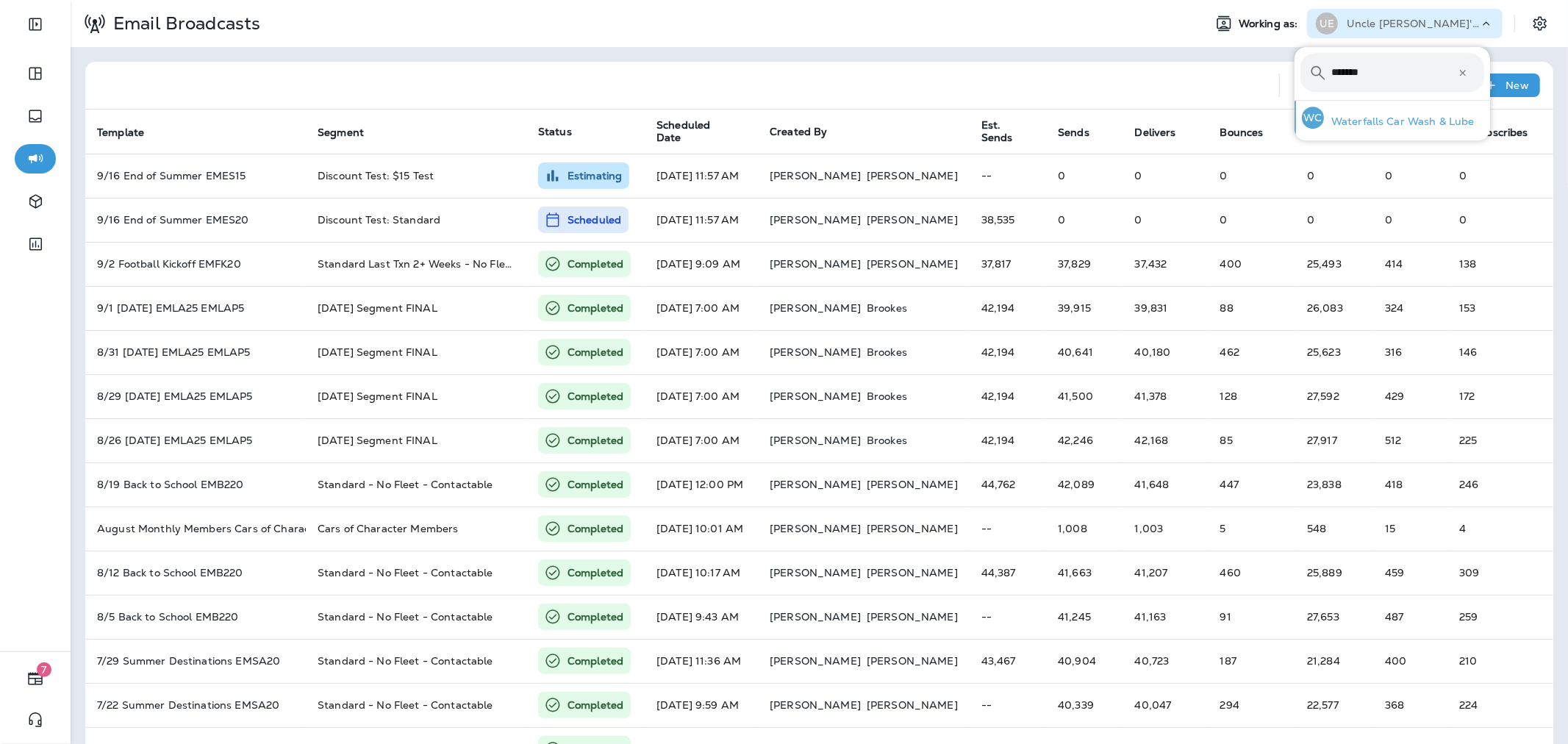
type input "*******"
click at [1402, 114] on div "WC Waterfalls Car Wash & Lube" at bounding box center [1388, 117] width 184 height 33
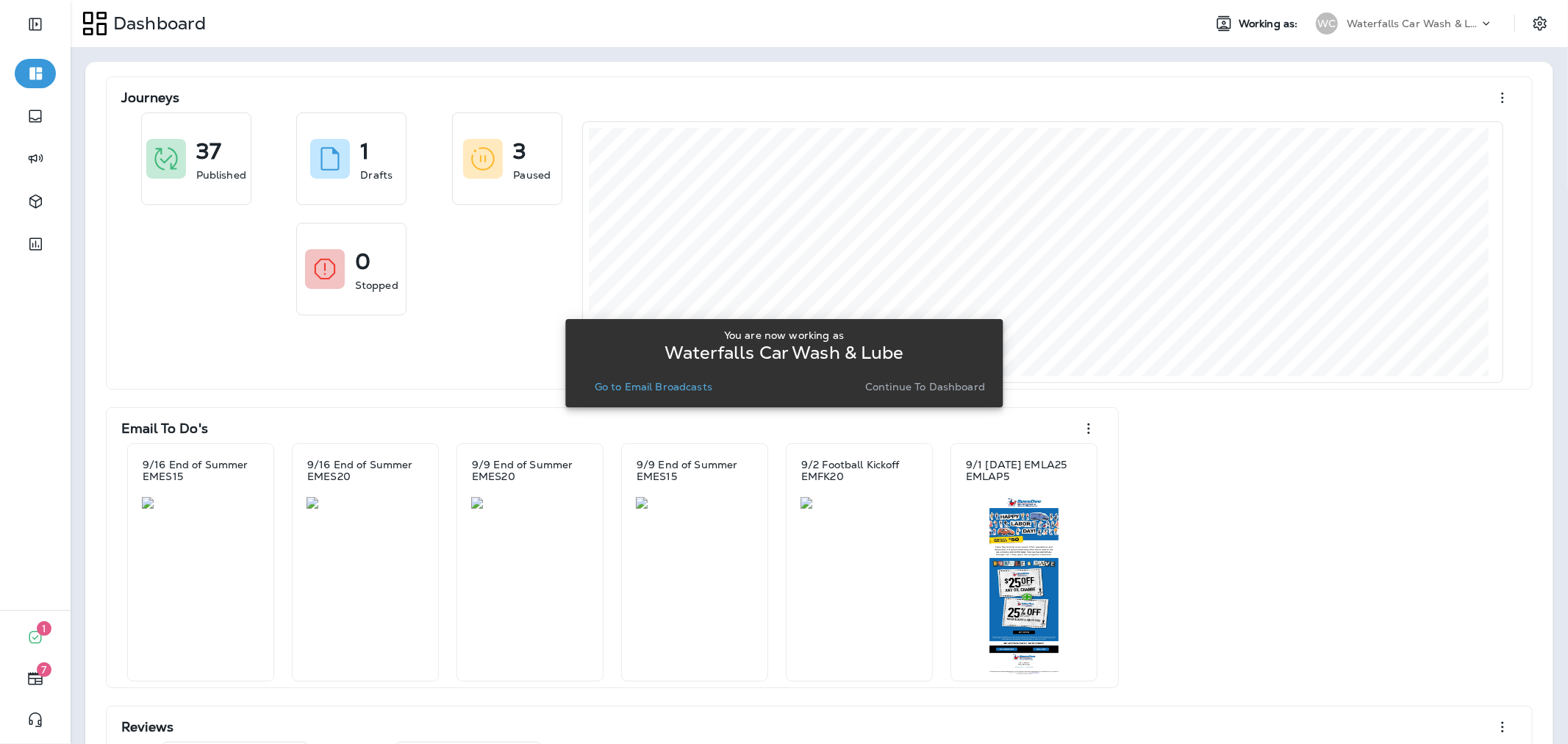
click at [699, 387] on p "Go to Email Broadcasts" at bounding box center [653, 386] width 117 height 12
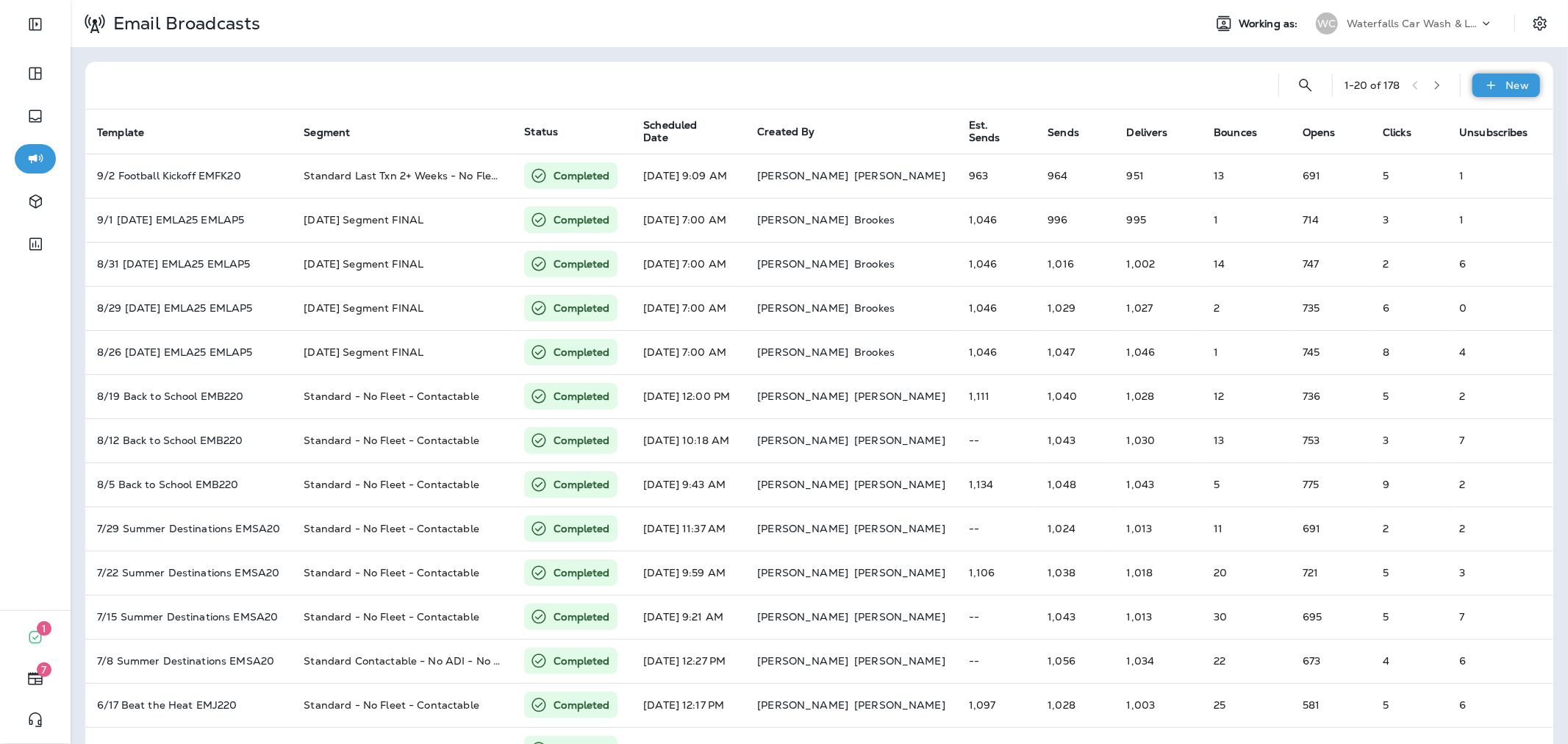
click at [1503, 92] on div "New" at bounding box center [1506, 86] width 68 height 23
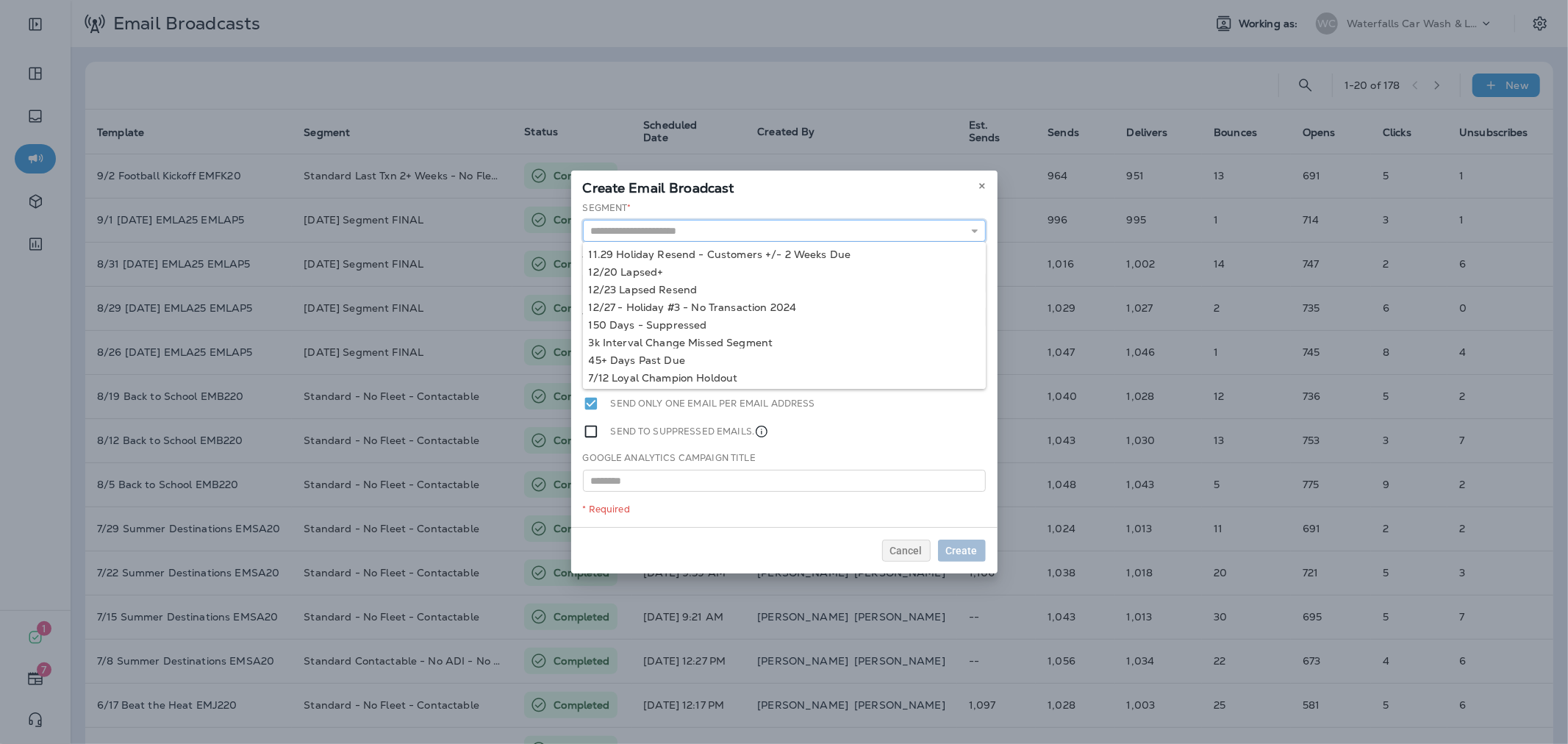
click at [794, 240] on input "text" at bounding box center [784, 231] width 403 height 22
type input "*"
type input "**********"
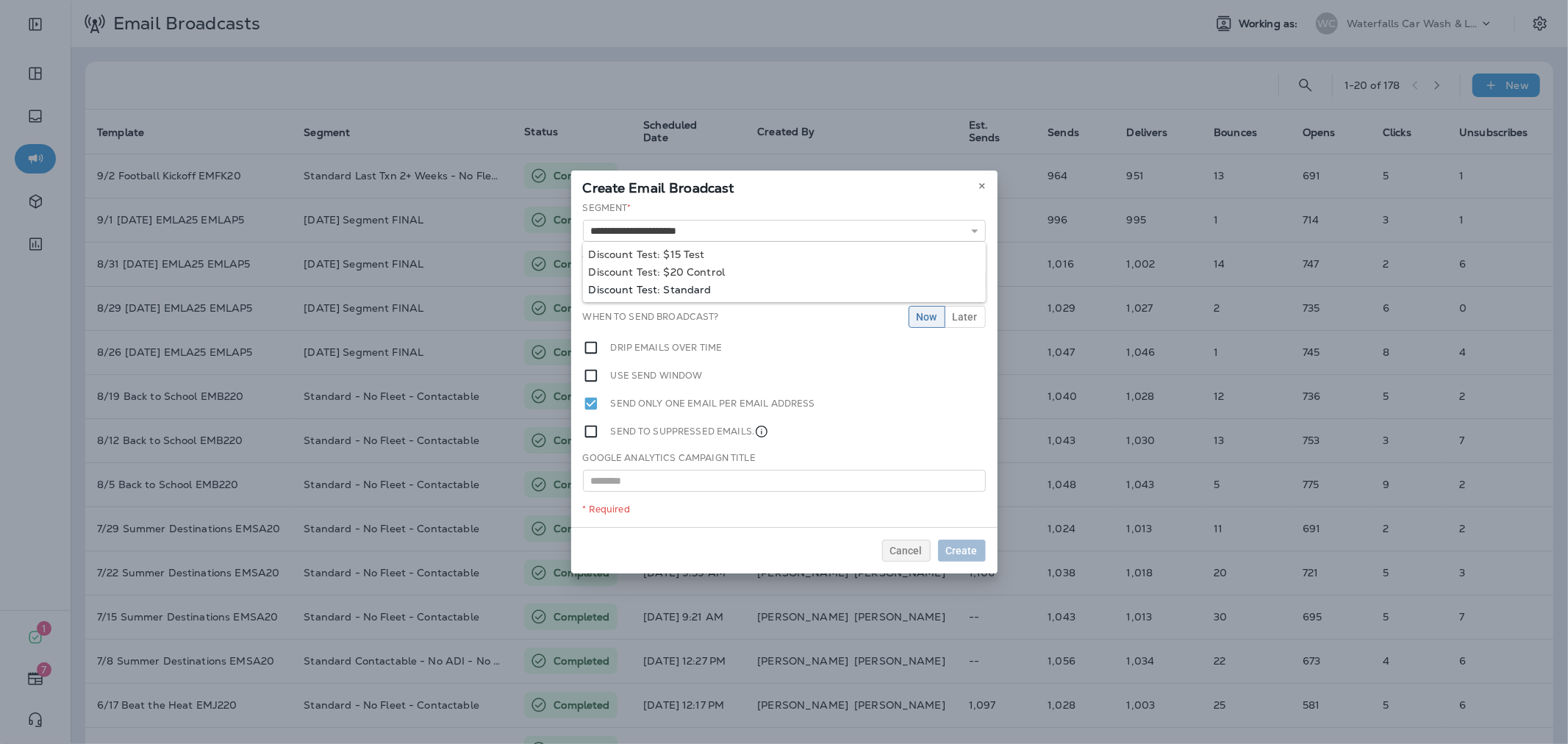
click at [689, 290] on div "**********" at bounding box center [784, 364] width 426 height 326
click at [693, 285] on input "text" at bounding box center [784, 285] width 403 height 22
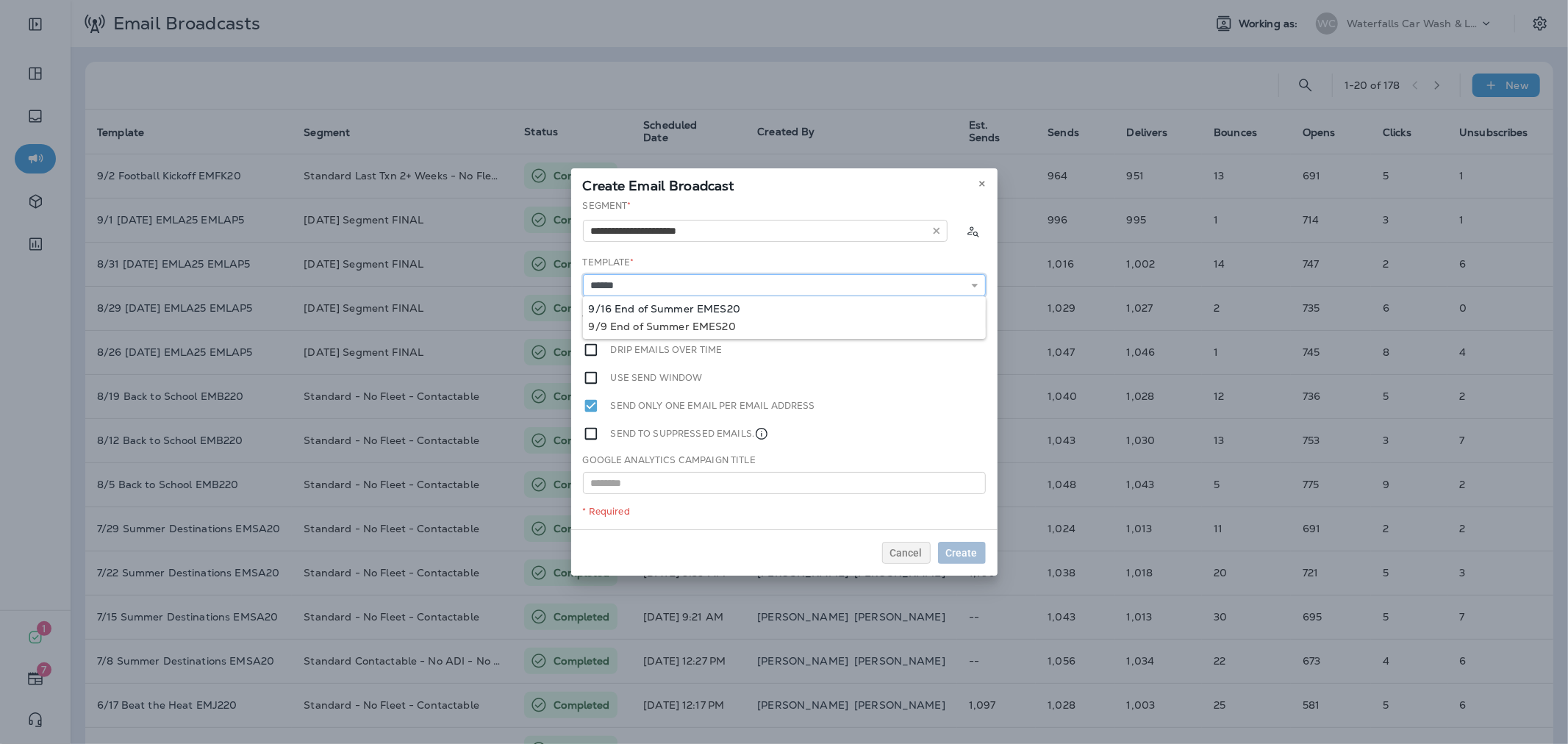
type input "**********"
click at [735, 306] on div "**********" at bounding box center [784, 364] width 426 height 330
click at [971, 321] on span "Later" at bounding box center [965, 319] width 25 height 10
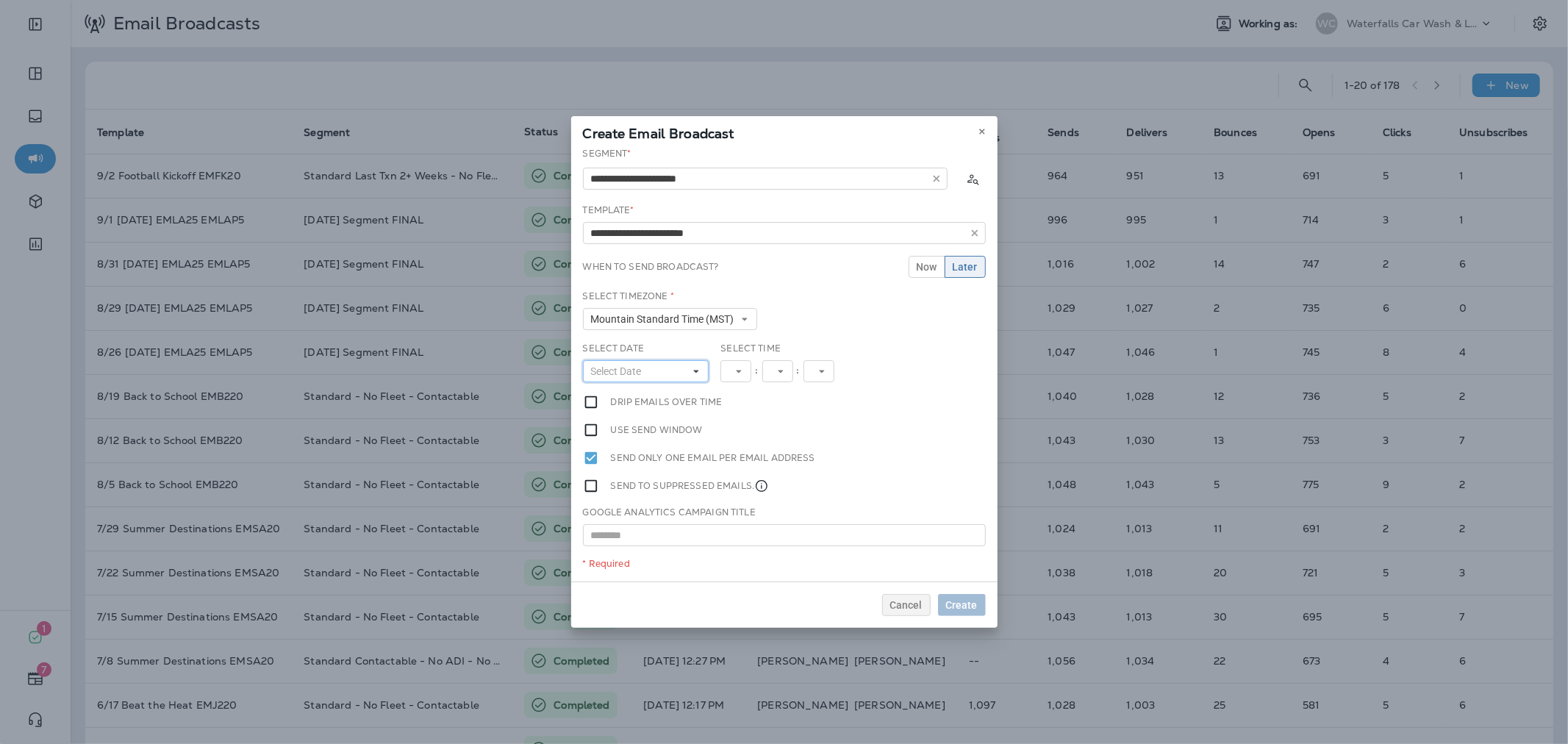
click at [671, 376] on button "Select Date" at bounding box center [646, 371] width 127 height 22
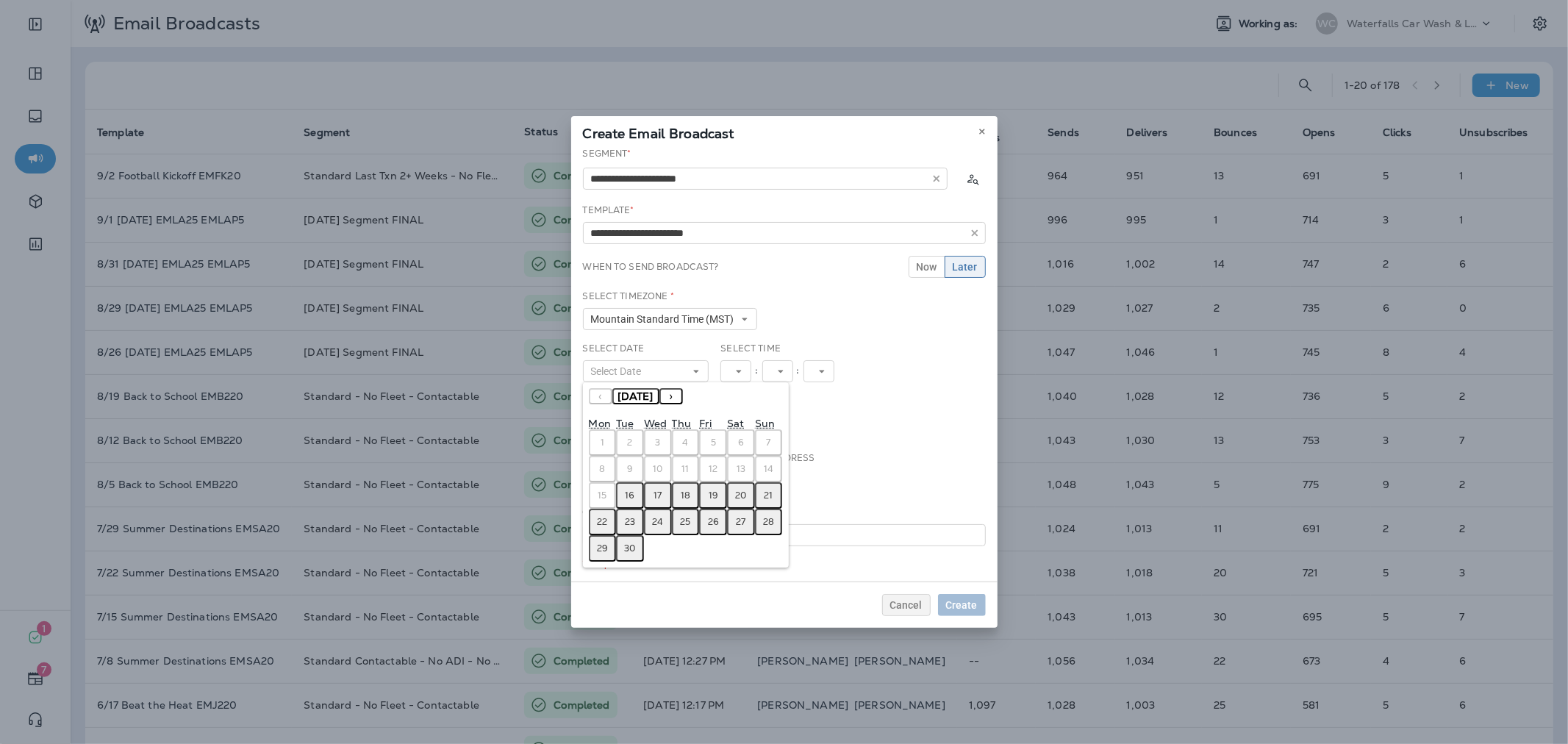
click at [633, 490] on abbr "16" at bounding box center [630, 495] width 9 height 12
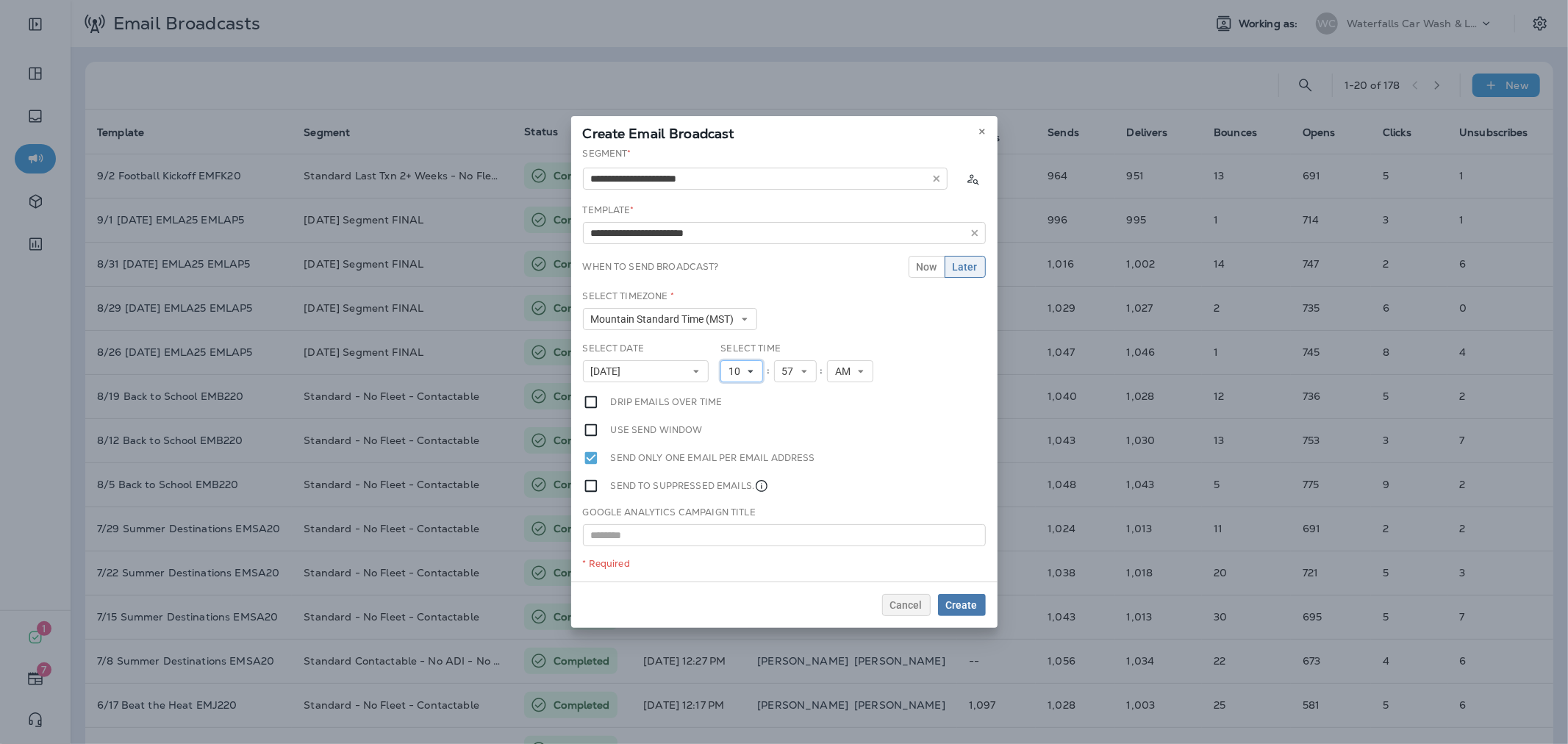
click at [742, 371] on span "10" at bounding box center [737, 372] width 18 height 12
click at [729, 567] on link "11" at bounding box center [742, 571] width 43 height 18
click at [971, 604] on span "Create" at bounding box center [962, 605] width 32 height 10
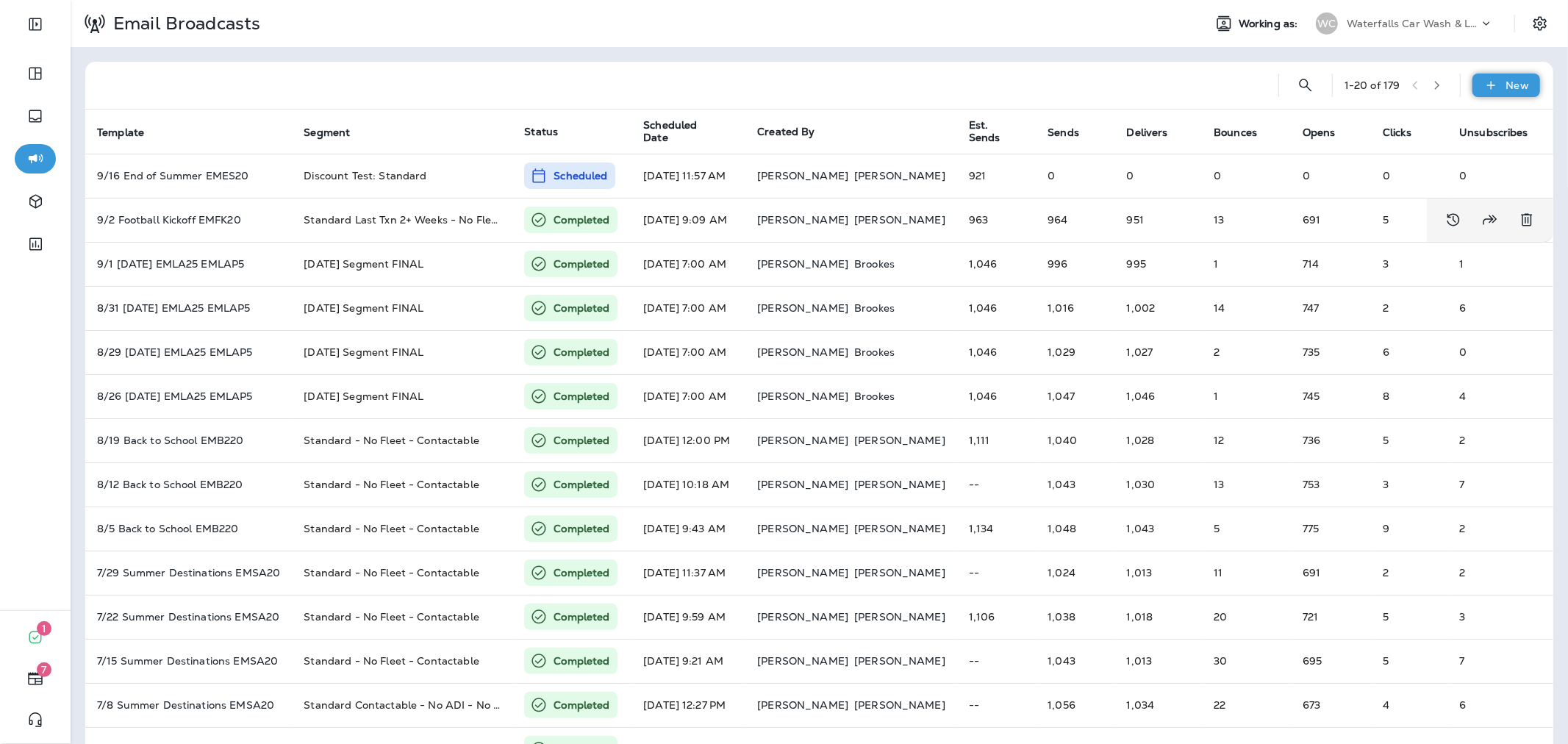
click at [1486, 93] on div "New" at bounding box center [1506, 86] width 68 height 23
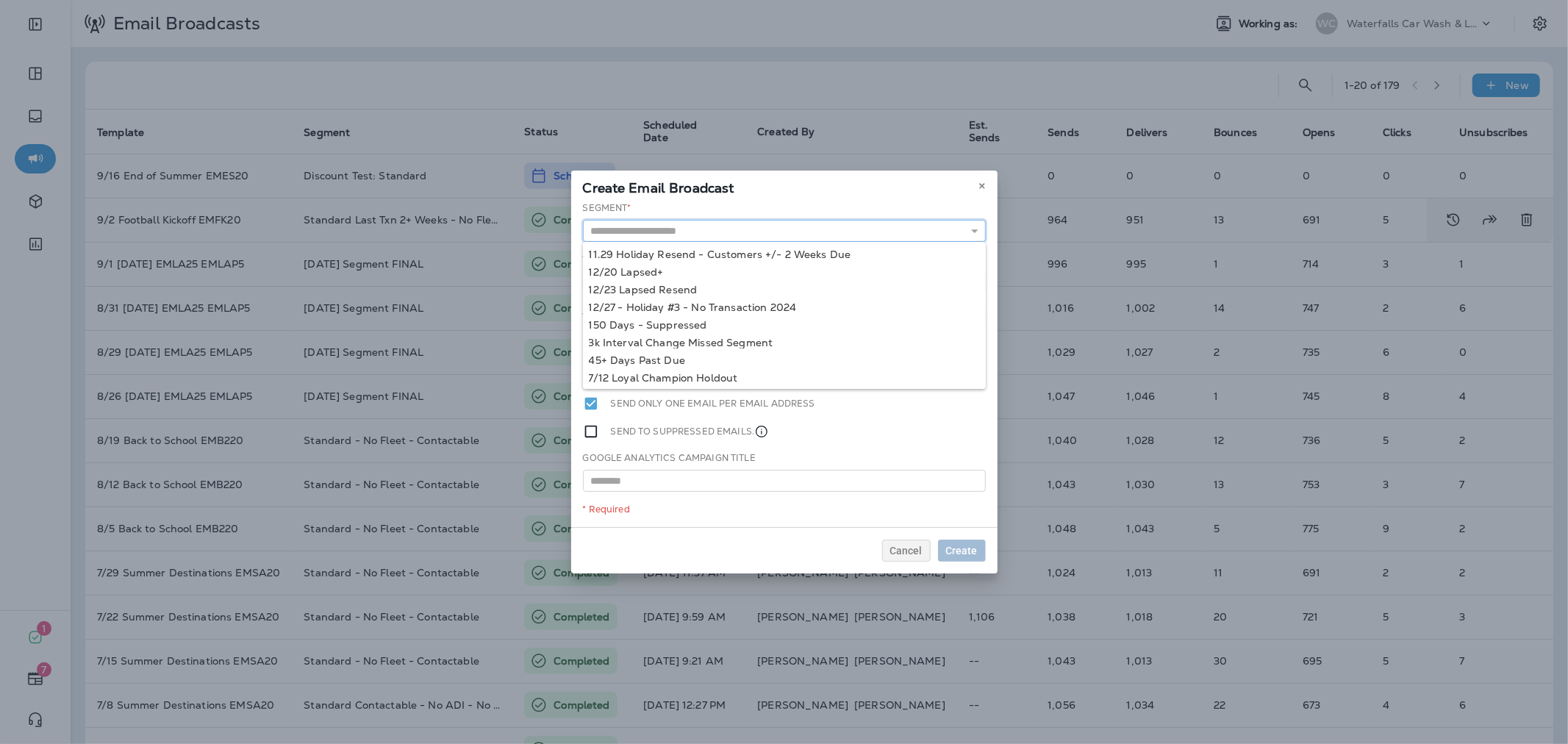
click at [815, 225] on input "text" at bounding box center [784, 231] width 403 height 22
type input "**********"
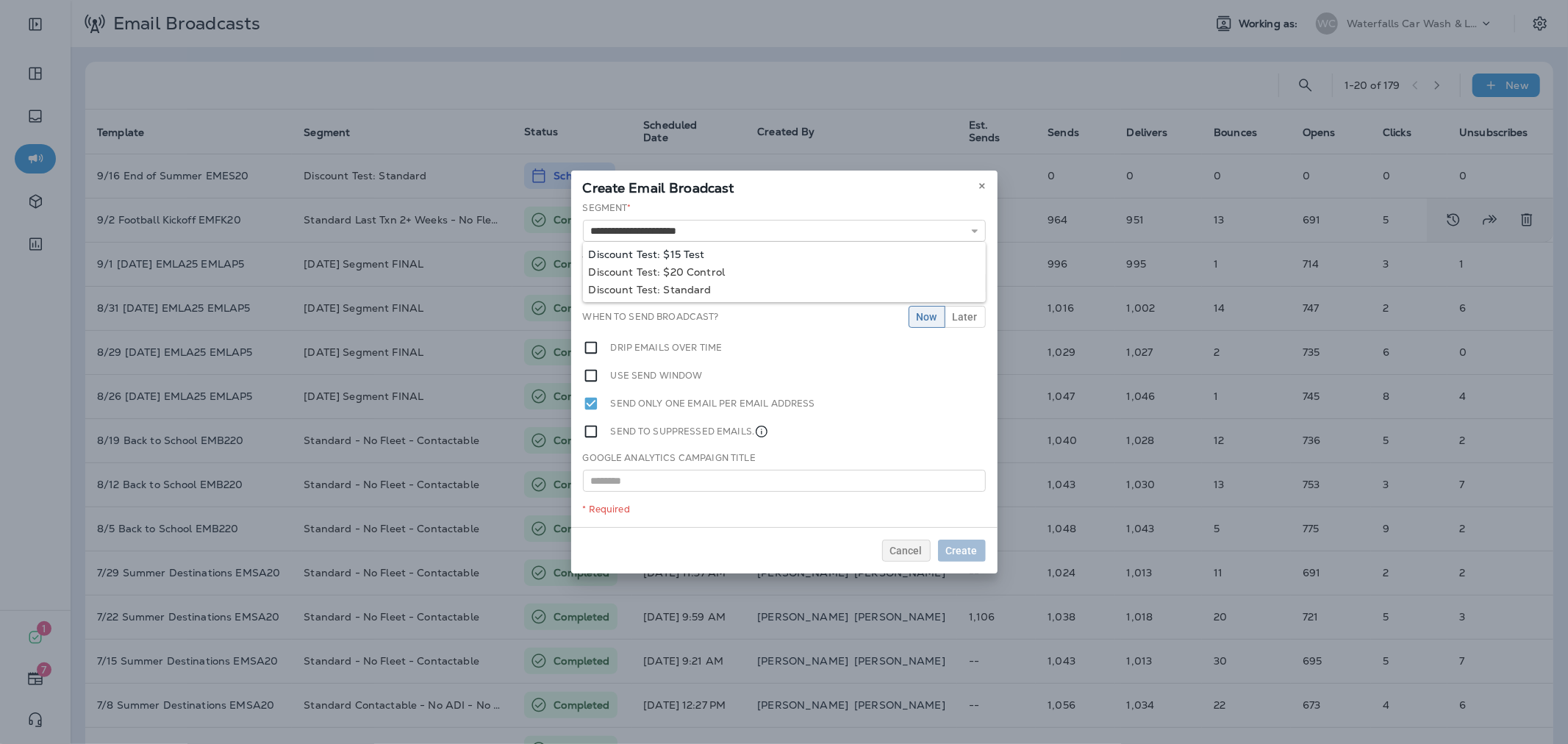
click at [690, 256] on div "**********" at bounding box center [784, 364] width 426 height 326
click at [693, 279] on input "text" at bounding box center [784, 285] width 403 height 22
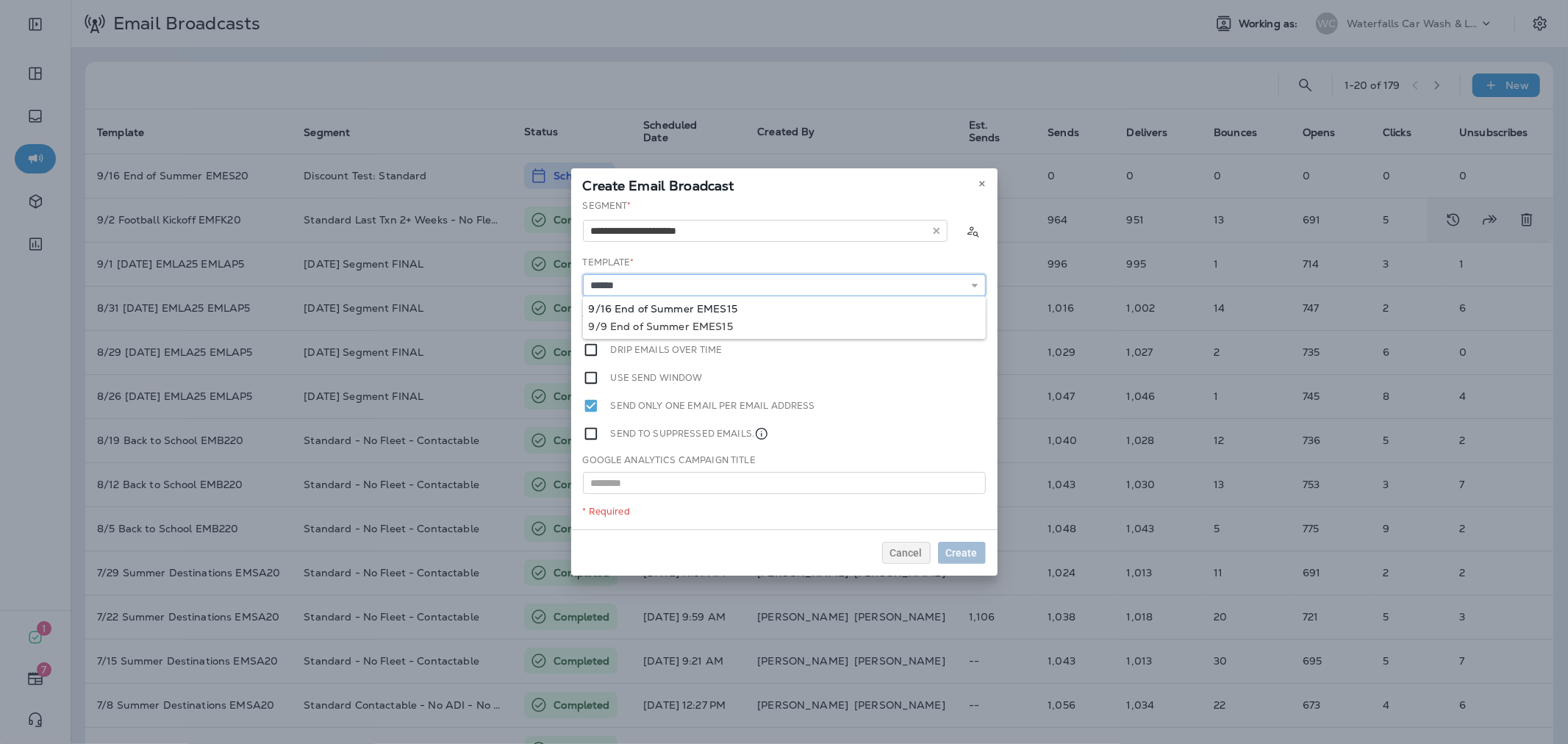
type input "**********"
click at [687, 302] on div "**********" at bounding box center [784, 364] width 426 height 330
click at [964, 321] on span "Later" at bounding box center [965, 319] width 25 height 10
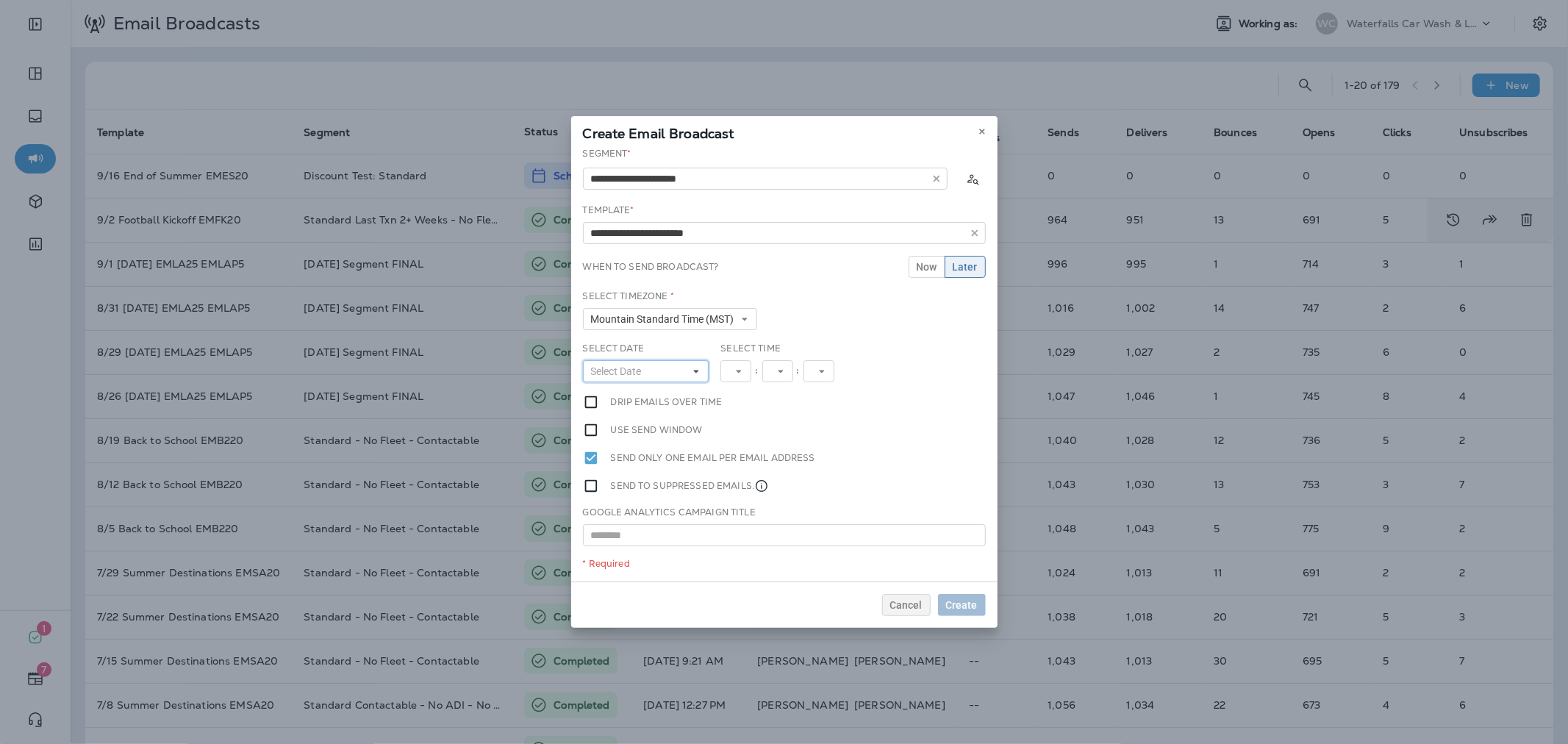
click at [627, 373] on span "Select Date" at bounding box center [619, 372] width 57 height 12
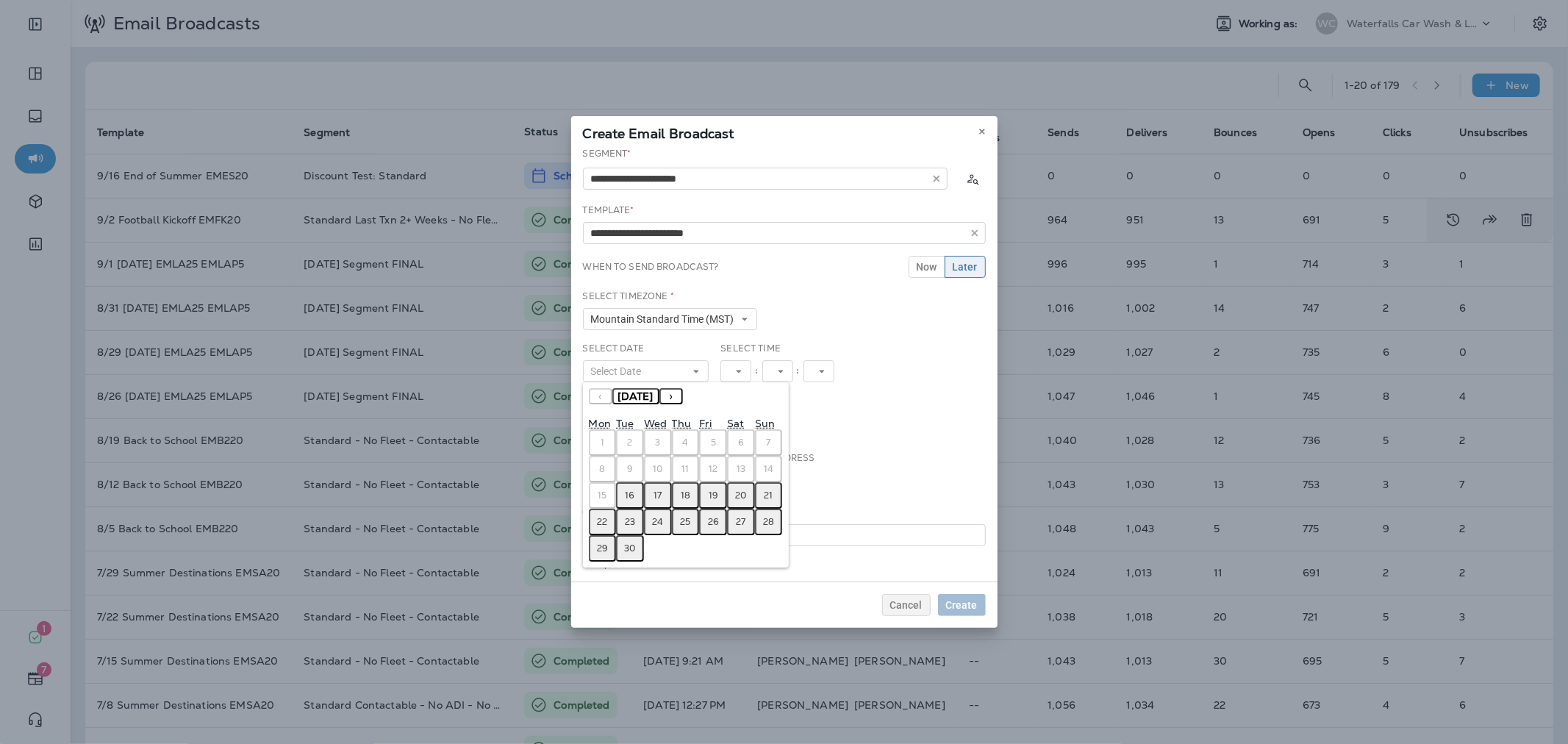
click at [634, 491] on abbr "16" at bounding box center [630, 495] width 9 height 12
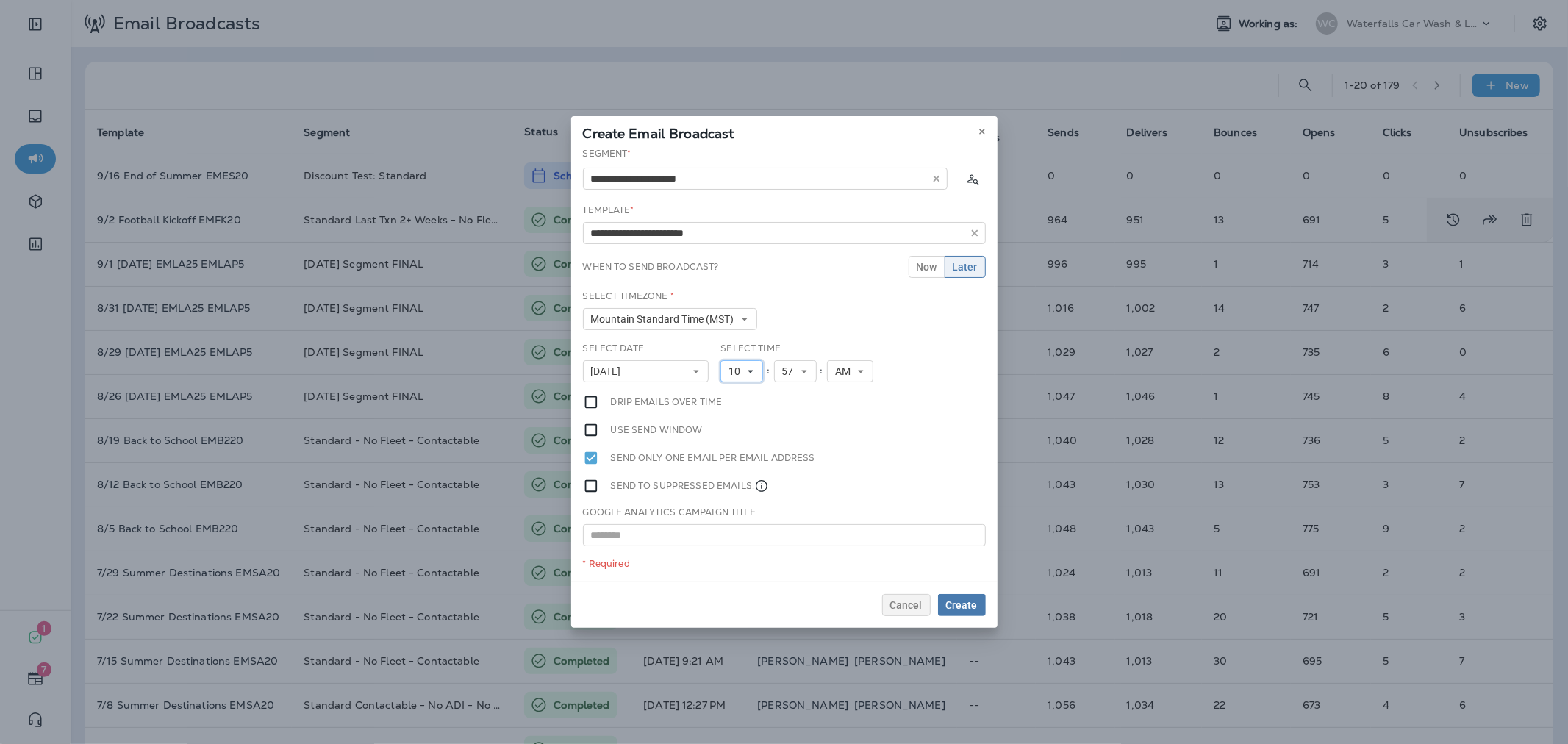
click at [744, 369] on span "10" at bounding box center [737, 372] width 18 height 12
click at [733, 573] on link "11" at bounding box center [742, 571] width 43 height 18
click at [964, 604] on span "Create" at bounding box center [962, 605] width 32 height 10
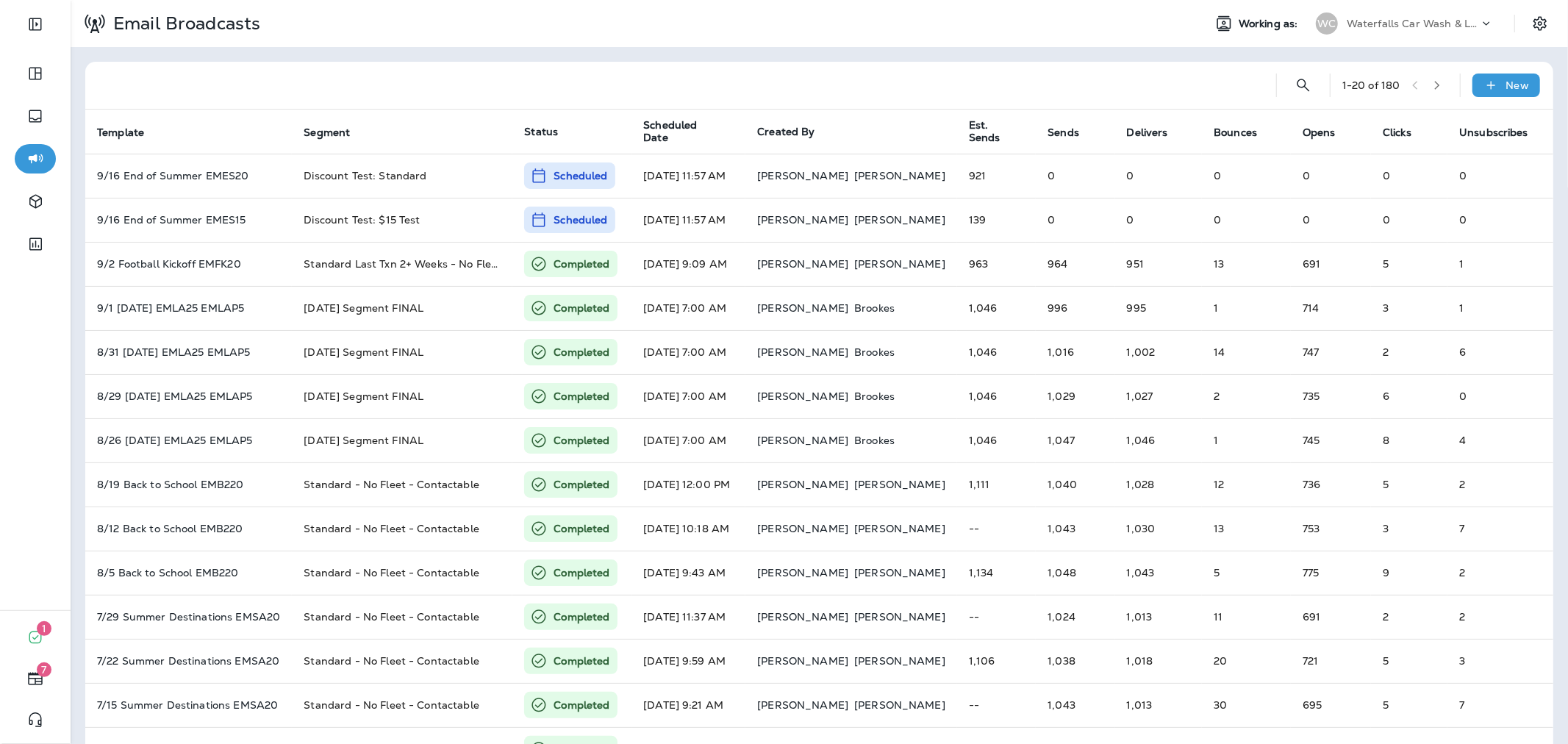
click at [1380, 39] on div "Email Broadcasts Working as: WC Waterfalls Car Wash & Lube" at bounding box center [819, 23] width 1497 height 47
click at [1394, 20] on p "Waterfalls Car Wash & Lube" at bounding box center [1413, 23] width 132 height 12
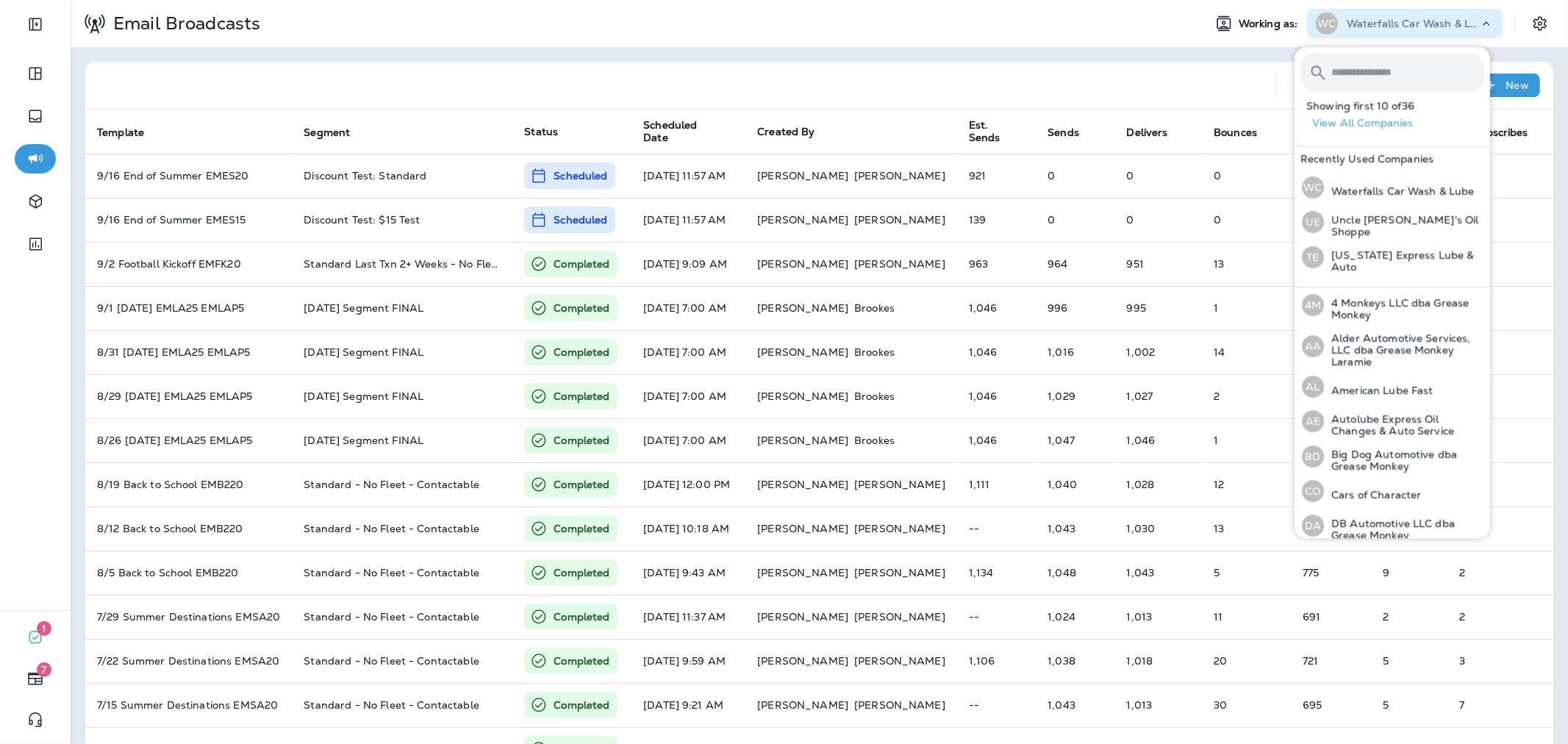
click at [1356, 68] on input "text" at bounding box center [1407, 72] width 153 height 39
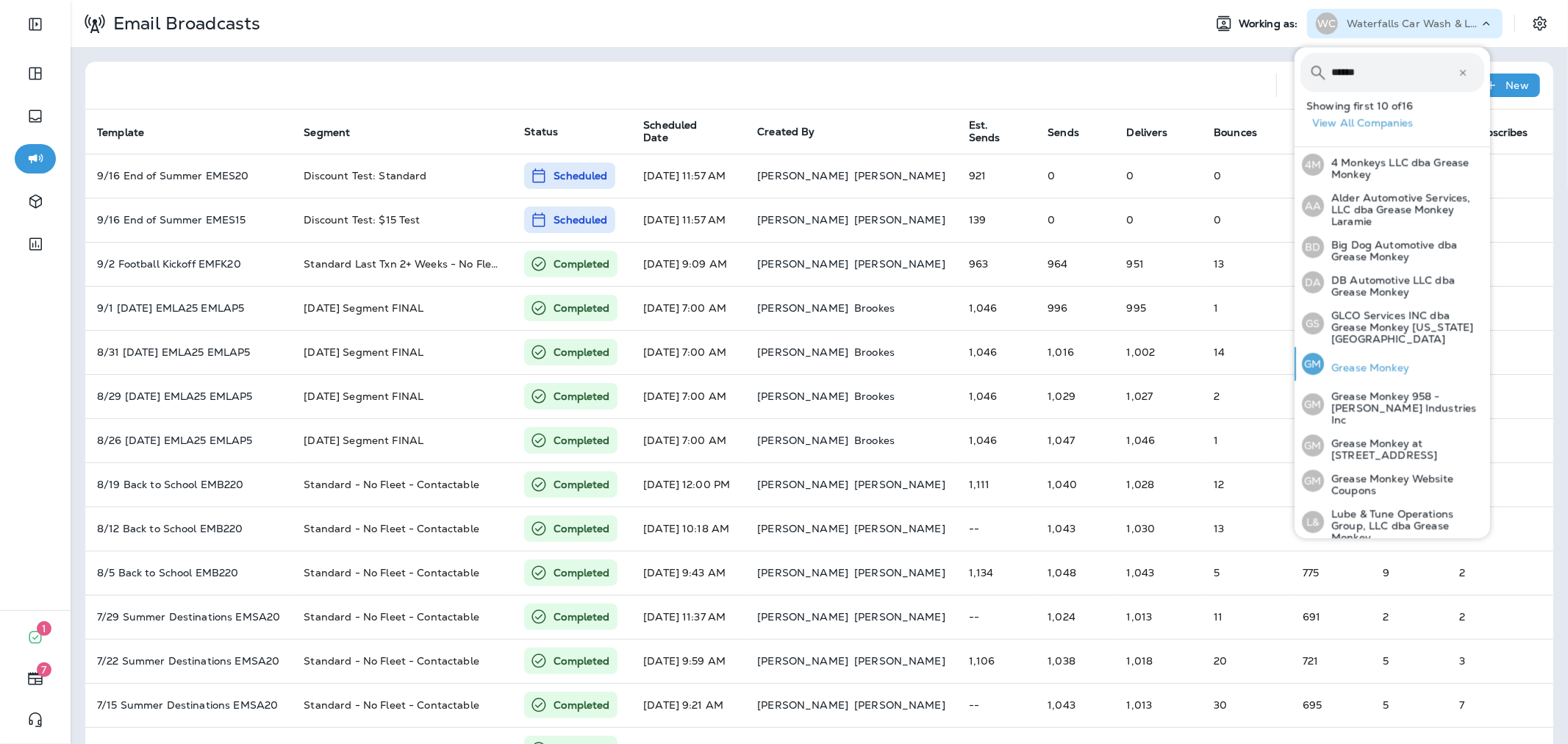
type input "******"
click at [1402, 362] on p "Grease Monkey" at bounding box center [1367, 367] width 86 height 12
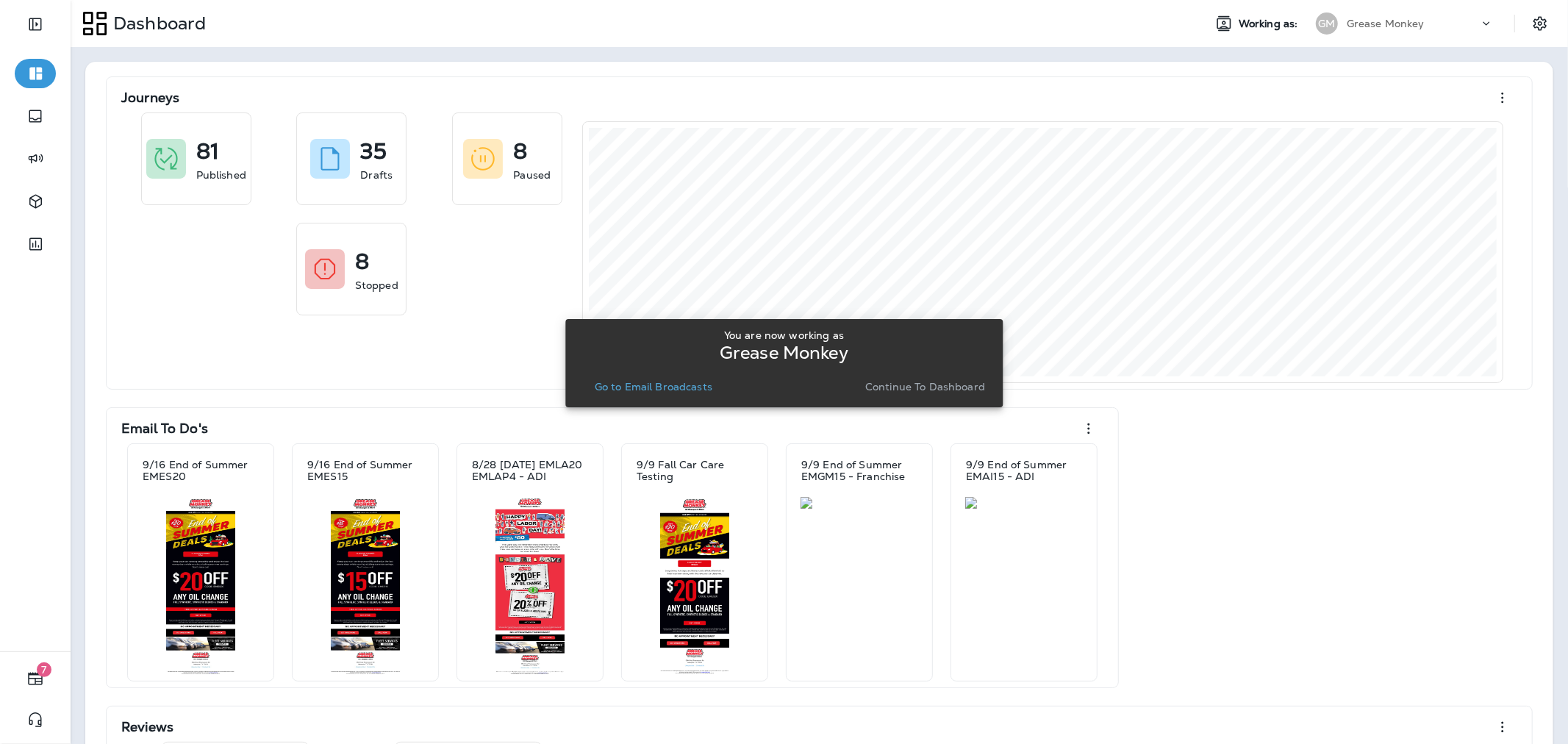
click at [687, 386] on p "Go to Email Broadcasts" at bounding box center [653, 386] width 117 height 12
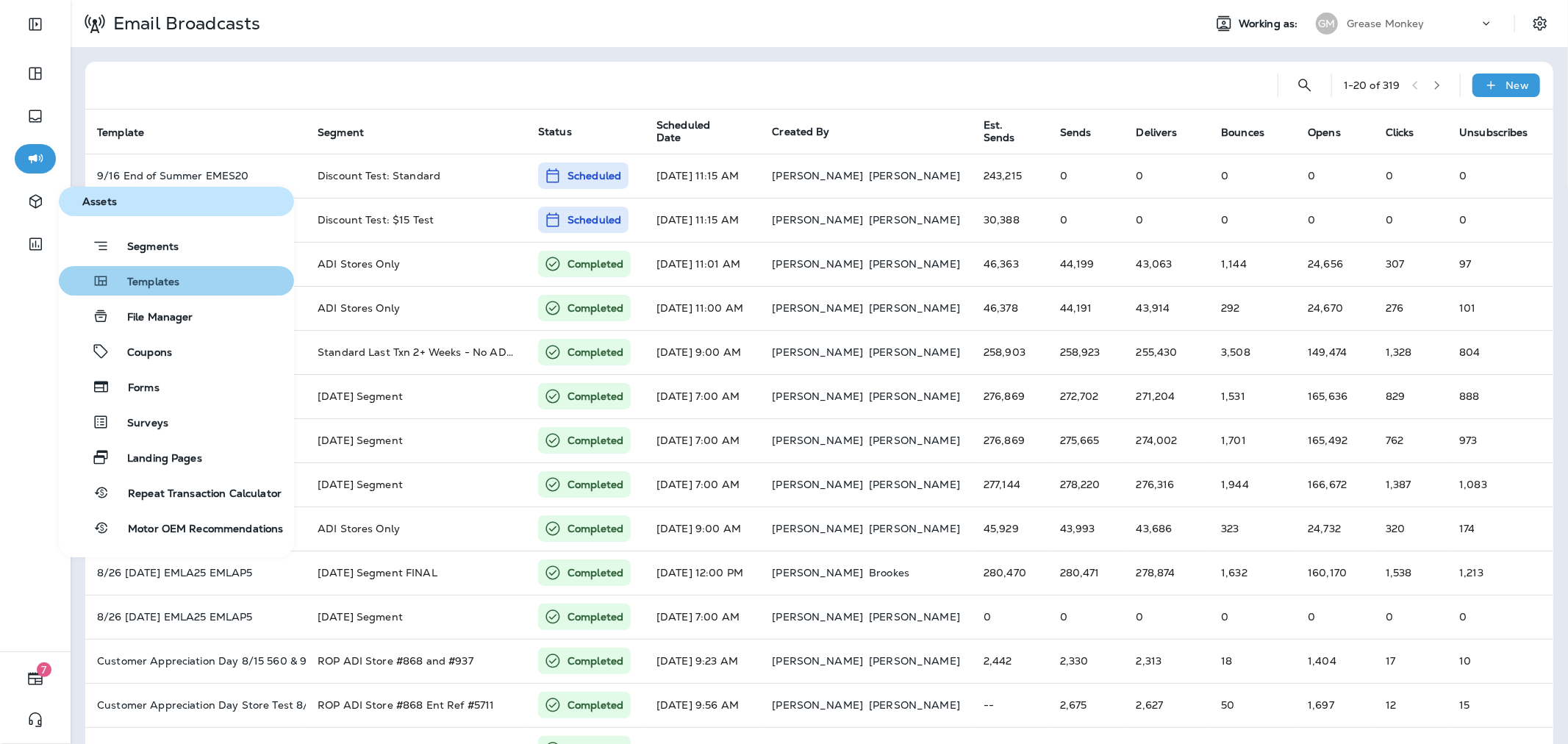
click at [167, 282] on span "Templates" at bounding box center [145, 283] width 70 height 14
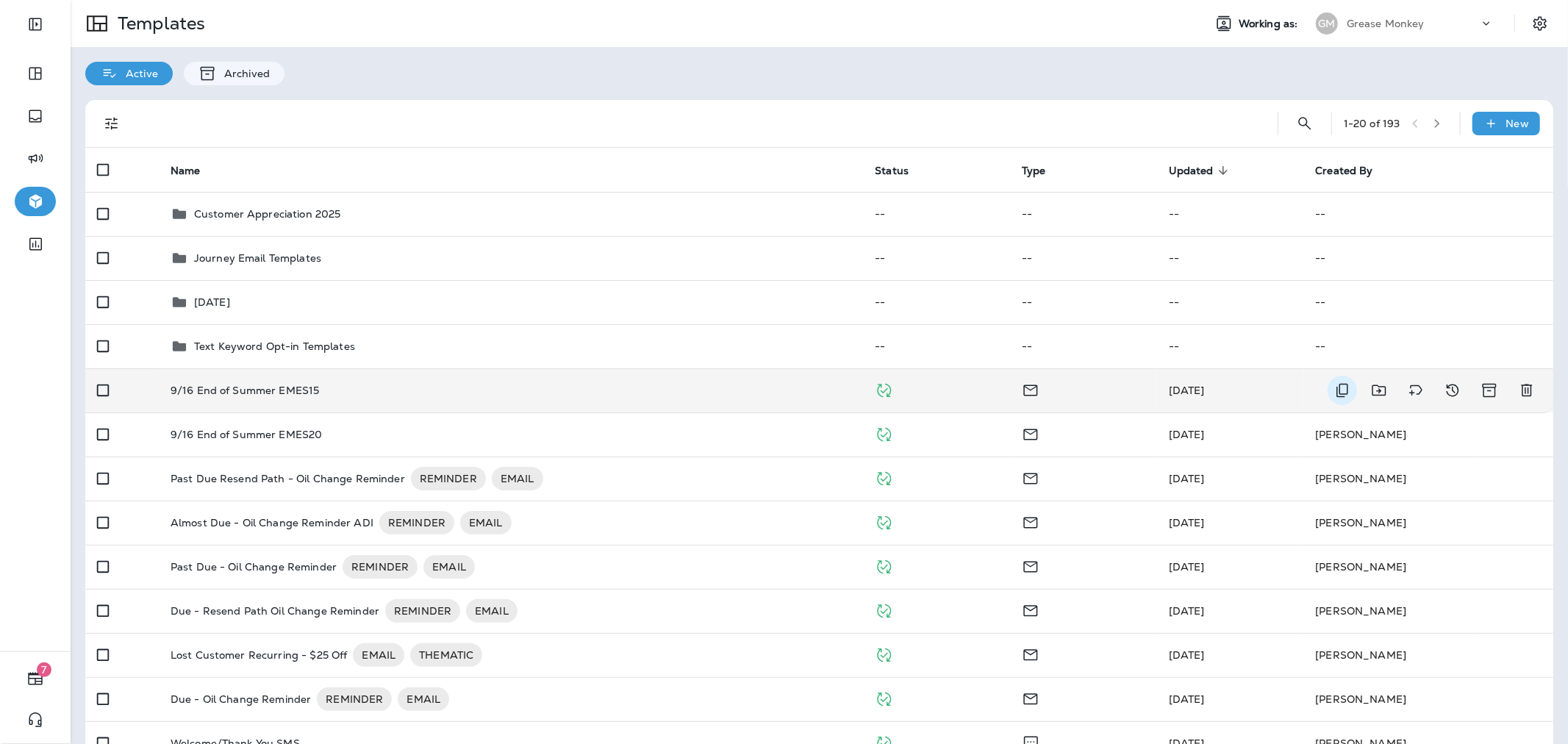
click at [1333, 390] on icon "Duplicate" at bounding box center [1342, 390] width 18 height 18
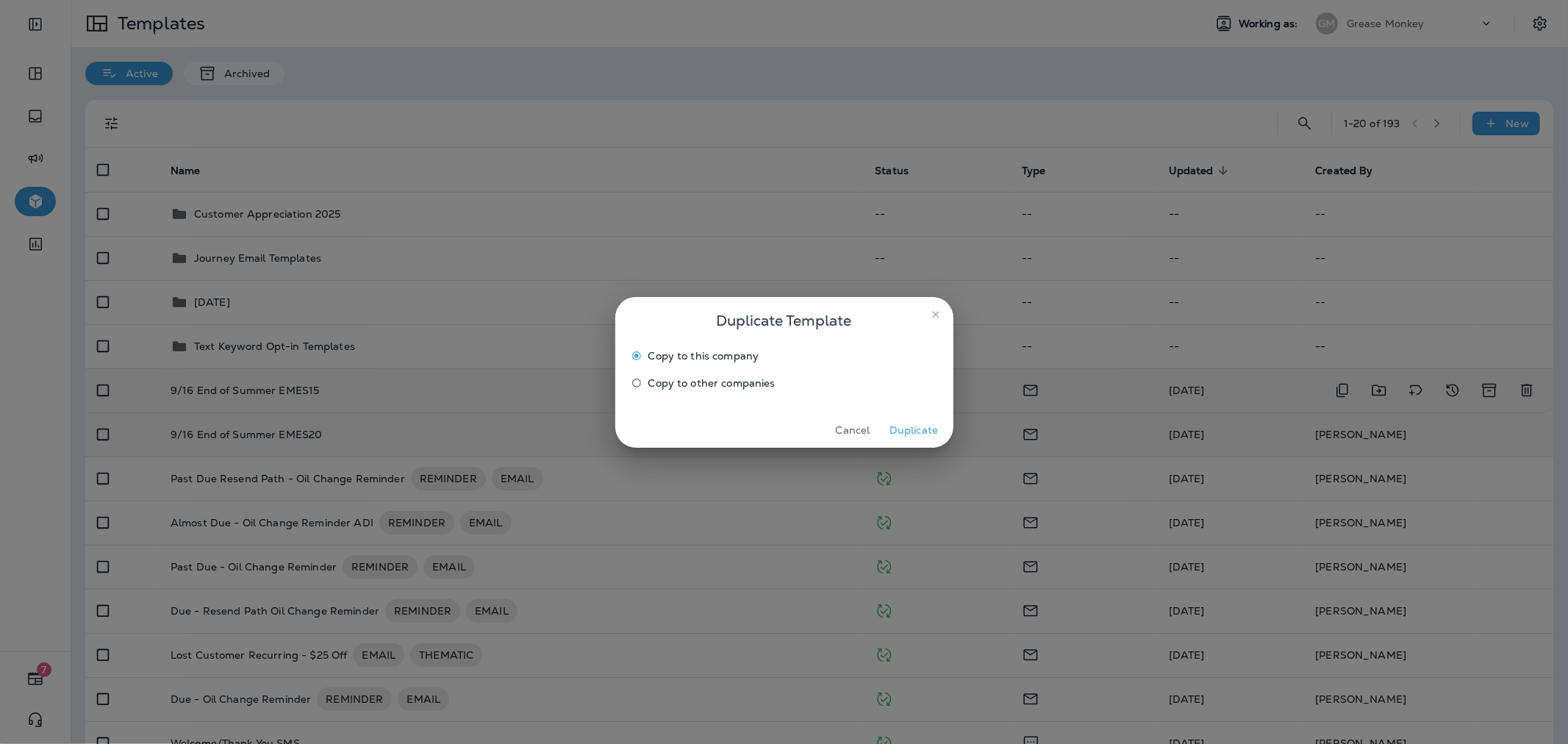
click at [915, 428] on button "Duplicate" at bounding box center [913, 430] width 55 height 23
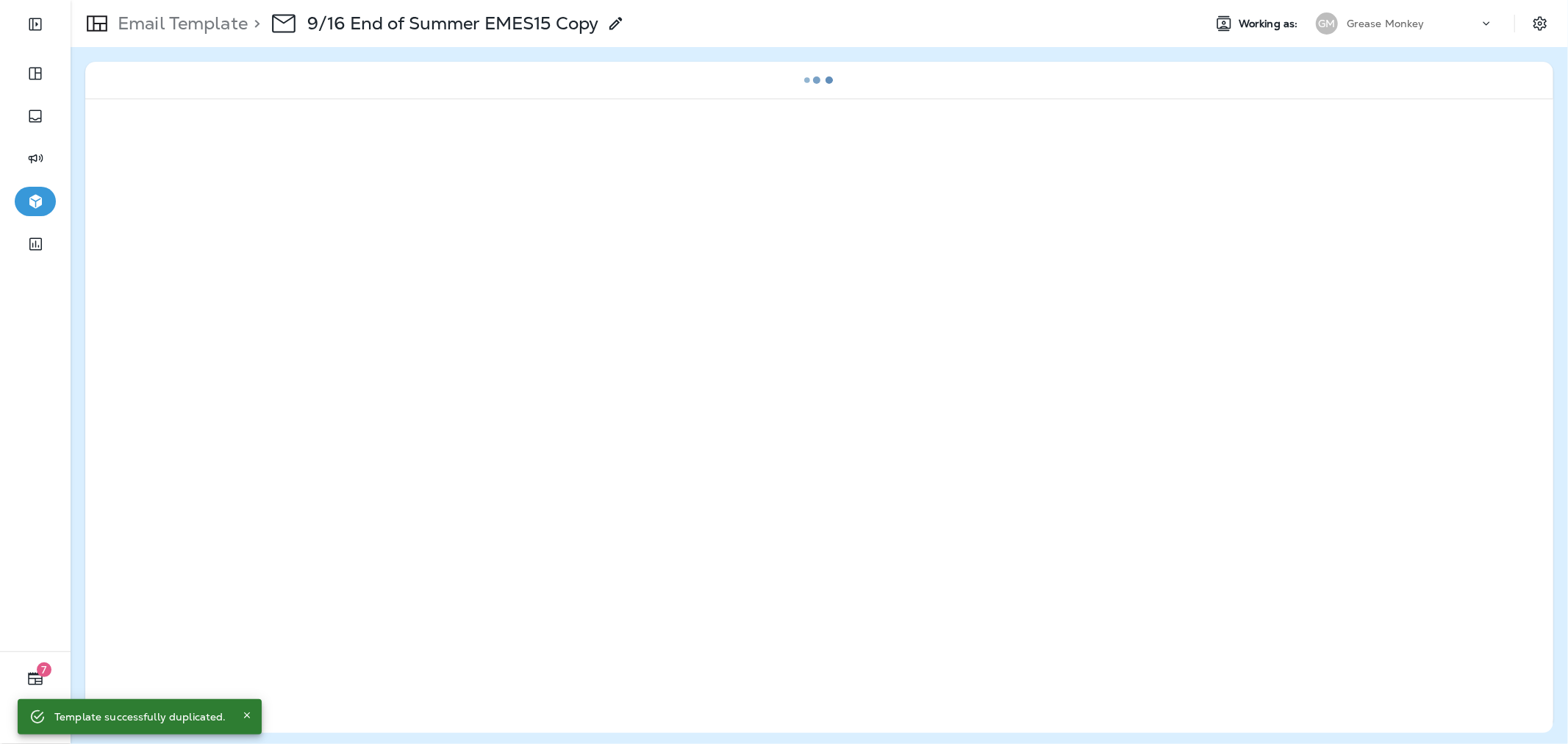
click at [621, 20] on use at bounding box center [616, 23] width 12 height 12
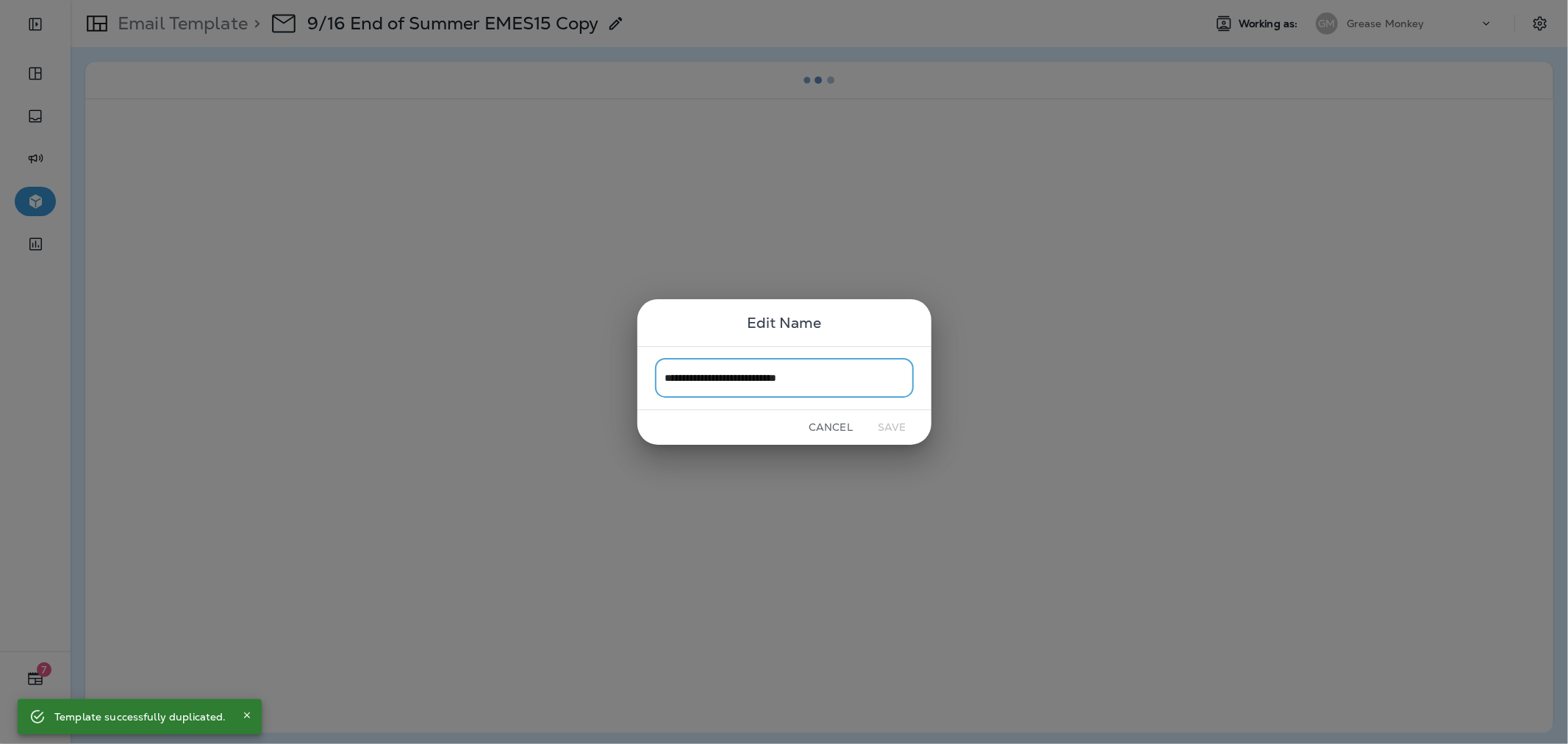
click at [791, 377] on input "**********" at bounding box center [784, 378] width 259 height 39
click at [798, 372] on input "**********" at bounding box center [784, 378] width 259 height 39
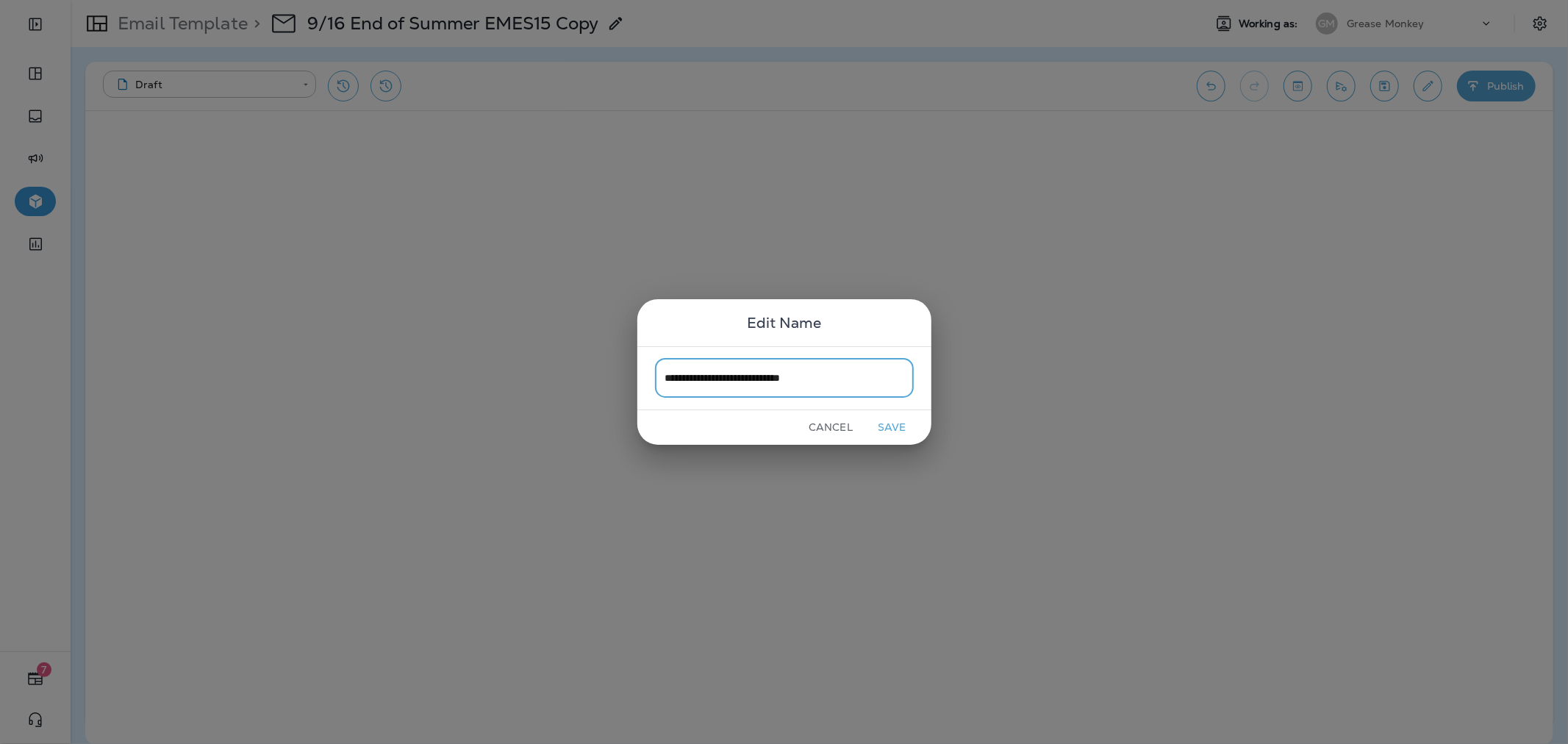
type input "**********"
click at [899, 423] on button "Save" at bounding box center [892, 427] width 55 height 23
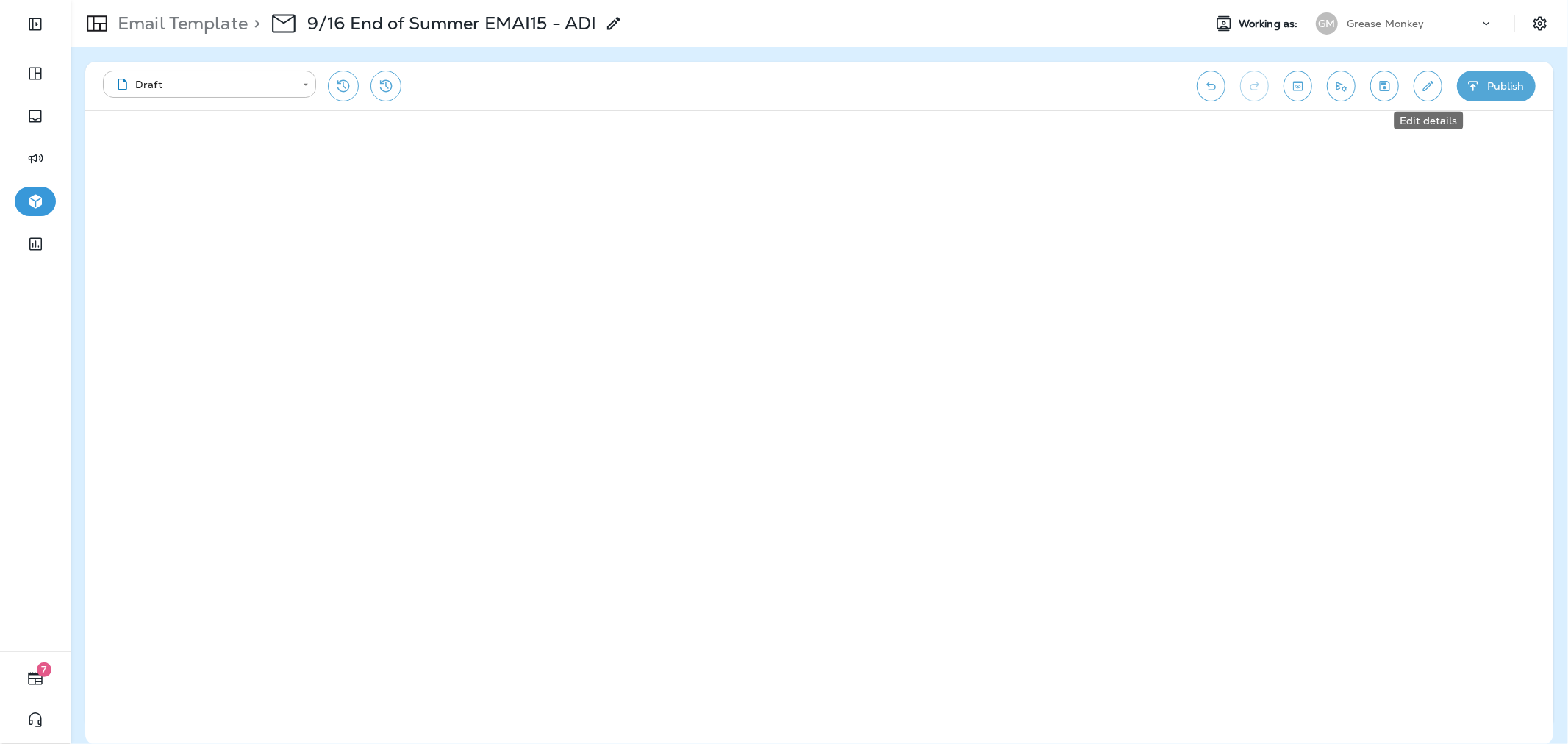
click at [1436, 93] on button "Edit details" at bounding box center [1427, 86] width 29 height 31
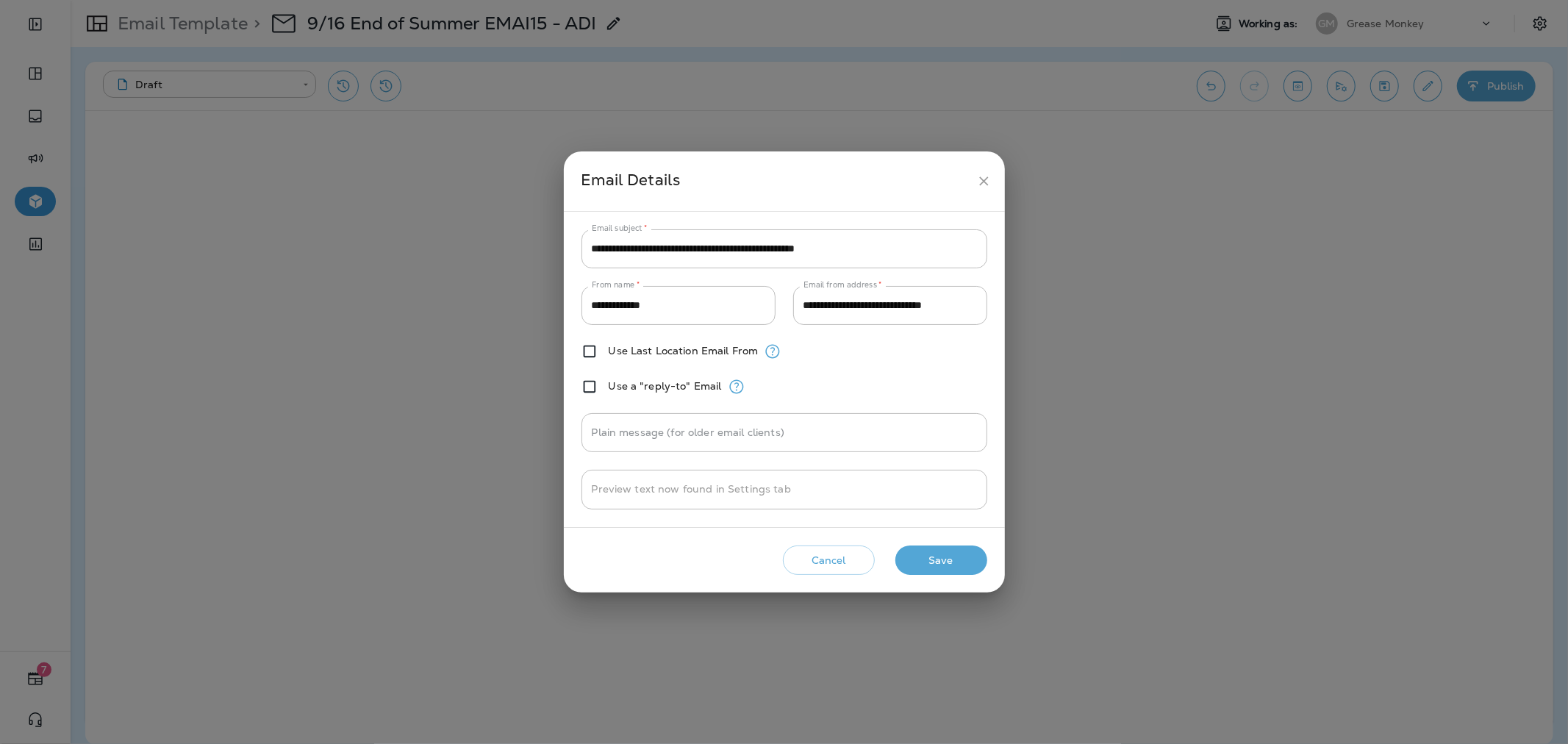
click at [983, 183] on icon "close" at bounding box center [984, 181] width 16 height 16
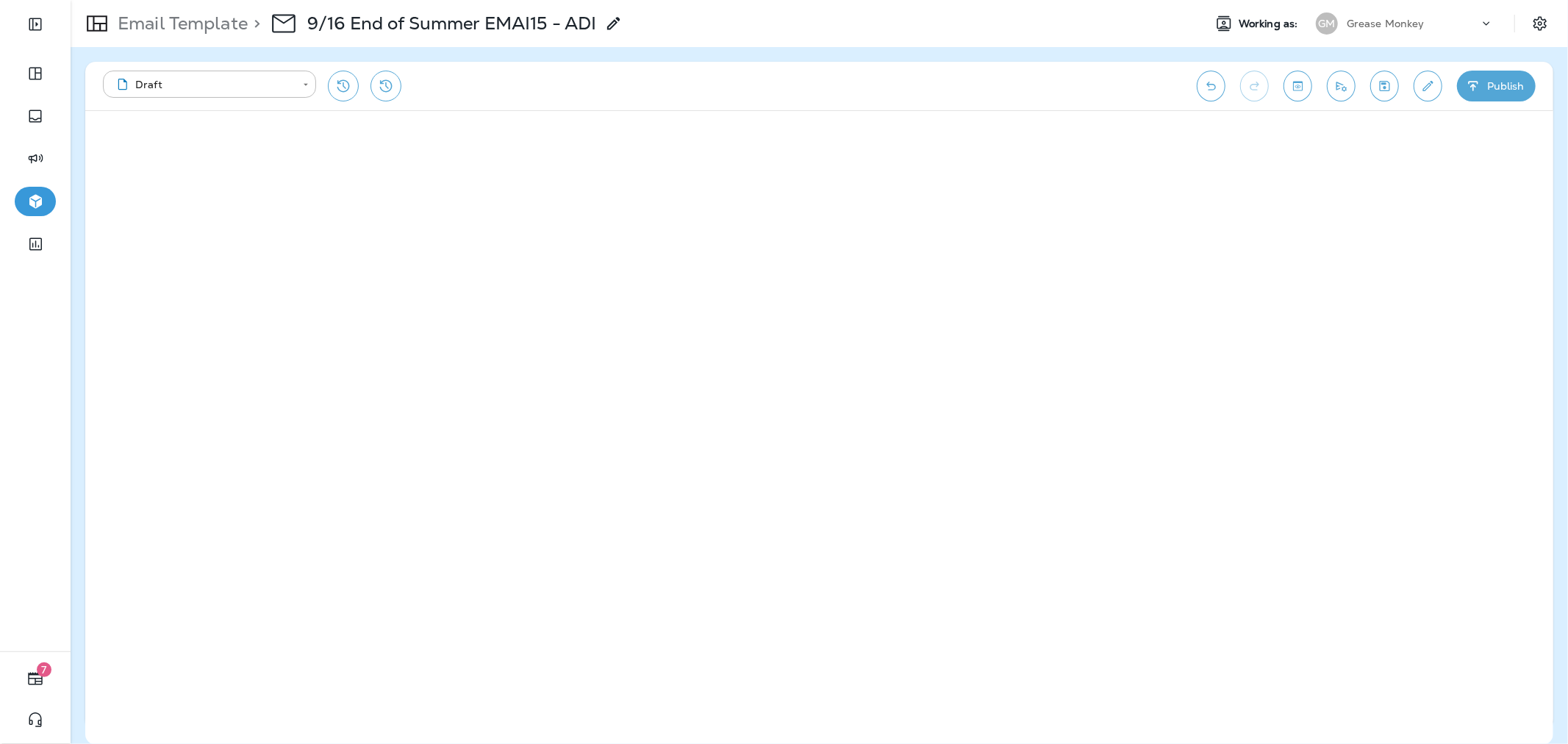
click at [1471, 96] on button "Publish" at bounding box center [1496, 86] width 79 height 31
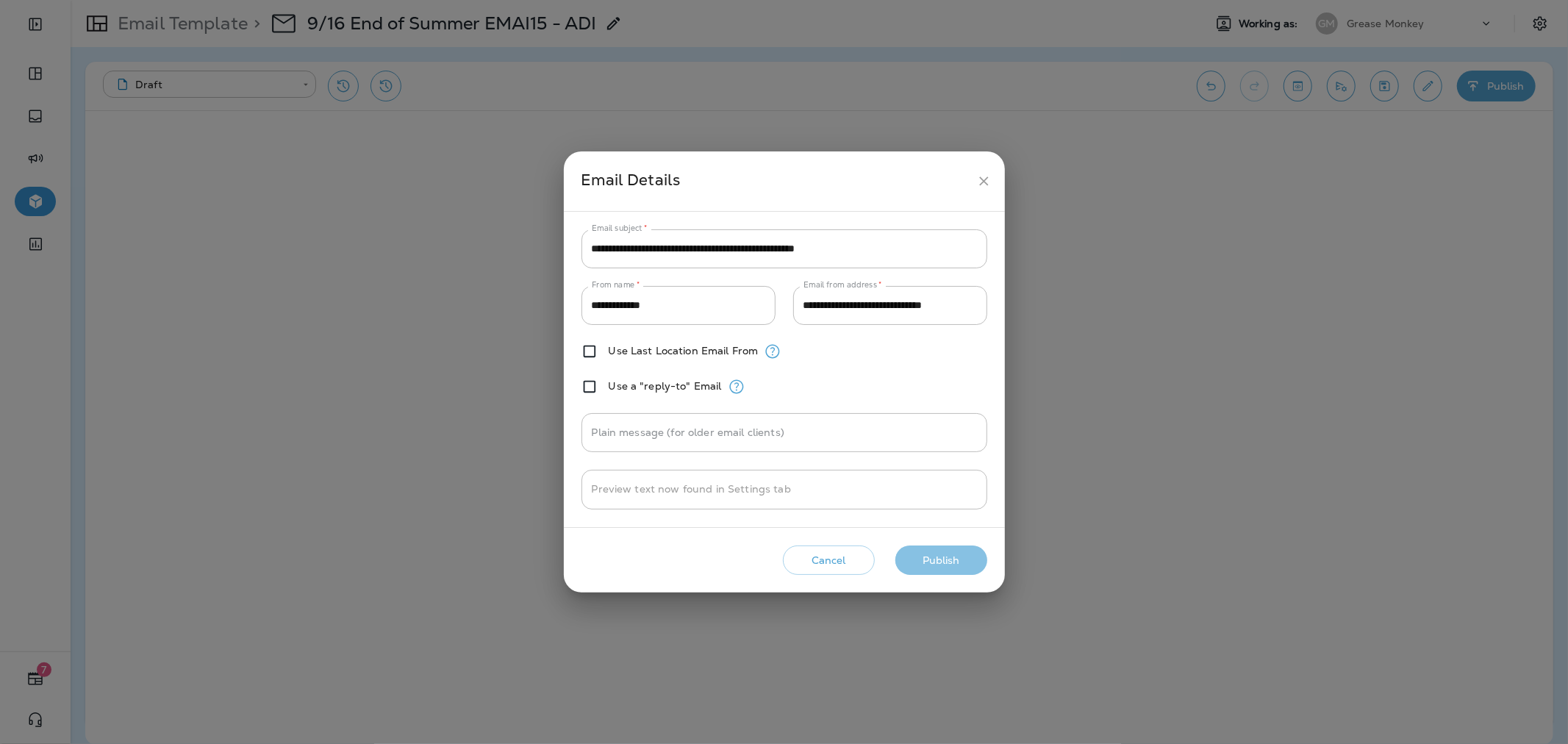
click at [946, 546] on button "Publish" at bounding box center [941, 561] width 92 height 30
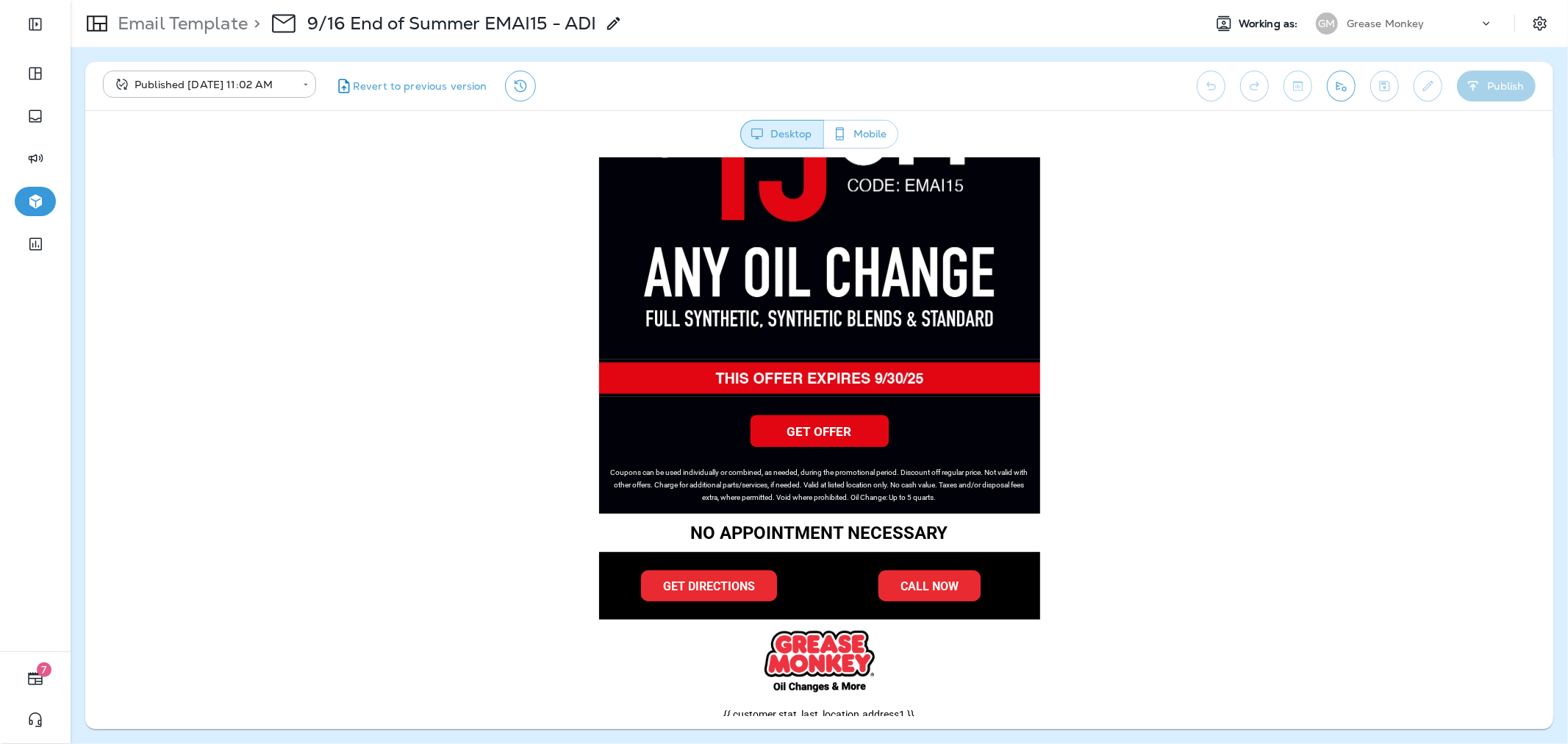
scroll to position [781, 0]
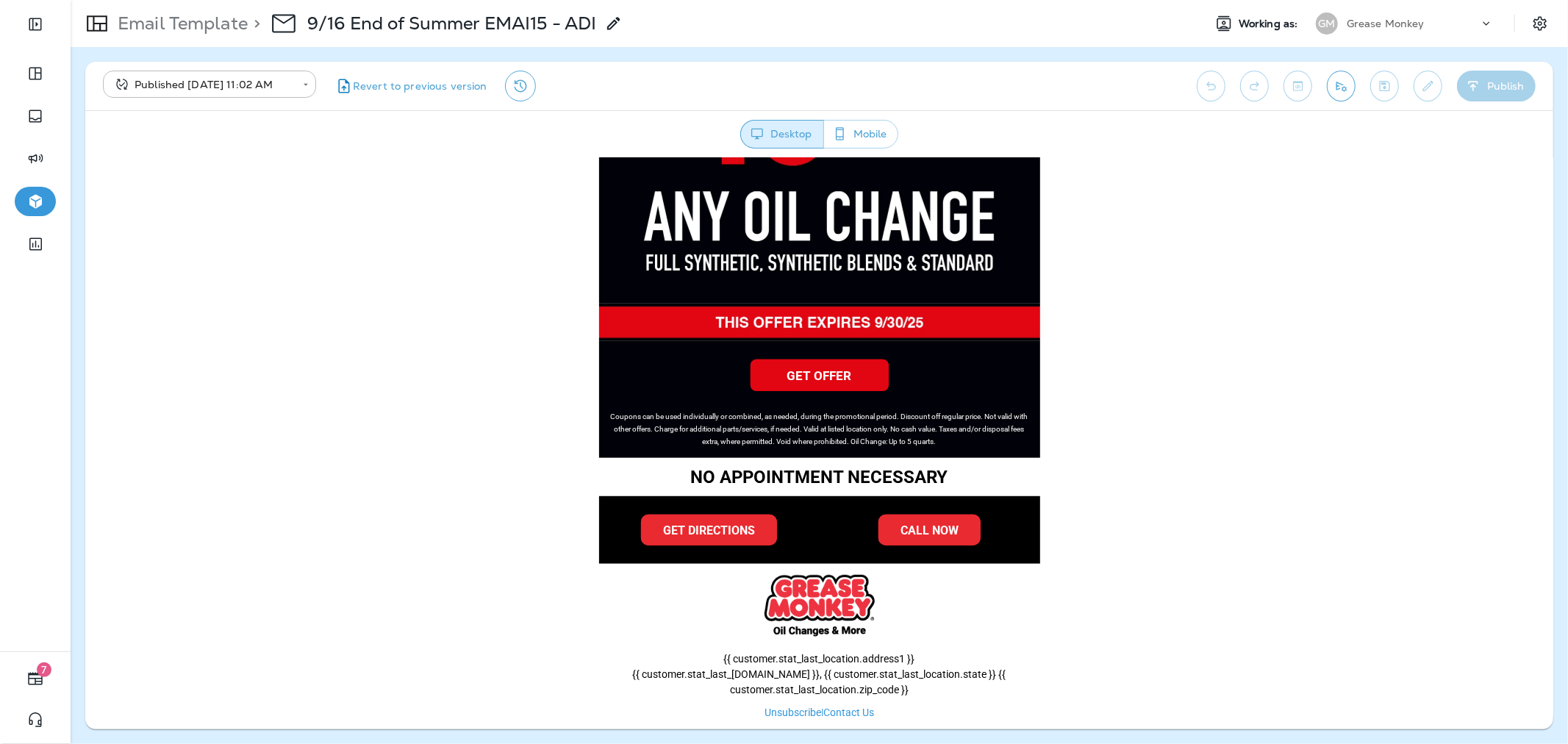
click at [168, 22] on p "Email Template" at bounding box center [180, 23] width 136 height 22
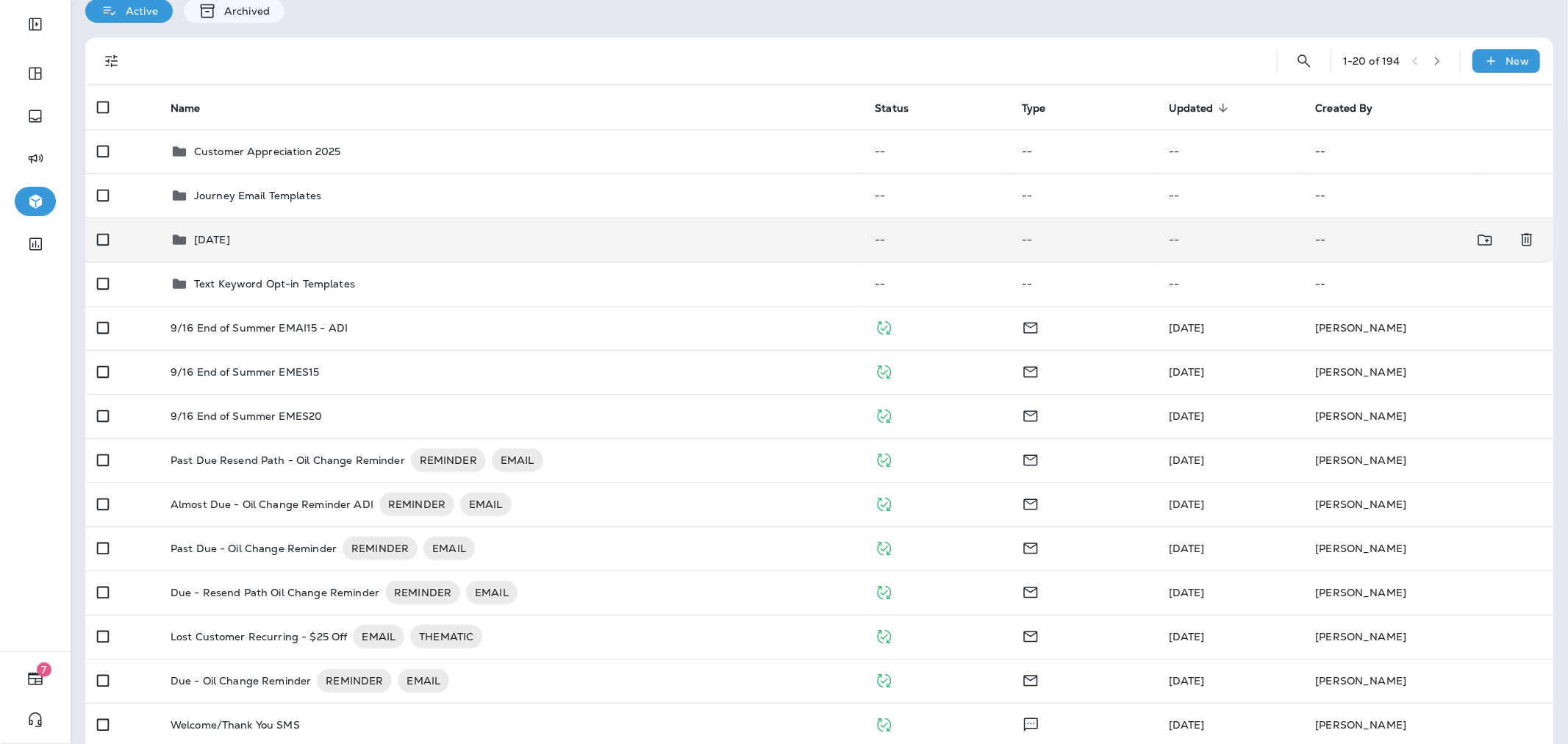
scroll to position [163, 0]
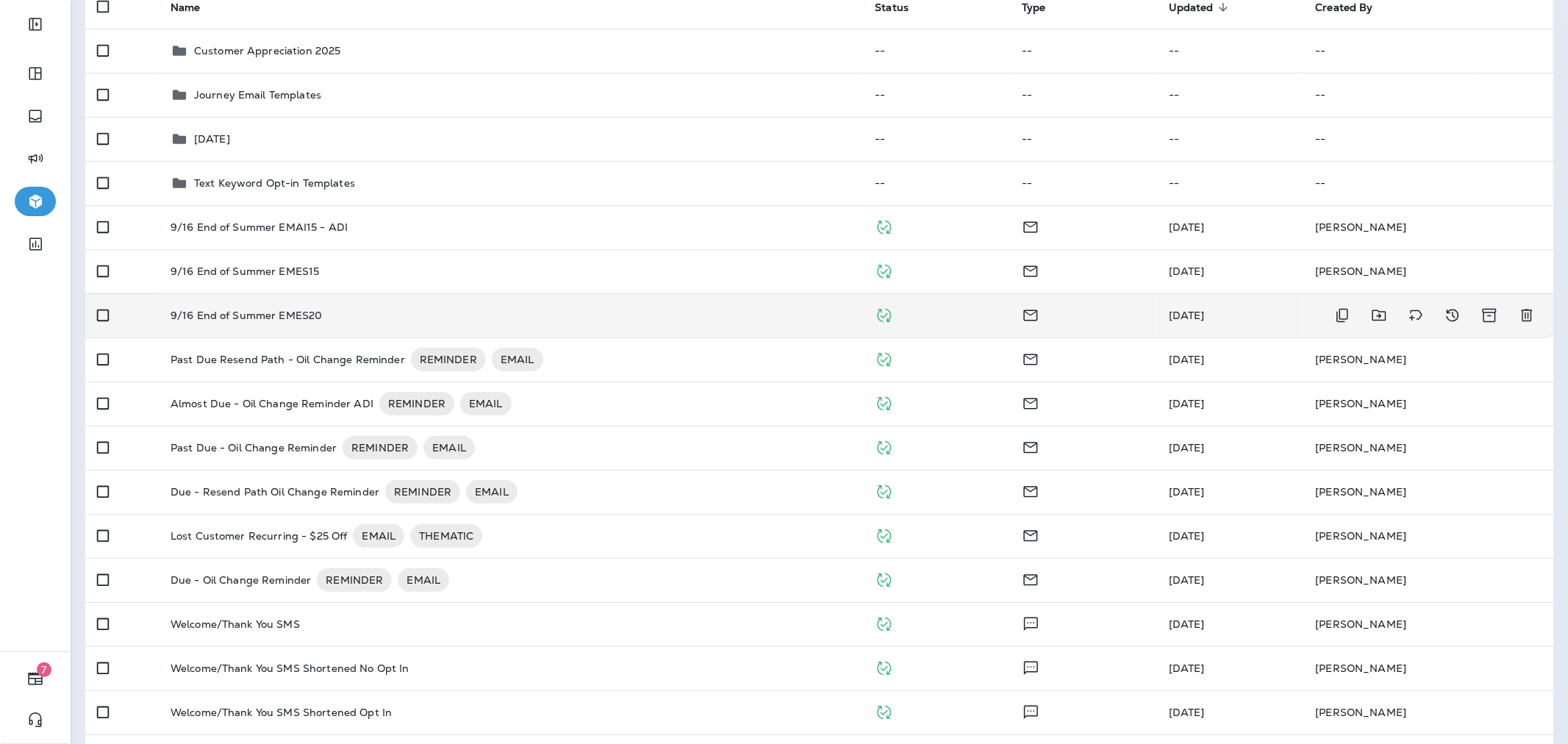
click at [328, 313] on div "9/16 End of Summer EMES20" at bounding box center [511, 315] width 681 height 12
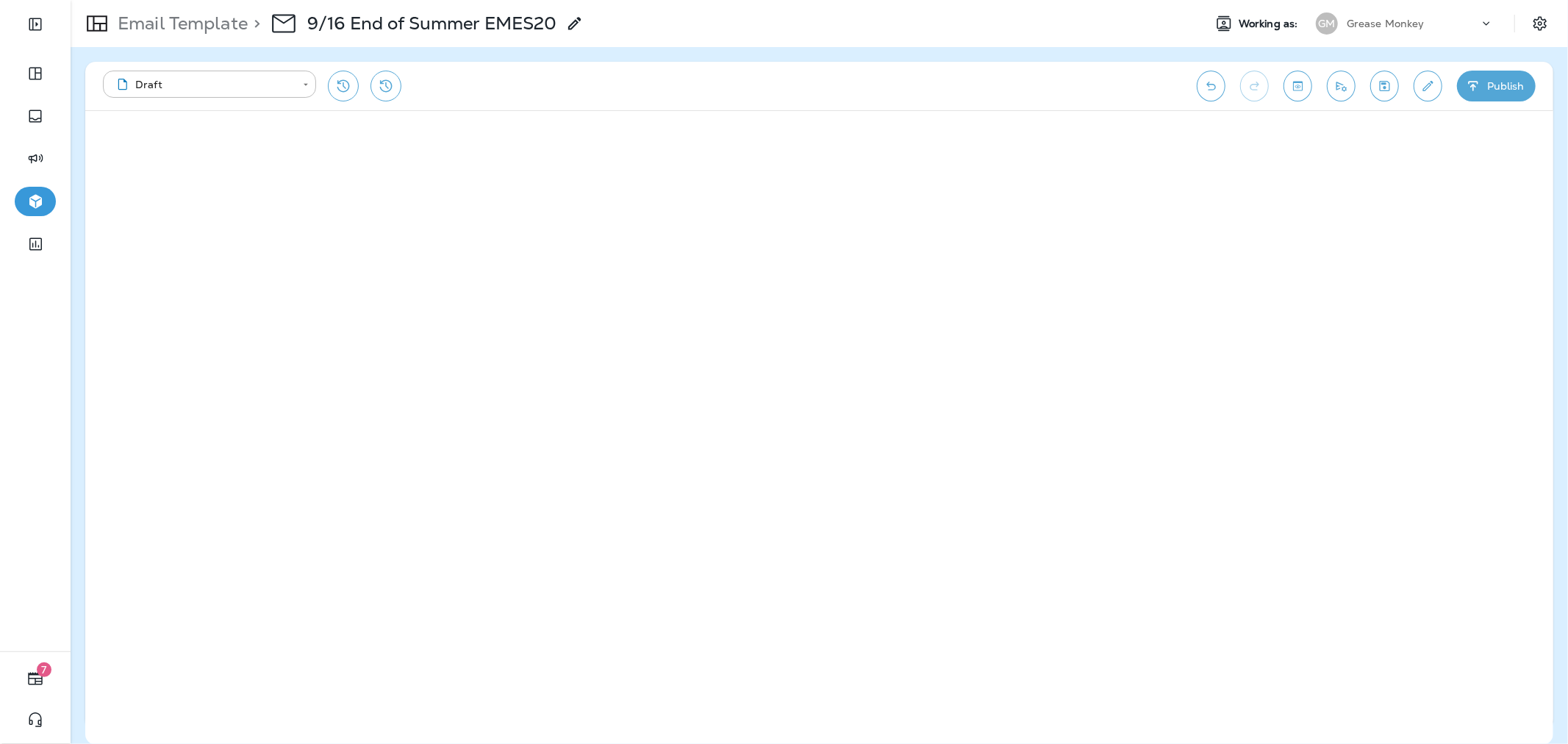
click at [1493, 79] on button "Publish" at bounding box center [1496, 86] width 79 height 31
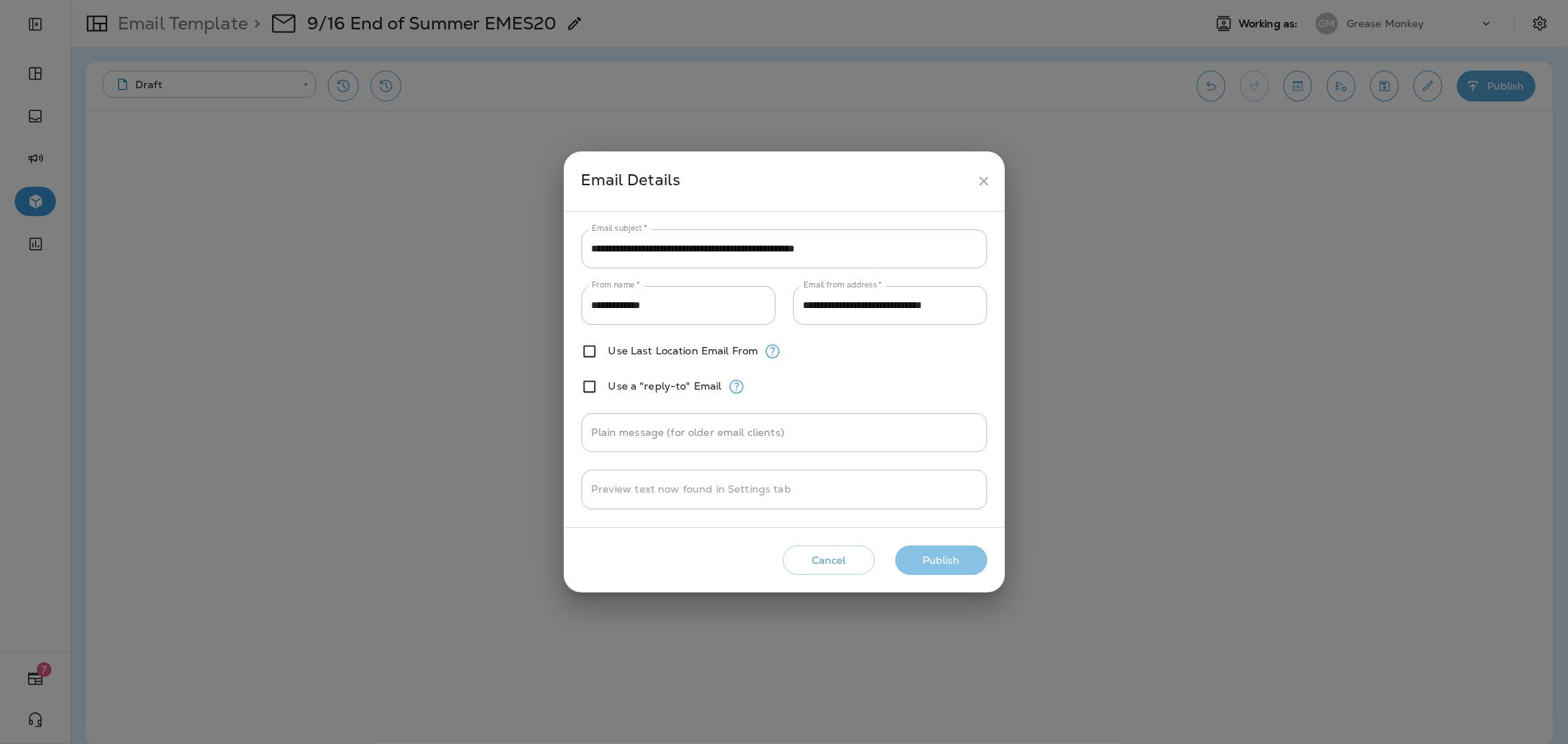
click at [949, 561] on button "Publish" at bounding box center [941, 561] width 92 height 30
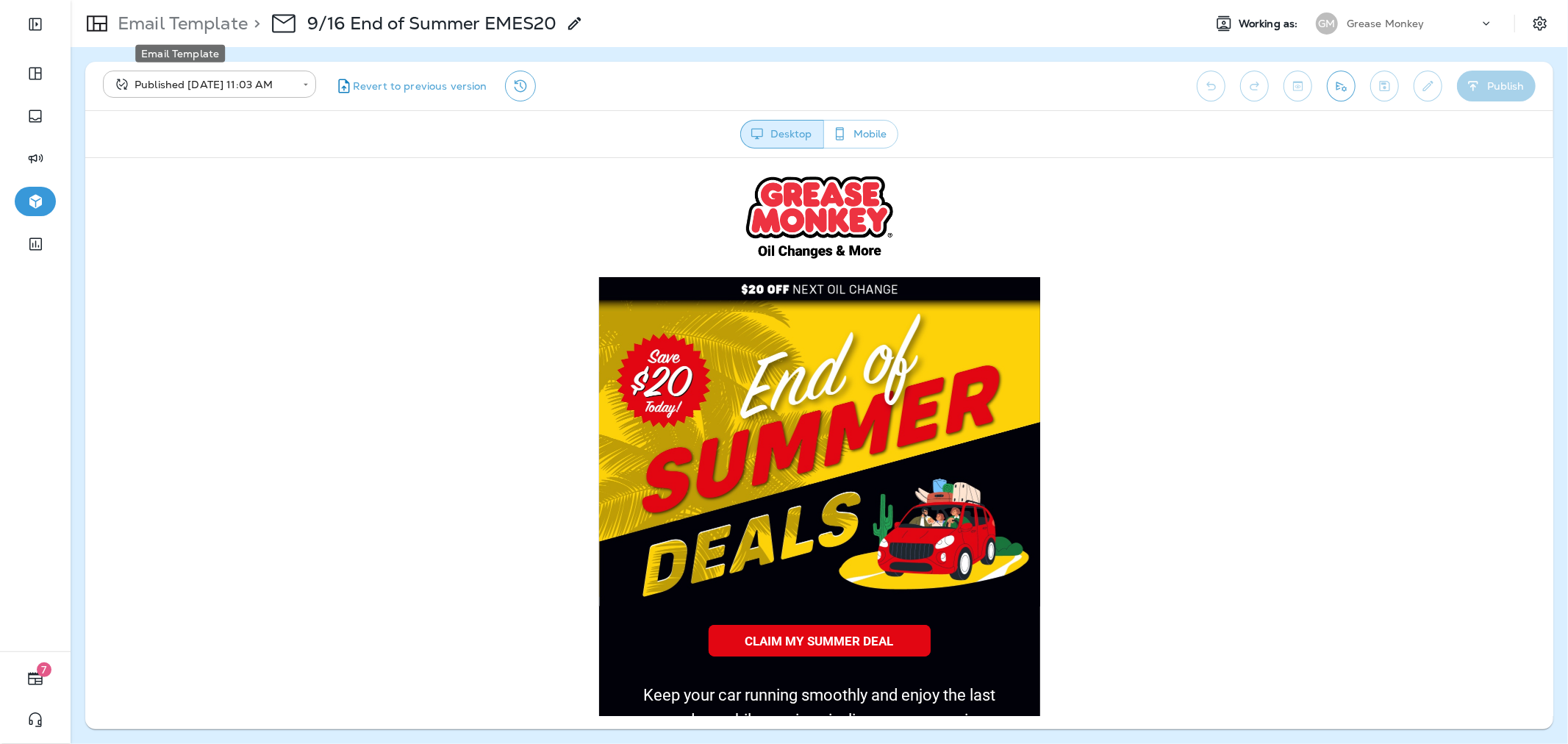
click at [184, 20] on p "Email Template" at bounding box center [180, 23] width 136 height 22
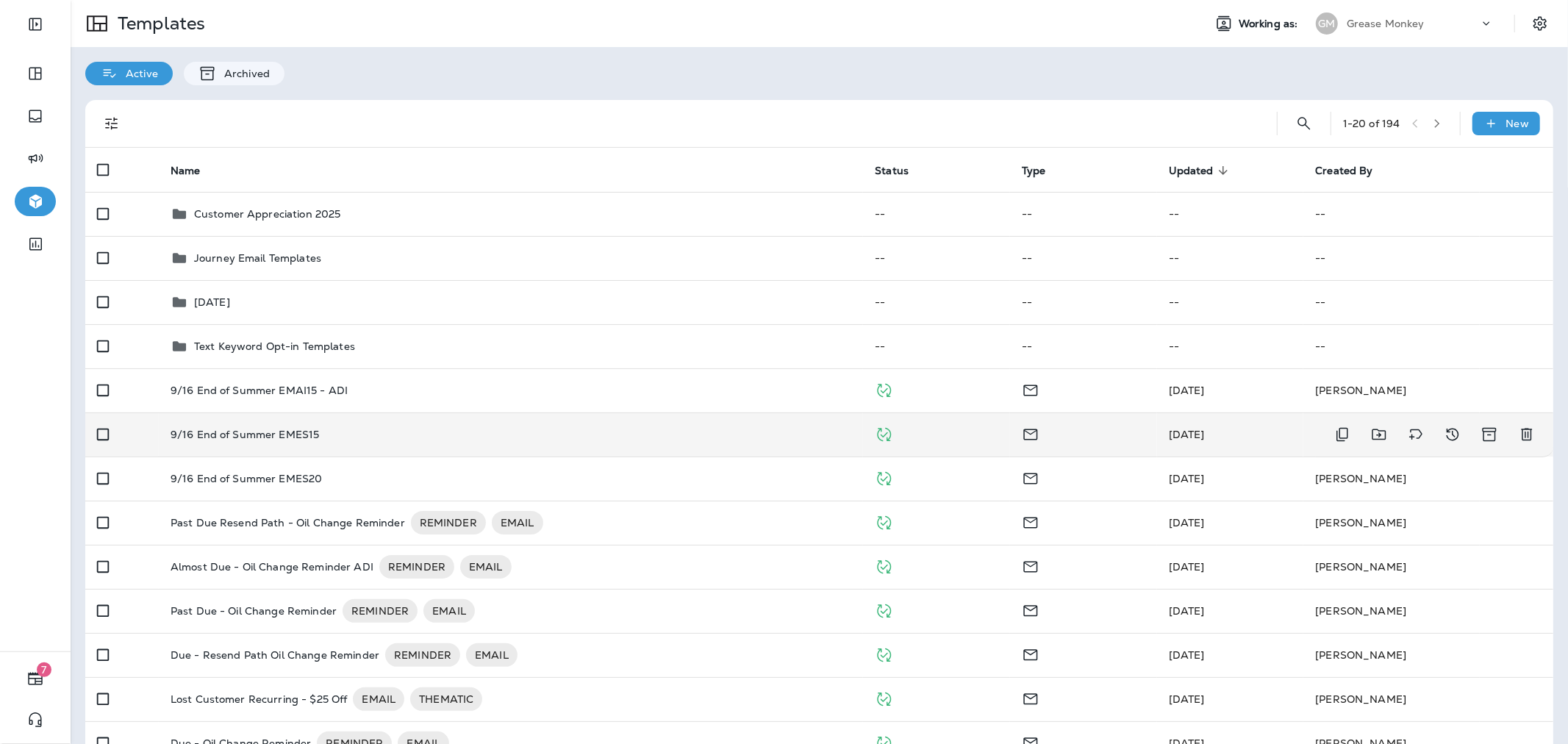
click at [358, 436] on div "9/16 End of Summer EMES15" at bounding box center [511, 434] width 681 height 12
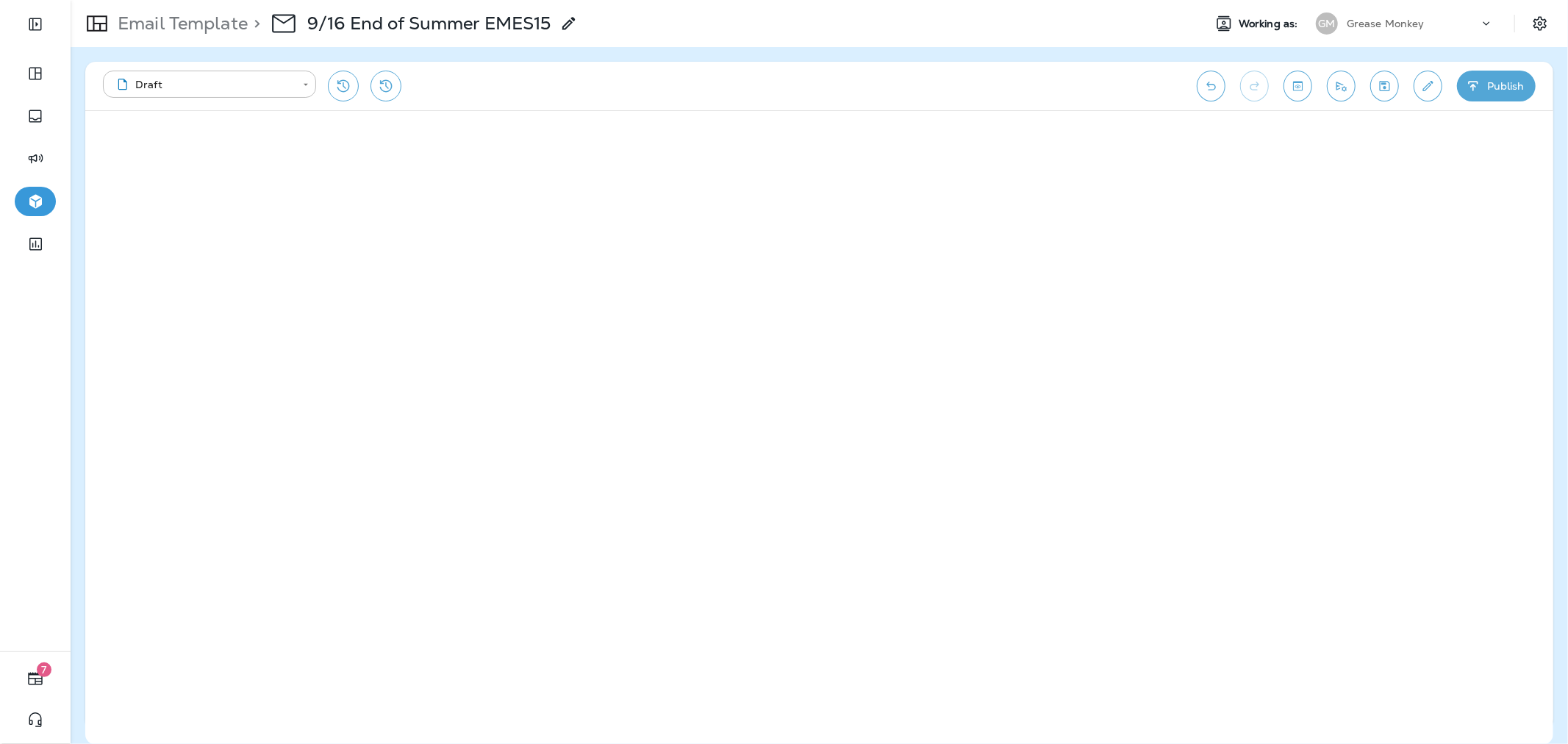
click at [1296, 79] on icon "Toggle preview" at bounding box center [1297, 86] width 16 height 15
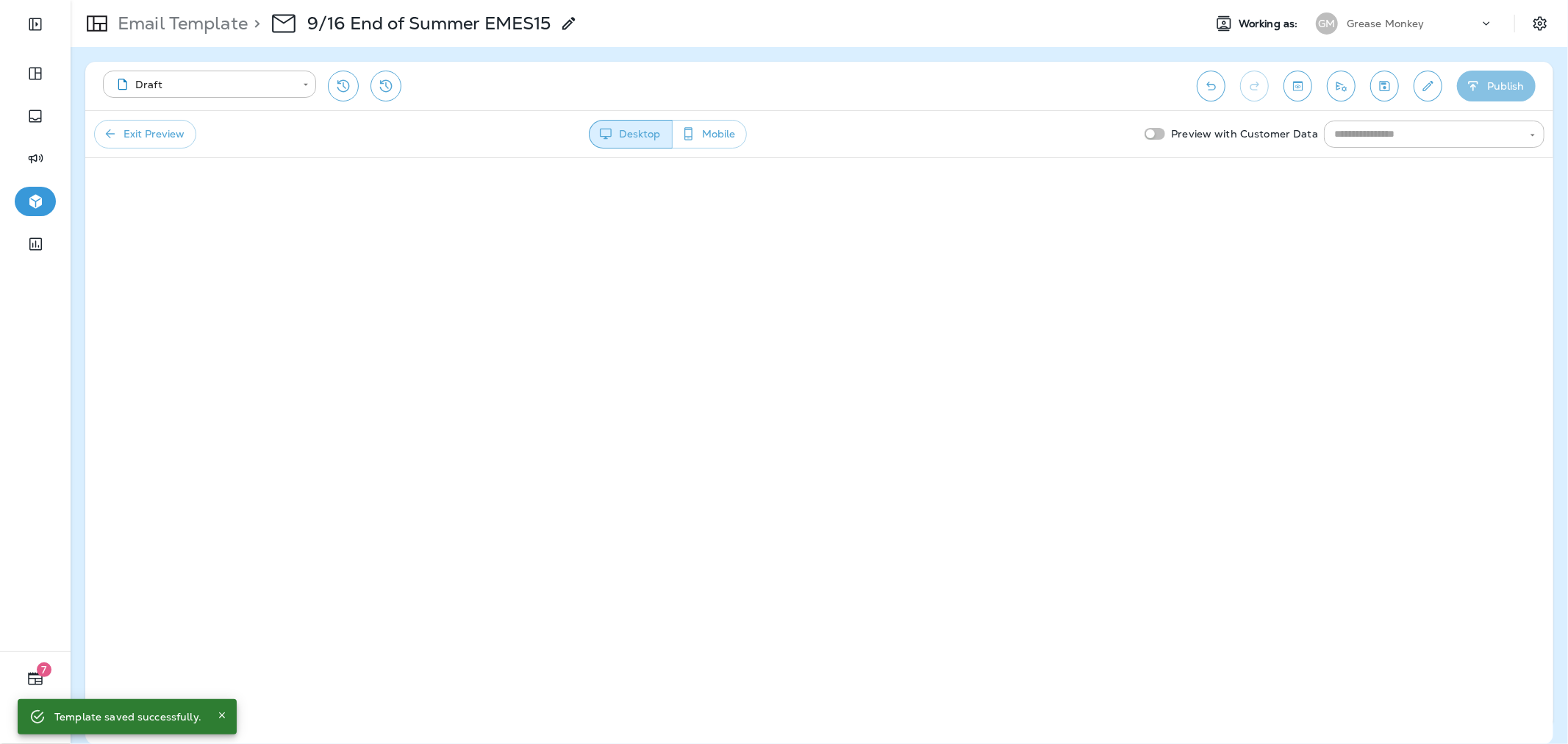
click at [1510, 75] on button "Publish" at bounding box center [1496, 86] width 79 height 31
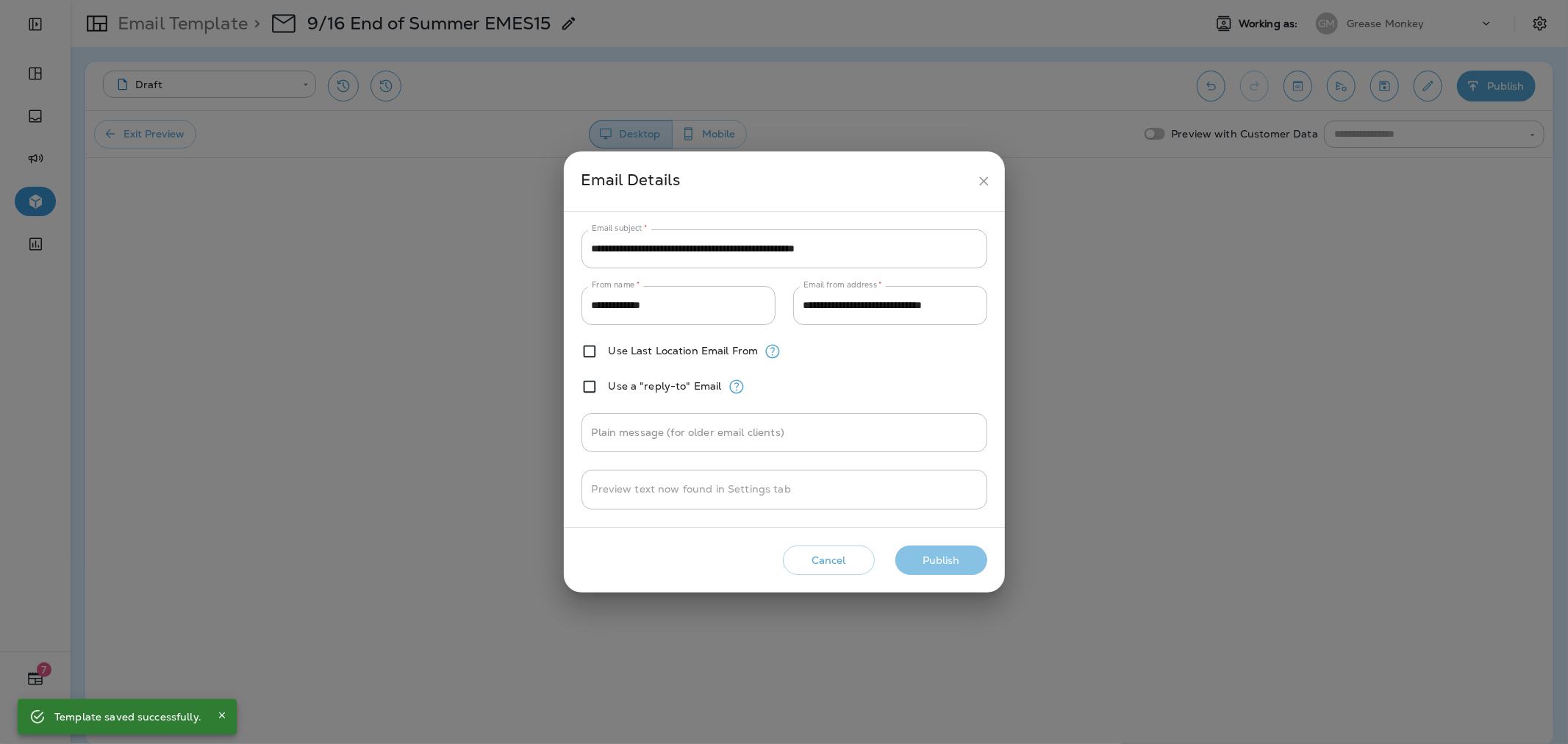
click at [938, 563] on button "Publish" at bounding box center [941, 561] width 92 height 30
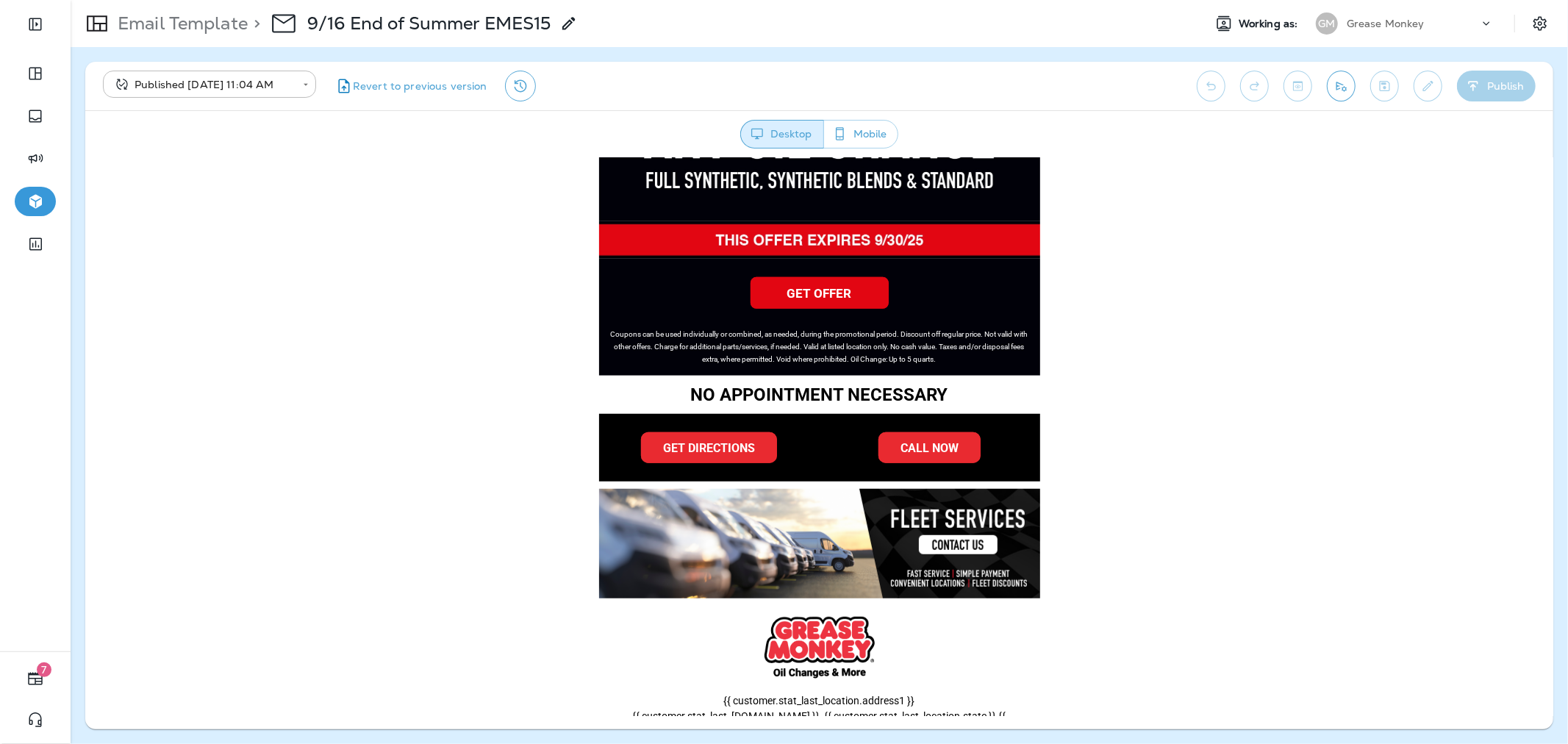
scroll to position [905, 0]
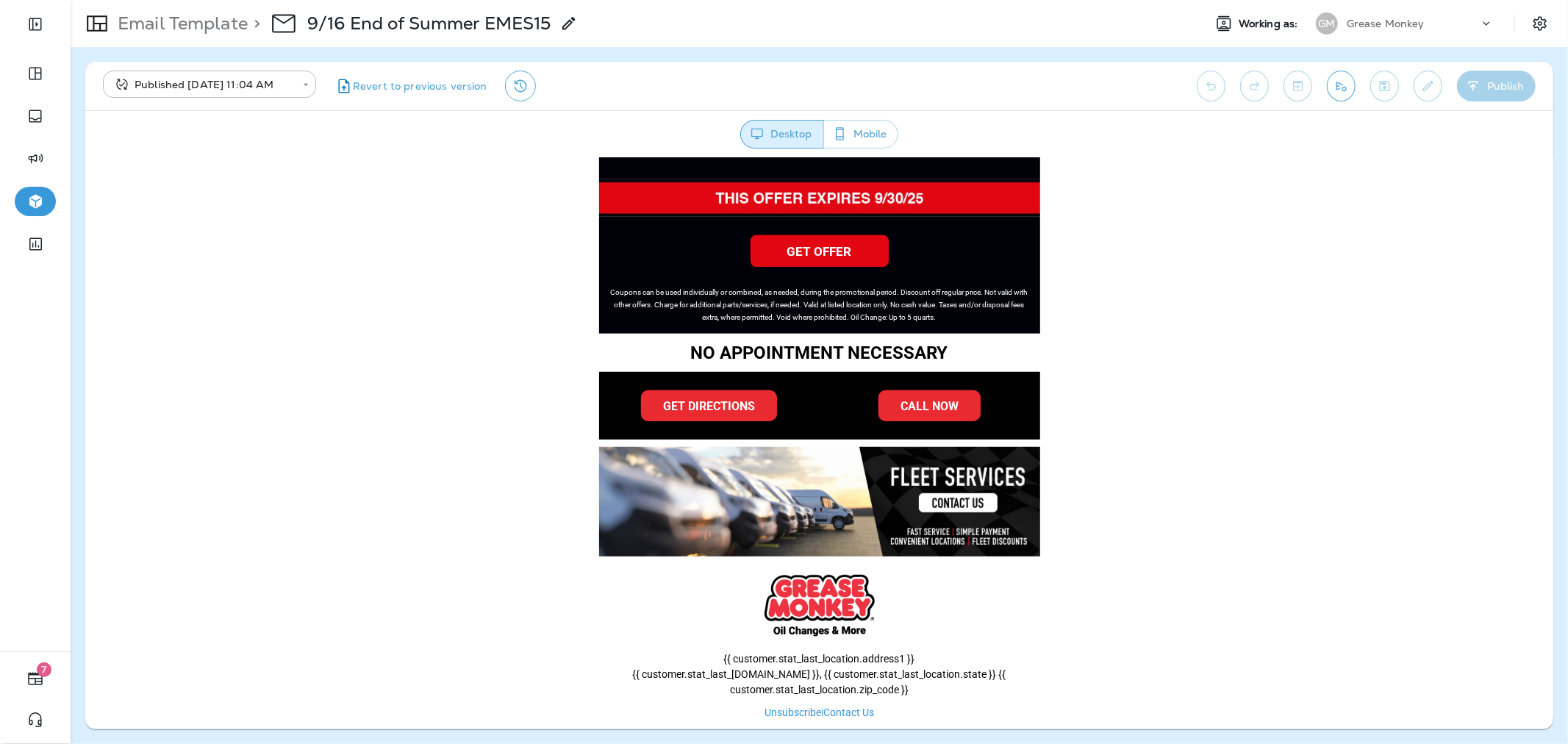
click at [200, 26] on p "Email Template" at bounding box center [180, 23] width 136 height 22
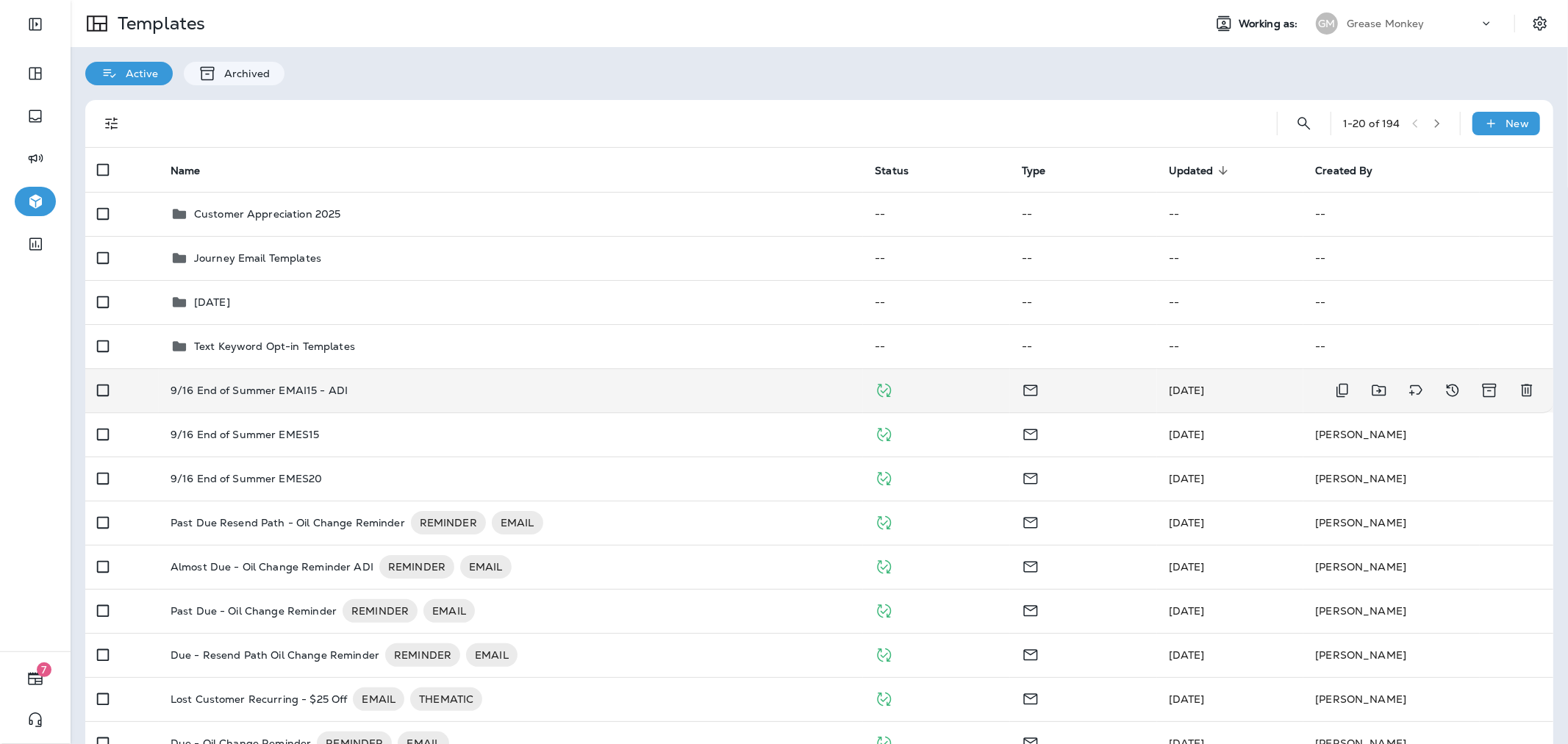
click at [491, 402] on td "9/16 End of Summer EMAI15 - ADI" at bounding box center [511, 390] width 705 height 44
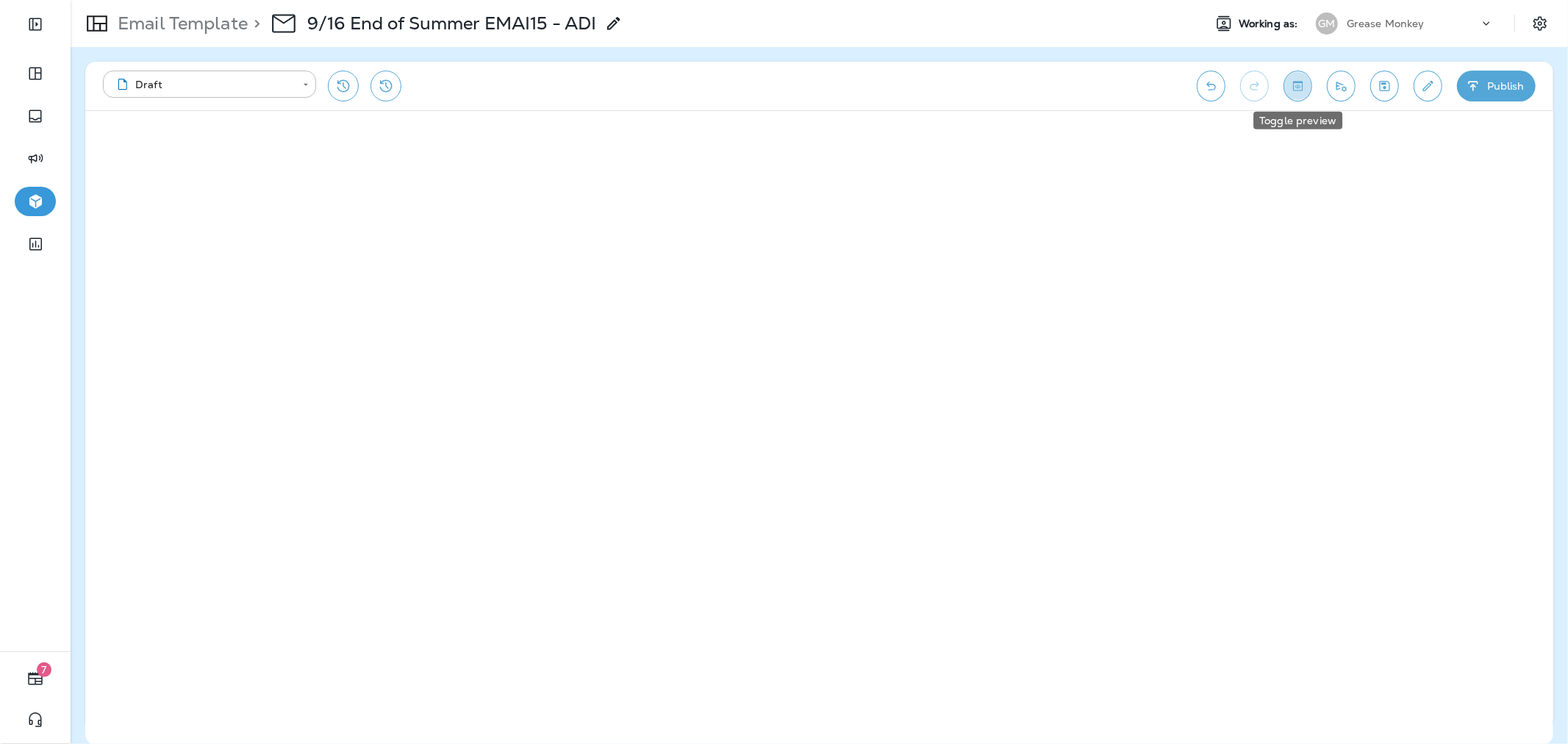
click at [1306, 76] on button "Toggle preview" at bounding box center [1297, 86] width 29 height 31
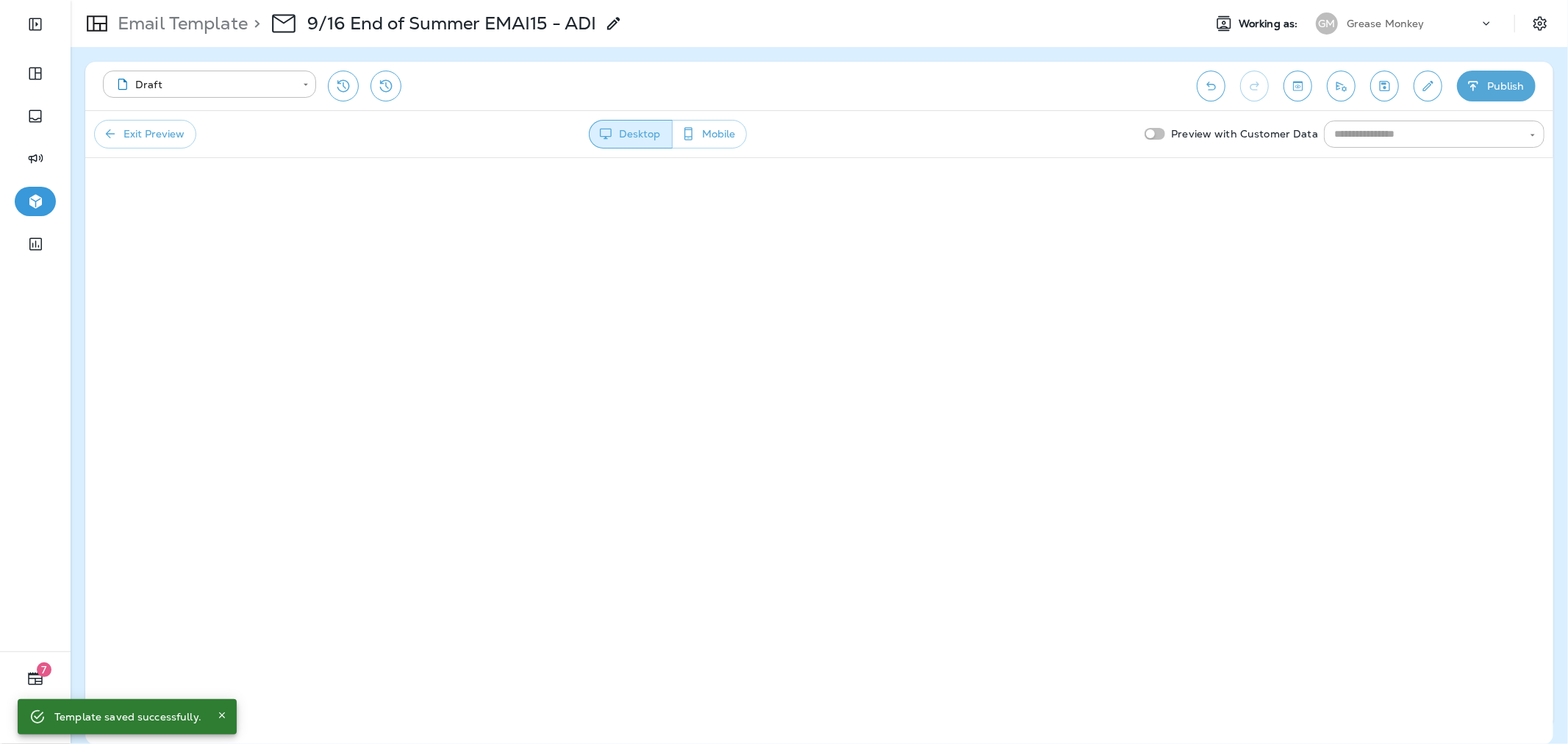
click at [148, 133] on button "Exit Preview" at bounding box center [145, 134] width 102 height 29
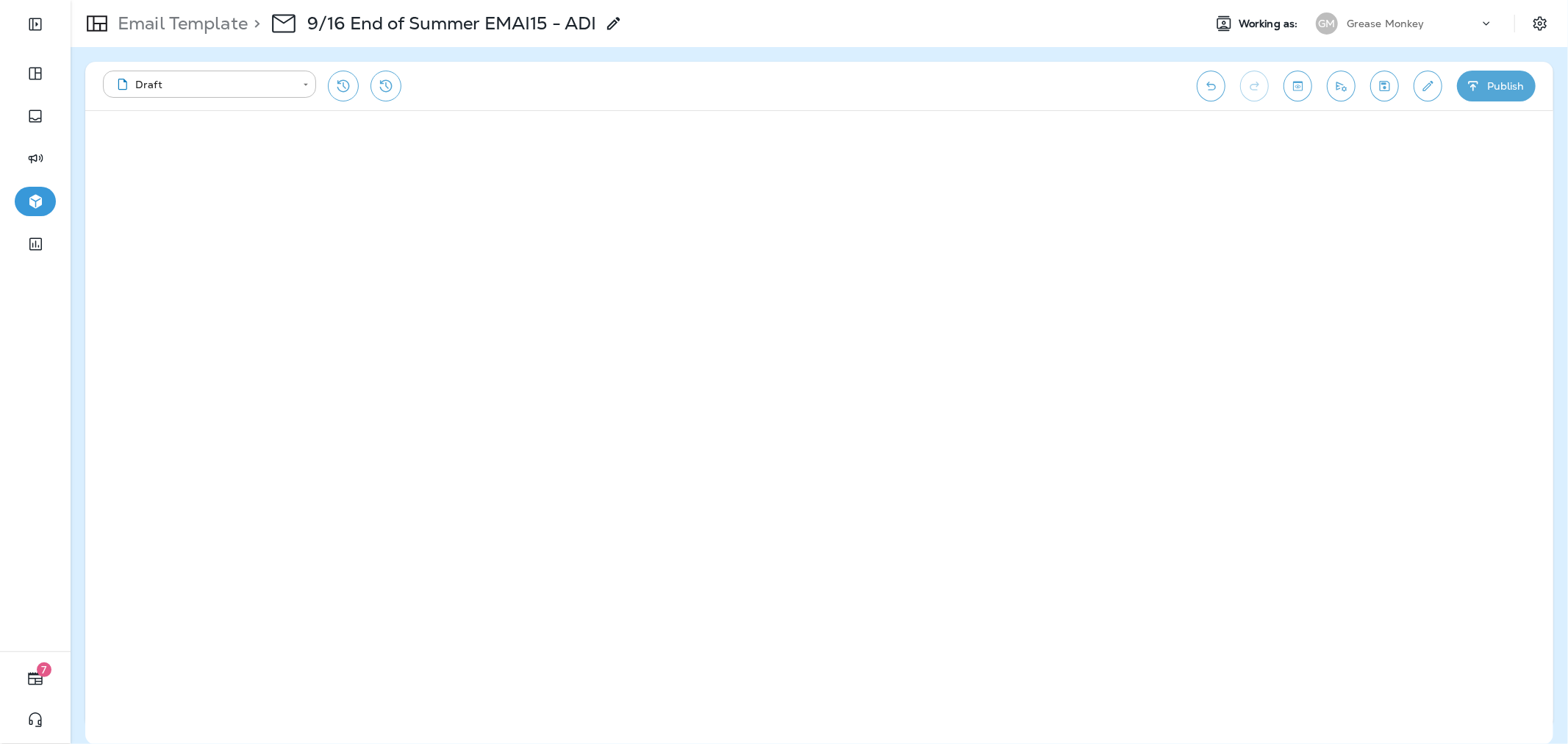
drag, startPoint x: 1294, startPoint y: 82, endPoint x: 1284, endPoint y: 96, distance: 17.2
click at [1294, 81] on icon "Toggle preview" at bounding box center [1297, 86] width 16 height 15
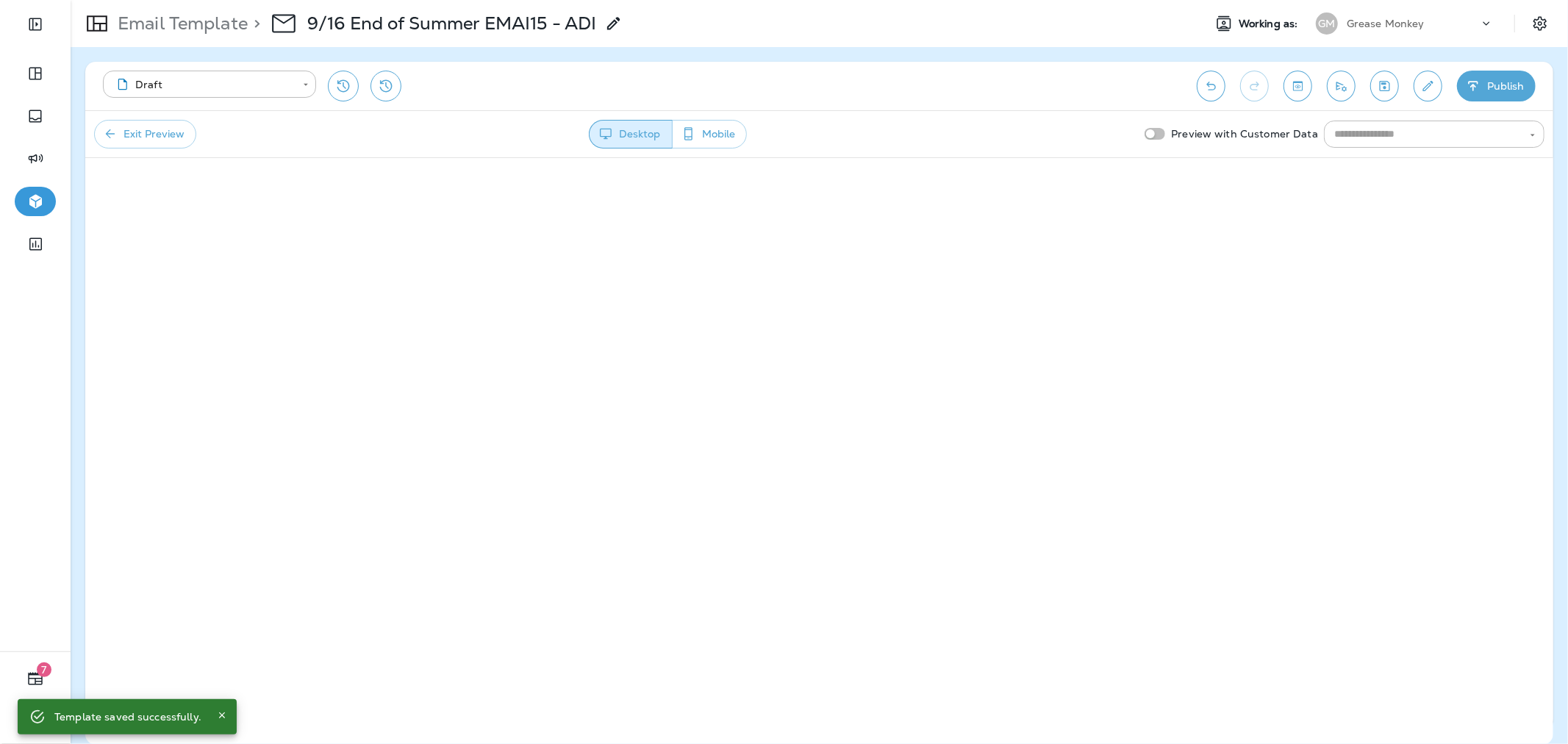
click at [1513, 91] on button "Publish" at bounding box center [1496, 86] width 79 height 31
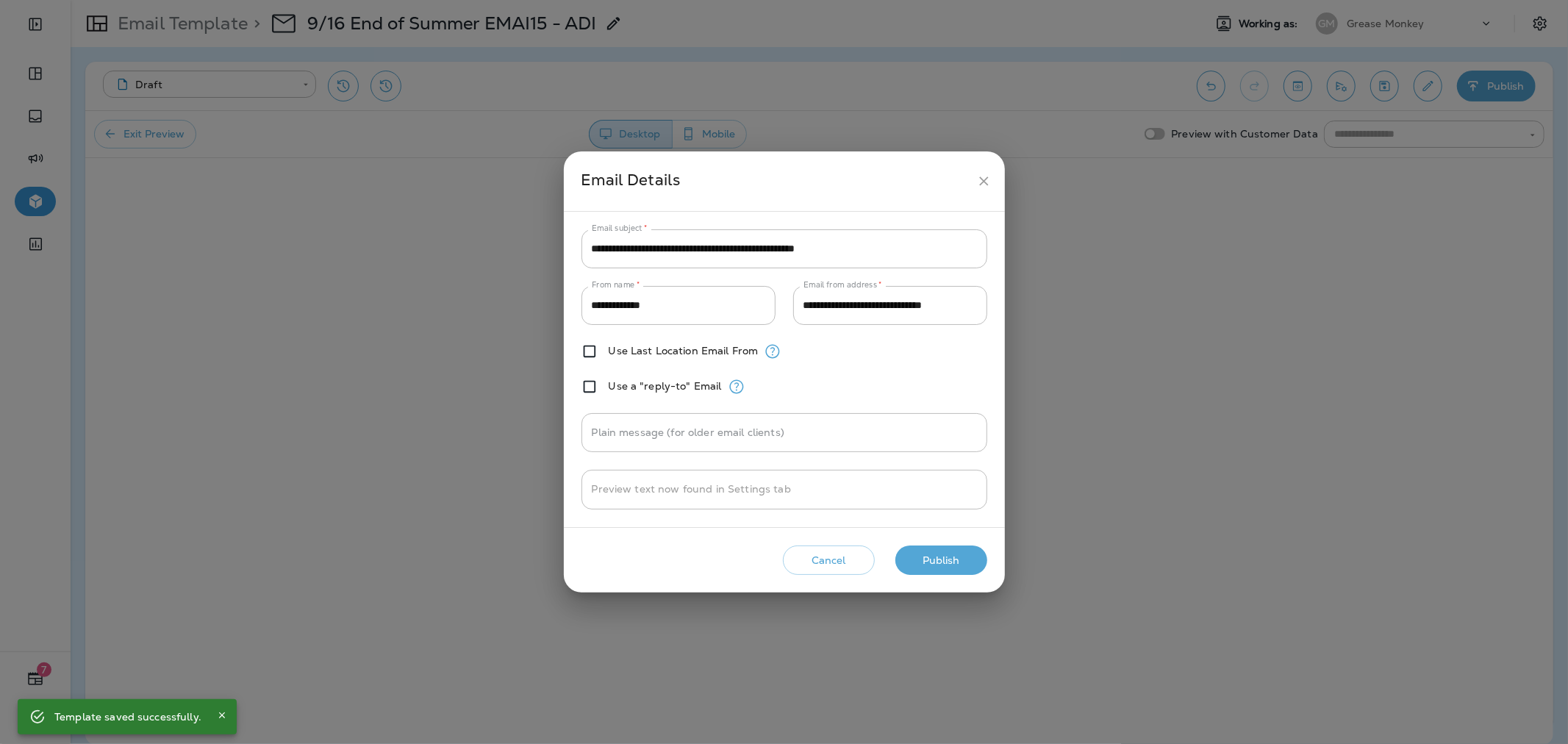
click at [946, 540] on div "Cancel Publish" at bounding box center [784, 561] width 417 height 42
click at [950, 547] on button "Publish" at bounding box center [941, 561] width 92 height 30
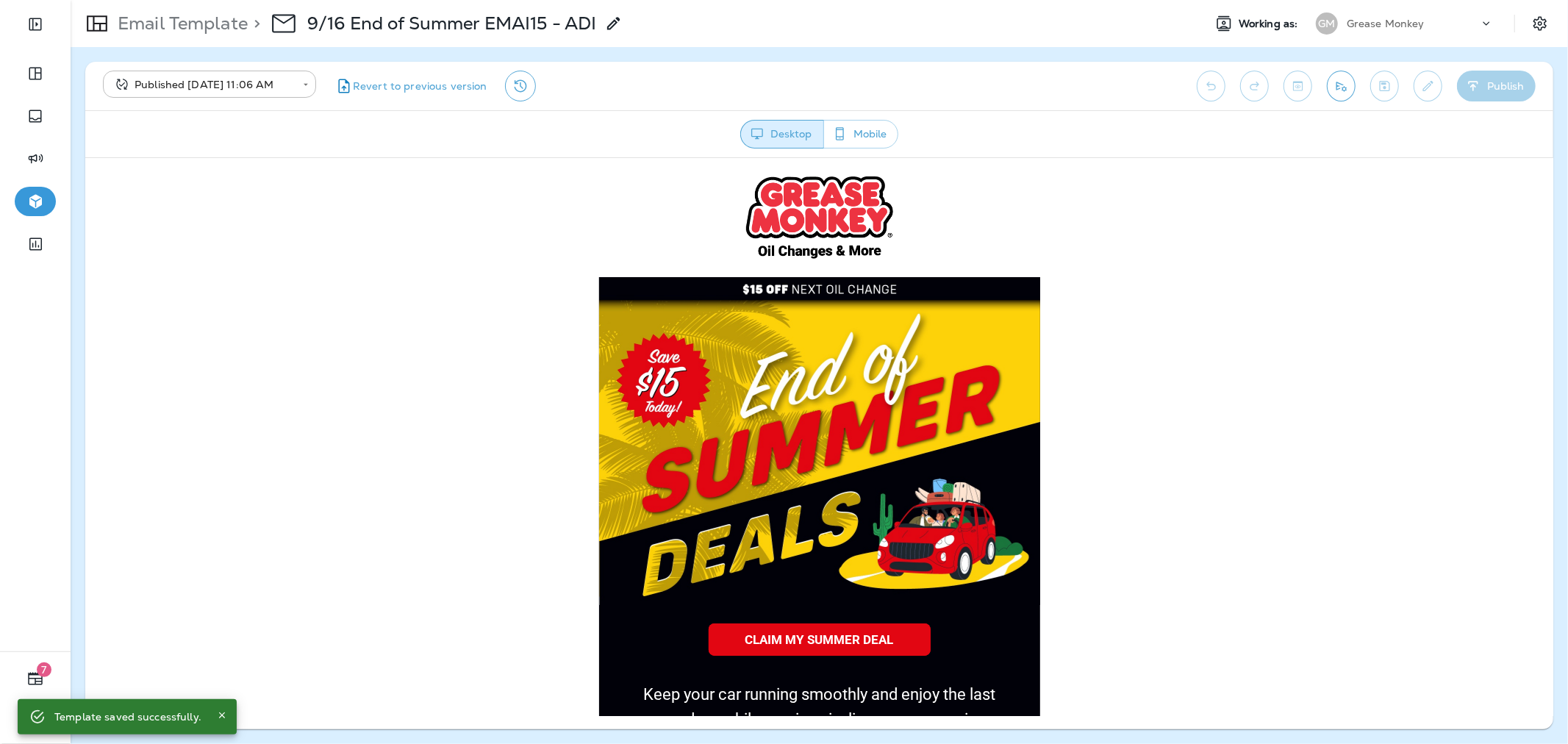
click at [208, 28] on p "Email Template" at bounding box center [180, 23] width 136 height 22
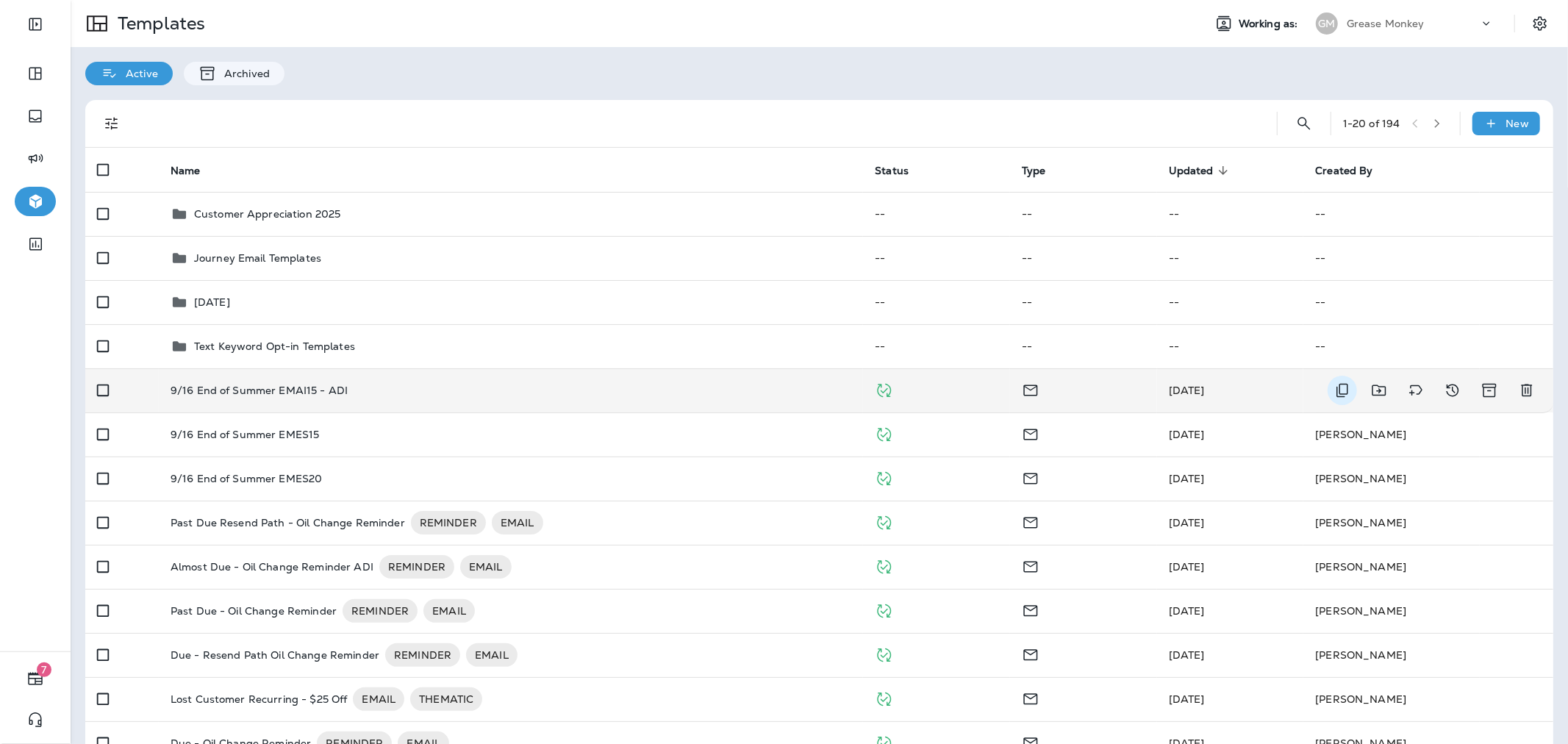
click at [1336, 396] on icon "Duplicate" at bounding box center [1342, 391] width 12 height 14
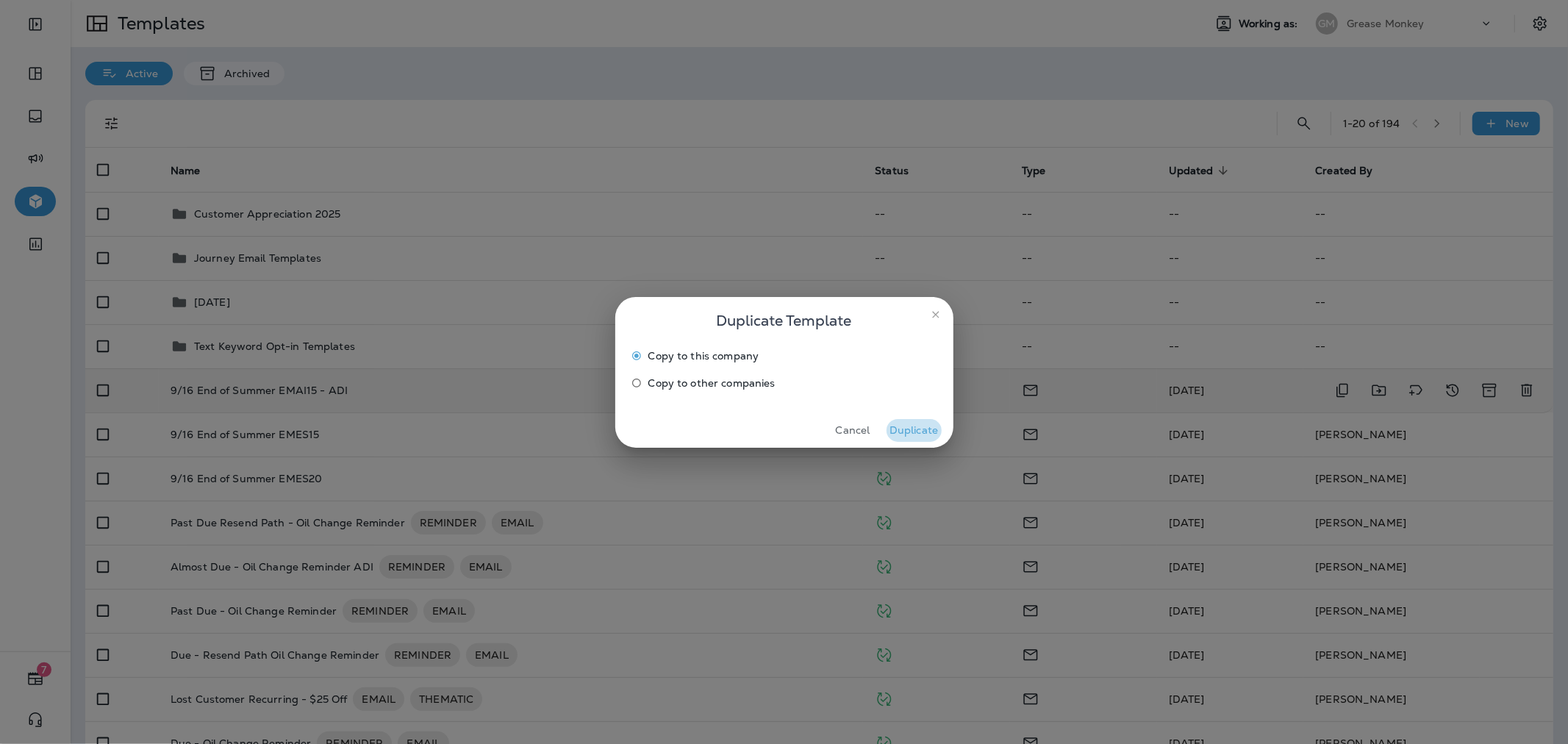
click at [897, 429] on button "Duplicate" at bounding box center [913, 430] width 55 height 23
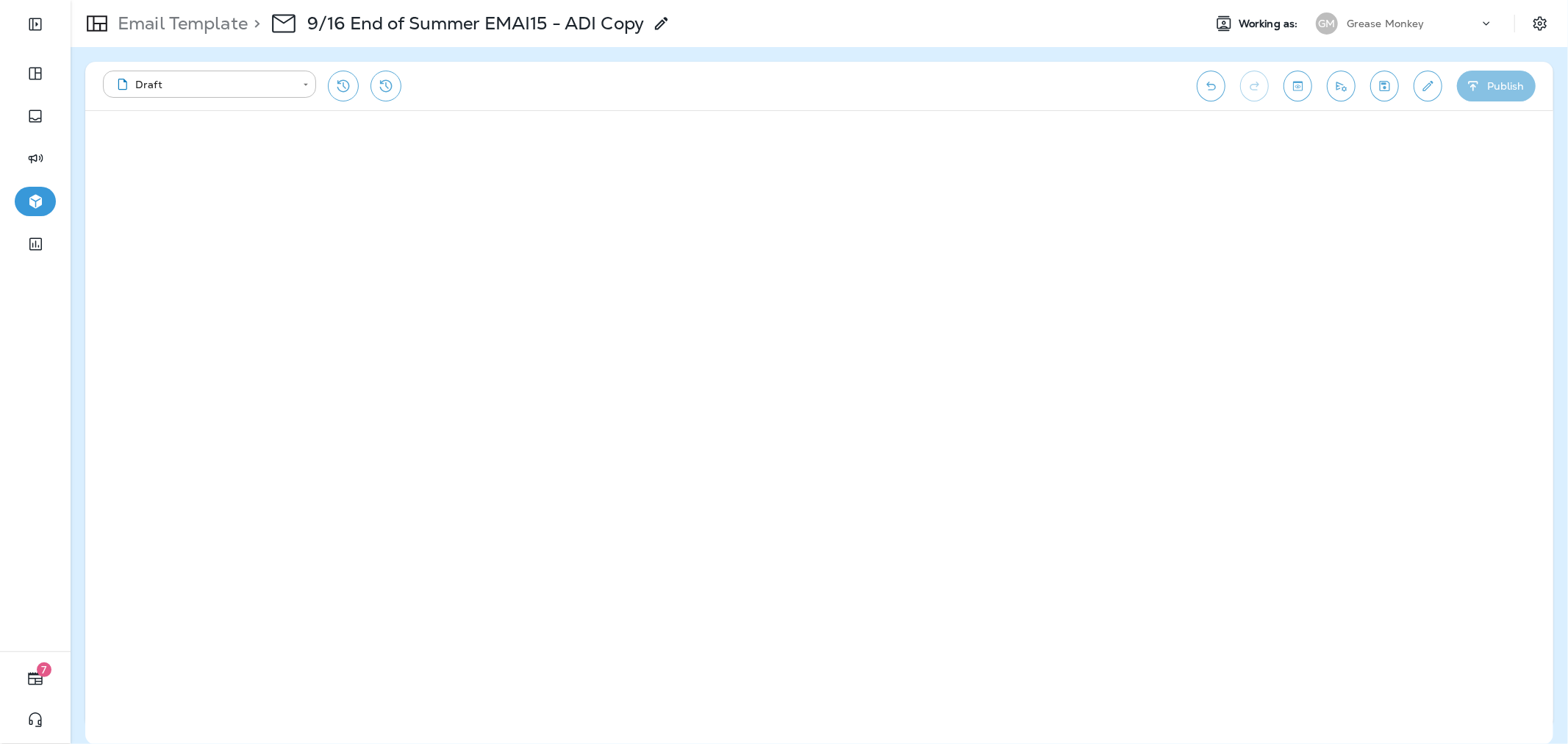
click at [1483, 81] on button "Publish" at bounding box center [1496, 86] width 79 height 31
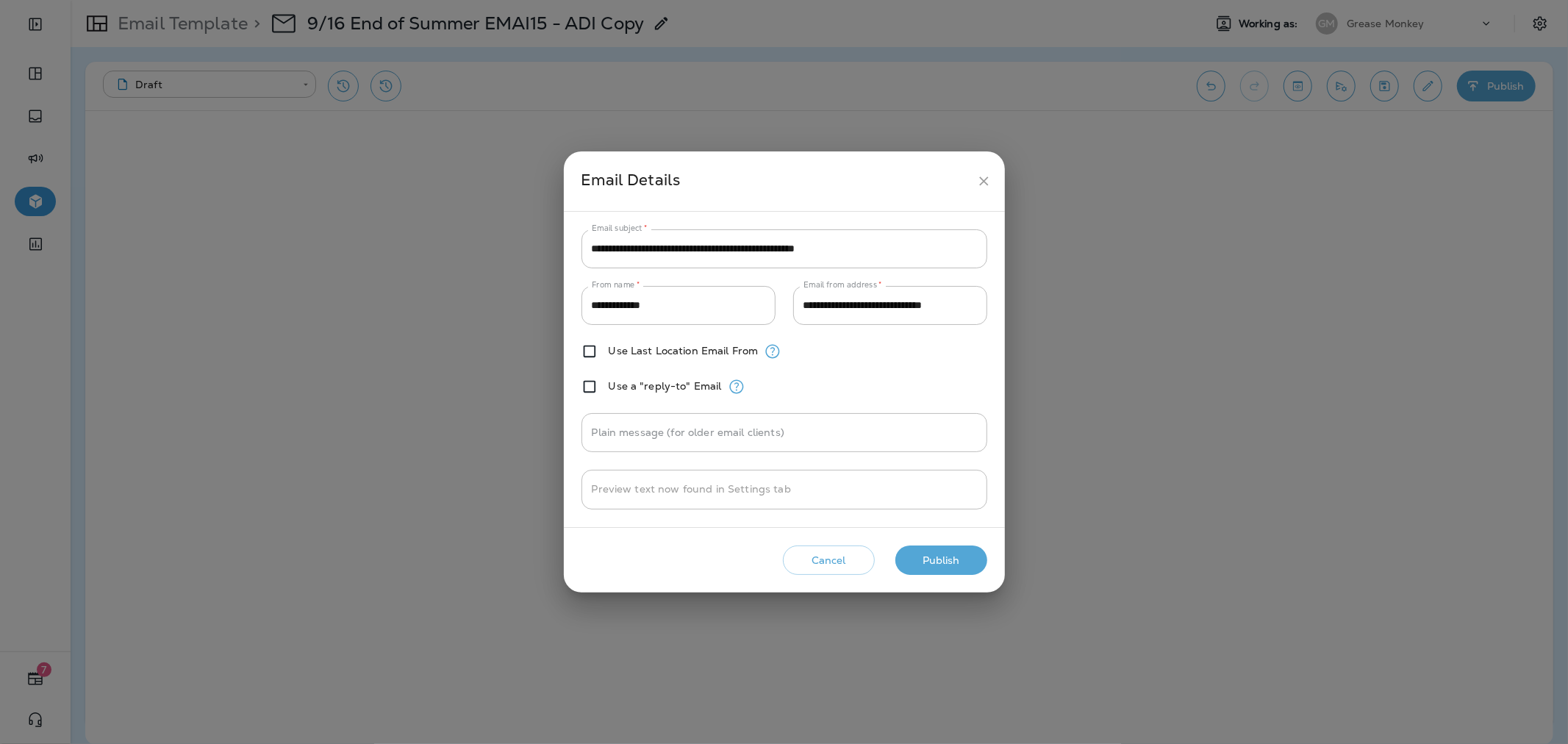
click at [927, 555] on button "Publish" at bounding box center [941, 561] width 92 height 30
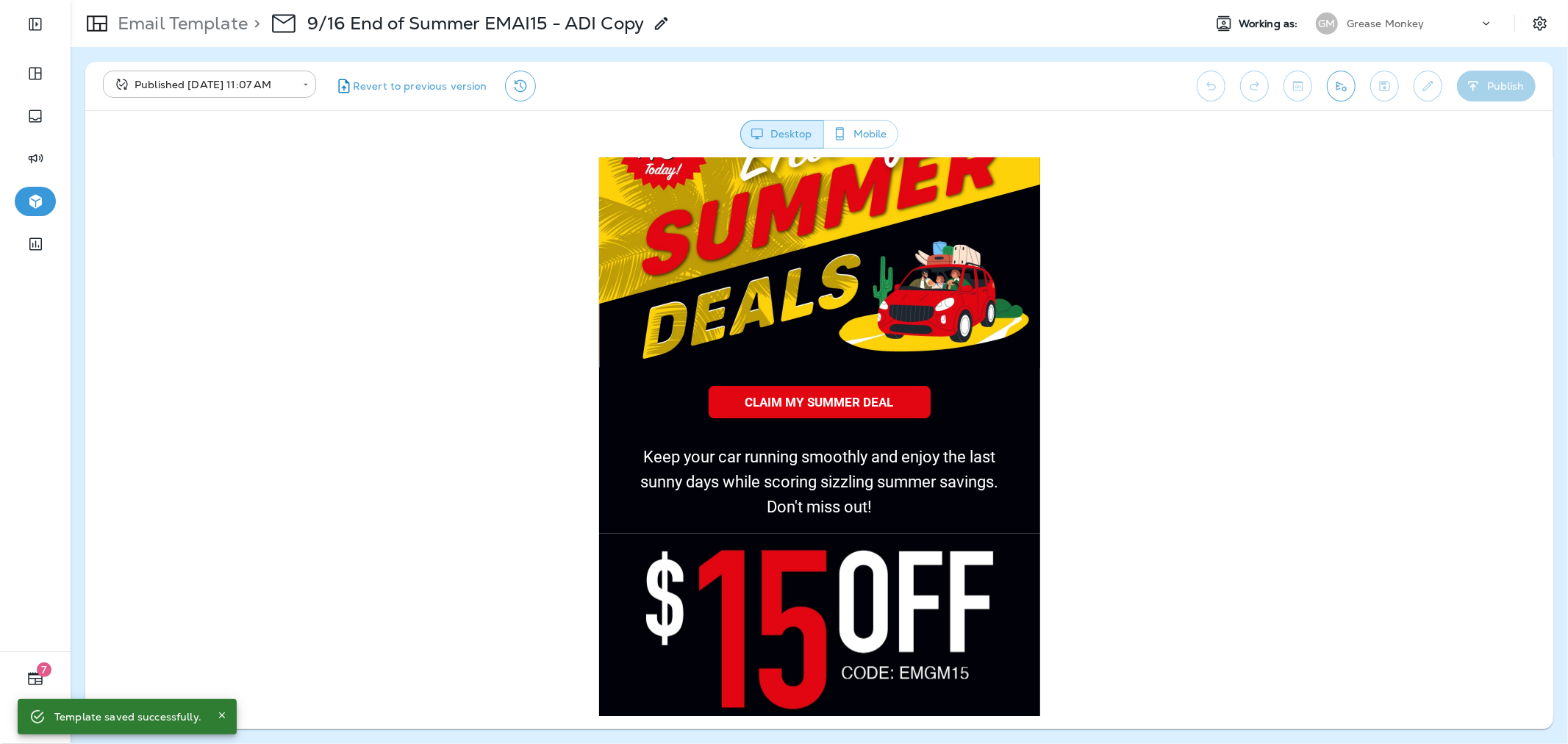
scroll to position [245, 0]
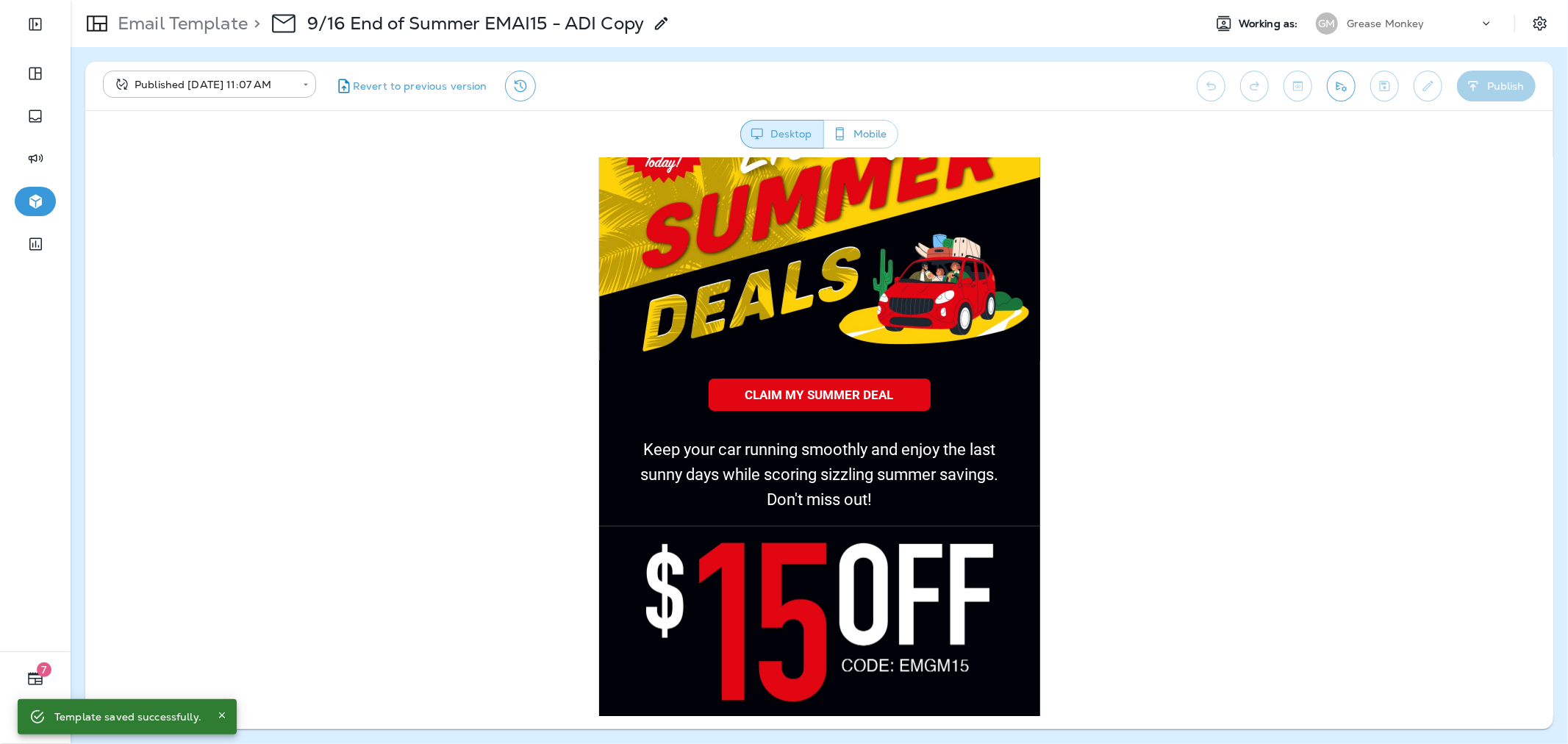
click at [841, 402] on link "CLAIM MY SUMMER DEAL" at bounding box center [819, 393] width 222 height 32
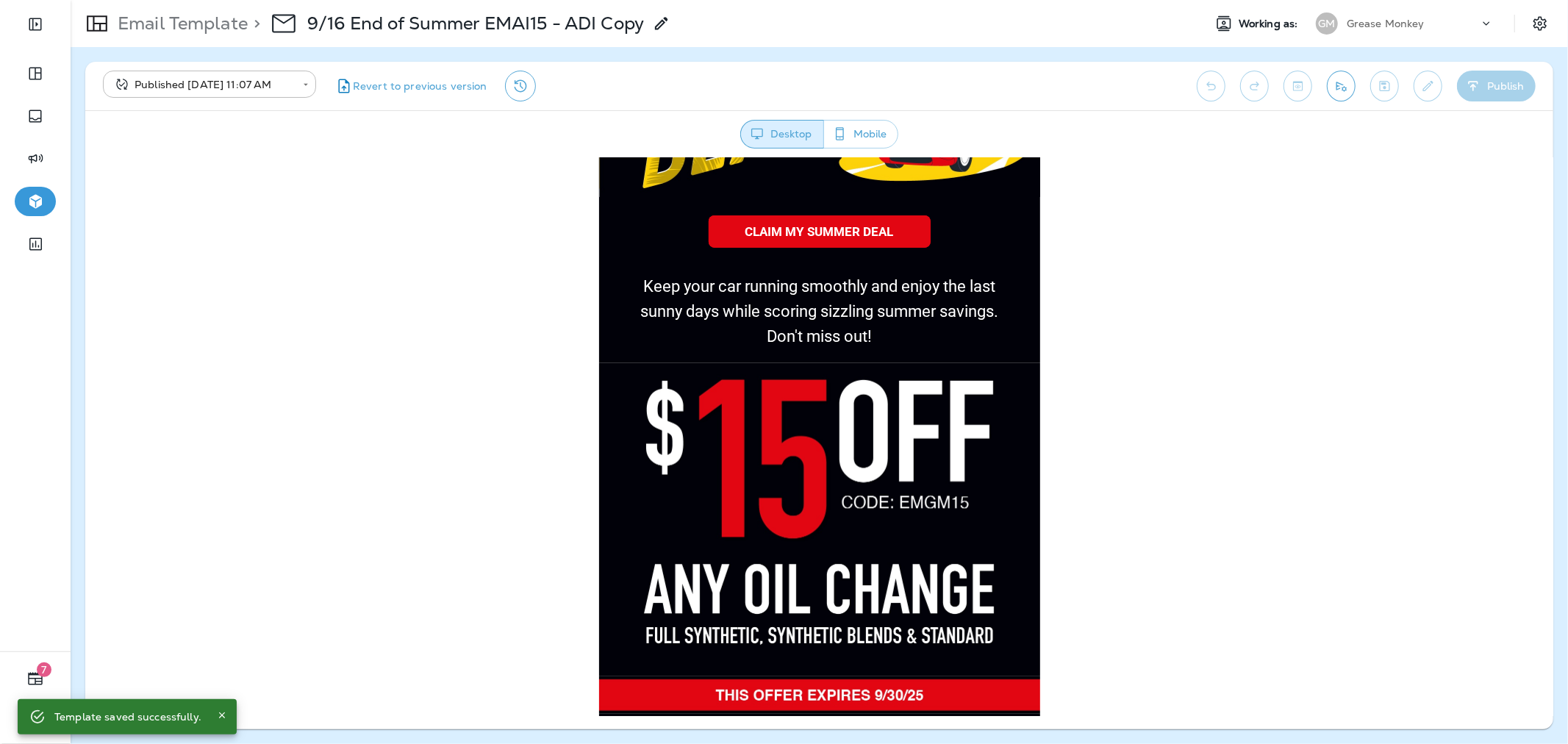
click at [875, 479] on img at bounding box center [819, 519] width 441 height 314
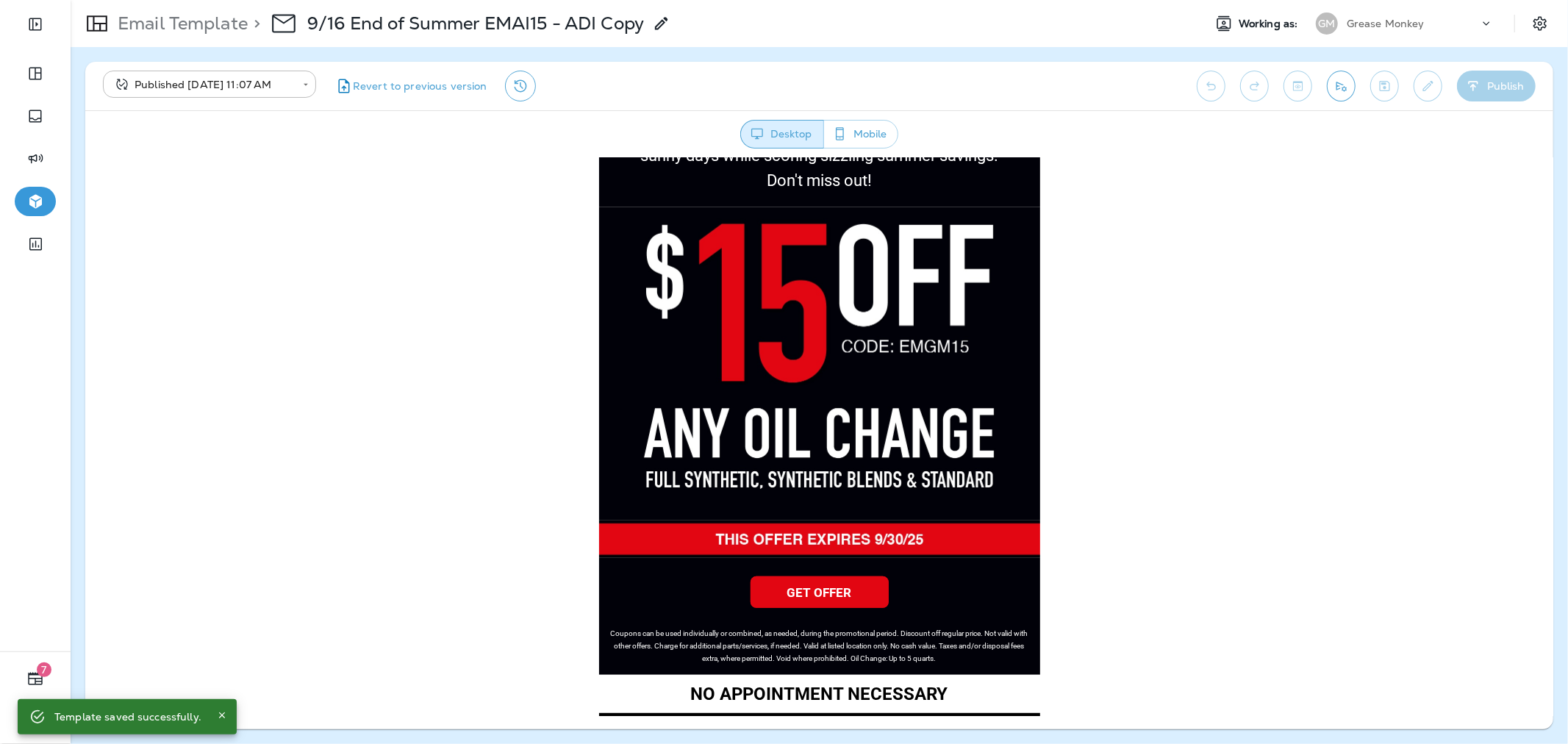
scroll to position [571, 0]
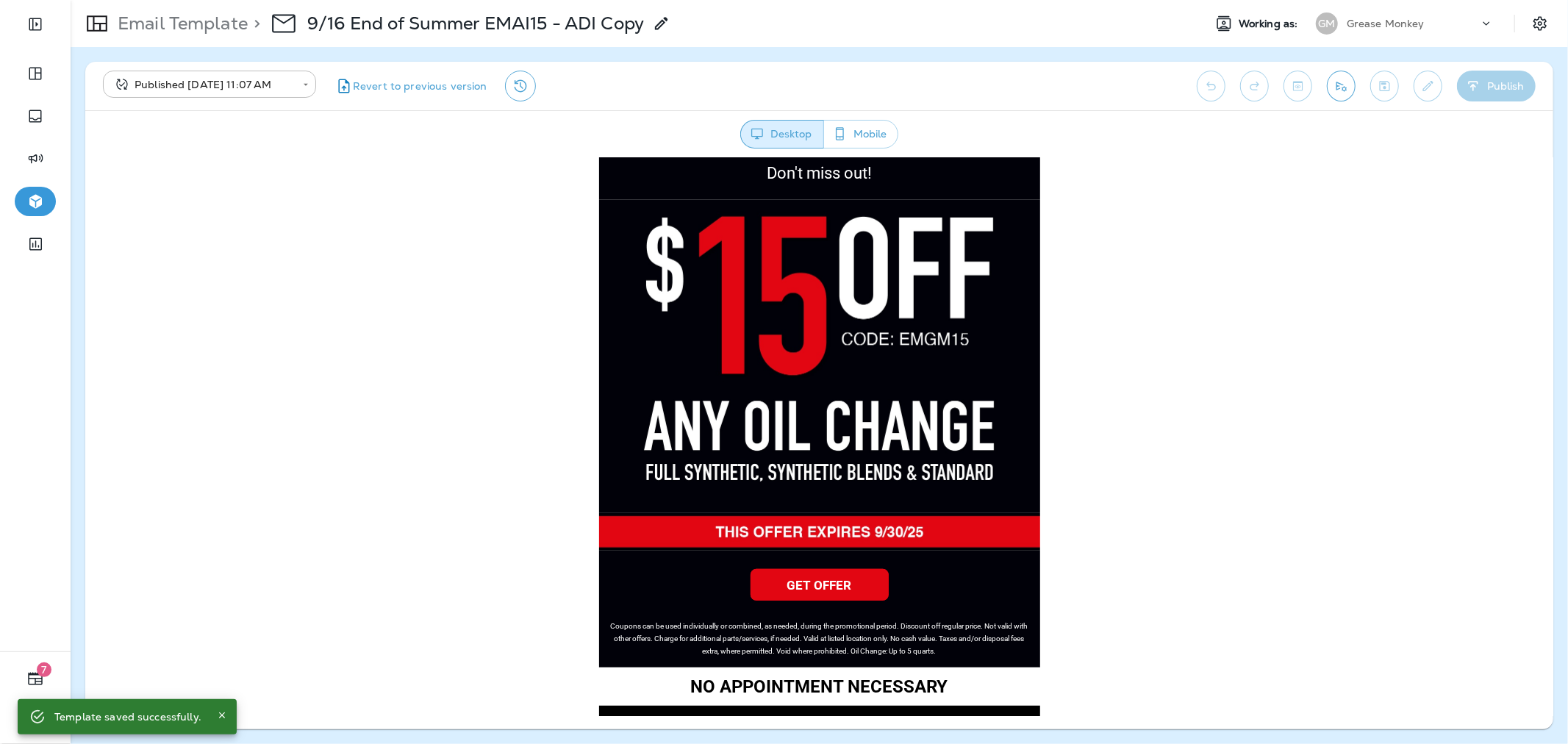
click at [855, 585] on link "GET OFFER" at bounding box center [819, 584] width 138 height 32
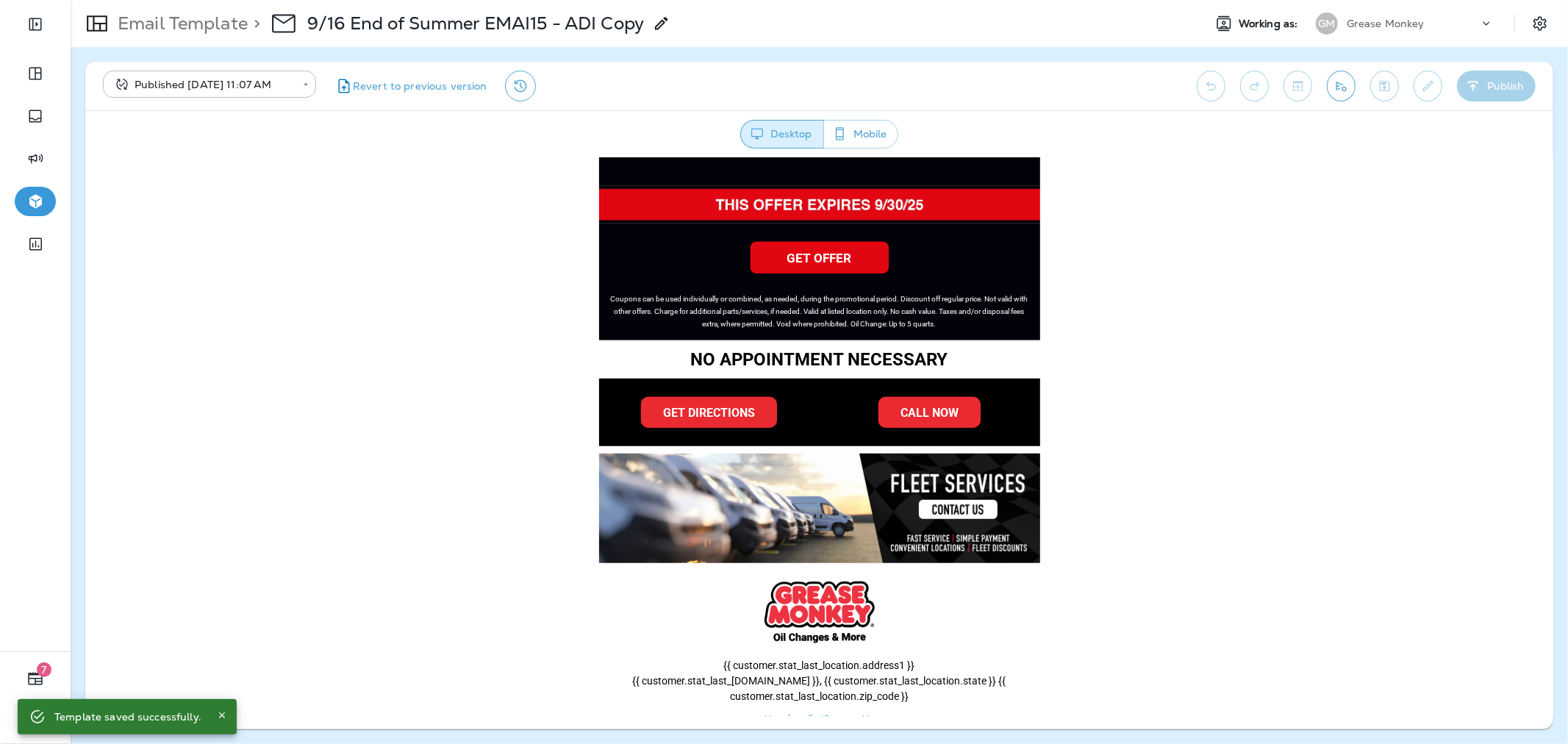
scroll to position [905, 0]
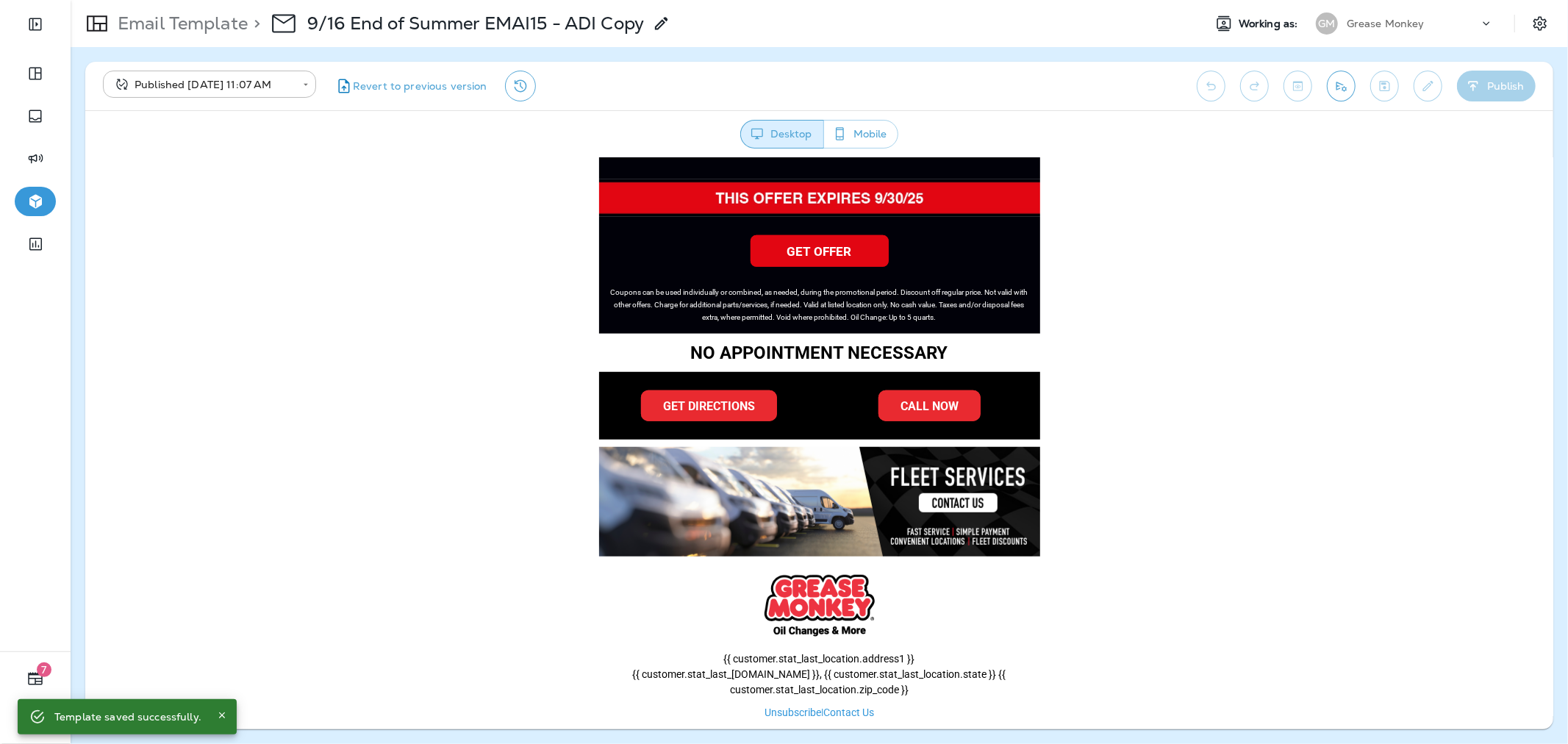
click at [943, 486] on img at bounding box center [819, 501] width 441 height 110
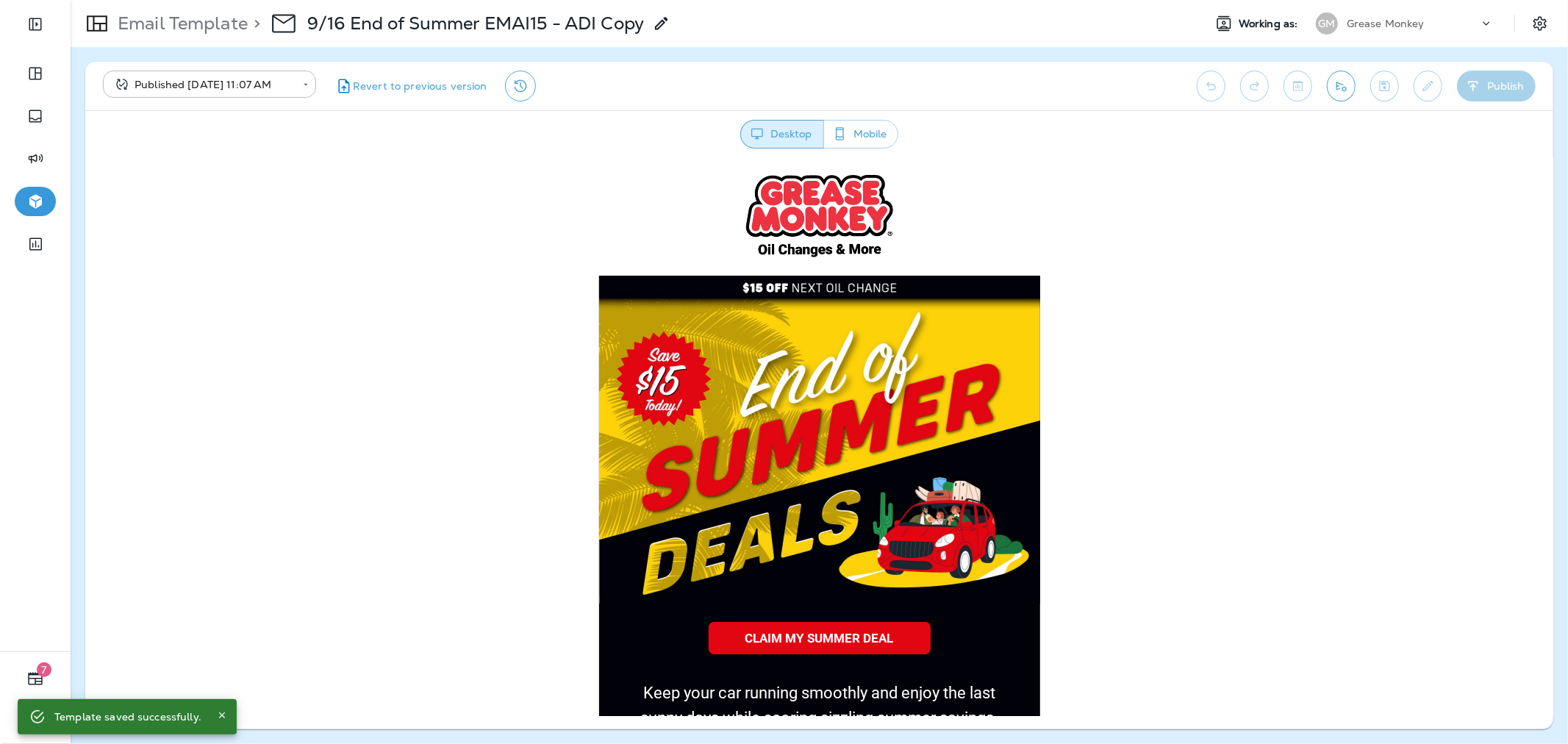
scroll to position [0, 0]
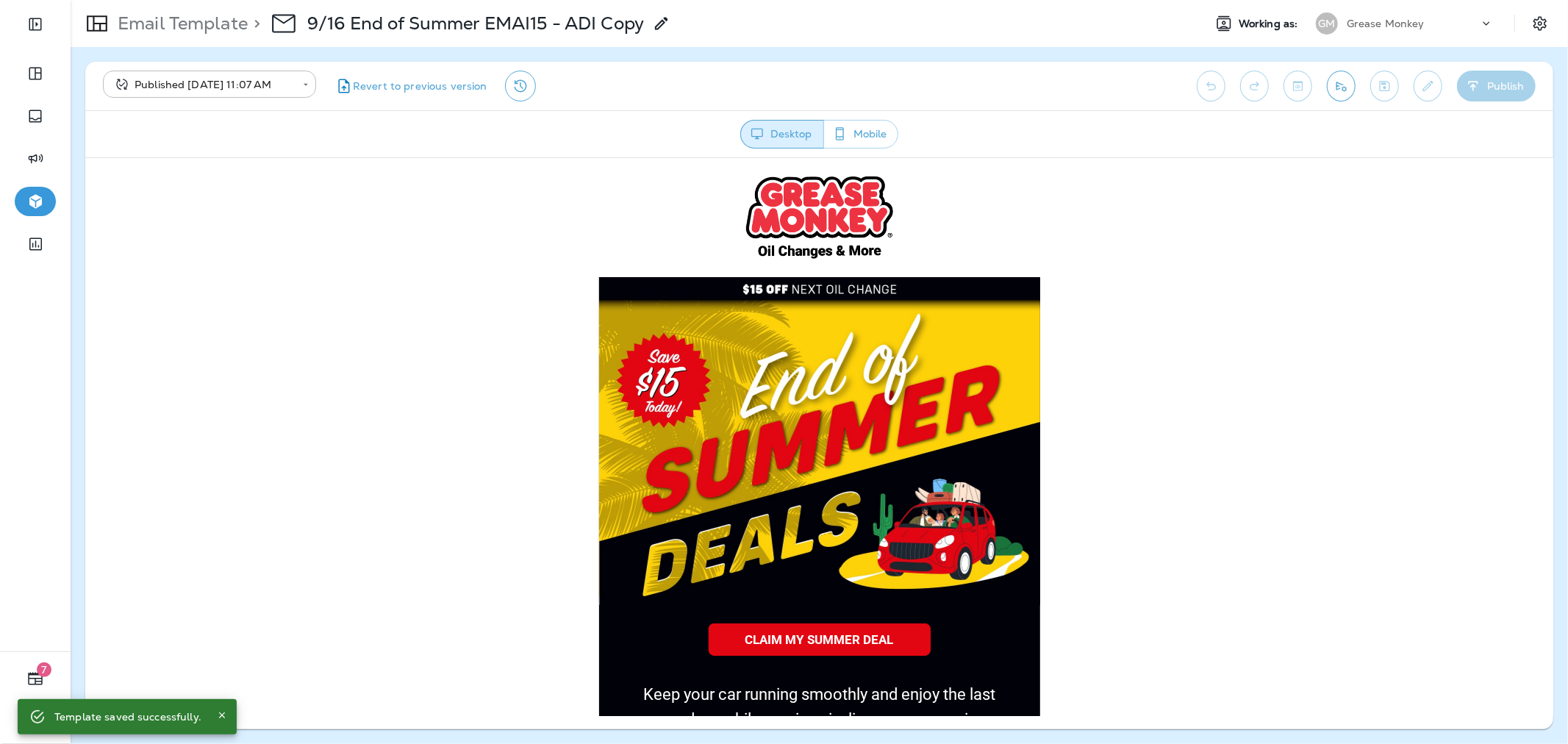
click at [658, 23] on icon at bounding box center [662, 23] width 18 height 18
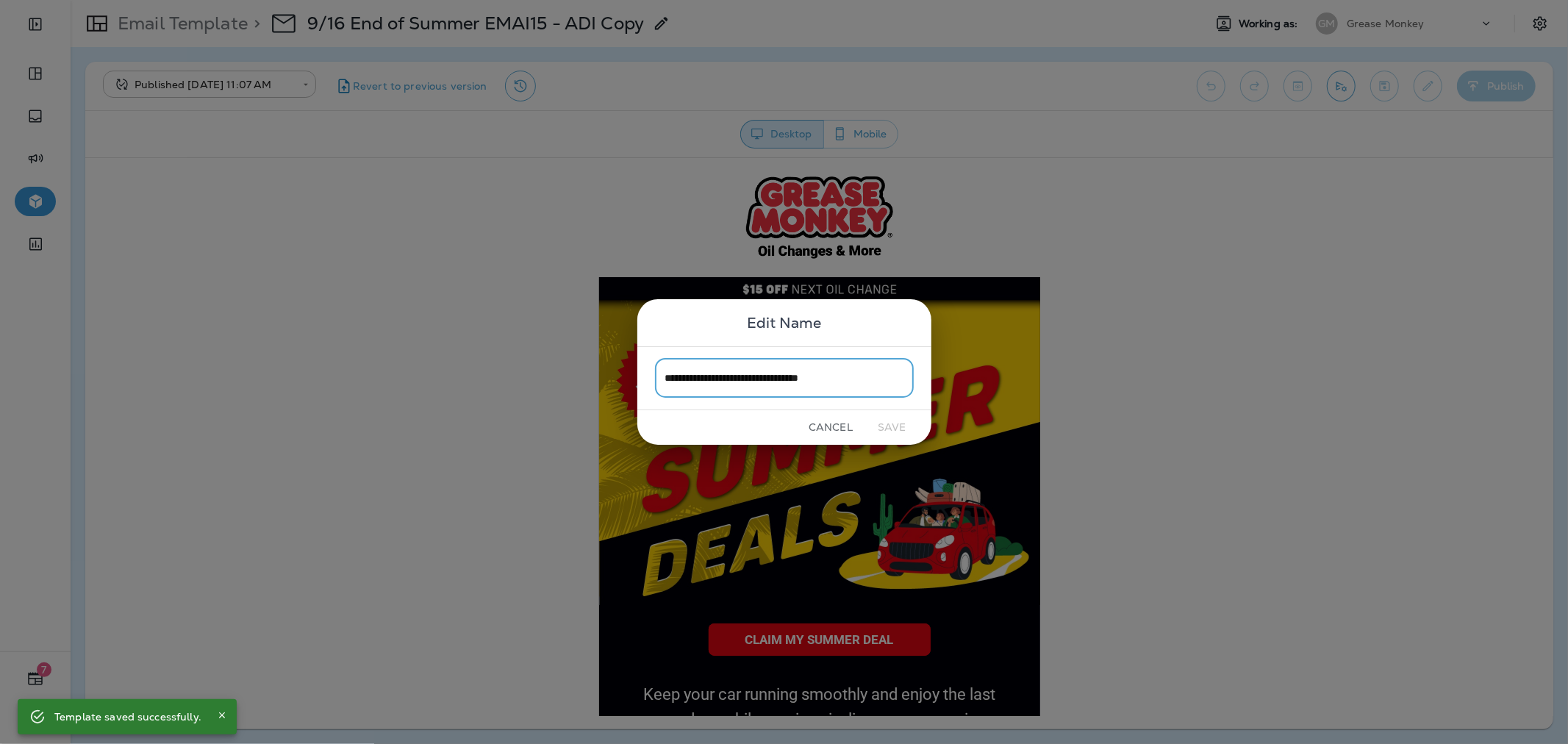
click at [794, 384] on input "**********" at bounding box center [784, 378] width 259 height 39
click at [798, 379] on input "**********" at bounding box center [784, 378] width 259 height 39
type input "**********"
click at [903, 432] on button "Save" at bounding box center [892, 427] width 55 height 23
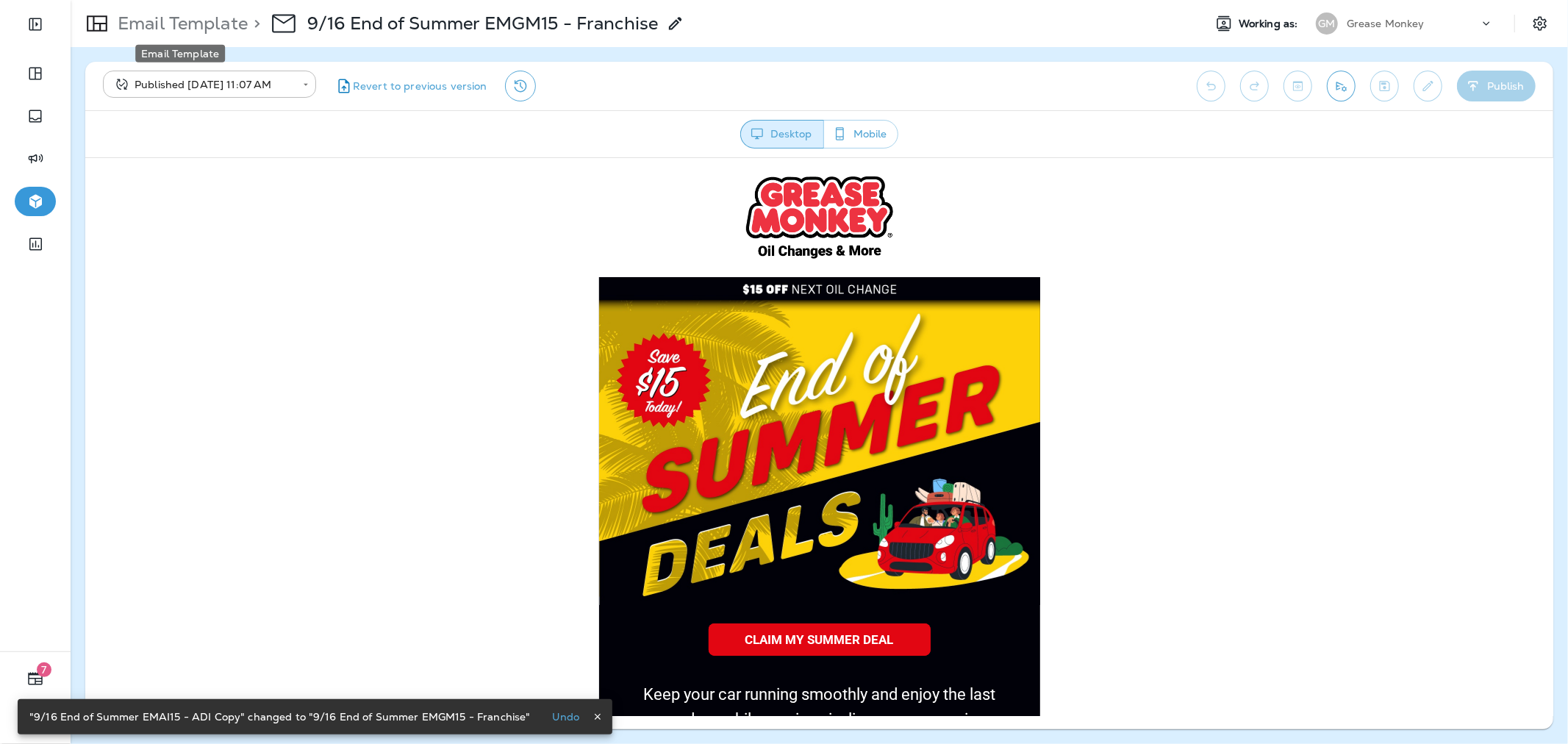
click at [192, 24] on p "Email Template" at bounding box center [180, 23] width 136 height 22
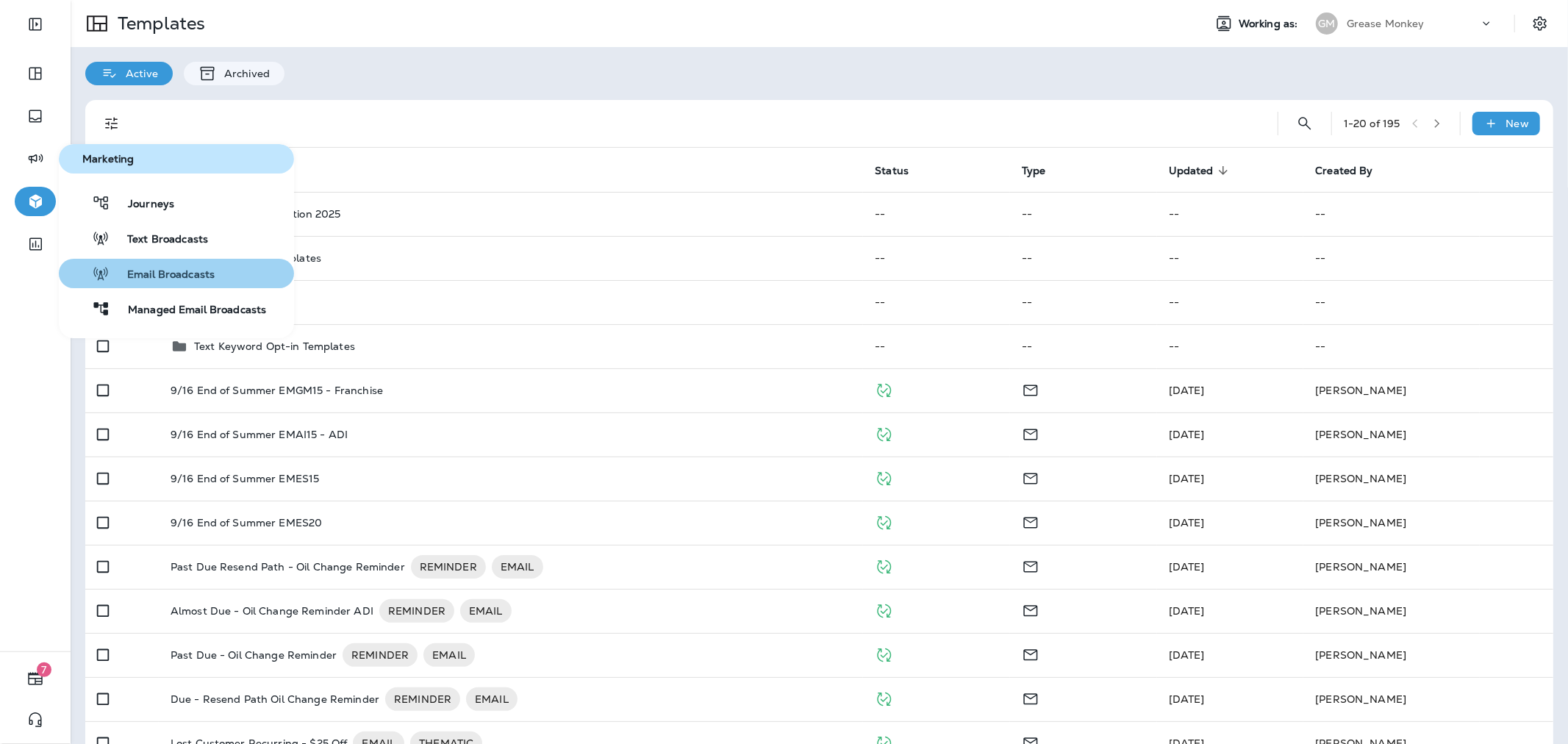
click at [175, 274] on span "Email Broadcasts" at bounding box center [162, 275] width 105 height 14
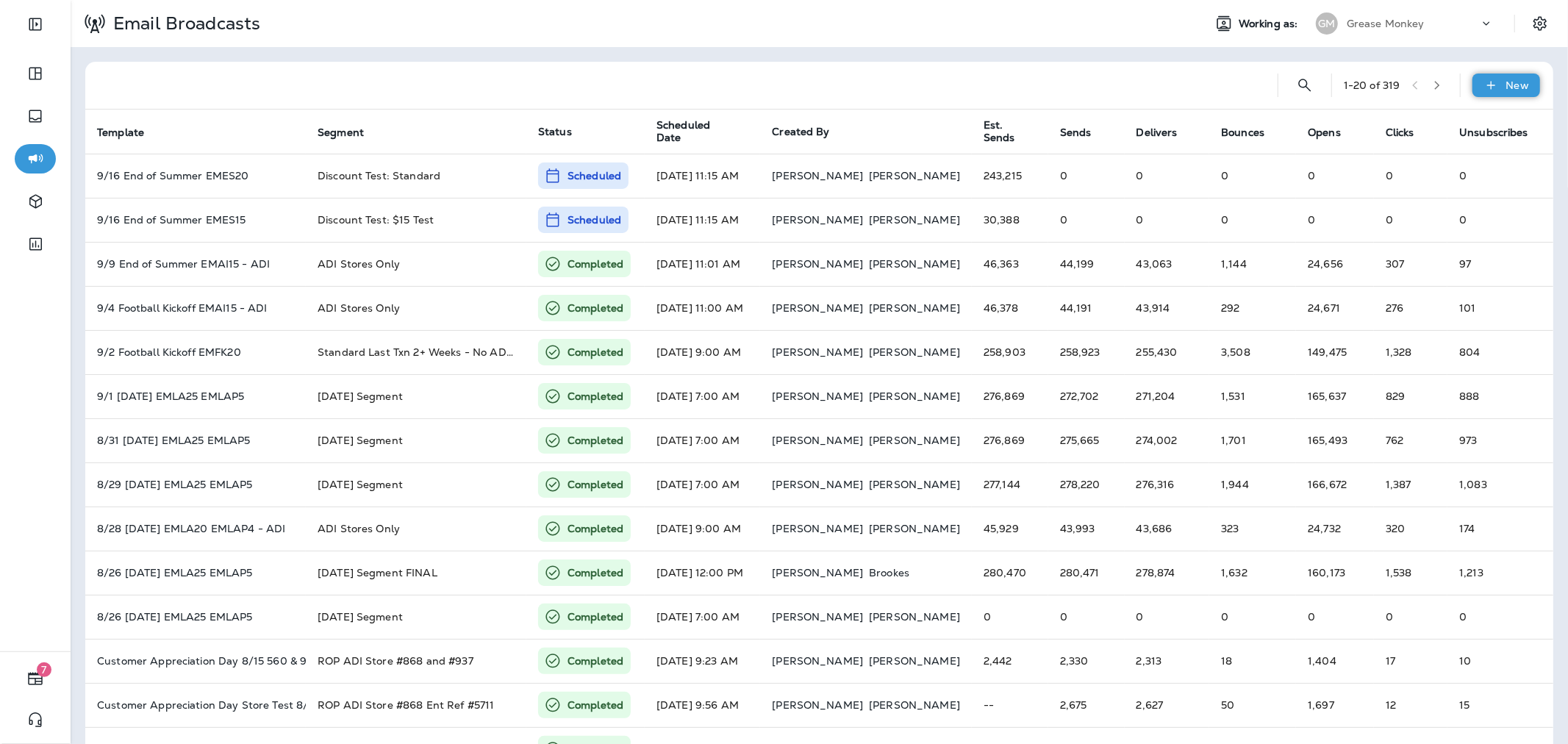
click at [1489, 94] on div "New" at bounding box center [1506, 86] width 68 height 23
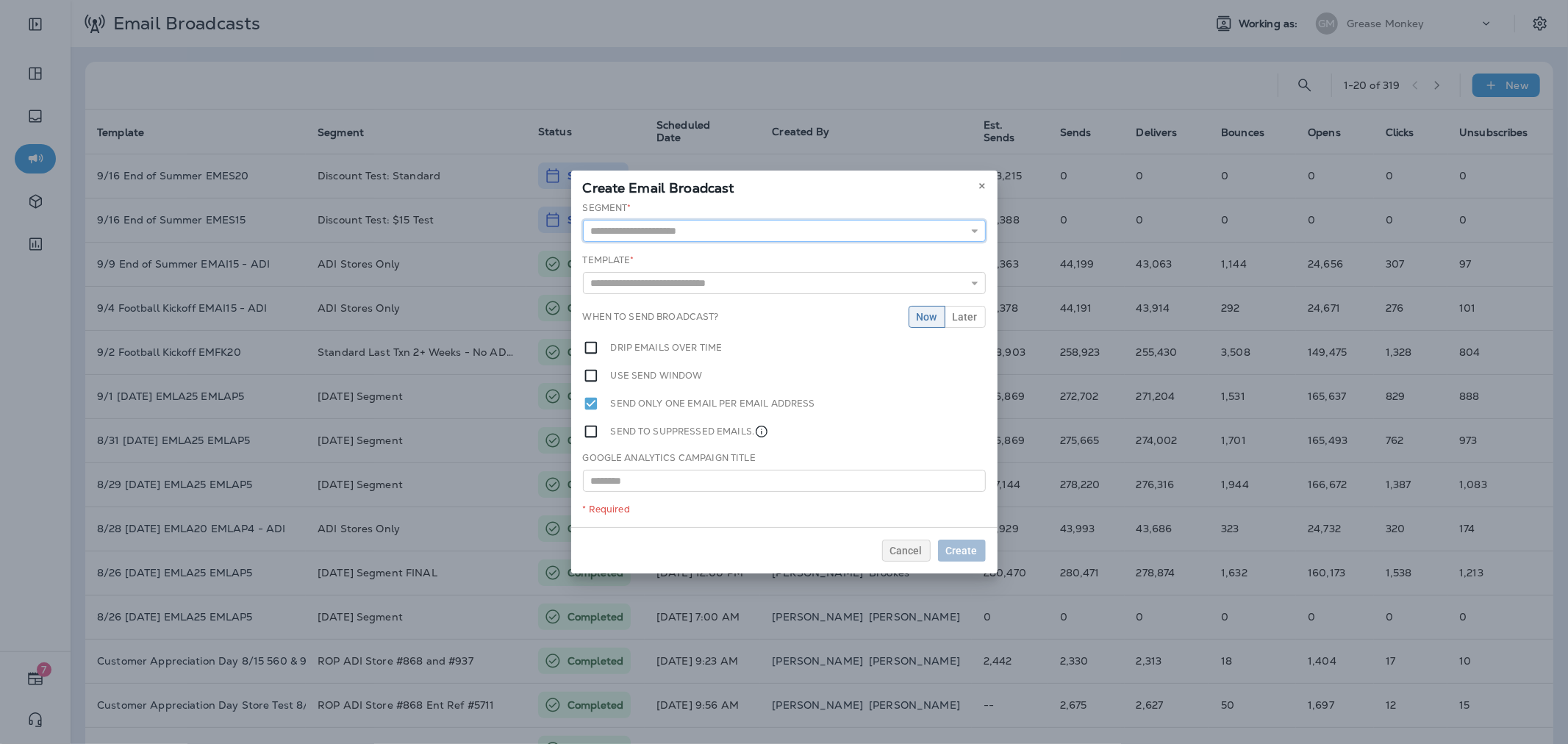
click at [734, 234] on input "text" at bounding box center [784, 231] width 403 height 22
type input "**********"
click at [669, 255] on div "**********" at bounding box center [784, 364] width 426 height 326
click at [798, 304] on div "**********" at bounding box center [784, 364] width 426 height 330
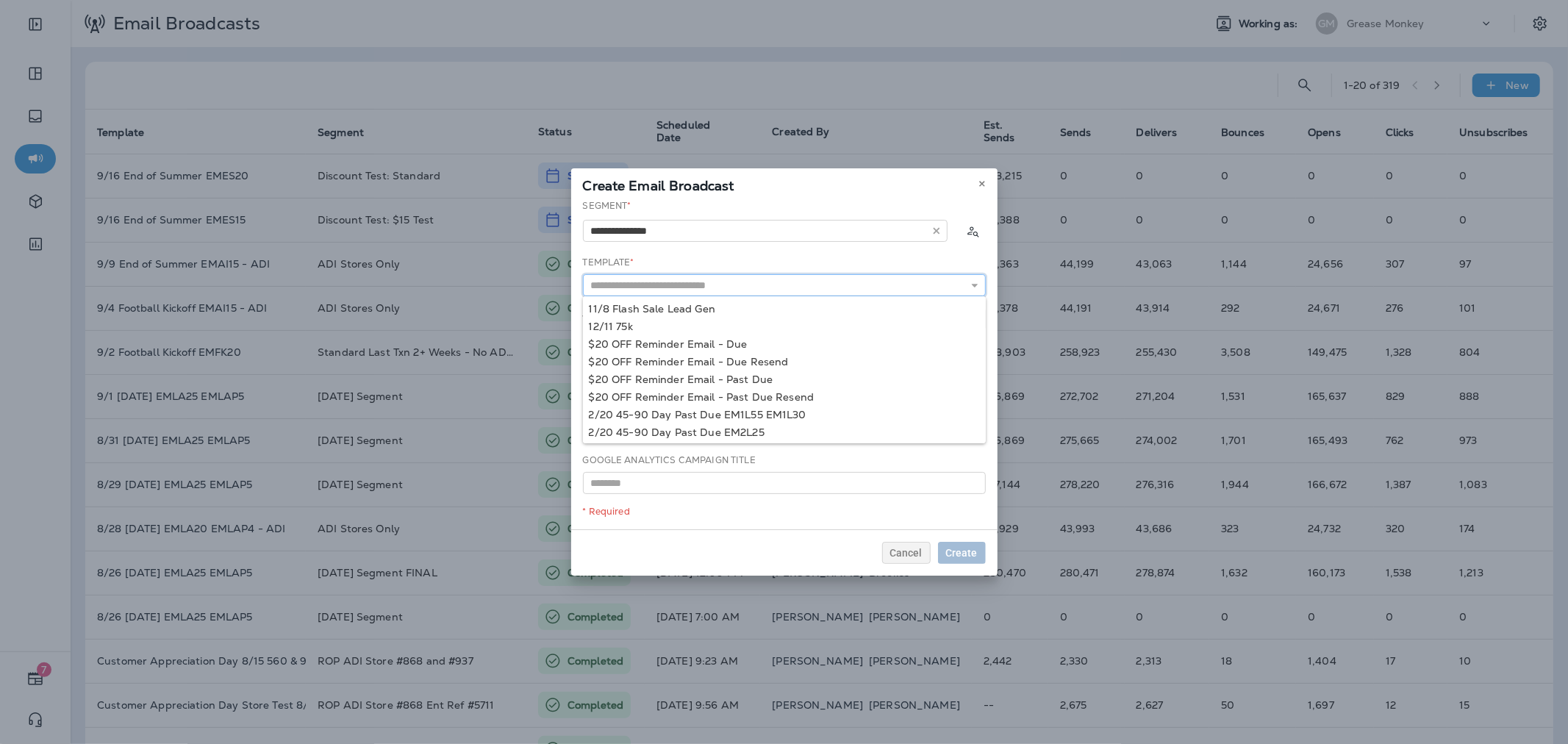
click at [800, 280] on input "text" at bounding box center [784, 285] width 403 height 22
click at [728, 288] on input "****" at bounding box center [784, 285] width 403 height 22
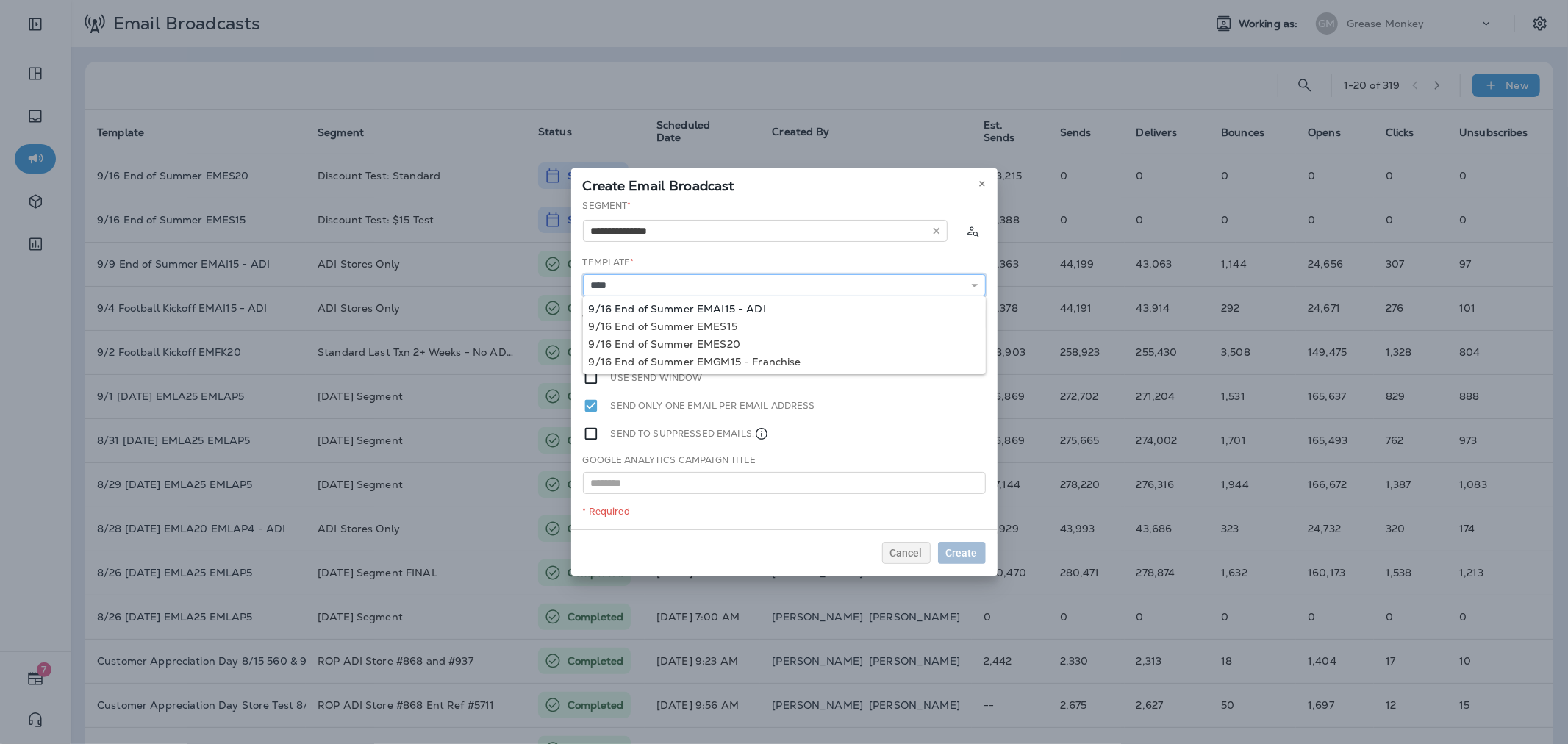
type input "**********"
click at [758, 309] on div "**********" at bounding box center [784, 364] width 426 height 330
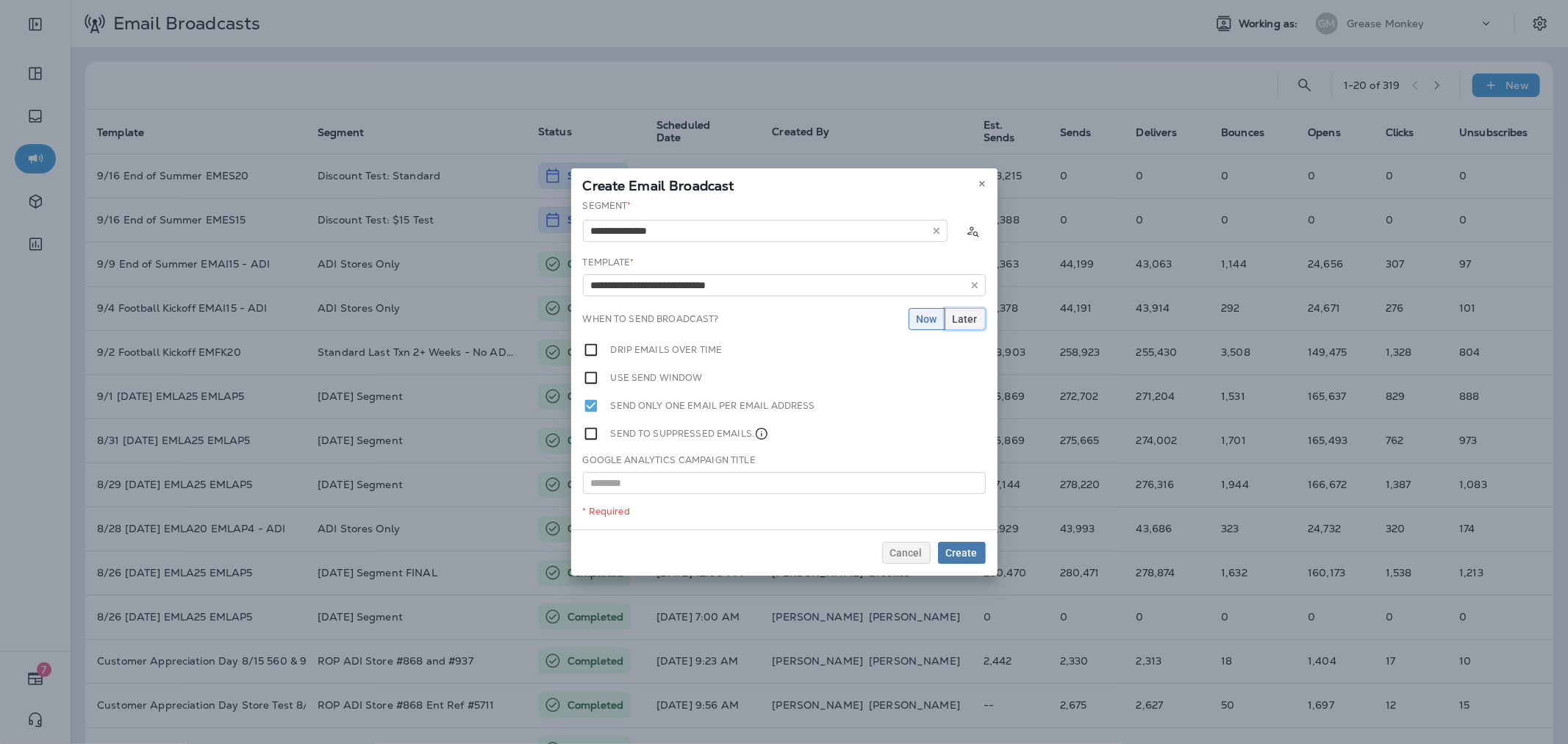
click at [970, 315] on span "Later" at bounding box center [965, 319] width 25 height 10
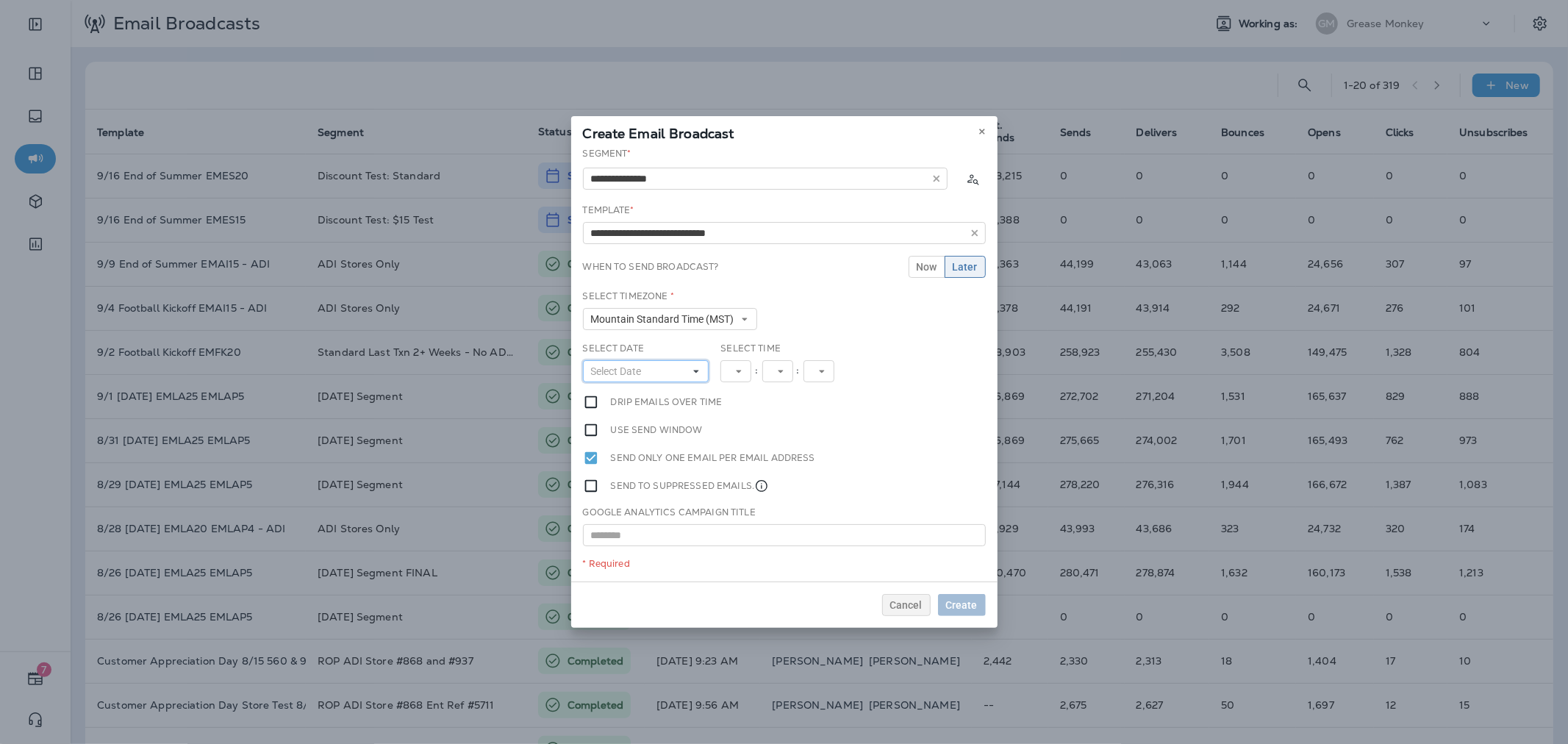
click at [665, 372] on button "Select Date" at bounding box center [646, 371] width 127 height 22
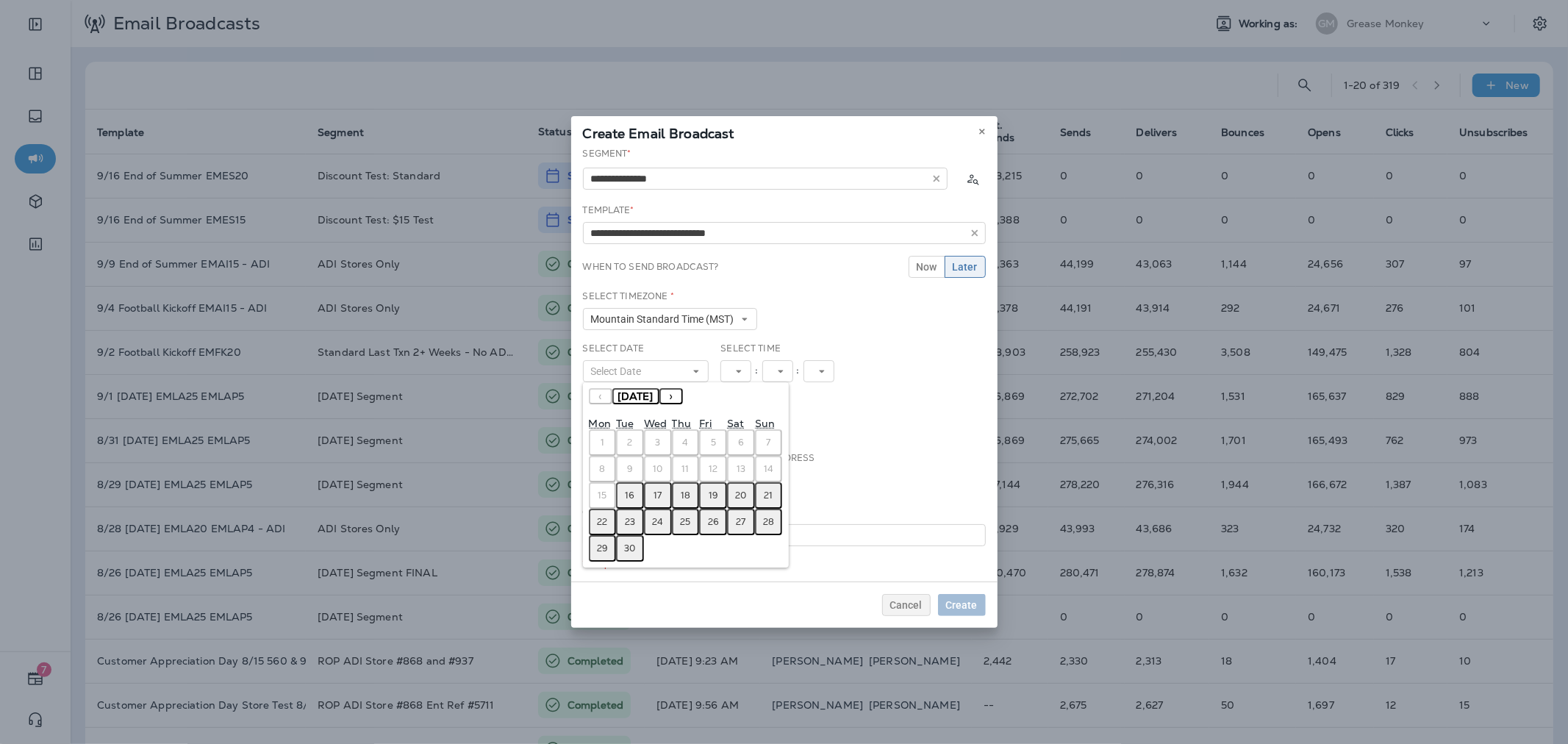
click at [627, 494] on abbr "16" at bounding box center [630, 495] width 9 height 12
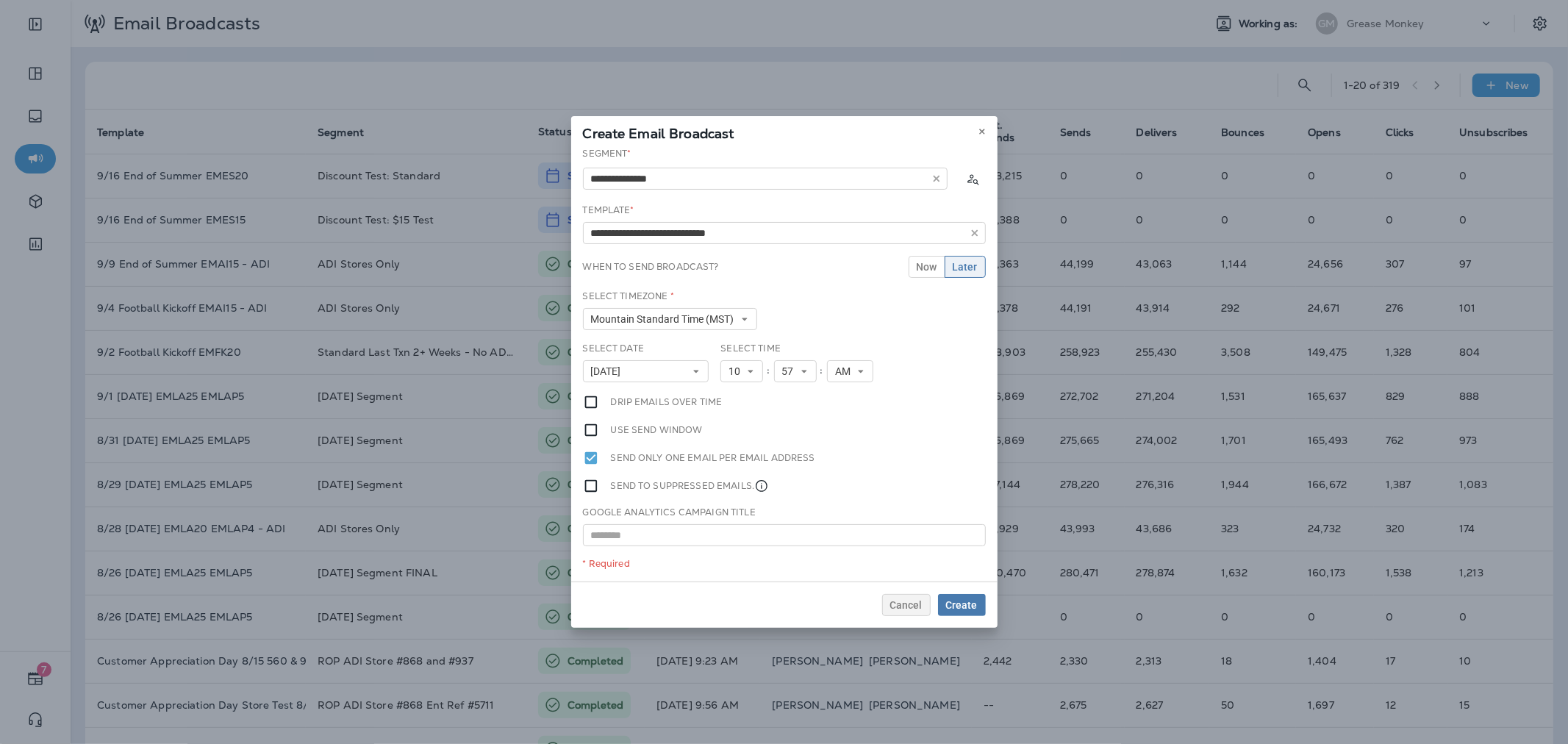
click at [763, 372] on div ":" at bounding box center [767, 371] width 10 height 22
click at [739, 365] on span "10" at bounding box center [737, 372] width 18 height 12
click at [732, 386] on link "1" at bounding box center [742, 394] width 43 height 18
click at [751, 368] on button "1" at bounding box center [739, 371] width 37 height 22
click at [729, 569] on link "11" at bounding box center [739, 571] width 37 height 18
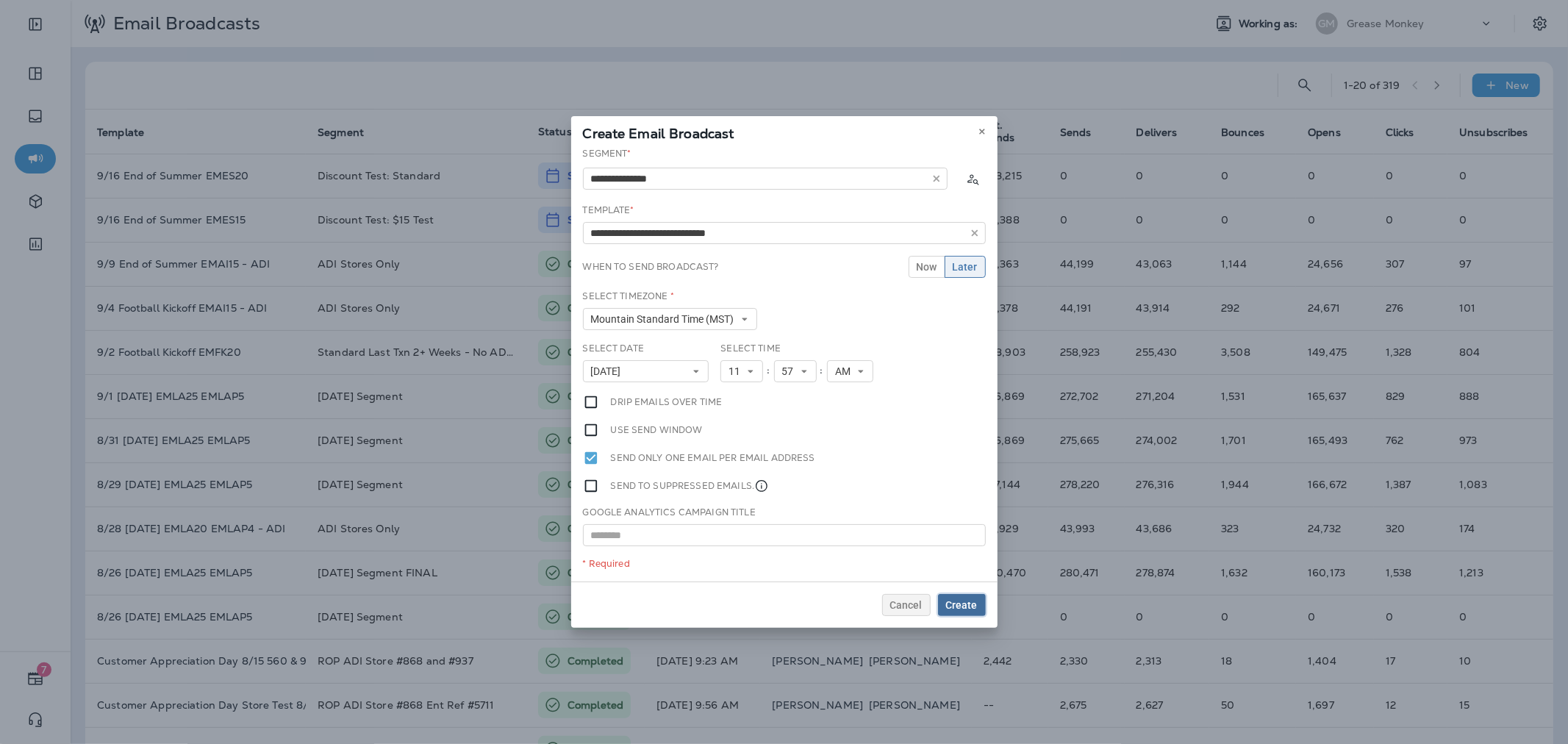
click at [951, 600] on span "Create" at bounding box center [962, 605] width 32 height 10
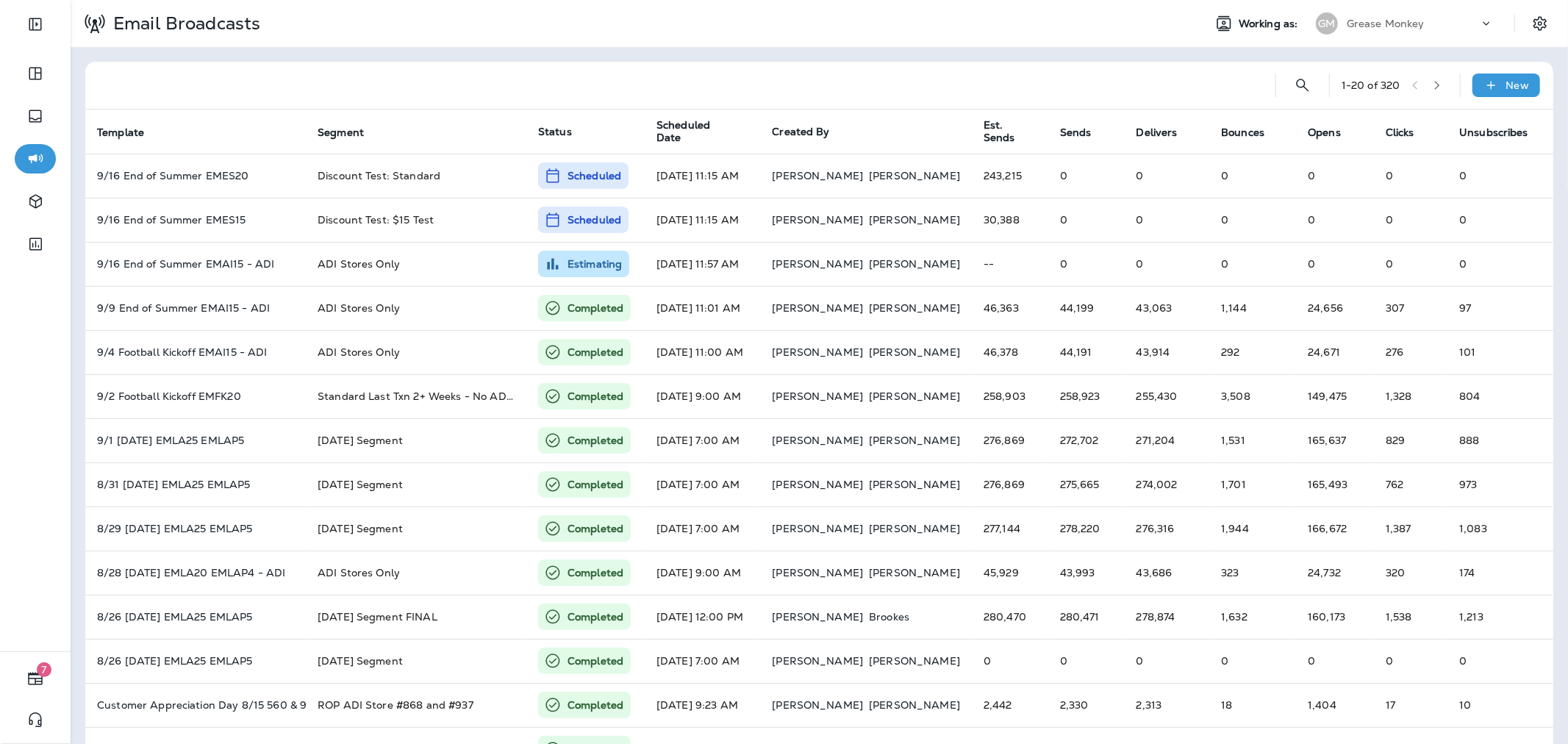
click at [1380, 33] on div "Grease Monkey" at bounding box center [1413, 23] width 132 height 22
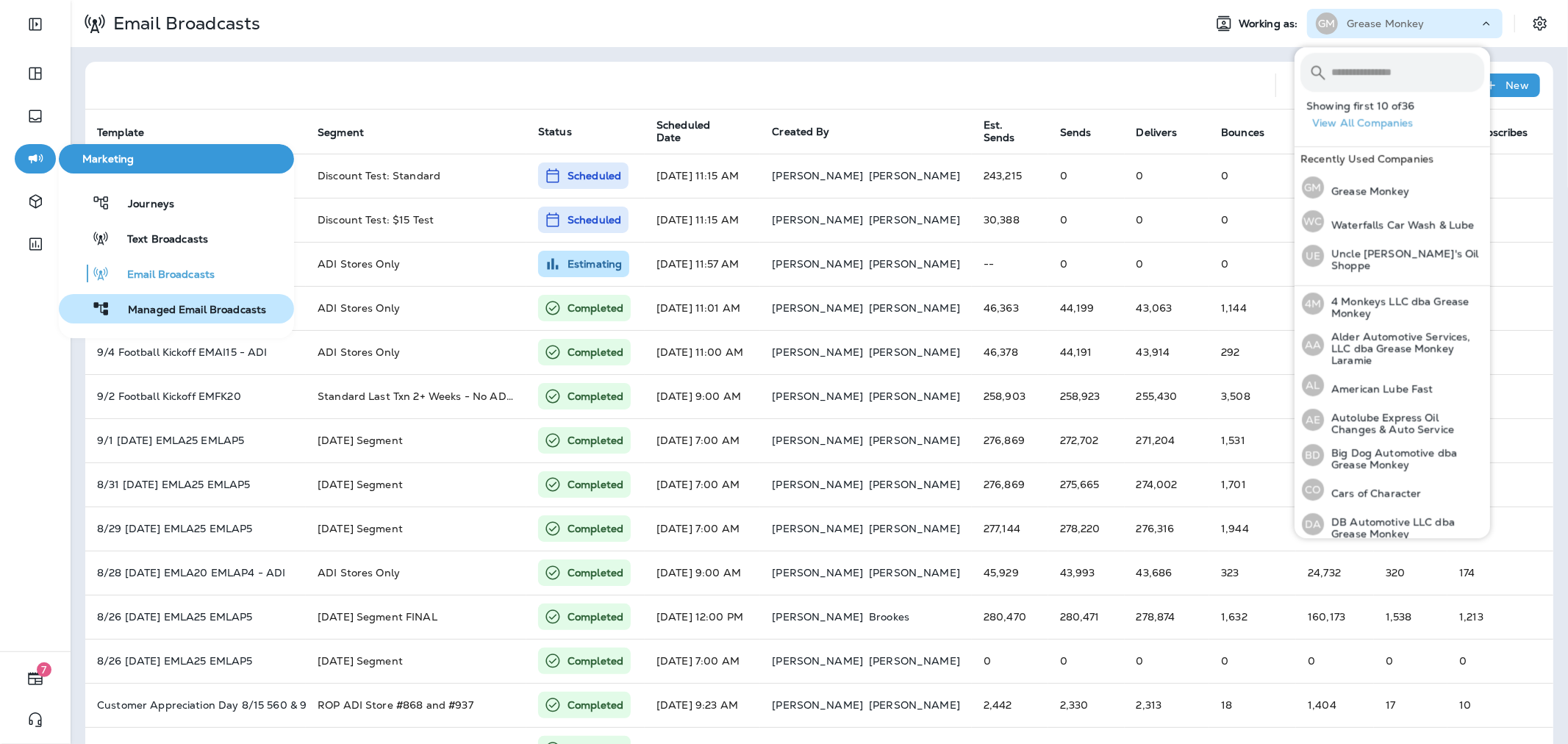
click at [147, 302] on div "Managed Email Broadcasts" at bounding box center [165, 309] width 201 height 18
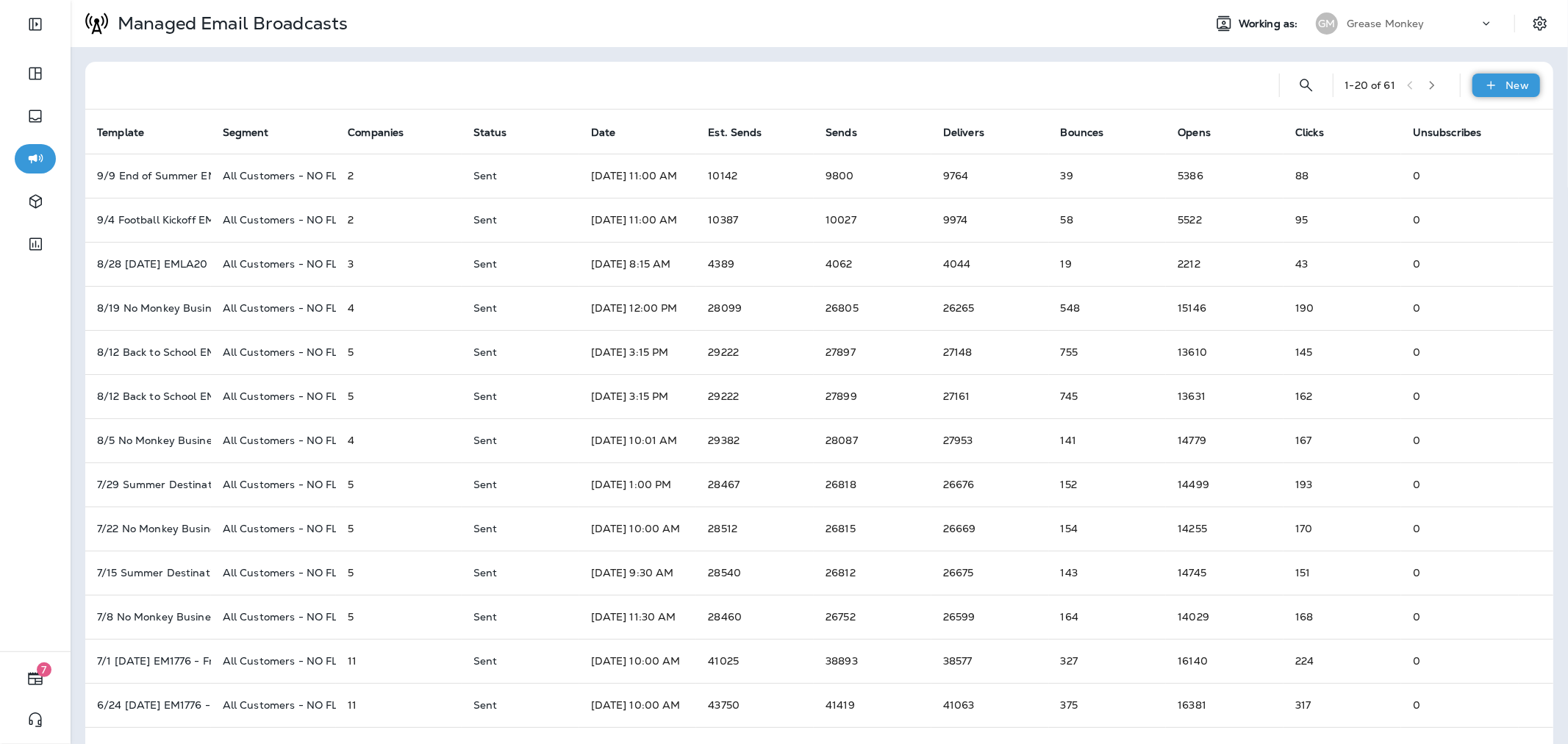
click at [1483, 87] on icon at bounding box center [1491, 85] width 16 height 15
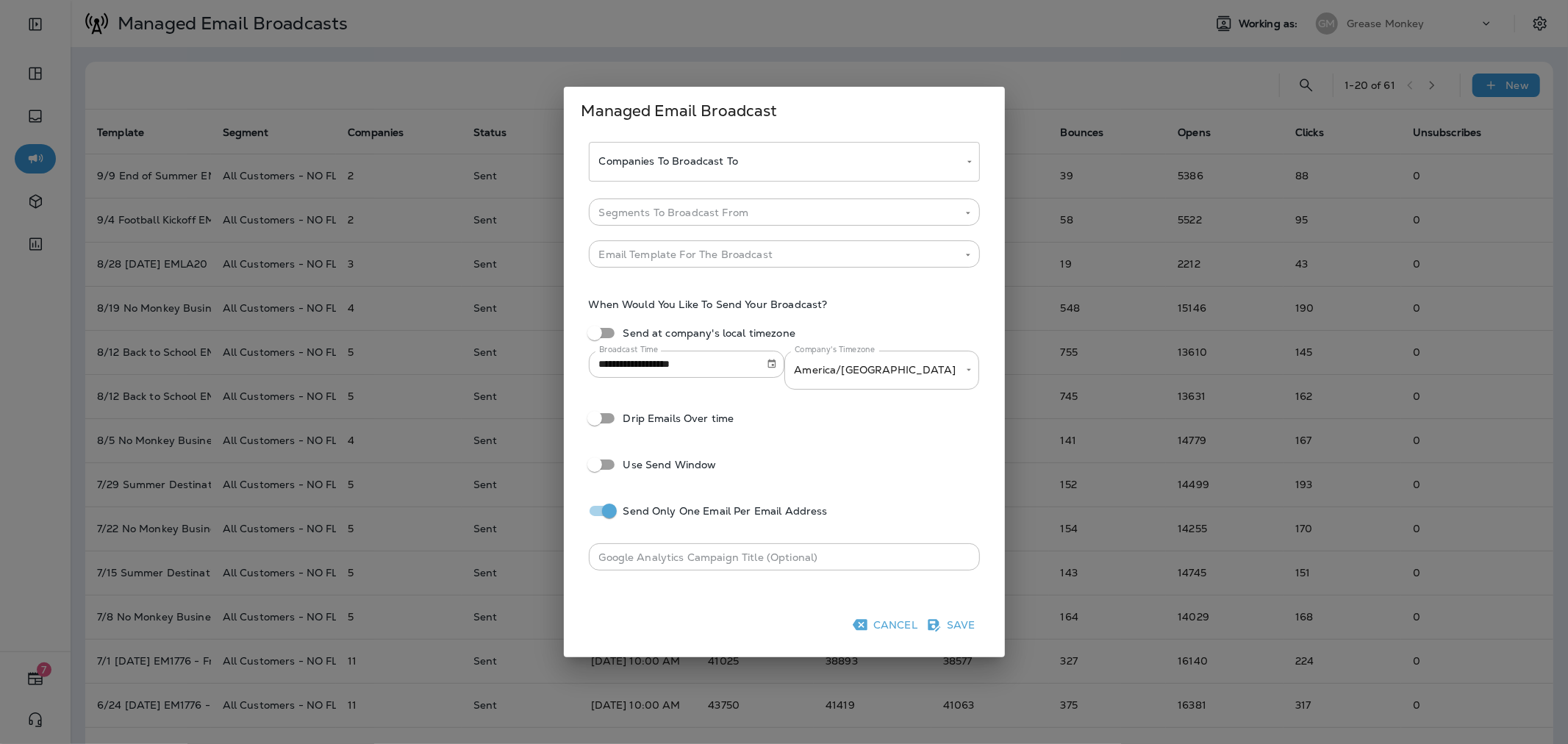
click at [748, 0] on body "7 Managed Email Broadcasts Working as: GM Grease Monkey 1 - 20 of 61 New Templa…" at bounding box center [784, 0] width 1568 height 0
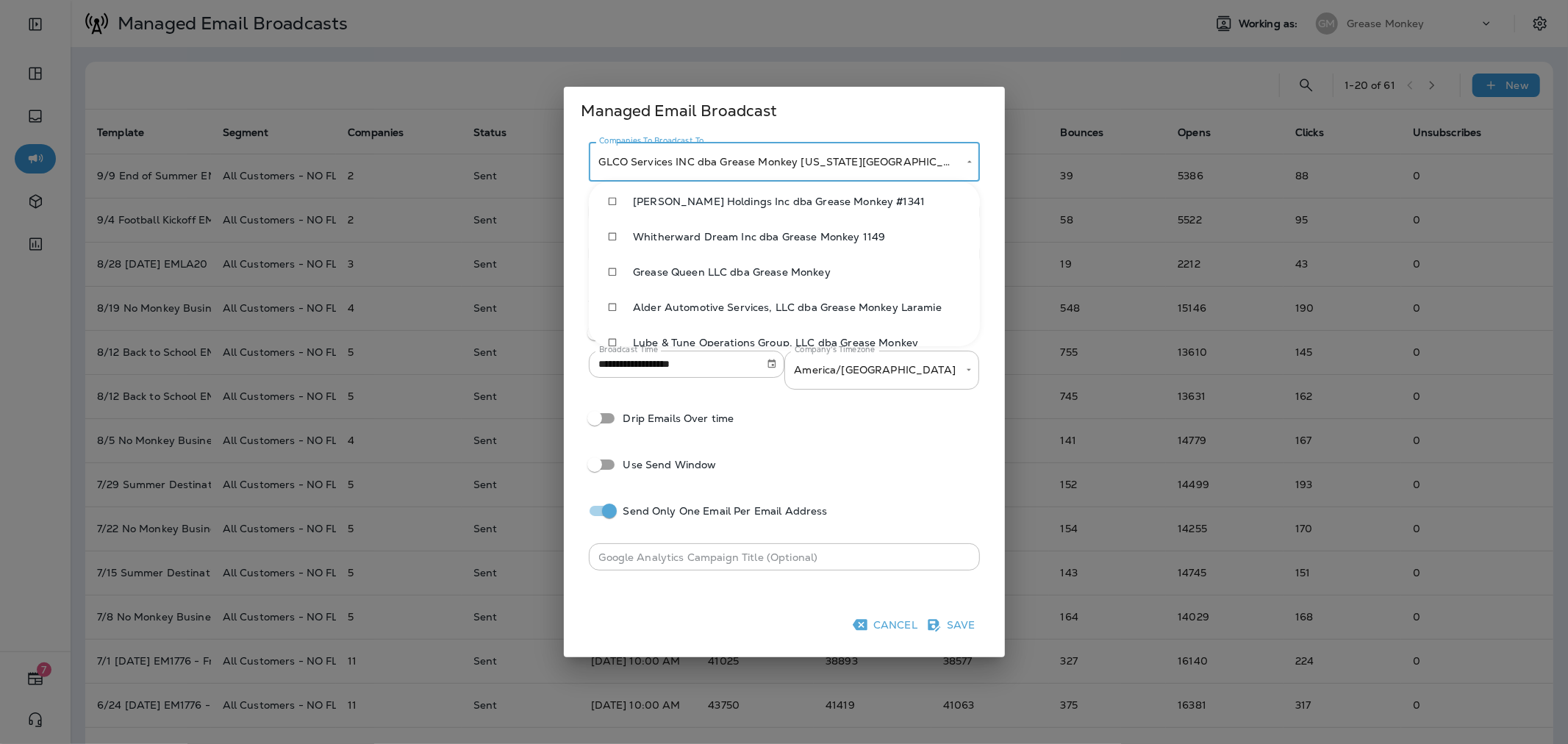
scroll to position [593, 0]
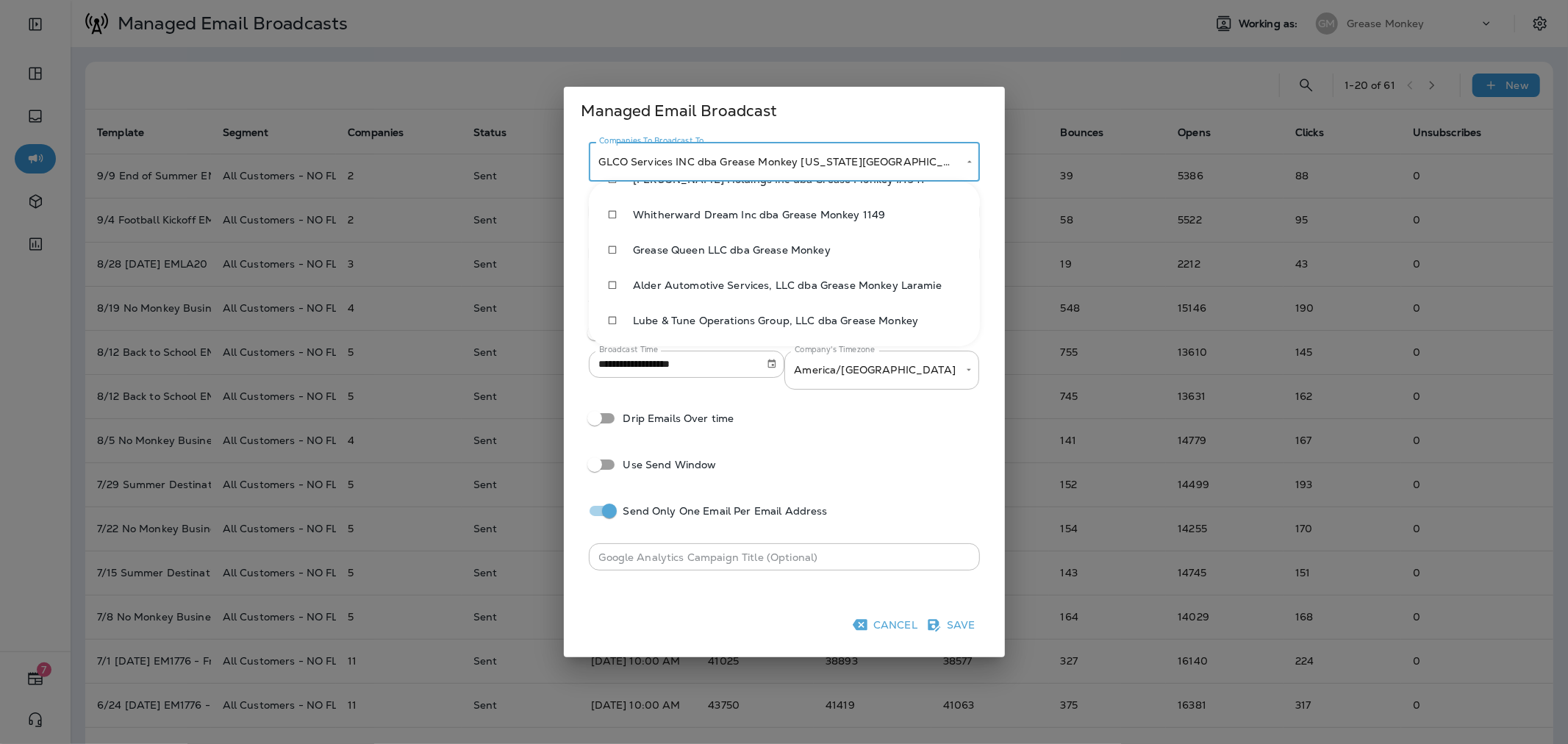
type input "**********"
click at [983, 427] on div at bounding box center [784, 372] width 1568 height 744
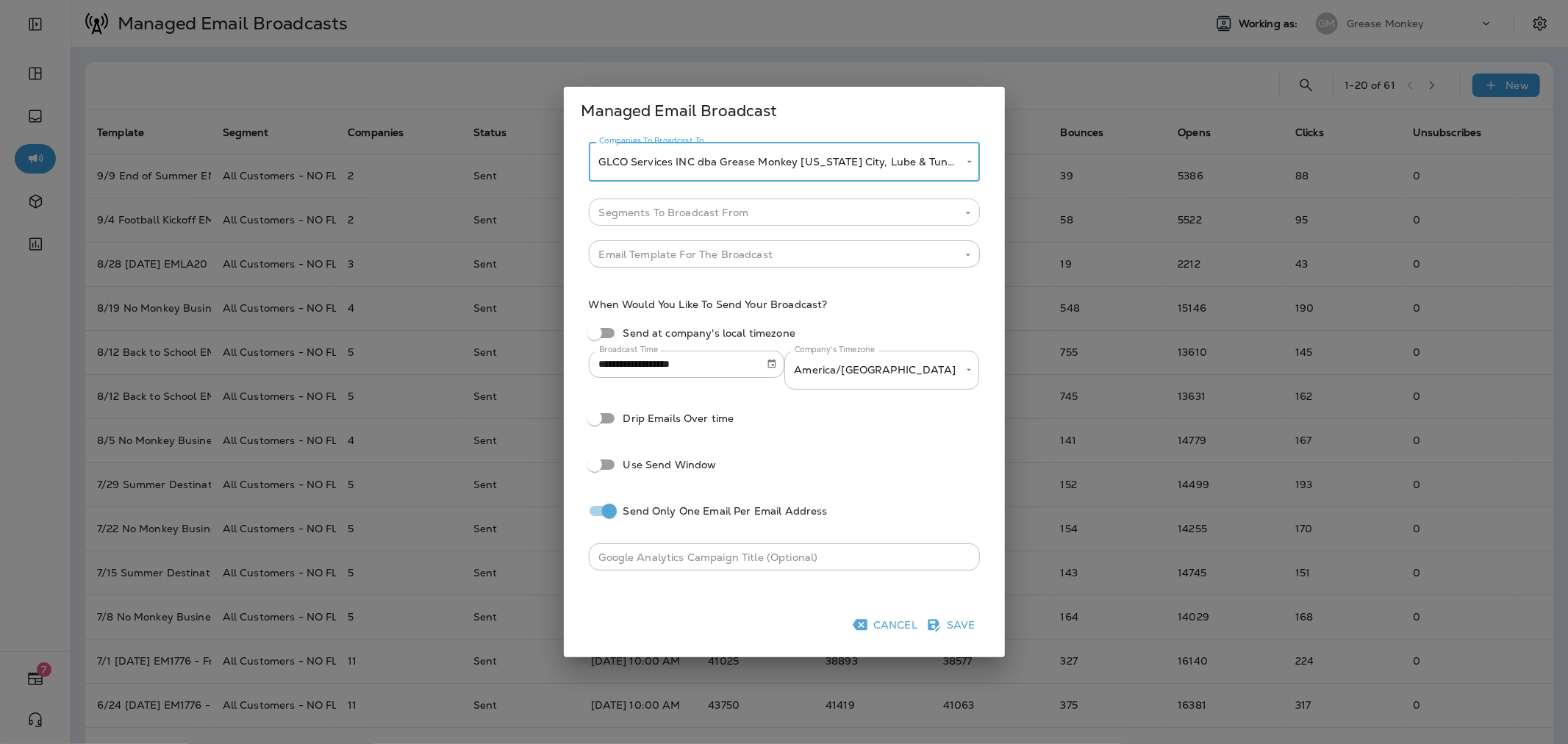
click at [768, 209] on input "Segments To Broadcast From" at bounding box center [772, 212] width 358 height 19
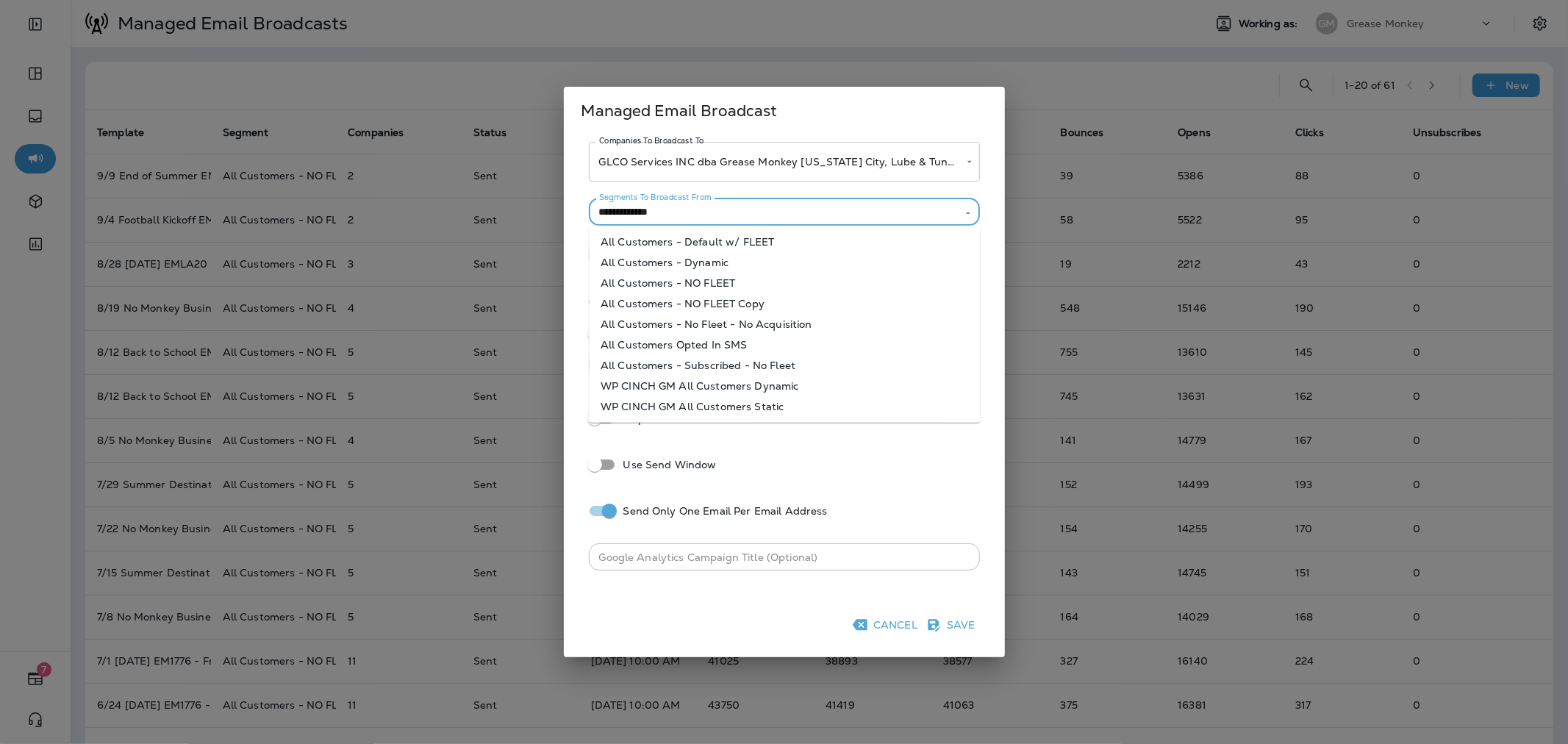
click at [701, 283] on li "All Customers - NO FLEET" at bounding box center [784, 283] width 391 height 20
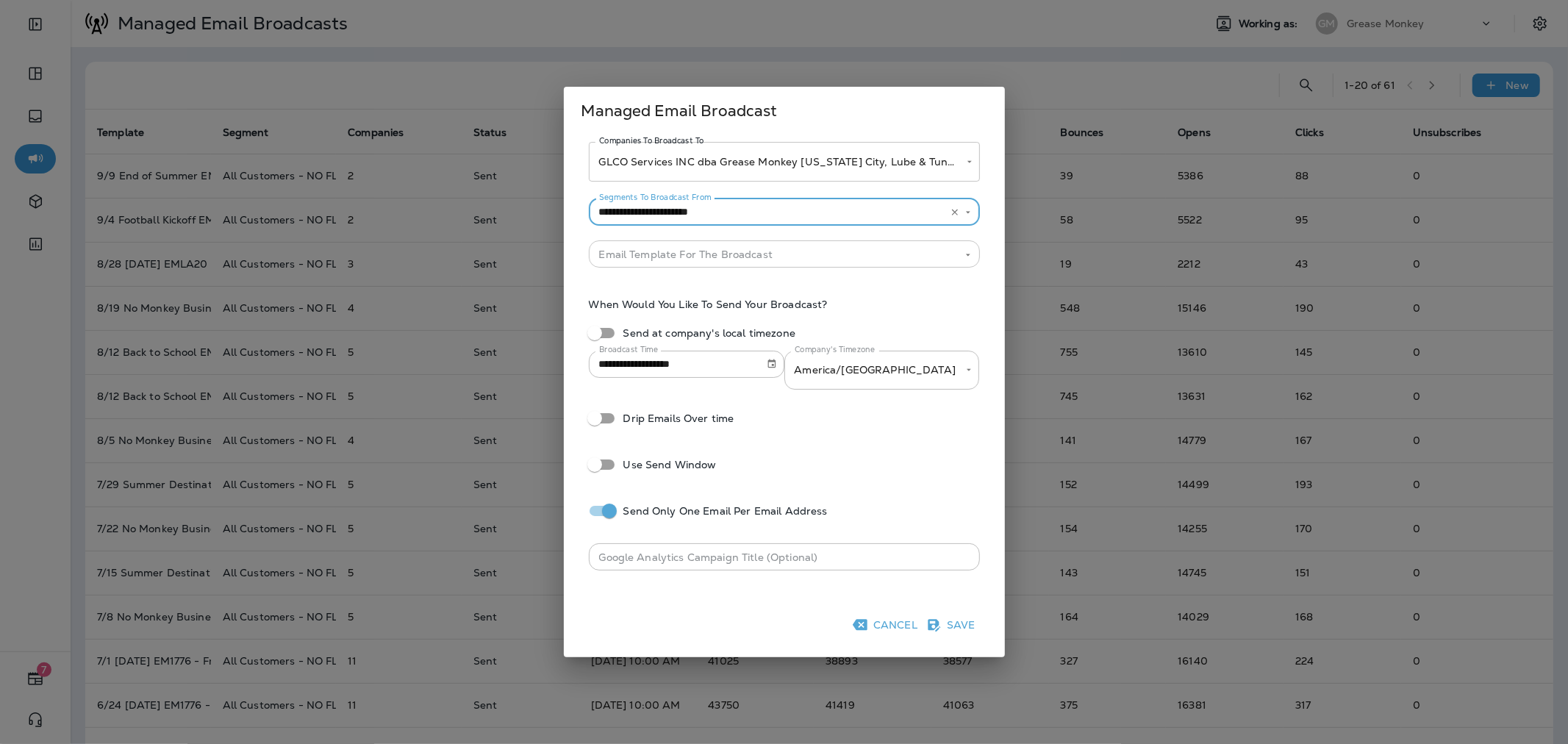
type input "**********"
click at [711, 260] on input "Segments To Broadcast From" at bounding box center [772, 254] width 358 height 19
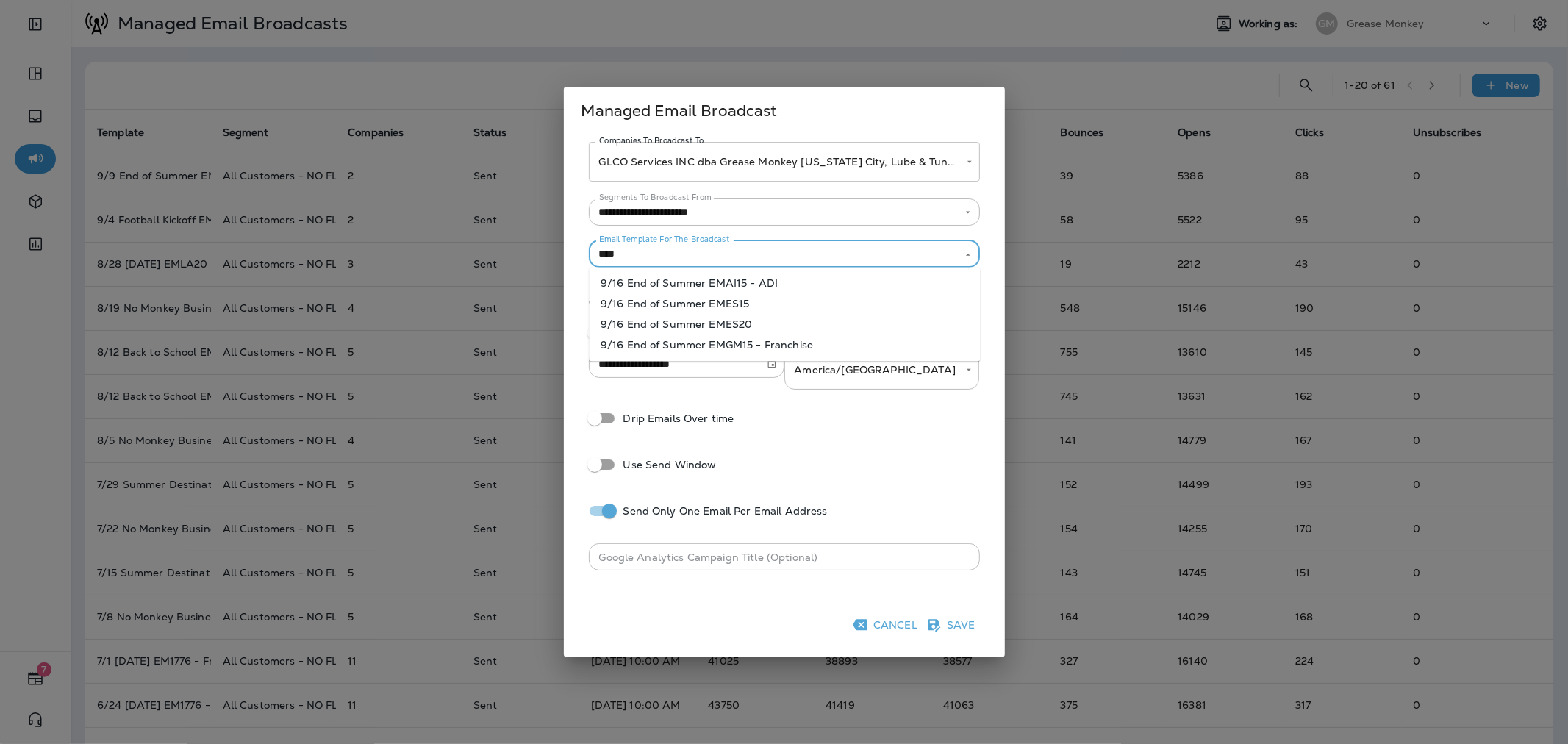
click at [756, 341] on li "9/16 End of Summer EMGM15 - Franchise" at bounding box center [784, 344] width 391 height 20
type input "**********"
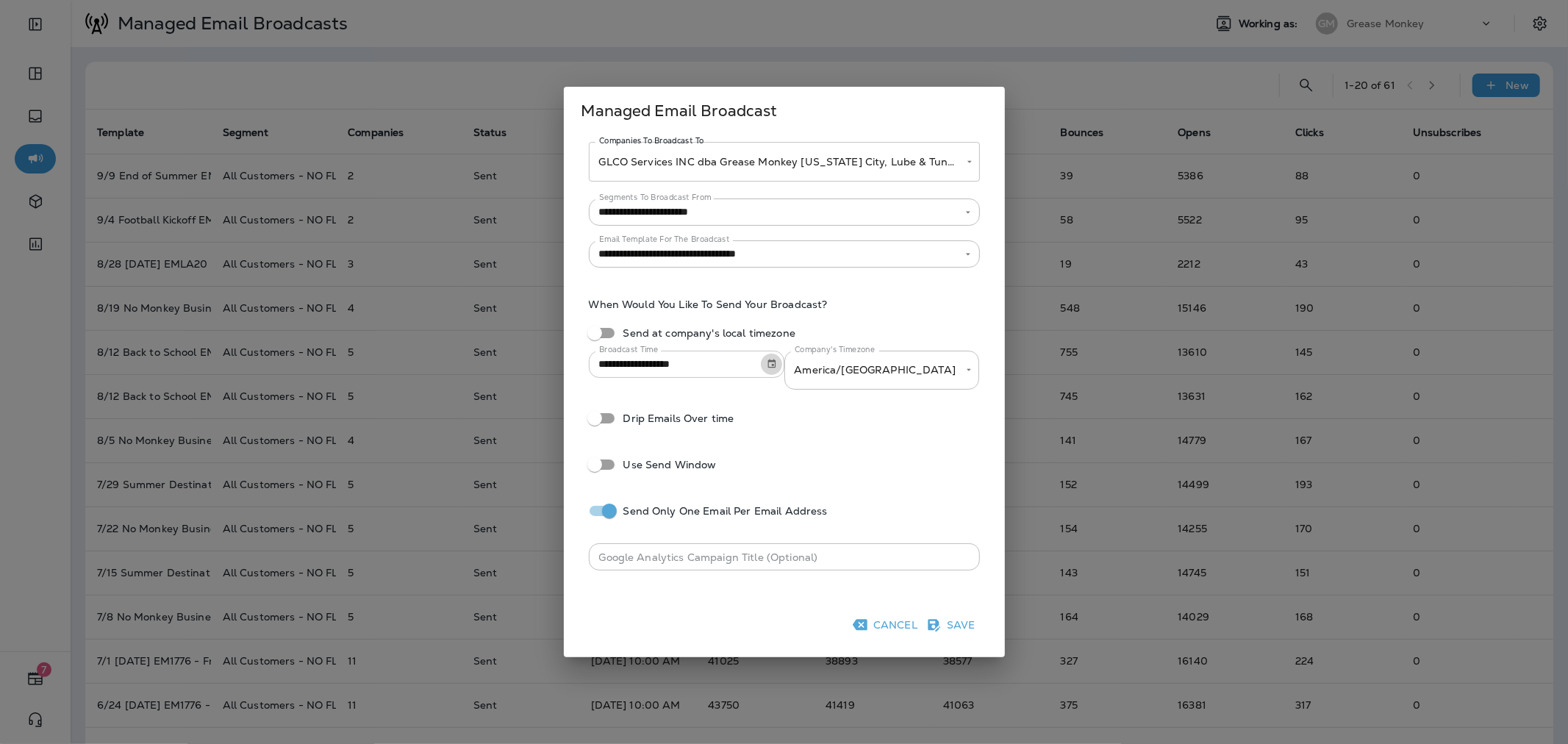
click at [774, 368] on icon "Choose date, selected date is Sep 16, 2025" at bounding box center [771, 363] width 8 height 9
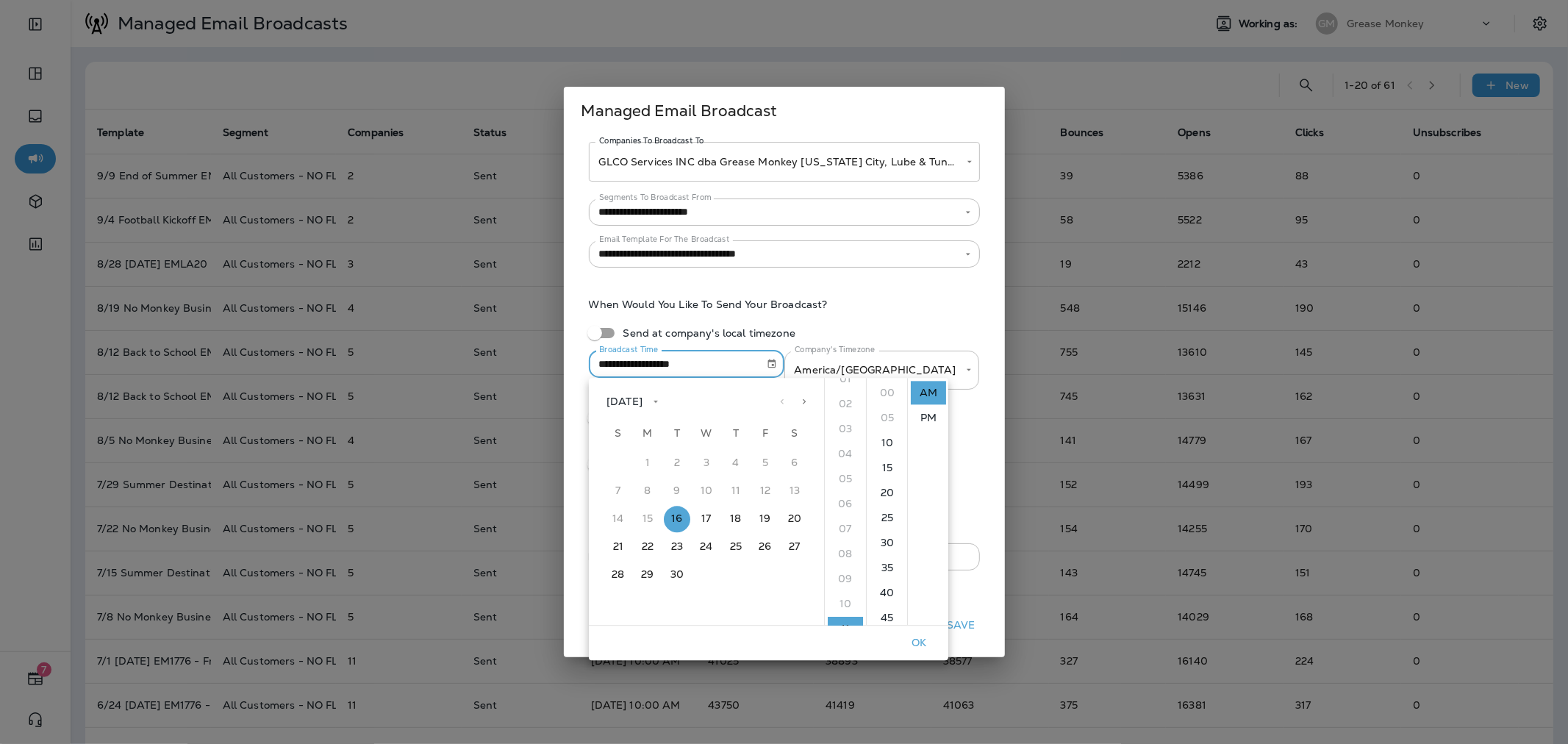
scroll to position [0, 0]
click at [926, 416] on li "PM" at bounding box center [927, 417] width 35 height 23
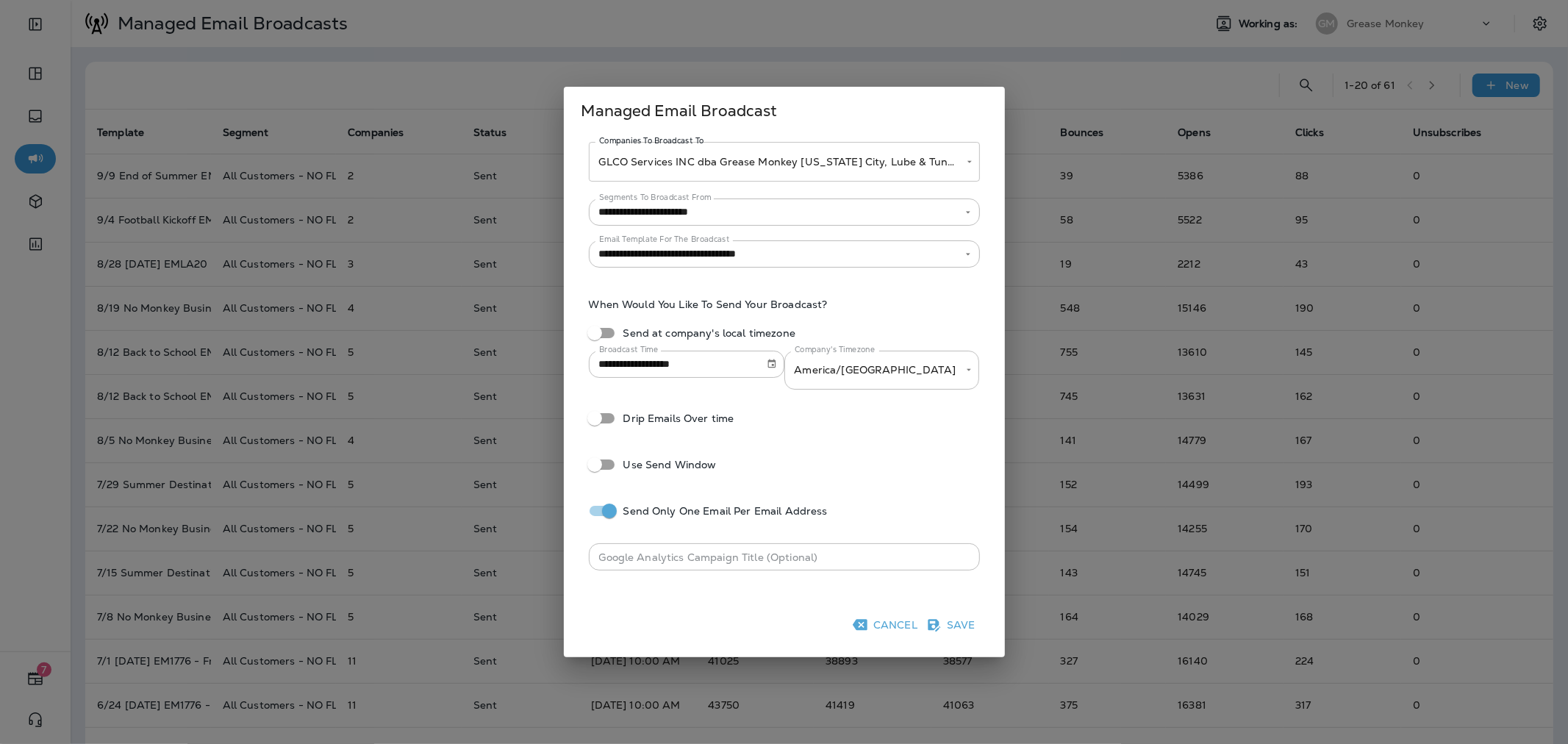
scroll to position [19, 0]
click at [767, 364] on icon "Choose date, selected date is Sep 16, 2025" at bounding box center [771, 363] width 10 height 10
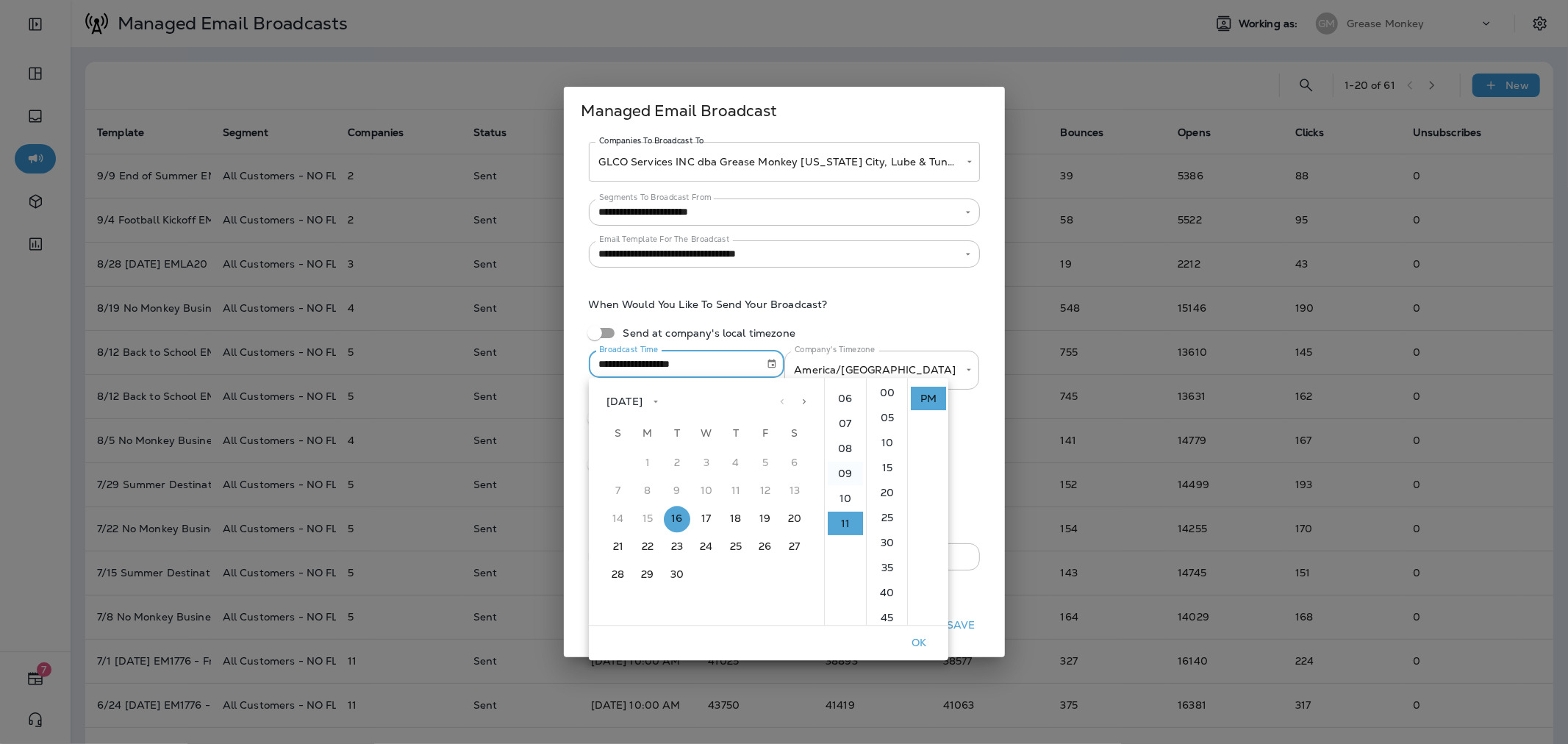
scroll to position [0, 0]
click at [843, 395] on li "12" at bounding box center [845, 393] width 35 height 23
click at [875, 392] on li "00" at bounding box center [886, 393] width 35 height 23
type input "**********"
click at [931, 338] on div "**********" at bounding box center [784, 344] width 406 height 107
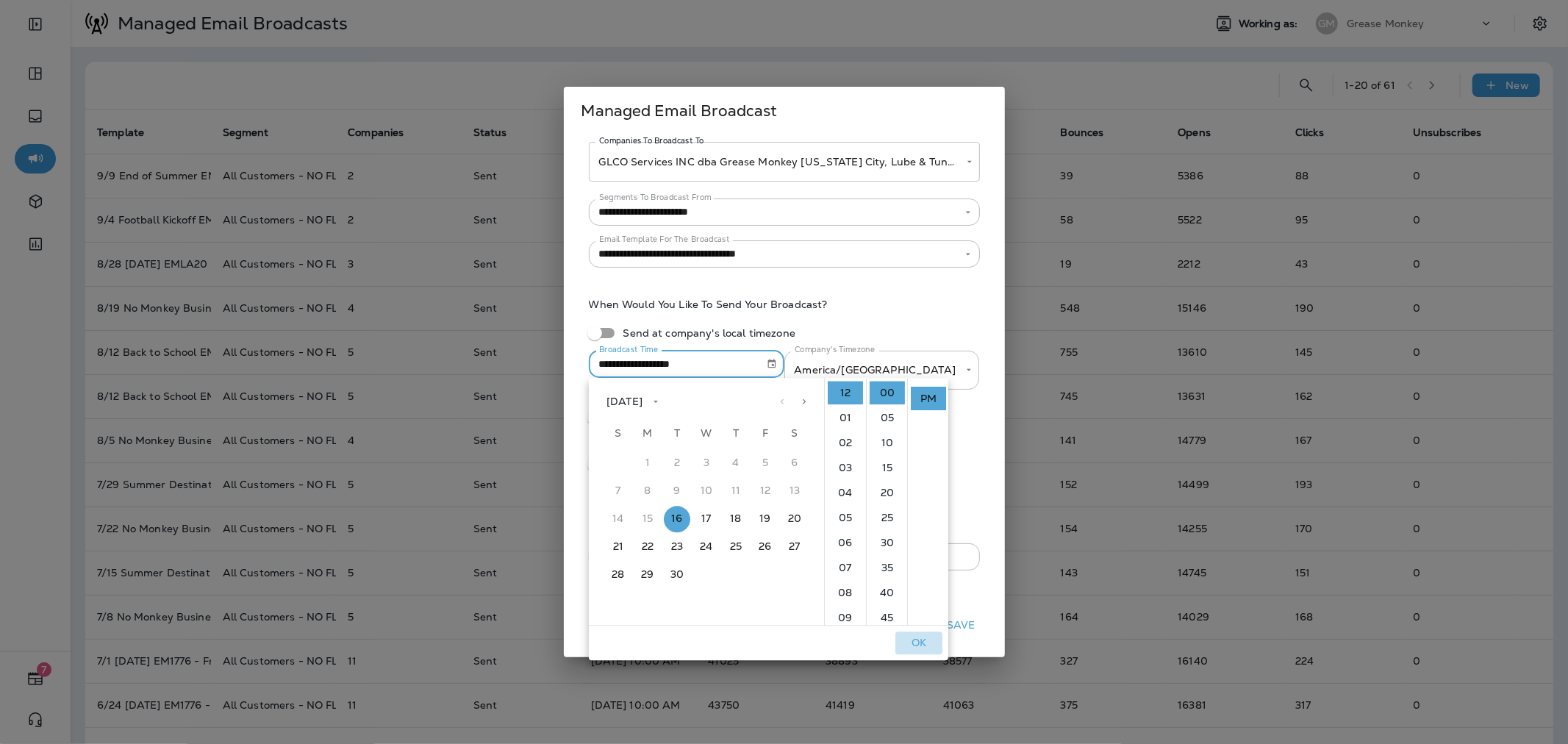
click at [920, 636] on button "OK" at bounding box center [919, 642] width 47 height 23
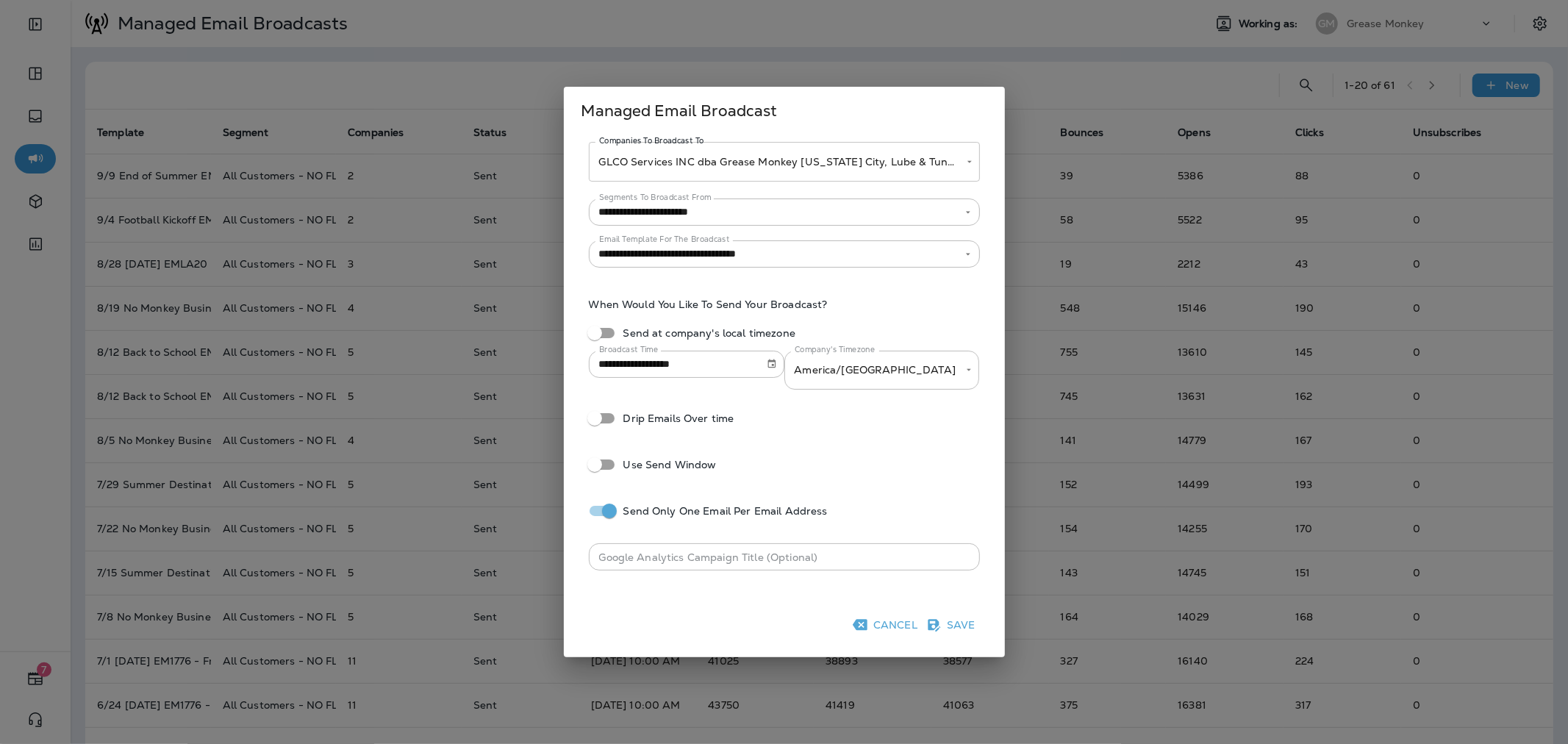
click at [950, 628] on button "Save" at bounding box center [952, 625] width 58 height 23
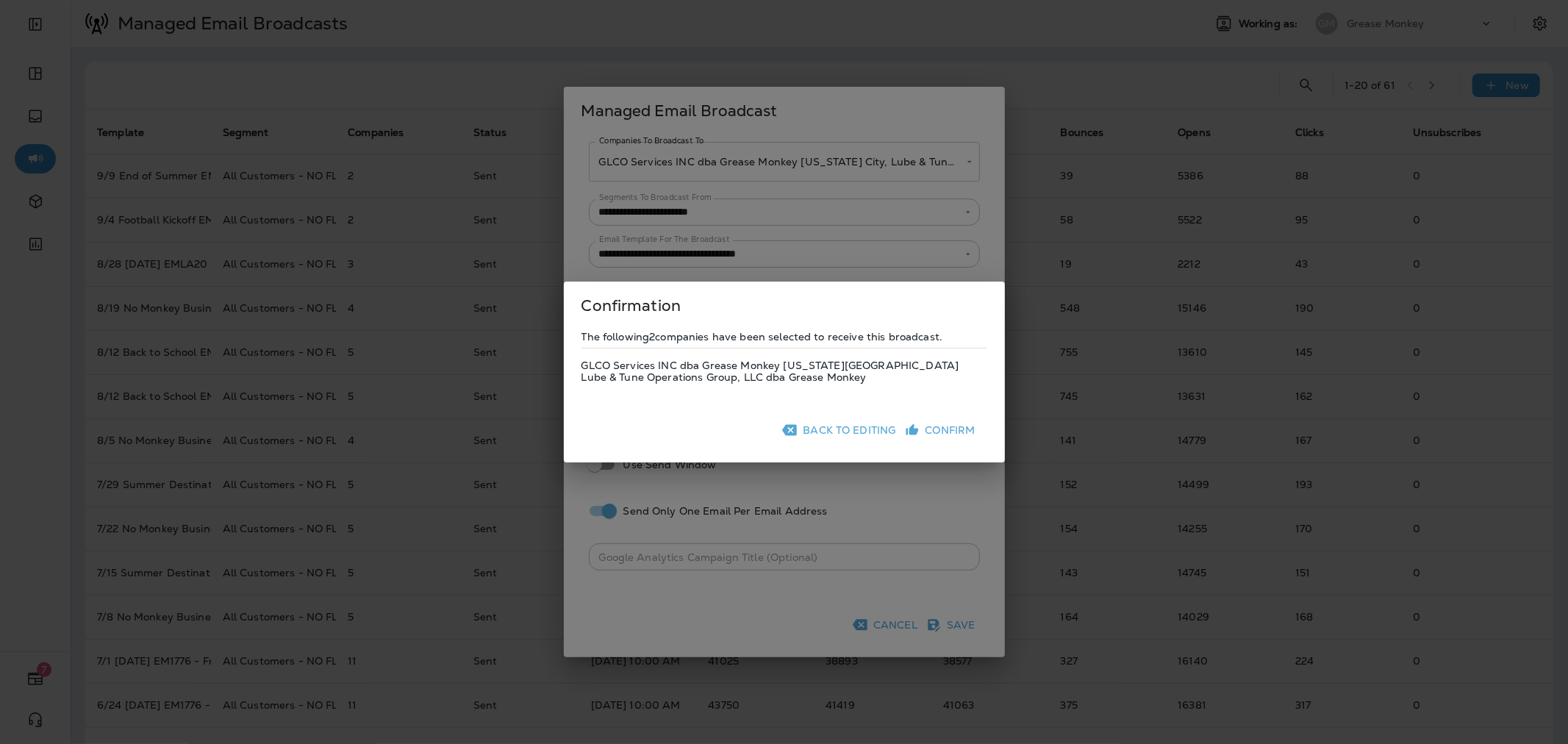
click at [936, 427] on button "Confirm" at bounding box center [941, 430] width 79 height 23
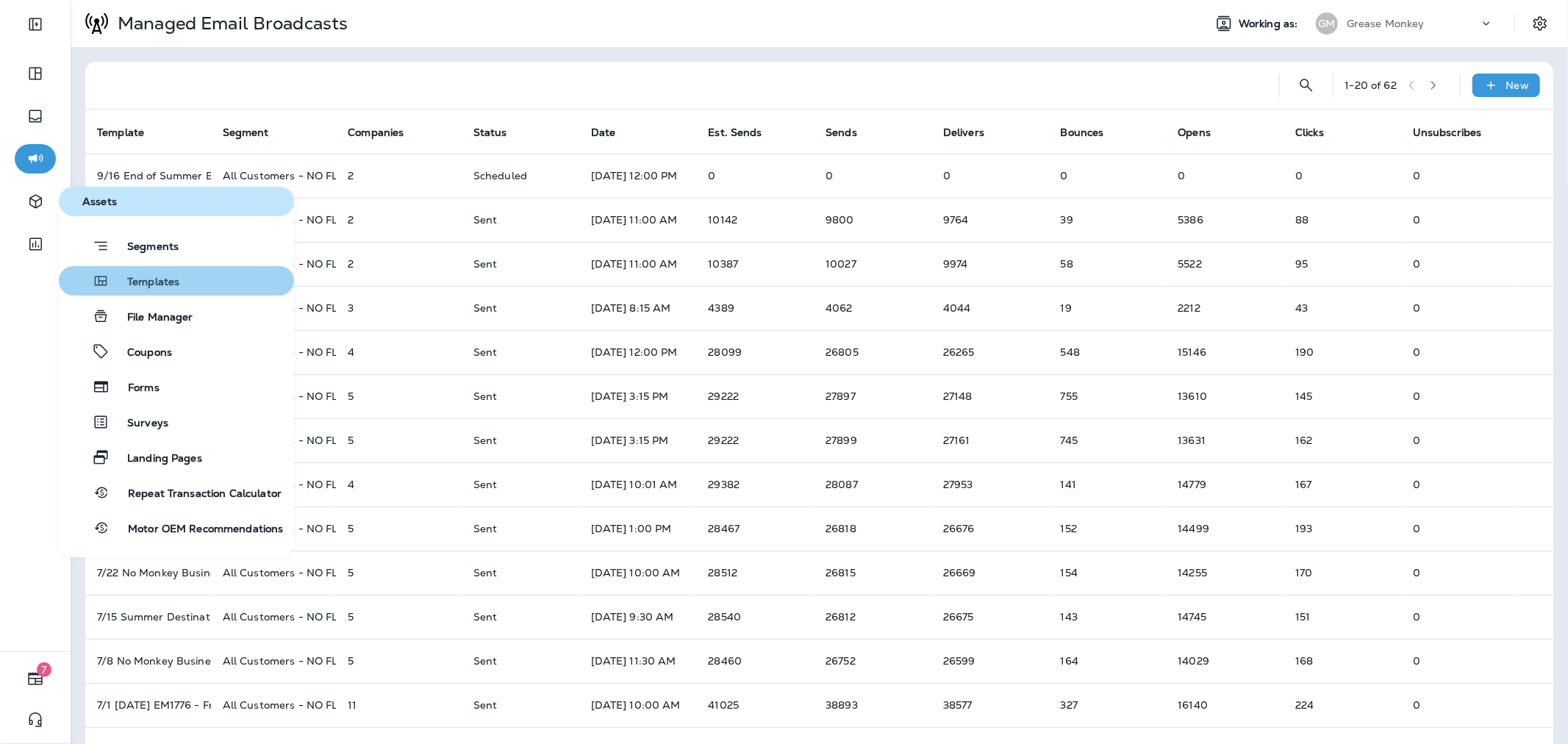
click at [167, 276] on span "Templates" at bounding box center [145, 283] width 70 height 14
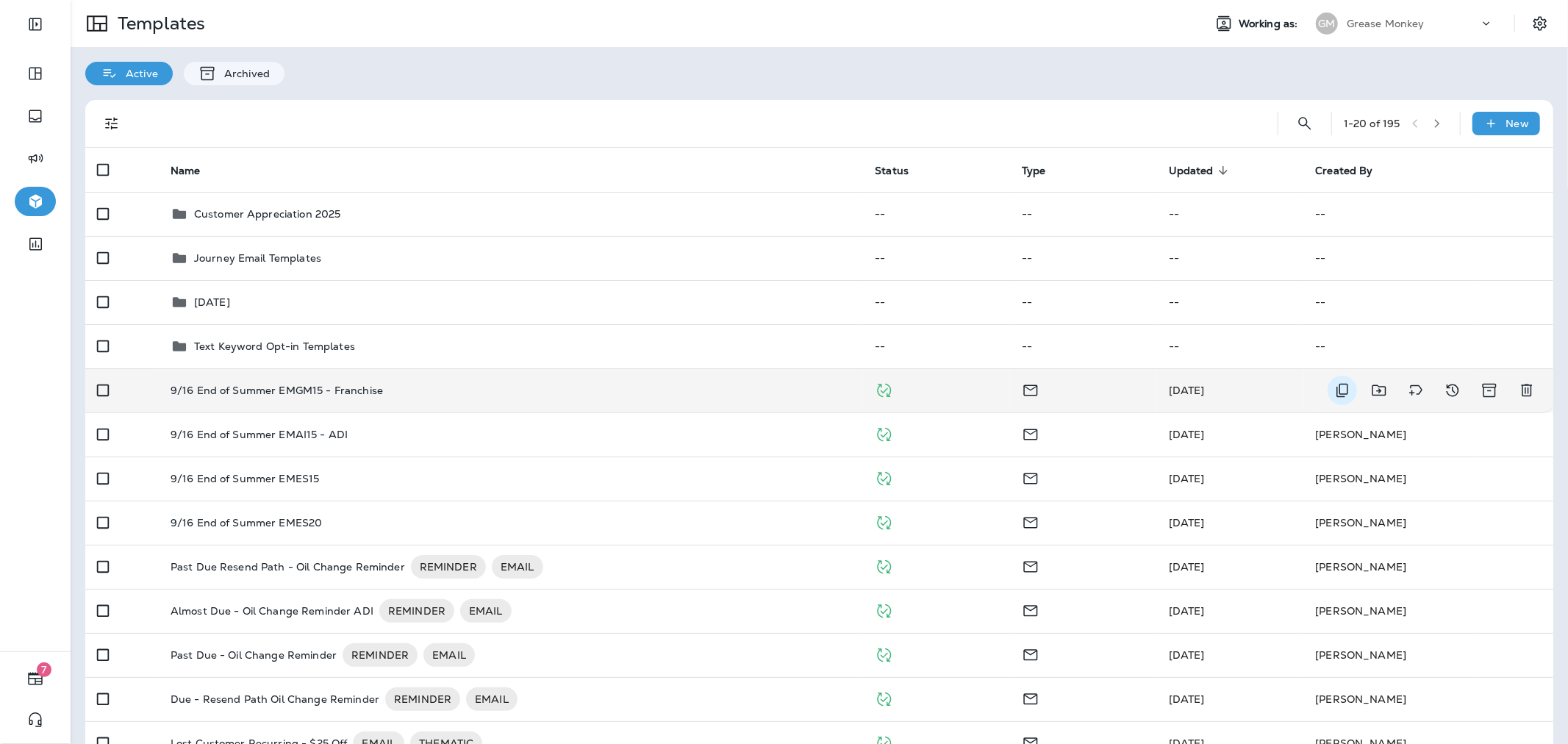
click at [1336, 390] on icon "Duplicate" at bounding box center [1342, 391] width 12 height 14
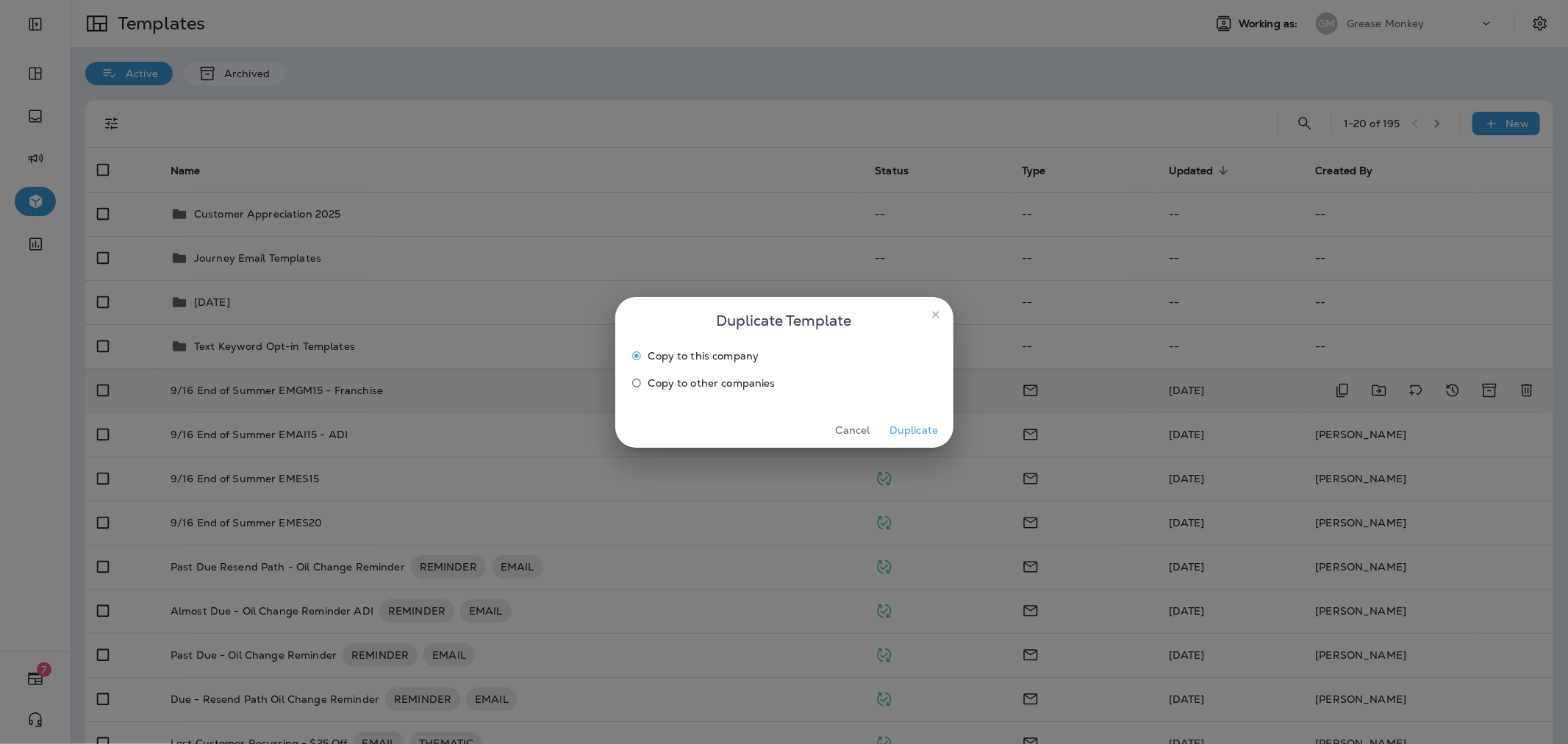
click at [697, 390] on label "Copy to other companies" at bounding box center [774, 382] width 299 height 23
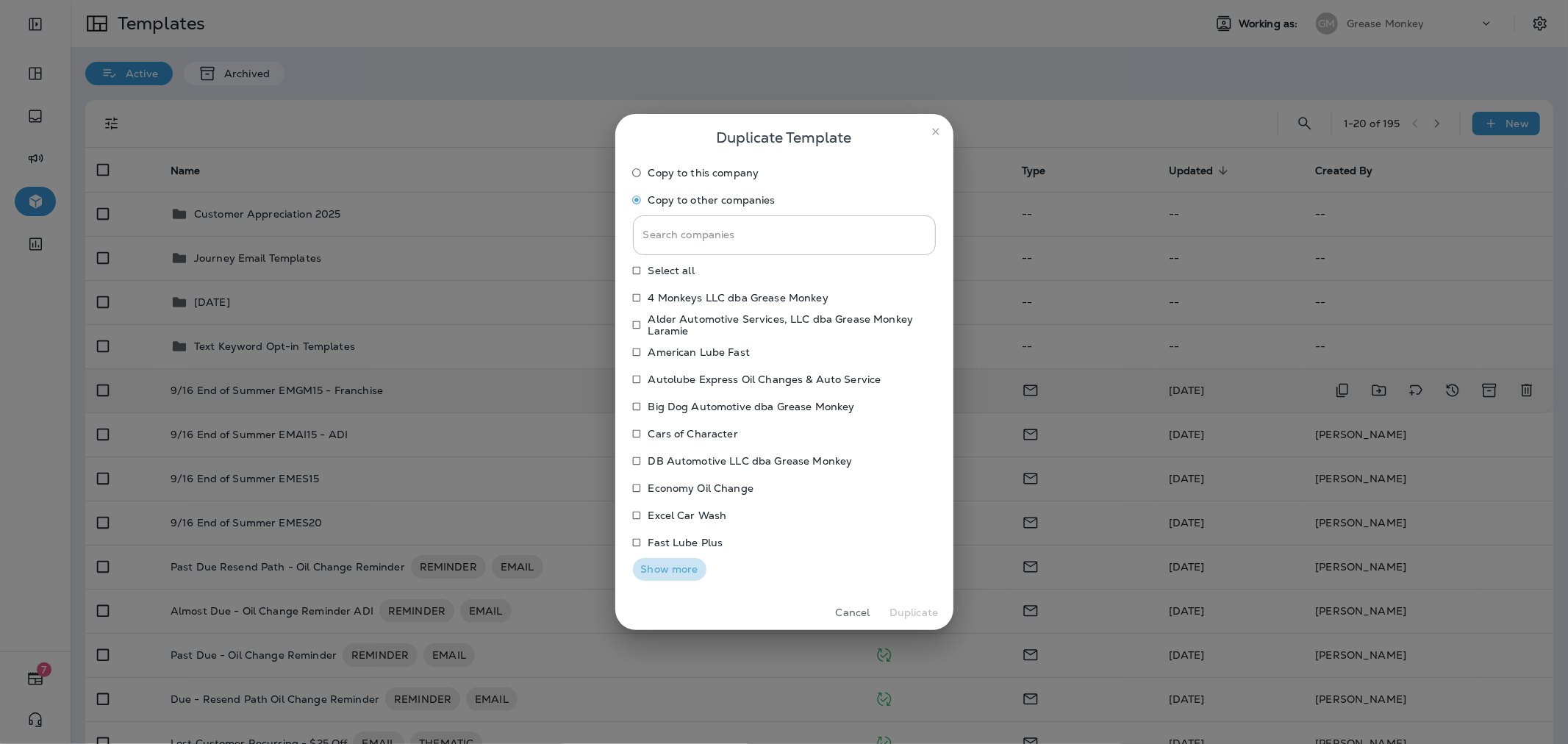
click at [691, 568] on button "Show more" at bounding box center [669, 569] width 74 height 23
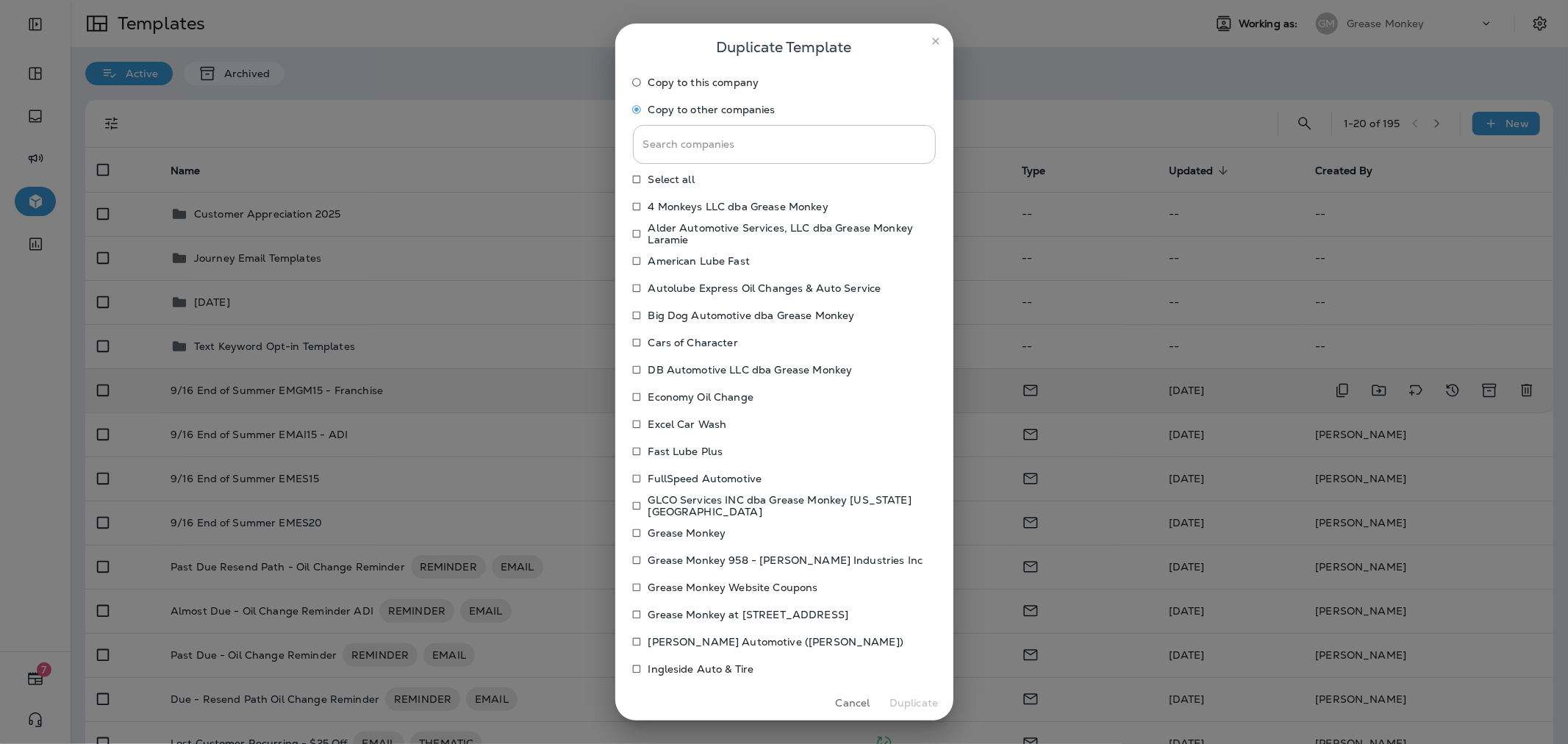
scroll to position [362, 0]
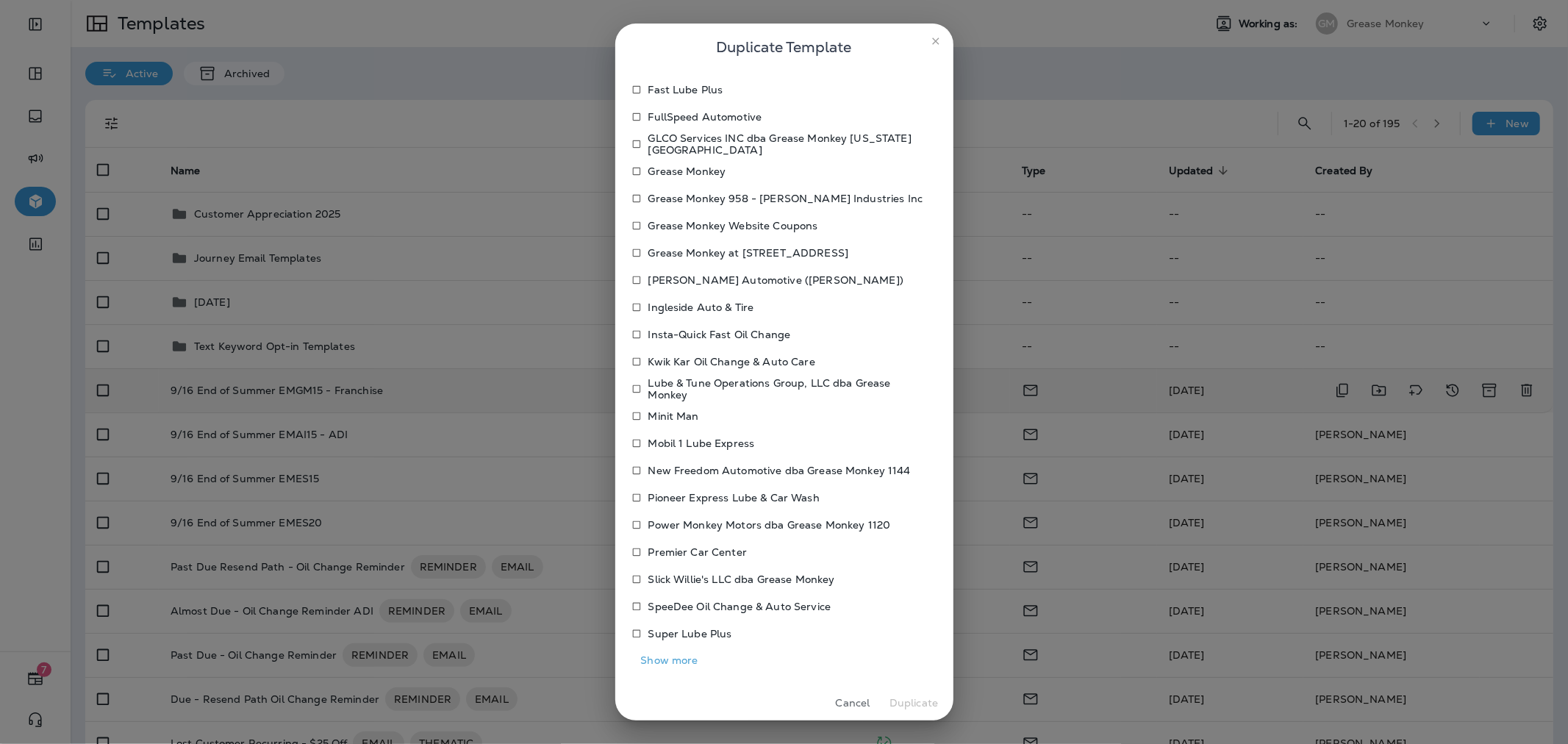
click at [700, 525] on p "Power Monkey Motors dba Grease Monkey 1120" at bounding box center [770, 525] width 243 height 12
click at [915, 707] on button "Duplicate" at bounding box center [913, 703] width 55 height 23
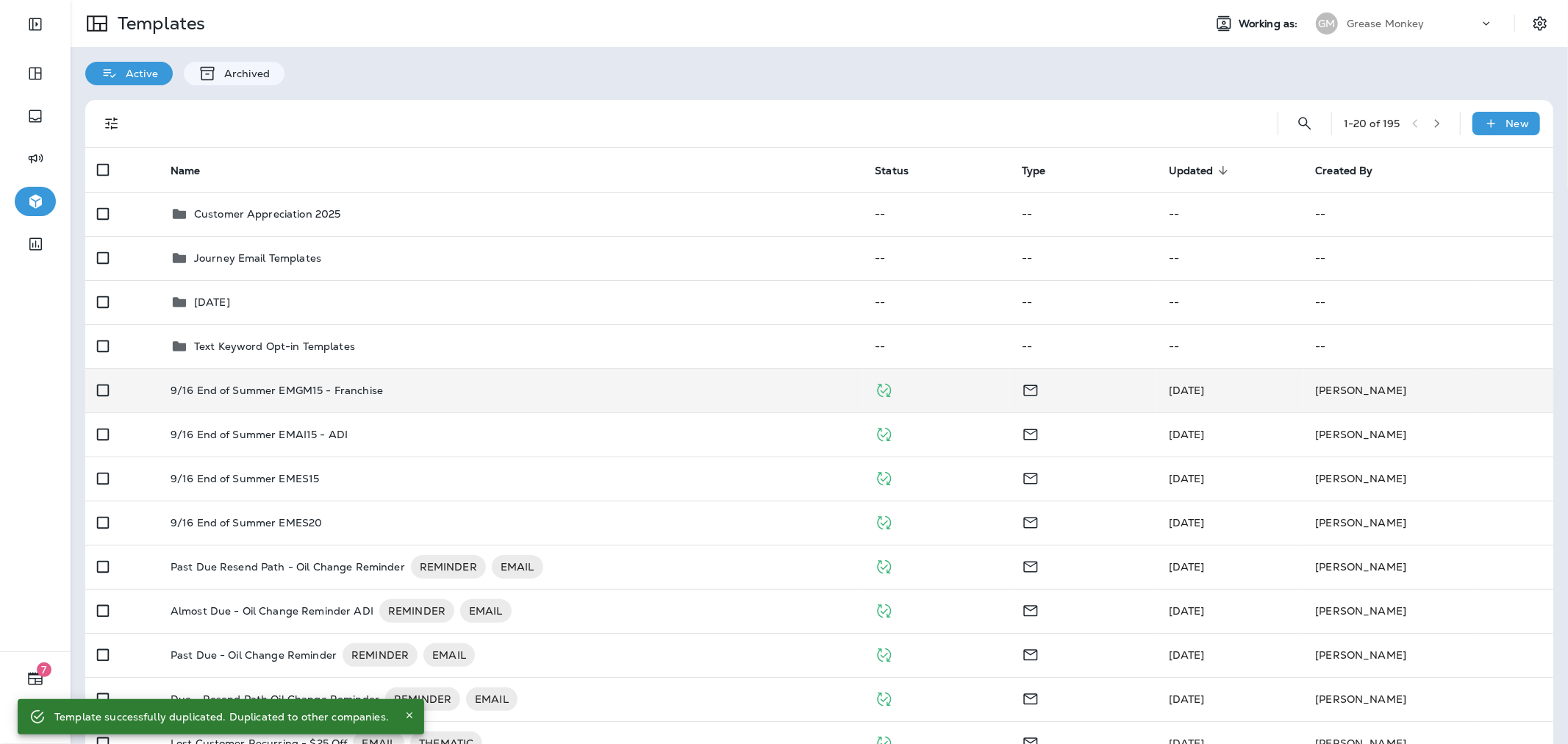
click at [1413, 25] on div "Grease Monkey" at bounding box center [1413, 23] width 132 height 22
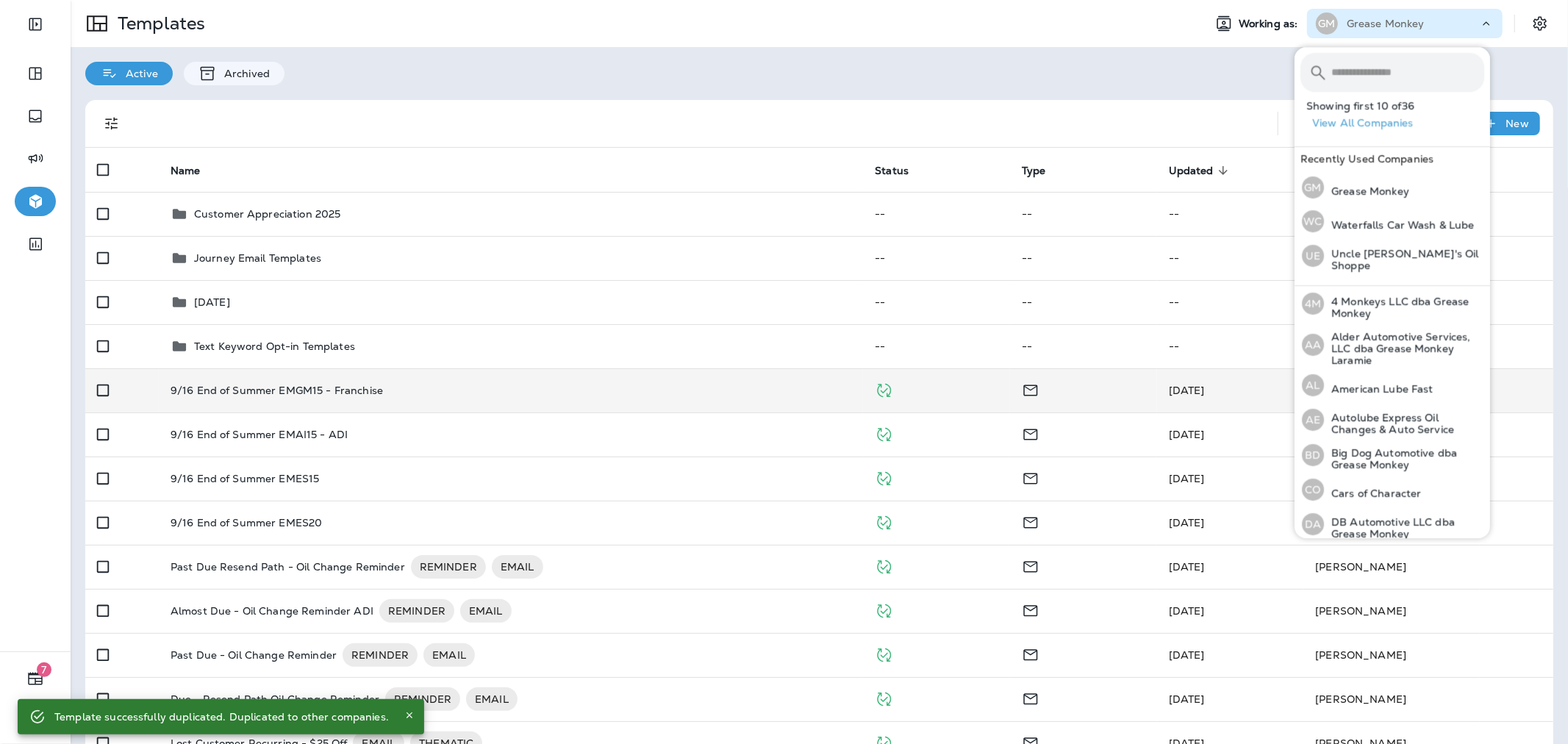
click at [1416, 69] on input "text" at bounding box center [1407, 72] width 153 height 39
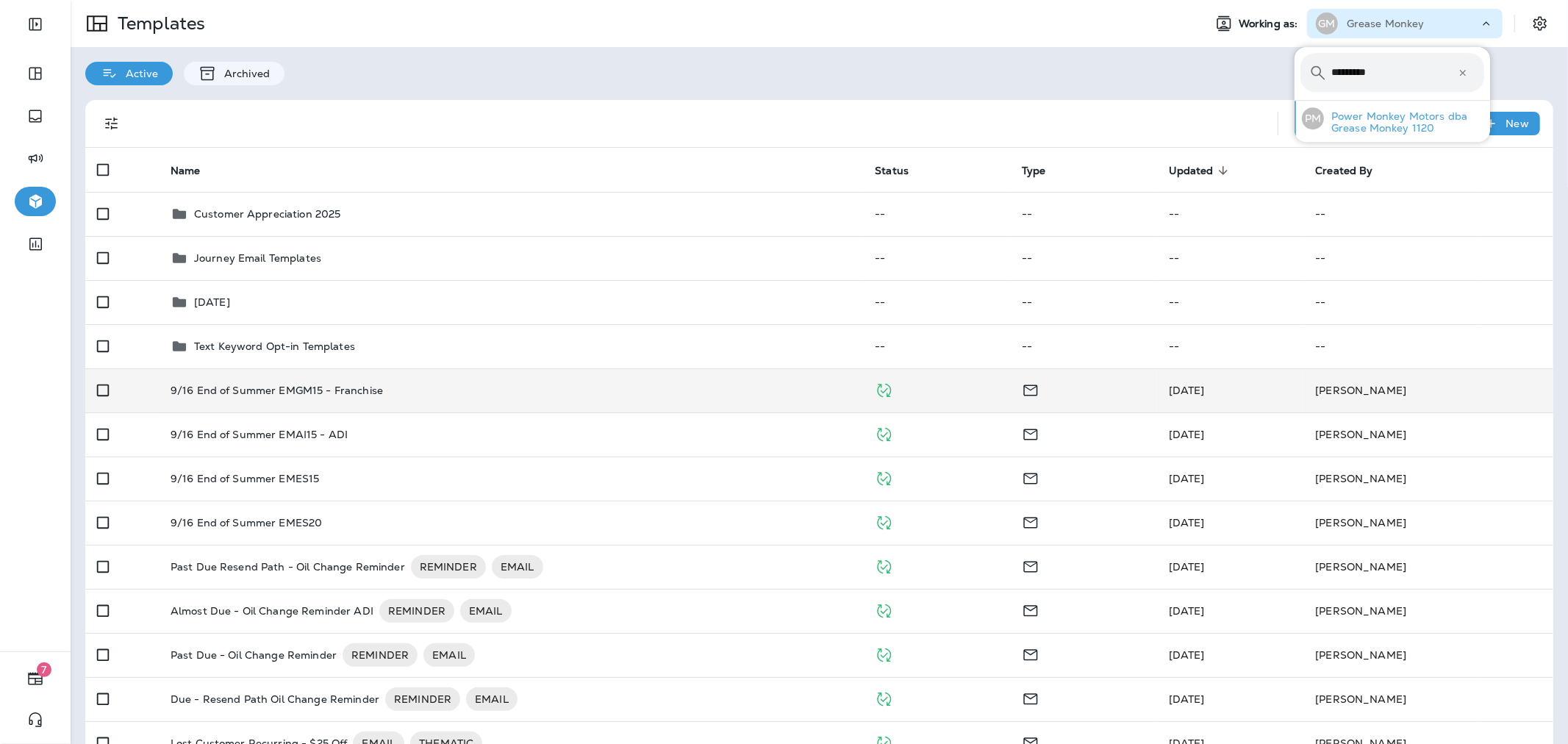
type input "*********"
click at [1385, 121] on p "Power Monkey Motors dba Grease Monkey 1120" at bounding box center [1404, 122] width 160 height 23
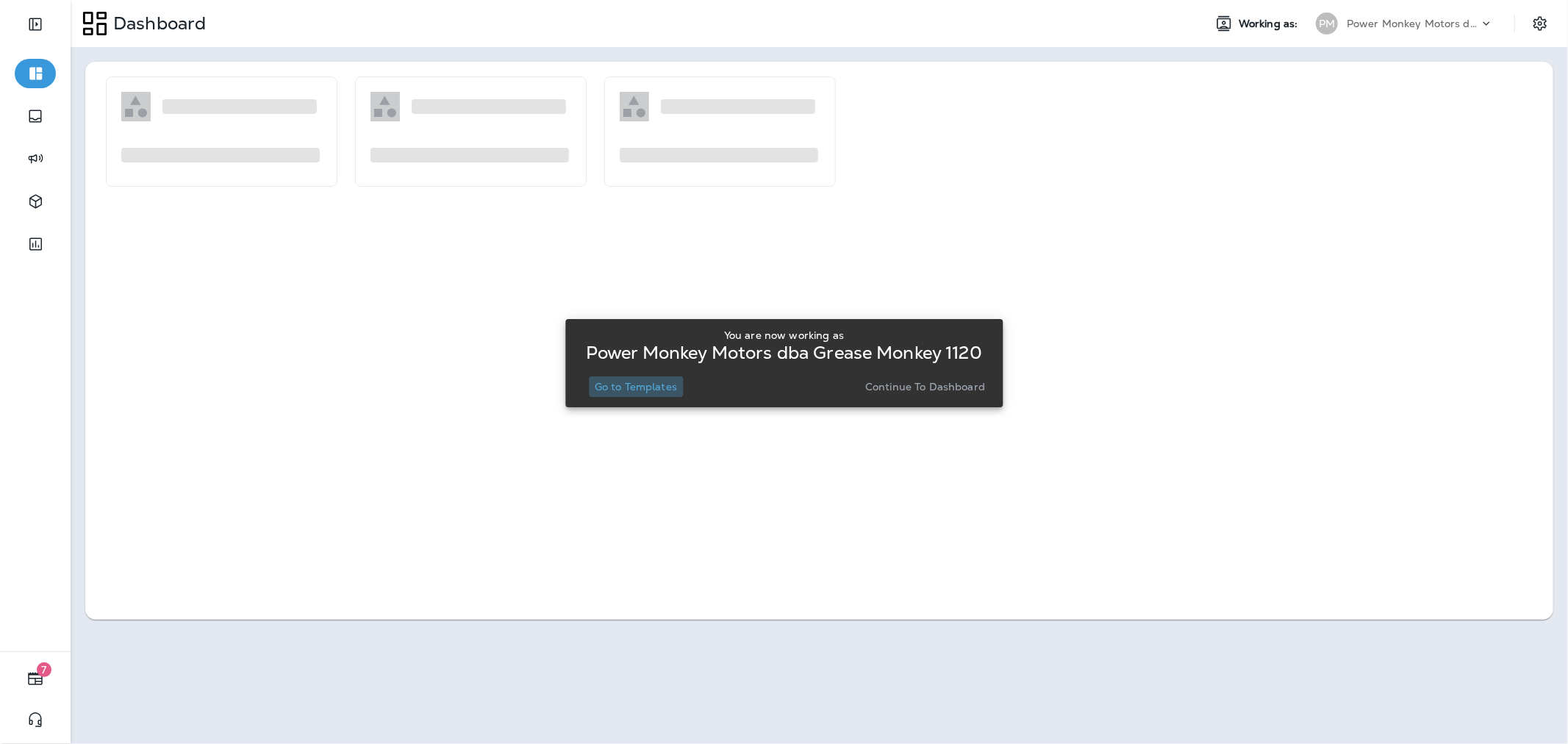
click at [640, 386] on p "Go to Templates" at bounding box center [636, 386] width 82 height 12
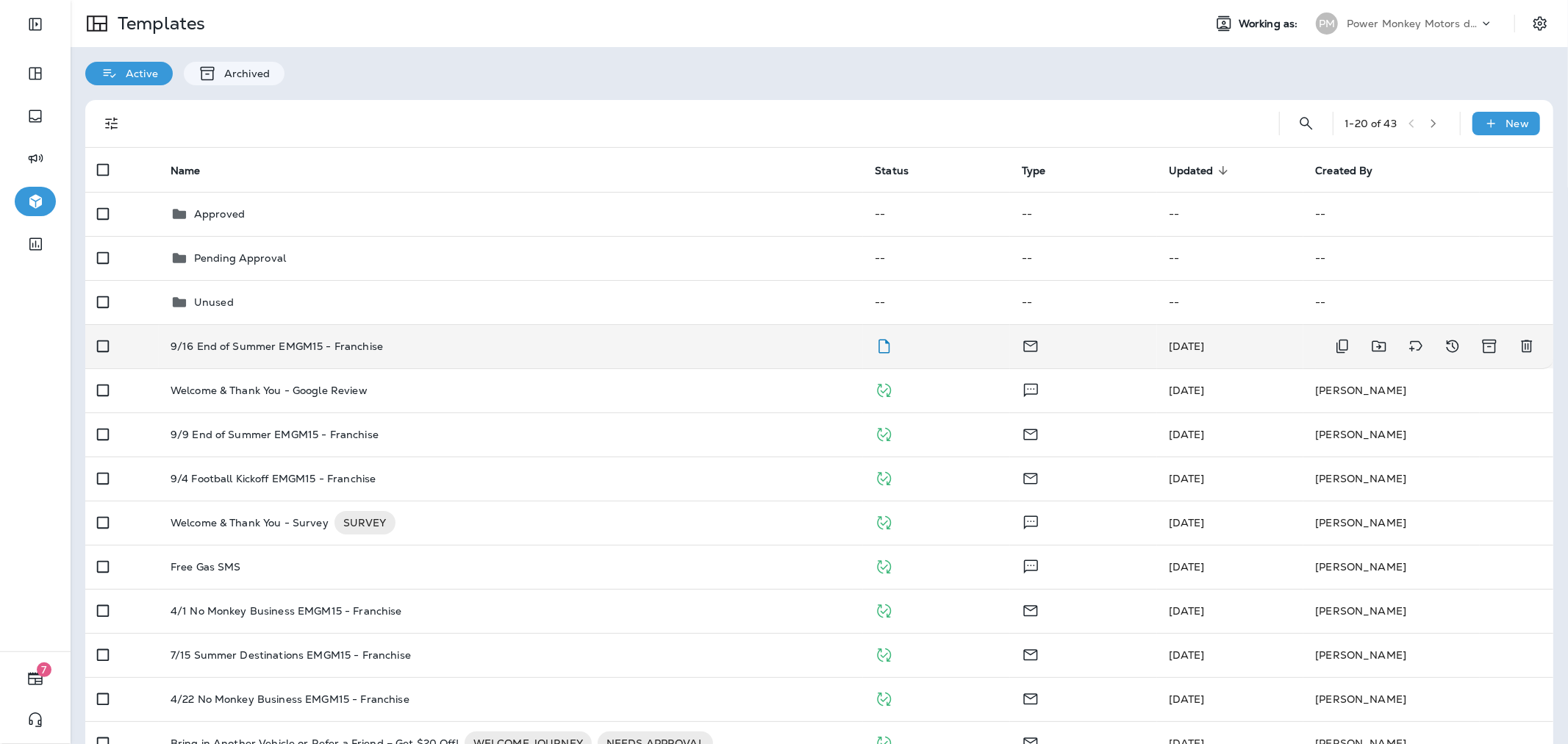
click at [746, 350] on div "9/16 End of Summer EMGM15 - Franchise" at bounding box center [511, 346] width 681 height 12
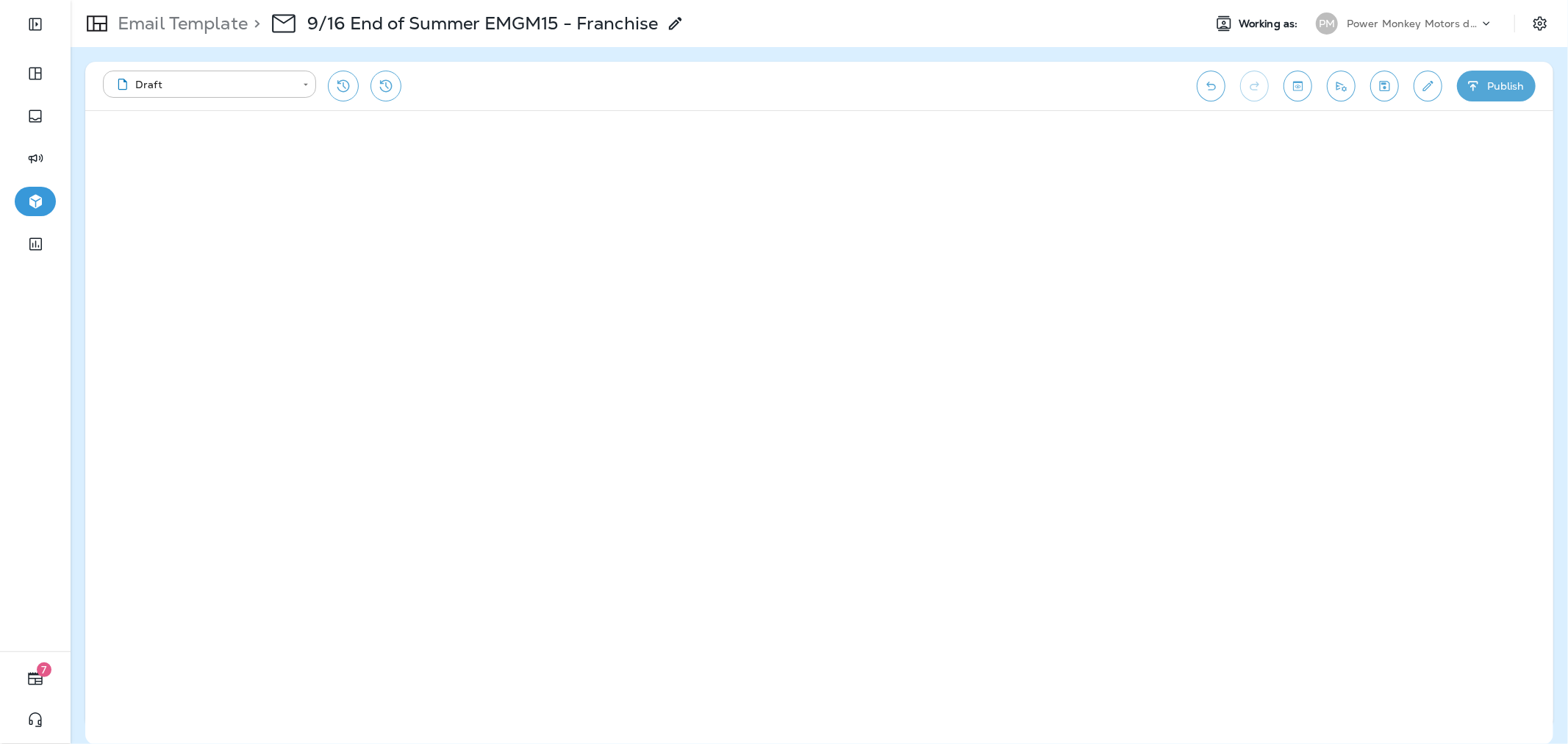
click at [1486, 96] on button "Publish" at bounding box center [1496, 86] width 79 height 31
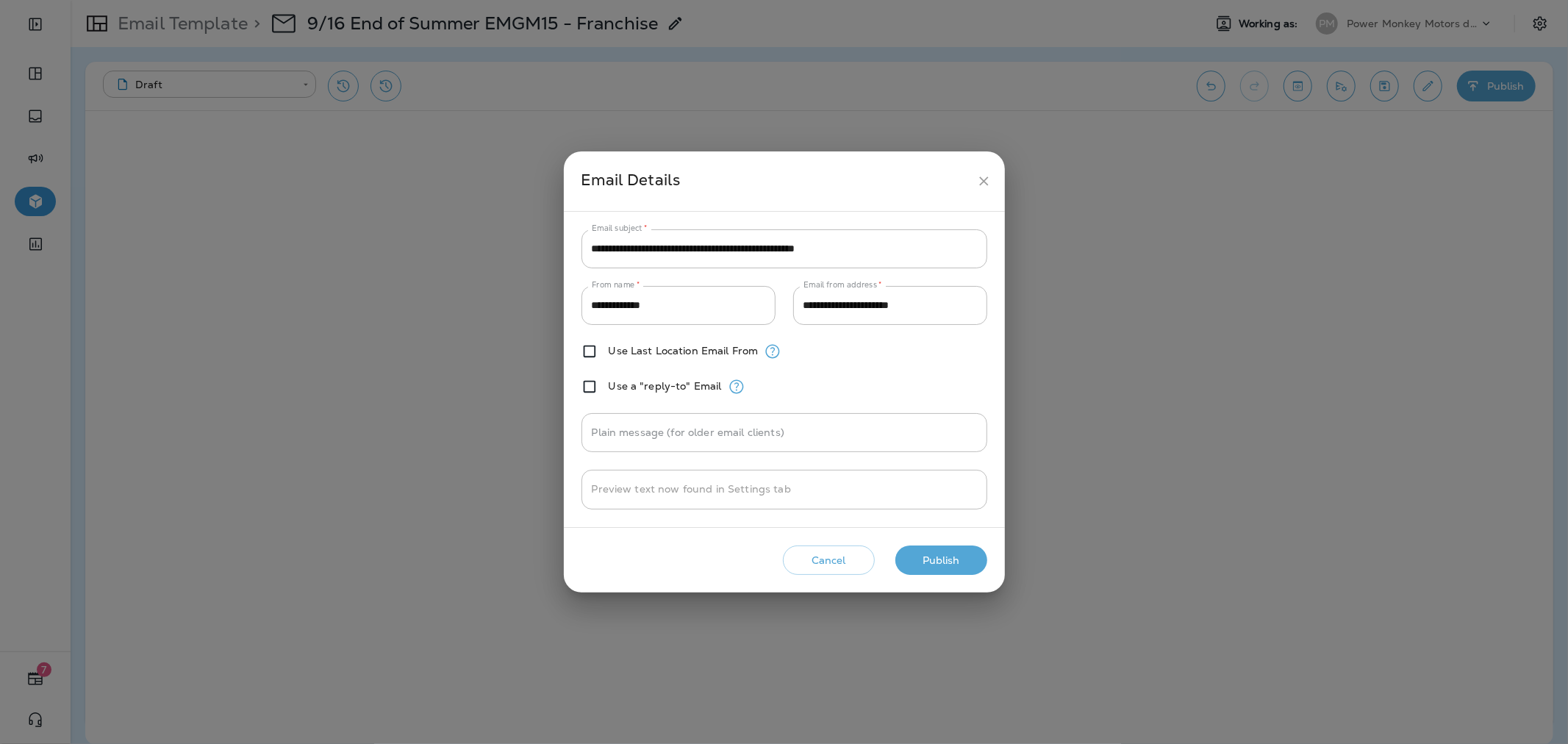
click at [941, 547] on button "Publish" at bounding box center [941, 561] width 92 height 30
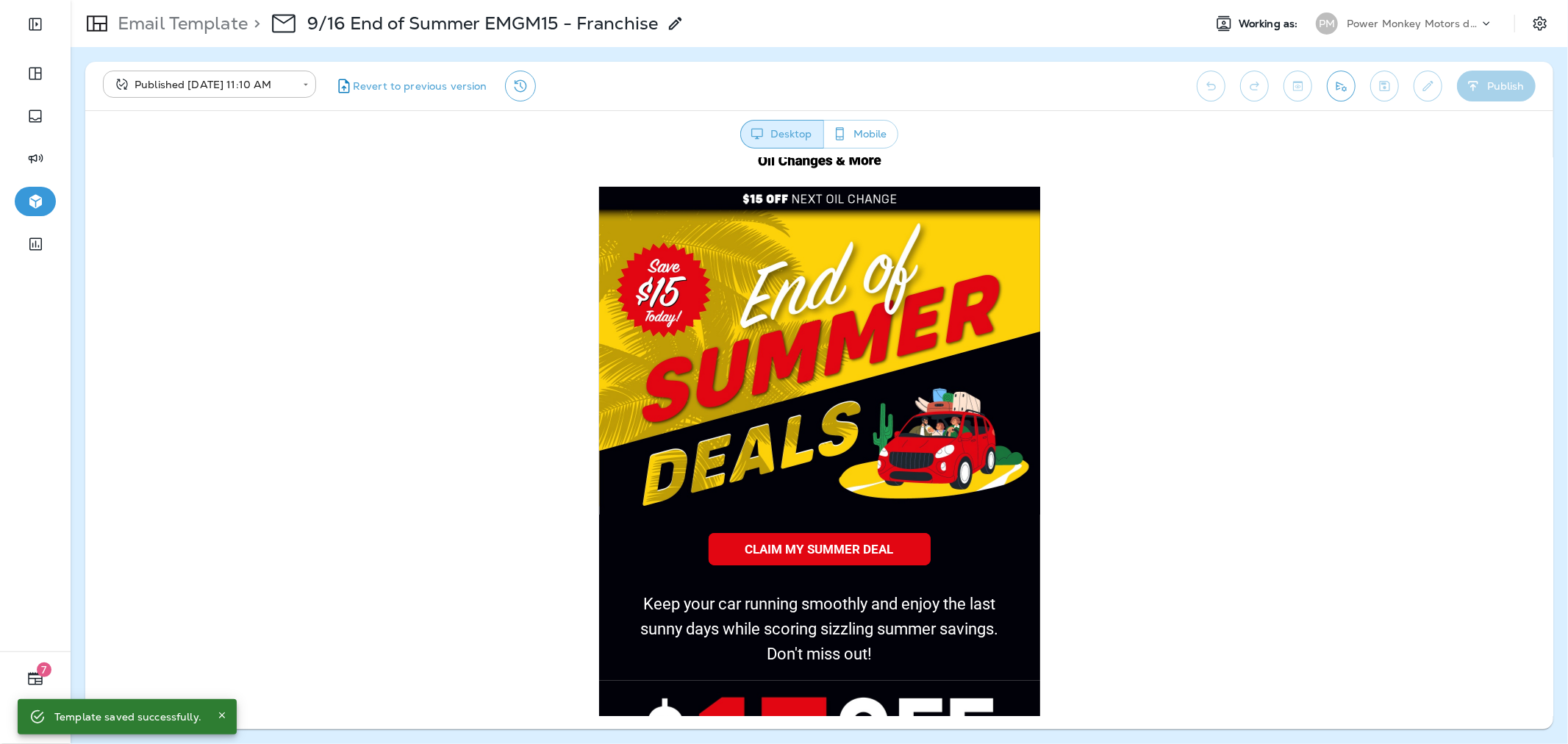
scroll to position [82, 0]
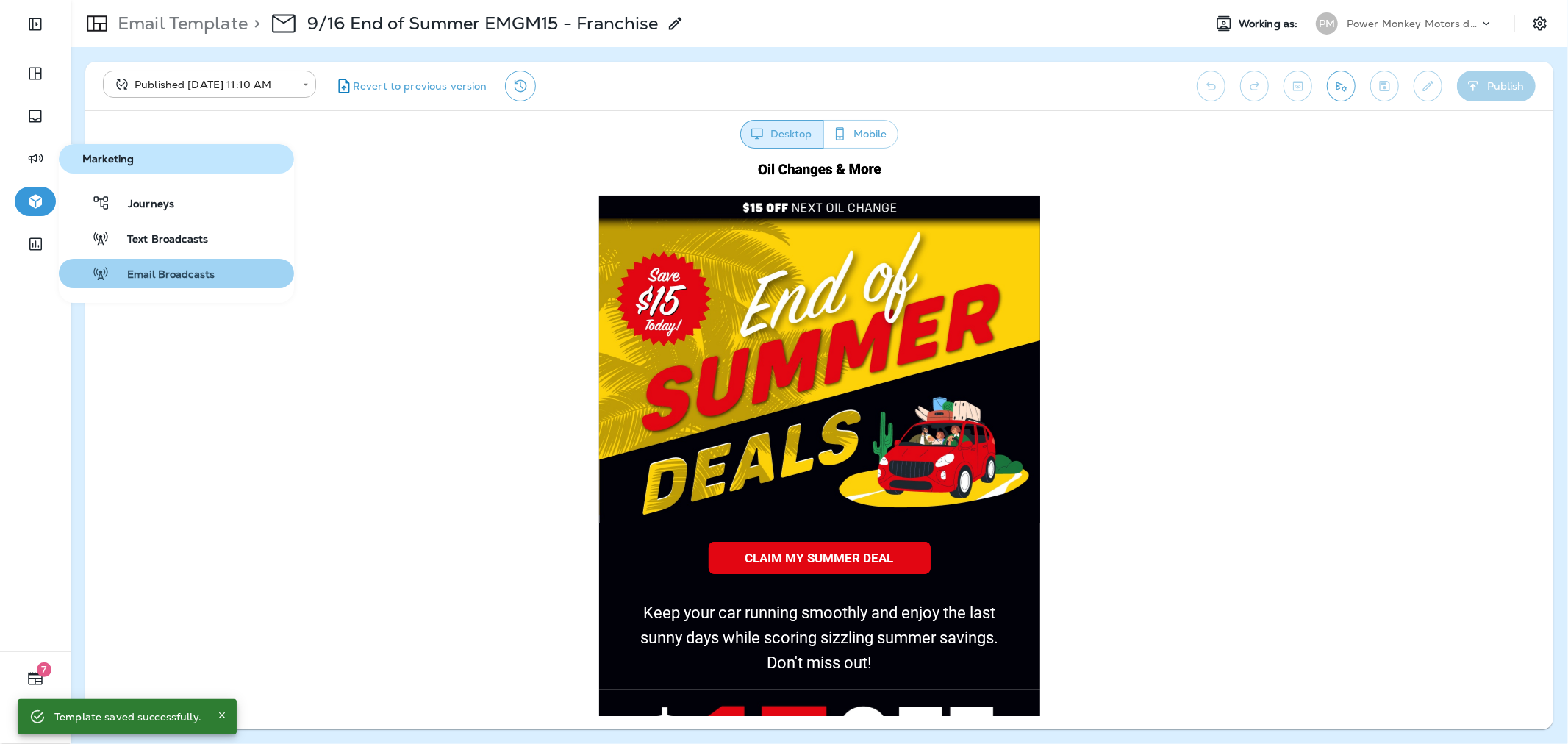
click at [163, 277] on span "Email Broadcasts" at bounding box center [162, 275] width 105 height 14
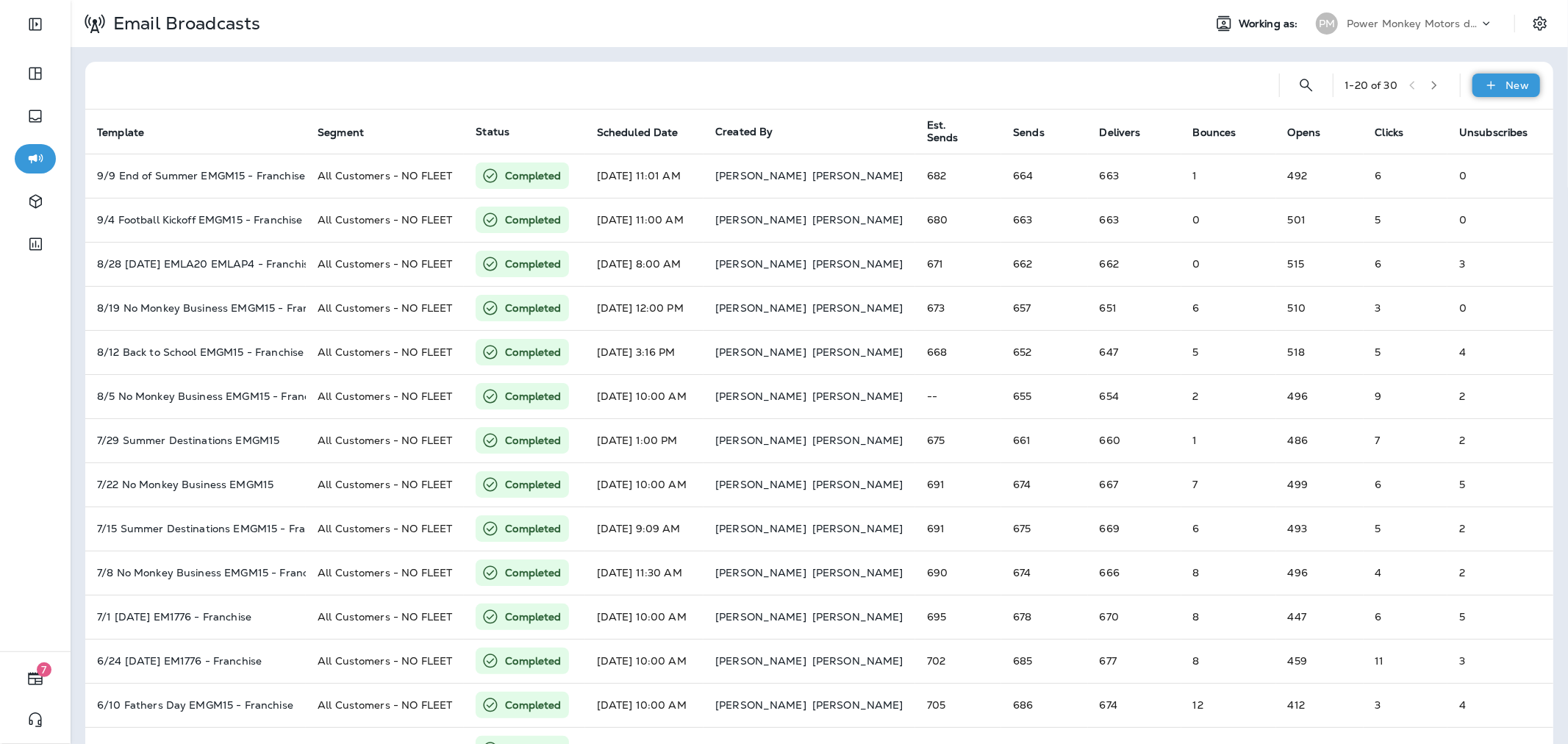
click at [1489, 89] on div "New" at bounding box center [1506, 86] width 68 height 23
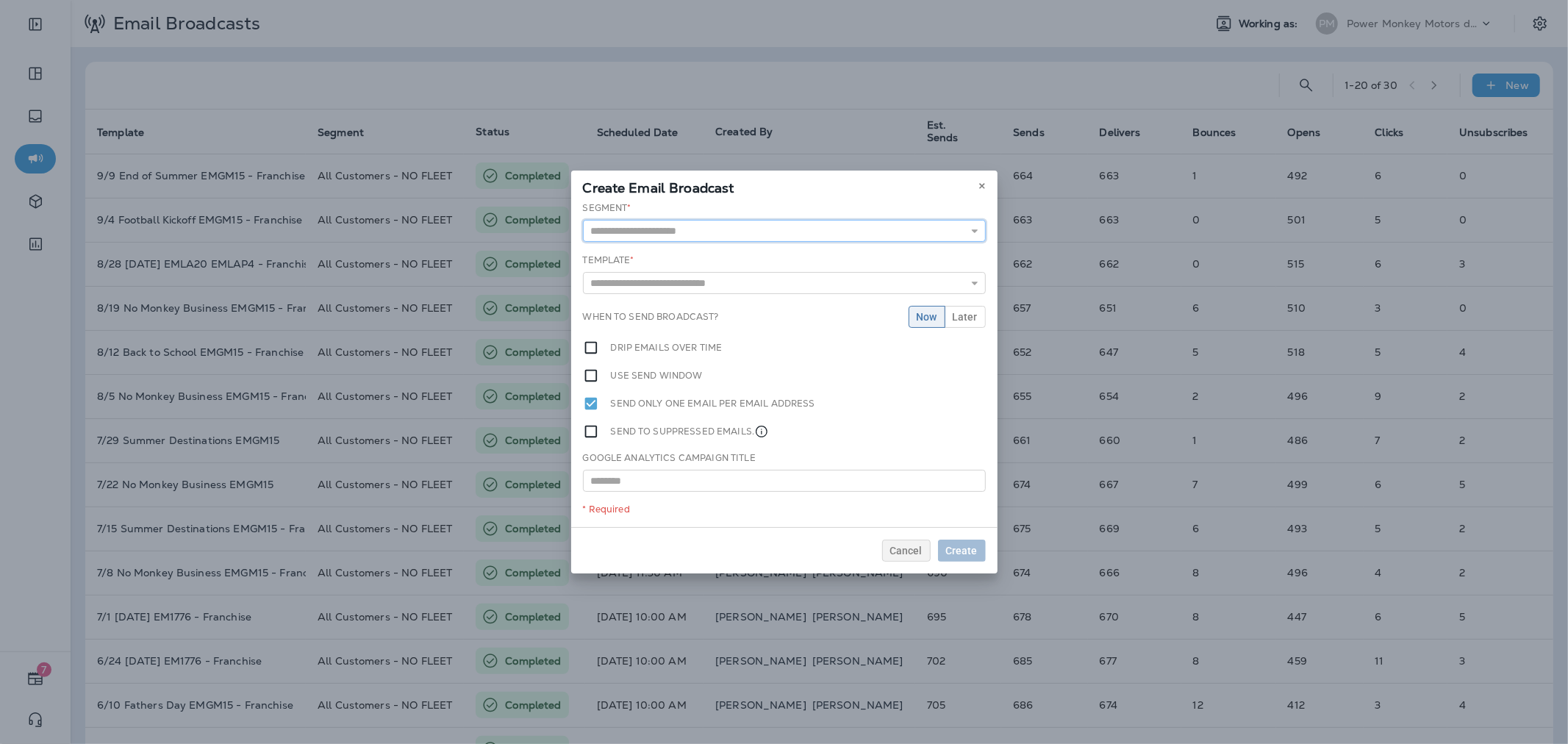
click at [772, 225] on input "text" at bounding box center [784, 231] width 403 height 22
type input "**********"
click at [721, 285] on div "**********" at bounding box center [784, 364] width 426 height 326
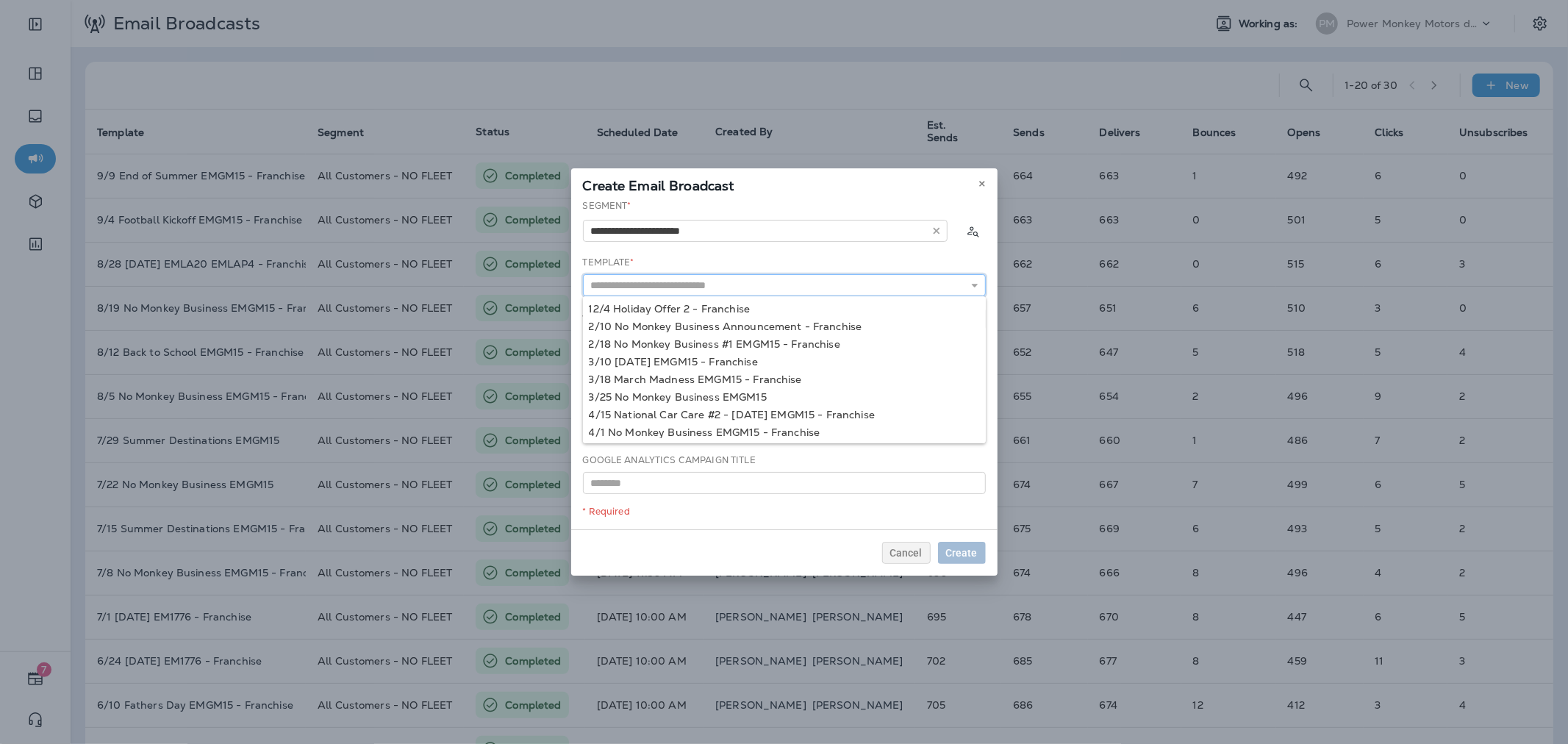
click at [721, 285] on input "text" at bounding box center [784, 285] width 403 height 22
type input "*"
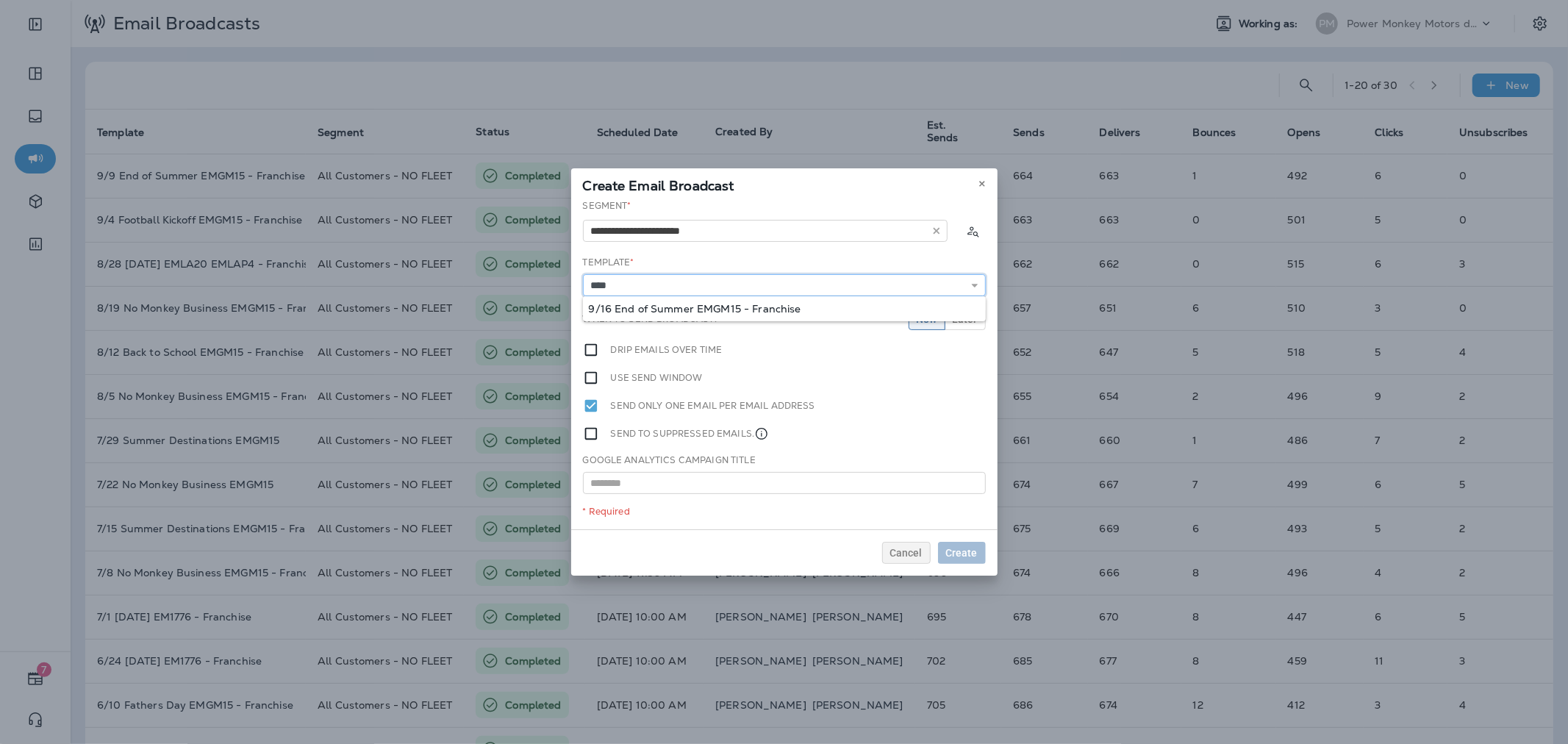
type input "**********"
click at [734, 303] on div "**********" at bounding box center [784, 364] width 426 height 330
click at [953, 327] on button "Later" at bounding box center [965, 319] width 41 height 22
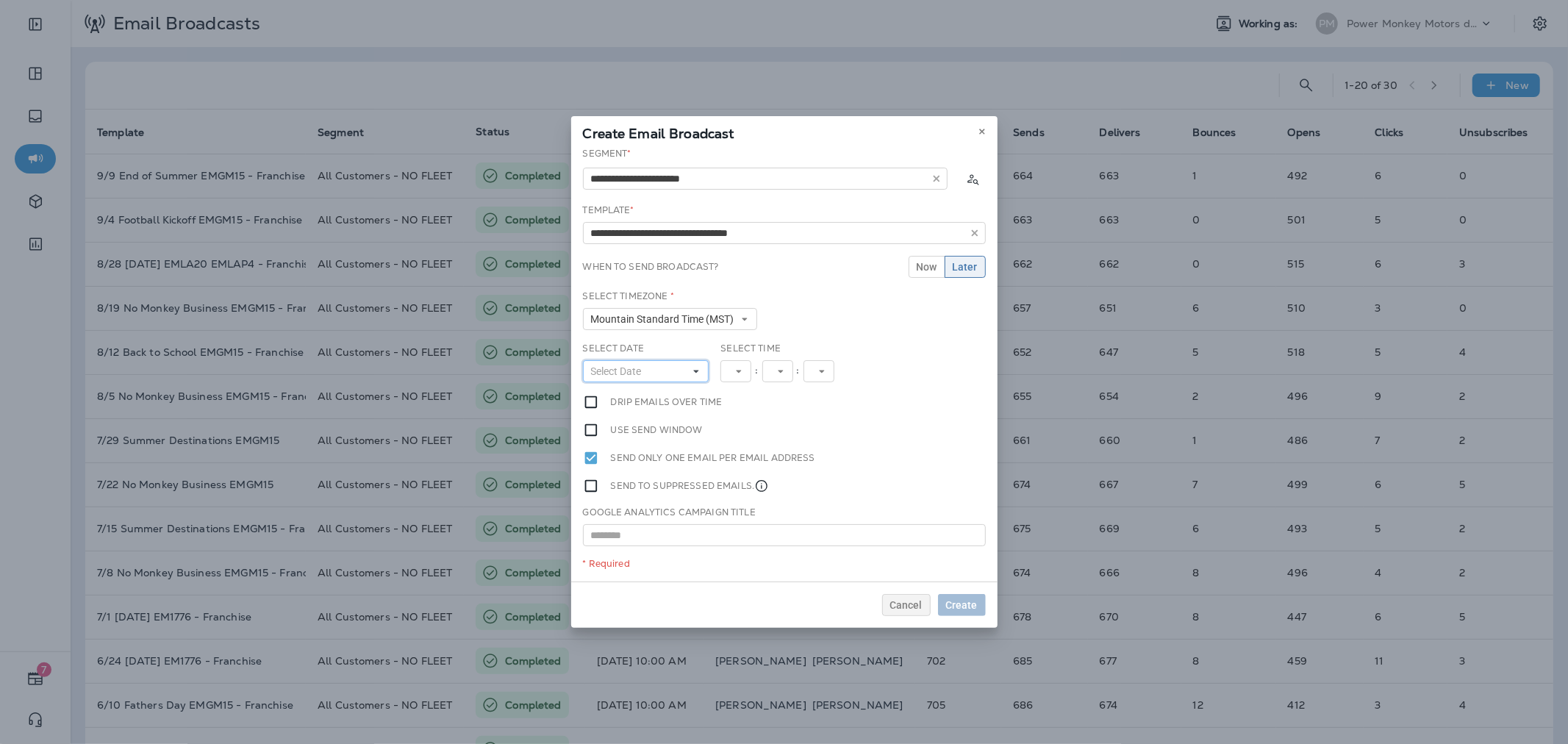
click at [689, 371] on button "Select Date" at bounding box center [646, 371] width 127 height 22
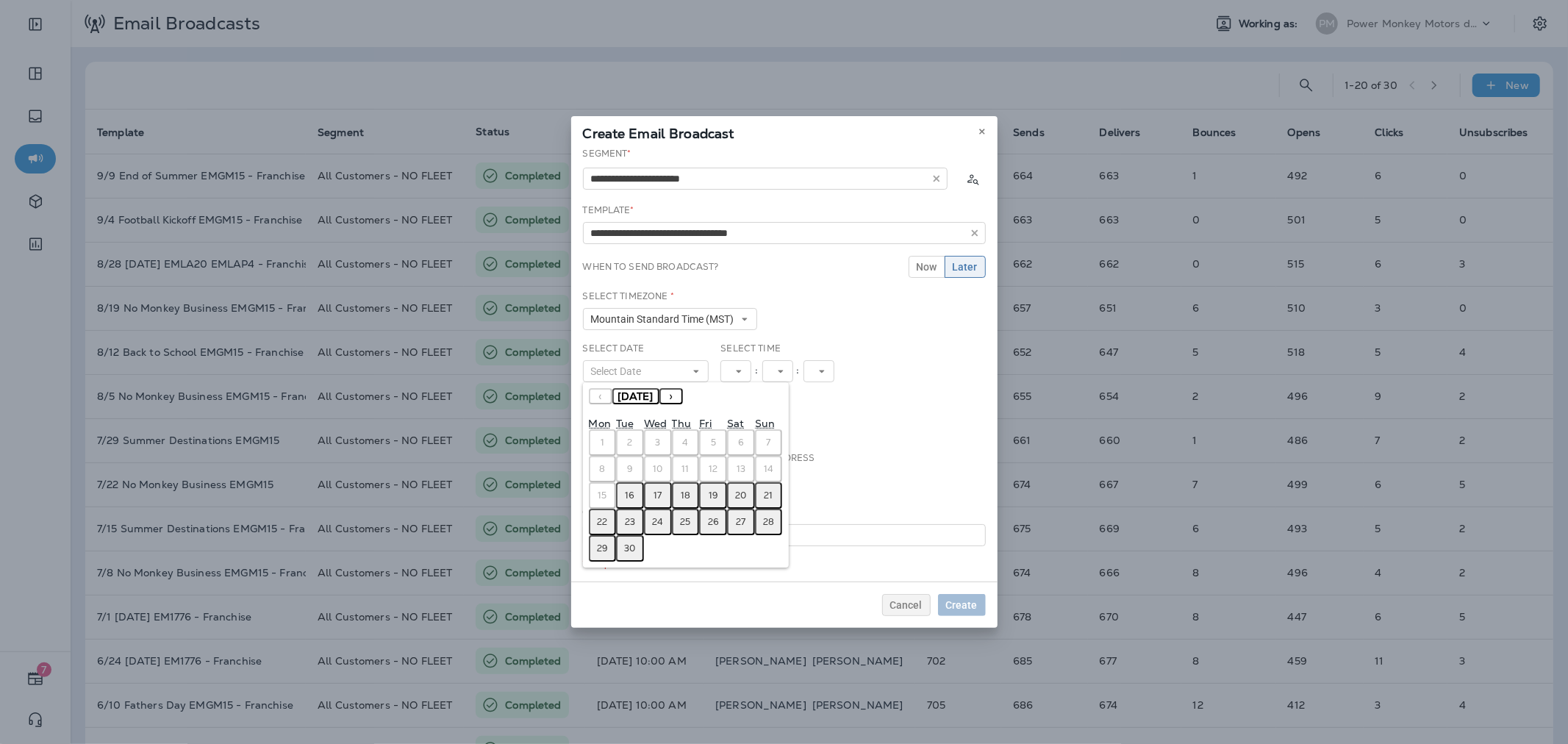
click at [633, 490] on abbr "16" at bounding box center [630, 495] width 9 height 12
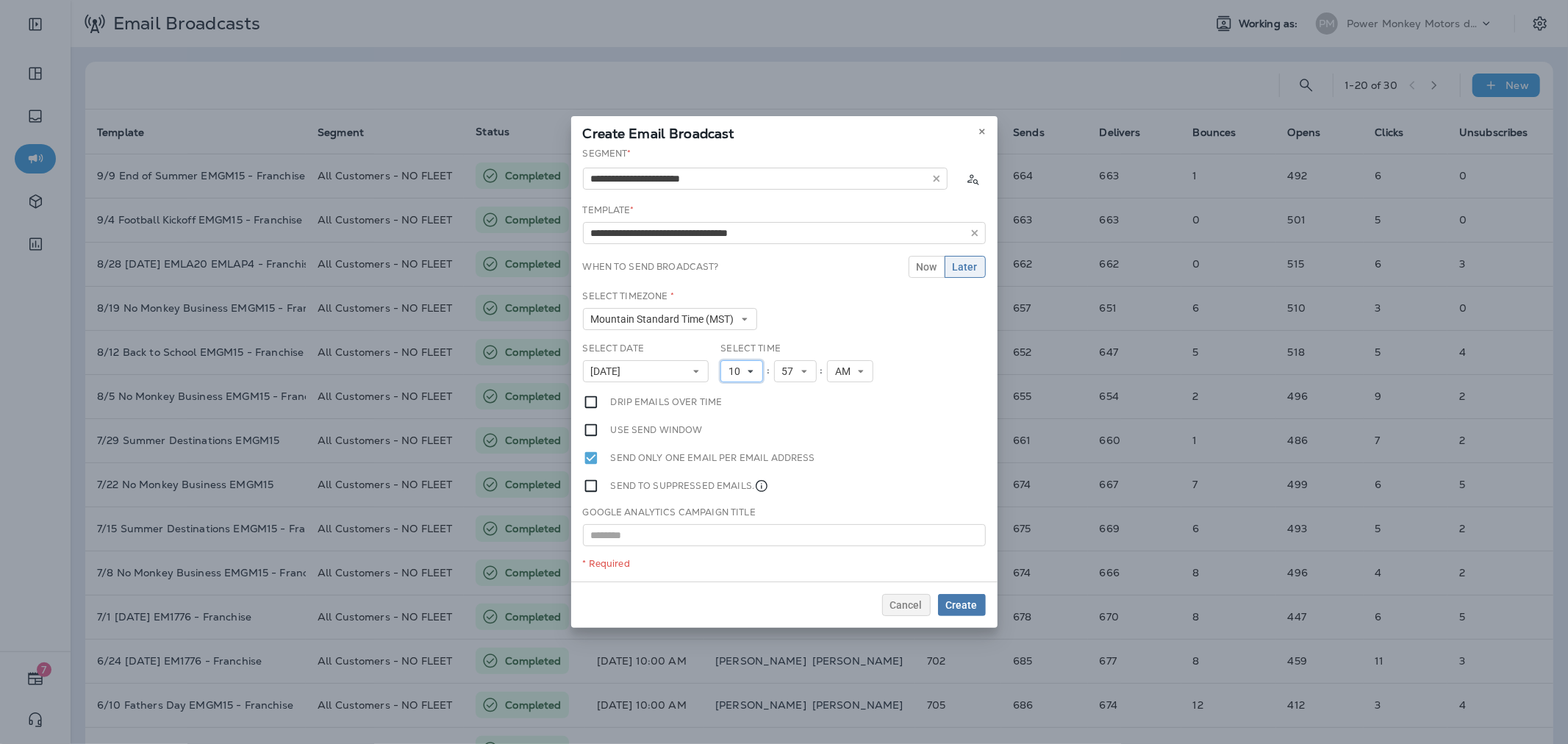
click at [739, 365] on span "10" at bounding box center [737, 372] width 18 height 12
click at [728, 569] on link "11" at bounding box center [742, 571] width 43 height 18
click at [964, 600] on span "Create" at bounding box center [962, 605] width 32 height 10
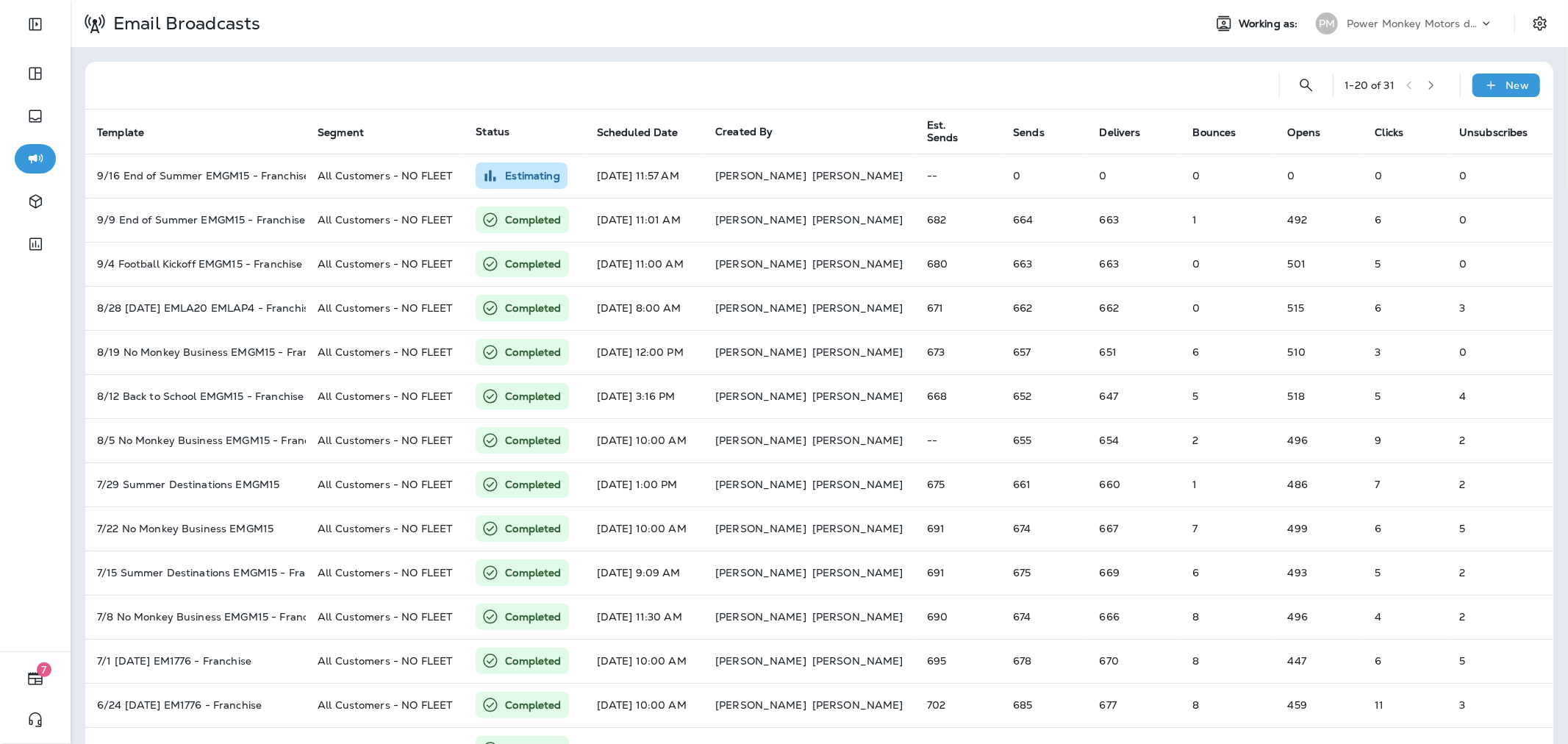
click at [1413, 30] on div "Power Monkey Motors dba Grease Monkey 1120" at bounding box center [1413, 23] width 132 height 22
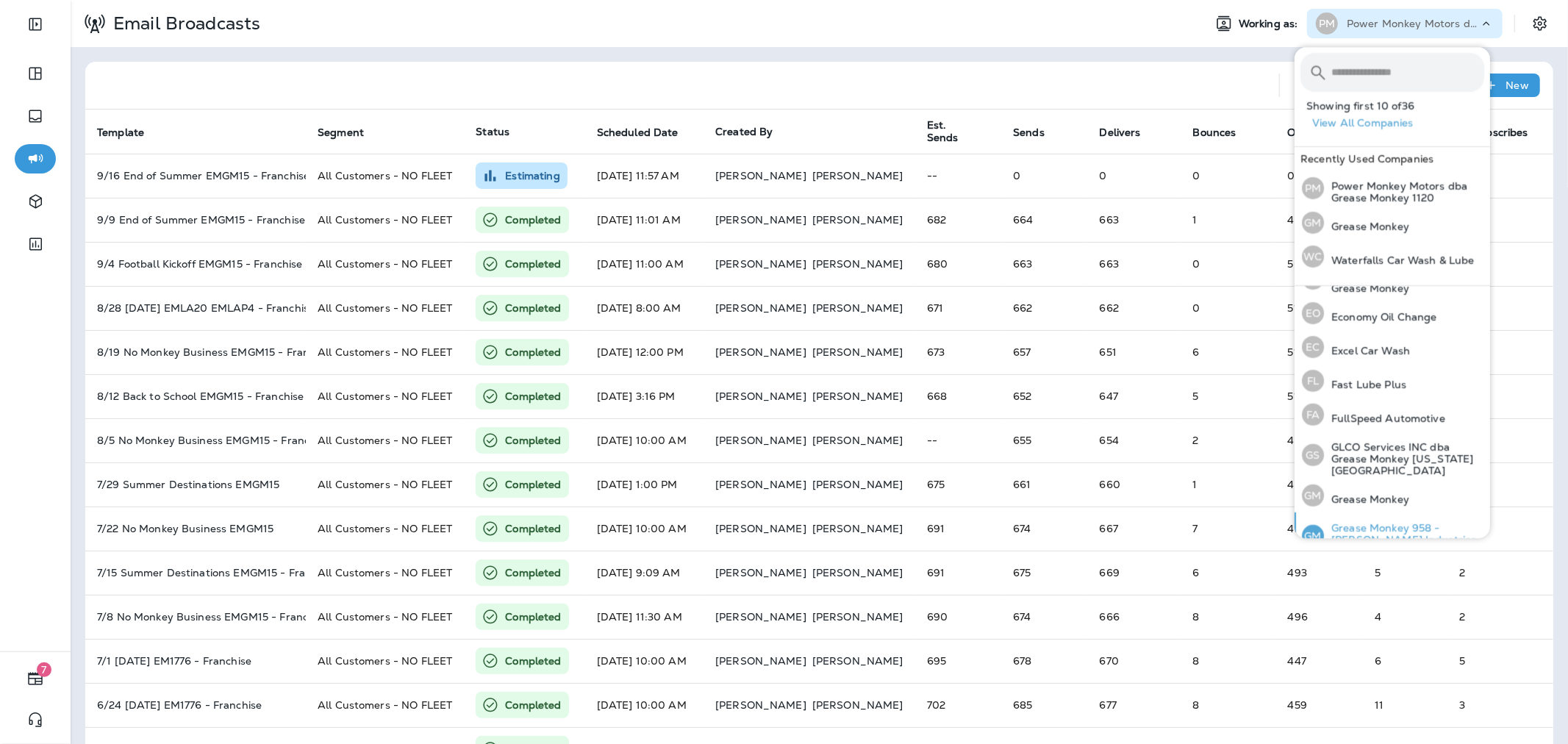
scroll to position [327, 0]
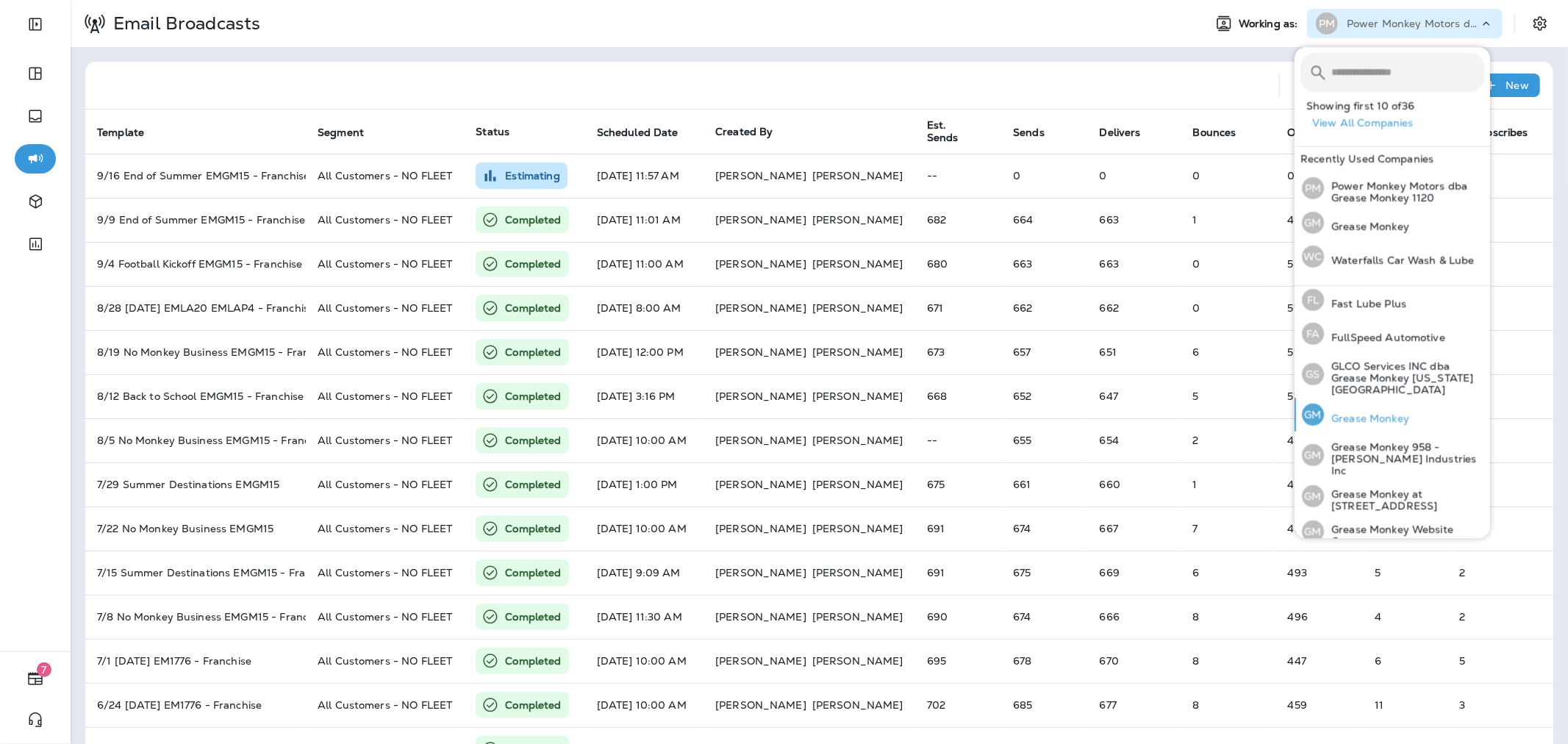
click at [1384, 412] on p "Grease Monkey" at bounding box center [1367, 417] width 86 height 12
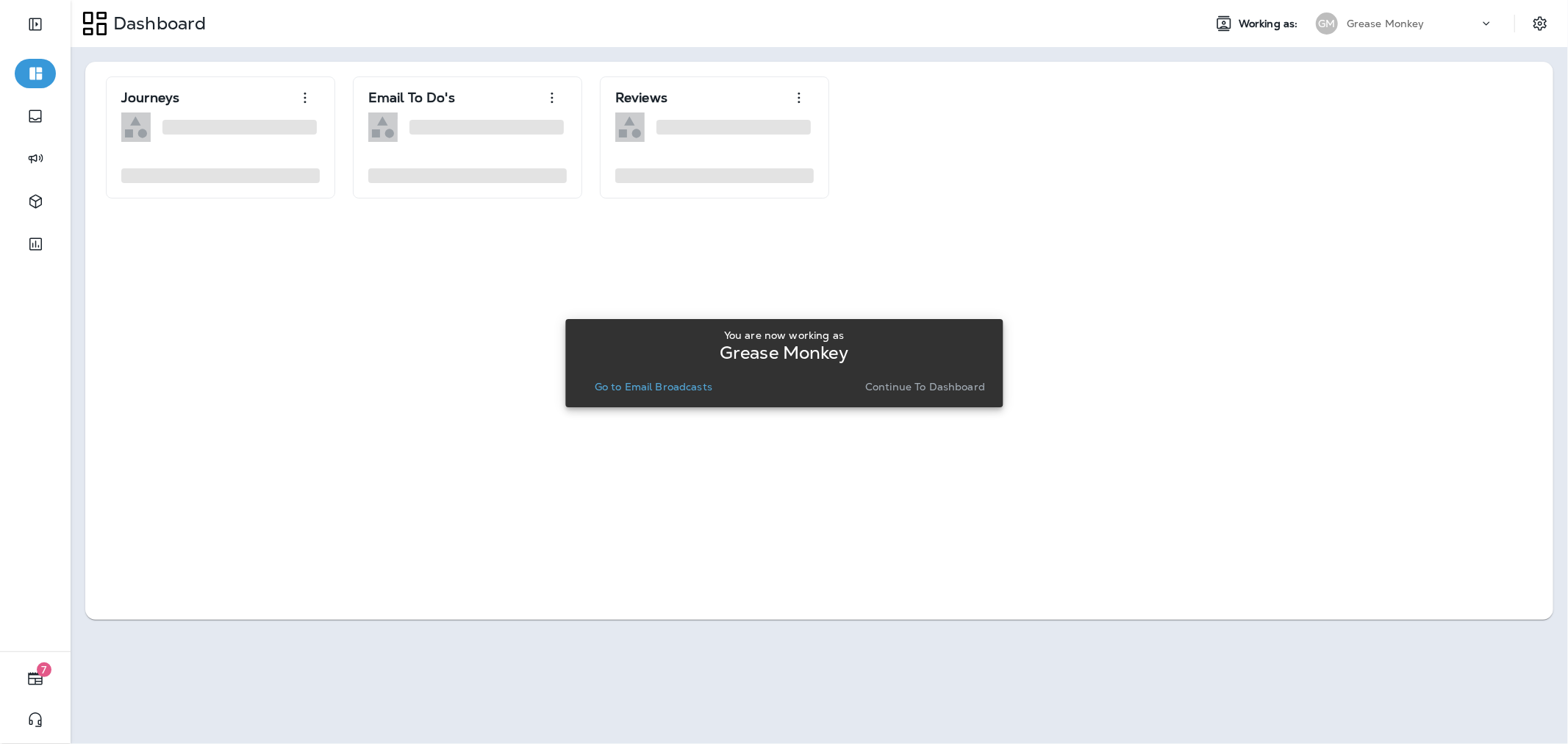
click at [915, 395] on button "Continue to Dashboard" at bounding box center [924, 386] width 131 height 20
